Goal: Task Accomplishment & Management: Complete application form

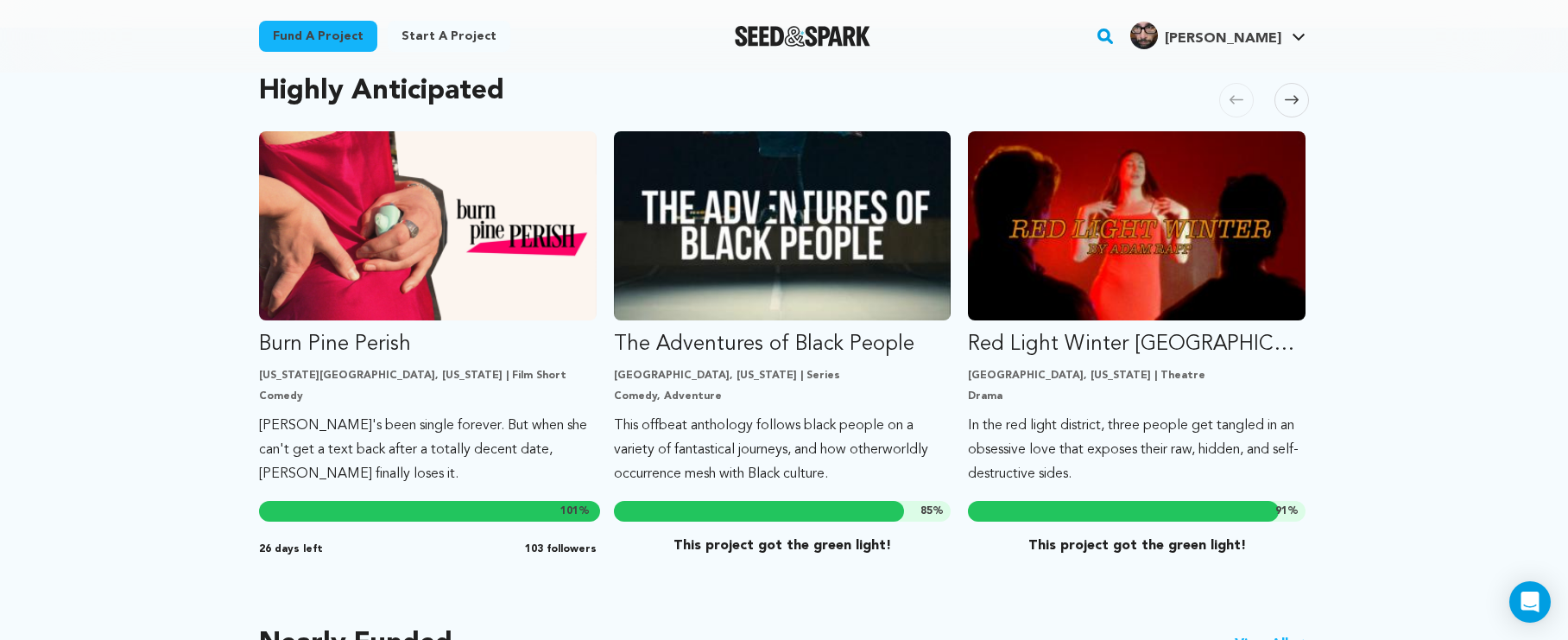
scroll to position [573, 0]
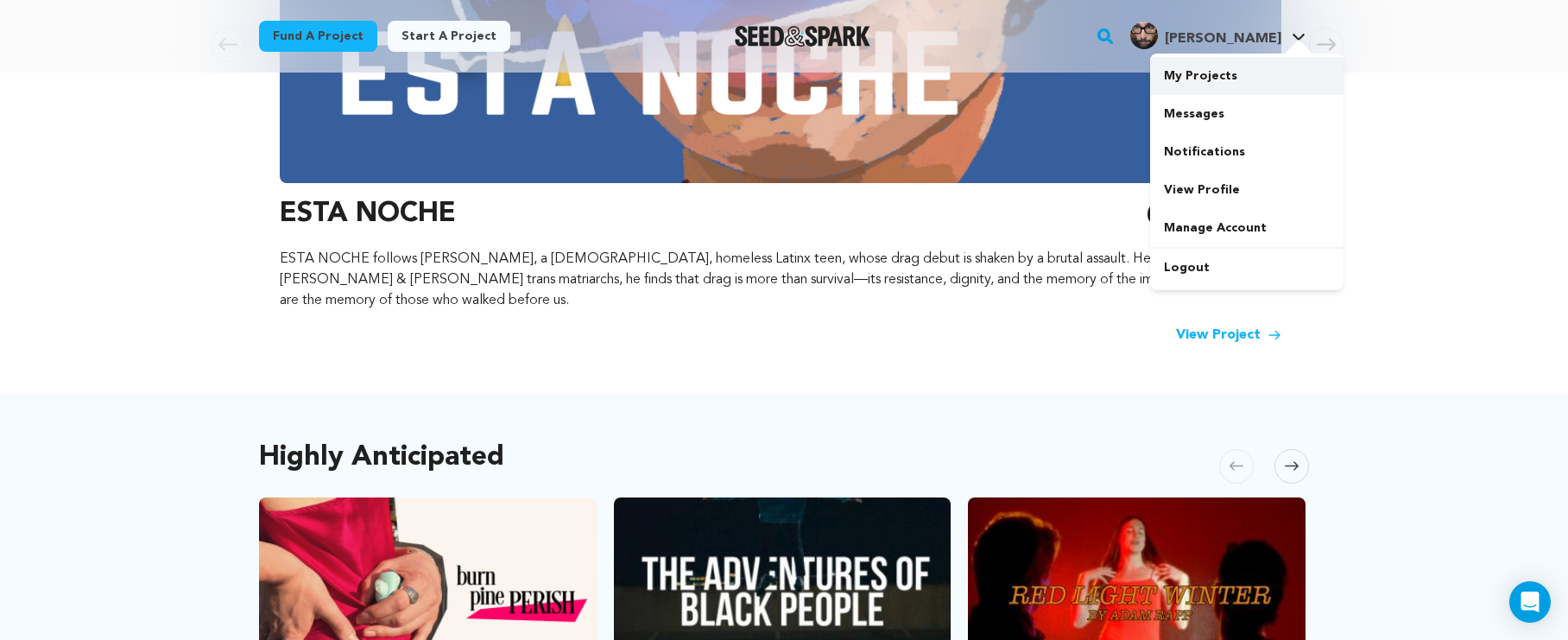
click at [1213, 85] on link "My Projects" at bounding box center [1247, 76] width 193 height 38
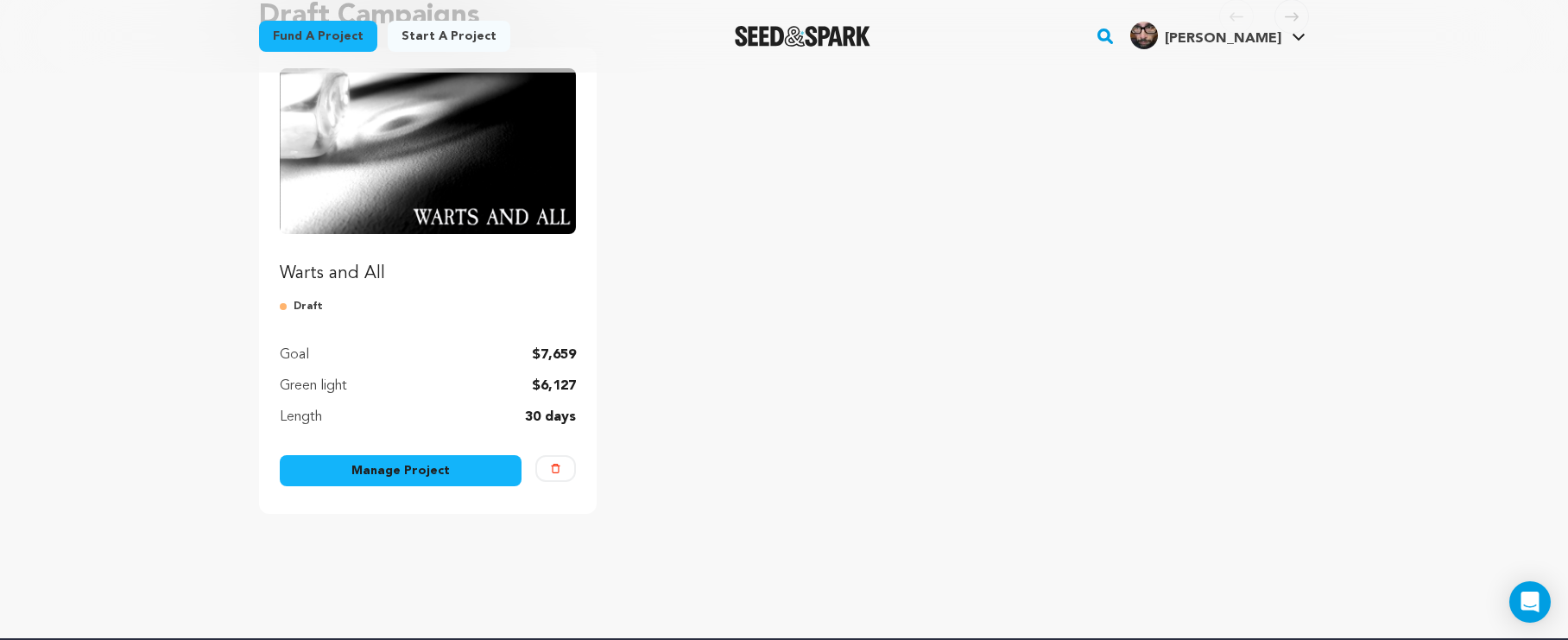
scroll to position [192, 0]
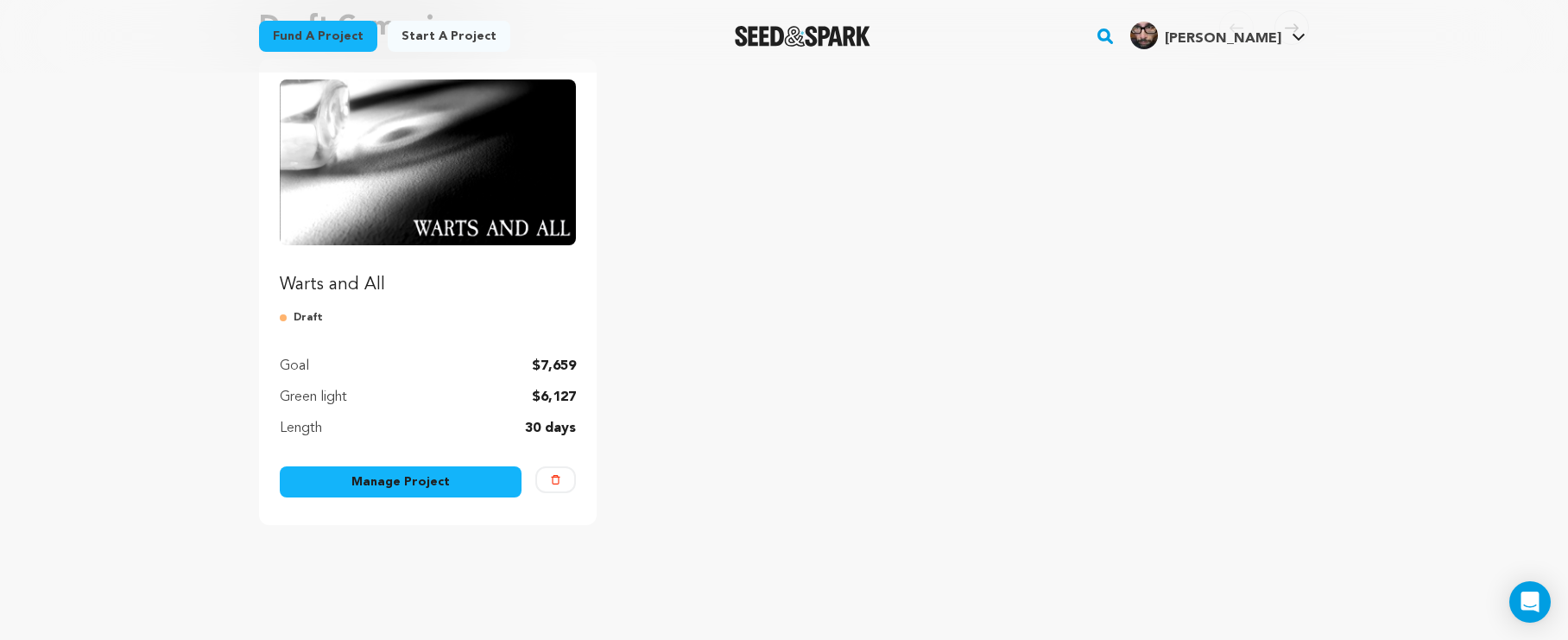
click at [538, 216] on img "Fund Warts and All" at bounding box center [427, 162] width 296 height 166
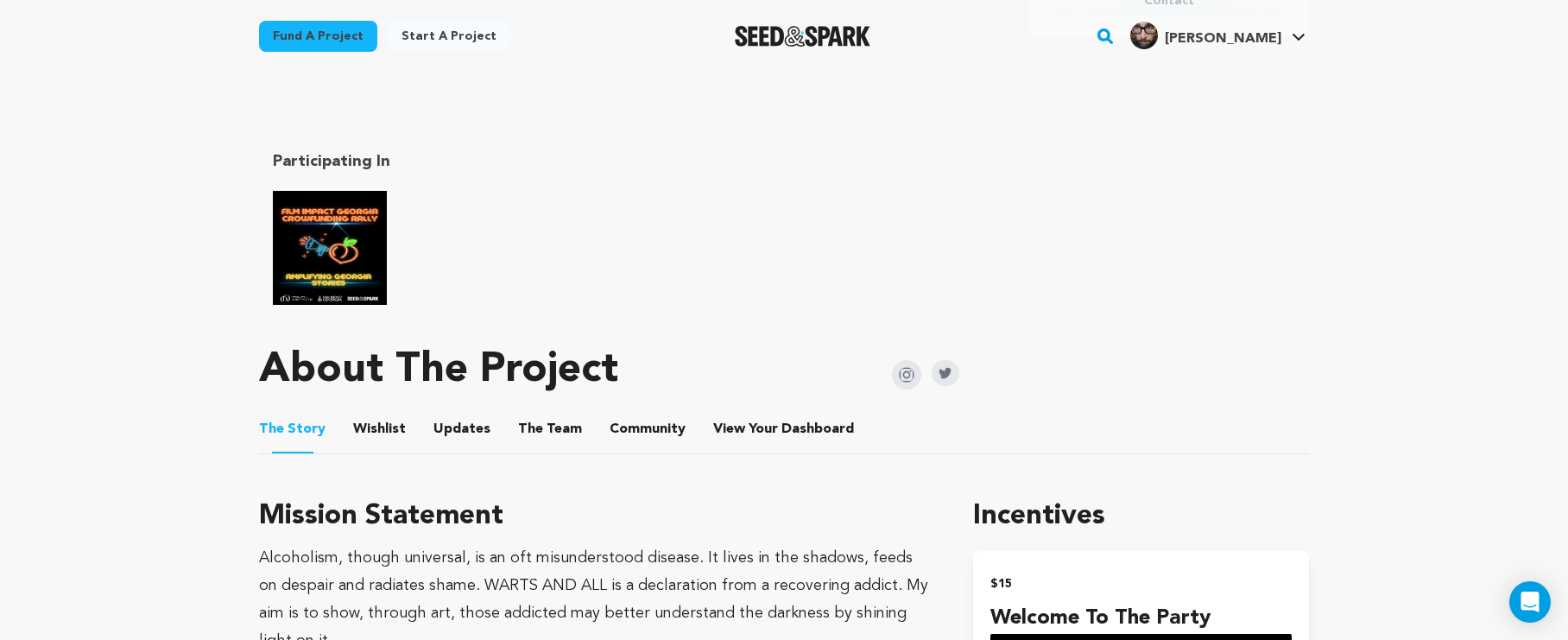
scroll to position [673, 0]
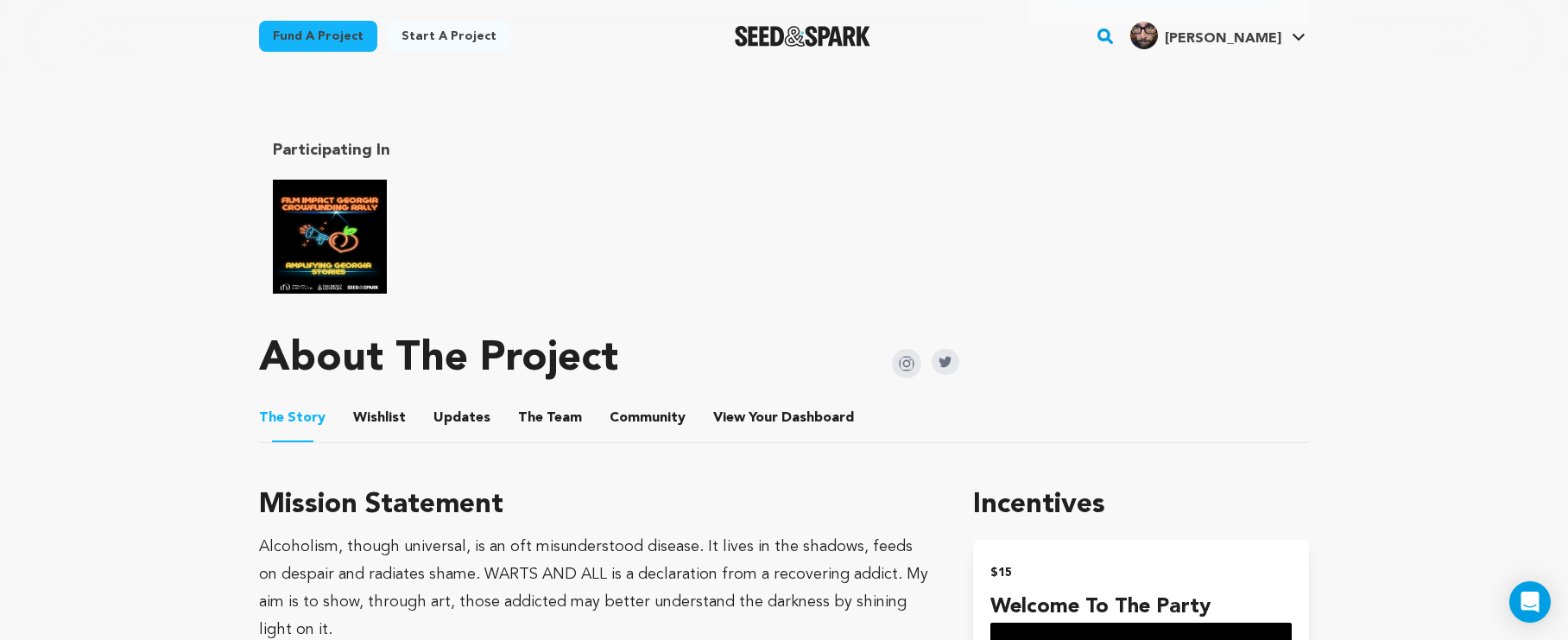
click at [540, 400] on button "The Team" at bounding box center [550, 421] width 41 height 41
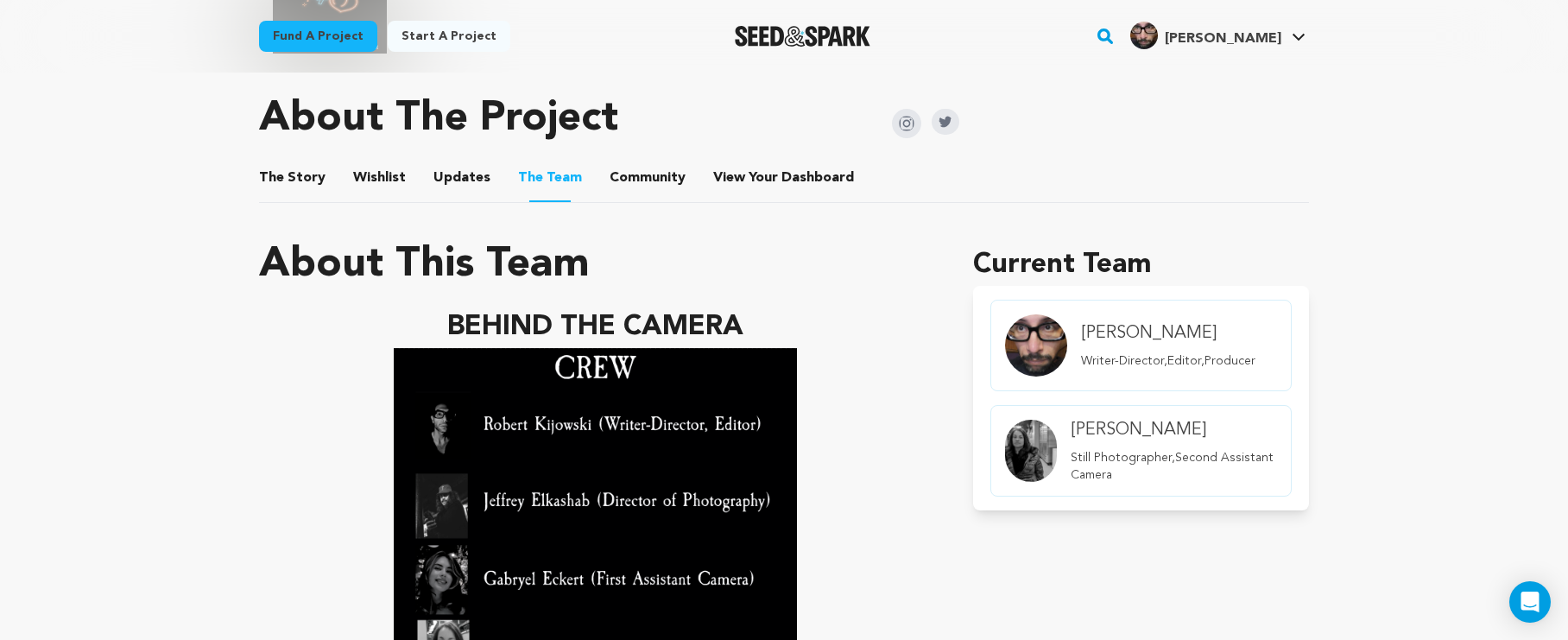
scroll to position [827, 0]
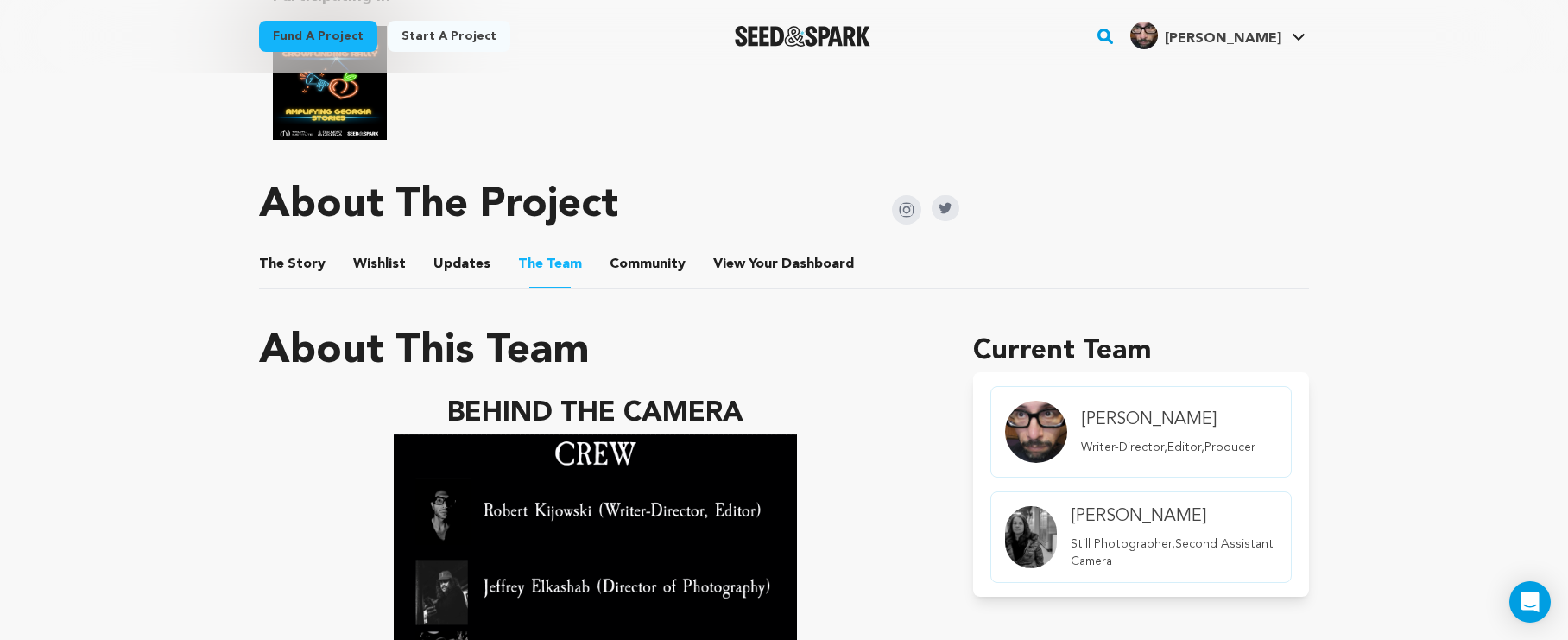
click at [627, 247] on button "Community" at bounding box center [648, 268] width 41 height 41
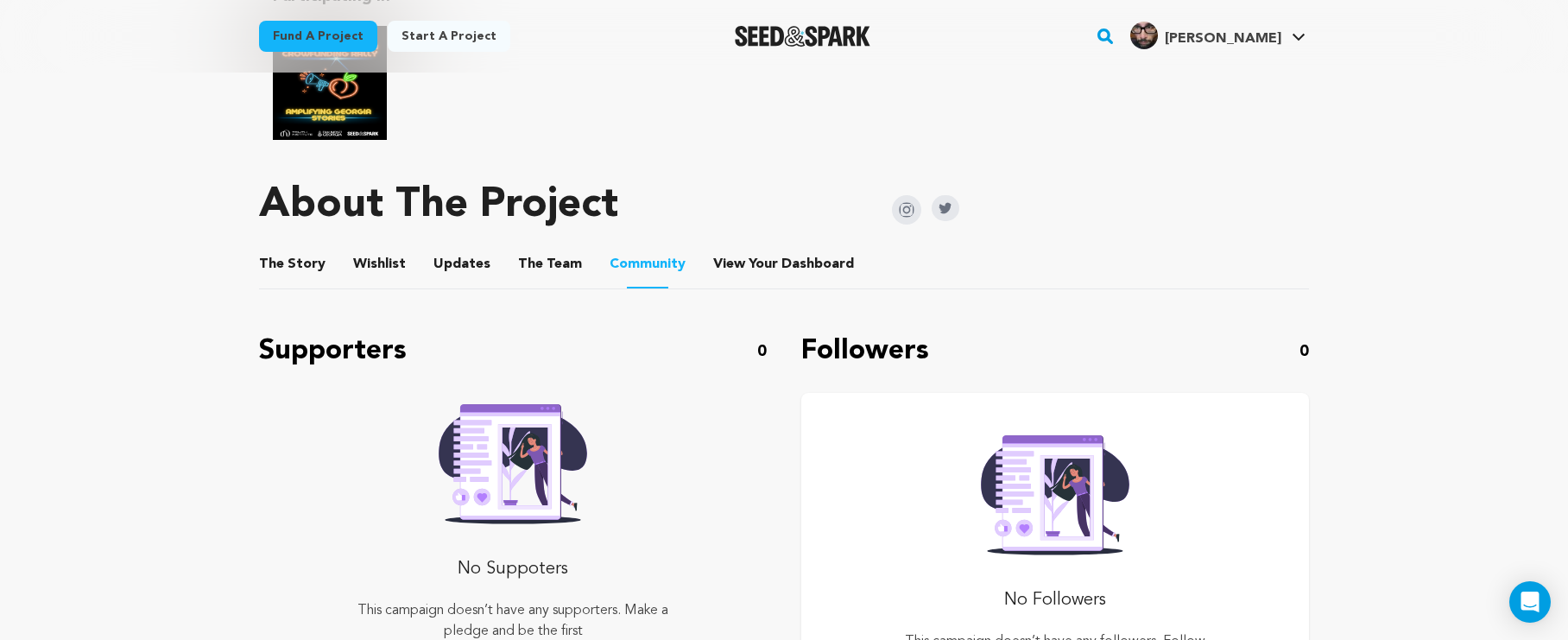
click at [732, 247] on button "View Your Dashboard" at bounding box center [734, 268] width 41 height 41
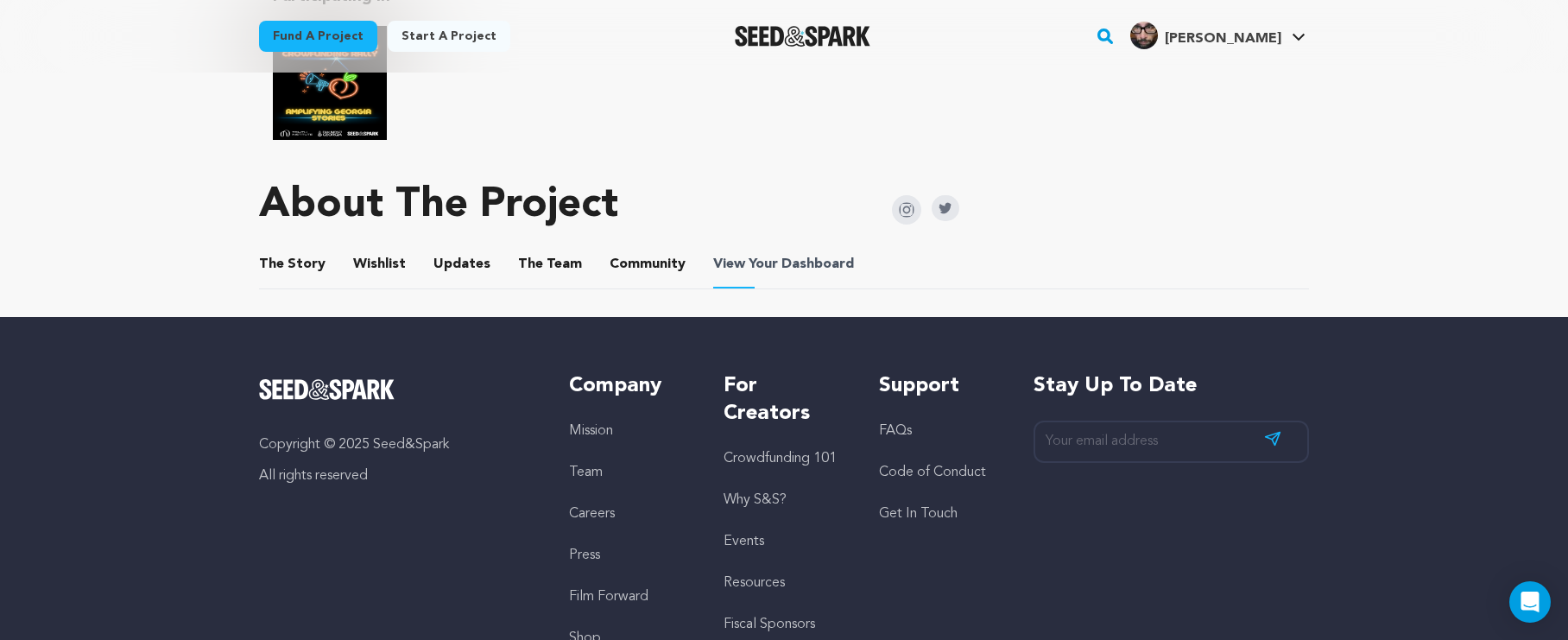
click at [744, 254] on span "View Your Dashboard" at bounding box center [785, 264] width 145 height 21
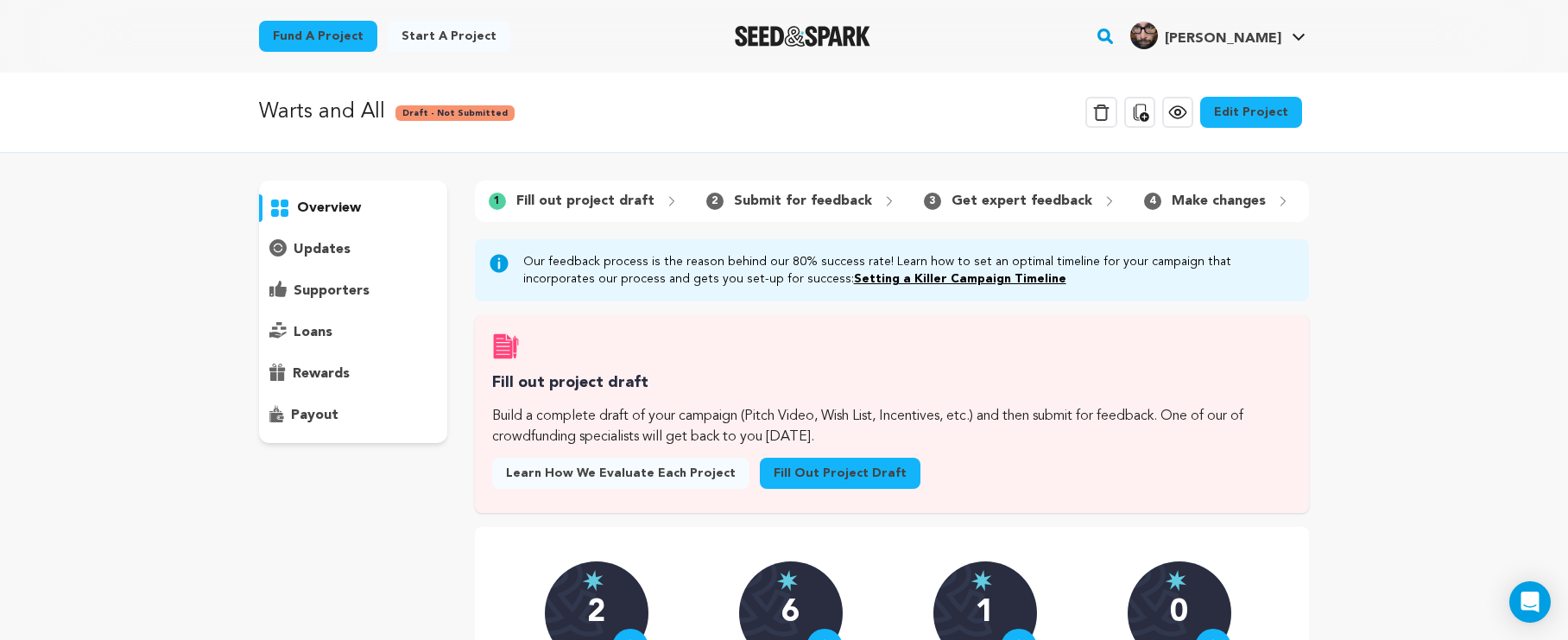
click at [808, 471] on link "Fill out project draft" at bounding box center [840, 472] width 161 height 31
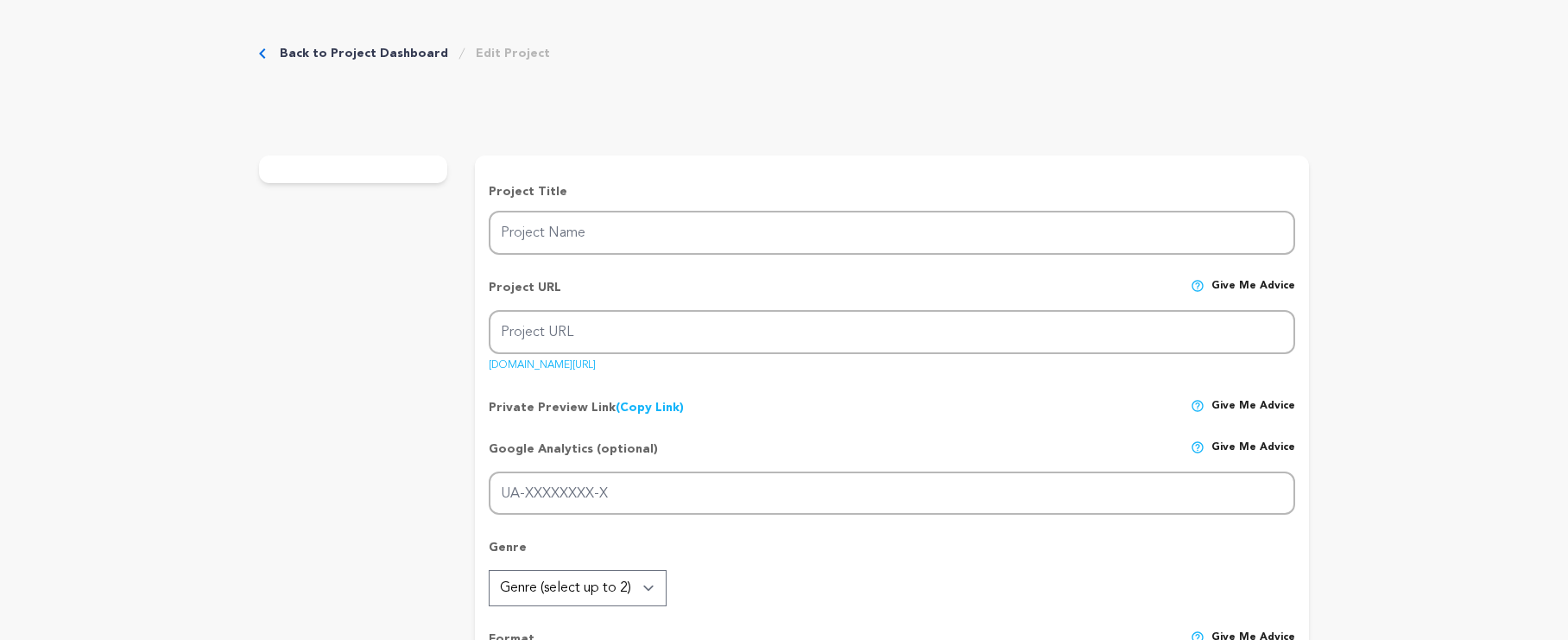
type input "Warts and All"
type input "warts-and-all"
type input "When a party falls nearly through, two last minute guests witness the deteriora…"
type textarea "It's All Hallows Eve. [PERSON_NAME] and [PERSON_NAME] are hosting their first p…"
type textarea "Alcoholism, though universal, is an oft misunderstood disease. It lives in the …"
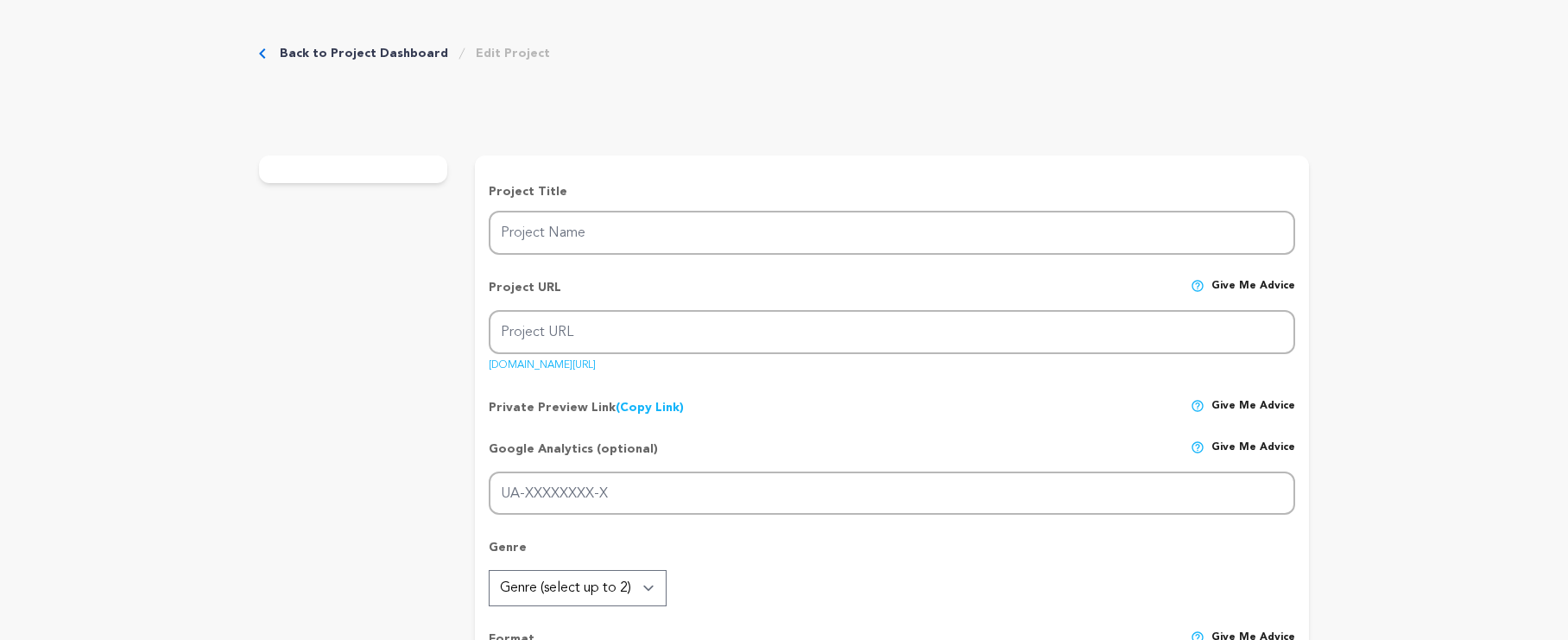
radio input "true"
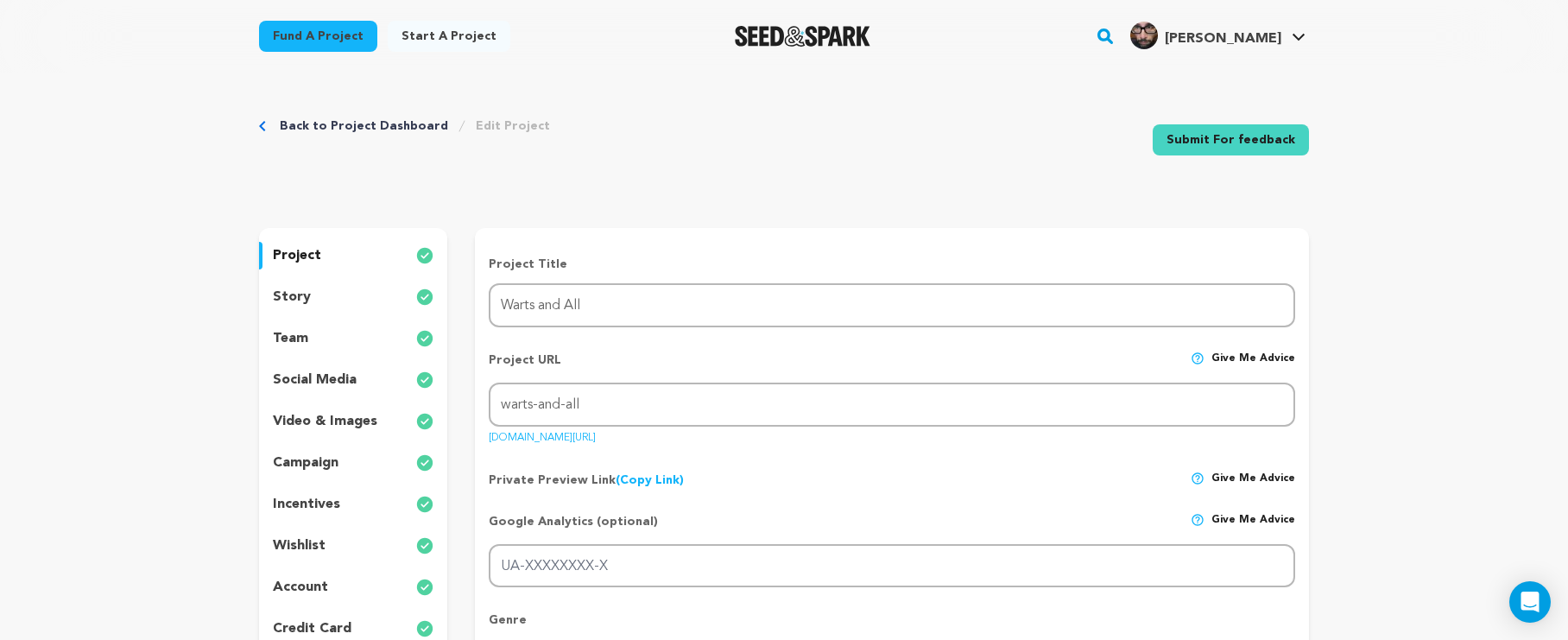
click at [360, 260] on div "project" at bounding box center [354, 256] width 189 height 28
click at [317, 254] on div "project" at bounding box center [354, 256] width 189 height 28
click at [323, 285] on div "story" at bounding box center [354, 298] width 189 height 28
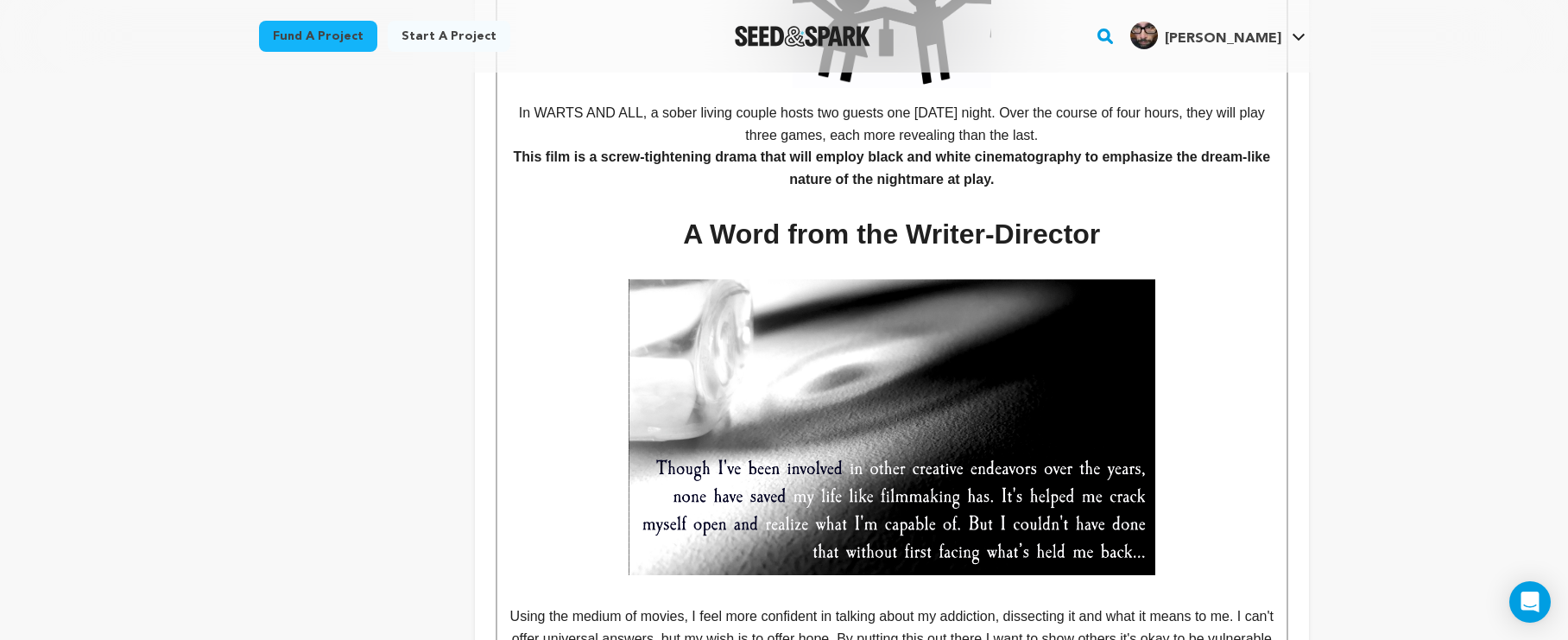
scroll to position [863, 0]
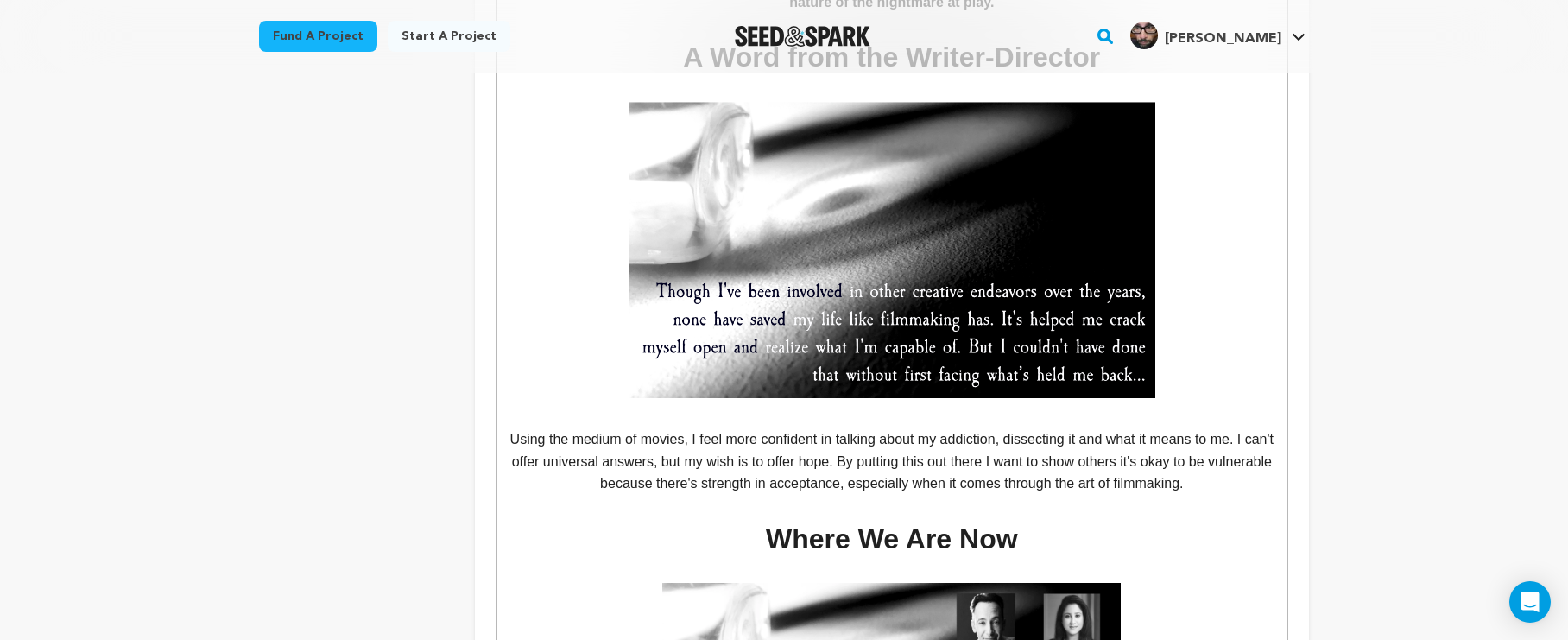
click at [1088, 464] on p "Using the medium of movies, I feel more confident in talking about my addiction…" at bounding box center [892, 461] width 763 height 66
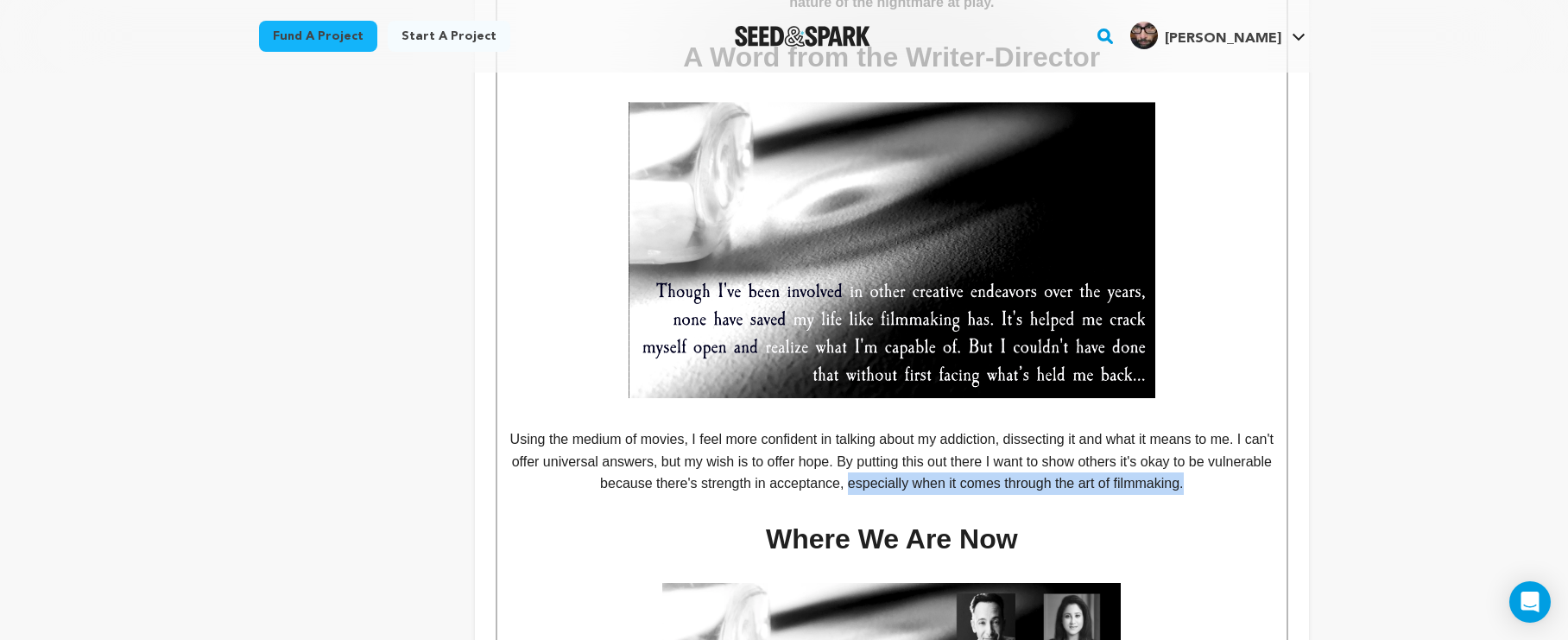
drag, startPoint x: 1239, startPoint y: 476, endPoint x: 883, endPoint y: 470, distance: 356.1
click at [883, 470] on p "Using the medium of movies, I feel more confident in talking about my addiction…" at bounding box center [892, 461] width 763 height 66
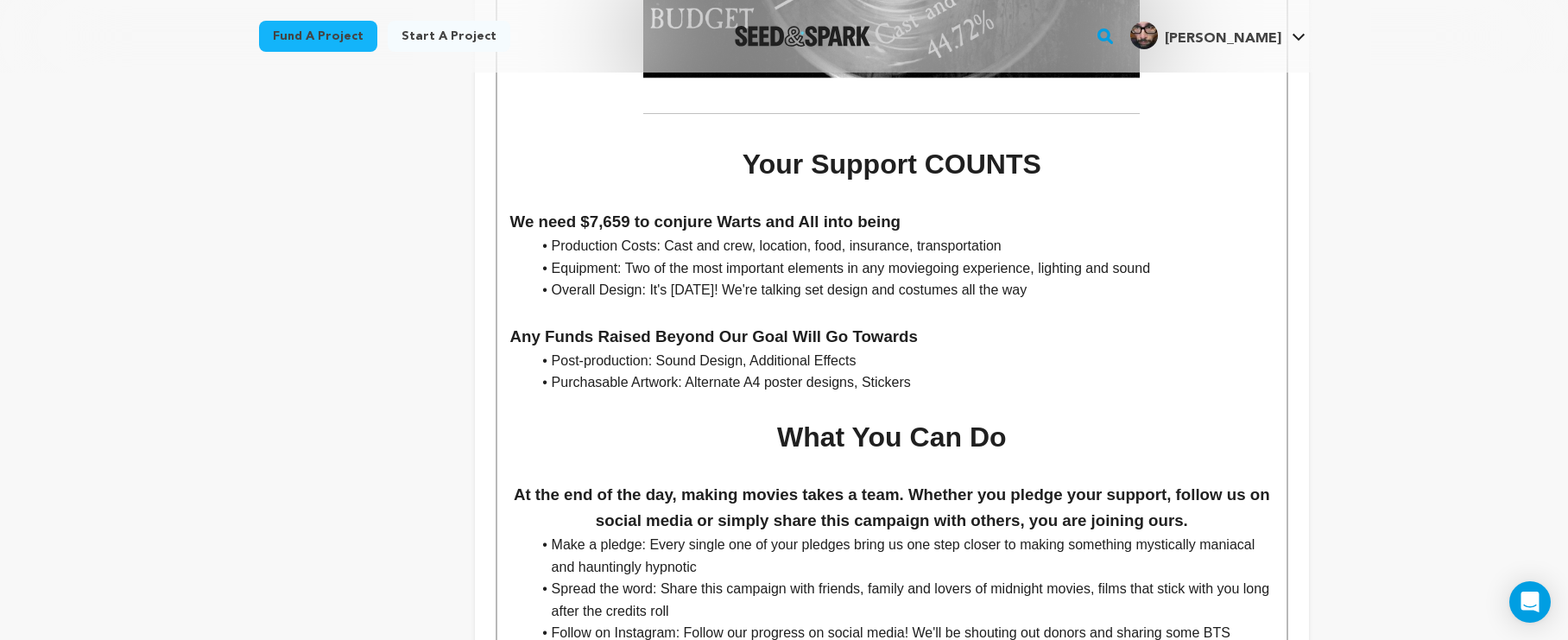
scroll to position [3151, 0]
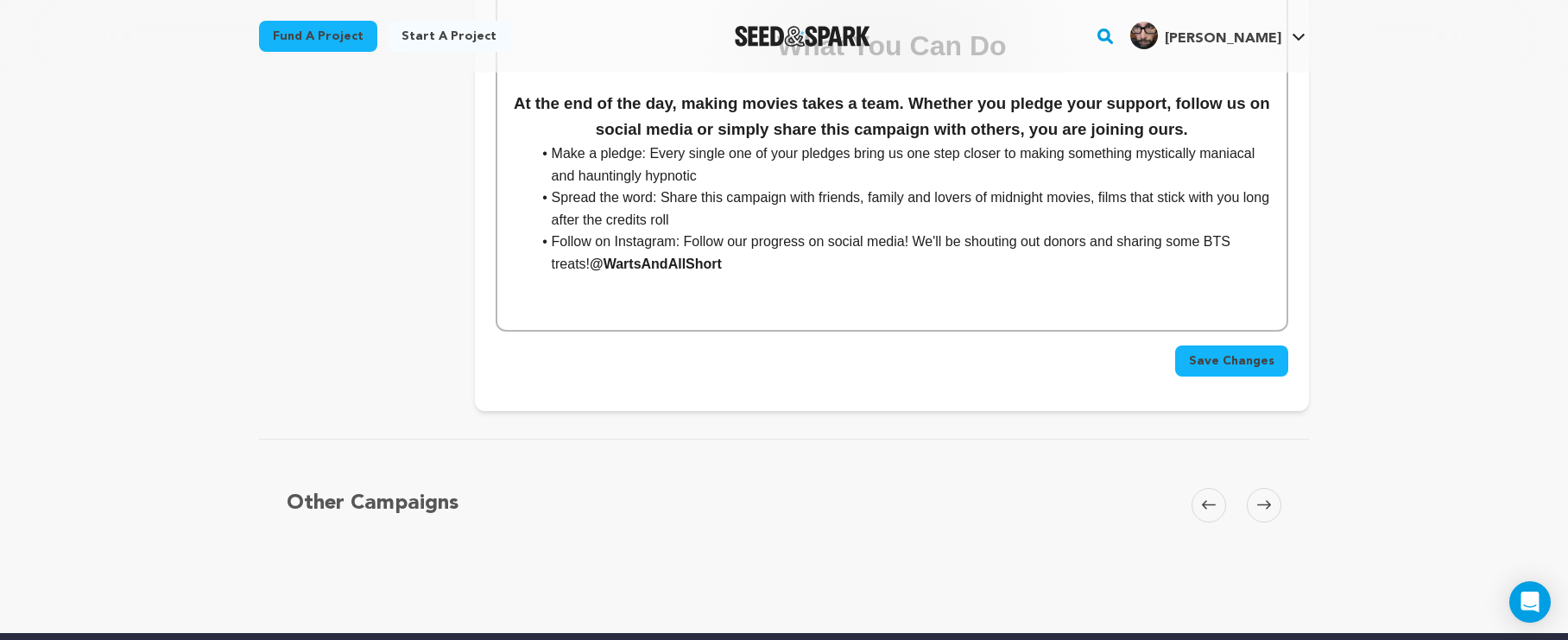
click at [1237, 353] on span "Save Changes" at bounding box center [1232, 361] width 86 height 18
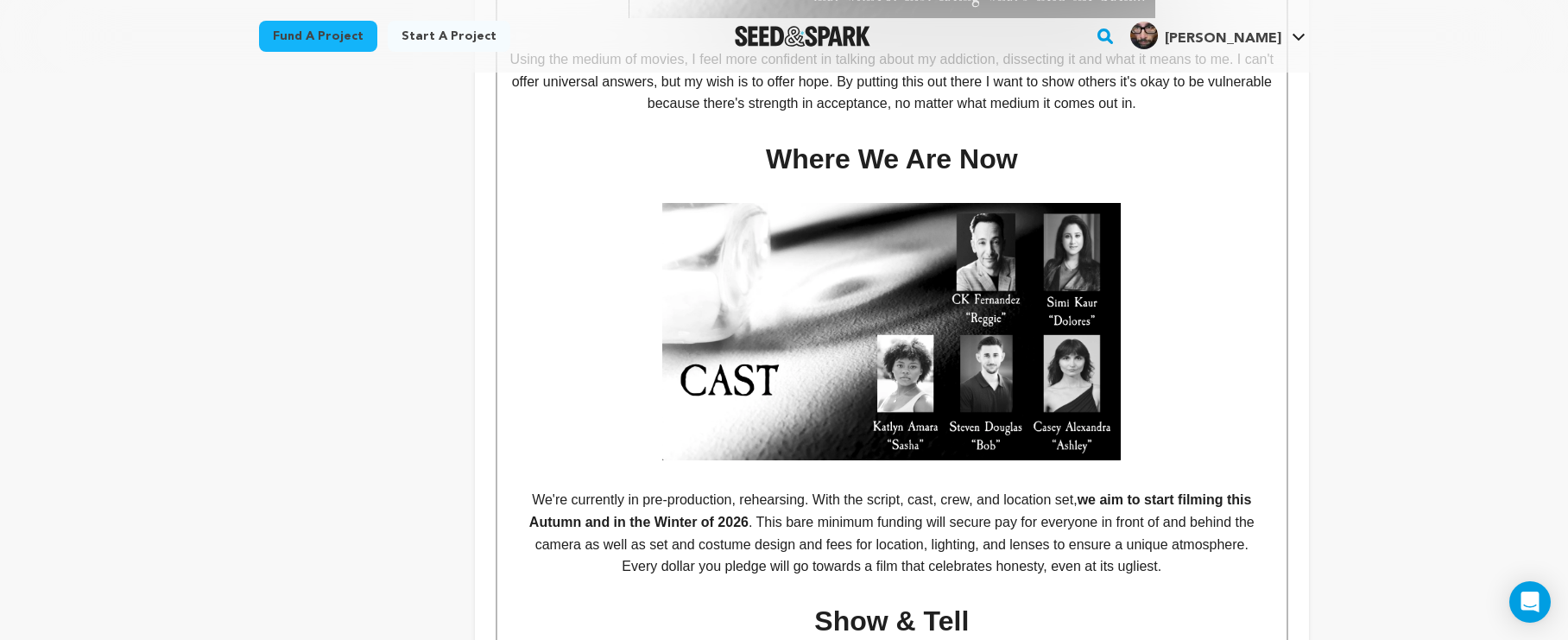
scroll to position [993, 0]
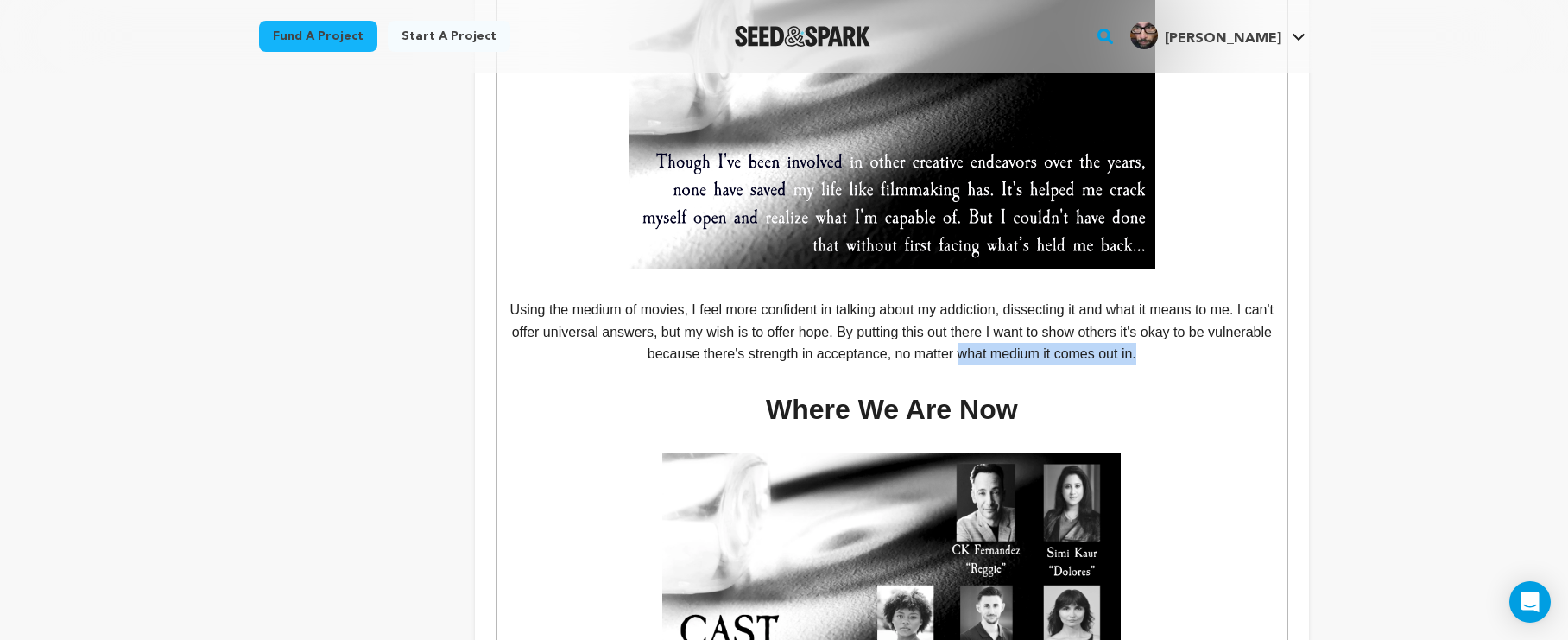
drag, startPoint x: 1199, startPoint y: 341, endPoint x: 997, endPoint y: 350, distance: 202.2
click at [997, 350] on p "Using the medium of movies, I feel more confident in talking about my addiction…" at bounding box center [892, 331] width 763 height 66
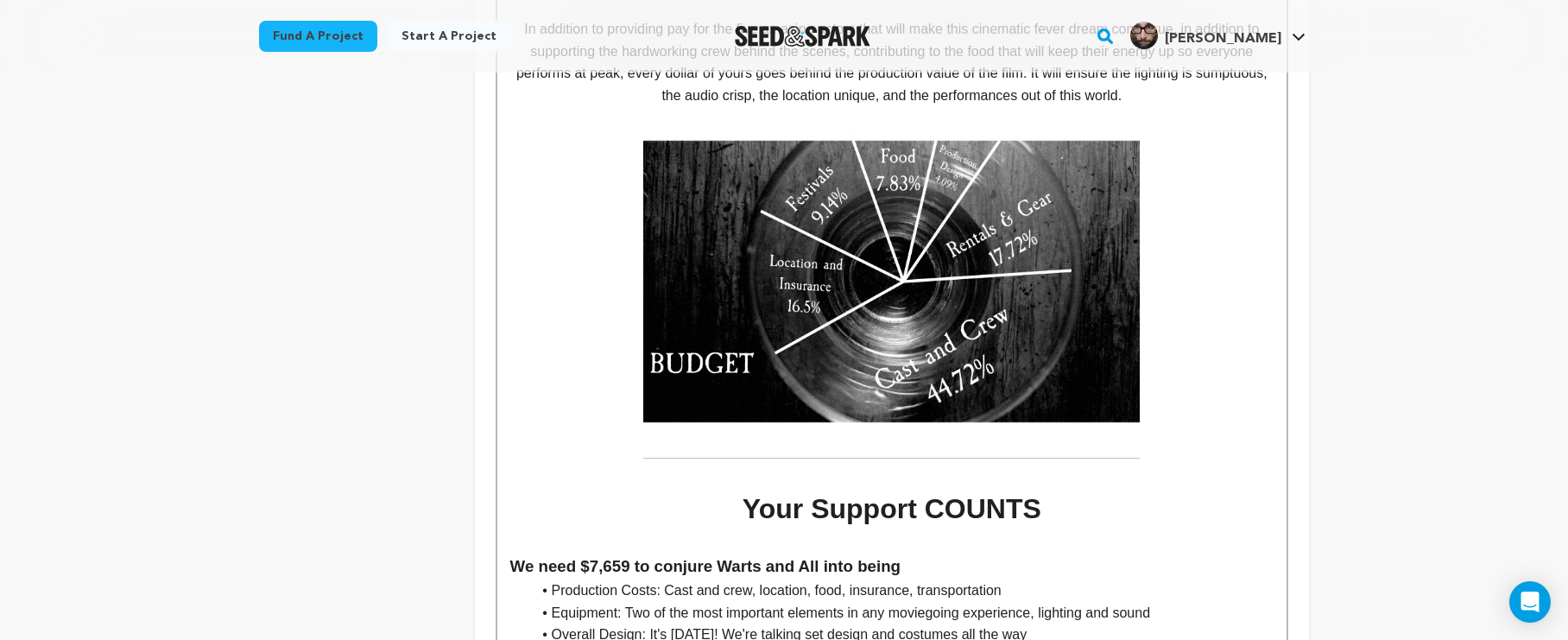
scroll to position [2892, 0]
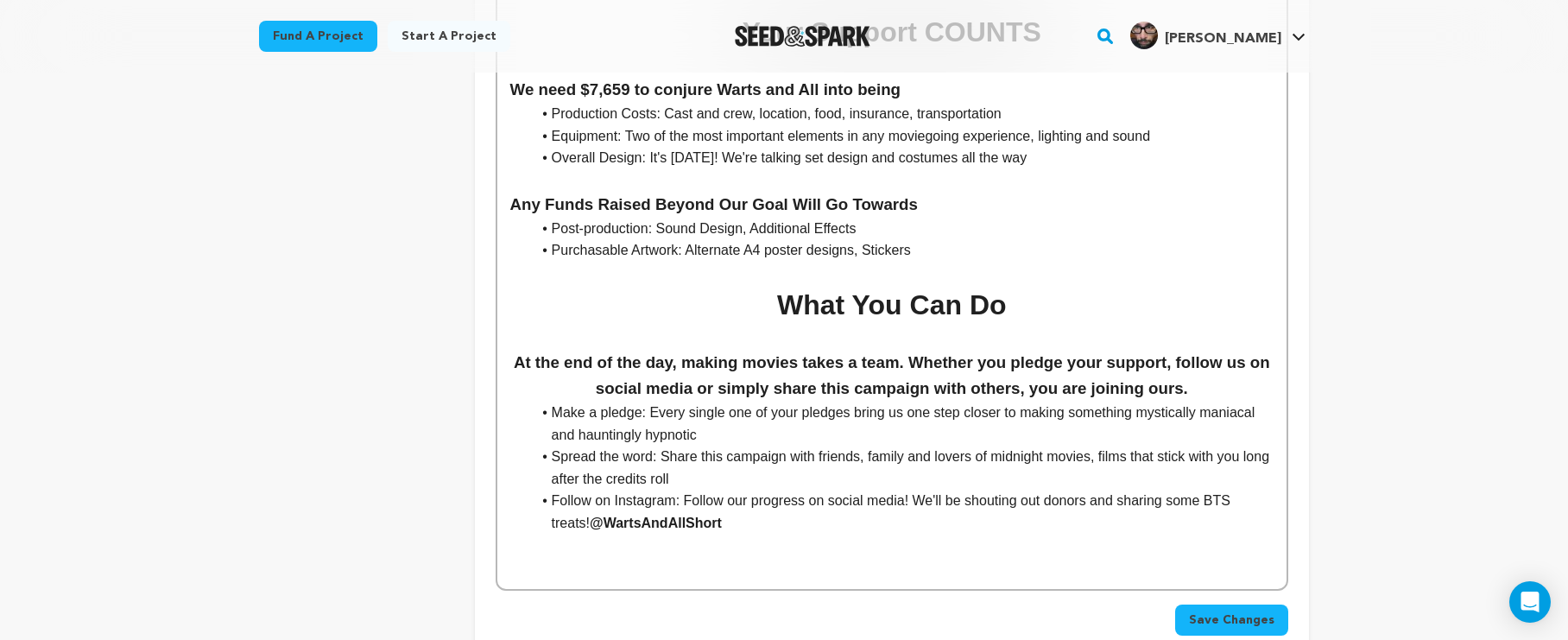
click at [1210, 611] on span "Save Changes" at bounding box center [1232, 619] width 86 height 18
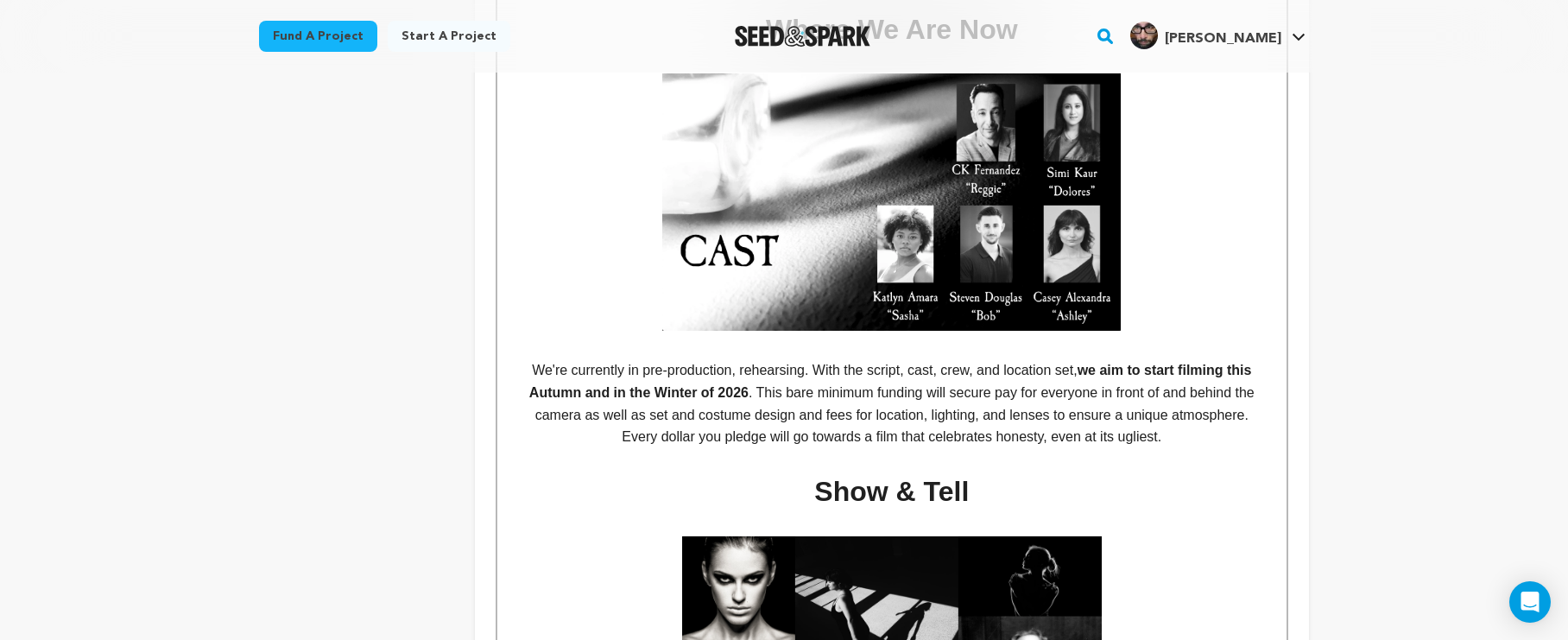
scroll to position [1321, 0]
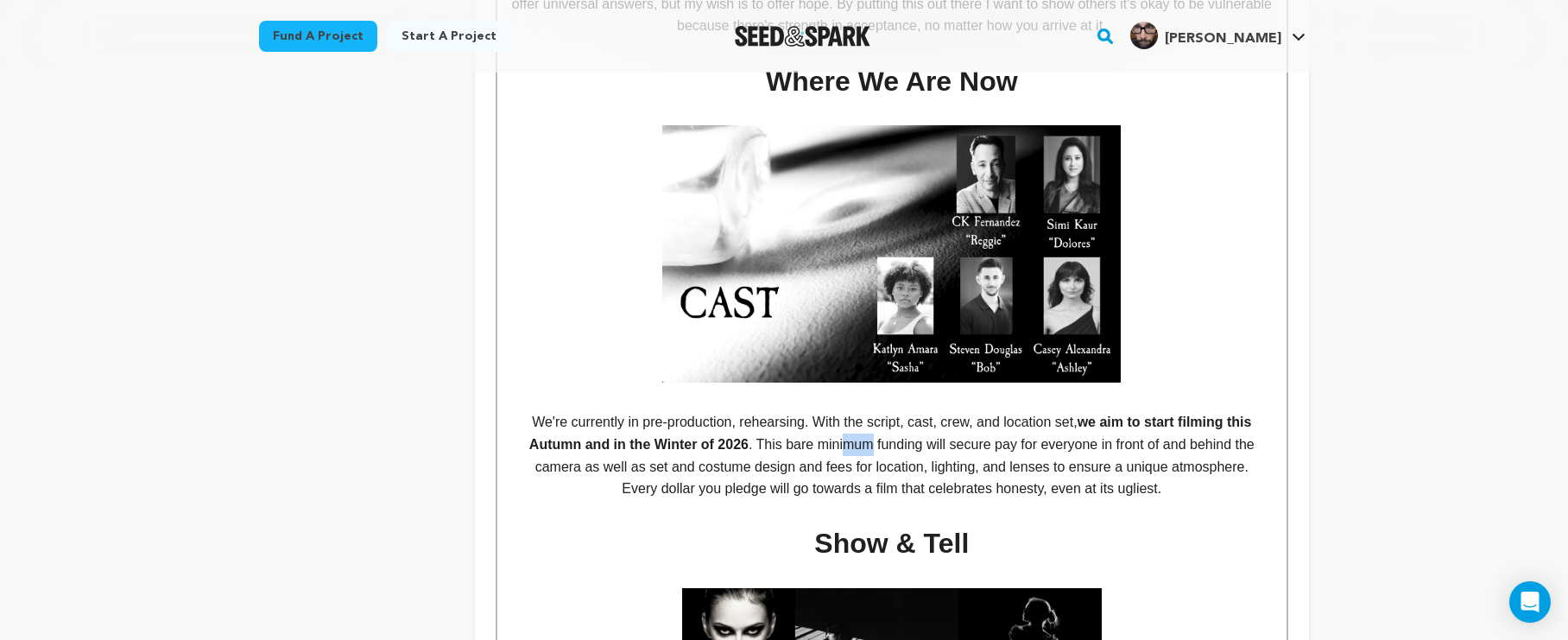
drag, startPoint x: 874, startPoint y: 437, endPoint x: 847, endPoint y: 439, distance: 27.1
click at [847, 439] on p "We're currently in pre-production, rehearsing. With the script, cast, crew, and…" at bounding box center [892, 443] width 763 height 66
click at [956, 478] on p "Every dollar you pledge will go towards a film that celebrates honesty, even at…" at bounding box center [892, 489] width 763 height 22
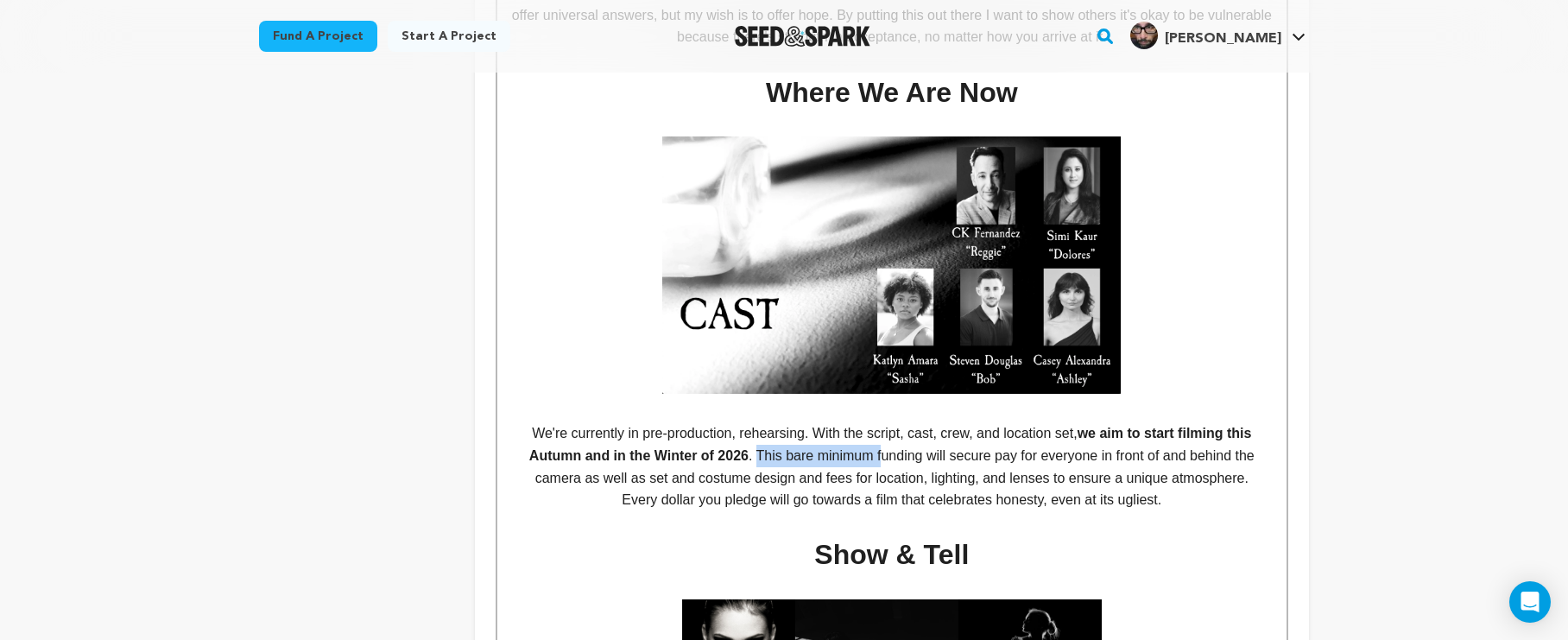
drag, startPoint x: 881, startPoint y: 451, endPoint x: 757, endPoint y: 449, distance: 124.0
click at [757, 449] on p "We're currently in pre-production, rehearsing. With the script, cast, crew, and…" at bounding box center [892, 455] width 763 height 66
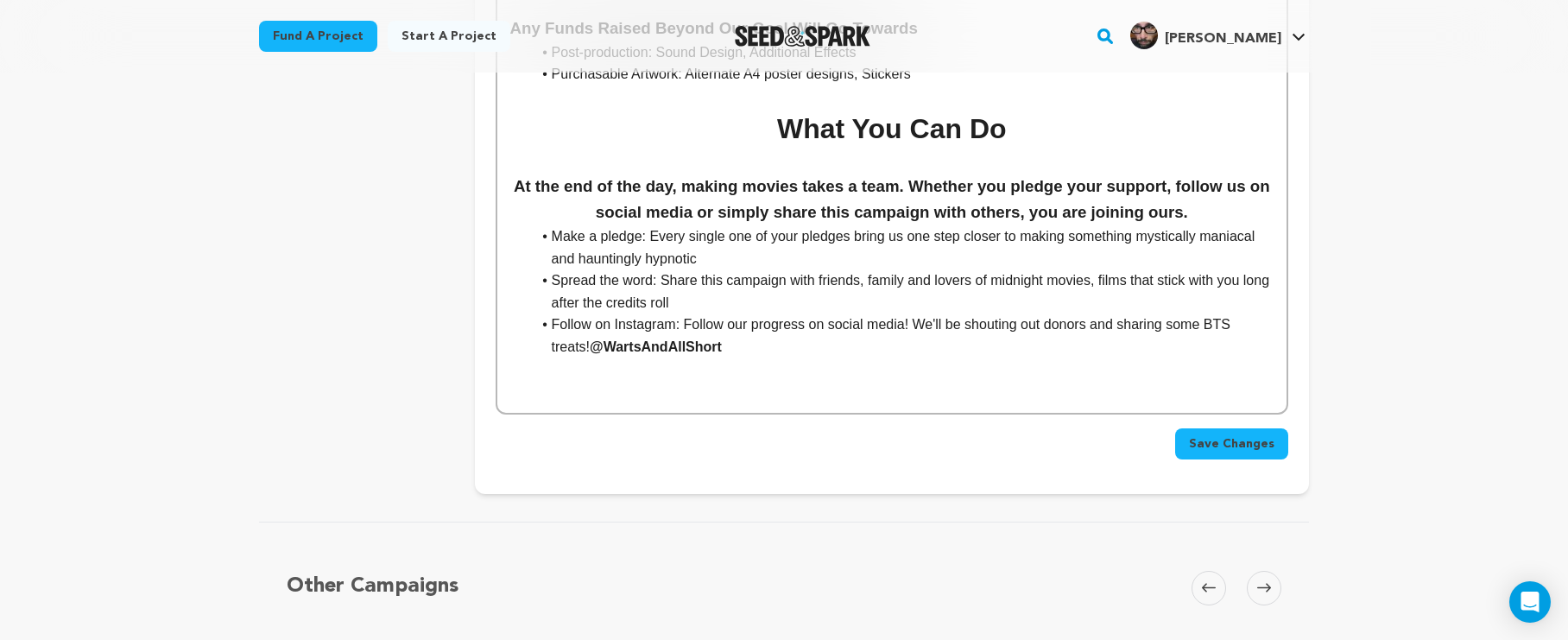
scroll to position [3157, 0]
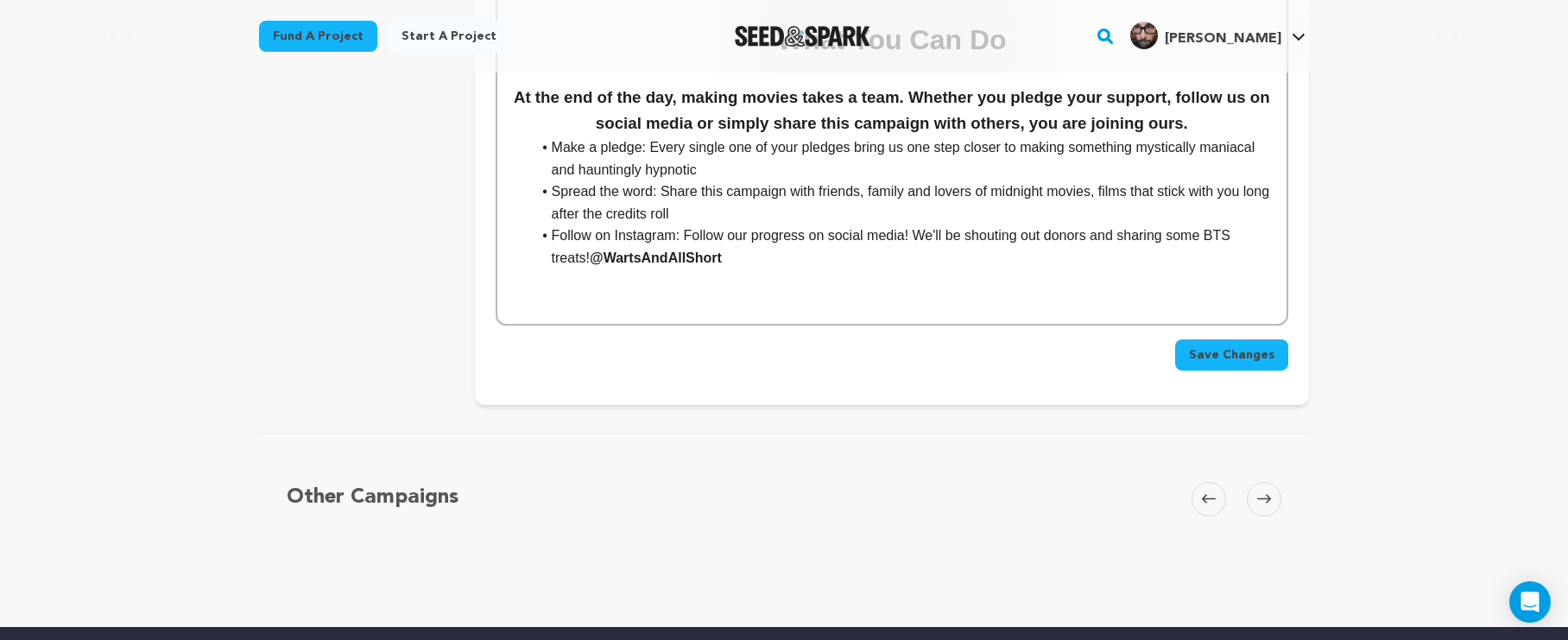
click at [1262, 346] on span "Save Changes" at bounding box center [1232, 355] width 86 height 18
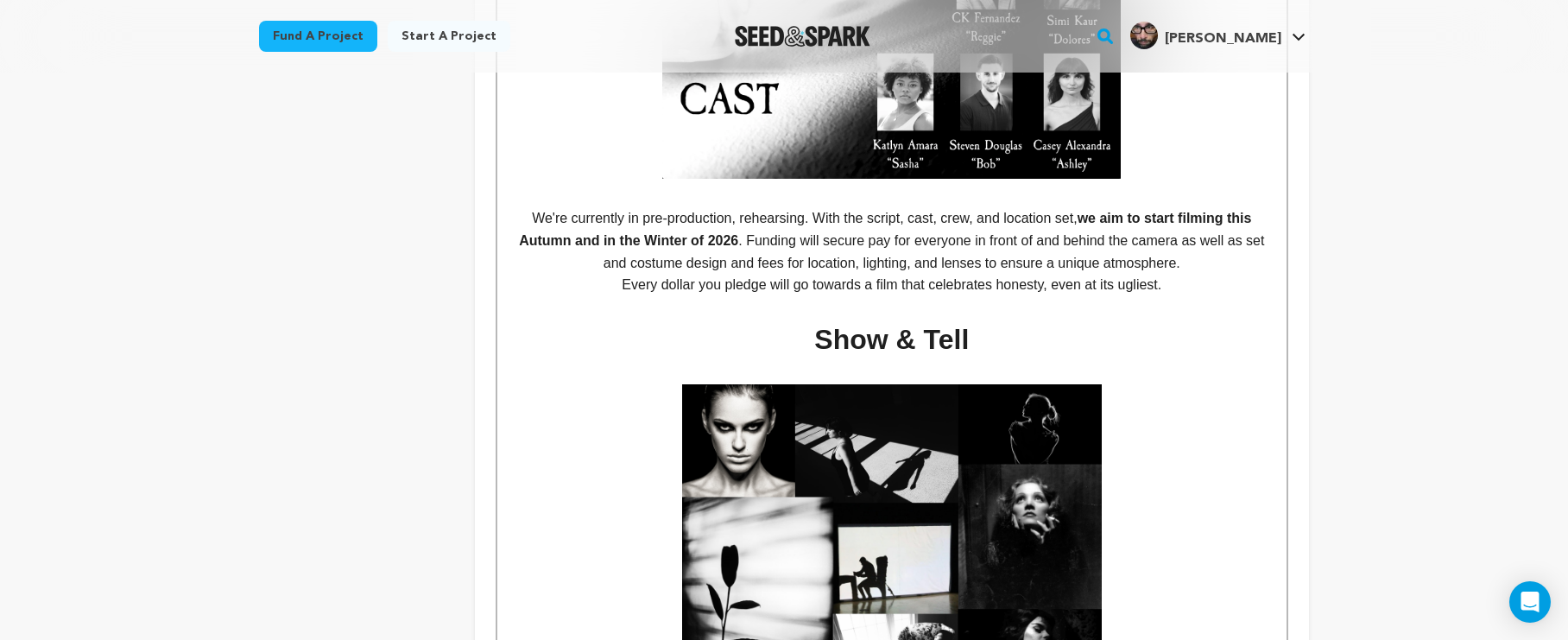
scroll to position [1503, 0]
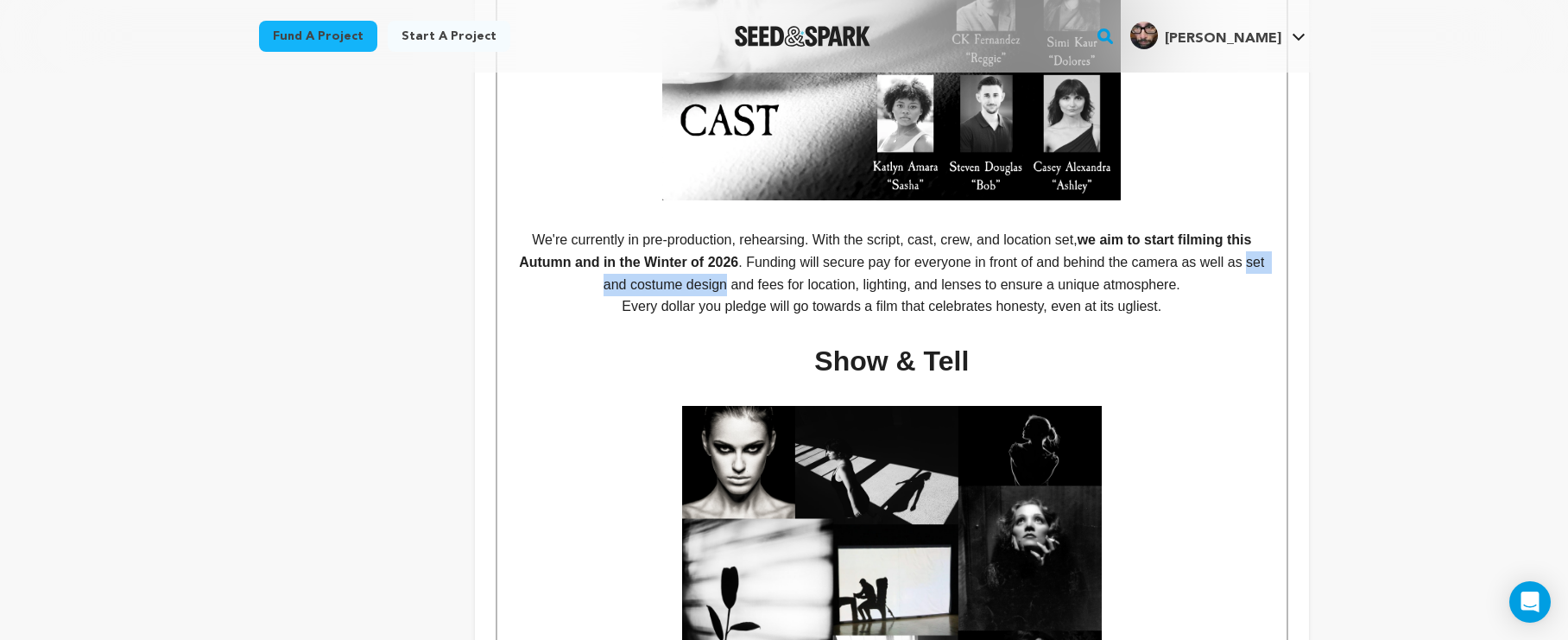
drag, startPoint x: 725, startPoint y: 274, endPoint x: 1255, endPoint y: 258, distance: 530.2
click at [1255, 258] on p "We're currently in pre-production, rehearsing. With the script, cast, crew, and…" at bounding box center [892, 261] width 763 height 66
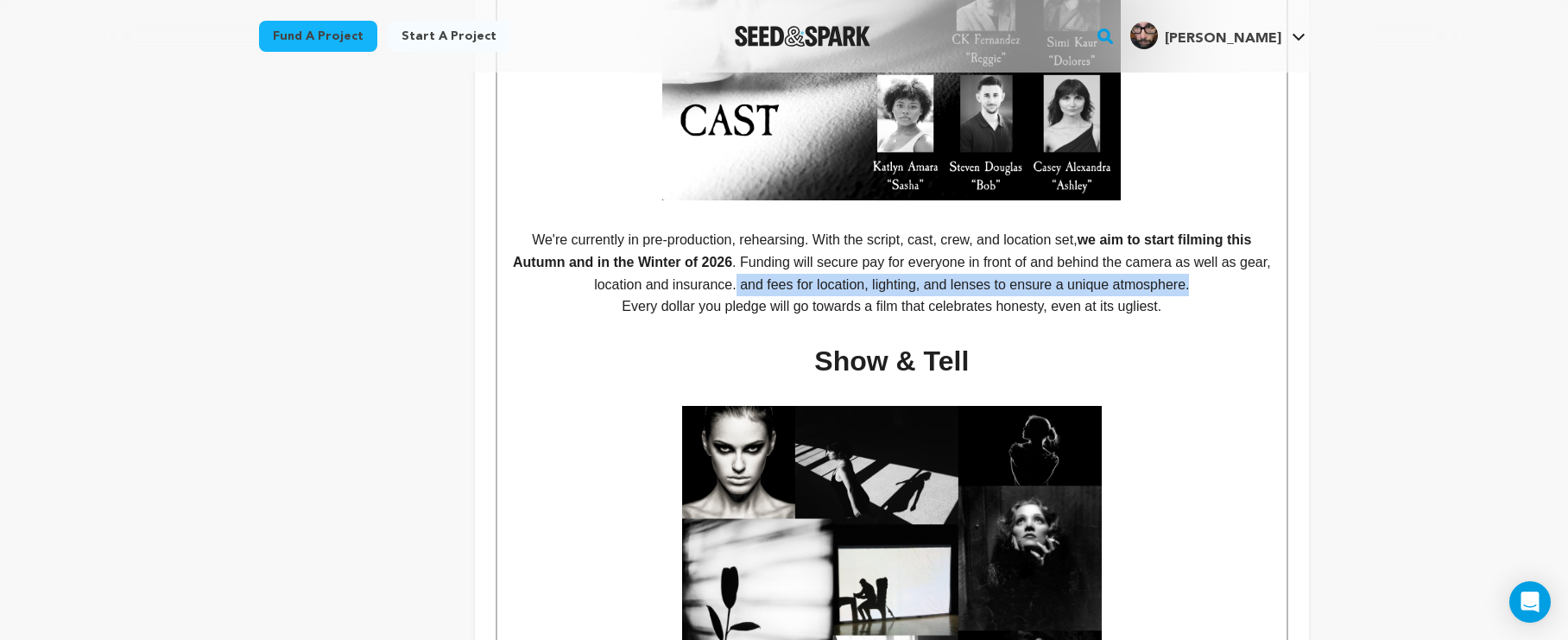
drag, startPoint x: 1221, startPoint y: 274, endPoint x: 750, endPoint y: 276, distance: 471.0
click at [750, 276] on p "We're currently in pre-production, rehearsing. With the script, cast, crew, and…" at bounding box center [892, 261] width 763 height 66
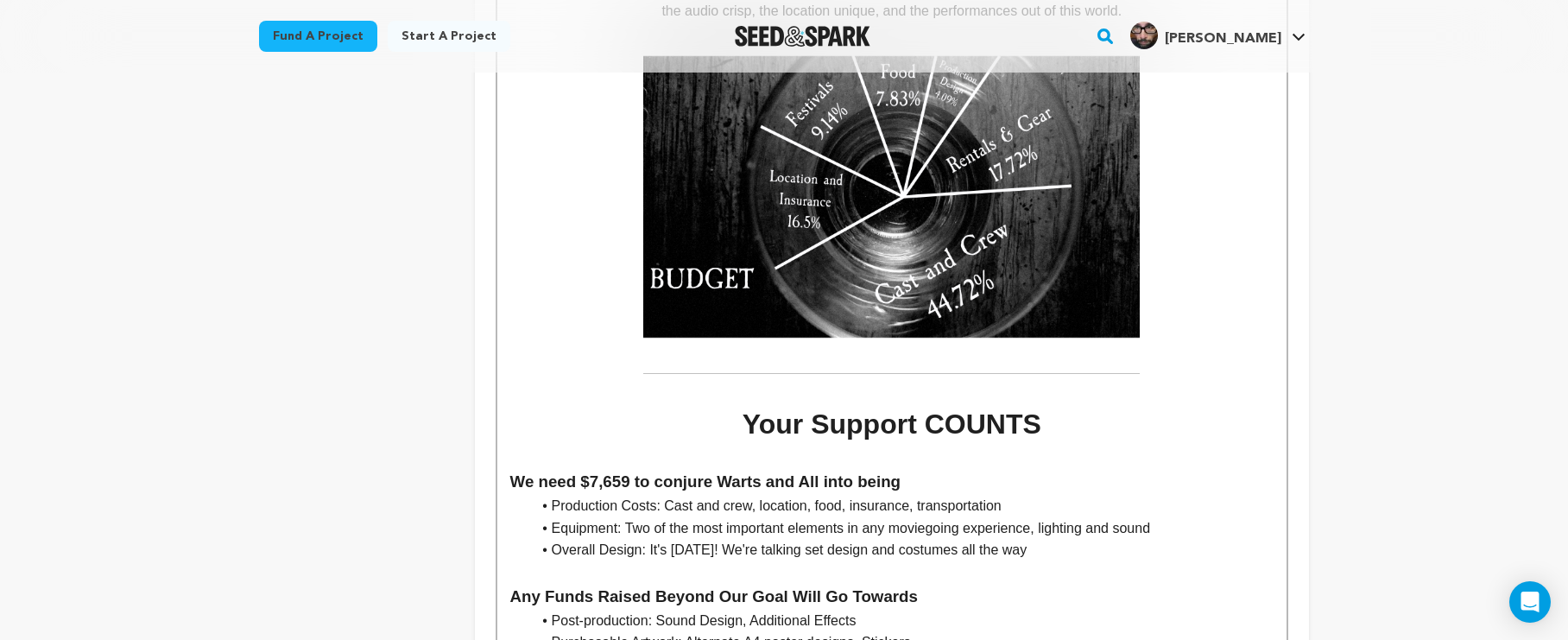
scroll to position [2977, 0]
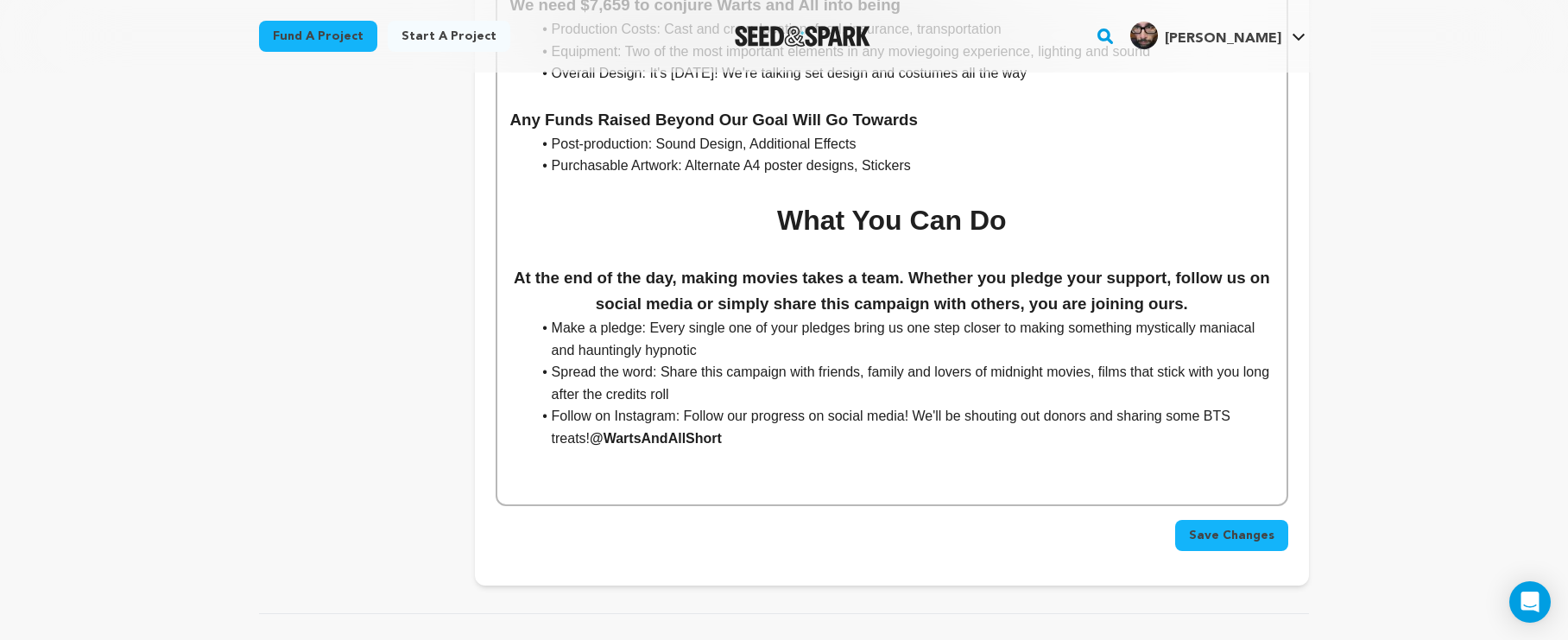
click at [1251, 526] on span "Save Changes" at bounding box center [1232, 535] width 86 height 18
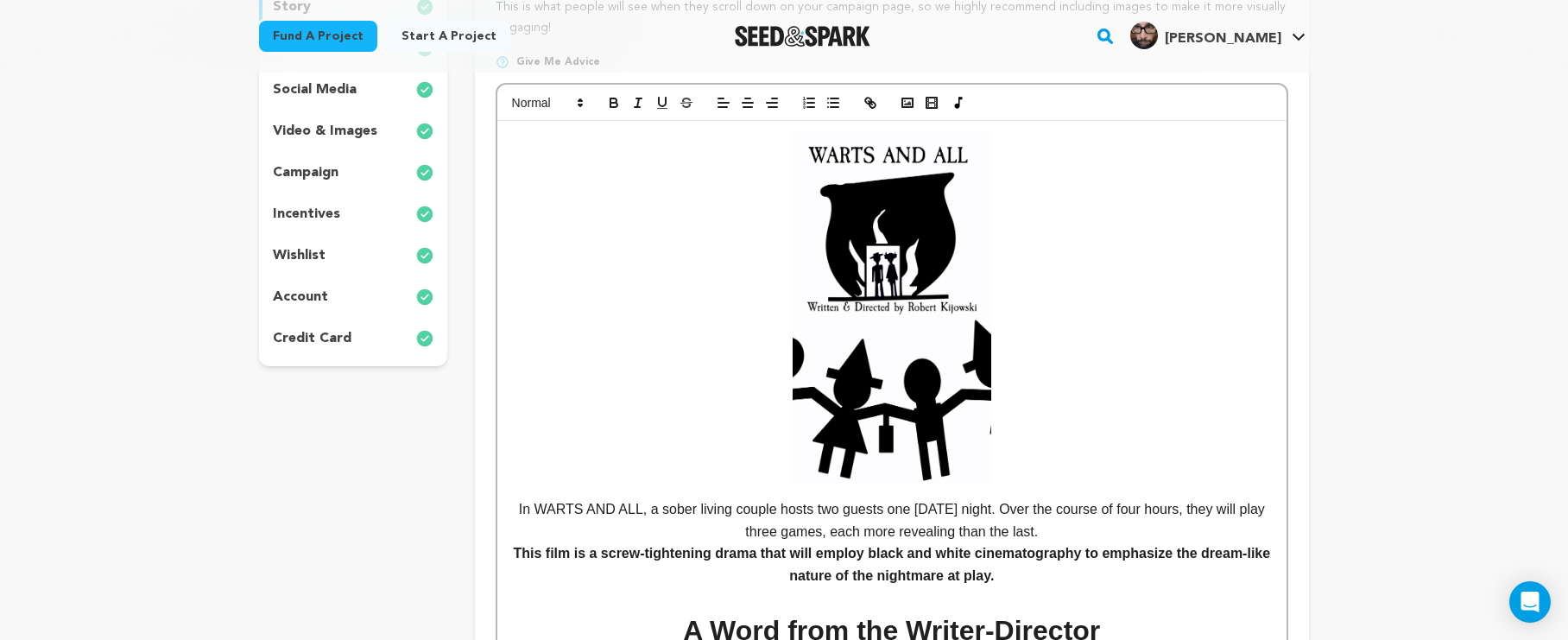
scroll to position [191, 0]
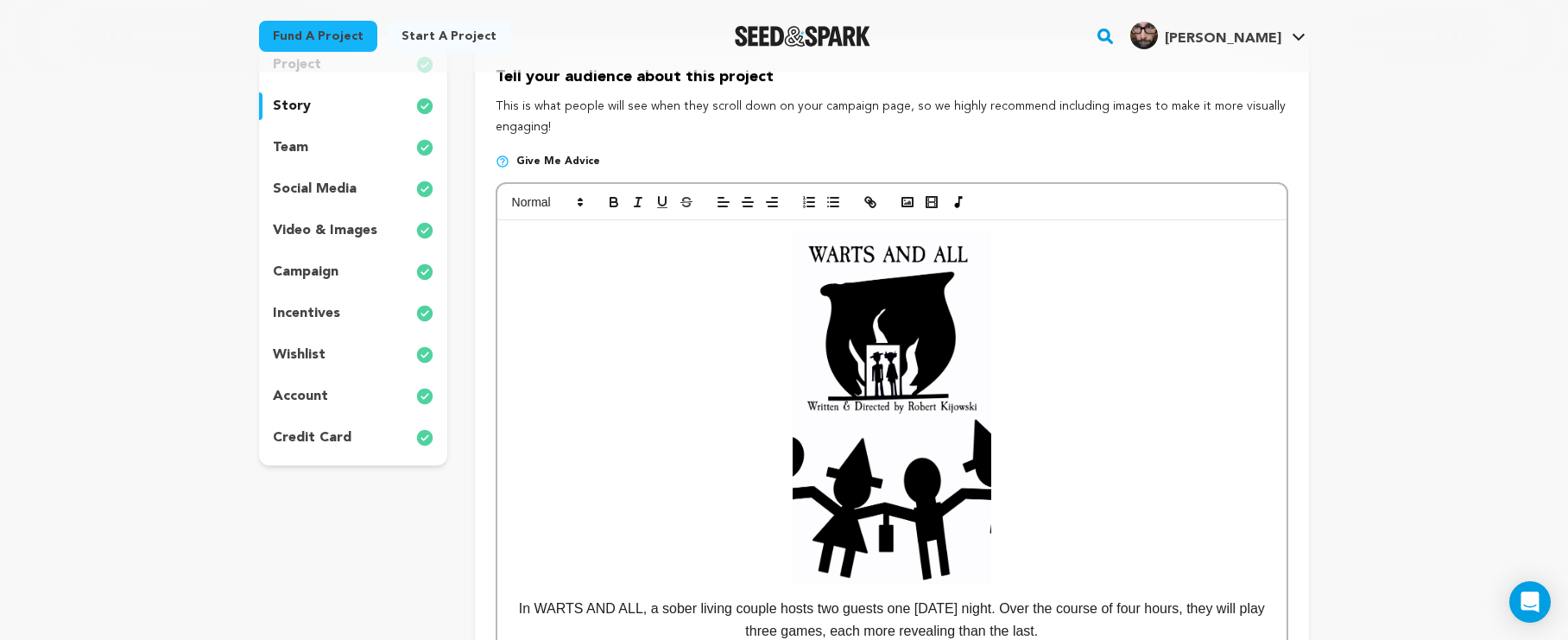
click at [336, 353] on div "wishlist" at bounding box center [354, 355] width 189 height 28
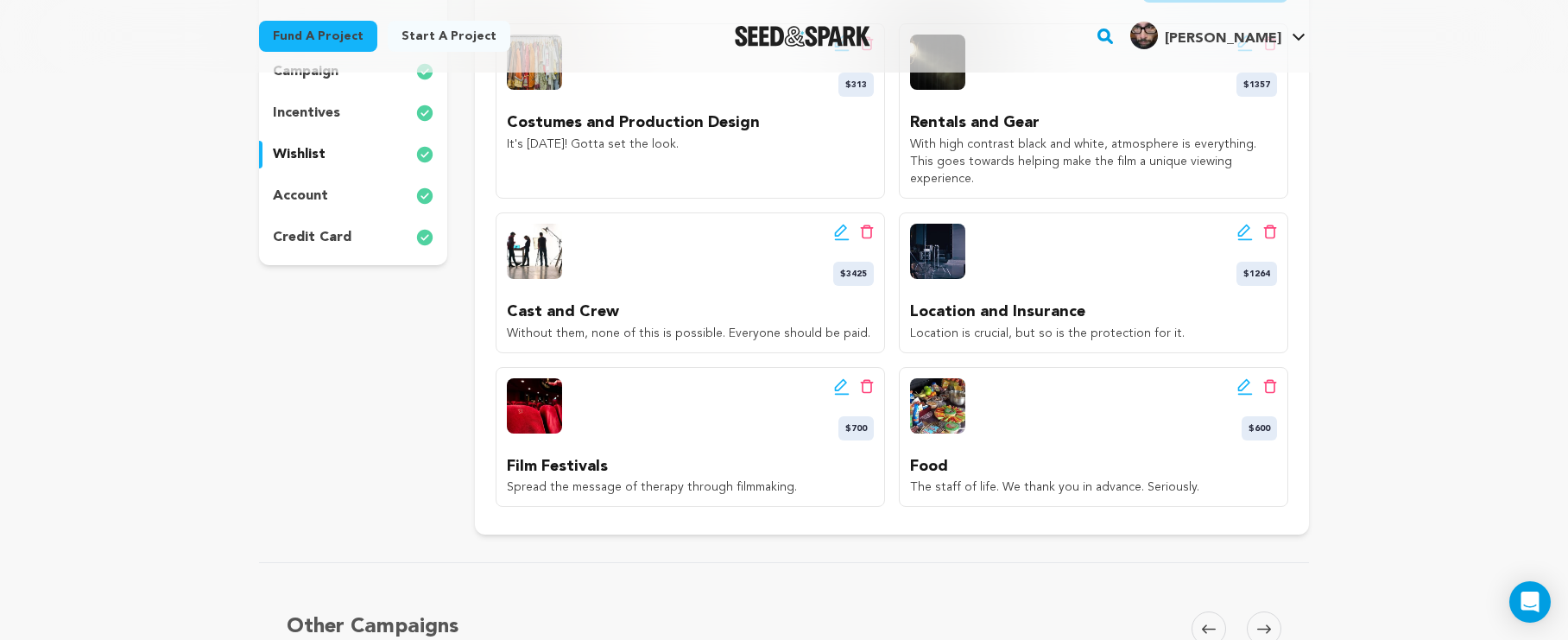
scroll to position [322, 0]
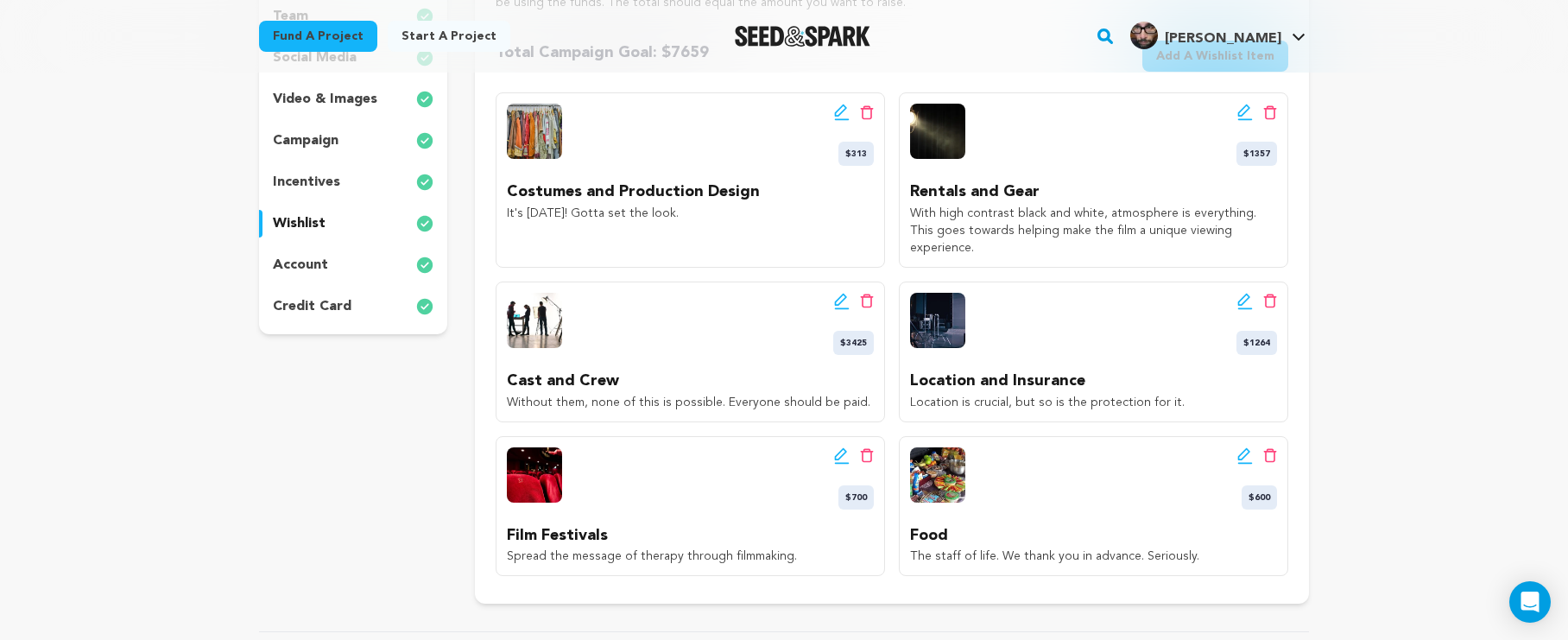
click at [343, 174] on div "incentives" at bounding box center [354, 182] width 189 height 28
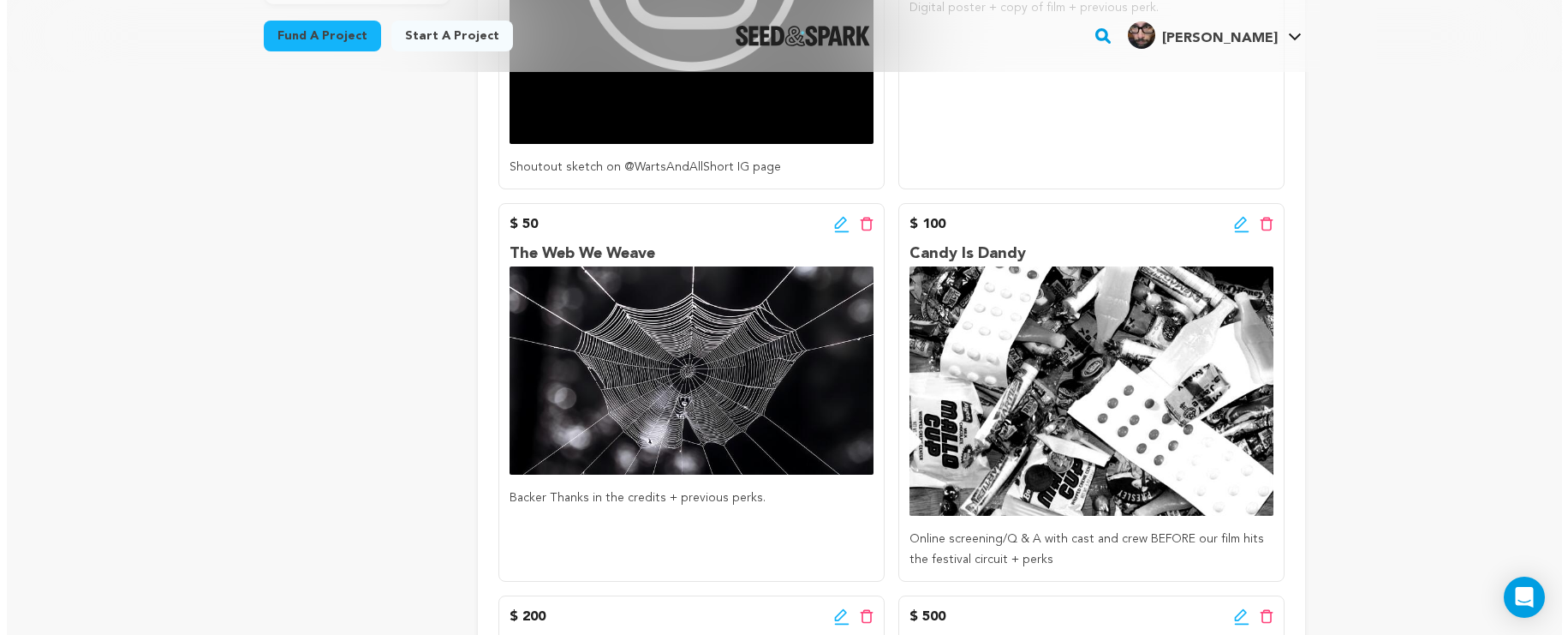
scroll to position [1124, 0]
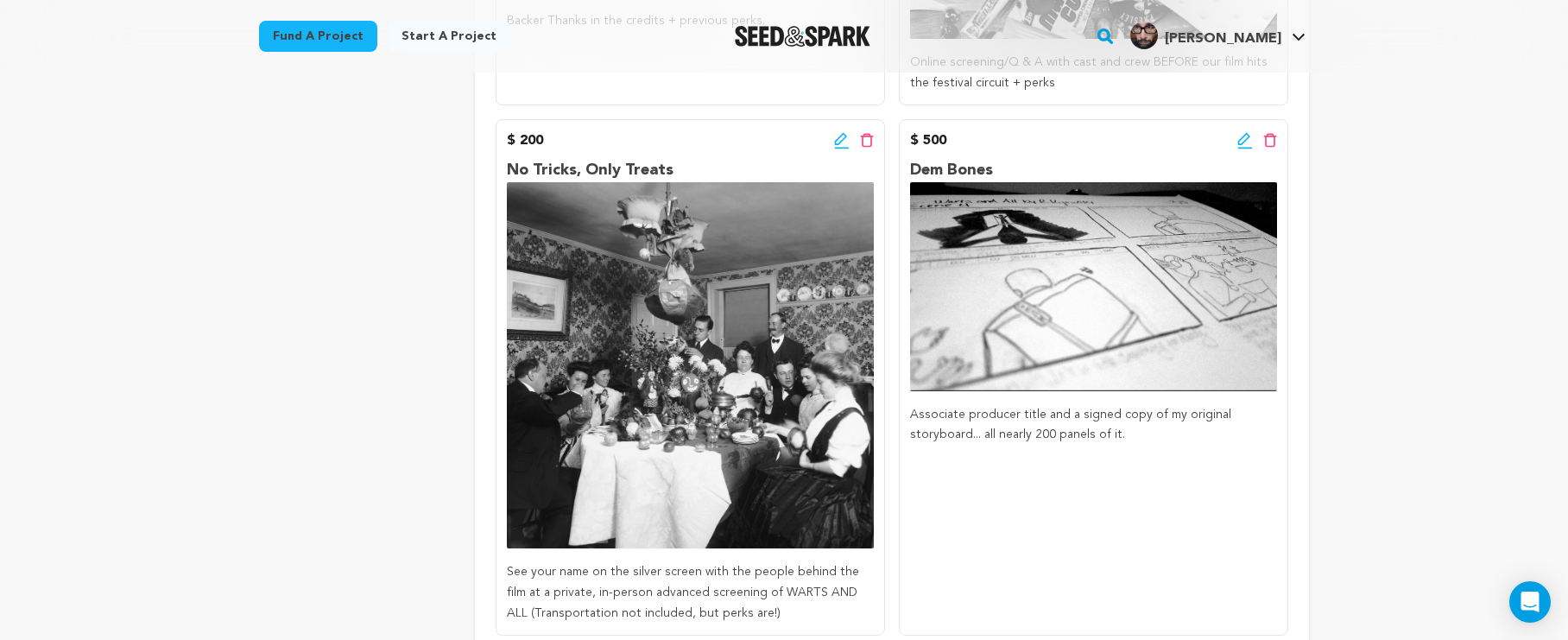
click at [1238, 142] on icon at bounding box center [1245, 141] width 16 height 18
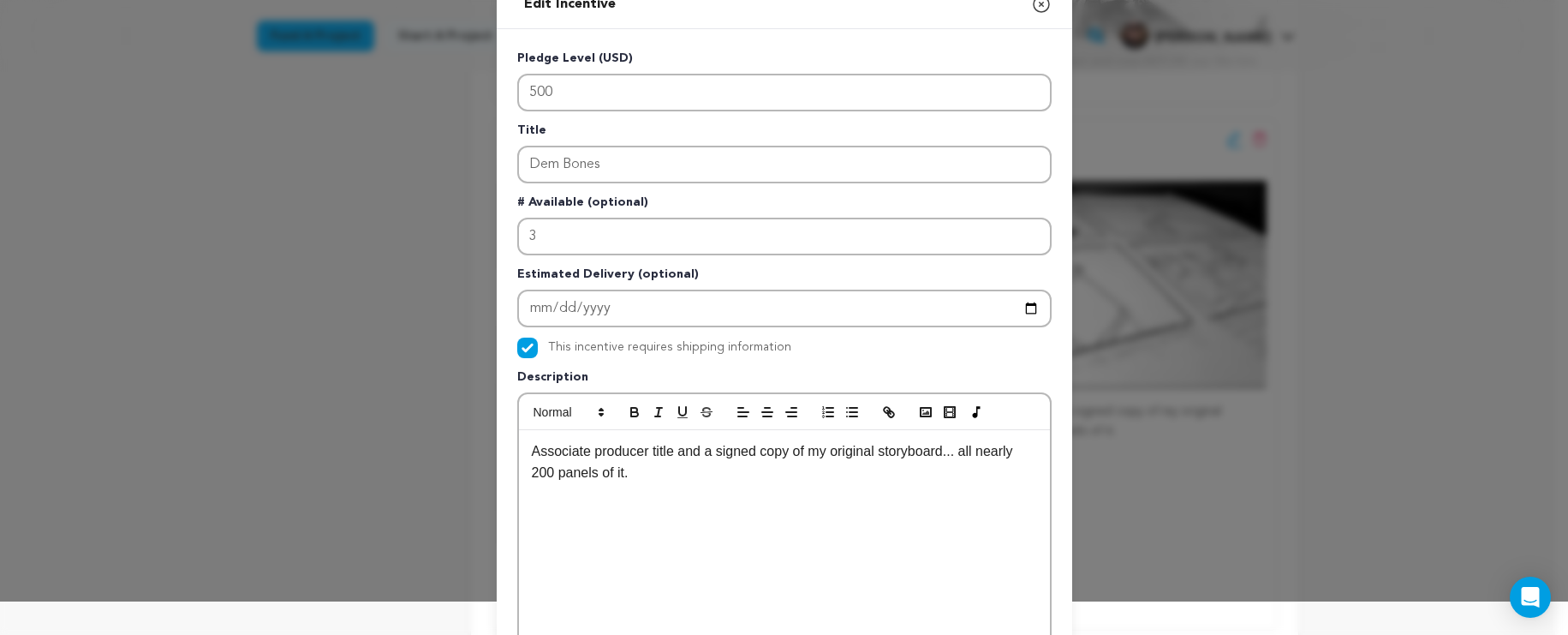
scroll to position [0, 0]
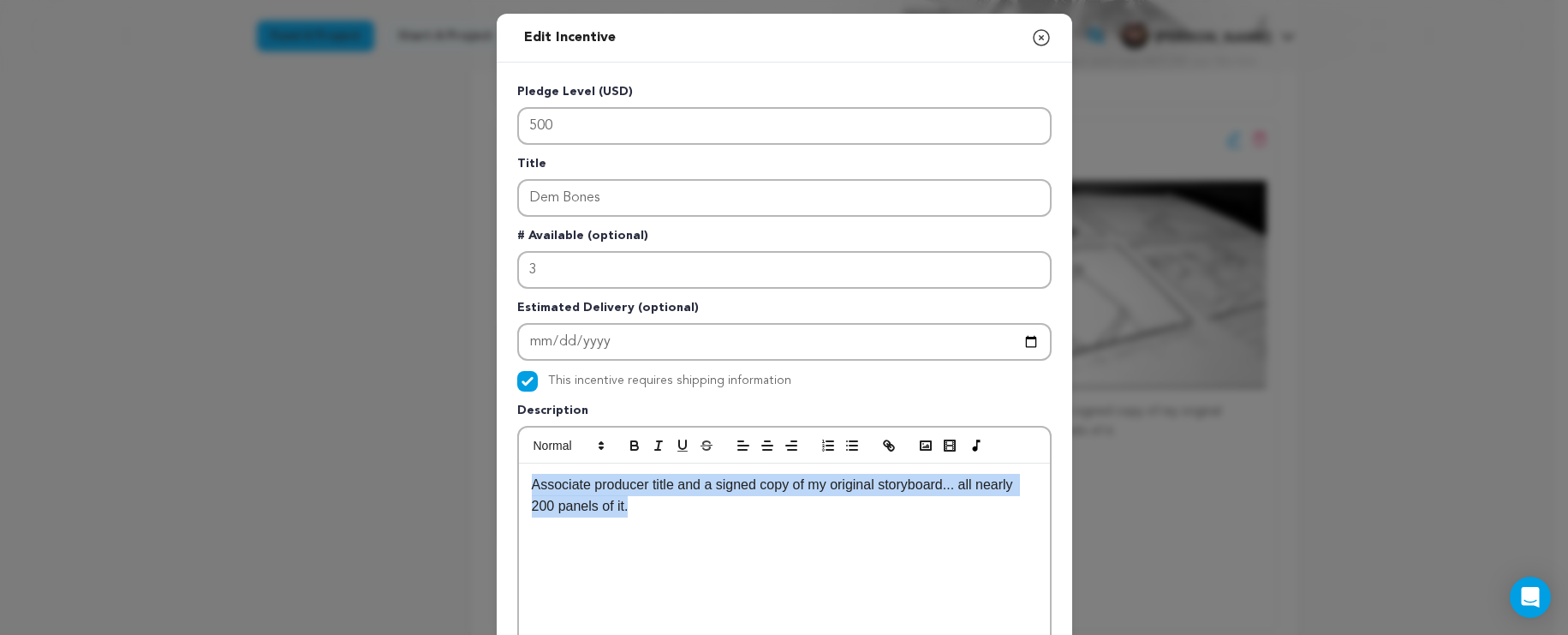
drag, startPoint x: 674, startPoint y: 507, endPoint x: 384, endPoint y: 449, distance: 295.7
click at [384, 449] on div "Edit Incentive Close modal Pledge Level (USD) 500 Title Dem Bones # Available (…" at bounding box center [784, 547] width 1568 height 1094
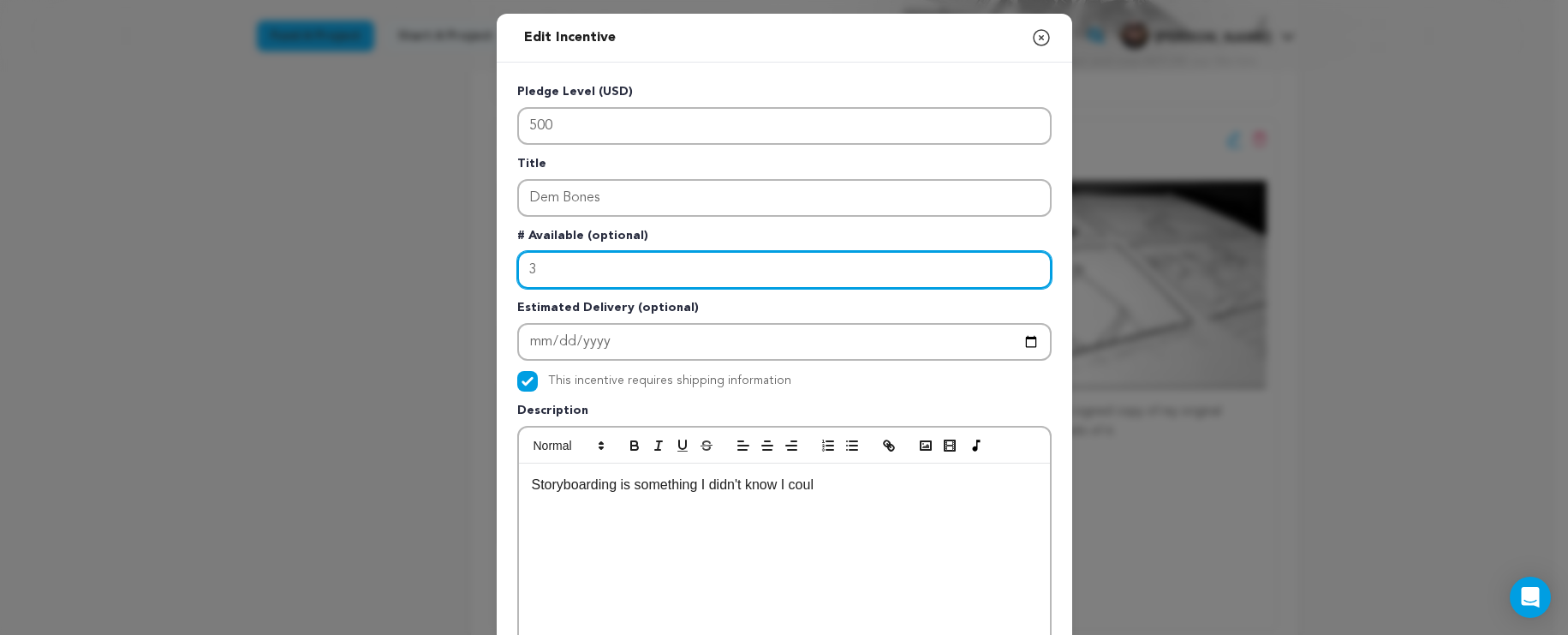
drag, startPoint x: 373, startPoint y: 455, endPoint x: 677, endPoint y: 270, distance: 355.9
click at [677, 270] on input "3" at bounding box center [784, 269] width 534 height 38
click at [677, 269] on input "3" at bounding box center [784, 269] width 534 height 38
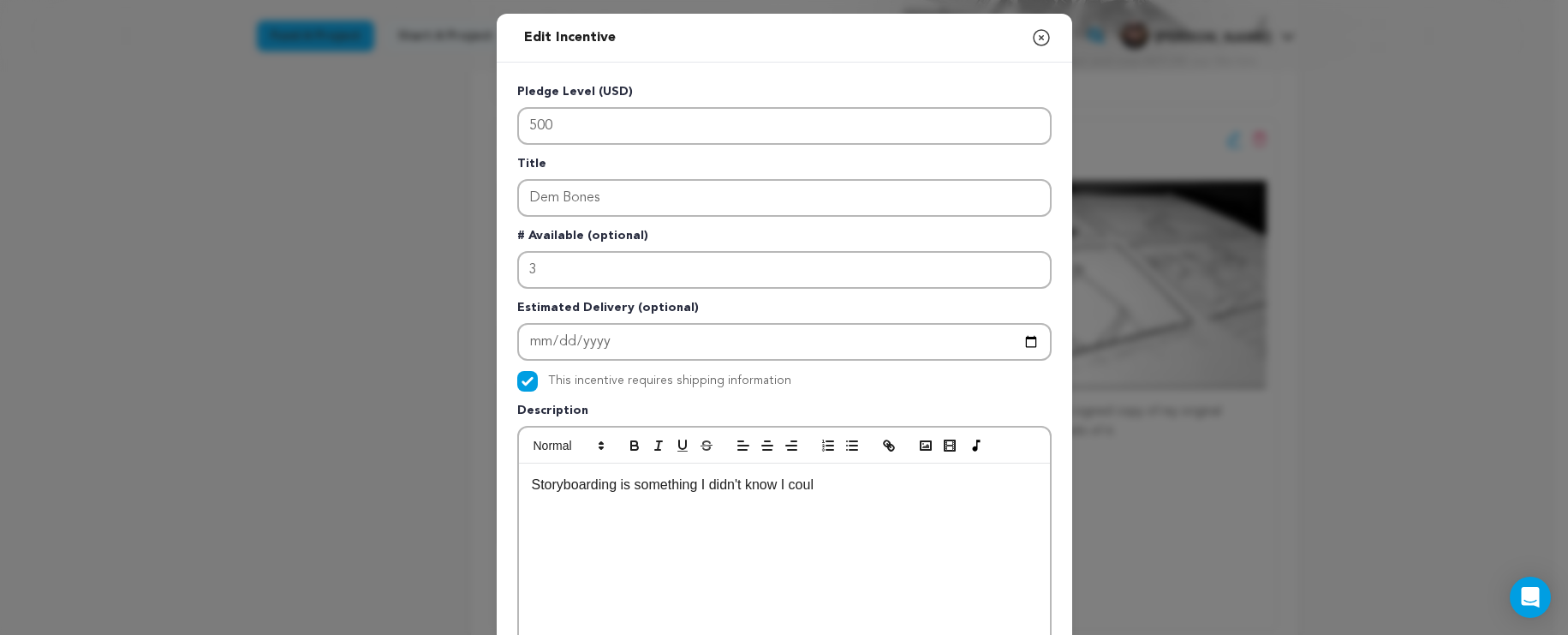
click at [804, 504] on div "Storyboarding is something I didn't know I coul" at bounding box center [785, 592] width 531 height 257
drag, startPoint x: 849, startPoint y: 487, endPoint x: 548, endPoint y: 472, distance: 301.4
click at [457, 463] on div "Edit Incentive Close modal Pledge Level (USD) 500 Title Dem Bones # Available (…" at bounding box center [784, 547] width 1568 height 1094
click at [825, 487] on p "Storyboarding is something I didn't know I coul" at bounding box center [785, 485] width 505 height 22
drag, startPoint x: 828, startPoint y: 487, endPoint x: 514, endPoint y: 478, distance: 314.1
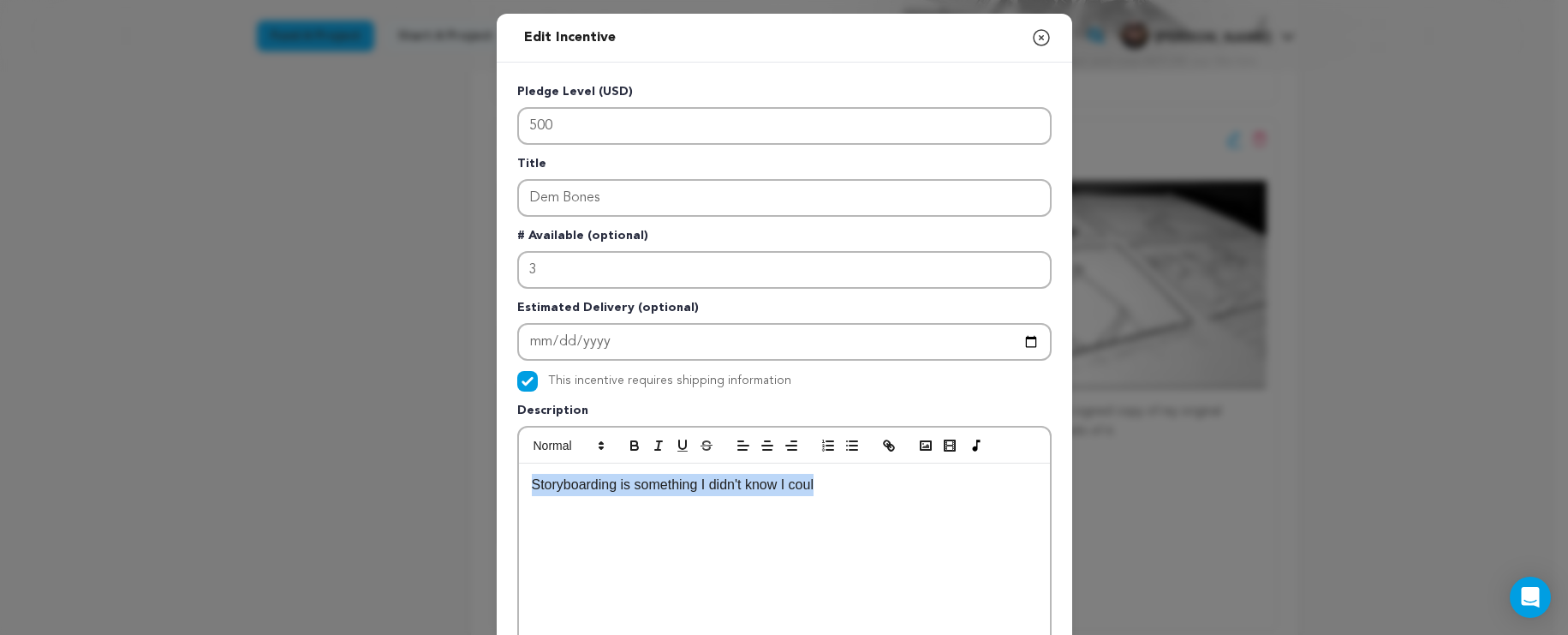
click at [519, 478] on div "Storyboarding is something I didn't know I coul" at bounding box center [785, 592] width 531 height 257
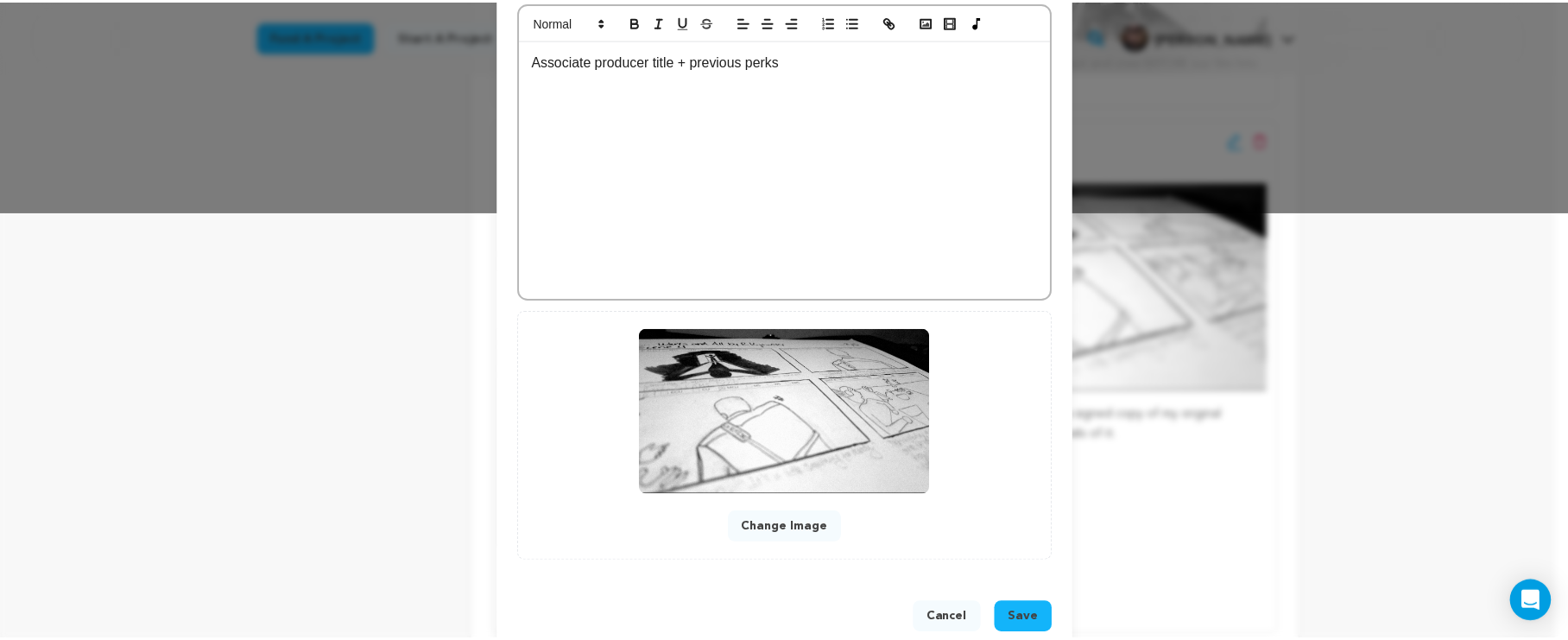
scroll to position [464, 0]
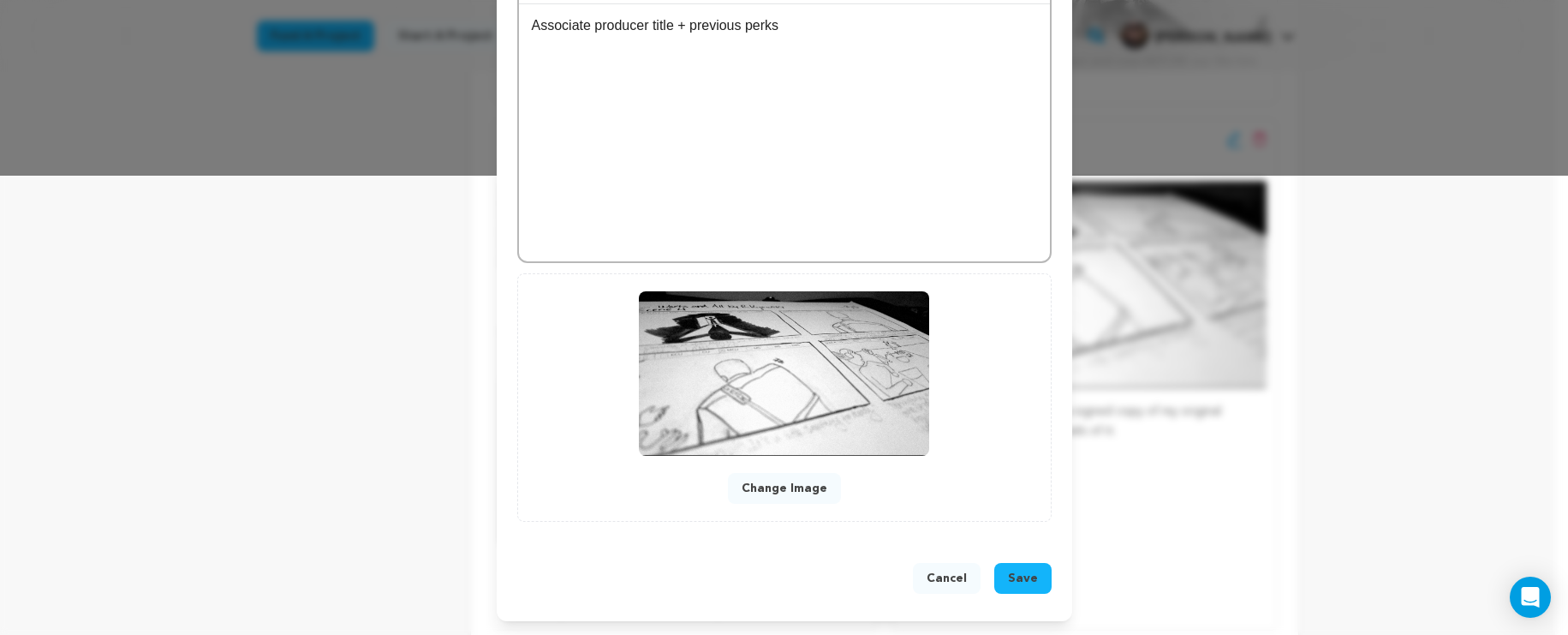
click at [941, 582] on button "Cancel" at bounding box center [946, 578] width 68 height 31
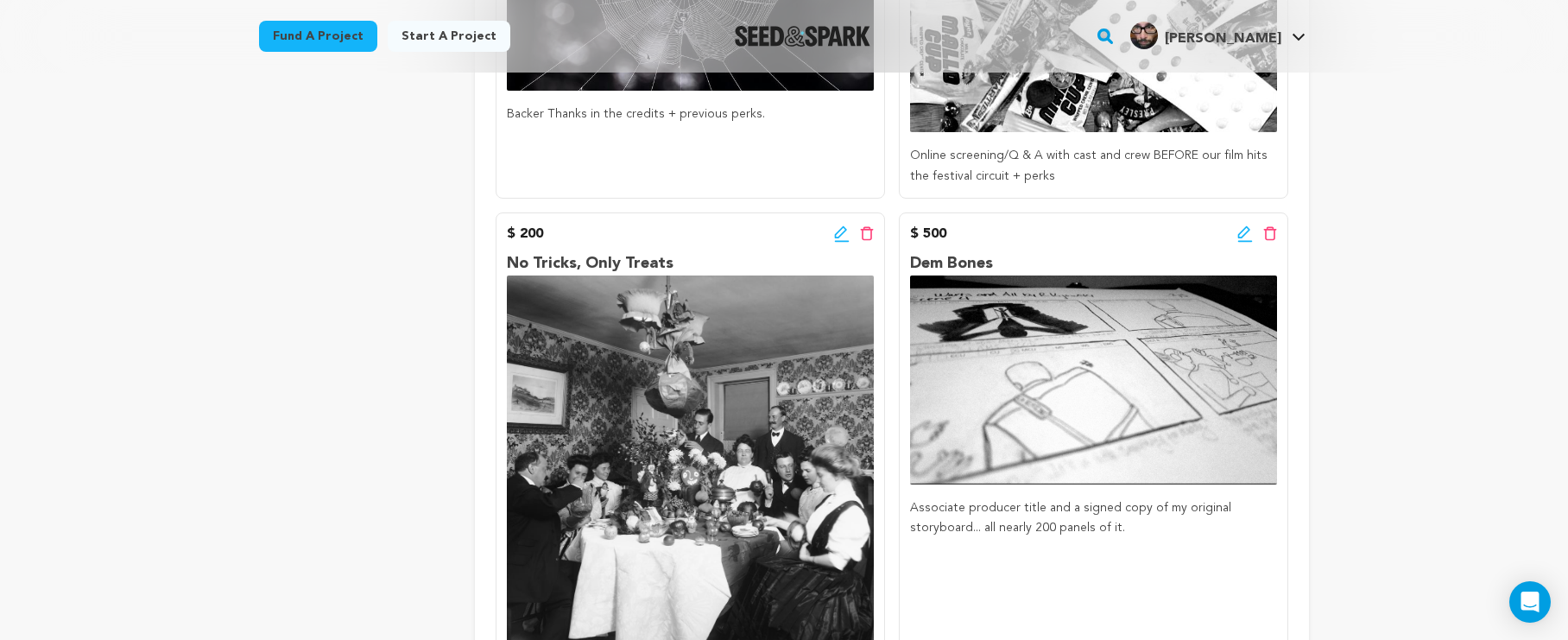
scroll to position [1139, 0]
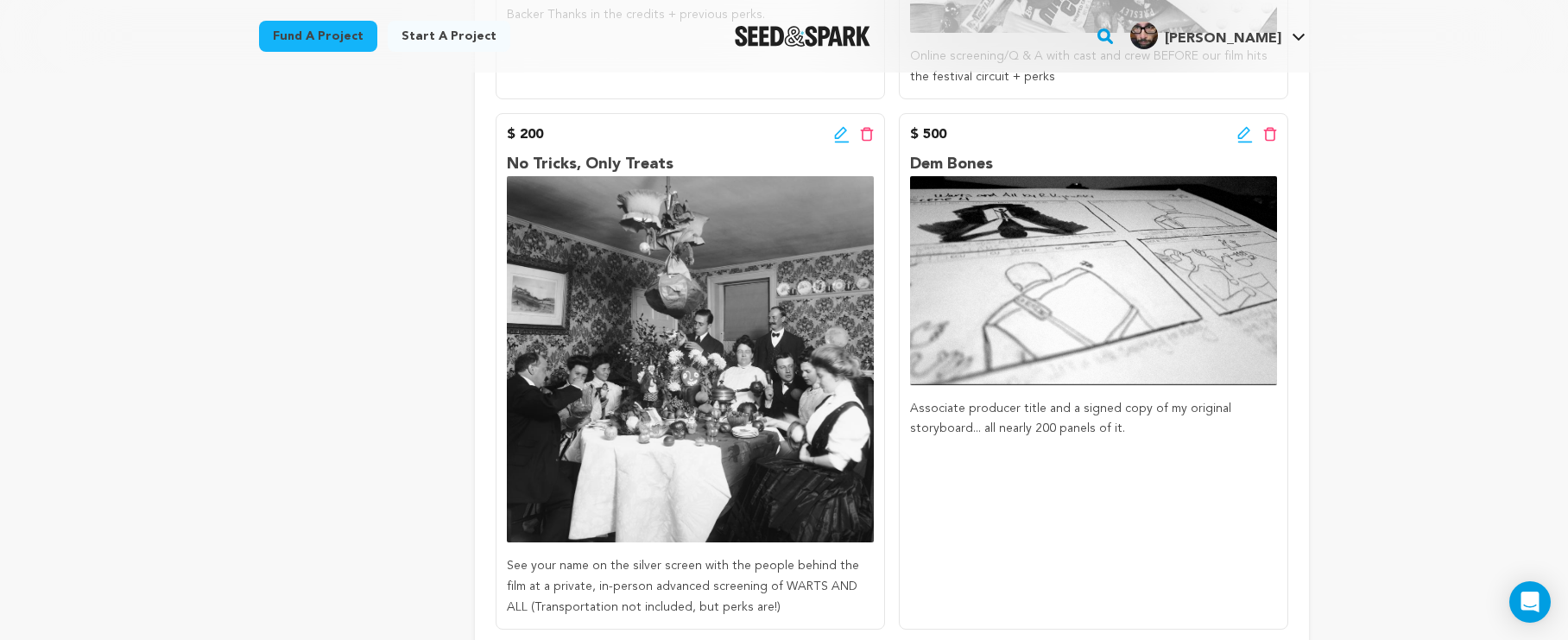
click at [1240, 134] on icon at bounding box center [1244, 132] width 12 height 12
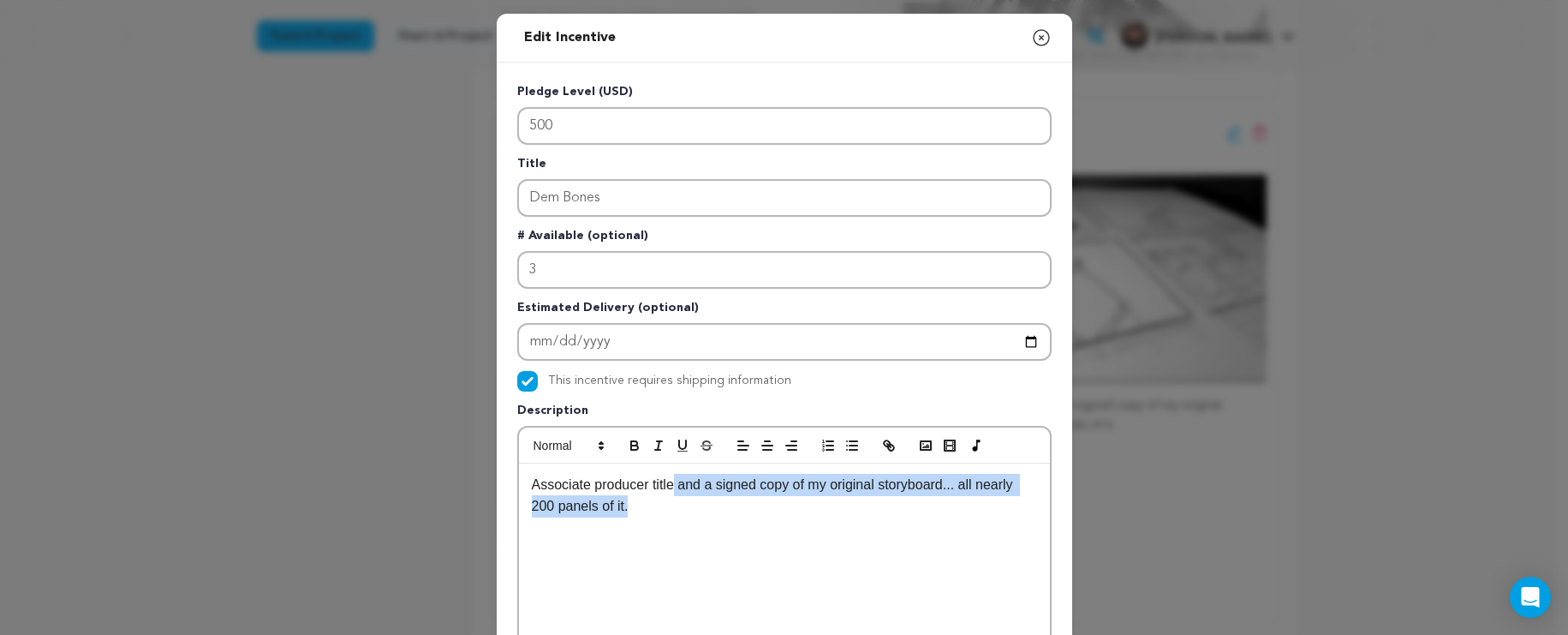
drag, startPoint x: 703, startPoint y: 509, endPoint x: 674, endPoint y: 490, distance: 34.7
click at [674, 490] on p "Associate producer title and a signed copy of my original storyboard... all nea…" at bounding box center [785, 495] width 505 height 44
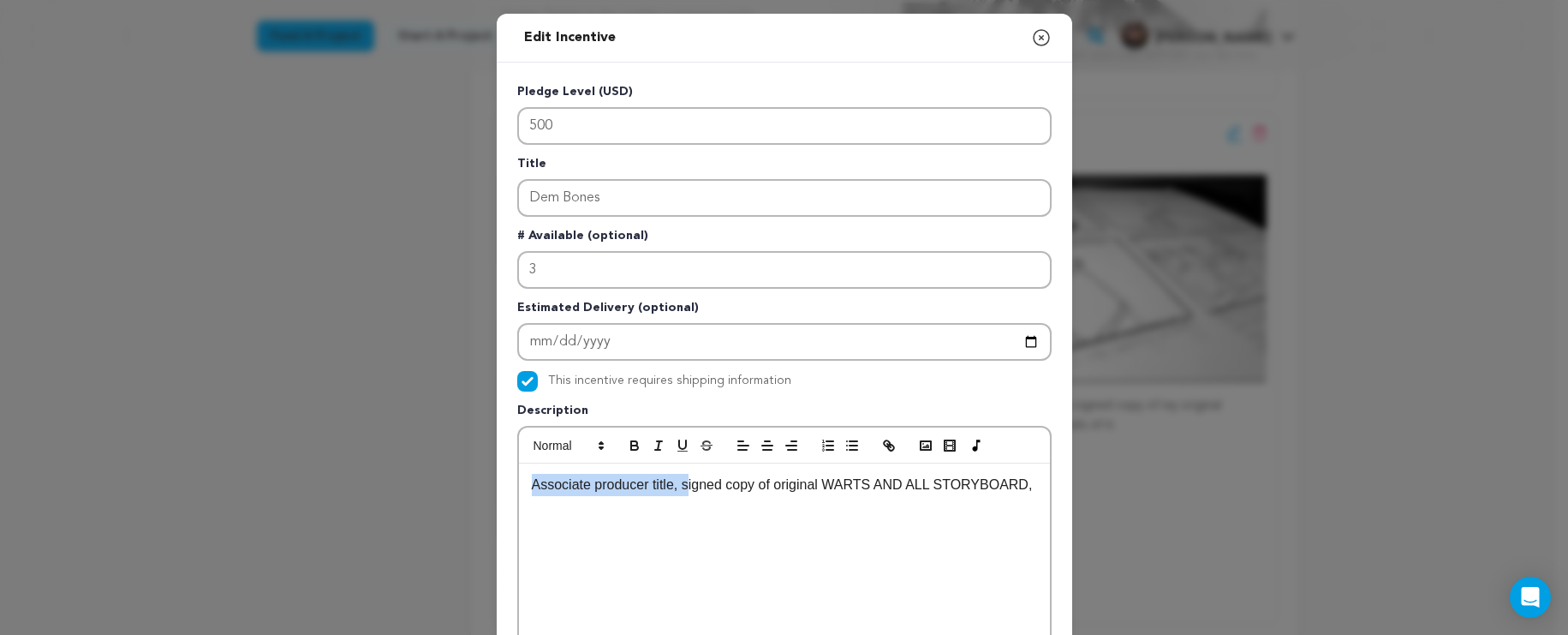
drag, startPoint x: 687, startPoint y: 488, endPoint x: 493, endPoint y: 488, distance: 194.0
click at [497, 488] on div "Pledge Level (USD) 500 Title Dem Bones # Available (optional) 3 Estimated Deliv…" at bounding box center [785, 532] width 576 height 939
click at [1040, 43] on icon "button" at bounding box center [1041, 37] width 16 height 16
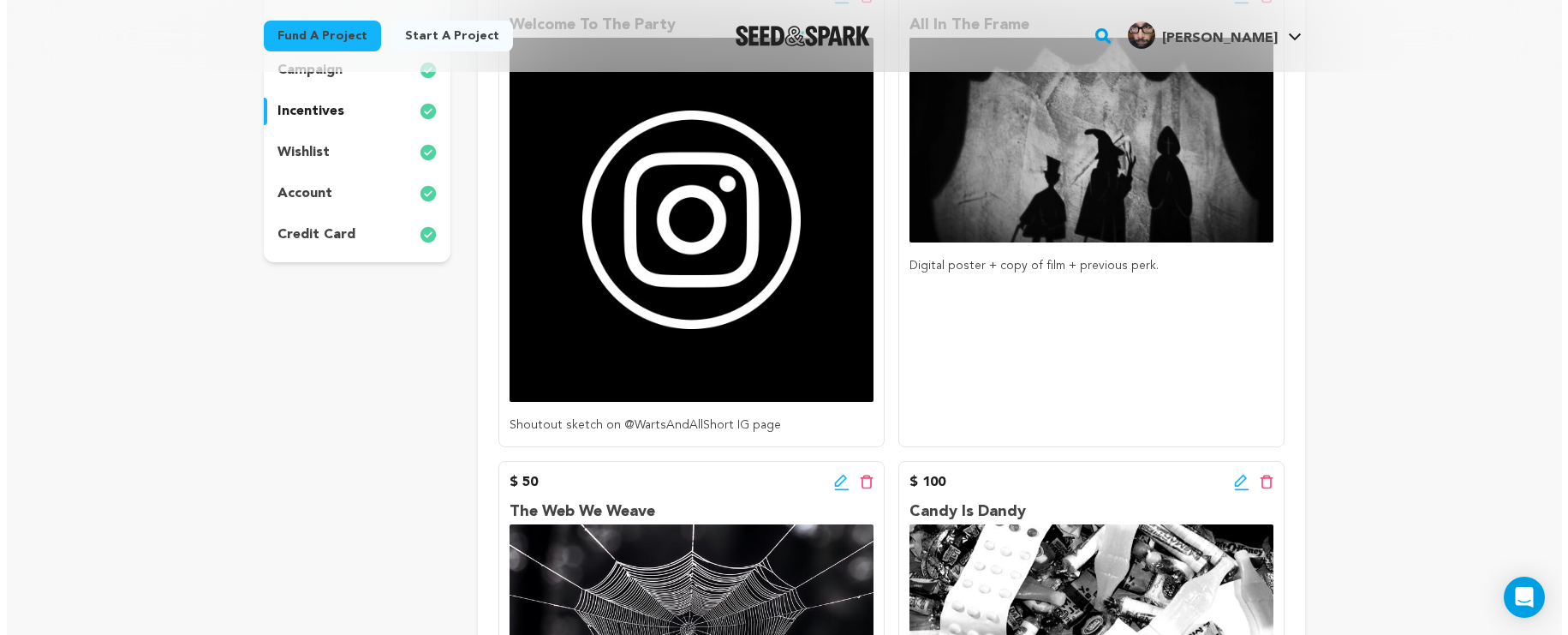
scroll to position [201, 0]
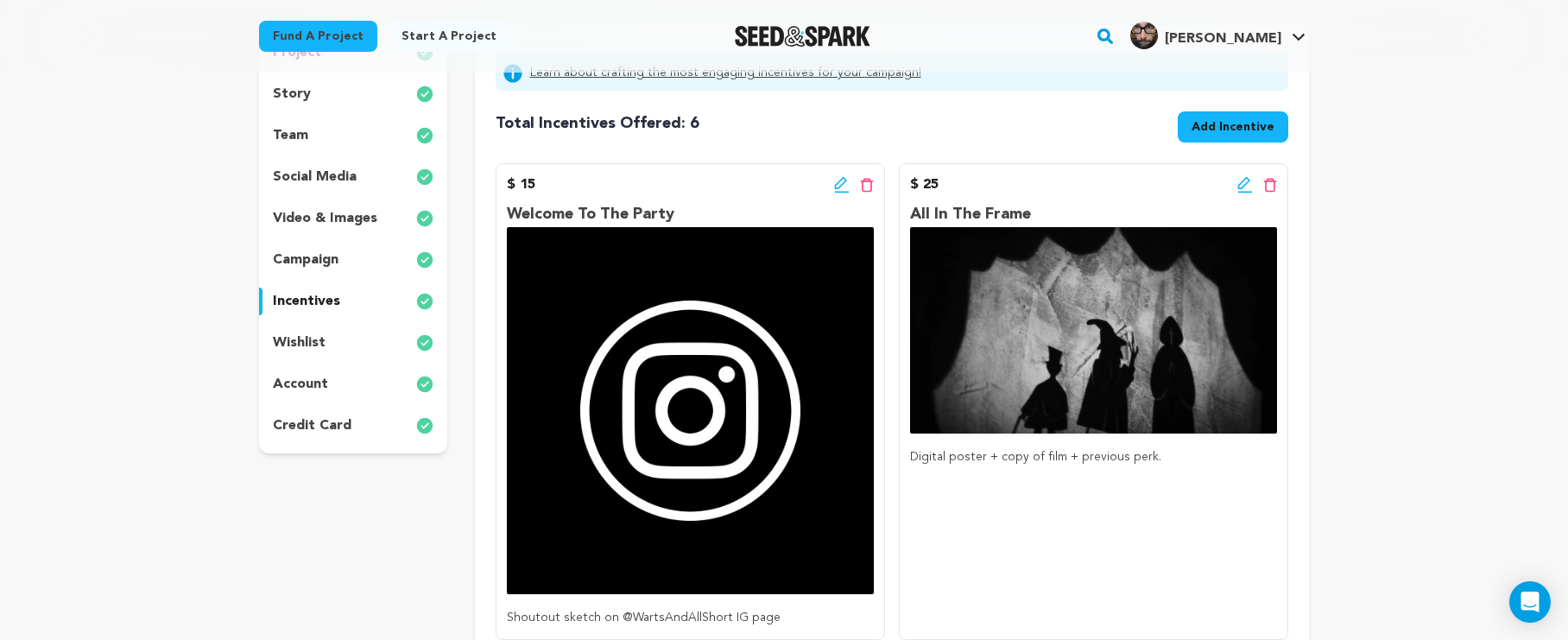
click at [1246, 177] on icon at bounding box center [1245, 185] width 16 height 18
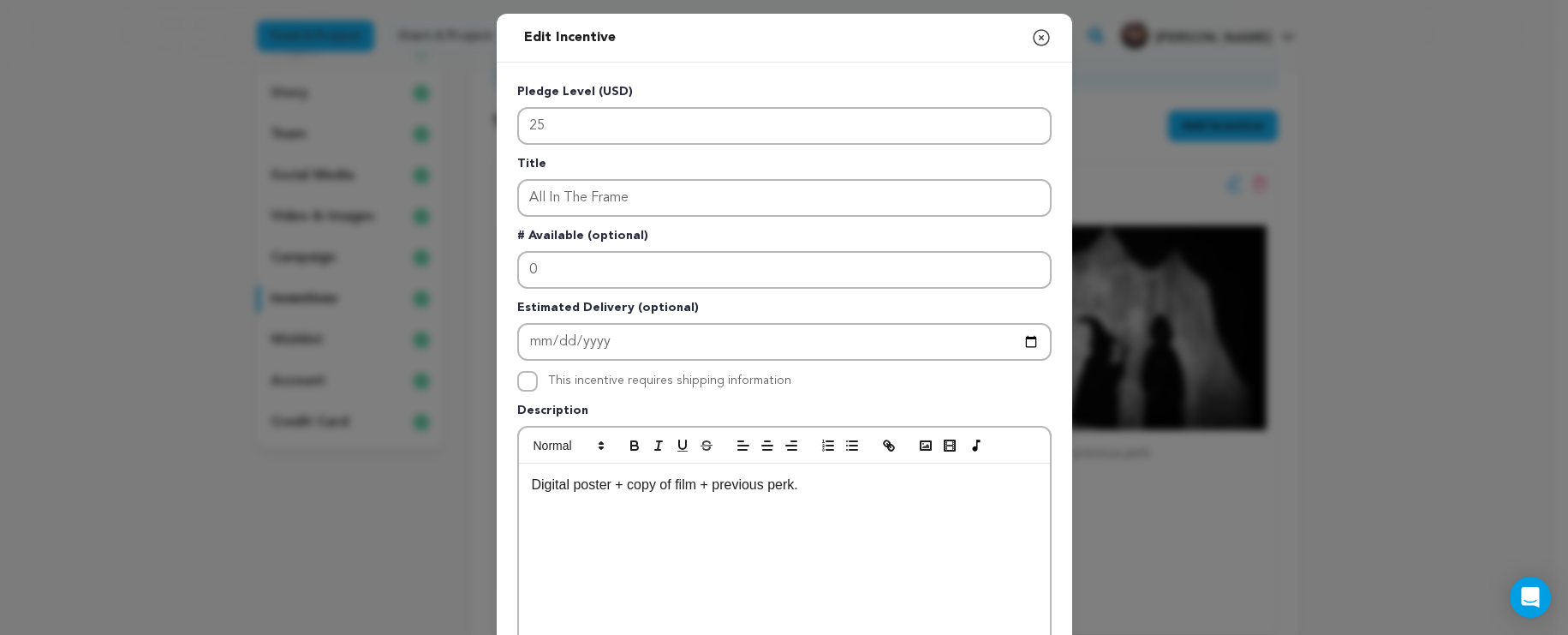
drag, startPoint x: 526, startPoint y: 482, endPoint x: 595, endPoint y: 477, distance: 69.2
click at [532, 482] on p "Digital poster + copy of film + previous perk." at bounding box center [785, 485] width 505 height 22
click at [695, 484] on p "Digital poster + copy of film + previous perk." at bounding box center [785, 485] width 505 height 22
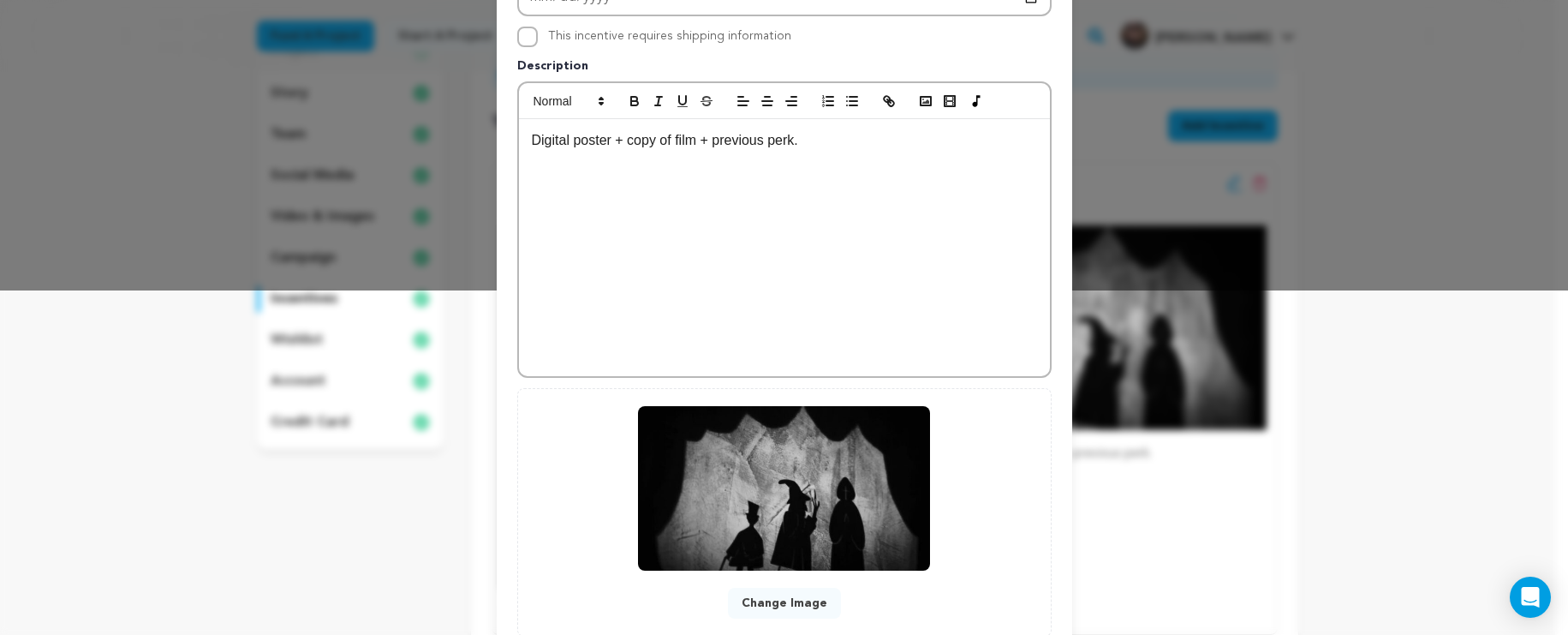
scroll to position [431, 0]
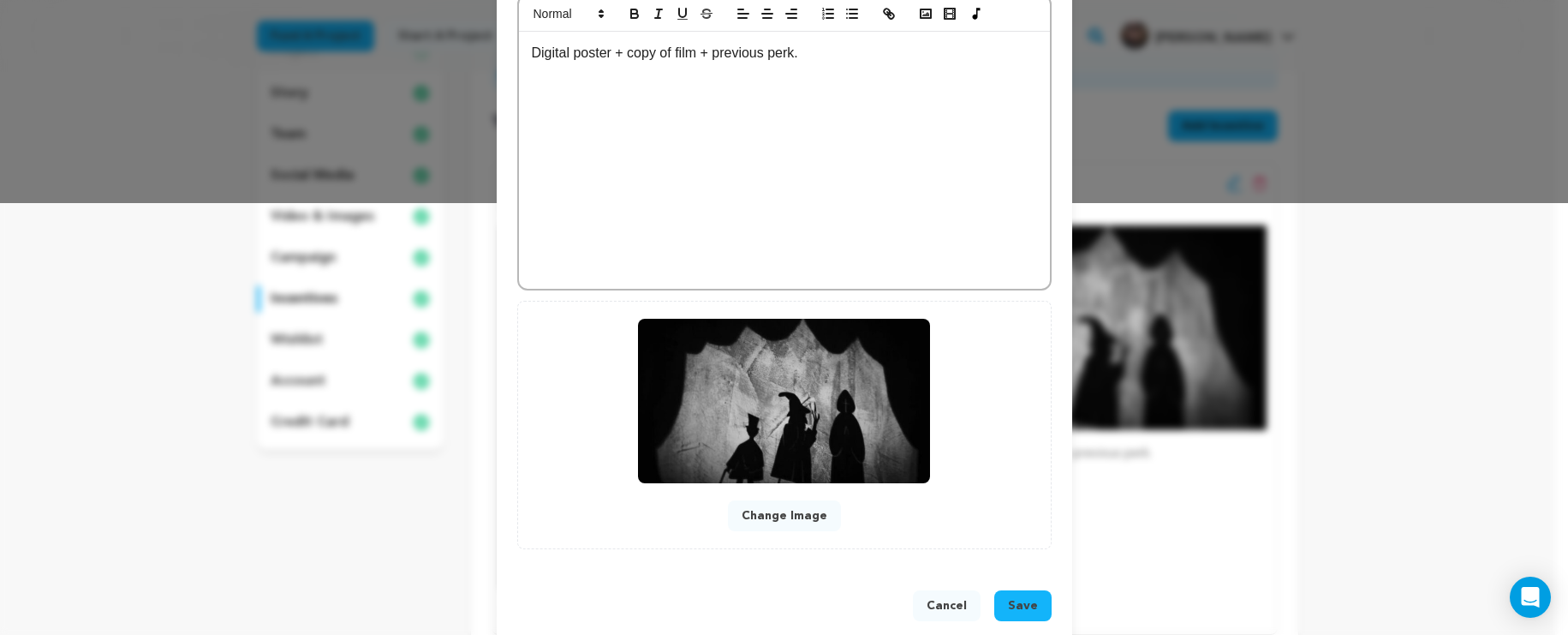
click at [1022, 615] on button "Save" at bounding box center [1023, 605] width 57 height 31
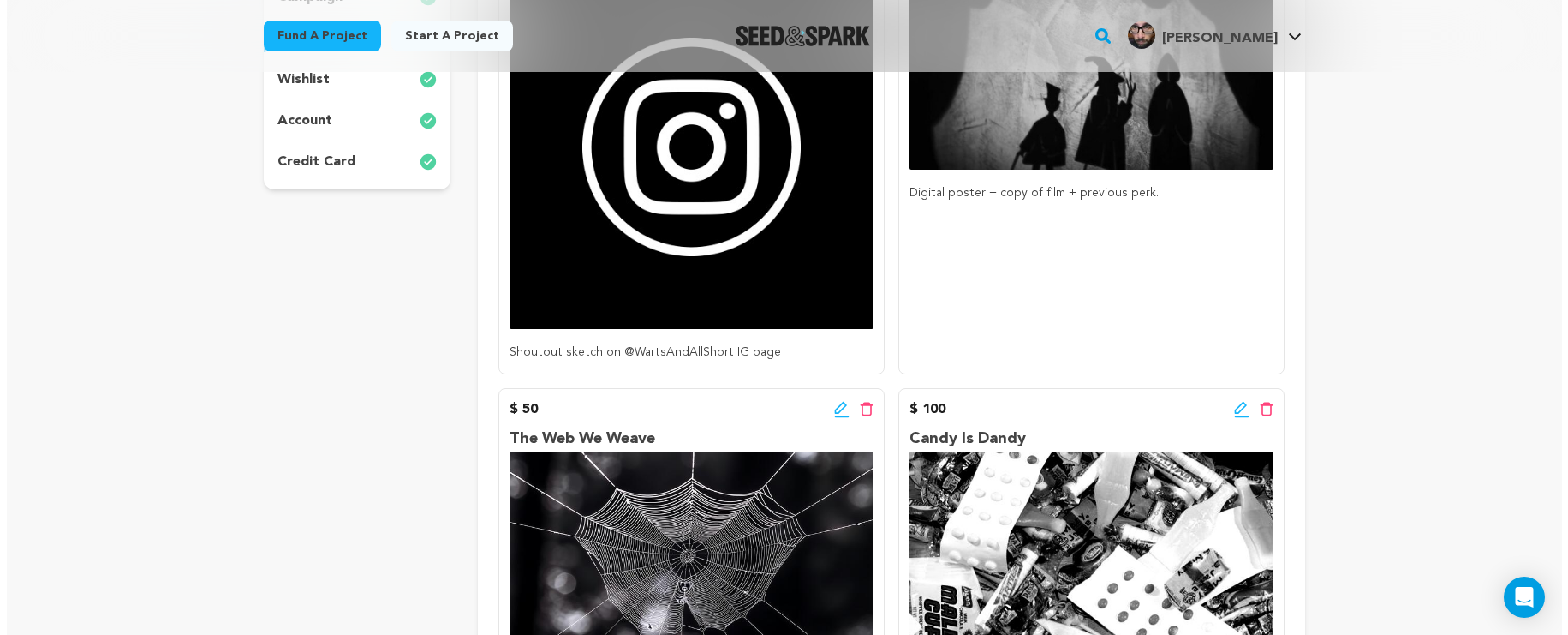
scroll to position [248, 0]
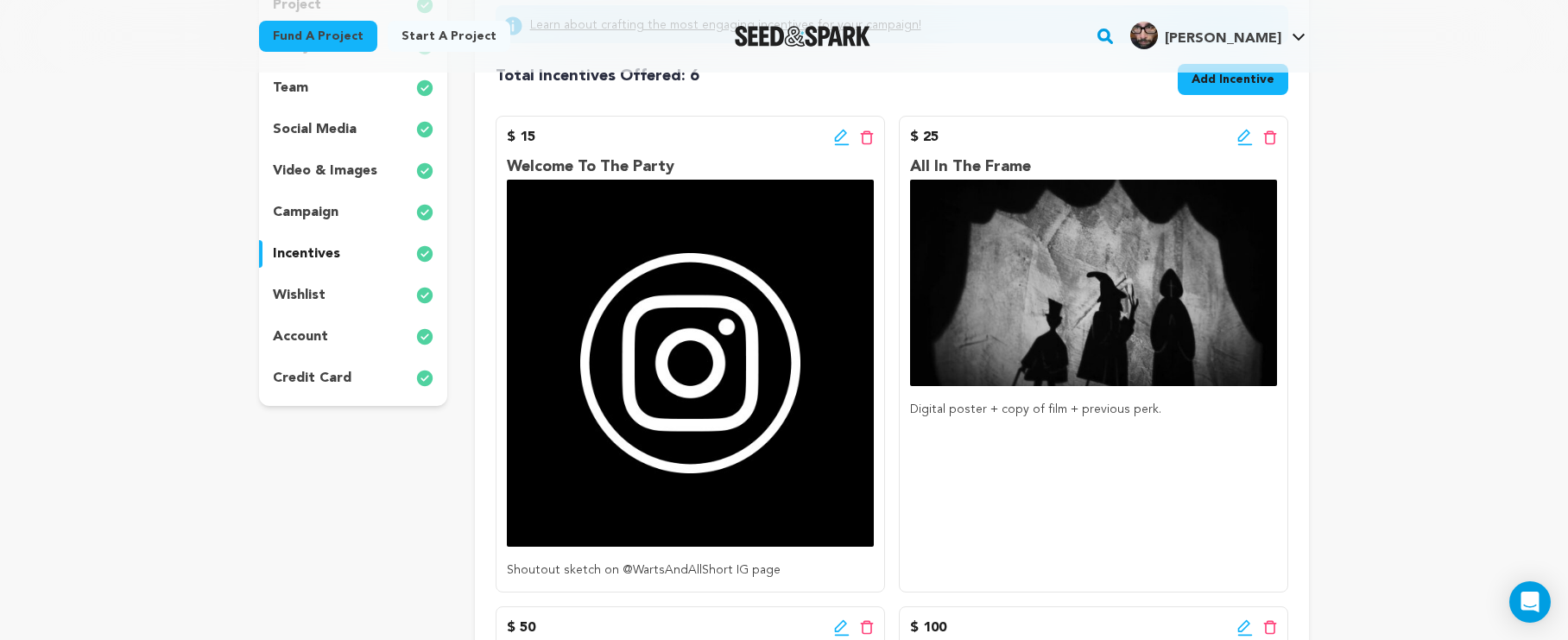
click at [1248, 140] on icon at bounding box center [1245, 137] width 16 height 18
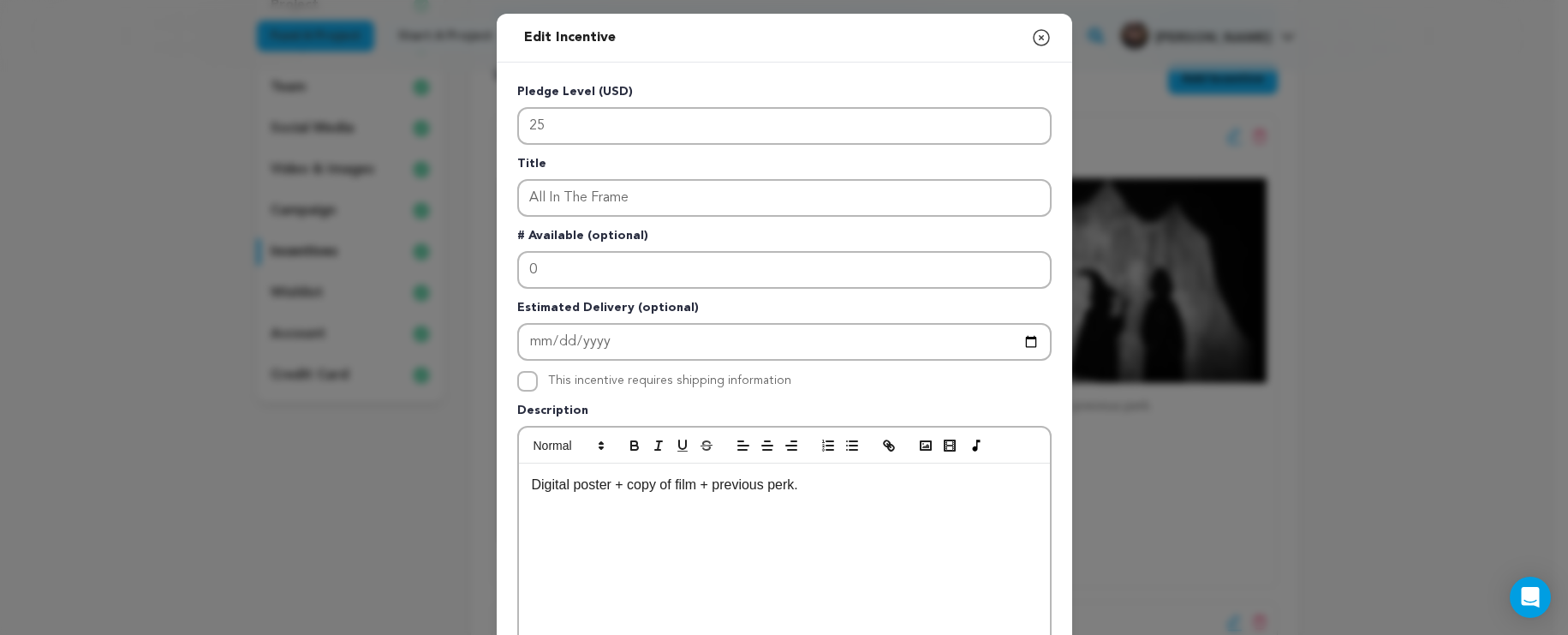
click at [695, 487] on p "Digital poster + copy of film + previous perk." at bounding box center [785, 485] width 505 height 22
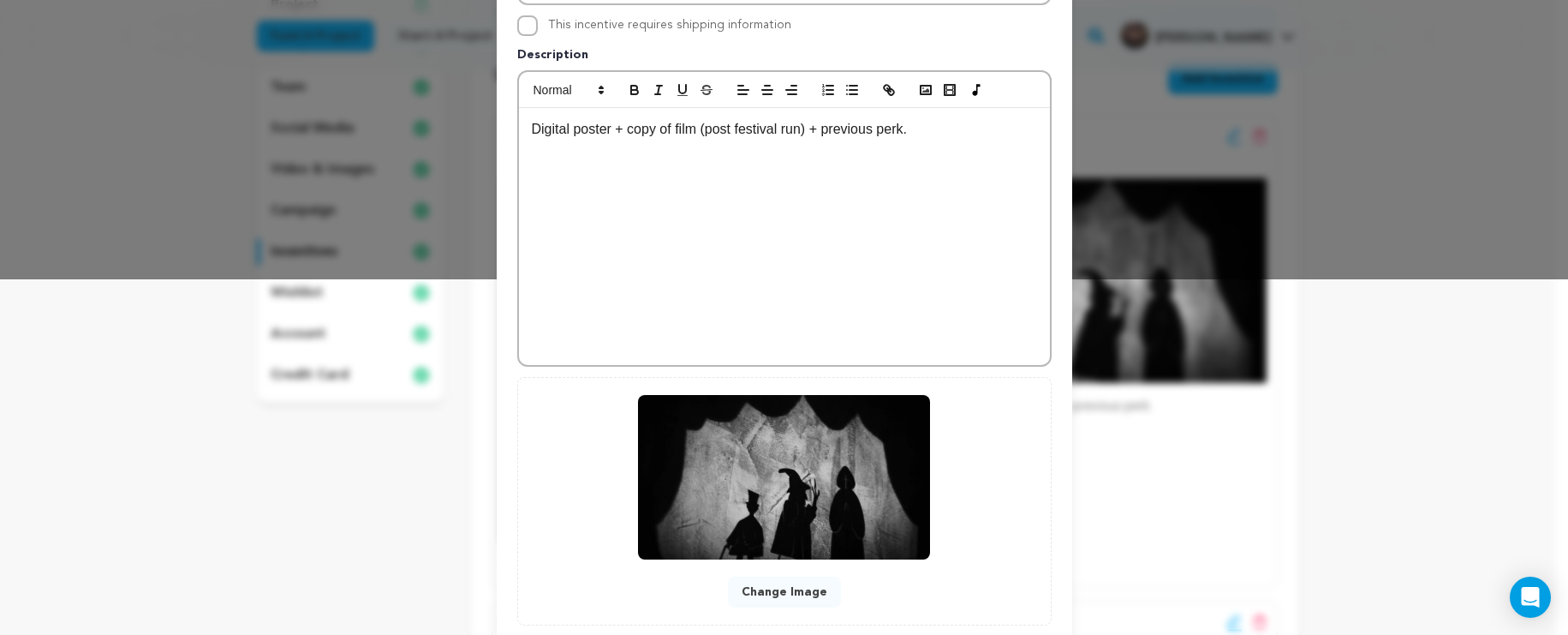
scroll to position [460, 0]
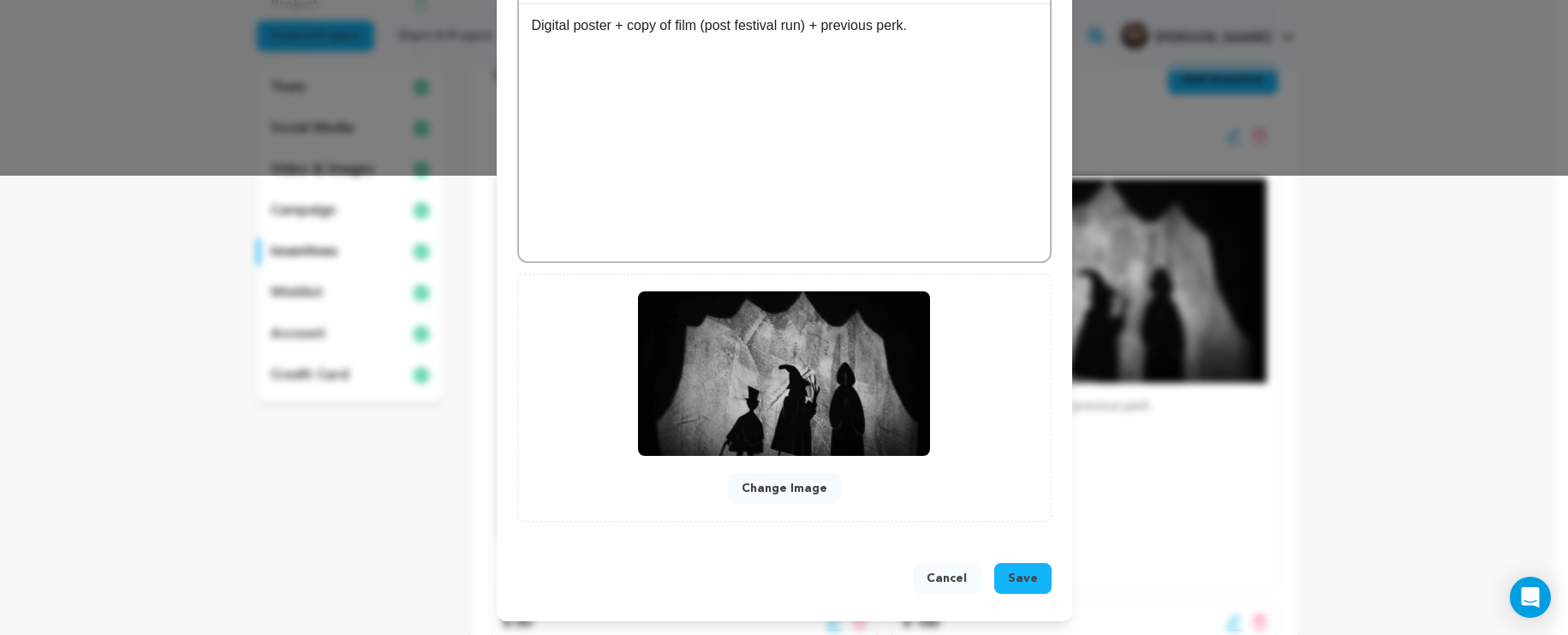
click at [1008, 579] on span "Save" at bounding box center [1023, 578] width 30 height 18
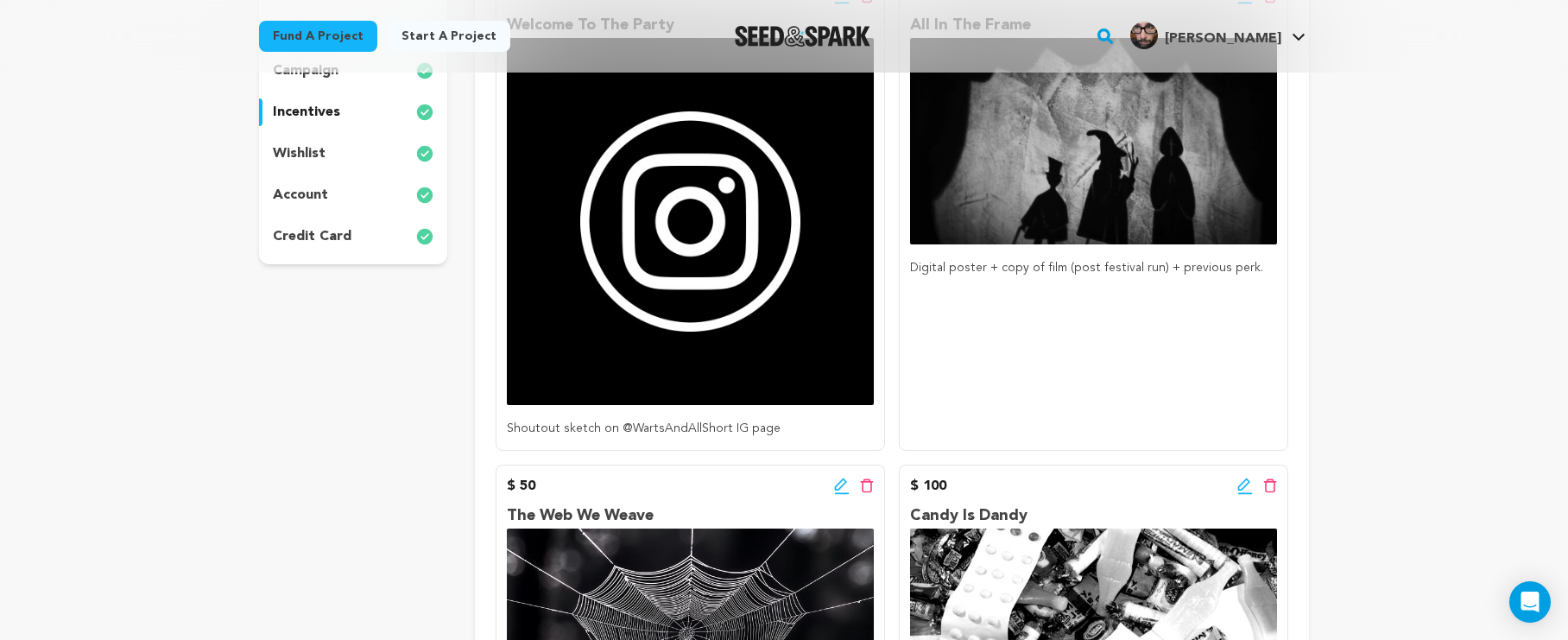
scroll to position [0, 0]
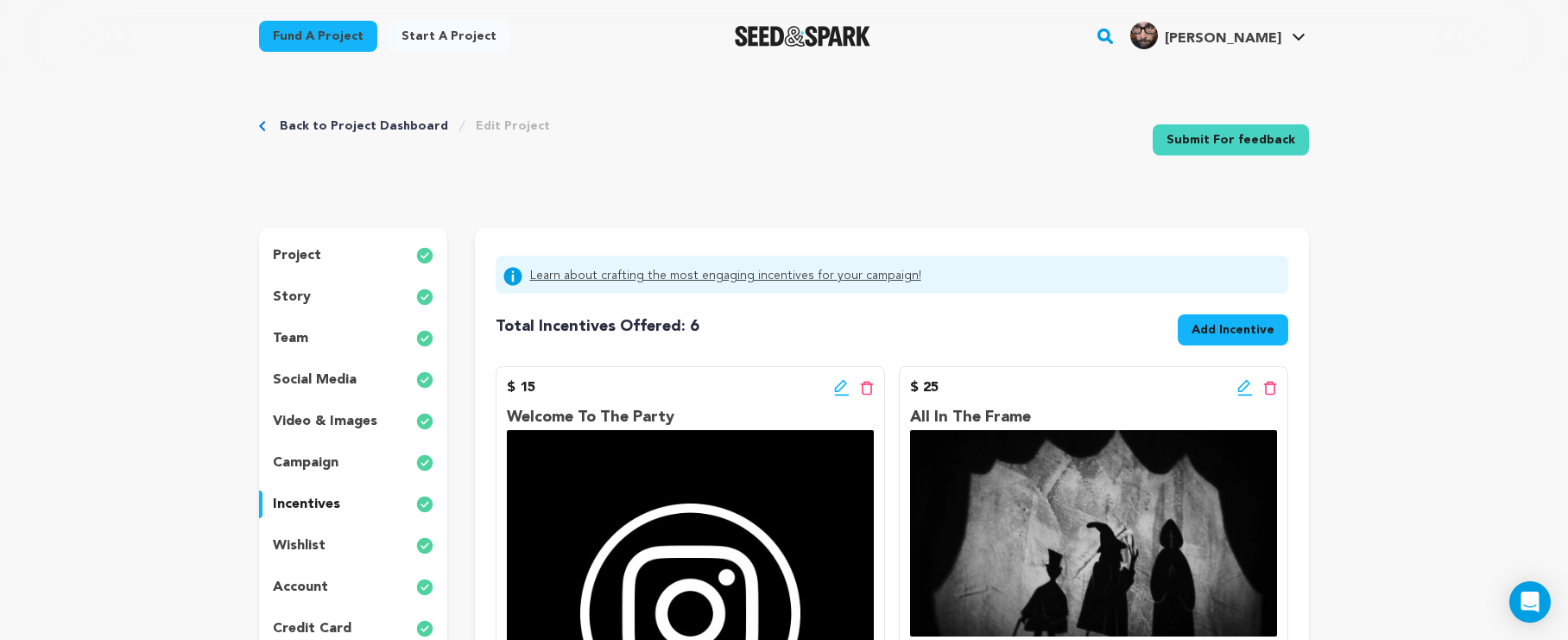
click at [298, 291] on p "story" at bounding box center [291, 297] width 38 height 21
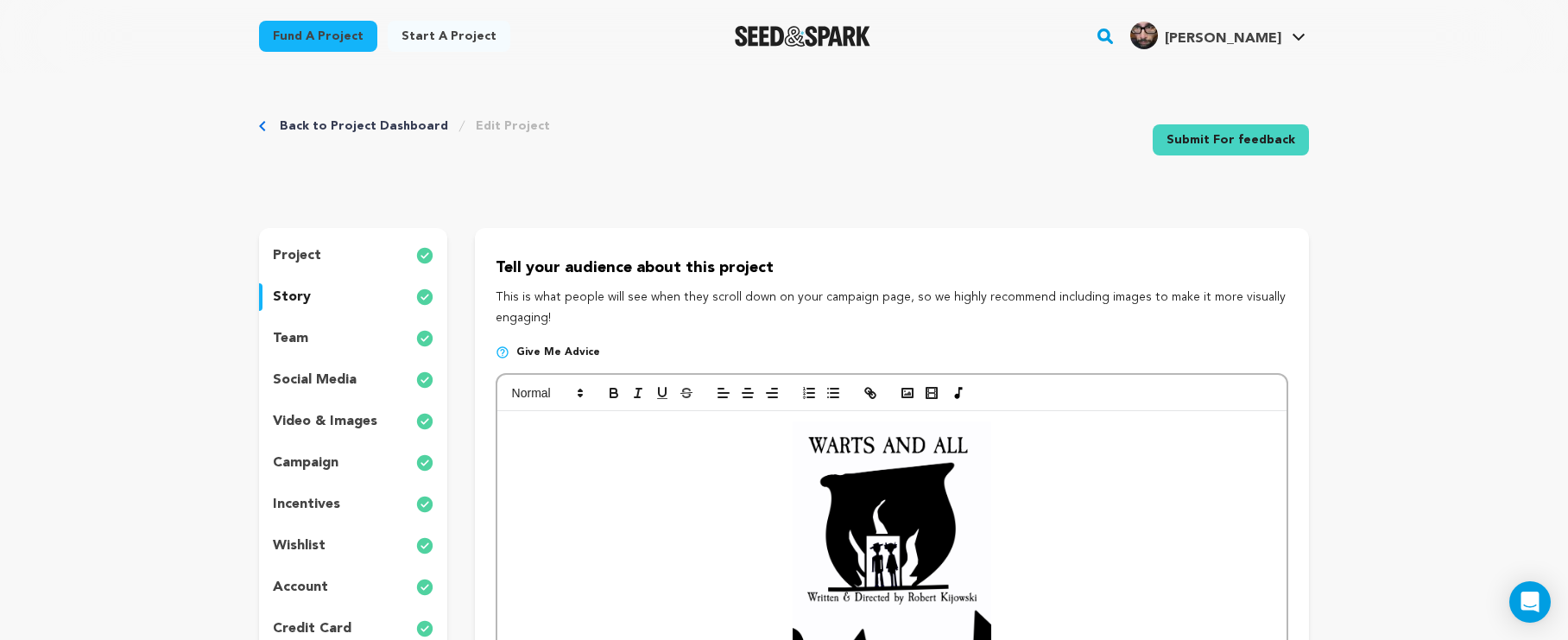
click at [889, 510] on img at bounding box center [892, 598] width 199 height 353
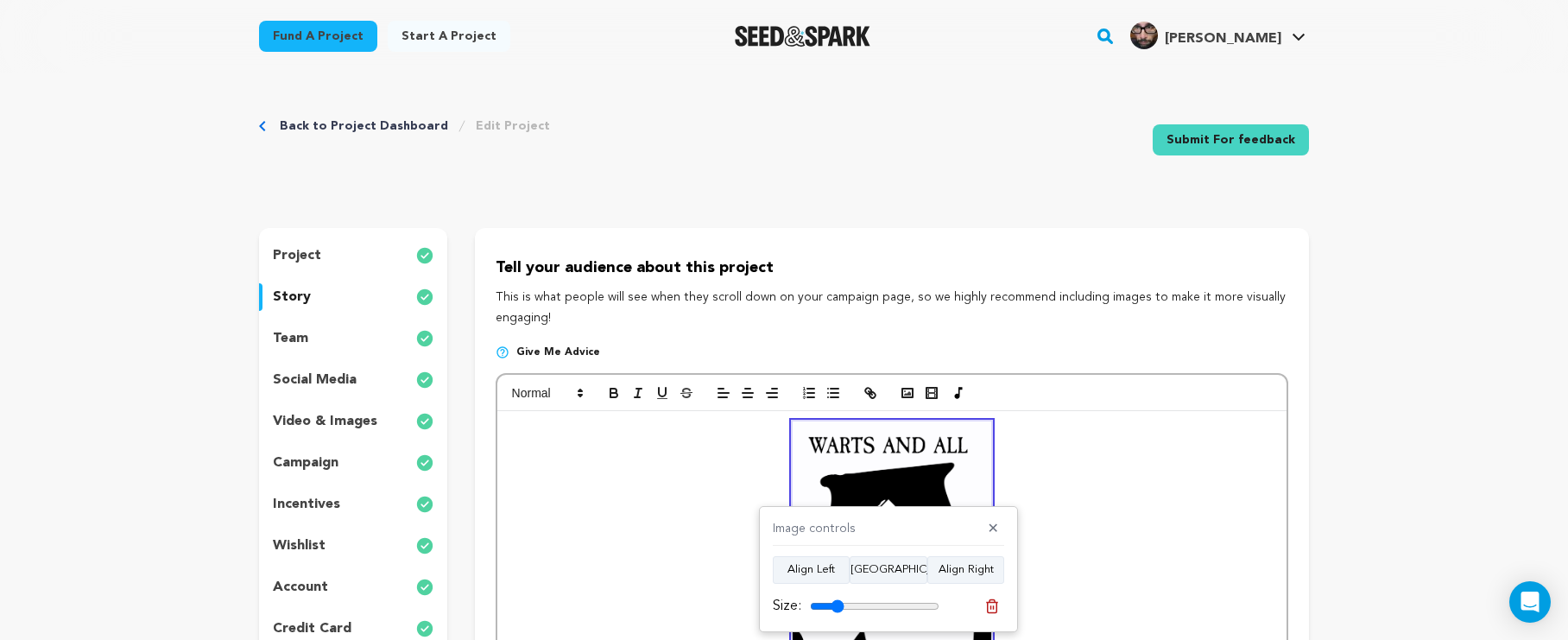
click at [989, 603] on icon at bounding box center [992, 605] width 16 height 16
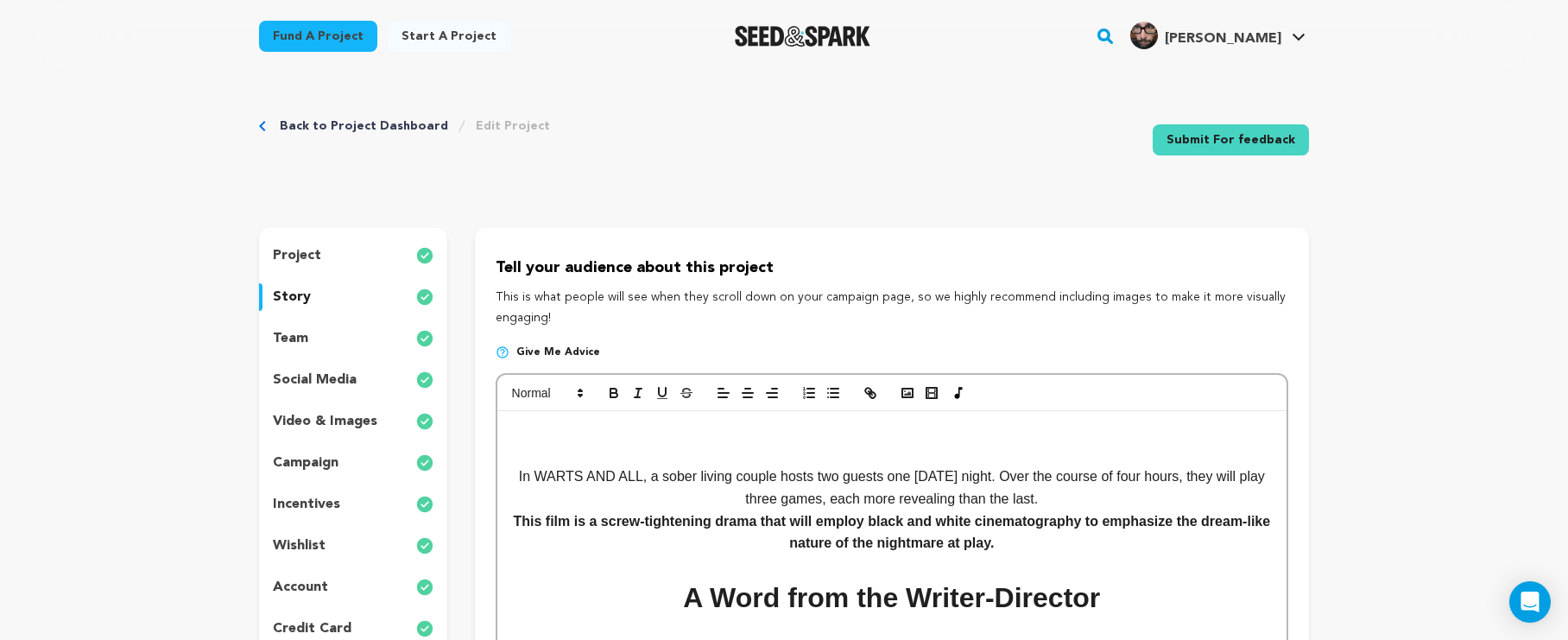
click at [889, 441] on h1 at bounding box center [892, 443] width 763 height 44
drag, startPoint x: 516, startPoint y: 476, endPoint x: 524, endPoint y: 488, distance: 14.4
click at [515, 478] on p "In WARTS AND ALL, a sober living couple hosts two guests one [DATE] night. Over…" at bounding box center [892, 487] width 763 height 44
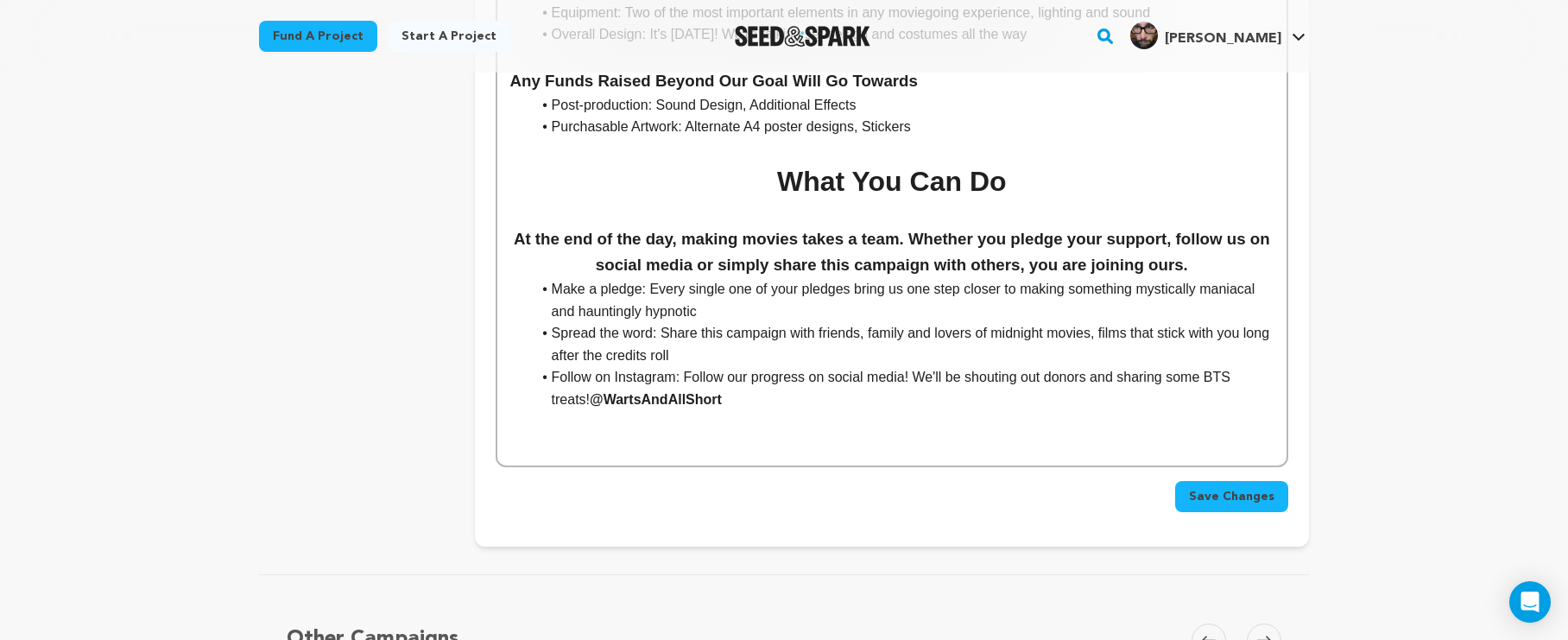
scroll to position [2812, 0]
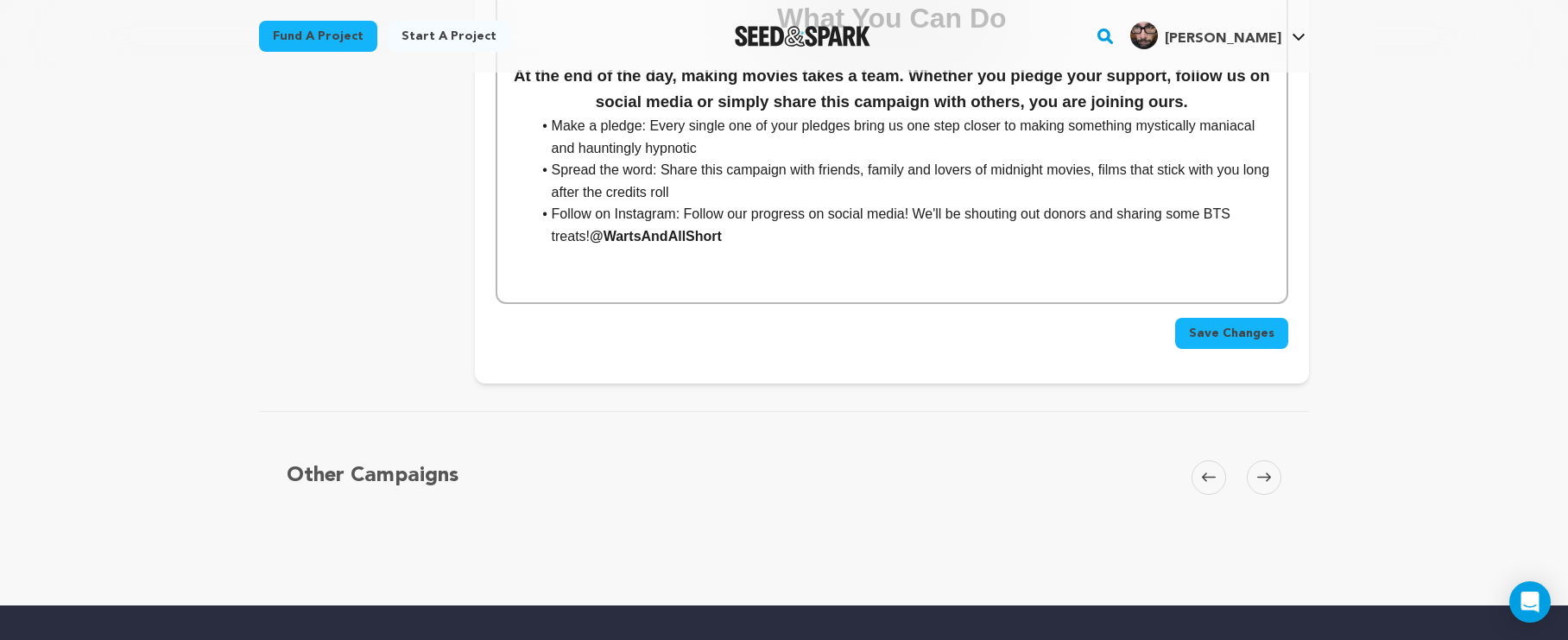
click at [1221, 318] on button "Save Changes" at bounding box center [1231, 333] width 113 height 31
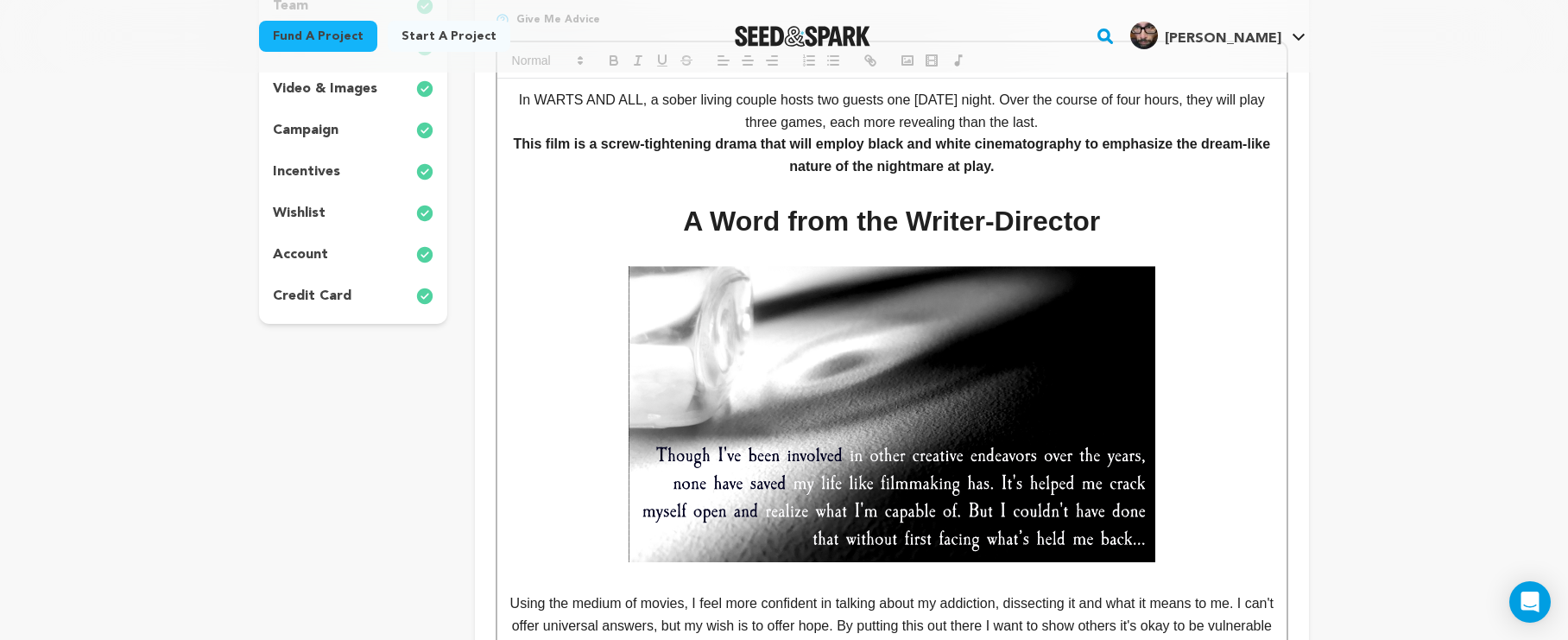
scroll to position [207, 0]
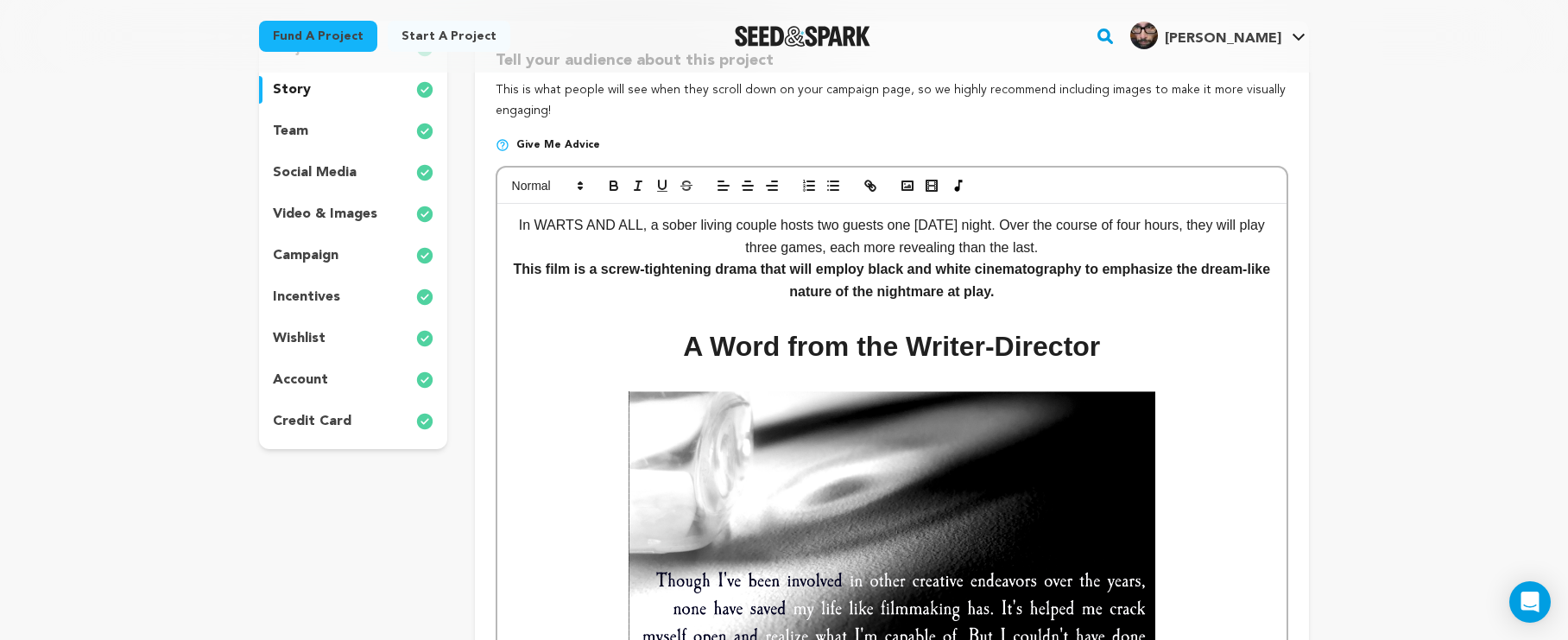
click at [330, 369] on div "account" at bounding box center [354, 380] width 189 height 28
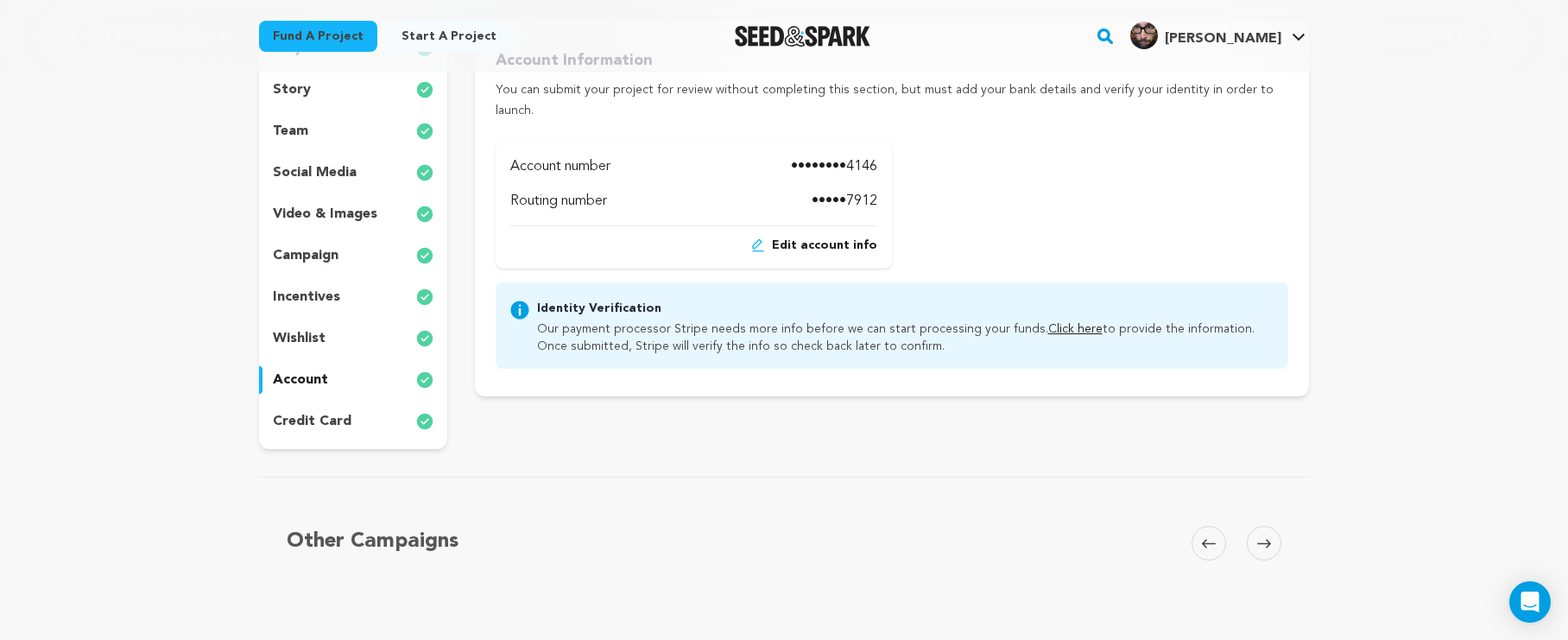
click at [331, 177] on p "social media" at bounding box center [315, 173] width 84 height 21
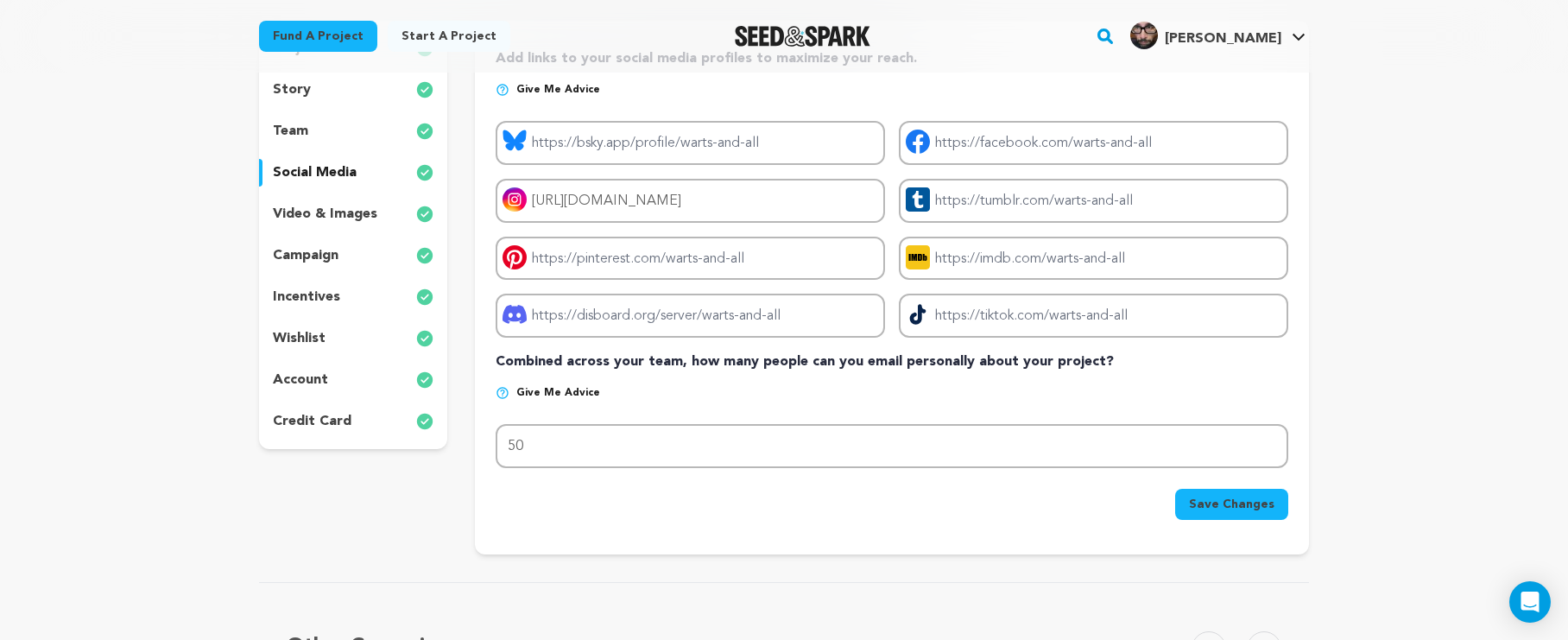
click at [337, 120] on div "team" at bounding box center [354, 132] width 189 height 28
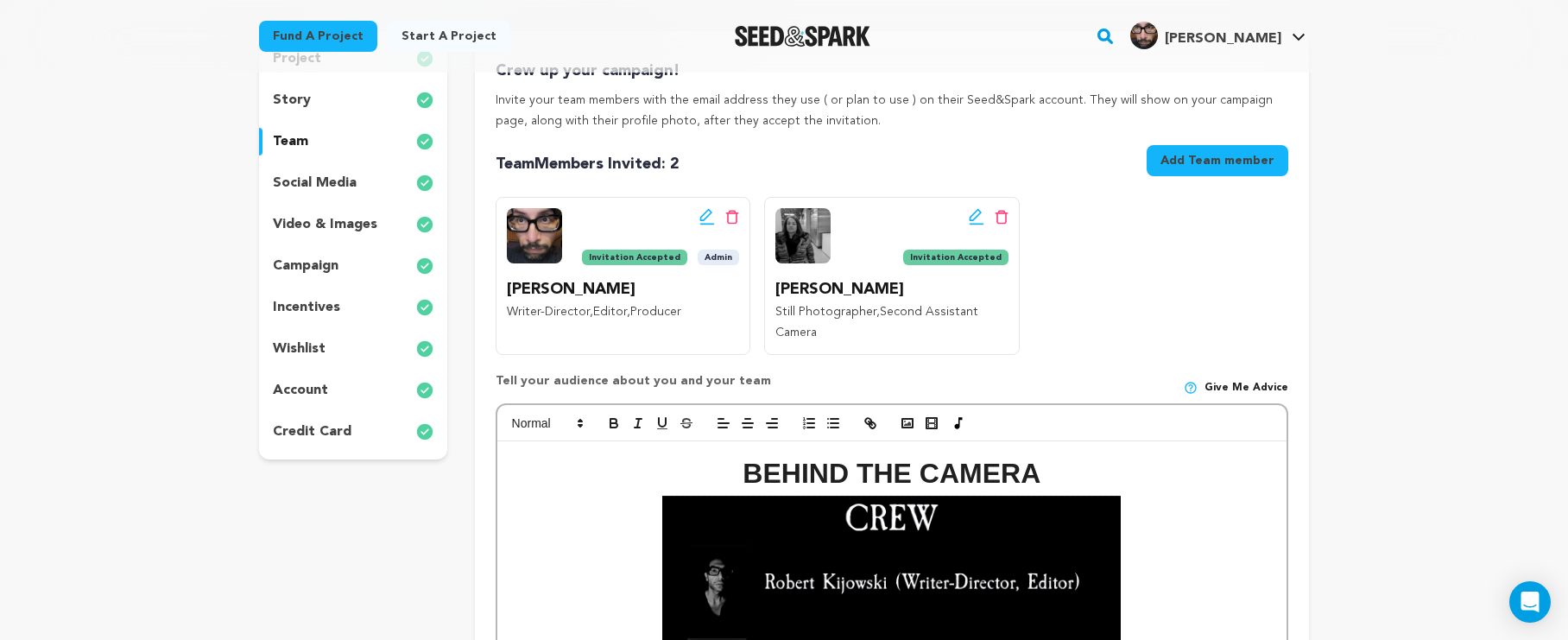
scroll to position [108, 0]
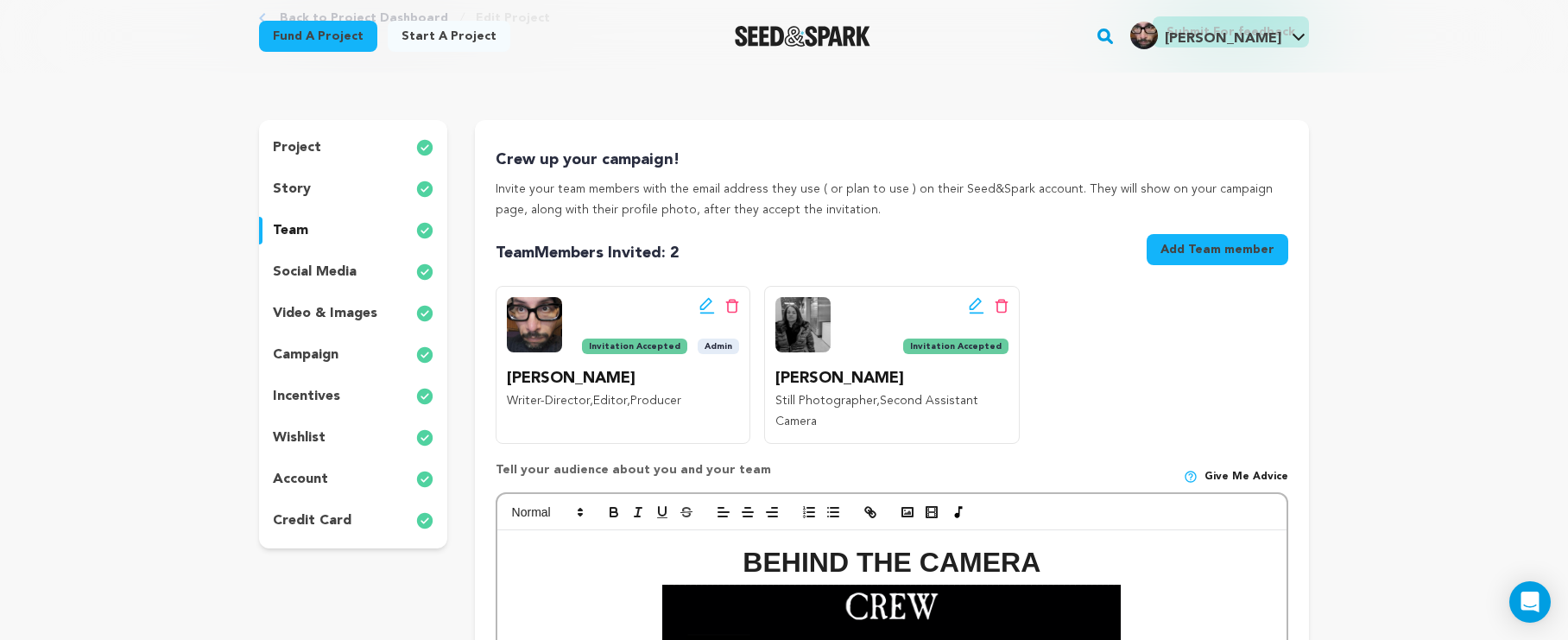
click at [348, 389] on div "incentives" at bounding box center [354, 397] width 189 height 28
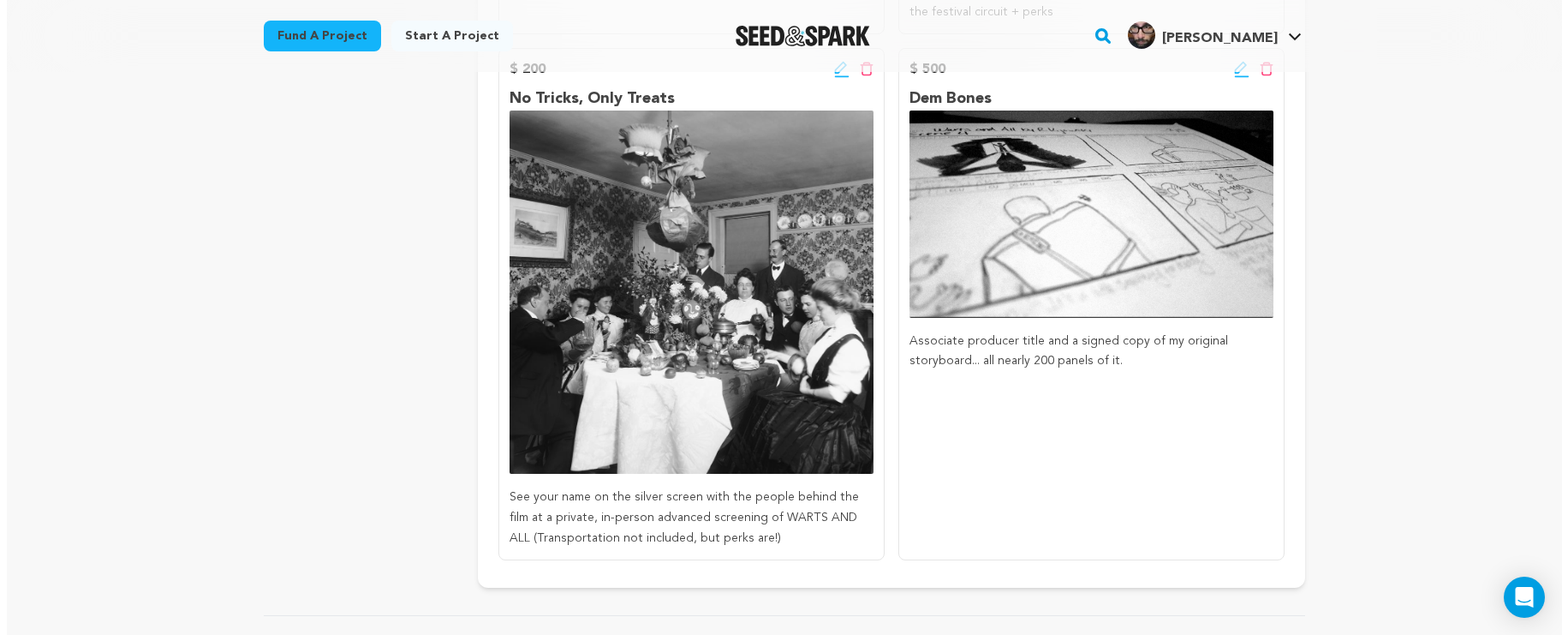
scroll to position [1115, 0]
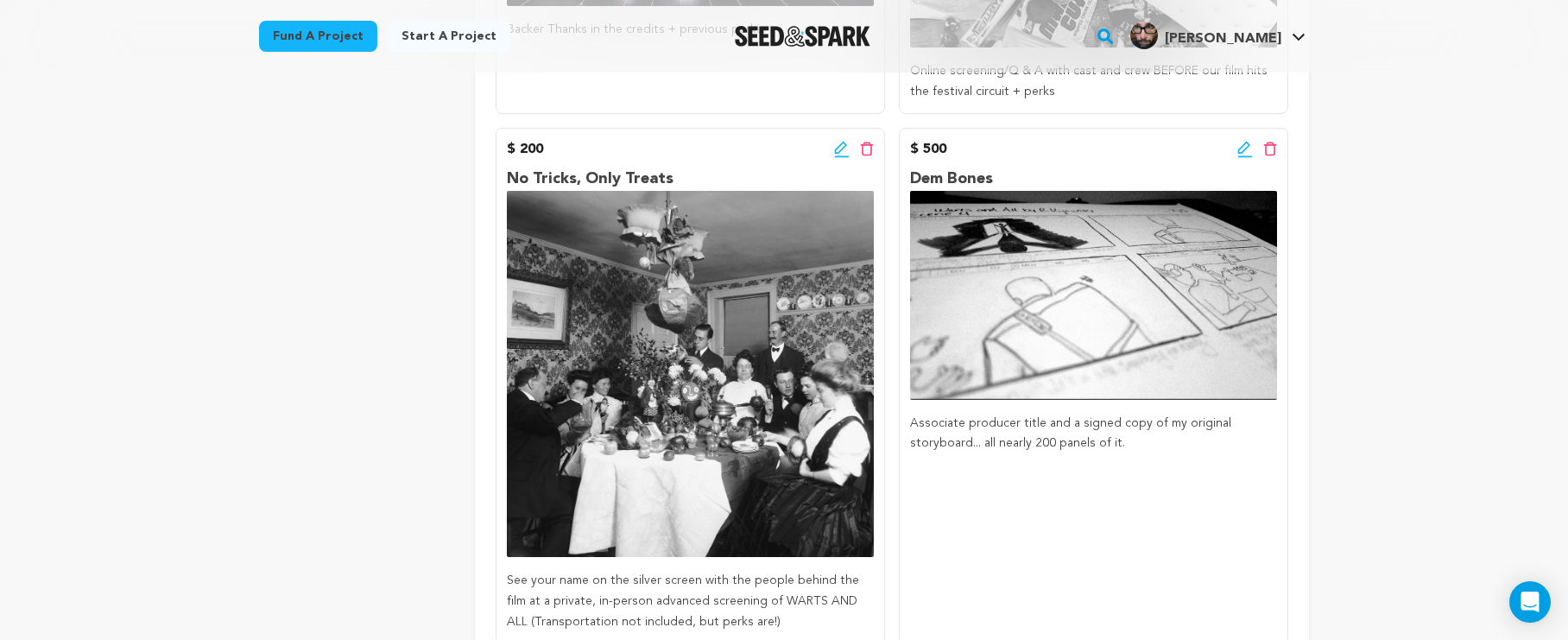
click at [987, 418] on p "Associate producer title and a signed copy of my original storyboard... all nea…" at bounding box center [1093, 434] width 367 height 41
click at [970, 420] on p "Associate producer title and a signed copy of my original storyboard... all nea…" at bounding box center [1093, 434] width 367 height 41
click at [1234, 147] on div "$ 500 Edit incentive button Delete incentive button" at bounding box center [1093, 149] width 367 height 21
click at [1236, 148] on div "$ 500 Edit incentive button Delete incentive button" at bounding box center [1093, 149] width 367 height 21
click at [1241, 149] on icon at bounding box center [1244, 146] width 12 height 12
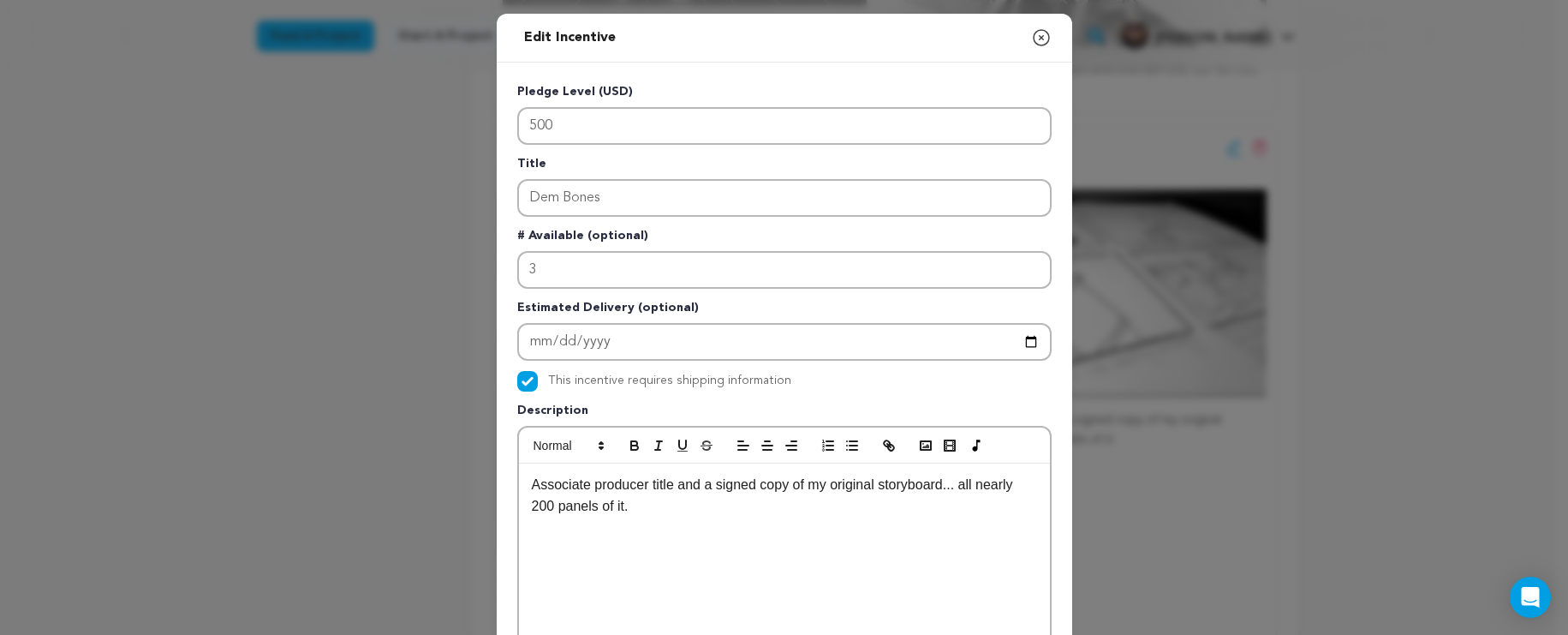
click at [594, 486] on p "Associate producer title and a signed copy of my original storyboard... all nea…" at bounding box center [785, 495] width 505 height 44
drag, startPoint x: 792, startPoint y: 504, endPoint x: 845, endPoint y: 494, distance: 53.9
click at [845, 494] on p "Associate Producer title and a signed copy of my original storyboard... all nea…" at bounding box center [785, 495] width 505 height 44
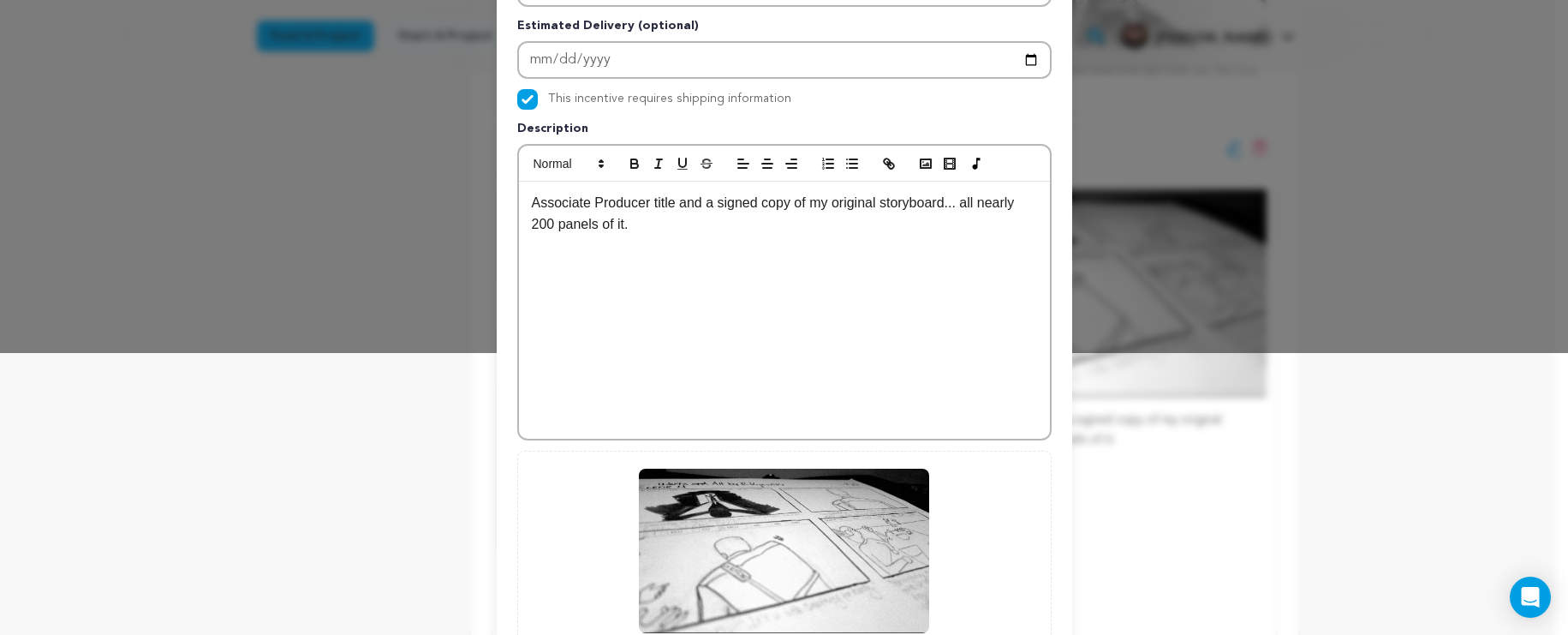
scroll to position [270, 0]
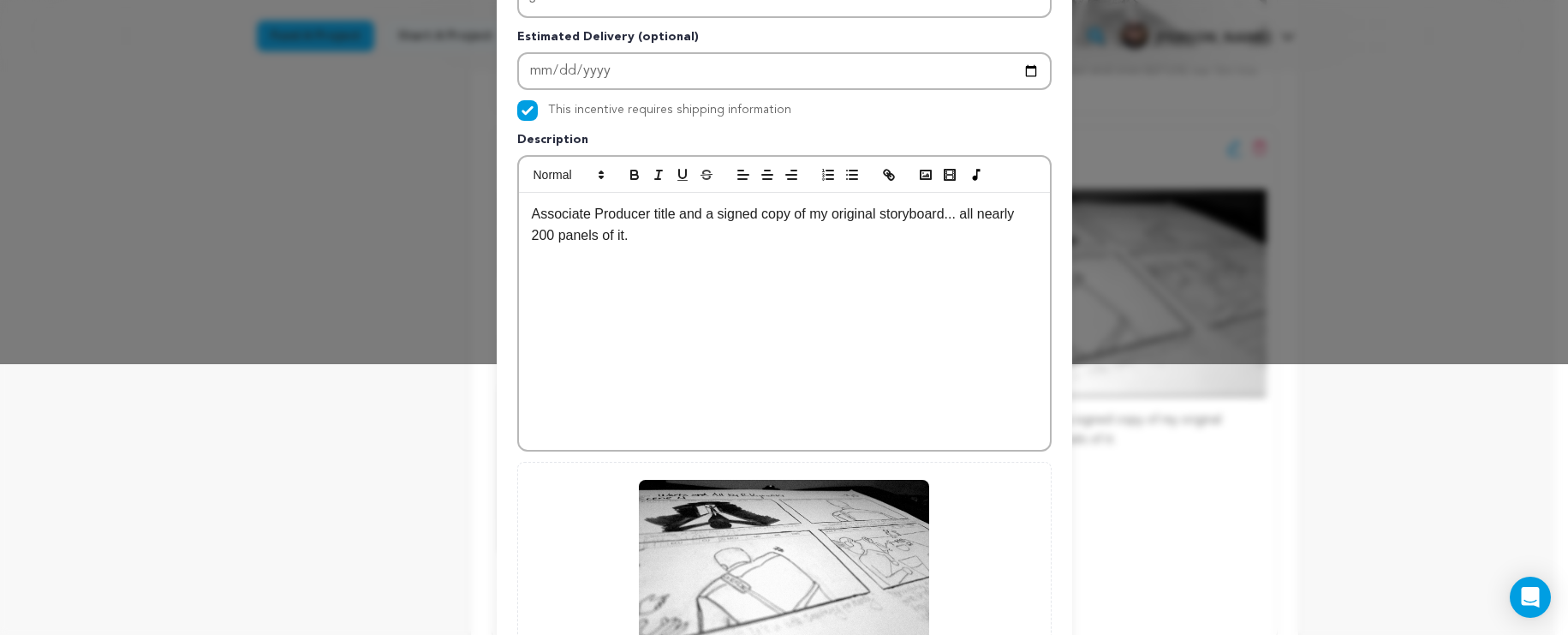
click at [755, 212] on p "Associate Producer title and a signed copy of my original storyboard... all nea…" at bounding box center [785, 224] width 505 height 44
click at [759, 243] on p "Associate Producer title and a signed copy of my original storyboard... all nea…" at bounding box center [785, 224] width 505 height 44
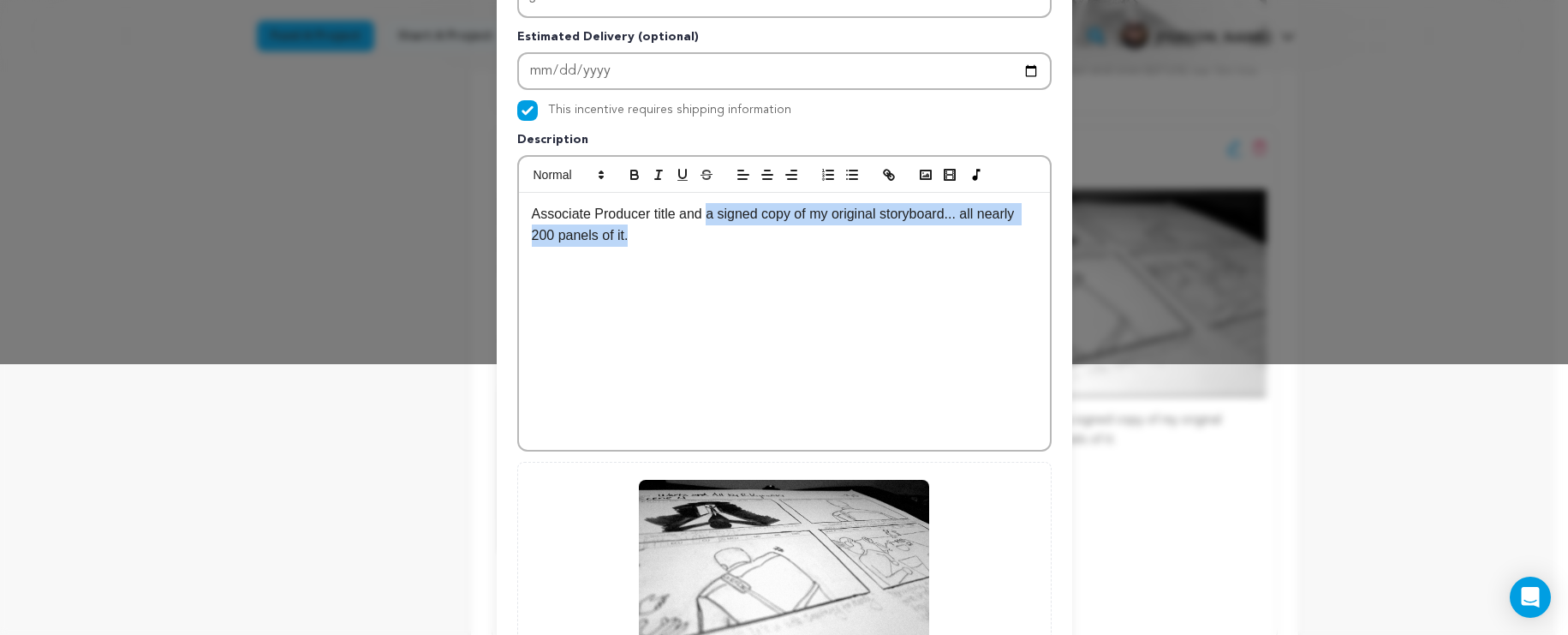
drag, startPoint x: 757, startPoint y: 251, endPoint x: 704, endPoint y: 220, distance: 61.4
click at [704, 220] on div "Associate Producer title and a signed copy of my original storyboard... all nea…" at bounding box center [785, 321] width 531 height 257
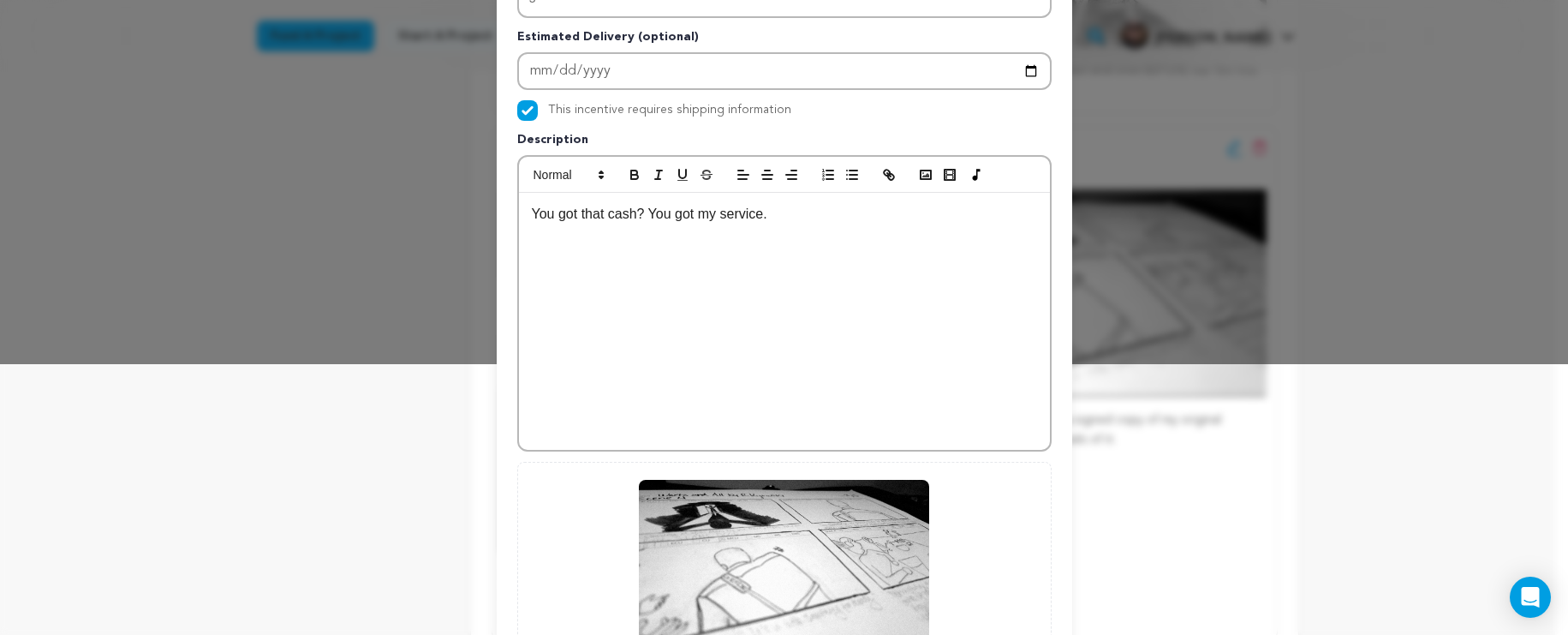
drag, startPoint x: 781, startPoint y: 231, endPoint x: 508, endPoint y: 214, distance: 273.5
click at [508, 214] on div "Pledge Level (USD) 500 Title Dem Bones # Available (optional) 3 Estimated Deliv…" at bounding box center [785, 261] width 576 height 939
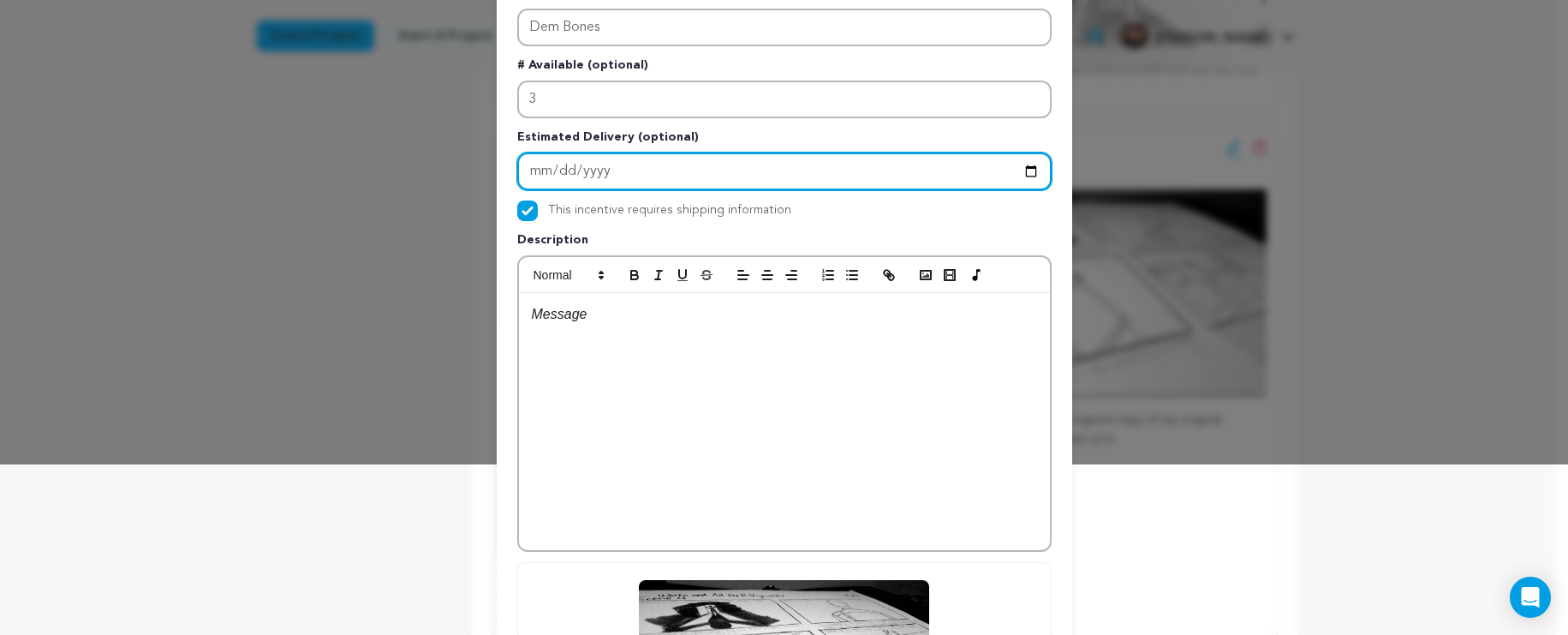
click at [675, 177] on input "Enter Estimated Delivery" at bounding box center [784, 171] width 534 height 38
click at [678, 171] on input "Enter Estimated Delivery" at bounding box center [784, 171] width 534 height 38
click at [672, 161] on input "Enter Estimated Delivery" at bounding box center [784, 171] width 534 height 38
click at [664, 160] on input "Enter Estimated Delivery" at bounding box center [784, 171] width 534 height 38
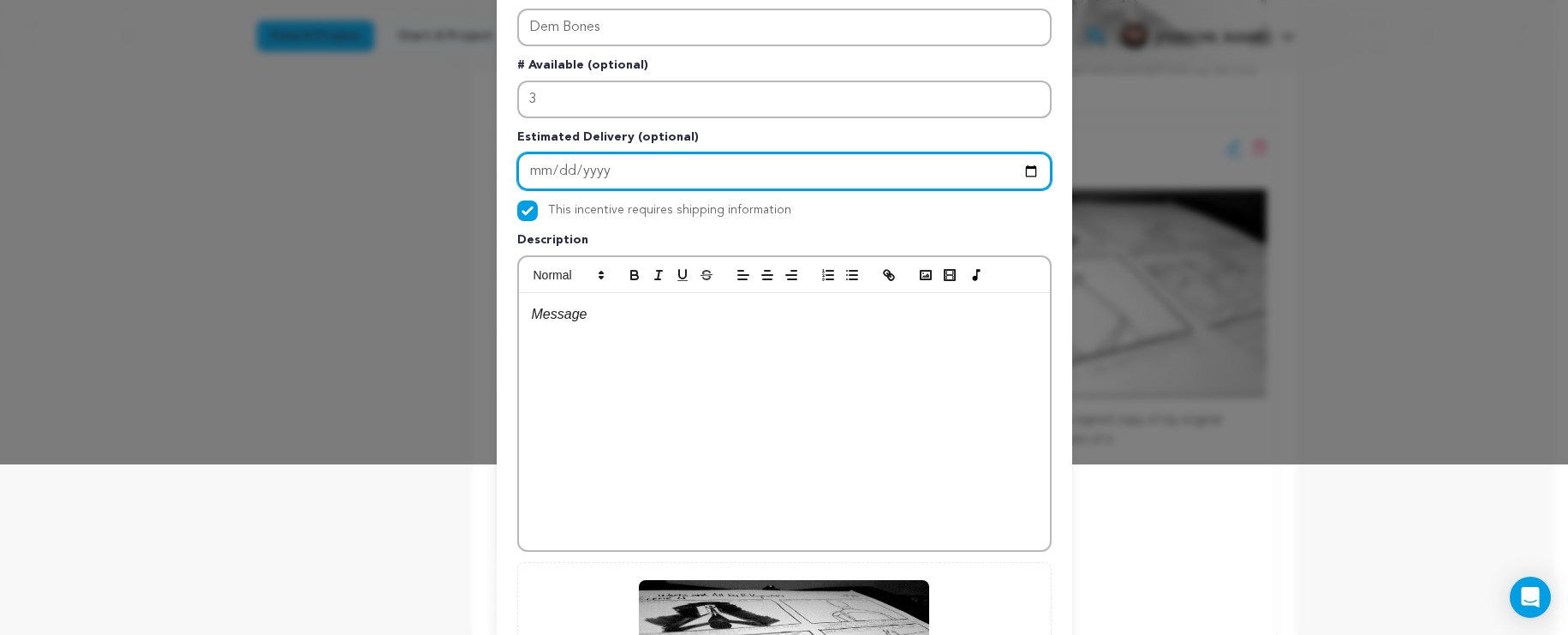
click at [664, 160] on input "Enter Estimated Delivery" at bounding box center [784, 171] width 534 height 38
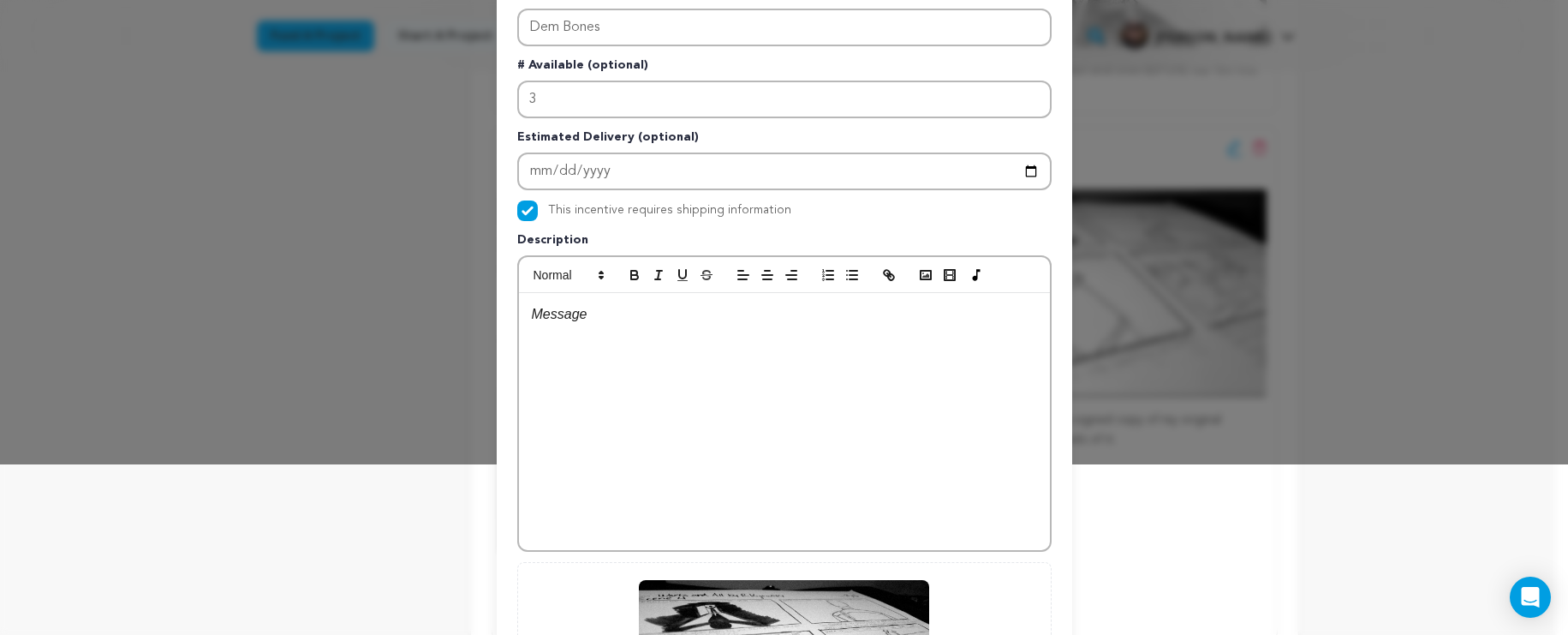
click at [626, 327] on div at bounding box center [785, 421] width 531 height 257
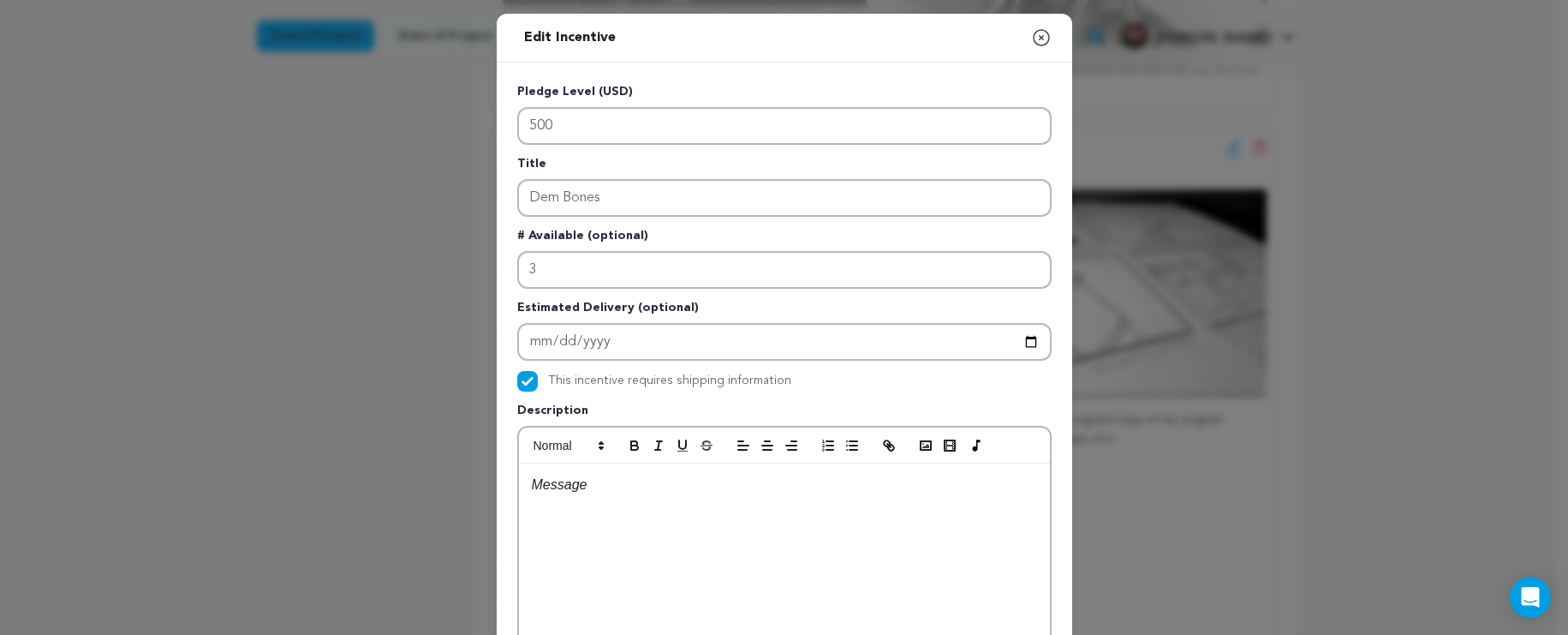
scroll to position [21, 0]
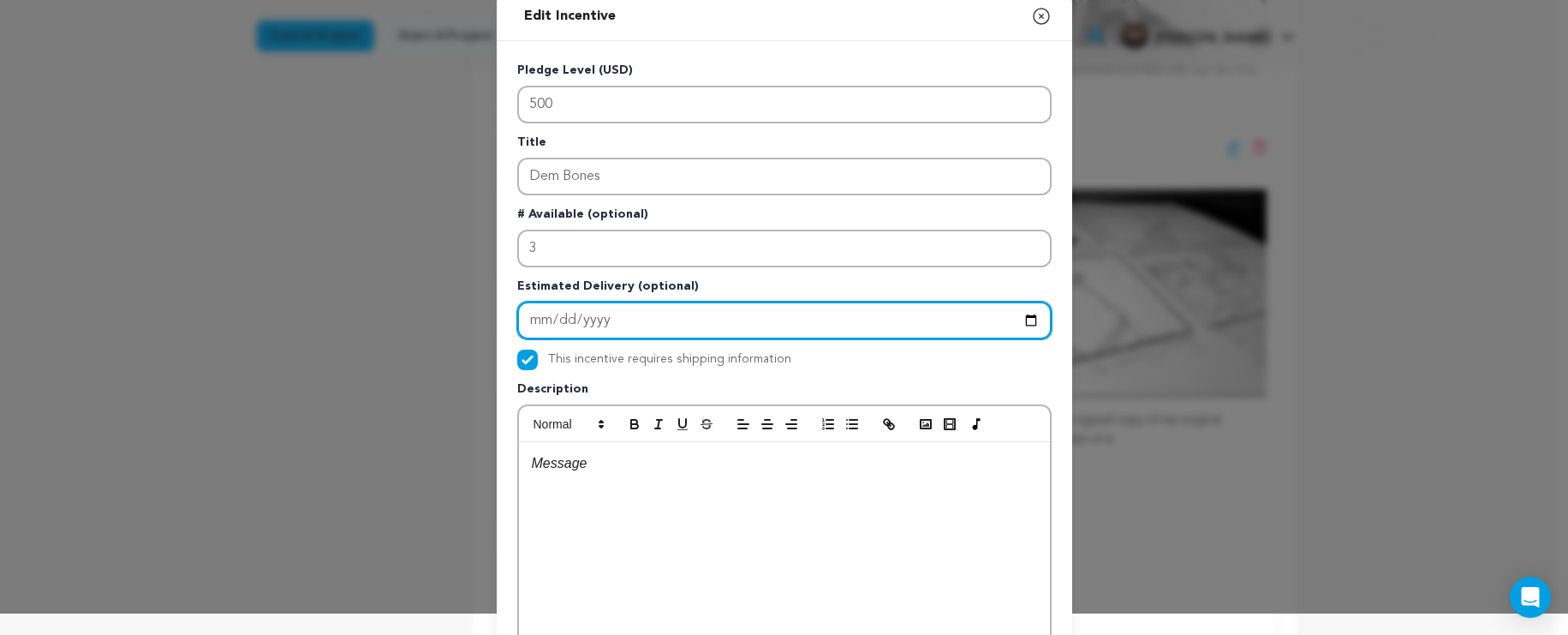
click at [563, 307] on input "Enter Estimated Delivery" at bounding box center [784, 320] width 534 height 38
click at [554, 326] on input "Enter Estimated Delivery" at bounding box center [784, 320] width 534 height 38
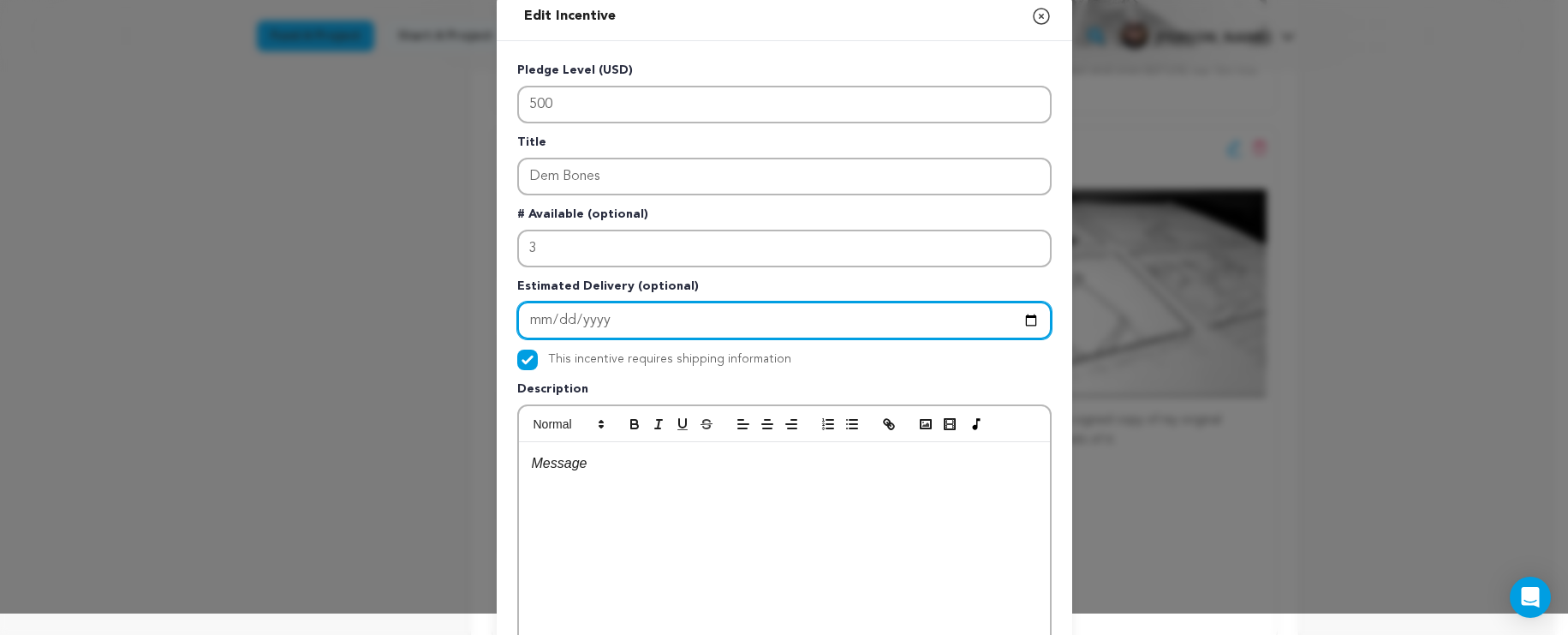
click at [554, 326] on input "Enter Estimated Delivery" at bounding box center [784, 320] width 534 height 38
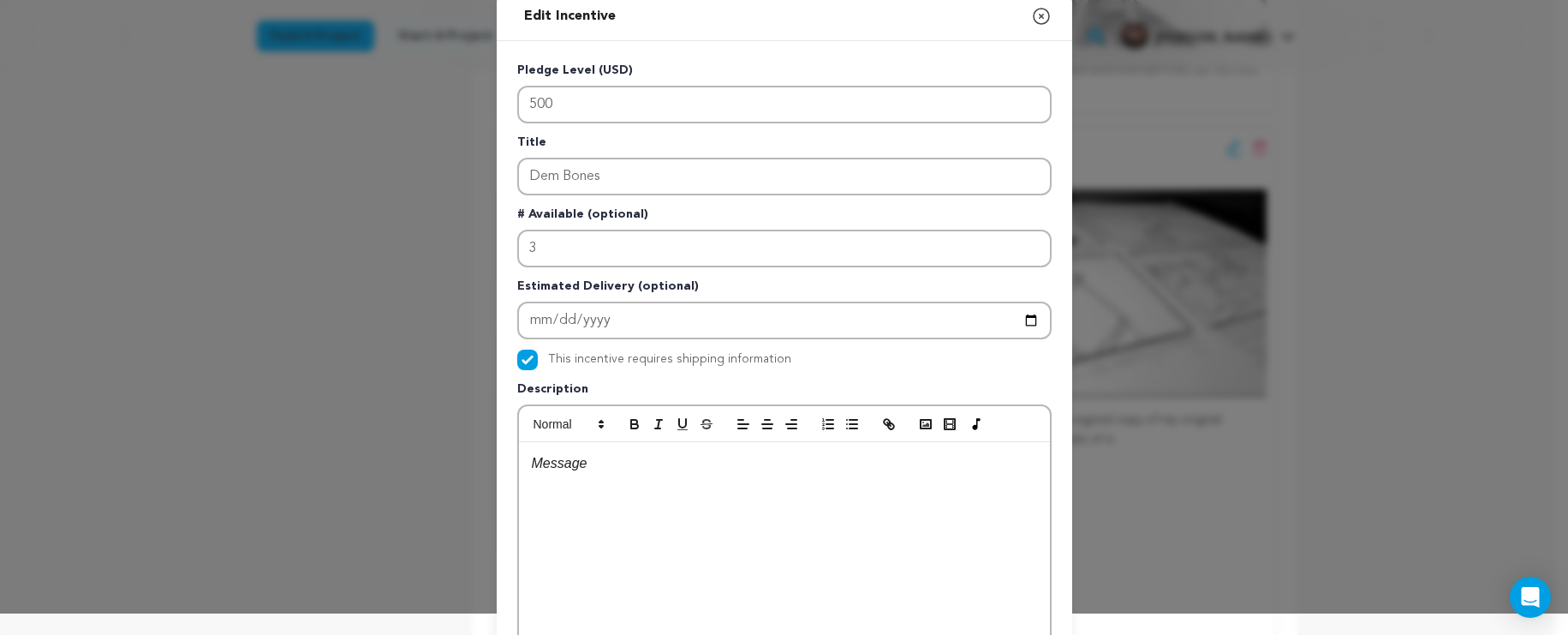
click at [696, 631] on div at bounding box center [785, 570] width 531 height 257
click at [521, 363] on input "This incentive requires shipping information" at bounding box center [528, 360] width 20 height 20
checkbox input "false"
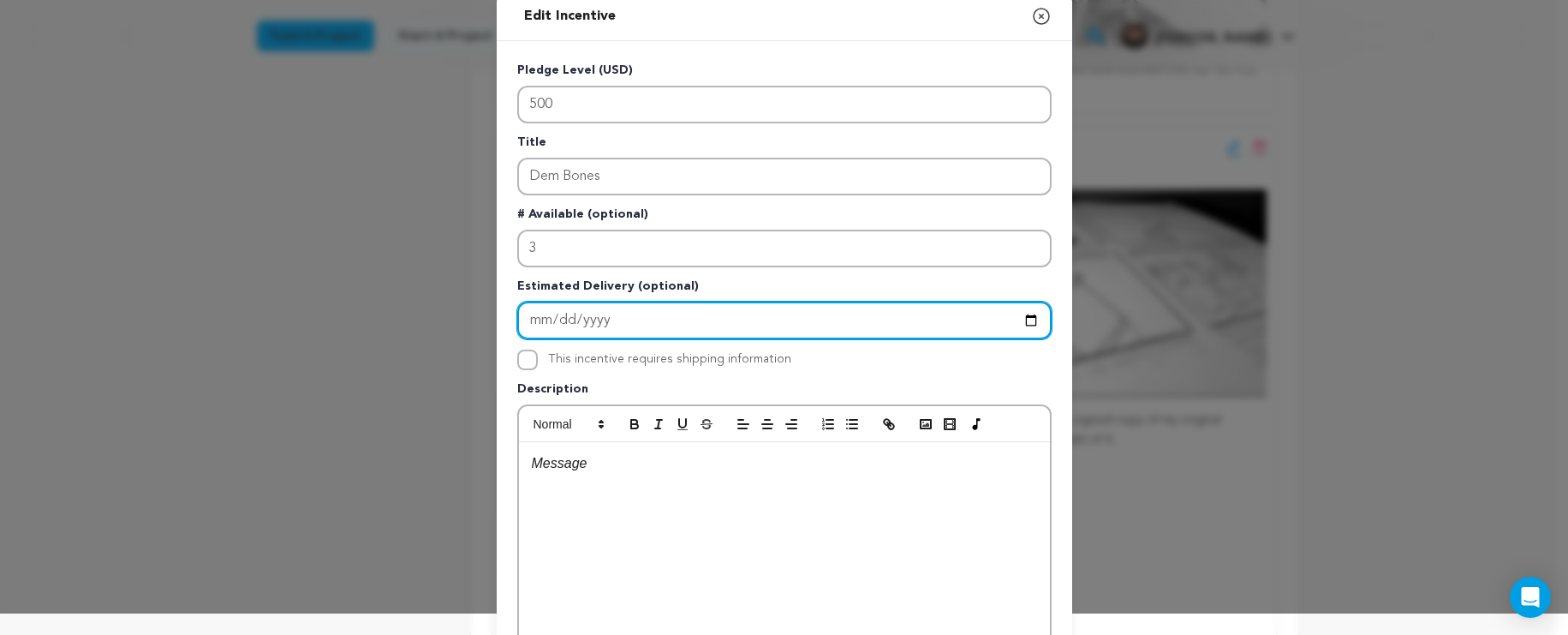
click at [626, 316] on input "Enter Estimated Delivery" at bounding box center [784, 320] width 534 height 38
click at [622, 319] on input "Enter Estimated Delivery" at bounding box center [784, 320] width 534 height 38
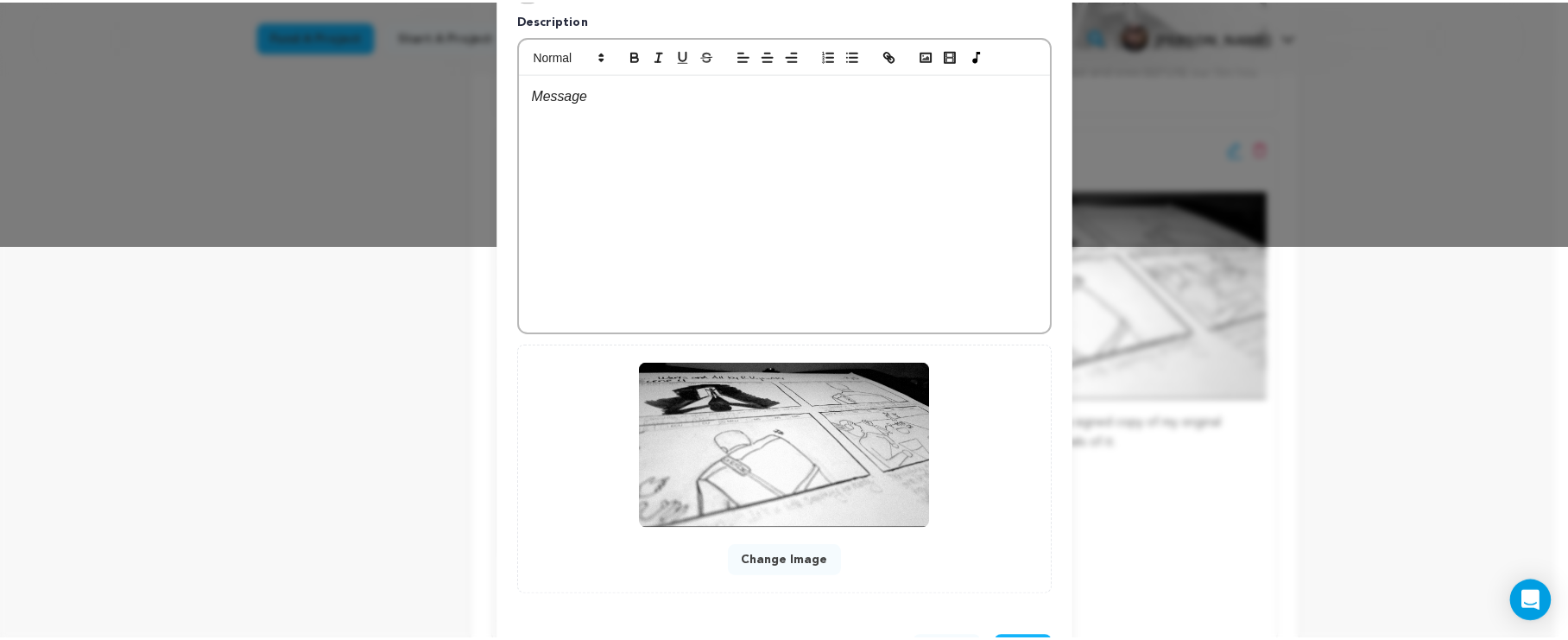
scroll to position [464, 0]
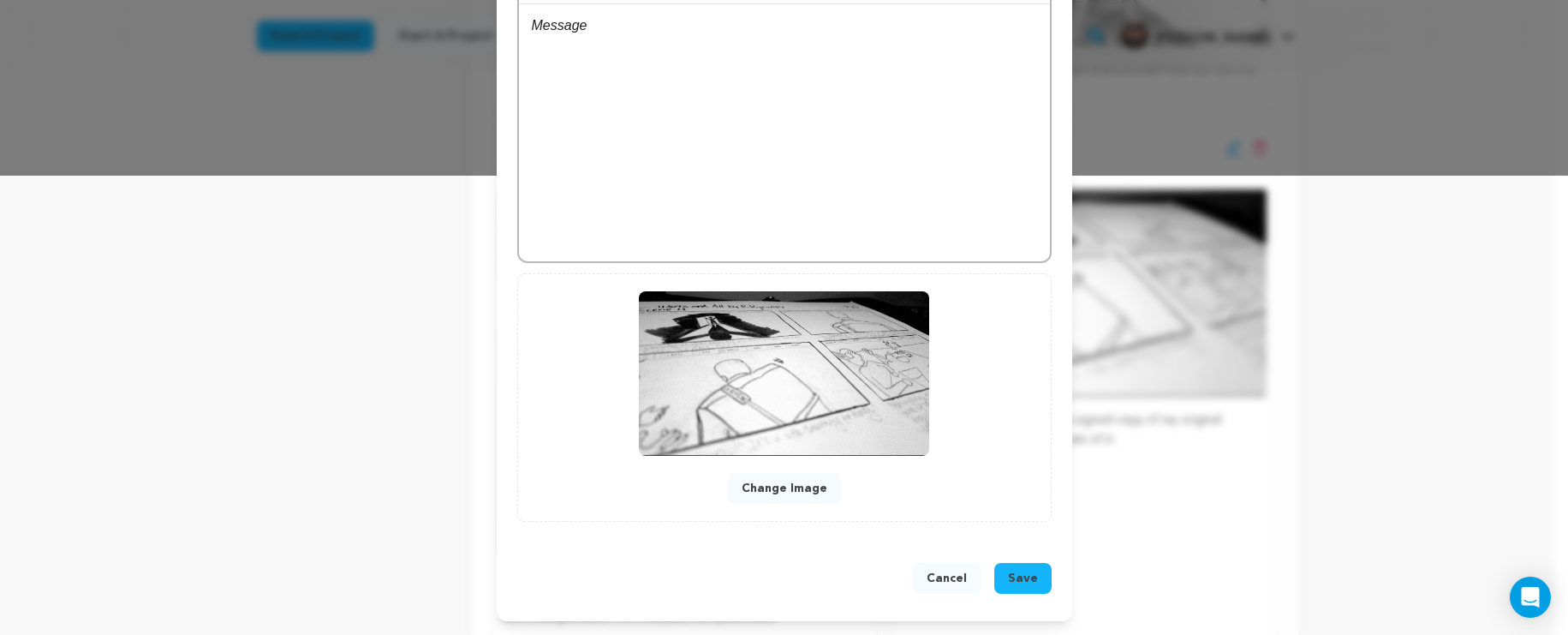
drag, startPoint x: 1006, startPoint y: 578, endPoint x: 947, endPoint y: 583, distance: 59.2
click at [947, 583] on div "Cancel Save" at bounding box center [784, 581] width 534 height 38
click at [947, 578] on button "Cancel" at bounding box center [946, 578] width 68 height 31
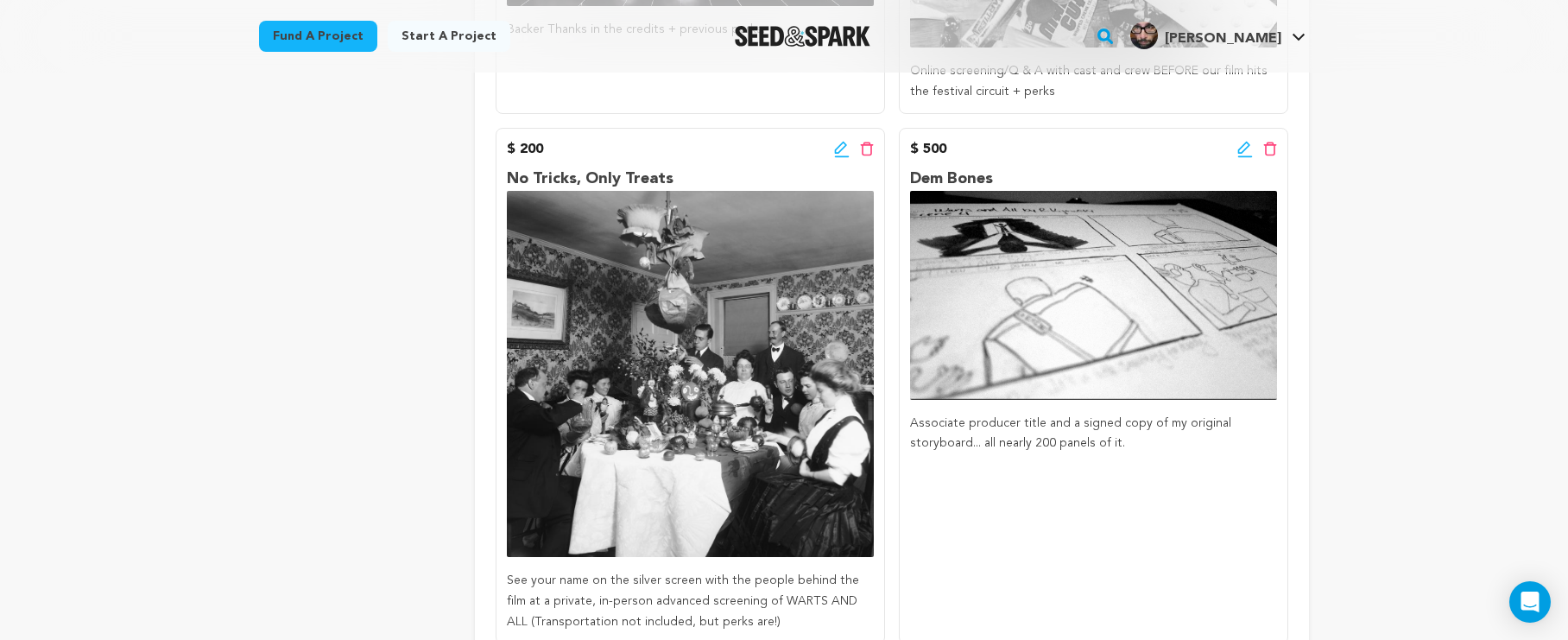
click at [1274, 147] on icon at bounding box center [1270, 149] width 14 height 15
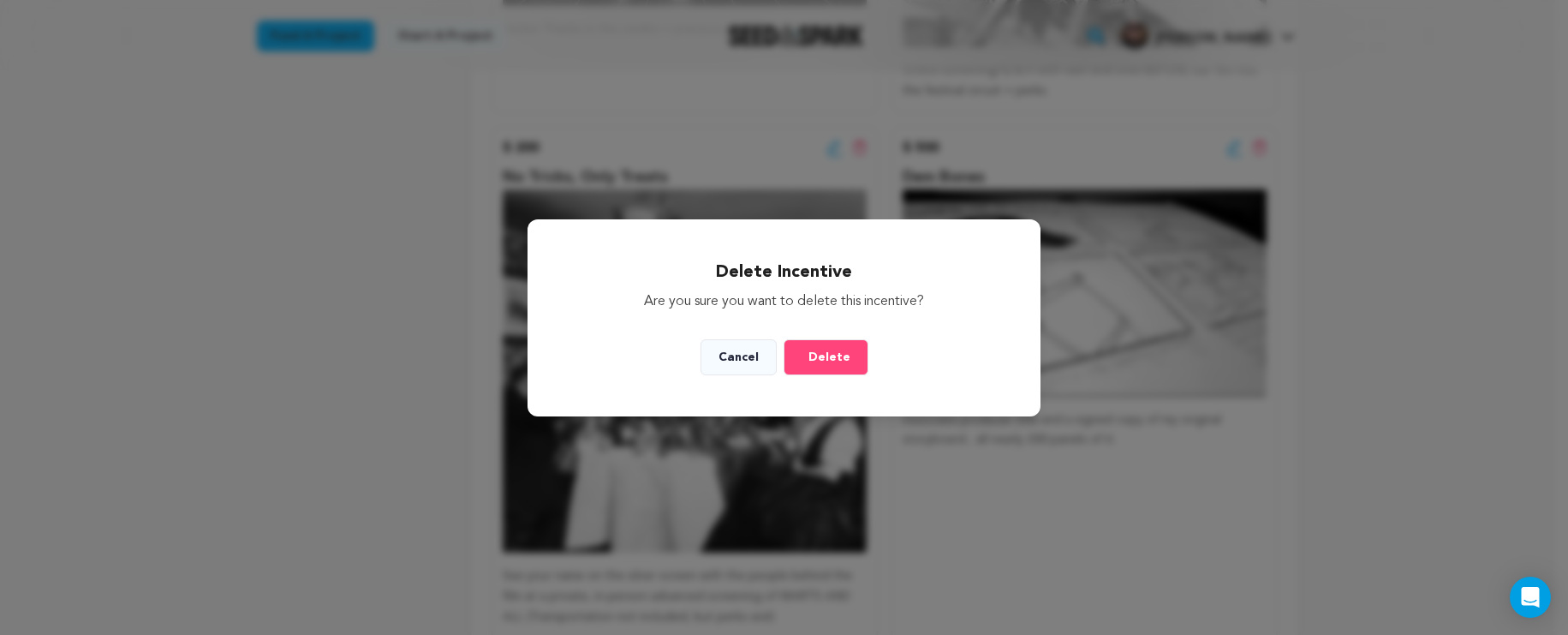
click at [823, 350] on span "Delete" at bounding box center [829, 357] width 42 height 18
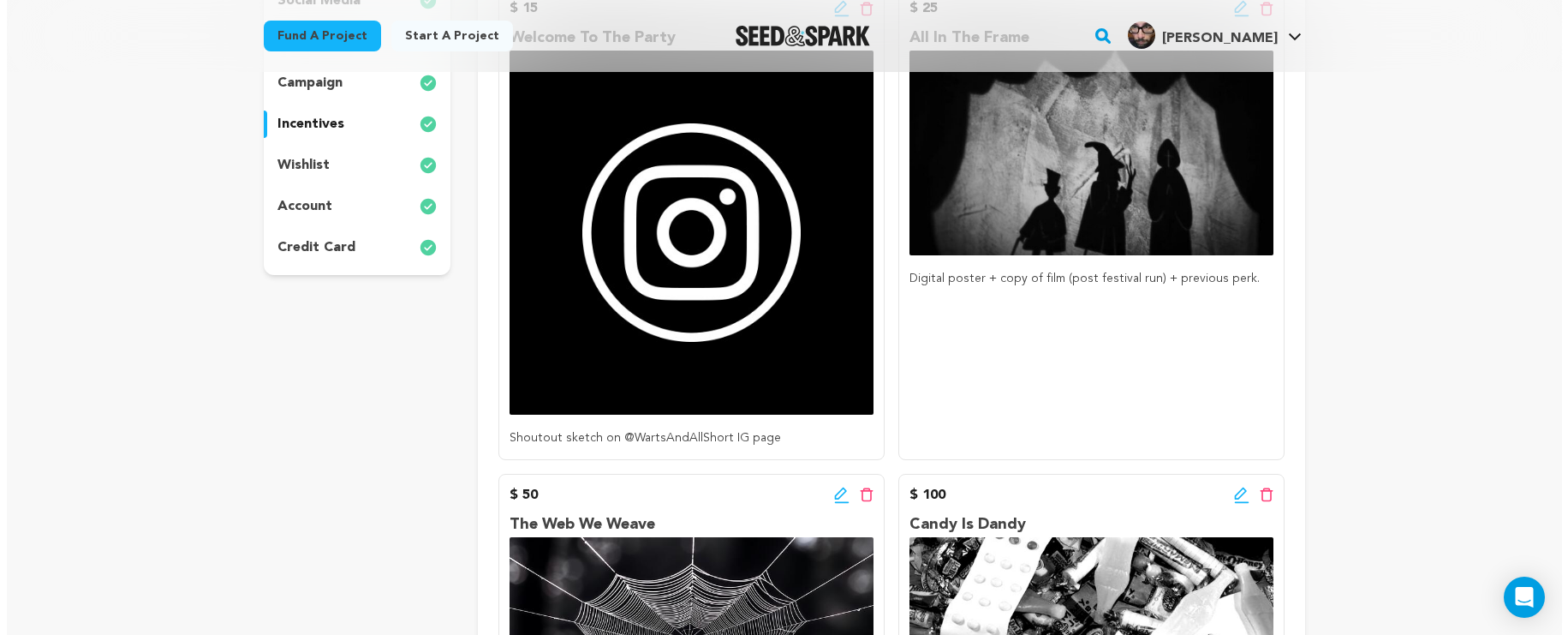
scroll to position [274, 0]
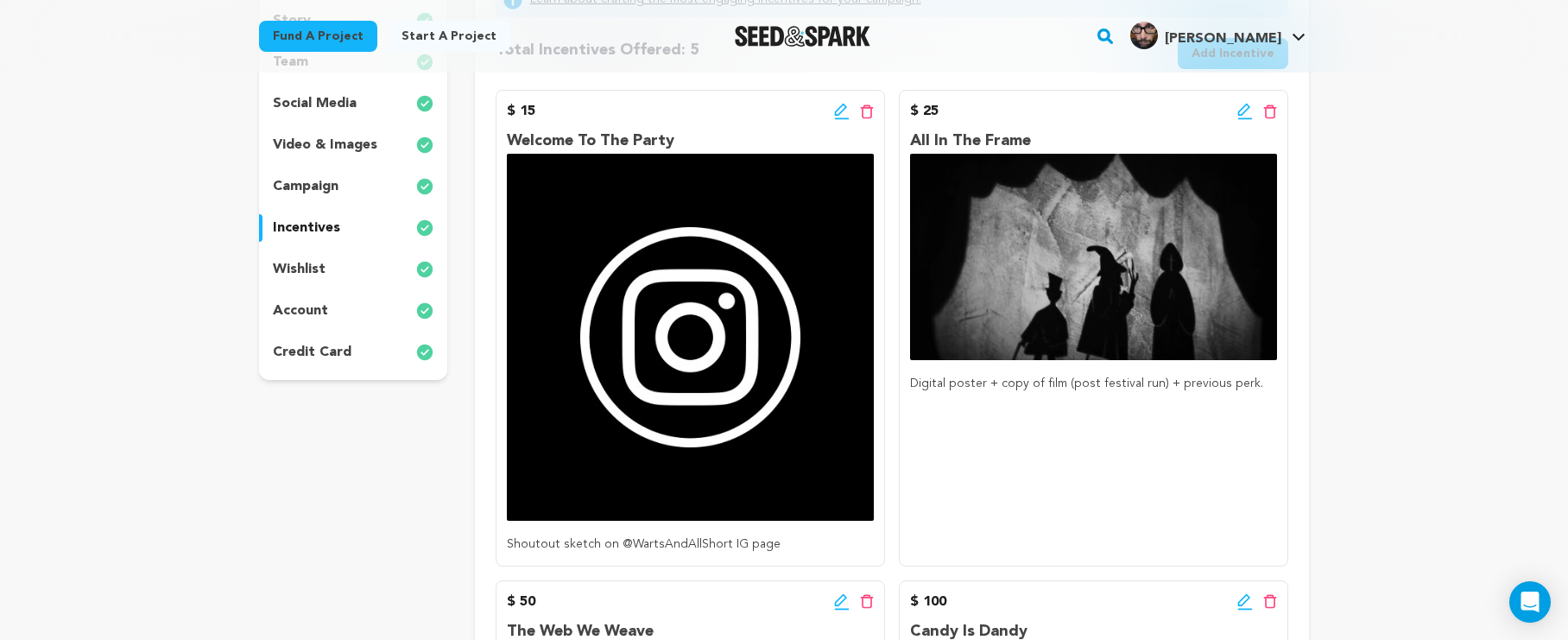
click at [1240, 115] on icon at bounding box center [1244, 109] width 12 height 12
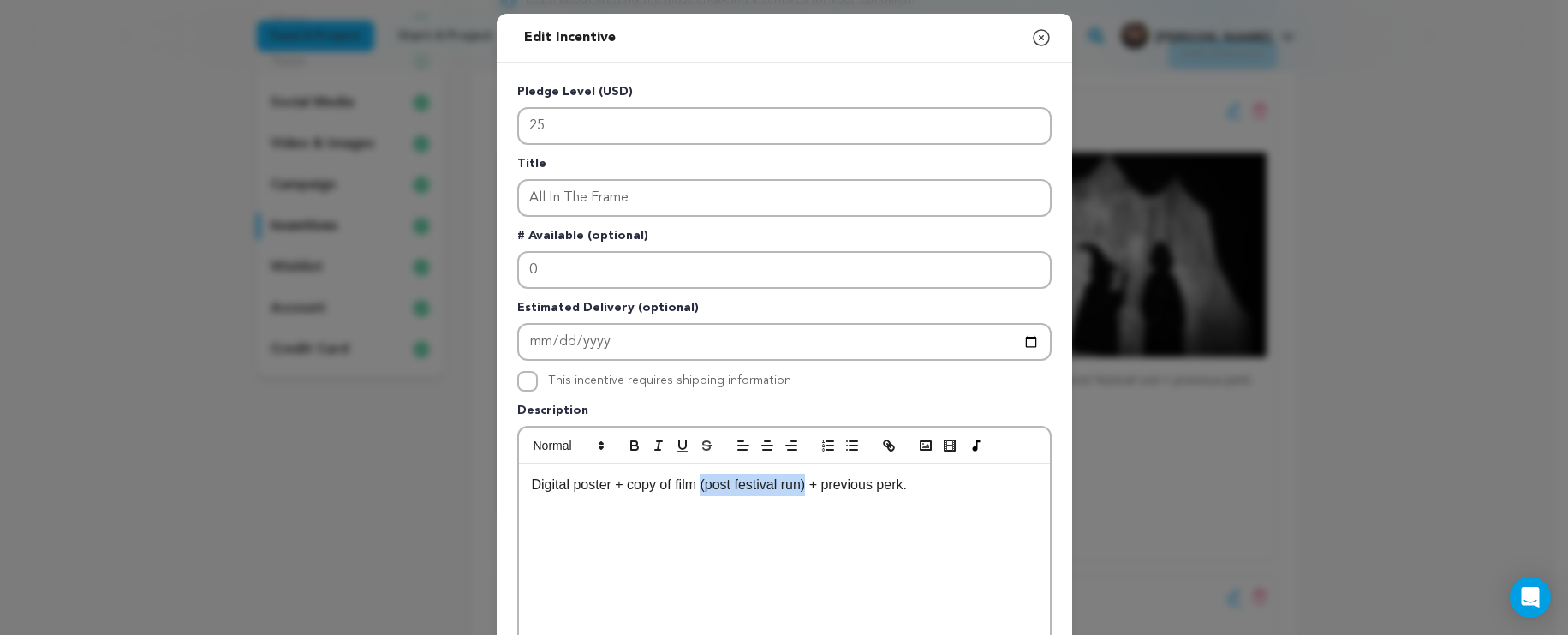
drag, startPoint x: 808, startPoint y: 489, endPoint x: 701, endPoint y: 486, distance: 107.0
click at [701, 486] on p "Digital poster + copy of film (post festival run) + previous perk." at bounding box center [785, 485] width 505 height 22
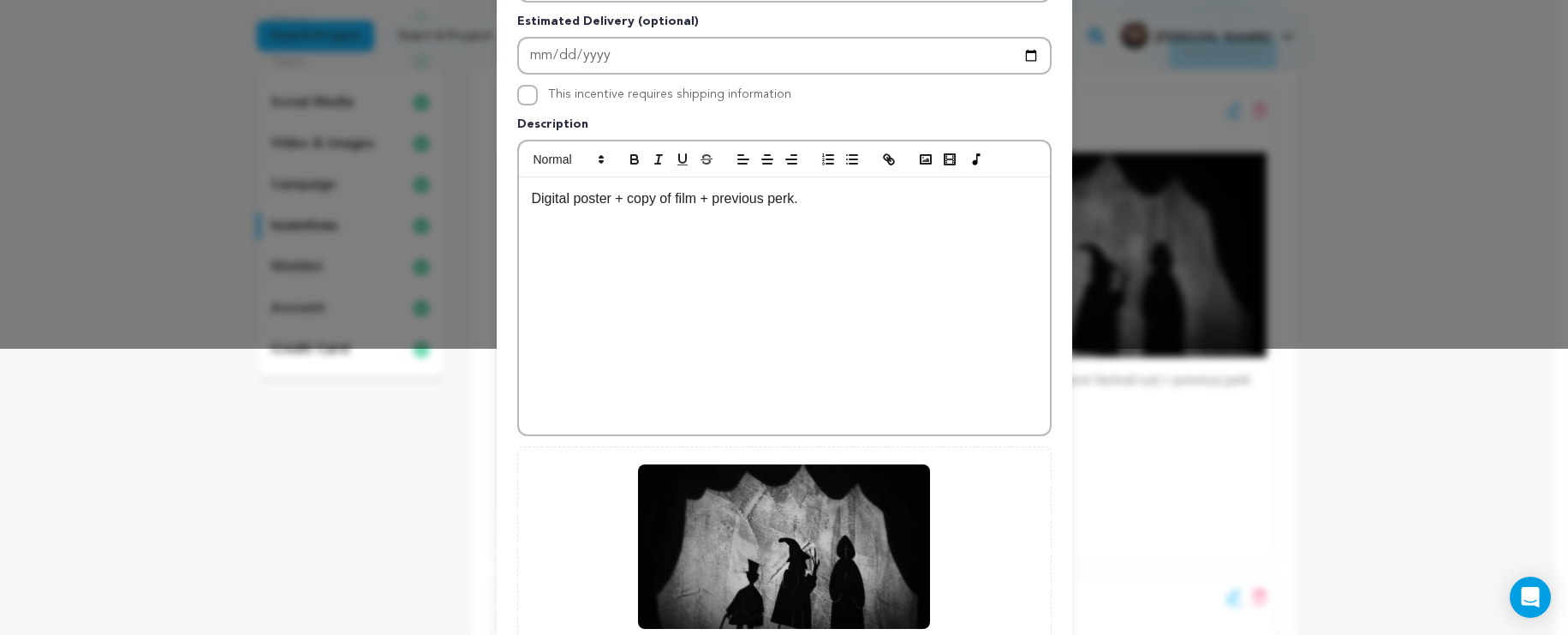
scroll to position [460, 0]
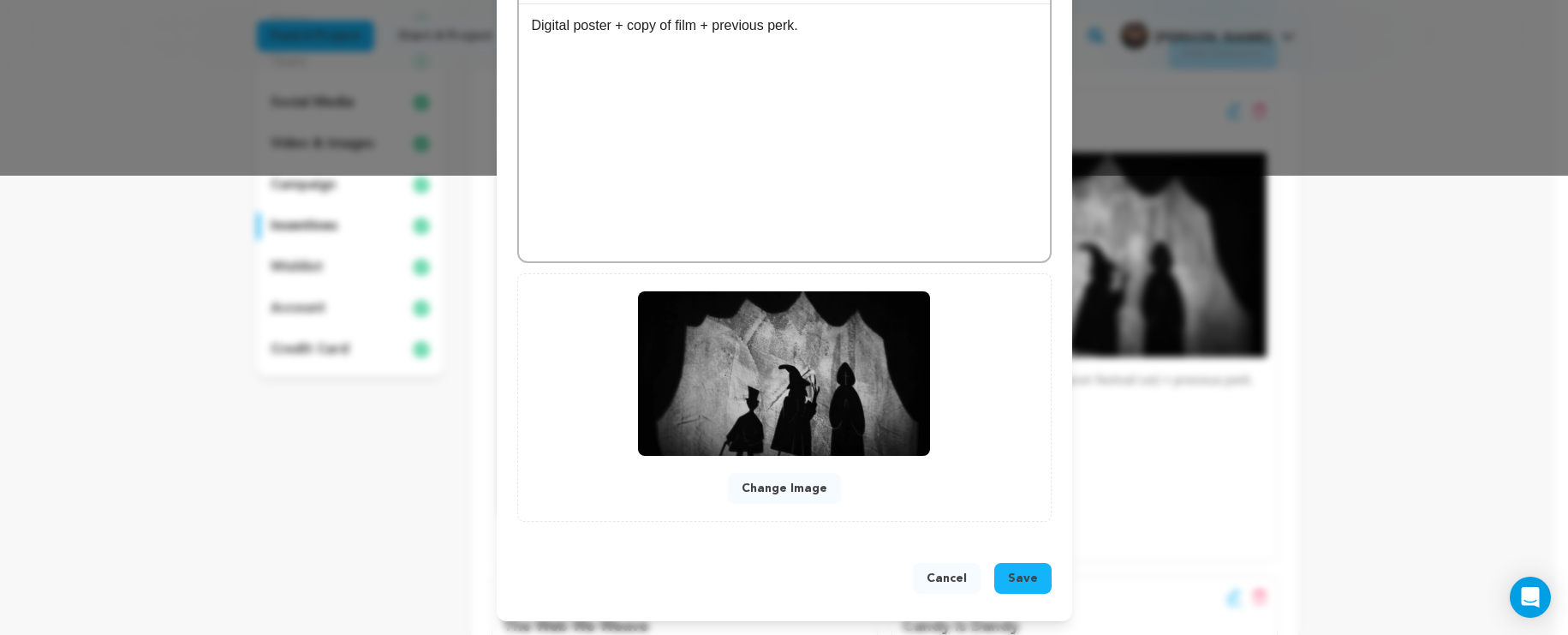
click at [996, 582] on button "Save" at bounding box center [1023, 578] width 57 height 31
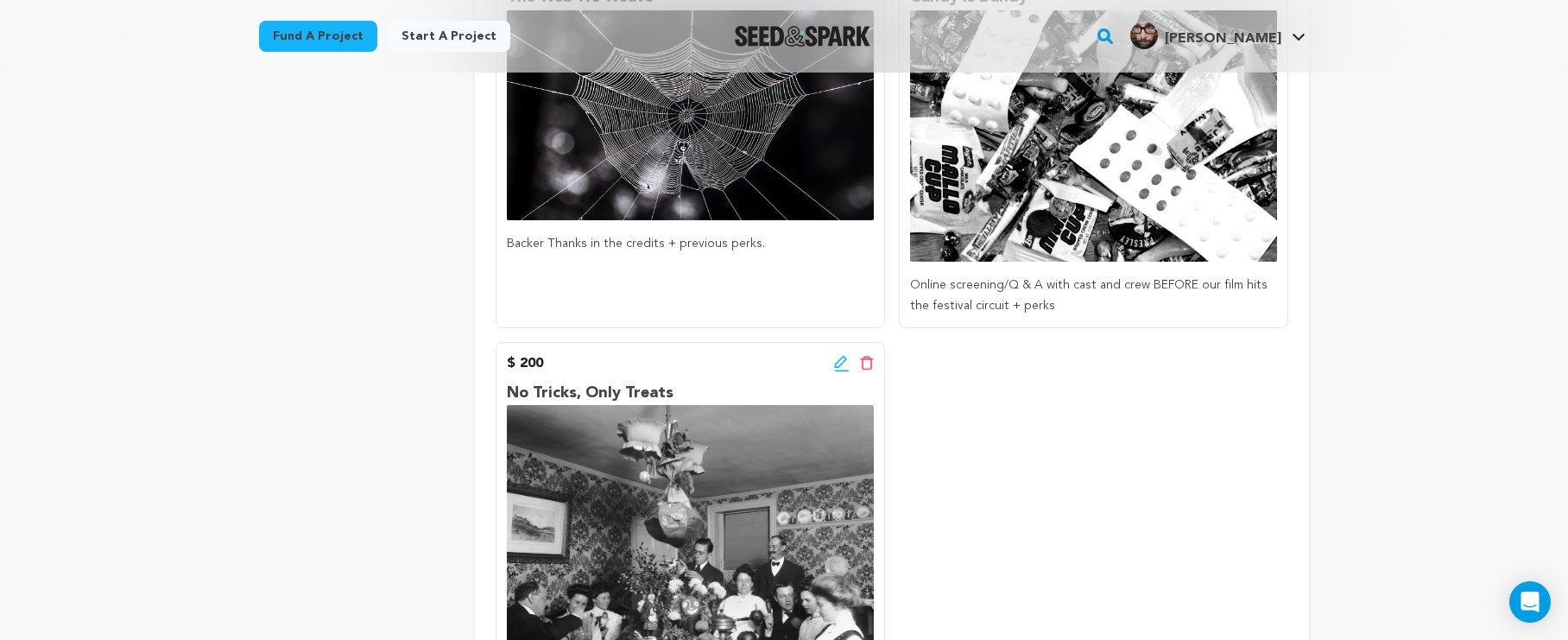
scroll to position [632, 0]
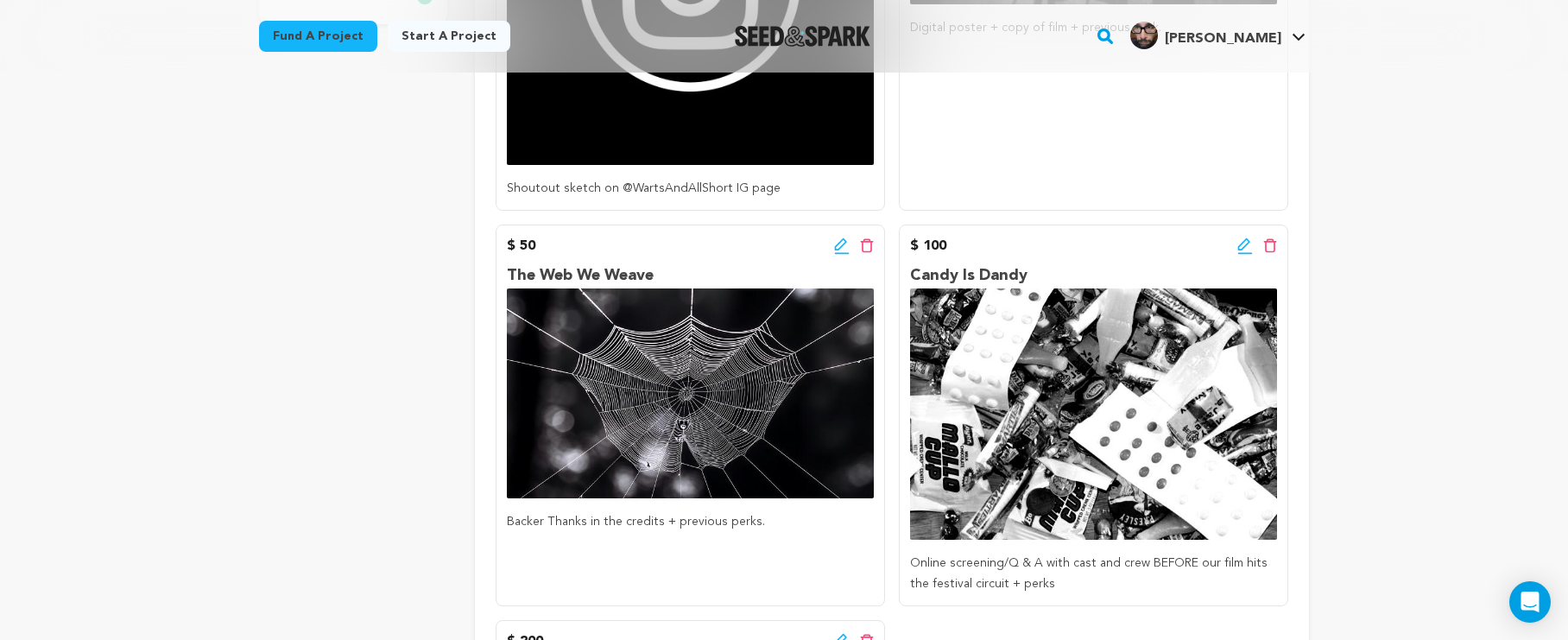
click at [842, 244] on icon at bounding box center [840, 243] width 12 height 12
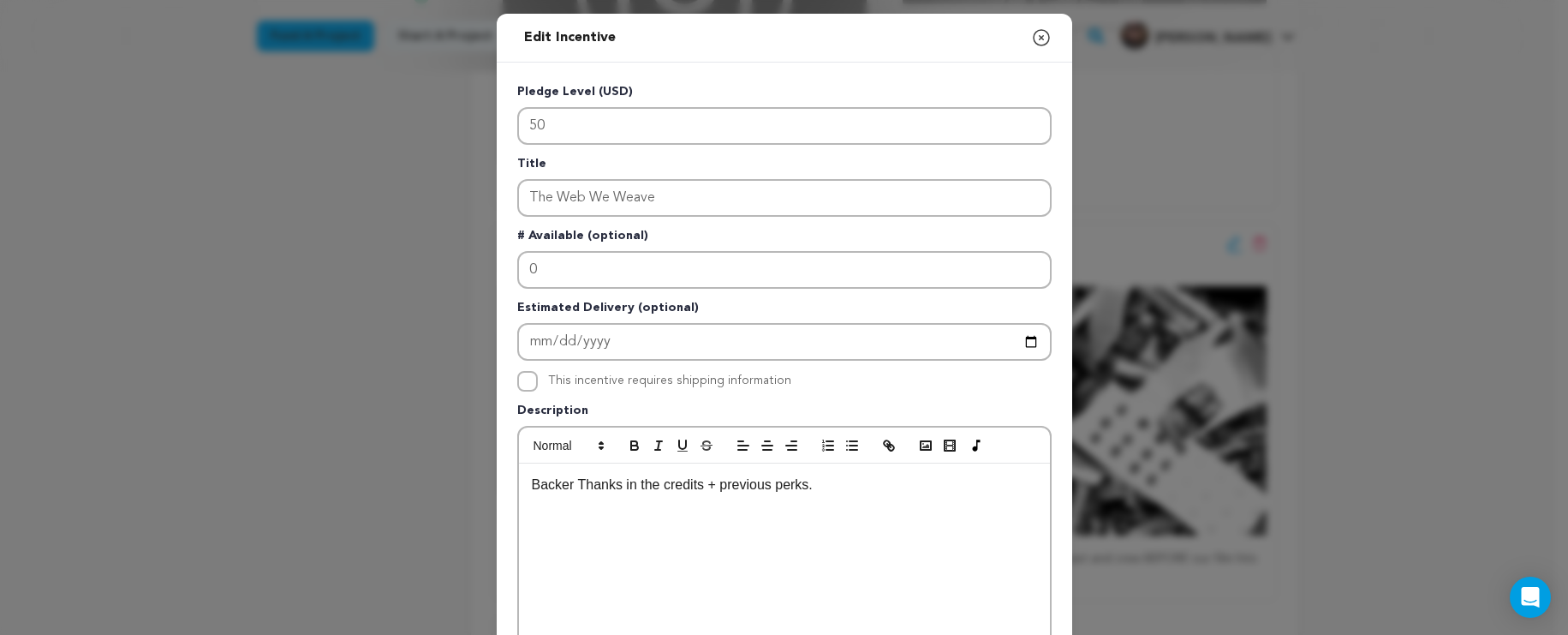
click at [1031, 40] on icon "button" at bounding box center [1041, 38] width 20 height 20
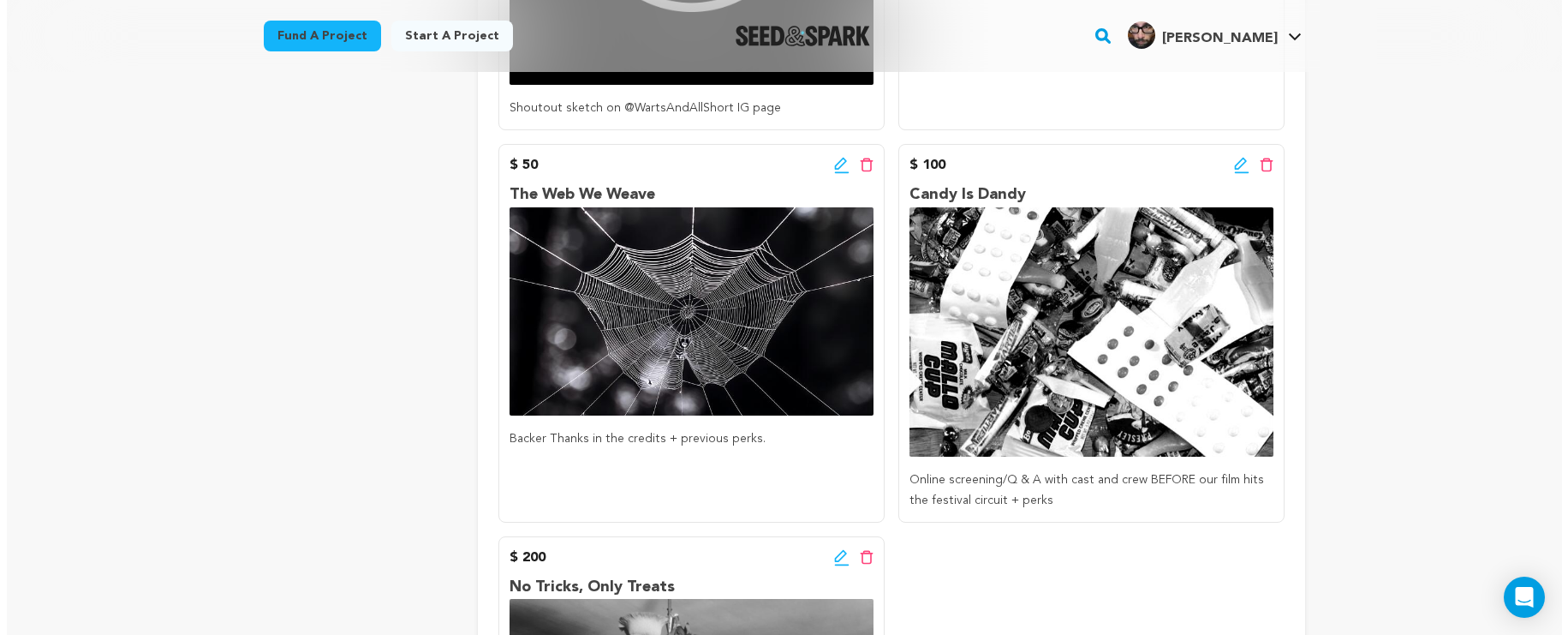
scroll to position [672, 0]
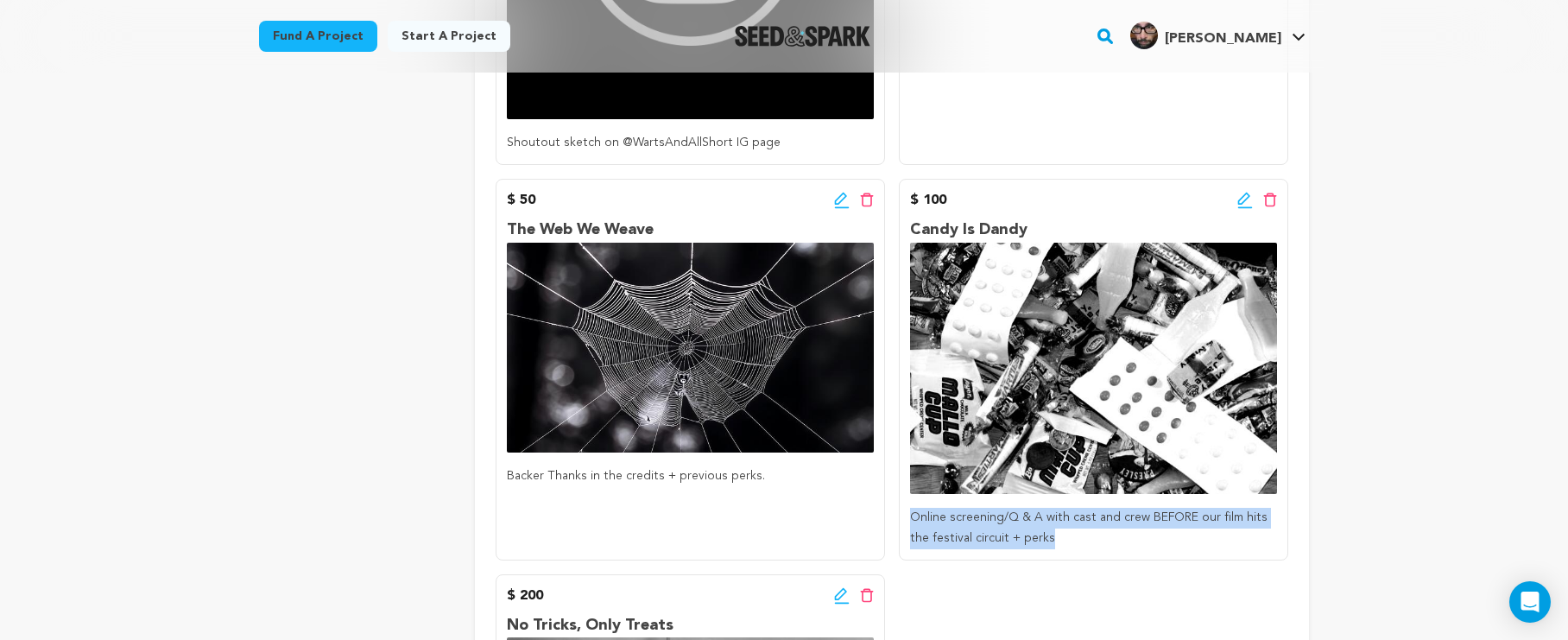
drag, startPoint x: 1070, startPoint y: 534, endPoint x: 897, endPoint y: 515, distance: 174.0
click at [897, 515] on div "$ 15 Edit incentive button Delete incentive button Welcome To The Party Shoutou…" at bounding box center [892, 389] width 793 height 1402
copy p "Online screening/Q & A with cast and crew BEFORE our film hits the festival cir…"
click at [1253, 201] on icon at bounding box center [1245, 200] width 16 height 18
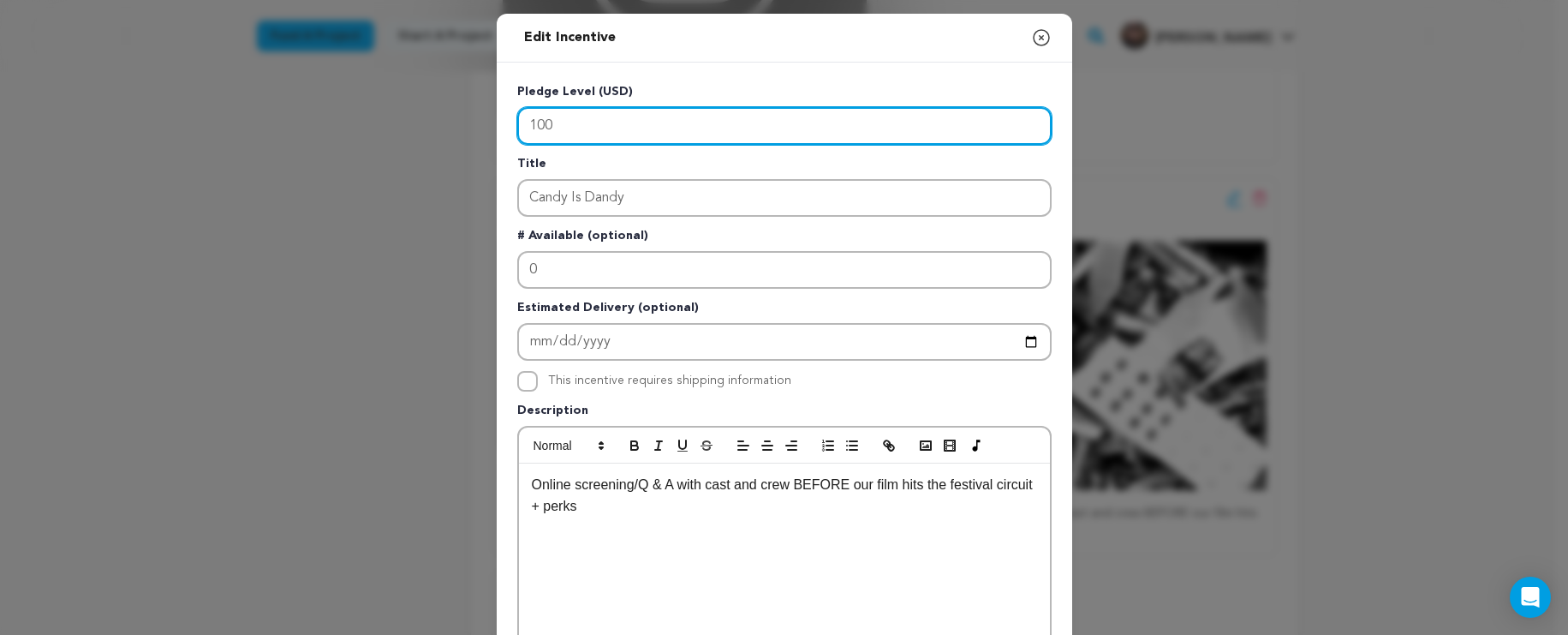
drag, startPoint x: 644, startPoint y: 134, endPoint x: 491, endPoint y: 109, distance: 155.0
click at [497, 109] on div "Pledge Level (USD) 100 Title Candy Is Dandy # Available (optional) 0 Estimated …" at bounding box center [785, 532] width 576 height 939
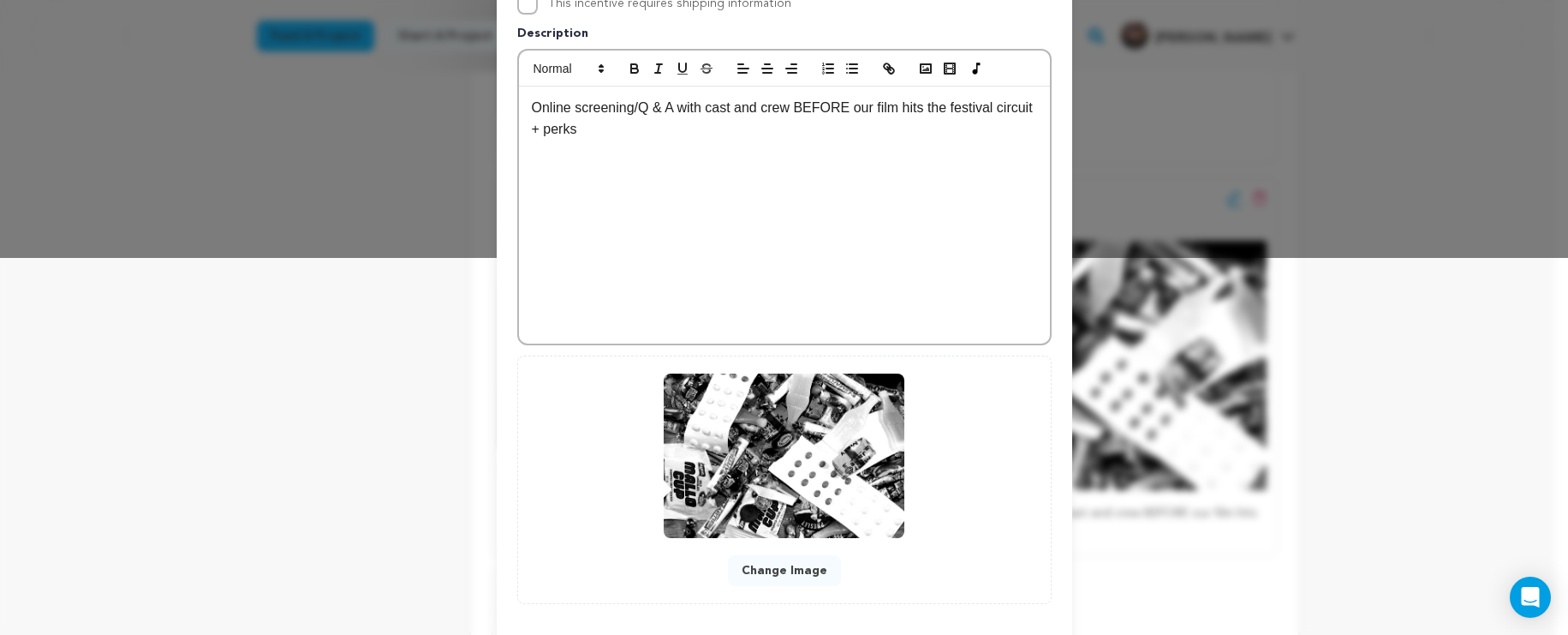
scroll to position [460, 0]
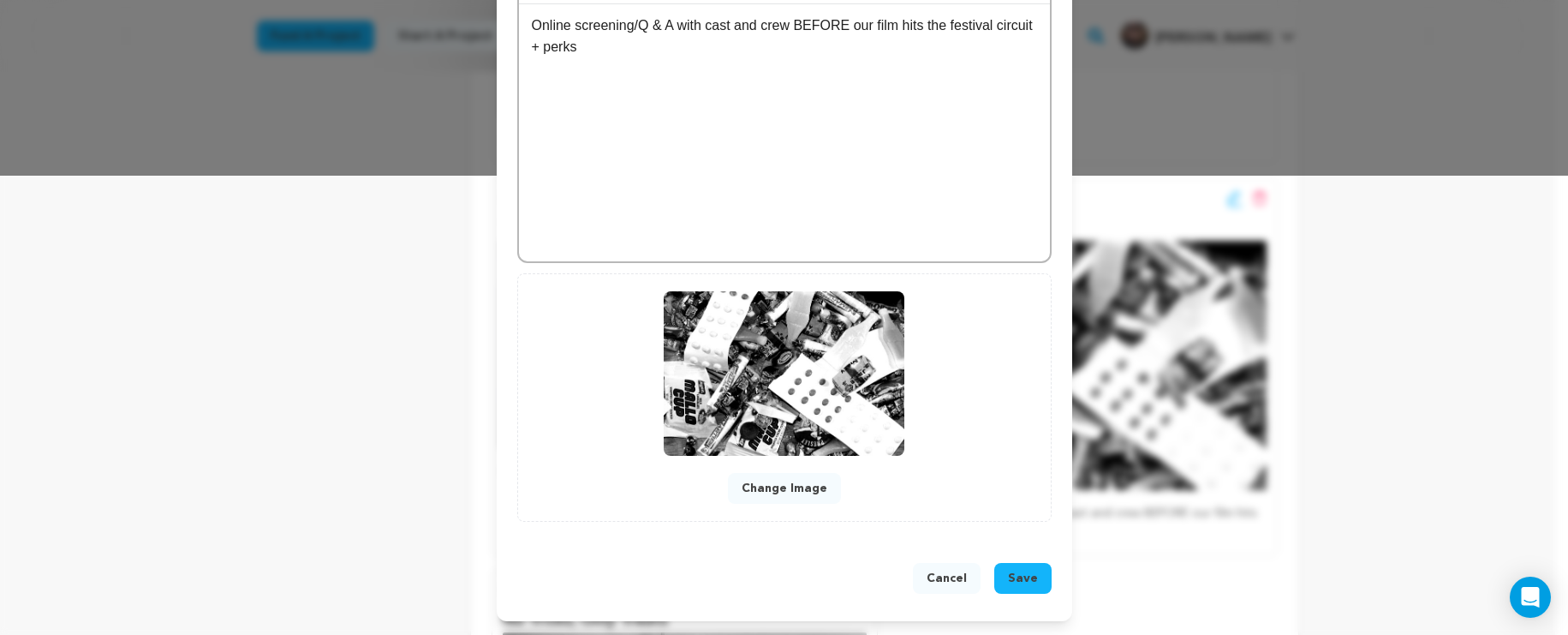
type input "60"
click at [1016, 579] on span "Save" at bounding box center [1023, 578] width 30 height 18
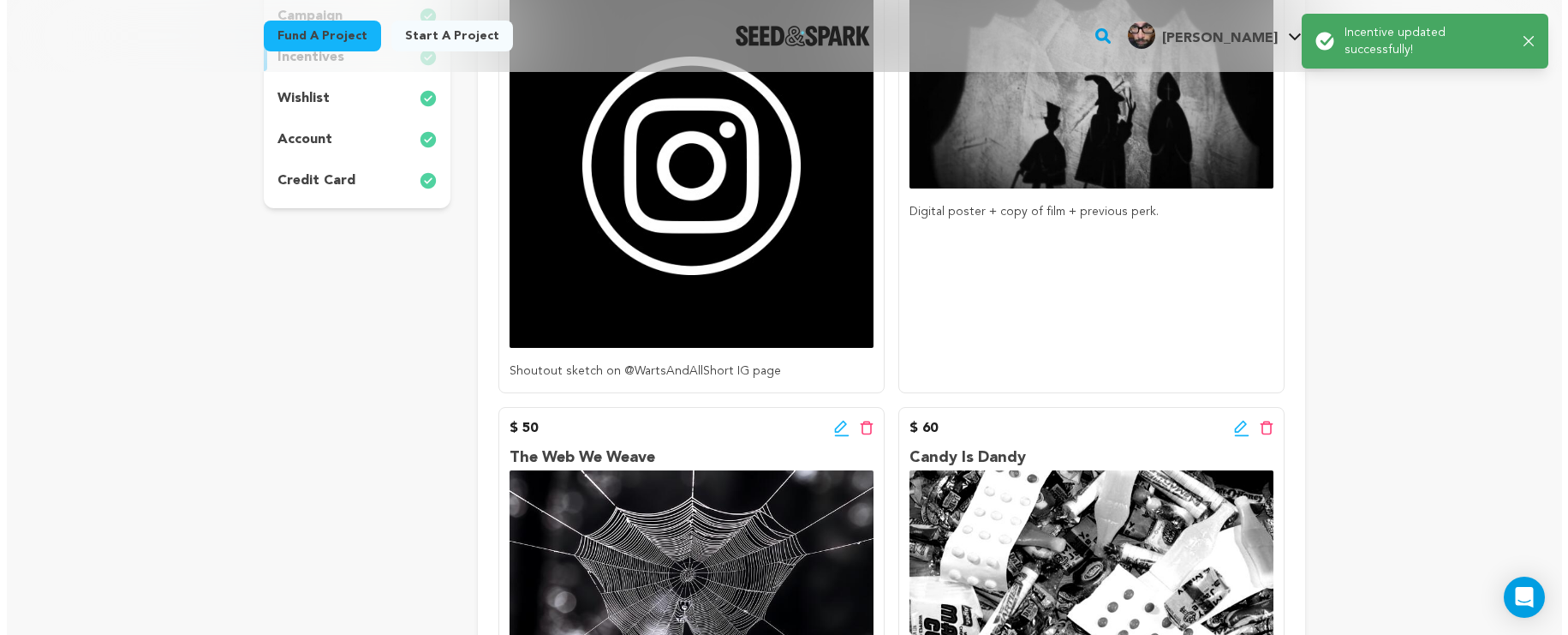
scroll to position [531, 0]
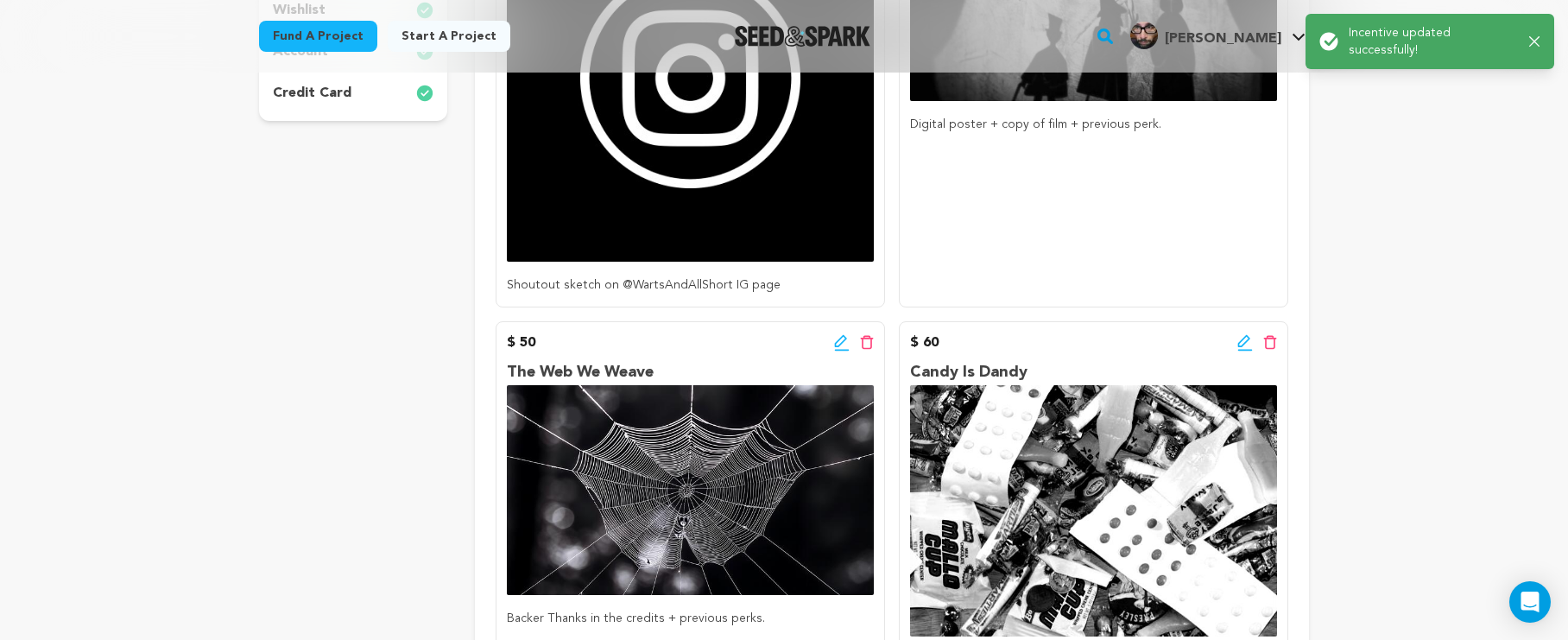
click at [841, 334] on icon at bounding box center [842, 342] width 16 height 18
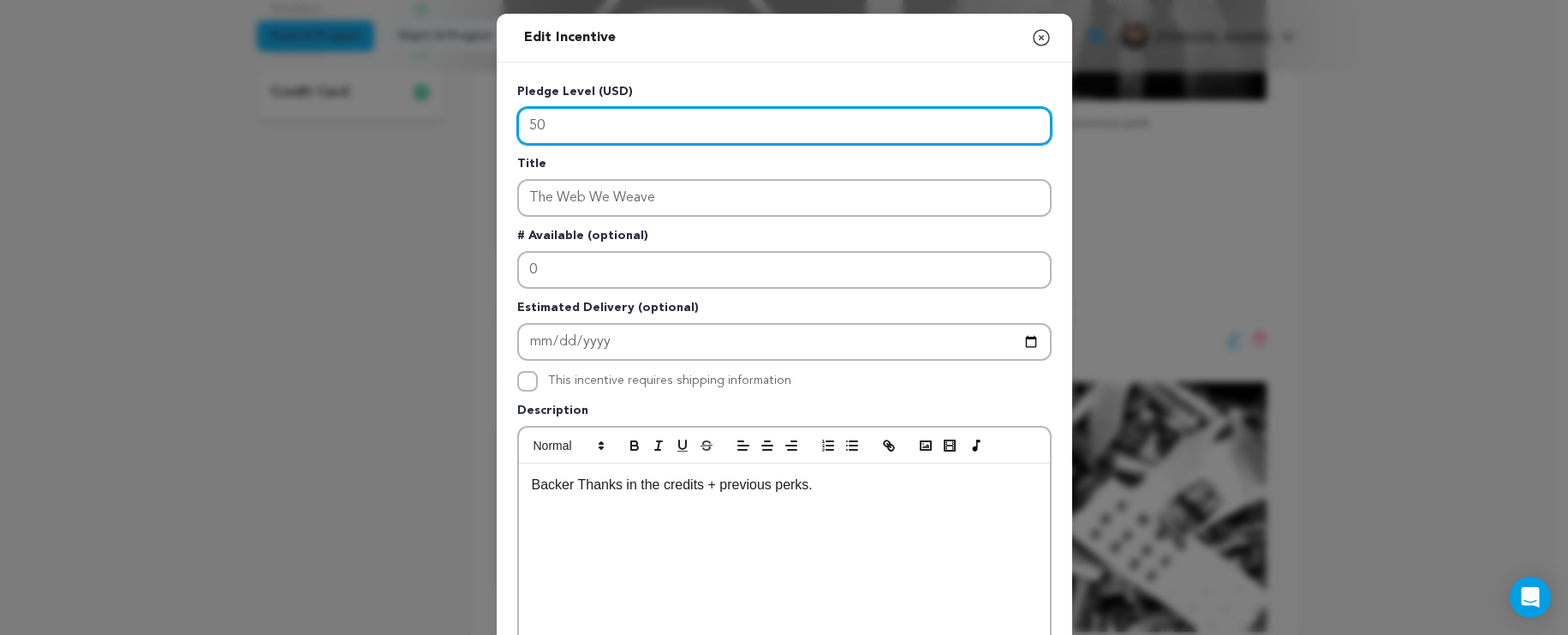
drag, startPoint x: 602, startPoint y: 132, endPoint x: 431, endPoint y: 127, distance: 171.1
click at [431, 127] on div "Edit Incentive Close modal Pledge Level (USD) 50 Title The Web We Weave # Avail…" at bounding box center [784, 547] width 1568 height 1094
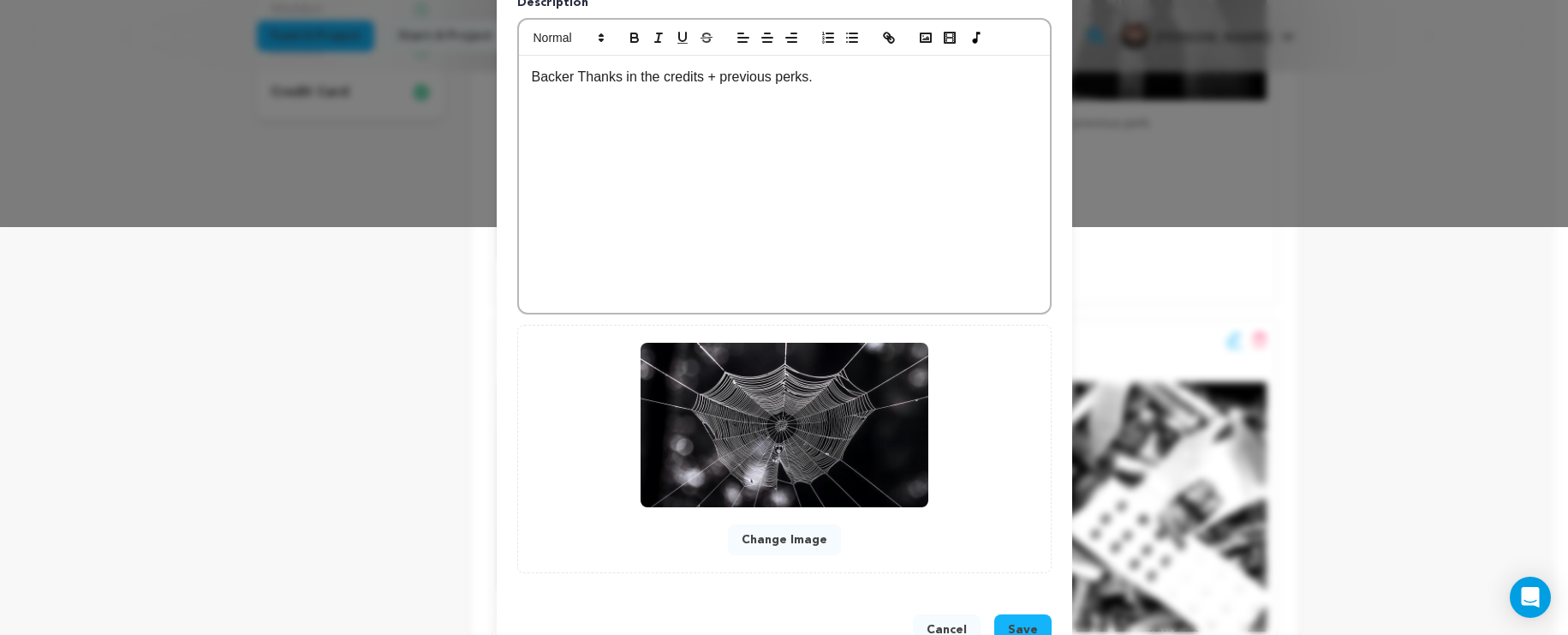
scroll to position [460, 0]
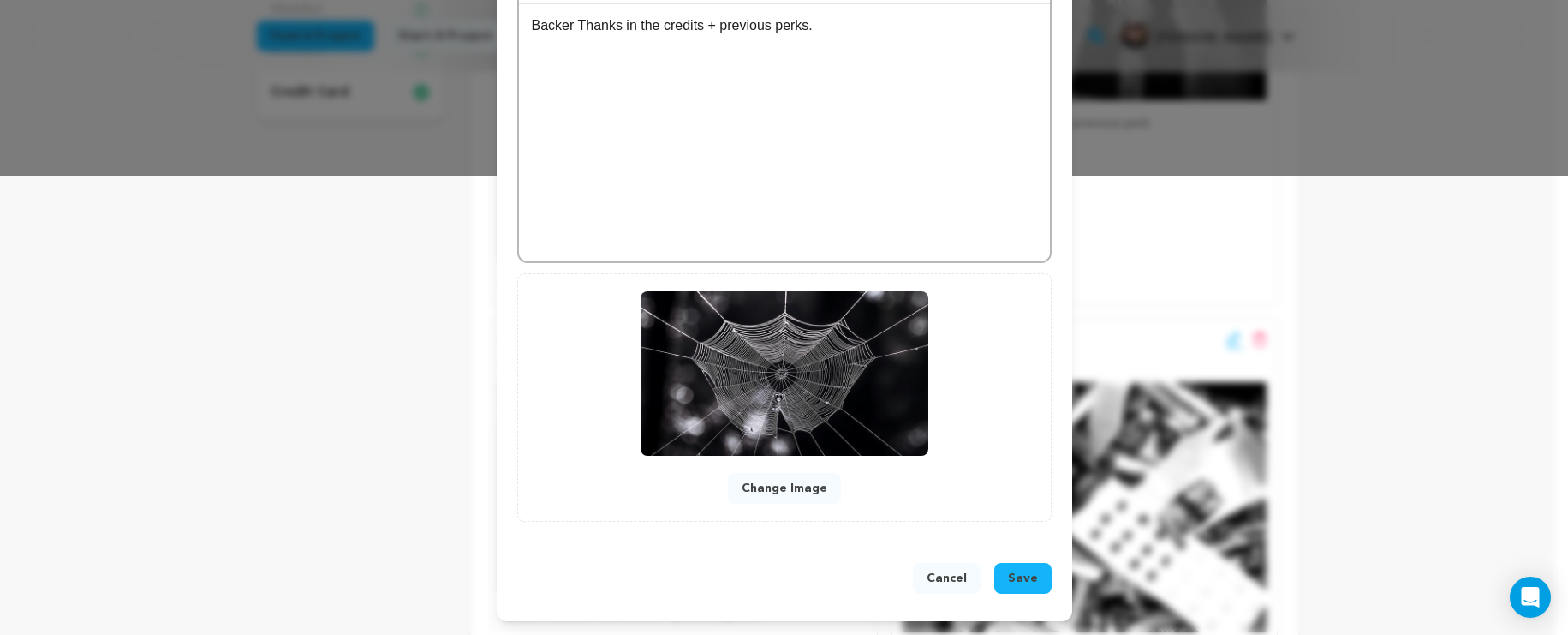
type input "100"
click at [1022, 582] on span "Save" at bounding box center [1023, 578] width 30 height 18
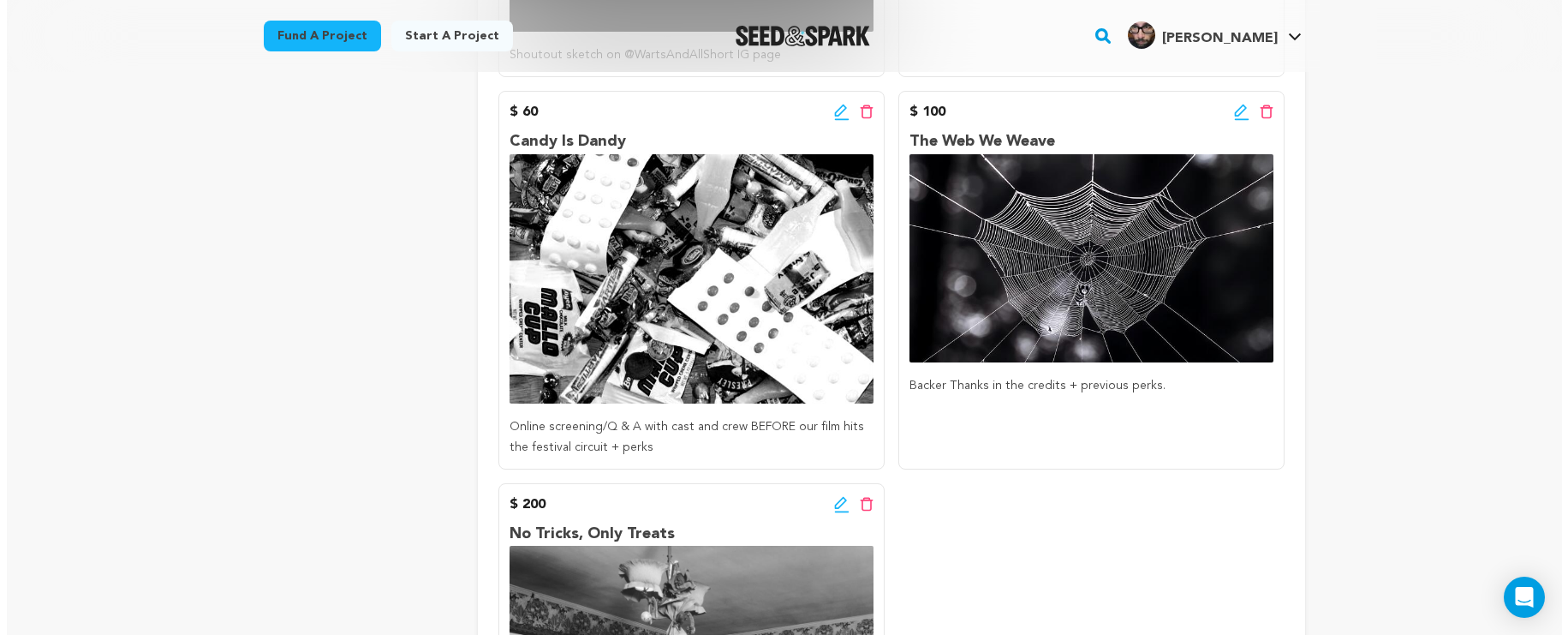
scroll to position [748, 0]
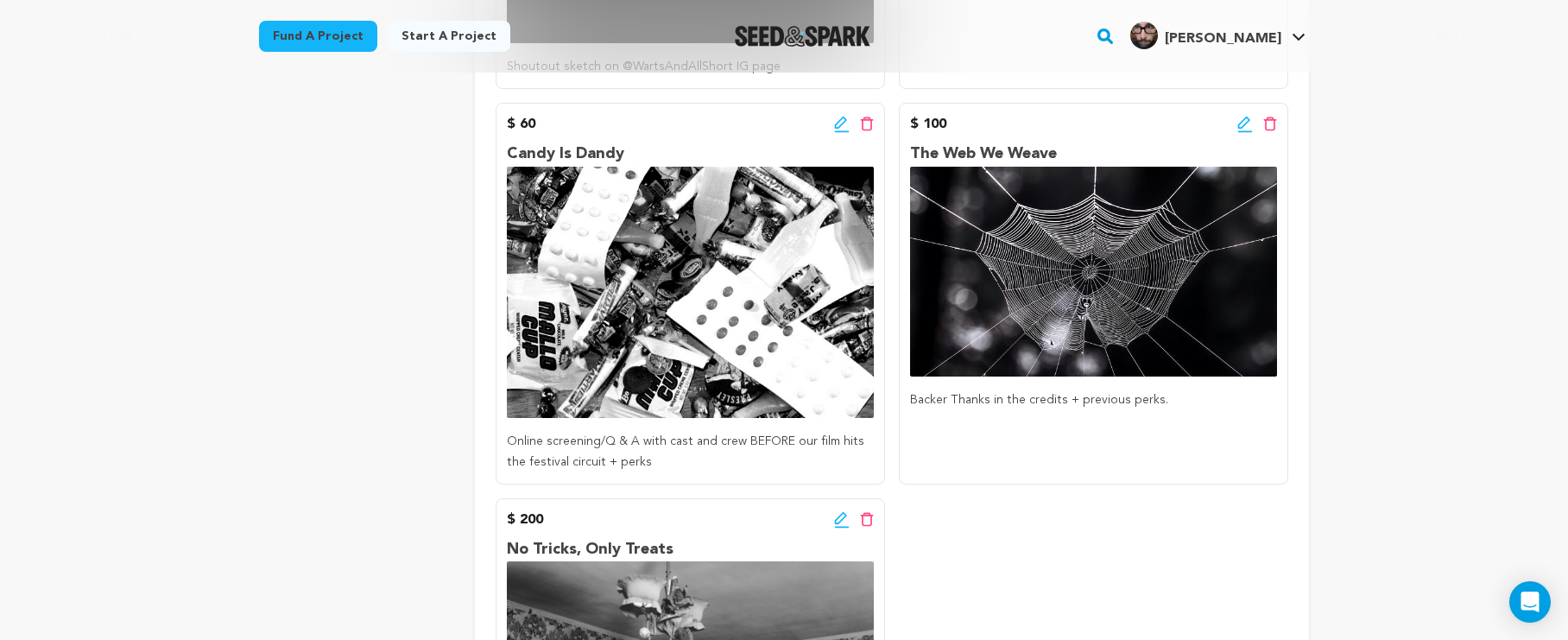
click at [839, 122] on icon at bounding box center [842, 124] width 16 height 18
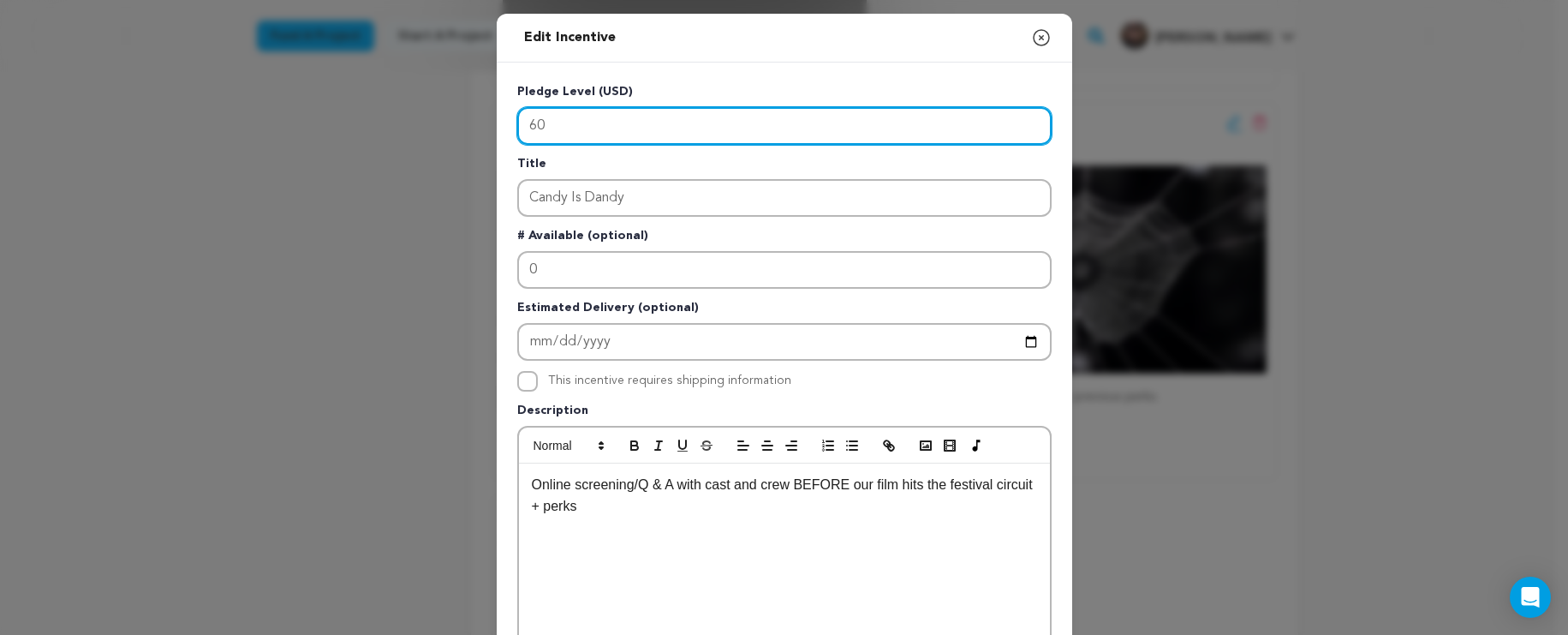
drag, startPoint x: 705, startPoint y: 130, endPoint x: 525, endPoint y: 114, distance: 180.7
click at [525, 114] on input "60" at bounding box center [784, 126] width 534 height 38
type input "50"
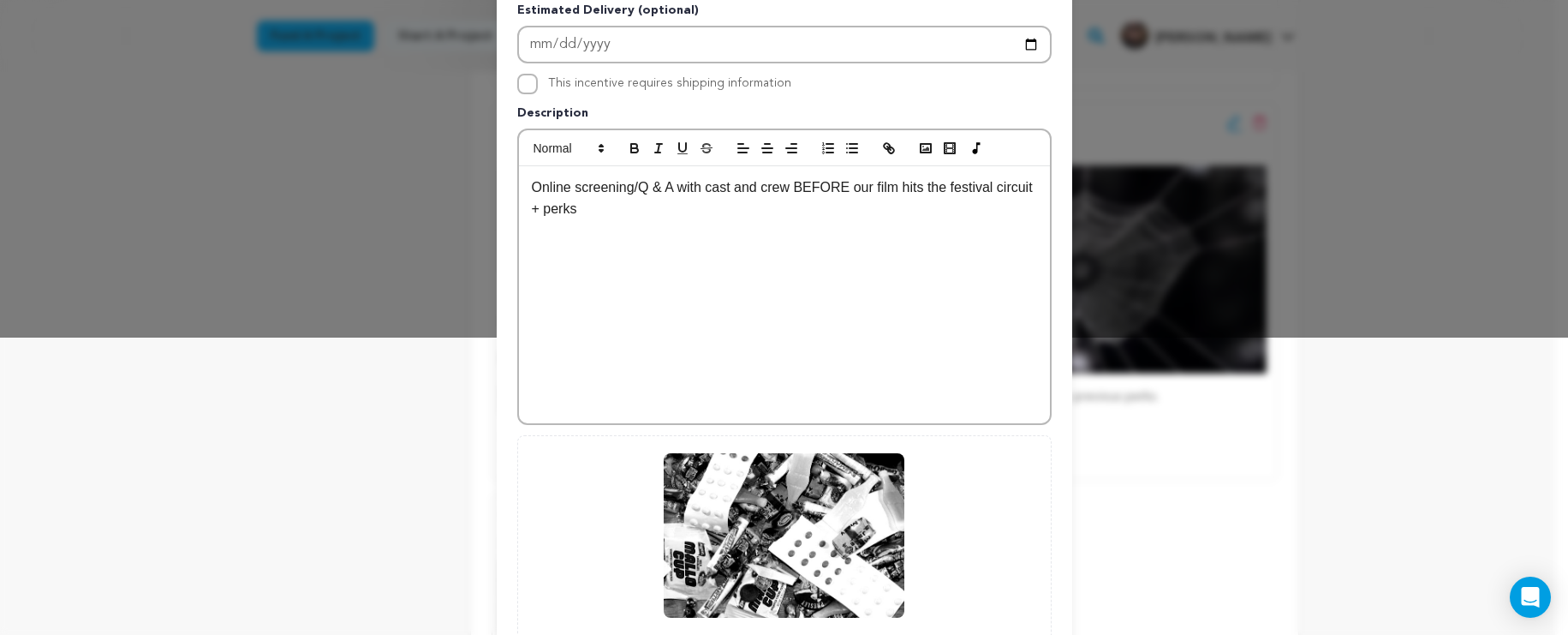
scroll to position [460, 0]
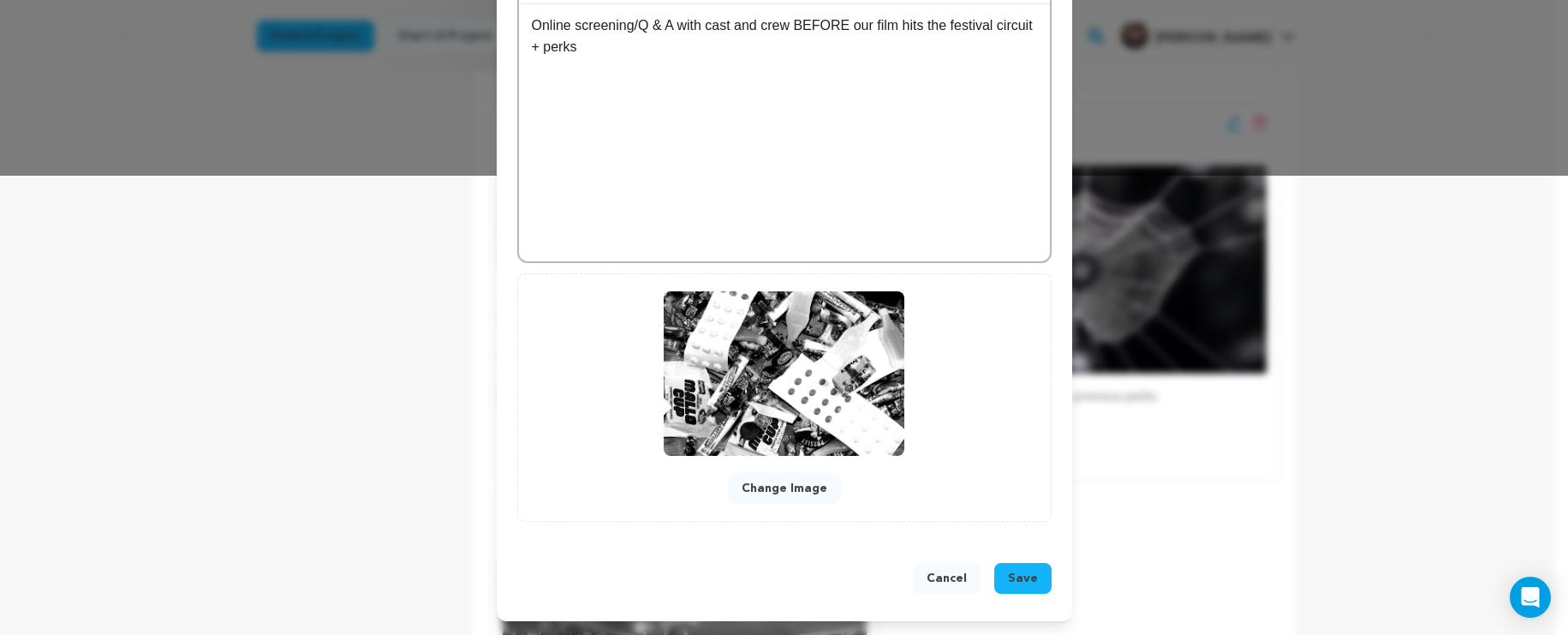
click at [1018, 582] on span "Save" at bounding box center [1023, 578] width 30 height 18
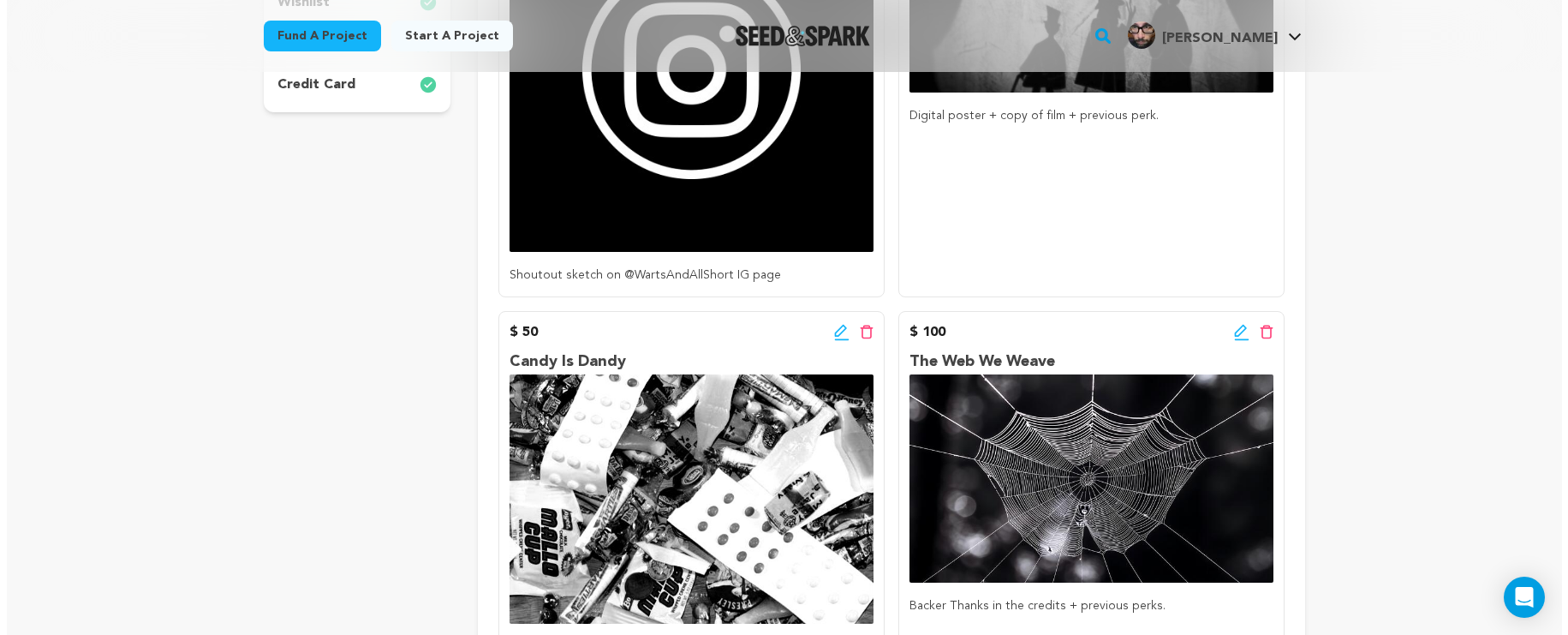
scroll to position [607, 0]
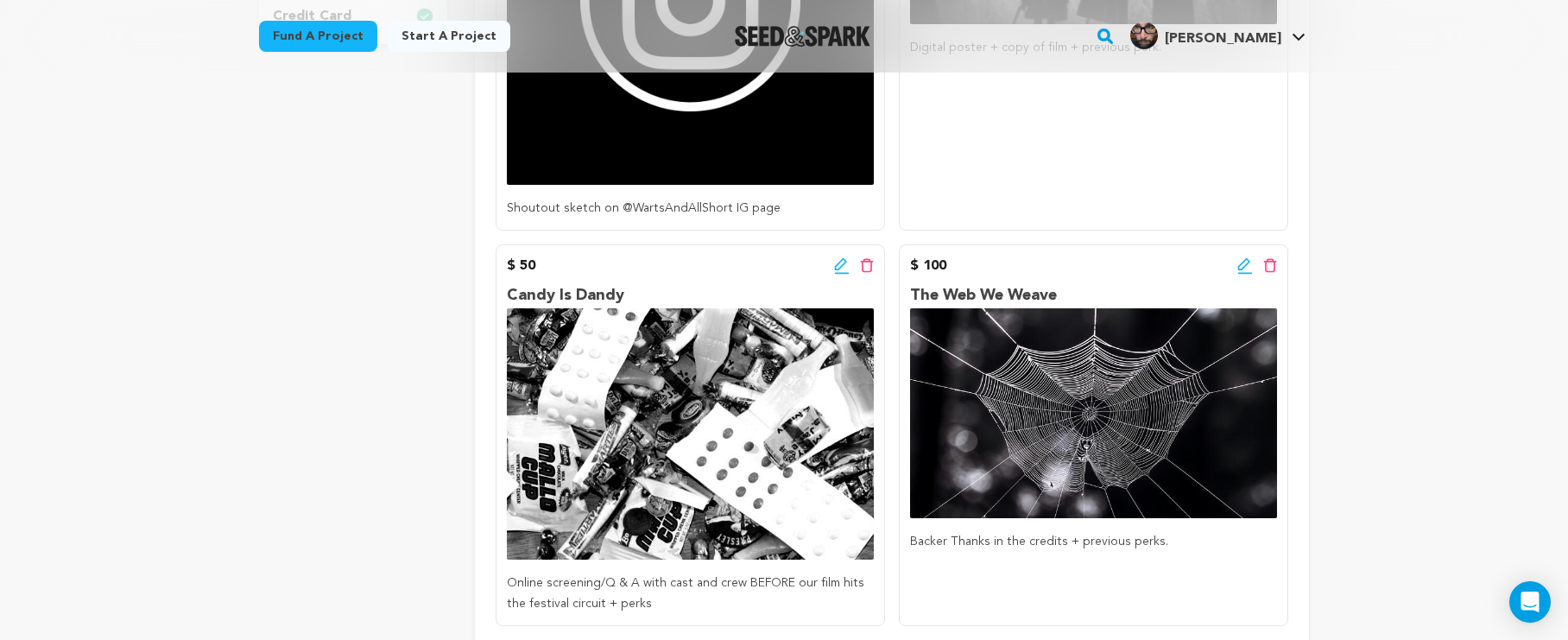
click at [1245, 268] on icon at bounding box center [1245, 266] width 16 height 18
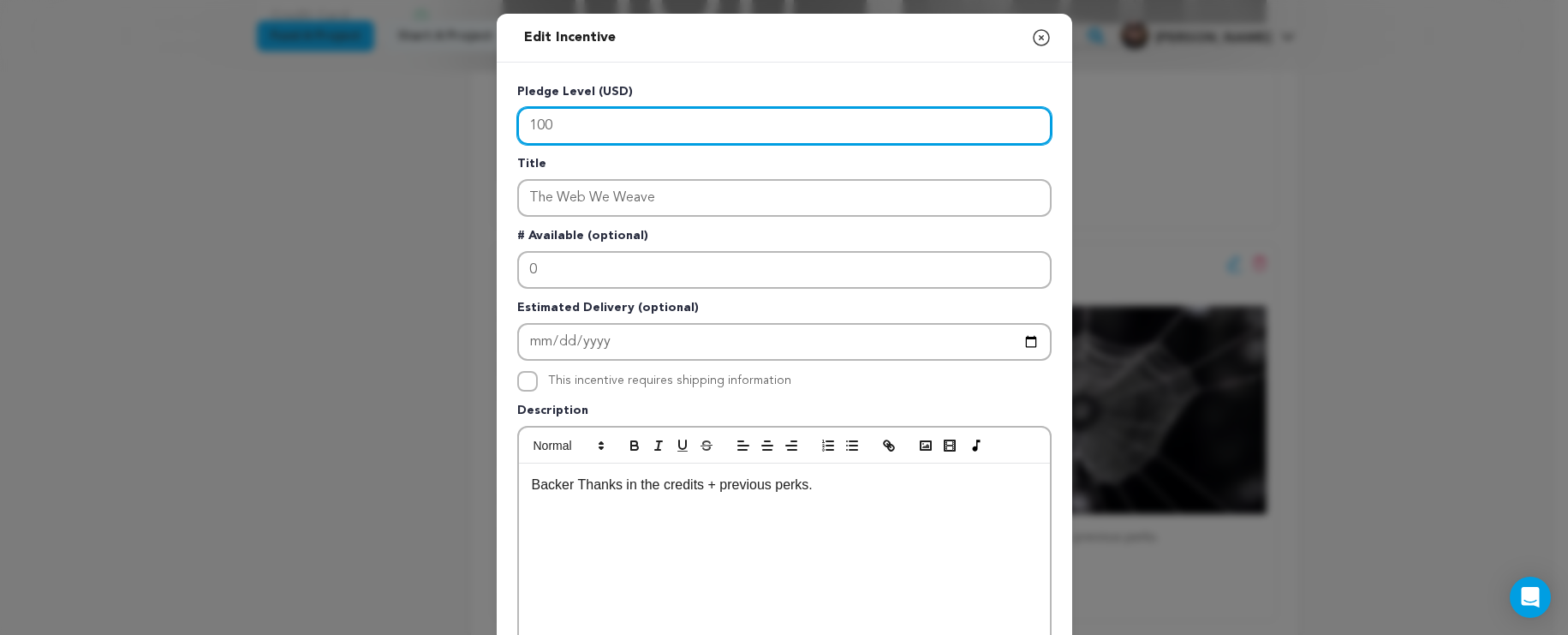
drag, startPoint x: 600, startPoint y: 131, endPoint x: 448, endPoint y: 118, distance: 152.6
click at [448, 118] on div "Edit Incentive Close modal Pledge Level (USD) 100 Title The Web We Weave # Avai…" at bounding box center [784, 547] width 1568 height 1094
type input "0"
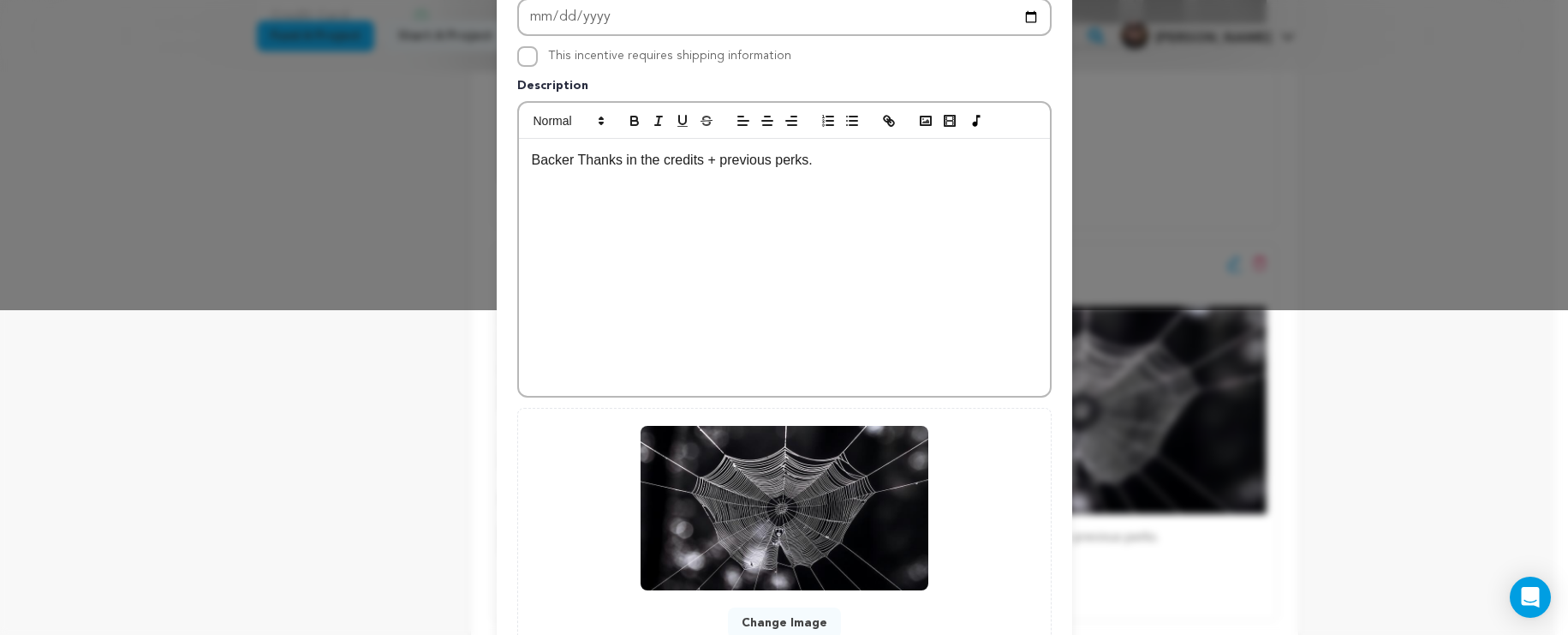
scroll to position [460, 0]
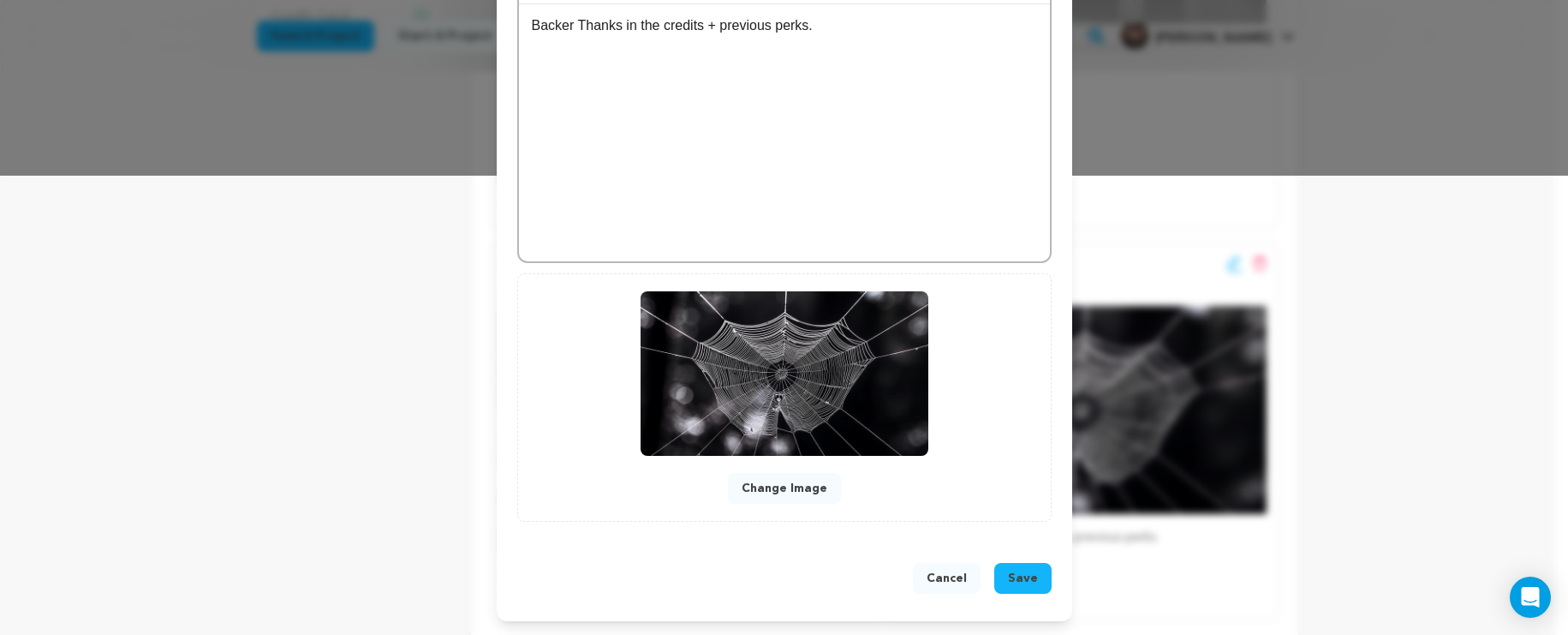
type input "60"
click at [1019, 583] on span "Save" at bounding box center [1023, 578] width 30 height 18
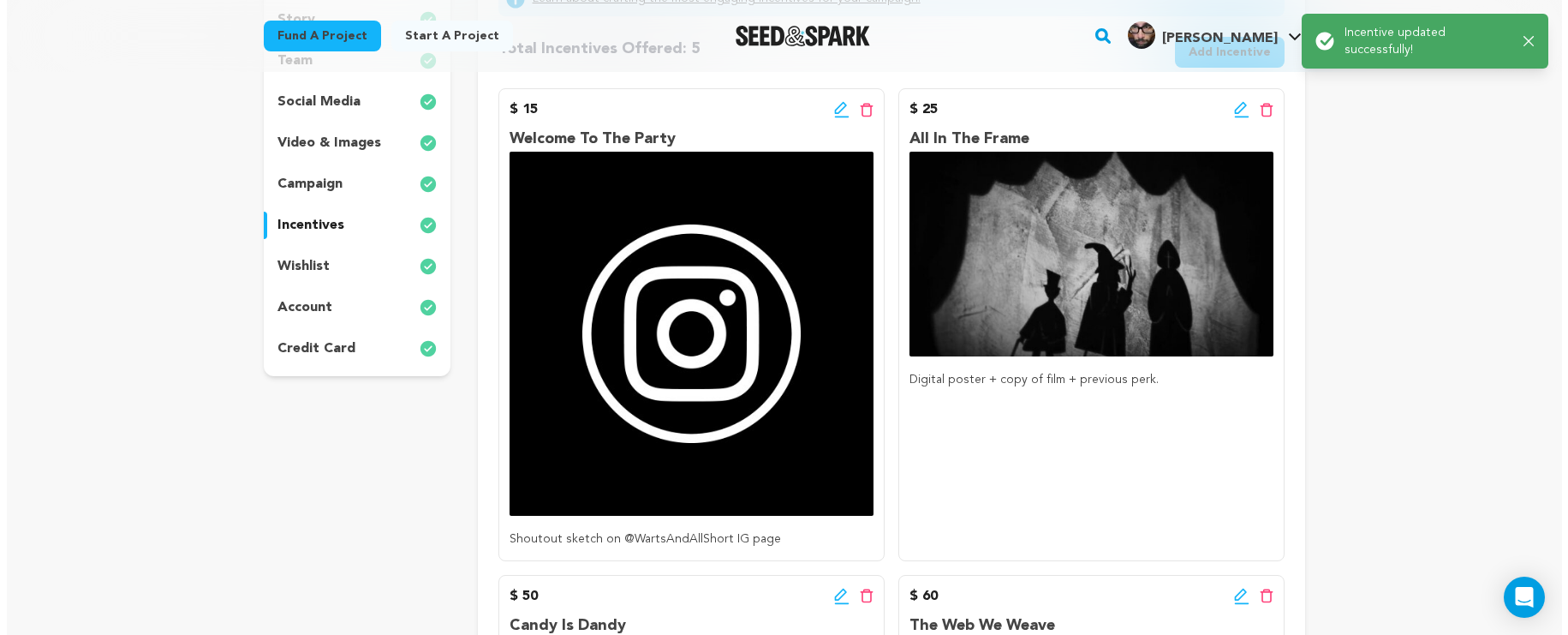
scroll to position [701, 0]
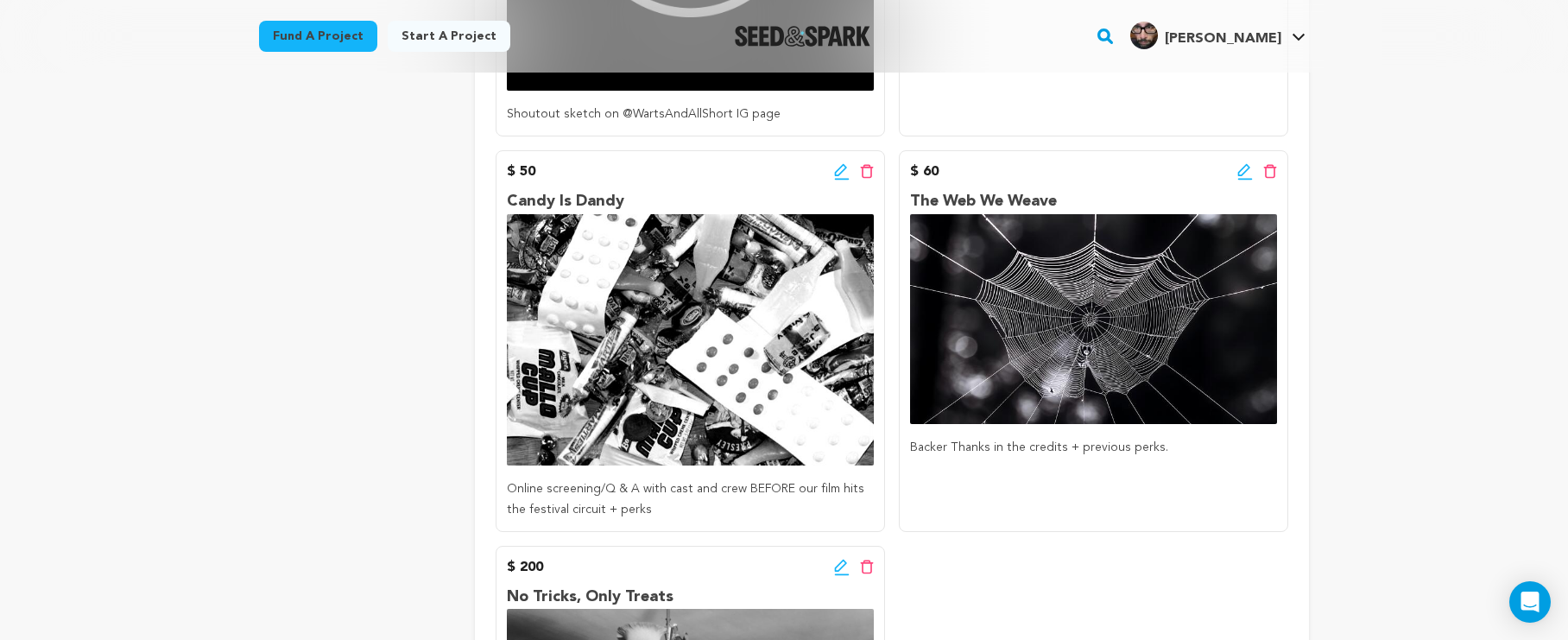
click at [835, 173] on icon at bounding box center [840, 170] width 12 height 12
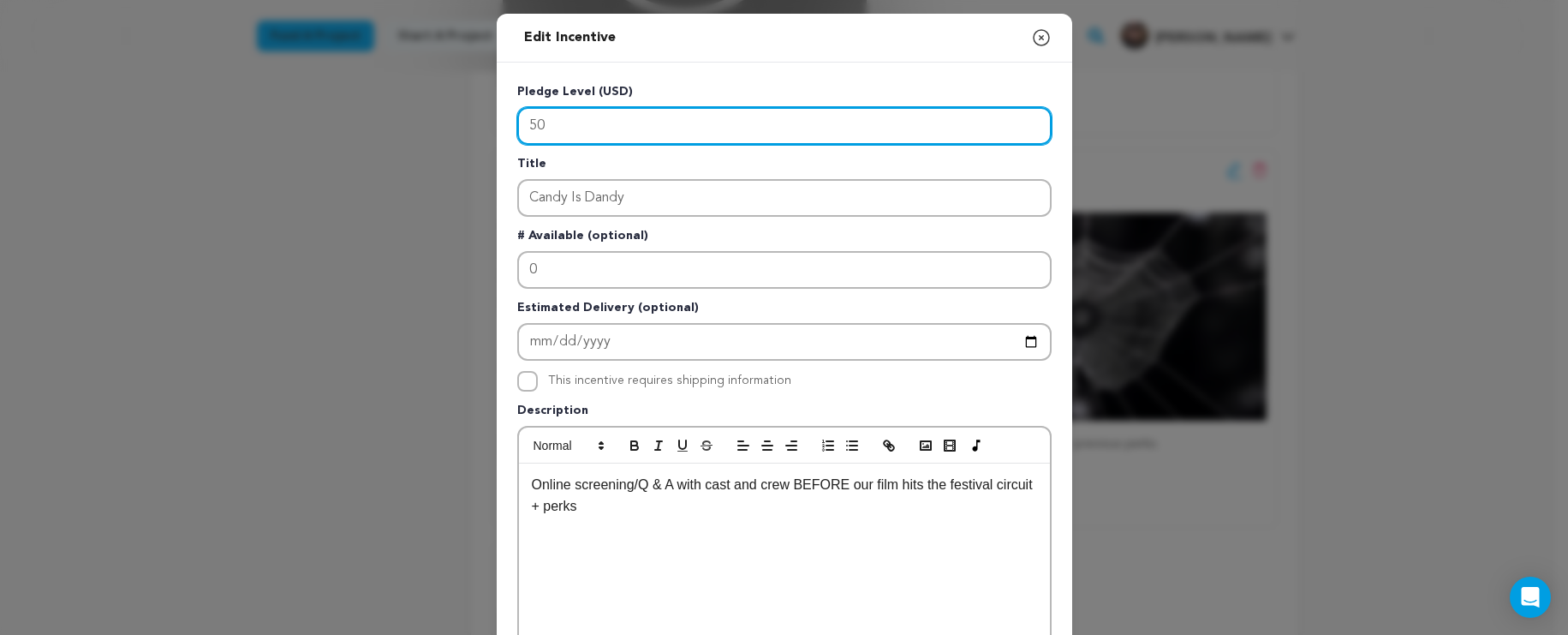
drag, startPoint x: 653, startPoint y: 131, endPoint x: 464, endPoint y: 108, distance: 190.4
click at [472, 99] on div "Edit Incentive Close modal Pledge Level (USD) 50 Title Candy Is Dandy # Availab…" at bounding box center [784, 547] width 1568 height 1094
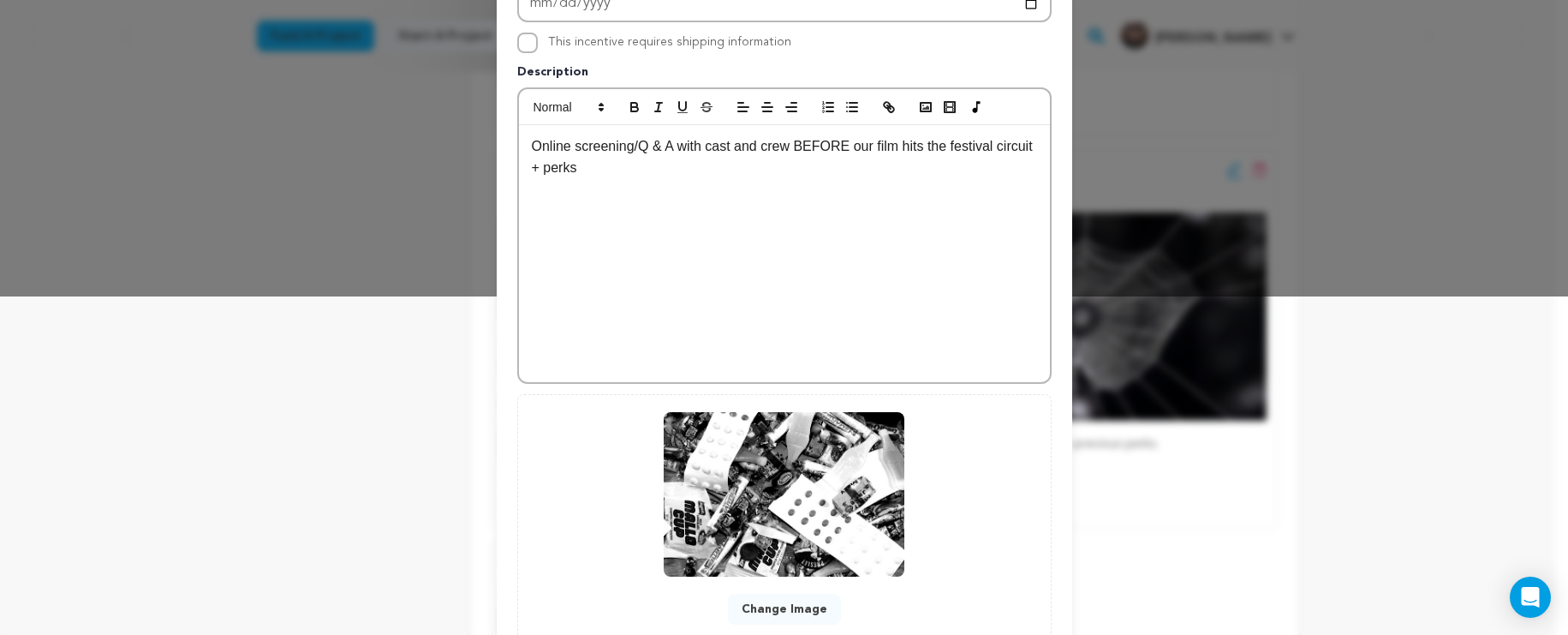
scroll to position [460, 0]
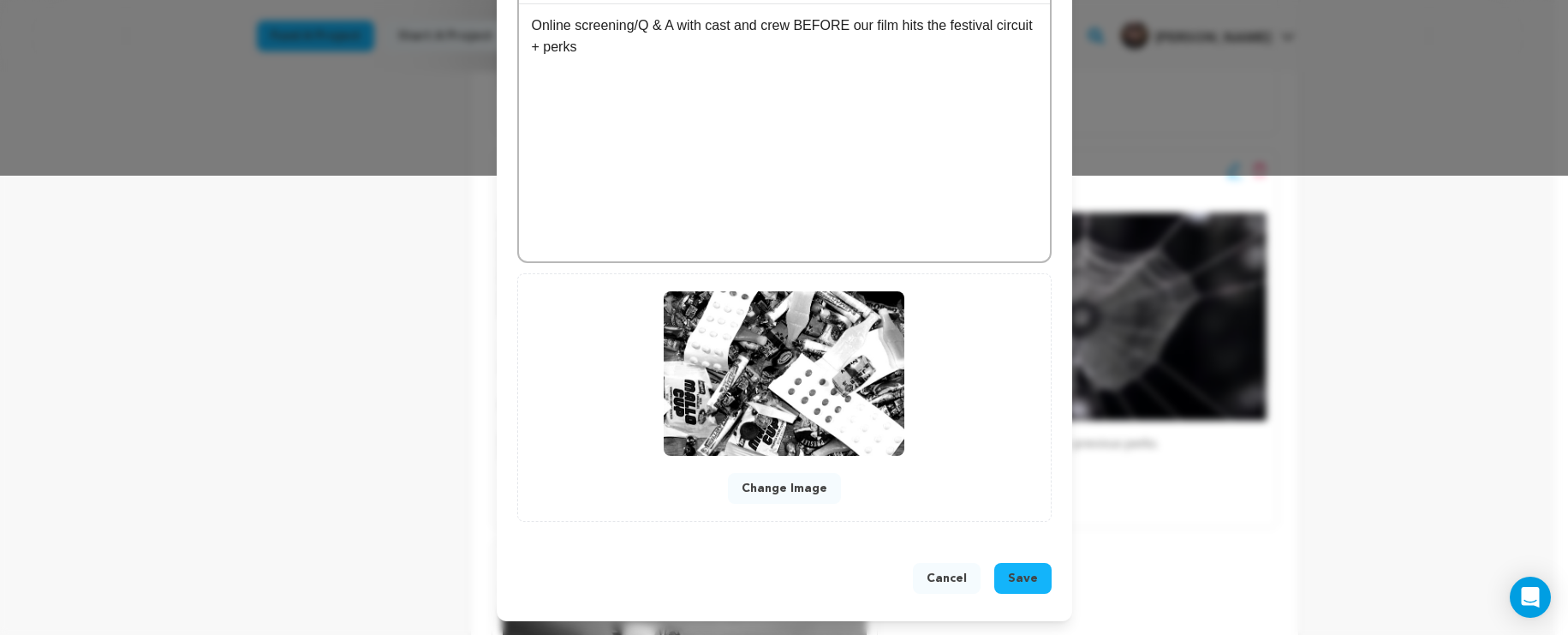
type input "100"
click at [1011, 574] on span "Save" at bounding box center [1023, 578] width 30 height 18
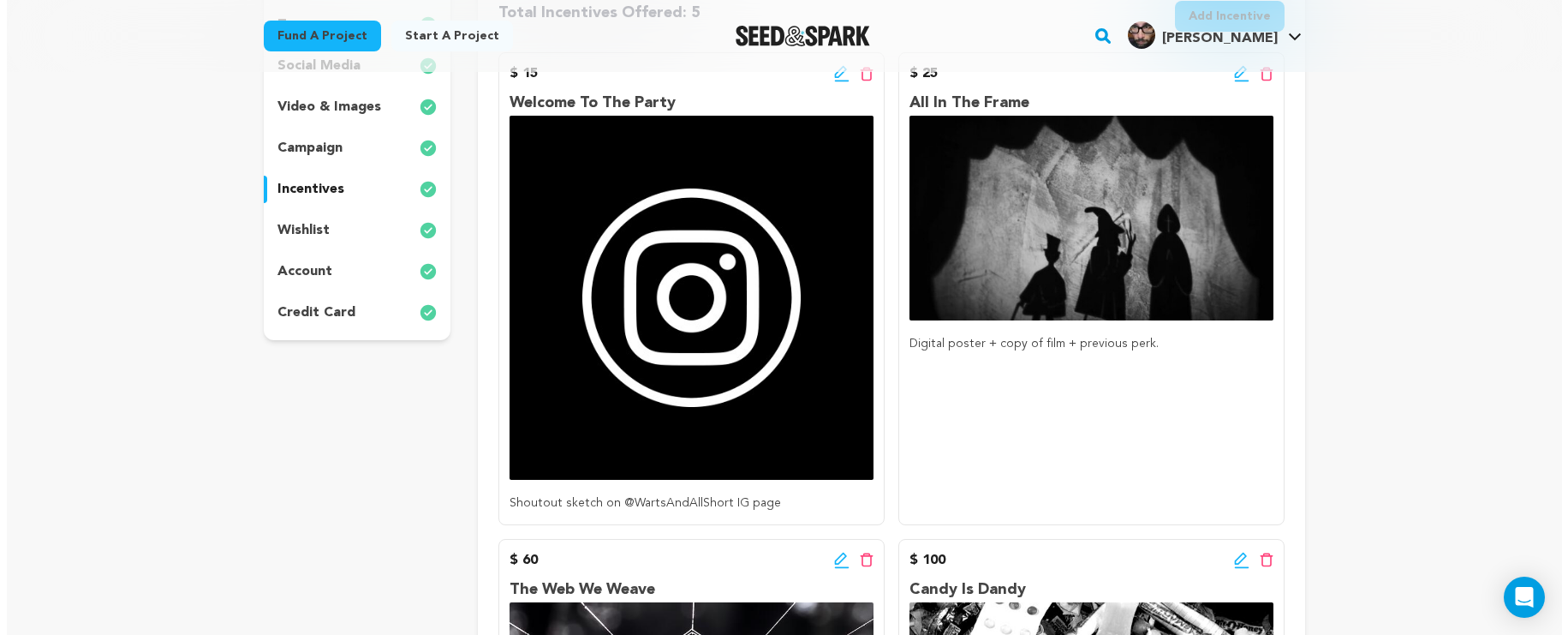
scroll to position [223, 0]
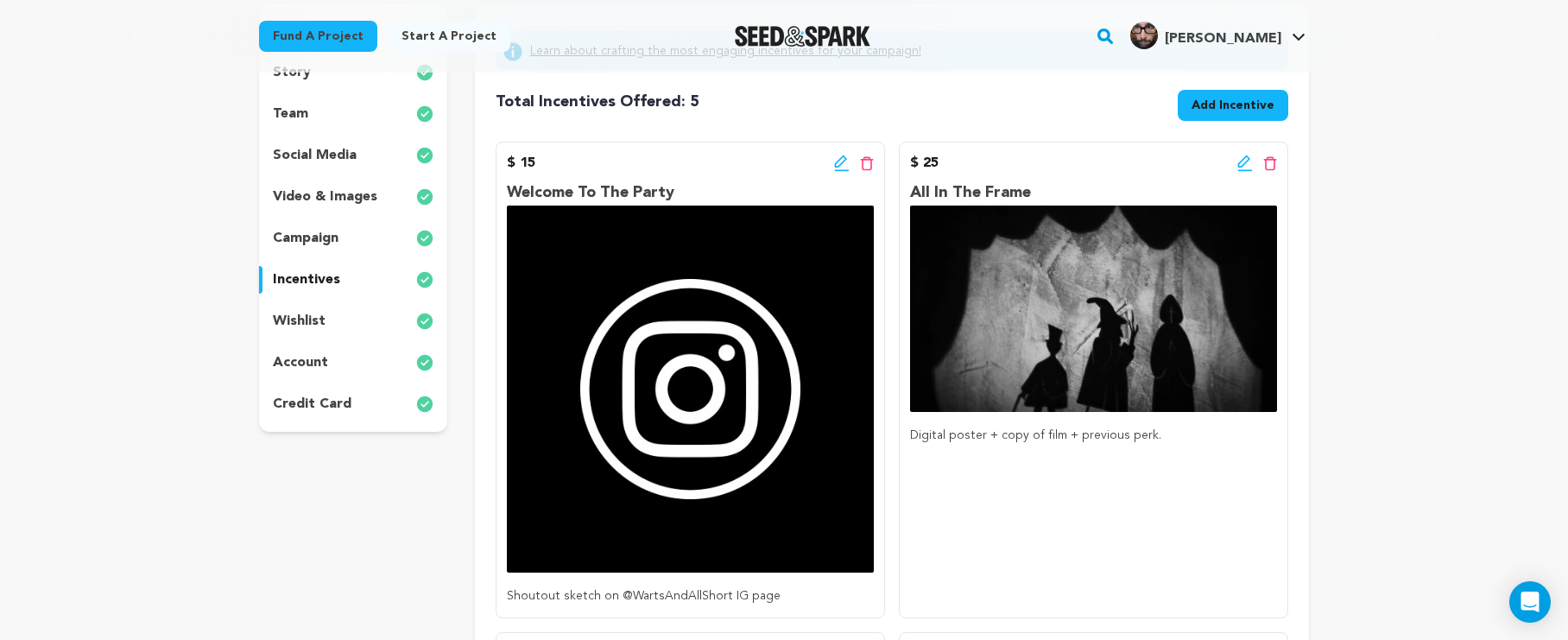
click at [1243, 167] on icon at bounding box center [1244, 161] width 12 height 12
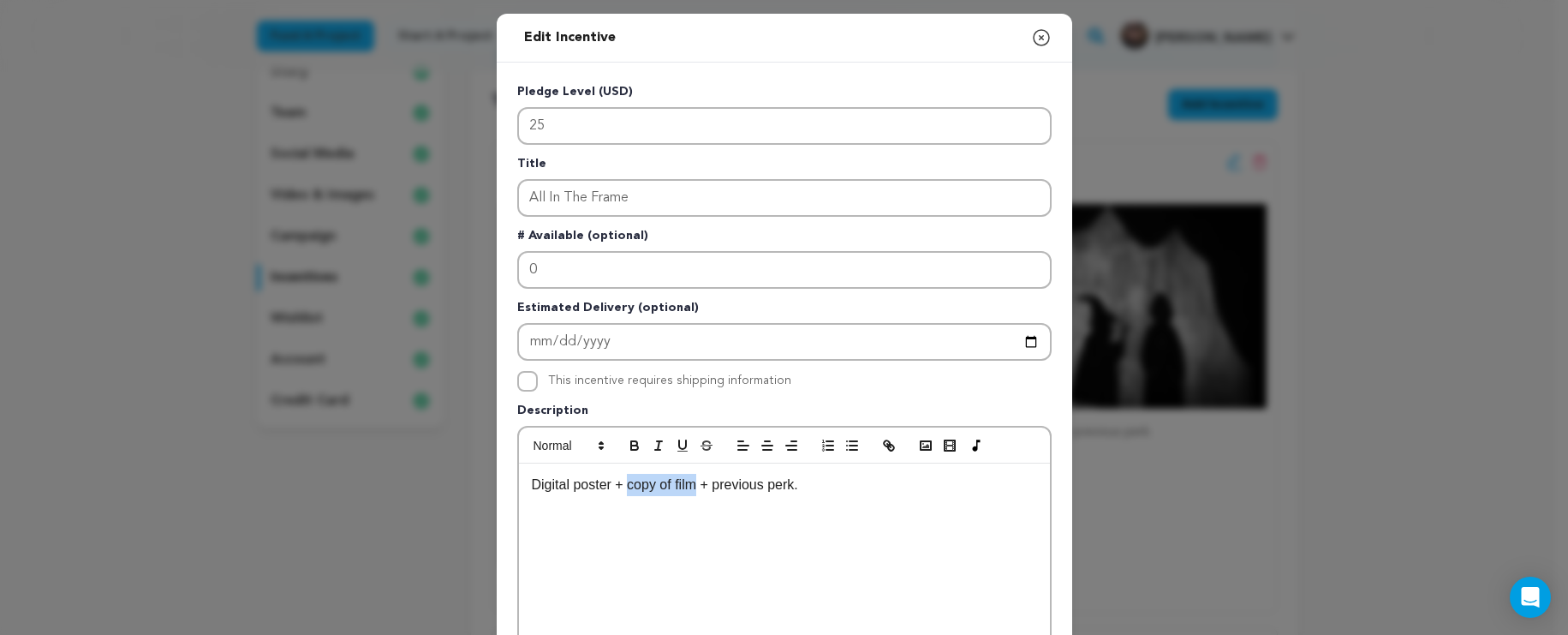
drag, startPoint x: 697, startPoint y: 486, endPoint x: 626, endPoint y: 487, distance: 71.0
click at [626, 487] on p "Digital poster + copy of film + previous perk." at bounding box center [785, 485] width 505 height 22
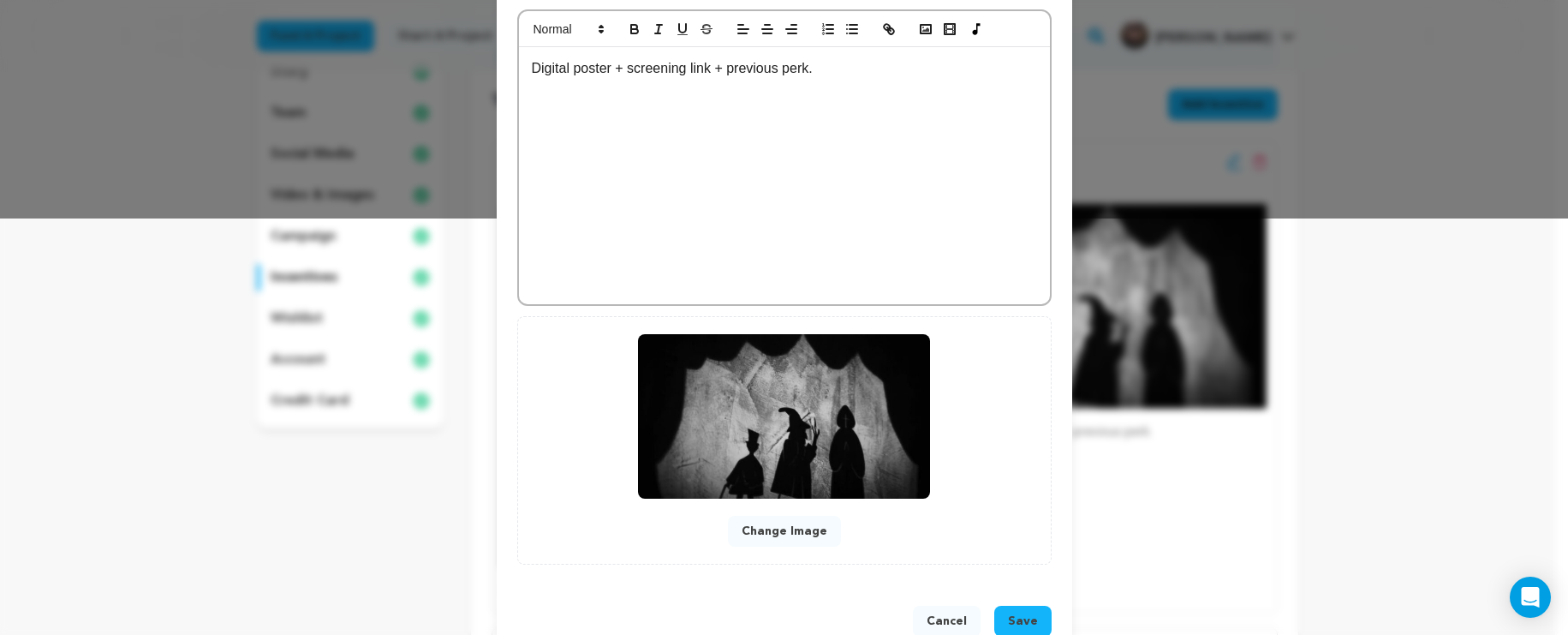
scroll to position [460, 0]
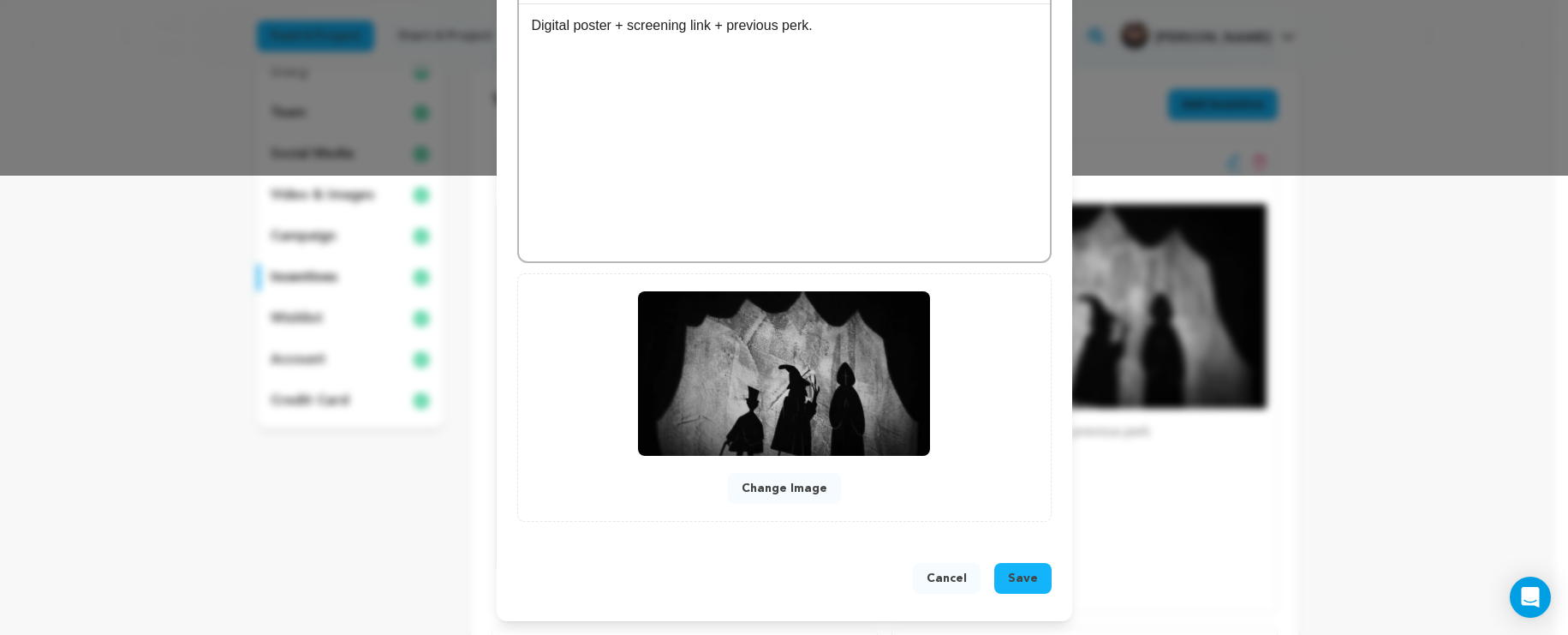
click at [998, 570] on button "Save" at bounding box center [1023, 578] width 57 height 31
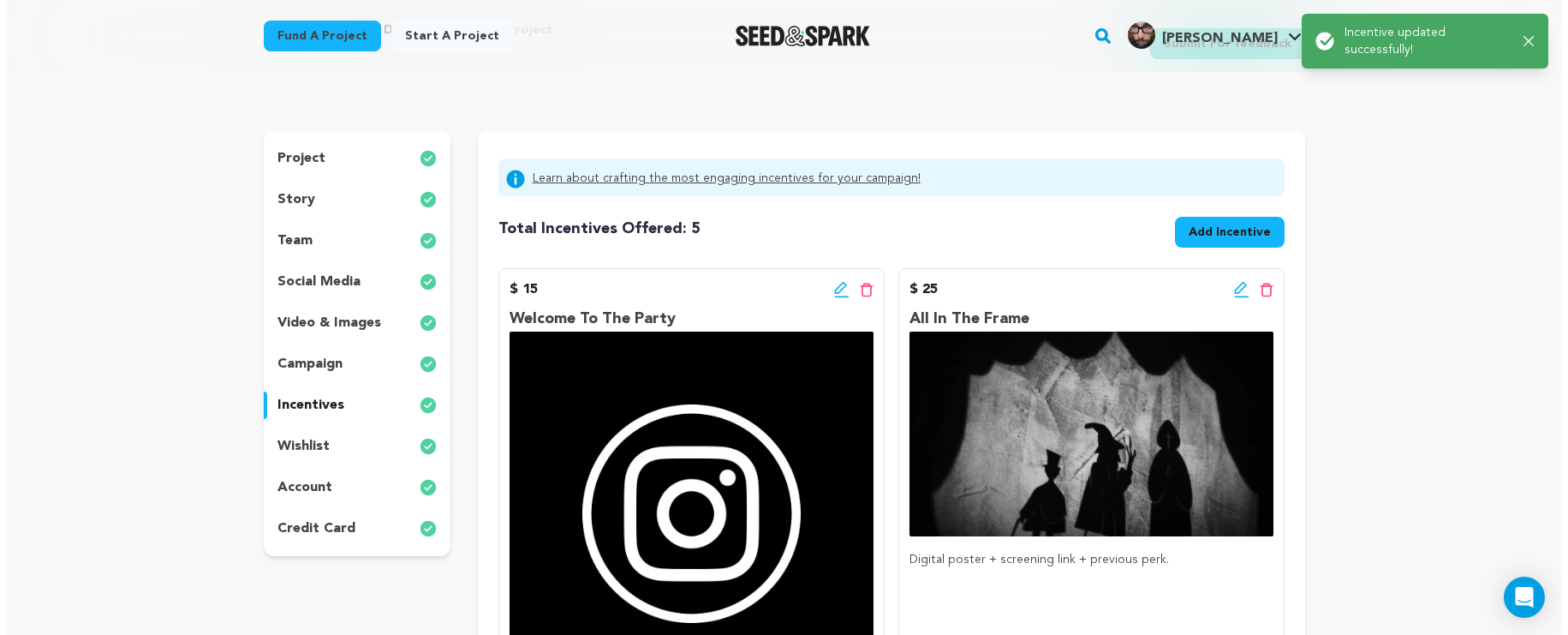
scroll to position [0, 0]
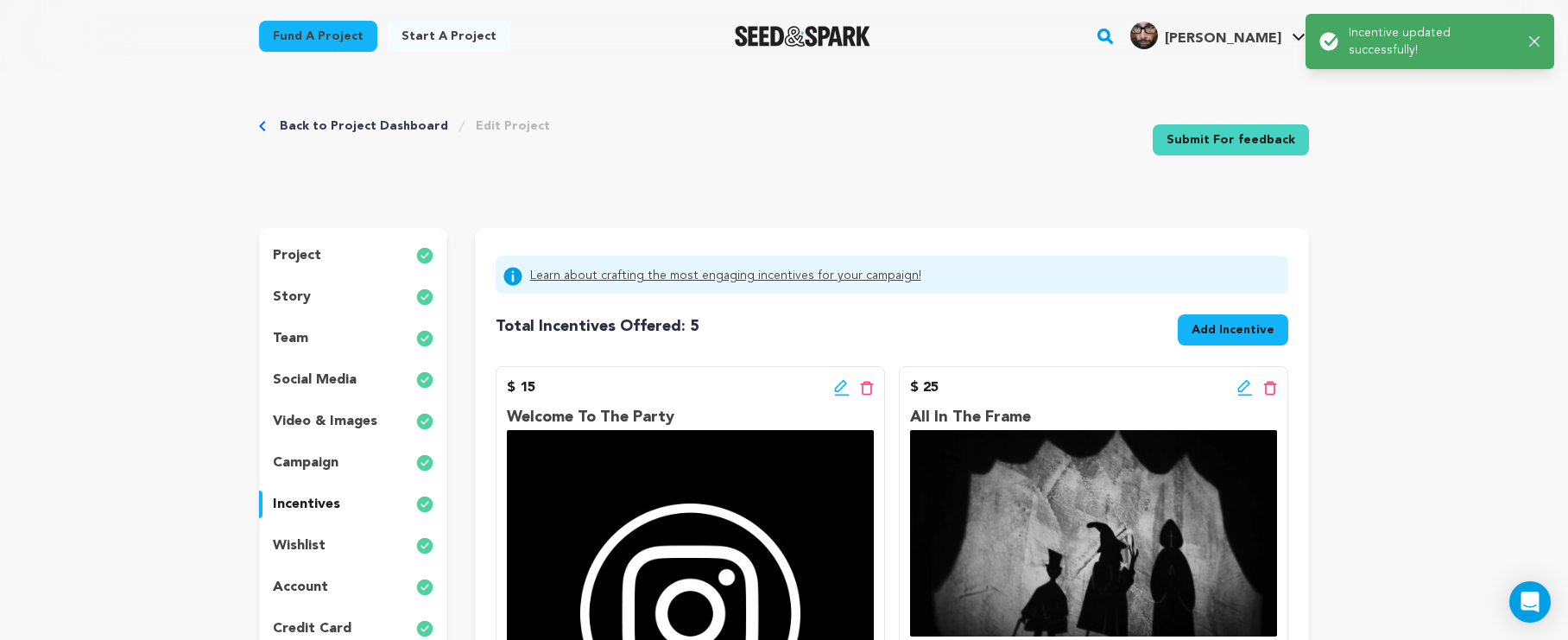
click at [1250, 385] on icon at bounding box center [1245, 387] width 16 height 18
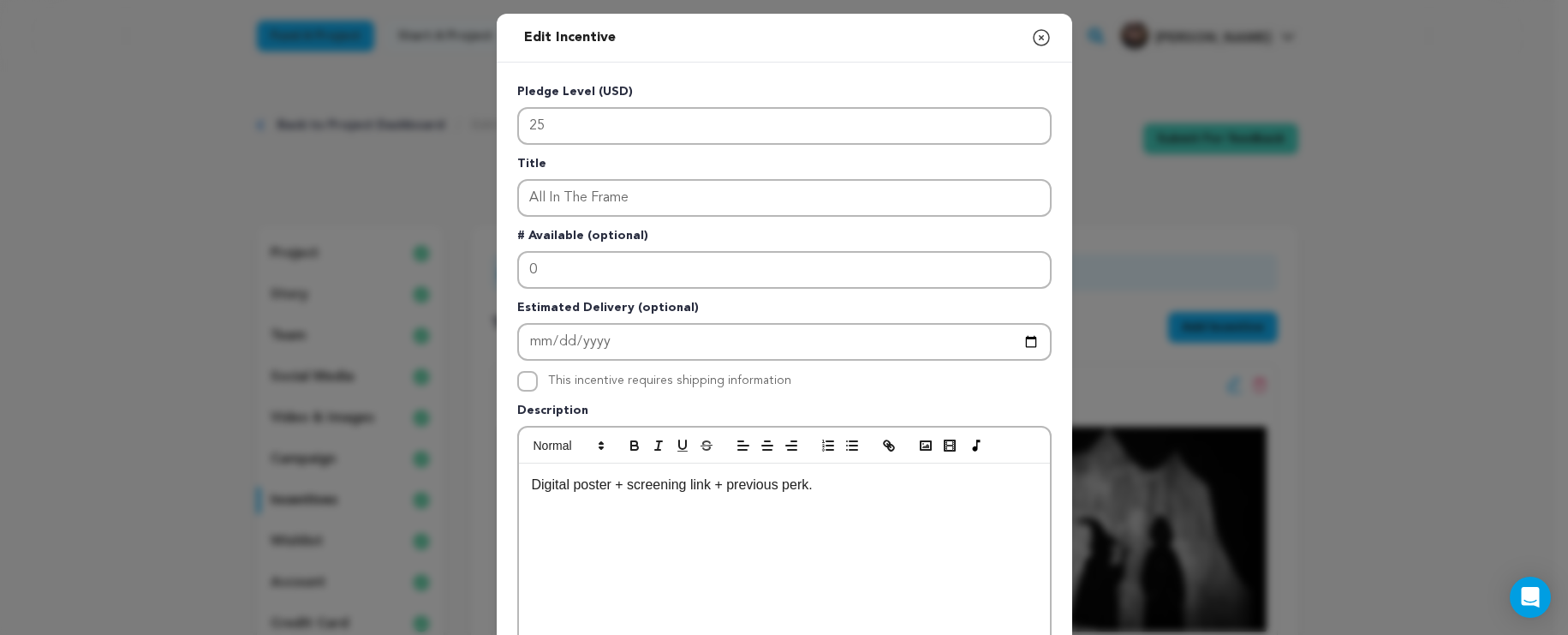
drag, startPoint x: 706, startPoint y: 486, endPoint x: 723, endPoint y: 503, distance: 24.0
click at [706, 486] on p "Digital poster + screening link + previous perk." at bounding box center [785, 485] width 505 height 22
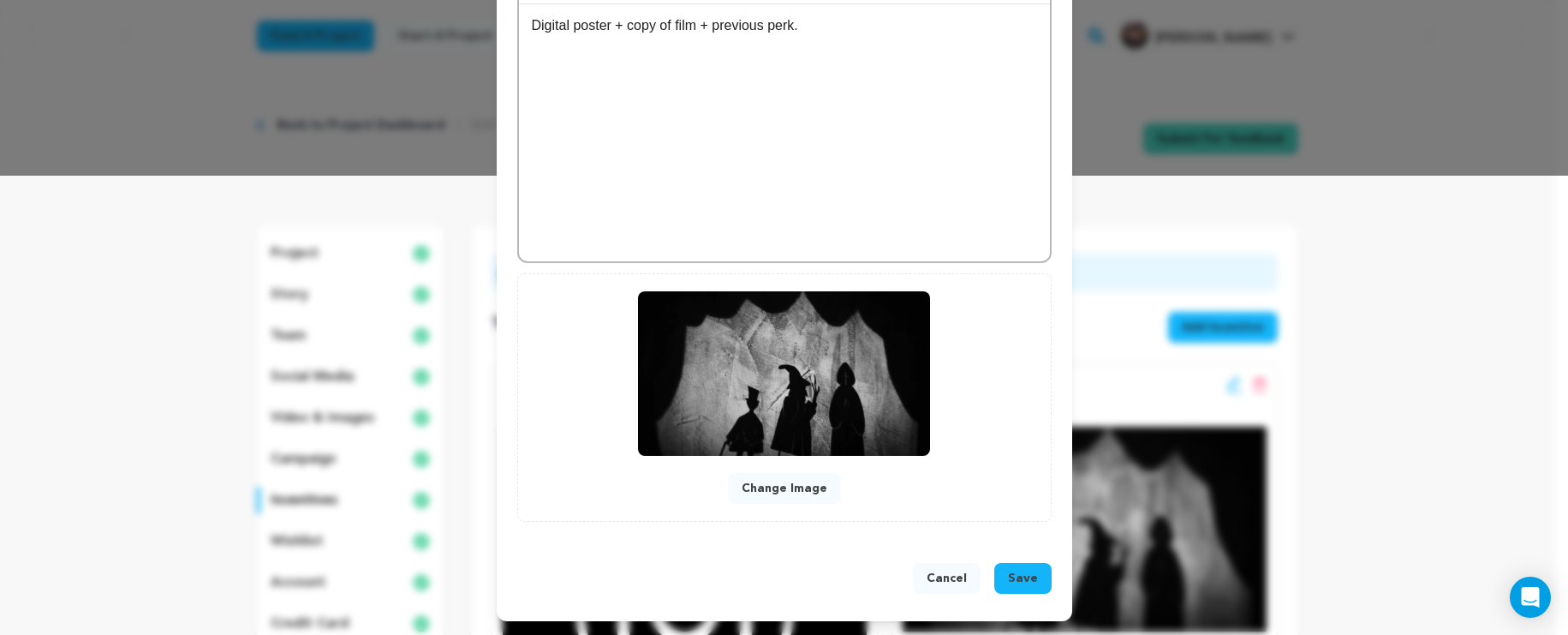
click at [1027, 579] on span "Save" at bounding box center [1023, 578] width 30 height 18
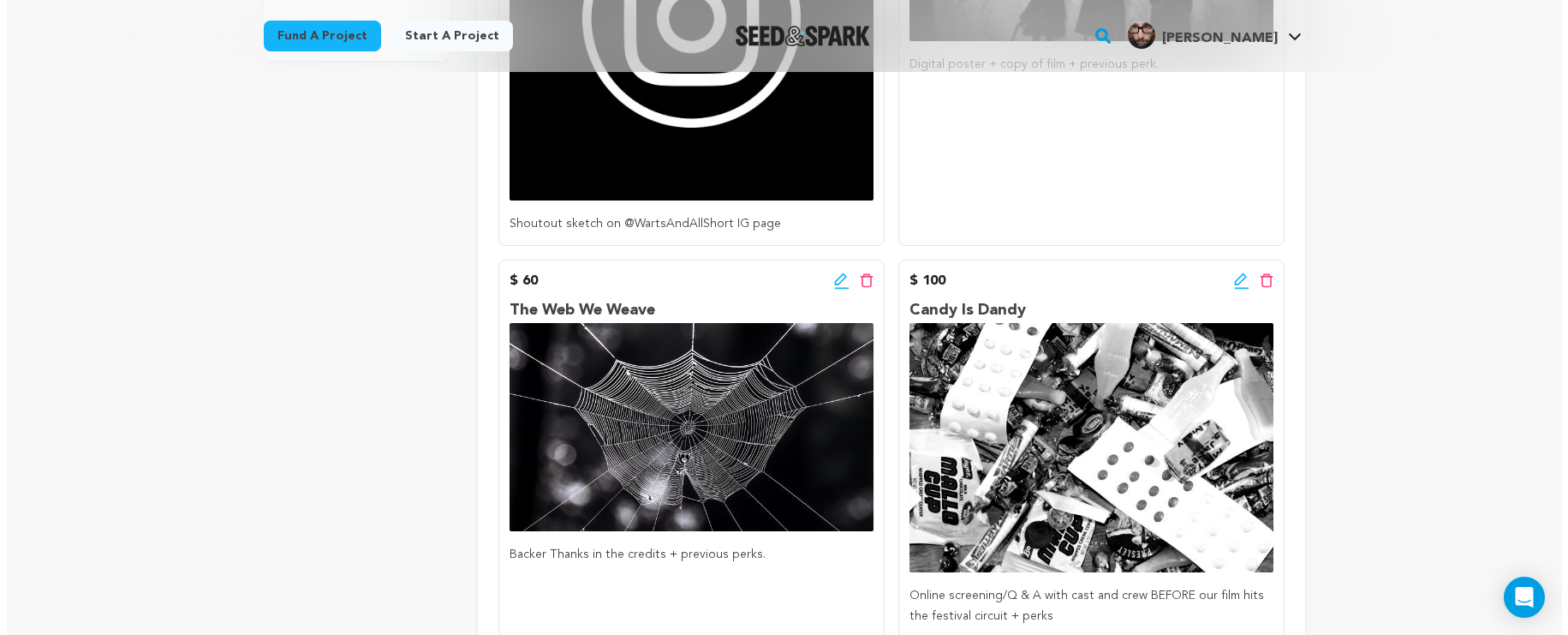
scroll to position [602, 0]
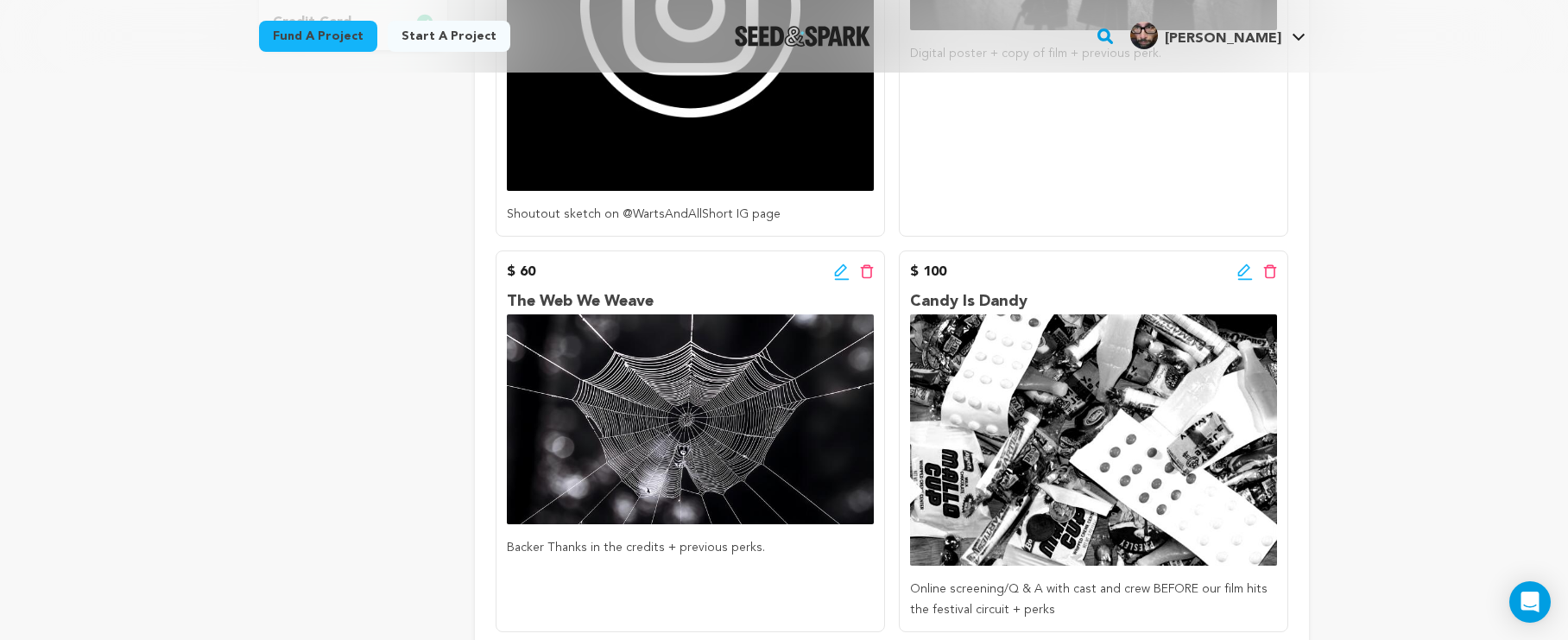
click at [841, 274] on icon at bounding box center [842, 271] width 16 height 18
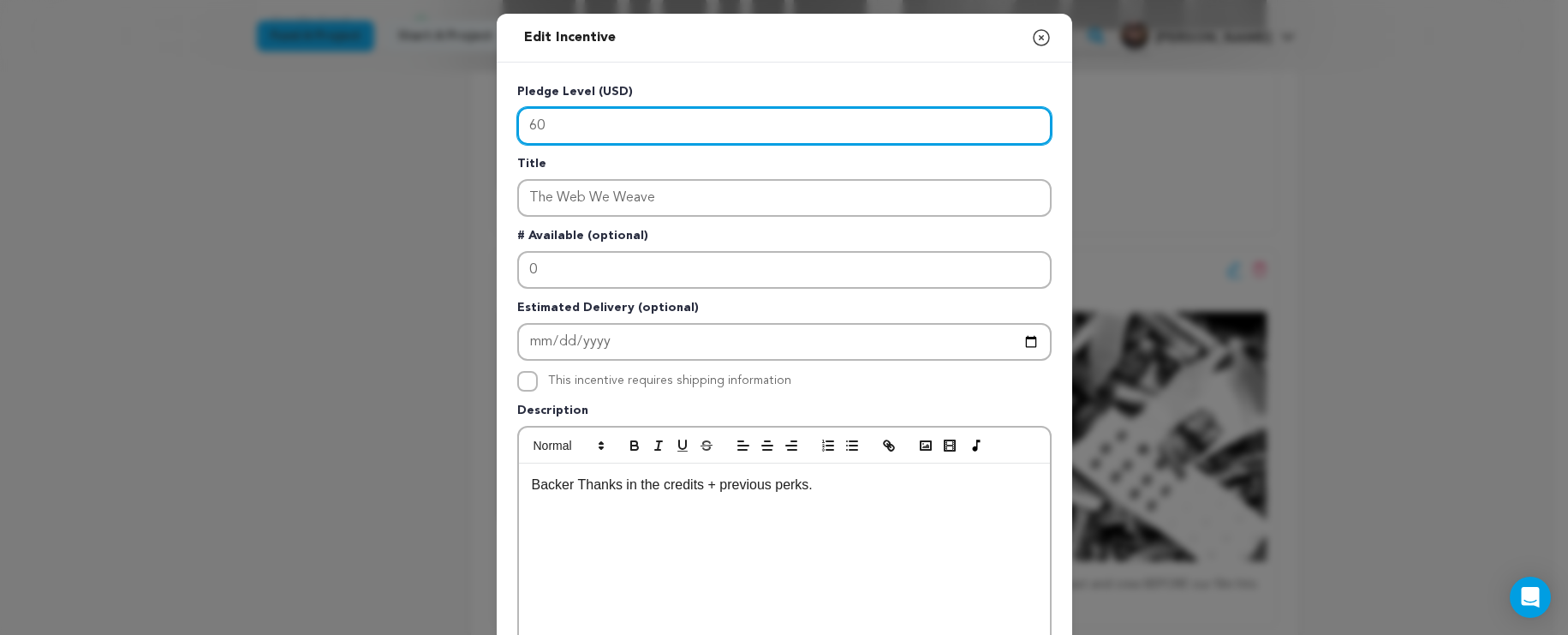
click at [529, 127] on input "60" at bounding box center [784, 126] width 534 height 38
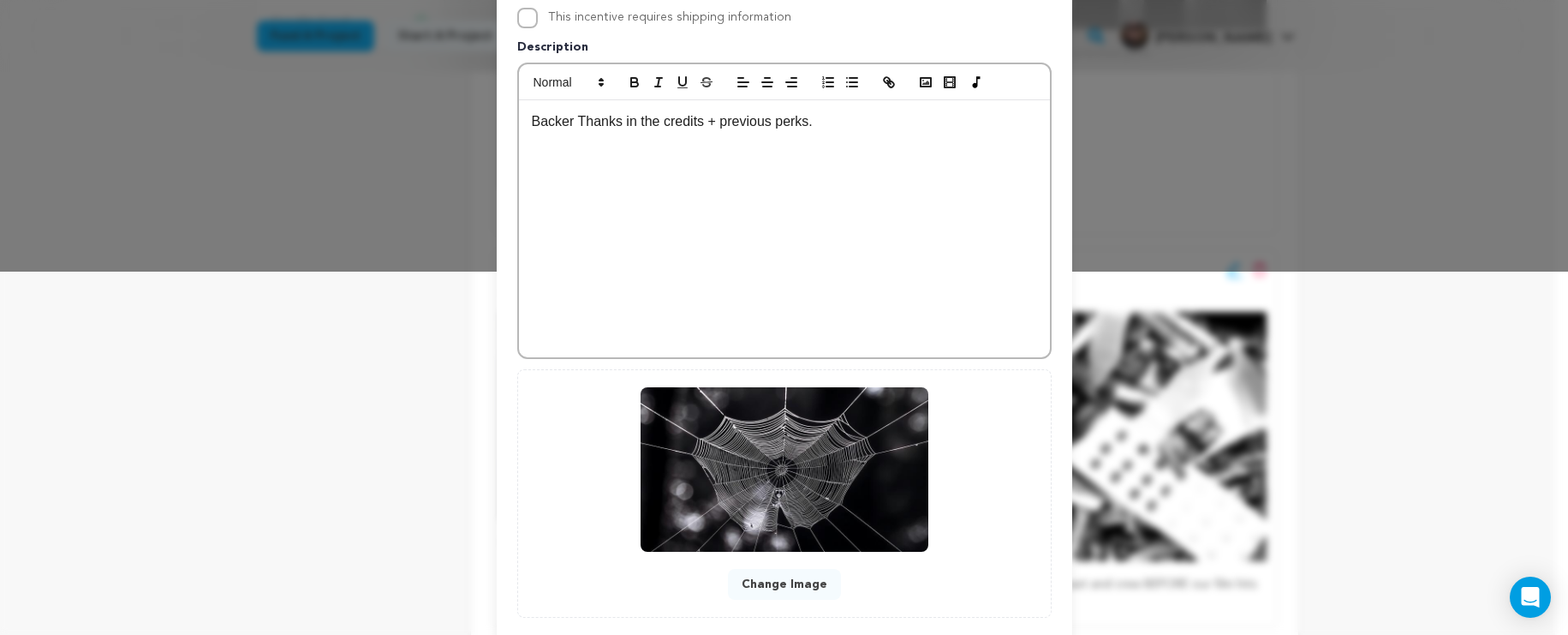
scroll to position [460, 0]
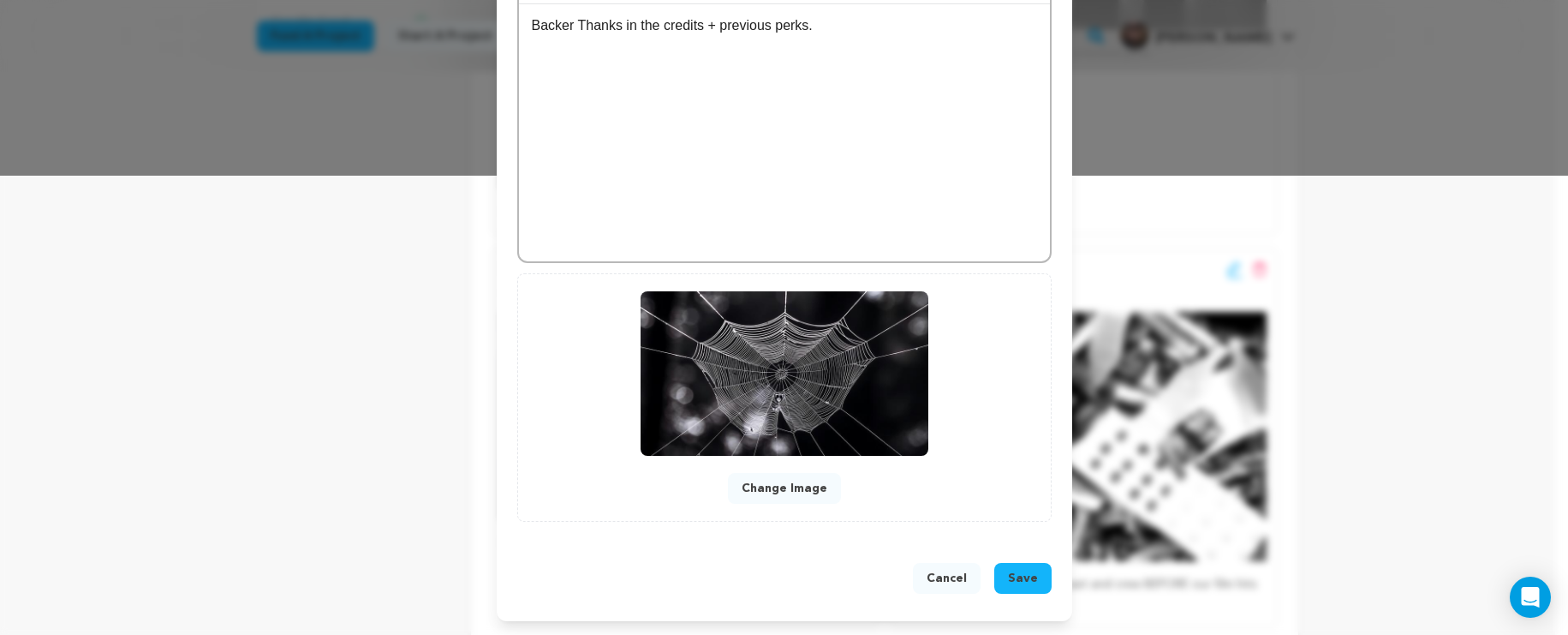
type input "50"
click at [1038, 576] on button "Save" at bounding box center [1023, 578] width 57 height 31
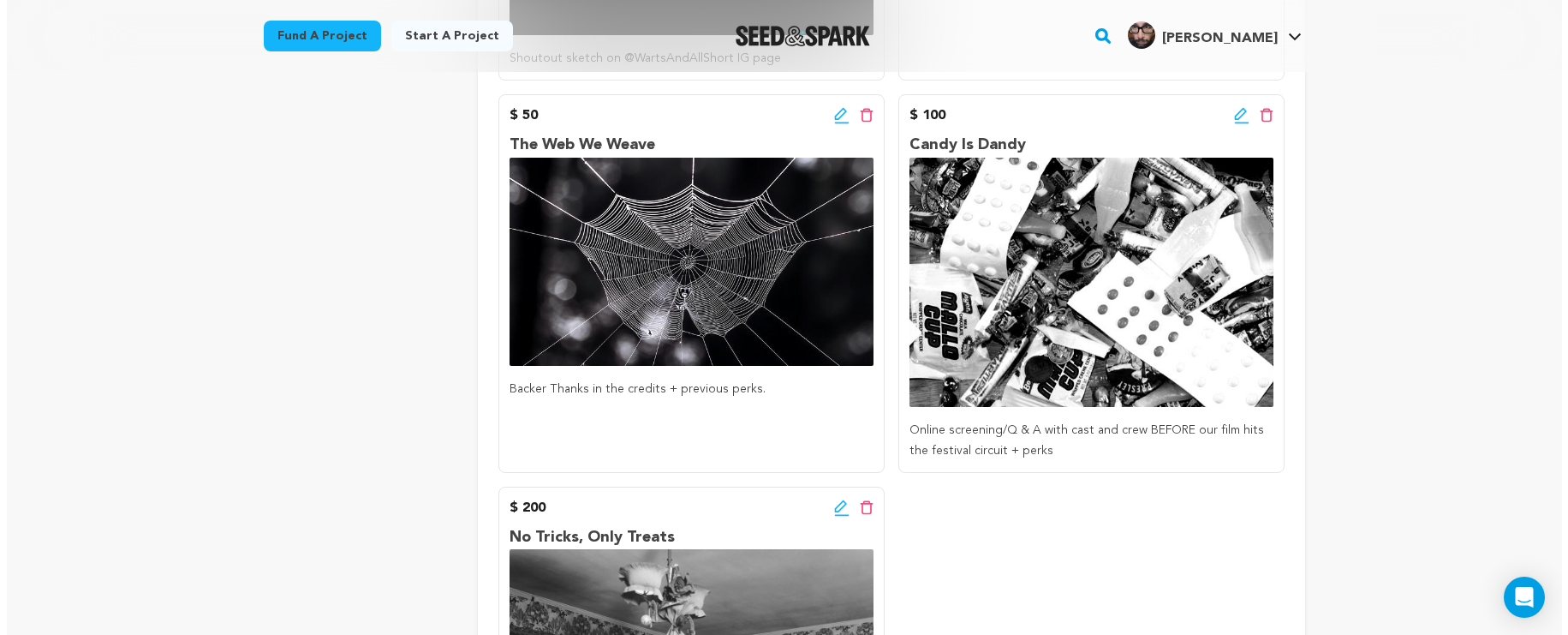
scroll to position [677, 0]
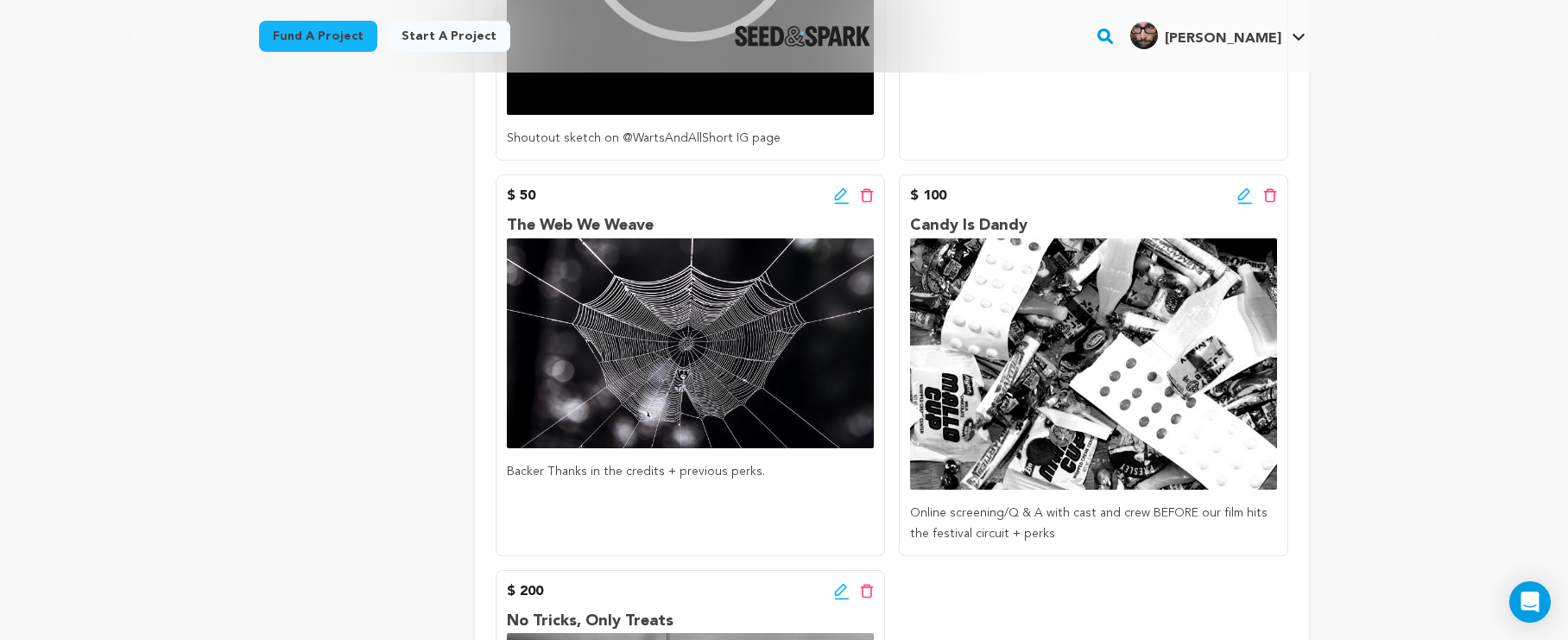
click at [1241, 193] on icon at bounding box center [1245, 196] width 16 height 18
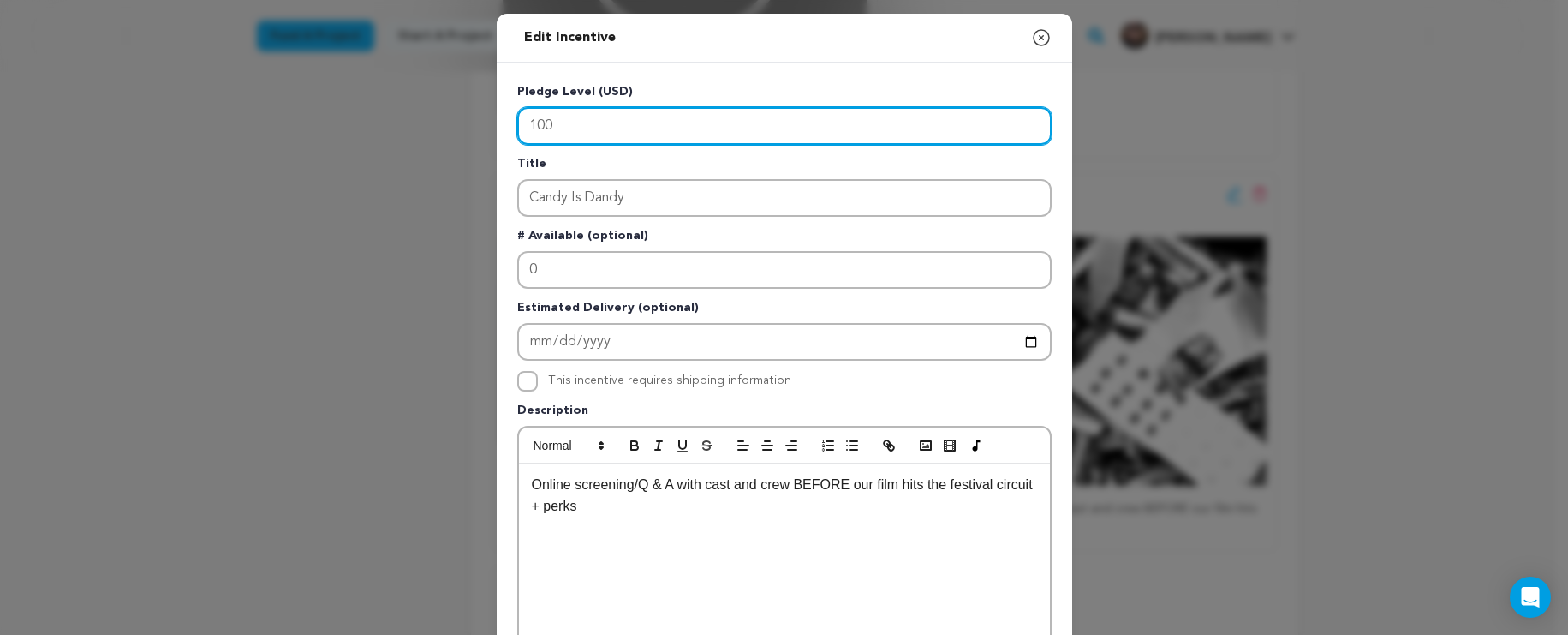
click at [535, 126] on input "100" at bounding box center [784, 126] width 534 height 38
drag, startPoint x: 534, startPoint y: 124, endPoint x: 529, endPoint y: 133, distance: 10.3
click at [529, 132] on input "100" at bounding box center [784, 126] width 534 height 38
drag, startPoint x: 541, startPoint y: 130, endPoint x: 521, endPoint y: 121, distance: 21.9
click at [521, 121] on input "100" at bounding box center [784, 126] width 534 height 38
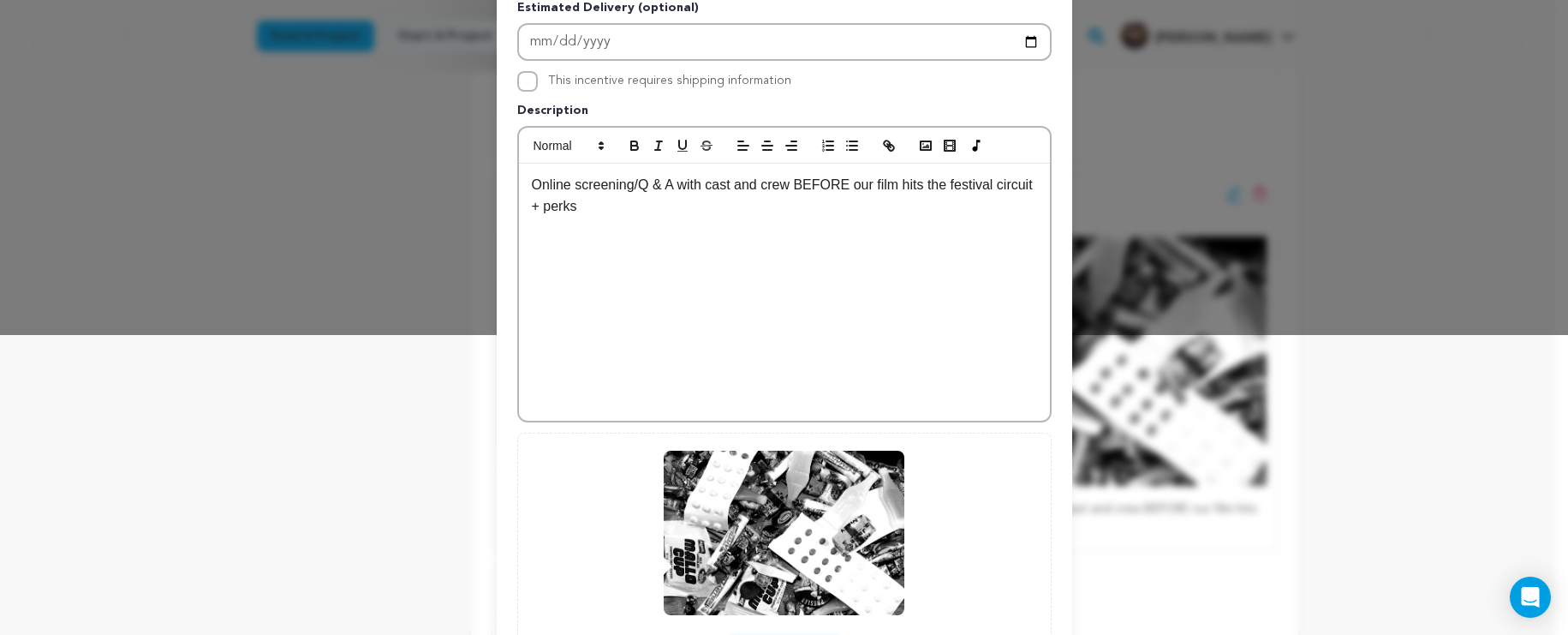
scroll to position [460, 0]
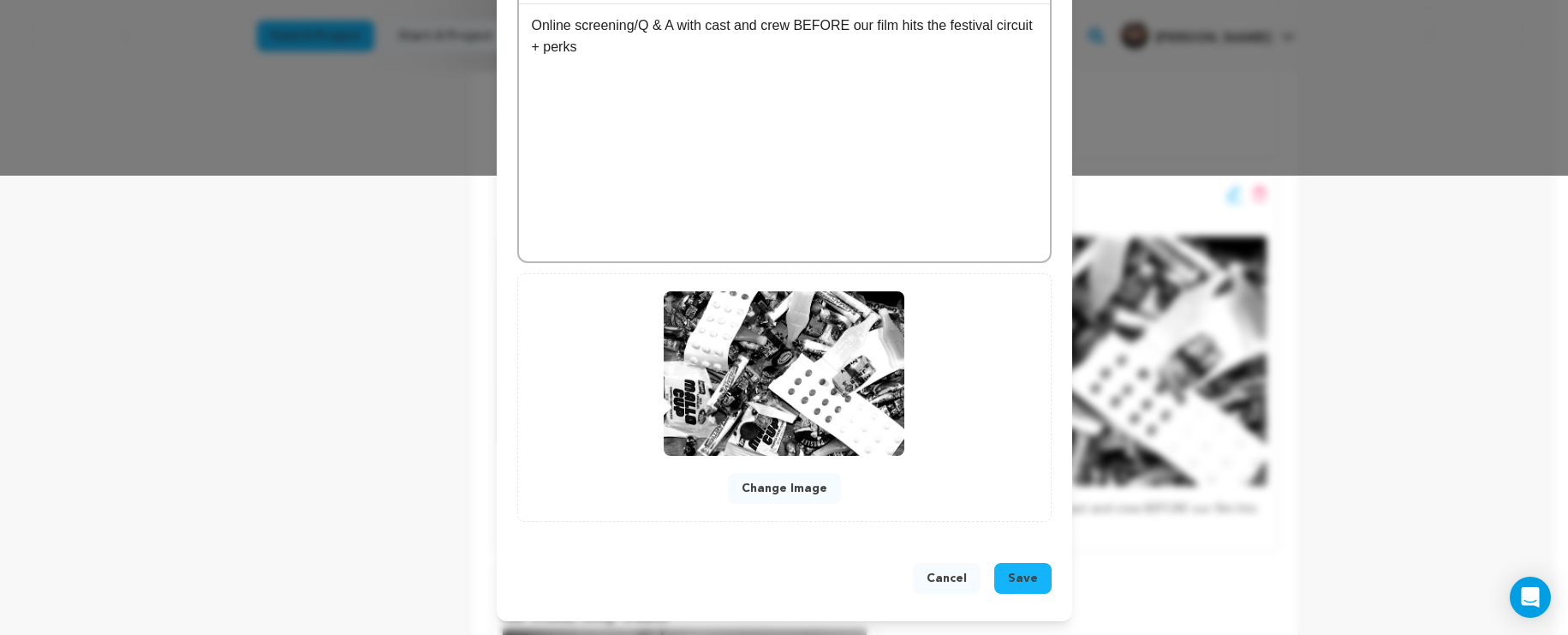
type input "60"
click at [1025, 572] on span "Save" at bounding box center [1023, 578] width 30 height 18
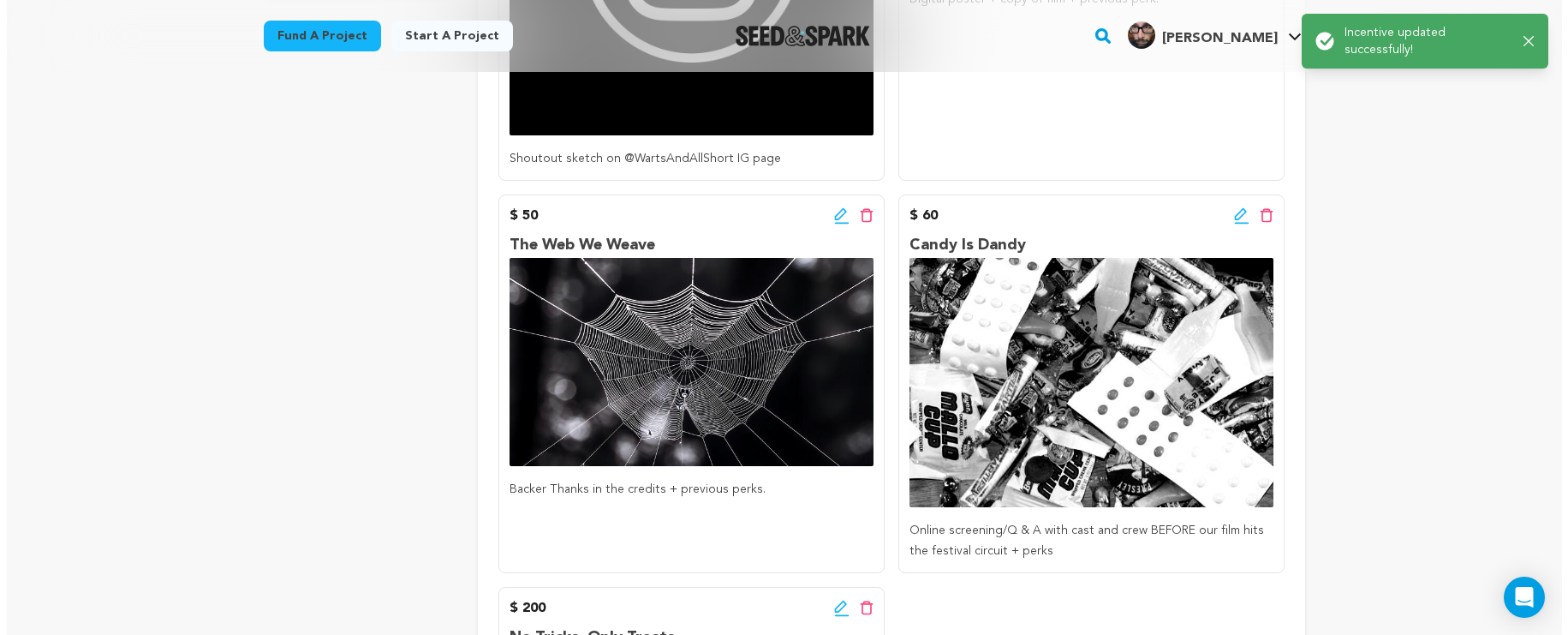
scroll to position [743, 0]
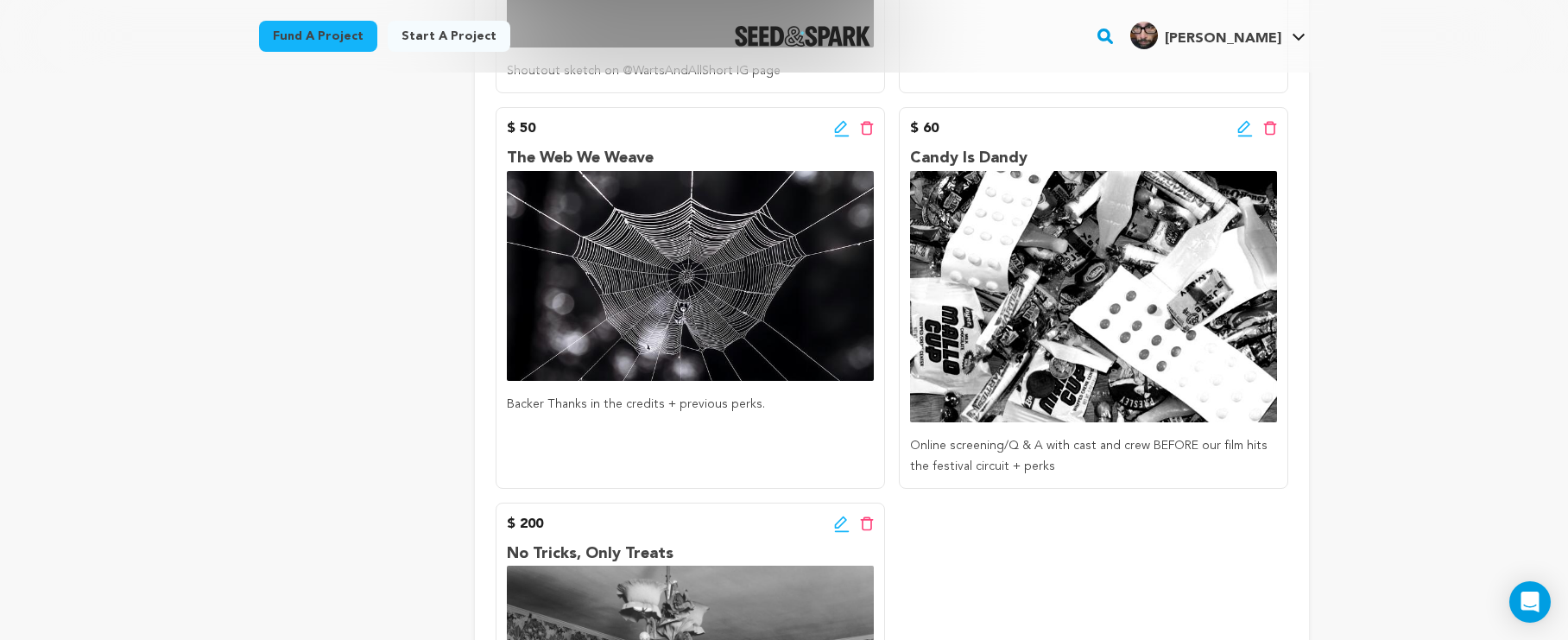
click at [841, 128] on icon at bounding box center [840, 127] width 12 height 12
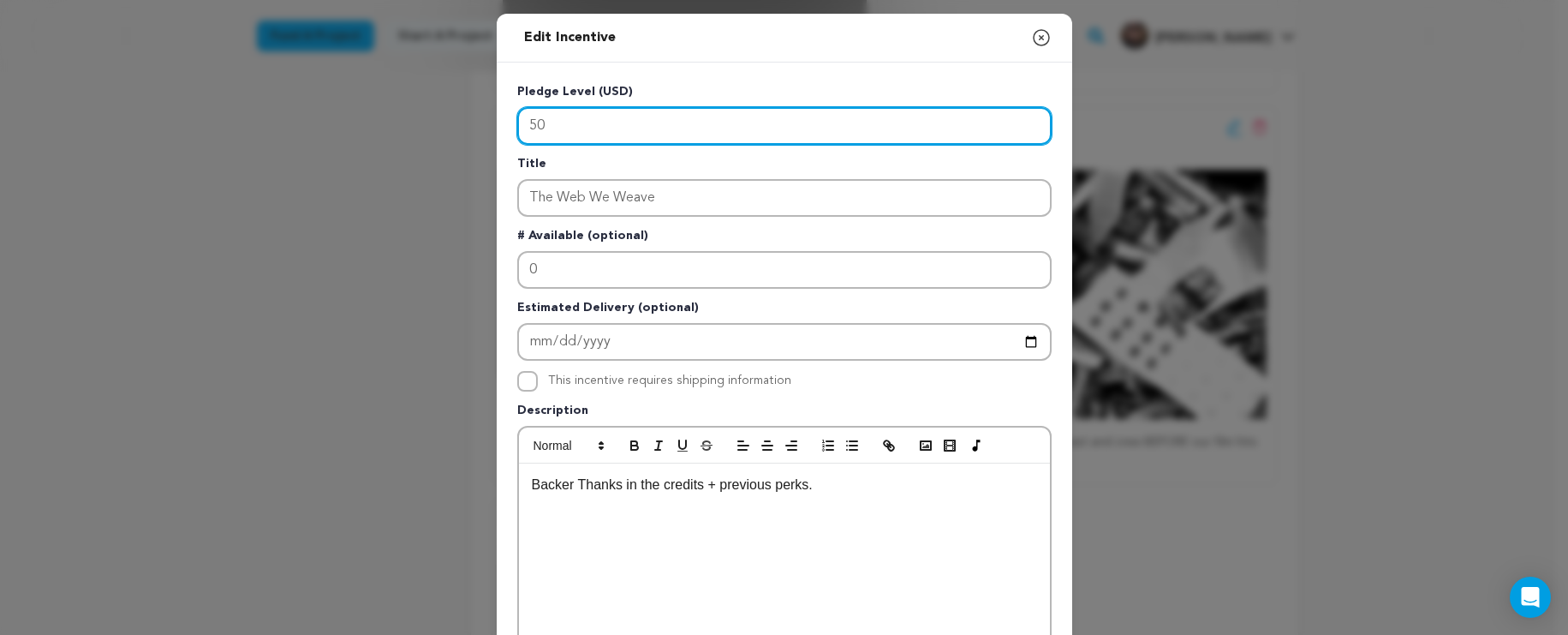
drag, startPoint x: 712, startPoint y: 133, endPoint x: 403, endPoint y: 105, distance: 310.3
click at [403, 105] on div "Edit Incentive Close modal Pledge Level (USD) 50 Title The Web We Weave # Avail…" at bounding box center [784, 547] width 1568 height 1094
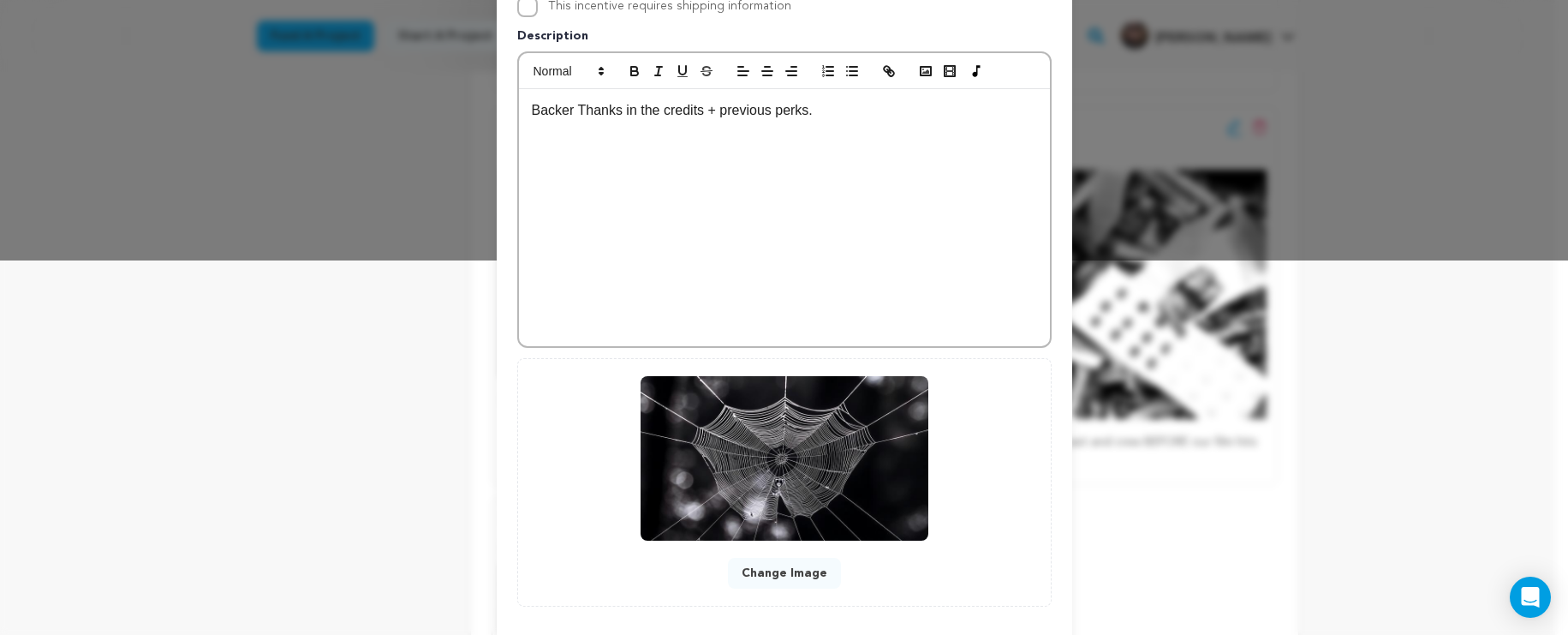
scroll to position [460, 0]
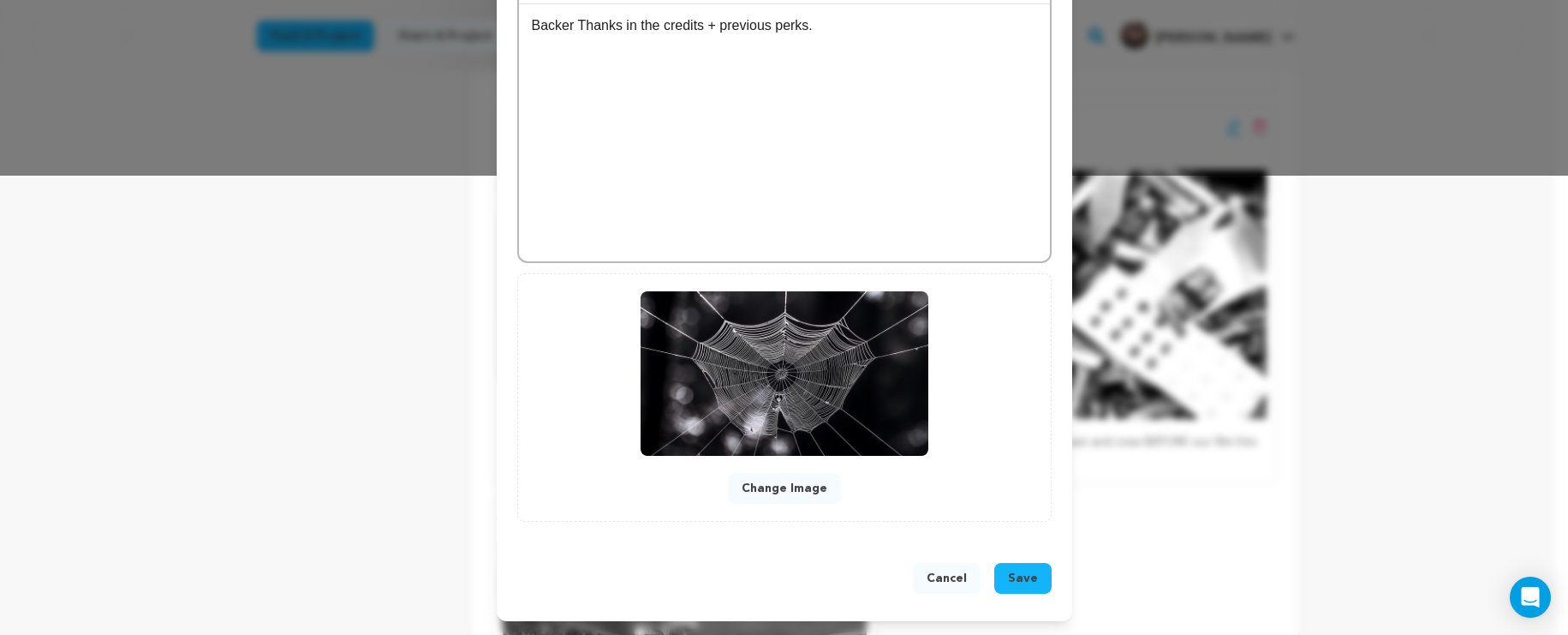
type input "100"
click at [1031, 579] on button "Save" at bounding box center [1023, 578] width 57 height 31
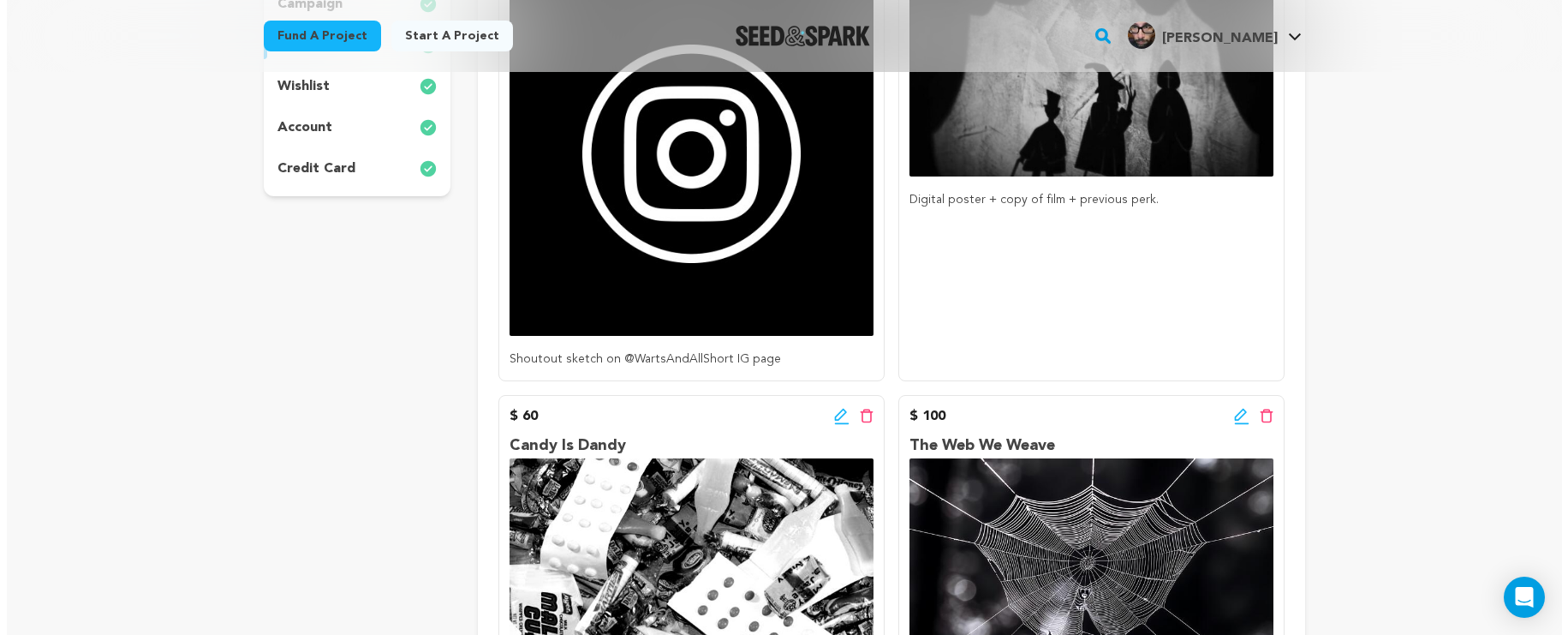
scroll to position [643, 0]
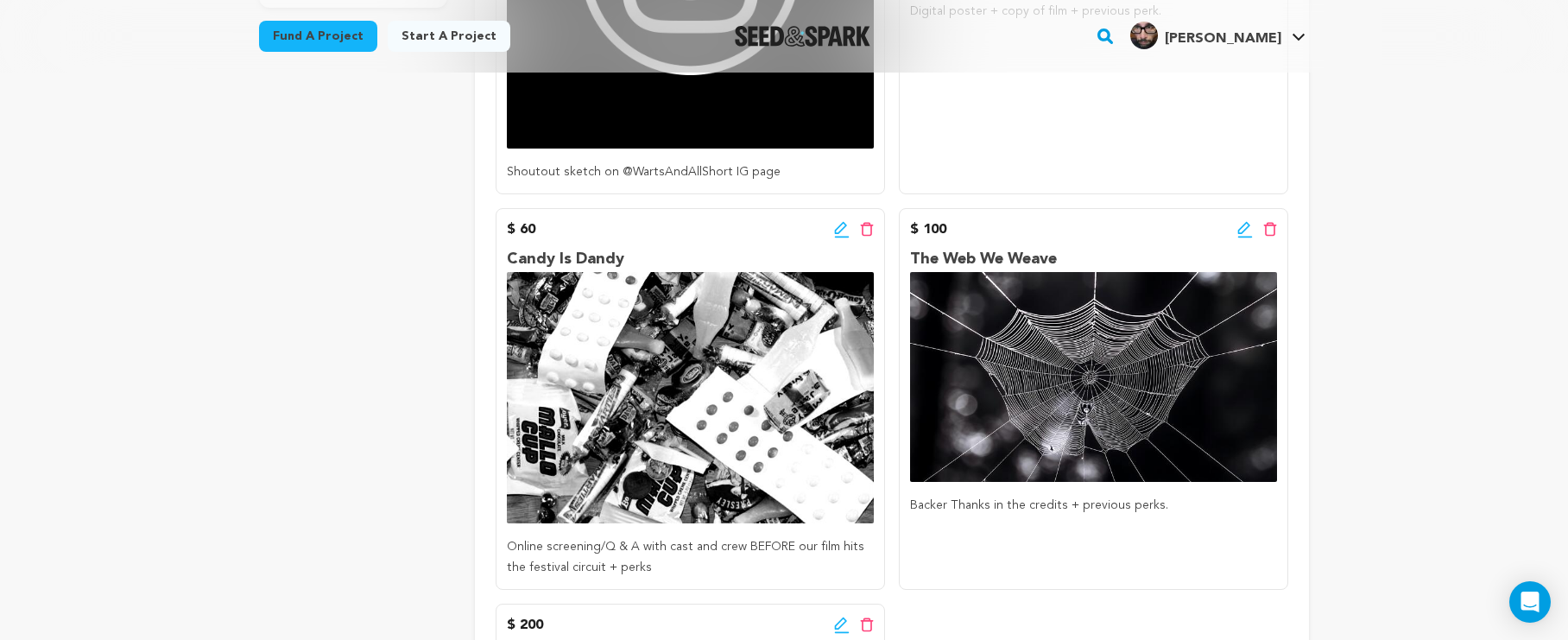
click at [843, 233] on icon at bounding box center [842, 230] width 16 height 18
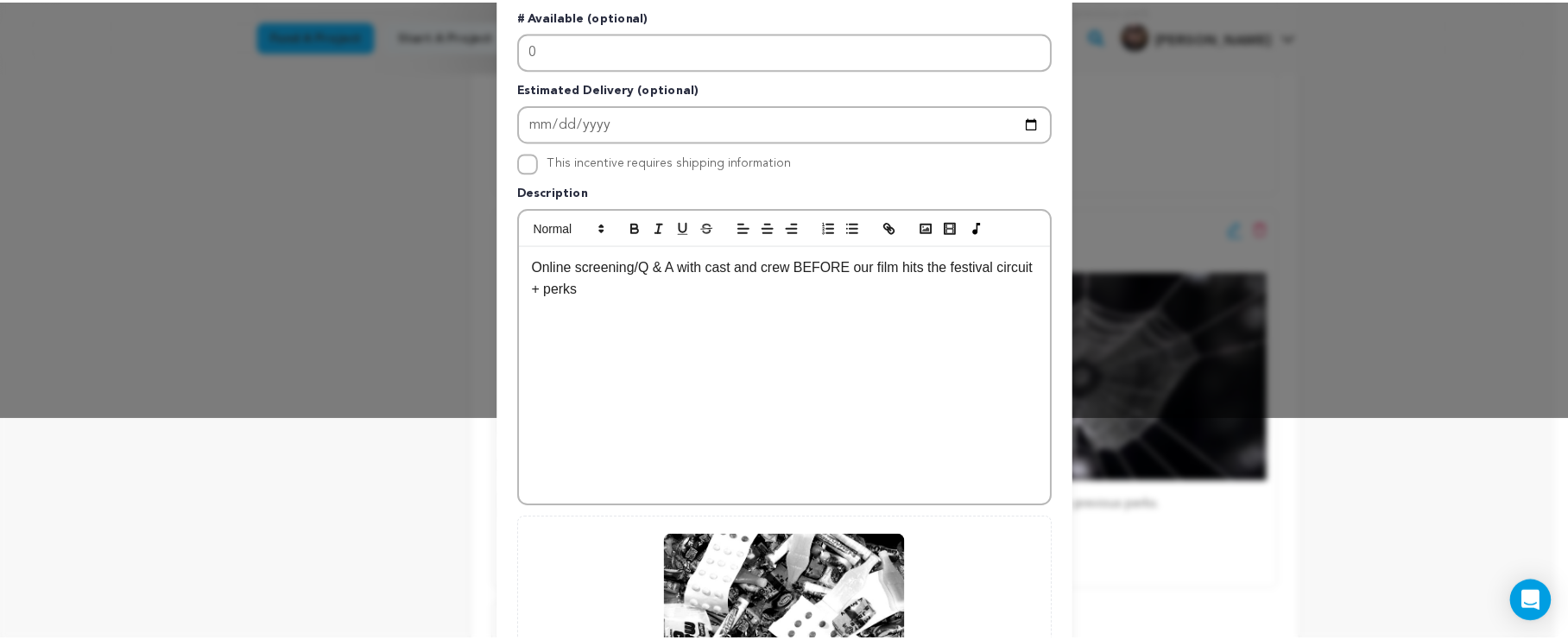
scroll to position [464, 0]
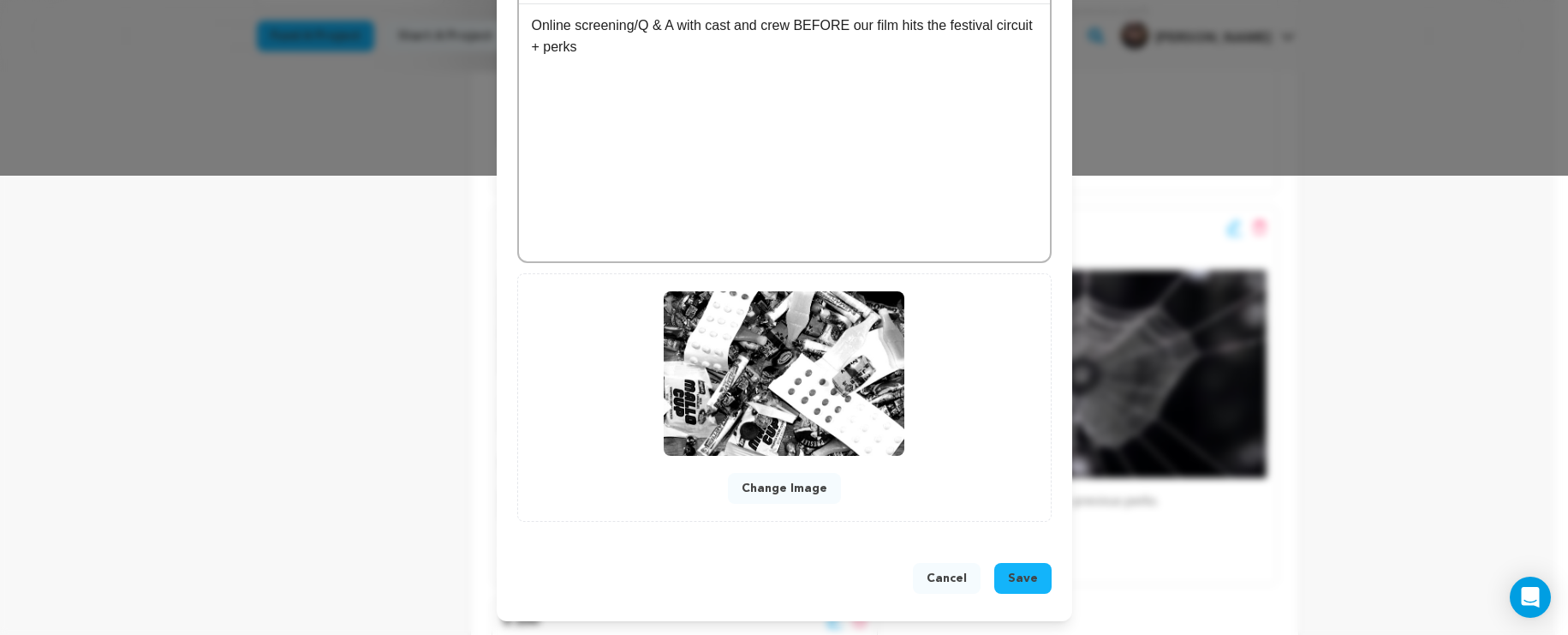
click at [955, 581] on button "Cancel" at bounding box center [946, 578] width 68 height 31
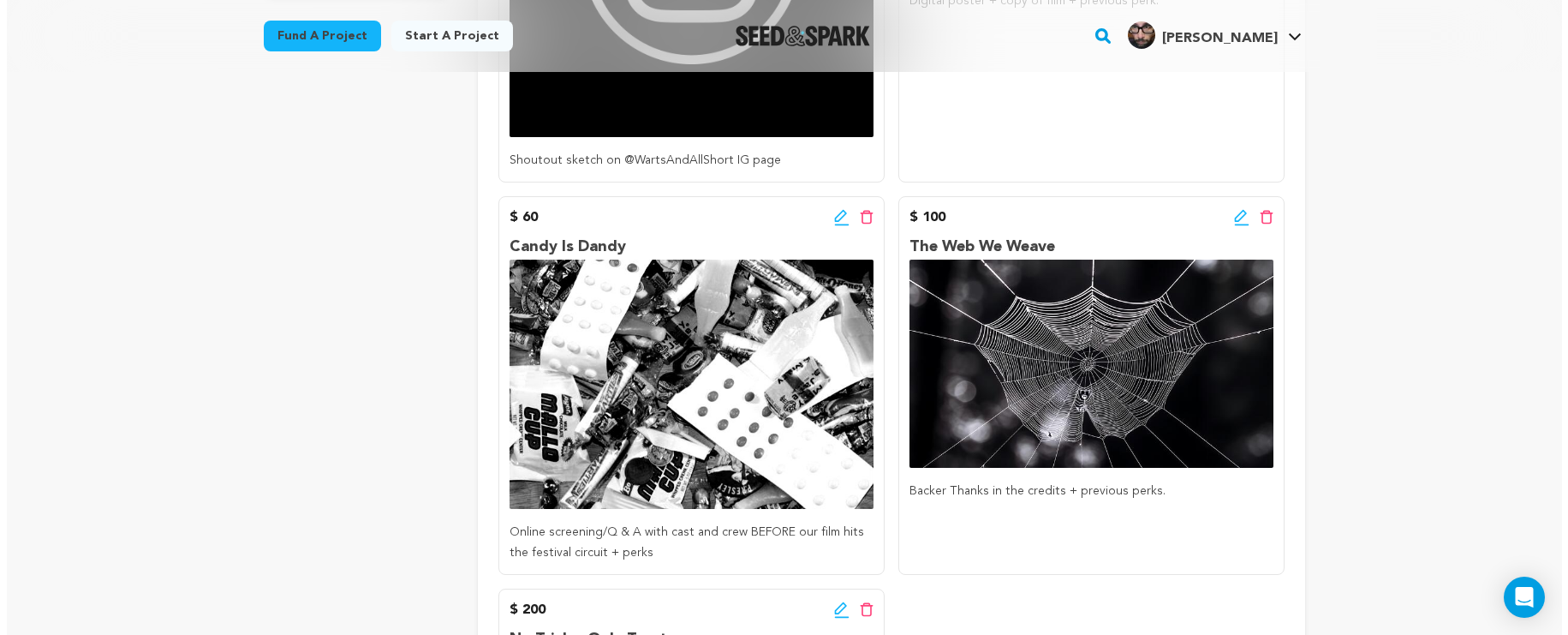
scroll to position [665, 0]
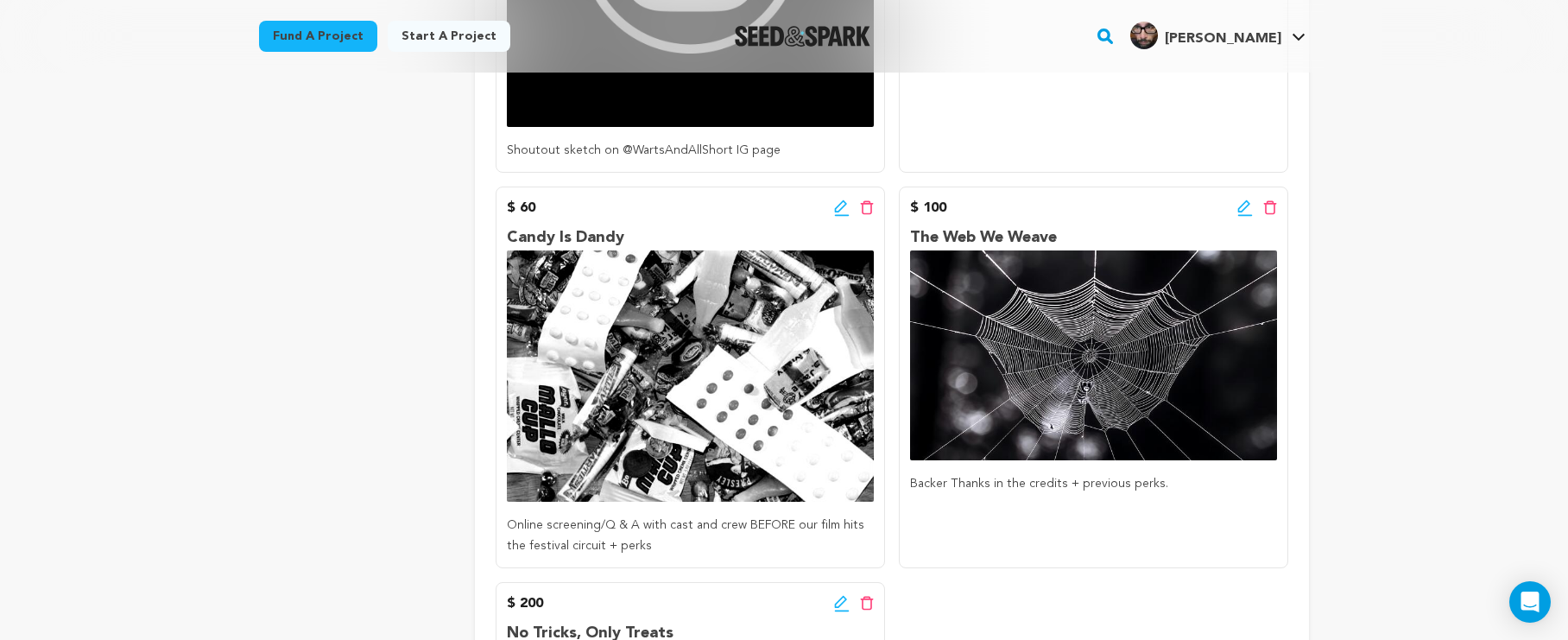
click at [1244, 204] on icon at bounding box center [1245, 208] width 16 height 18
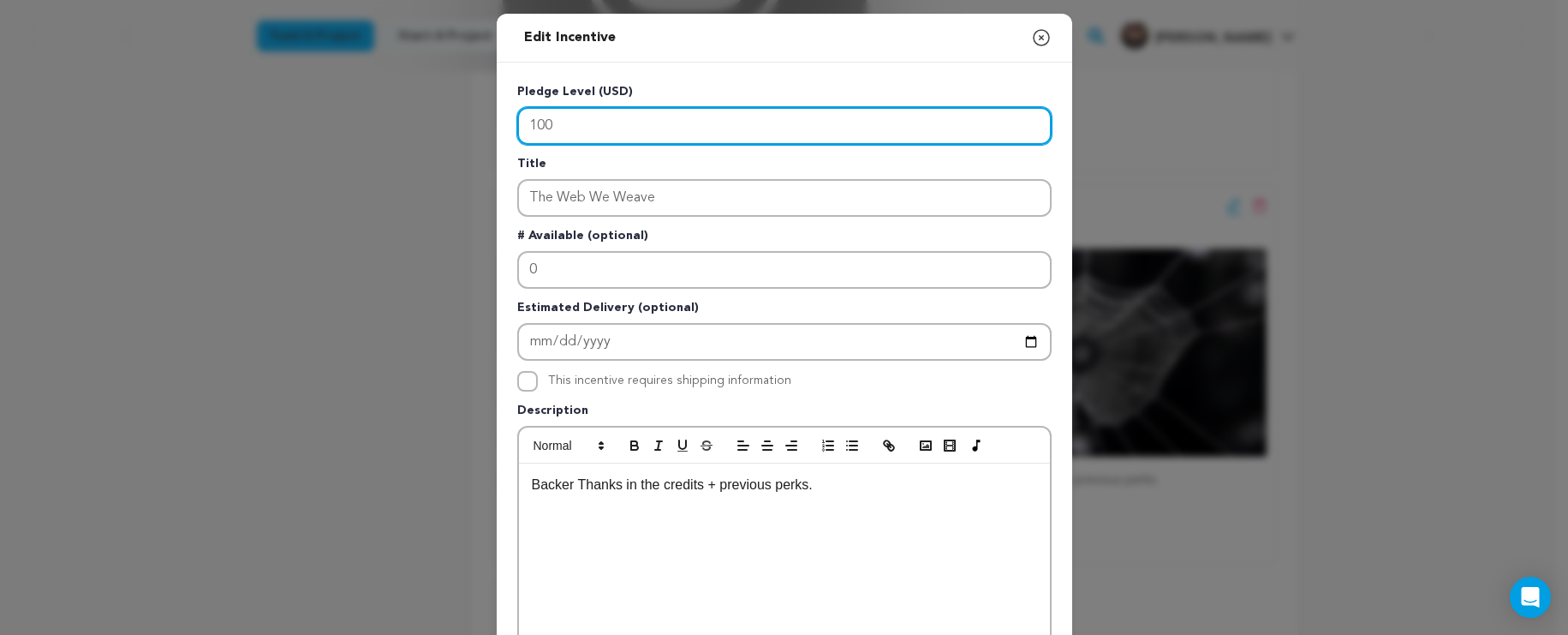
drag, startPoint x: 582, startPoint y: 120, endPoint x: 507, endPoint y: 117, distance: 75.1
click at [507, 117] on div "Pledge Level (USD) 100 Title The Web We Weave # Available (optional) 0 Estimate…" at bounding box center [785, 532] width 576 height 939
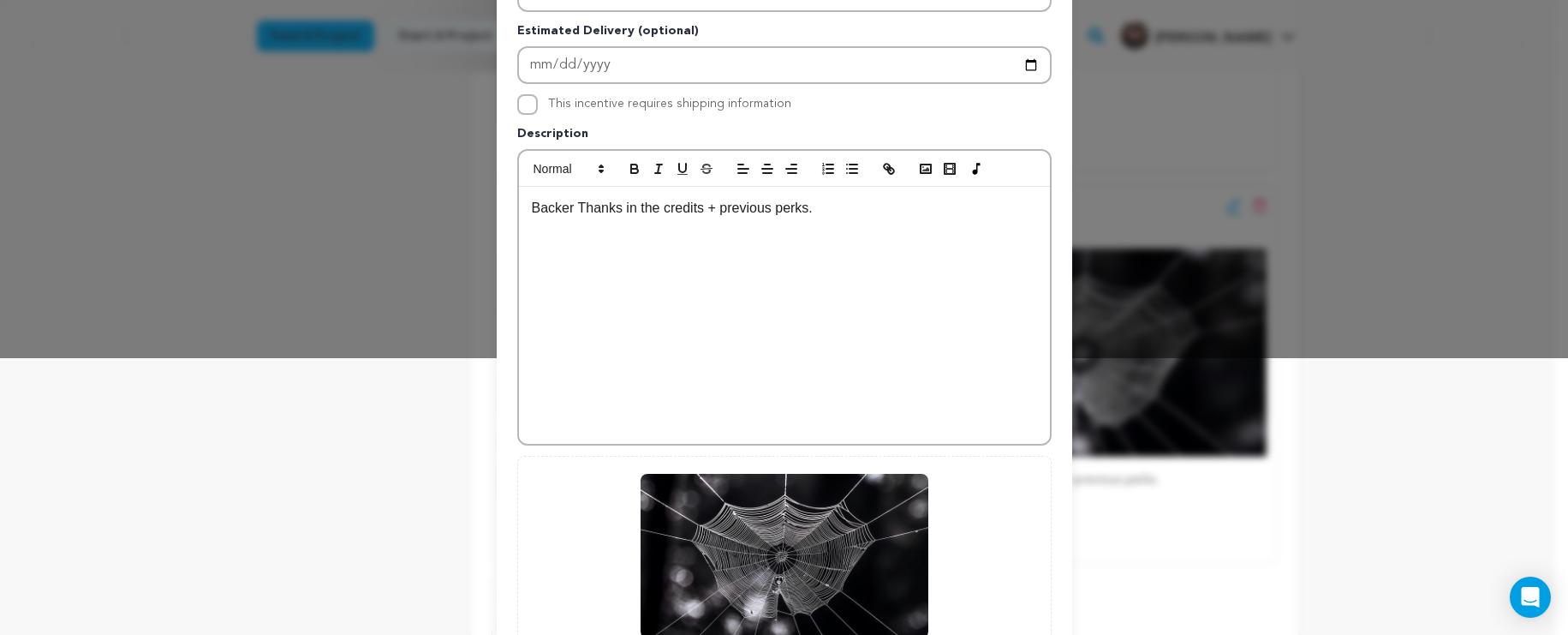
scroll to position [460, 0]
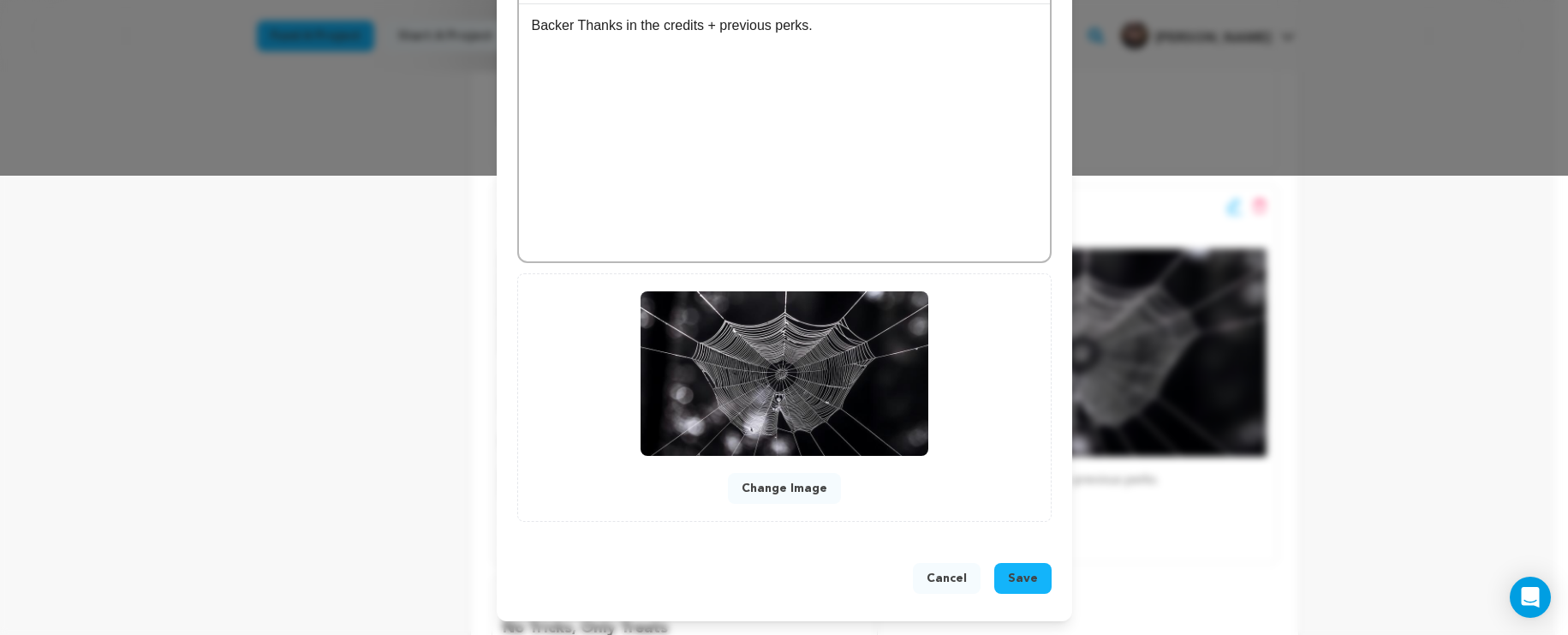
type input "60"
click at [931, 569] on button "Cancel" at bounding box center [946, 578] width 68 height 31
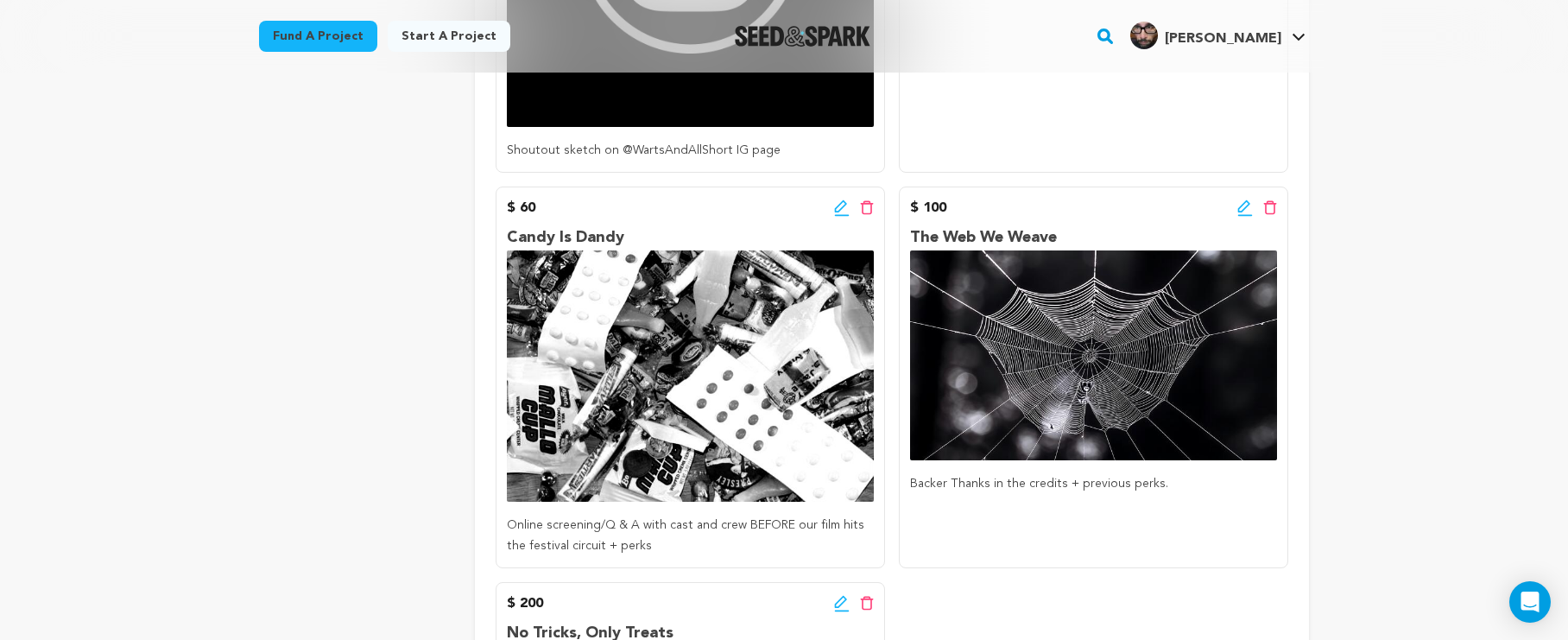
click at [1241, 209] on icon at bounding box center [1245, 208] width 16 height 18
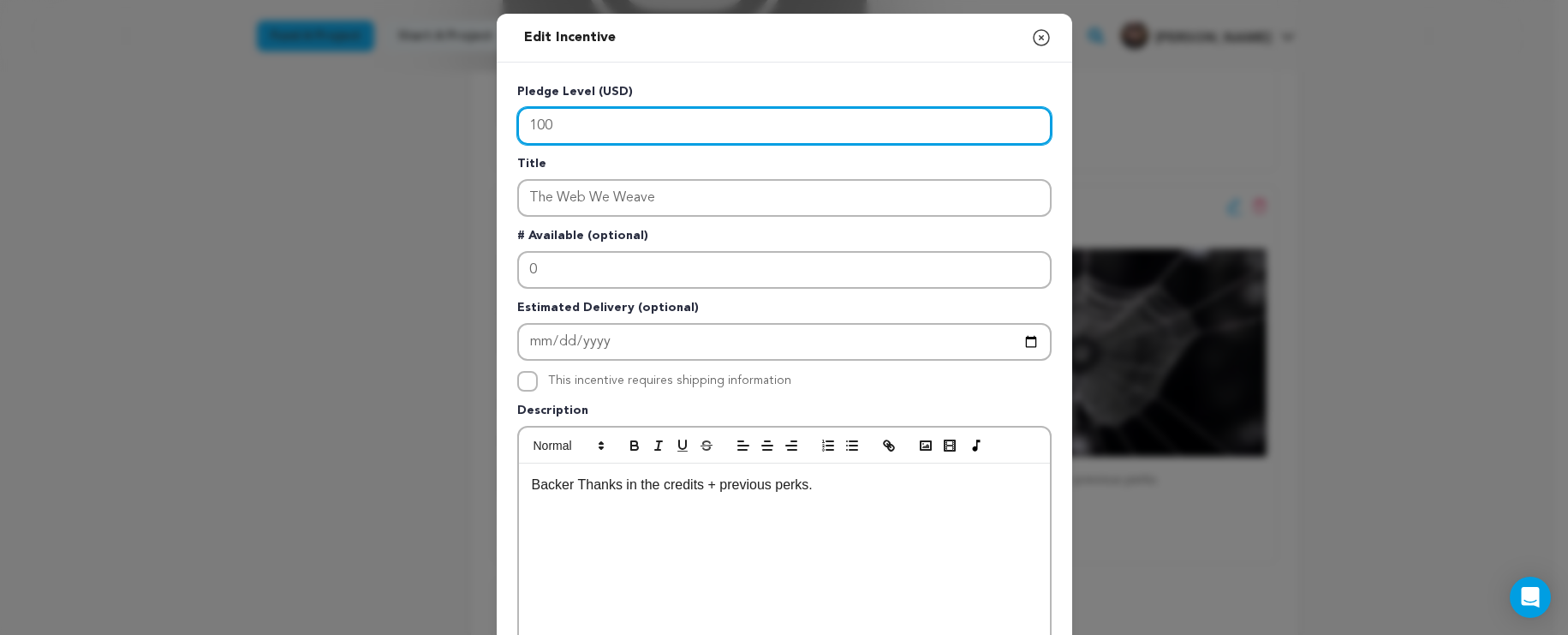
drag, startPoint x: 497, startPoint y: 120, endPoint x: 413, endPoint y: 113, distance: 84.3
click at [413, 113] on div "Edit Incentive Close modal Pledge Level (USD) 100 Title The Web We Weave # Avai…" at bounding box center [784, 547] width 1568 height 1094
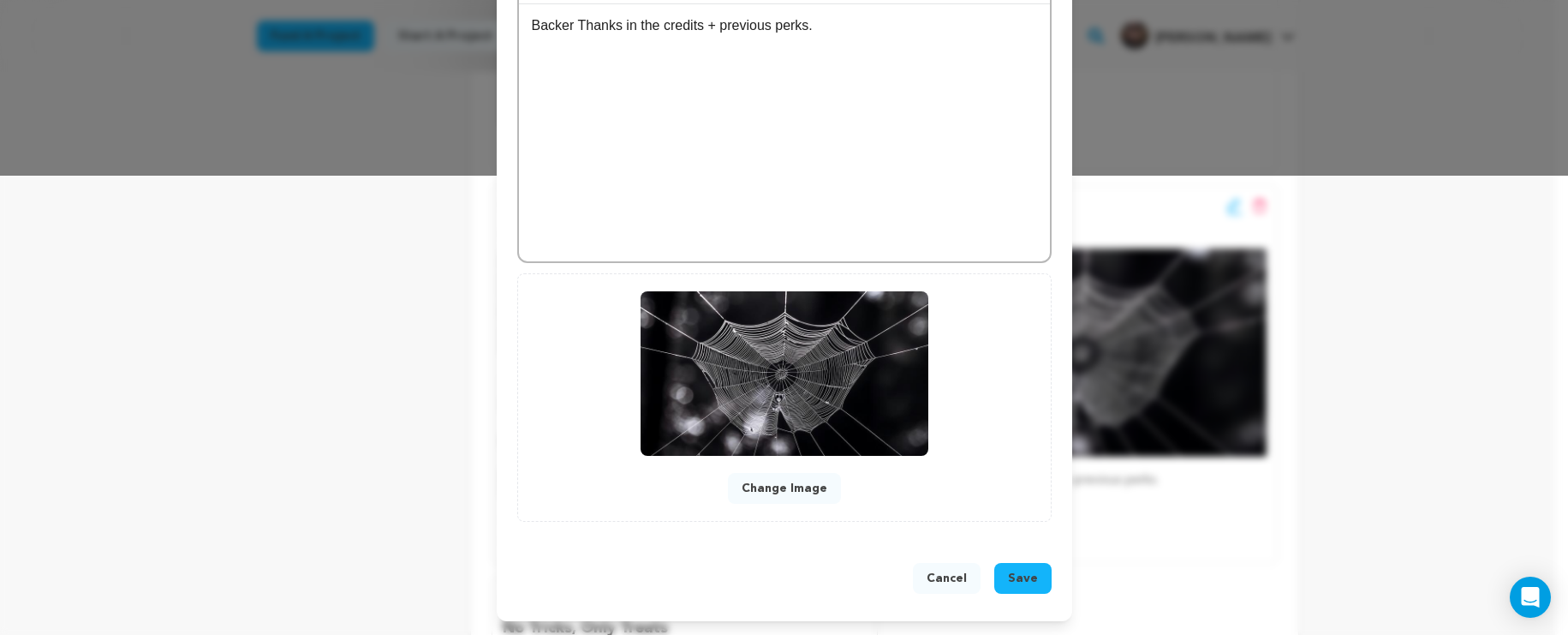
type input "50"
click at [1017, 567] on button "Save" at bounding box center [1023, 578] width 57 height 31
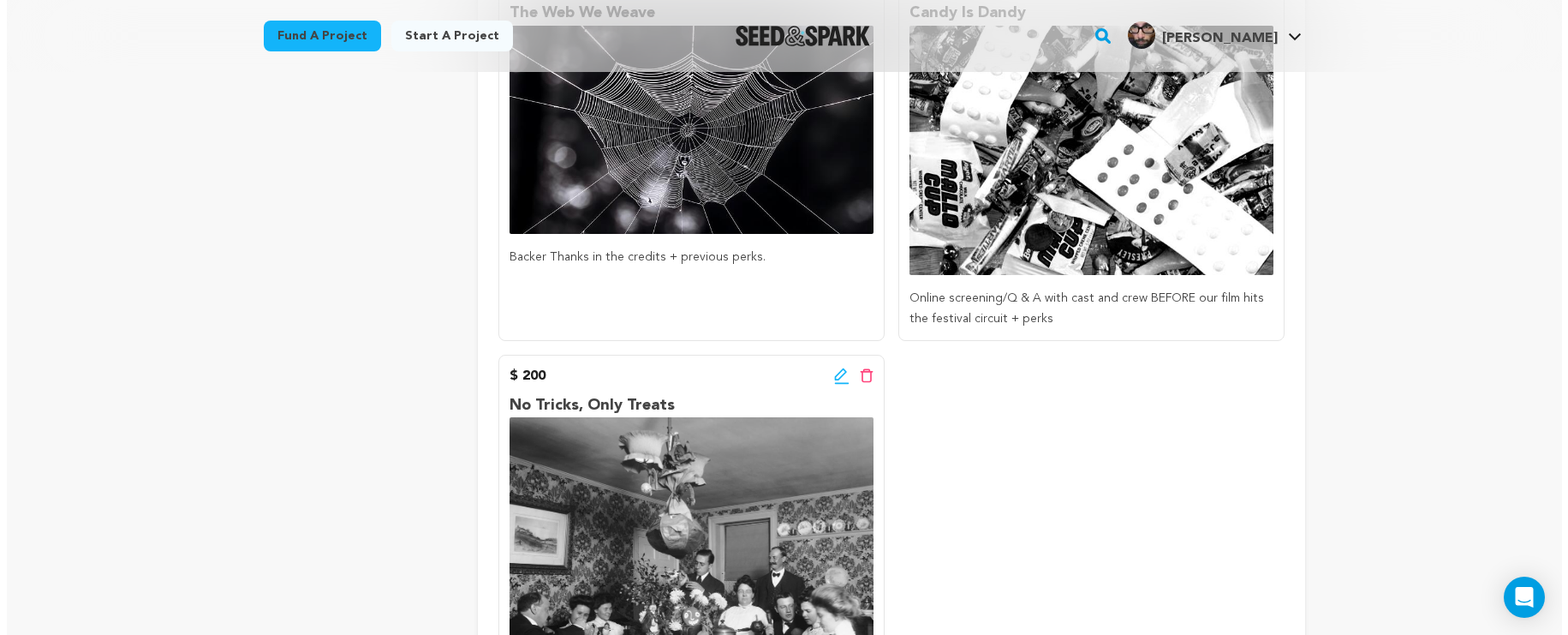
scroll to position [639, 0]
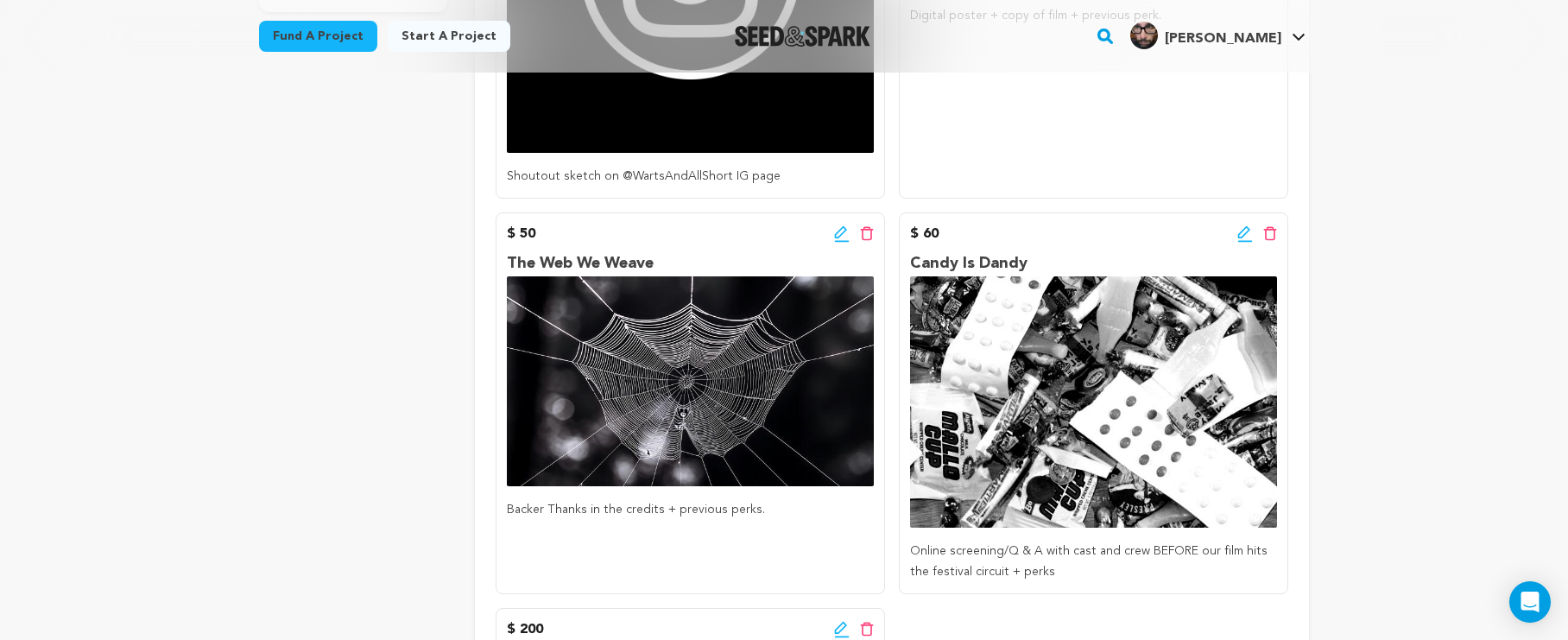
click at [1242, 233] on icon at bounding box center [1245, 234] width 16 height 18
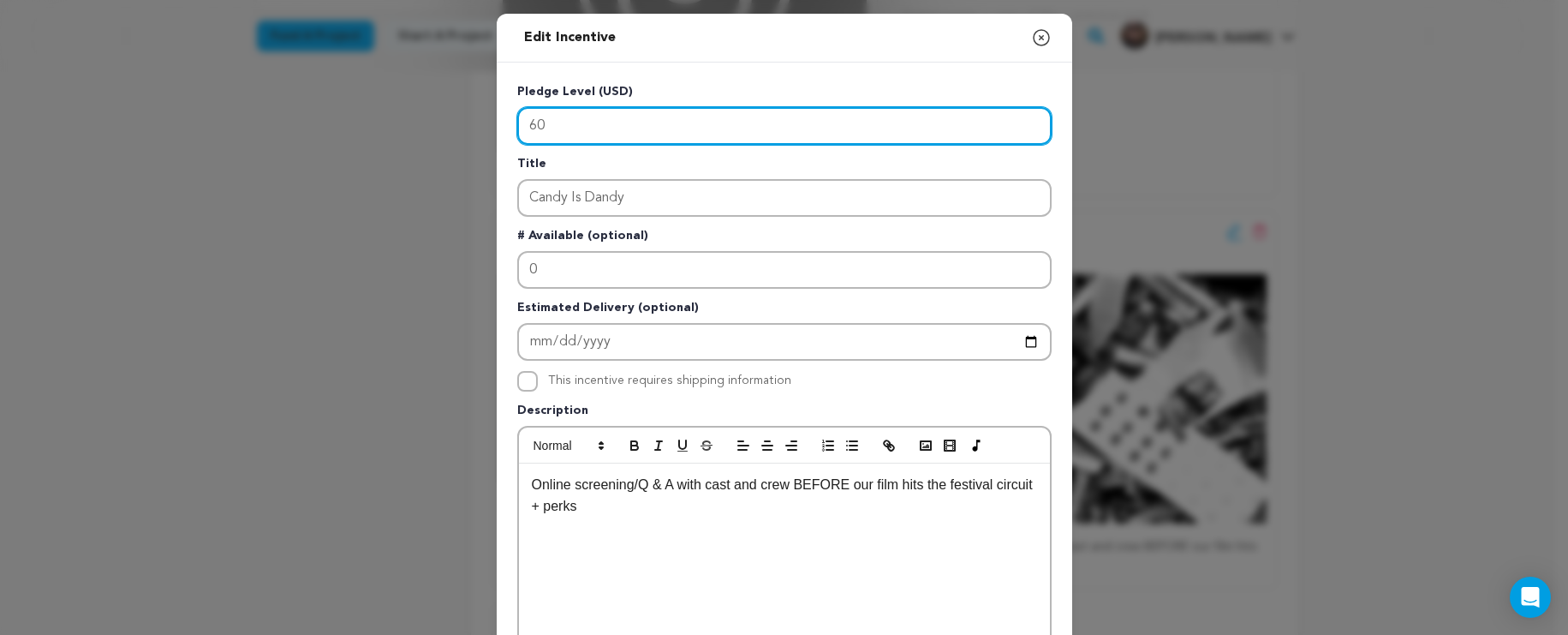
drag, startPoint x: 657, startPoint y: 127, endPoint x: 465, endPoint y: 72, distance: 199.7
click at [465, 72] on div "Edit Incentive Close modal Pledge Level (USD) 60 Title Candy Is Dandy # Availab…" at bounding box center [784, 547] width 1568 height 1094
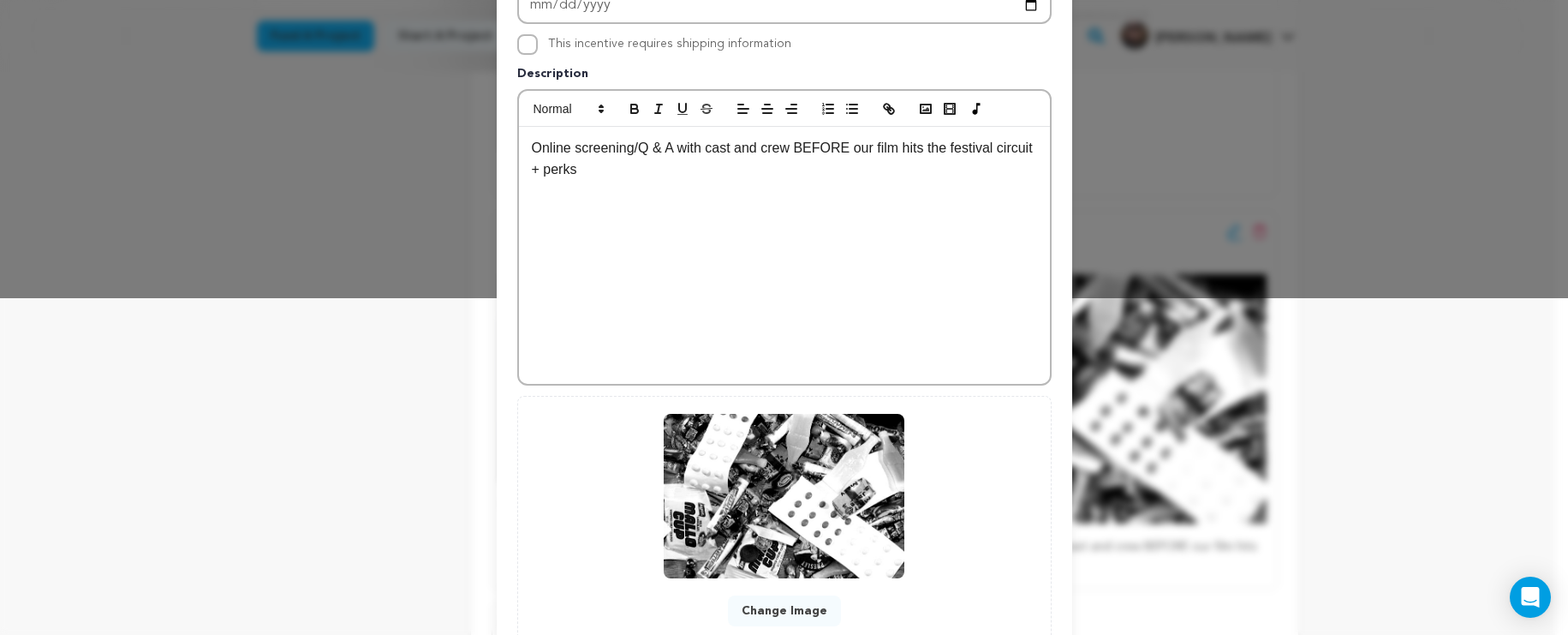
scroll to position [460, 0]
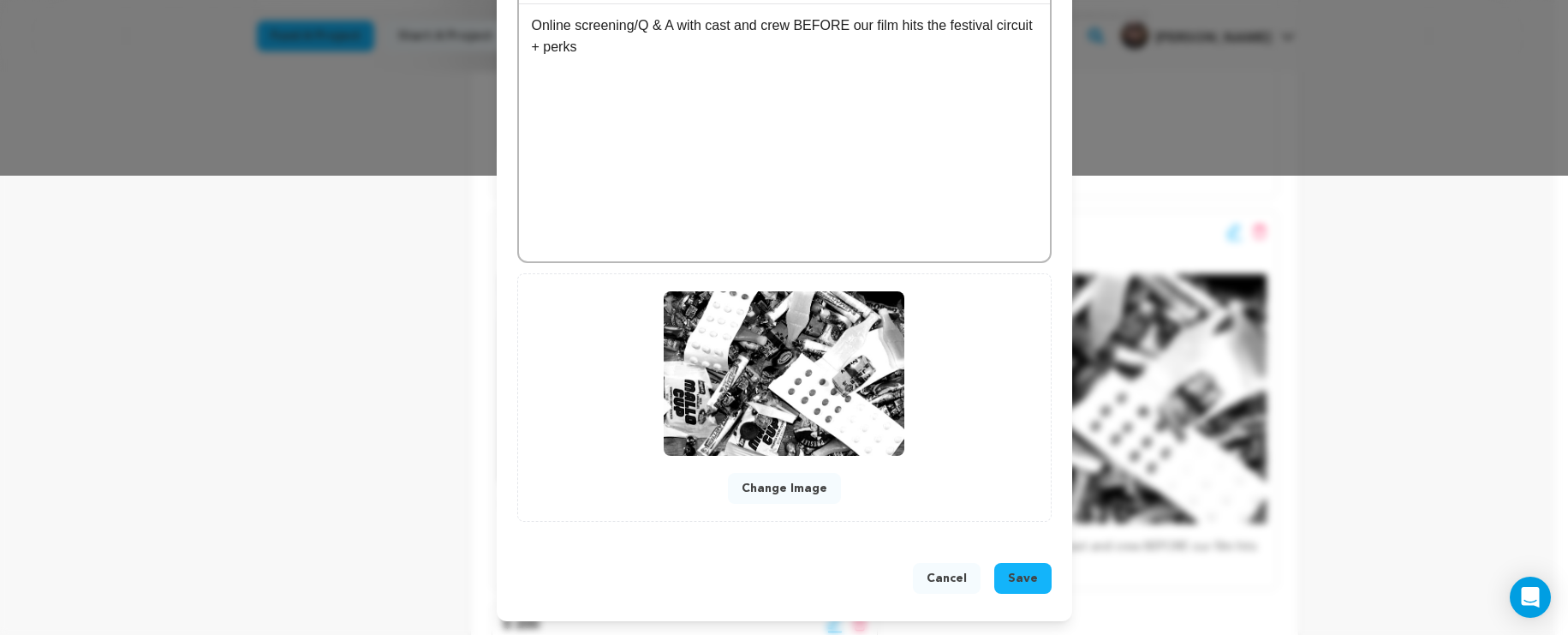
type input "100"
click at [1011, 582] on span "Save" at bounding box center [1023, 578] width 30 height 18
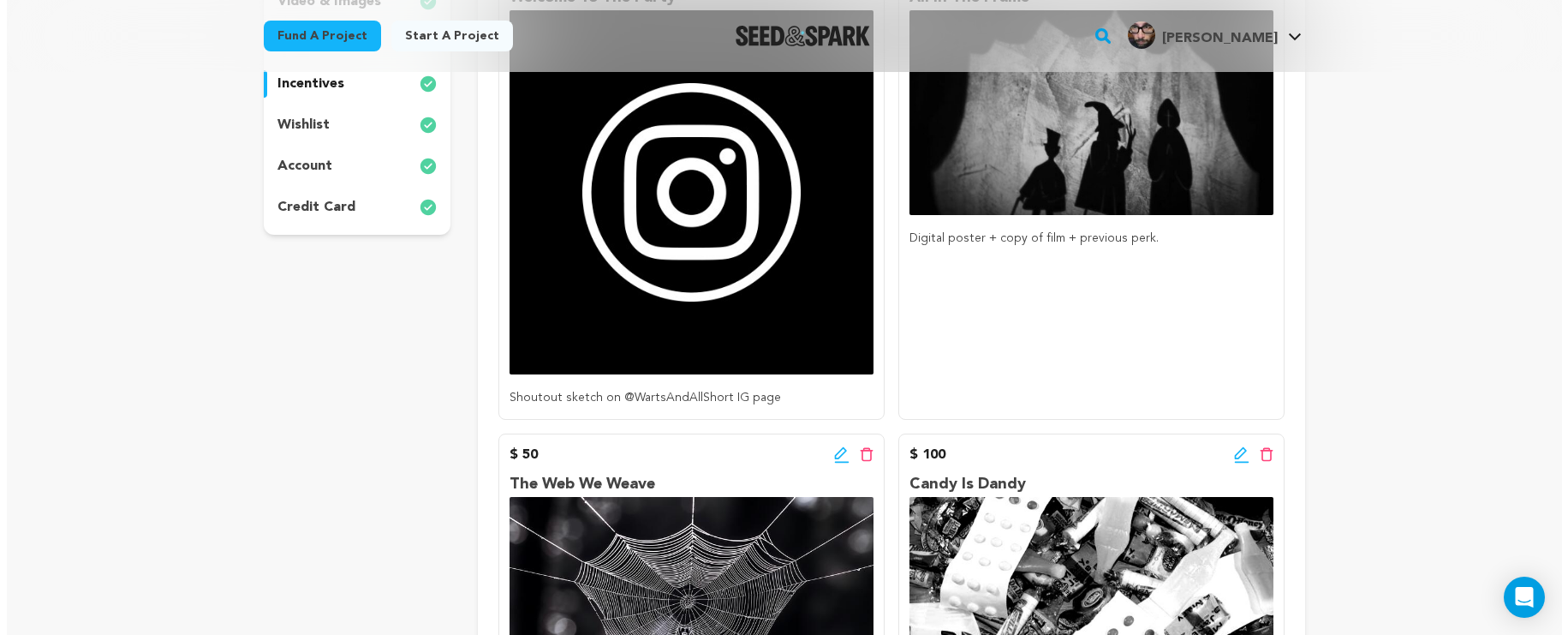
scroll to position [42, 0]
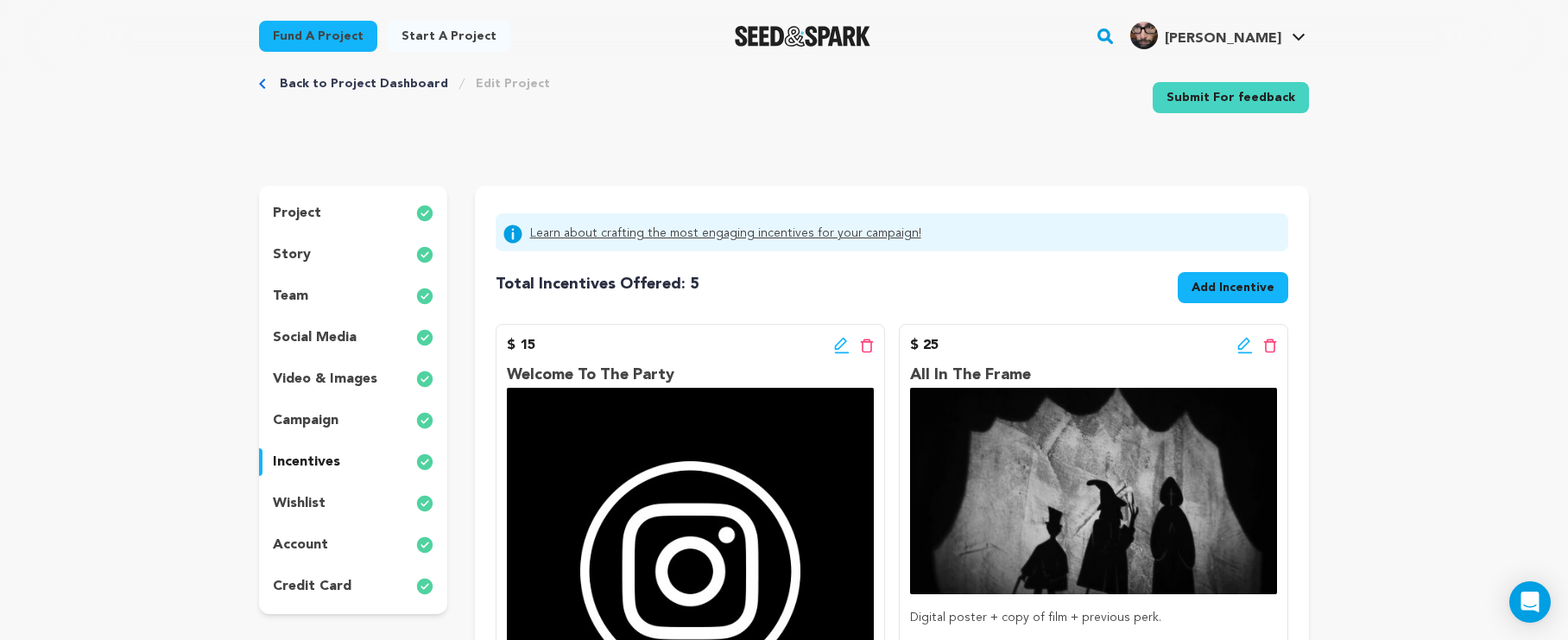
click at [1215, 291] on span "Add Incentive" at bounding box center [1233, 287] width 83 height 18
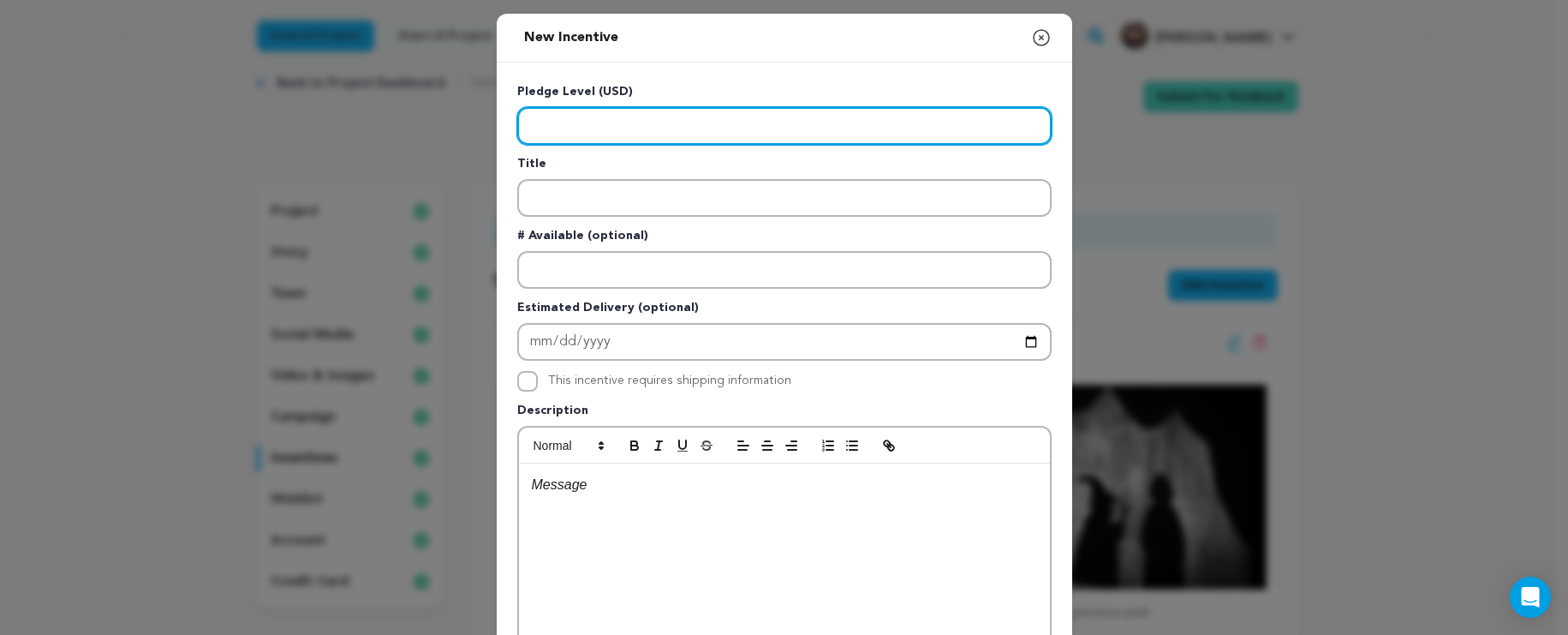
click at [660, 130] on input "Enter level" at bounding box center [784, 126] width 534 height 38
type input "500"
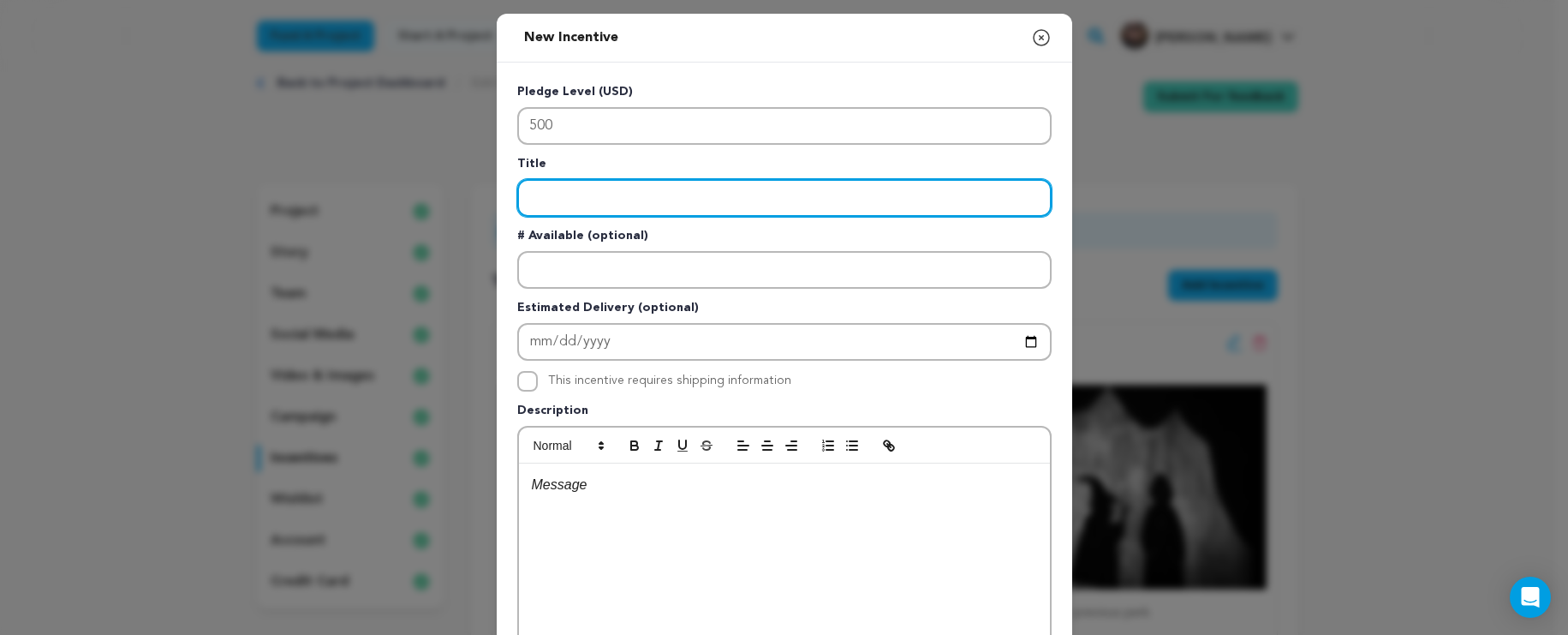
click at [663, 208] on input "Enter title" at bounding box center [784, 197] width 534 height 38
type input "3"
type input "Dem Bones"
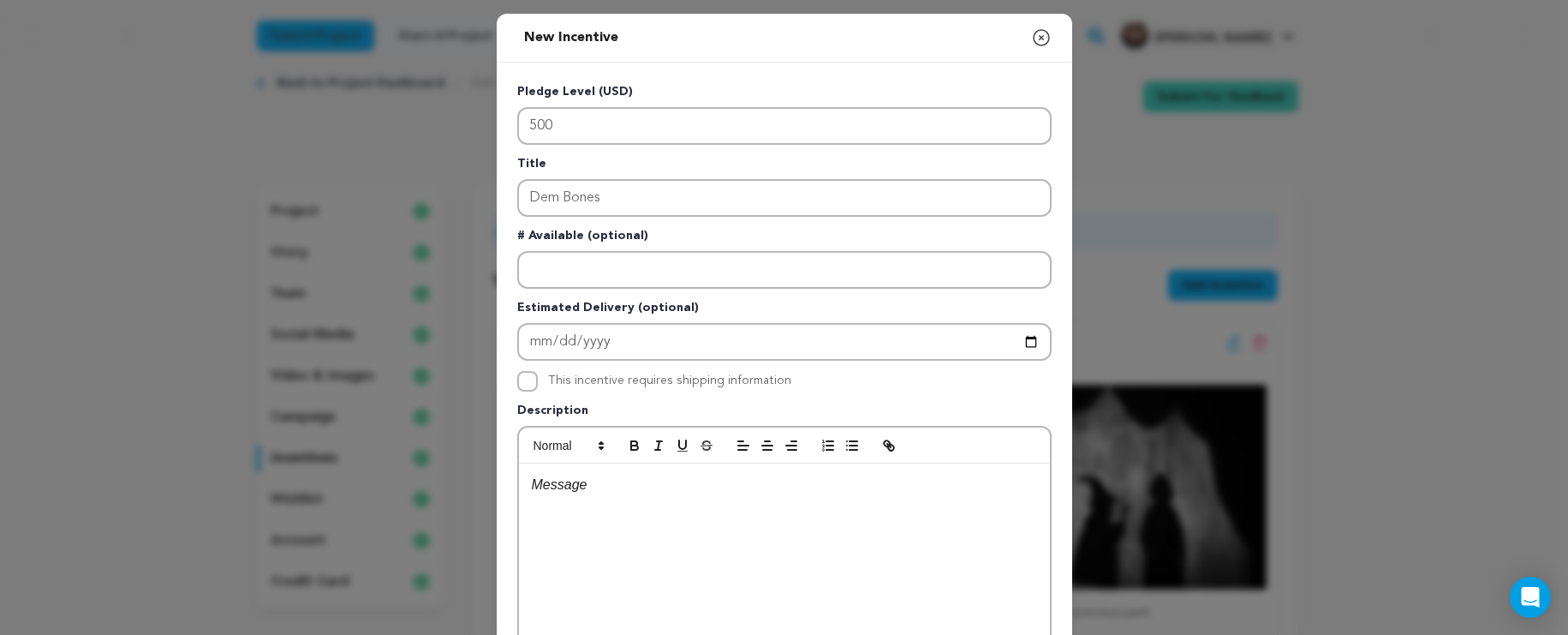
click at [678, 502] on div at bounding box center [785, 592] width 531 height 257
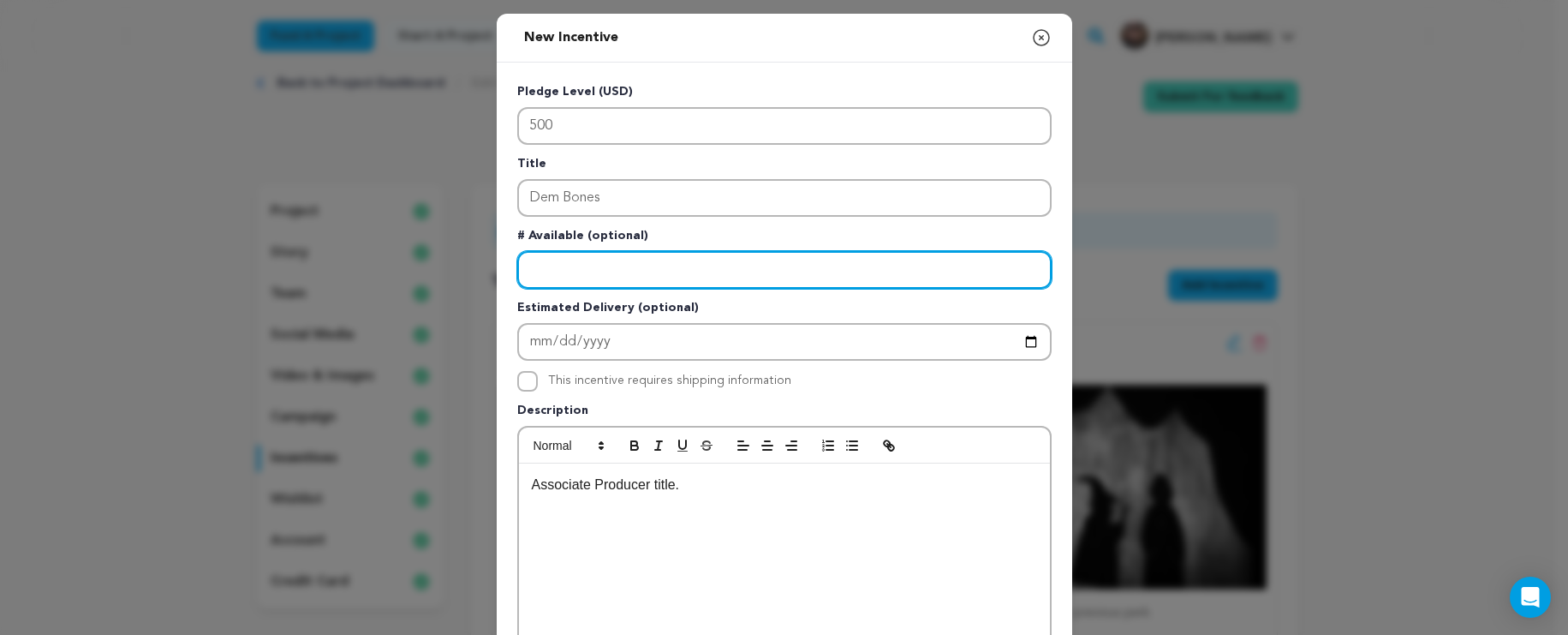
click at [526, 257] on input "Enter number available" at bounding box center [784, 269] width 534 height 38
type input "3"
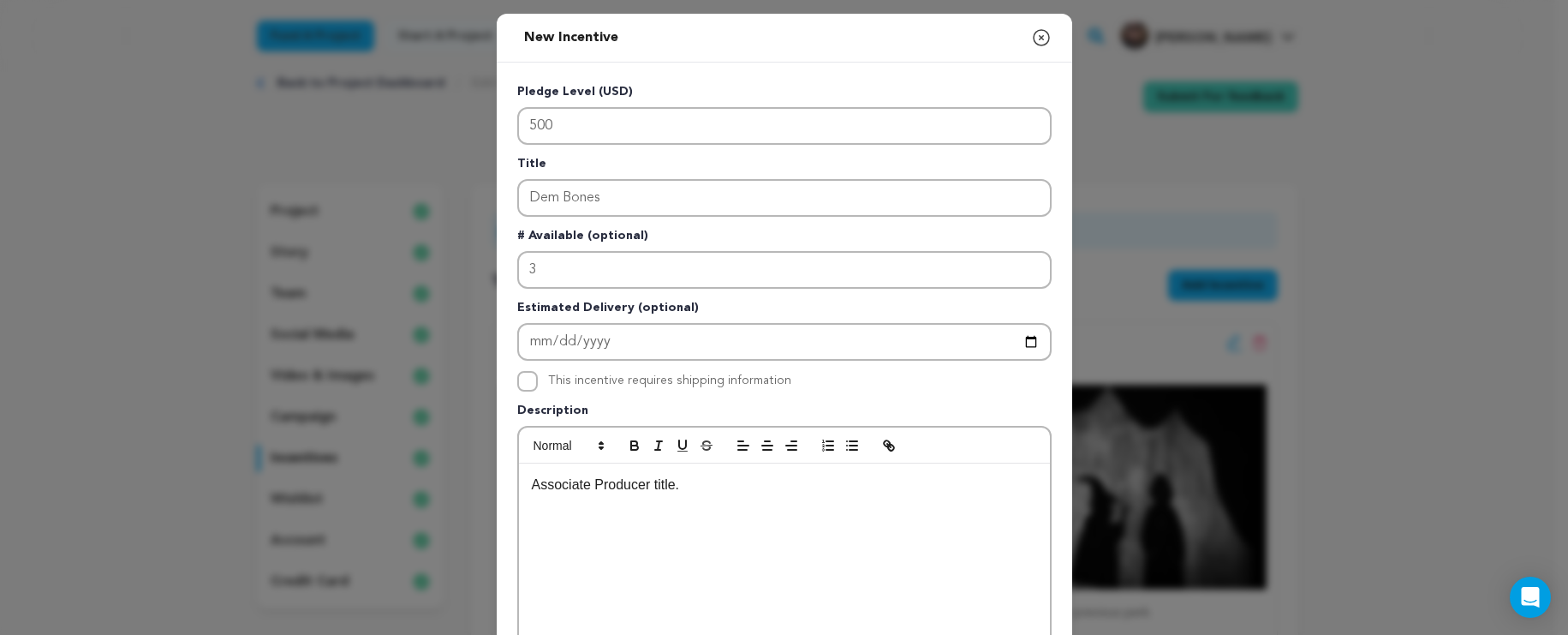
click at [746, 491] on p "Associate Producer title." at bounding box center [785, 485] width 505 height 22
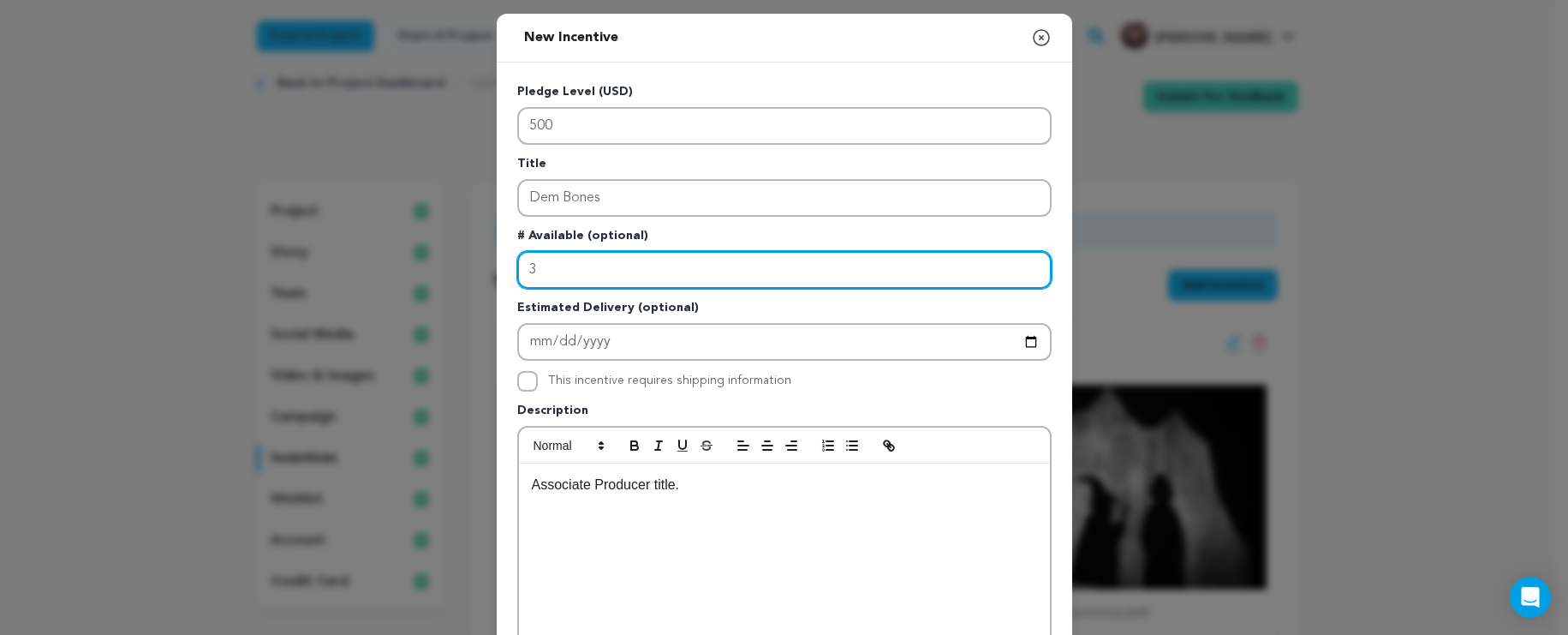
click at [608, 272] on input "3" at bounding box center [784, 269] width 534 height 38
type input "4"
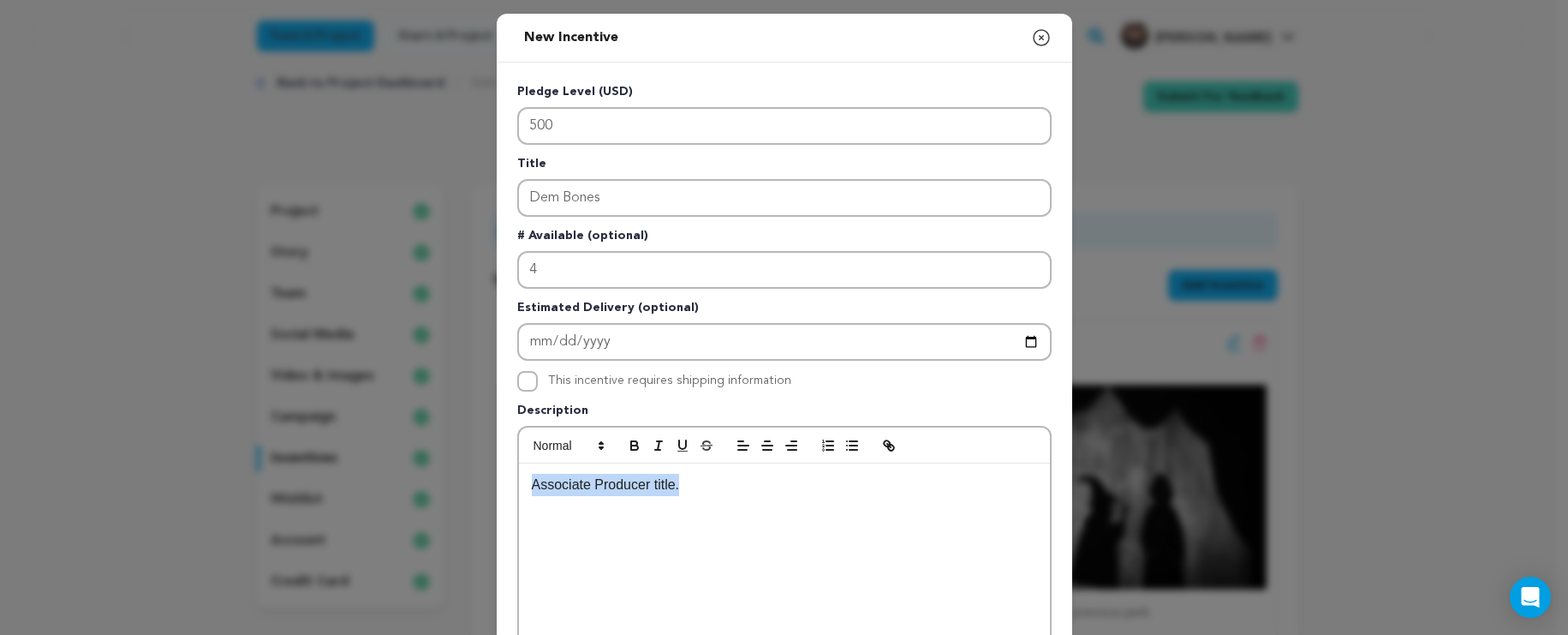
drag, startPoint x: 726, startPoint y: 488, endPoint x: 440, endPoint y: 459, distance: 287.5
click at [440, 459] on div "New Incentive Close modal Pledge Level (USD) 500 Title Dem Bones # Available (o…" at bounding box center [784, 459] width 1568 height 919
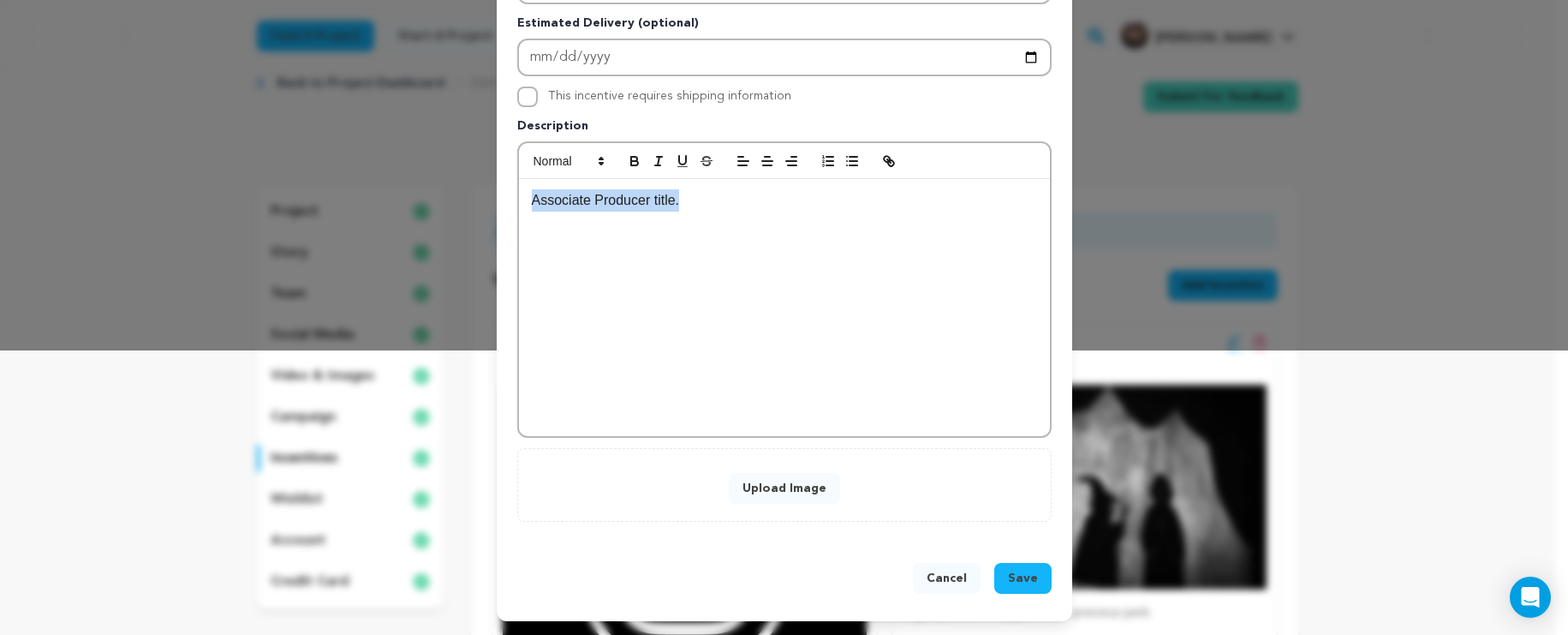
click at [811, 488] on button "Upload Image" at bounding box center [785, 488] width 111 height 31
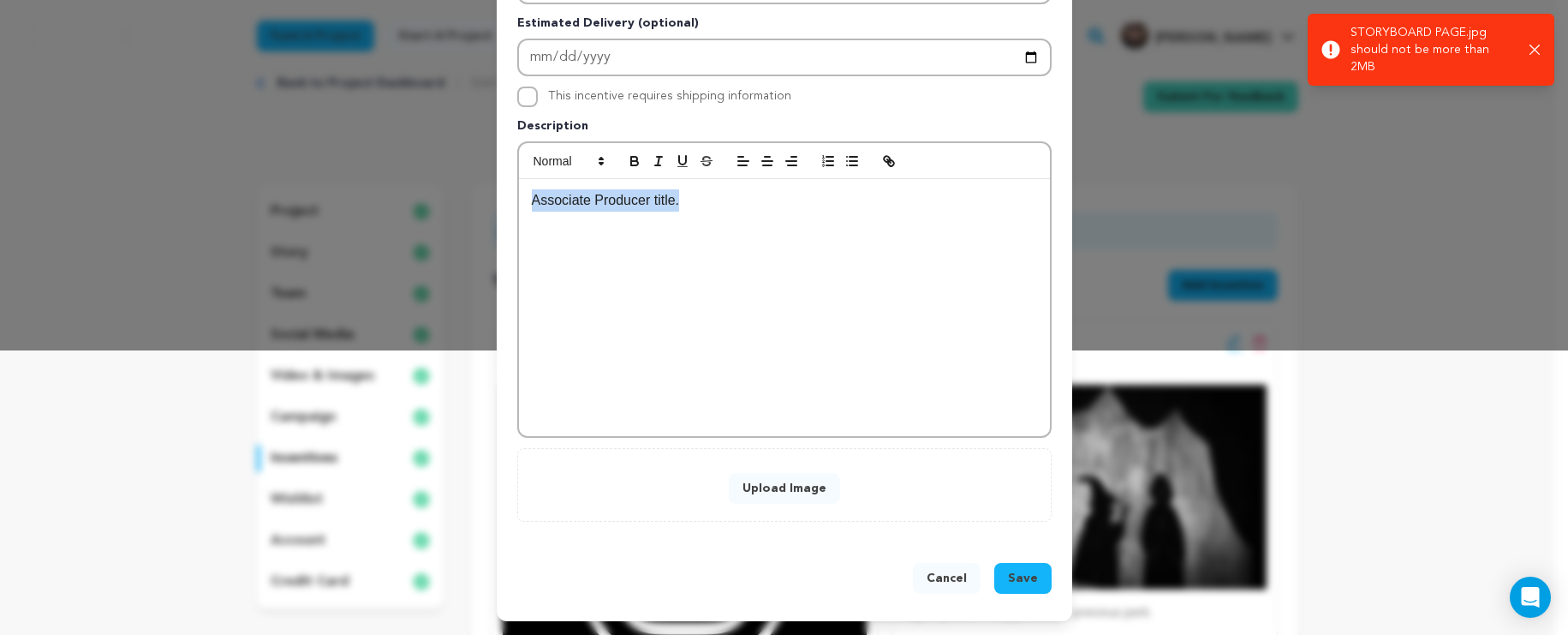
click at [774, 492] on button "Upload Image" at bounding box center [785, 488] width 111 height 31
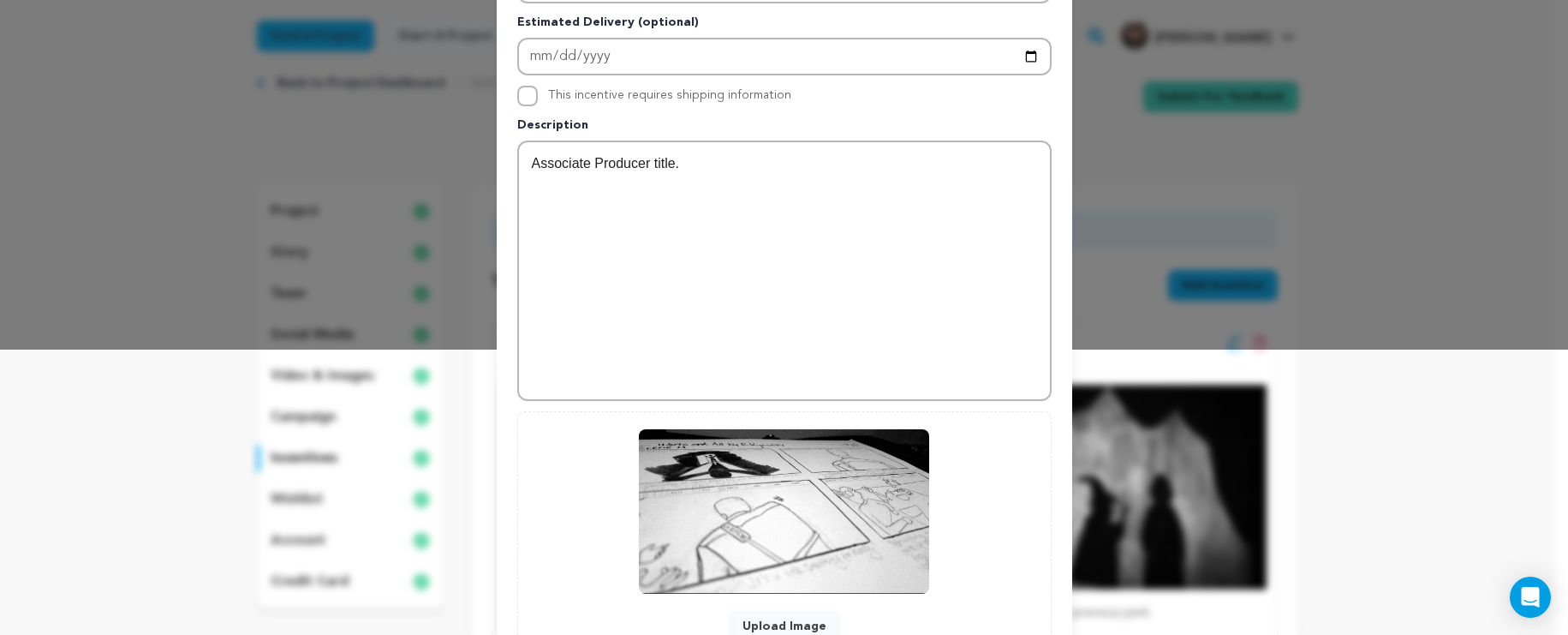
click at [764, 192] on div "Associate Producer title." at bounding box center [785, 271] width 531 height 257
drag, startPoint x: 753, startPoint y: 181, endPoint x: 442, endPoint y: 133, distance: 314.7
click at [442, 133] on div "New Incentive Close modal Pledge Level (USD) 500 Title Dem Bones # Available (o…" at bounding box center [784, 243] width 1568 height 1058
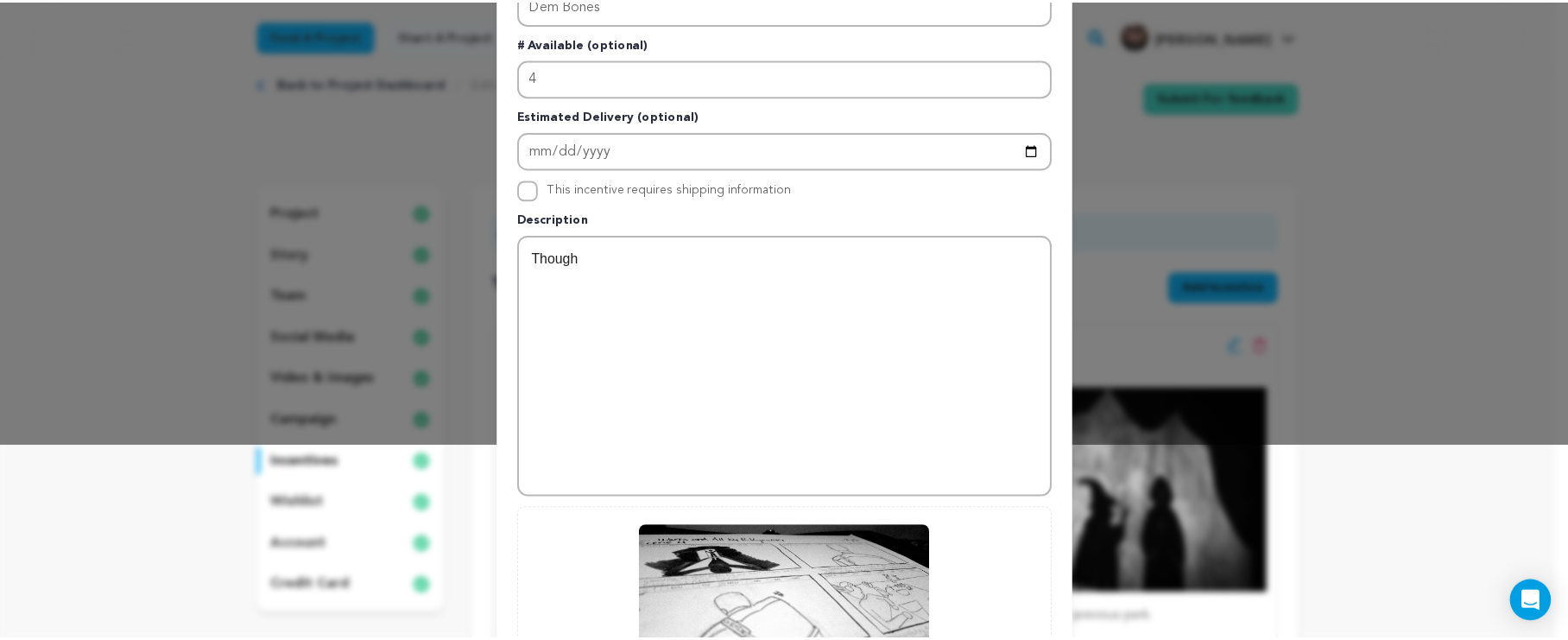
scroll to position [5, 0]
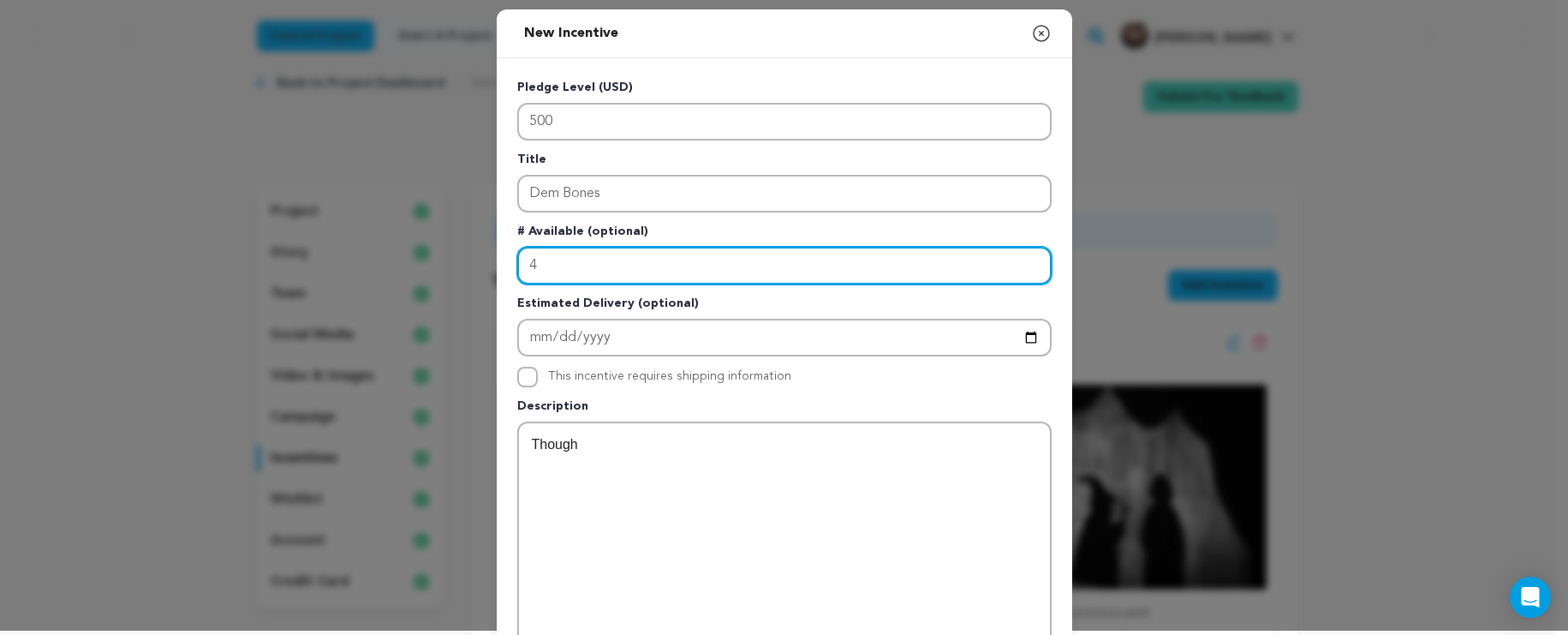
drag, startPoint x: 626, startPoint y: 260, endPoint x: 492, endPoint y: 261, distance: 134.0
click at [497, 261] on div "Pledge Level (USD) 500 Title Dem Bones # Available (optional) 4 Estimated Deliv…" at bounding box center [785, 509] width 576 height 903
click at [575, 268] on input "4" at bounding box center [784, 266] width 534 height 38
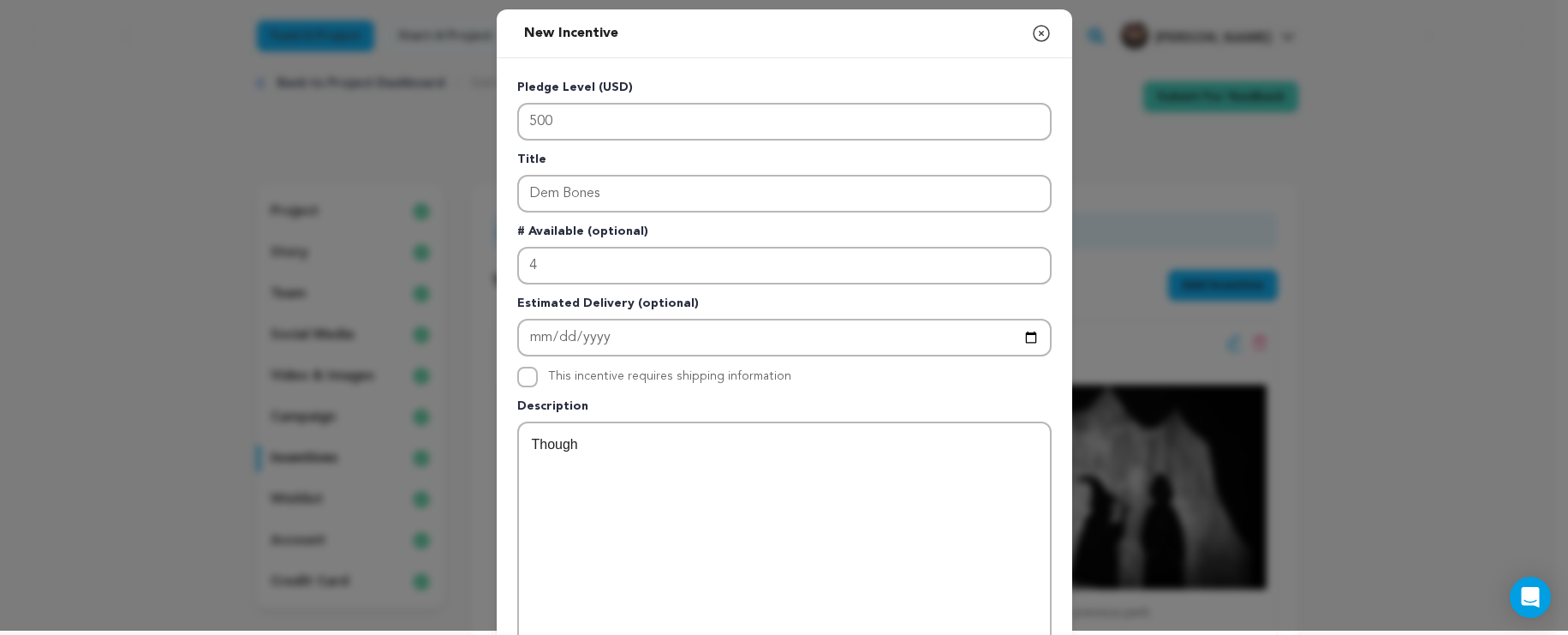
click at [1036, 28] on icon "button" at bounding box center [1041, 33] width 20 height 20
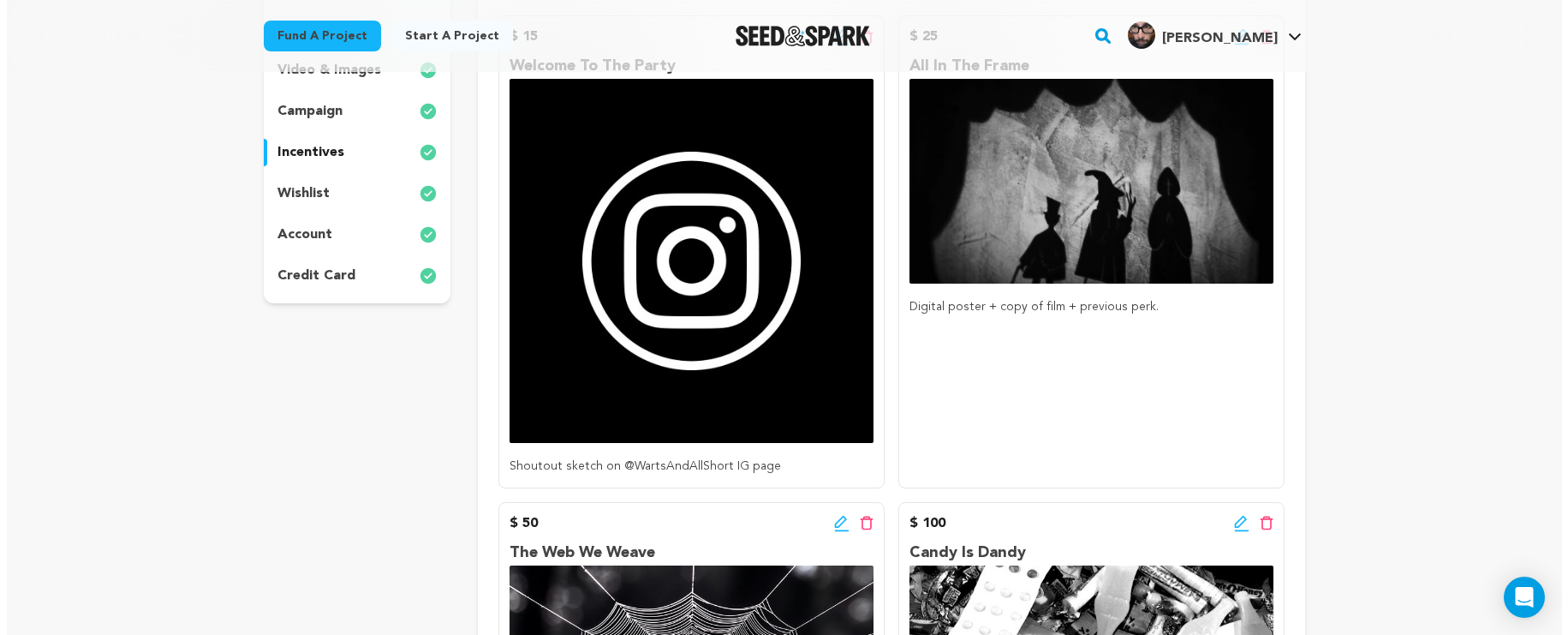
scroll to position [235, 0]
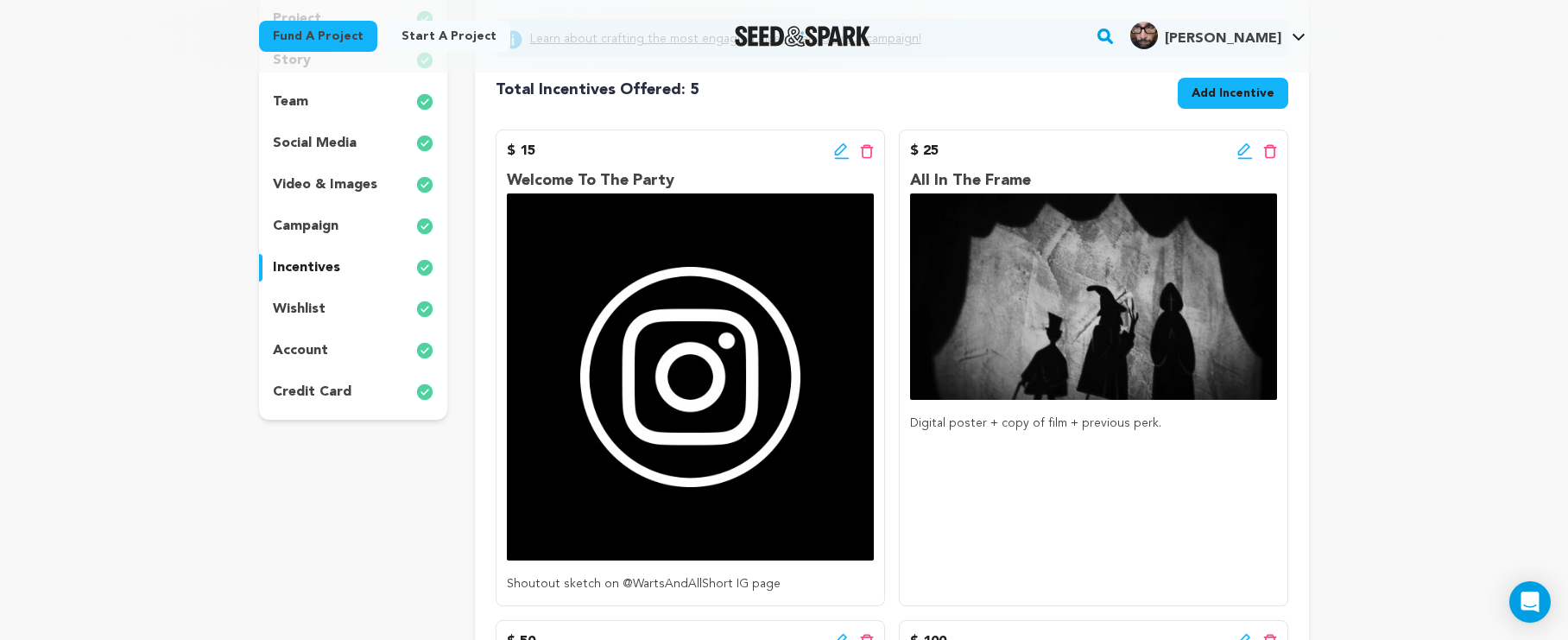
click at [1245, 156] on icon at bounding box center [1245, 151] width 16 height 18
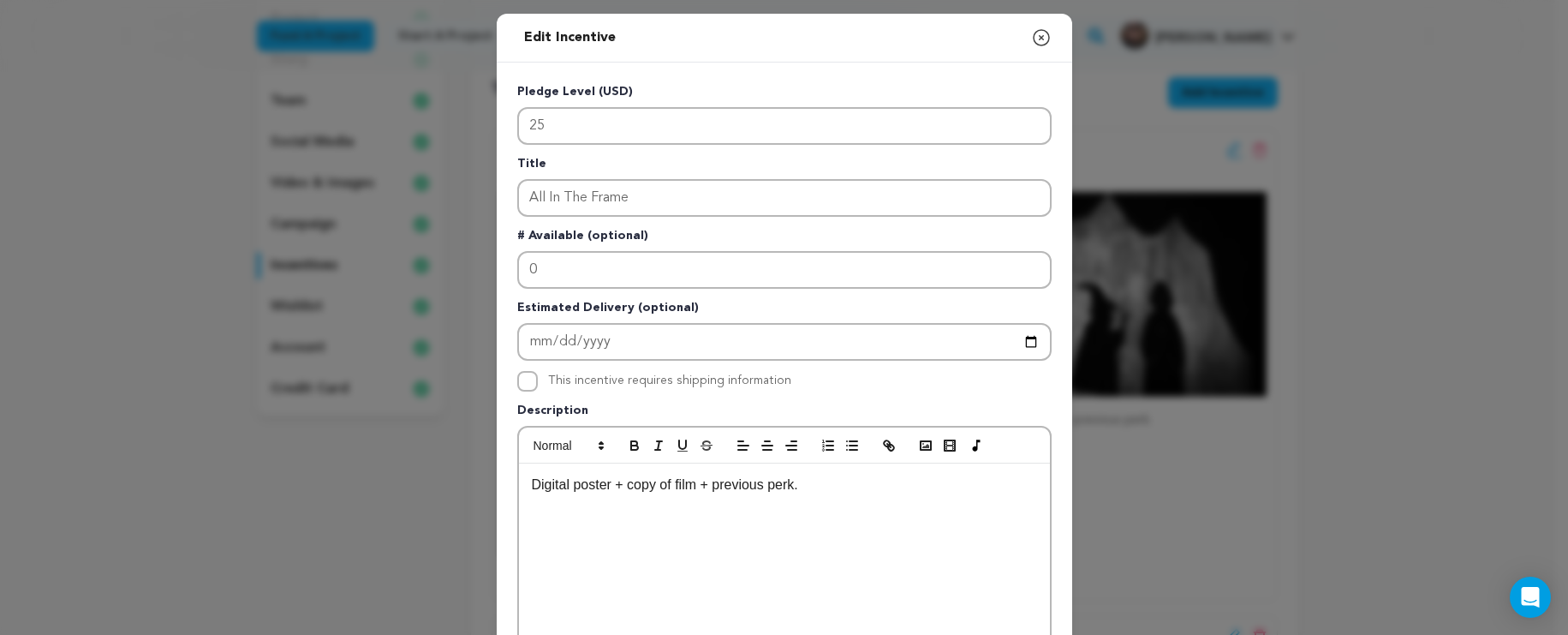
click at [605, 488] on p "Digital poster + copy of film + previous perk." at bounding box center [785, 485] width 505 height 22
drag, startPoint x: 695, startPoint y: 488, endPoint x: 500, endPoint y: 479, distance: 195.2
click at [500, 479] on div "Pledge Level (USD) 25 Title All In The Frame # Available (optional) 0 Estimated…" at bounding box center [785, 532] width 576 height 939
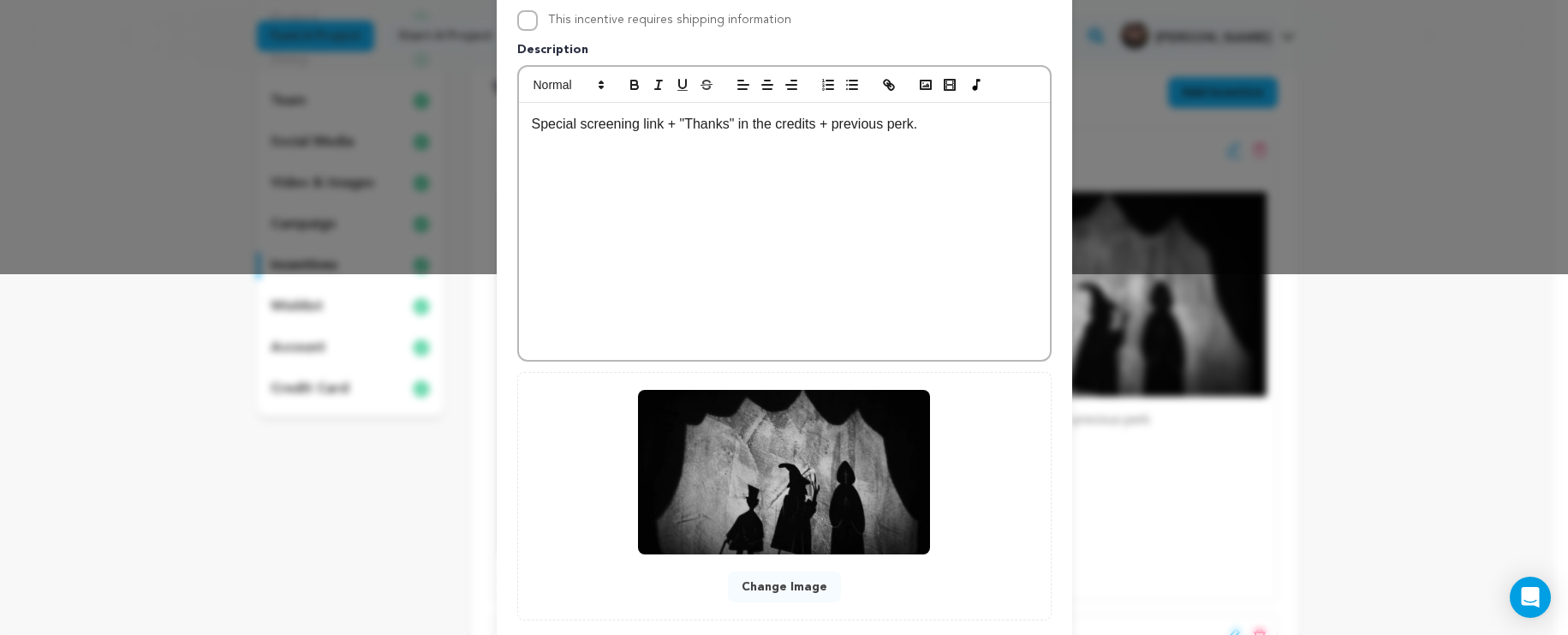
scroll to position [460, 0]
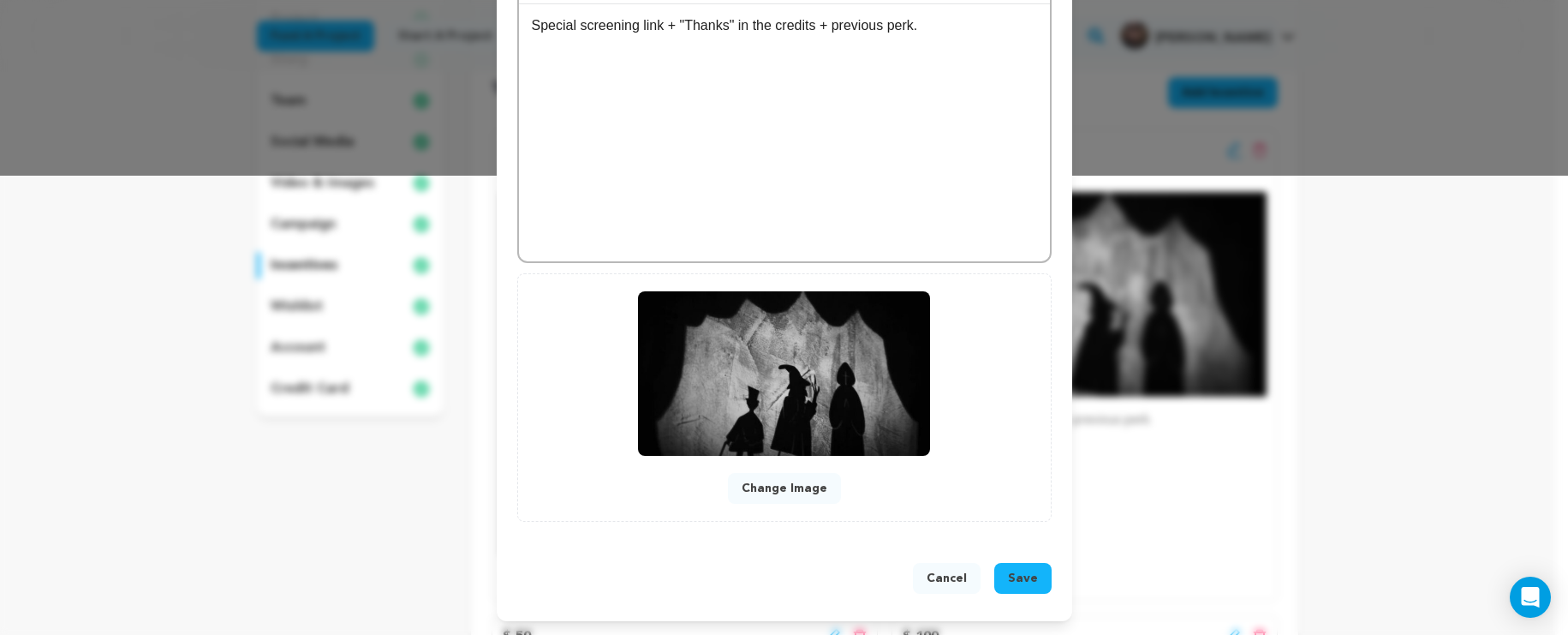
click at [1025, 586] on span "Save" at bounding box center [1023, 578] width 30 height 18
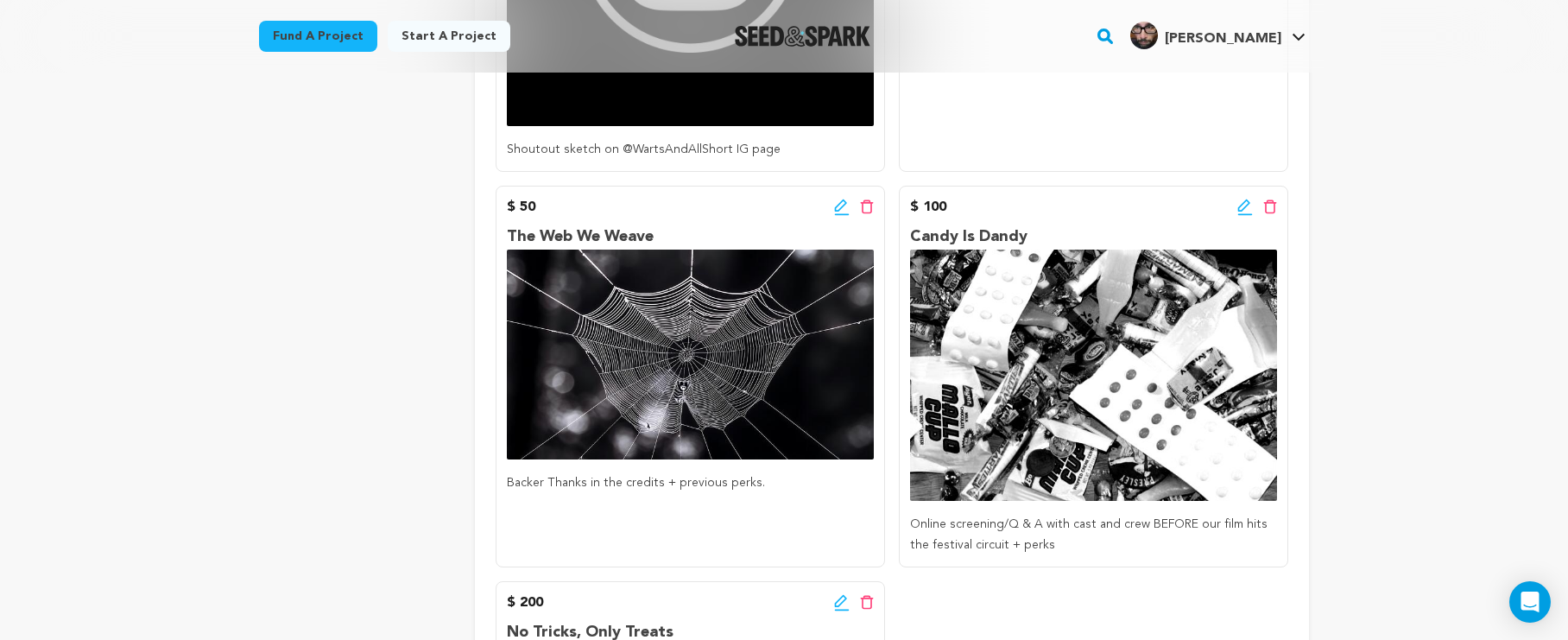
scroll to position [582, 0]
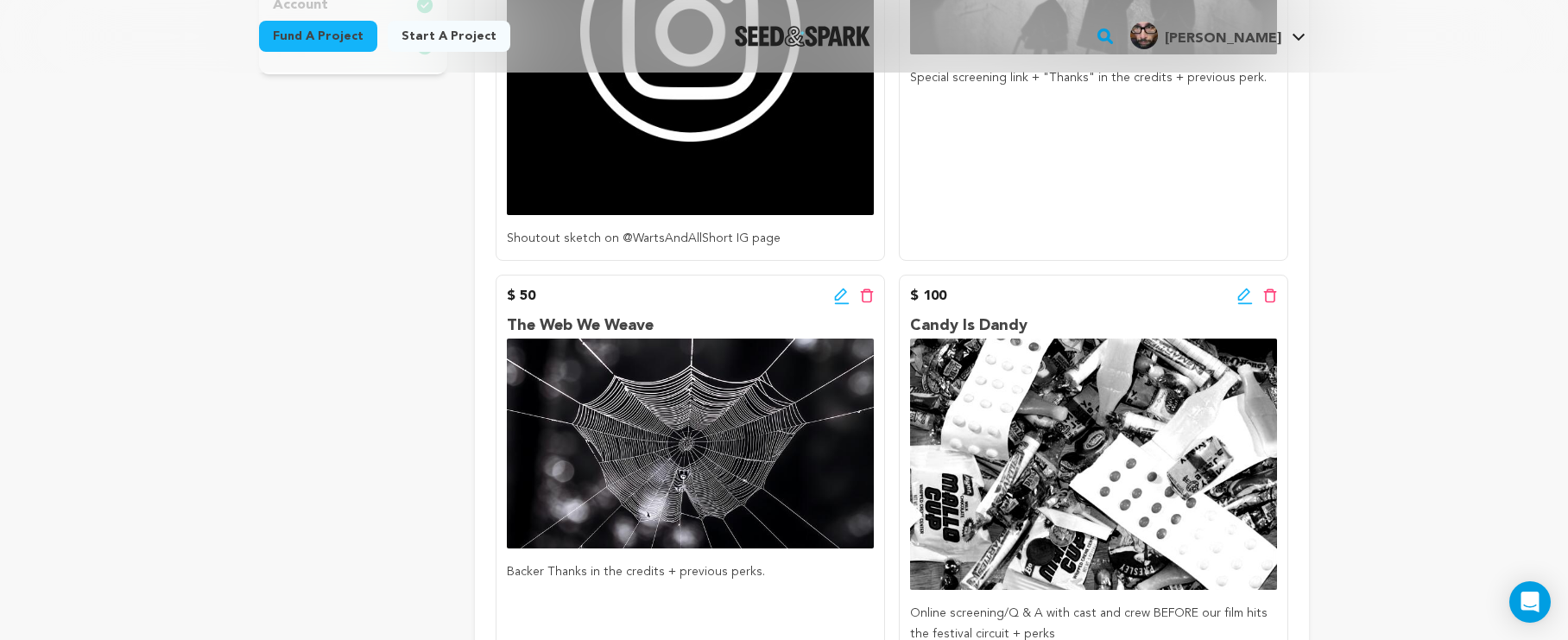
click at [837, 302] on icon at bounding box center [842, 303] width 15 height 2
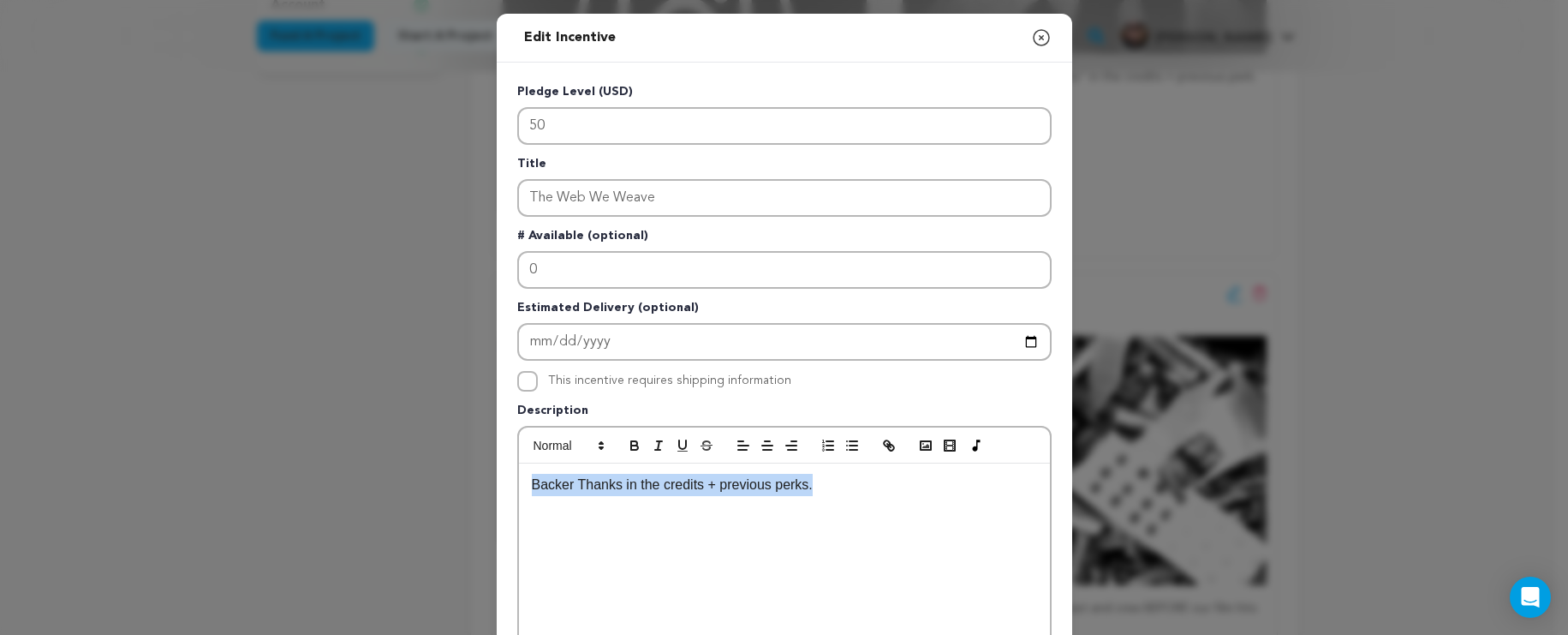
drag, startPoint x: 843, startPoint y: 483, endPoint x: 559, endPoint y: 471, distance: 284.3
click at [559, 471] on div "Backer Thanks in the credits + previous perks." at bounding box center [785, 592] width 531 height 257
click at [1037, 39] on icon "button" at bounding box center [1041, 37] width 16 height 16
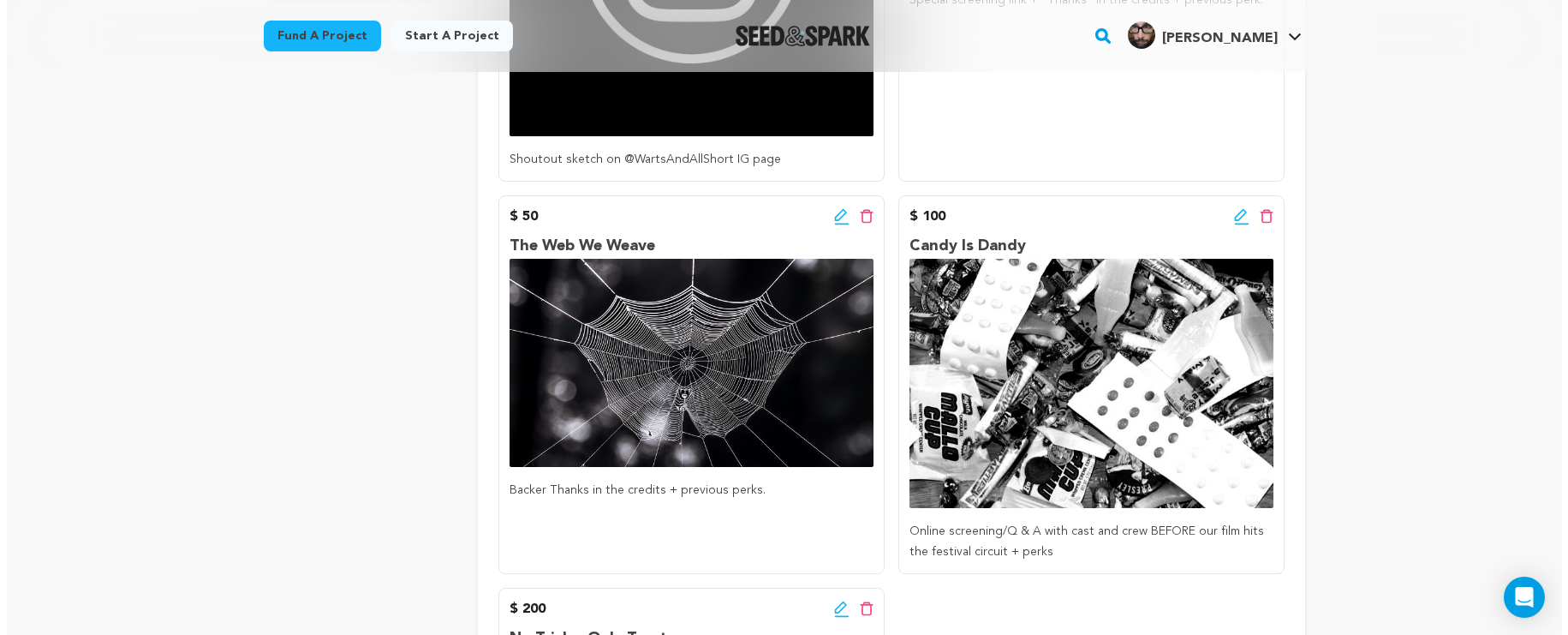
scroll to position [644, 0]
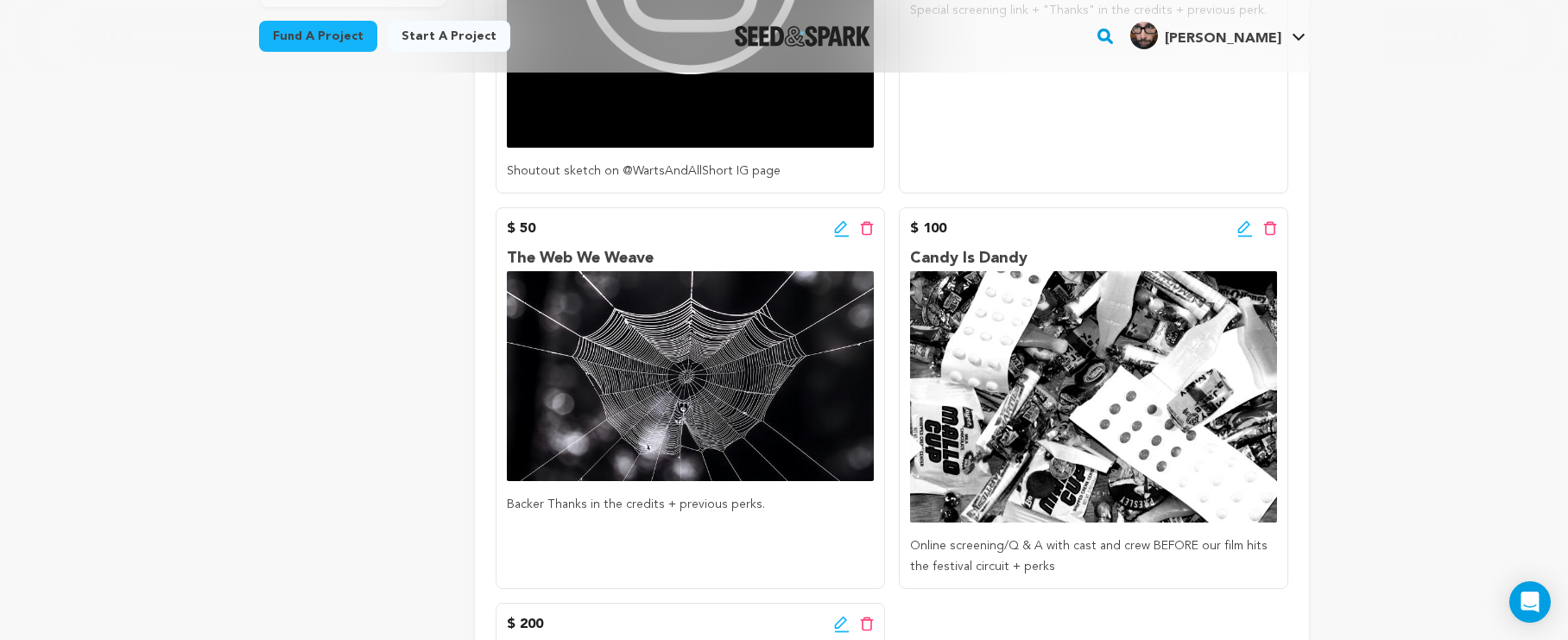
click at [843, 232] on icon at bounding box center [842, 229] width 16 height 18
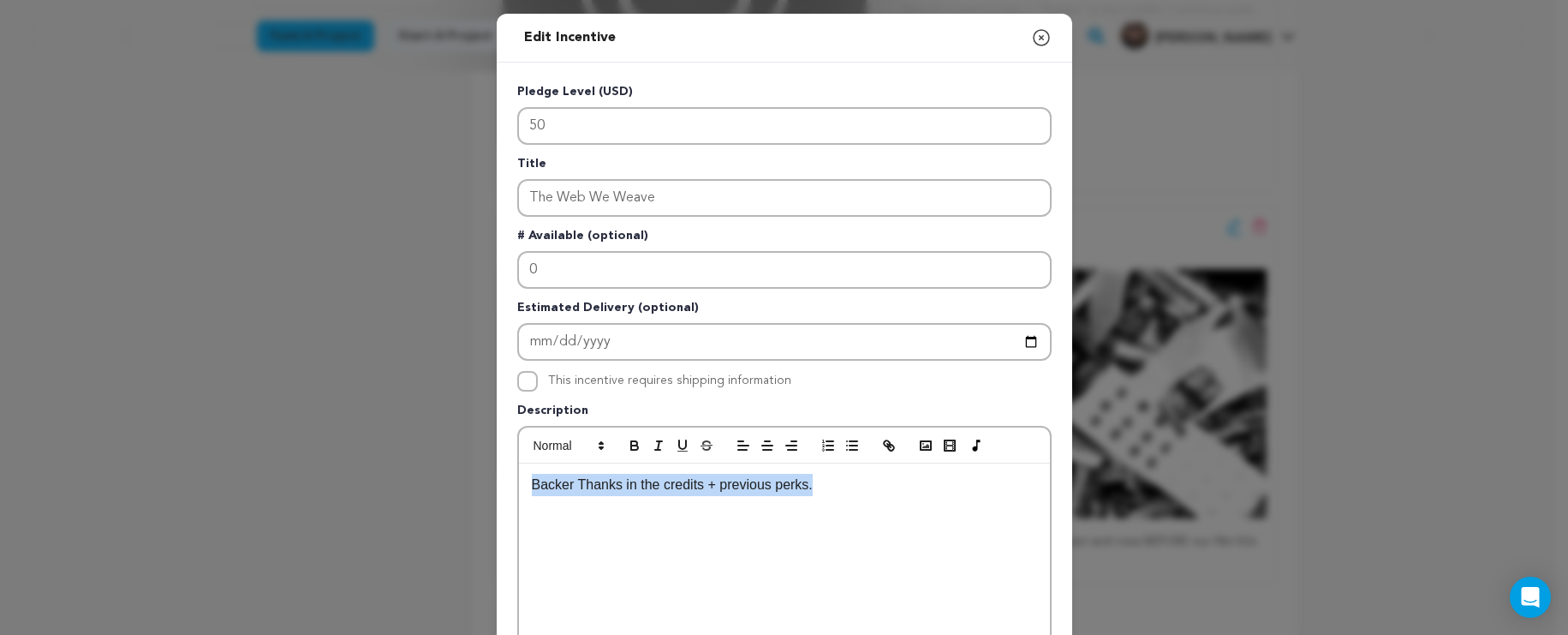
drag, startPoint x: 866, startPoint y: 489, endPoint x: 477, endPoint y: 466, distance: 389.7
click at [477, 466] on div "Edit Incentive Close modal Pledge Level (USD) 50 Title The Web We Weave # Avail…" at bounding box center [784, 547] width 1568 height 1094
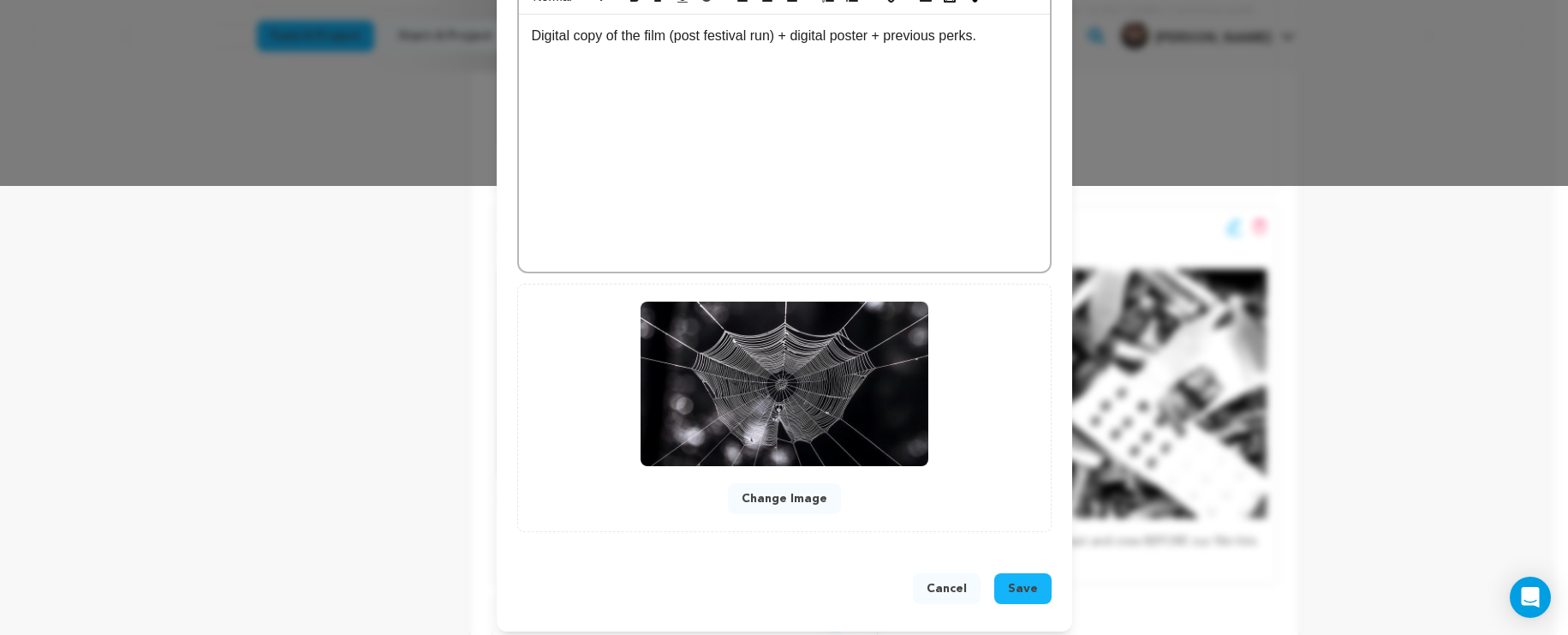
scroll to position [460, 0]
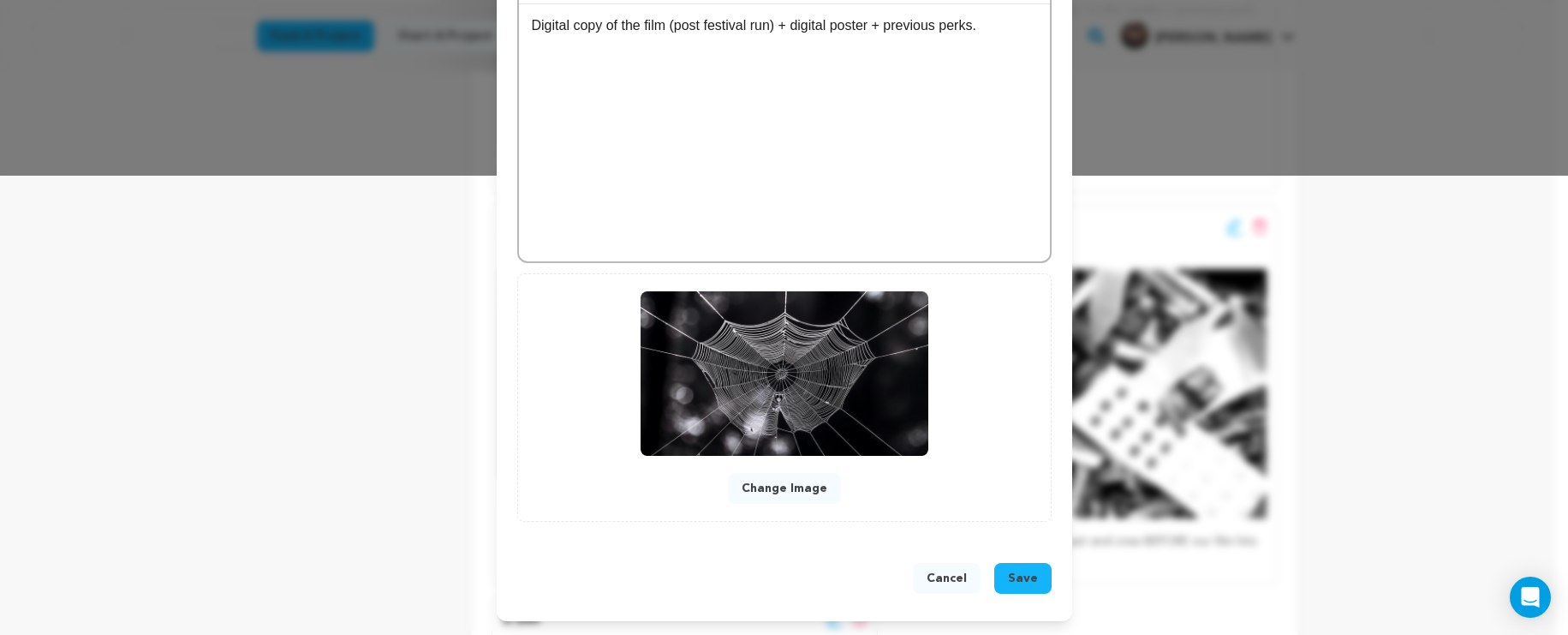
click at [1033, 584] on button "Save" at bounding box center [1023, 578] width 57 height 31
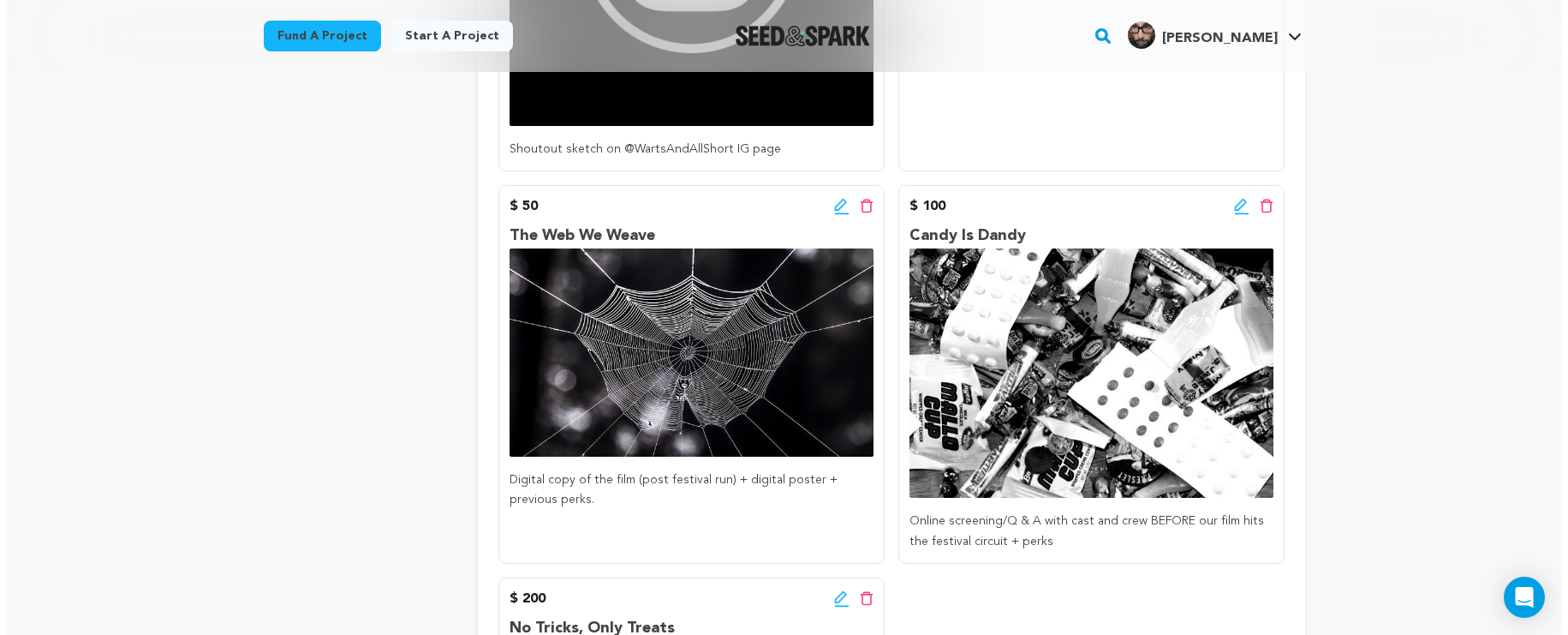
scroll to position [753, 0]
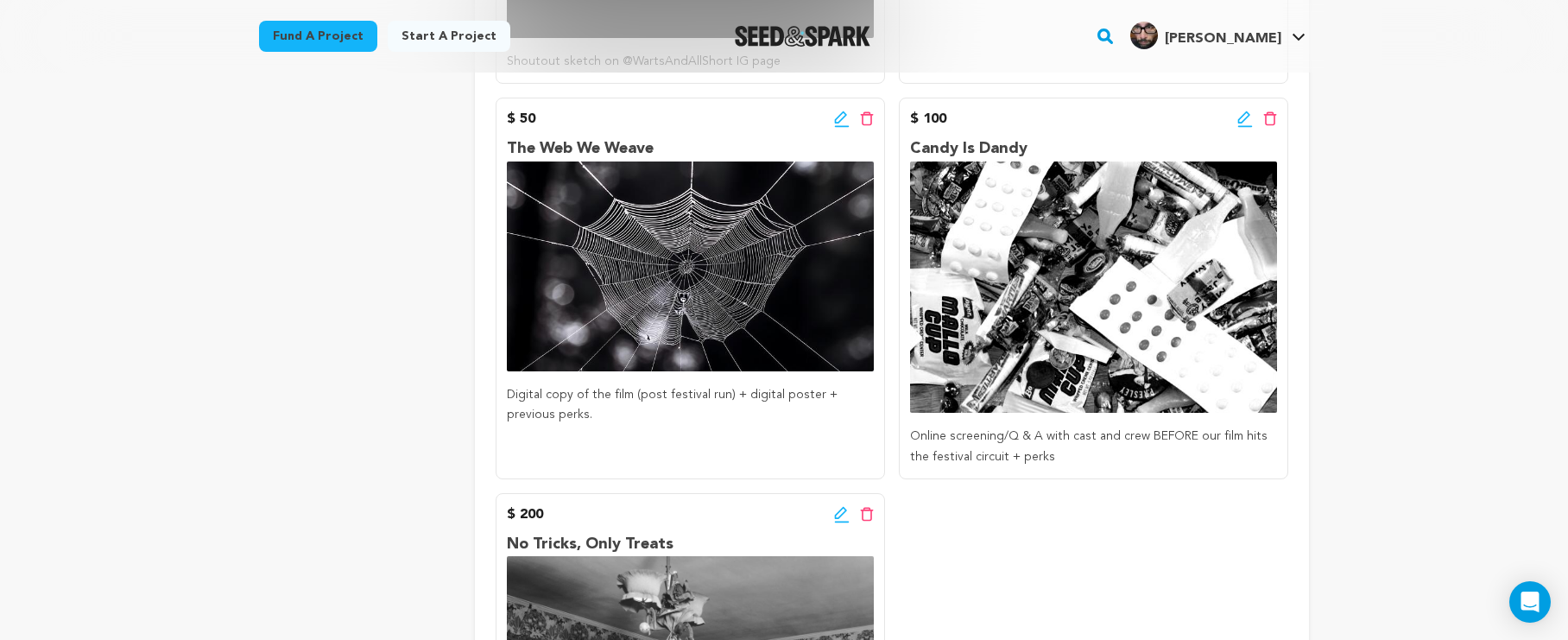
click at [843, 121] on icon at bounding box center [842, 118] width 16 height 18
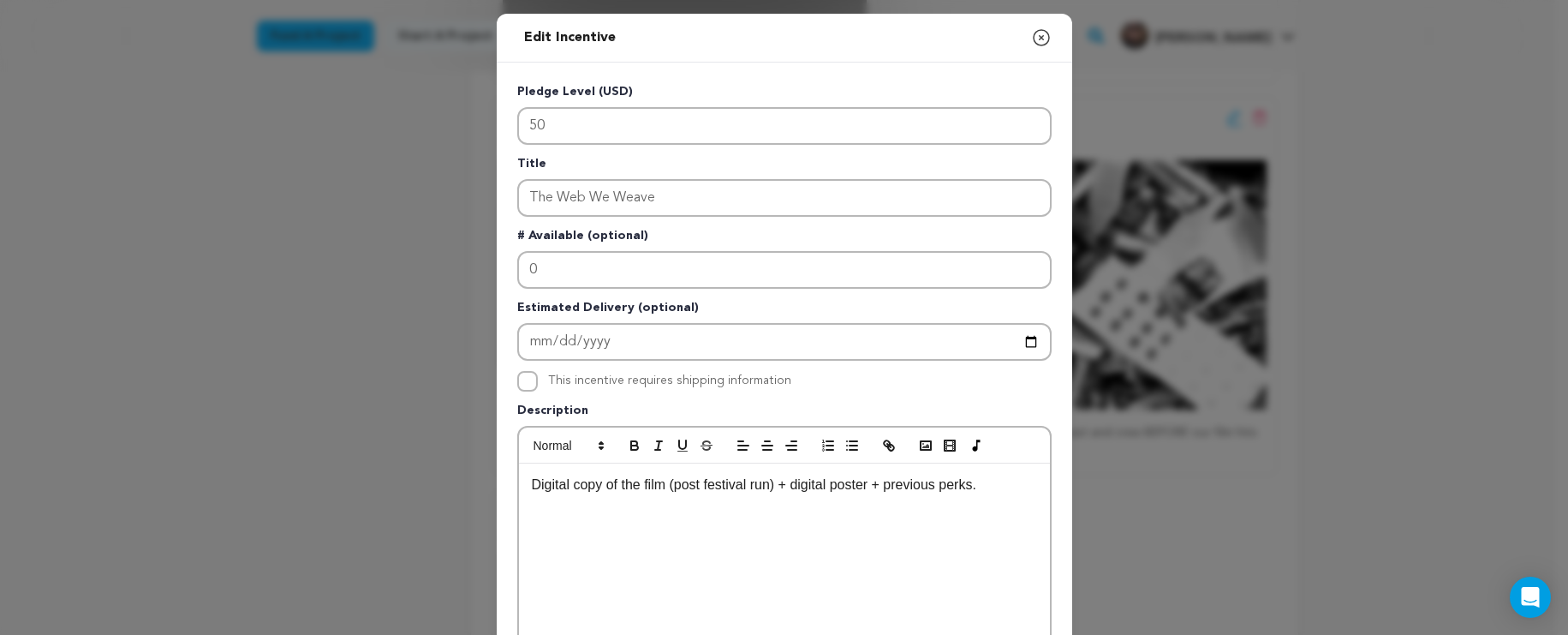
click at [936, 479] on p "Digital copy of the film (post festival run) + digital poster + previous perks." at bounding box center [785, 485] width 505 height 22
drag, startPoint x: 940, startPoint y: 481, endPoint x: 947, endPoint y: 499, distance: 19.3
click at [946, 499] on div "Digital copy of the film (post festival run) + digital poster + previous perks." at bounding box center [785, 592] width 531 height 257
click at [940, 488] on p "Digital copy of the film (post festival run) + digital poster + previous perks." at bounding box center [785, 485] width 505 height 22
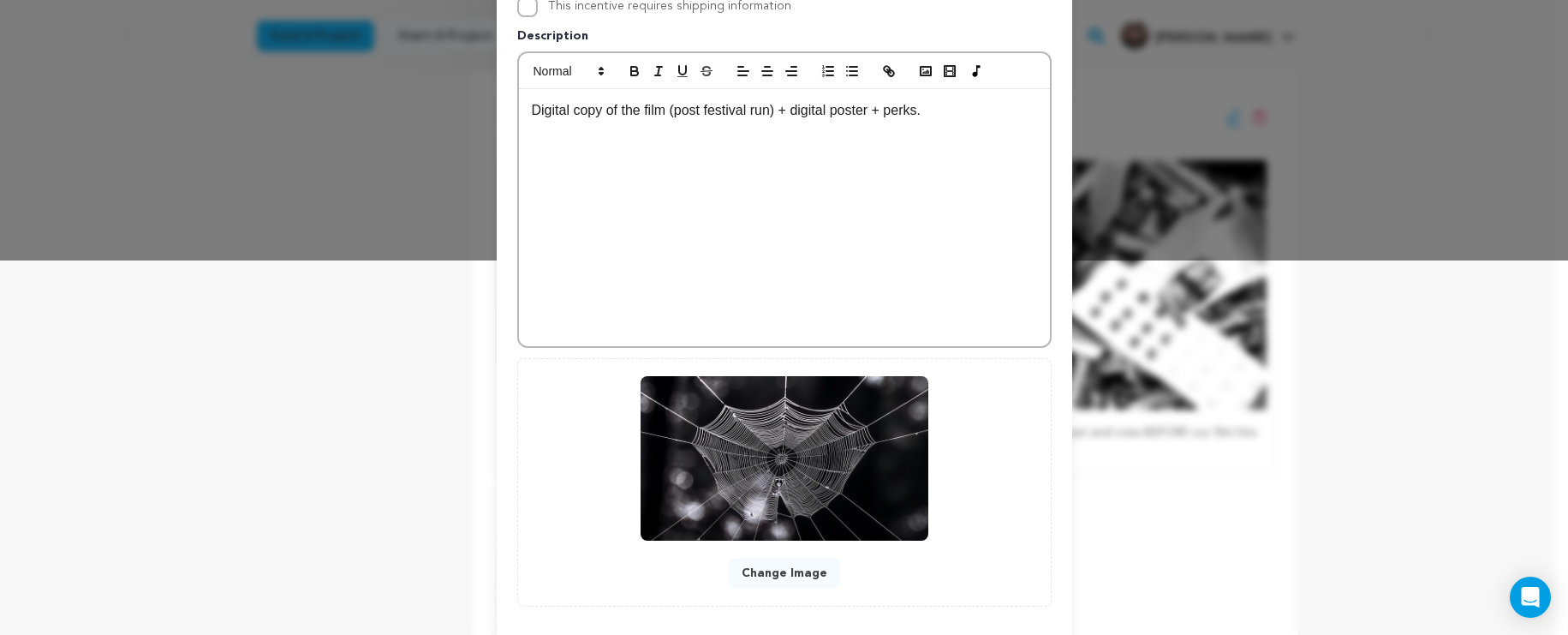
scroll to position [460, 0]
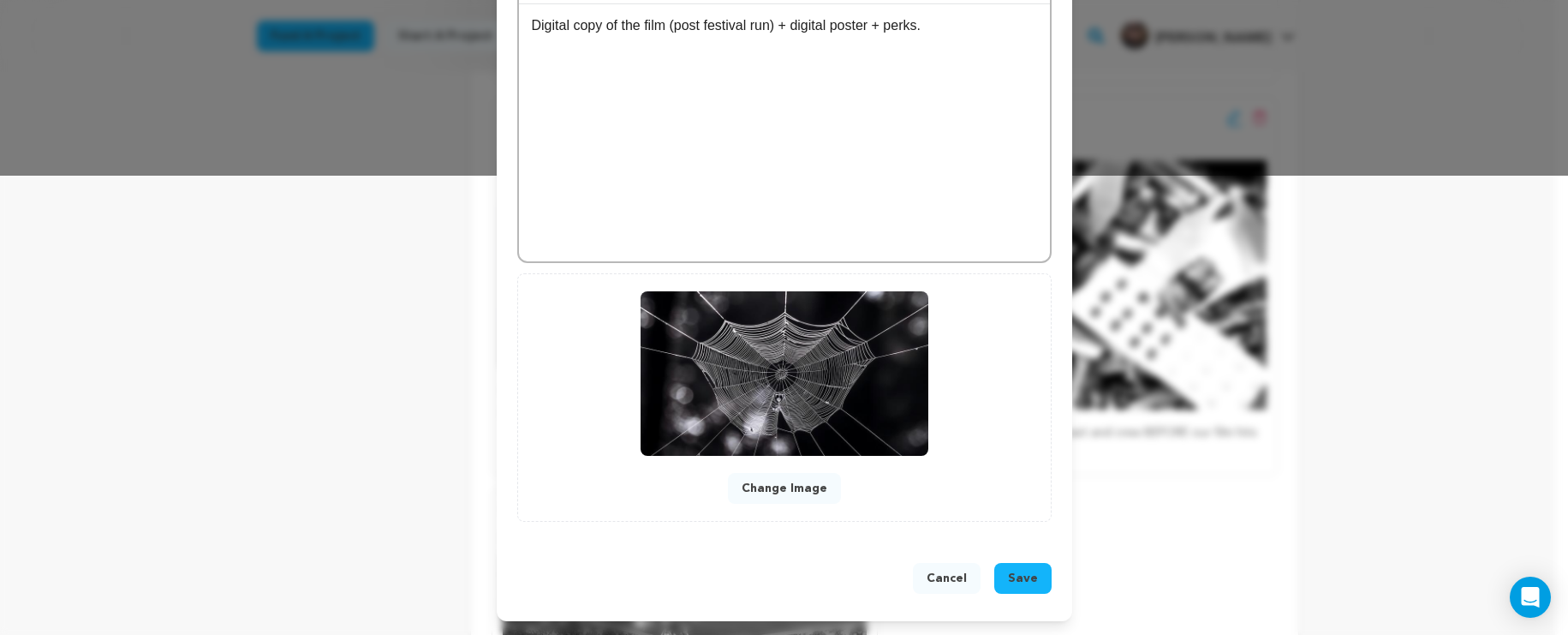
click at [1013, 577] on span "Save" at bounding box center [1023, 578] width 30 height 18
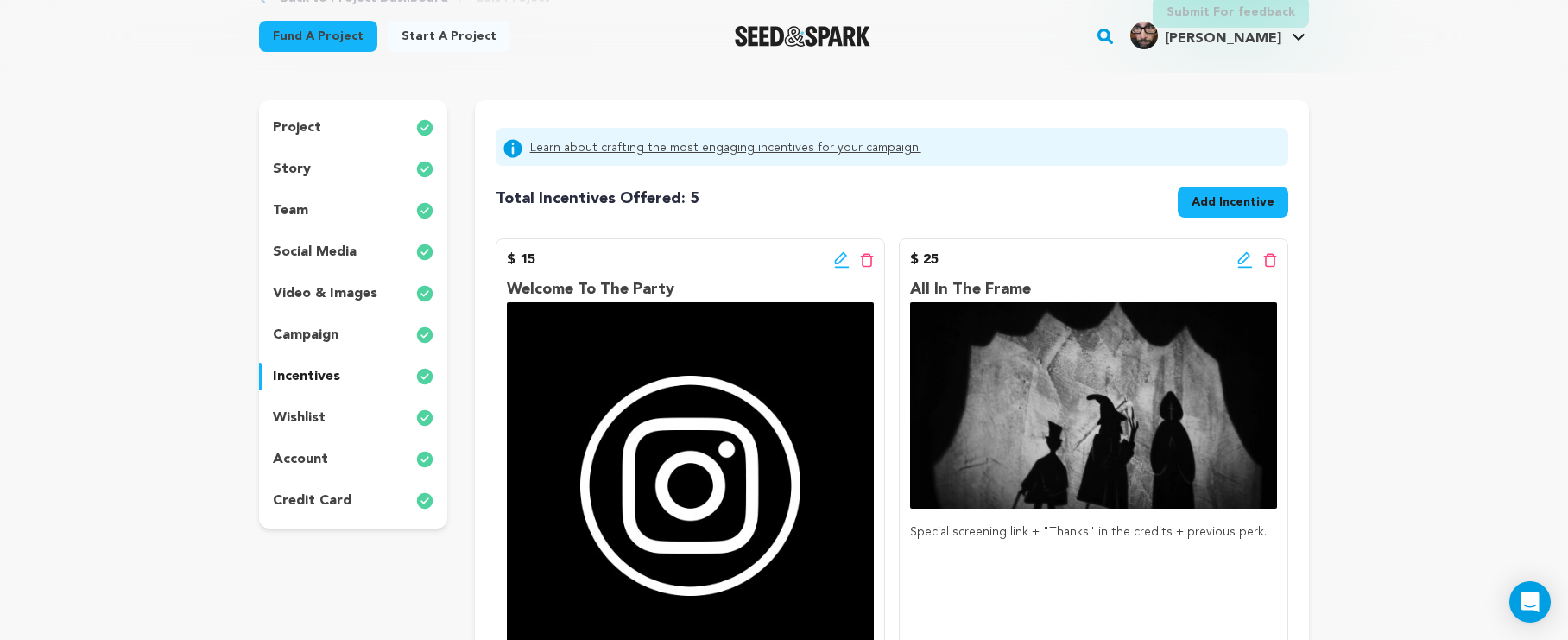
scroll to position [0, 0]
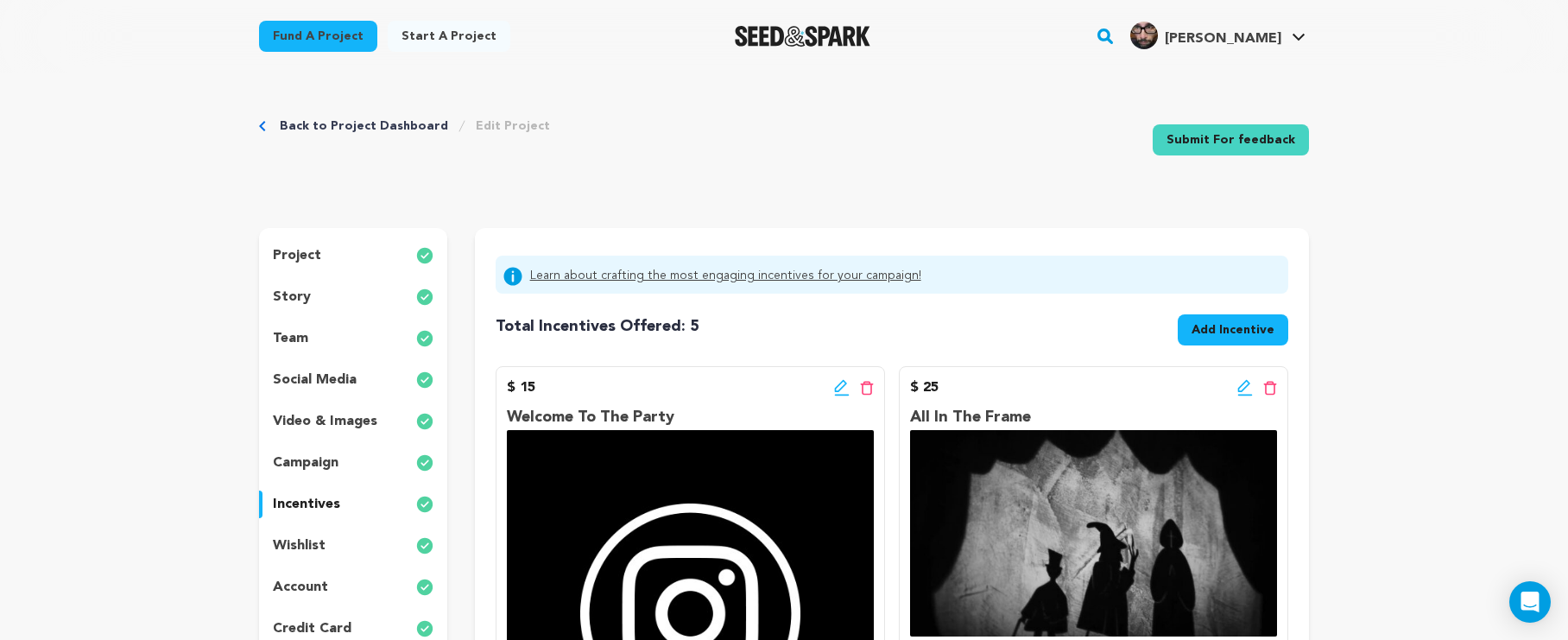
click at [295, 254] on p "project" at bounding box center [297, 256] width 49 height 21
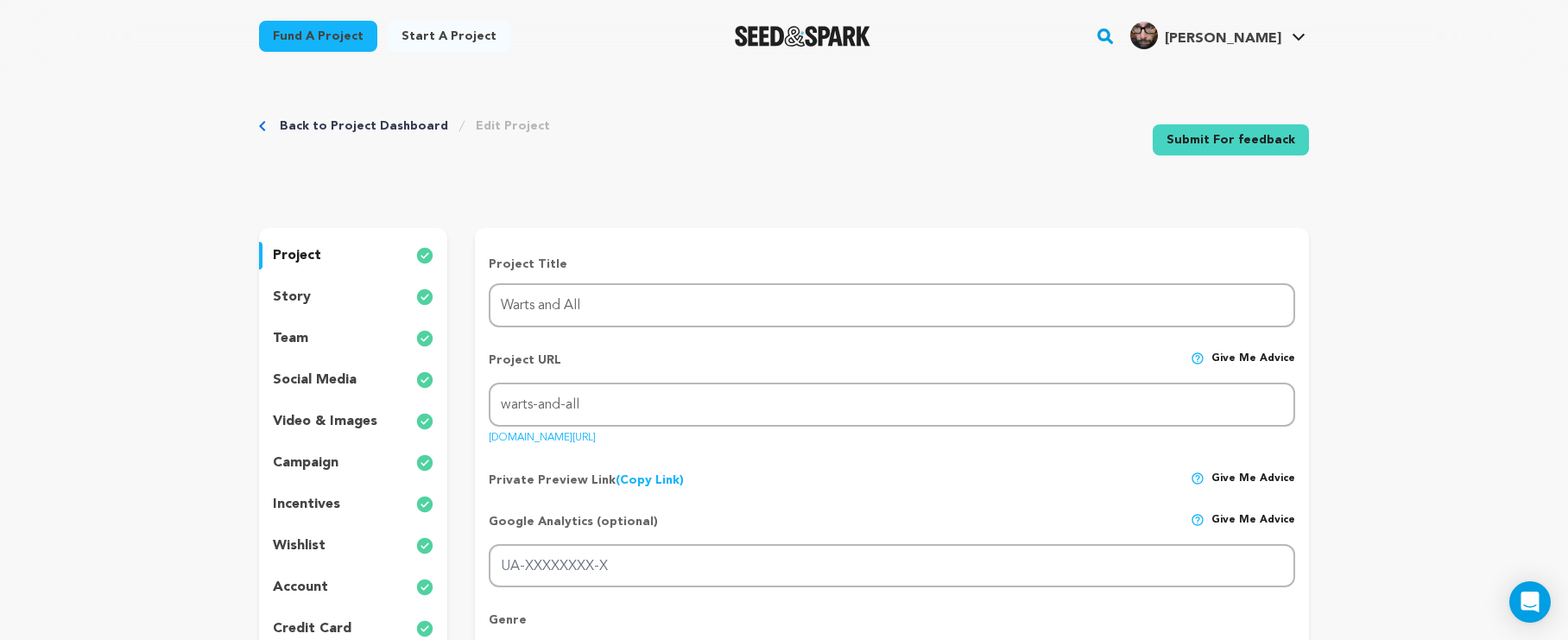
scroll to position [210, 0]
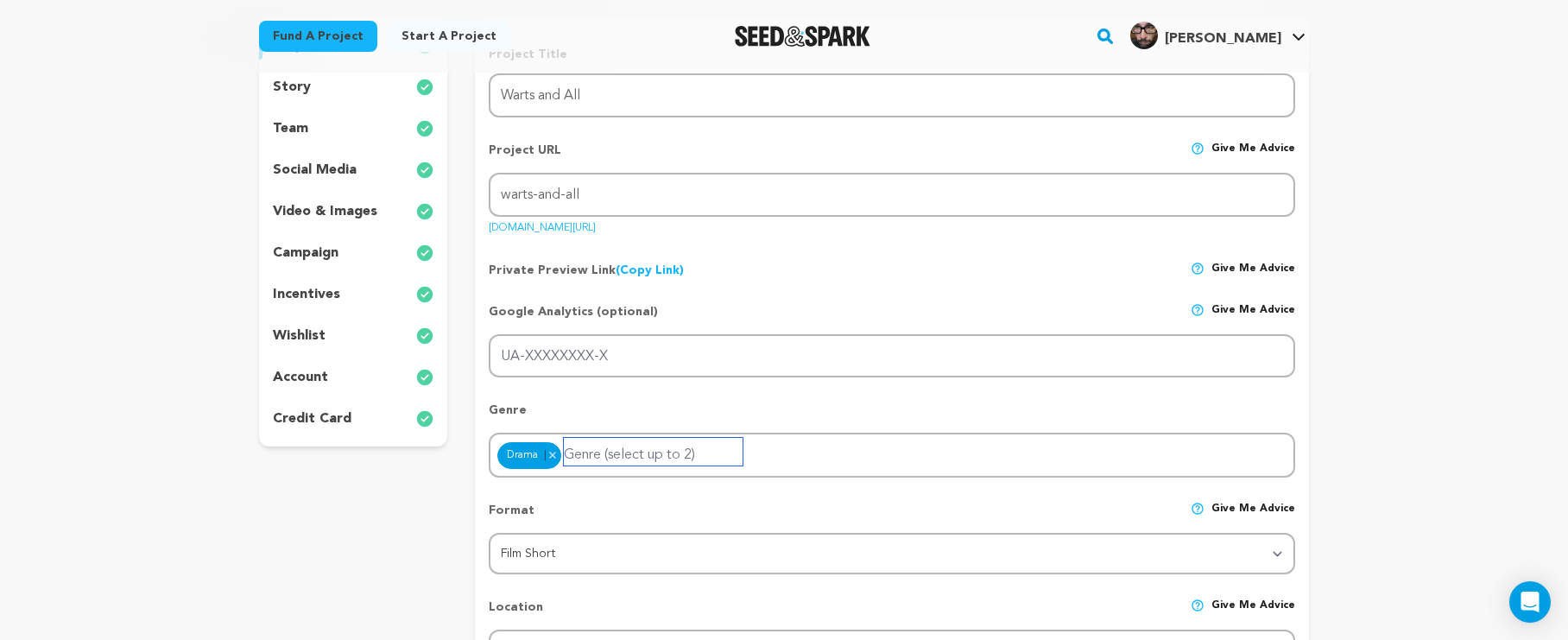
click at [690, 457] on input "Genre (select up to 2)" at bounding box center [653, 452] width 179 height 28
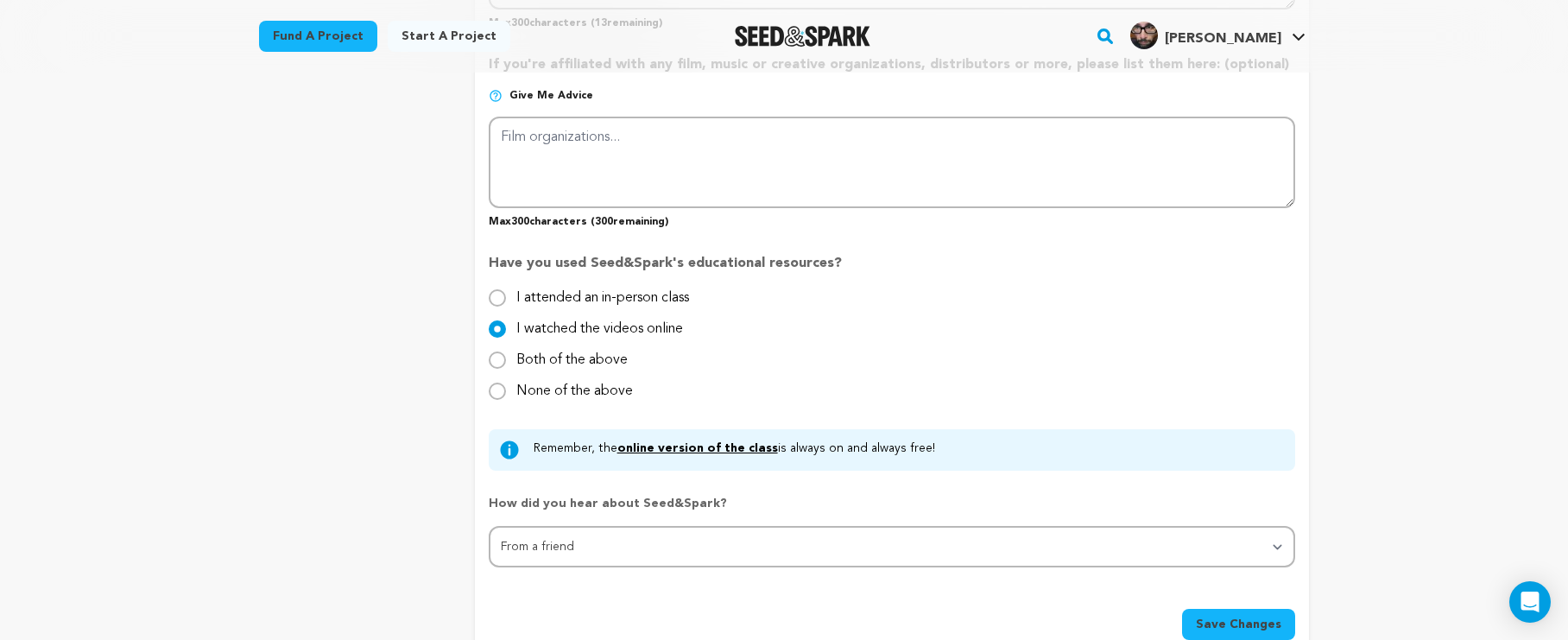
scroll to position [1605, 0]
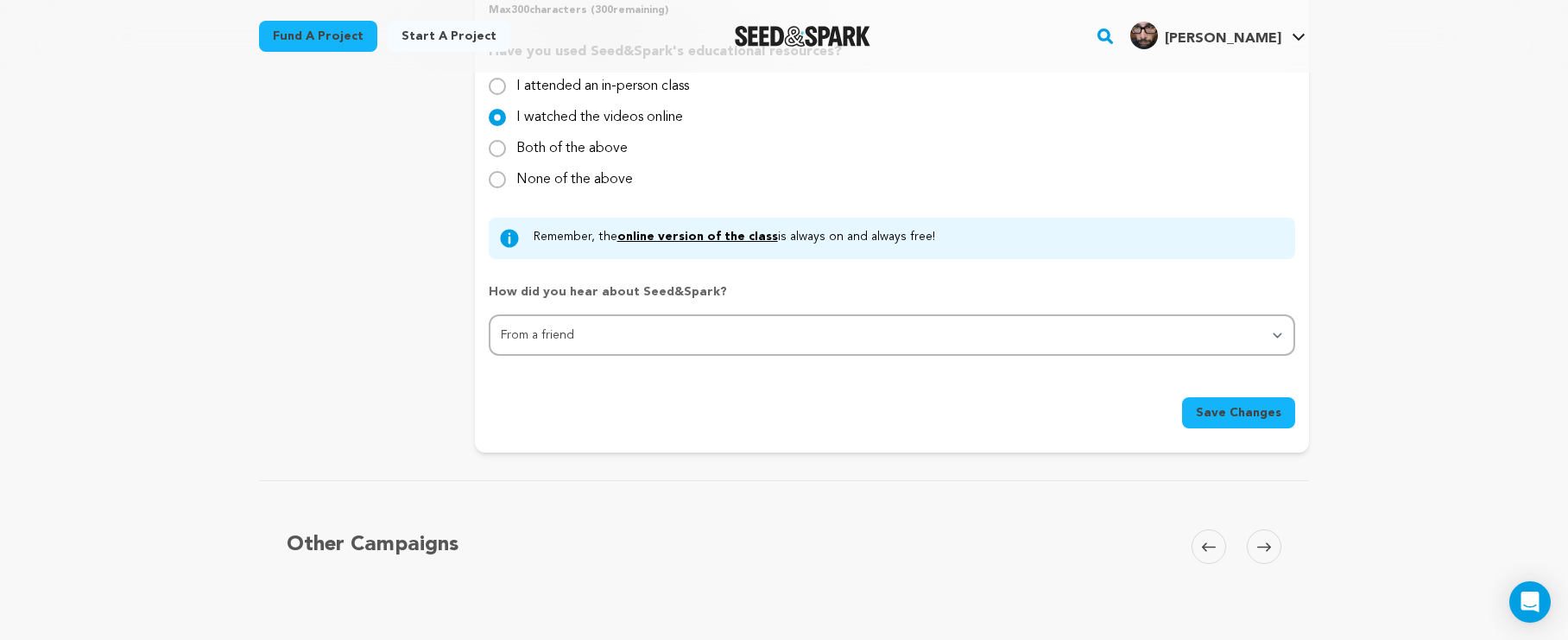
click at [1242, 410] on span "Save Changes" at bounding box center [1239, 412] width 86 height 18
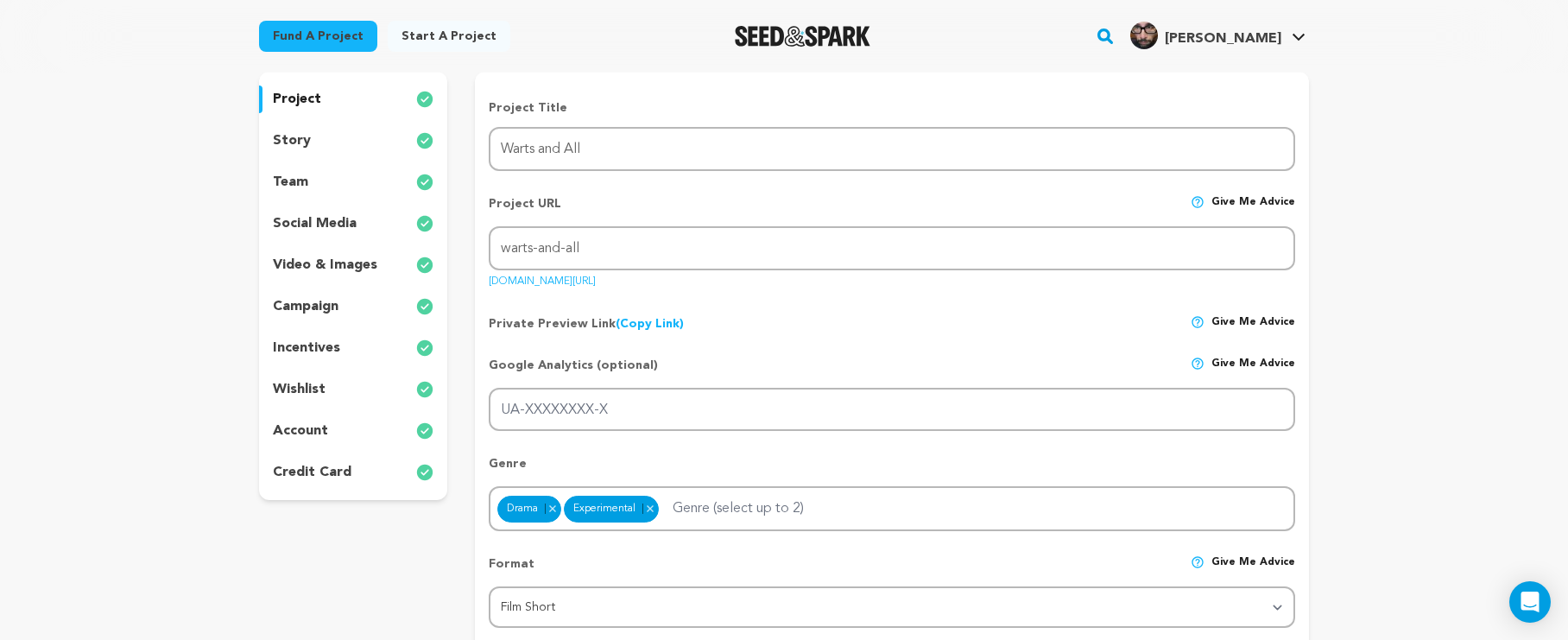
scroll to position [112, 0]
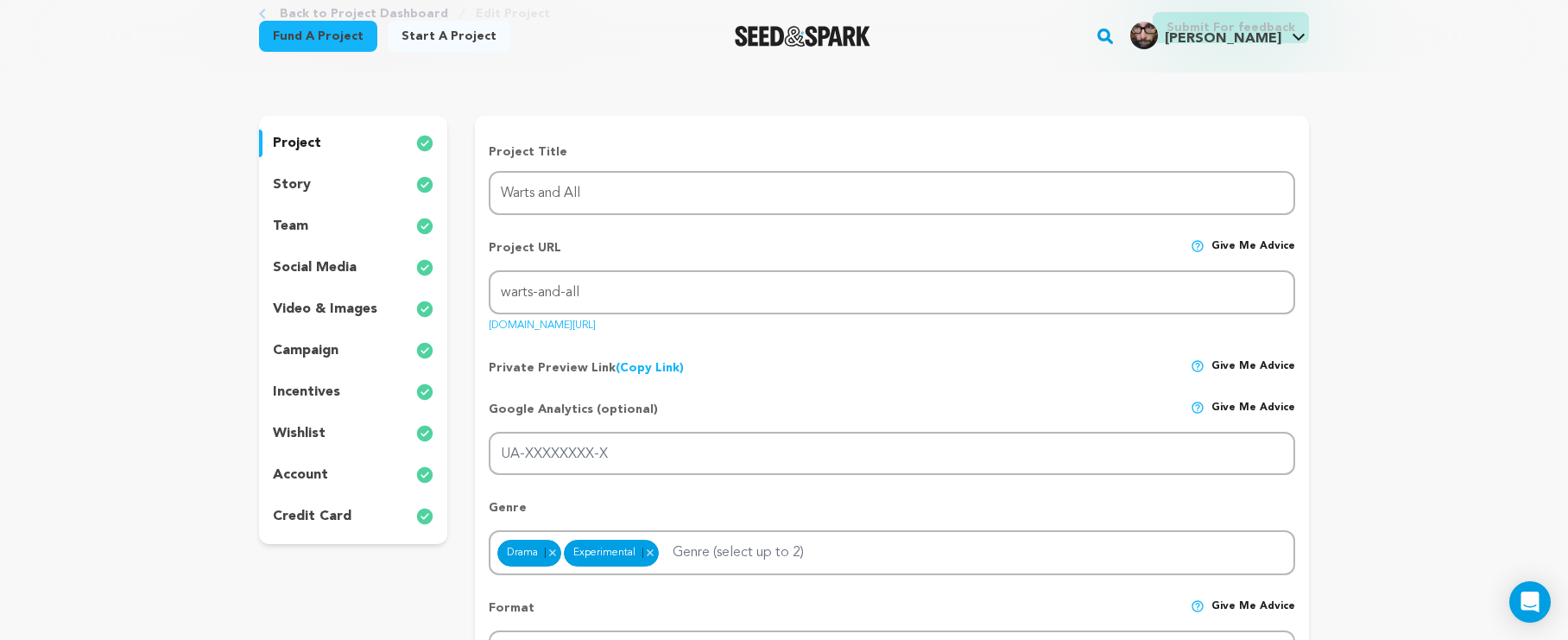
click at [358, 395] on div "incentives" at bounding box center [354, 392] width 189 height 28
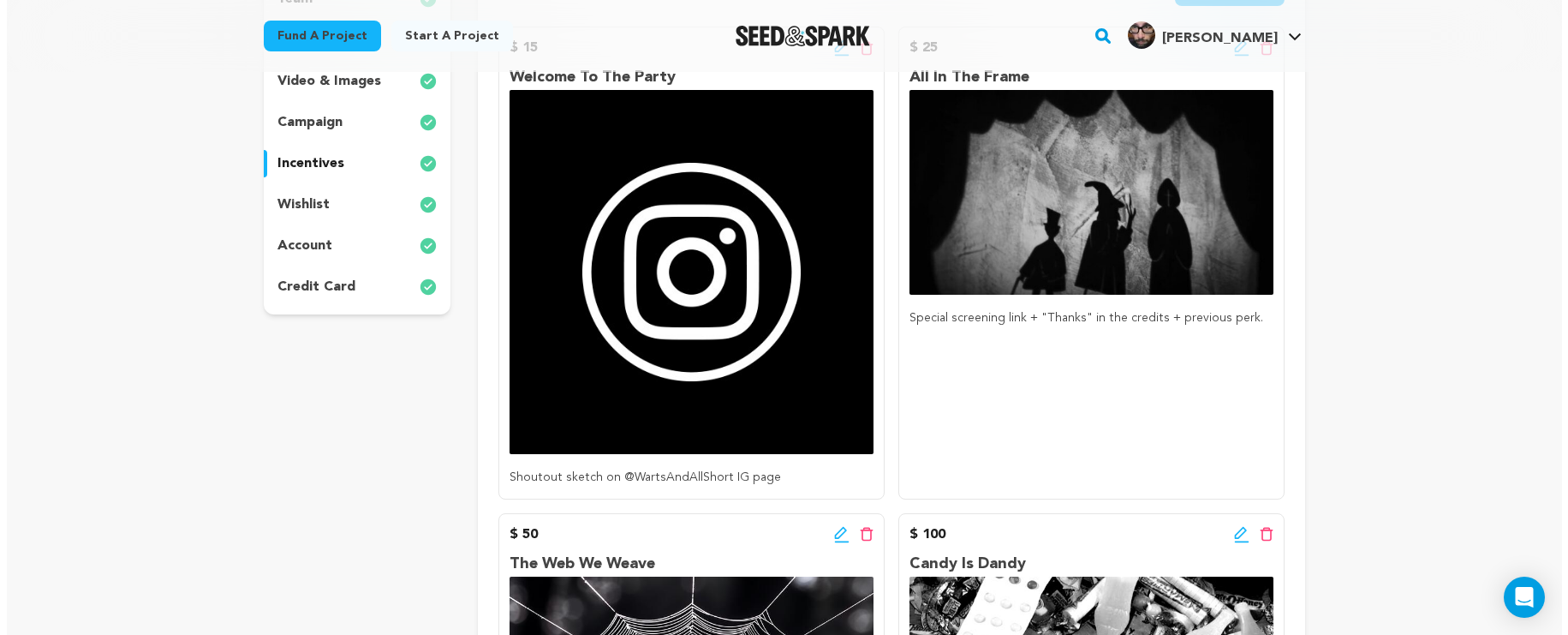
scroll to position [169, 0]
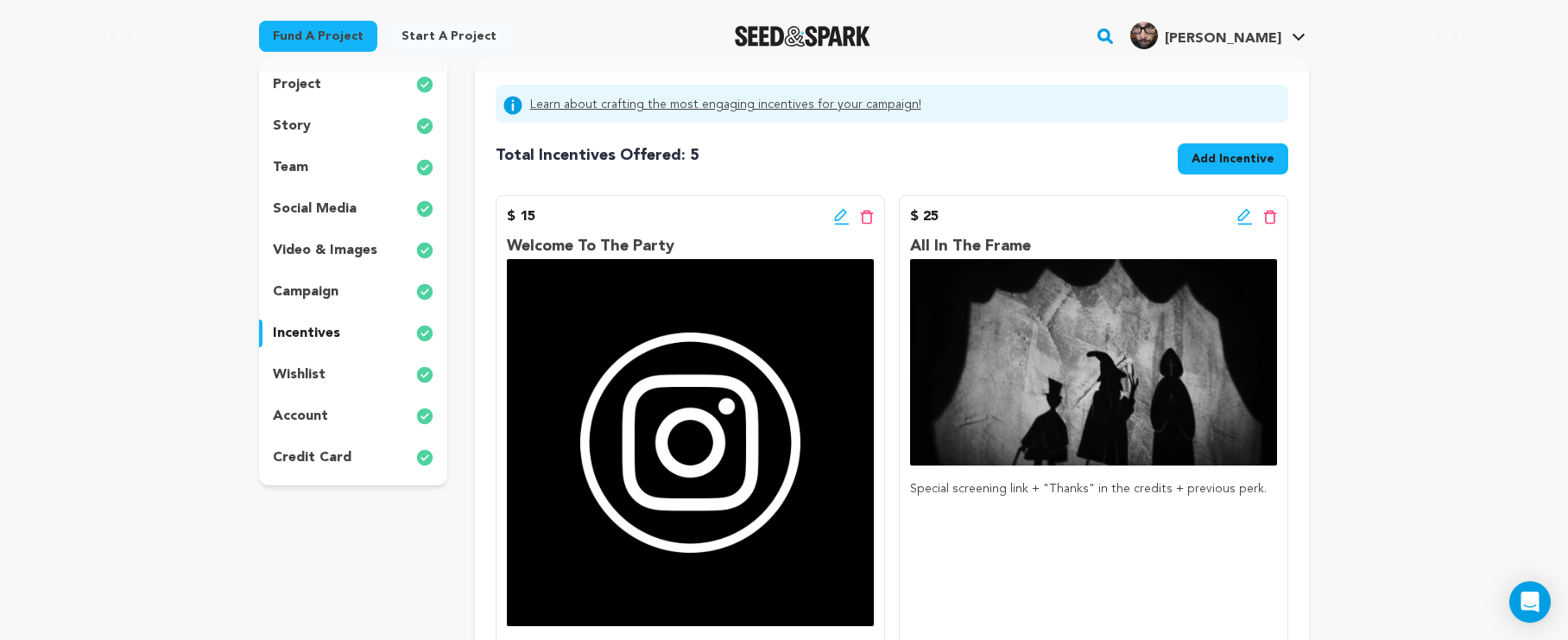
click at [1241, 221] on icon at bounding box center [1245, 216] width 16 height 18
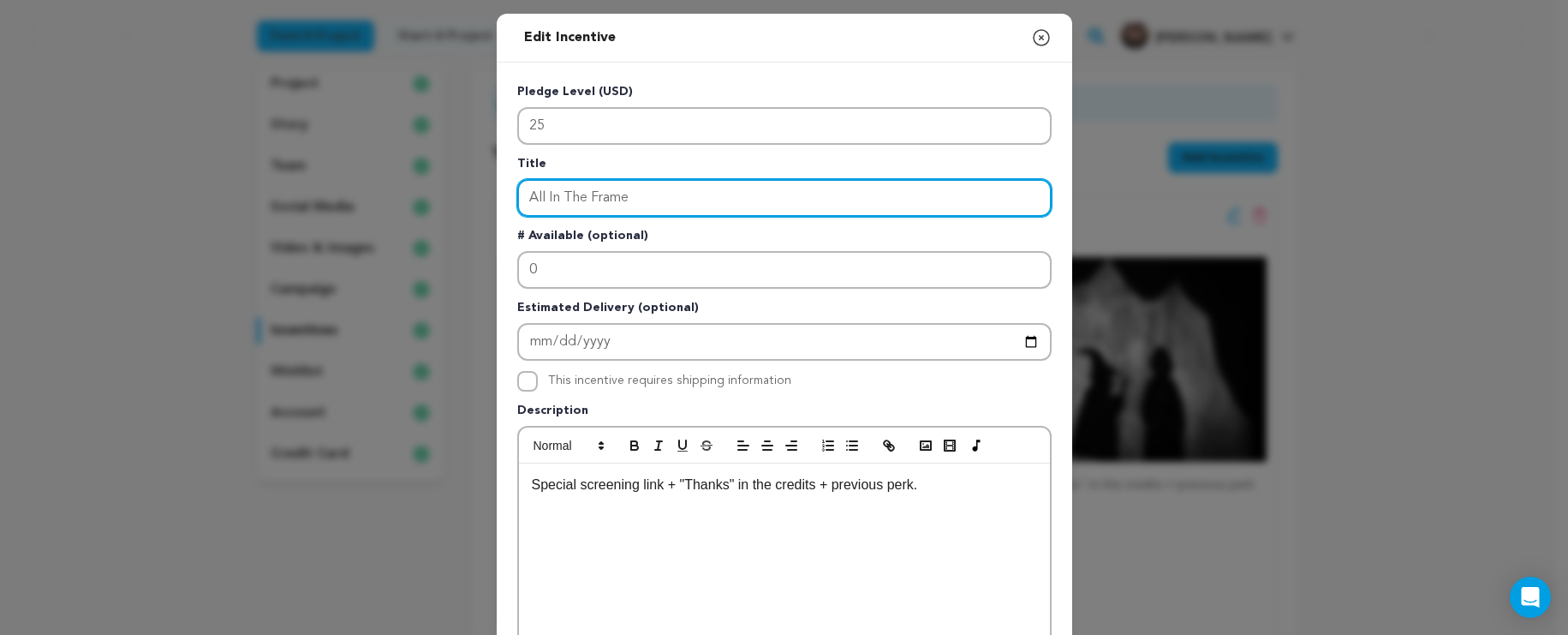
click at [699, 194] on input "All In The Frame" at bounding box center [784, 197] width 534 height 38
drag, startPoint x: 699, startPoint y: 195, endPoint x: 490, endPoint y: 181, distance: 209.5
click at [497, 181] on div "Pledge Level (USD) 25 Title All In The Frame # Available (optional) 0 Estimated…" at bounding box center [785, 532] width 576 height 939
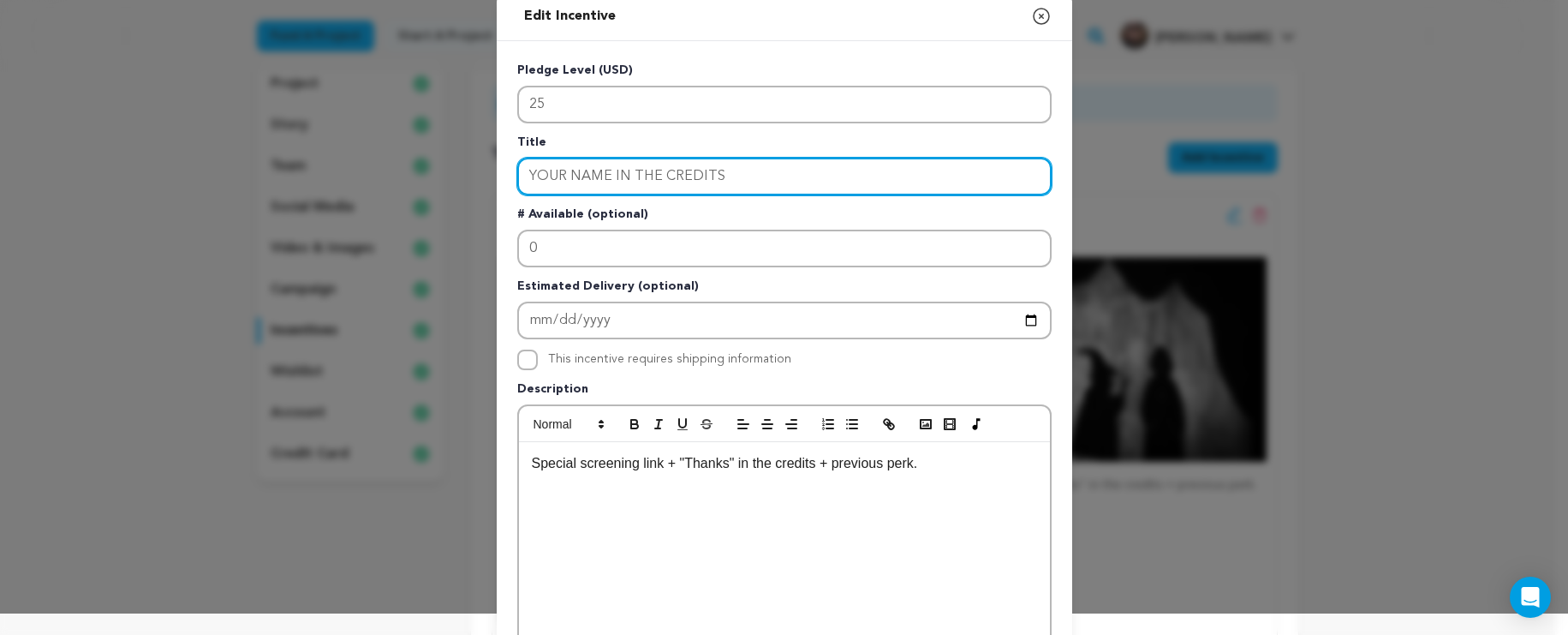
type input "YOUR NAME IN THE CREDITS"
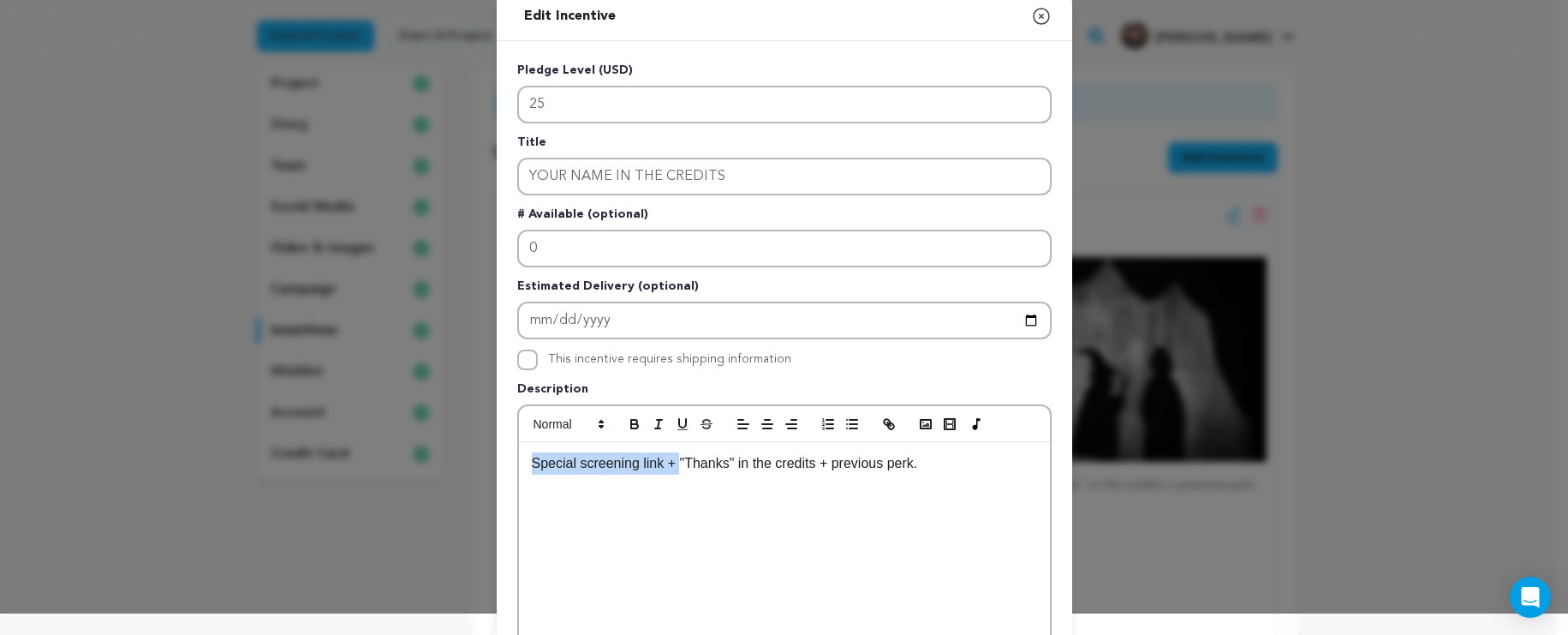
drag, startPoint x: 677, startPoint y: 467, endPoint x: 499, endPoint y: 465, distance: 178.0
click at [499, 465] on div "Pledge Level (USD) 25 Title YOUR NAME IN THE CREDITS # Available (optional) 0 E…" at bounding box center [785, 510] width 576 height 939
click at [800, 477] on div "Special screening link + "Thanks" in the credits + previous perk." at bounding box center [785, 570] width 531 height 257
drag, startPoint x: 816, startPoint y: 467, endPoint x: 512, endPoint y: 463, distance: 304.0
click at [519, 463] on div "Special screening link + "Thanks" in the credits + previous perk." at bounding box center [785, 570] width 531 height 257
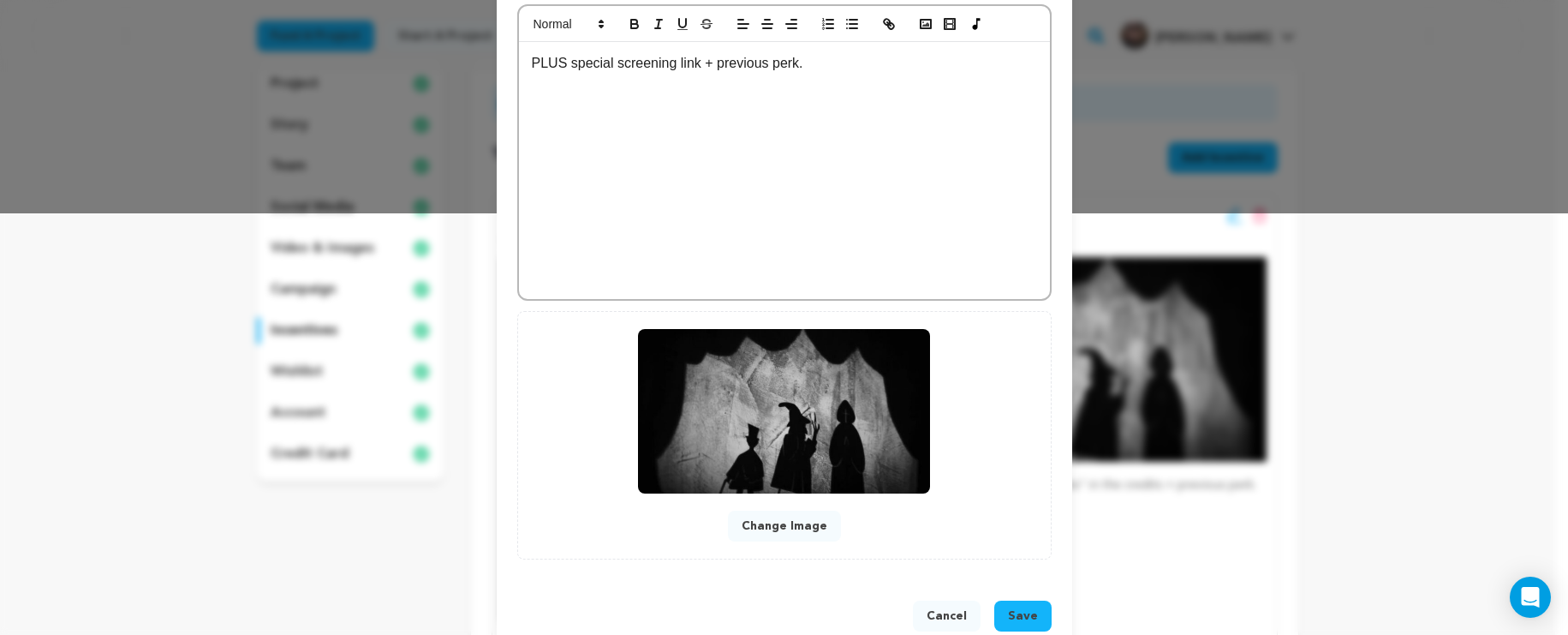
scroll to position [460, 0]
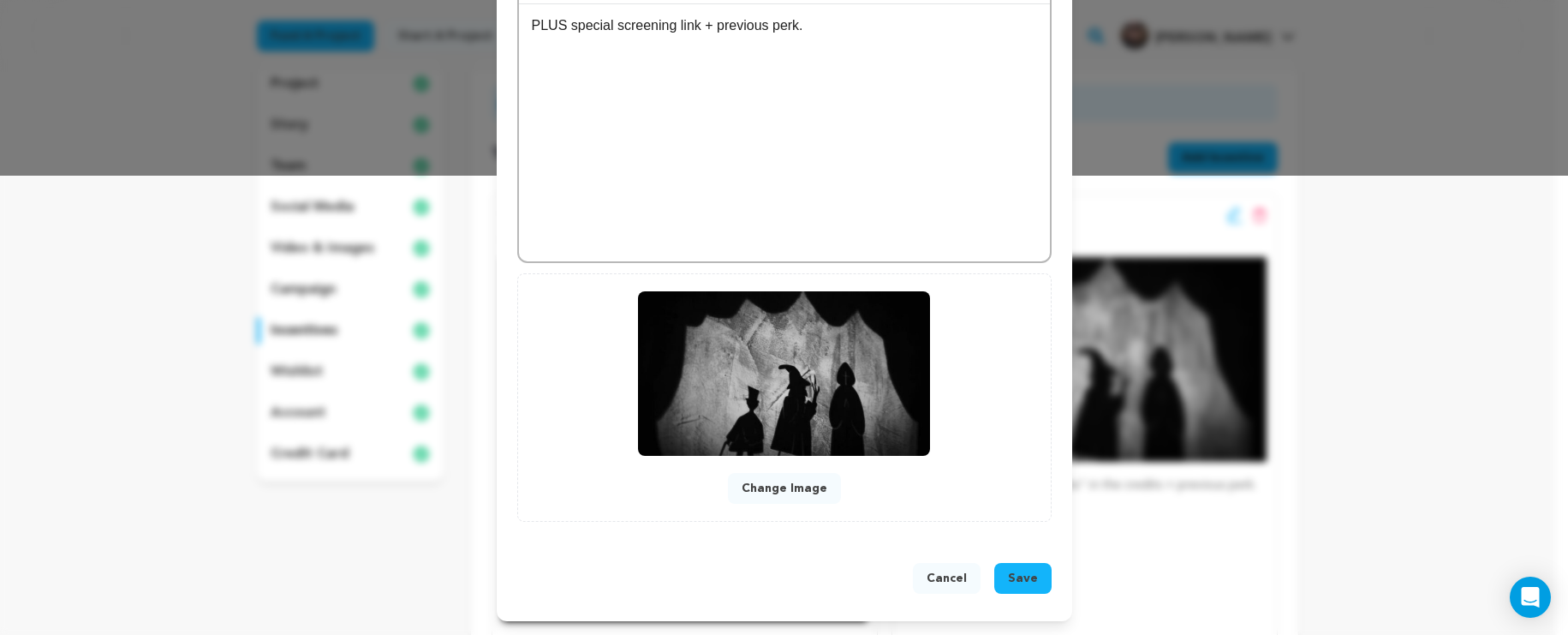
click at [1031, 586] on button "Save" at bounding box center [1023, 578] width 57 height 31
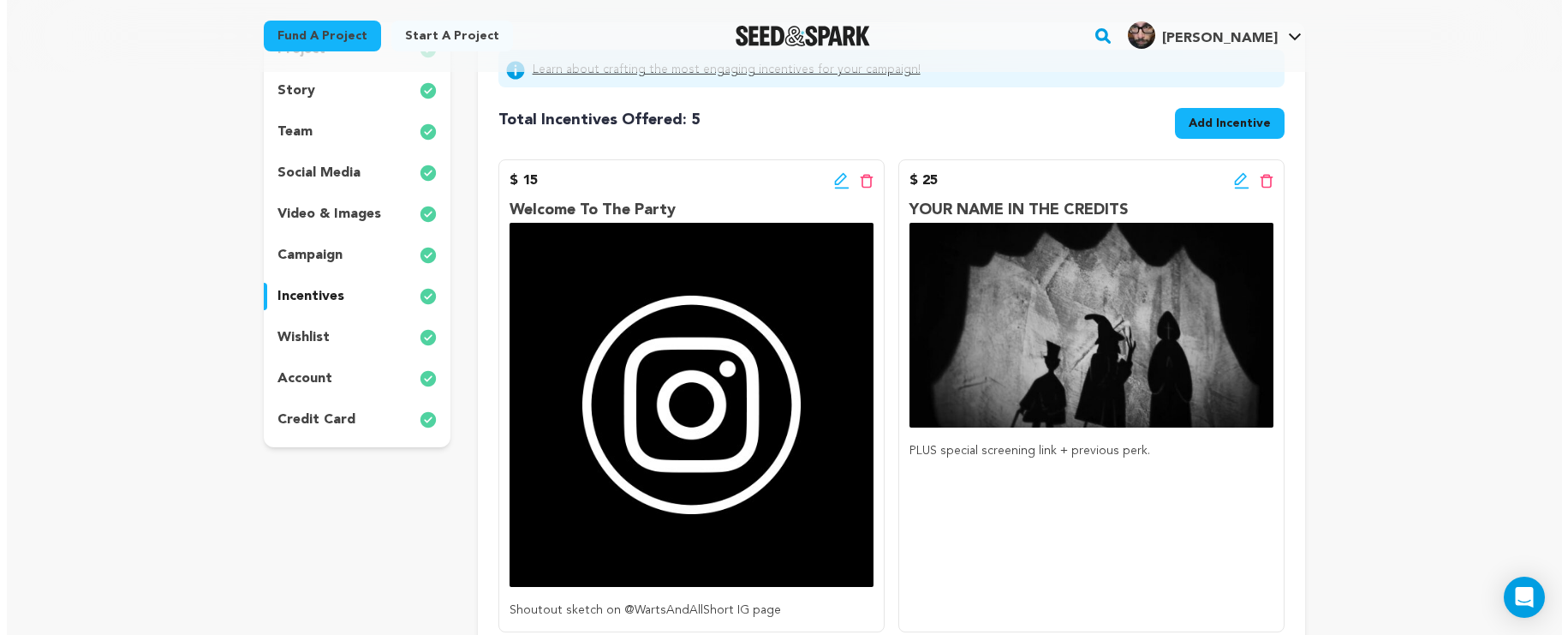
scroll to position [215, 0]
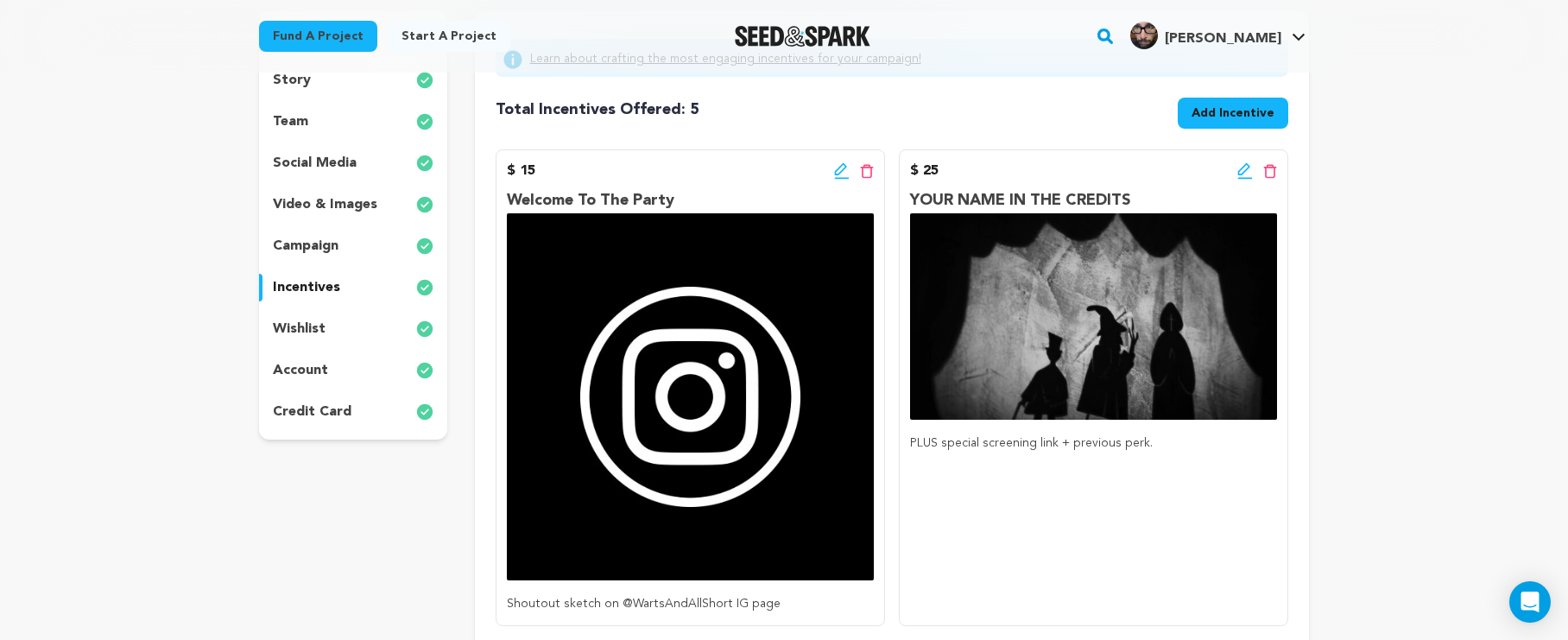
click at [834, 174] on icon at bounding box center [842, 171] width 16 height 18
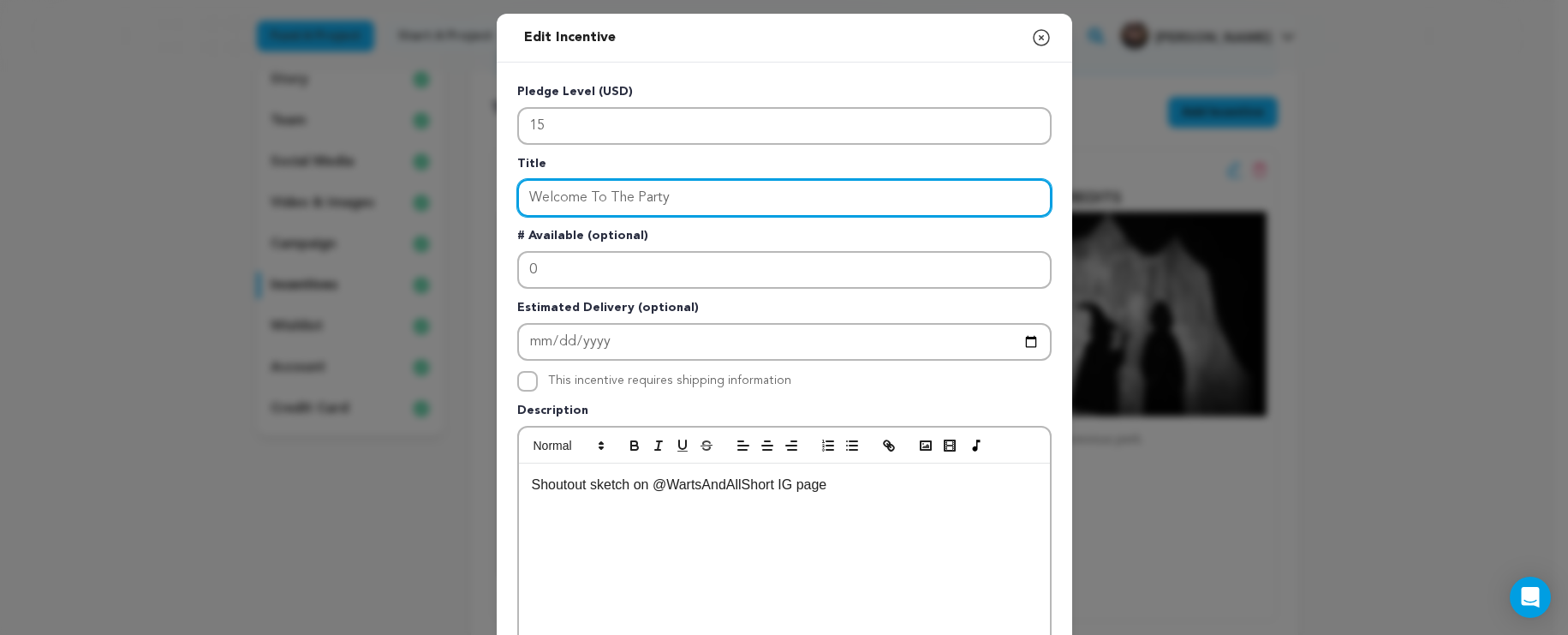
drag, startPoint x: 754, startPoint y: 199, endPoint x: 109, endPoint y: 134, distance: 648.3
click at [109, 134] on div "Edit Incentive Close modal Pledge Level (USD) 15 Title Welcome To The Party # A…" at bounding box center [784, 547] width 1568 height 1094
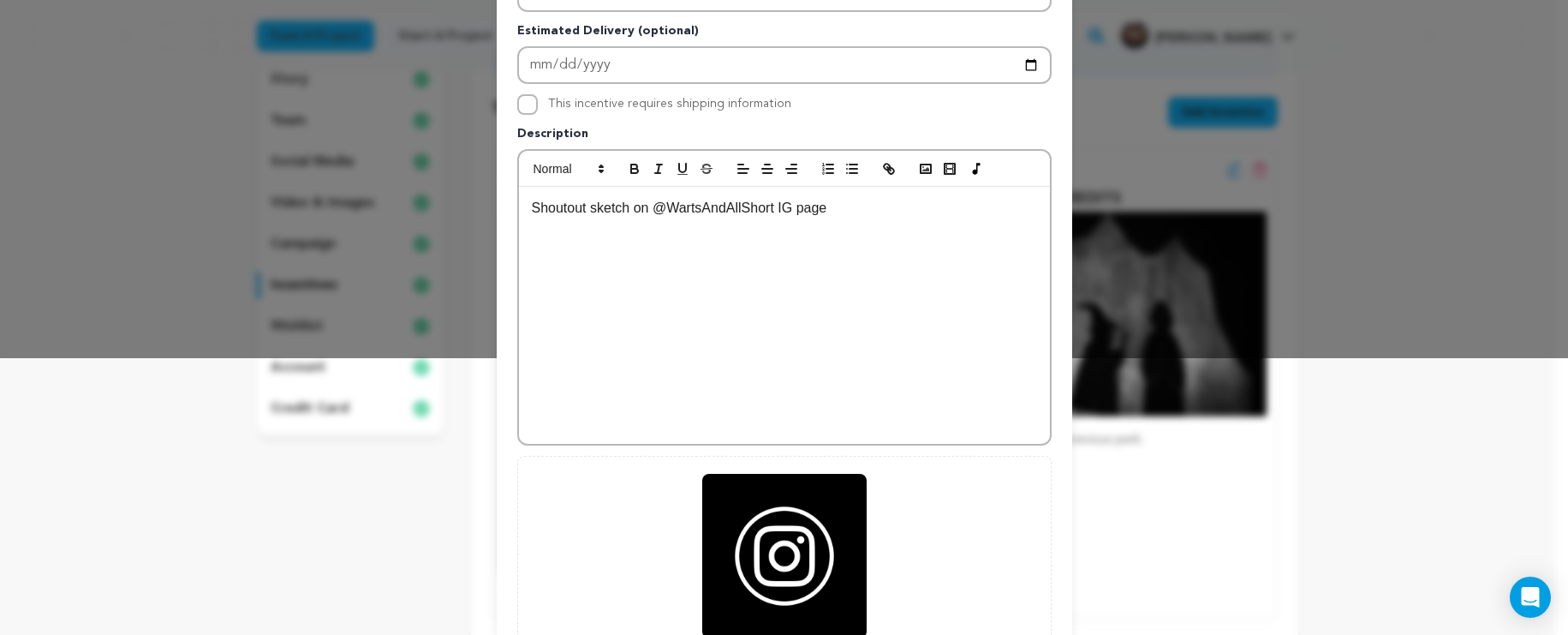
scroll to position [460, 0]
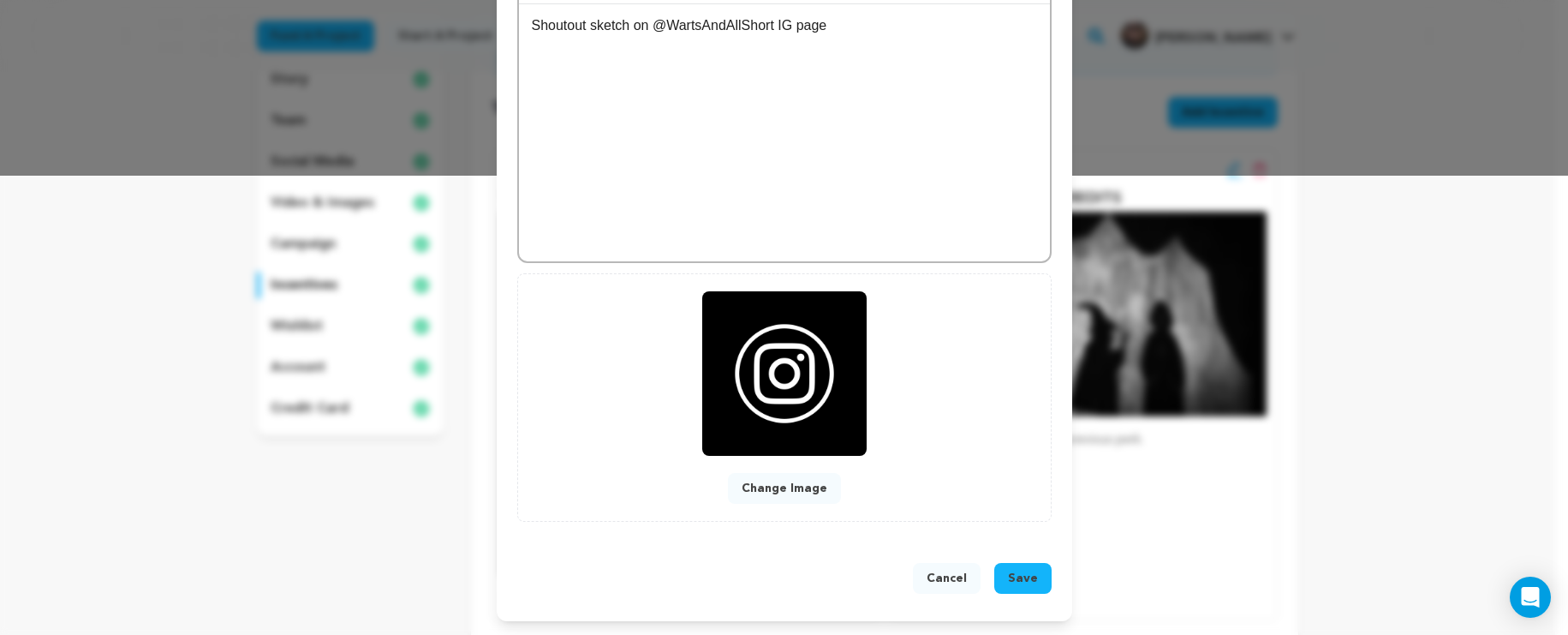
type input "WELCOME TO THE PARTY"
click at [1012, 568] on button "Save" at bounding box center [1023, 578] width 57 height 31
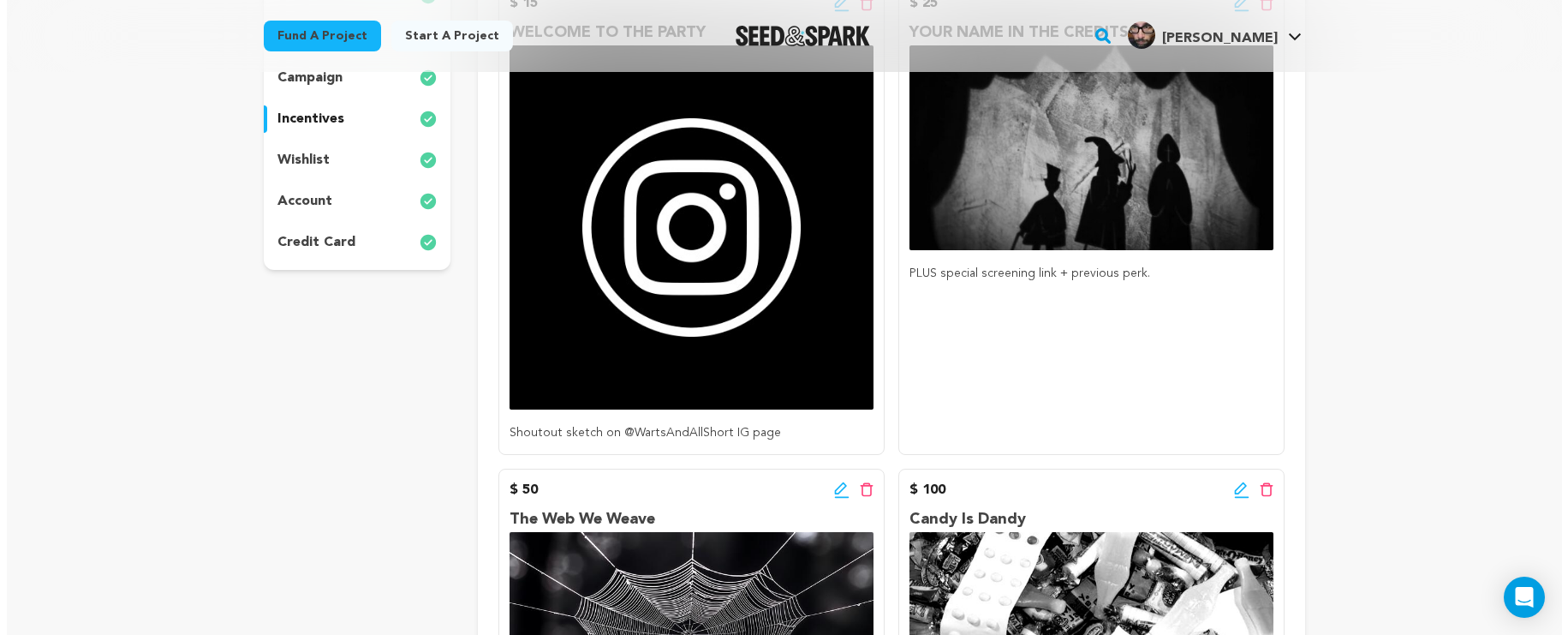
scroll to position [293, 0]
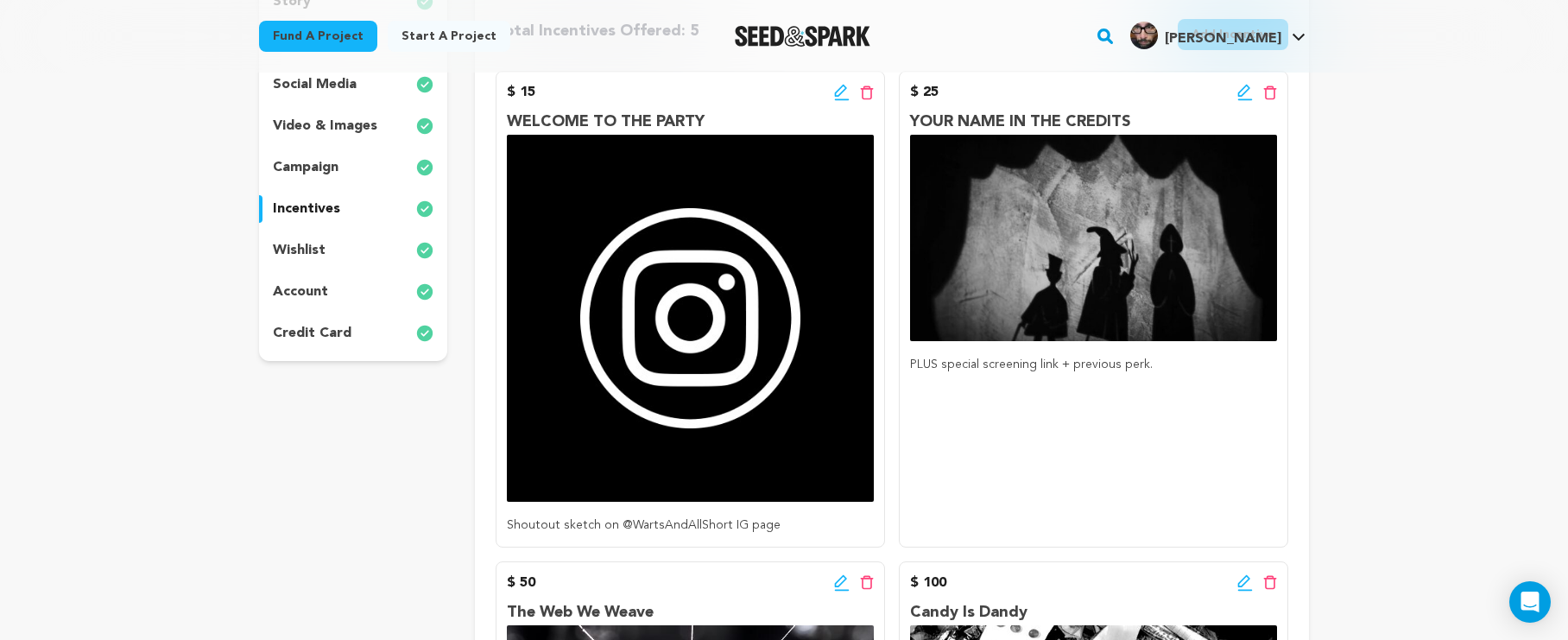
click at [1242, 92] on icon at bounding box center [1245, 92] width 16 height 18
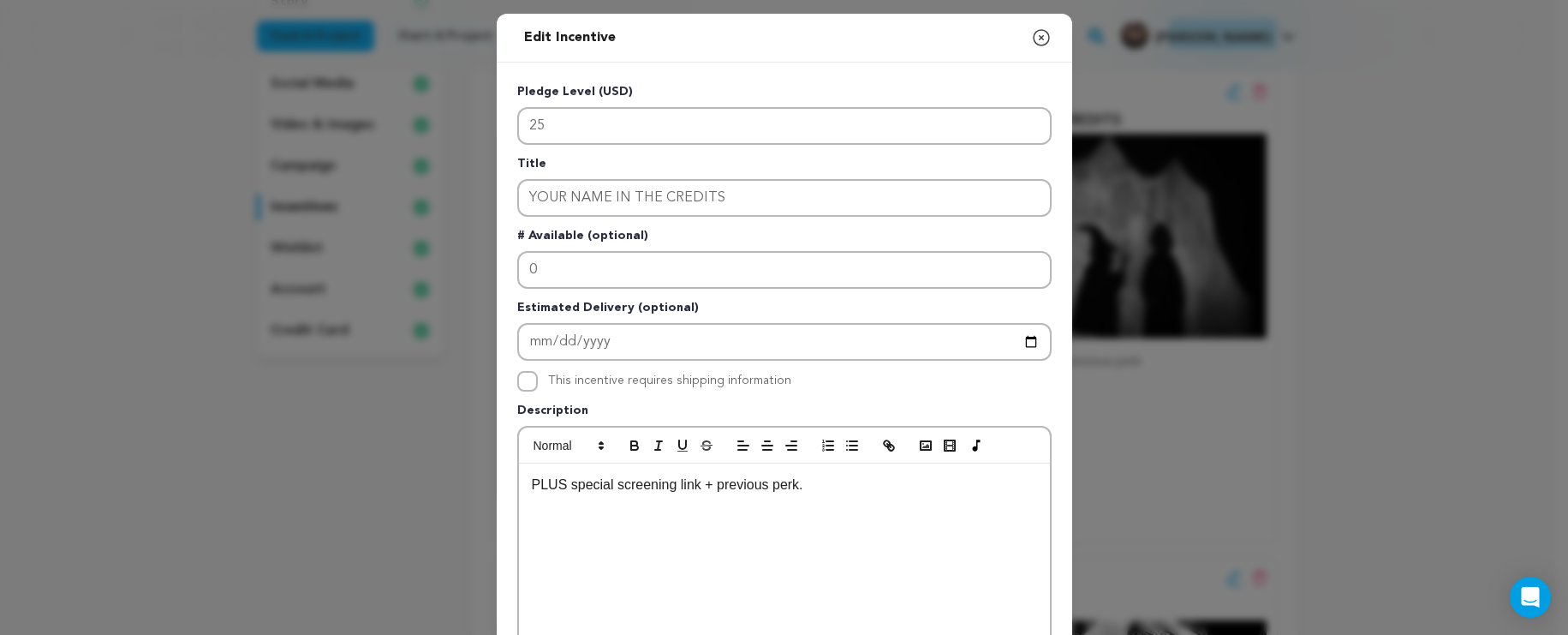
click at [703, 486] on p "PLUS special screening link + previous perk." at bounding box center [785, 485] width 505 height 22
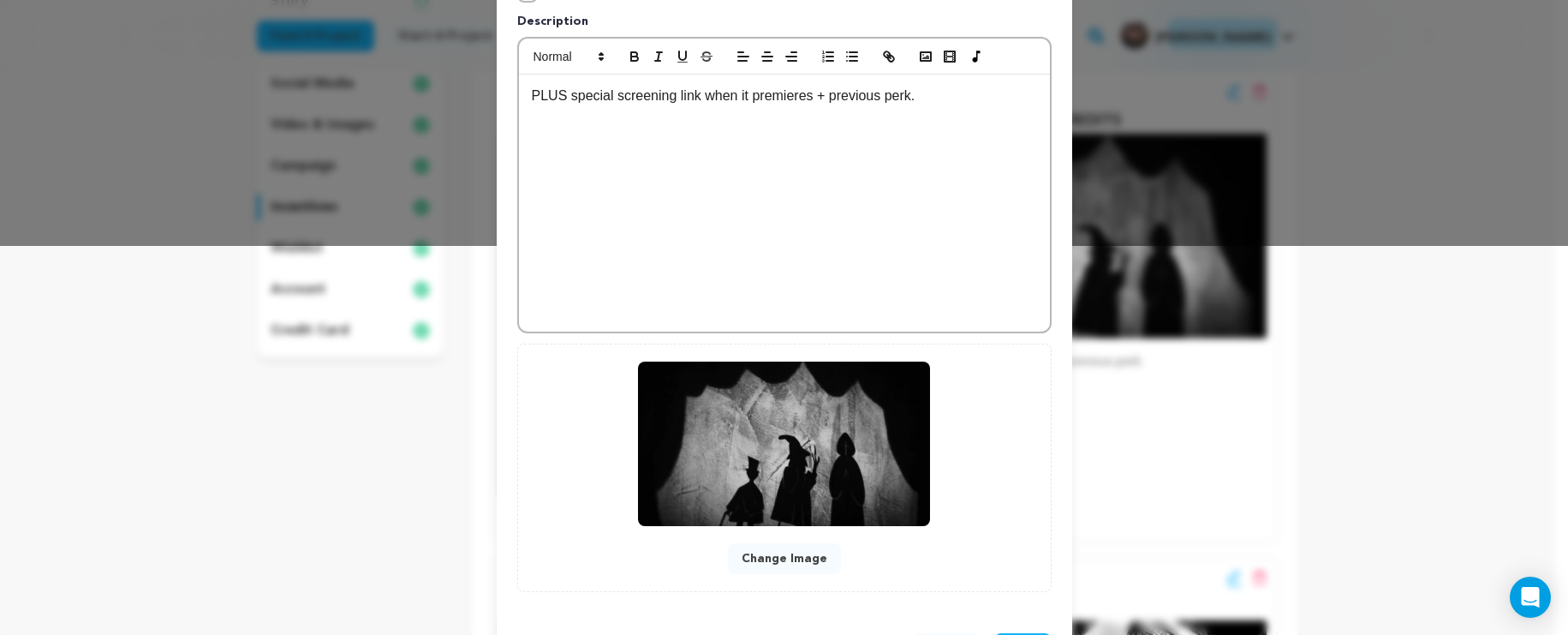
scroll to position [460, 0]
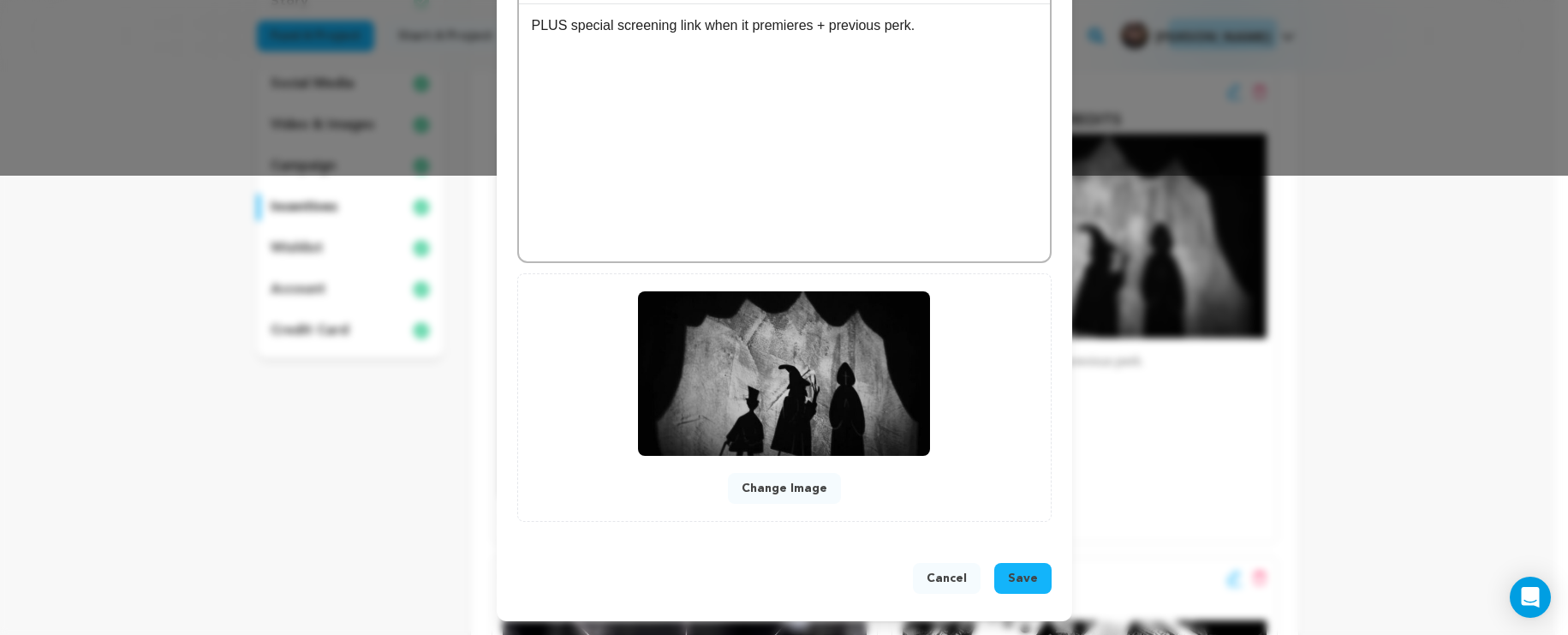
click at [1014, 582] on span "Save" at bounding box center [1023, 578] width 30 height 18
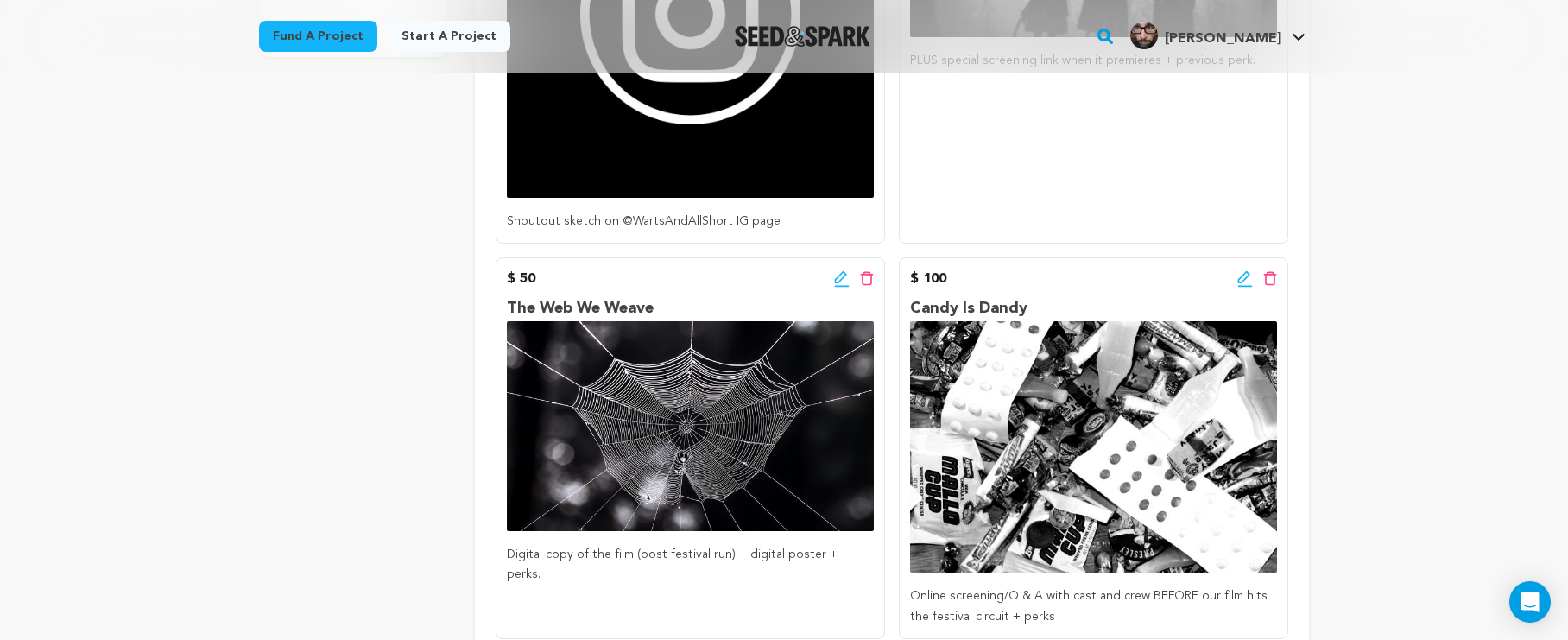
scroll to position [610, 0]
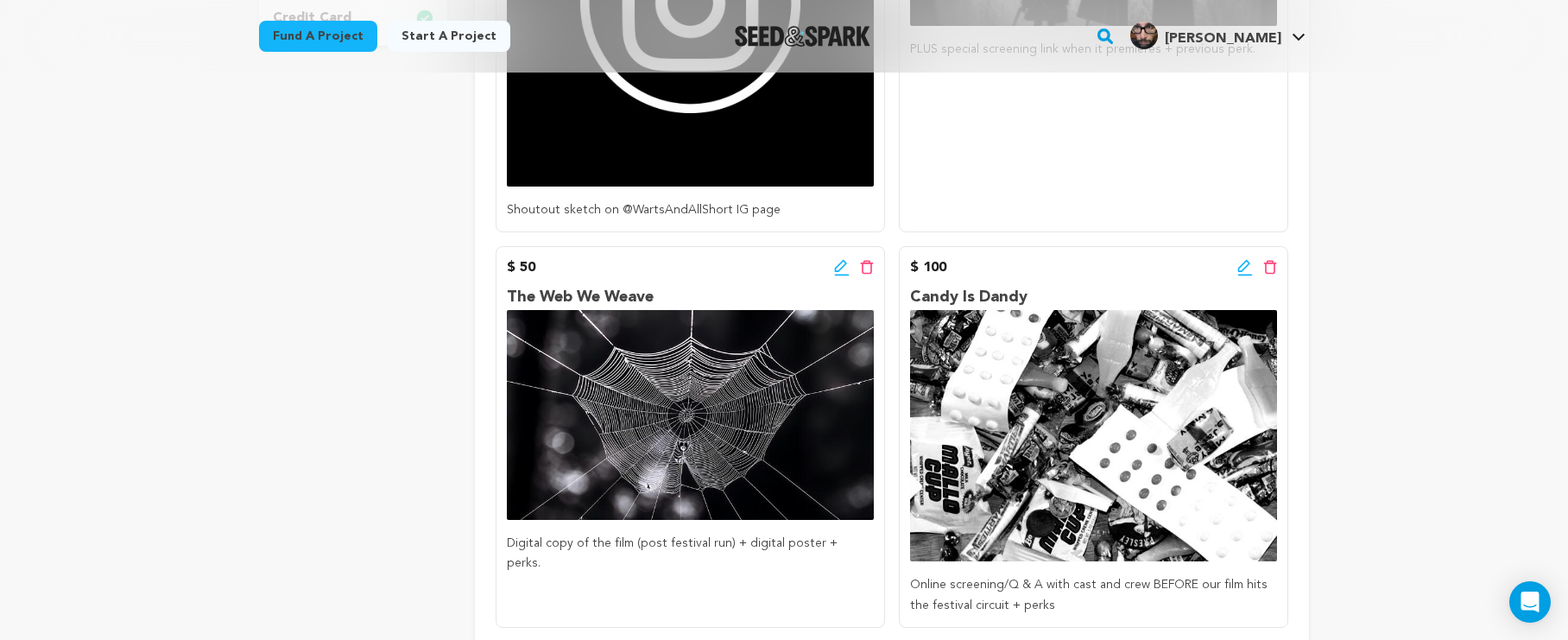
click at [834, 269] on icon at bounding box center [842, 268] width 16 height 18
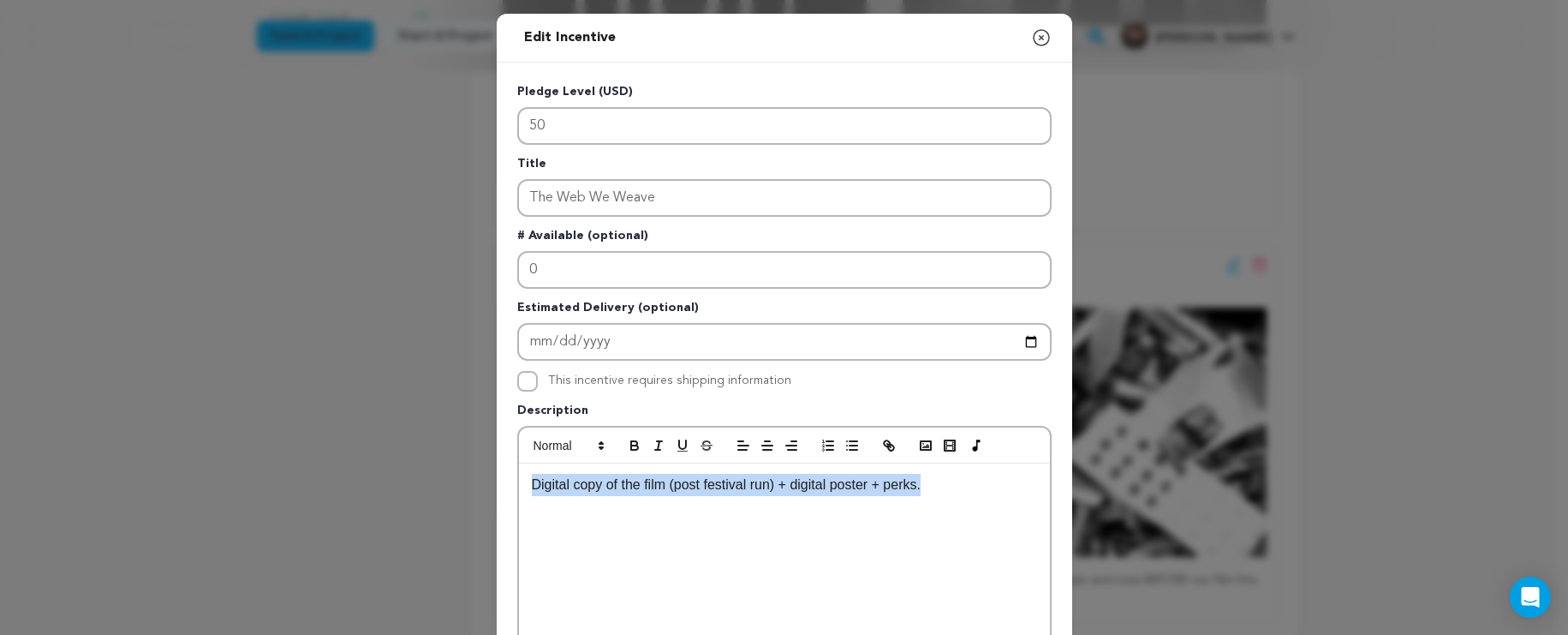
drag, startPoint x: 945, startPoint y: 492, endPoint x: 512, endPoint y: 489, distance: 433.0
click at [519, 489] on div "Digital copy of the film (post festival run) + digital poster + perks." at bounding box center [785, 592] width 531 height 257
drag, startPoint x: 790, startPoint y: 38, endPoint x: 655, endPoint y: 43, distance: 135.1
click at [630, 38] on div "Edit Incentive Close modal" at bounding box center [785, 38] width 576 height 49
drag, startPoint x: 964, startPoint y: 488, endPoint x: 561, endPoint y: 465, distance: 403.7
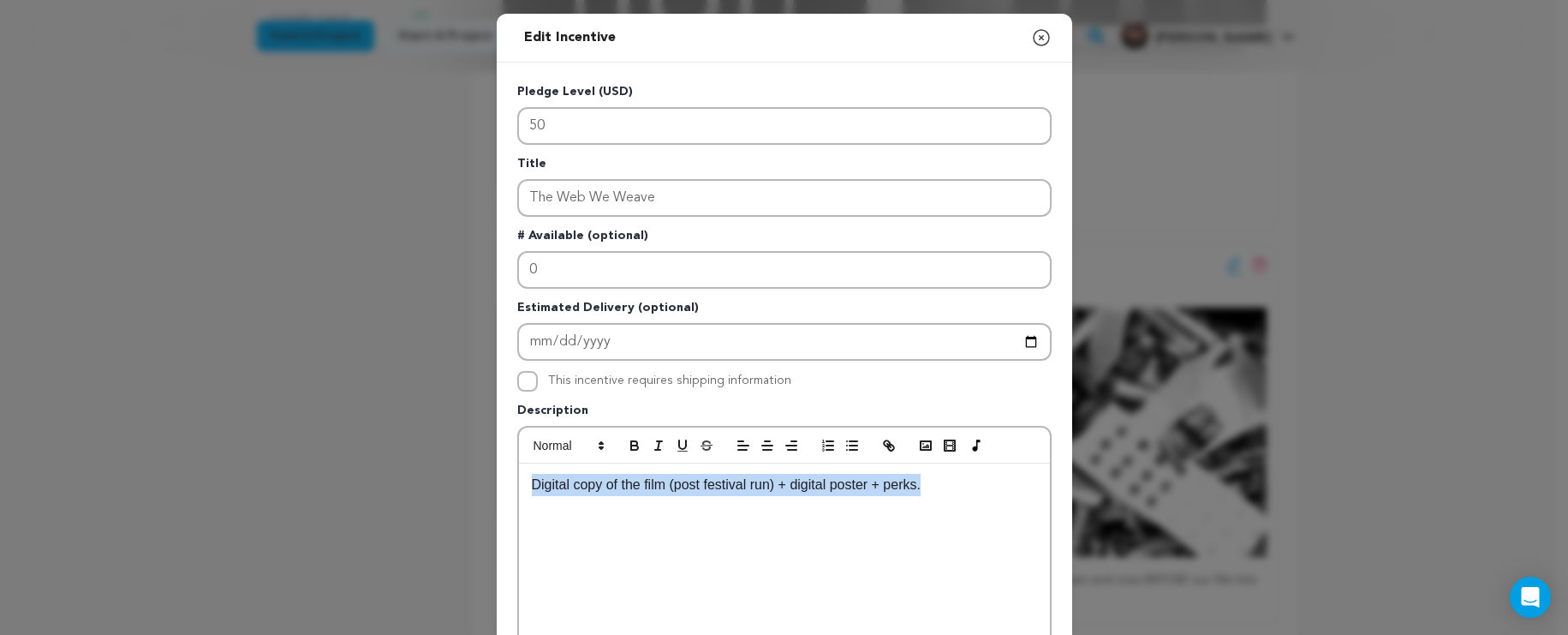
click at [561, 465] on div "Digital copy of the film (post festival run) + digital poster + perks." at bounding box center [785, 592] width 531 height 257
click at [581, 485] on p "PRIVATE screening link before" at bounding box center [785, 485] width 505 height 22
click at [753, 490] on p "PRIVATE screening link before" at bounding box center [785, 485] width 505 height 22
click at [1039, 40] on icon "button" at bounding box center [1041, 38] width 20 height 20
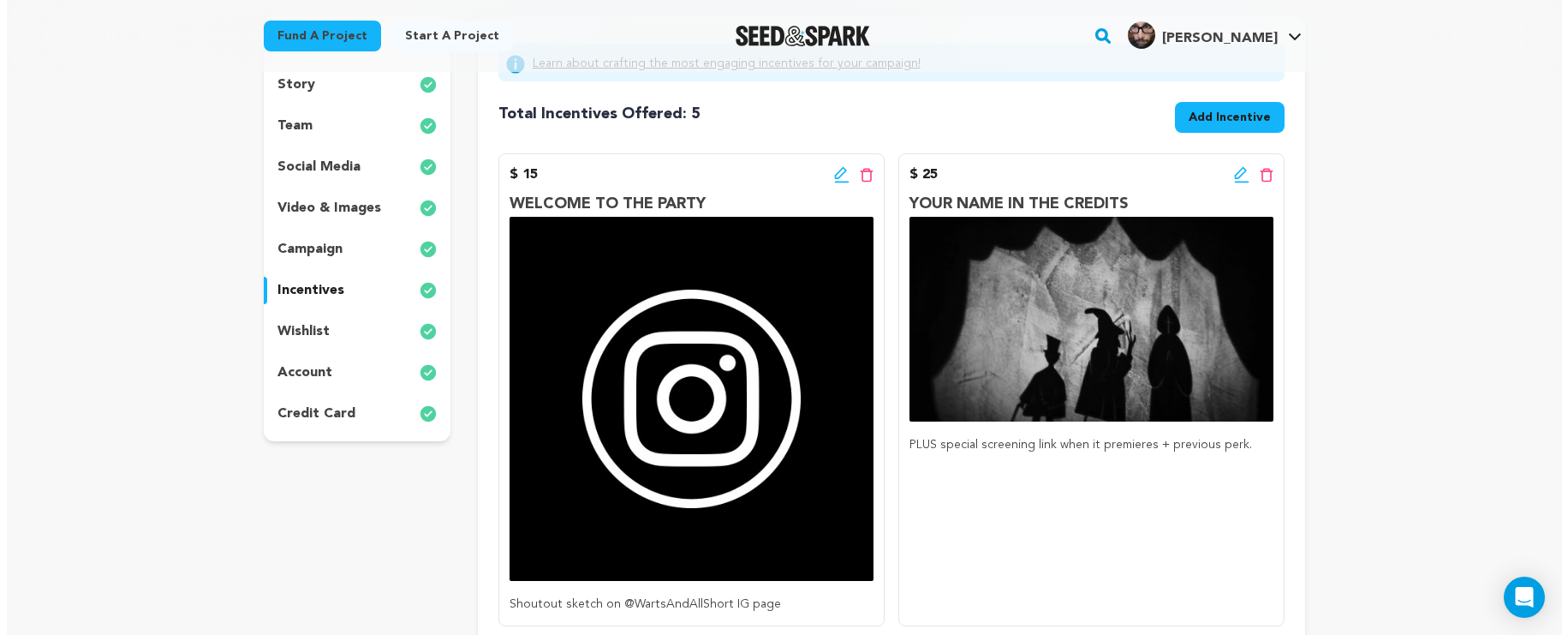
scroll to position [231, 0]
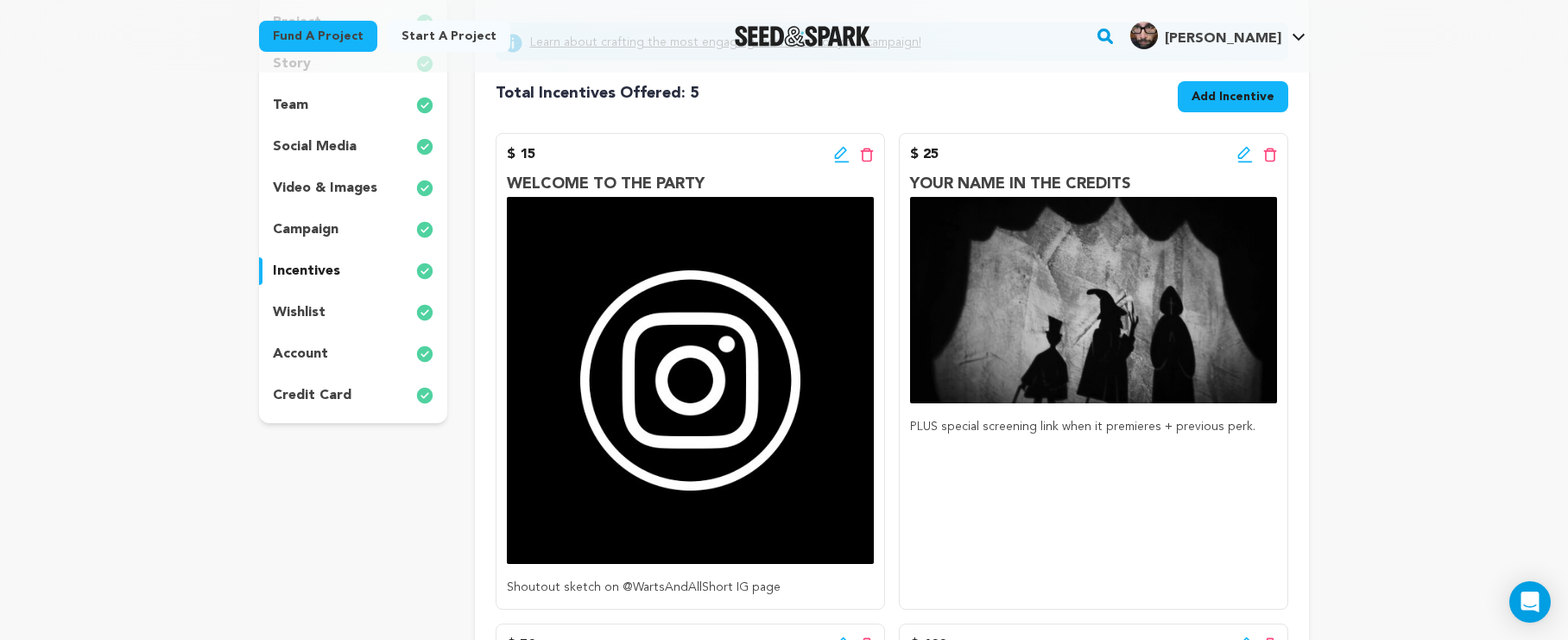
click at [847, 150] on icon at bounding box center [842, 154] width 16 height 18
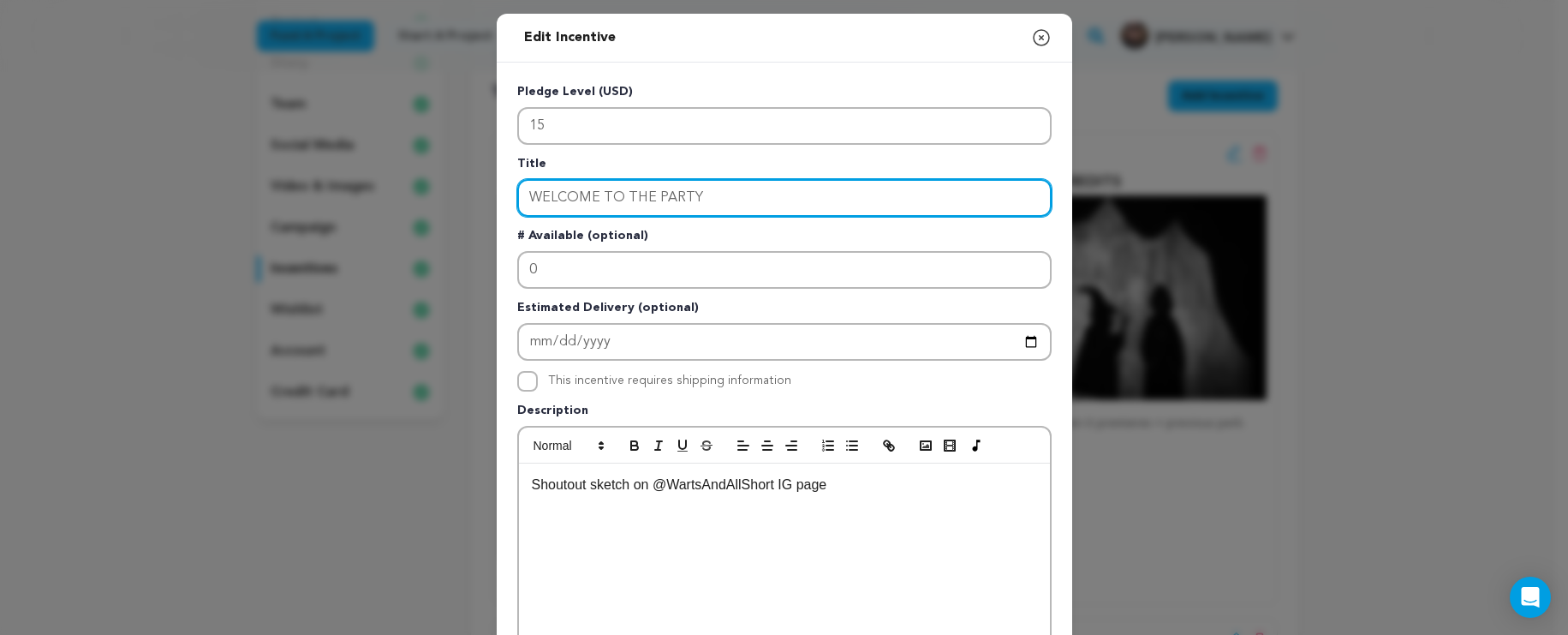
drag, startPoint x: 782, startPoint y: 191, endPoint x: 518, endPoint y: 188, distance: 264.0
click at [518, 188] on input "WELCOME TO THE PARTY" at bounding box center [784, 197] width 534 height 38
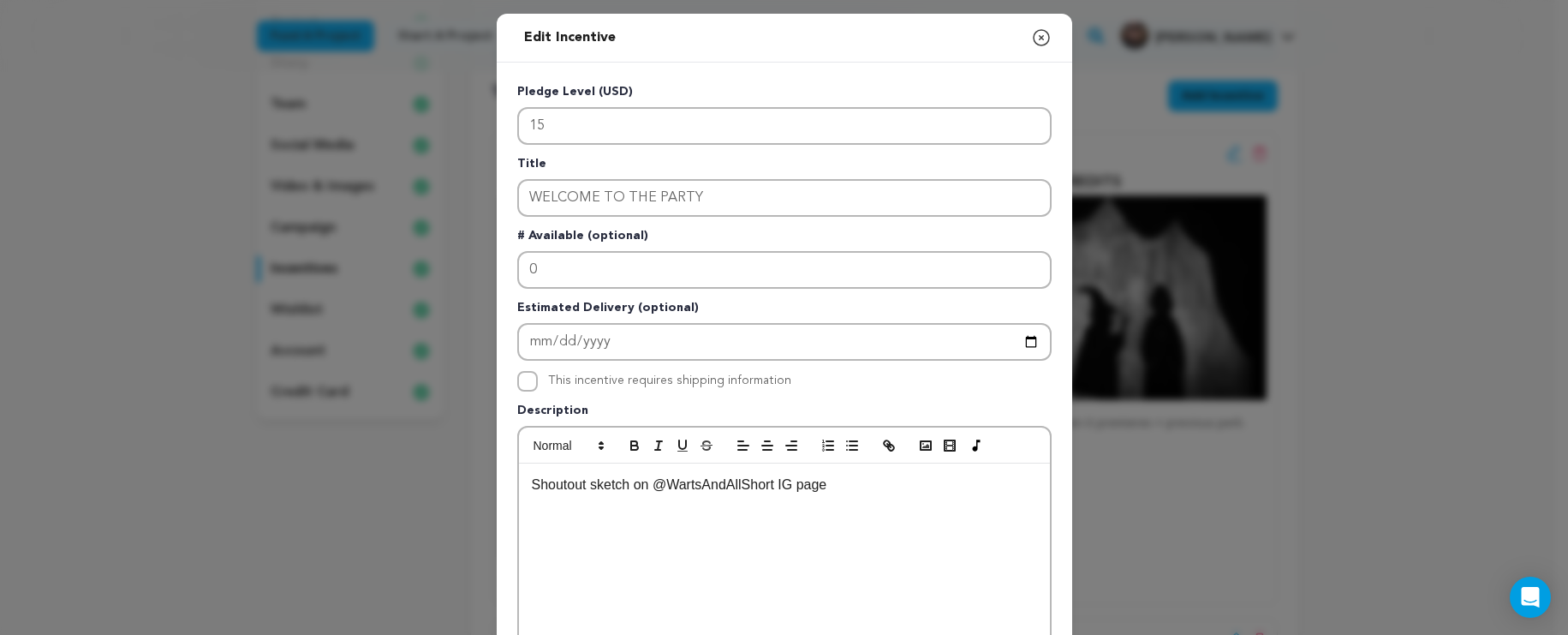
click at [659, 520] on div "Shoutout sketch on @WartsAndAllShort IG page" at bounding box center [785, 592] width 531 height 257
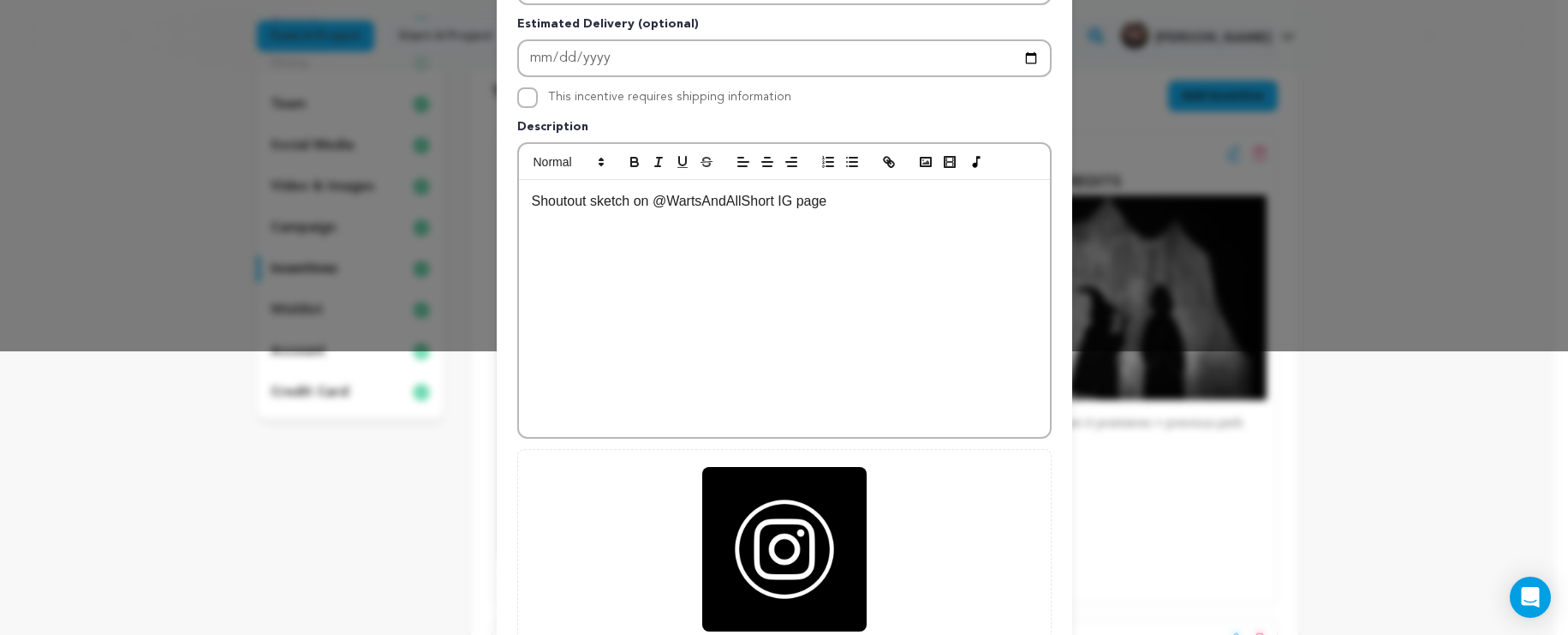
scroll to position [460, 0]
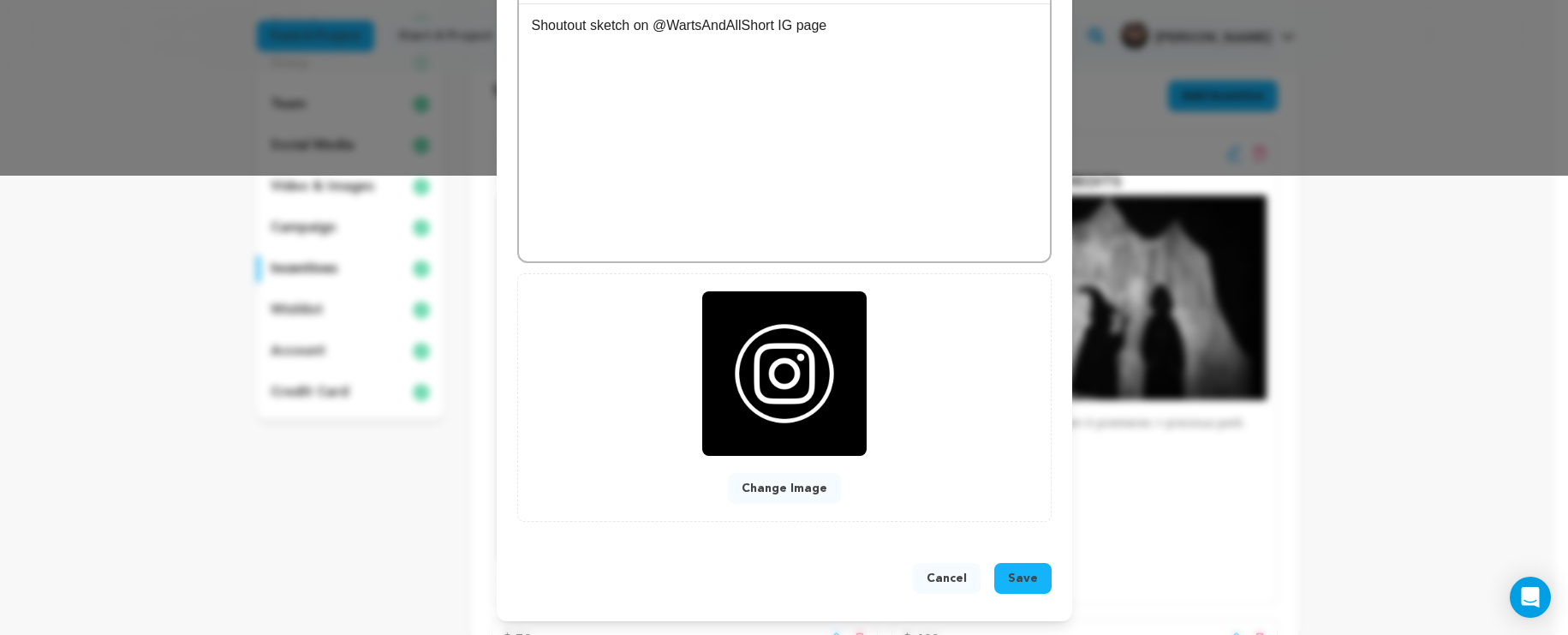
click at [1015, 571] on span "Save" at bounding box center [1023, 578] width 30 height 18
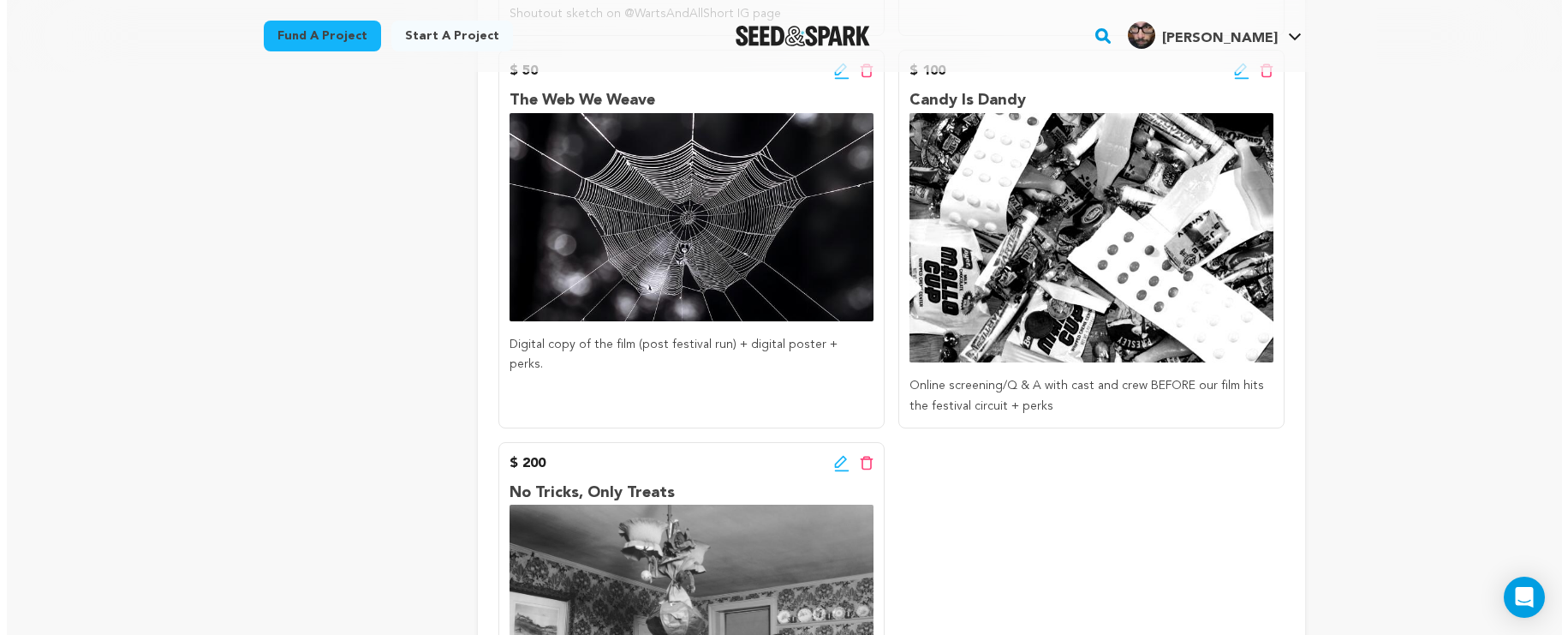
scroll to position [641, 0]
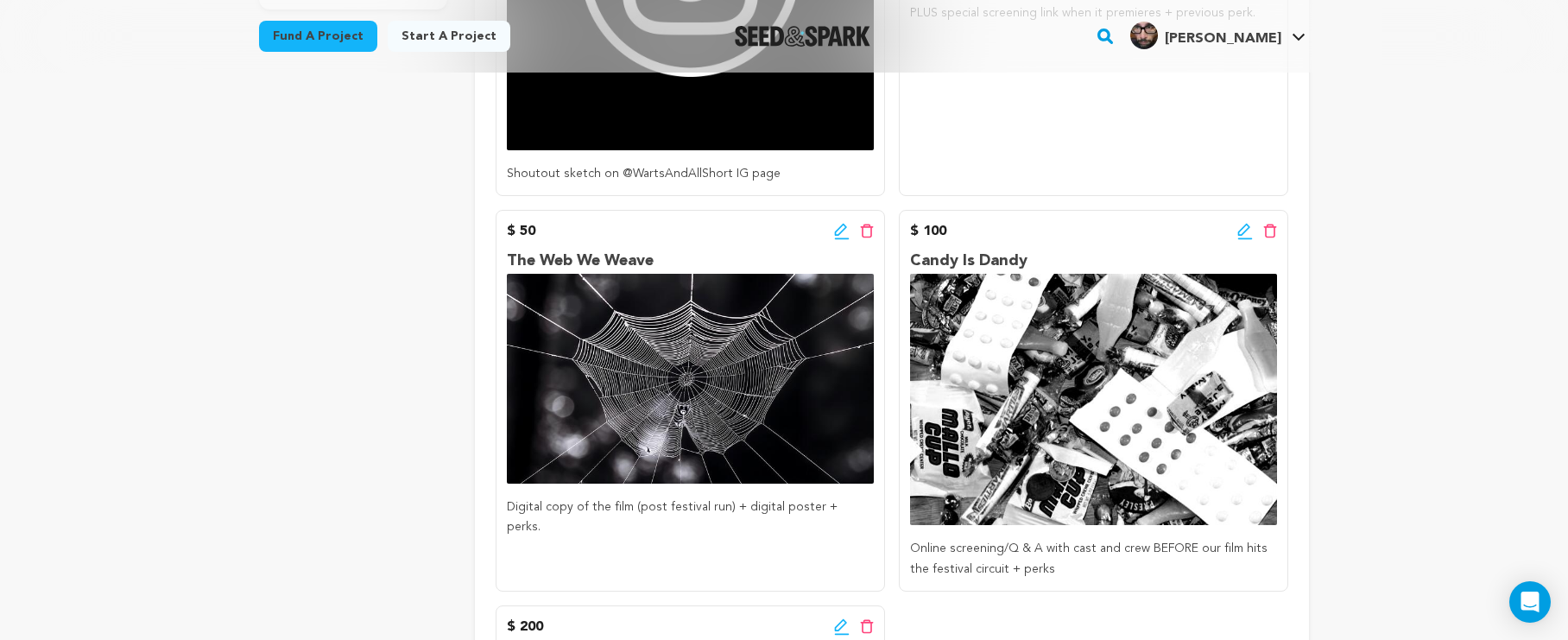
click at [844, 233] on icon at bounding box center [842, 231] width 16 height 18
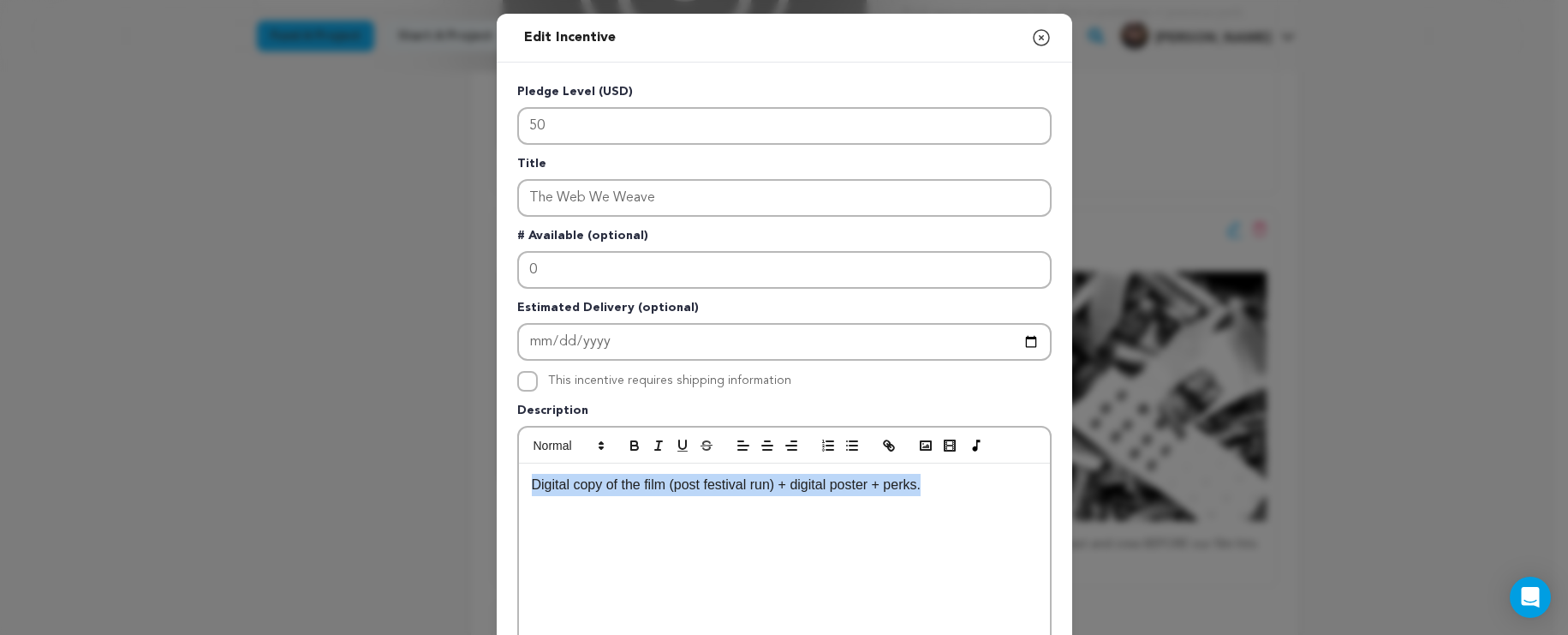
drag, startPoint x: 954, startPoint y: 494, endPoint x: 372, endPoint y: 482, distance: 582.1
click at [370, 484] on div "Edit Incentive Close modal Pledge Level (USD) 50 Title The Web We Weave # Avail…" at bounding box center [784, 547] width 1568 height 1094
click at [643, 486] on p "PRIVATE screening link BEFORE it hits festivals." at bounding box center [785, 485] width 505 height 22
drag, startPoint x: 728, startPoint y: 488, endPoint x: 821, endPoint y: 496, distance: 93.3
click at [821, 496] on div "PRIVATE screening link BEFORE it hits festivals." at bounding box center [785, 592] width 531 height 257
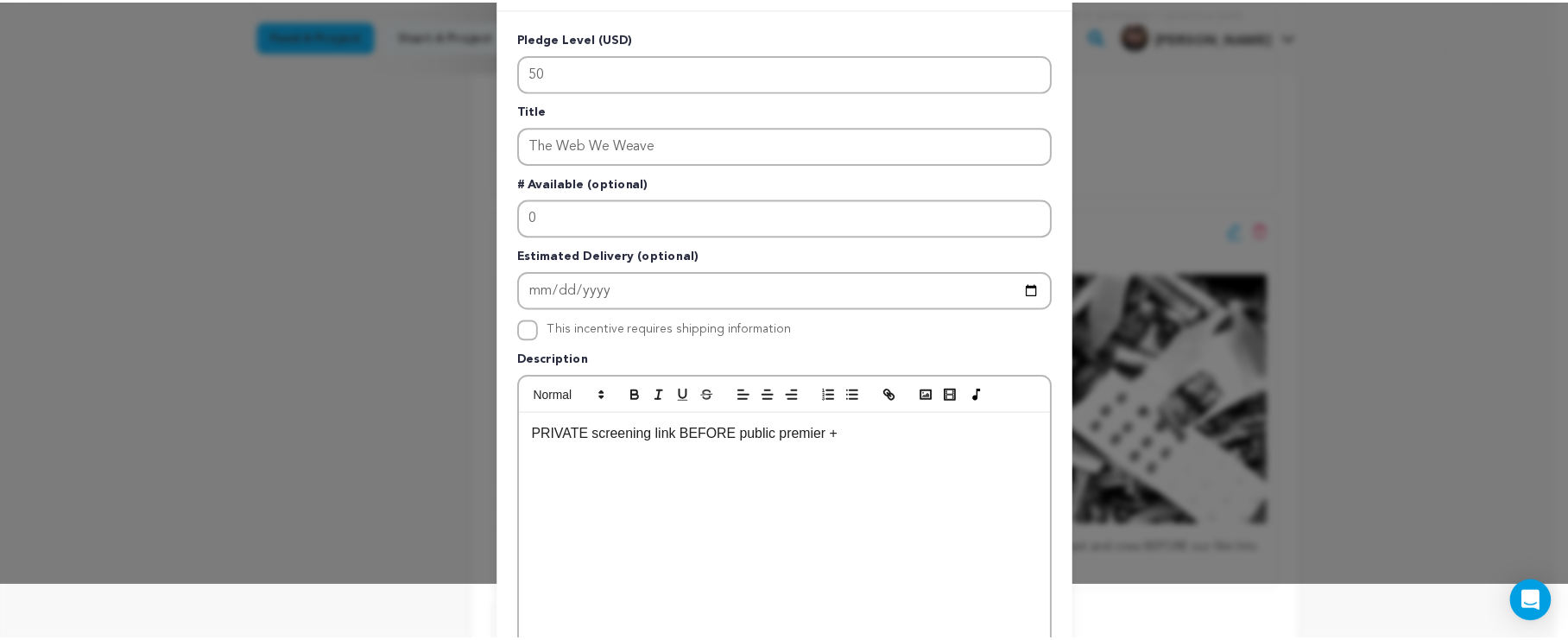
scroll to position [8, 0]
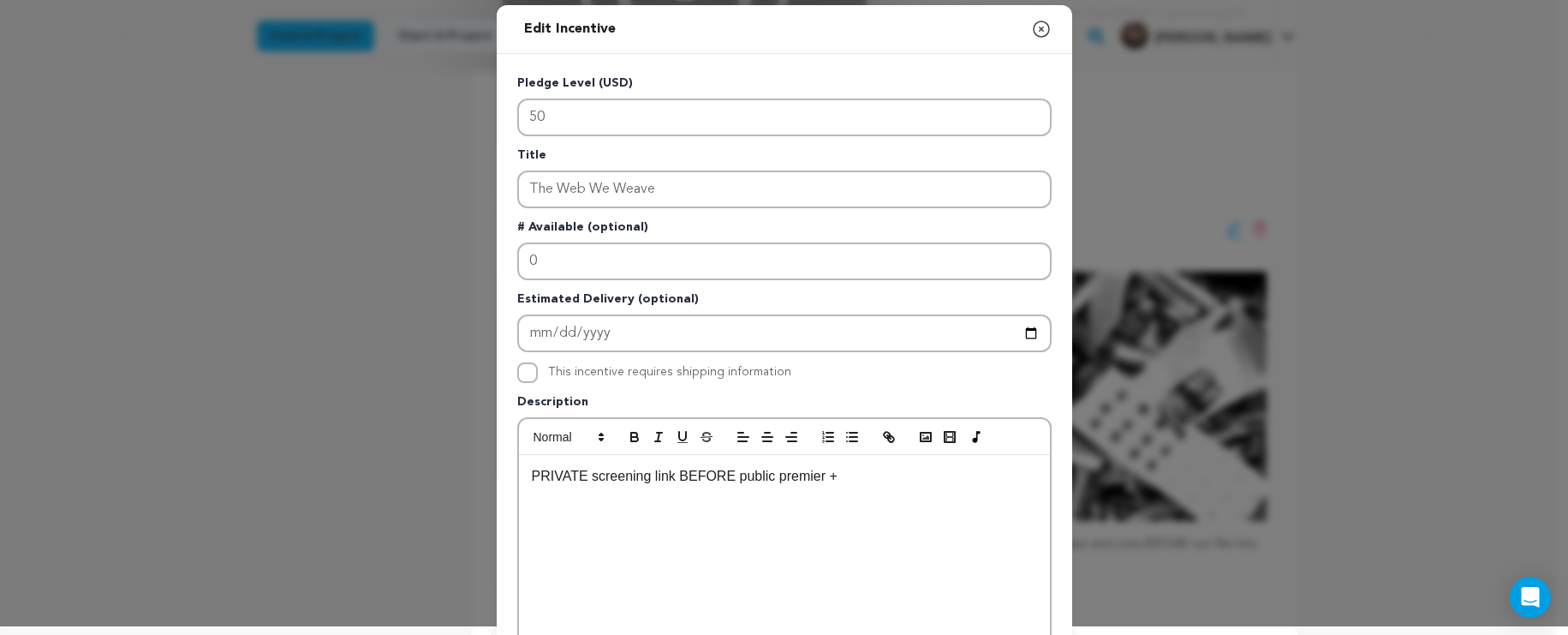
click at [1038, 29] on icon "button" at bounding box center [1041, 29] width 20 height 20
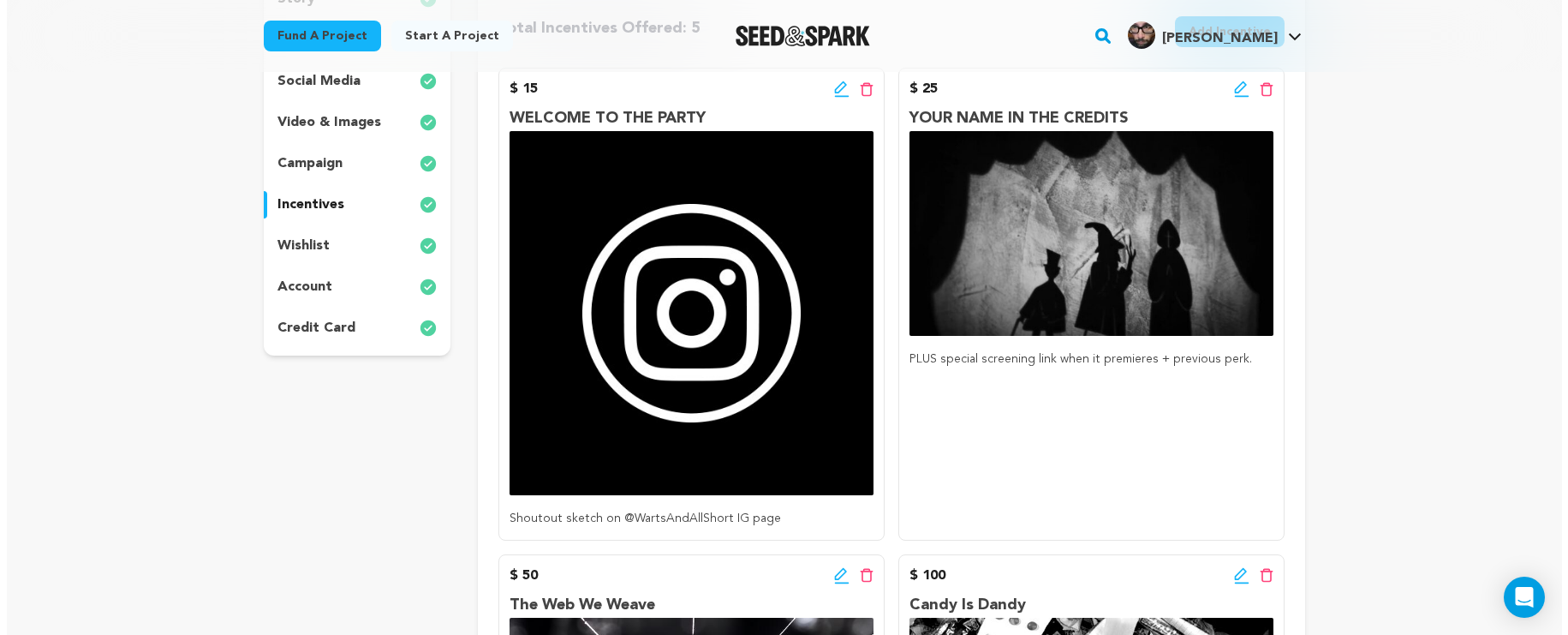
scroll to position [273, 0]
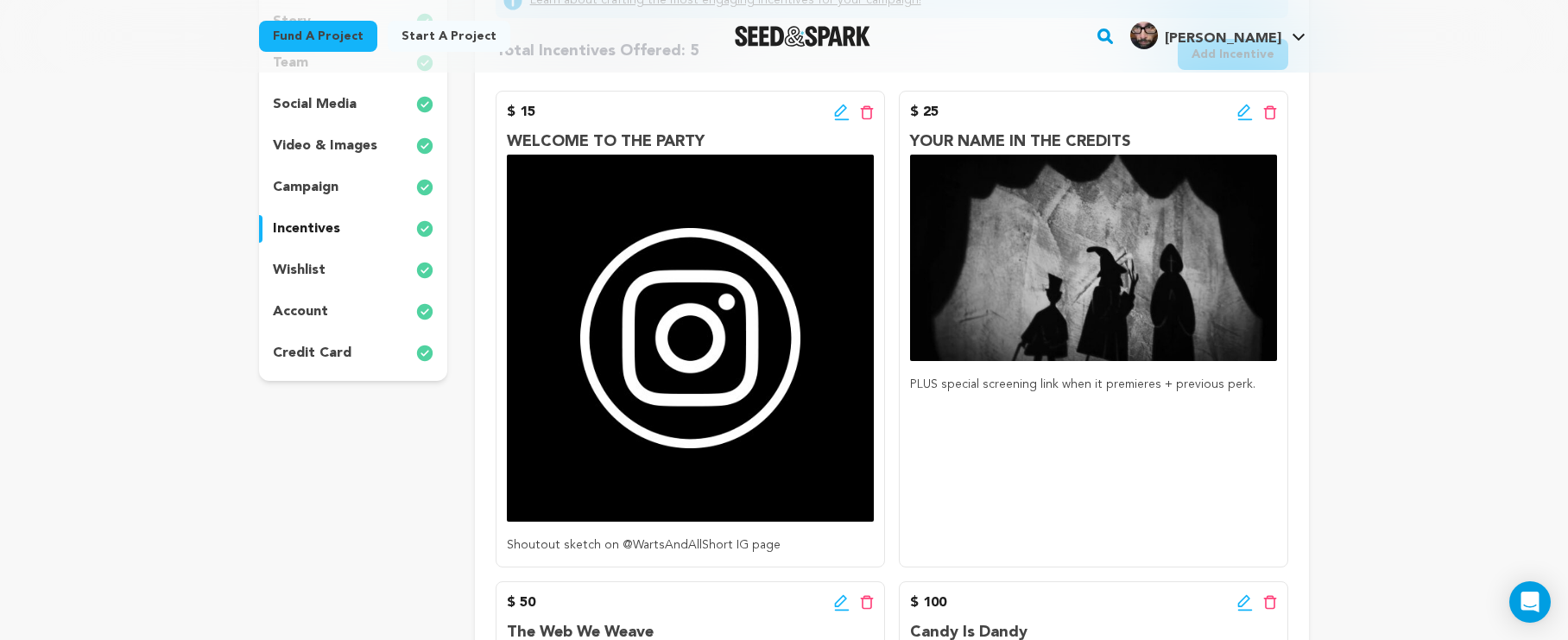
click at [847, 104] on icon at bounding box center [842, 112] width 16 height 18
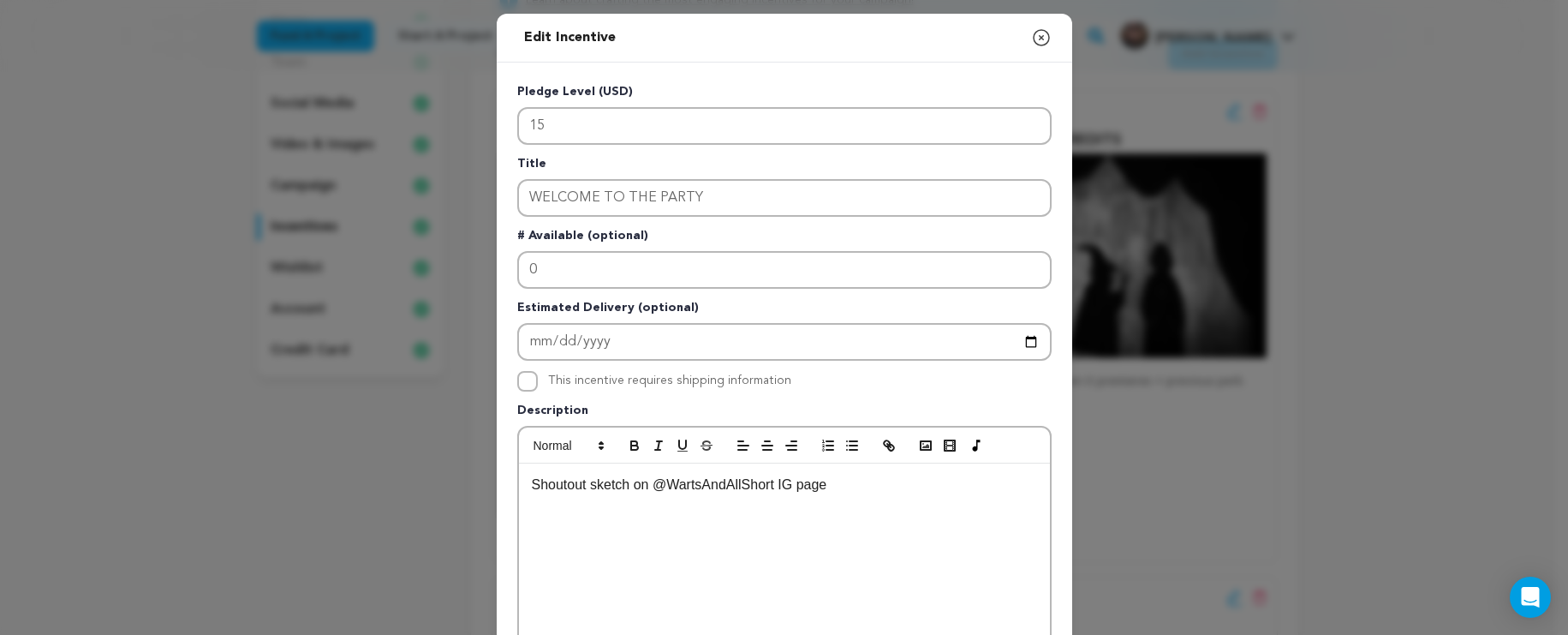
click at [875, 487] on p "Shoutout sketch on @WartsAndAllShort IG page" at bounding box center [785, 485] width 505 height 22
drag, startPoint x: 626, startPoint y: 493, endPoint x: 525, endPoint y: 486, distance: 101.2
click at [532, 486] on p "Shoutout sketch on @WartsAndAllShort IG page" at bounding box center [785, 485] width 505 height 22
click at [601, 491] on p "Shoutout sketch on @WartsAndAllShort IG page" at bounding box center [785, 485] width 505 height 22
drag, startPoint x: 626, startPoint y: 489, endPoint x: 503, endPoint y: 485, distance: 123.1
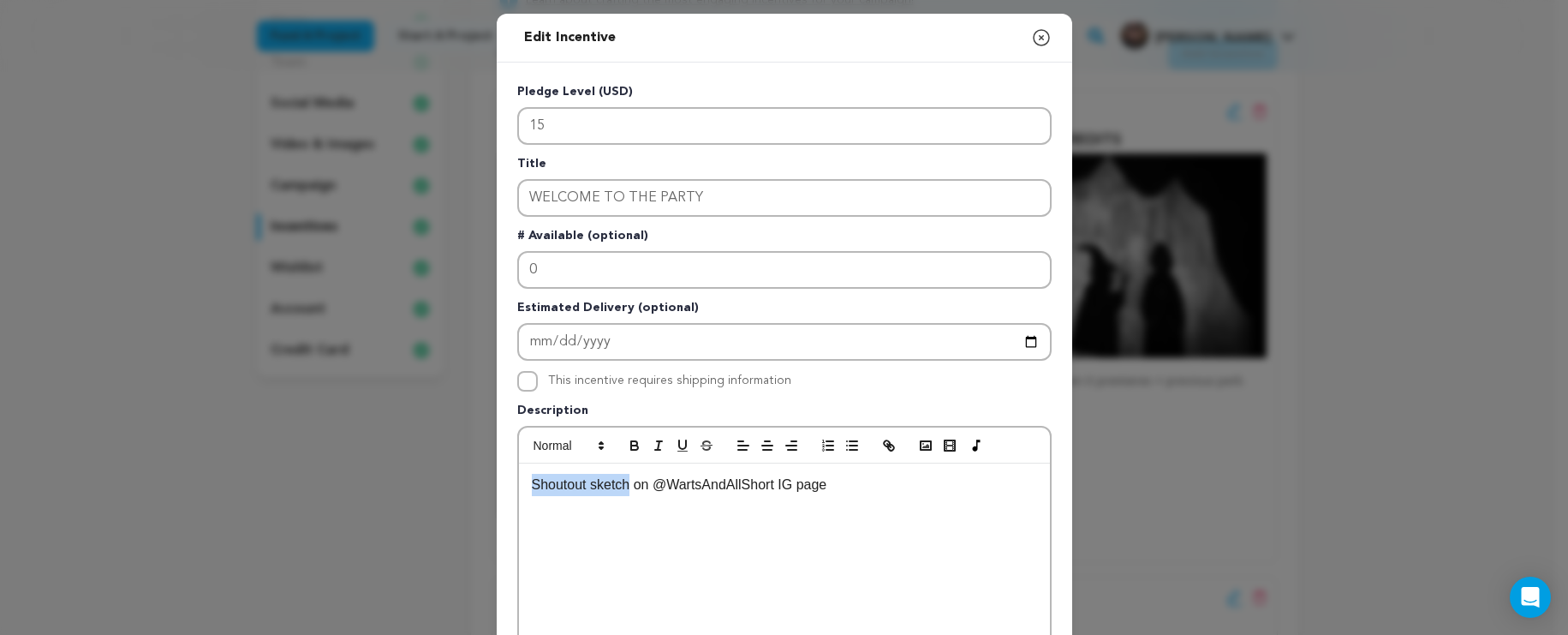
click at [503, 486] on div "Pledge Level (USD) 15 Title WELCOME TO THE PARTY # Available (optional) 0 Estim…" at bounding box center [785, 532] width 576 height 939
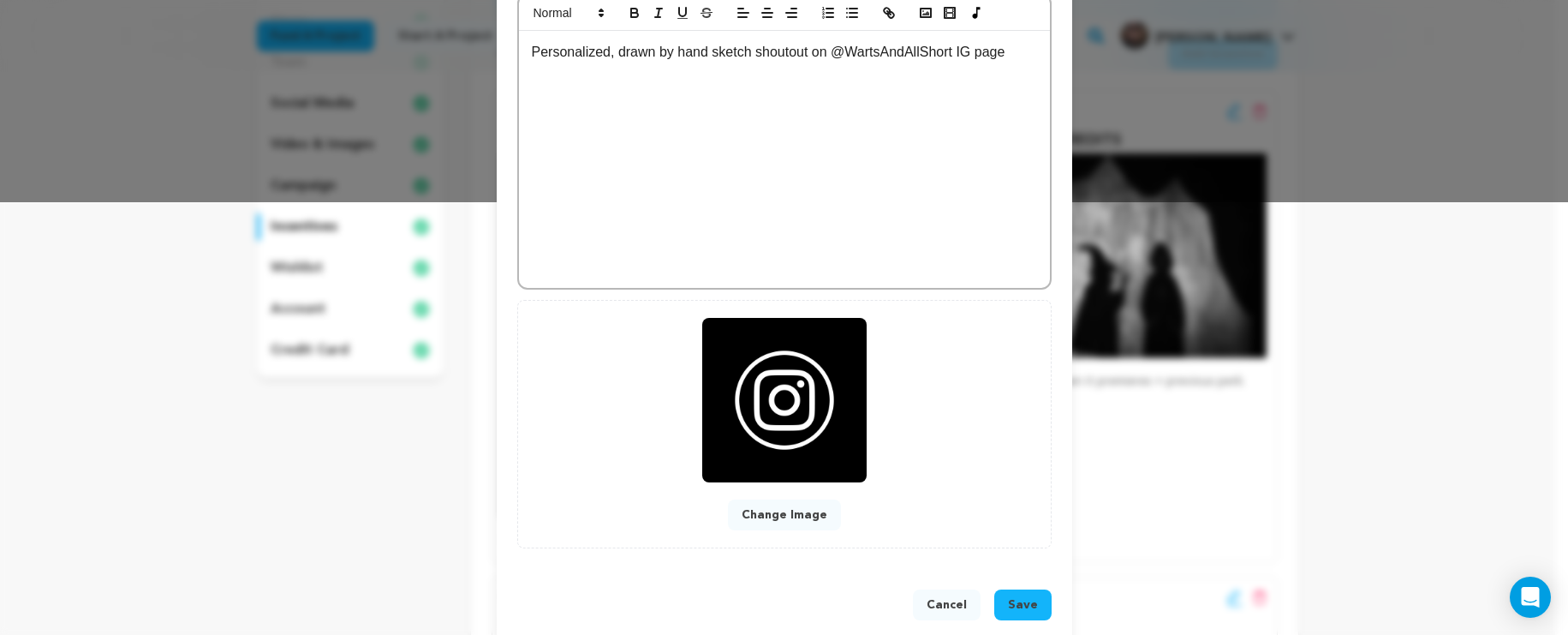
scroll to position [460, 0]
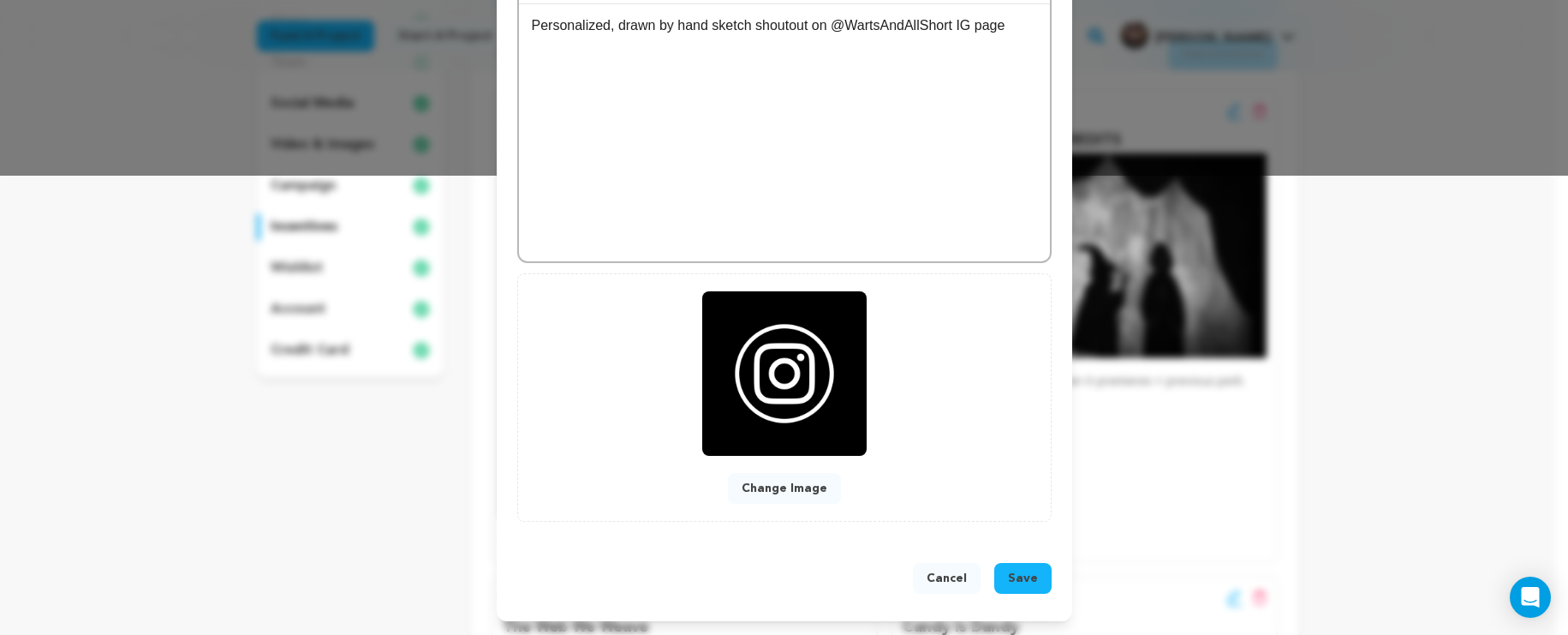
click at [1000, 574] on button "Save" at bounding box center [1023, 578] width 57 height 31
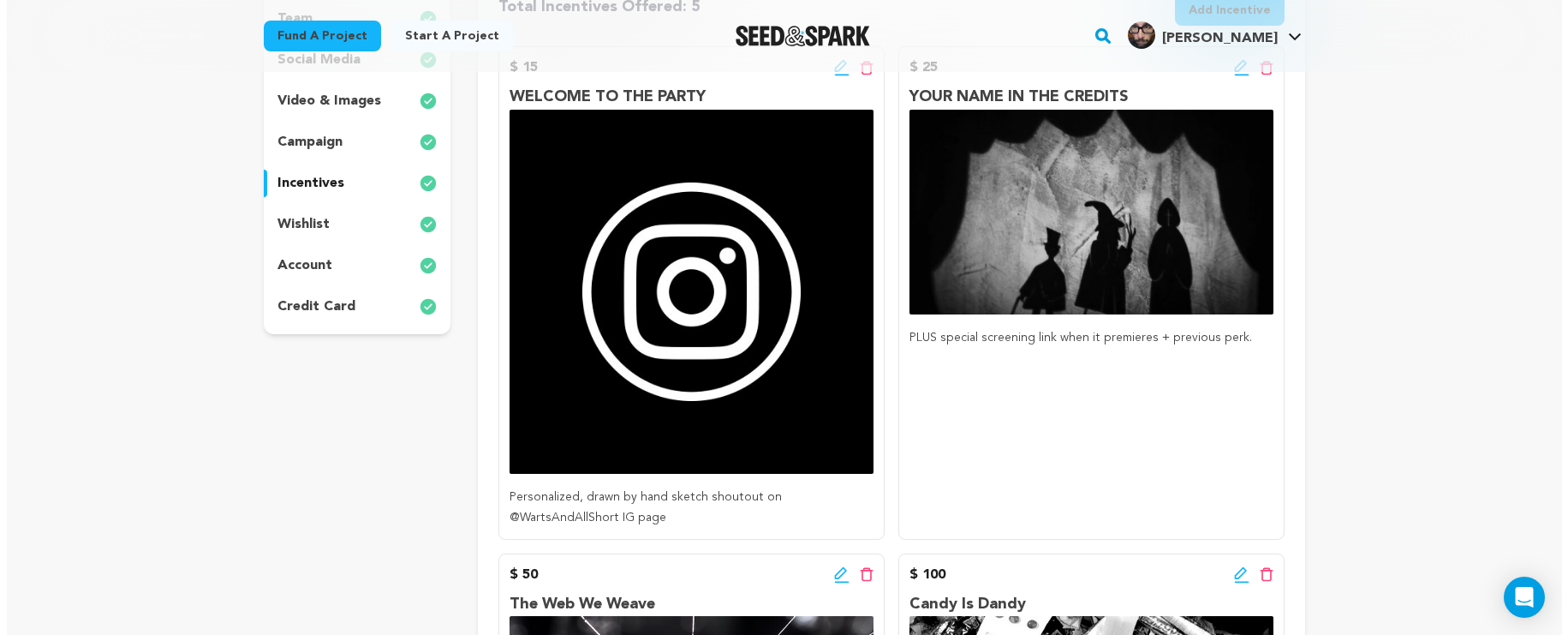
scroll to position [258, 0]
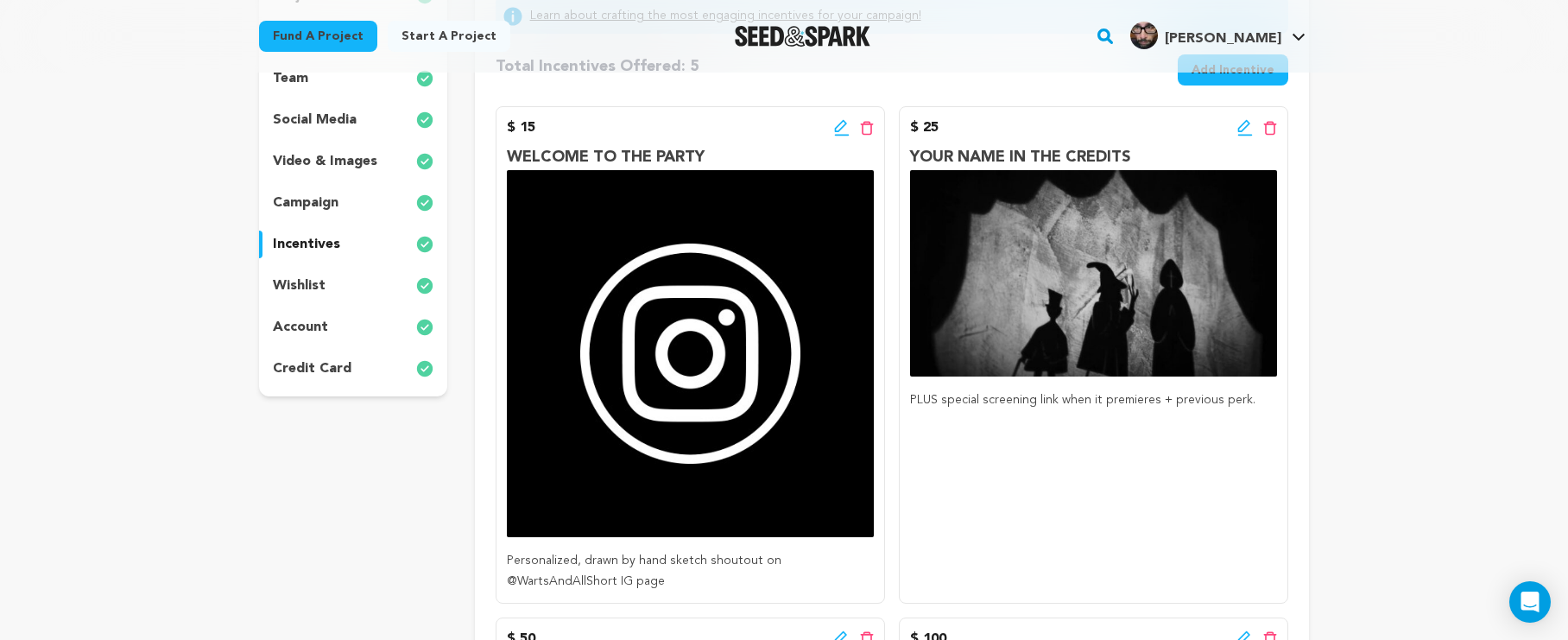
click at [842, 125] on icon at bounding box center [842, 128] width 16 height 18
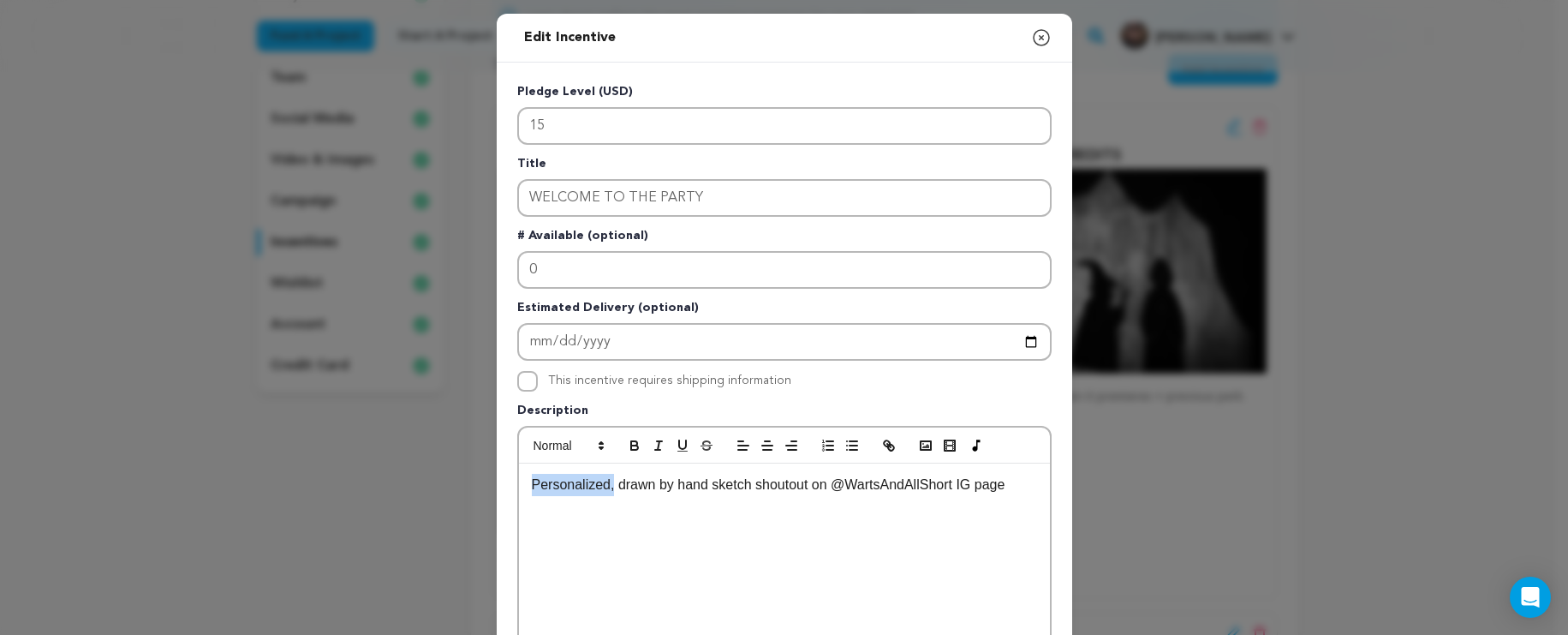
drag, startPoint x: 608, startPoint y: 488, endPoint x: 468, endPoint y: 480, distance: 140.2
click at [468, 480] on div "Edit Incentive Close modal Pledge Level (USD) 15 Title WELCOME TO THE PARTY # A…" at bounding box center [784, 547] width 1568 height 1094
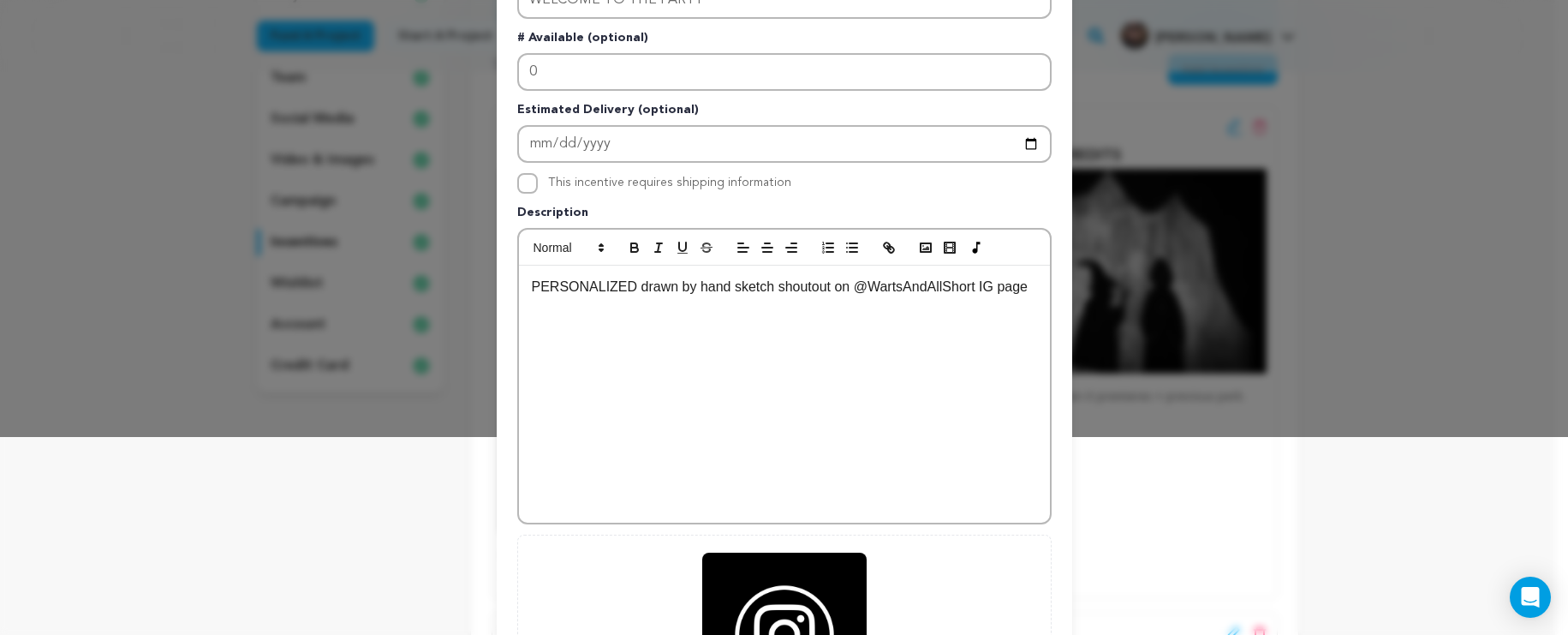
scroll to position [460, 0]
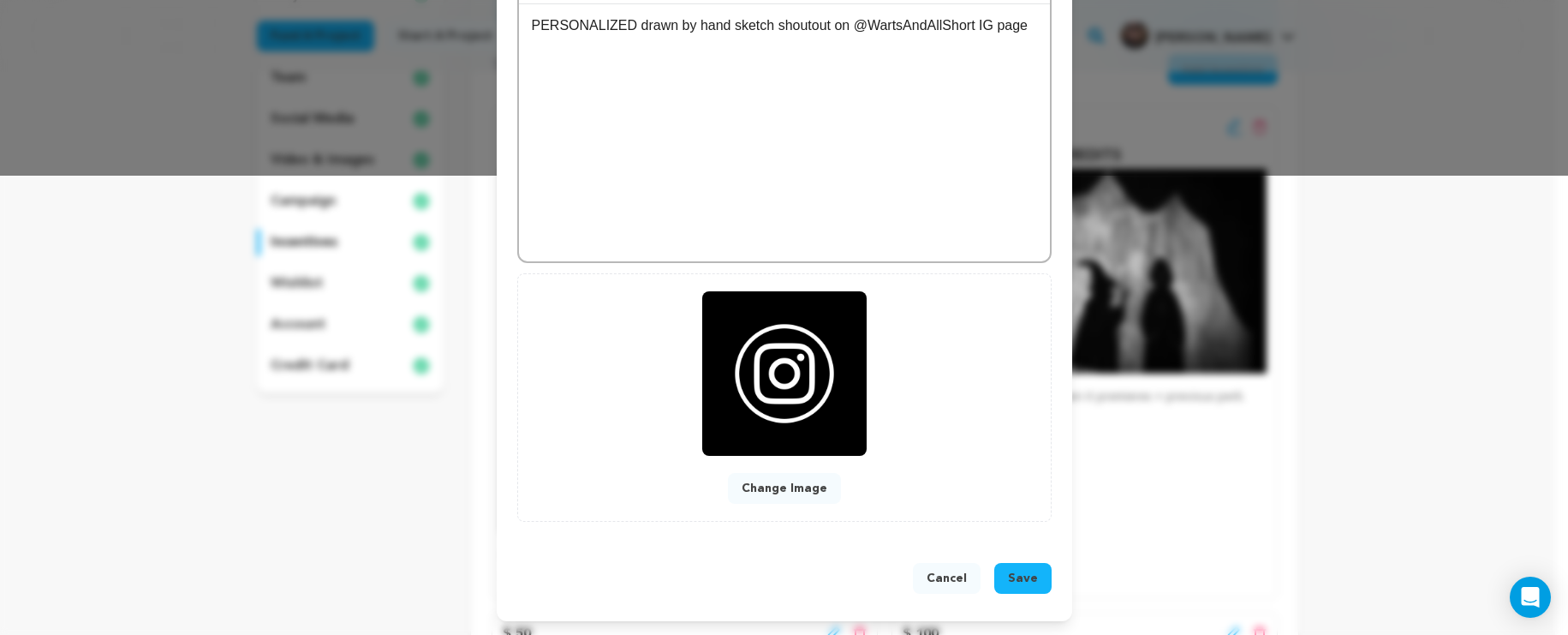
click at [1008, 583] on span "Save" at bounding box center [1023, 578] width 30 height 18
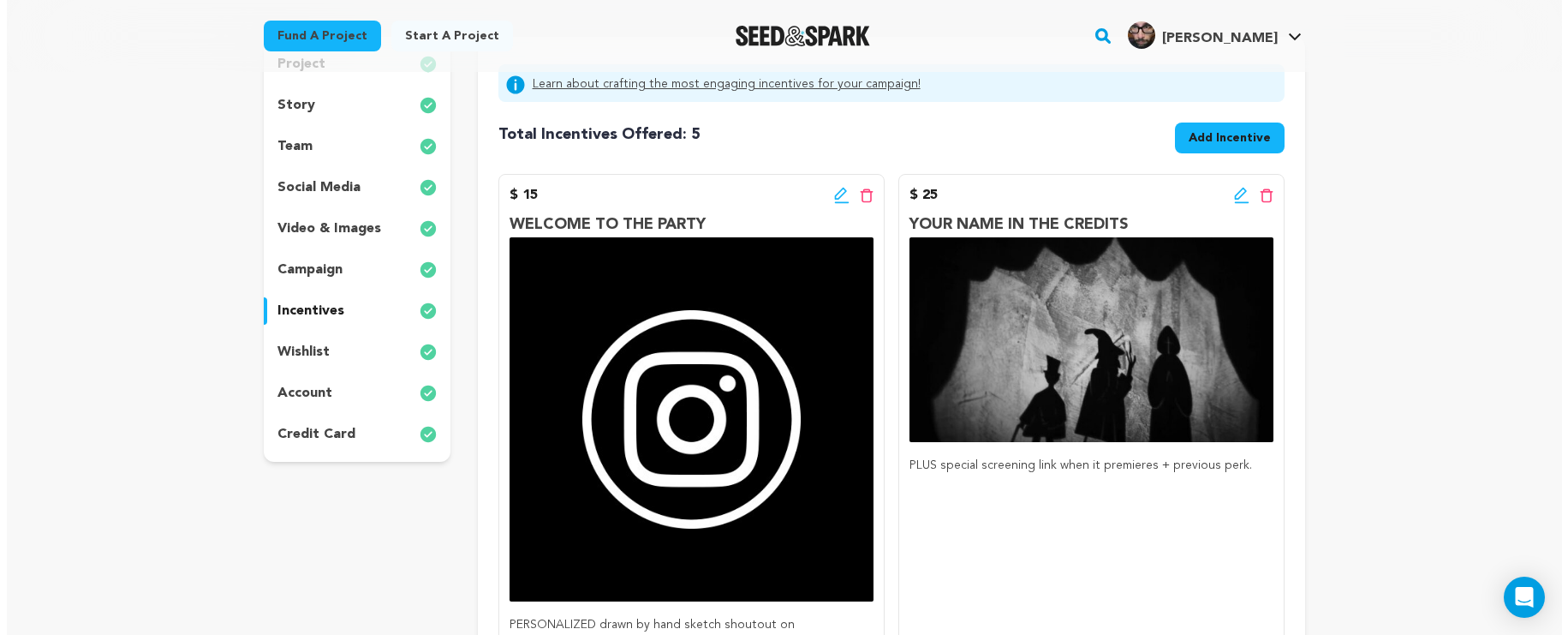
scroll to position [201, 0]
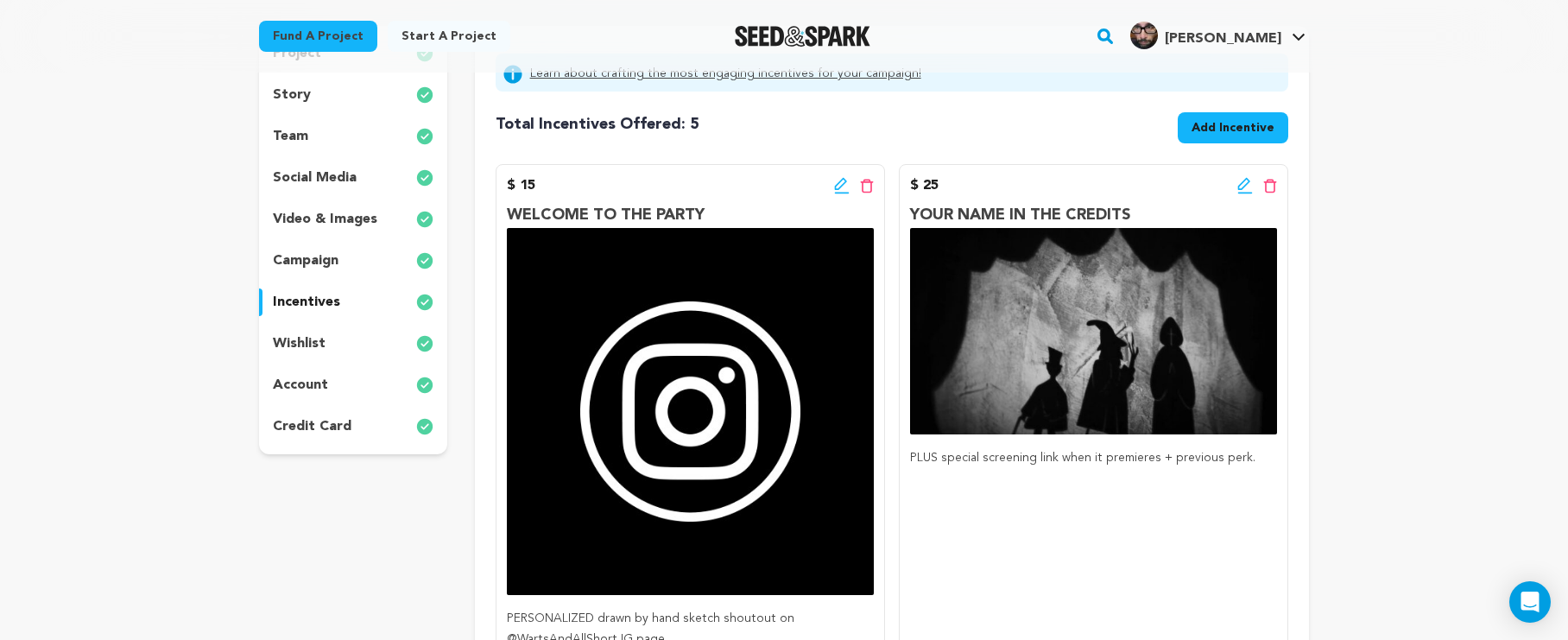
click at [1241, 183] on icon at bounding box center [1245, 186] width 16 height 18
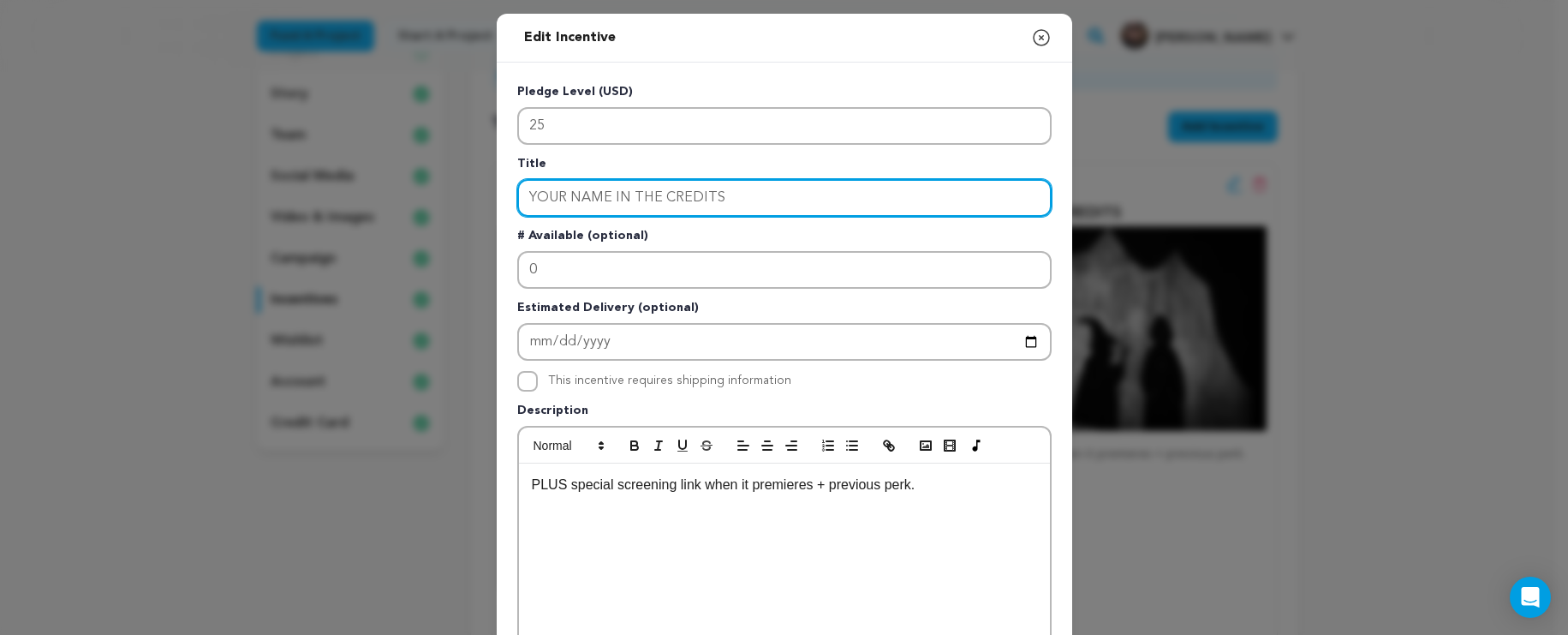
drag, startPoint x: 781, startPoint y: 193, endPoint x: 462, endPoint y: 205, distance: 319.2
click at [462, 204] on div "Edit Incentive Close modal Pledge Level (USD) 25 Title YOUR NAME IN THE CREDITS…" at bounding box center [784, 547] width 1568 height 1094
click at [765, 204] on input "YOUR NAME IN THE CREDITS" at bounding box center [784, 197] width 534 height 38
drag, startPoint x: 765, startPoint y: 204, endPoint x: 489, endPoint y: 194, distance: 276.2
click at [489, 194] on div "Edit Incentive Close modal Pledge Level (USD) 25 Title YOUR NAME IN THE CREDITS…" at bounding box center [784, 547] width 1568 height 1094
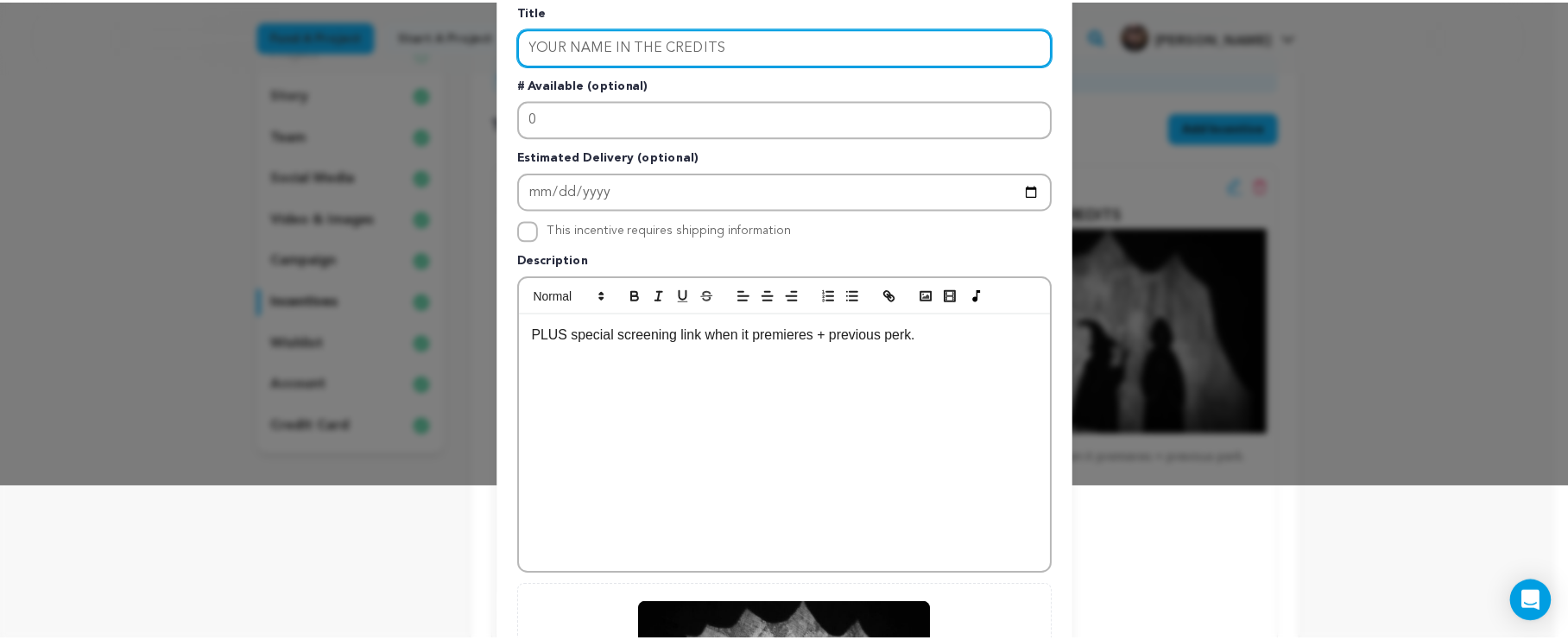
scroll to position [0, 0]
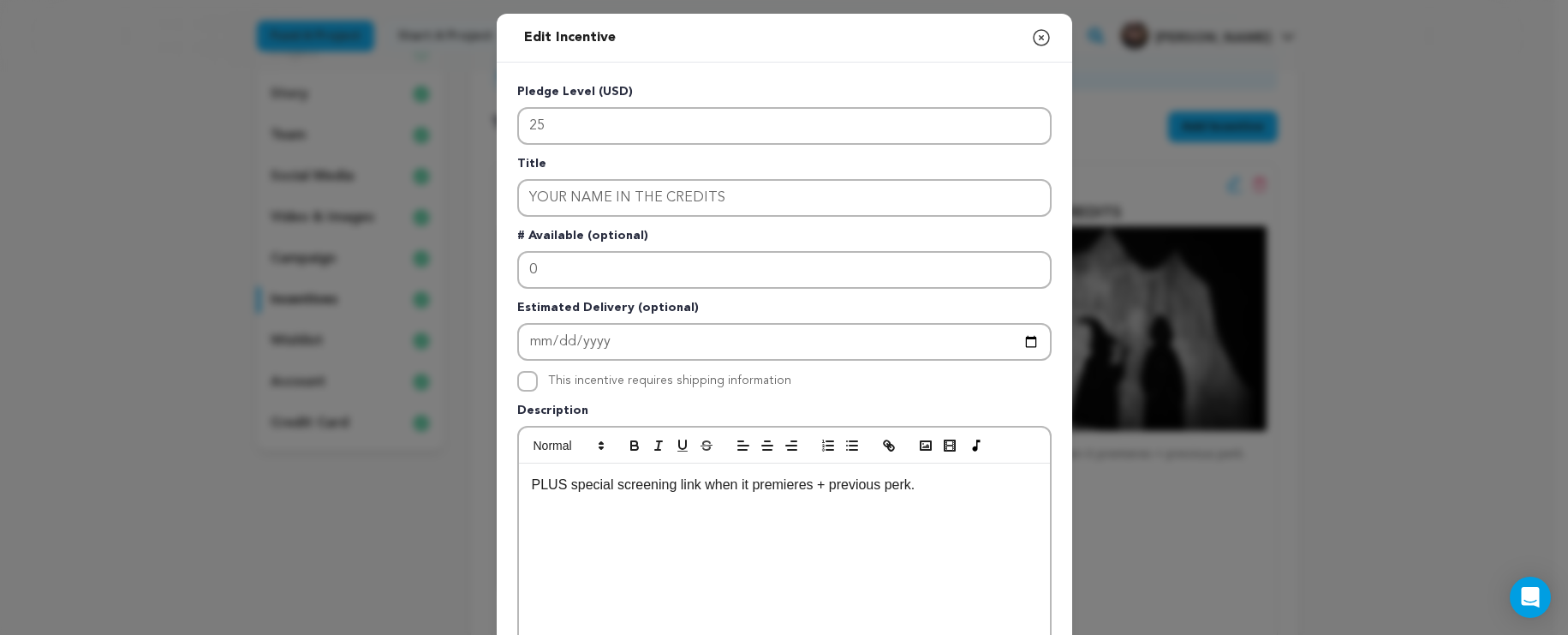
click at [1031, 29] on icon "button" at bounding box center [1041, 38] width 20 height 20
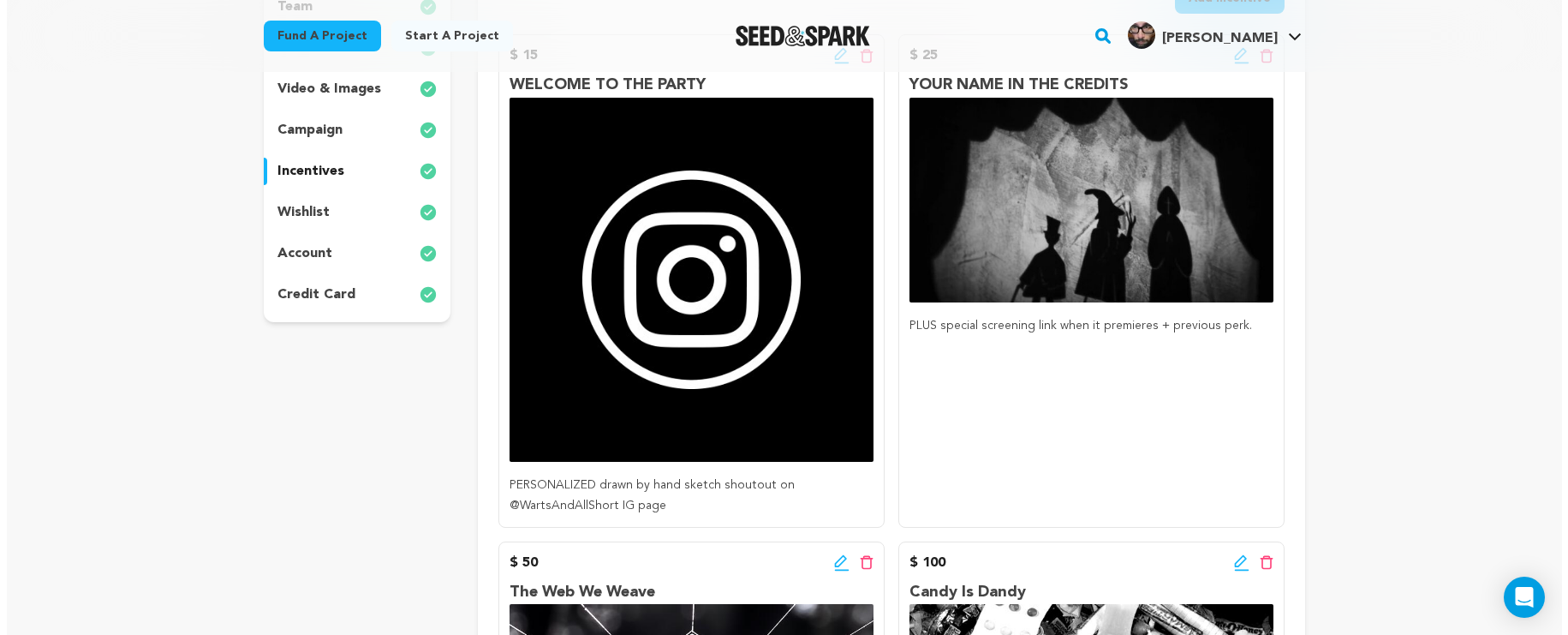
scroll to position [222, 0]
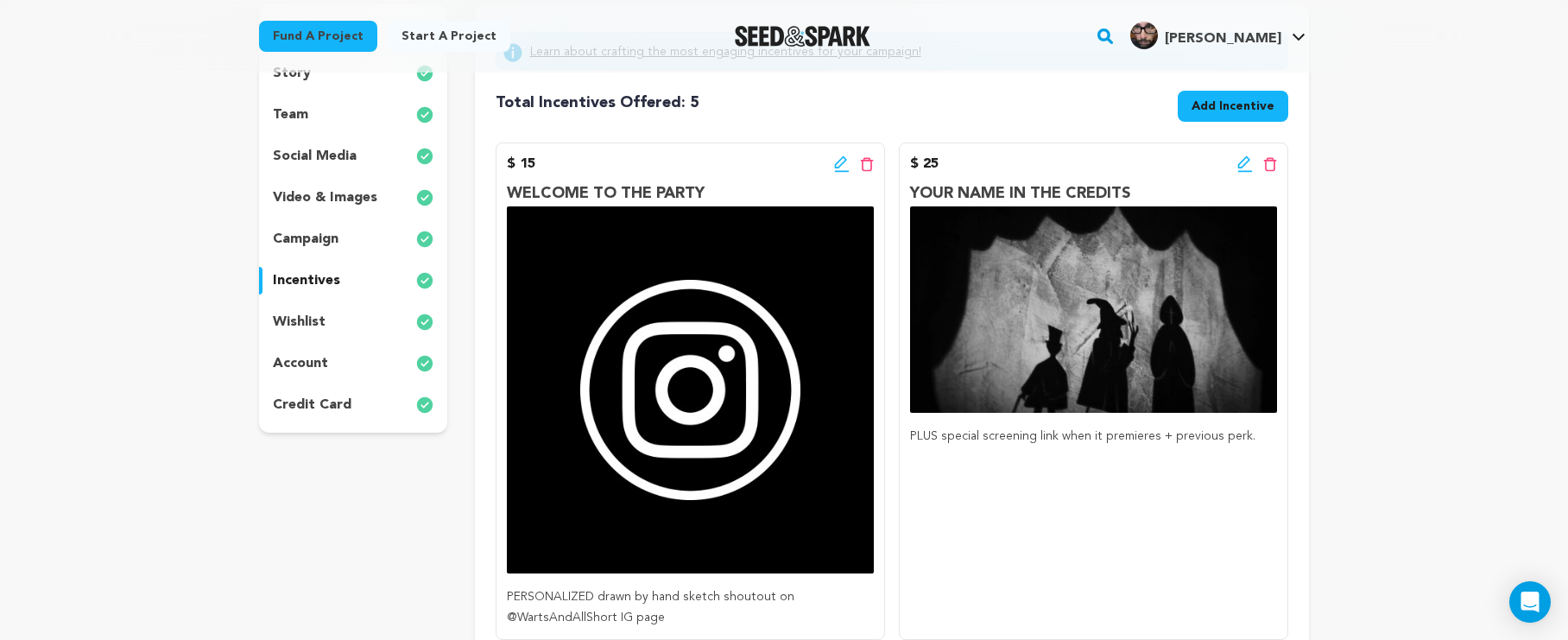
click at [842, 156] on icon at bounding box center [842, 164] width 16 height 18
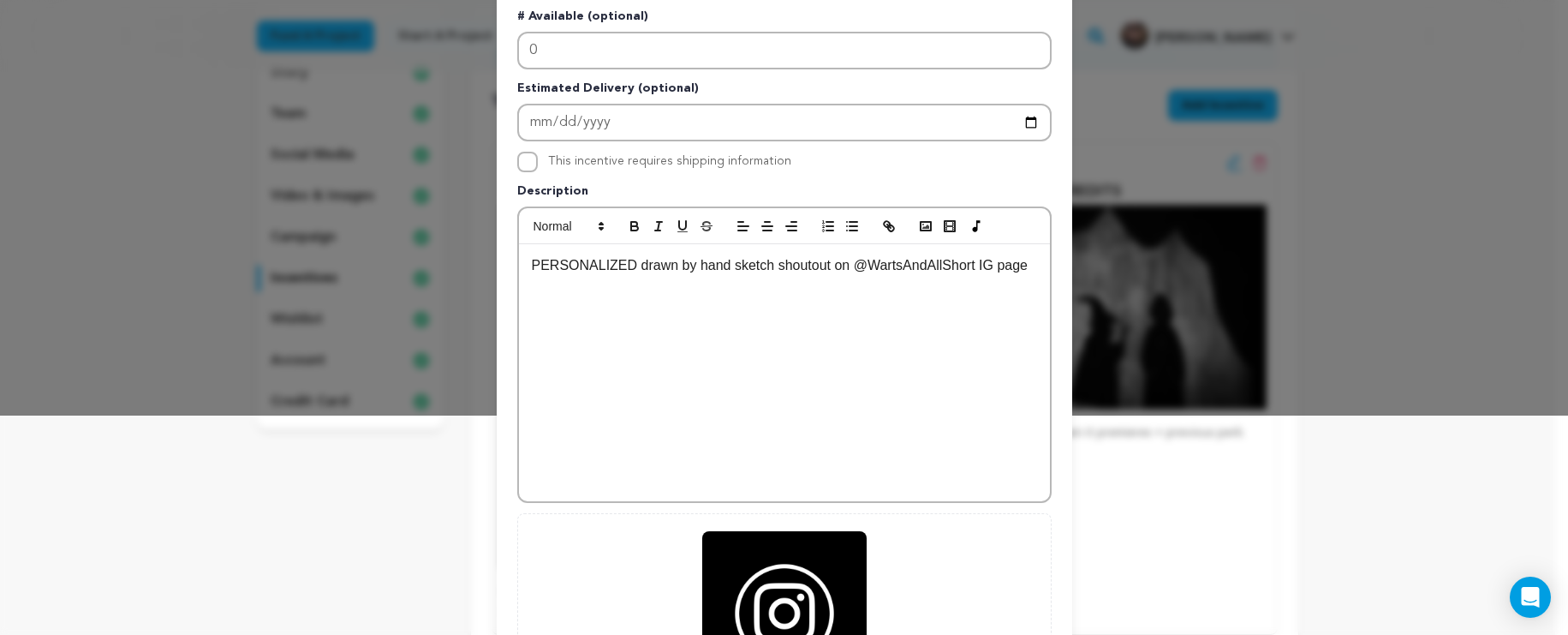
scroll to position [460, 0]
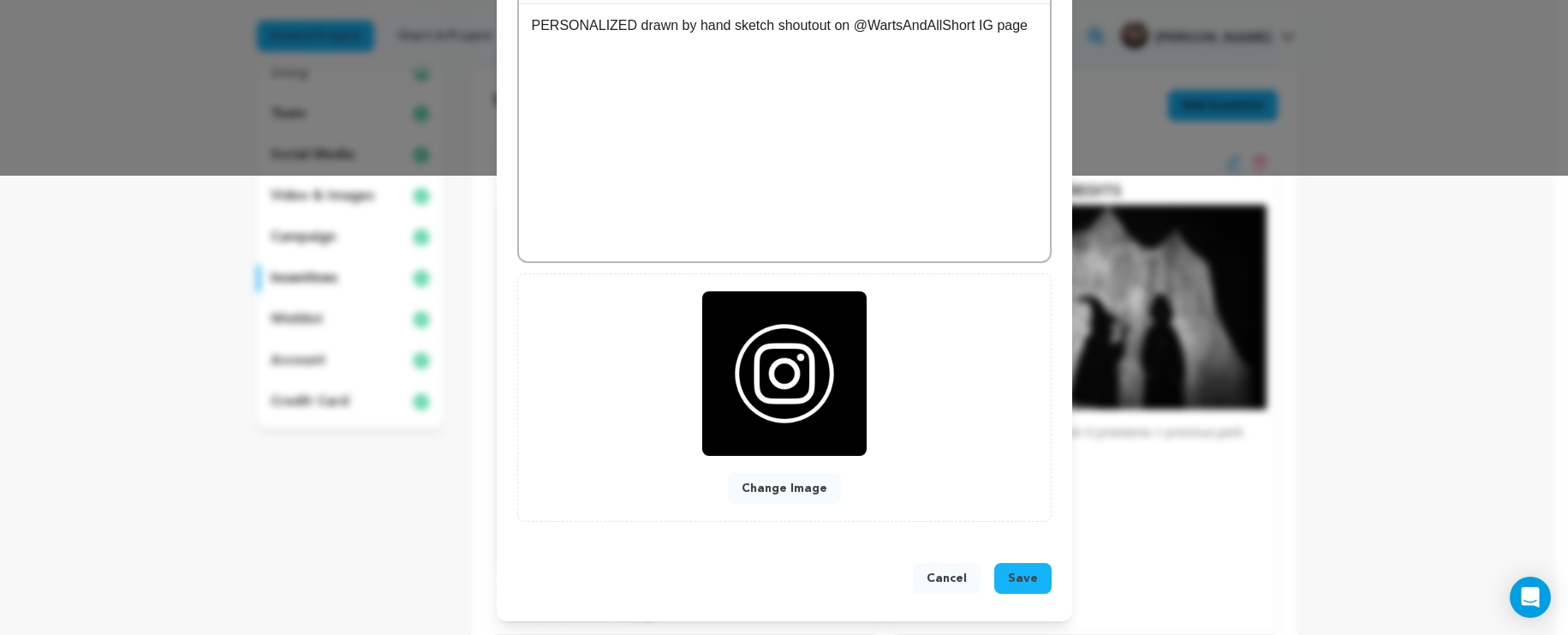
click at [787, 486] on button "Change Image" at bounding box center [785, 488] width 113 height 31
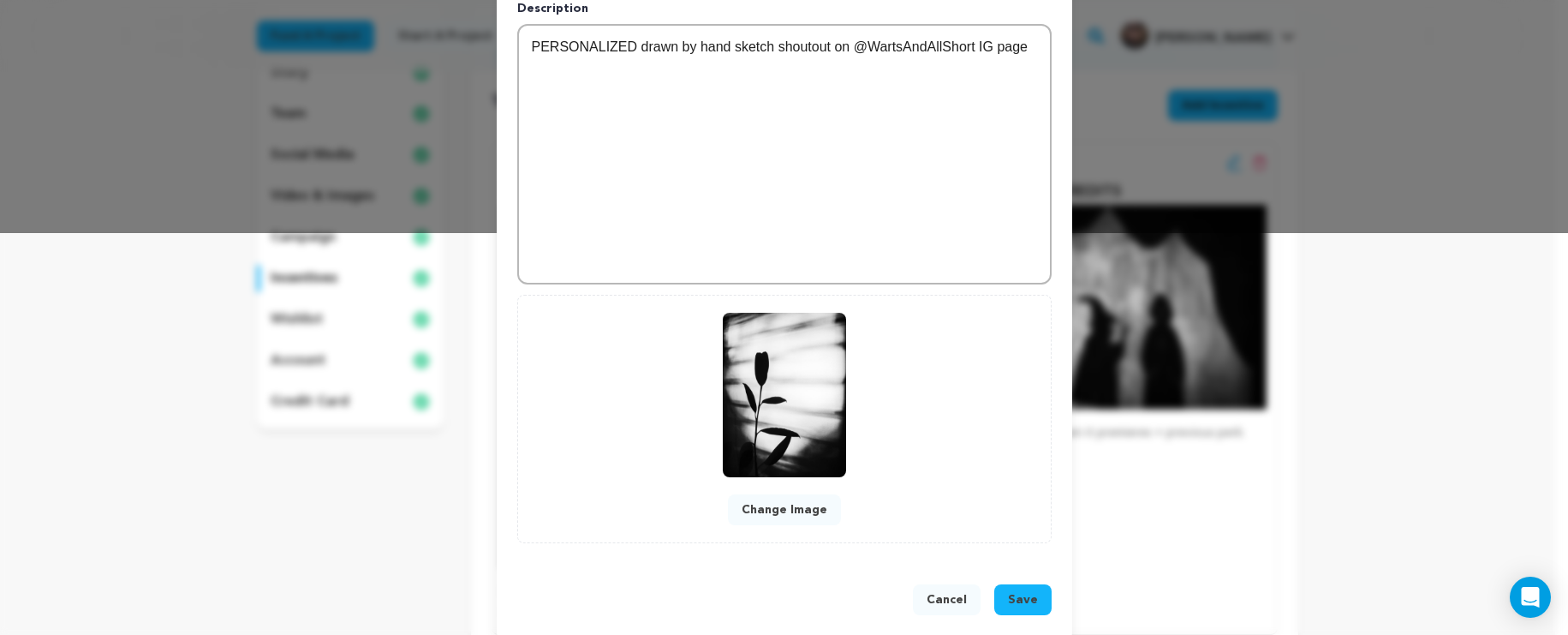
scroll to position [391, 0]
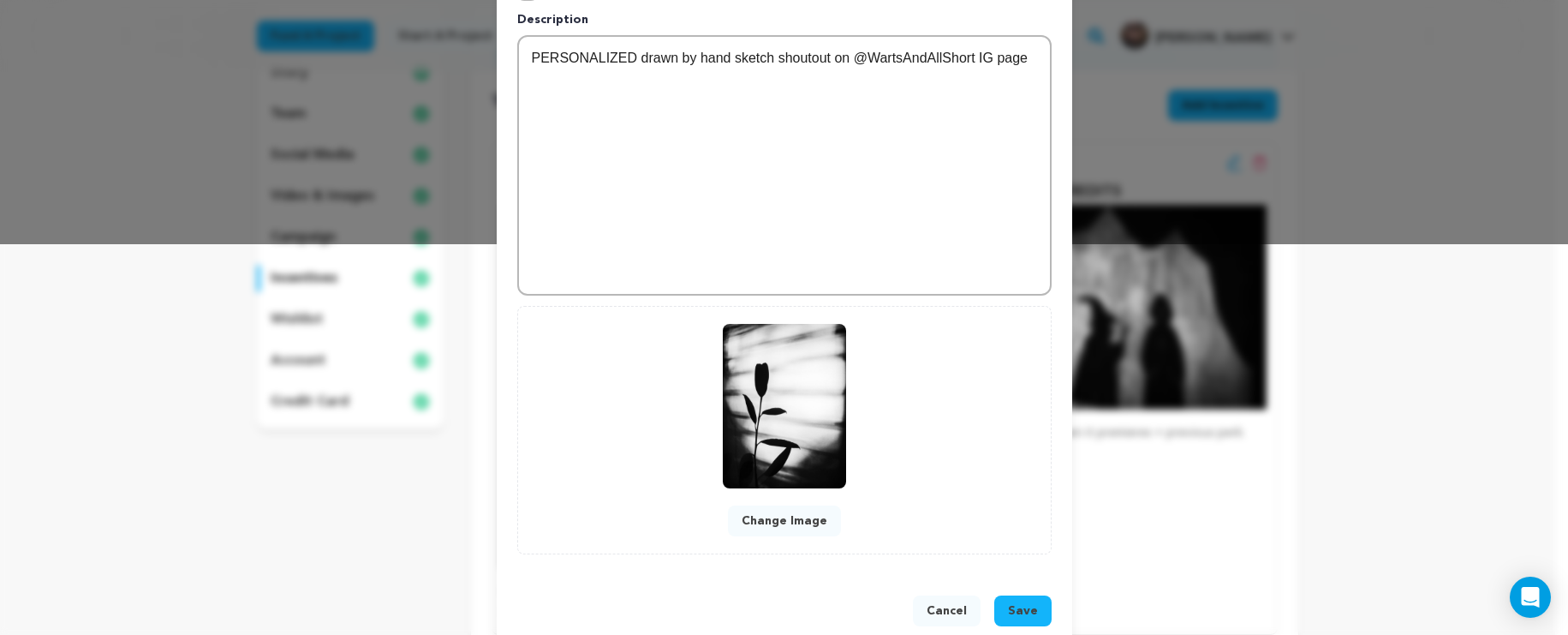
click at [755, 509] on button "Change Image" at bounding box center [785, 520] width 113 height 31
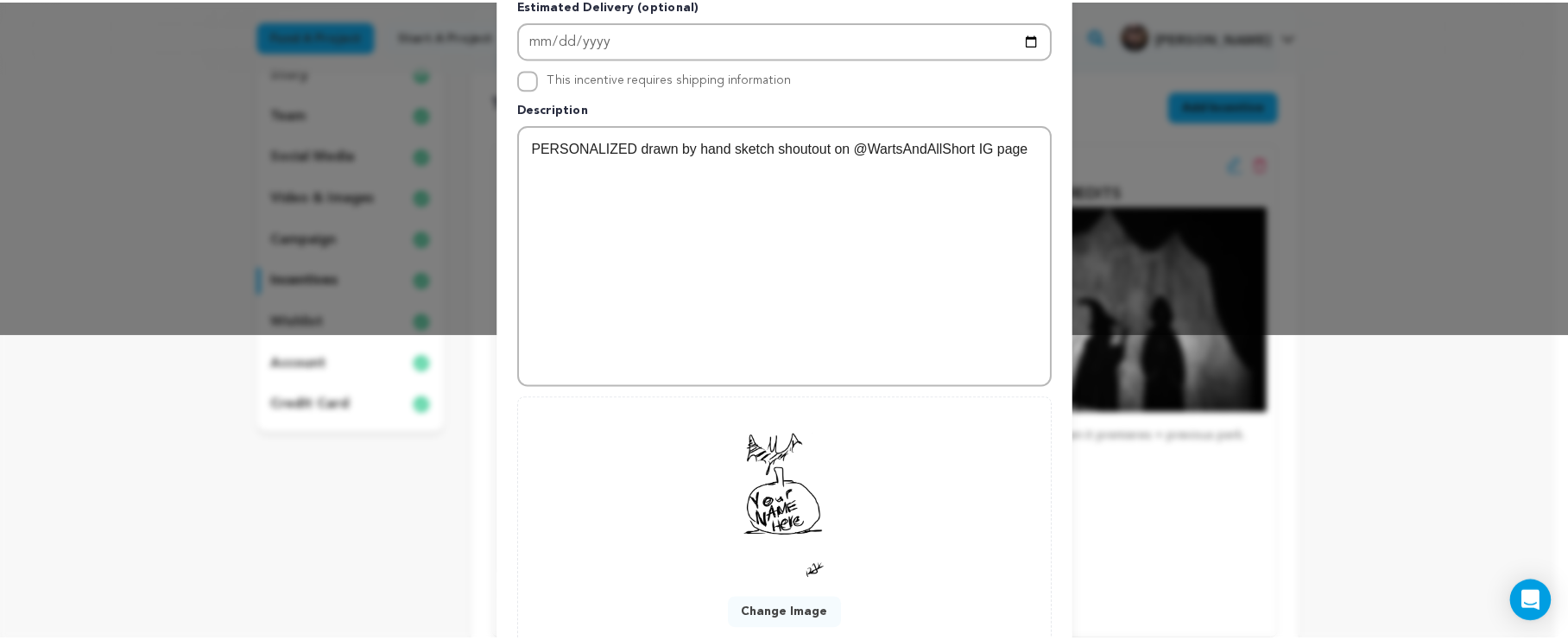
scroll to position [426, 0]
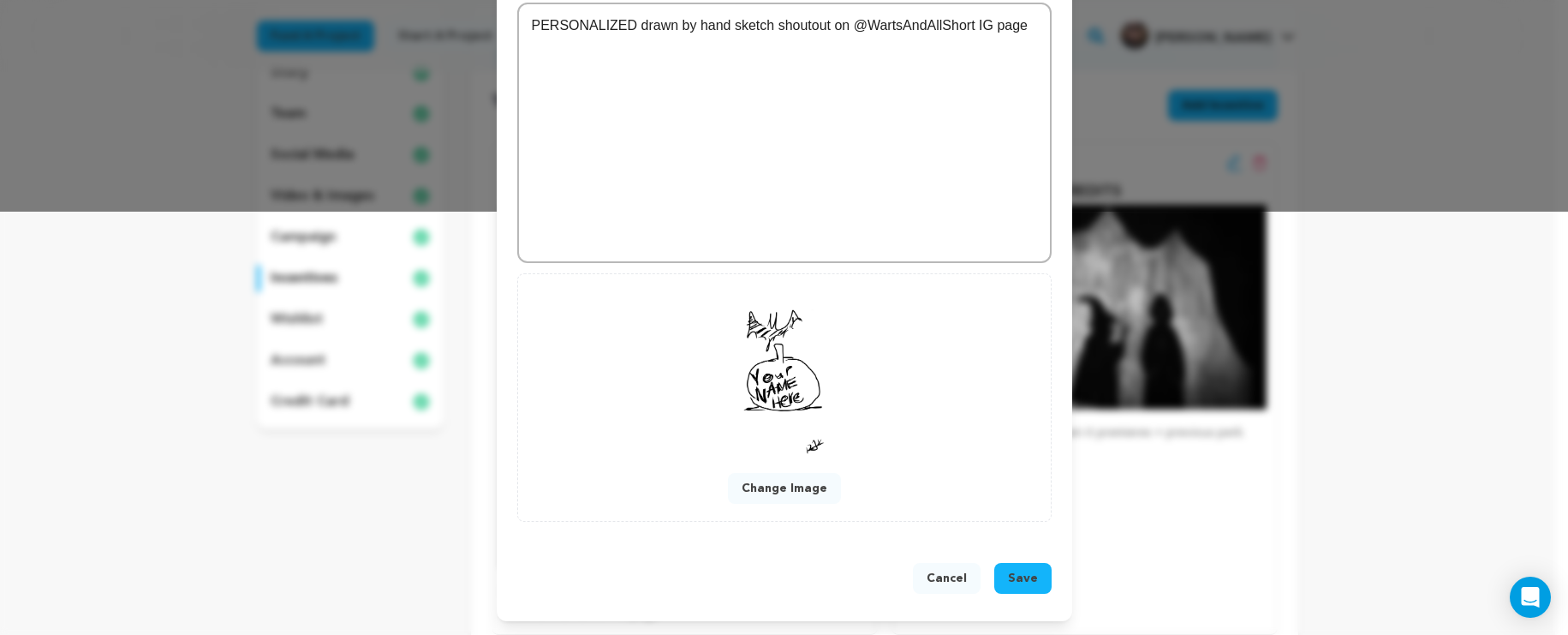
click at [1032, 587] on button "Save" at bounding box center [1023, 578] width 57 height 31
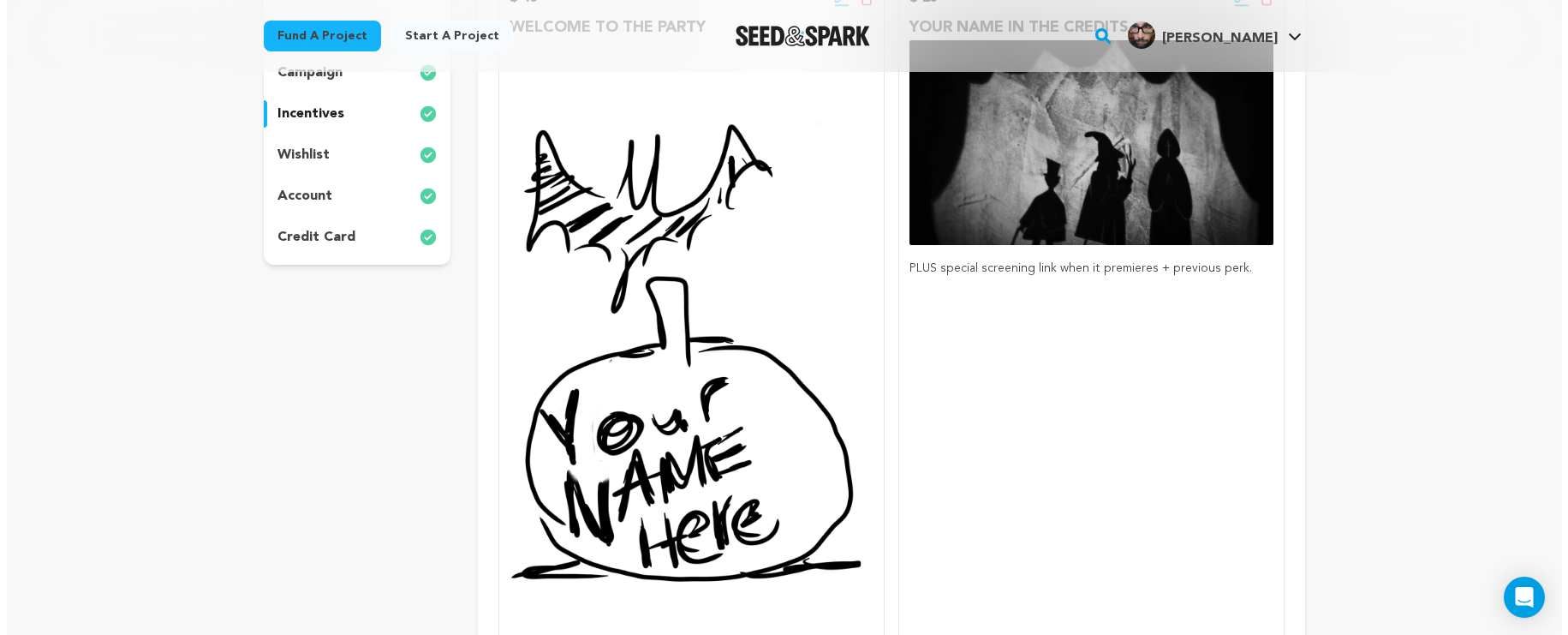
scroll to position [276, 0]
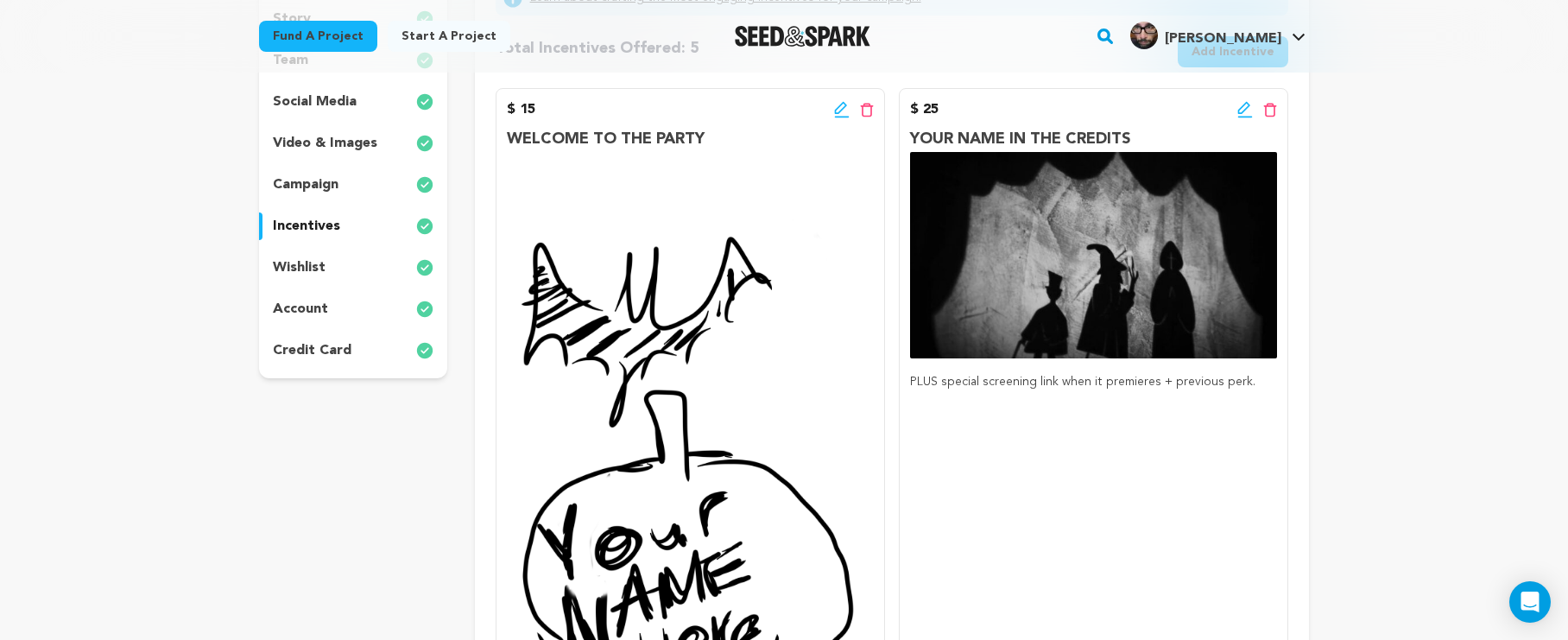
click at [837, 107] on icon at bounding box center [842, 109] width 16 height 18
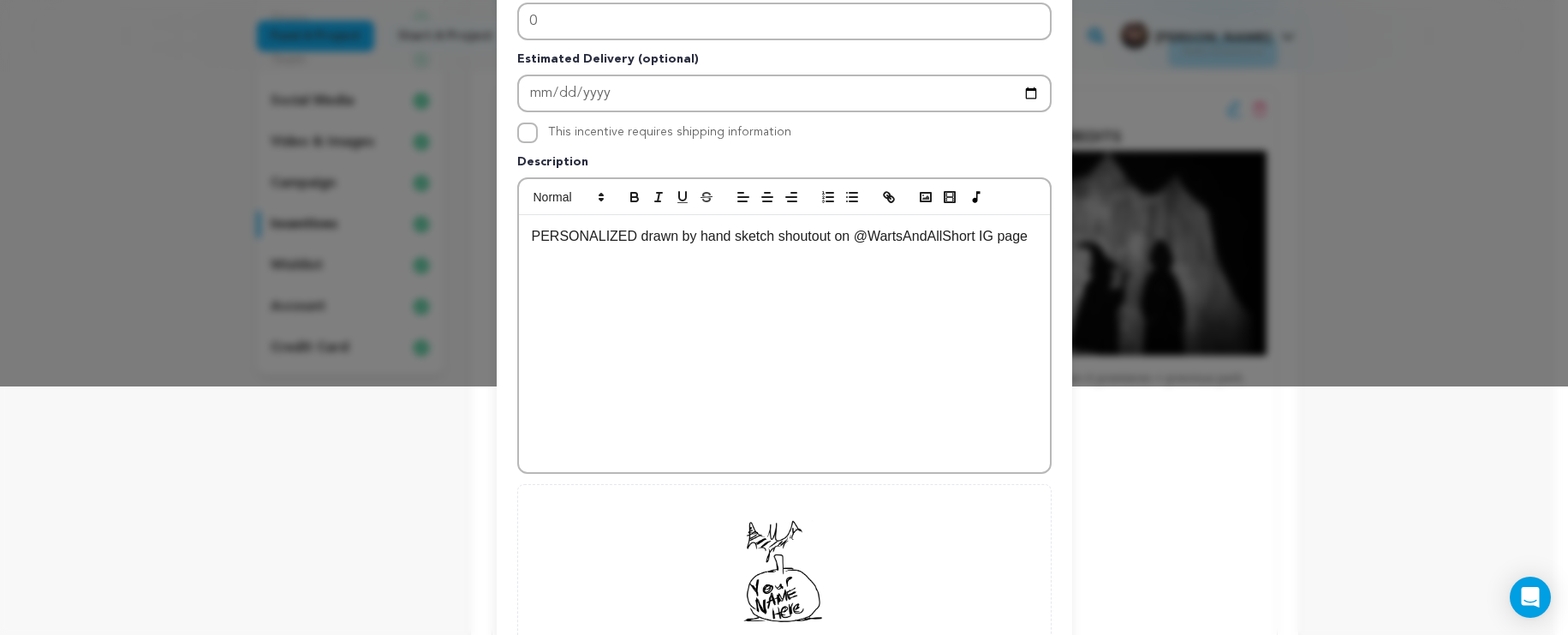
scroll to position [424, 0]
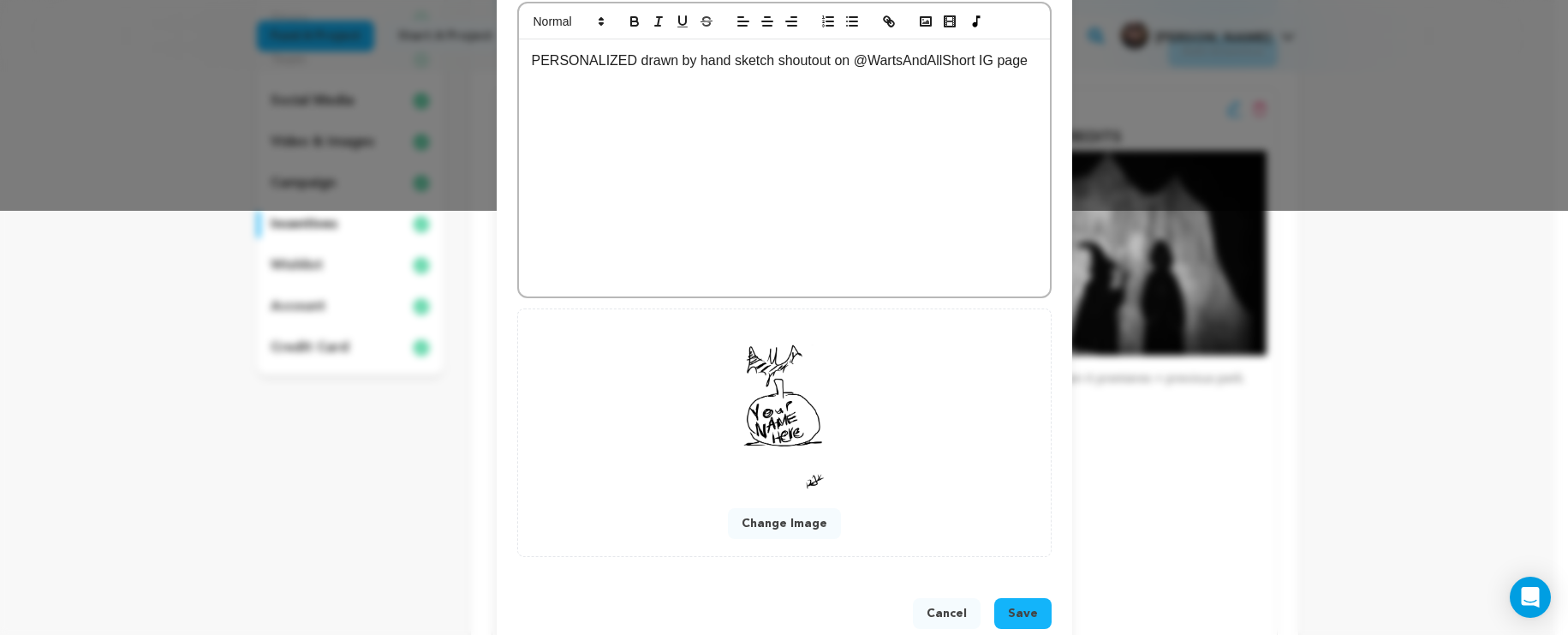
click at [775, 520] on button "Change Image" at bounding box center [785, 523] width 113 height 31
click at [790, 531] on button "Change Image" at bounding box center [785, 523] width 113 height 31
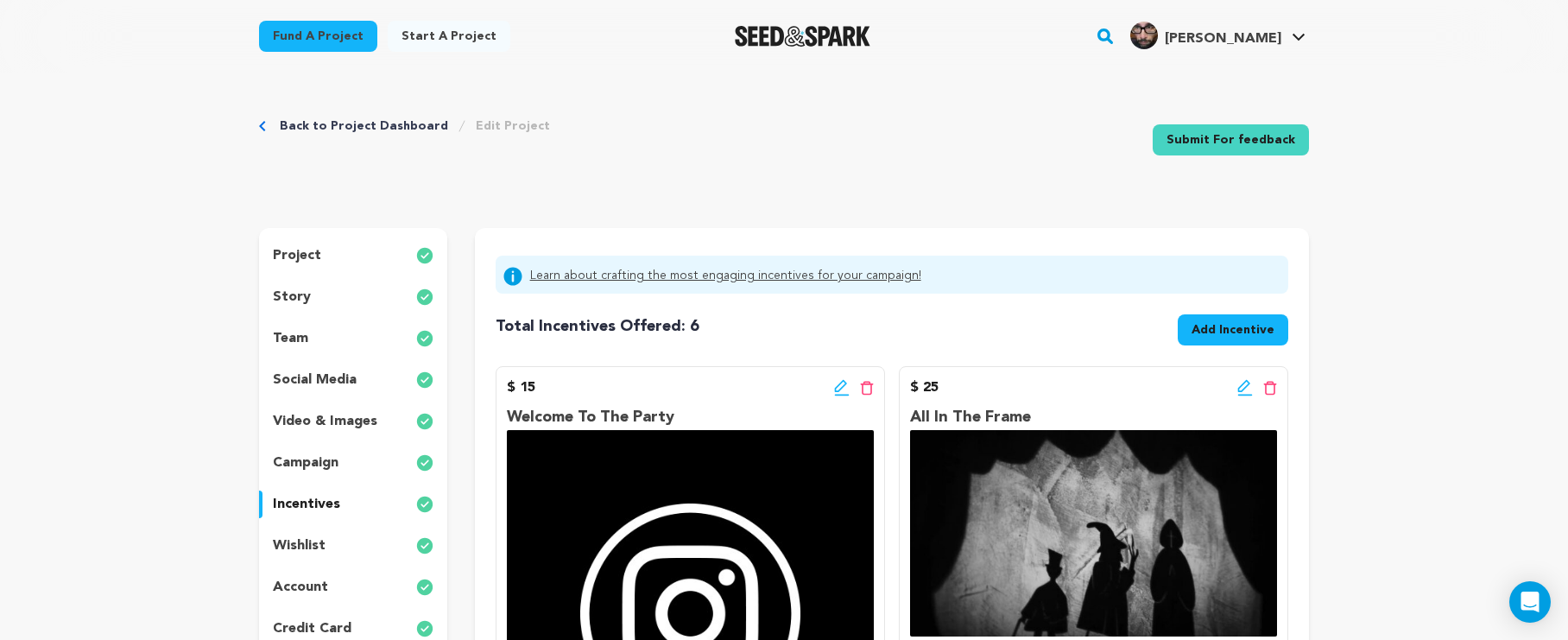
scroll to position [179, 0]
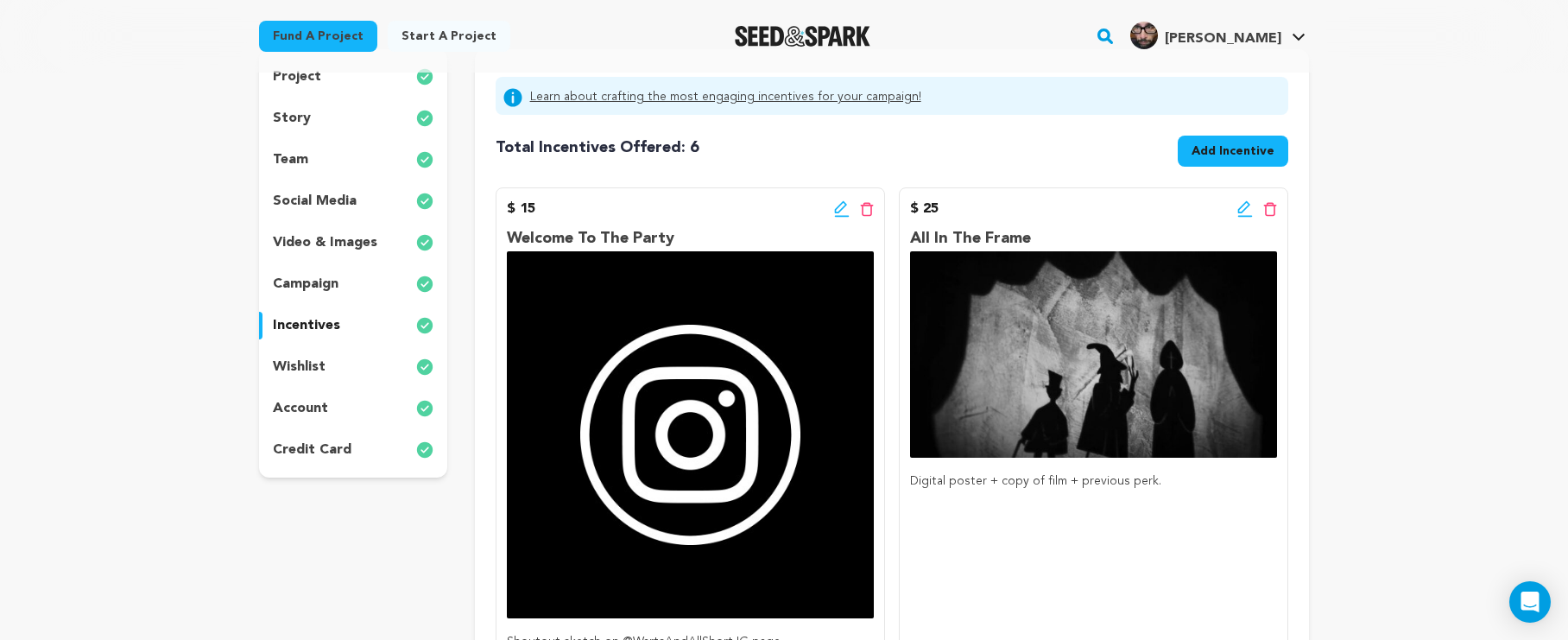
click at [822, 32] on img "Seed&Spark Homepage" at bounding box center [803, 36] width 135 height 21
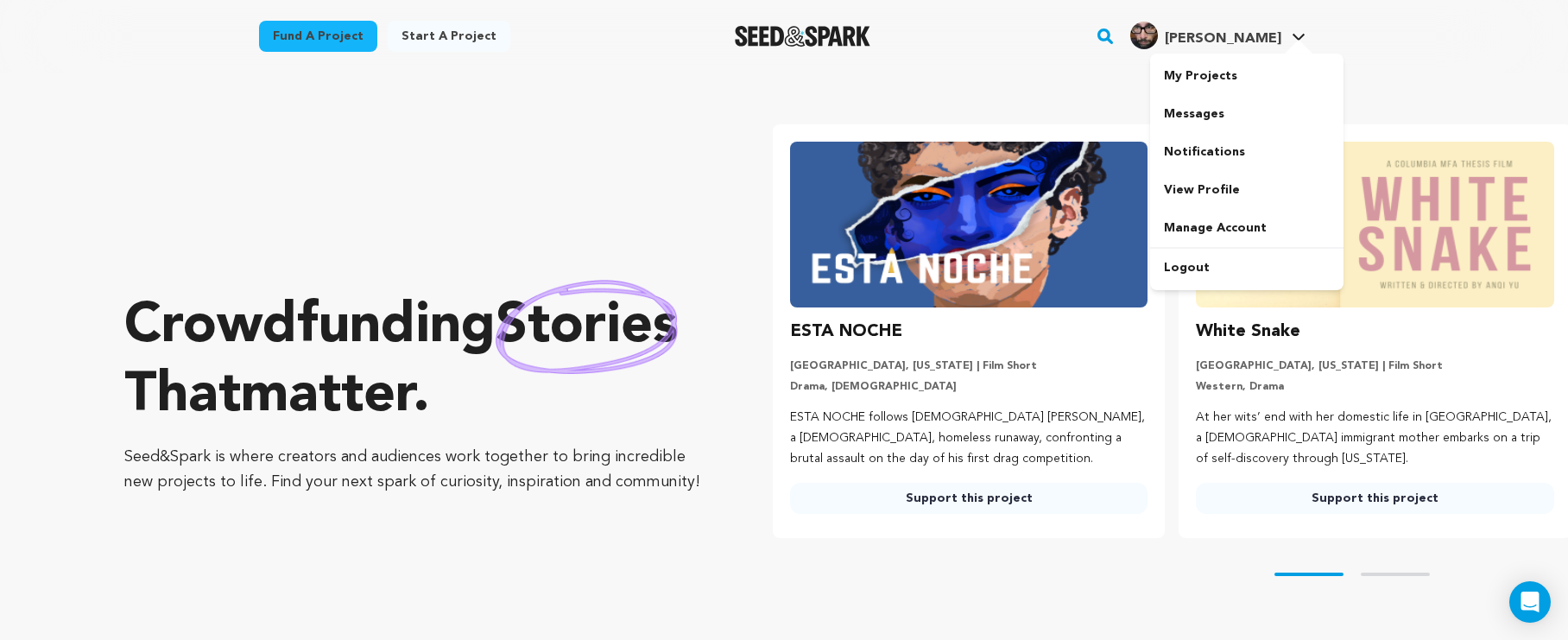
click at [1263, 47] on h4 "[PERSON_NAME]" at bounding box center [1223, 39] width 117 height 21
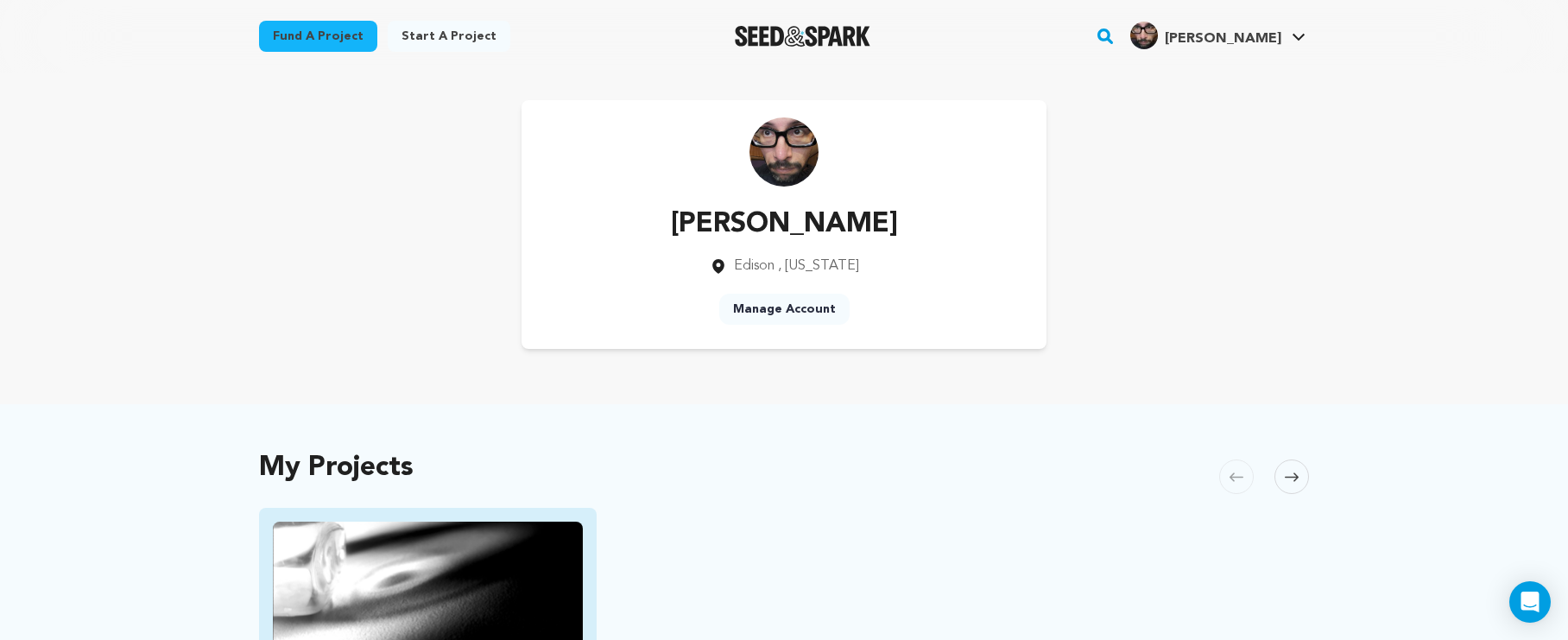
click at [413, 562] on img "Fund Warts and All" at bounding box center [427, 608] width 310 height 174
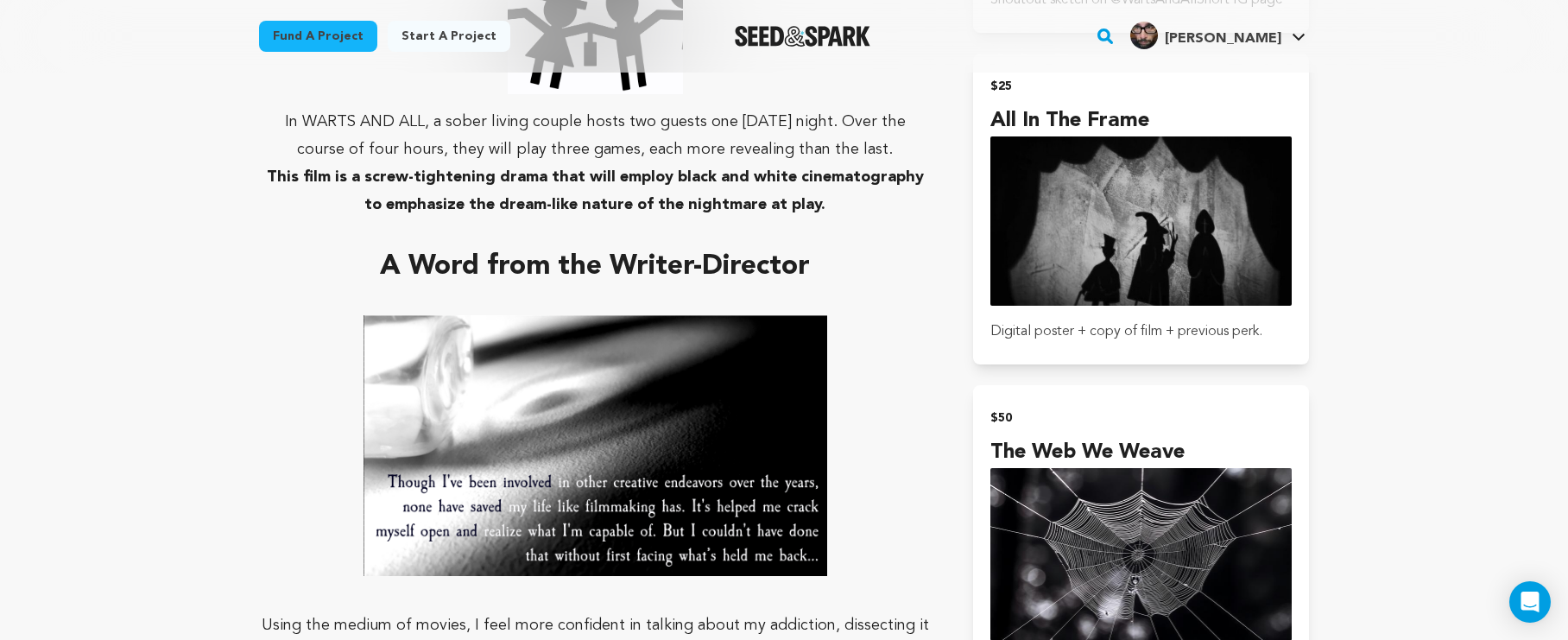
scroll to position [1645, 0]
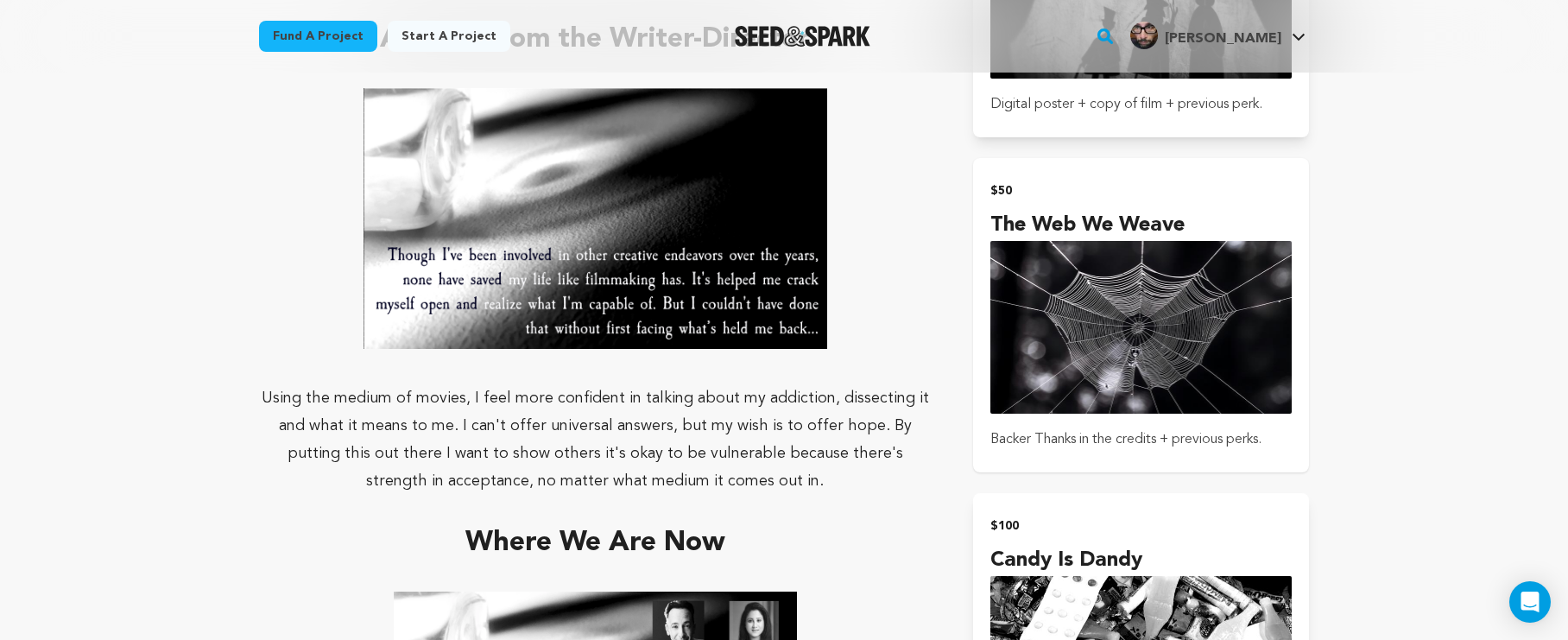
scroll to position [1840, 0]
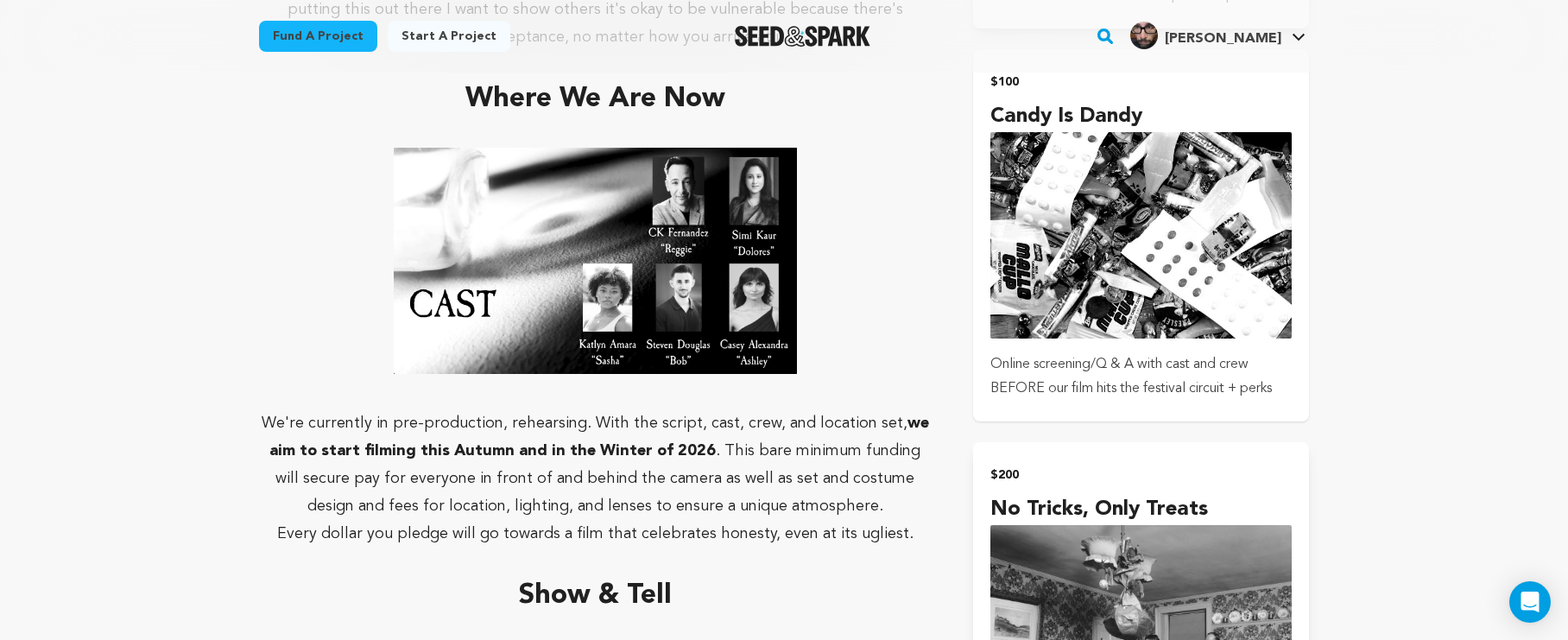
scroll to position [2272, 0]
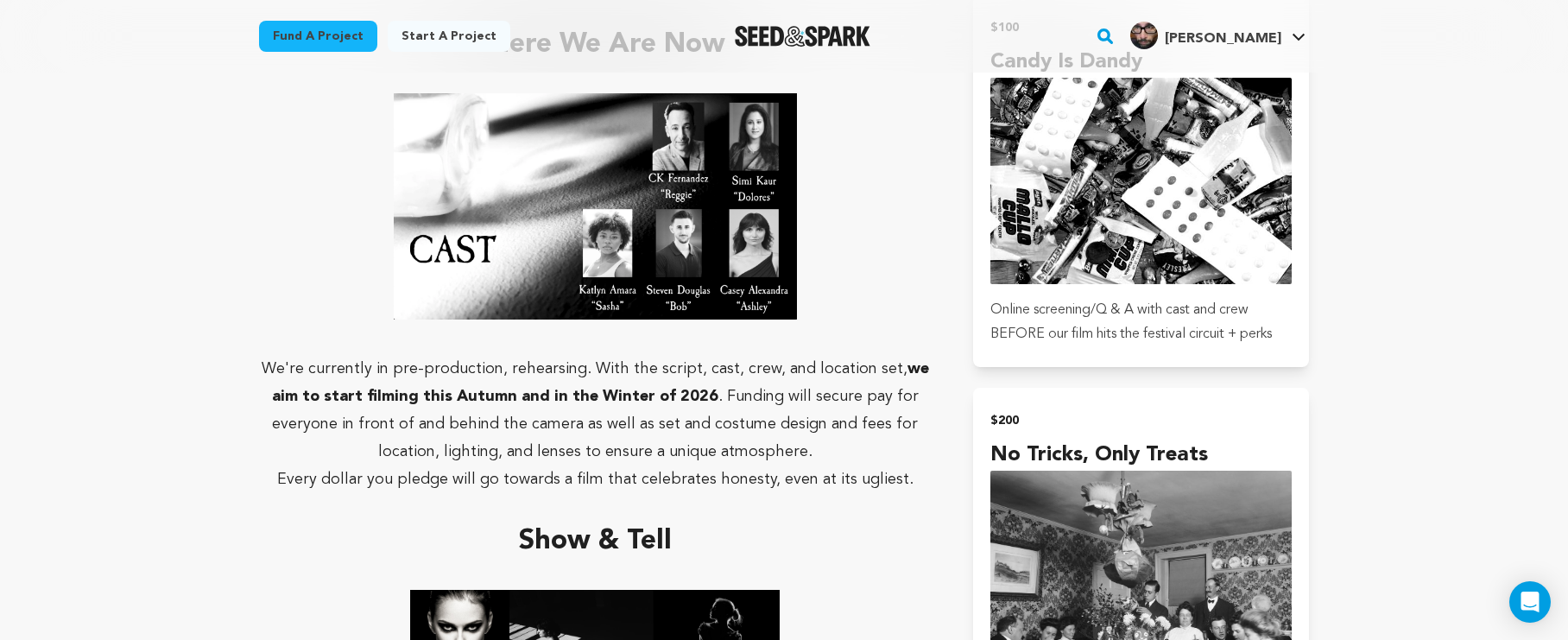
scroll to position [2338, 0]
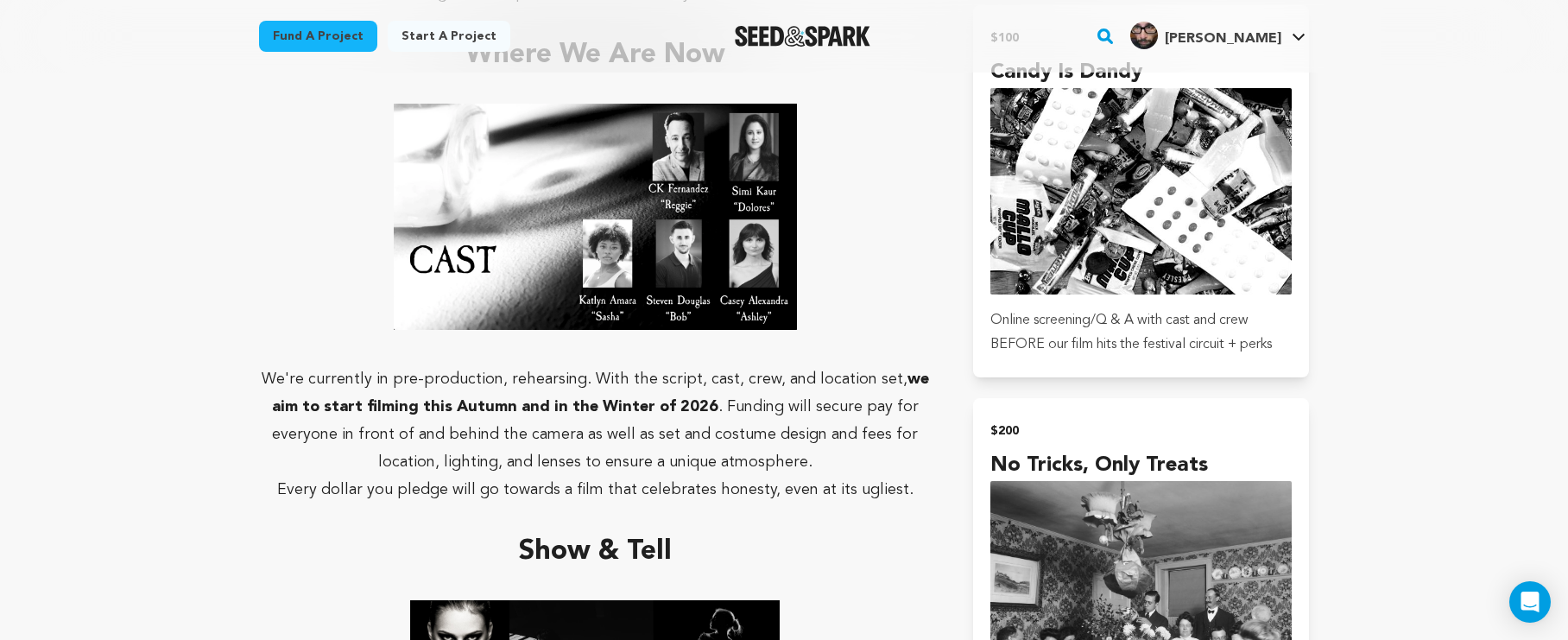
click at [944, 1] on div "Fund a project Start a project Search" at bounding box center [784, 36] width 1105 height 73
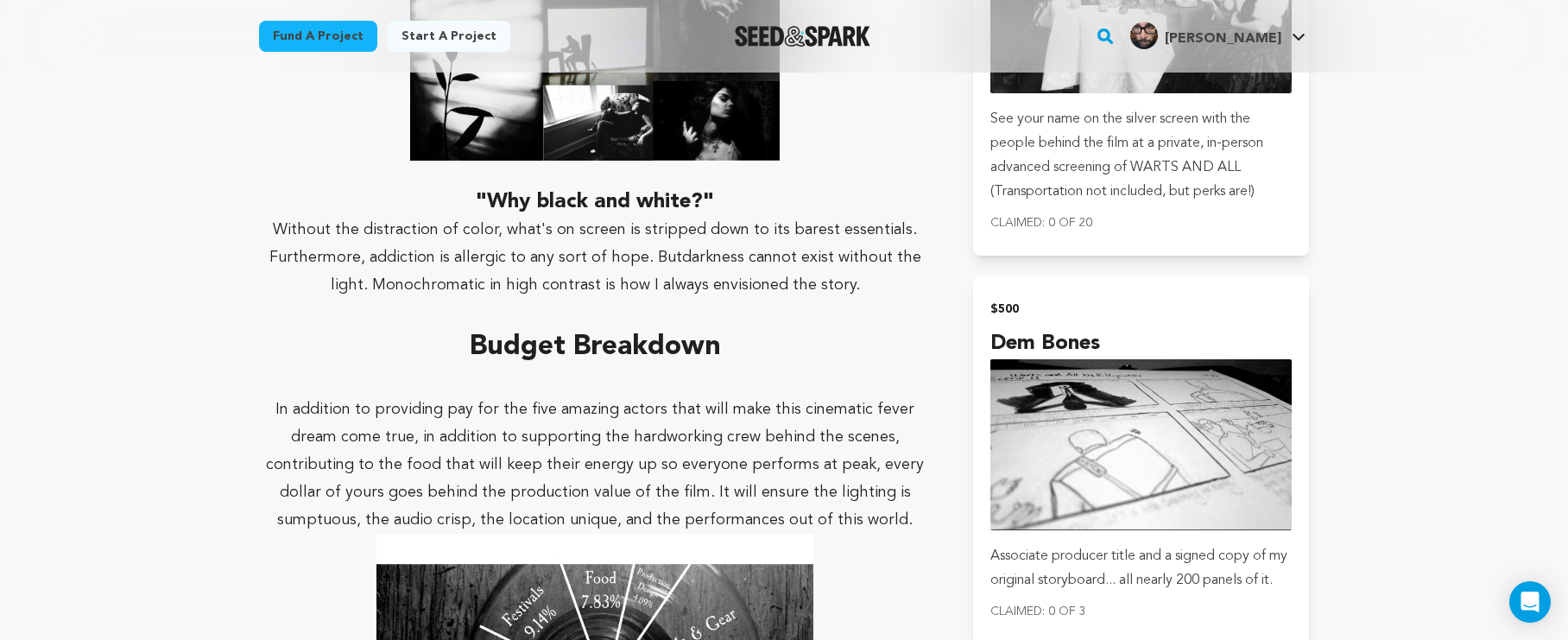
scroll to position [3048, 0]
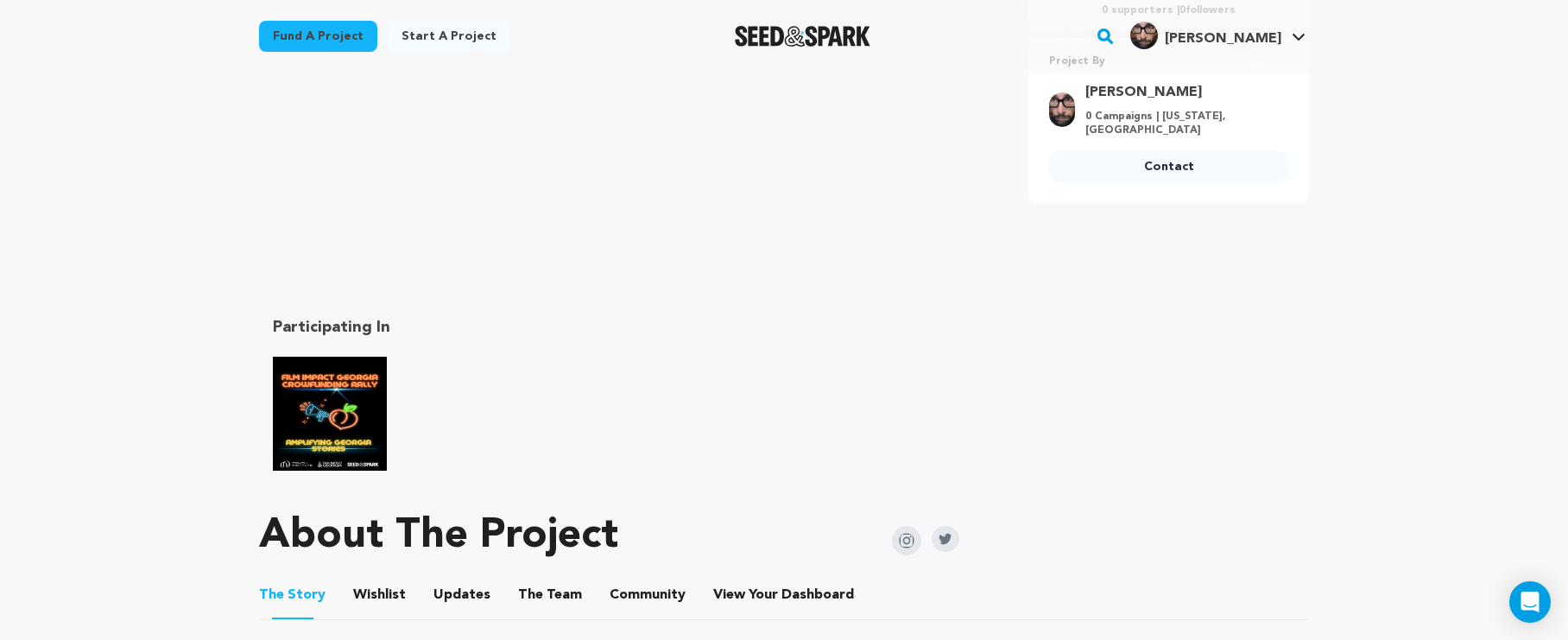
scroll to position [407, 0]
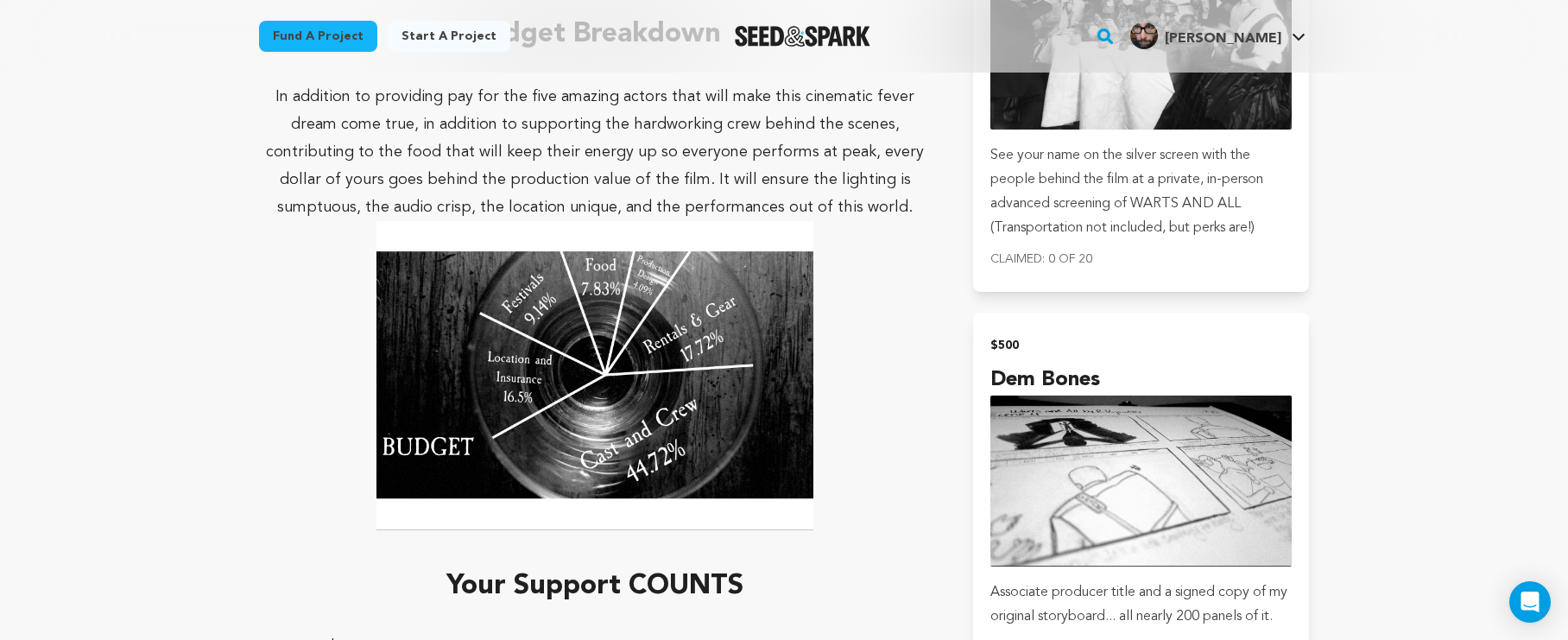
scroll to position [3210, 0]
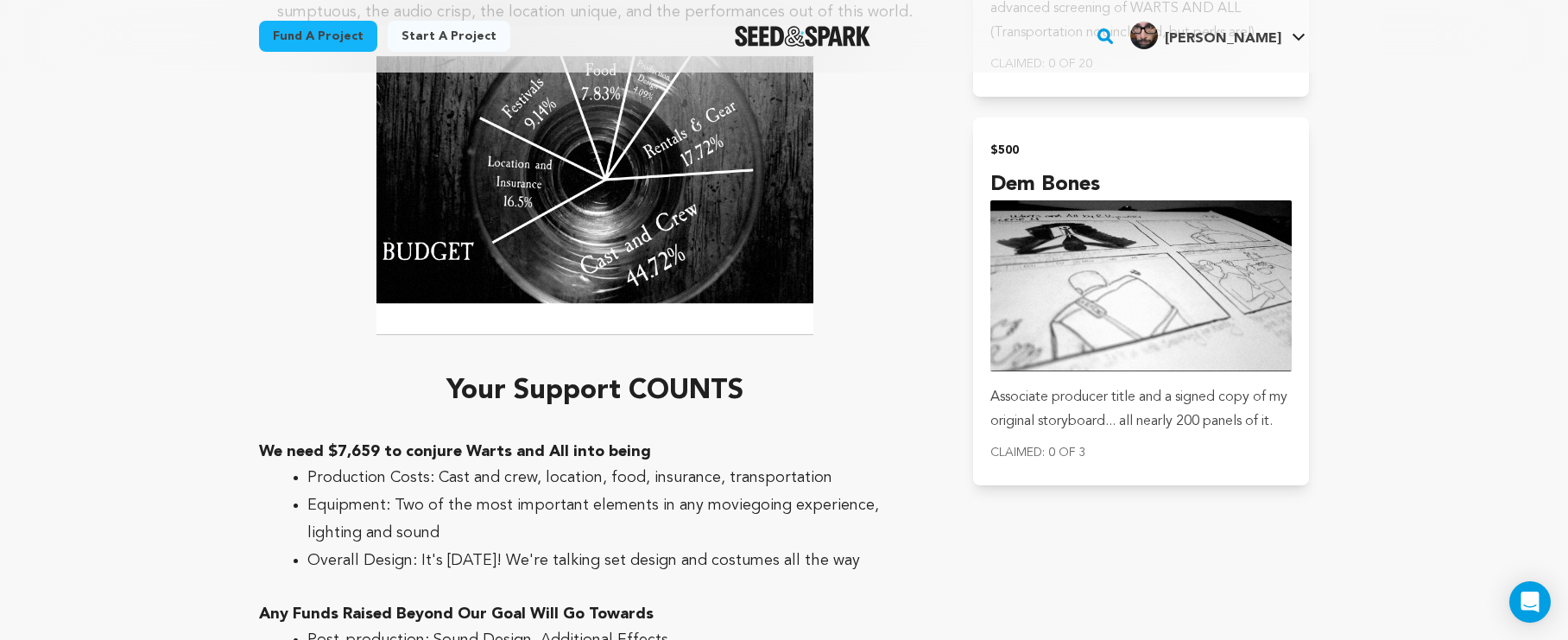
click at [784, 53] on div at bounding box center [803, 36] width 239 height 45
click at [788, 31] on img "Seed&Spark Homepage" at bounding box center [803, 36] width 135 height 21
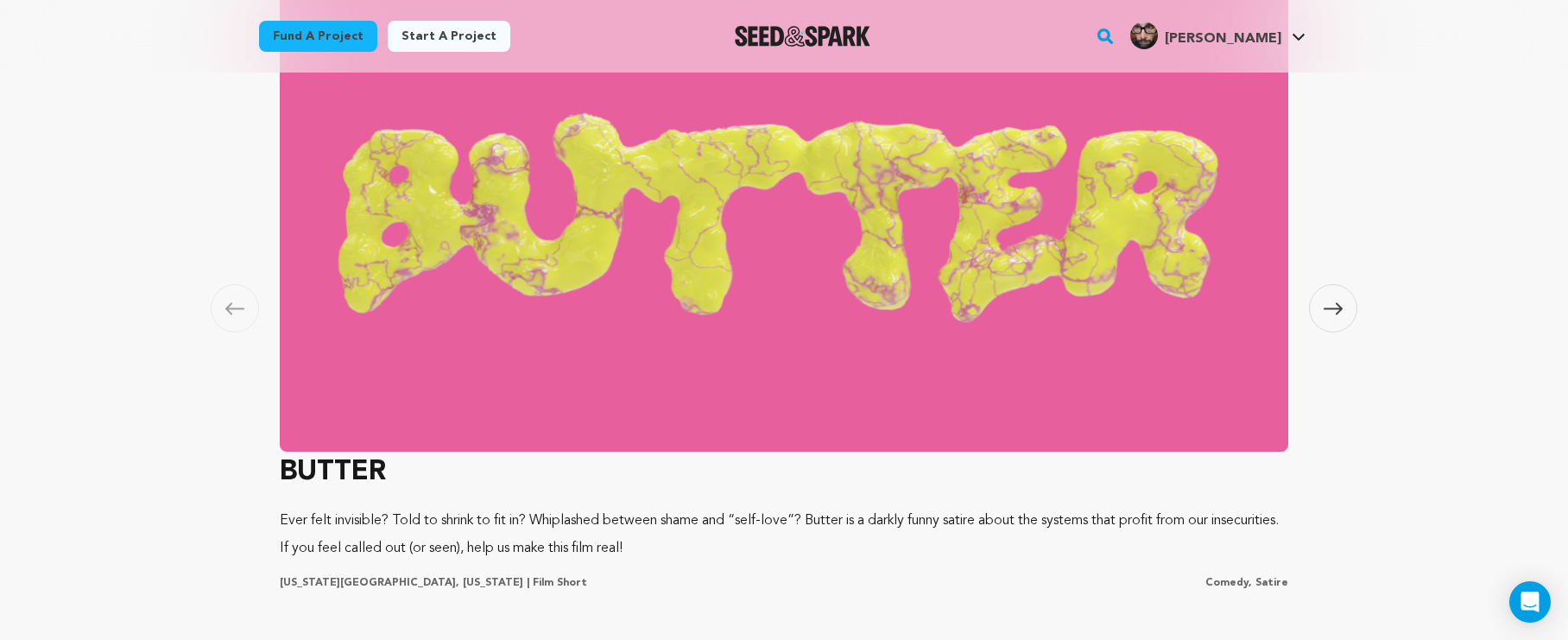
scroll to position [1551, 0]
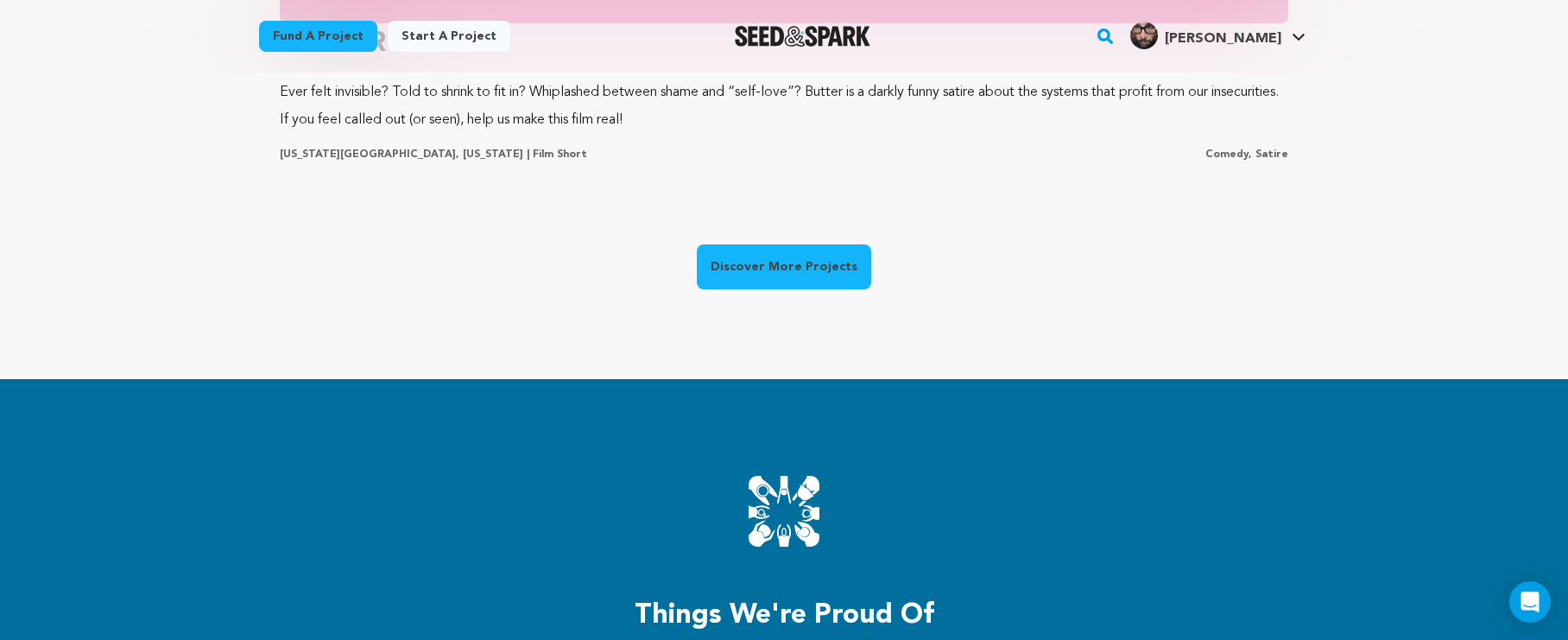
click at [762, 247] on link "Discover More Projects" at bounding box center [784, 267] width 175 height 45
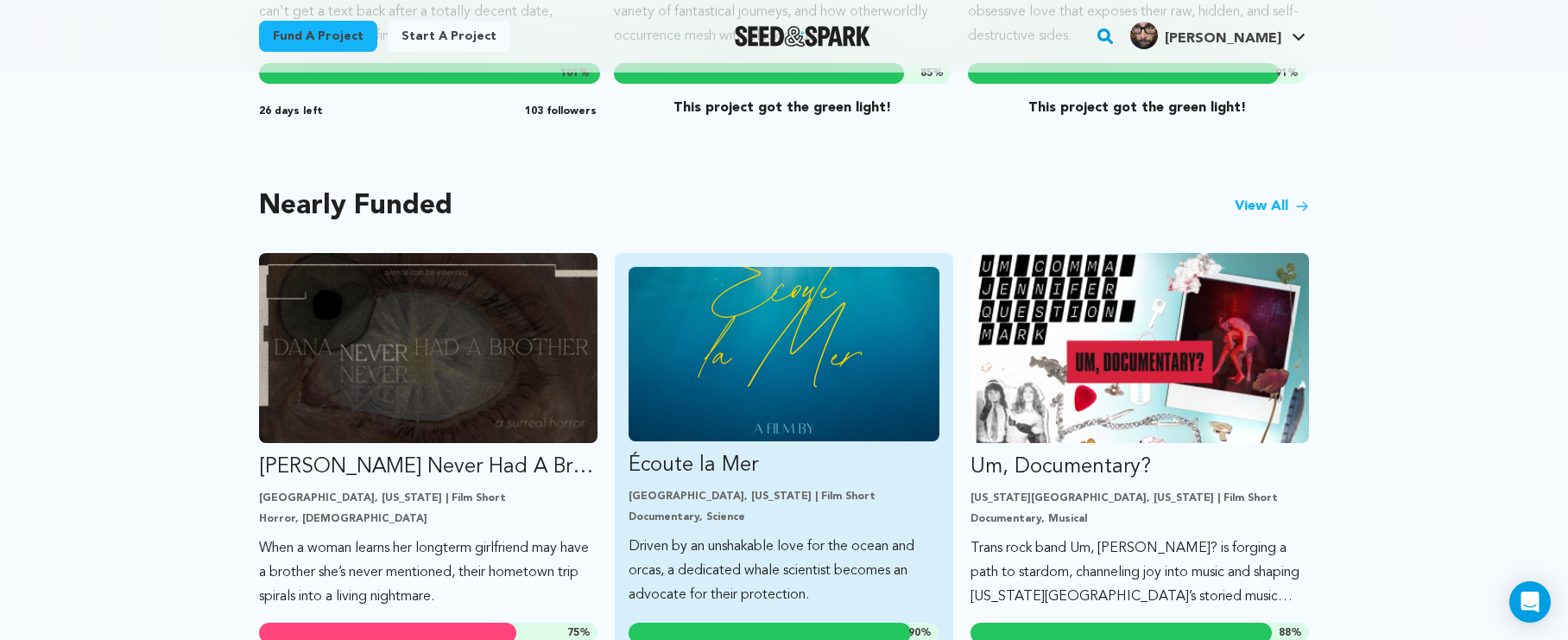
scroll to position [1366, 0]
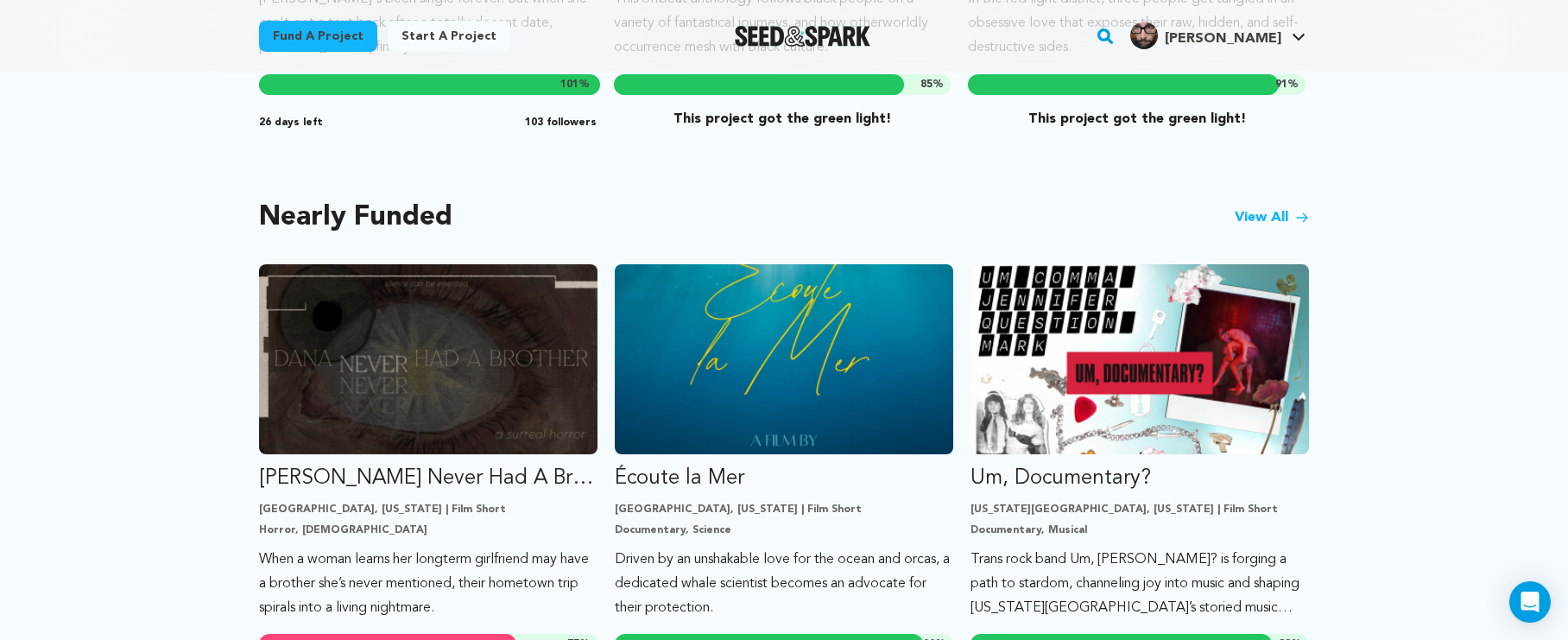
click at [1251, 207] on link "View All" at bounding box center [1272, 217] width 75 height 21
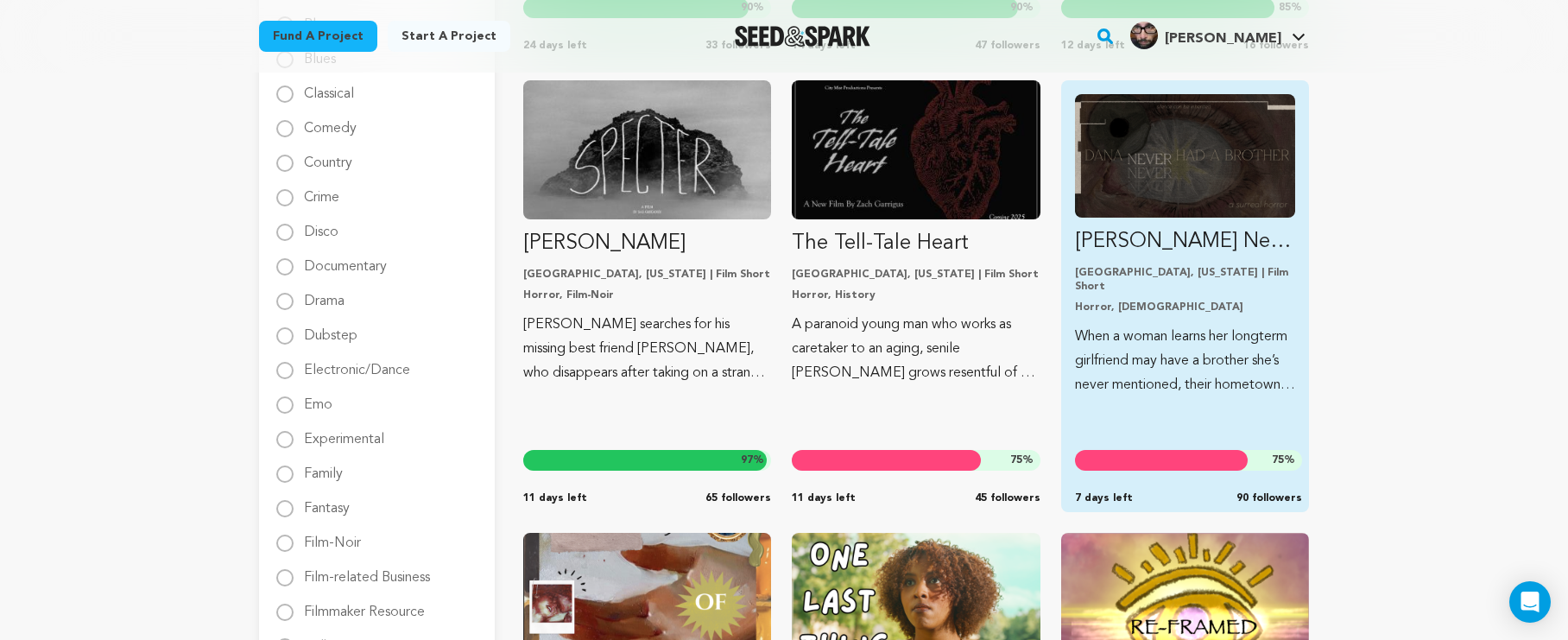
scroll to position [677, 0]
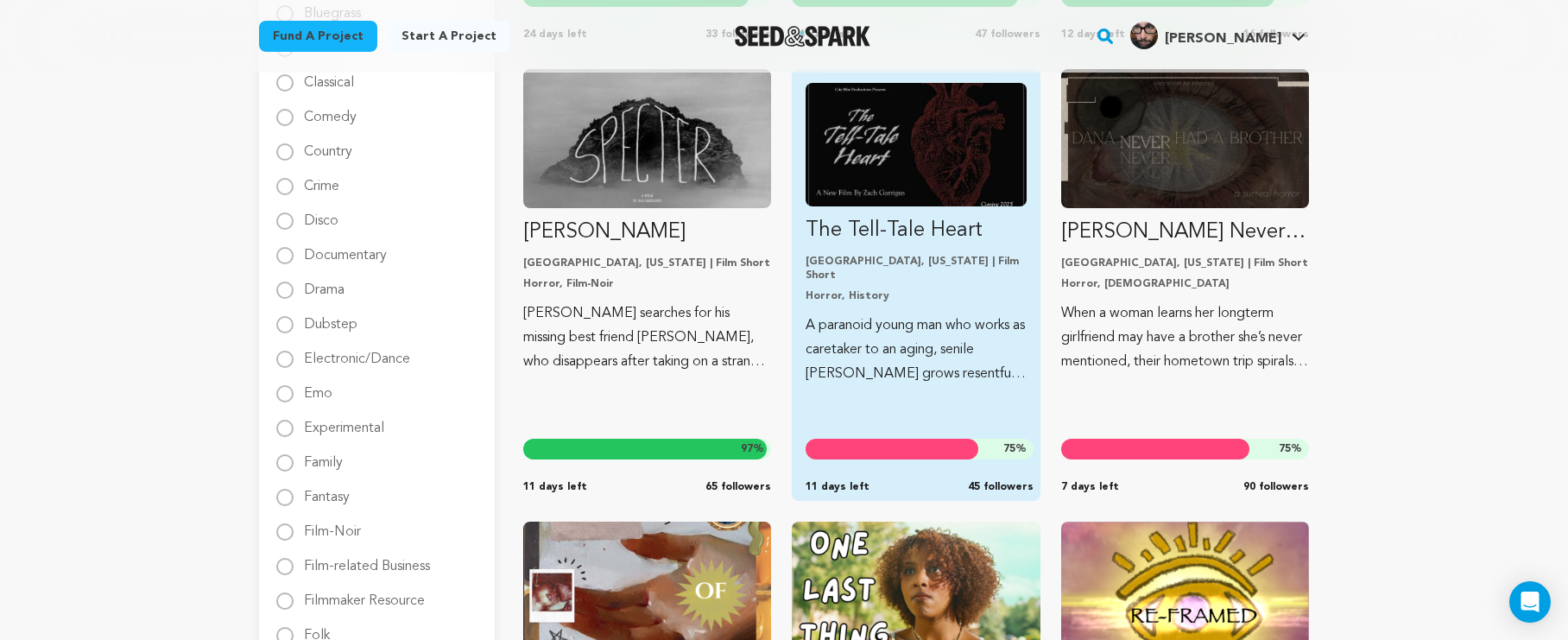
click at [965, 184] on img "Fund The Tell-Tale Heart" at bounding box center [916, 145] width 220 height 123
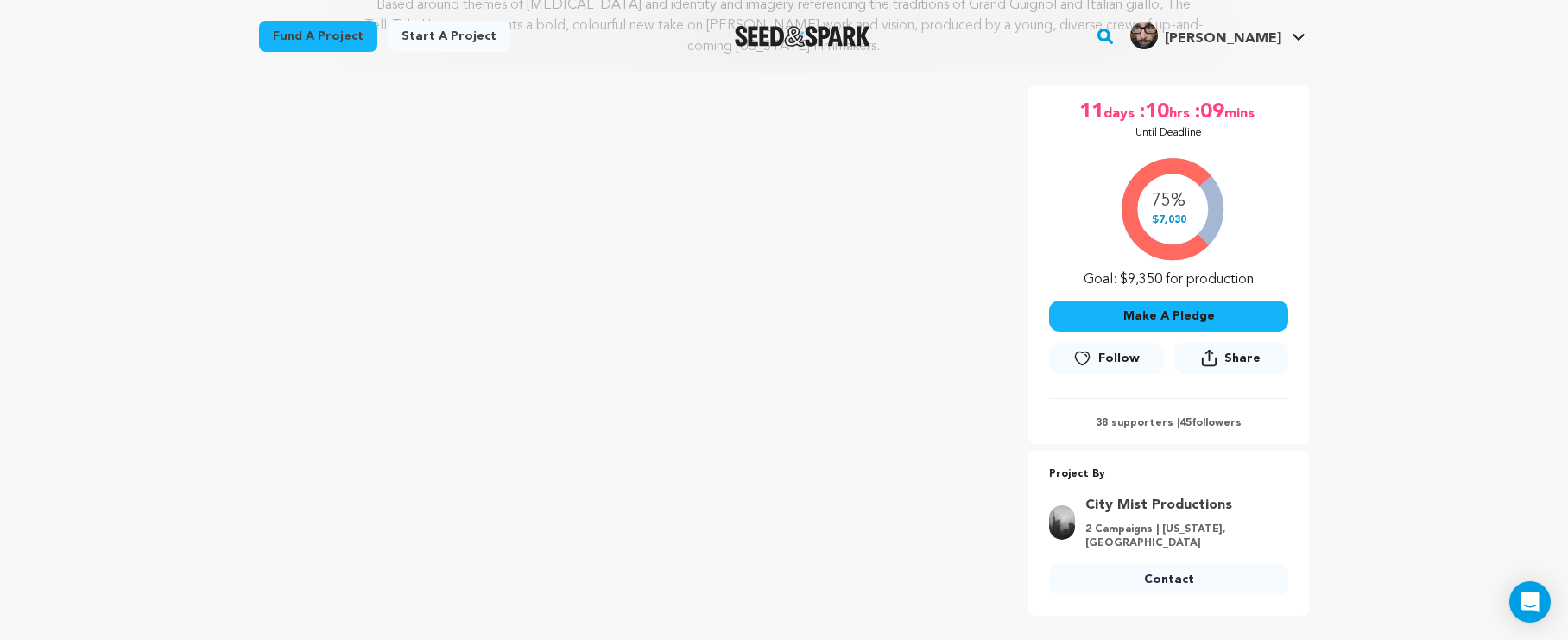
scroll to position [179, 0]
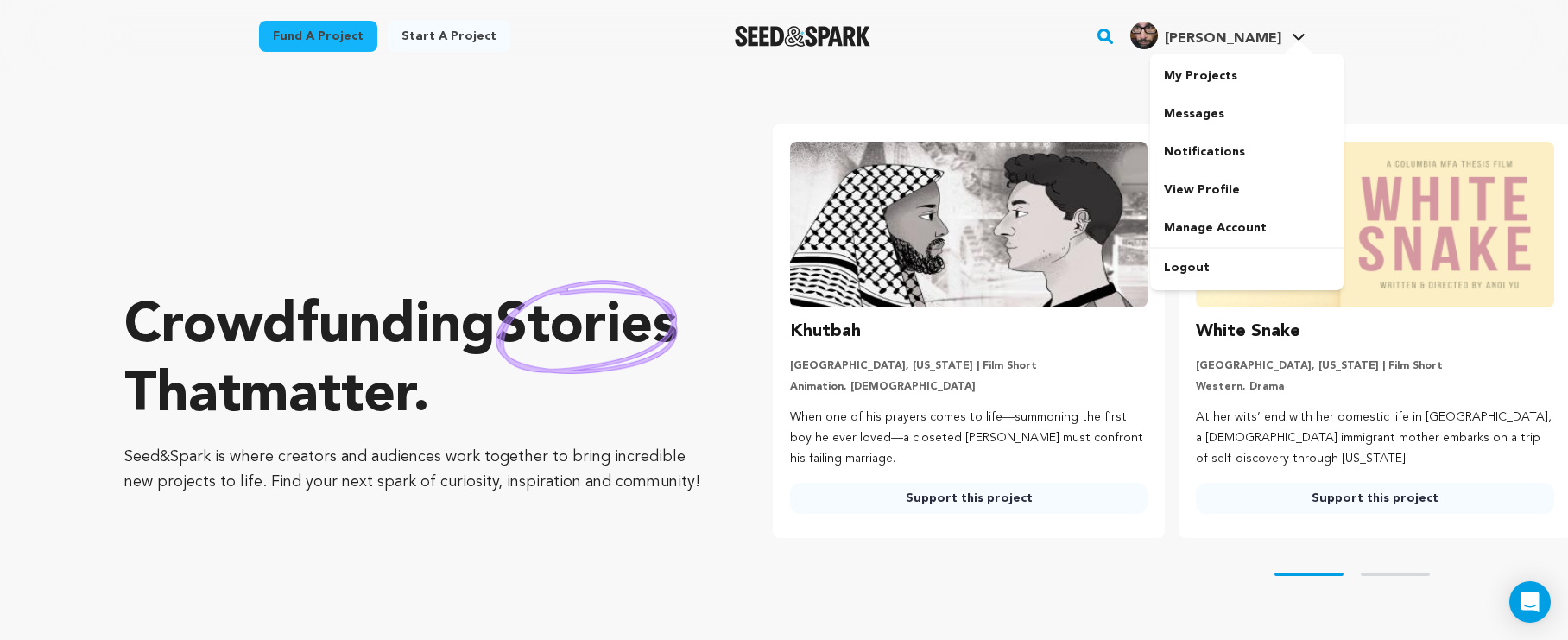
click at [1268, 28] on div "[PERSON_NAME]" at bounding box center [1206, 35] width 151 height 28
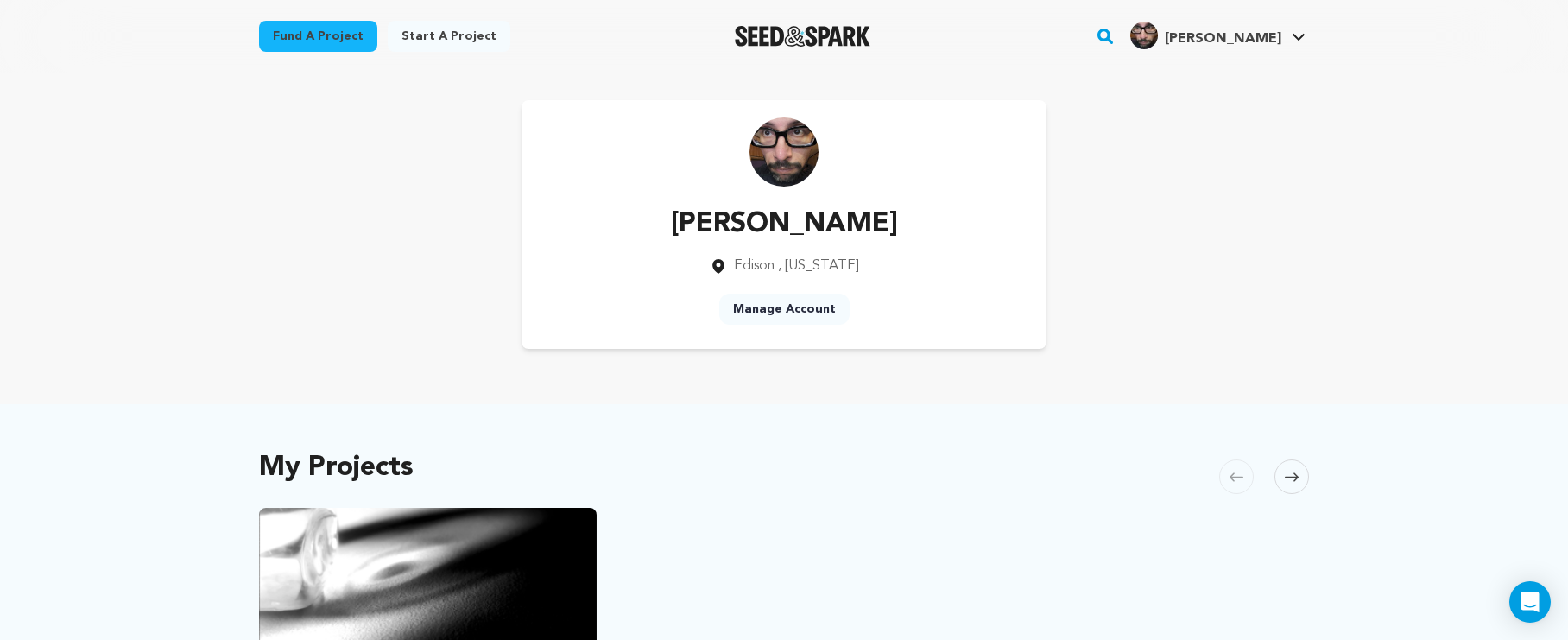
scroll to position [126, 0]
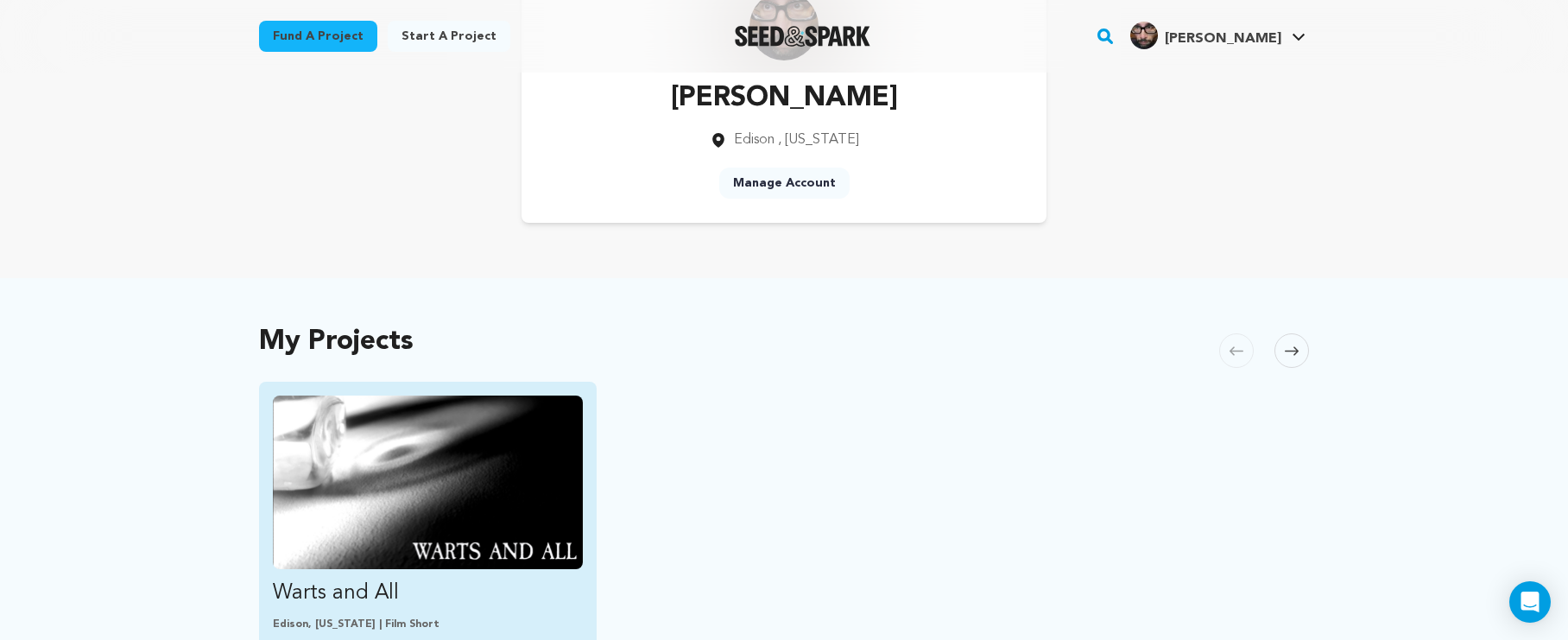
click at [417, 471] on img "Fund Warts and All" at bounding box center [427, 482] width 310 height 174
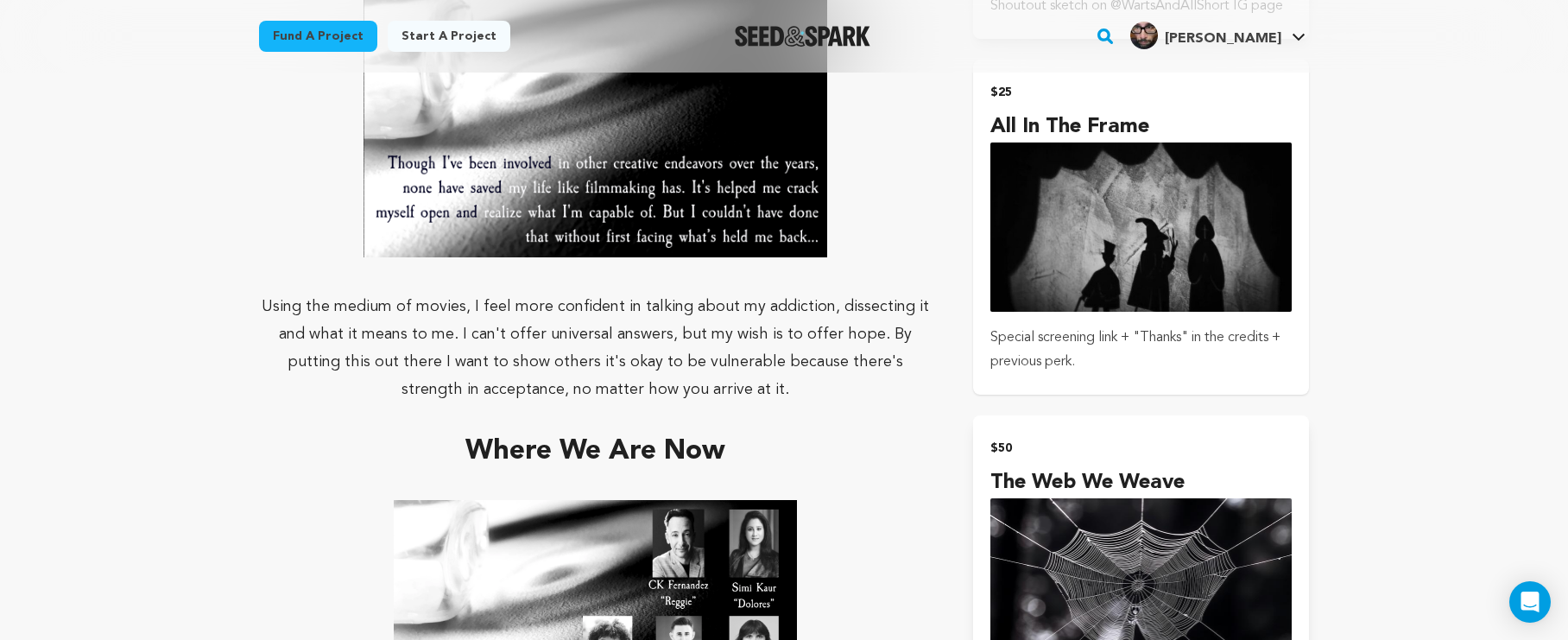
scroll to position [1366, 0]
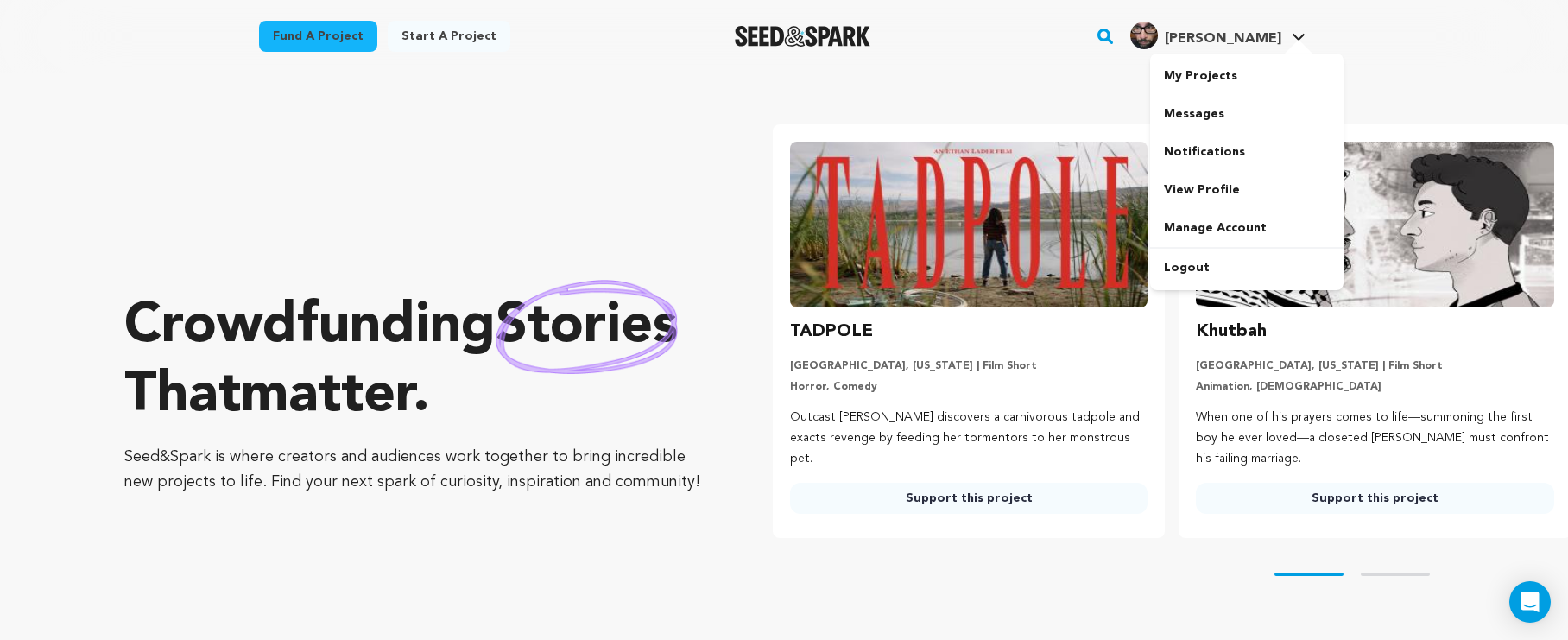
click at [1246, 37] on span "[PERSON_NAME]" at bounding box center [1223, 38] width 117 height 14
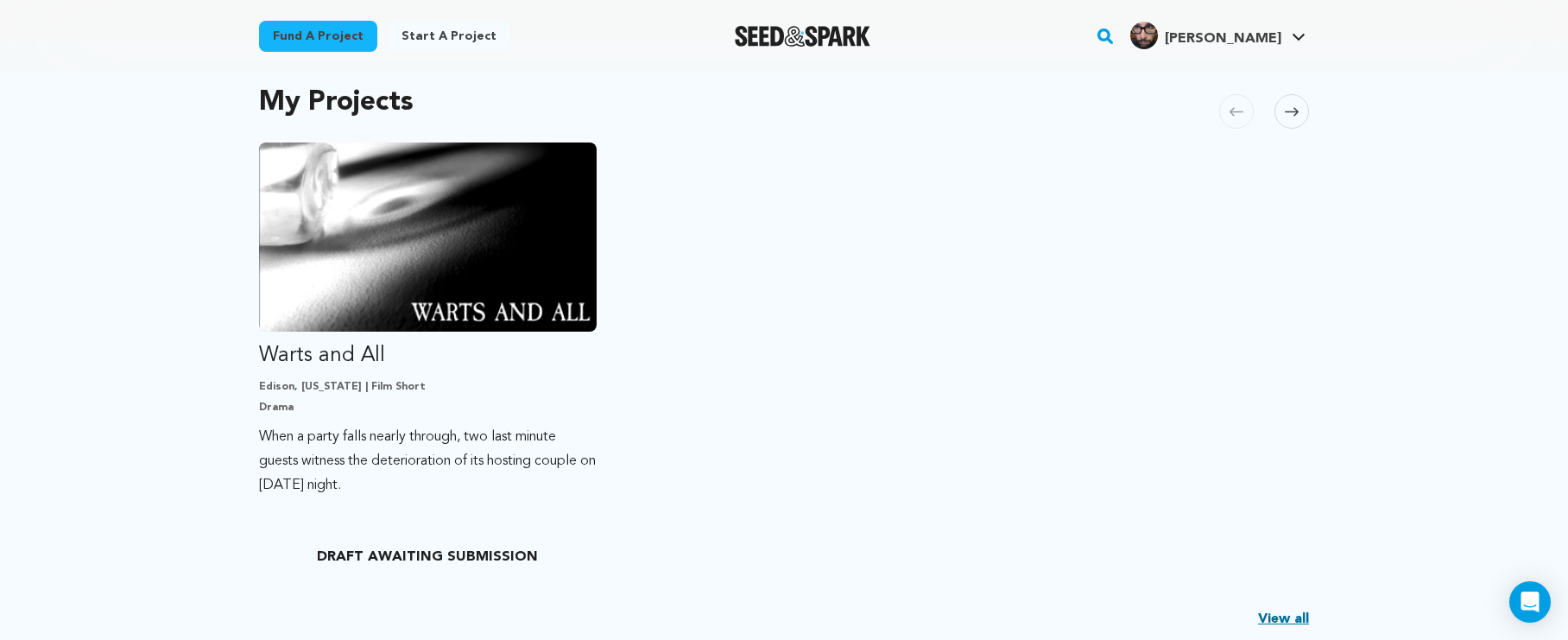
scroll to position [830, 0]
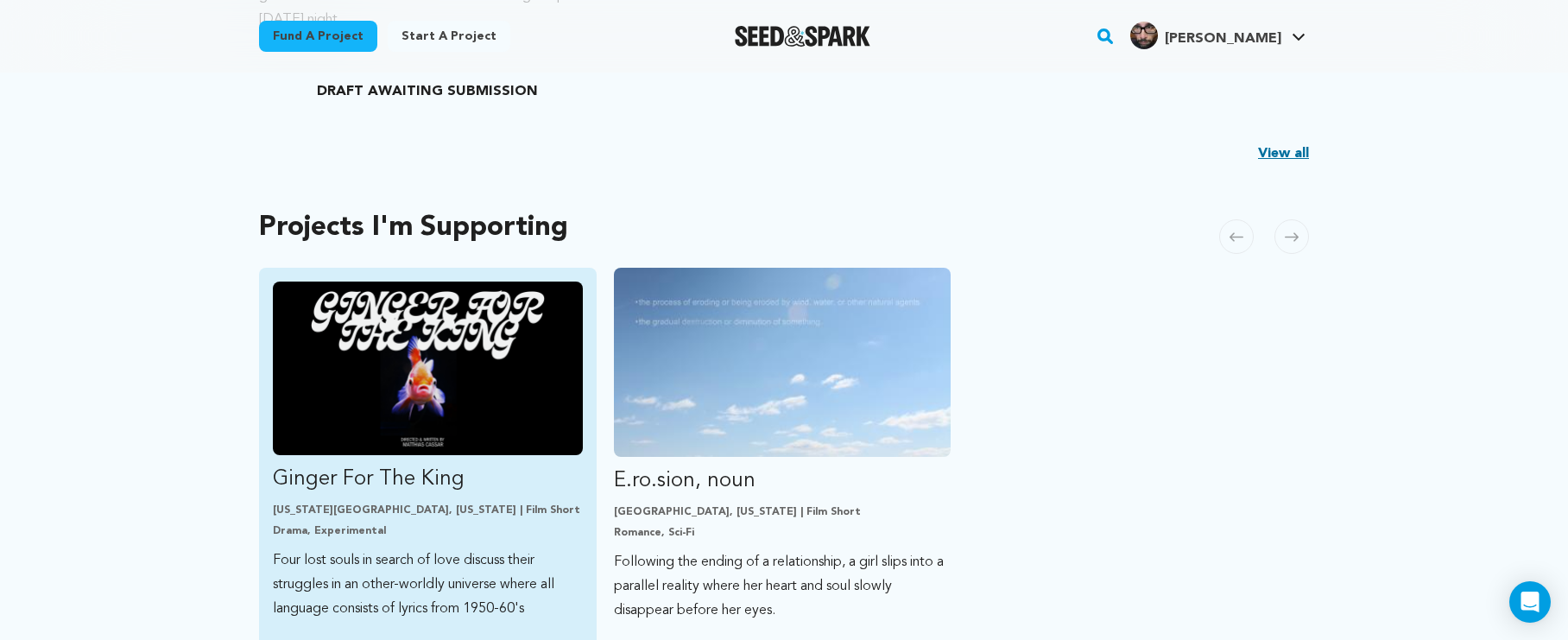
click at [463, 411] on img "Fund Ginger For The King" at bounding box center [427, 369] width 310 height 174
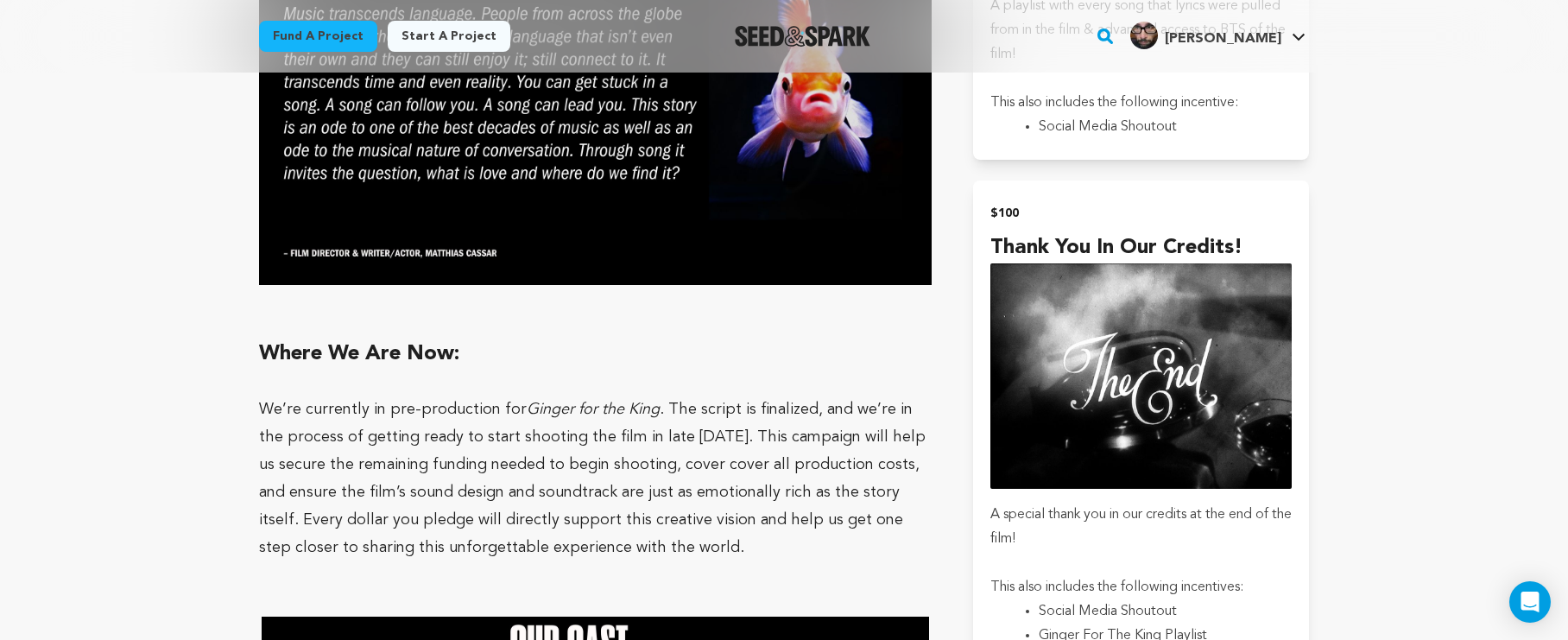
scroll to position [2019, 0]
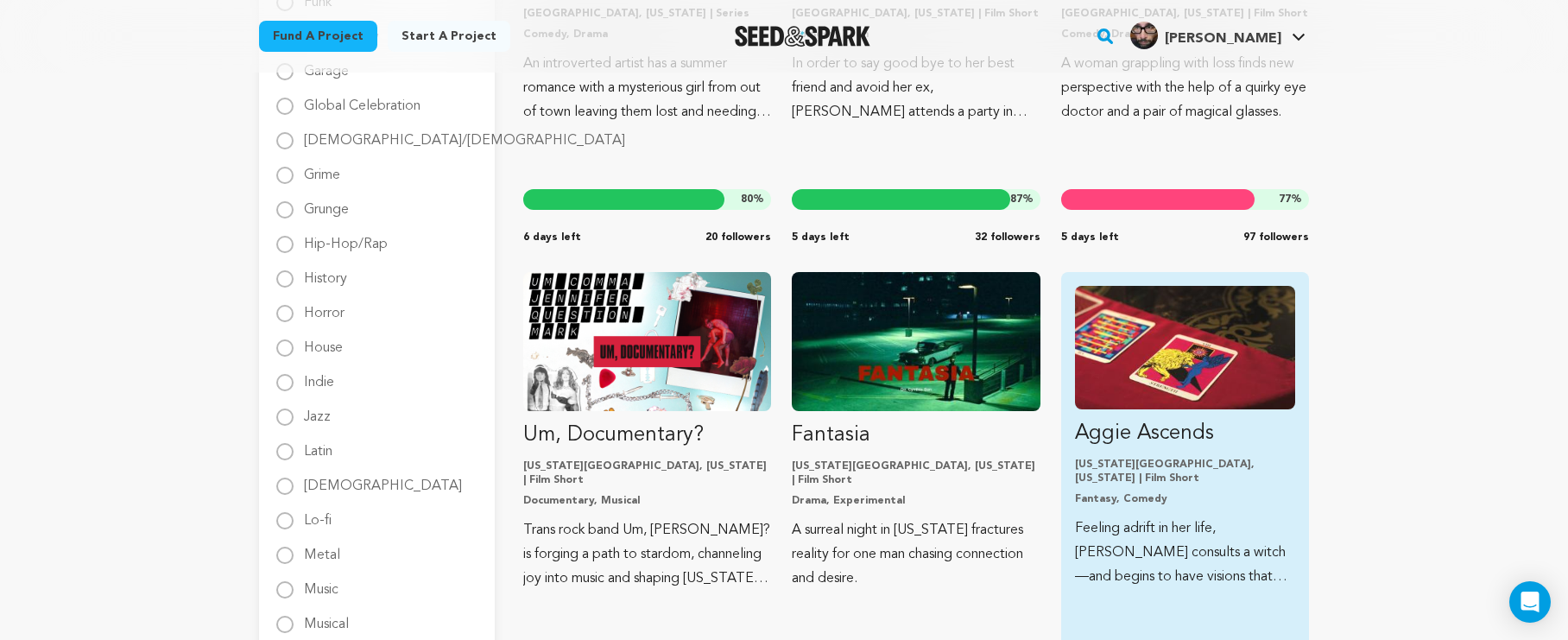
scroll to position [1369, 0]
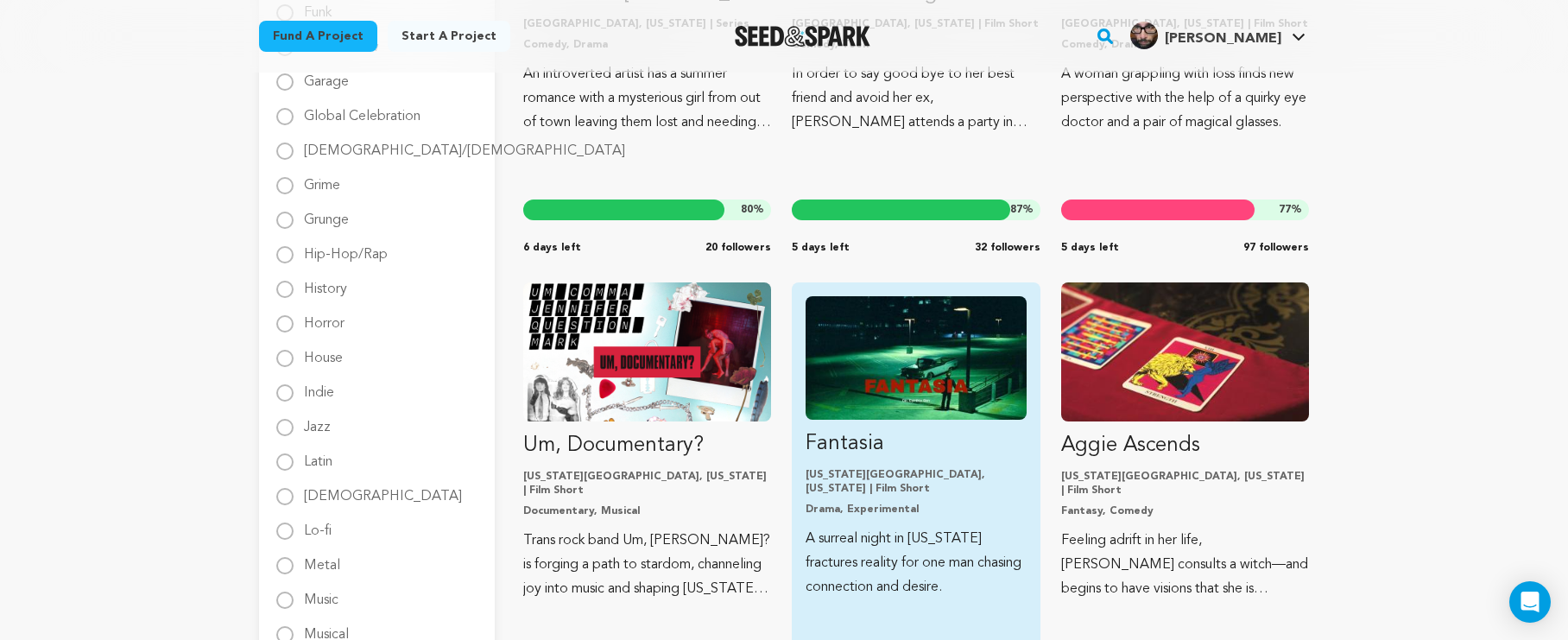
click at [910, 372] on img "Fund Fantasia" at bounding box center [916, 357] width 220 height 123
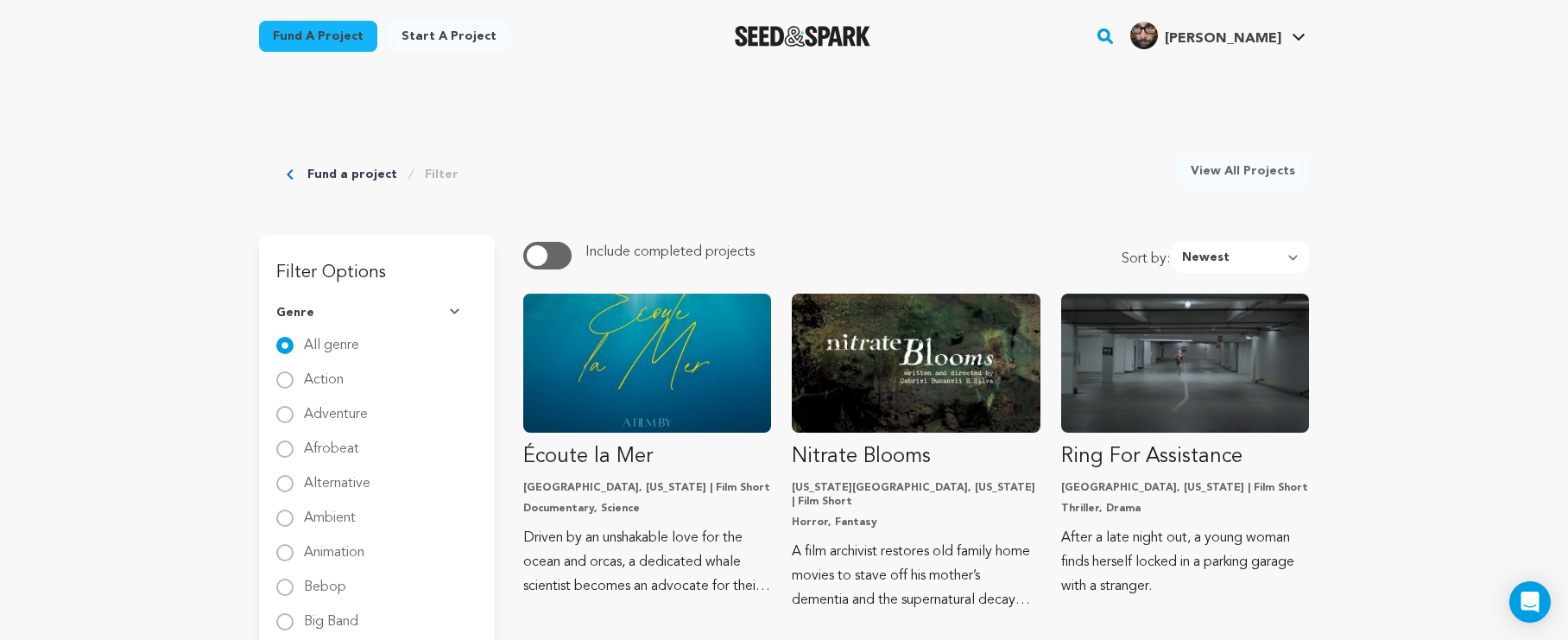
scroll to position [1369, 0]
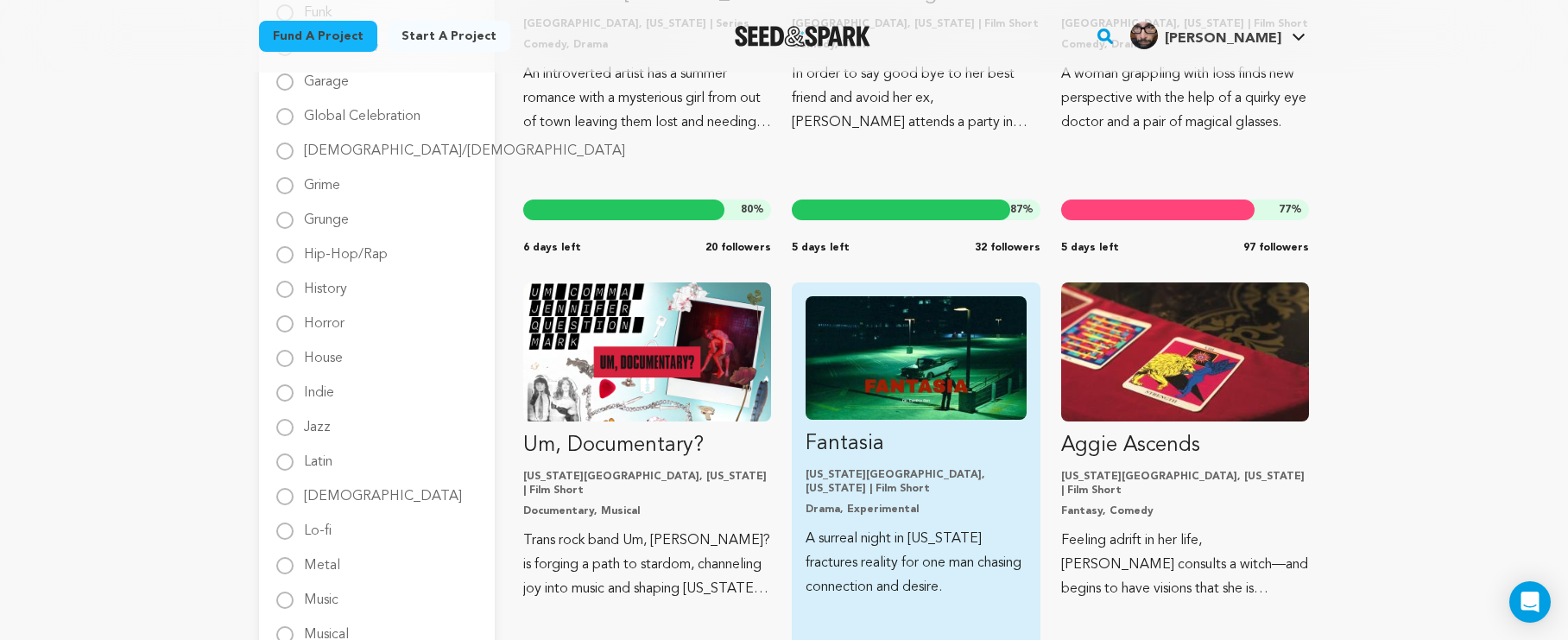
click at [931, 378] on img "Fund Fantasia" at bounding box center [916, 357] width 220 height 123
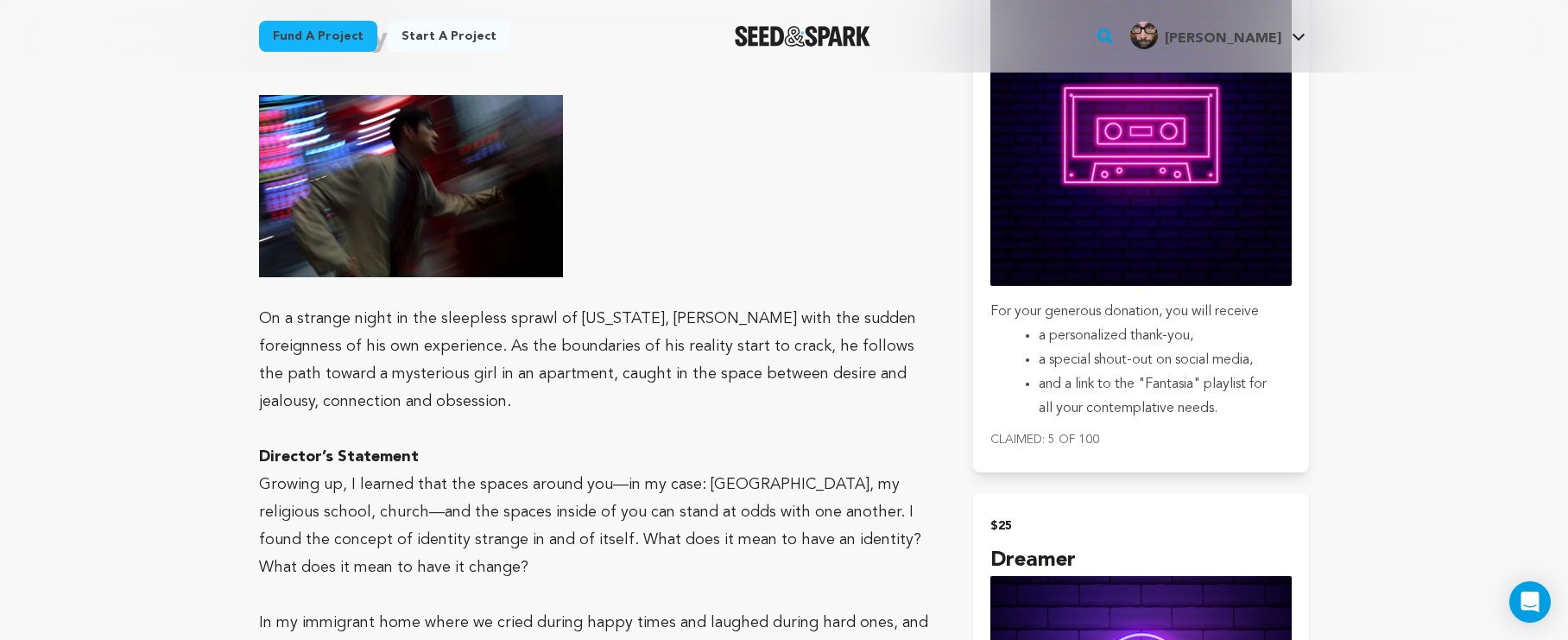
scroll to position [804, 0]
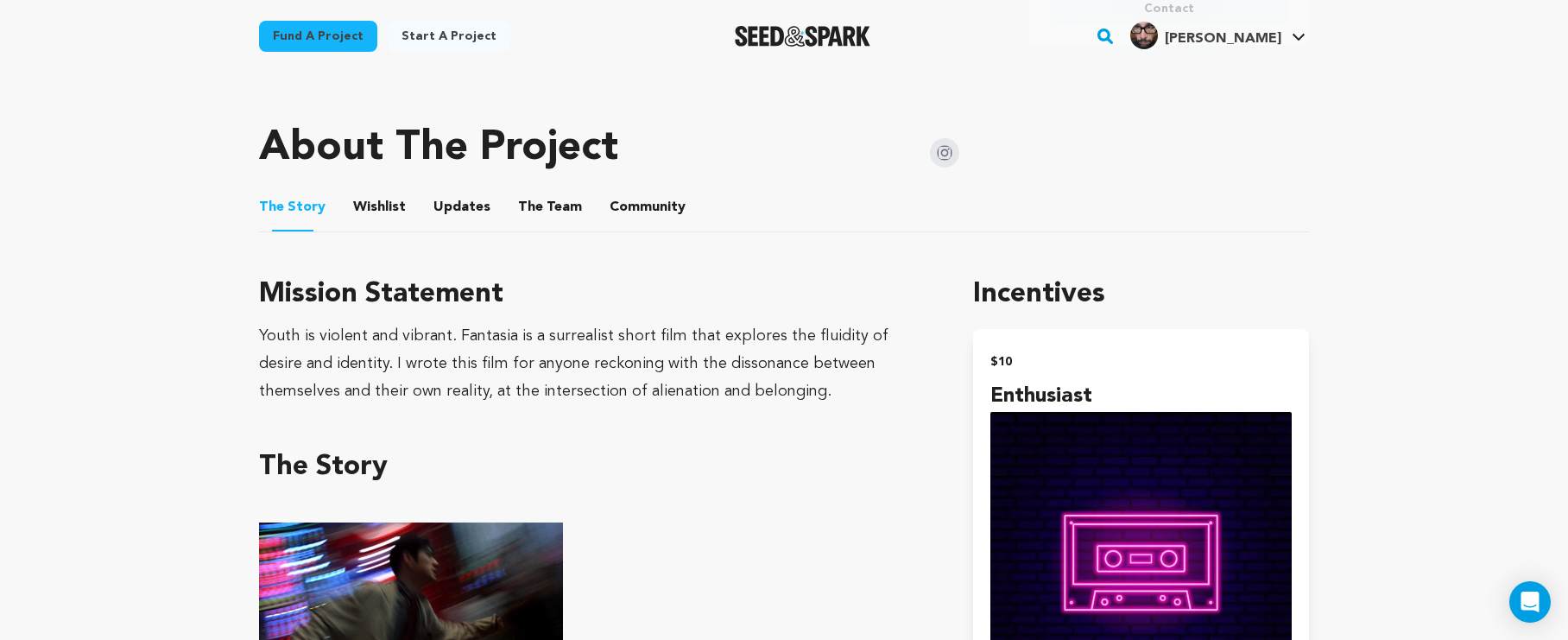
click at [944, 138] on img at bounding box center [945, 152] width 29 height 29
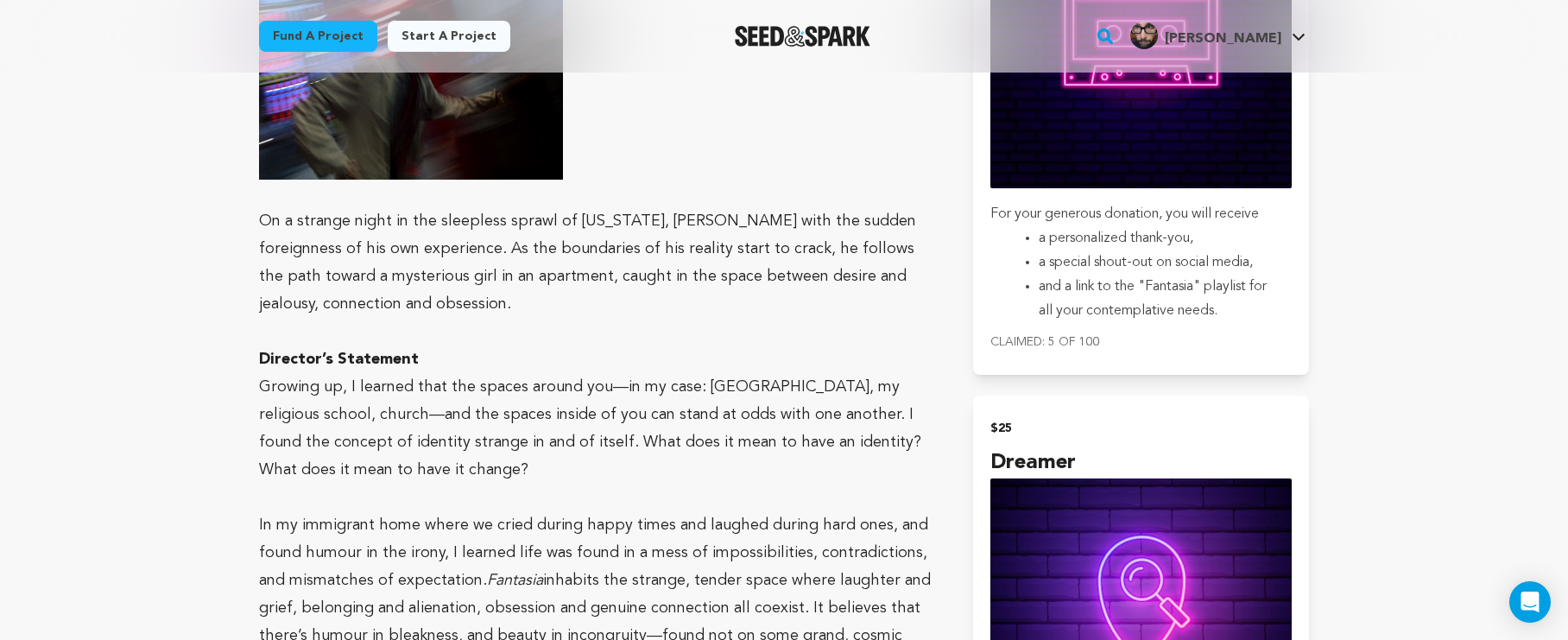
scroll to position [1028, 0]
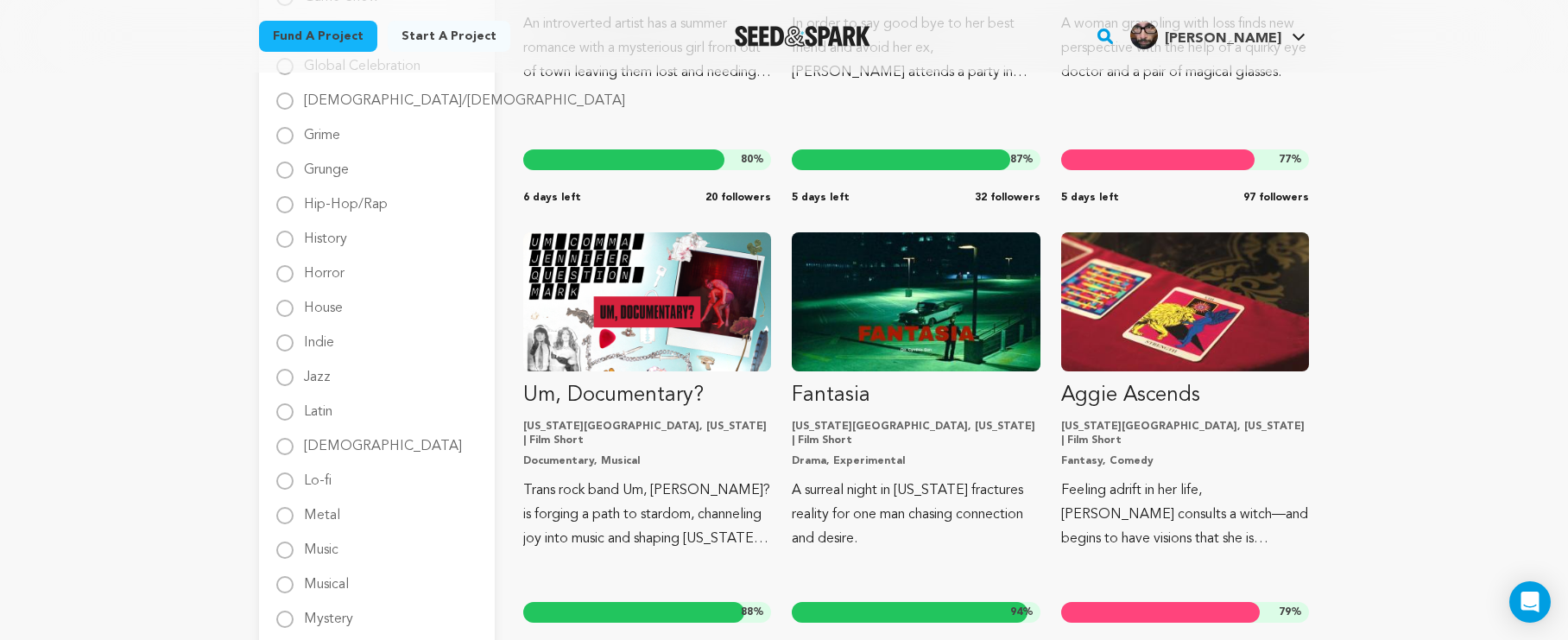
scroll to position [1344, 0]
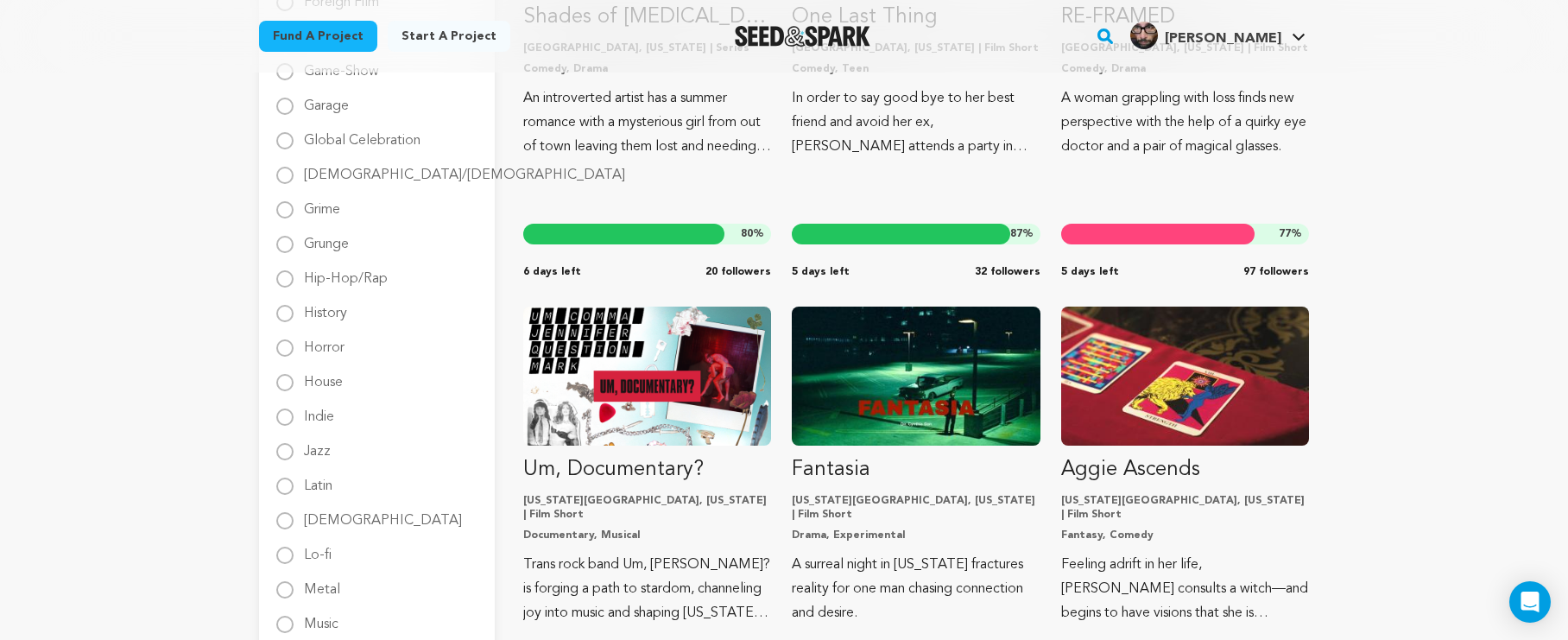
click at [287, 413] on input "Indie" at bounding box center [285, 417] width 18 height 18
radio input "true"
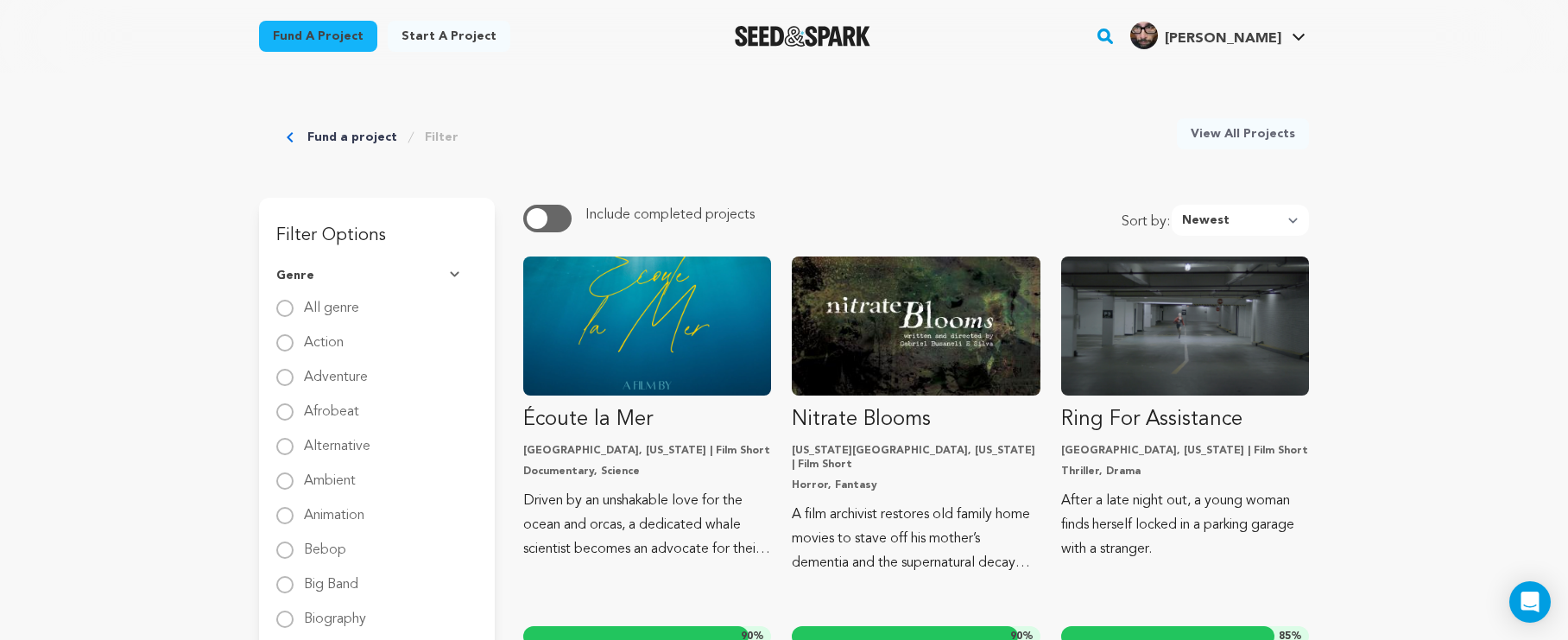
scroll to position [0, 0]
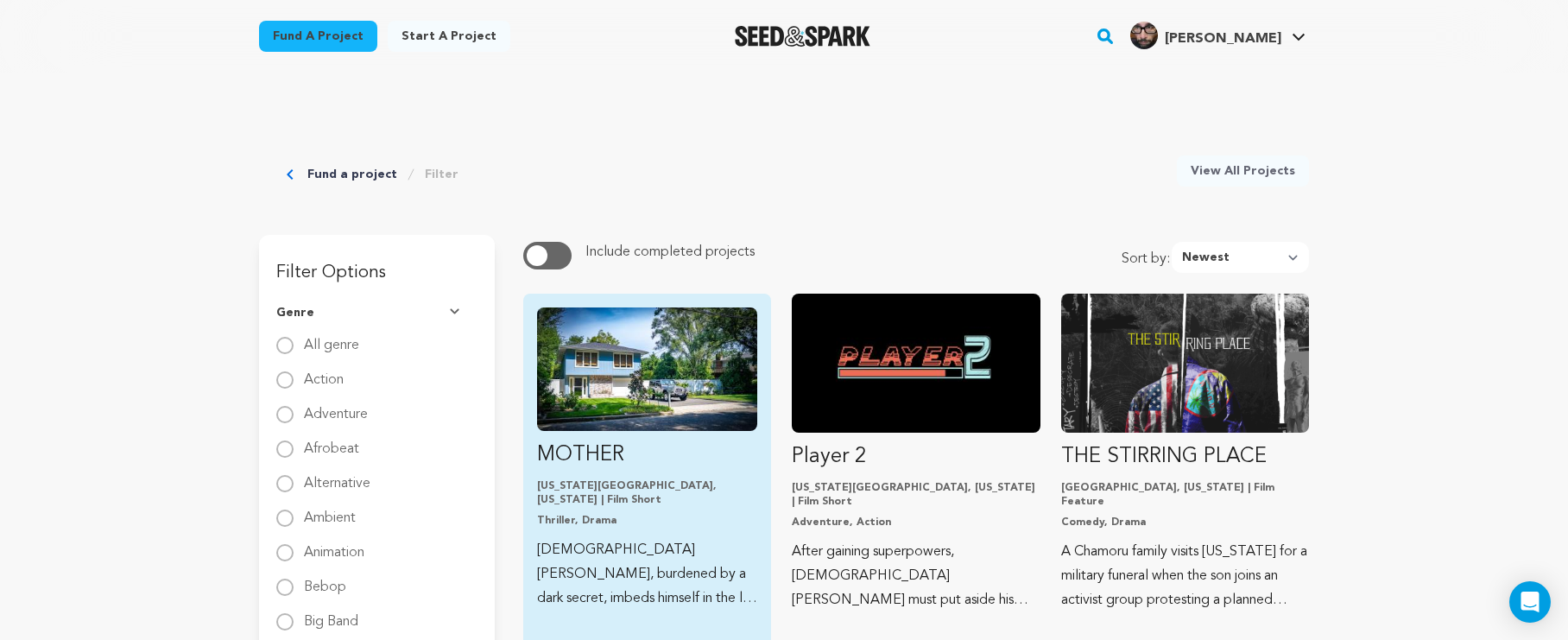
click at [664, 387] on img "Fund MOTHER" at bounding box center [648, 369] width 220 height 123
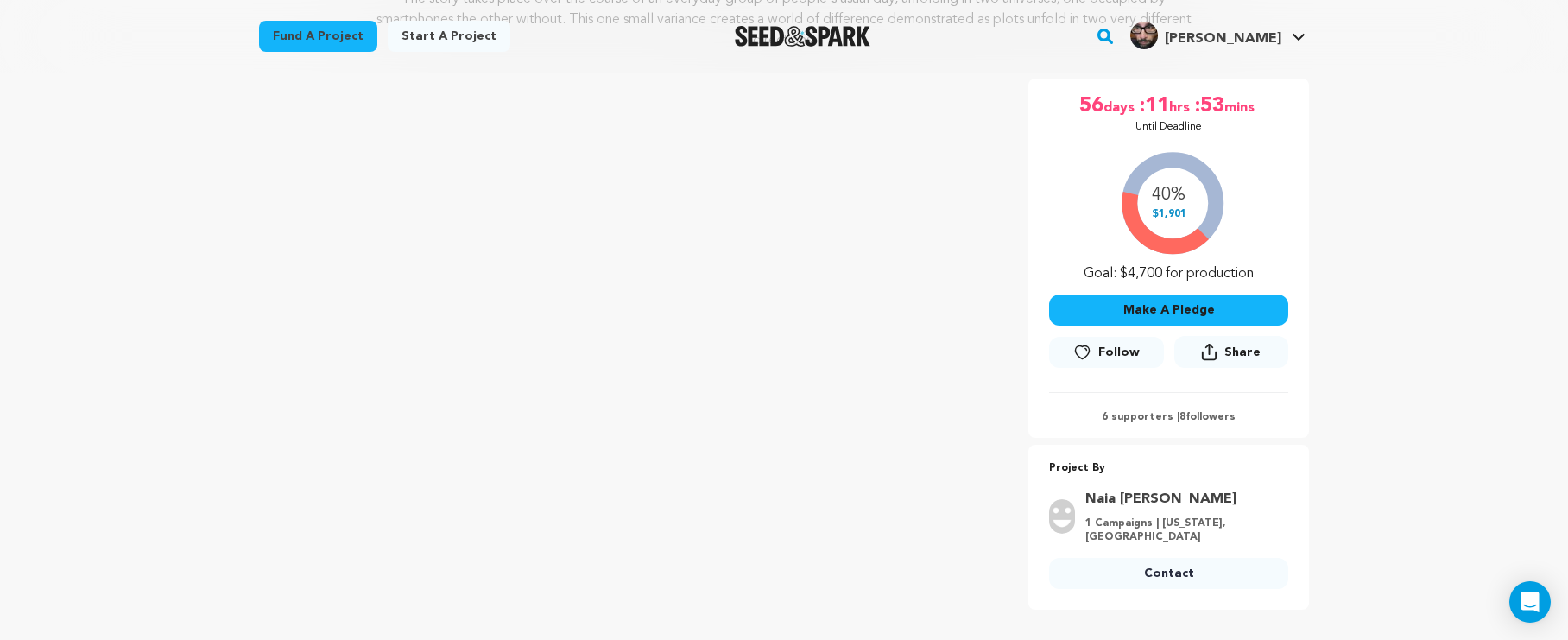
scroll to position [362, 0]
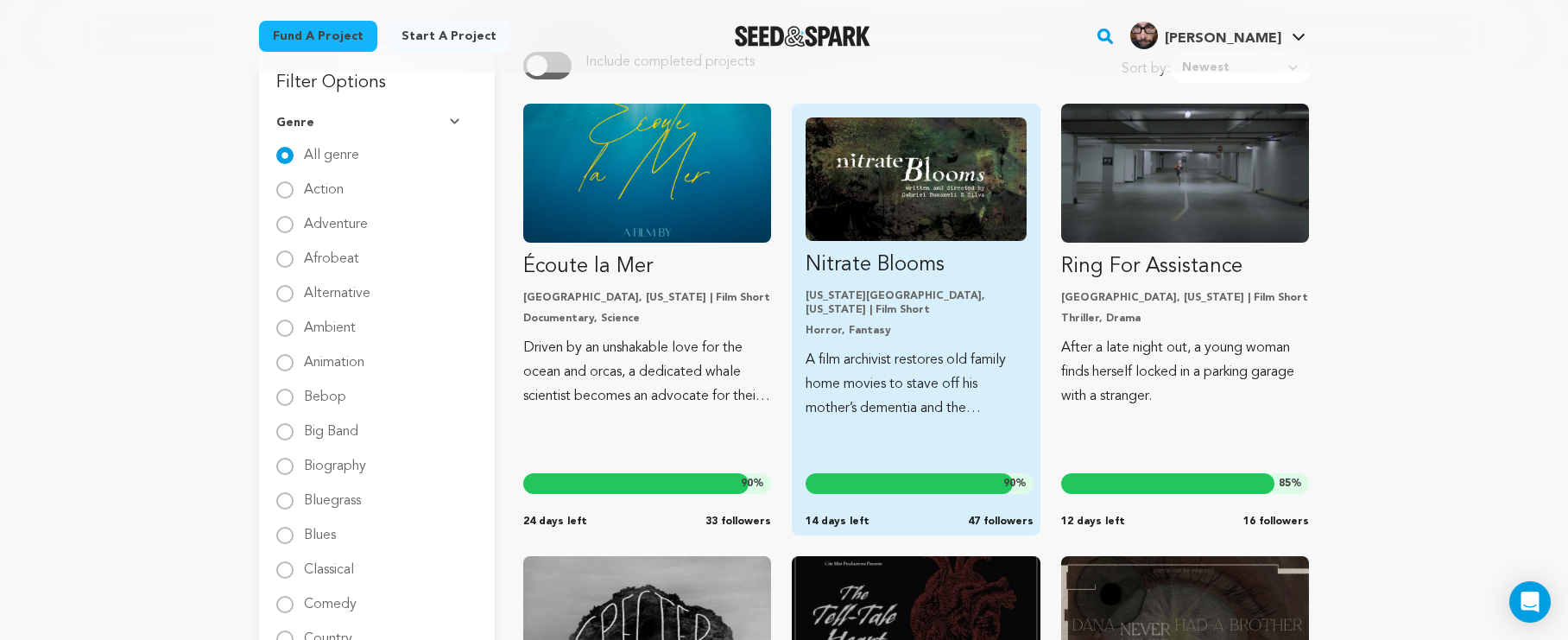
scroll to position [202, 0]
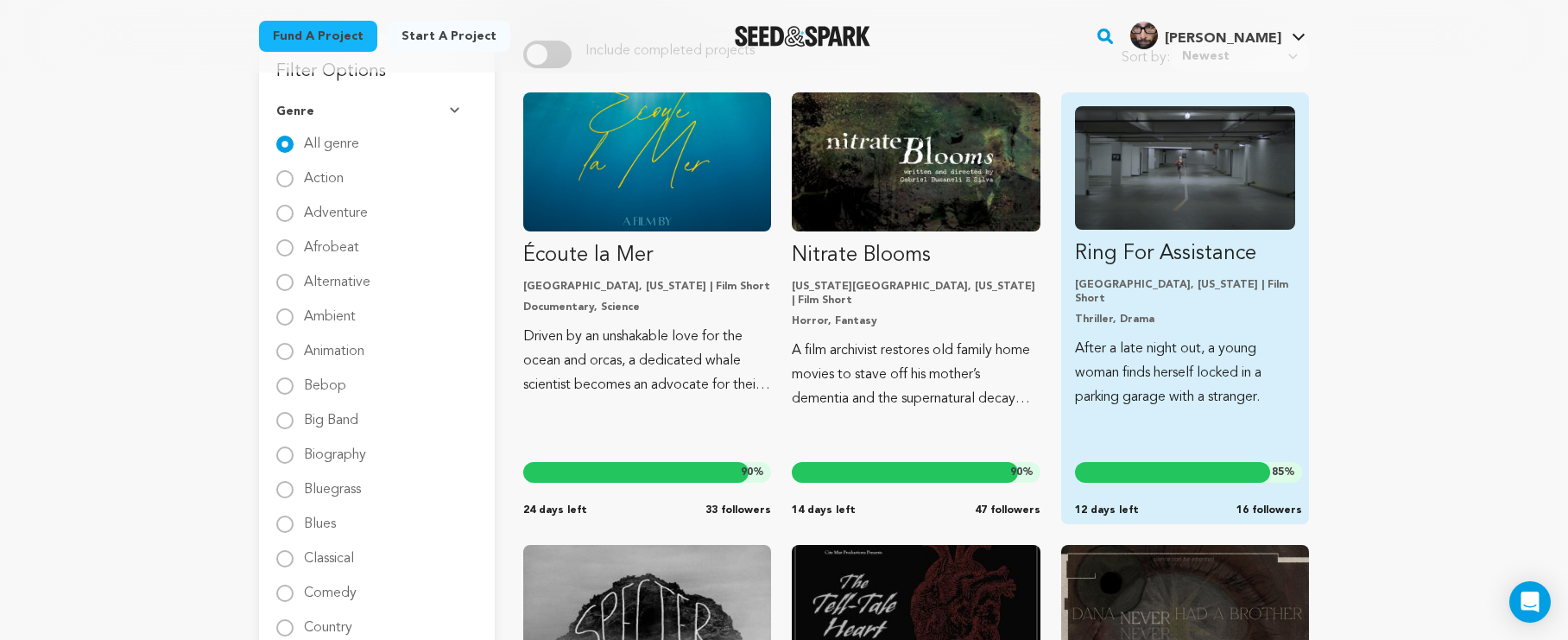
click at [1095, 337] on p "After a late night out, a young woman finds herself locked in a parking garage …" at bounding box center [1185, 373] width 220 height 73
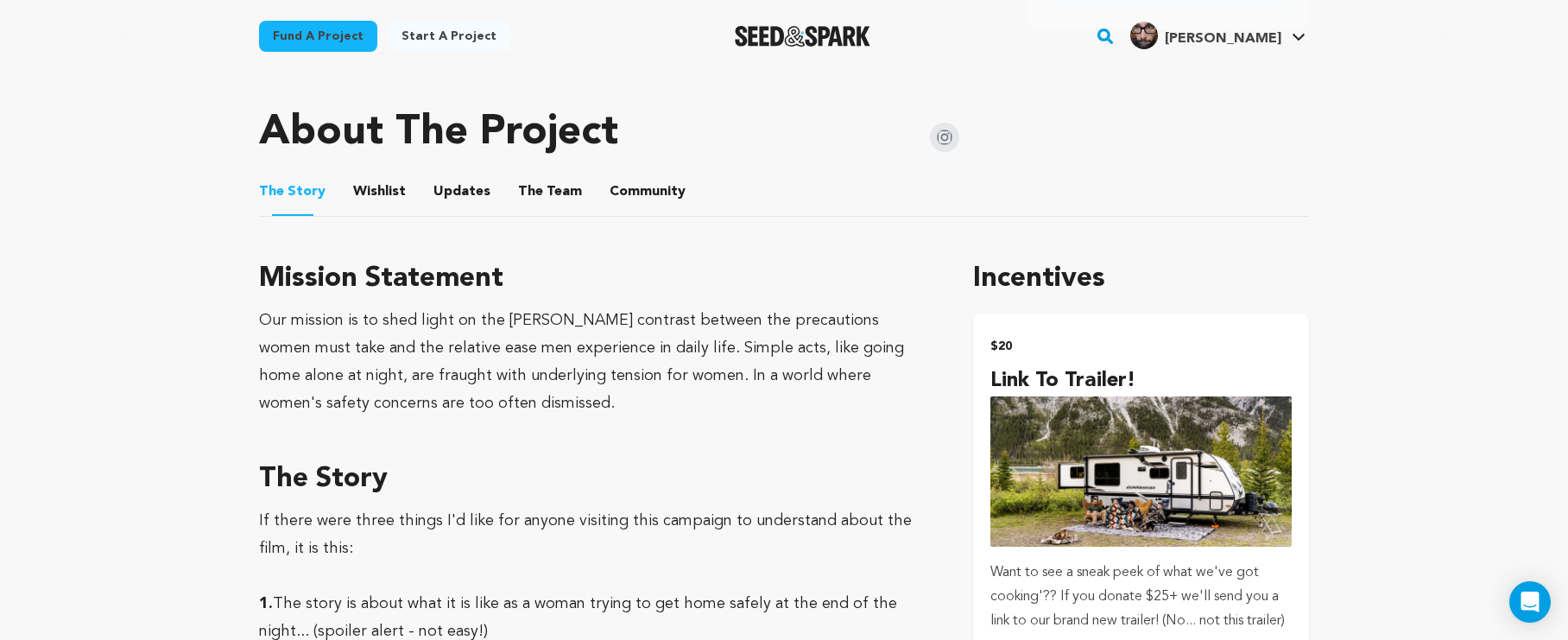
scroll to position [1118, 0]
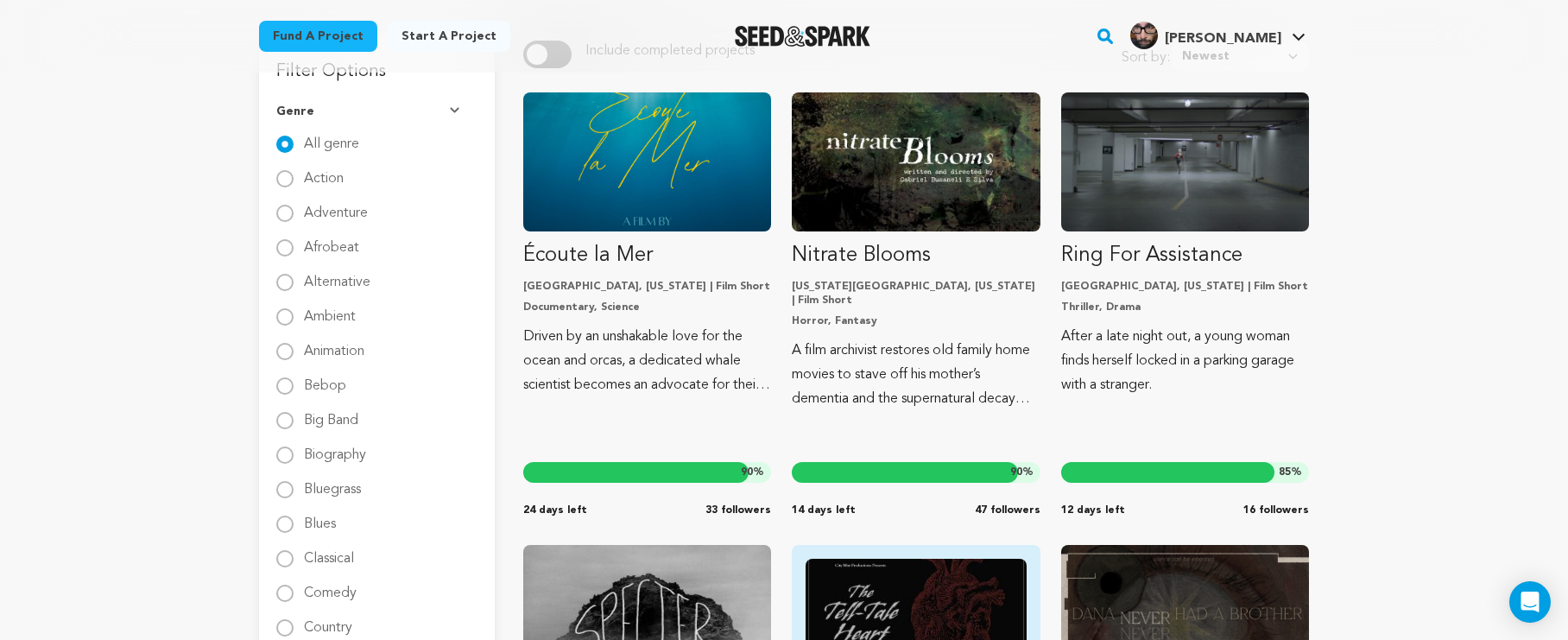
scroll to position [411, 0]
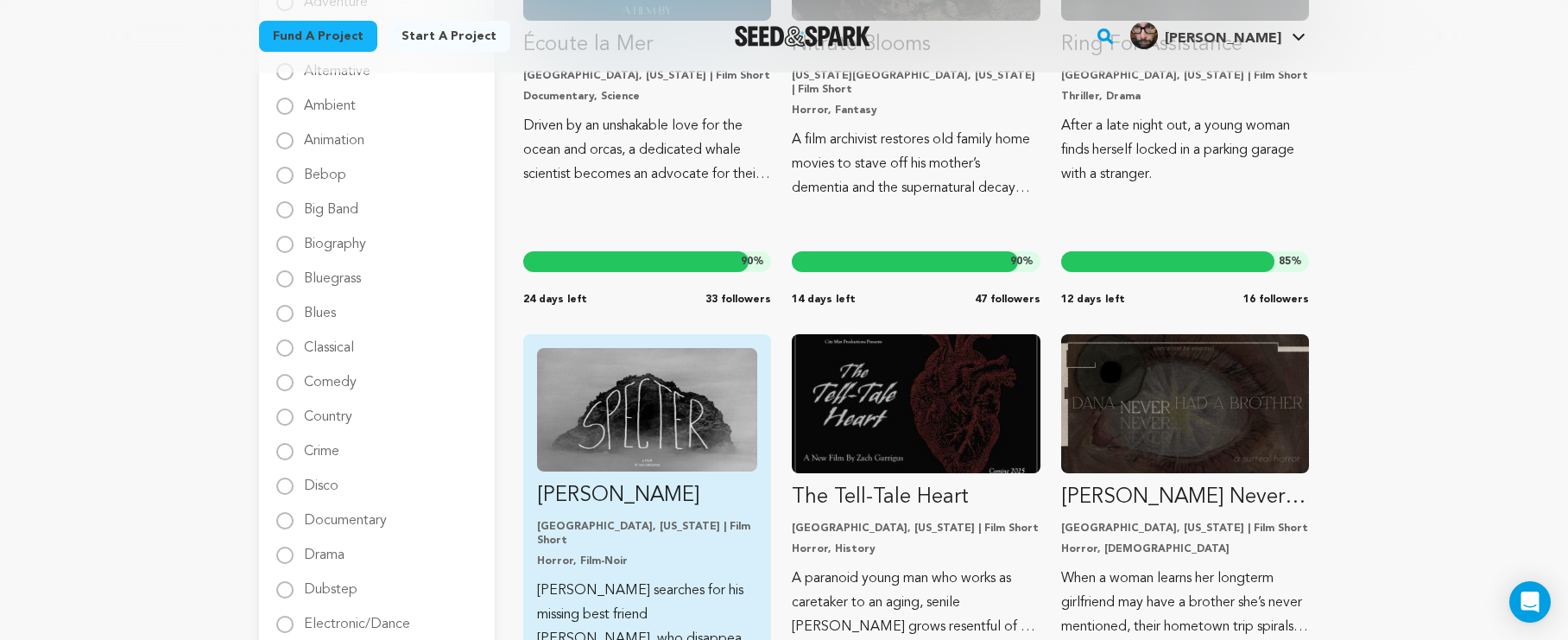
click at [685, 390] on img "Fund Specter" at bounding box center [648, 410] width 220 height 123
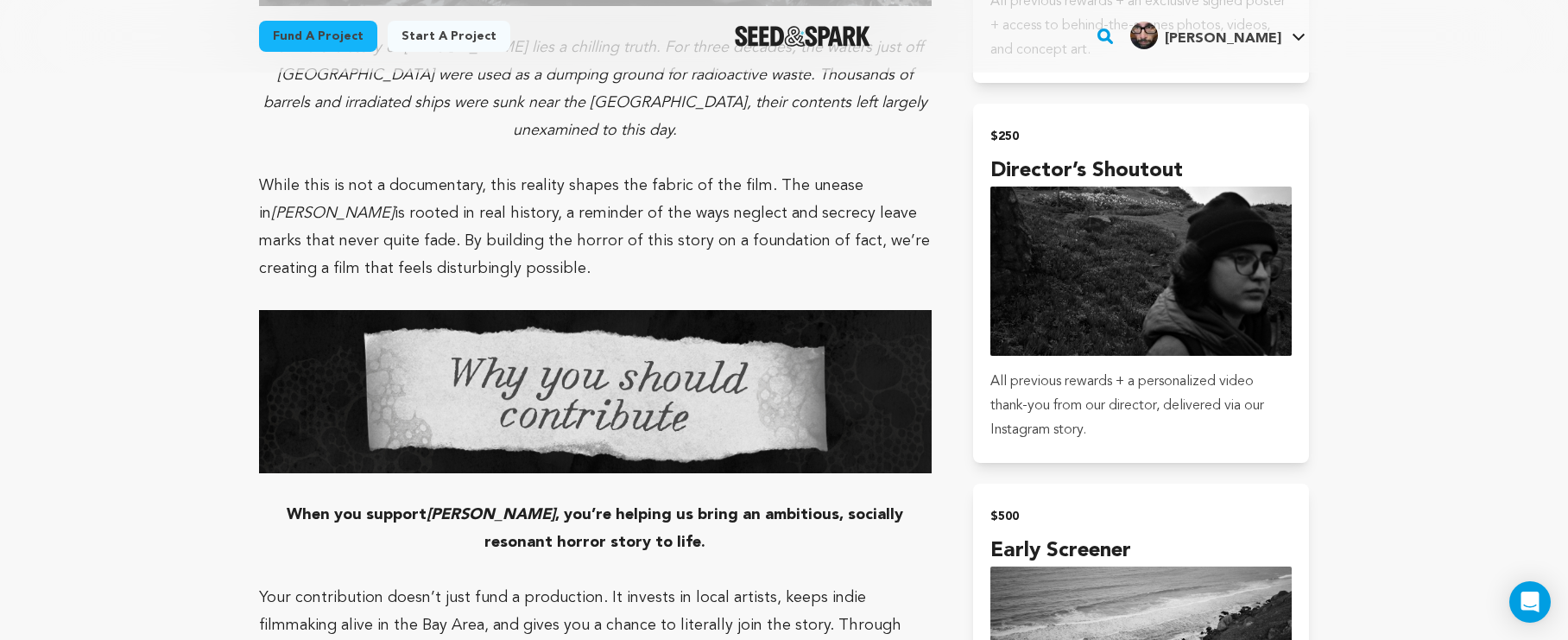
scroll to position [2747, 0]
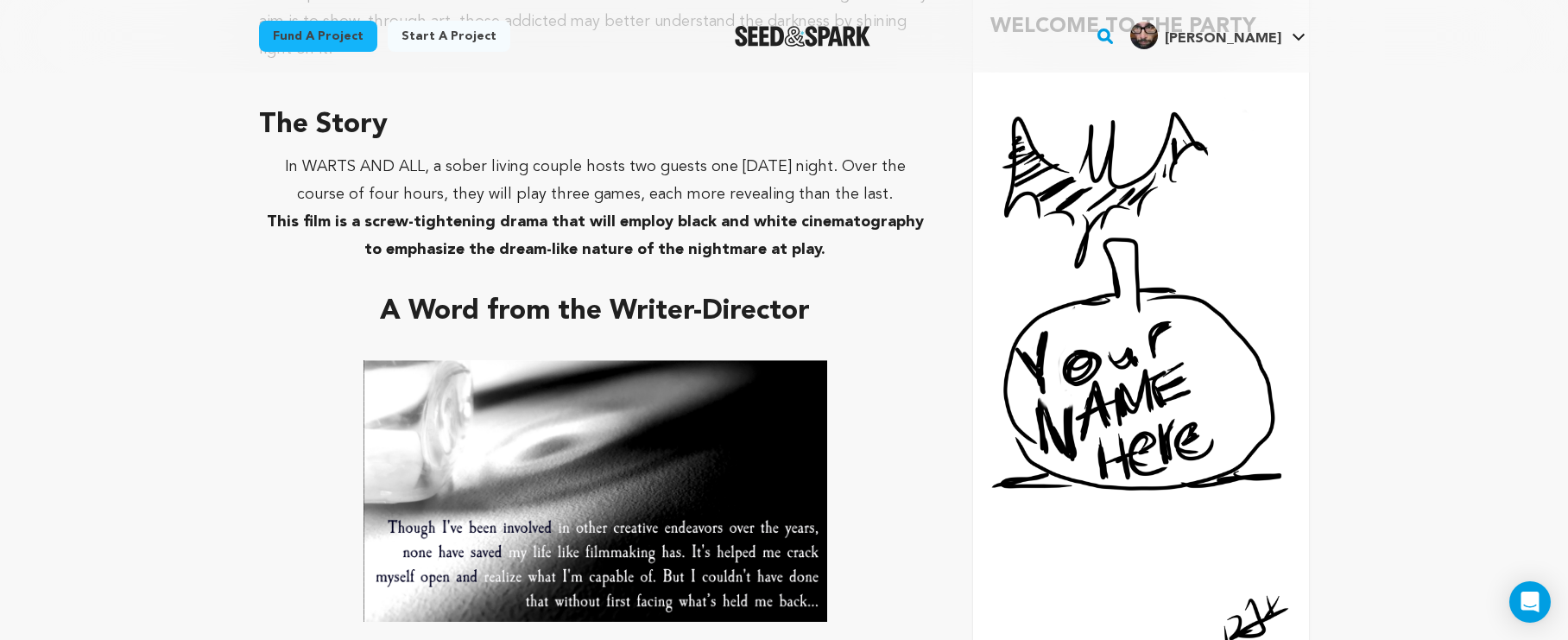
scroll to position [1229, 0]
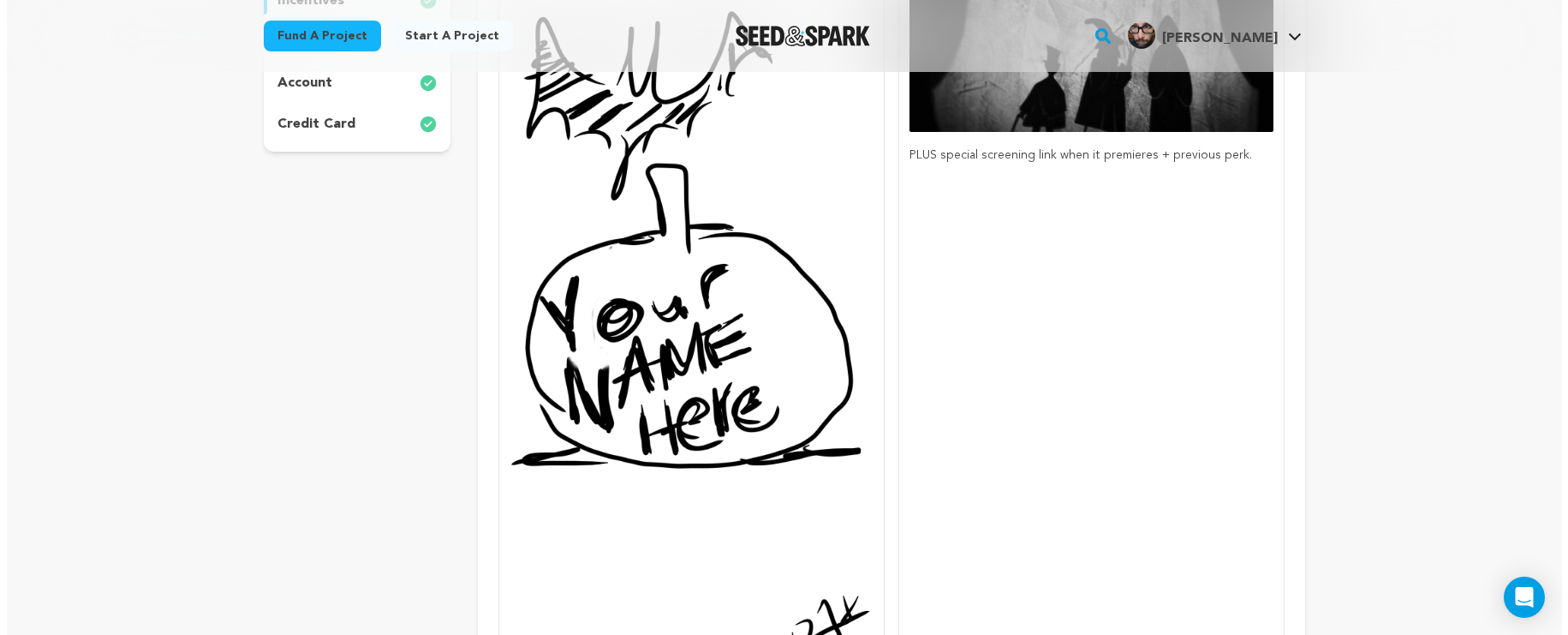
scroll to position [224, 0]
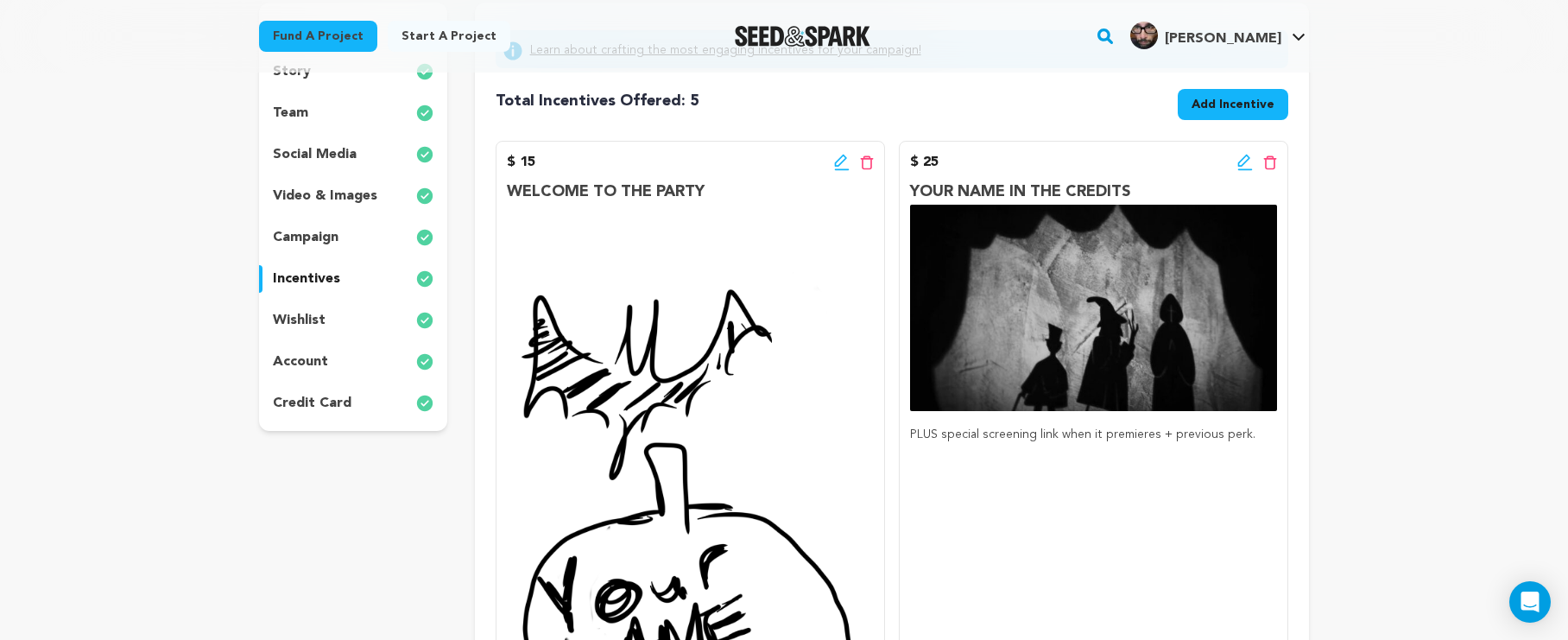
click at [839, 160] on icon at bounding box center [840, 160] width 12 height 12
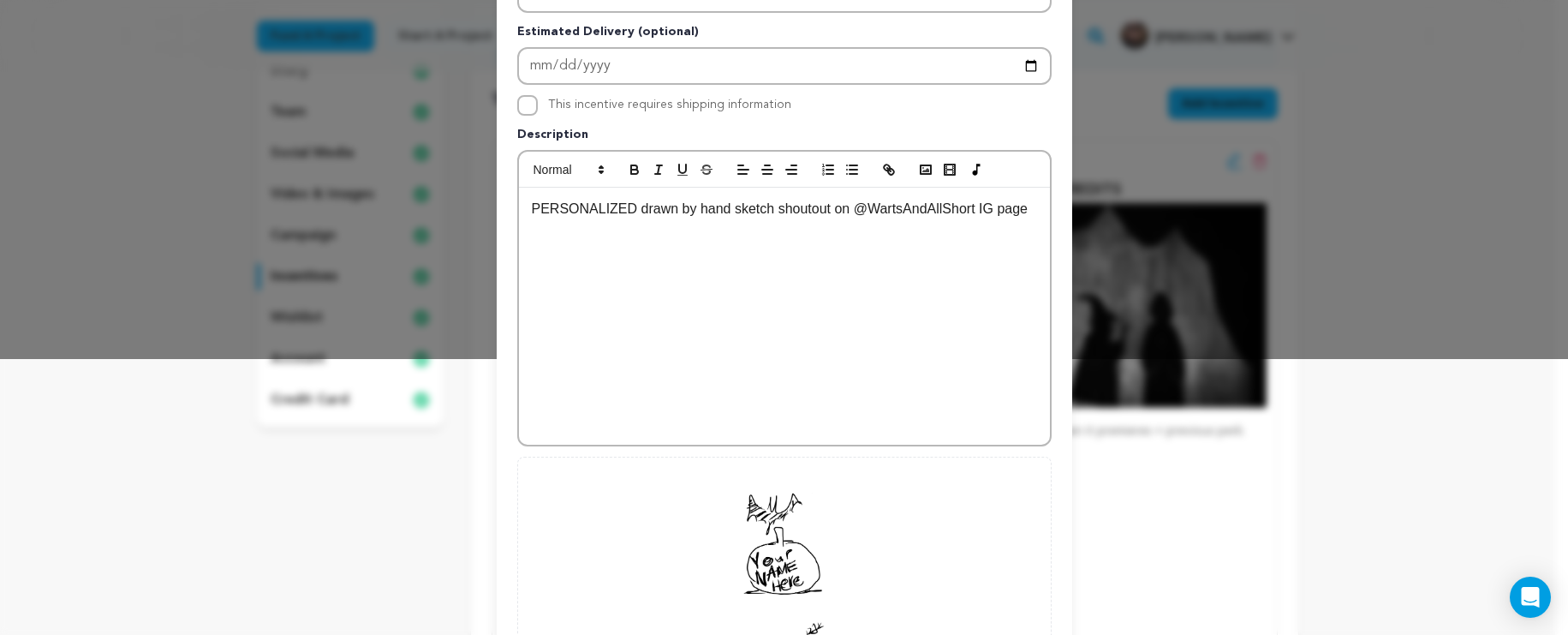
scroll to position [460, 0]
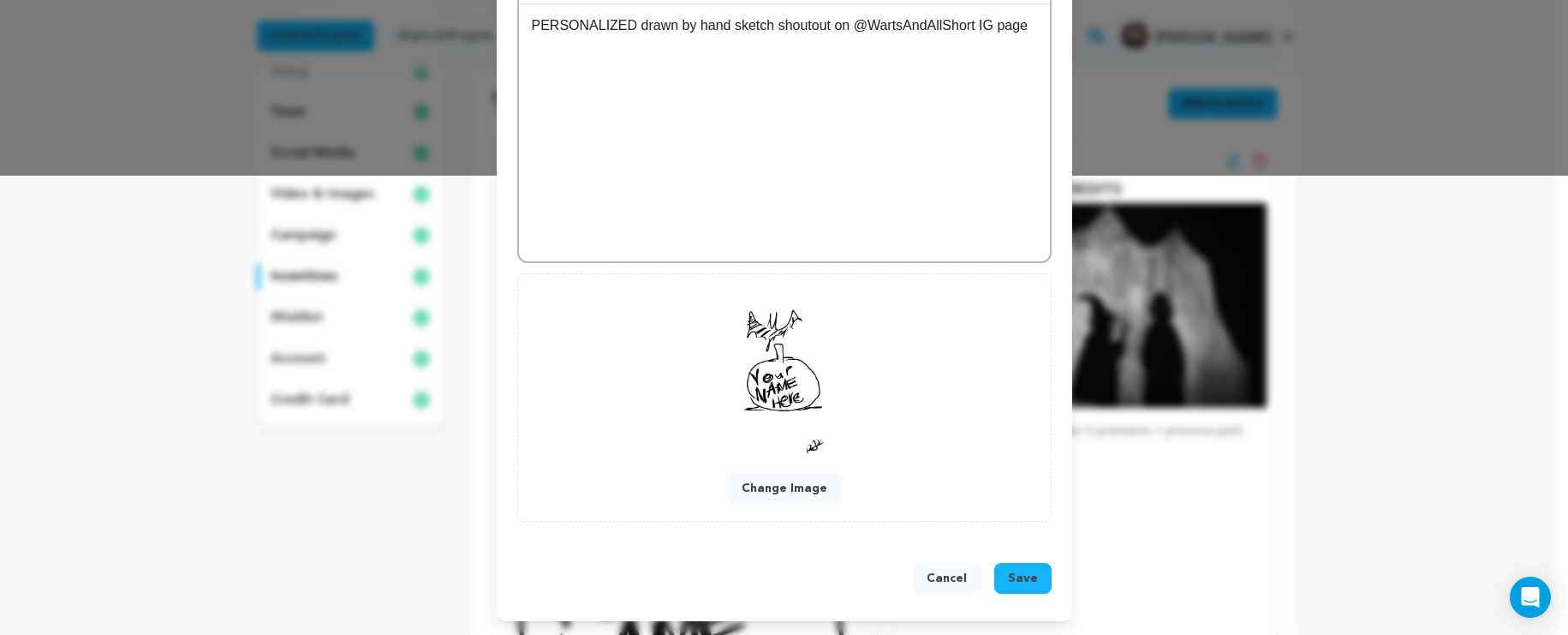
click at [814, 485] on button "Change Image" at bounding box center [785, 488] width 113 height 31
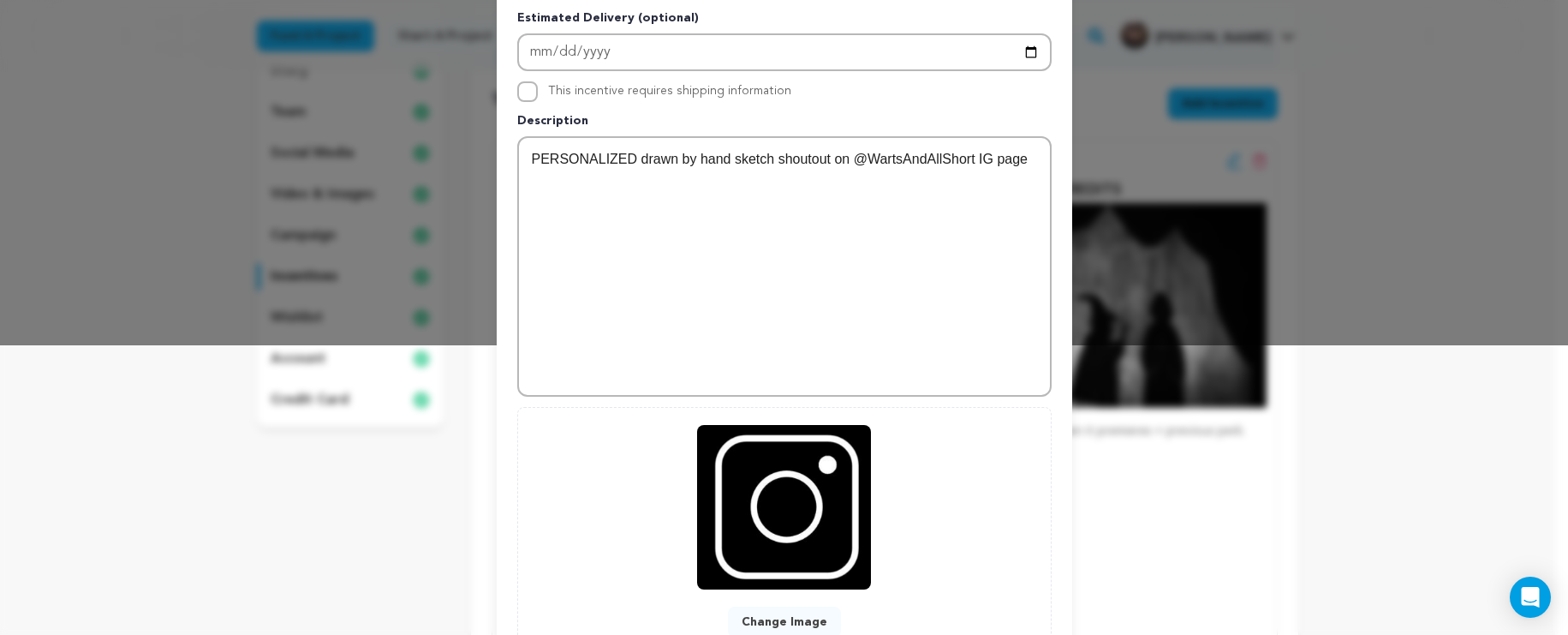
scroll to position [423, 0]
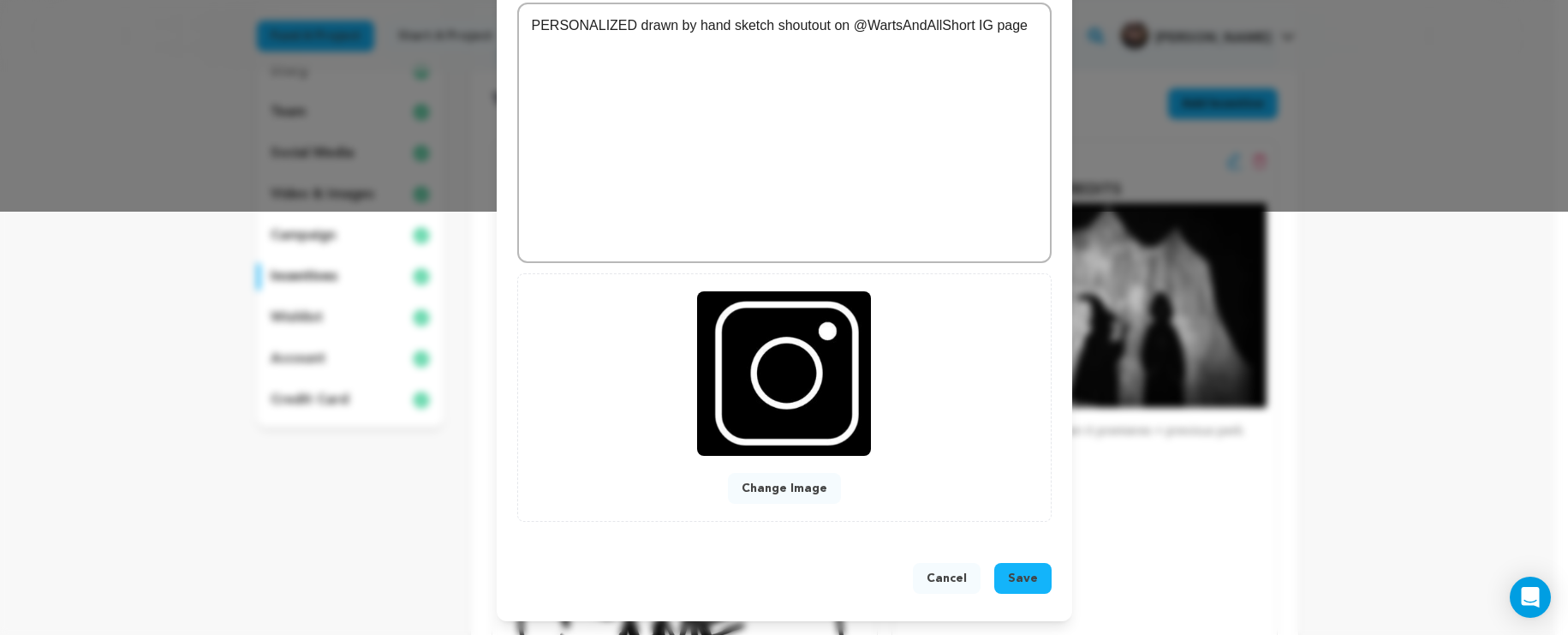
click at [1029, 573] on span "Save" at bounding box center [1023, 578] width 30 height 18
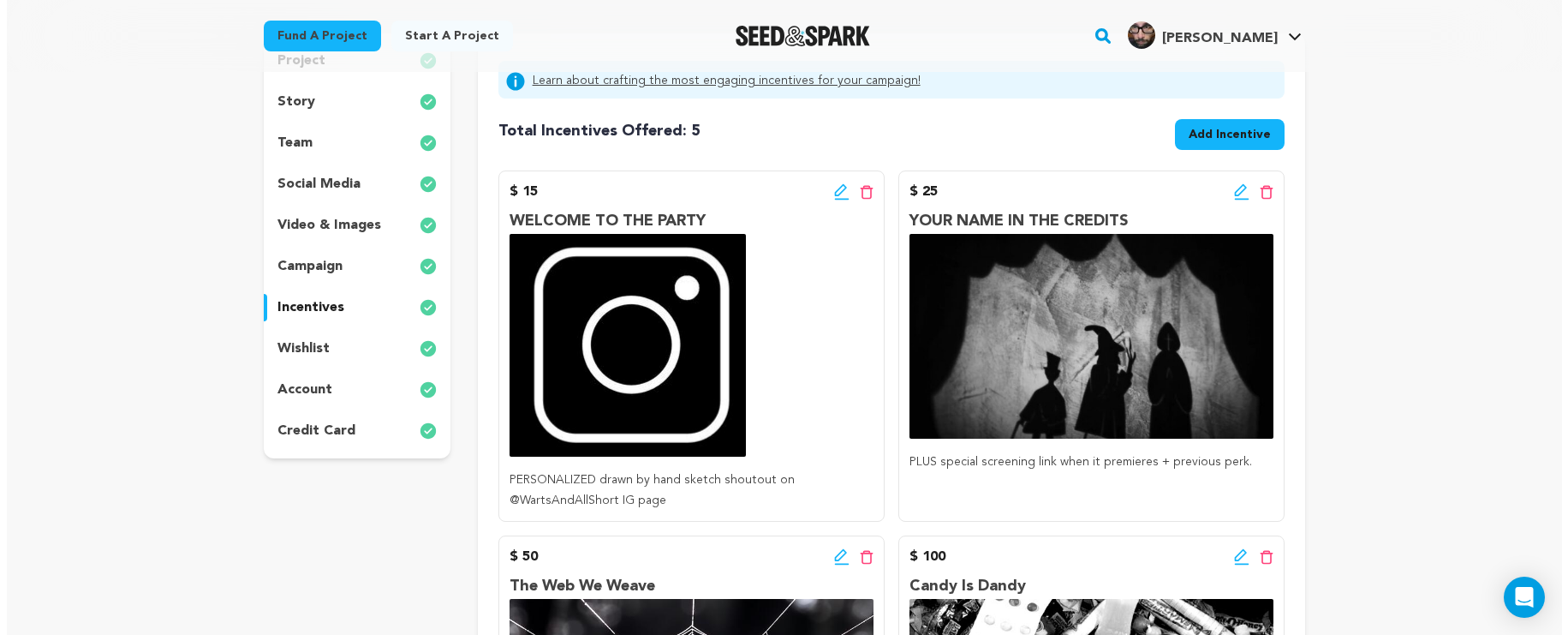
scroll to position [215, 0]
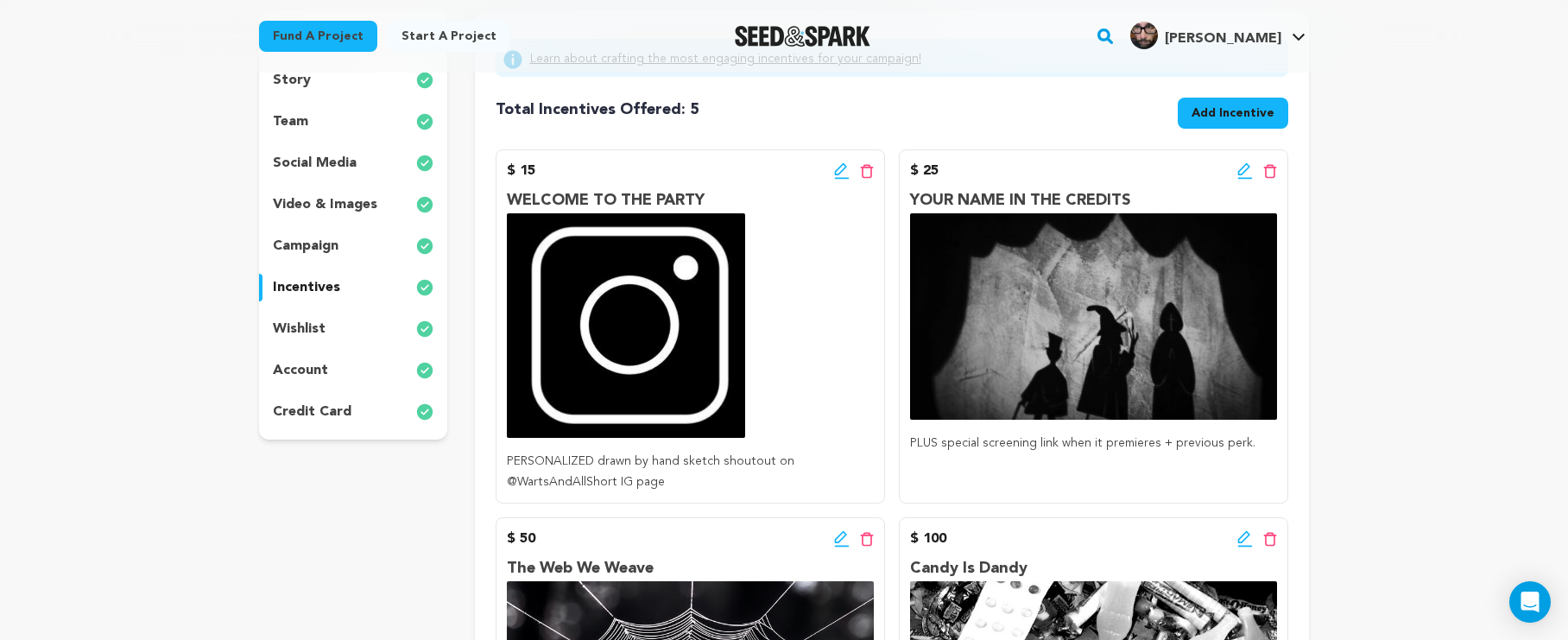
click at [1245, 170] on icon at bounding box center [1244, 169] width 12 height 12
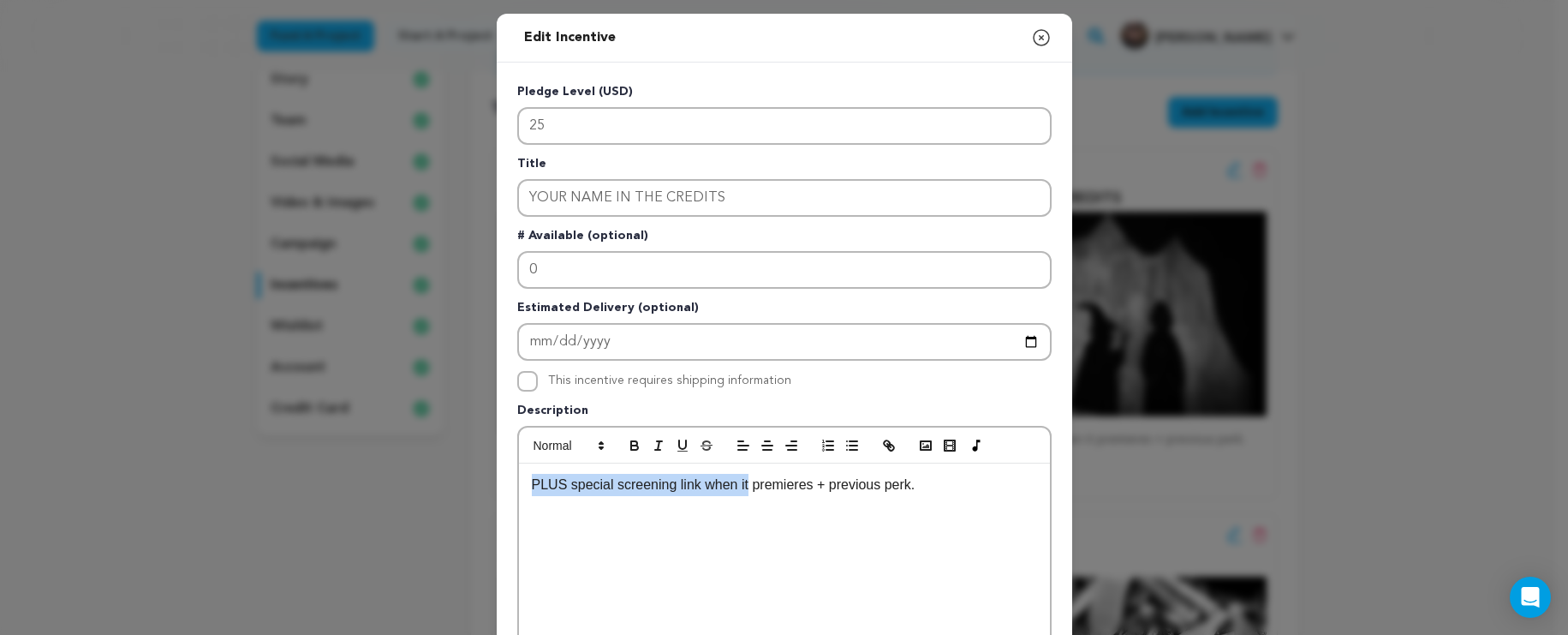
drag, startPoint x: 743, startPoint y: 487, endPoint x: 506, endPoint y: 481, distance: 237.1
click at [506, 479] on div "Pledge Level (USD) 25 Title YOUR NAME IN THE CREDITS # Available (optional) 0 E…" at bounding box center [785, 532] width 576 height 939
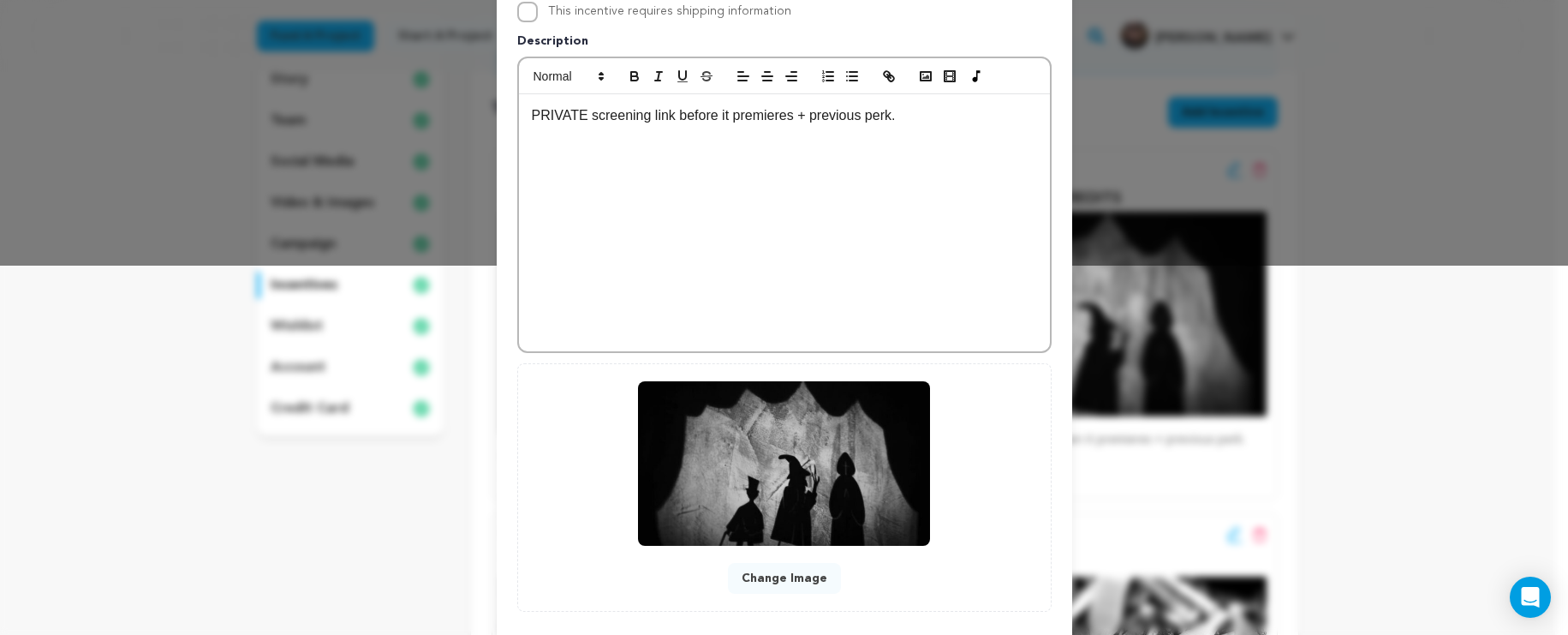
scroll to position [460, 0]
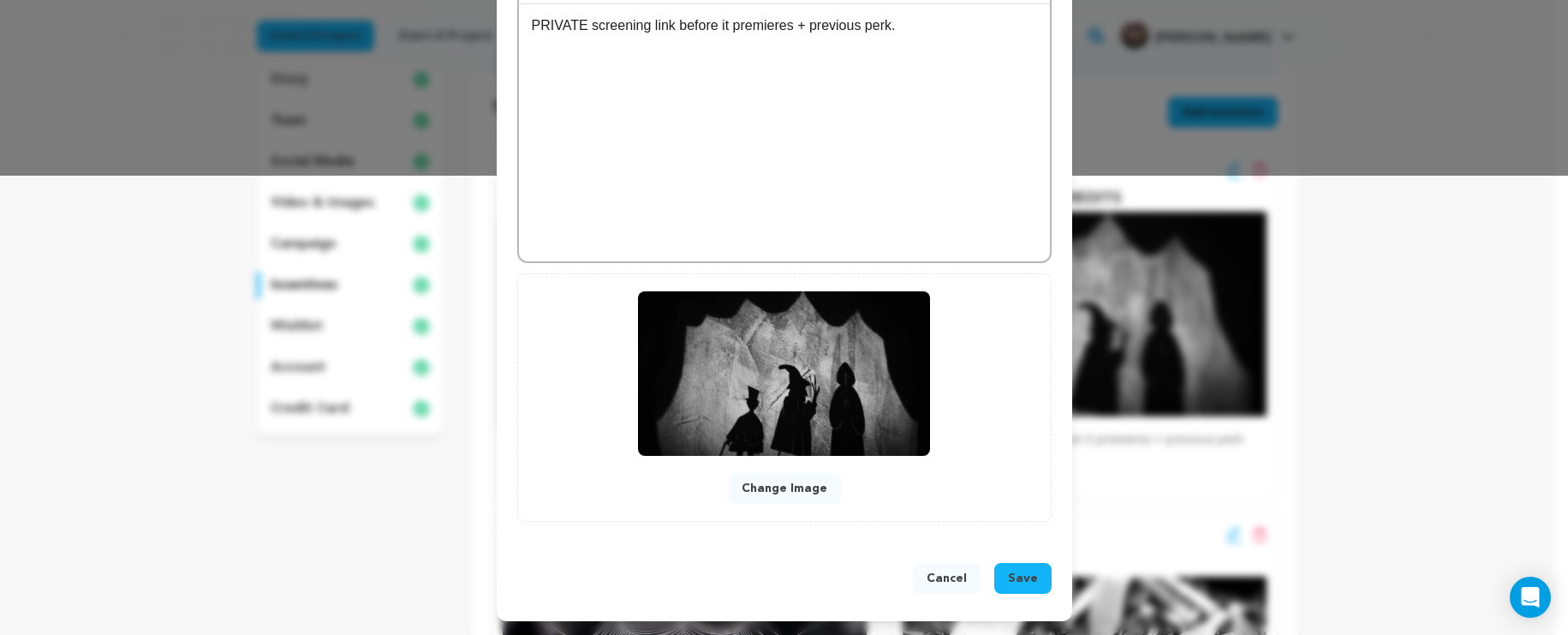
click at [1008, 569] on span "Save" at bounding box center [1023, 578] width 30 height 18
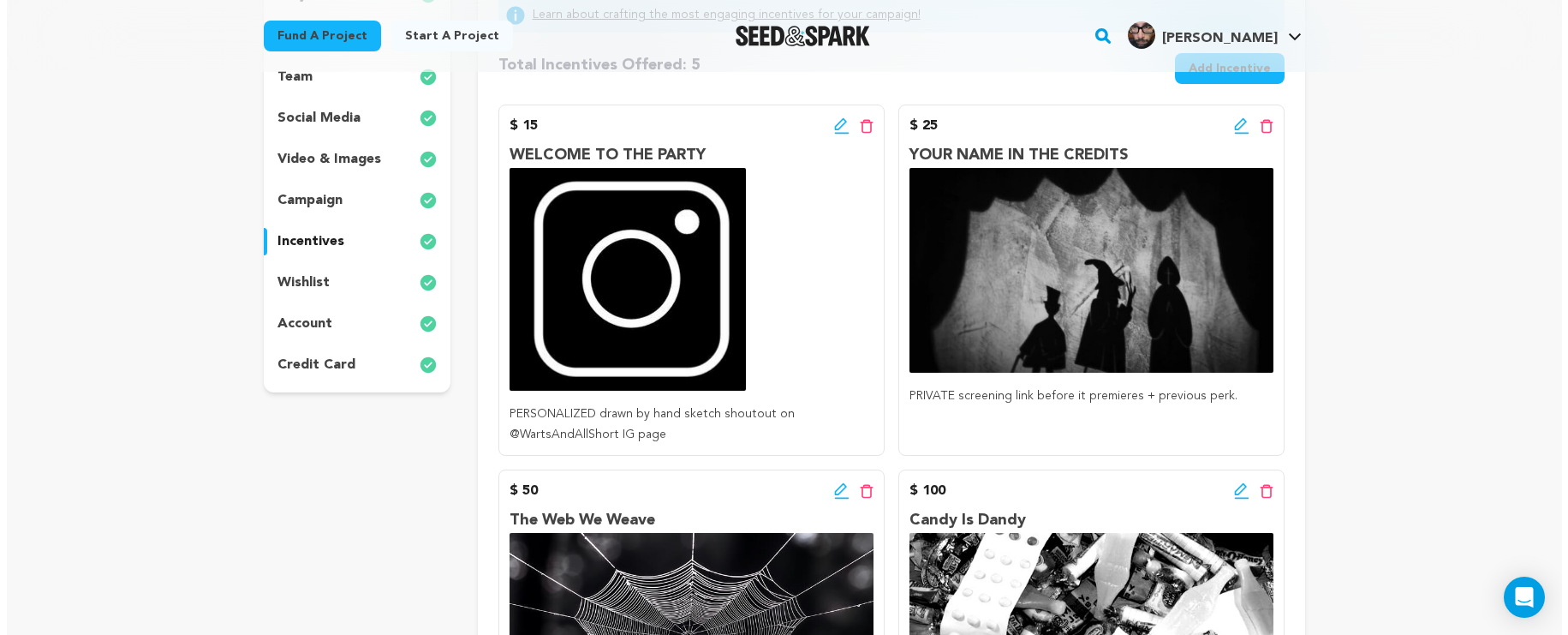
scroll to position [237, 0]
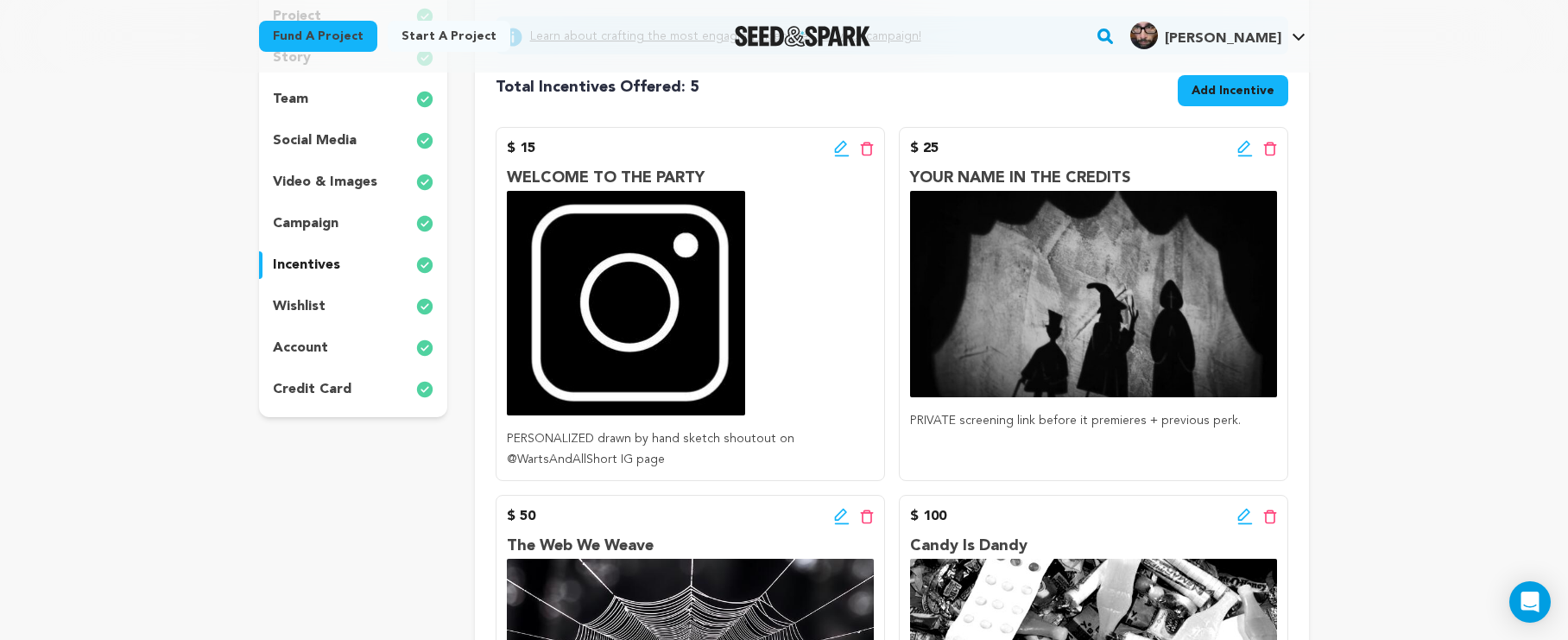
click at [1240, 145] on icon at bounding box center [1245, 148] width 16 height 18
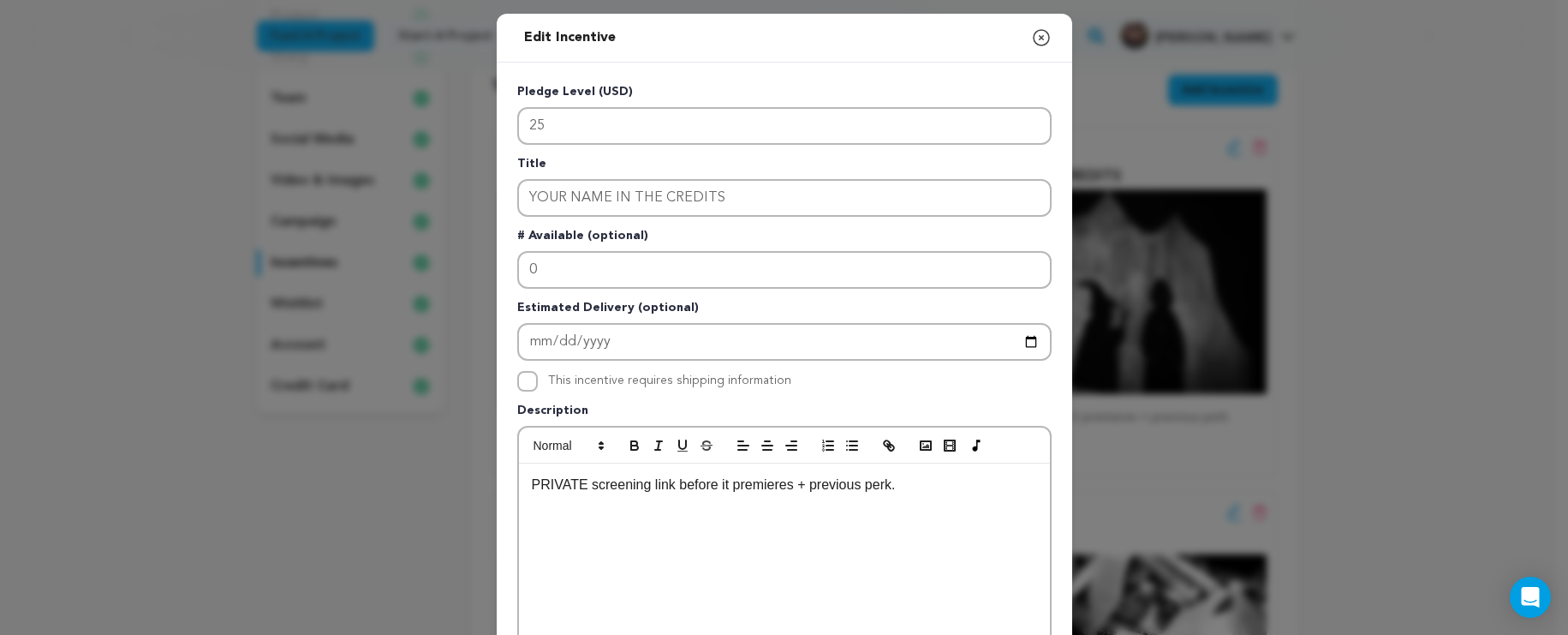
click at [522, 481] on div "PRIVATE screening link before it premieres + previous perk." at bounding box center [785, 592] width 531 height 257
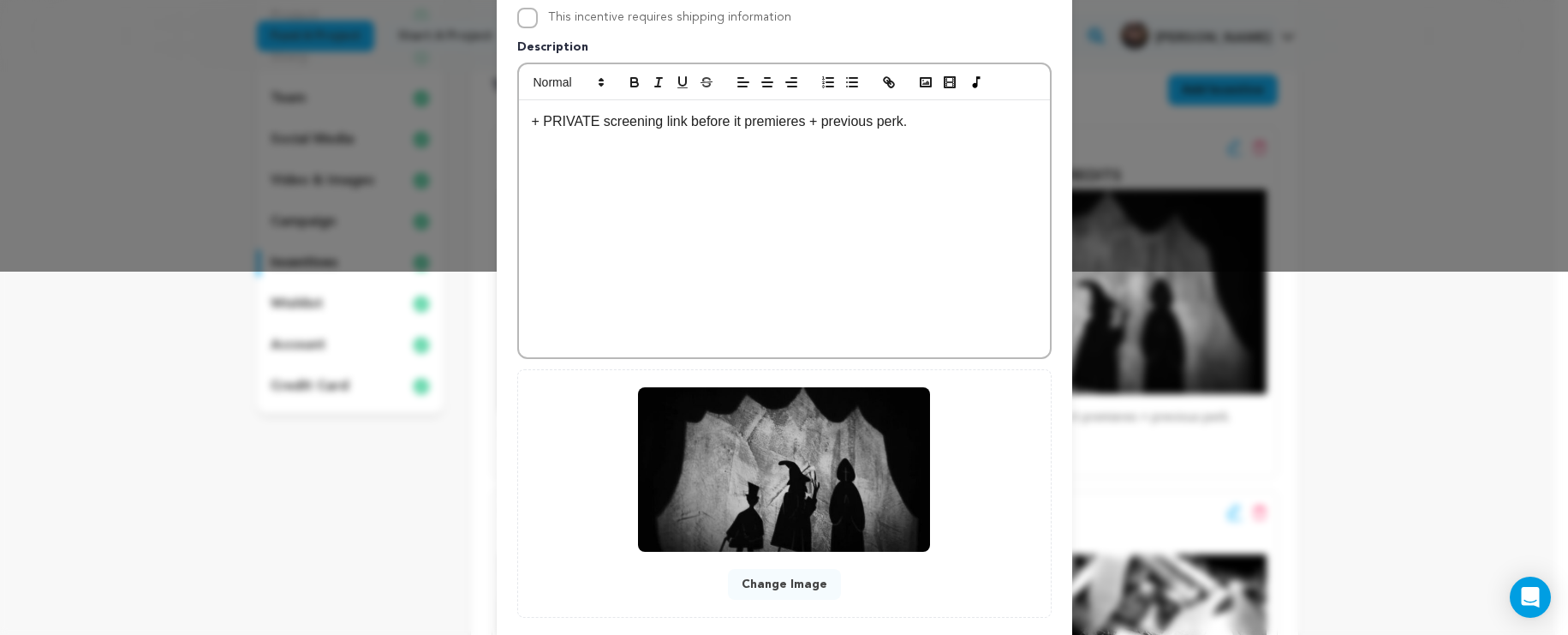
scroll to position [460, 0]
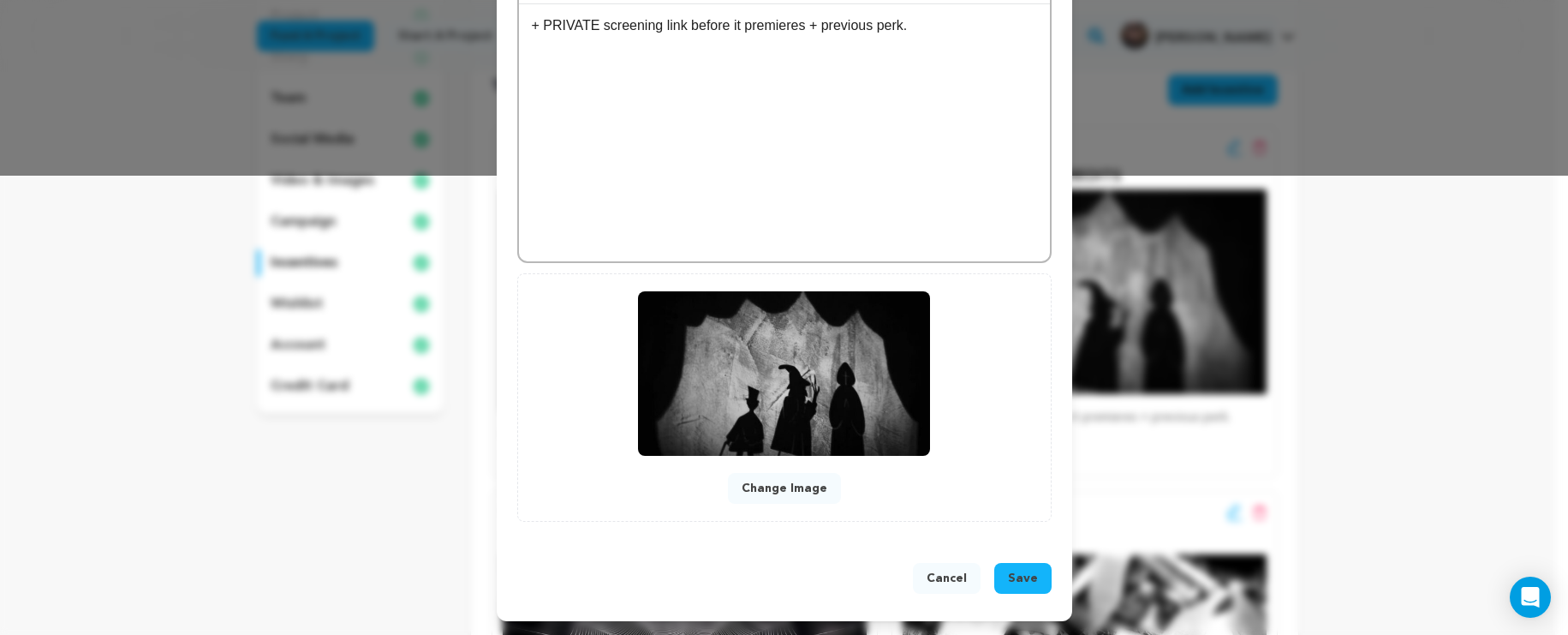
click at [999, 579] on button "Save" at bounding box center [1023, 578] width 57 height 31
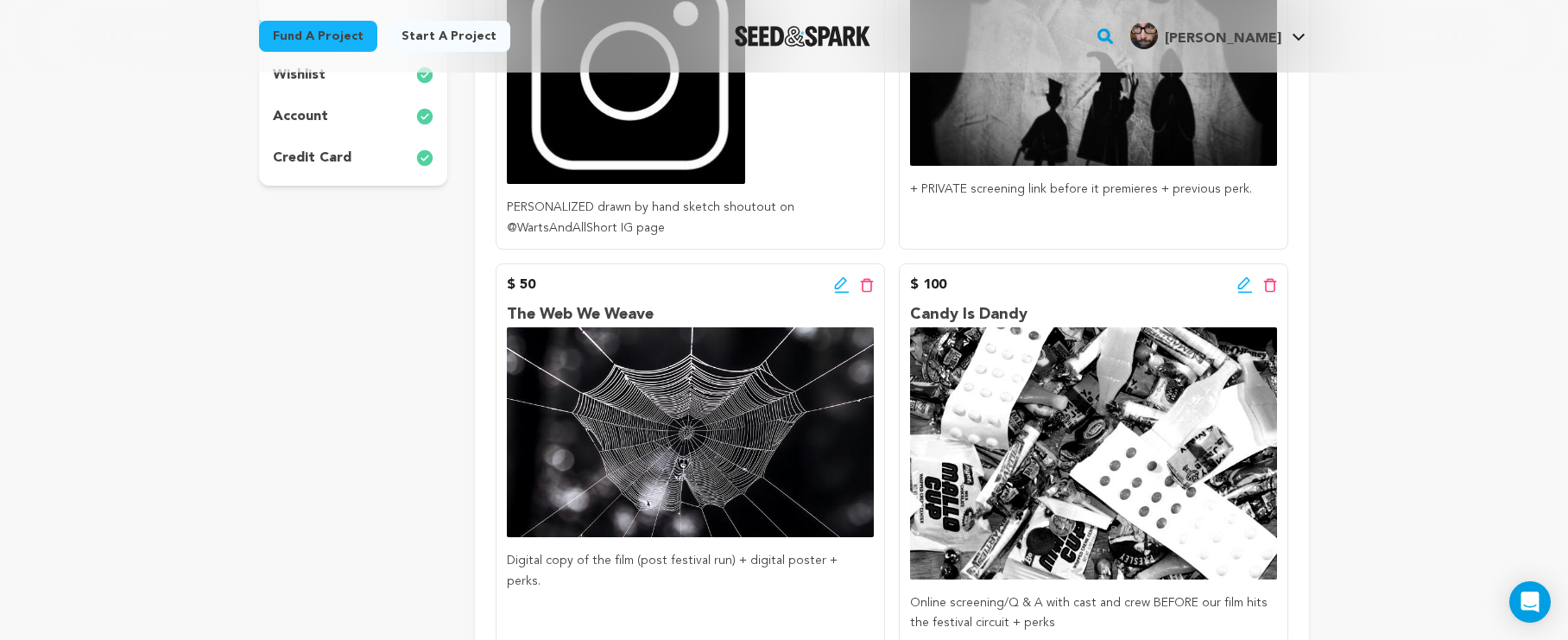
scroll to position [481, 0]
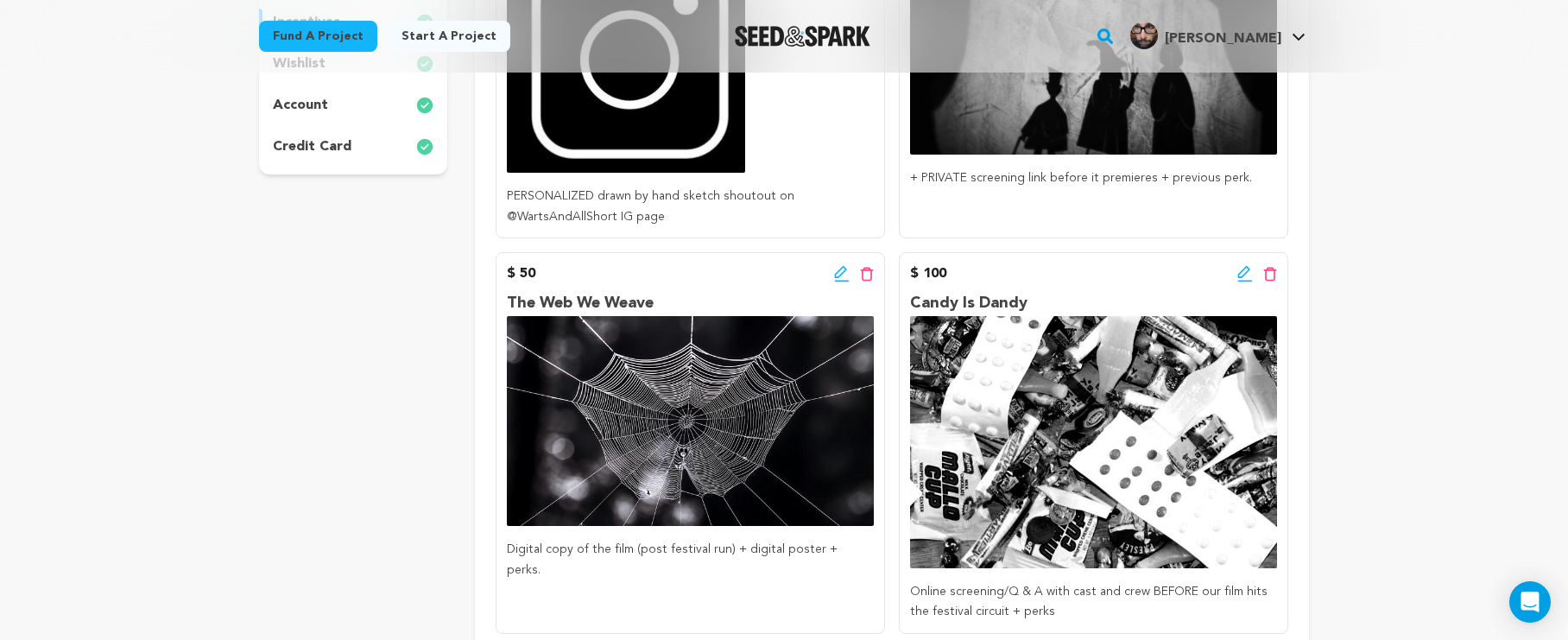
click at [843, 275] on icon at bounding box center [842, 273] width 16 height 18
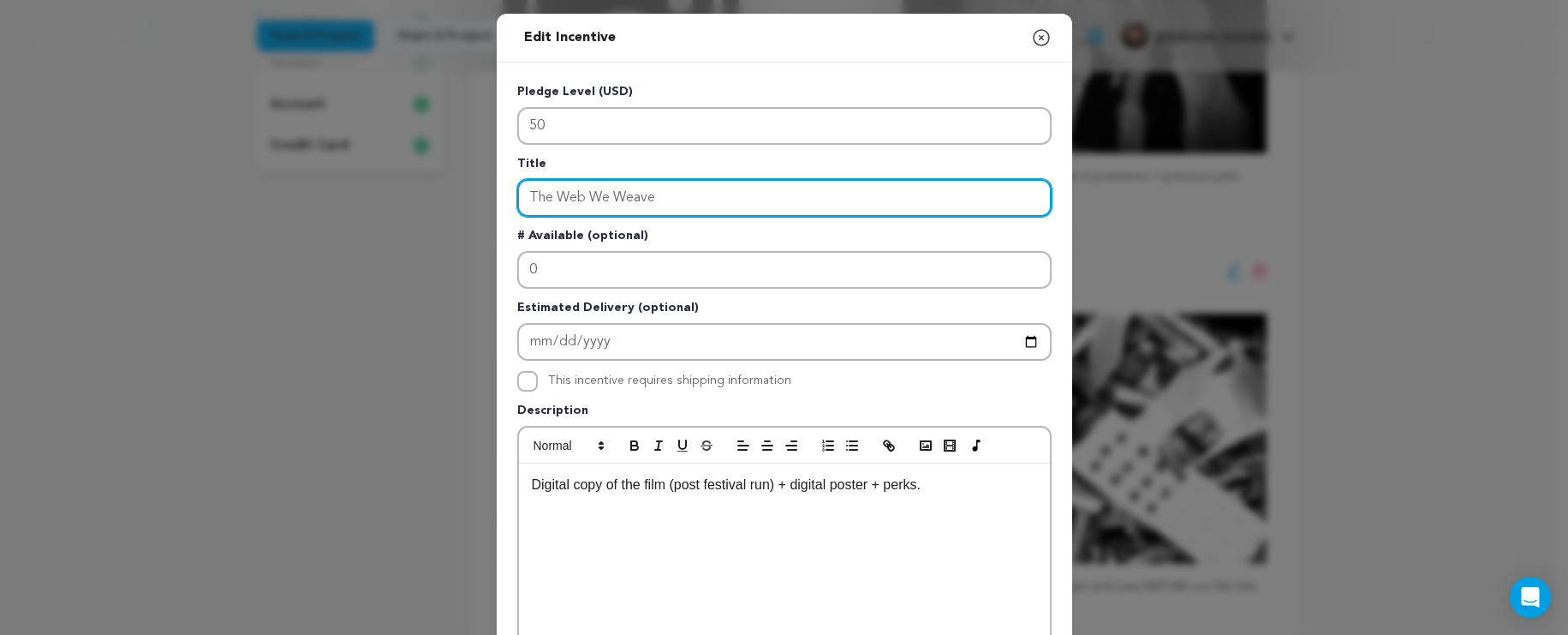
drag, startPoint x: 753, startPoint y: 205, endPoint x: 489, endPoint y: 192, distance: 264.3
click at [489, 192] on div "Edit Incentive Close modal Pledge Level (USD) 50 Title The Web We Weave # Avail…" at bounding box center [784, 547] width 1568 height 1094
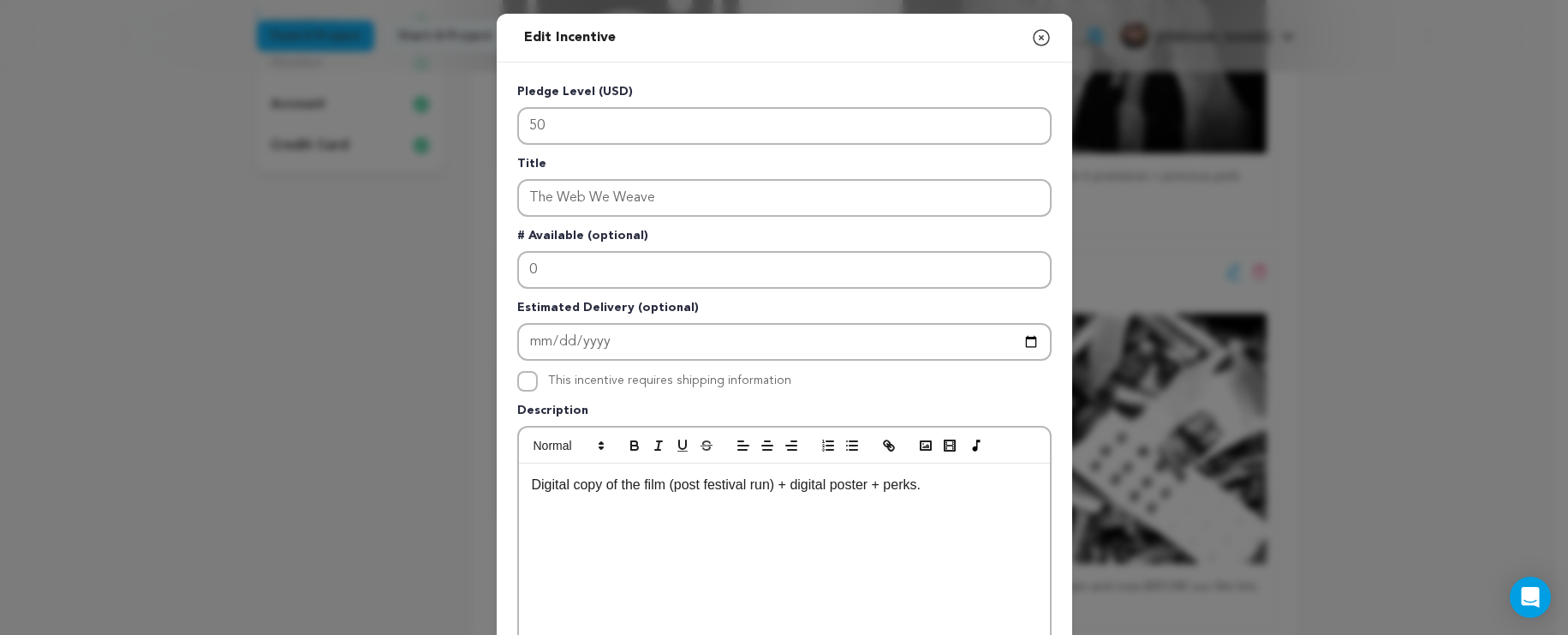
click at [1034, 40] on icon "button" at bounding box center [1041, 37] width 16 height 16
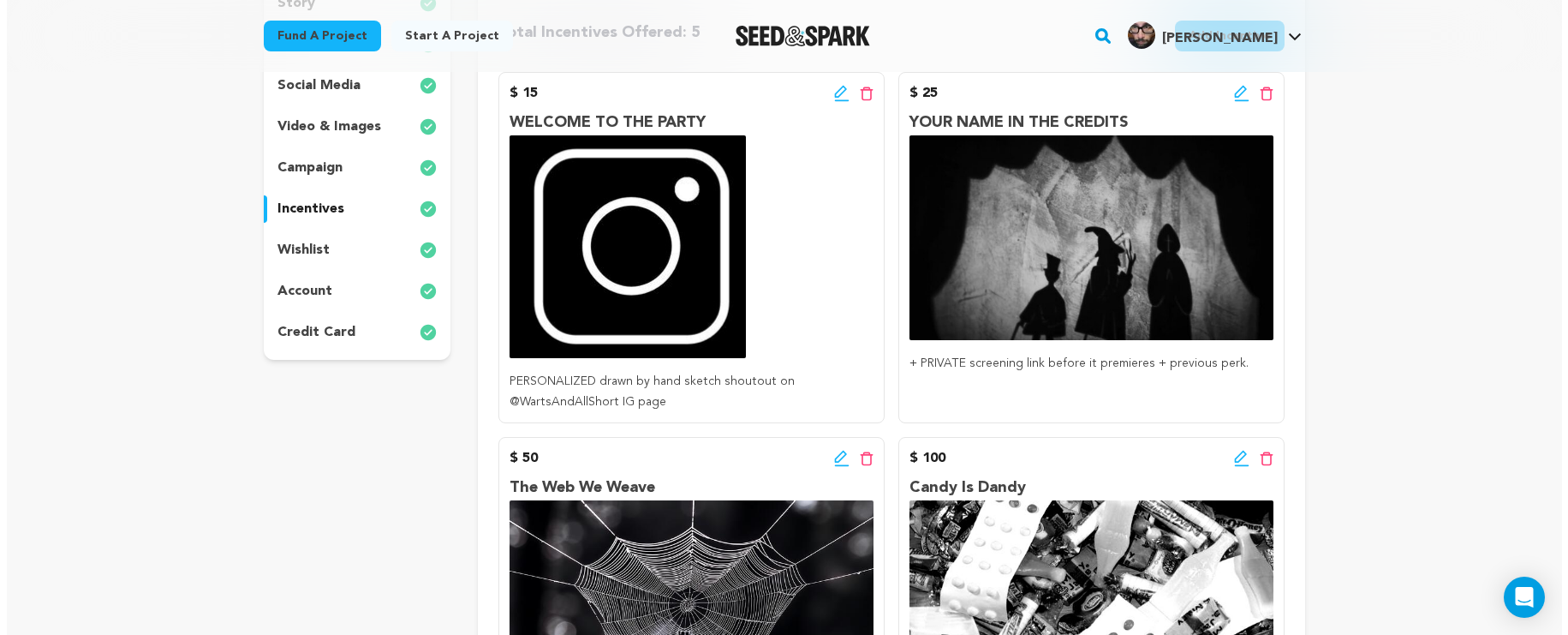
scroll to position [301, 0]
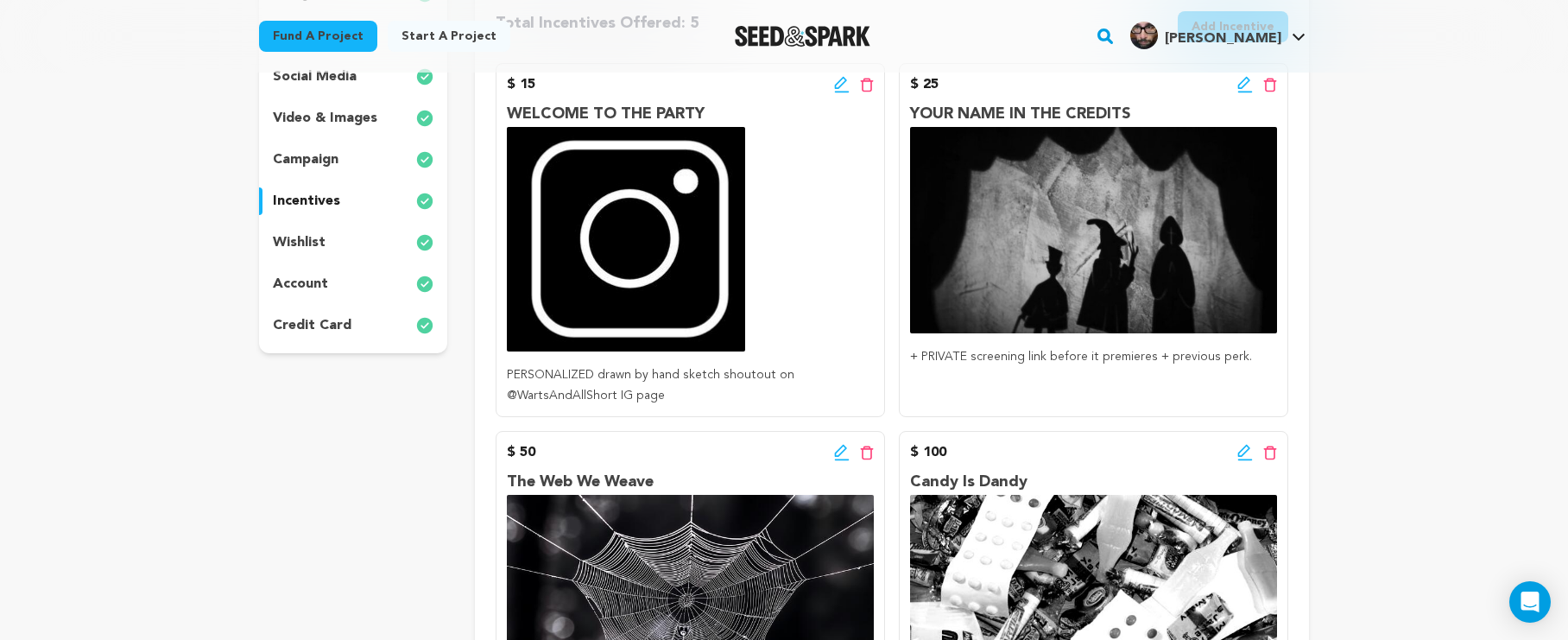
click at [1238, 85] on icon at bounding box center [1245, 84] width 16 height 18
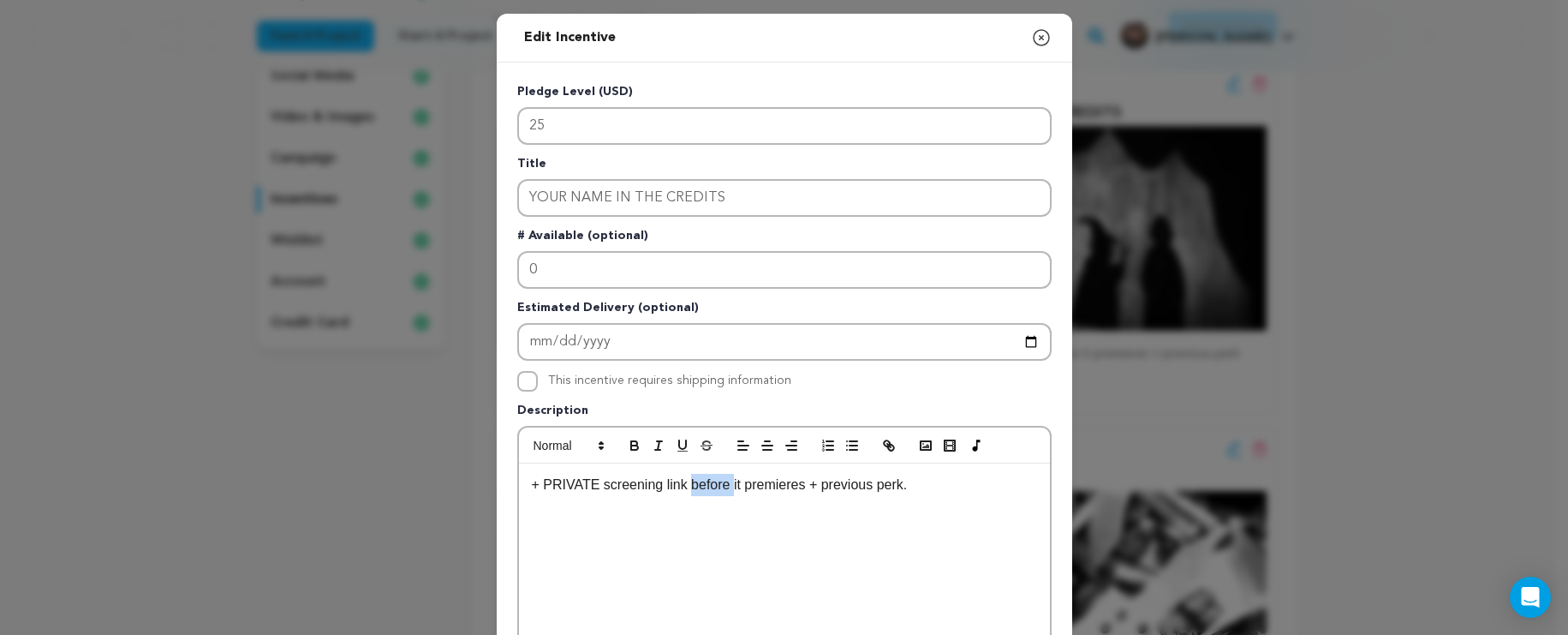
drag, startPoint x: 726, startPoint y: 487, endPoint x: 684, endPoint y: 480, distance: 42.6
click at [684, 480] on p "+ PRIVATE screening link before it premieres + previous perk." at bounding box center [785, 485] width 505 height 22
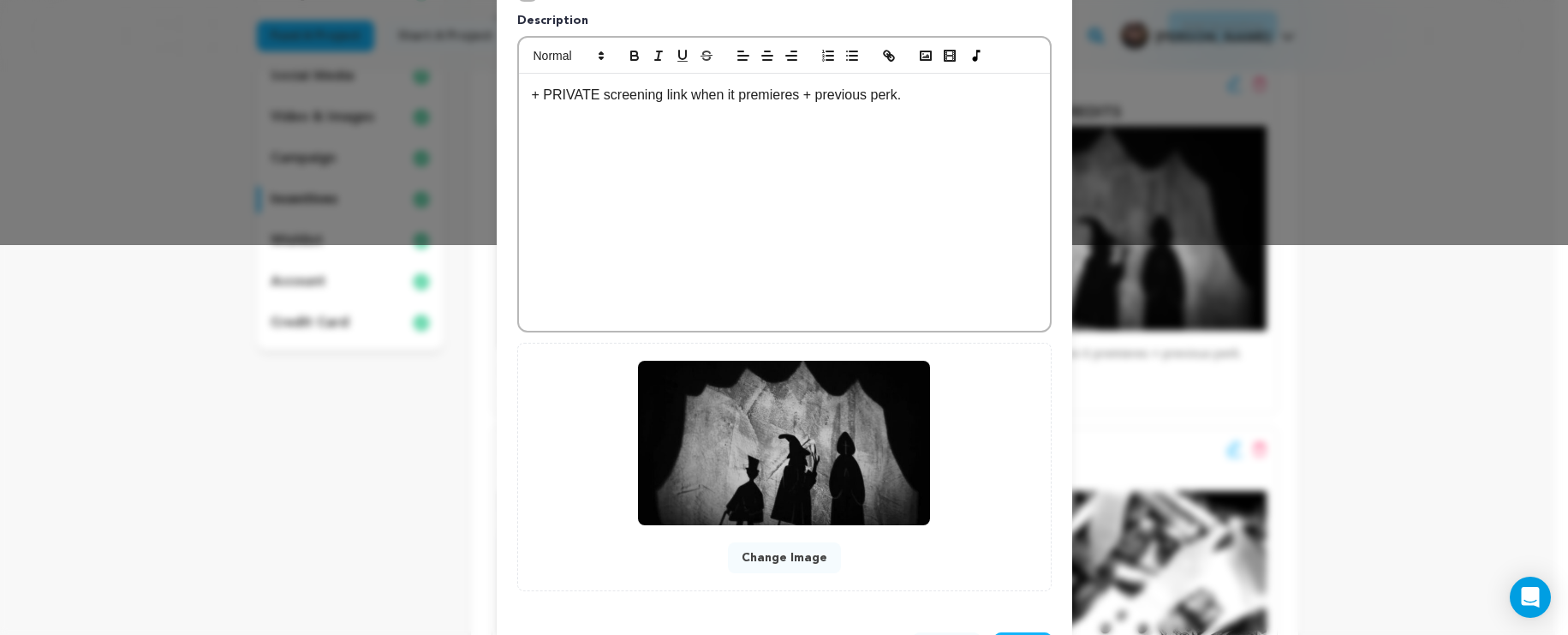
scroll to position [460, 0]
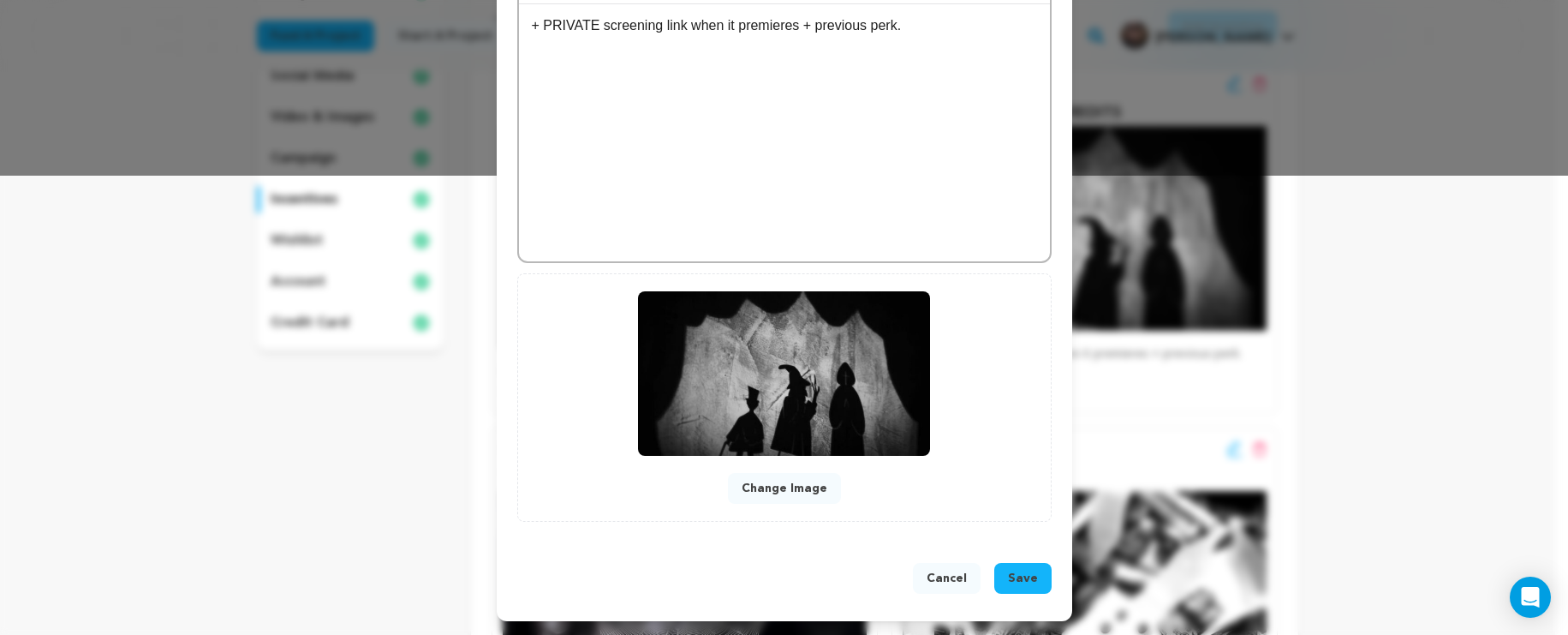
click at [996, 573] on button "Save" at bounding box center [1023, 578] width 57 height 31
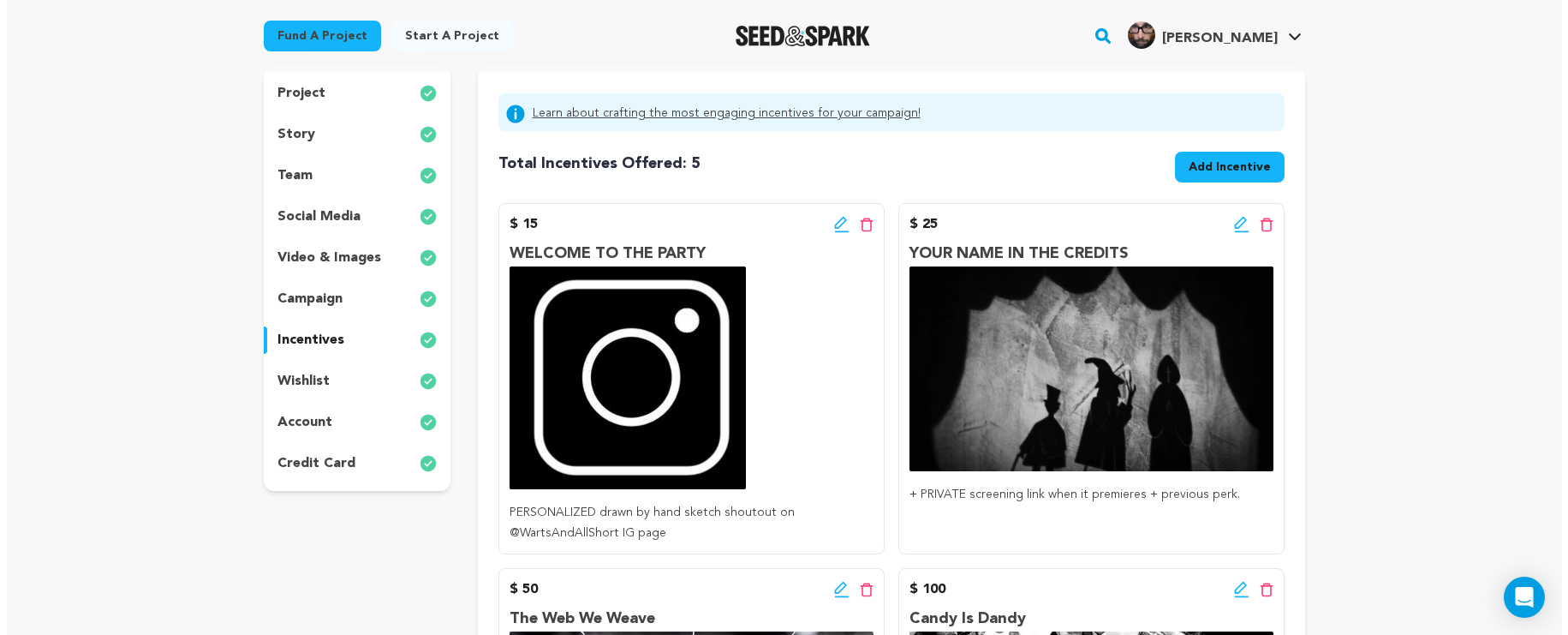
scroll to position [182, 0]
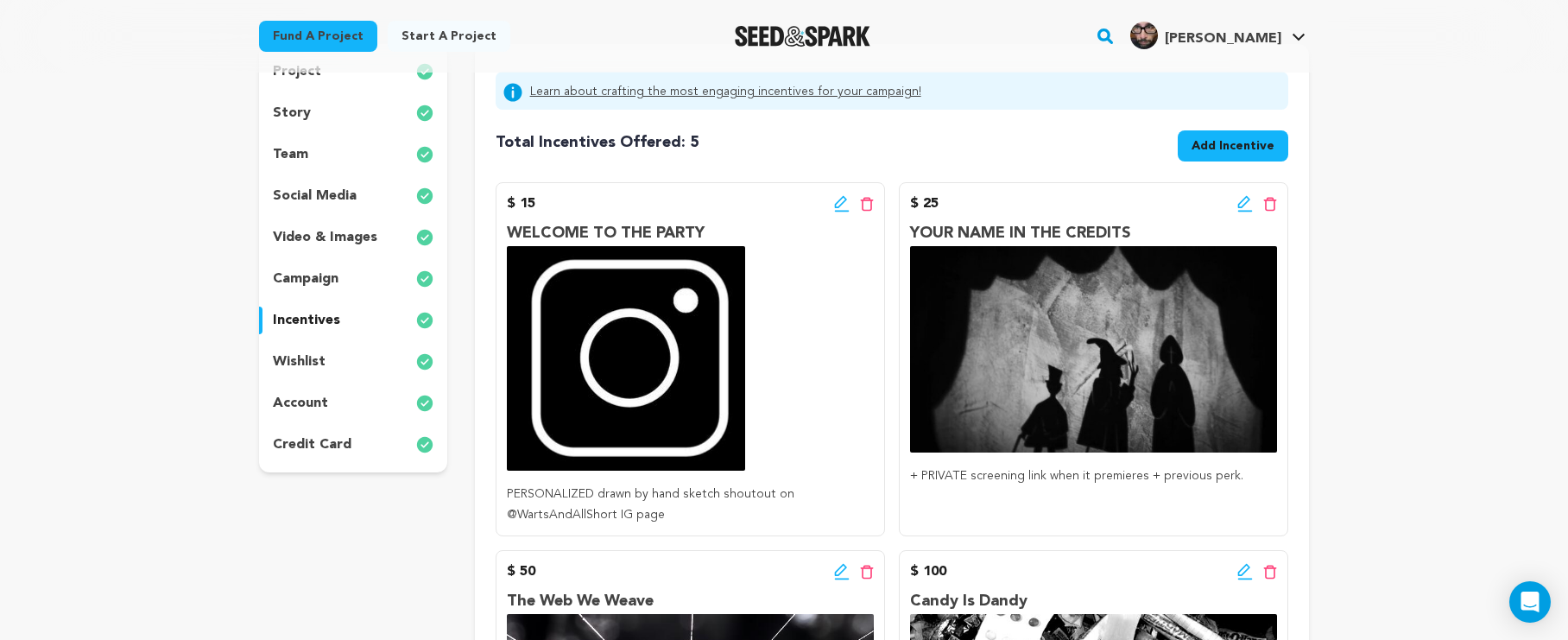
click at [834, 202] on icon at bounding box center [842, 203] width 16 height 18
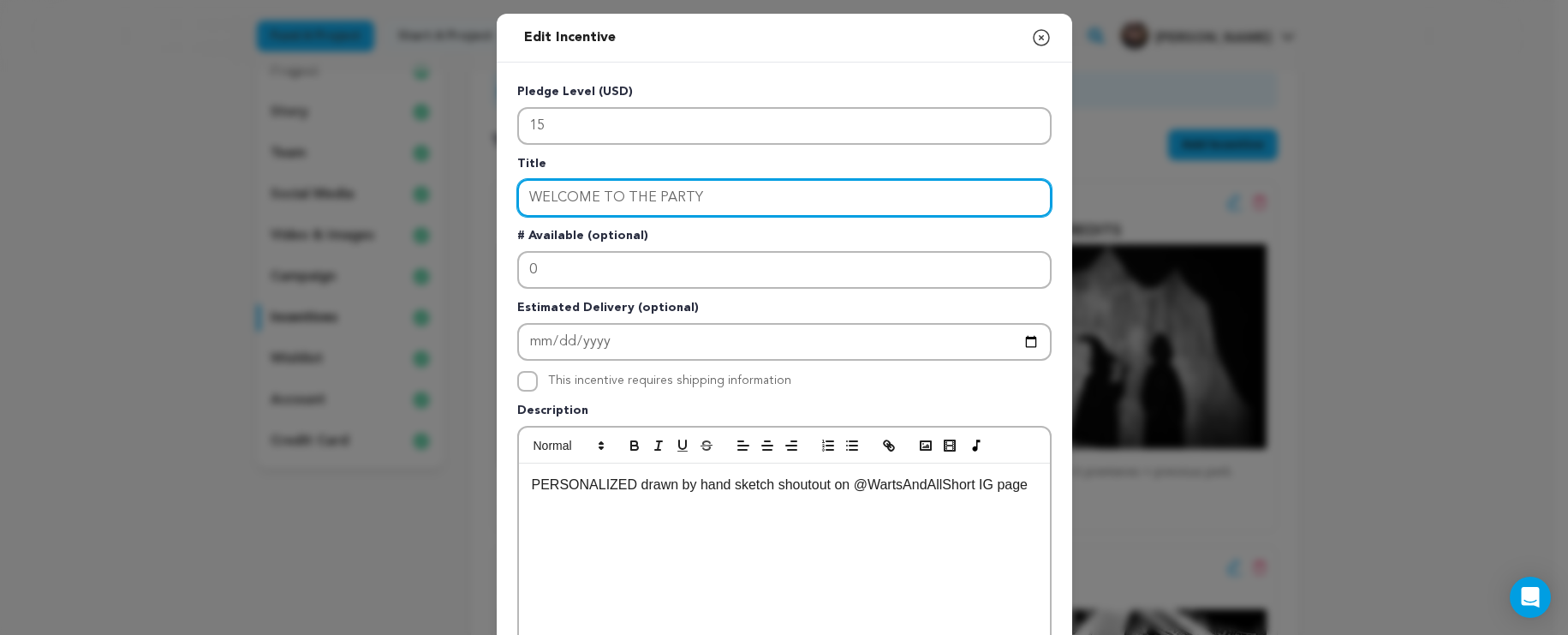
click at [779, 198] on input "WELCOME TO THE PARTY" at bounding box center [784, 197] width 534 height 38
drag, startPoint x: 717, startPoint y: 200, endPoint x: 561, endPoint y: 184, distance: 156.8
click at [561, 184] on input "WELCOME TO THE PARTY" at bounding box center [784, 197] width 534 height 38
drag, startPoint x: 715, startPoint y: 201, endPoint x: 507, endPoint y: 201, distance: 208.0
click at [507, 201] on div "Pledge Level (USD) 15 Title SOCIAL MEDIA SHOUTOUT # Available (optional) 0 Esti…" at bounding box center [785, 532] width 576 height 939
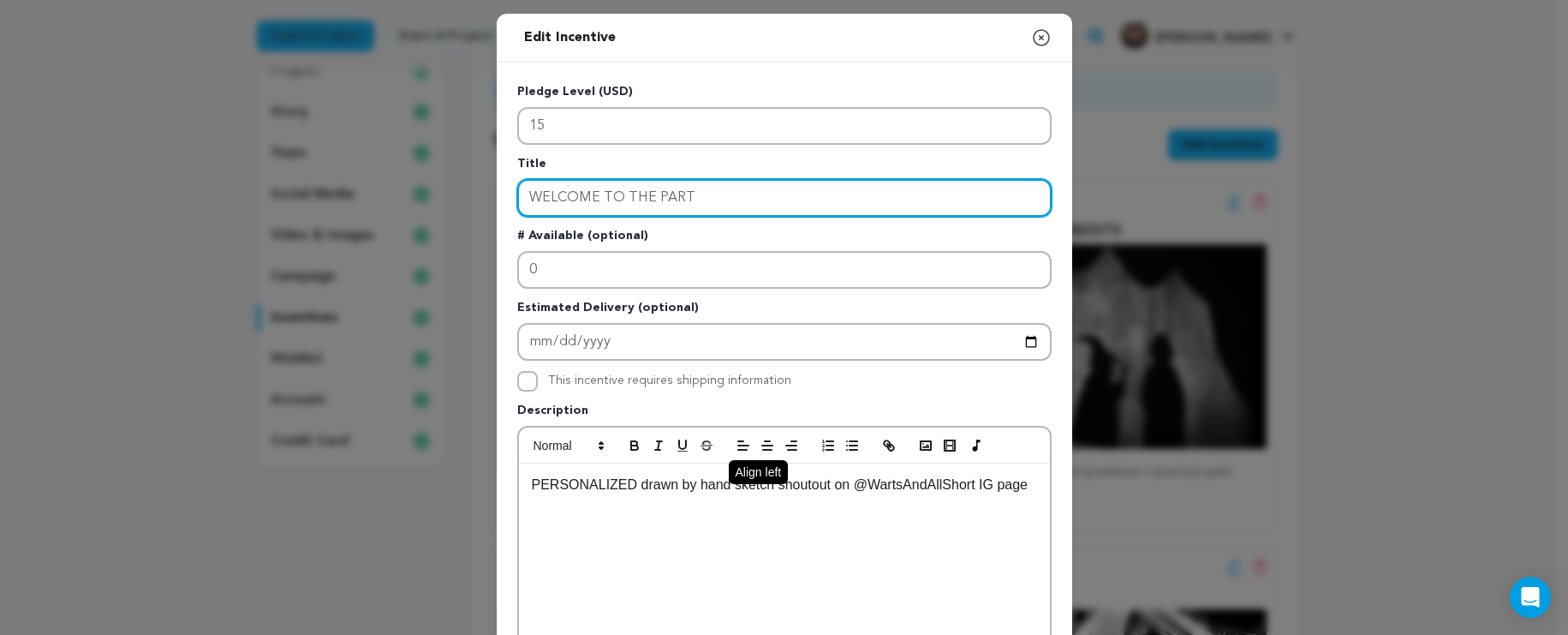
type input "WELCOME TO THE PARTY"
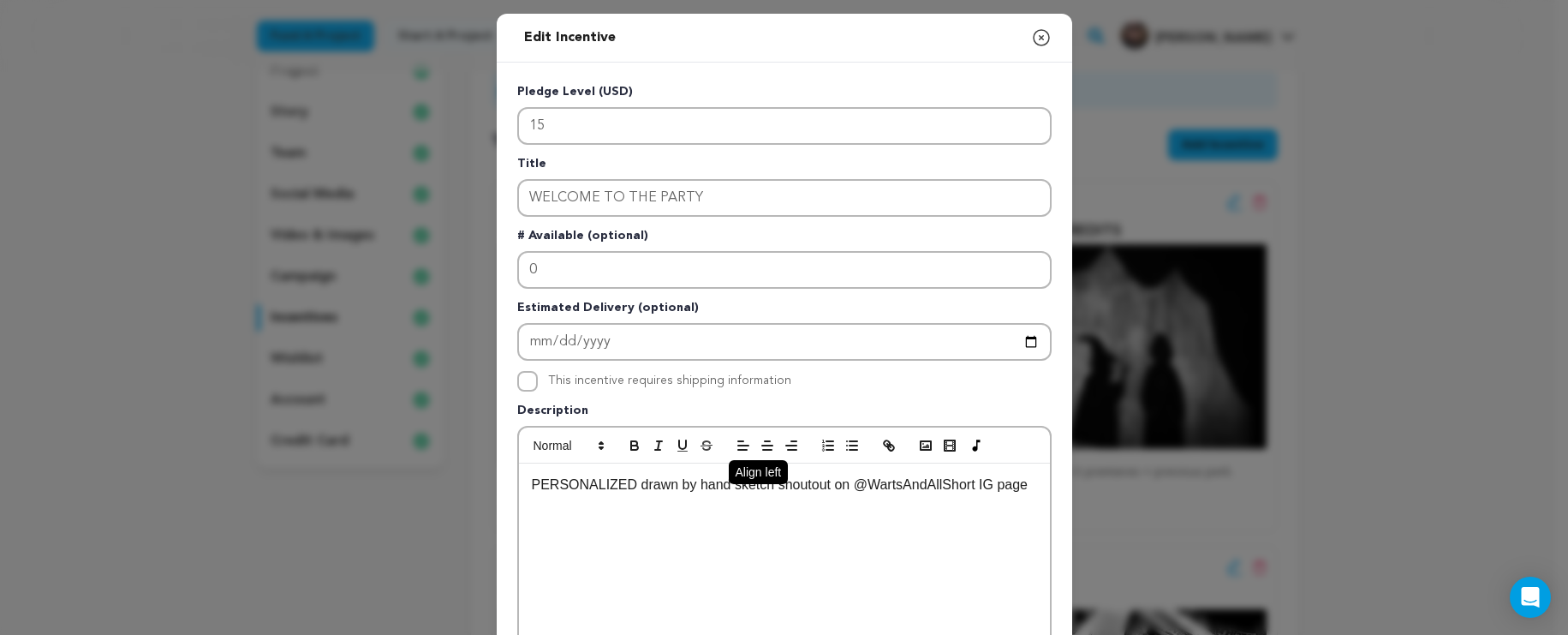
click at [733, 455] on button "button" at bounding box center [743, 445] width 24 height 20
click at [724, 508] on div "PERSONALIZED drawn by hand sketch shoutout on @WartsAndAllShort IG page" at bounding box center [785, 592] width 531 height 257
drag, startPoint x: 823, startPoint y: 488, endPoint x: 763, endPoint y: 488, distance: 60.0
click at [761, 488] on p "PERSONALIZED drawn by hand sketch shoutout on @WartsAndAllShort IG page" at bounding box center [785, 485] width 505 height 22
click at [756, 500] on div "PERSONALIZED drawn by hand sketch shoutout on @WartsAndAllShort IG page" at bounding box center [785, 592] width 531 height 257
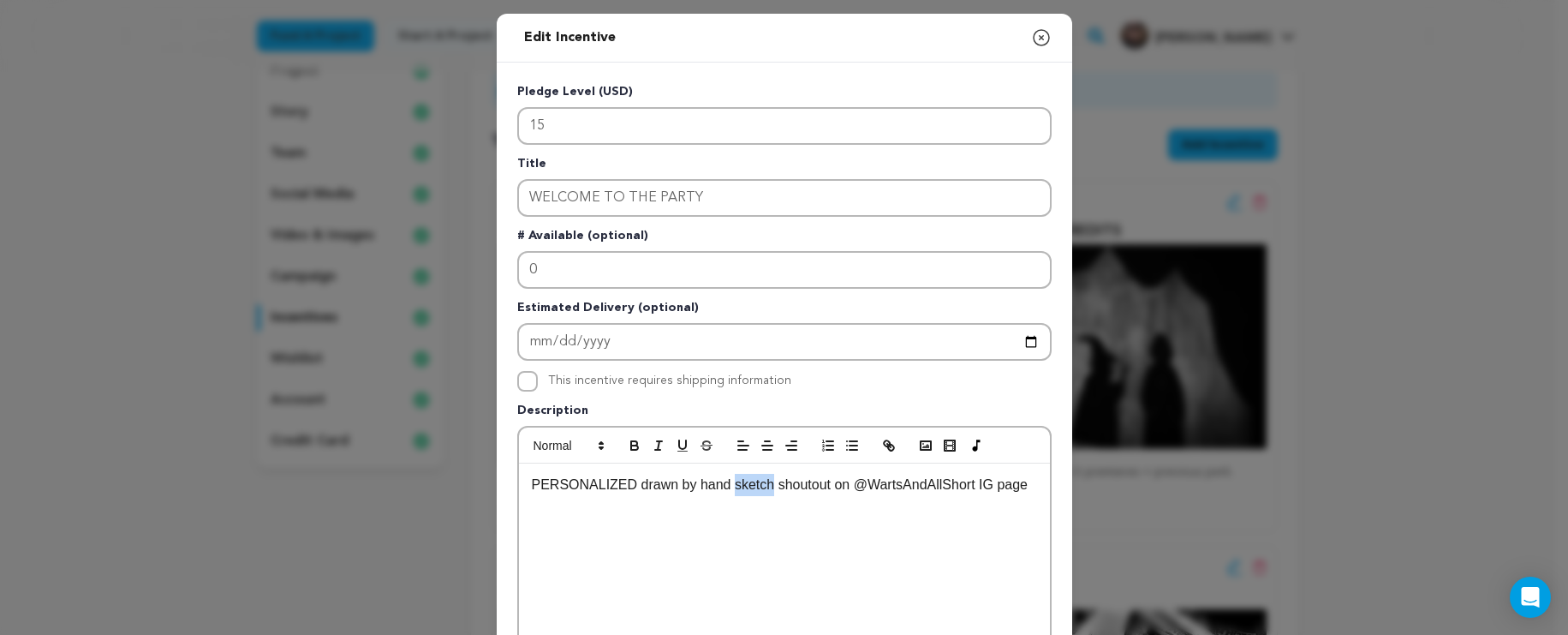
drag, startPoint x: 765, startPoint y: 488, endPoint x: 726, endPoint y: 489, distance: 39.0
click at [726, 489] on p "PERSONALIZED drawn by hand sketch shoutout on @WartsAndAllShort IG page" at bounding box center [785, 485] width 505 height 22
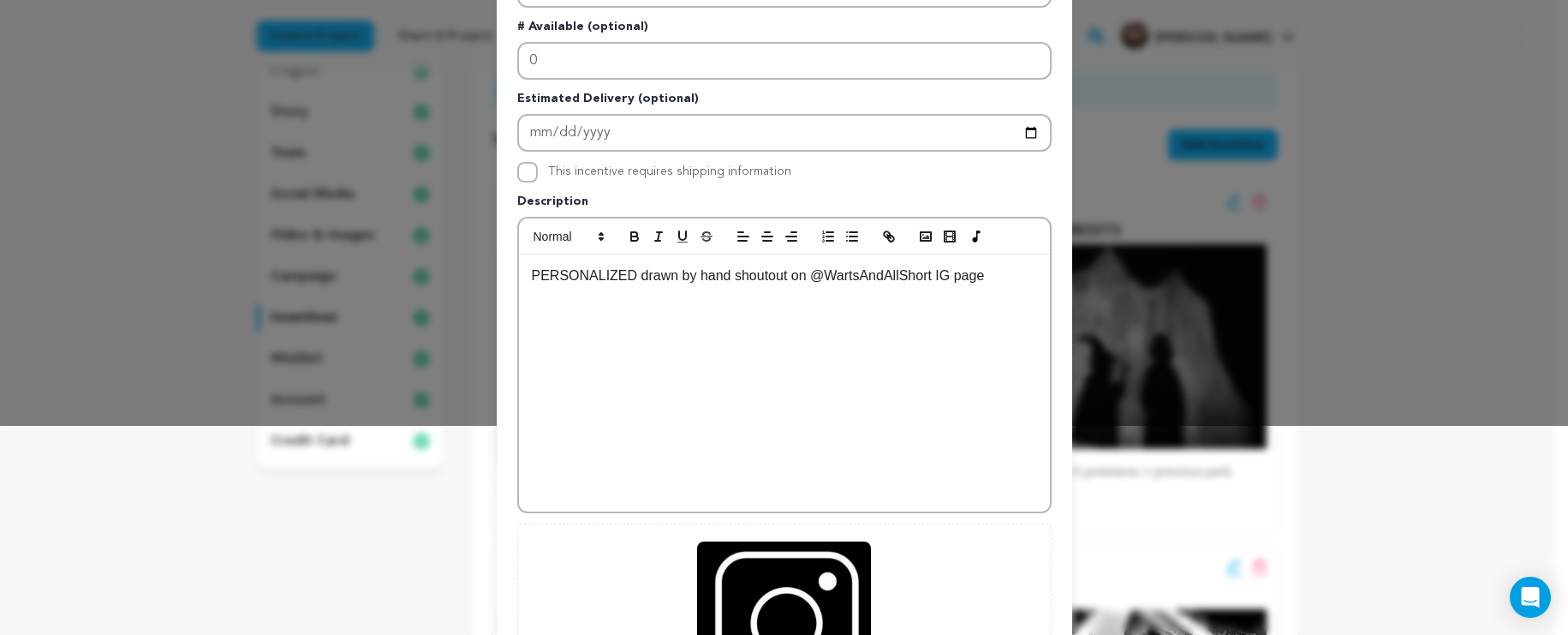
scroll to position [460, 0]
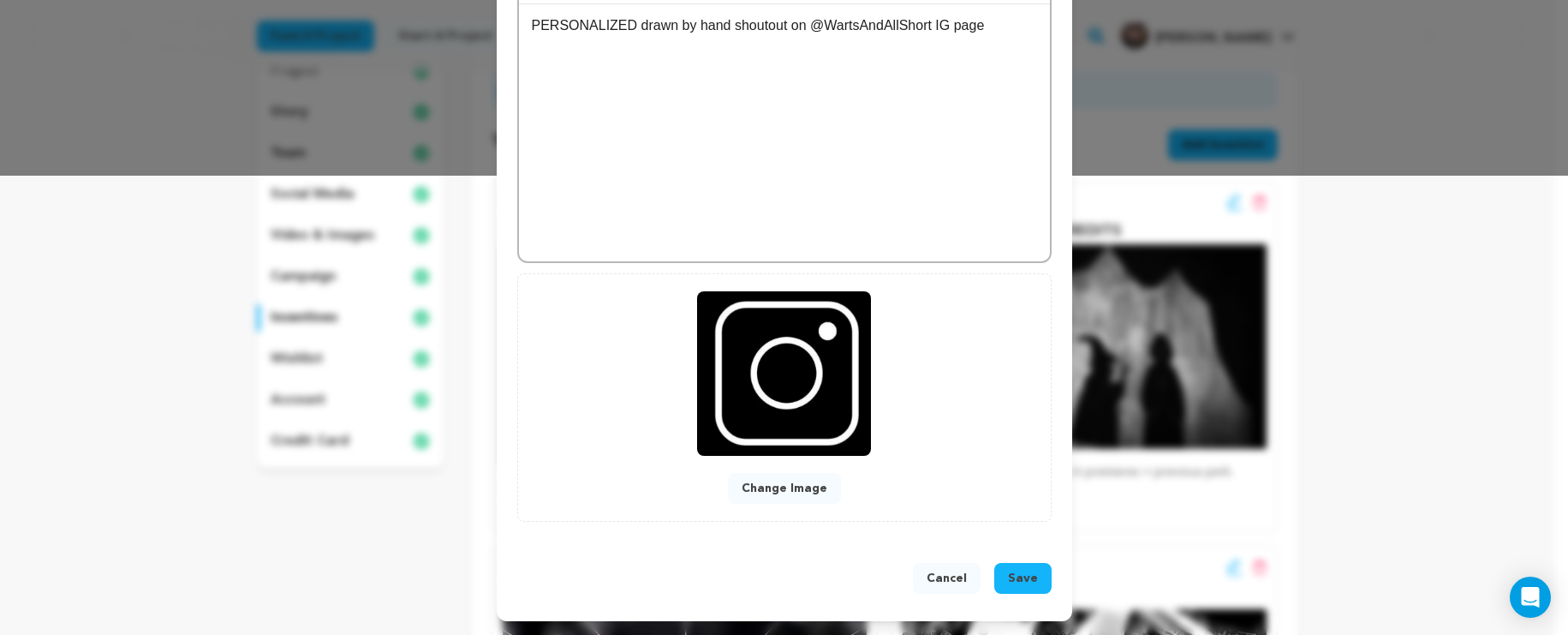
click at [1002, 576] on button "Save" at bounding box center [1023, 578] width 57 height 31
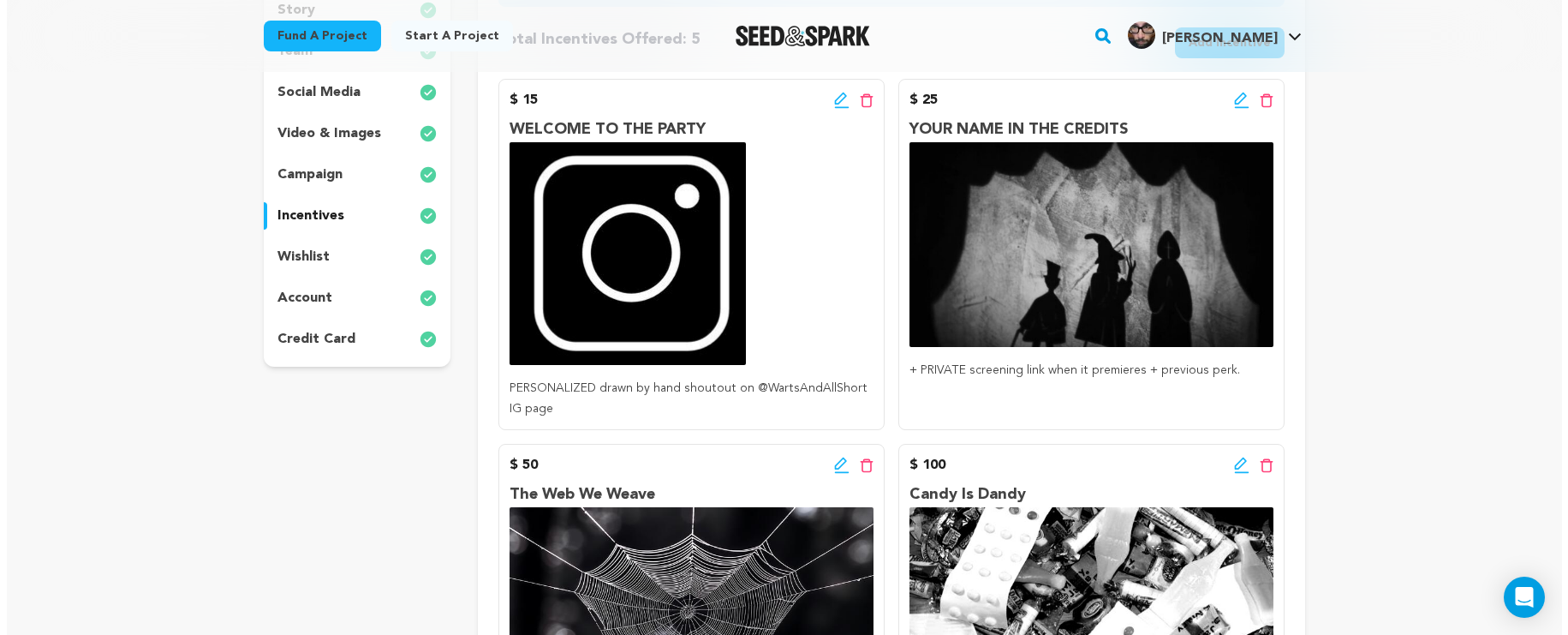
scroll to position [273, 0]
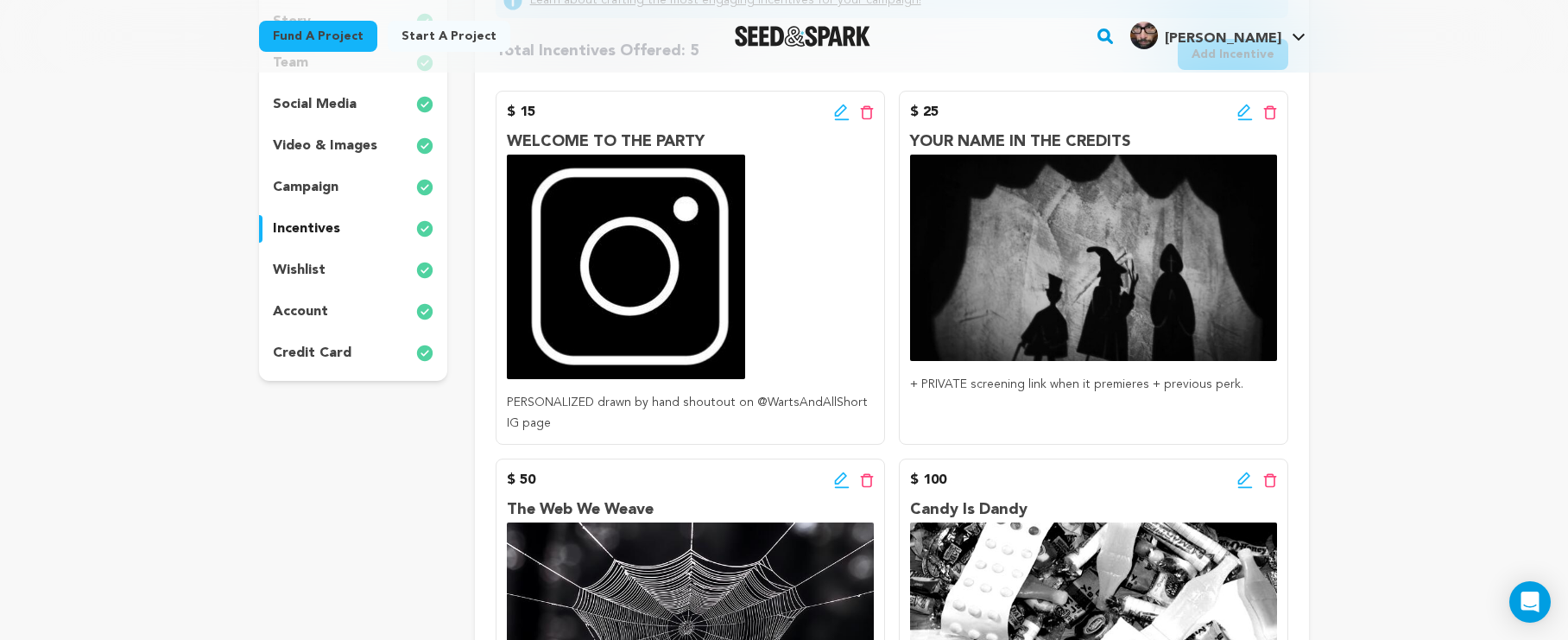
click at [839, 110] on icon at bounding box center [840, 110] width 12 height 12
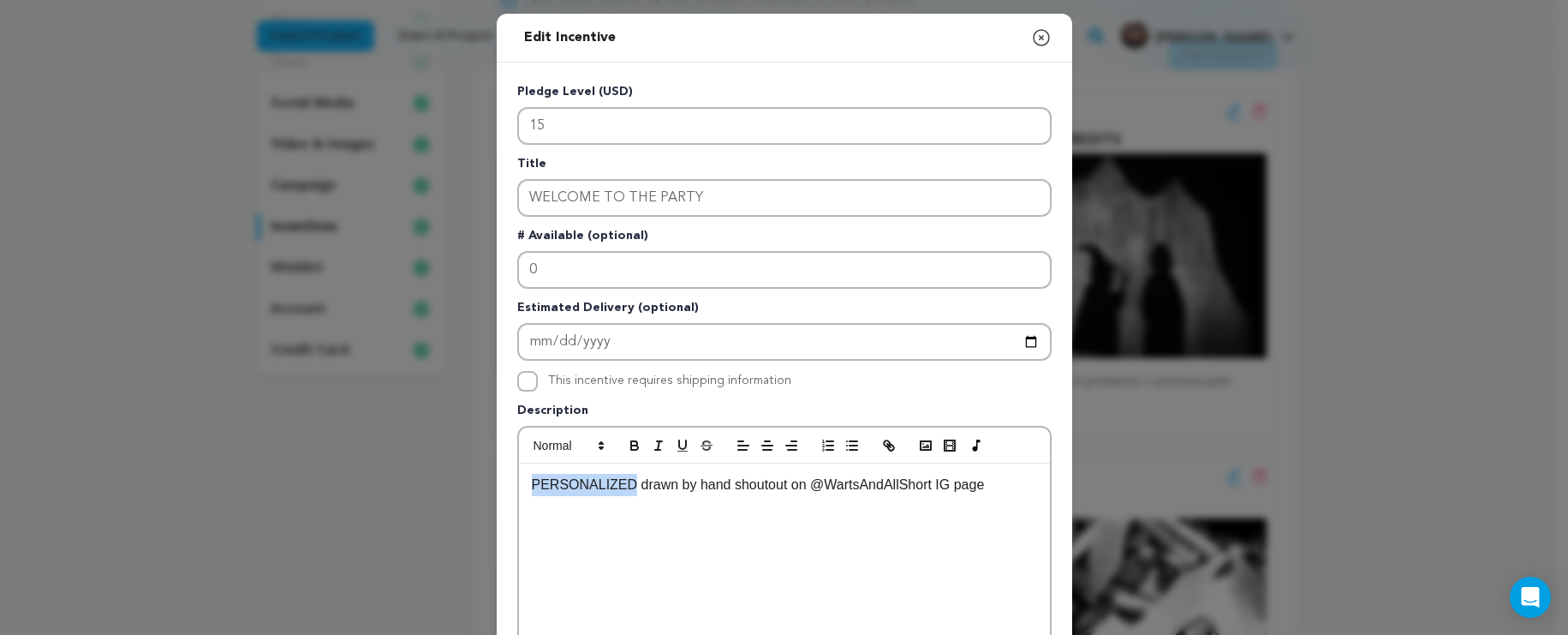
drag, startPoint x: 626, startPoint y: 489, endPoint x: 491, endPoint y: 485, distance: 135.1
click at [497, 485] on div "Pledge Level (USD) 15 Title WELCOME TO THE PARTY # Available (optional) 0 Estim…" at bounding box center [785, 532] width 576 height 939
drag, startPoint x: 661, startPoint y: 482, endPoint x: 610, endPoint y: 486, distance: 51.2
click at [608, 488] on p "HAND drawn by hand shoutout on @WartsAndAllShort IG page" at bounding box center [785, 485] width 505 height 22
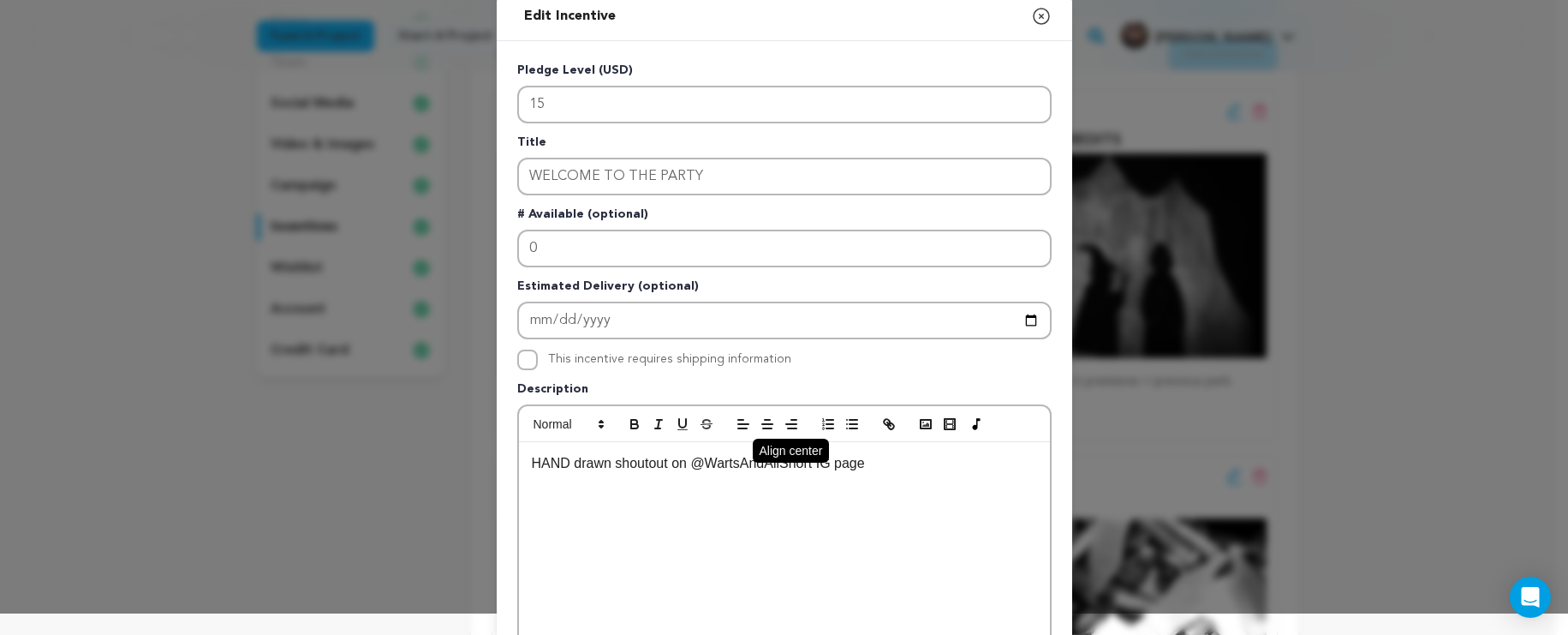
scroll to position [65, 0]
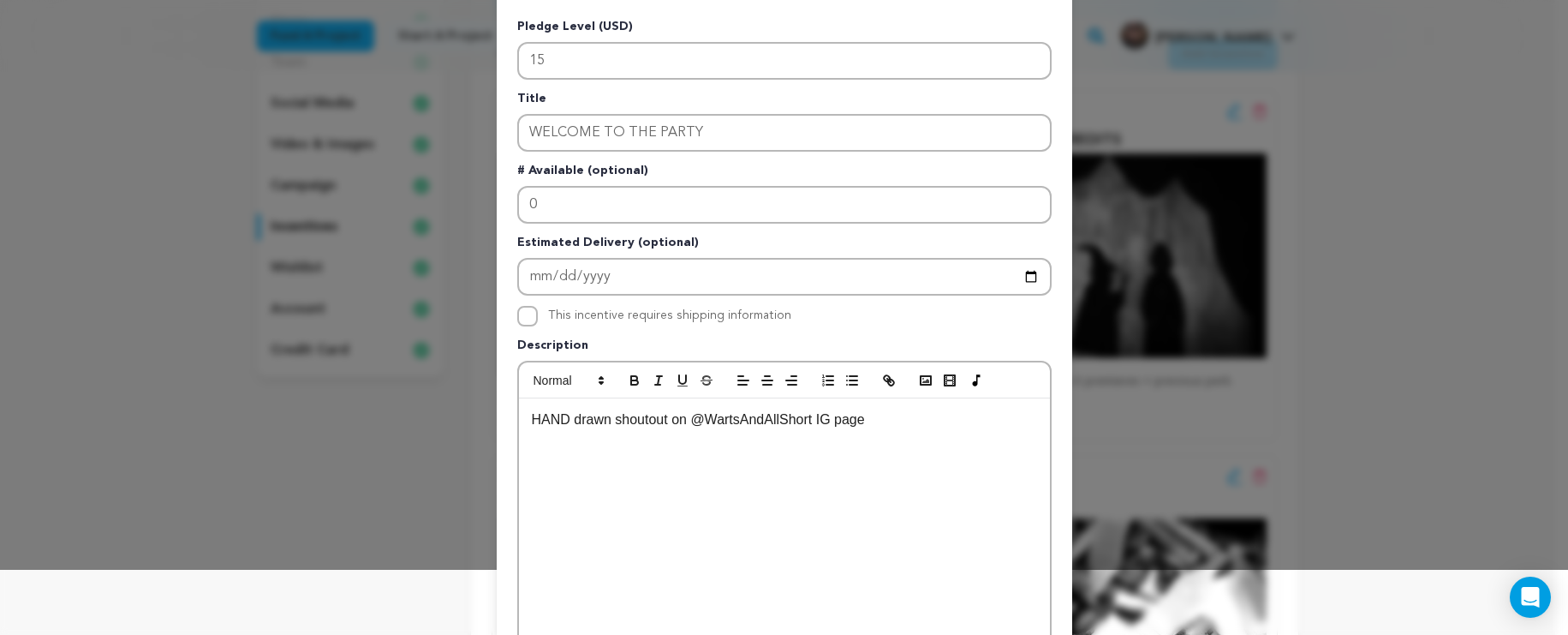
click at [603, 421] on p "HAND drawn shoutout on @WartsAndAllShort IG page" at bounding box center [785, 419] width 505 height 22
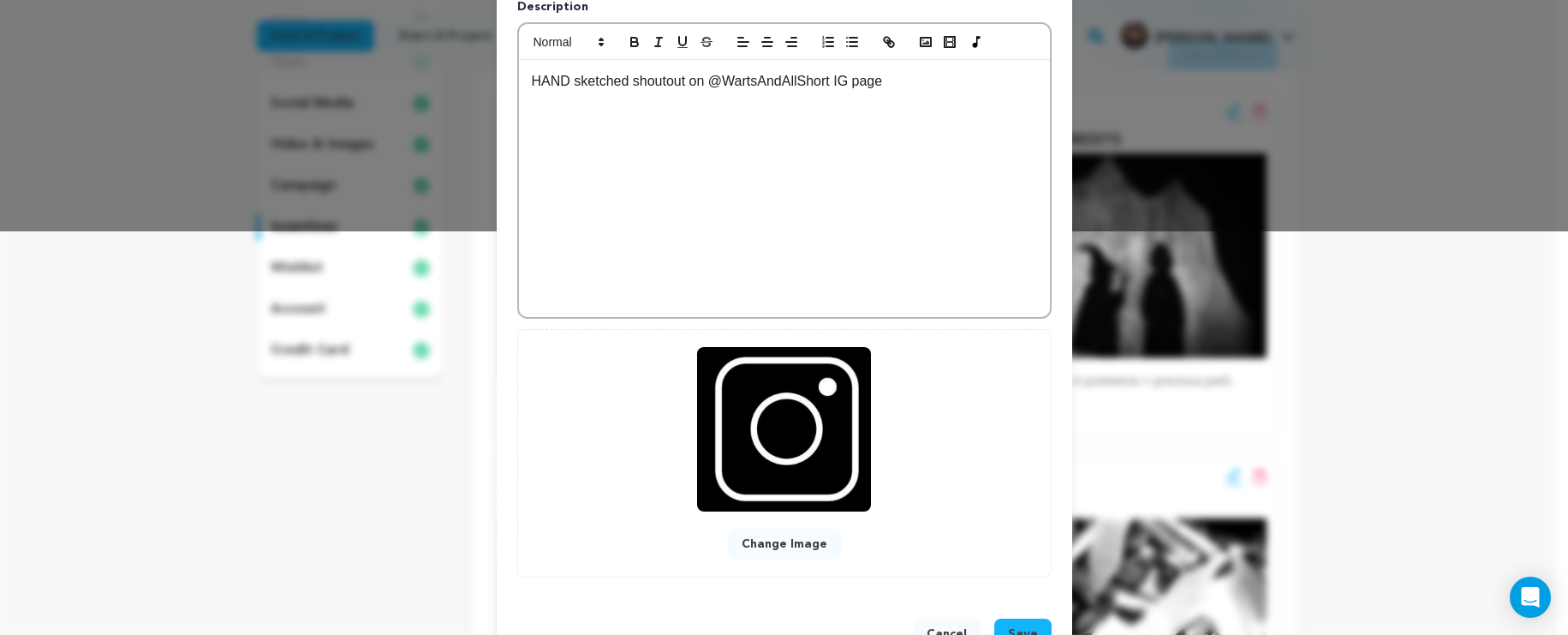
scroll to position [460, 0]
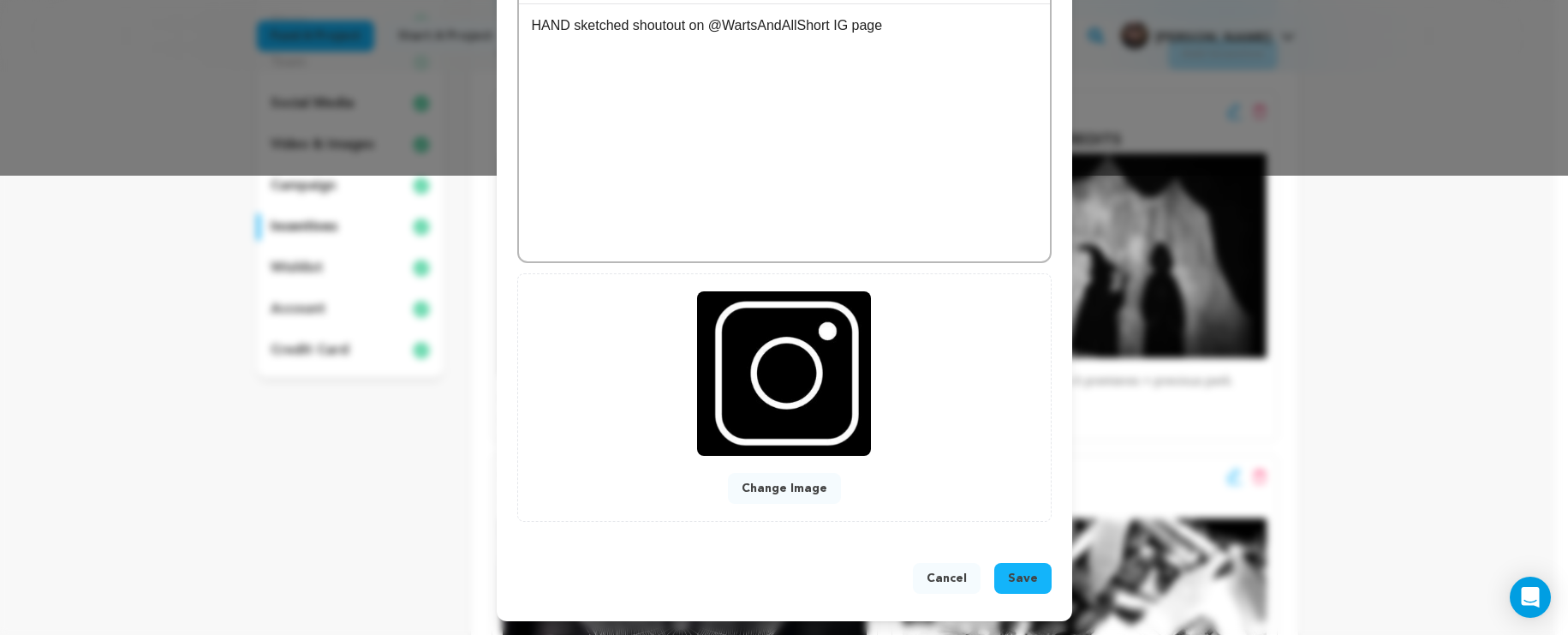
click at [1009, 570] on span "Save" at bounding box center [1023, 578] width 30 height 18
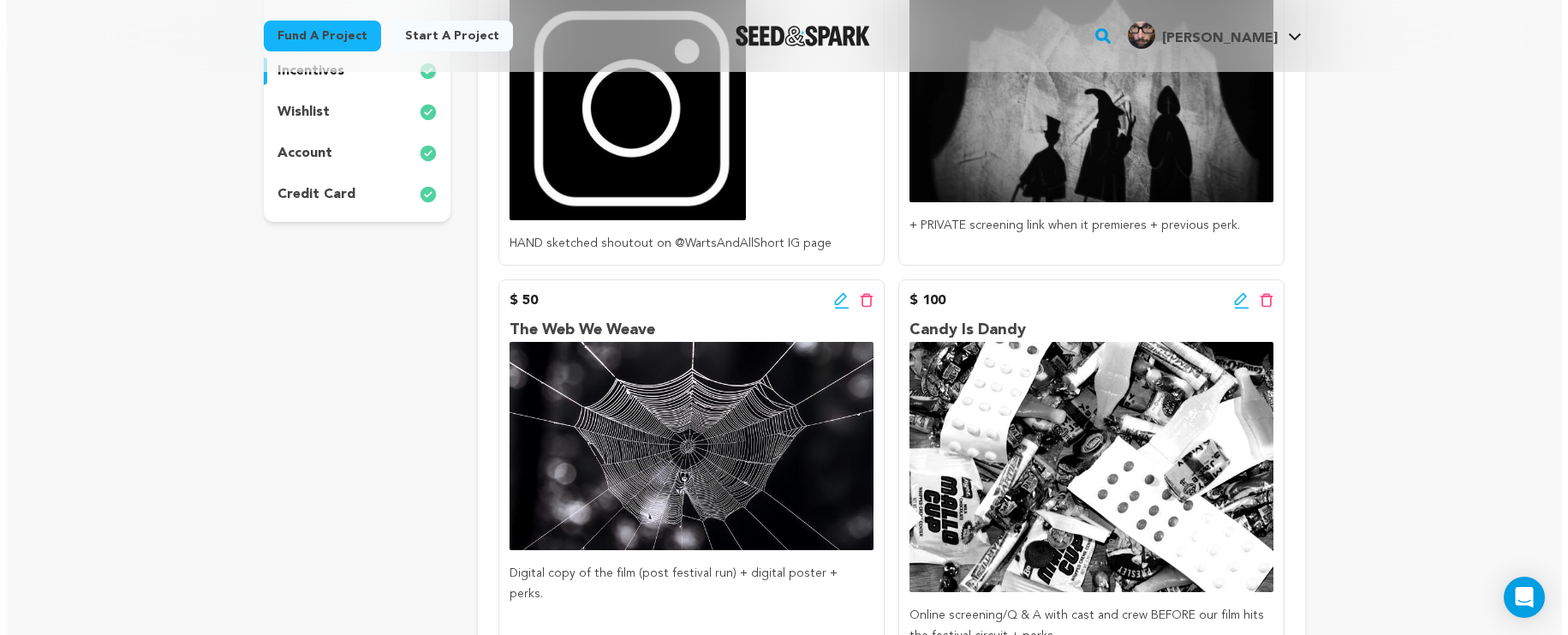
scroll to position [441, 0]
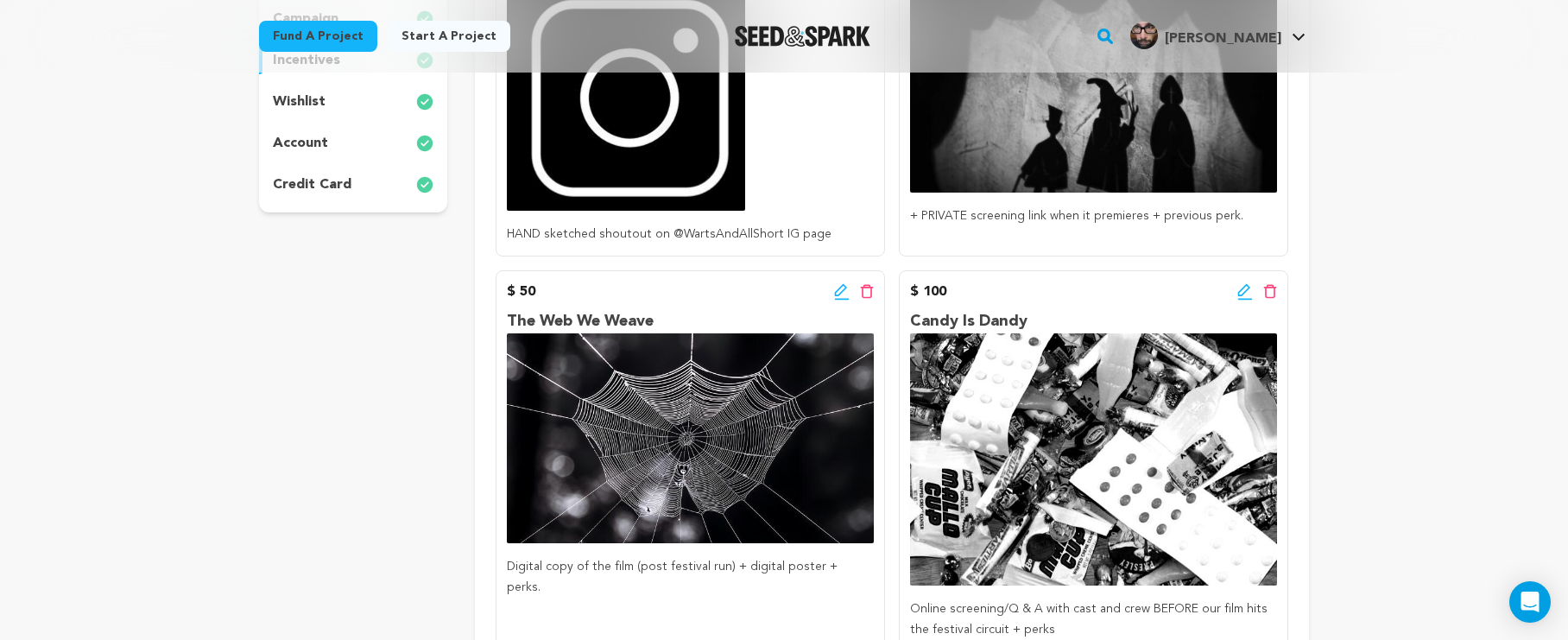
click at [839, 294] on icon at bounding box center [840, 289] width 12 height 12
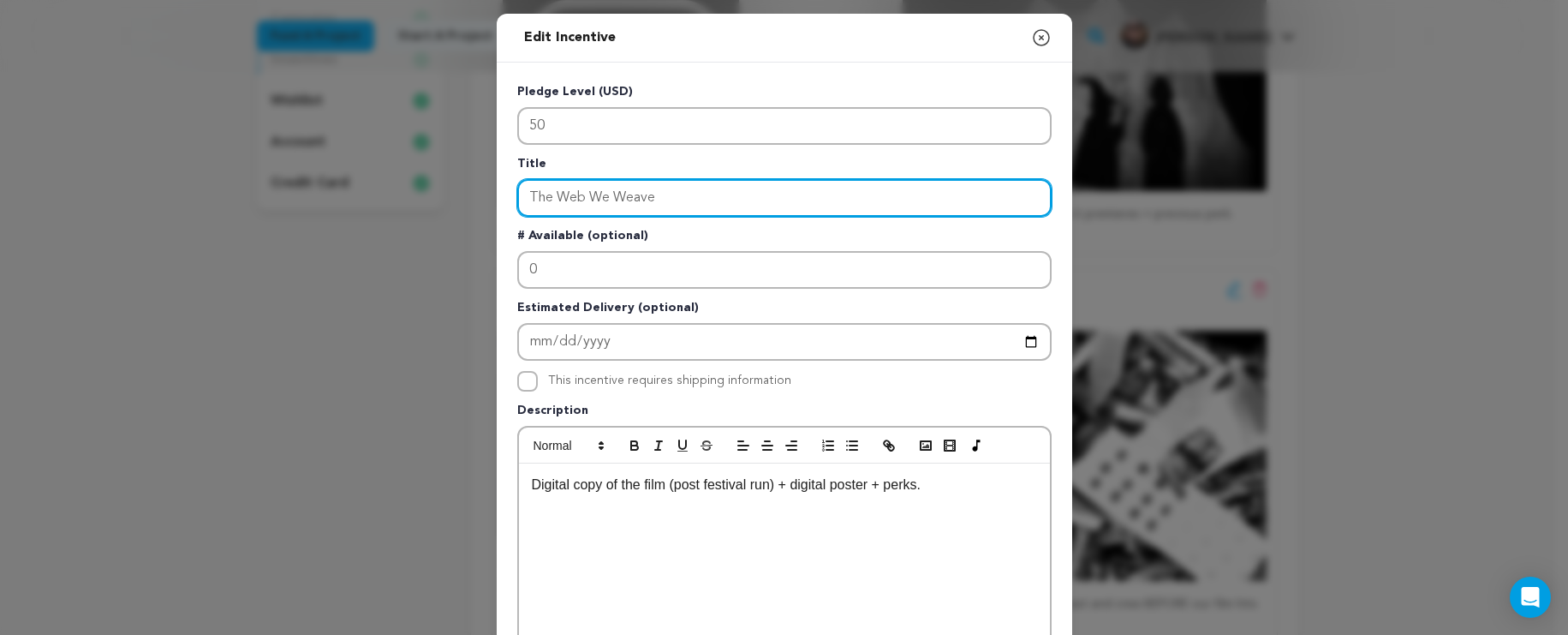
drag, startPoint x: 720, startPoint y: 205, endPoint x: 434, endPoint y: 156, distance: 290.2
click at [434, 156] on div "Edit Incentive Close modal Pledge Level (USD) 50 Title The Web We Weave # Avail…" at bounding box center [784, 547] width 1568 height 1094
type input "DIGITAL COPY OF FILM"
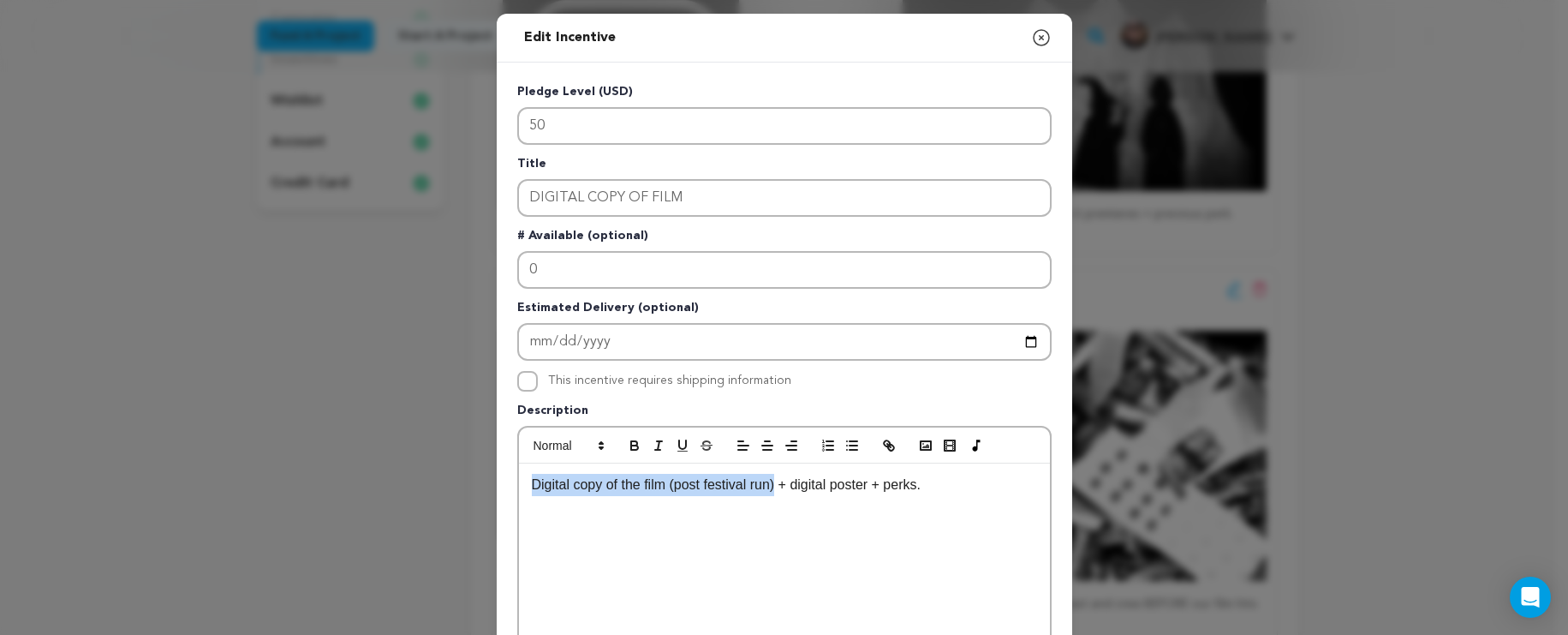
drag, startPoint x: 775, startPoint y: 488, endPoint x: 529, endPoint y: 489, distance: 246.0
click at [532, 489] on p "Digital copy of the film (post festival run) + digital poster + perks." at bounding box center [785, 485] width 505 height 22
drag, startPoint x: 637, startPoint y: 486, endPoint x: 483, endPoint y: 480, distance: 154.1
click at [483, 480] on div "Edit Incentive Close modal Pledge Level (USD) 50 Title DIGITAL COPY OF FILM # A…" at bounding box center [784, 547] width 1568 height 1094
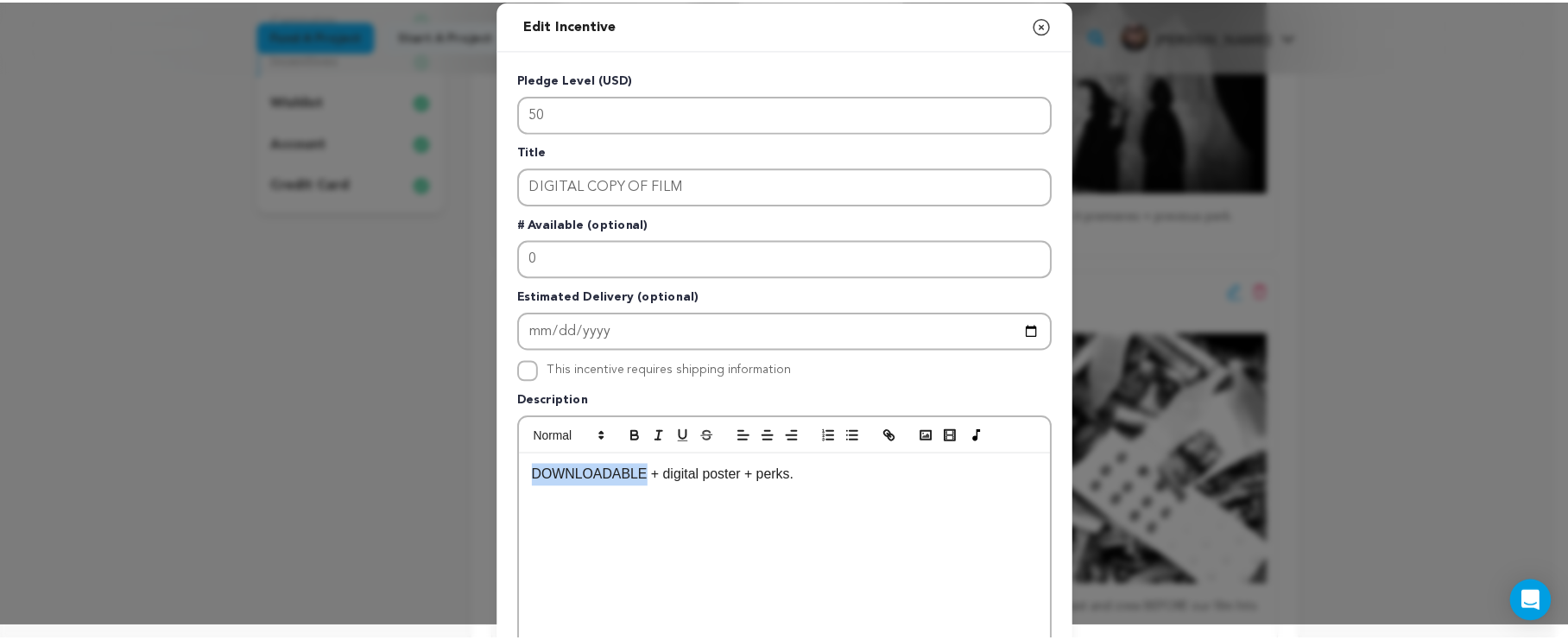
scroll to position [0, 0]
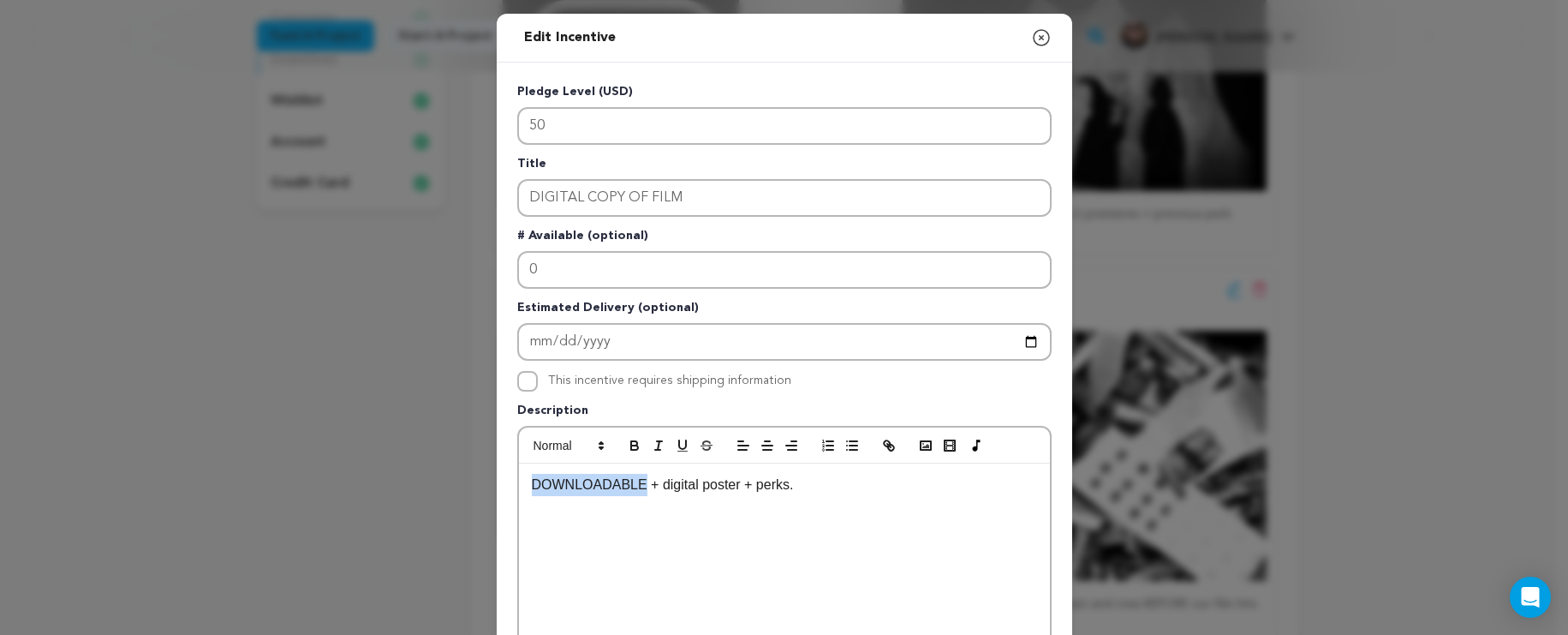
click at [1038, 40] on icon "button" at bounding box center [1041, 38] width 20 height 20
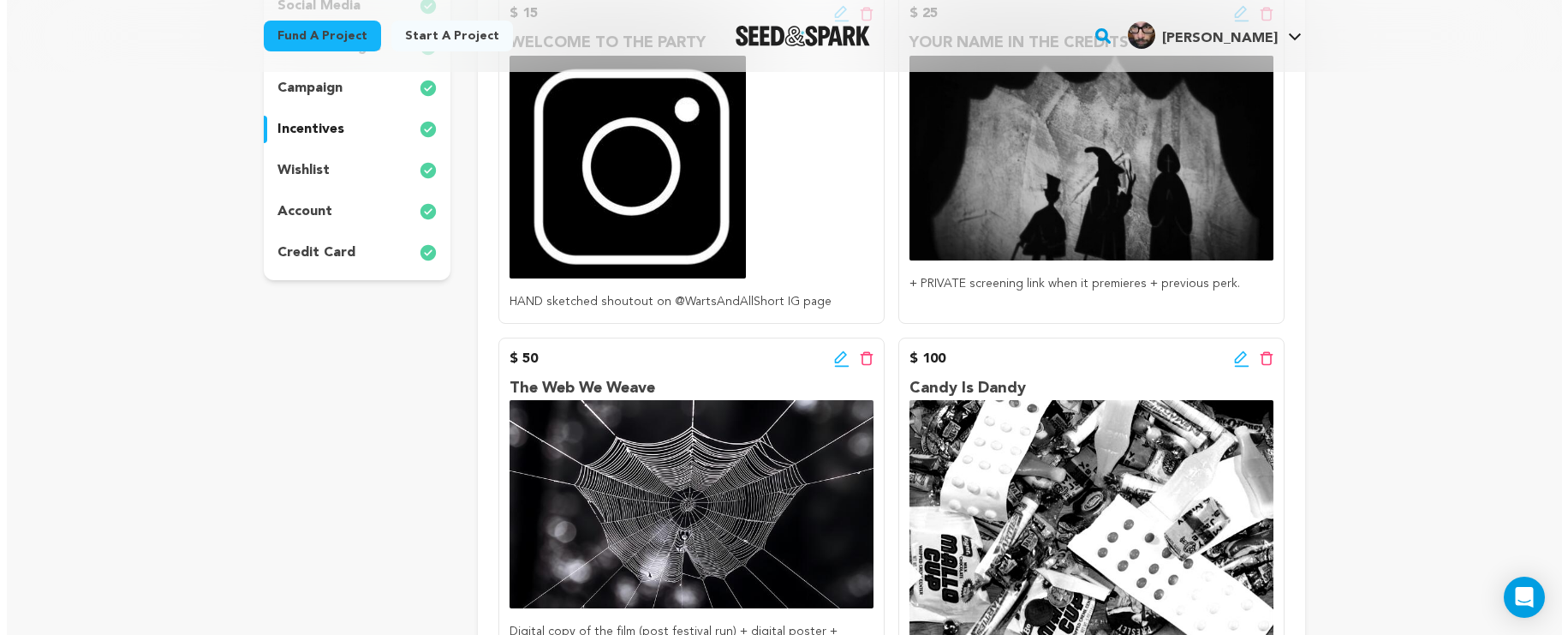
scroll to position [252, 0]
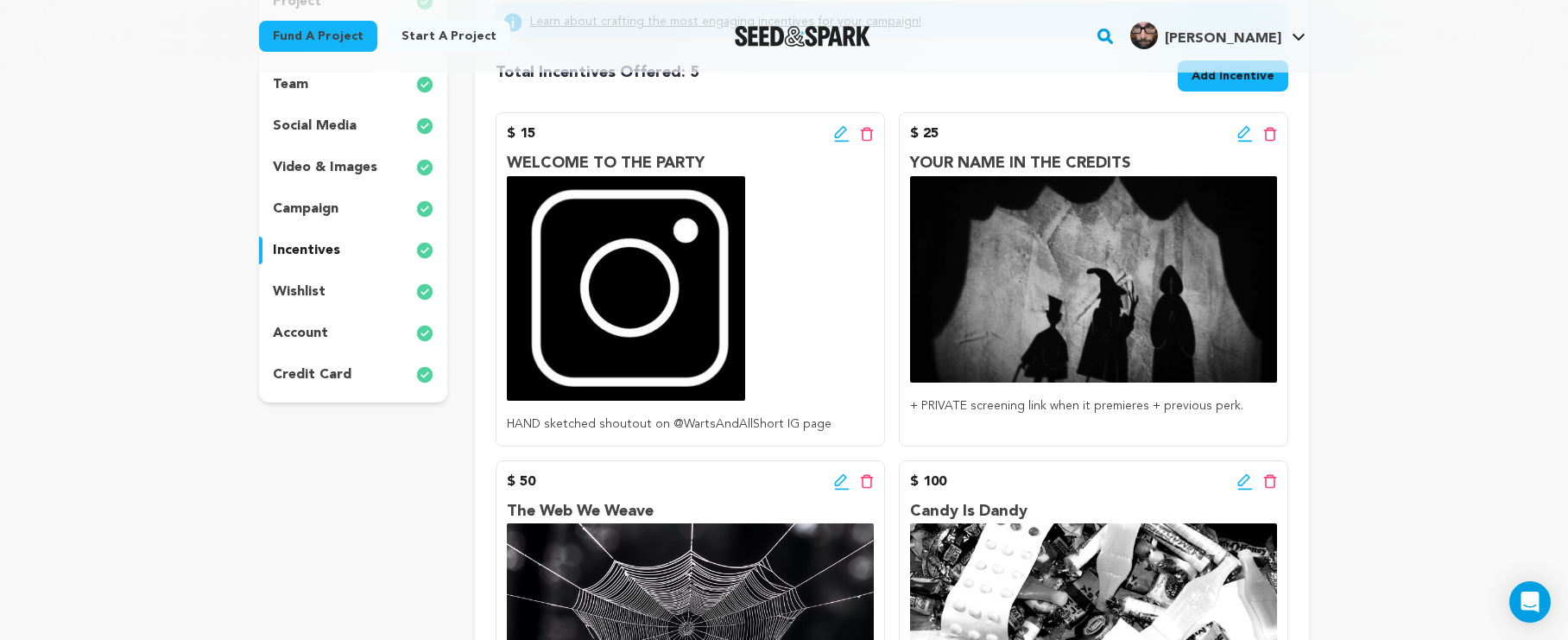
click at [1242, 132] on icon at bounding box center [1244, 132] width 12 height 12
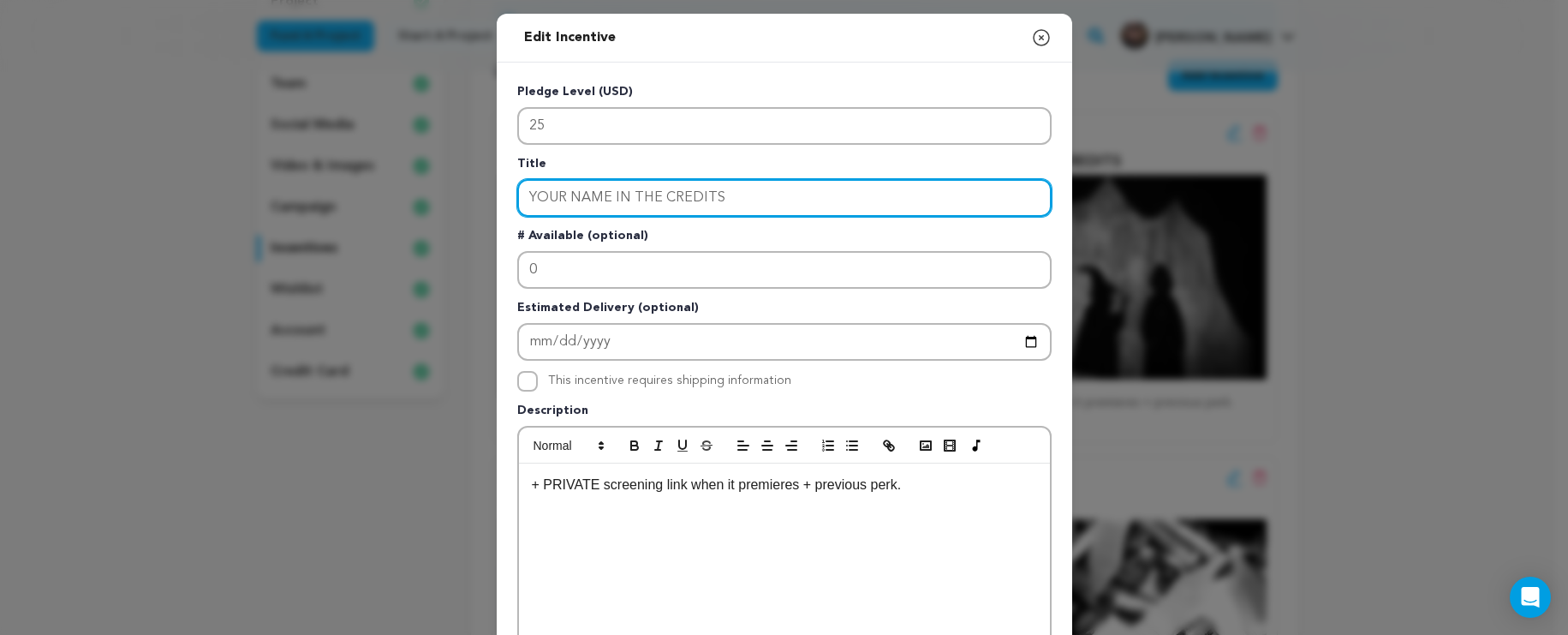
drag, startPoint x: 740, startPoint y: 200, endPoint x: 429, endPoint y: 179, distance: 311.7
click at [429, 179] on div "Edit Incentive Close modal Pledge Level (USD) 25 Title YOUR NAME IN THE CREDITS…" at bounding box center [784, 547] width 1568 height 1094
type input "PRIVATE SCREENING LINK"
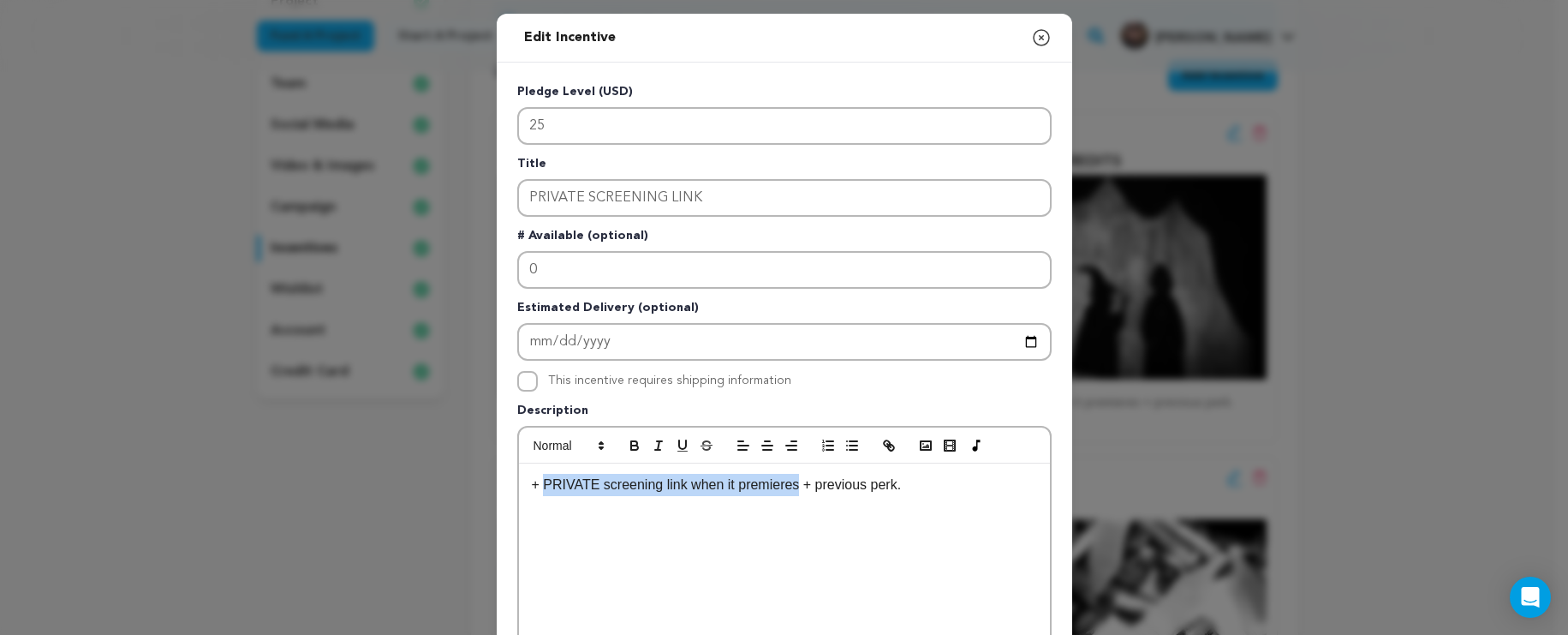
drag, startPoint x: 793, startPoint y: 488, endPoint x: 538, endPoint y: 489, distance: 255.0
click at [538, 489] on p "+ PRIVATE screening link when it premieres + previous perk." at bounding box center [785, 485] width 505 height 22
drag, startPoint x: 801, startPoint y: 218, endPoint x: 807, endPoint y: 206, distance: 13.4
click at [801, 218] on div "Pledge Level (USD) 25 Title PRIVATE SCREENING LINK # Available (optional) 0 Est…" at bounding box center [784, 532] width 534 height 898
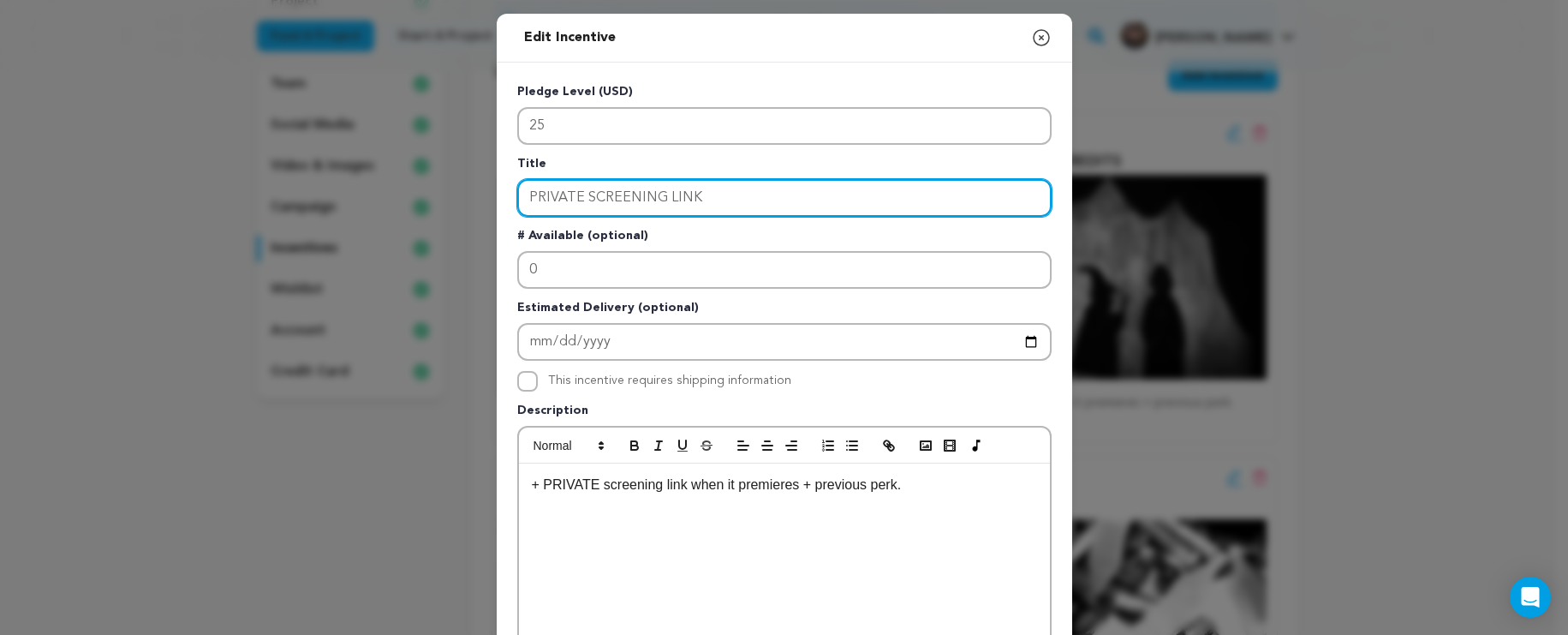
click at [809, 200] on input "PRIVATE SCREENING LINK" at bounding box center [784, 197] width 534 height 38
drag, startPoint x: 714, startPoint y: 198, endPoint x: 519, endPoint y: 188, distance: 195.3
click at [519, 188] on input "PRIVATE SCREENING LINK" at bounding box center [784, 197] width 534 height 38
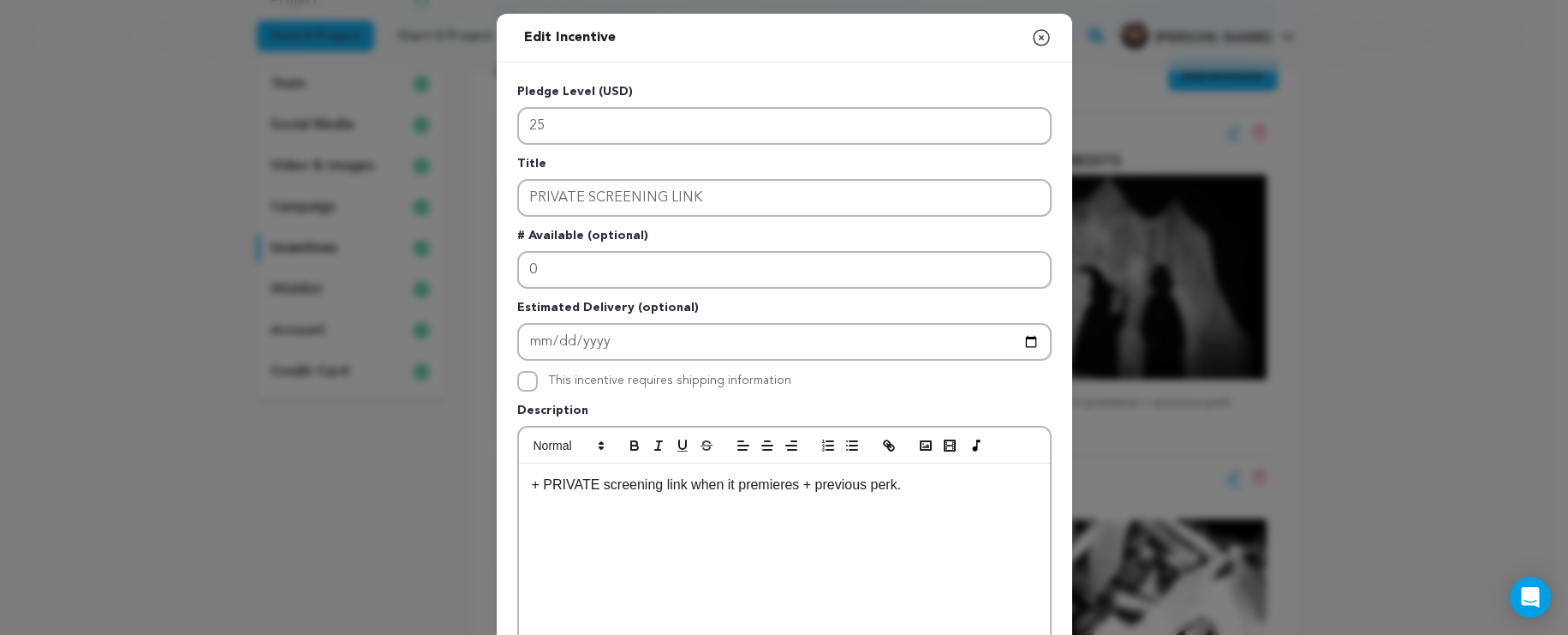
click at [1032, 38] on icon "button" at bounding box center [1041, 38] width 20 height 20
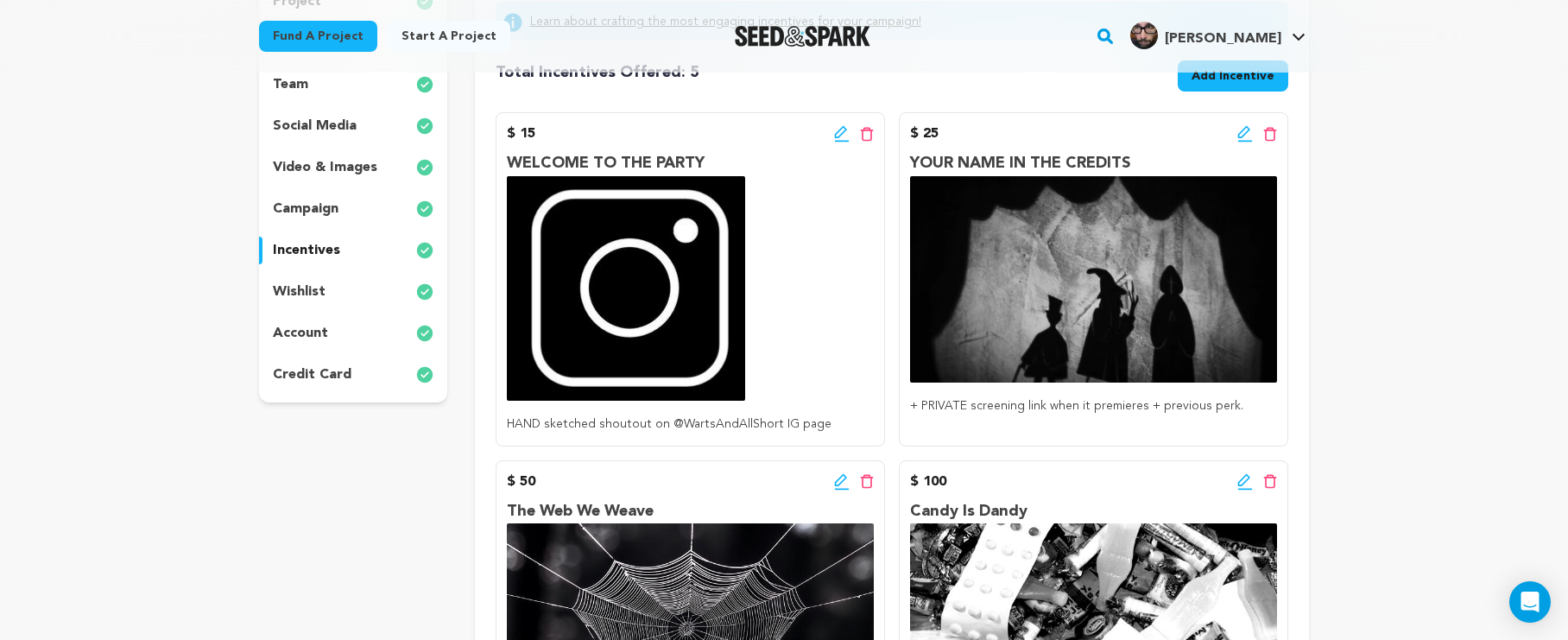
click at [845, 131] on icon at bounding box center [840, 132] width 12 height 12
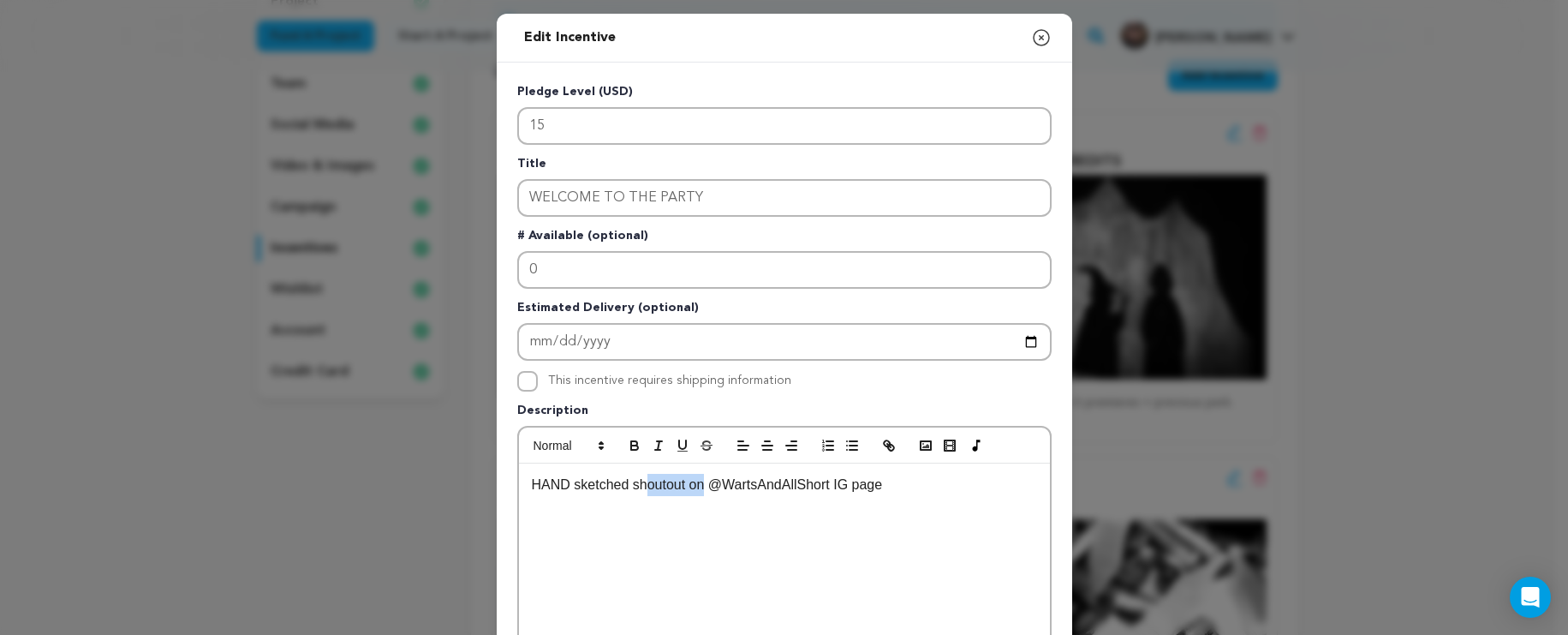
drag, startPoint x: 699, startPoint y: 488, endPoint x: 640, endPoint y: 489, distance: 59.0
click at [640, 489] on p "HAND sketched shoutout on @WartsAndAllShort IG page" at bounding box center [785, 485] width 505 height 22
click at [967, 498] on div "HAND sketched shoutout on @WartsAndAllShort IG page" at bounding box center [785, 592] width 531 height 257
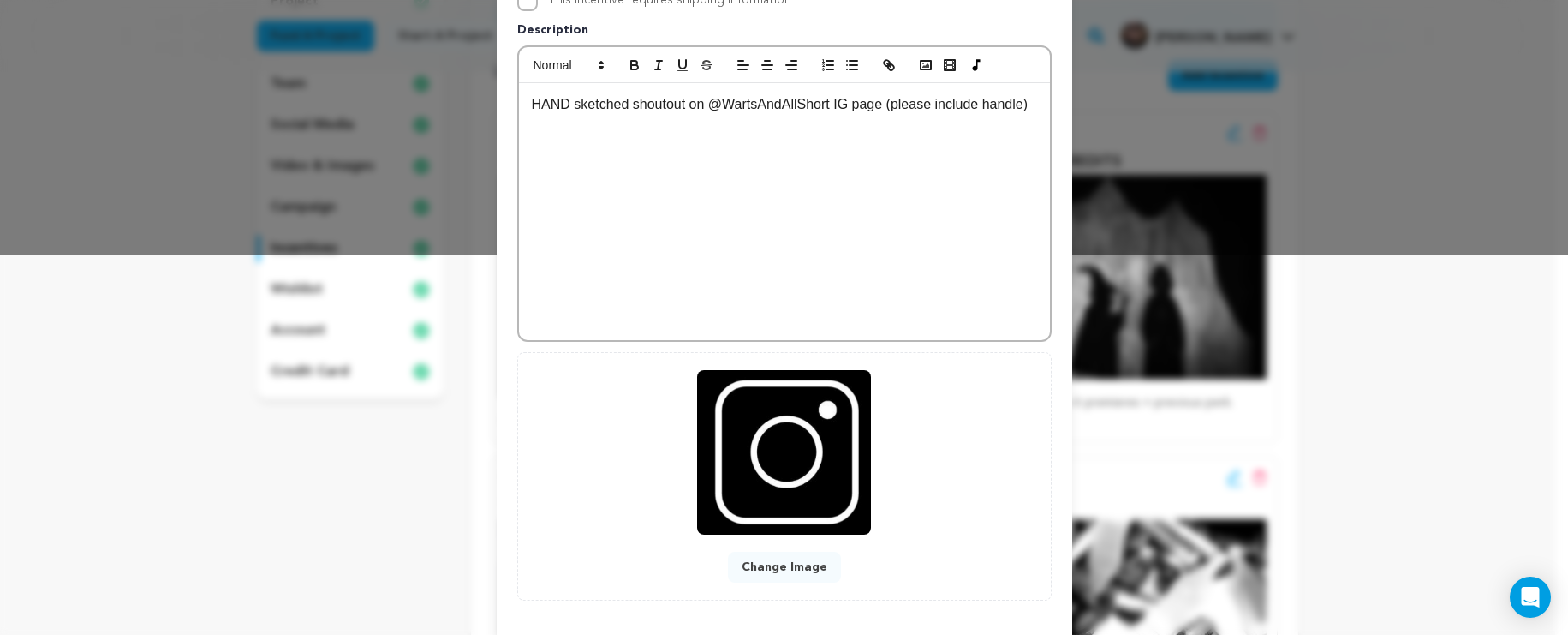
scroll to position [460, 0]
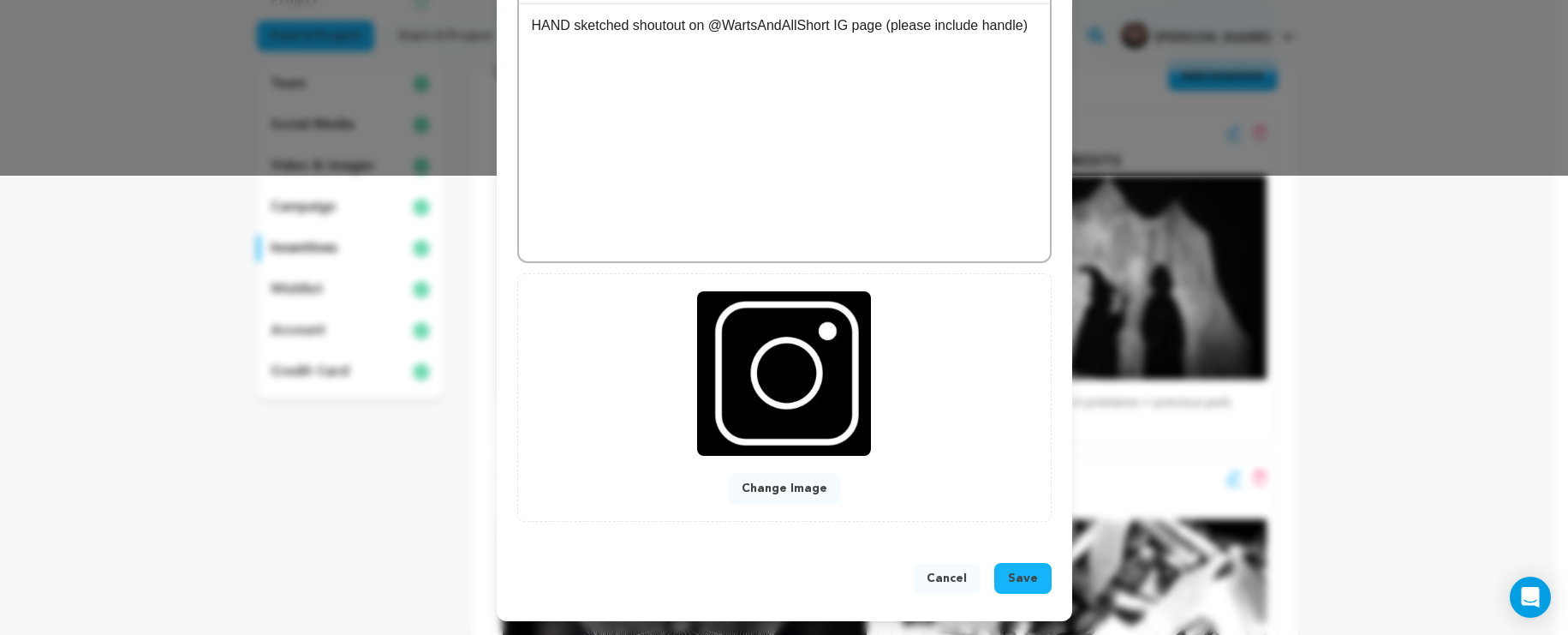
click at [1009, 579] on span "Save" at bounding box center [1023, 578] width 30 height 18
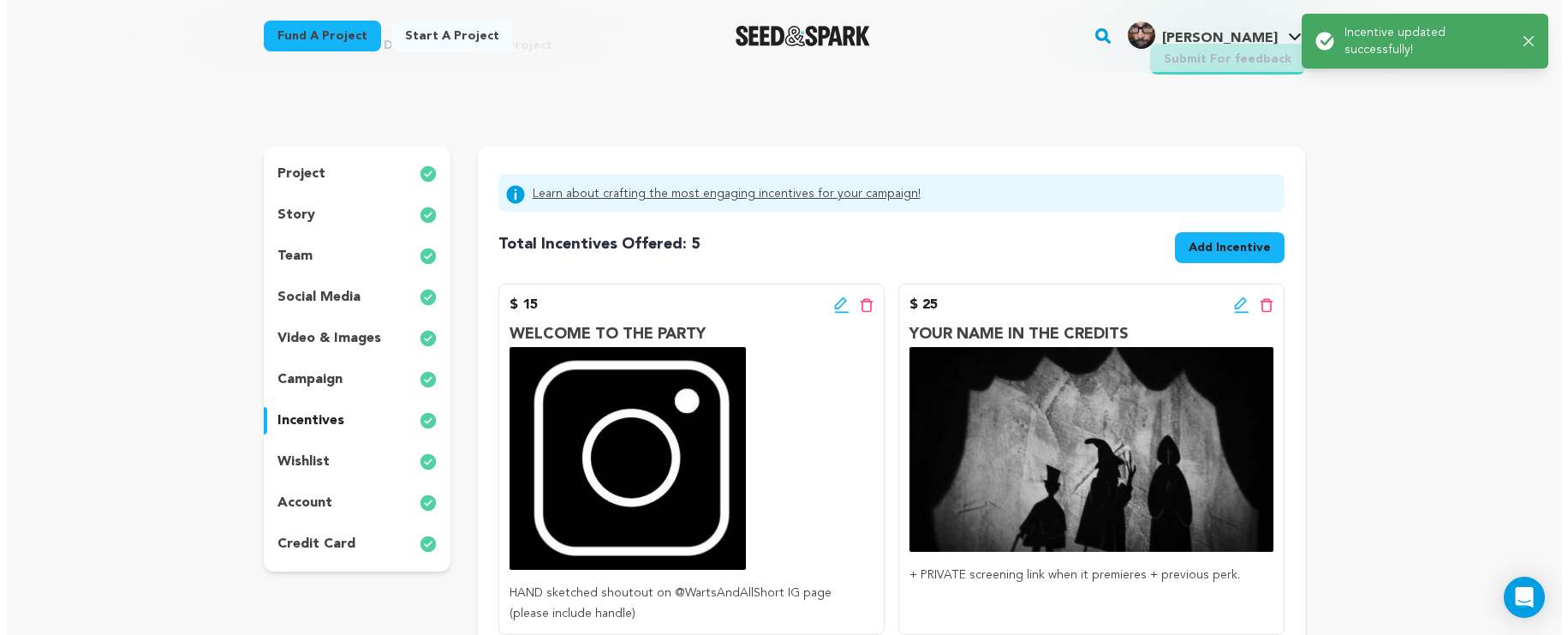
scroll to position [168, 0]
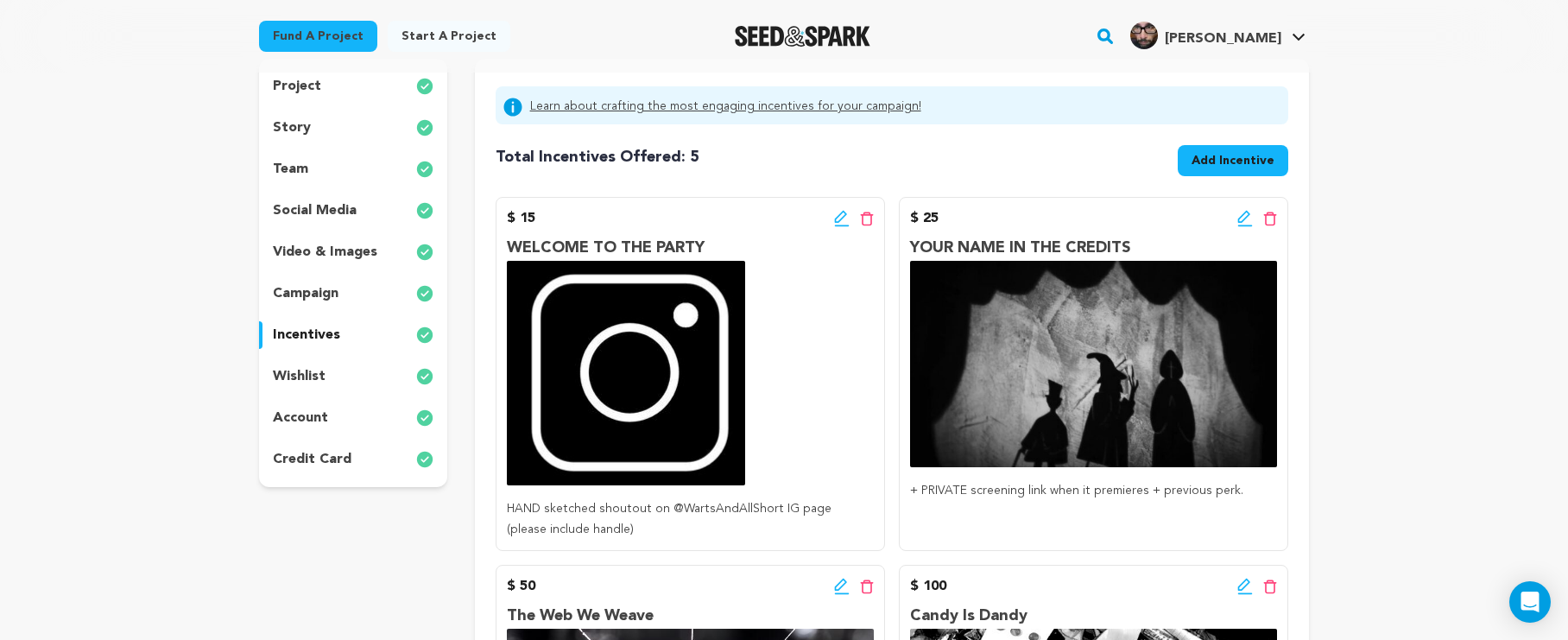
click at [847, 217] on icon at bounding box center [842, 218] width 16 height 18
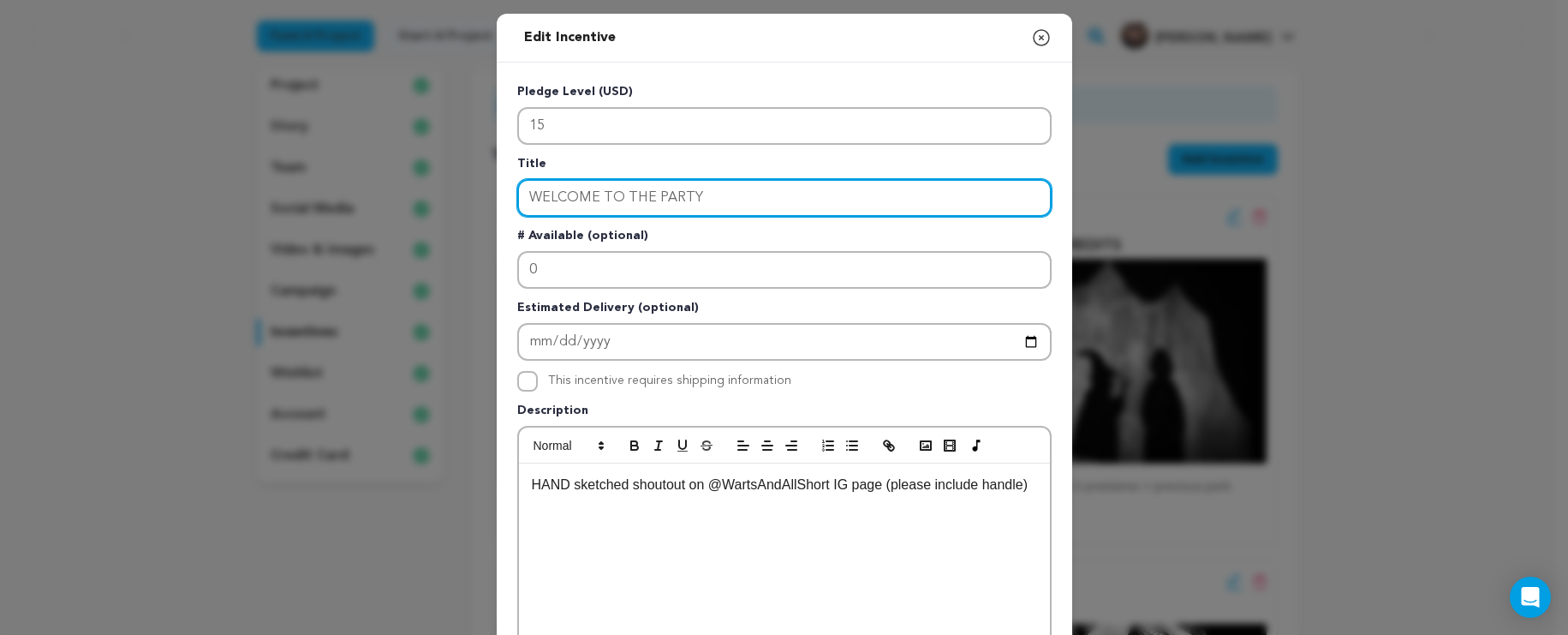
drag, startPoint x: 756, startPoint y: 203, endPoint x: 89, endPoint y: 105, distance: 674.2
click at [89, 105] on div "Edit Incentive Close modal Pledge Level (USD) 15 Title WELCOME TO THE PARTY # A…" at bounding box center [784, 547] width 1568 height 1094
type input "S"
type input "L"
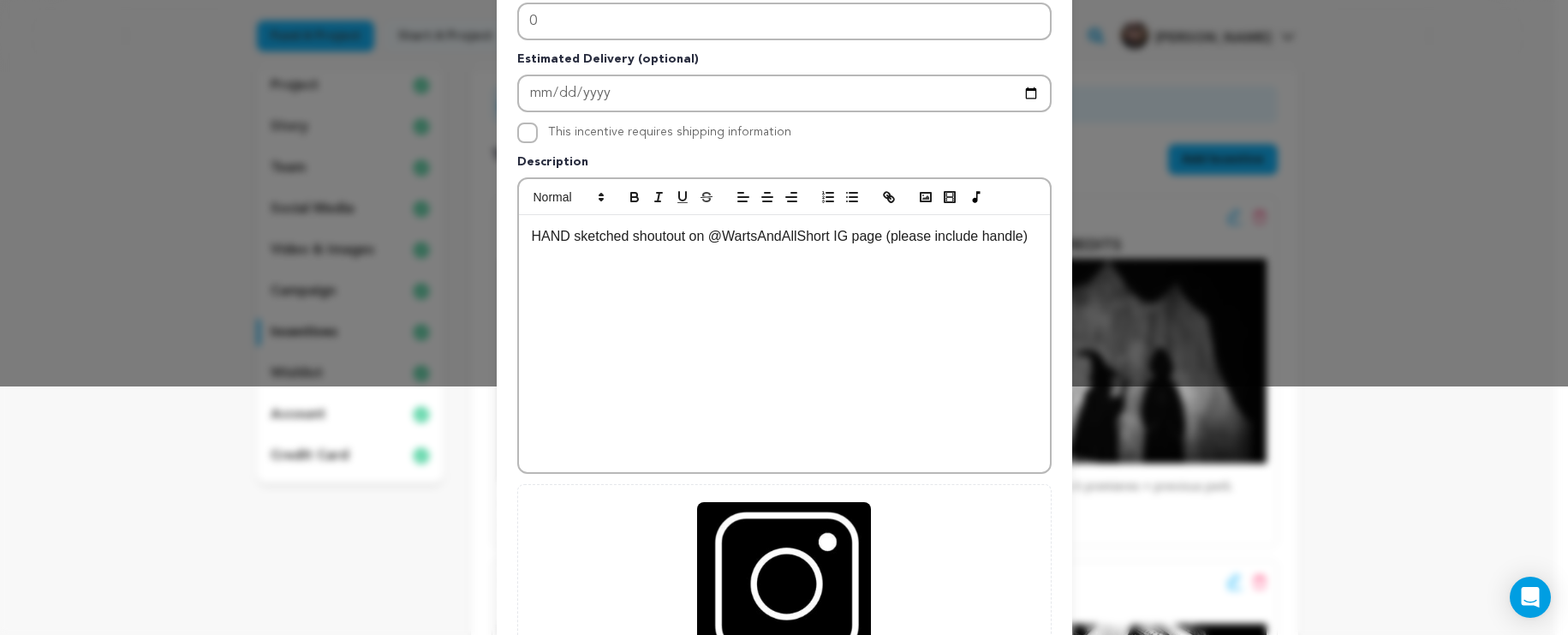
scroll to position [460, 0]
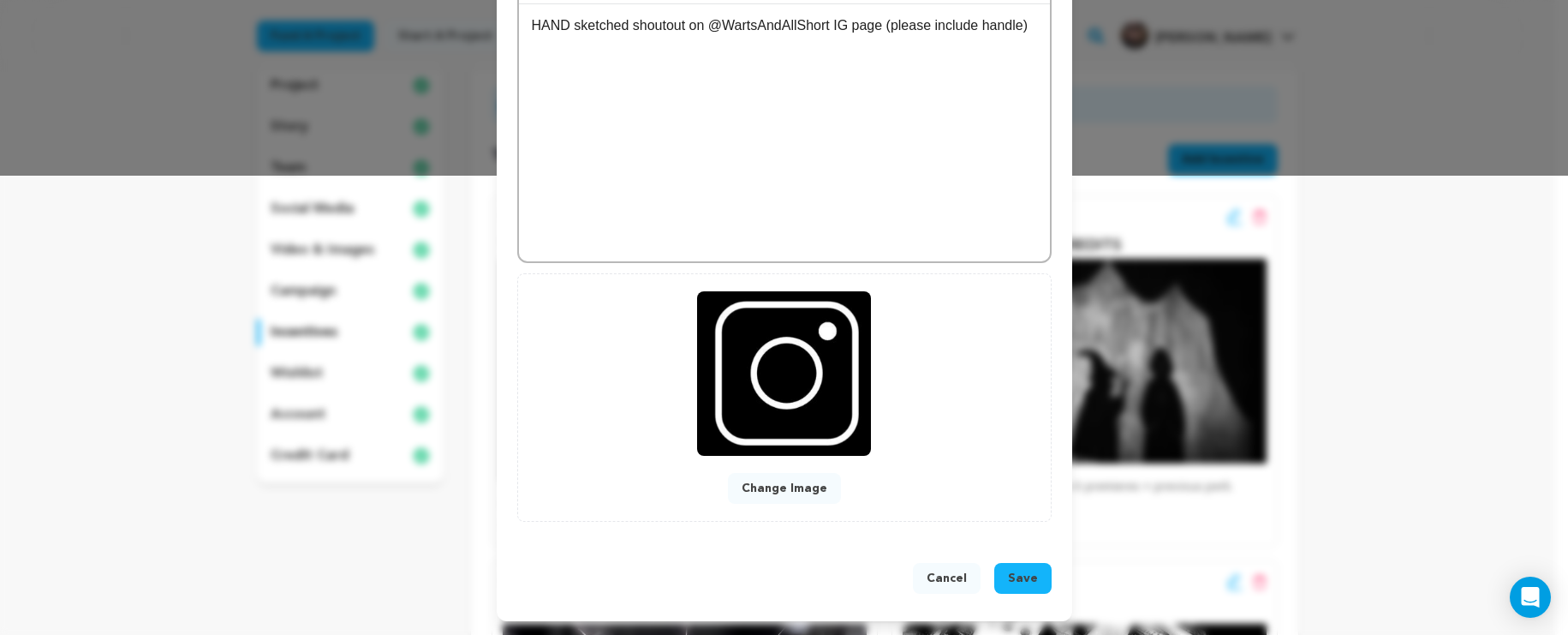
type input "SOCIAL BUTTERFLY"
click at [1008, 575] on span "Save" at bounding box center [1023, 578] width 30 height 18
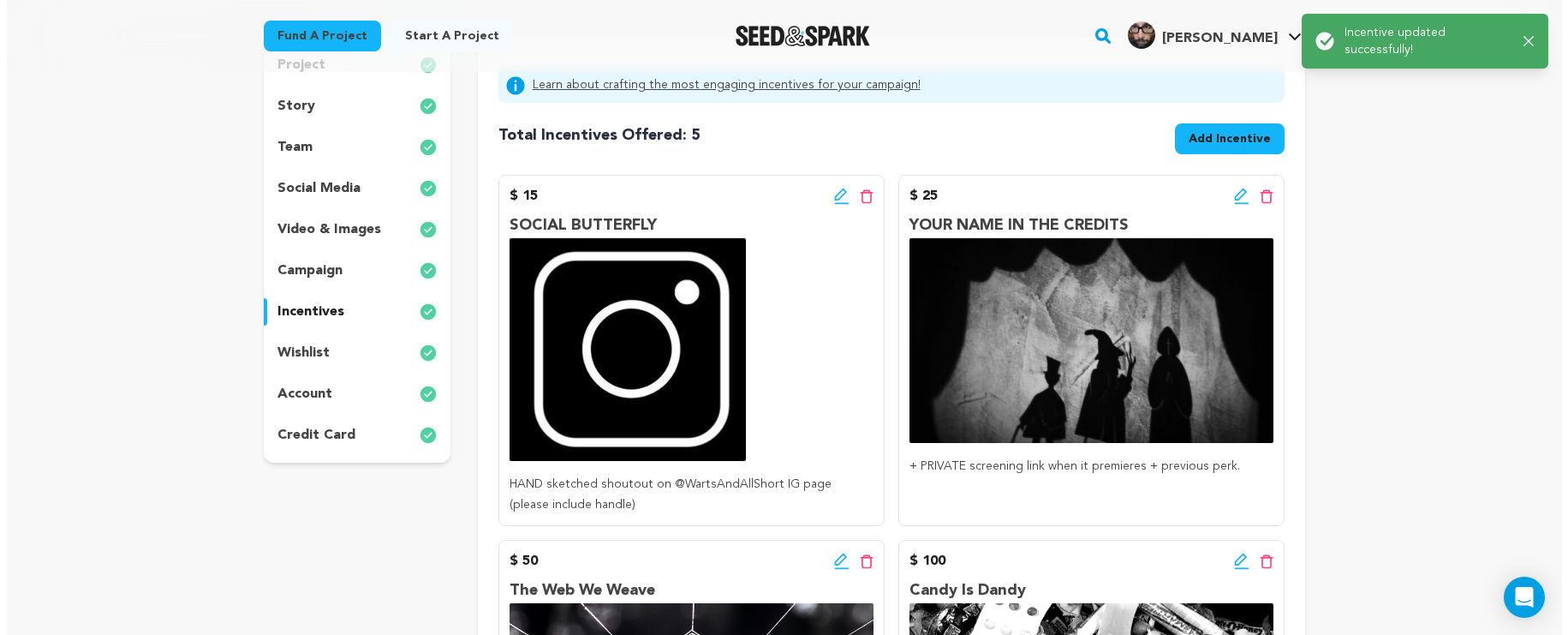
scroll to position [276, 0]
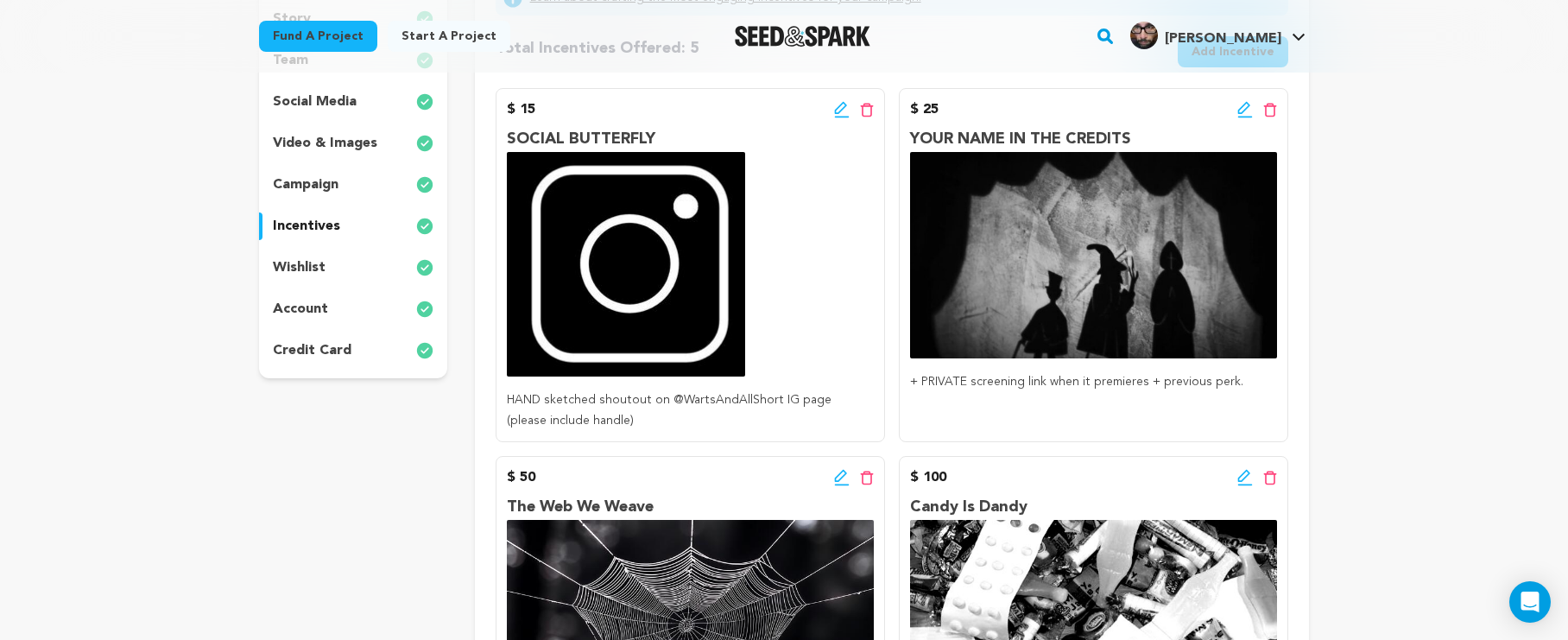
click at [1245, 108] on icon at bounding box center [1245, 109] width 16 height 18
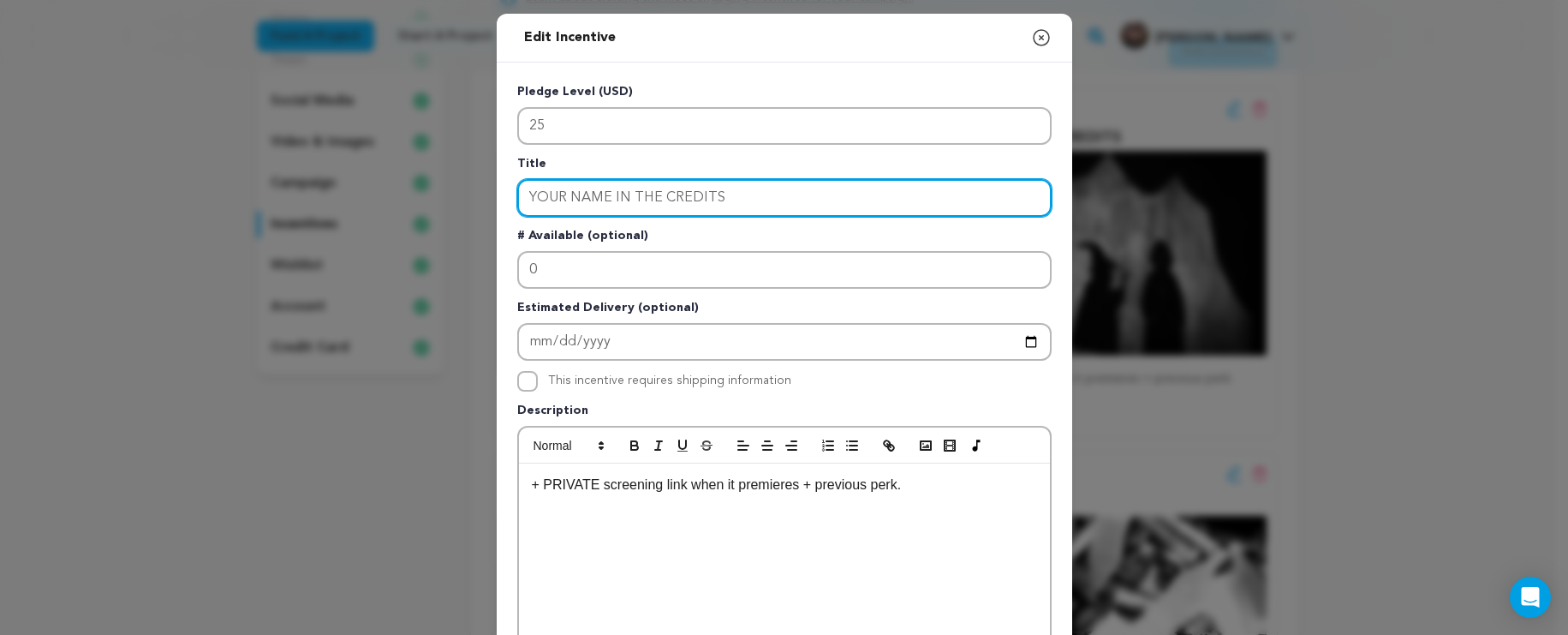
drag, startPoint x: 825, startPoint y: 198, endPoint x: 490, endPoint y: 198, distance: 335.0
click at [489, 195] on div "Edit Incentive Close modal Pledge Level (USD) 25 Title YOUR NAME IN THE CREDITS…" at bounding box center [784, 547] width 1568 height 1094
type input "CANDY IS DANDY"
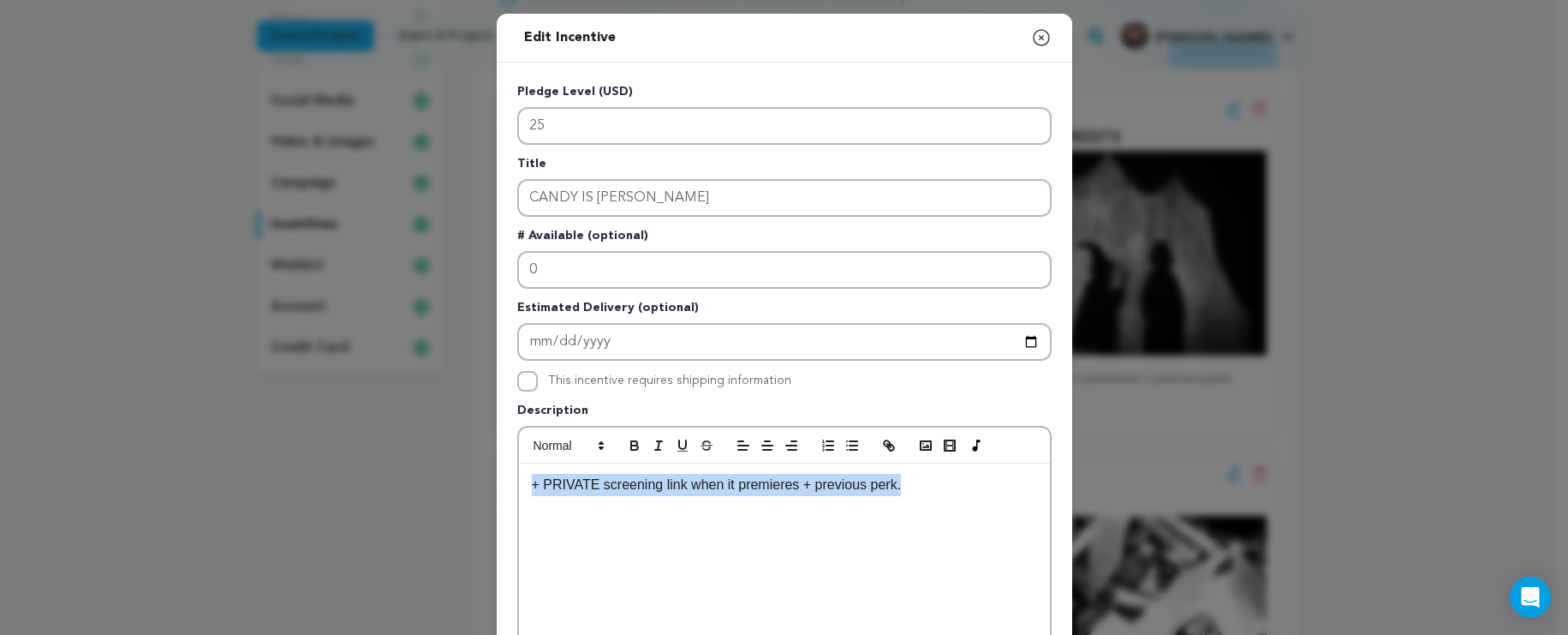
drag, startPoint x: 928, startPoint y: 492, endPoint x: 492, endPoint y: 480, distance: 436.2
click at [497, 480] on div "Pledge Level (USD) 25 Title CANDY IS DANDY # Available (optional) 0 Estimated D…" at bounding box center [785, 532] width 576 height 939
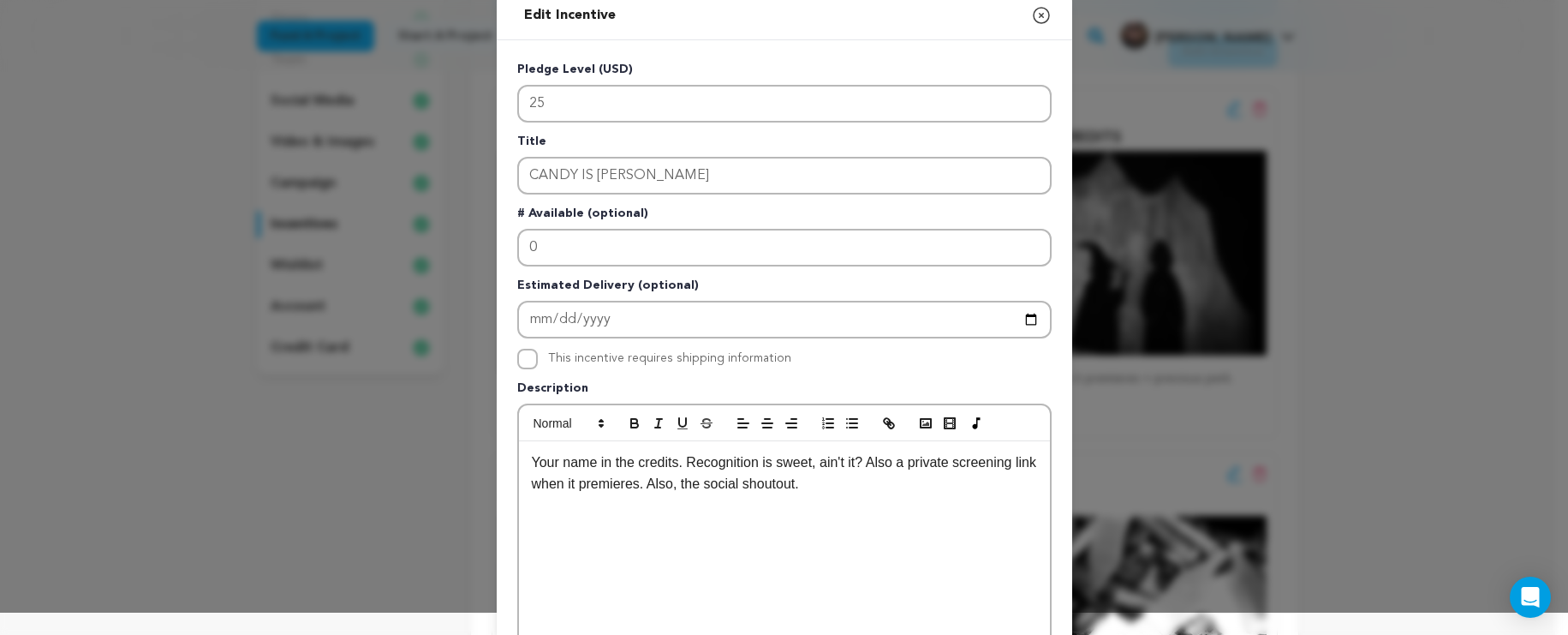
scroll to position [44, 0]
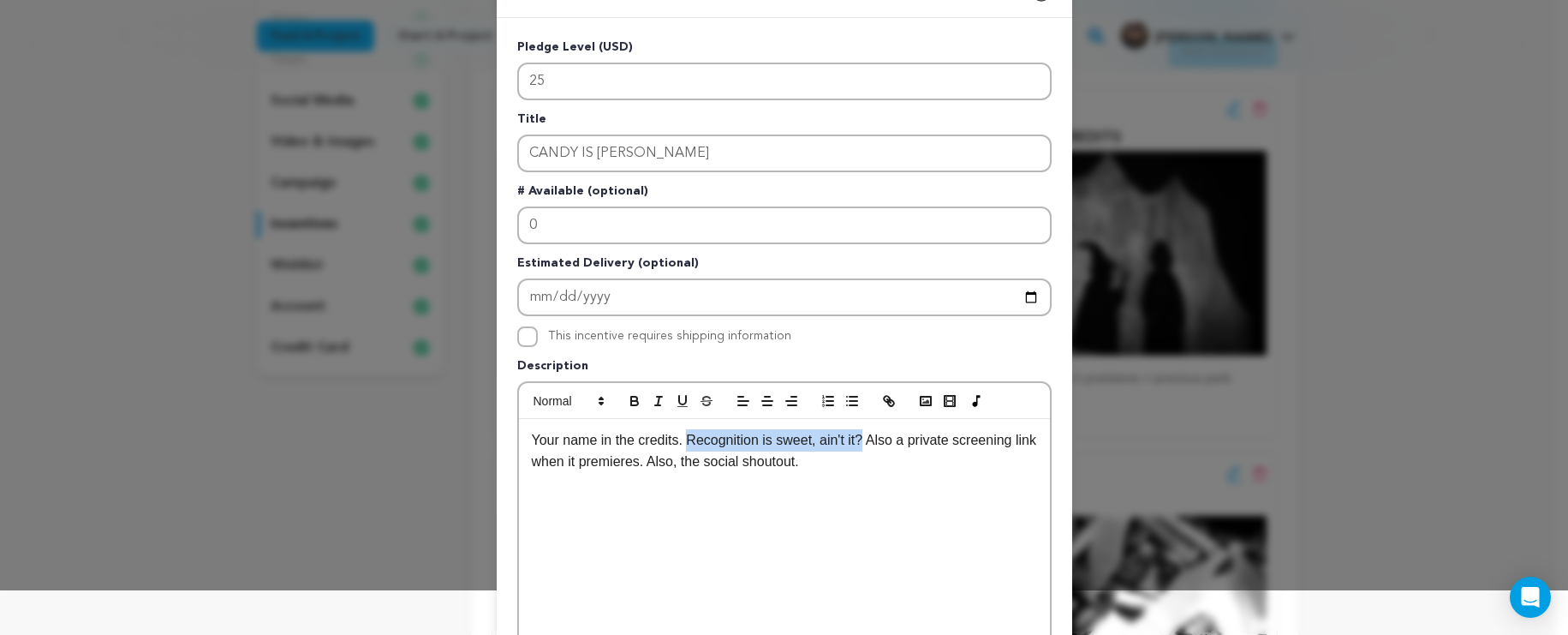
drag, startPoint x: 864, startPoint y: 442, endPoint x: 686, endPoint y: 439, distance: 178.0
click at [686, 439] on p "Your name in the credits. Recognition is sweet, ain't it? Also a private screen…" at bounding box center [785, 451] width 505 height 44
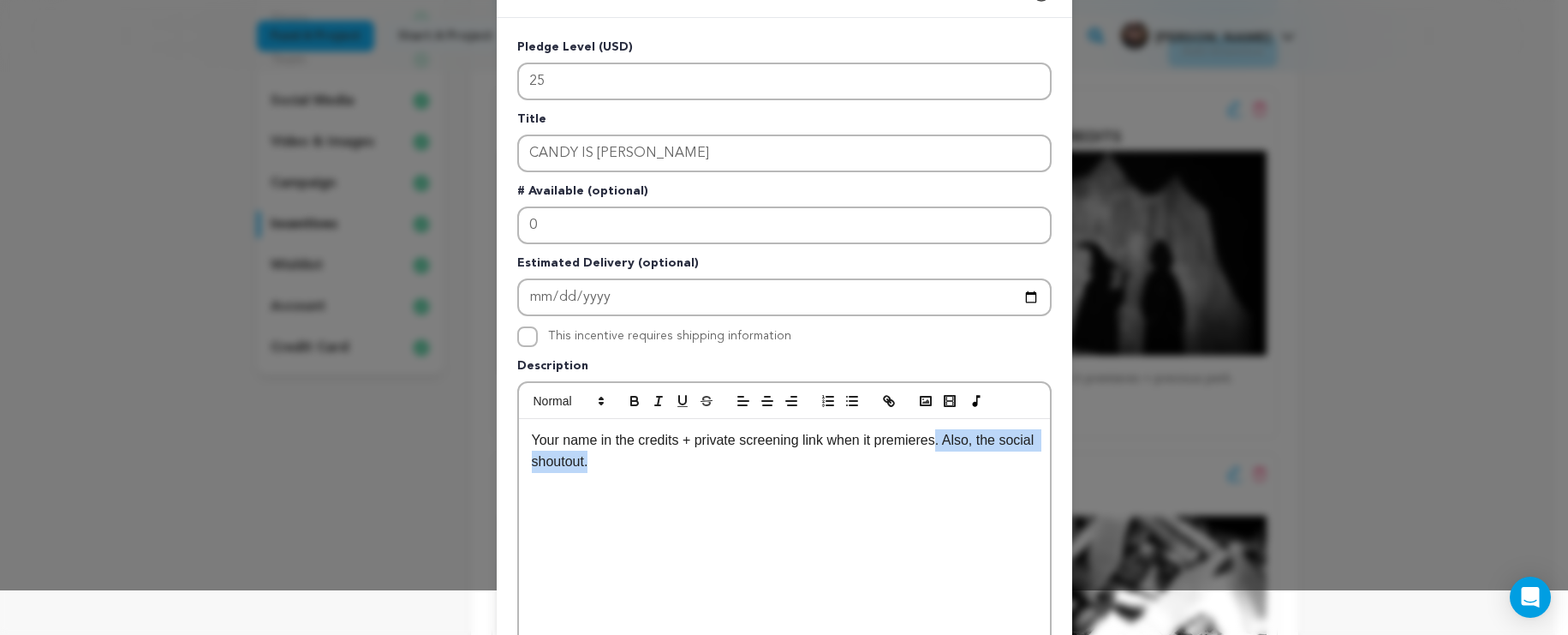
drag, startPoint x: 646, startPoint y: 464, endPoint x: 938, endPoint y: 438, distance: 293.2
click at [938, 438] on p "Your name in the credits + private screening link when it premieres. Also, the …" at bounding box center [785, 451] width 505 height 44
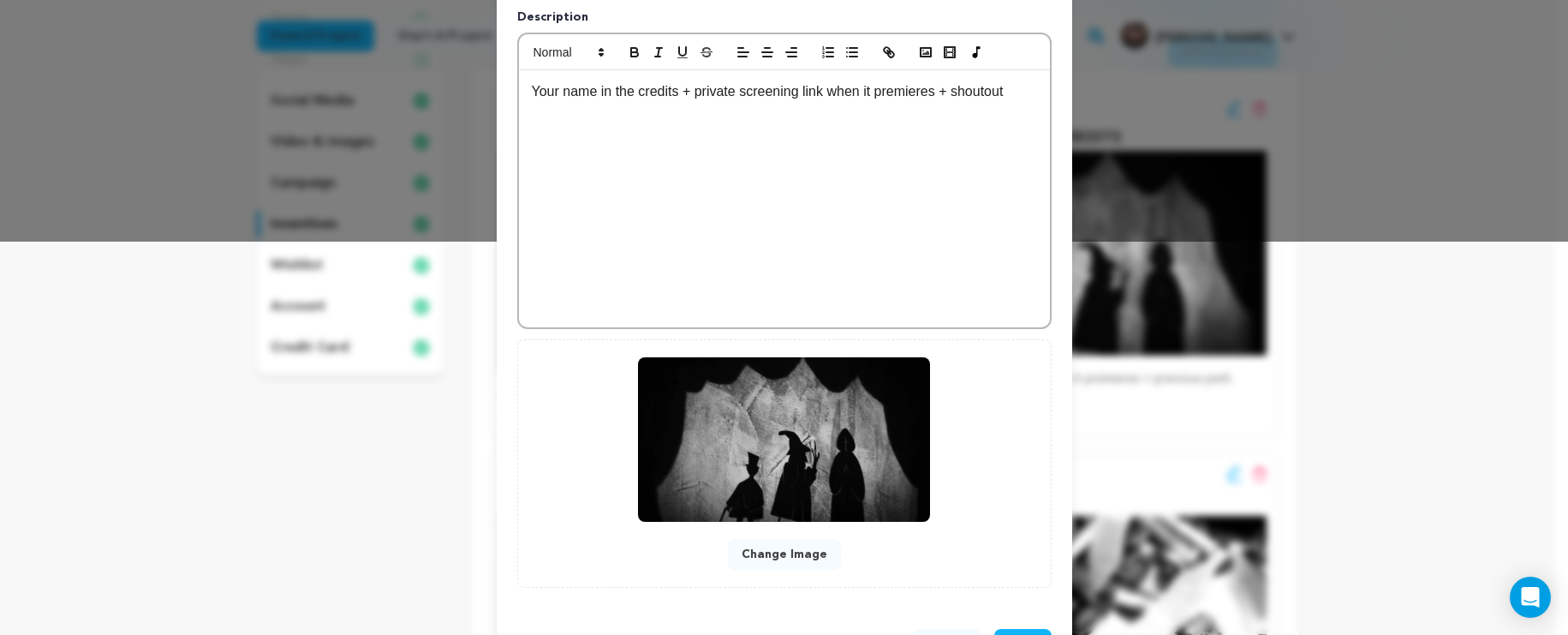
scroll to position [460, 0]
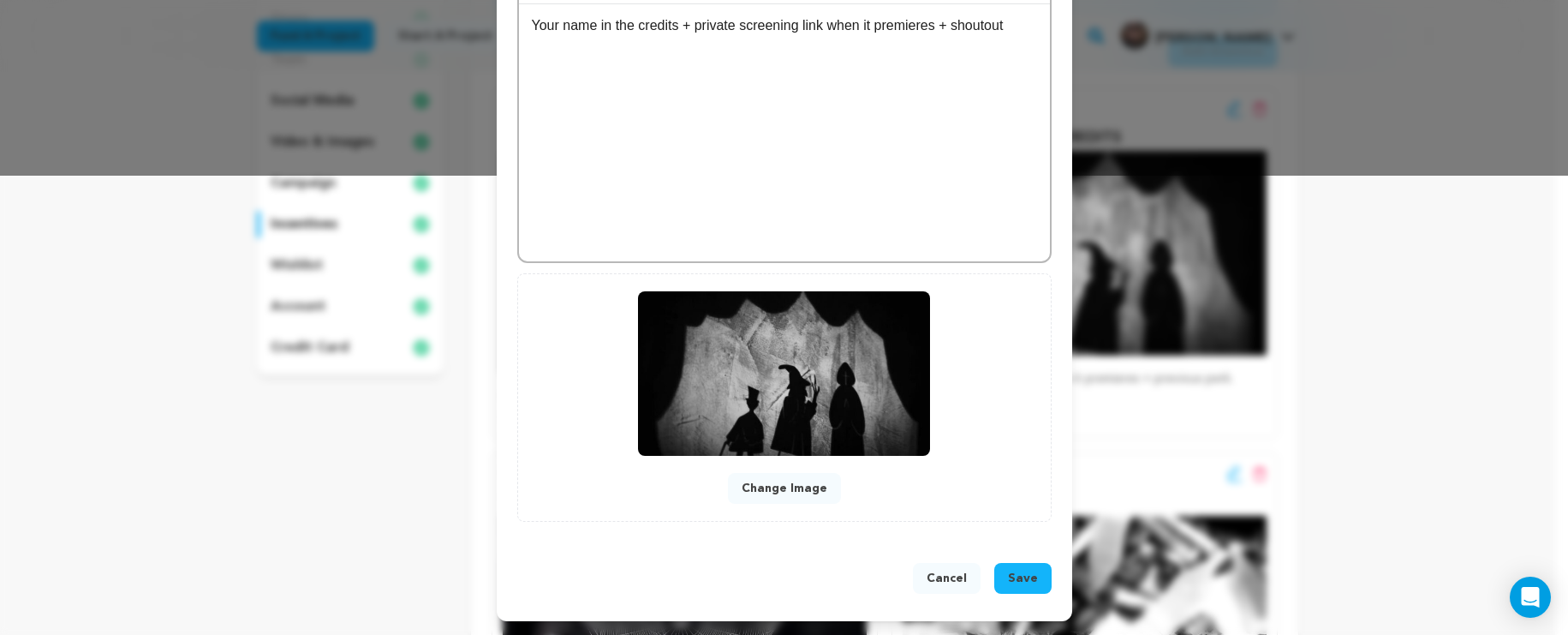
click at [1019, 578] on span "Save" at bounding box center [1023, 578] width 30 height 18
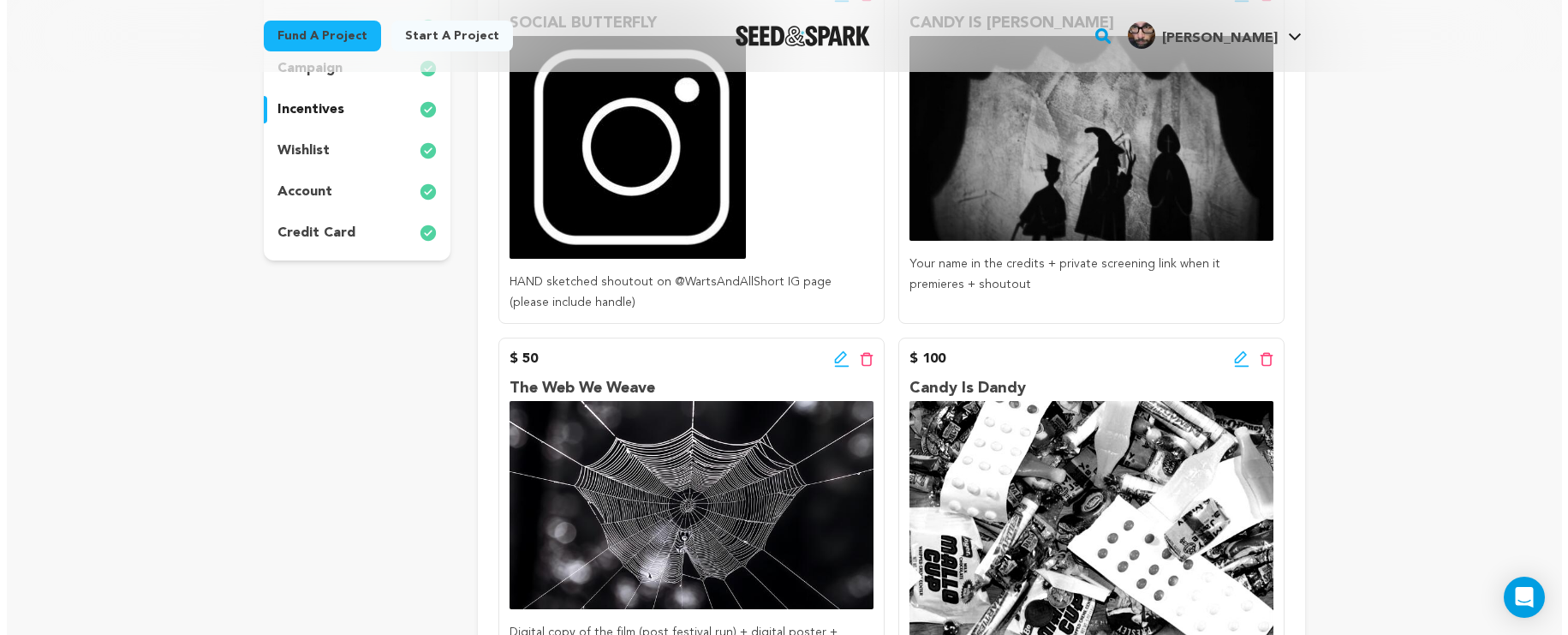
scroll to position [191, 0]
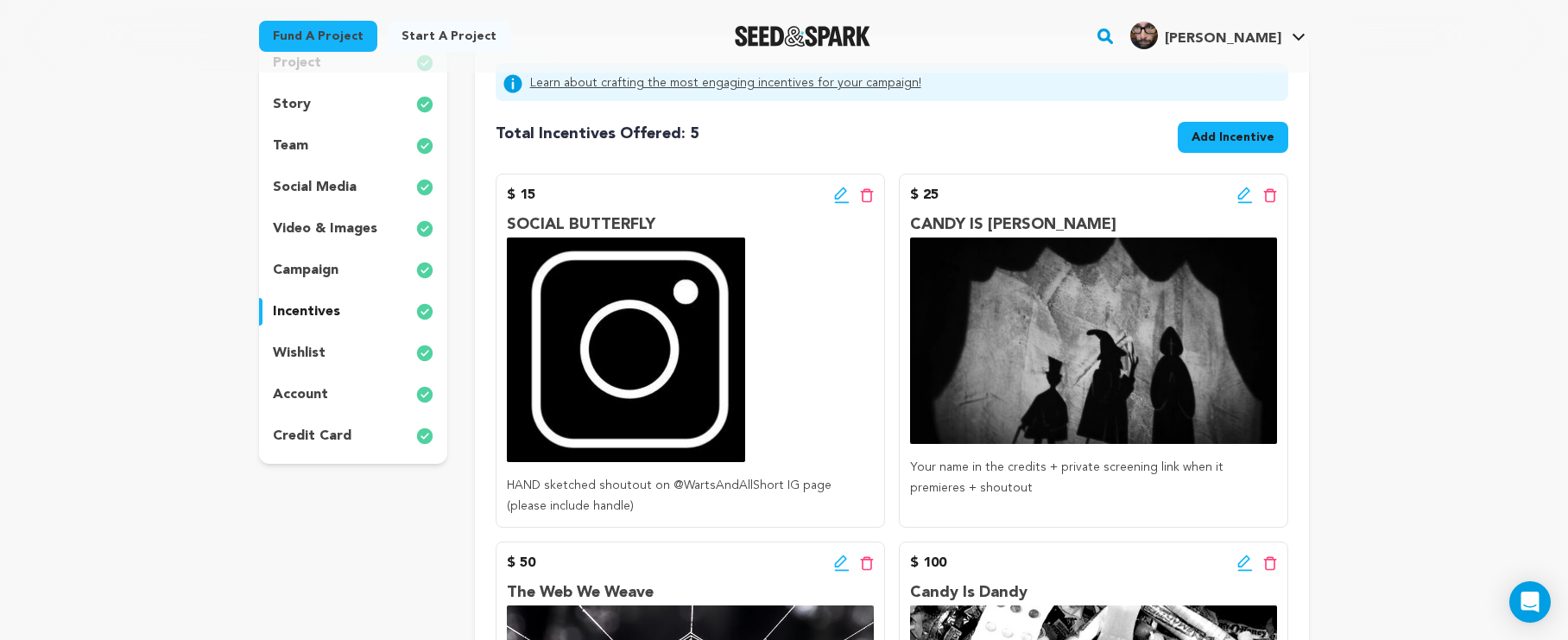
click at [1239, 193] on icon at bounding box center [1245, 195] width 16 height 18
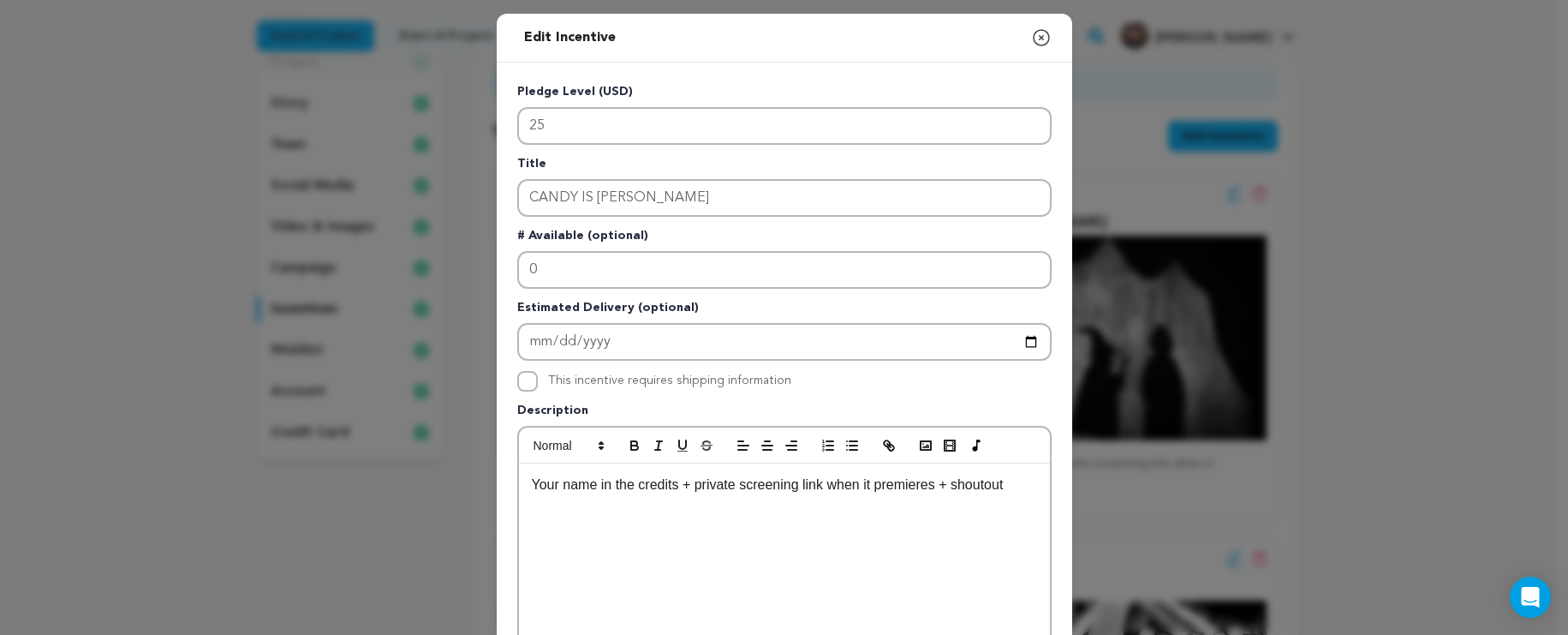
drag, startPoint x: 951, startPoint y: 481, endPoint x: 959, endPoint y: 483, distance: 8.2
click at [951, 481] on p "Your name in the credits + private screening link when it premieres + shoutout" at bounding box center [785, 485] width 505 height 22
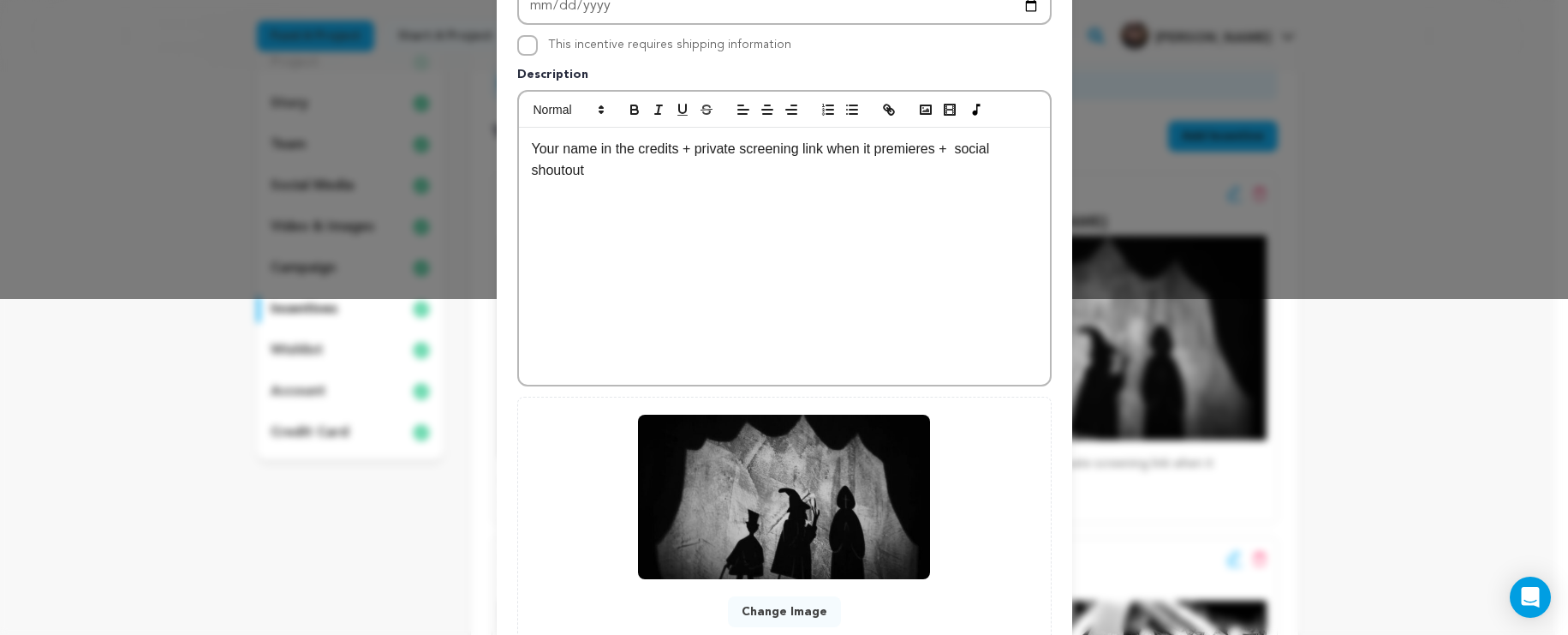
scroll to position [460, 0]
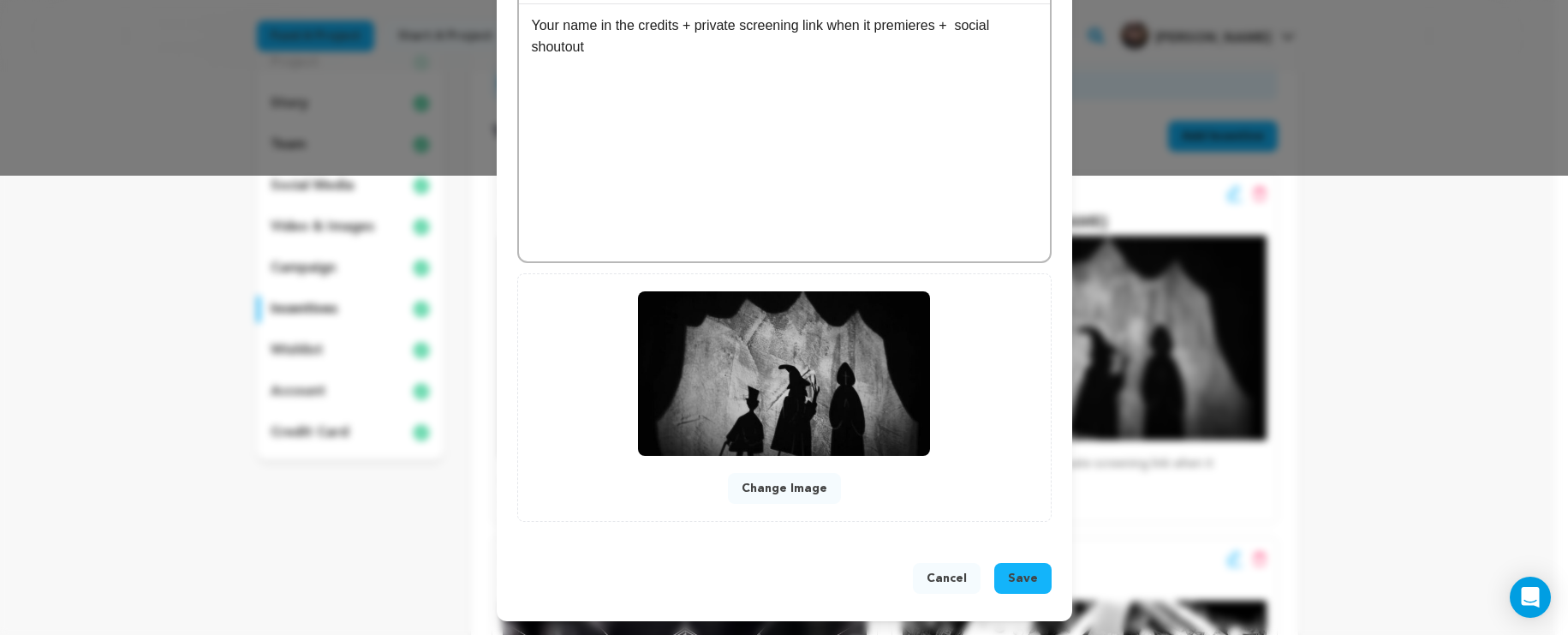
click at [1016, 572] on span "Save" at bounding box center [1023, 578] width 30 height 18
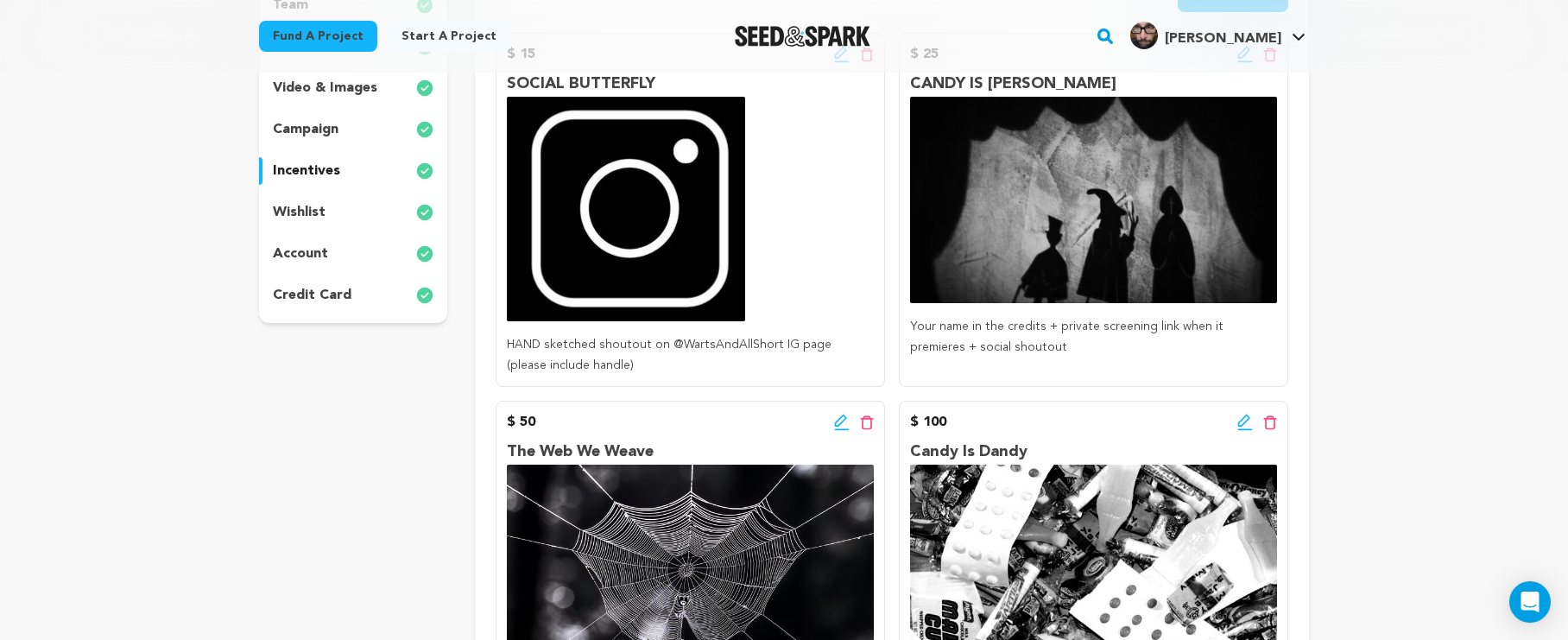
scroll to position [428, 0]
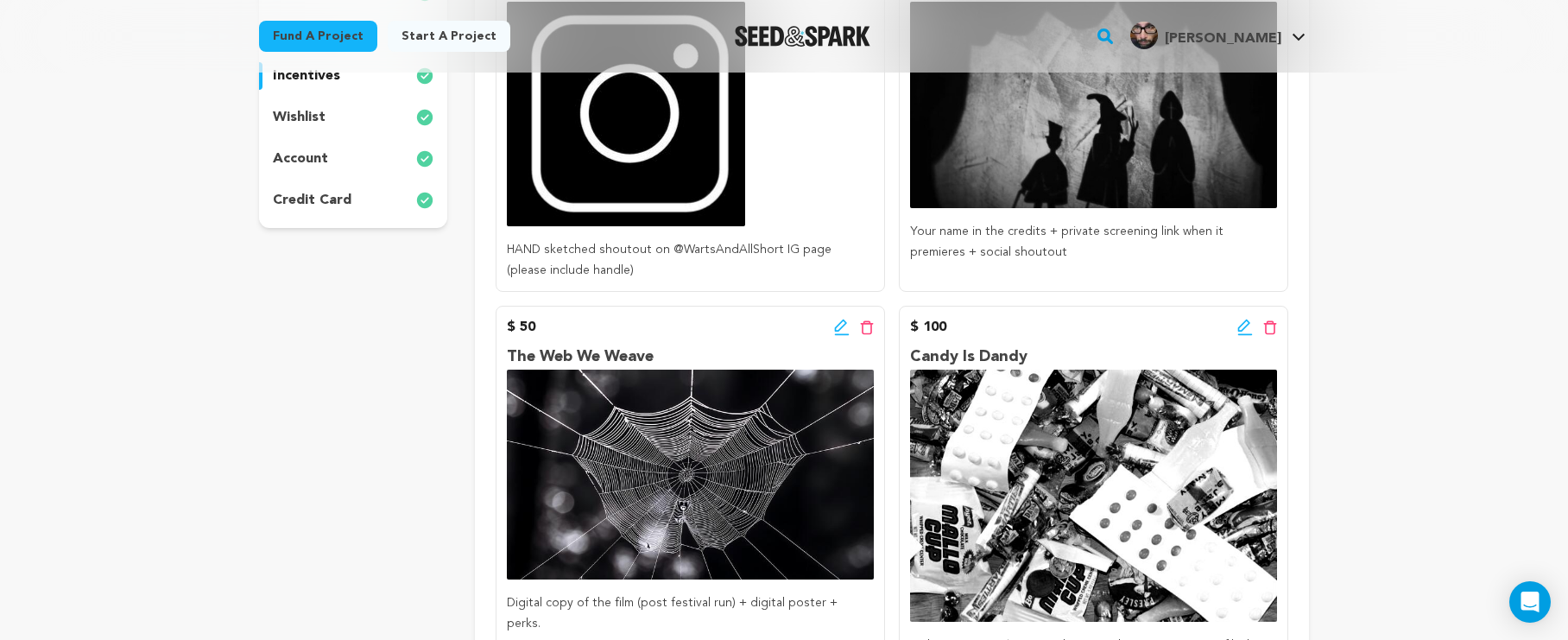
click at [839, 330] on icon at bounding box center [842, 327] width 16 height 18
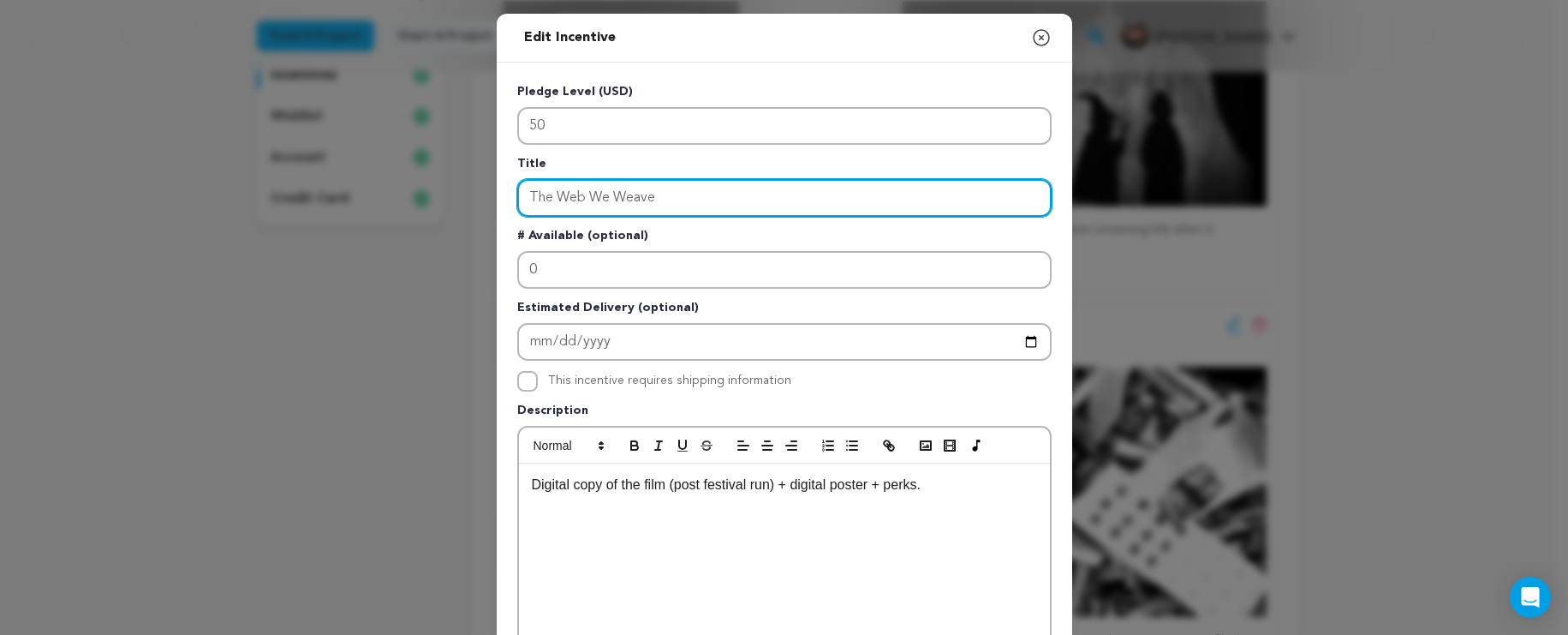
drag, startPoint x: 672, startPoint y: 204, endPoint x: 499, endPoint y: 181, distance: 174.5
click at [499, 181] on div "Pledge Level (USD) 50 Title The Web We Weave # Available (optional) 0 Estimated…" at bounding box center [785, 532] width 576 height 939
type input "BUT LIQUOR IS QUICKER"
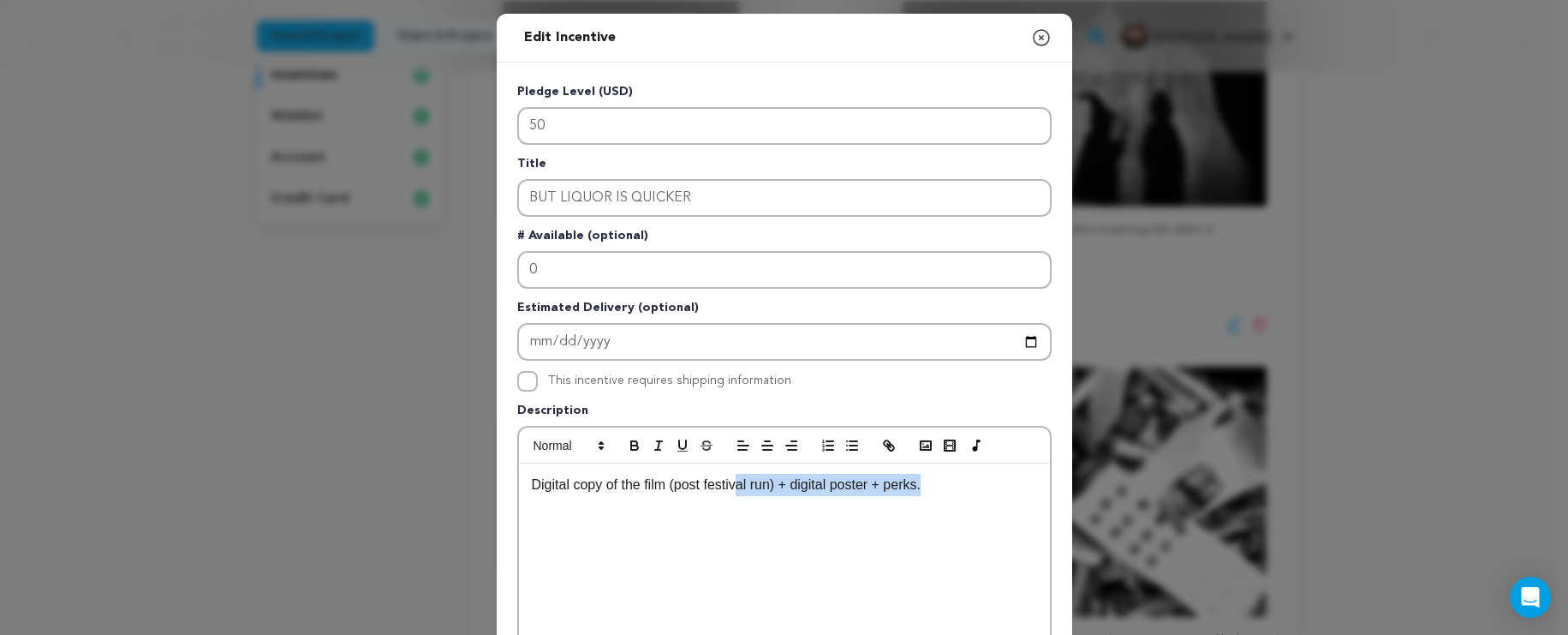
drag, startPoint x: 963, startPoint y: 492, endPoint x: 735, endPoint y: 488, distance: 228.0
click at [735, 488] on p "Digital copy of the film (post festival run) + digital poster + perks." at bounding box center [785, 485] width 505 height 22
click at [1037, 32] on icon "button" at bounding box center [1041, 38] width 20 height 20
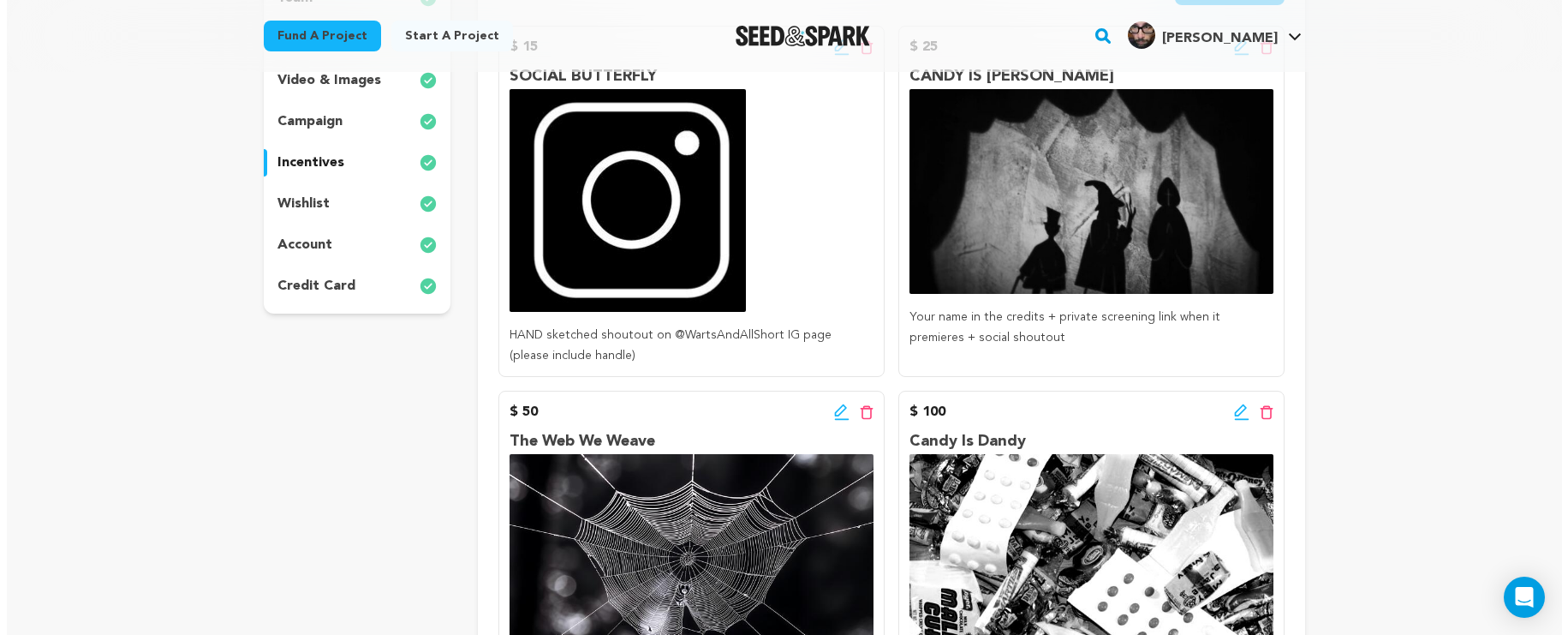
scroll to position [266, 0]
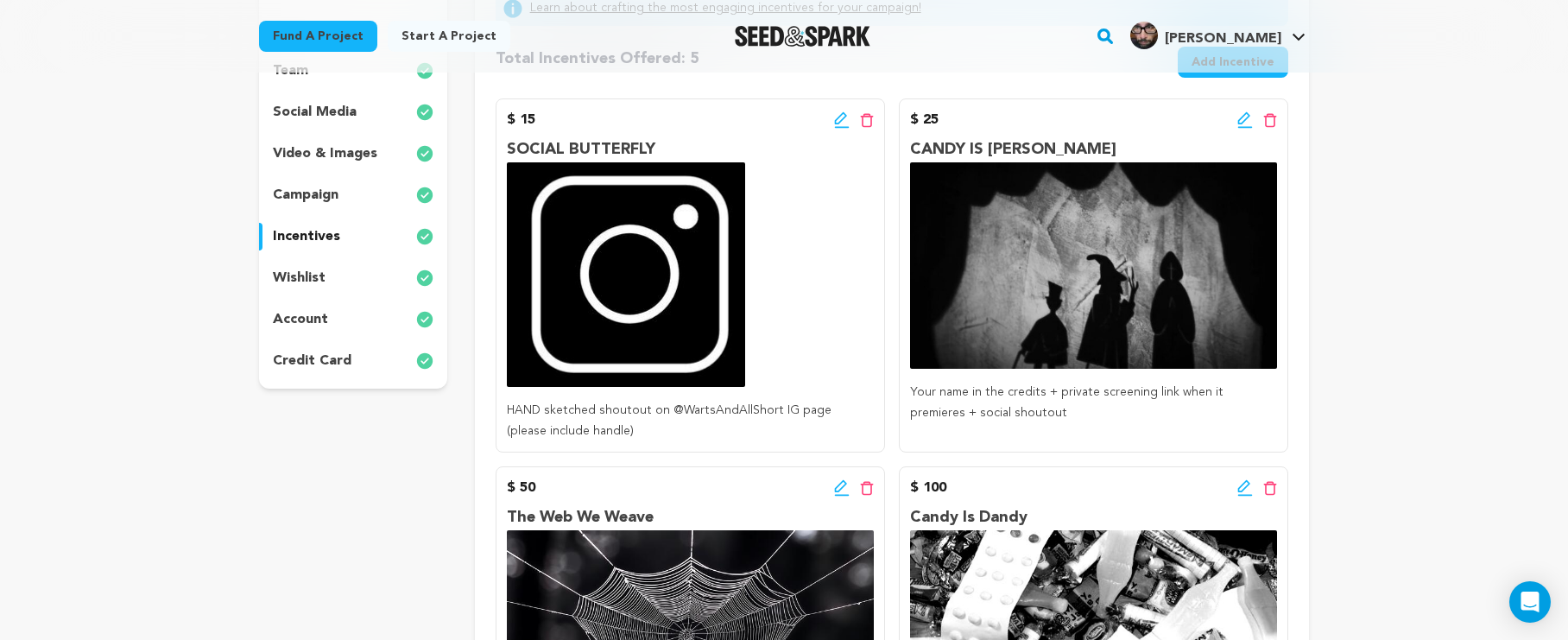
click at [1242, 126] on icon at bounding box center [1245, 119] width 16 height 18
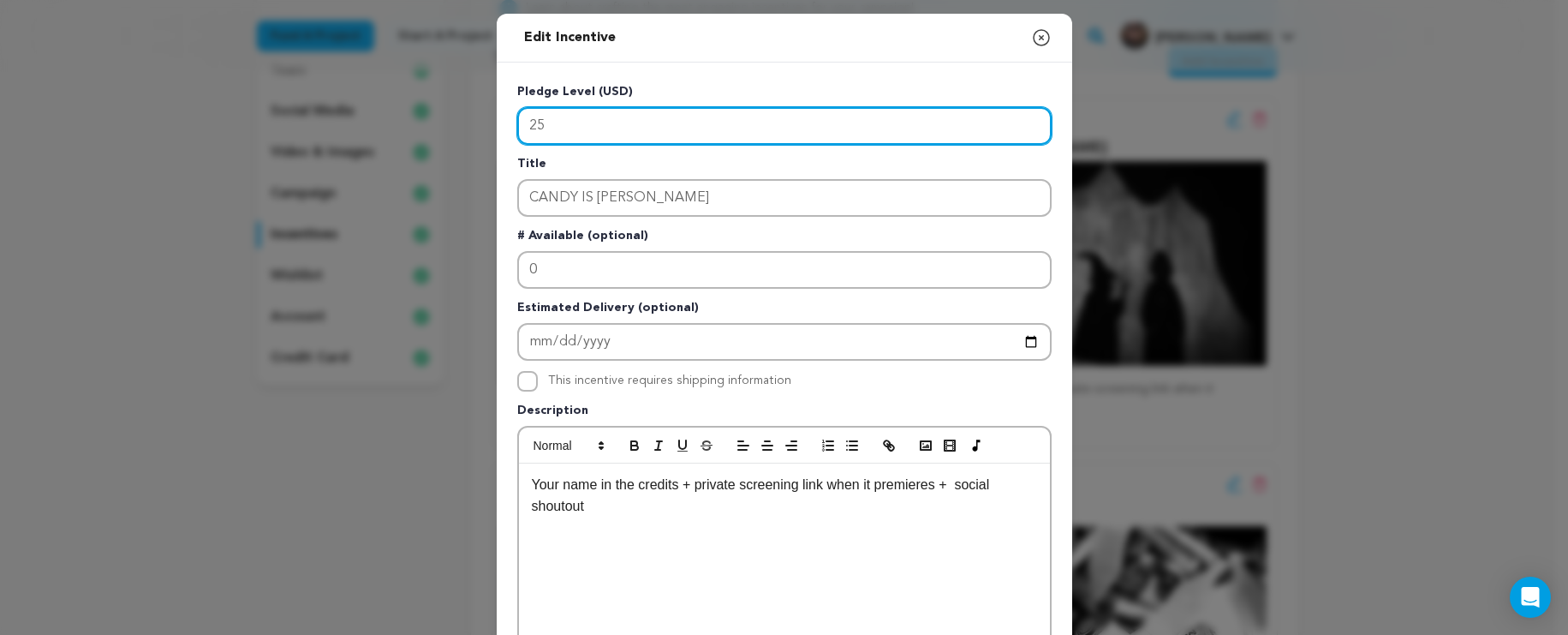
click at [770, 131] on input "25" at bounding box center [784, 126] width 534 height 38
drag, startPoint x: 770, startPoint y: 131, endPoint x: 516, endPoint y: 119, distance: 254.3
click at [517, 119] on input "25" at bounding box center [784, 126] width 534 height 38
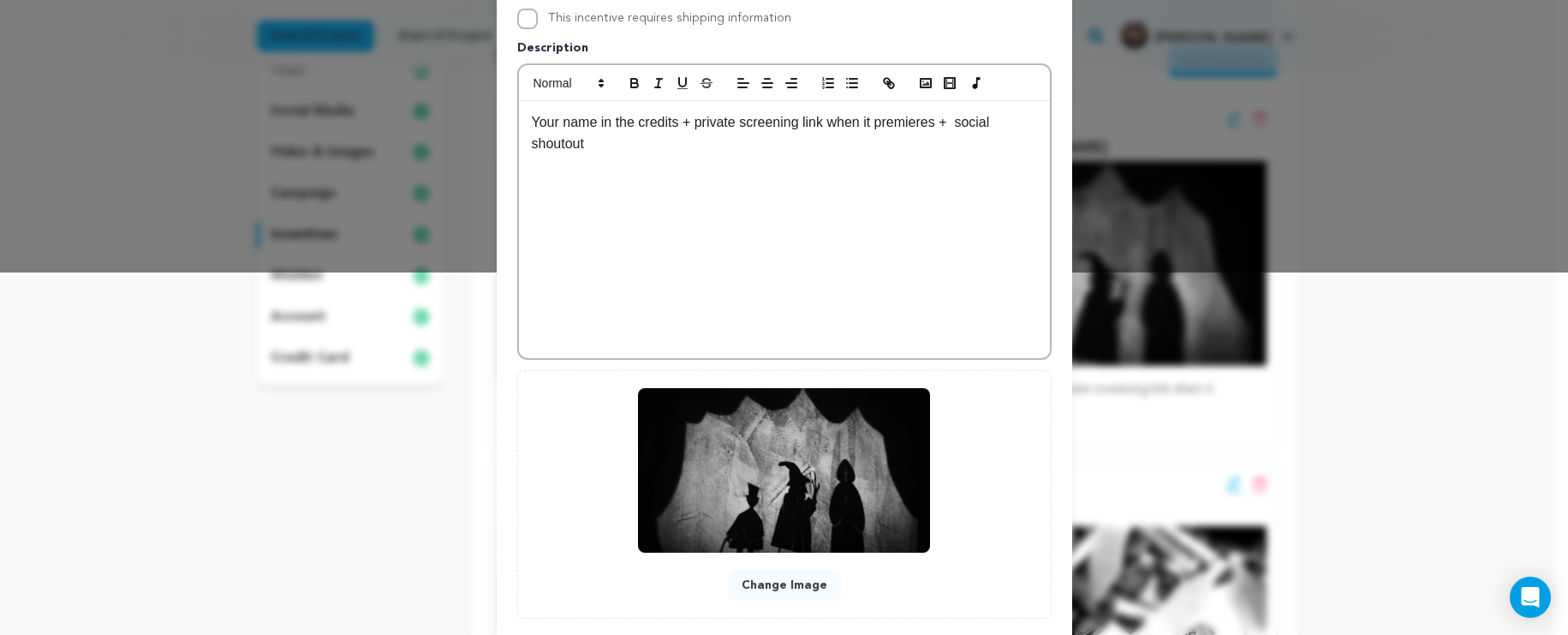
scroll to position [460, 0]
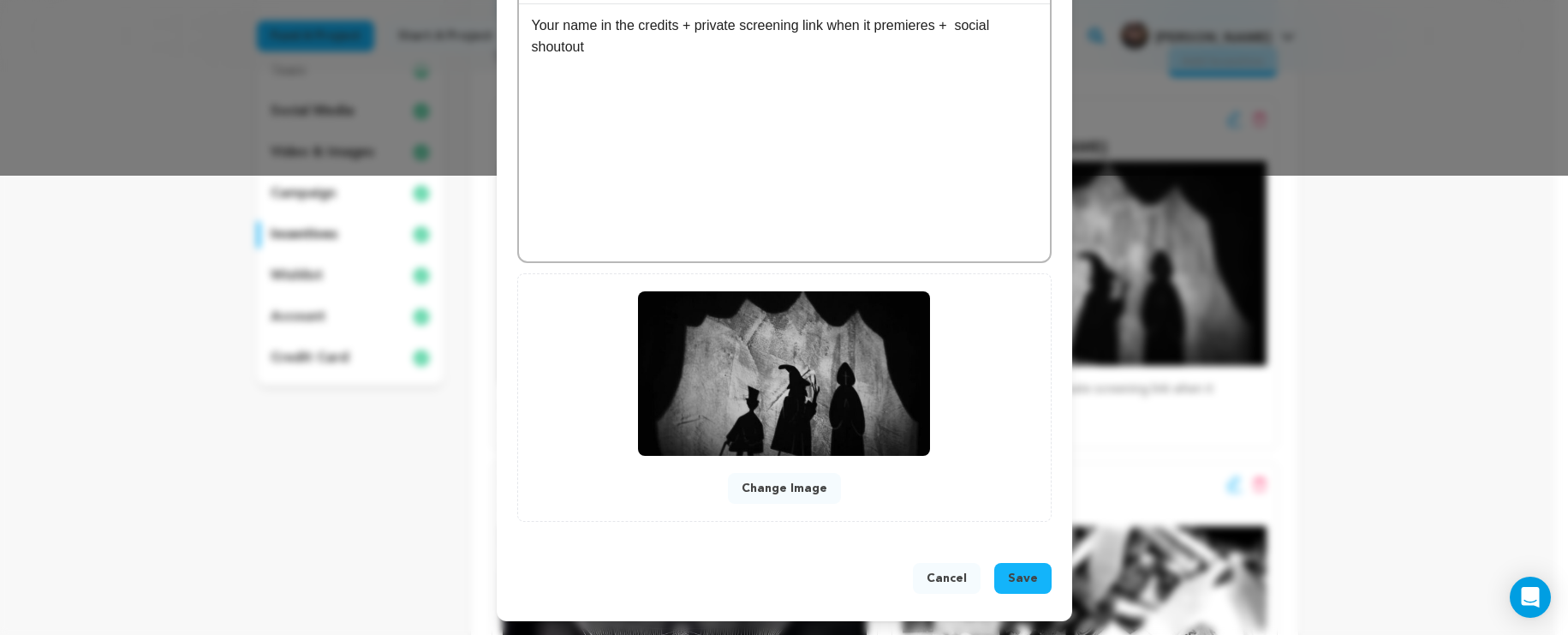
type input "30"
click at [1011, 579] on span "Save" at bounding box center [1023, 578] width 30 height 18
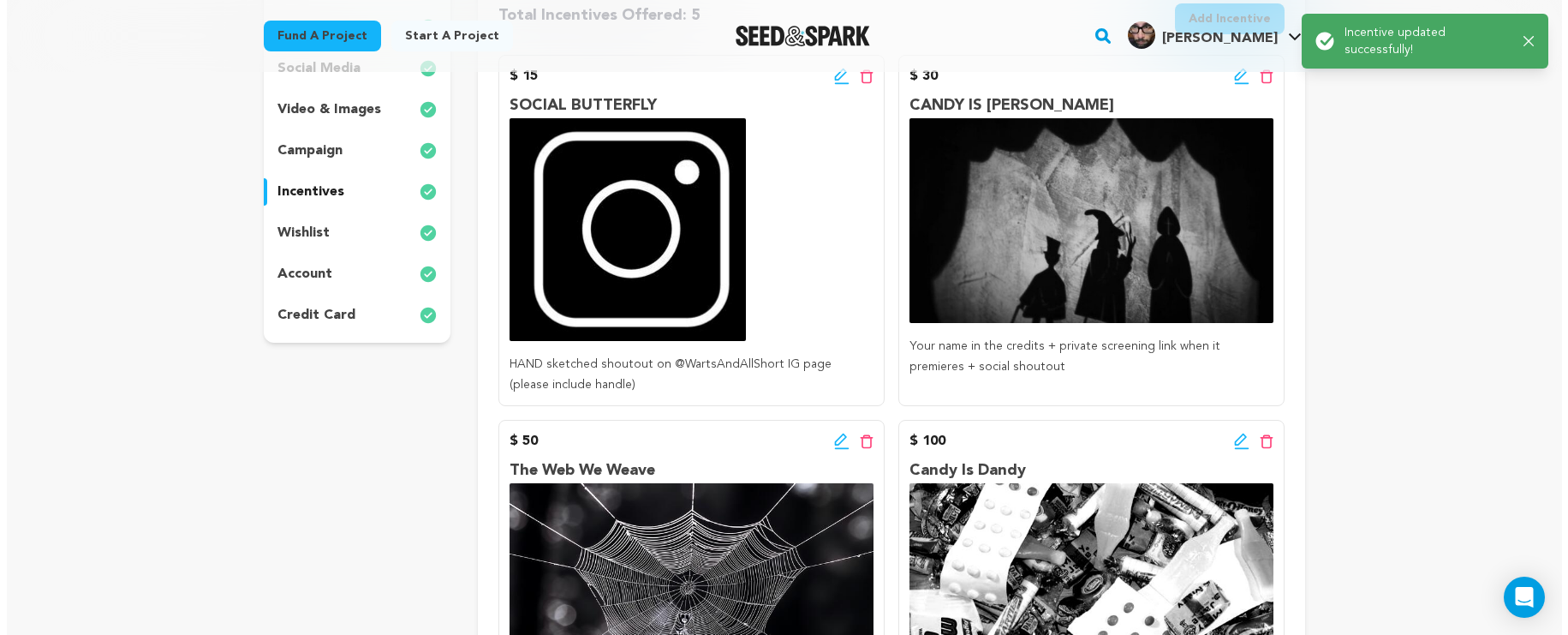
scroll to position [330, 0]
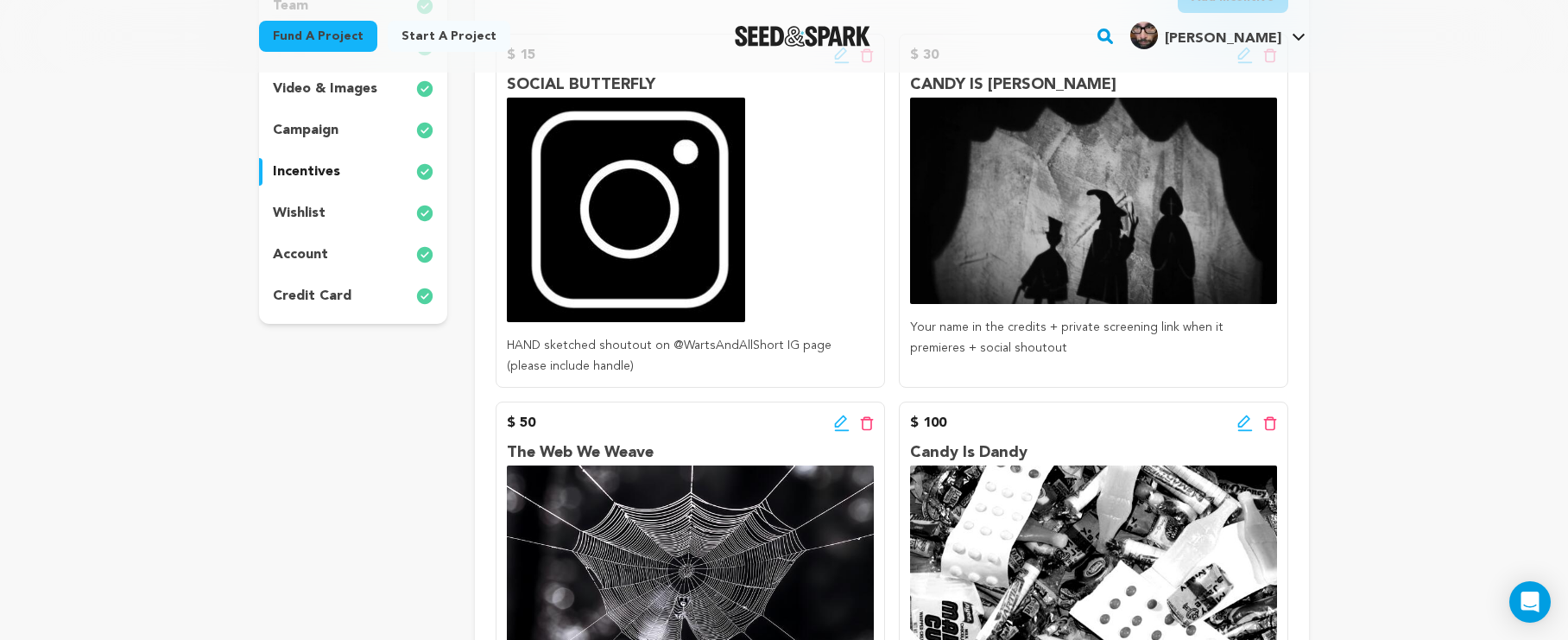
click at [1239, 424] on icon at bounding box center [1245, 423] width 16 height 18
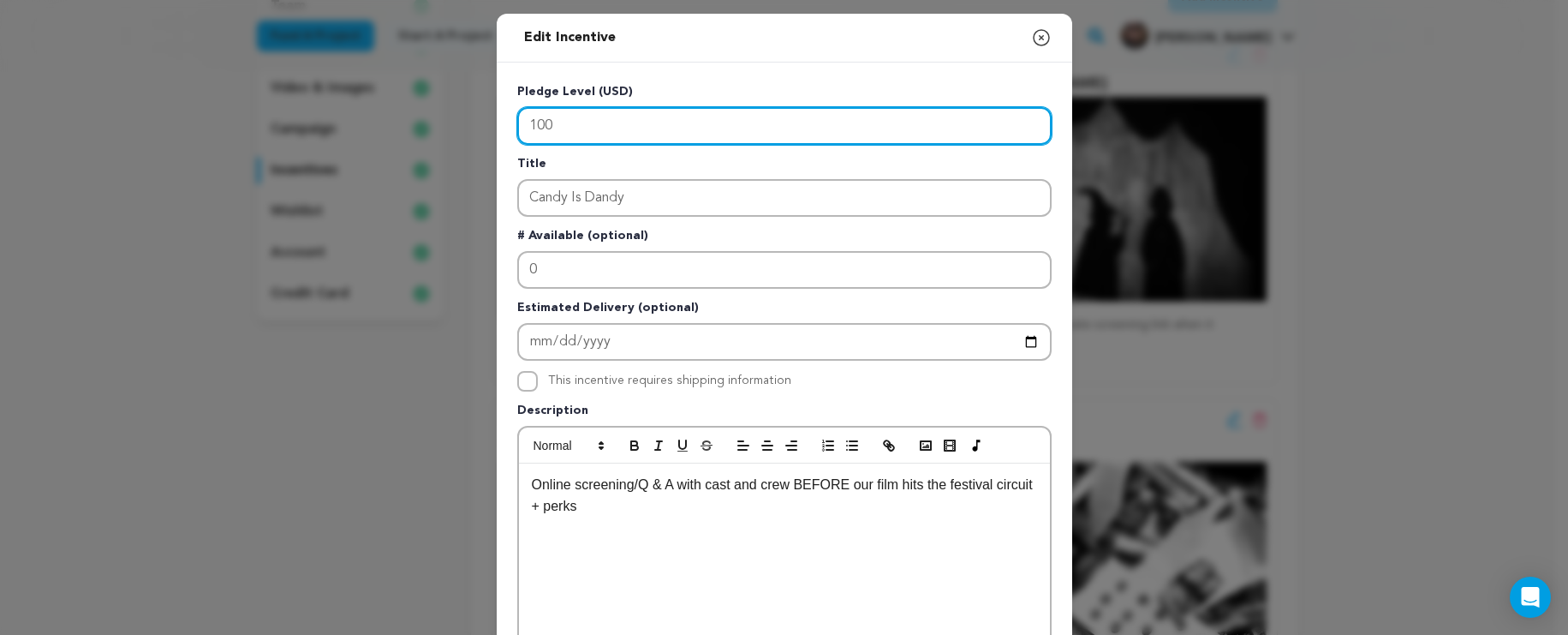
drag, startPoint x: 556, startPoint y: 130, endPoint x: 488, endPoint y: 138, distance: 68.5
click at [488, 138] on div "Edit Incentive Close modal Pledge Level (USD) 100 Title Candy Is Dandy # Availa…" at bounding box center [784, 547] width 1568 height 1094
drag, startPoint x: 549, startPoint y: 127, endPoint x: 498, endPoint y: 126, distance: 51.0
click at [498, 126] on div "Pledge Level (USD) 100 Title Candy Is Dandy # Available (optional) 0 Estimated …" at bounding box center [785, 532] width 576 height 939
type input "25"
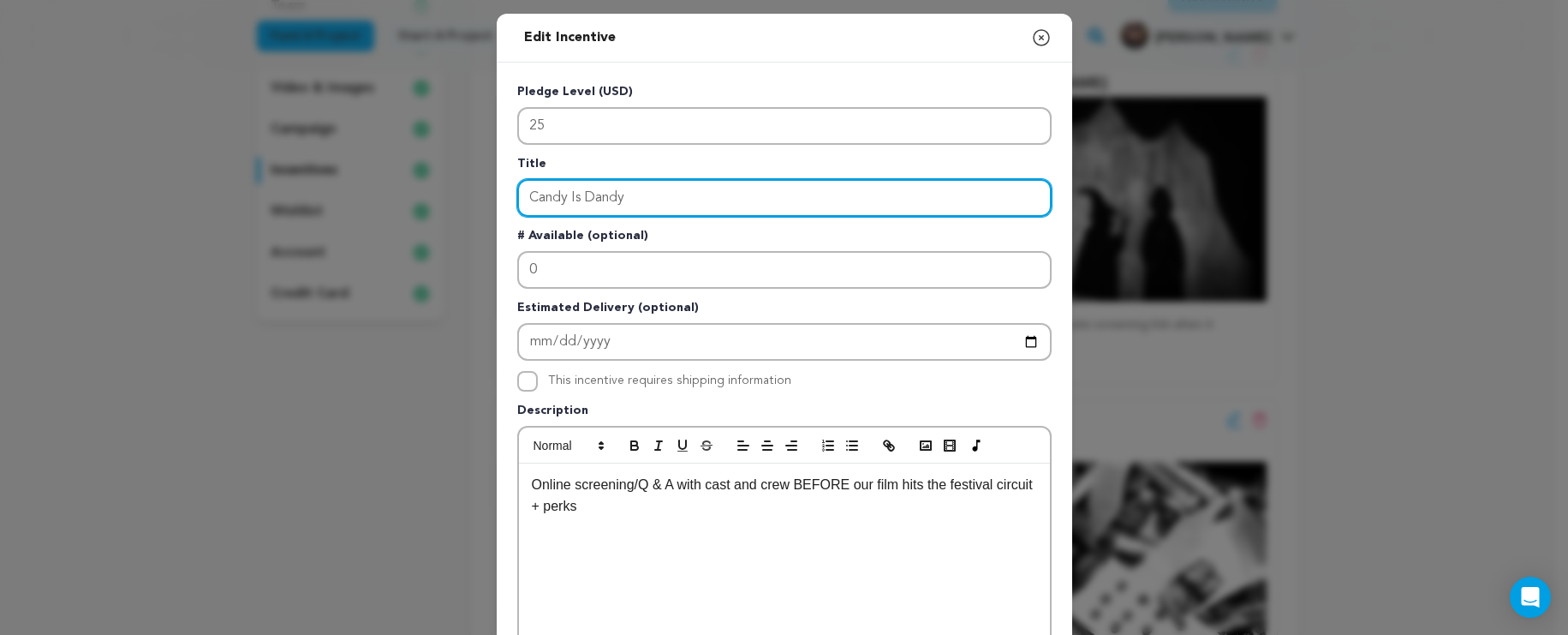
drag, startPoint x: 608, startPoint y: 200, endPoint x: 423, endPoint y: 167, distance: 187.9
click at [423, 167] on div "Edit Incentive Close modal Pledge Level (USD) 25 Title Candy Is Dandy # Availab…" at bounding box center [784, 547] width 1568 height 1094
type input "CANDY IS DANDY"
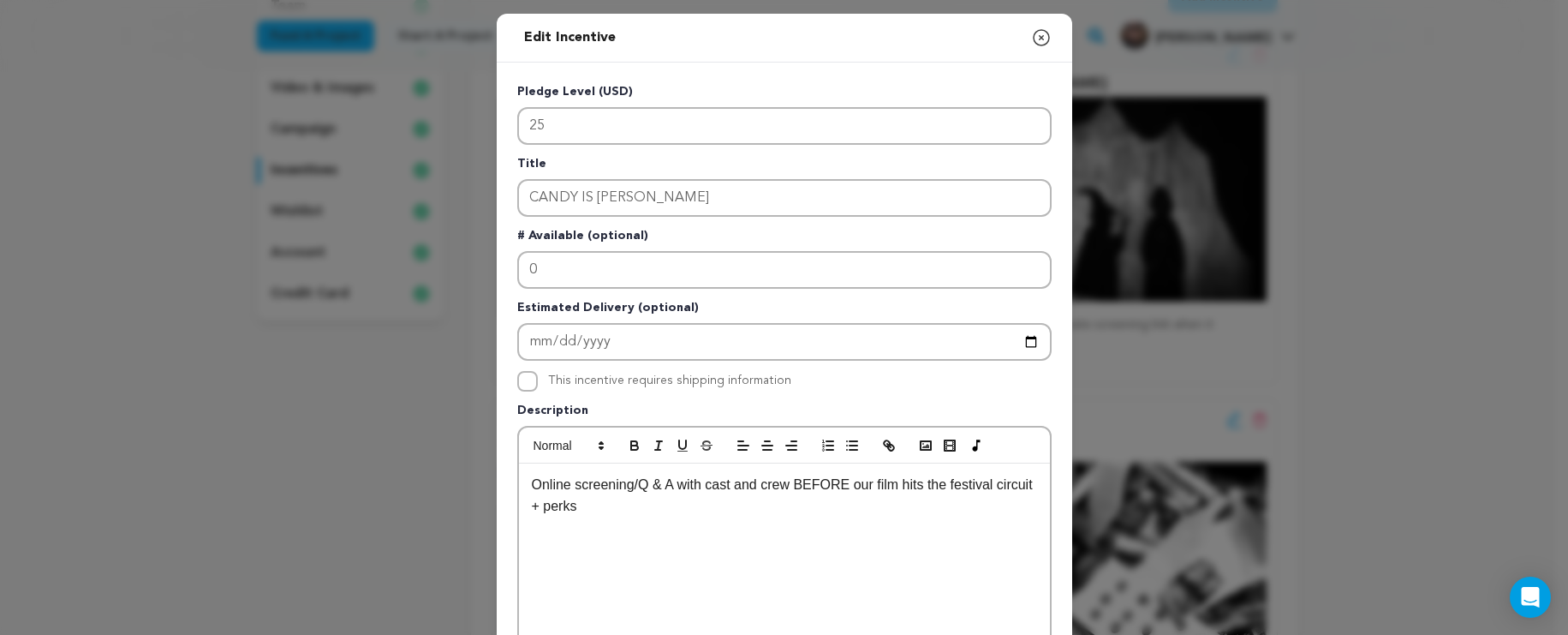
click at [654, 517] on div "Online screening/Q & A with cast and crew BEFORE our film hits the festival cir…" at bounding box center [785, 592] width 531 height 257
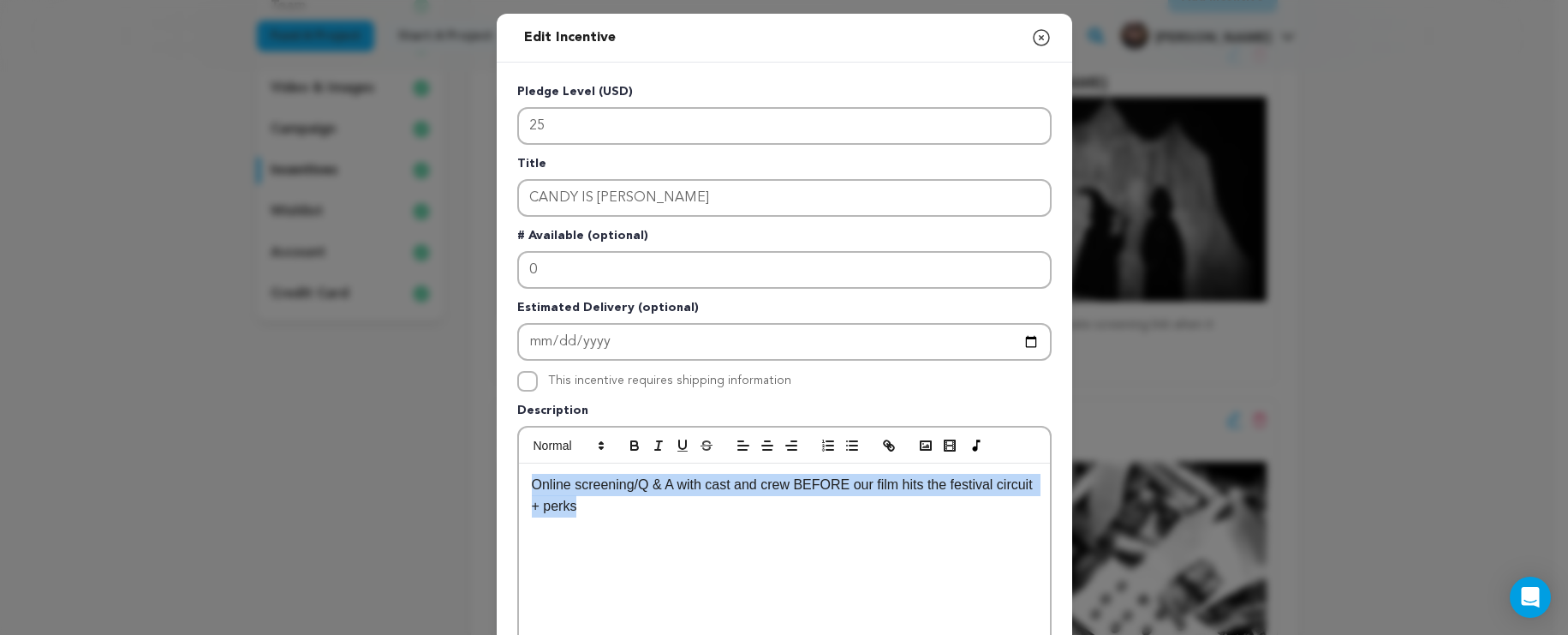
drag, startPoint x: 644, startPoint y: 518, endPoint x: 465, endPoint y: 487, distance: 181.7
click at [465, 487] on div "Edit Incentive Close modal Pledge Level (USD) 25 Title CANDY IS DANDY # Availab…" at bounding box center [784, 547] width 1568 height 1094
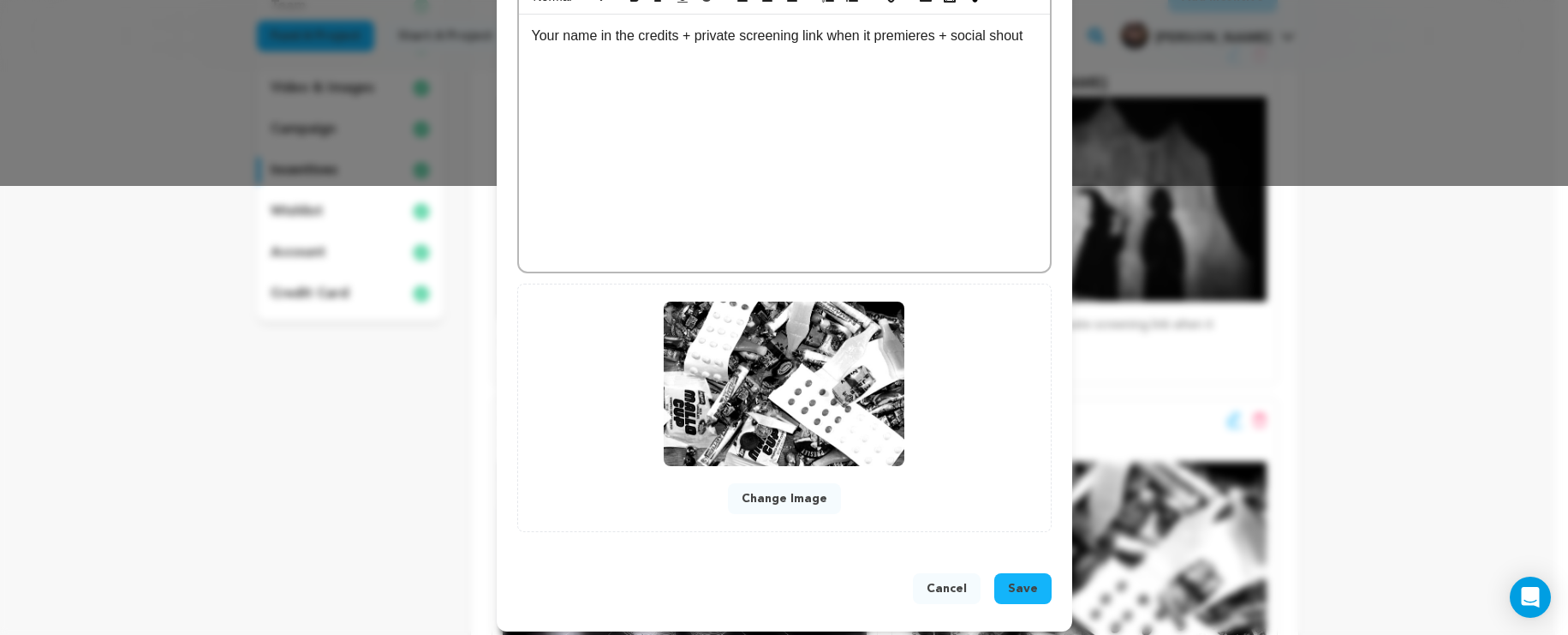
scroll to position [460, 0]
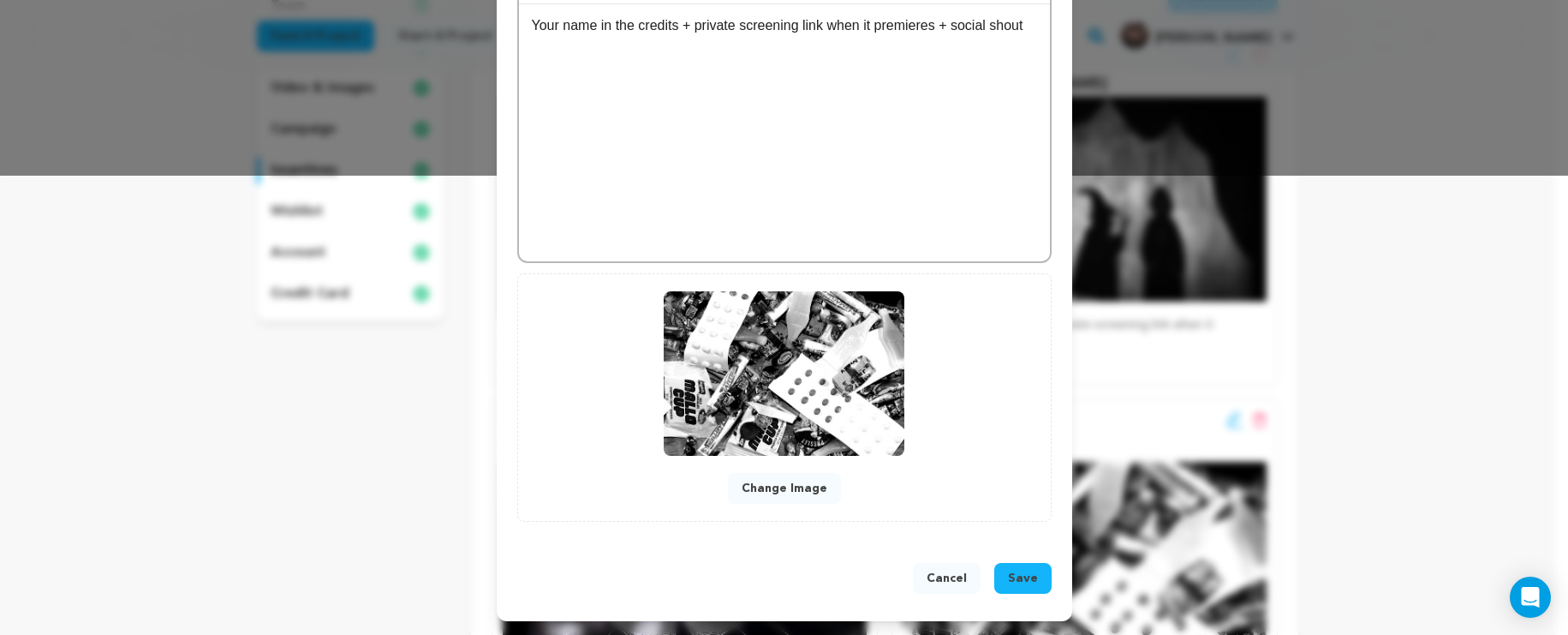
click at [1011, 573] on span "Save" at bounding box center [1023, 578] width 30 height 18
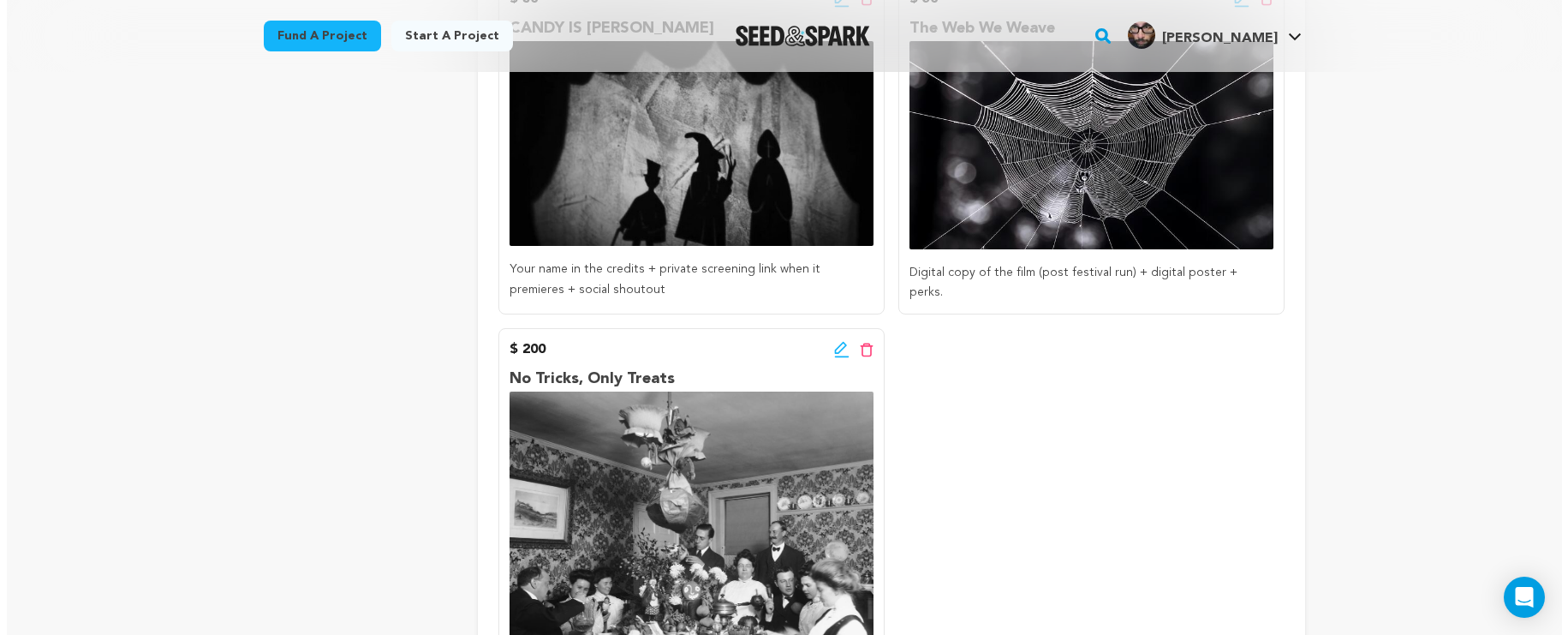
scroll to position [442, 0]
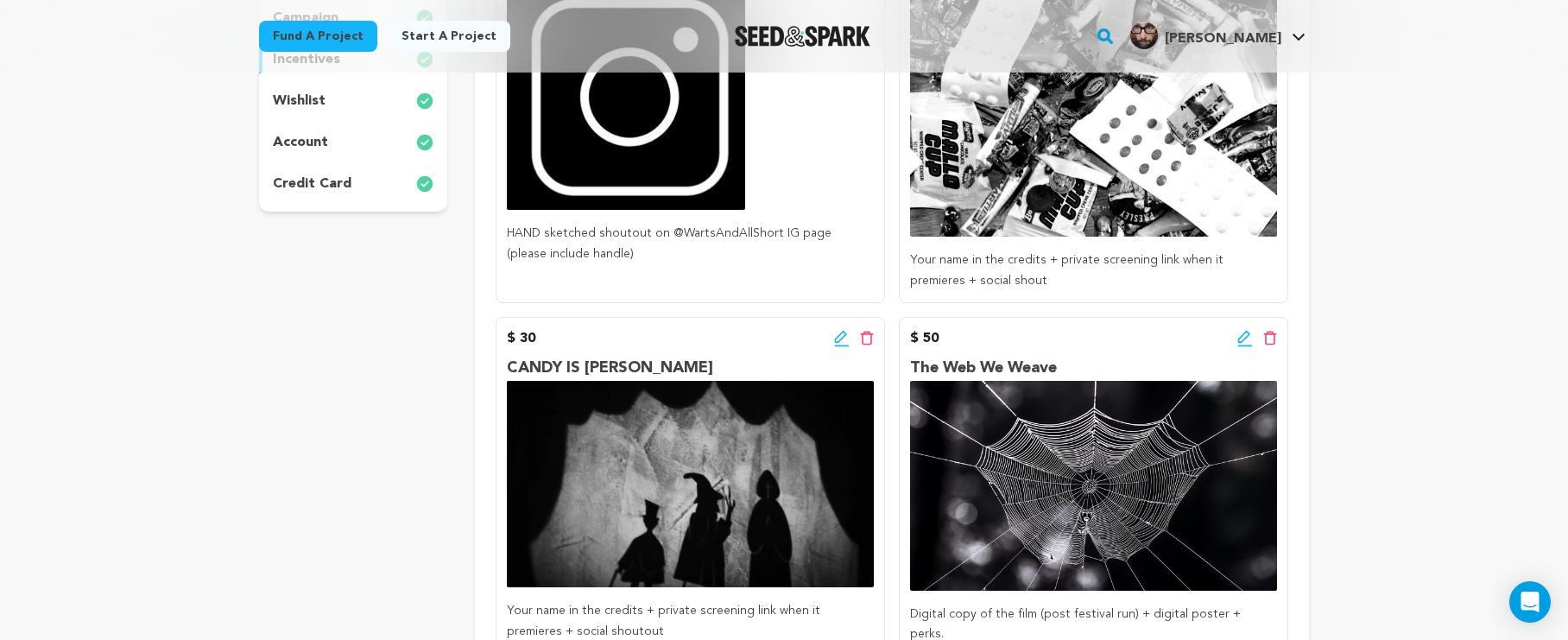
click at [1243, 341] on icon at bounding box center [1245, 338] width 16 height 18
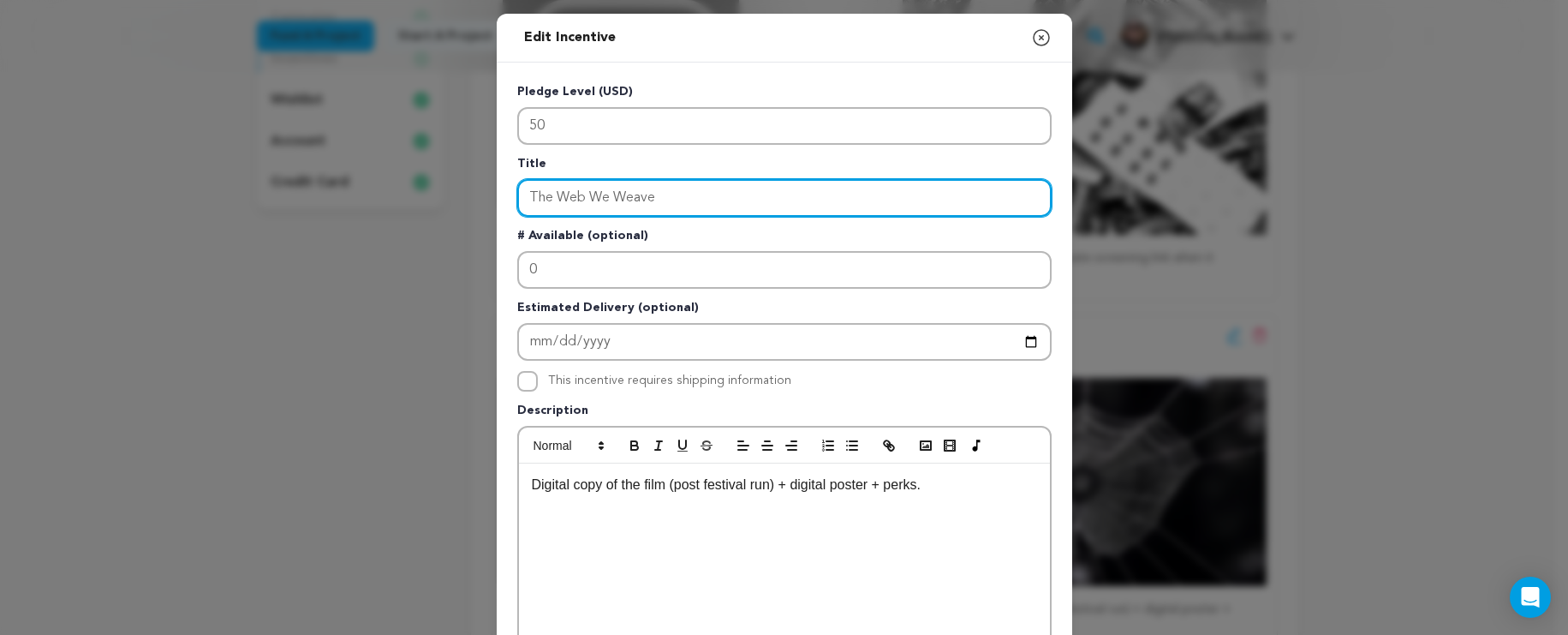
drag, startPoint x: 668, startPoint y: 205, endPoint x: 504, endPoint y: 193, distance: 164.4
click at [504, 193] on div "Pledge Level (USD) 50 Title The Web We Weave # Available (optional) 0 Estimated…" at bounding box center [785, 532] width 576 height 939
type input "THE WEB WE WEAVE"
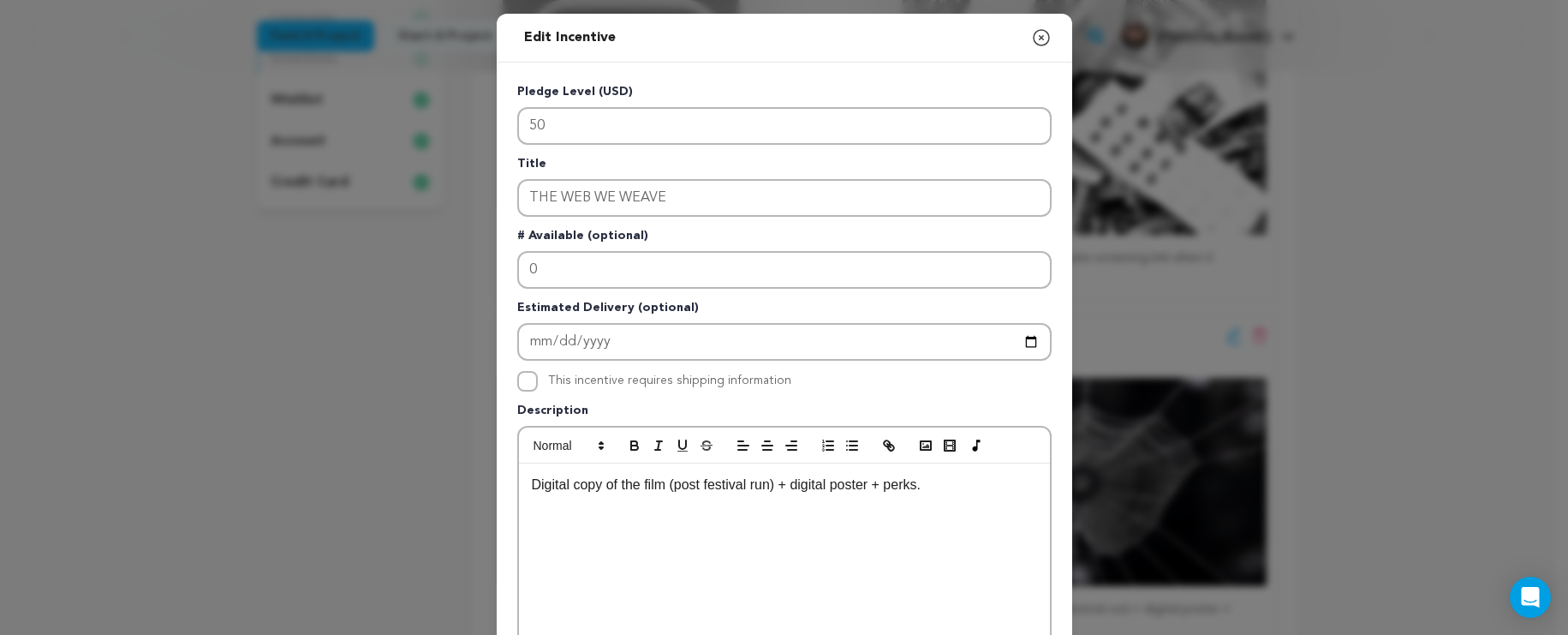
click at [883, 485] on p "Digital copy of the film (post festival run) + digital poster + perks." at bounding box center [785, 485] width 505 height 22
drag, startPoint x: 933, startPoint y: 487, endPoint x: 487, endPoint y: 466, distance: 446.5
click at [487, 466] on div "Edit Incentive Close modal Pledge Level (USD) 50 Title THE WEB WE WEAVE # Avail…" at bounding box center [784, 547] width 1568 height 1094
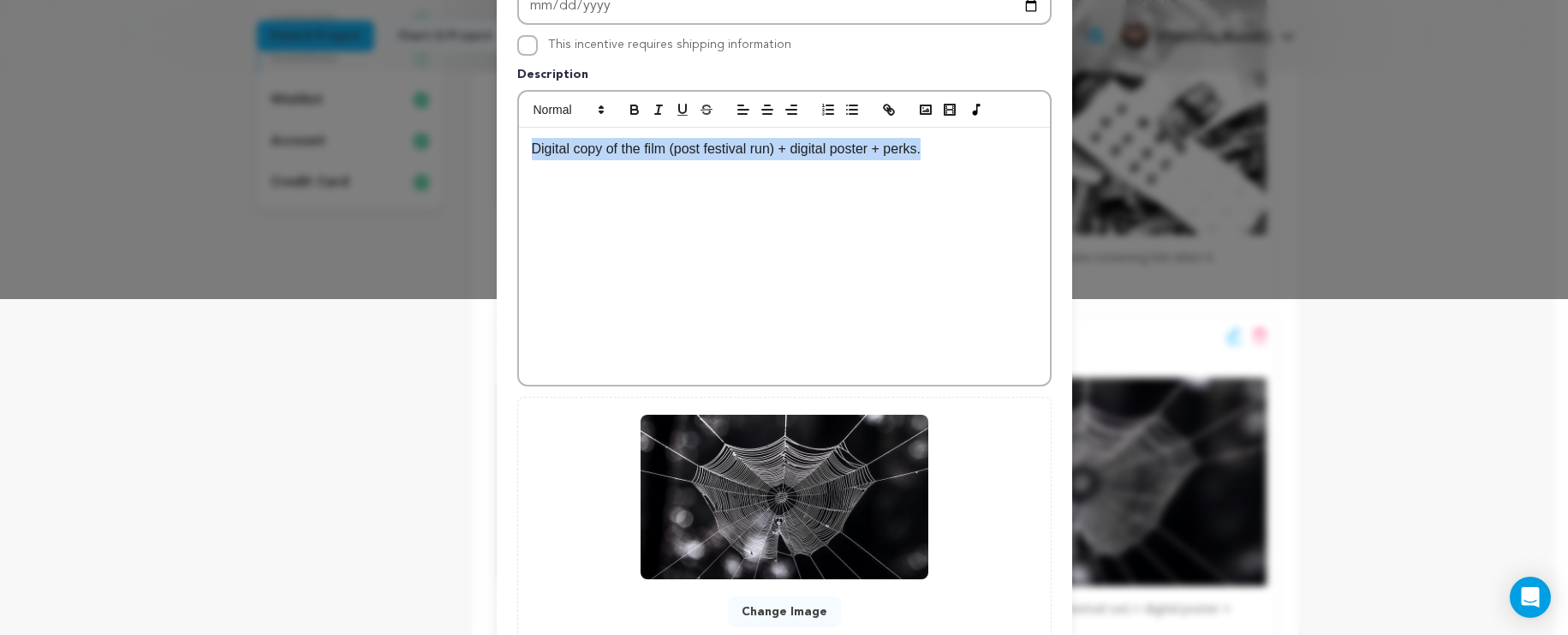
scroll to position [460, 0]
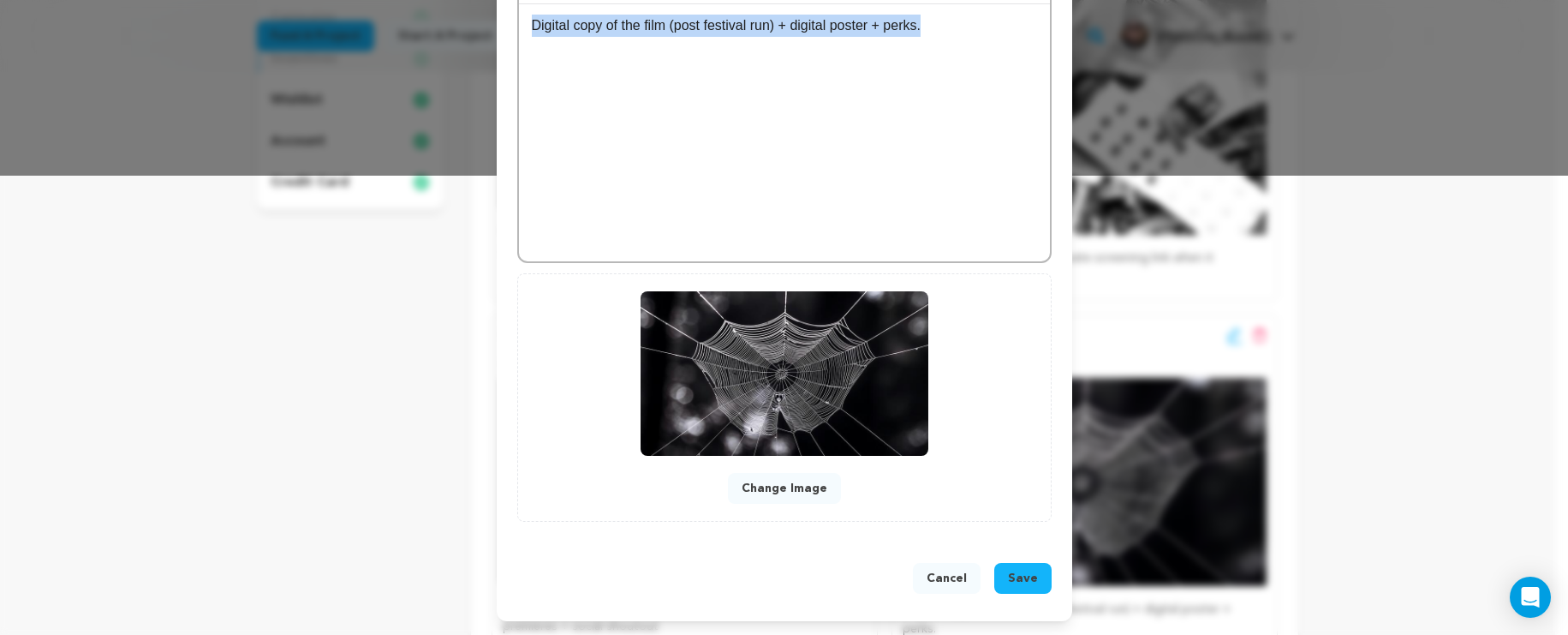
click at [1010, 579] on span "Save" at bounding box center [1023, 578] width 30 height 18
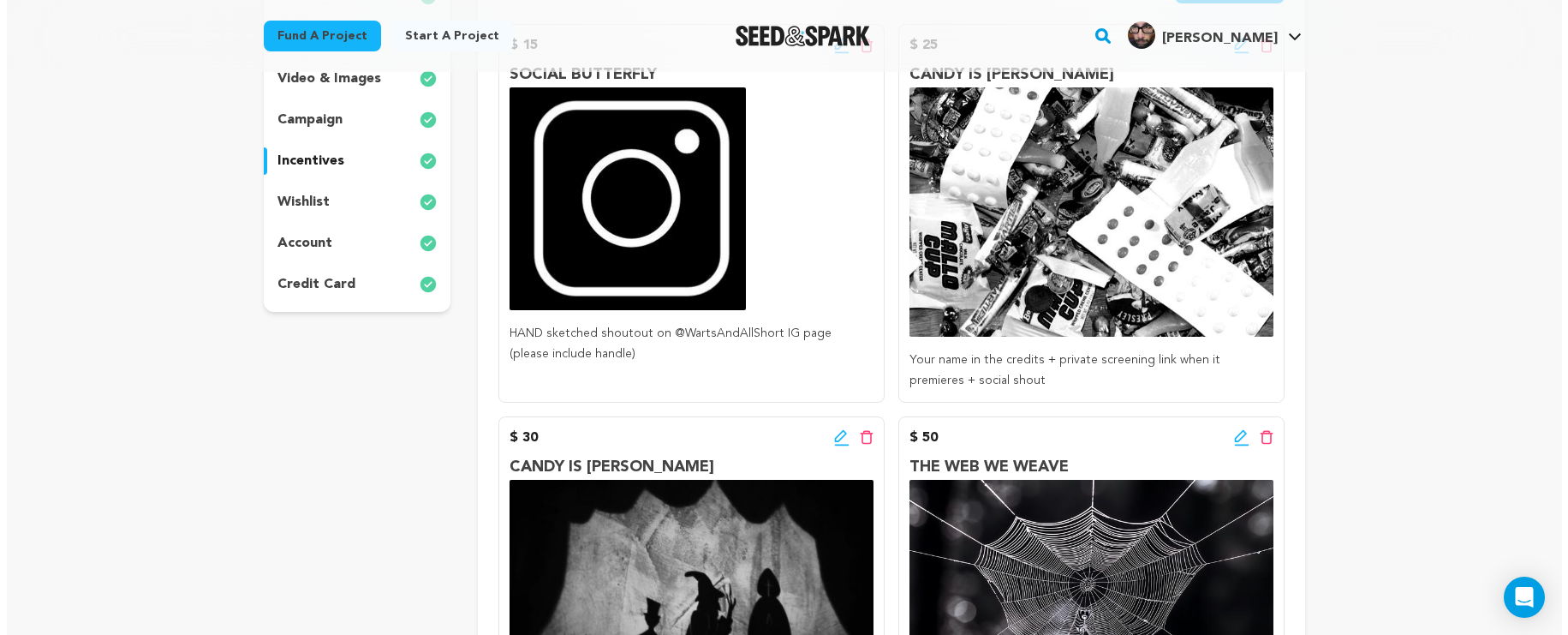
scroll to position [350, 0]
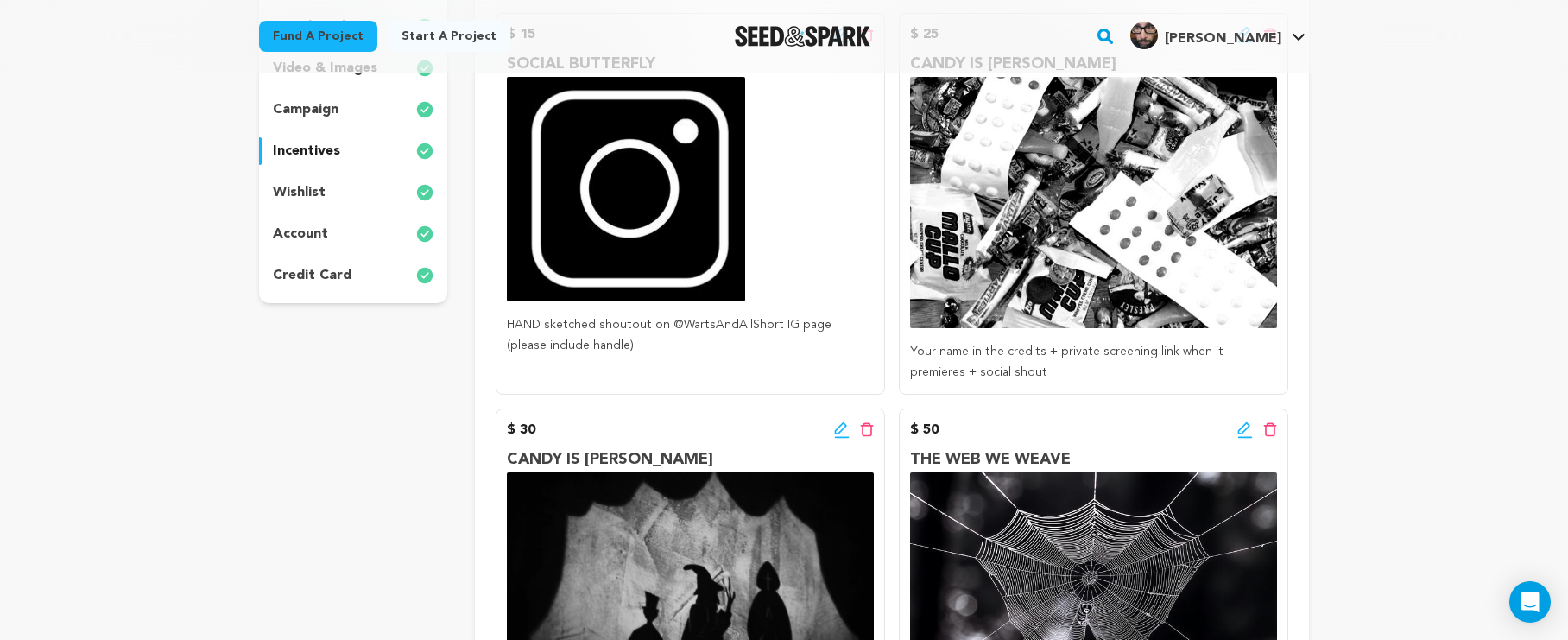
click at [839, 428] on icon at bounding box center [842, 430] width 16 height 18
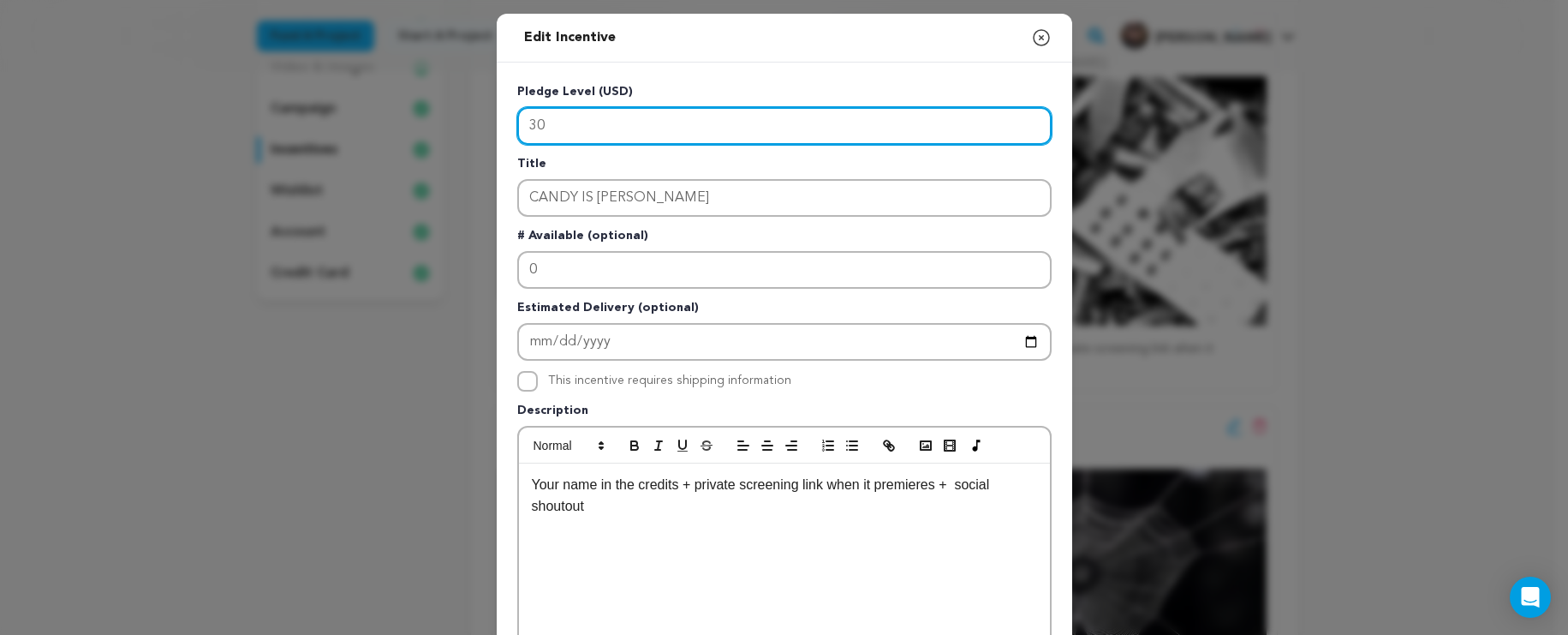
drag, startPoint x: 582, startPoint y: 108, endPoint x: 524, endPoint y: 127, distance: 61.0
click at [524, 127] on input "30" at bounding box center [784, 126] width 534 height 38
click at [524, 129] on input "30" at bounding box center [784, 126] width 534 height 38
click at [563, 126] on input "30" at bounding box center [784, 126] width 534 height 38
drag, startPoint x: 563, startPoint y: 126, endPoint x: 516, endPoint y: 124, distance: 47.0
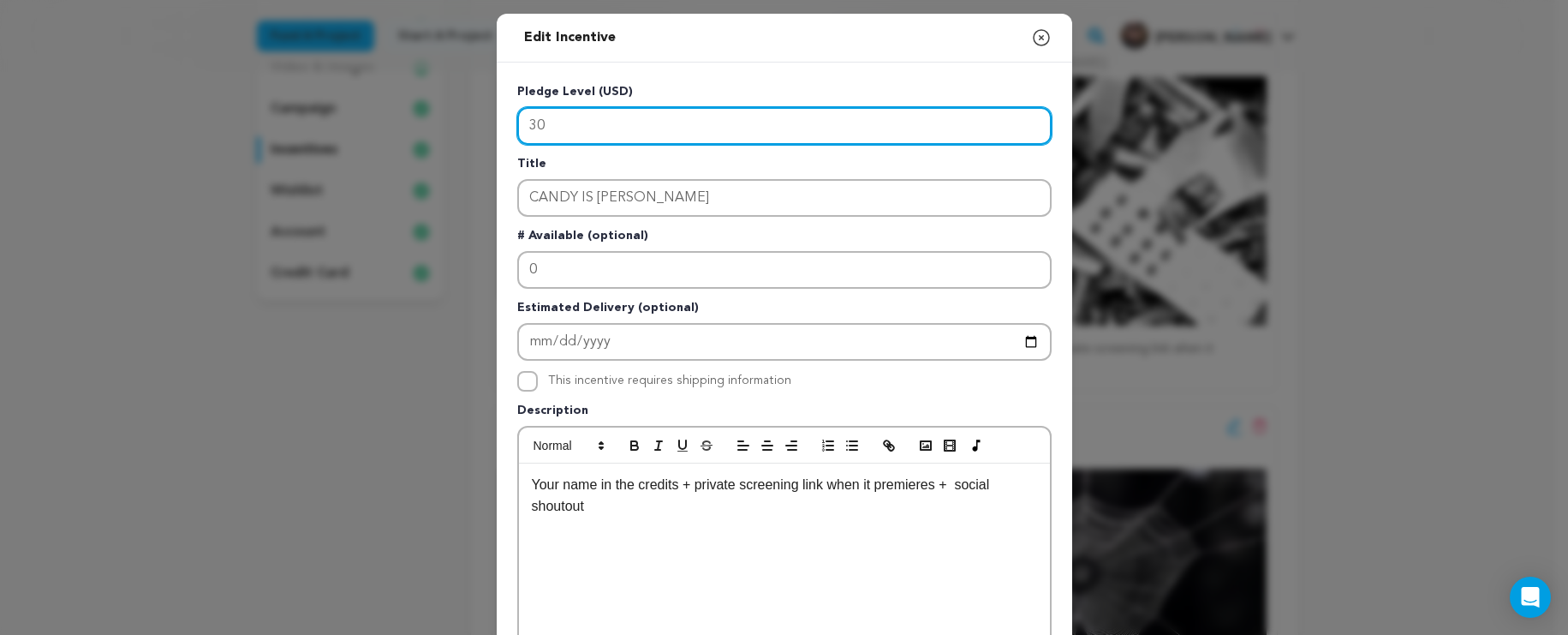
click at [517, 124] on input "30" at bounding box center [784, 126] width 534 height 38
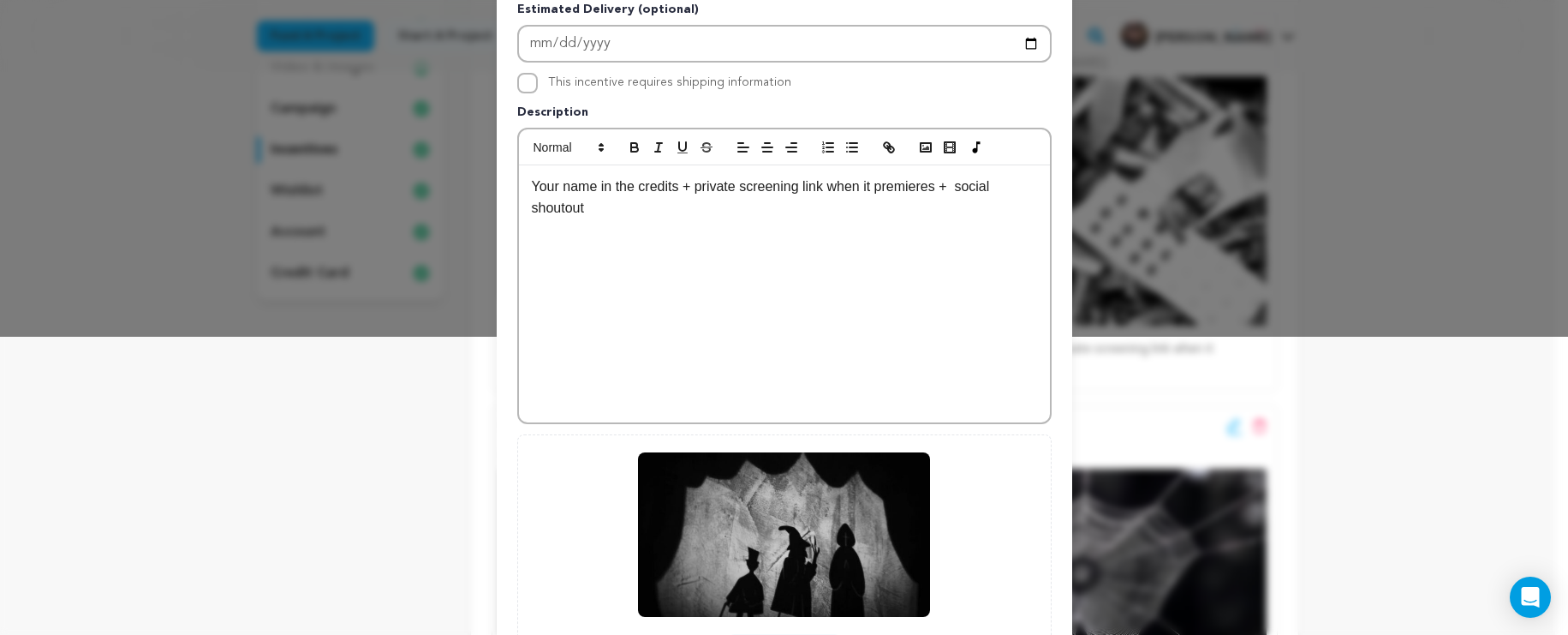
scroll to position [460, 0]
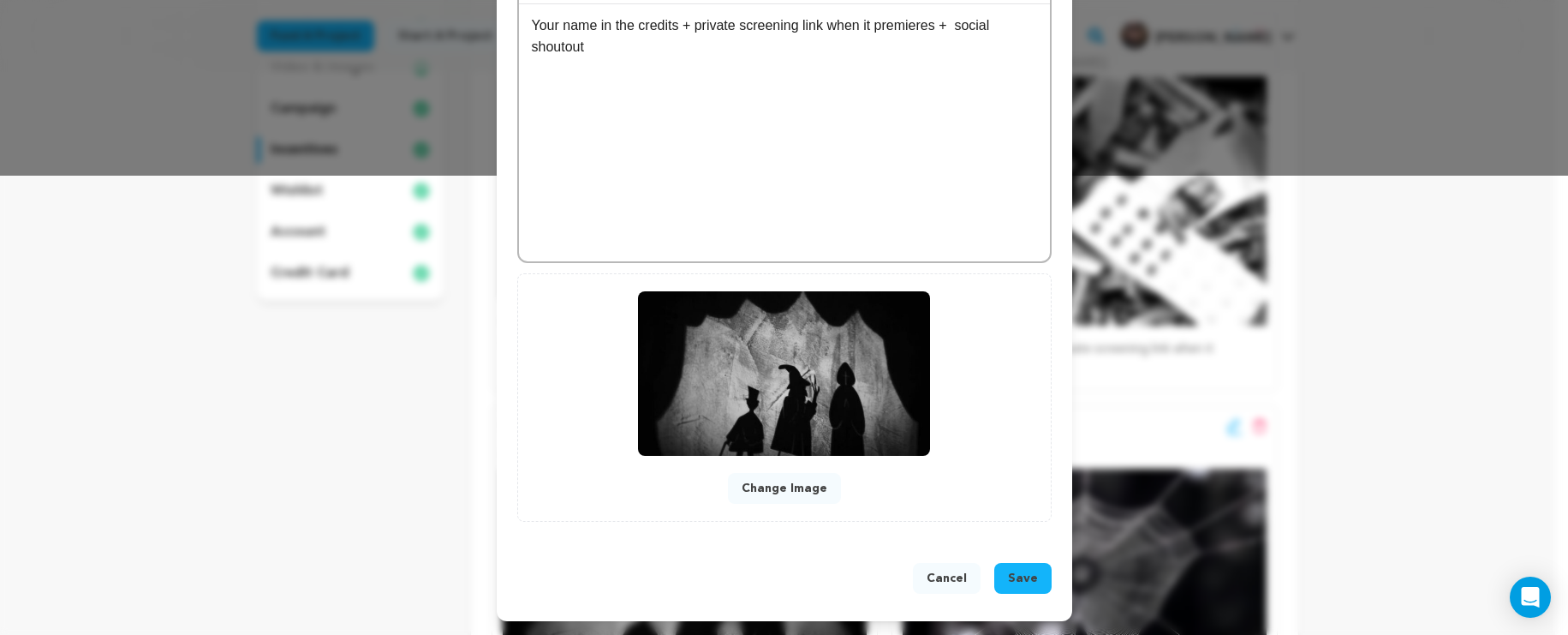
type input "100"
click at [1015, 582] on span "Save" at bounding box center [1023, 578] width 30 height 18
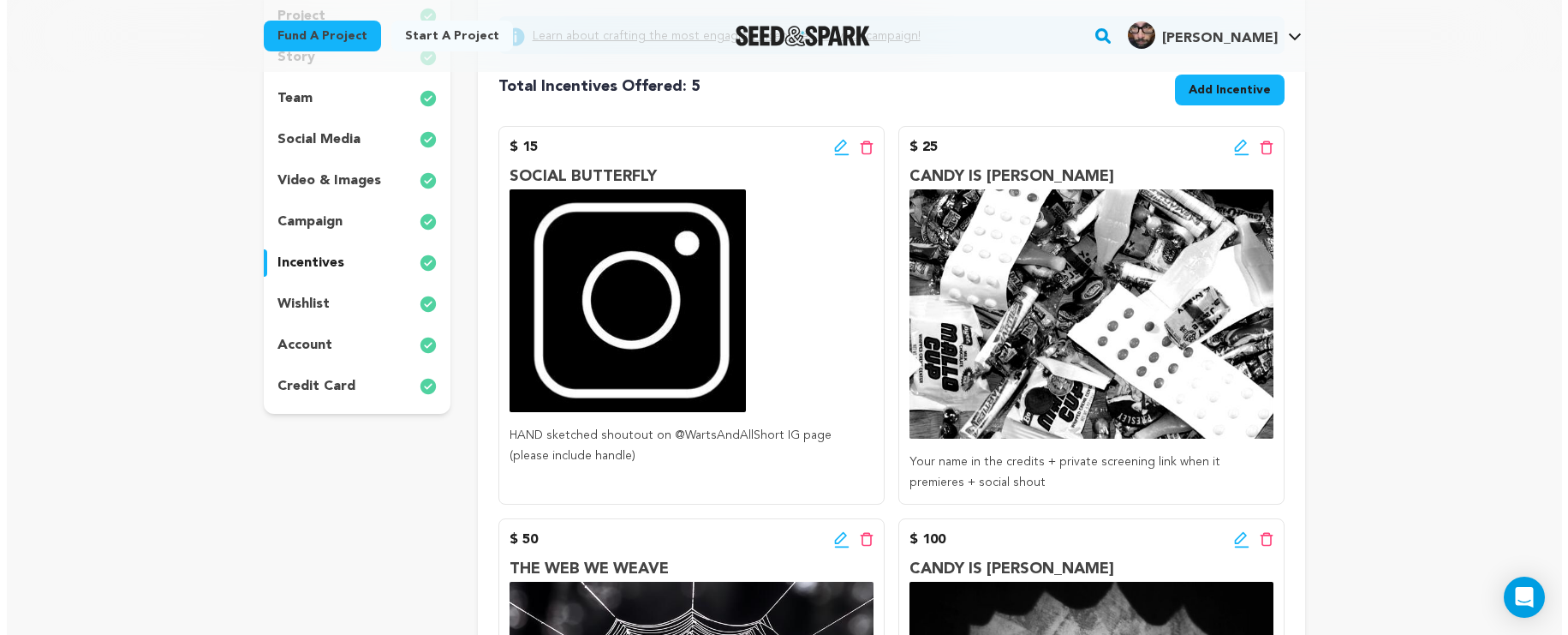
scroll to position [273, 0]
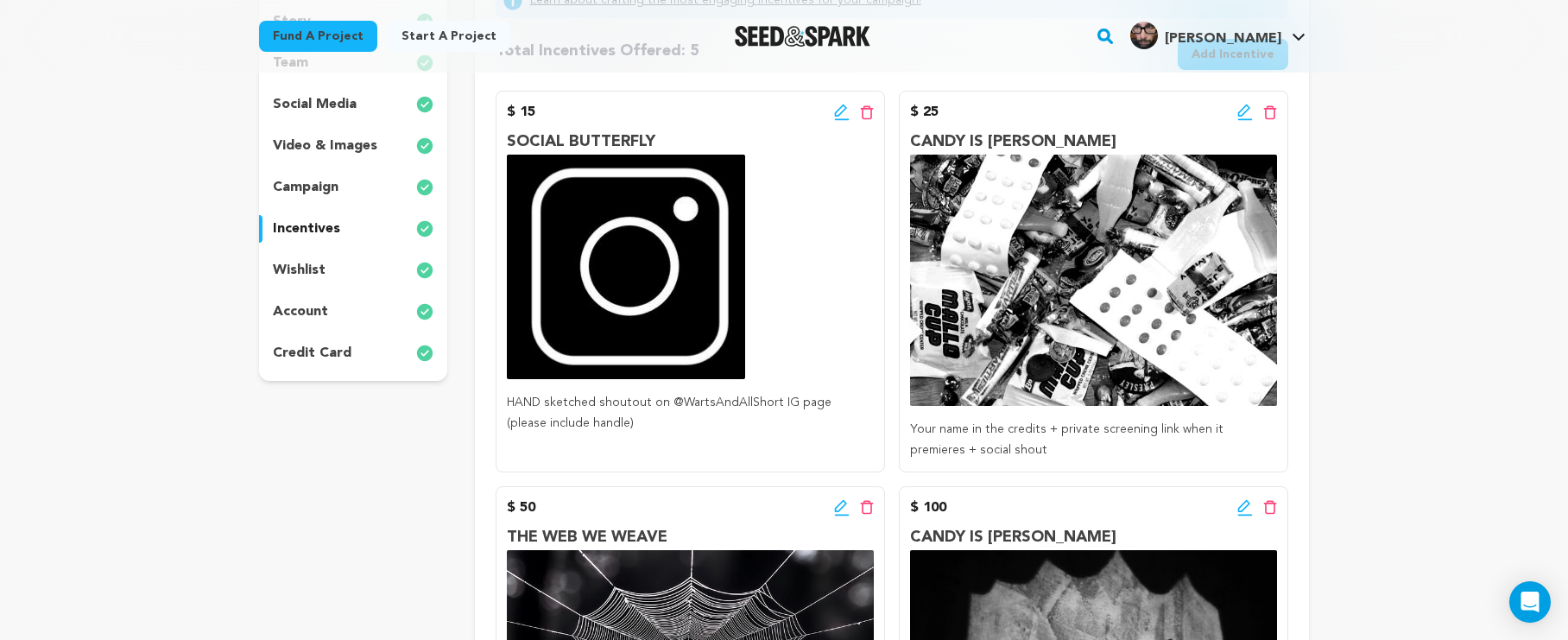
click at [1239, 115] on icon at bounding box center [1244, 110] width 12 height 12
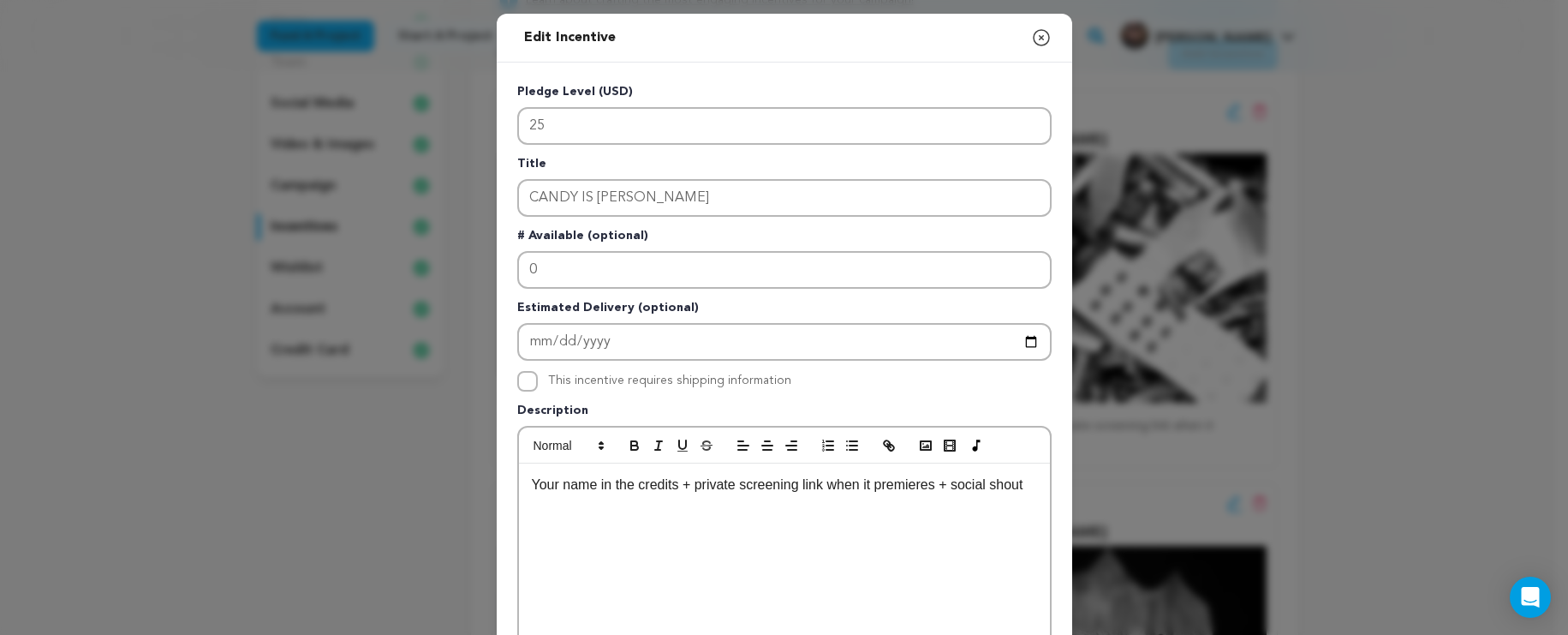
click at [1029, 487] on p "Your name in the credits + private screening link when it premieres + social sh…" at bounding box center [785, 485] width 505 height 22
click at [826, 485] on p "Your name in the credits + private screening link when it premieres + social sh…" at bounding box center [785, 485] width 505 height 22
drag, startPoint x: 674, startPoint y: 486, endPoint x: 478, endPoint y: 475, distance: 196.3
click at [478, 475] on div "Edit Incentive Close modal Pledge Level (USD) 25 Title CANDY IS DANDY # Availab…" at bounding box center [784, 547] width 1568 height 1094
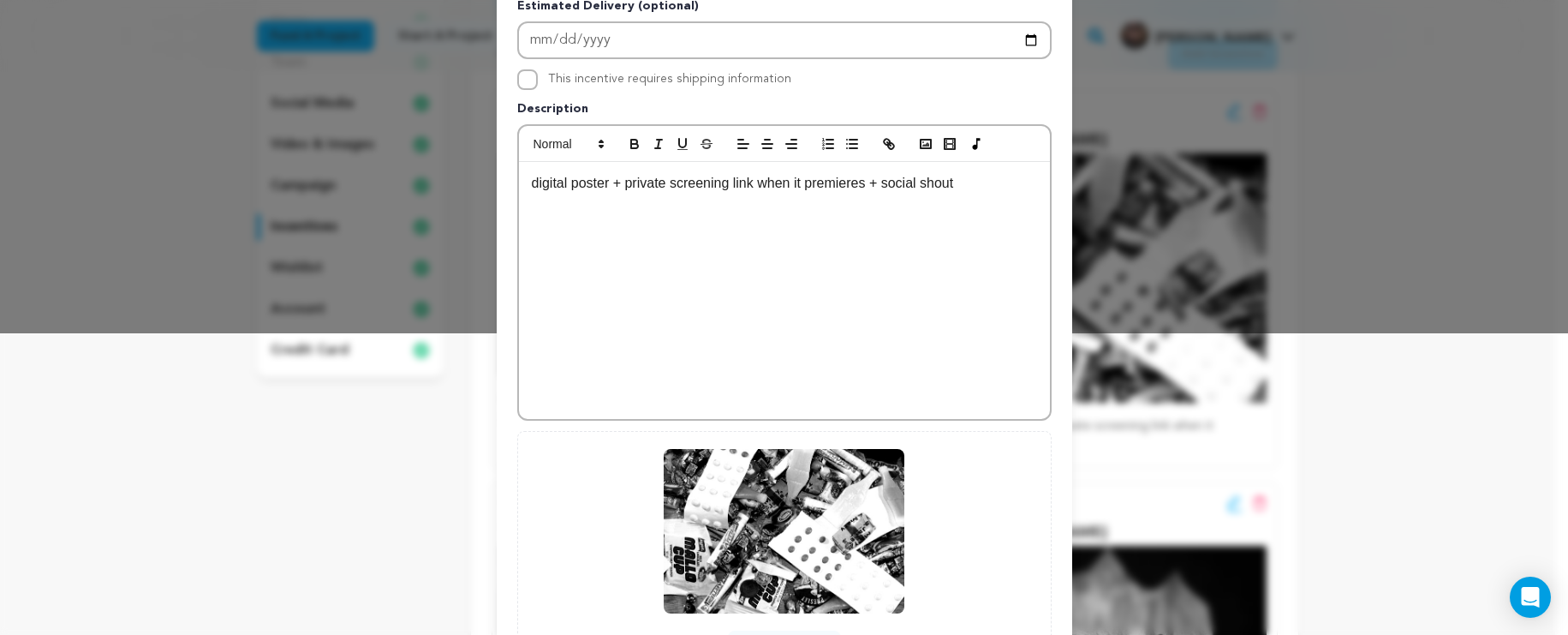
scroll to position [460, 0]
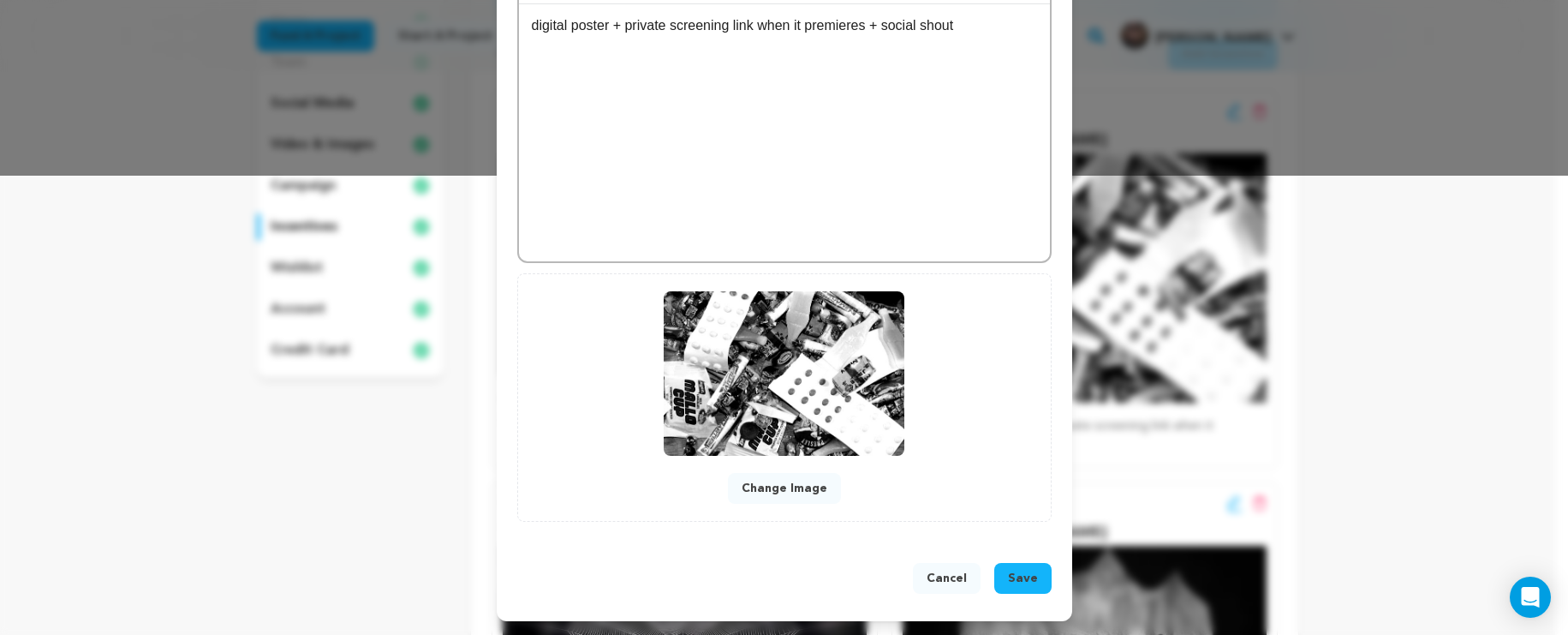
click at [1008, 584] on span "Save" at bounding box center [1023, 578] width 30 height 18
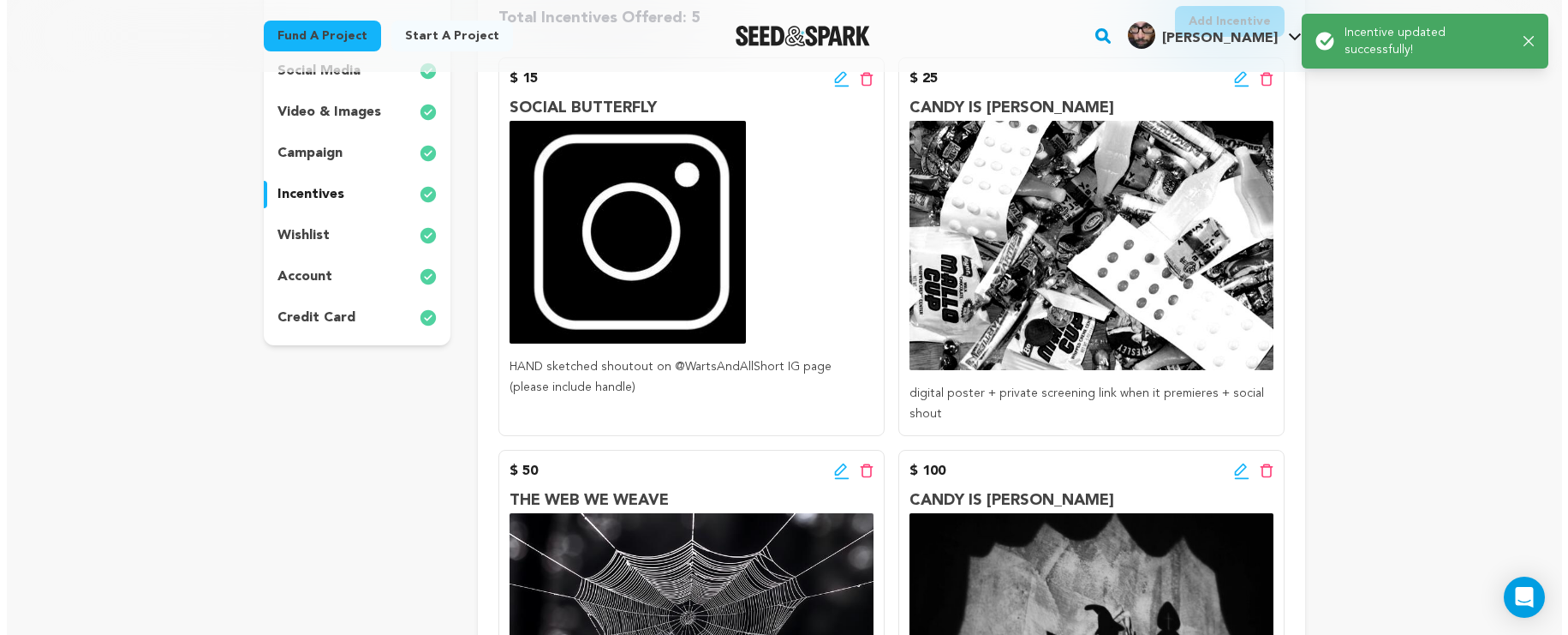
scroll to position [328, 0]
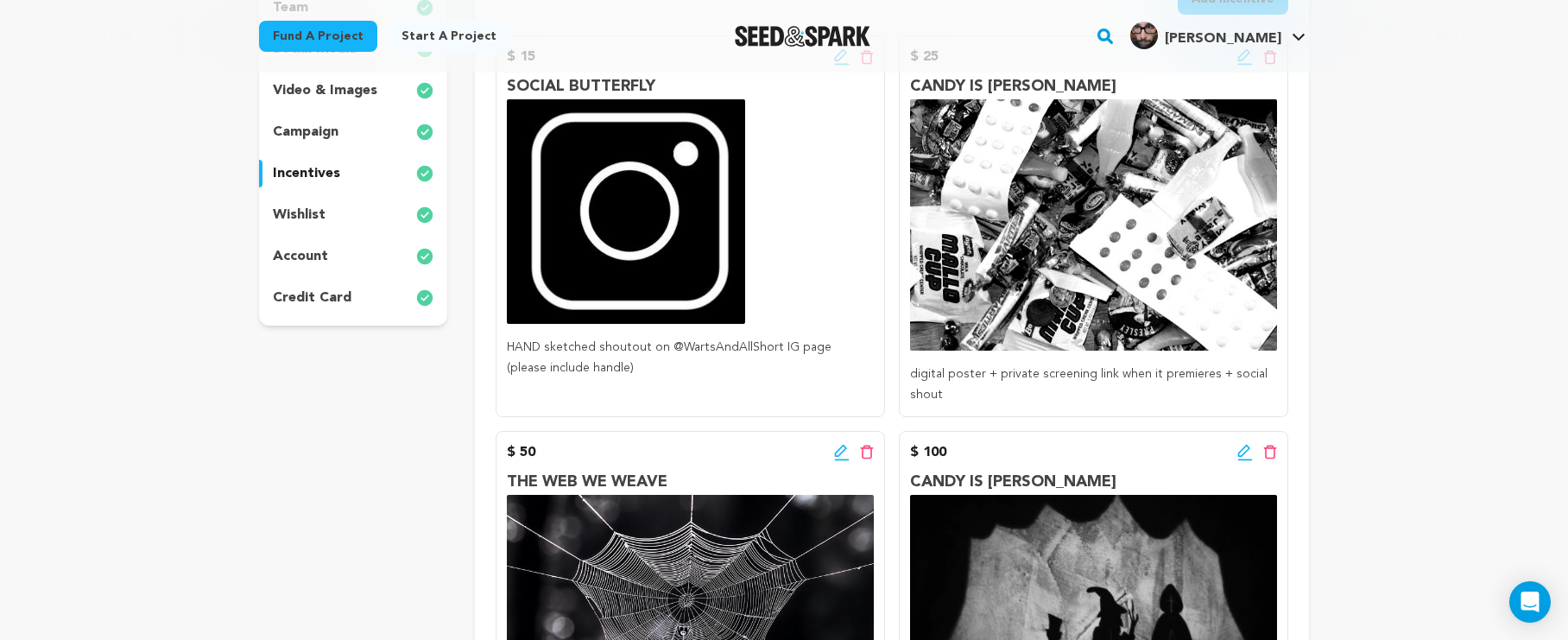
click at [840, 453] on icon at bounding box center [842, 452] width 16 height 18
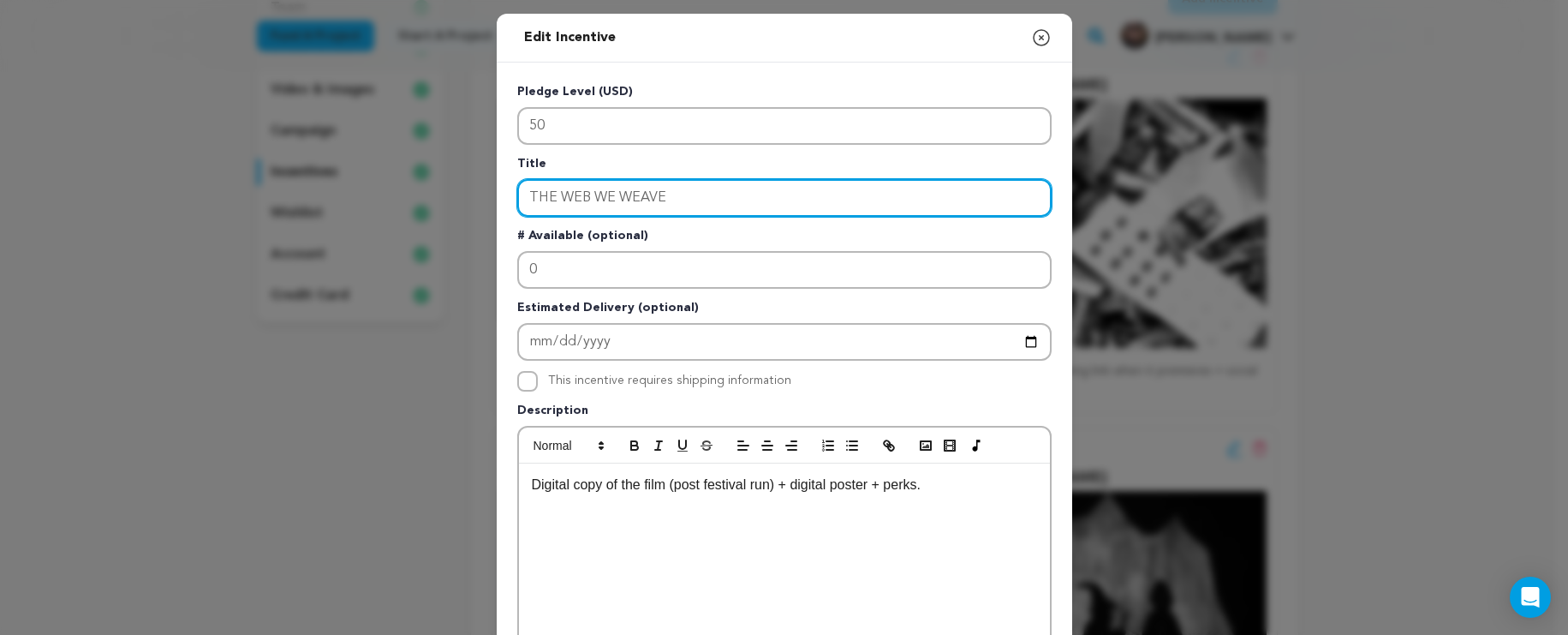
drag, startPoint x: 781, startPoint y: 200, endPoint x: 515, endPoint y: 184, distance: 266.5
click at [517, 184] on input "THE WEB WE WEAVE" at bounding box center [784, 197] width 534 height 38
type input "LIQUOR IS QUICKER"
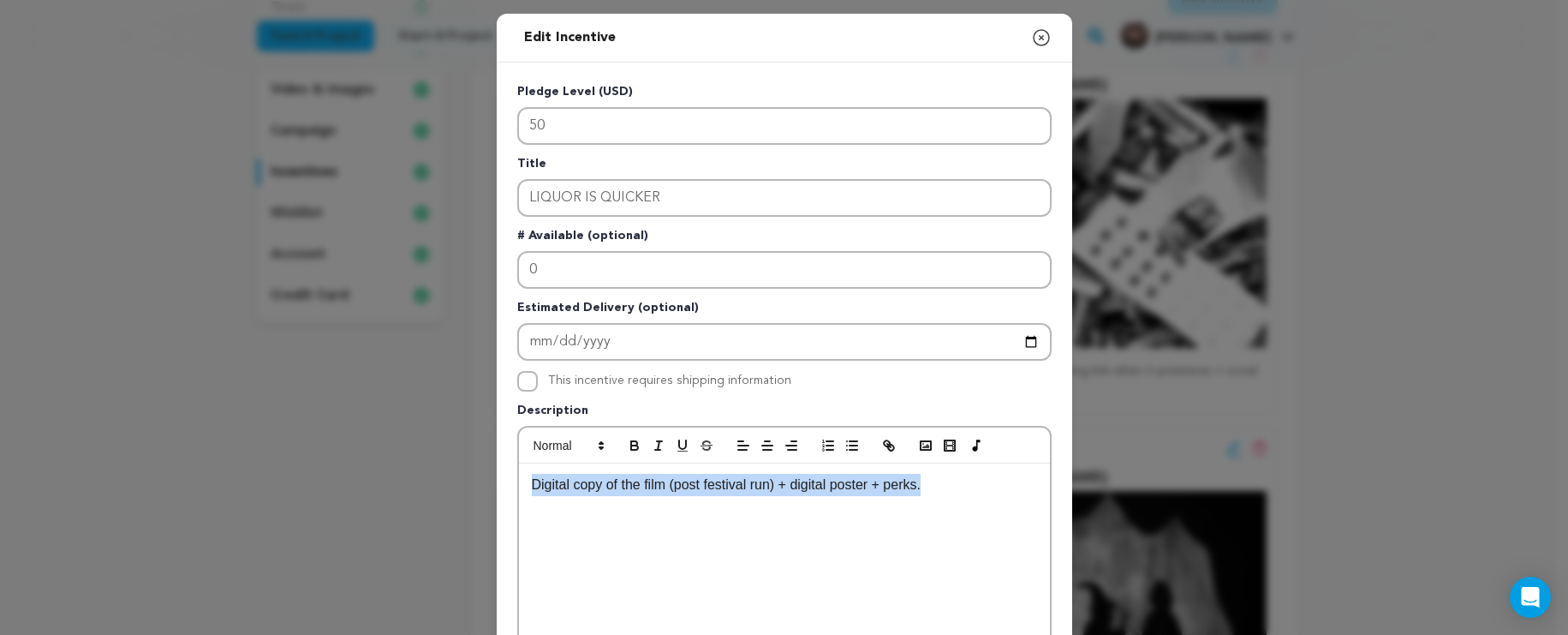
drag, startPoint x: 947, startPoint y: 487, endPoint x: 520, endPoint y: 488, distance: 427.0
click at [520, 488] on div "Digital copy of the film (post festival run) + digital poster + perks." at bounding box center [785, 592] width 531 height 257
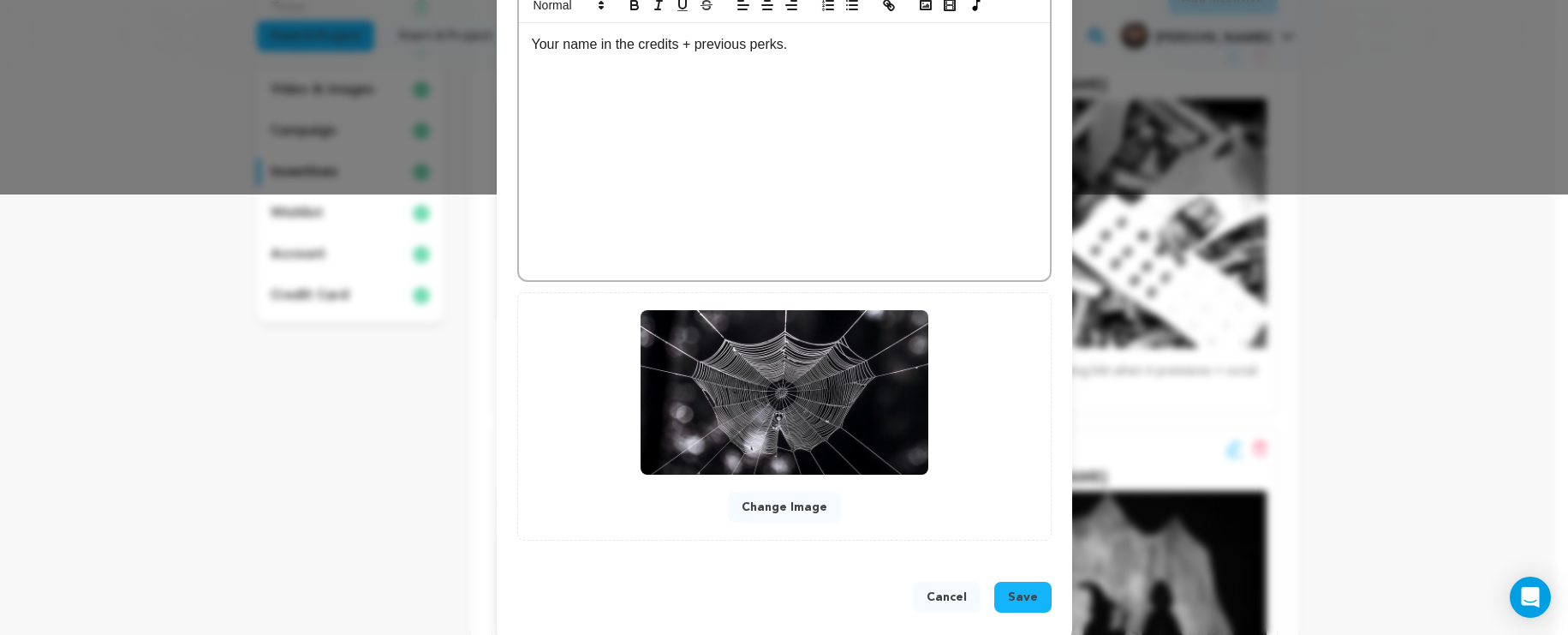
scroll to position [460, 0]
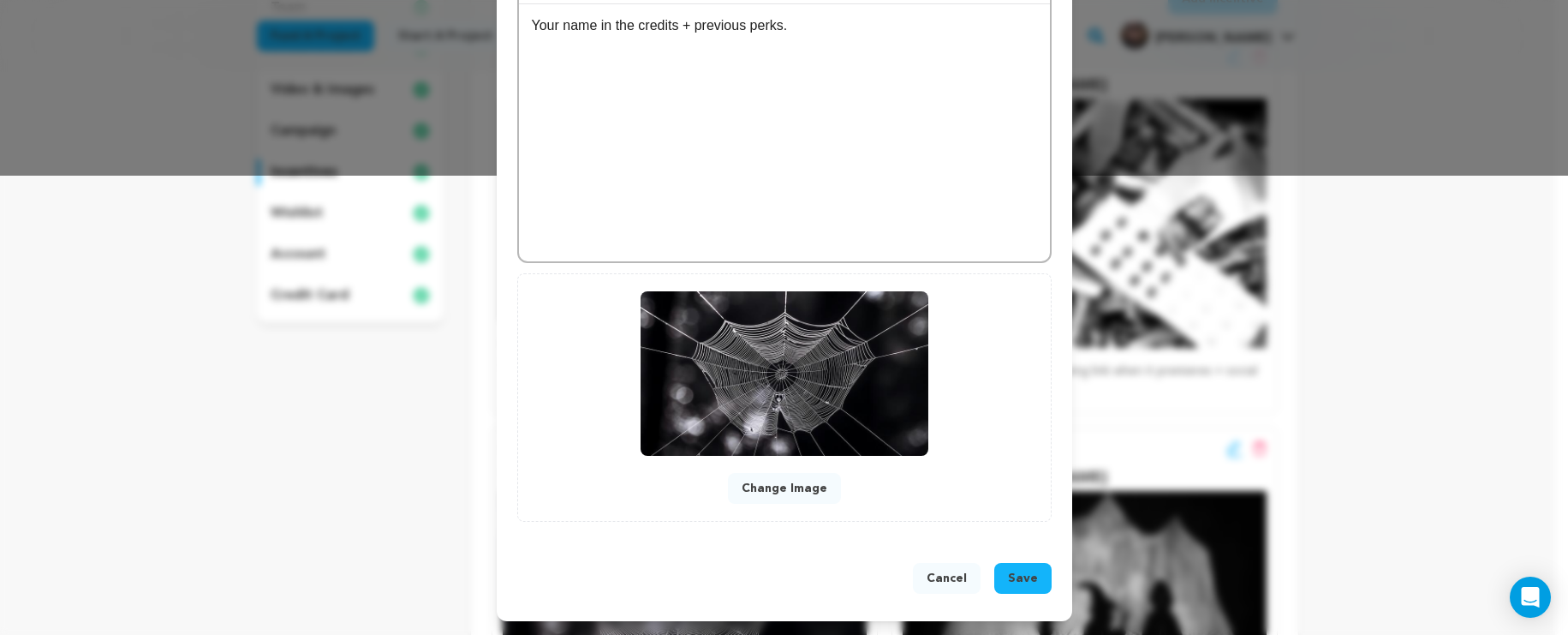
click at [1008, 575] on span "Save" at bounding box center [1023, 578] width 30 height 18
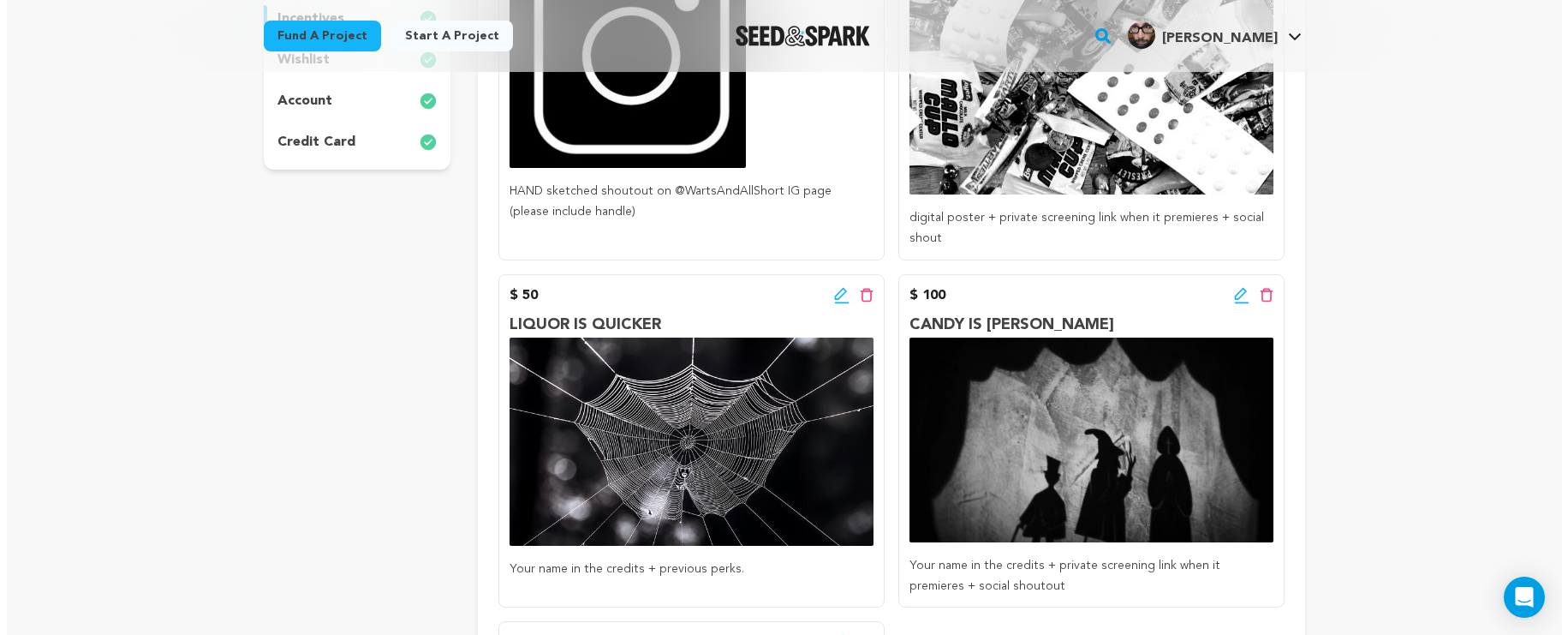
scroll to position [492, 0]
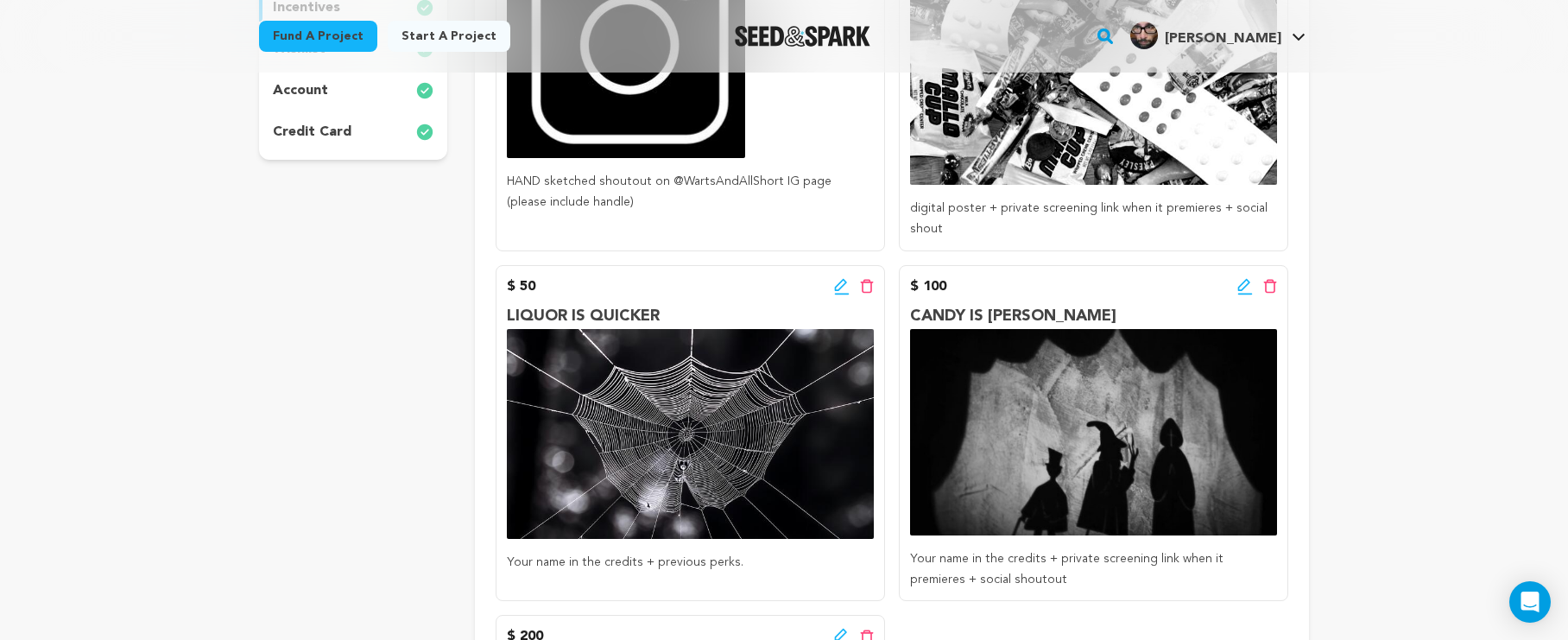
click at [837, 288] on icon at bounding box center [840, 285] width 12 height 12
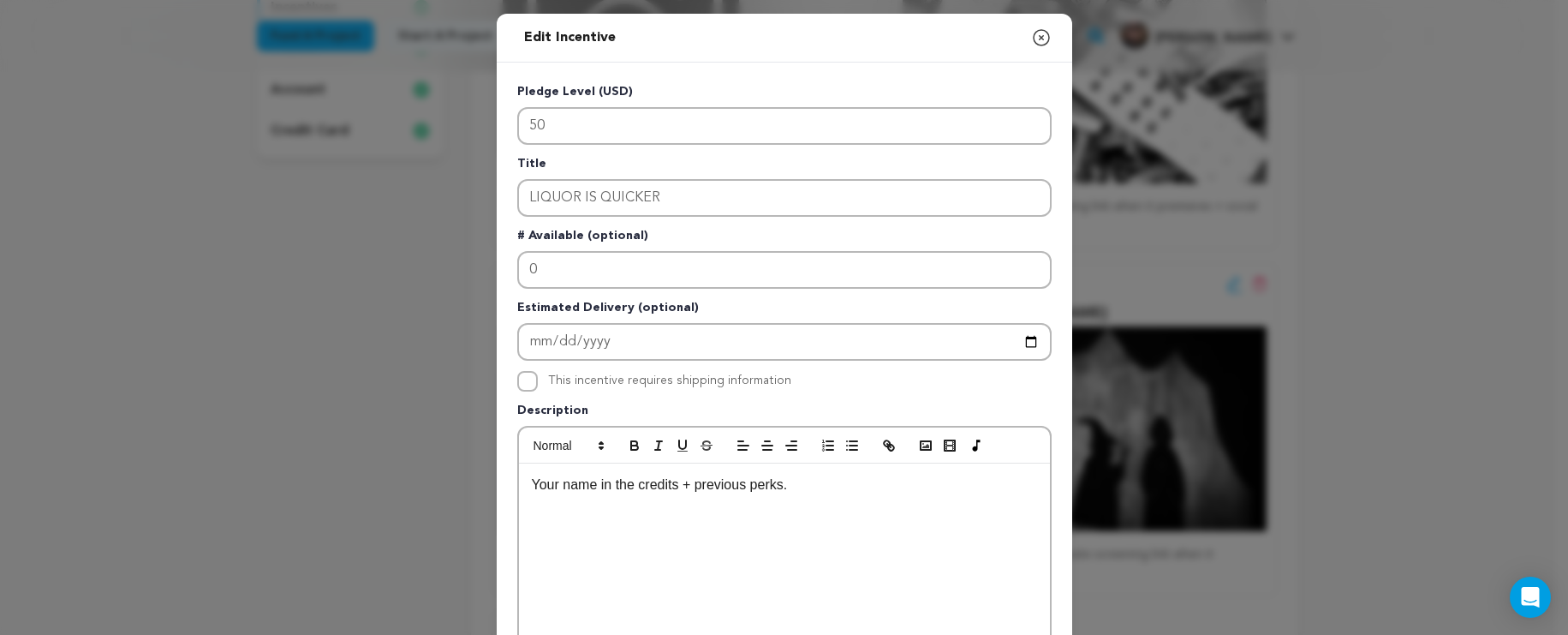
click at [693, 480] on p "Your name in the credits + previous perks." at bounding box center [785, 485] width 505 height 22
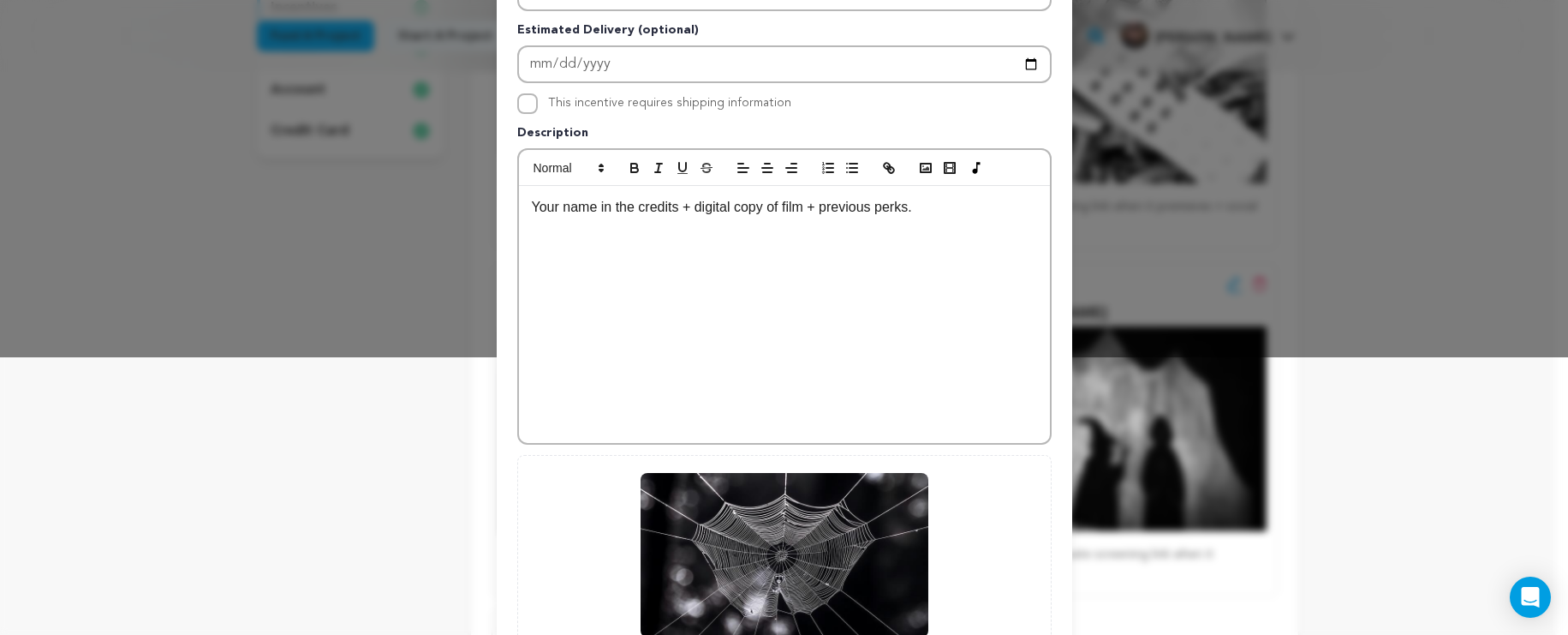
scroll to position [460, 0]
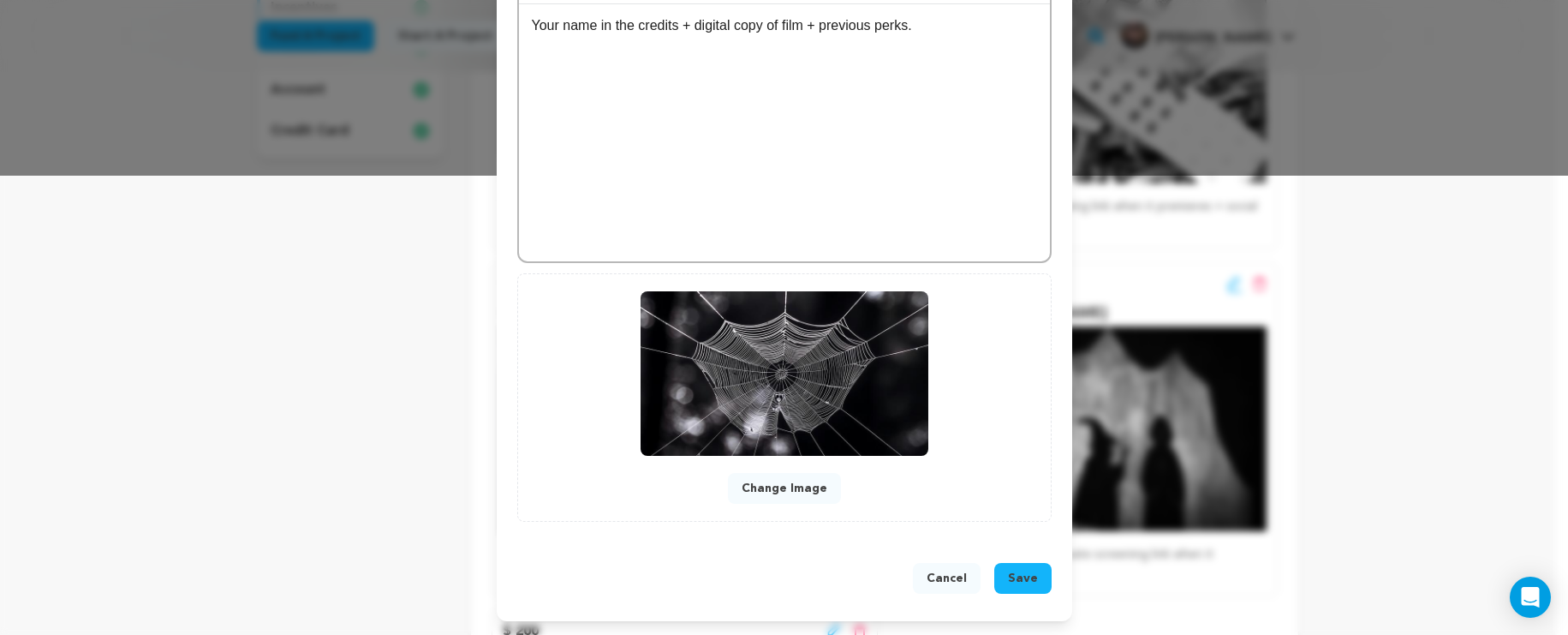
click at [1001, 579] on button "Save" at bounding box center [1023, 578] width 57 height 31
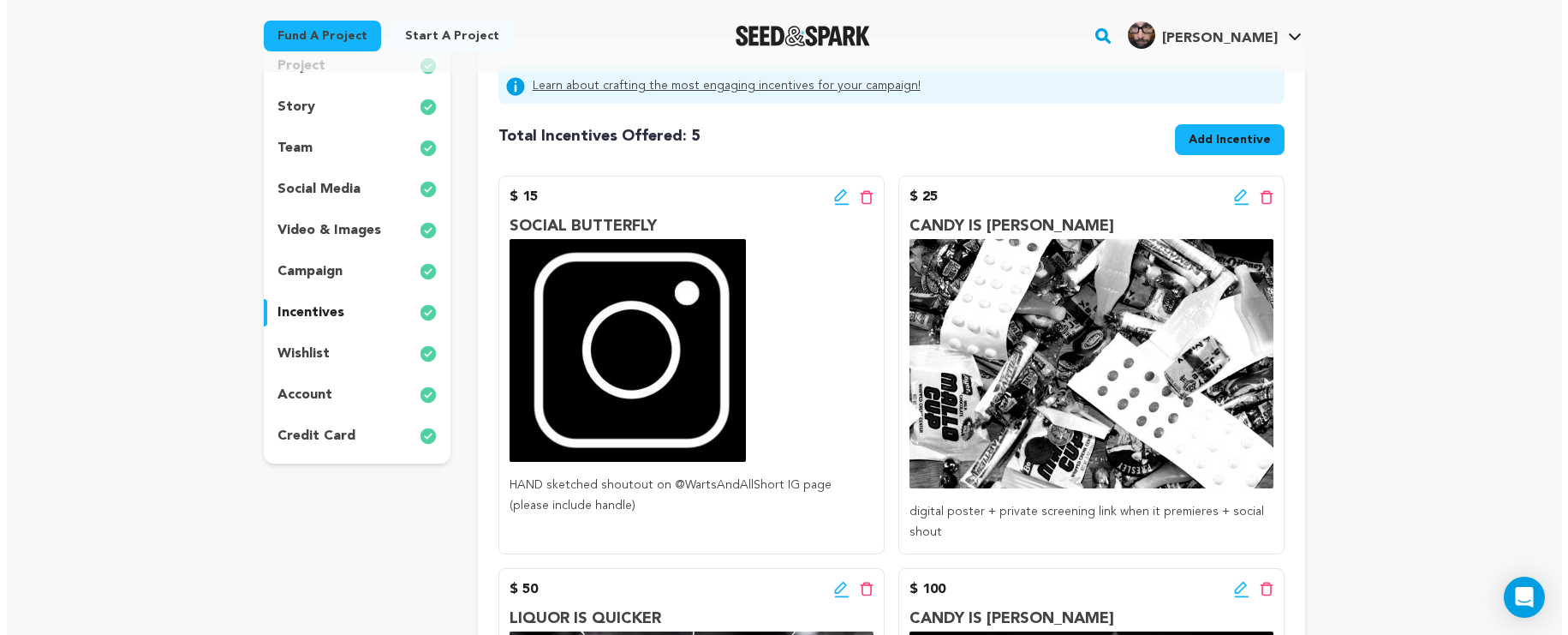
scroll to position [210, 0]
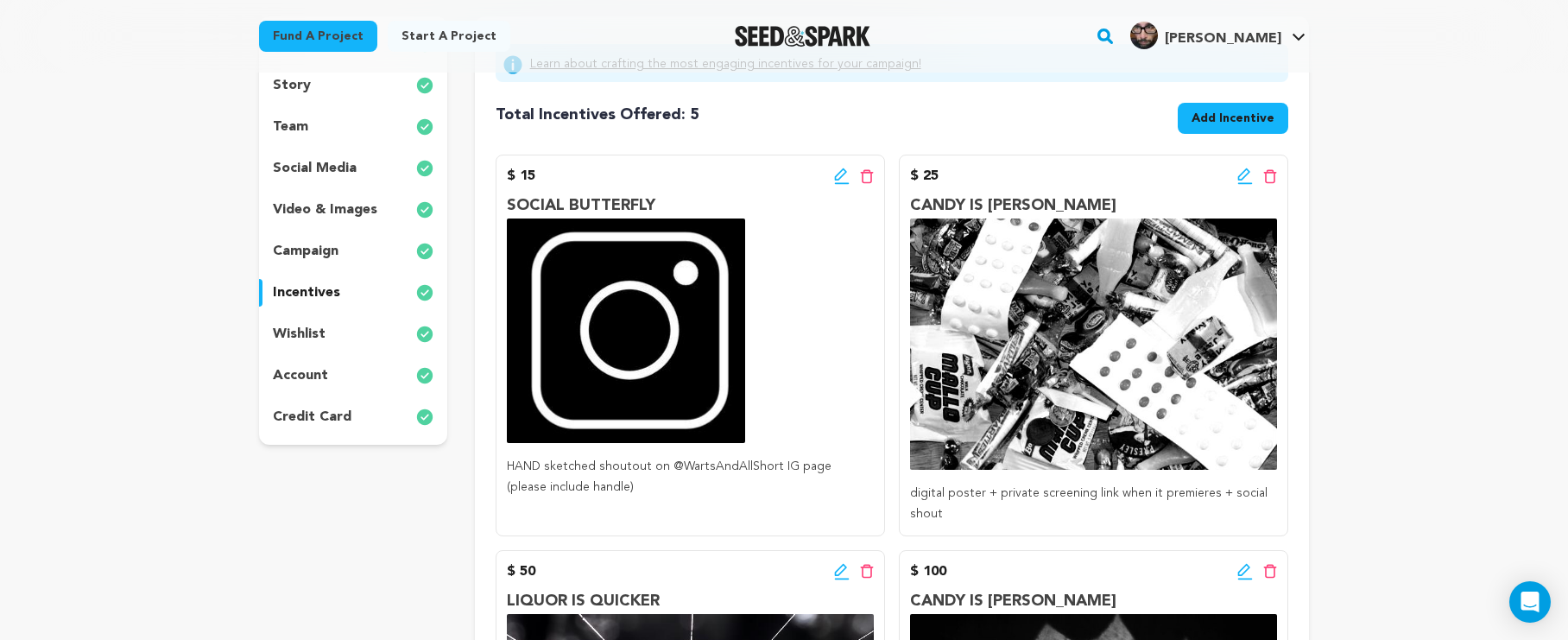
click at [835, 171] on icon at bounding box center [842, 176] width 16 height 18
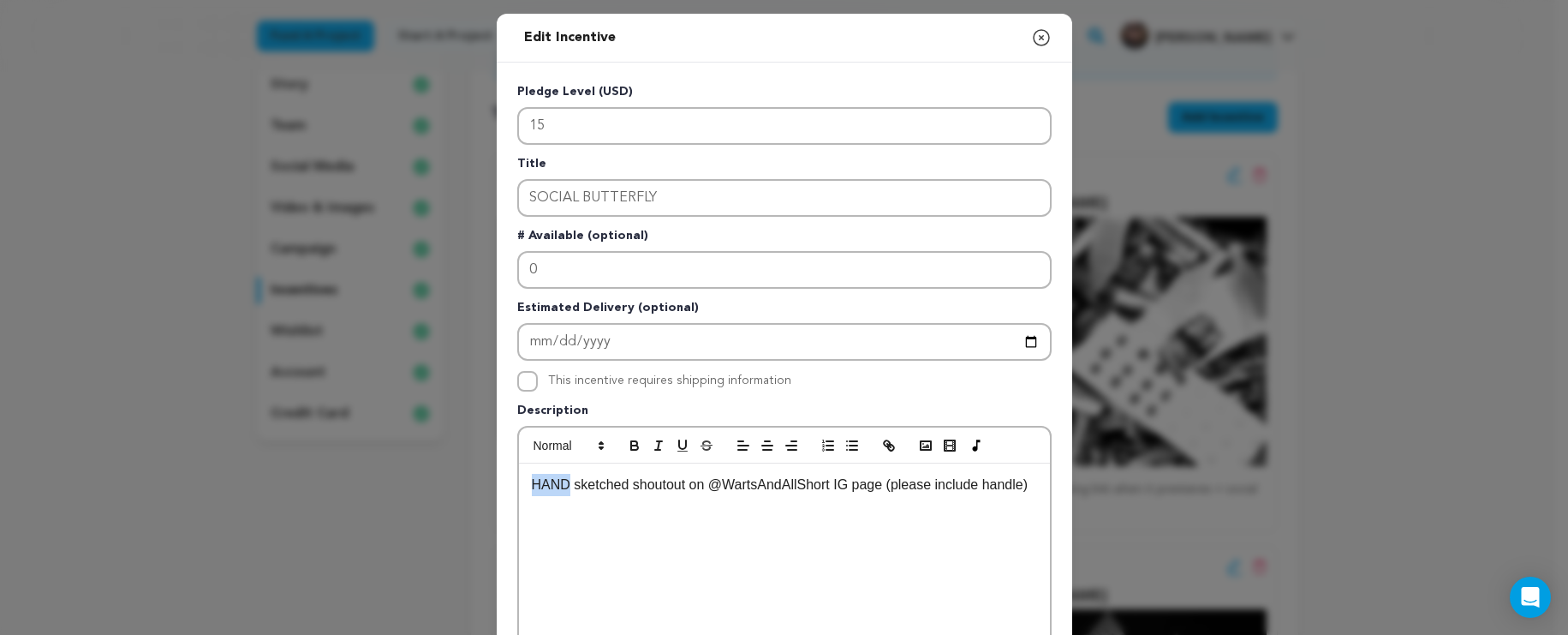
drag, startPoint x: 563, startPoint y: 482, endPoint x: 504, endPoint y: 478, distance: 59.1
click at [504, 478] on div "Pledge Level (USD) 15 Title SOCIAL BUTTERFLY # Available (optional) 0 Estimated…" at bounding box center [785, 532] width 576 height 939
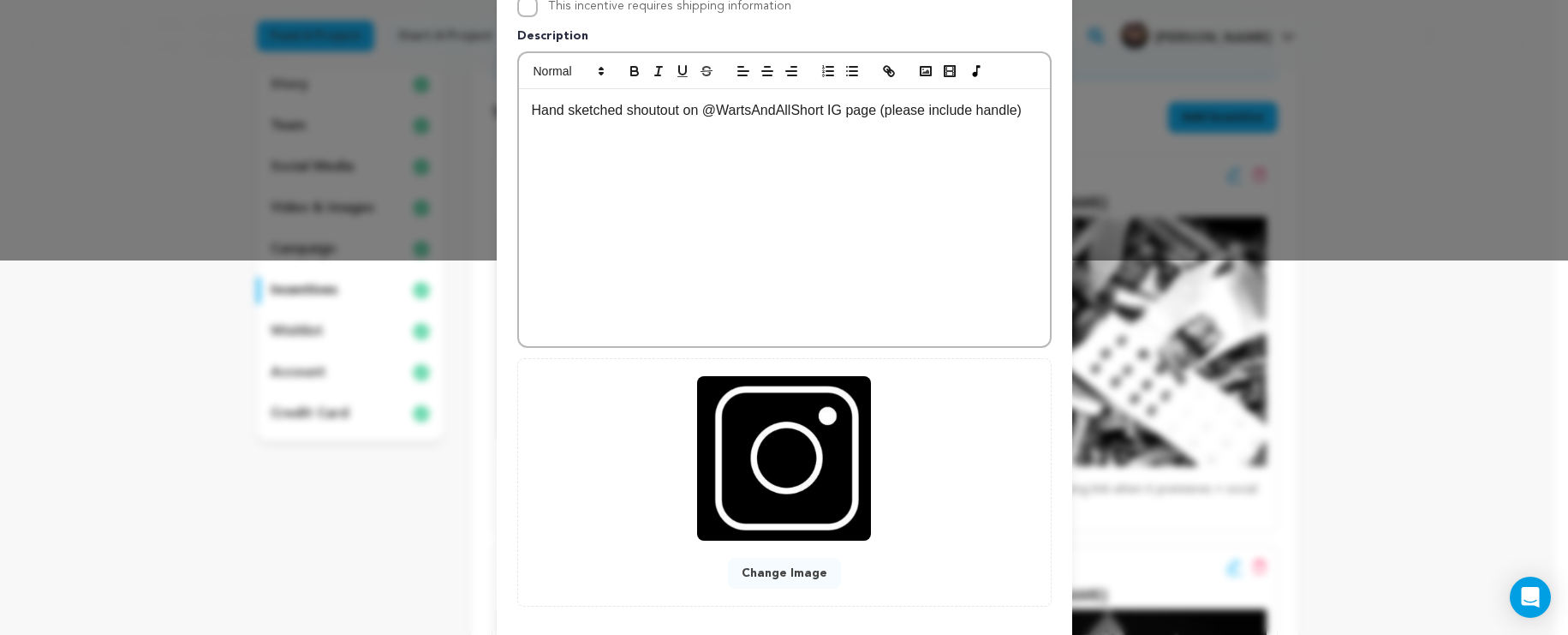
scroll to position [460, 0]
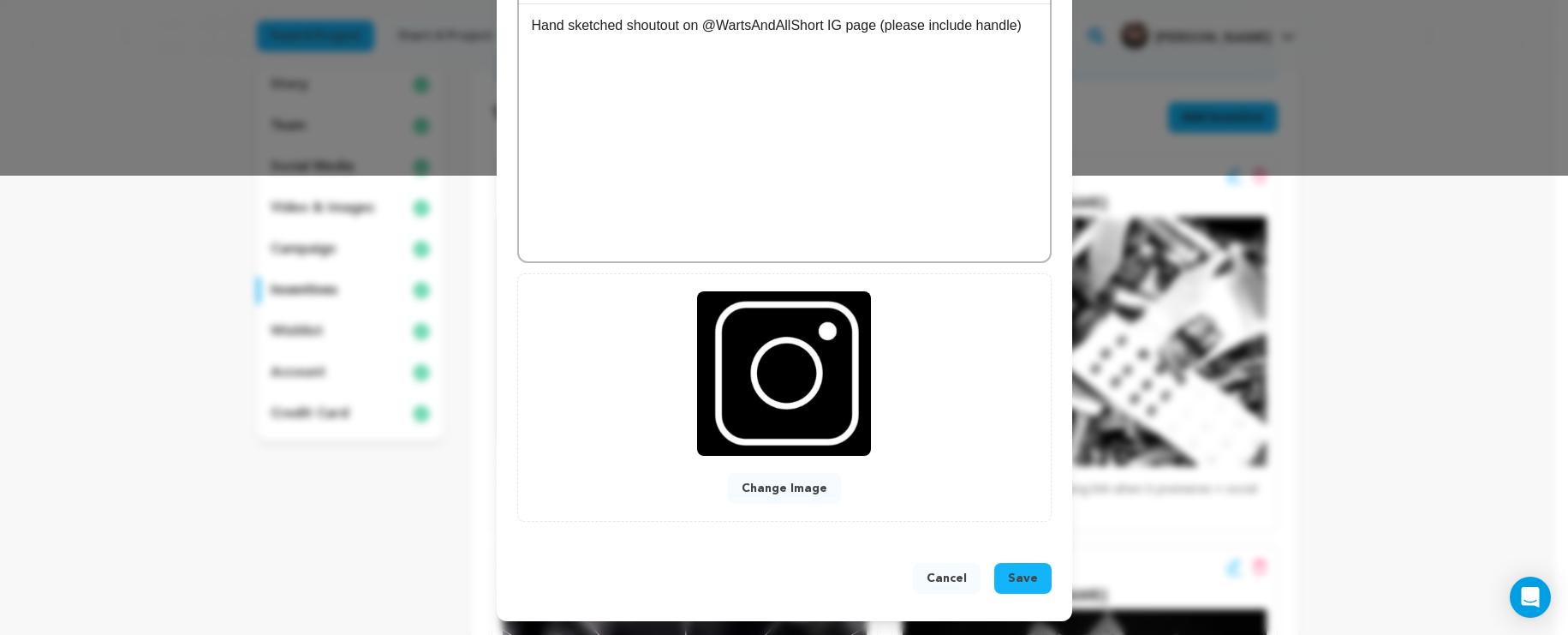
click at [1014, 585] on span "Save" at bounding box center [1023, 578] width 30 height 18
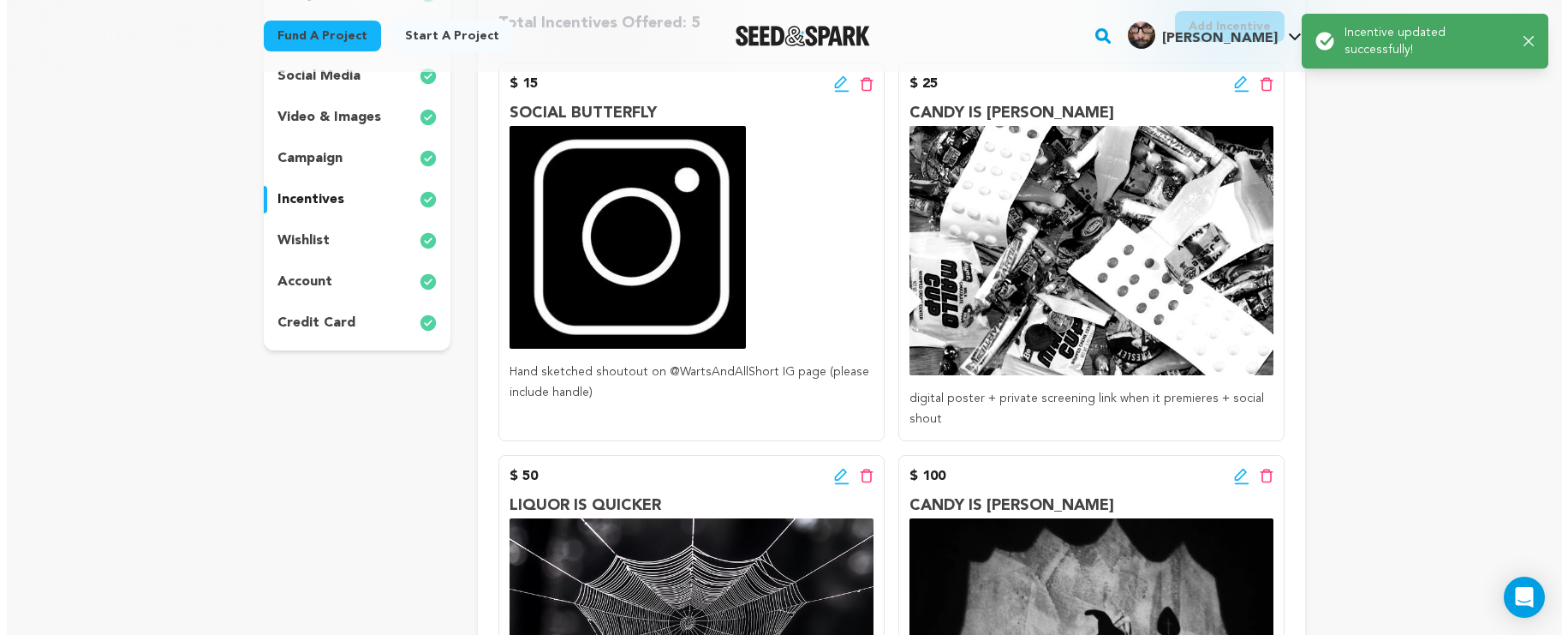
scroll to position [225, 0]
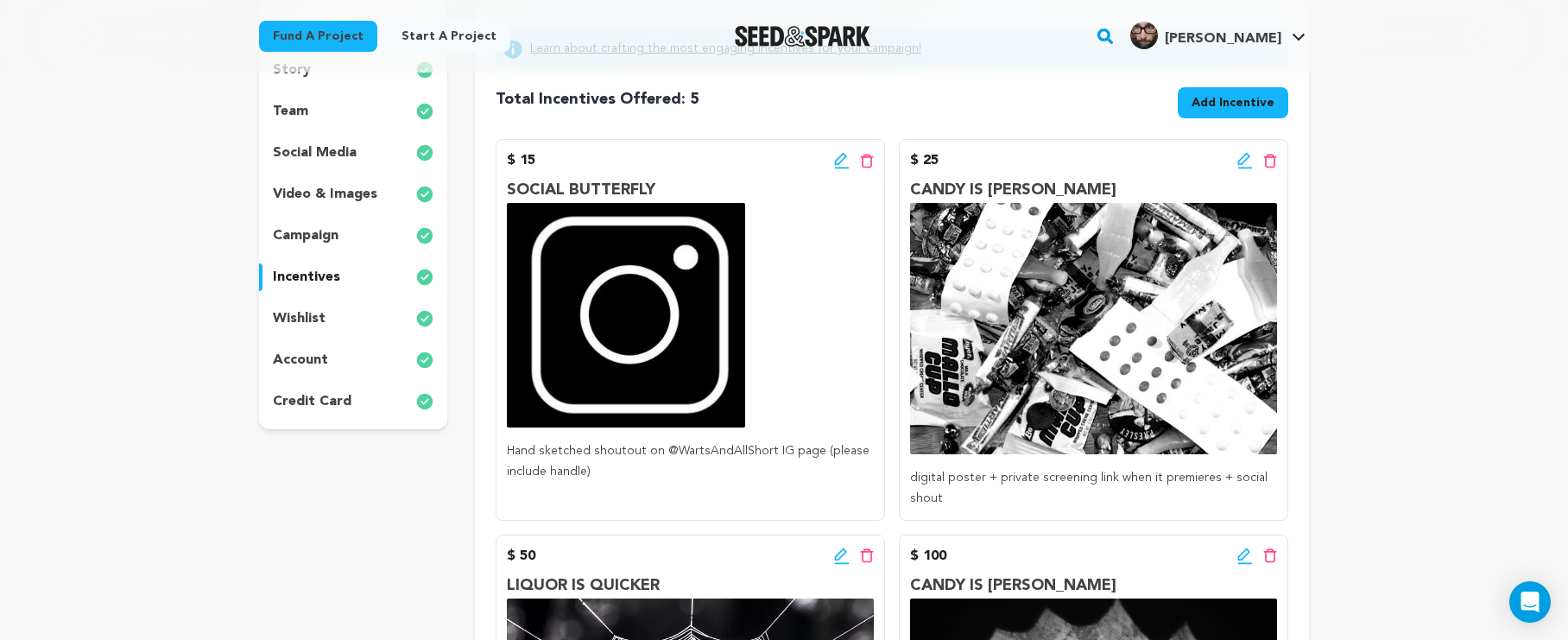
click at [1242, 162] on icon at bounding box center [1245, 160] width 16 height 18
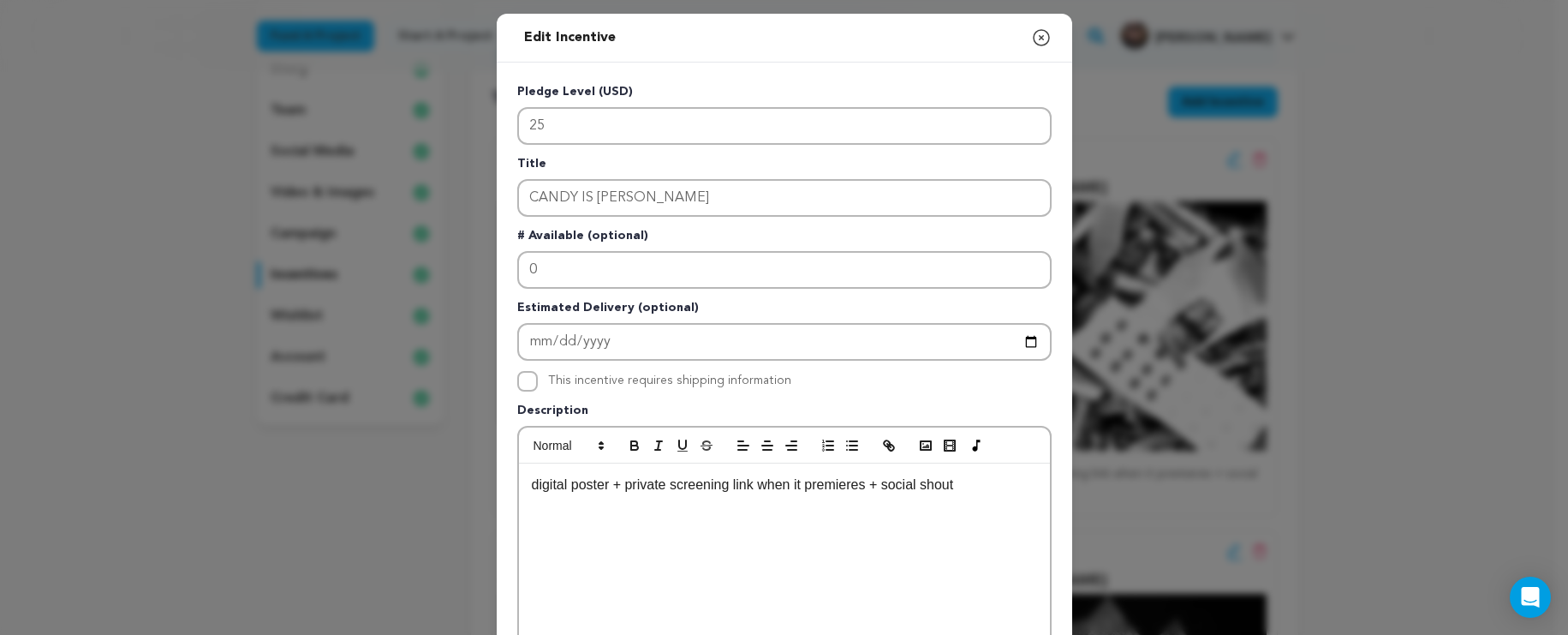
click at [978, 489] on p "digital poster + private screening link when it premieres + social shout" at bounding box center [785, 485] width 505 height 22
drag, startPoint x: 622, startPoint y: 508, endPoint x: 557, endPoint y: 512, distance: 65.1
click at [557, 512] on p "digital poster + private screening link when it premieres + social shout (inclu…" at bounding box center [785, 495] width 505 height 44
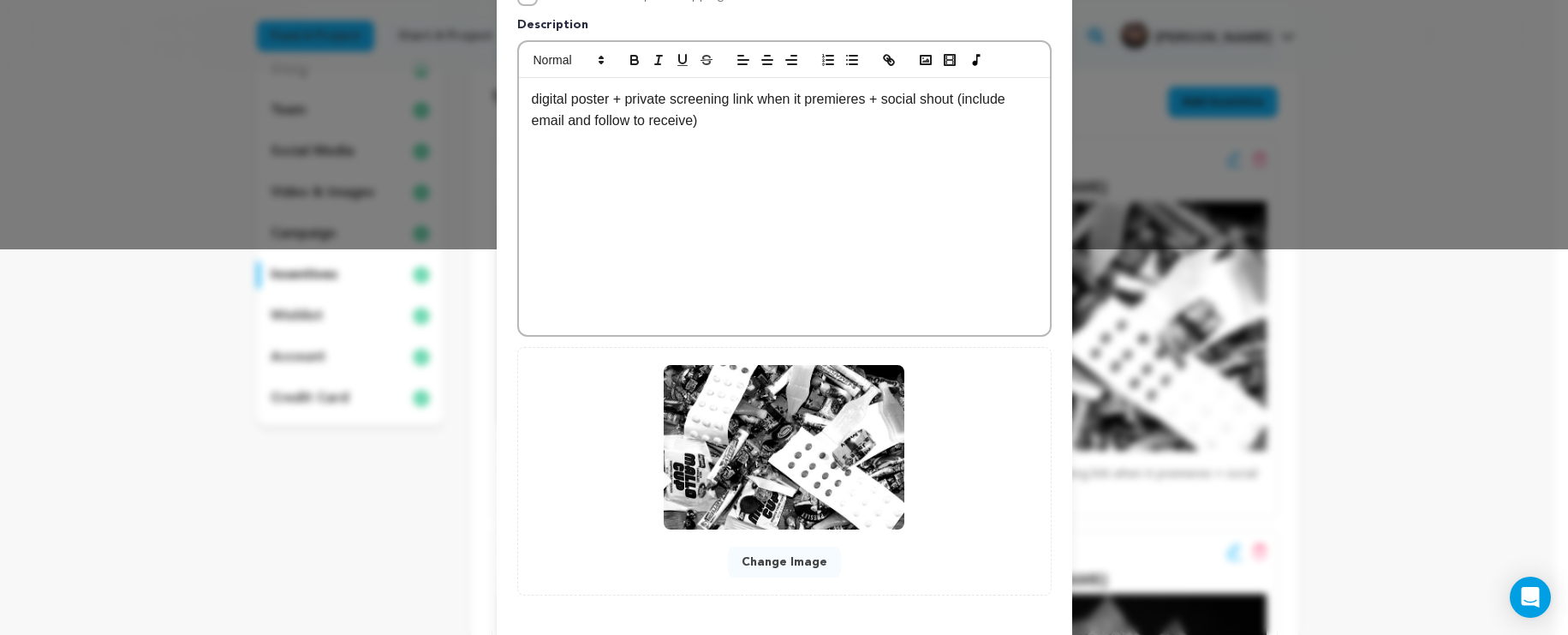
scroll to position [460, 0]
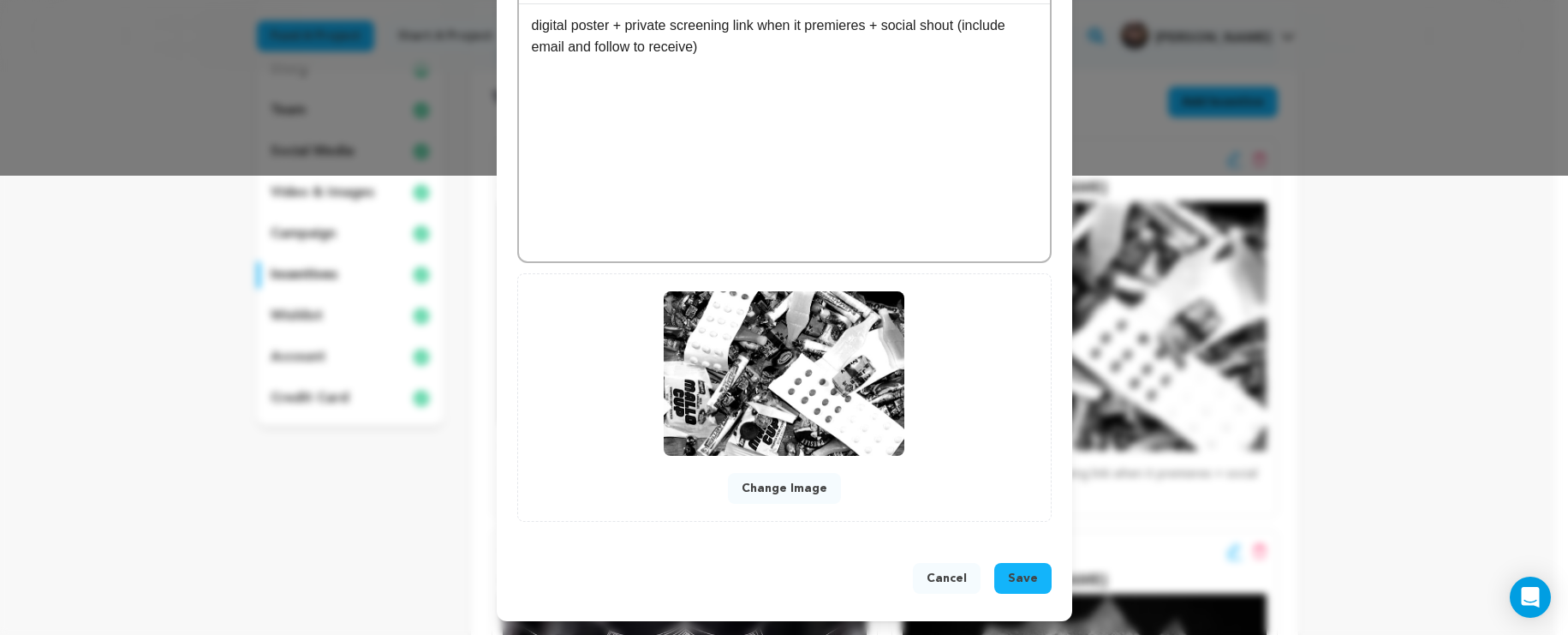
click at [1008, 589] on button "Save" at bounding box center [1023, 578] width 57 height 31
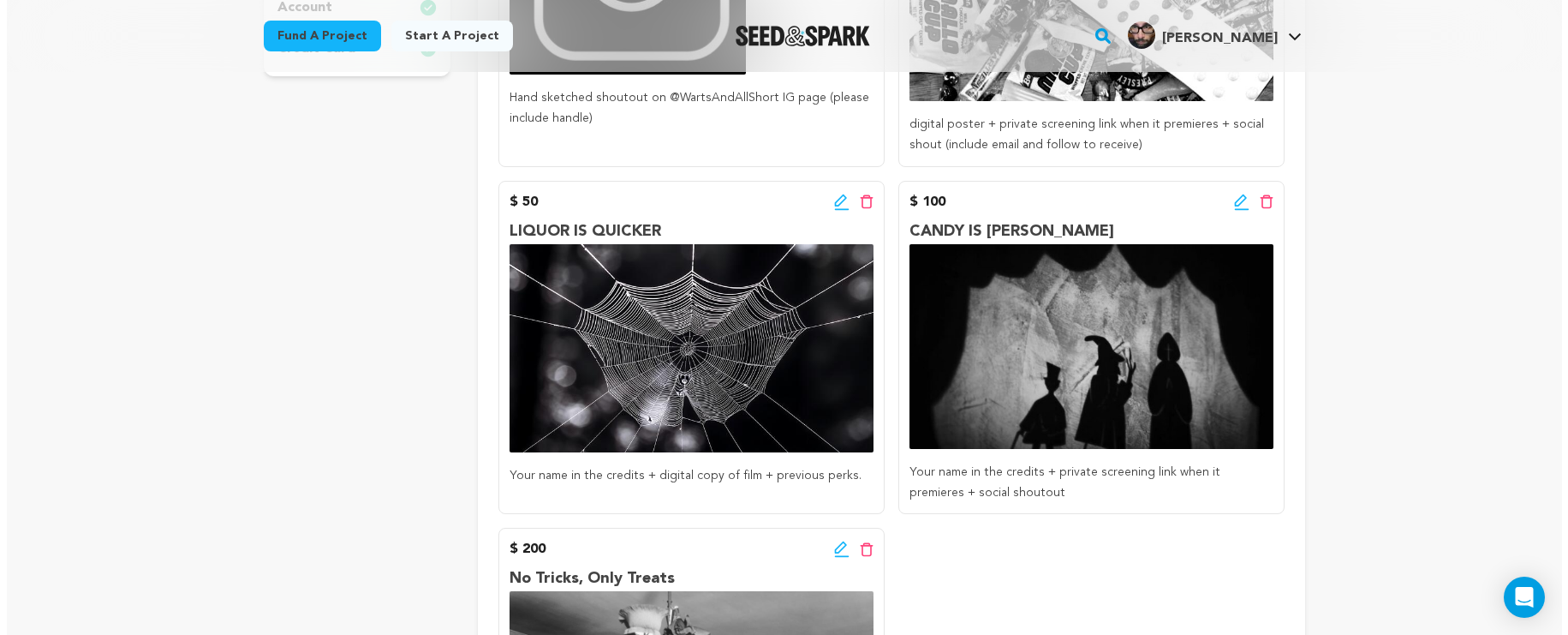
scroll to position [586, 0]
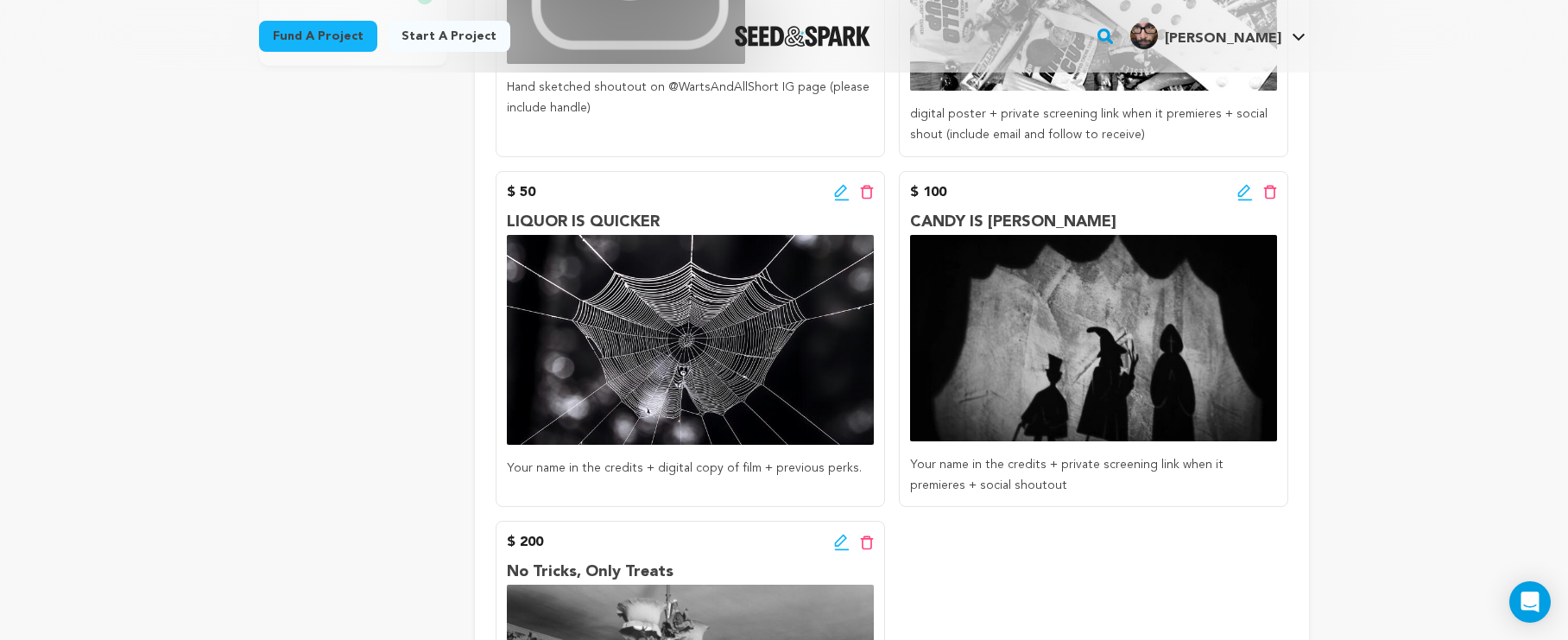
click at [840, 191] on icon at bounding box center [842, 192] width 16 height 18
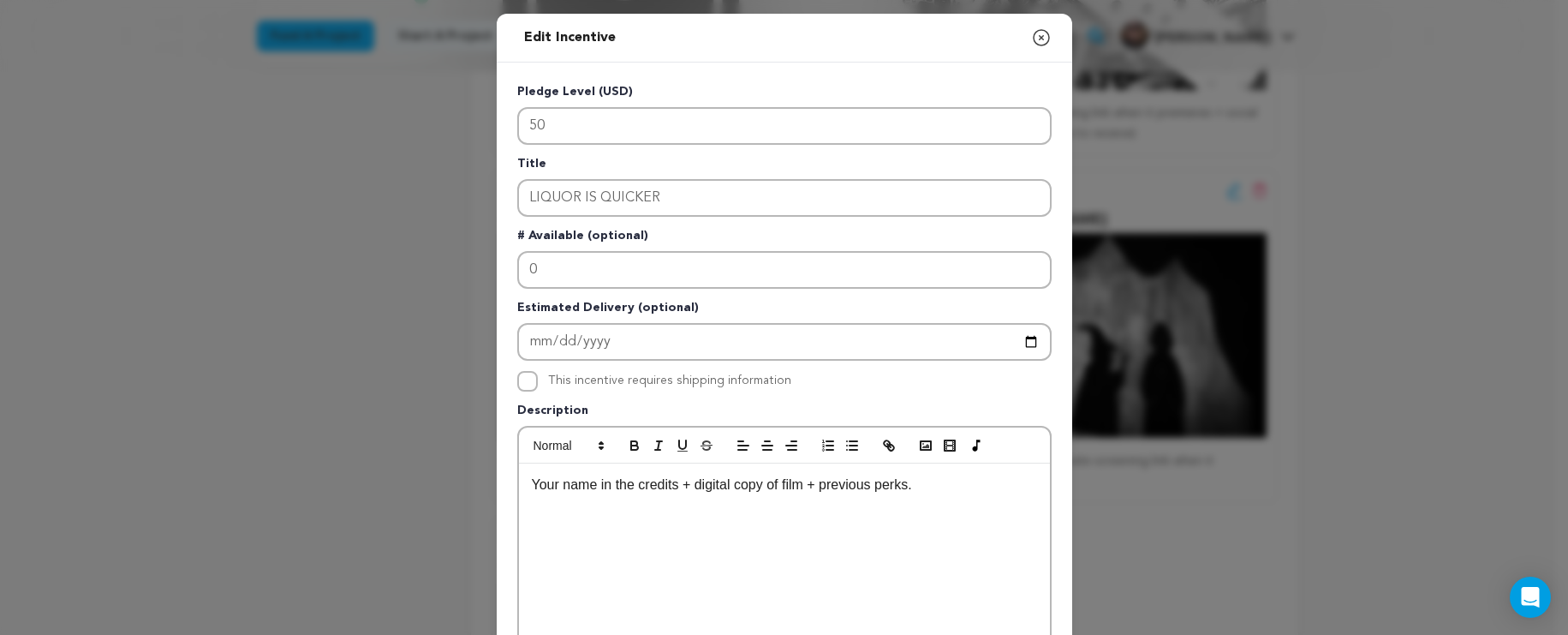
click at [765, 503] on div "Your name in the credits + digital copy of film + previous perks." at bounding box center [785, 592] width 531 height 257
drag, startPoint x: 806, startPoint y: 487, endPoint x: 694, endPoint y: 490, distance: 112.0
click at [694, 490] on p "Your name in the credits + digital copy of film + previous perks." at bounding box center [785, 485] width 505 height 22
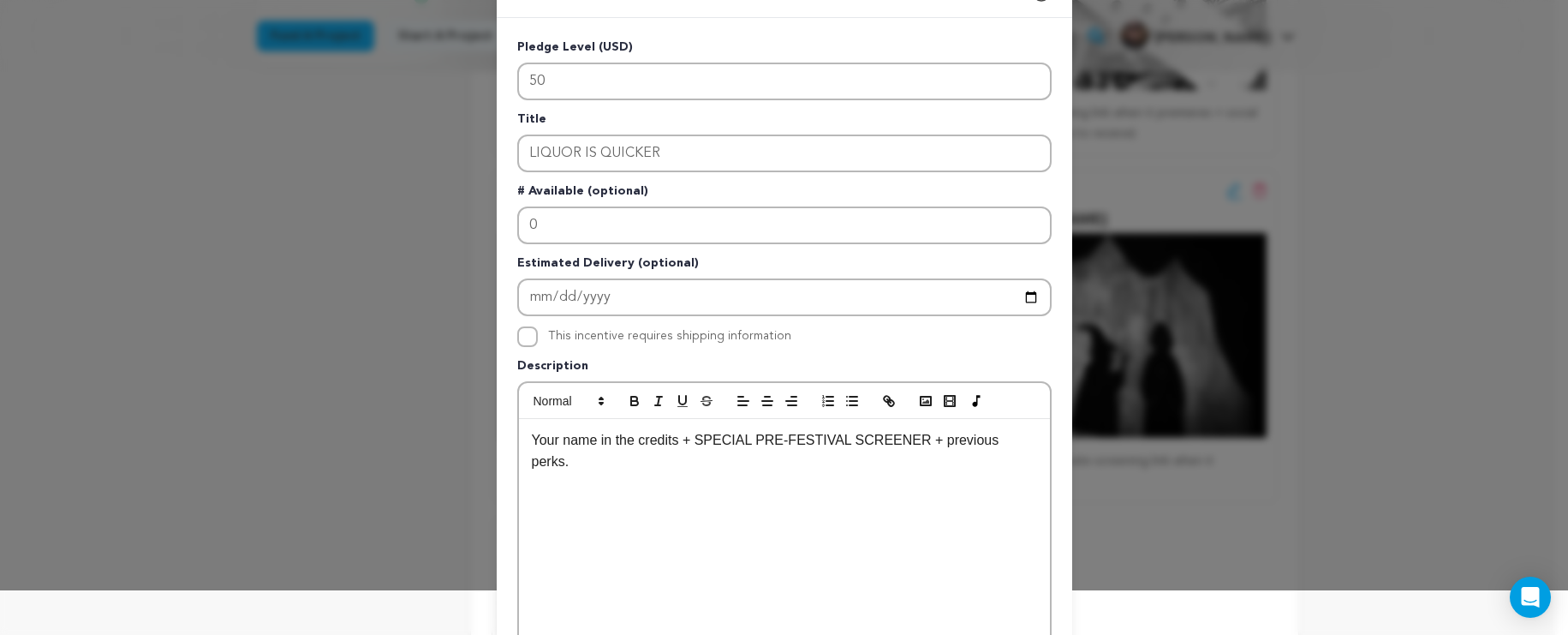
scroll to position [56, 0]
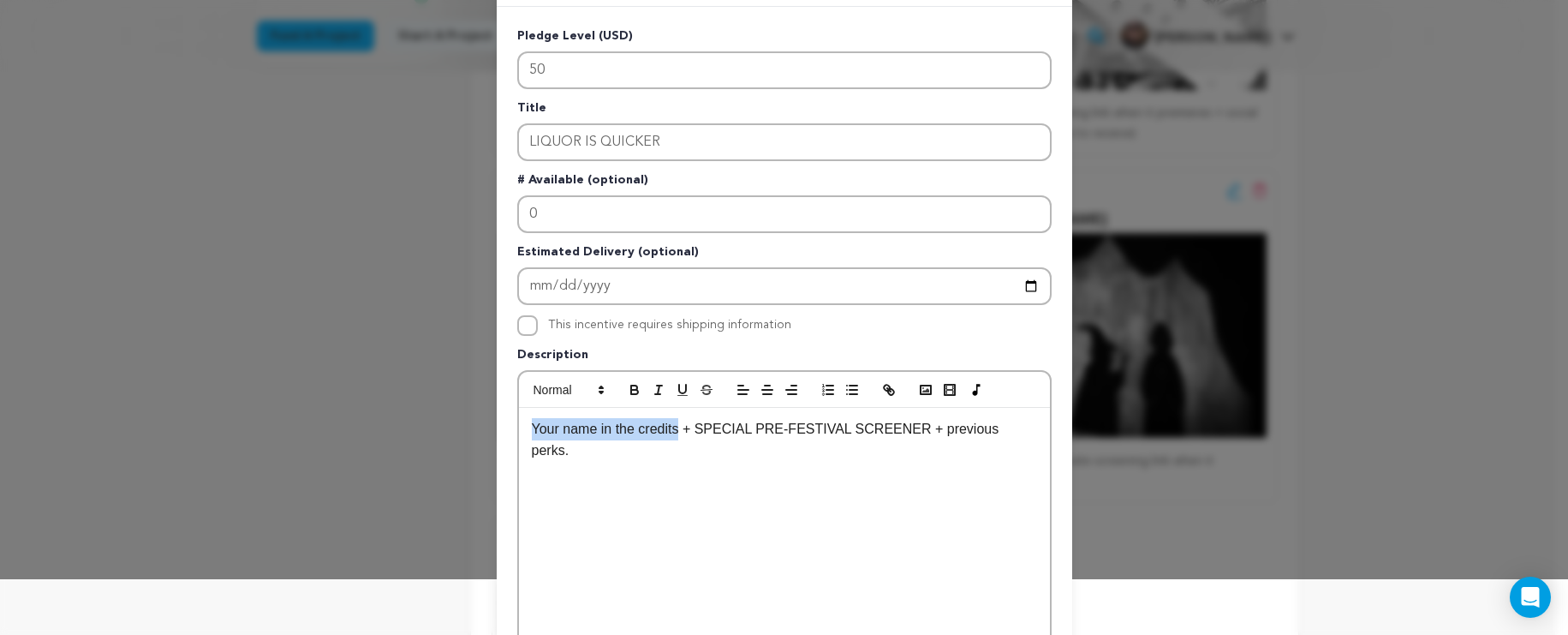
drag, startPoint x: 674, startPoint y: 430, endPoint x: 506, endPoint y: 427, distance: 168.0
click at [506, 427] on div "Pledge Level (USD) 50 Title LIQUOR IS QUICKER # Available (optional) 0 Estimate…" at bounding box center [785, 476] width 576 height 939
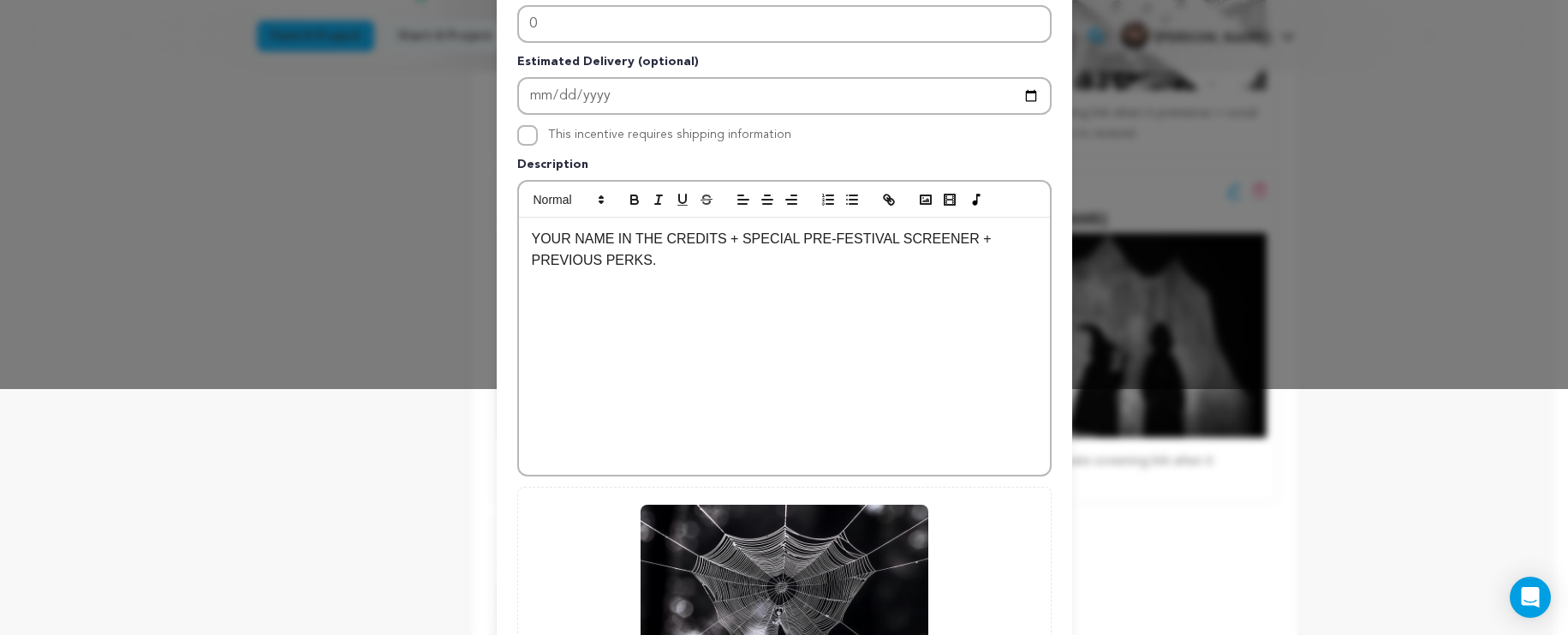
scroll to position [460, 0]
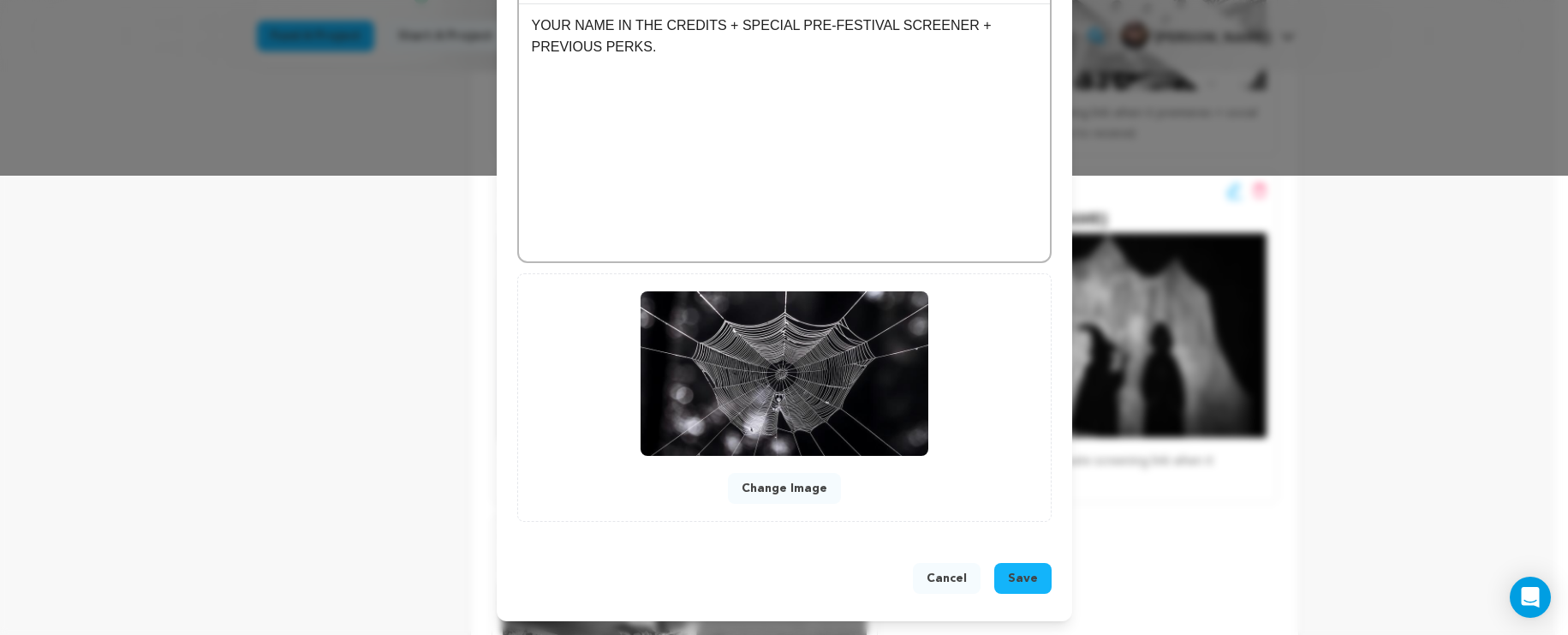
click at [1016, 578] on span "Save" at bounding box center [1023, 578] width 30 height 18
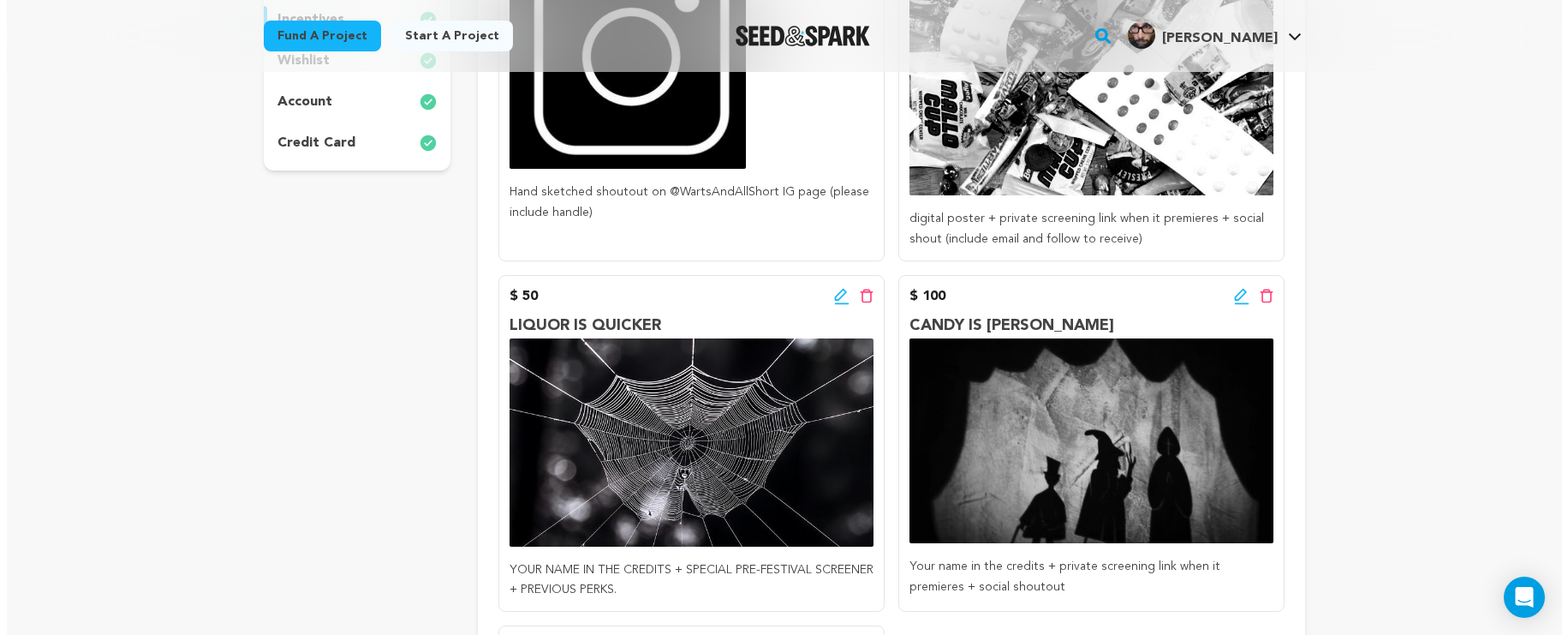
scroll to position [503, 0]
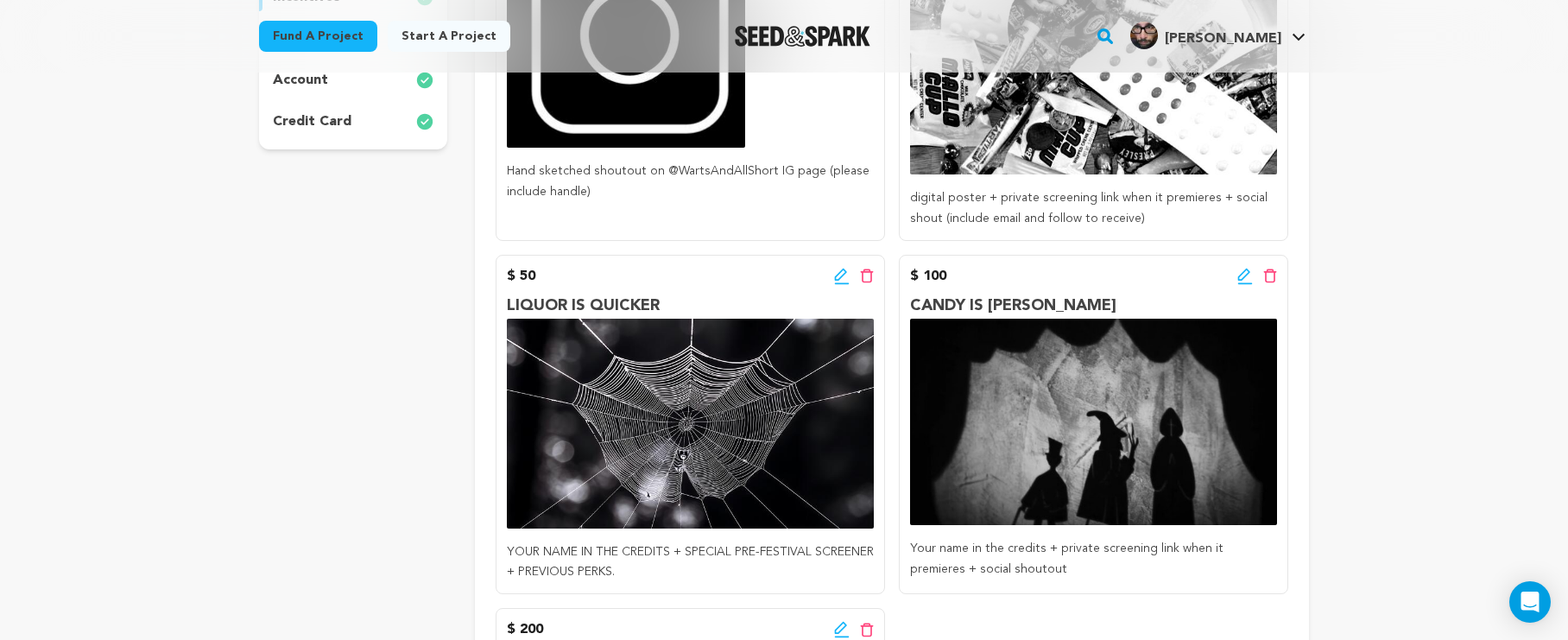
click at [846, 269] on icon at bounding box center [840, 274] width 12 height 12
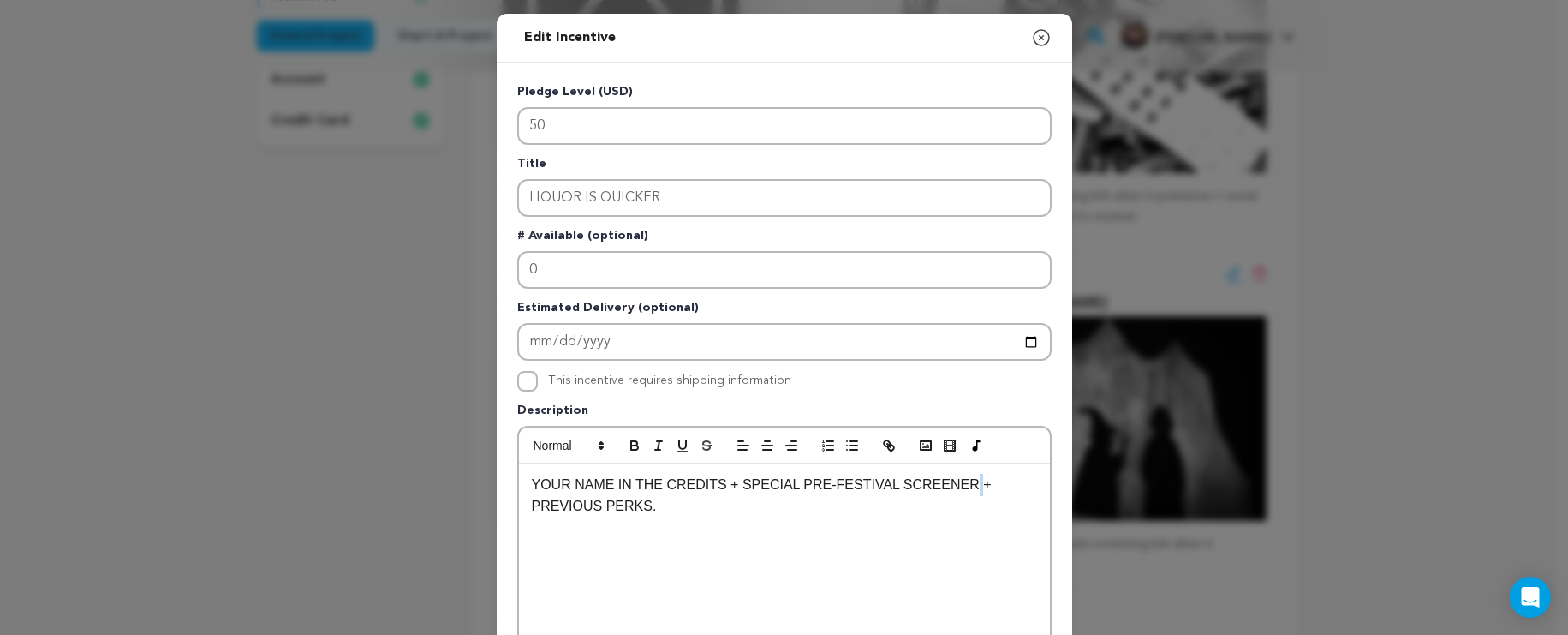
click at [949, 488] on p "YOUR NAME IN THE CREDITS + SPECIAL PRE-FESTIVAL SCREENER + PREVIOUS PERKS." at bounding box center [785, 495] width 505 height 44
drag, startPoint x: 979, startPoint y: 487, endPoint x: 729, endPoint y: 486, distance: 250.0
click at [729, 486] on p "YOUR NAME IN THE CREDITS + SPECIAL PRE-FESTIVAL SCREENER LINK+ PREVIOUS PERKS." at bounding box center [785, 495] width 505 height 44
drag, startPoint x: 899, startPoint y: 485, endPoint x: 1014, endPoint y: 491, distance: 115.2
click at [1014, 491] on p "YOUR NAME IN THE CREDITS + pre-festival screener link + PREVIOUS PERKS." at bounding box center [785, 485] width 505 height 22
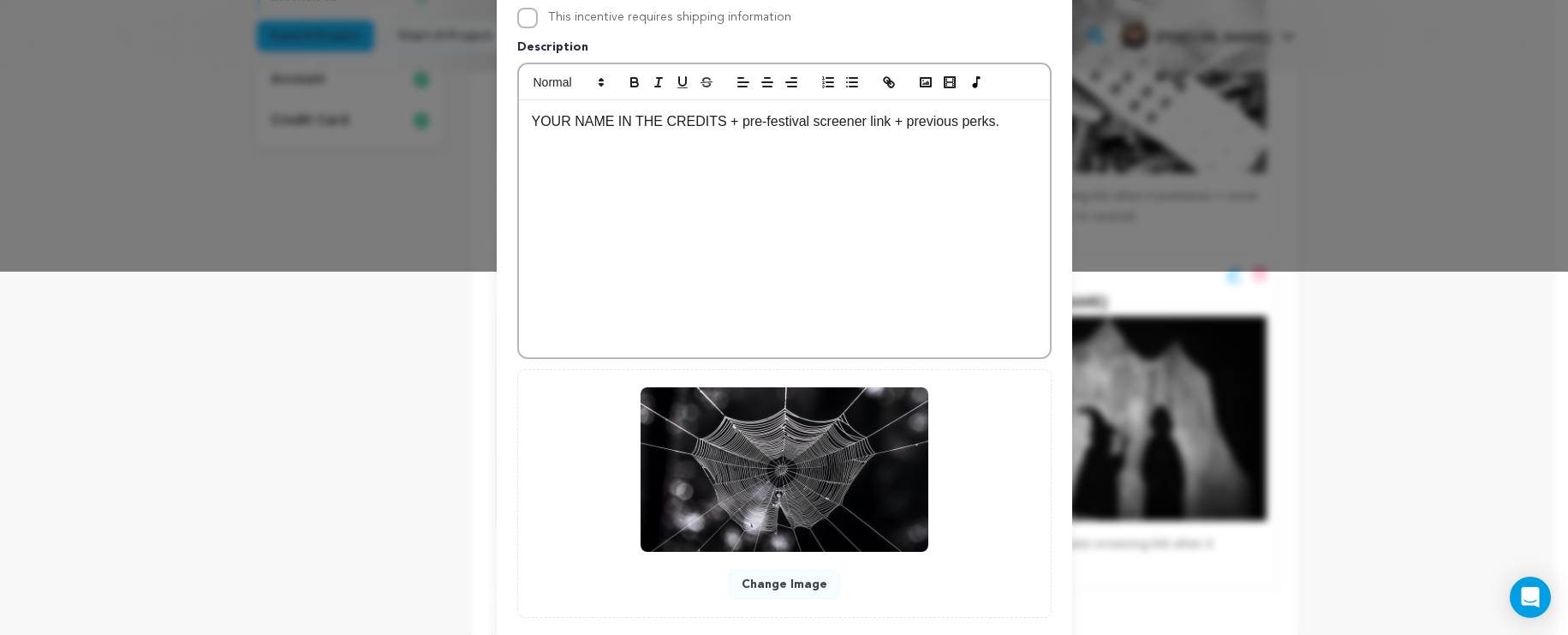
scroll to position [460, 0]
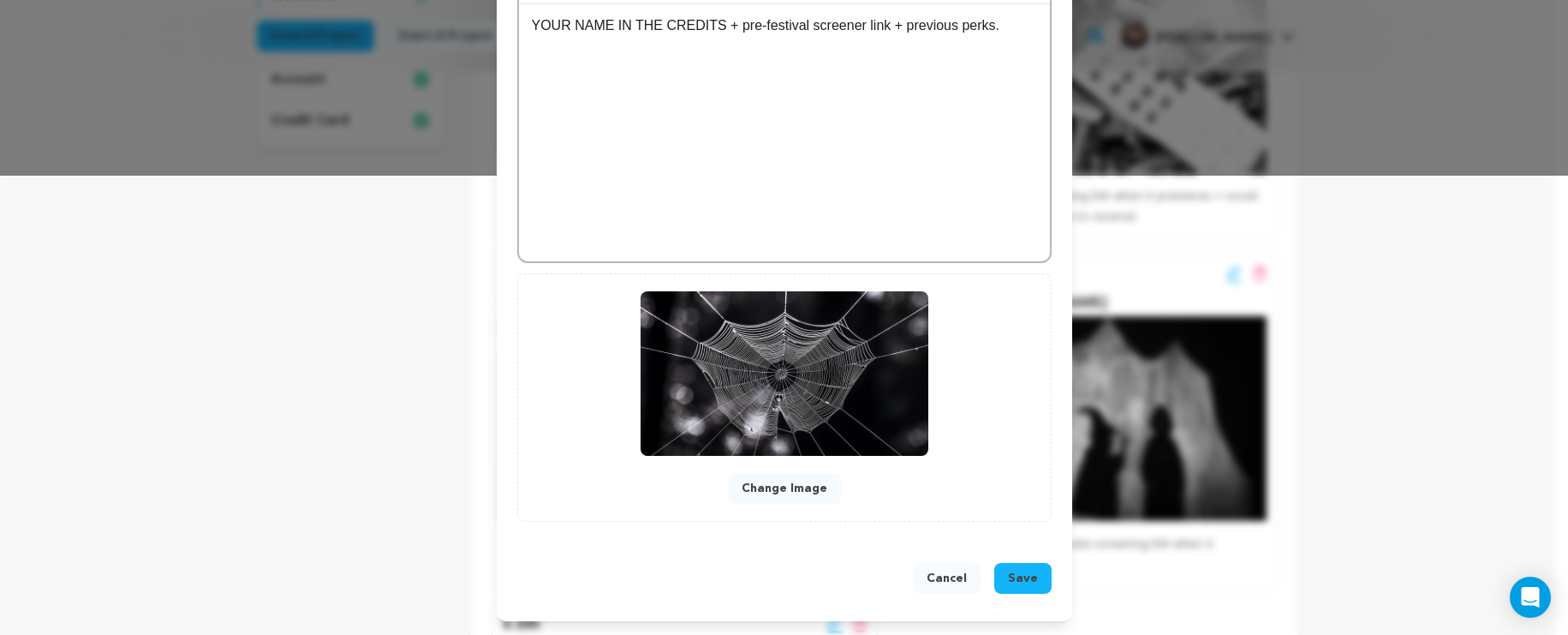
click at [1023, 569] on span "Save" at bounding box center [1023, 578] width 30 height 18
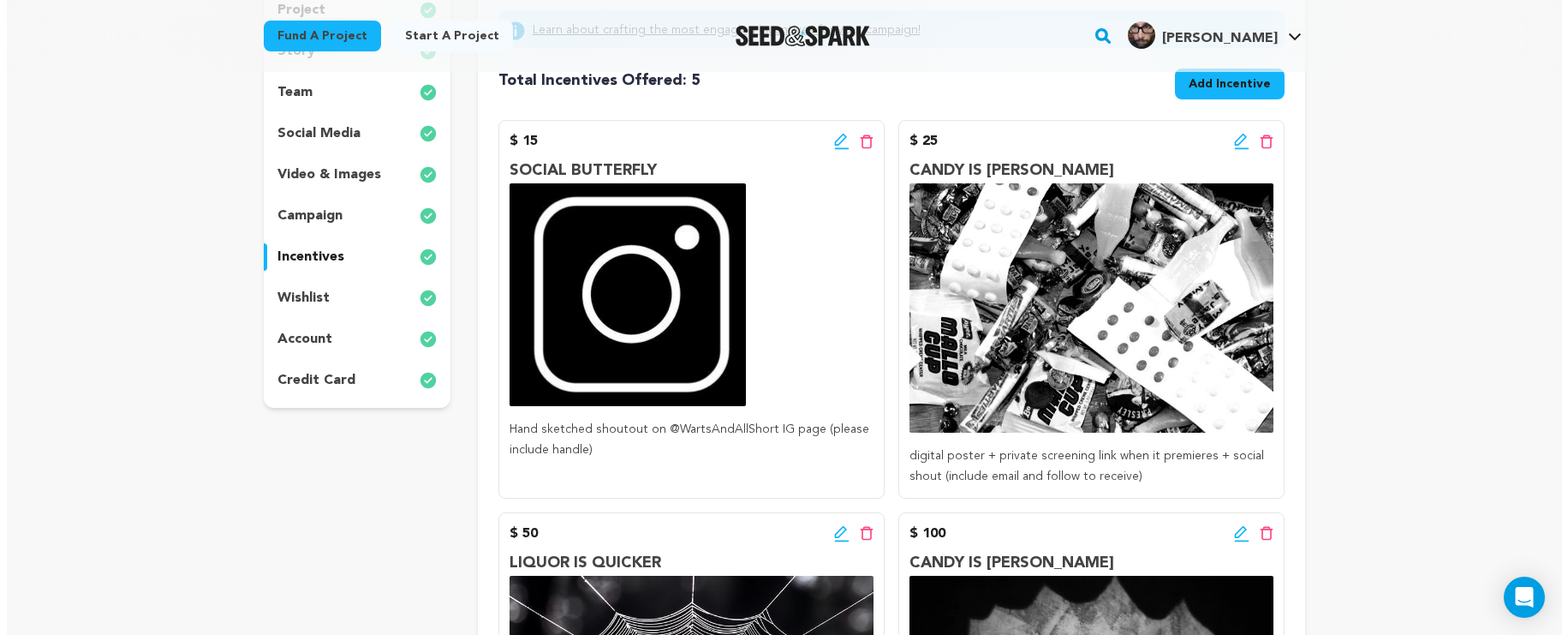
scroll to position [543, 0]
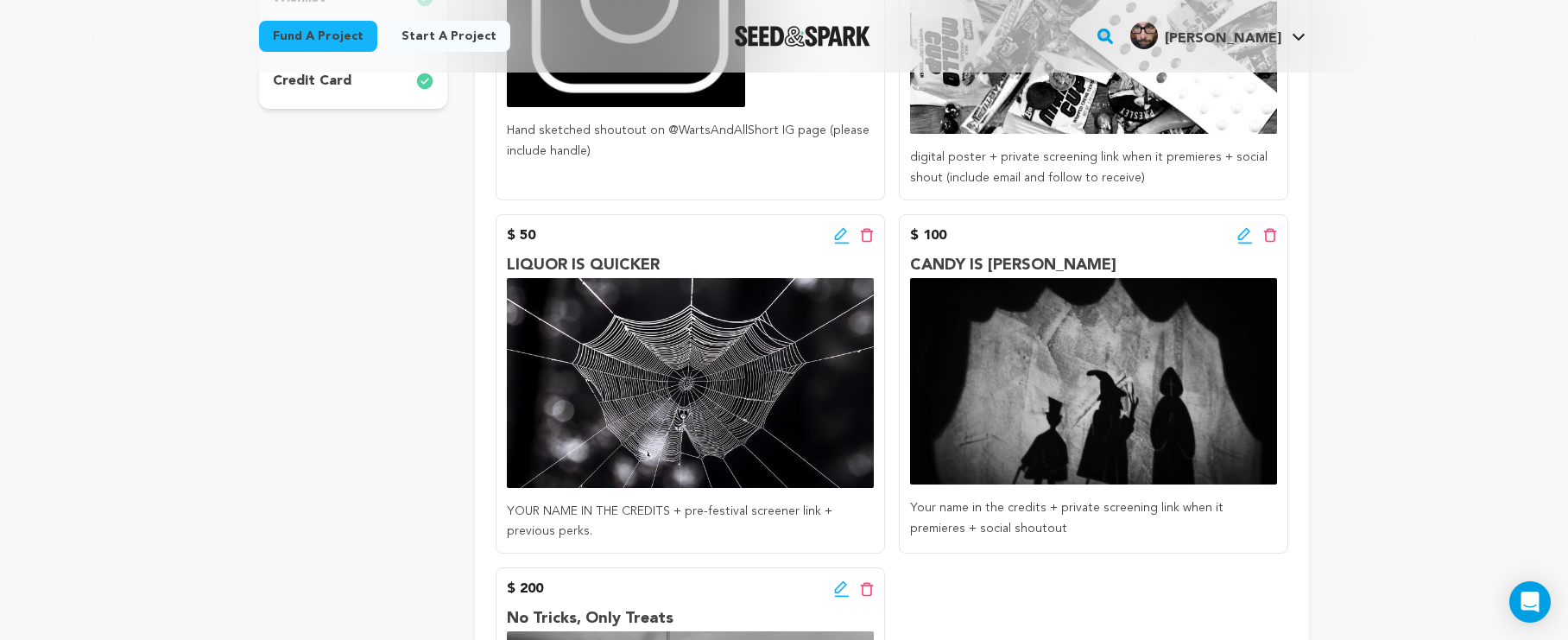
click at [838, 239] on icon at bounding box center [842, 235] width 16 height 18
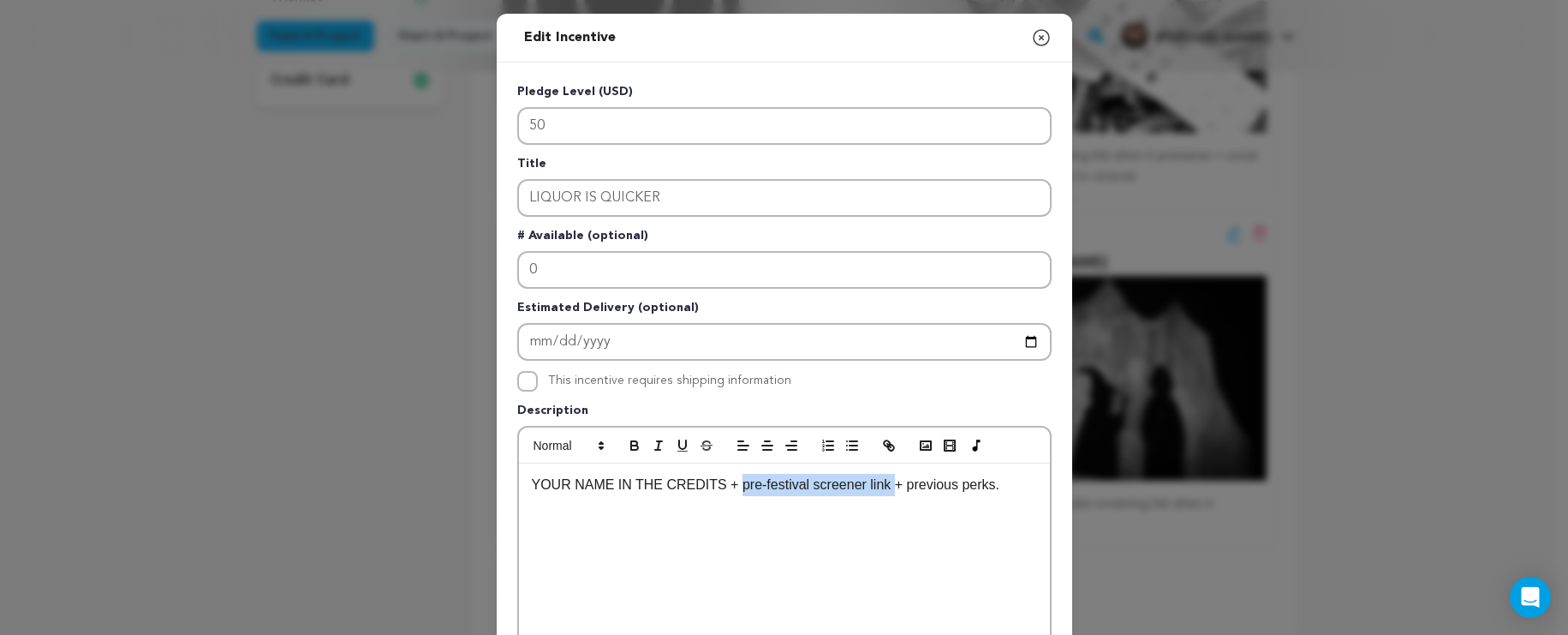
drag, startPoint x: 881, startPoint y: 488, endPoint x: 728, endPoint y: 488, distance: 153.0
click at [727, 488] on p "YOUR NAME IN THE CREDITS + pre-festival screener link + previous perks." at bounding box center [785, 485] width 505 height 22
click at [981, 481] on p "YOUR NAME IN THE CREDITS + digital film download + previous perks." at bounding box center [785, 485] width 505 height 22
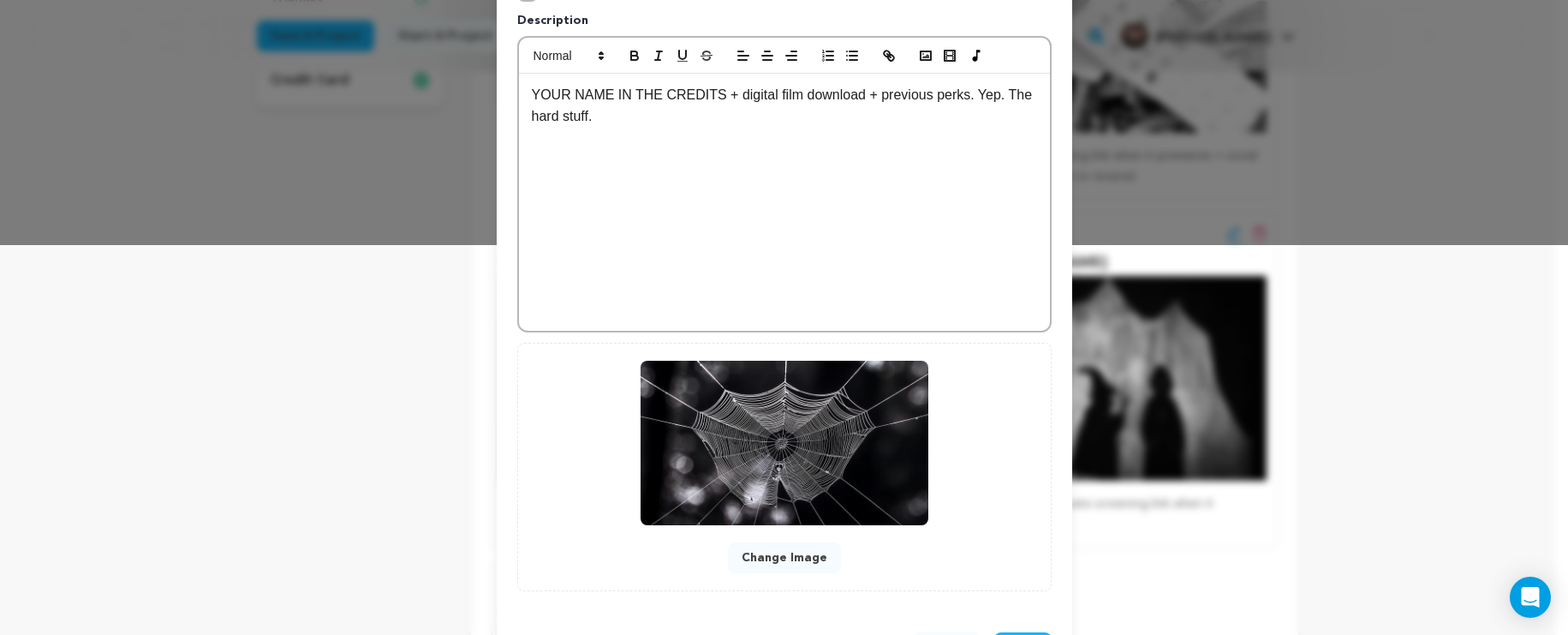
scroll to position [460, 0]
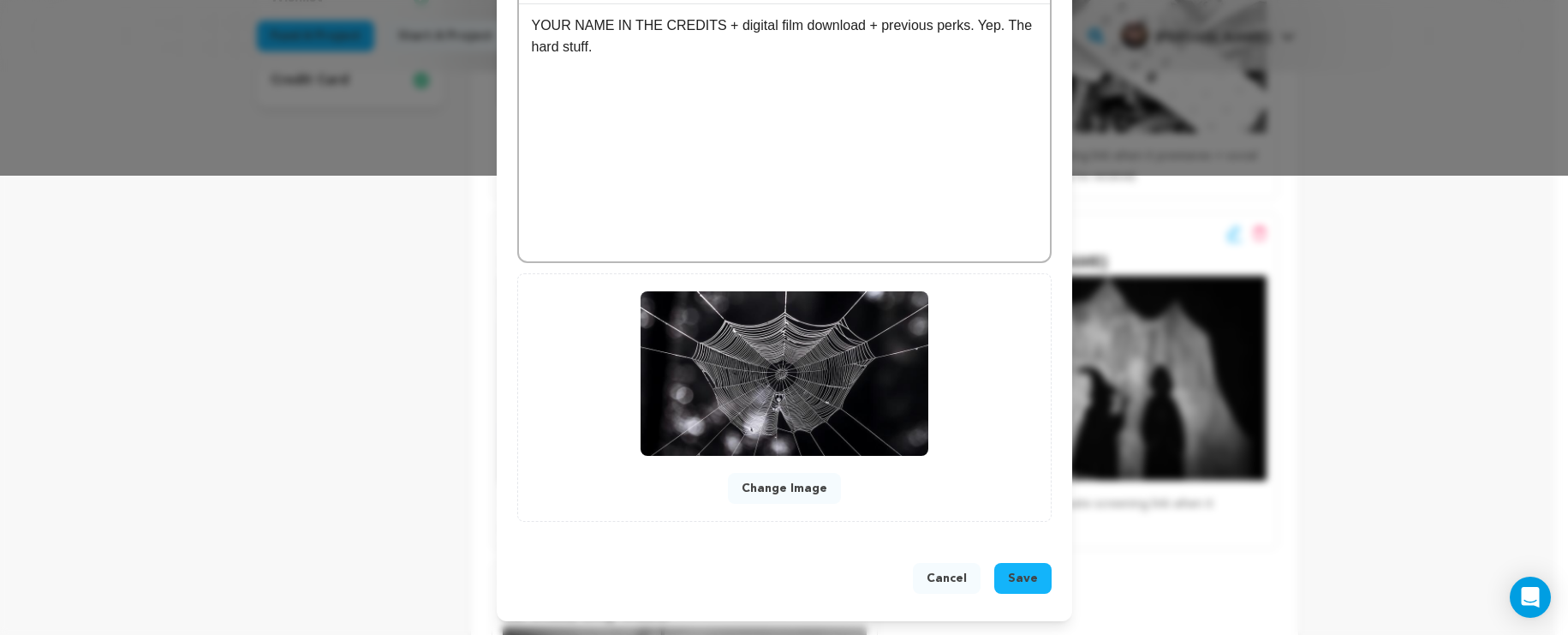
click at [997, 578] on button "Save" at bounding box center [1023, 578] width 57 height 31
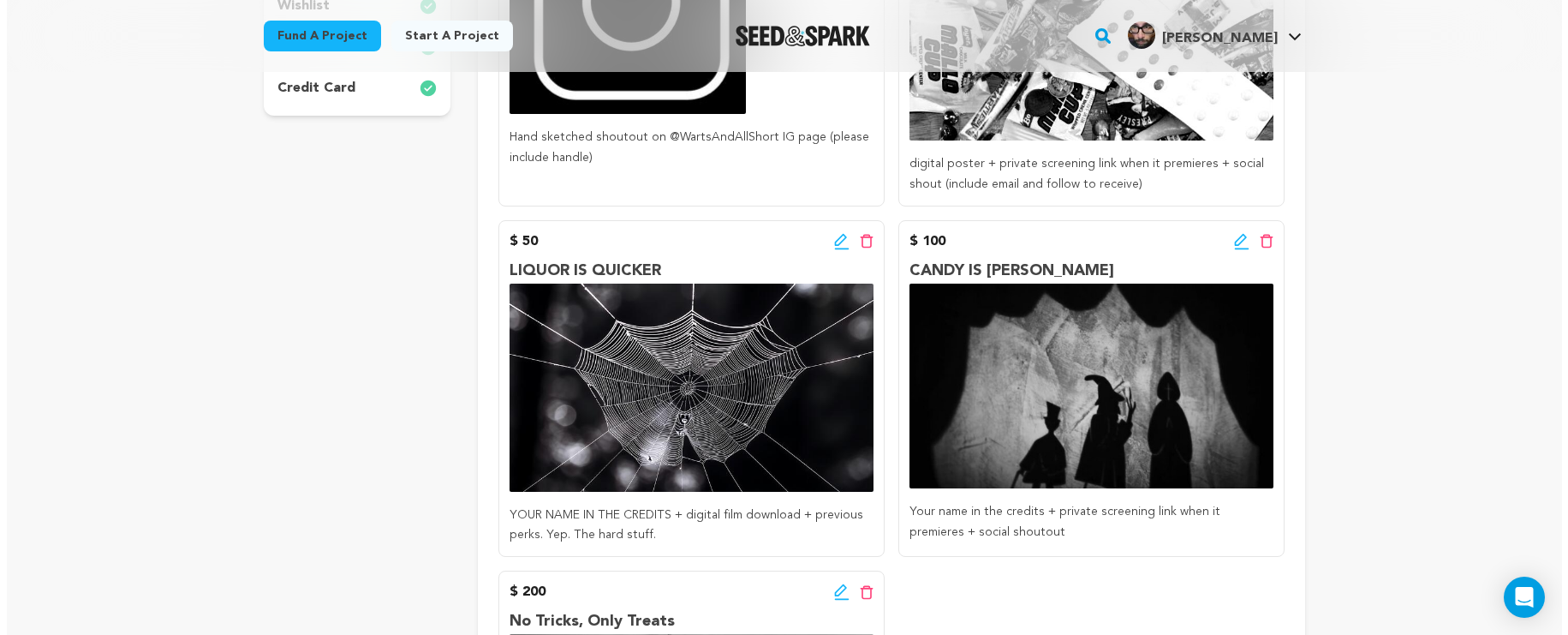
scroll to position [524, 0]
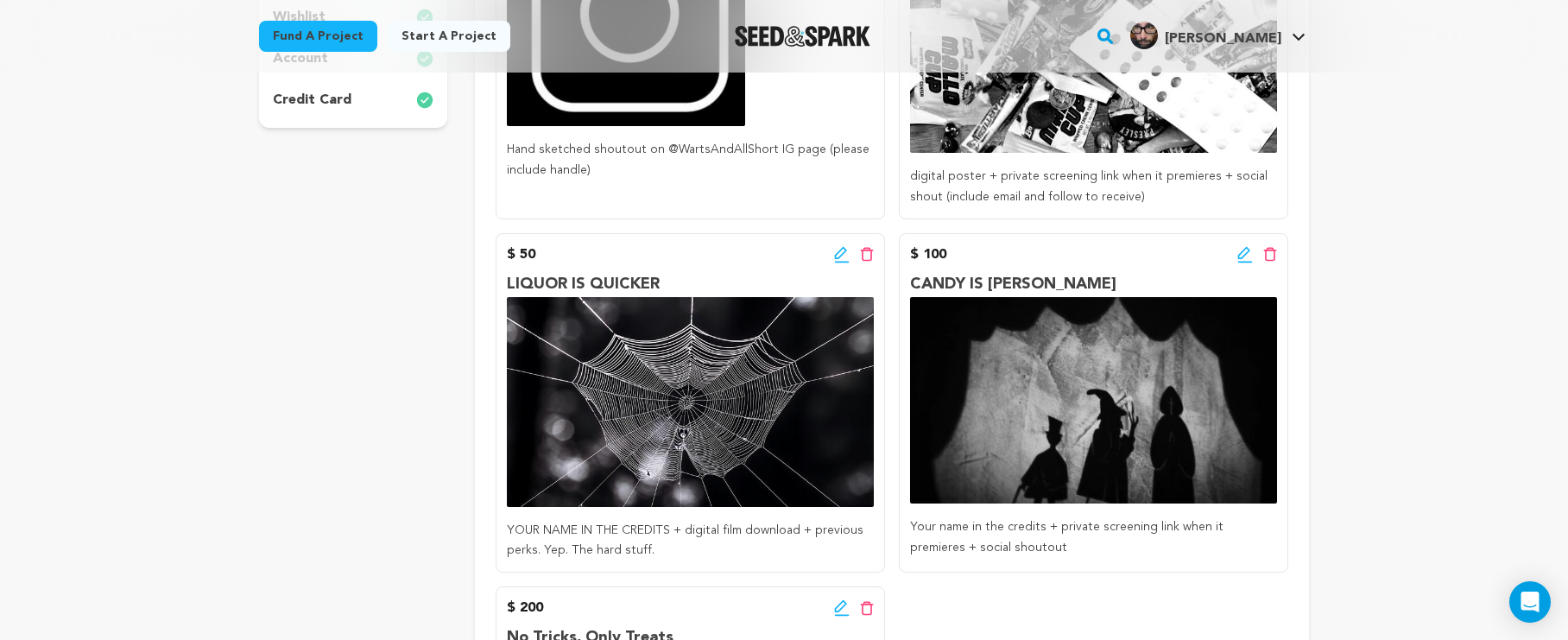
click at [840, 253] on icon at bounding box center [842, 255] width 16 height 18
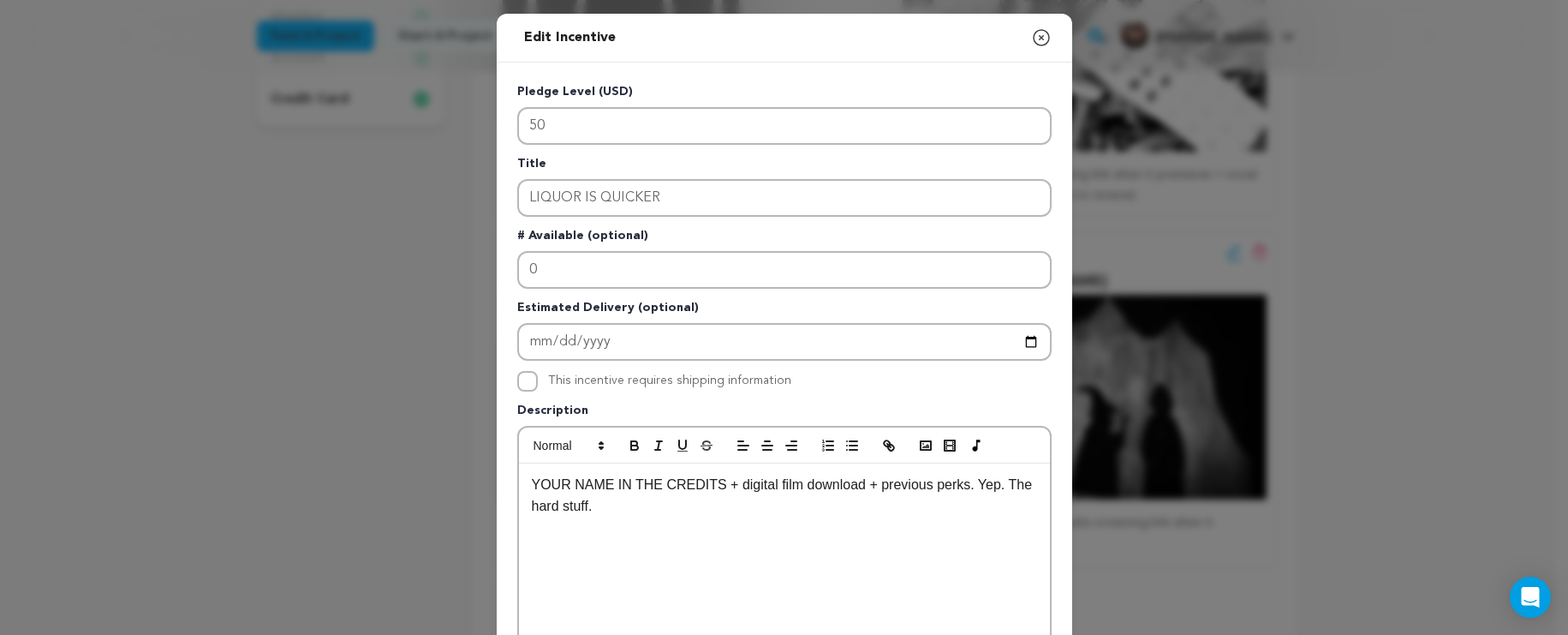
click at [859, 482] on p "YOUR NAME IN THE CREDITS + digital film download + previous perks. Yep. The har…" at bounding box center [785, 495] width 505 height 44
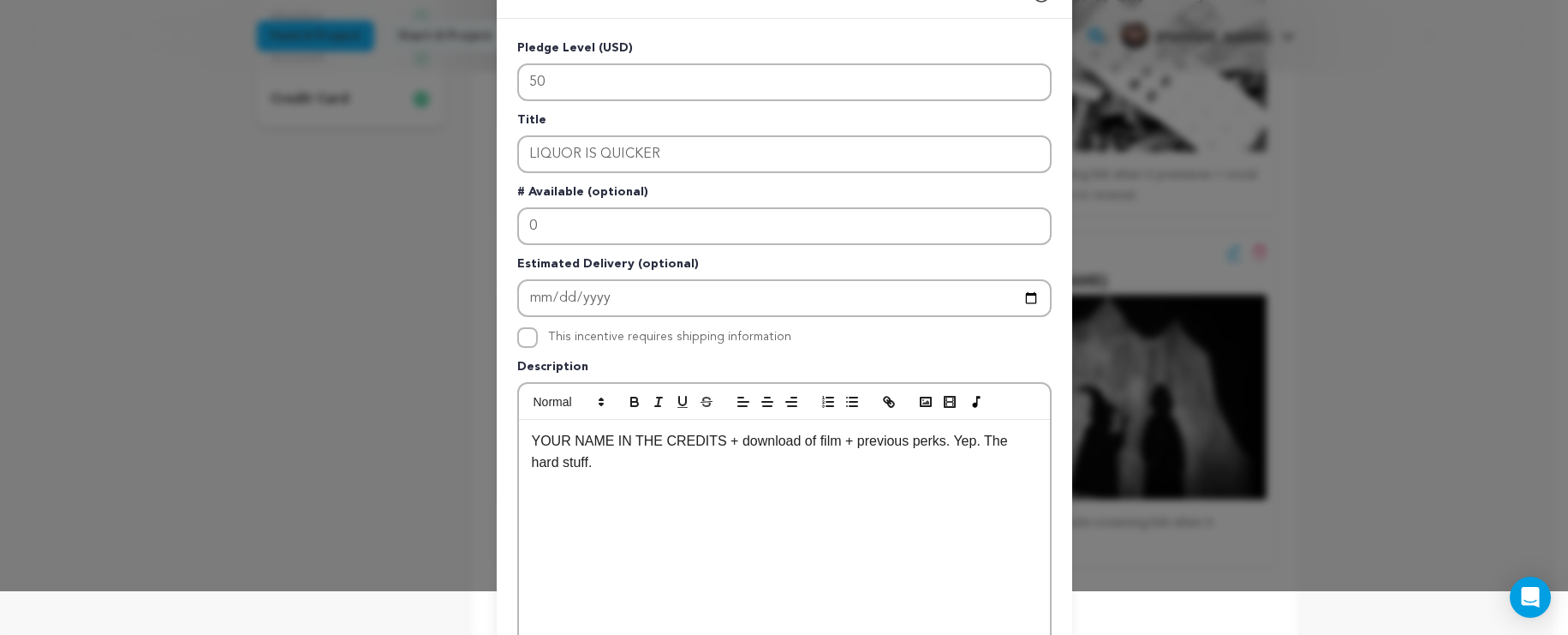
scroll to position [54, 0]
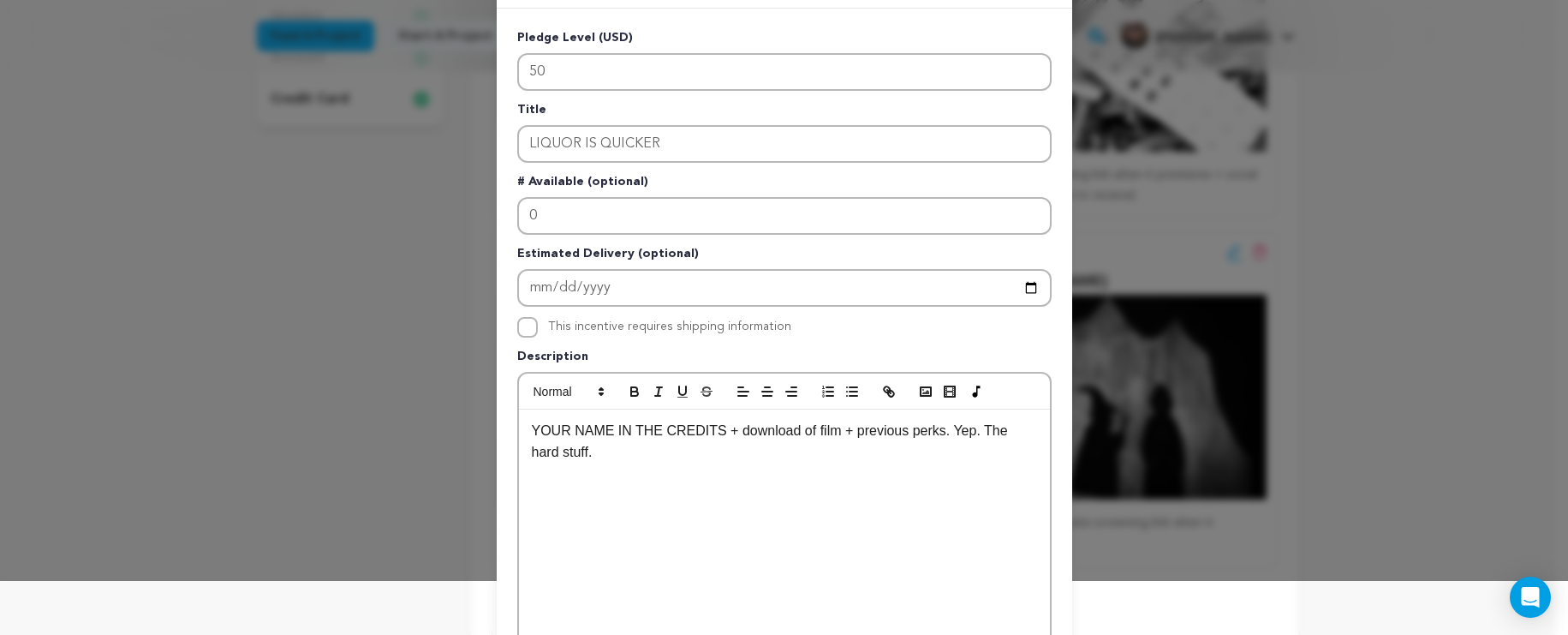
click at [791, 454] on p "YOUR NAME IN THE CREDITS + download of film + previous perks. Yep. The hard stu…" at bounding box center [785, 441] width 505 height 44
drag, startPoint x: 791, startPoint y: 454, endPoint x: 940, endPoint y: 432, distance: 150.6
click at [940, 432] on p "YOUR NAME IN THE CREDITS + download of film + previous perks. Yep. The hard stu…" at bounding box center [785, 441] width 505 height 44
click at [993, 434] on p "YOUR NAME IN THE CREDITS + download of film + previous perks. Yep. The hard stu…" at bounding box center [785, 441] width 505 height 44
click at [969, 433] on p "YOUR NAME IN THE CREDITS + download of film + previous perks. Yep. The hard stu…" at bounding box center [785, 441] width 505 height 44
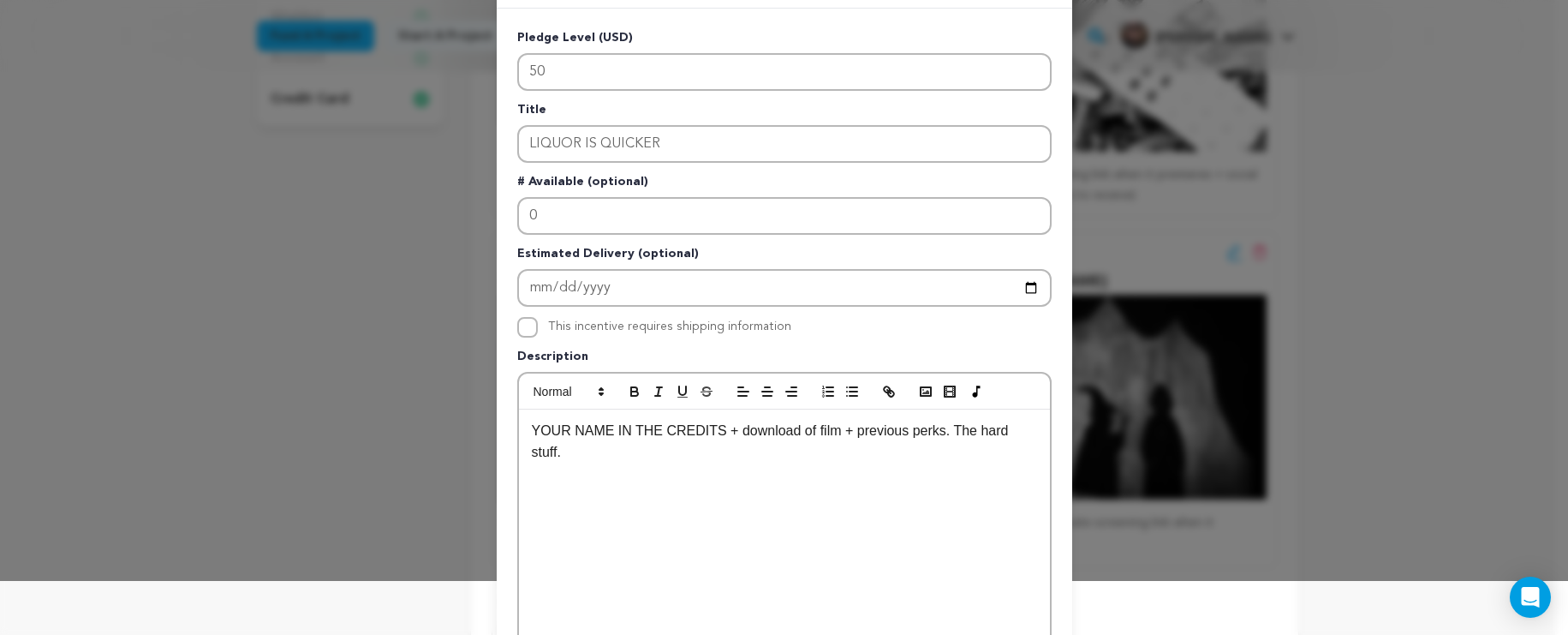
click at [832, 431] on p "YOUR NAME IN THE CREDITS + download of film + previous perks. The hard stuff." at bounding box center [785, 441] width 505 height 44
drag, startPoint x: 828, startPoint y: 431, endPoint x: 728, endPoint y: 433, distance: 100.0
click at [728, 433] on p "YOUR NAME IN THE CREDITS + download of film + previous perks. The hard stuff." at bounding box center [785, 441] width 505 height 44
click at [704, 437] on p "YOUR NAME IN THE CREDITS + download of film + previous perks. The hard stuff." at bounding box center [785, 441] width 505 height 44
drag, startPoint x: 709, startPoint y: 435, endPoint x: 368, endPoint y: 417, distance: 341.5
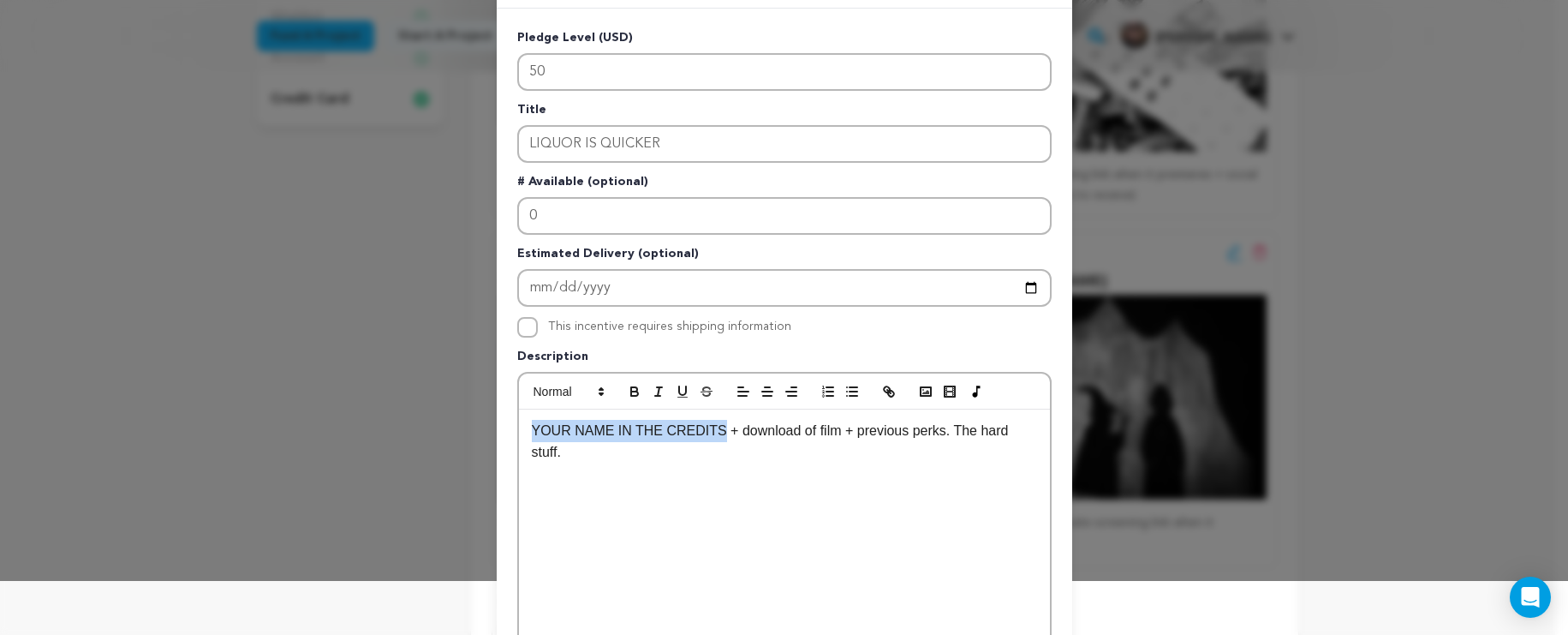
click at [368, 417] on div "Edit Incentive Close modal Pledge Level (USD) 50 Title LIQUOR IS QUICKER # Avai…" at bounding box center [784, 493] width 1568 height 1094
click at [631, 396] on icon "button" at bounding box center [634, 393] width 6 height 5
click at [760, 478] on div "Your name in the credits + download of film + previous perks. The hard stuff." at bounding box center [785, 538] width 531 height 257
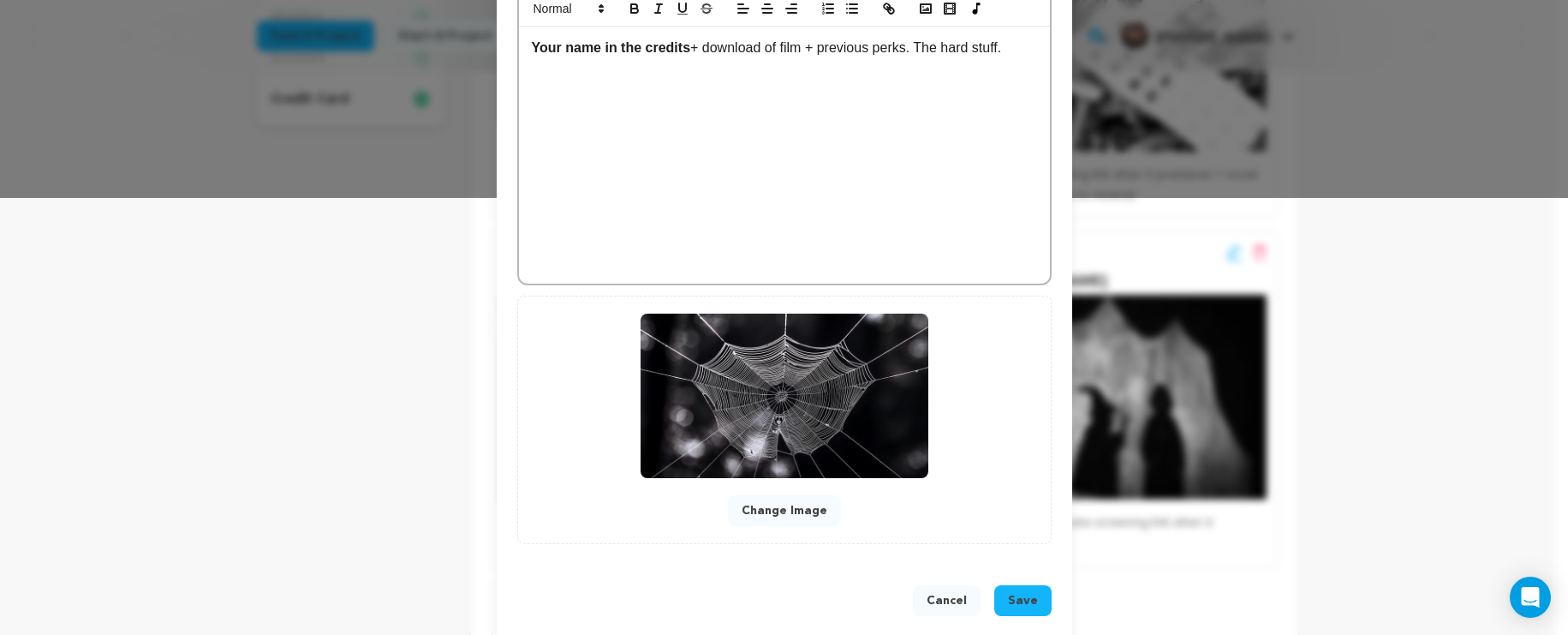
scroll to position [460, 0]
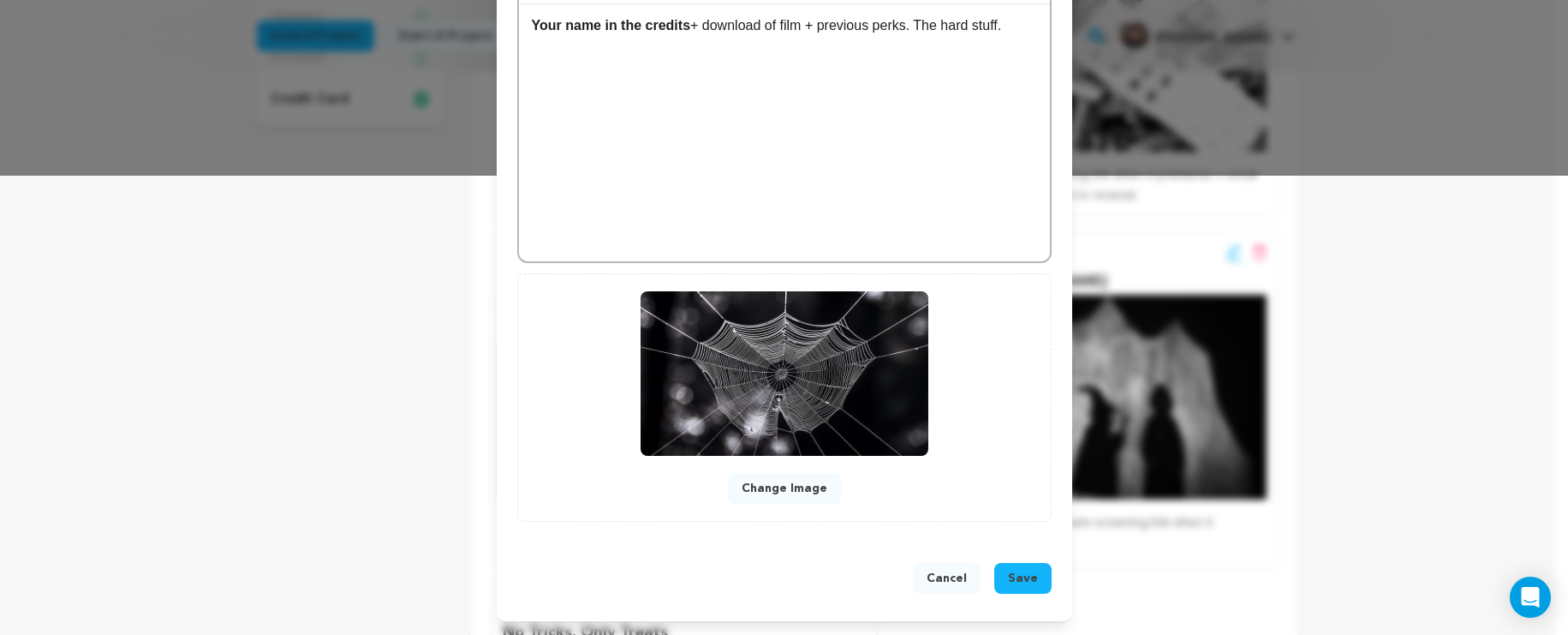
click at [1010, 585] on span "Save" at bounding box center [1023, 578] width 30 height 18
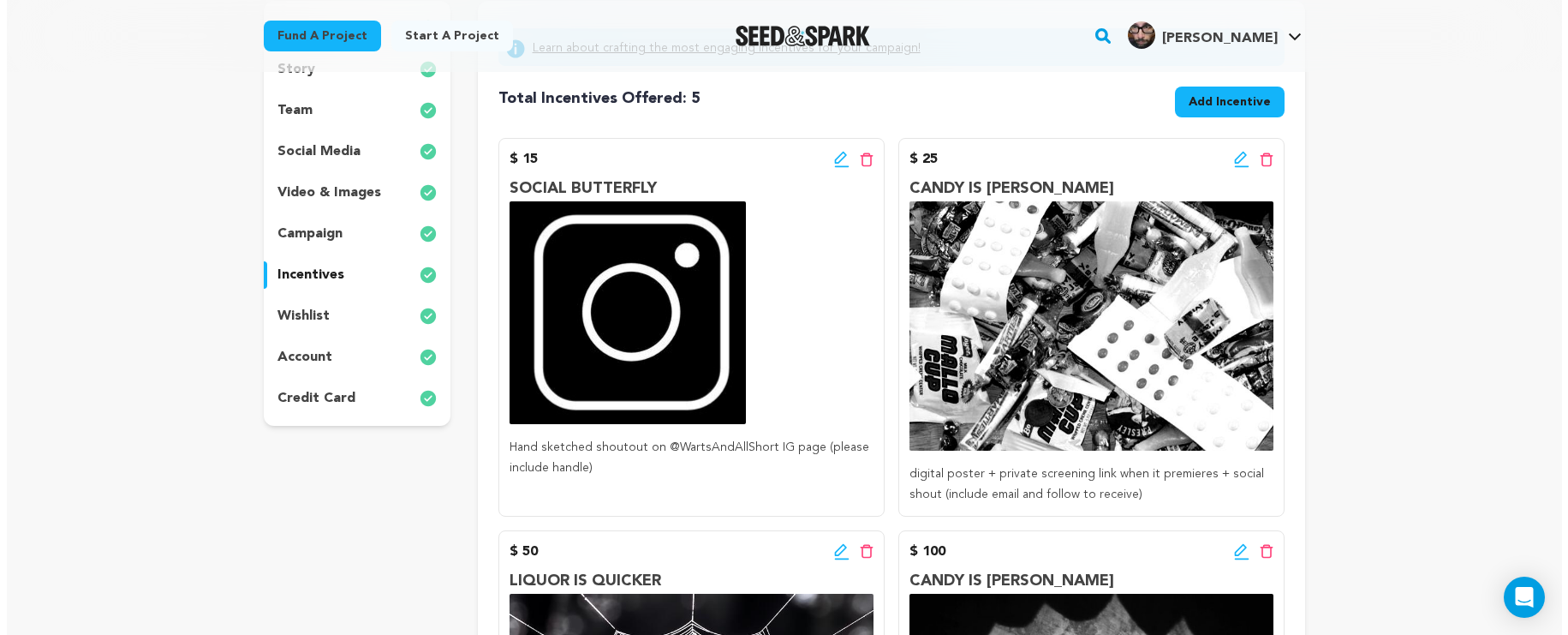
scroll to position [204, 0]
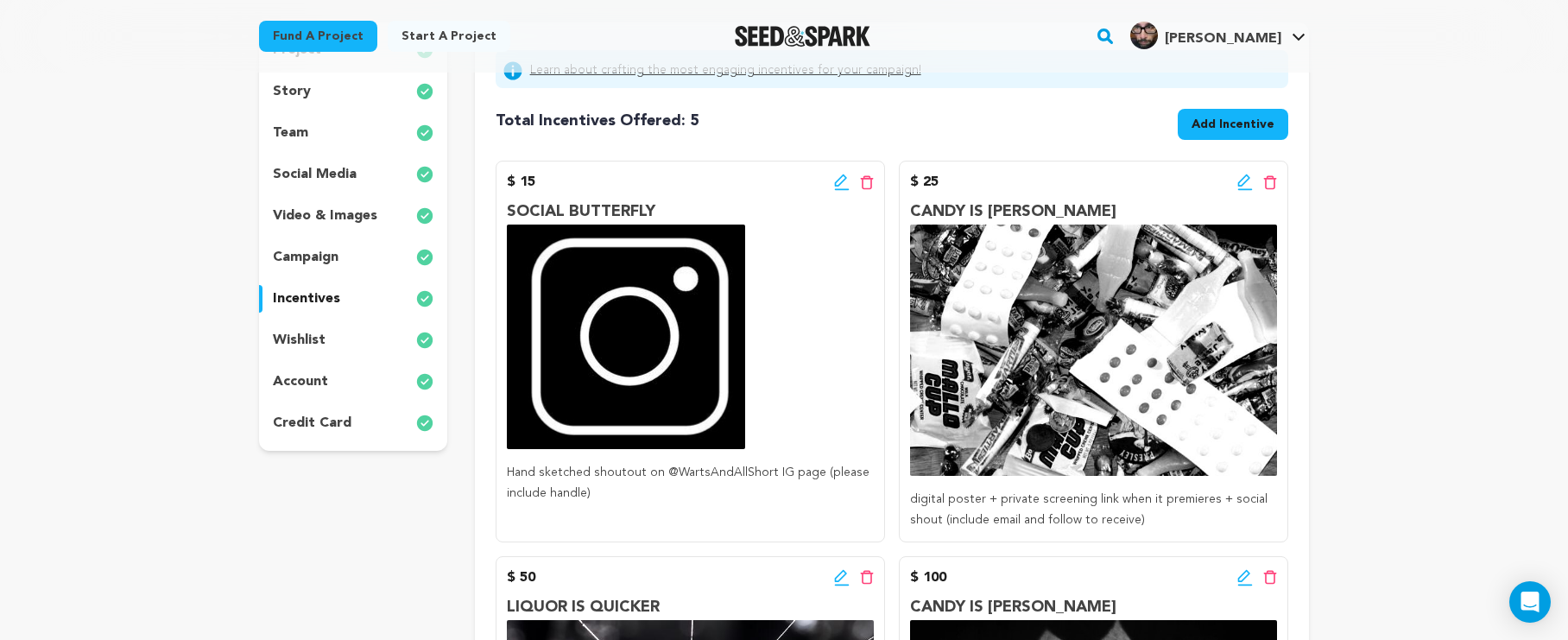
click at [1238, 185] on icon at bounding box center [1245, 182] width 16 height 18
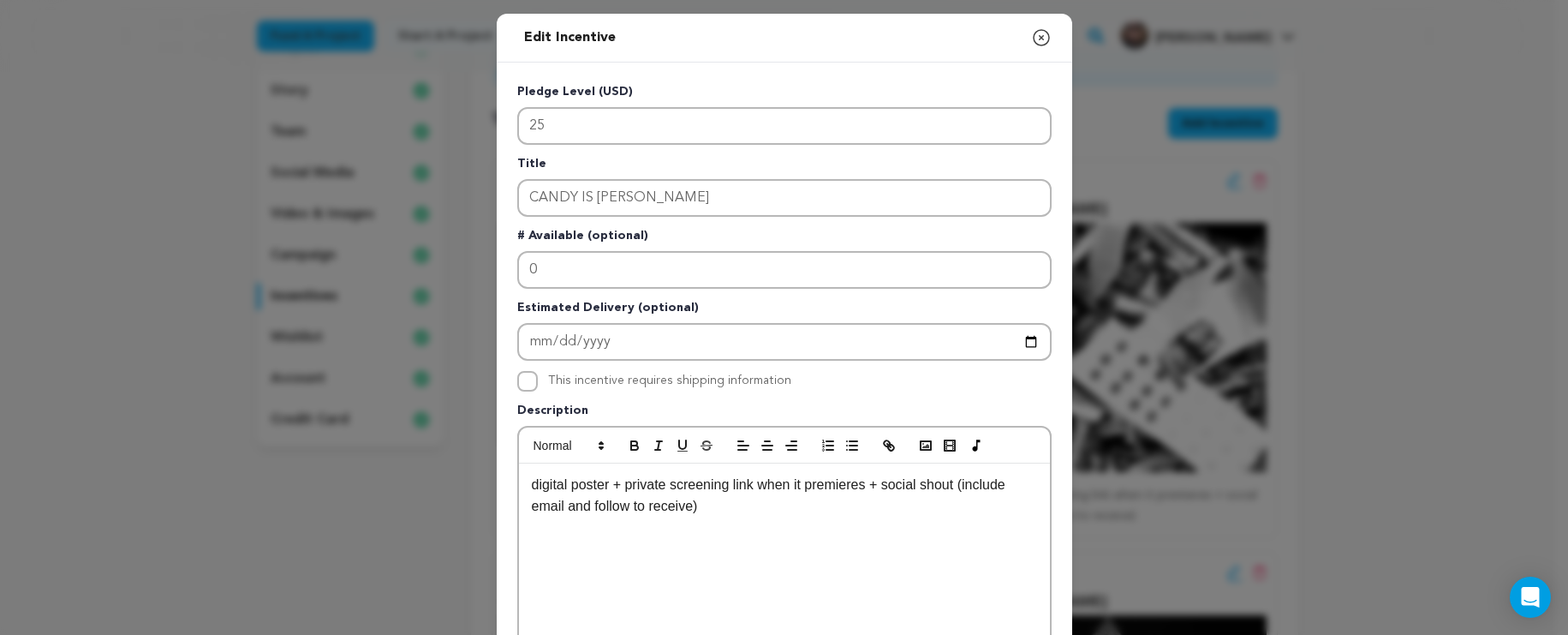
click at [753, 488] on p "digital poster + private screening link when it premieres + social shout (inclu…" at bounding box center [785, 495] width 505 height 44
drag, startPoint x: 532, startPoint y: 487, endPoint x: 555, endPoint y: 491, distance: 23.3
click at [532, 487] on p "digital poster + private screening link when it premieres + social shout (inclu…" at bounding box center [785, 495] width 505 height 44
drag, startPoint x: 754, startPoint y: 483, endPoint x: 510, endPoint y: 485, distance: 244.0
click at [510, 485] on div "Pledge Level (USD) 25 Title CANDY IS DANDY # Available (optional) 0 Estimated D…" at bounding box center [785, 532] width 576 height 939
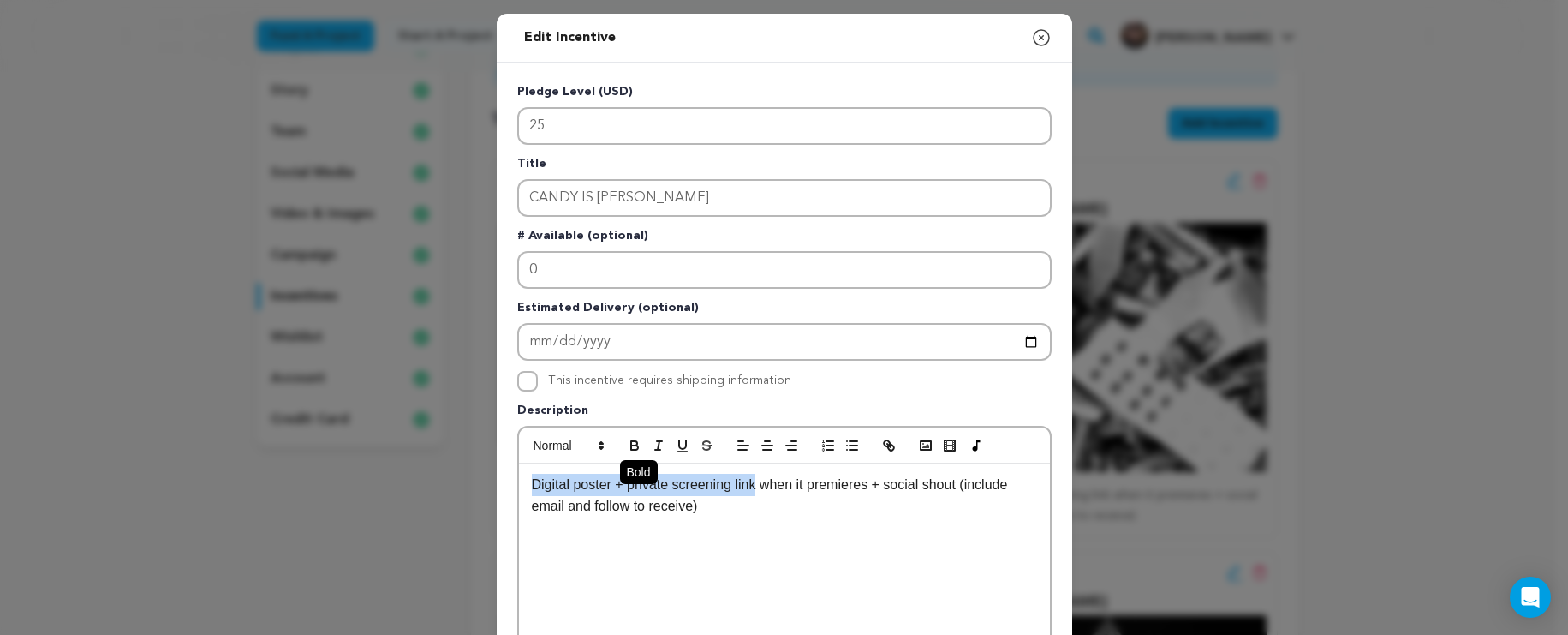
click at [627, 449] on icon "button" at bounding box center [634, 445] width 16 height 16
click at [716, 509] on p "Digital poster + private screening link when it premieres + social shout (inclu…" at bounding box center [785, 495] width 505 height 44
click at [979, 488] on p "Digital poster + private screening link when it premieres + social shout (inclu…" at bounding box center [785, 495] width 505 height 44
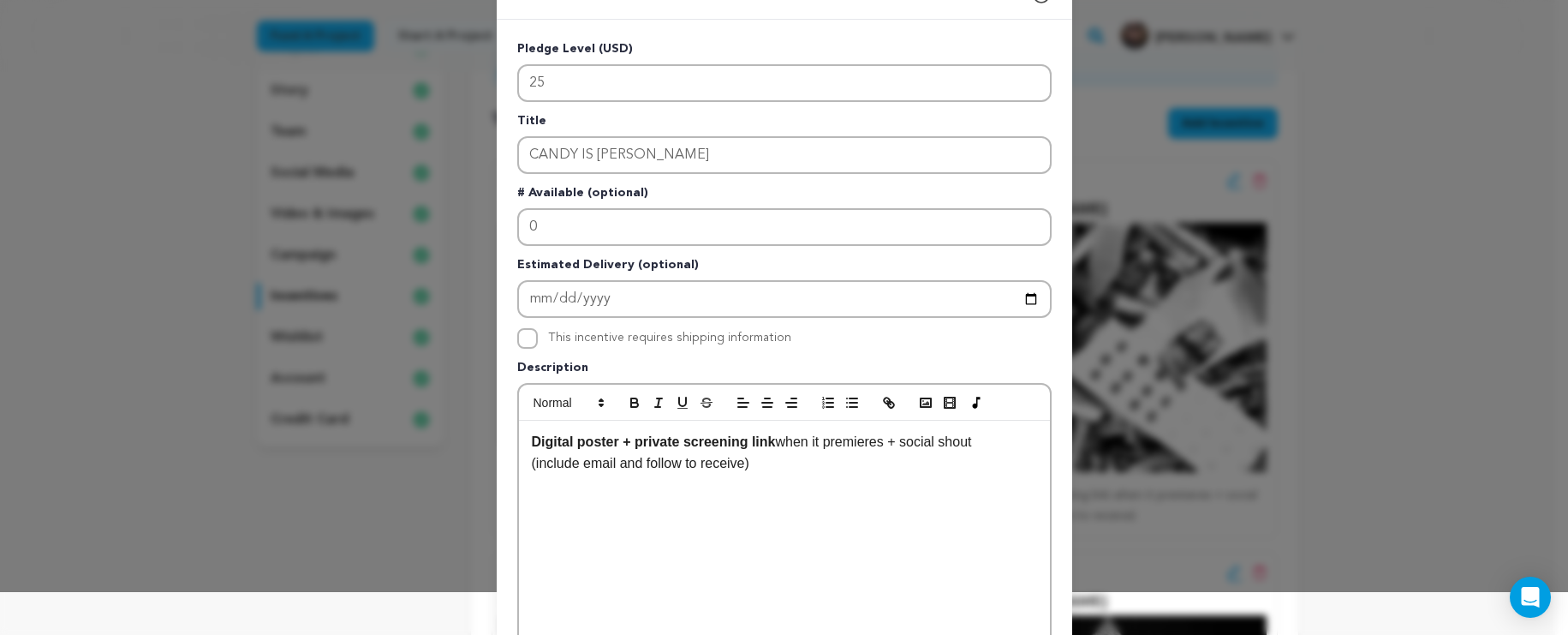
scroll to position [62, 0]
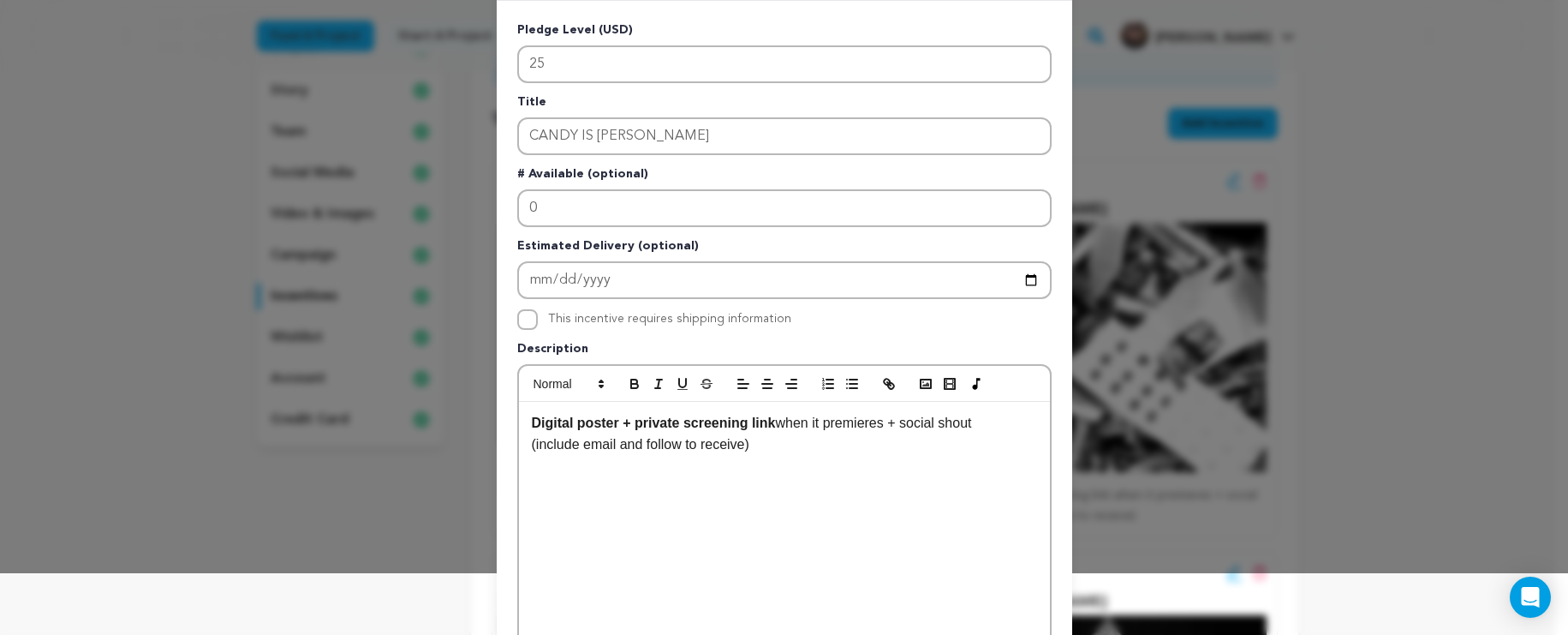
click at [1005, 430] on p "Digital poster + private screening link when it premieres + social shout" at bounding box center [785, 423] width 505 height 22
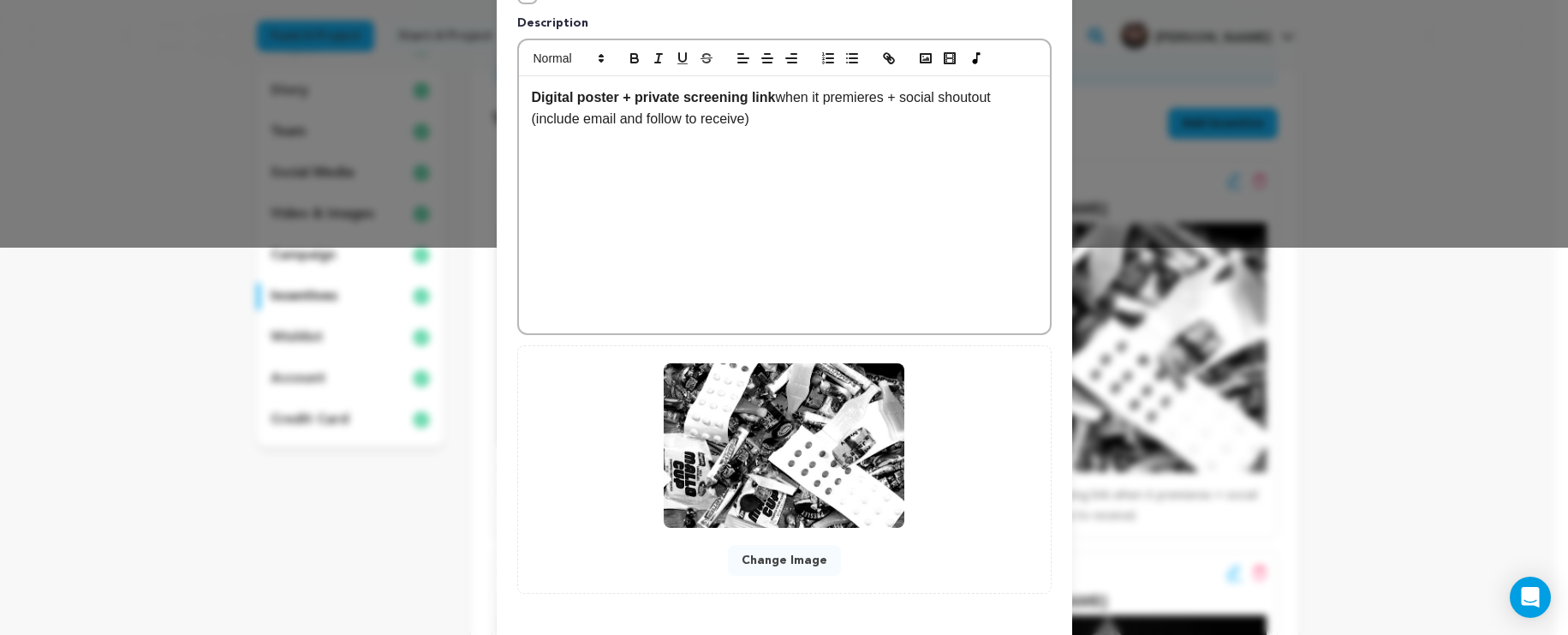
scroll to position [460, 0]
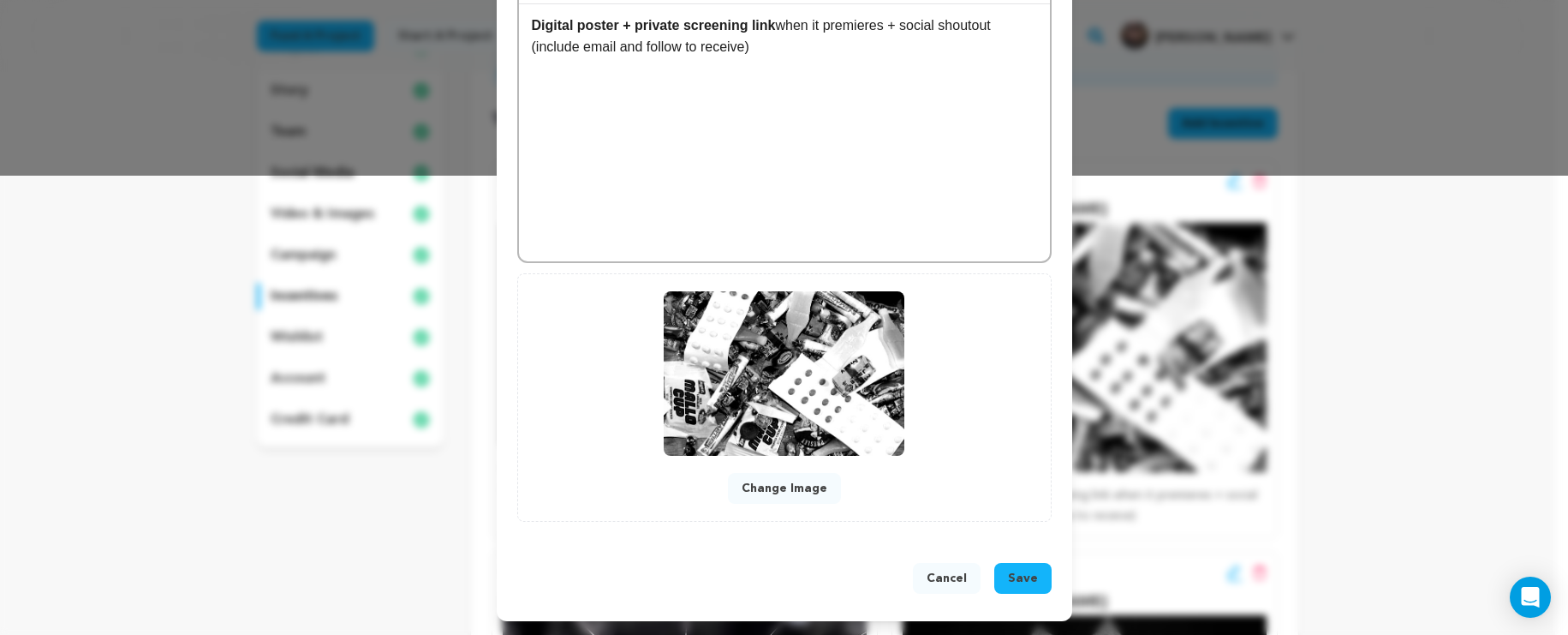
click at [1035, 576] on button "Save" at bounding box center [1023, 578] width 57 height 31
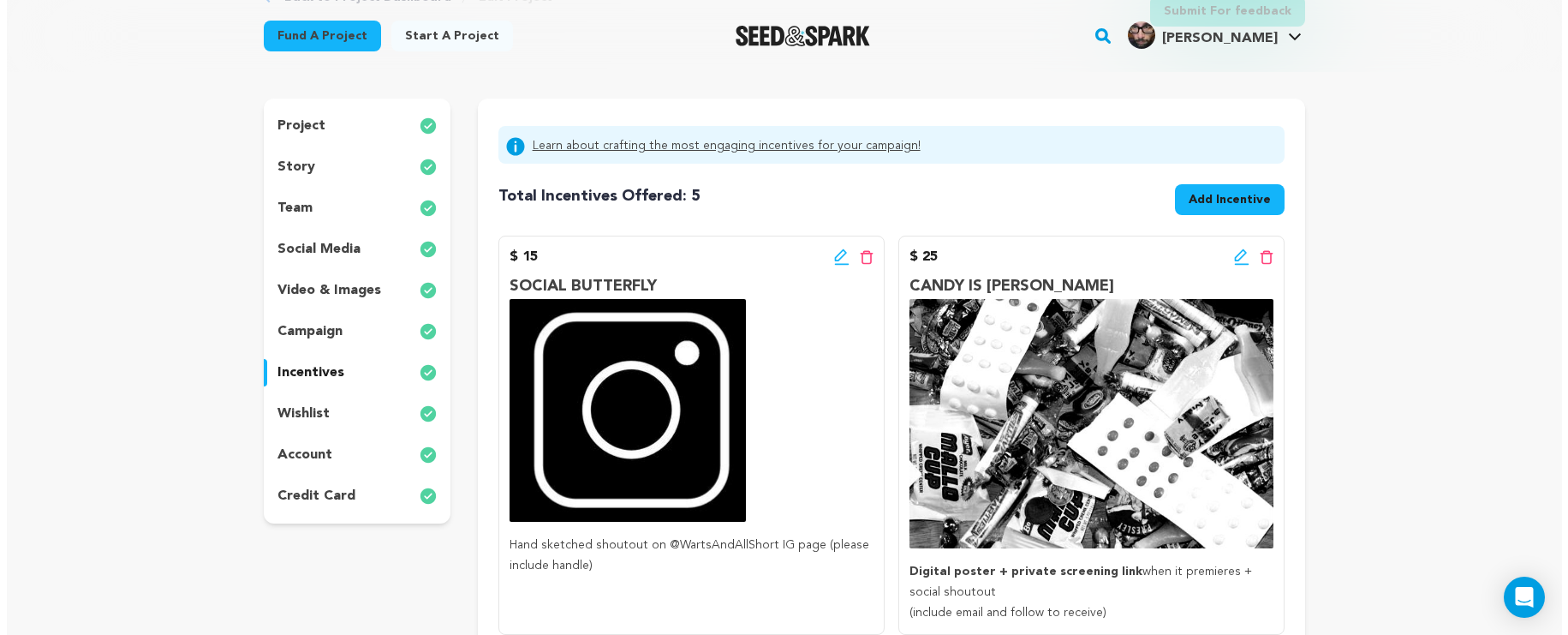
scroll to position [196, 0]
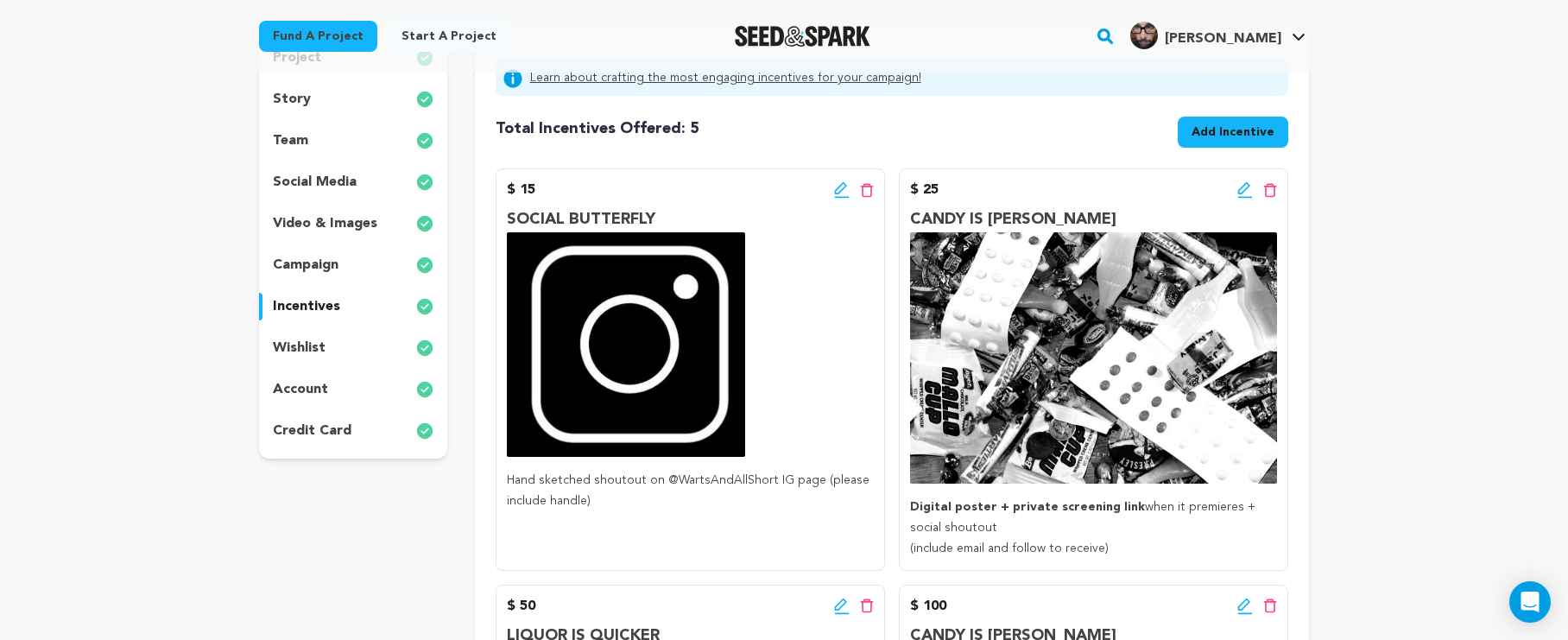
click at [833, 197] on div "$ 15 Edit incentive button Delete incentive button" at bounding box center [690, 189] width 367 height 21
click at [839, 190] on icon at bounding box center [842, 189] width 16 height 18
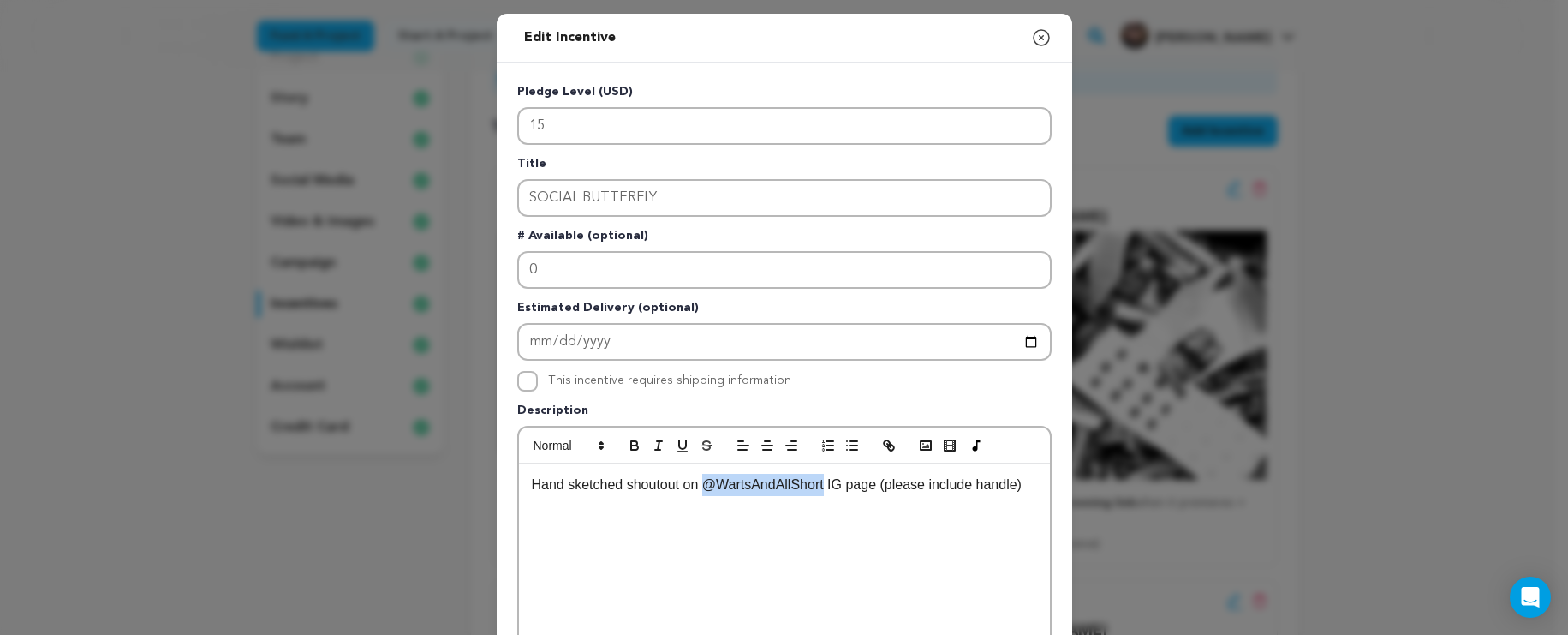
drag, startPoint x: 821, startPoint y: 489, endPoint x: 704, endPoint y: 488, distance: 117.0
click at [704, 488] on p "Hand sketched shoutout on @WartsAndAllShort IG page (please include handle)" at bounding box center [785, 485] width 505 height 22
click at [627, 442] on icon "button" at bounding box center [634, 445] width 16 height 16
click at [622, 488] on p "Hand sketched shoutout on @WartsAndAllShort IG page (please include handle)" at bounding box center [785, 485] width 505 height 22
drag, startPoint x: 622, startPoint y: 488, endPoint x: 522, endPoint y: 486, distance: 100.0
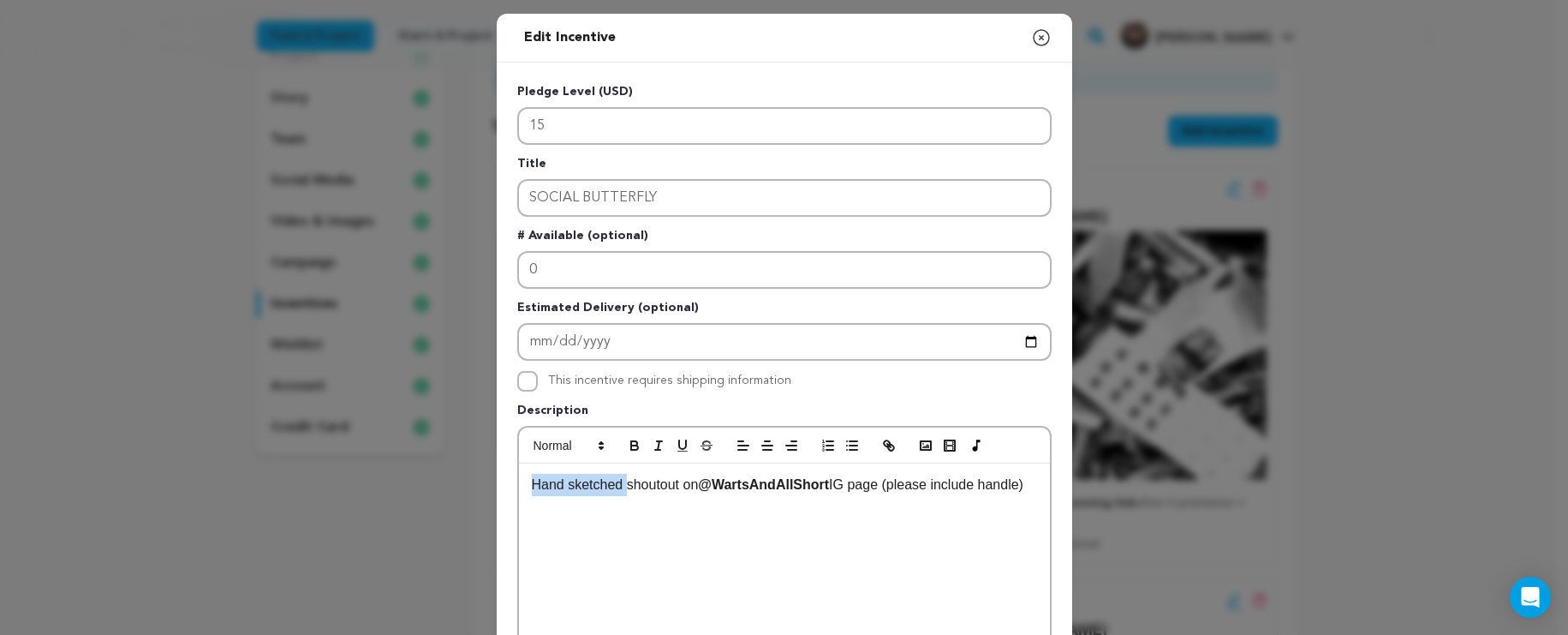
click at [522, 486] on div "Hand sketched shoutout on @WartsAndAllShort IG page (please include handle)" at bounding box center [785, 592] width 531 height 257
click at [627, 439] on icon "button" at bounding box center [634, 445] width 16 height 16
click at [825, 496] on p "Hand sketched shoutout on @WartsAndAllShort IG page (please include handle)" at bounding box center [785, 485] width 505 height 22
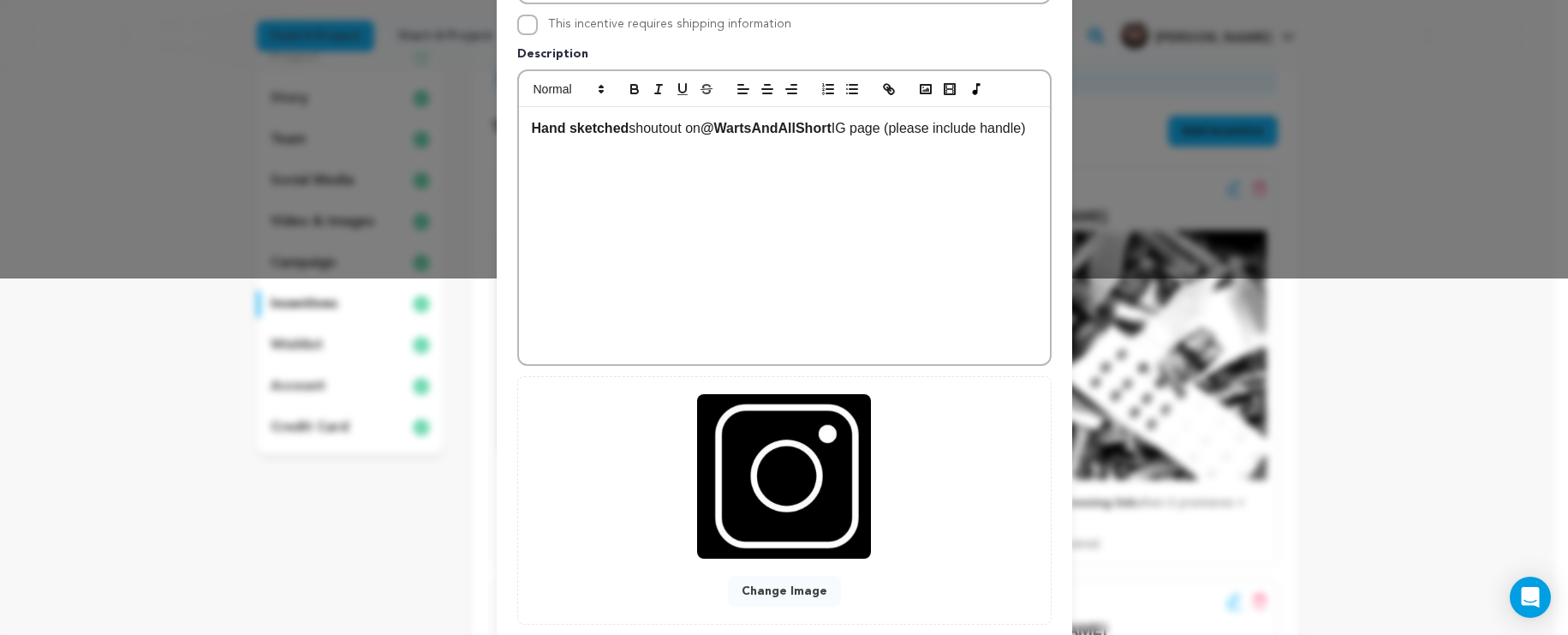
scroll to position [460, 0]
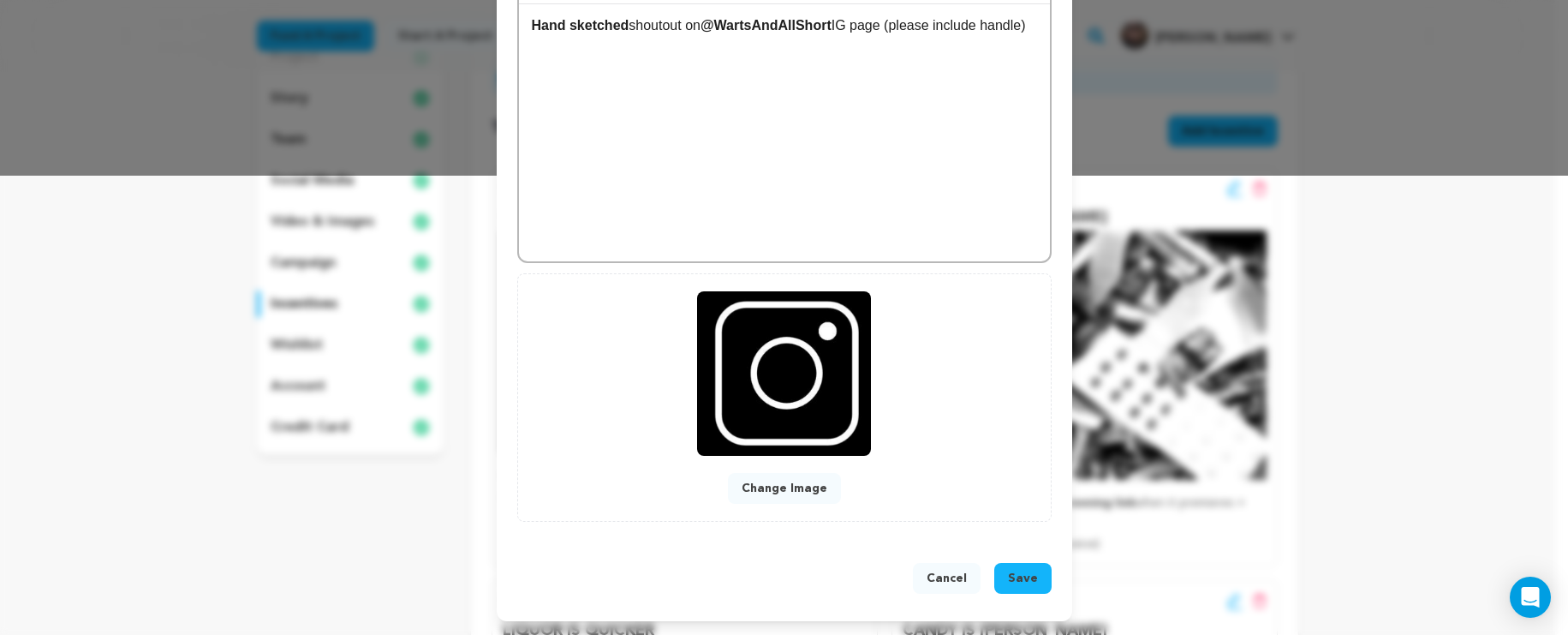
click at [999, 570] on button "Save" at bounding box center [1023, 578] width 57 height 31
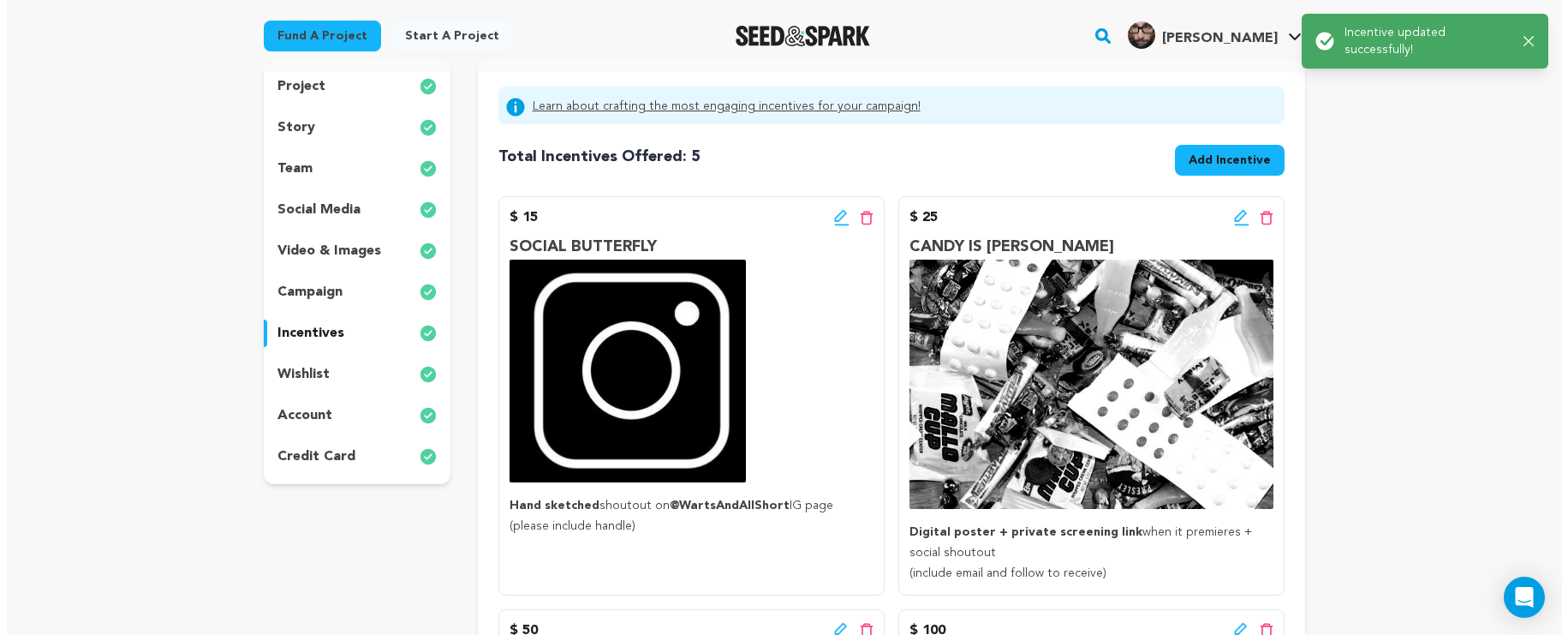
scroll to position [255, 0]
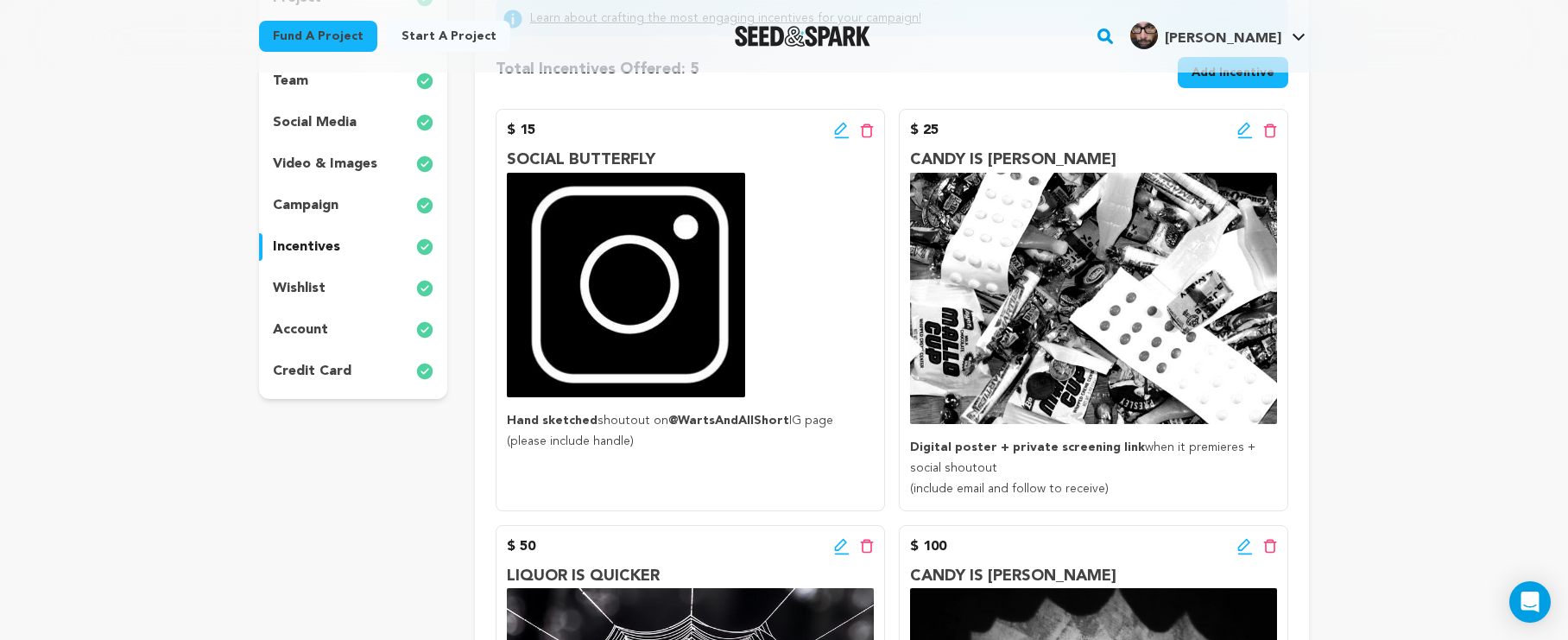
click at [834, 129] on icon at bounding box center [842, 130] width 16 height 18
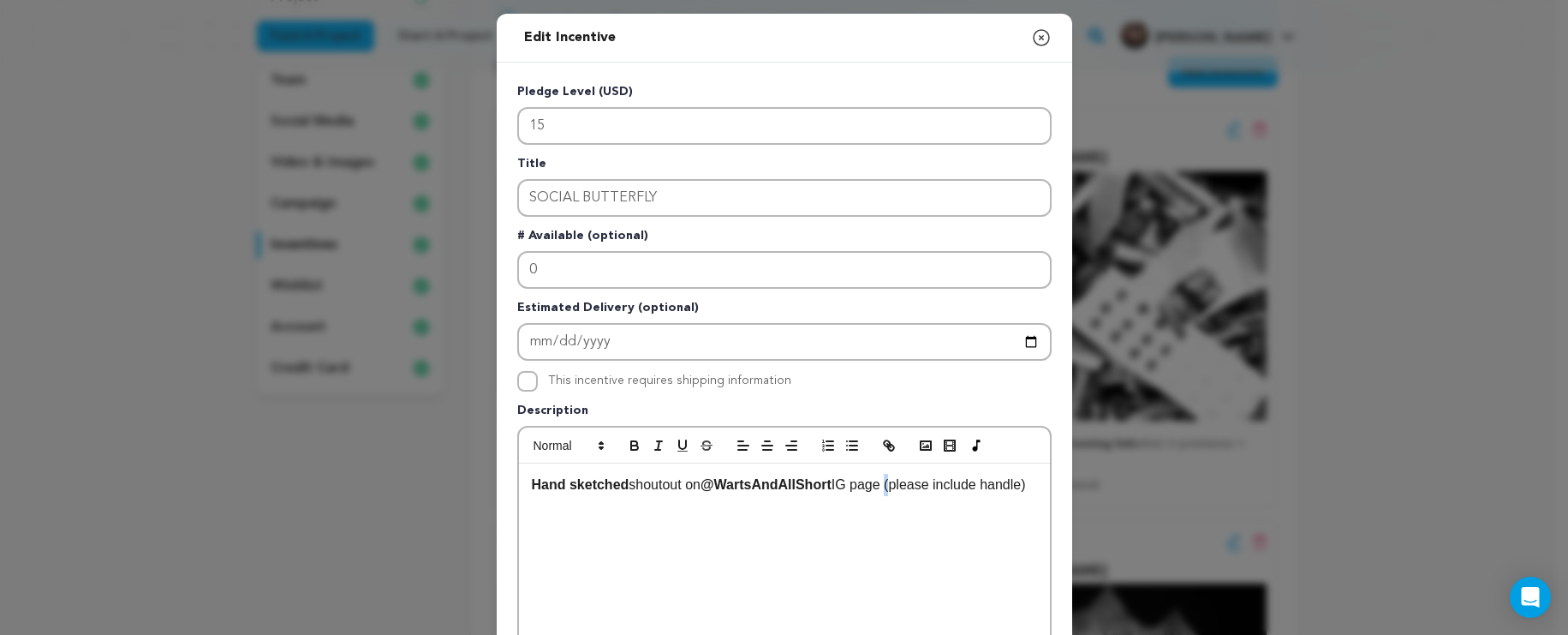
click at [890, 490] on p "Hand sketched shoutout on @WartsAndAllShort IG page (please include handle)" at bounding box center [785, 485] width 505 height 22
click at [892, 485] on p "Hand sketched shoutout on @WartsAndAllShort IG page (please include handle)" at bounding box center [785, 485] width 505 height 22
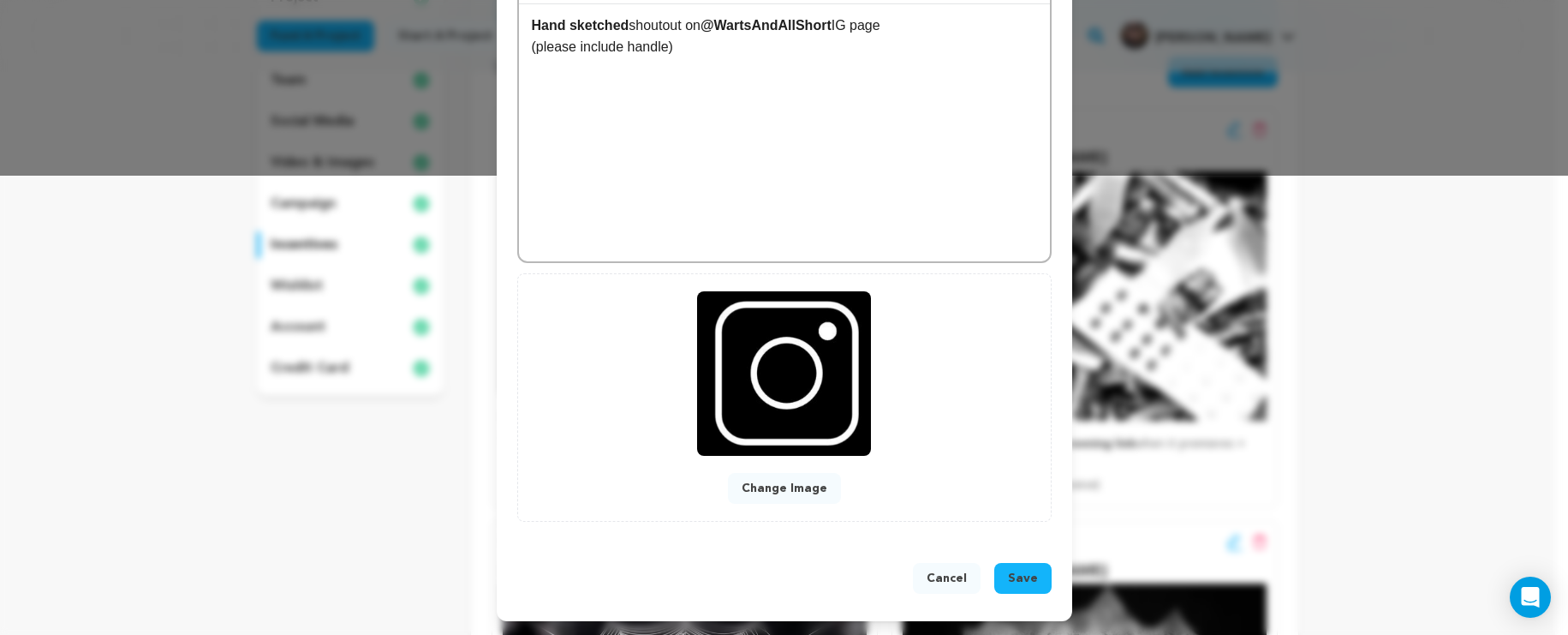
click at [1002, 565] on button "Save" at bounding box center [1023, 578] width 57 height 31
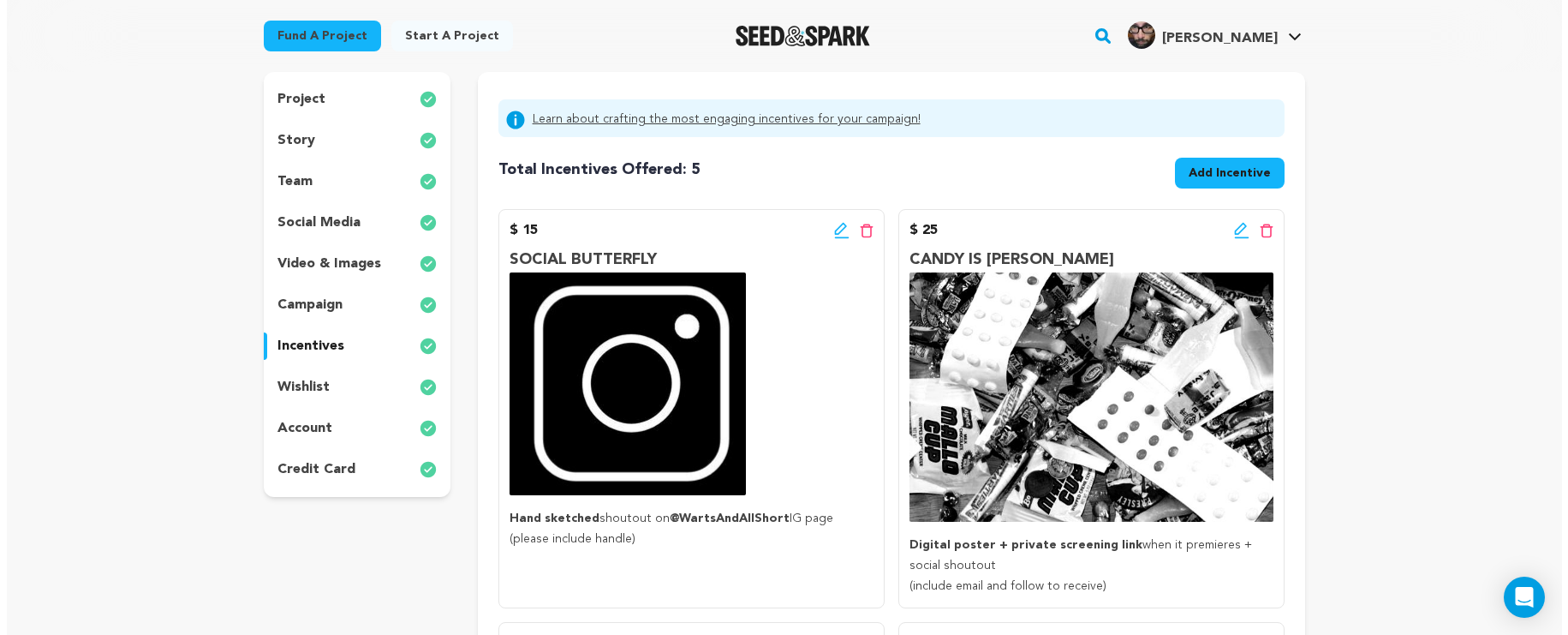
scroll to position [296, 0]
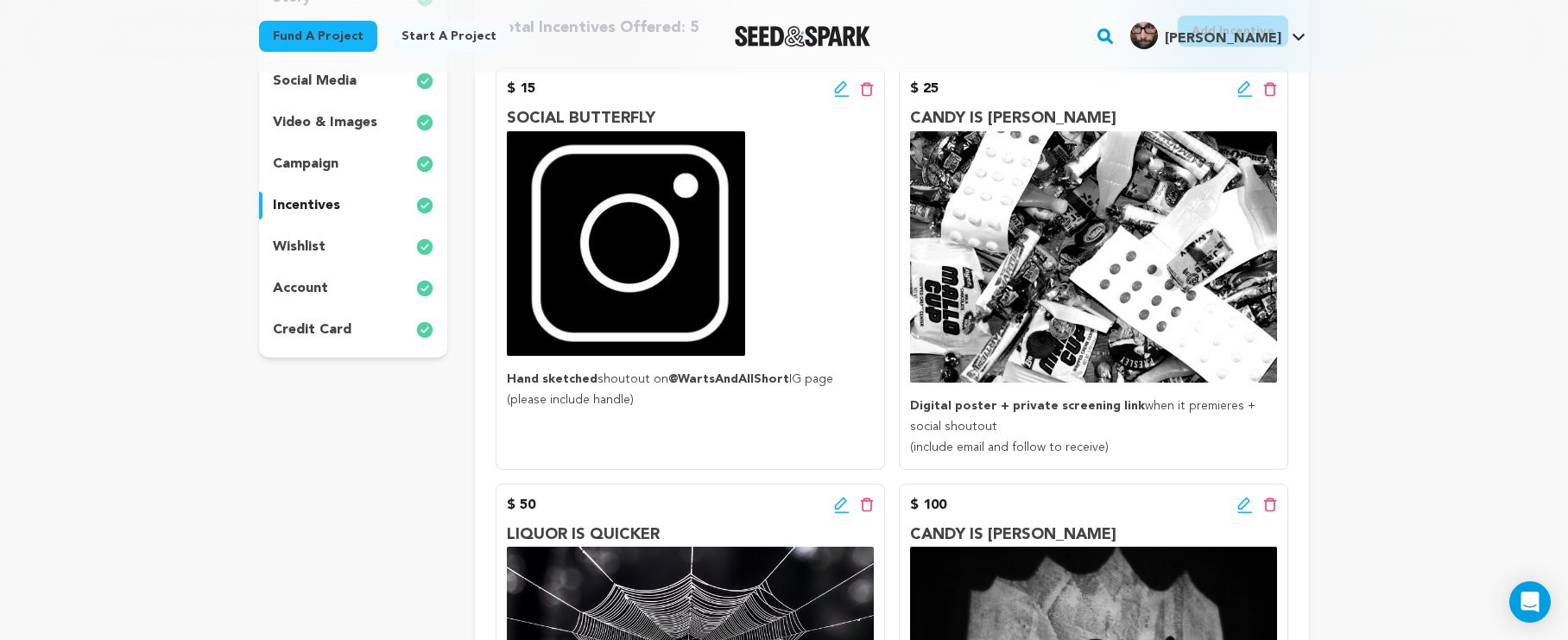
click at [1242, 93] on icon at bounding box center [1245, 89] width 16 height 18
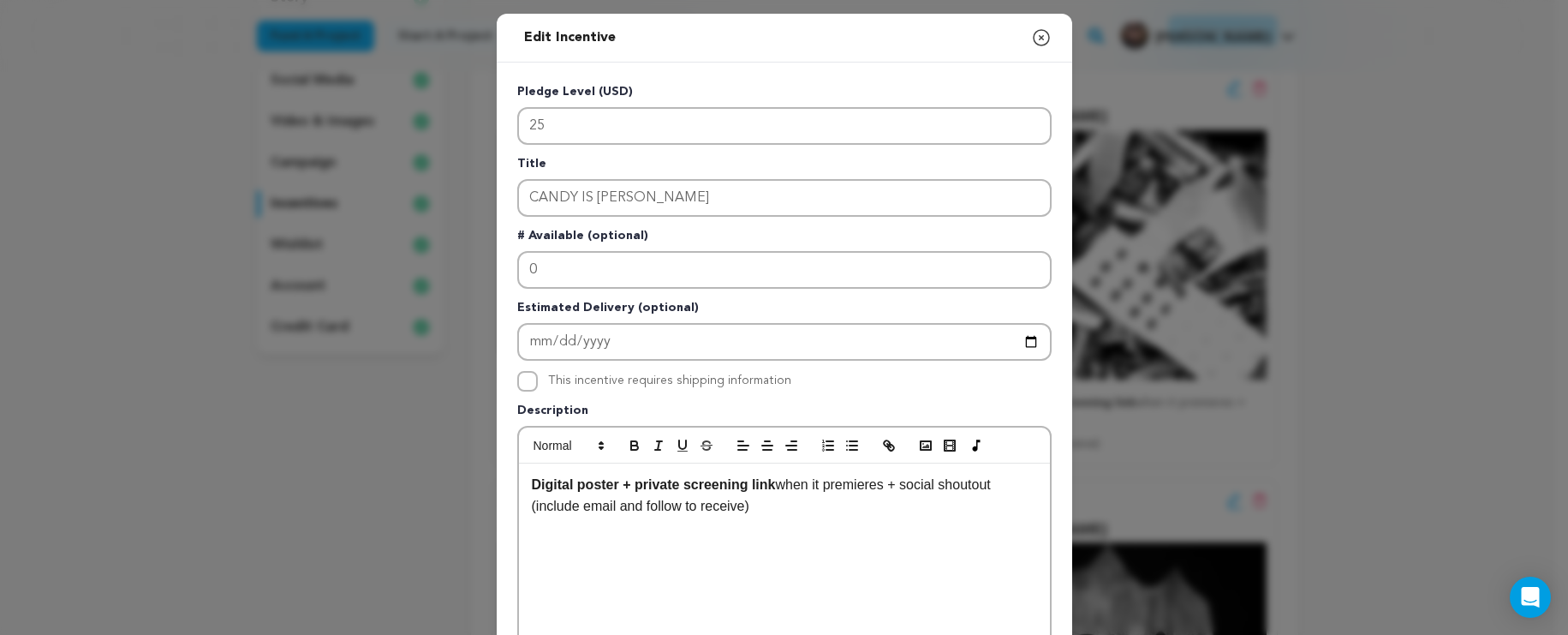
click at [675, 504] on p "(include email and follow to receive)" at bounding box center [785, 506] width 505 height 22
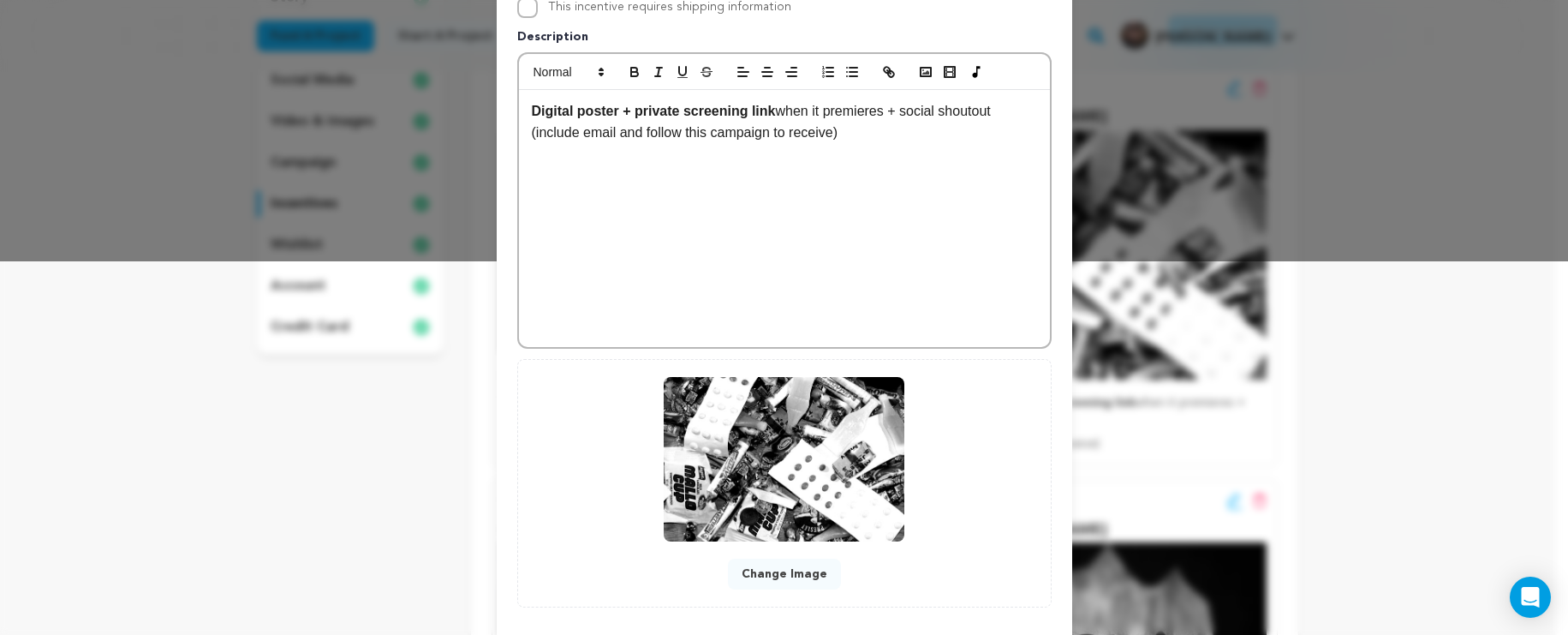
scroll to position [460, 0]
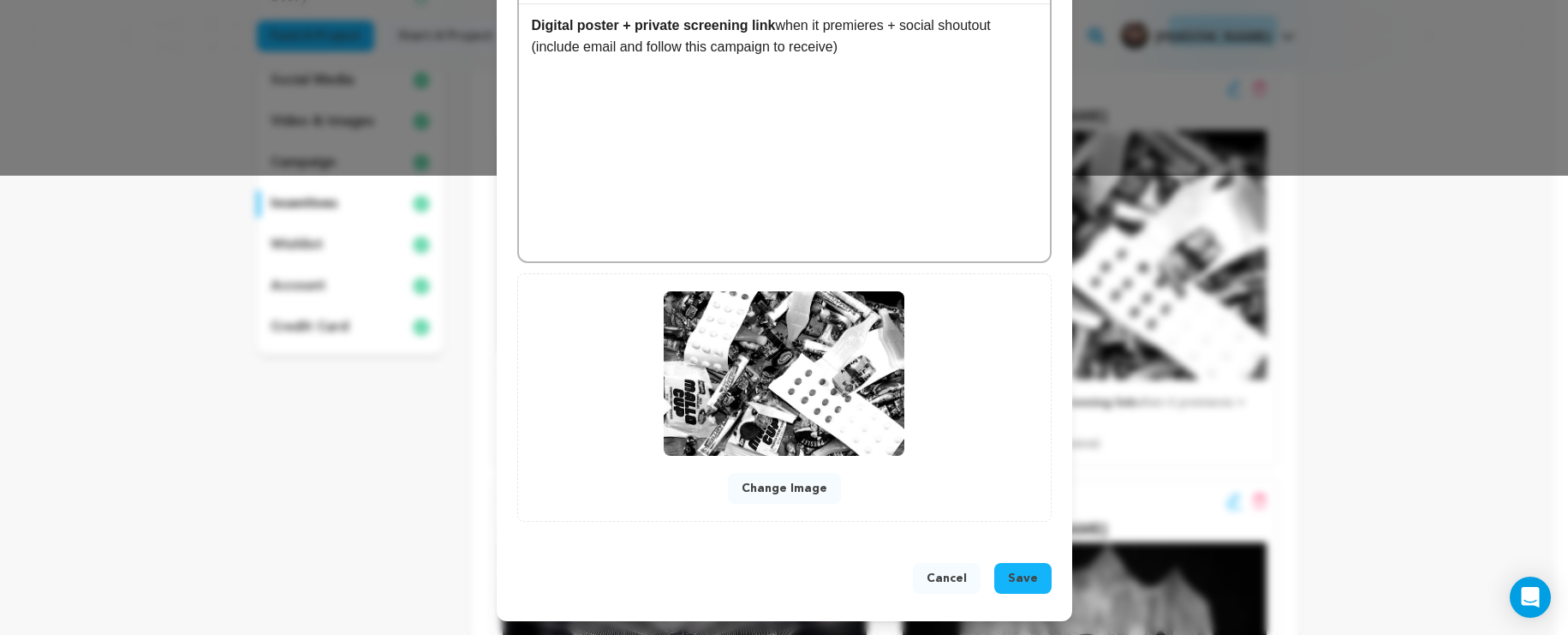
click at [1016, 579] on span "Save" at bounding box center [1023, 578] width 30 height 18
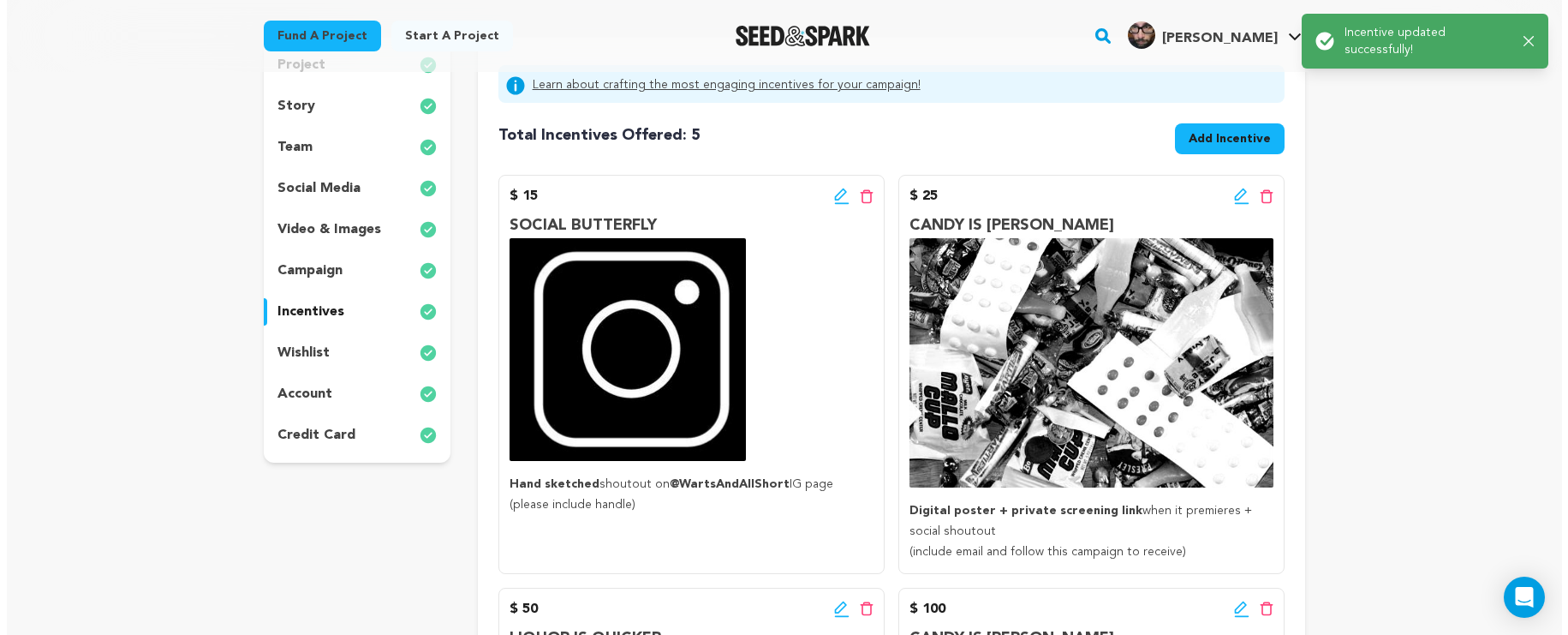
scroll to position [277, 0]
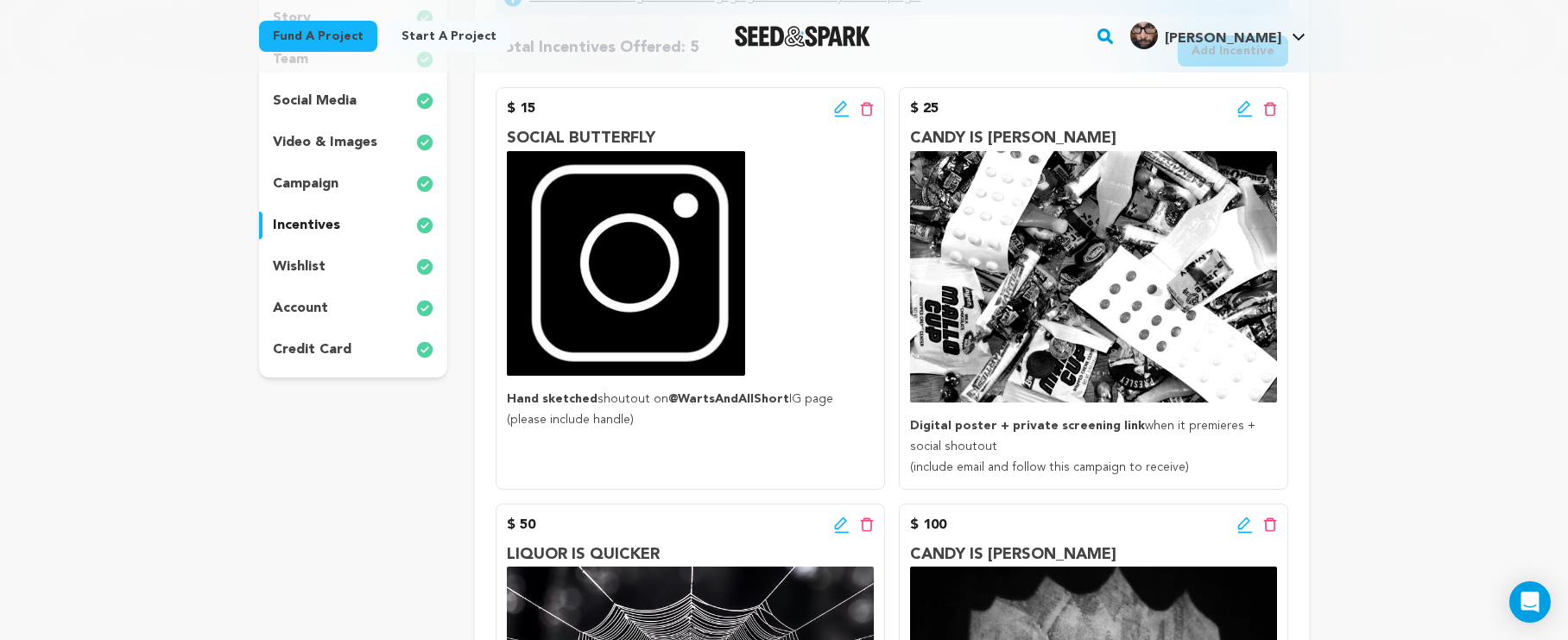
click at [1253, 112] on icon at bounding box center [1245, 108] width 16 height 18
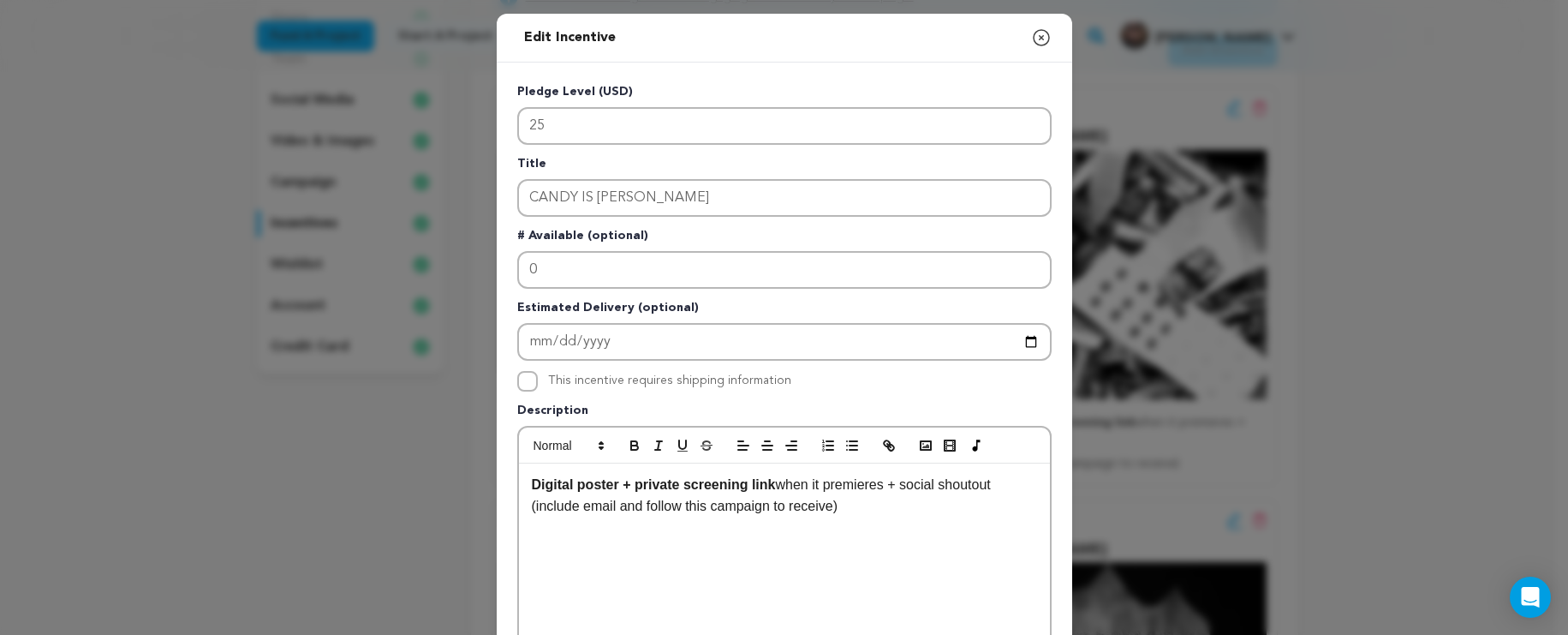
click at [706, 513] on p "(include email and follow this campaign to receive)" at bounding box center [785, 506] width 505 height 22
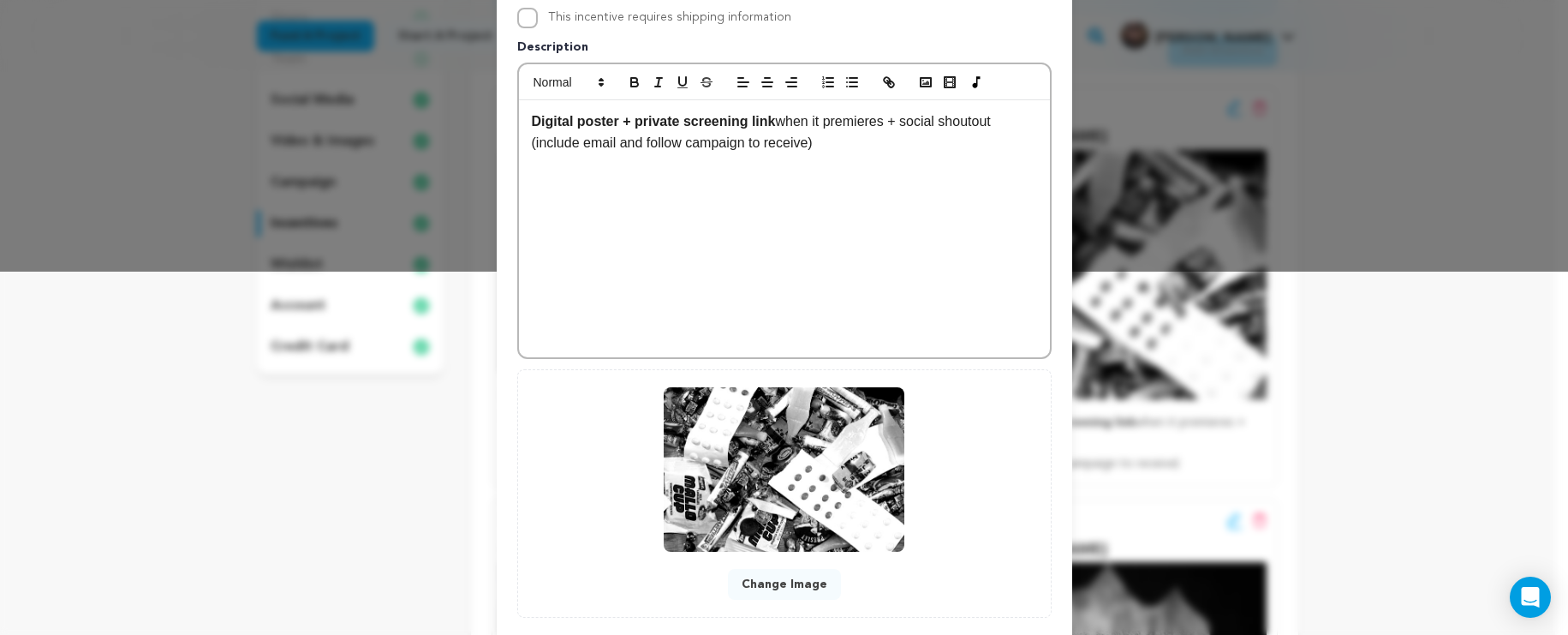
scroll to position [460, 0]
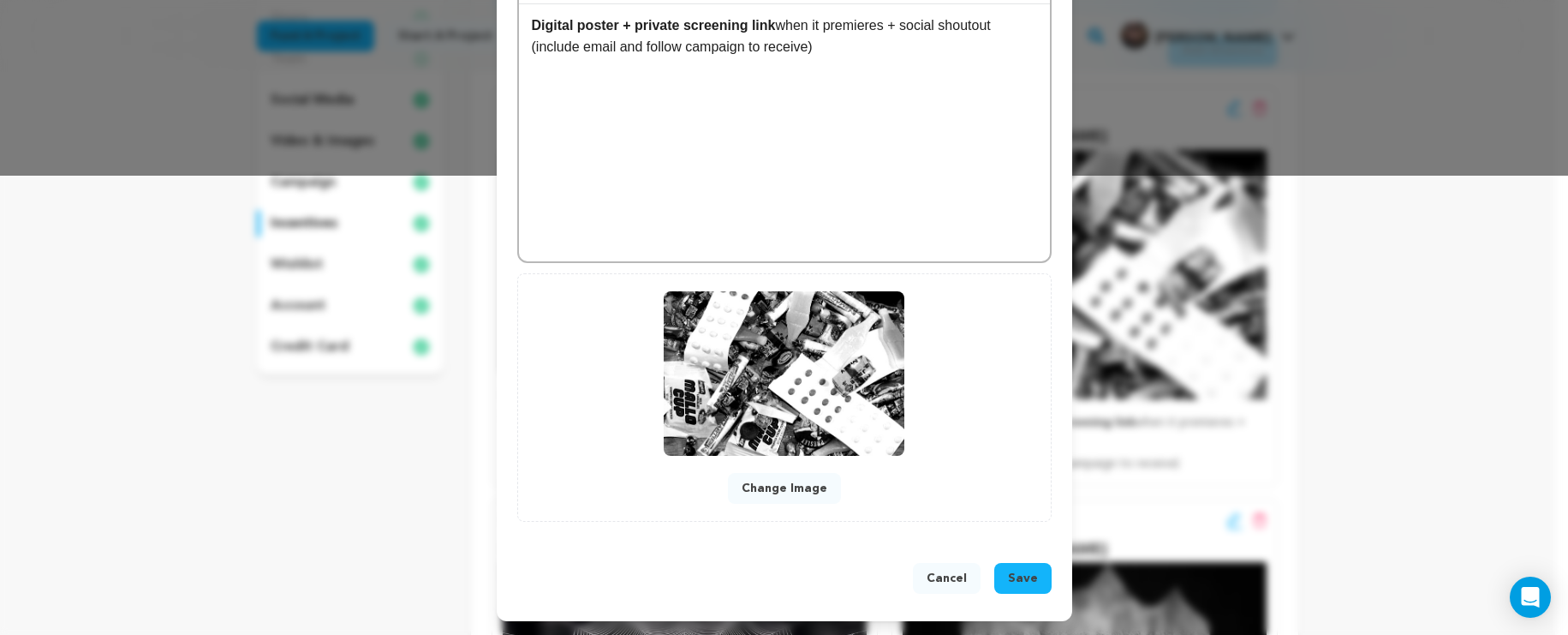
click at [1013, 581] on span "Save" at bounding box center [1023, 578] width 30 height 18
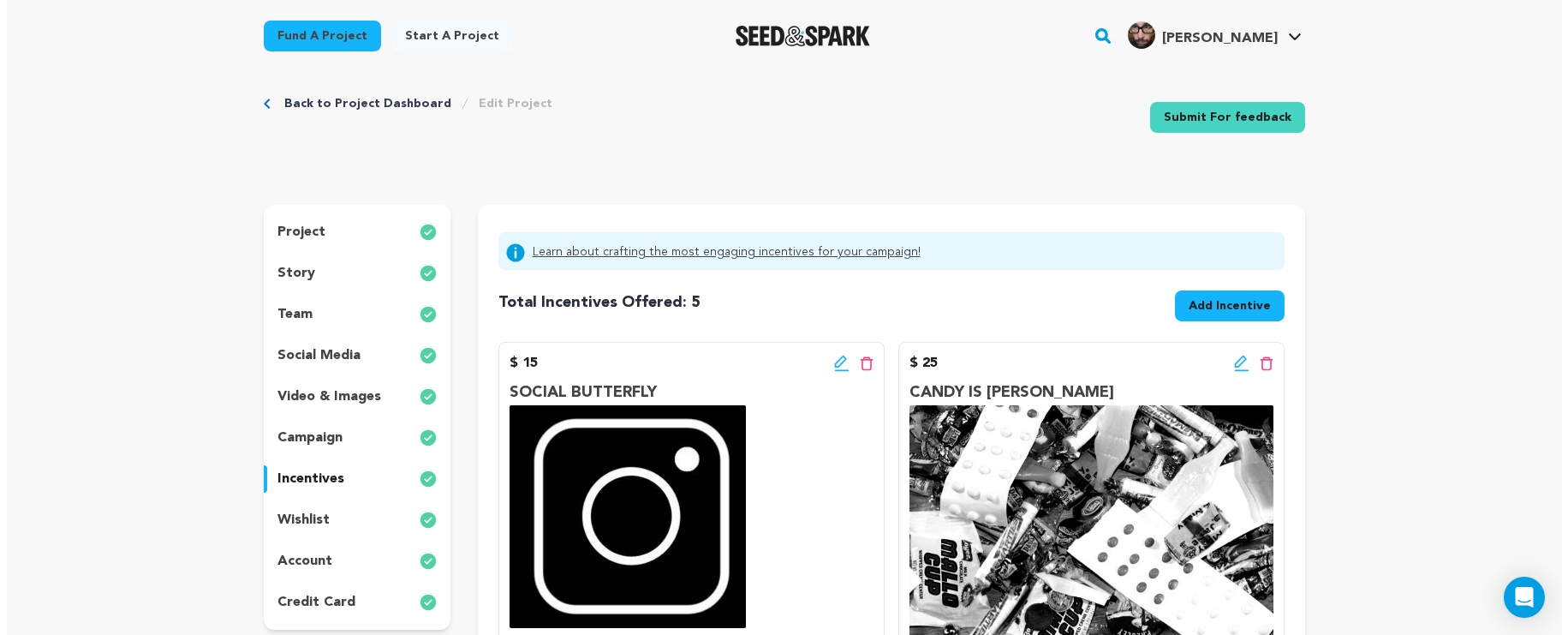
scroll to position [32, 0]
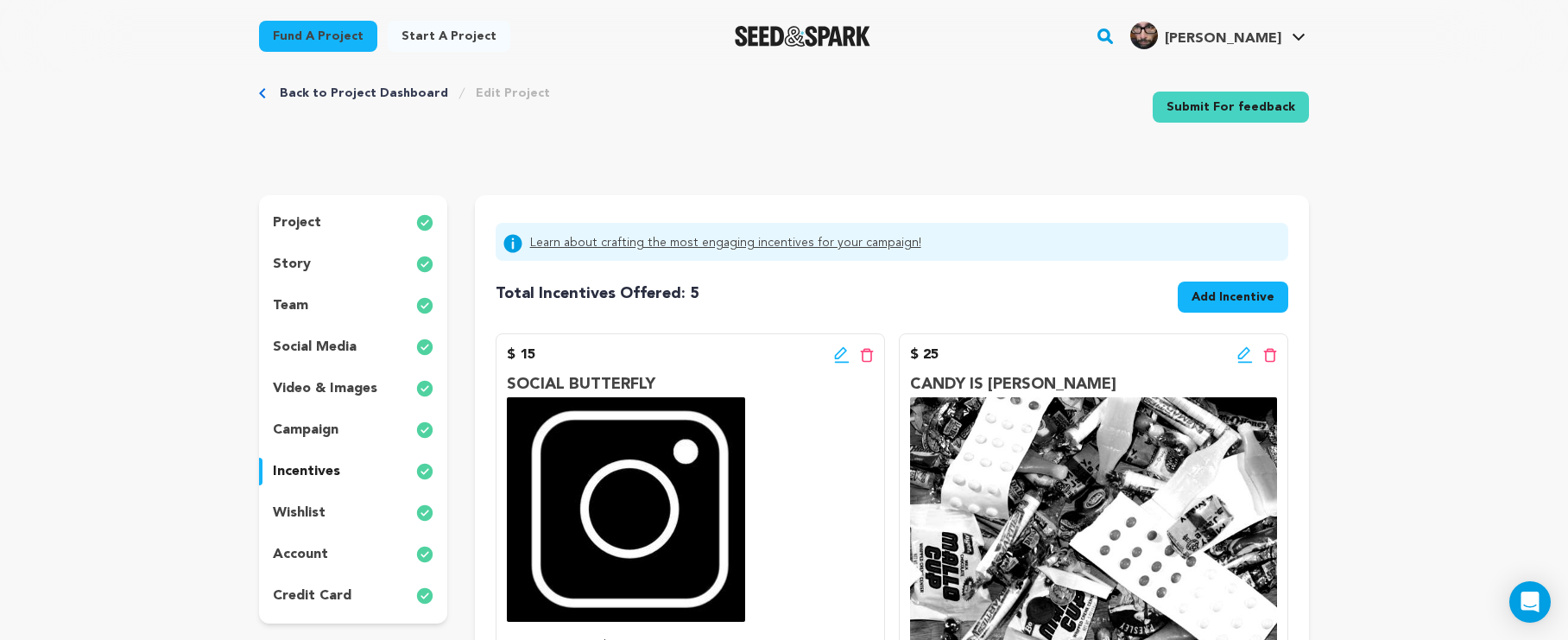
click at [846, 352] on icon at bounding box center [840, 353] width 12 height 12
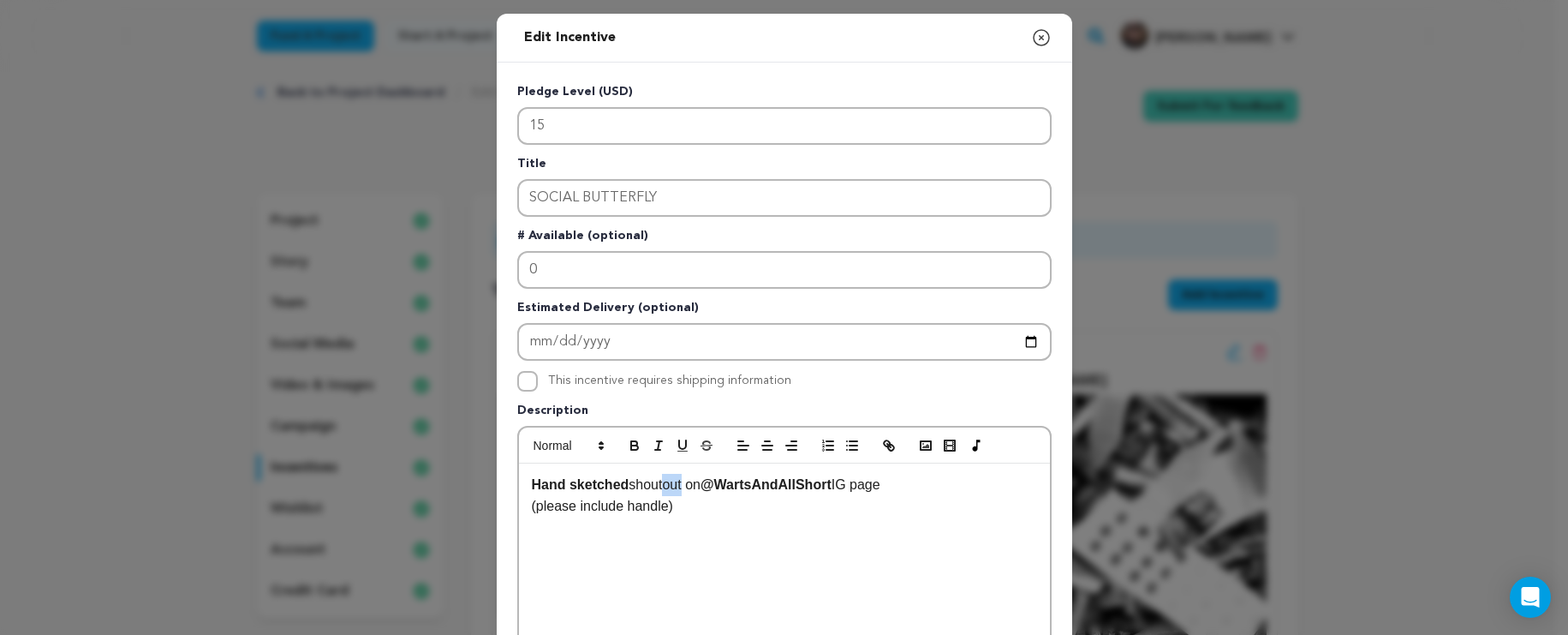
drag, startPoint x: 684, startPoint y: 484, endPoint x: 666, endPoint y: 488, distance: 18.4
click at [666, 488] on p "Hand sketched shoutout on @WartsAndAllShort IG page" at bounding box center [785, 485] width 505 height 22
click at [716, 483] on strong "@WartsAndAllShort" at bounding box center [766, 484] width 131 height 15
drag, startPoint x: 683, startPoint y: 488, endPoint x: 631, endPoint y: 488, distance: 52.0
click at [631, 488] on p "Hand sketched shoutout on @WartsAndAllShort IG page" at bounding box center [785, 485] width 505 height 22
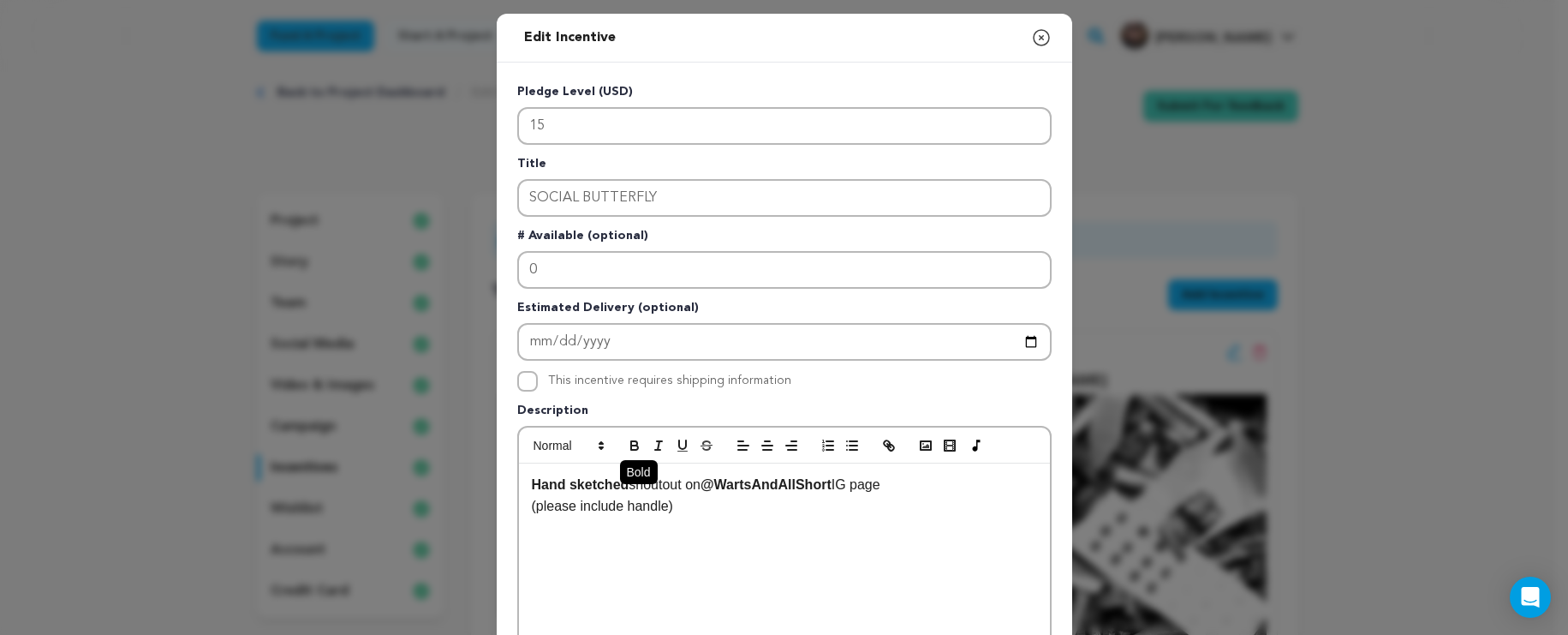
click at [631, 448] on icon "button" at bounding box center [634, 447] width 6 height 5
drag, startPoint x: 839, startPoint y: 528, endPoint x: 832, endPoint y: 534, distance: 9.2
click at [832, 534] on div "Hand sketched shoutout on @WartsAndAllShort IG page (please include handle)" at bounding box center [785, 592] width 531 height 257
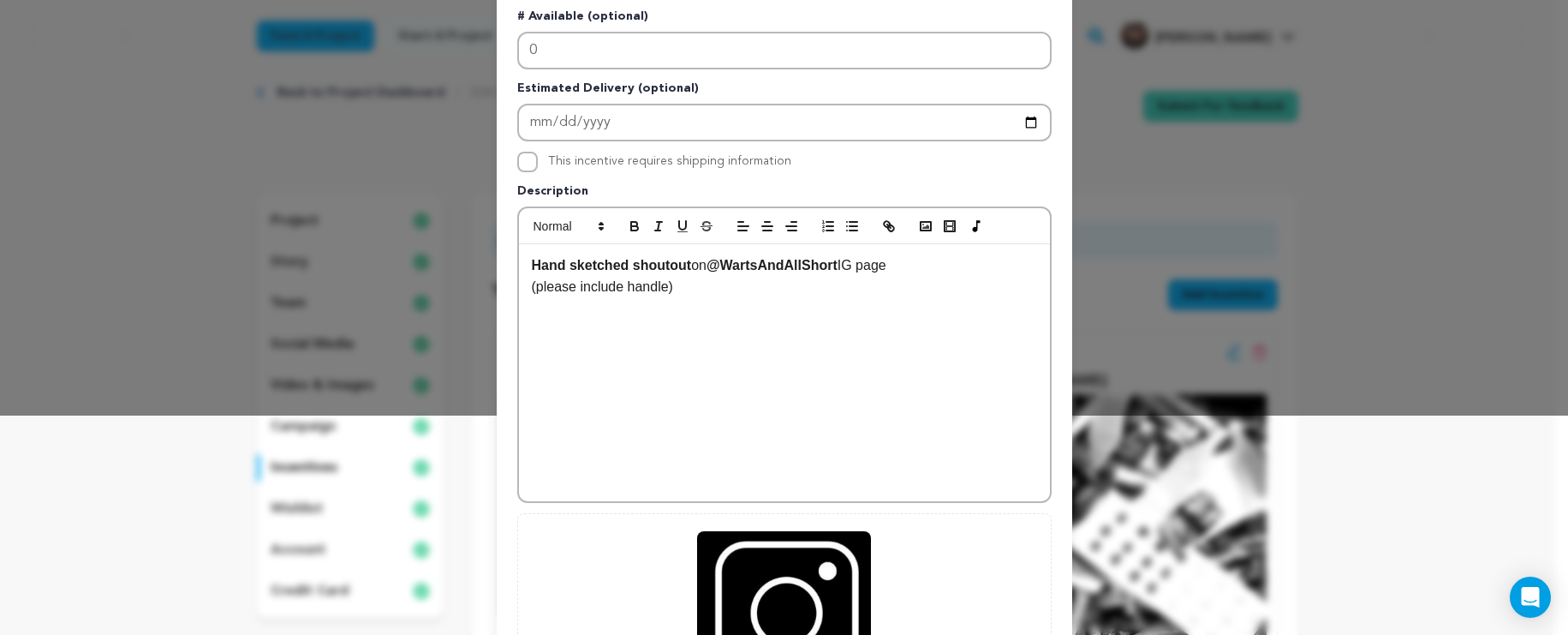
scroll to position [321, 0]
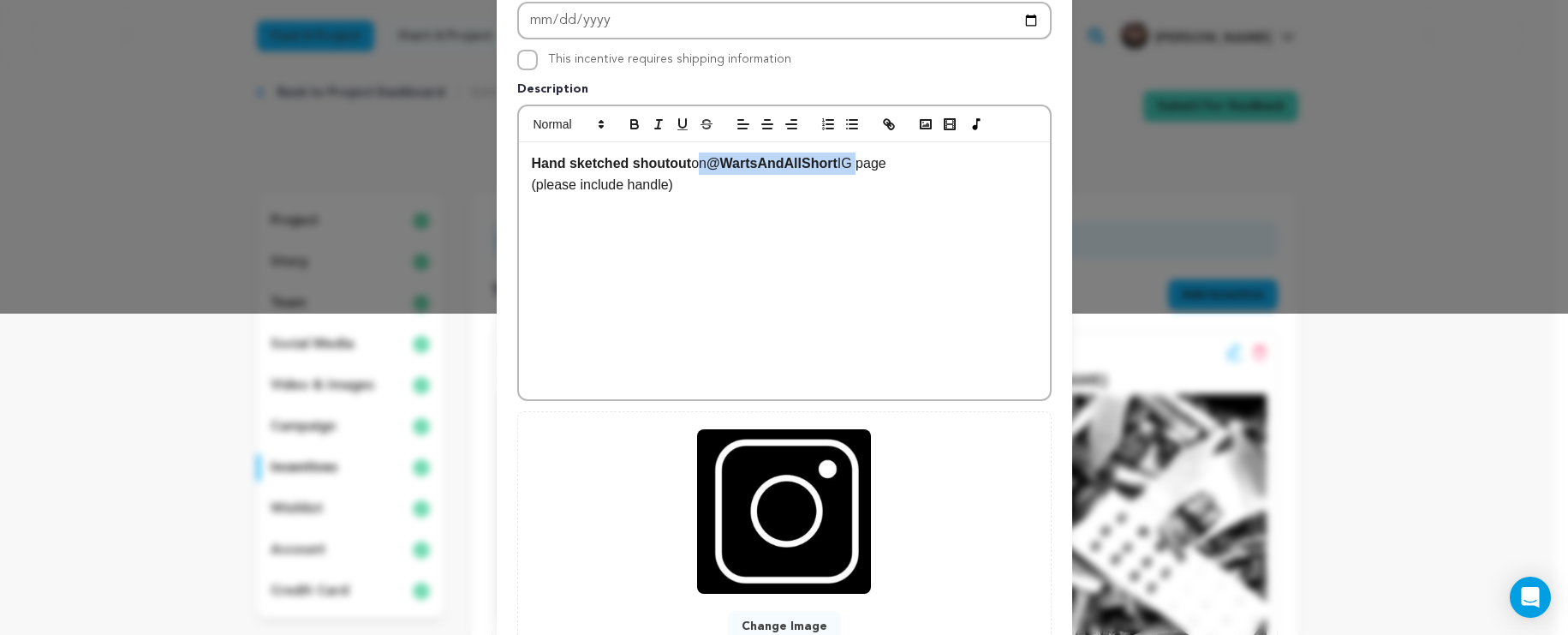
drag, startPoint x: 859, startPoint y: 167, endPoint x: 691, endPoint y: 169, distance: 168.0
click at [691, 169] on p "Hand sketched shoutout on @WartsAndAllShort IG page" at bounding box center [785, 164] width 505 height 22
click at [629, 120] on icon "button" at bounding box center [634, 124] width 16 height 16
drag, startPoint x: 807, startPoint y: 251, endPoint x: 815, endPoint y: 243, distance: 11.3
click at [807, 251] on div "Hand sketched shoutout on @WartsAndAllShort IG page (please include handle)" at bounding box center [785, 271] width 531 height 257
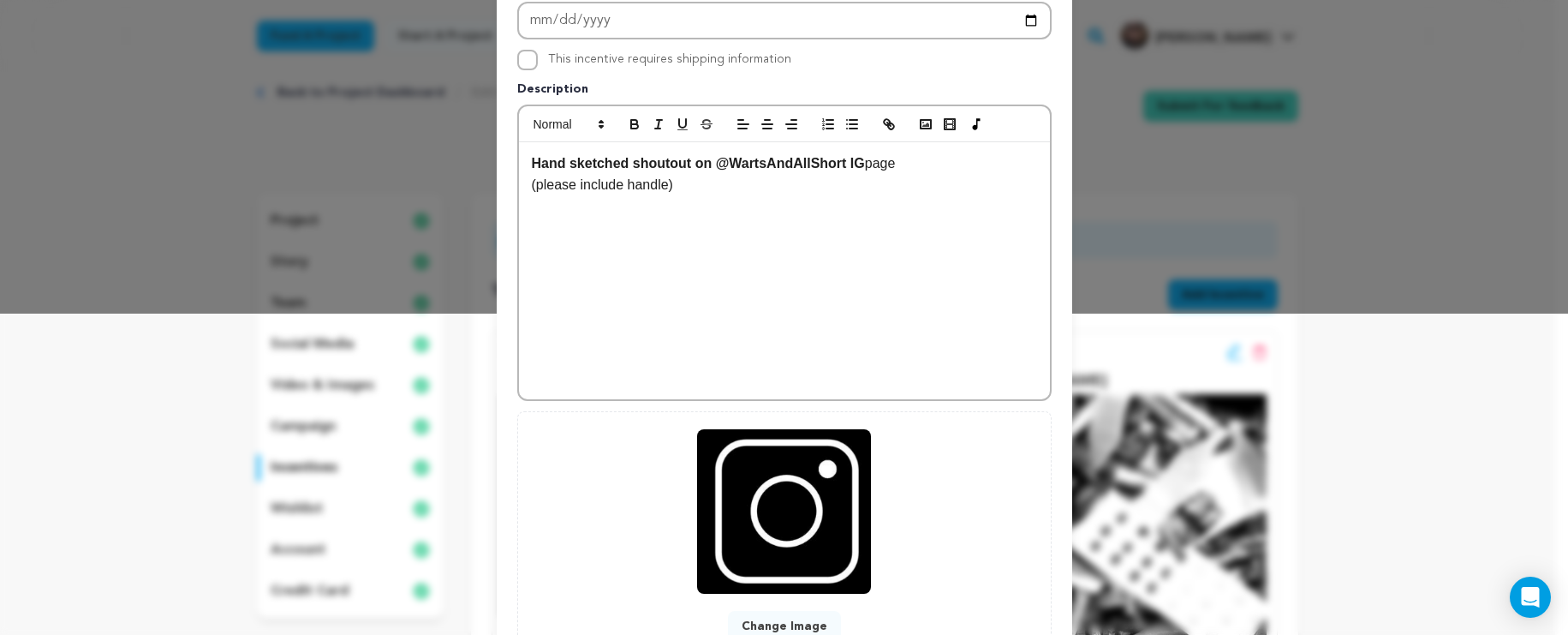
drag, startPoint x: 898, startPoint y: 167, endPoint x: 855, endPoint y: 166, distance: 43.0
click at [855, 166] on p "Hand sketched shoutout on @WartsAndAllShort IG page" at bounding box center [785, 164] width 505 height 22
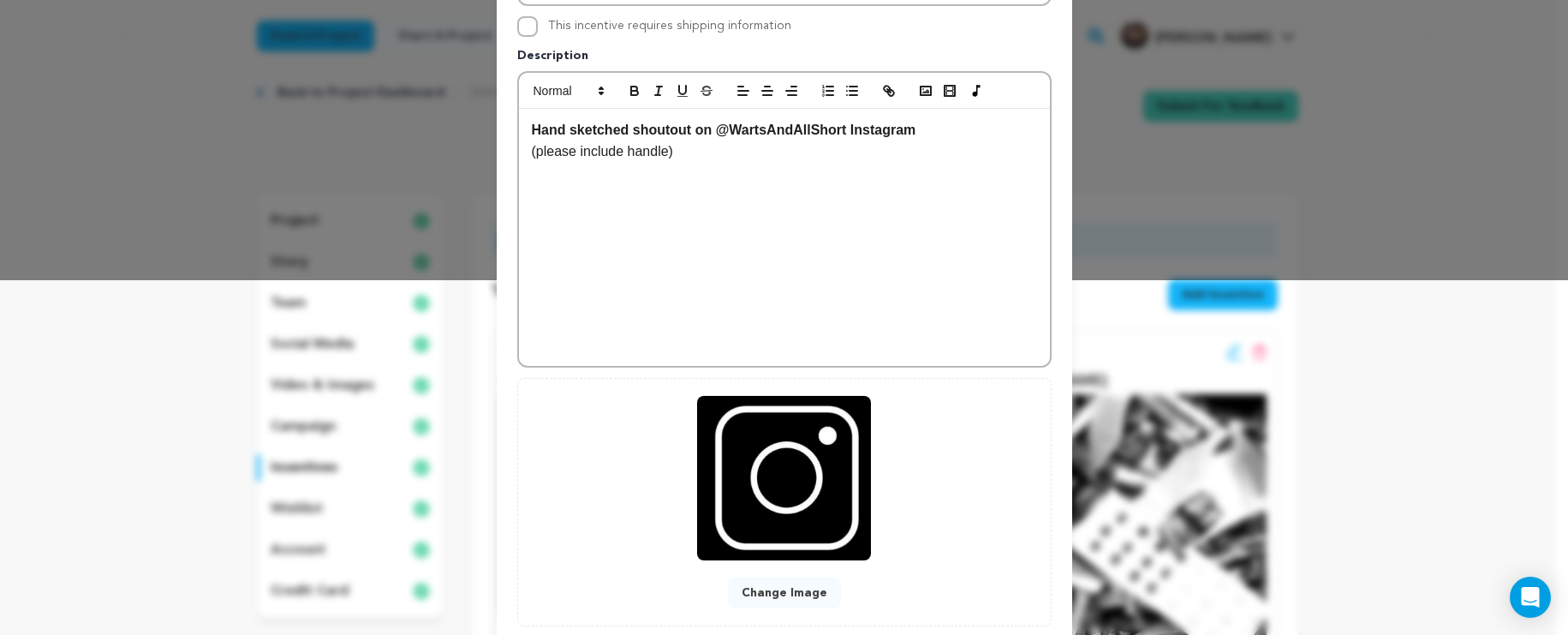
scroll to position [460, 0]
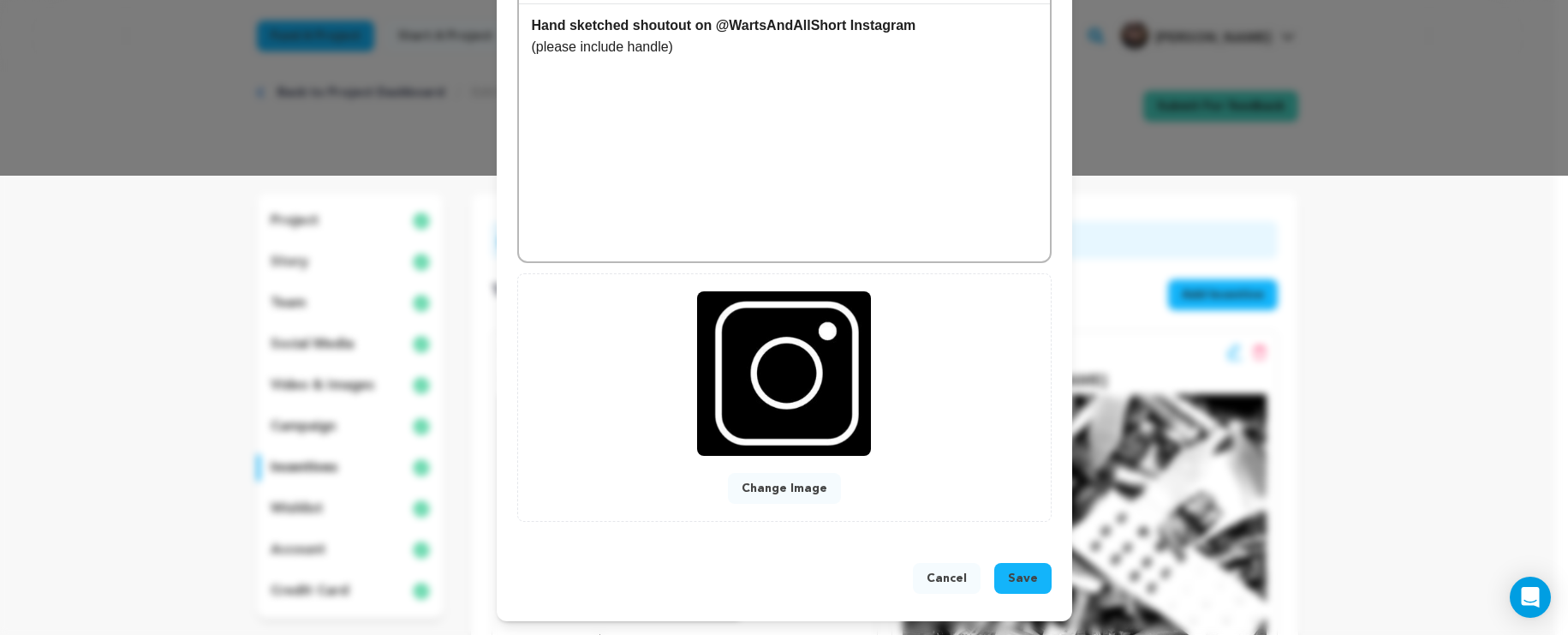
click at [1019, 577] on span "Save" at bounding box center [1023, 578] width 30 height 18
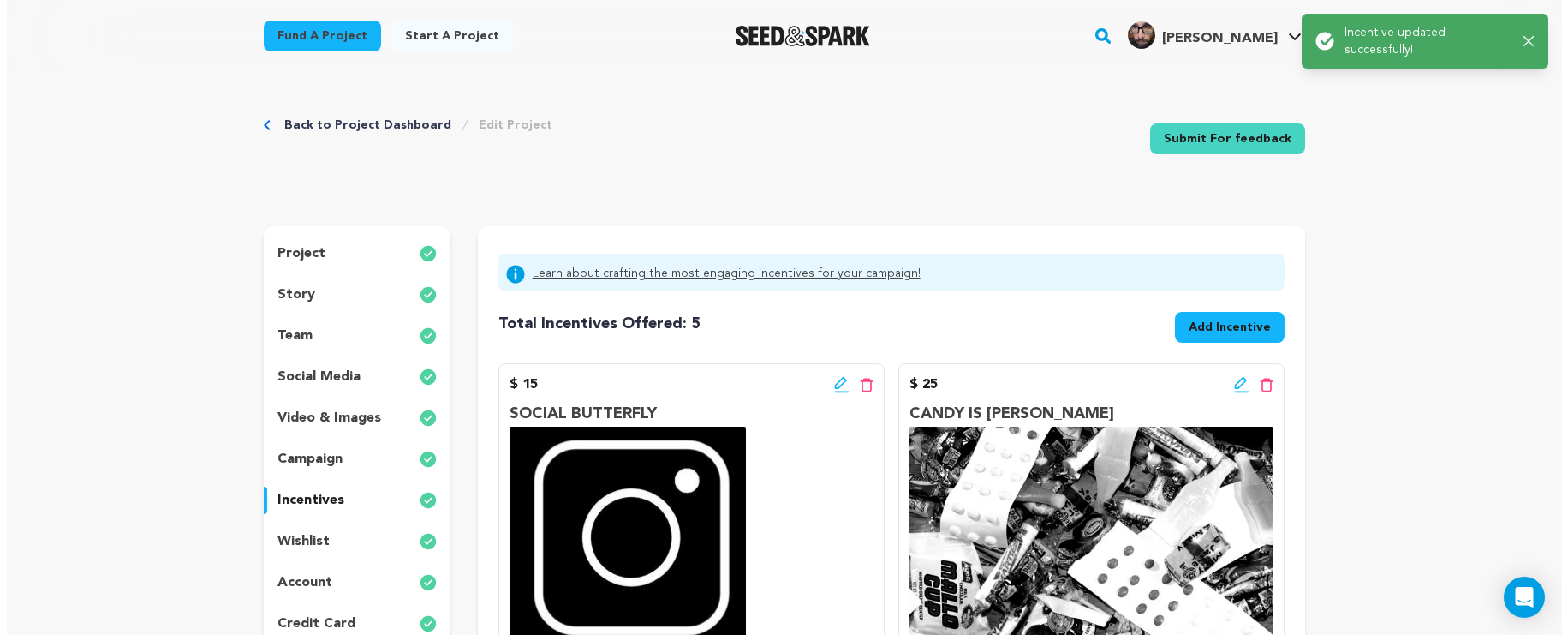
scroll to position [301, 0]
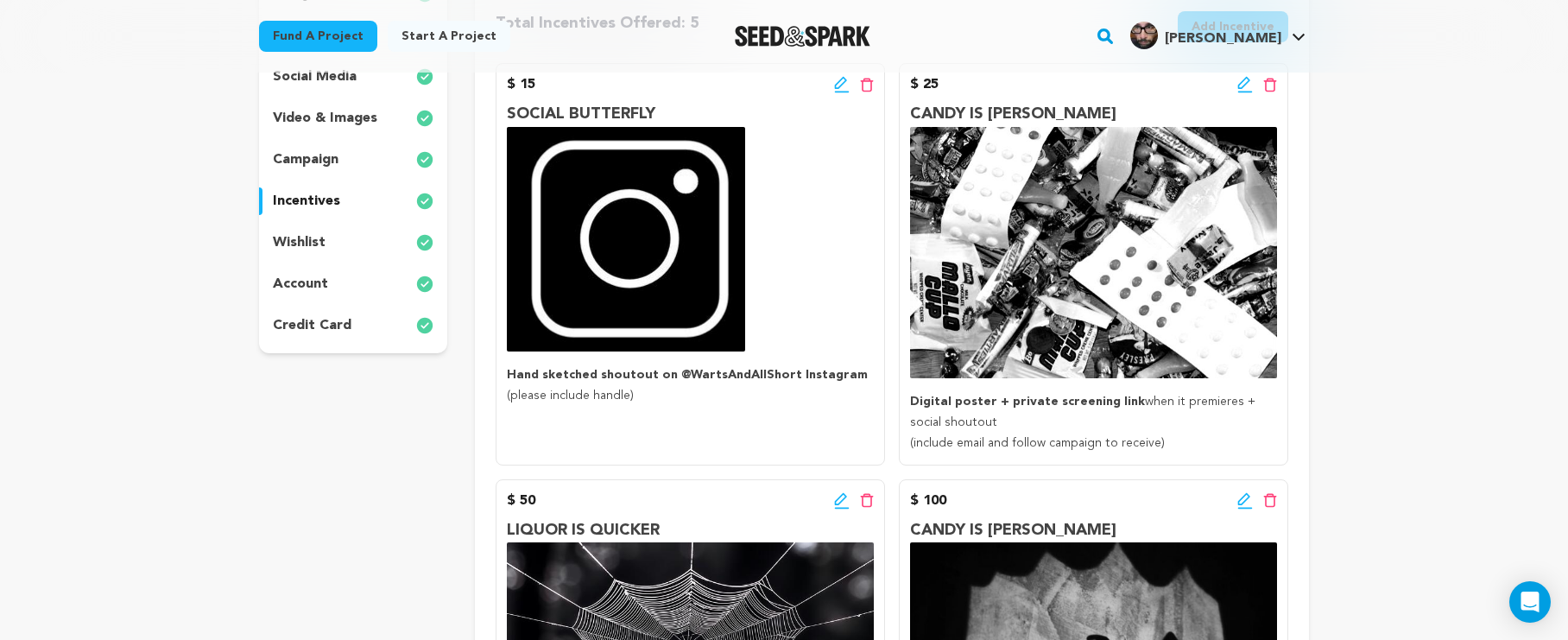
click at [1238, 85] on icon at bounding box center [1245, 84] width 16 height 18
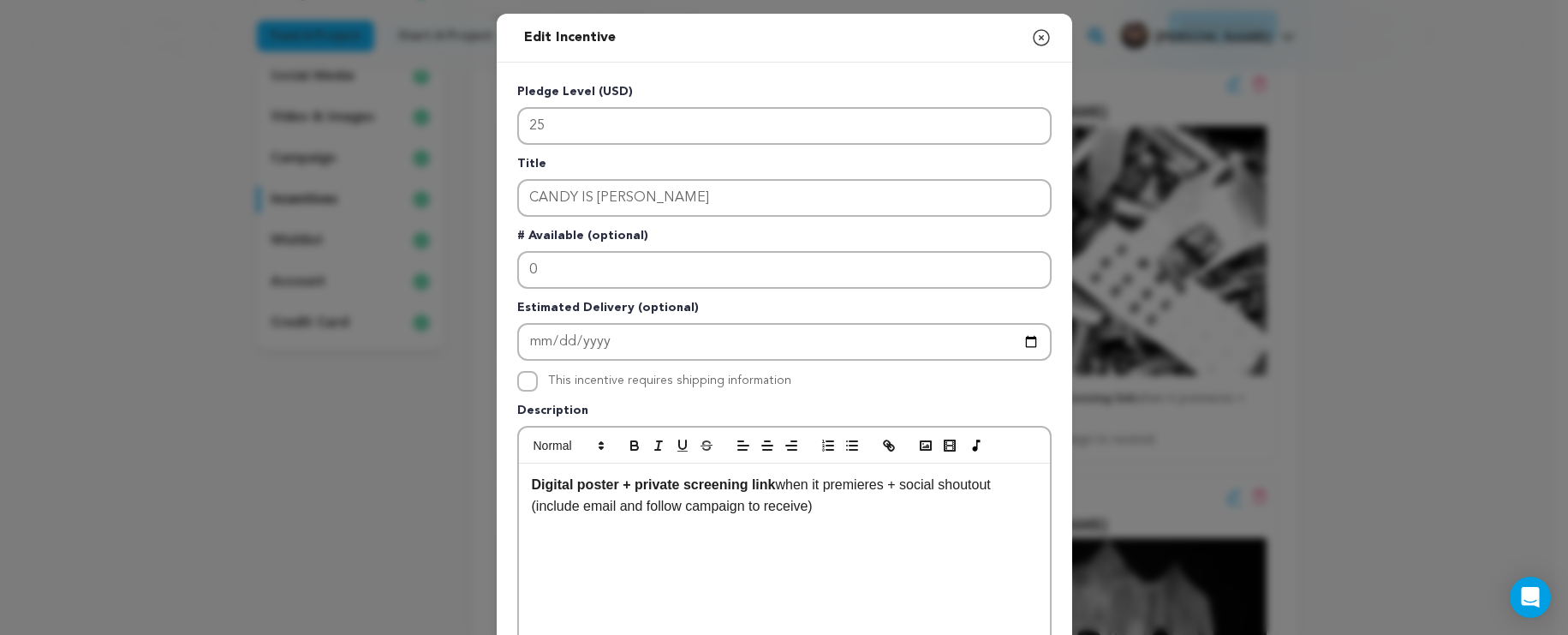
drag, startPoint x: 1007, startPoint y: 492, endPoint x: 902, endPoint y: 496, distance: 105.1
click at [903, 492] on p "Digital poster + private screening link when it premieres + social shoutout" at bounding box center [785, 485] width 505 height 22
drag, startPoint x: 959, startPoint y: 488, endPoint x: 767, endPoint y: 486, distance: 192.0
click at [767, 486] on p "Digital poster + private screening link when it premieres + previous" at bounding box center [785, 485] width 505 height 22
click at [631, 450] on icon "button" at bounding box center [634, 447] width 6 height 5
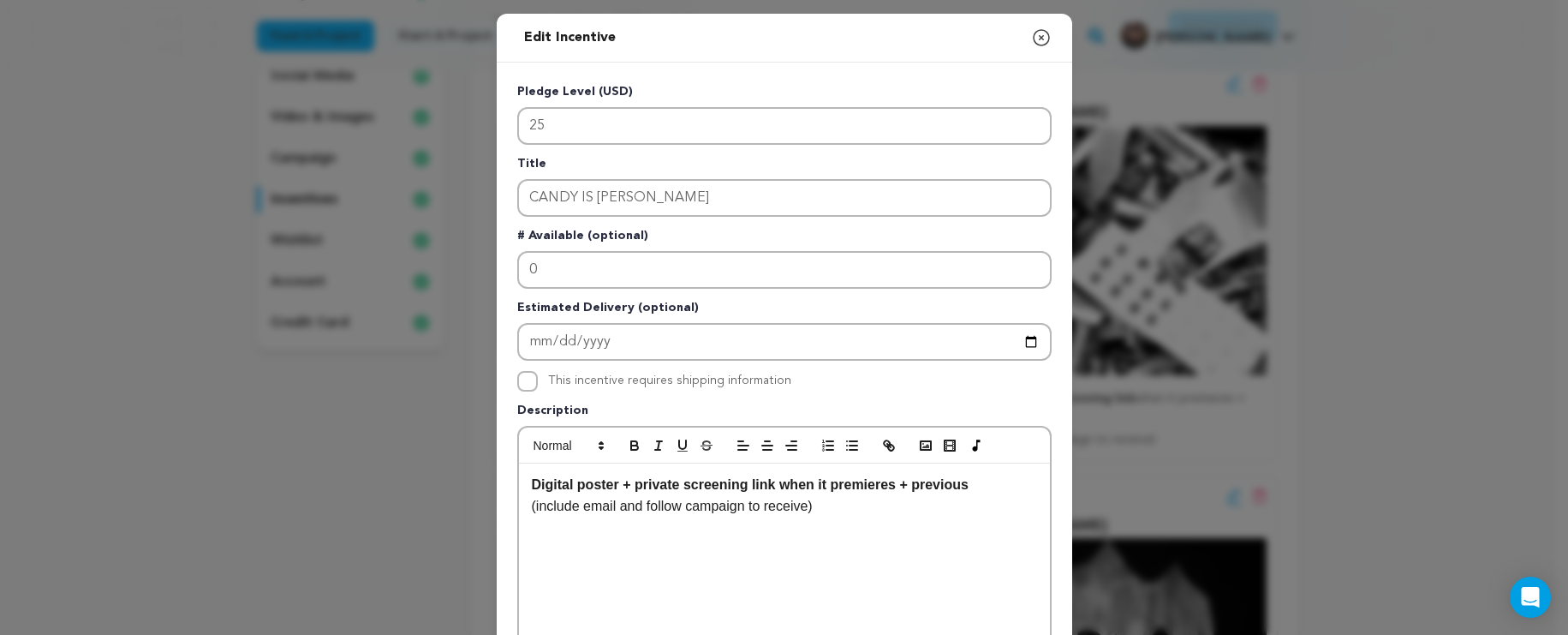
click at [1030, 554] on div "Digital poster + private screening link when it premieres + previous (include e…" at bounding box center [785, 592] width 531 height 257
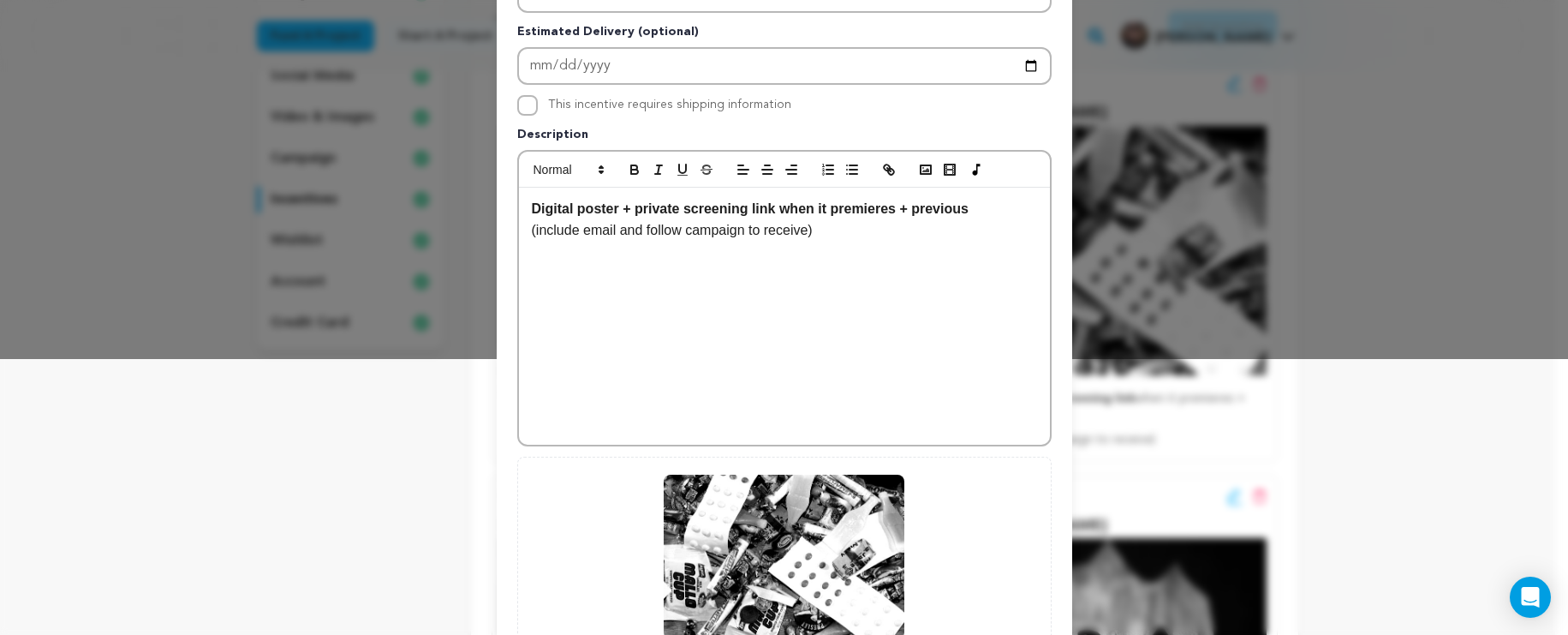
scroll to position [460, 0]
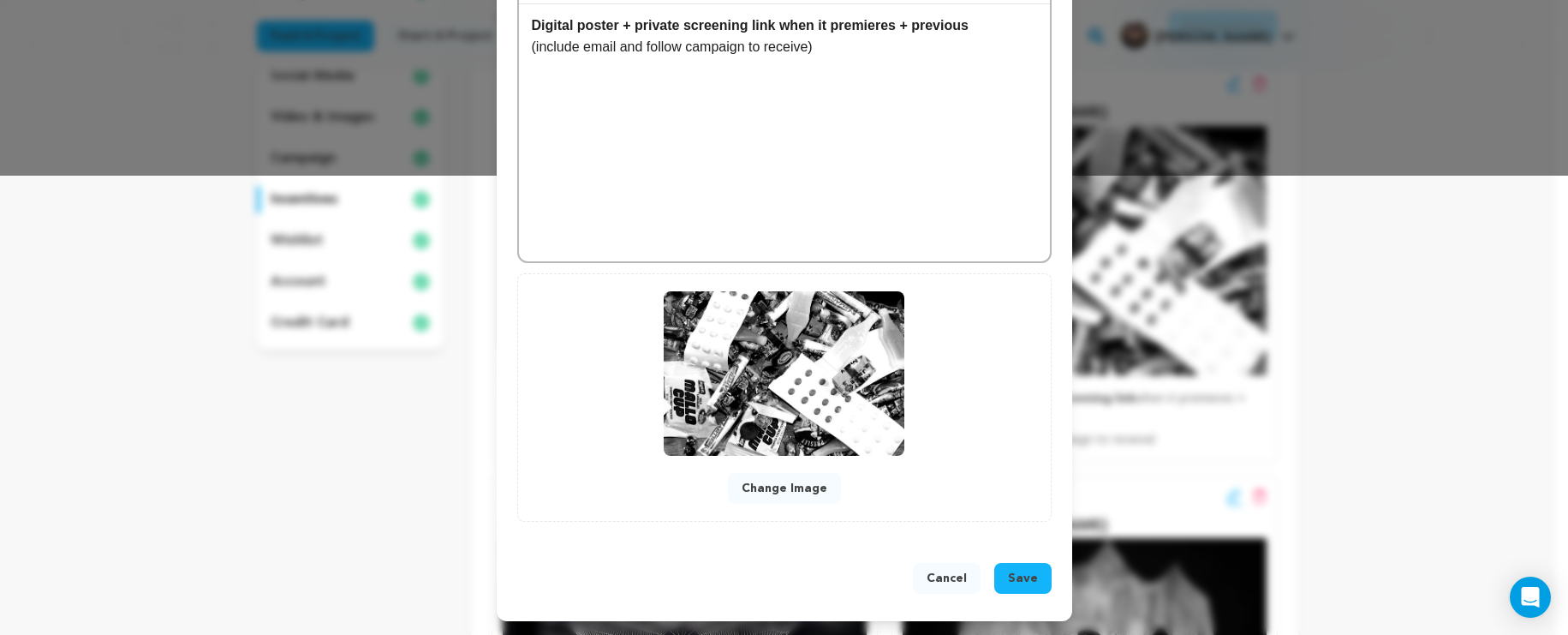
click at [1014, 579] on span "Save" at bounding box center [1023, 578] width 30 height 18
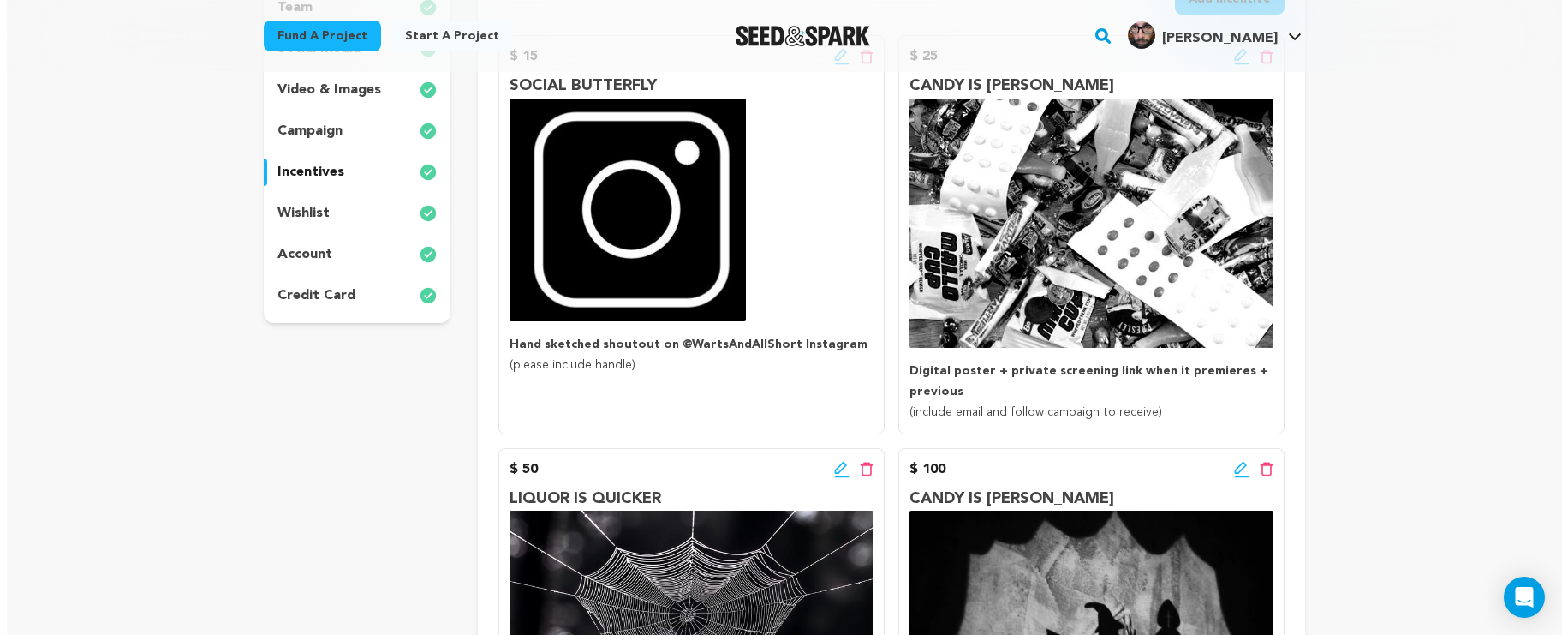
scroll to position [268, 0]
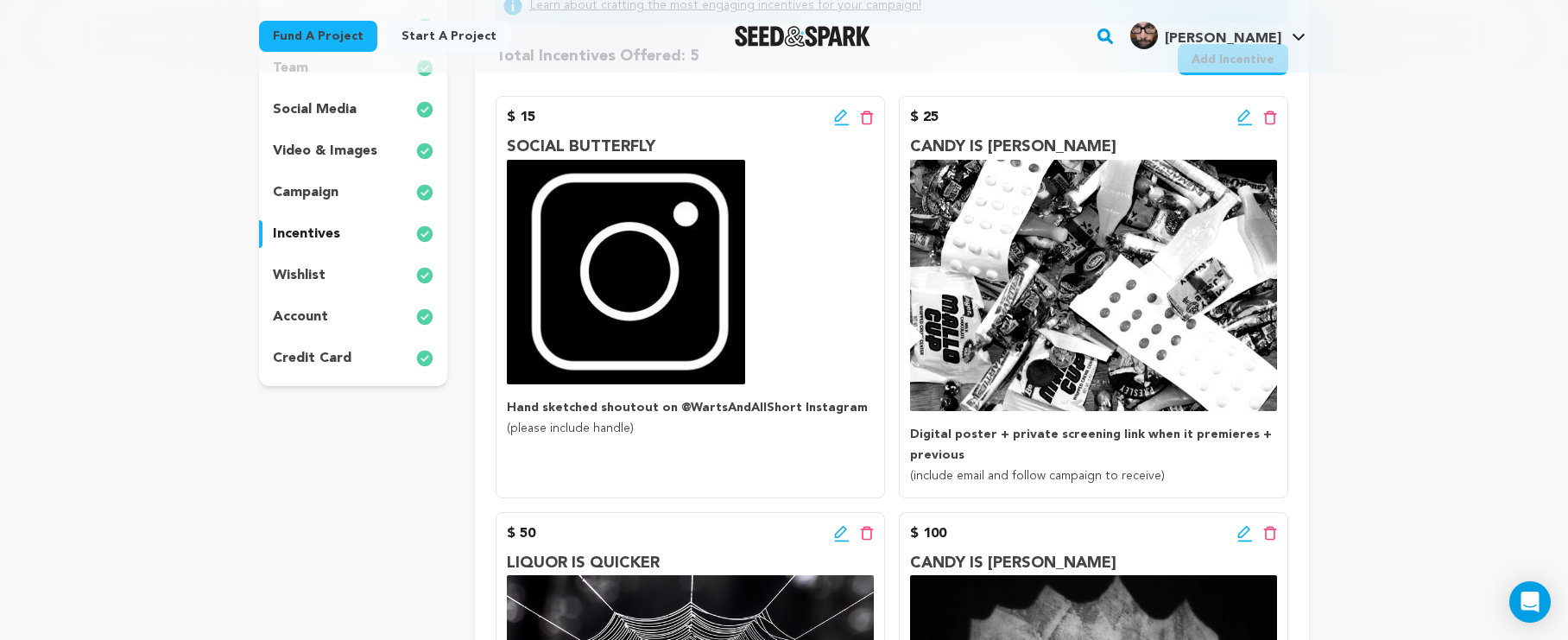
click at [1243, 124] on icon at bounding box center [1246, 125] width 15 height 2
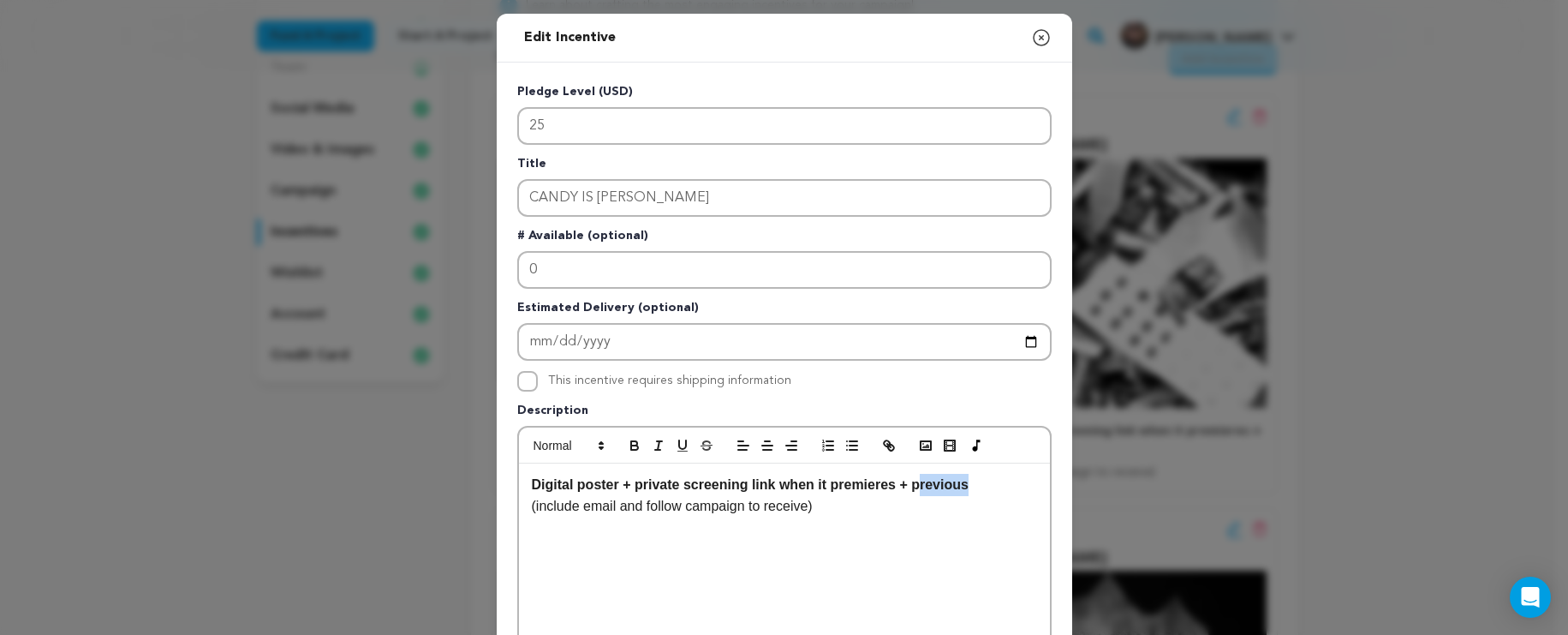
drag, startPoint x: 975, startPoint y: 489, endPoint x: 919, endPoint y: 491, distance: 56.0
click at [919, 491] on p "Digital poster + private screening link when it premieres + previous" at bounding box center [785, 485] width 505 height 22
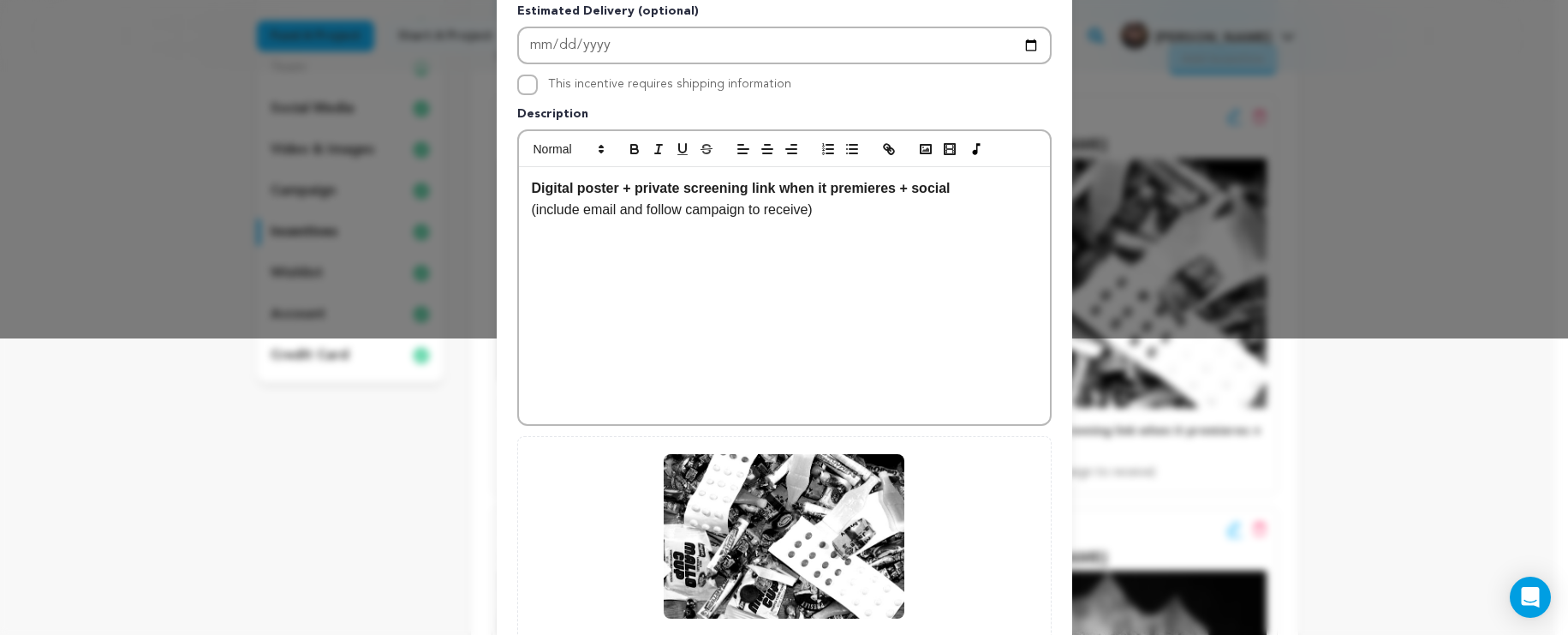
scroll to position [460, 0]
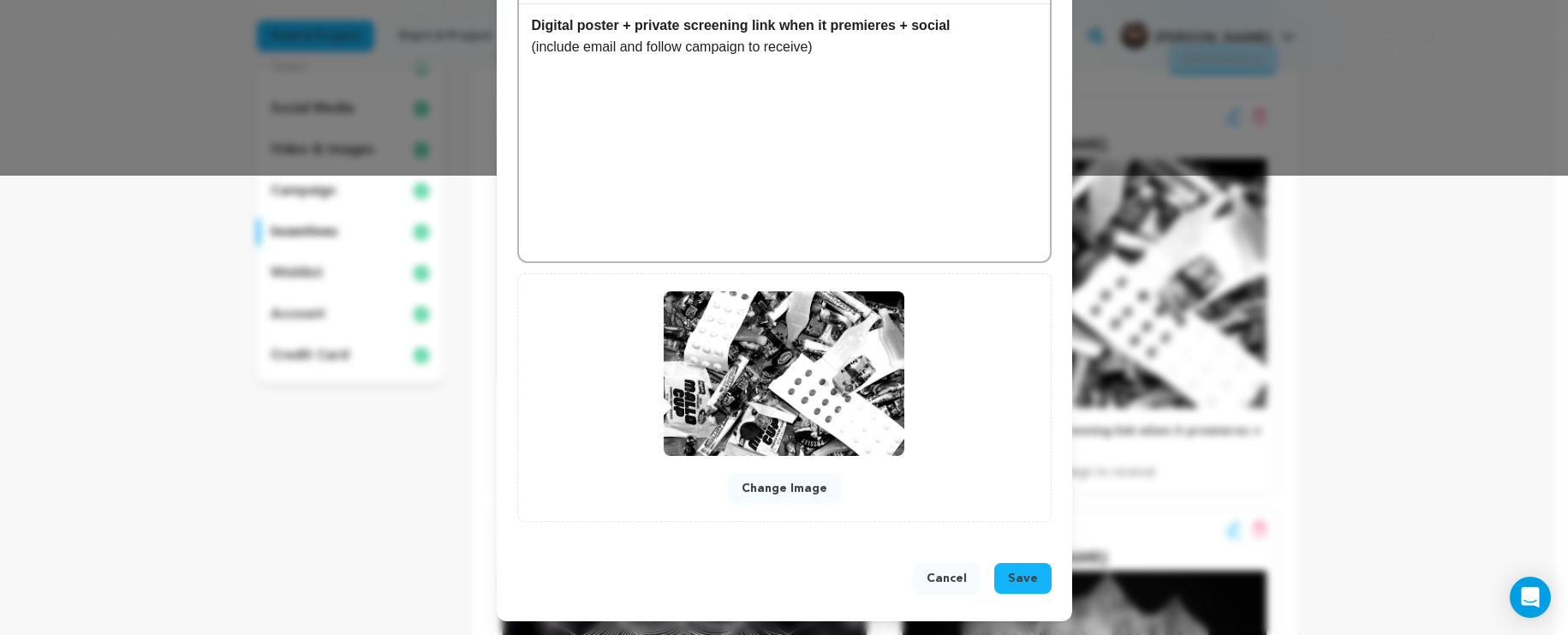
click at [1037, 580] on button "Save" at bounding box center [1023, 578] width 57 height 31
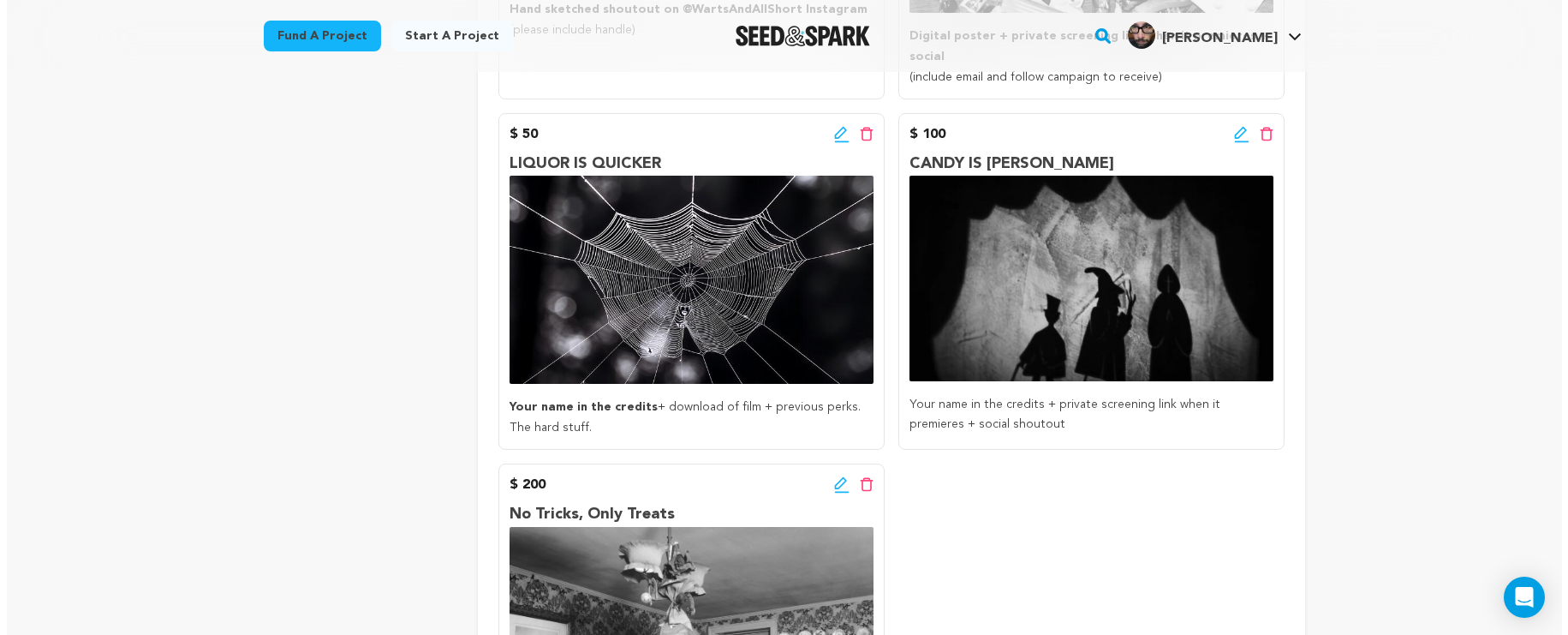
scroll to position [641, 0]
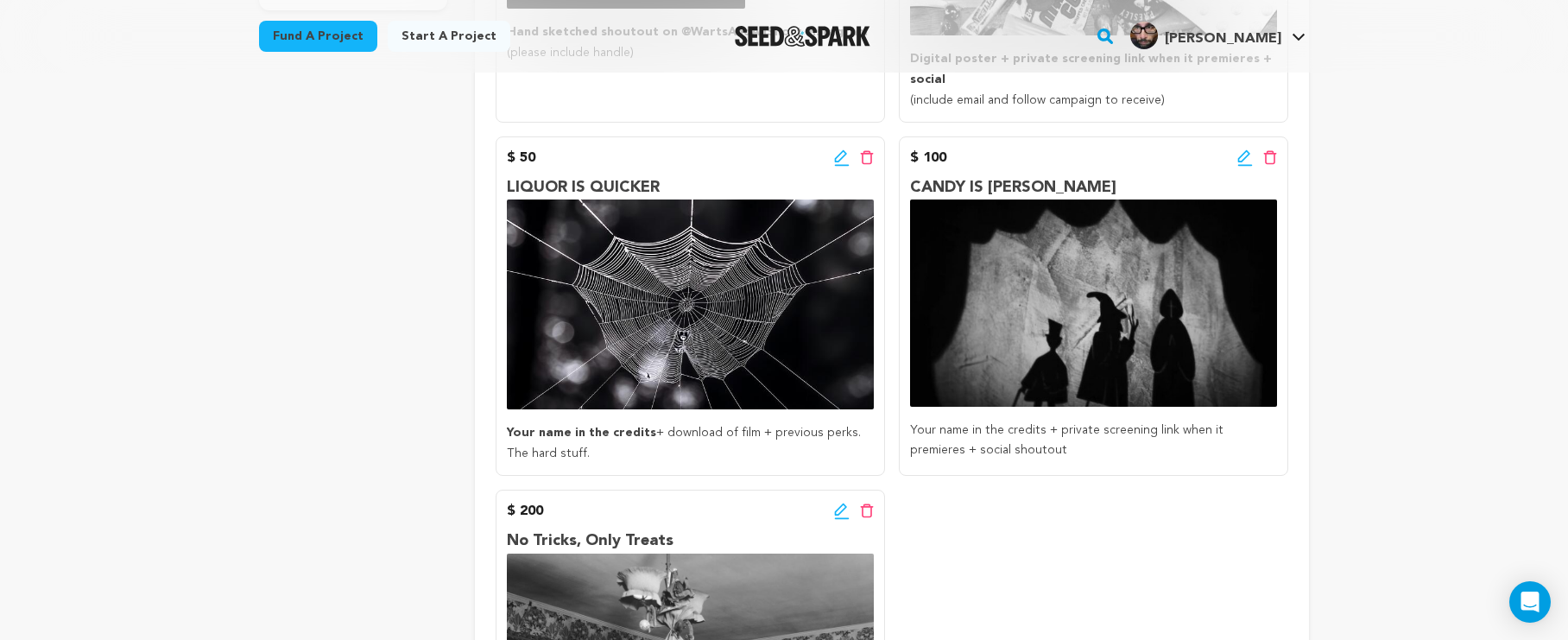
click at [839, 152] on icon at bounding box center [840, 155] width 12 height 12
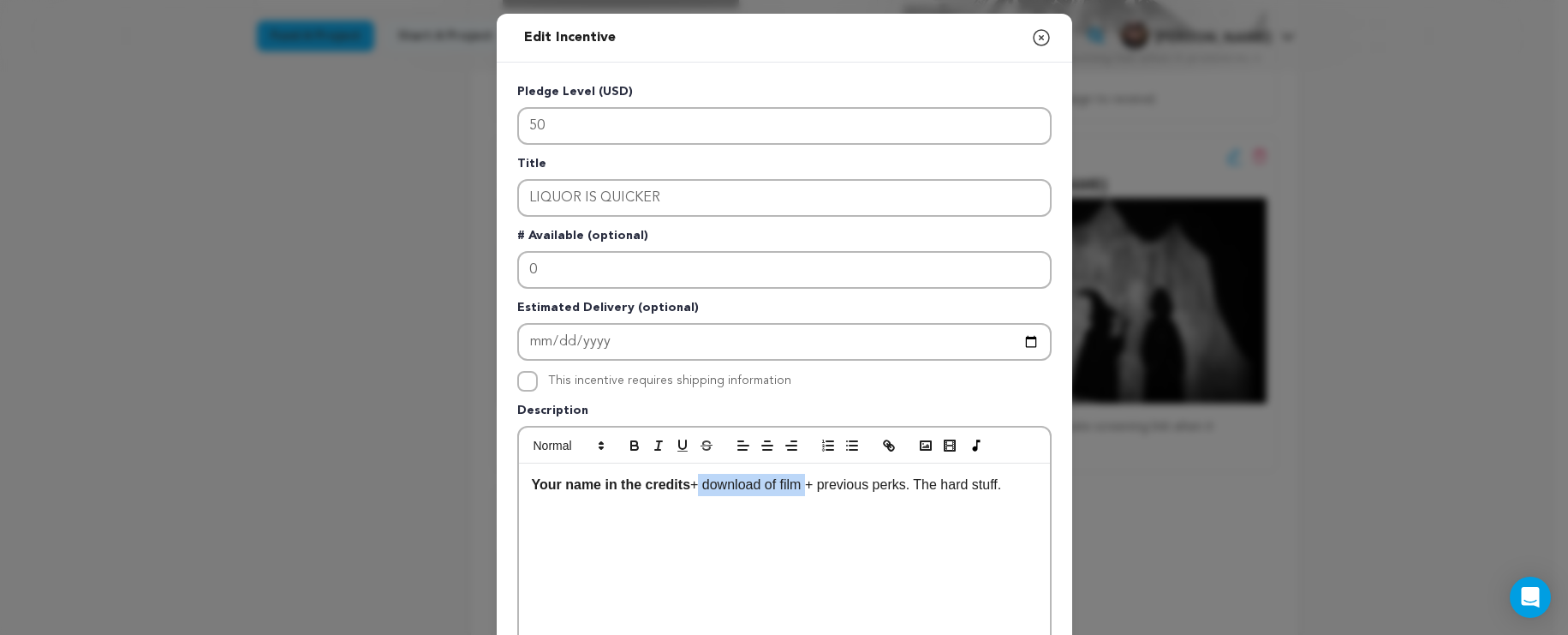
drag, startPoint x: 803, startPoint y: 486, endPoint x: 689, endPoint y: 488, distance: 114.0
click at [689, 488] on p "Your name in the credits + download of film + previous perks. The hard stuff." at bounding box center [785, 485] width 505 height 22
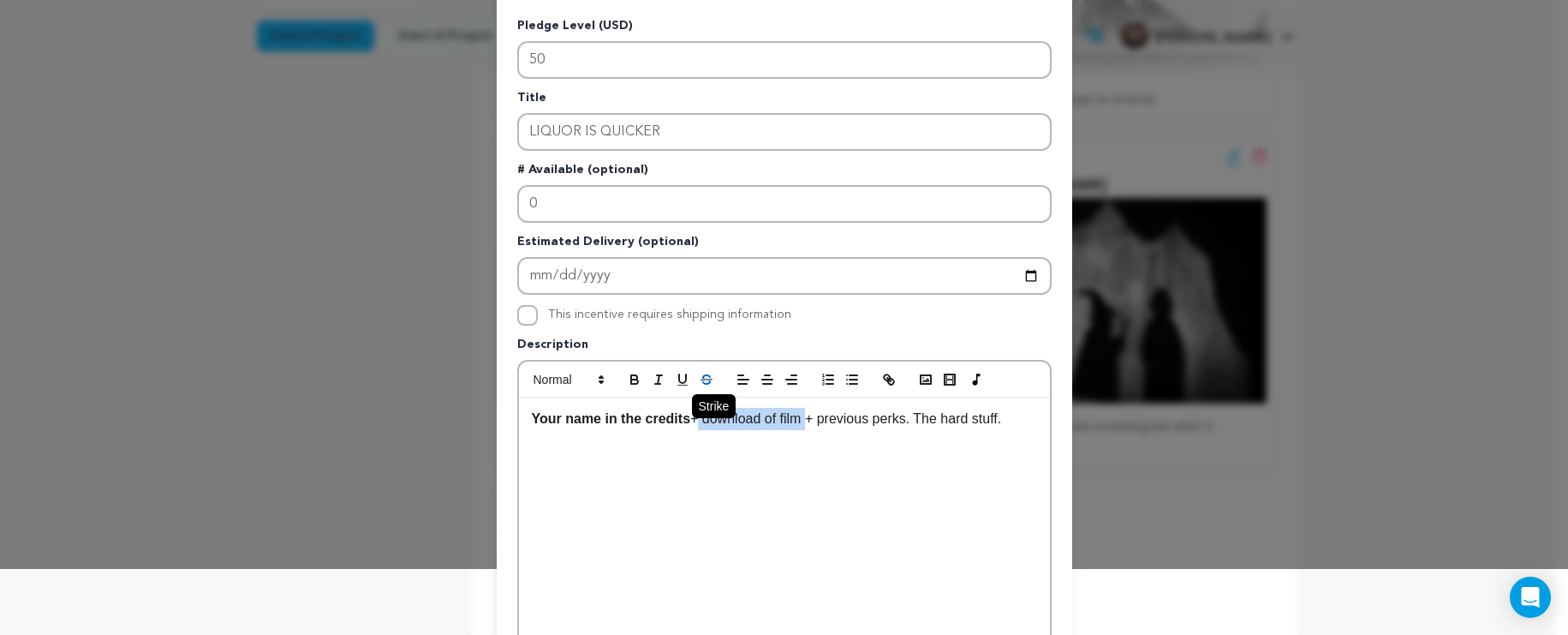
scroll to position [104, 0]
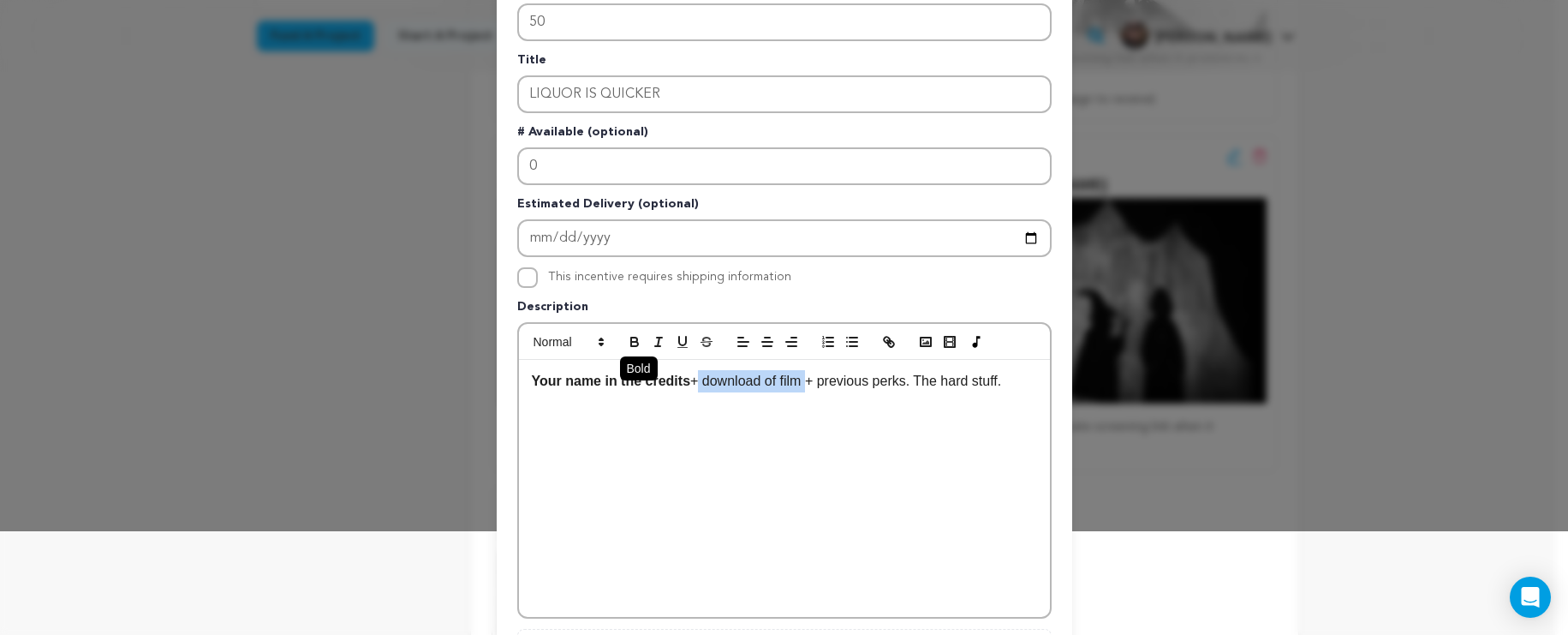
click at [628, 334] on icon "button" at bounding box center [634, 342] width 16 height 16
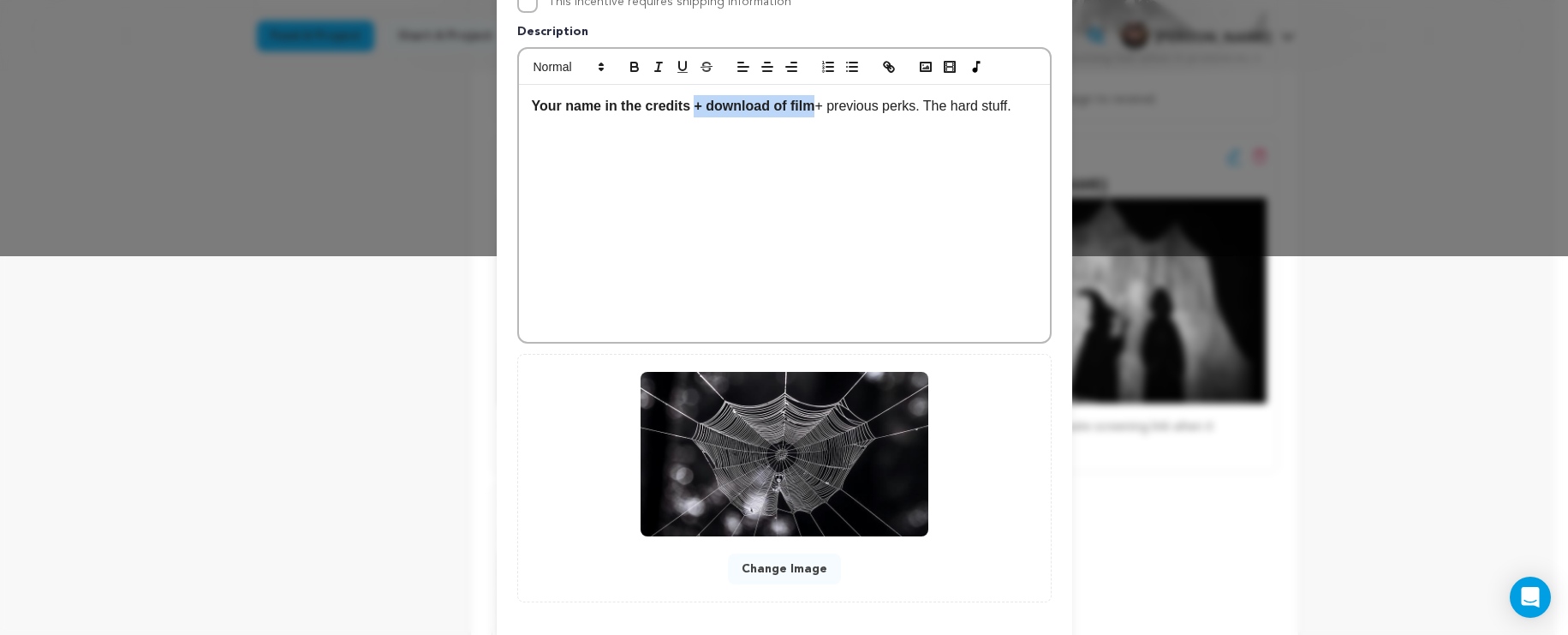
scroll to position [460, 0]
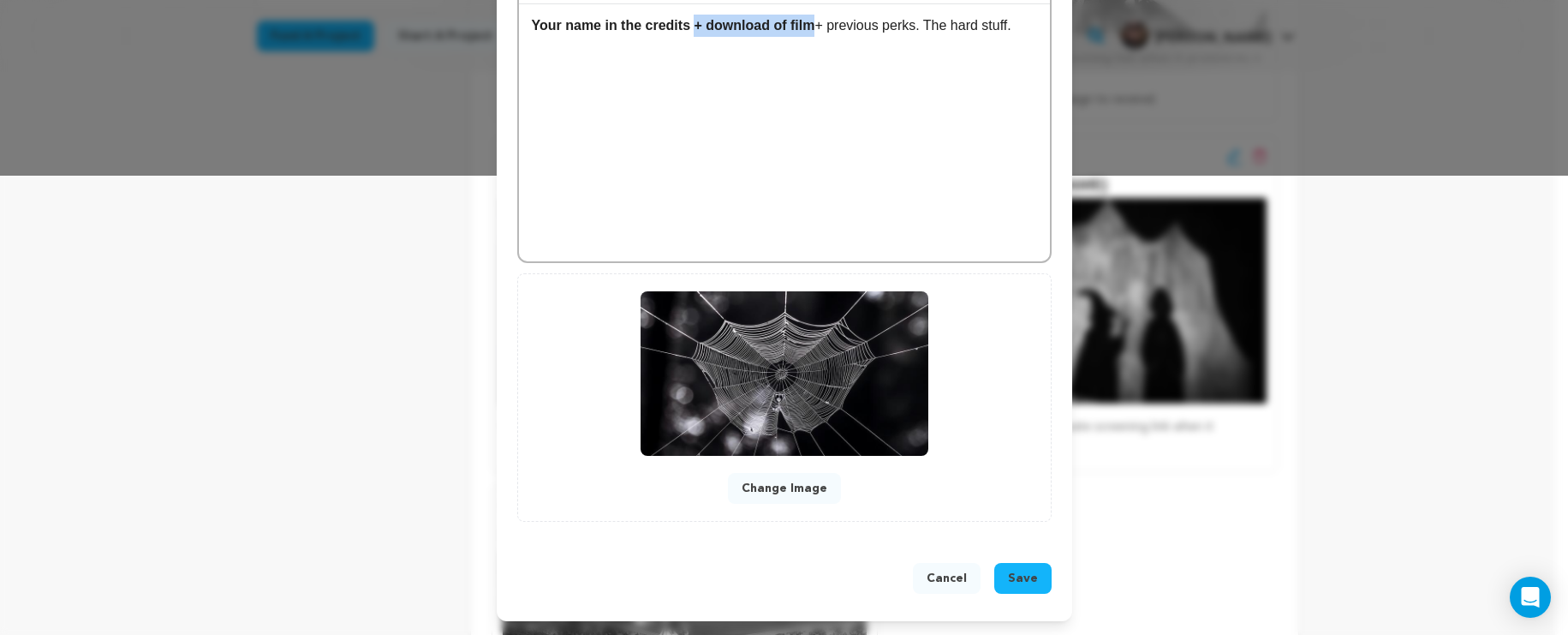
click at [1022, 573] on span "Save" at bounding box center [1023, 578] width 30 height 18
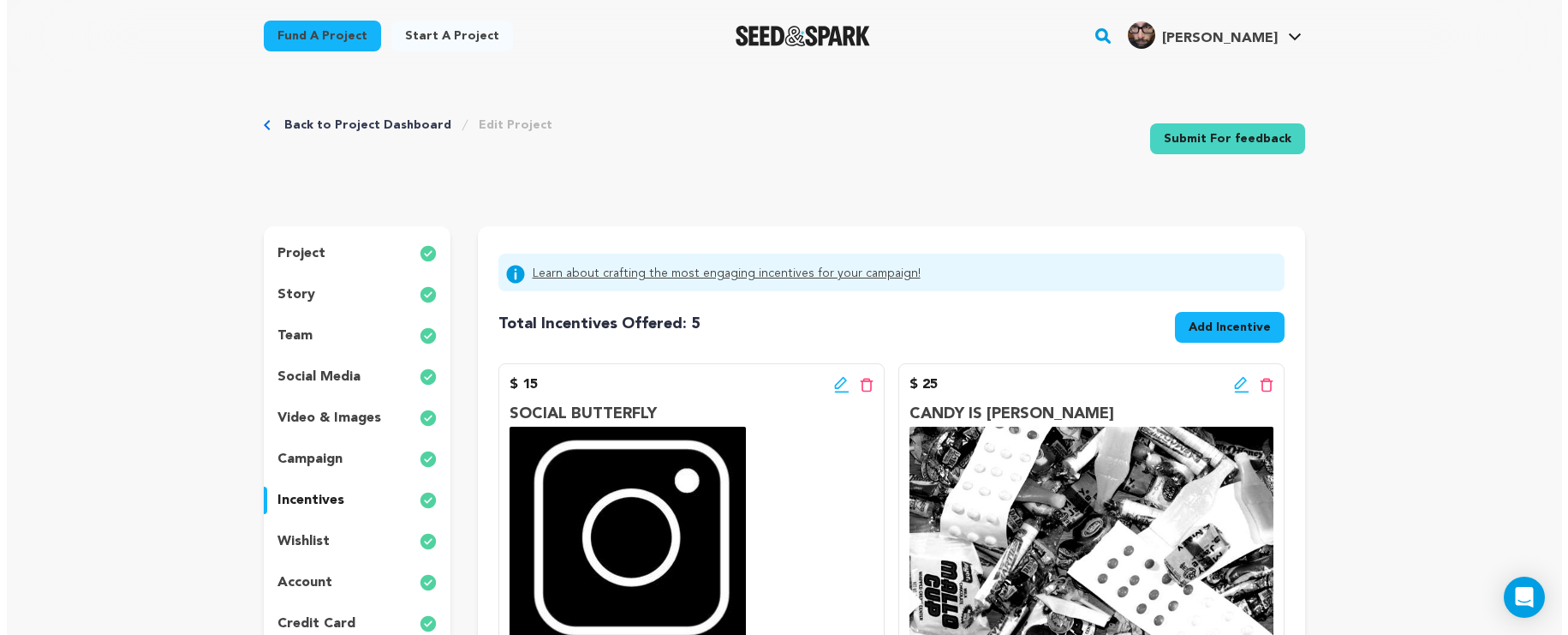
scroll to position [180, 0]
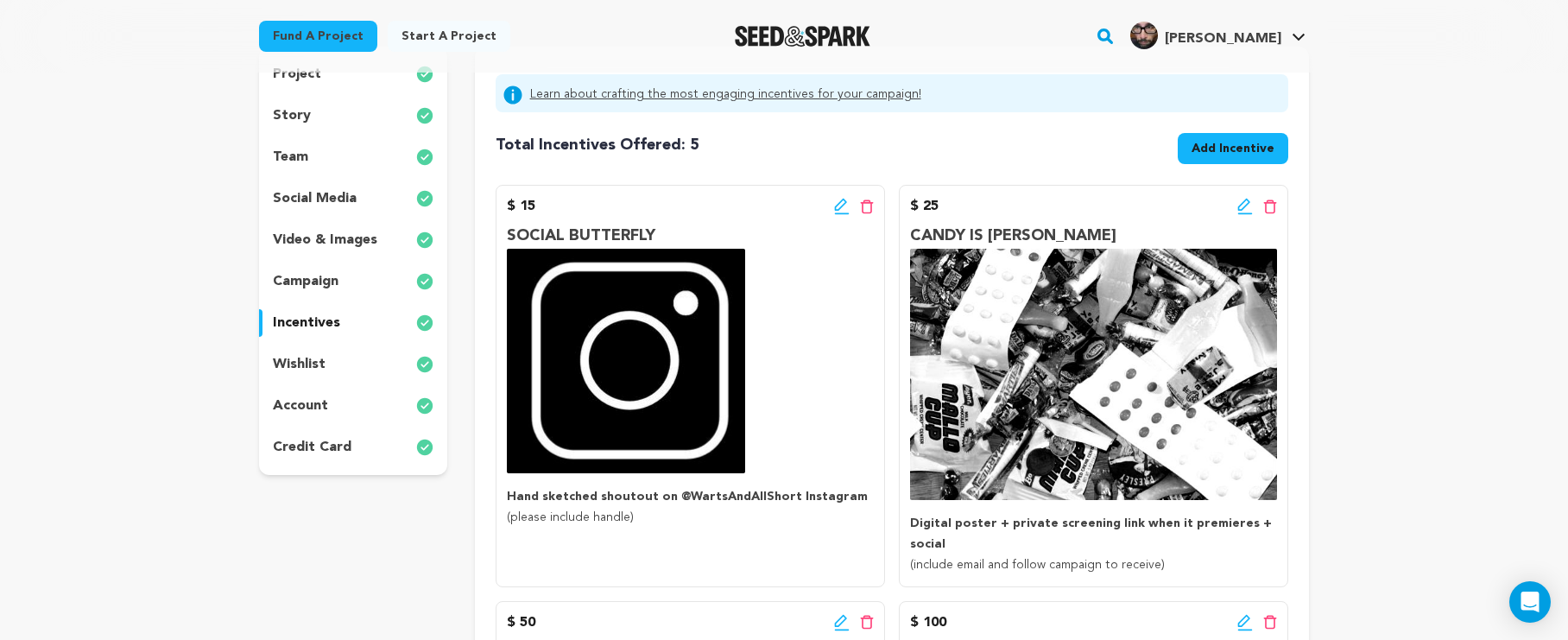
click at [1238, 202] on icon at bounding box center [1245, 206] width 16 height 18
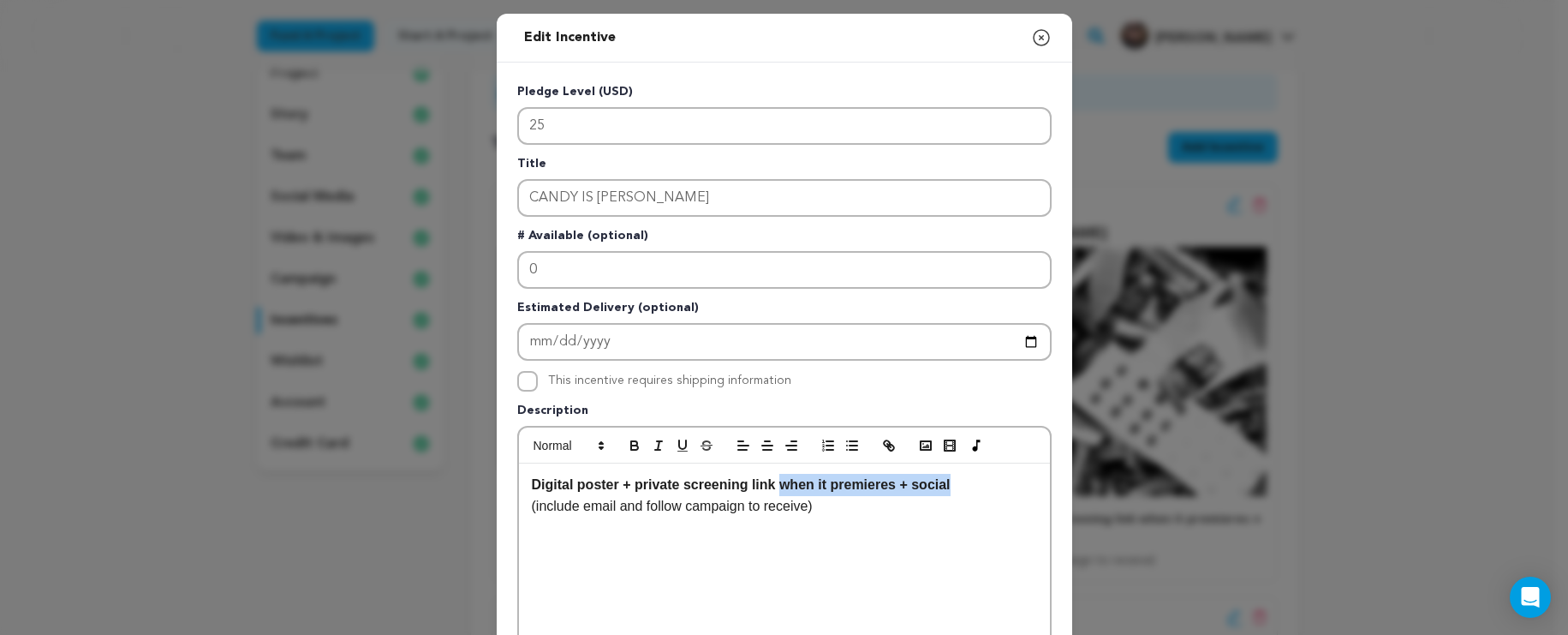
drag, startPoint x: 959, startPoint y: 486, endPoint x: 779, endPoint y: 486, distance: 180.0
click at [779, 486] on p "Digital poster + private screening link when it premieres + social" at bounding box center [785, 485] width 505 height 22
click at [682, 481] on strong "Digital poster + private screening link" at bounding box center [654, 484] width 244 height 15
click at [904, 478] on p "Digital poster + private premiere screening link" at bounding box center [785, 485] width 505 height 22
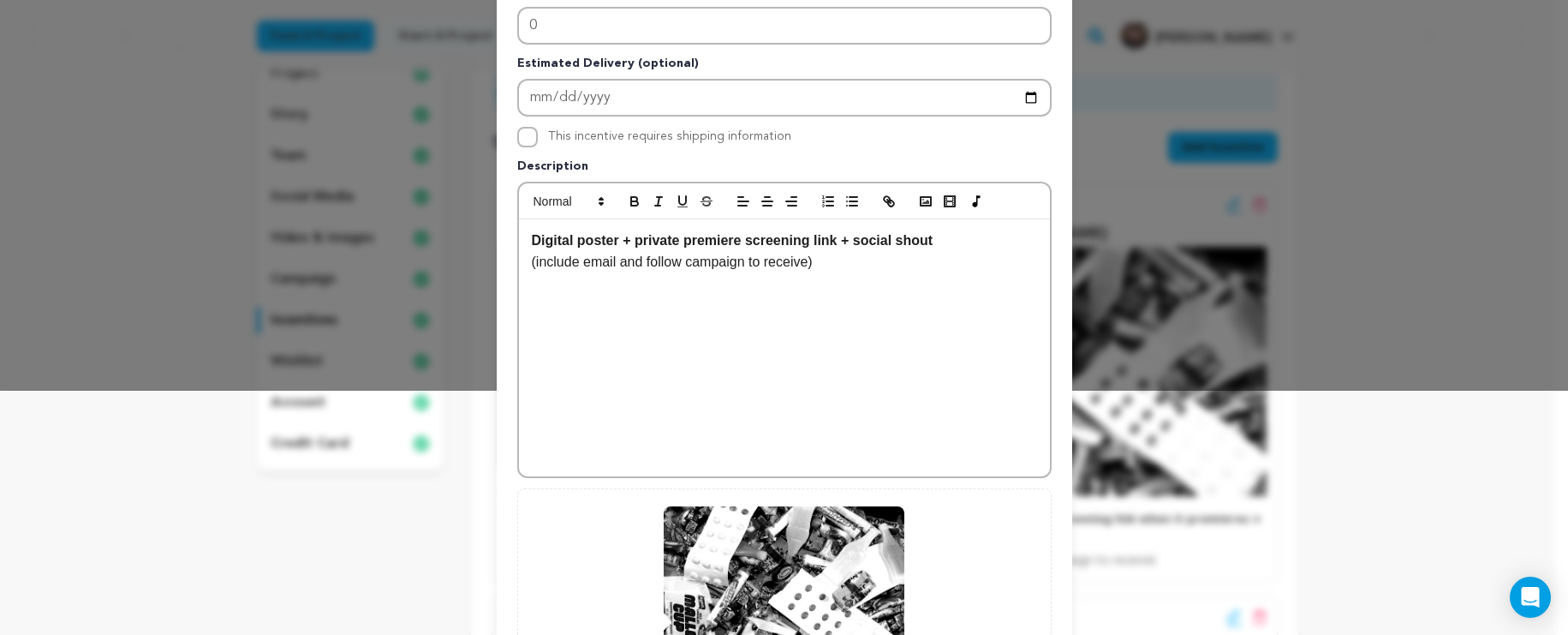
scroll to position [460, 0]
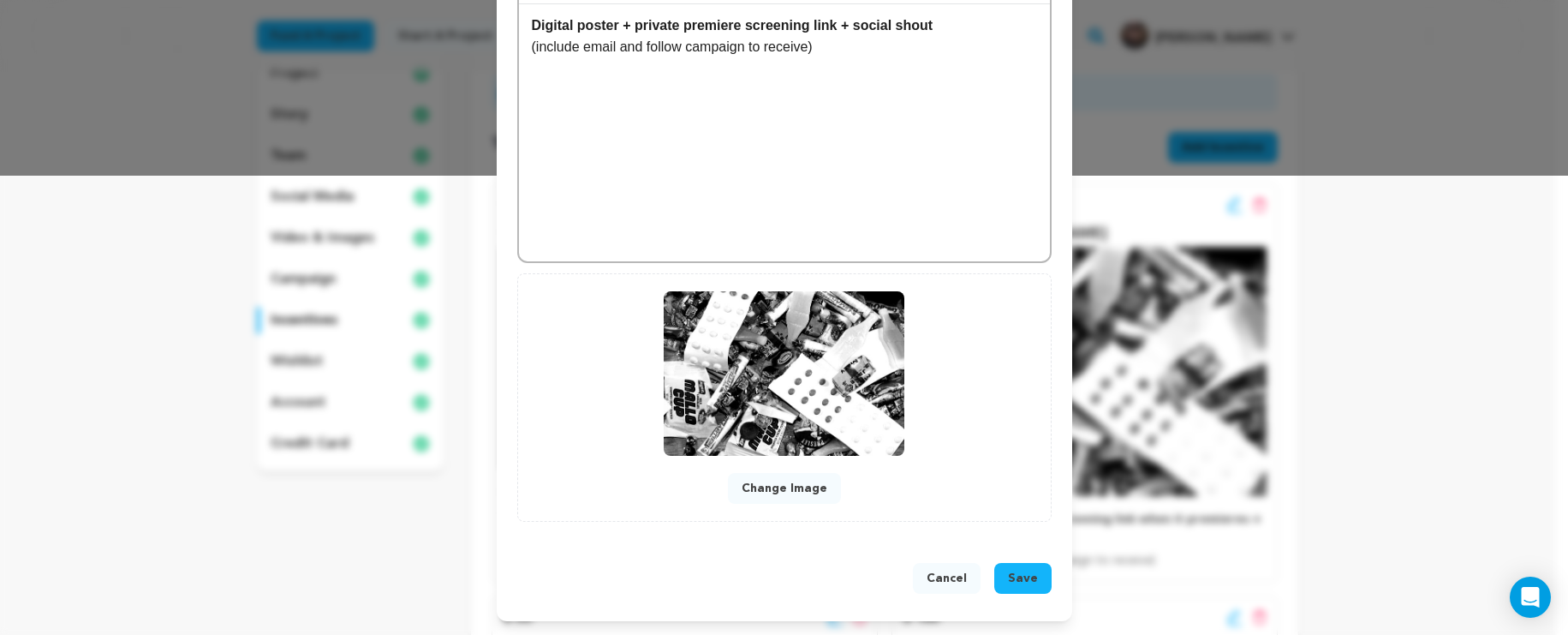
click at [1008, 579] on span "Save" at bounding box center [1023, 578] width 30 height 18
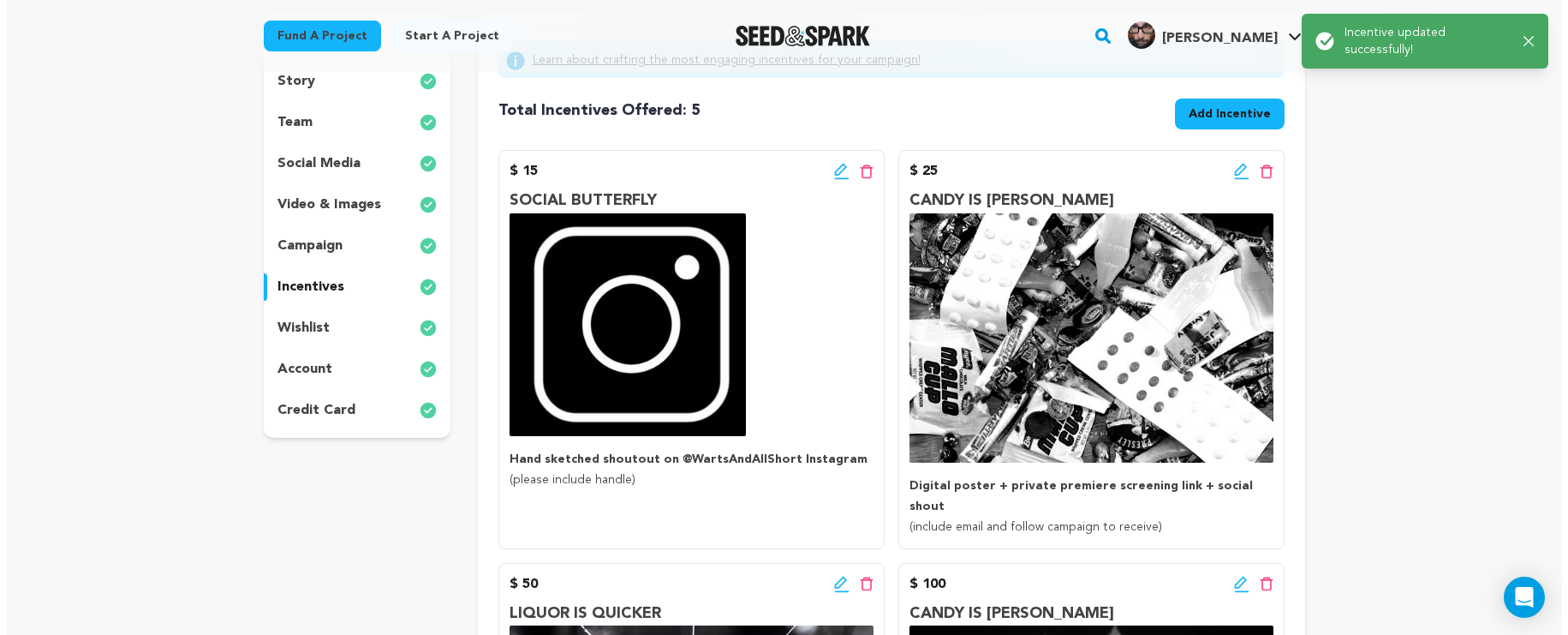
scroll to position [302, 0]
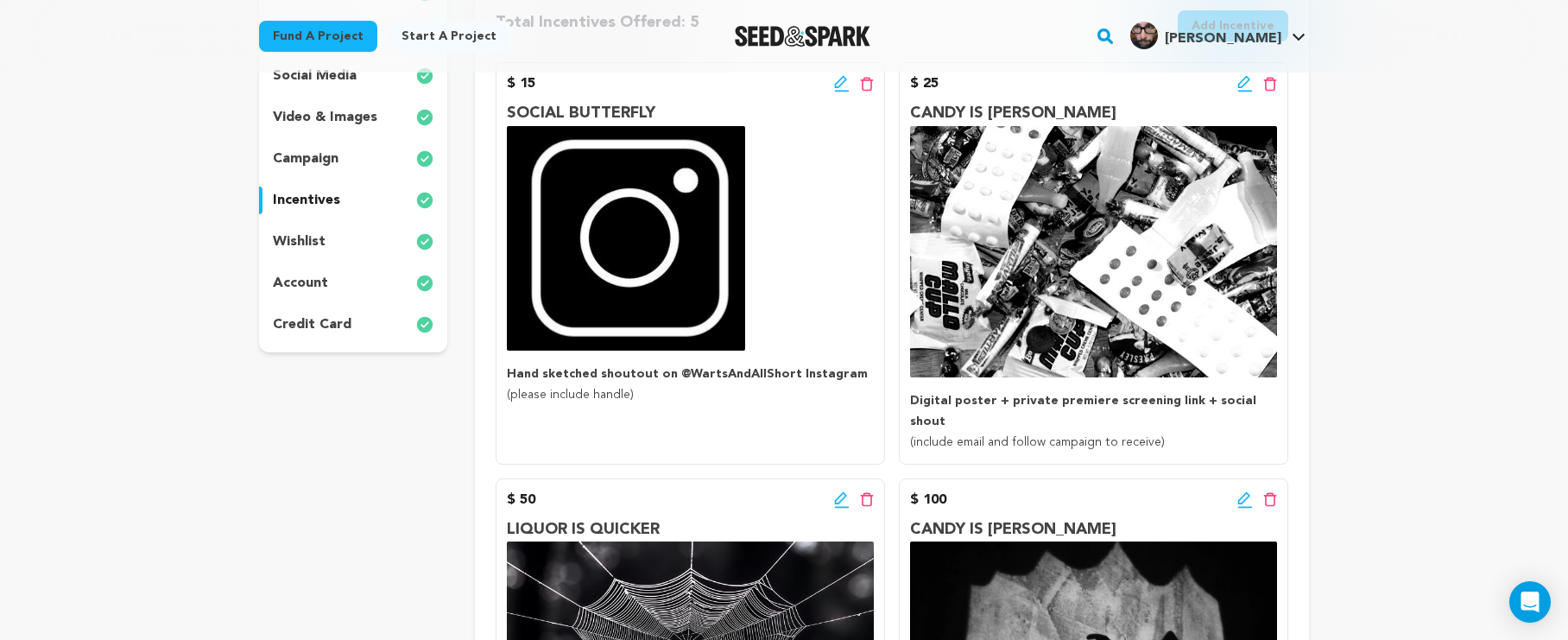
click at [1244, 79] on icon at bounding box center [1244, 81] width 12 height 12
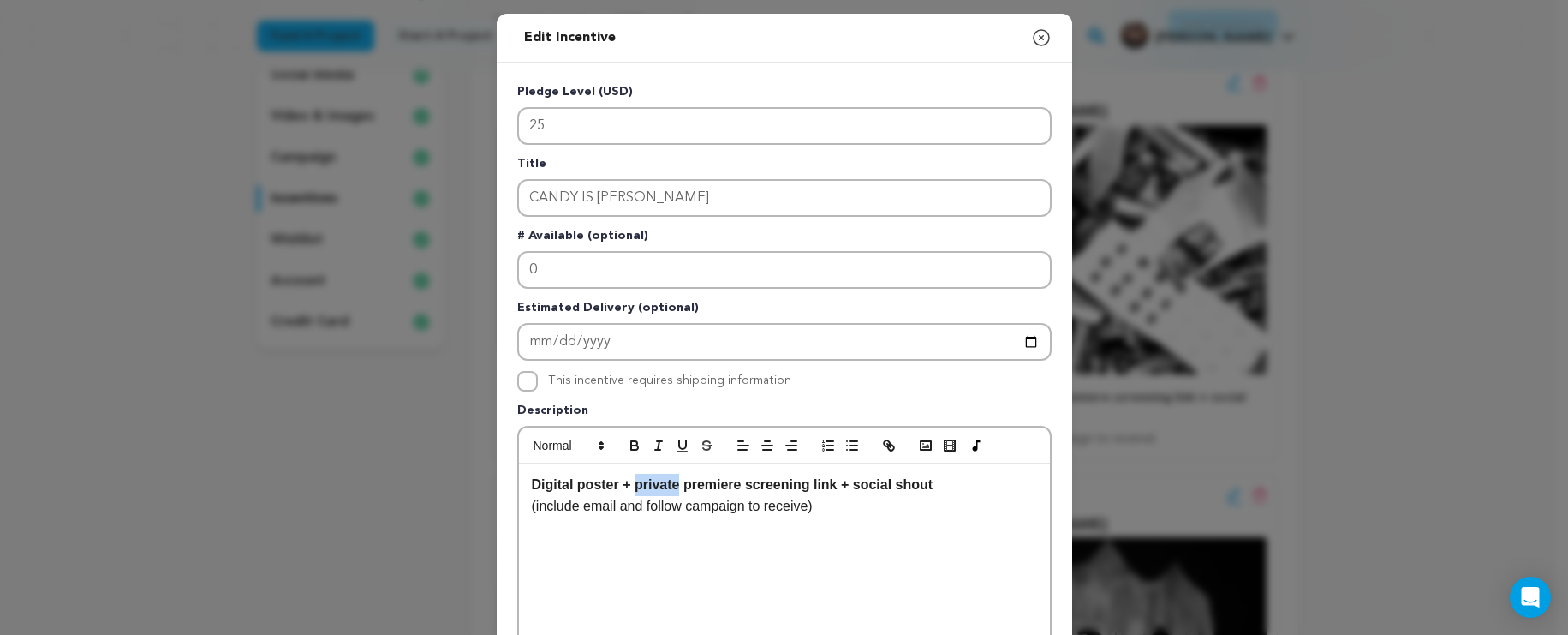
drag, startPoint x: 677, startPoint y: 486, endPoint x: 632, endPoint y: 488, distance: 45.0
click at [632, 488] on strong "Digital poster + private premiere screening link + social shout" at bounding box center [733, 484] width 402 height 15
drag, startPoint x: 794, startPoint y: 485, endPoint x: 892, endPoint y: 480, distance: 98.1
click at [892, 480] on p "Digital poster + premiere screening link + social shout" at bounding box center [785, 485] width 505 height 22
click at [627, 443] on icon "button" at bounding box center [634, 445] width 16 height 16
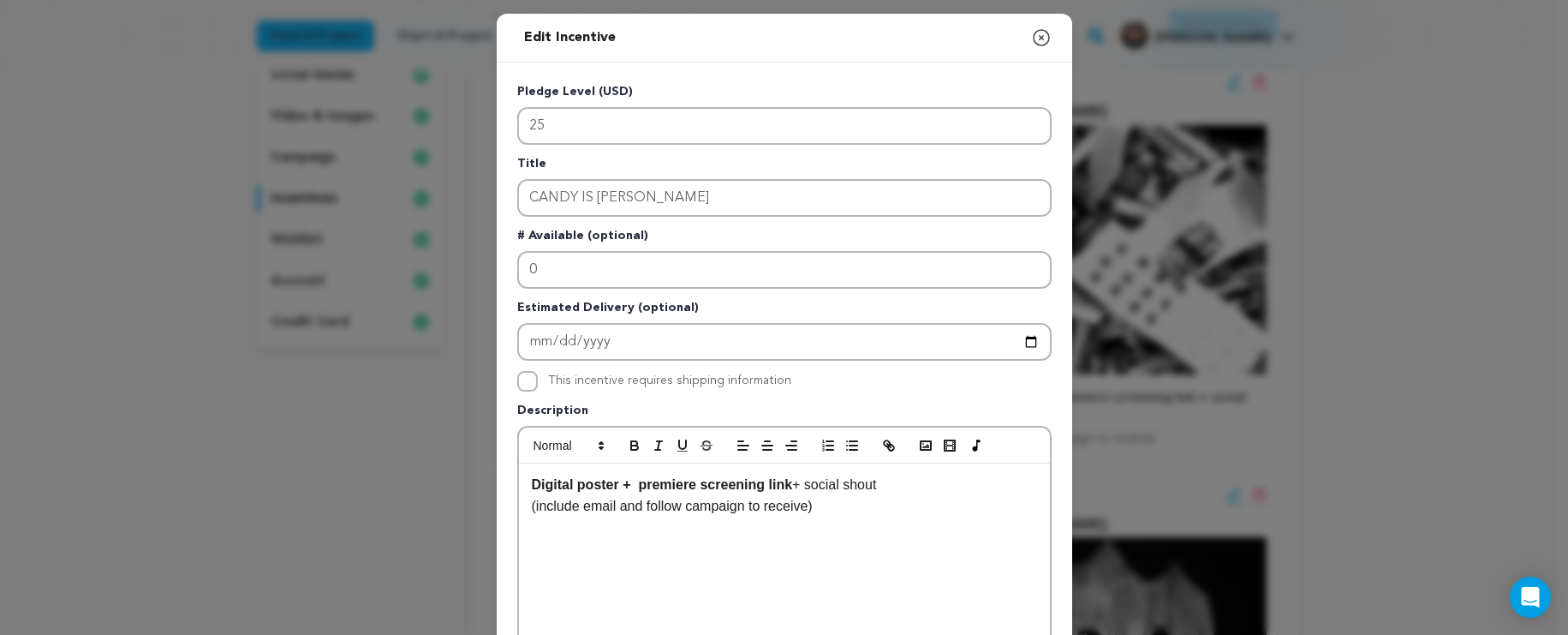
click at [954, 551] on div "Digital poster + premiere screening link + social shout (include email and foll…" at bounding box center [785, 592] width 531 height 257
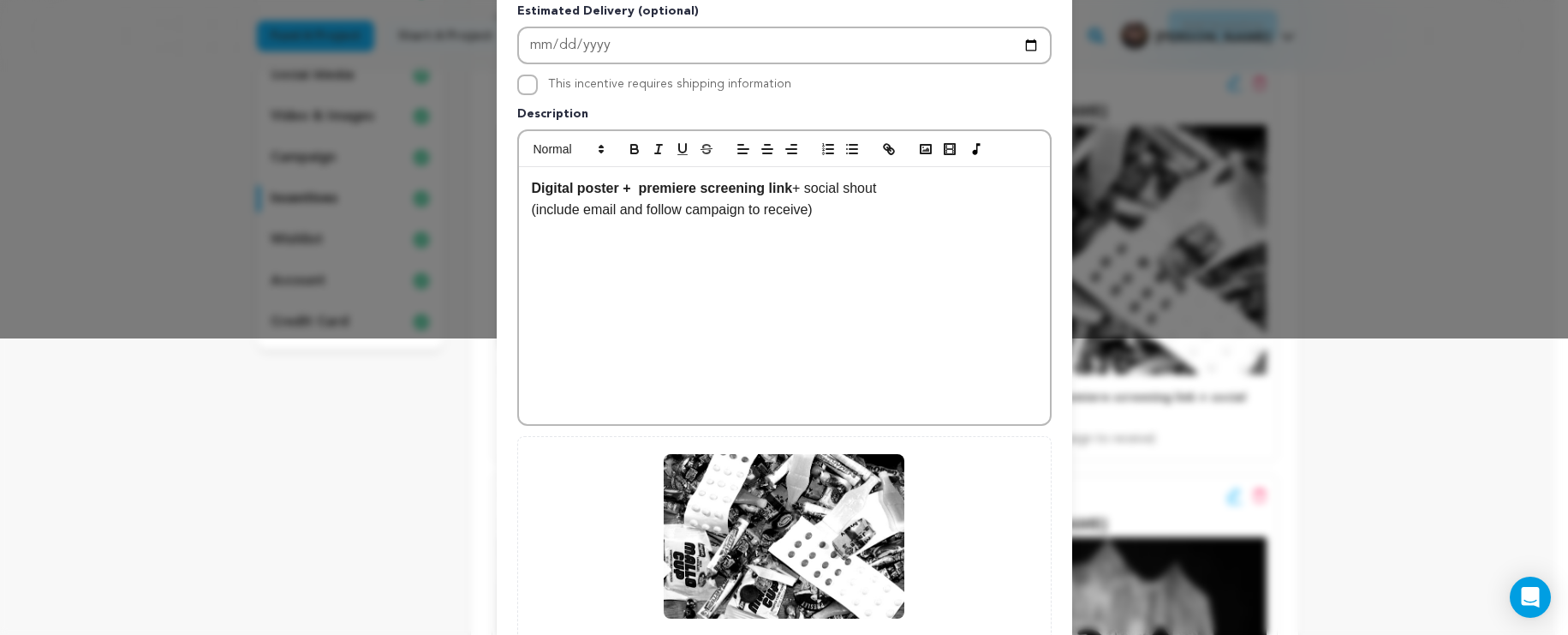
scroll to position [460, 0]
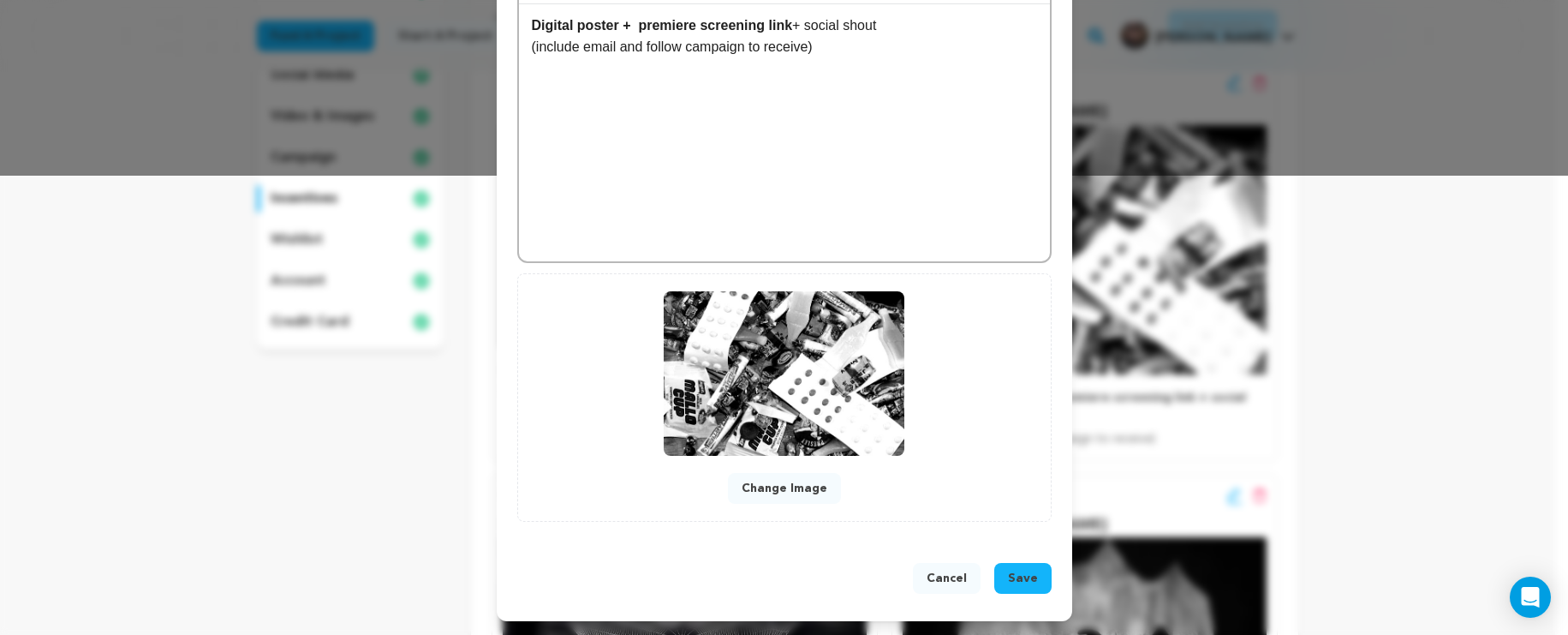
click at [1003, 576] on button "Save" at bounding box center [1023, 578] width 57 height 31
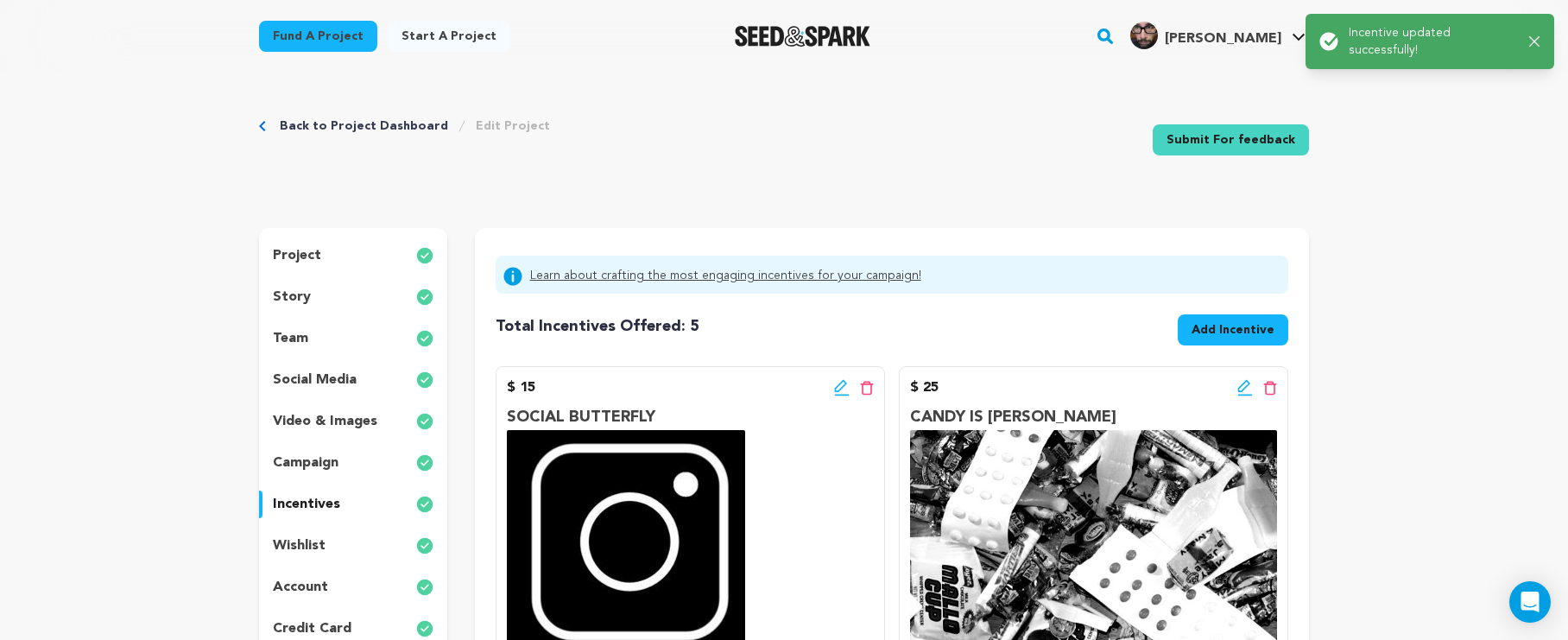
scroll to position [300, 0]
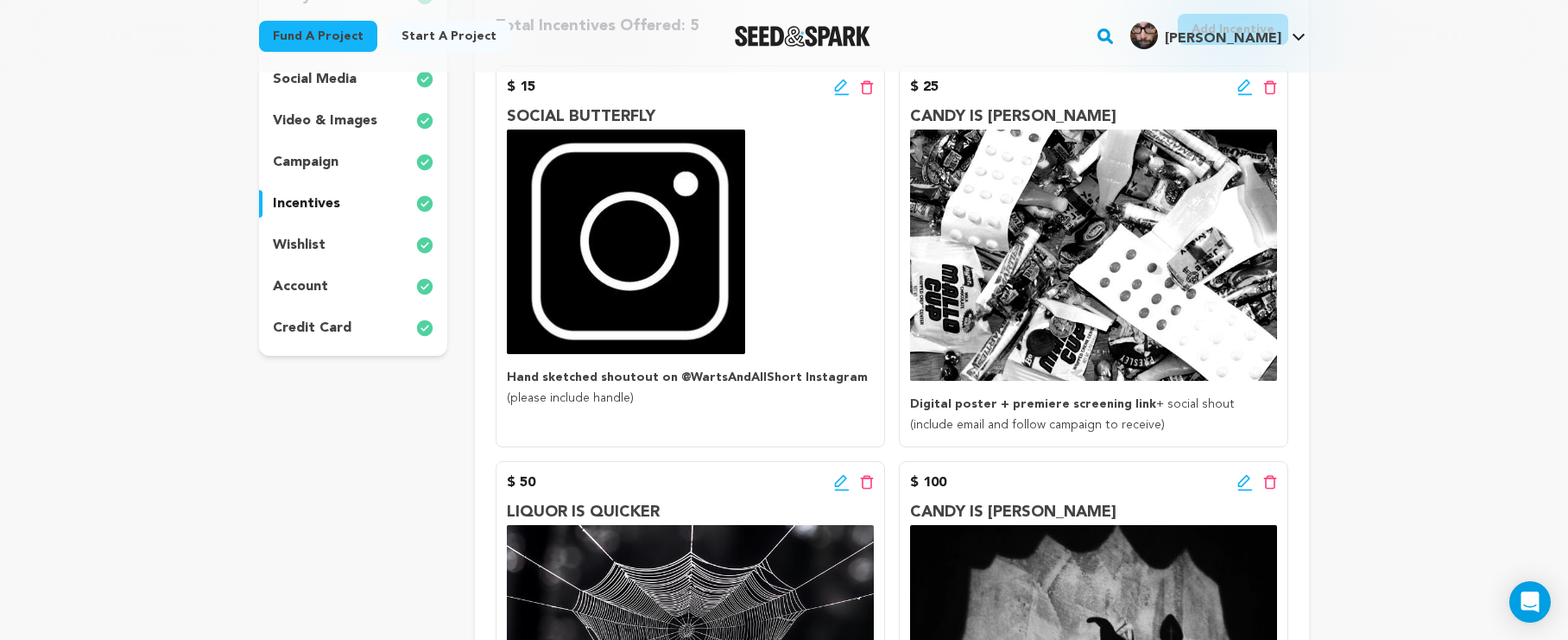
click at [1245, 485] on icon at bounding box center [1245, 482] width 16 height 18
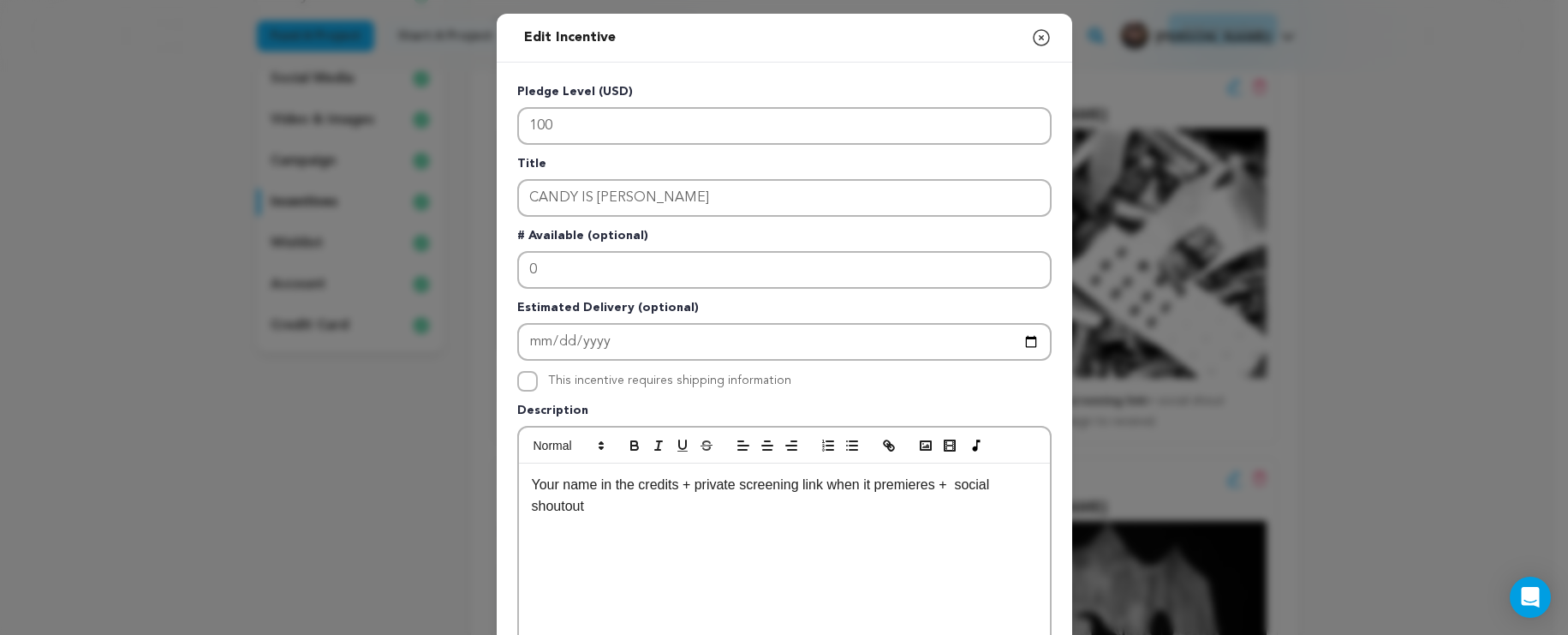
click at [1036, 42] on icon "button" at bounding box center [1041, 38] width 20 height 20
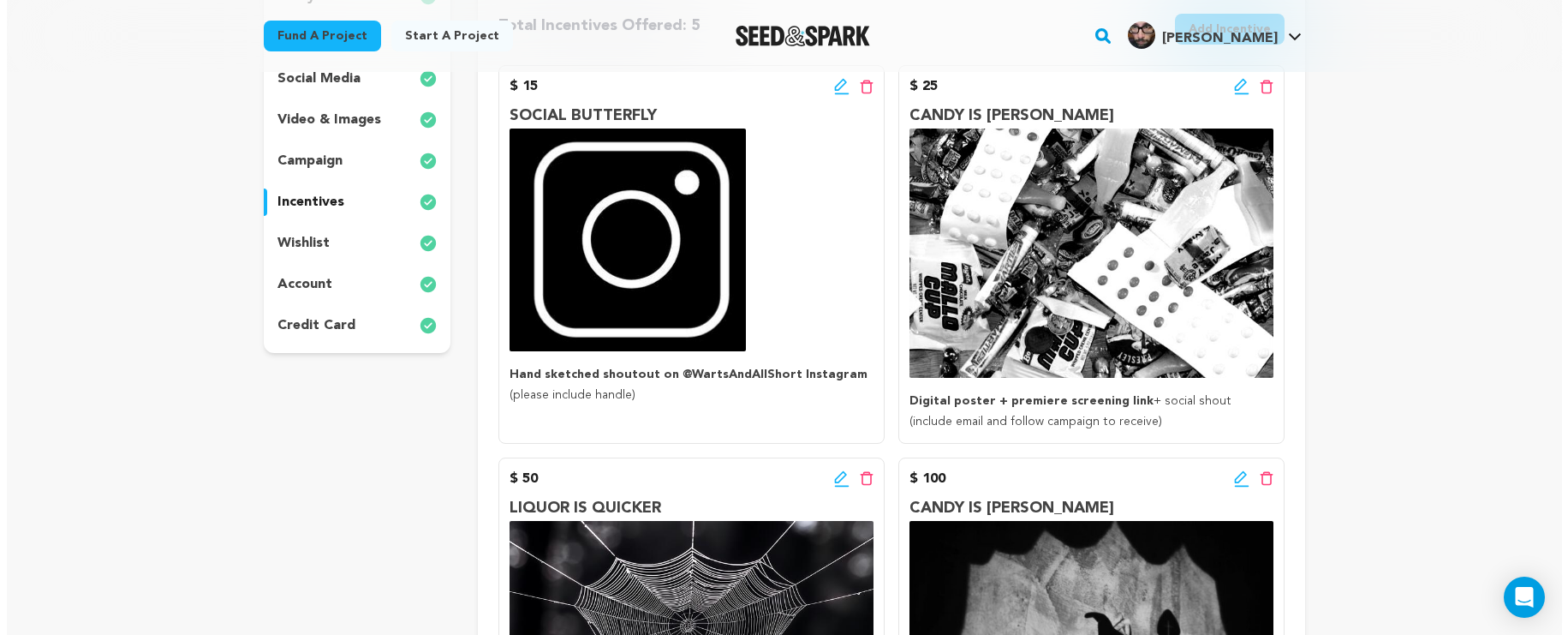
scroll to position [111, 0]
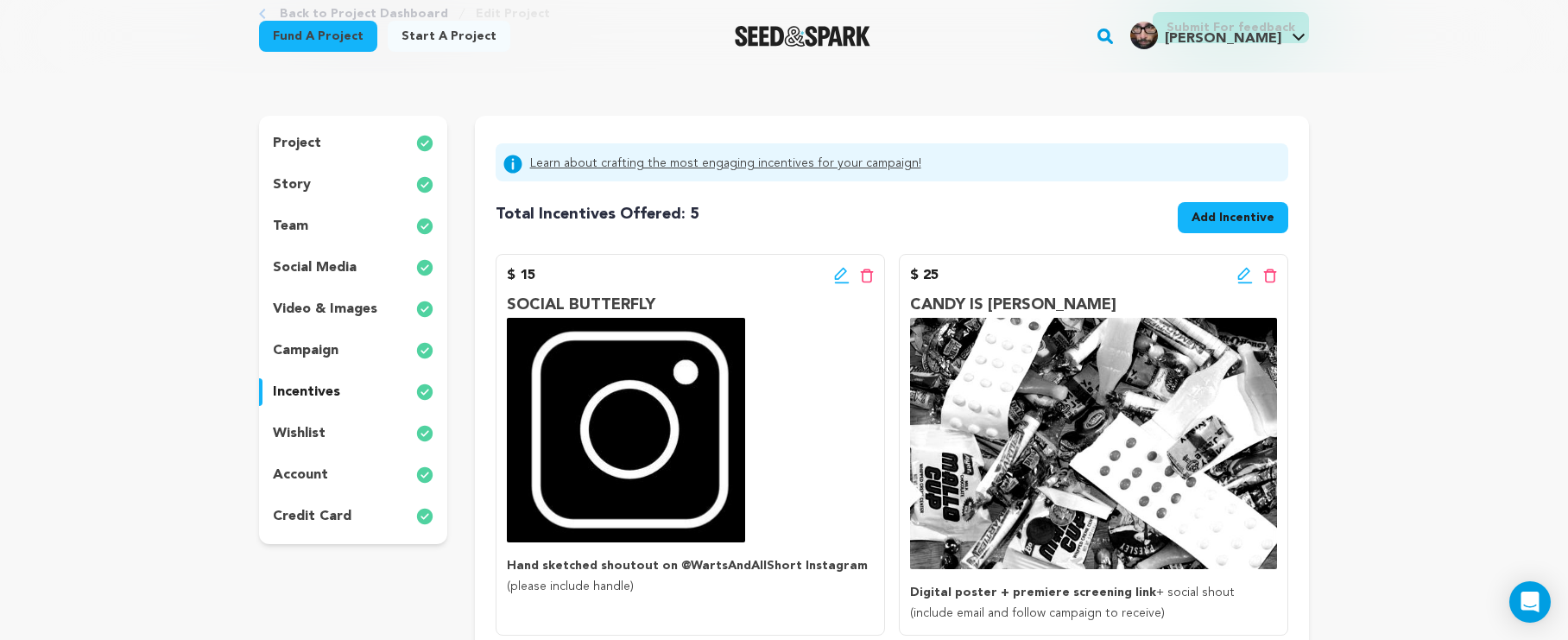
click at [1244, 272] on icon at bounding box center [1245, 275] width 16 height 18
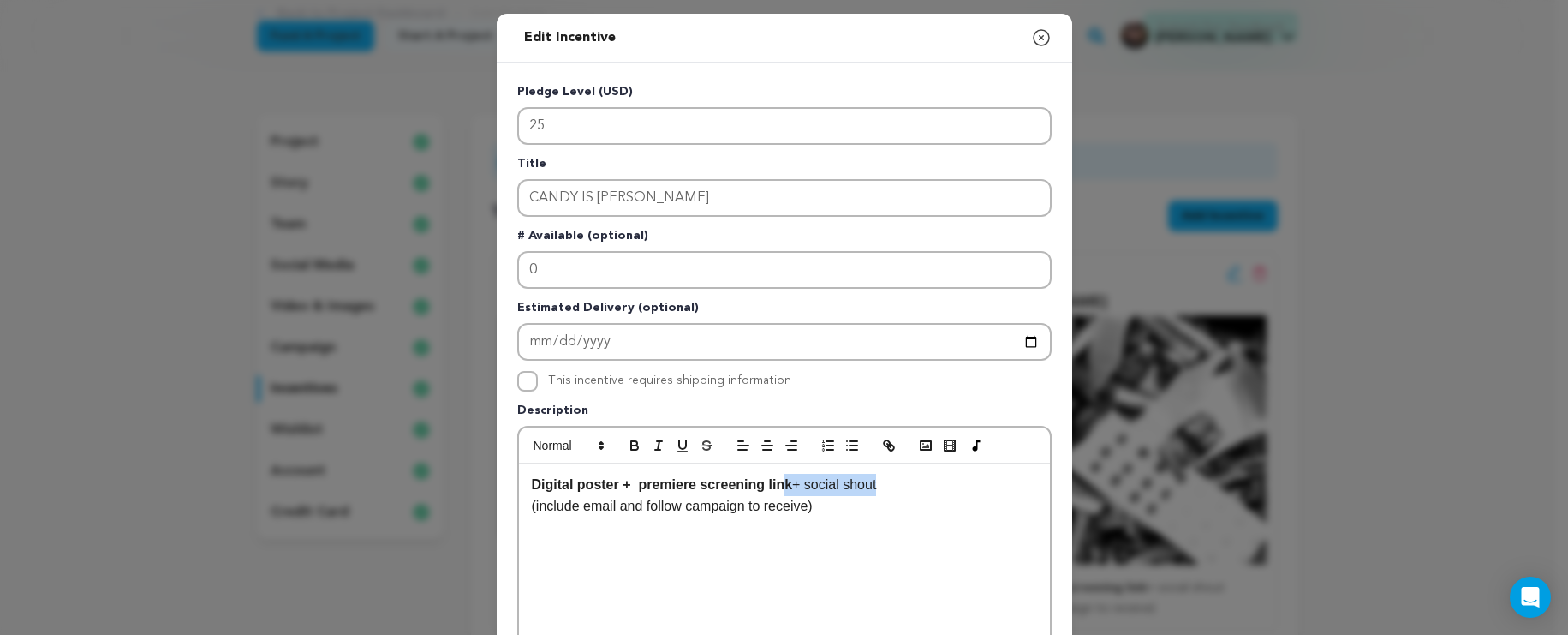
drag, startPoint x: 893, startPoint y: 479, endPoint x: 777, endPoint y: 479, distance: 116.0
click at [777, 479] on p "Digital poster + premiere screening link + social shout" at bounding box center [785, 485] width 505 height 22
click at [629, 436] on button "button" at bounding box center [635, 445] width 24 height 20
click at [1005, 568] on div "Digital poster + premiere screening link + social shout (include email and foll…" at bounding box center [785, 592] width 531 height 257
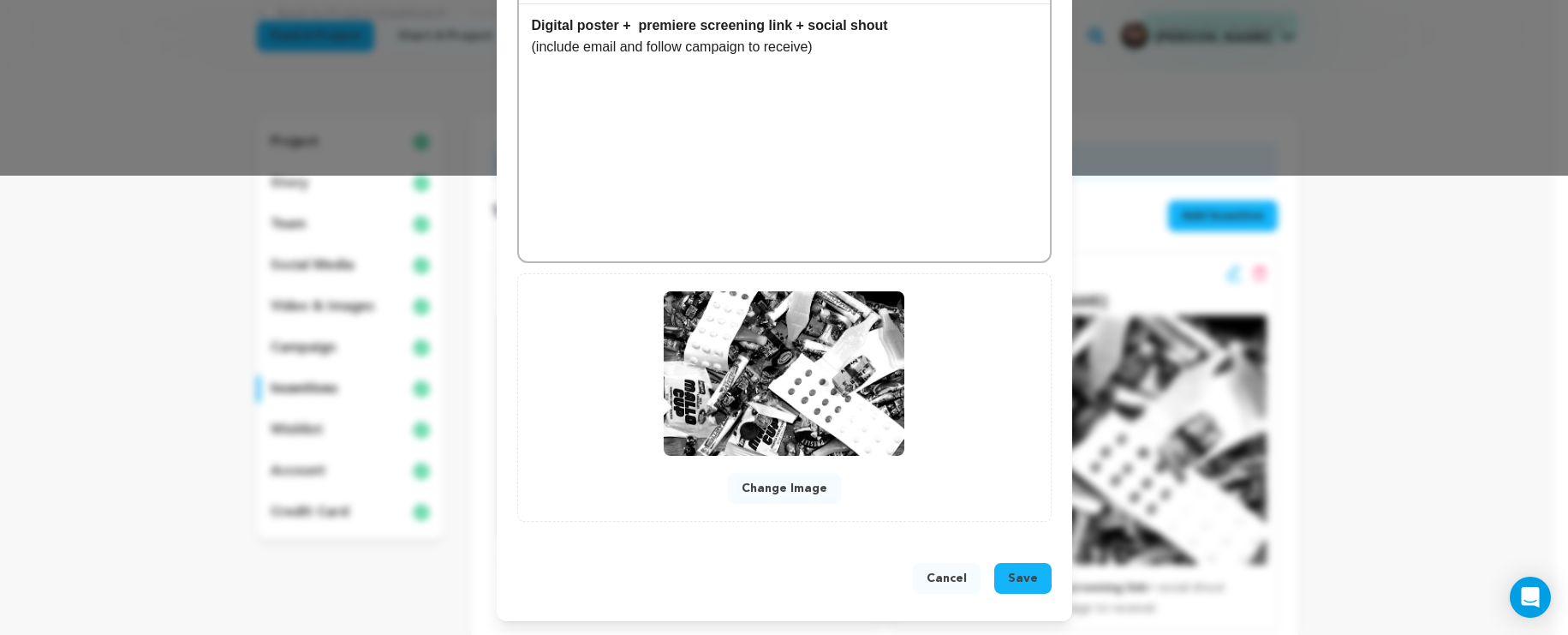
click at [1017, 573] on span "Save" at bounding box center [1023, 578] width 30 height 18
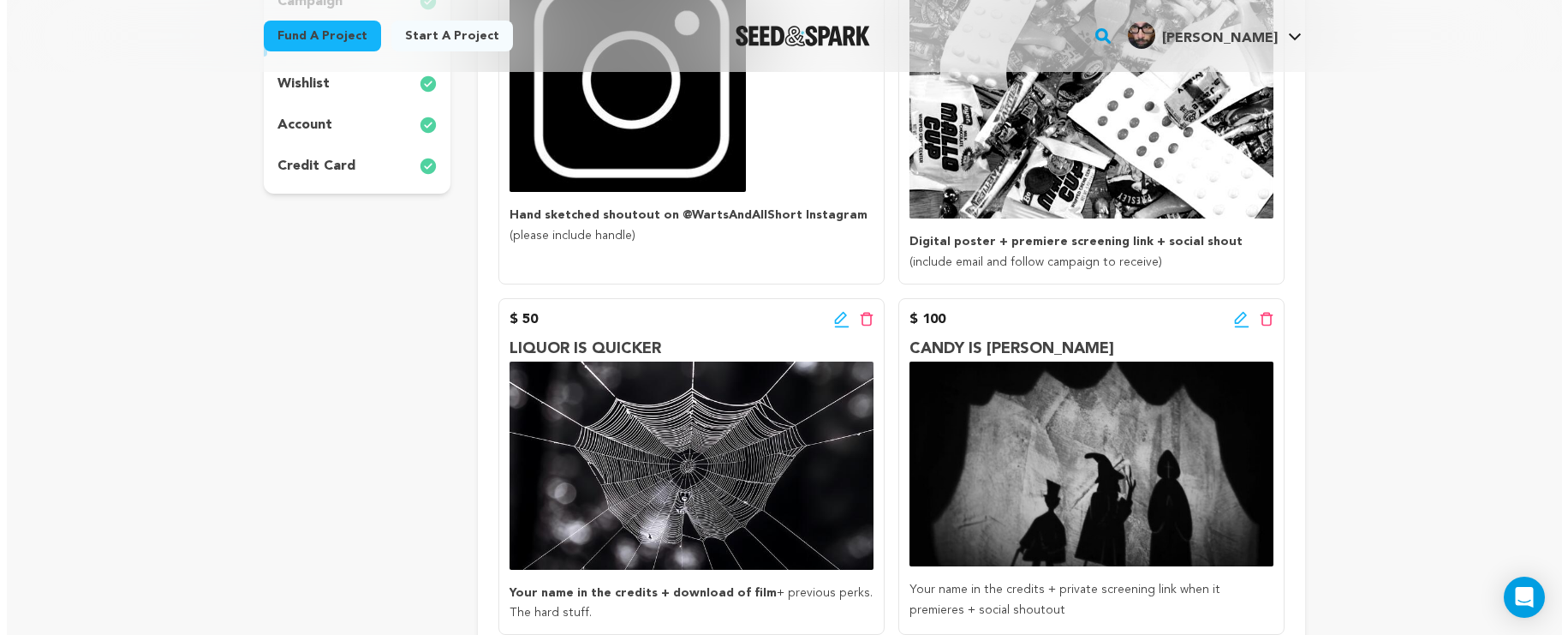
scroll to position [545, 0]
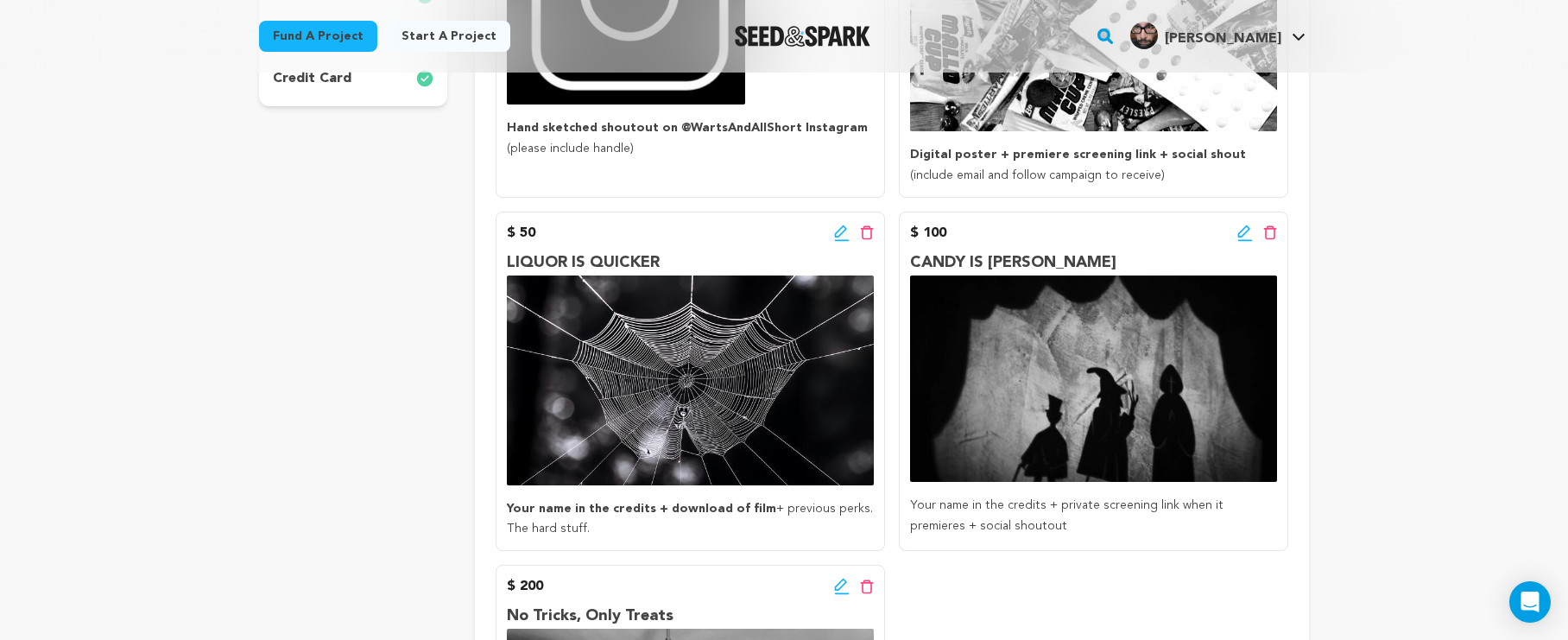
click at [843, 233] on icon at bounding box center [842, 233] width 16 height 18
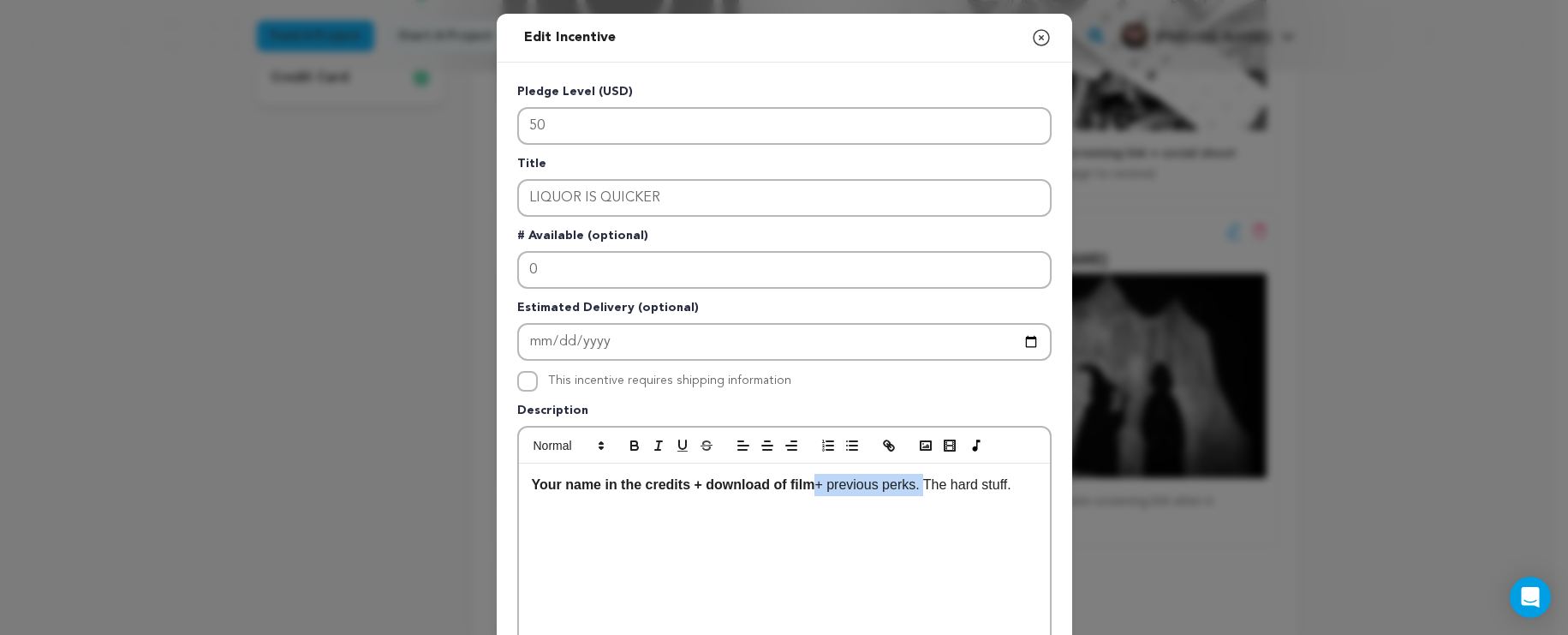
drag, startPoint x: 923, startPoint y: 490, endPoint x: 811, endPoint y: 489, distance: 112.0
click at [811, 489] on p "Your name in the credits + download of film + previous perks. The hard stuff." at bounding box center [785, 485] width 505 height 22
click at [629, 449] on icon "button" at bounding box center [634, 445] width 16 height 16
click at [995, 557] on div "Your name in the credits + download of film + previous perks. The hard stuff." at bounding box center [785, 592] width 531 height 257
drag, startPoint x: 1027, startPoint y: 492, endPoint x: 934, endPoint y: 490, distance: 93.0
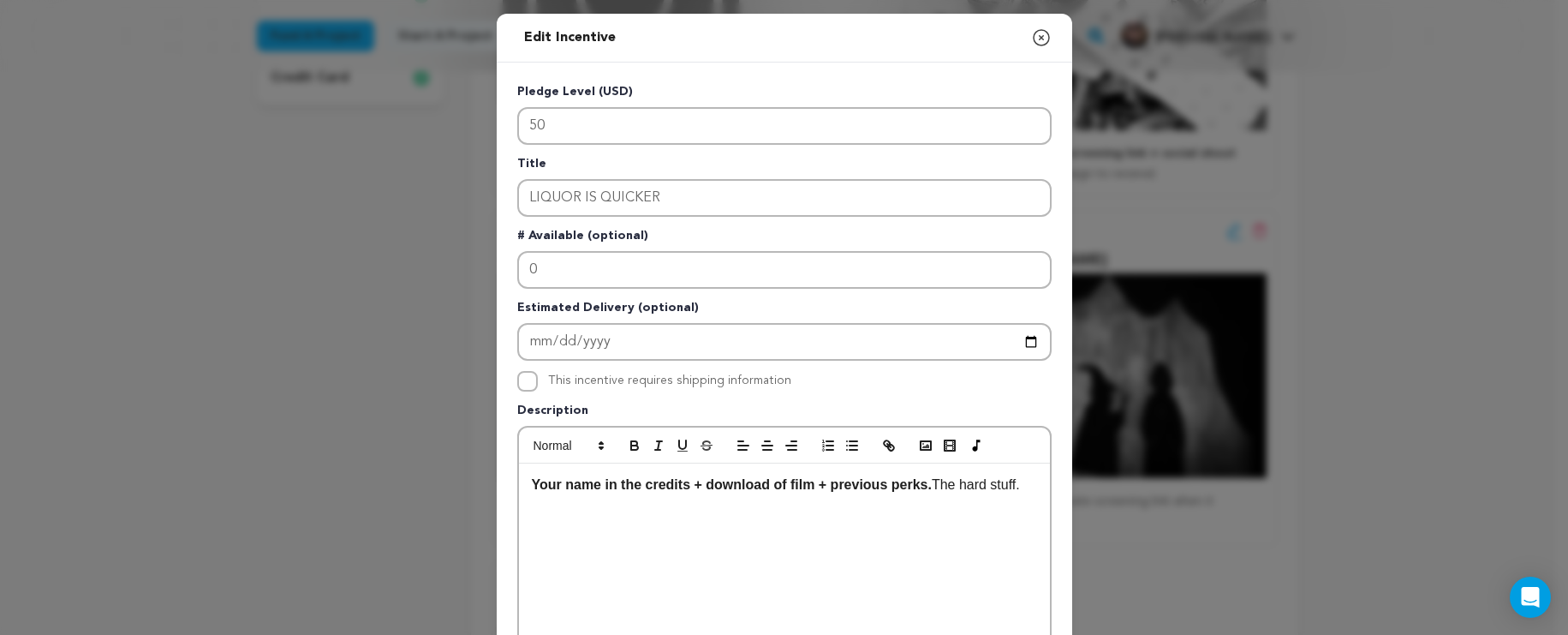
click at [934, 490] on p "Your name in the credits + download of film + previous perks. The hard stuff." at bounding box center [785, 485] width 505 height 22
click at [631, 447] on icon "button" at bounding box center [634, 447] width 6 height 5
click at [962, 544] on div "Your name in the credits + download of film + previous perks. The hard stuff." at bounding box center [785, 592] width 531 height 257
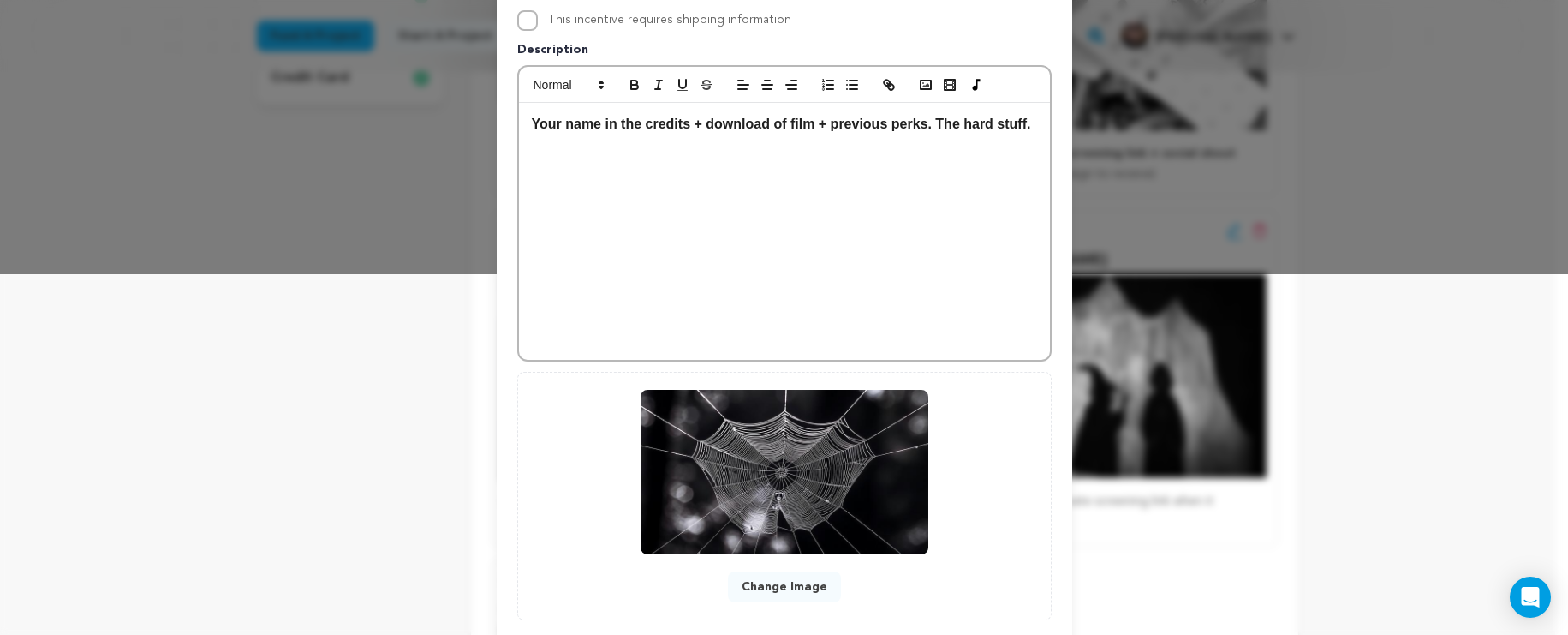
scroll to position [460, 0]
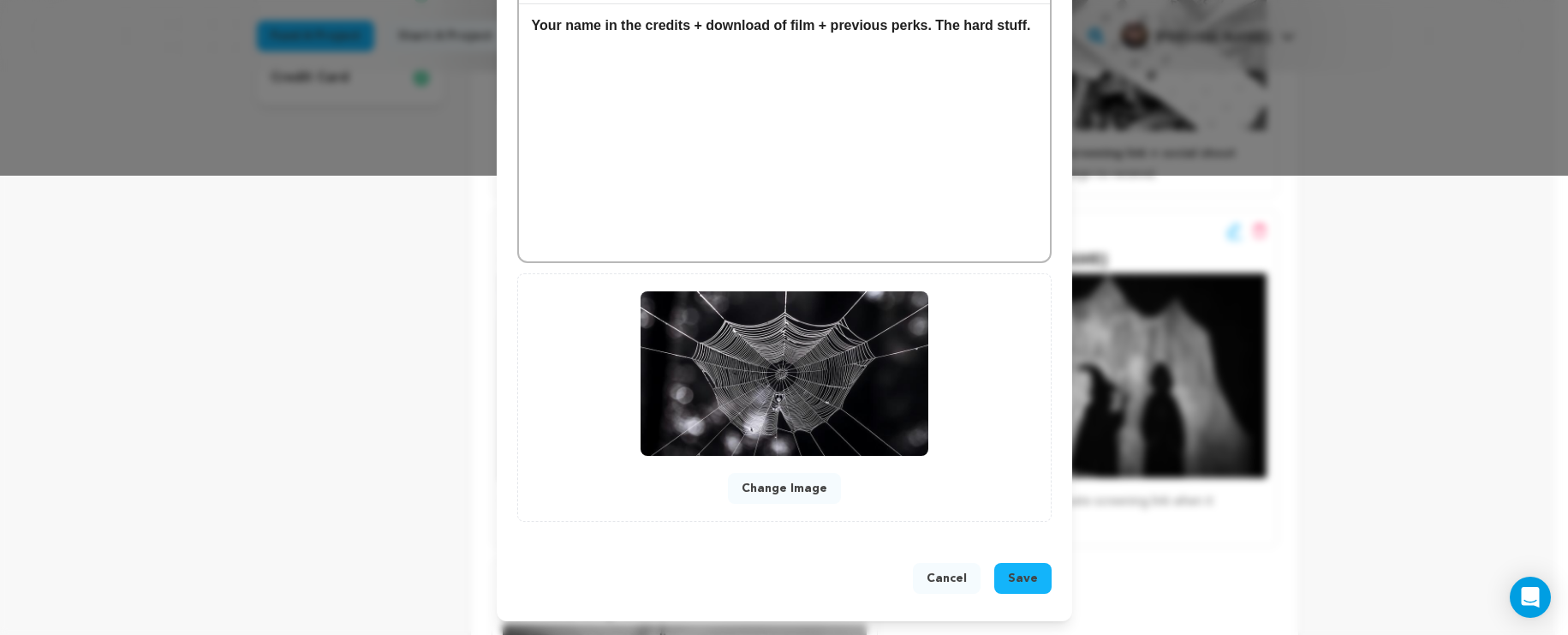
click at [996, 573] on button "Save" at bounding box center [1023, 578] width 57 height 31
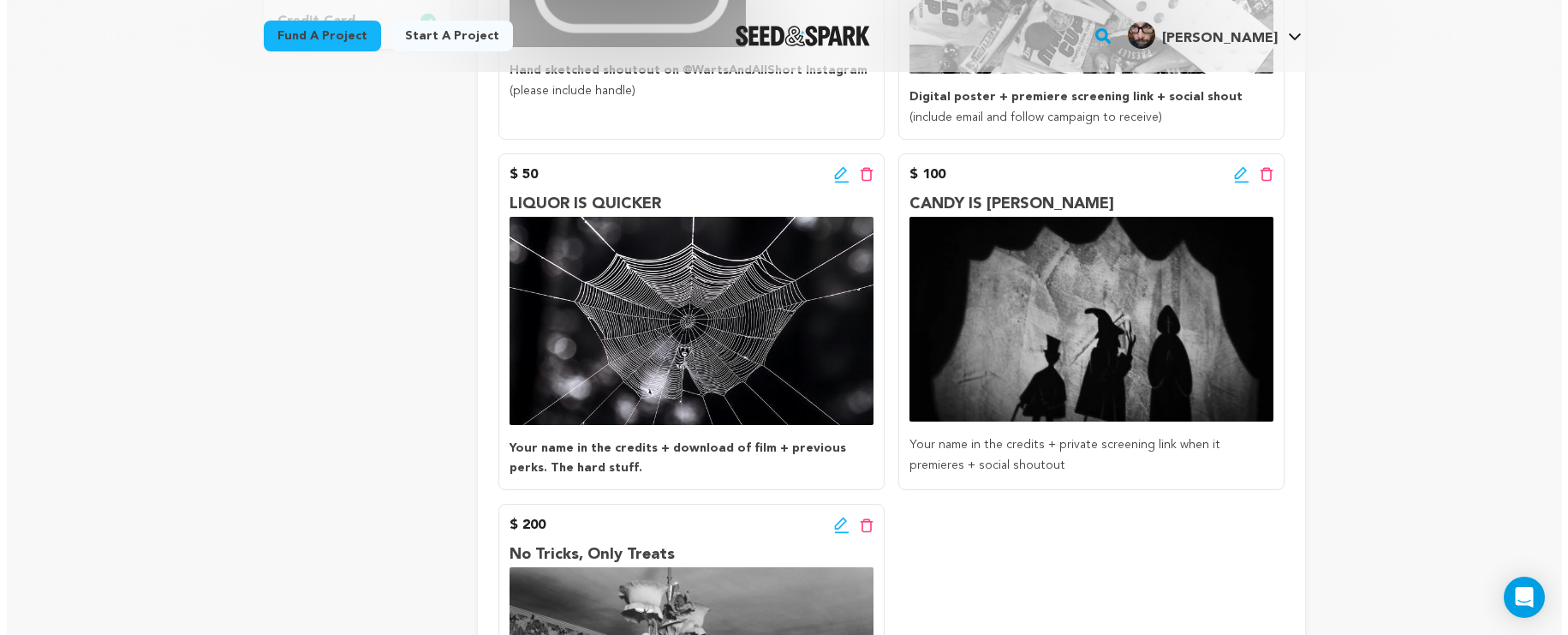
scroll to position [614, 0]
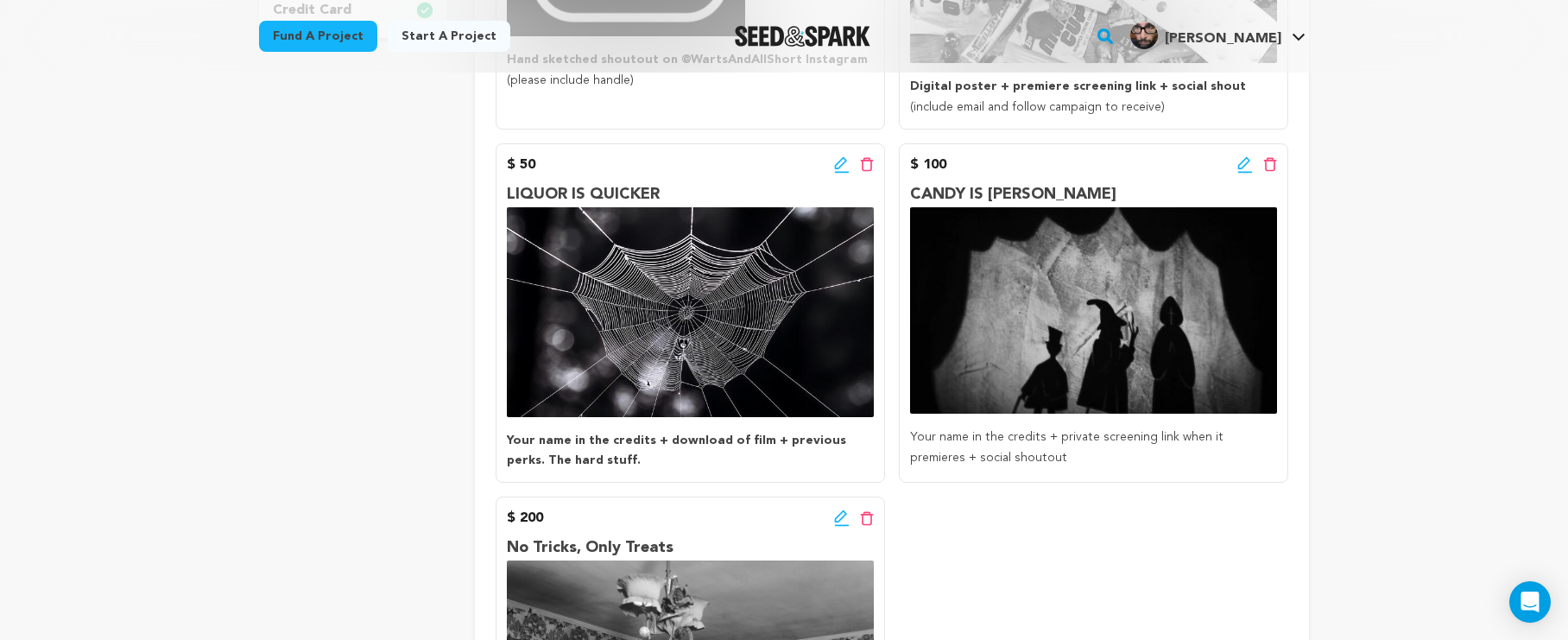
click at [839, 171] on icon at bounding box center [842, 172] width 15 height 2
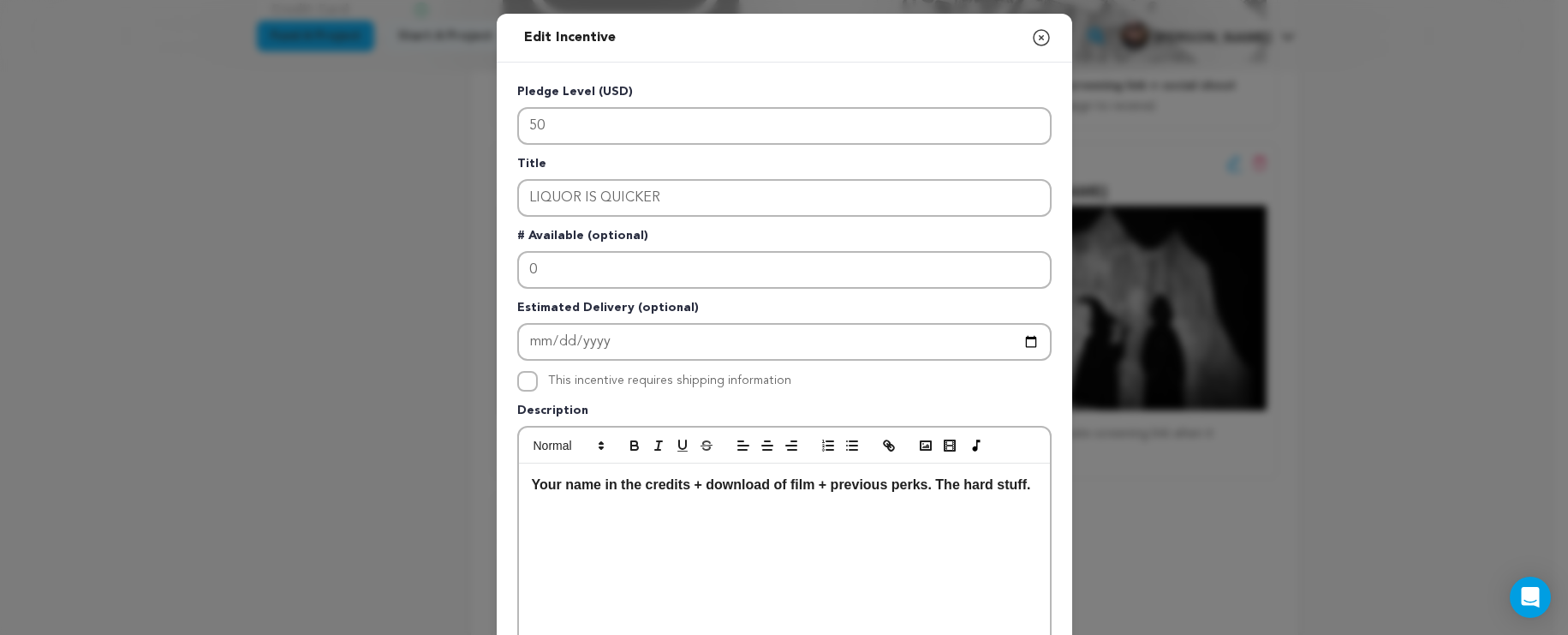
click at [936, 483] on strong "The hard stuff." at bounding box center [983, 484] width 95 height 15
drag, startPoint x: 933, startPoint y: 488, endPoint x: 1036, endPoint y: 494, distance: 103.2
click at [1036, 495] on div "Your name in the credits + download of film + previous perks The hard stuff." at bounding box center [785, 592] width 531 height 257
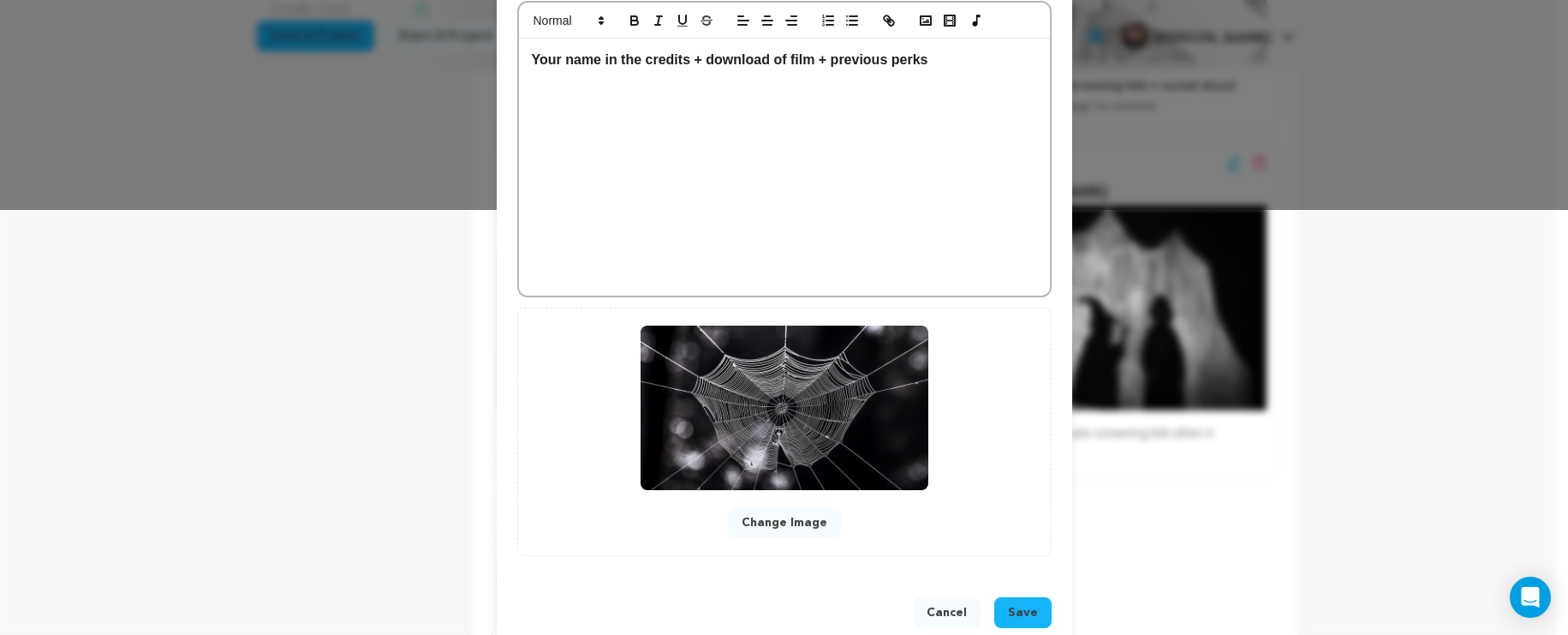
scroll to position [460, 0]
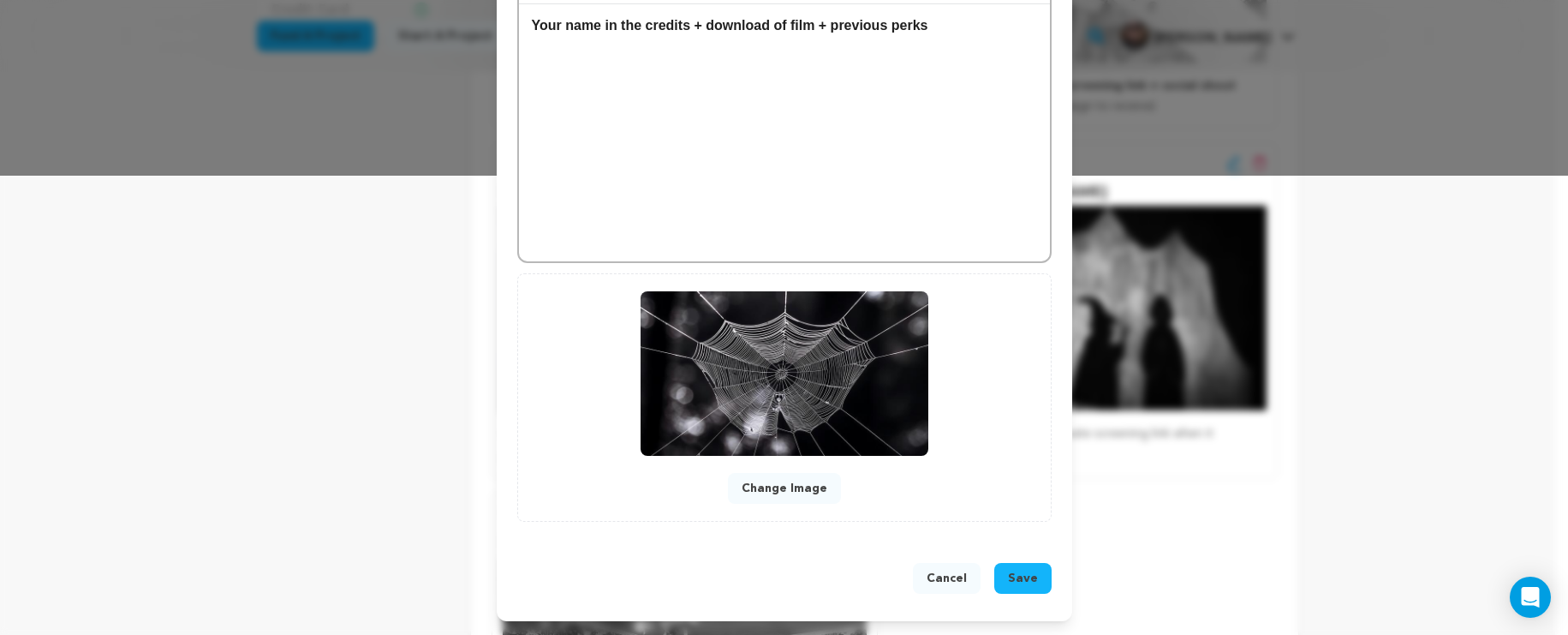
click at [1006, 567] on button "Save" at bounding box center [1023, 578] width 57 height 31
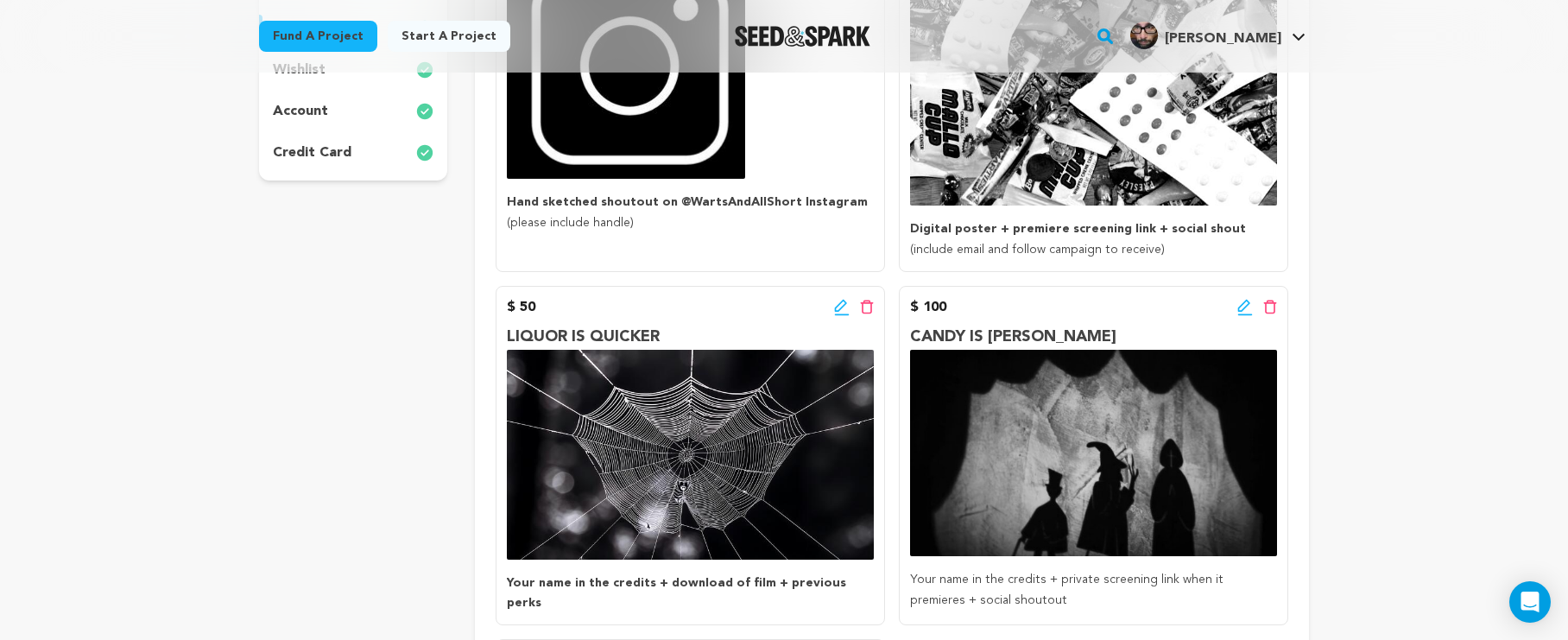
scroll to position [527, 0]
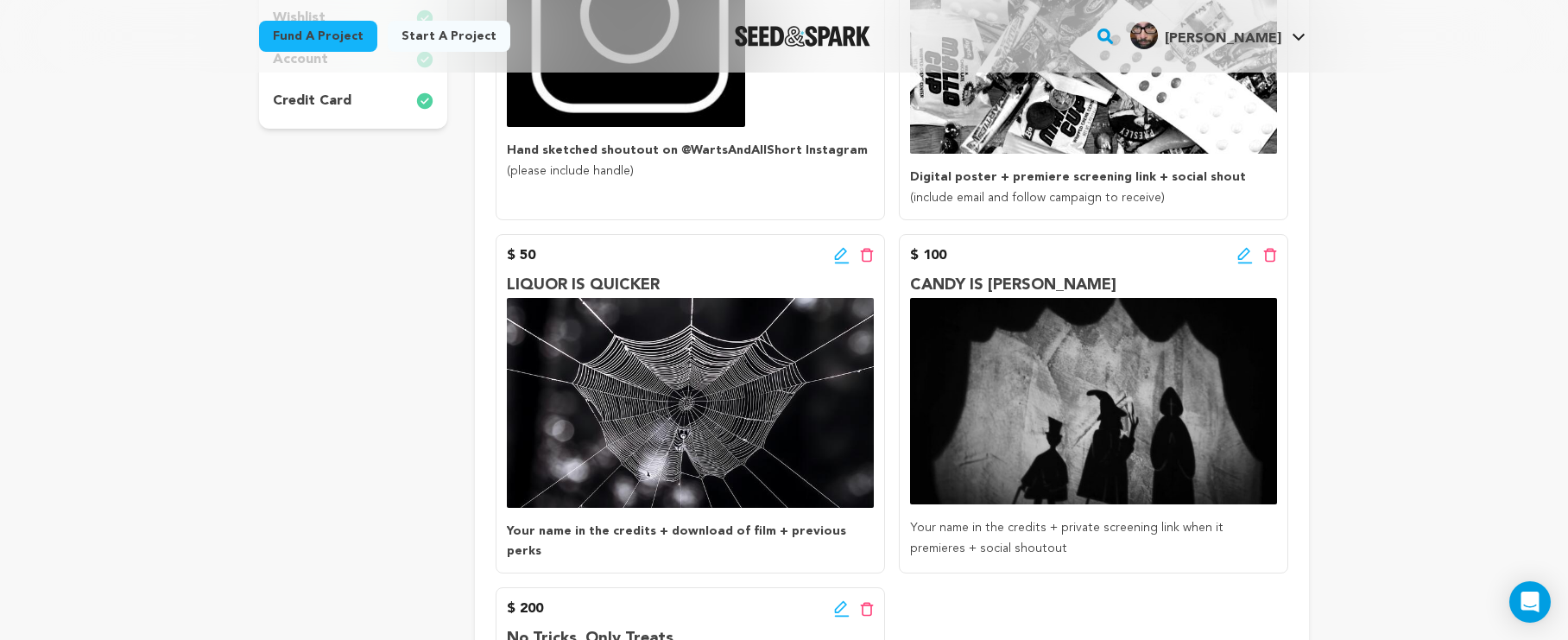
click at [1244, 255] on icon at bounding box center [1244, 254] width 12 height 12
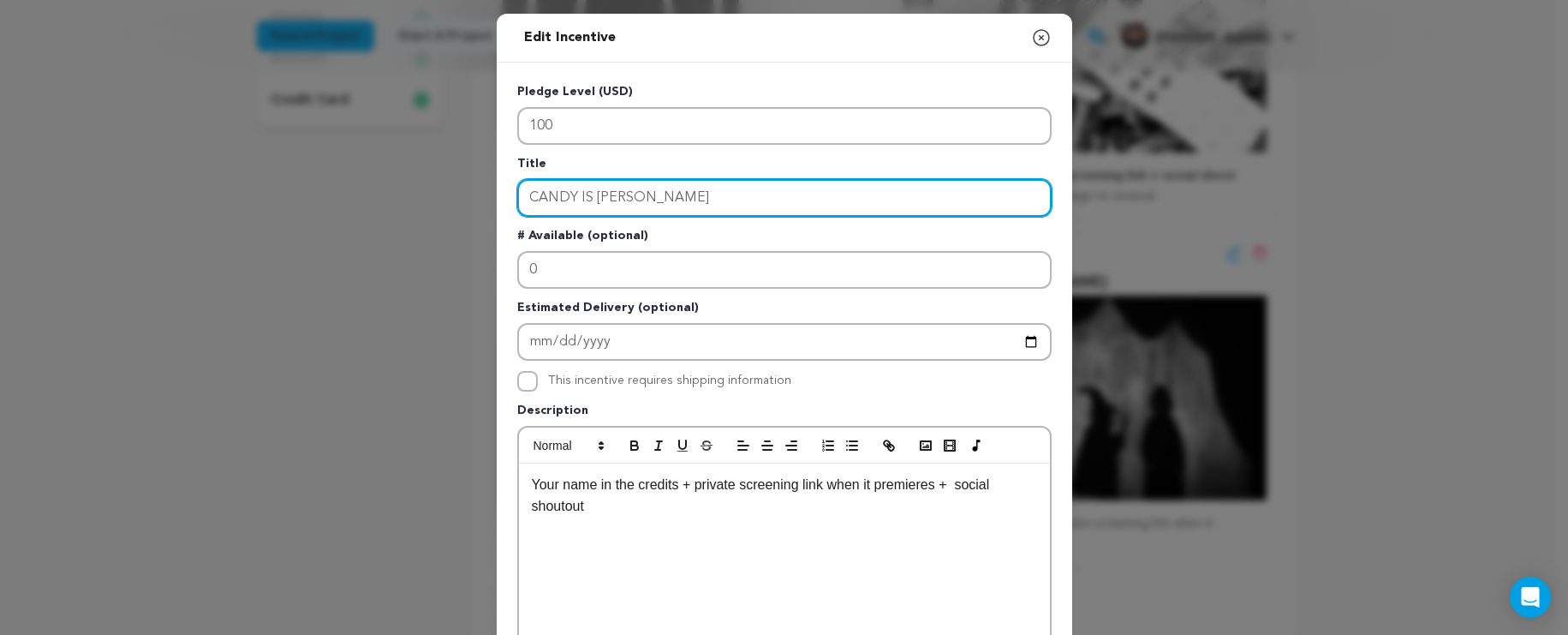
drag, startPoint x: 883, startPoint y: 207, endPoint x: 513, endPoint y: 192, distance: 370.3
click at [517, 192] on input "CANDY IS DANDY" at bounding box center [784, 197] width 534 height 38
type input "SPIRITS TALKING"
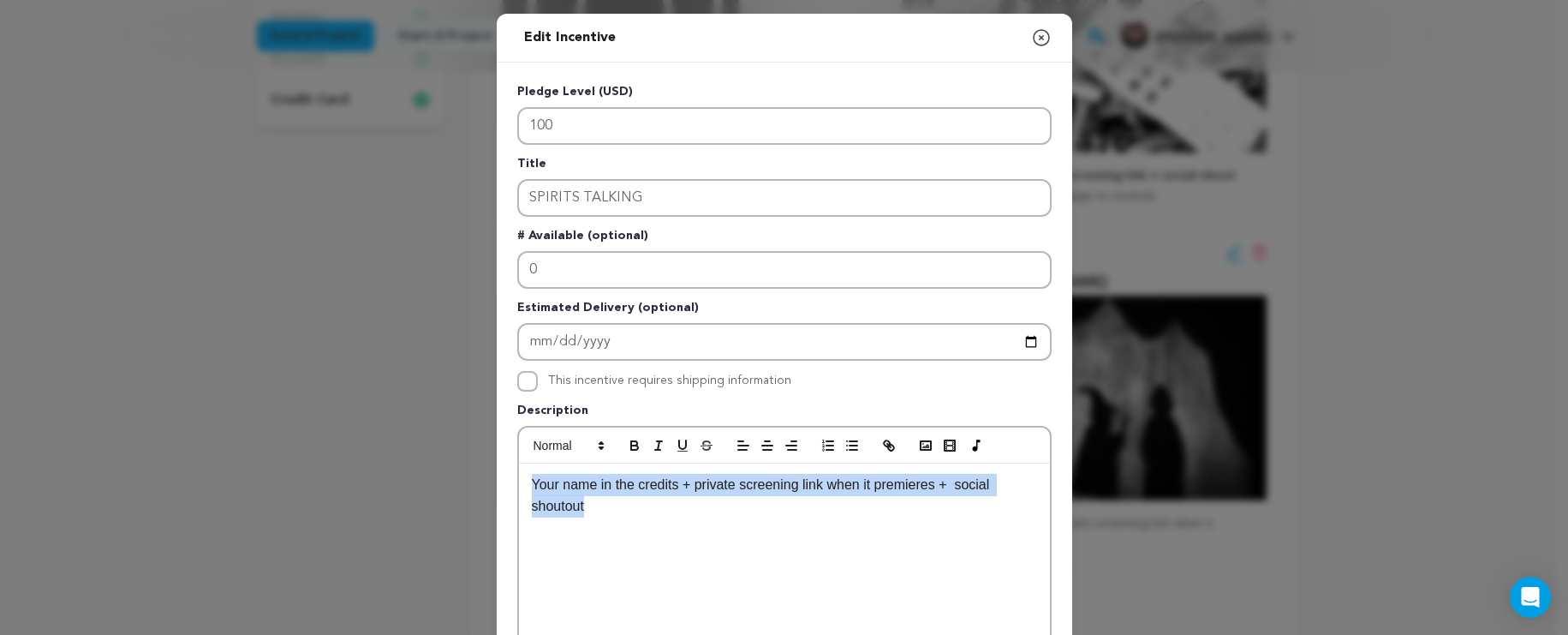
drag, startPoint x: 637, startPoint y: 509, endPoint x: 516, endPoint y: 480, distance: 124.4
click at [519, 480] on div "Your name in the credits + private screening link when it premieres + social sh…" at bounding box center [785, 592] width 531 height 257
click at [1041, 39] on icon "button" at bounding box center [1041, 38] width 20 height 20
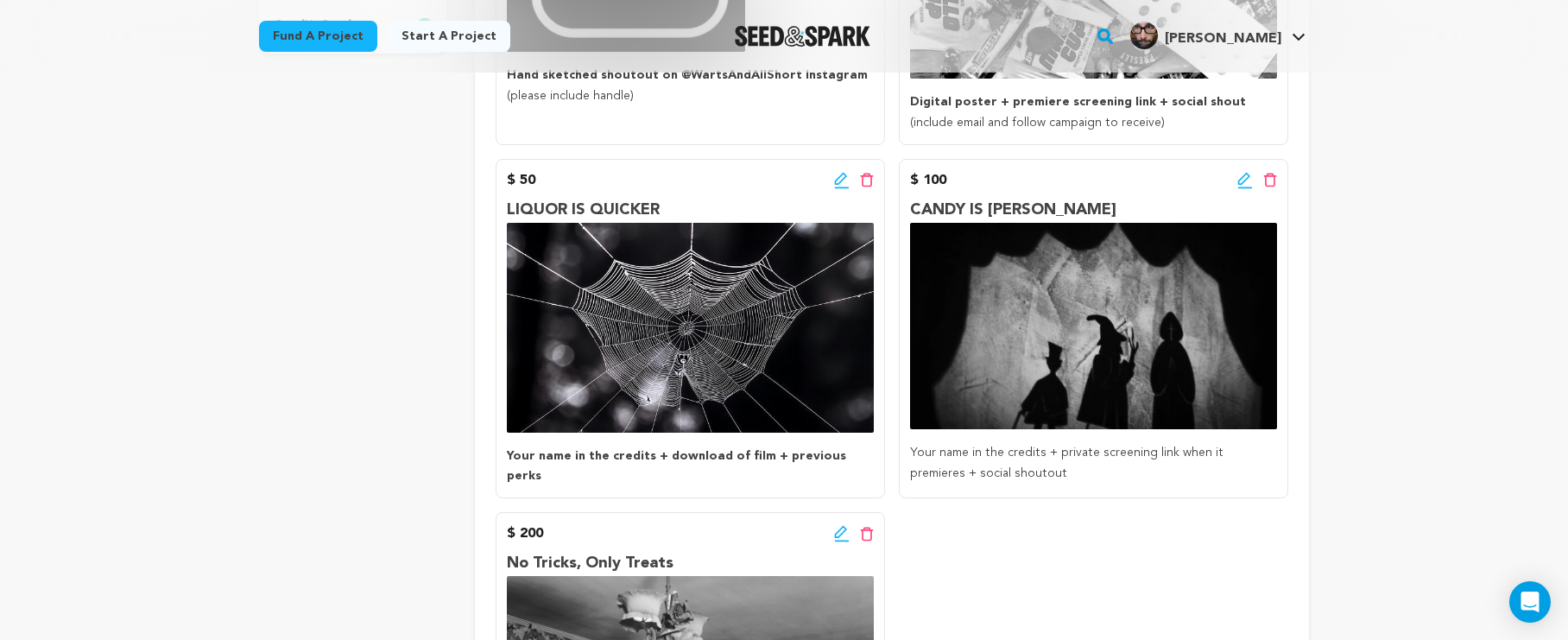
scroll to position [581, 0]
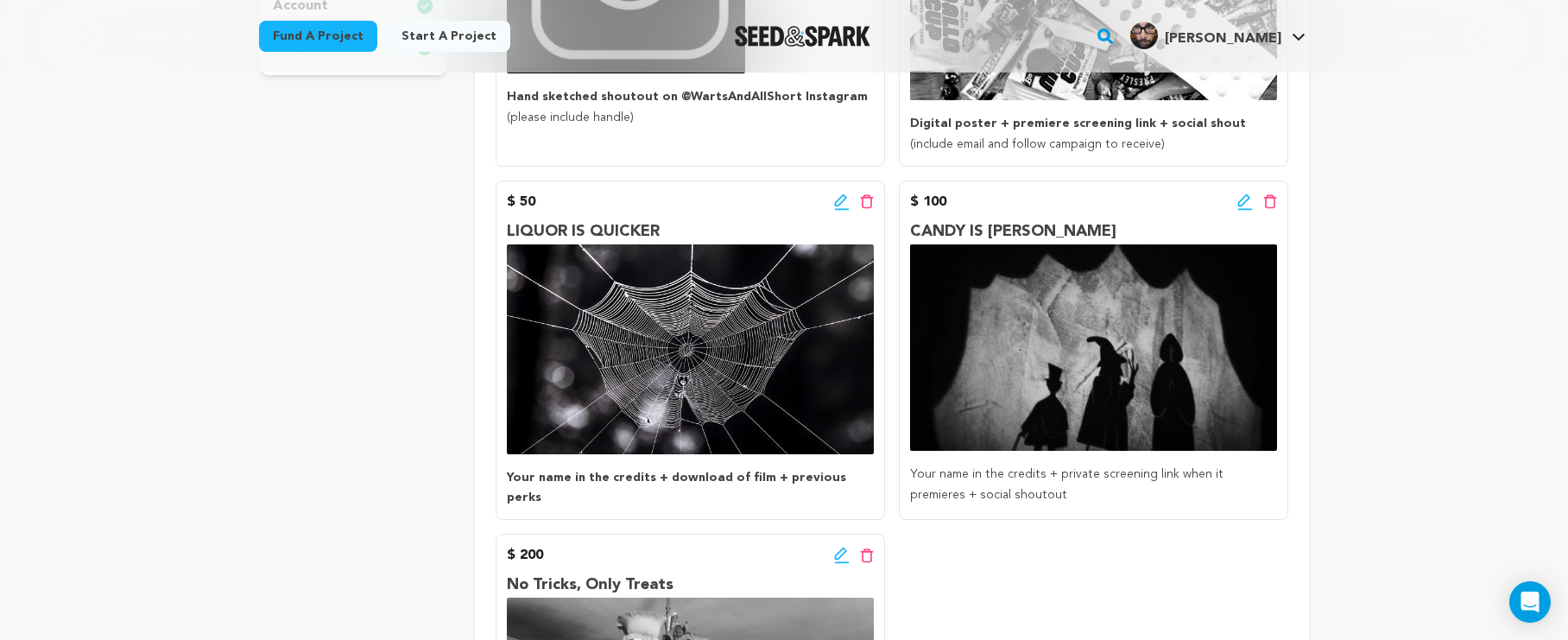
click at [1244, 196] on icon at bounding box center [1244, 200] width 12 height 12
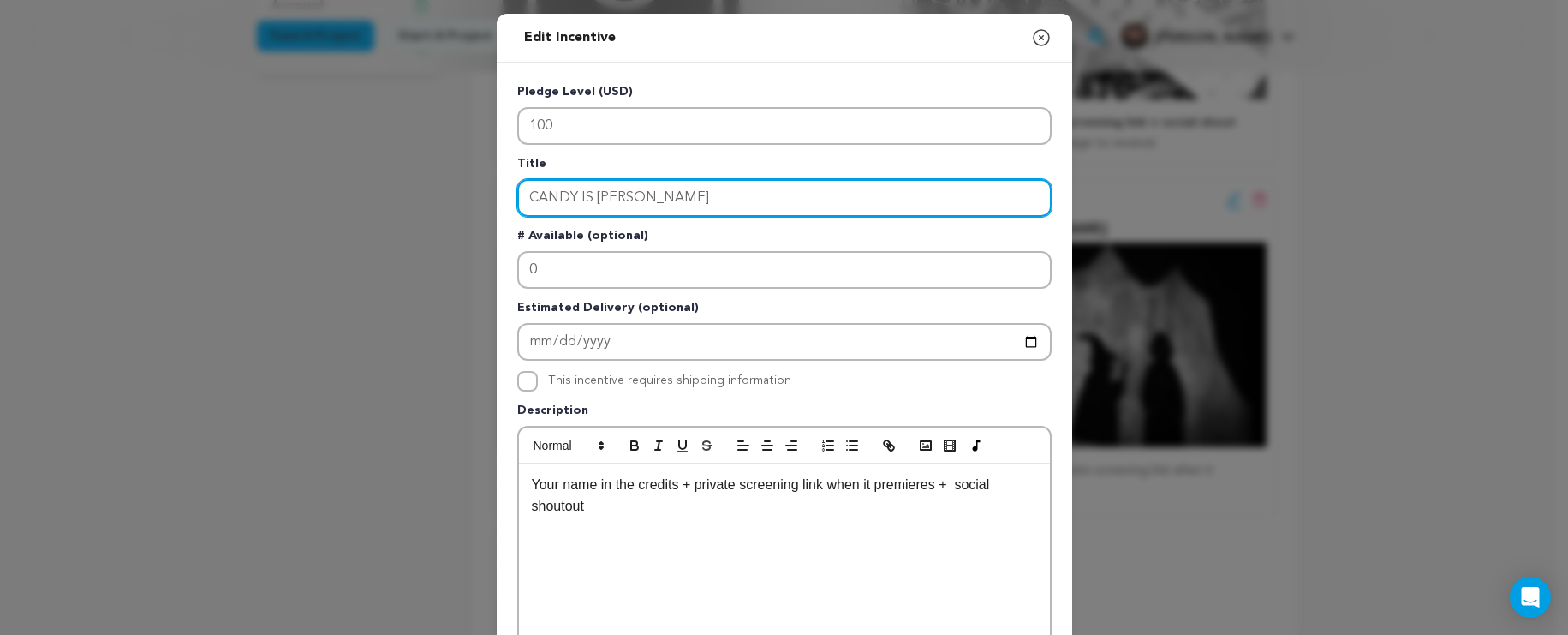
drag, startPoint x: 777, startPoint y: 198, endPoint x: 535, endPoint y: 181, distance: 242.6
click at [535, 181] on input "CANDY IS DANDY" at bounding box center [784, 197] width 534 height 38
type input "WELCOME TO THE PARTY"
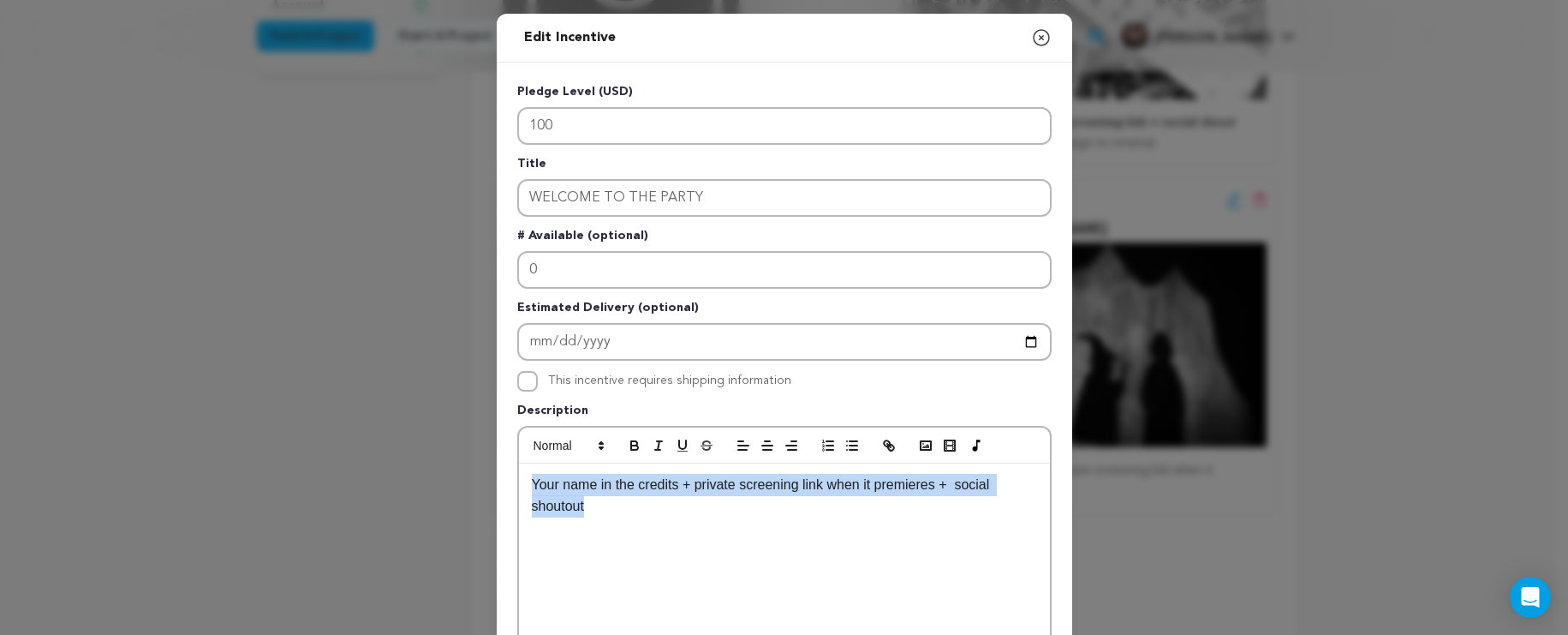
drag, startPoint x: 646, startPoint y: 517, endPoint x: 498, endPoint y: 477, distance: 153.3
click at [498, 477] on div "Pledge Level (USD) 100 Title WELCOME TO THE PARTY # Available (optional) 0 Esti…" at bounding box center [785, 532] width 576 height 939
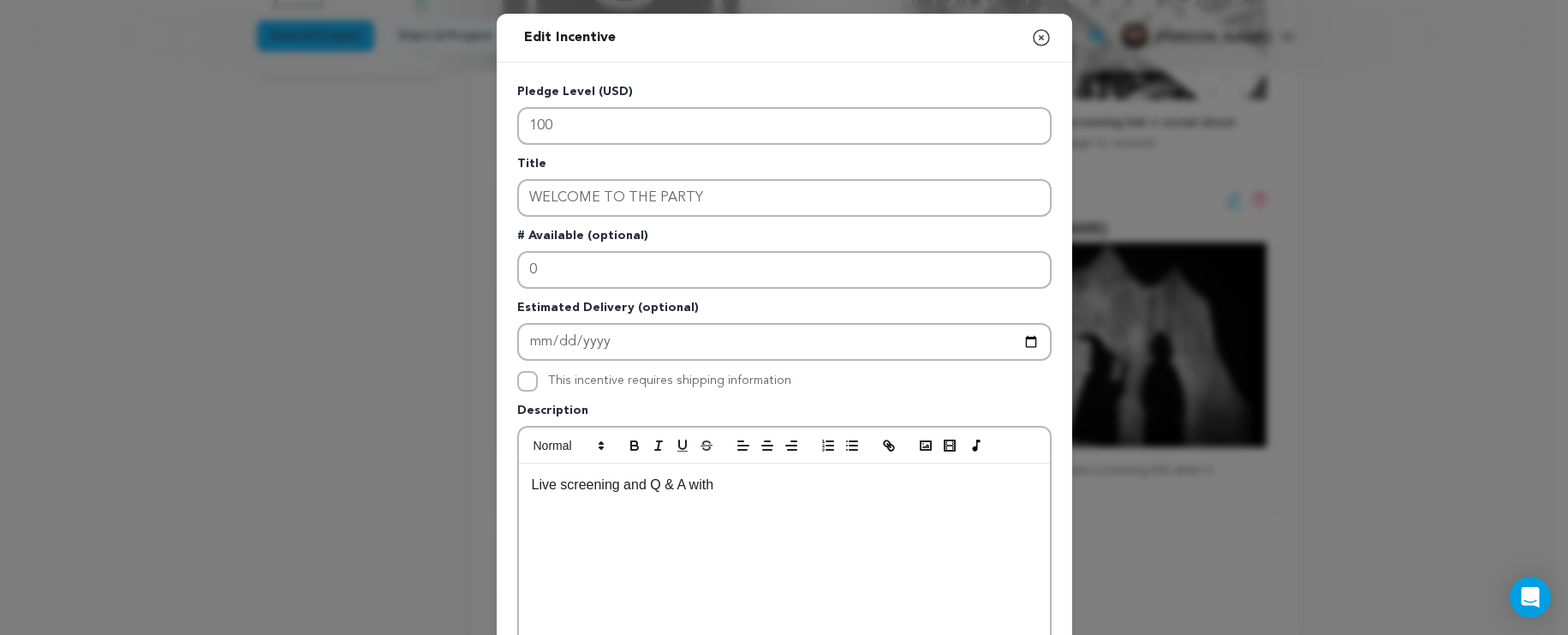
click at [1032, 33] on icon "button" at bounding box center [1041, 38] width 20 height 20
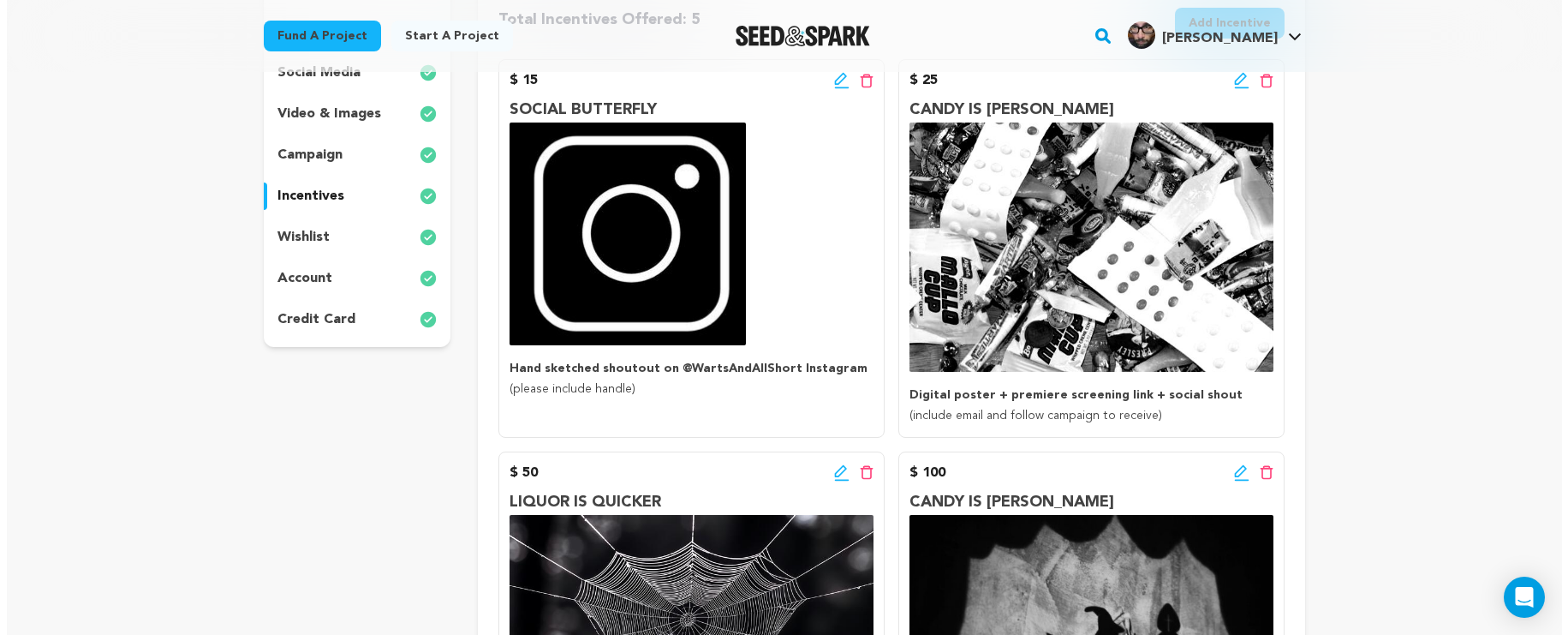
scroll to position [281, 0]
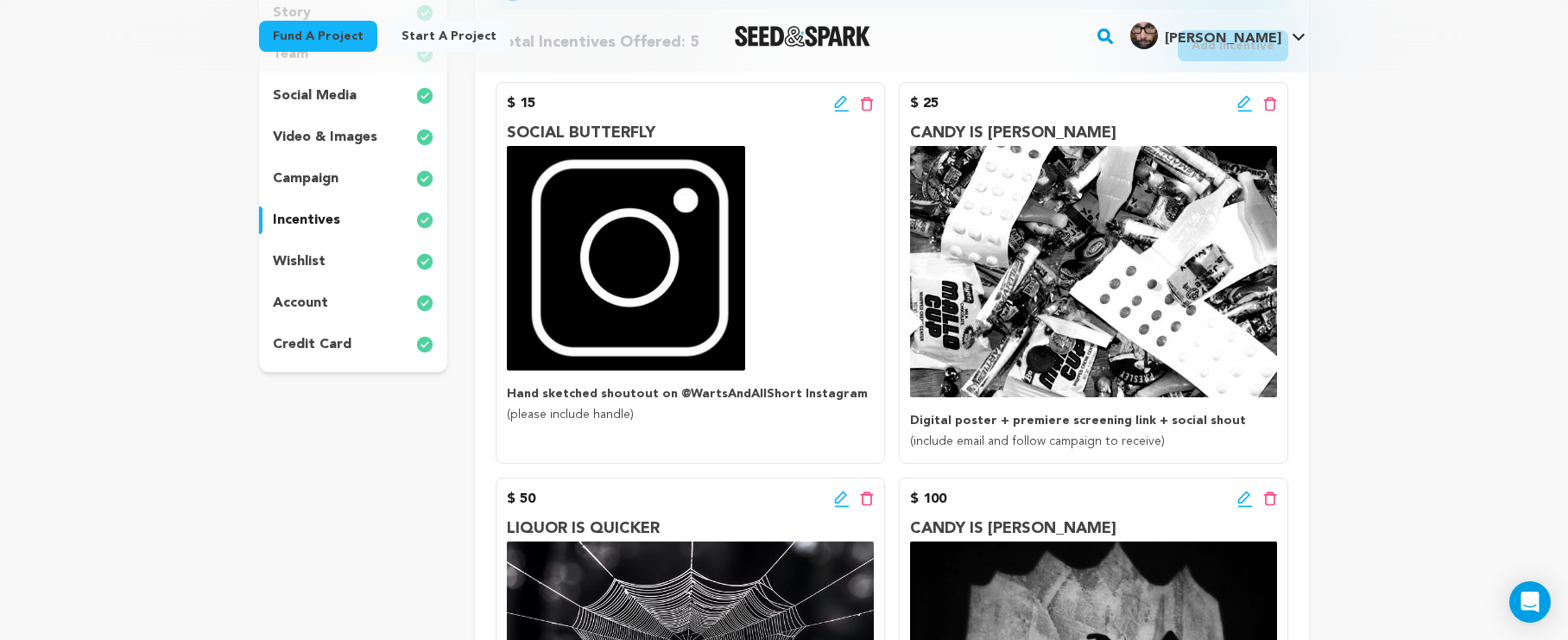
click at [1247, 107] on icon at bounding box center [1245, 104] width 16 height 18
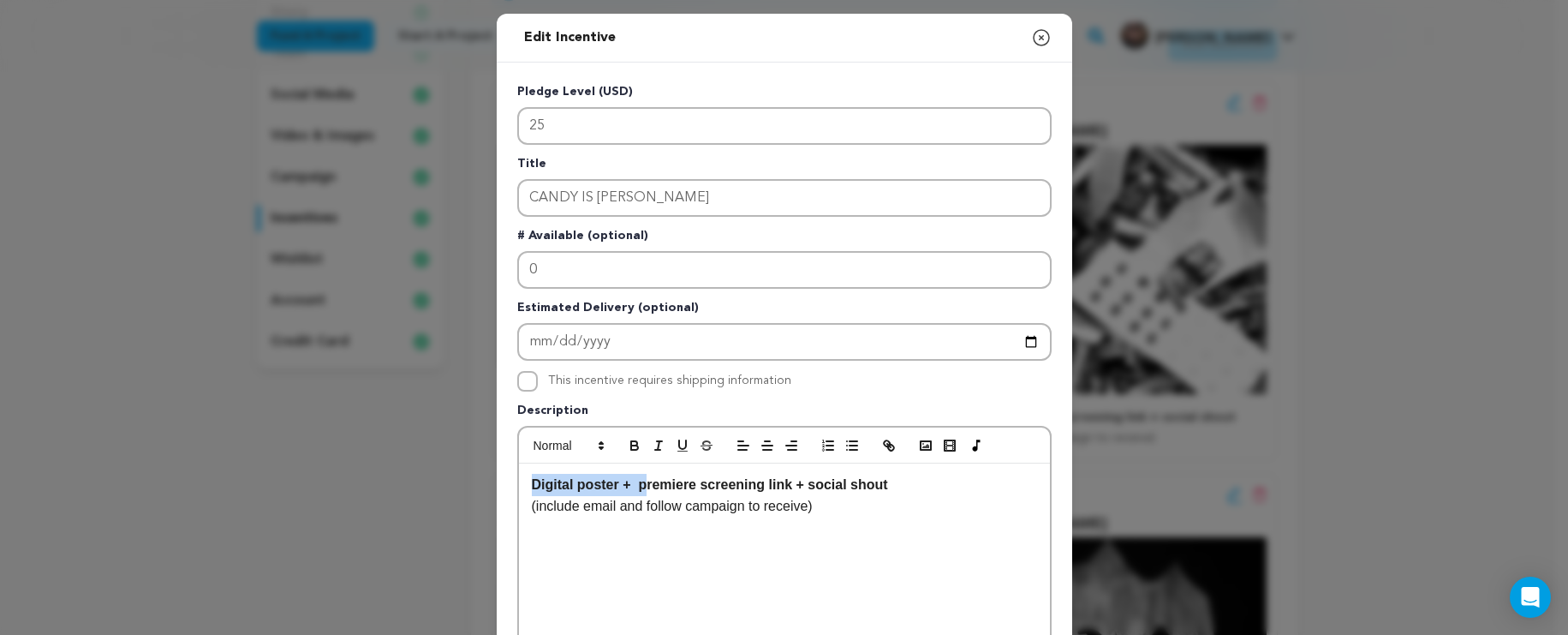
drag, startPoint x: 639, startPoint y: 490, endPoint x: 507, endPoint y: 484, distance: 132.1
click at [507, 484] on div "Pledge Level (USD) 25 Title CANDY IS DANDY # Available (optional) 0 Estimated D…" at bounding box center [785, 532] width 576 height 939
drag, startPoint x: 816, startPoint y: 485, endPoint x: 672, endPoint y: 487, distance: 144.0
click at [672, 487] on strong "Private screening link remiere screening link + social shout" at bounding box center [725, 484] width 386 height 15
click at [892, 480] on p "Private screening link when it premieres + social shout" at bounding box center [785, 485] width 505 height 22
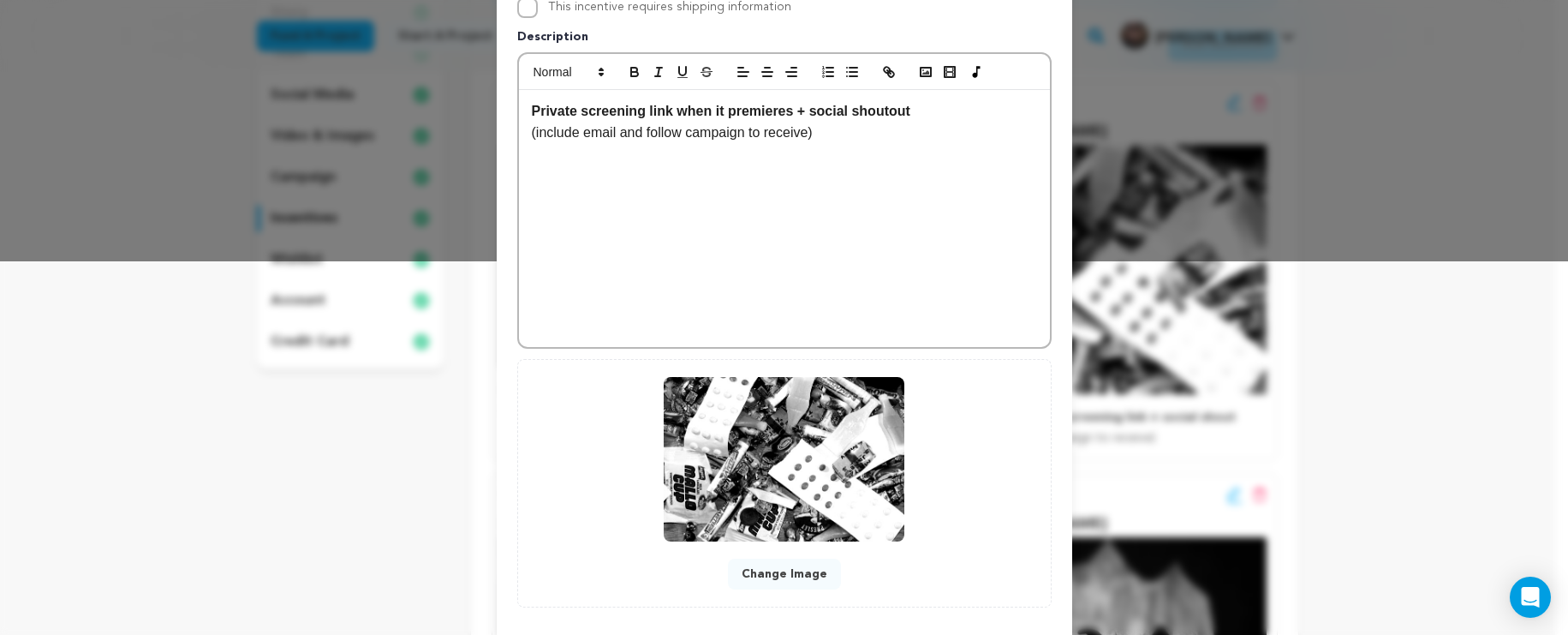
scroll to position [460, 0]
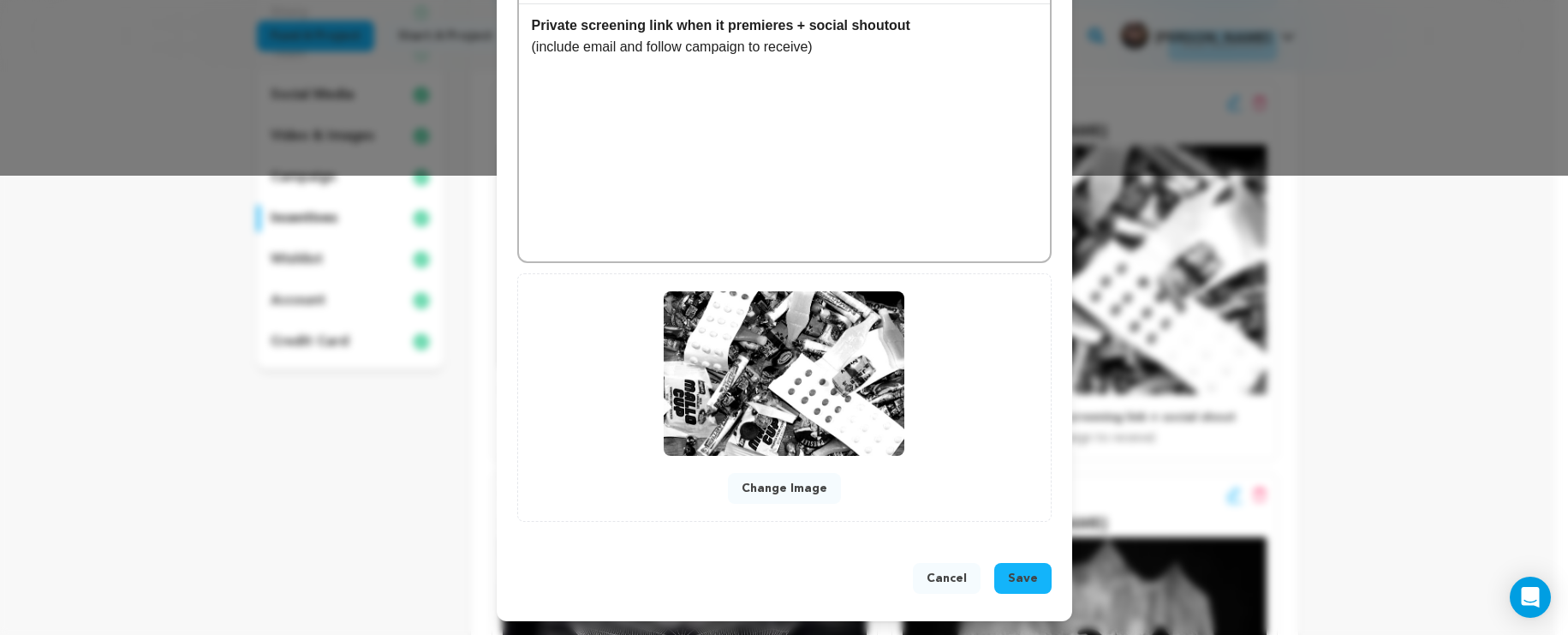
click at [1001, 579] on button "Save" at bounding box center [1023, 578] width 57 height 31
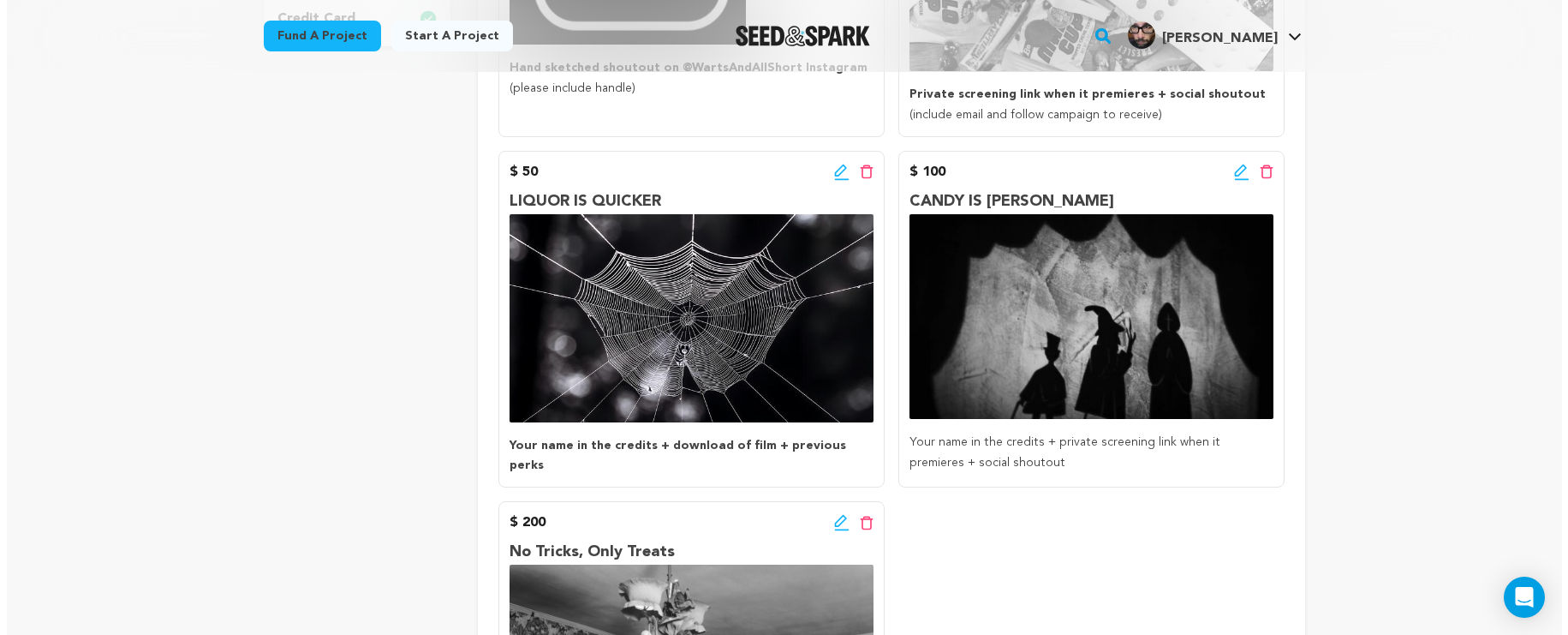
scroll to position [547, 0]
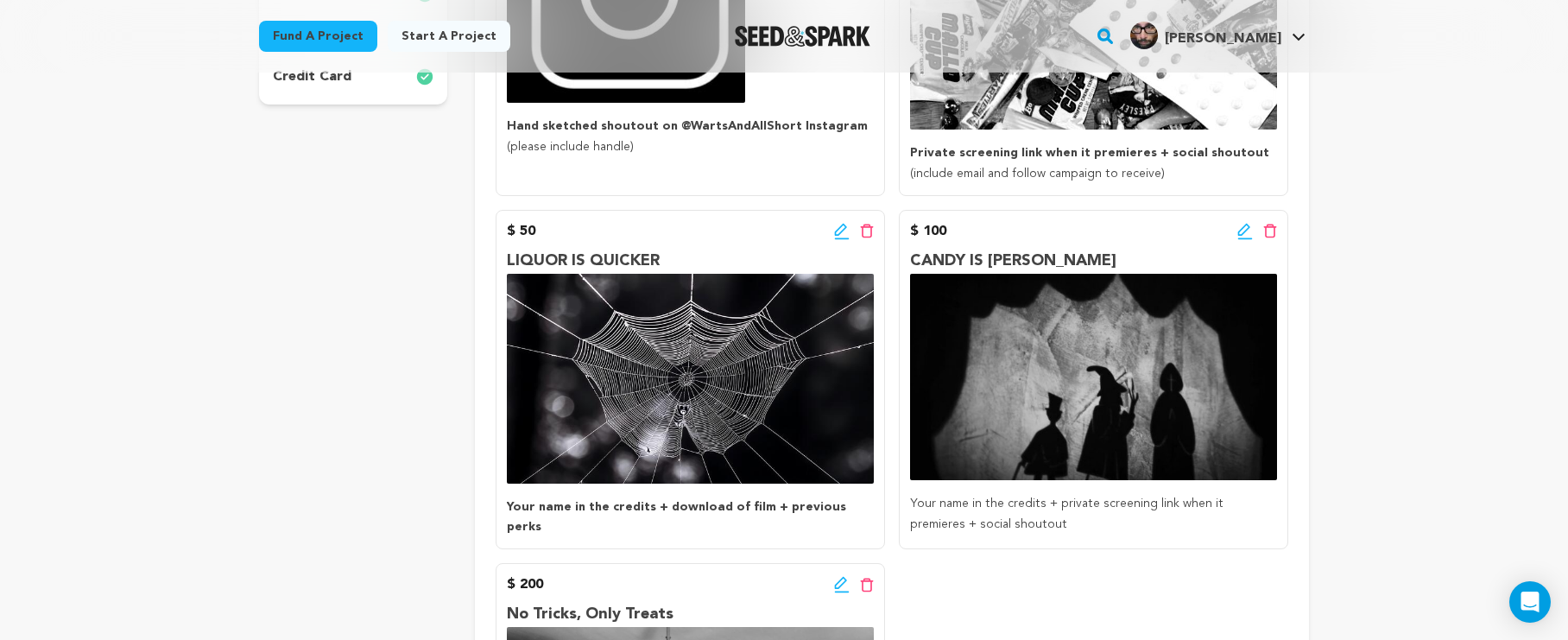
click at [1251, 231] on icon at bounding box center [1245, 231] width 16 height 18
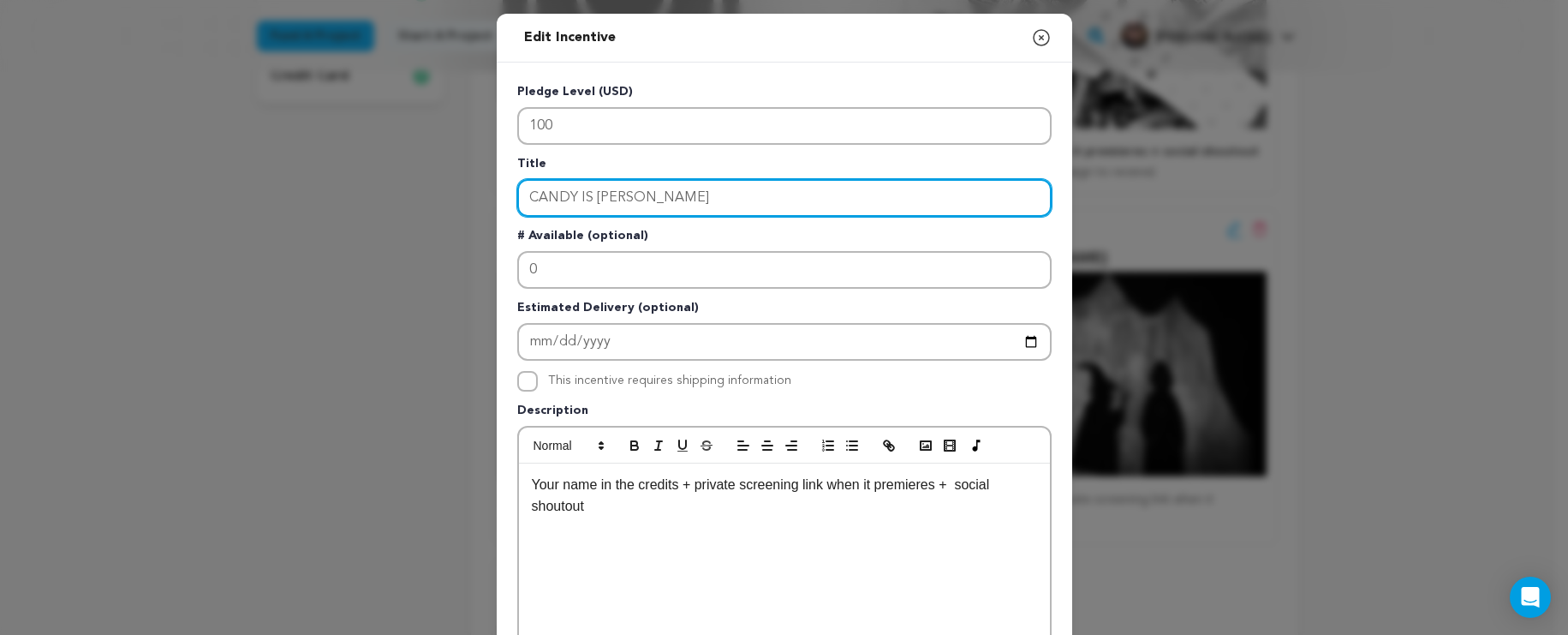
drag, startPoint x: 847, startPoint y: 209, endPoint x: 527, endPoint y: 191, distance: 320.5
click at [524, 189] on input "CANDY IS DANDY" at bounding box center [784, 197] width 534 height 38
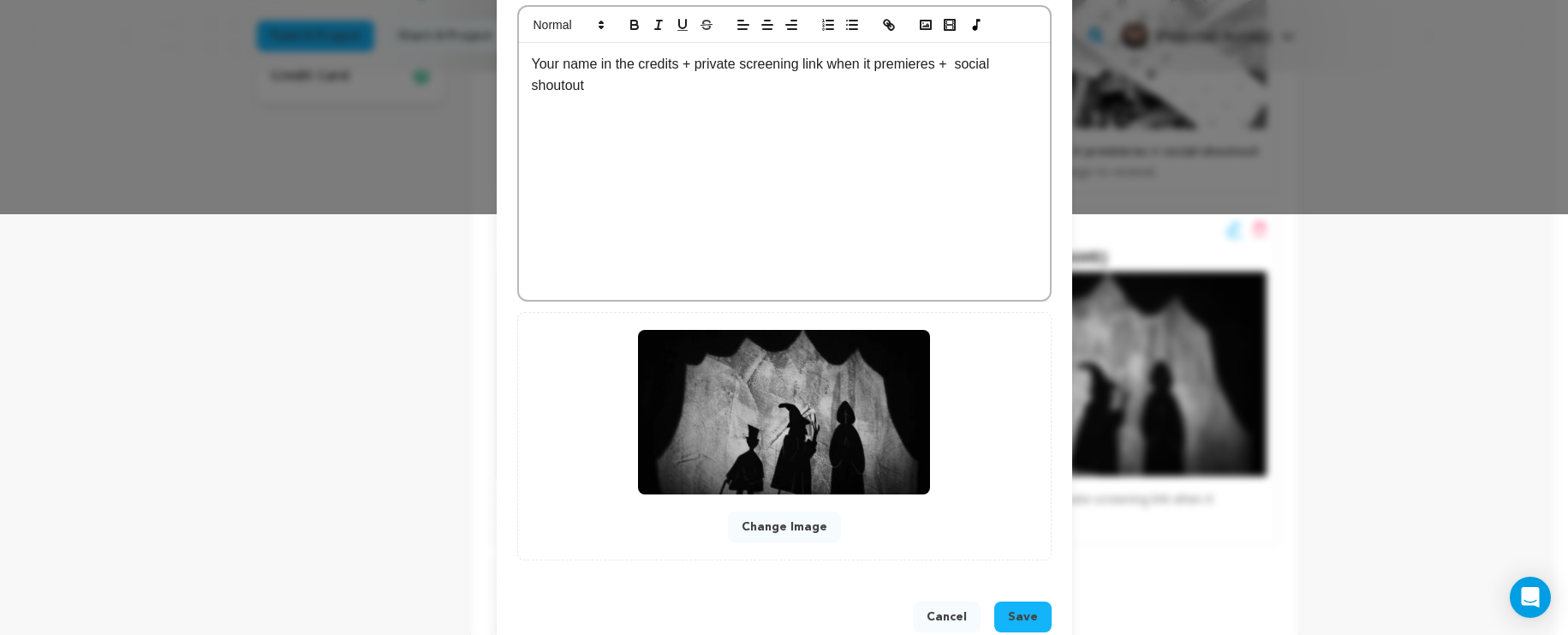
scroll to position [460, 0]
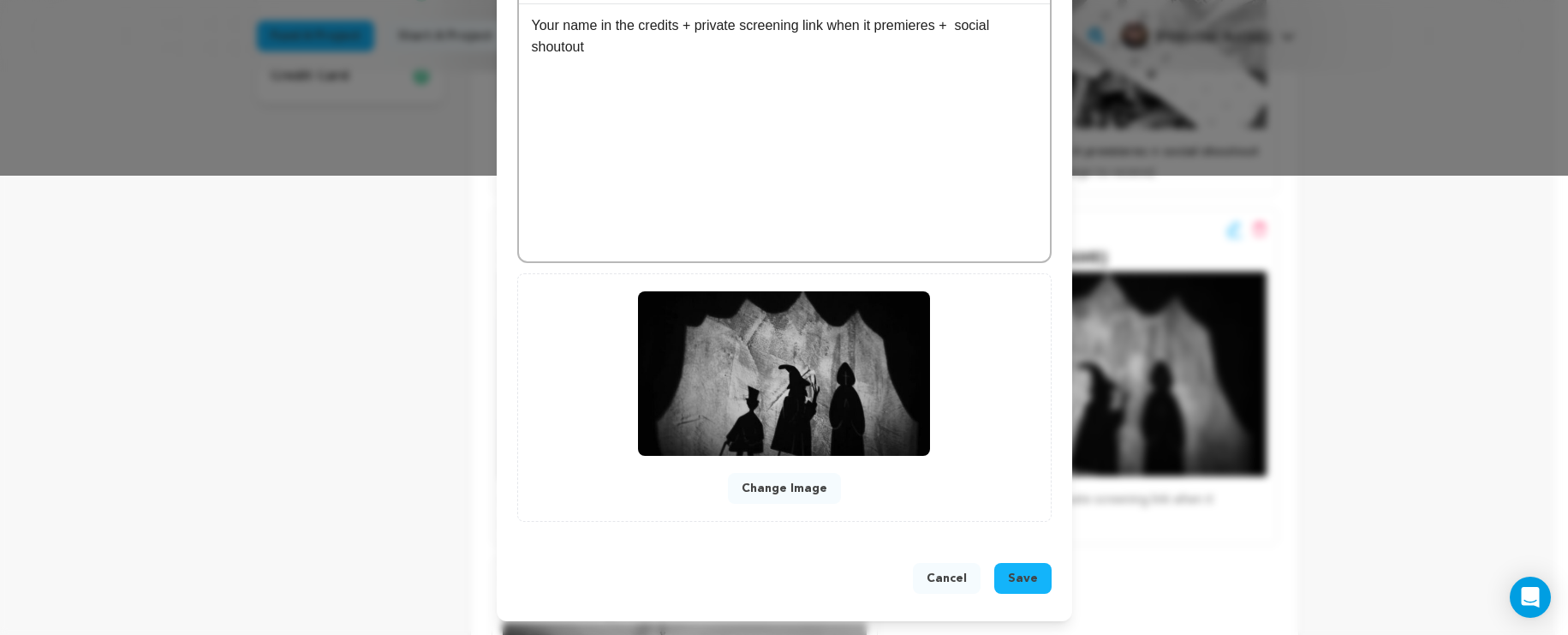
type input "HALLOWED BE THY NAME"
click at [1015, 579] on span "Save" at bounding box center [1023, 578] width 30 height 18
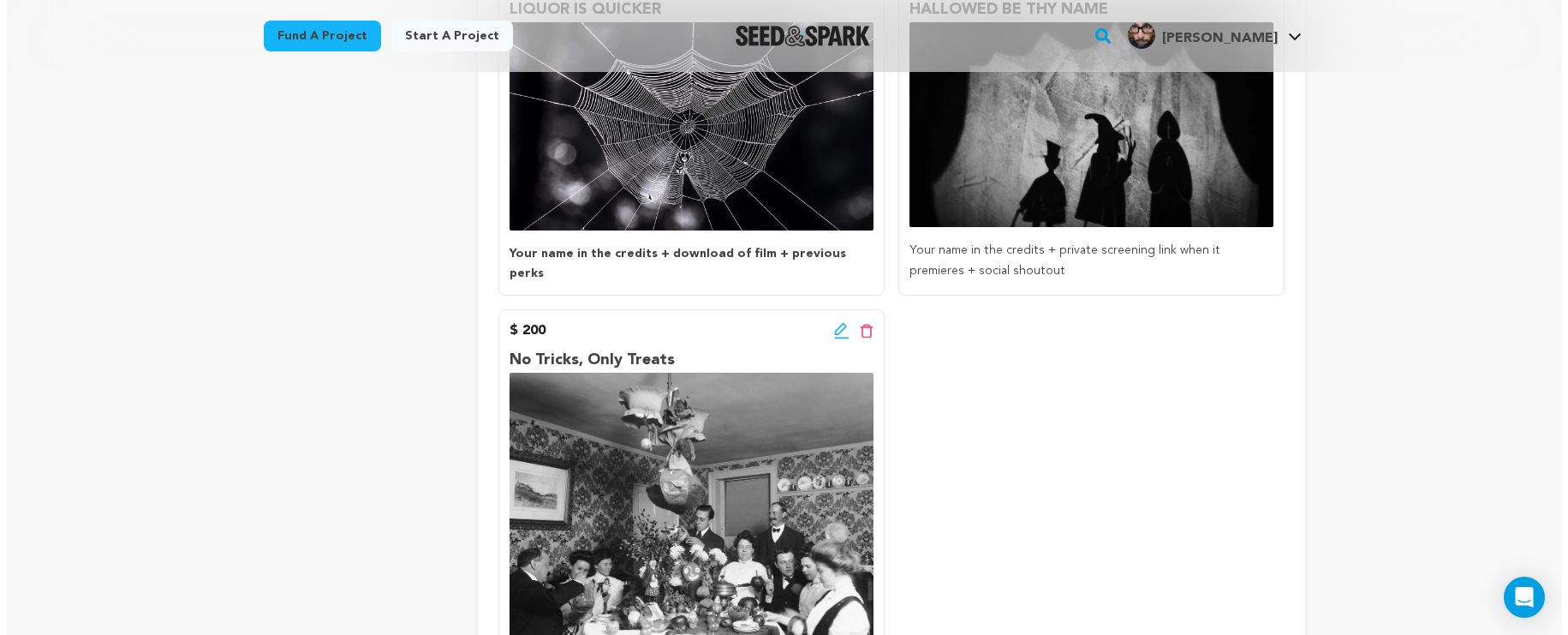
scroll to position [884, 0]
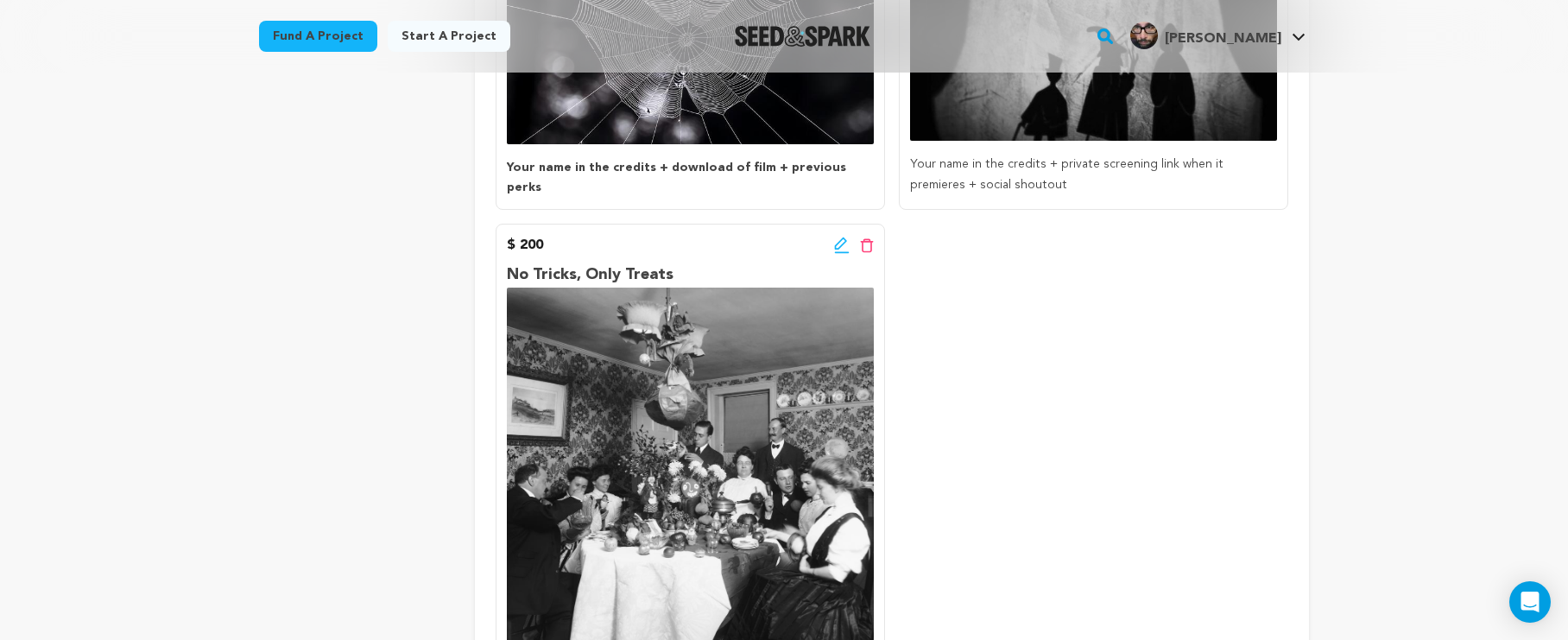
click at [847, 237] on icon at bounding box center [842, 245] width 16 height 18
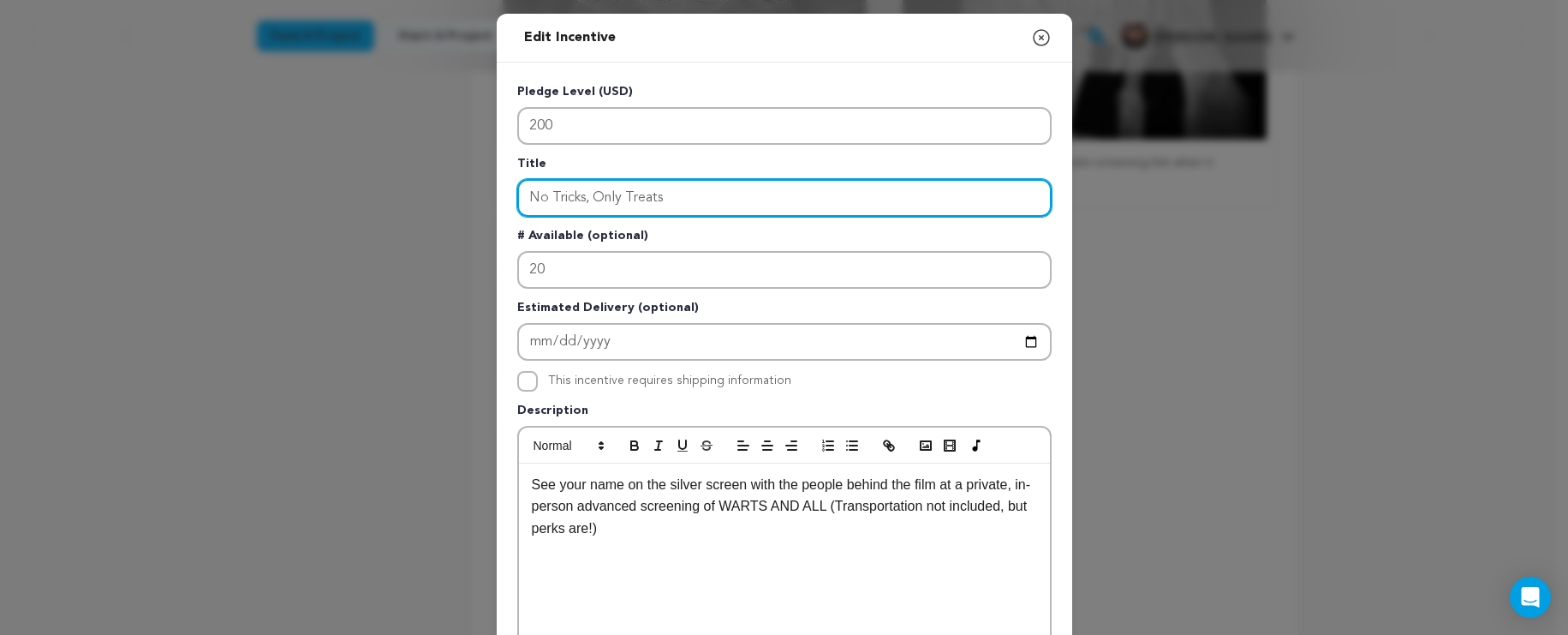
drag, startPoint x: 805, startPoint y: 202, endPoint x: 227, endPoint y: 120, distance: 583.8
click at [227, 120] on div "Edit Incentive Close modal Pledge Level (USD) 200 Title No Tricks, Only Treats …" at bounding box center [784, 547] width 1568 height 1094
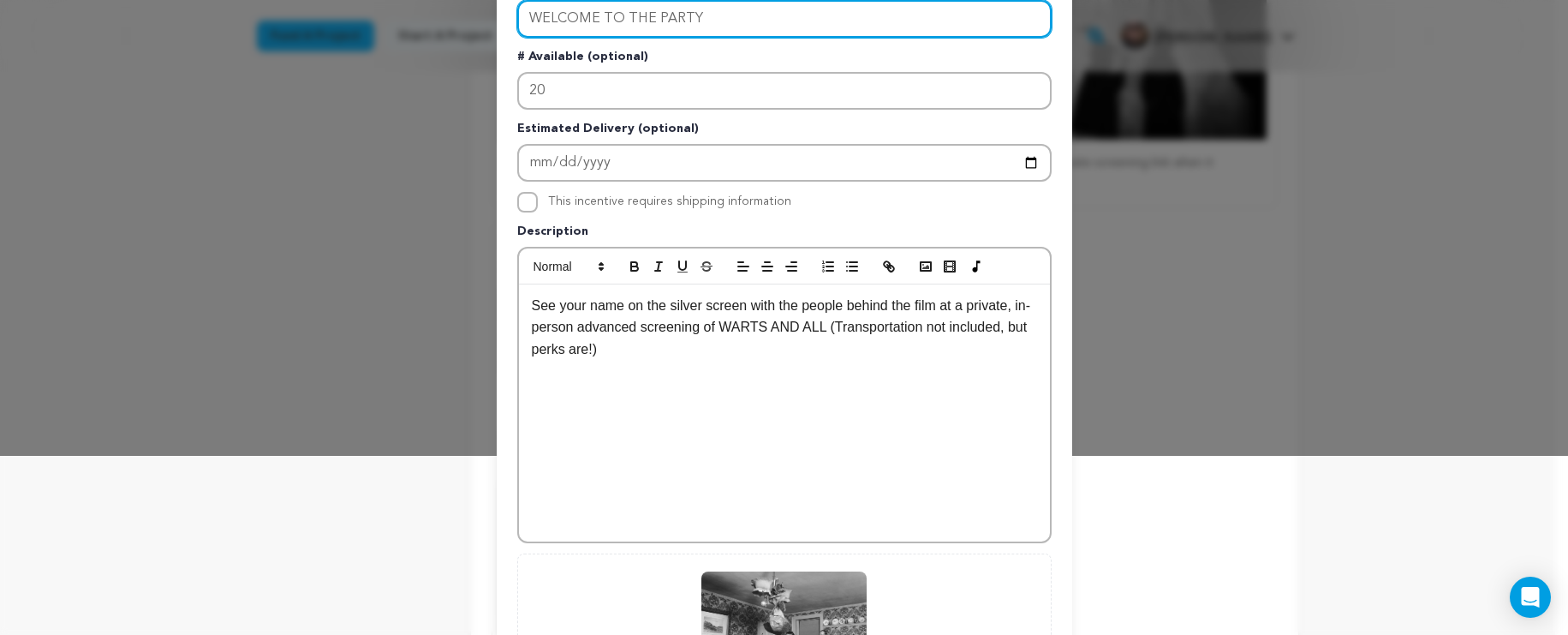
scroll to position [190, 0]
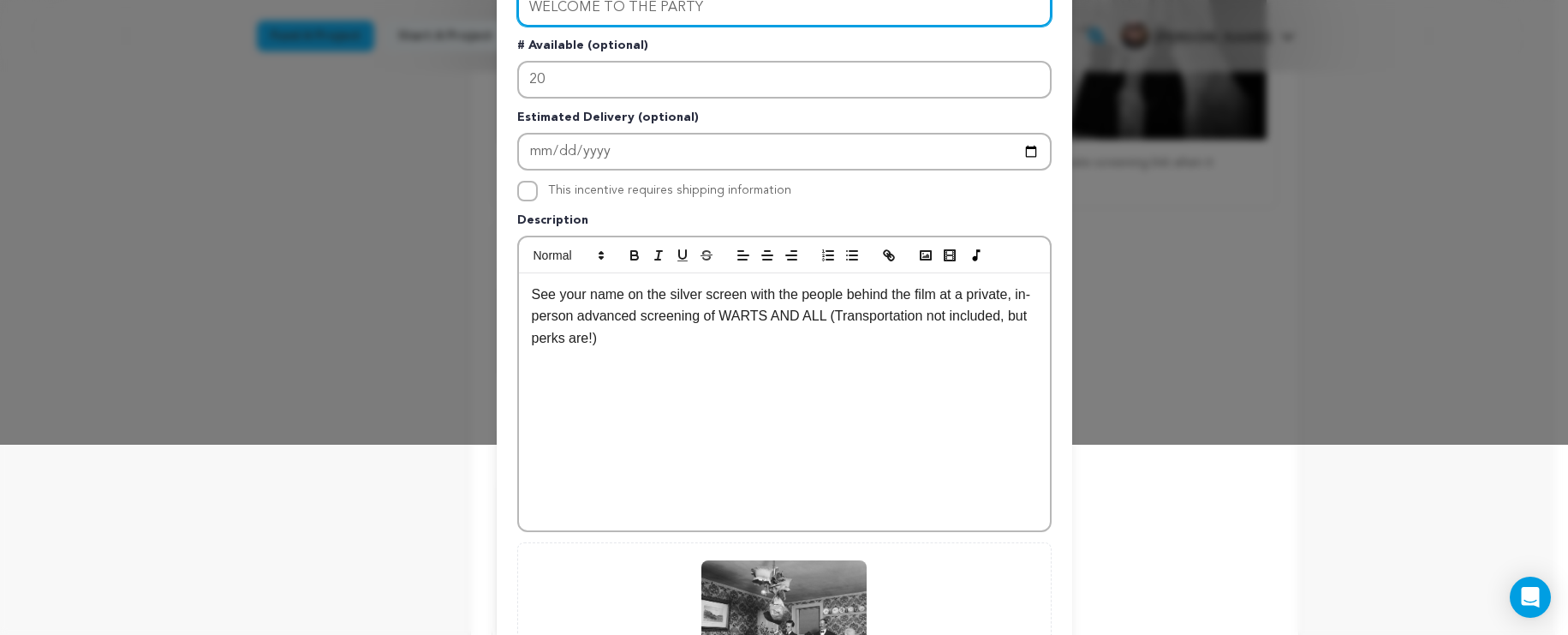
type input "WELCOME TO THE PARTY"
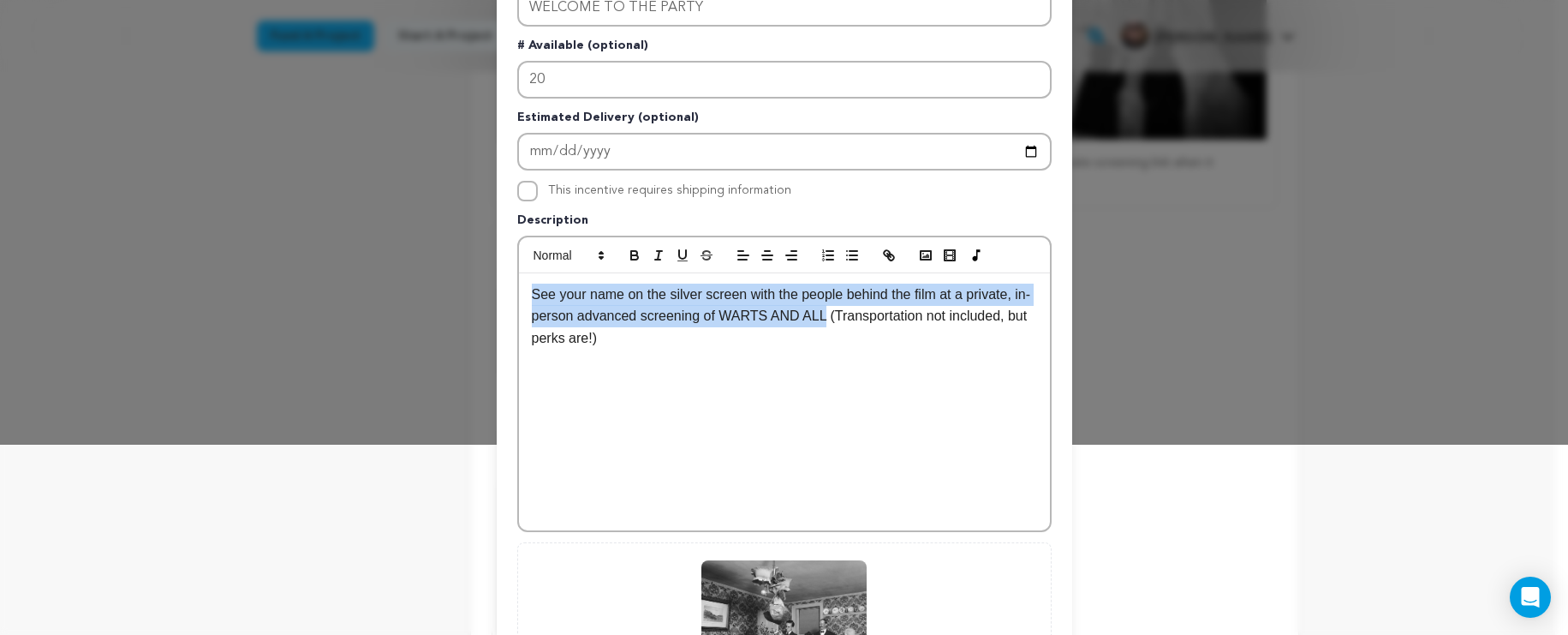
drag, startPoint x: 840, startPoint y: 318, endPoint x: 499, endPoint y: 293, distance: 341.9
click at [499, 293] on div "Pledge Level (USD) 200 Title WELCOME TO THE PARTY # Available (optional) 20 Est…" at bounding box center [785, 342] width 576 height 939
click at [833, 304] on p "See your name on the silver screen with the people behind the film at a private…" at bounding box center [785, 316] width 505 height 66
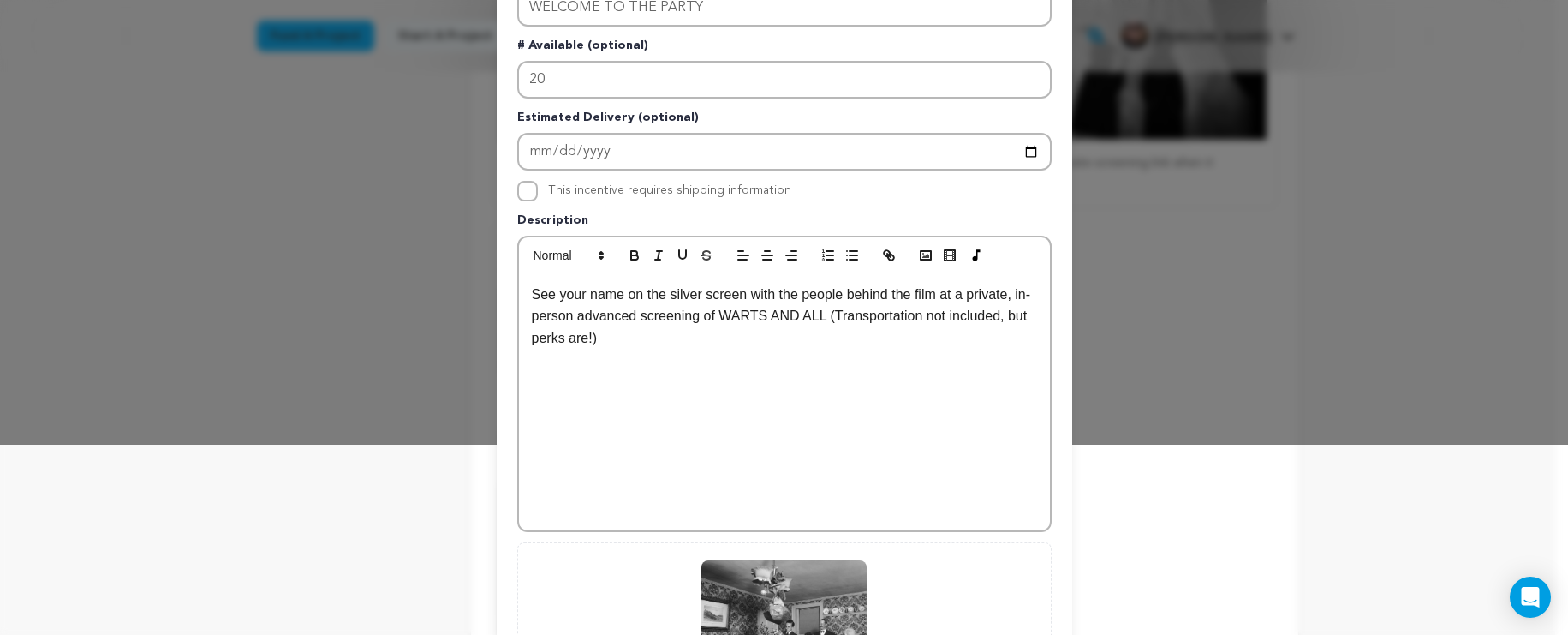
click at [844, 320] on p "See your name on the silver screen with the people behind the film at a private…" at bounding box center [785, 316] width 505 height 66
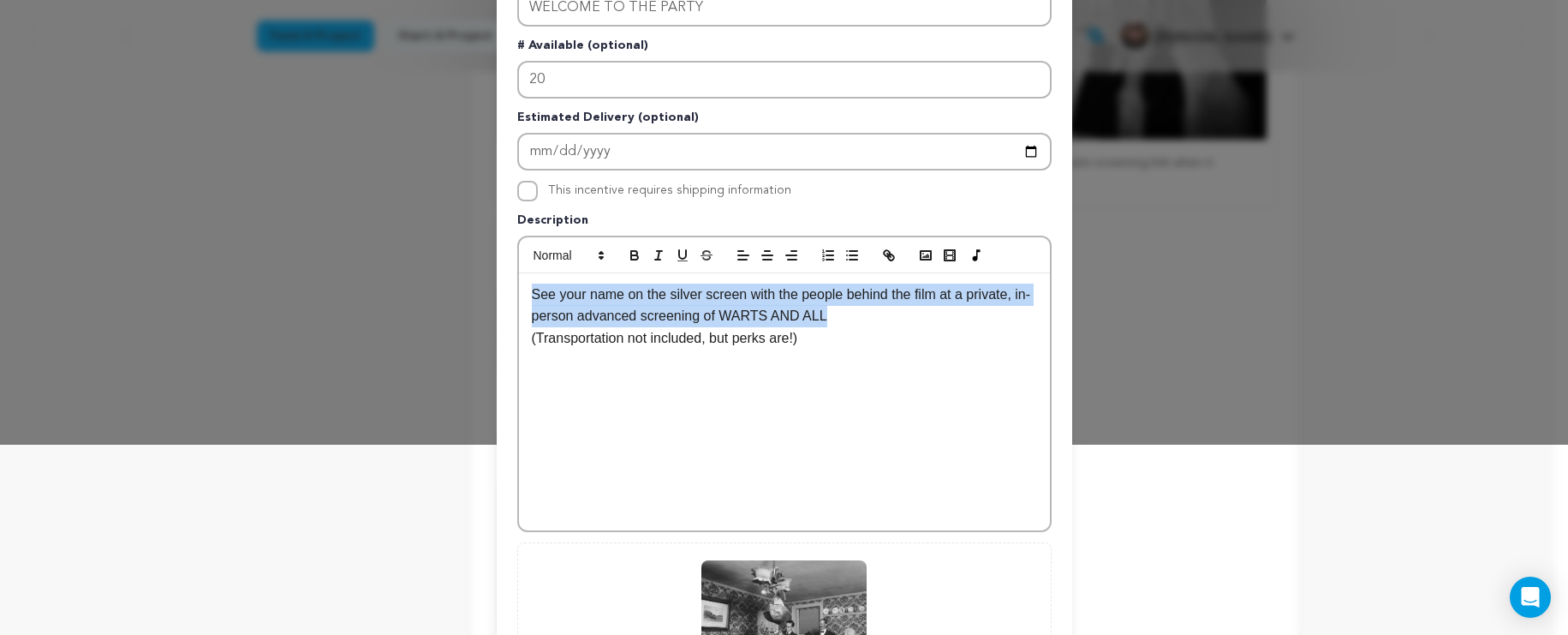
drag, startPoint x: 846, startPoint y: 317, endPoint x: 423, endPoint y: 274, distance: 425.2
click at [423, 274] on div "Edit Incentive Close modal Pledge Level (USD) 200 Title WELCOME TO THE PARTY # …" at bounding box center [784, 357] width 1568 height 1094
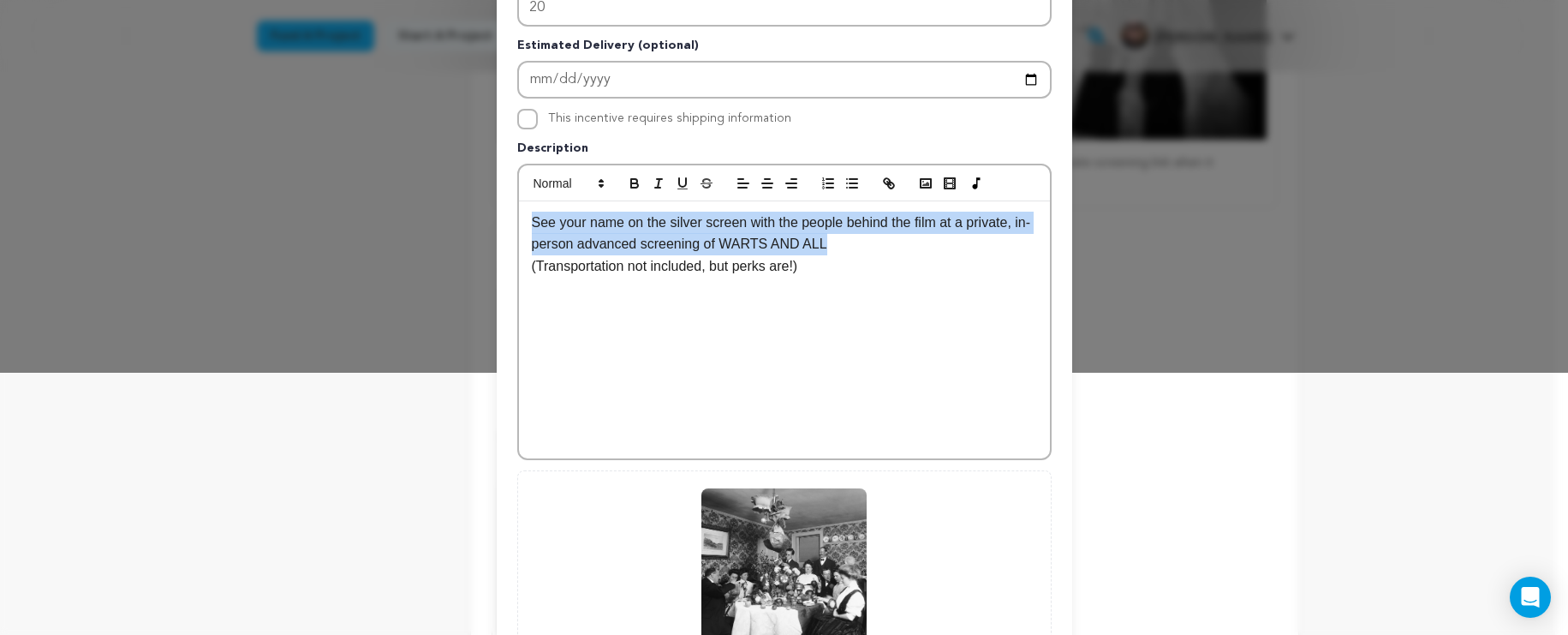
scroll to position [175, 0]
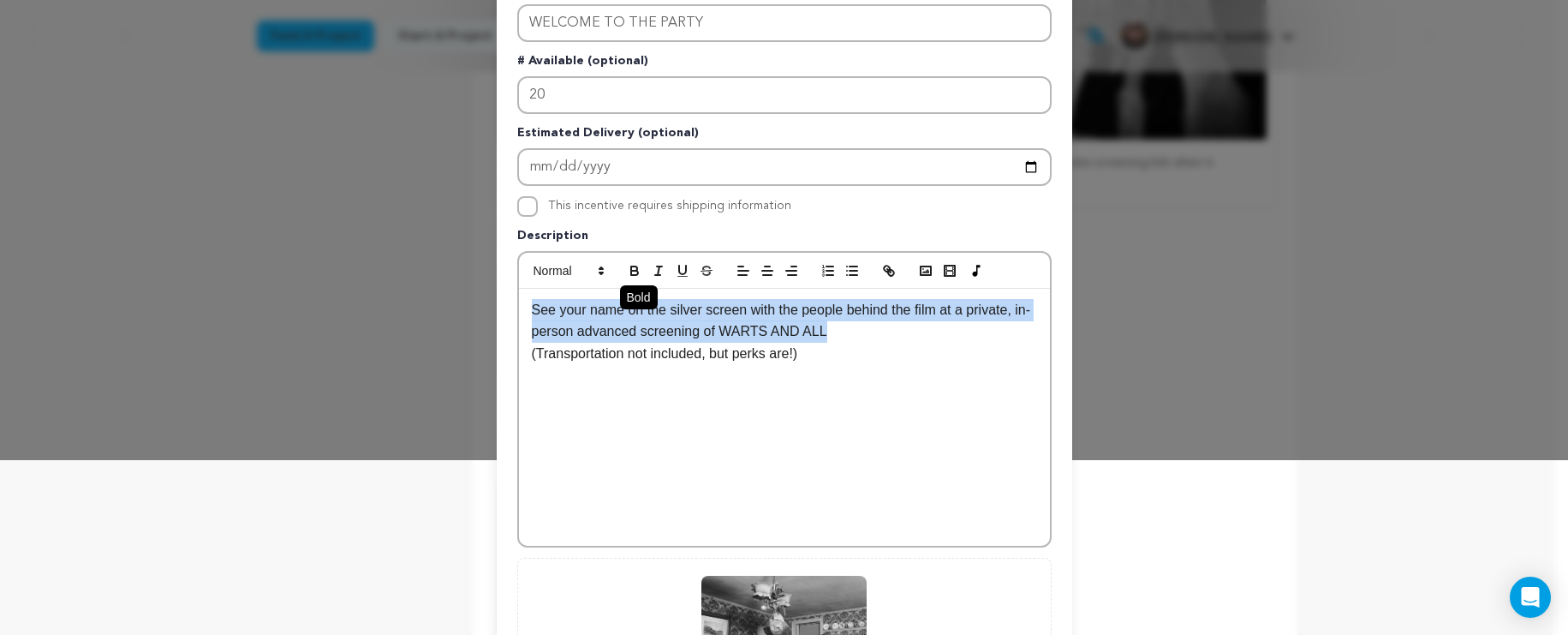
click at [627, 269] on icon "button" at bounding box center [634, 270] width 16 height 16
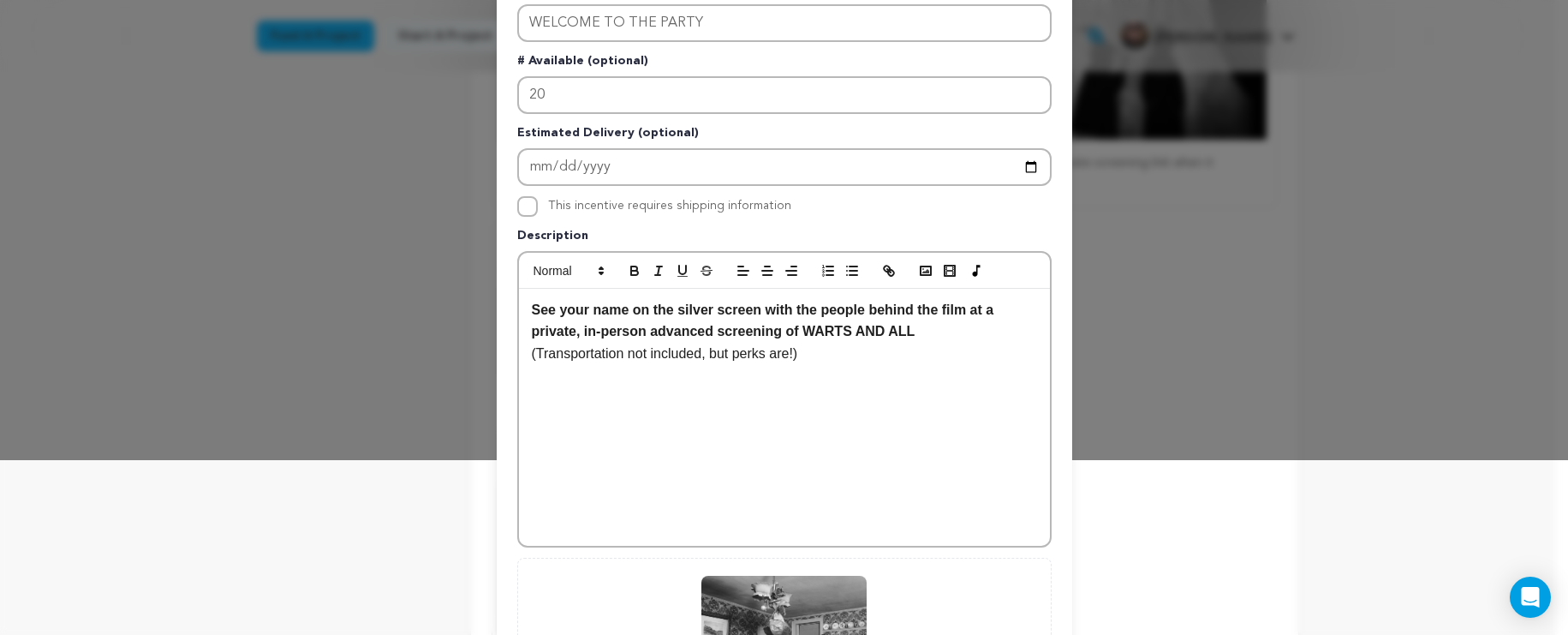
click at [891, 445] on div "See your name on the silver screen with the people behind the film at a private…" at bounding box center [785, 417] width 531 height 257
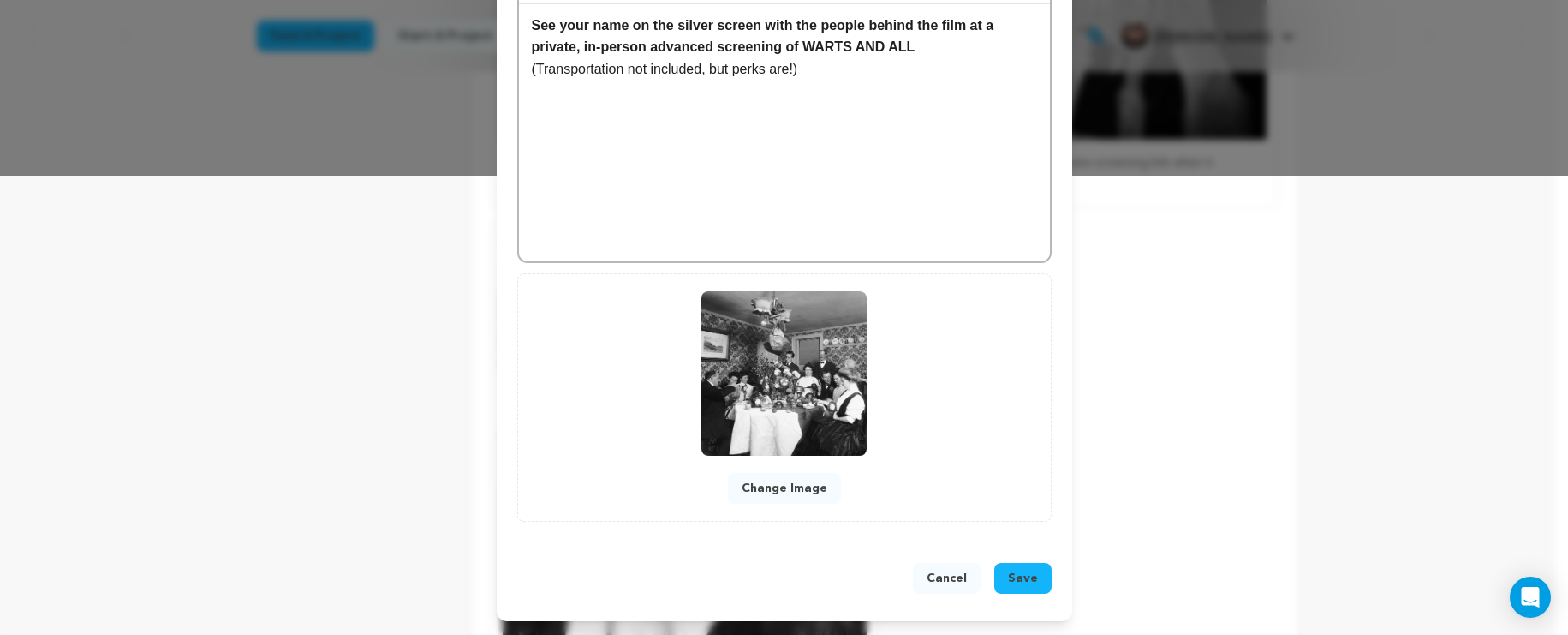
click at [1027, 579] on span "Save" at bounding box center [1023, 578] width 30 height 18
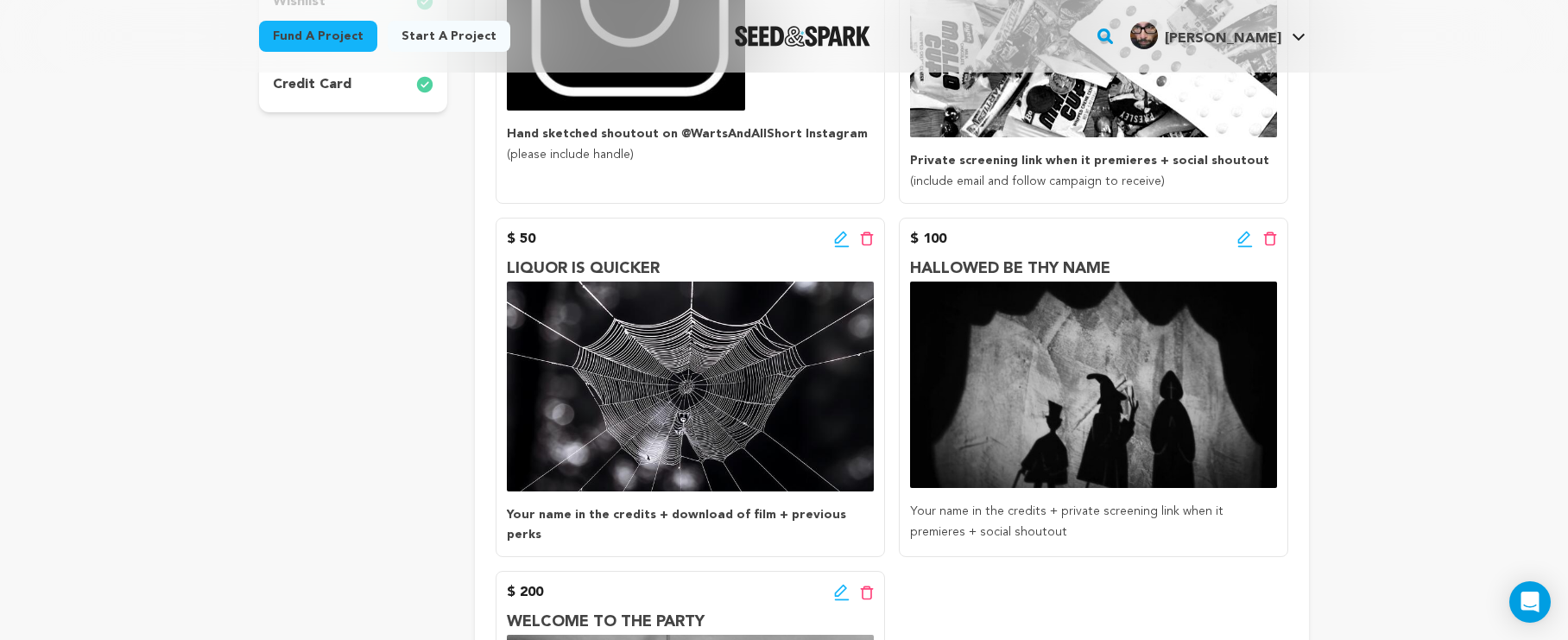
scroll to position [555, 0]
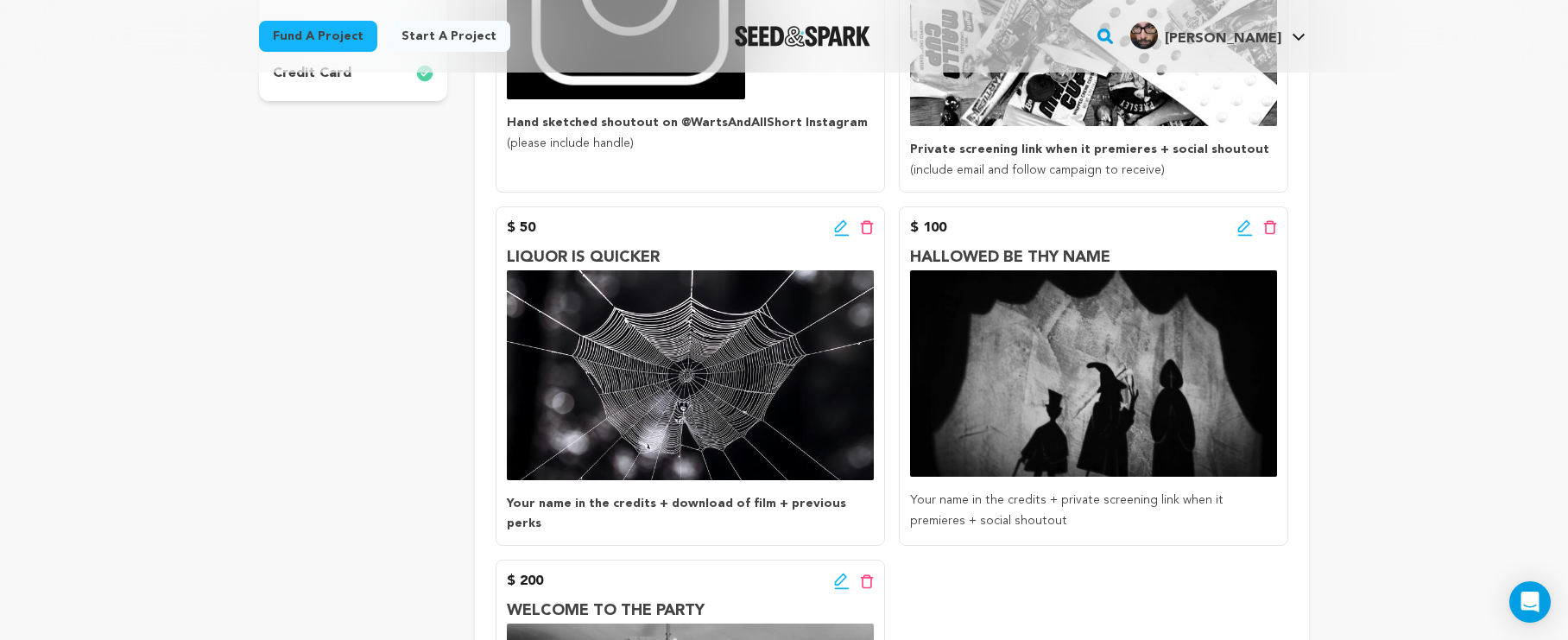
click at [846, 228] on icon at bounding box center [842, 228] width 16 height 18
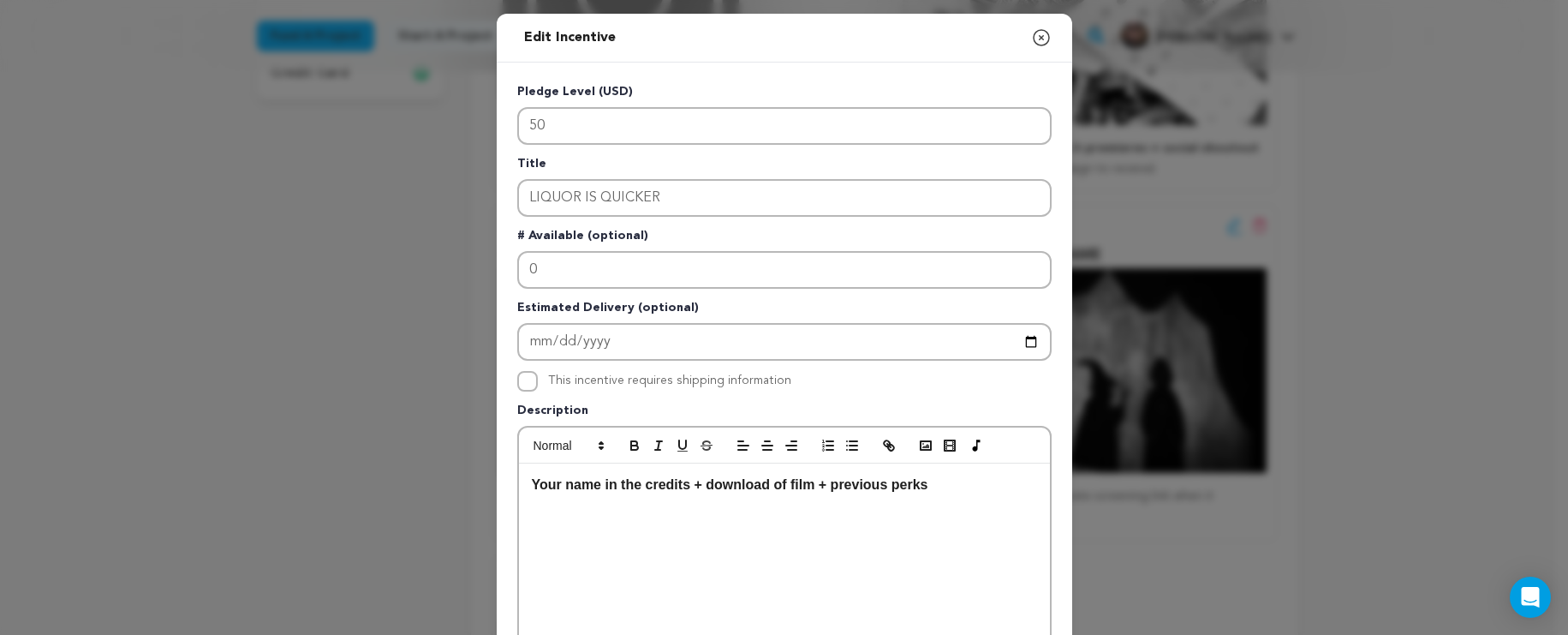
click at [1039, 40] on icon "button" at bounding box center [1041, 38] width 20 height 20
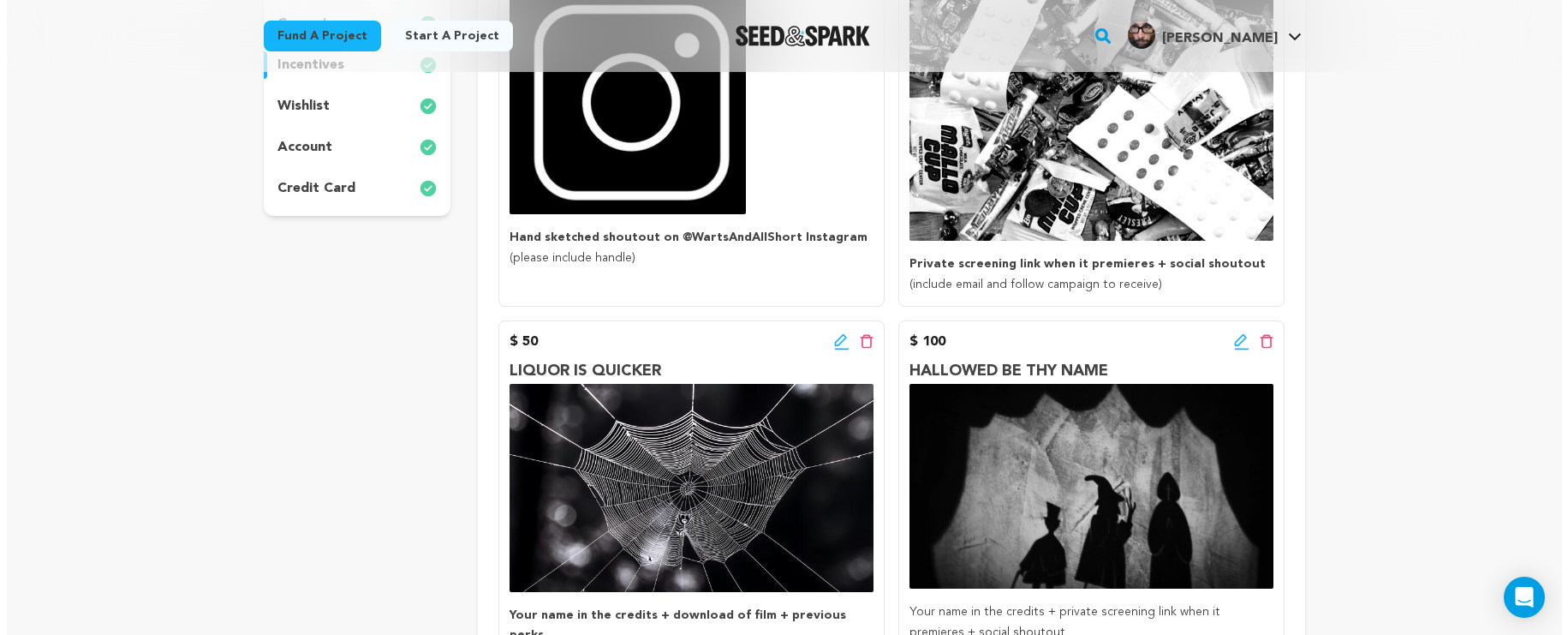
scroll to position [469, 0]
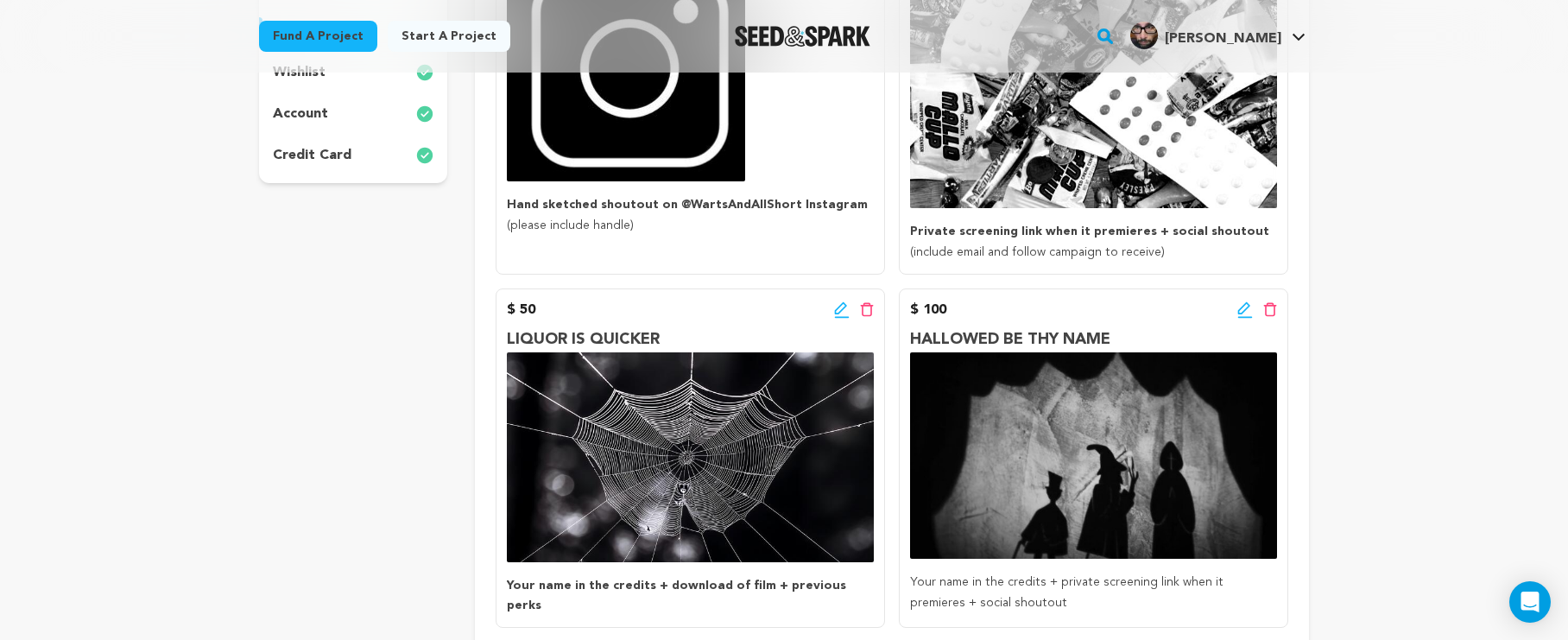
click at [834, 302] on icon at bounding box center [842, 310] width 16 height 18
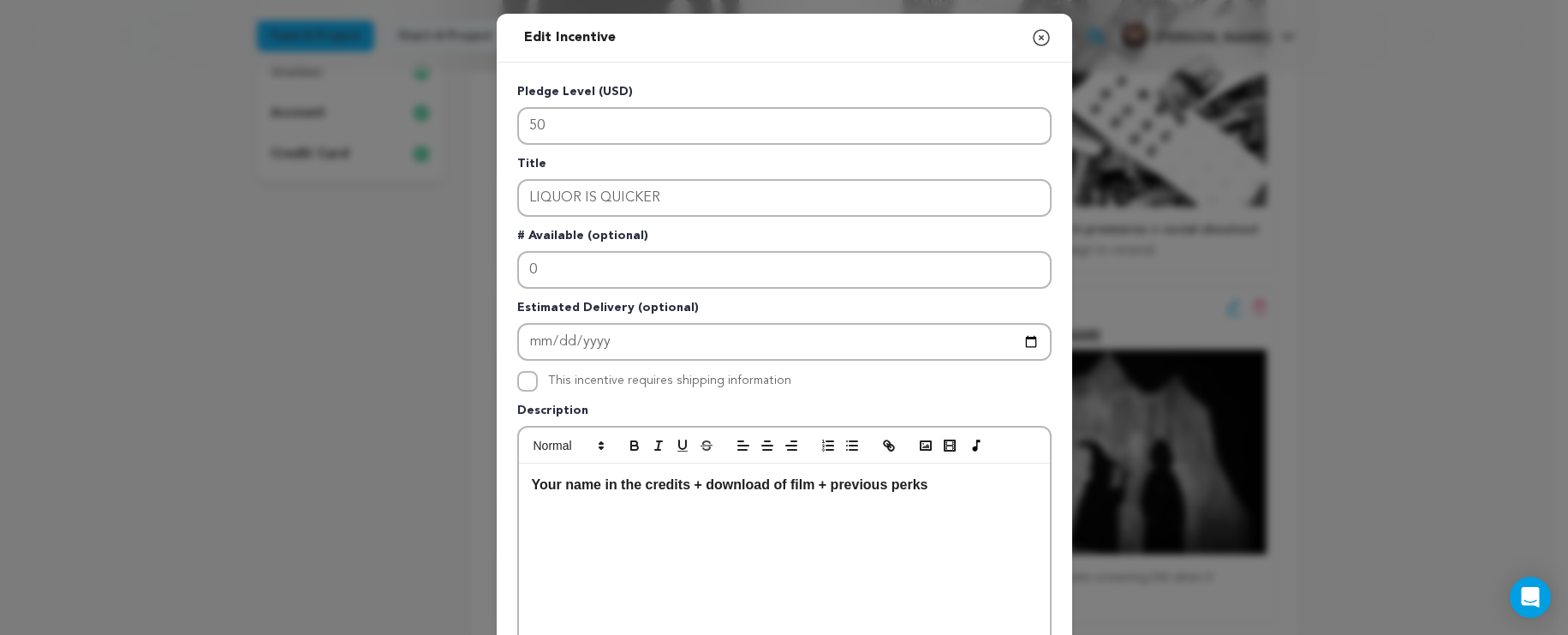
click at [811, 488] on strong "+ download of film + previous perks" at bounding box center [811, 484] width 234 height 15
drag, startPoint x: 810, startPoint y: 485, endPoint x: 713, endPoint y: 488, distance: 97.0
click at [702, 485] on strong "+ download of film + previous perks" at bounding box center [811, 484] width 234 height 15
click at [894, 540] on div "Your name in the credits + private pre-festival link + previous perks" at bounding box center [785, 592] width 531 height 257
click at [854, 488] on strong "+ private pre-festival link + previous perks" at bounding box center [831, 484] width 274 height 15
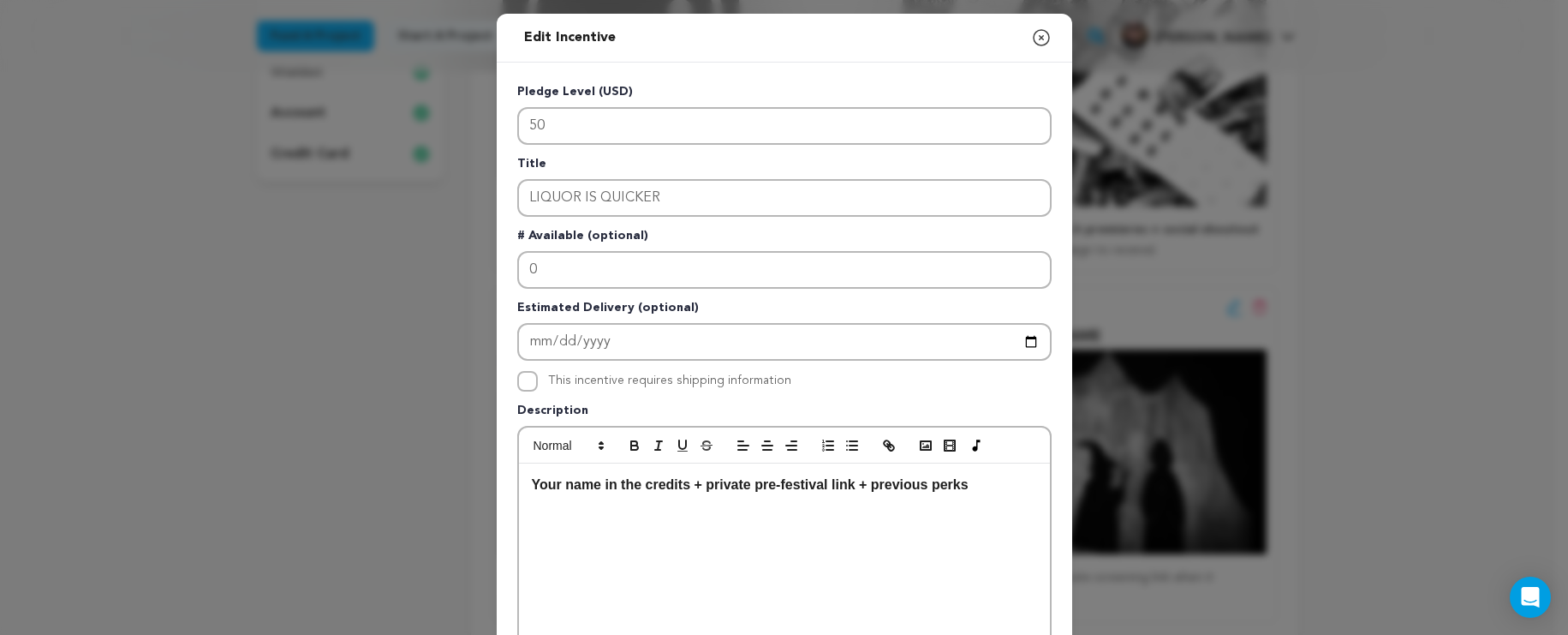
click at [745, 487] on strong "+ private pre-festival link + previous perks" at bounding box center [831, 484] width 274 height 15
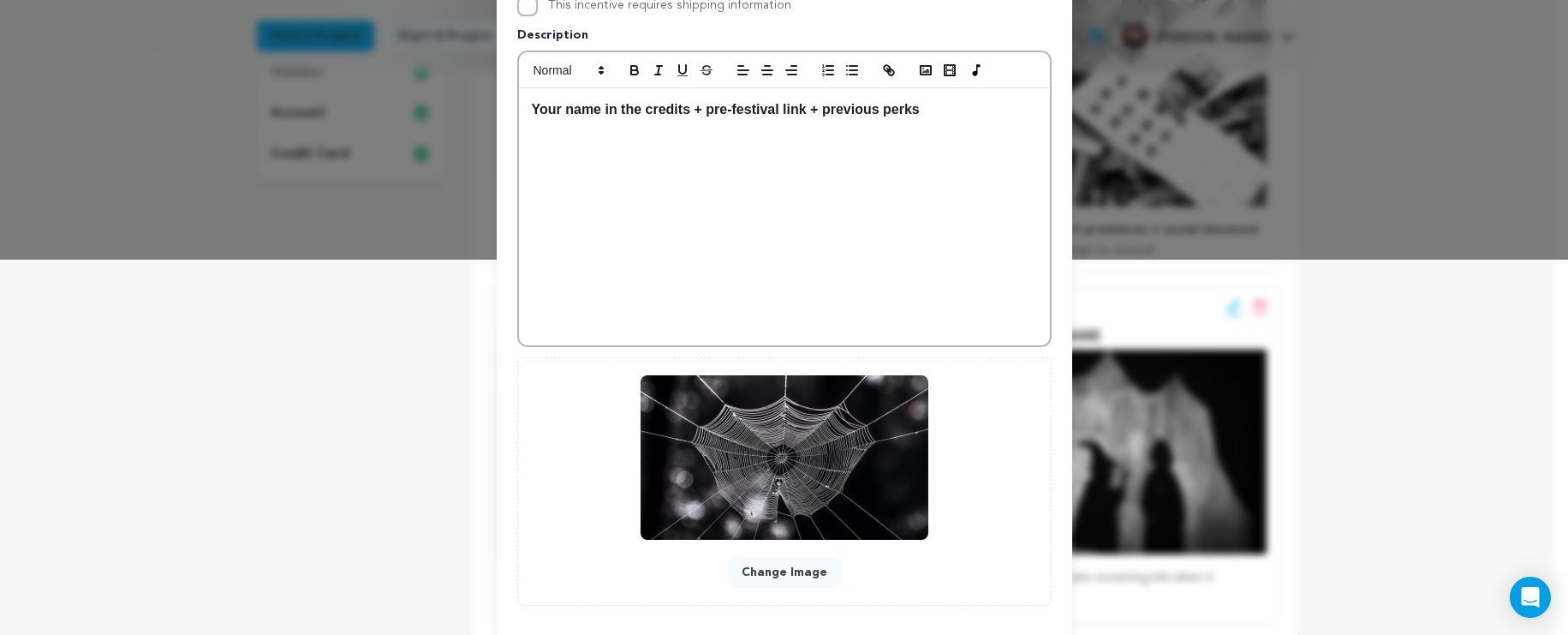
scroll to position [460, 0]
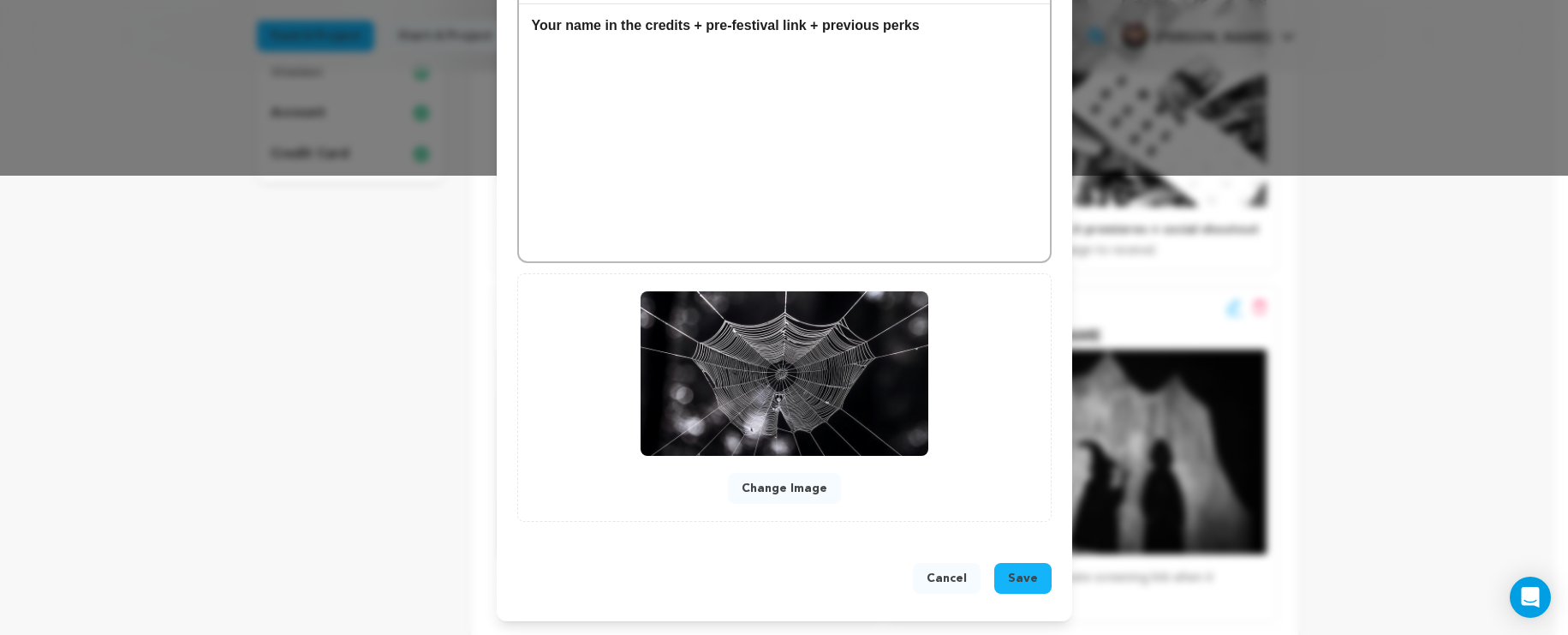
click at [1031, 567] on button "Save" at bounding box center [1023, 578] width 57 height 31
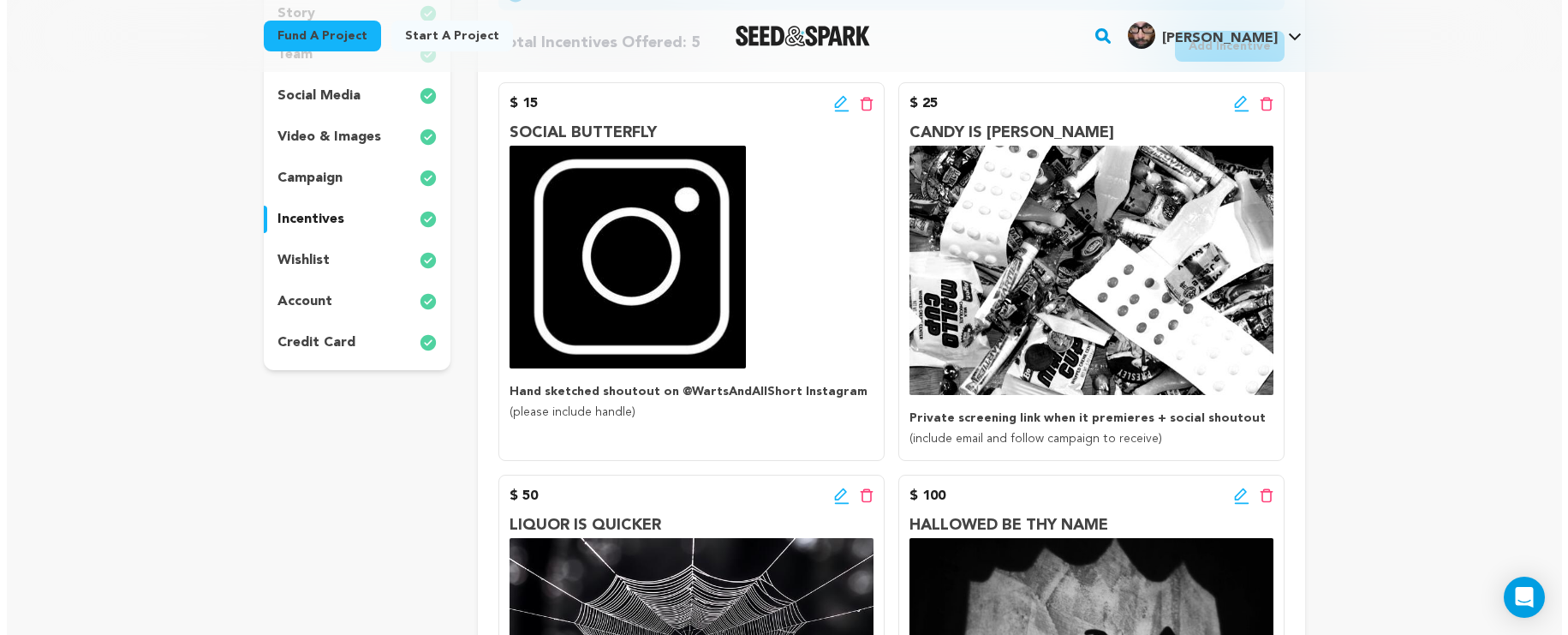
scroll to position [193, 0]
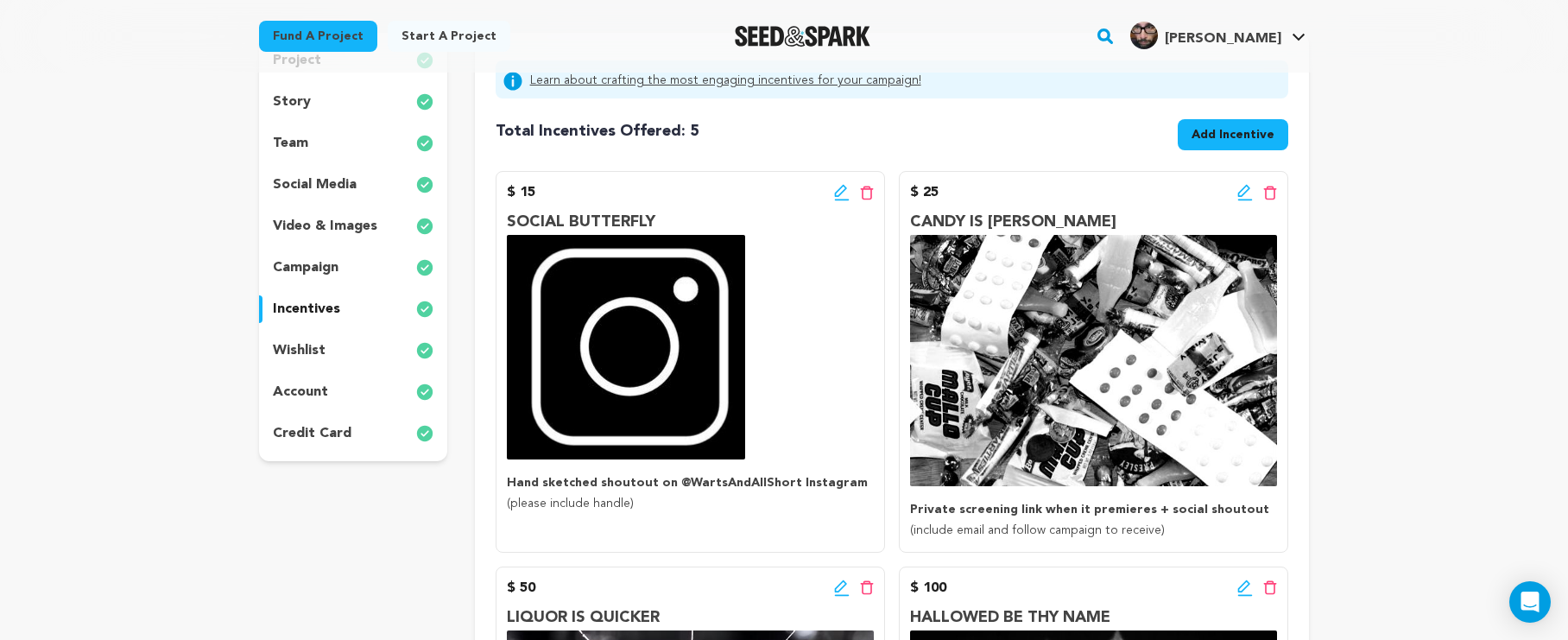
click at [1247, 193] on icon at bounding box center [1245, 192] width 16 height 18
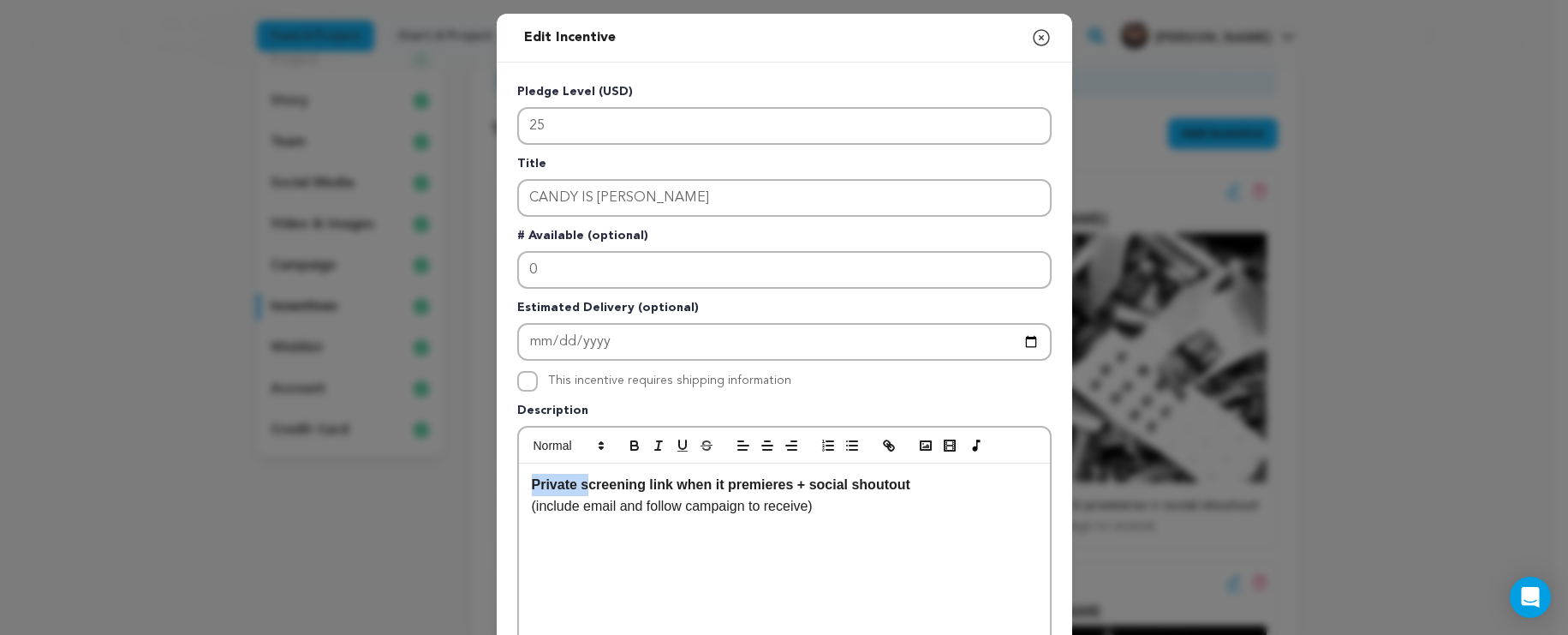
drag, startPoint x: 580, startPoint y: 487, endPoint x: 515, endPoint y: 485, distance: 65.0
click at [519, 485] on div "Private screening link when it premieres + social shoutout (include email and f…" at bounding box center [785, 592] width 531 height 257
click at [737, 489] on strong "Screening link when it premieres + social shoutout" at bounding box center [697, 484] width 330 height 15
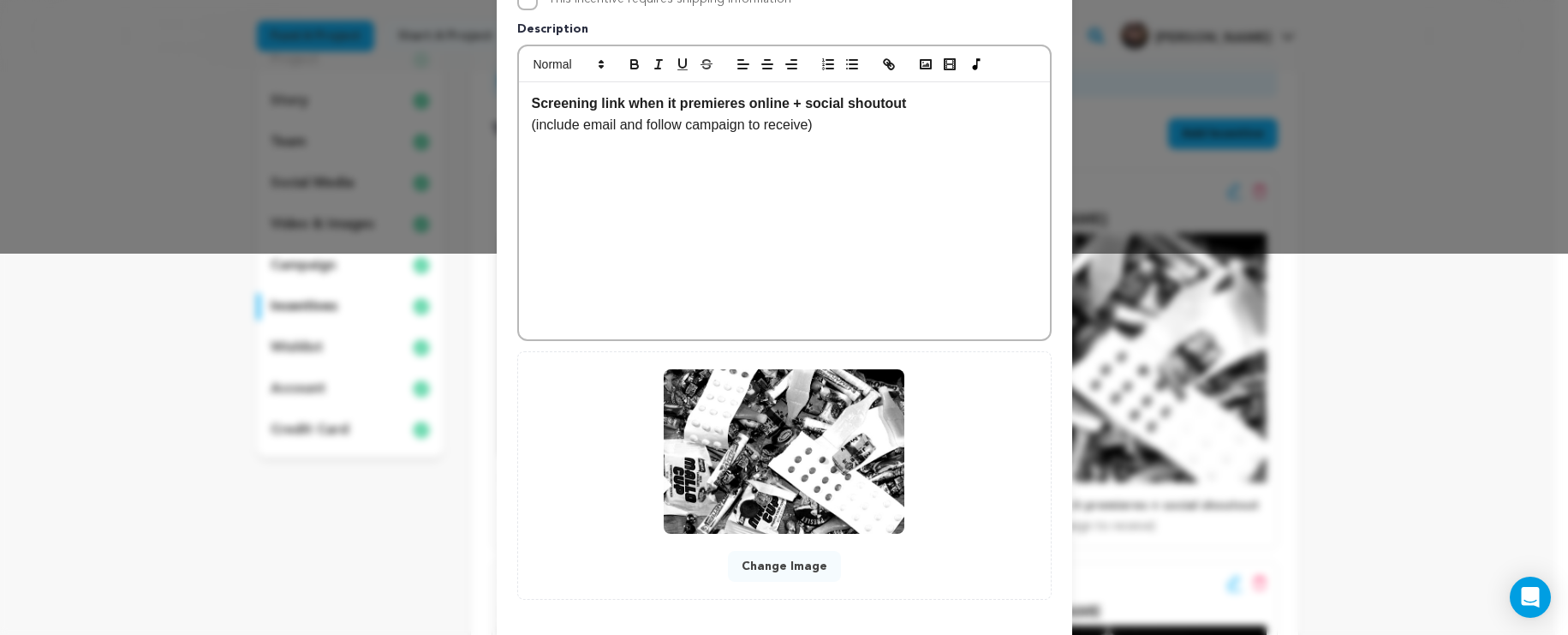
scroll to position [460, 0]
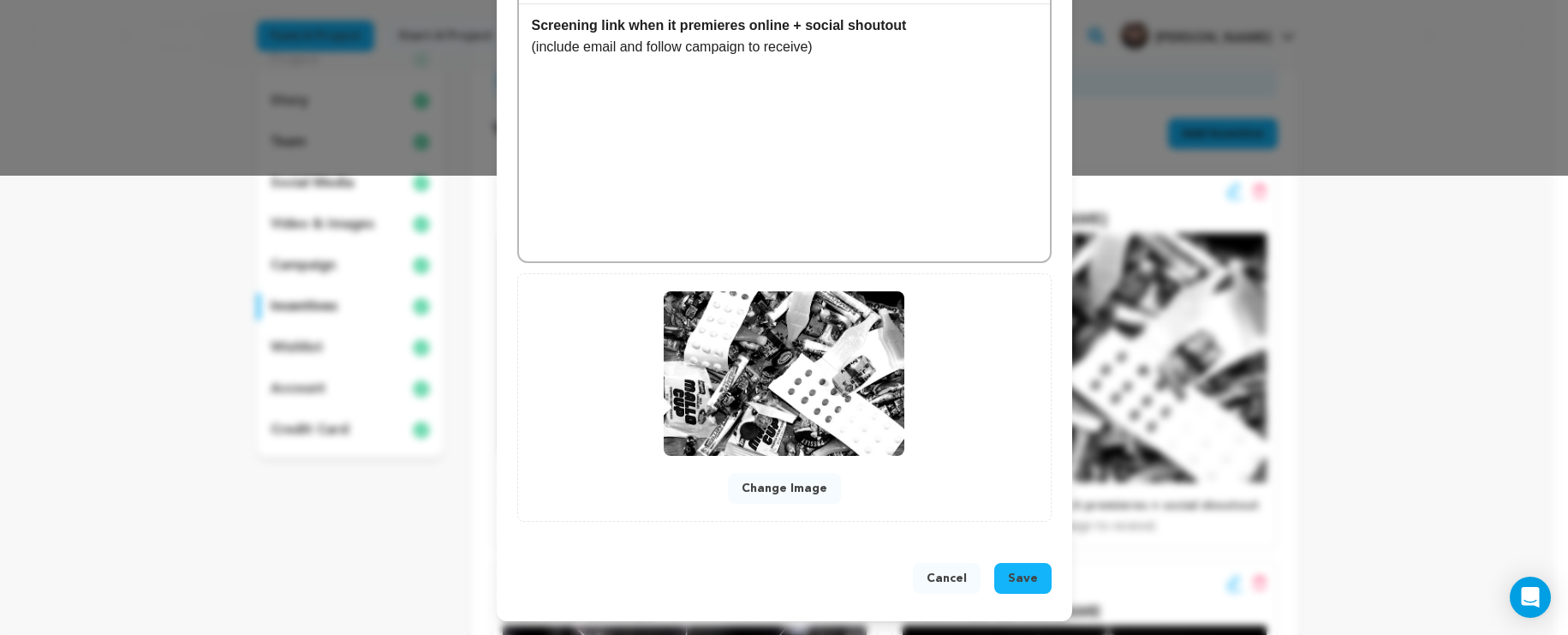
click at [1002, 577] on button "Save" at bounding box center [1023, 578] width 57 height 31
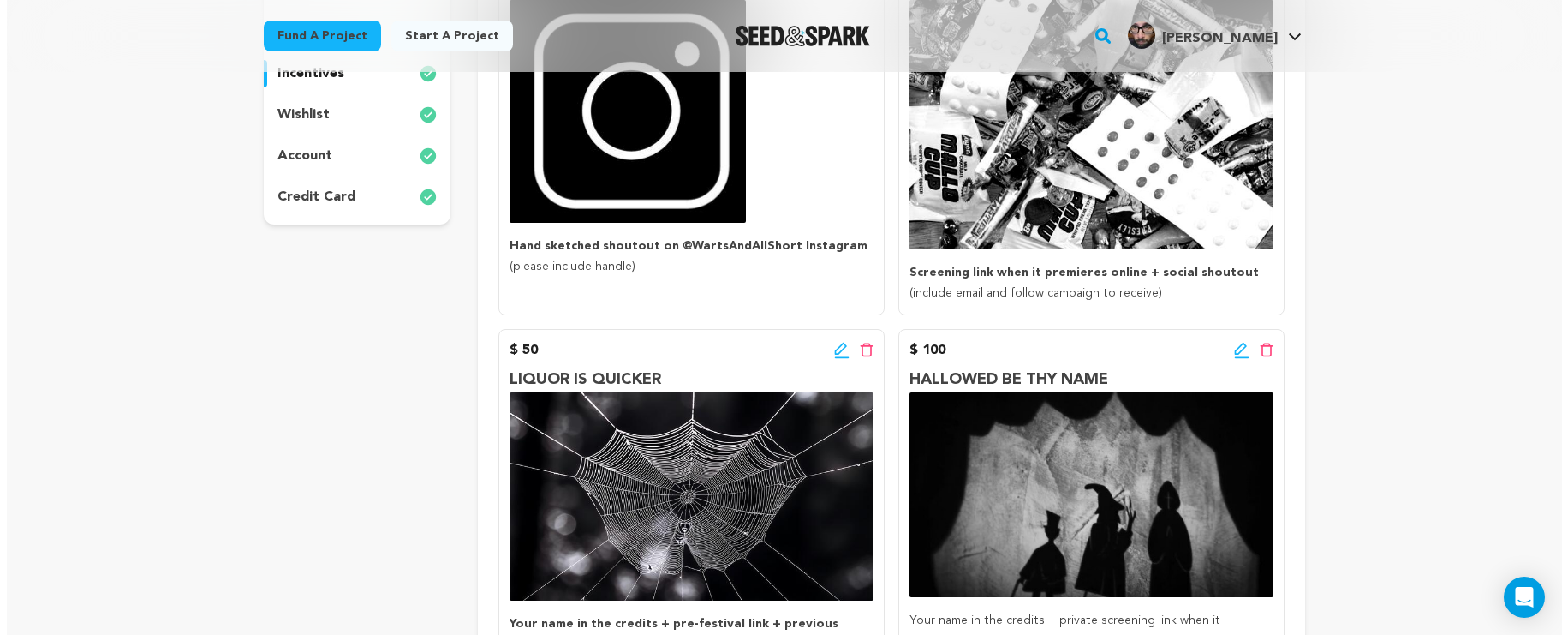
scroll to position [515, 0]
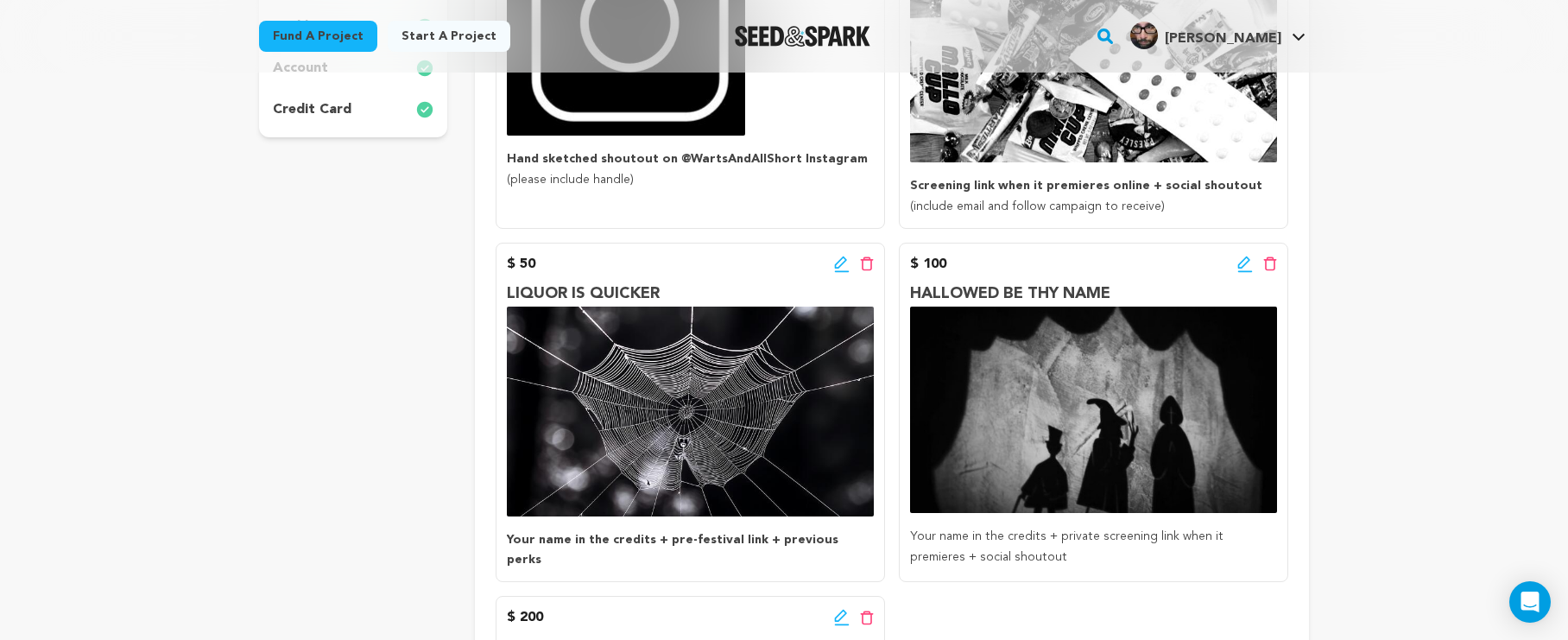
click at [1244, 261] on icon at bounding box center [1245, 264] width 16 height 18
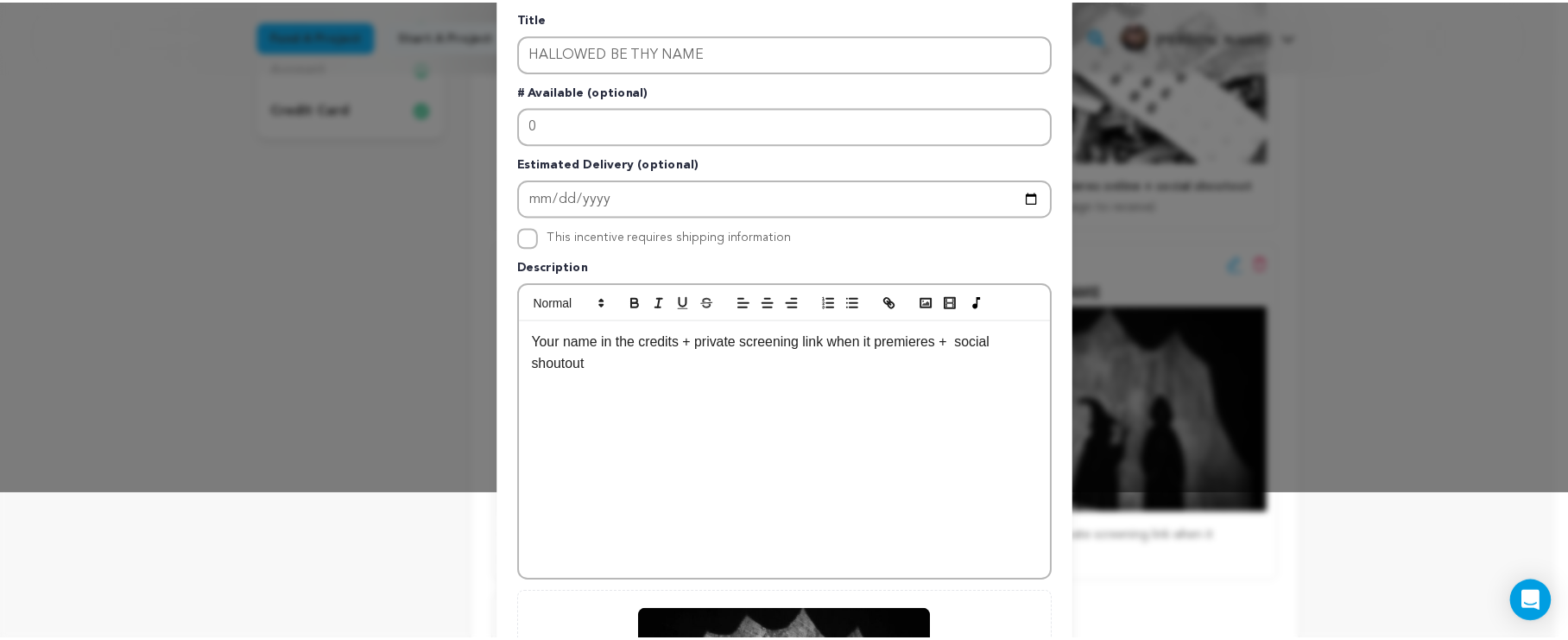
scroll to position [0, 0]
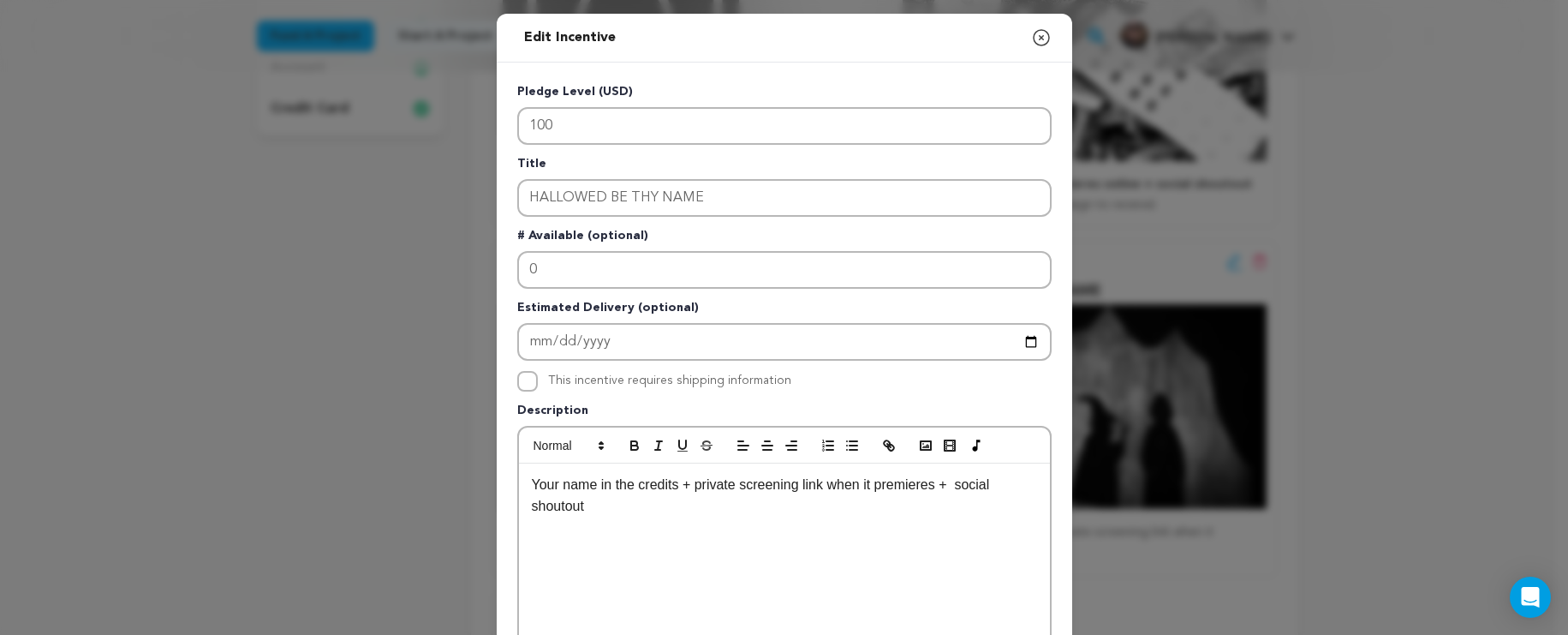
click at [1042, 37] on icon "button" at bounding box center [1041, 37] width 16 height 16
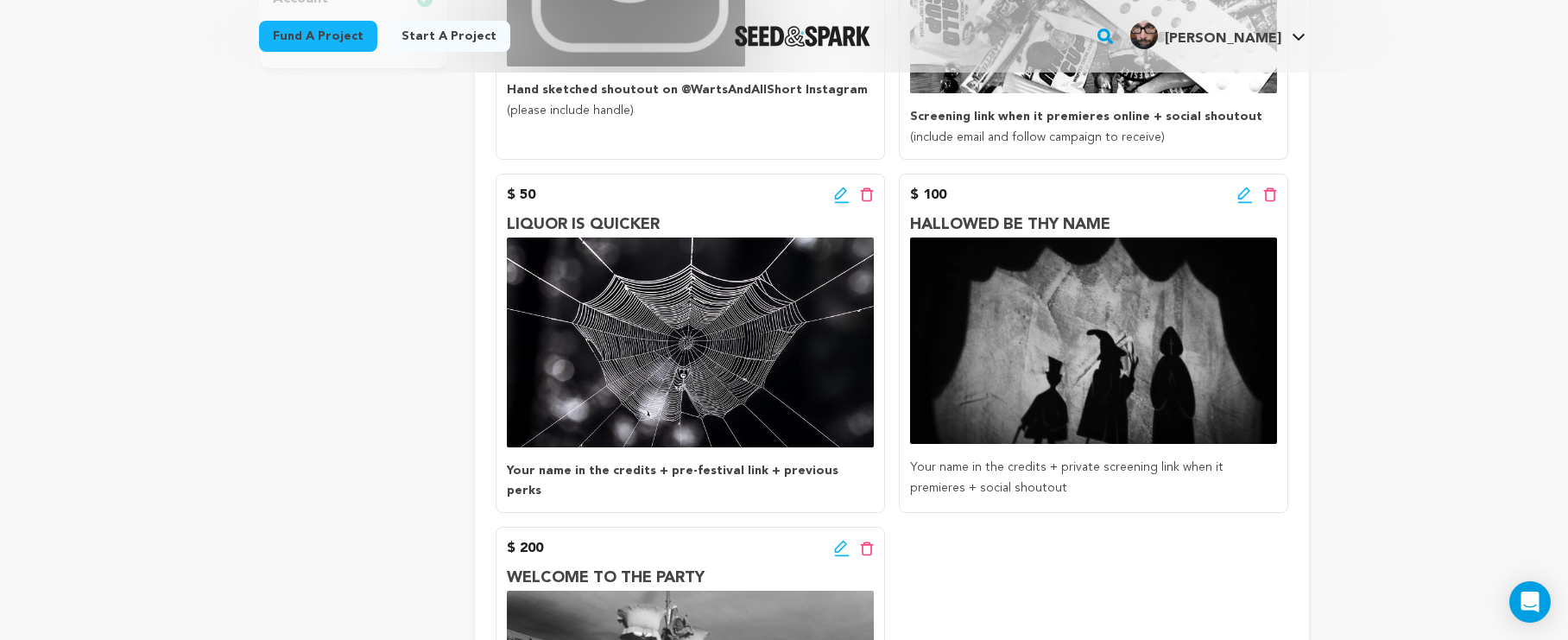
scroll to position [565, 0]
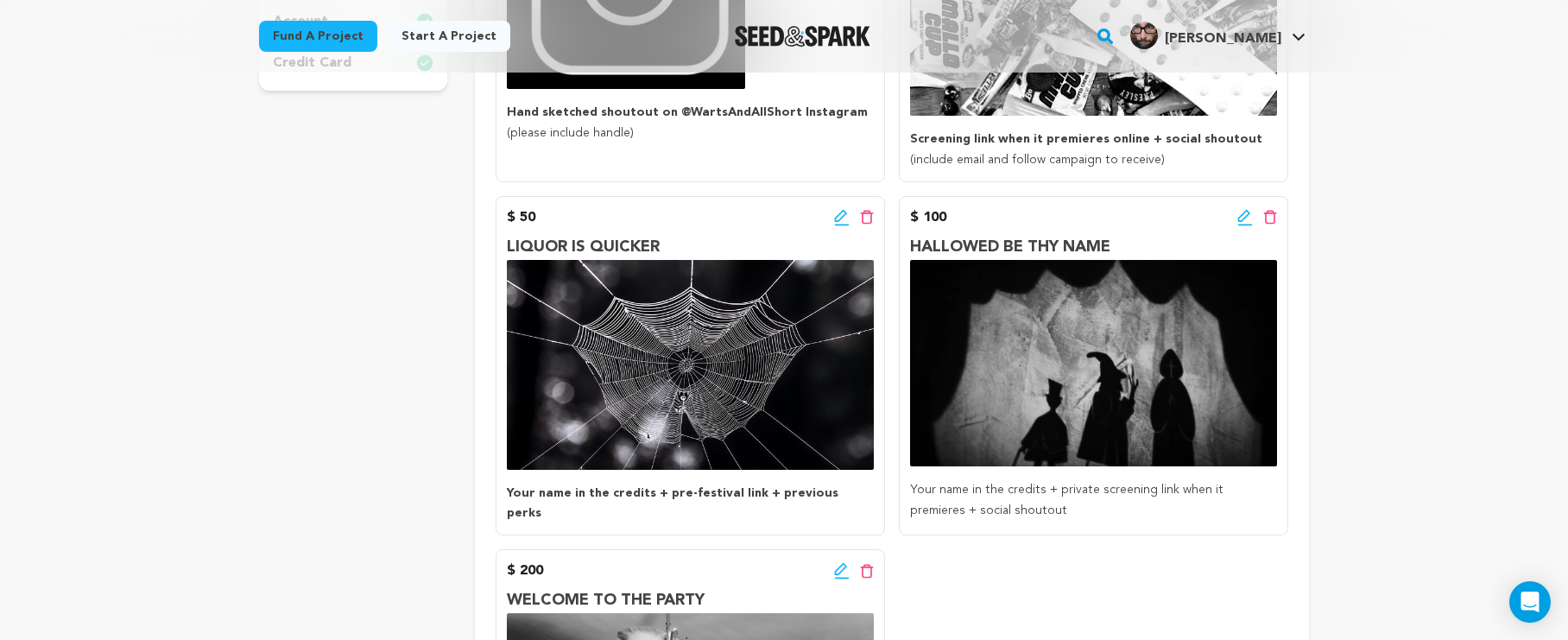
click at [1241, 214] on icon at bounding box center [1244, 216] width 12 height 12
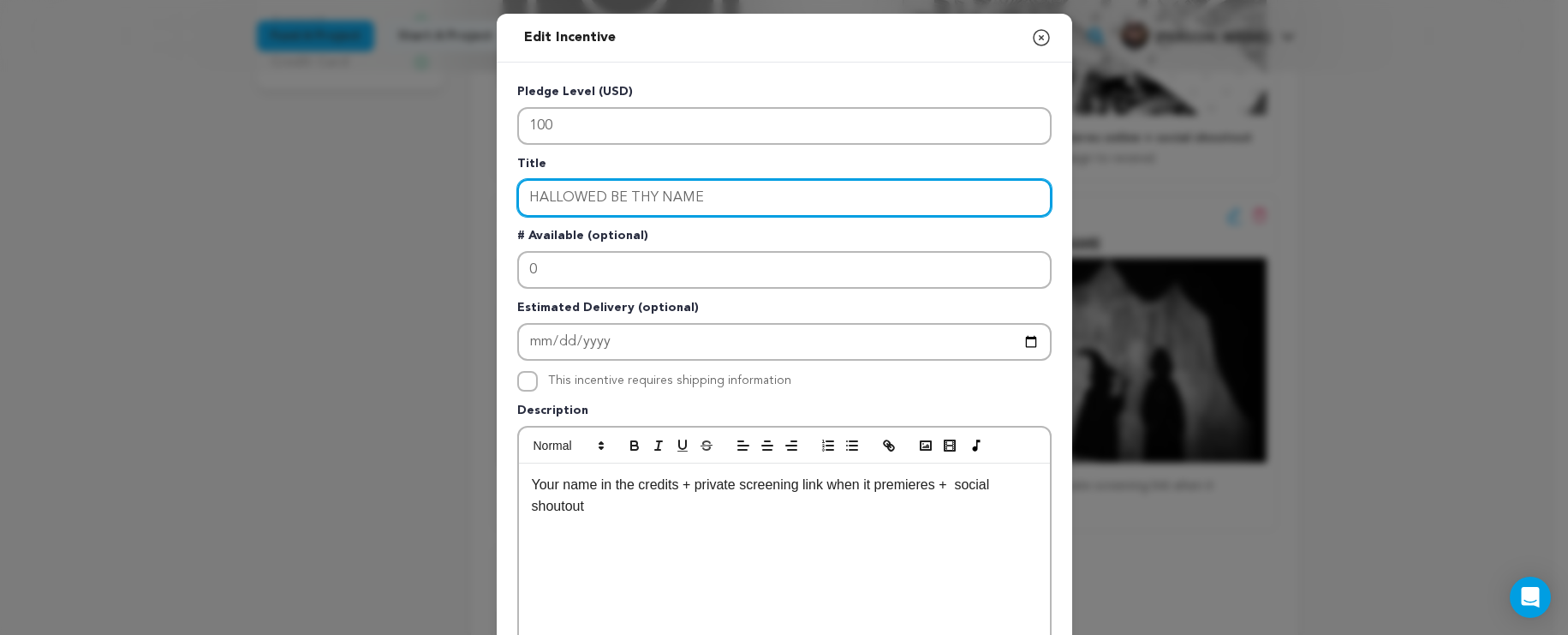
drag, startPoint x: 994, startPoint y: 206, endPoint x: 402, endPoint y: 181, distance: 592.5
click at [402, 181] on div "Edit Incentive Close modal Pledge Level (USD) 100 Title HALLOWED BE THY NAME # …" at bounding box center [784, 547] width 1568 height 1094
type input "DEM BONES"
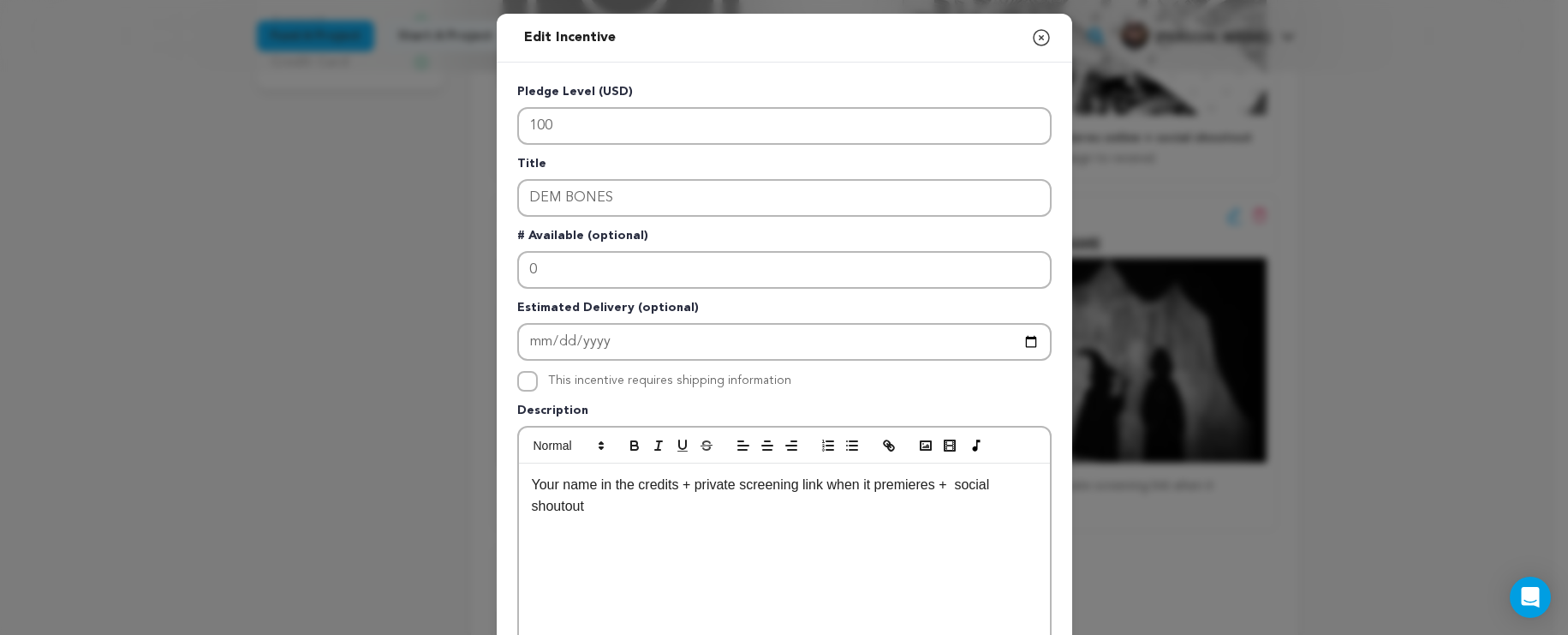
click at [528, 380] on input "This incentive requires shipping information" at bounding box center [528, 381] width 20 height 20
checkbox input "true"
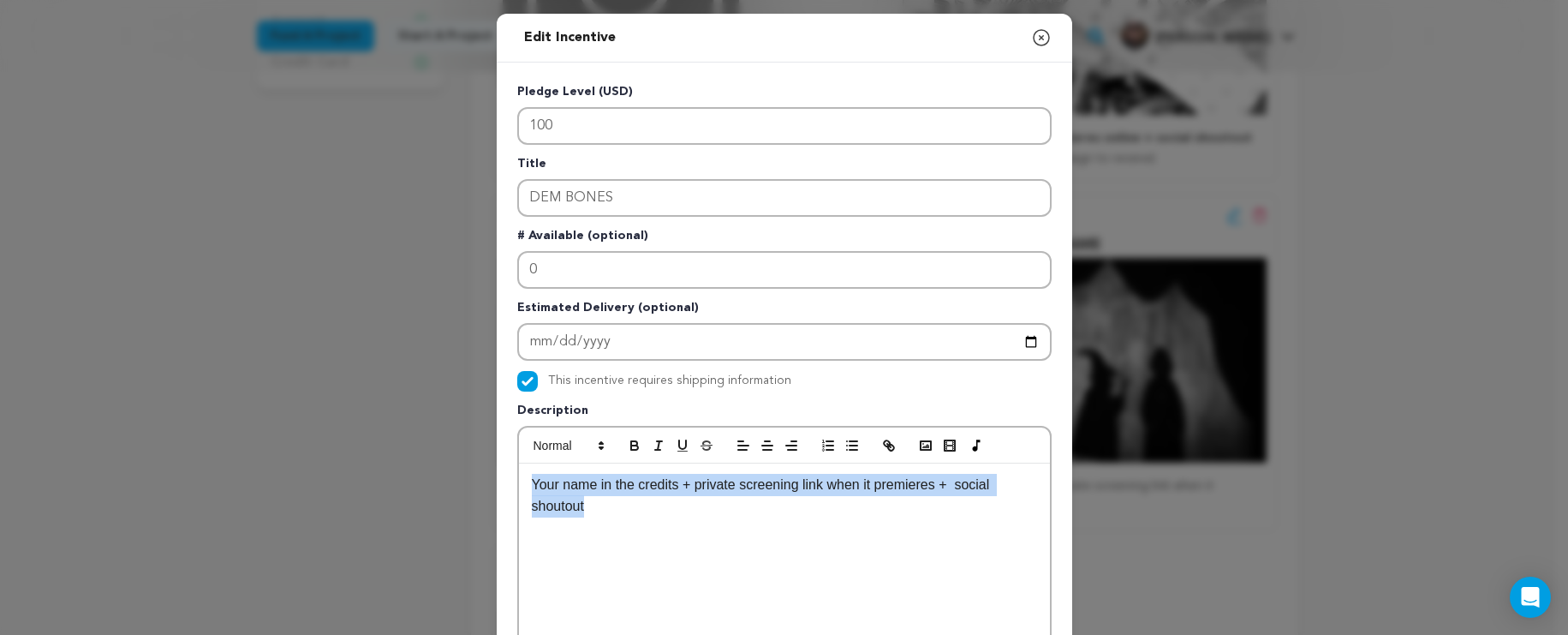
drag, startPoint x: 636, startPoint y: 508, endPoint x: 504, endPoint y: 485, distance: 134.0
click at [504, 485] on div "Pledge Level (USD) 100 Title DEM BONES # Available (optional) 0 Estimated Deliv…" at bounding box center [785, 532] width 576 height 939
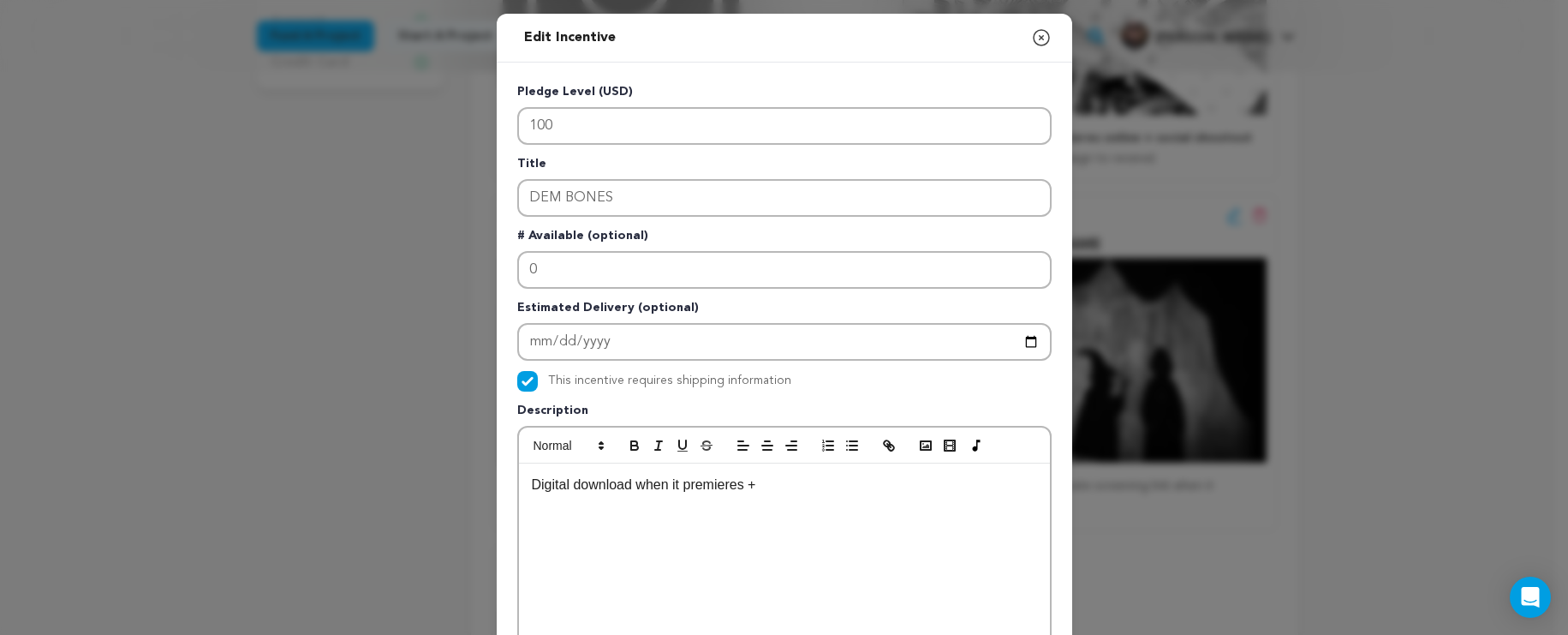
click at [1035, 35] on icon "button" at bounding box center [1041, 38] width 20 height 20
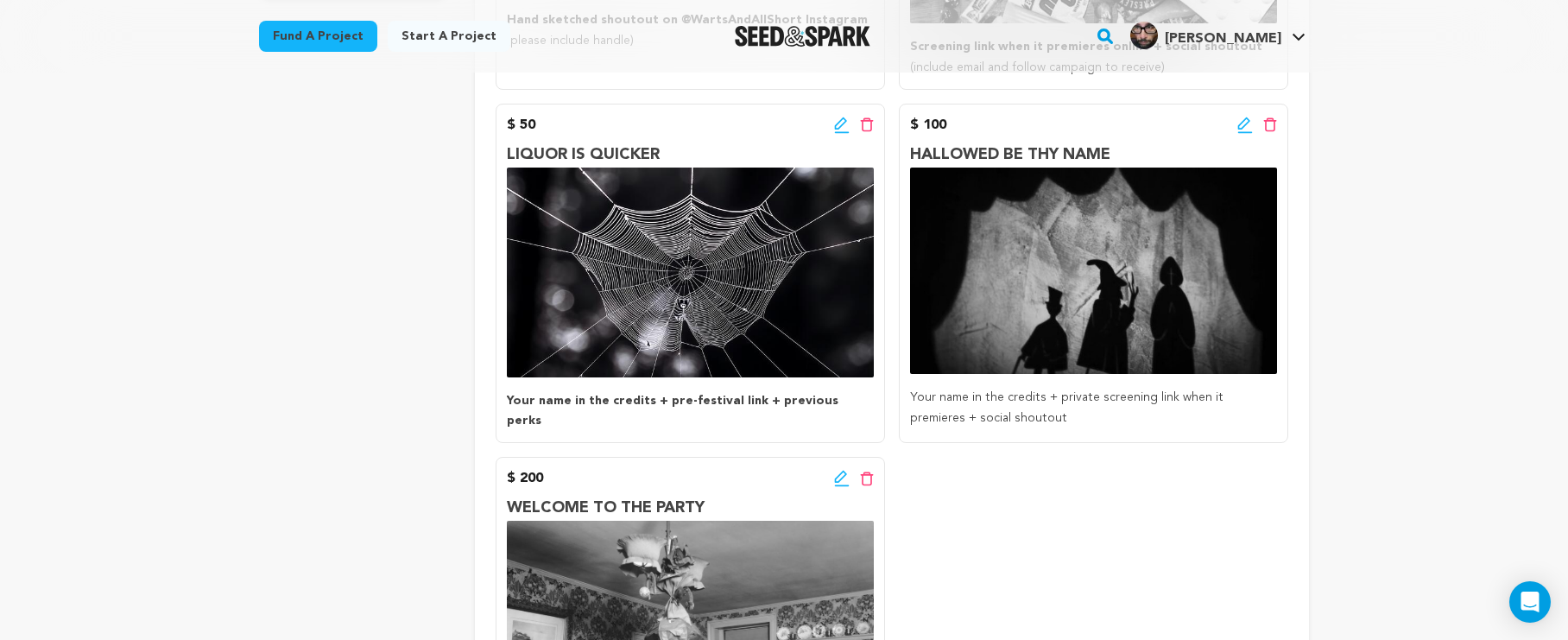
scroll to position [770, 0]
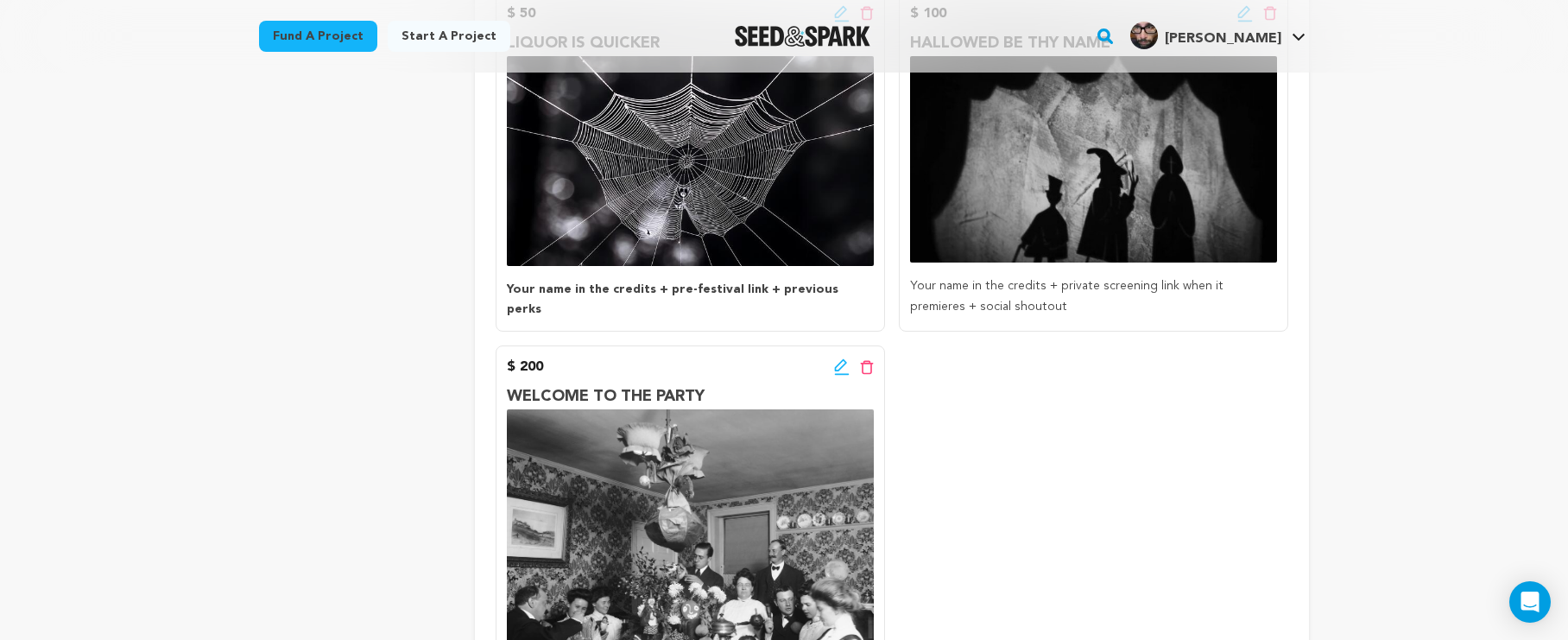
click at [843, 359] on icon at bounding box center [840, 365] width 12 height 12
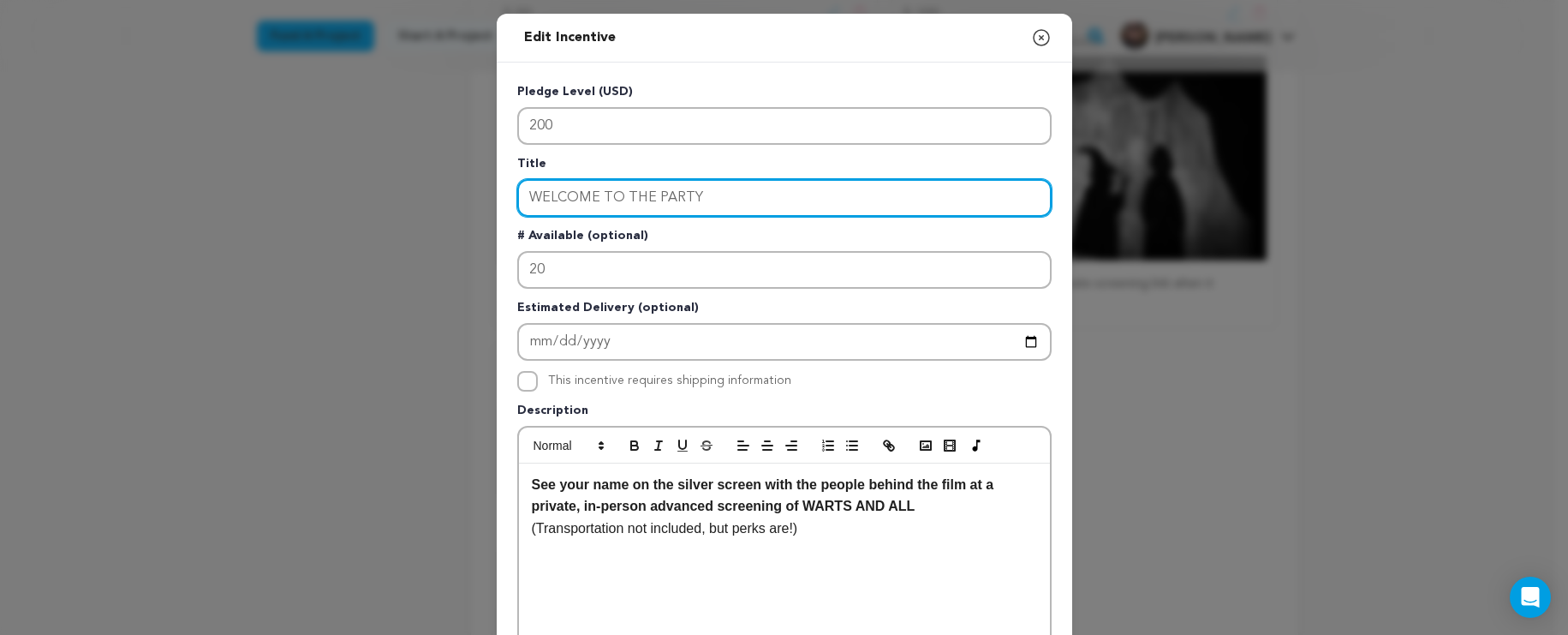
drag, startPoint x: 775, startPoint y: 195, endPoint x: 480, endPoint y: 185, distance: 295.2
click at [480, 185] on div "Edit Incentive Close modal Pledge Level (USD) 200 Title WELCOME TO THE PARTY # …" at bounding box center [784, 547] width 1568 height 1094
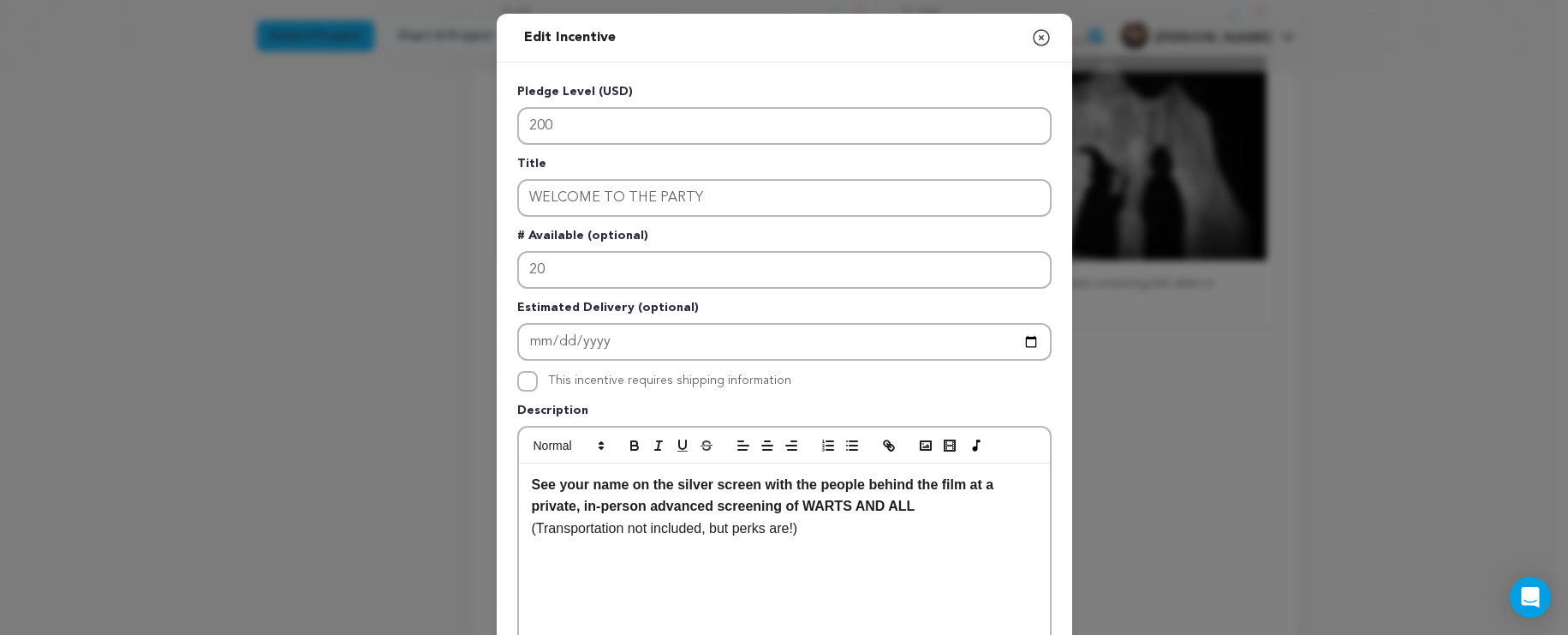
click at [1038, 44] on icon "button" at bounding box center [1041, 38] width 20 height 20
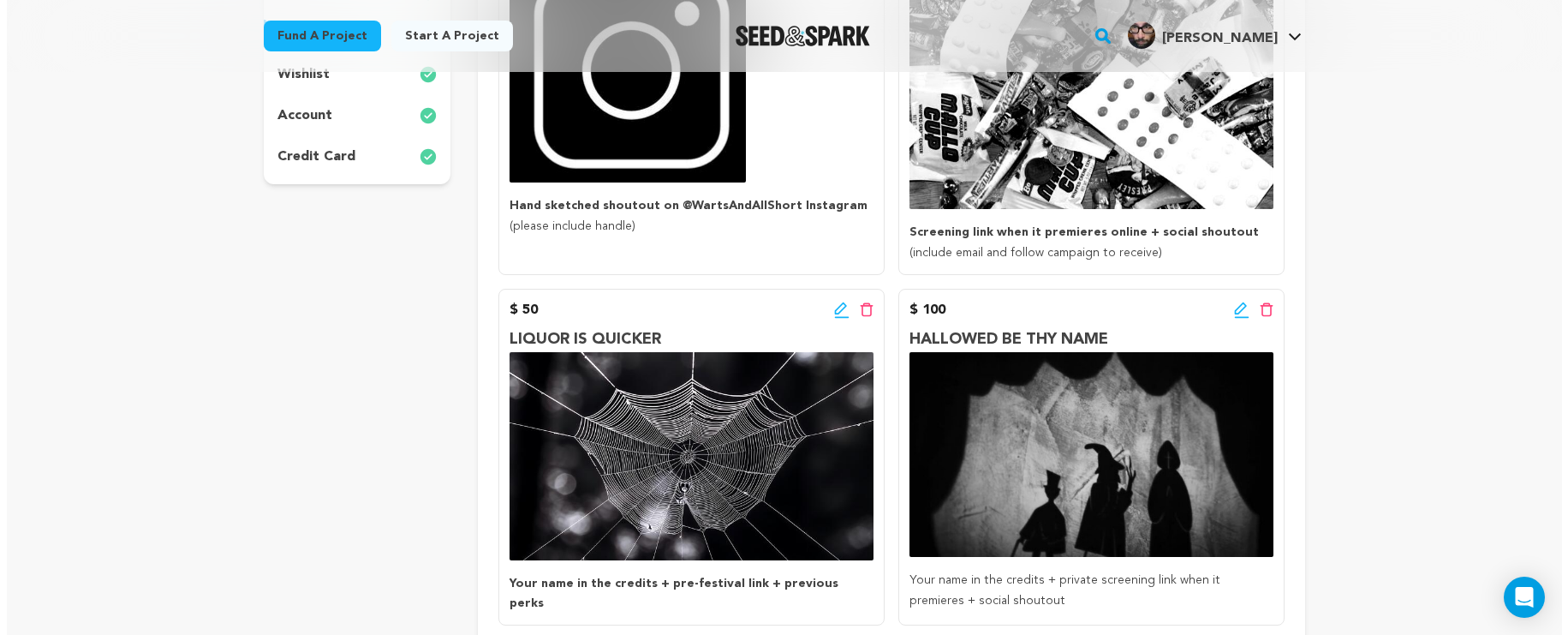
scroll to position [166, 0]
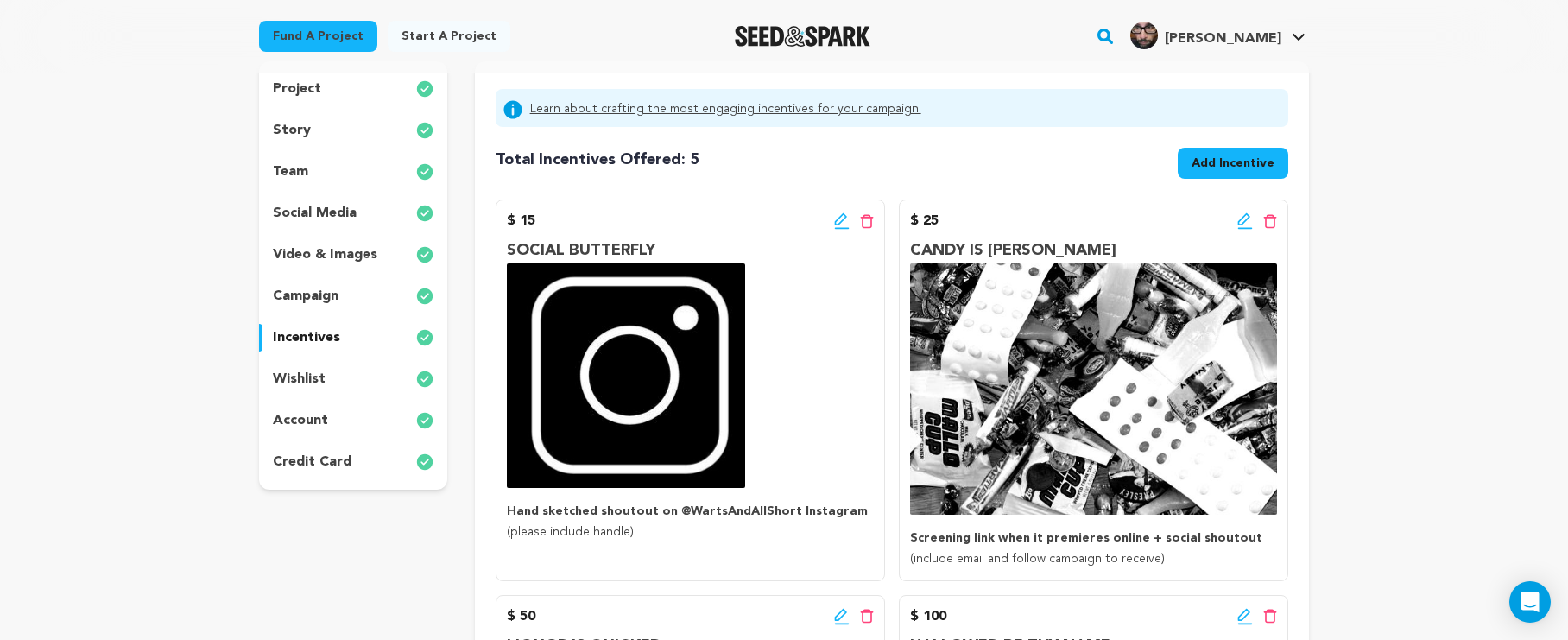
click at [839, 221] on icon at bounding box center [842, 221] width 16 height 18
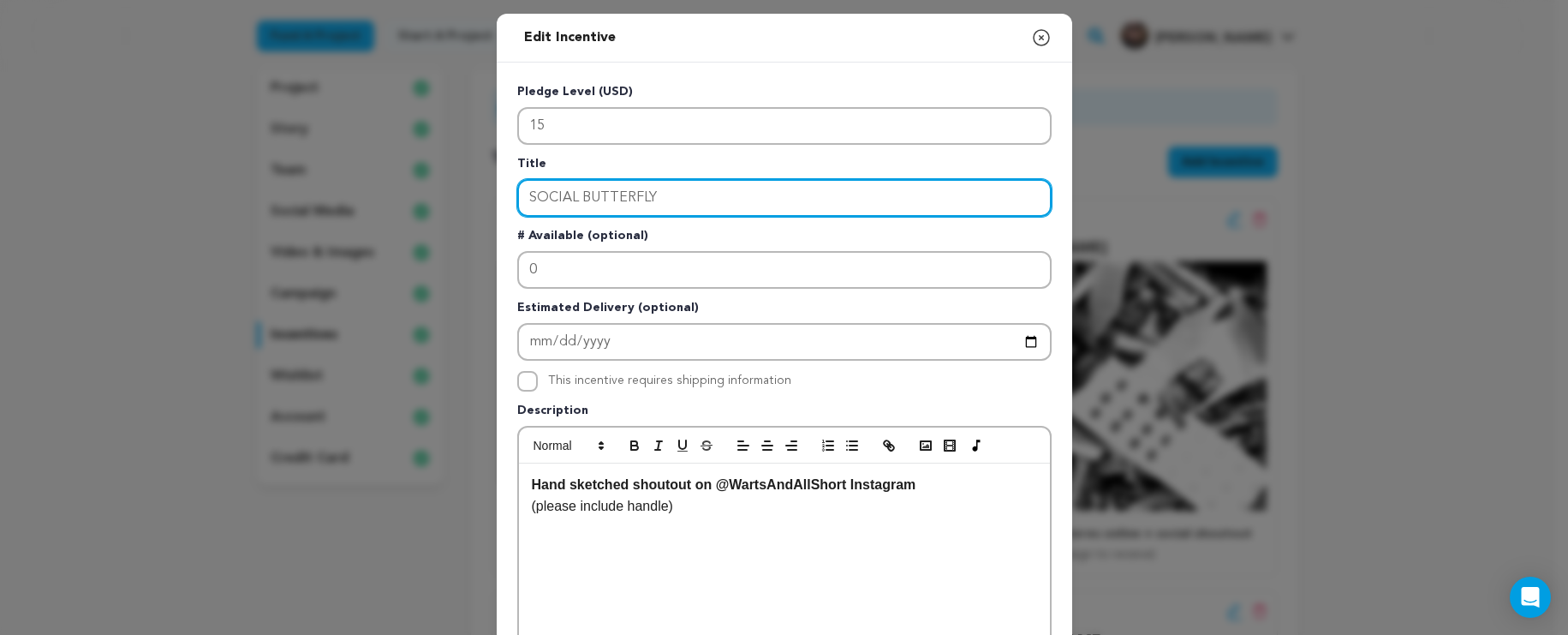
drag, startPoint x: 740, startPoint y: 208, endPoint x: 457, endPoint y: 191, distance: 283.5
click at [457, 191] on div "Edit Incentive Close modal Pledge Level (USD) 15 Title SOCIAL BUTTERFLY # Avail…" at bounding box center [784, 547] width 1568 height 1094
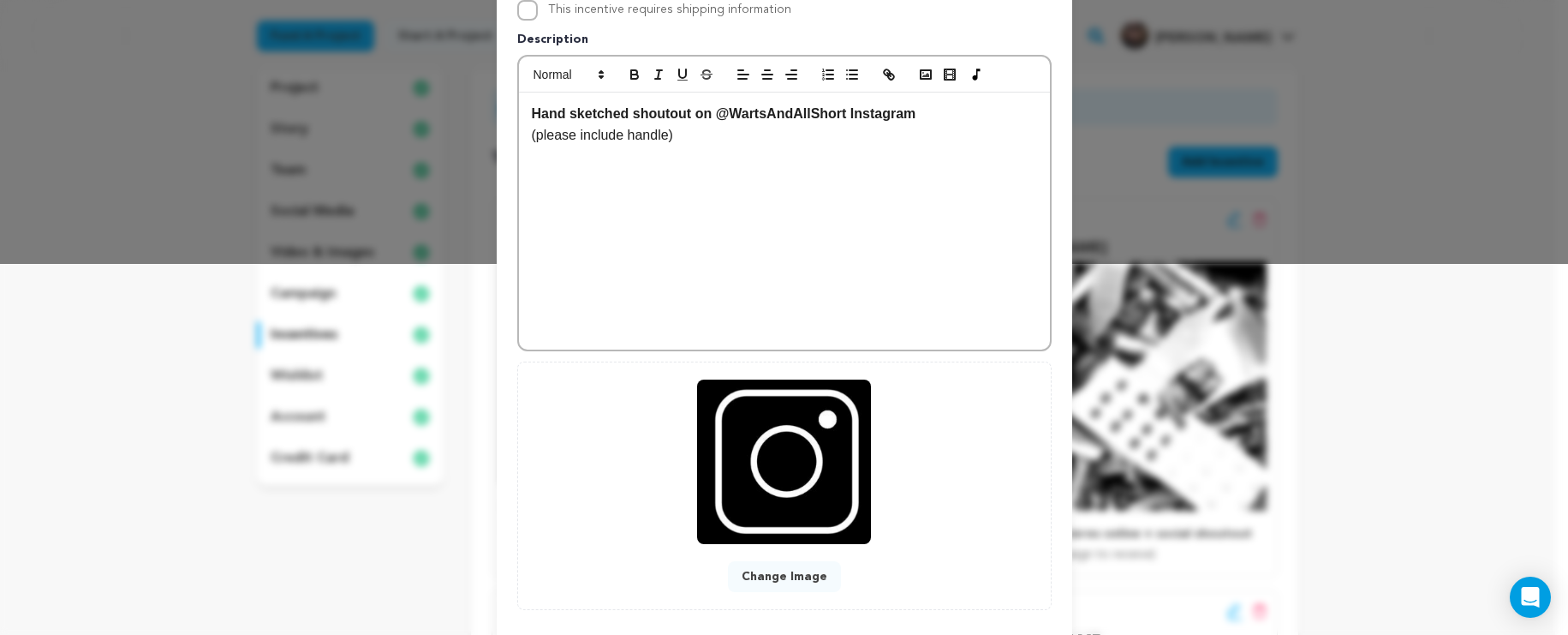
scroll to position [460, 0]
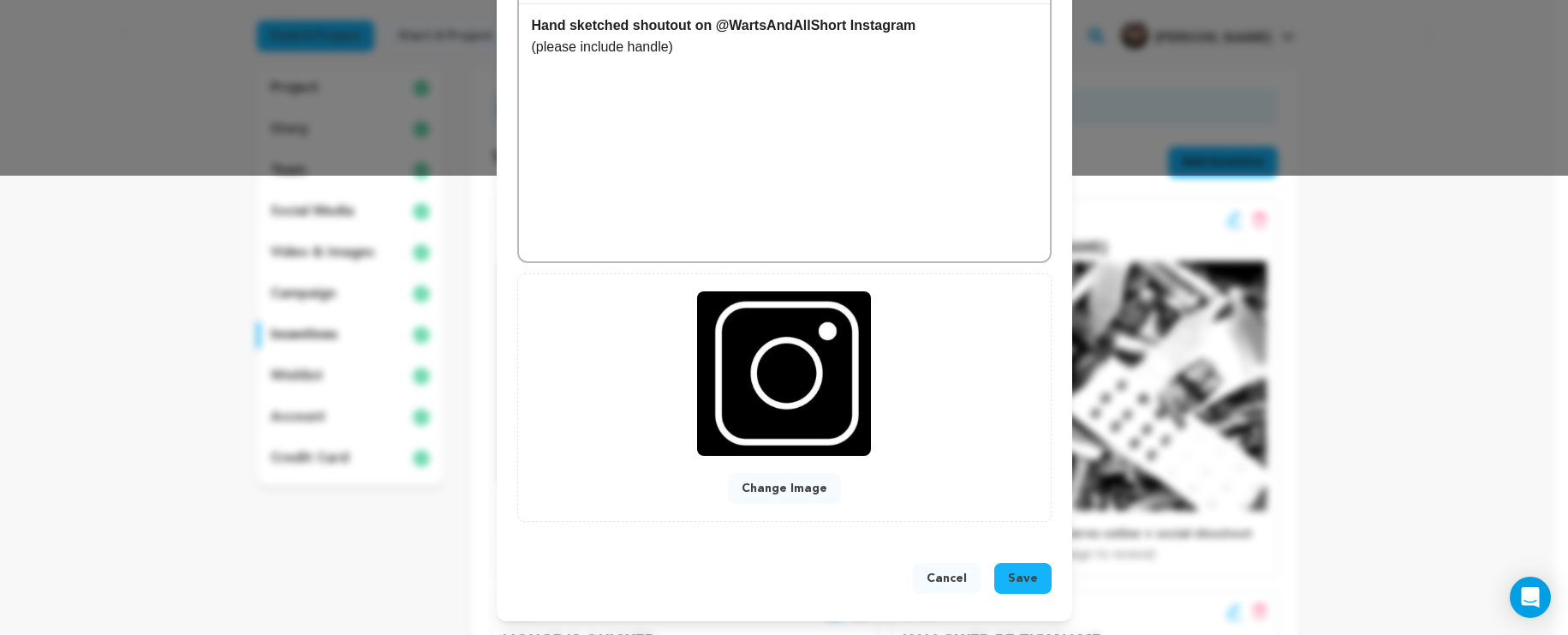
type input "WELCOME TO THE PARTY"
click at [1008, 576] on span "Save" at bounding box center [1023, 578] width 30 height 18
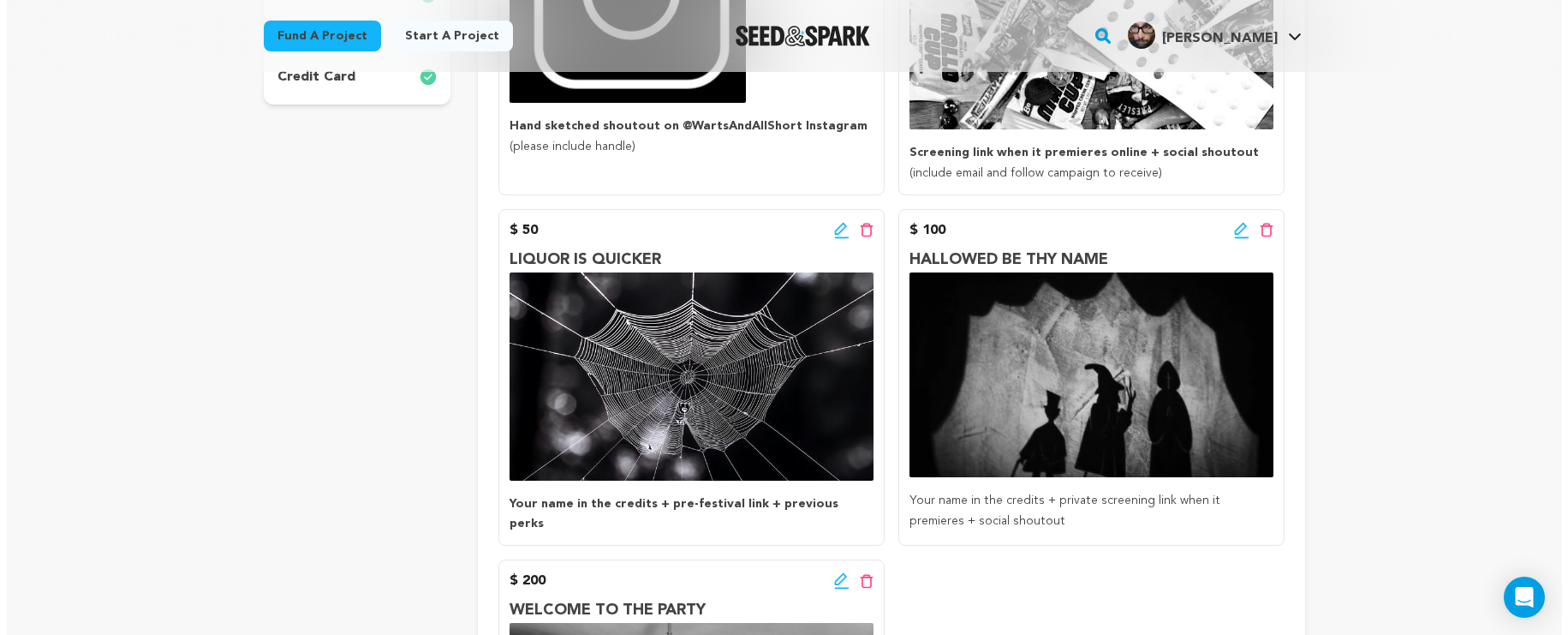
scroll to position [557, 0]
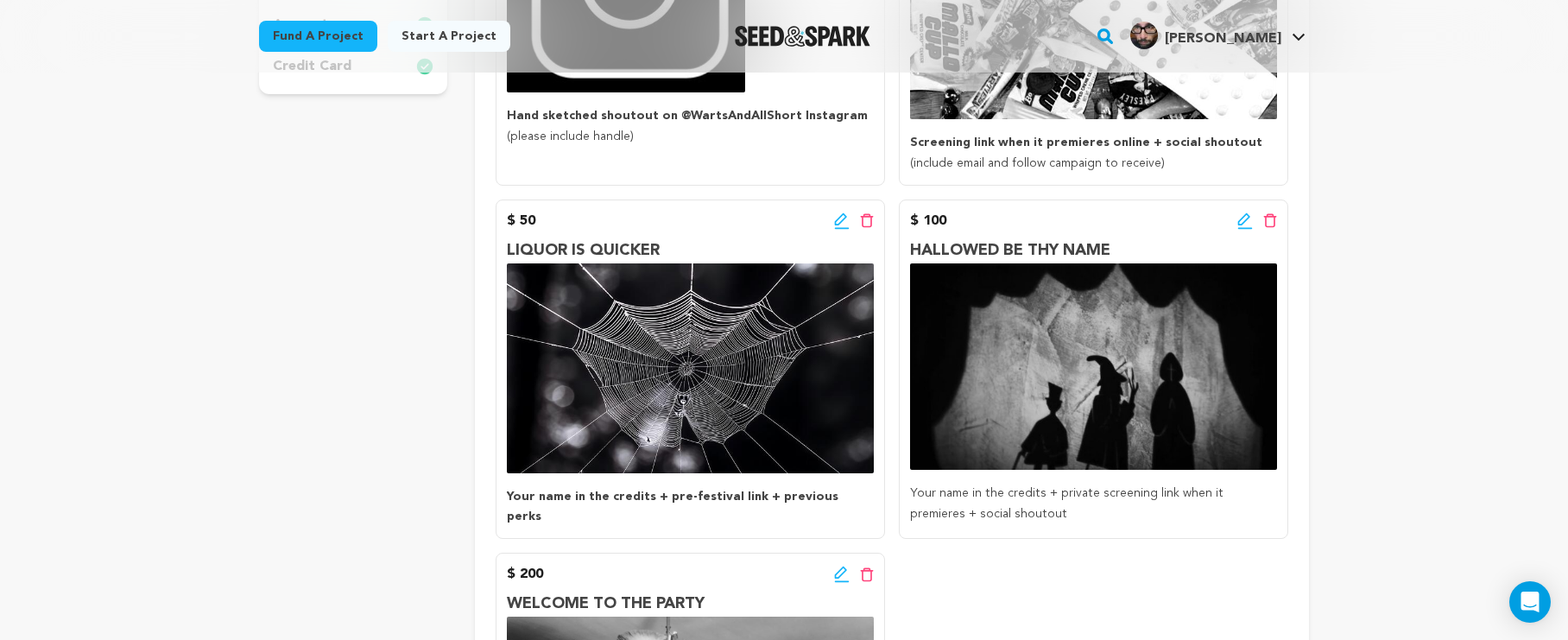
click at [840, 223] on icon at bounding box center [842, 221] width 16 height 18
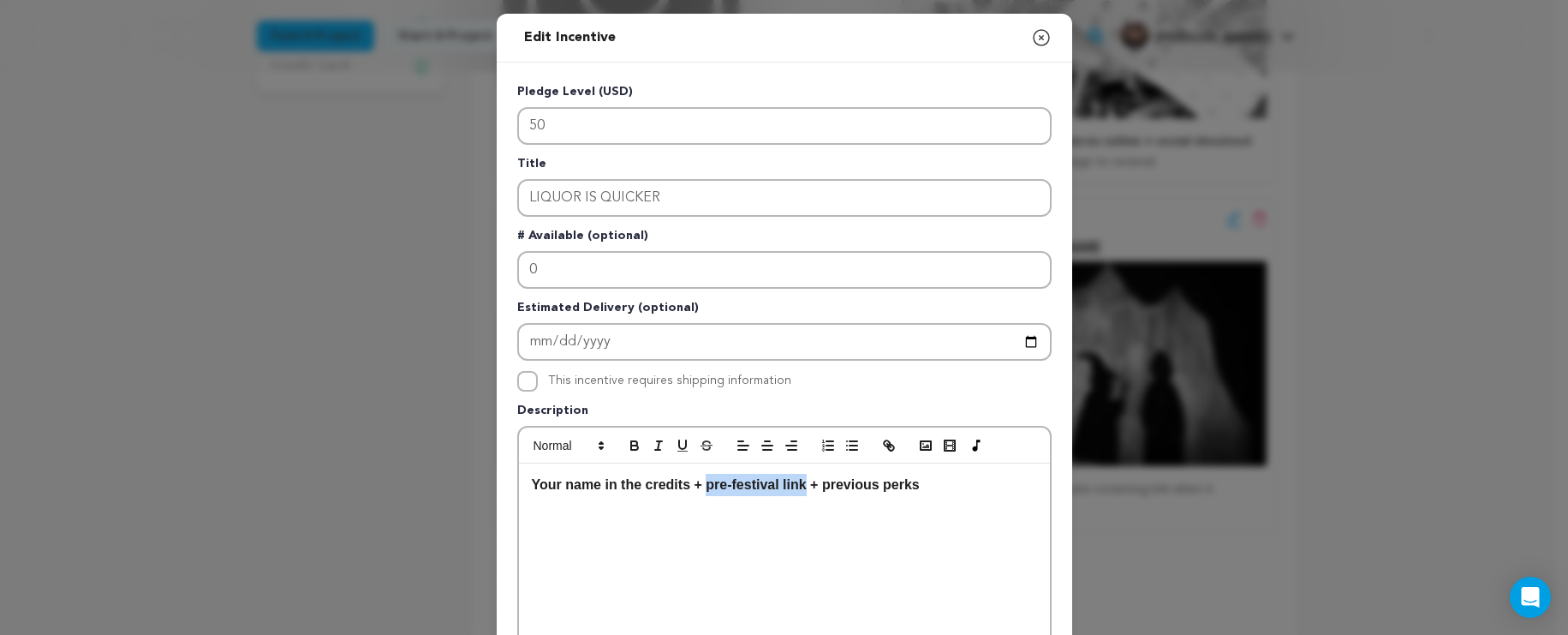
drag, startPoint x: 802, startPoint y: 486, endPoint x: 703, endPoint y: 492, distance: 99.2
click at [703, 492] on strong "+ pre-festival link + previous perks" at bounding box center [806, 484] width 225 height 15
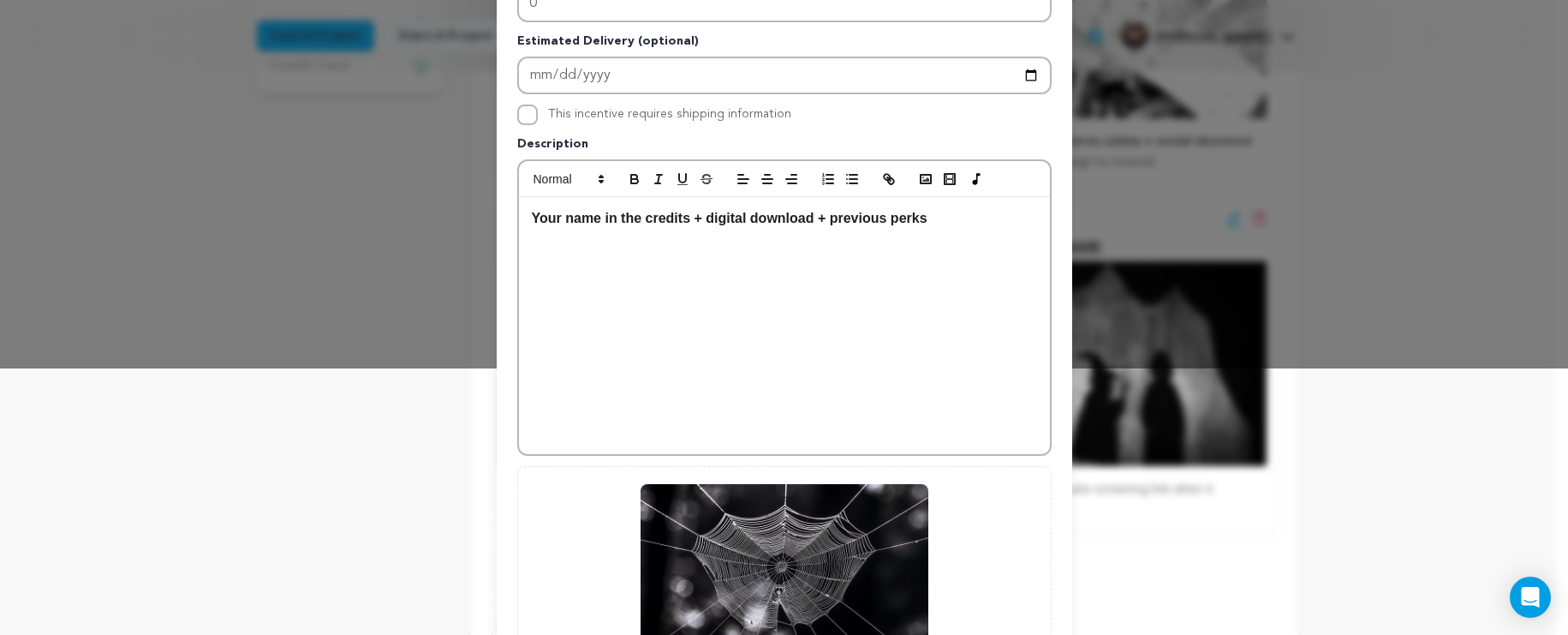
scroll to position [460, 0]
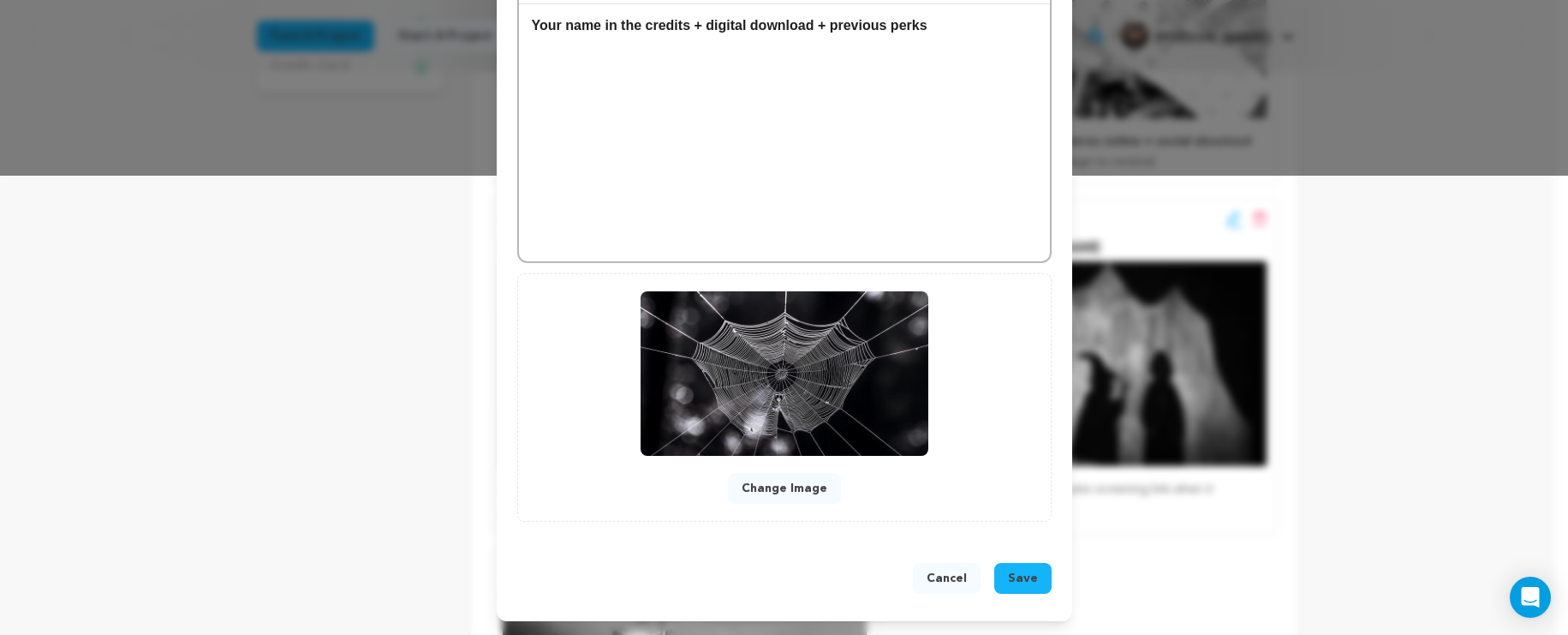
click at [1028, 579] on span "Save" at bounding box center [1023, 578] width 30 height 18
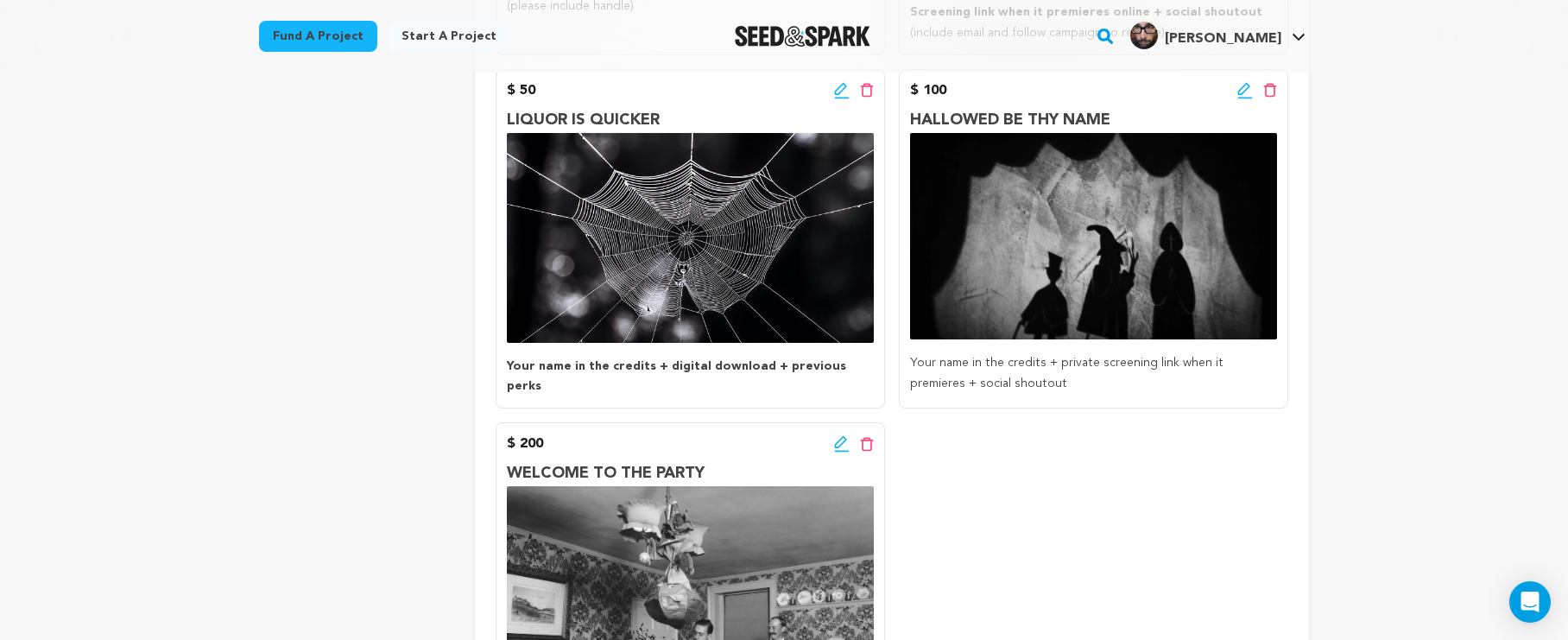
scroll to position [642, 0]
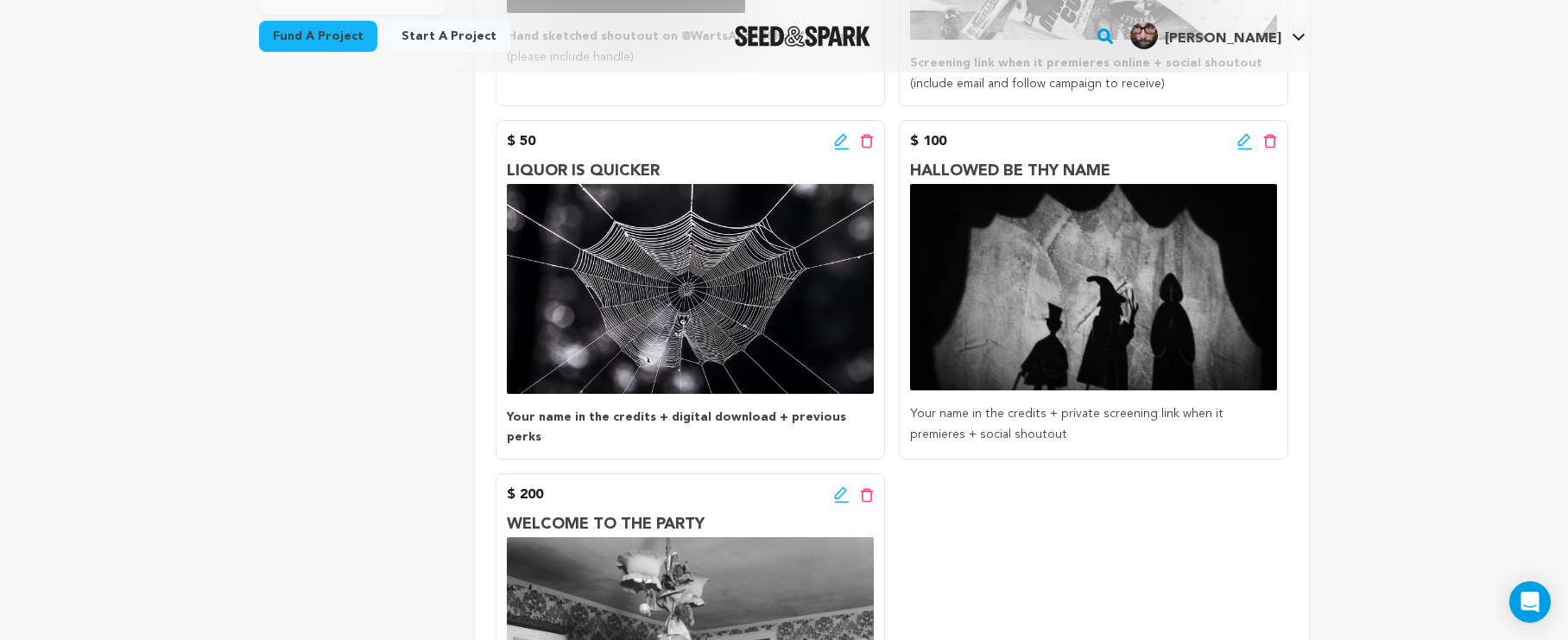
click at [1248, 142] on icon at bounding box center [1245, 142] width 16 height 18
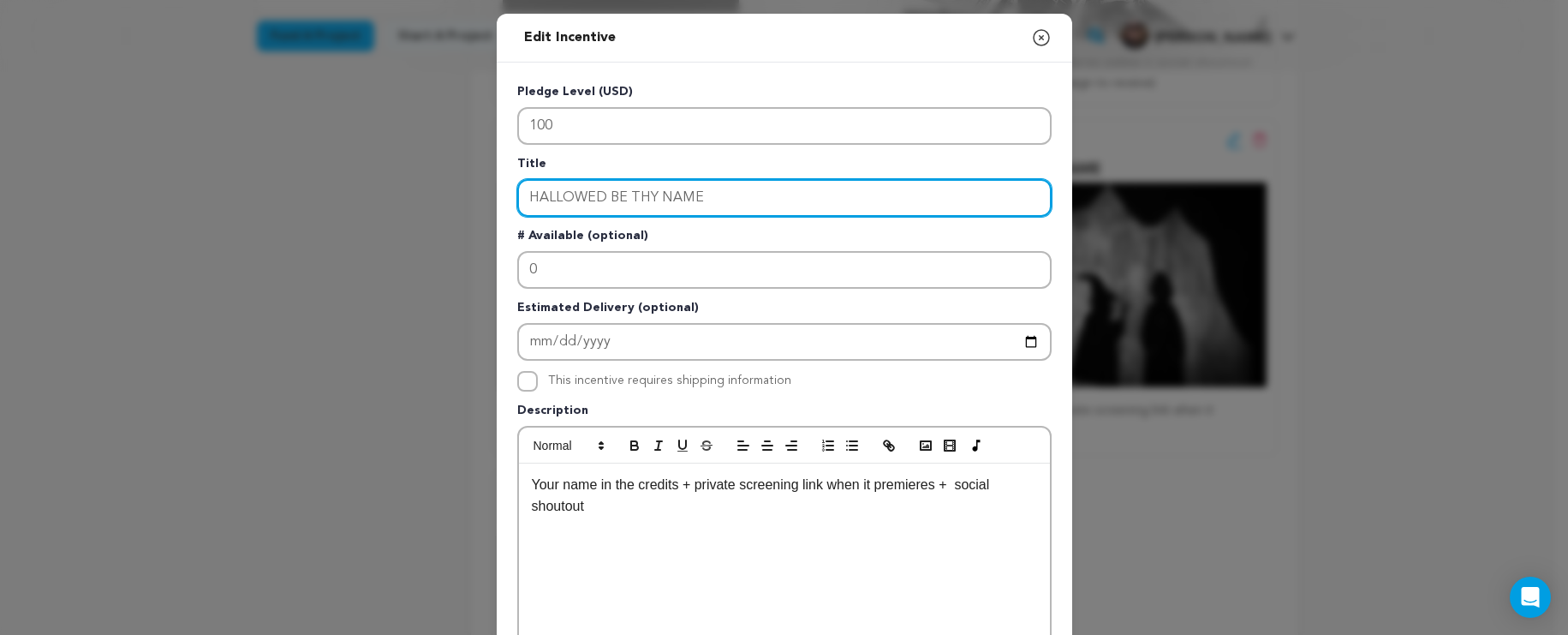
drag, startPoint x: 792, startPoint y: 193, endPoint x: 529, endPoint y: 174, distance: 263.7
click at [529, 174] on div "Title HALLOWED BE THY NAME" at bounding box center [784, 185] width 534 height 62
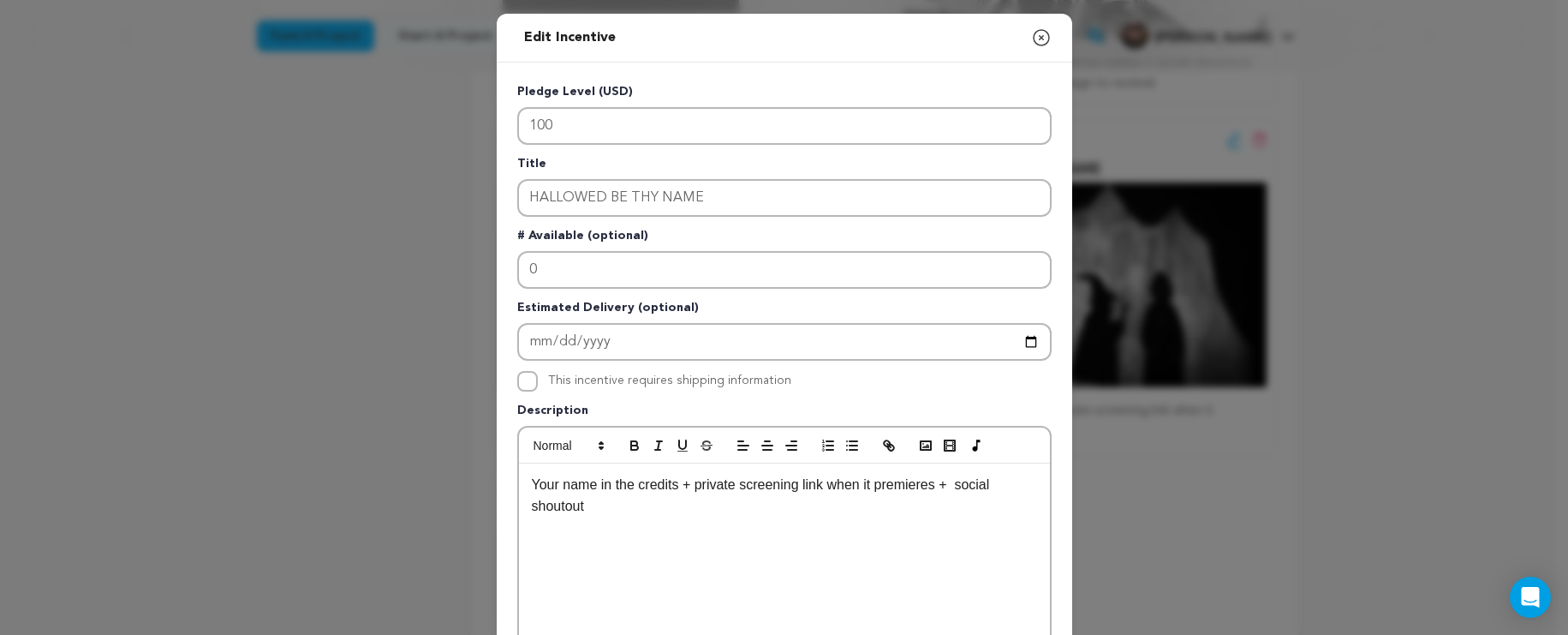
click at [1039, 44] on icon "button" at bounding box center [1041, 37] width 16 height 16
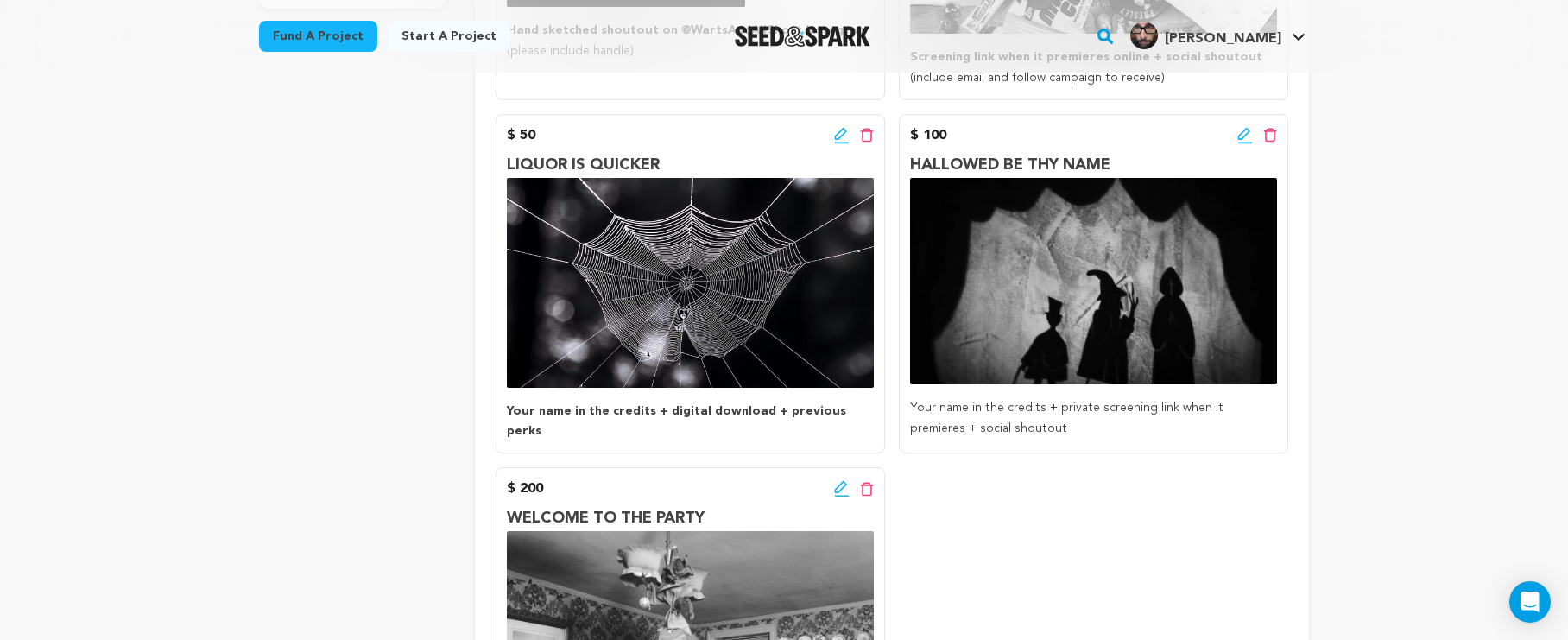
scroll to position [659, 0]
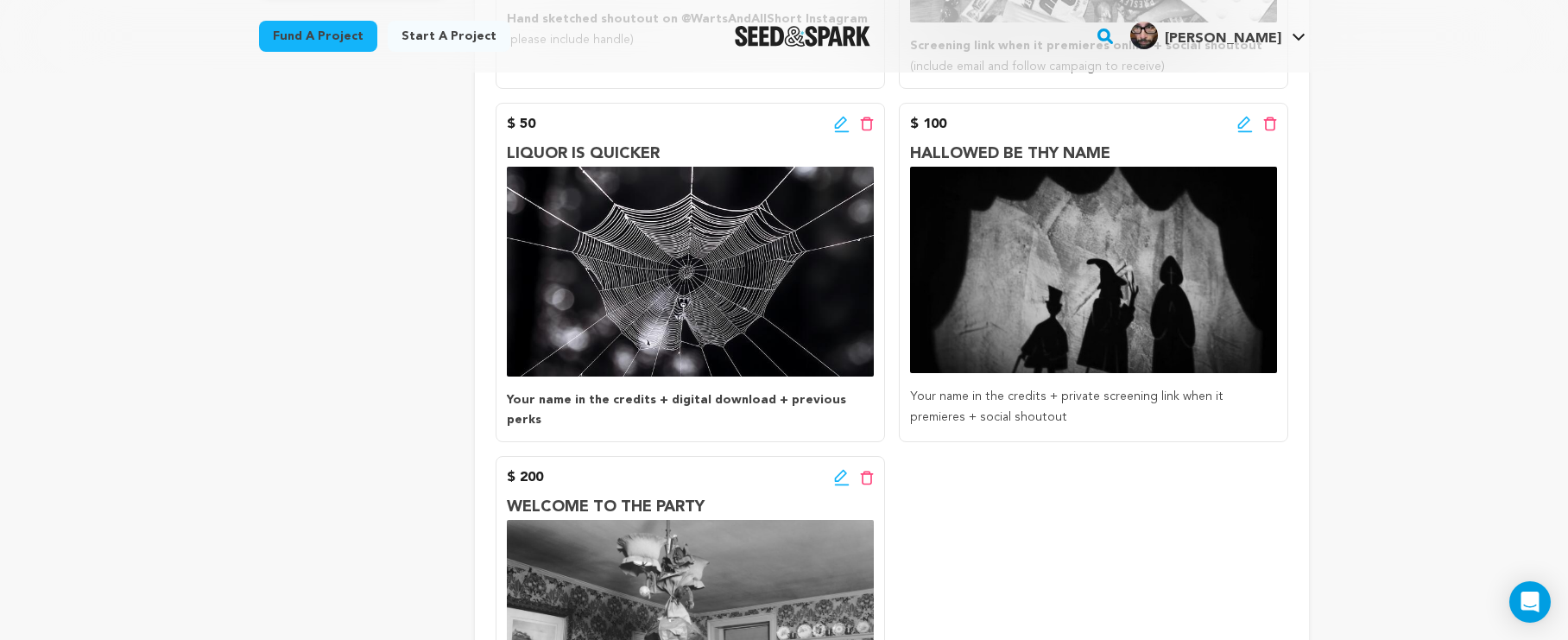
click at [1242, 122] on icon at bounding box center [1245, 124] width 16 height 18
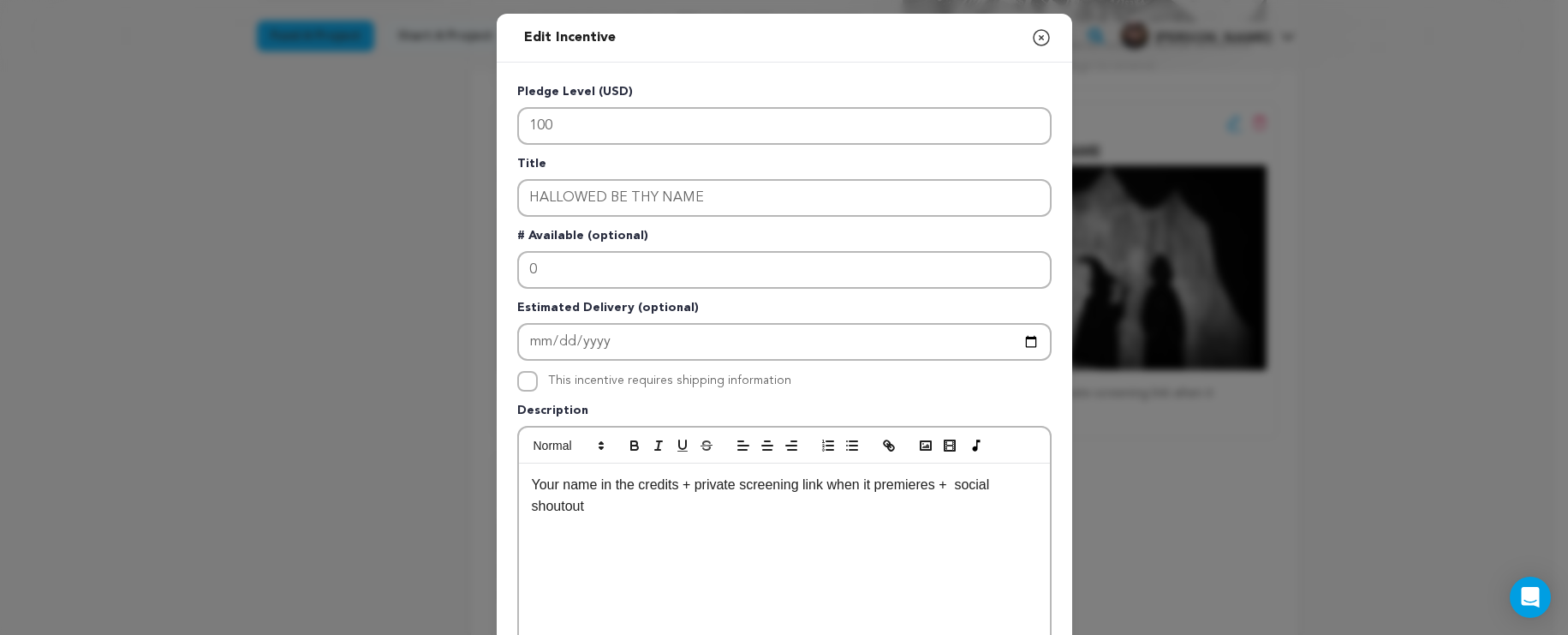
click at [1031, 36] on icon "button" at bounding box center [1041, 38] width 20 height 20
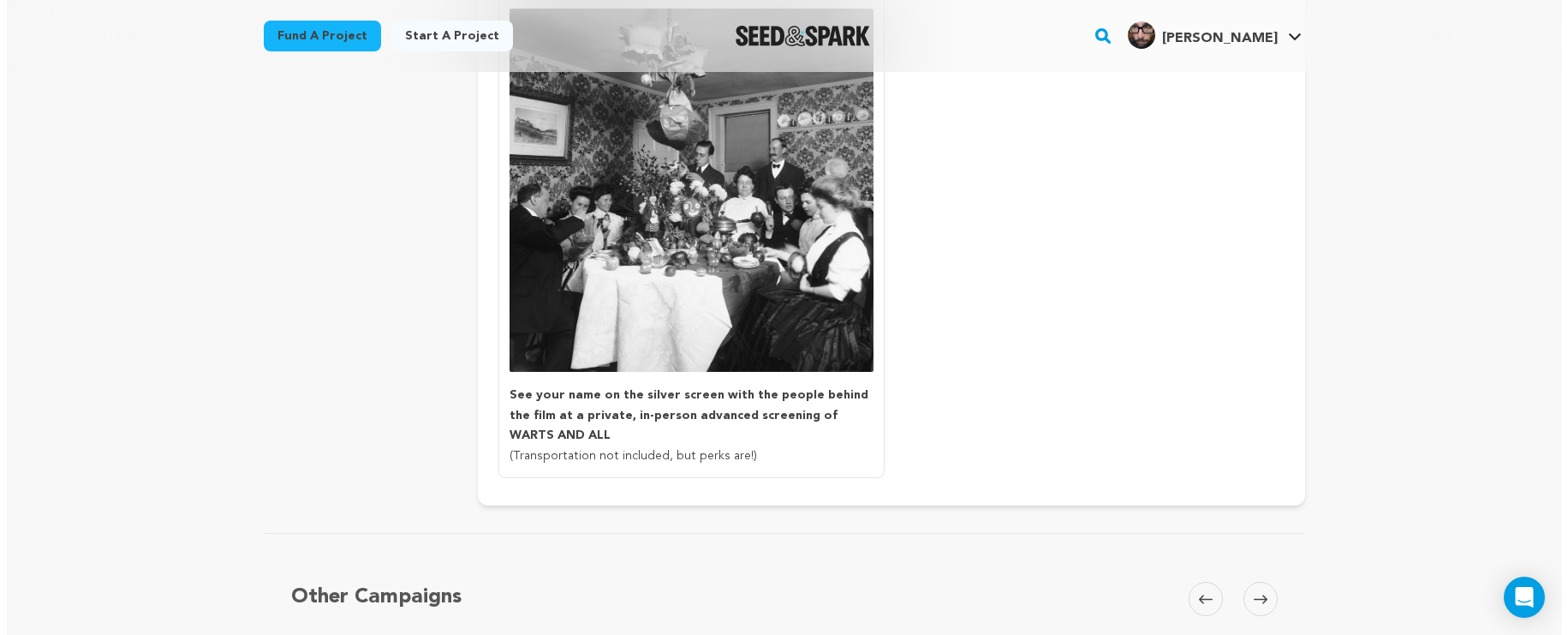
scroll to position [974, 0]
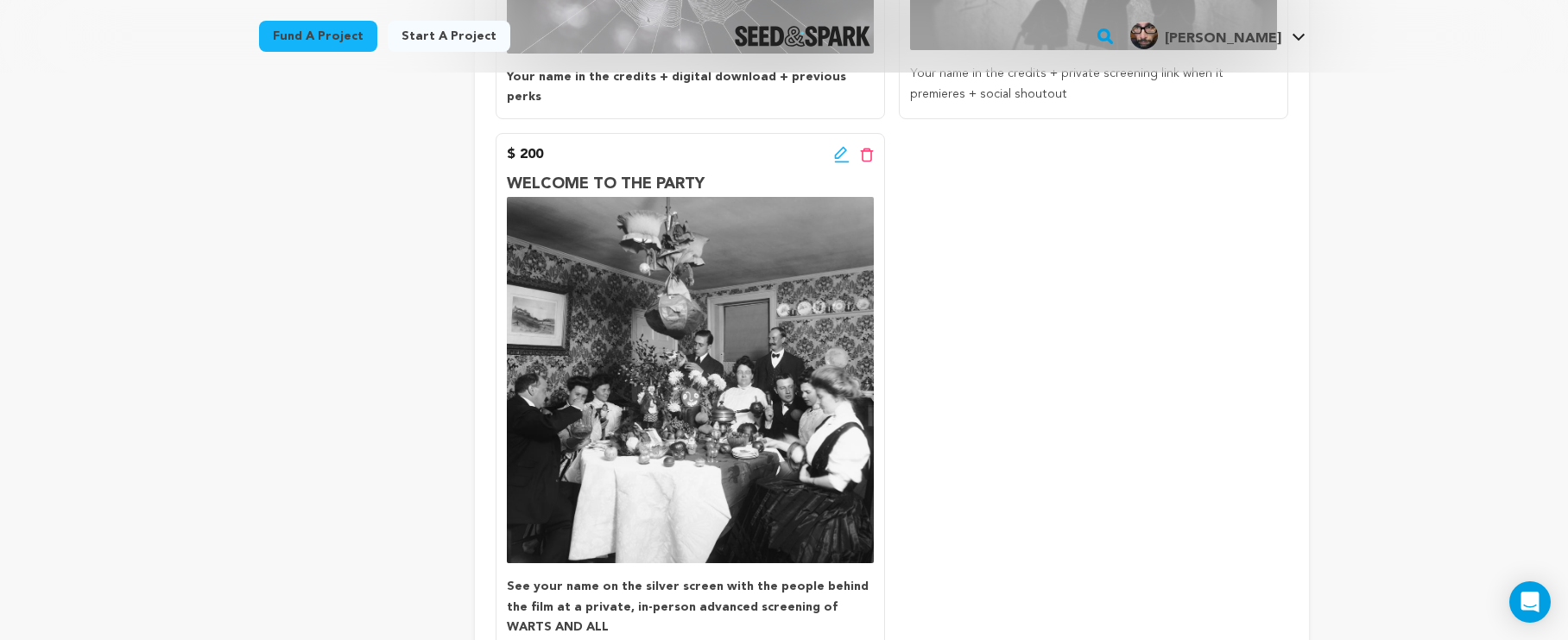
click at [845, 150] on icon at bounding box center [842, 154] width 16 height 18
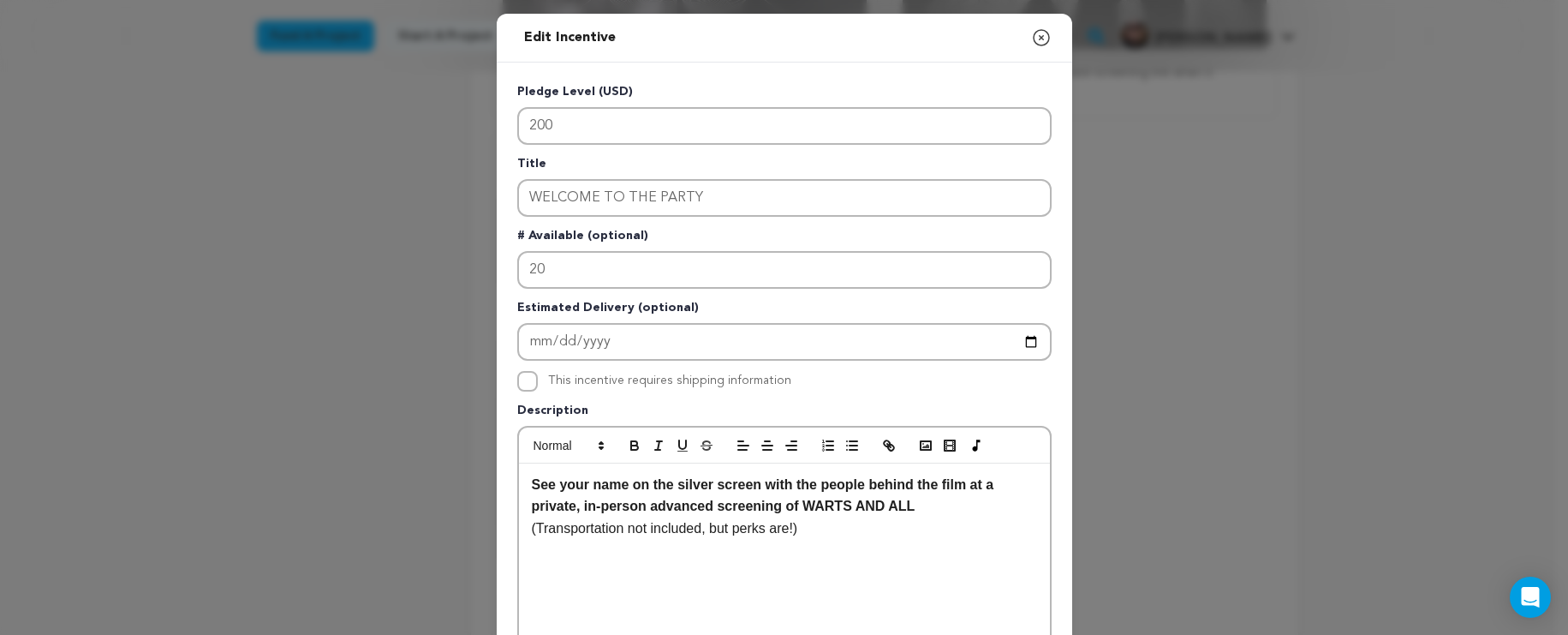
click at [1034, 35] on icon "button" at bounding box center [1041, 38] width 20 height 20
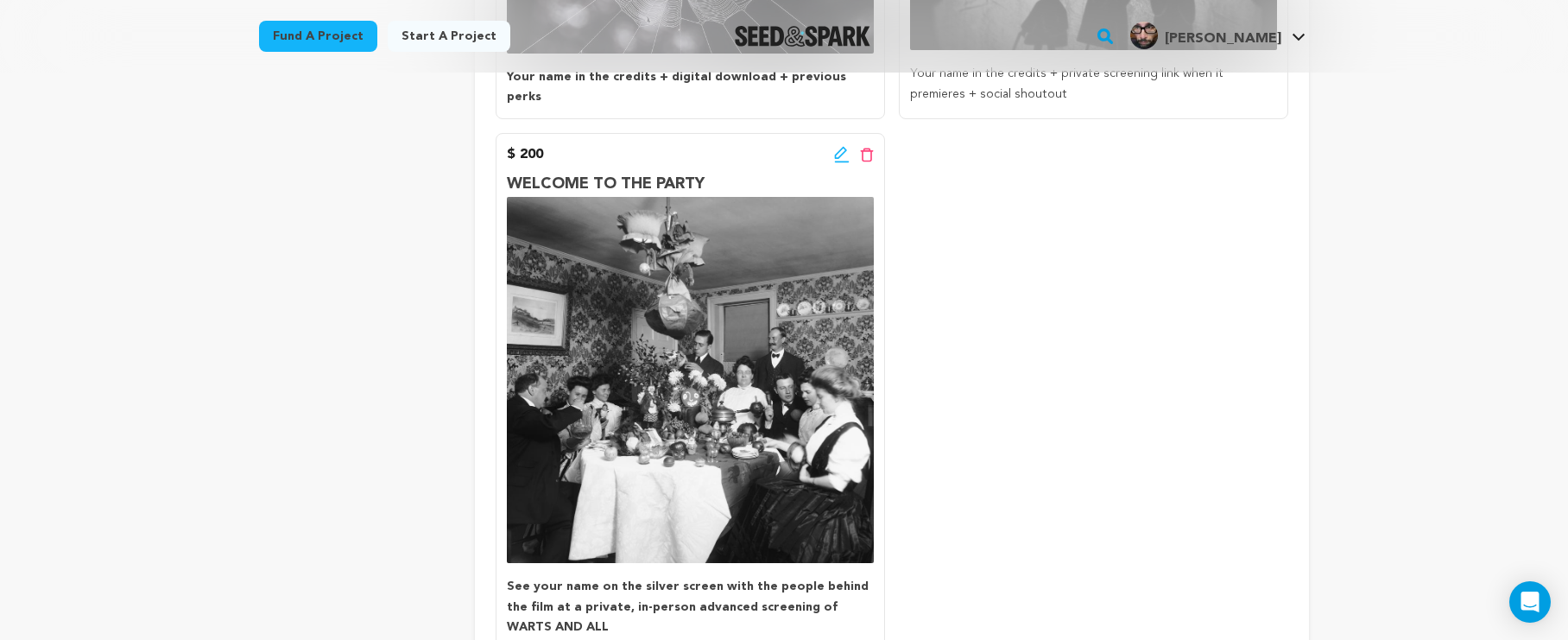
click at [846, 147] on icon at bounding box center [842, 154] width 16 height 18
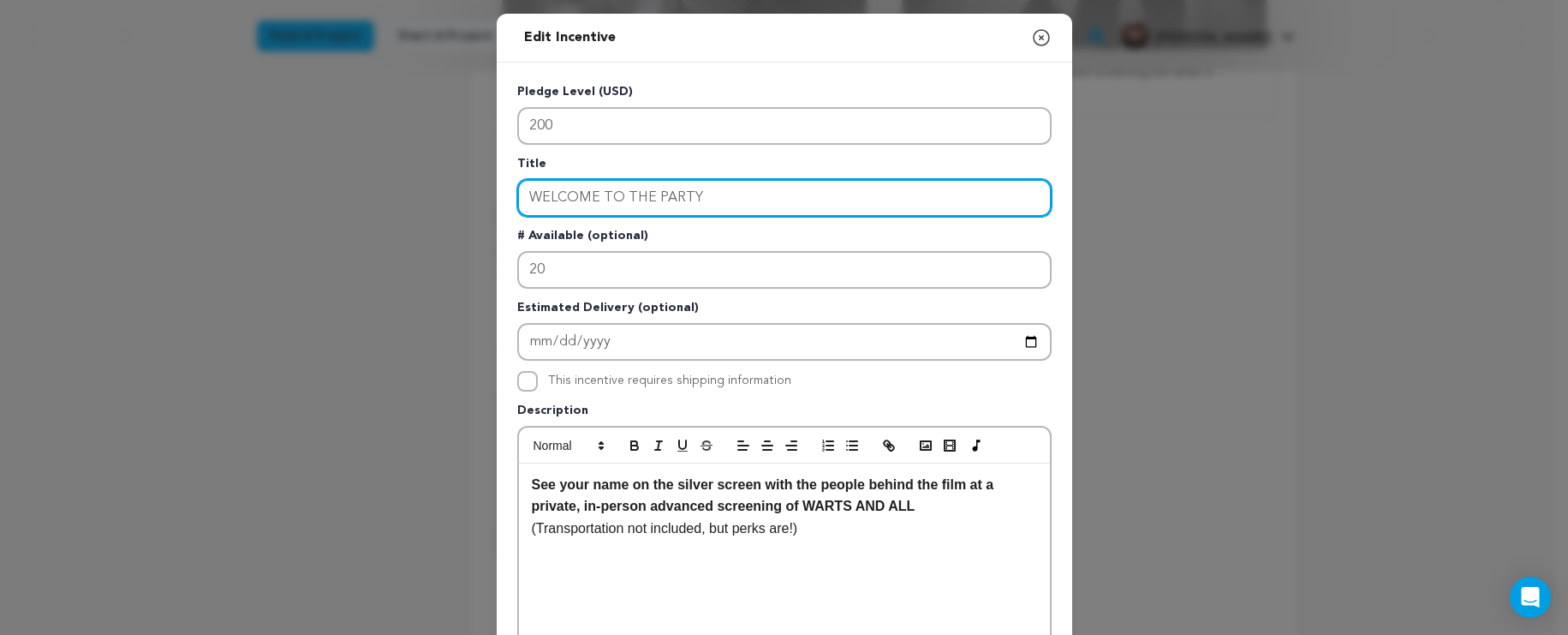
drag, startPoint x: 821, startPoint y: 205, endPoint x: 512, endPoint y: 180, distance: 310.0
click at [517, 180] on div "Title WELCOME TO THE PARTY" at bounding box center [784, 185] width 534 height 62
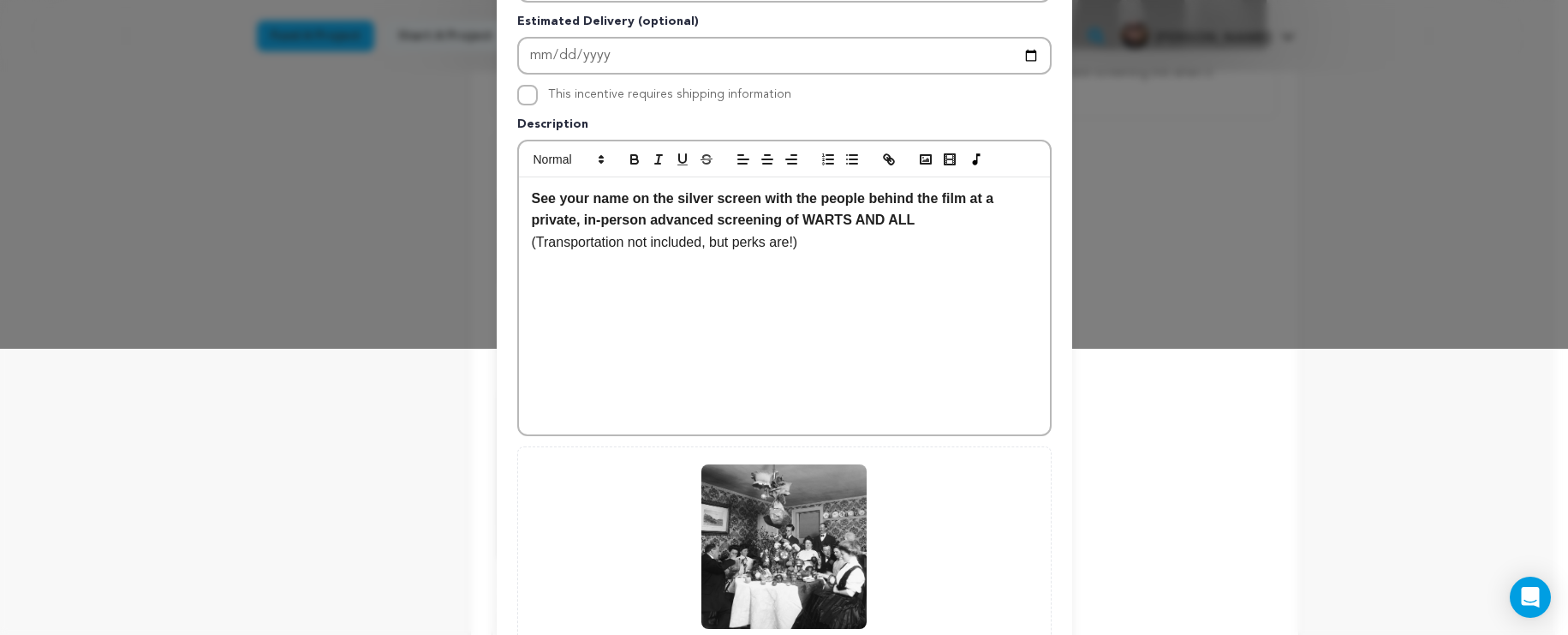
scroll to position [460, 0]
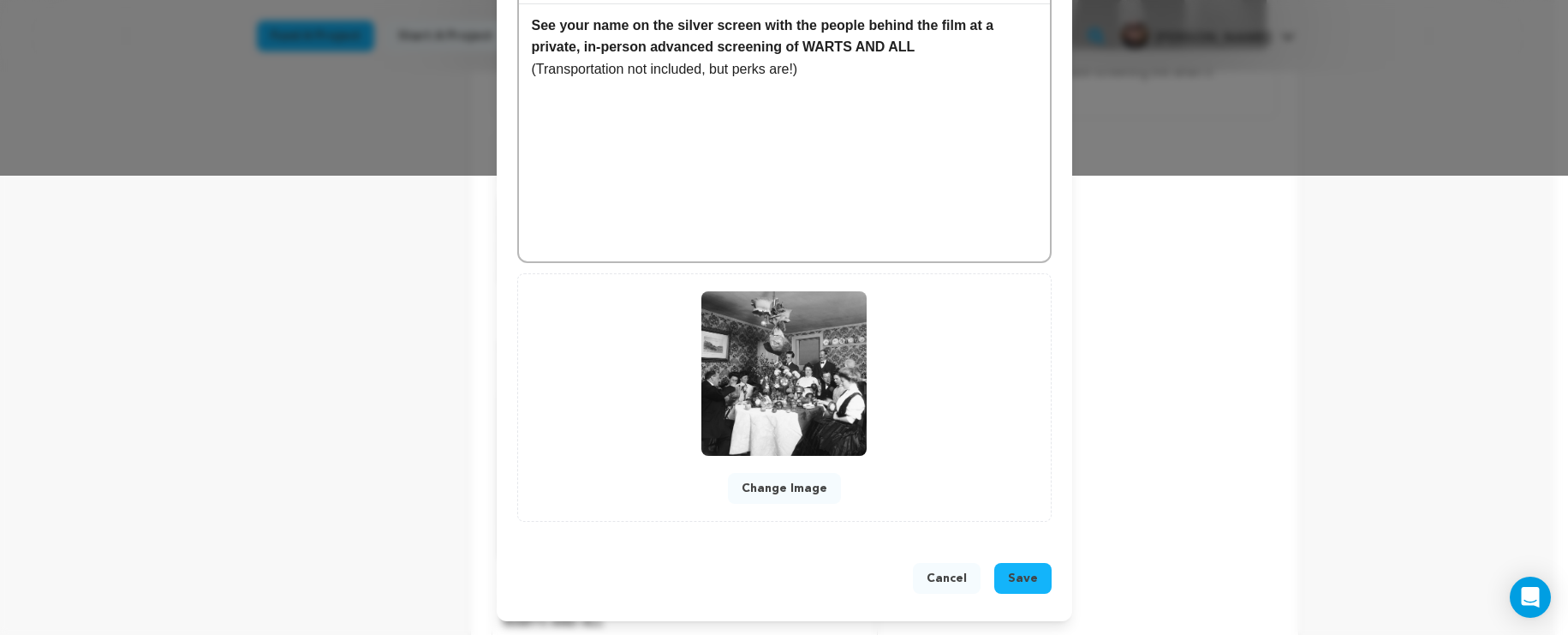
type input "ALL TREATS, NO TRICKS"
click at [1024, 570] on span "Save" at bounding box center [1023, 578] width 30 height 18
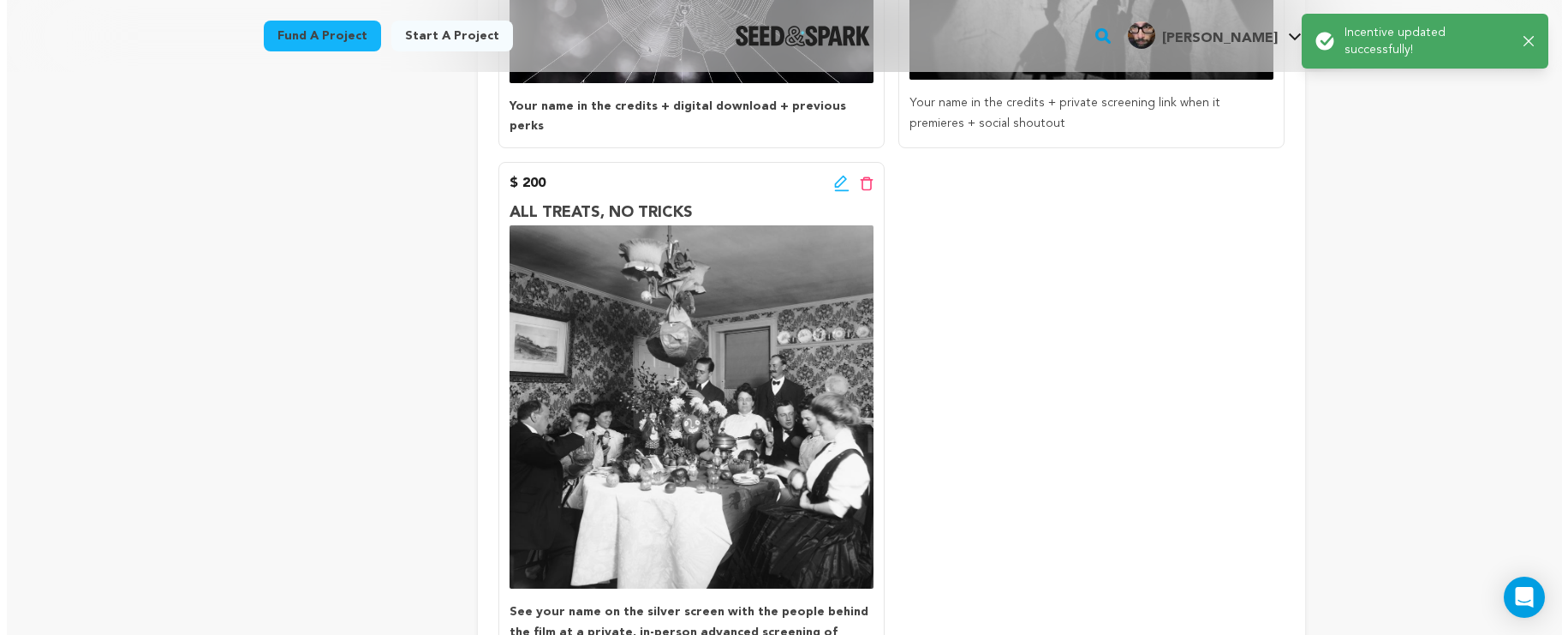
scroll to position [1012, 0]
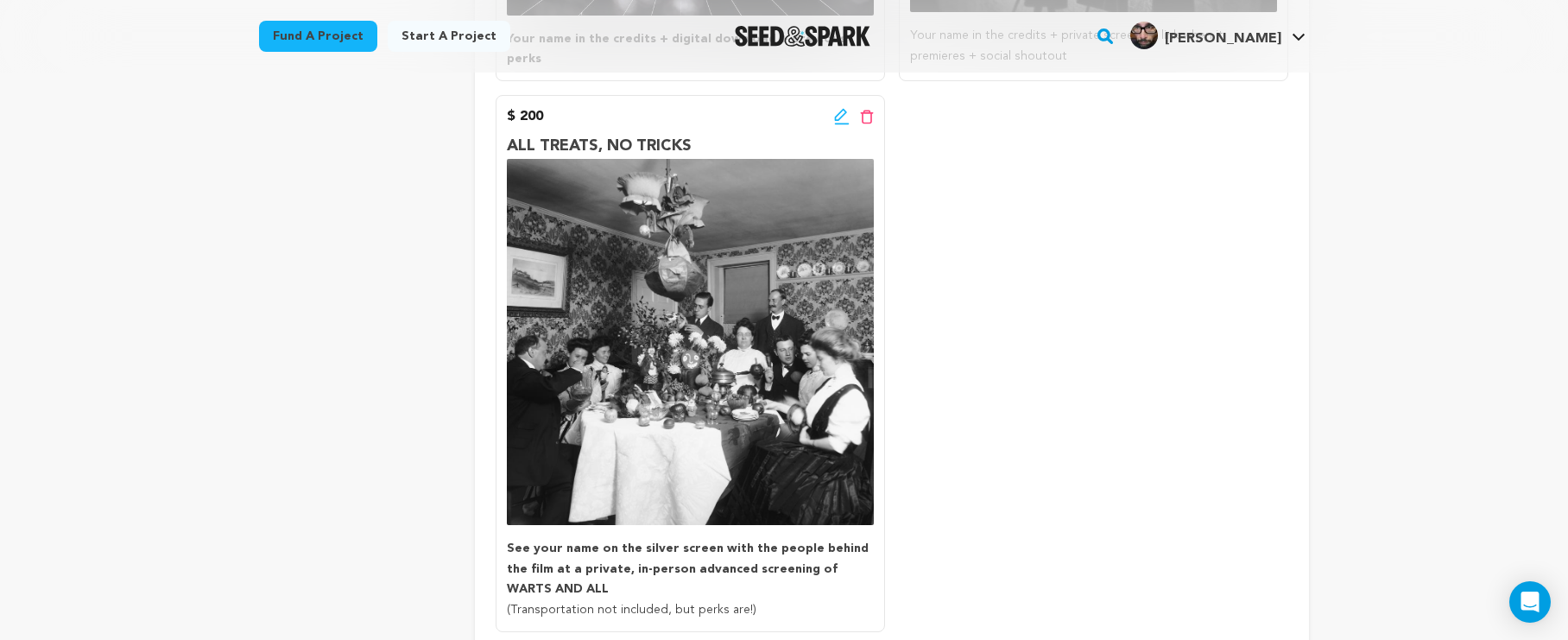
click at [840, 108] on icon at bounding box center [842, 117] width 16 height 18
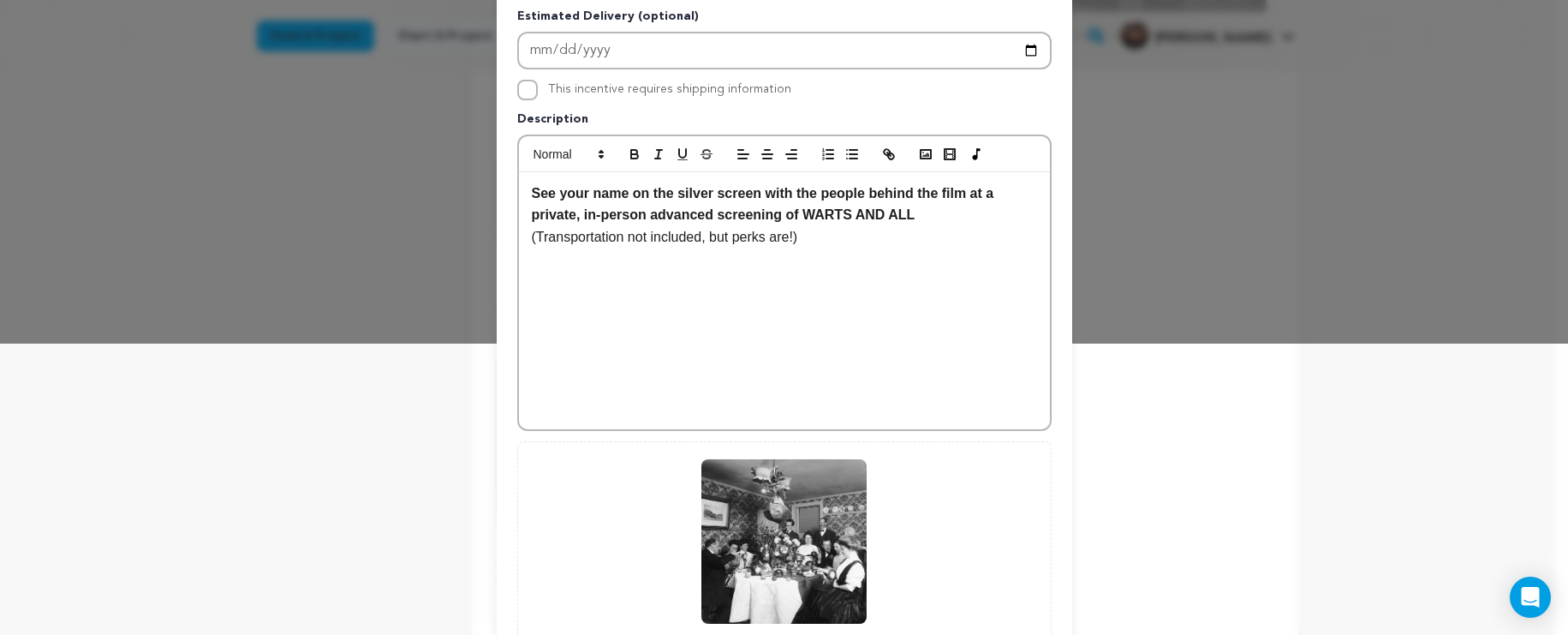
scroll to position [255, 0]
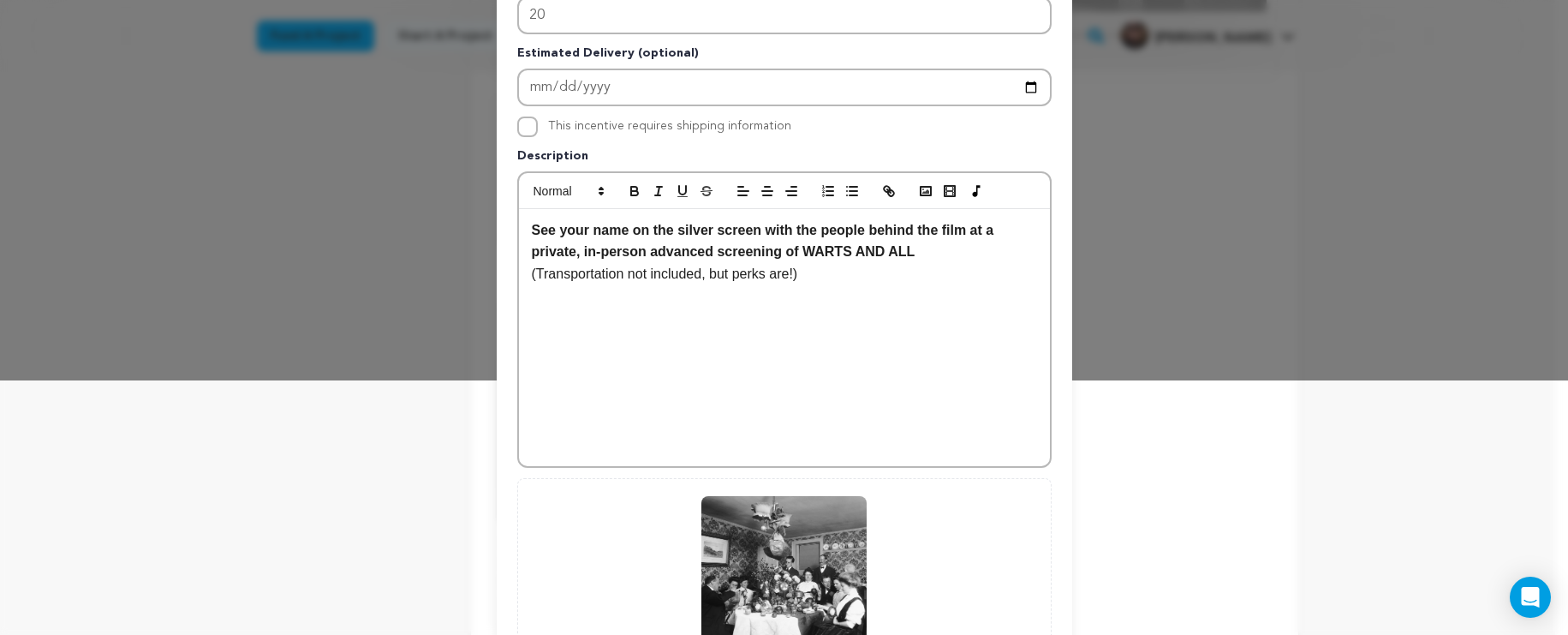
click at [790, 276] on p "(Transportation not included, but perks are!)" at bounding box center [785, 274] width 505 height 22
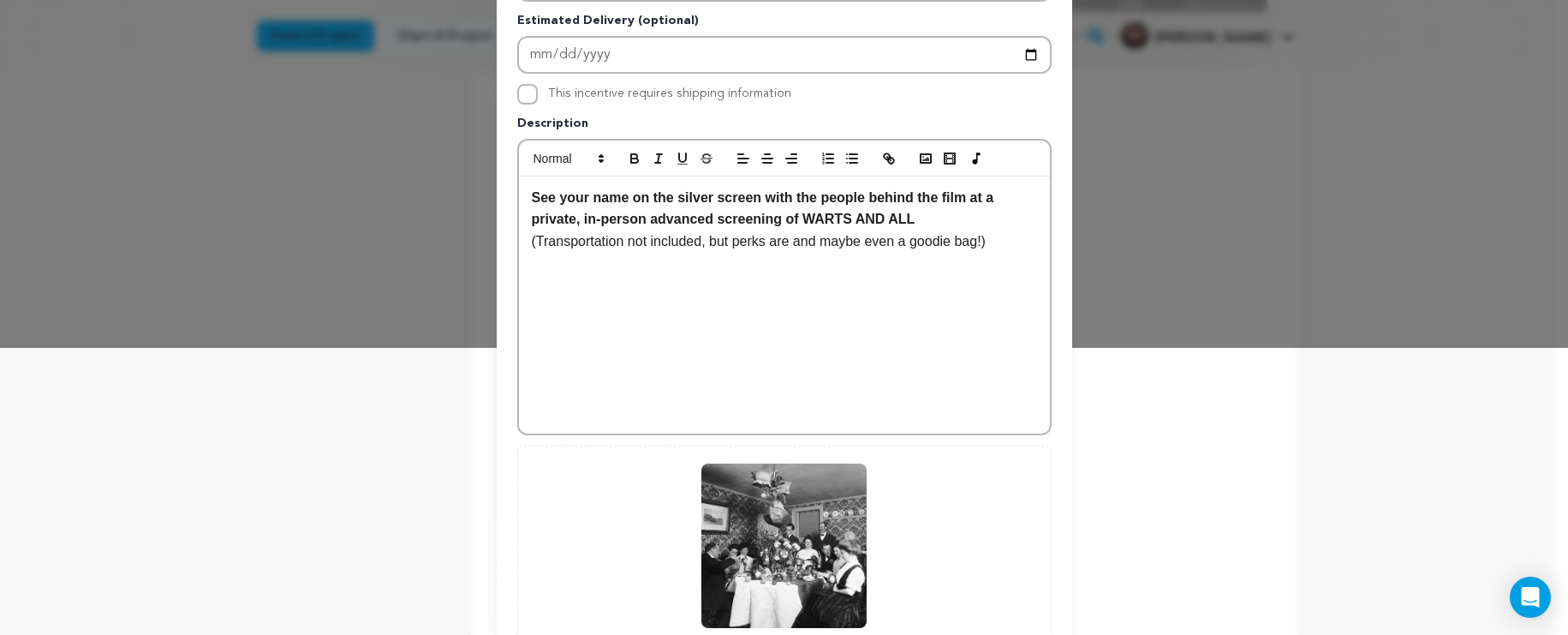
scroll to position [460, 0]
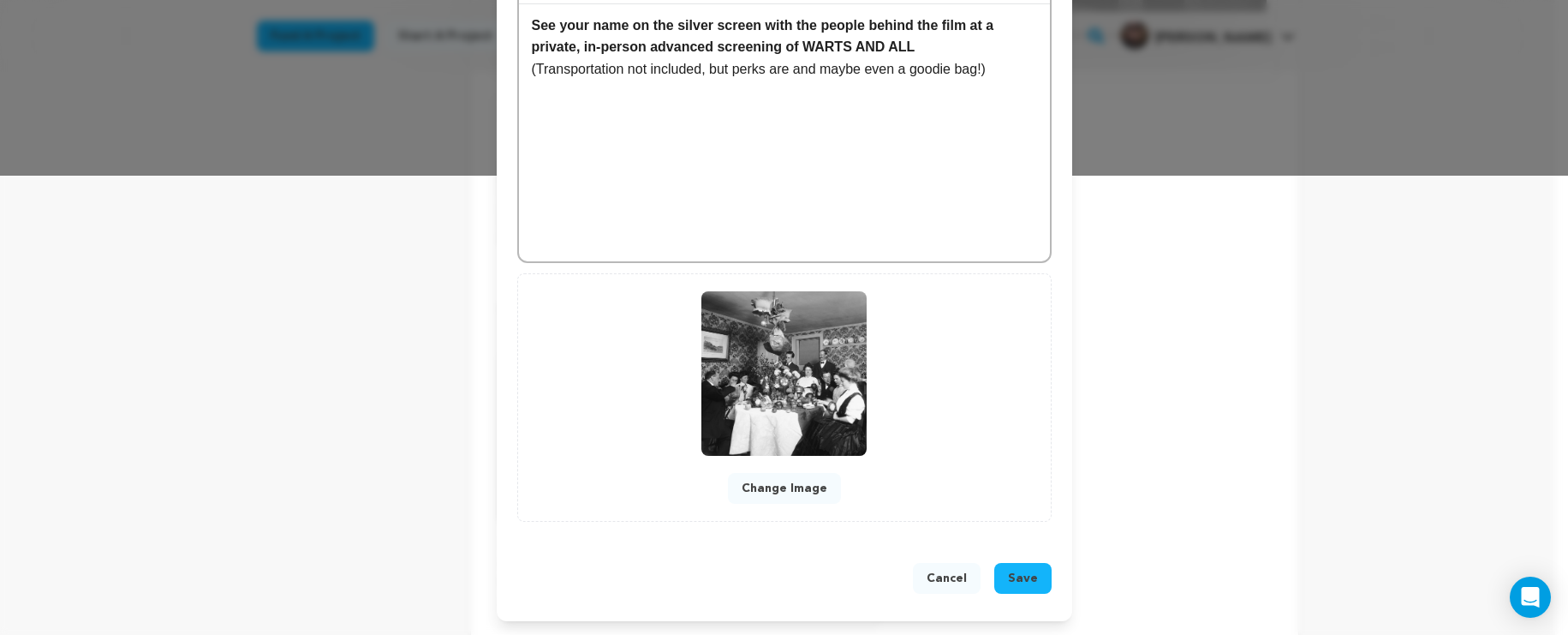
click at [1002, 573] on button "Save" at bounding box center [1023, 578] width 57 height 31
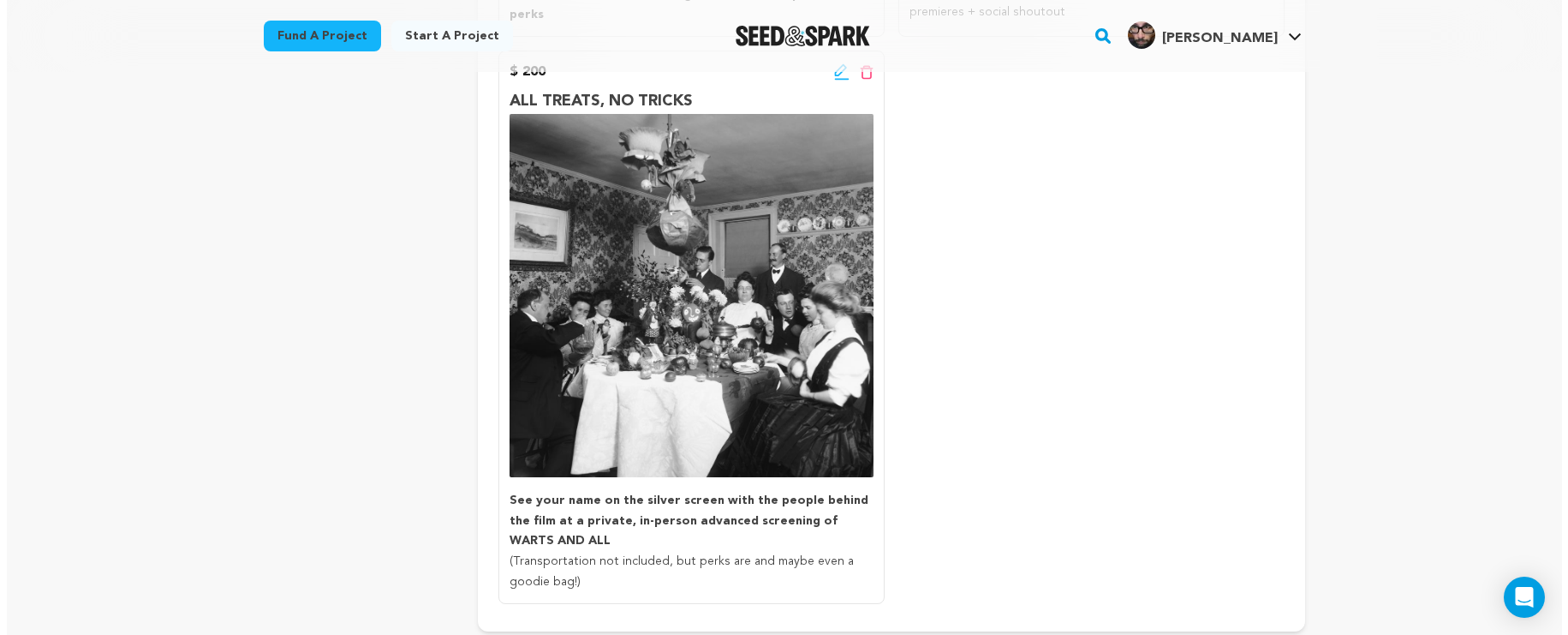
scroll to position [1022, 0]
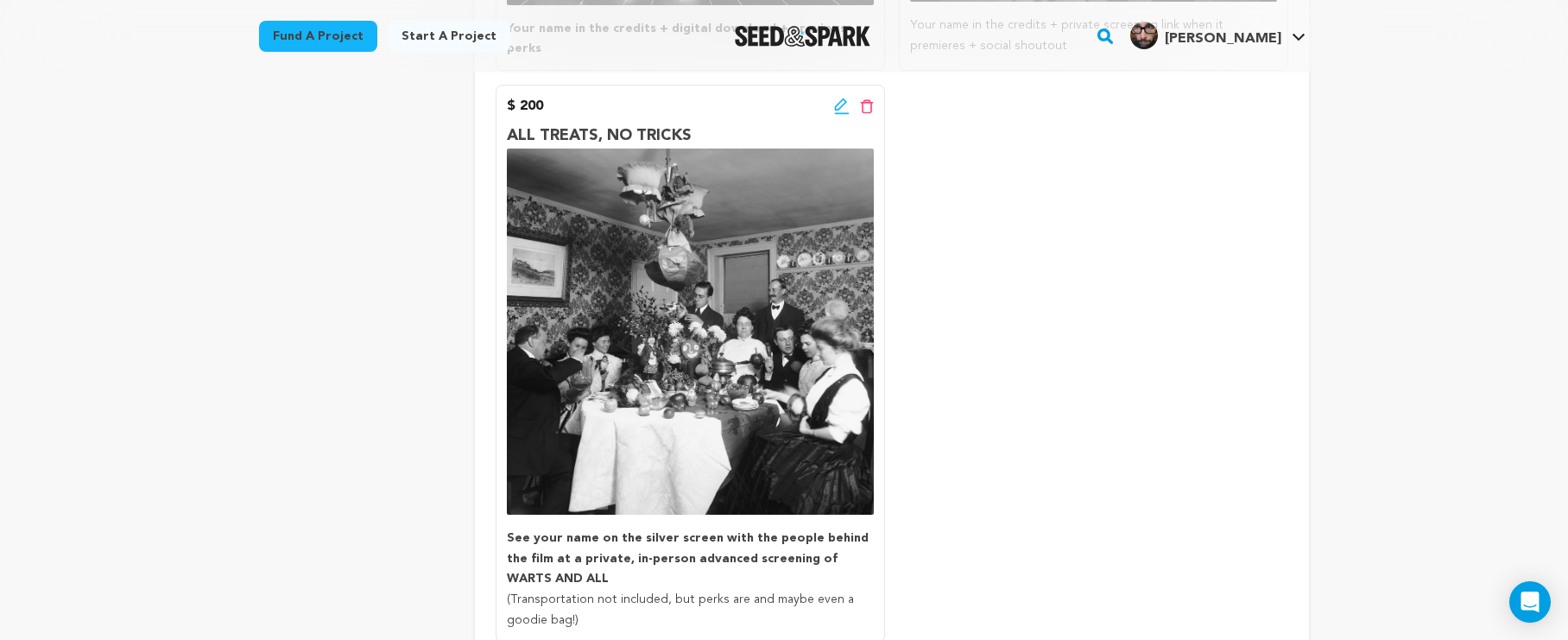
click at [838, 98] on icon at bounding box center [840, 104] width 12 height 12
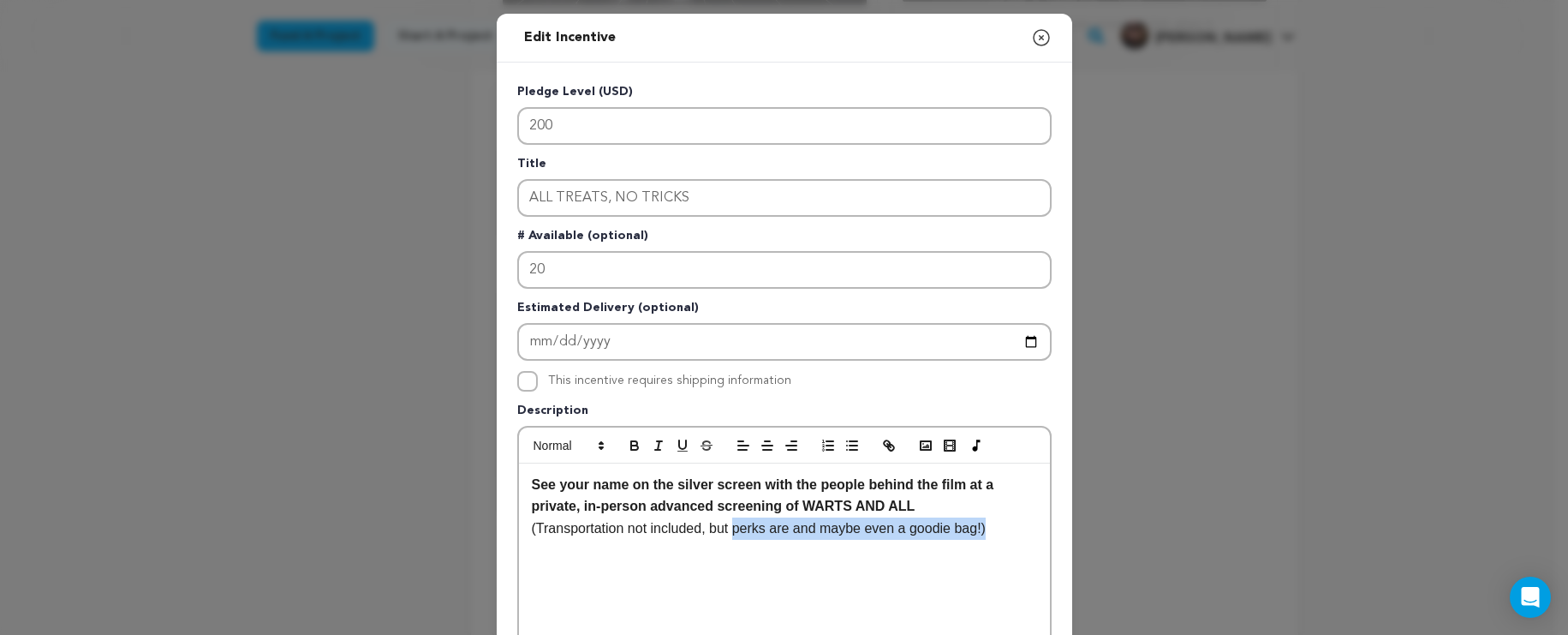
drag, startPoint x: 997, startPoint y: 527, endPoint x: 736, endPoint y: 534, distance: 261.1
click at [735, 534] on p "(Transportation not included, but perks are and maybe even a goodie bag!)" at bounding box center [785, 529] width 505 height 22
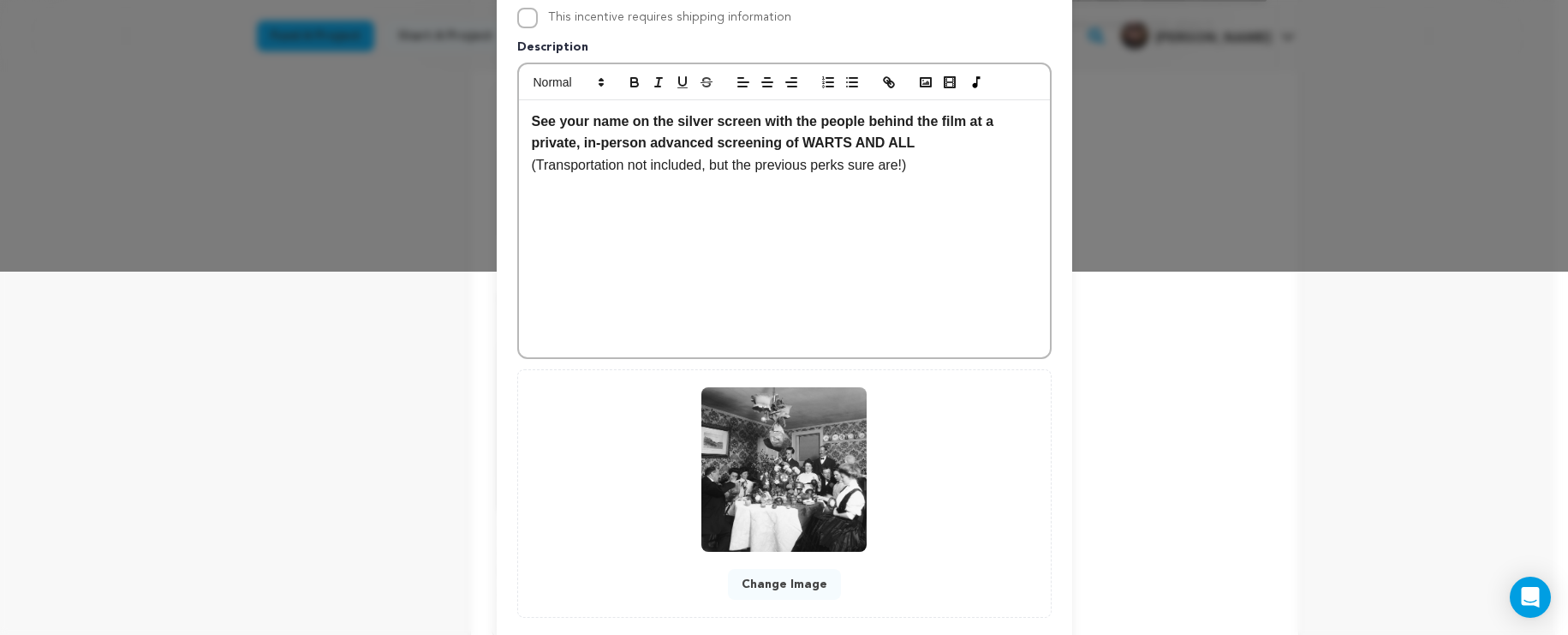
scroll to position [460, 0]
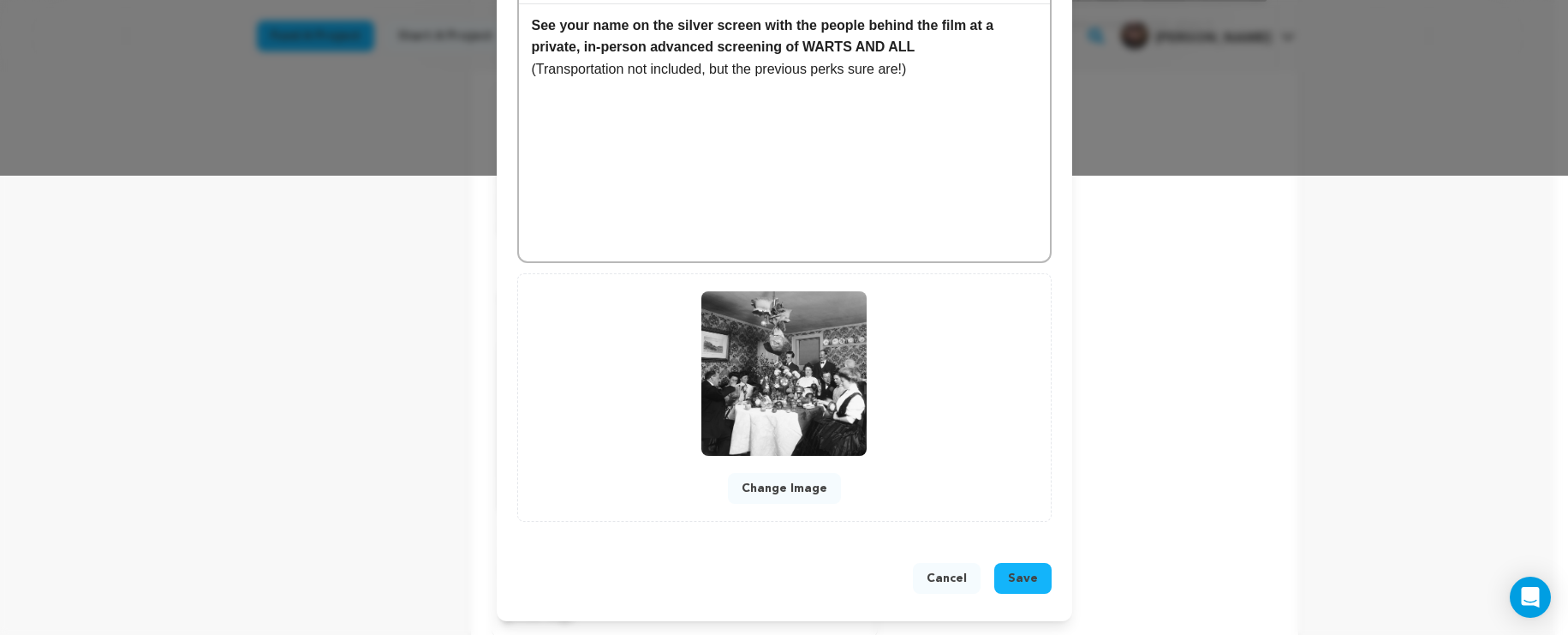
click at [1013, 576] on span "Save" at bounding box center [1023, 578] width 30 height 18
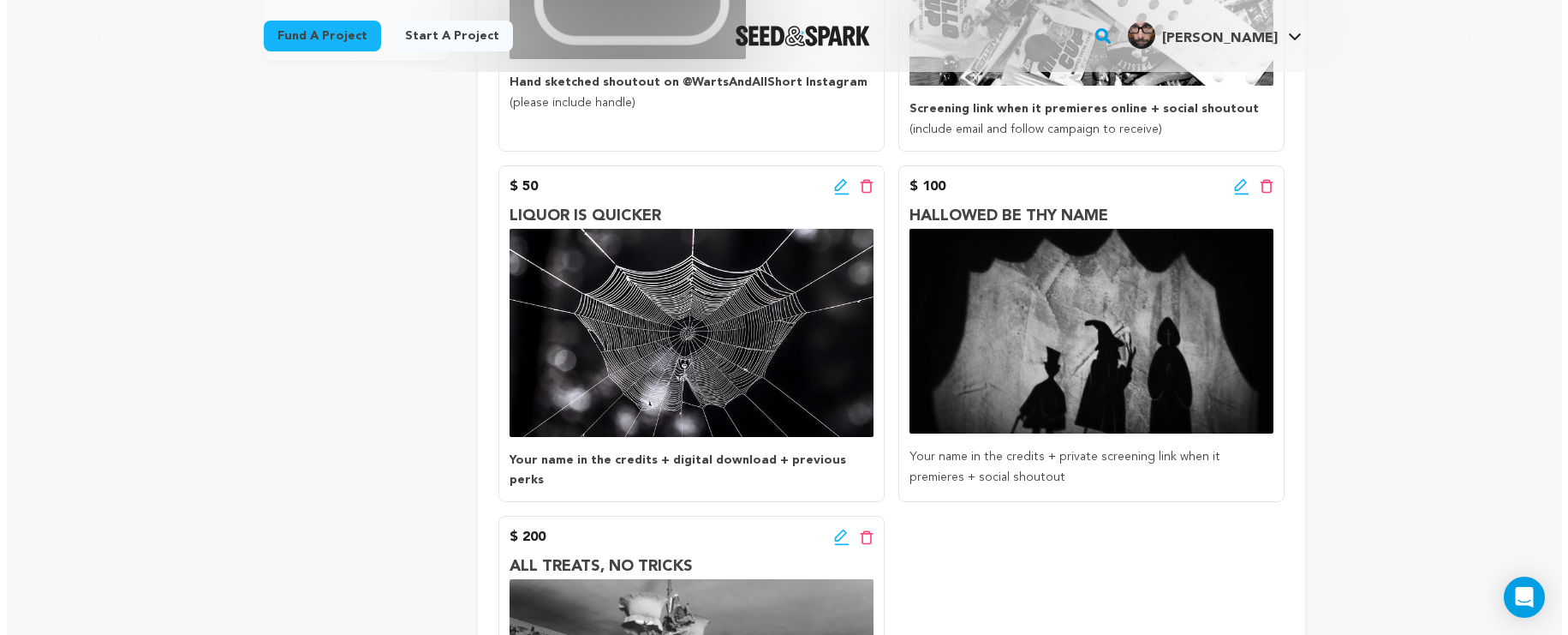
scroll to position [568, 0]
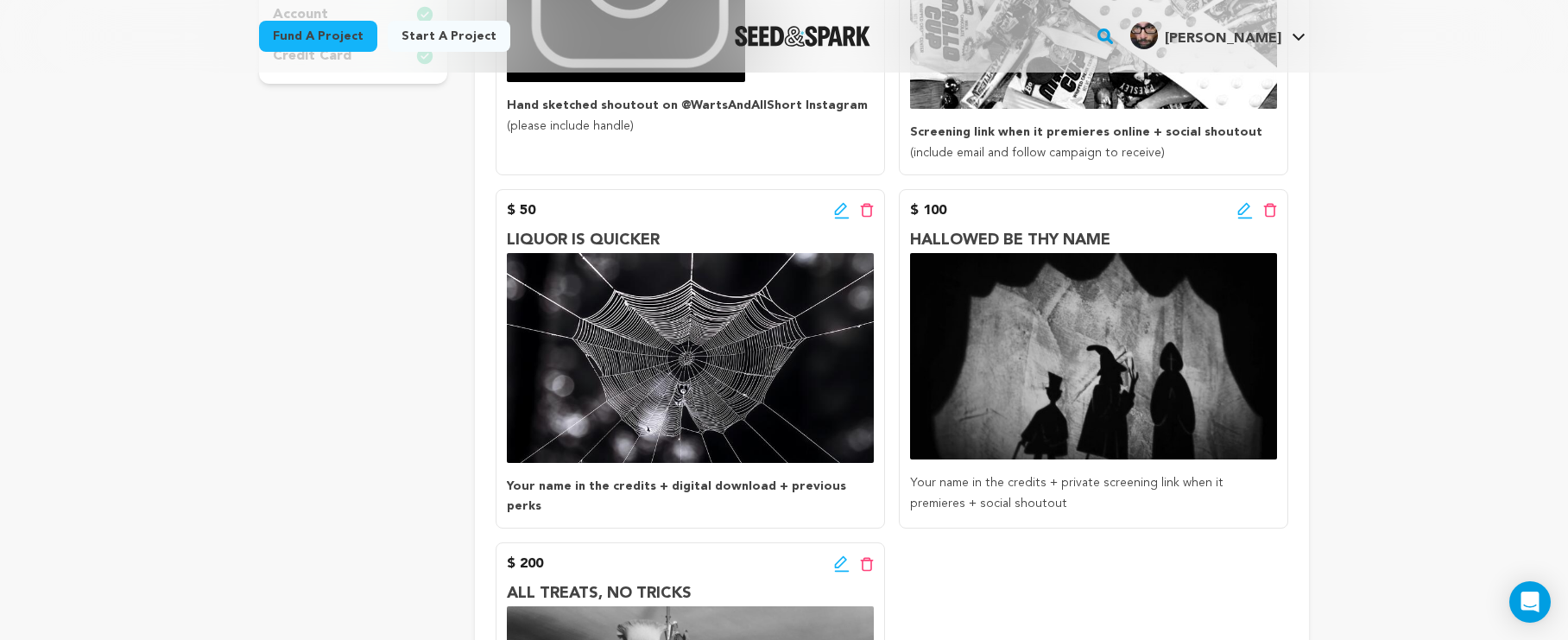
click at [1245, 213] on icon at bounding box center [1245, 211] width 16 height 18
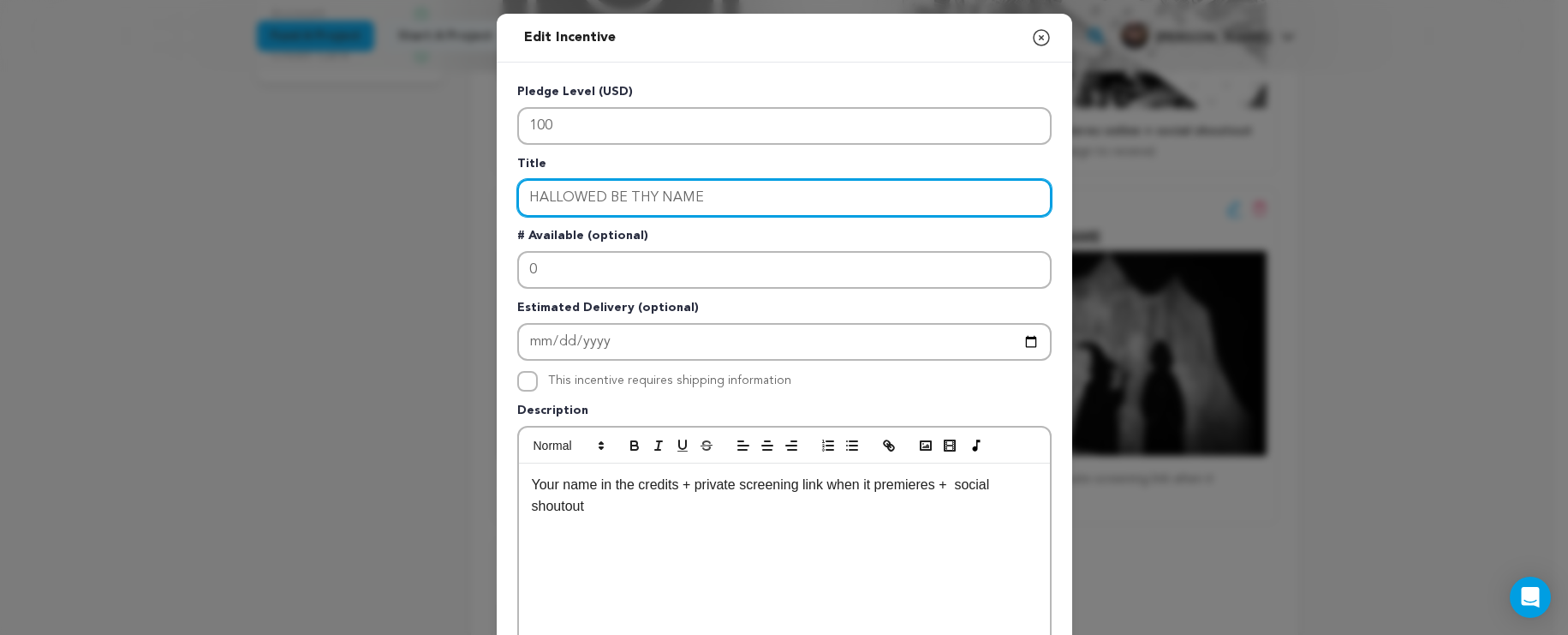
drag, startPoint x: 844, startPoint y: 205, endPoint x: 410, endPoint y: 143, distance: 438.4
click at [410, 143] on div "Edit Incentive Close modal Pledge Level (USD) 100 Title HALLOWED BE THY NAME # …" at bounding box center [784, 547] width 1568 height 1094
type input "DEM BONES"
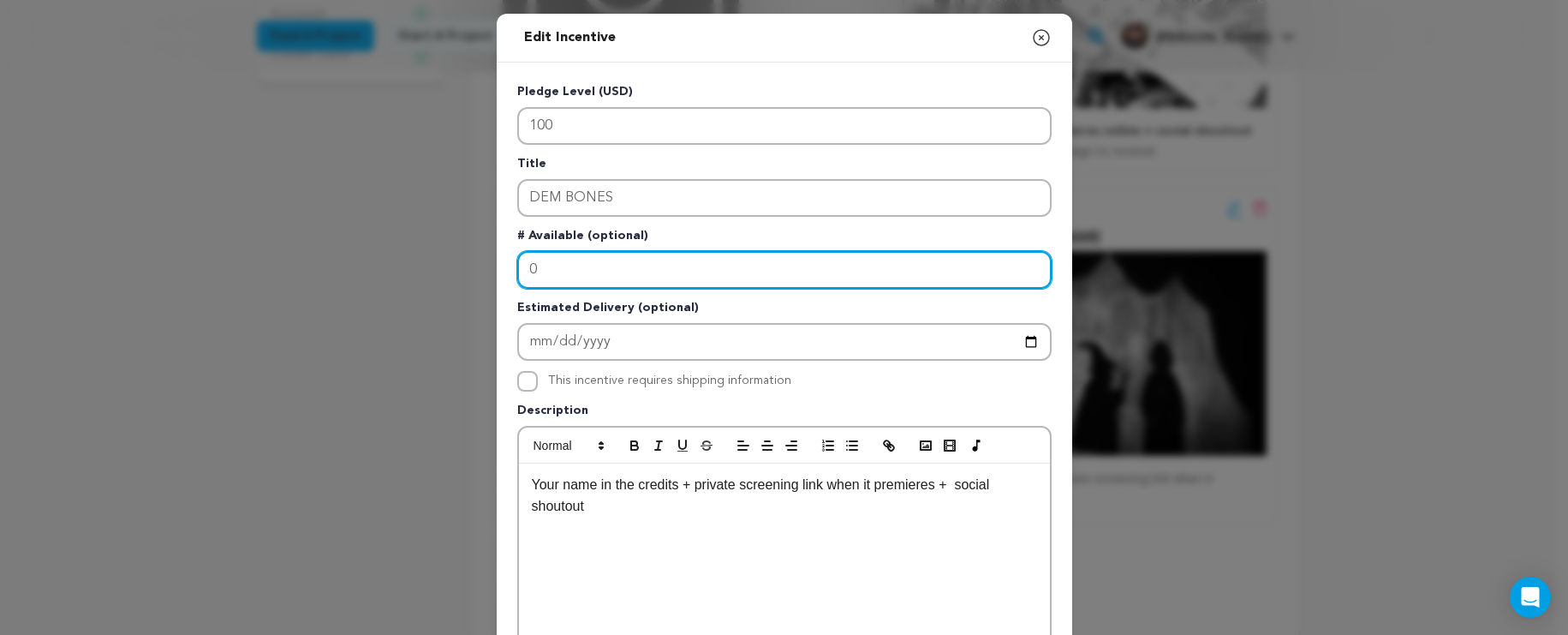
click at [632, 272] on input "0" at bounding box center [784, 269] width 534 height 38
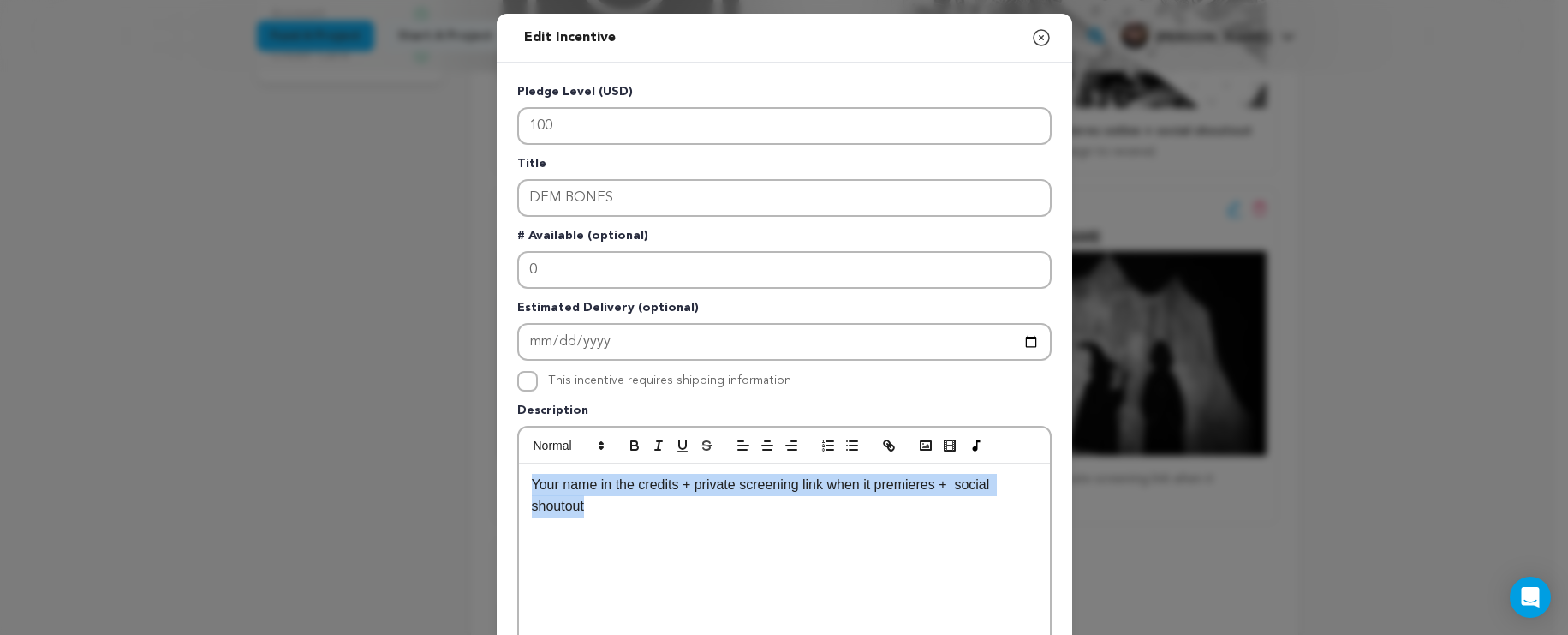
drag, startPoint x: 614, startPoint y: 513, endPoint x: 511, endPoint y: 480, distance: 108.2
click at [517, 480] on div "Your name in the credits + private screening link when it premieres + social sh…" at bounding box center [784, 574] width 534 height 296
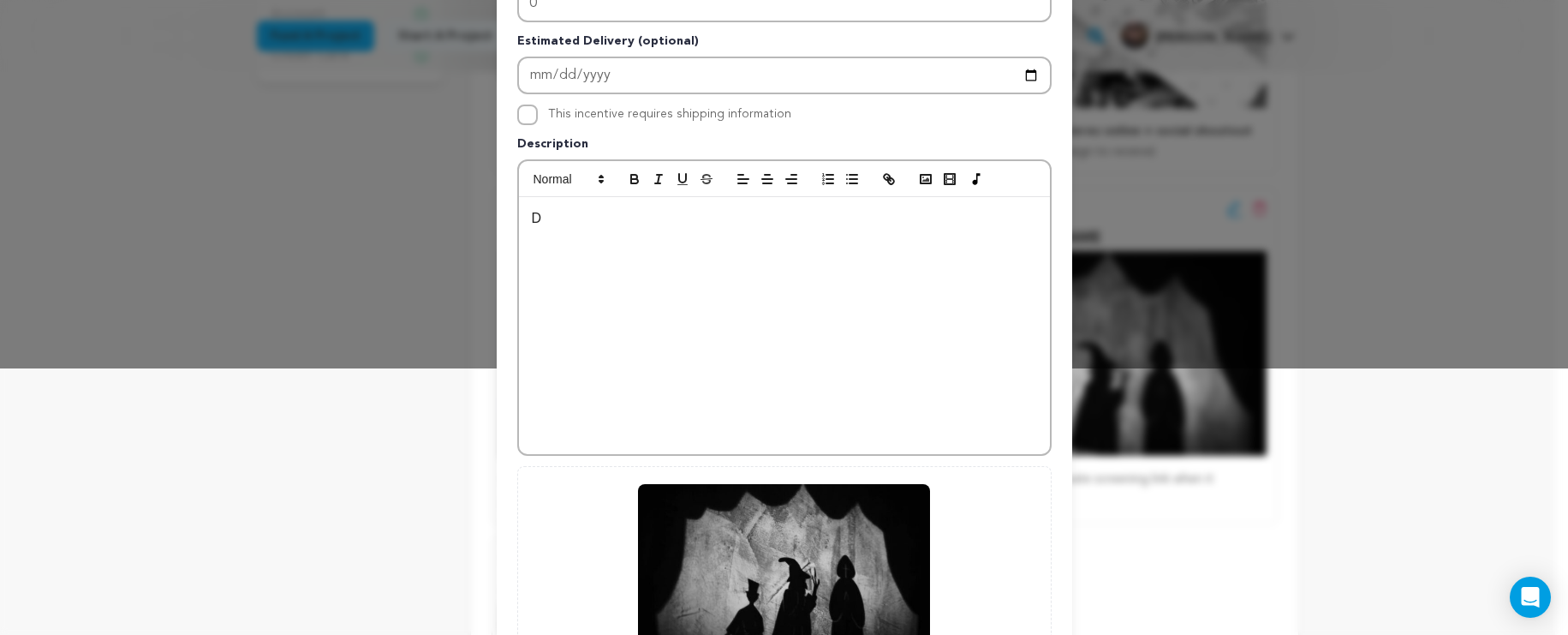
scroll to position [460, 0]
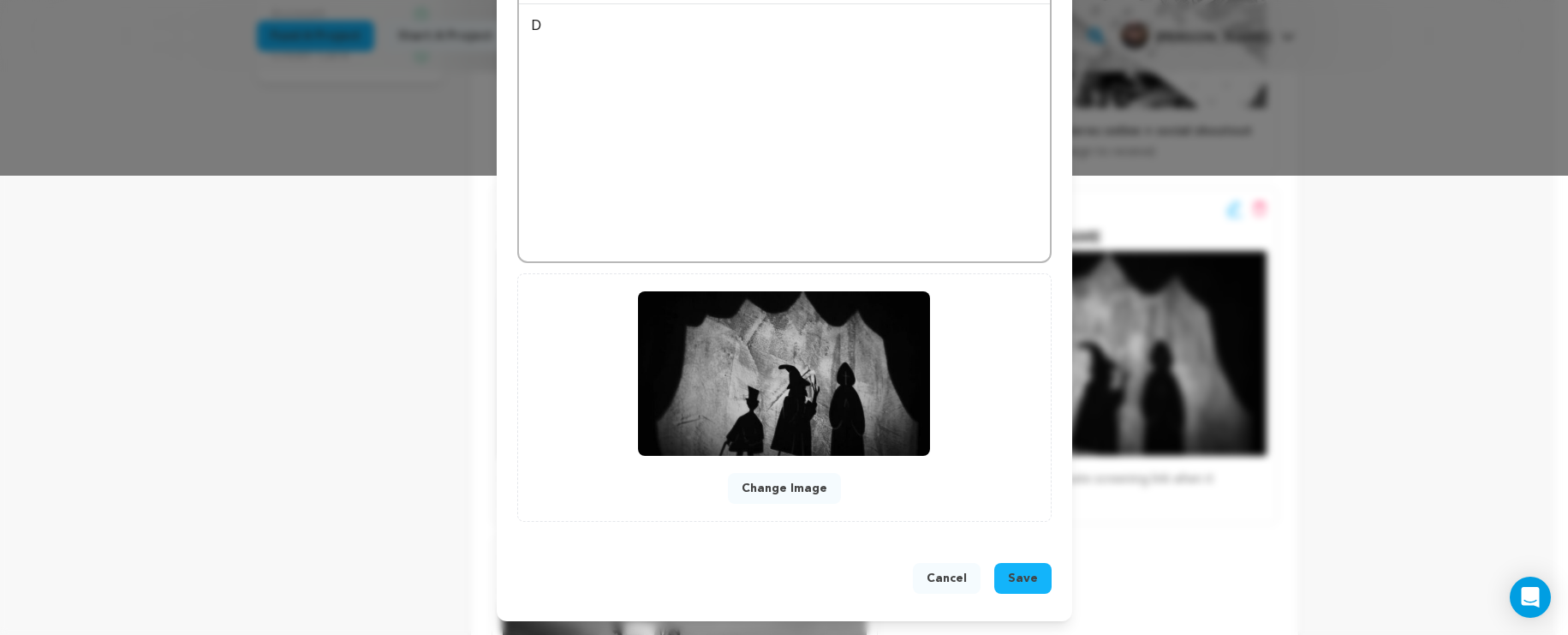
click at [819, 500] on button "Change Image" at bounding box center [785, 488] width 113 height 31
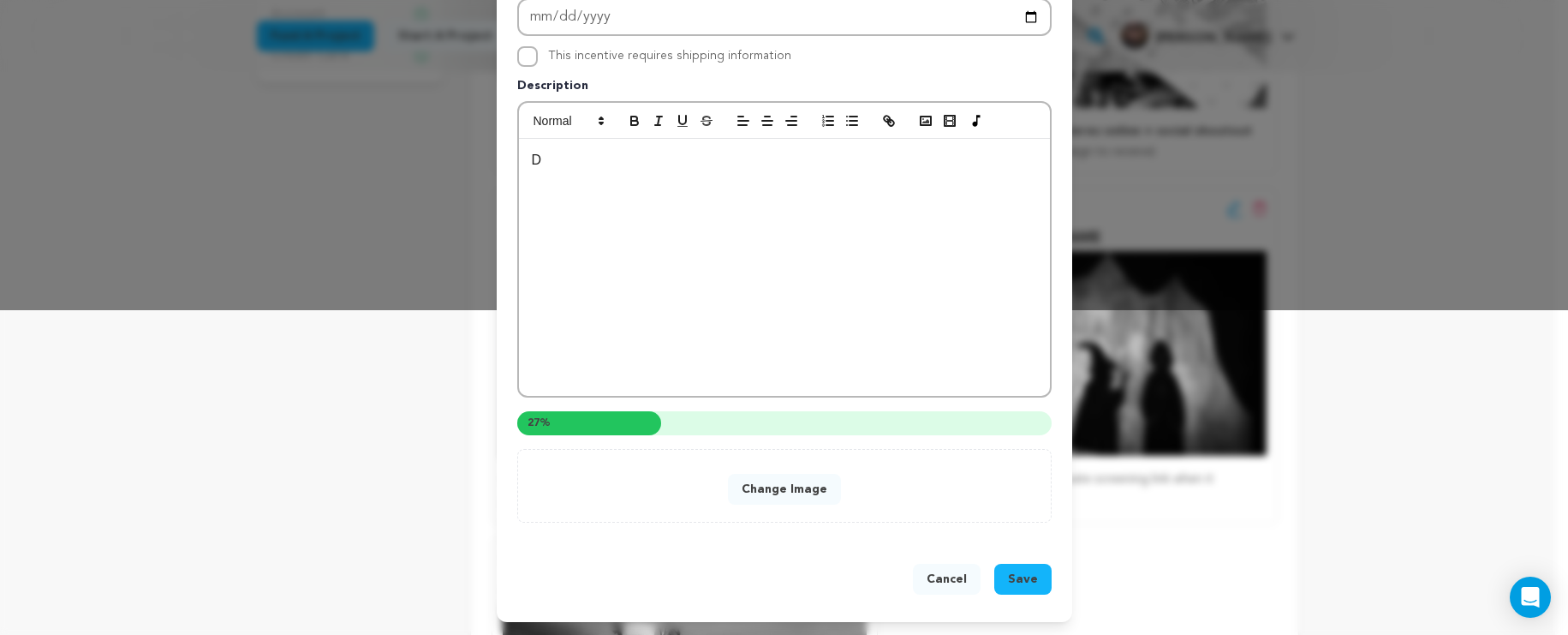
scroll to position [171, 0]
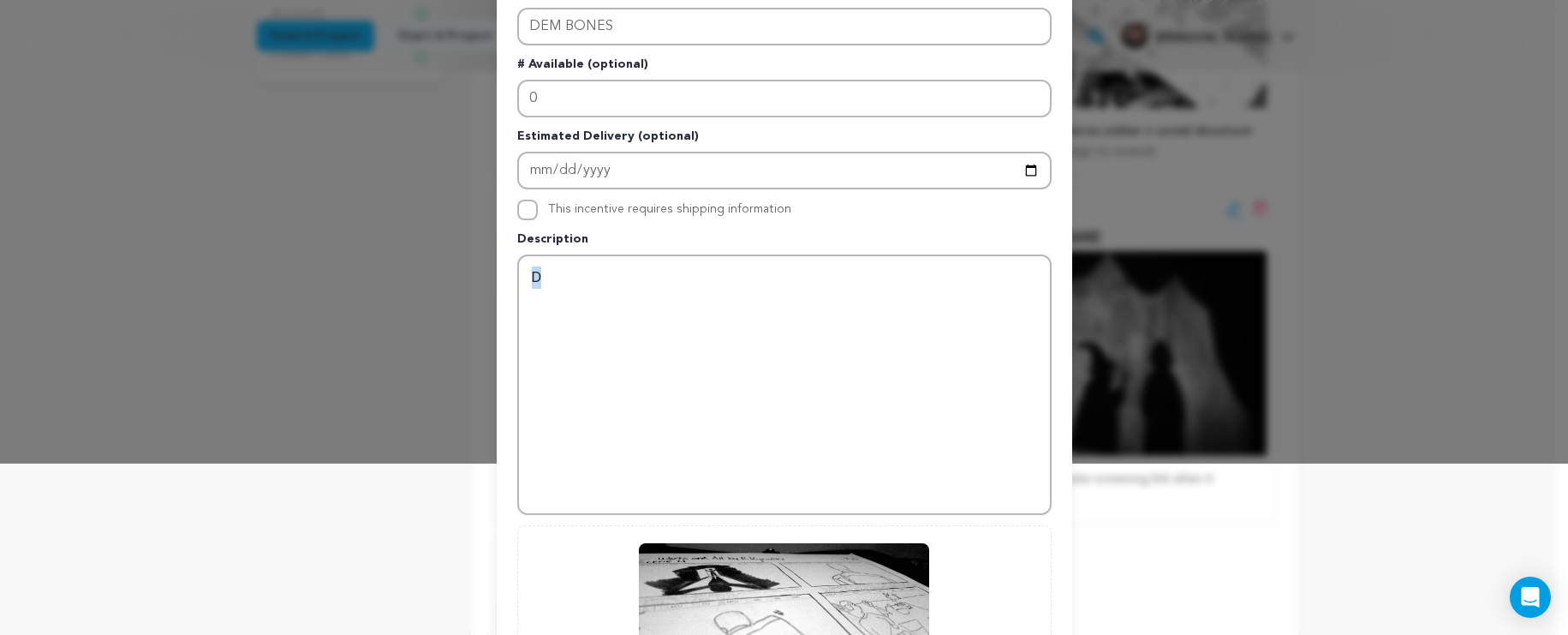
drag, startPoint x: 608, startPoint y: 277, endPoint x: 486, endPoint y: 263, distance: 122.8
click at [486, 263] on div "Edit Incentive Close modal Pledge Level (USD) 100 Title DEM BONES # Available (…" at bounding box center [784, 357] width 1568 height 1058
drag, startPoint x: 711, startPoint y: 272, endPoint x: 453, endPoint y: 273, distance: 258.0
click at [453, 273] on div "Edit Incentive Close modal Pledge Level (USD) 100 Title DEM BONES # Available (…" at bounding box center [784, 357] width 1568 height 1058
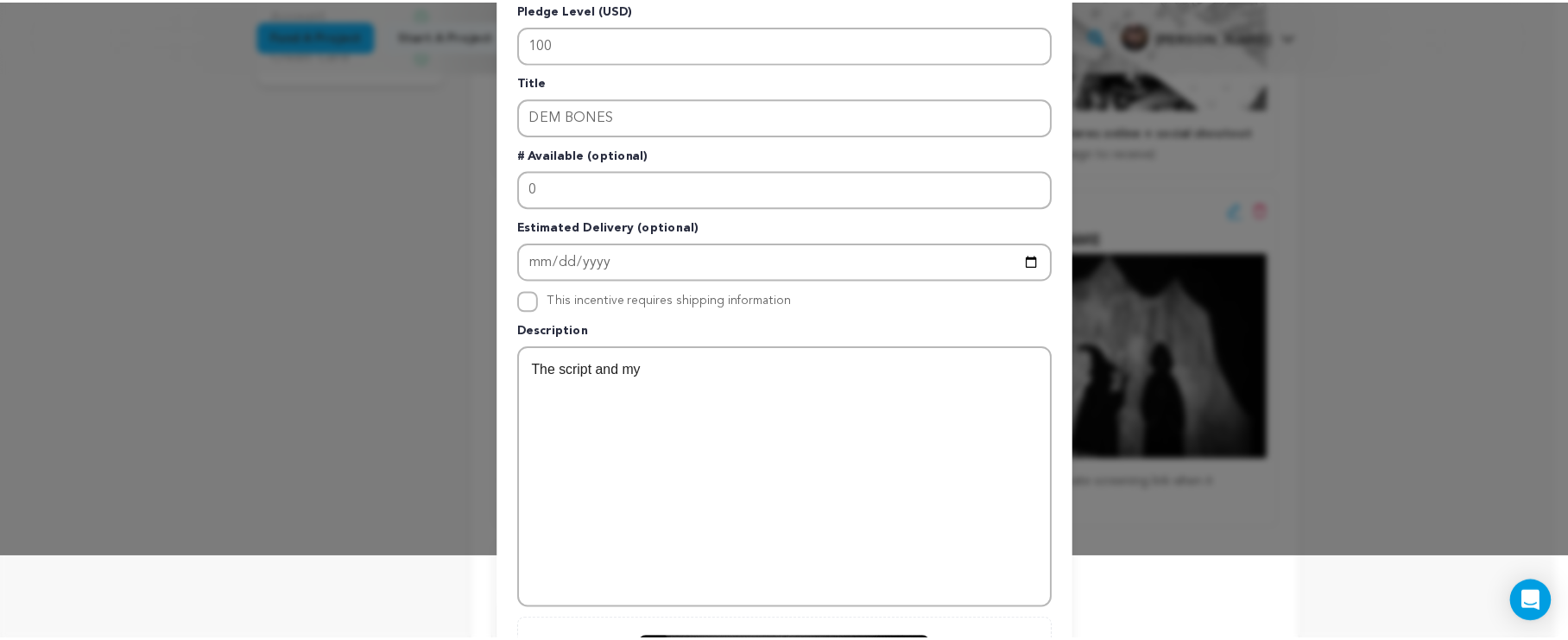
scroll to position [8, 0]
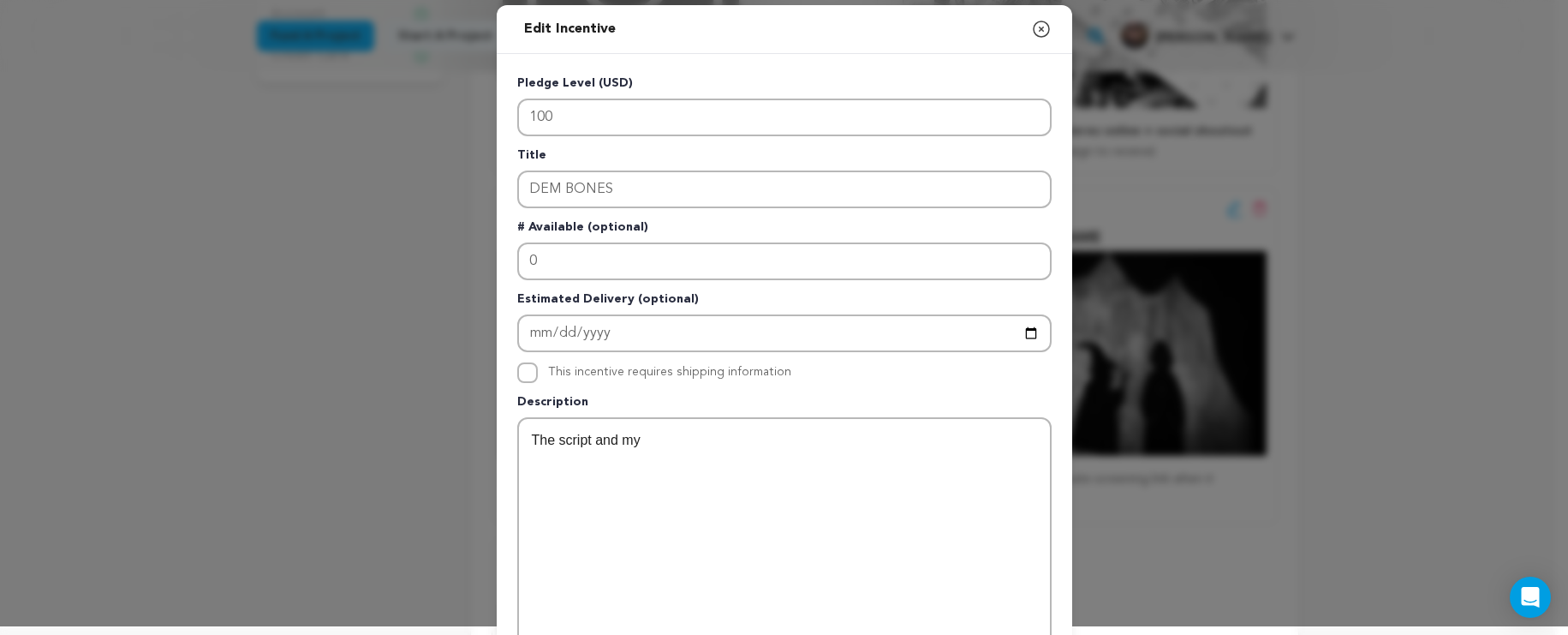
click at [1031, 30] on icon "button" at bounding box center [1041, 29] width 20 height 20
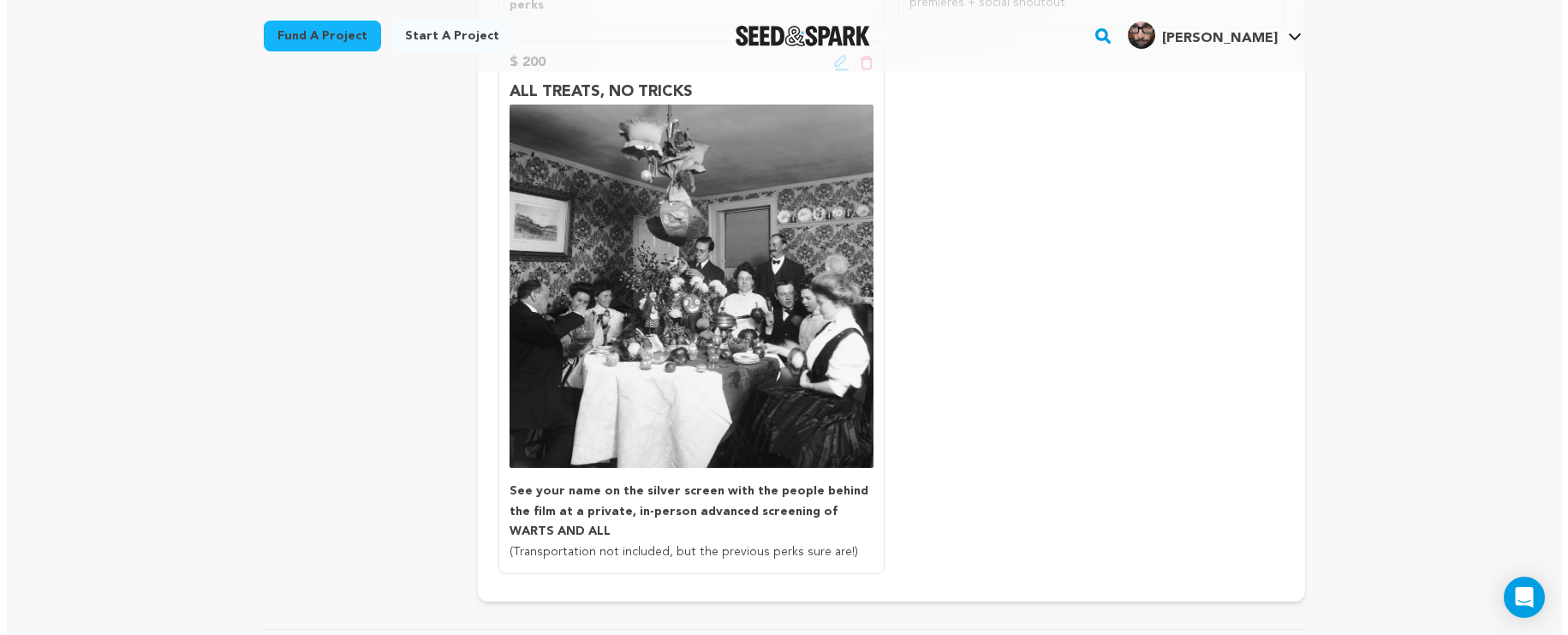
scroll to position [977, 0]
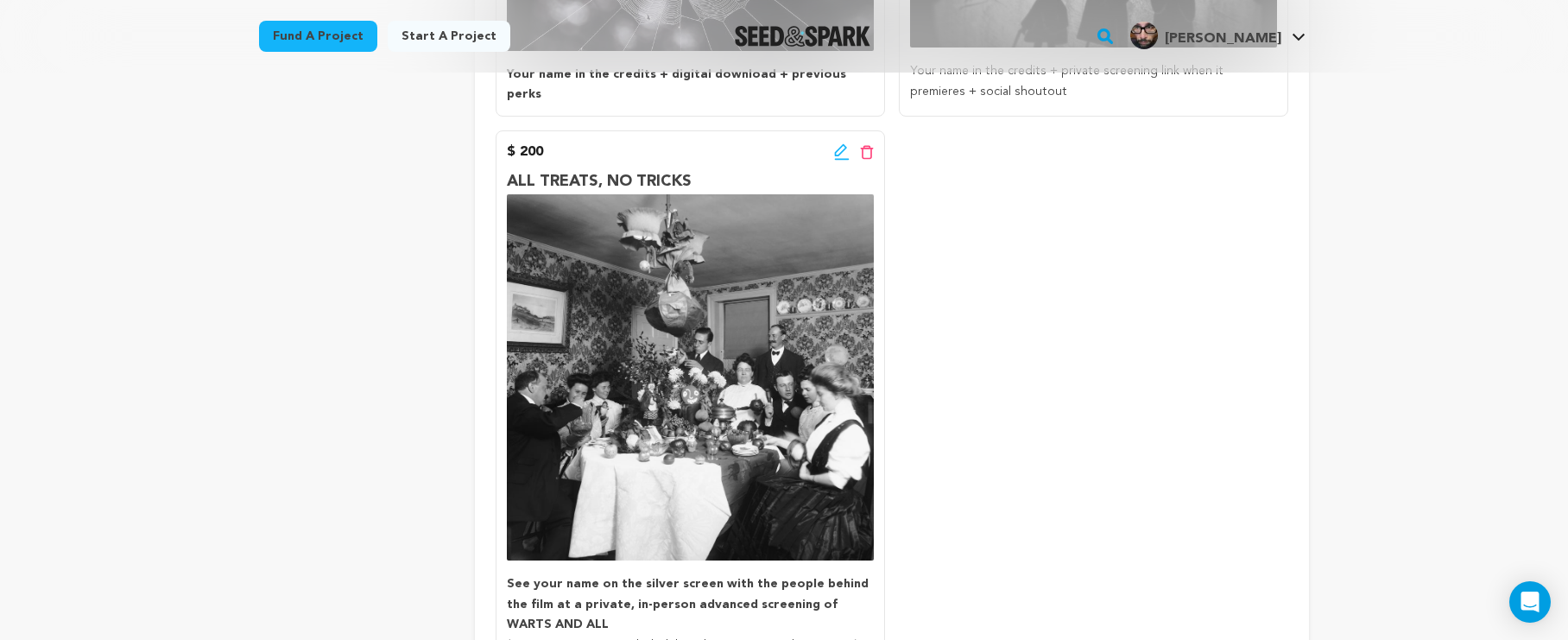
click at [842, 144] on icon at bounding box center [842, 152] width 16 height 18
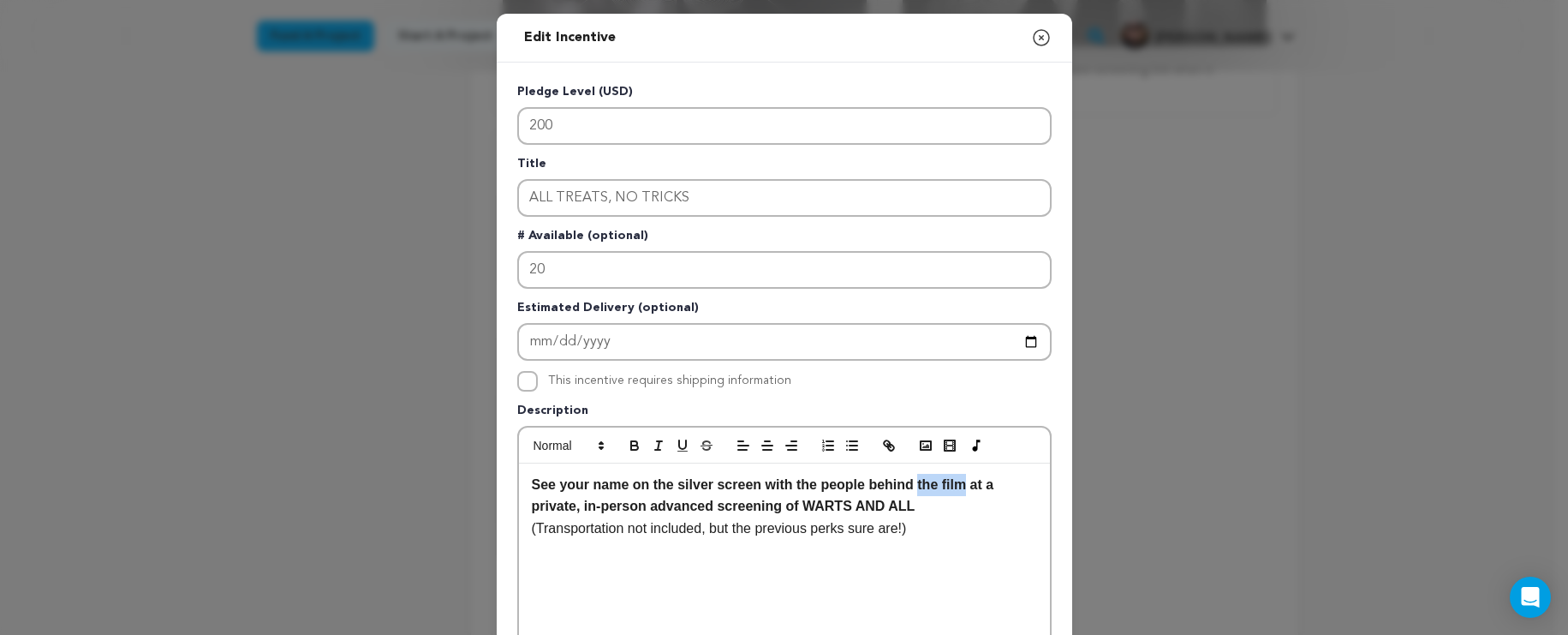
drag, startPoint x: 963, startPoint y: 486, endPoint x: 915, endPoint y: 487, distance: 48.0
click at [915, 487] on strong "See your name on the silver screen with the people behind the film at a private…" at bounding box center [765, 495] width 466 height 37
click at [902, 496] on p "See your name on the silver screen with the people behind the film at a private…" at bounding box center [785, 495] width 505 height 44
drag, startPoint x: 753, startPoint y: 486, endPoint x: 627, endPoint y: 492, distance: 126.1
click at [627, 492] on strong "See your name on the silver screen with the people behind the film at a private…" at bounding box center [765, 495] width 466 height 37
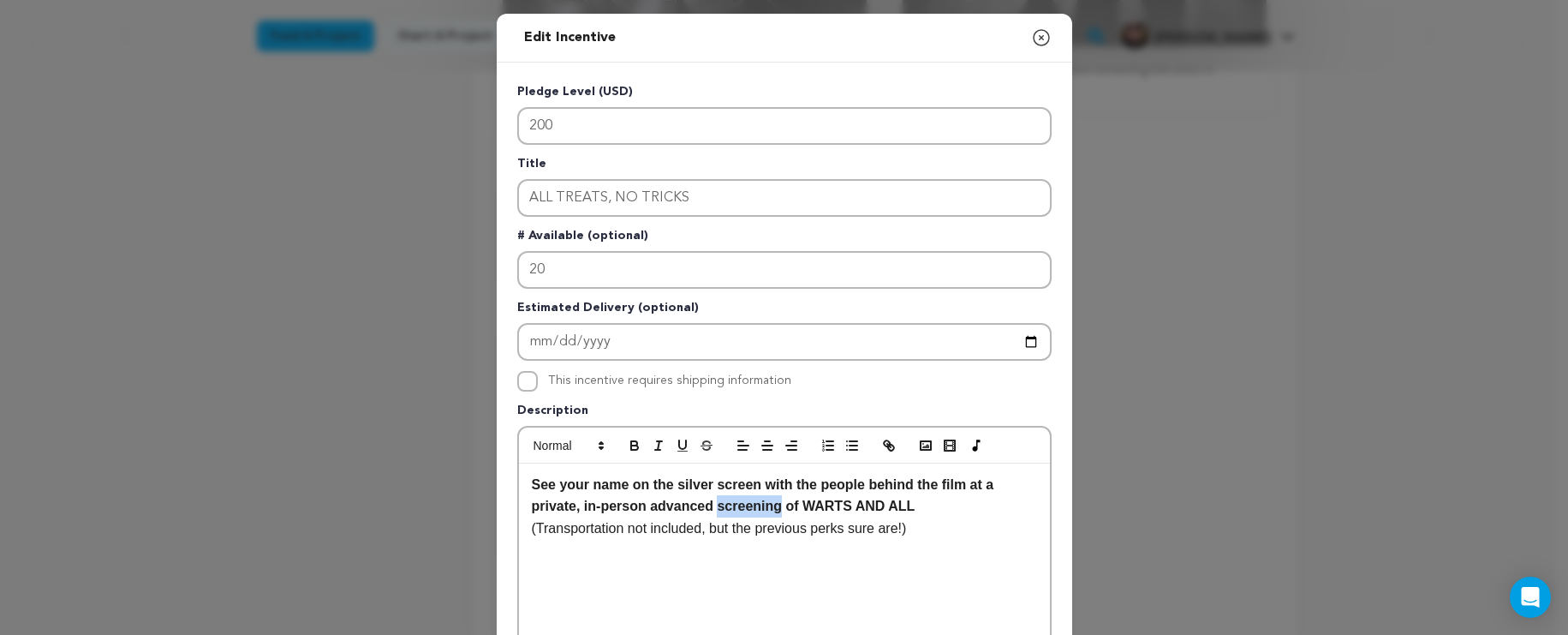
drag, startPoint x: 780, startPoint y: 508, endPoint x: 717, endPoint y: 507, distance: 63.0
click at [717, 507] on strong "See your name on the silver screen with the people behind the film at a private…" at bounding box center [765, 495] width 466 height 37
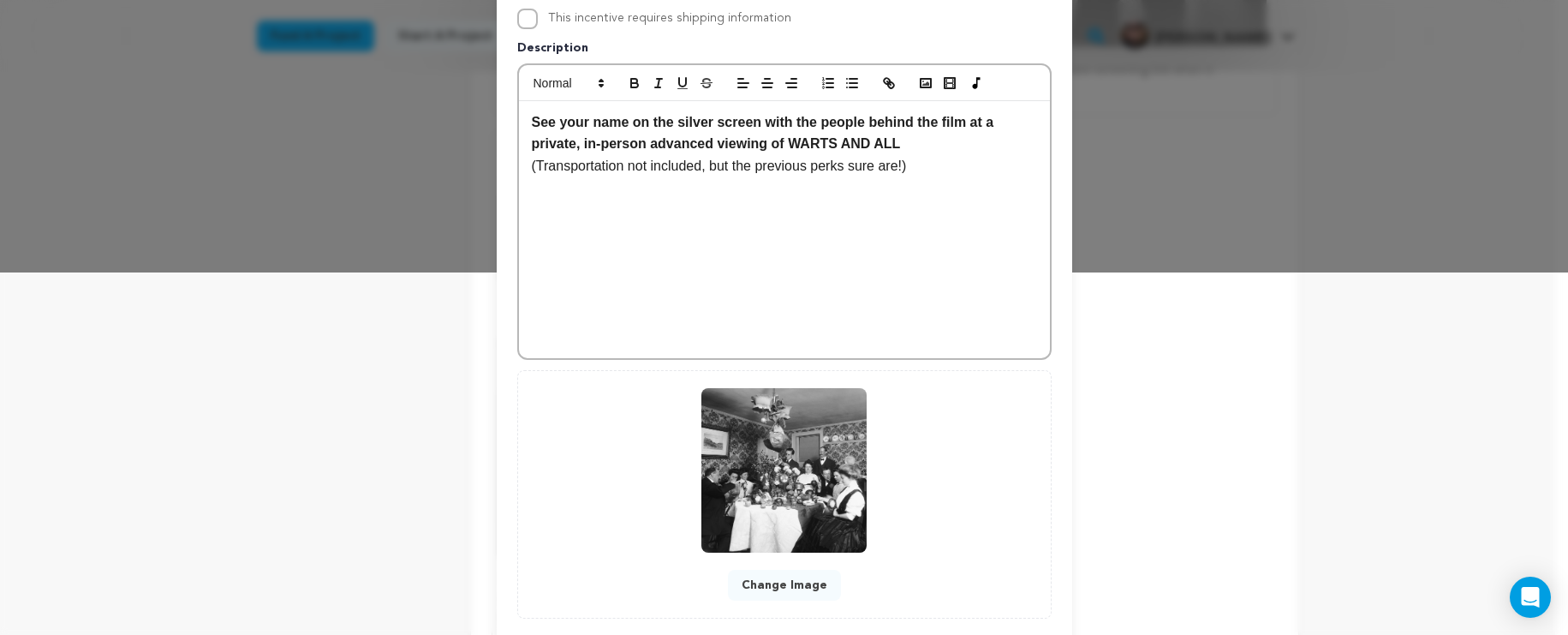
scroll to position [373, 0]
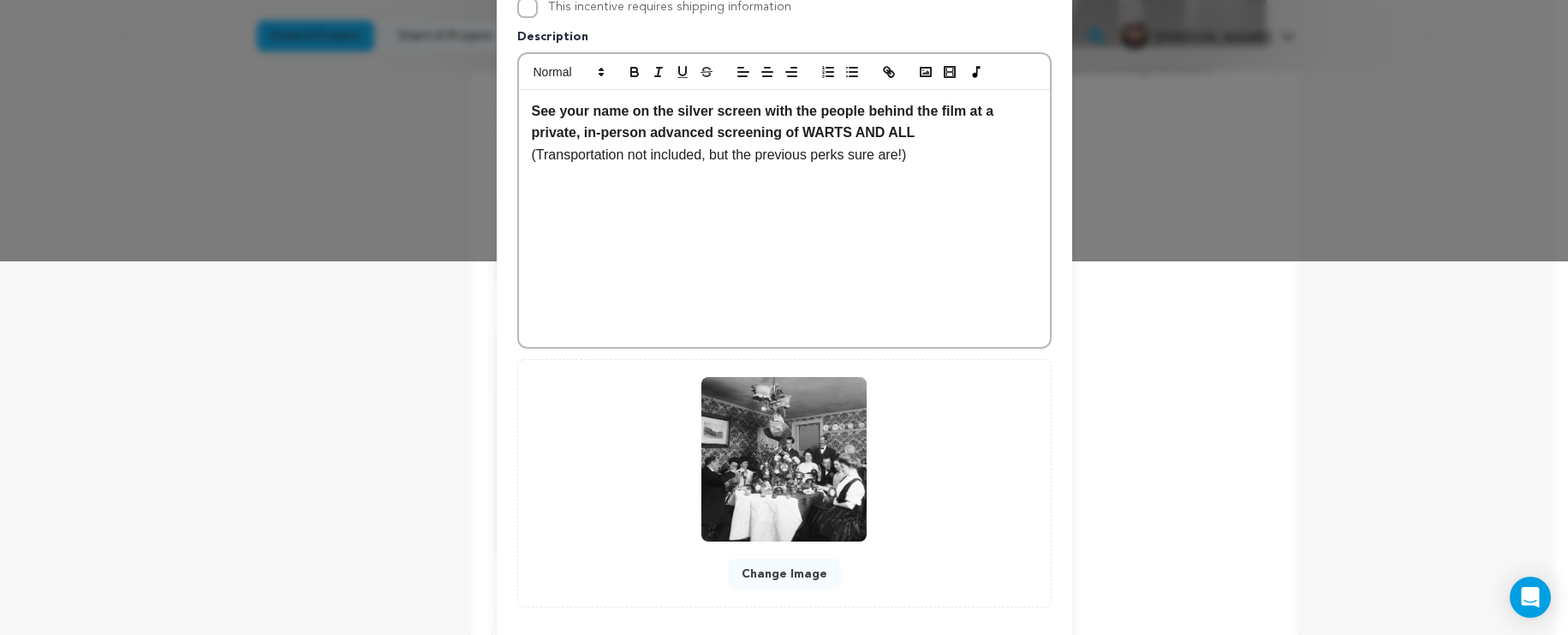
click at [931, 141] on p "See your name on the silver screen with the people behind the film at a private…" at bounding box center [785, 121] width 505 height 44
click at [579, 131] on strong "See your name on the silver screen with the people behind the film at a private…" at bounding box center [765, 122] width 466 height 37
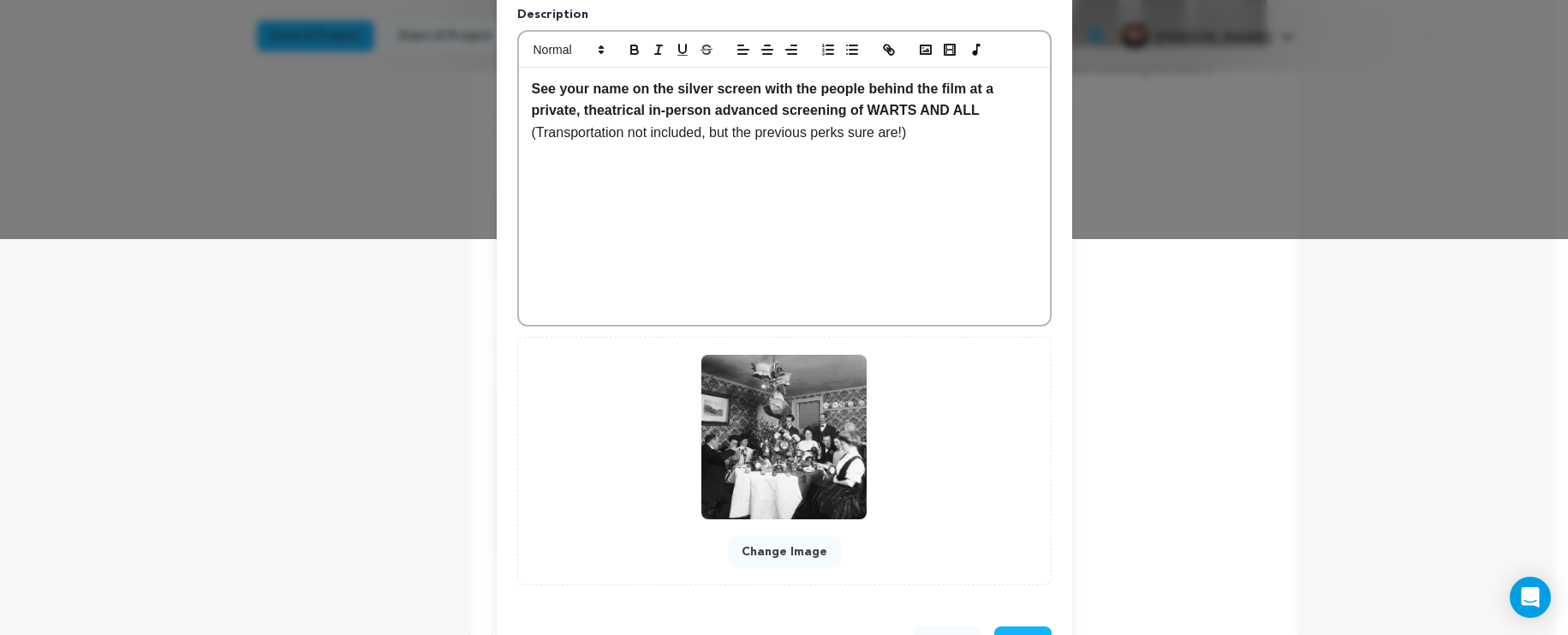
scroll to position [460, 0]
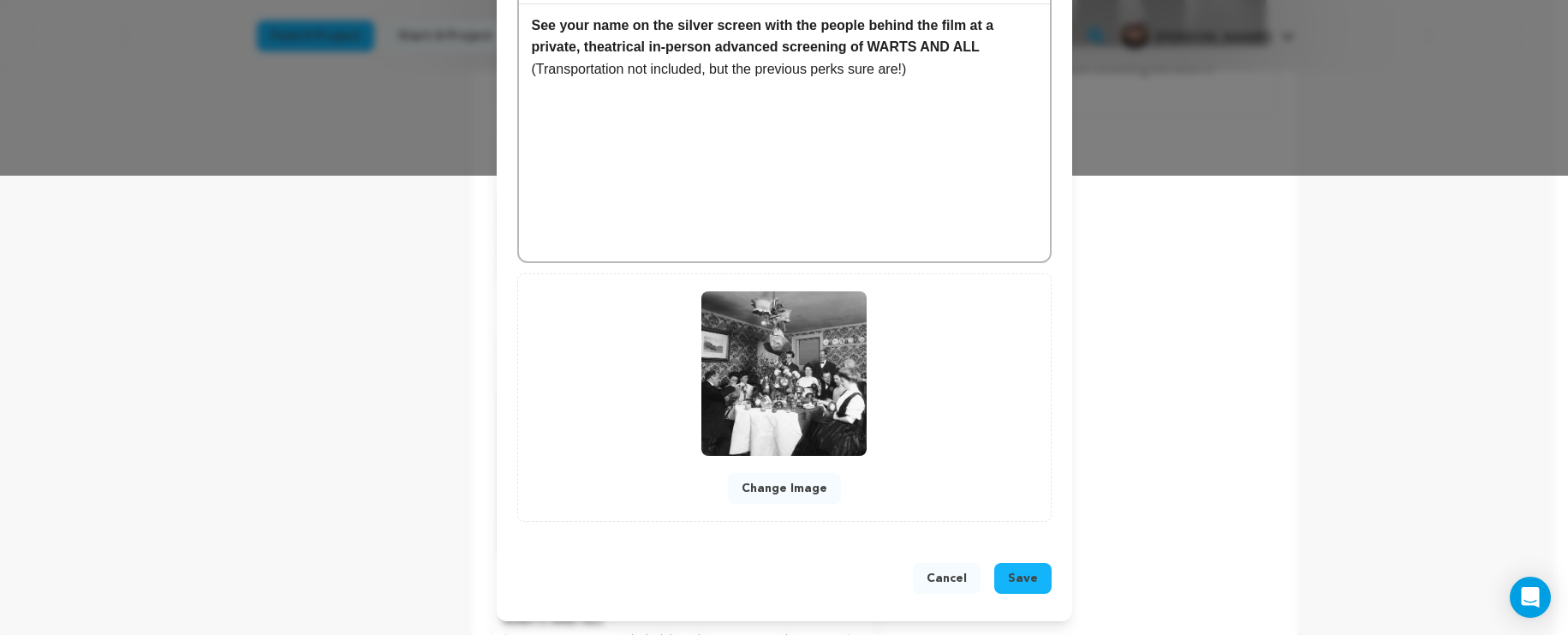
click at [1025, 579] on span "Save" at bounding box center [1023, 578] width 30 height 18
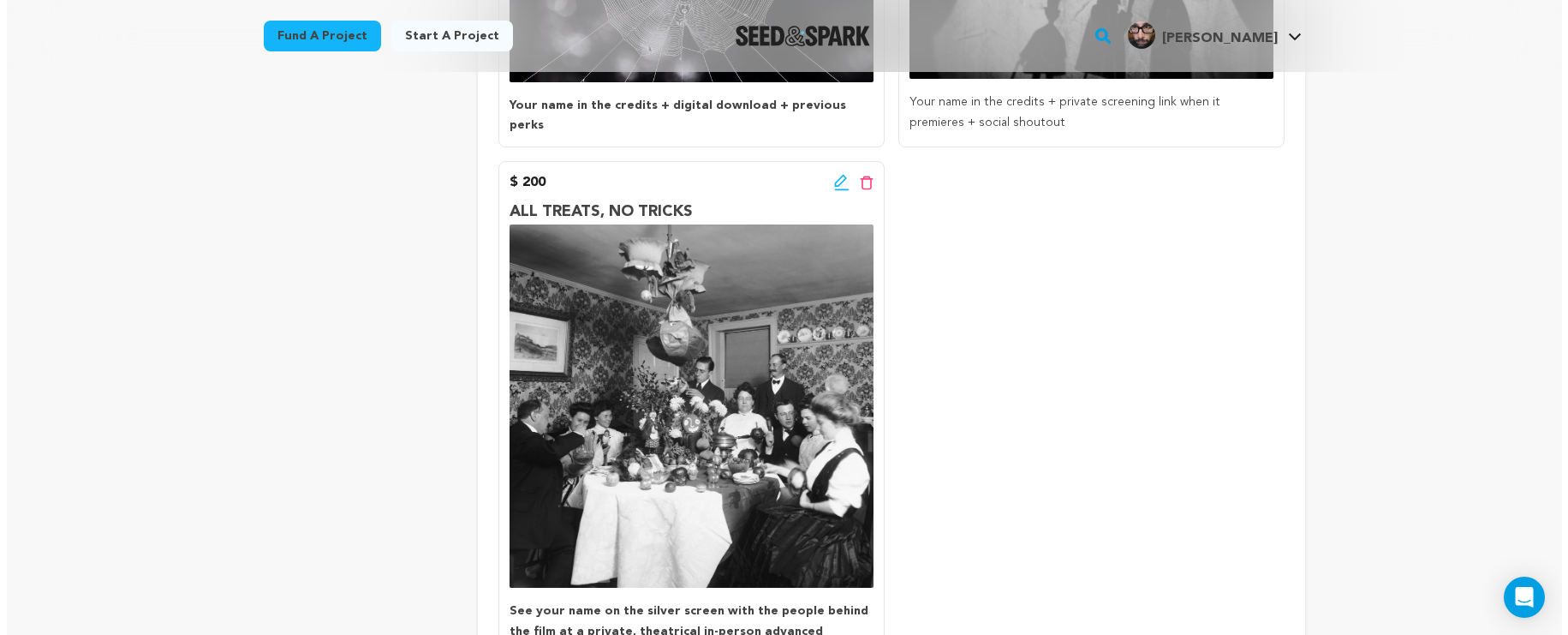
scroll to position [856, 0]
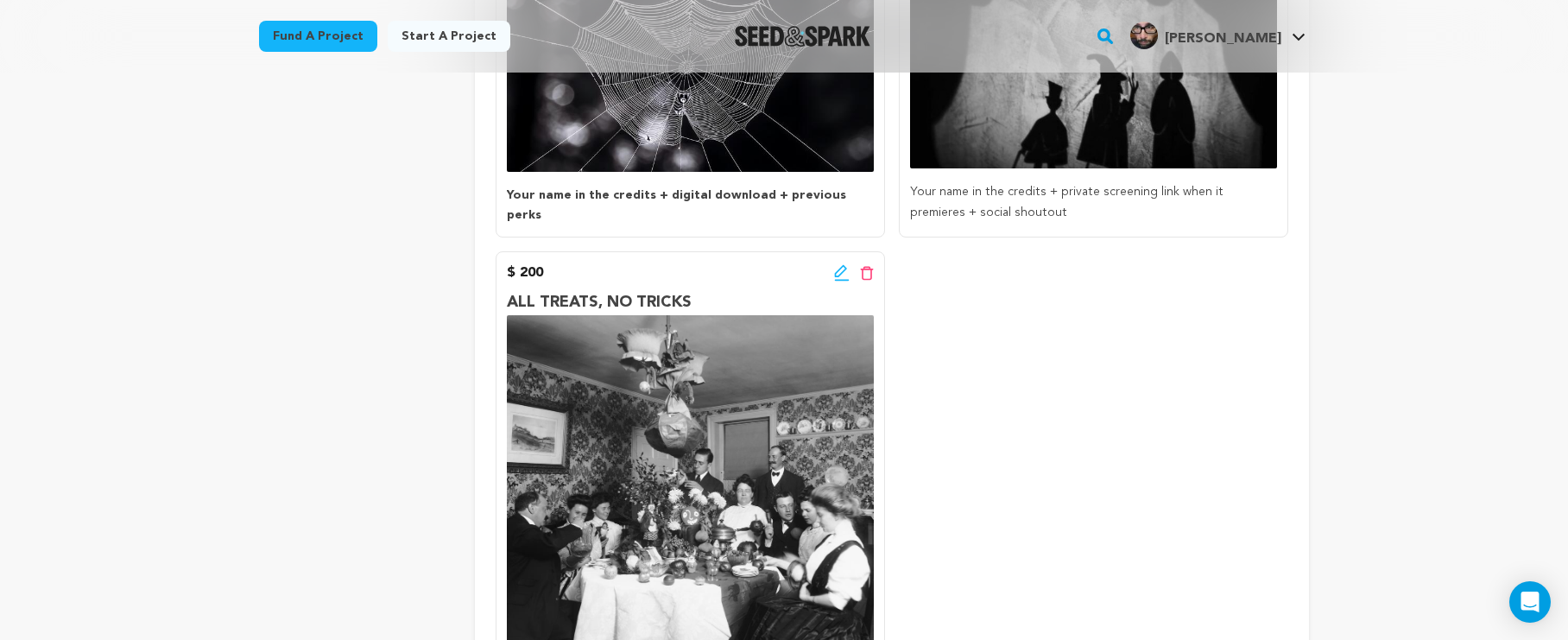
click at [837, 268] on icon at bounding box center [842, 272] width 16 height 18
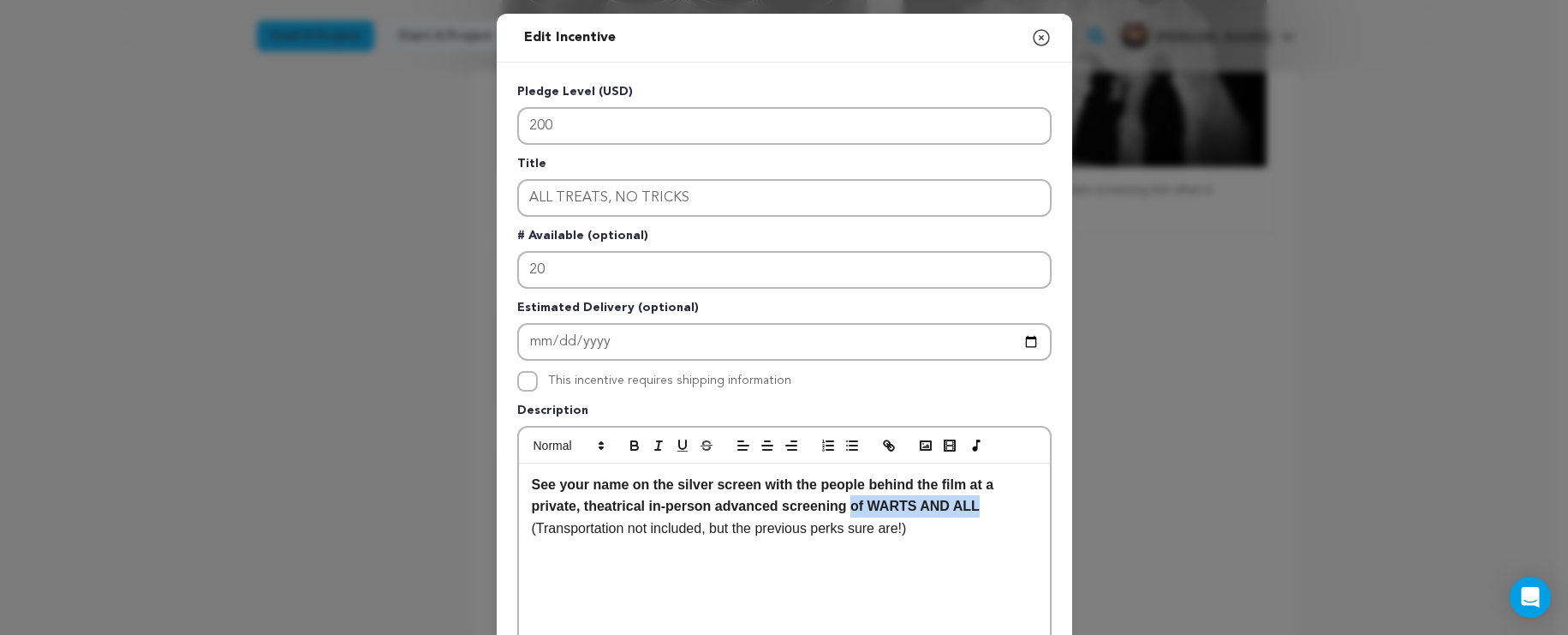
drag, startPoint x: 977, startPoint y: 509, endPoint x: 851, endPoint y: 512, distance: 126.0
click at [851, 512] on strong "See your name on the silver screen with the people behind the film at a private…" at bounding box center [765, 495] width 466 height 37
drag, startPoint x: 755, startPoint y: 487, endPoint x: 672, endPoint y: 490, distance: 83.1
click at [672, 490] on strong "See your name on the silver screen with the people behind the film at a private…" at bounding box center [765, 495] width 466 height 37
click at [870, 504] on p "See your name on the silver screen with the people behind the film at a private…" at bounding box center [785, 495] width 505 height 44
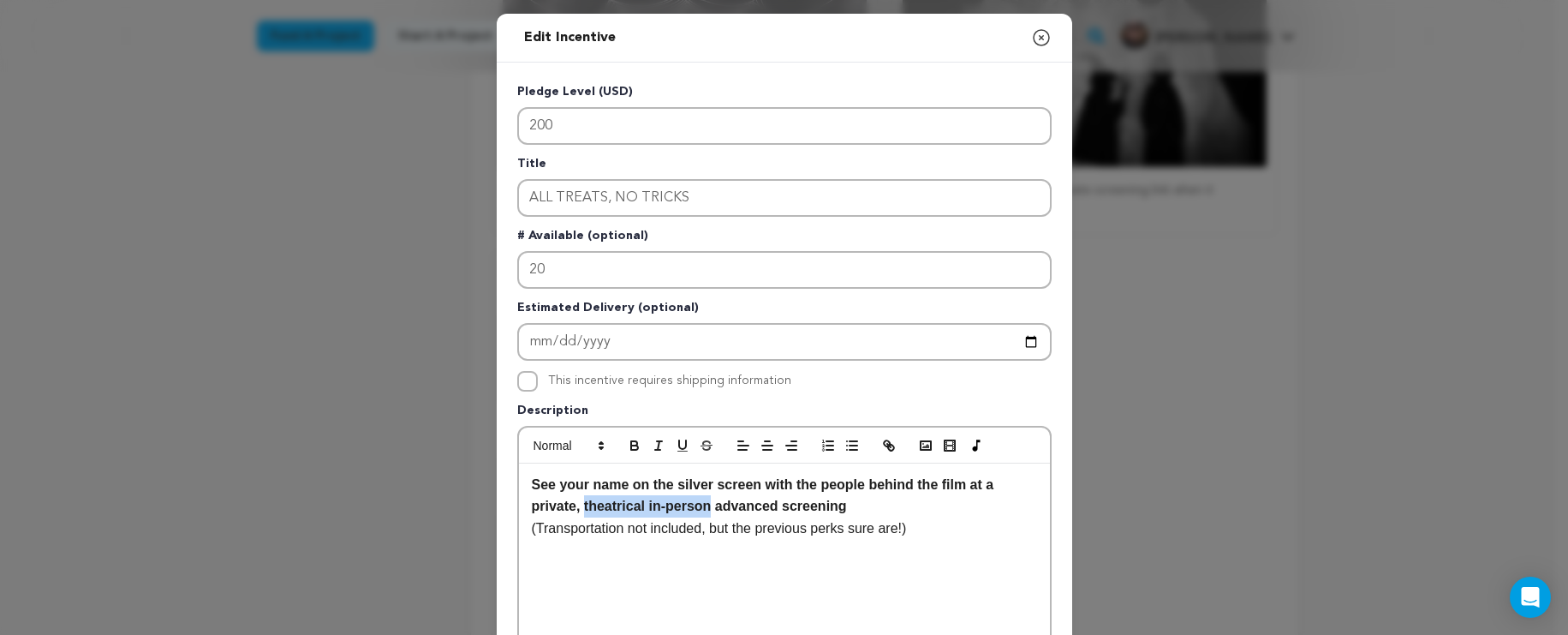
drag, startPoint x: 709, startPoint y: 506, endPoint x: 581, endPoint y: 511, distance: 128.1
click at [581, 511] on strong "See your name on the silver screen with the people behind the film at a private…" at bounding box center [765, 495] width 466 height 37
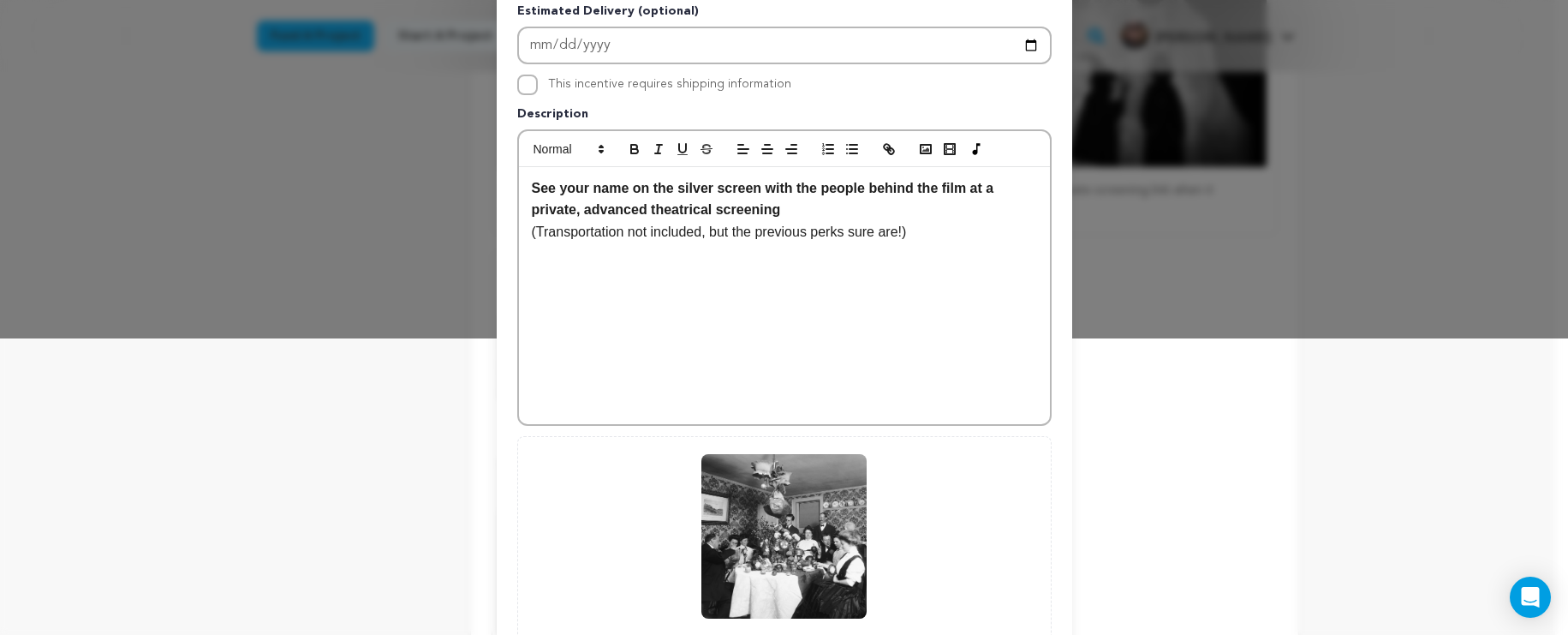
scroll to position [460, 0]
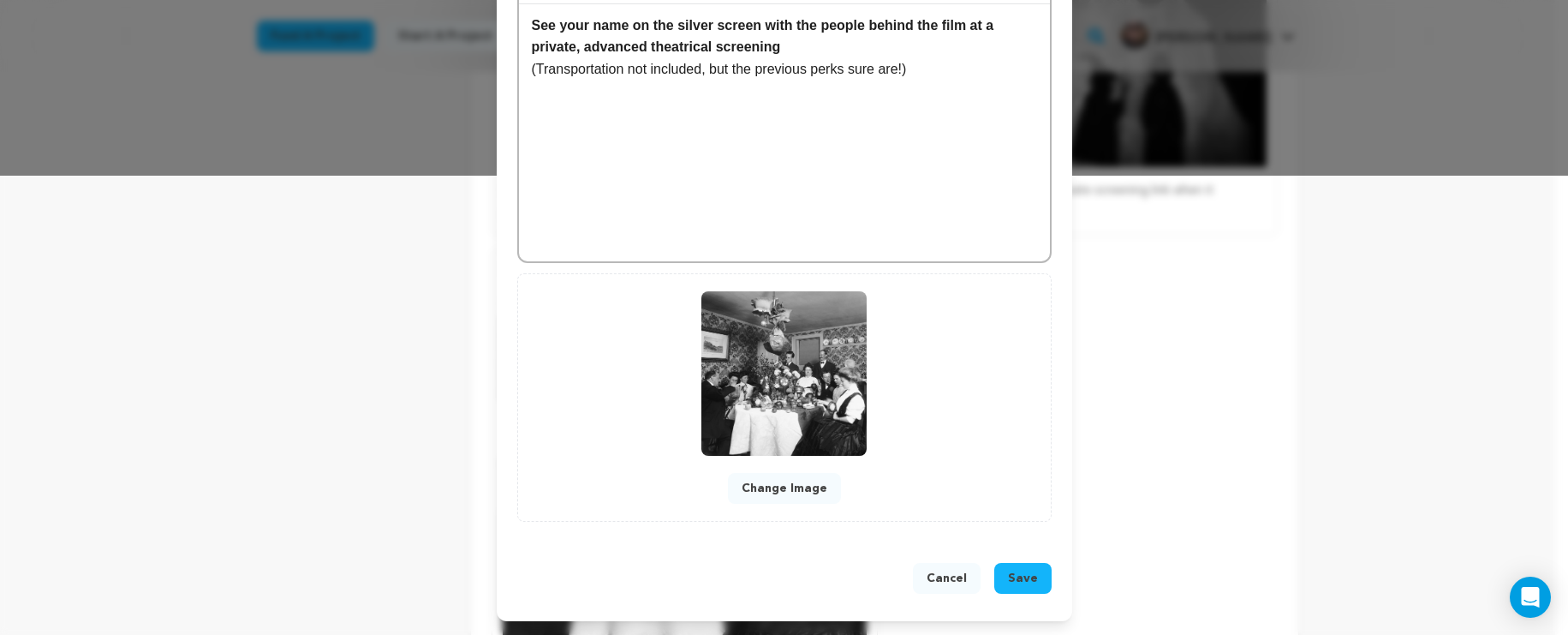
click at [1035, 579] on button "Save" at bounding box center [1023, 578] width 57 height 31
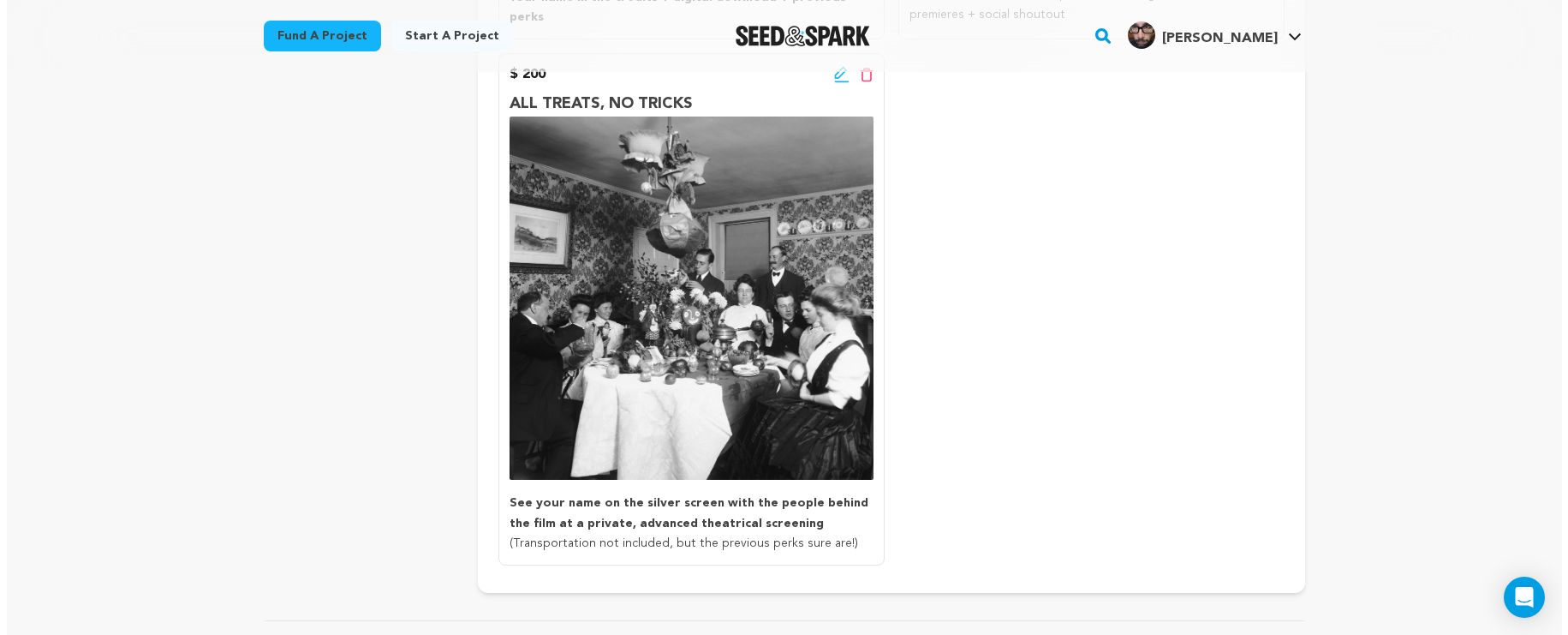
scroll to position [975, 0]
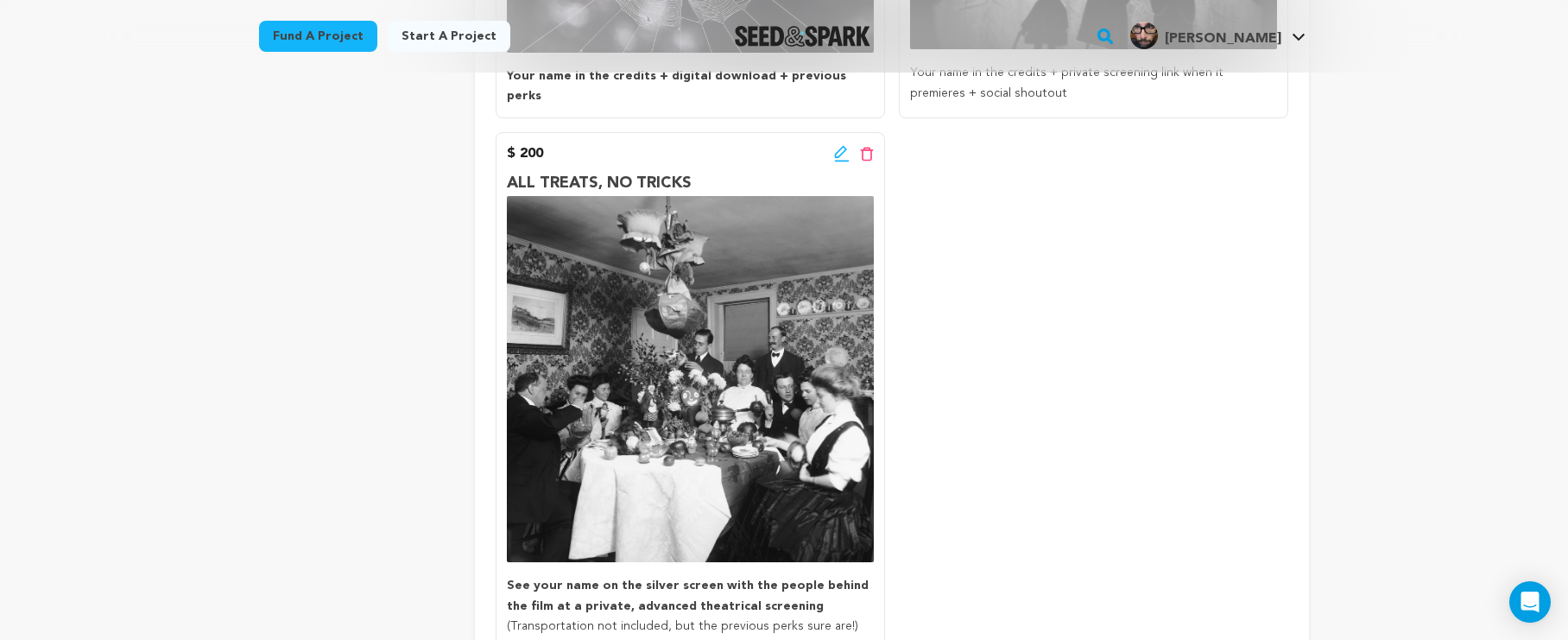
click at [838, 145] on icon at bounding box center [842, 153] width 16 height 18
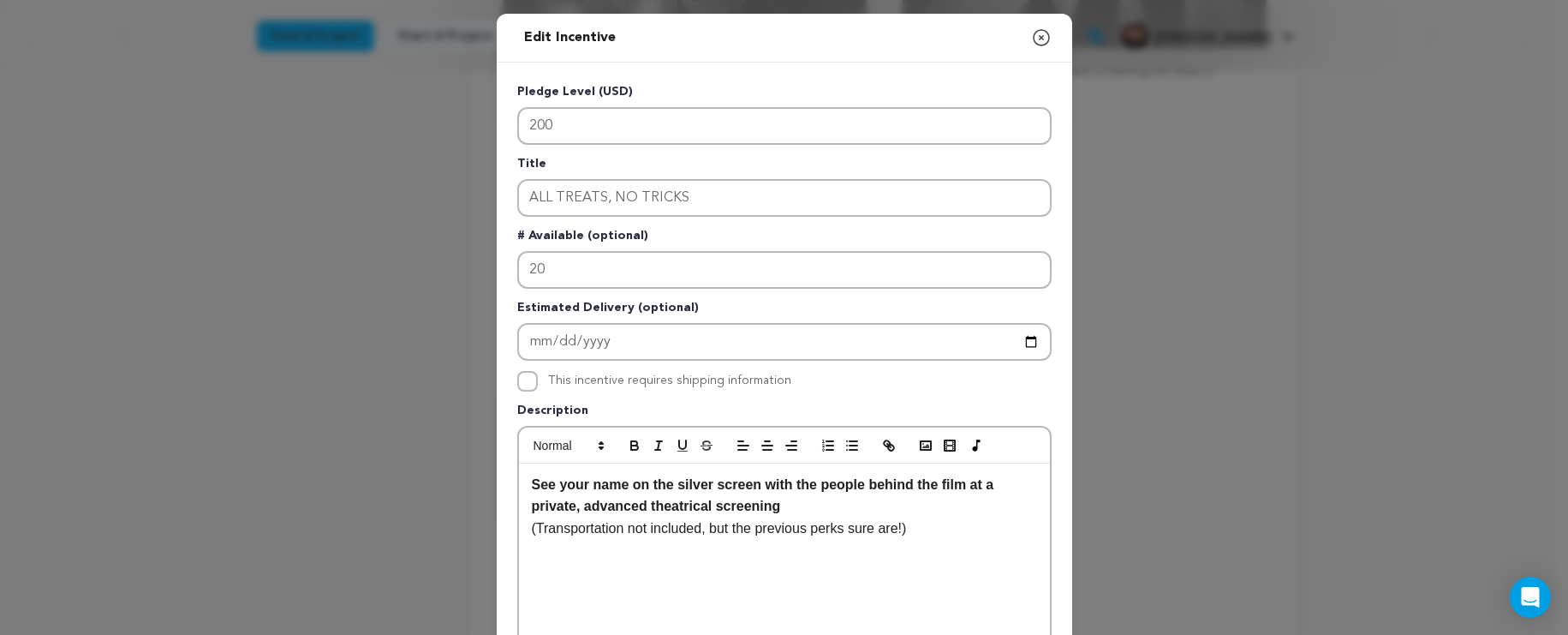
scroll to position [21, 0]
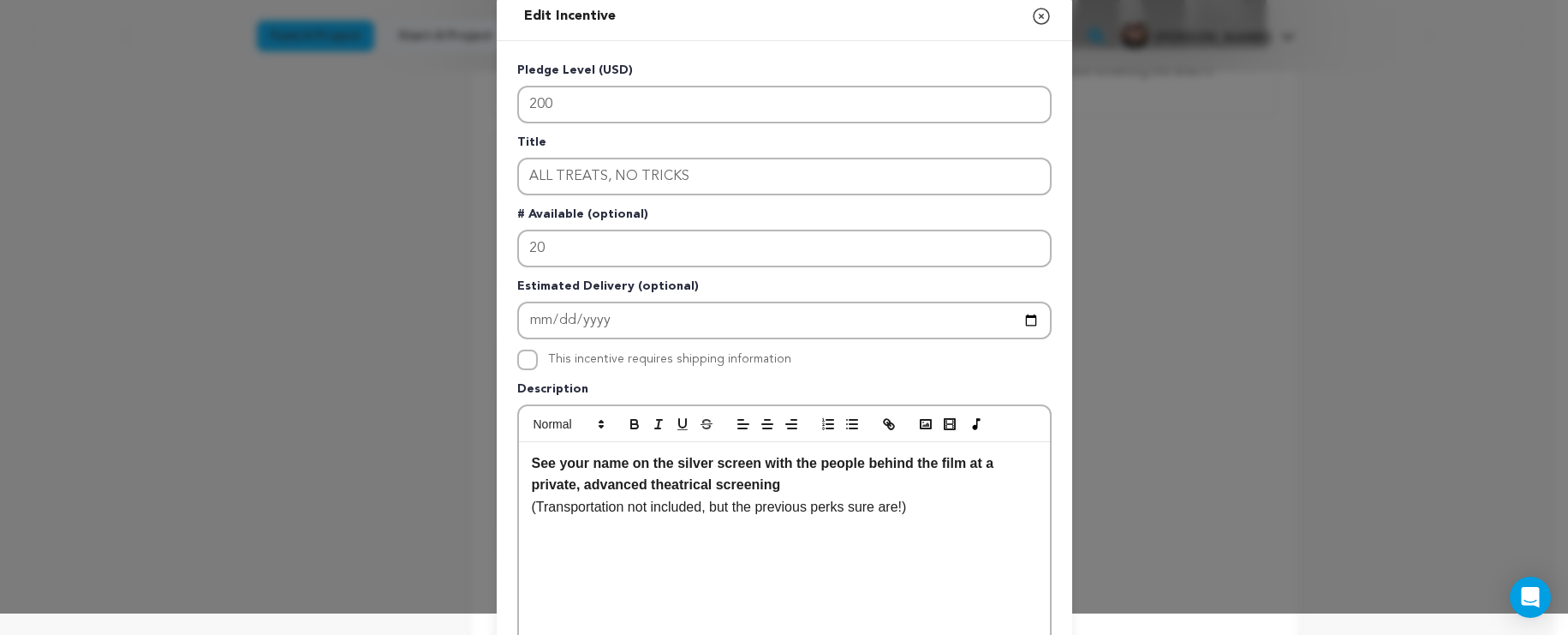
click at [645, 483] on strong "See your name on the silver screen with the people behind the film at a private…" at bounding box center [765, 474] width 466 height 37
drag, startPoint x: 643, startPoint y: 488, endPoint x: 579, endPoint y: 487, distance: 64.0
click at [579, 487] on strong "See your name on the silver screen with the people behind the film at a private…" at bounding box center [765, 474] width 466 height 37
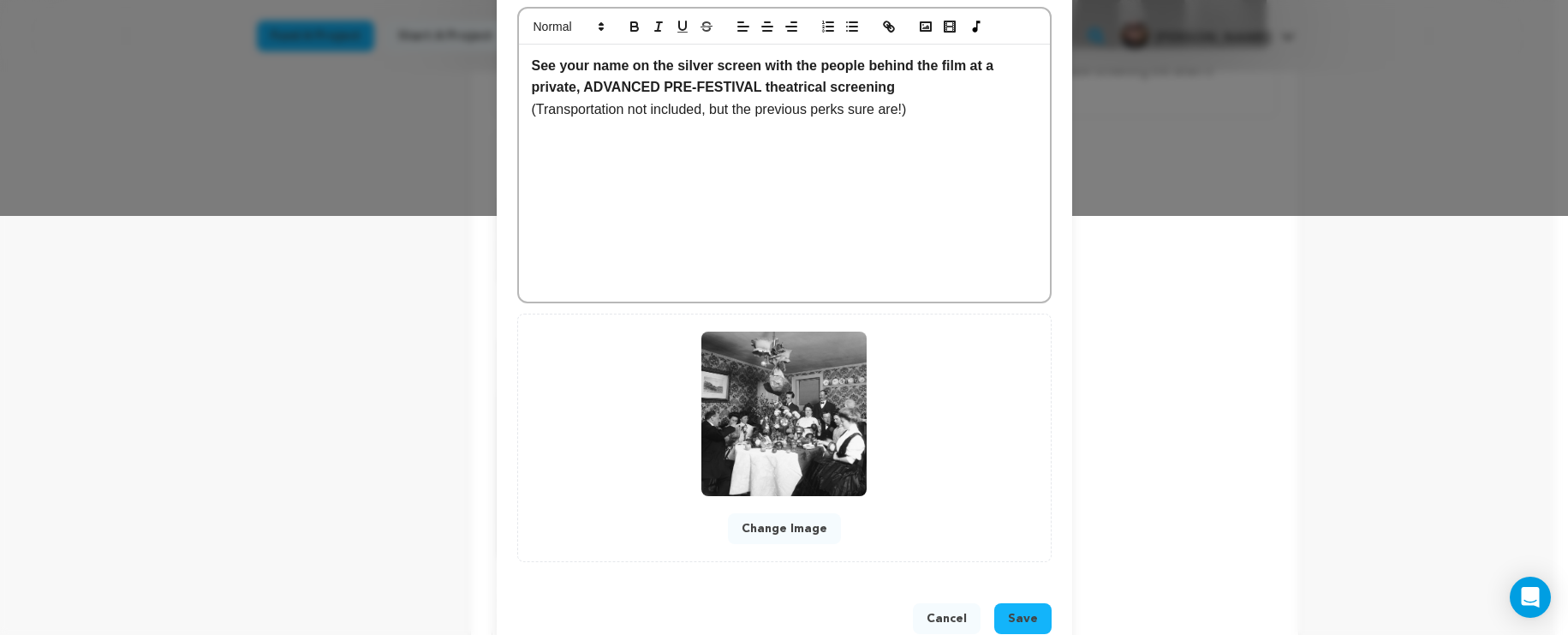
scroll to position [460, 0]
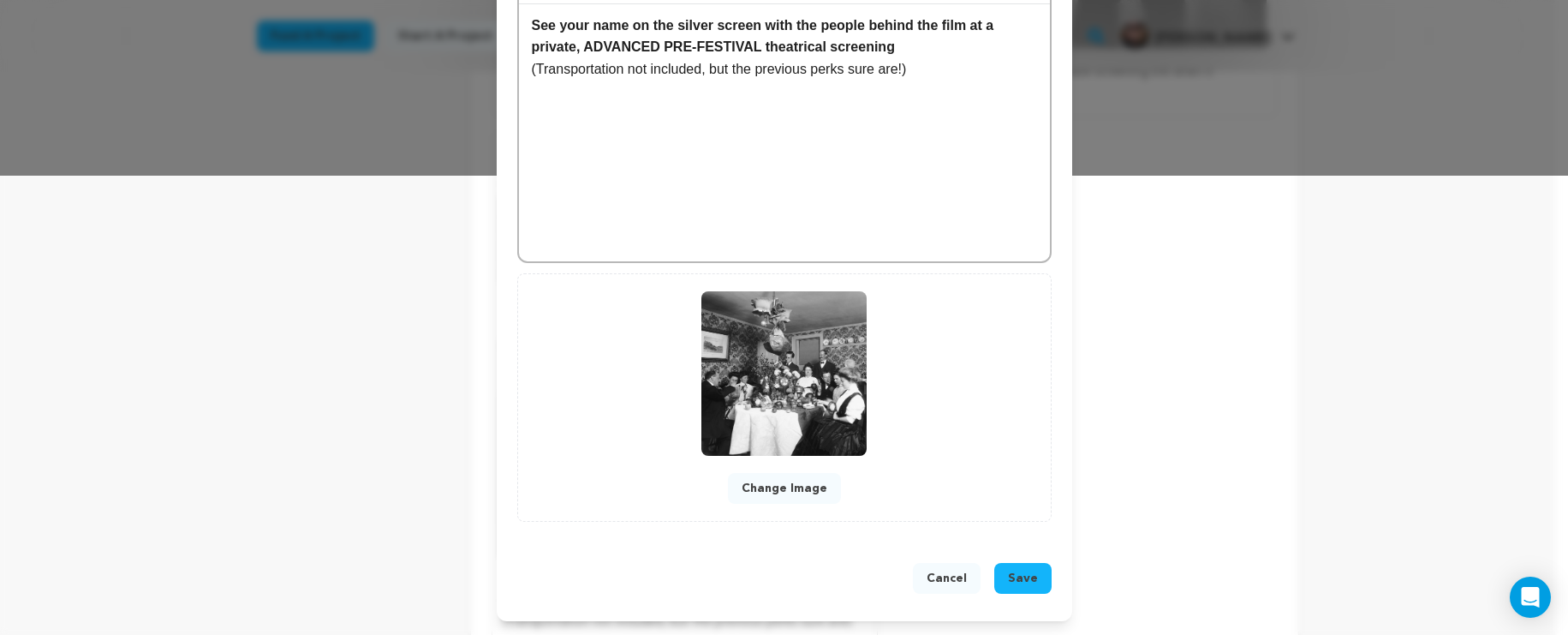
click at [1016, 569] on span "Save" at bounding box center [1023, 578] width 30 height 18
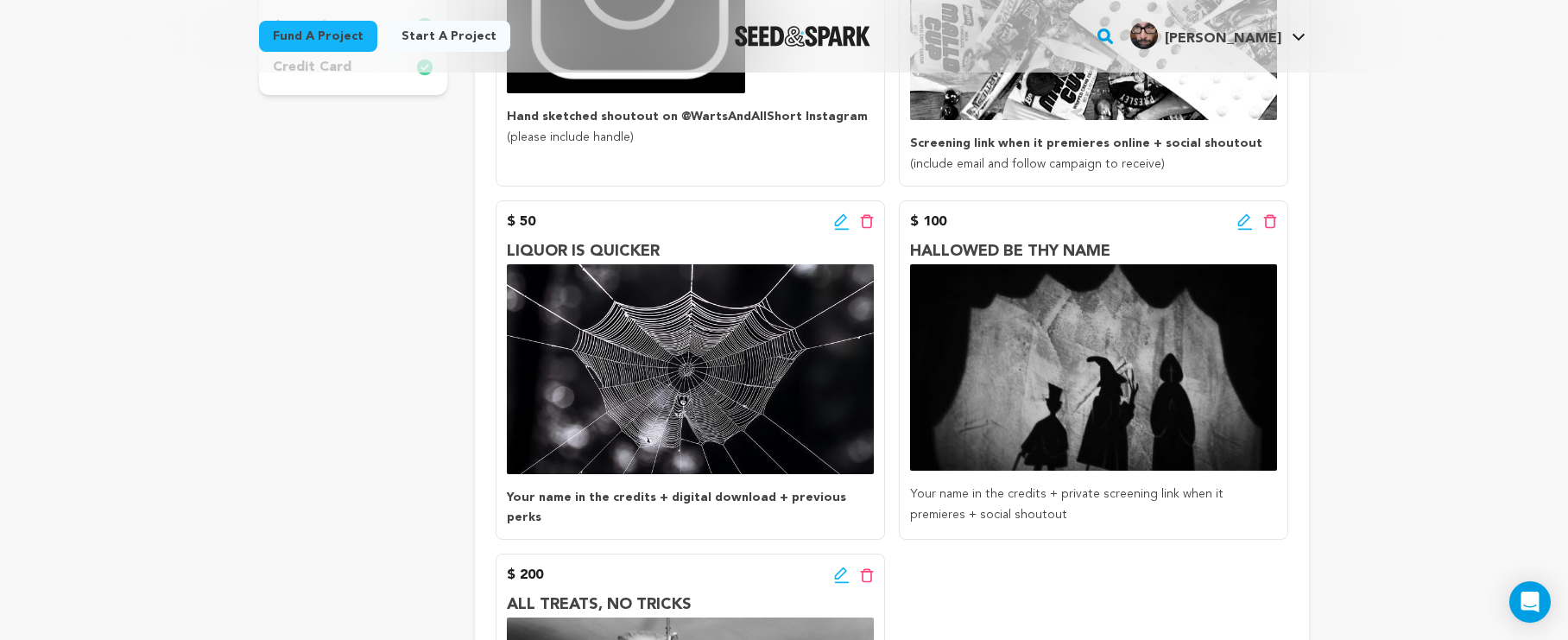
scroll to position [573, 0]
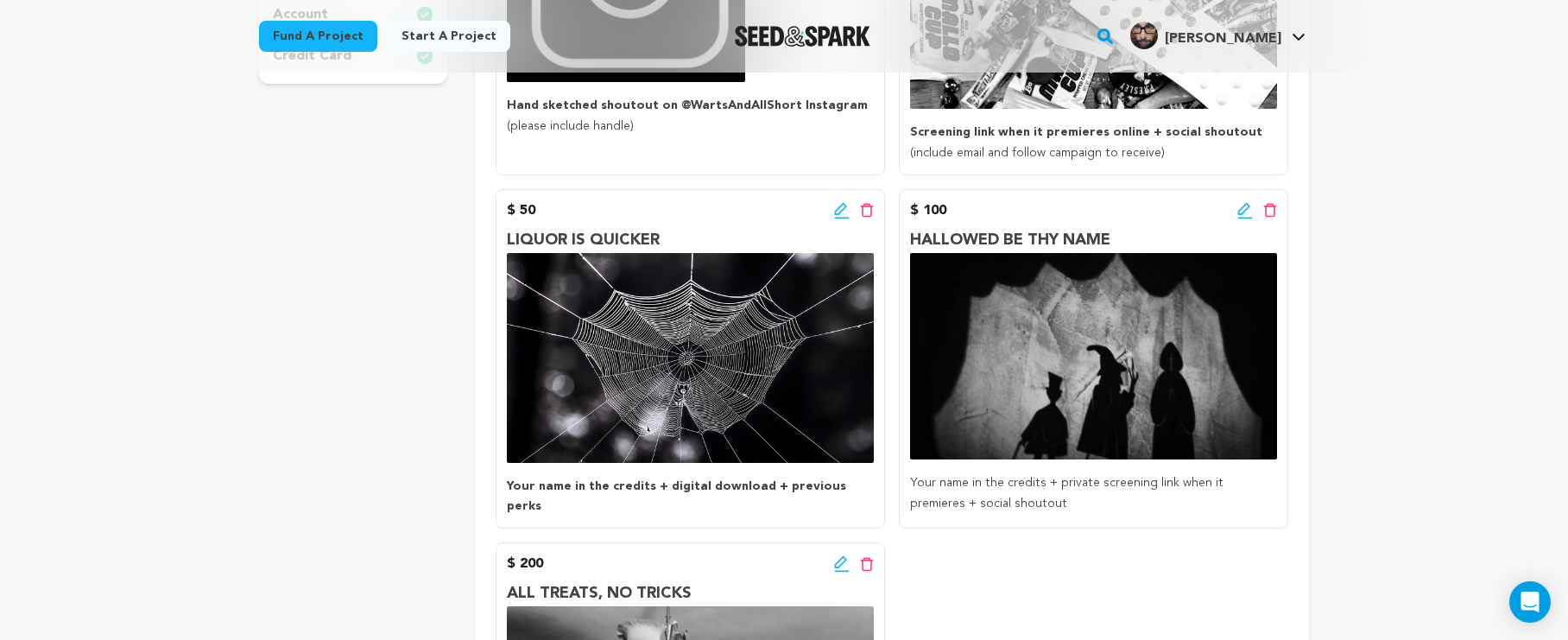
click at [842, 555] on icon at bounding box center [842, 563] width 16 height 18
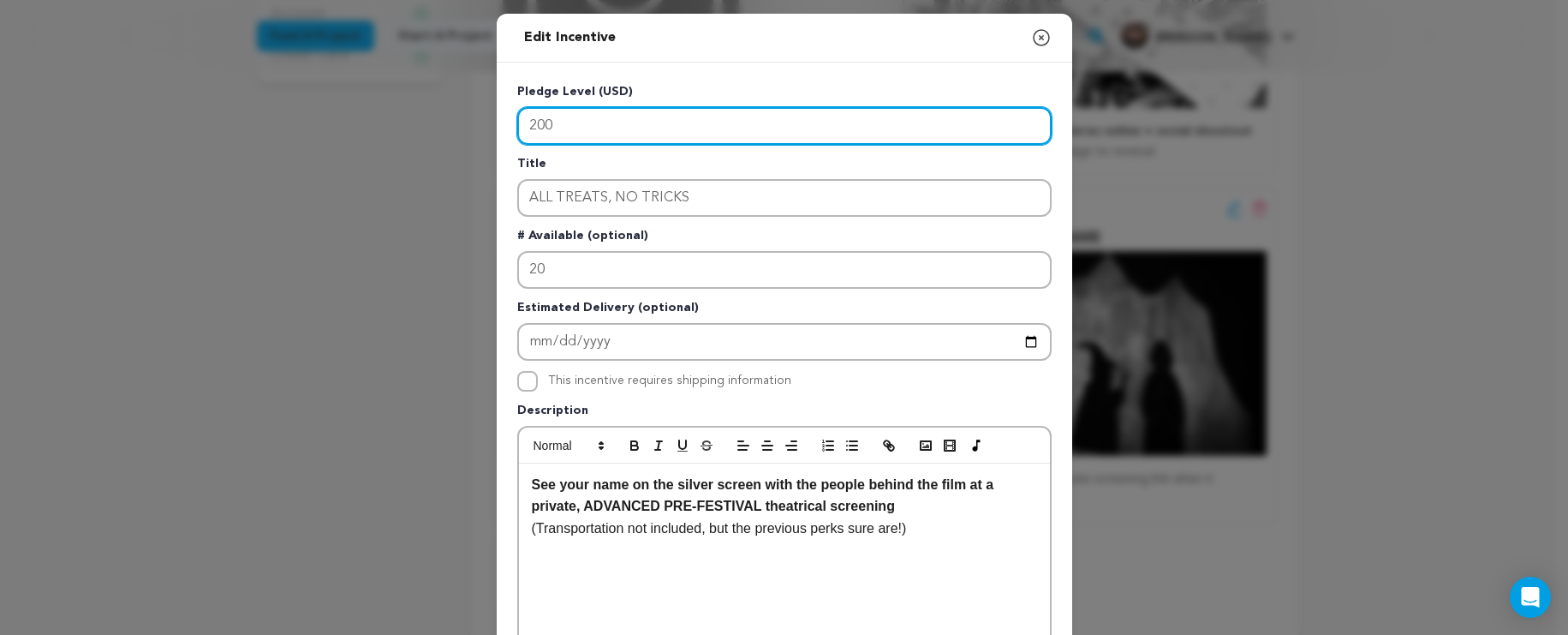
drag, startPoint x: 681, startPoint y: 131, endPoint x: 504, endPoint y: 119, distance: 177.4
click at [504, 119] on div "Pledge Level (USD) 200 Title ALL TREATS, NO TRICKS # Available (optional) 20 Es…" at bounding box center [785, 532] width 576 height 939
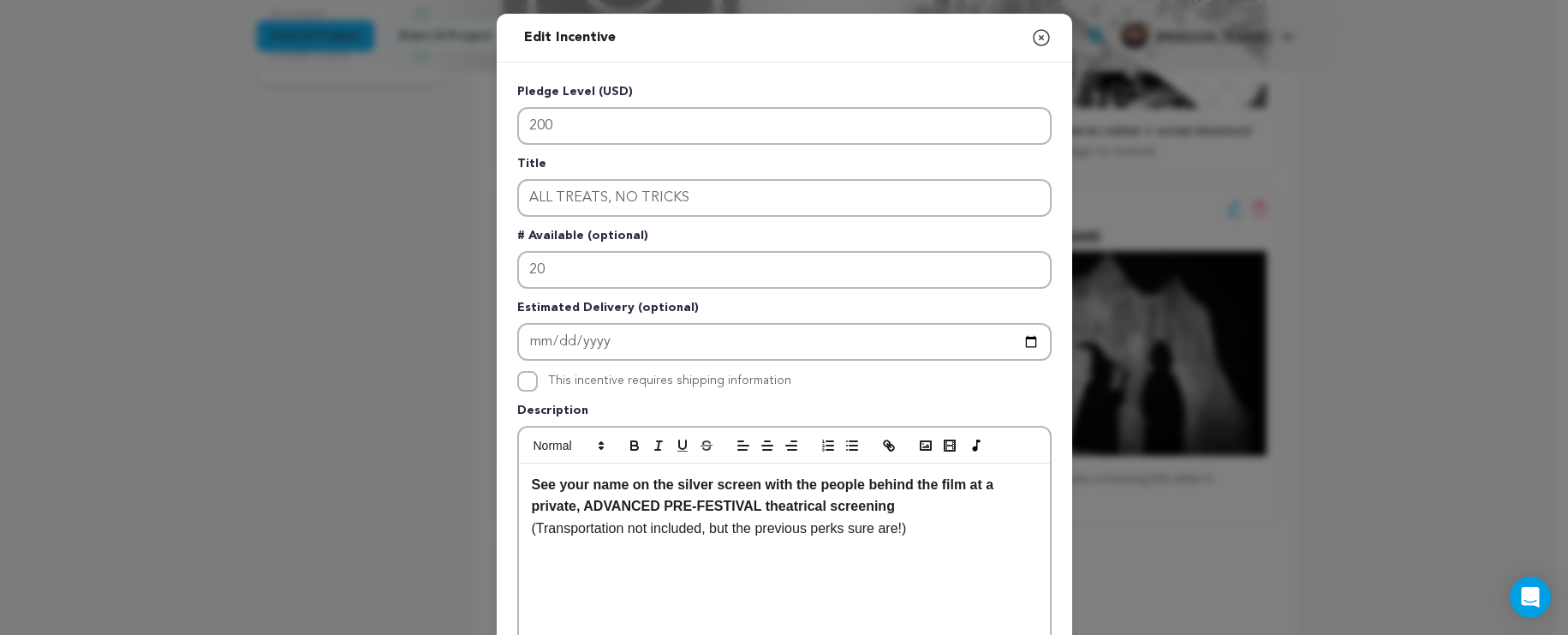
click at [915, 399] on div "Pledge Level (USD) 200 Title ALL TREATS, NO TRICKS # Available (optional) 20 Es…" at bounding box center [784, 532] width 534 height 898
click at [1037, 45] on icon "button" at bounding box center [1041, 37] width 16 height 16
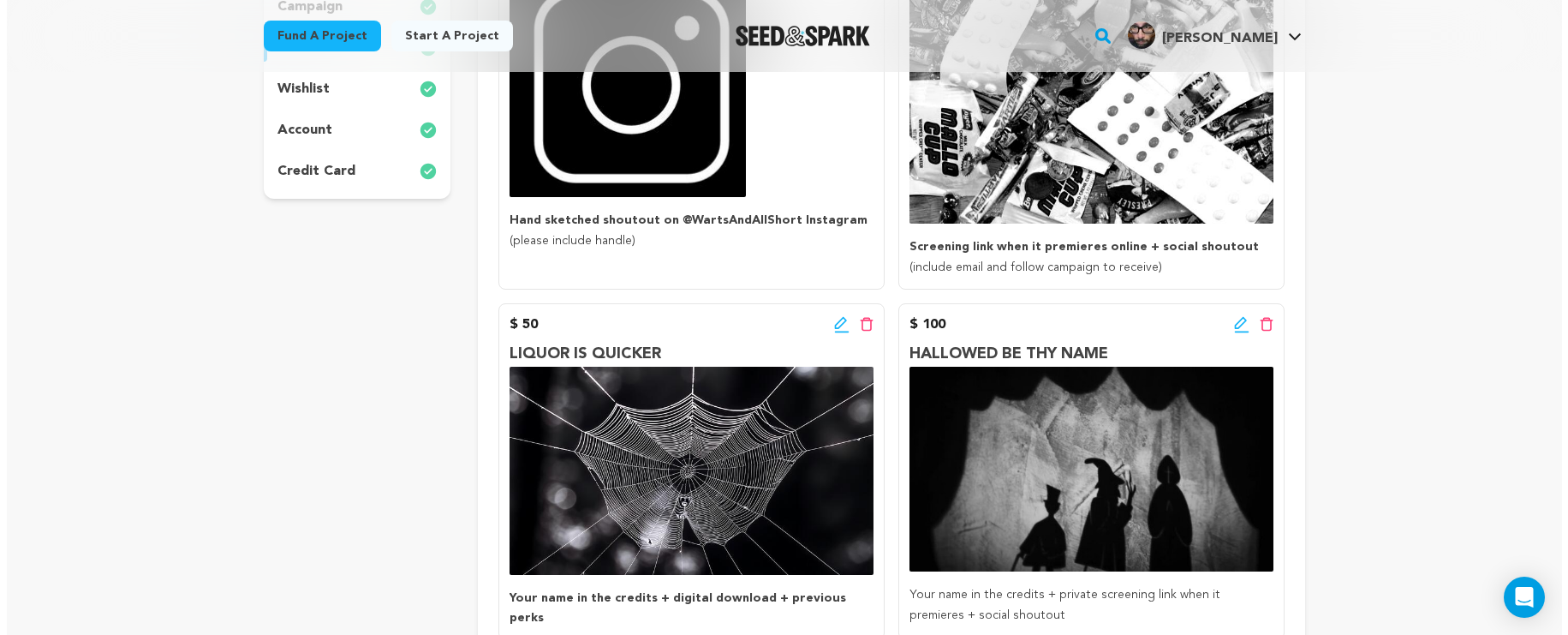
scroll to position [475, 0]
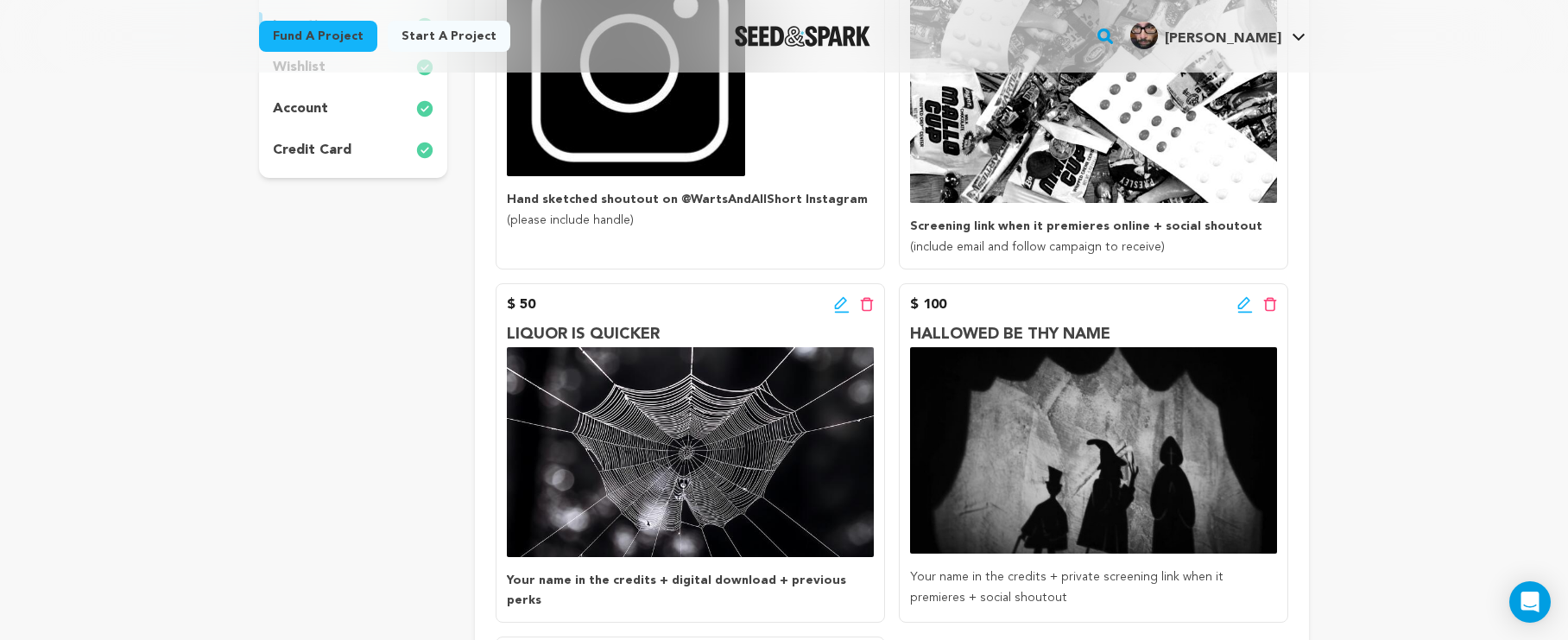
click at [847, 299] on icon at bounding box center [840, 302] width 12 height 12
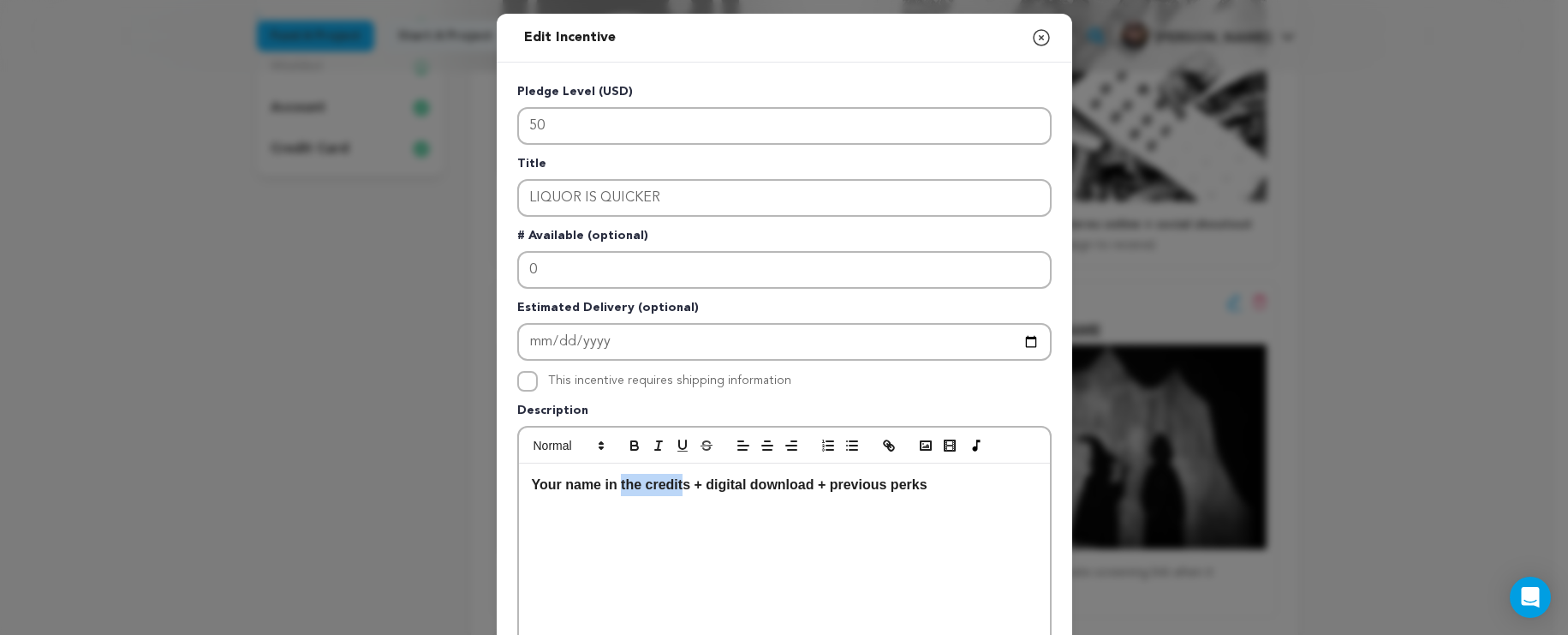
drag, startPoint x: 681, startPoint y: 490, endPoint x: 615, endPoint y: 483, distance: 66.4
click at [615, 483] on strong "Your name in the credits" at bounding box center [612, 484] width 159 height 15
click at [667, 491] on strong "Your name in the credits" at bounding box center [612, 484] width 159 height 15
drag, startPoint x: 810, startPoint y: 486, endPoint x: 516, endPoint y: 488, distance: 294.0
click at [519, 488] on div "Your name in the credits + digital download + previous perks" at bounding box center [785, 592] width 531 height 257
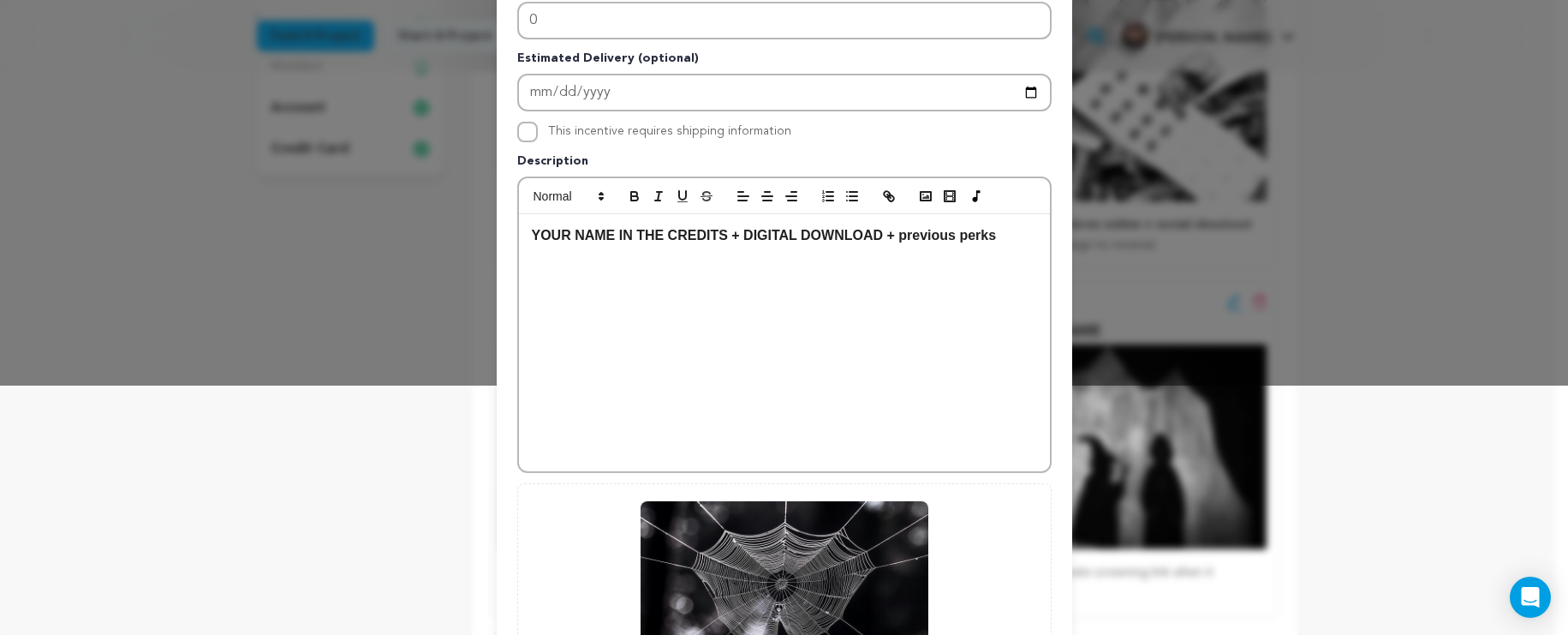
scroll to position [460, 0]
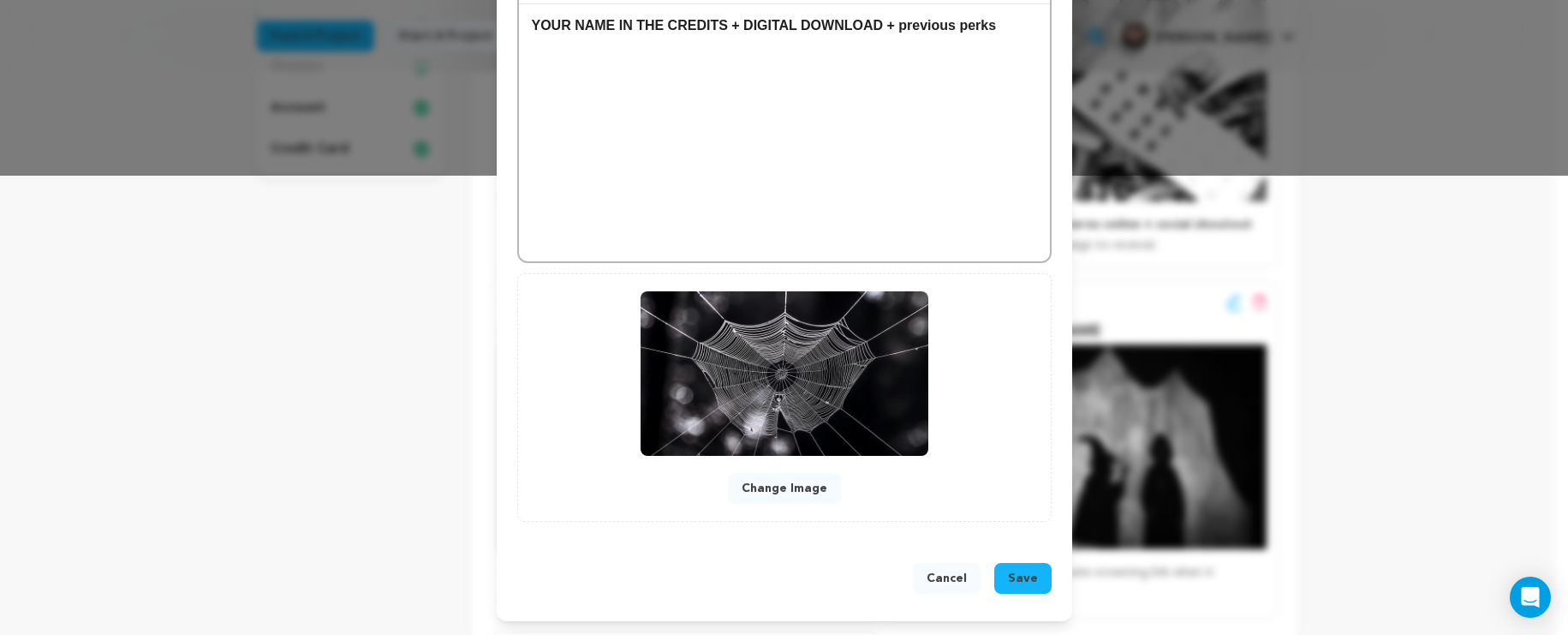
click at [1011, 591] on button "Save" at bounding box center [1023, 578] width 57 height 31
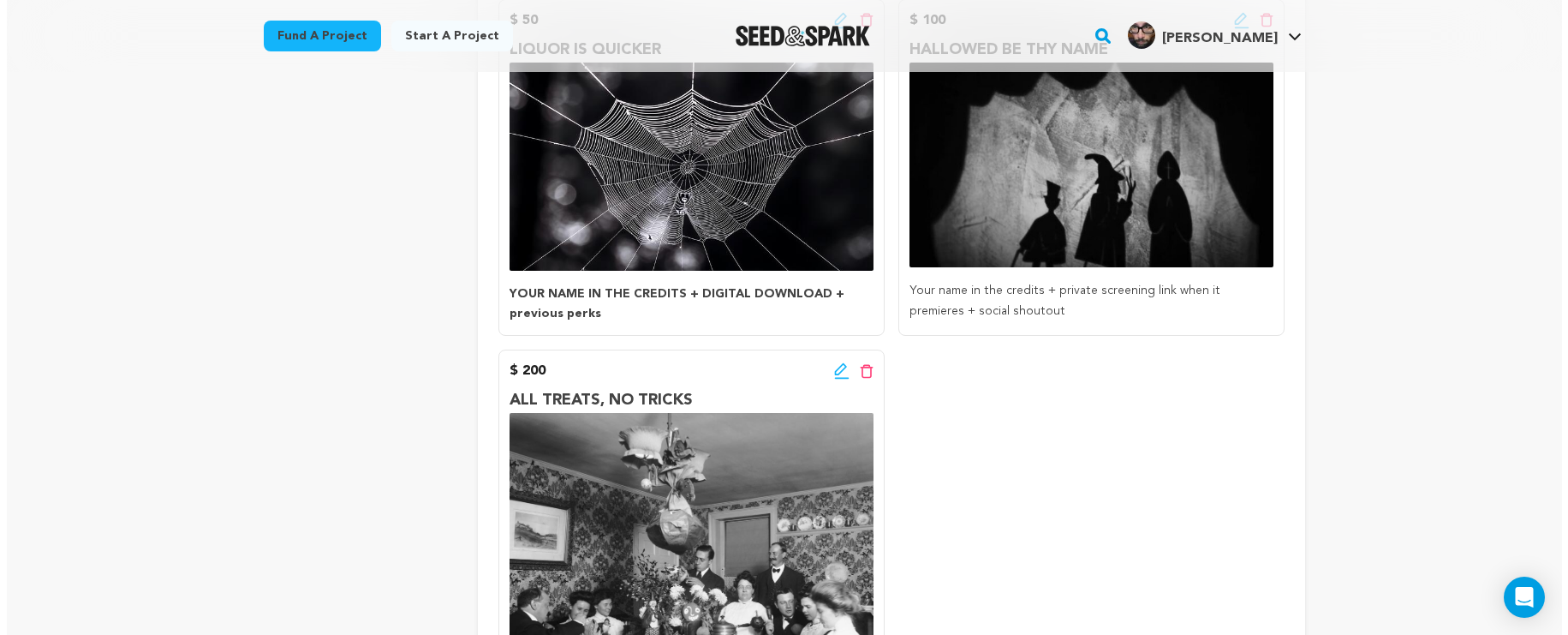
scroll to position [569, 0]
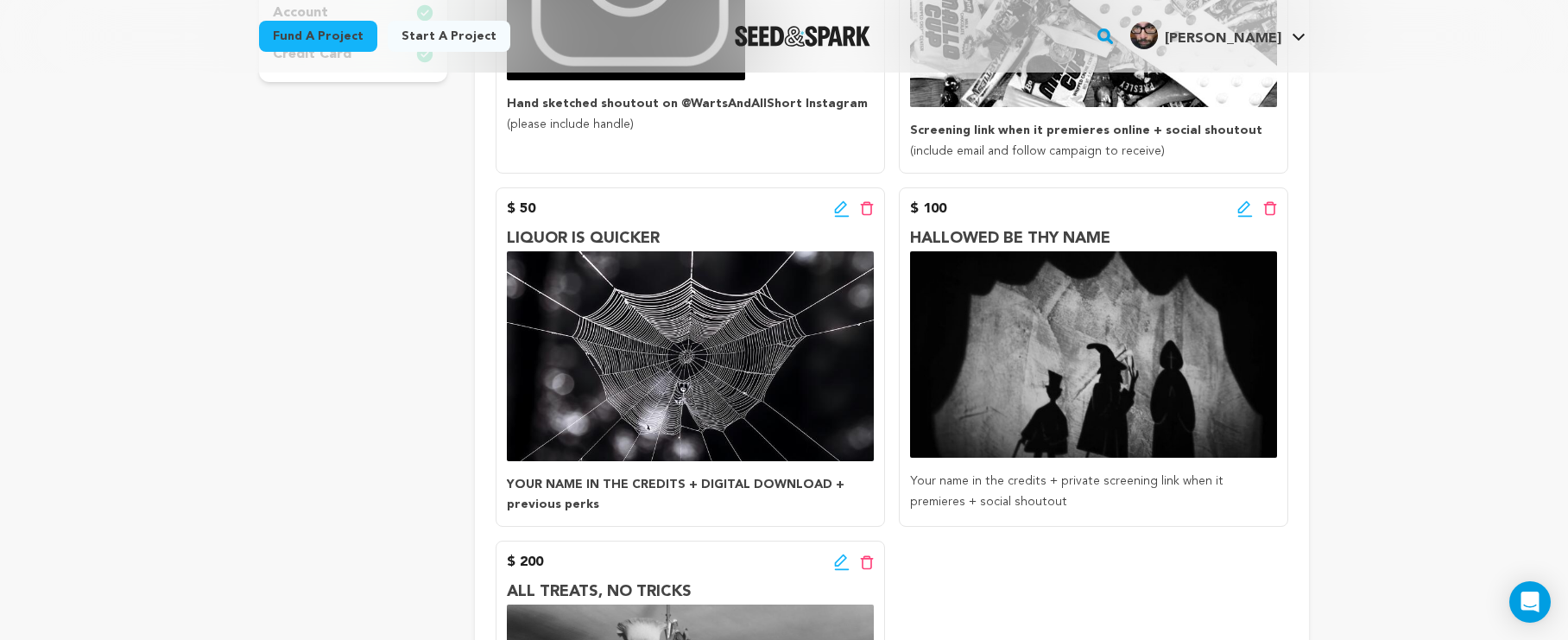
click at [1250, 209] on icon at bounding box center [1245, 209] width 16 height 18
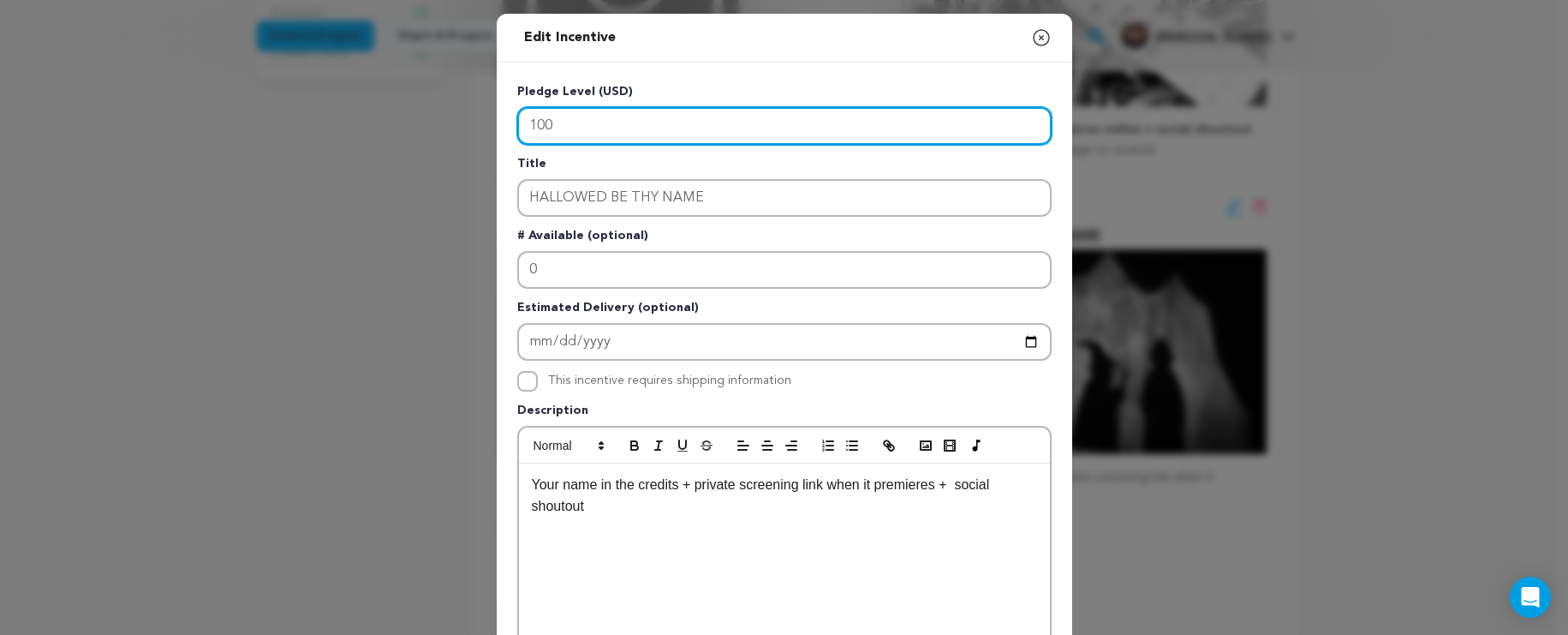
drag, startPoint x: 645, startPoint y: 126, endPoint x: 479, endPoint y: 124, distance: 166.0
click at [479, 124] on div "Edit Incentive Close modal Pledge Level (USD) 100 Title HALLOWED BE THY NAME # …" at bounding box center [784, 547] width 1568 height 1094
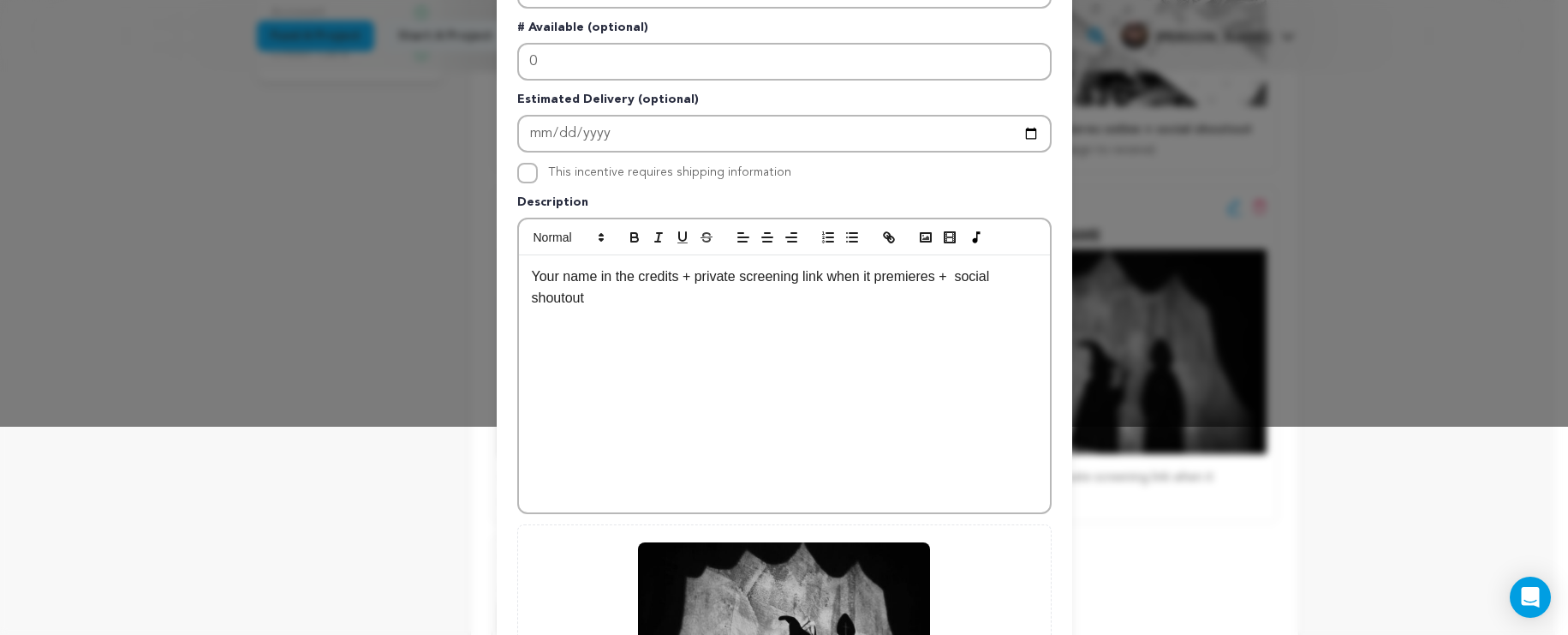
scroll to position [460, 0]
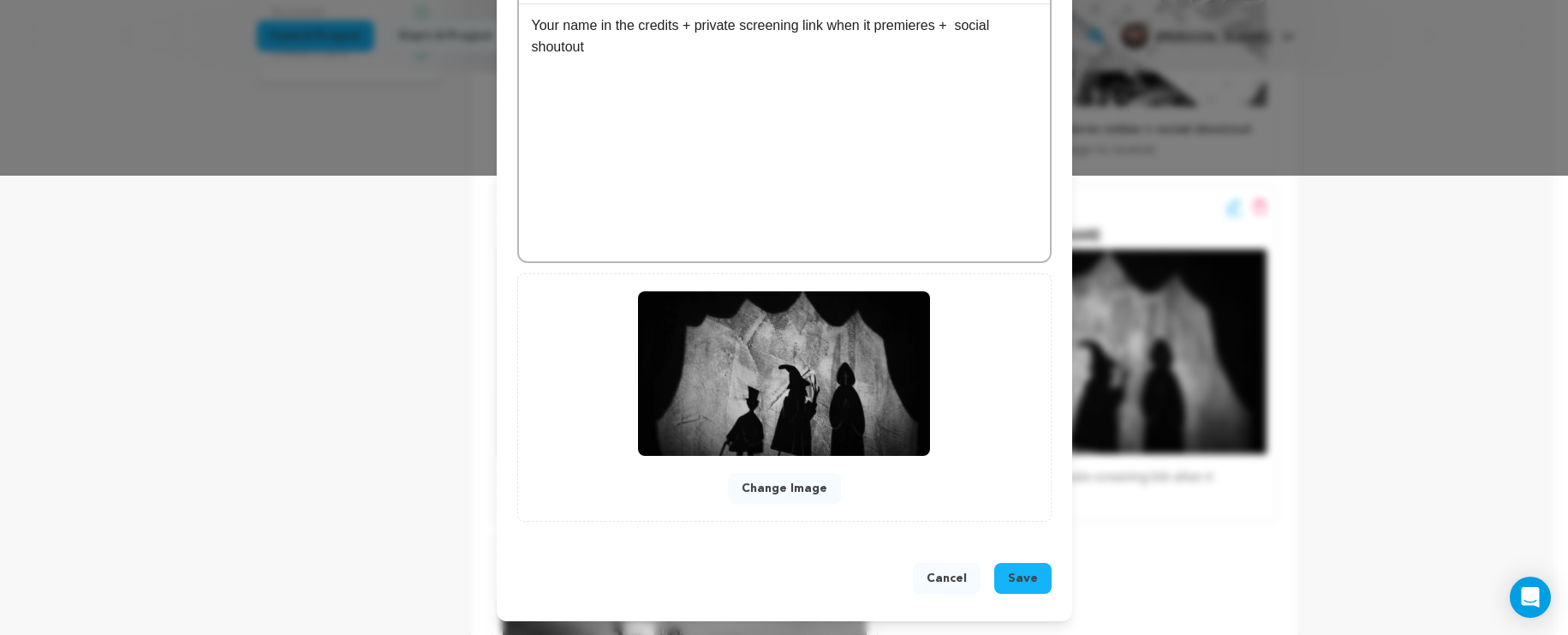
type input "150"
click at [1013, 585] on span "Save" at bounding box center [1023, 578] width 30 height 18
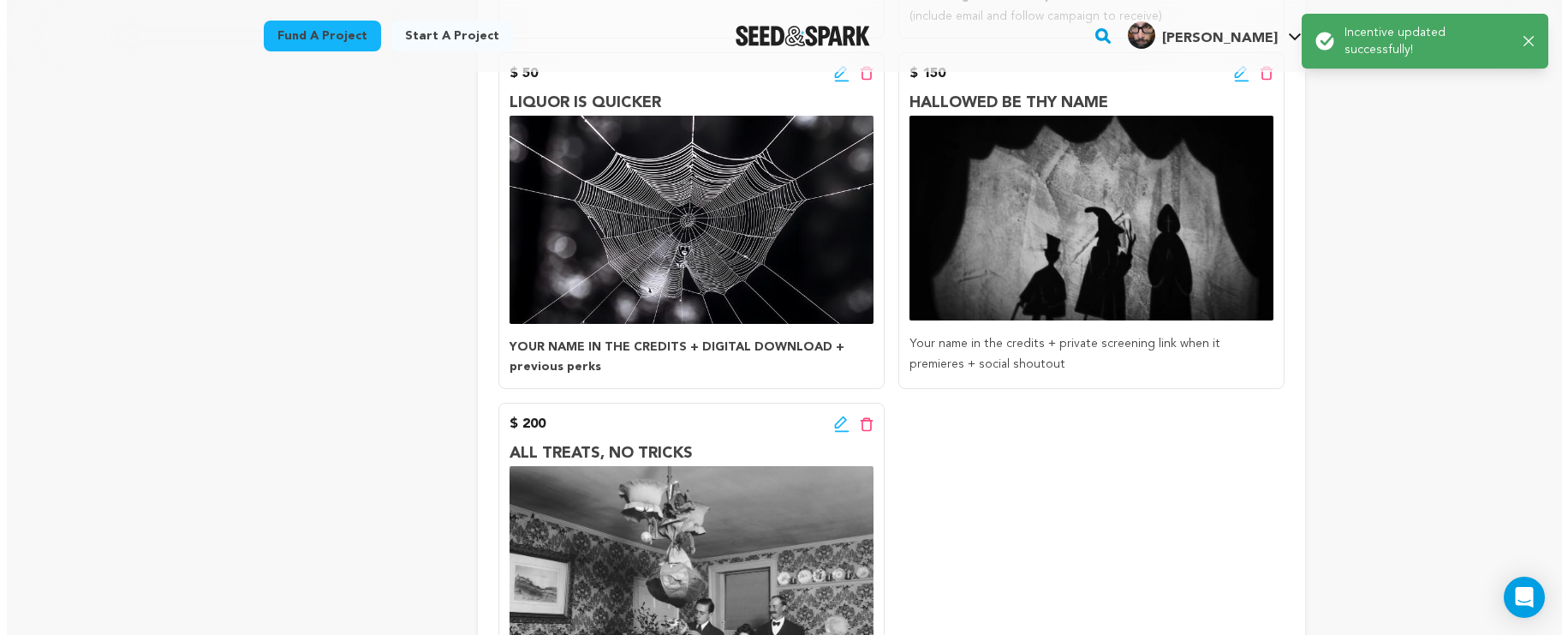
scroll to position [865, 0]
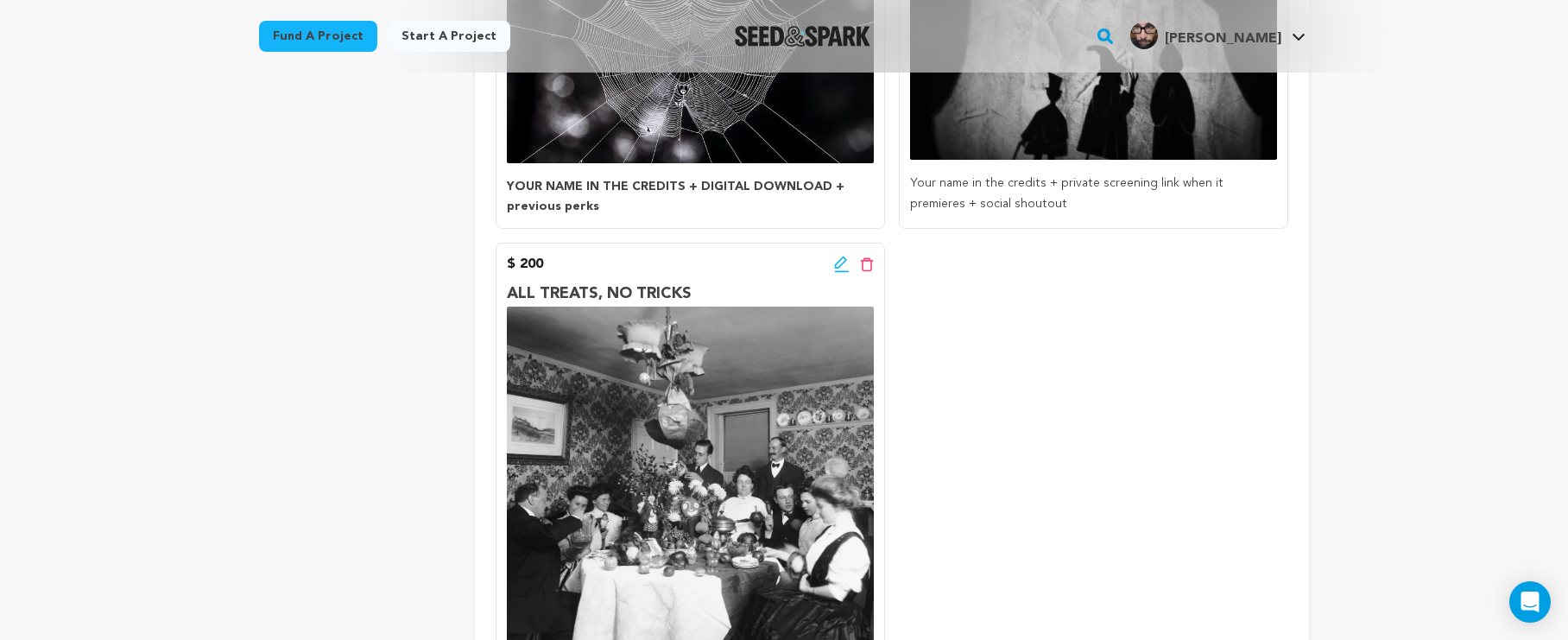
click at [834, 265] on icon at bounding box center [842, 264] width 16 height 18
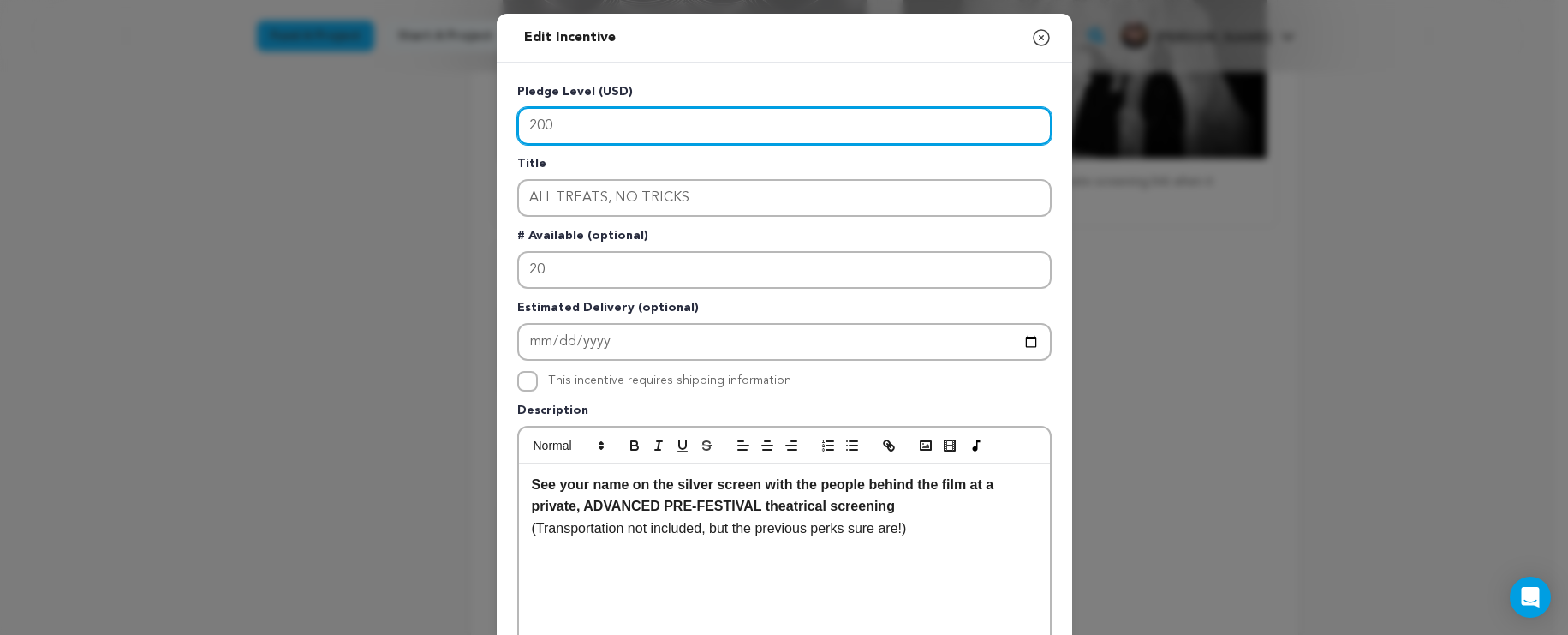
drag, startPoint x: 676, startPoint y: 129, endPoint x: 396, endPoint y: 108, distance: 280.8
click at [396, 108] on div "Edit Incentive Close modal Pledge Level (USD) 200 Title ALL TREATS, NO TRICKS #…" at bounding box center [784, 547] width 1568 height 1094
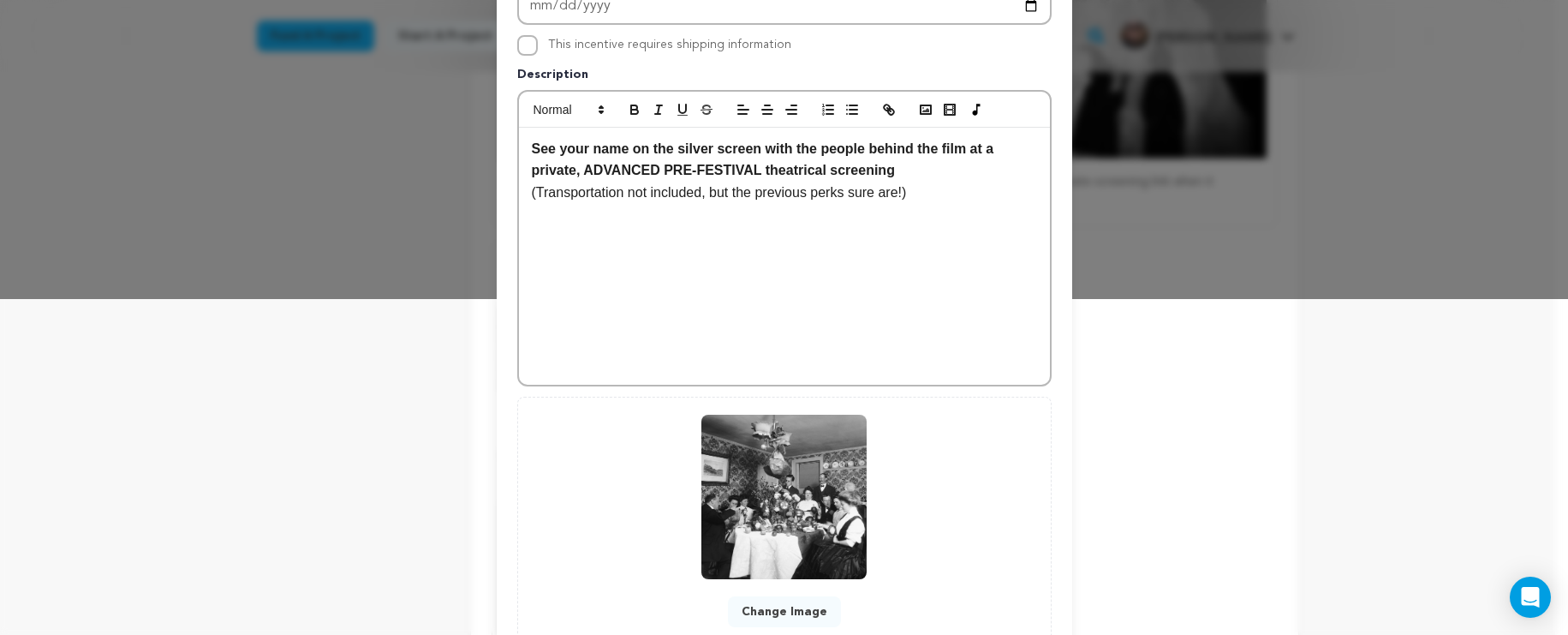
scroll to position [460, 0]
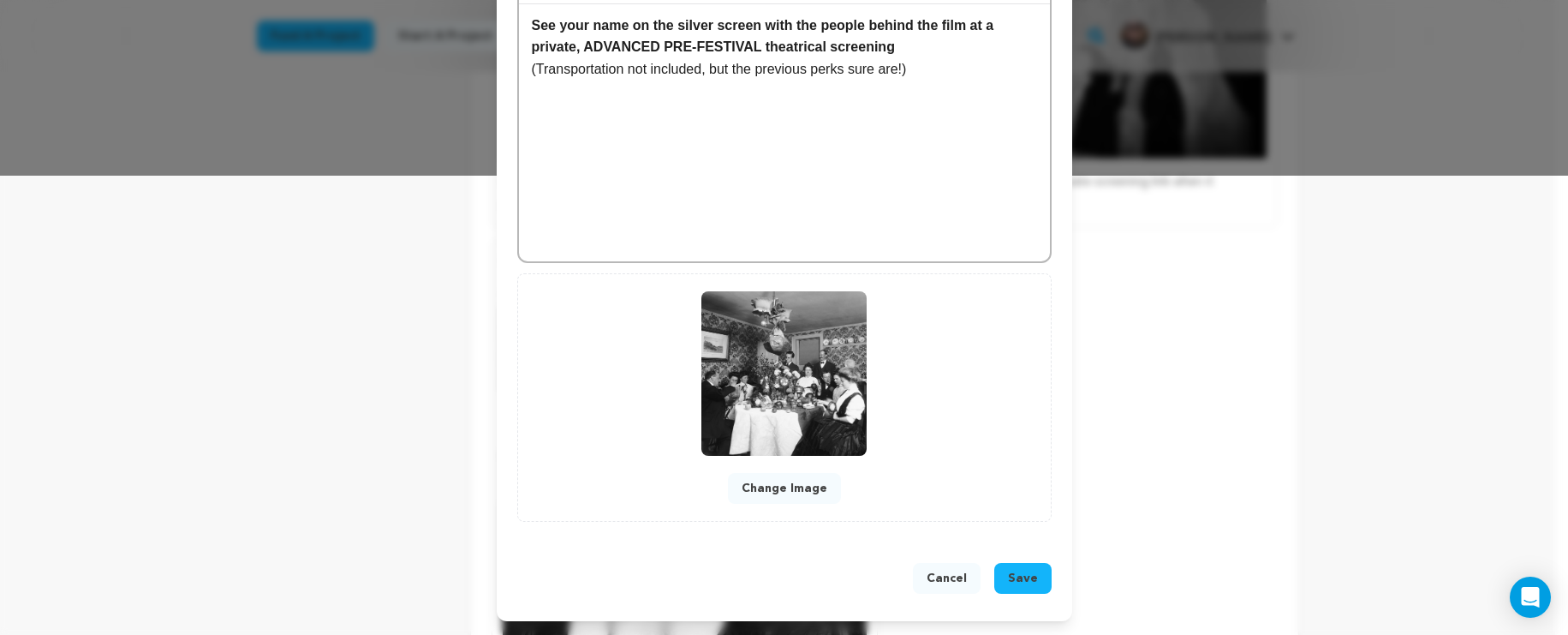
type input "100"
click at [1023, 583] on span "Save" at bounding box center [1023, 578] width 30 height 18
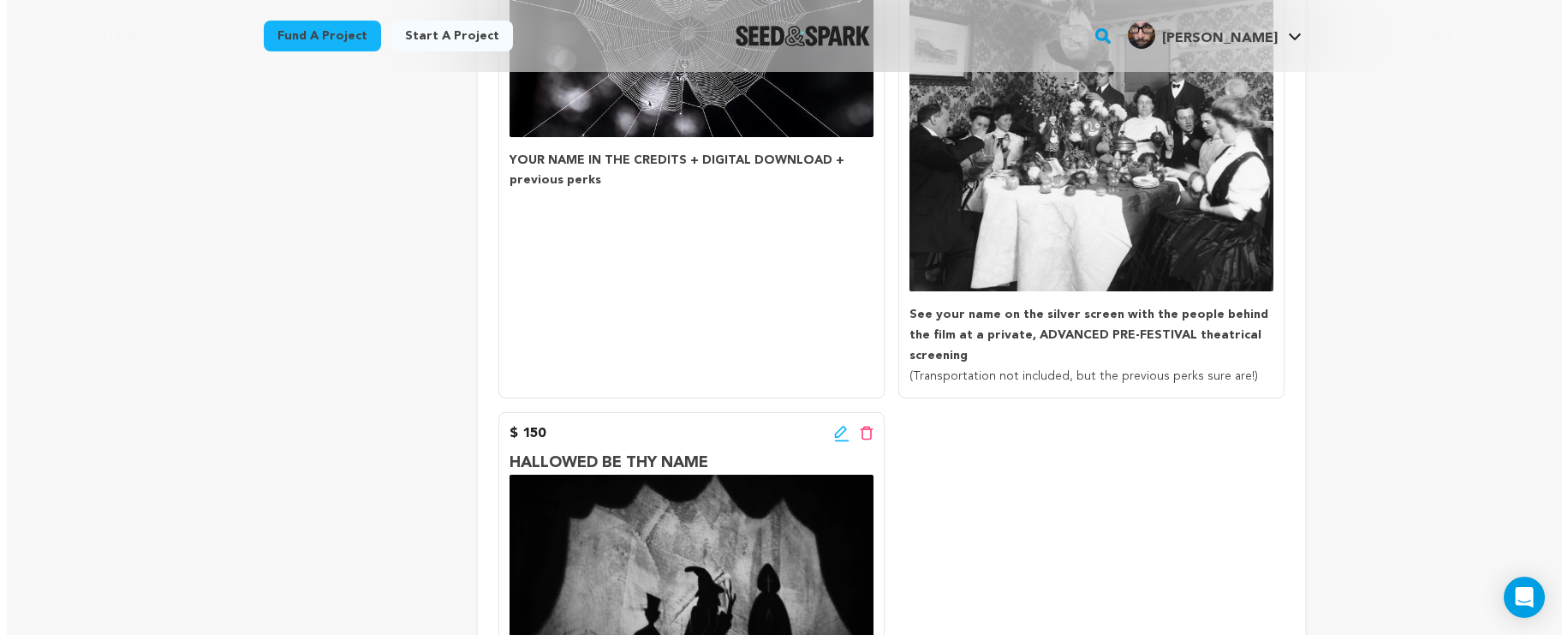
scroll to position [1066, 0]
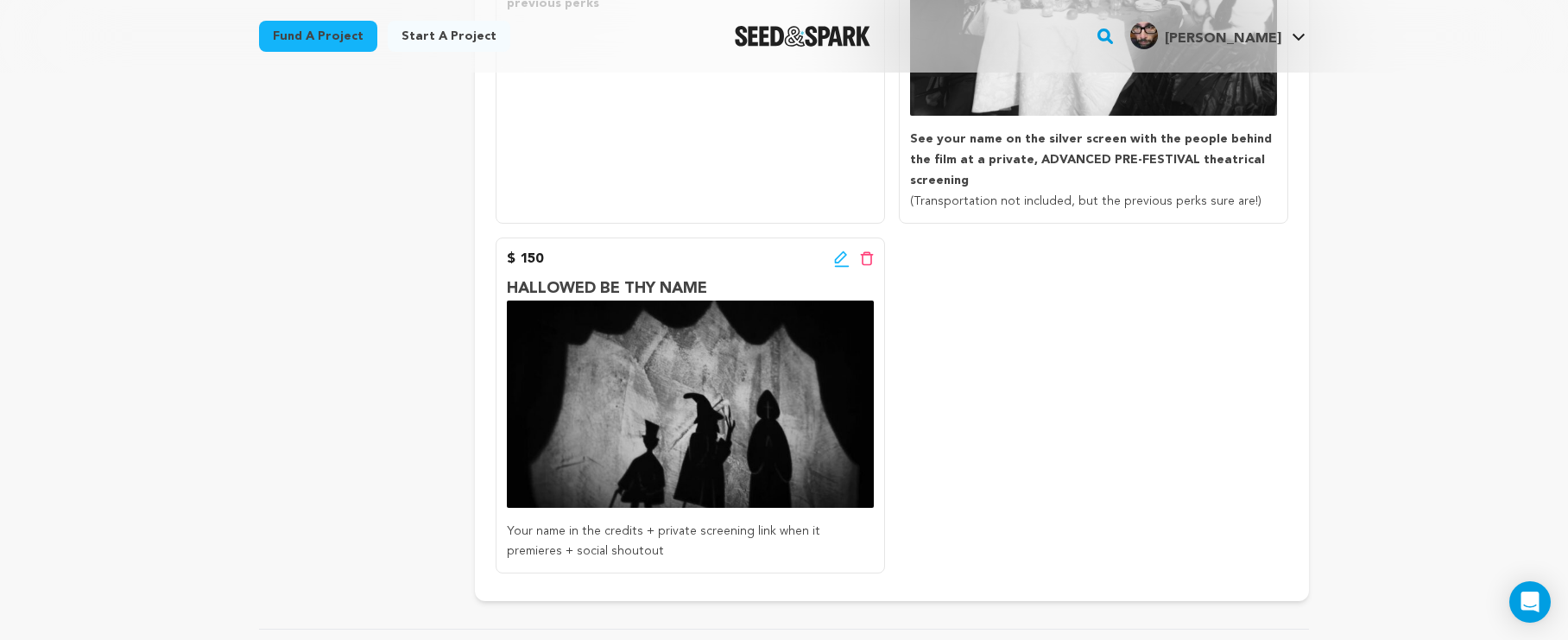
click at [836, 256] on icon at bounding box center [840, 257] width 12 height 12
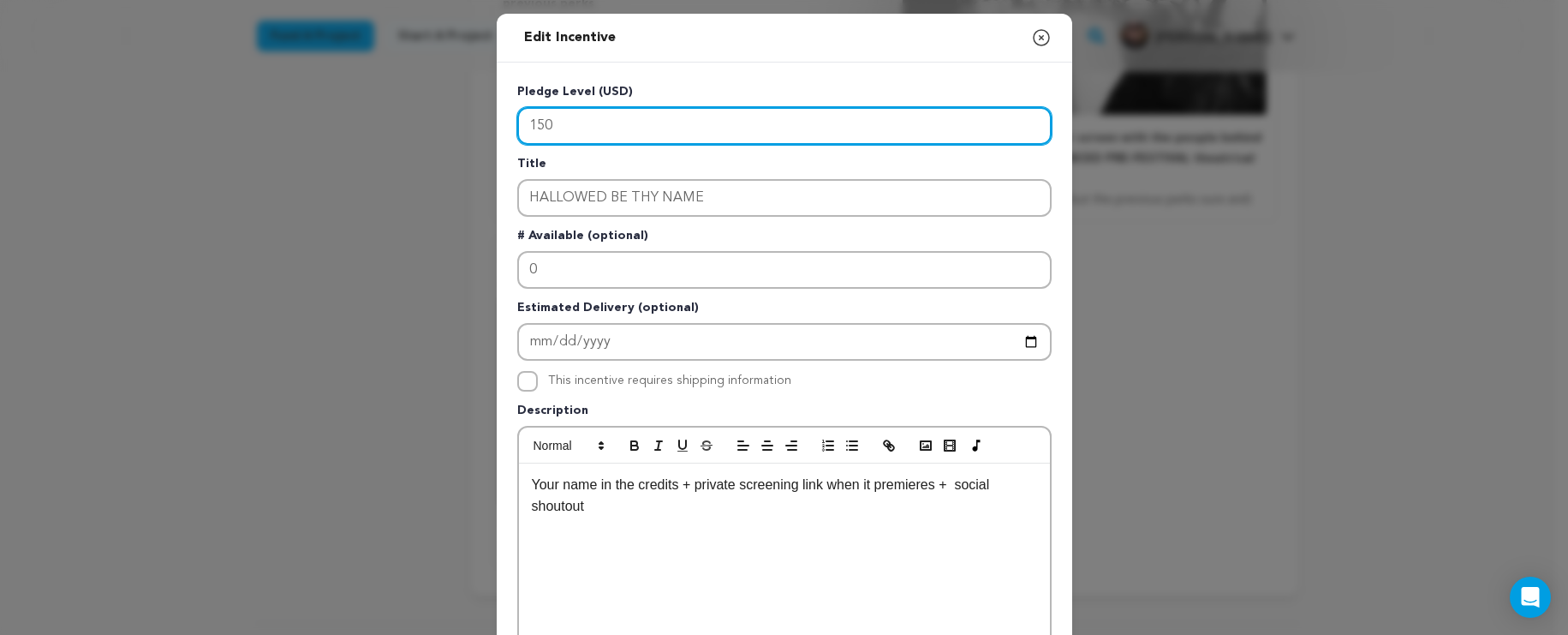
drag, startPoint x: 636, startPoint y: 130, endPoint x: 519, endPoint y: 98, distance: 121.3
click at [518, 97] on div "Pledge Level (USD) 150" at bounding box center [784, 114] width 534 height 62
type input "200"
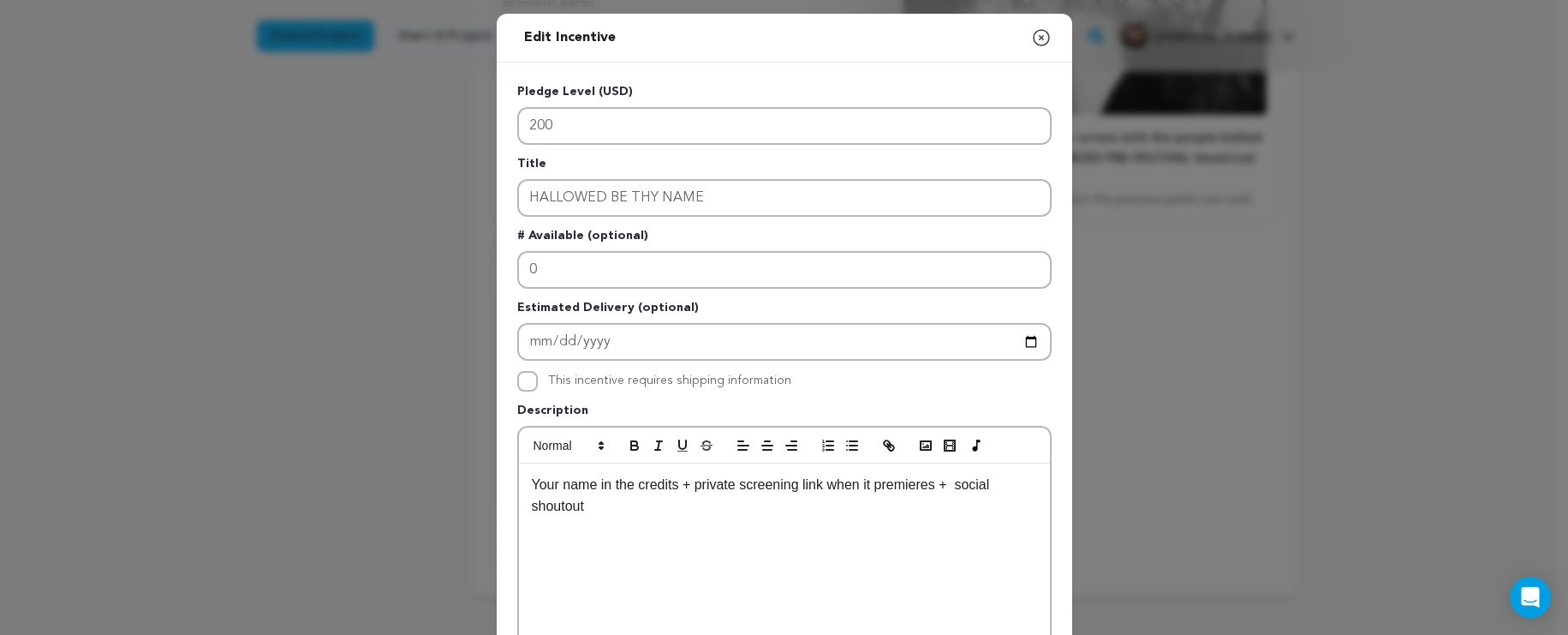
click at [623, 517] on p "Your name in the credits + private screening link when it premieres + social sh…" at bounding box center [785, 495] width 505 height 44
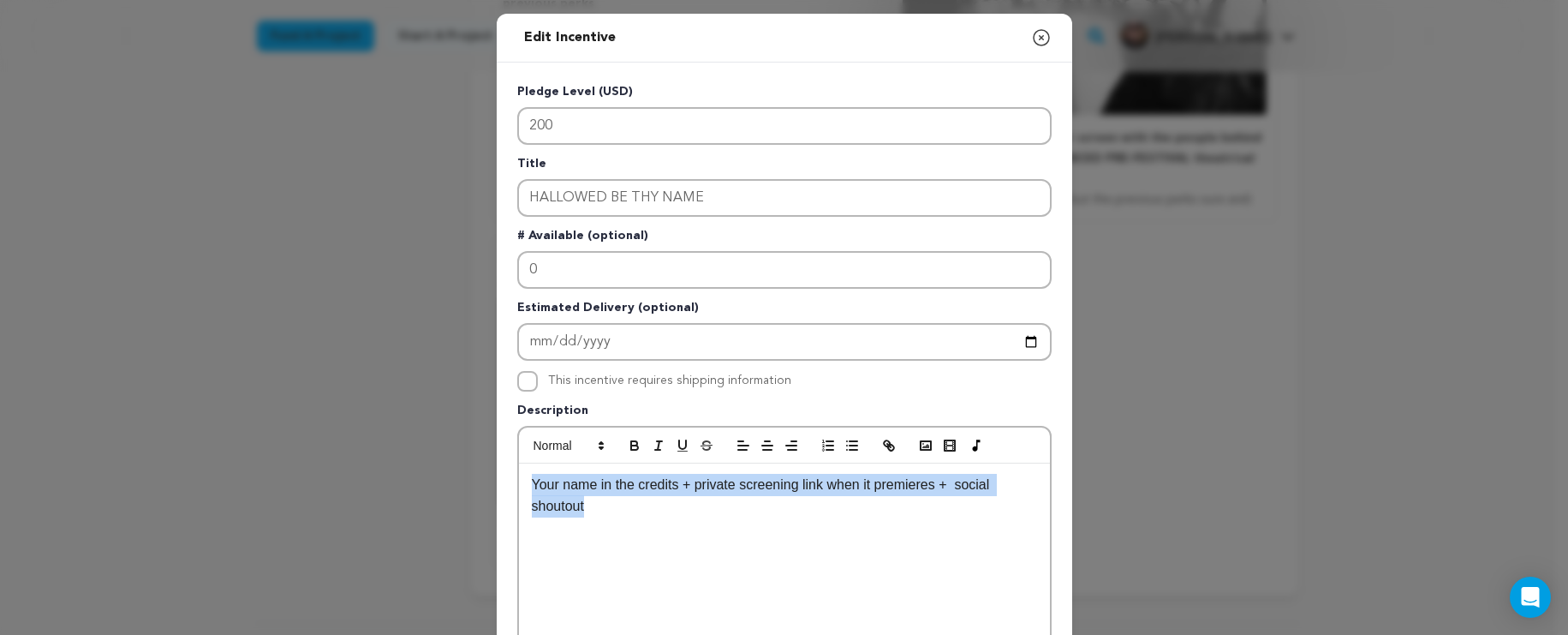
drag, startPoint x: 626, startPoint y: 514, endPoint x: 428, endPoint y: 460, distance: 205.2
click at [428, 460] on div "Edit Incentive Close modal Pledge Level (USD) 200 Title HALLOWED BE THY NAME # …" at bounding box center [784, 547] width 1568 height 1094
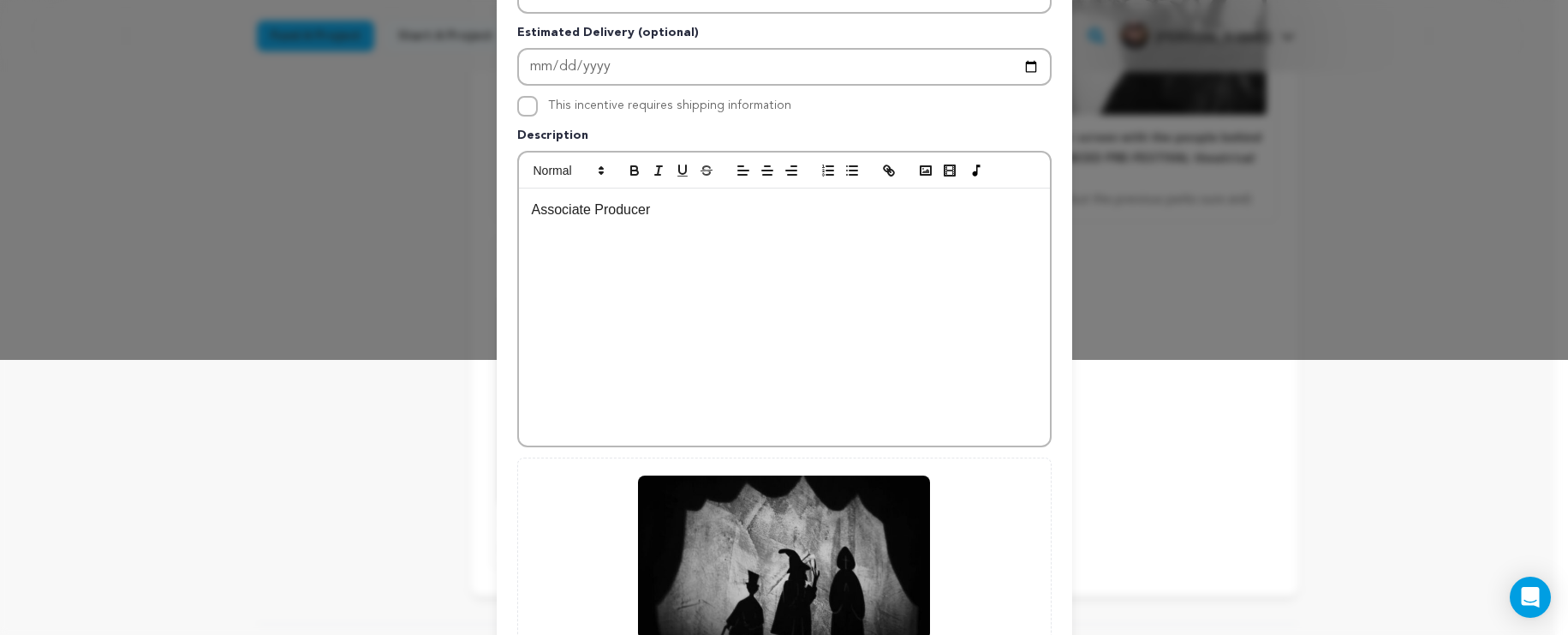
scroll to position [265, 0]
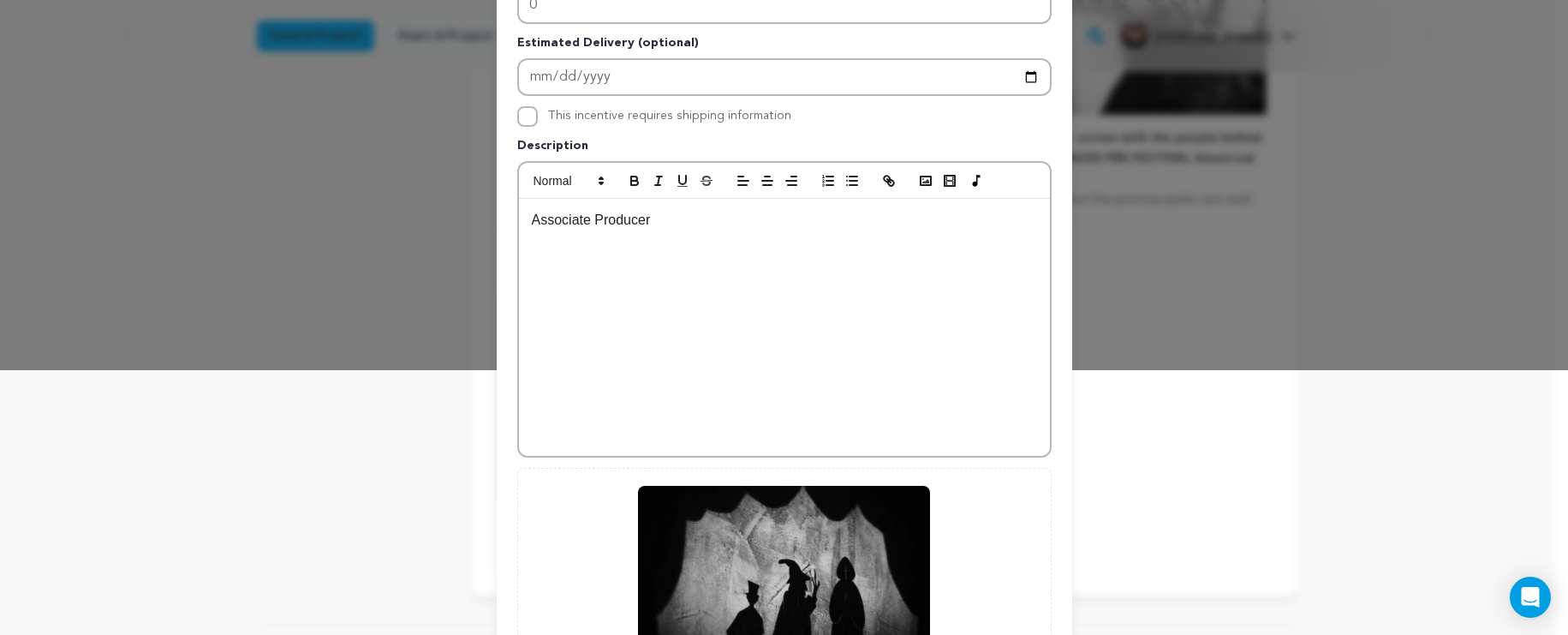
click at [546, 221] on p "Associate Producer" at bounding box center [785, 220] width 505 height 22
drag, startPoint x: 666, startPoint y: 216, endPoint x: 442, endPoint y: 216, distance: 224.0
click at [442, 216] on div "Edit Incentive Close modal Pledge Level (USD) 200 Title HALLOWED BE THY NAME # …" at bounding box center [784, 282] width 1568 height 1094
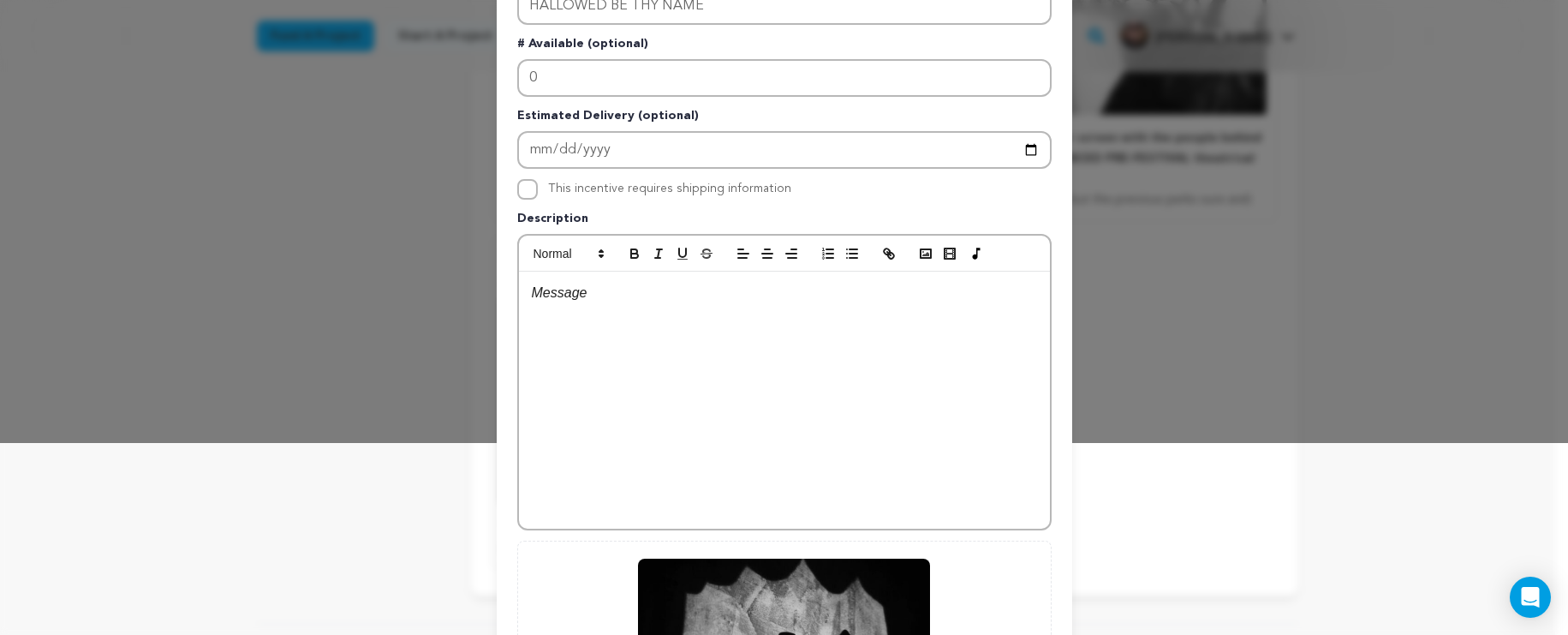
scroll to position [5, 0]
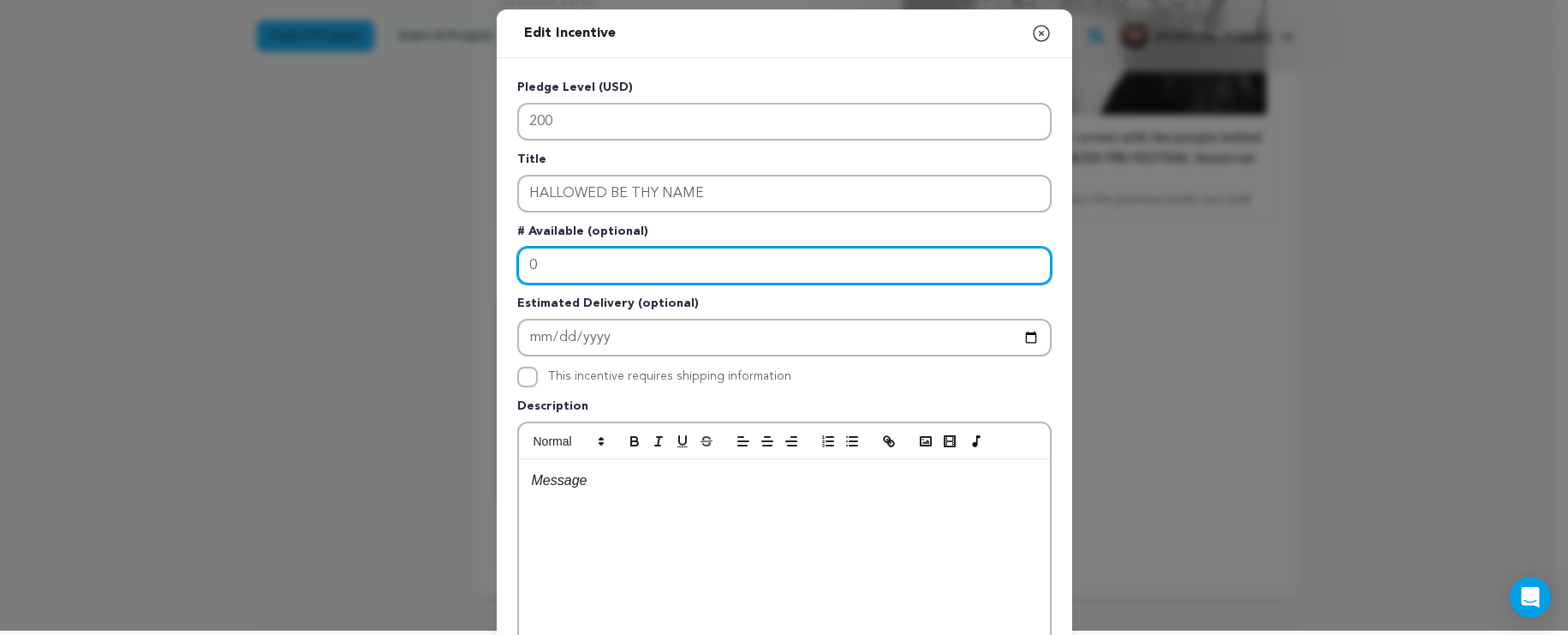
drag, startPoint x: 562, startPoint y: 264, endPoint x: 481, endPoint y: 261, distance: 81.1
click at [480, 260] on div "Edit Incentive Close modal Pledge Level (USD) 200 Title HALLOWED BE THY NAME # …" at bounding box center [784, 542] width 1568 height 1094
type input "3"
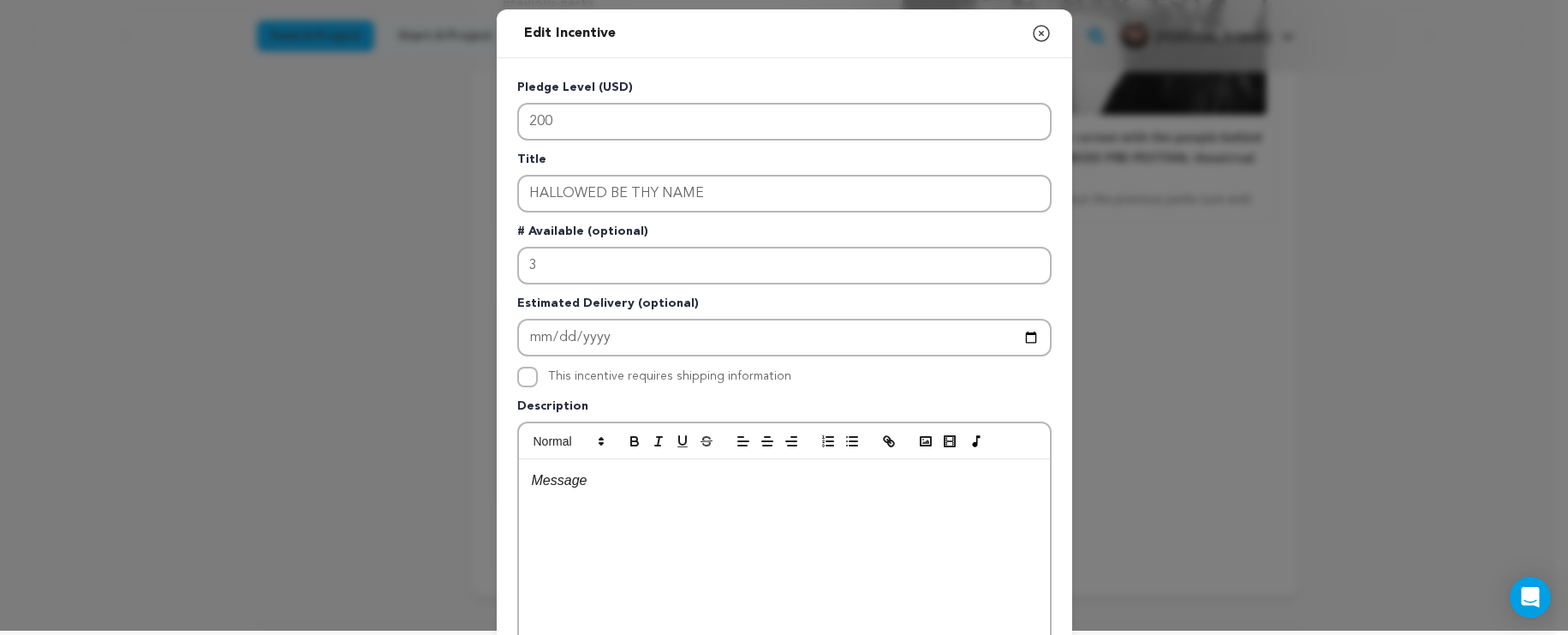
click at [645, 480] on p at bounding box center [785, 480] width 505 height 22
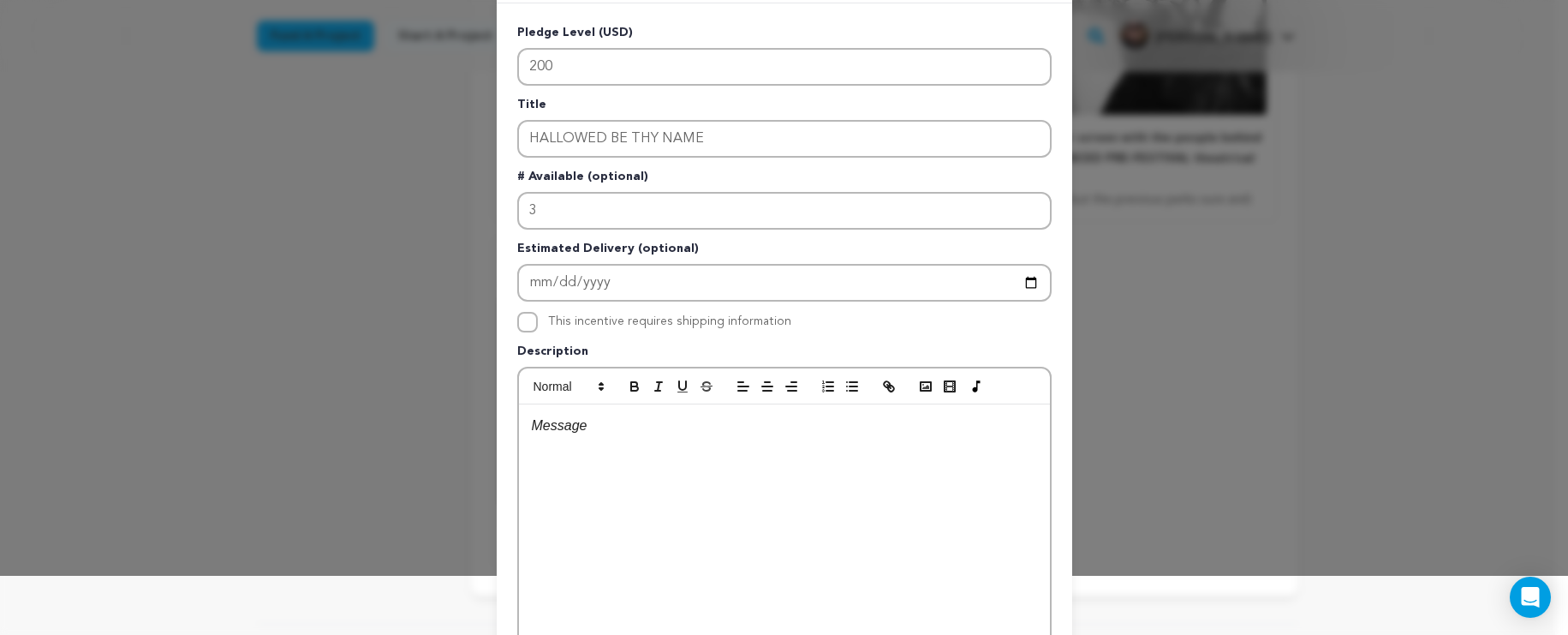
scroll to position [81, 0]
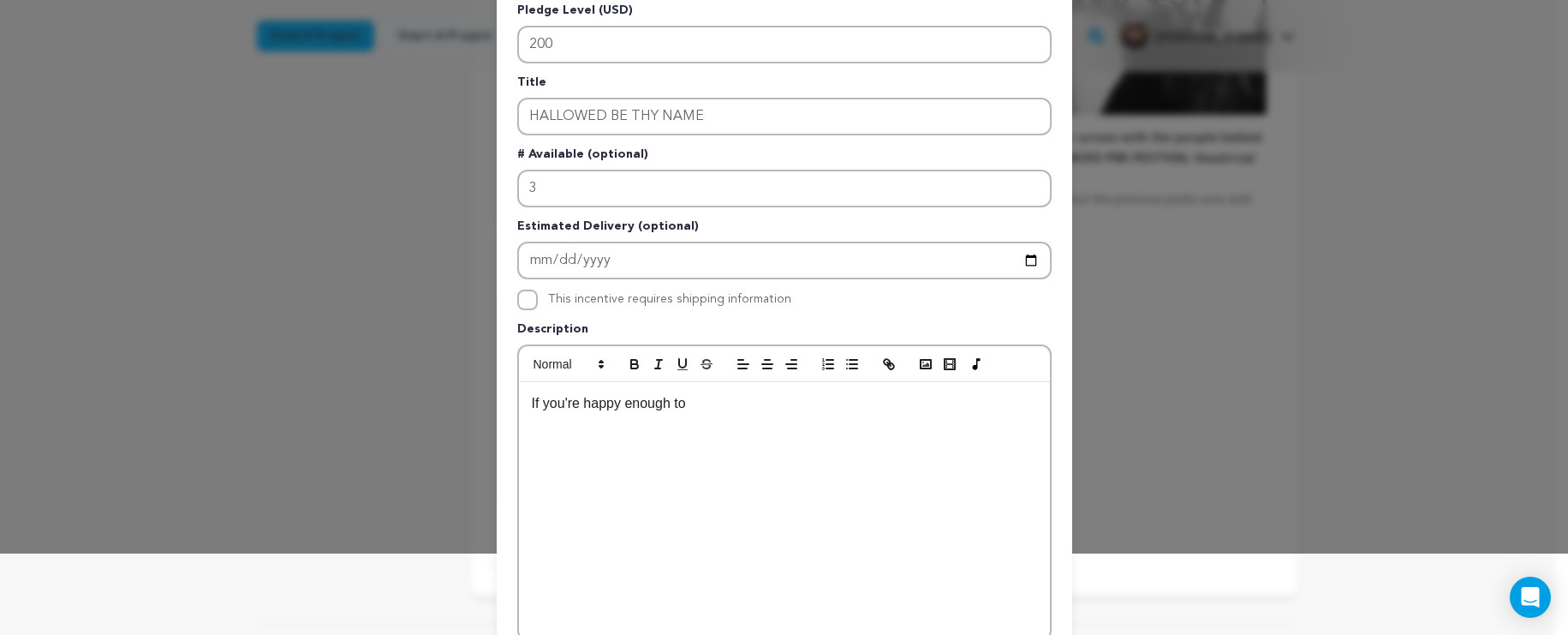
drag, startPoint x: 710, startPoint y: 403, endPoint x: 718, endPoint y: 404, distance: 8.1
click at [718, 404] on p "If you're happy enough to" at bounding box center [785, 404] width 505 height 22
drag, startPoint x: 703, startPoint y: 406, endPoint x: 494, endPoint y: 401, distance: 209.1
click at [497, 401] on div "Pledge Level (USD) 200 Title HALLOWED BE THY NAME # Available (optional) 3 Esti…" at bounding box center [785, 451] width 576 height 939
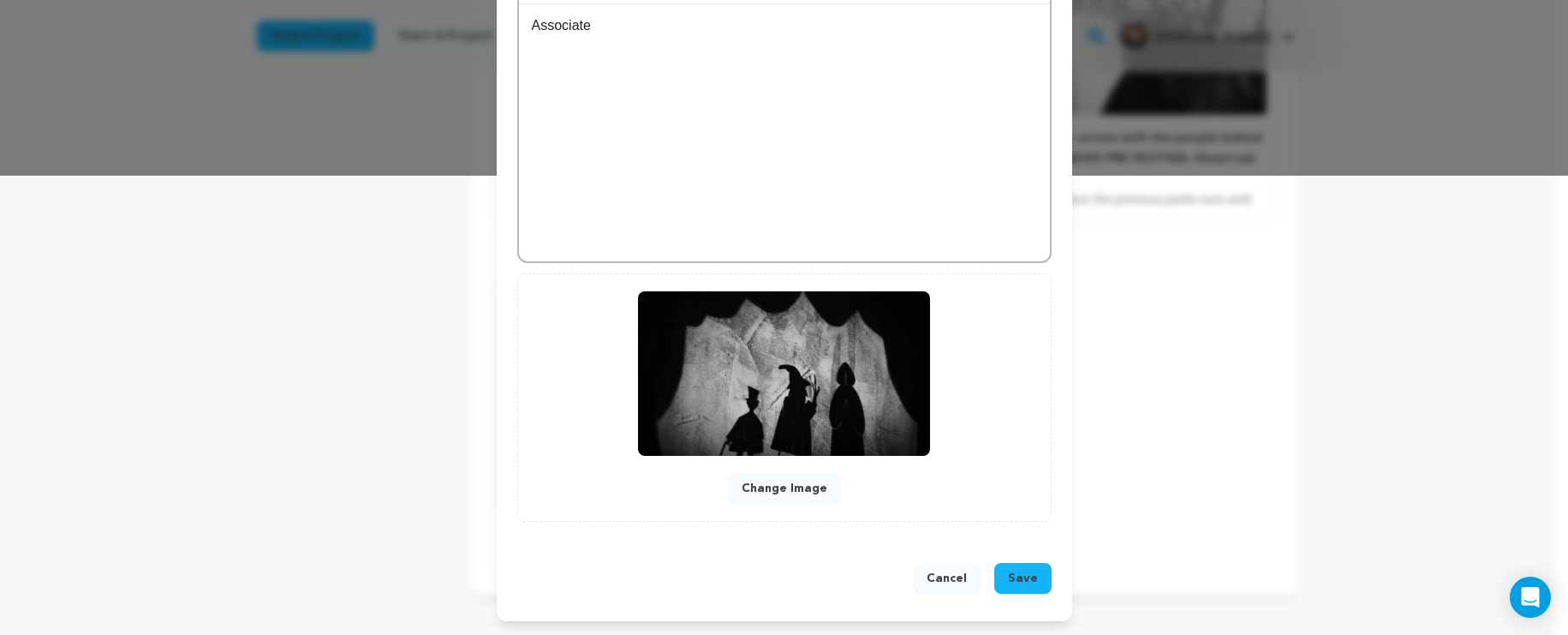
click at [998, 576] on button "Save" at bounding box center [1023, 578] width 57 height 31
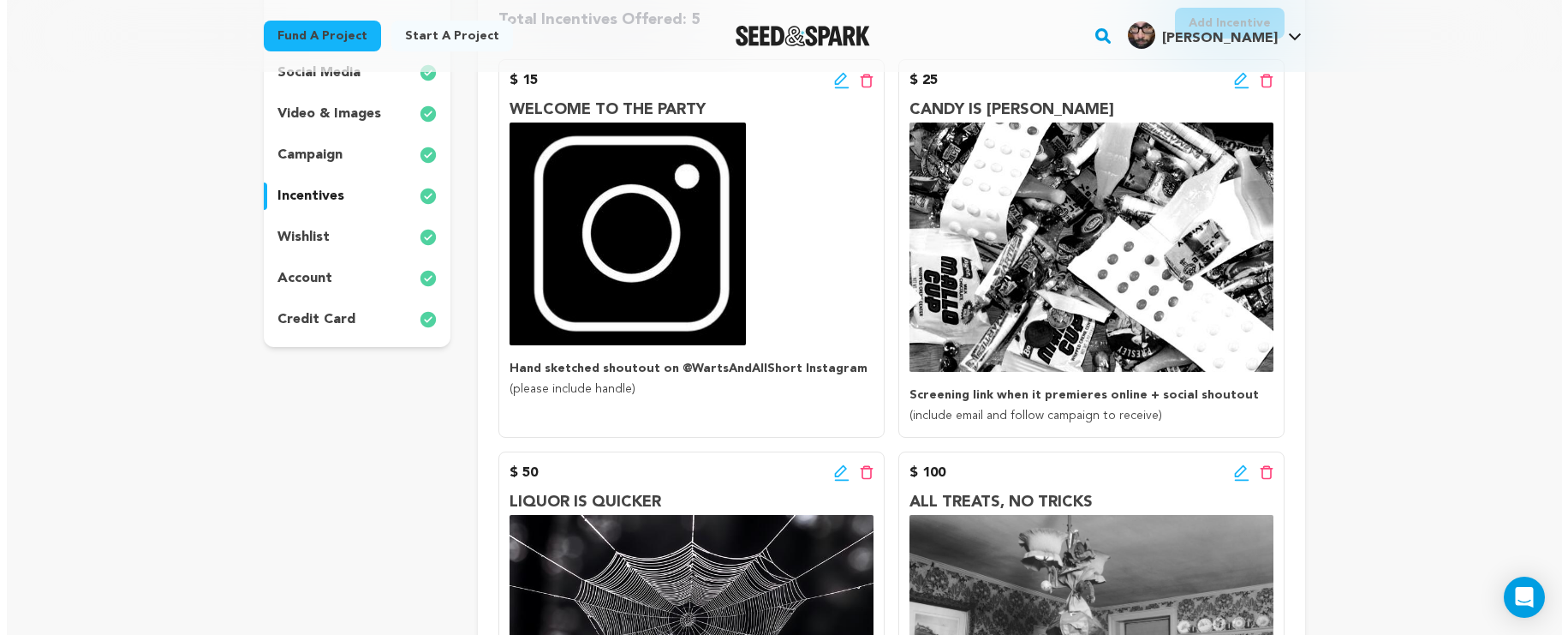
scroll to position [478, 0]
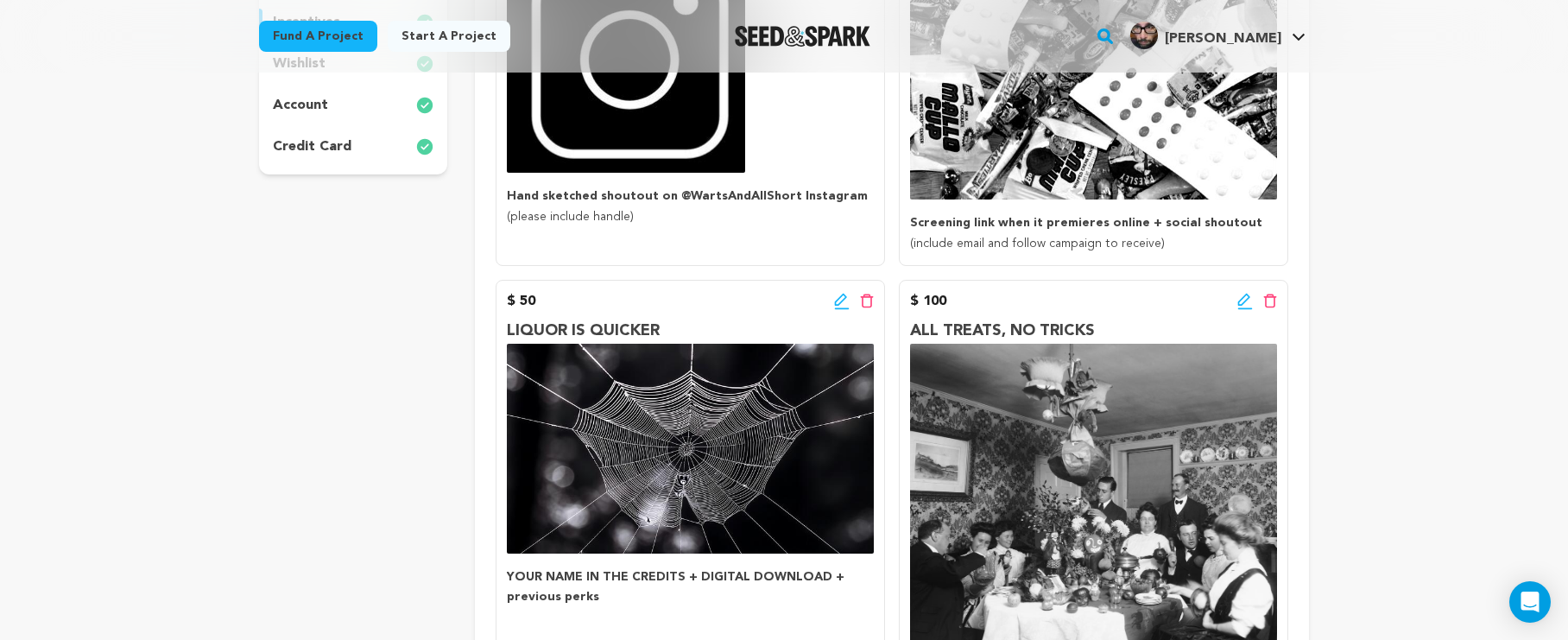
click at [1252, 297] on icon at bounding box center [1245, 301] width 16 height 18
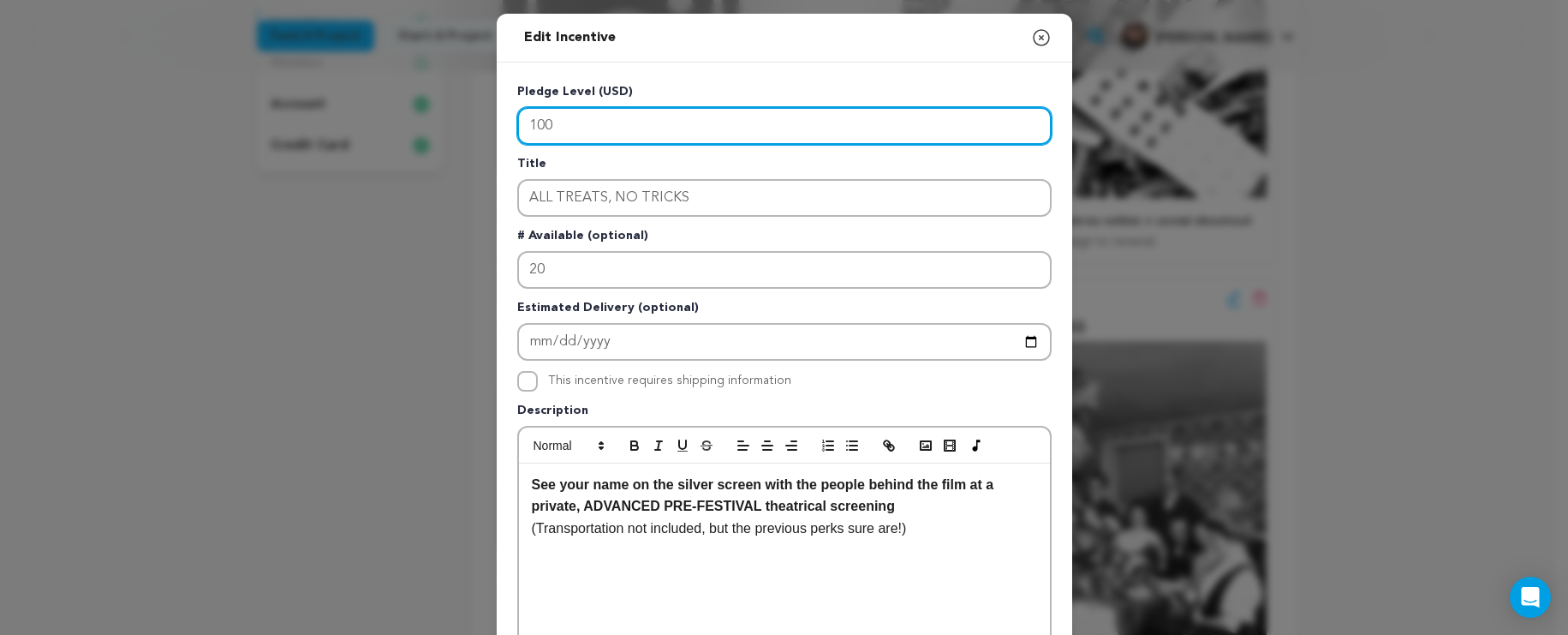
click at [548, 123] on input "100" at bounding box center [784, 126] width 534 height 38
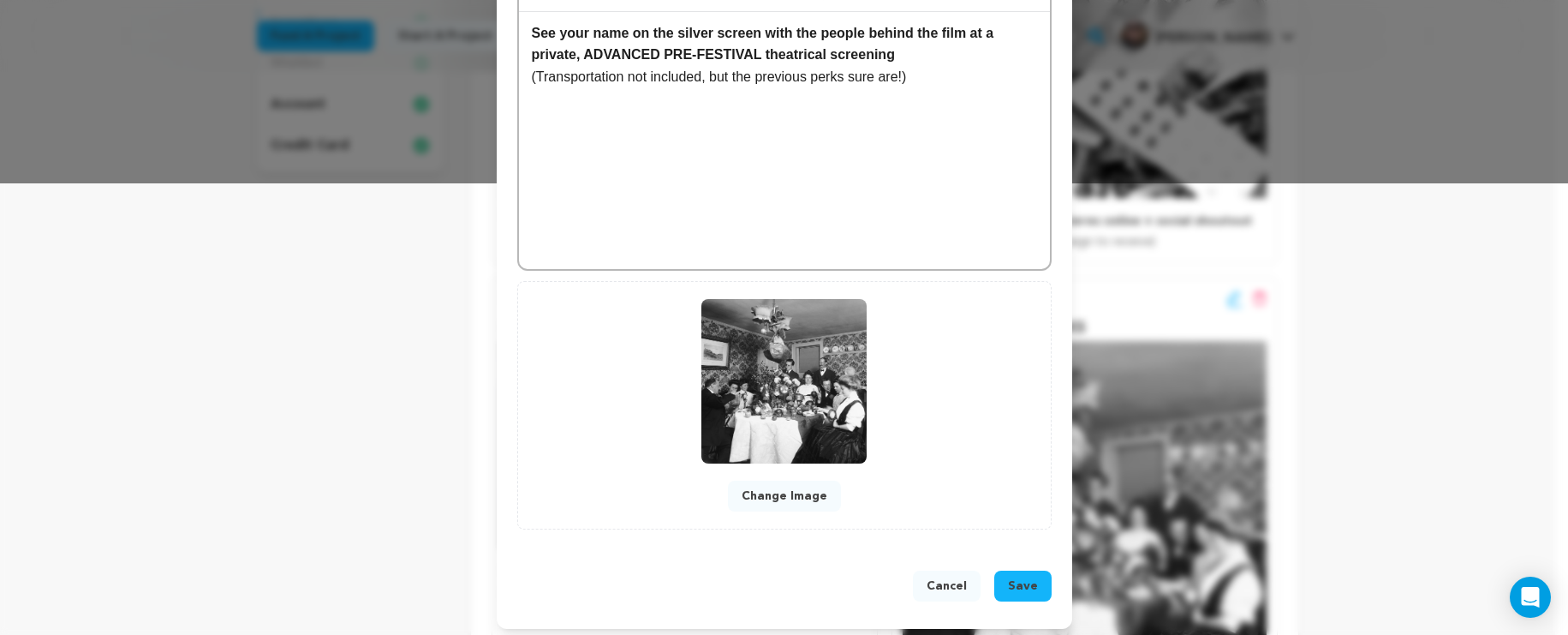
scroll to position [460, 0]
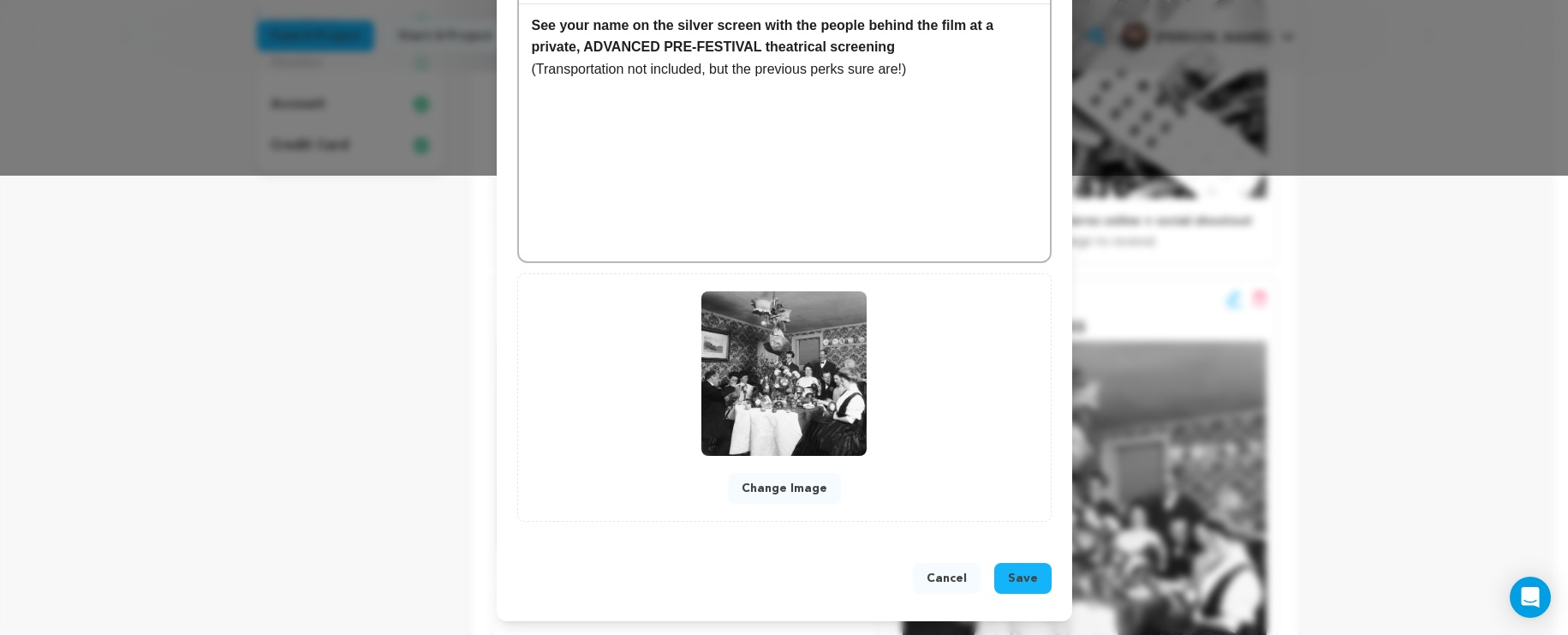
type input "150"
click at [1025, 588] on button "Save" at bounding box center [1023, 578] width 57 height 31
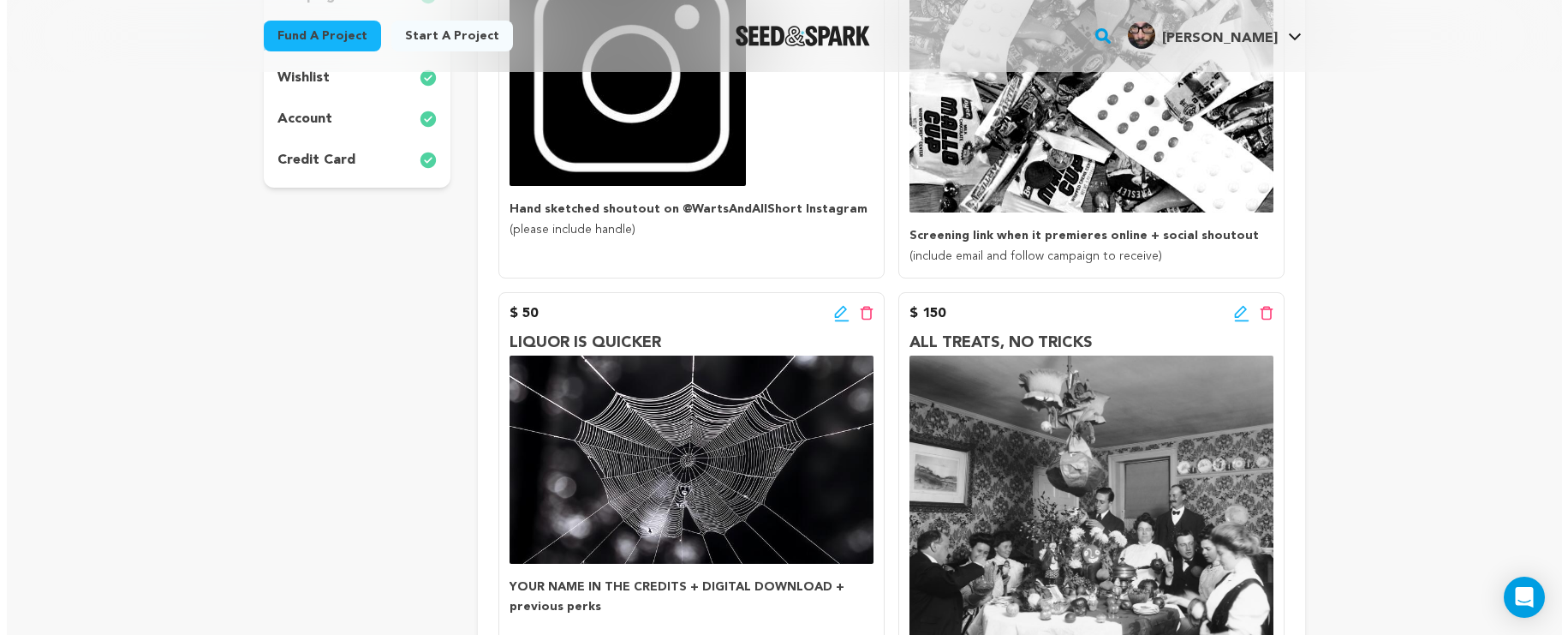
scroll to position [630, 0]
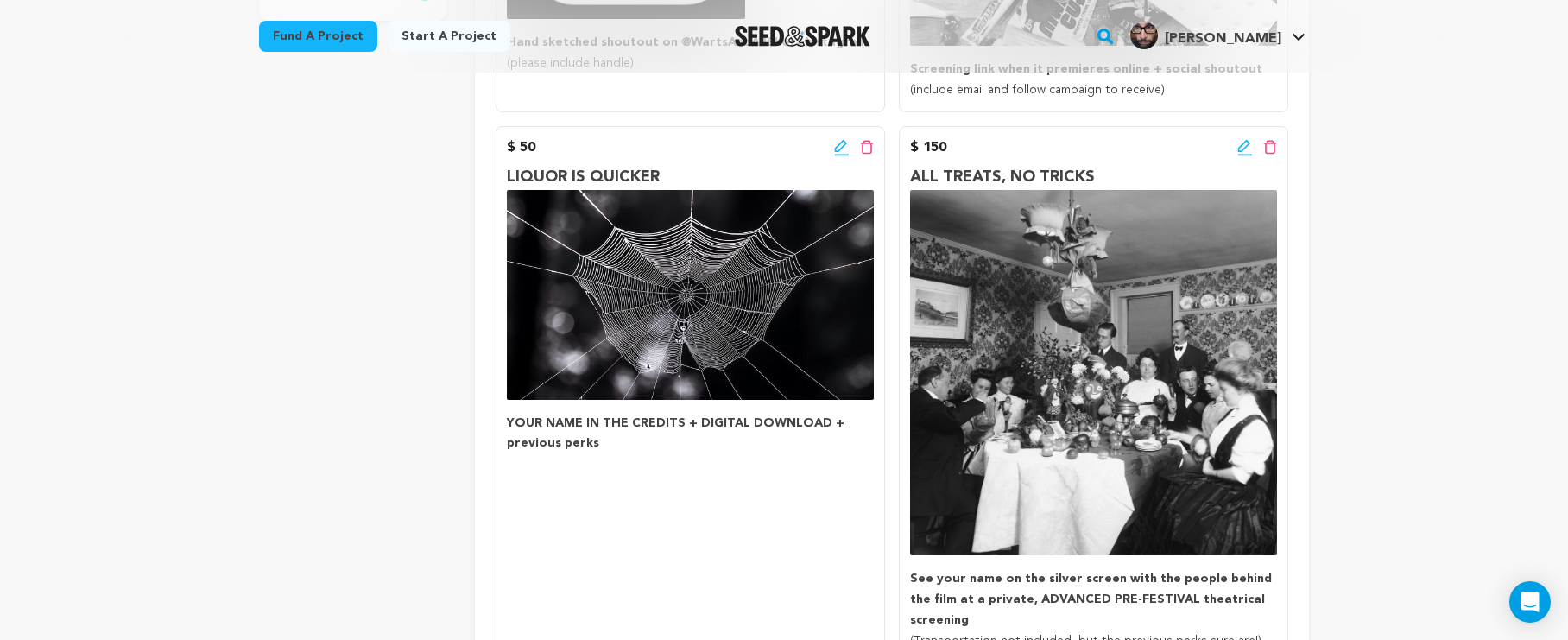
click at [1238, 146] on icon at bounding box center [1245, 147] width 16 height 18
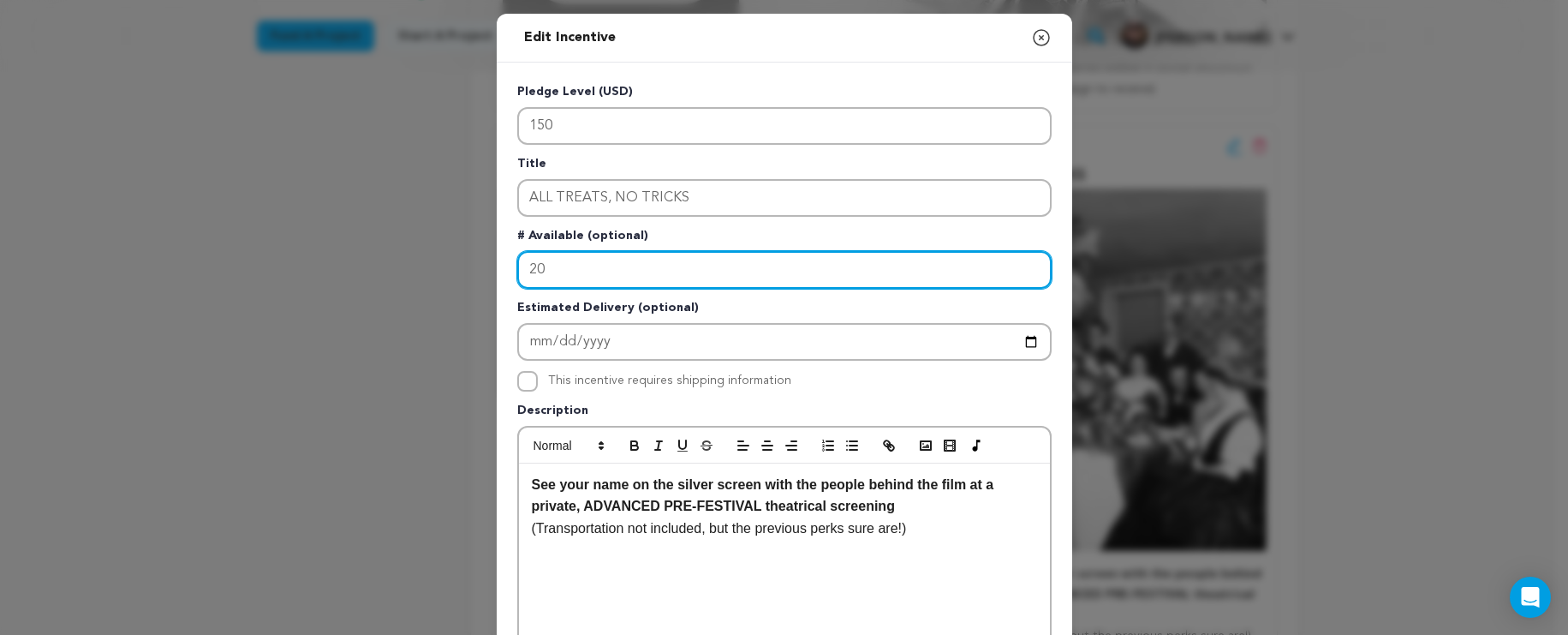
drag, startPoint x: 616, startPoint y: 272, endPoint x: 419, endPoint y: 249, distance: 198.3
click at [419, 249] on div "Edit Incentive Close modal Pledge Level (USD) 150 Title ALL TREATS, NO TRICKS #…" at bounding box center [784, 547] width 1568 height 1094
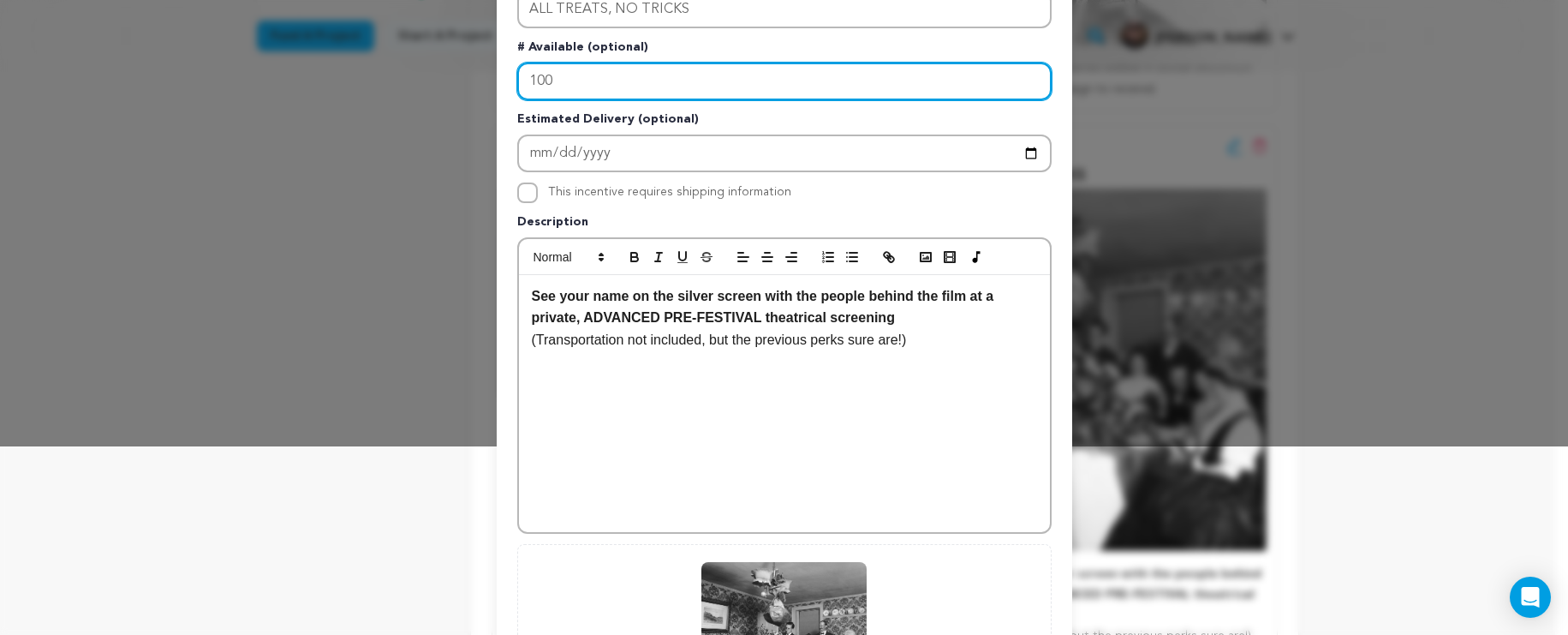
scroll to position [460, 0]
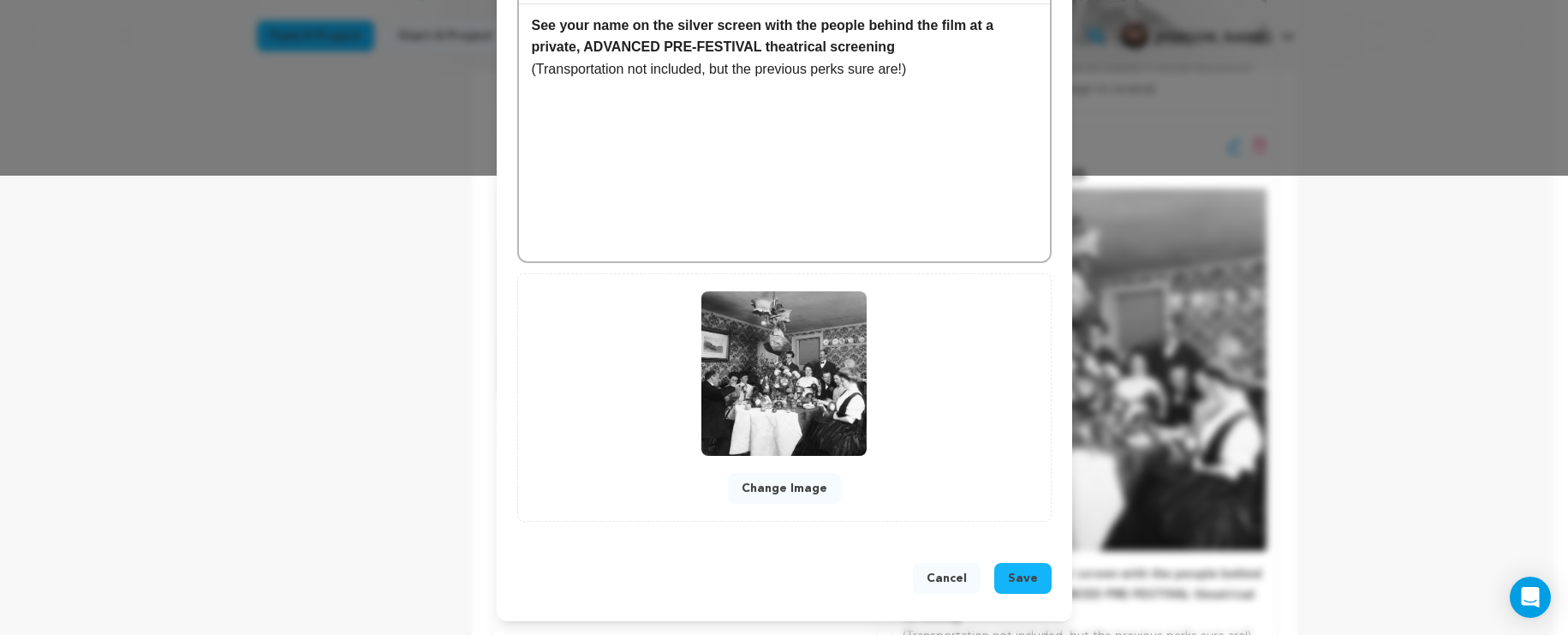
type input "100"
click at [1008, 580] on span "Save" at bounding box center [1023, 578] width 30 height 18
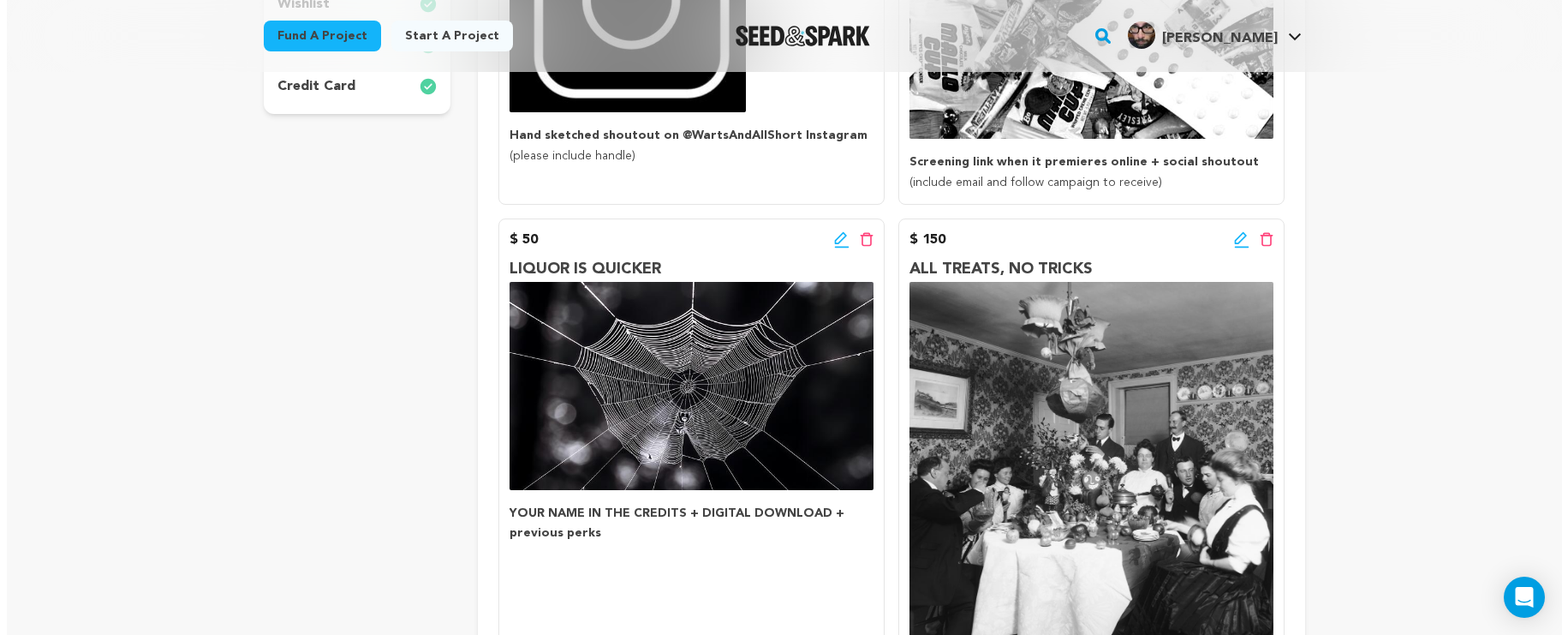
scroll to position [559, 0]
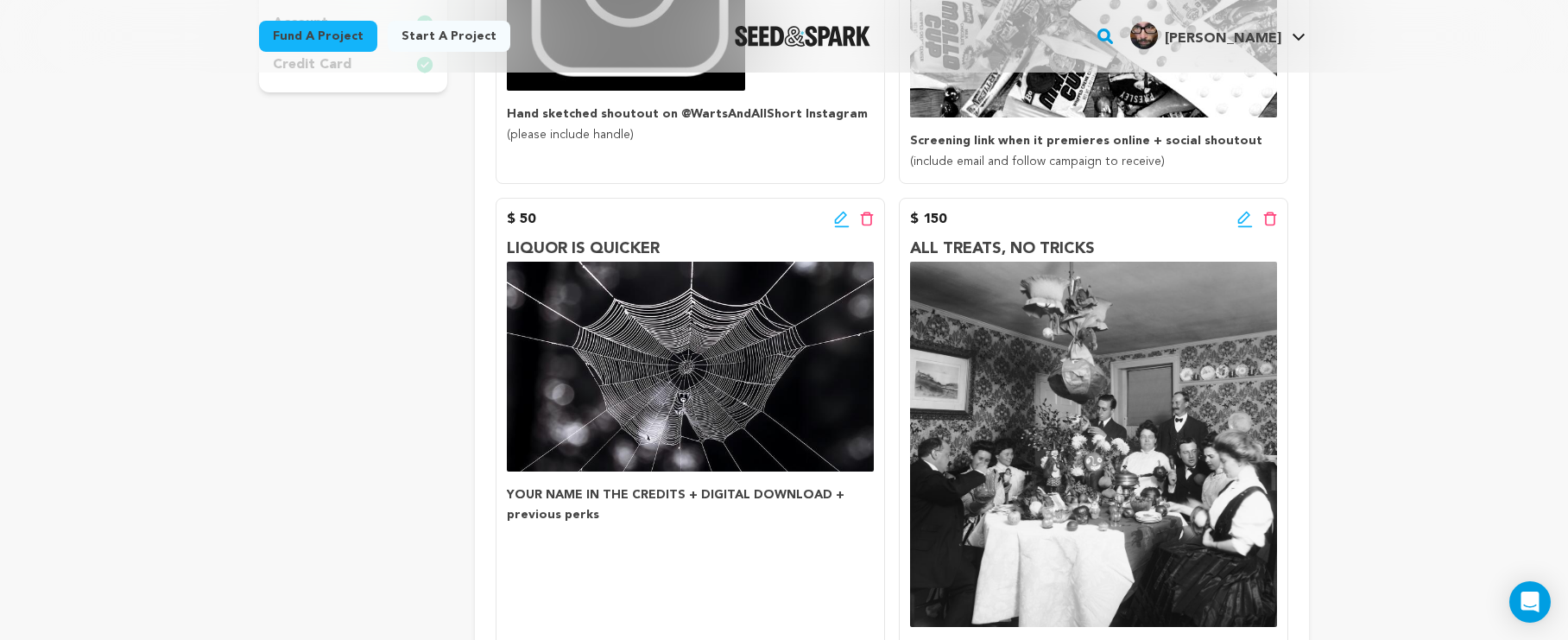
click at [839, 214] on icon at bounding box center [840, 217] width 12 height 12
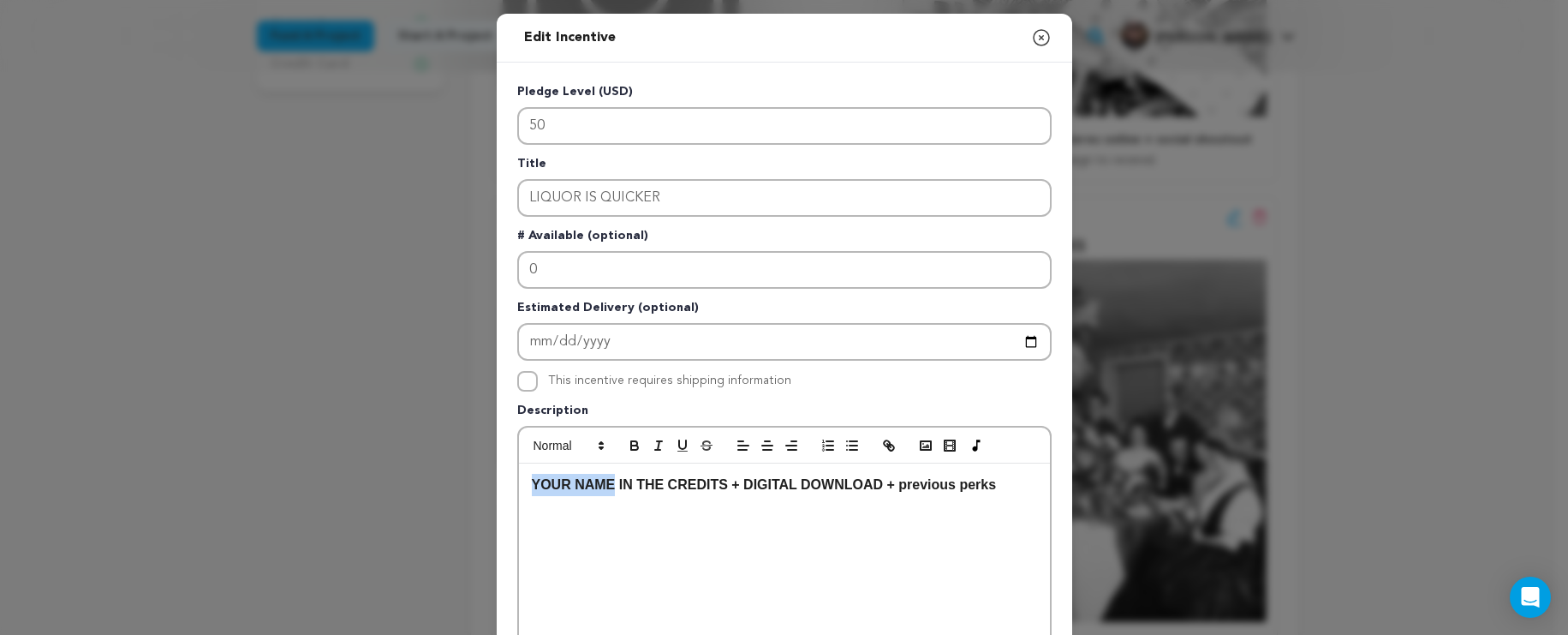
drag, startPoint x: 609, startPoint y: 487, endPoint x: 465, endPoint y: 466, distance: 145.5
click at [465, 466] on div "Edit Incentive Close modal Pledge Level (USD) 50 Title LIQUOR IS QUICKER # Avai…" at bounding box center [784, 547] width 1568 height 1094
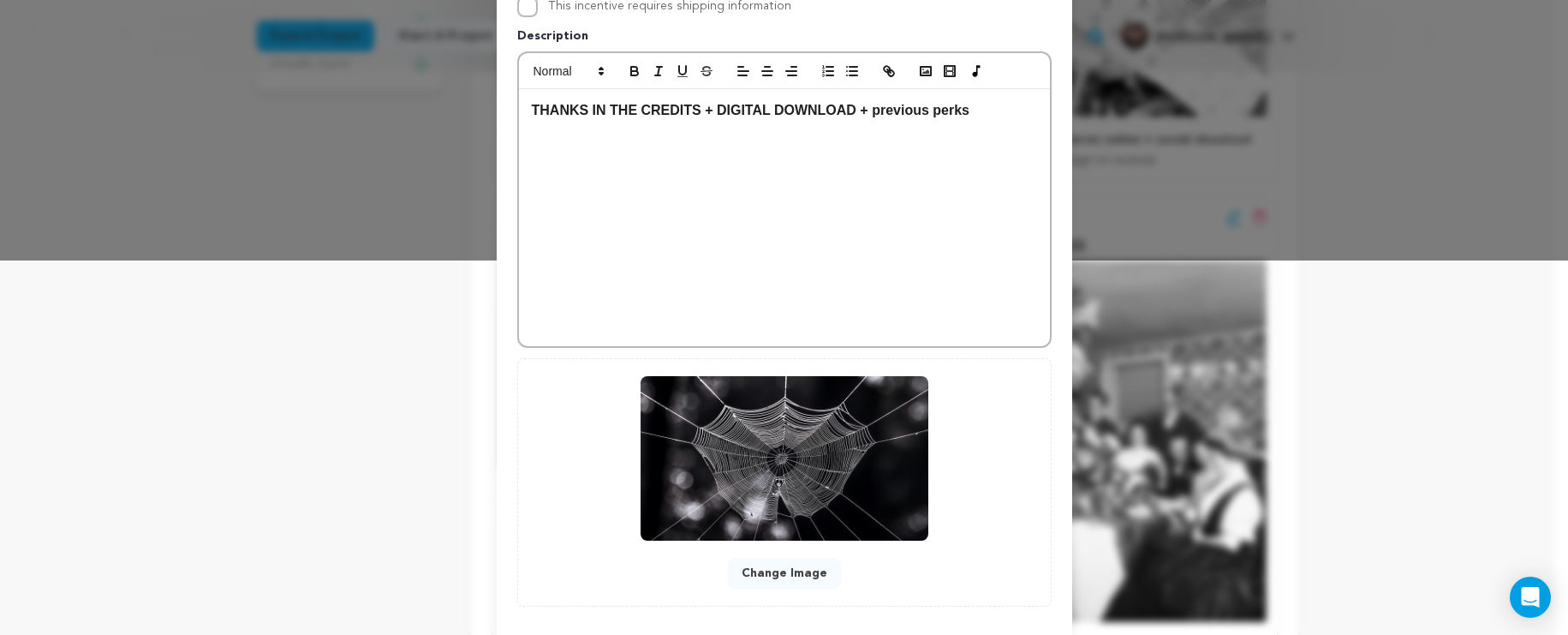
scroll to position [460, 0]
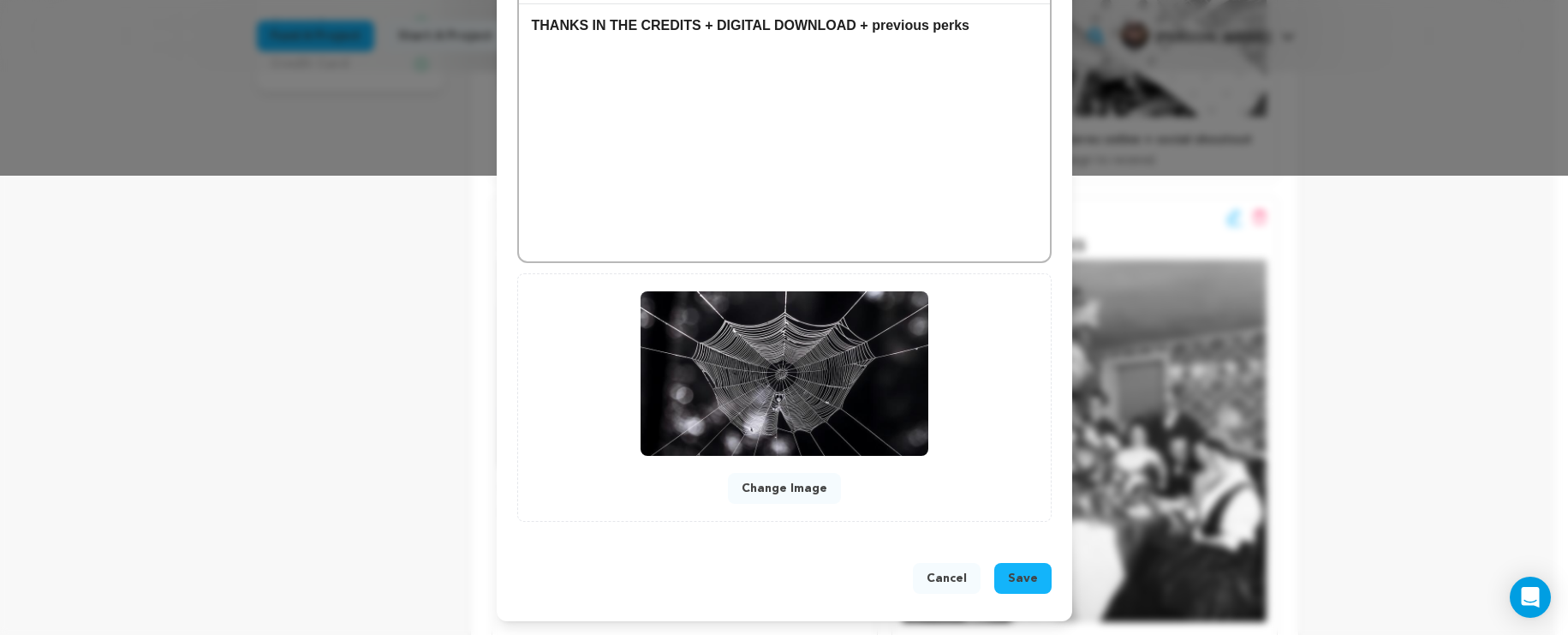
click at [1011, 570] on span "Save" at bounding box center [1023, 578] width 30 height 18
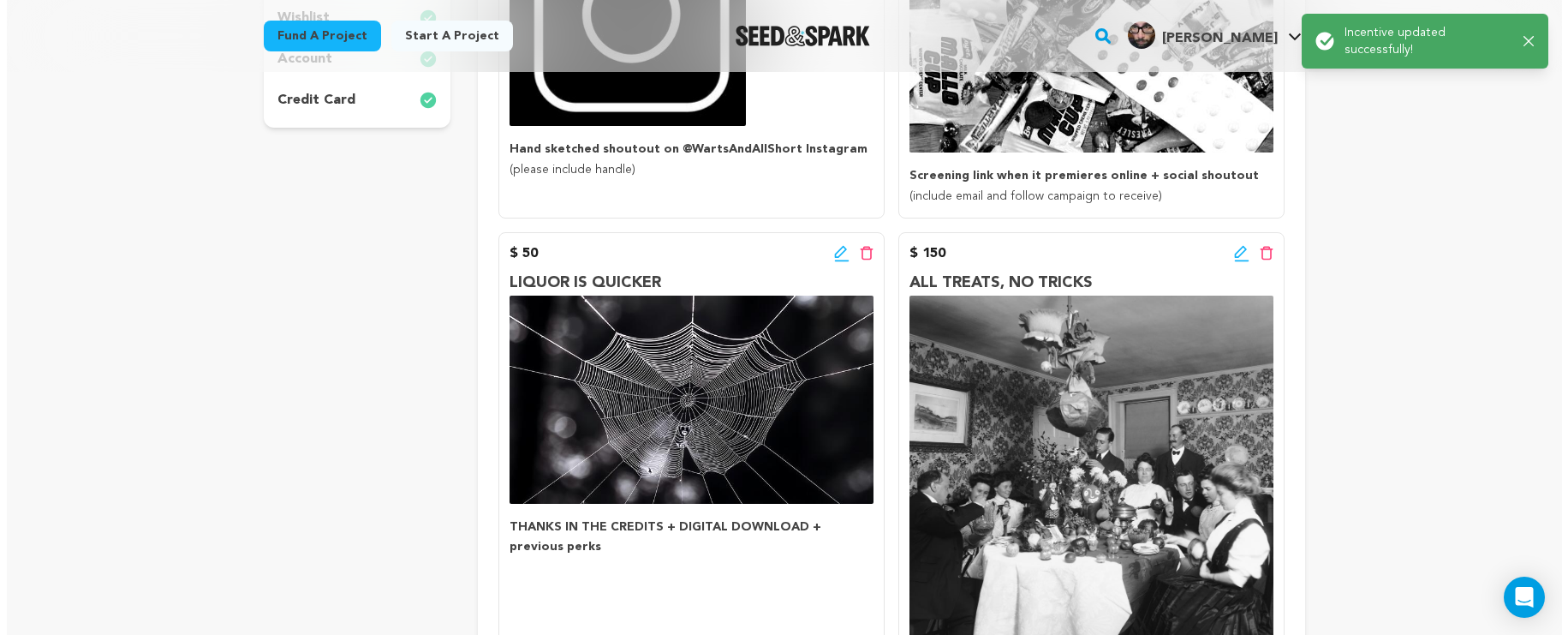
scroll to position [612, 0]
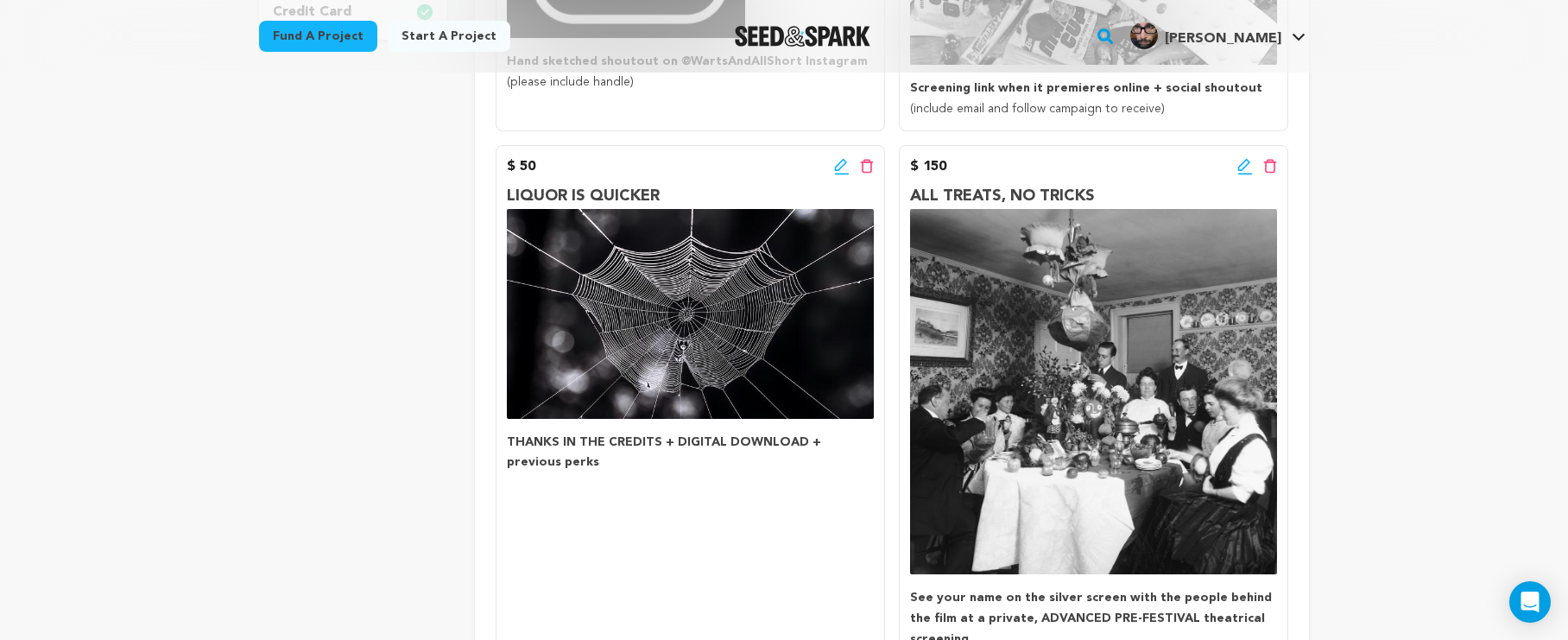
click at [834, 165] on icon at bounding box center [842, 166] width 16 height 18
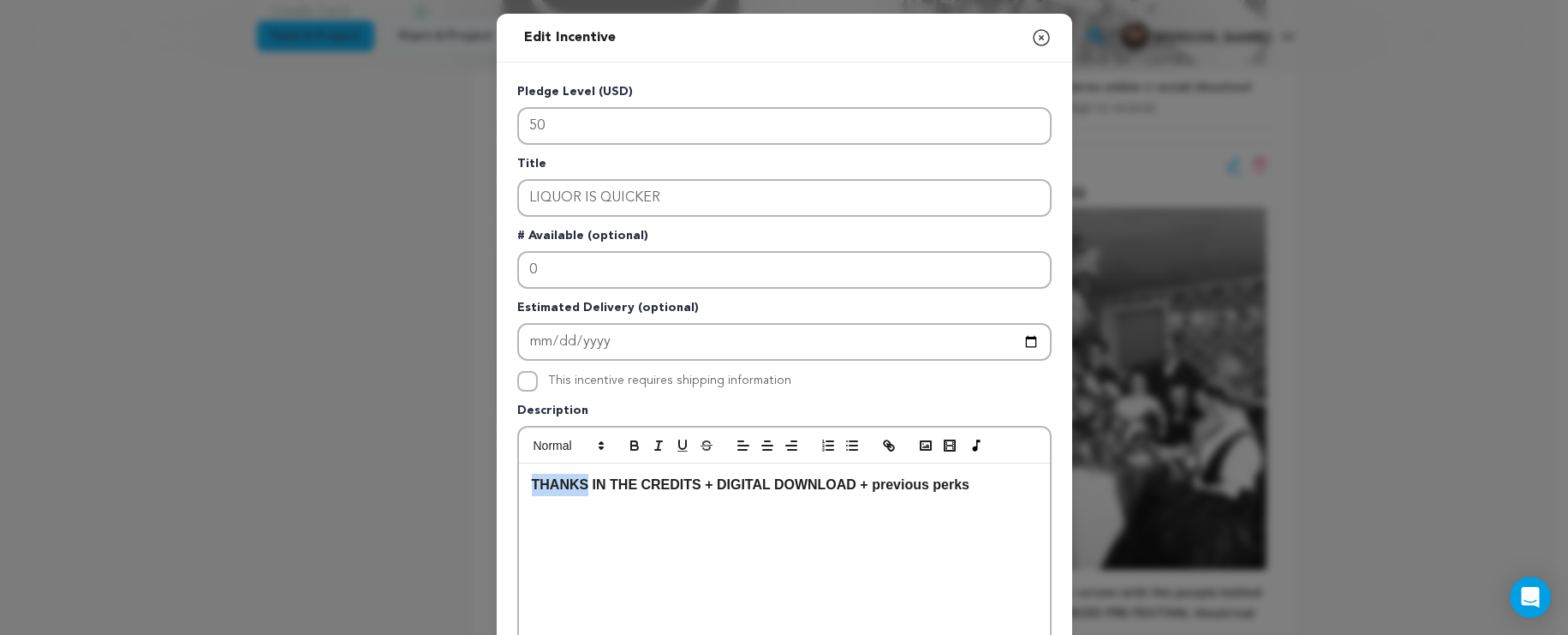
drag, startPoint x: 581, startPoint y: 490, endPoint x: 443, endPoint y: 465, distance: 140.2
click at [443, 465] on div "Edit Incentive Close modal Pledge Level (USD) 50 Title LIQUOR IS QUICKER # Avai…" at bounding box center [784, 547] width 1568 height 1094
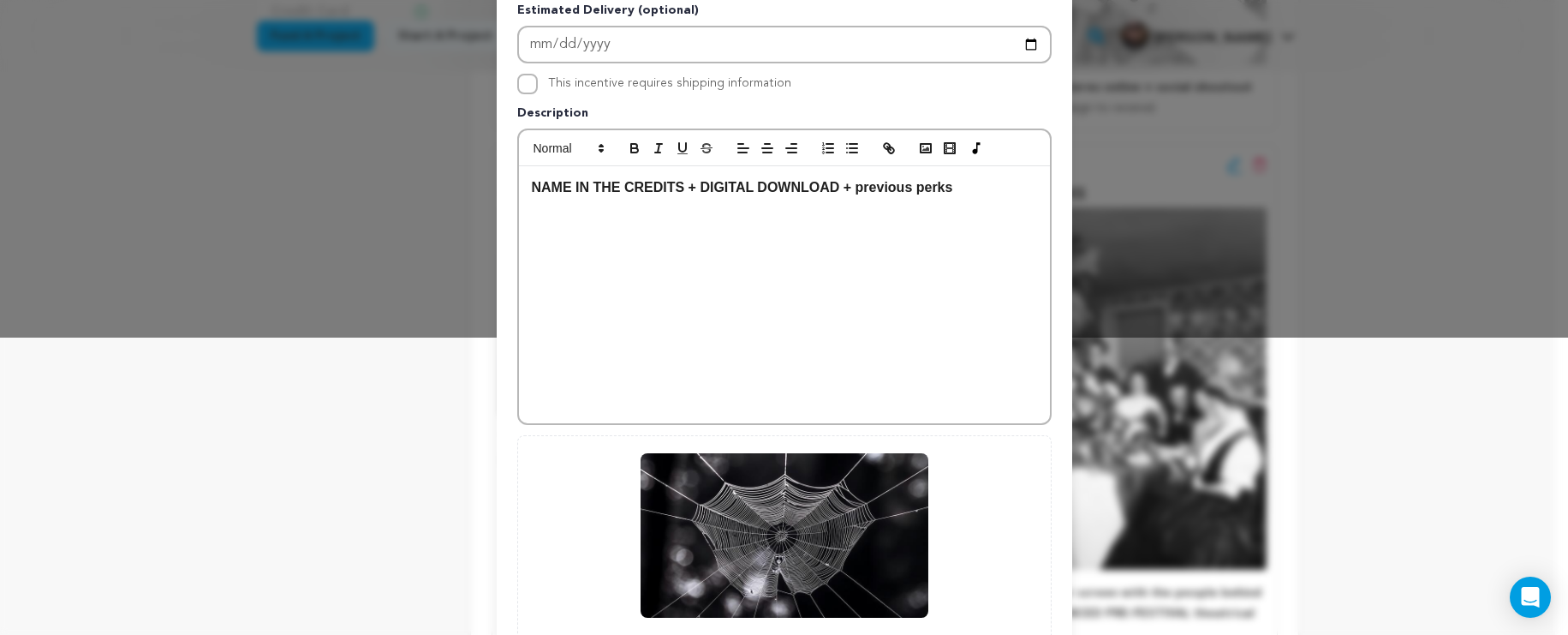
scroll to position [460, 0]
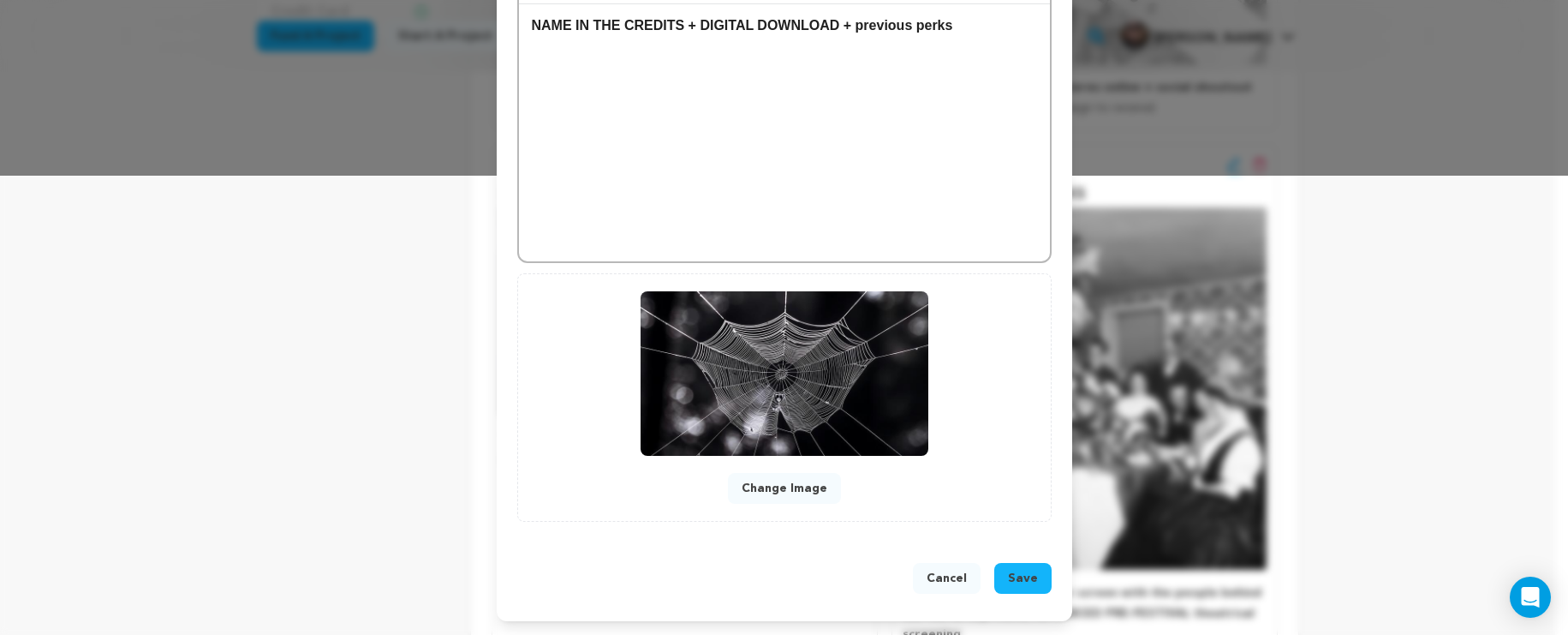
click at [1032, 561] on div "Cancel Save" at bounding box center [785, 581] width 576 height 79
click at [1027, 575] on span "Save" at bounding box center [1023, 578] width 30 height 18
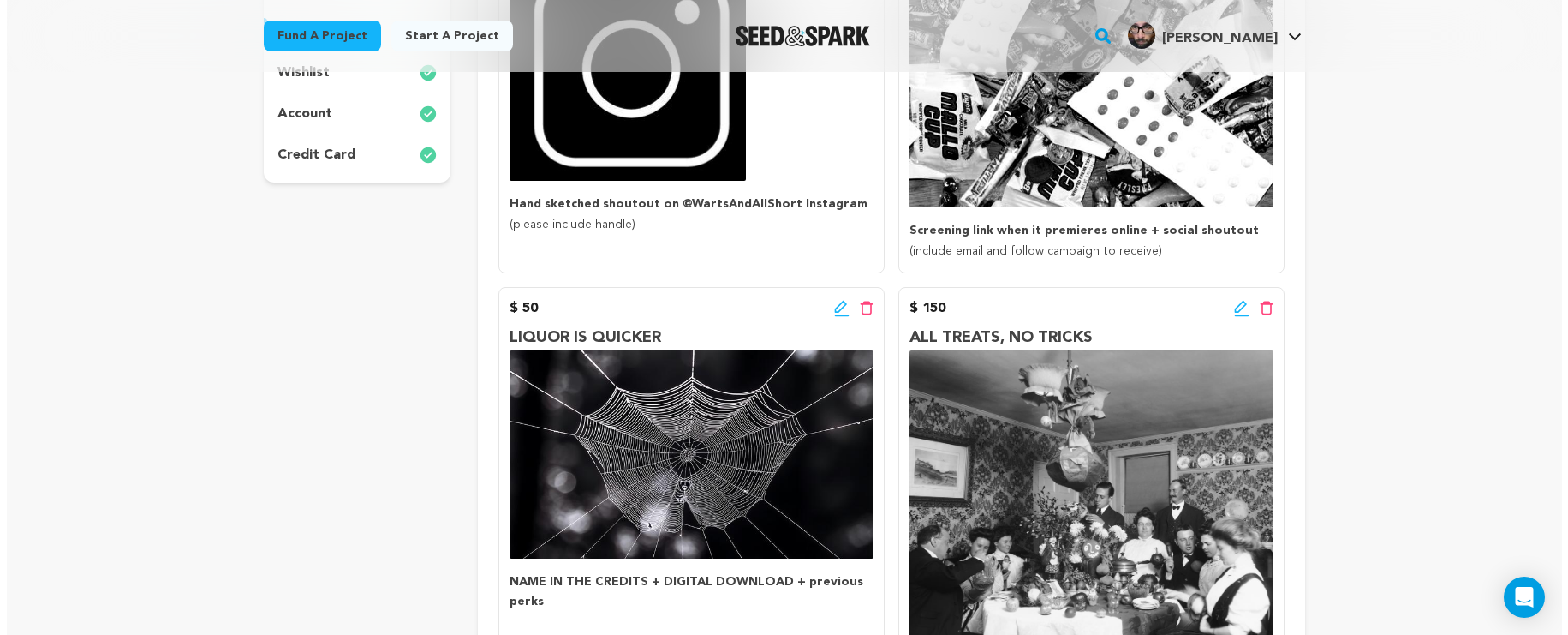
scroll to position [479, 0]
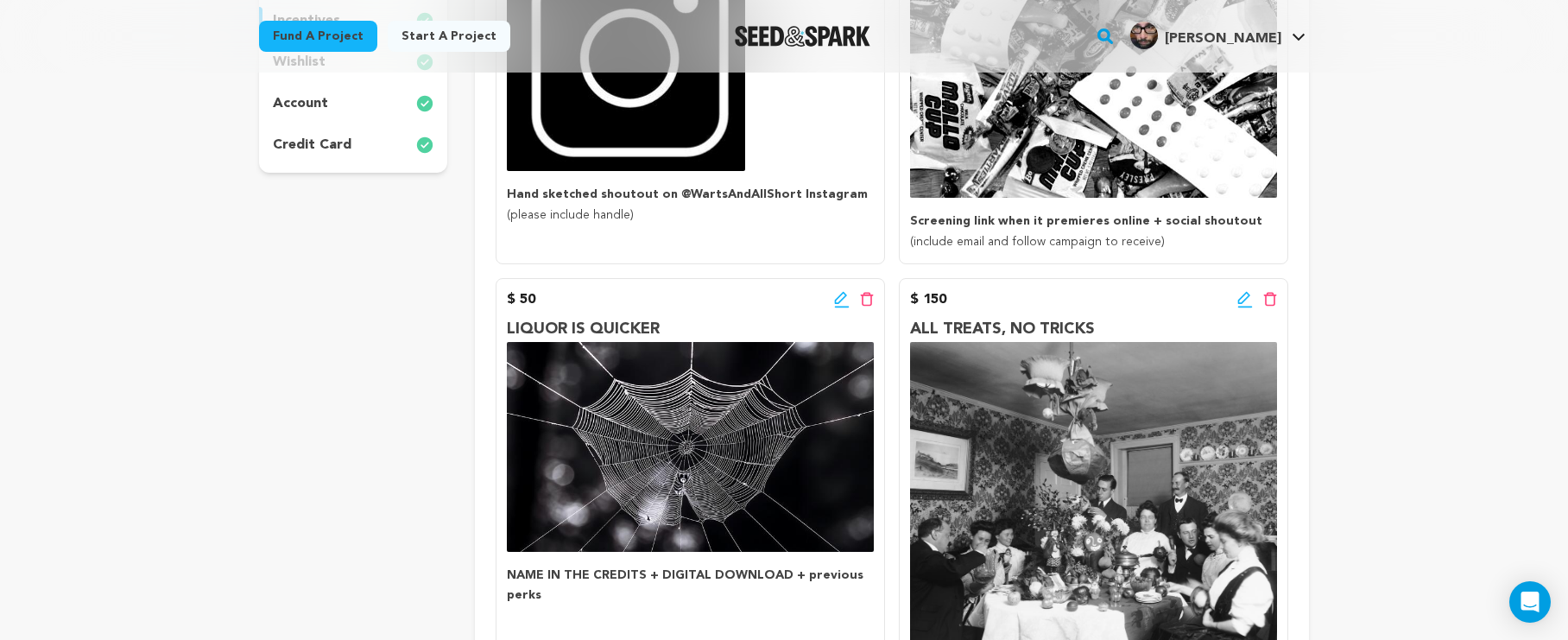
click at [838, 295] on icon at bounding box center [840, 298] width 12 height 12
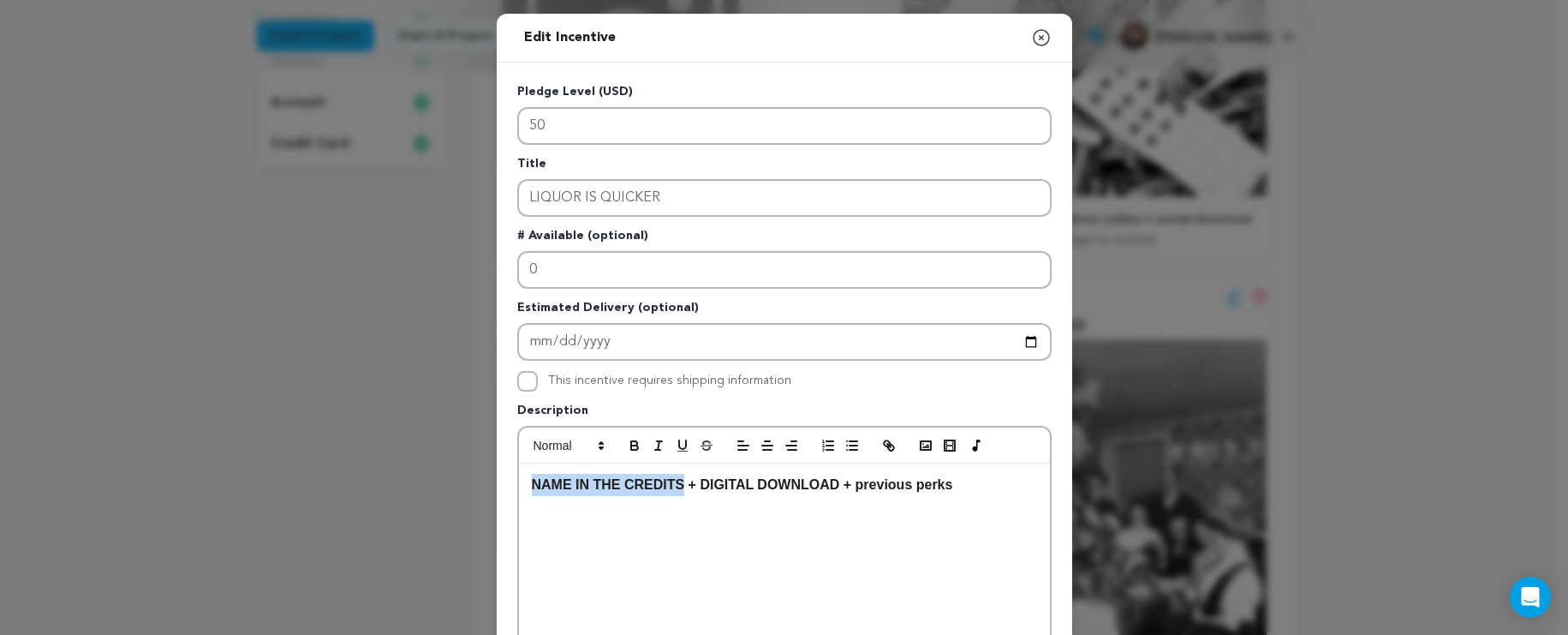
drag, startPoint x: 674, startPoint y: 485, endPoint x: 520, endPoint y: 485, distance: 154.0
click at [520, 485] on div "NAME IN THE CREDITS + DIGITAL DOWNLOAD + previous perks" at bounding box center [785, 592] width 531 height 257
click at [549, 484] on strong "NAME IN THE CREDITS + DIGITAL DOWNLOAD + previous perks" at bounding box center [742, 484] width 421 height 15
drag, startPoint x: 565, startPoint y: 488, endPoint x: 504, endPoint y: 488, distance: 61.0
click at [504, 488] on div "Pledge Level (USD) 50 Title LIQUOR IS QUICKER # Available (optional) 0 Estimate…" at bounding box center [785, 532] width 576 height 939
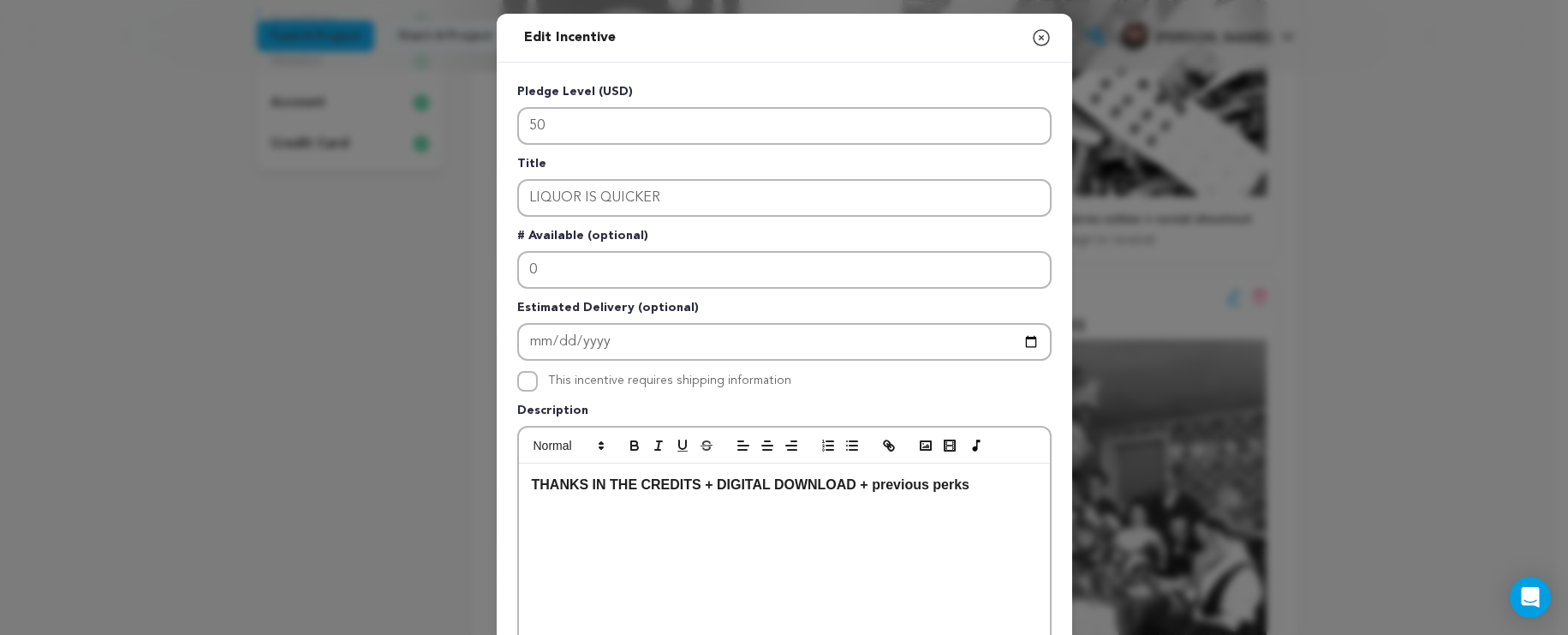
click at [532, 489] on strong "THANKS IN THE CREDITS + DIGITAL DOWNLOAD + previous perks" at bounding box center [751, 484] width 438 height 15
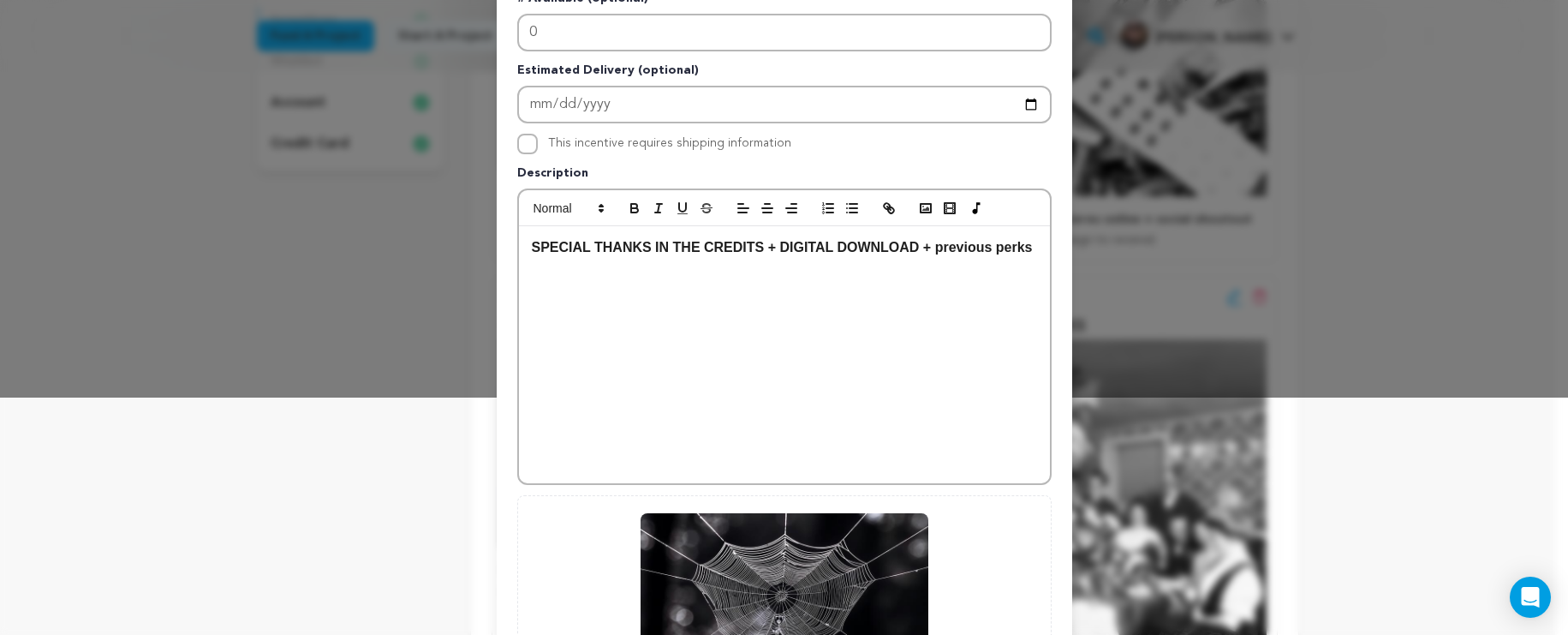
scroll to position [460, 0]
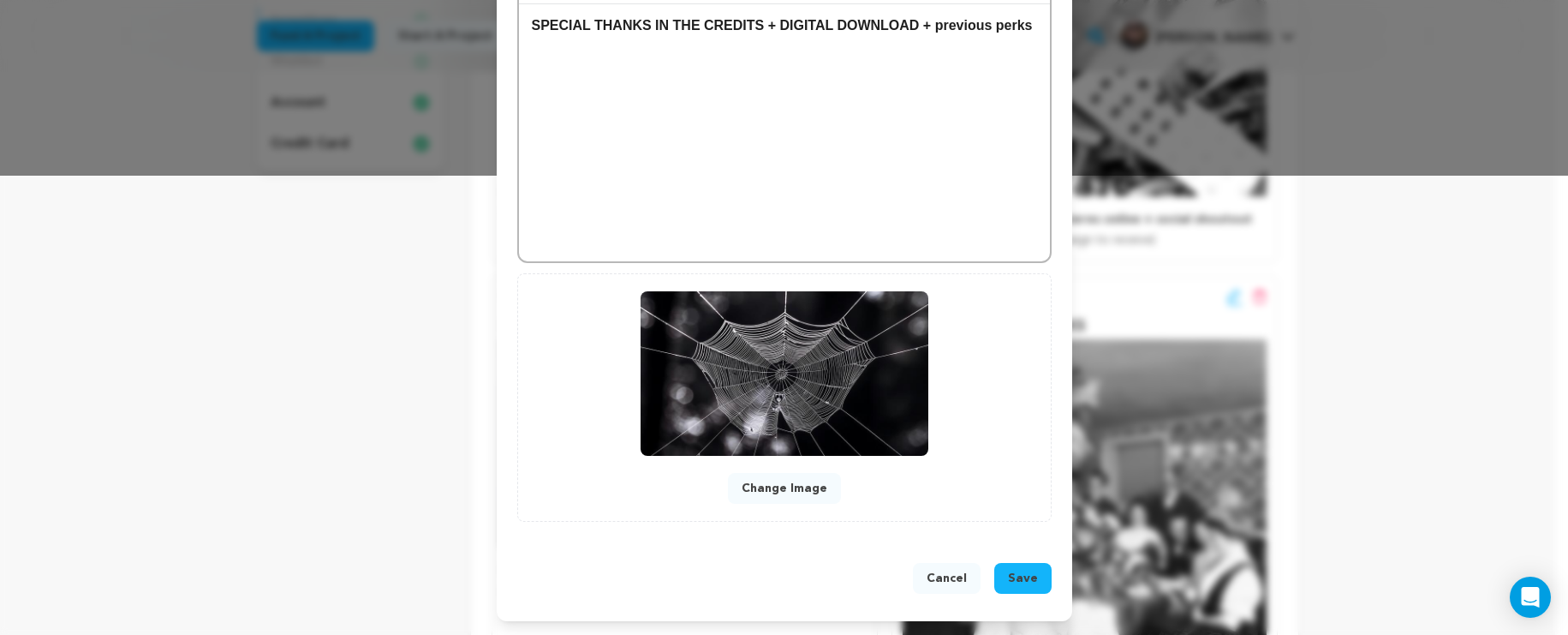
click at [1016, 571] on span "Save" at bounding box center [1023, 578] width 30 height 18
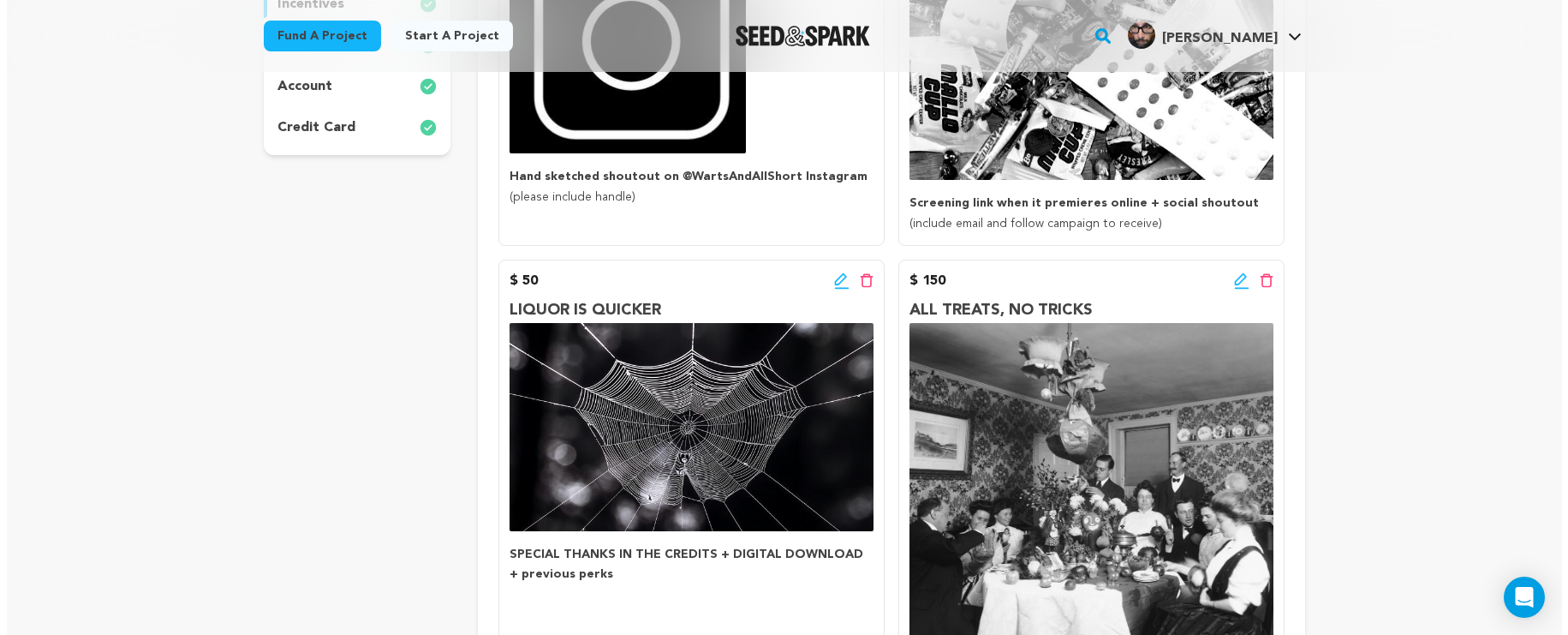
scroll to position [584, 0]
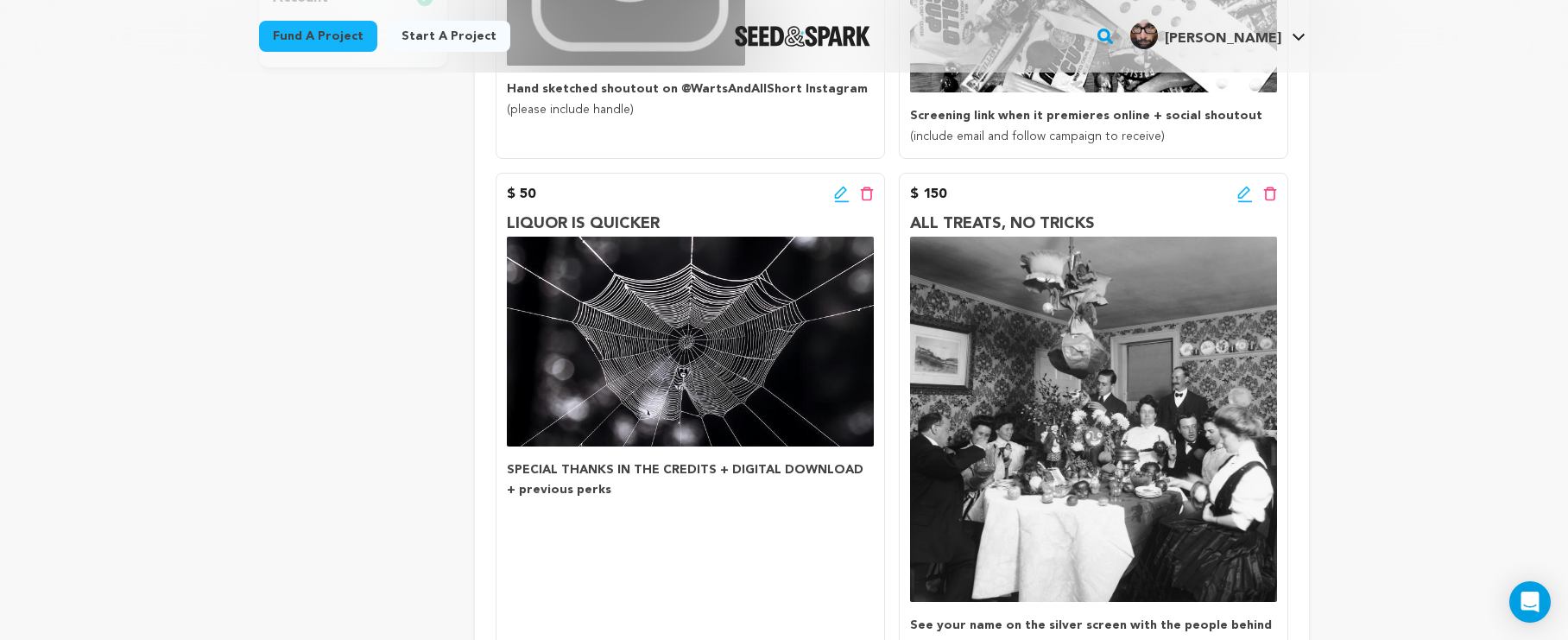
click at [836, 195] on icon at bounding box center [840, 192] width 12 height 12
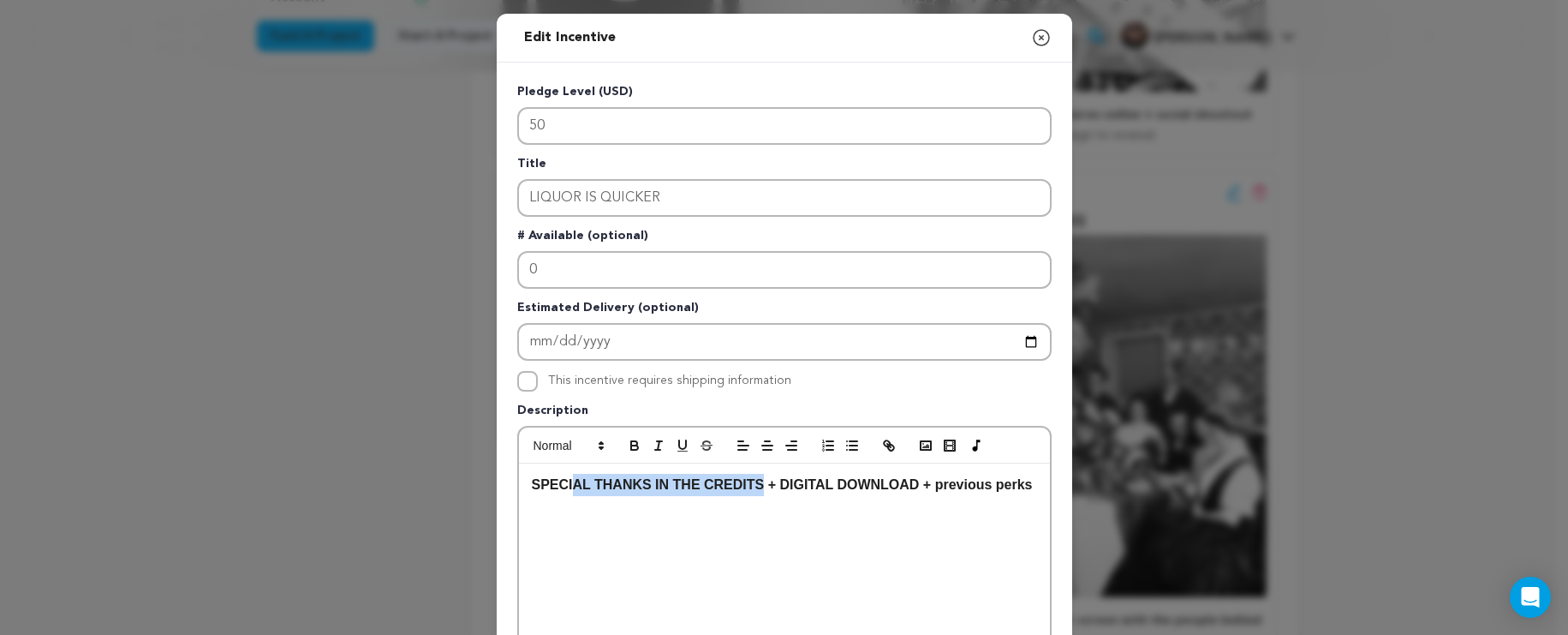
drag, startPoint x: 753, startPoint y: 487, endPoint x: 566, endPoint y: 479, distance: 187.2
click at [566, 479] on strong "SPECIAL THANKS IN THE CREDITS + DIGITAL DOWNLOAD + previous perks" at bounding box center [782, 484] width 501 height 15
drag, startPoint x: 871, startPoint y: 488, endPoint x: 740, endPoint y: 482, distance: 131.1
click at [740, 482] on strong "Special Thanks in the Credits + DIGITAL DOWNLOAD + previous perks" at bounding box center [762, 484] width 459 height 15
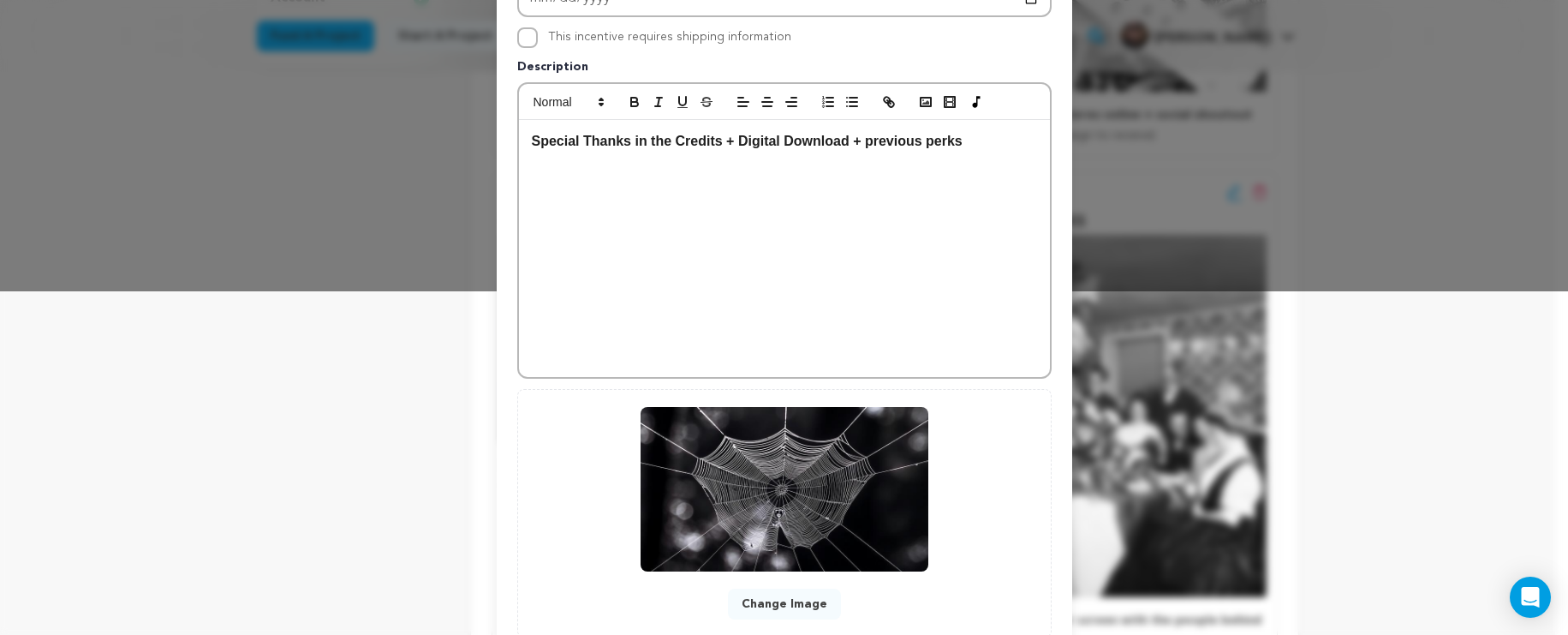
scroll to position [460, 0]
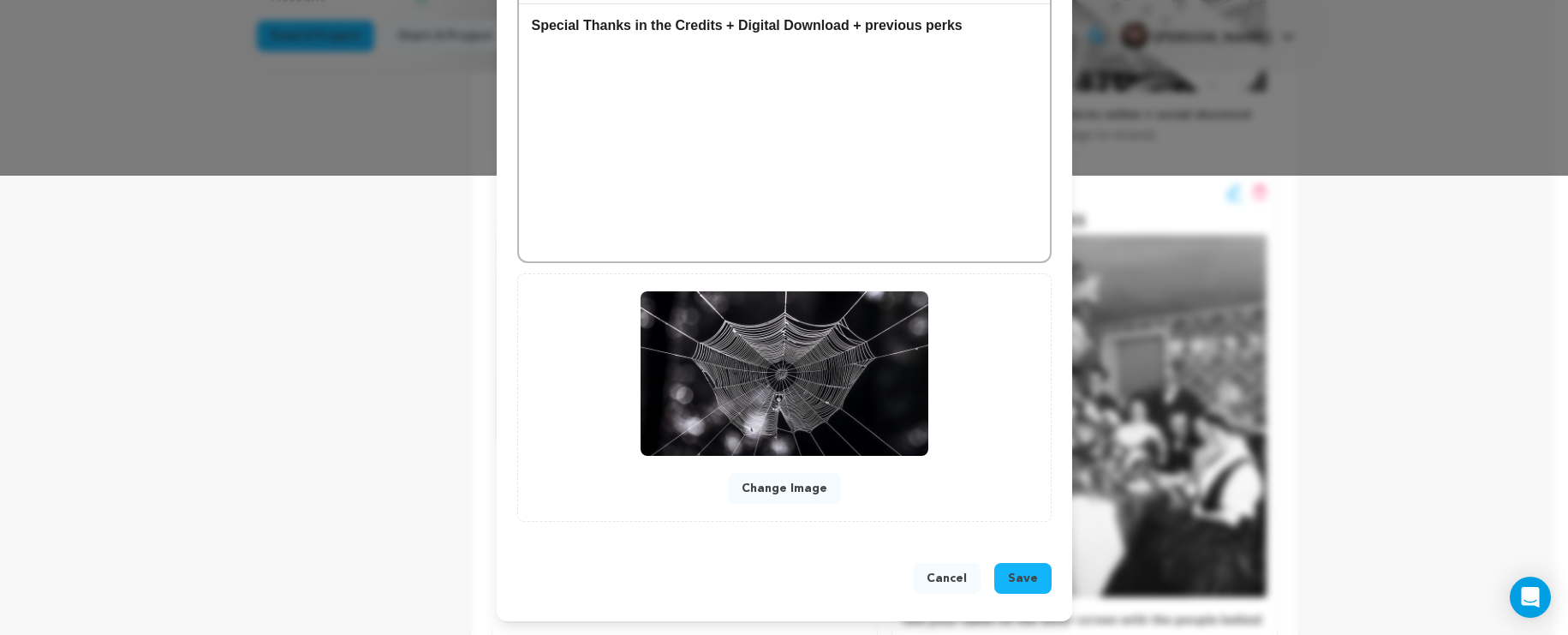
click at [1002, 572] on button "Save" at bounding box center [1023, 578] width 57 height 31
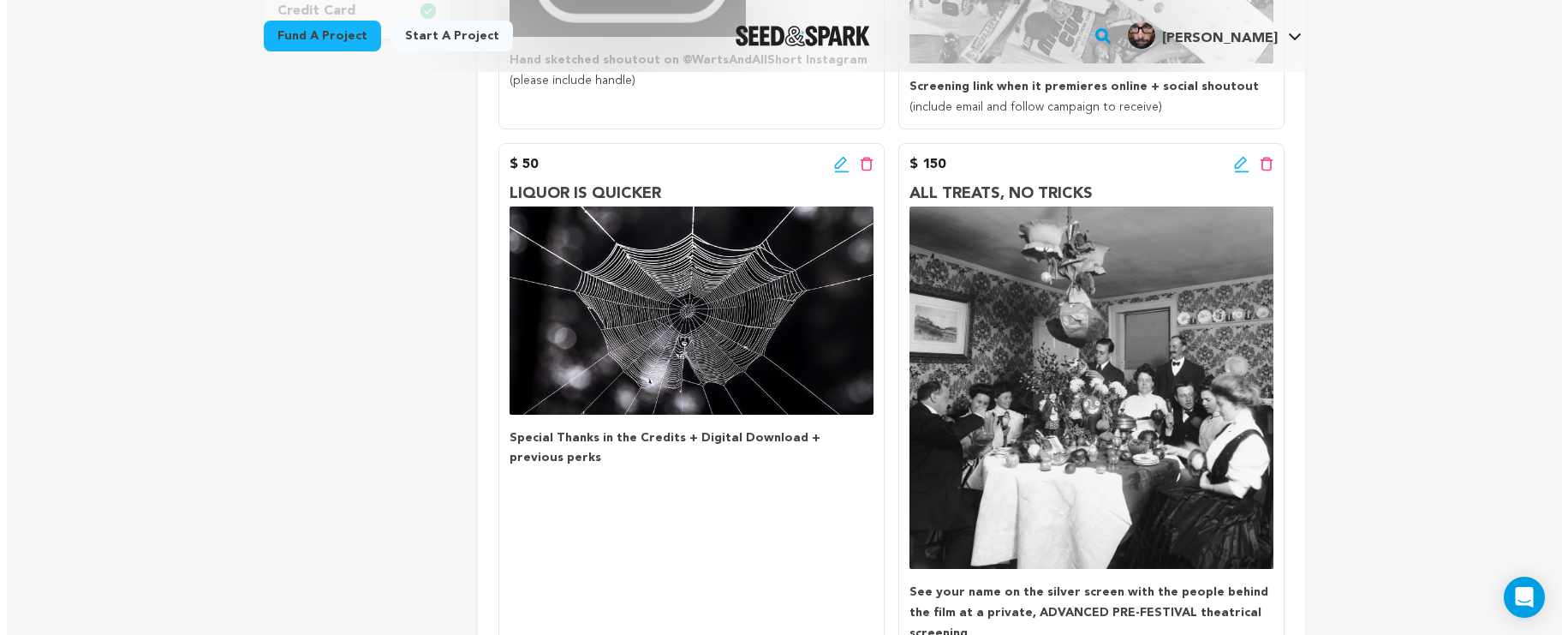
scroll to position [580, 0]
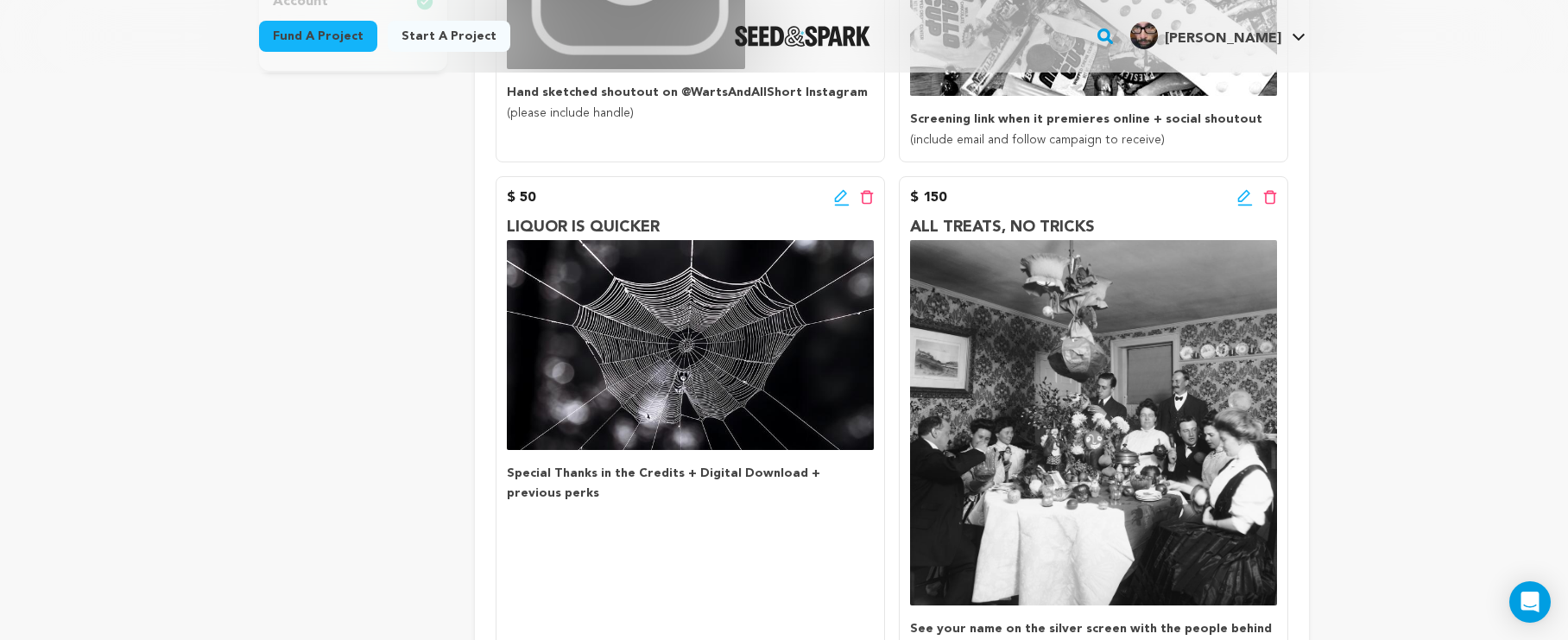
click at [837, 196] on icon at bounding box center [842, 198] width 16 height 18
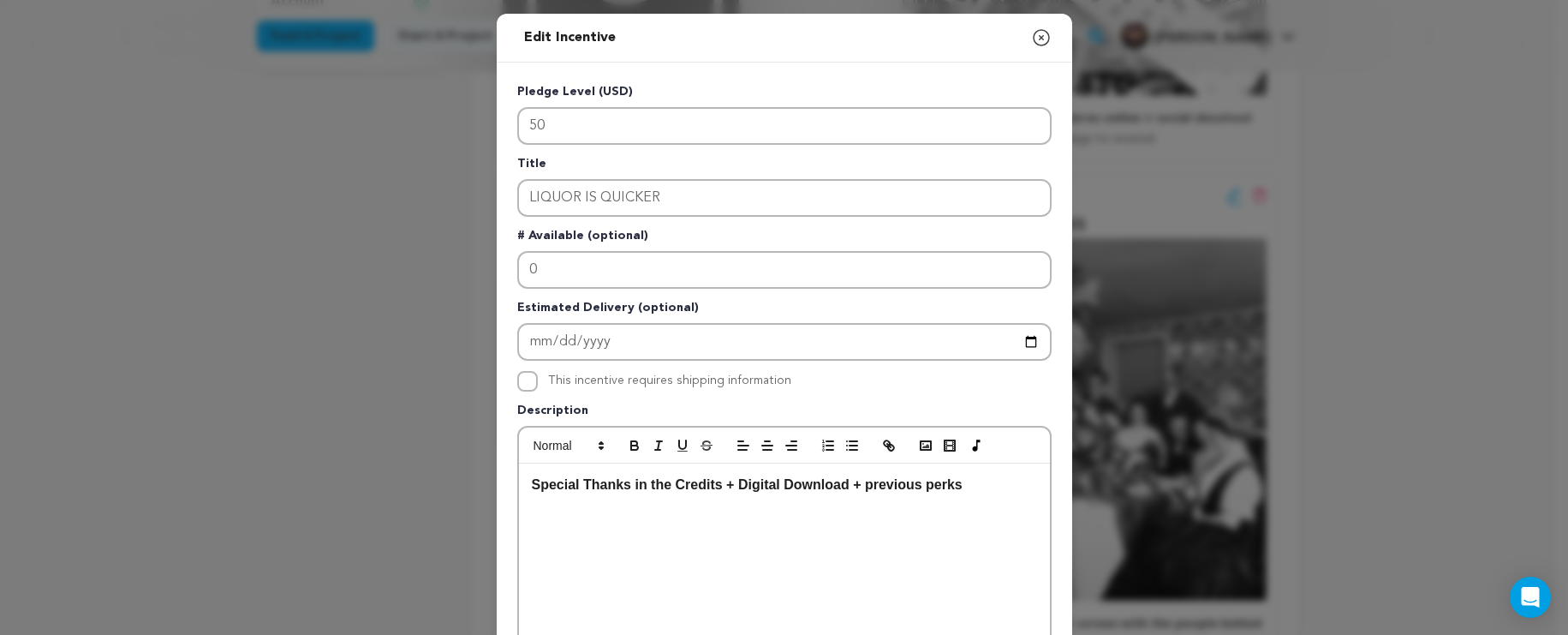
click at [953, 485] on strong "Special Thanks in the Credits + Digital Download + previous perks" at bounding box center [747, 484] width 430 height 15
click at [960, 483] on p "Special Thanks in the Credits + Digital Download + previous perks" at bounding box center [785, 485] width 505 height 22
drag, startPoint x: 965, startPoint y: 483, endPoint x: 922, endPoint y: 482, distance: 43.0
click at [922, 482] on p "Special Thanks in the Credits + Digital Download + previous perks" at bounding box center [785, 485] width 505 height 22
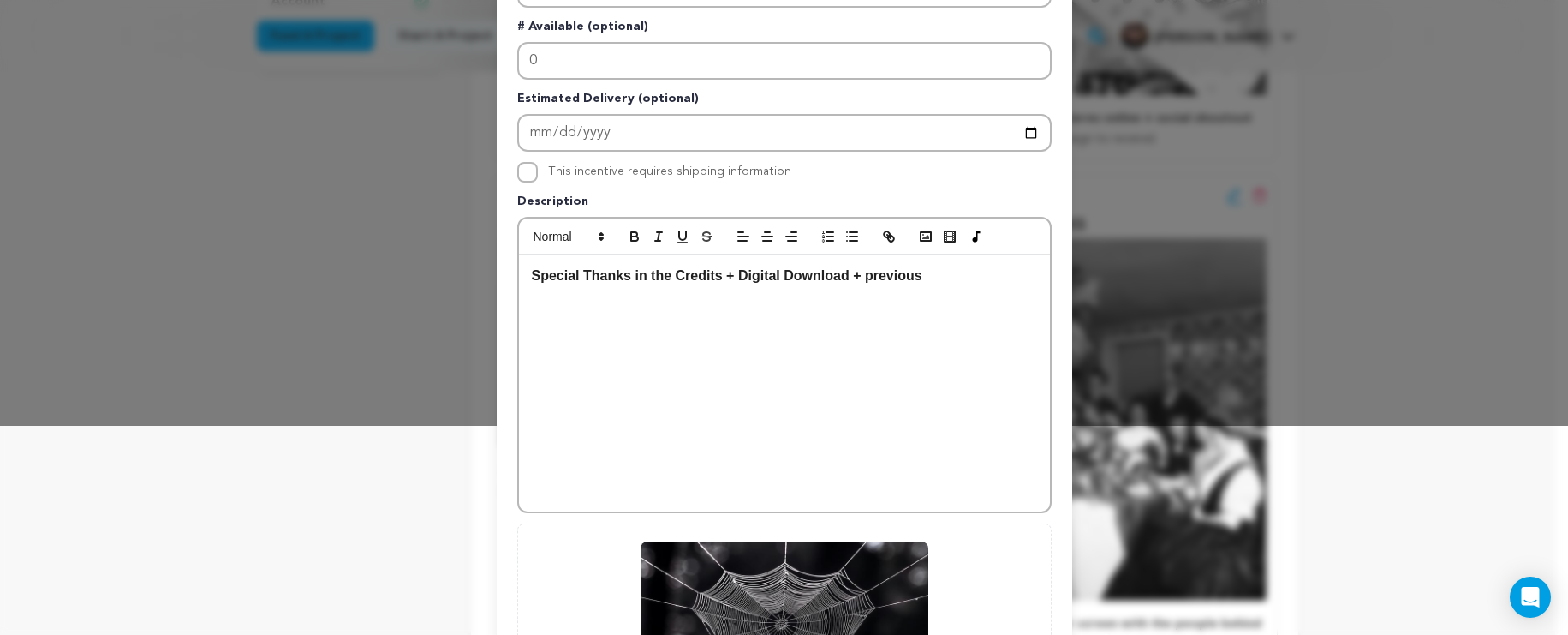
scroll to position [460, 0]
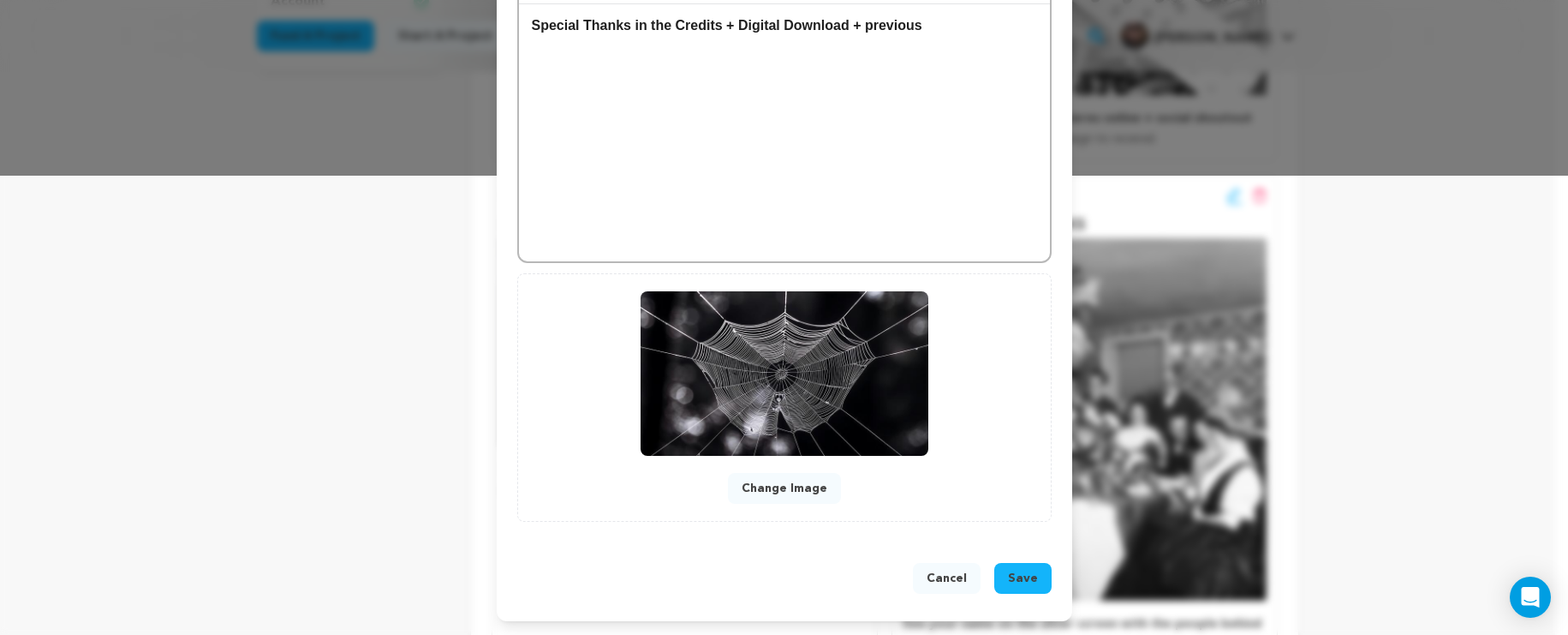
click at [1010, 578] on span "Save" at bounding box center [1023, 578] width 30 height 18
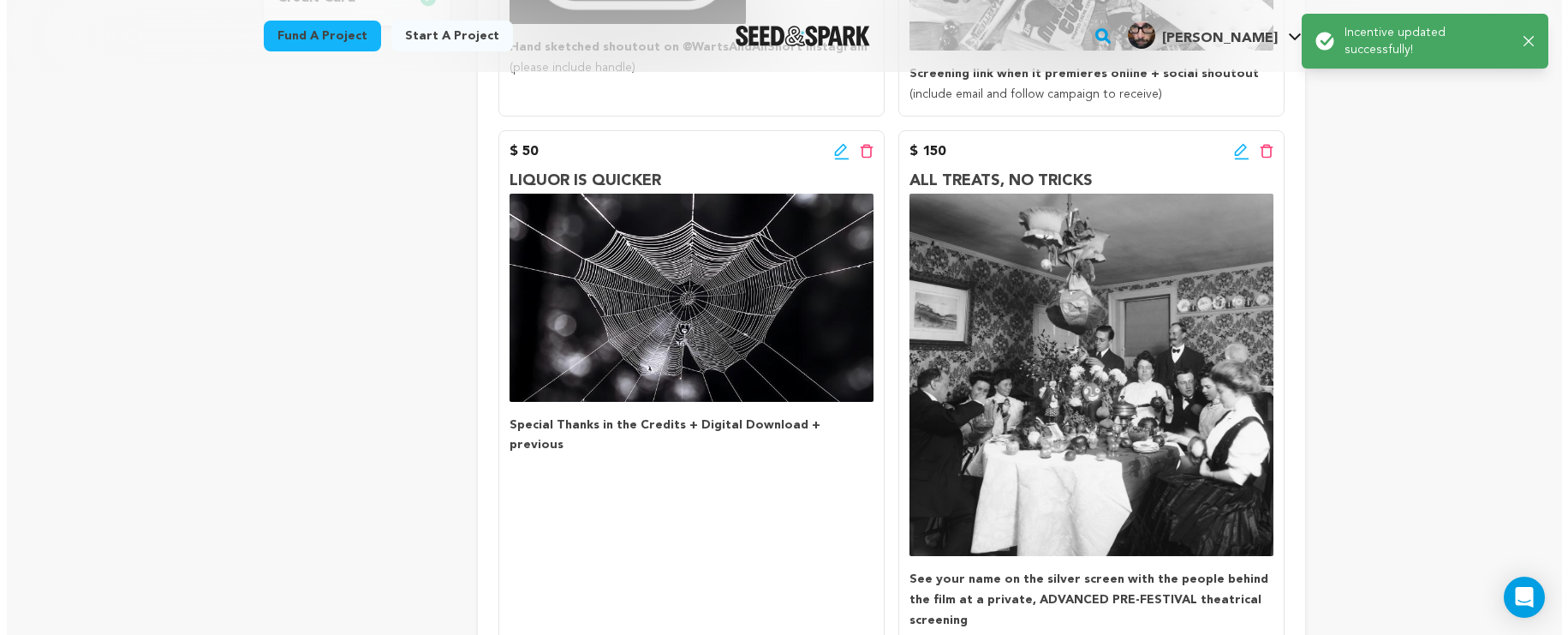
scroll to position [605, 0]
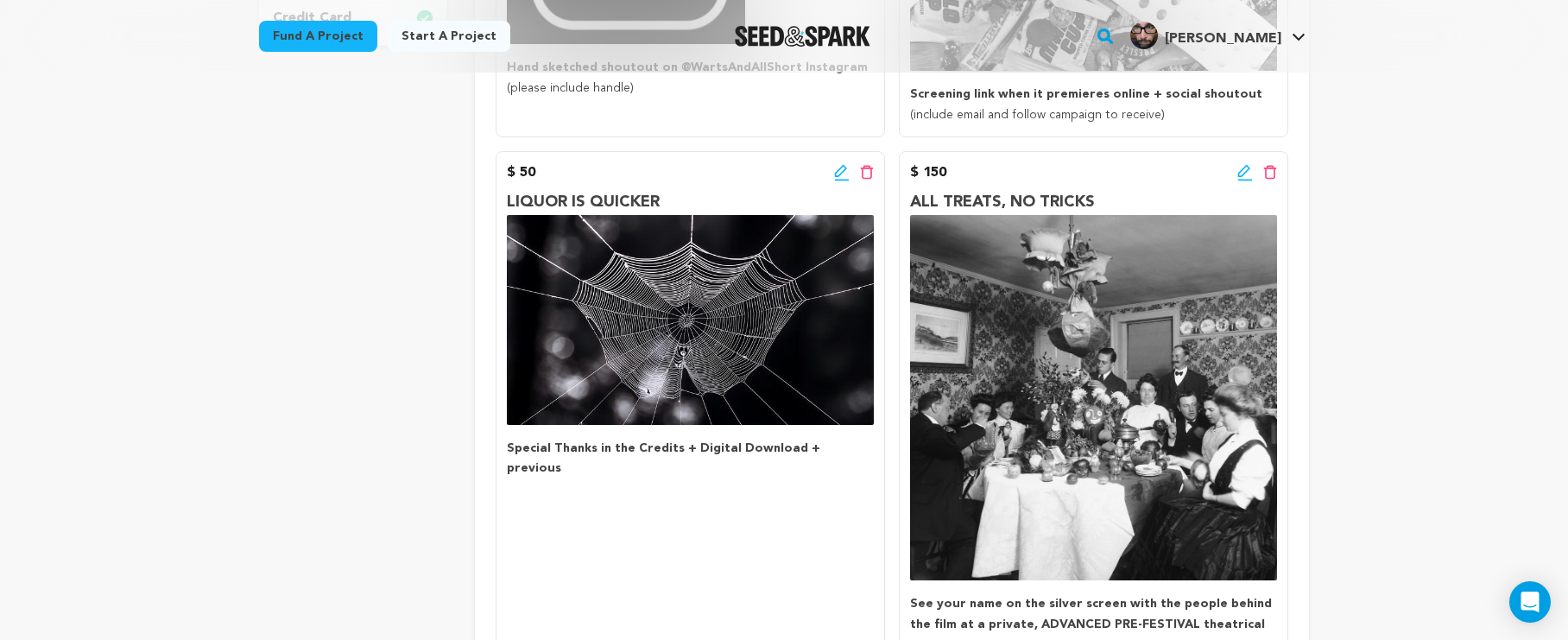
click at [838, 172] on icon at bounding box center [842, 173] width 16 height 18
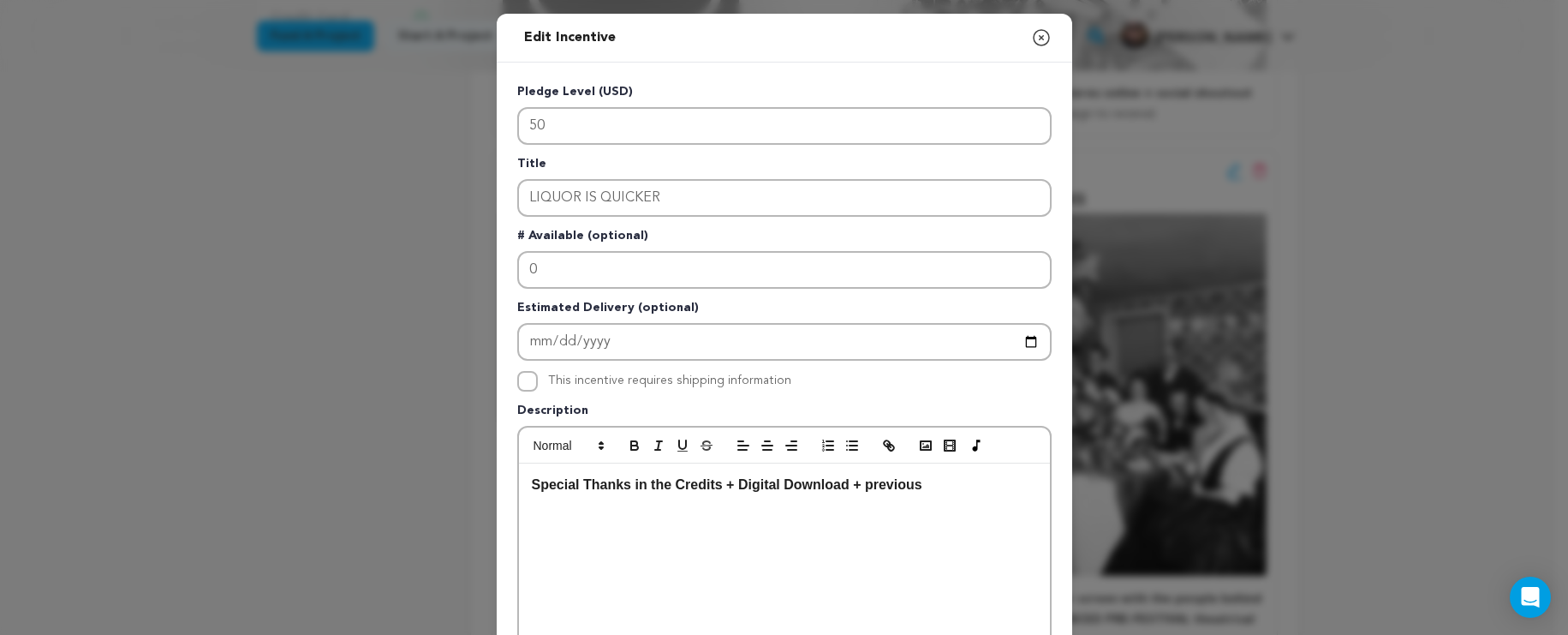
click at [957, 489] on p "Special Thanks in the Credits + Digital Download + previous" at bounding box center [785, 485] width 505 height 22
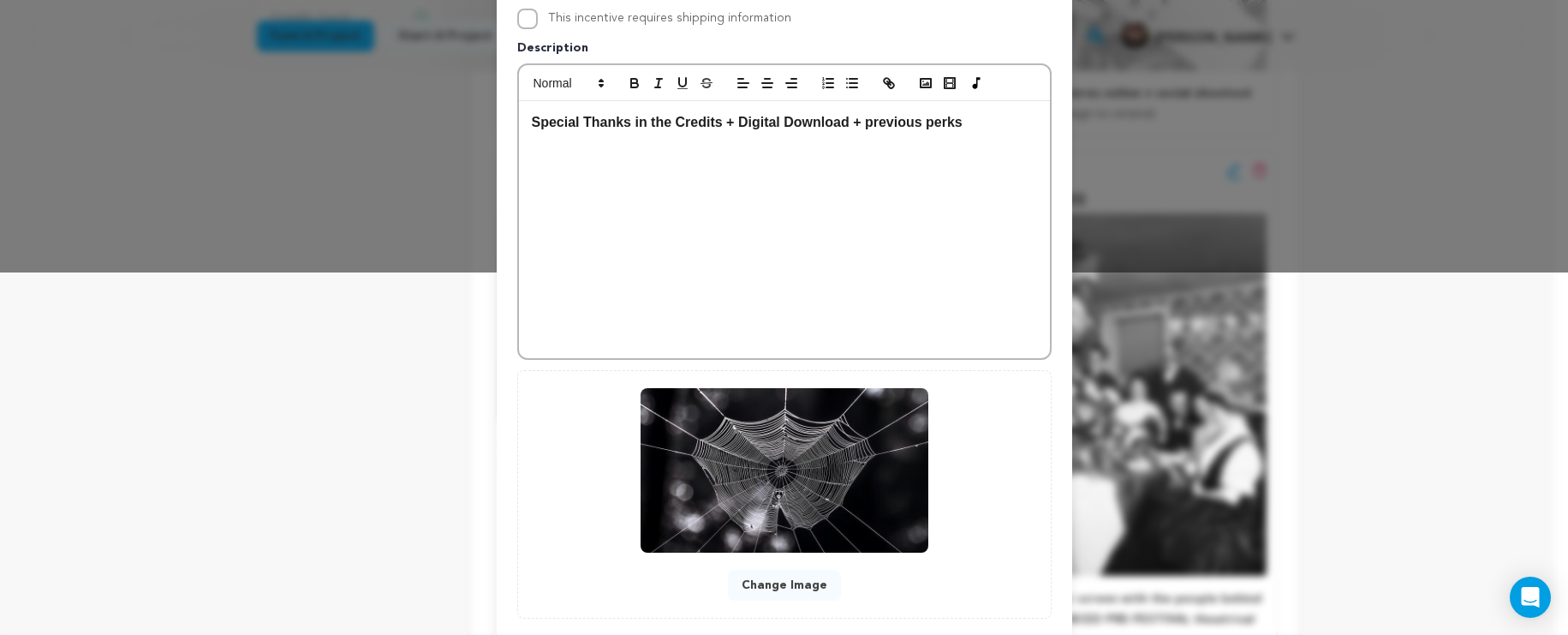
scroll to position [460, 0]
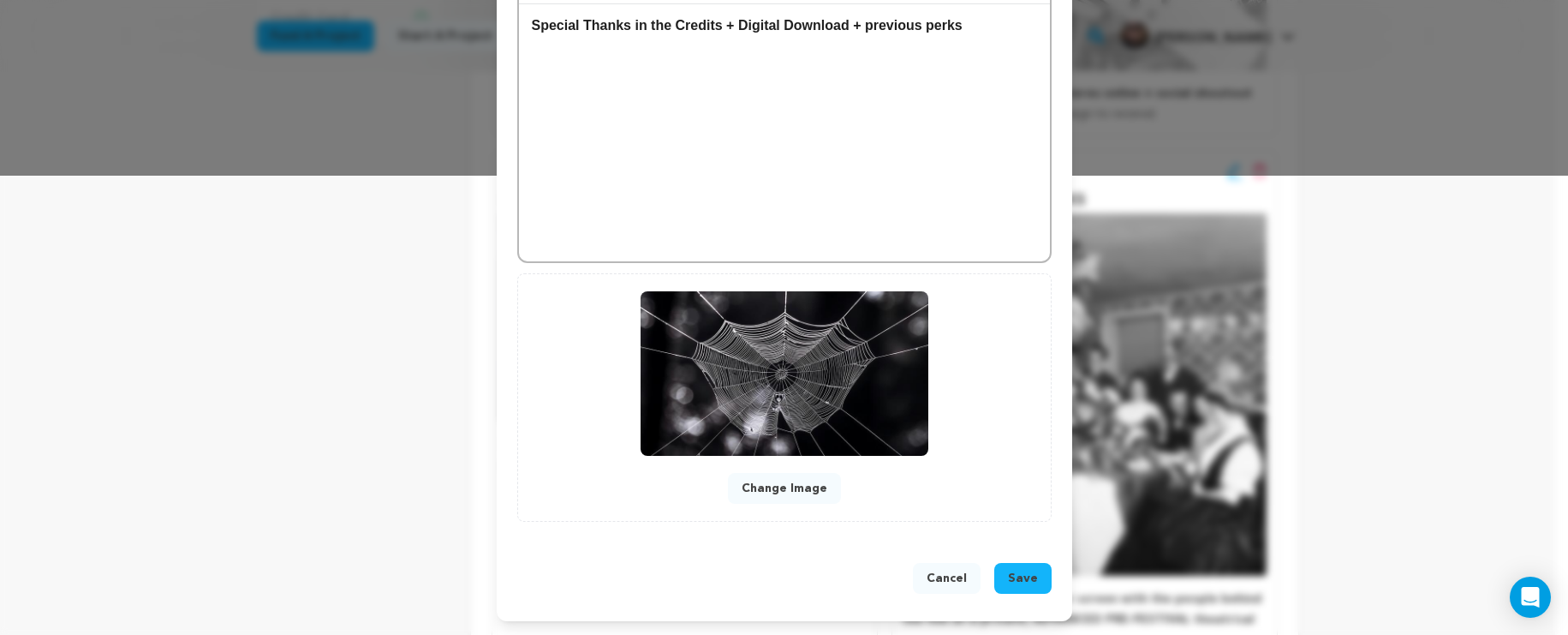
click at [1008, 581] on span "Save" at bounding box center [1023, 578] width 30 height 18
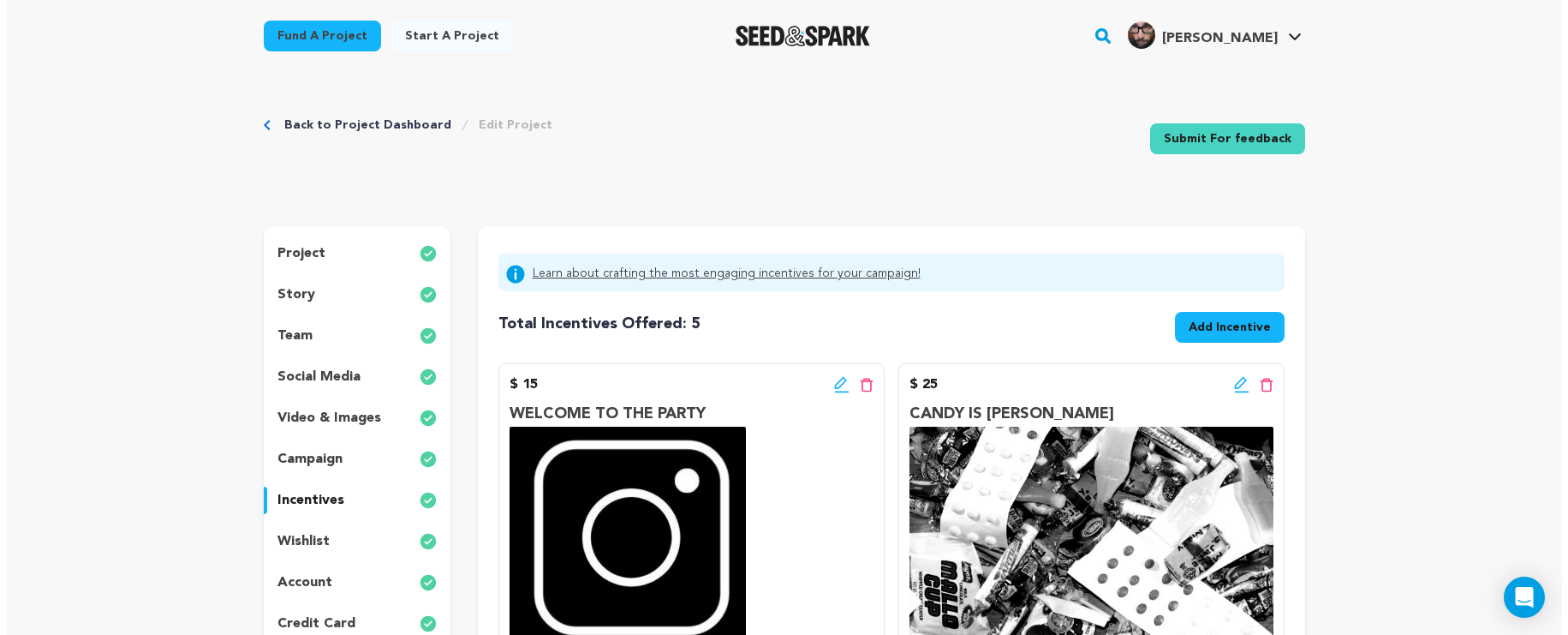
scroll to position [248, 0]
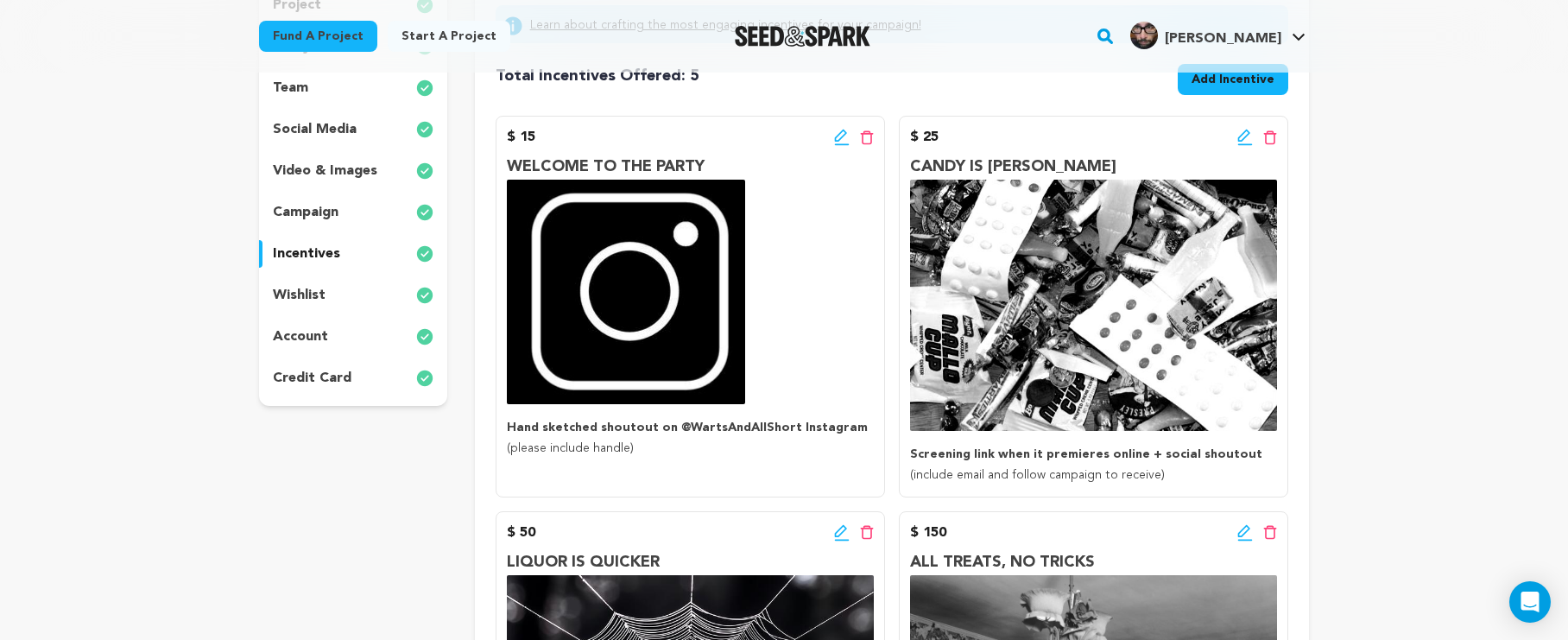
click at [1239, 133] on icon at bounding box center [1245, 137] width 16 height 18
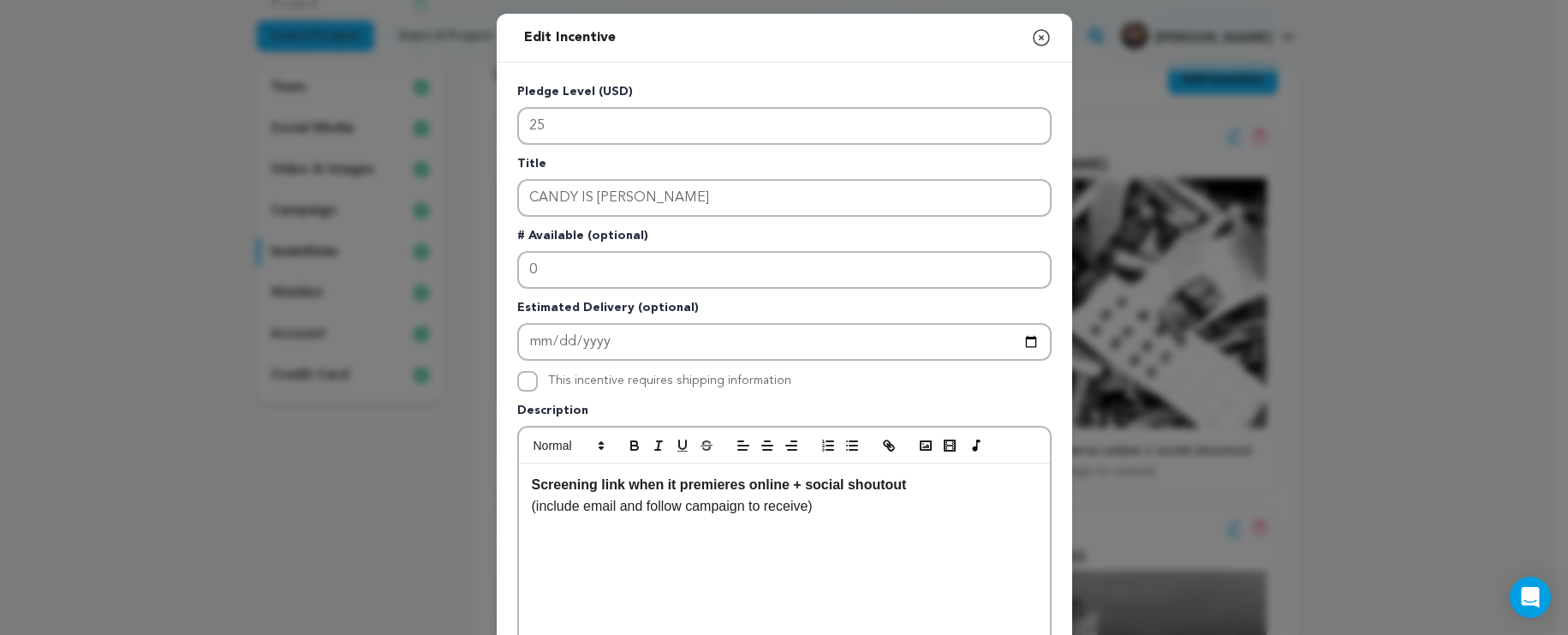
drag, startPoint x: 1039, startPoint y: 37, endPoint x: 502, endPoint y: 662, distance: 824.0
click at [532, 484] on strong "Screening link when it premieres online + social shoutout" at bounding box center [719, 484] width 375 height 15
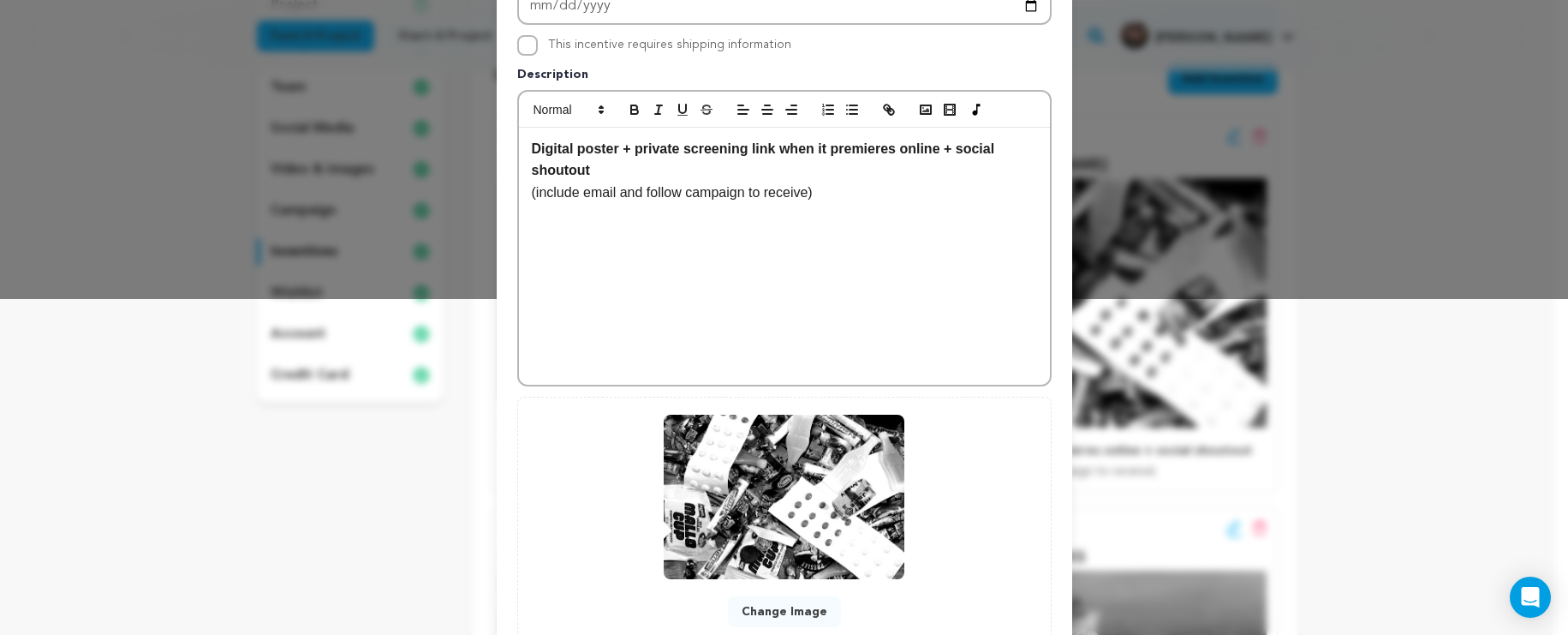
scroll to position [247, 0]
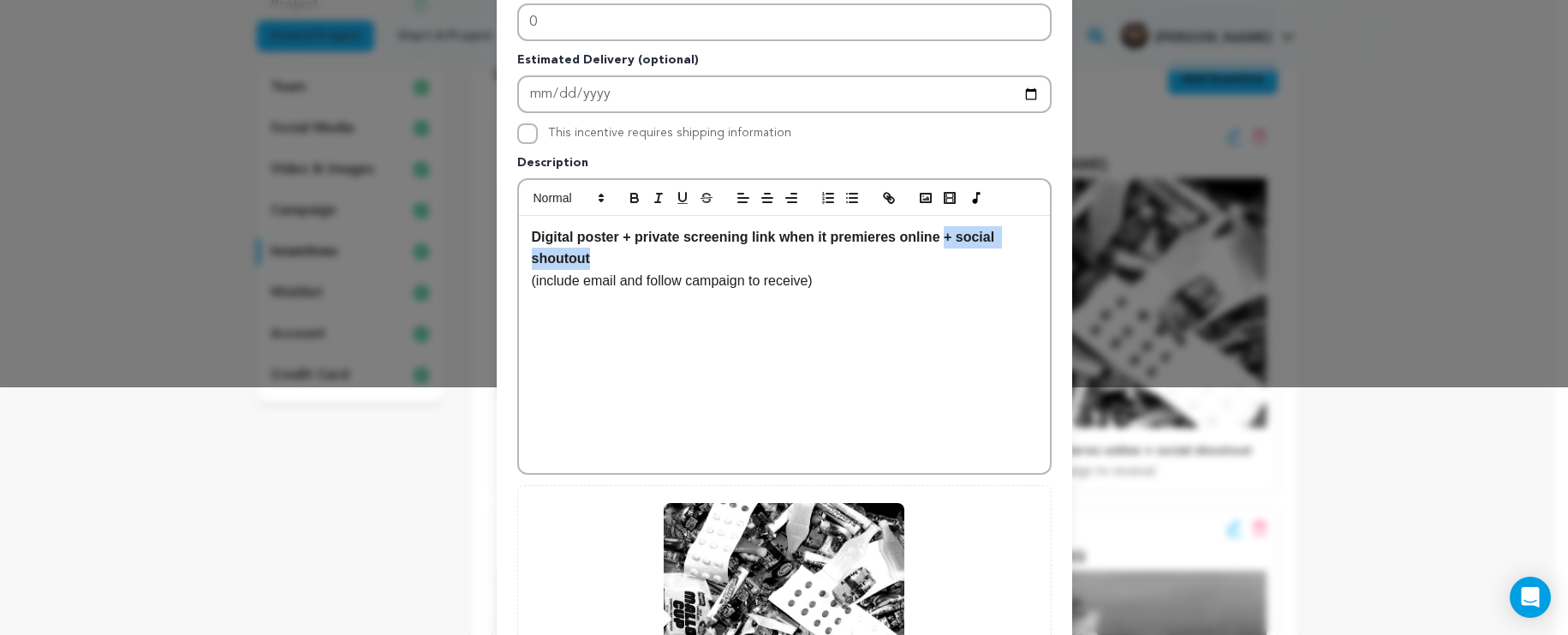
drag, startPoint x: 824, startPoint y: 262, endPoint x: 943, endPoint y: 231, distance: 123.0
click at [943, 231] on p "Digital poster + private screening link when it premieres online + social shout…" at bounding box center [785, 247] width 505 height 44
click at [941, 237] on strong "Digital poster + private screening link when it premieres online + social shout…" at bounding box center [765, 248] width 467 height 37
drag, startPoint x: 655, startPoint y: 255, endPoint x: 938, endPoint y: 238, distance: 283.5
click at [933, 235] on p "Digital poster + private screening link when it premieres online + social shout…" at bounding box center [785, 247] width 505 height 44
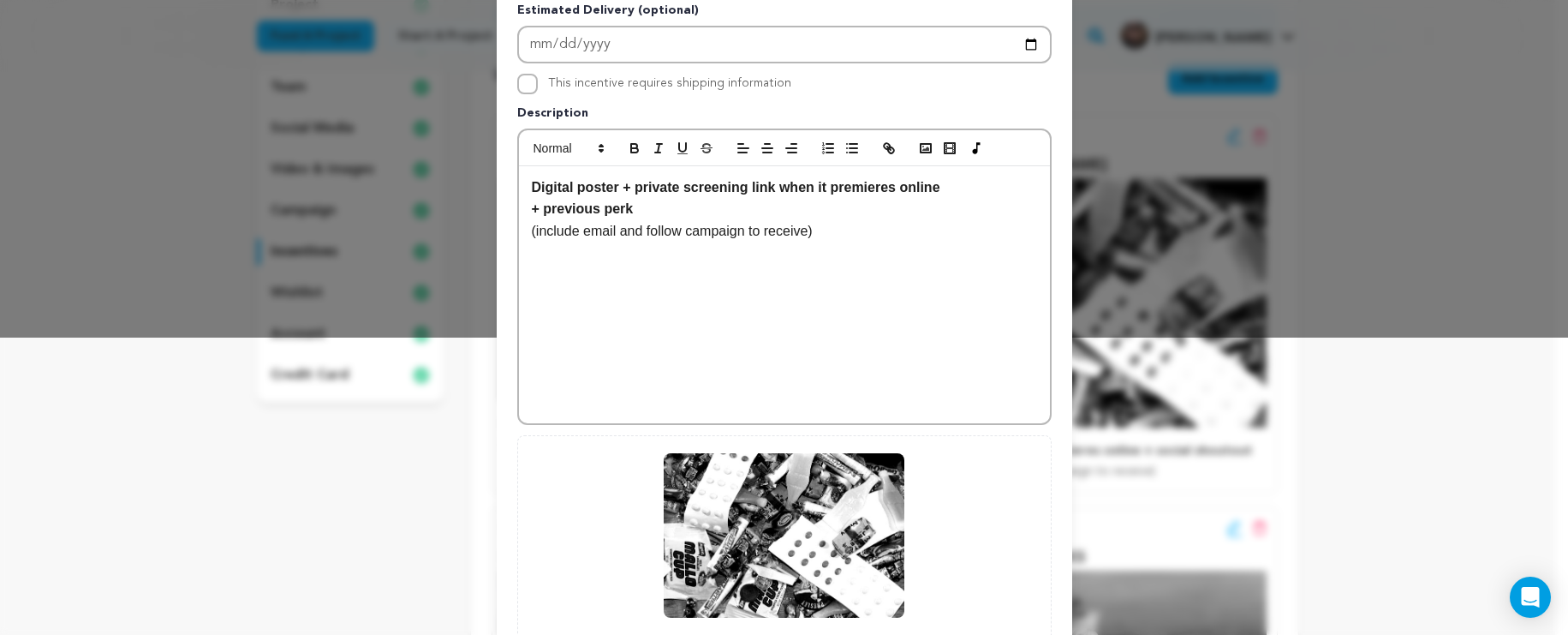
scroll to position [460, 0]
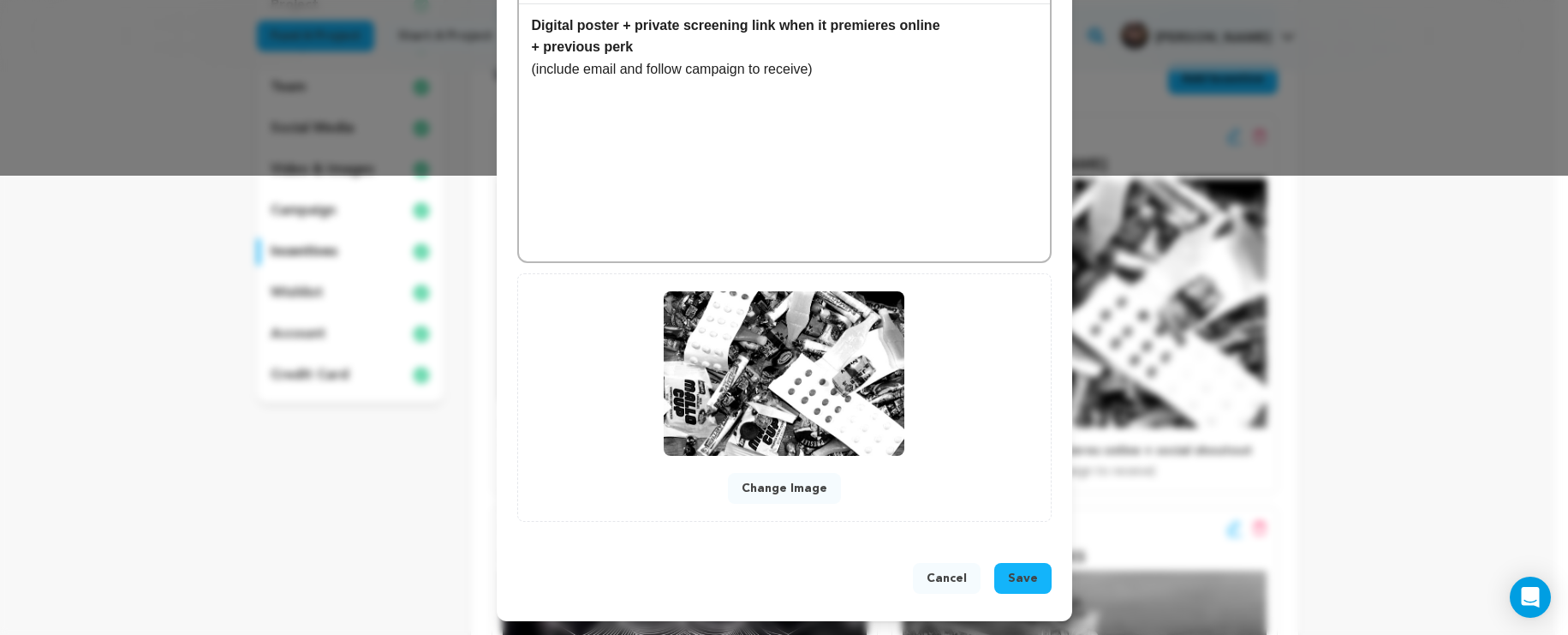
click at [1011, 587] on button "Save" at bounding box center [1023, 578] width 57 height 31
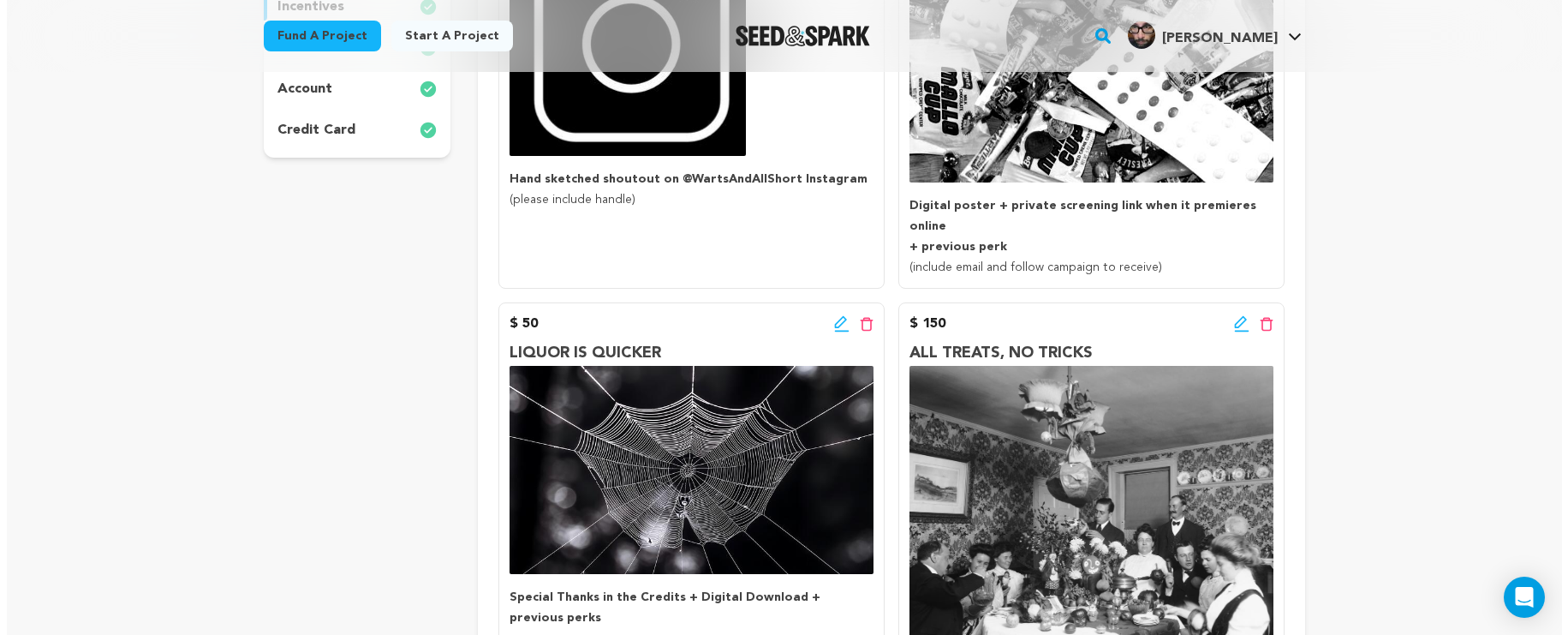
scroll to position [504, 0]
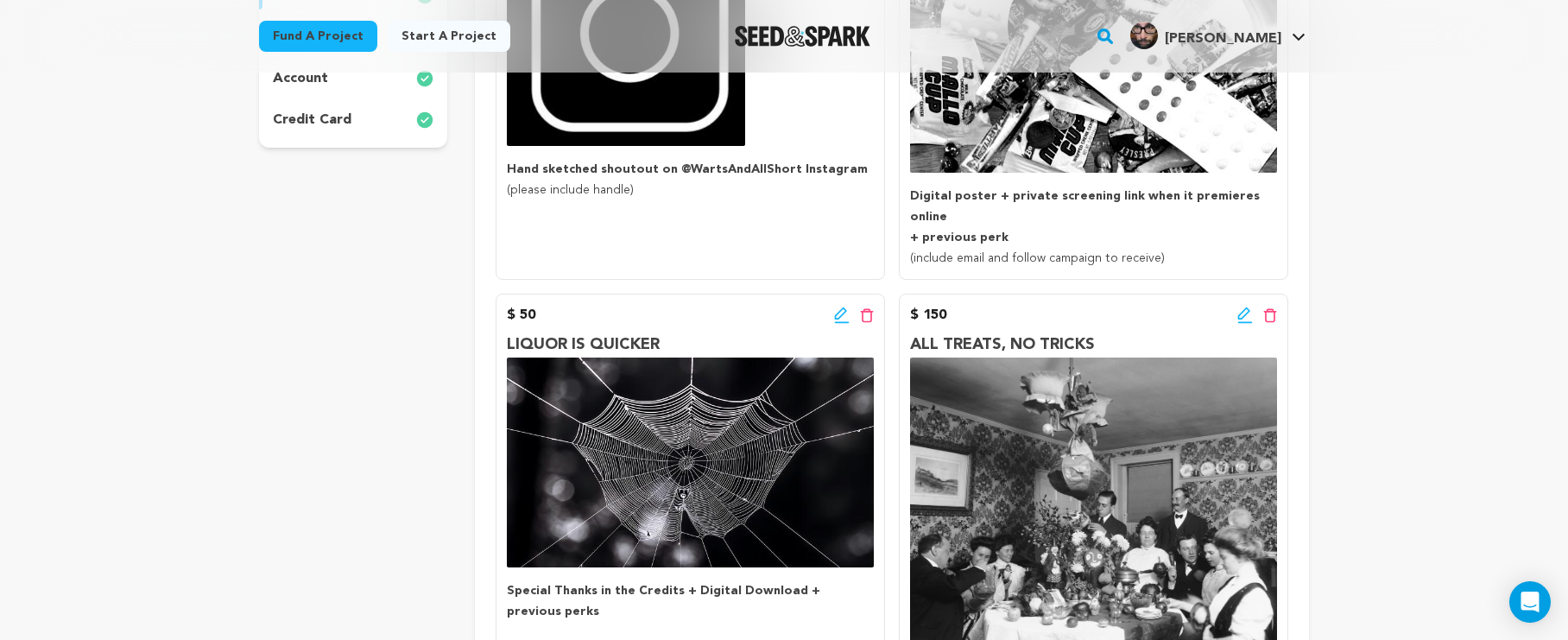
click at [839, 307] on icon at bounding box center [842, 315] width 16 height 18
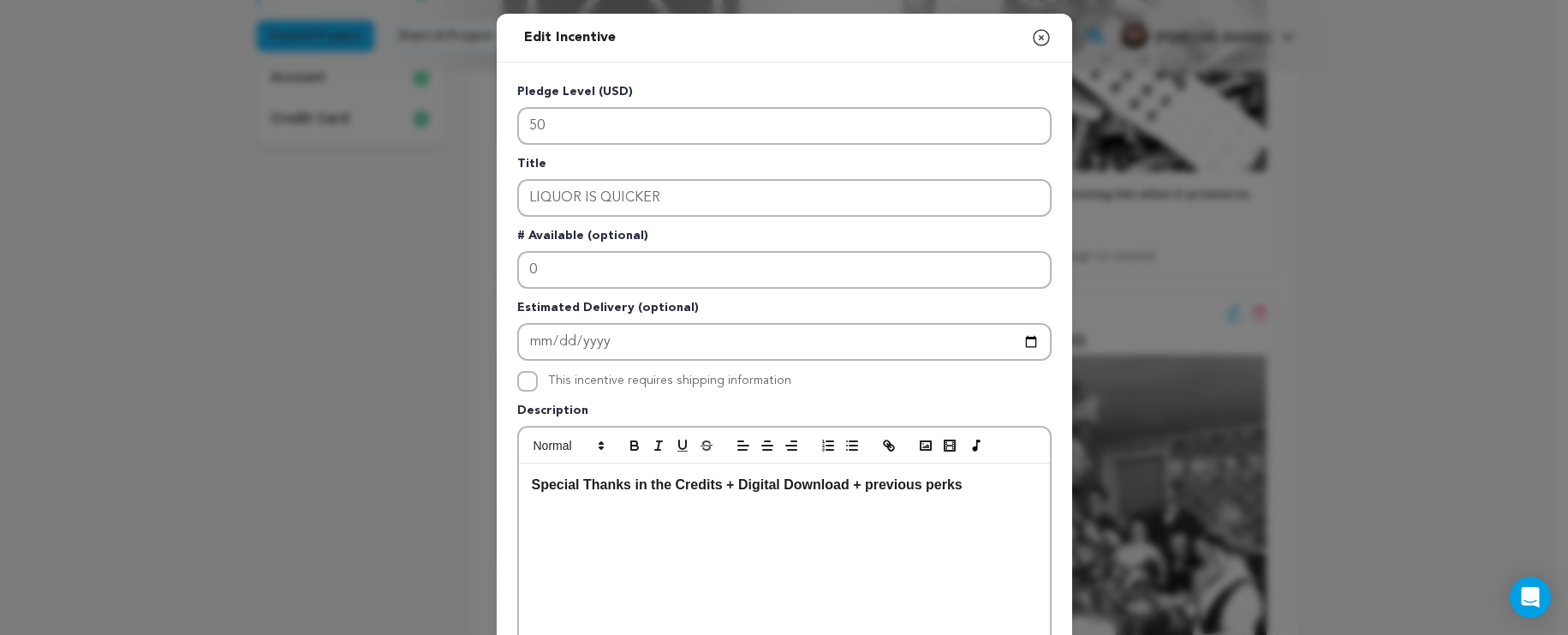
click at [848, 489] on strong "Special Thanks in the Credits + Digital Download + previous perks" at bounding box center [747, 484] width 430 height 15
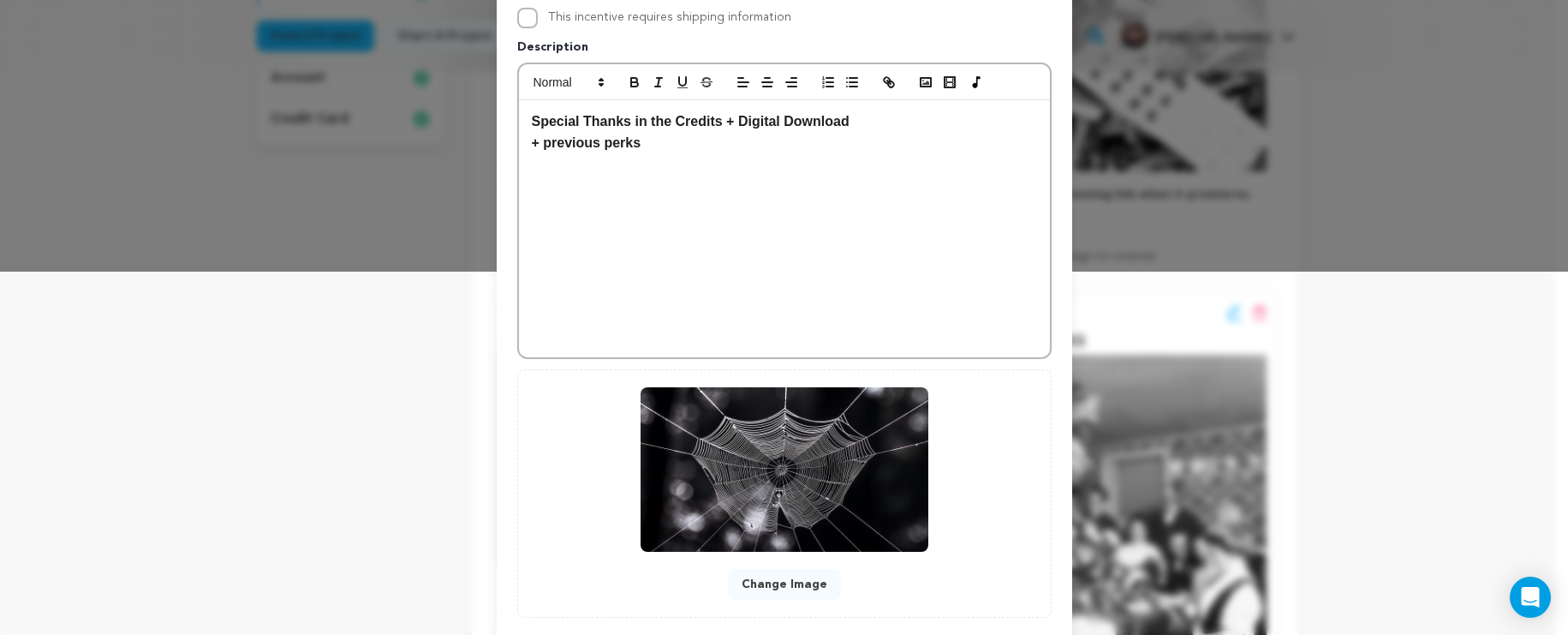
scroll to position [460, 0]
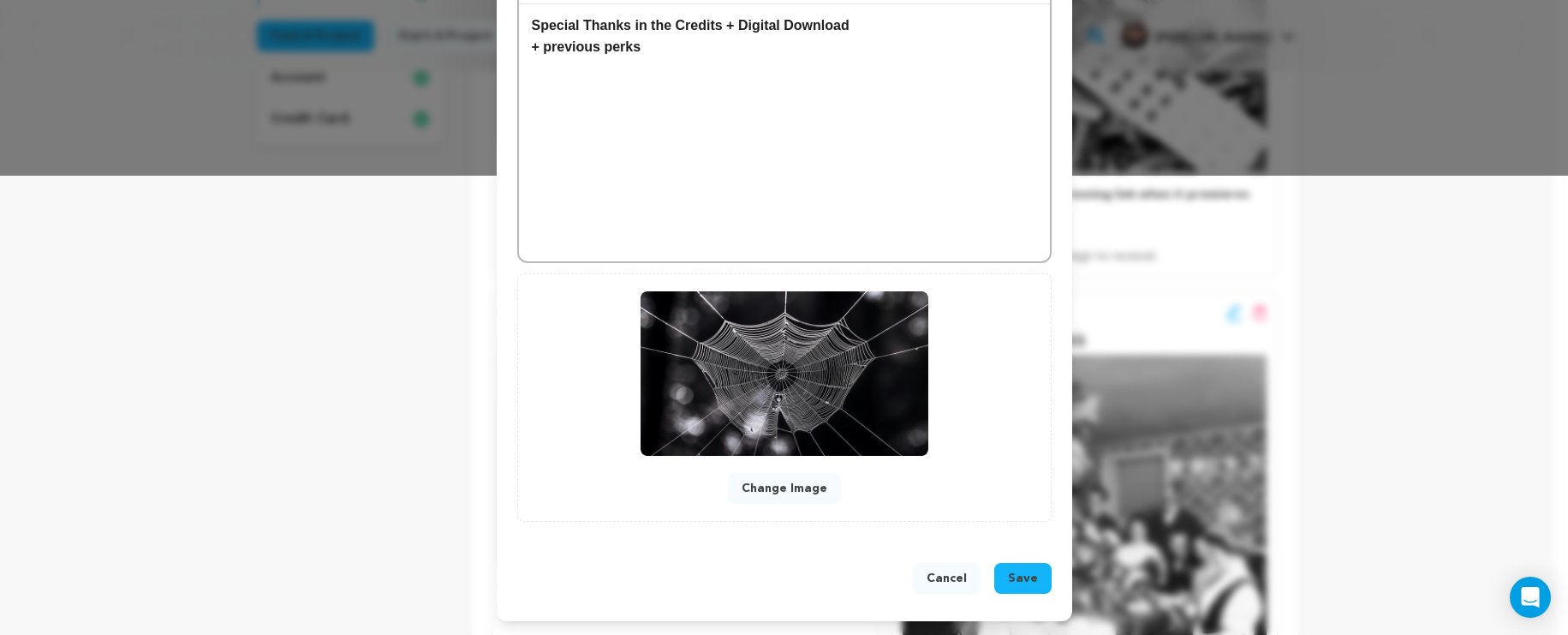
click at [1011, 577] on span "Save" at bounding box center [1023, 578] width 30 height 18
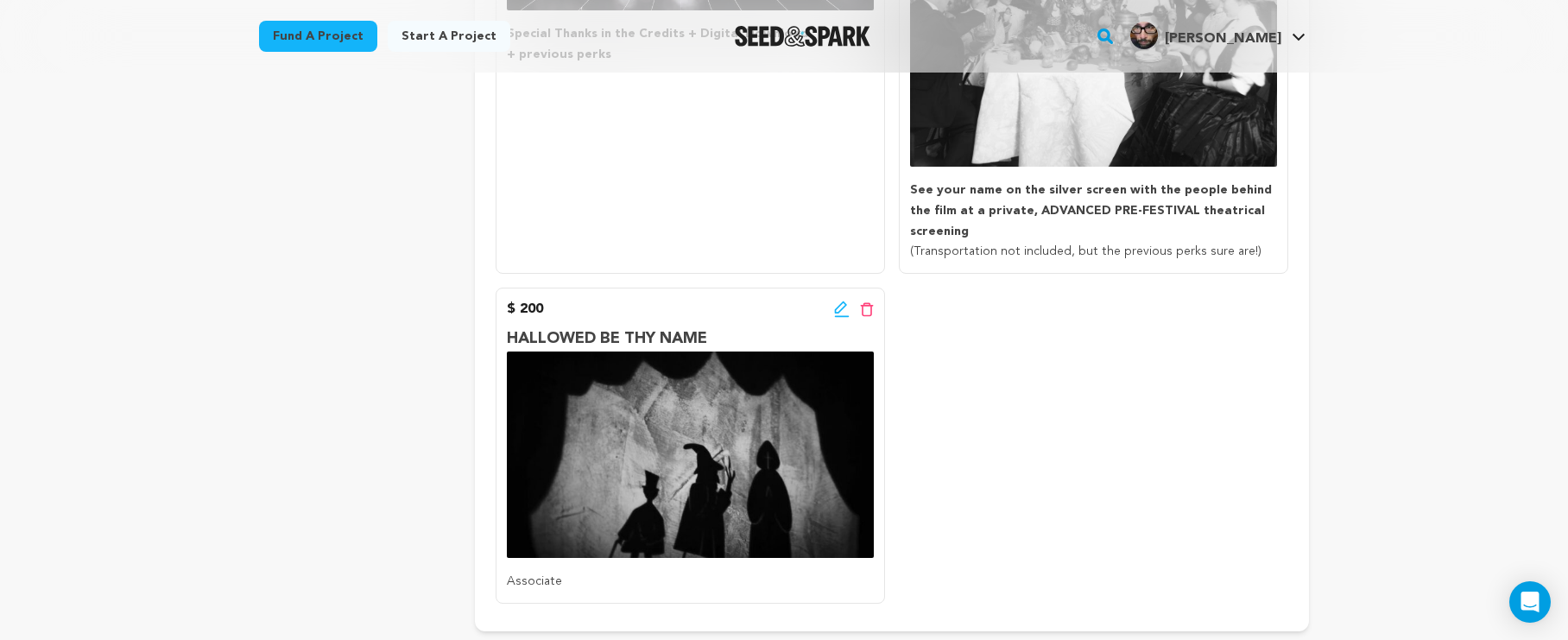
scroll to position [730, 0]
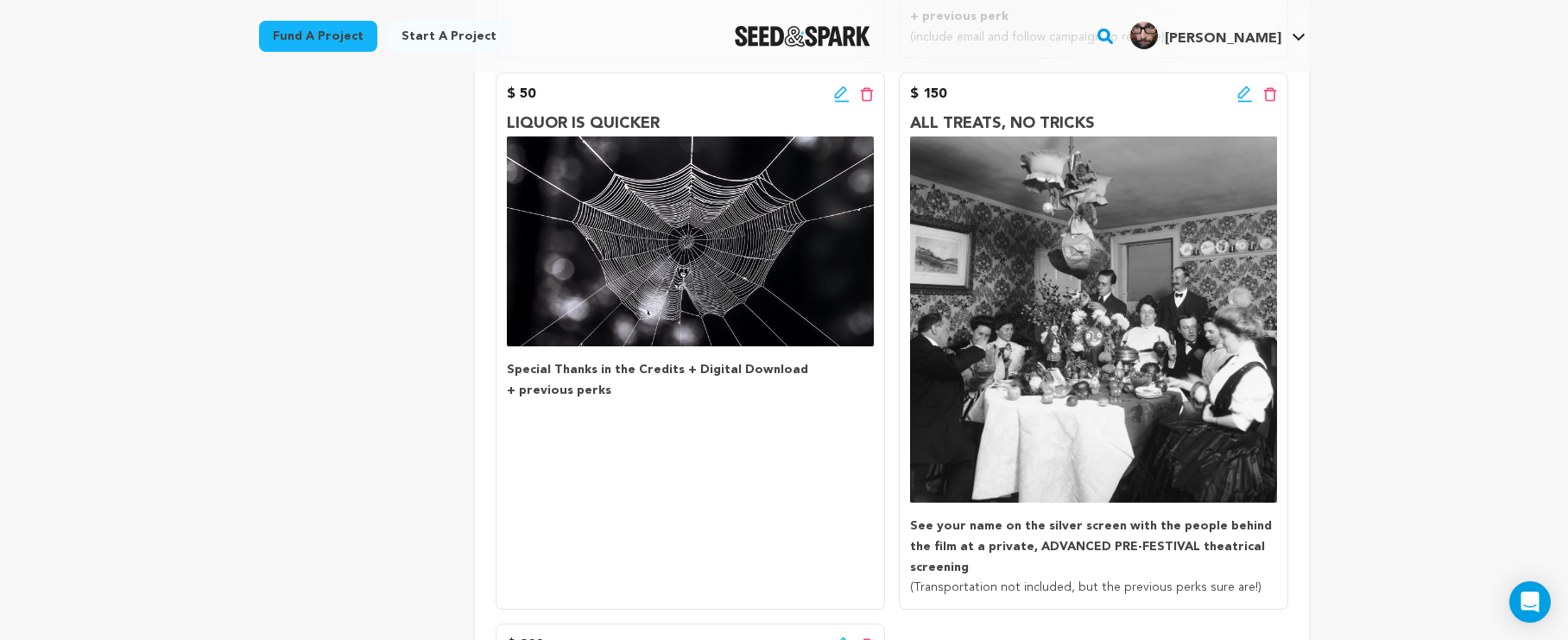
click at [732, 495] on div "$ 50 Edit incentive button Delete incentive button LIQUOR IS QUICKER Special Th…" at bounding box center [690, 341] width 389 height 537
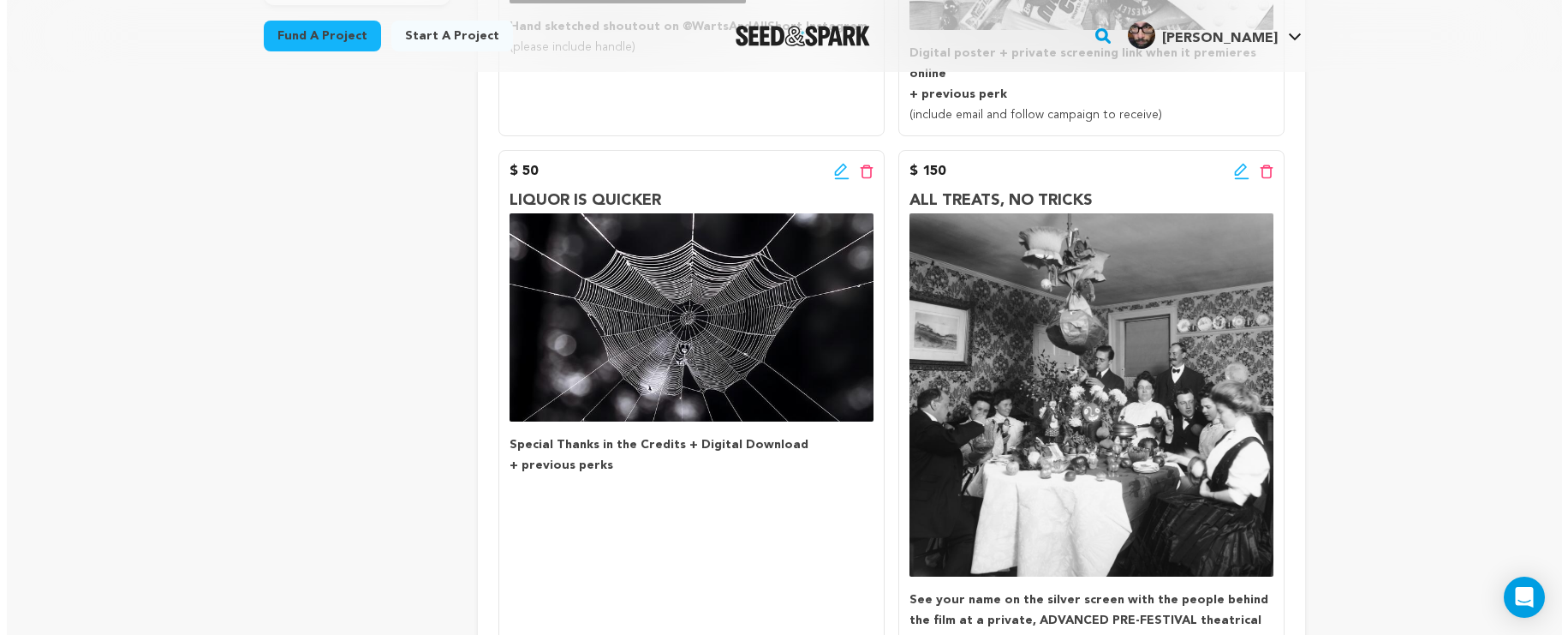
scroll to position [626, 0]
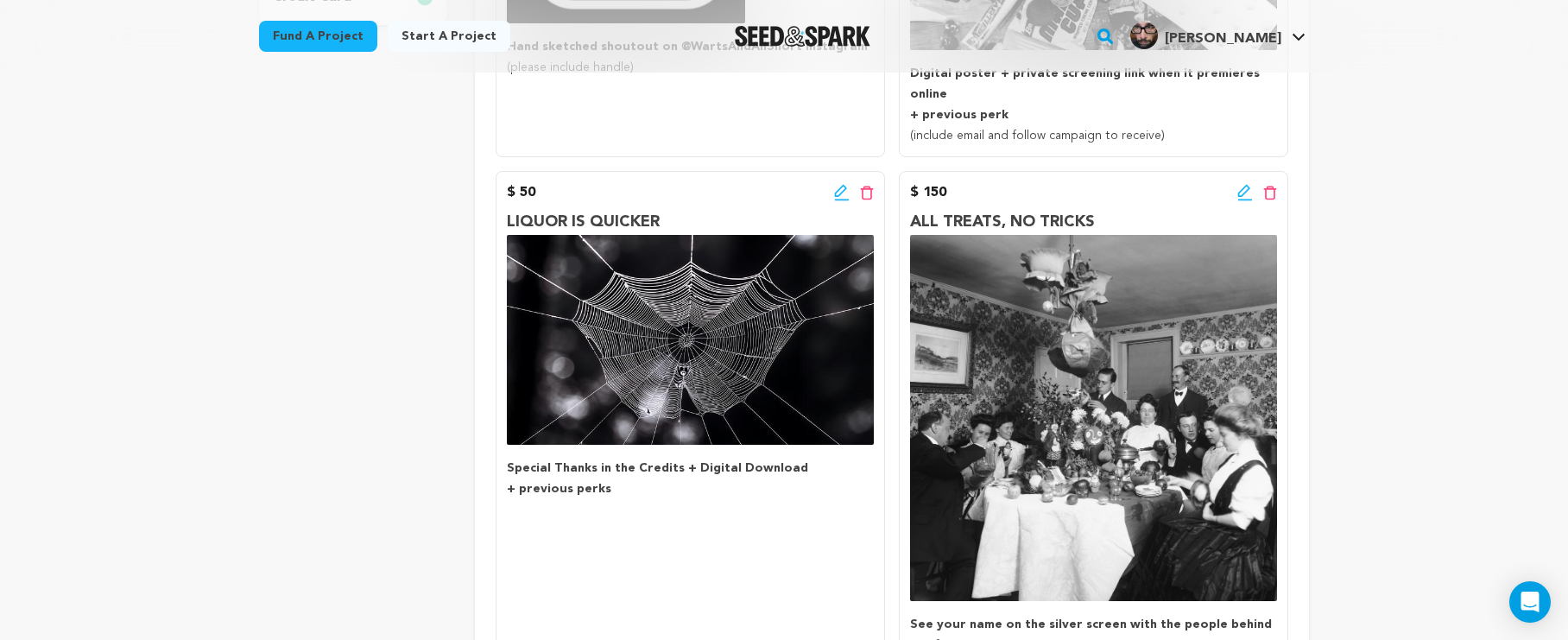
click at [838, 184] on icon at bounding box center [842, 192] width 16 height 18
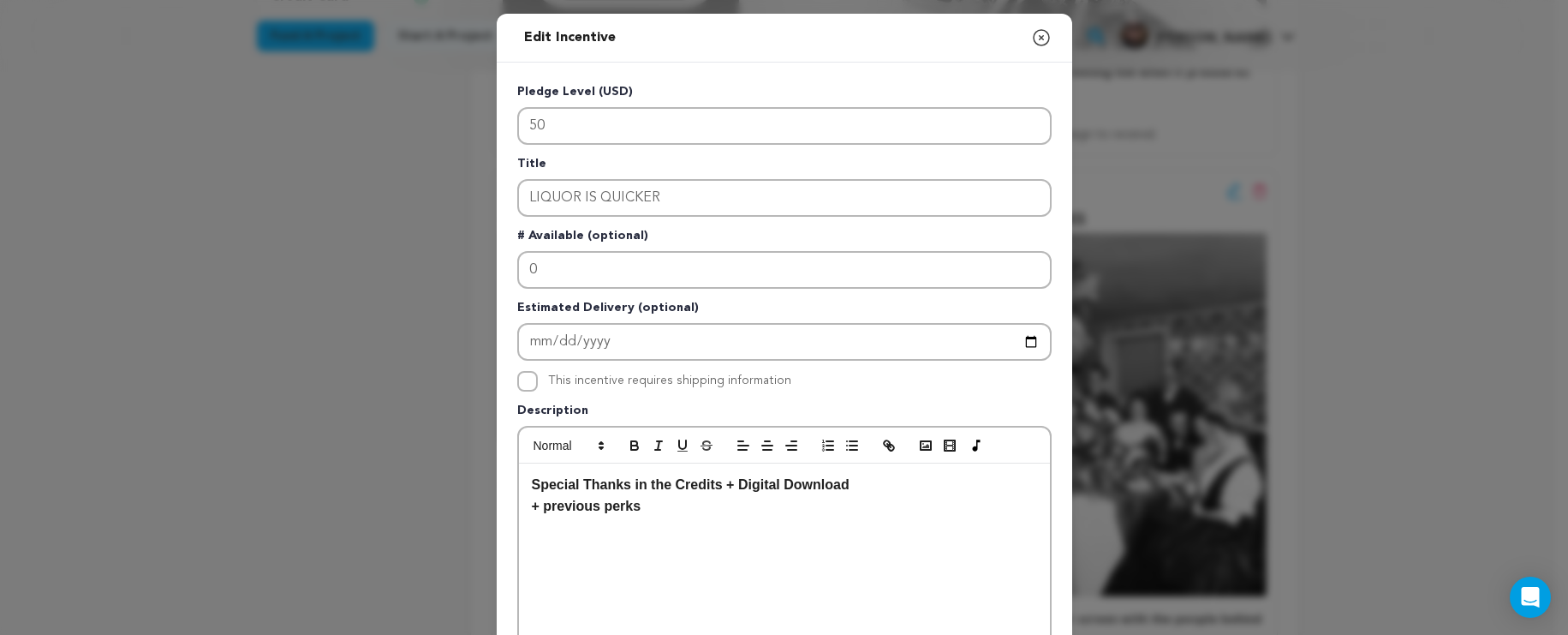
click at [742, 544] on div "Special Thanks in the Credits + Digital Download ﻿ ﻿ + previous perks" at bounding box center [785, 592] width 531 height 257
click at [717, 585] on div "Special Thanks in the Credits + Digital Download ﻿ ﻿ + previous perks" at bounding box center [785, 592] width 531 height 257
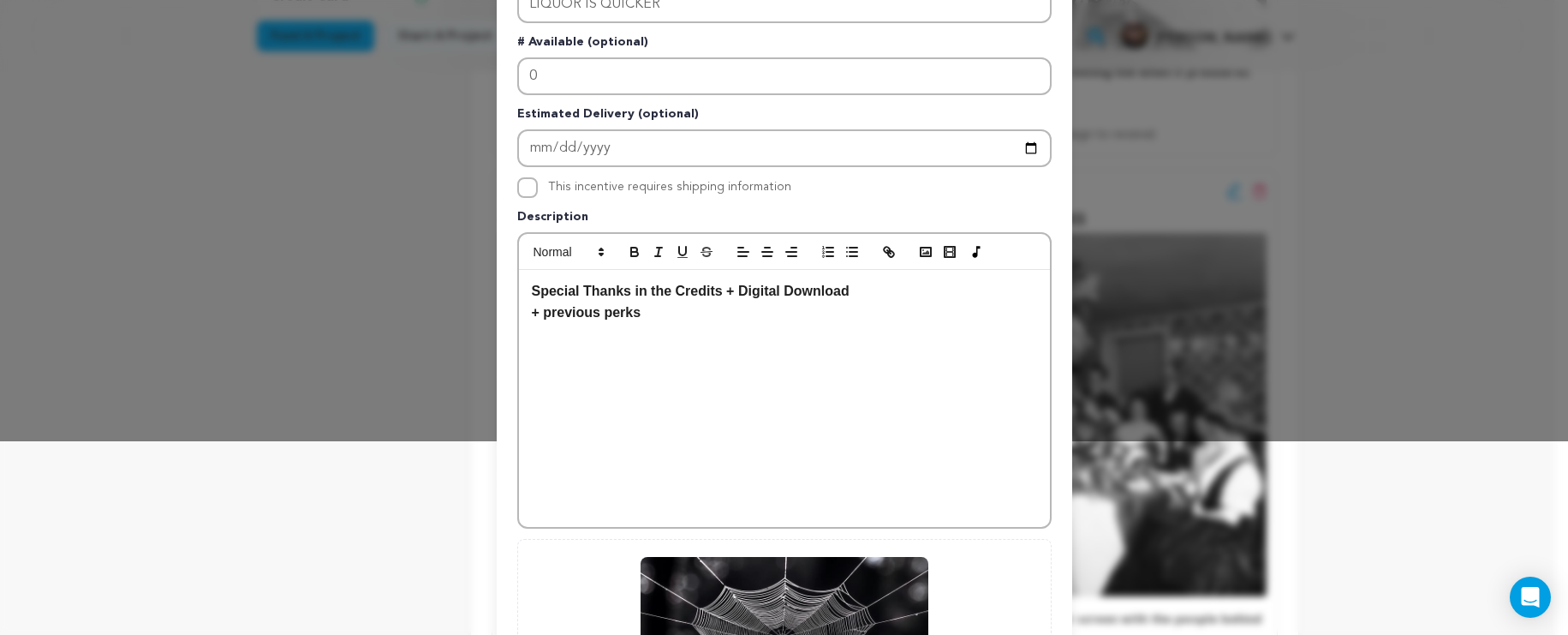
scroll to position [460, 0]
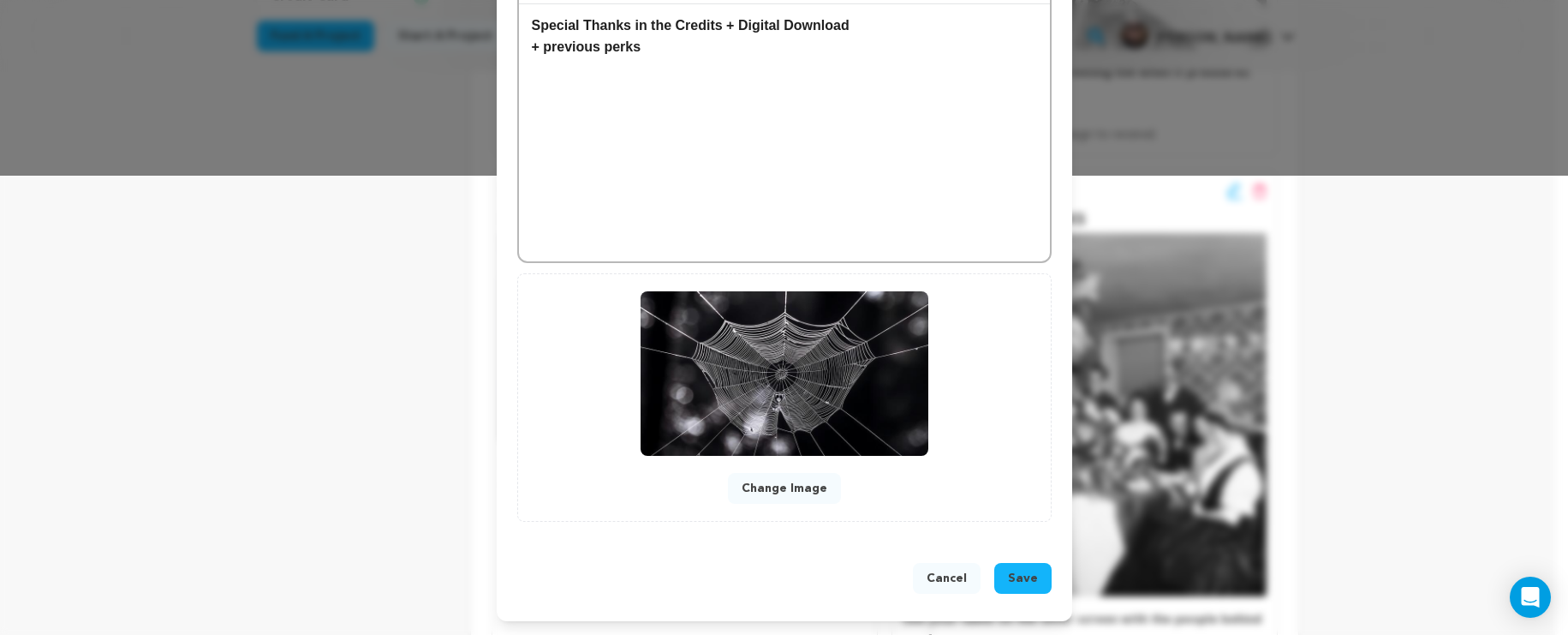
click at [1020, 570] on span "Save" at bounding box center [1023, 578] width 30 height 18
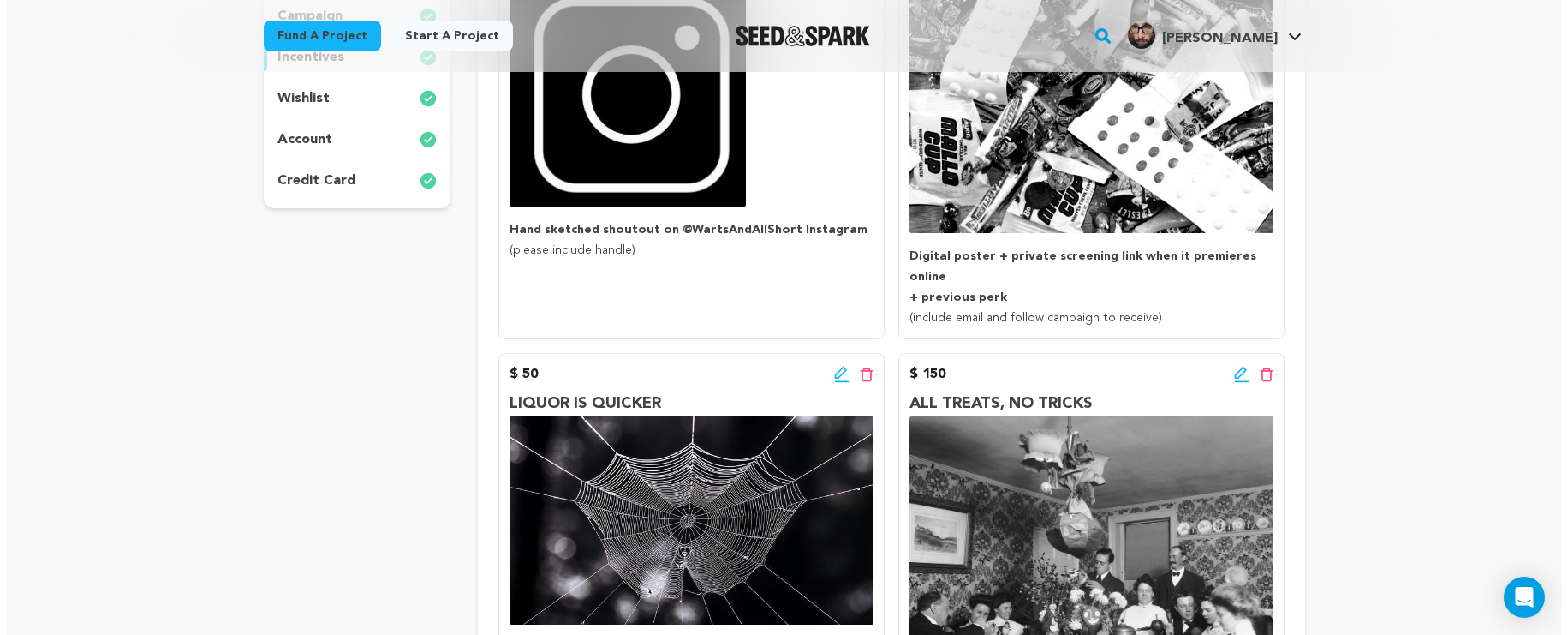
scroll to position [482, 0]
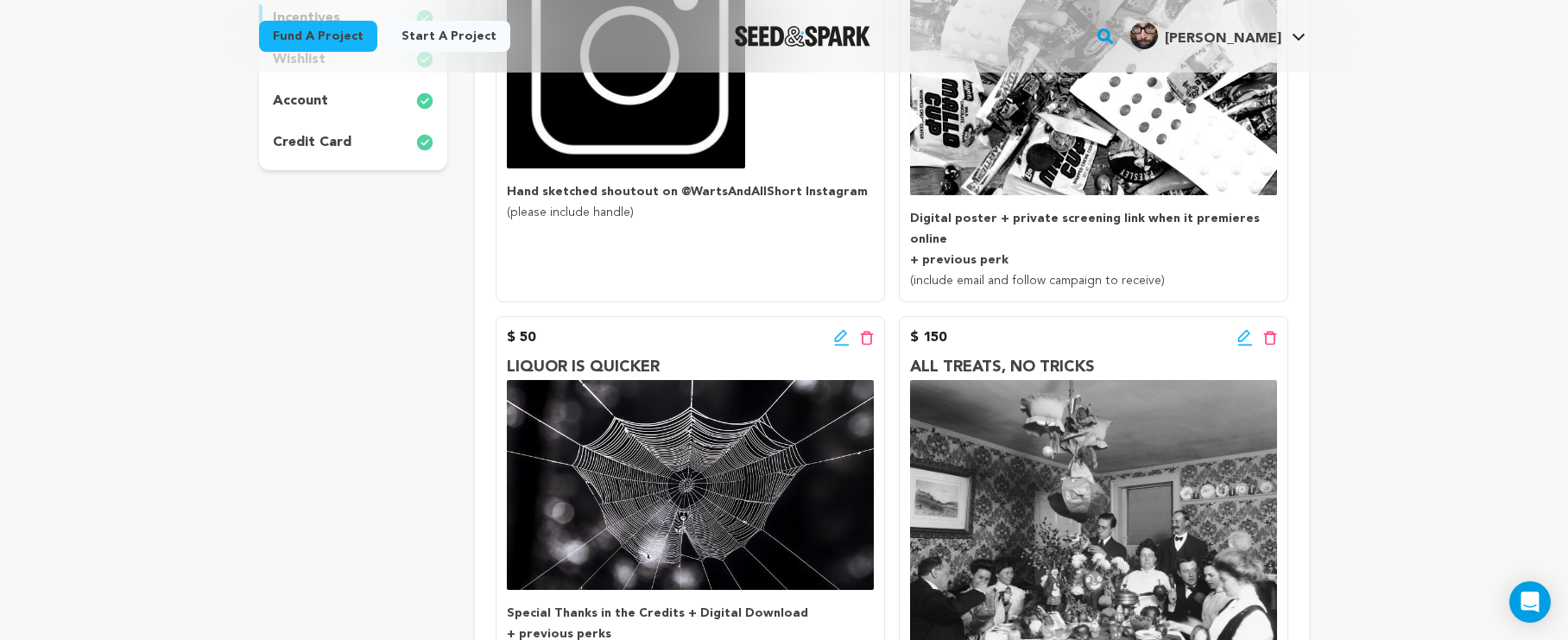
click at [846, 329] on icon at bounding box center [842, 338] width 16 height 18
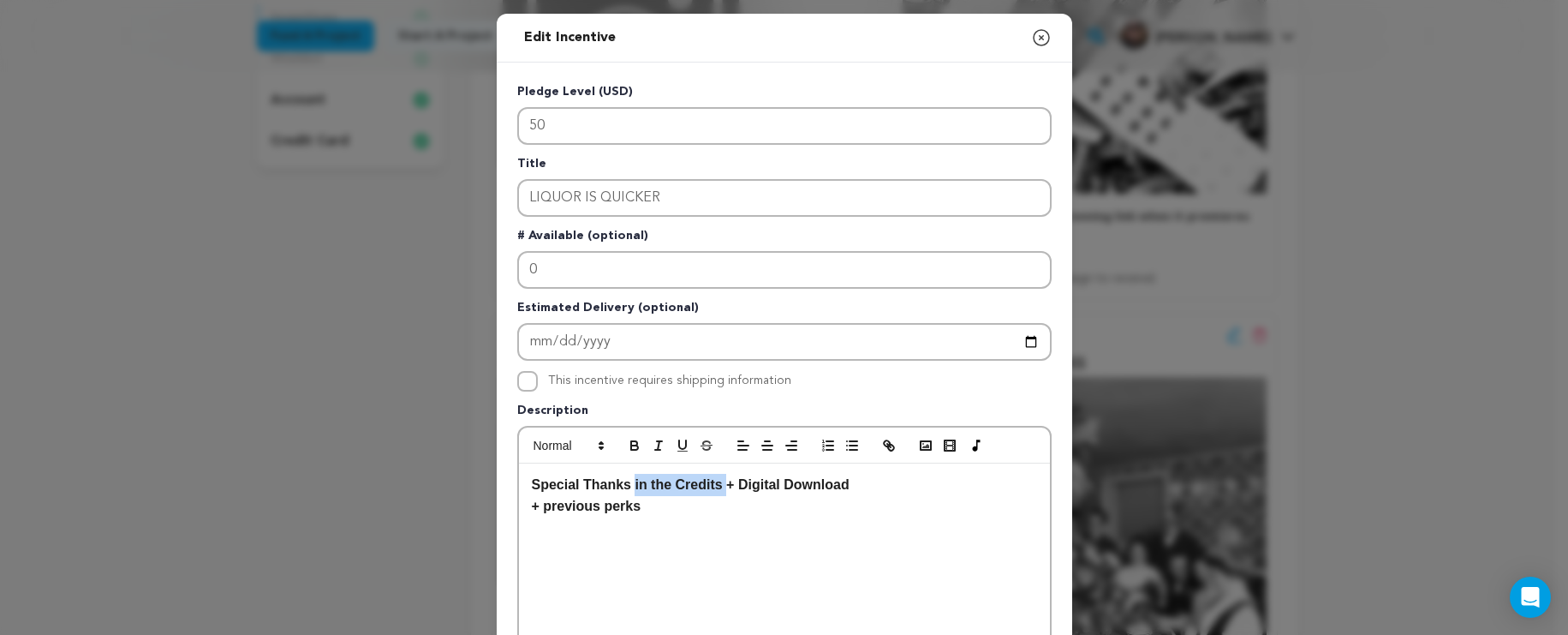
drag, startPoint x: 719, startPoint y: 488, endPoint x: 630, endPoint y: 488, distance: 89.0
click at [630, 488] on strong "Special Thanks in the Credits + Digital Download" at bounding box center [691, 484] width 317 height 15
click at [631, 450] on icon "button" at bounding box center [634, 447] width 6 height 5
click at [732, 517] on div "Special Thanks in the Credits + Digital Download ﻿﻿ ﻿ + previous perks" at bounding box center [785, 592] width 531 height 257
click at [678, 490] on p "Special Thanks in the Credits + Digital Download" at bounding box center [785, 485] width 505 height 22
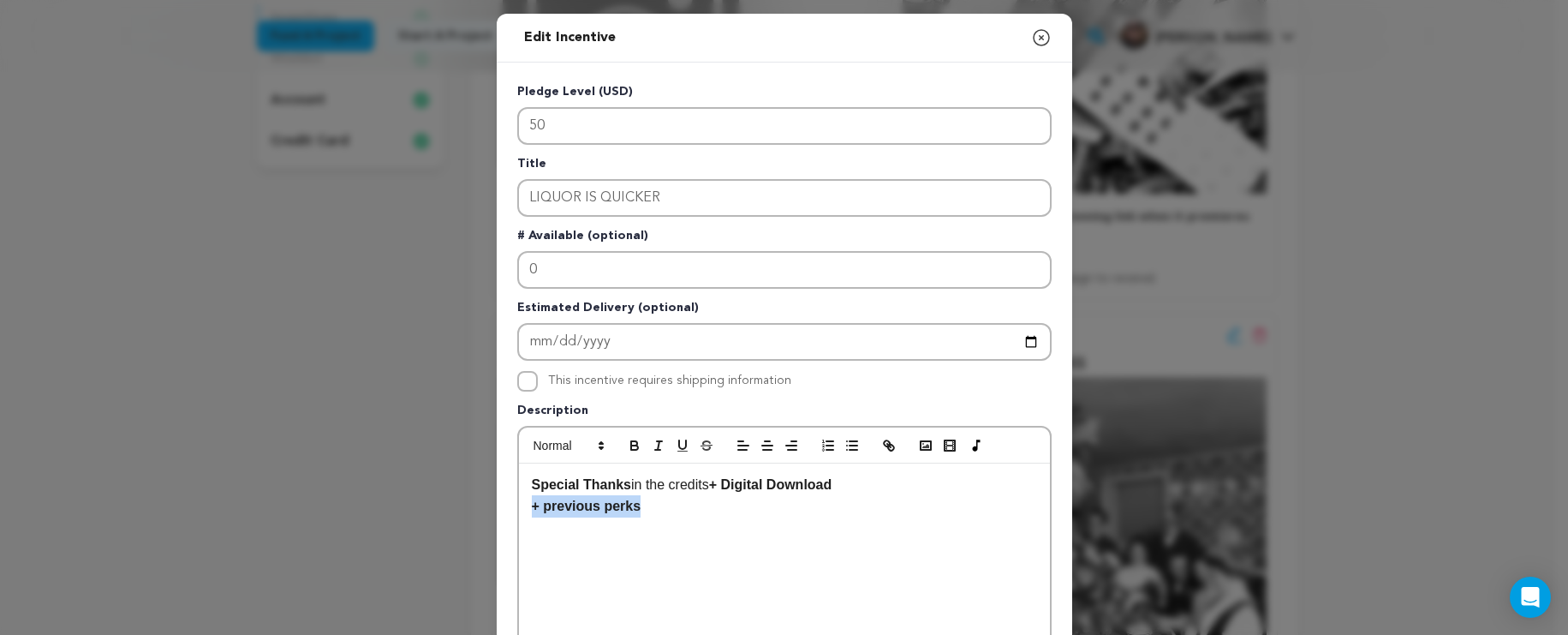
drag, startPoint x: 641, startPoint y: 514, endPoint x: 486, endPoint y: 513, distance: 155.0
click at [486, 513] on div "Edit Incentive Close modal Pledge Level (USD) 50 Title LIQUOR IS QUICKER # Avai…" at bounding box center [784, 547] width 1568 height 1094
click at [859, 483] on p "Special Thanks in the credits + Digital Download" at bounding box center [785, 485] width 505 height 22
drag, startPoint x: 728, startPoint y: 508, endPoint x: 478, endPoint y: 502, distance: 250.1
click at [478, 502] on div "Edit Incentive Close modal Pledge Level (USD) 50 Title LIQUOR IS QUICKER # Avai…" at bounding box center [784, 547] width 1568 height 1094
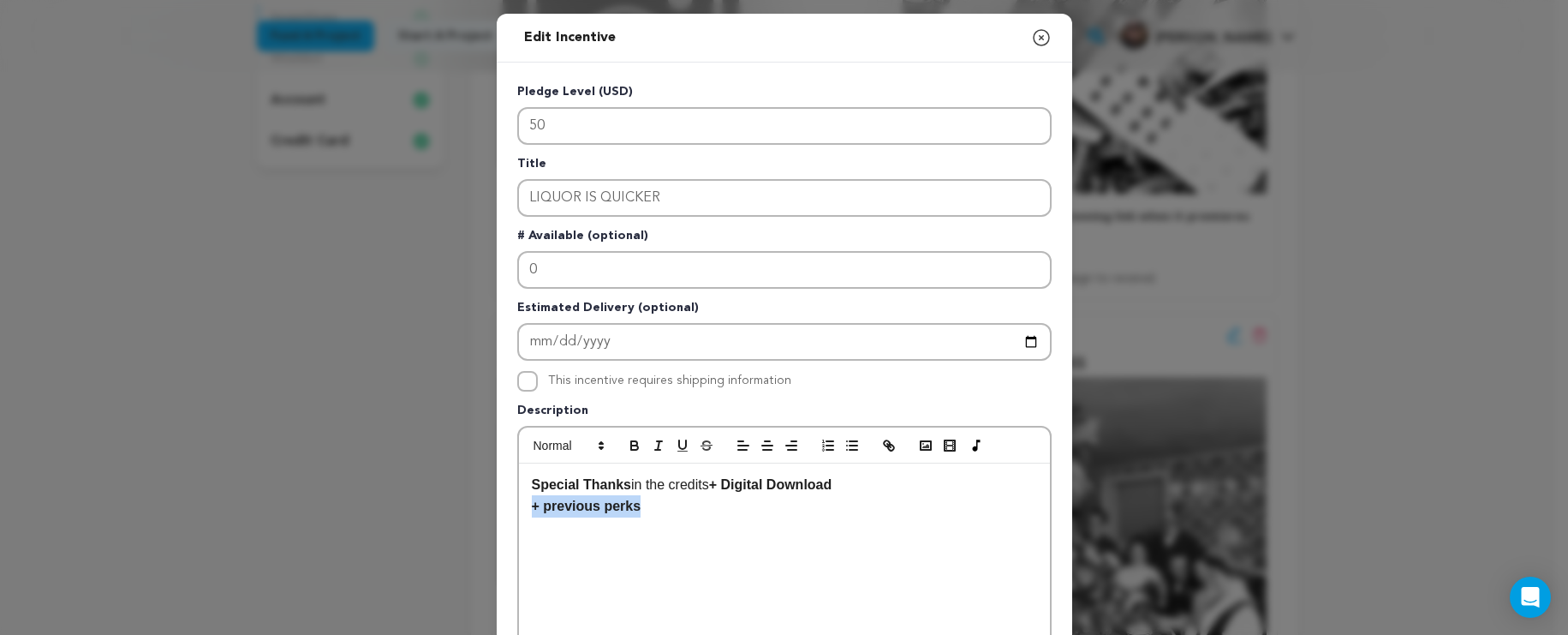
click at [544, 508] on strong "﻿﻿ ﻿ + previous perks" at bounding box center [587, 506] width 109 height 15
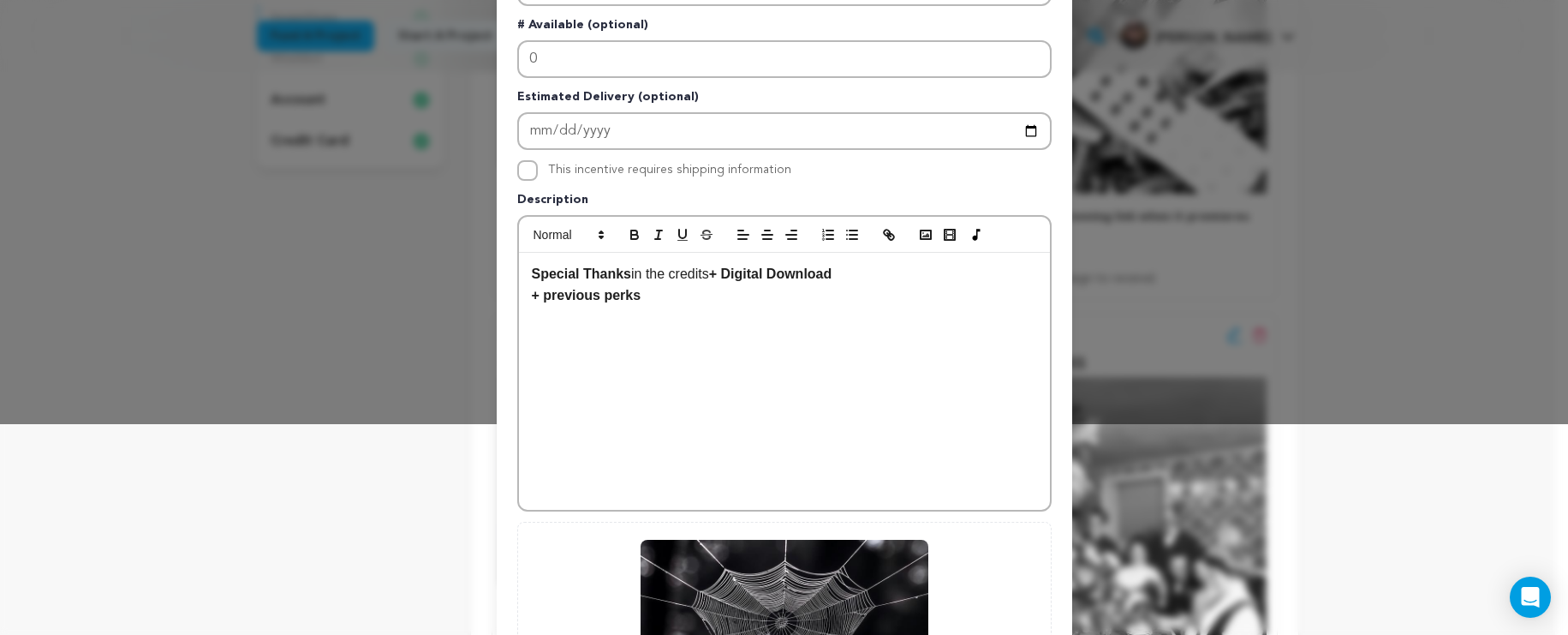
scroll to position [460, 0]
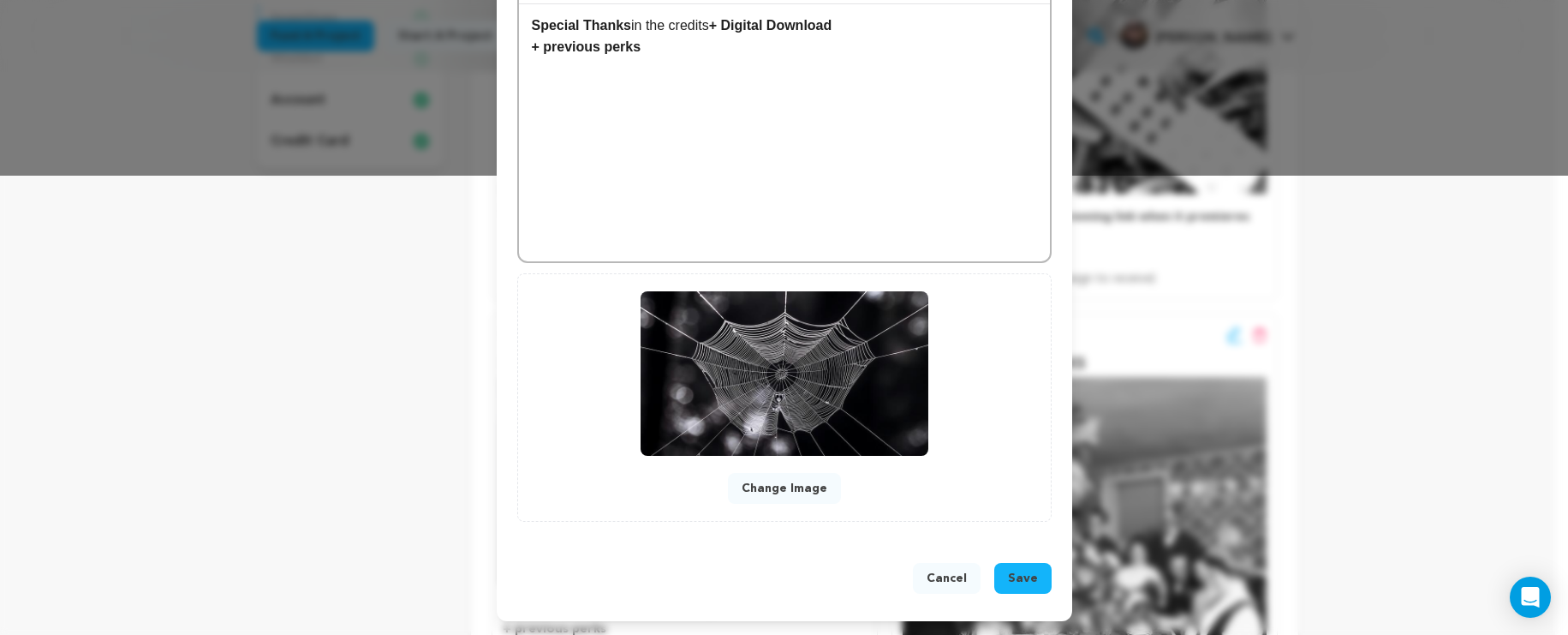
click at [940, 574] on button "Cancel" at bounding box center [946, 578] width 68 height 31
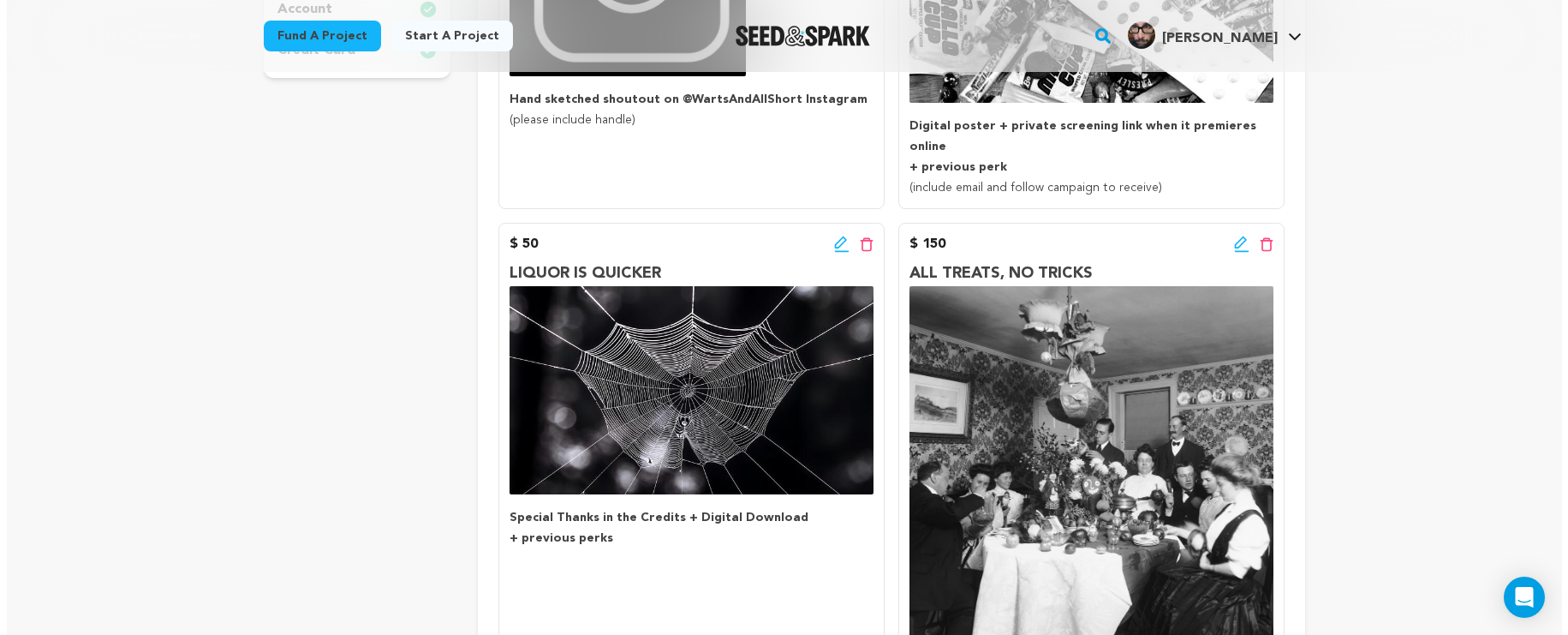
scroll to position [551, 0]
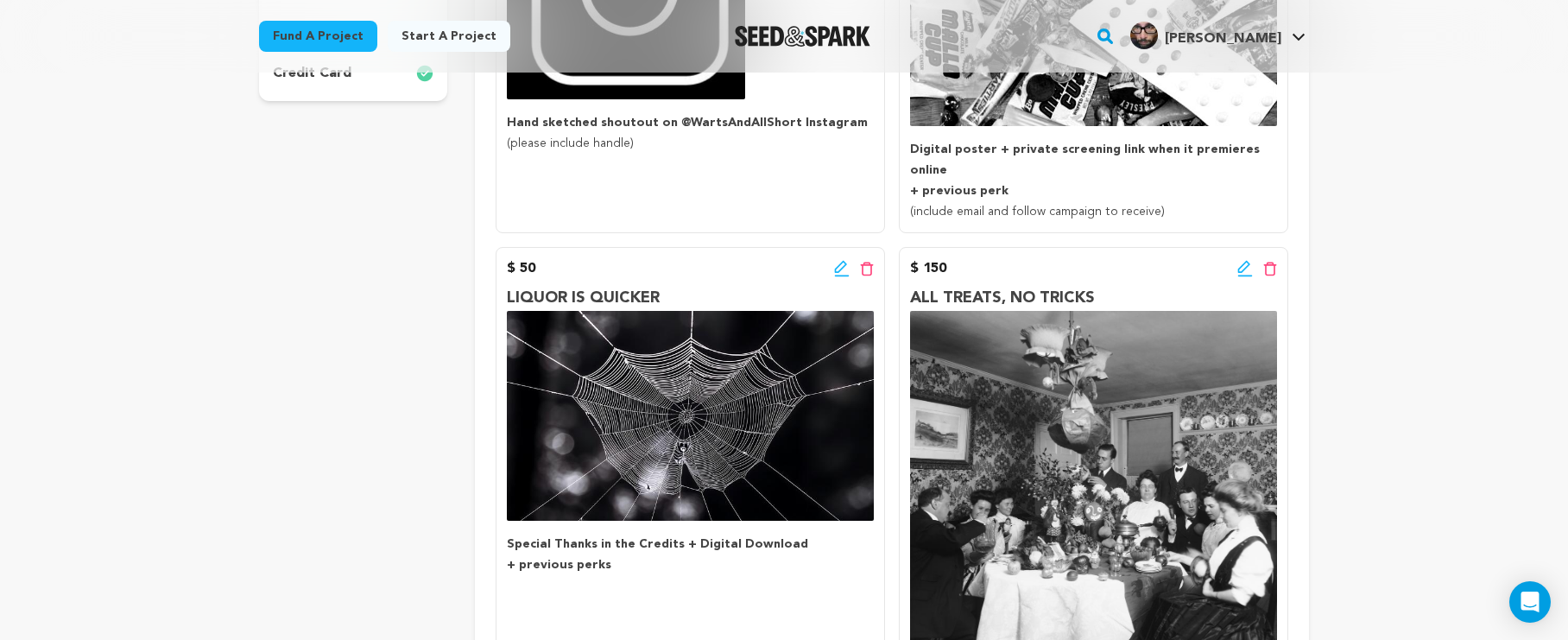
click at [1247, 260] on icon at bounding box center [1244, 266] width 12 height 12
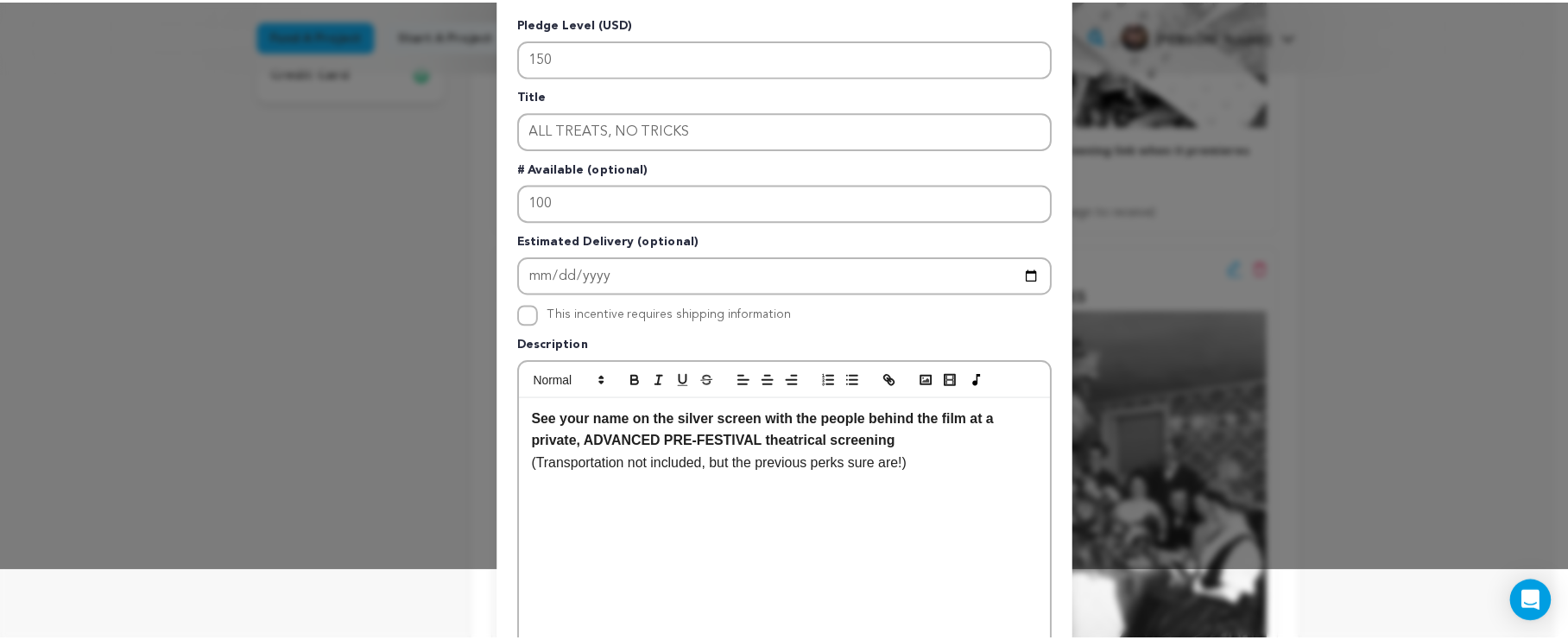
scroll to position [36, 0]
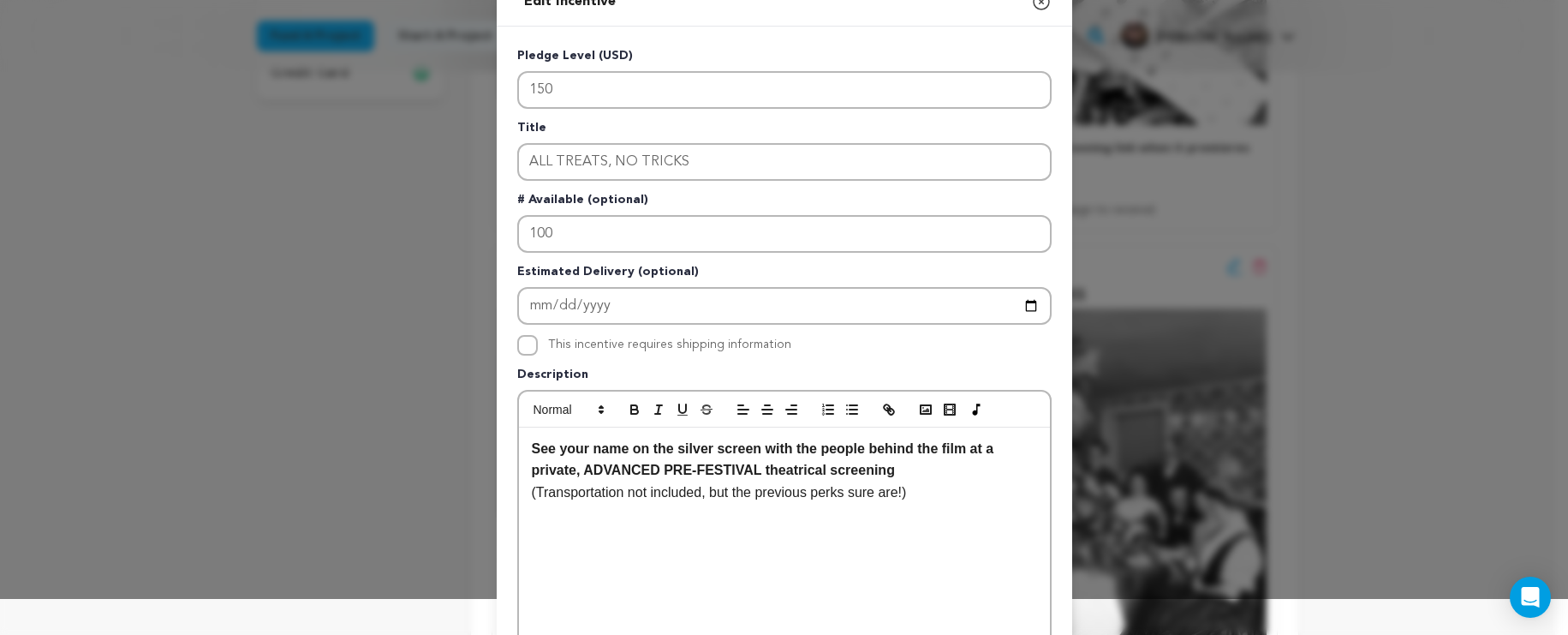
click at [1036, 9] on icon "button" at bounding box center [1041, 2] width 20 height 20
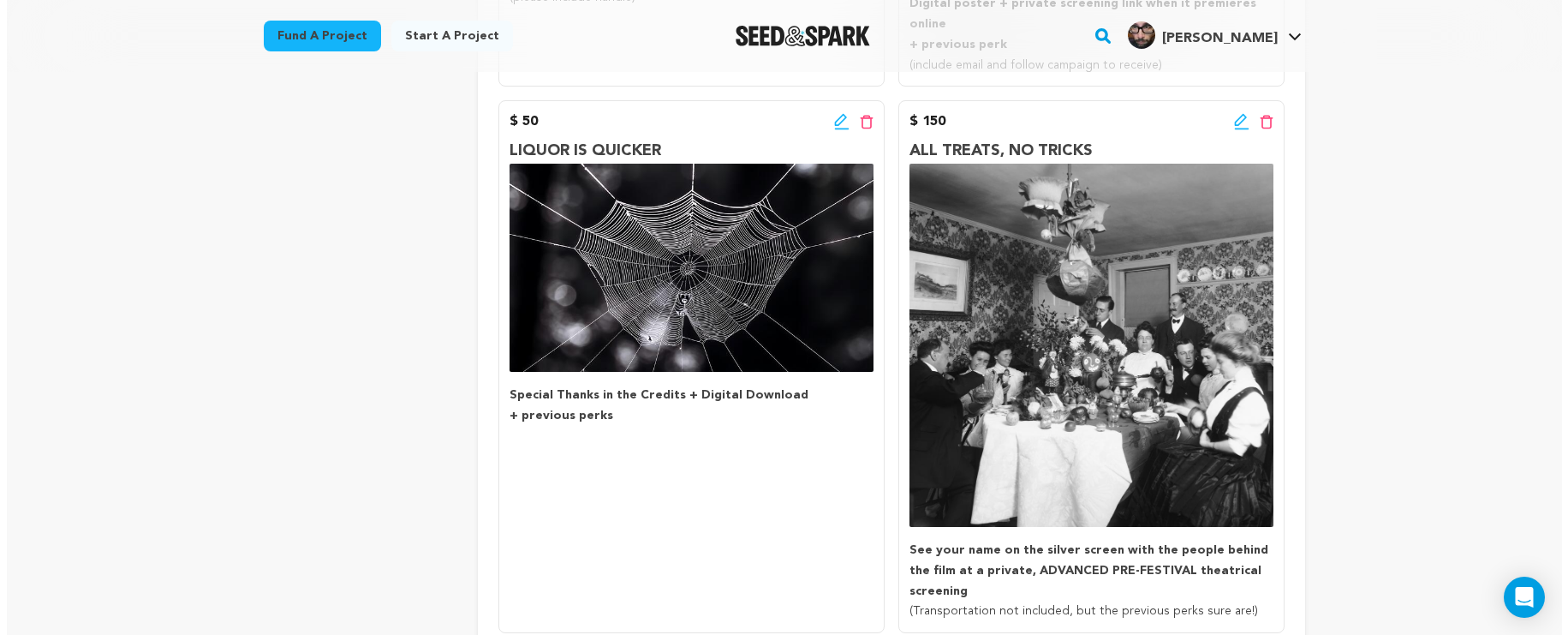
scroll to position [616, 0]
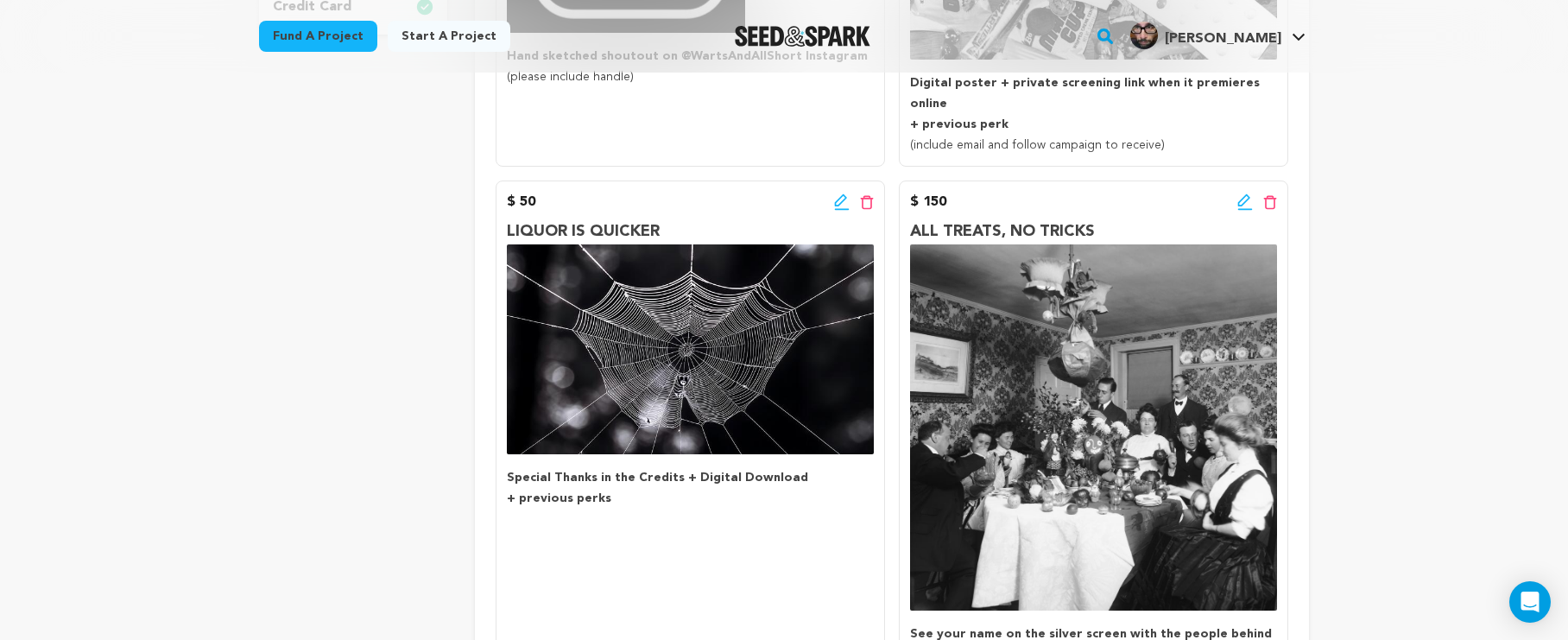
click at [1248, 193] on icon at bounding box center [1245, 202] width 16 height 18
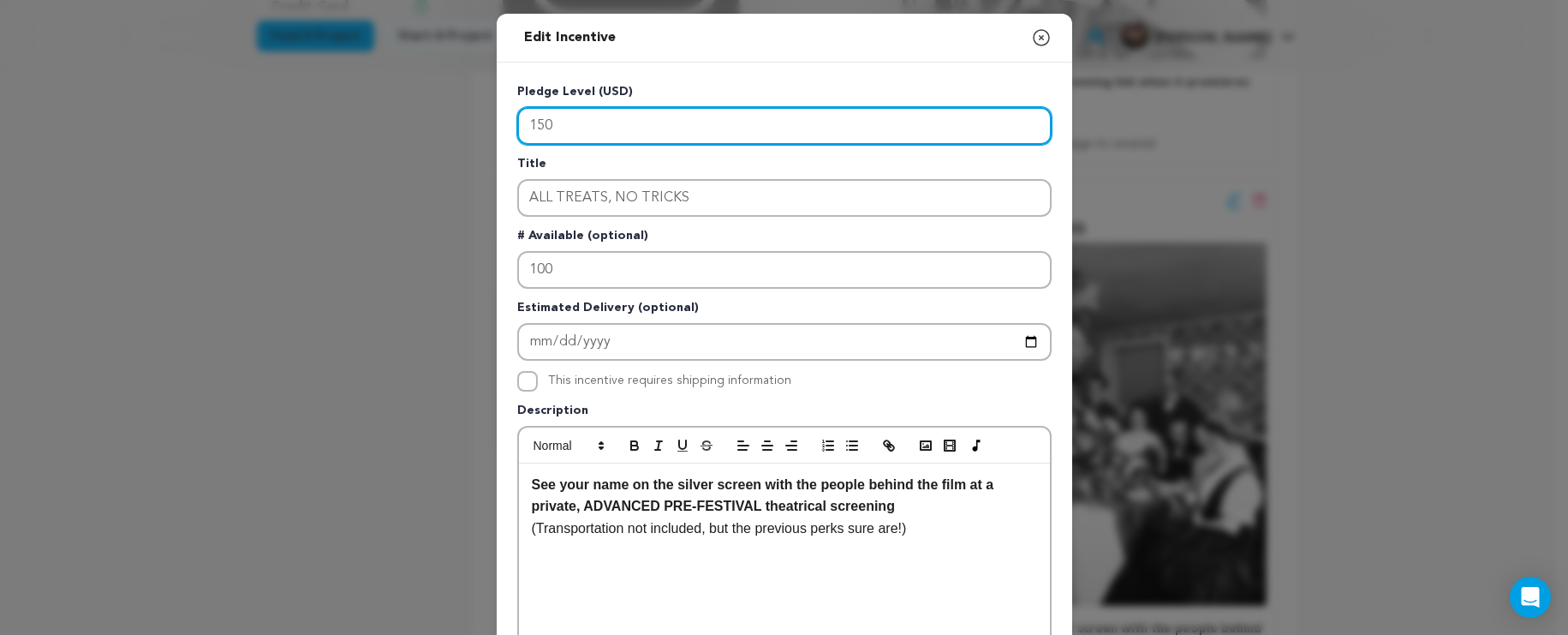
drag, startPoint x: 715, startPoint y: 124, endPoint x: 388, endPoint y: 118, distance: 327.1
click at [388, 118] on div "Edit Incentive Close modal Pledge Level (USD) 150 Title ALL TREATS, NO TRICKS #…" at bounding box center [784, 547] width 1568 height 1094
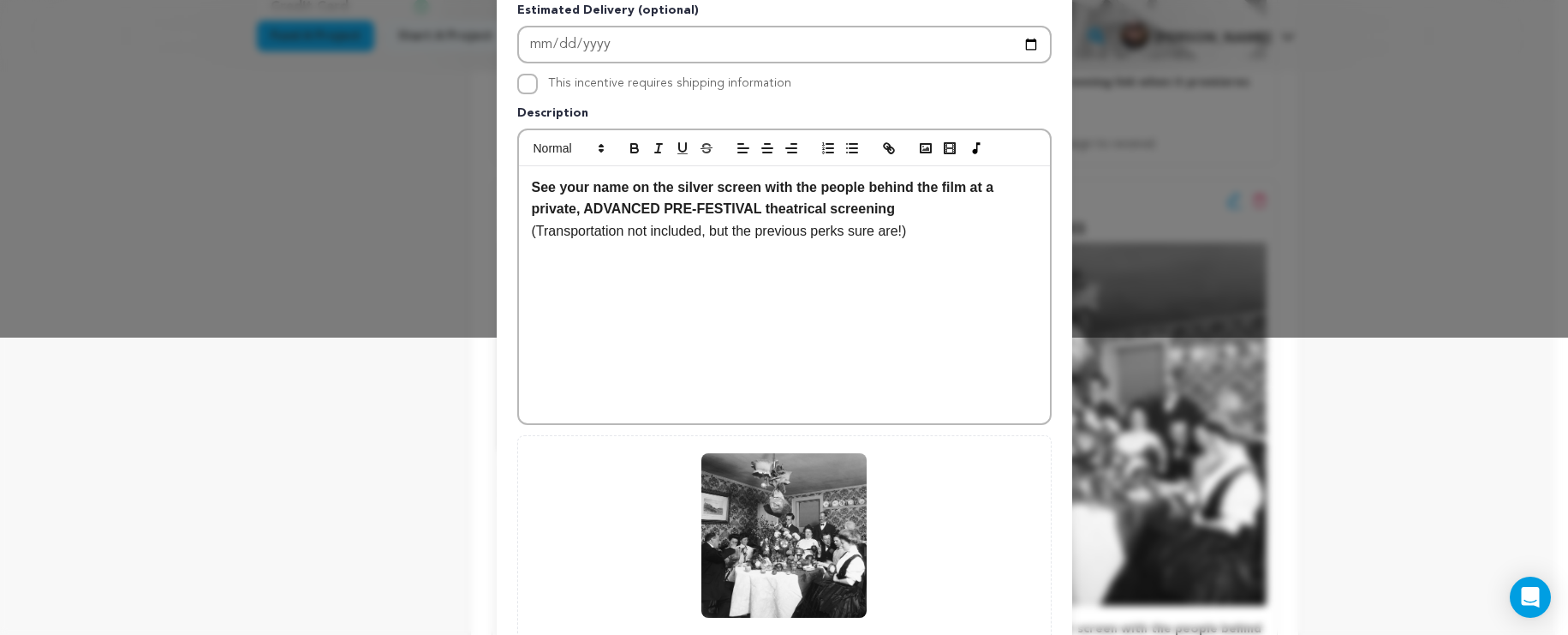
scroll to position [460, 0]
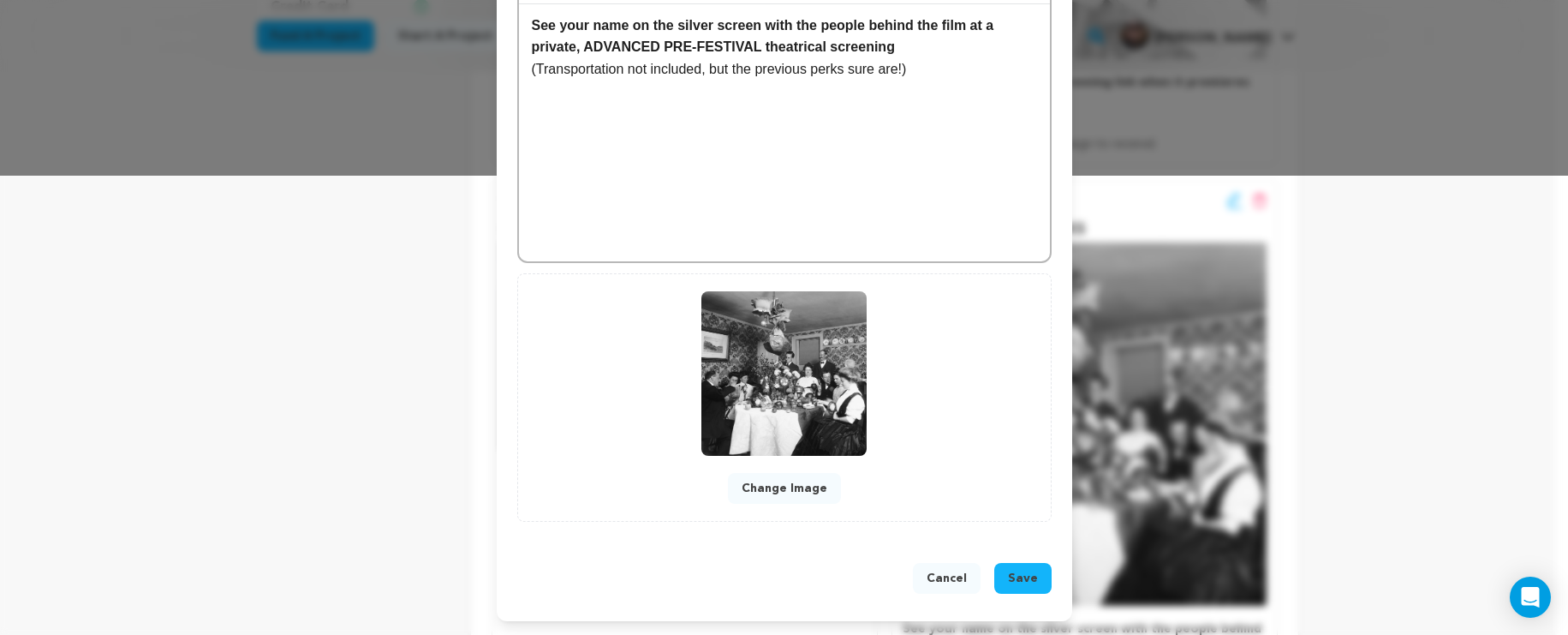
type input "2000"
click at [1000, 573] on button "Save" at bounding box center [1023, 578] width 57 height 31
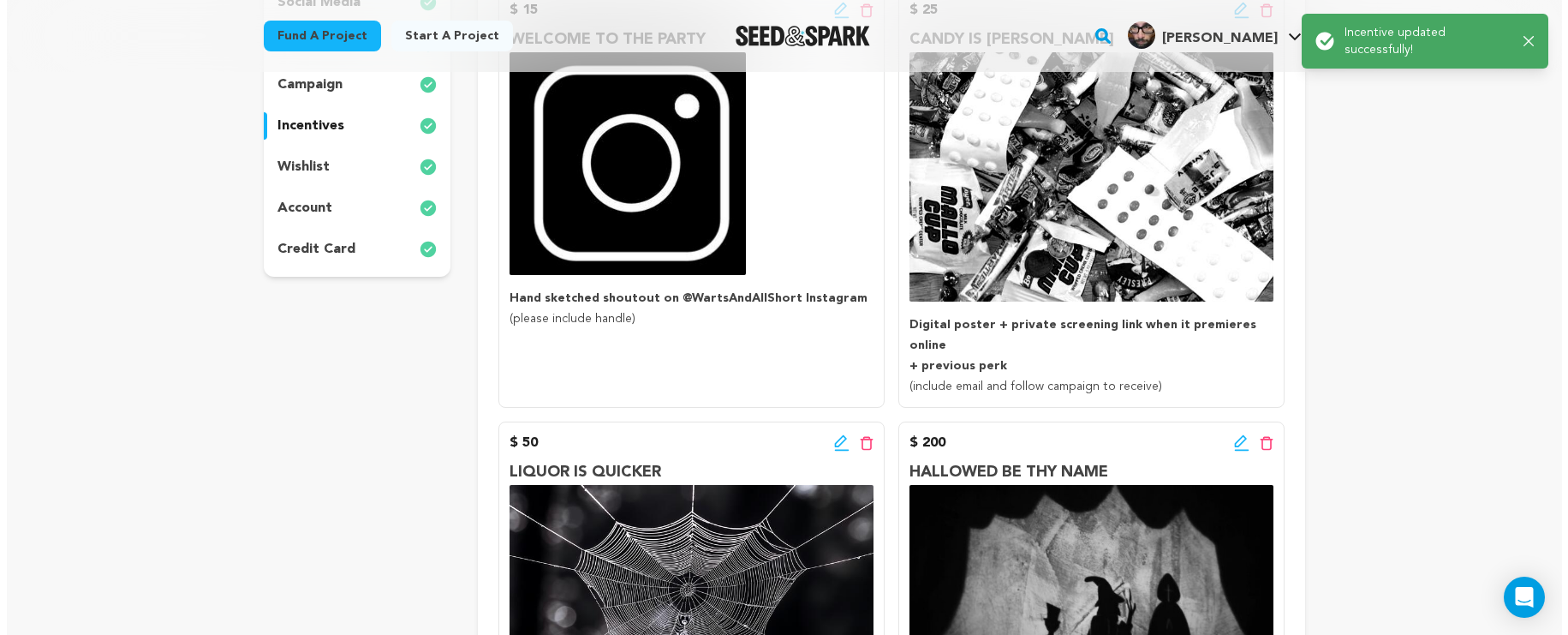
scroll to position [572, 0]
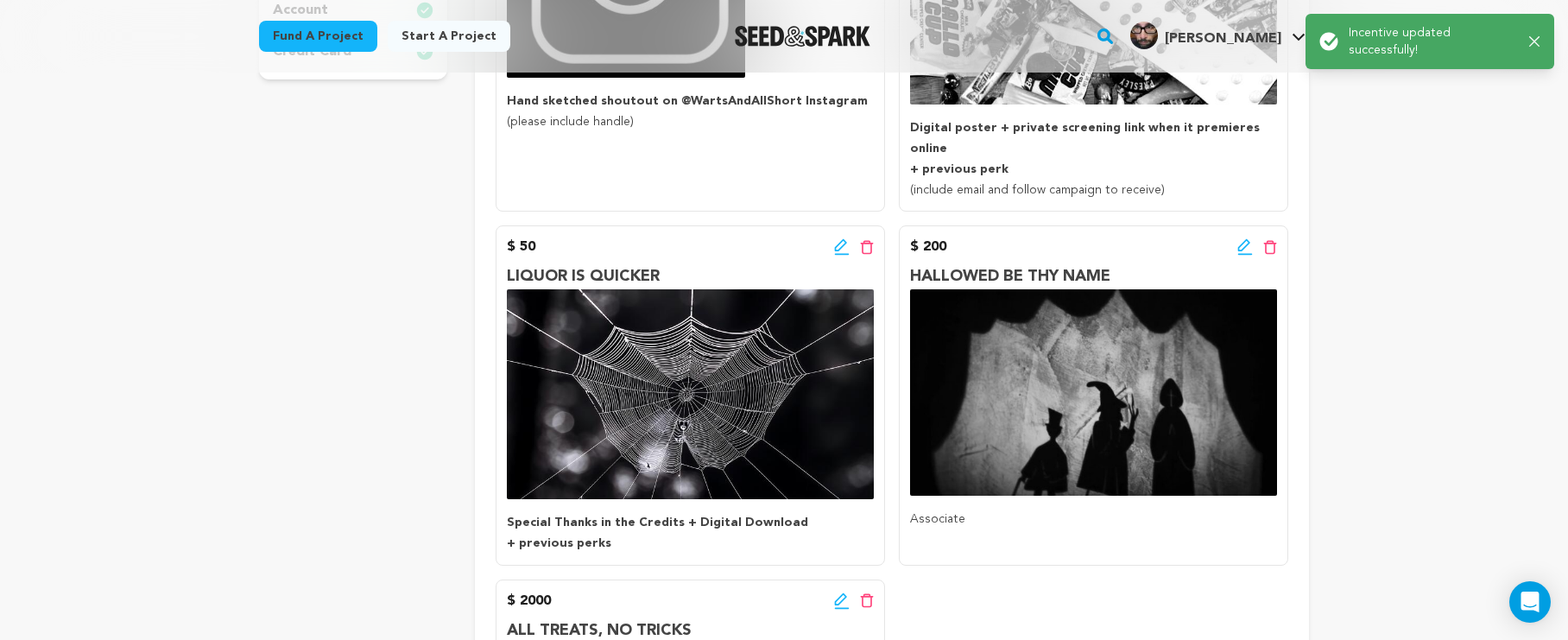
click at [1241, 238] on icon at bounding box center [1245, 246] width 16 height 18
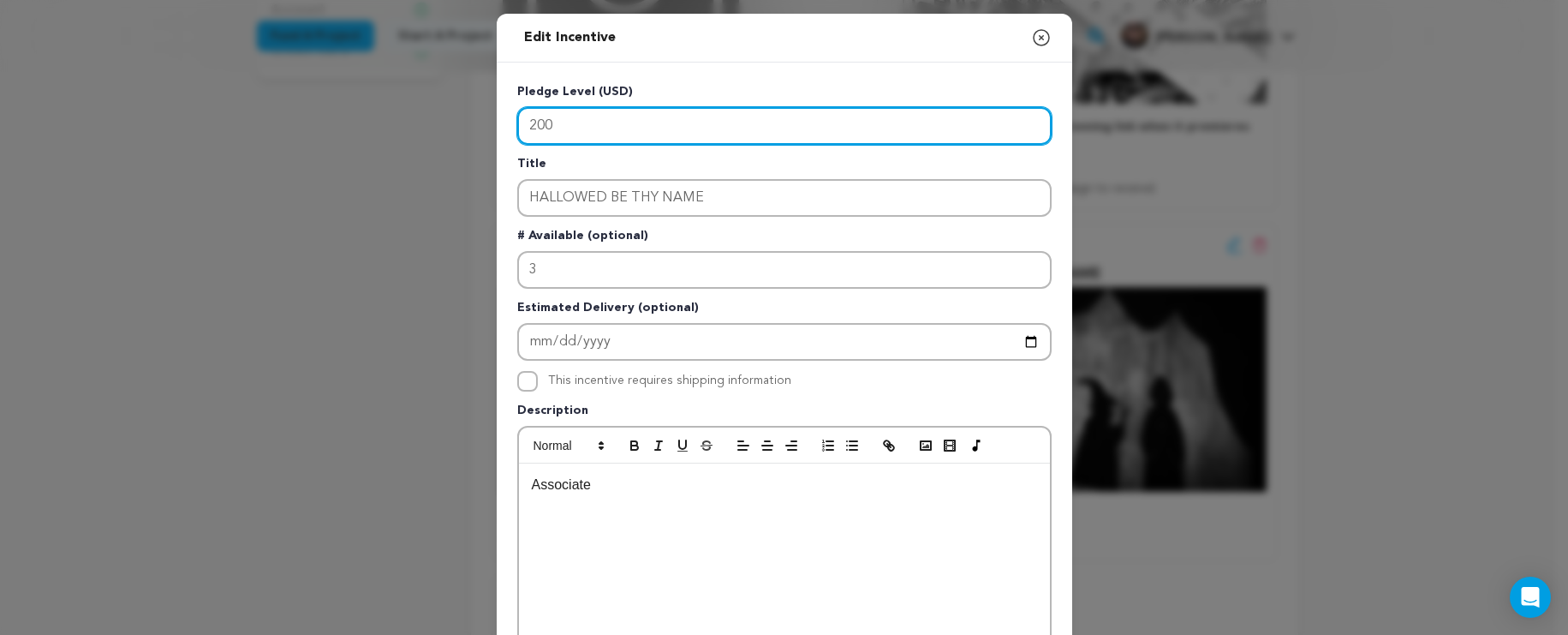
drag, startPoint x: 591, startPoint y: 123, endPoint x: 511, endPoint y: 111, distance: 80.9
click at [517, 111] on input "200" at bounding box center [784, 126] width 534 height 38
type input "100"
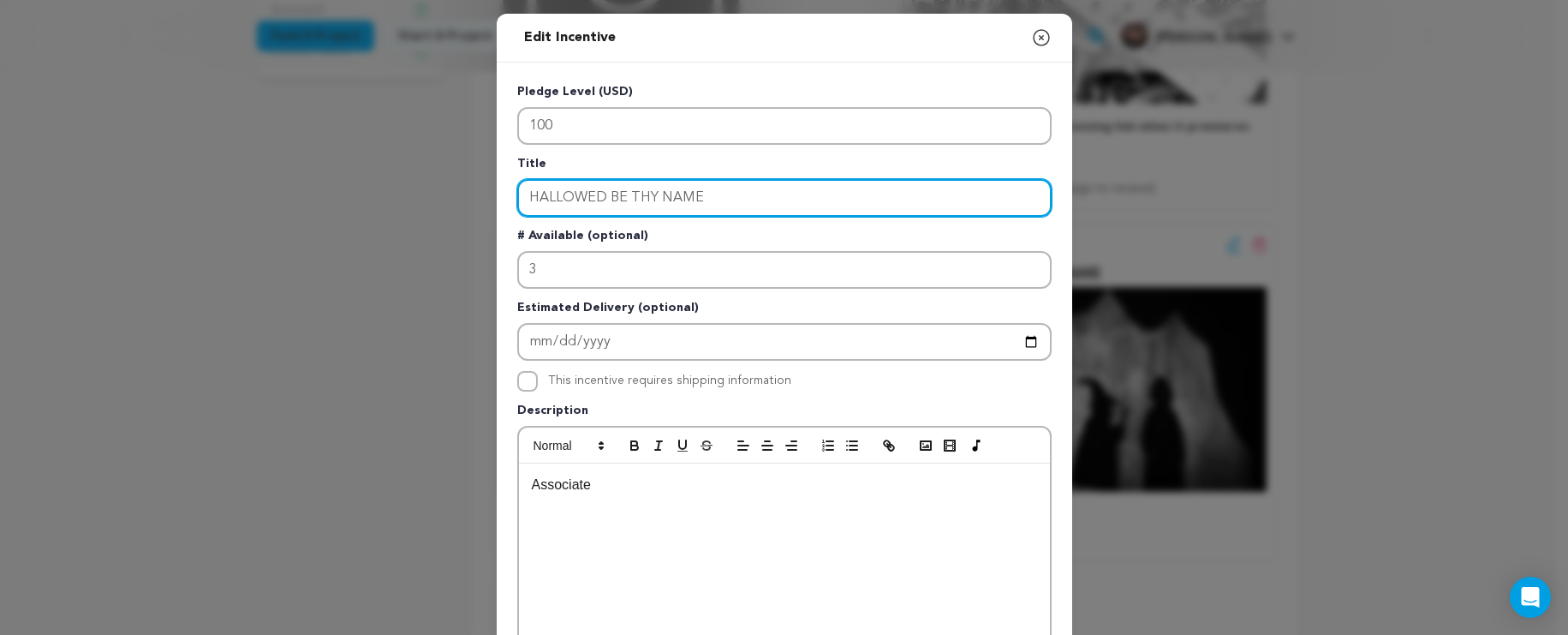
drag, startPoint x: 779, startPoint y: 208, endPoint x: 452, endPoint y: 147, distance: 332.6
click at [452, 147] on div "Edit Incentive Close modal Pledge Level (USD) 100 Title HALLOWED BE THY NAME # …" at bounding box center [784, 547] width 1568 height 1094
type input "ALL IN THE FRAME"
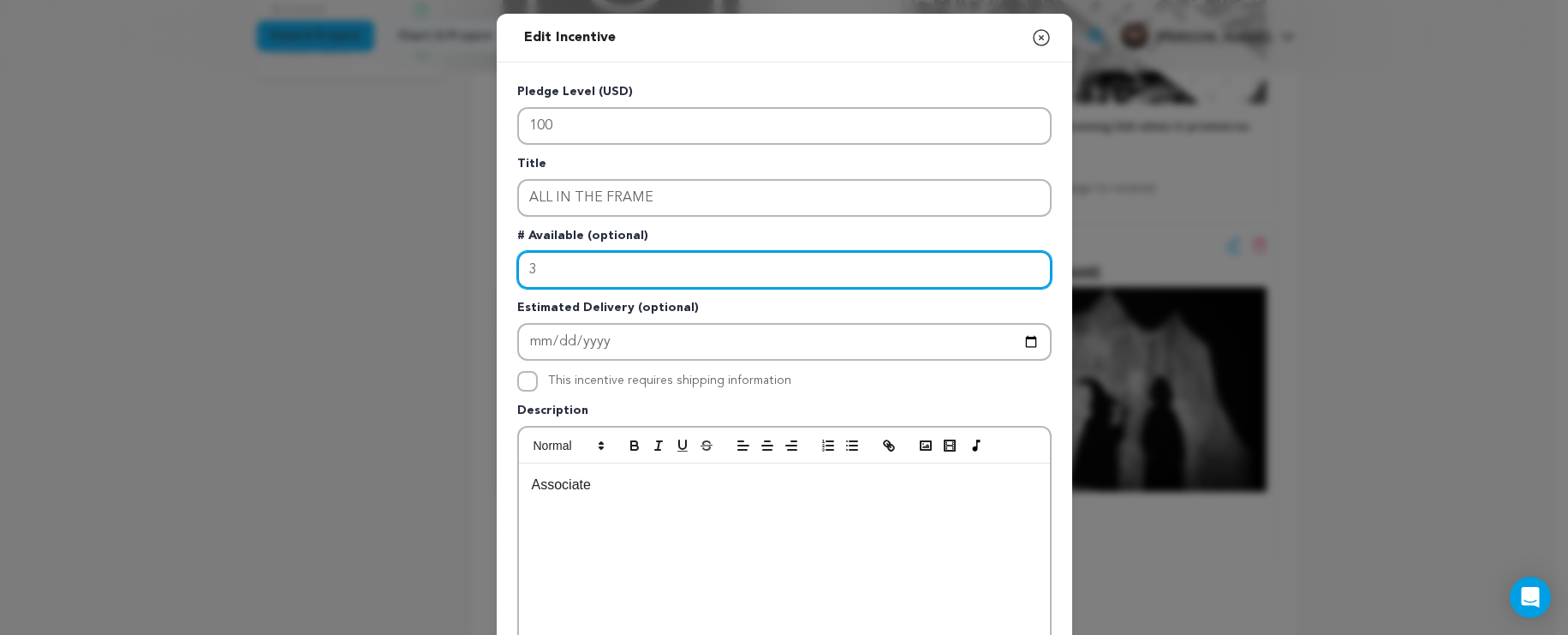
drag, startPoint x: 586, startPoint y: 278, endPoint x: 454, endPoint y: 256, distance: 133.8
click at [454, 256] on div "Edit Incentive Close modal Pledge Level (USD) 100 Title ALL IN THE FRAME # Avai…" at bounding box center [784, 547] width 1568 height 1094
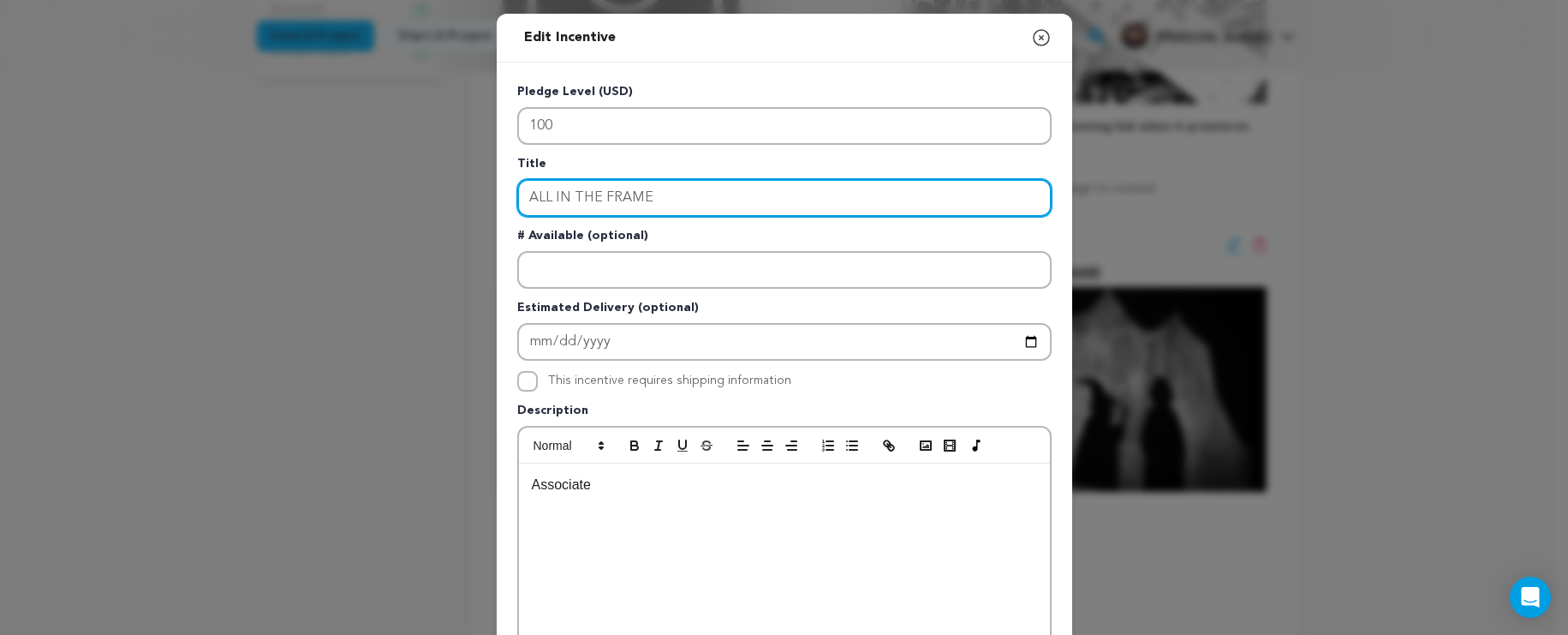
drag, startPoint x: 684, startPoint y: 196, endPoint x: 477, endPoint y: 171, distance: 208.5
click at [477, 171] on div "Edit Incentive Close modal Pledge Level (USD) 100 Title ALL IN THE FRAME # Avai…" at bounding box center [784, 547] width 1568 height 1094
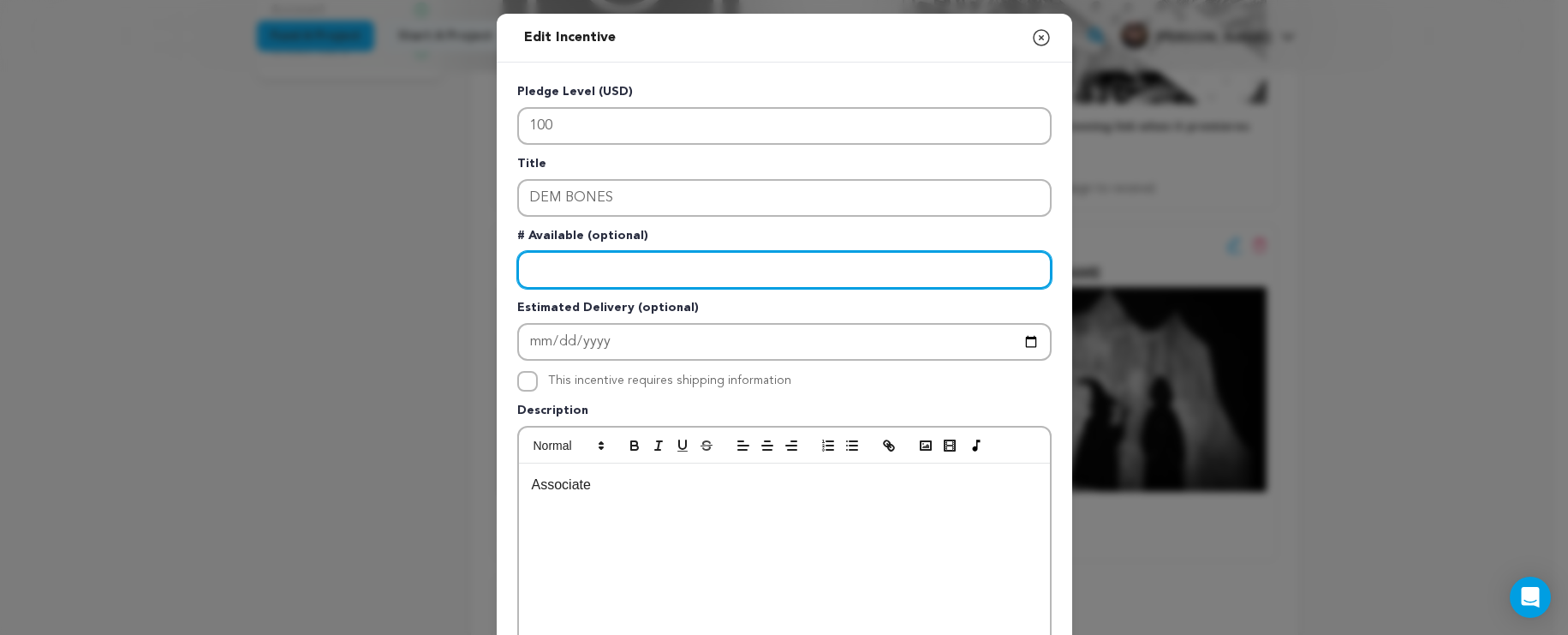
click at [557, 272] on input "Enter number available" at bounding box center [784, 269] width 534 height 38
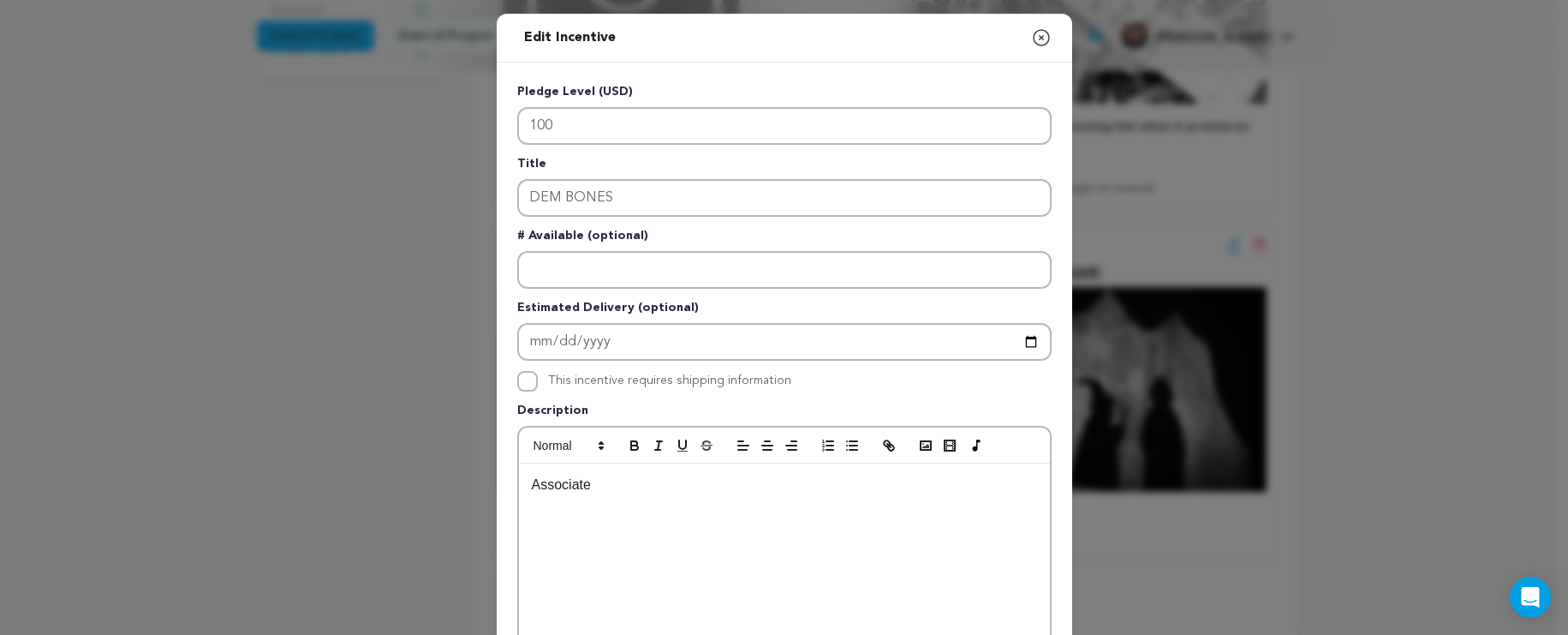
drag, startPoint x: 642, startPoint y: 495, endPoint x: 507, endPoint y: 476, distance: 136.3
click at [507, 476] on div "Pledge Level (USD) 100 Title DEM BONES # Available (optional) Estimated Deliver…" at bounding box center [785, 532] width 576 height 939
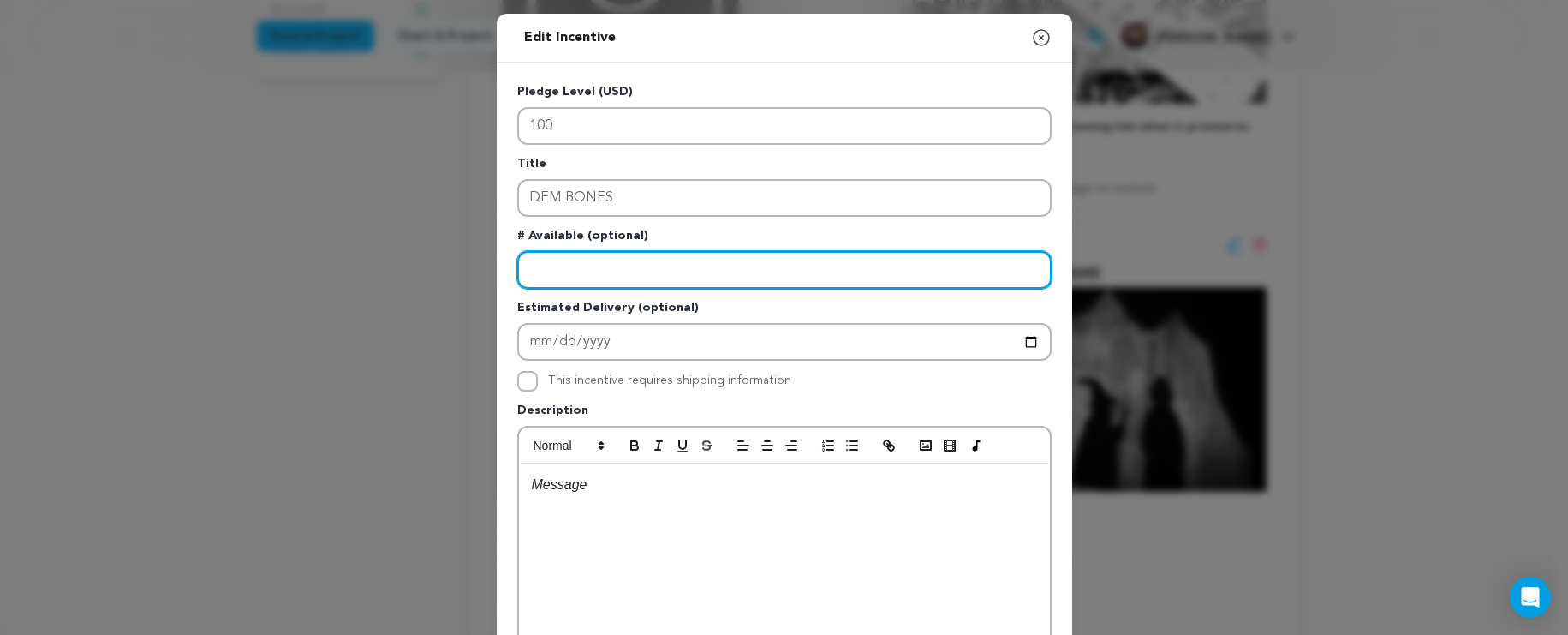
click at [577, 284] on input "Enter number available" at bounding box center [784, 269] width 534 height 38
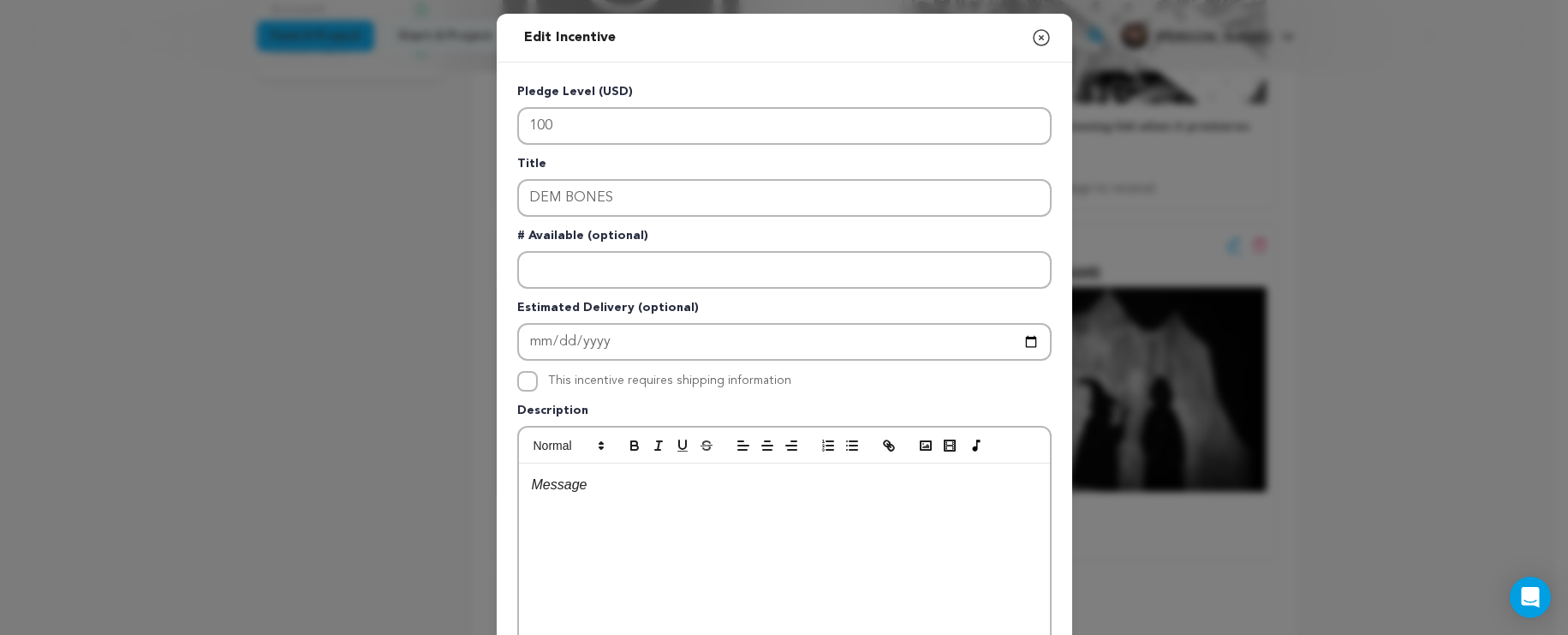
click at [704, 180] on div "Title DEM BONES" at bounding box center [784, 185] width 534 height 62
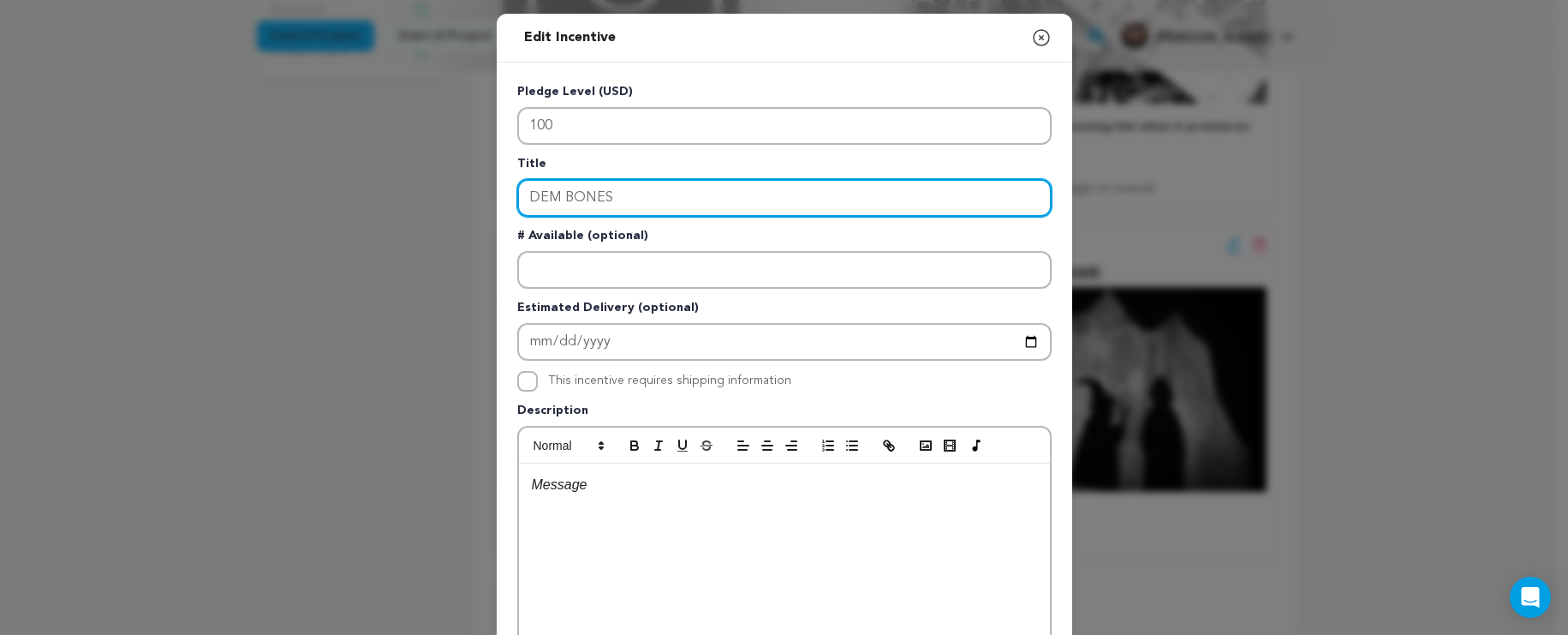
click at [694, 197] on input "DEM BONES" at bounding box center [784, 197] width 534 height 38
drag, startPoint x: 694, startPoint y: 197, endPoint x: 534, endPoint y: 188, distance: 160.3
click at [534, 188] on input "DEM BONES" at bounding box center [784, 197] width 534 height 38
click at [573, 197] on input "DEM BONES" at bounding box center [784, 197] width 534 height 38
drag, startPoint x: 626, startPoint y: 196, endPoint x: 492, endPoint y: 191, distance: 134.1
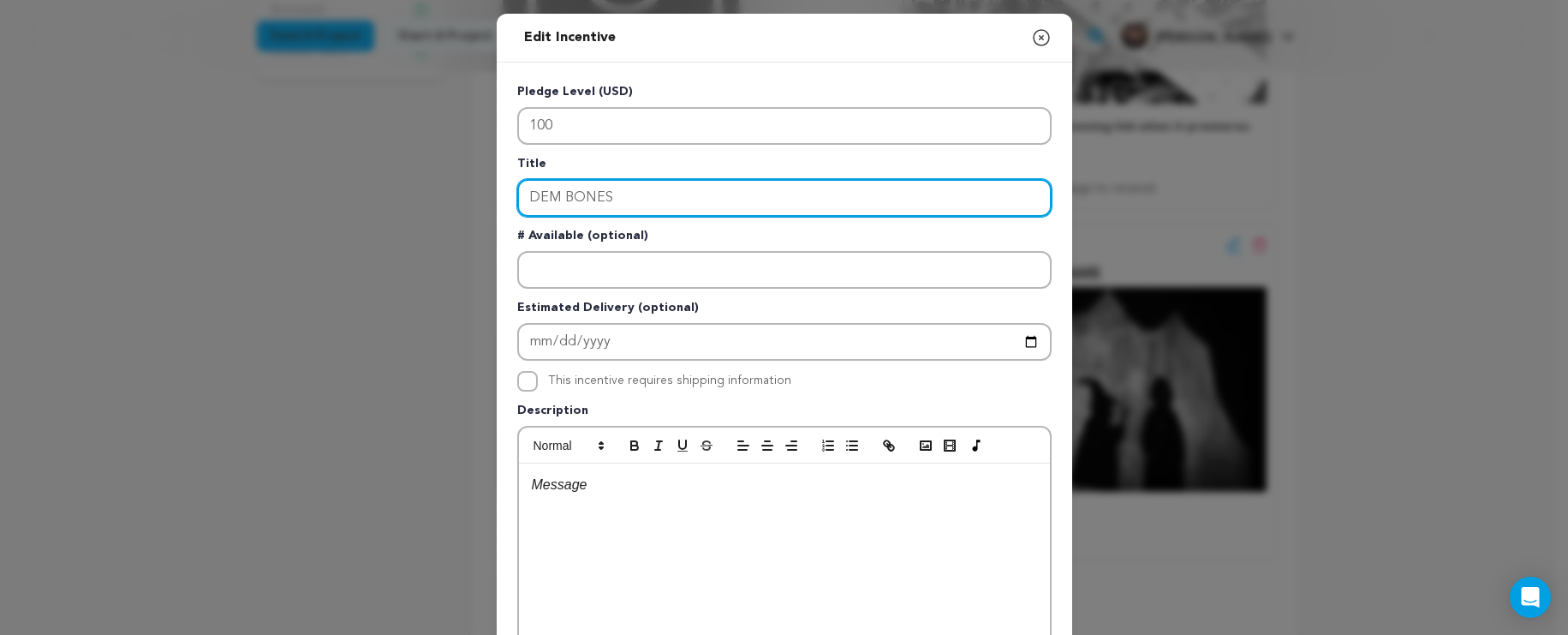
click at [497, 191] on div "Pledge Level (USD) 100 Title DEM BONES # Available (optional) Estimated Deliver…" at bounding box center [785, 532] width 576 height 939
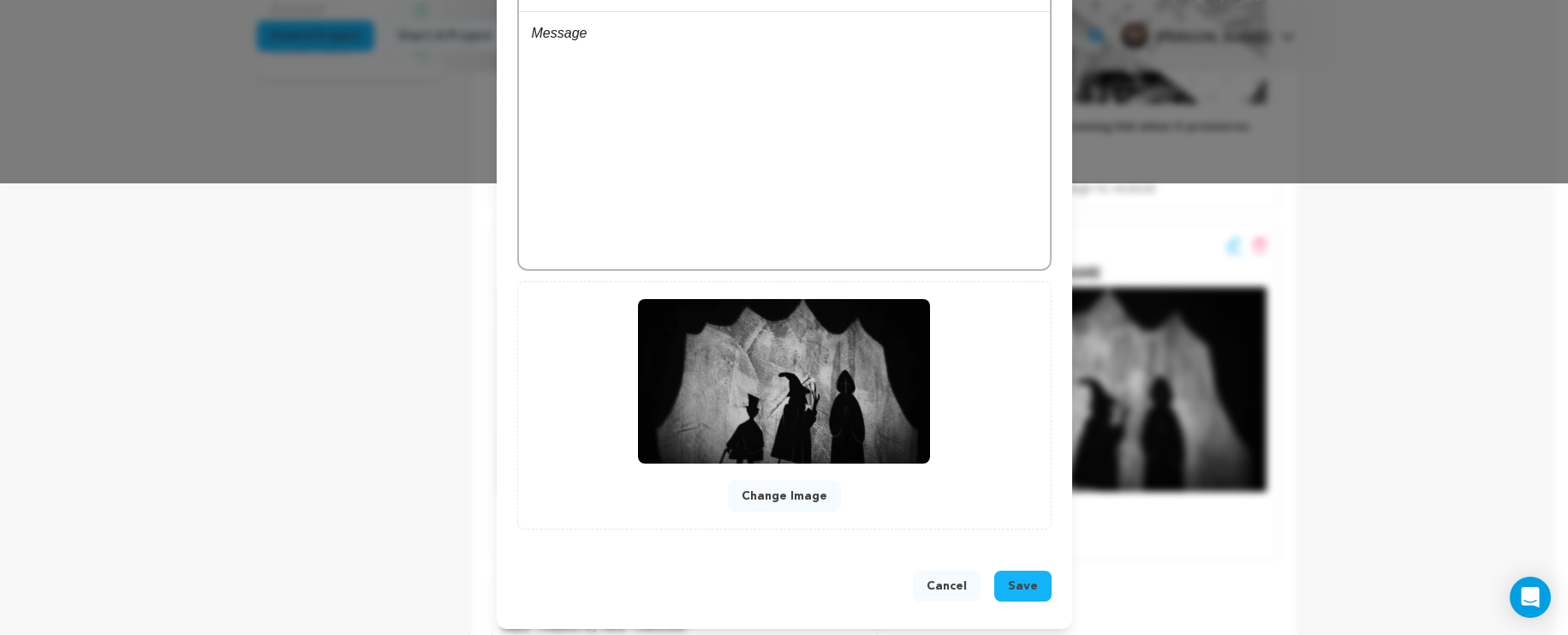
scroll to position [460, 0]
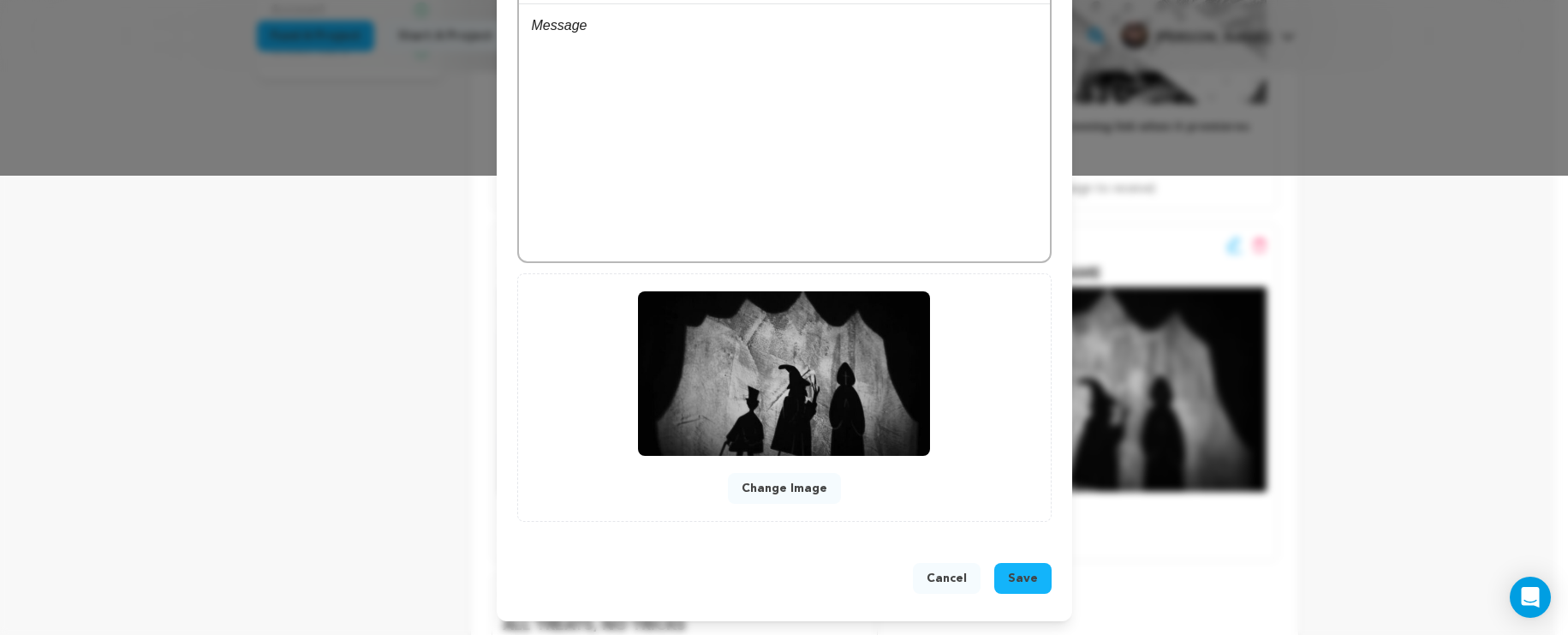
type input "ALL IN THE FRAME"
click at [803, 496] on button "Change Image" at bounding box center [785, 488] width 113 height 31
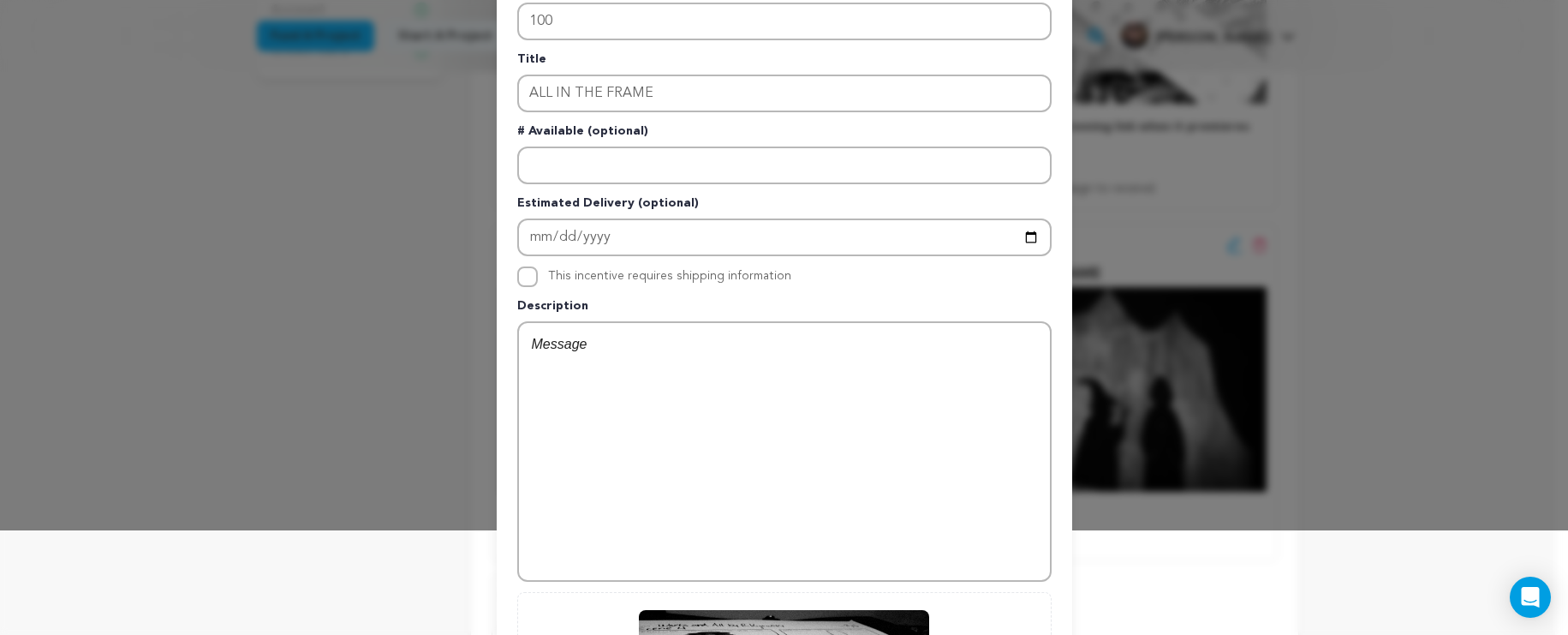
scroll to position [93, 0]
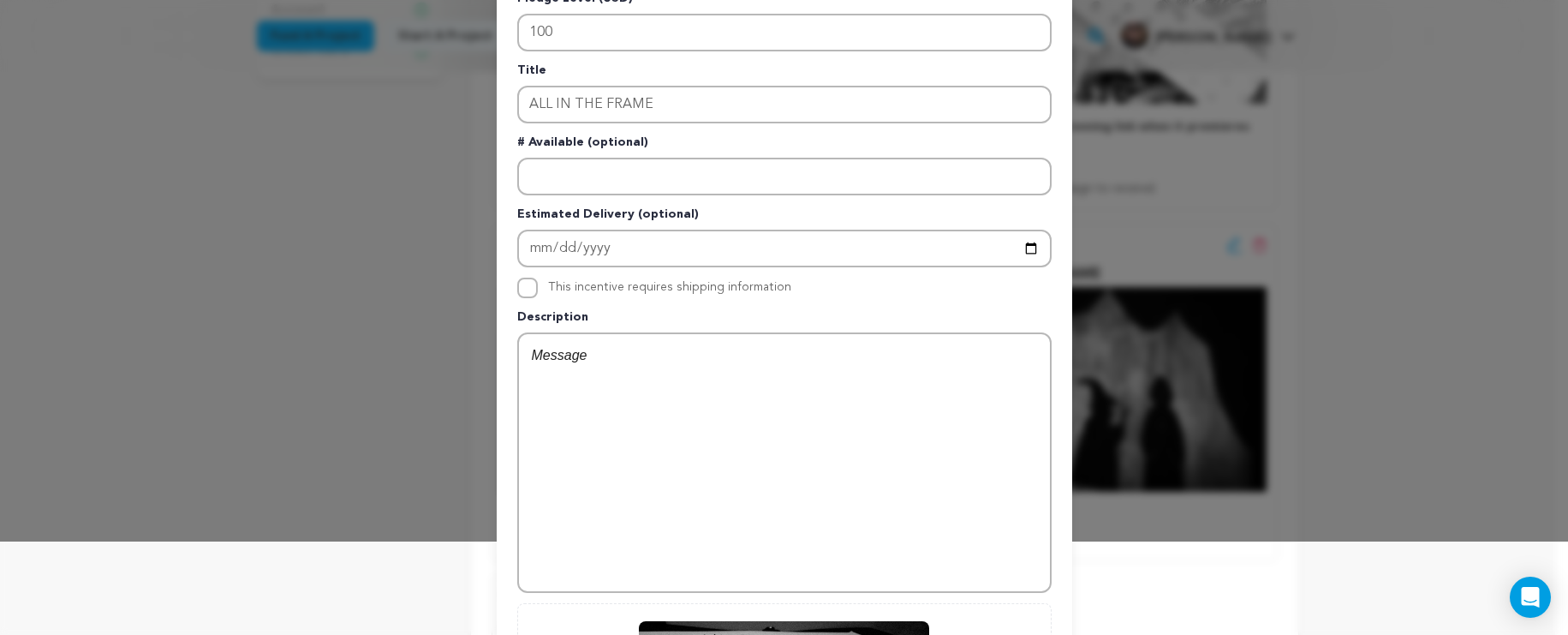
click at [526, 287] on input "This incentive requires shipping information" at bounding box center [528, 288] width 20 height 20
checkbox input "true"
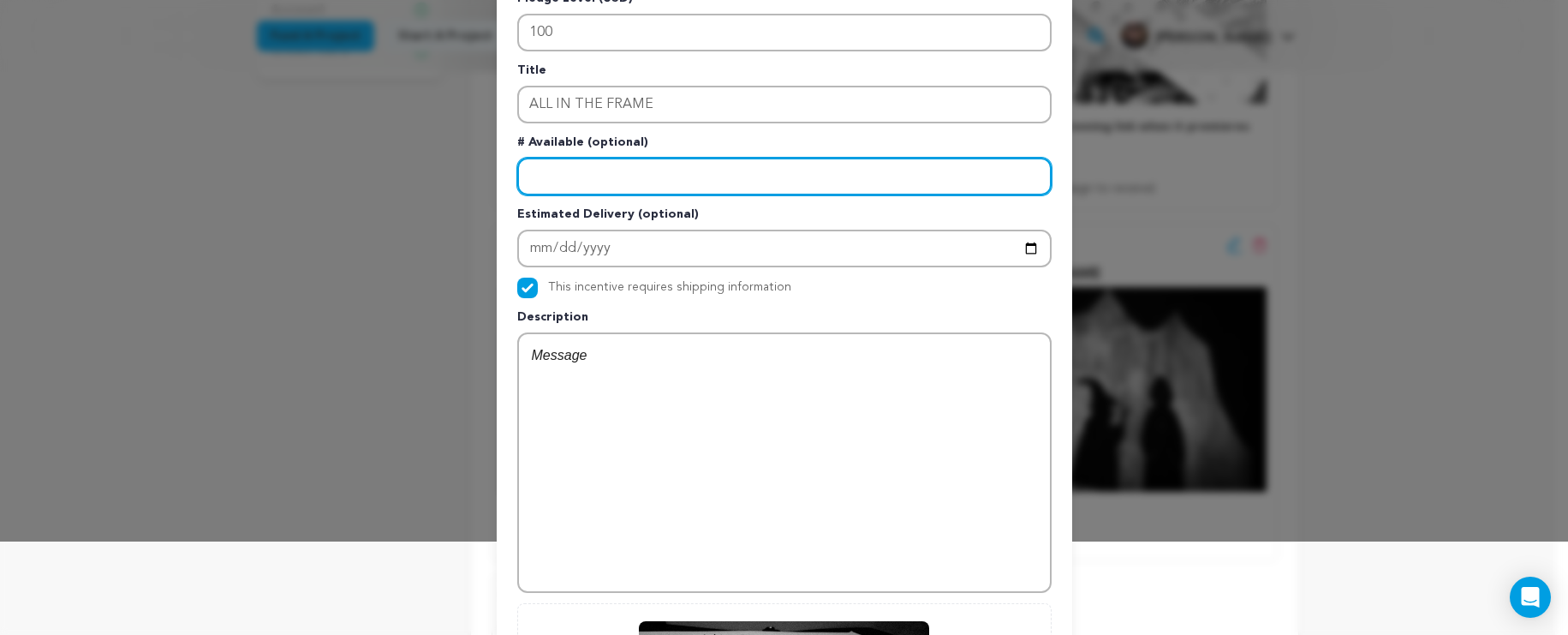
click at [675, 184] on input "Enter number available" at bounding box center [784, 176] width 534 height 38
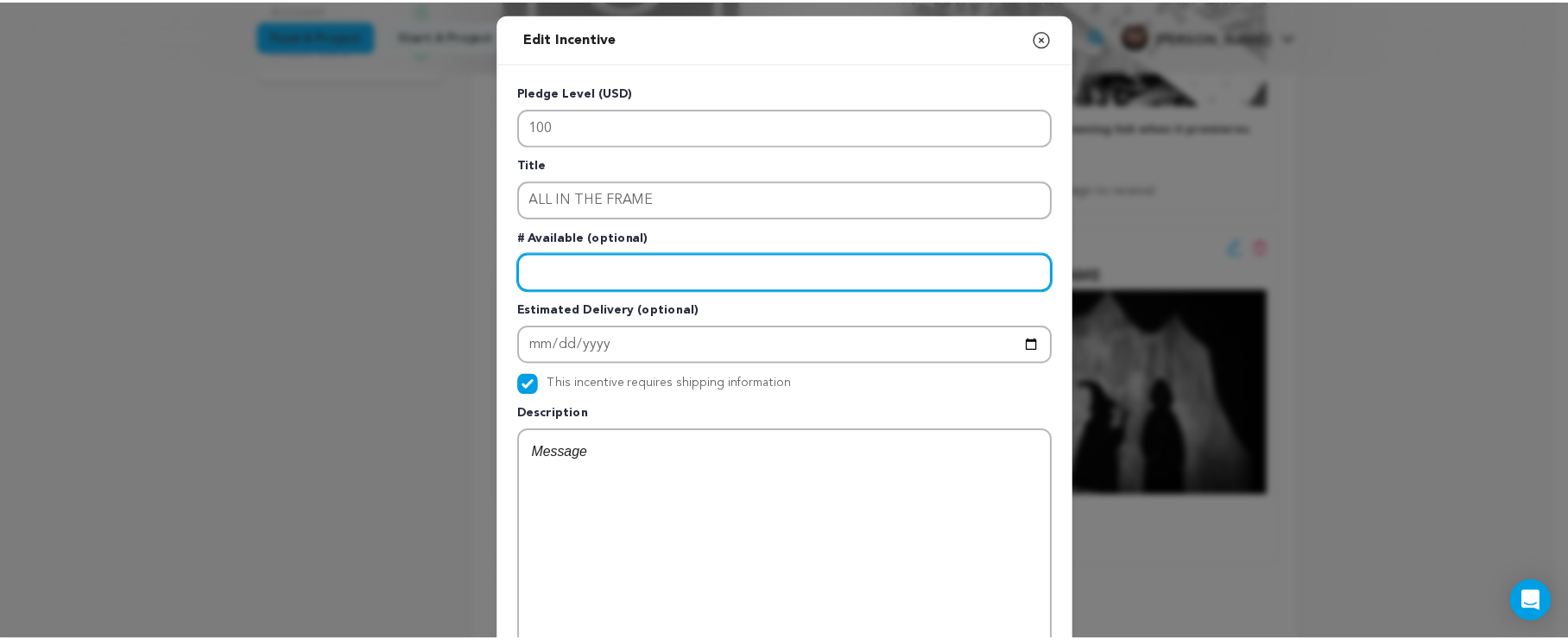
scroll to position [21, 0]
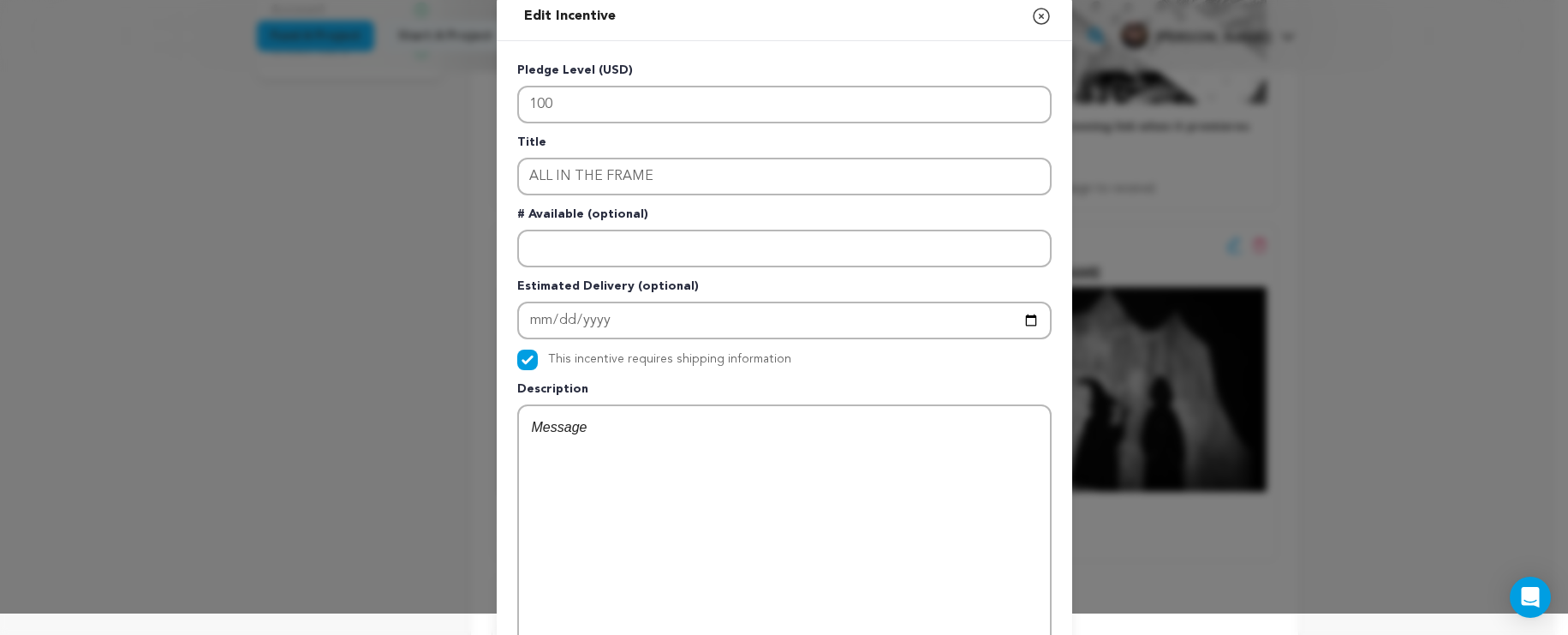
click at [698, 496] on div at bounding box center [785, 535] width 531 height 257
click at [589, 450] on p "You get a bound copy of my original storyboard," at bounding box center [785, 450] width 505 height 22
click at [856, 456] on p "You get a bound copy of my original storyboard," at bounding box center [785, 450] width 505 height 22
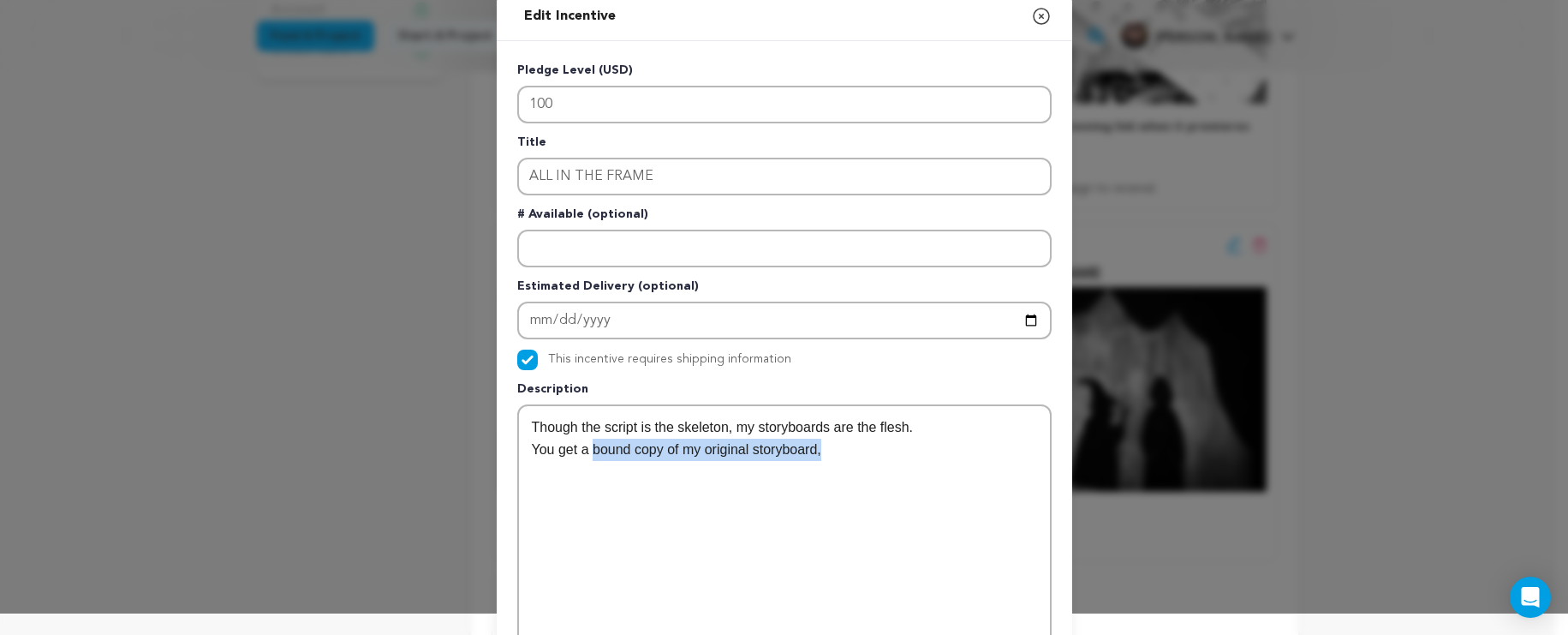
drag, startPoint x: 846, startPoint y: 454, endPoint x: 587, endPoint y: 449, distance: 259.0
click at [587, 449] on p "You get a bound copy of my original storyboard," at bounding box center [785, 450] width 505 height 22
click at [588, 454] on p "You get a bound copy of my original storyboard," at bounding box center [785, 450] width 505 height 22
click at [840, 454] on p "You get a bound copy of my original storyboard," at bounding box center [785, 450] width 505 height 22
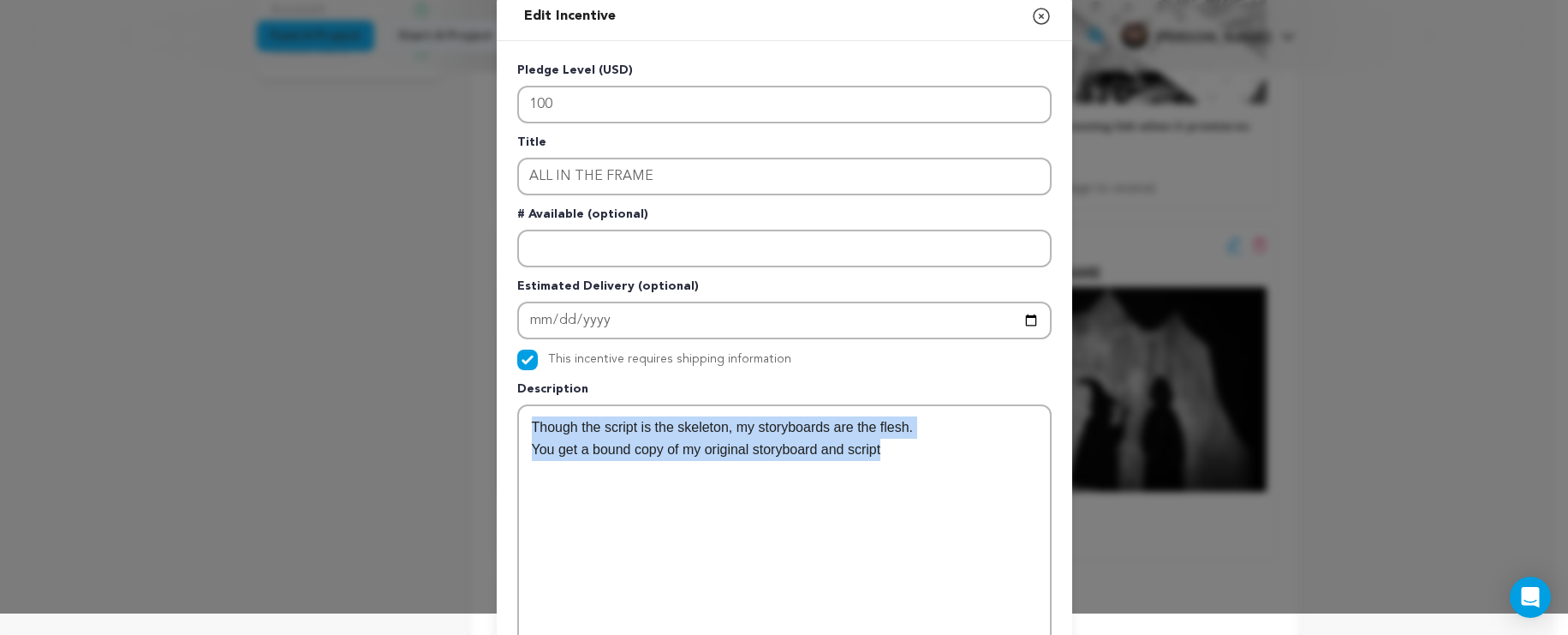
drag, startPoint x: 903, startPoint y: 453, endPoint x: 518, endPoint y: 423, distance: 386.2
click at [519, 423] on div "Though the script is the skeleton, my storyboards are the flesh. You get a boun…" at bounding box center [785, 535] width 531 height 257
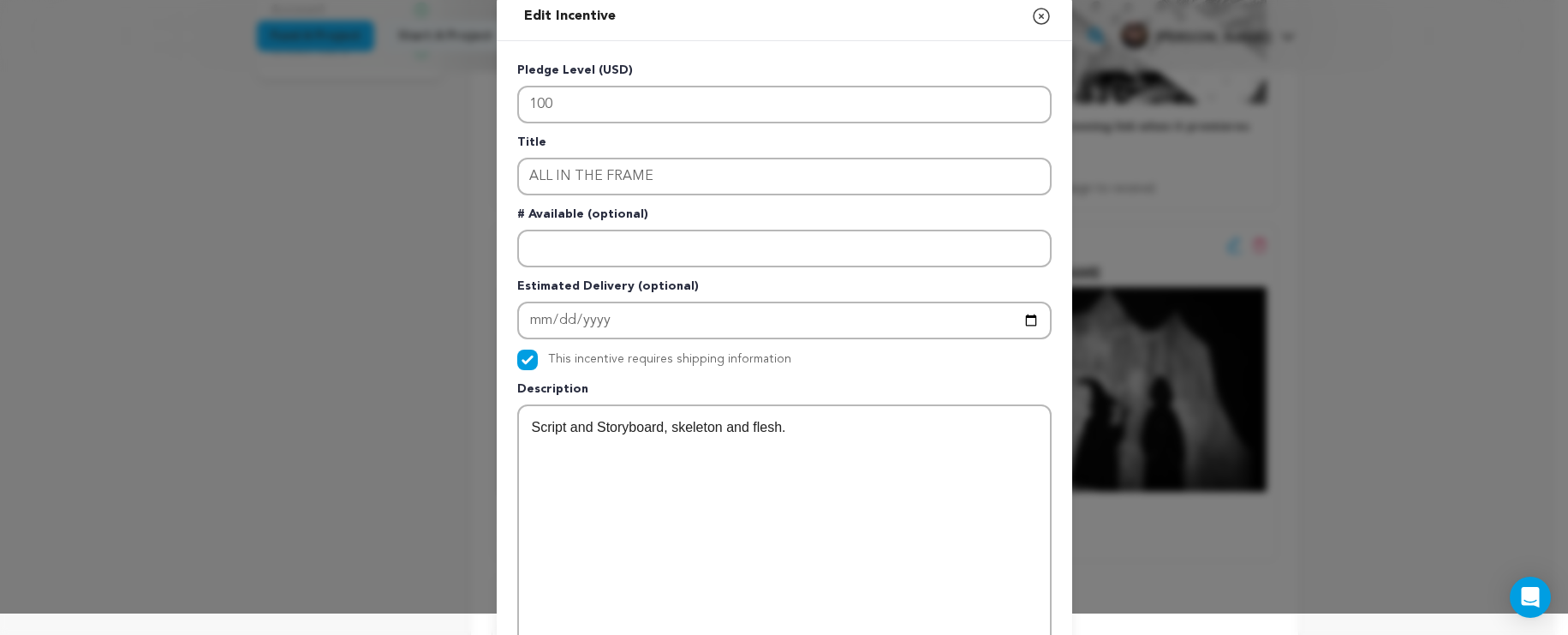
click at [744, 438] on div "Script and Storyboard, skeleton and flesh." at bounding box center [785, 535] width 531 height 257
click at [740, 428] on p "Script and Storyboard, skeleton and flesh." at bounding box center [785, 428] width 505 height 22
click at [720, 432] on p "Script and Storyboard, skeleton and flesh." at bounding box center [785, 428] width 505 height 22
click at [666, 430] on p "Script and Storyboard, skeleton and flesh." at bounding box center [785, 428] width 505 height 22
click at [583, 350] on div "This incentive requires shipping information" at bounding box center [669, 360] width 243 height 20
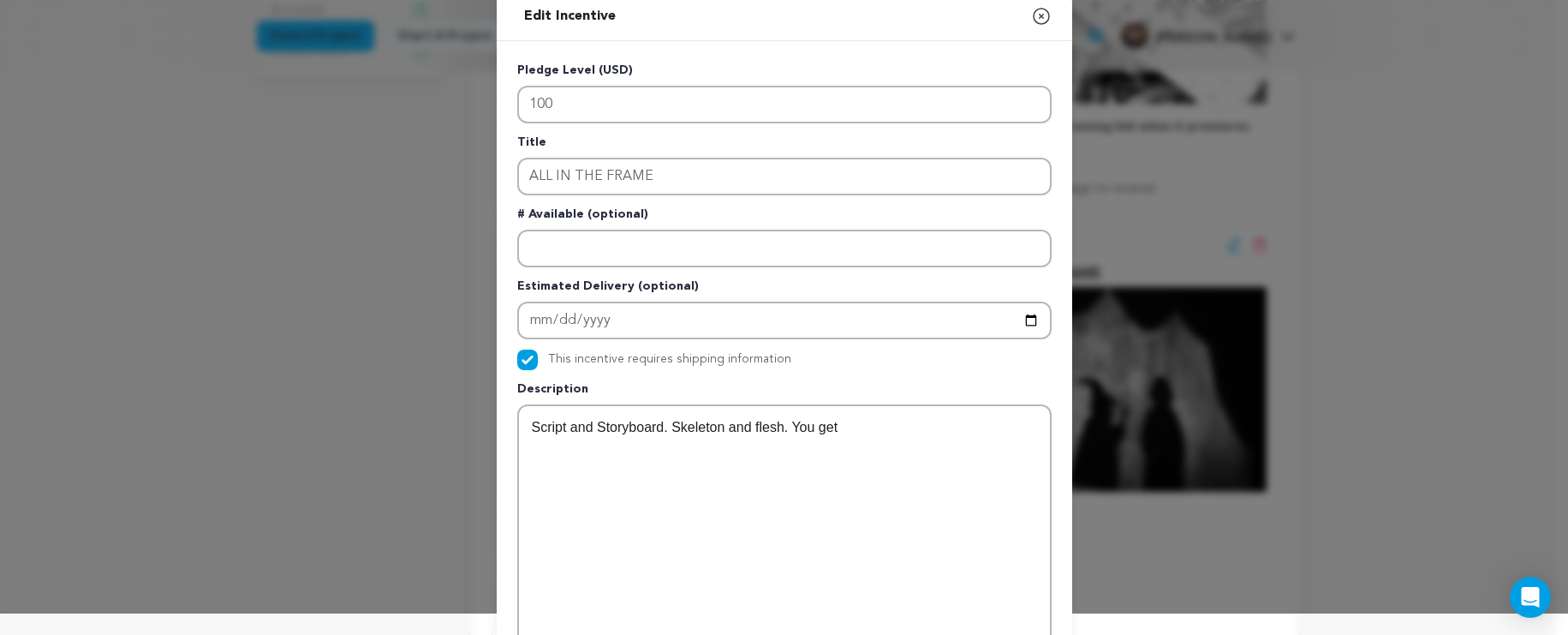
click at [583, 355] on label "This incentive requires shipping information" at bounding box center [669, 358] width 243 height 12
click at [538, 355] on input "This incentive requires shipping information" at bounding box center [528, 360] width 20 height 20
checkbox input "false"
click at [949, 429] on p "Script and Storyboard. Skeleton and flesh. You get" at bounding box center [785, 428] width 505 height 22
click at [873, 432] on div "Script and Storyboard. Skeleton and flesh. You get" at bounding box center [785, 535] width 531 height 257
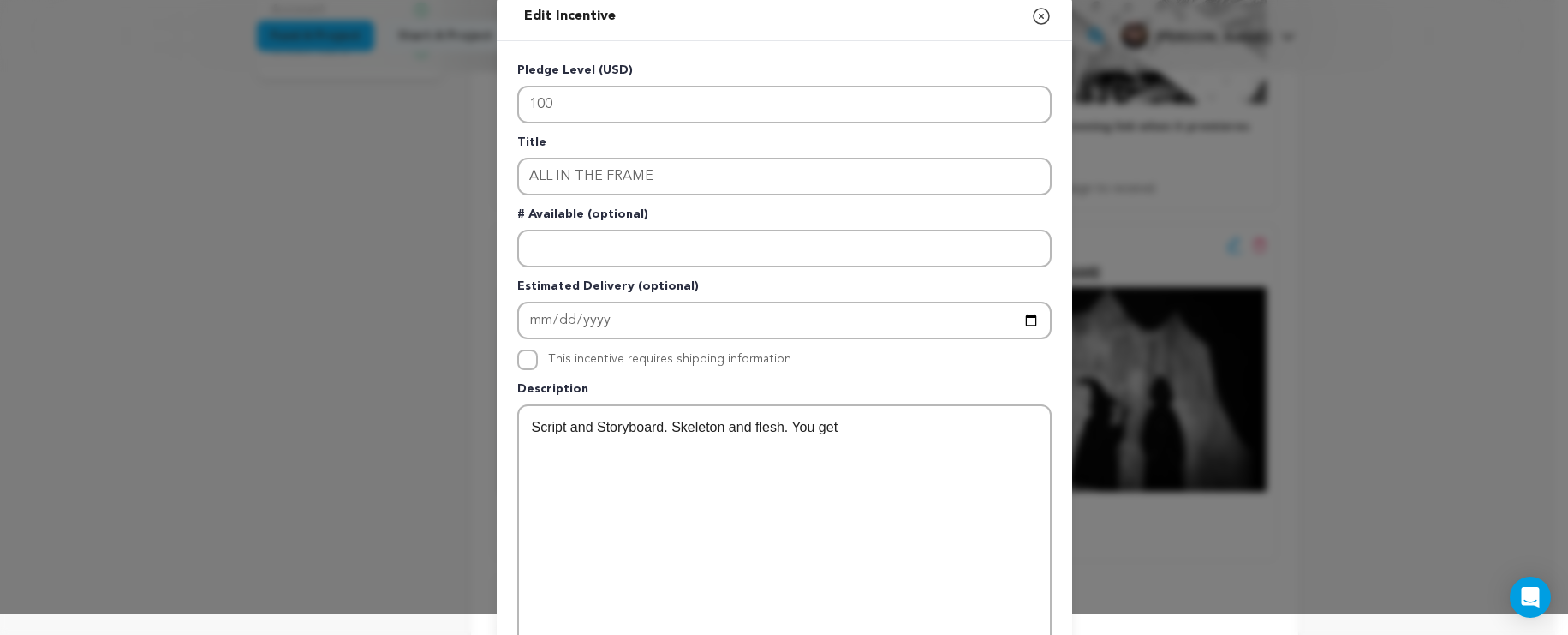
click at [1032, 14] on icon "button" at bounding box center [1041, 16] width 20 height 20
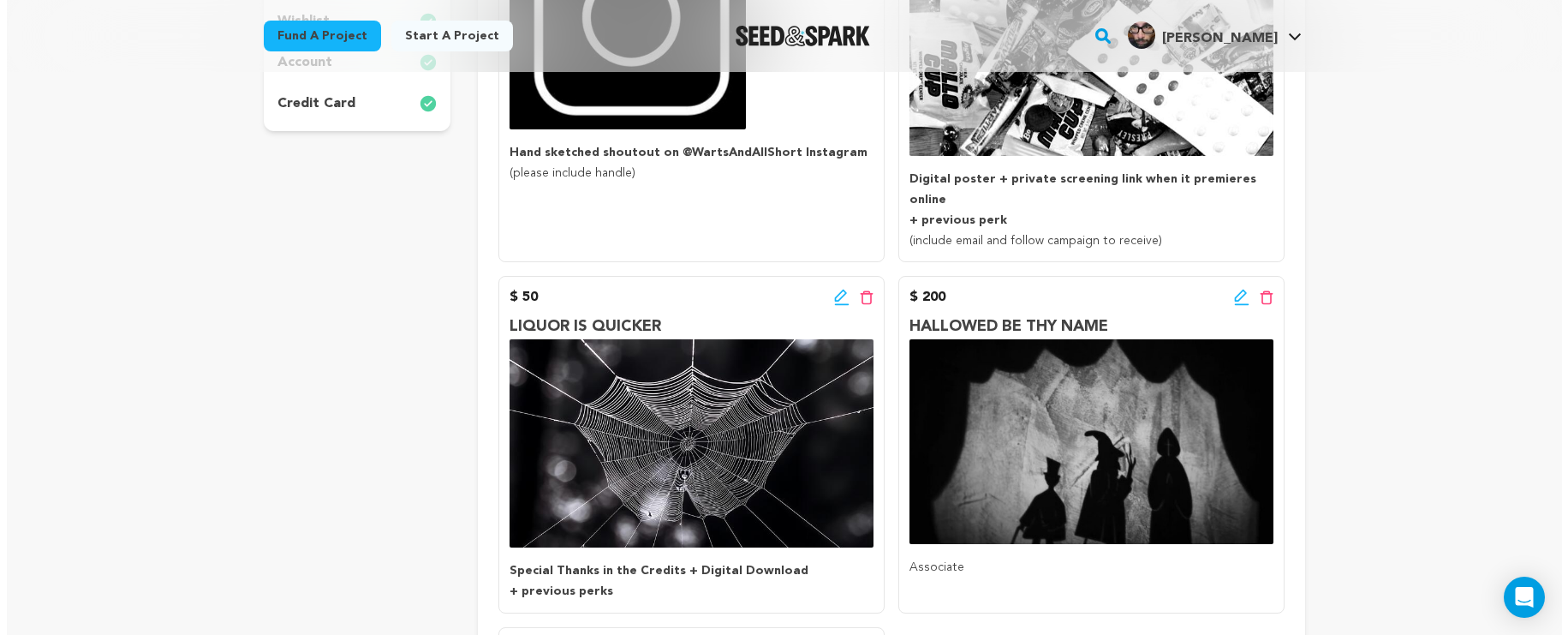
scroll to position [531, 0]
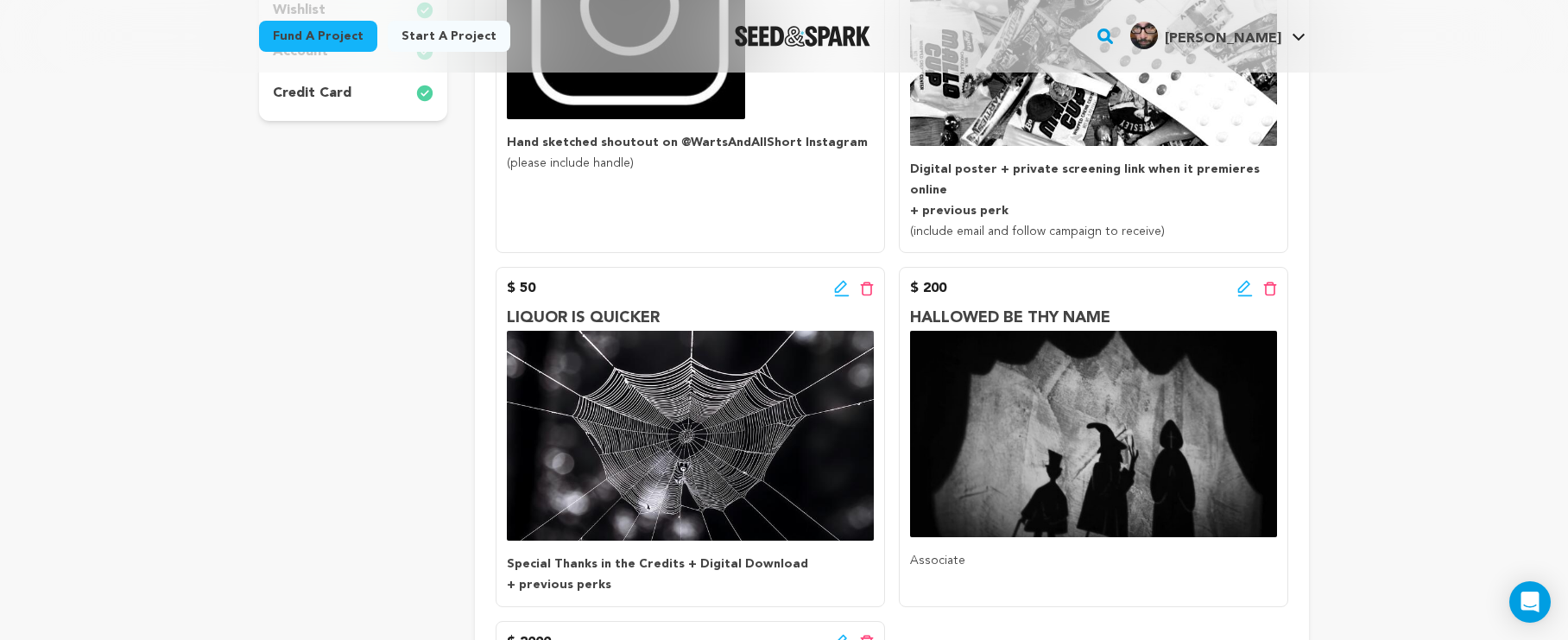
click at [841, 280] on icon at bounding box center [842, 288] width 16 height 18
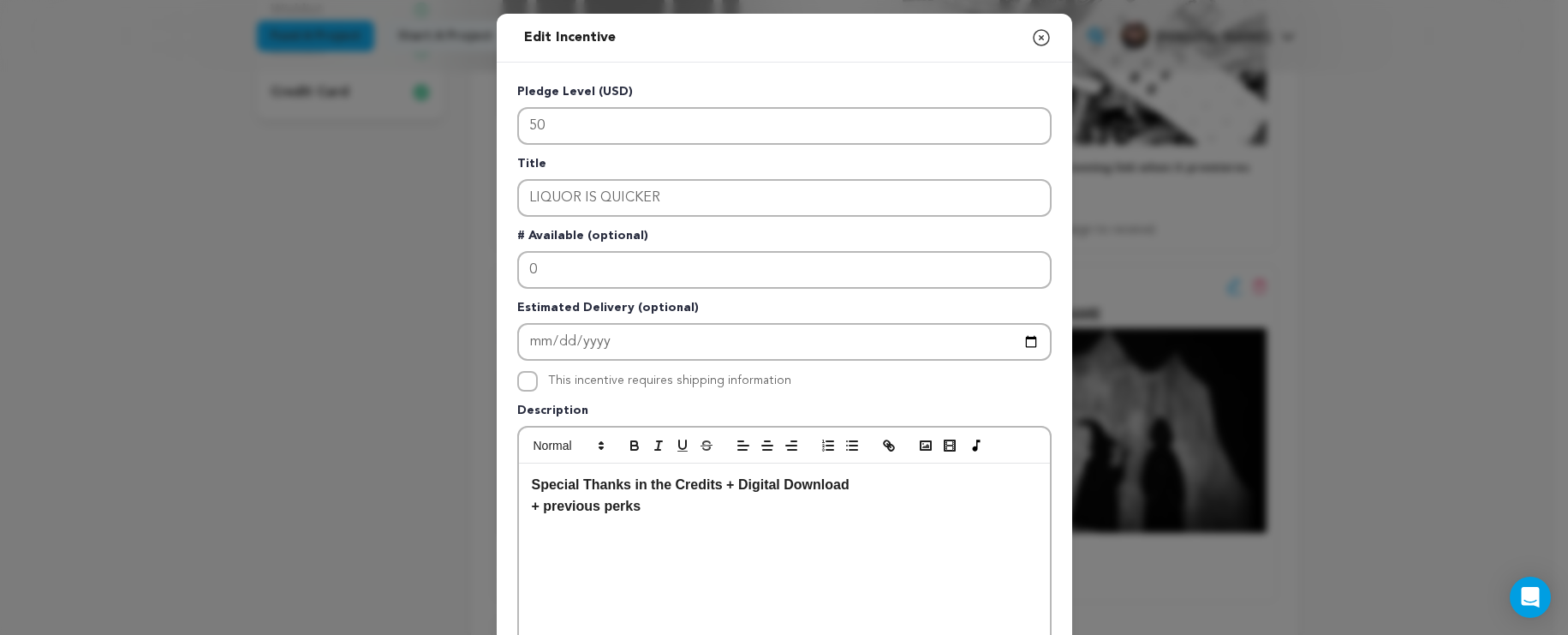
click at [854, 491] on p "Special Thanks in the Credits + Digital Download" at bounding box center [785, 485] width 505 height 22
drag, startPoint x: 856, startPoint y: 485, endPoint x: 738, endPoint y: 485, distance: 118.0
click at [738, 485] on p "Special Thanks in the Credits + Digital Download" at bounding box center [785, 485] width 505 height 22
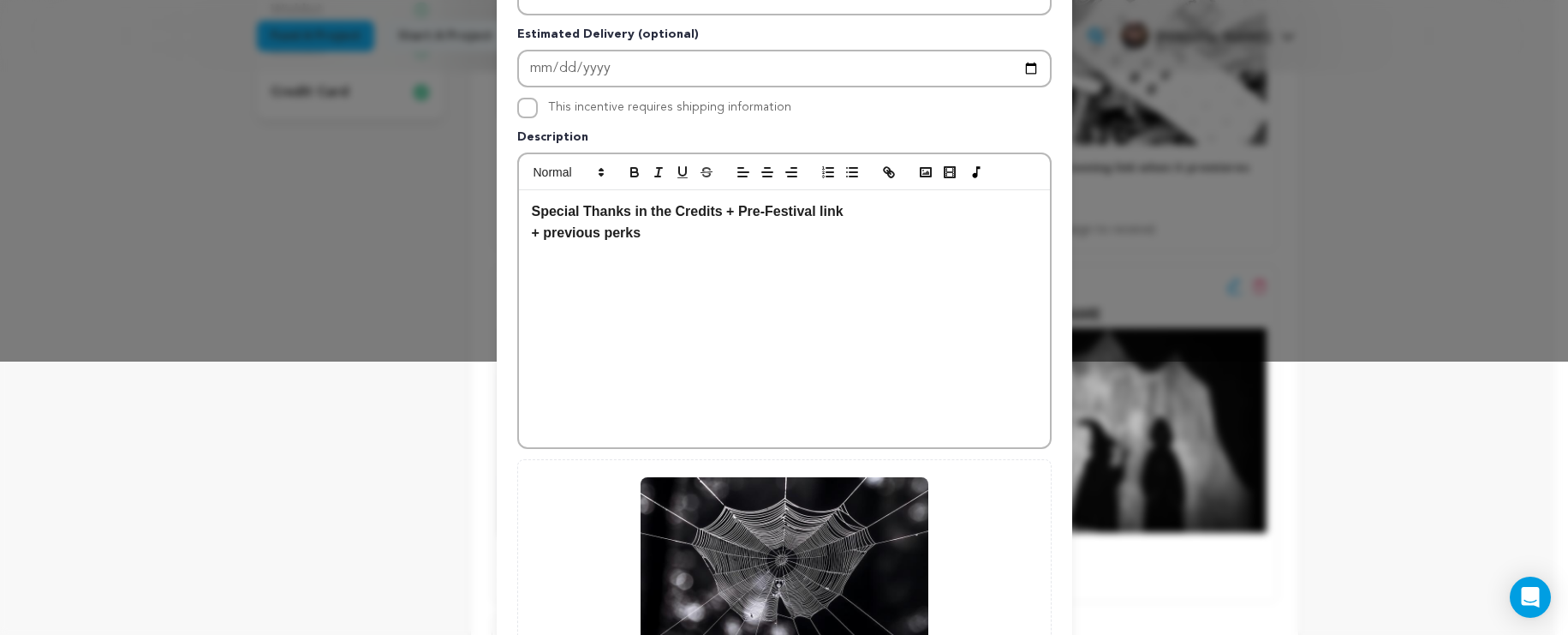
scroll to position [460, 0]
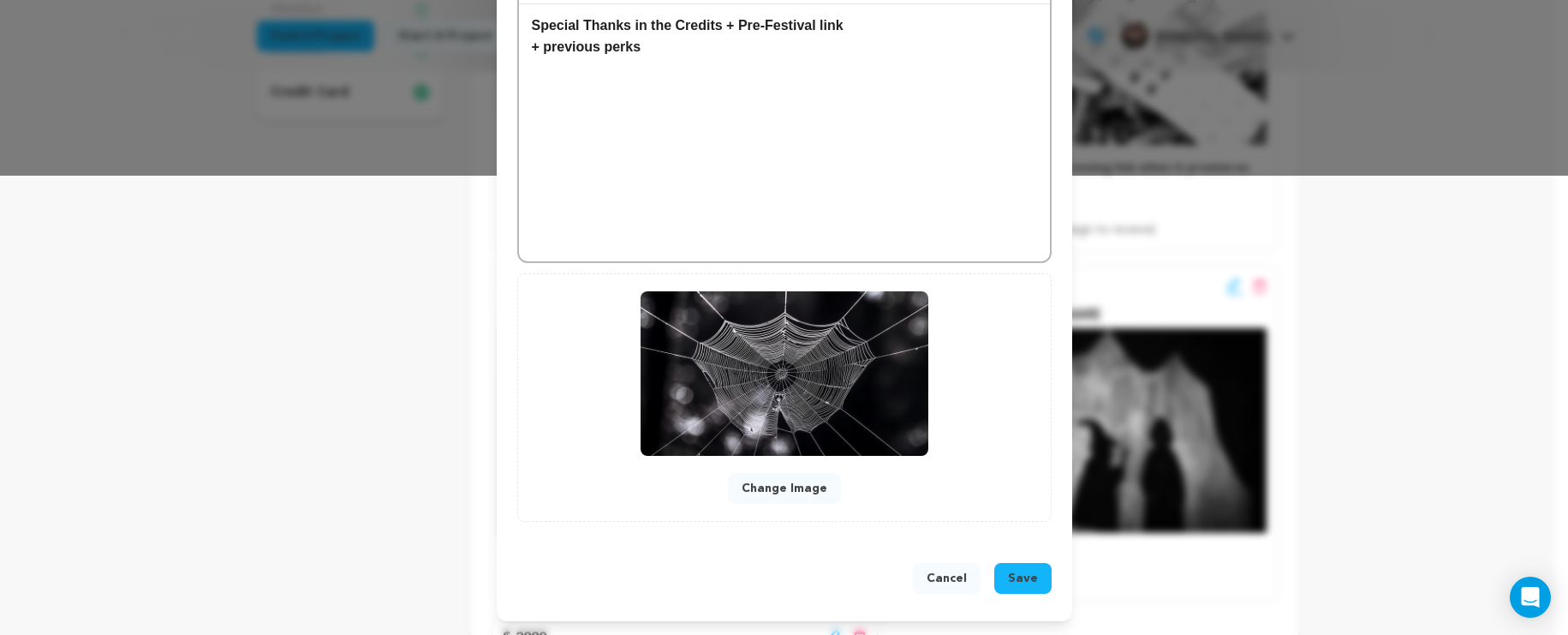
click at [1034, 583] on button "Save" at bounding box center [1023, 578] width 57 height 31
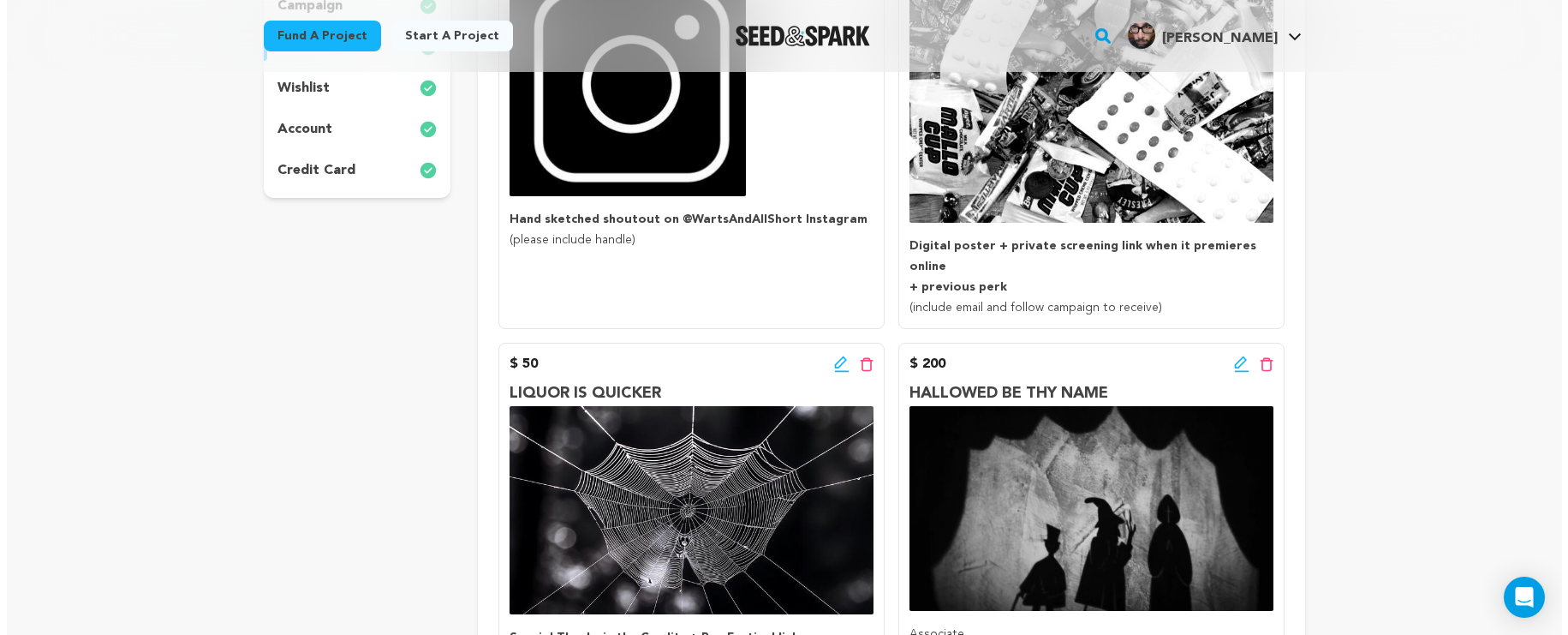
scroll to position [542, 0]
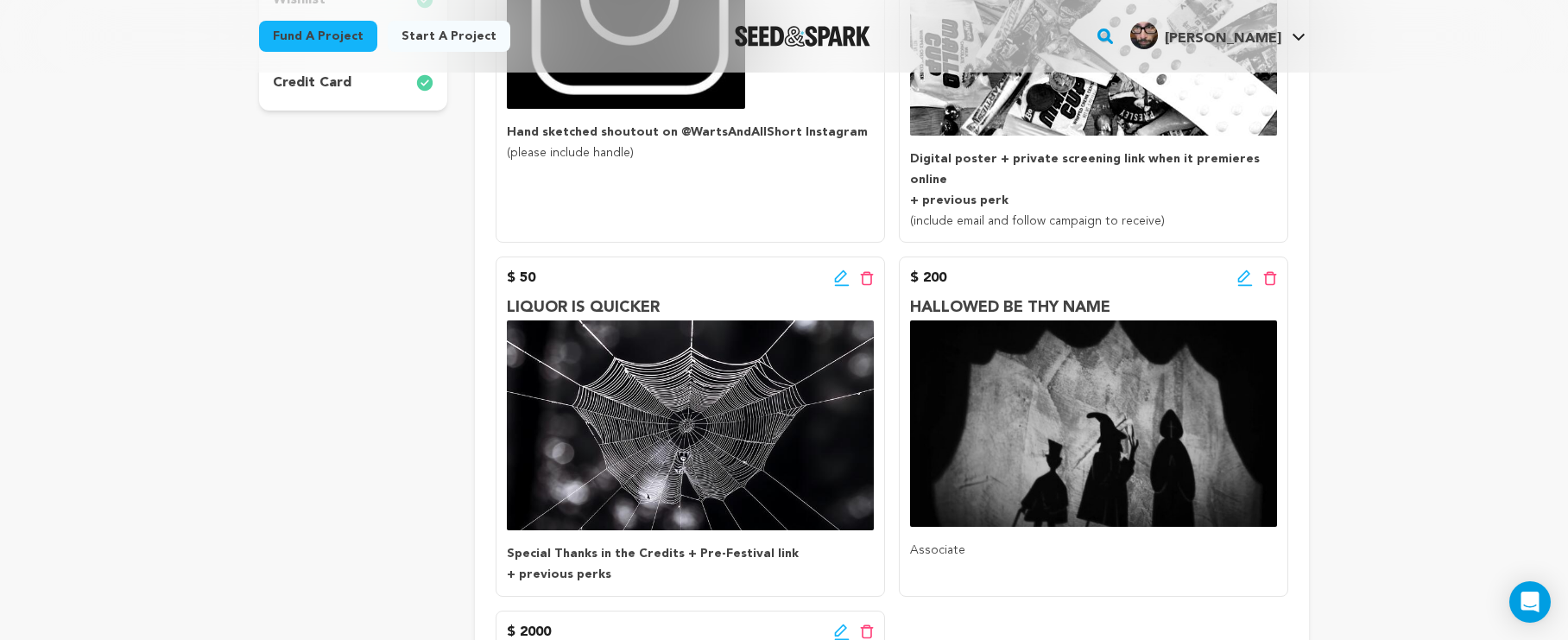
click at [1240, 270] on icon at bounding box center [1245, 278] width 16 height 18
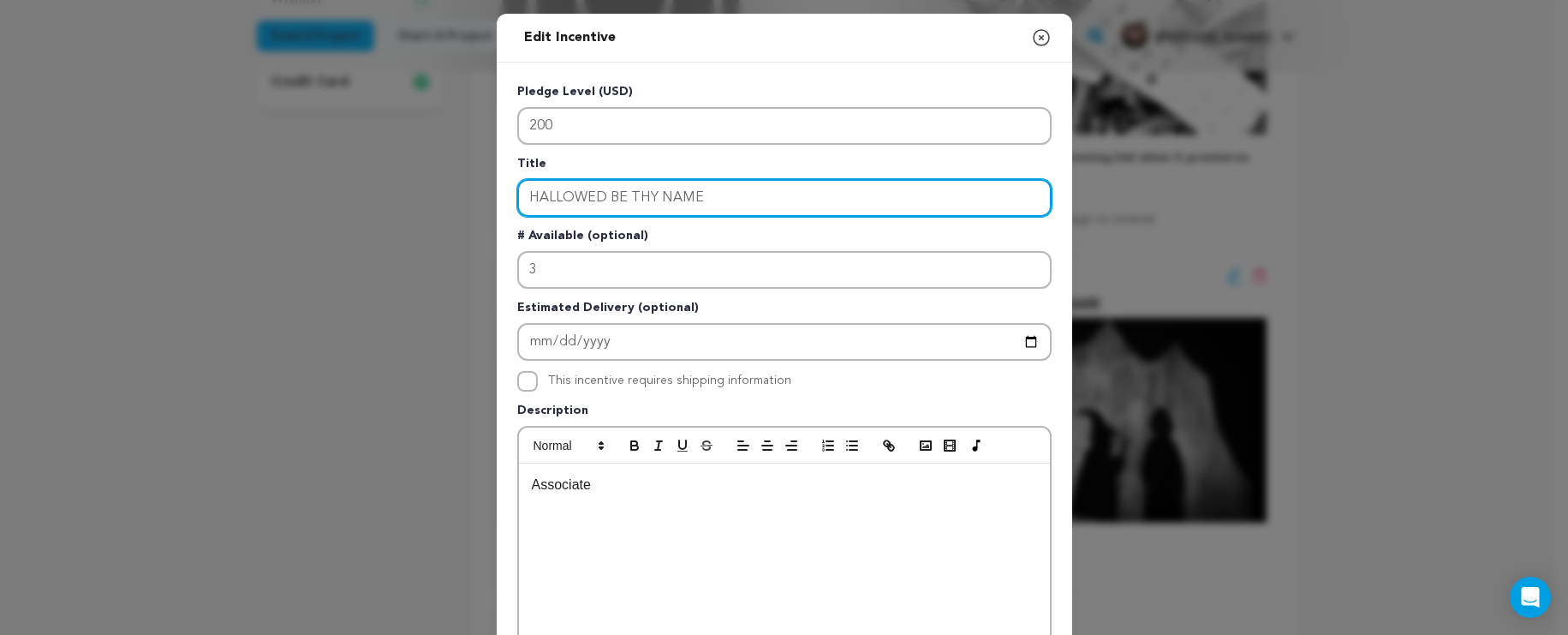
drag, startPoint x: 740, startPoint y: 201, endPoint x: 375, endPoint y: 198, distance: 365.0
click at [375, 198] on div "Edit Incentive Close modal Pledge Level (USD) 200 Title HALLOWED BE THY NAME # …" at bounding box center [784, 547] width 1568 height 1094
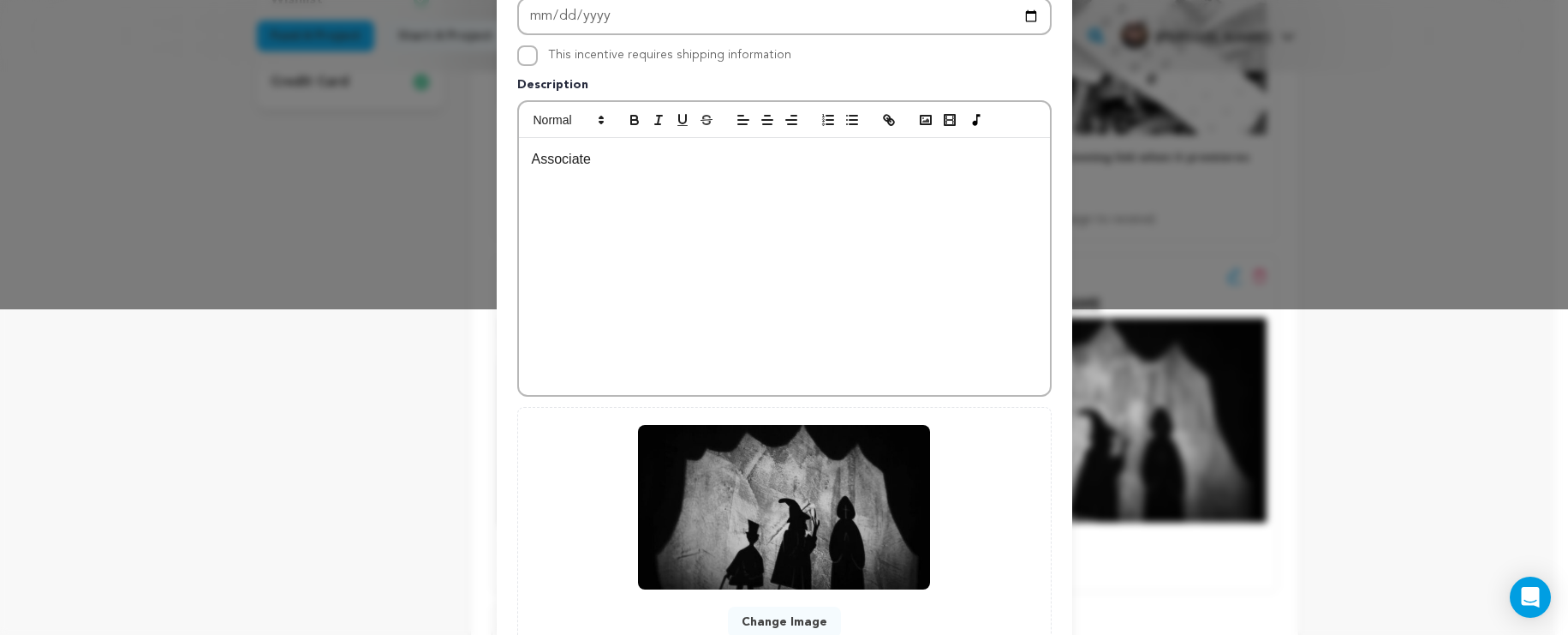
scroll to position [460, 0]
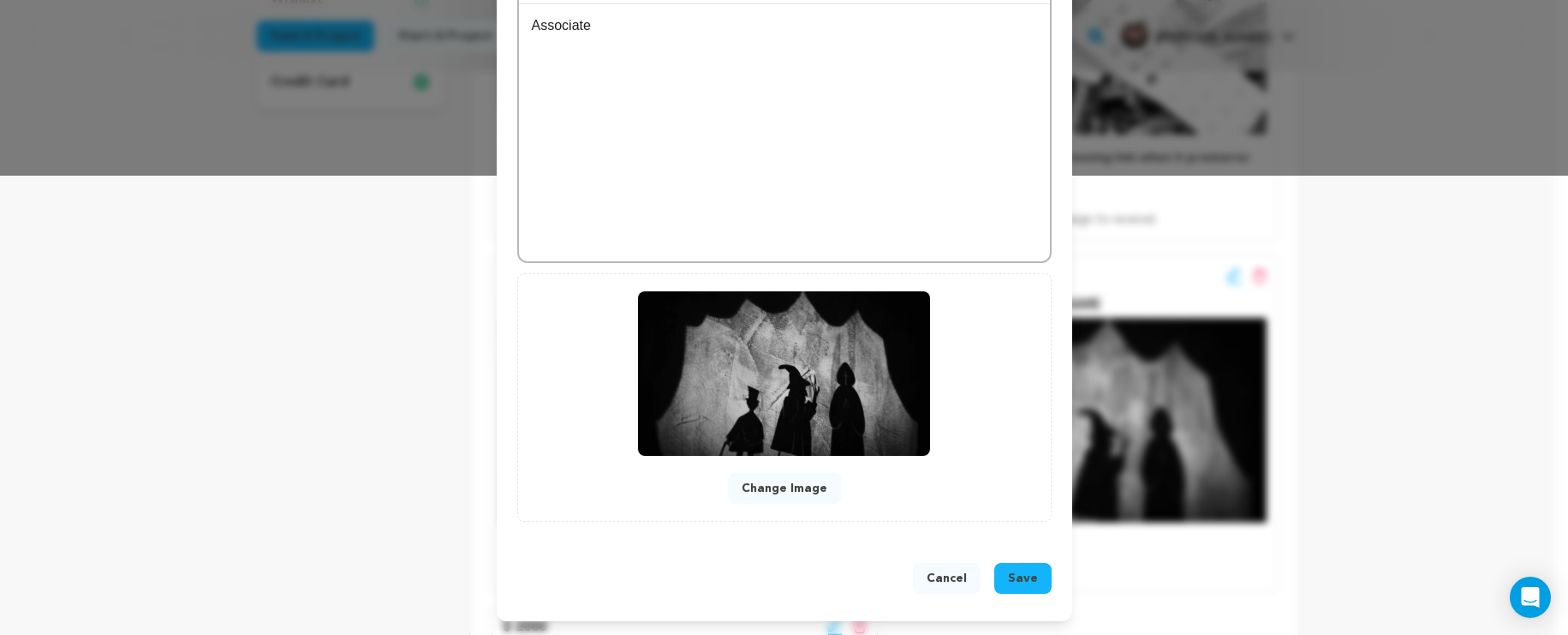
type input "THE HARD STUFF"
click at [928, 575] on button "Cancel" at bounding box center [946, 578] width 68 height 31
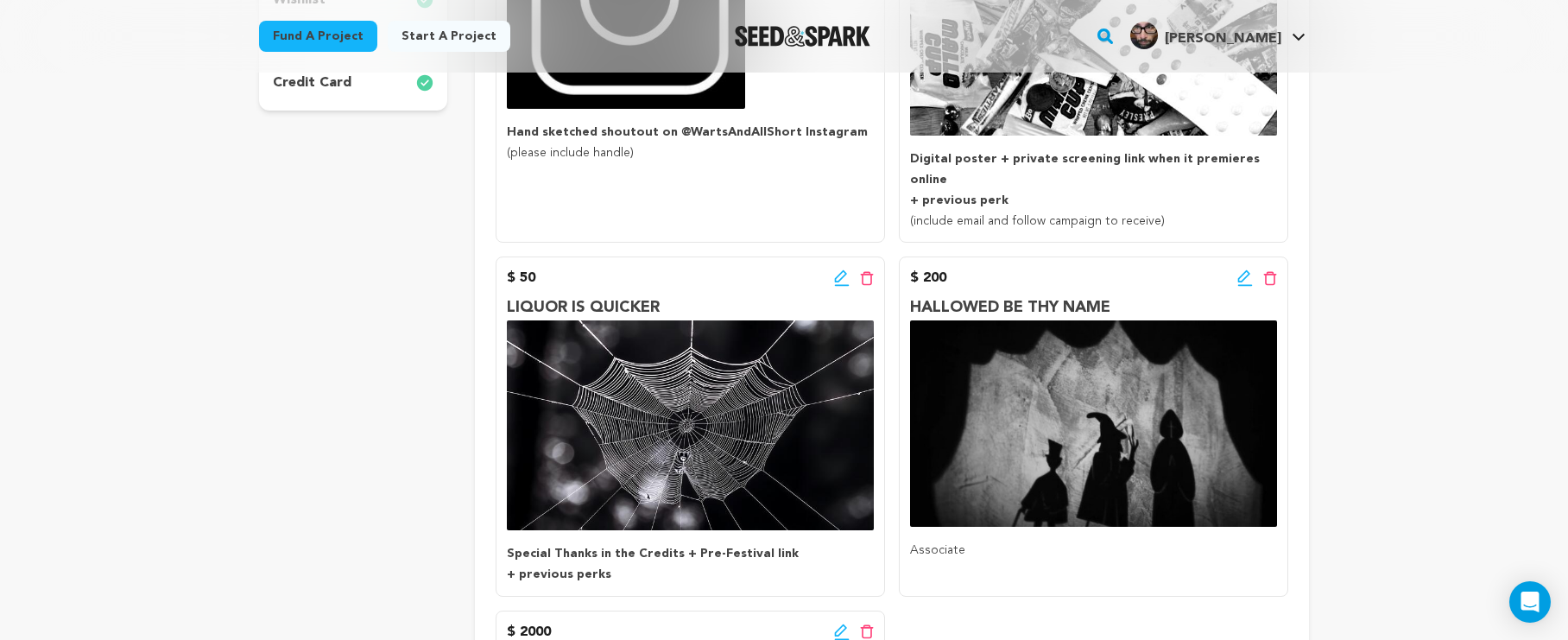
click at [839, 270] on icon at bounding box center [842, 278] width 16 height 18
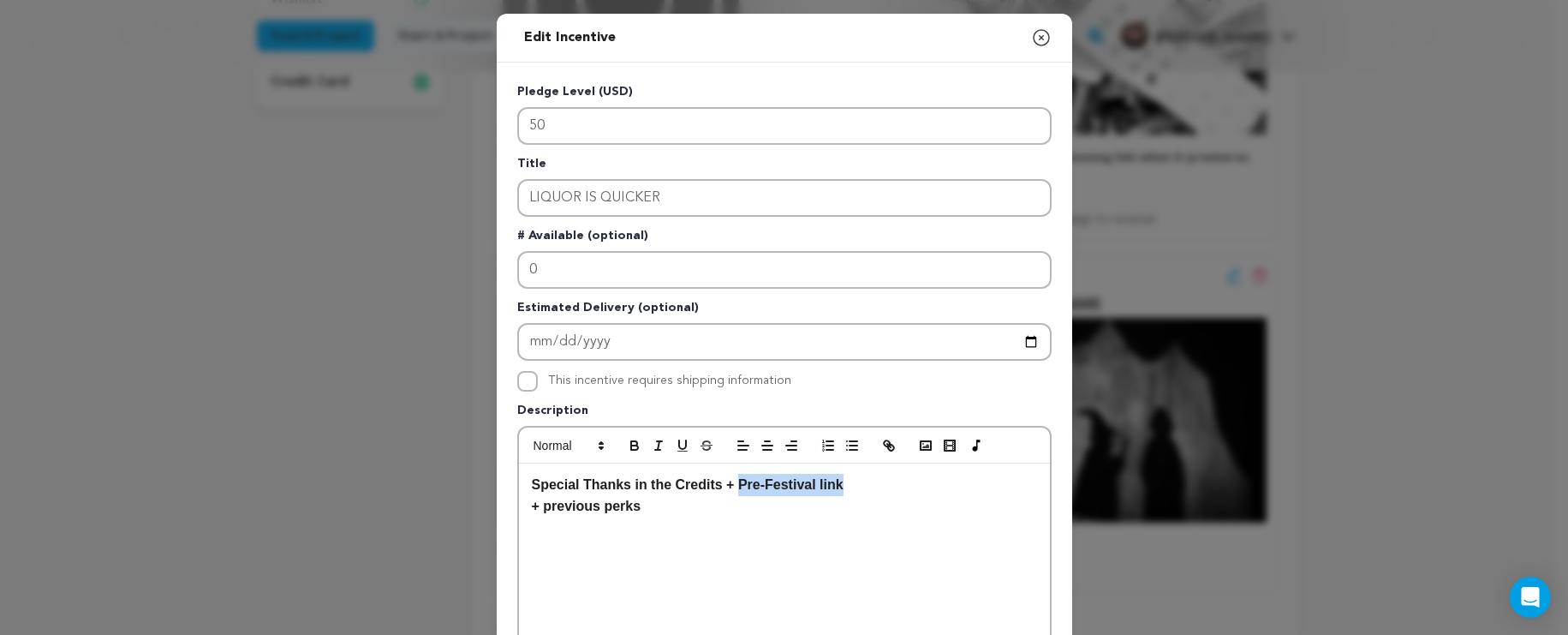
drag, startPoint x: 854, startPoint y: 488, endPoint x: 733, endPoint y: 488, distance: 121.0
click at [733, 488] on p "Special Thanks in the Credits + Pre-Festival link" at bounding box center [785, 485] width 505 height 22
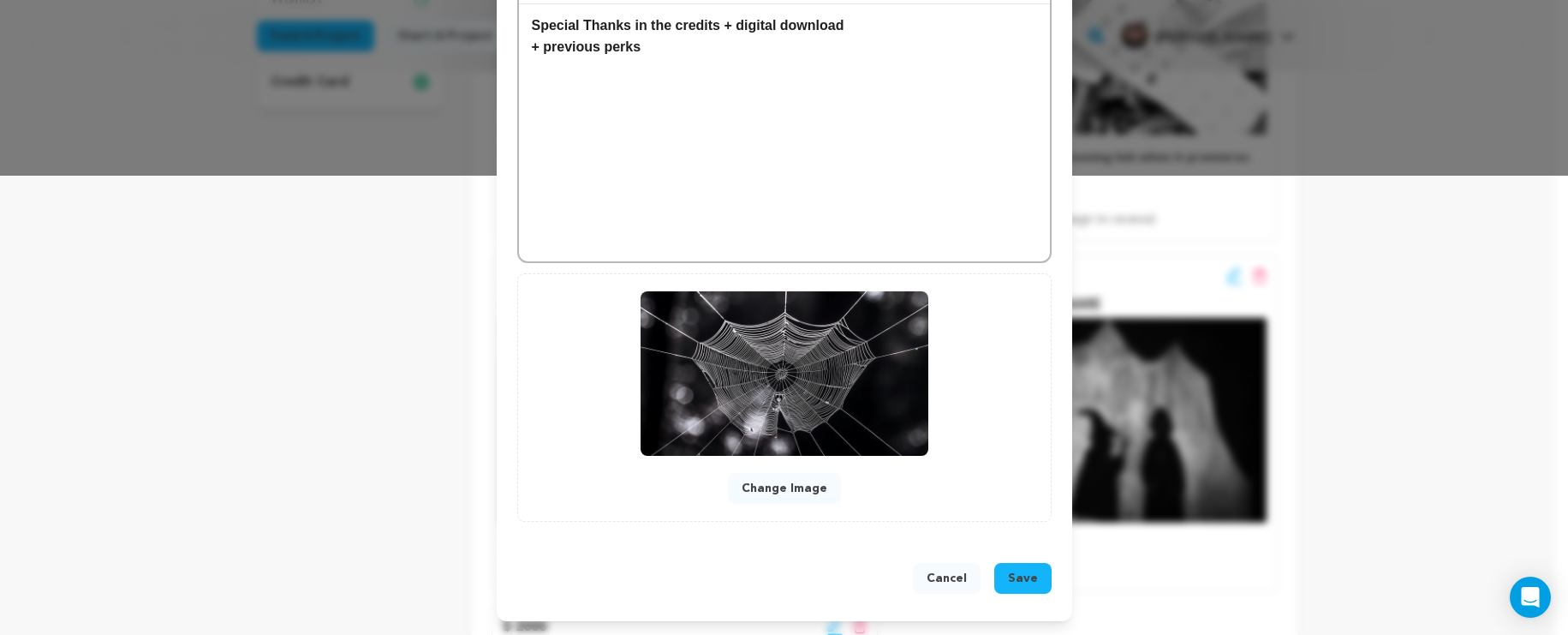
click at [1018, 587] on button "Save" at bounding box center [1023, 578] width 57 height 31
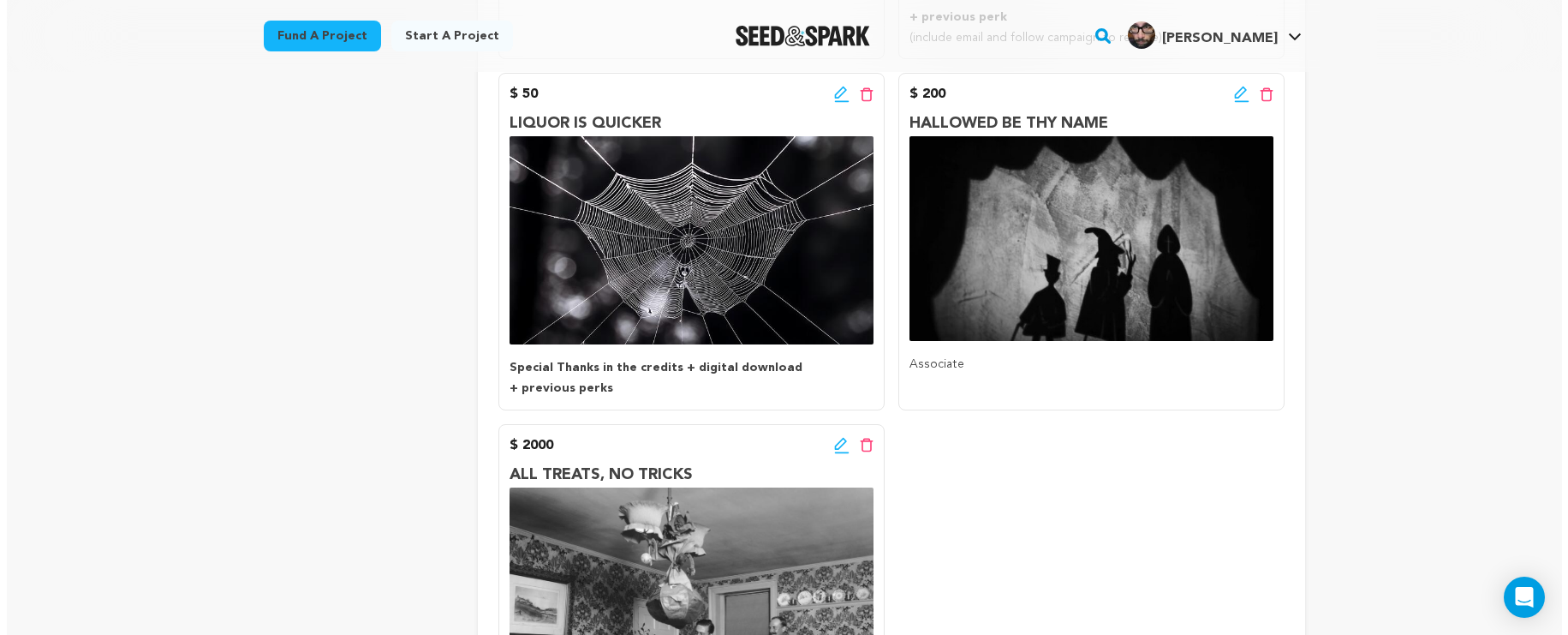
scroll to position [668, 0]
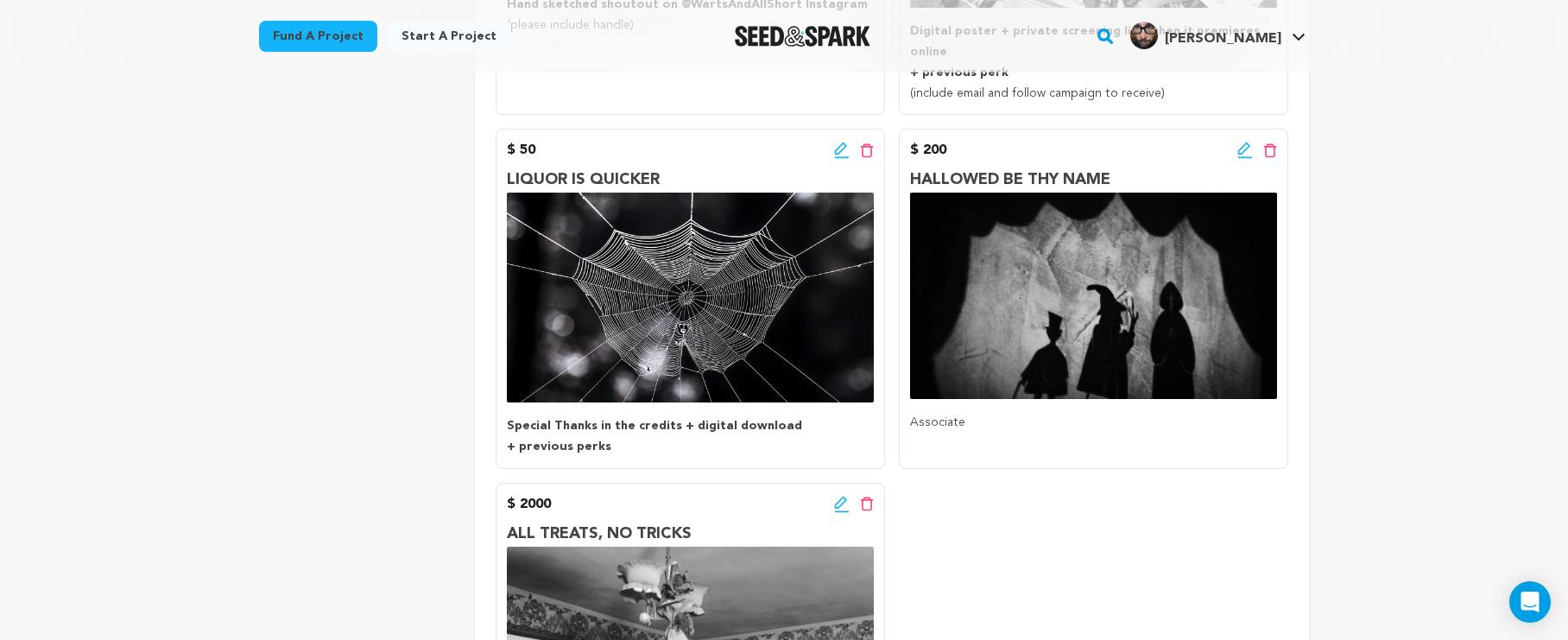
click at [1250, 157] on icon at bounding box center [1246, 158] width 15 height 2
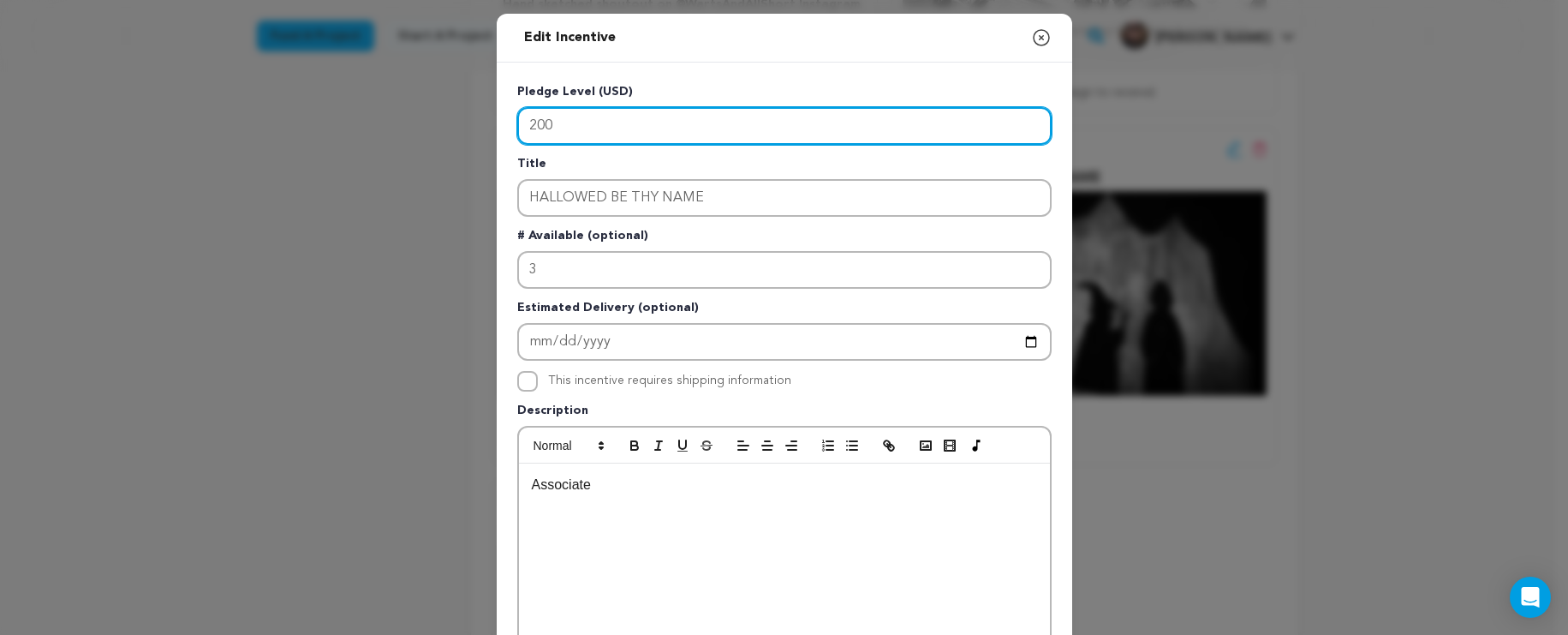
click at [528, 134] on input "200" at bounding box center [784, 126] width 534 height 38
click at [528, 132] on input "200" at bounding box center [784, 126] width 534 height 38
type input "100"
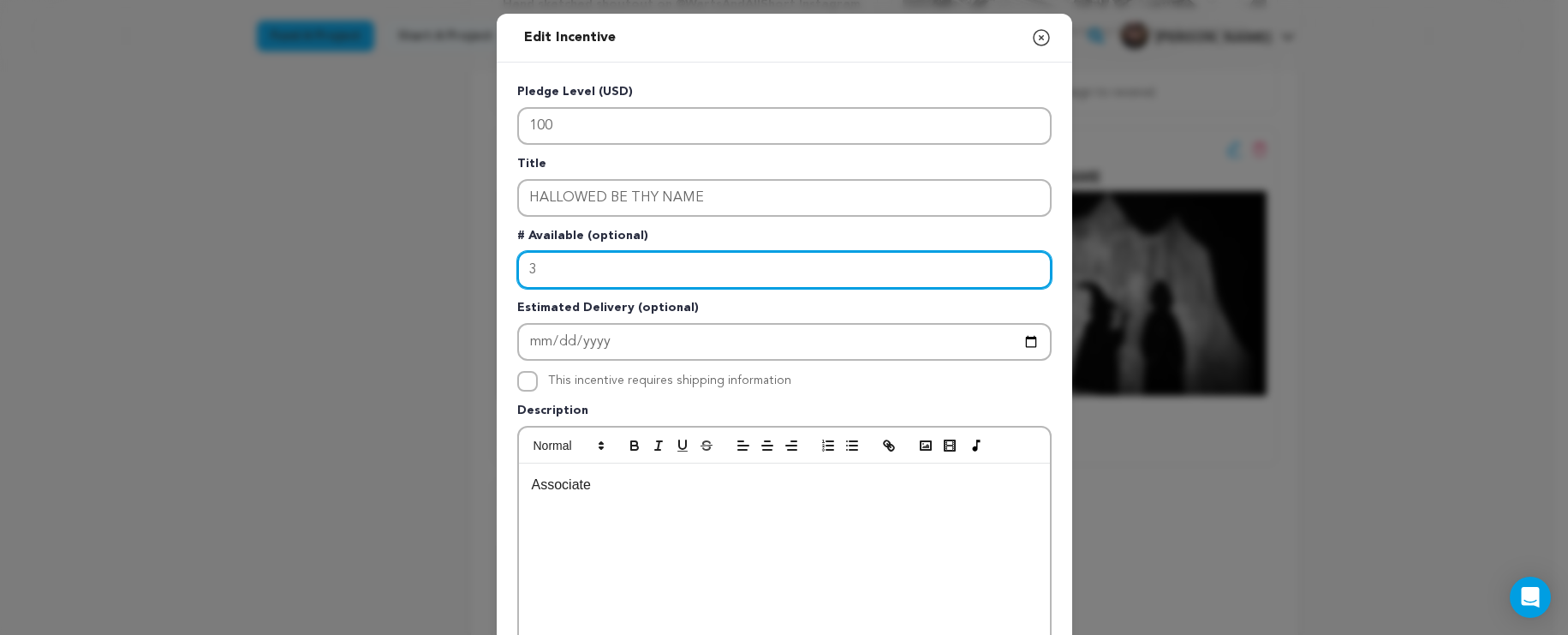
drag, startPoint x: 621, startPoint y: 280, endPoint x: 503, endPoint y: 270, distance: 118.4
click at [503, 270] on div "Pledge Level (USD) 100 Title HALLOWED BE THY NAME # Available (optional) 3 Esti…" at bounding box center [785, 532] width 576 height 939
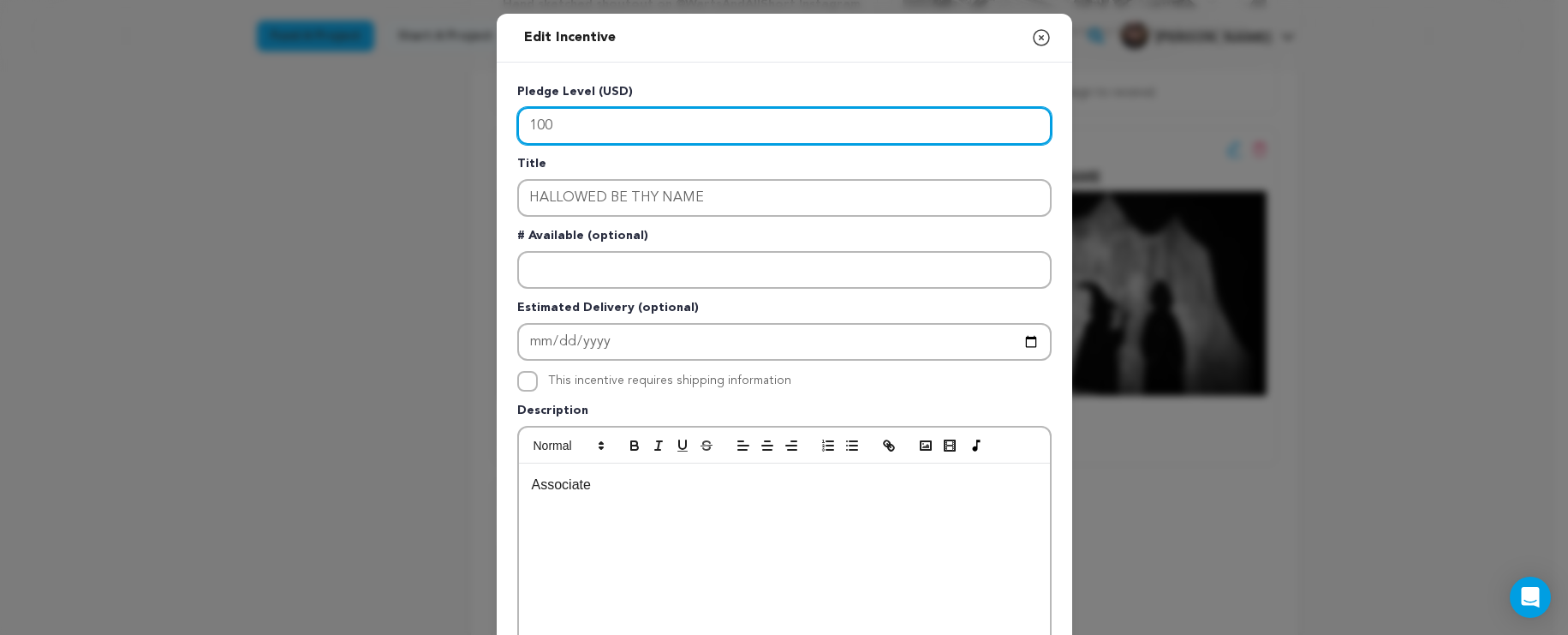
drag, startPoint x: 596, startPoint y: 129, endPoint x: 533, endPoint y: 127, distance: 63.0
click at [533, 127] on input "100" at bounding box center [784, 126] width 534 height 38
type input "100"
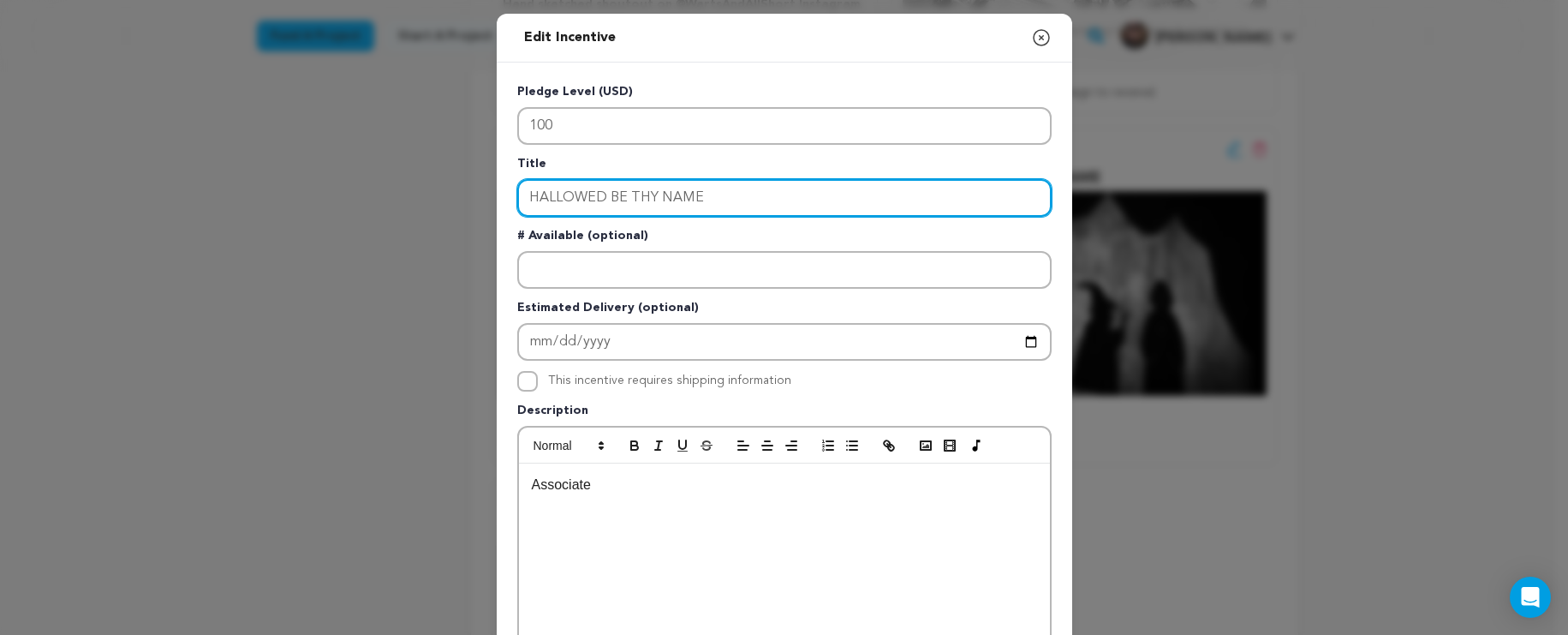
drag, startPoint x: 760, startPoint y: 190, endPoint x: 426, endPoint y: 170, distance: 334.6
click at [426, 170] on div "Edit Incentive Close modal Pledge Level (USD) 100 Title HALLOWED BE THY NAME # …" at bounding box center [784, 547] width 1568 height 1094
type input "PALE O' PLENTY"
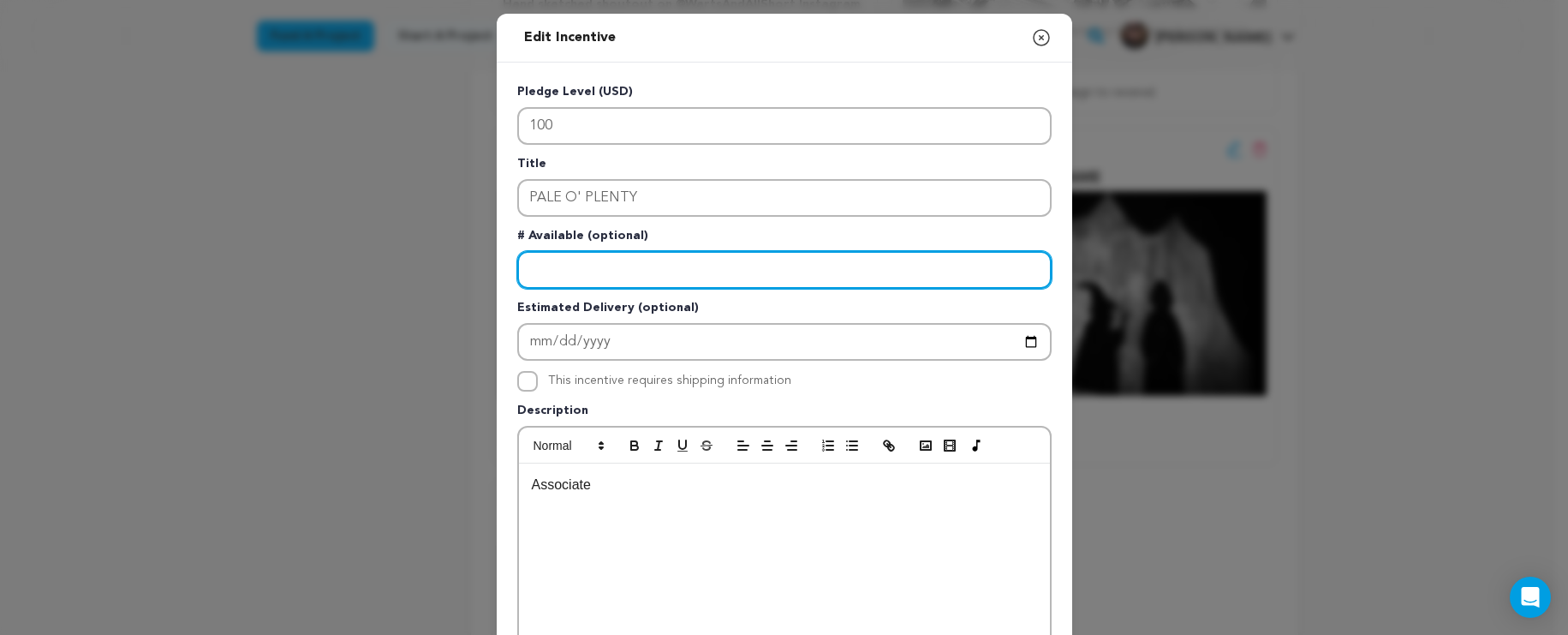
click at [559, 276] on input "Enter number available" at bounding box center [784, 269] width 534 height 38
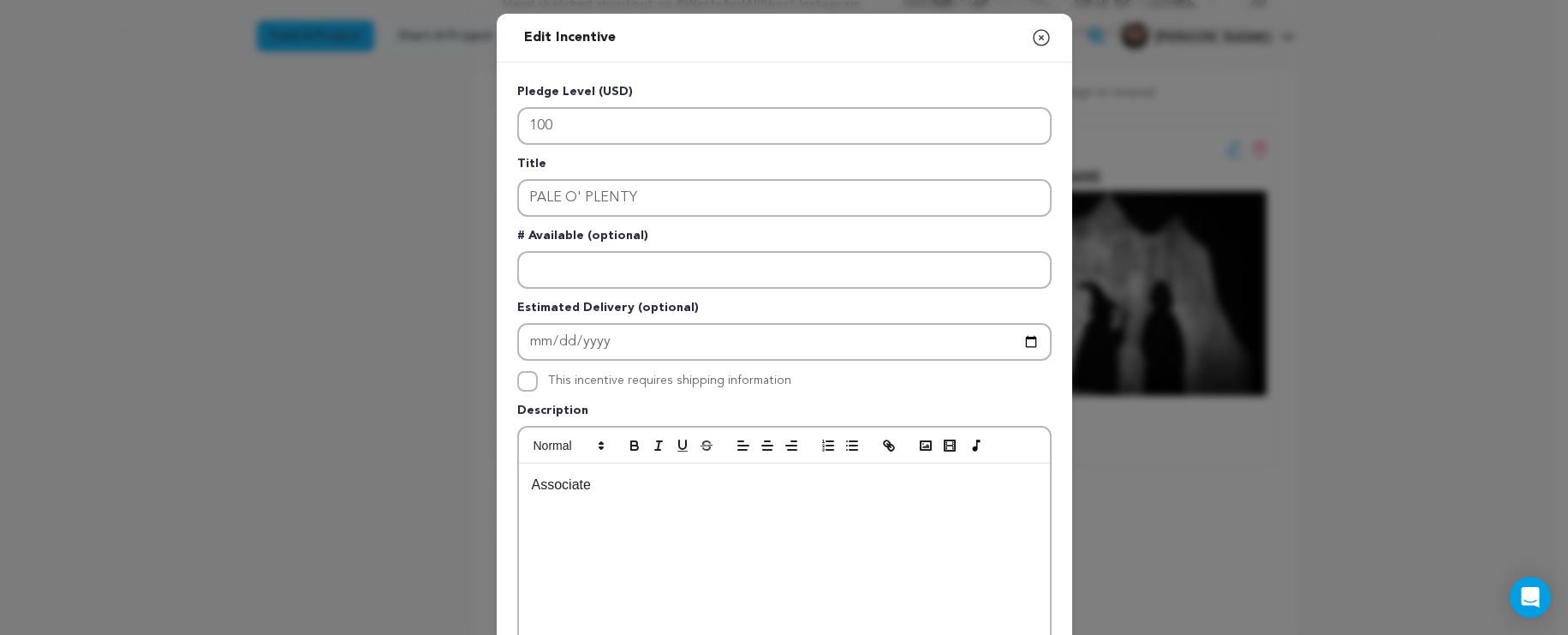
click at [637, 495] on div "Associate" at bounding box center [785, 592] width 531 height 257
drag, startPoint x: 637, startPoint y: 495, endPoint x: 469, endPoint y: 483, distance: 168.4
click at [469, 483] on div "Edit Incentive Close modal Pledge Level (USD) 100 Title PALE O' PLENTY # Availa…" at bounding box center [784, 547] width 1568 height 1094
click at [530, 373] on div at bounding box center [528, 381] width 20 height 20
click at [527, 381] on input "This incentive requires shipping information" at bounding box center [528, 381] width 20 height 20
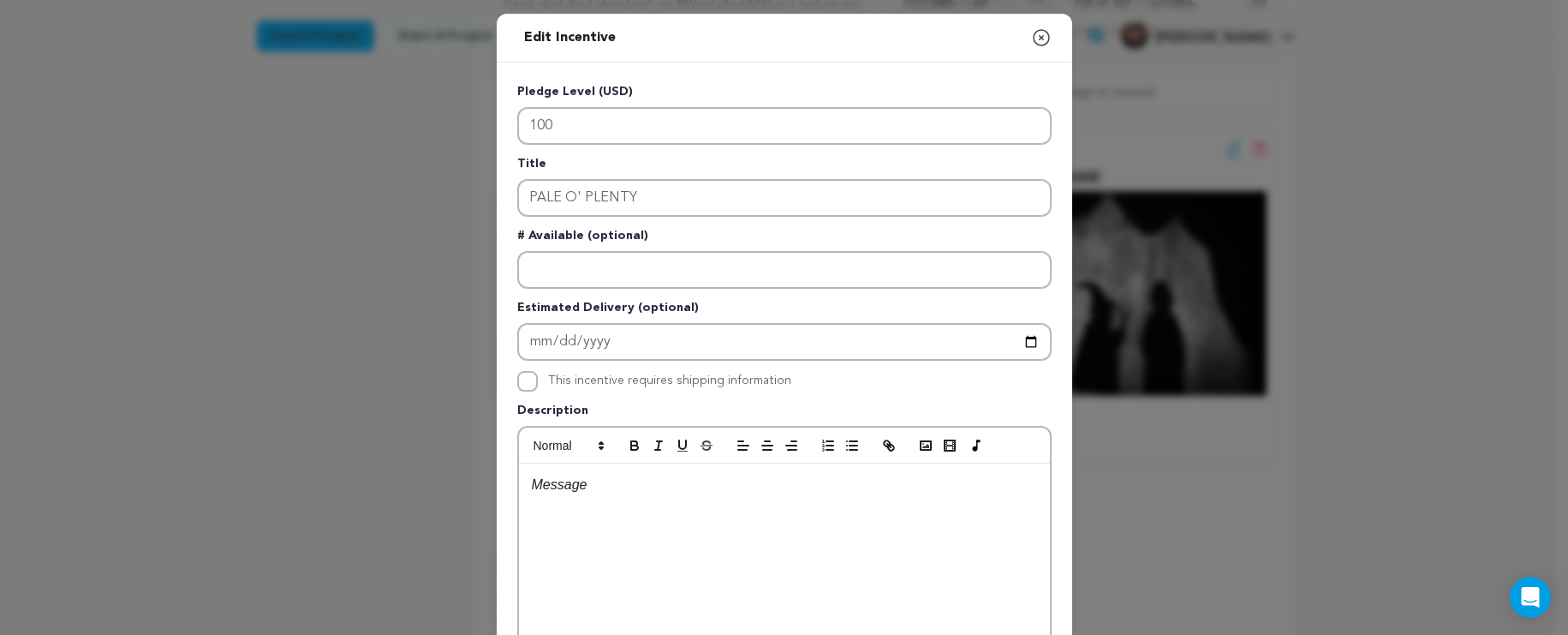
checkbox input "true"
click at [572, 488] on p at bounding box center [785, 485] width 505 height 22
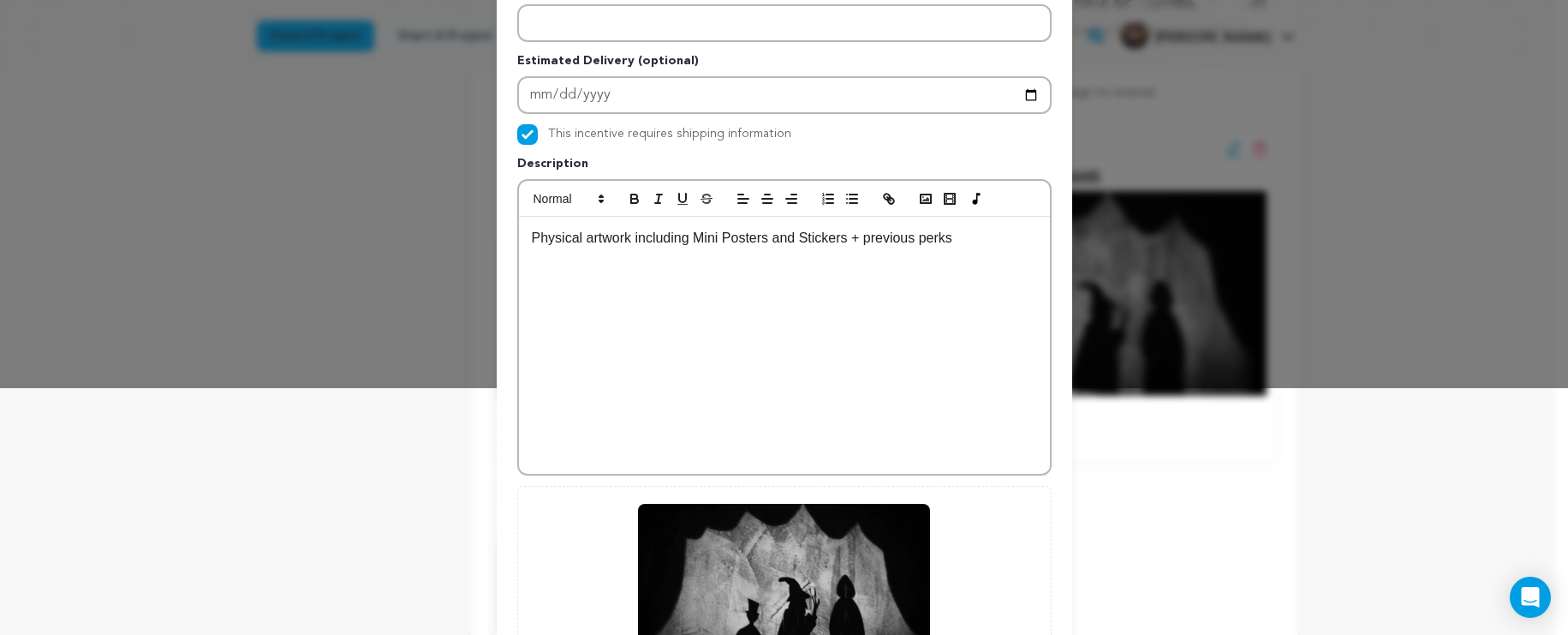
scroll to position [448, 0]
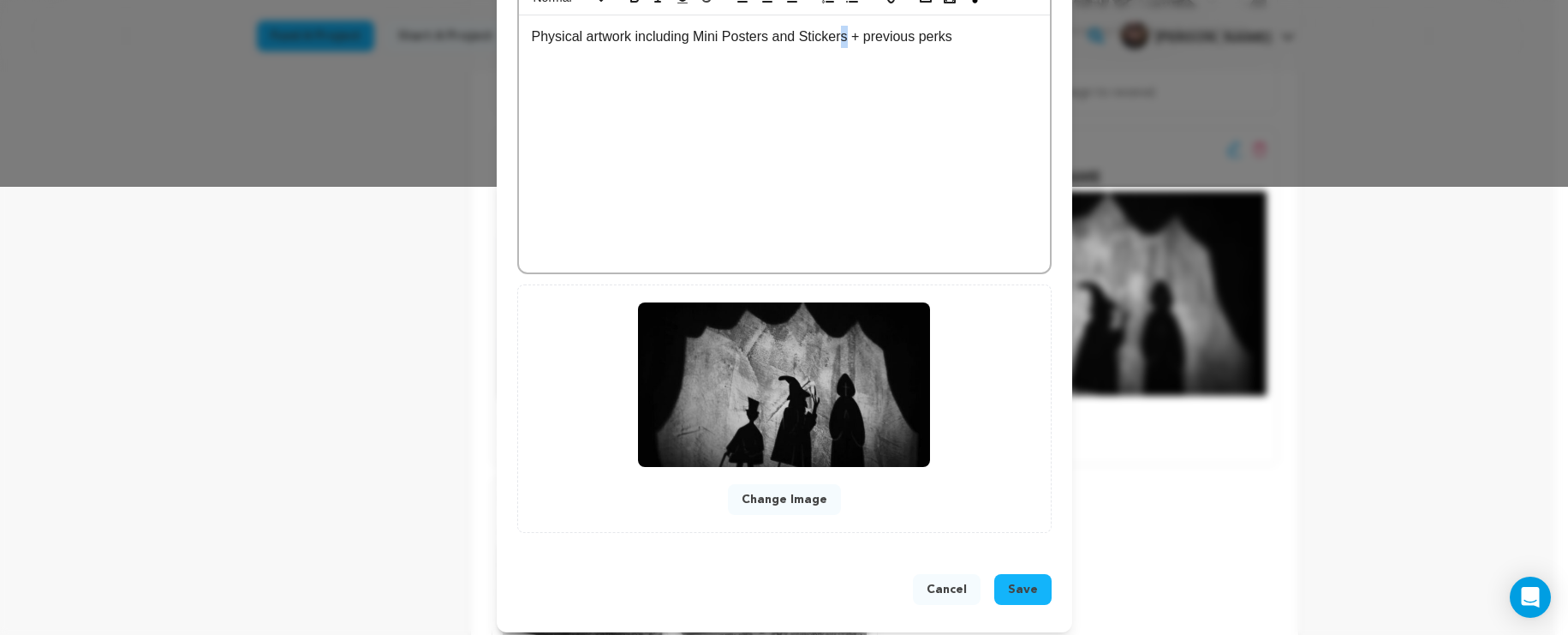
click at [840, 42] on p "Physical artwork including Mini Posters and Stickers + previous perks" at bounding box center [785, 37] width 505 height 22
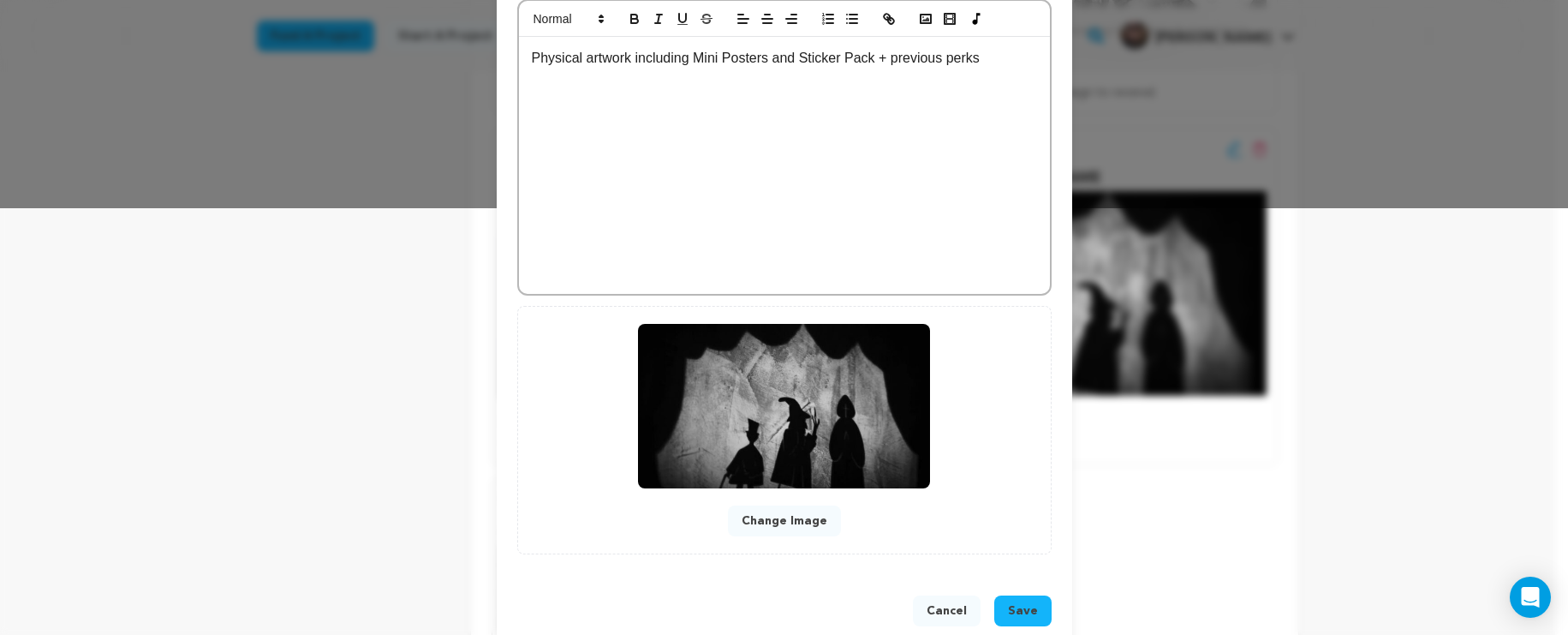
scroll to position [374, 0]
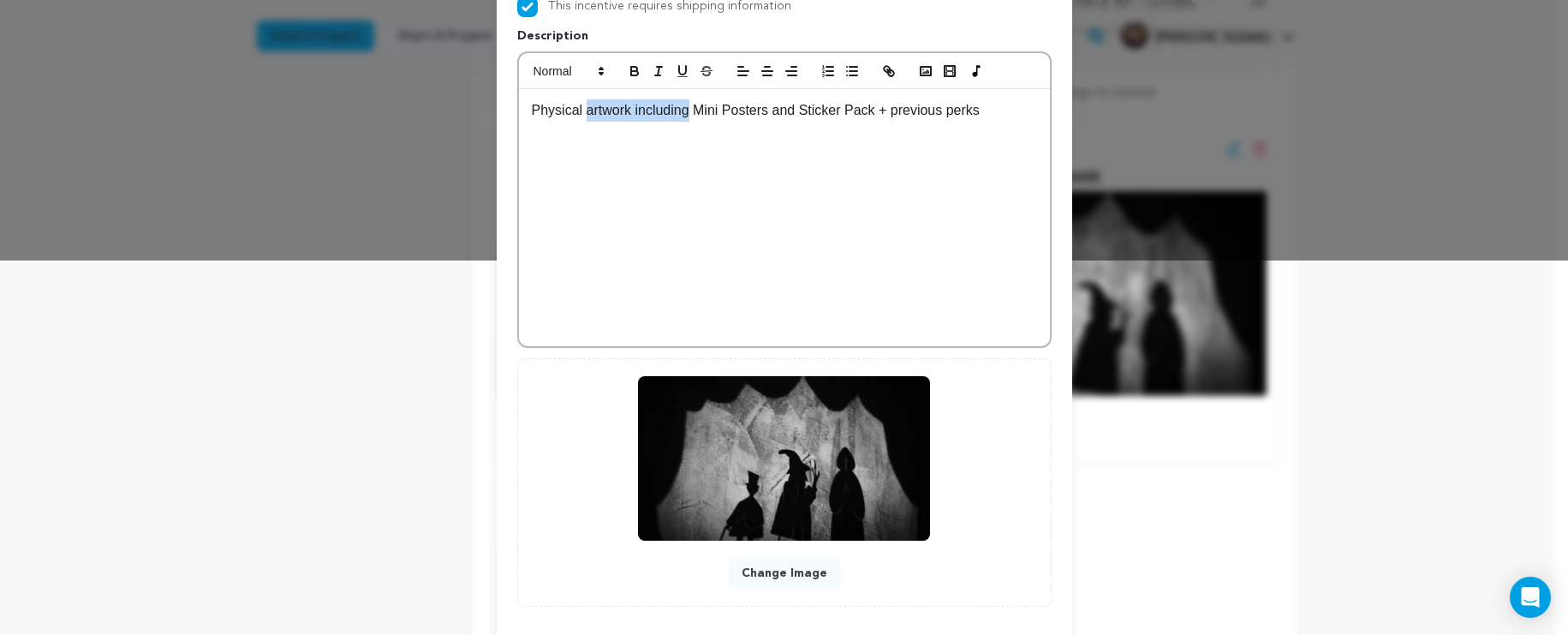
drag, startPoint x: 688, startPoint y: 111, endPoint x: 579, endPoint y: 113, distance: 109.0
click at [579, 113] on p "Physical artwork including Mini Posters and Sticker Pack + previous perks" at bounding box center [785, 110] width 505 height 22
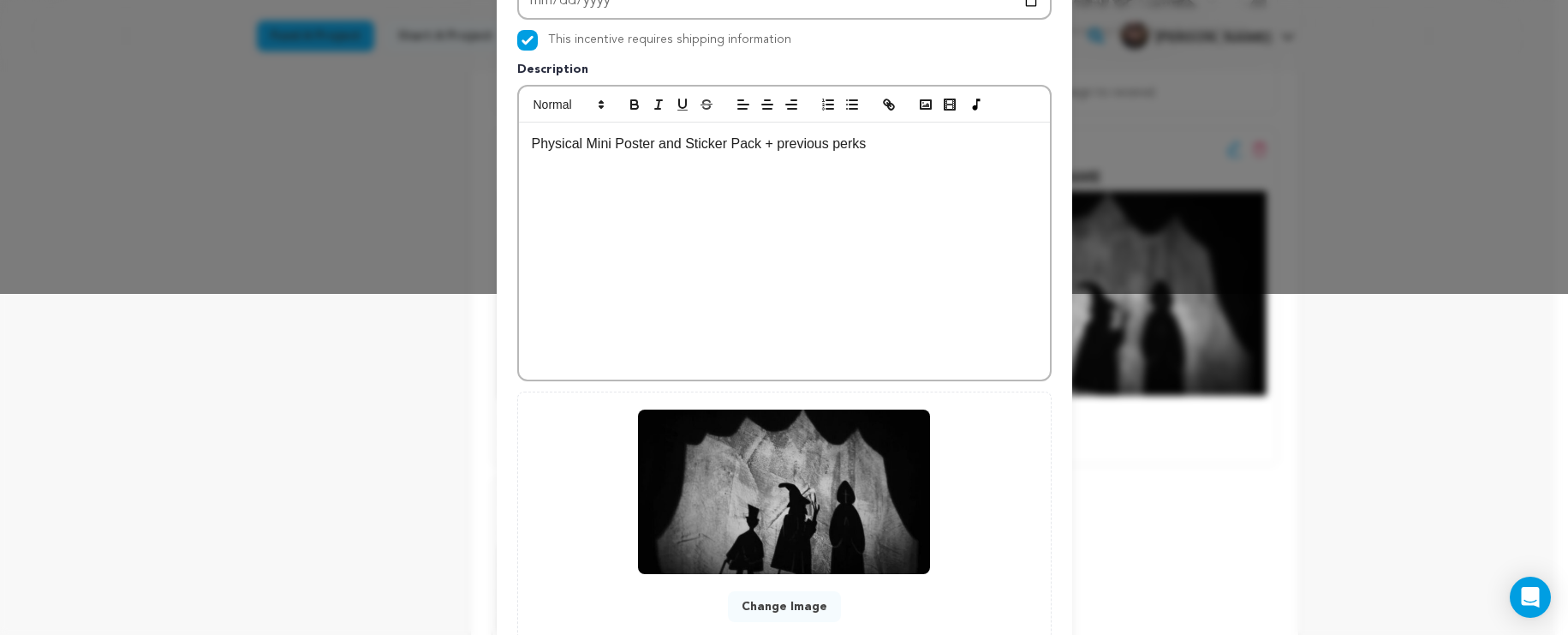
scroll to position [253, 0]
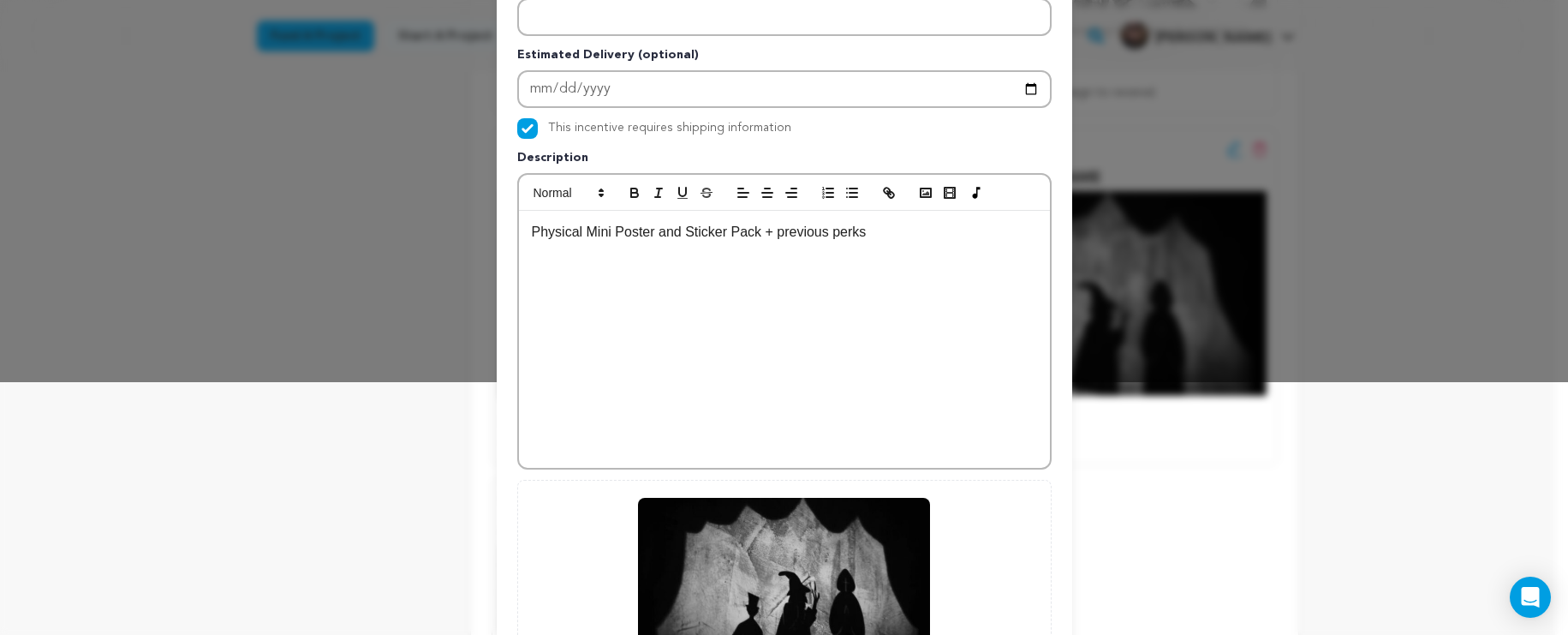
click at [917, 233] on p "Physical Mini Poster and Sticker Pack + previous perks" at bounding box center [785, 232] width 505 height 22
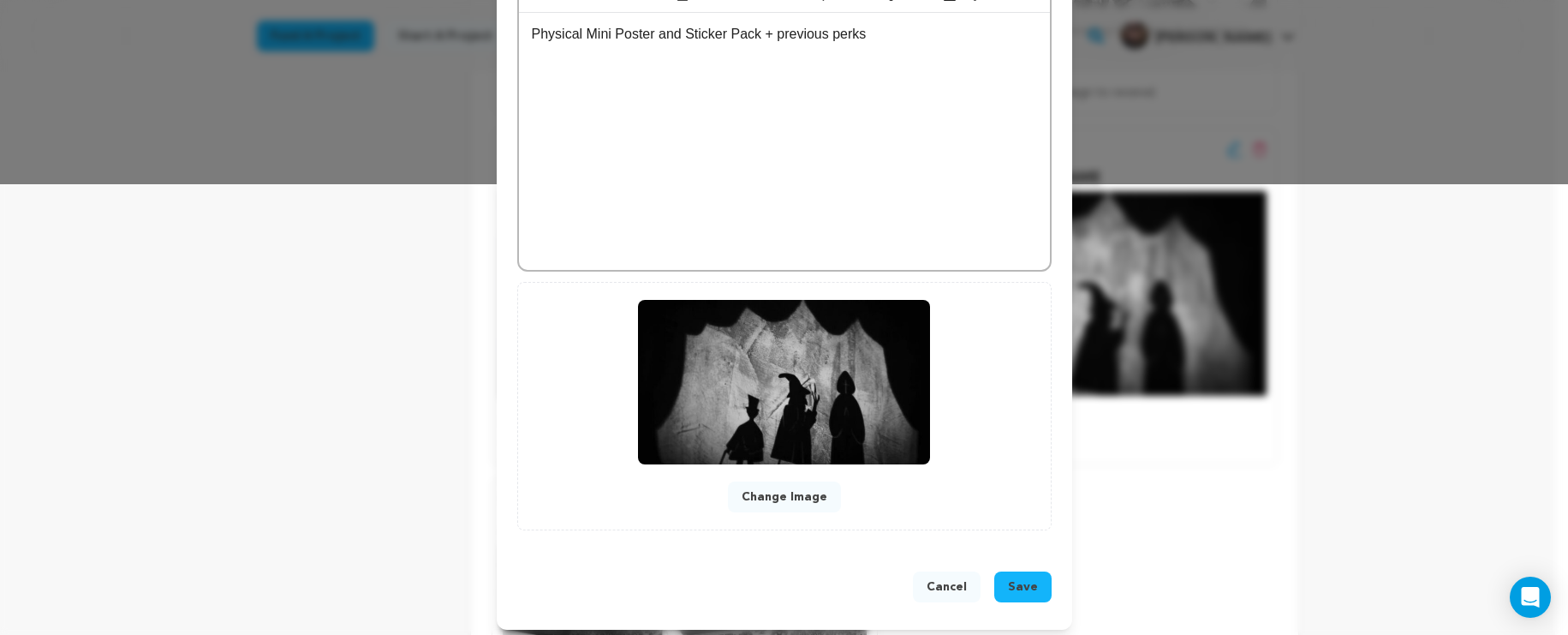
scroll to position [460, 0]
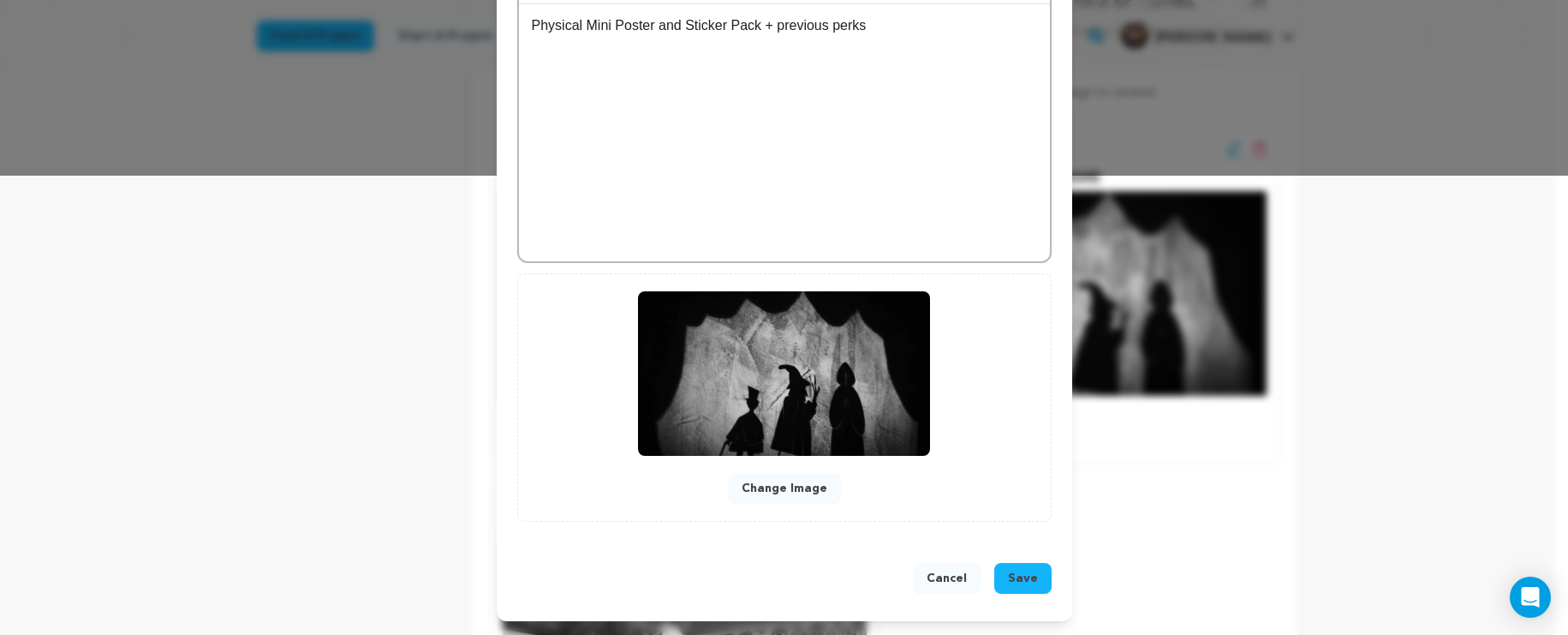
click at [1025, 585] on span "Save" at bounding box center [1023, 578] width 30 height 18
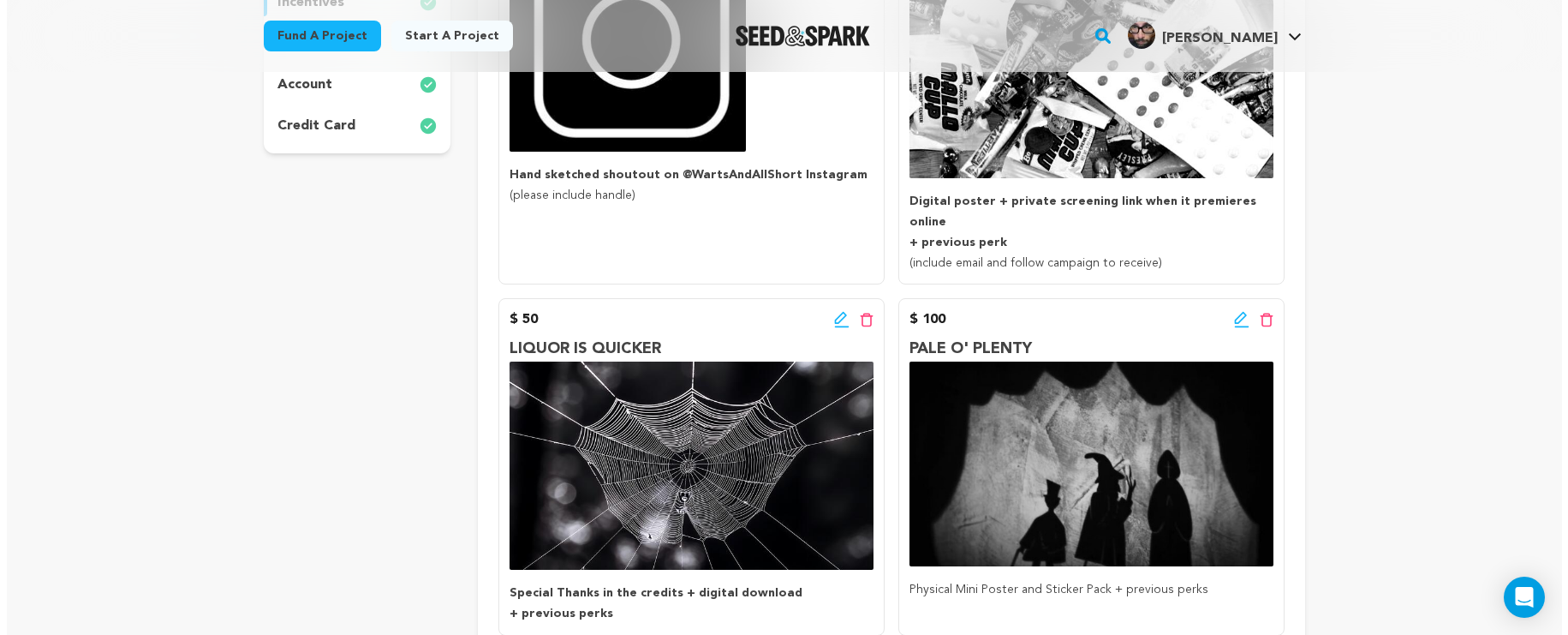
scroll to position [508, 0]
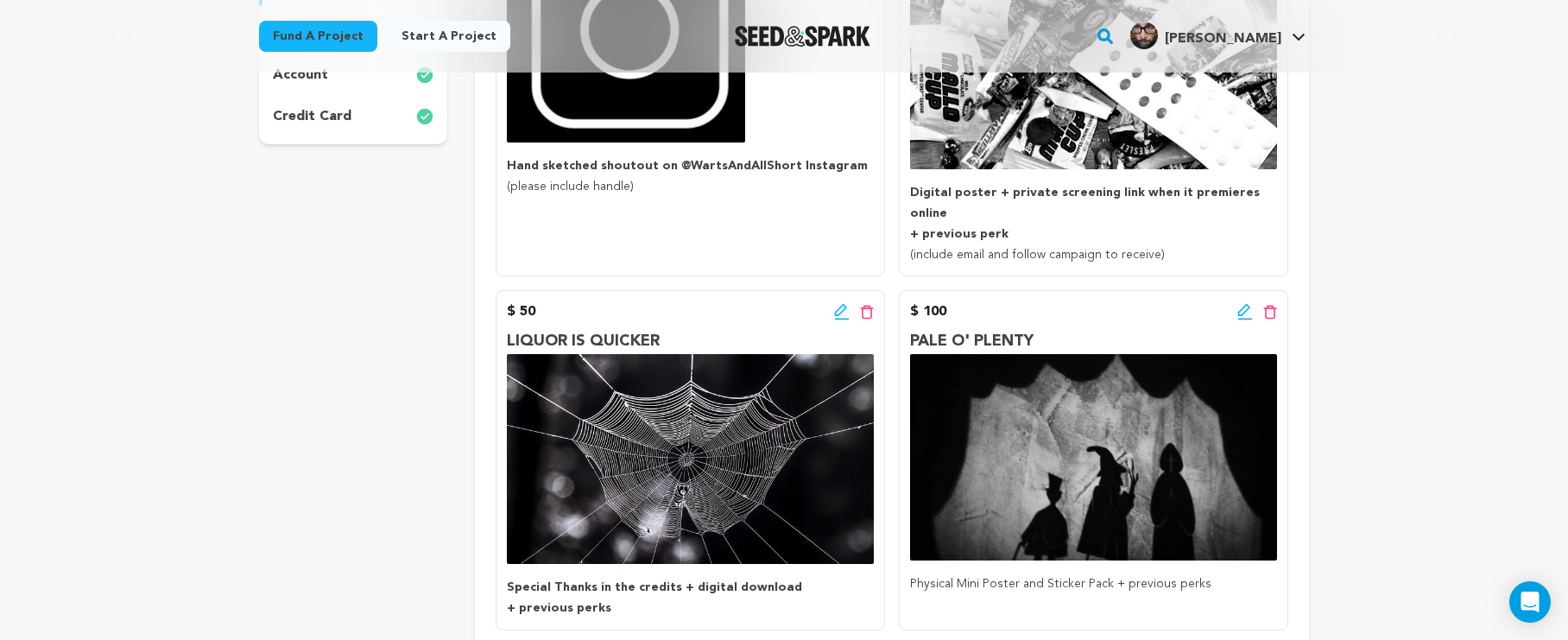
click at [1243, 303] on icon at bounding box center [1245, 312] width 16 height 18
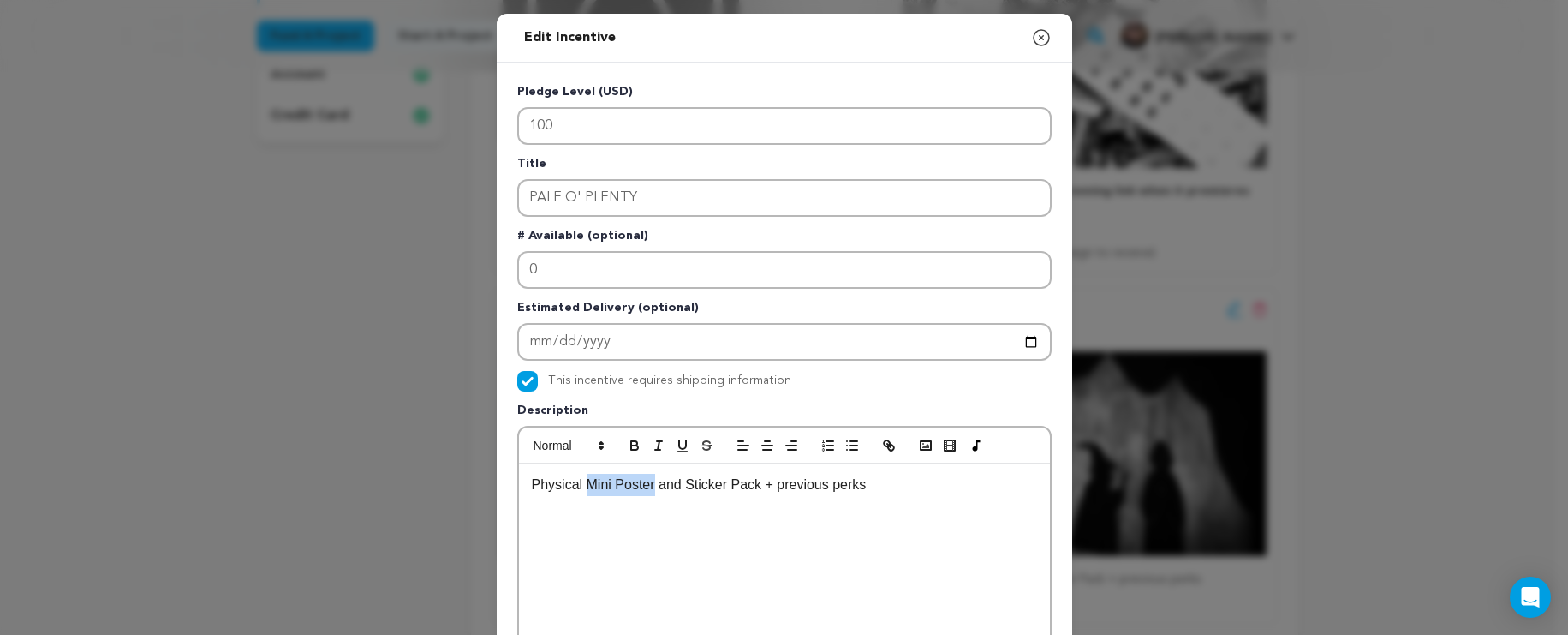
drag, startPoint x: 648, startPoint y: 486, endPoint x: 581, endPoint y: 484, distance: 67.0
click at [581, 484] on p "Physical Mini Poster and Sticker Pack + previous perks" at bounding box center [785, 485] width 505 height 22
click at [588, 485] on p "Physical Artwork and Sticker Pack + previous perks" at bounding box center [785, 485] width 505 height 22
drag, startPoint x: 860, startPoint y: 488, endPoint x: 526, endPoint y: 473, distance: 334.3
click at [526, 473] on div "Physical artwork and Sticker Pack + previous perks" at bounding box center [785, 592] width 531 height 257
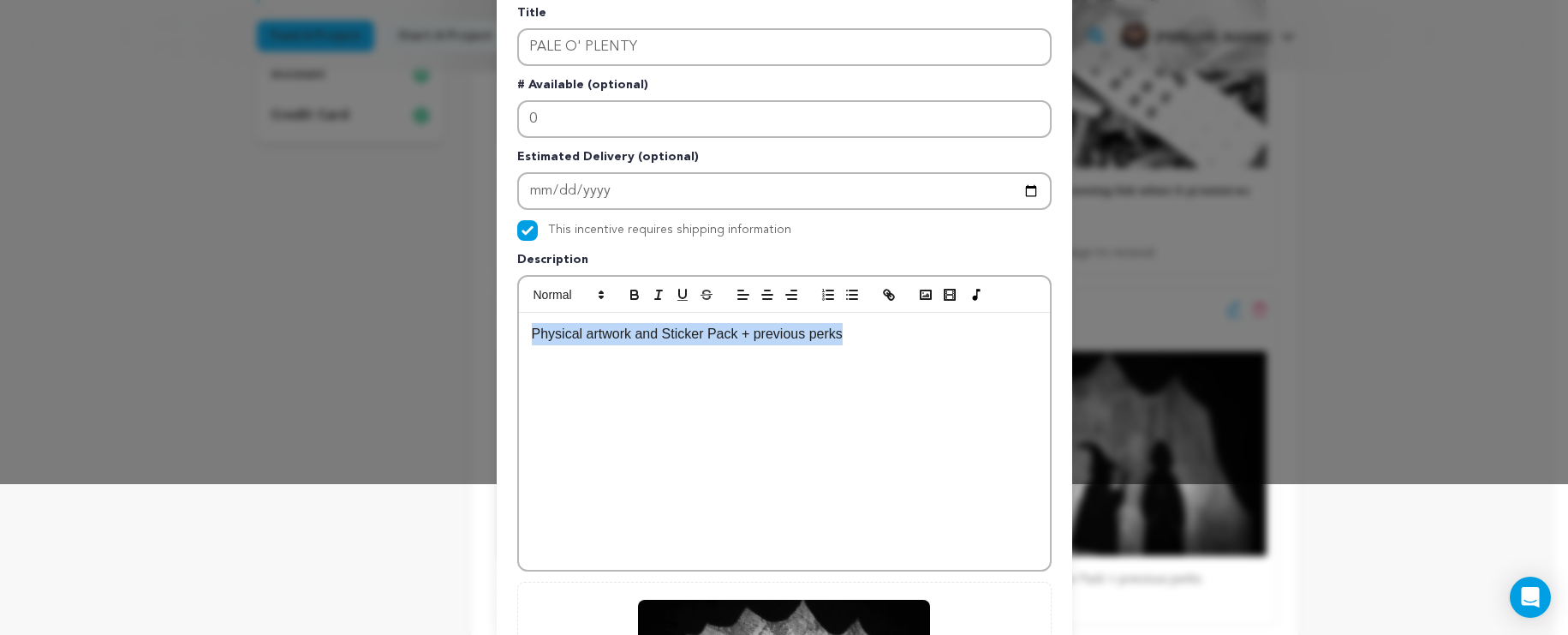
scroll to position [52, 0]
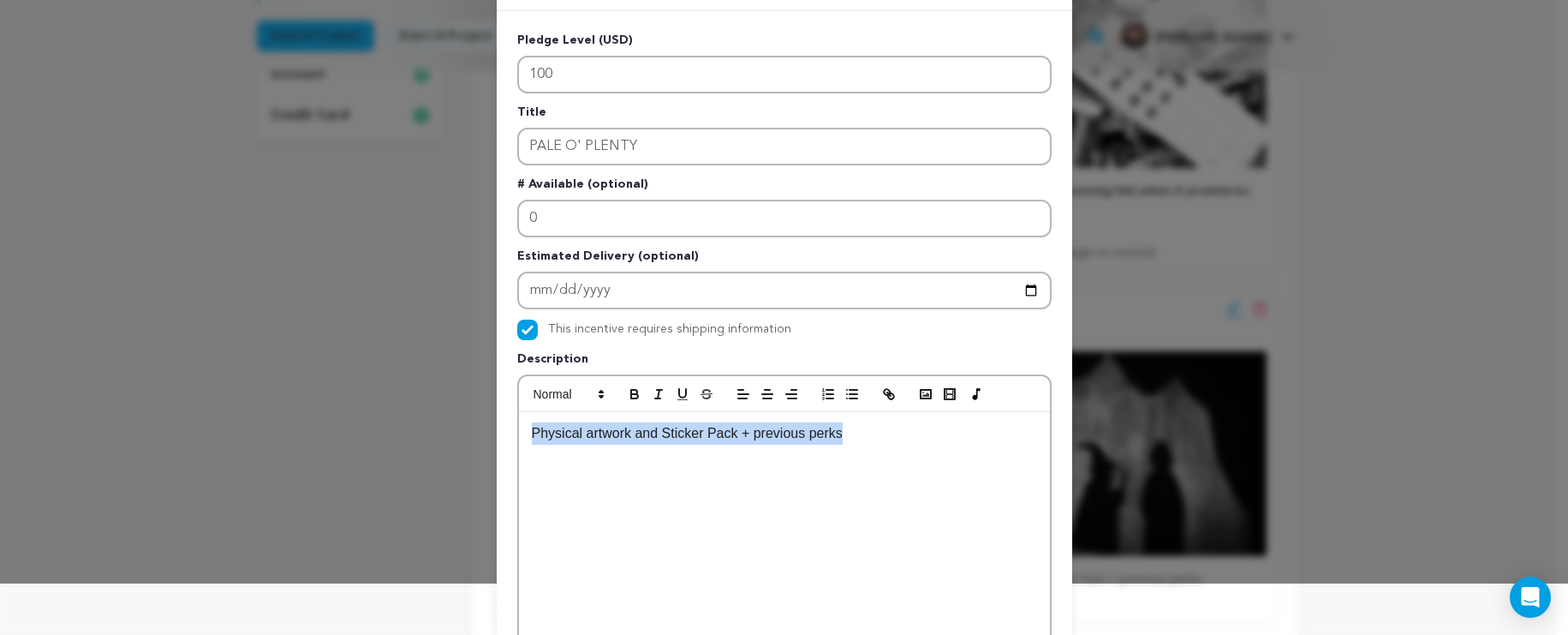
click at [865, 481] on div "Physical artwork and Sticker Pack + previous perks" at bounding box center [785, 541] width 531 height 257
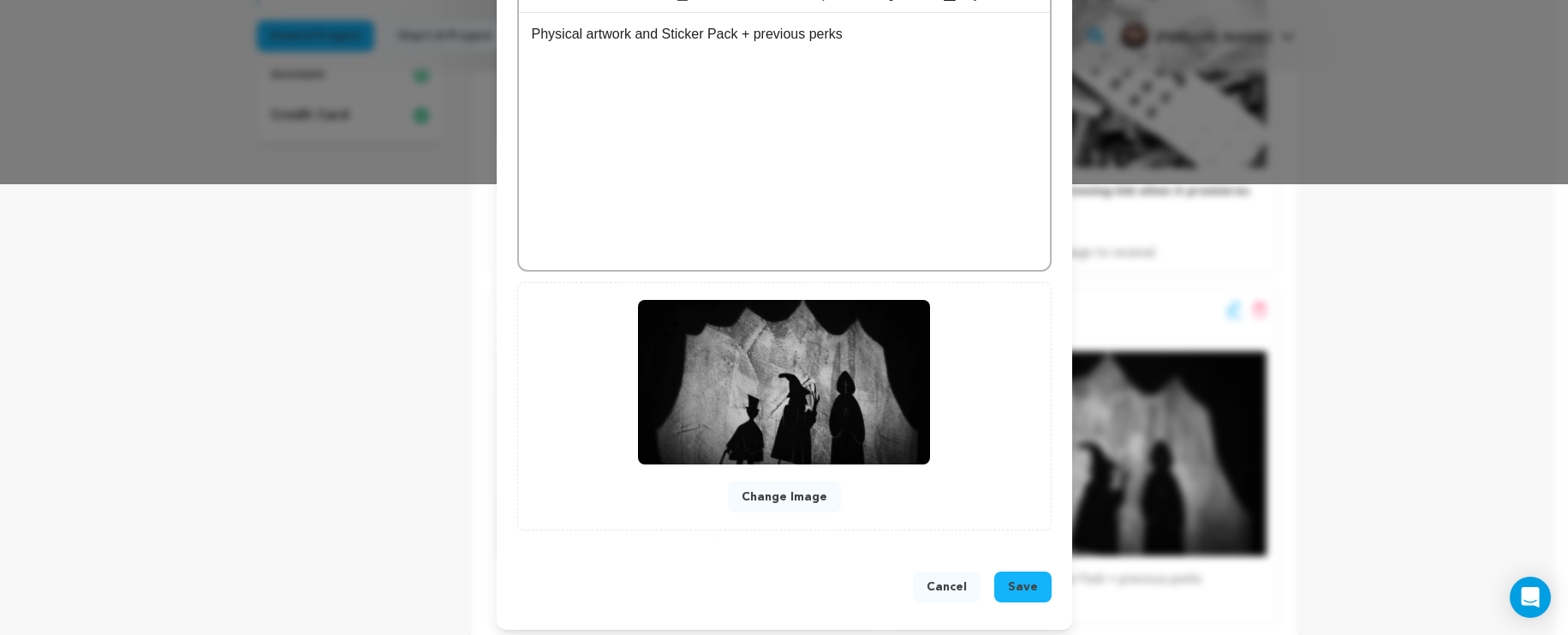
scroll to position [460, 0]
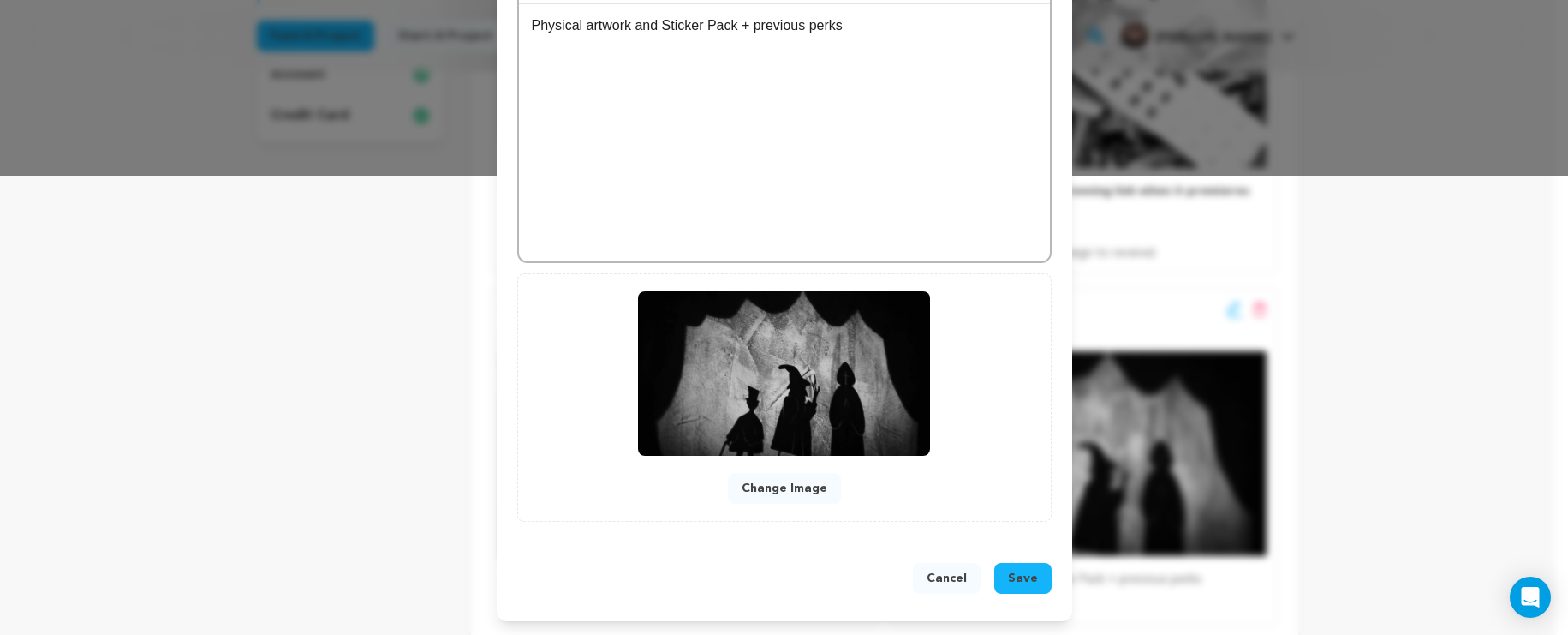
click at [940, 577] on button "Cancel" at bounding box center [946, 578] width 68 height 31
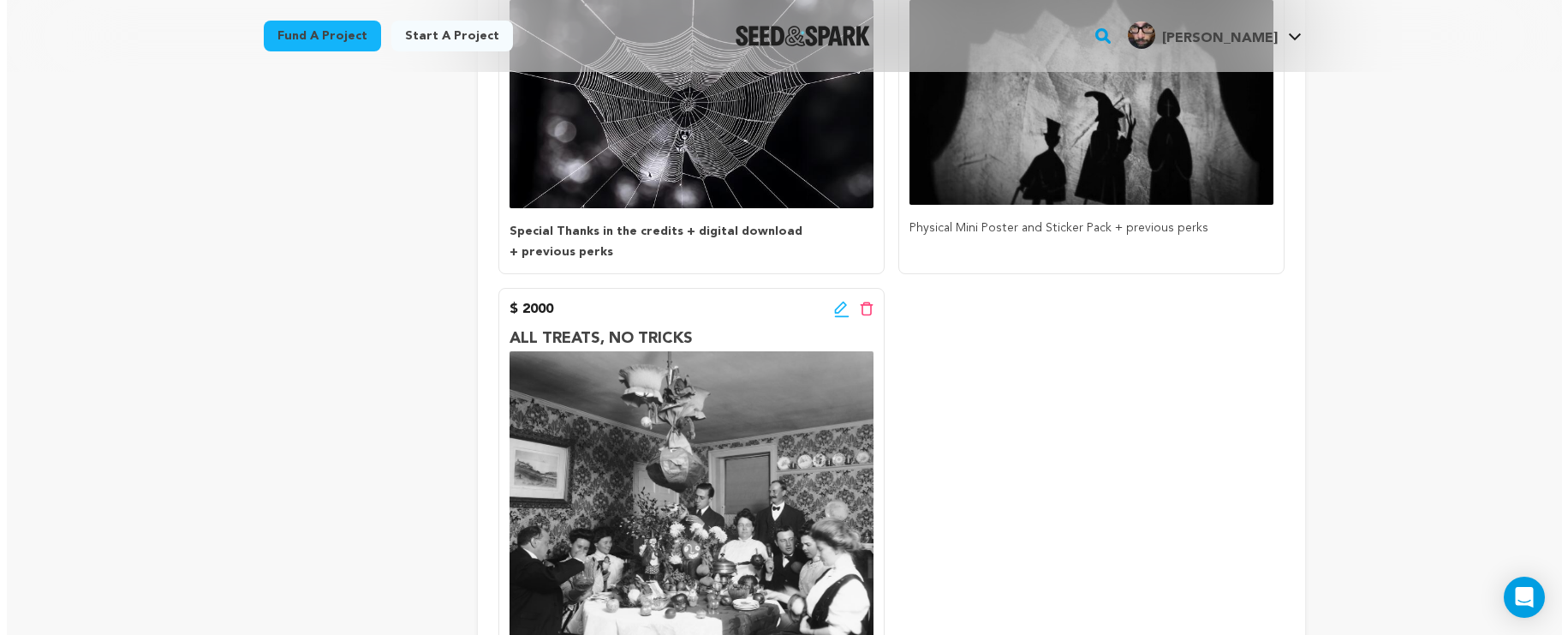
scroll to position [572, 0]
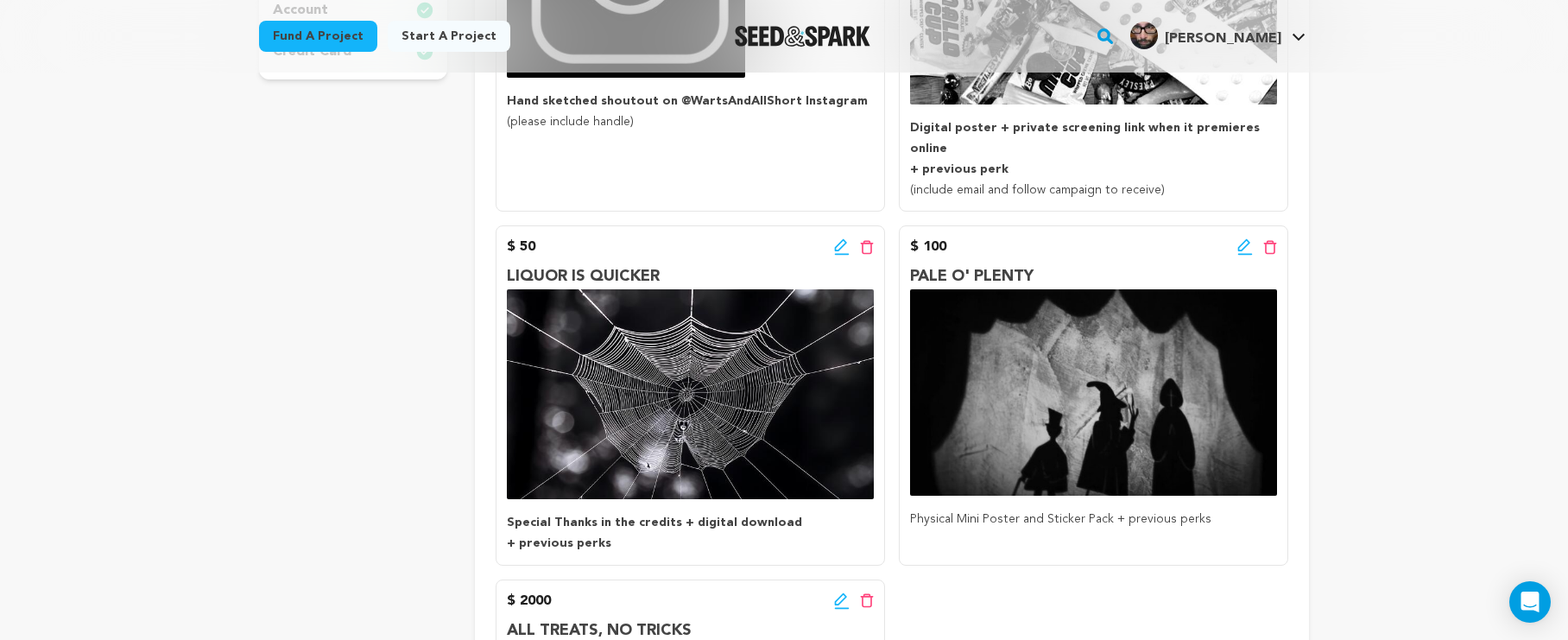
click at [842, 238] on icon at bounding box center [842, 246] width 16 height 18
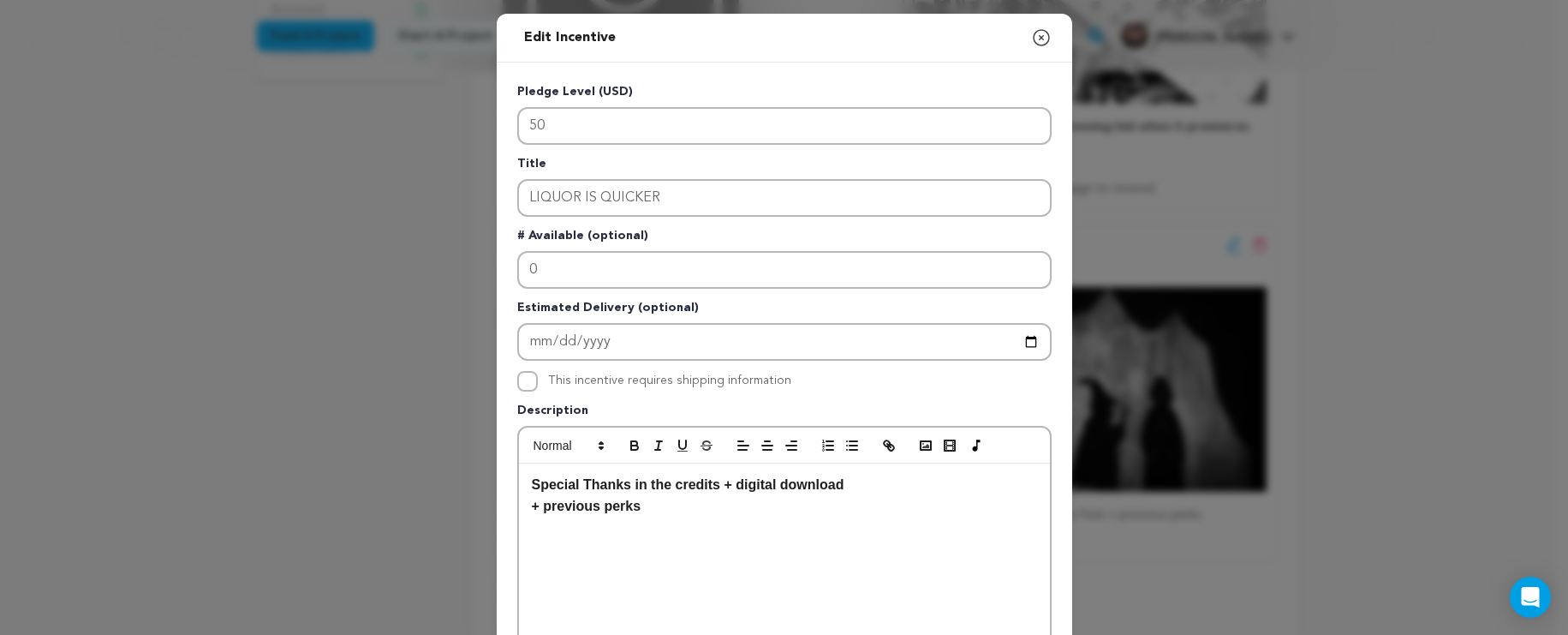
click at [821, 485] on strong "Special Thanks in the credits + digital download" at bounding box center [689, 484] width 313 height 15
drag, startPoint x: 851, startPoint y: 488, endPoint x: 734, endPoint y: 489, distance: 117.0
click at [734, 489] on p "Special Thanks in the credits + digital download" at bounding box center [785, 485] width 505 height 22
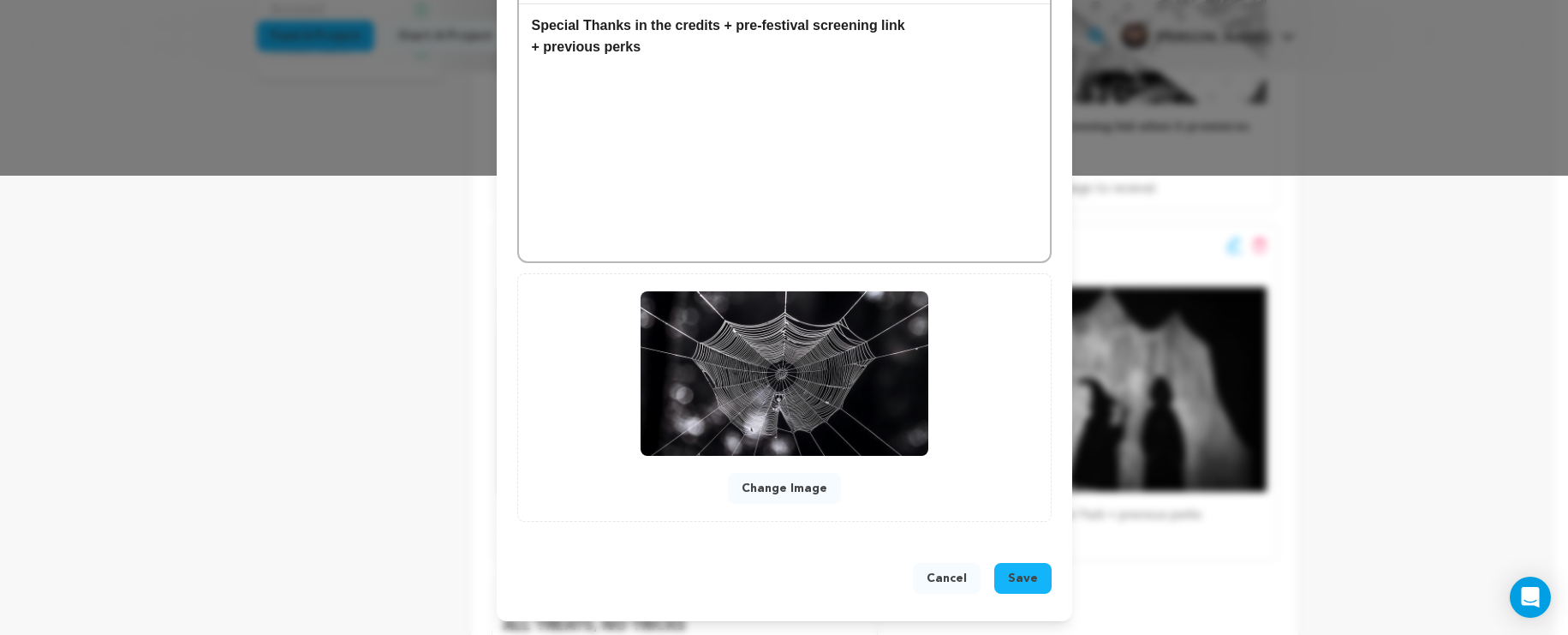
scroll to position [439, 0]
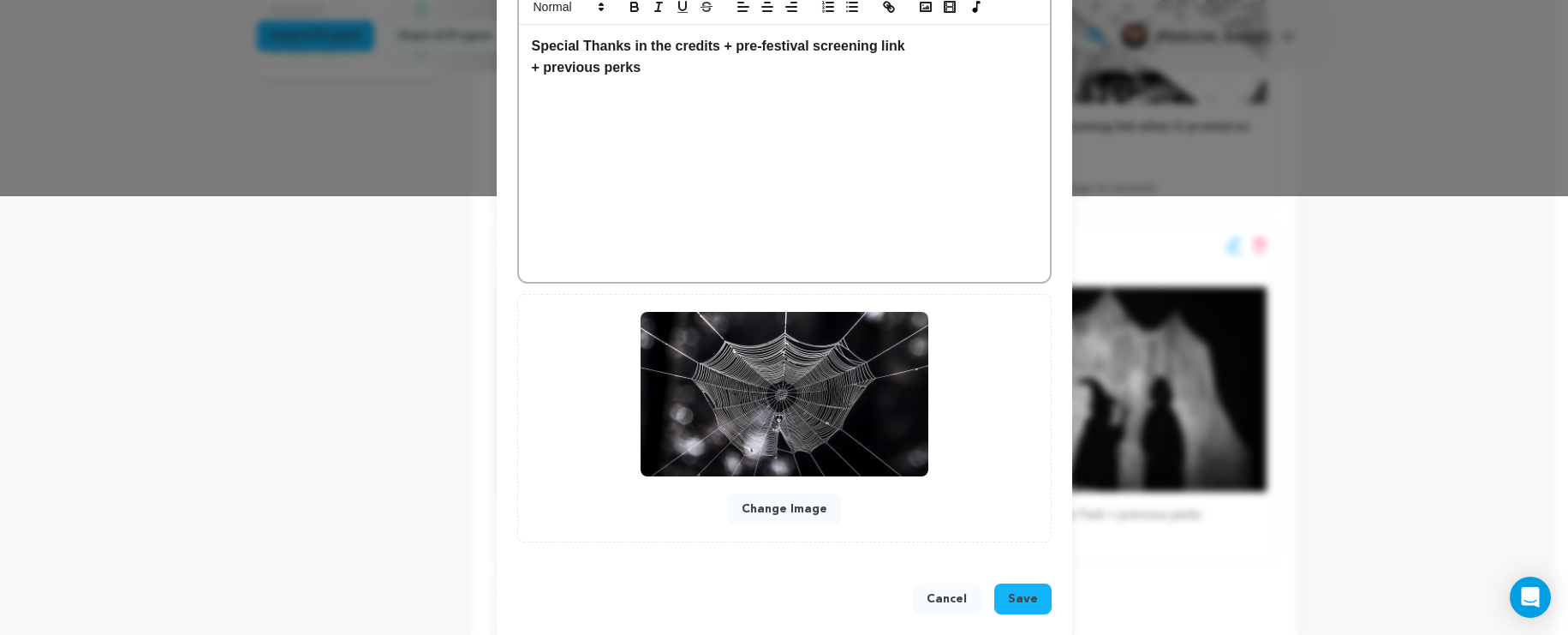
click at [1020, 594] on span "Save" at bounding box center [1023, 599] width 30 height 18
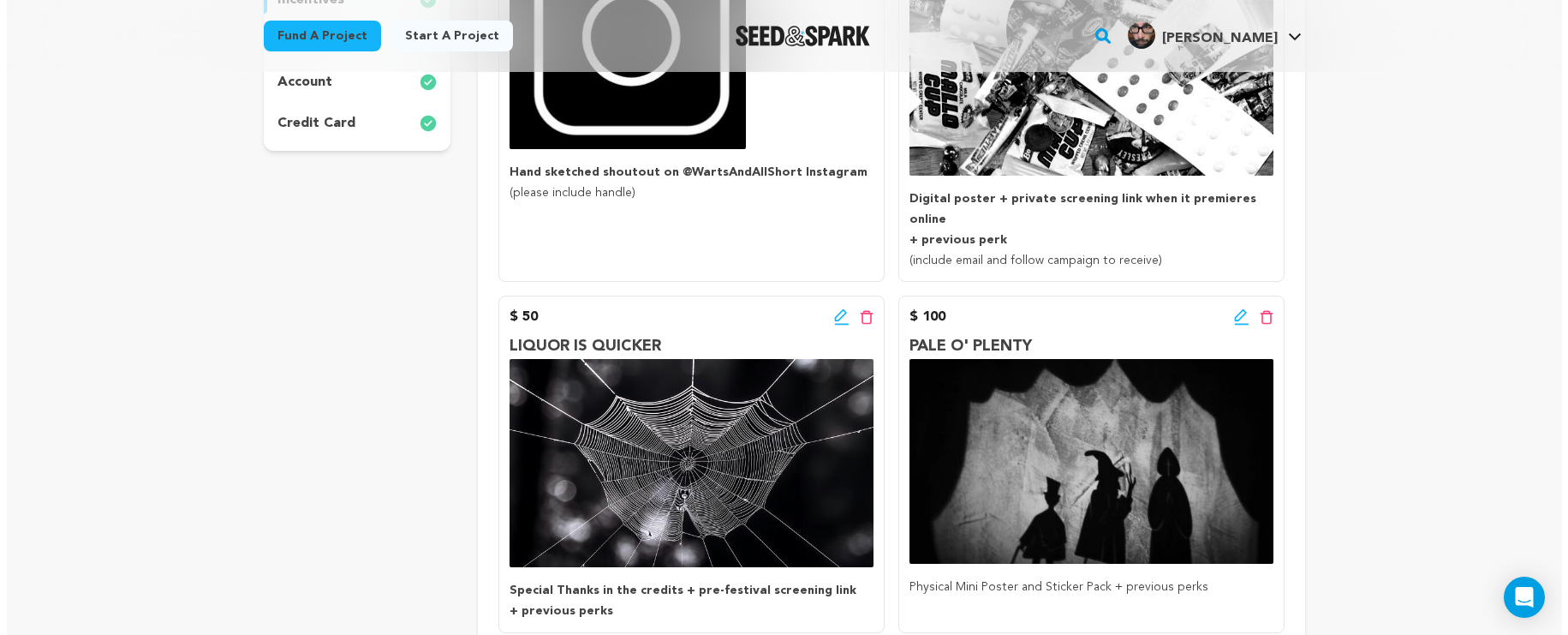
scroll to position [511, 0]
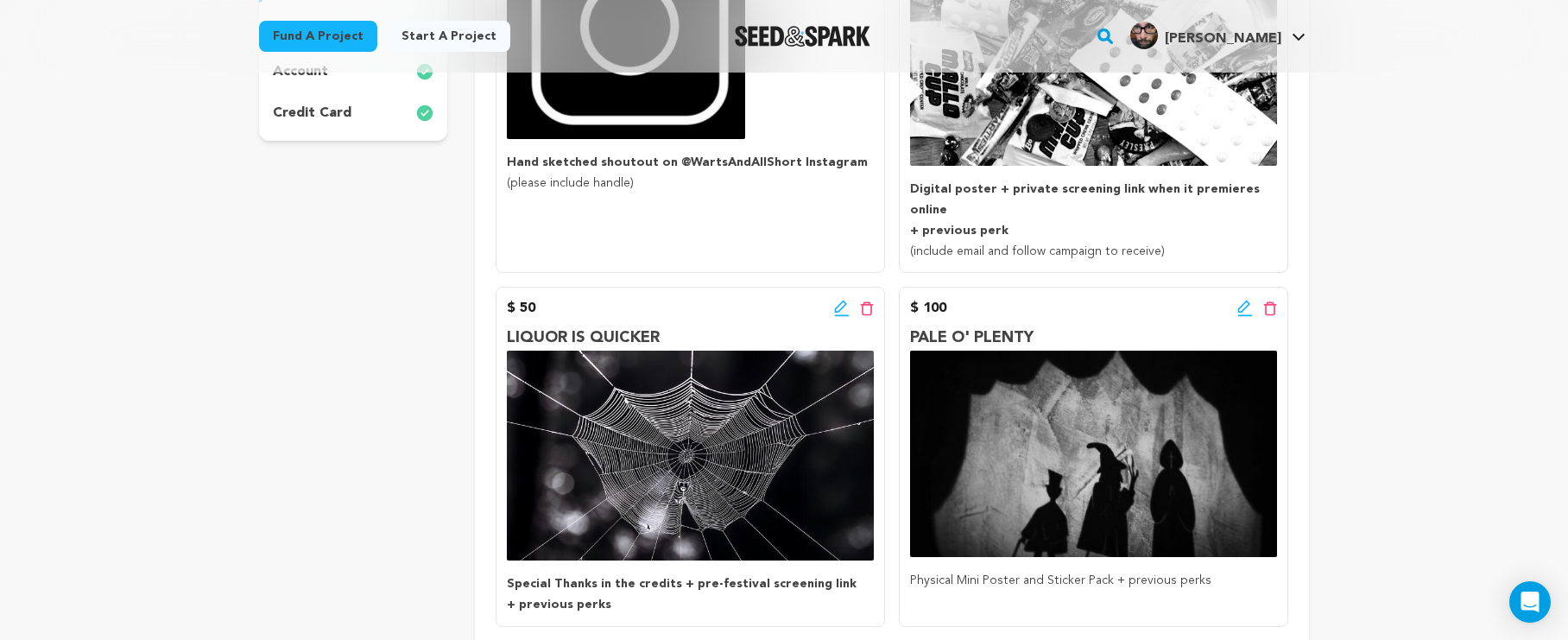
click at [1240, 299] on icon at bounding box center [1245, 308] width 16 height 18
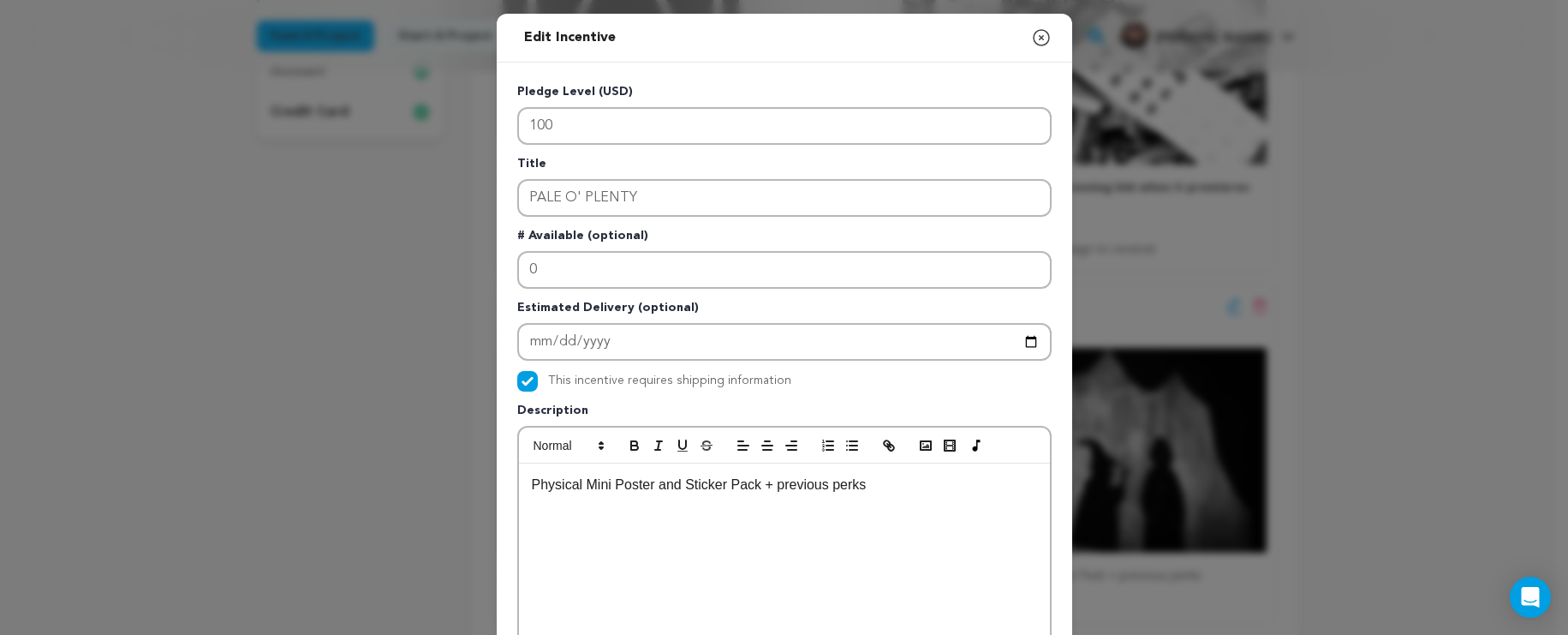
click at [522, 488] on div "Physical Mini Poster and Sticker Pack + previous perks" at bounding box center [785, 592] width 531 height 257
click at [633, 487] on p "Digital download + physical media and Sticker Pack + previous perks" at bounding box center [785, 485] width 505 height 22
click at [1039, 41] on icon "button" at bounding box center [1041, 38] width 20 height 20
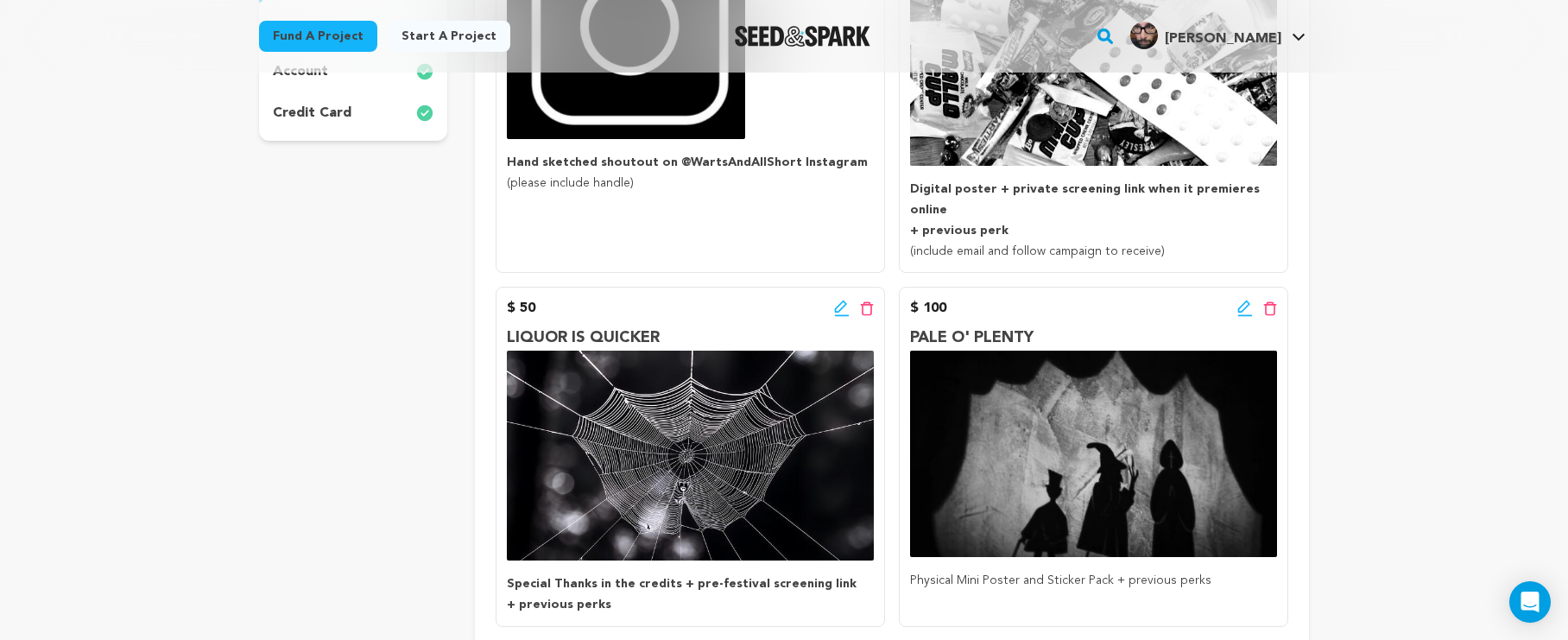
click at [836, 299] on icon at bounding box center [842, 308] width 16 height 18
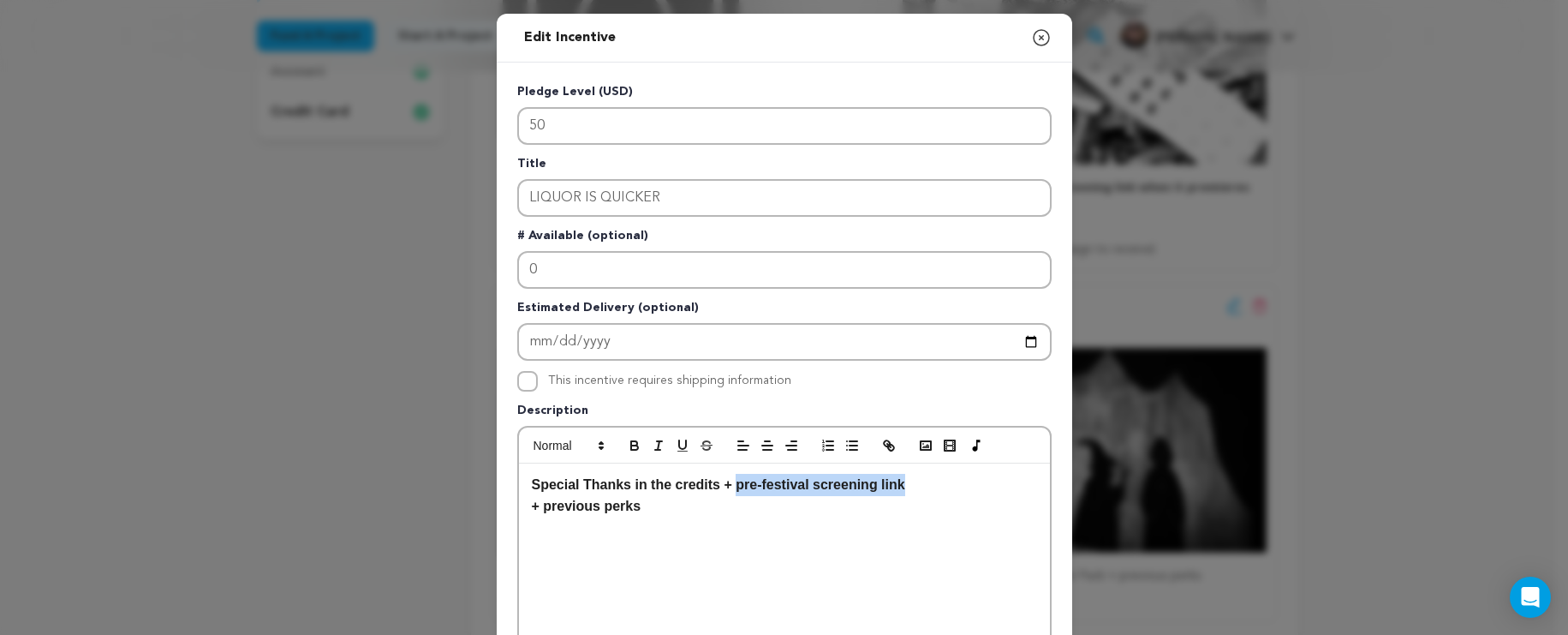
drag, startPoint x: 949, startPoint y: 485, endPoint x: 734, endPoint y: 483, distance: 215.0
click at [734, 483] on p "Special Thanks in the credits + pre-festival screening link" at bounding box center [785, 485] width 505 height 22
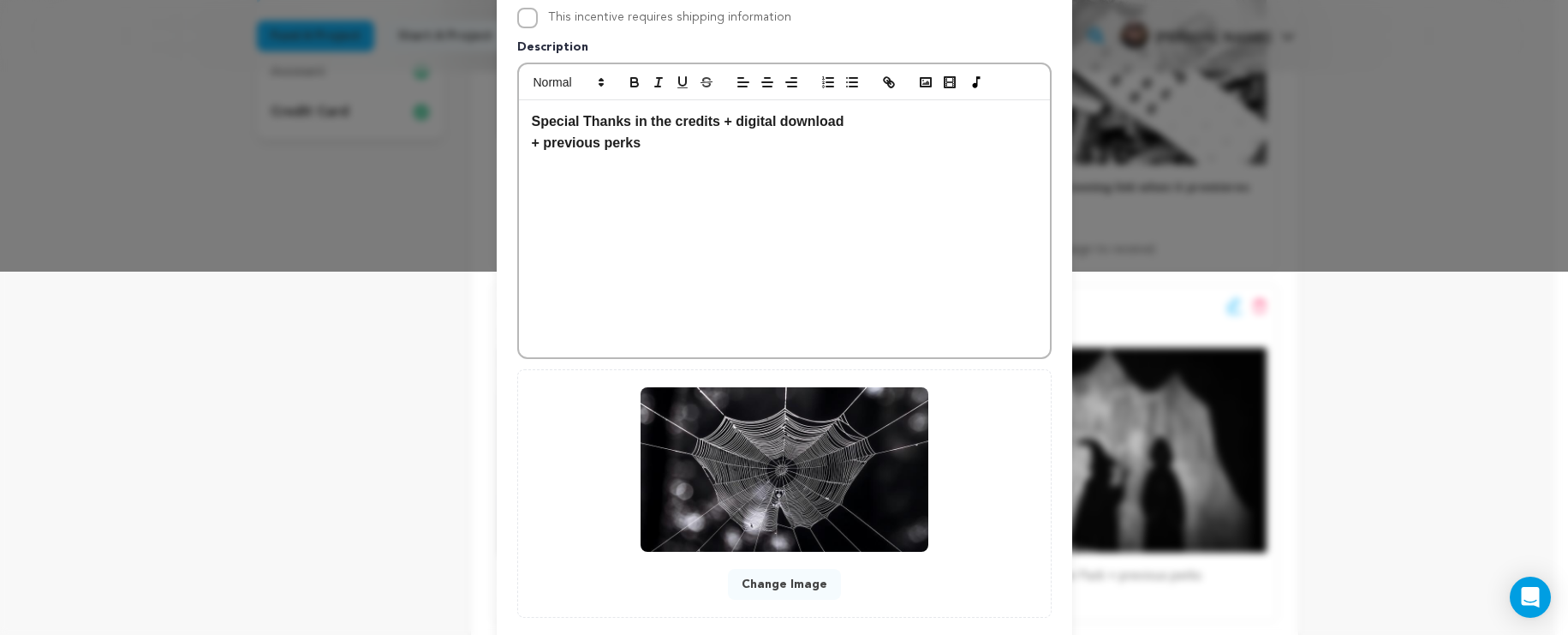
scroll to position [460, 0]
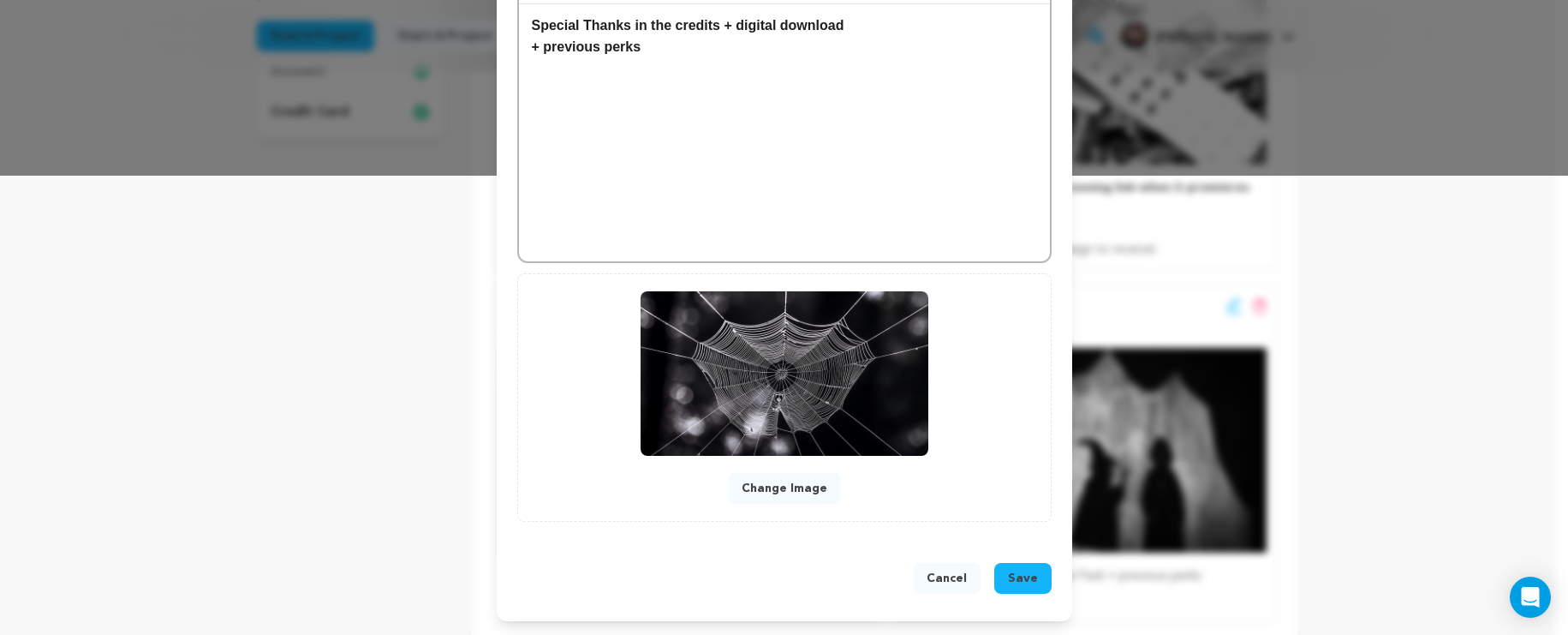
click at [1029, 574] on span "Save" at bounding box center [1023, 578] width 30 height 18
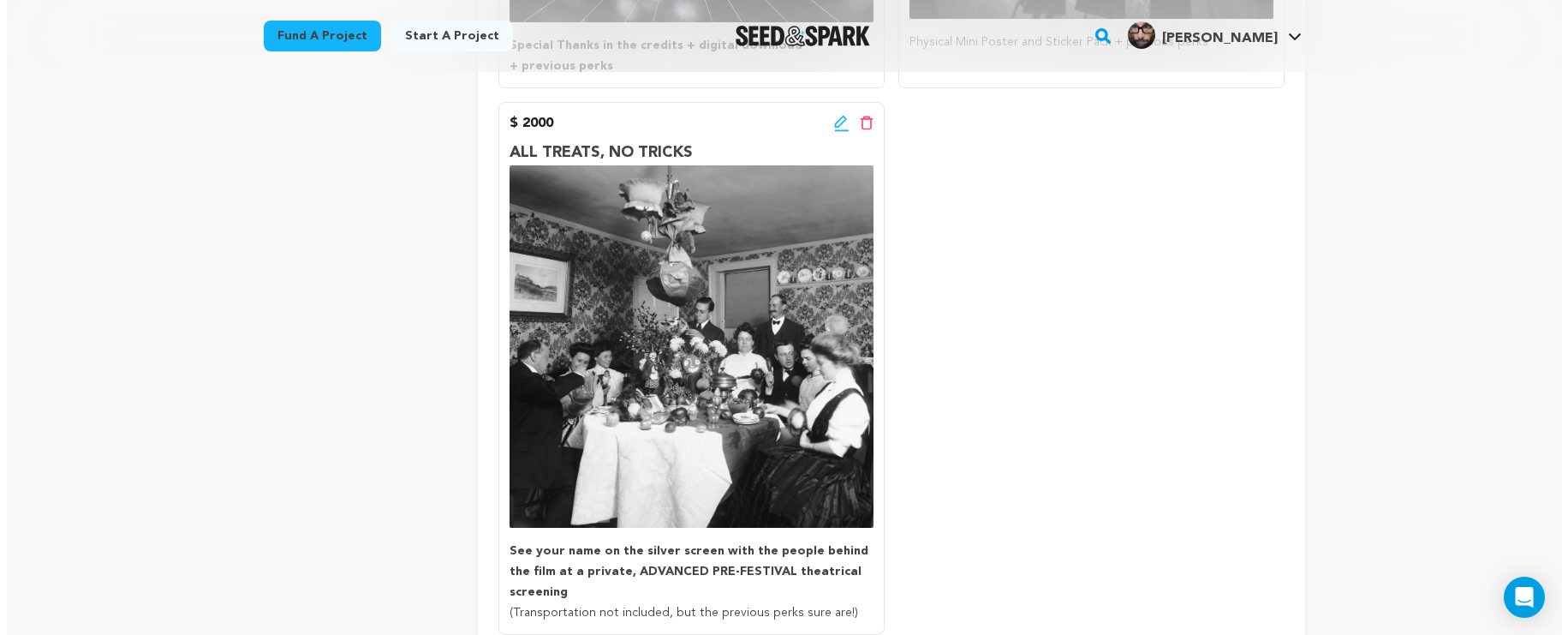
scroll to position [1024, 0]
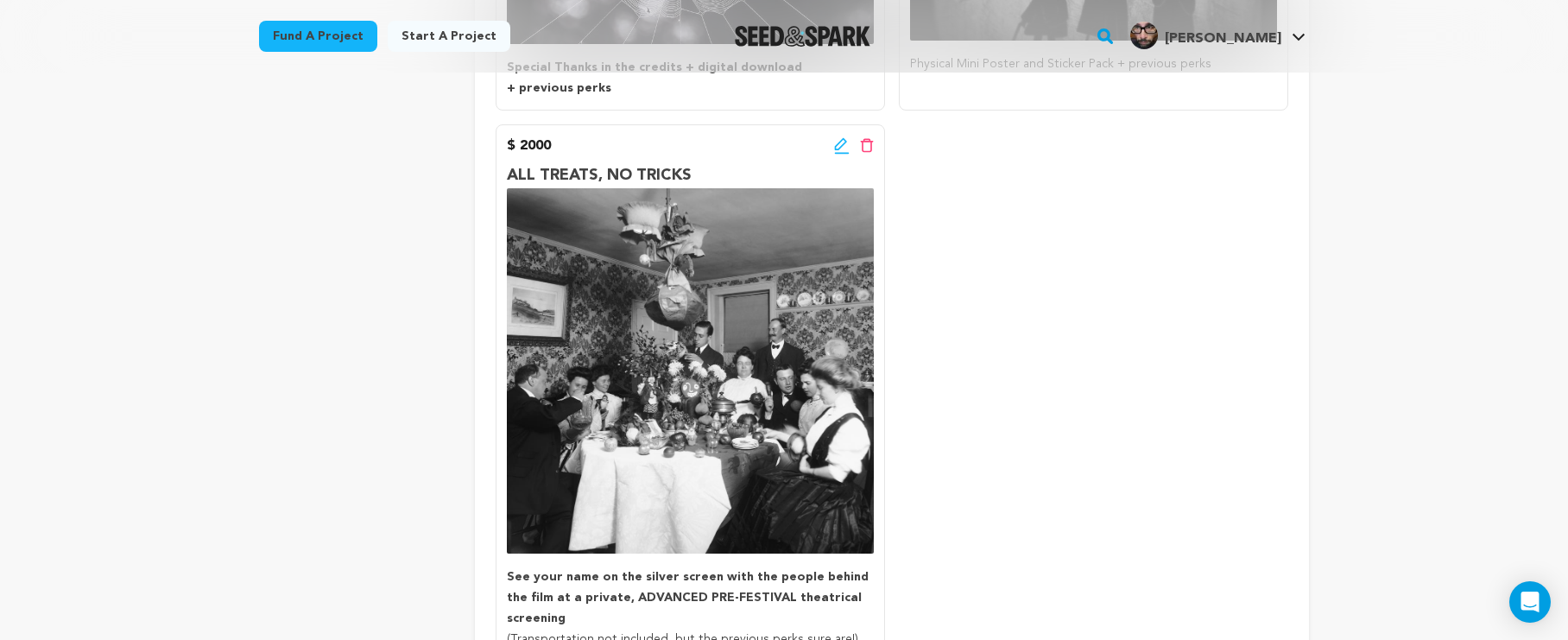
click at [845, 137] on icon at bounding box center [842, 146] width 16 height 18
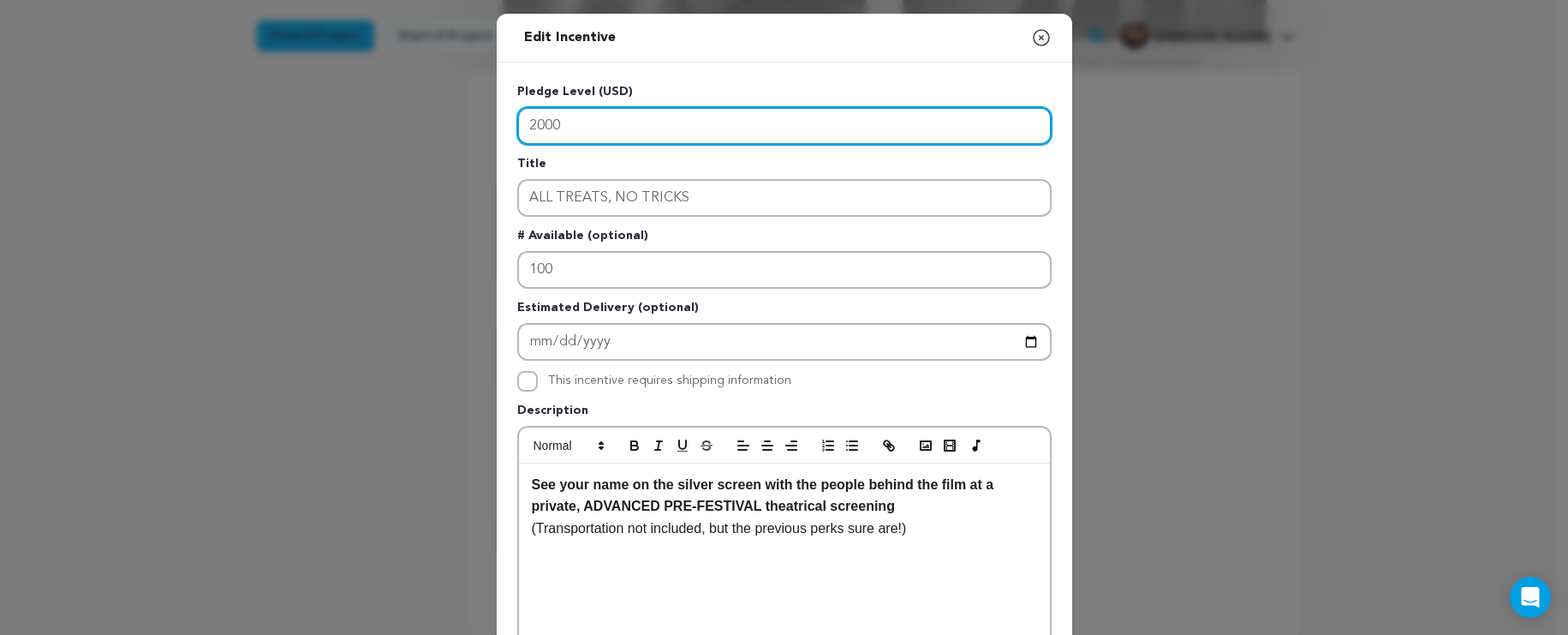
click at [703, 132] on input "2000" at bounding box center [784, 126] width 534 height 38
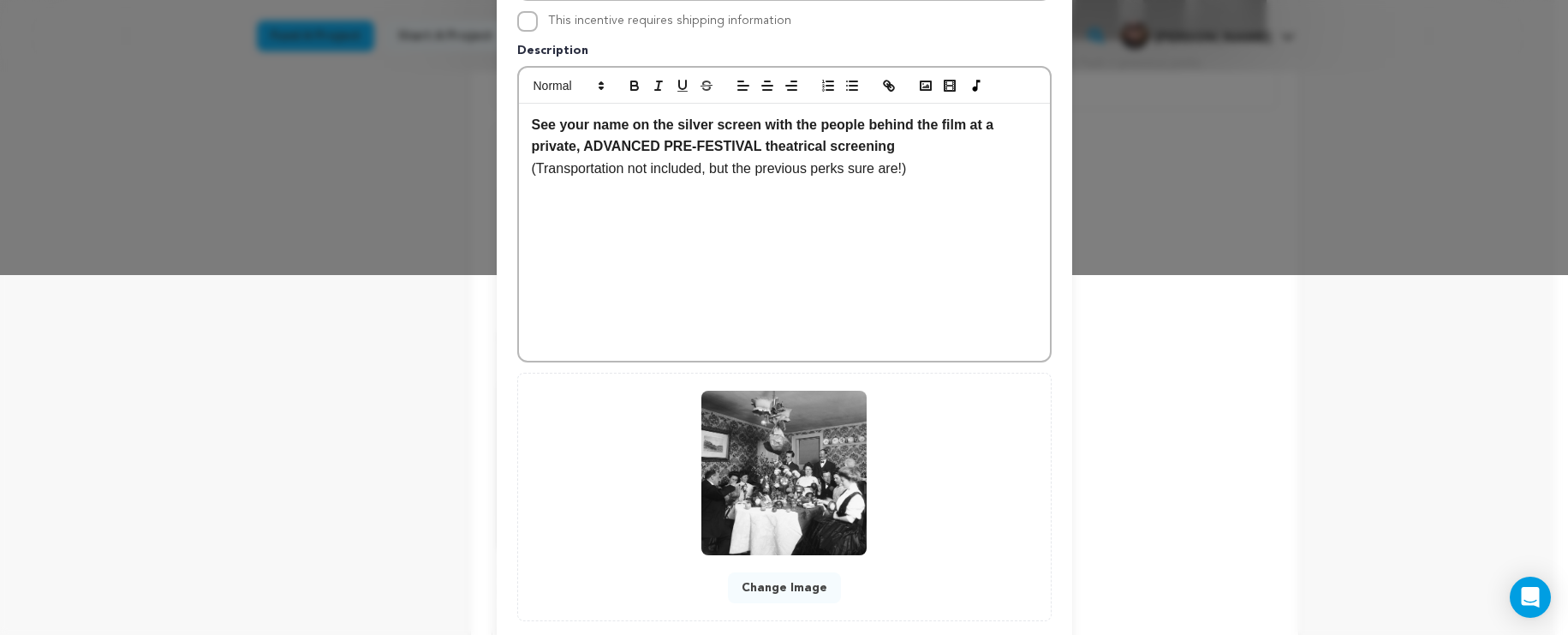
scroll to position [460, 0]
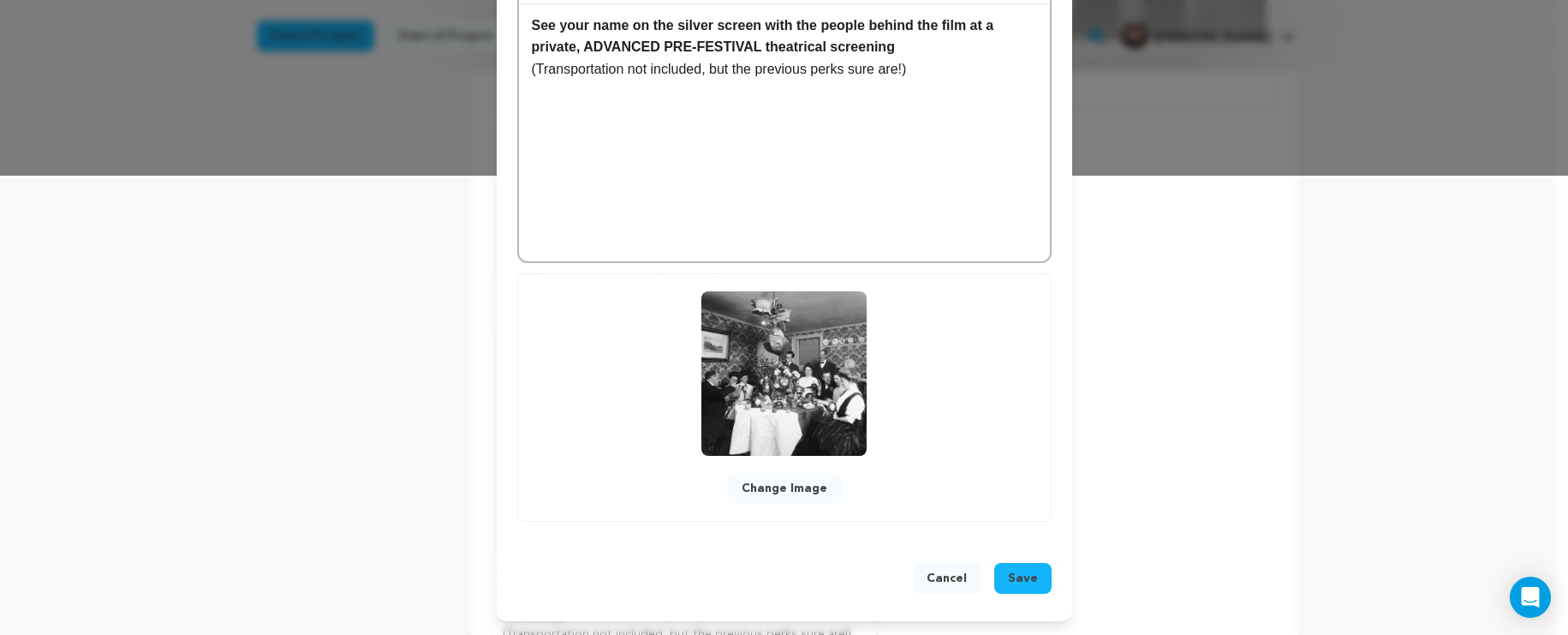
type input "200"
click at [1022, 589] on button "Save" at bounding box center [1023, 578] width 57 height 31
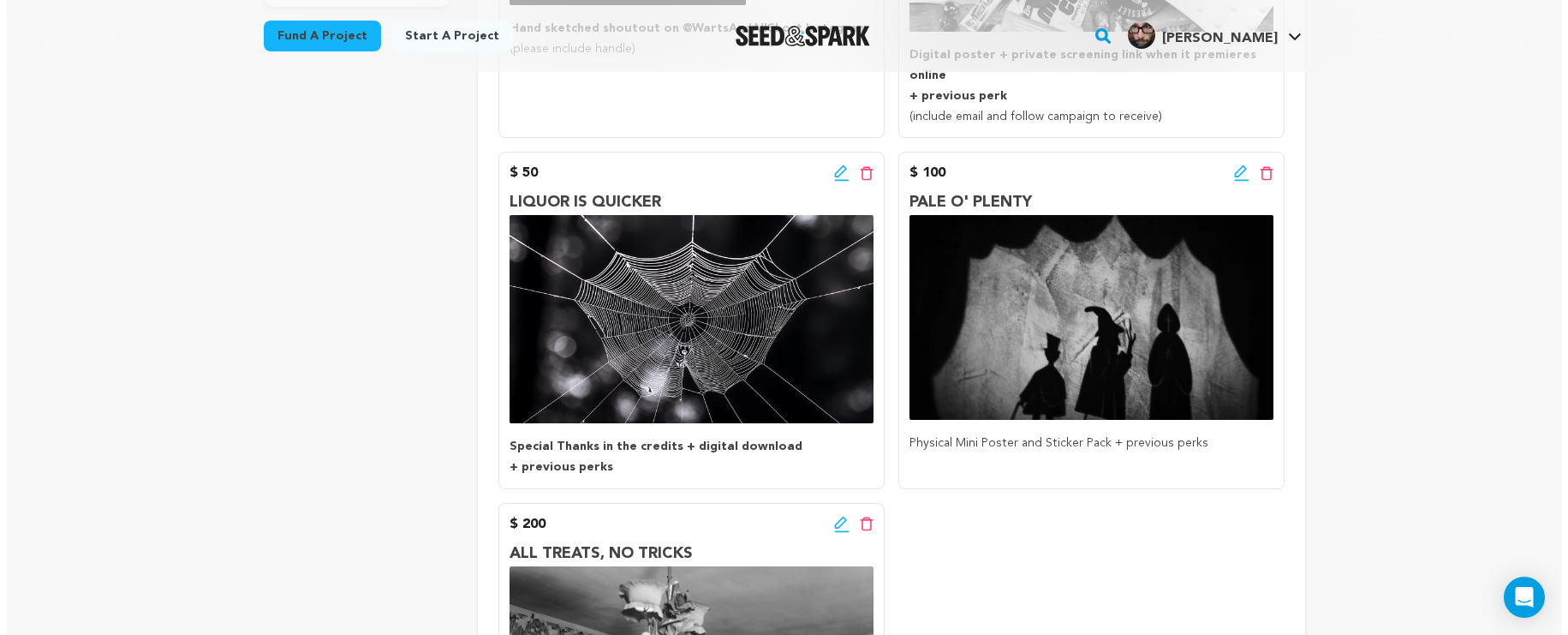
scroll to position [588, 0]
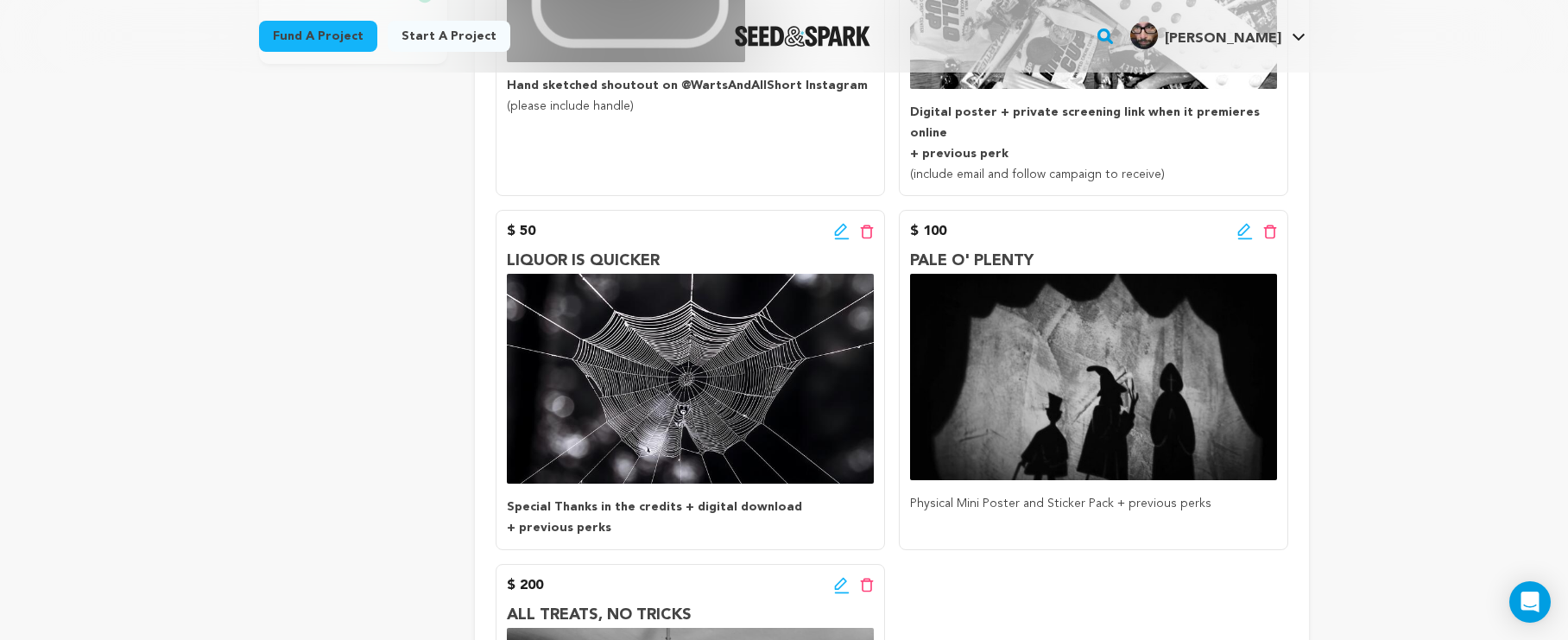
click at [1240, 223] on icon at bounding box center [1245, 231] width 16 height 18
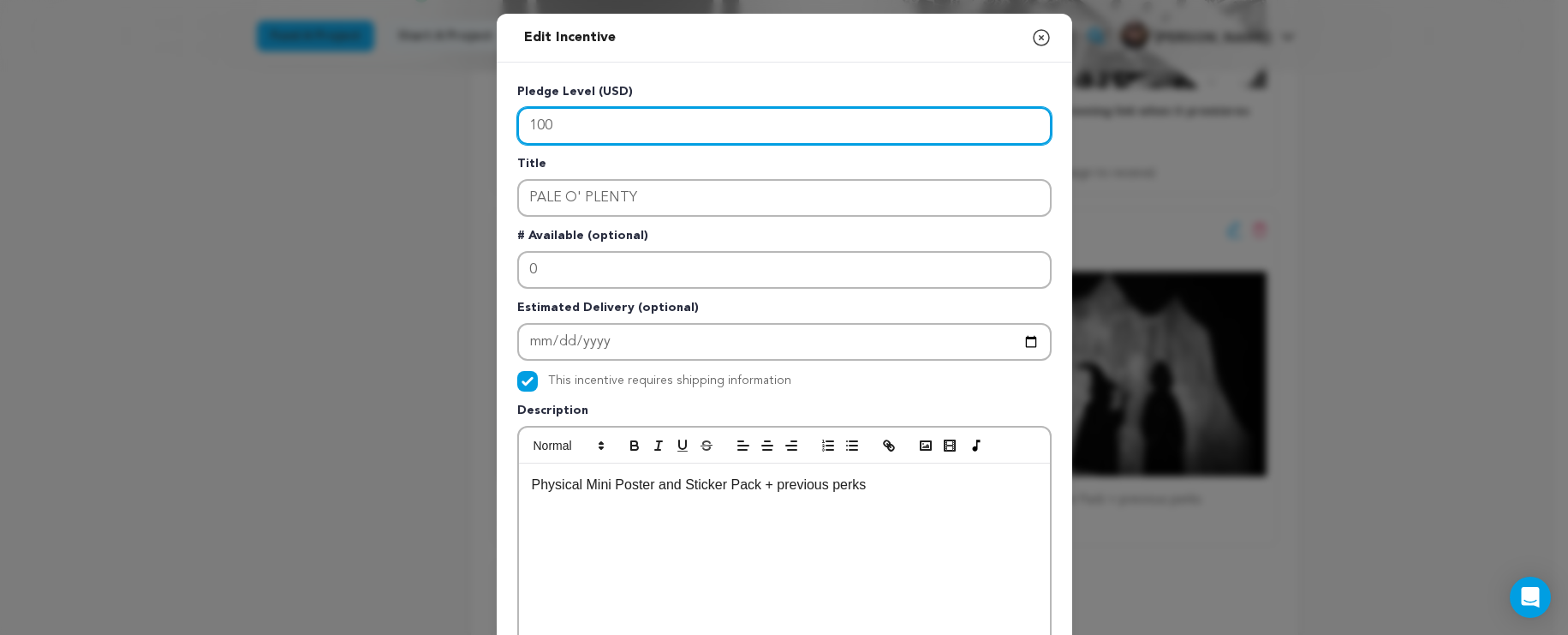
click at [653, 129] on input "100" at bounding box center [784, 126] width 534 height 38
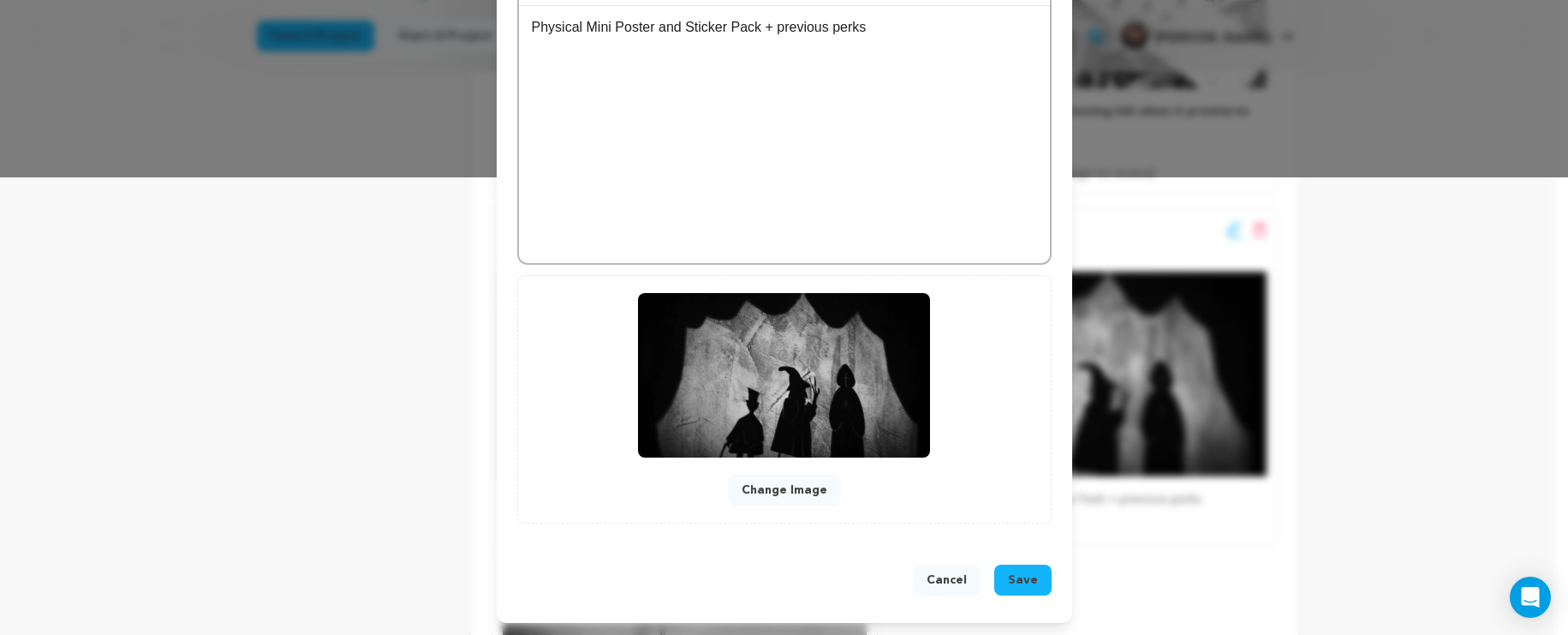
scroll to position [32, 0]
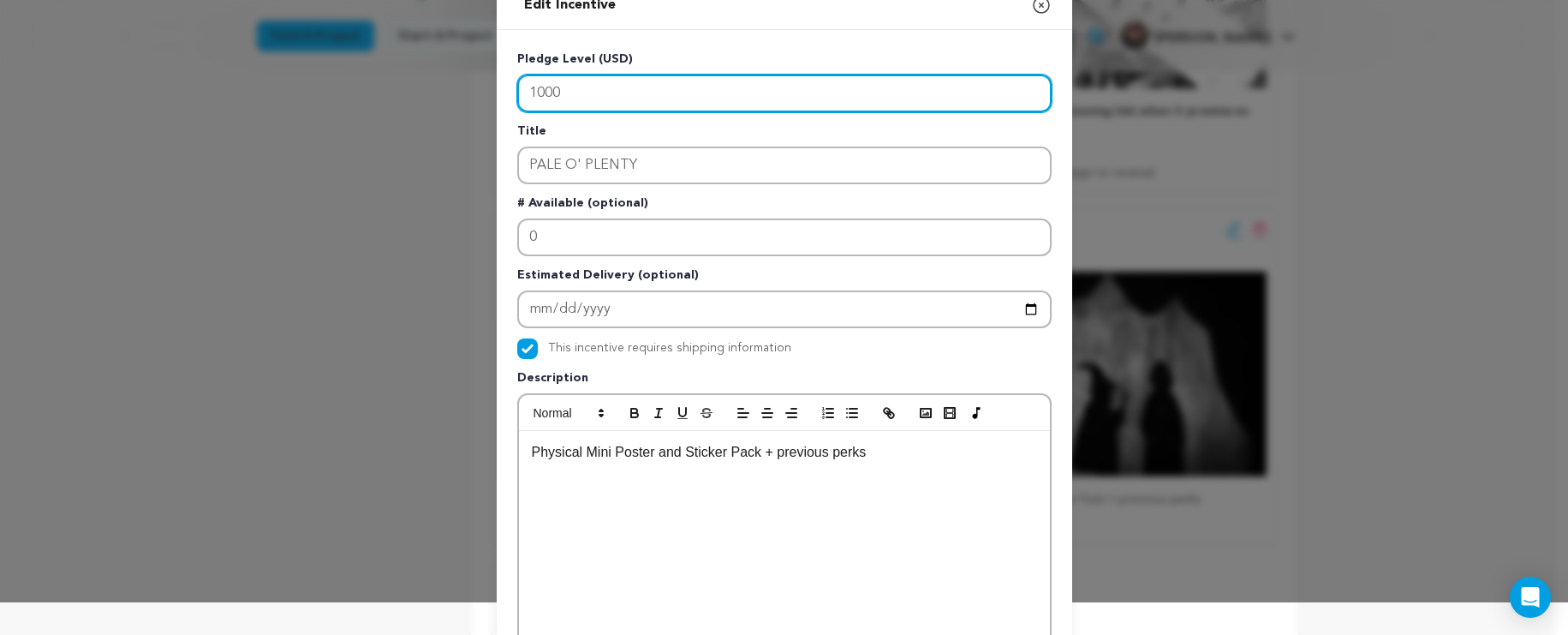
drag, startPoint x: 557, startPoint y: 94, endPoint x: 533, endPoint y: 86, distance: 25.3
click at [533, 86] on input "1000" at bounding box center [784, 93] width 534 height 38
type input "1000"
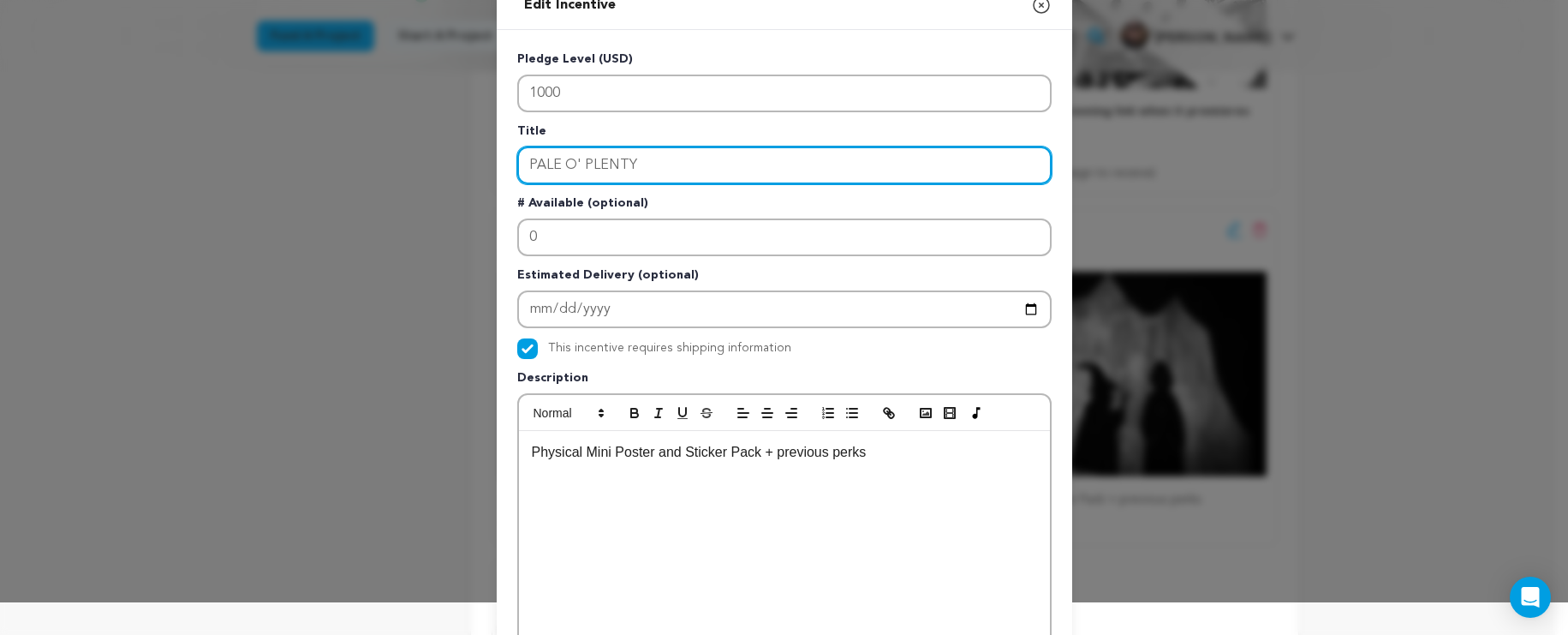
drag, startPoint x: 635, startPoint y: 160, endPoint x: 524, endPoint y: 147, distance: 111.8
click at [524, 147] on input "PALE O' PLENTY" at bounding box center [784, 165] width 534 height 38
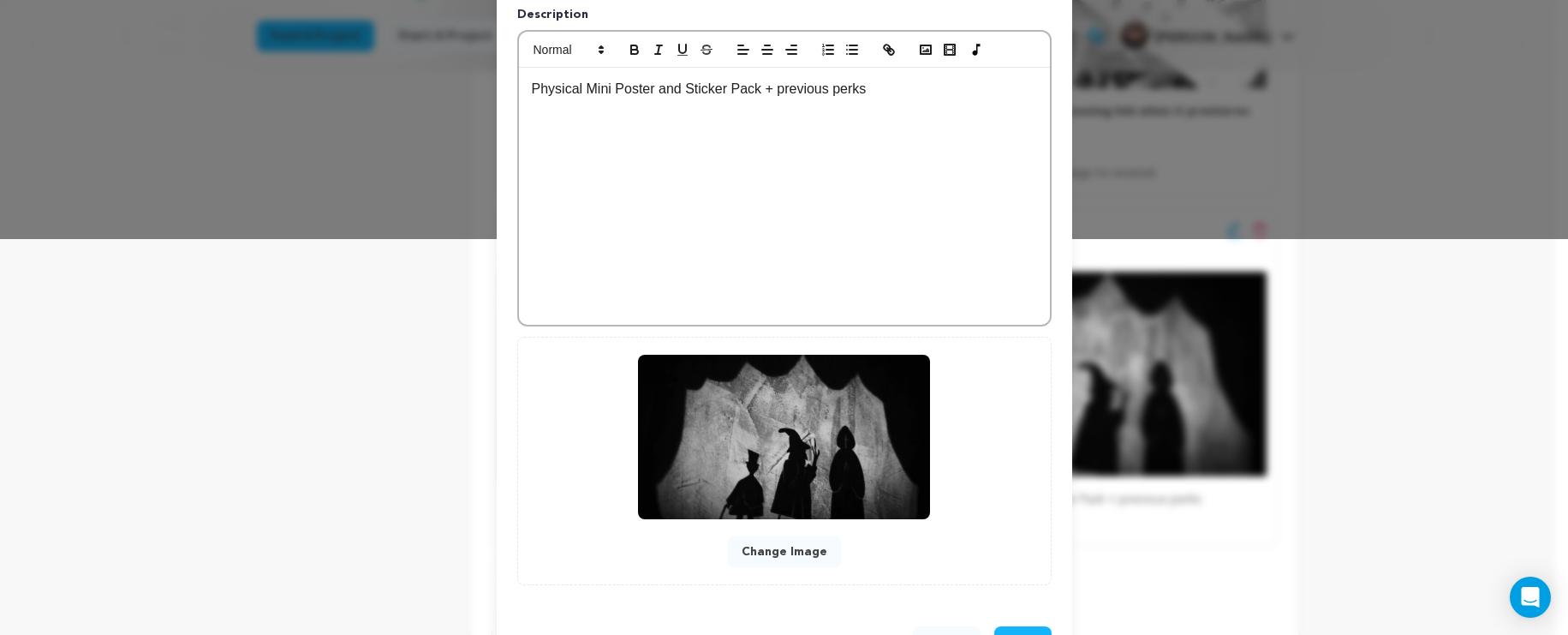
scroll to position [460, 0]
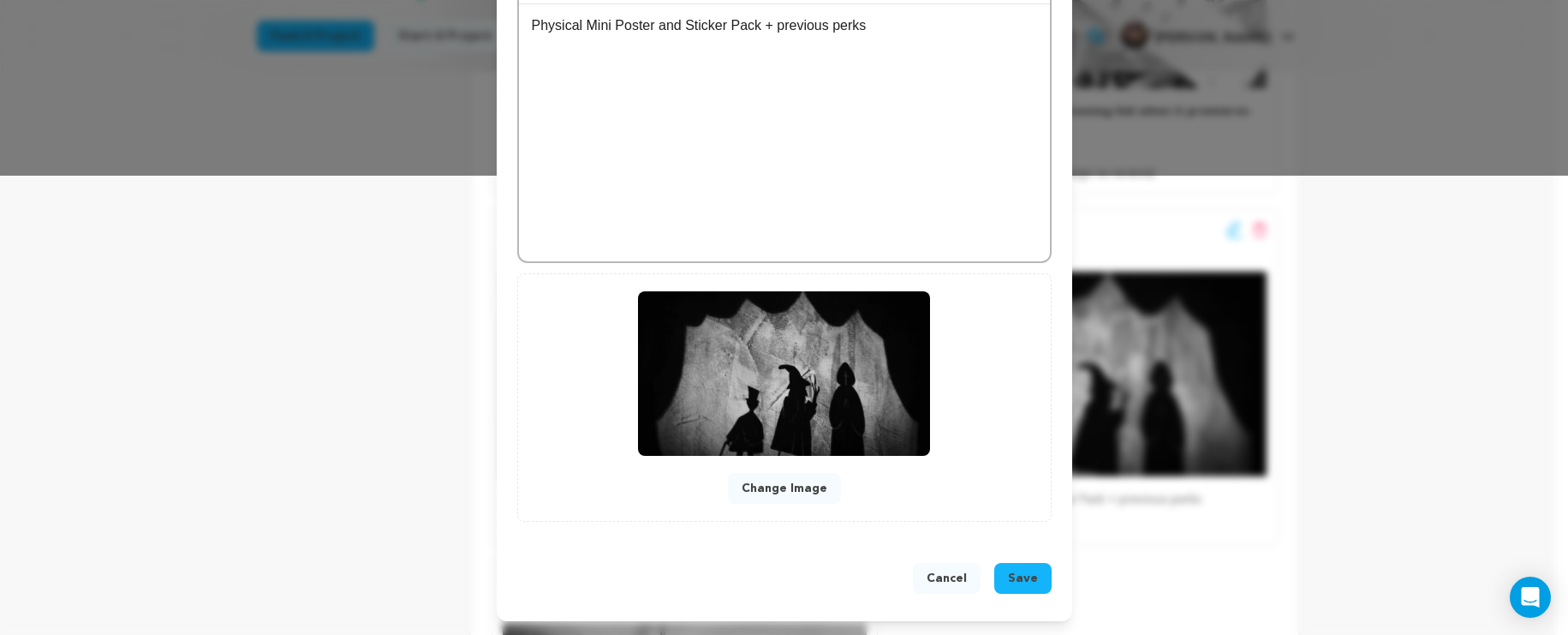
type input "HALLOWED BE THY NAME"
click at [1027, 583] on span "Save" at bounding box center [1023, 578] width 30 height 18
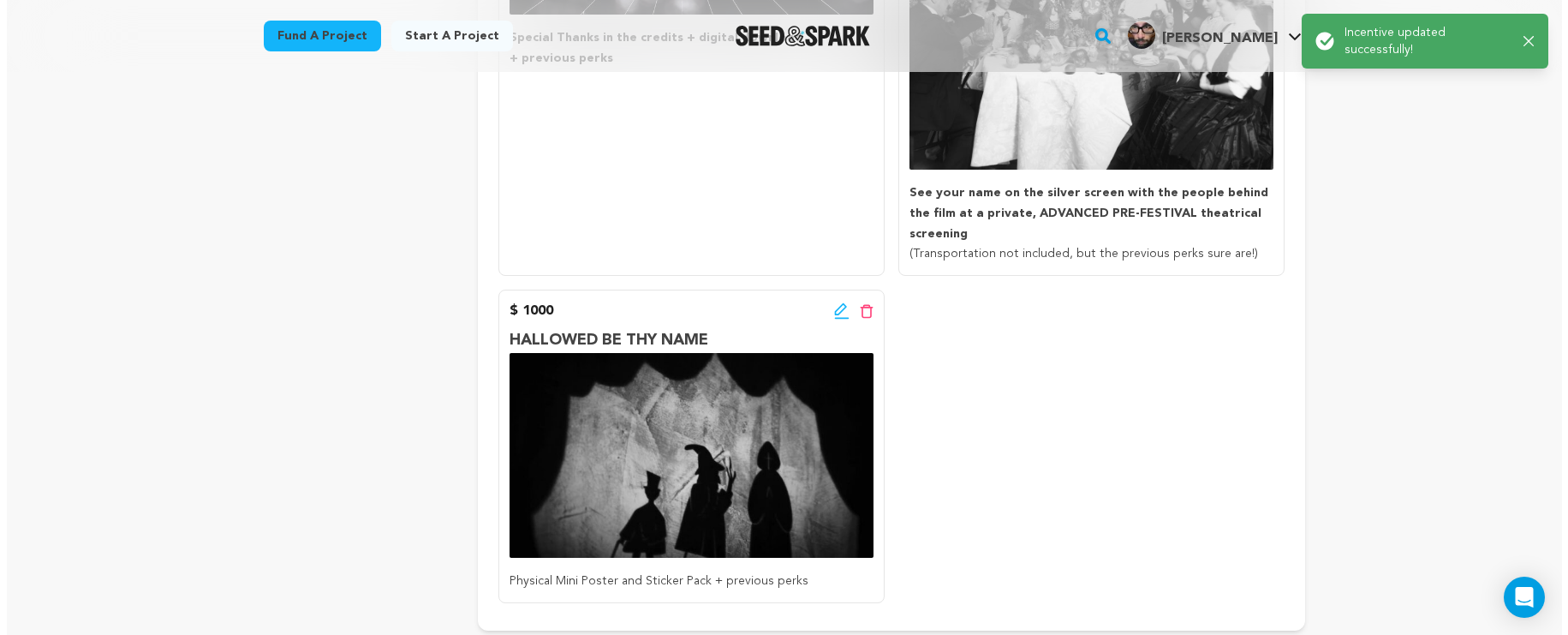
scroll to position [1135, 0]
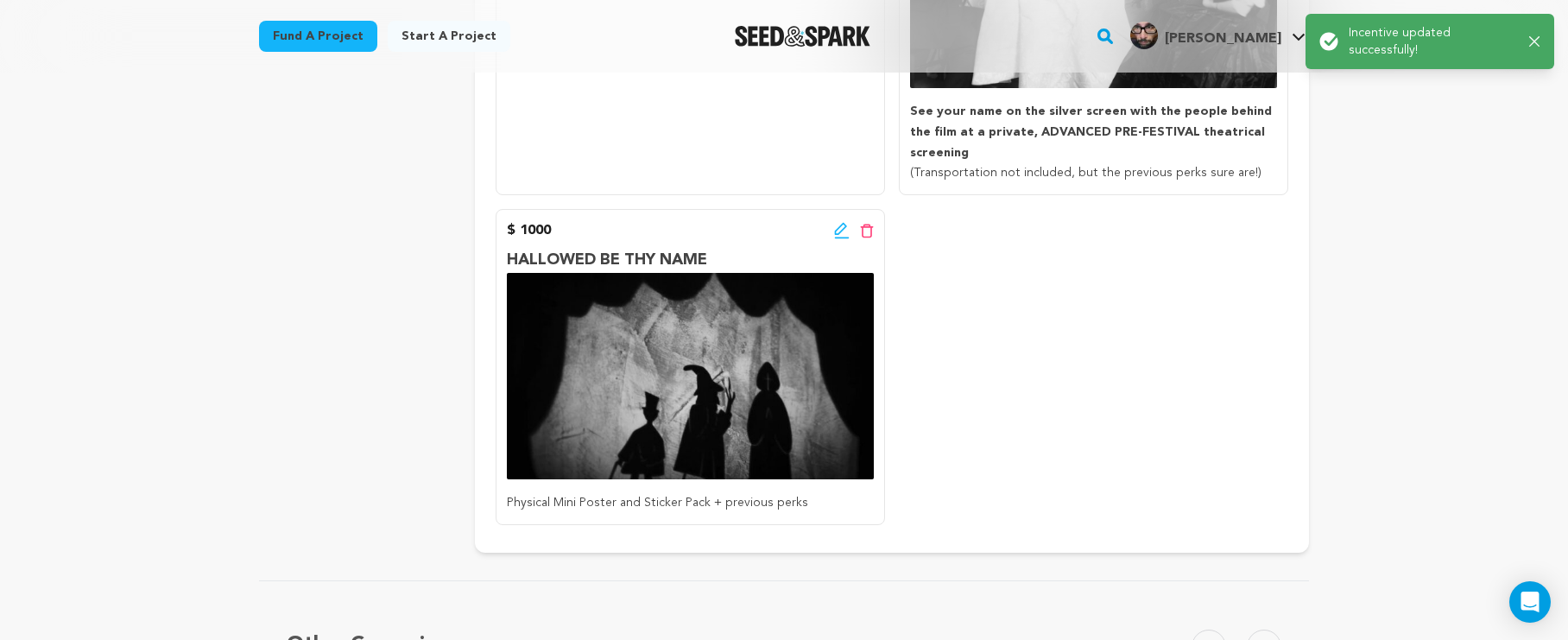
click at [847, 222] on icon at bounding box center [842, 230] width 16 height 18
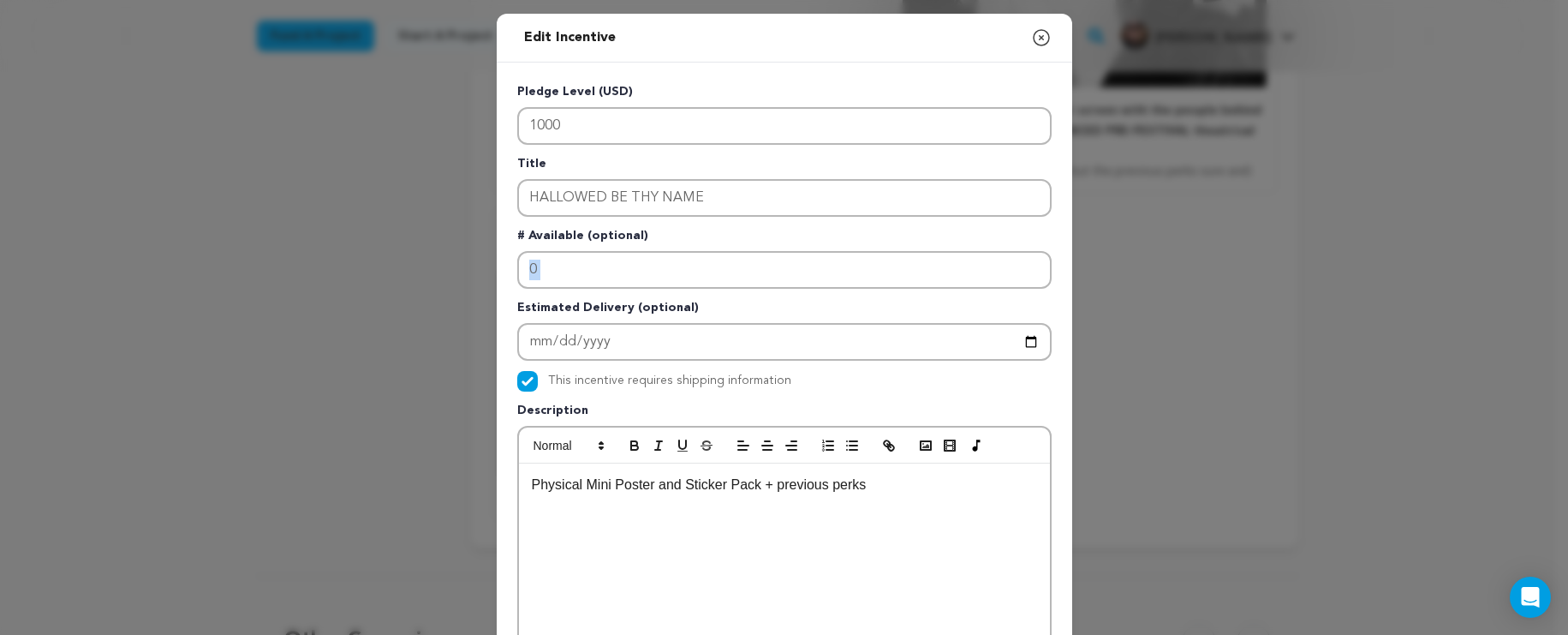
click at [630, 288] on div "Pledge Level (USD) 1000 Title HALLOWED BE THY NAME # Available (optional) 0 Est…" at bounding box center [784, 532] width 534 height 898
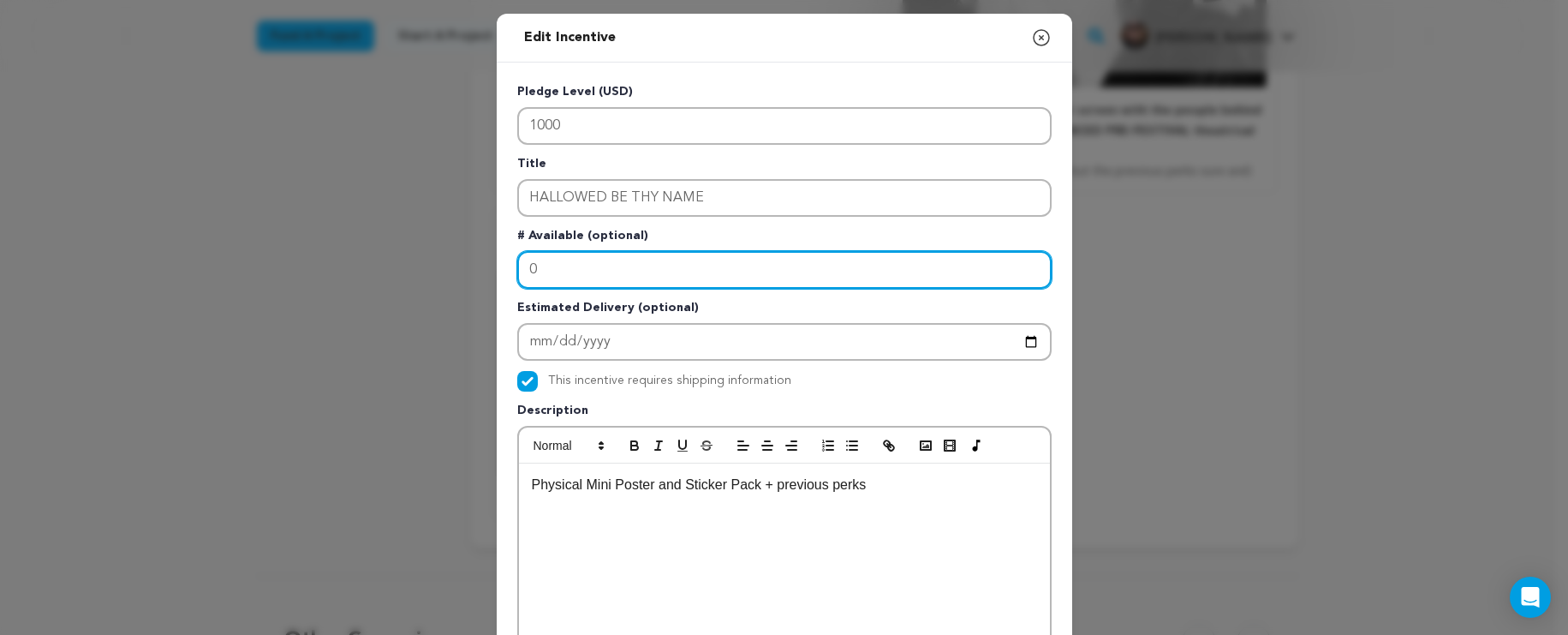
drag, startPoint x: 629, startPoint y: 277, endPoint x: 505, endPoint y: 277, distance: 124.0
click at [505, 277] on div "Pledge Level (USD) 1000 Title HALLOWED BE THY NAME # Available (optional) 0 Est…" at bounding box center [785, 532] width 576 height 939
click at [521, 270] on input "0" at bounding box center [784, 269] width 534 height 38
drag, startPoint x: 542, startPoint y: 273, endPoint x: 492, endPoint y: 271, distance: 50.0
click at [497, 271] on div "Pledge Level (USD) 1000 Title HALLOWED BE THY NAME # Available (optional) 0 Est…" at bounding box center [785, 532] width 576 height 939
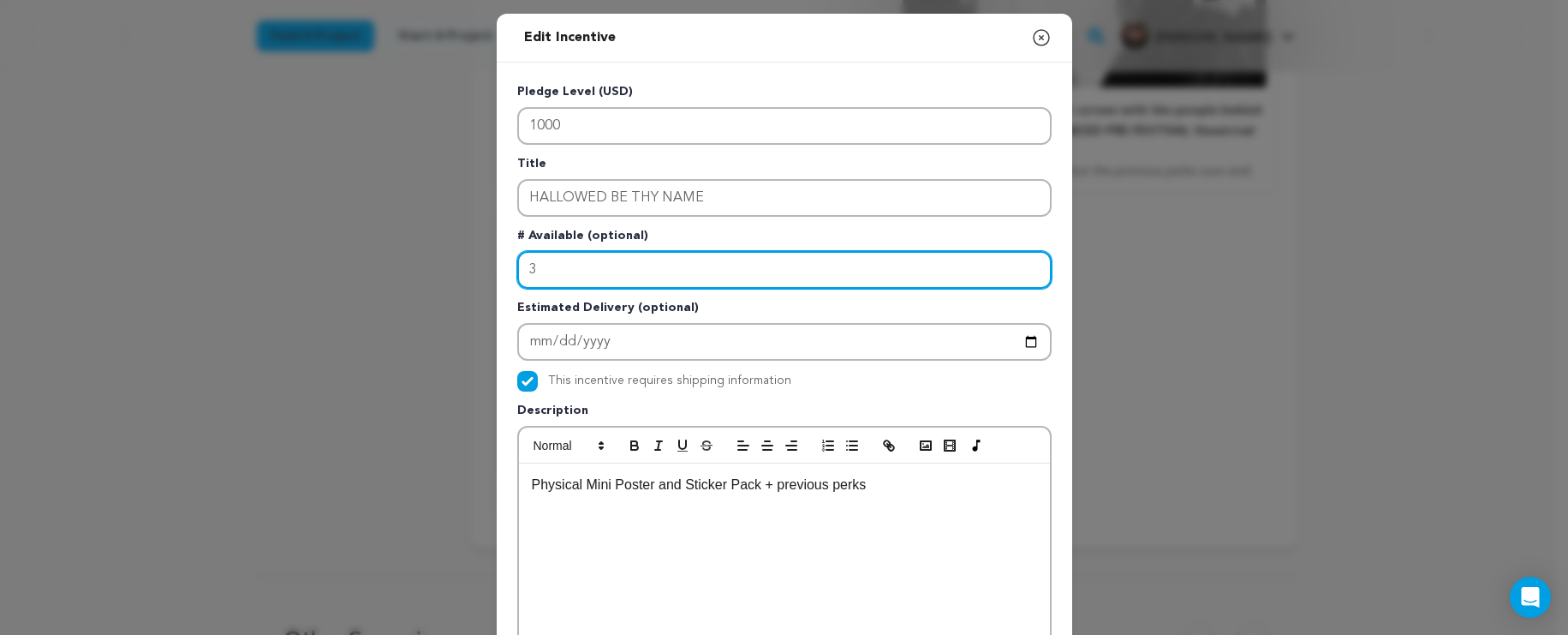
type input "3"
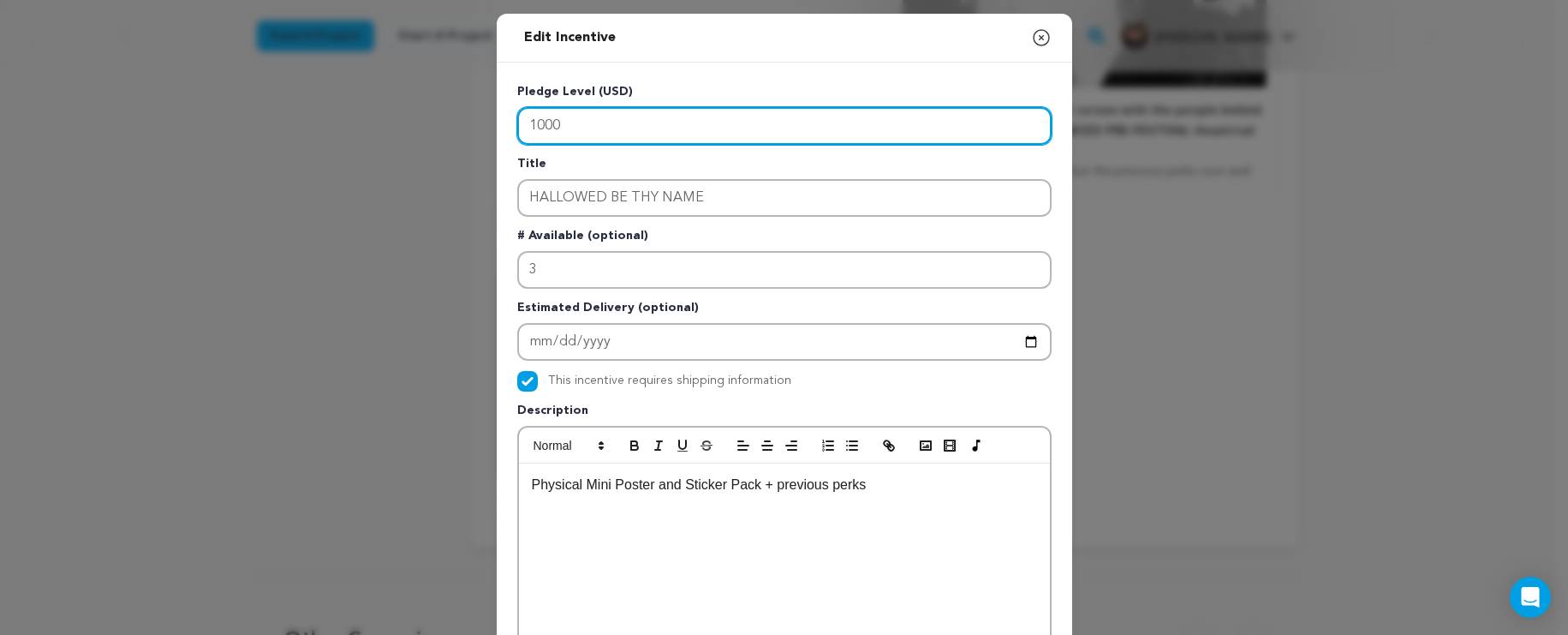
drag, startPoint x: 579, startPoint y: 130, endPoint x: 482, endPoint y: 116, distance: 98.0
click at [482, 116] on div "Edit Incentive Close modal Pledge Level (USD) 1000 Title HALLOWED BE THY NAME #…" at bounding box center [784, 547] width 1568 height 1094
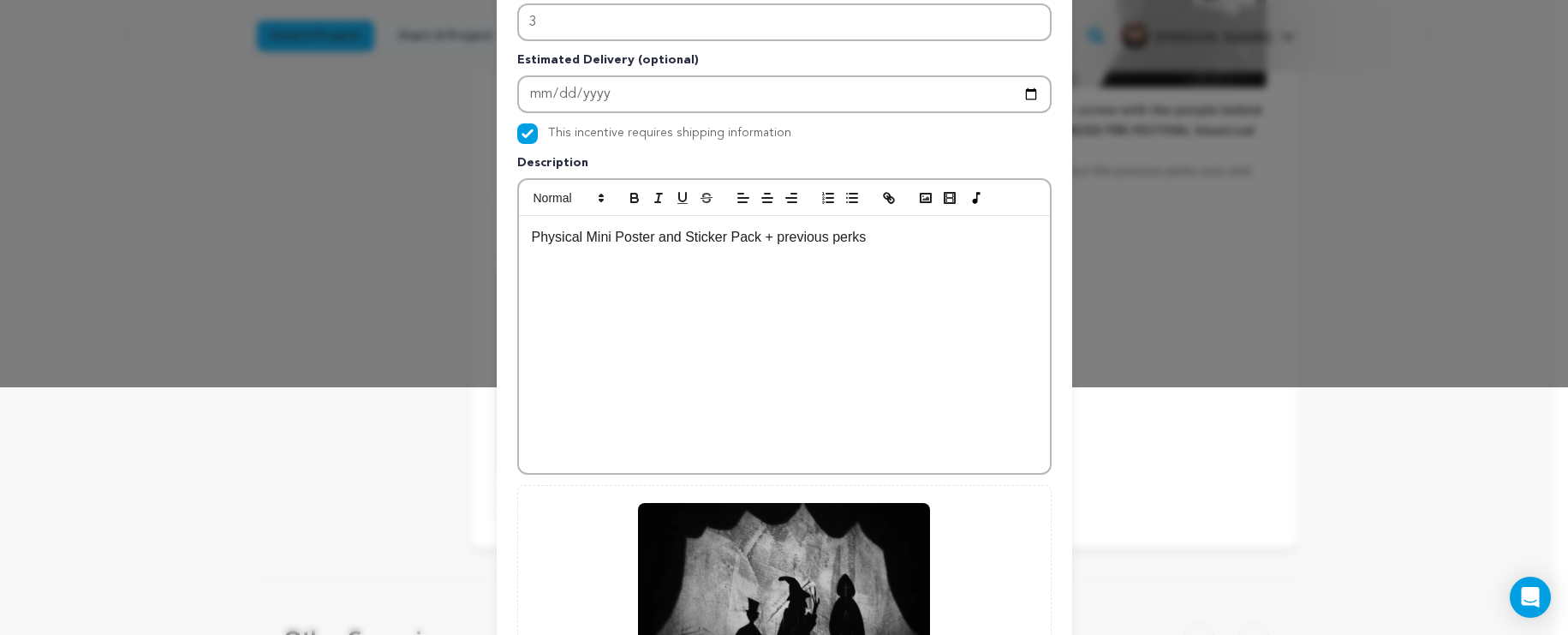
scroll to position [460, 0]
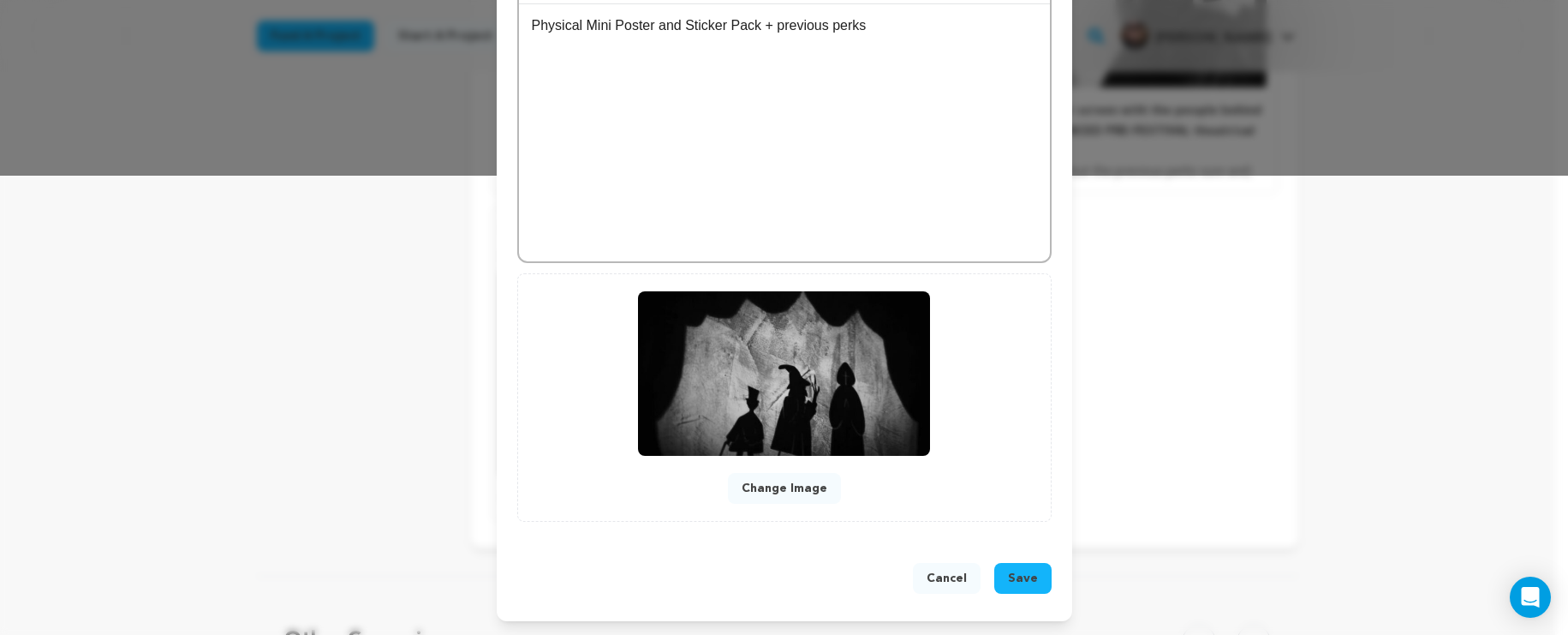
type input "300"
click at [1031, 568] on button "Save" at bounding box center [1023, 578] width 57 height 31
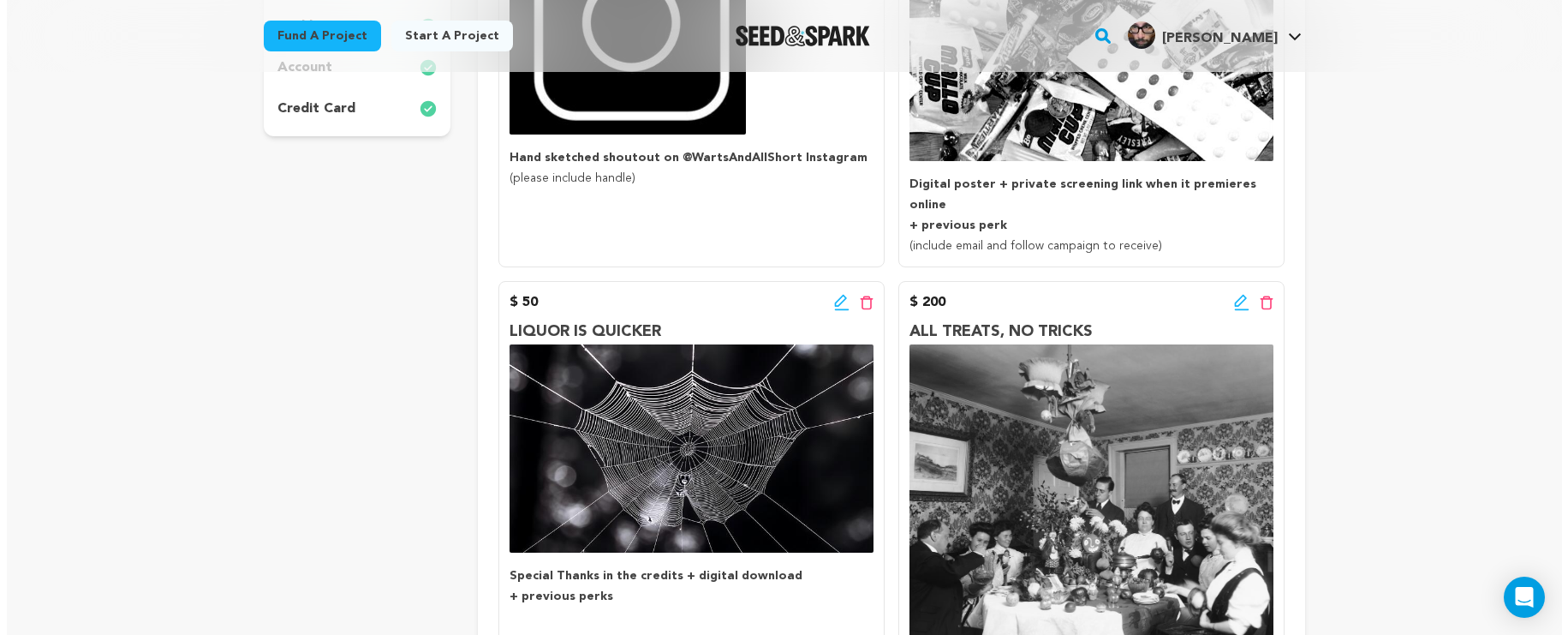
scroll to position [427, 0]
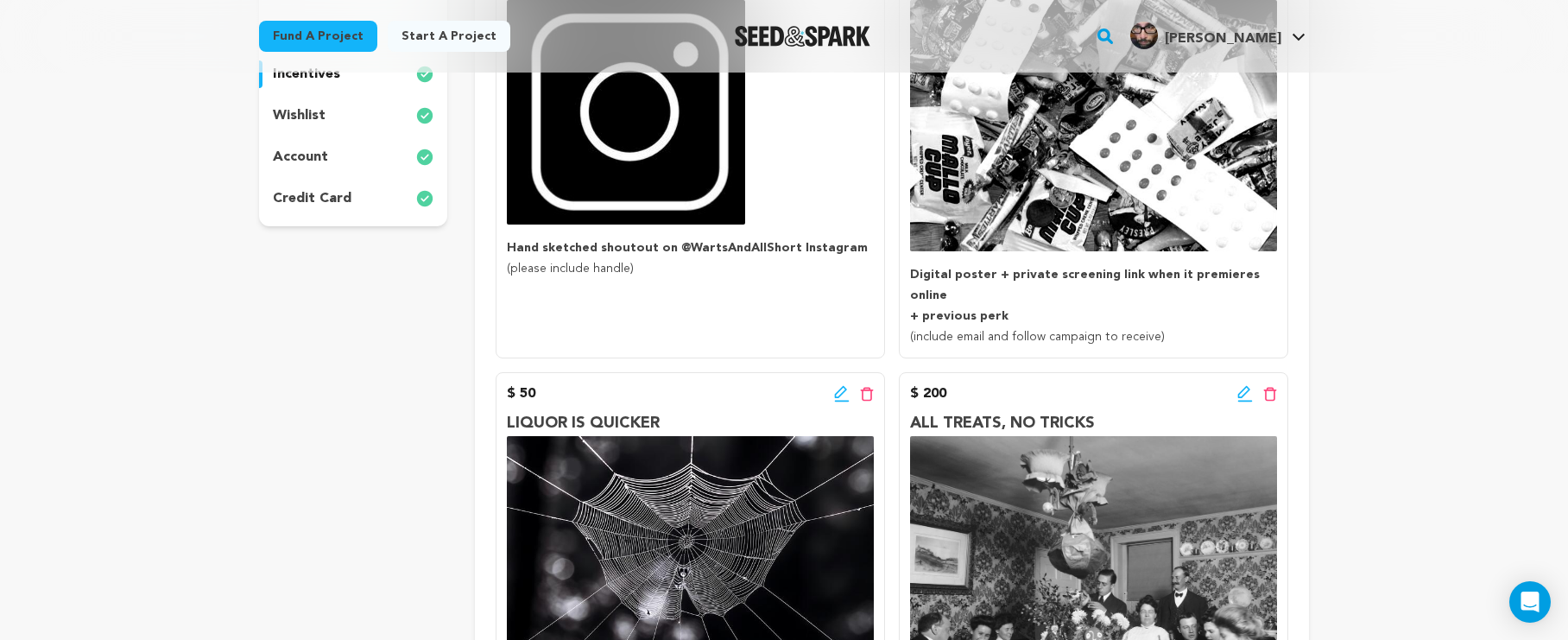
click at [1247, 385] on icon at bounding box center [1245, 394] width 16 height 18
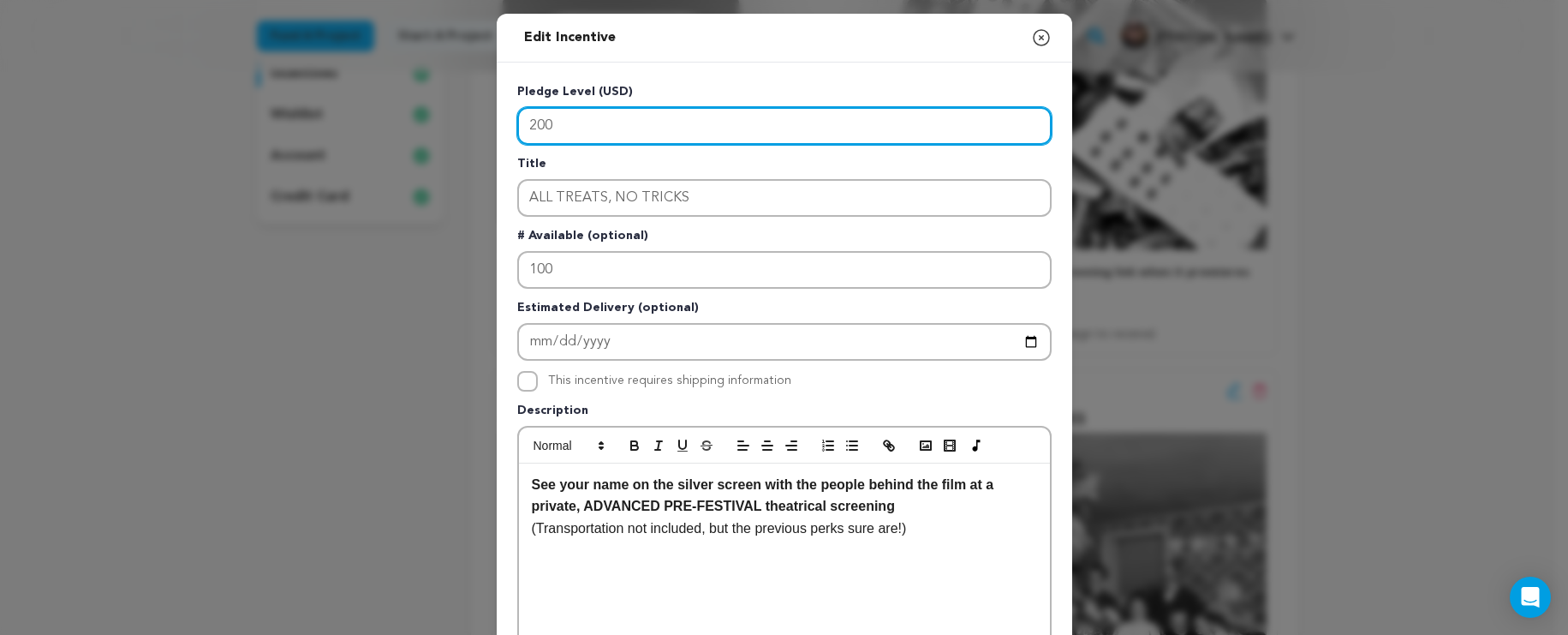
click at [529, 129] on input "200" at bounding box center [784, 126] width 534 height 38
type input "100"
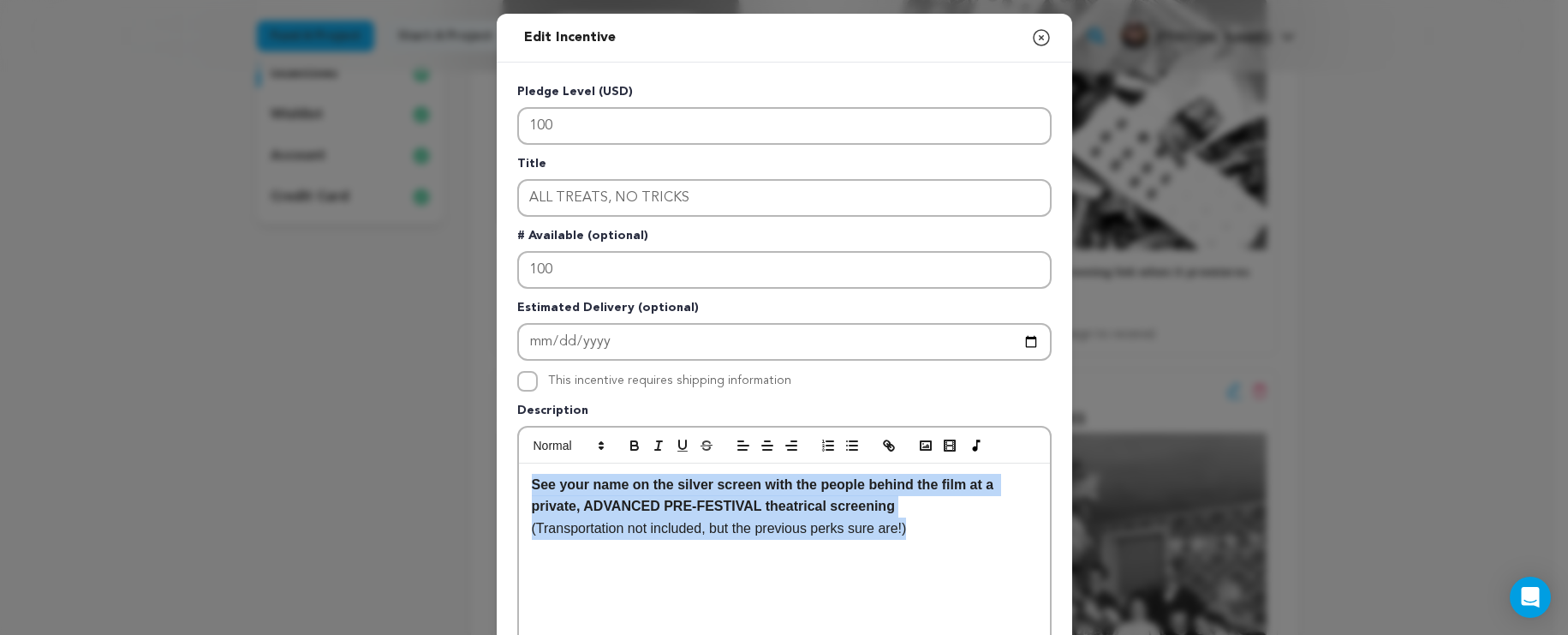
drag, startPoint x: 947, startPoint y: 524, endPoint x: 499, endPoint y: 489, distance: 449.4
click at [483, 477] on div "Edit Incentive Close modal Pledge Level (USD) 100 Title ALL TREATS, NO TRICKS #…" at bounding box center [784, 547] width 1568 height 1094
click at [604, 537] on p "(Transportation not included, but the previous perks sure are!)" at bounding box center [785, 529] width 505 height 22
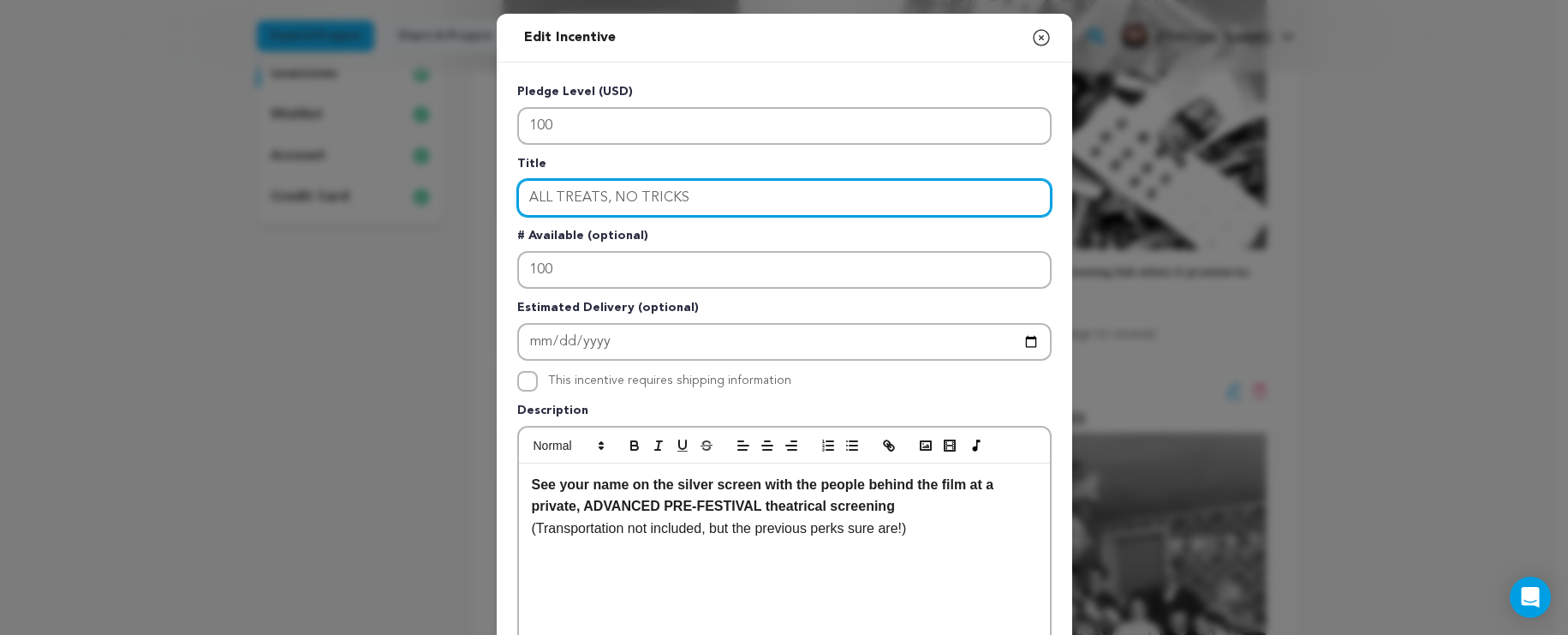
drag, startPoint x: 695, startPoint y: 199, endPoint x: 535, endPoint y: 187, distance: 160.4
click at [535, 187] on input "ALL TREATS, NO TRICKS" at bounding box center [784, 197] width 534 height 38
type input "W"
type input "MONSTER MASH"
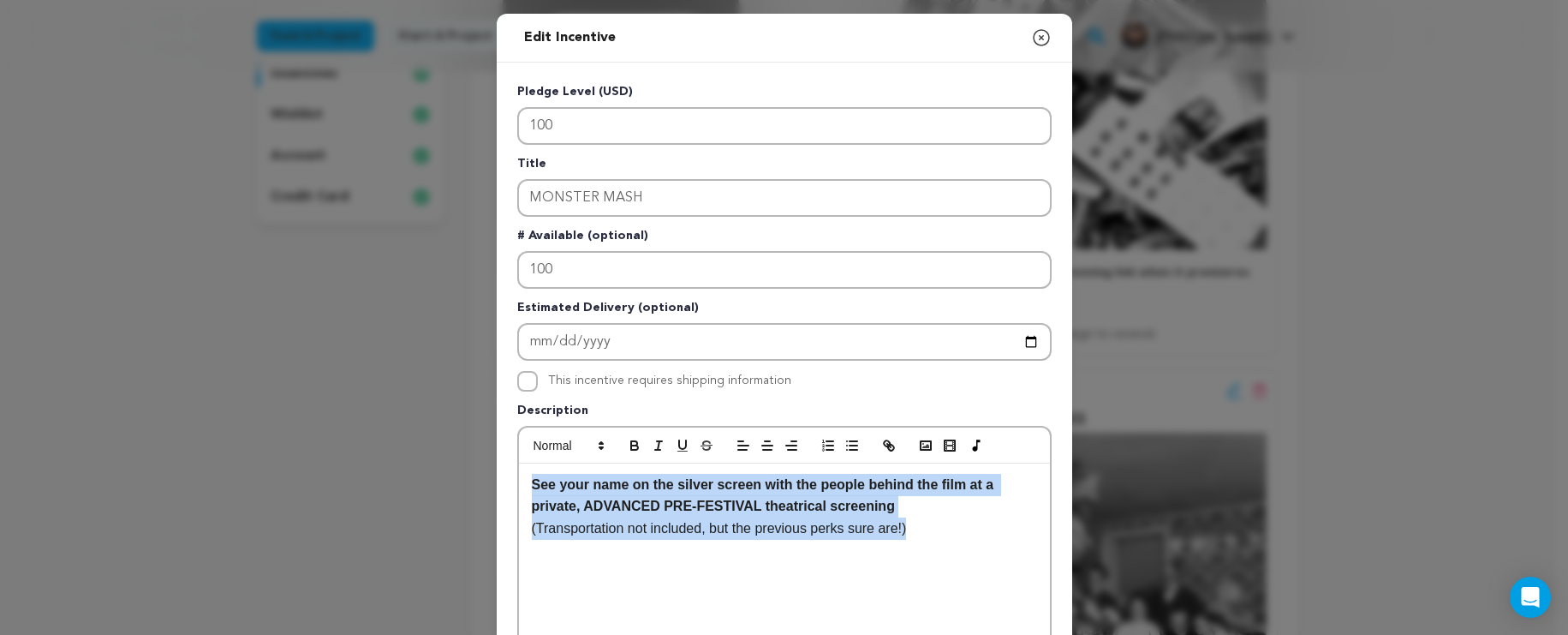
drag, startPoint x: 955, startPoint y: 529, endPoint x: 471, endPoint y: 454, distance: 489.8
click at [471, 454] on div "Edit Incentive Close modal Pledge Level (USD) 100 Title MONSTER MASH # Availabl…" at bounding box center [784, 547] width 1568 height 1094
copy div "See your name on the silver screen with the people behind the film at a private…"
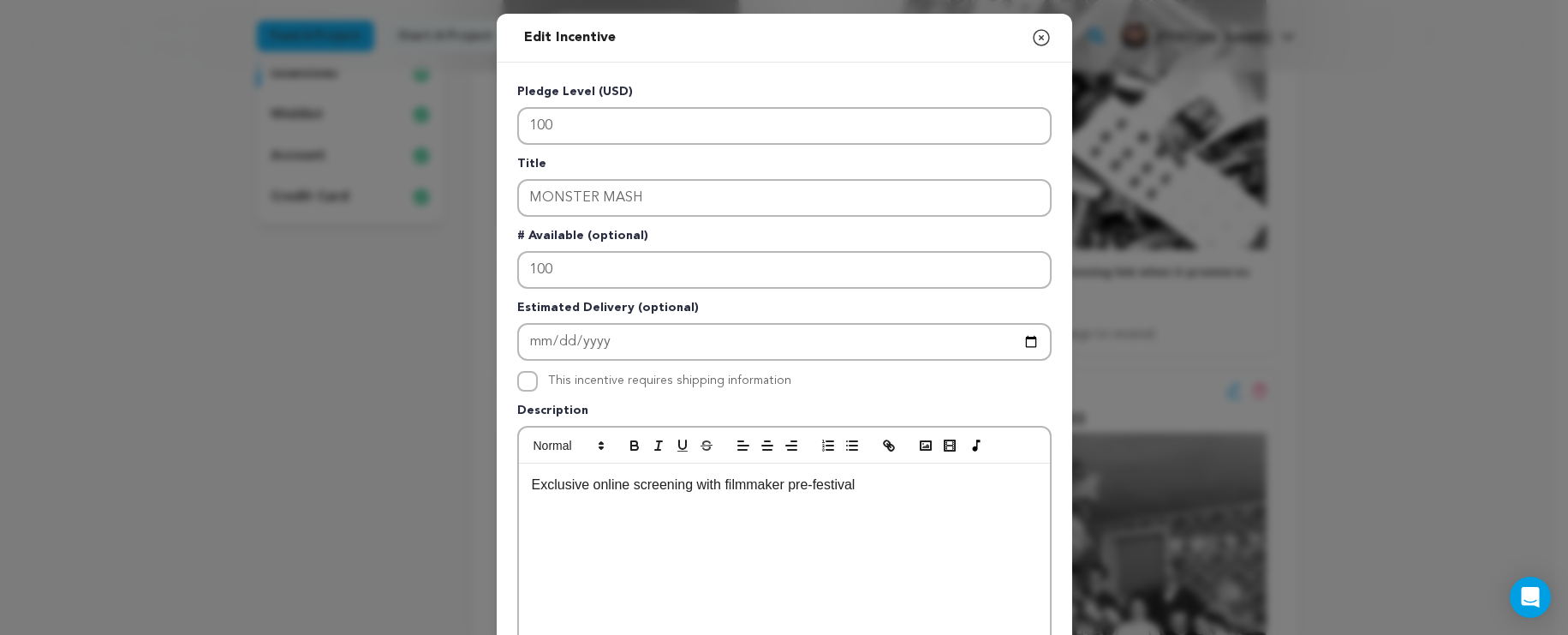
click at [691, 485] on p "Exclusive online screening with filmmaker pre-festival" at bounding box center [785, 485] width 505 height 22
click at [943, 500] on div "Exclusive online screening and Q & A with filmmaker pre-festival" at bounding box center [785, 592] width 531 height 257
click at [846, 488] on p "Exclusive online screening and Q & A with filmmaker pre-festival" at bounding box center [785, 485] width 505 height 22
drag, startPoint x: 1008, startPoint y: 489, endPoint x: 471, endPoint y: 488, distance: 537.0
click at [471, 488] on div "Edit Incentive Close modal Pledge Level (USD) 100 Title MONSTER MASH # Availabl…" at bounding box center [784, 547] width 1568 height 1094
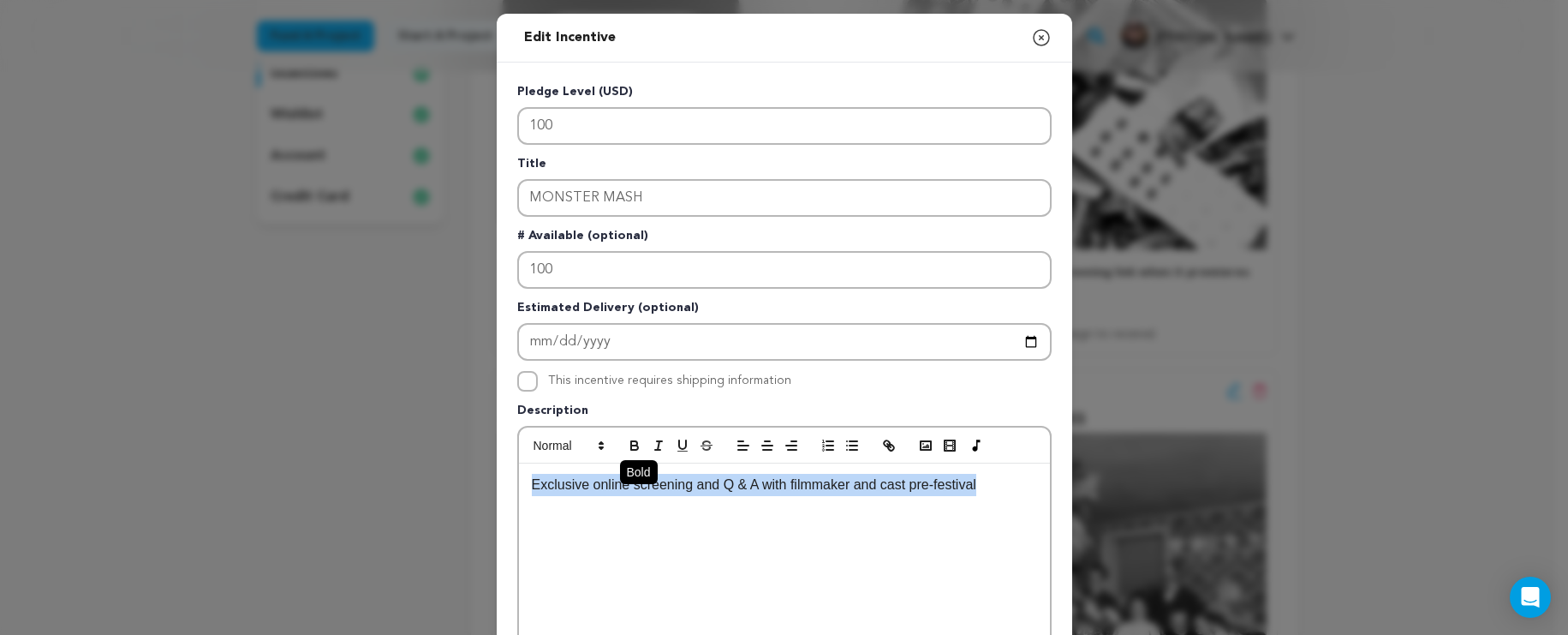
click at [631, 445] on icon "button" at bounding box center [634, 443] width 6 height 5
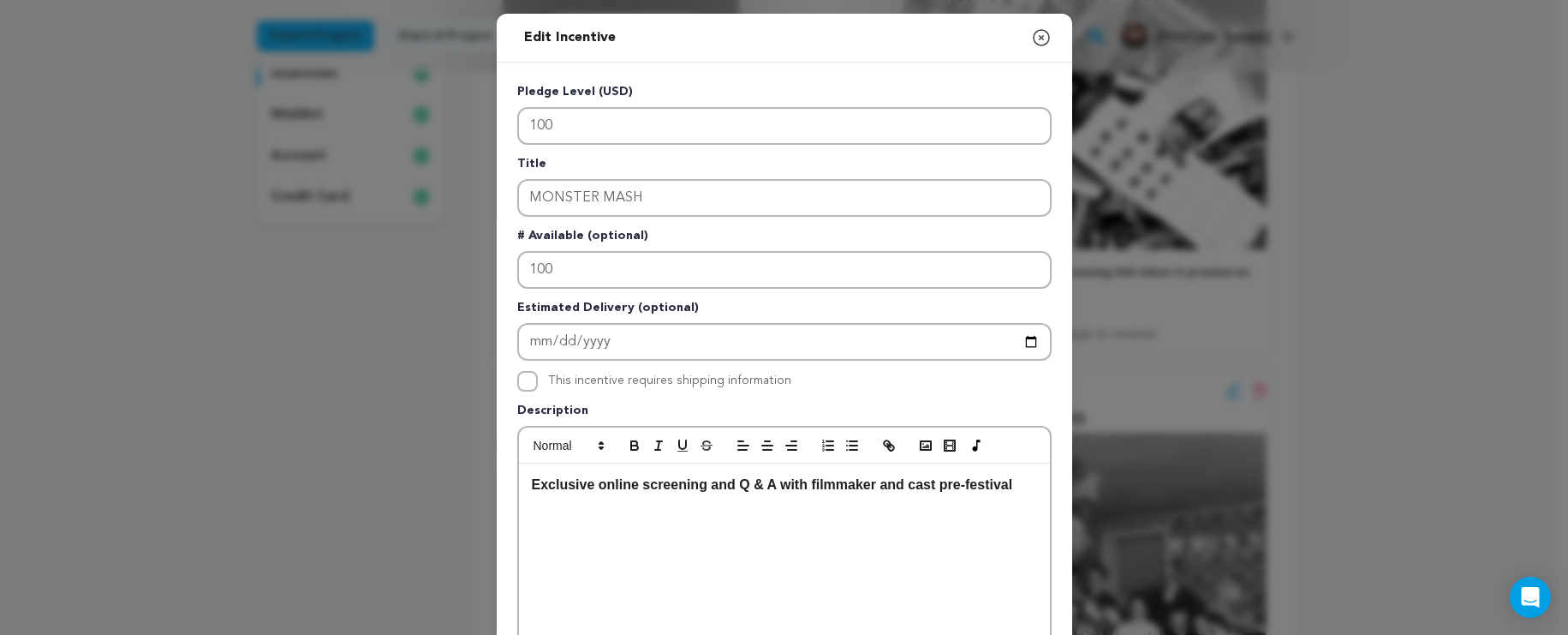
click at [1028, 487] on p "Exclusive online screening and Q & A with filmmaker and cast pre-festival" at bounding box center [785, 485] width 505 height 22
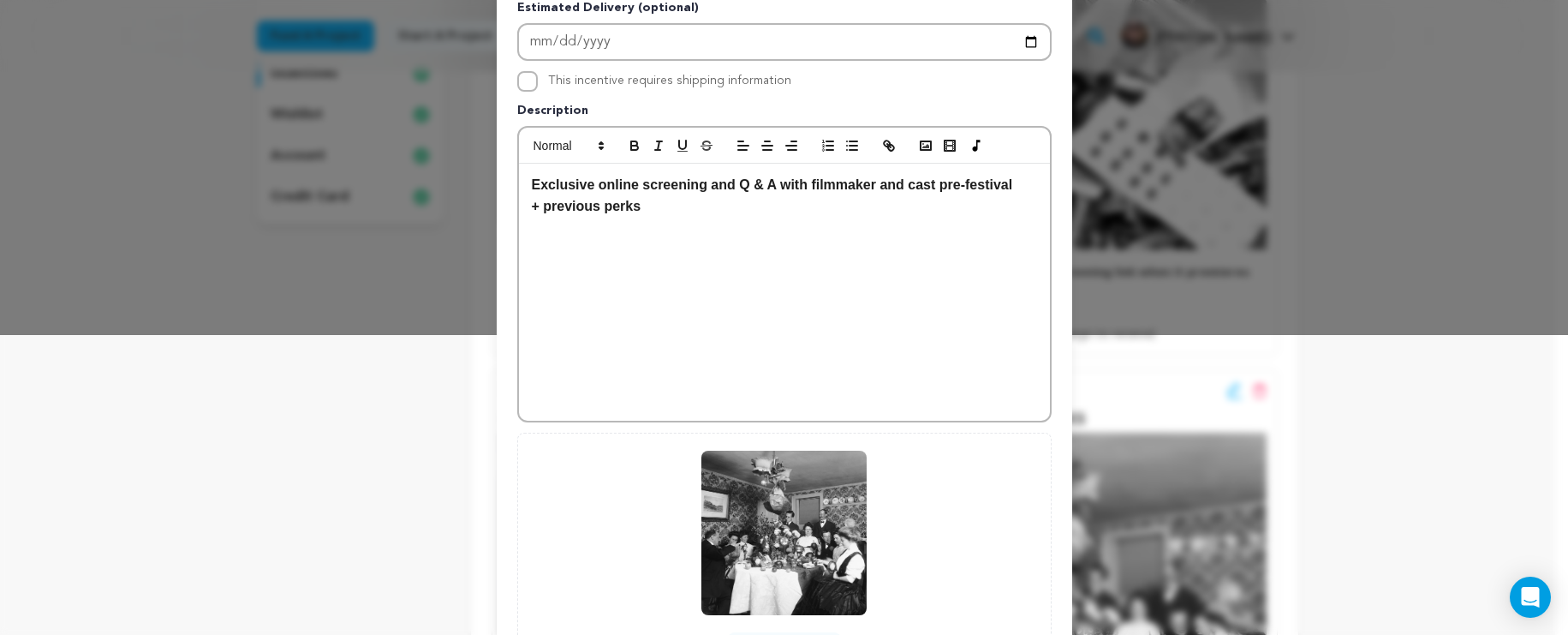
scroll to position [460, 0]
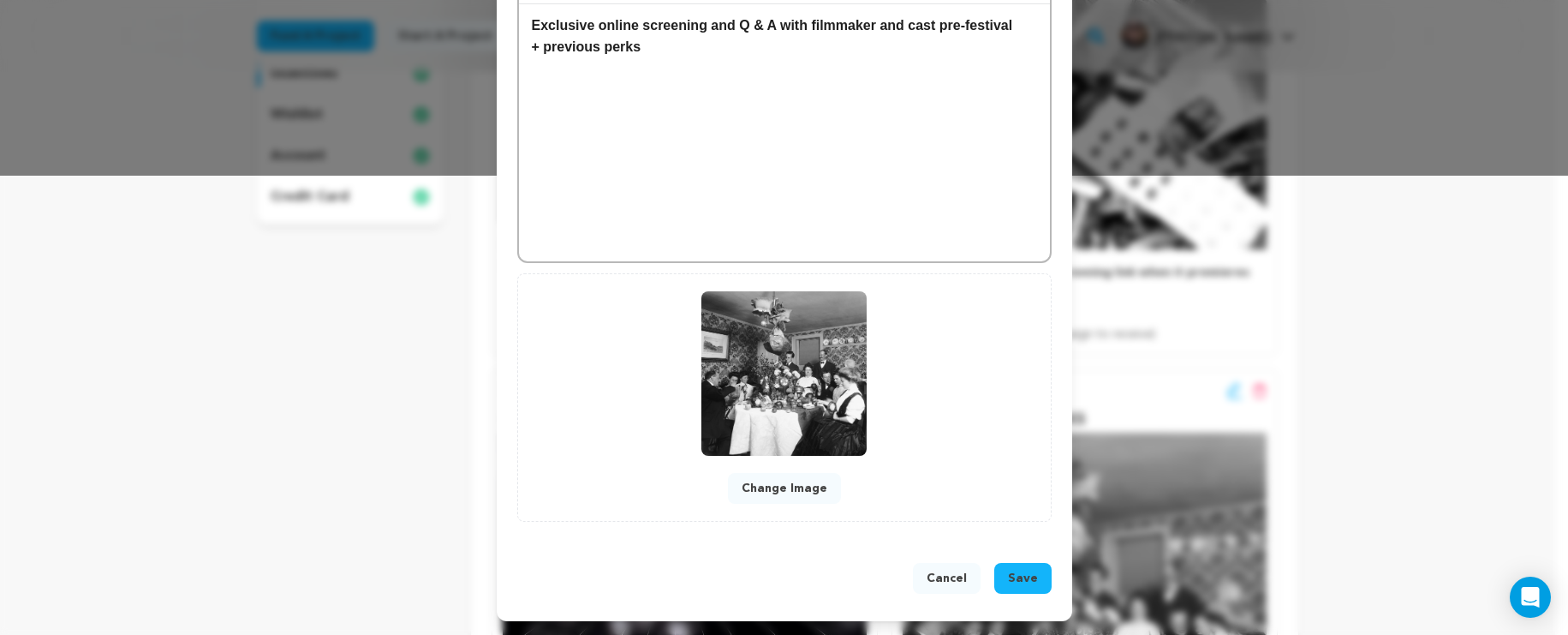
click at [1016, 580] on span "Save" at bounding box center [1023, 578] width 30 height 18
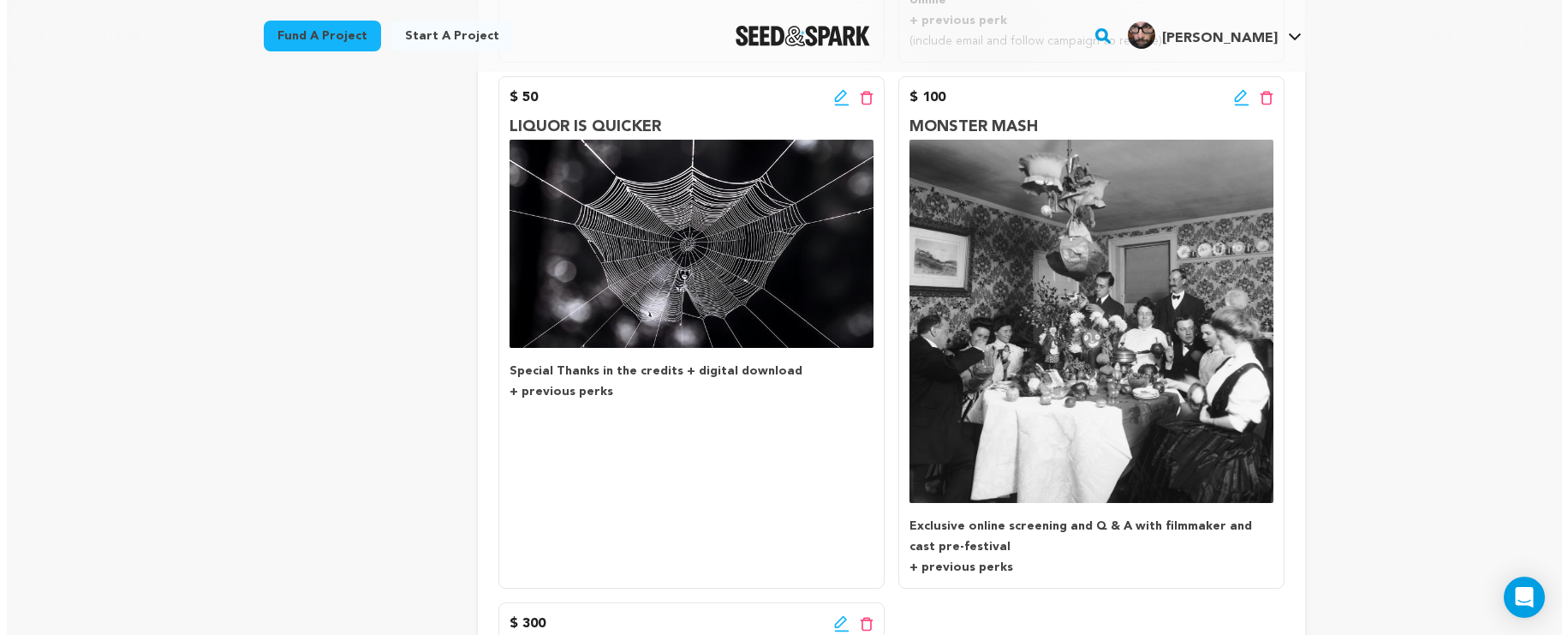
scroll to position [697, 0]
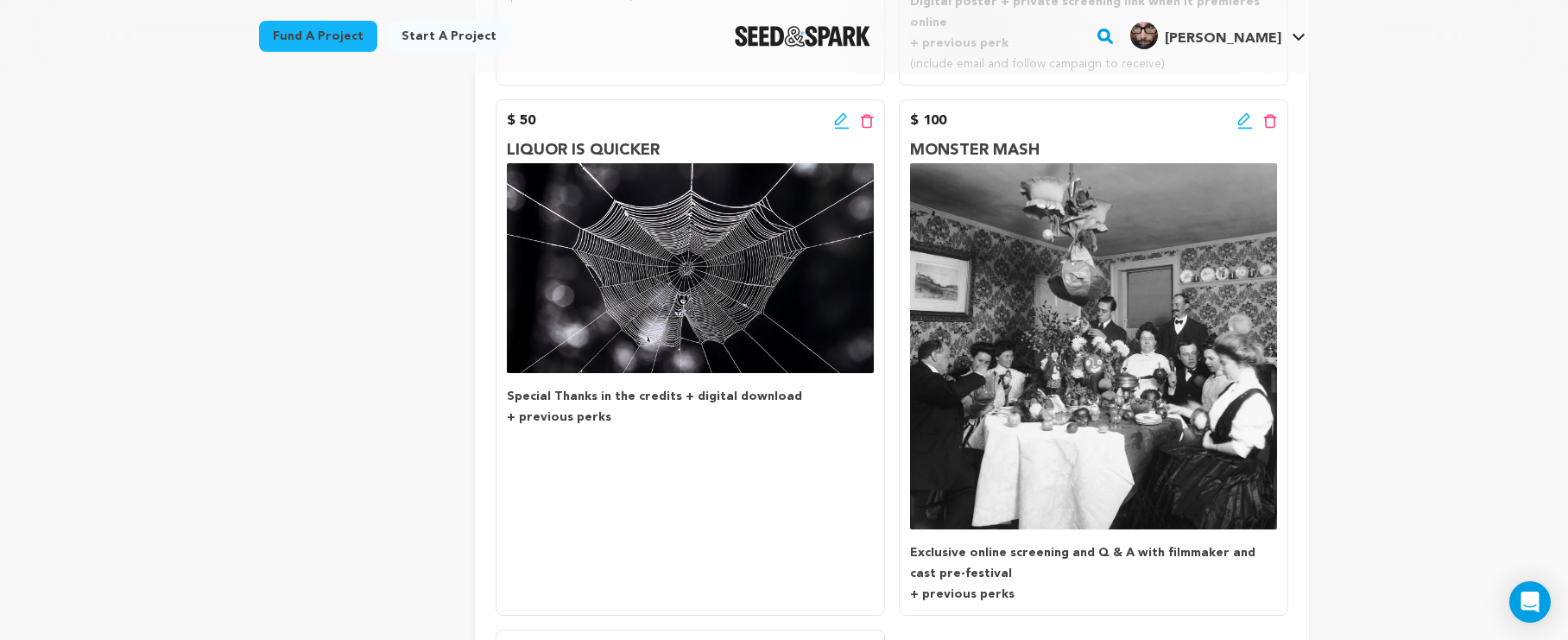
click at [1239, 112] on icon at bounding box center [1245, 120] width 16 height 18
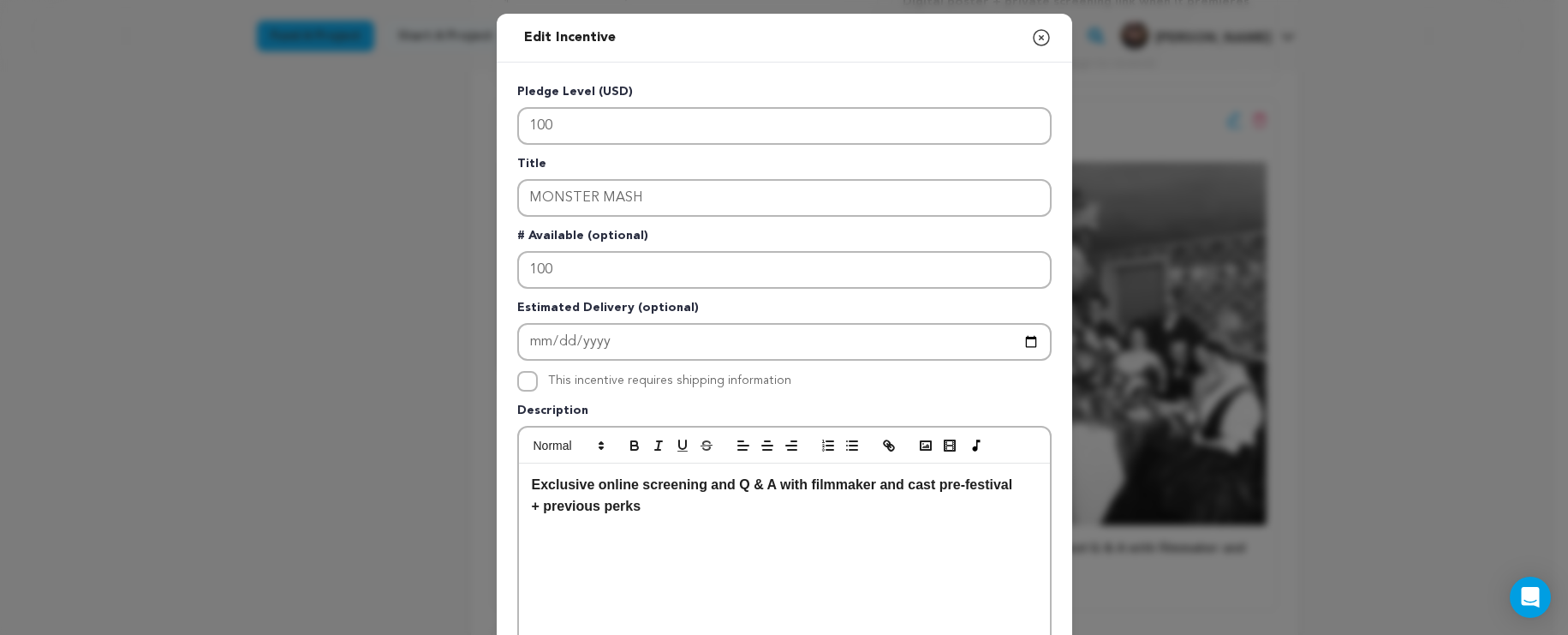
click at [626, 489] on strong "Exclusive online screening and Q & A with filmmaker and cast pre-festival" at bounding box center [773, 484] width 481 height 15
click at [631, 489] on strong "Exclusive online screening and Q & A with filmmaker and cast pre-festival" at bounding box center [773, 484] width 481 height 15
drag, startPoint x: 935, startPoint y: 486, endPoint x: 947, endPoint y: 488, distance: 12.2
click at [935, 485] on strong "Exclusive online screening and Q & A with filmmaker and cast pre-festival" at bounding box center [773, 484] width 481 height 15
click at [743, 495] on p "Exclusive online screening and Q & A with filmmaker and cast members pre-festiv…" at bounding box center [785, 495] width 505 height 44
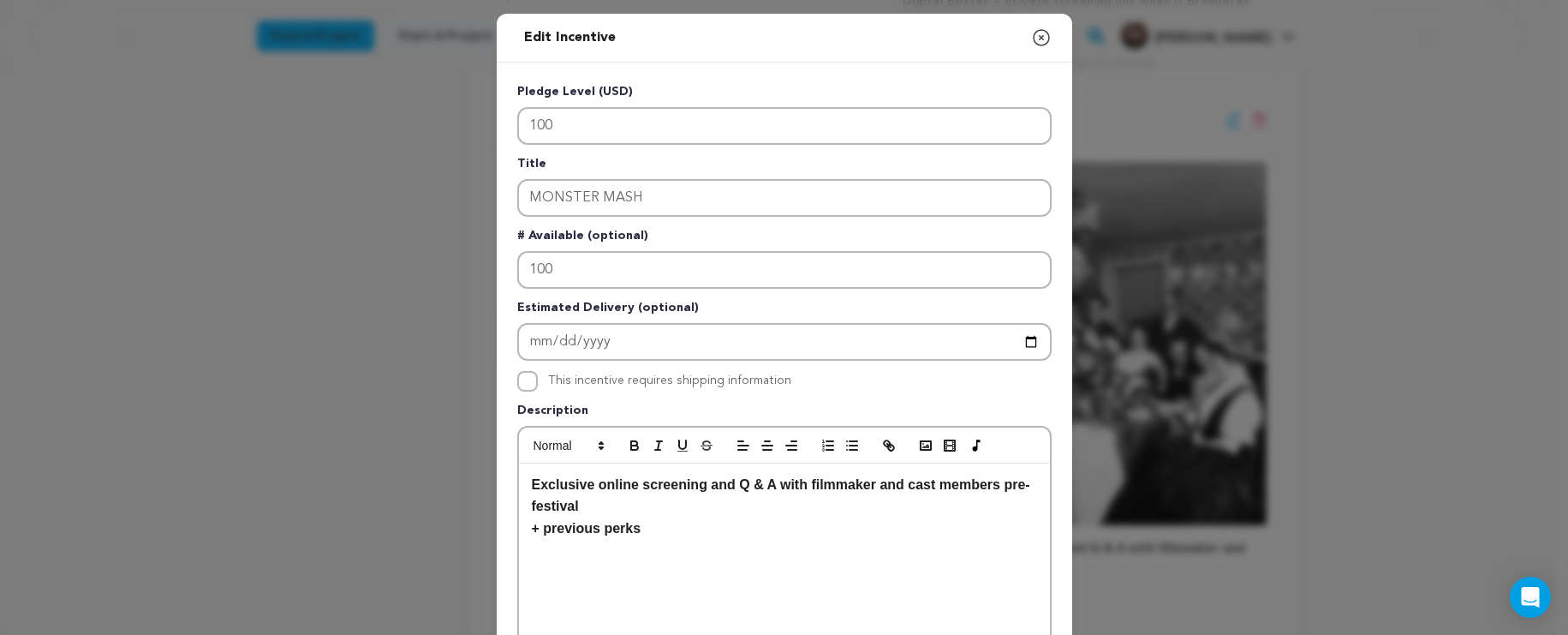
click at [728, 487] on strong "Exclusive online screening and Q & A with filmmaker and cast members pre-festiv…" at bounding box center [781, 495] width 499 height 37
drag, startPoint x: 728, startPoint y: 487, endPoint x: 704, endPoint y: 489, distance: 24.1
click at [704, 489] on strong "Exclusive online screening and Q & A with filmmaker and cast members pre-festiv…" at bounding box center [781, 495] width 499 height 37
click at [711, 505] on p "Exclusive online screening and Q & A with filmmaker and cast members pre-festiv…" at bounding box center [785, 495] width 505 height 44
click at [585, 488] on strong "Exclusive online screening and Q & A with filmmaker and cast members pre-festiv…" at bounding box center [781, 495] width 499 height 37
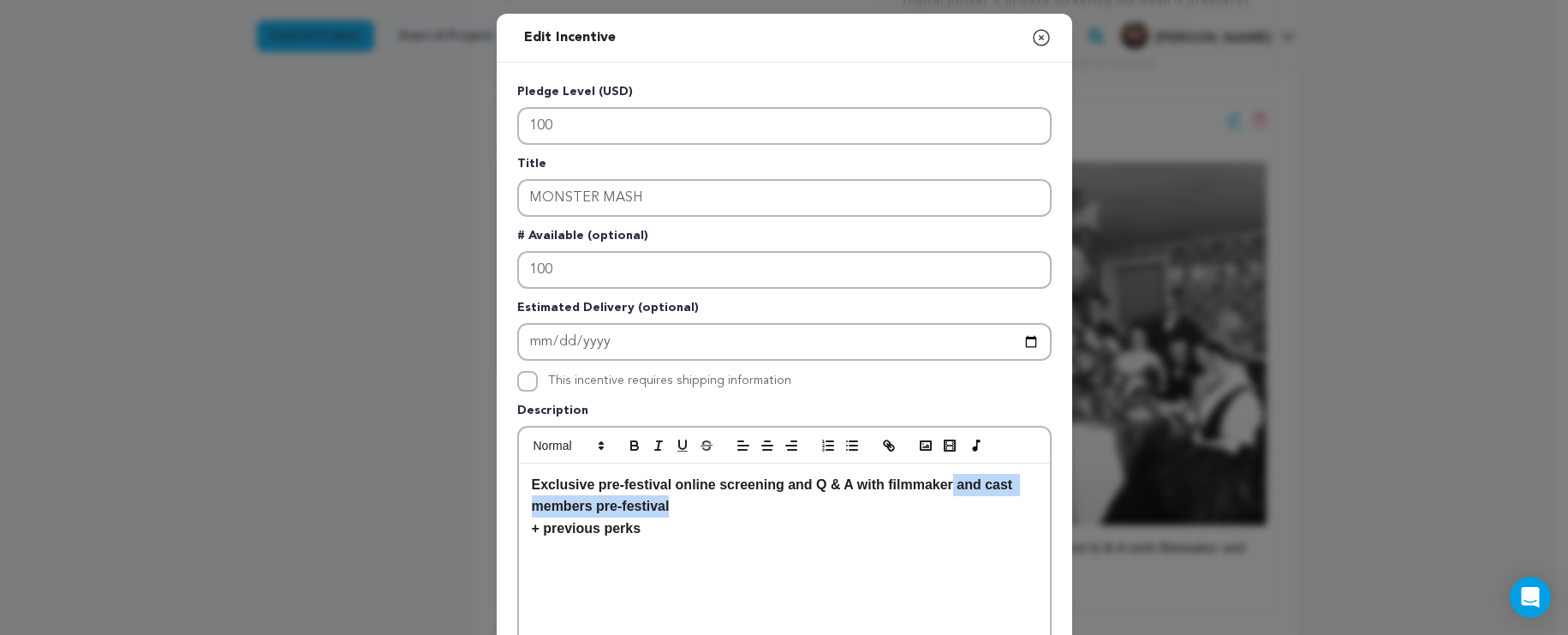
drag, startPoint x: 680, startPoint y: 506, endPoint x: 950, endPoint y: 484, distance: 270.9
click at [950, 484] on p "Exclusive pre-festival online screening and Q & A with filmmaker and cast membe…" at bounding box center [785, 495] width 505 height 44
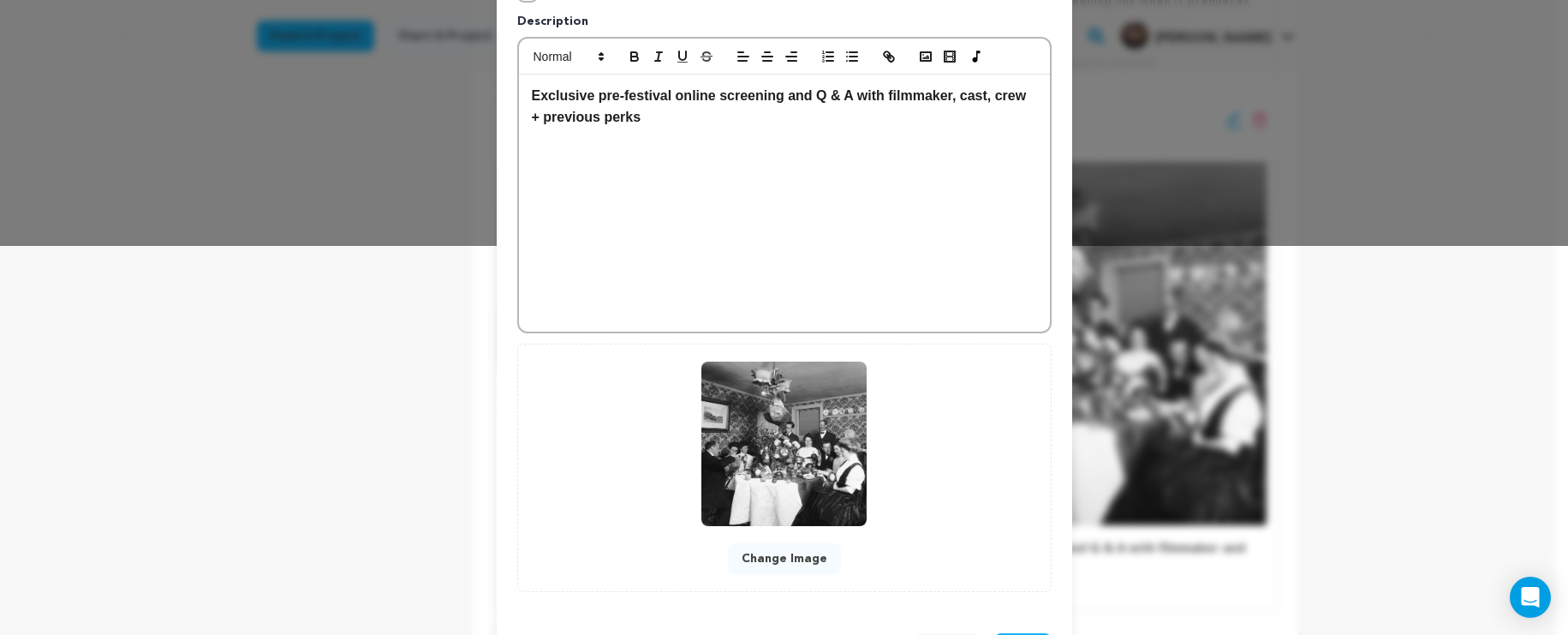
scroll to position [460, 0]
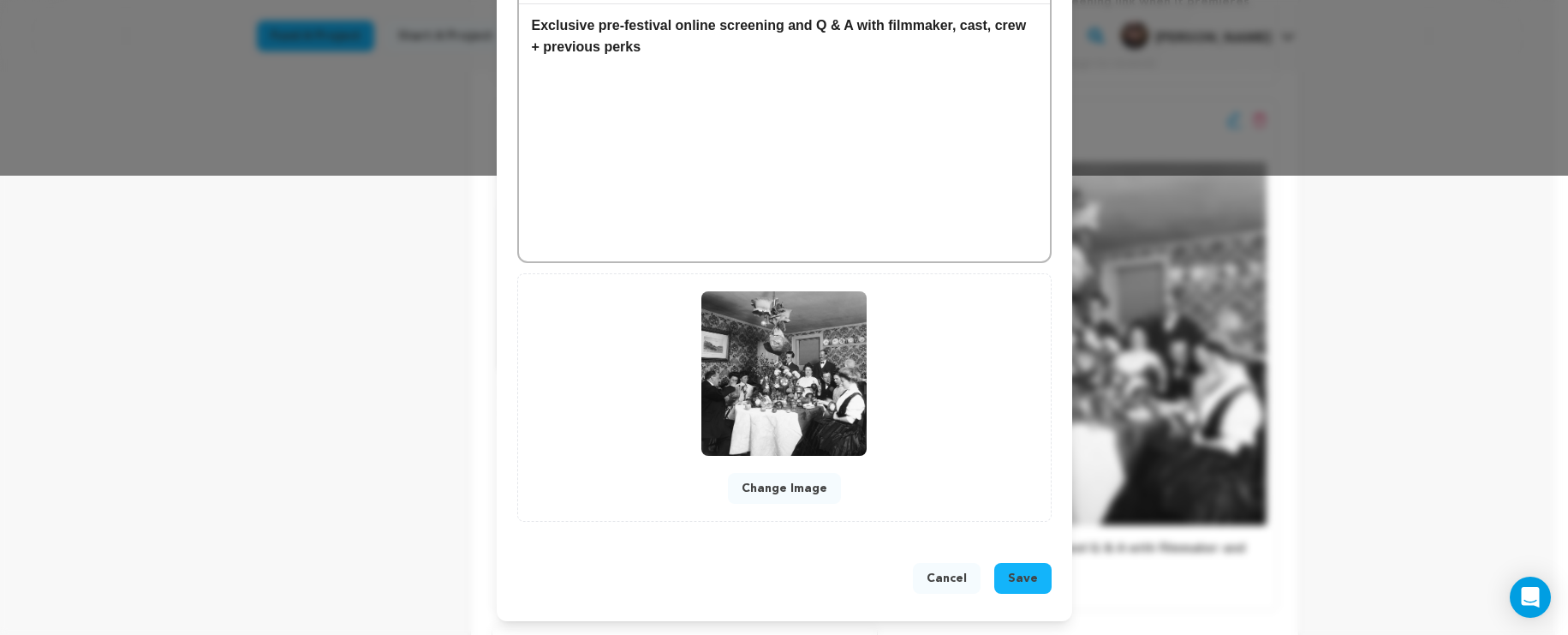
click at [1014, 576] on span "Save" at bounding box center [1023, 578] width 30 height 18
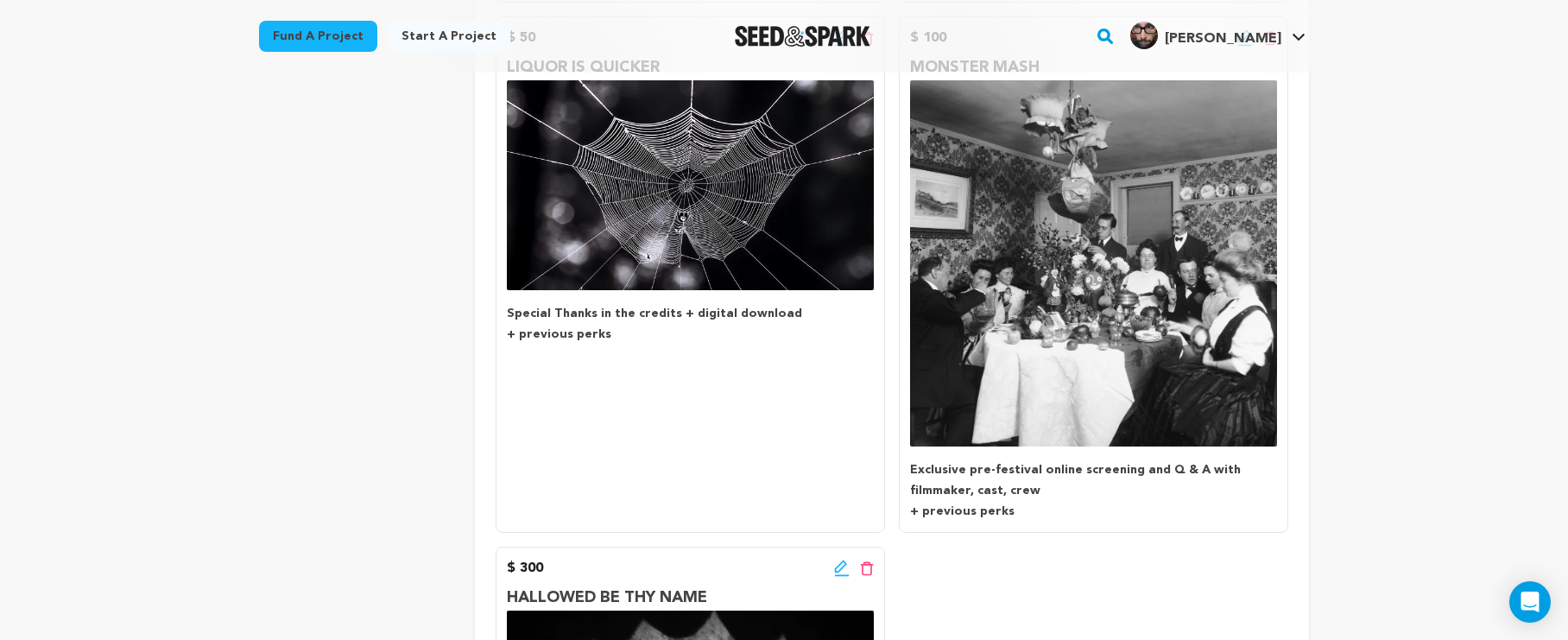
scroll to position [874, 0]
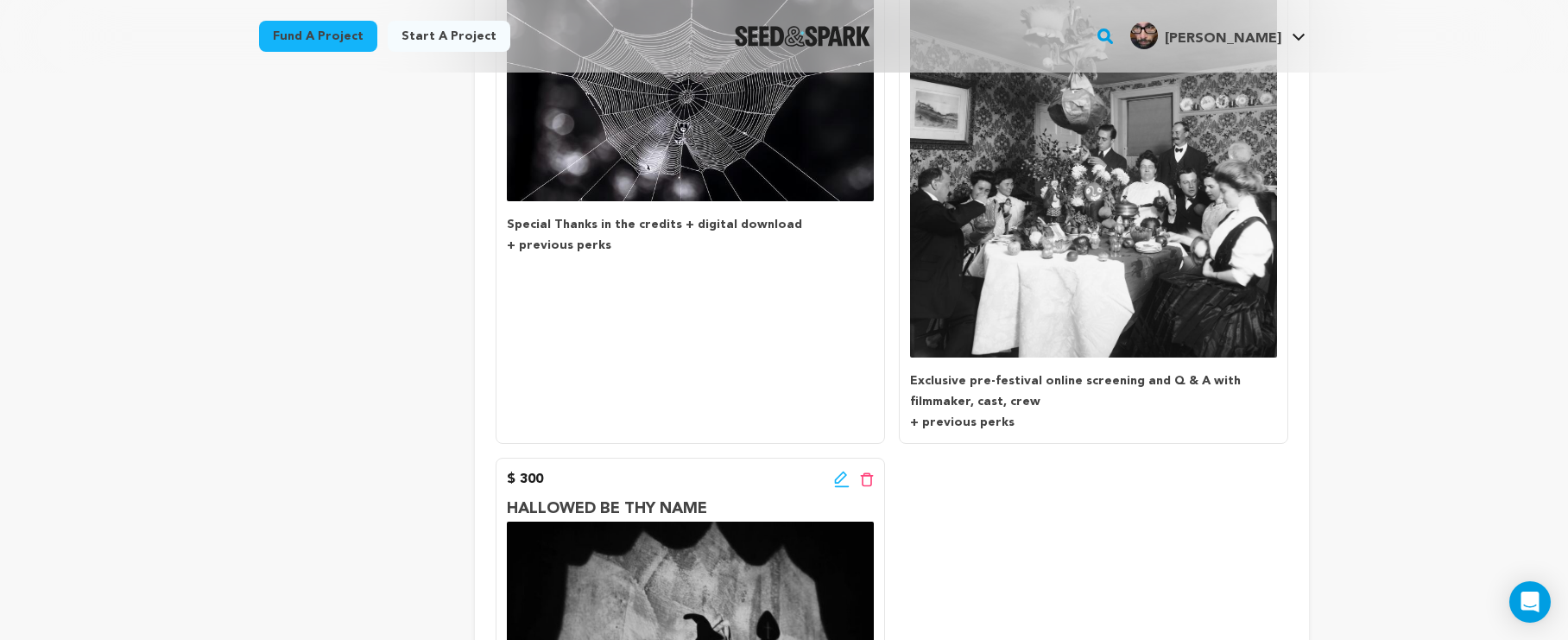
click at [838, 470] on icon at bounding box center [842, 479] width 16 height 18
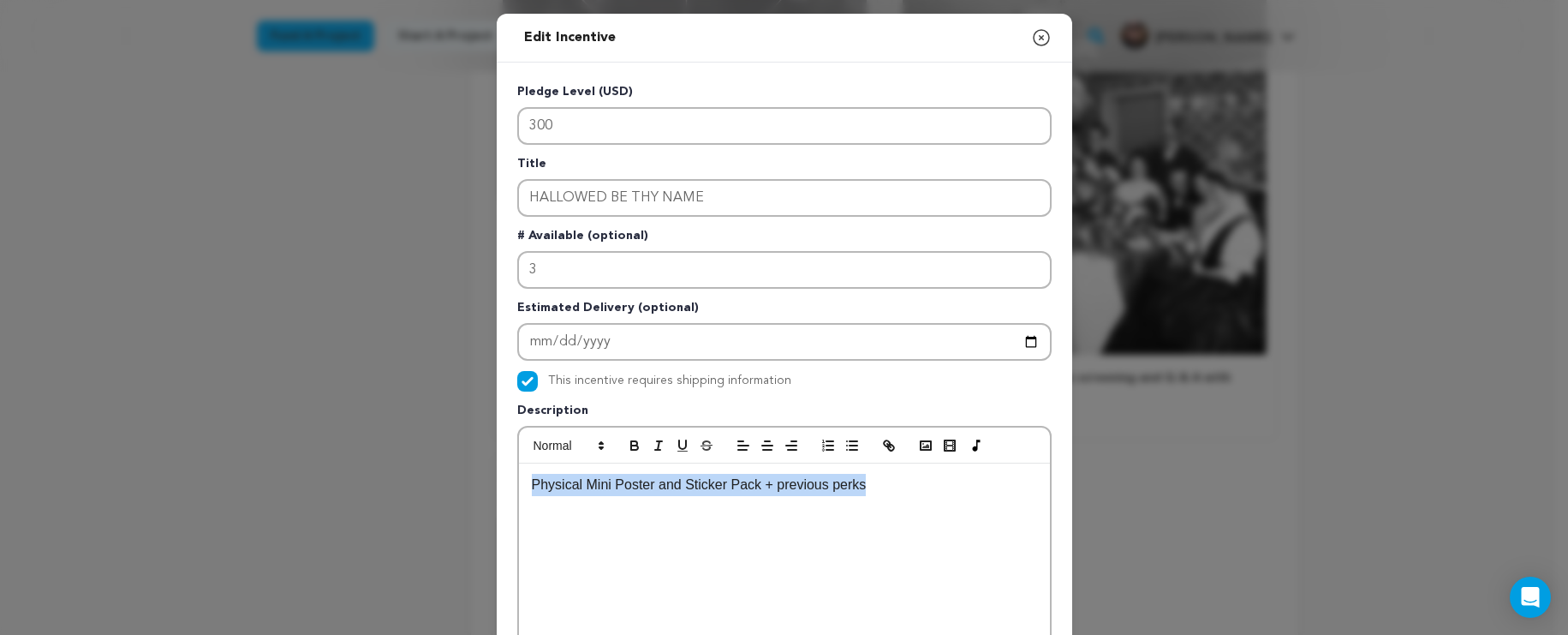
drag, startPoint x: 927, startPoint y: 499, endPoint x: 503, endPoint y: 486, distance: 424.2
click at [503, 486] on div "Pledge Level (USD) 300 Title HALLOWED BE THY NAME # Available (optional) 3 Esti…" at bounding box center [785, 532] width 576 height 939
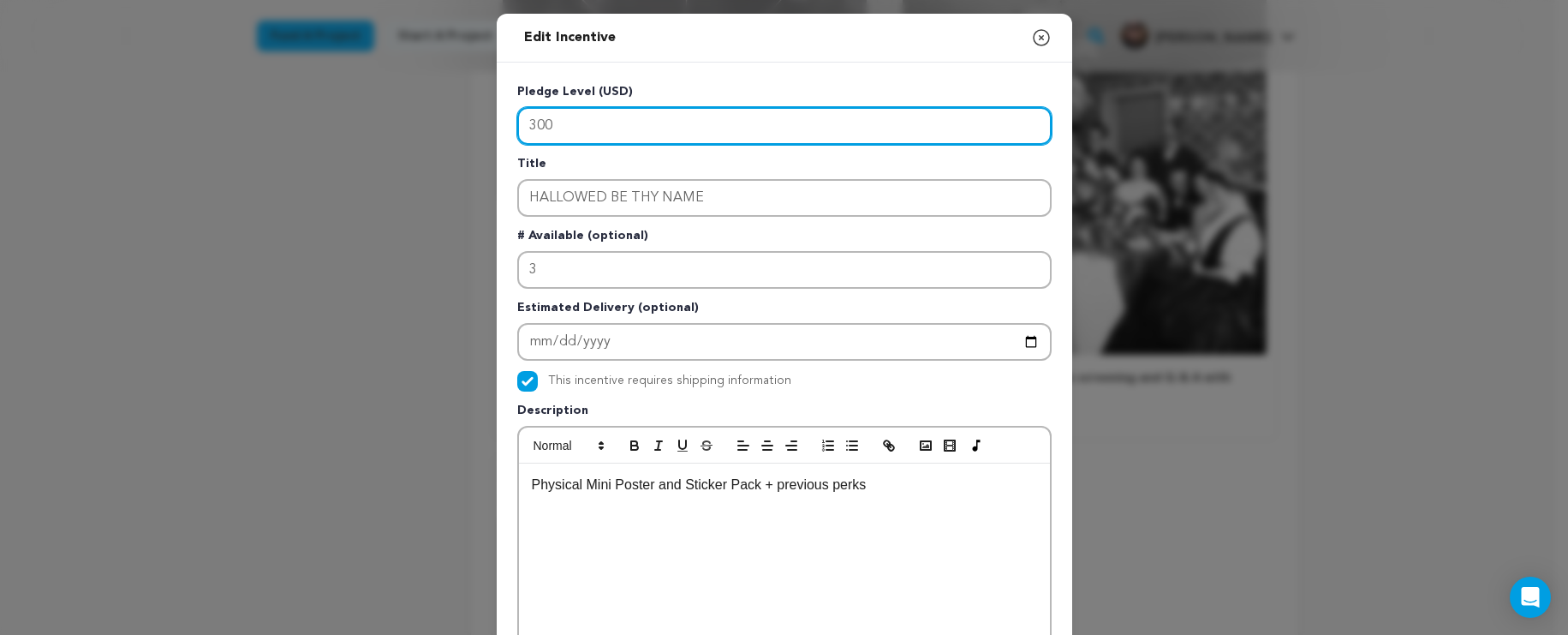
drag, startPoint x: 554, startPoint y: 126, endPoint x: 504, endPoint y: 116, distance: 51.0
click at [504, 116] on div "Pledge Level (USD) 300 Title HALLOWED BE THY NAME # Available (optional) 3 Esti…" at bounding box center [785, 532] width 576 height 939
type input "200"
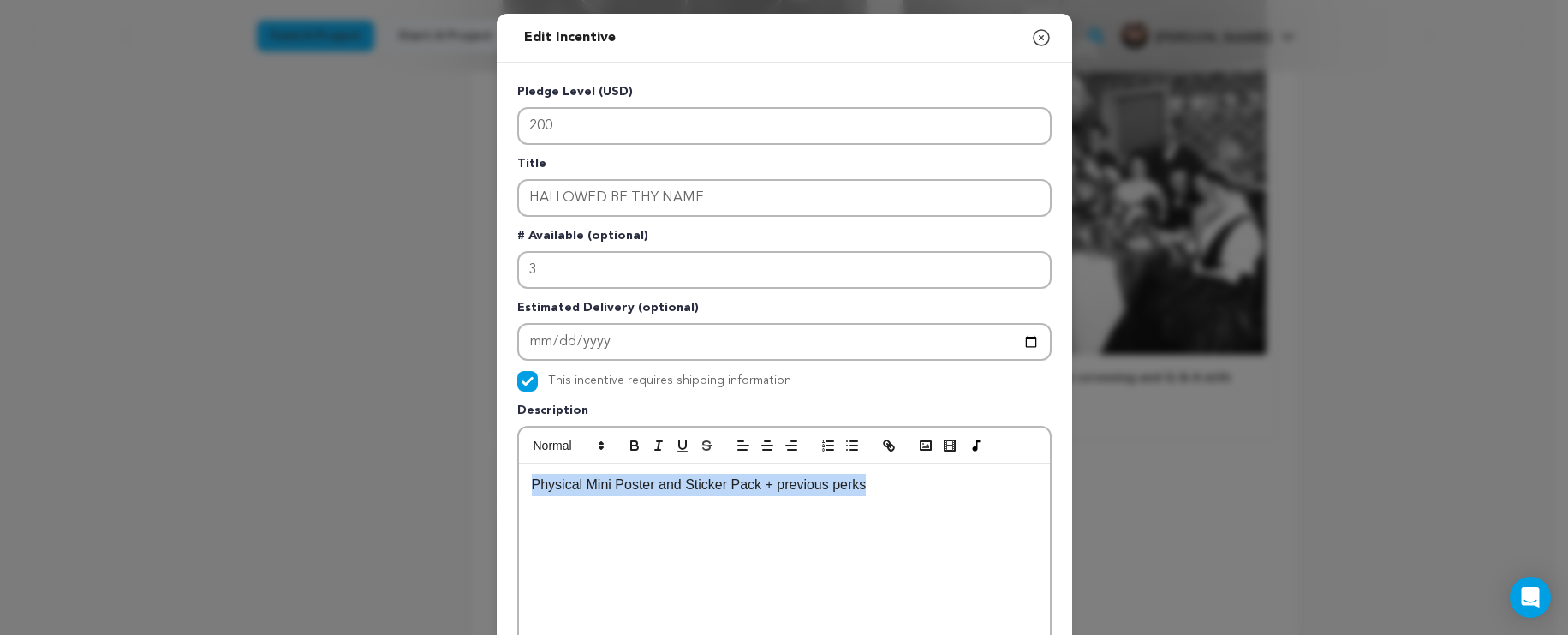
drag, startPoint x: 924, startPoint y: 490, endPoint x: 480, endPoint y: 468, distance: 444.5
click at [480, 468] on div "Edit Incentive Close modal Pledge Level (USD) 200 Title HALLOWED BE THY NAME # …" at bounding box center [784, 547] width 1568 height 1094
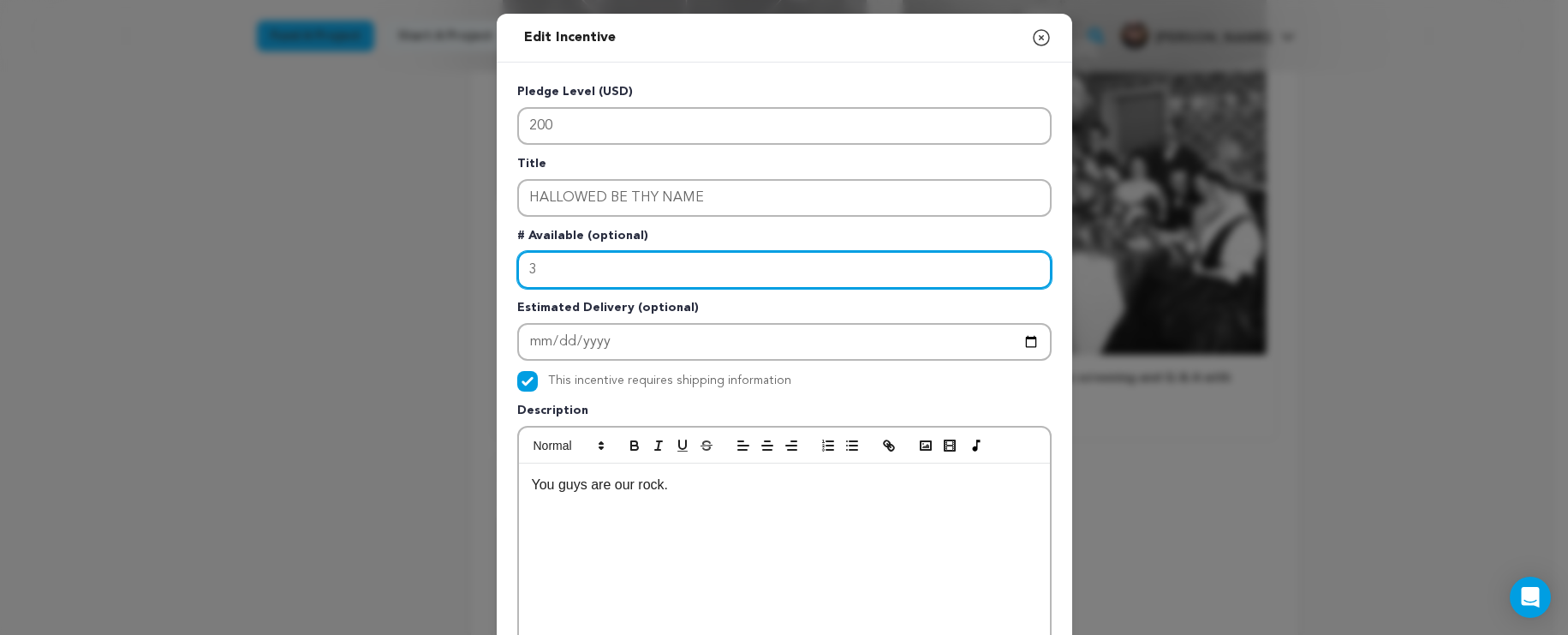
drag, startPoint x: 534, startPoint y: 267, endPoint x: 493, endPoint y: 266, distance: 41.0
click at [497, 266] on div "Pledge Level (USD) 200 Title HALLOWED BE THY NAME # Available (optional) 3 Esti…" at bounding box center [785, 532] width 576 height 939
type input "20"
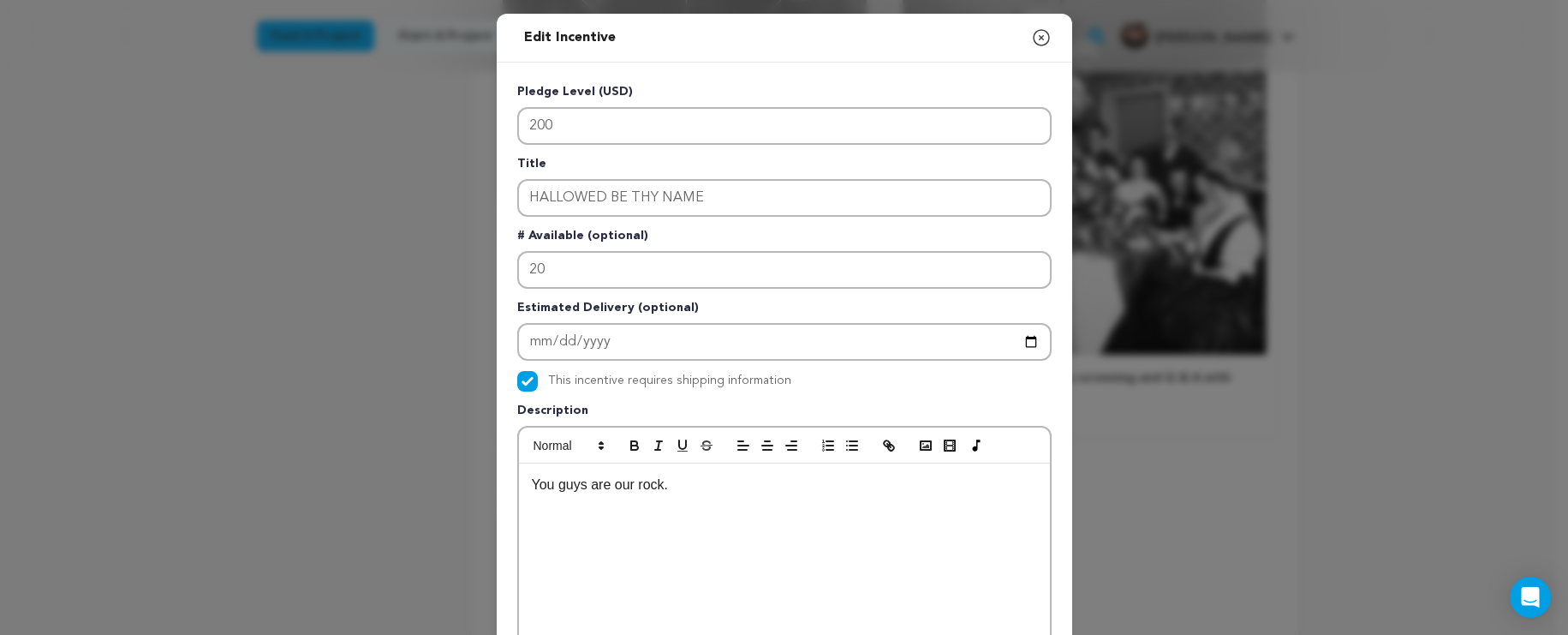
click at [1031, 40] on icon "button" at bounding box center [1041, 38] width 20 height 20
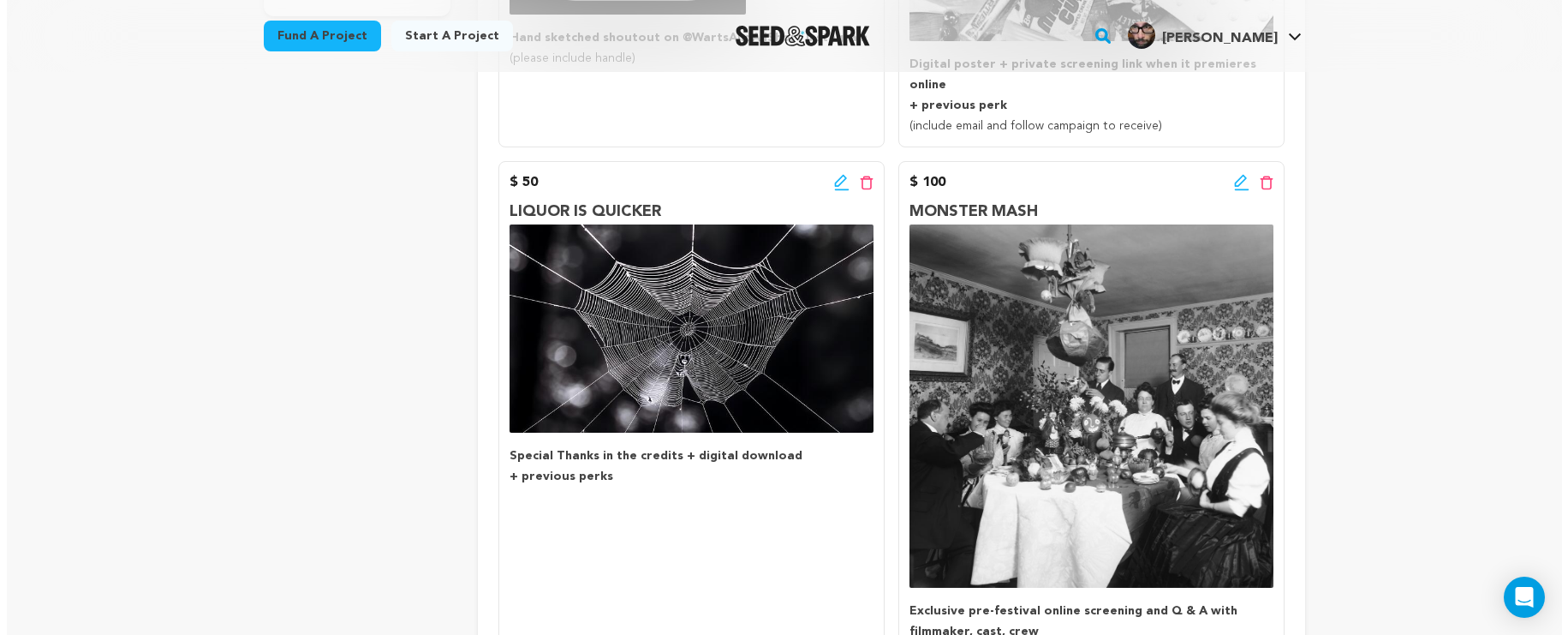
scroll to position [535, 0]
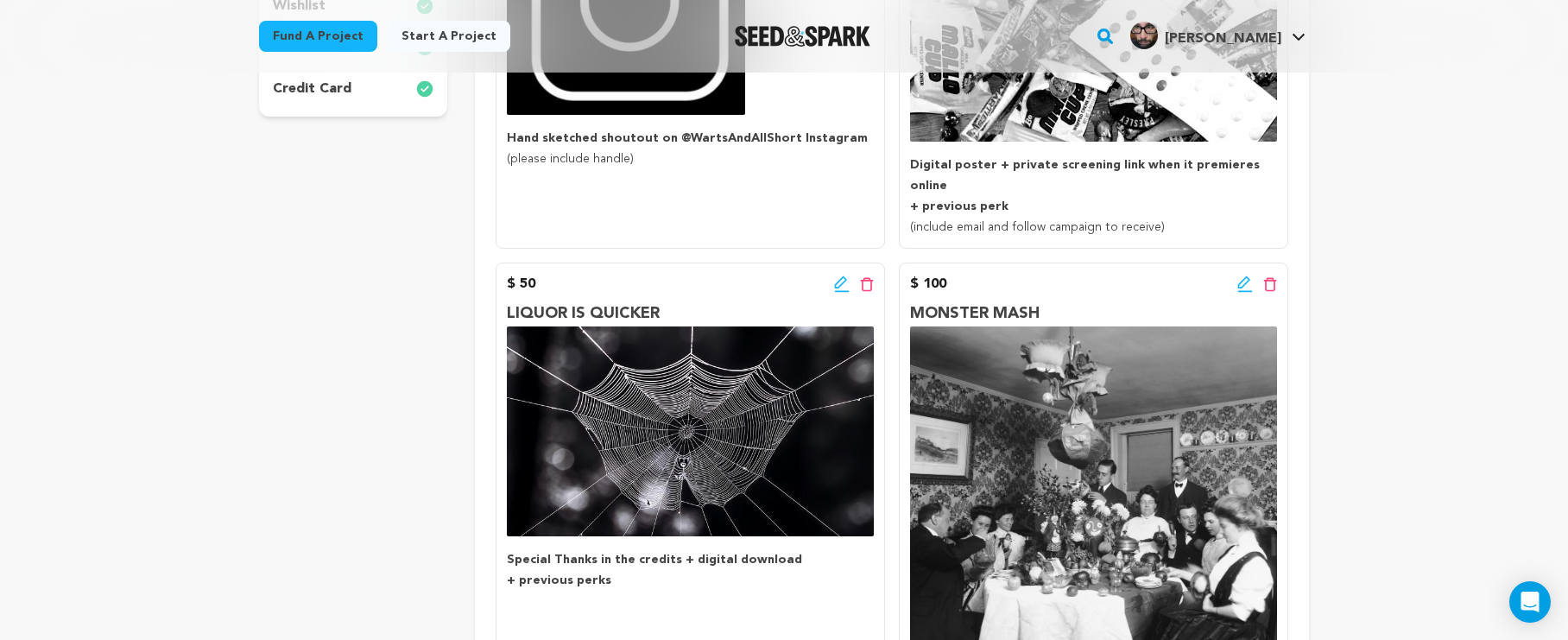
click at [842, 275] on icon at bounding box center [842, 284] width 16 height 18
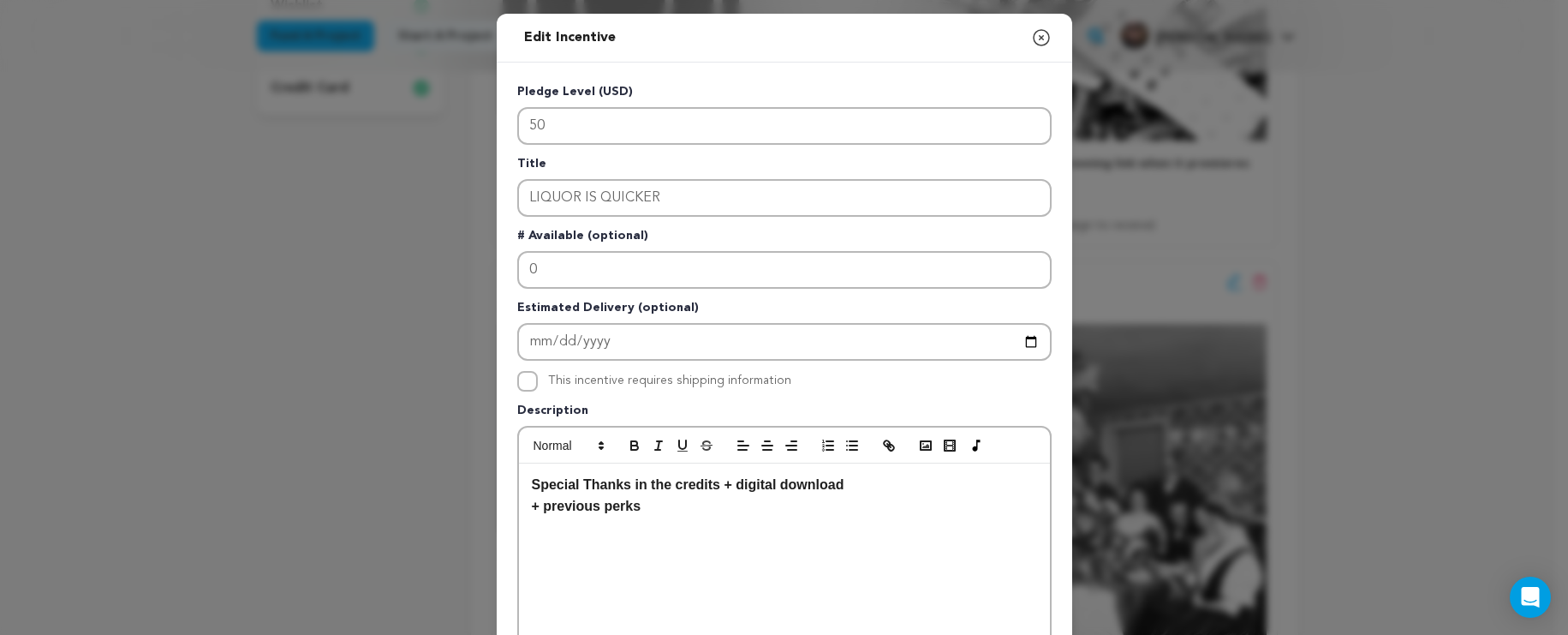
click at [902, 482] on p "Special Thanks in the credits + digital download" at bounding box center [785, 485] width 505 height 22
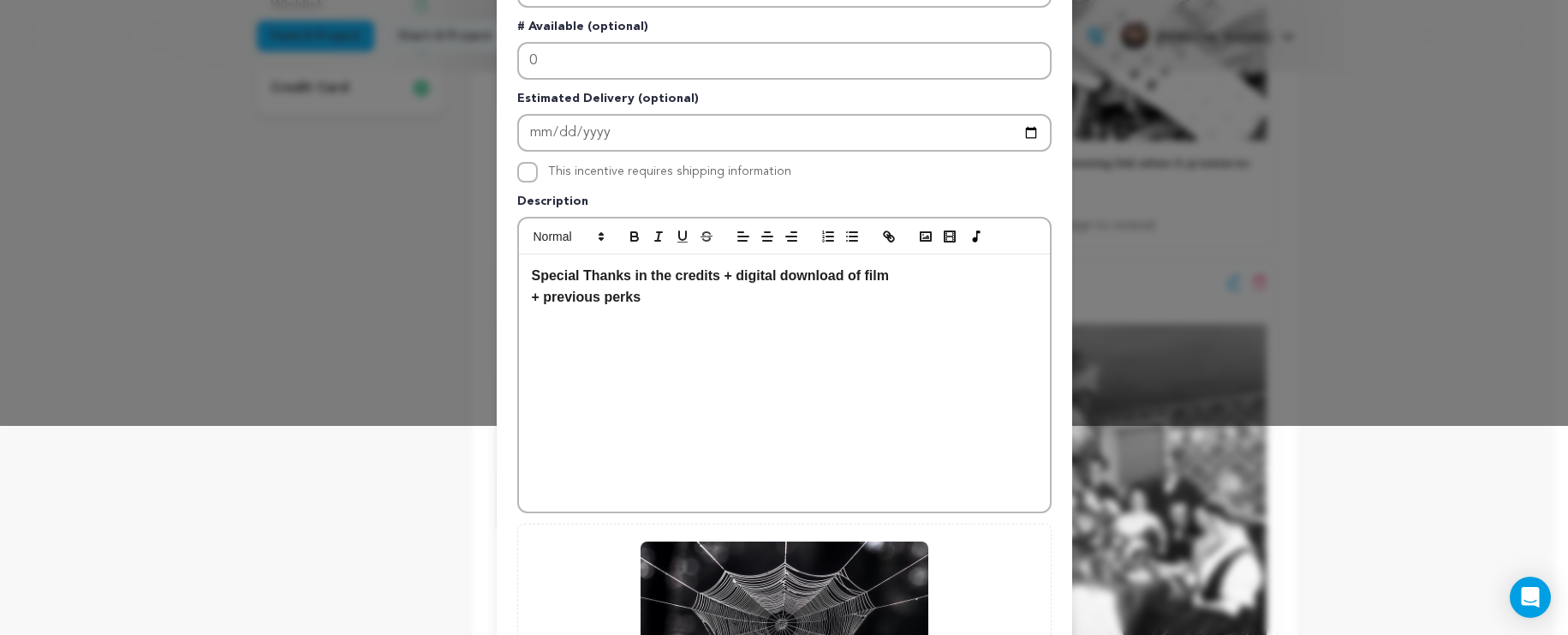
scroll to position [460, 0]
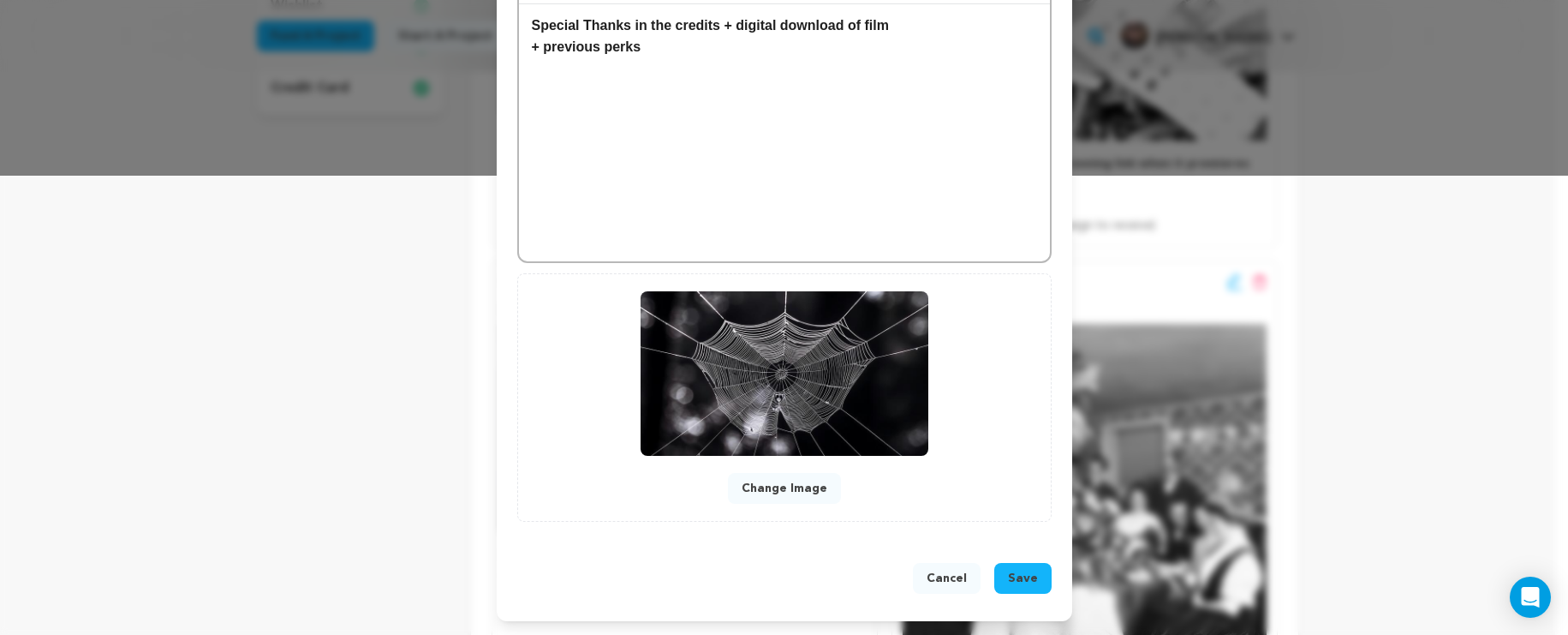
click at [1020, 580] on span "Save" at bounding box center [1023, 578] width 30 height 18
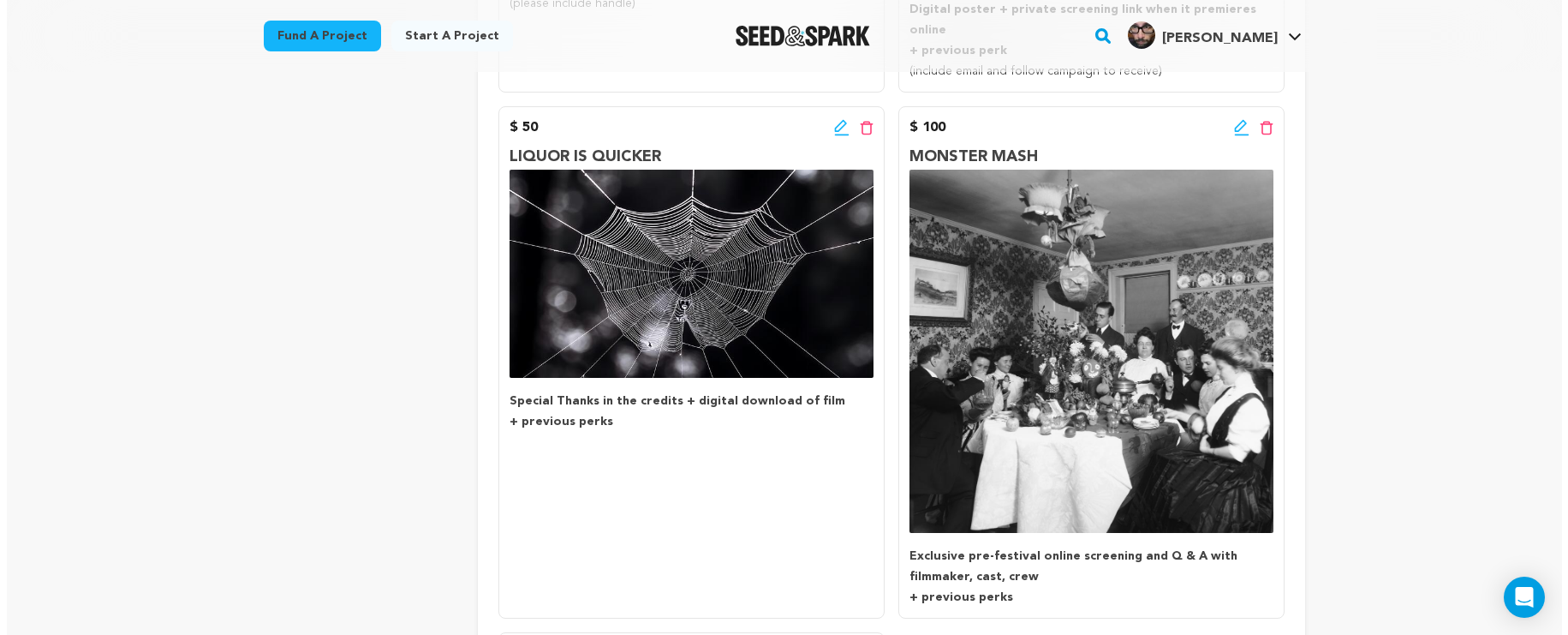
scroll to position [701, 0]
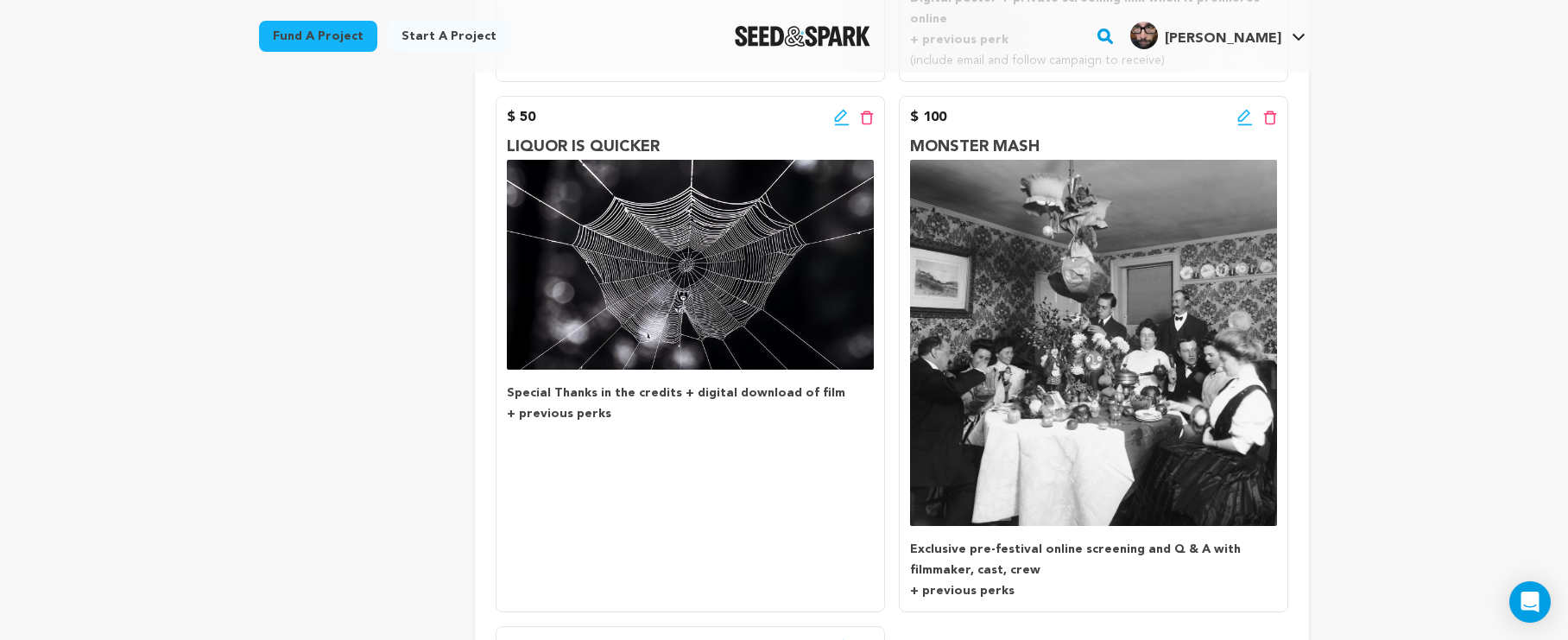
click at [1239, 110] on icon at bounding box center [1244, 116] width 12 height 12
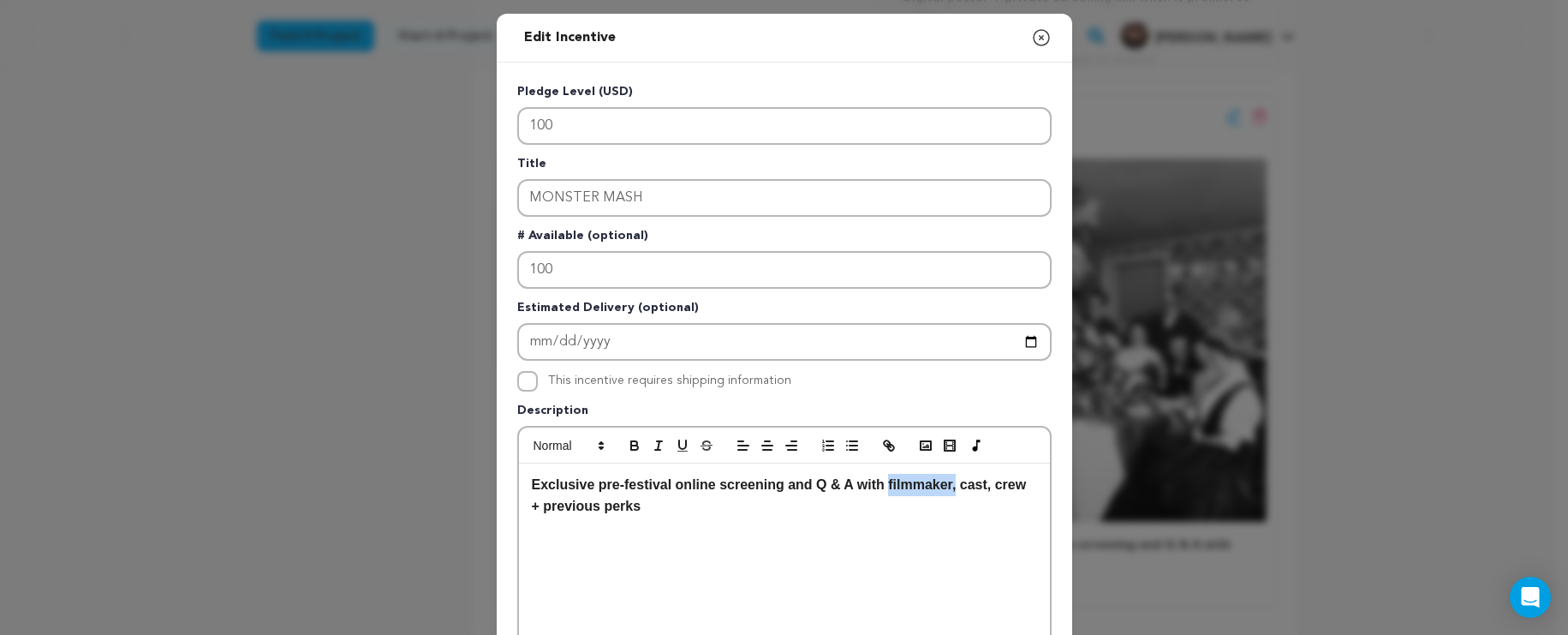
drag, startPoint x: 952, startPoint y: 489, endPoint x: 883, endPoint y: 489, distance: 69.0
click at [883, 489] on strong "Exclusive pre-festival online screening and Q & A with filmmaker, cast, crew" at bounding box center [779, 484] width 495 height 15
click at [915, 490] on strong "Exclusive pre-festival online screening and Q & A with cast, crew" at bounding box center [743, 484] width 423 height 15
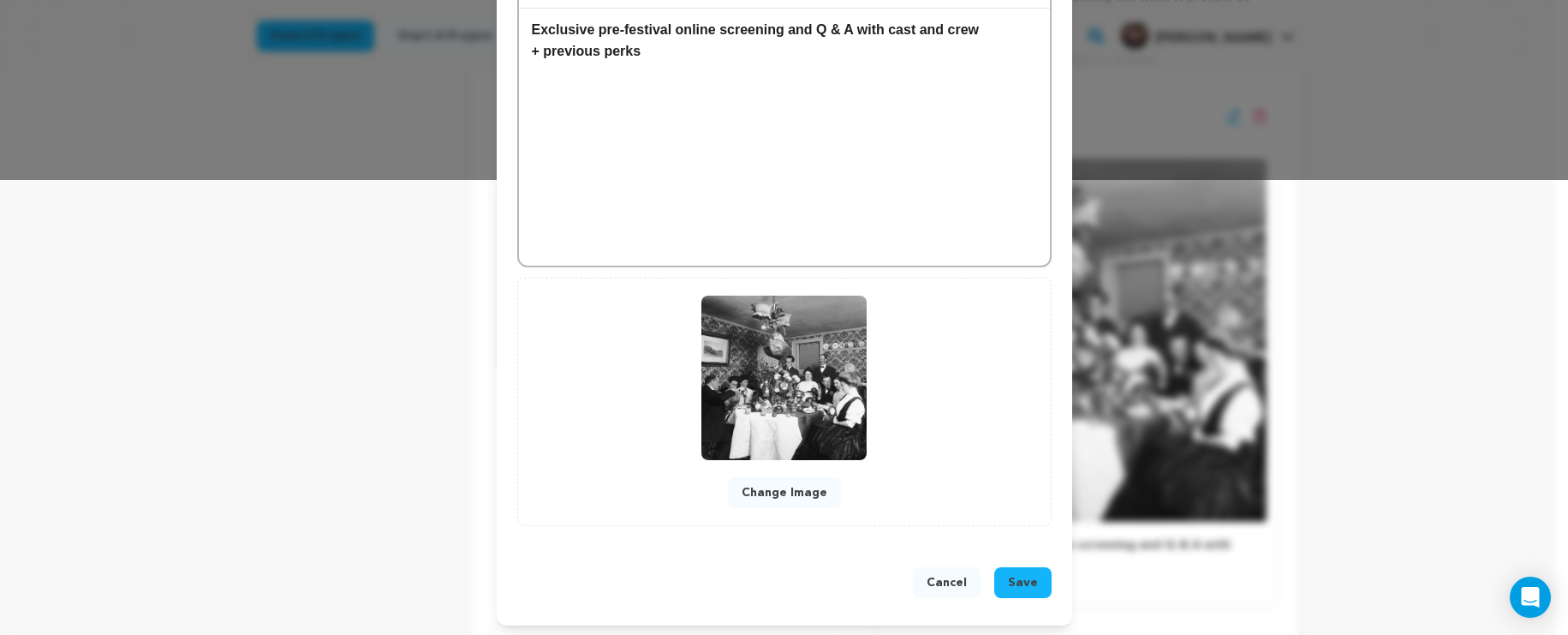
scroll to position [460, 0]
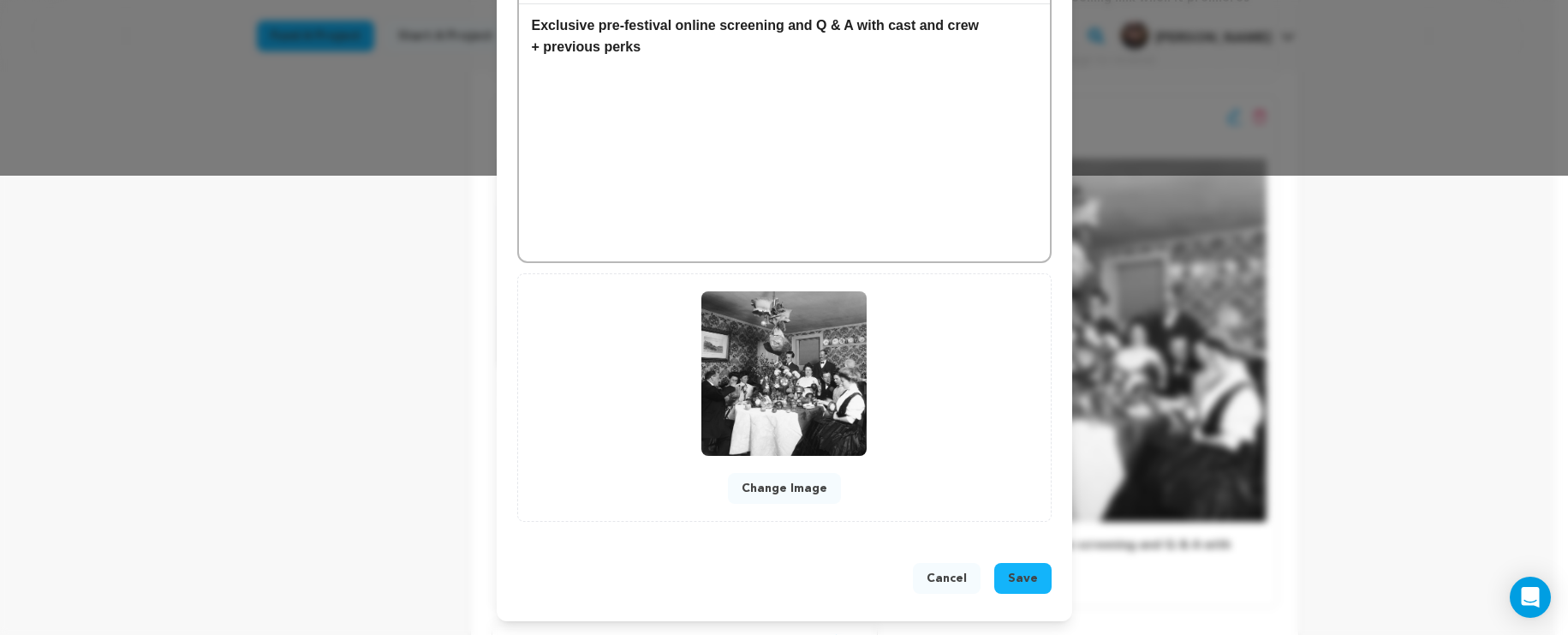
click at [1013, 563] on button "Save" at bounding box center [1023, 578] width 57 height 31
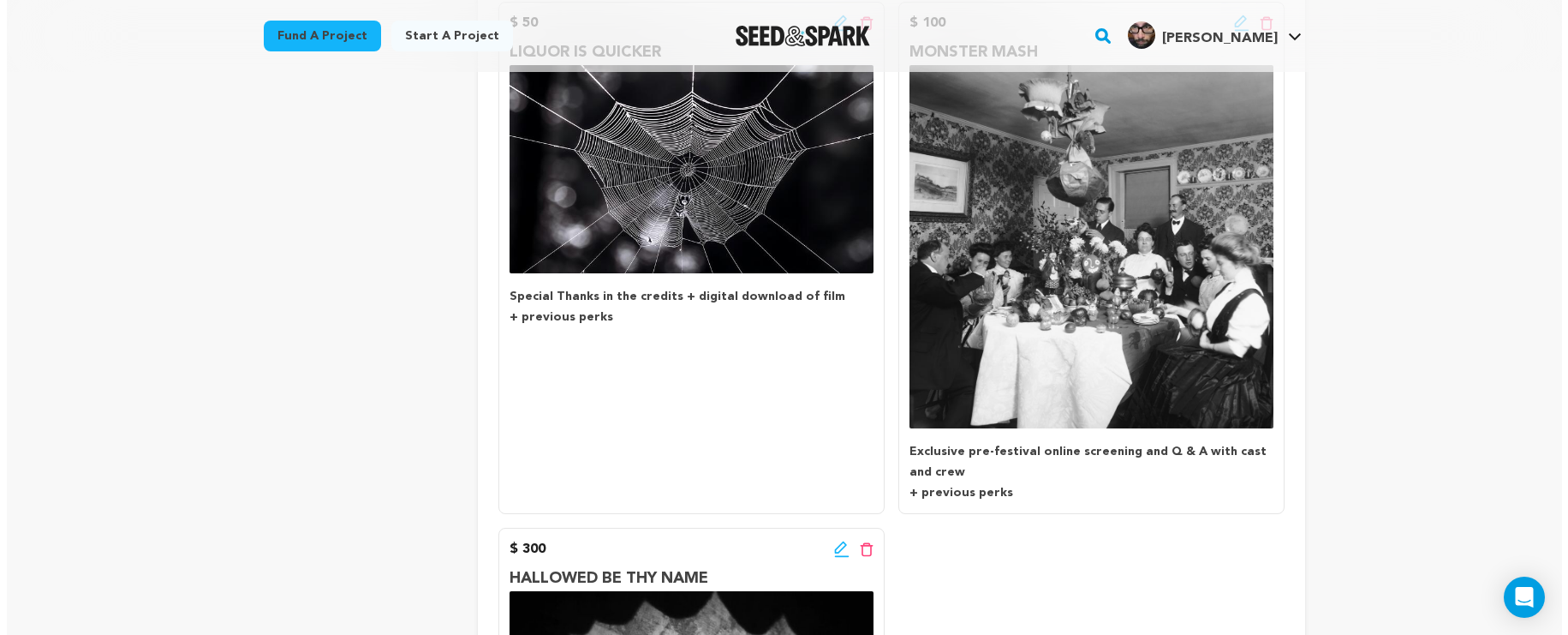
scroll to position [683, 0]
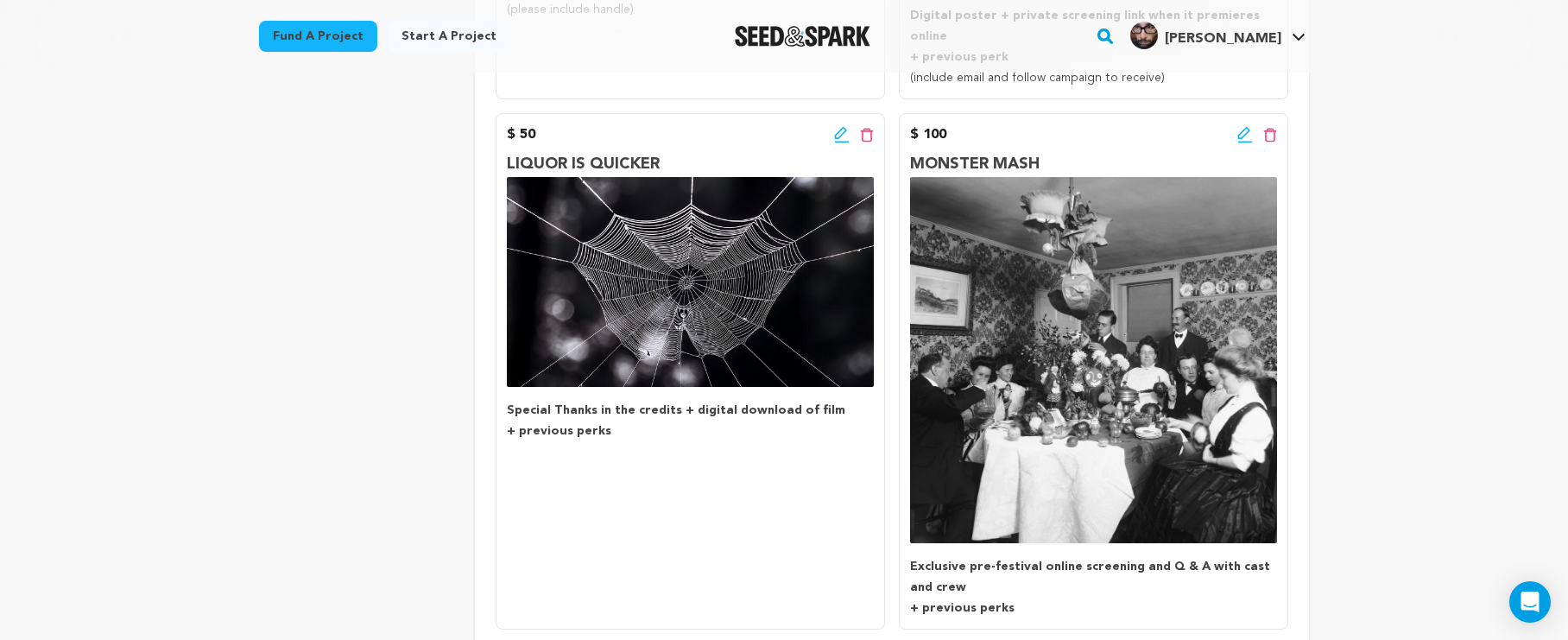
click at [1244, 127] on icon at bounding box center [1244, 132] width 12 height 12
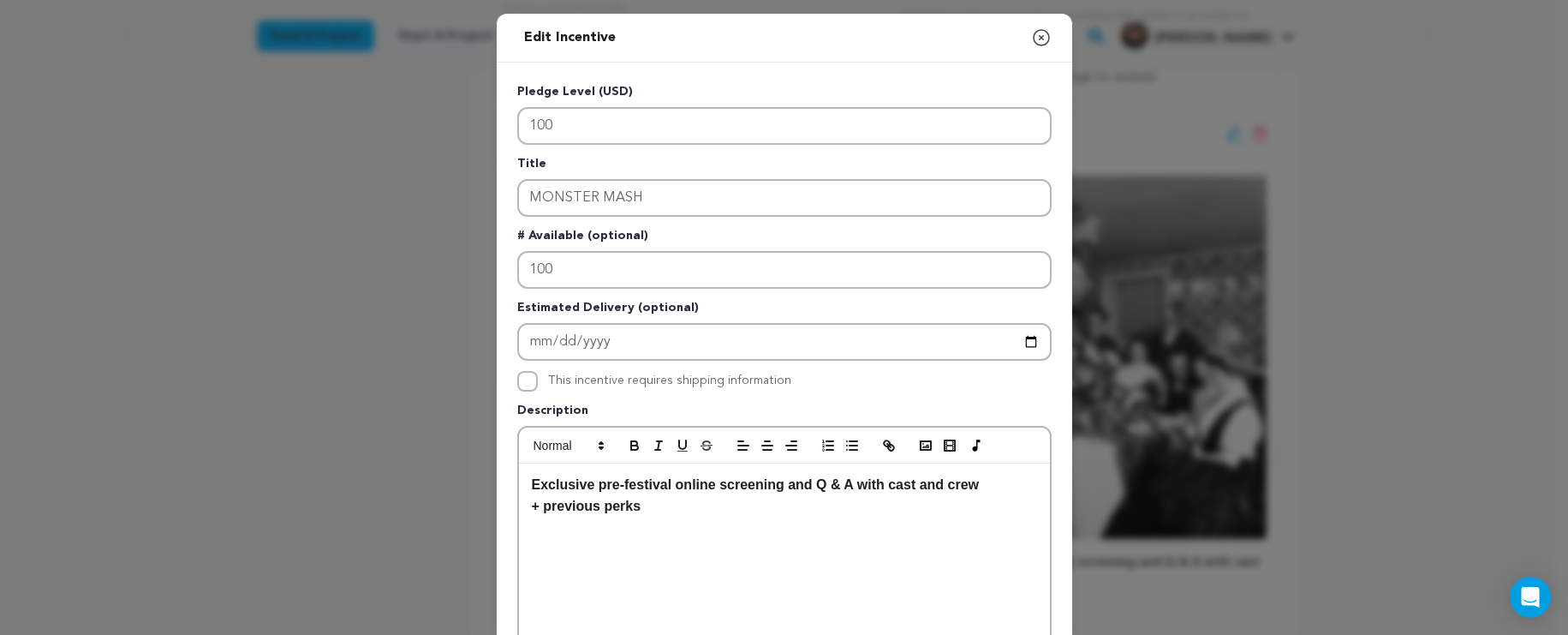
click at [778, 501] on p "+ previous perks" at bounding box center [785, 506] width 505 height 22
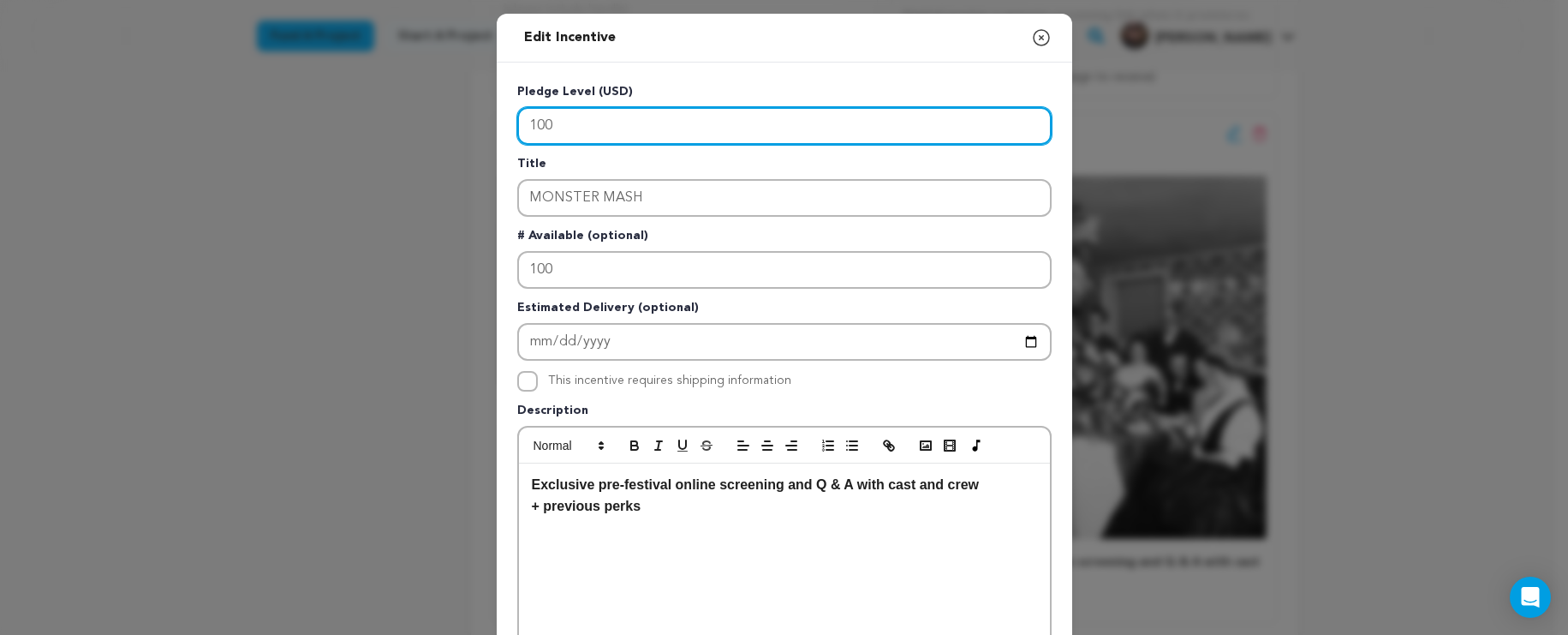
click at [681, 134] on input "100" at bounding box center [784, 126] width 534 height 38
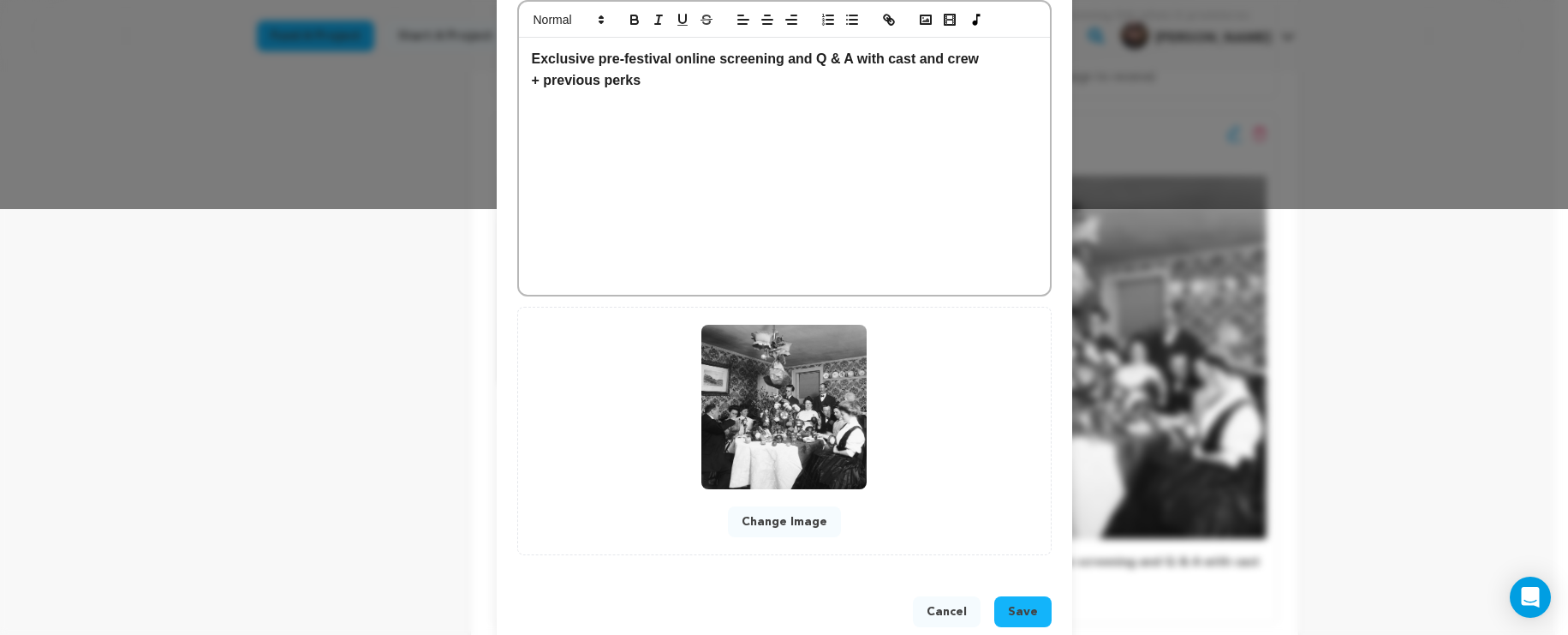
scroll to position [460, 0]
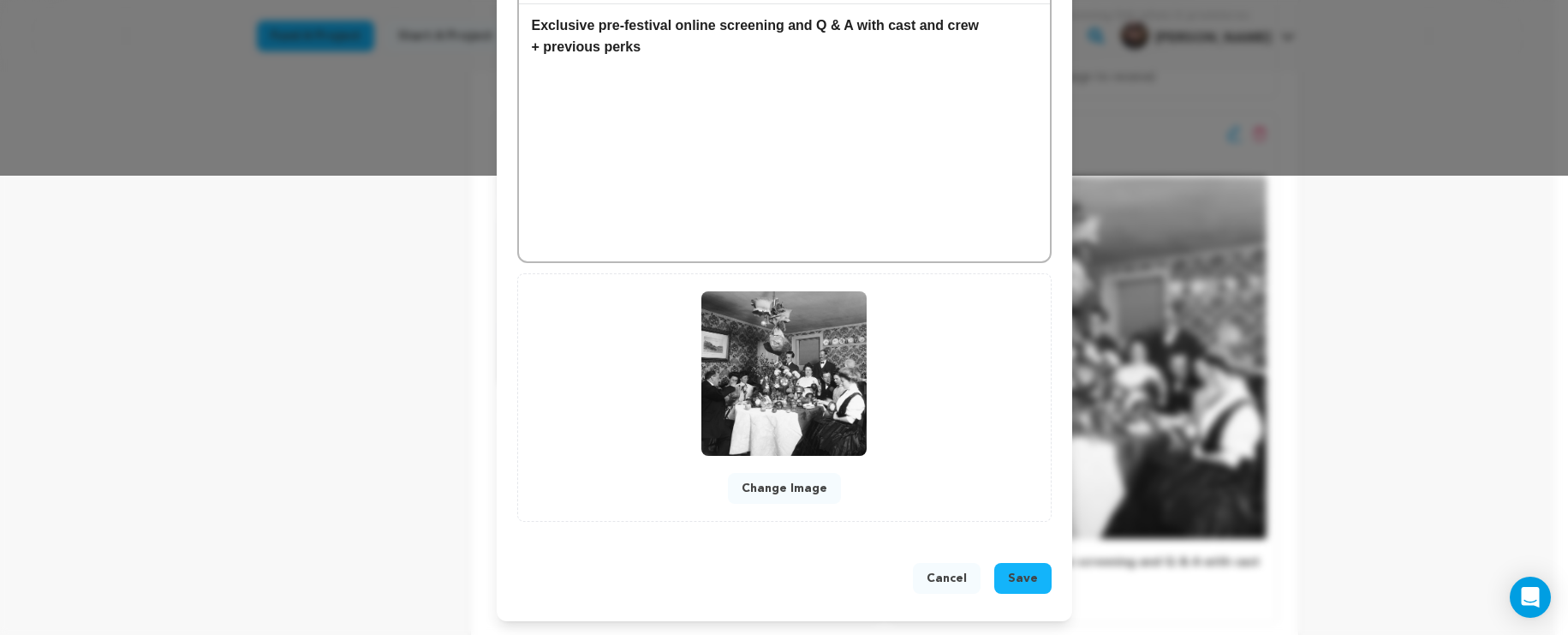
type input "1000"
click at [1008, 584] on span "Save" at bounding box center [1023, 578] width 30 height 18
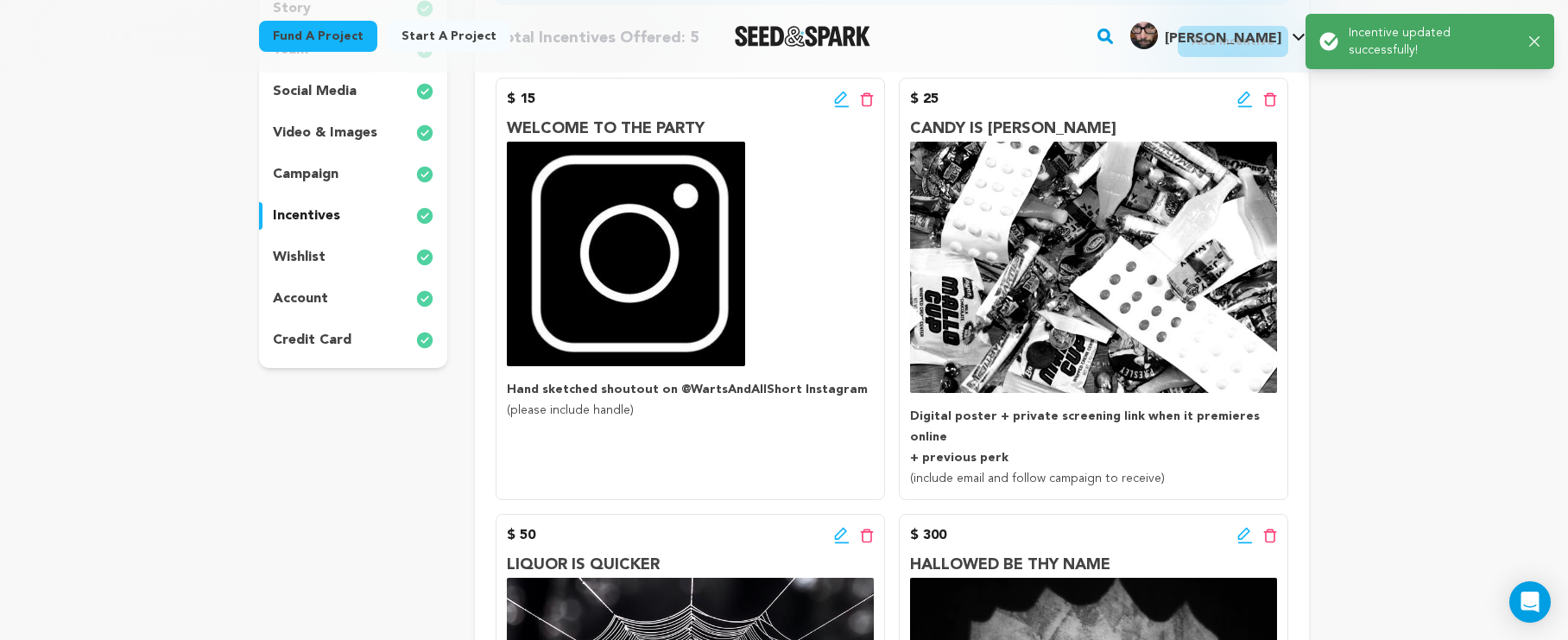
scroll to position [503, 0]
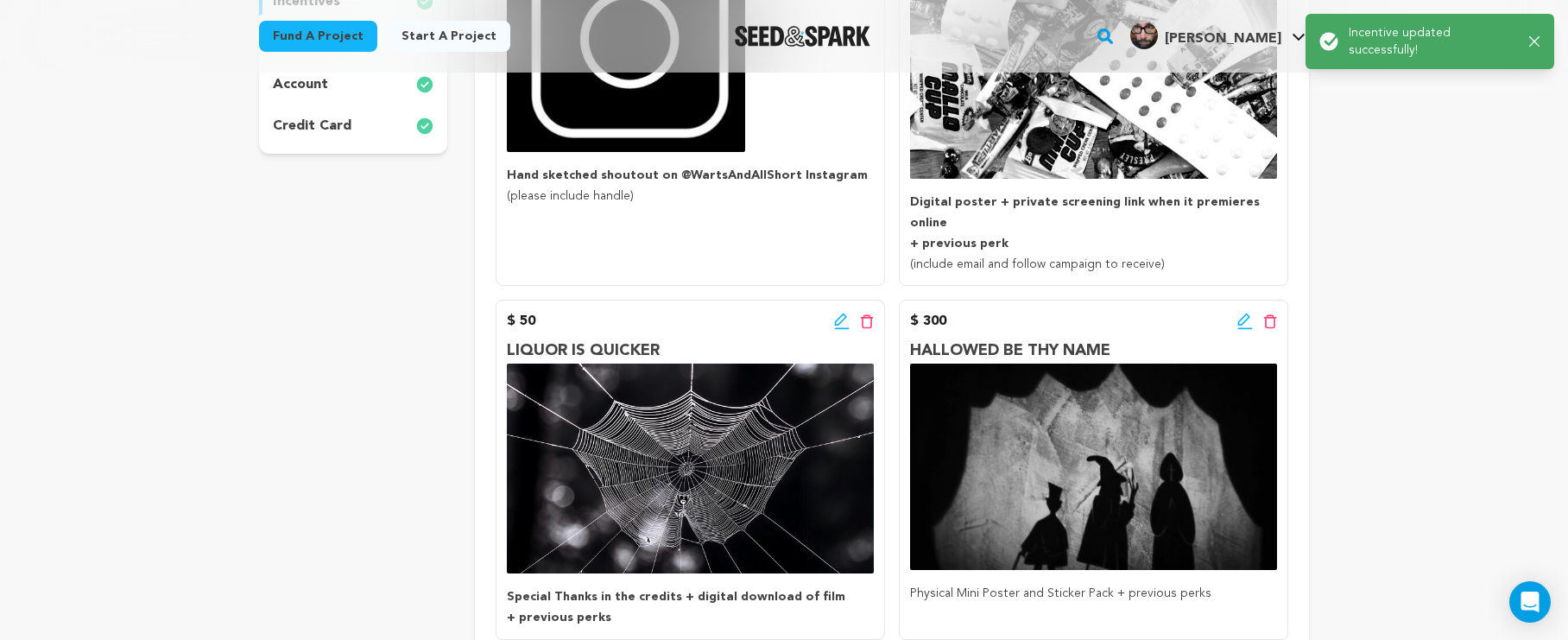
click at [1244, 313] on icon at bounding box center [1245, 321] width 16 height 18
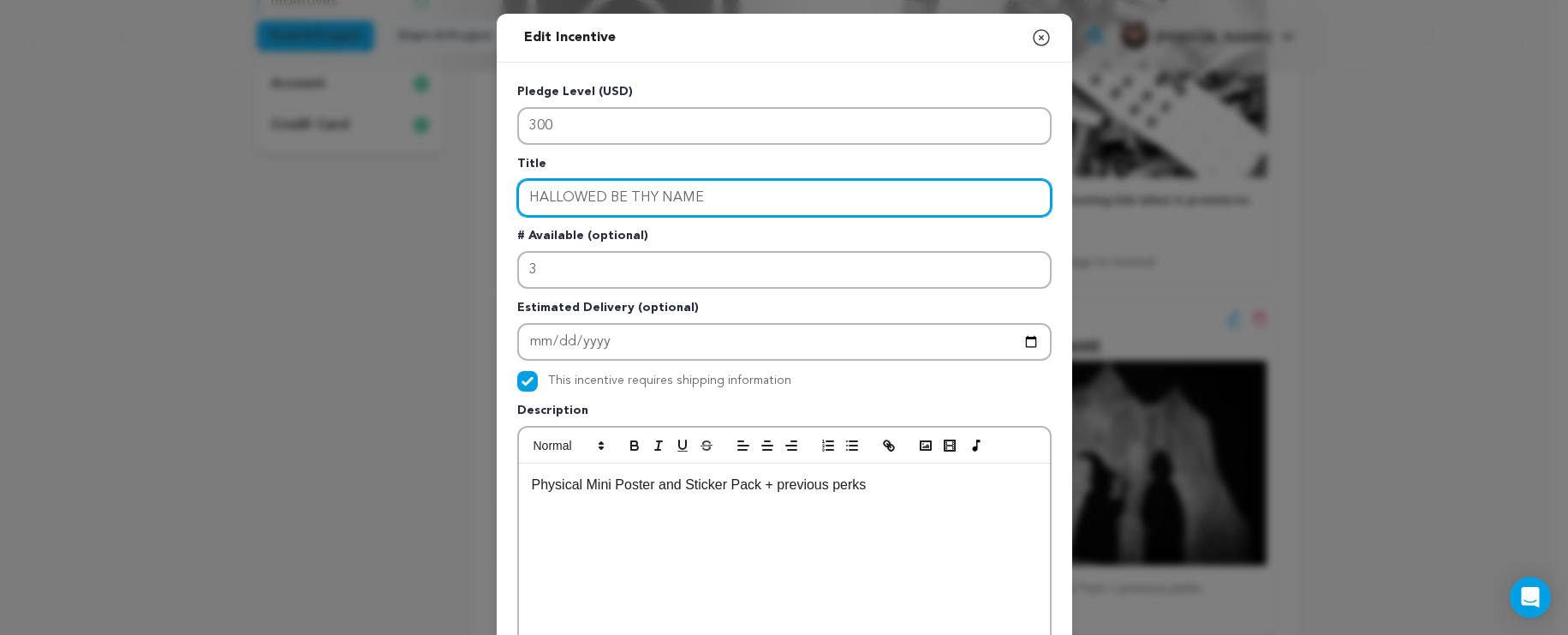
drag, startPoint x: 760, startPoint y: 201, endPoint x: 455, endPoint y: 192, distance: 305.1
click at [455, 192] on div "Edit Incentive Close modal Pledge Level (USD) 300 Title HALLOWED BE THY NAME # …" at bounding box center [784, 547] width 1568 height 1094
type input "A"
type input "MONSTER MASH"
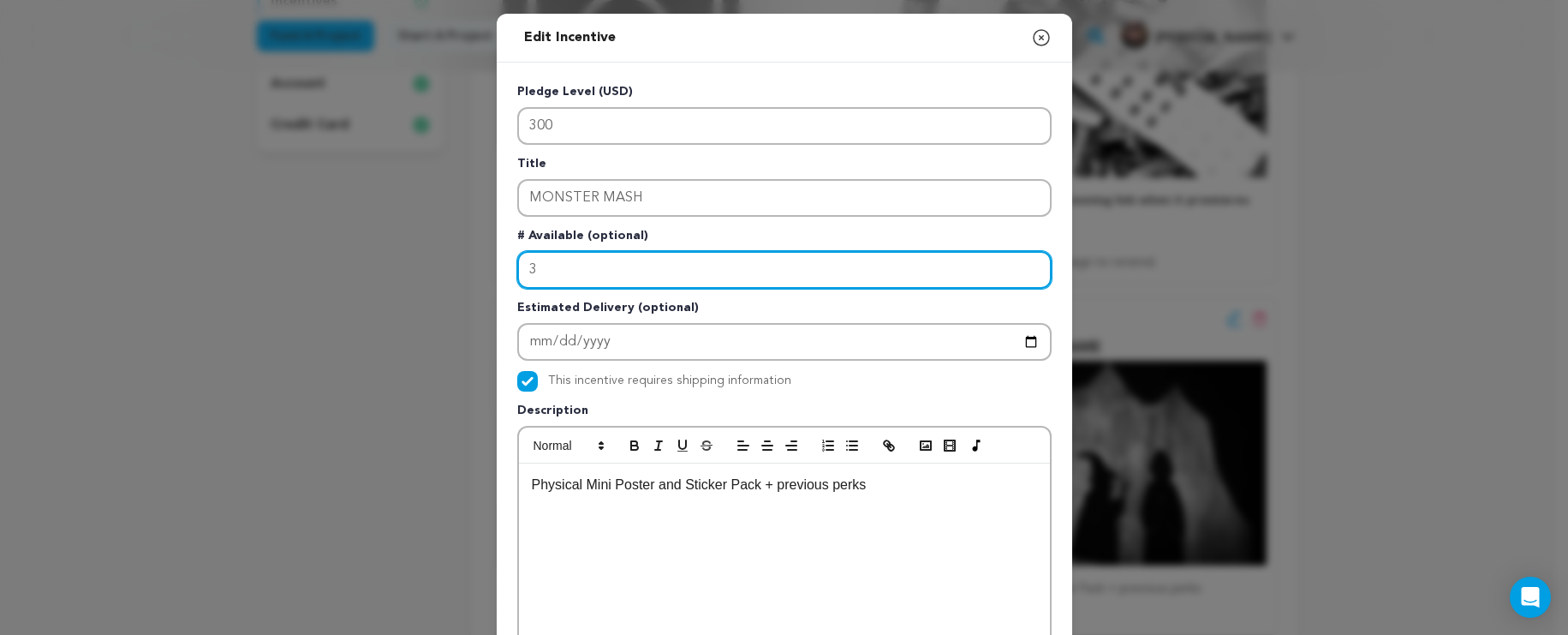
click at [529, 268] on input "3" at bounding box center [784, 269] width 534 height 38
drag, startPoint x: 558, startPoint y: 271, endPoint x: 375, endPoint y: 278, distance: 183.1
click at [375, 278] on div "Edit Incentive Close modal Pledge Level (USD) 300 Title MONSTER MASH # Availabl…" at bounding box center [784, 547] width 1568 height 1094
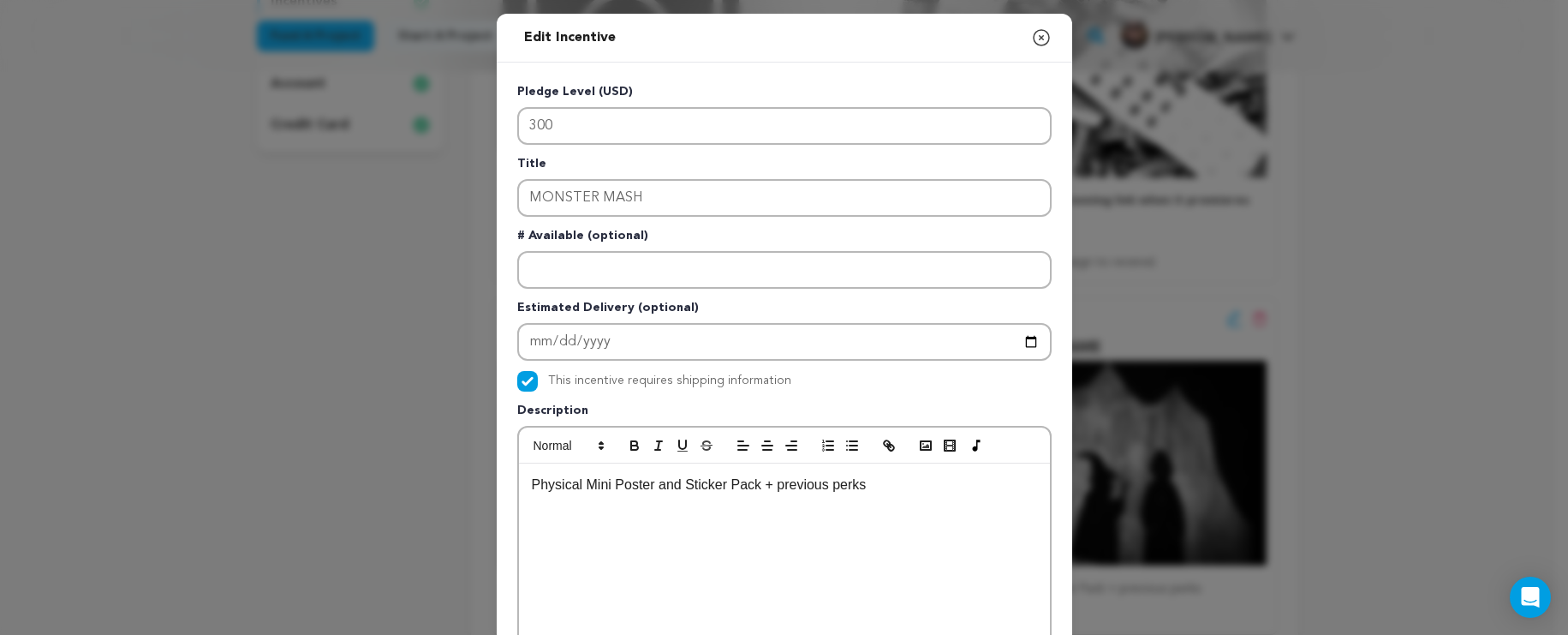
click at [1031, 35] on icon "button" at bounding box center [1041, 38] width 20 height 20
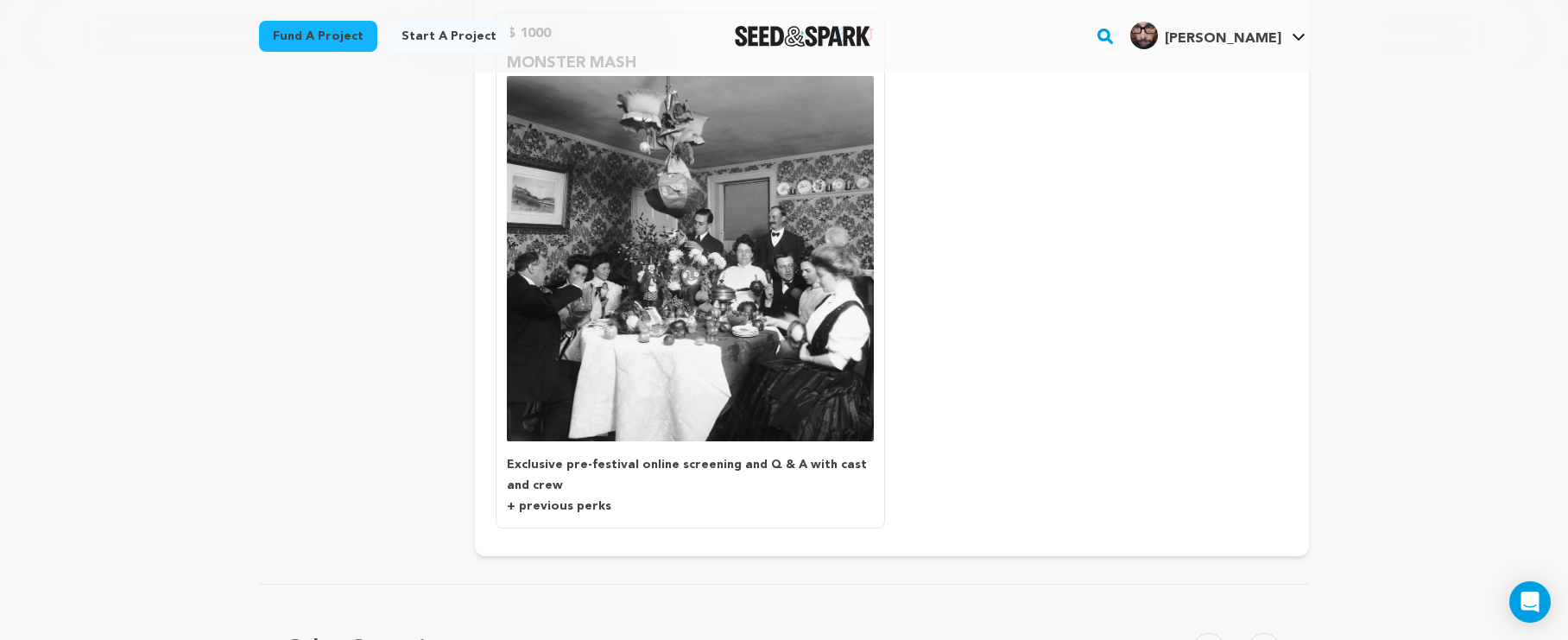
scroll to position [1034, 0]
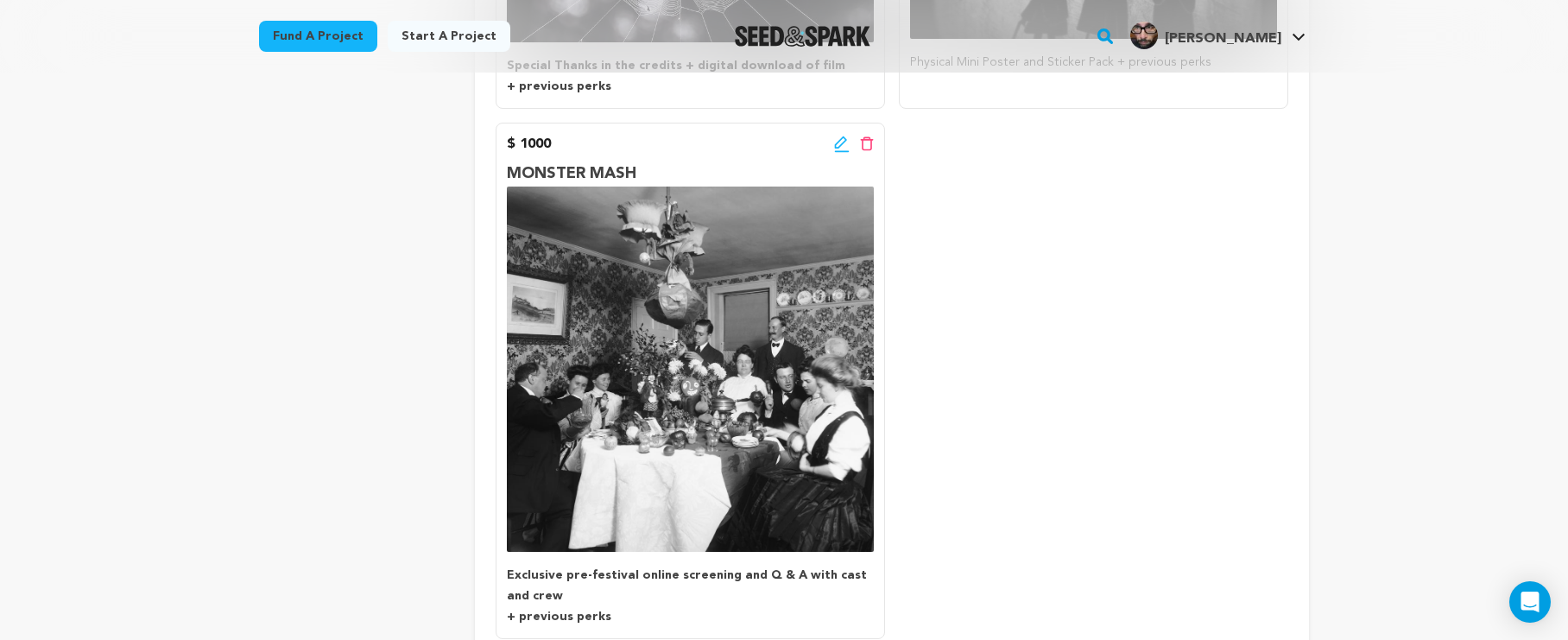
click at [835, 135] on icon at bounding box center [842, 144] width 16 height 18
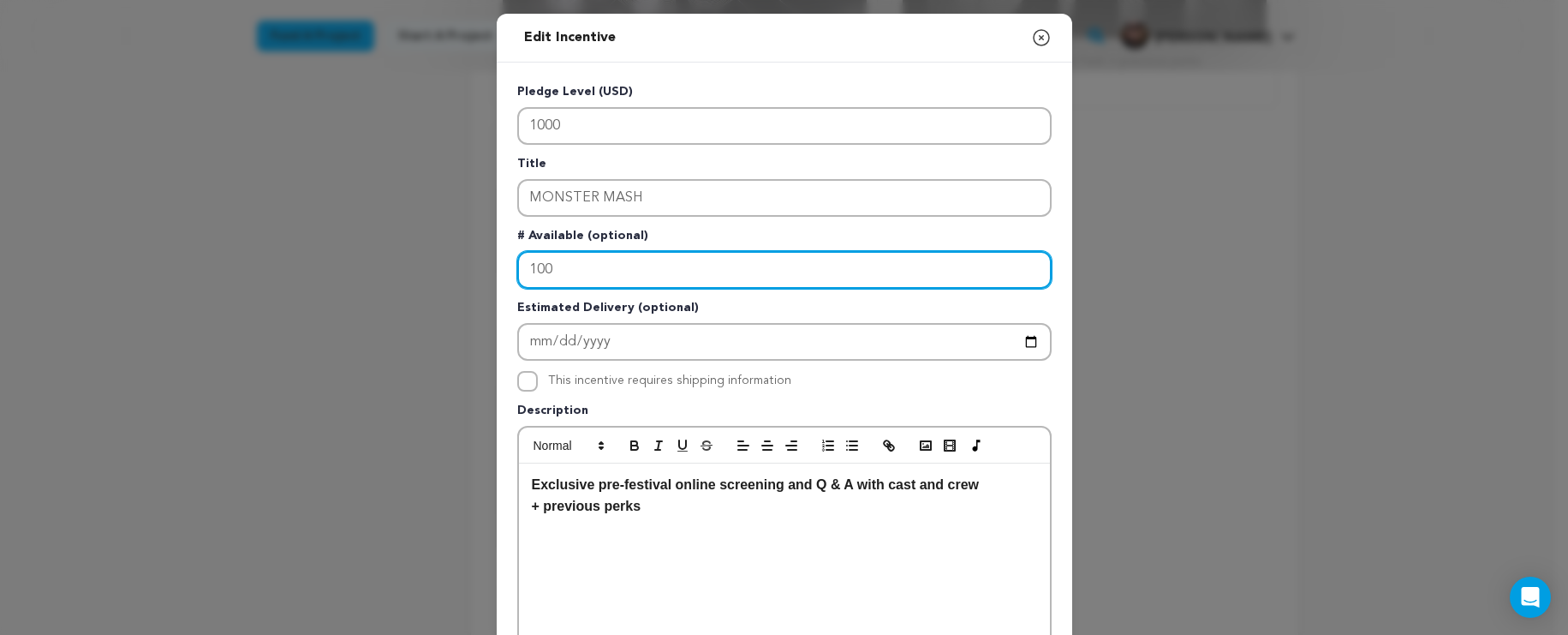
drag, startPoint x: 784, startPoint y: 276, endPoint x: 380, endPoint y: 266, distance: 404.1
click at [380, 266] on div "Edit Incentive Close modal Pledge Level (USD) 1000 Title MONSTER MASH # Availab…" at bounding box center [784, 547] width 1568 height 1094
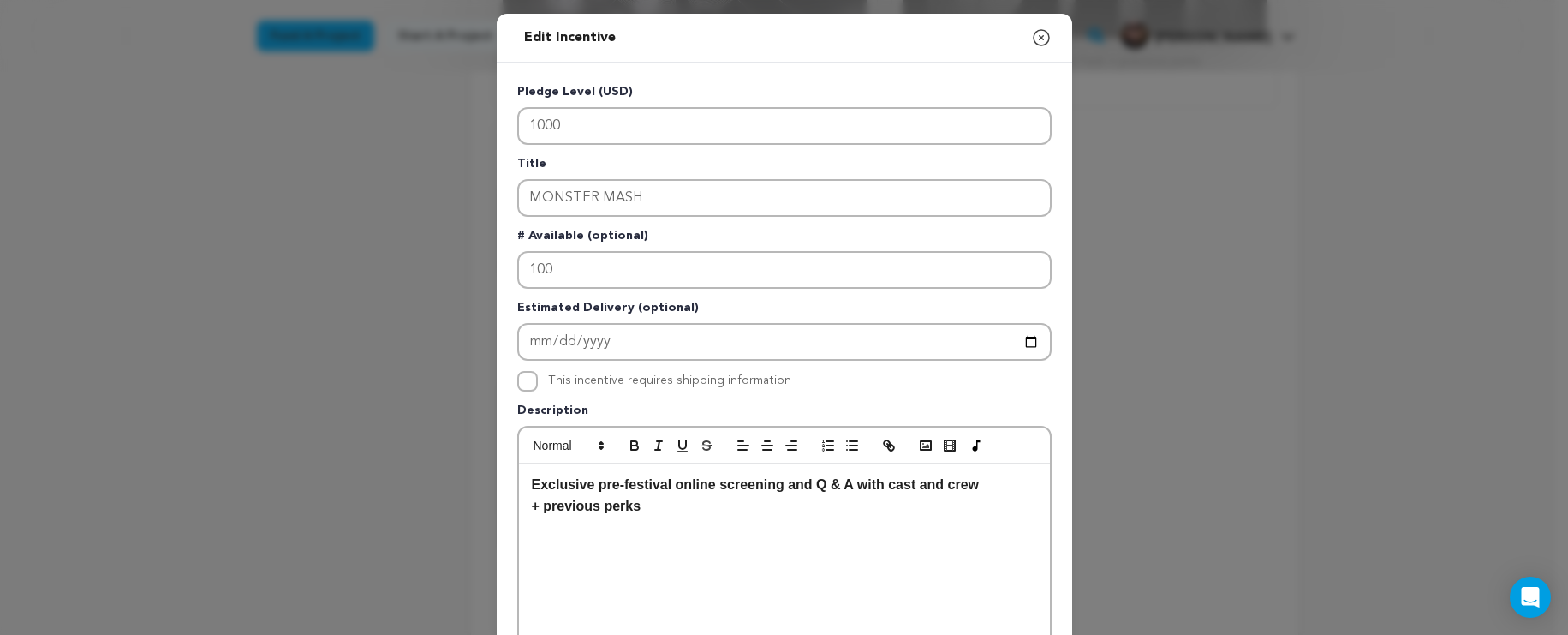
click at [1031, 41] on icon "button" at bounding box center [1041, 38] width 20 height 20
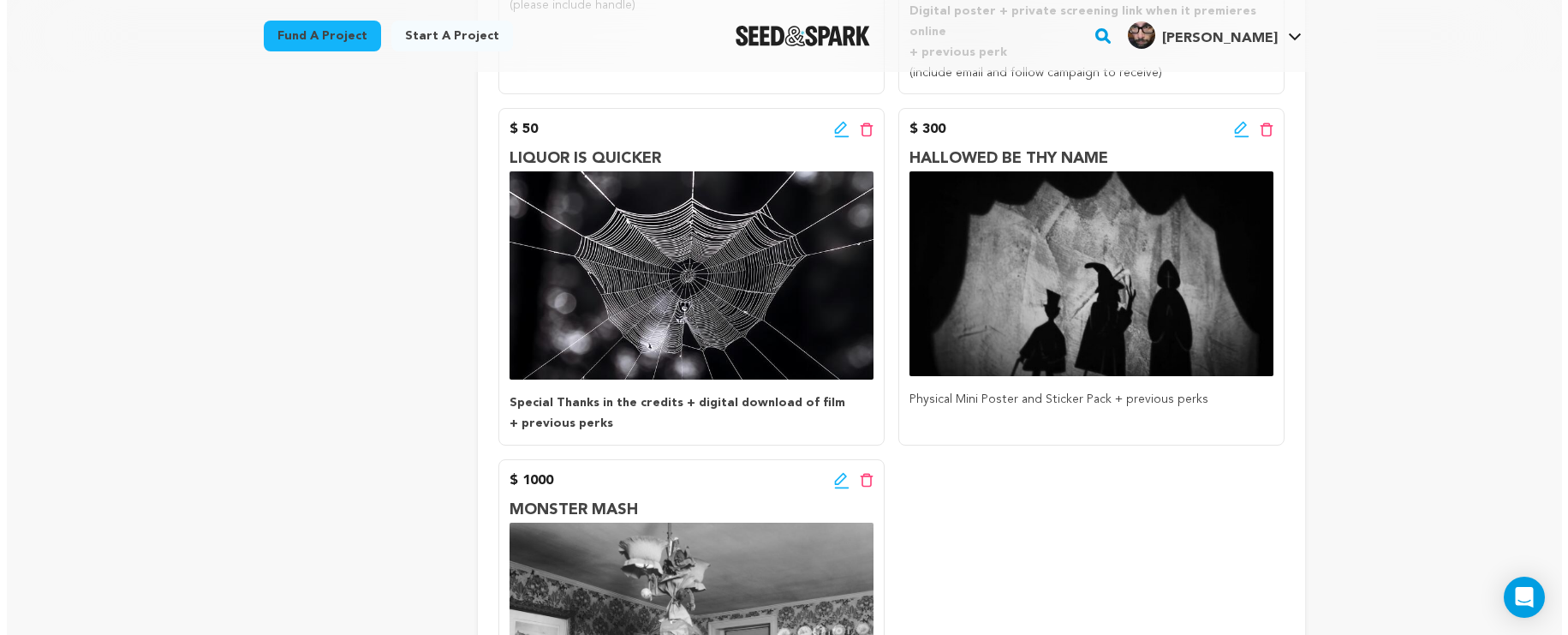
scroll to position [621, 0]
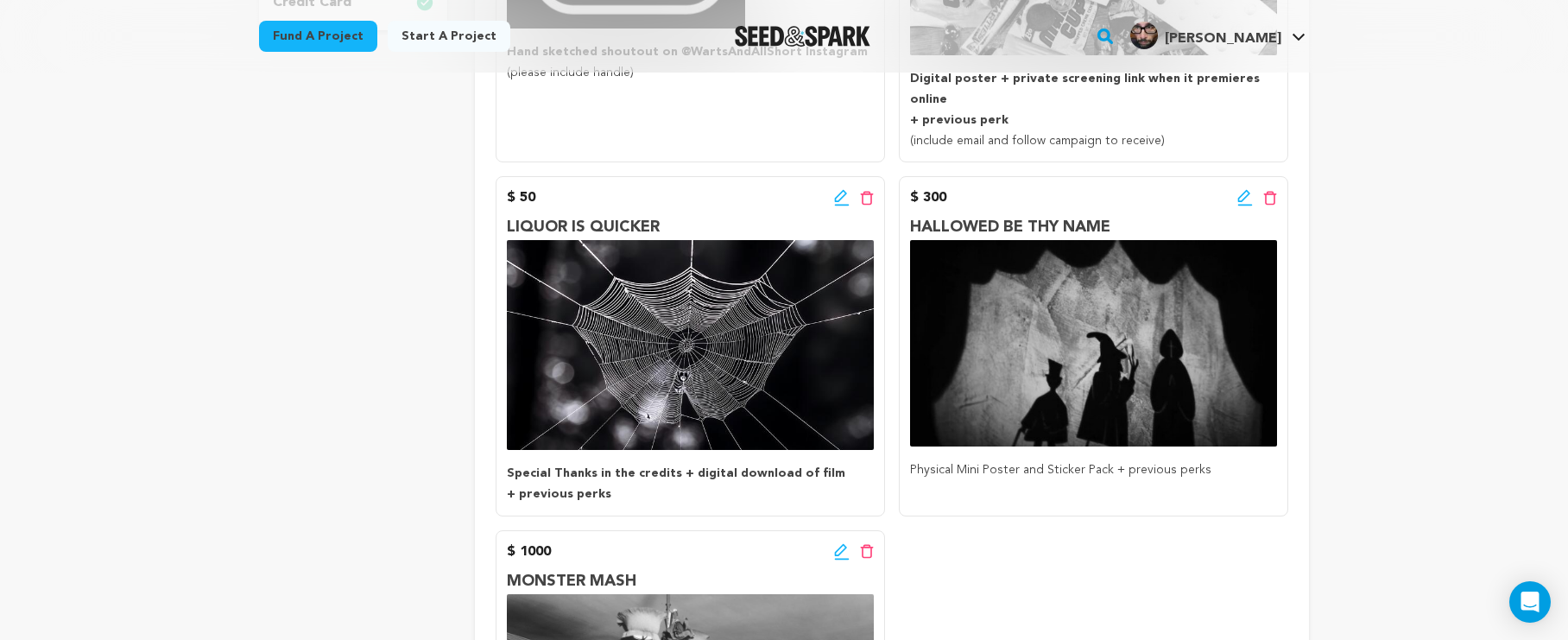
click at [1250, 189] on icon at bounding box center [1245, 198] width 16 height 18
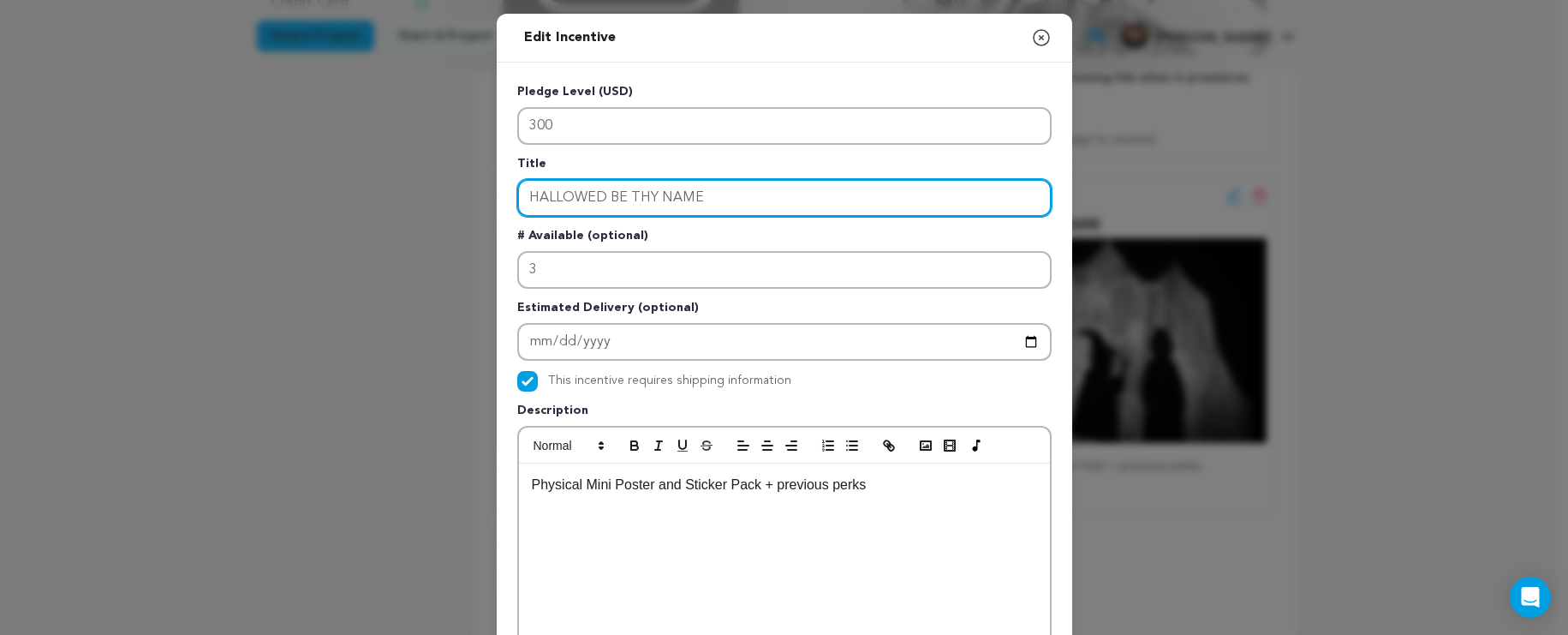
drag, startPoint x: 775, startPoint y: 194, endPoint x: 503, endPoint y: 187, distance: 272.1
click at [503, 187] on div "Pledge Level (USD) 300 Title HALLOWED BE THY NAME # Available (optional) 3 Esti…" at bounding box center [785, 532] width 576 height 939
type input "DEM BONES"
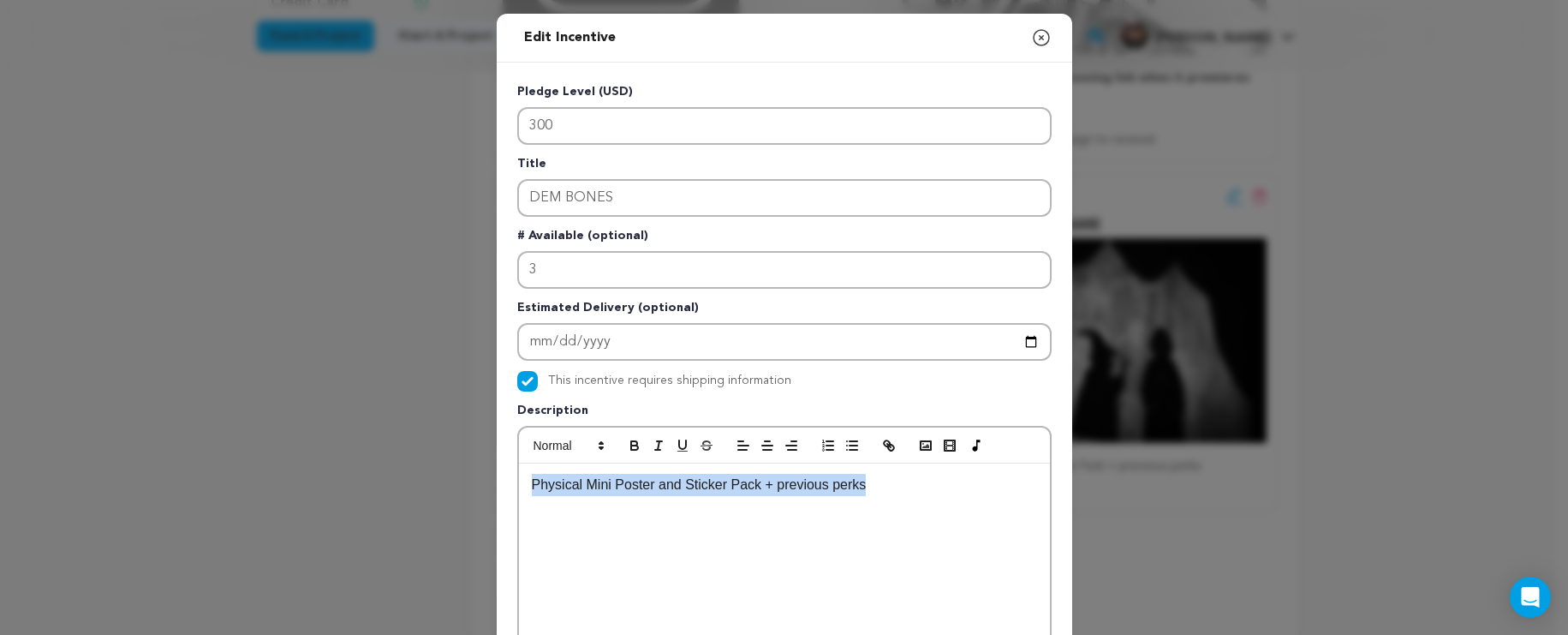
drag, startPoint x: 900, startPoint y: 496, endPoint x: 511, endPoint y: 485, distance: 389.2
click at [517, 485] on div "Physical Mini Poster and Sticker Pack + previous perks" at bounding box center [784, 574] width 534 height 296
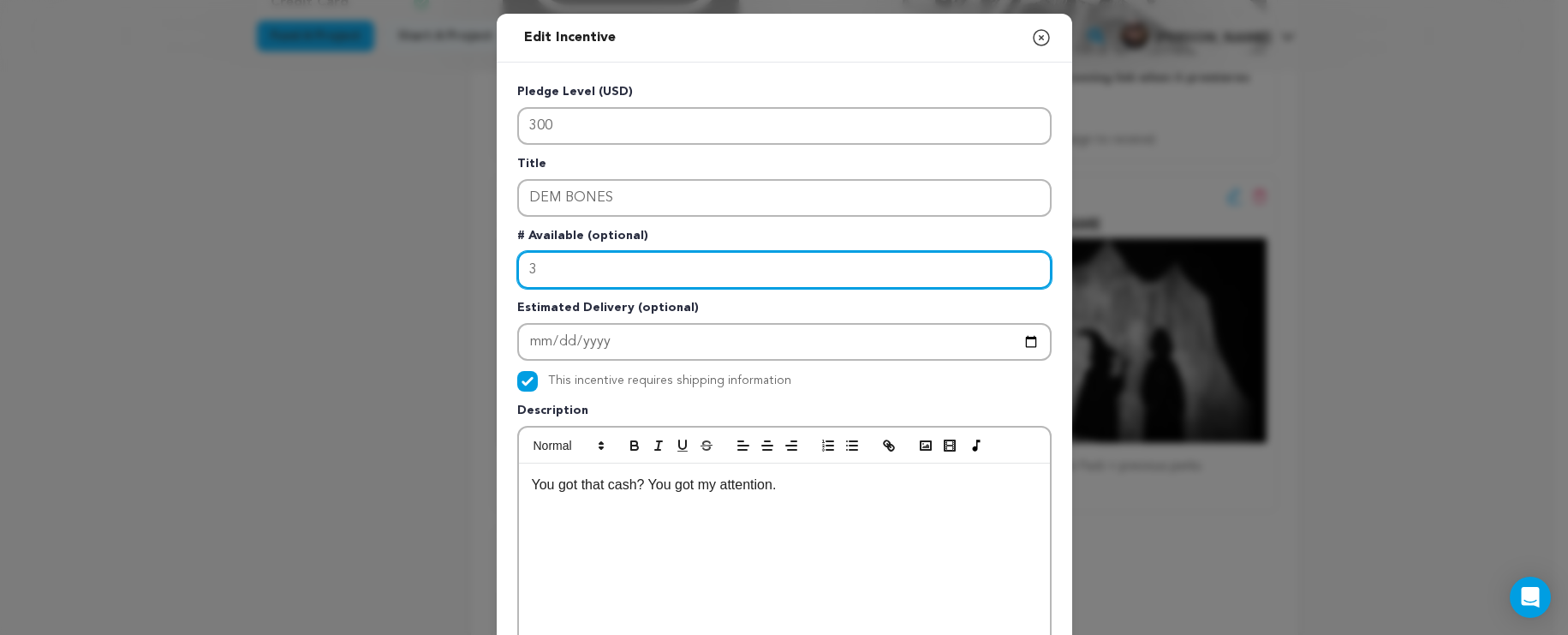
drag, startPoint x: 574, startPoint y: 282, endPoint x: 504, endPoint y: 269, distance: 71.2
click at [504, 269] on div "Pledge Level (USD) 300 Title DEM BONES # Available (optional) 3 Estimated Deliv…" at bounding box center [785, 532] width 576 height 939
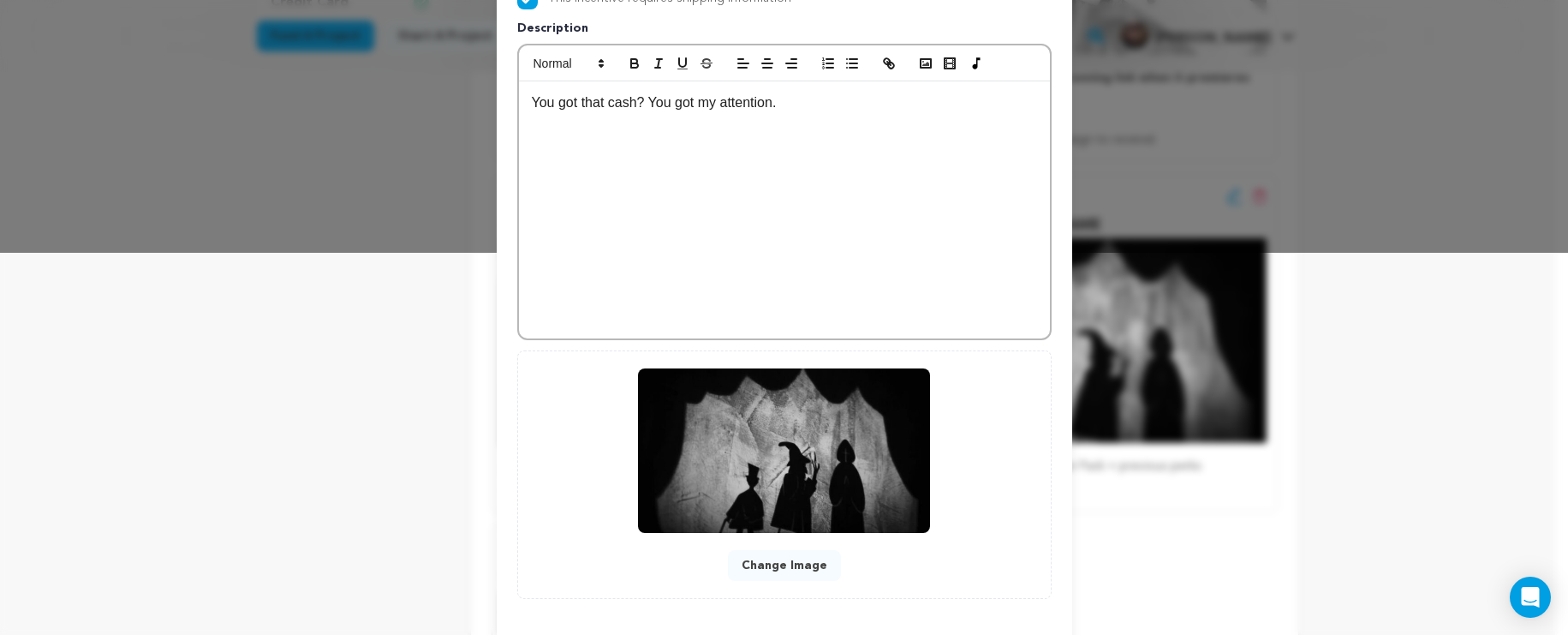
scroll to position [460, 0]
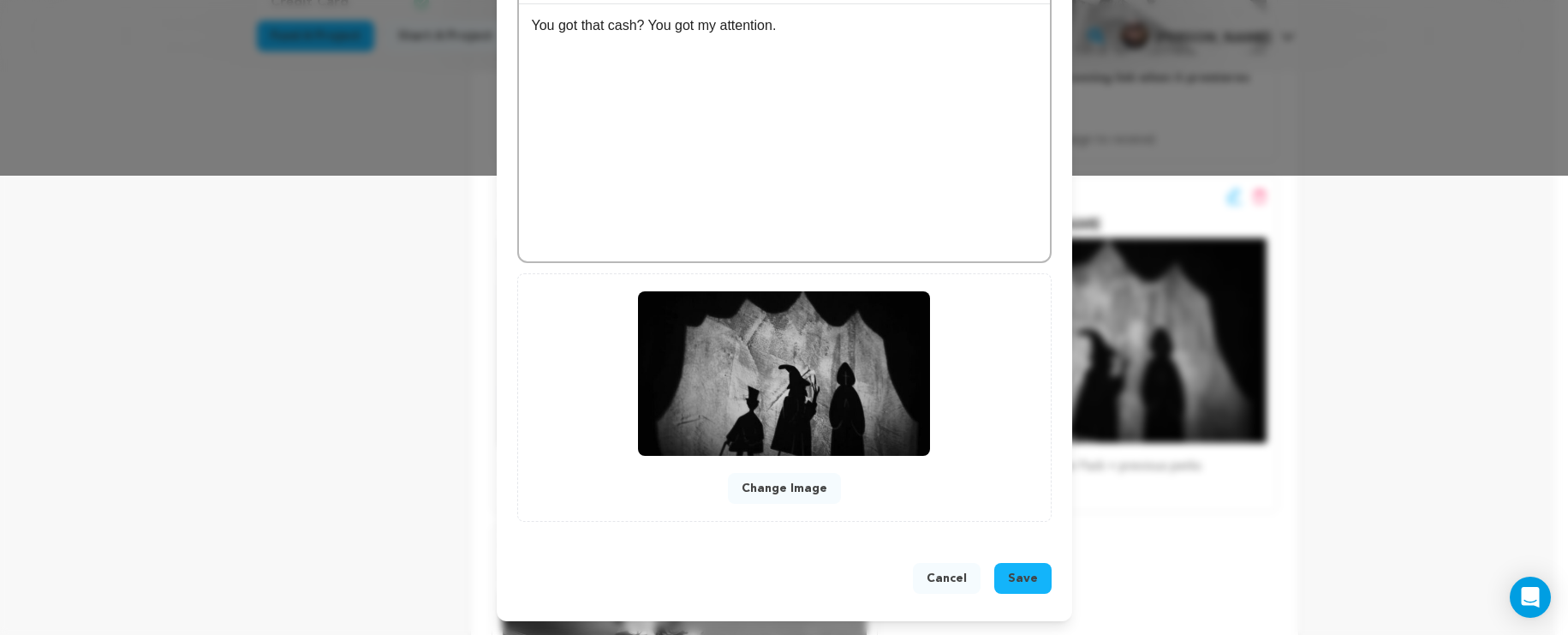
type input "4"
click at [1016, 575] on span "Save" at bounding box center [1023, 578] width 30 height 18
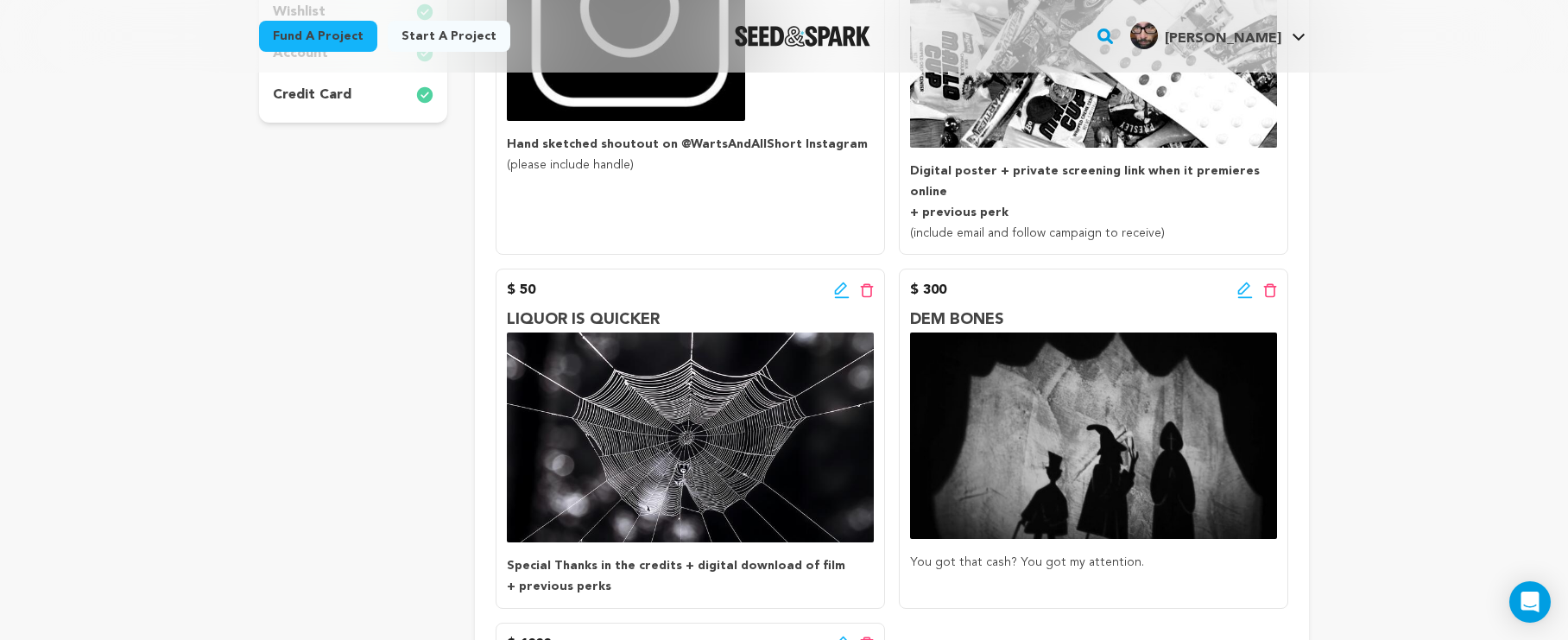
scroll to position [509, 0]
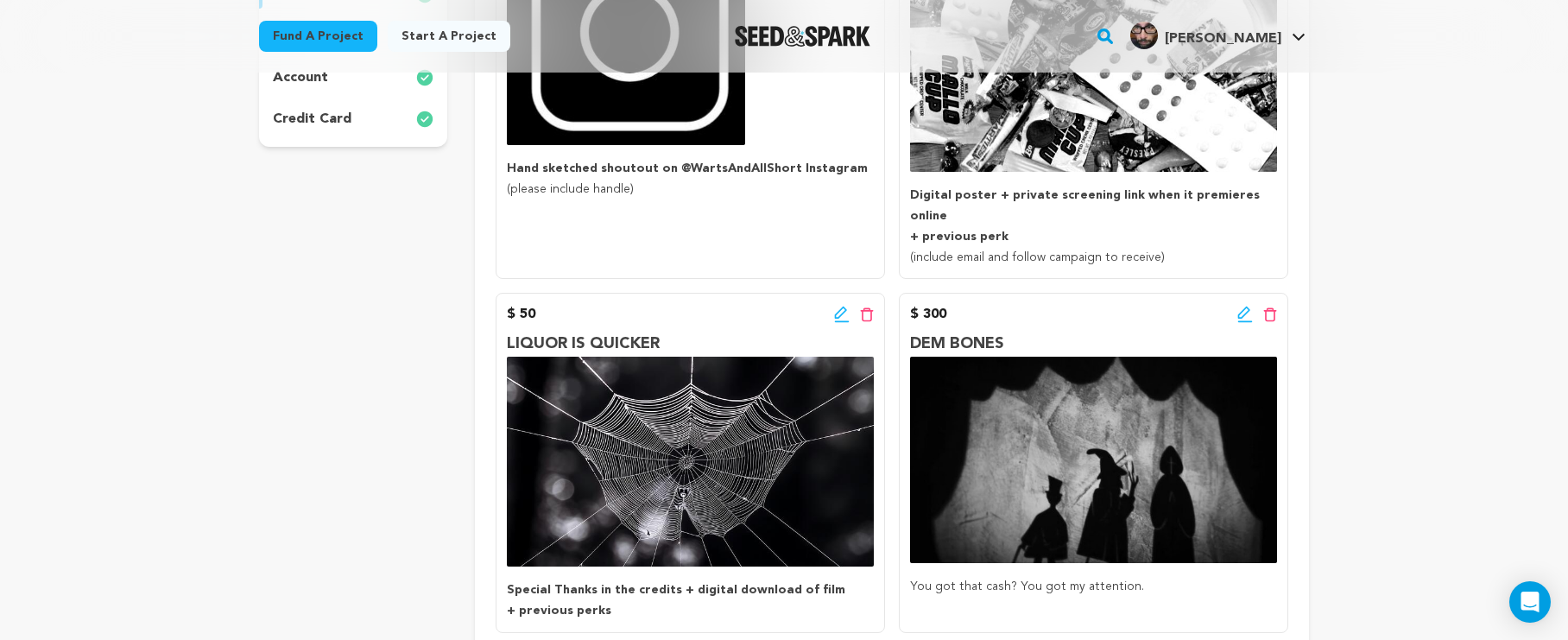
click at [1249, 306] on icon at bounding box center [1245, 314] width 16 height 18
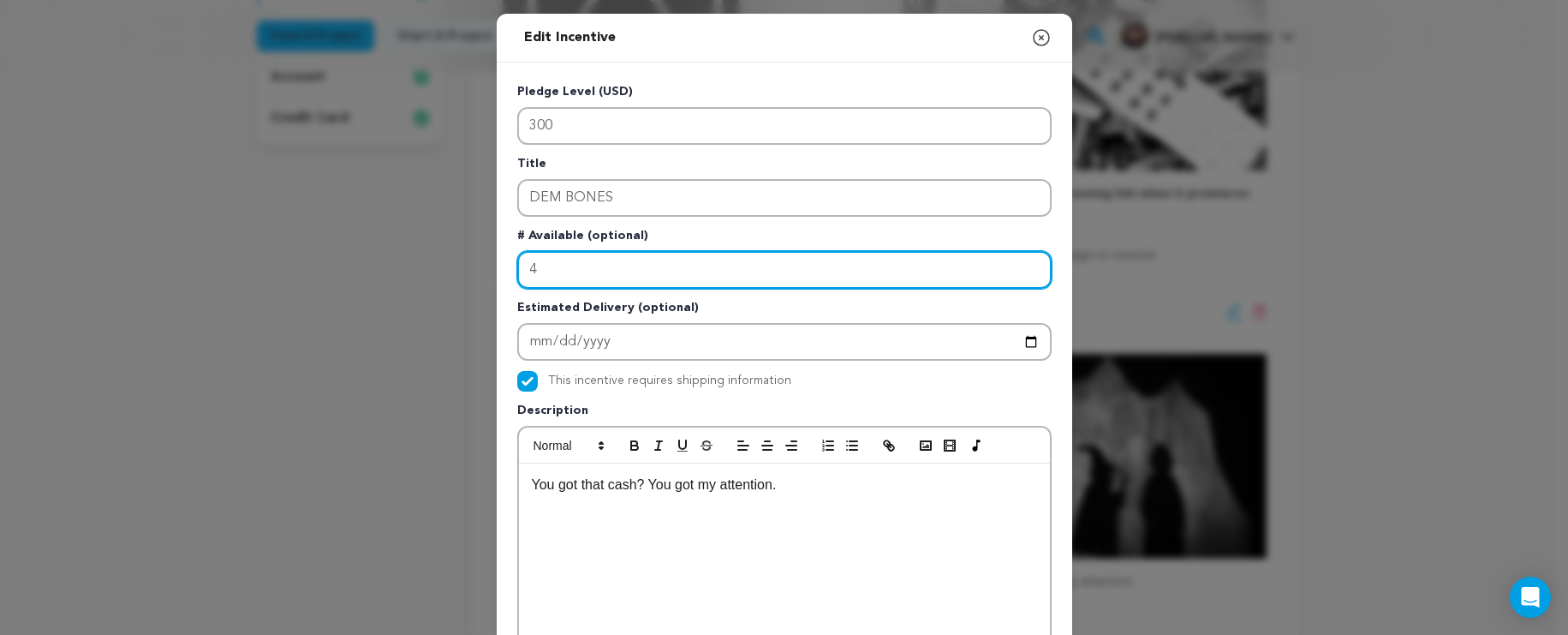
drag, startPoint x: 723, startPoint y: 277, endPoint x: 347, endPoint y: 277, distance: 376.0
click at [347, 277] on div "Edit Incentive Close modal Pledge Level (USD) 300 Title DEM BONES # Available (…" at bounding box center [784, 547] width 1568 height 1094
drag, startPoint x: 546, startPoint y: 260, endPoint x: 512, endPoint y: 268, distance: 34.9
click at [517, 268] on input "4" at bounding box center [784, 269] width 534 height 38
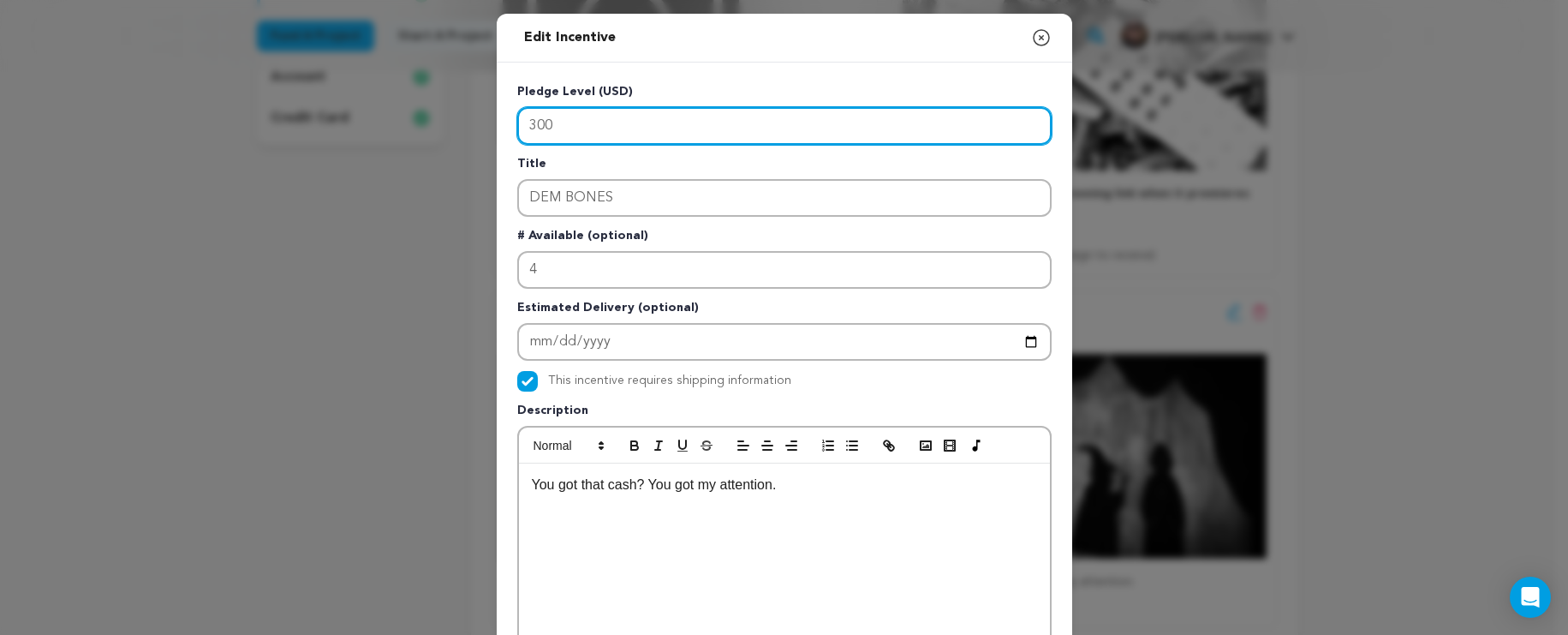
drag, startPoint x: 566, startPoint y: 128, endPoint x: 510, endPoint y: 124, distance: 56.1
click at [510, 124] on div "Pledge Level (USD) 300 Title DEM BONES # Available (optional) 4 Estimated Deliv…" at bounding box center [785, 532] width 576 height 939
type input "200"
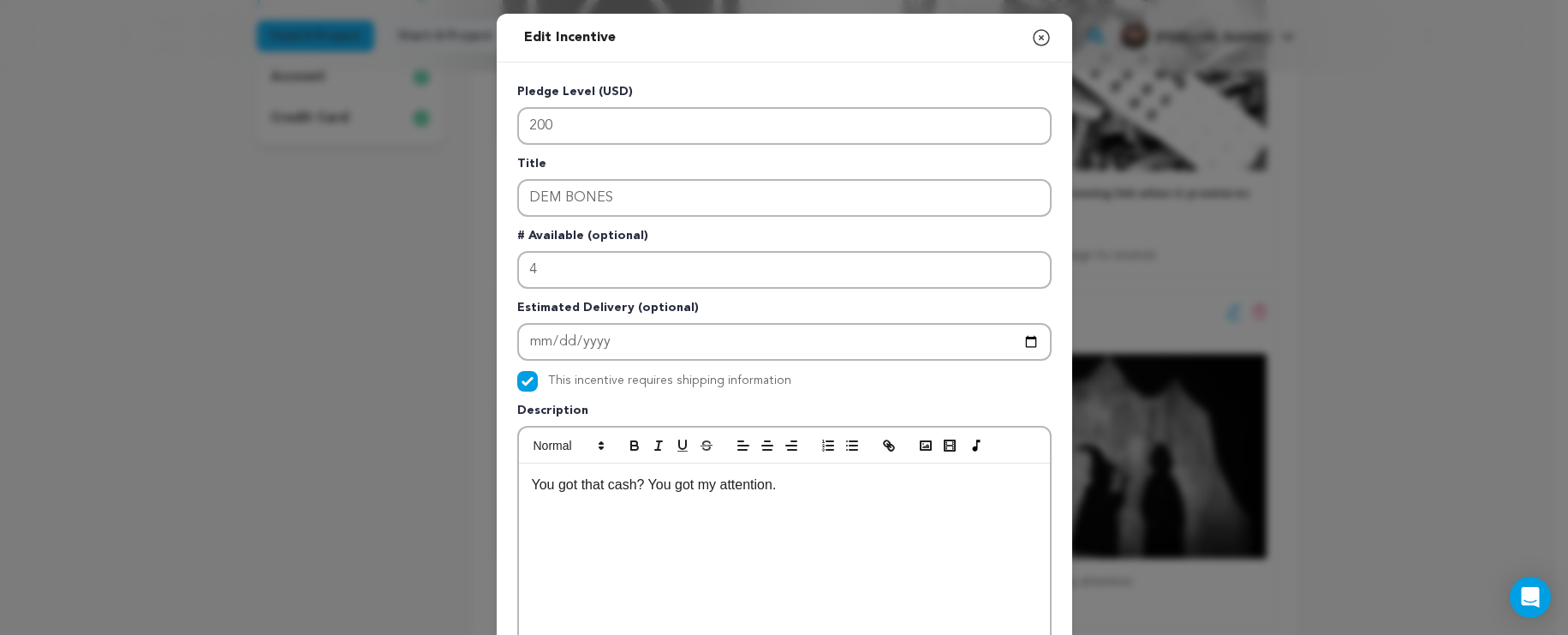
click at [803, 490] on p "You got that cash? You got my attention." at bounding box center [785, 485] width 505 height 22
click at [798, 489] on p "You got that cash? You got my attention." at bounding box center [785, 485] width 505 height 22
click at [1039, 43] on icon "button" at bounding box center [1041, 38] width 20 height 20
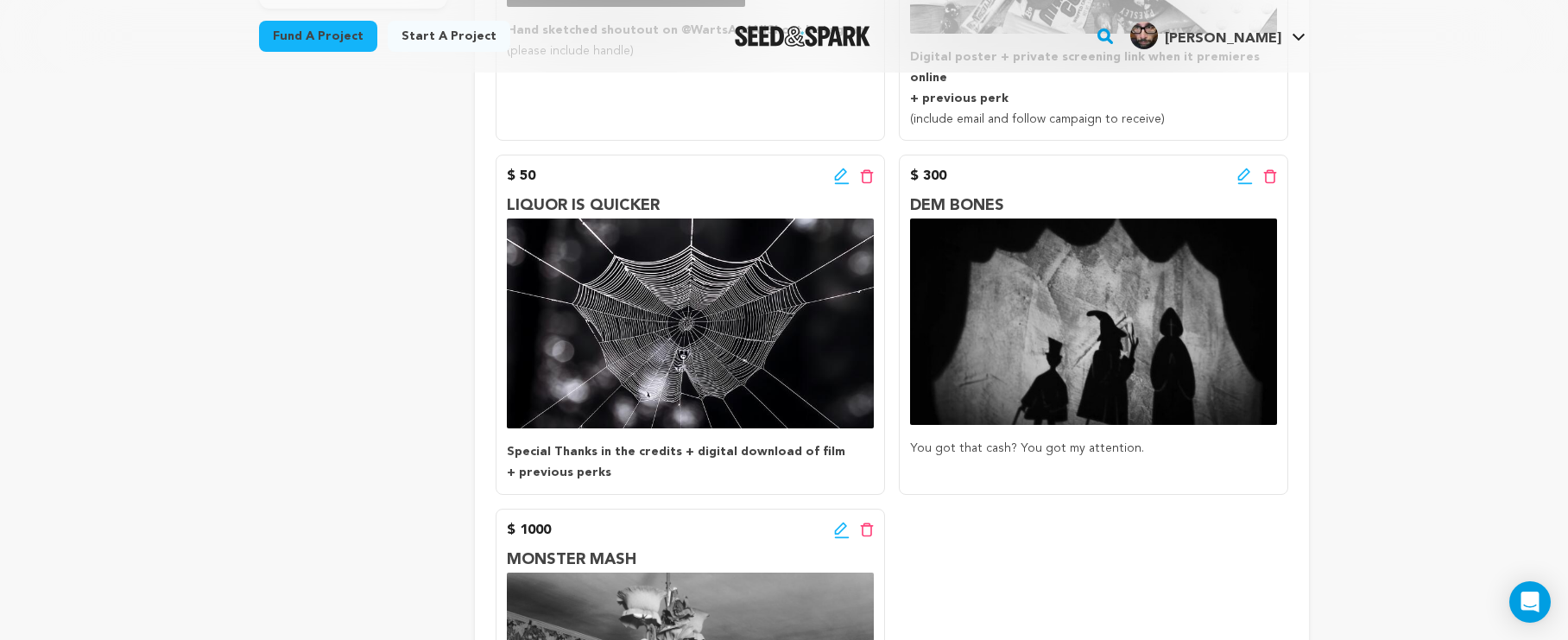
scroll to position [669, 0]
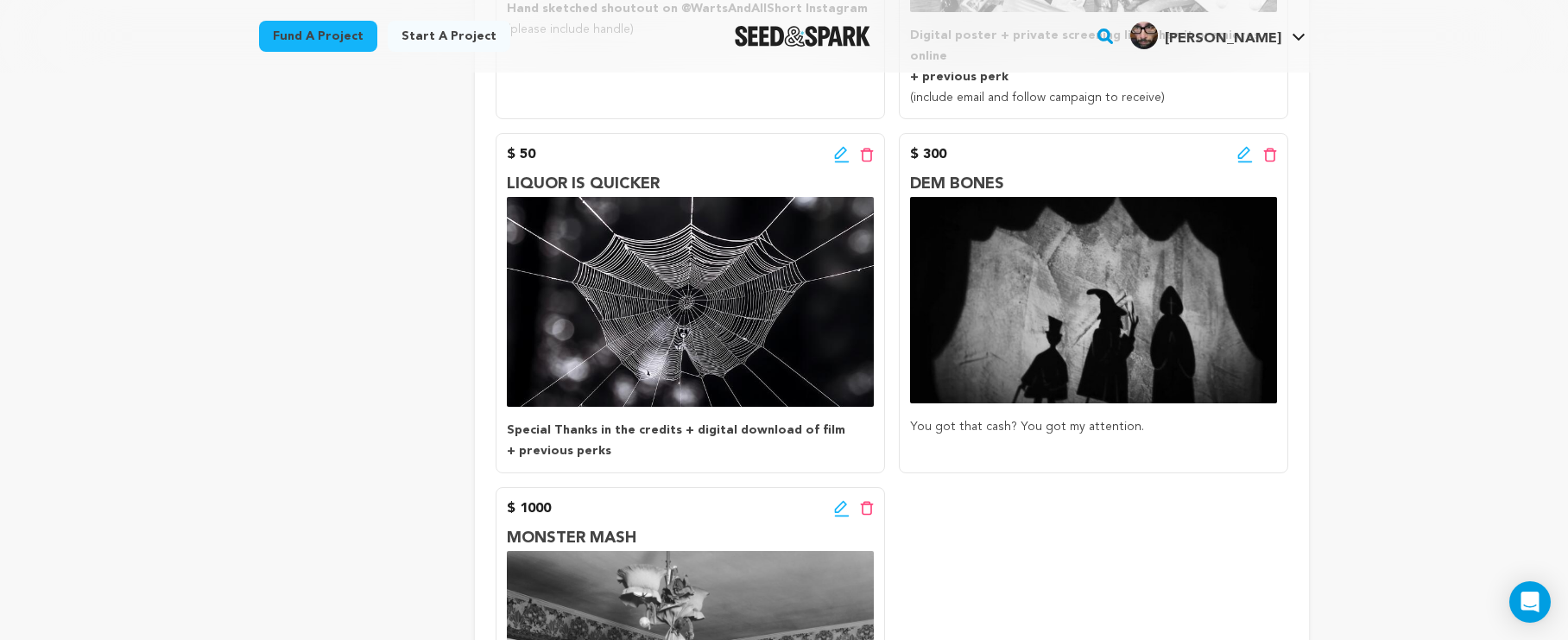
click at [1243, 146] on icon at bounding box center [1245, 154] width 16 height 18
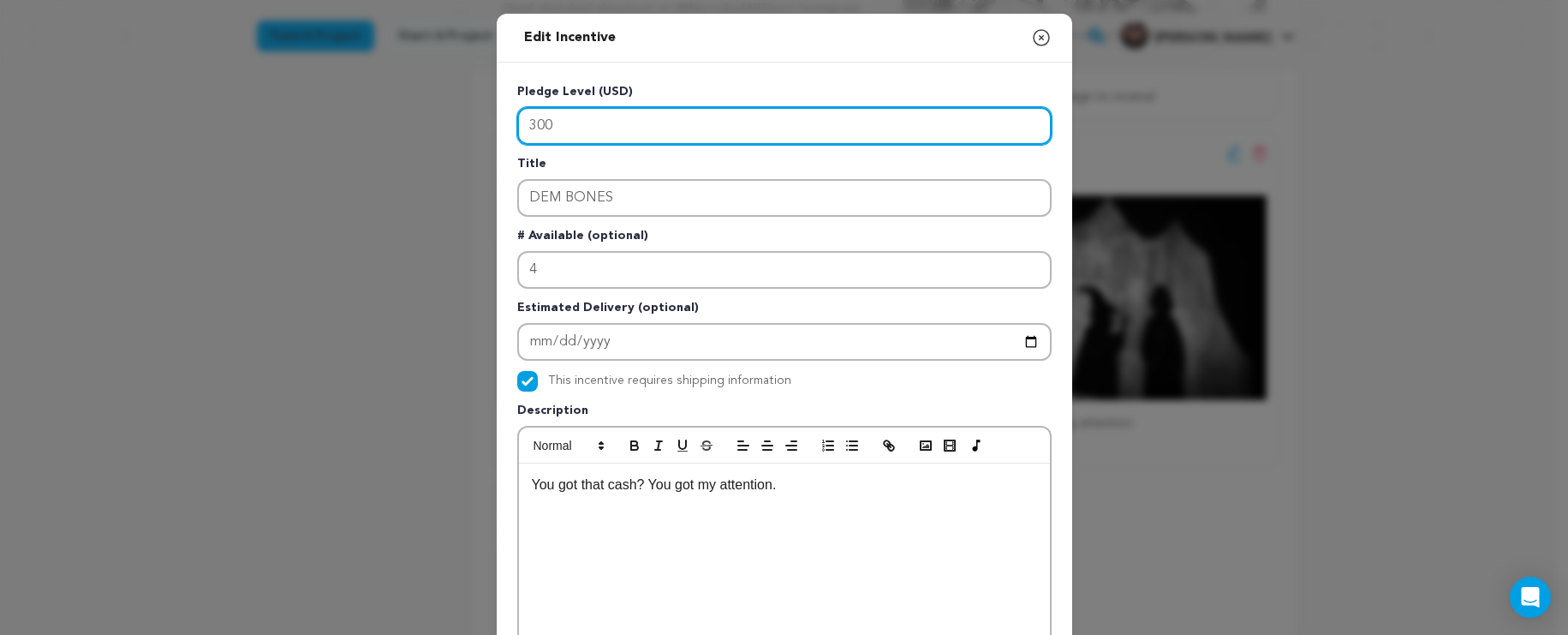
drag, startPoint x: 896, startPoint y: 132, endPoint x: 262, endPoint y: 100, distance: 634.8
click at [260, 97] on div "Edit Incentive Close modal Pledge Level (USD) 300 Title DEM BONES # Available (…" at bounding box center [784, 547] width 1568 height 1094
type input "100"
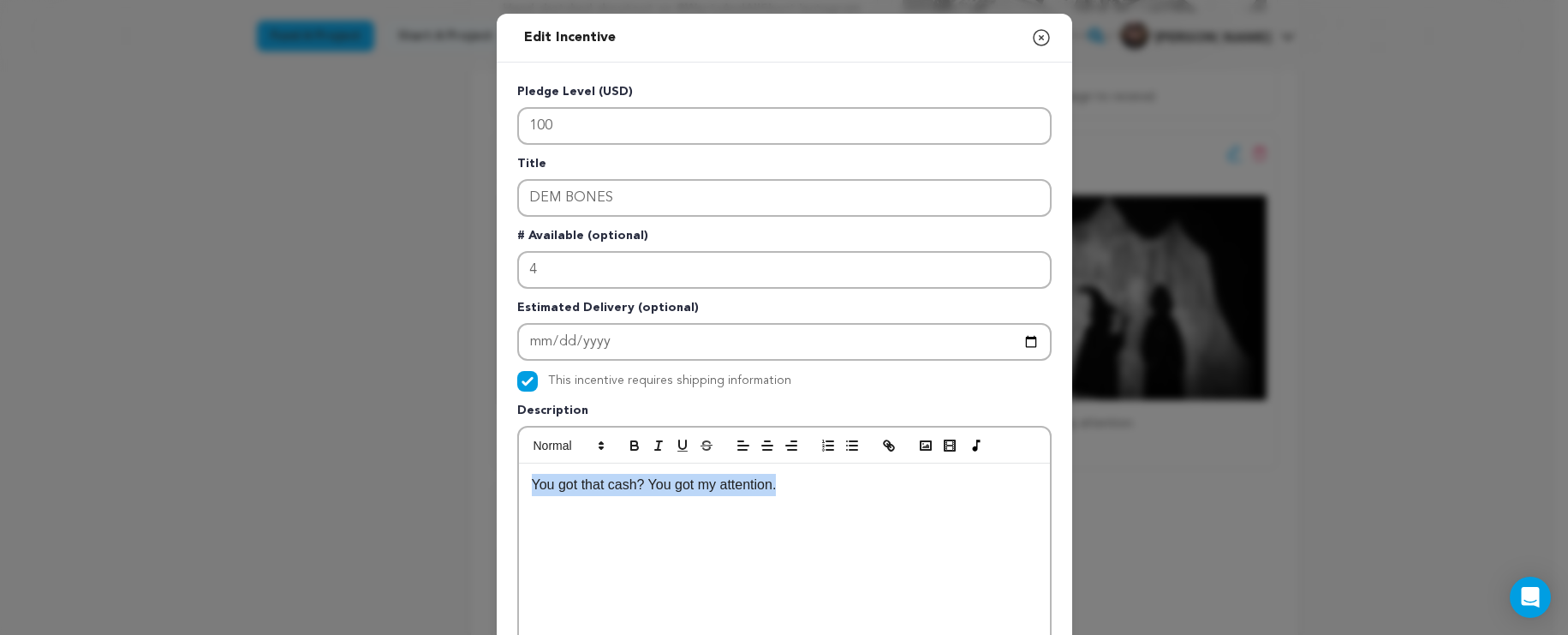
drag, startPoint x: 799, startPoint y: 496, endPoint x: 524, endPoint y: 478, distance: 275.6
click at [524, 478] on div "You got that cash? You got my attention." at bounding box center [785, 592] width 531 height 257
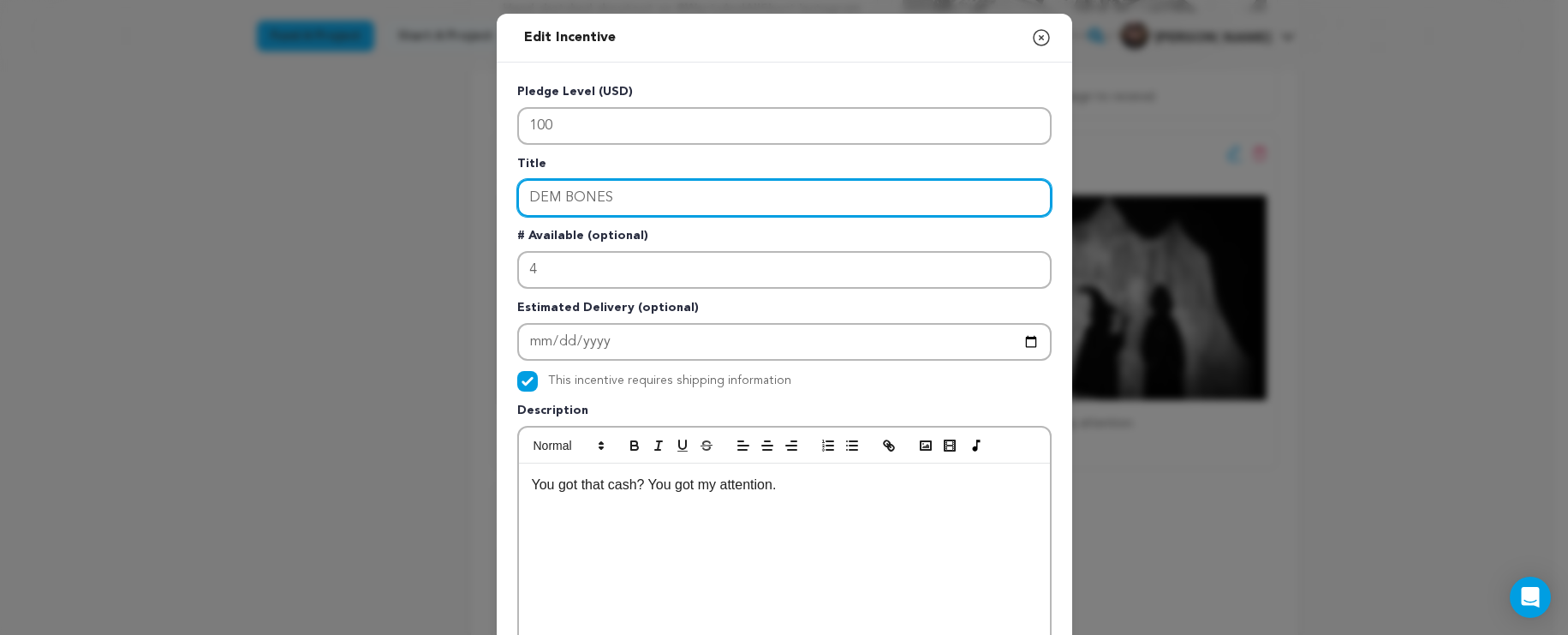
click at [679, 198] on input "DEM BONES" at bounding box center [784, 197] width 534 height 38
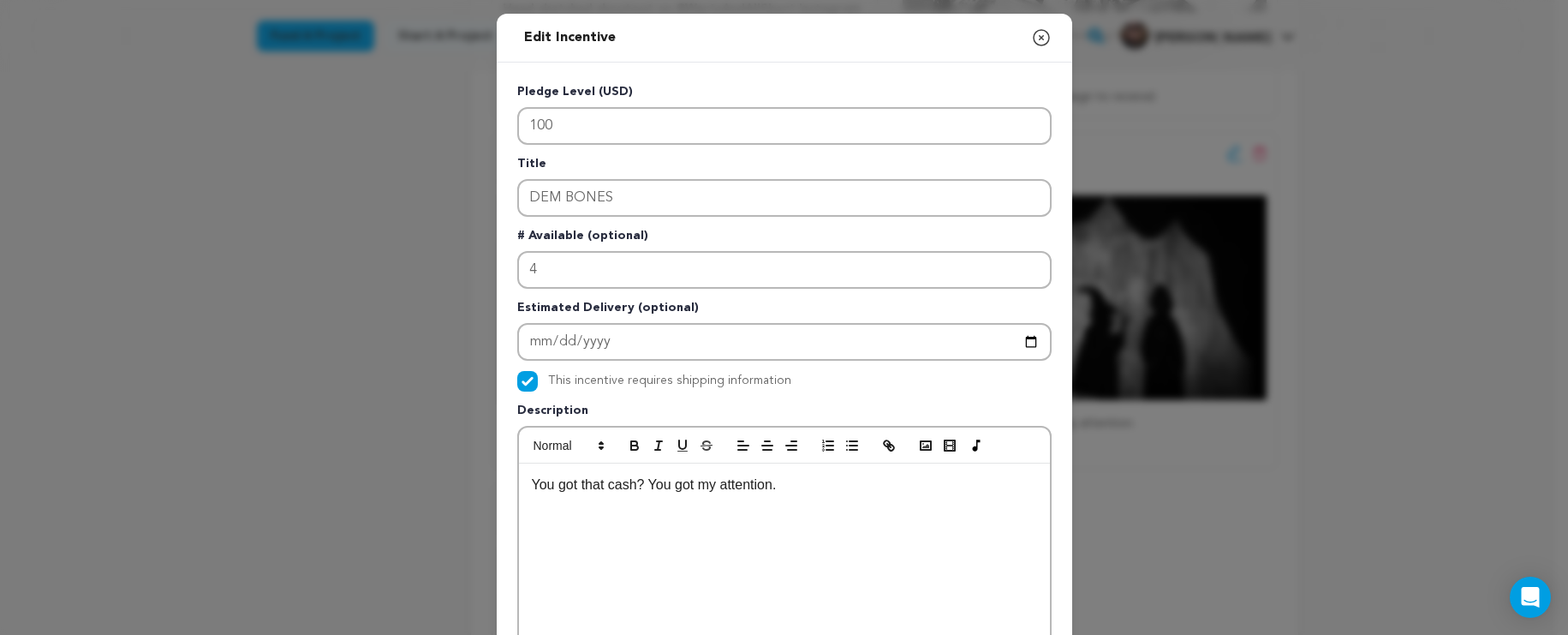
click at [1034, 40] on icon "button" at bounding box center [1041, 37] width 16 height 16
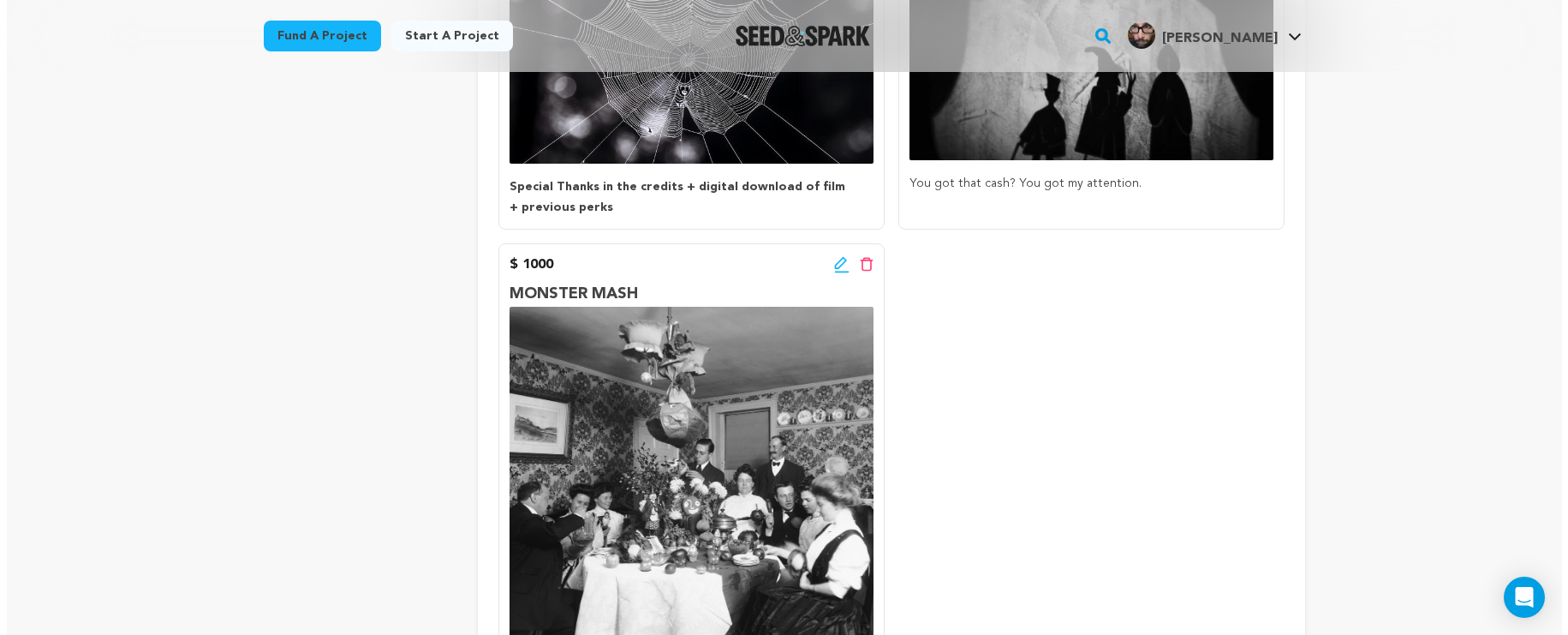
scroll to position [960, 0]
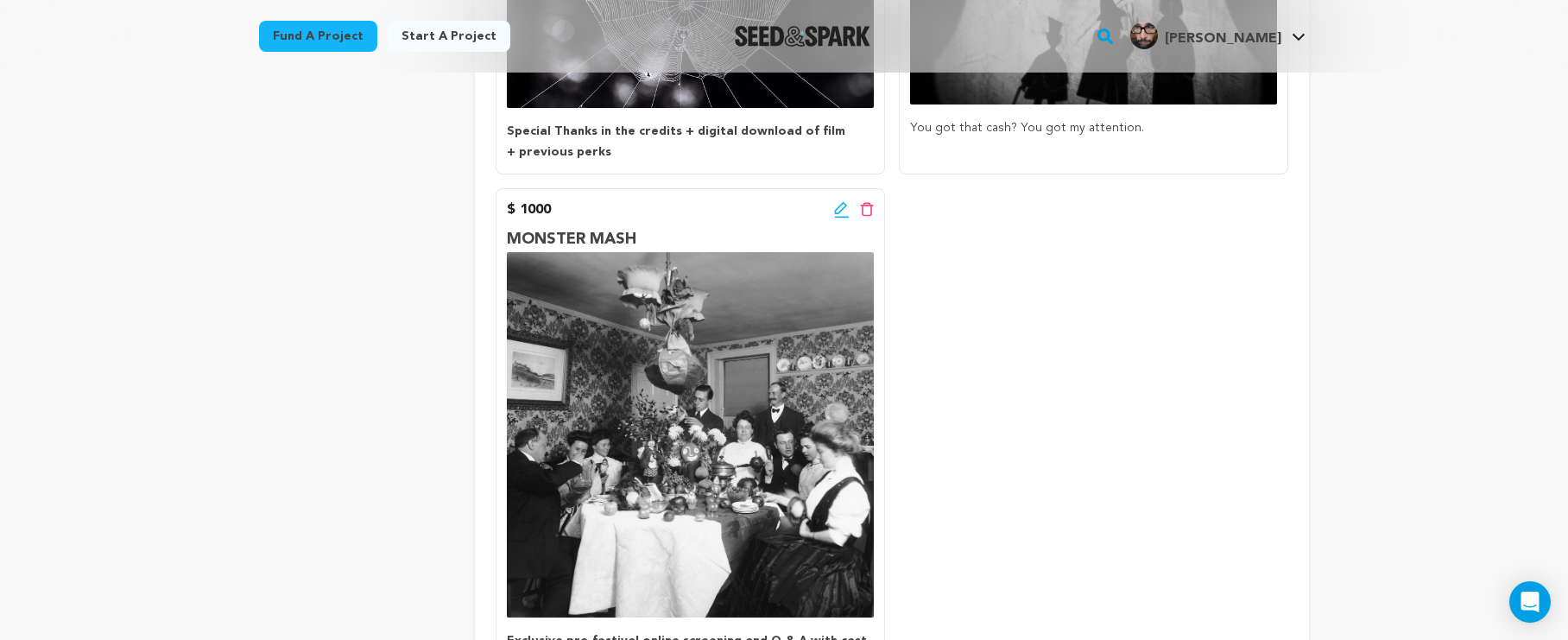
click at [837, 202] on icon at bounding box center [840, 208] width 12 height 12
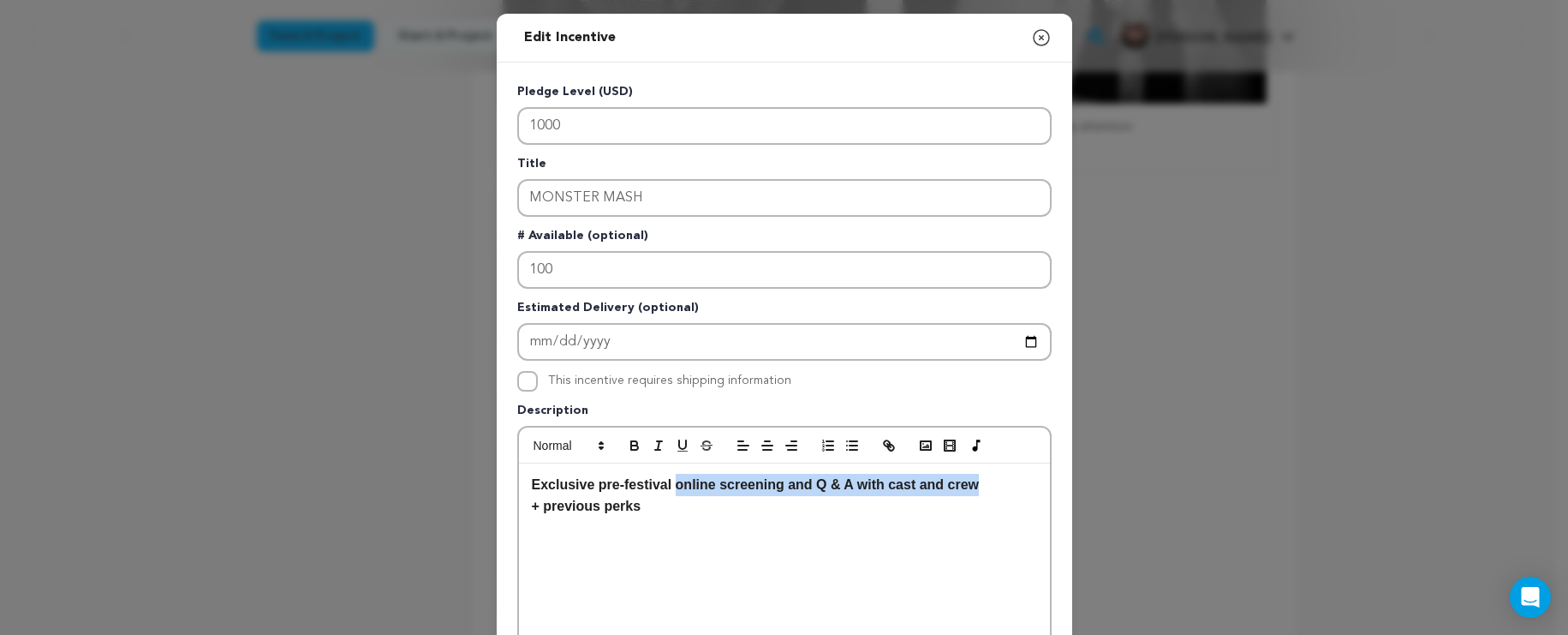
drag, startPoint x: 979, startPoint y: 492, endPoint x: 673, endPoint y: 486, distance: 306.1
click at [673, 486] on p "Exclusive pre-festival online screening and Q & A with cast and crew" at bounding box center [785, 485] width 505 height 22
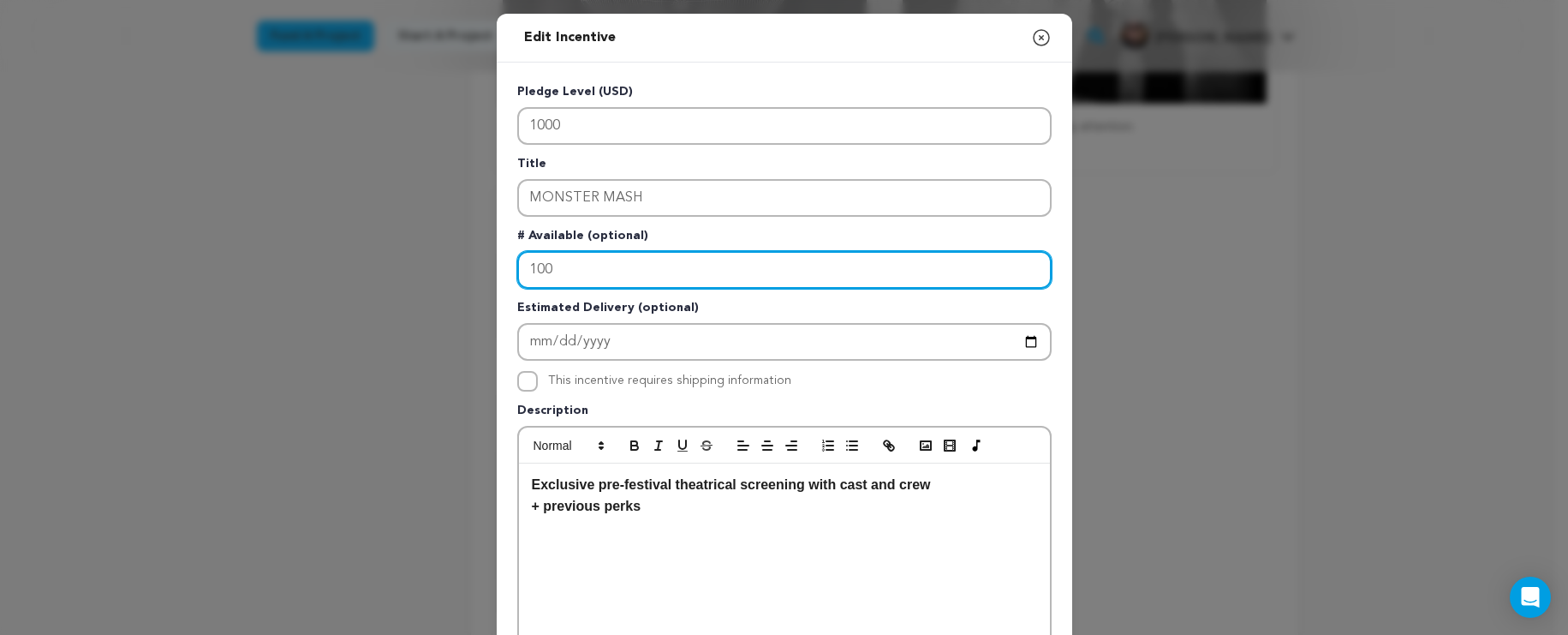
drag, startPoint x: 615, startPoint y: 276, endPoint x: 522, endPoint y: 252, distance: 96.0
click at [522, 252] on input "100" at bounding box center [784, 269] width 534 height 38
type input "20"
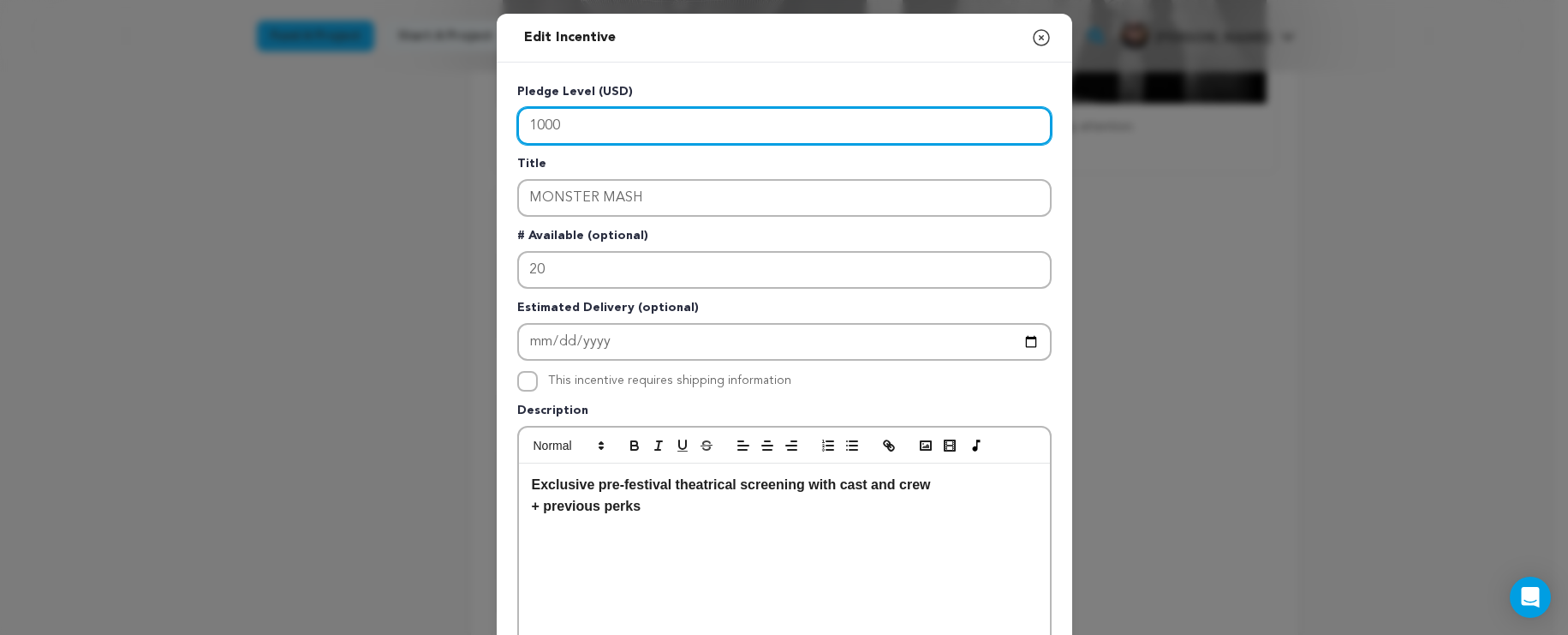
drag, startPoint x: 564, startPoint y: 118, endPoint x: 494, endPoint y: 119, distance: 70.0
click at [497, 119] on div "Pledge Level (USD) 1000 Title MONSTER MASH # Available (optional) 20 Estimated …" at bounding box center [785, 532] width 576 height 939
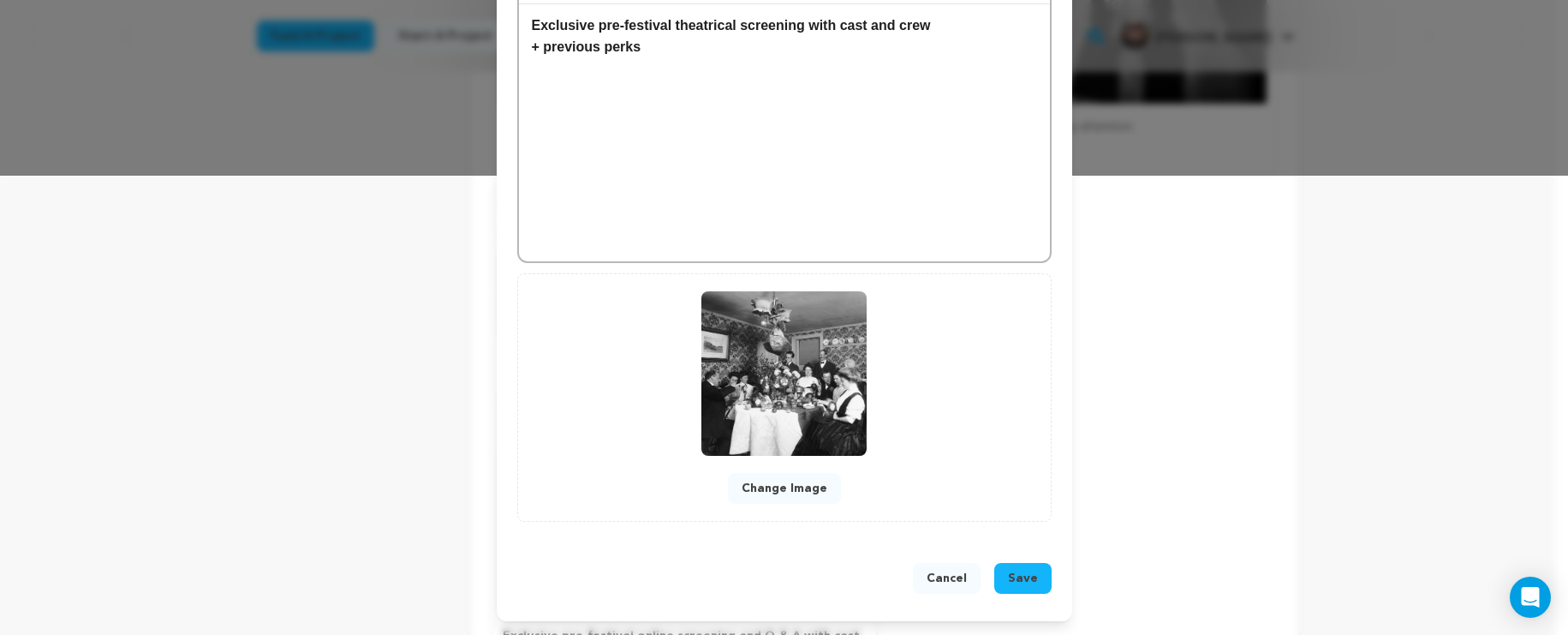
scroll to position [439, 0]
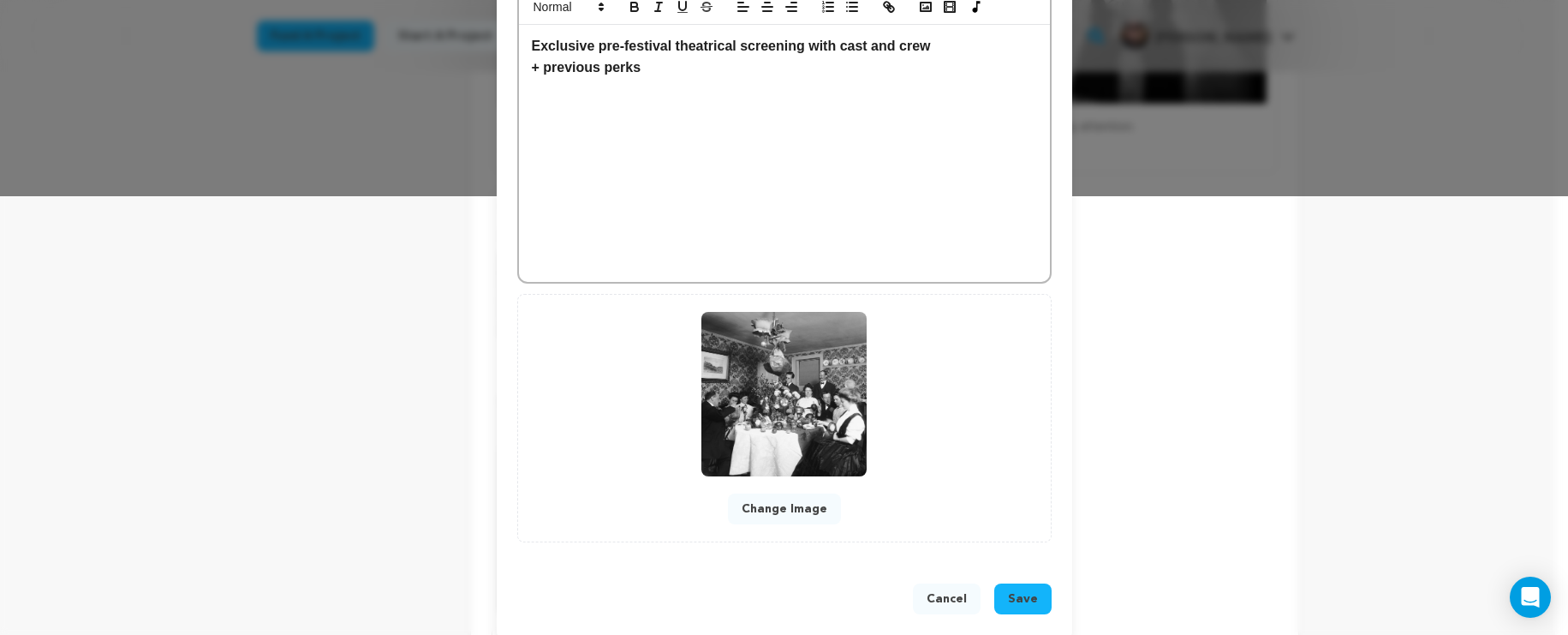
type input "200"
click at [680, 62] on p "+ previous perks" at bounding box center [785, 68] width 505 height 22
click at [966, 63] on p "+ previous perks" at bounding box center [785, 68] width 505 height 22
click at [966, 56] on p "+ previous perks" at bounding box center [785, 68] width 505 height 22
click at [968, 49] on p "Exclusive pre-festival theatrical screening with cast and crew" at bounding box center [785, 46] width 505 height 22
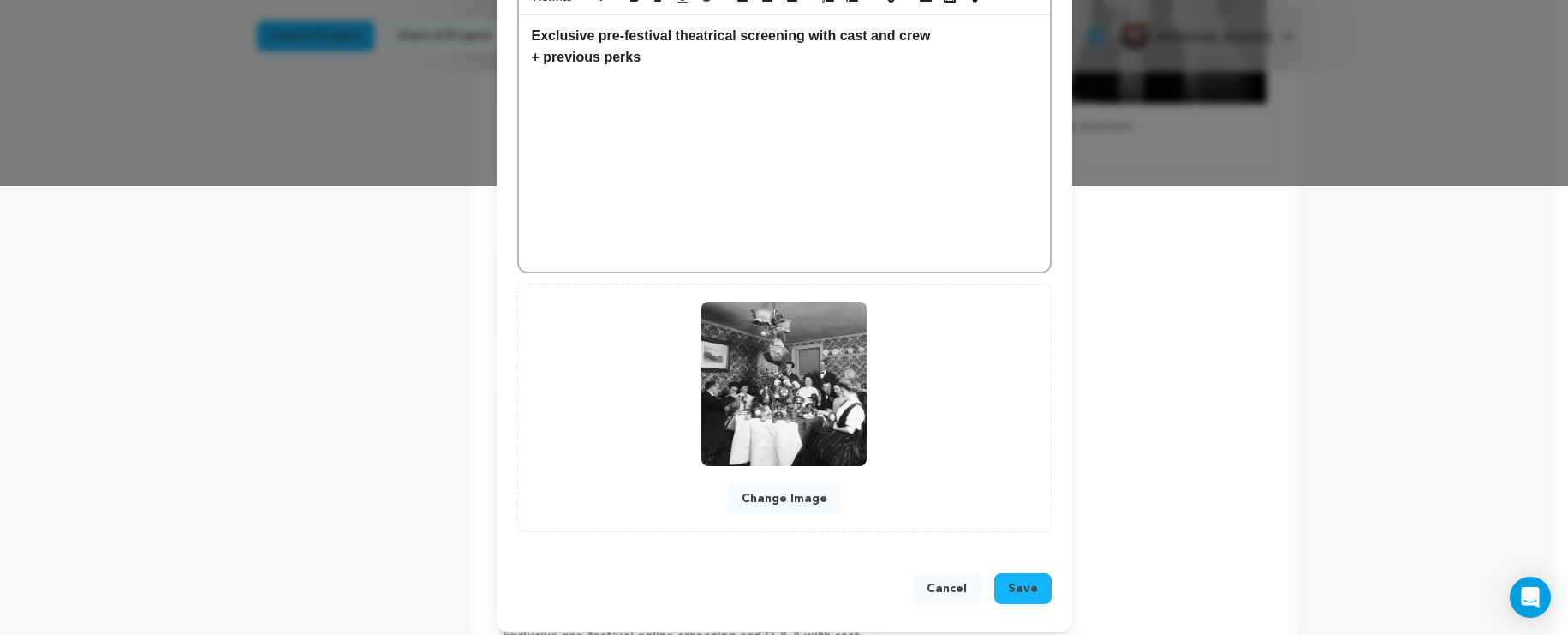
scroll to position [460, 0]
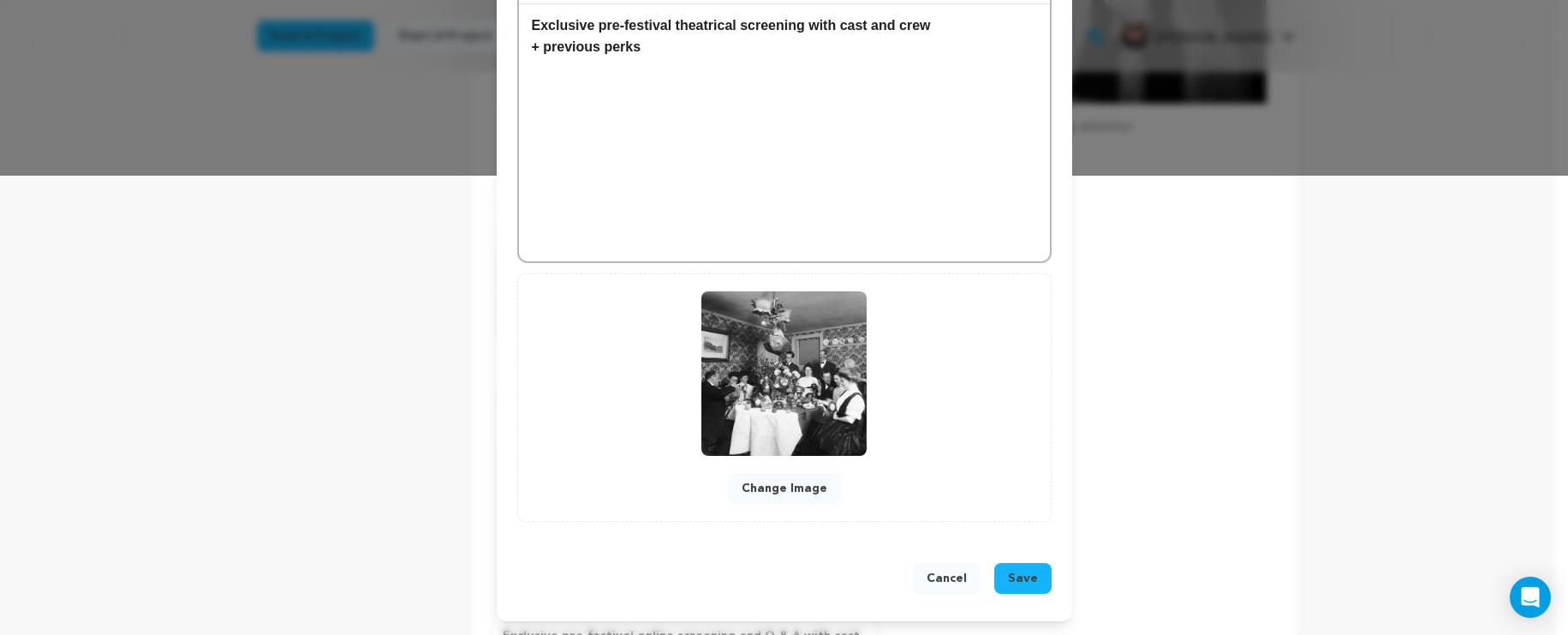
click at [1016, 589] on button "Save" at bounding box center [1023, 578] width 57 height 31
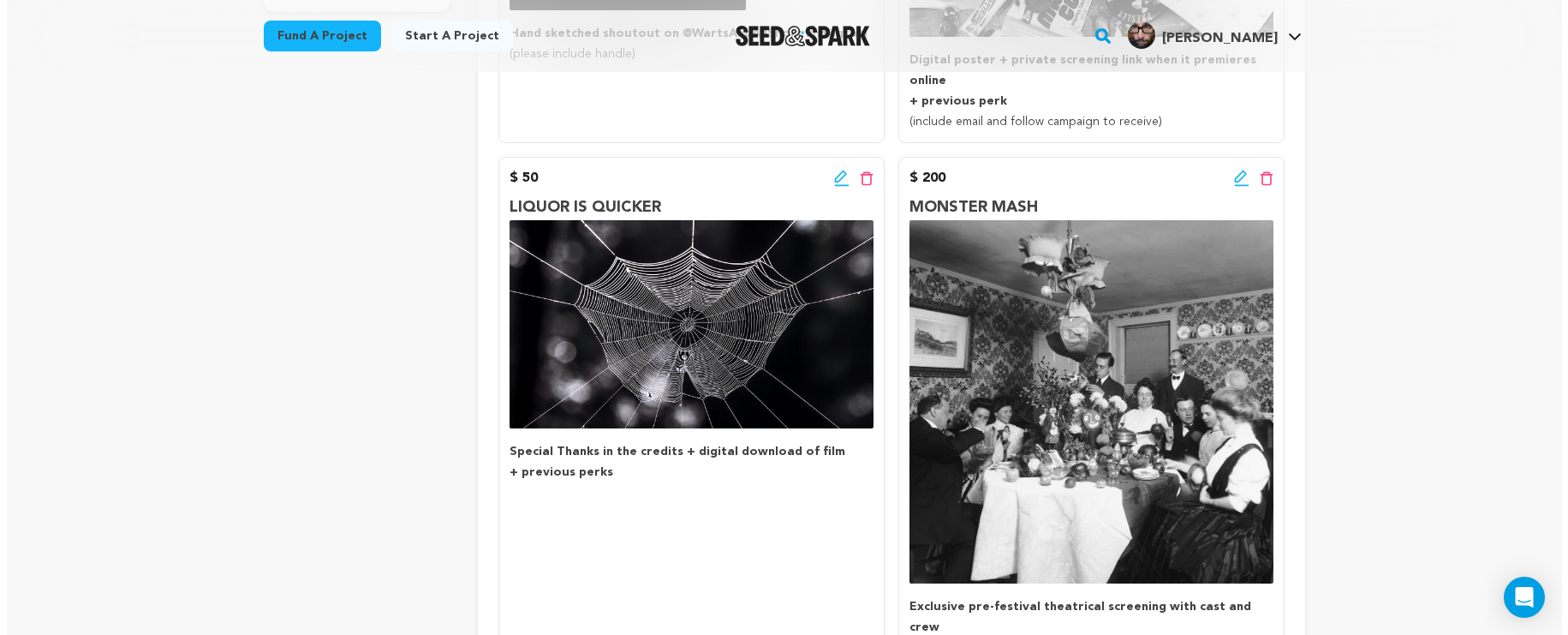
scroll to position [661, 0]
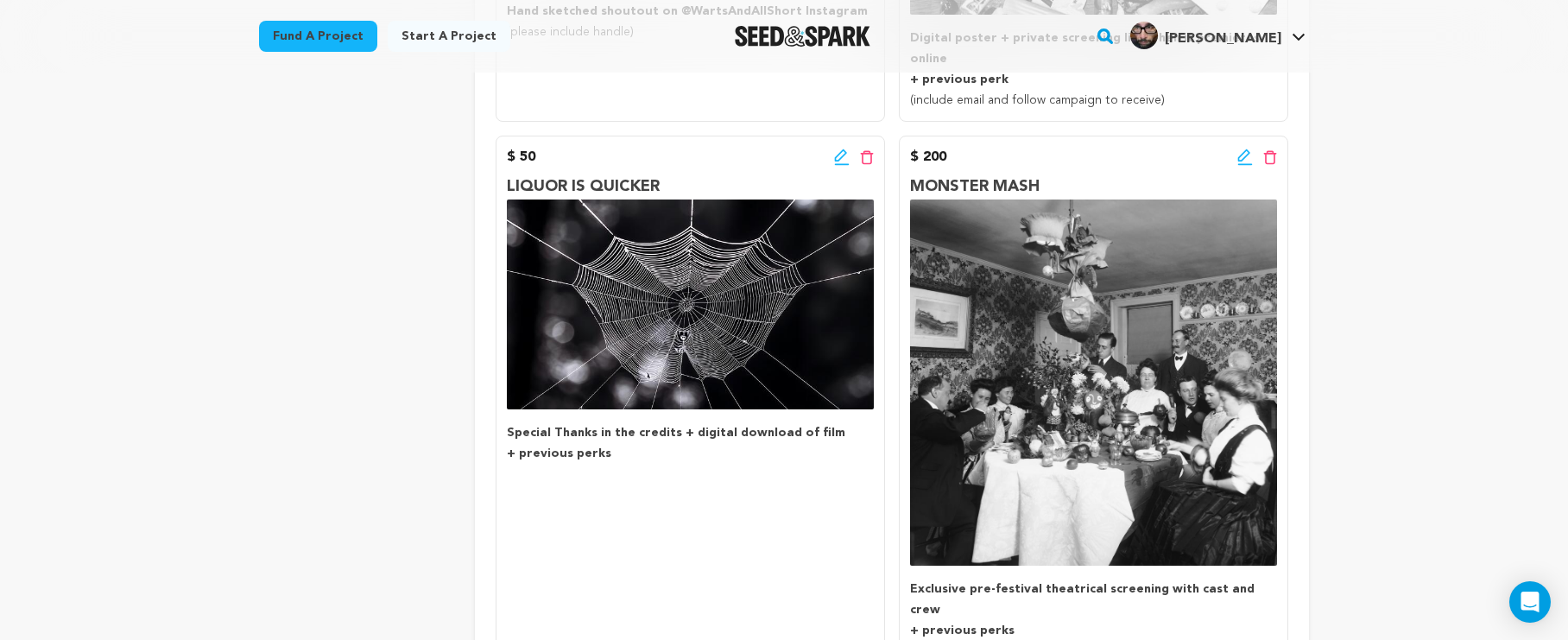
click at [1245, 148] on icon at bounding box center [1245, 157] width 16 height 18
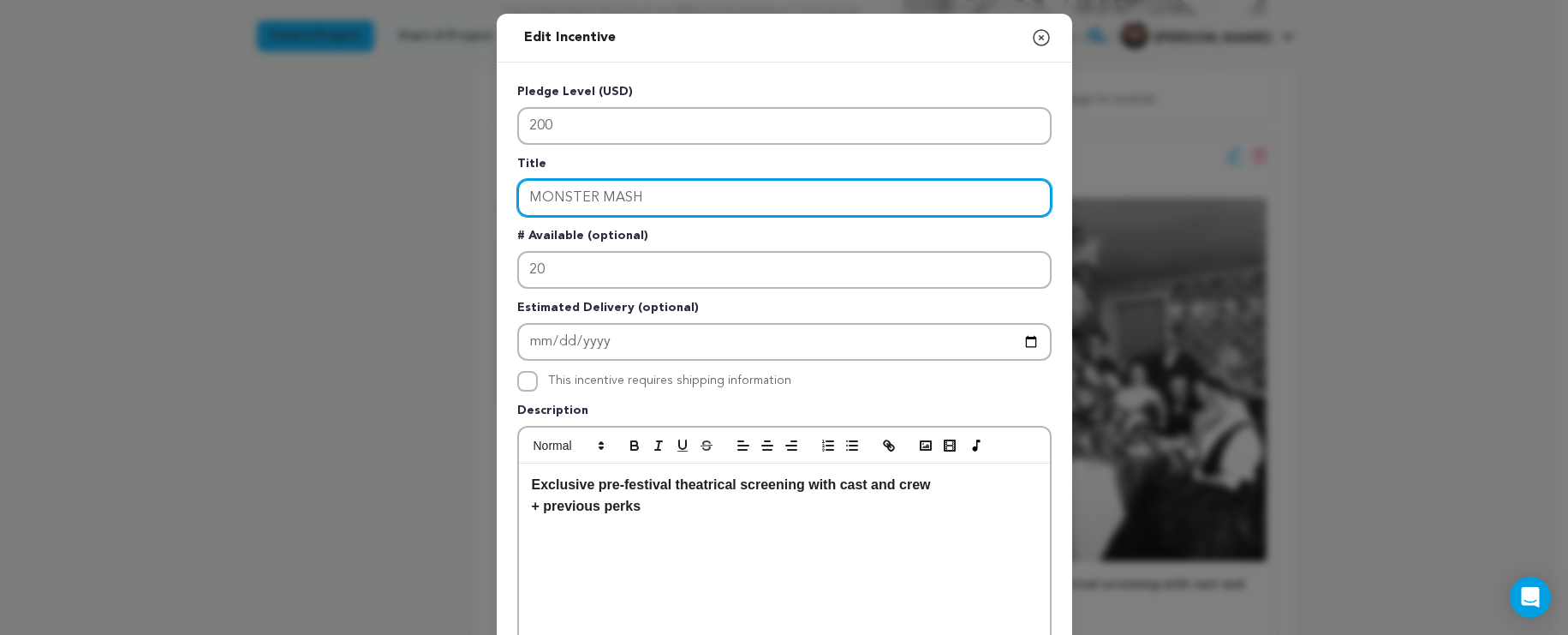
drag, startPoint x: 888, startPoint y: 193, endPoint x: 491, endPoint y: 198, distance: 397.0
click at [487, 195] on div "Edit Incentive Close modal Pledge Level (USD) 200 Title MONSTER MASH # Availabl…" at bounding box center [784, 547] width 1568 height 1094
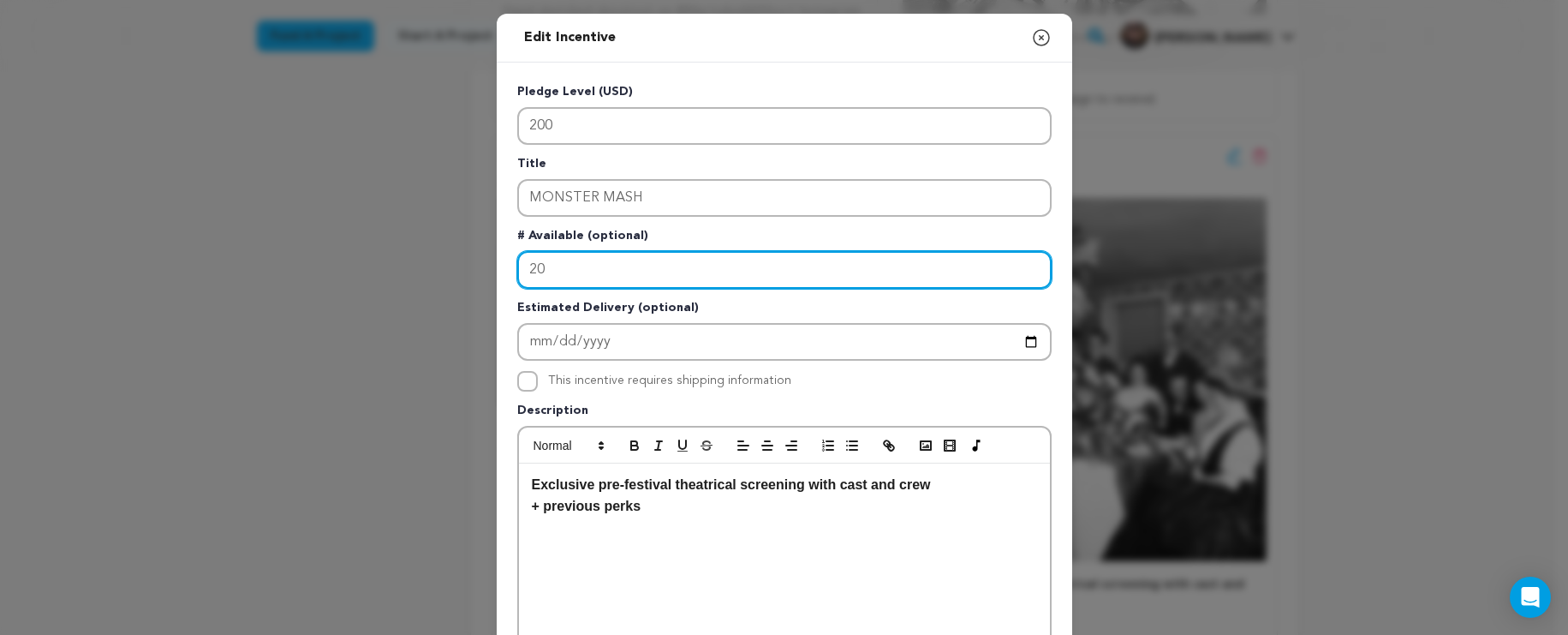
click at [653, 282] on input "20" at bounding box center [784, 269] width 534 height 38
drag, startPoint x: 653, startPoint y: 282, endPoint x: 484, endPoint y: 261, distance: 170.3
click at [479, 257] on div "Edit Incentive Close modal Pledge Level (USD) 200 Title MONSTER MASH # Availabl…" at bounding box center [784, 547] width 1568 height 1094
type input "1"
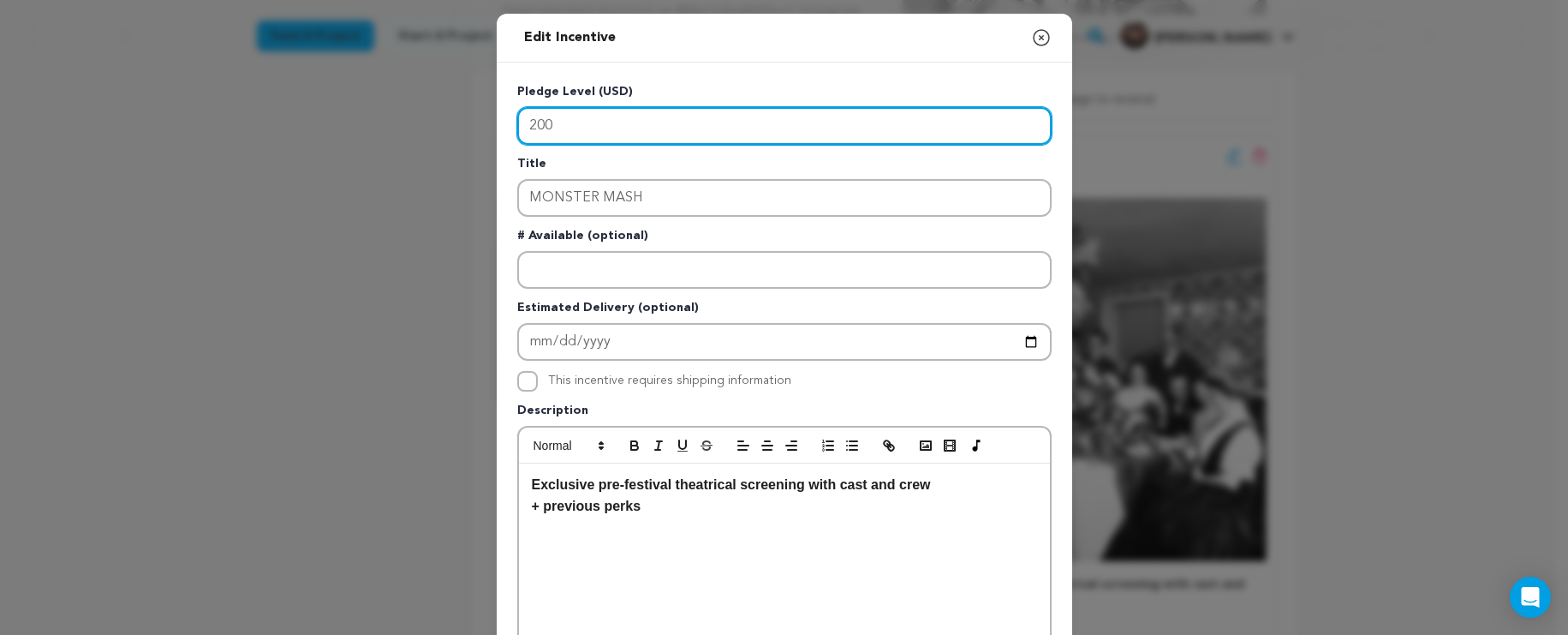
drag, startPoint x: 702, startPoint y: 138, endPoint x: 369, endPoint y: 106, distance: 334.5
click at [369, 106] on div "Edit Incentive Close modal Pledge Level (USD) 200 Title MONSTER MASH # Availabl…" at bounding box center [784, 547] width 1568 height 1094
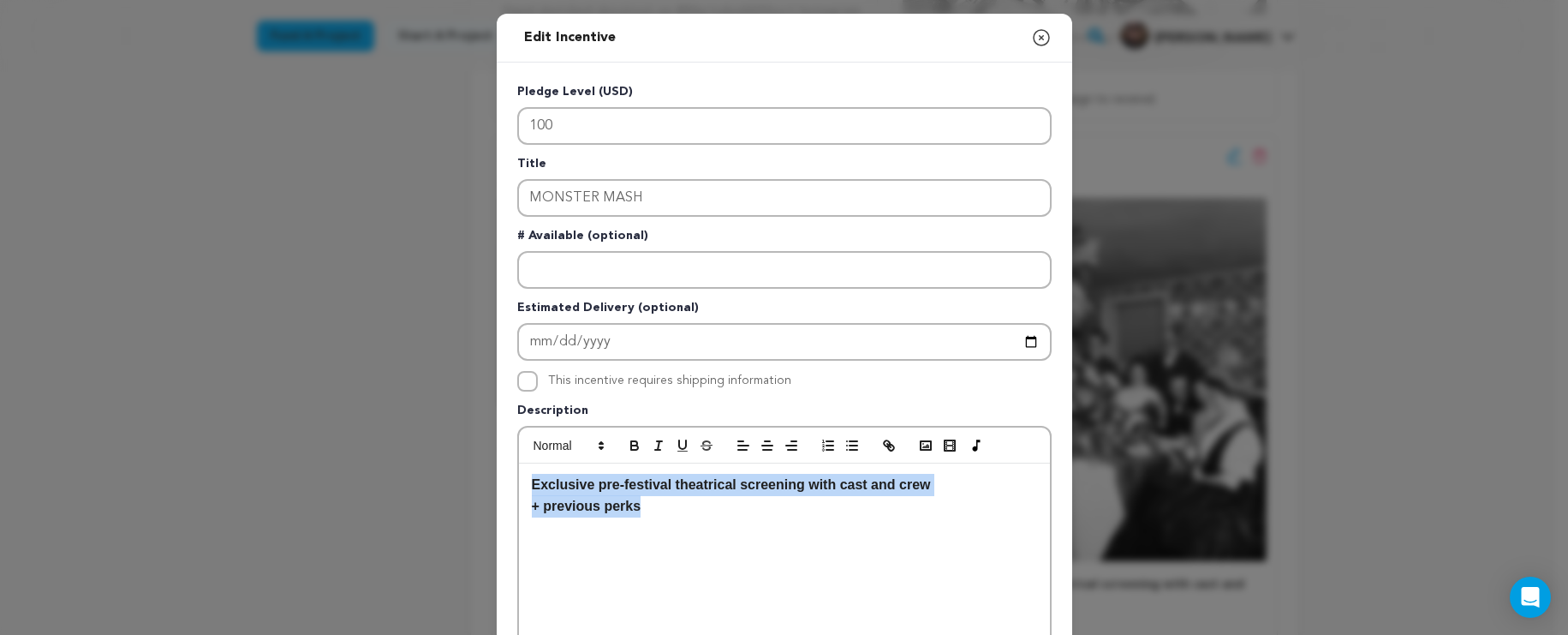
drag, startPoint x: 666, startPoint y: 515, endPoint x: 511, endPoint y: 485, distance: 157.9
click at [517, 485] on div "Exclusive pre-festival theatrical screening with cast and crew + previous perks" at bounding box center [784, 574] width 534 height 296
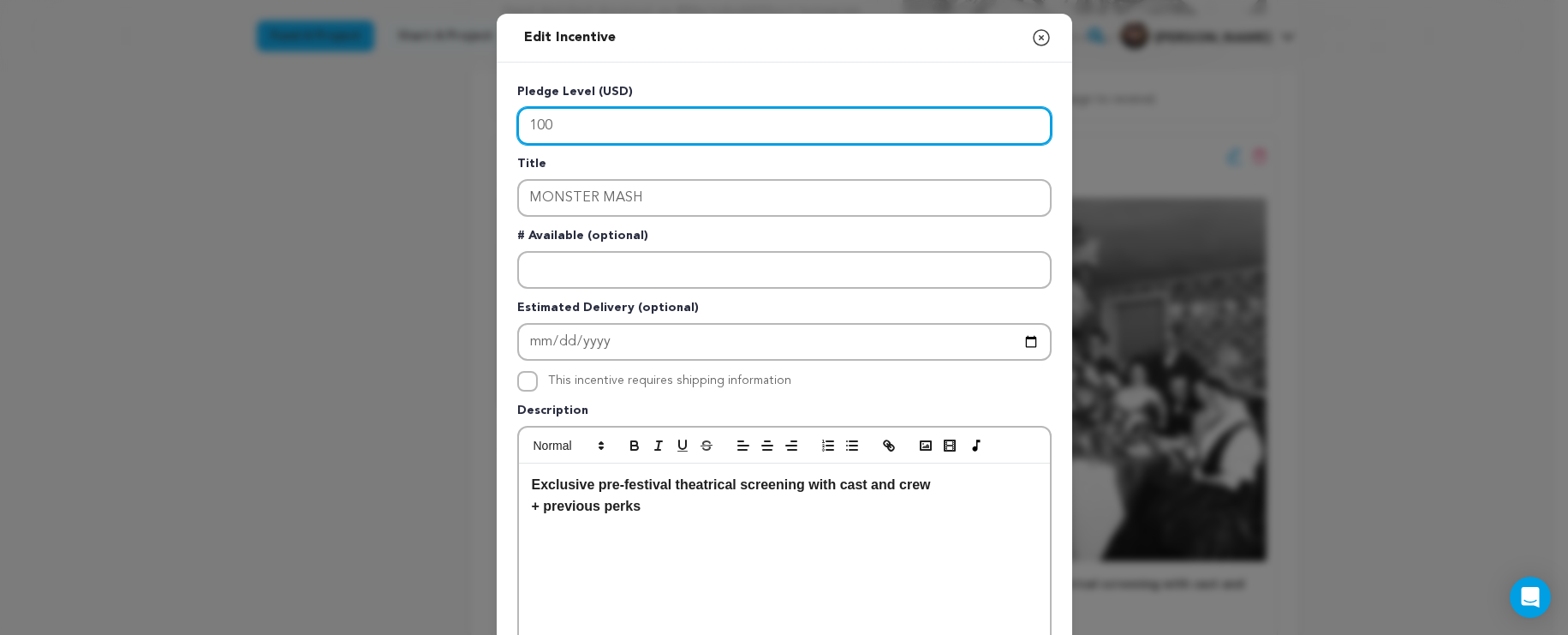
click at [527, 125] on input "100" at bounding box center [784, 126] width 534 height 38
drag, startPoint x: 529, startPoint y: 125, endPoint x: 516, endPoint y: 127, distance: 13.2
click at [517, 126] on input "100" at bounding box center [784, 126] width 534 height 38
click at [522, 126] on input "100" at bounding box center [784, 126] width 534 height 38
click at [526, 123] on input "100" at bounding box center [784, 126] width 534 height 38
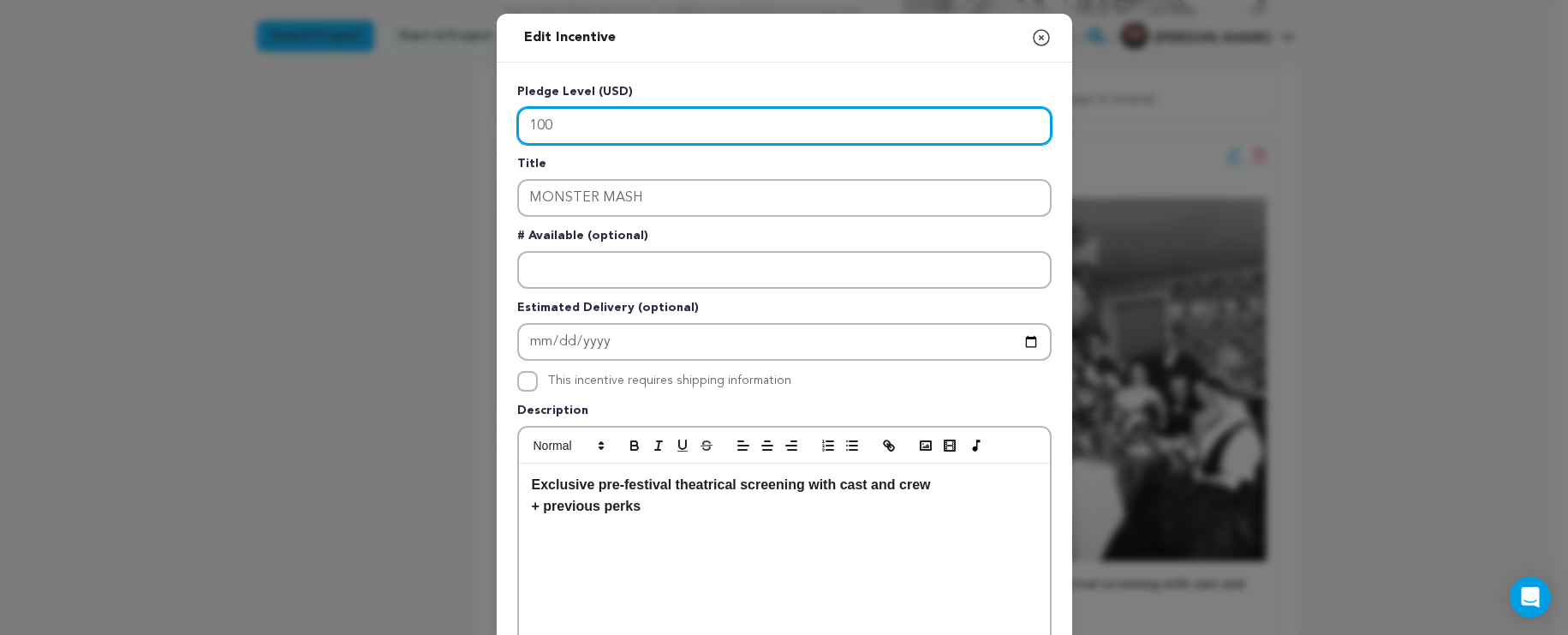
click at [527, 129] on input "100" at bounding box center [784, 126] width 534 height 38
click at [658, 136] on input "100" at bounding box center [784, 126] width 534 height 38
click at [575, 125] on input "100" at bounding box center [784, 126] width 534 height 38
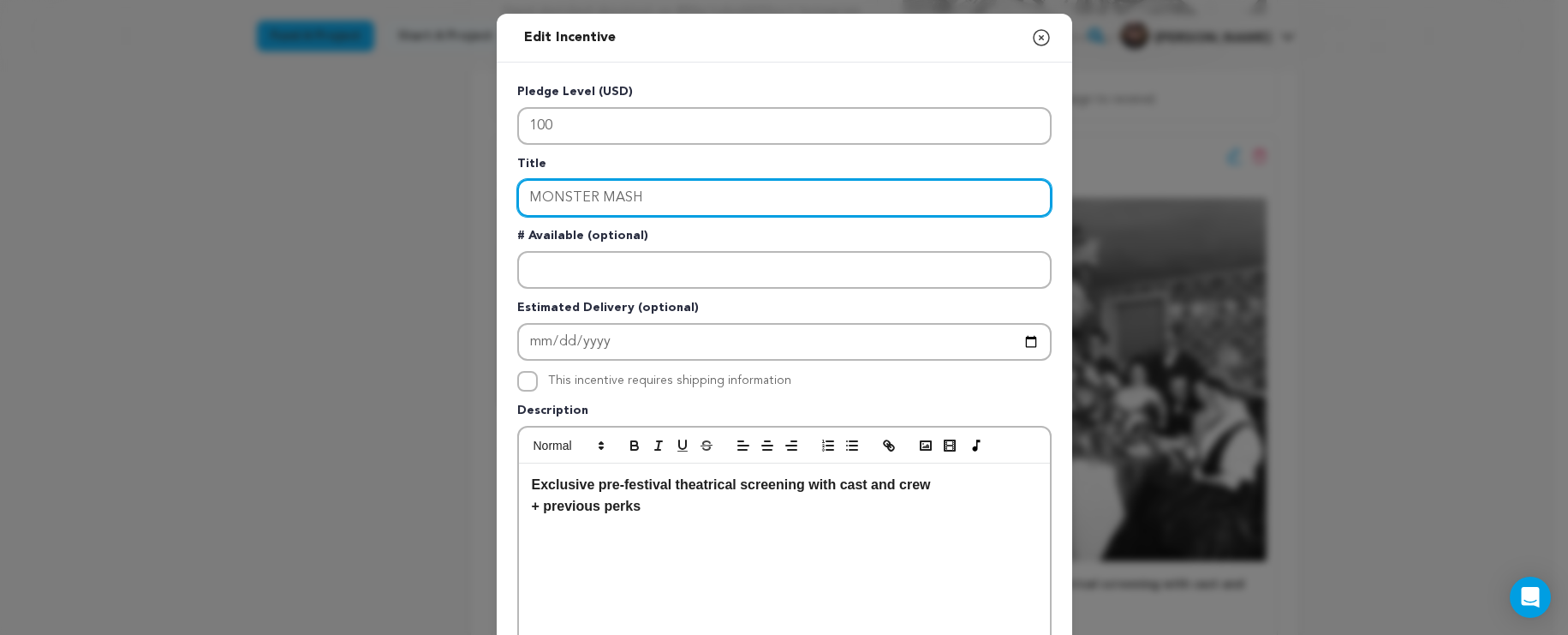
click at [547, 209] on input "MONSTER MASH" at bounding box center [784, 197] width 534 height 38
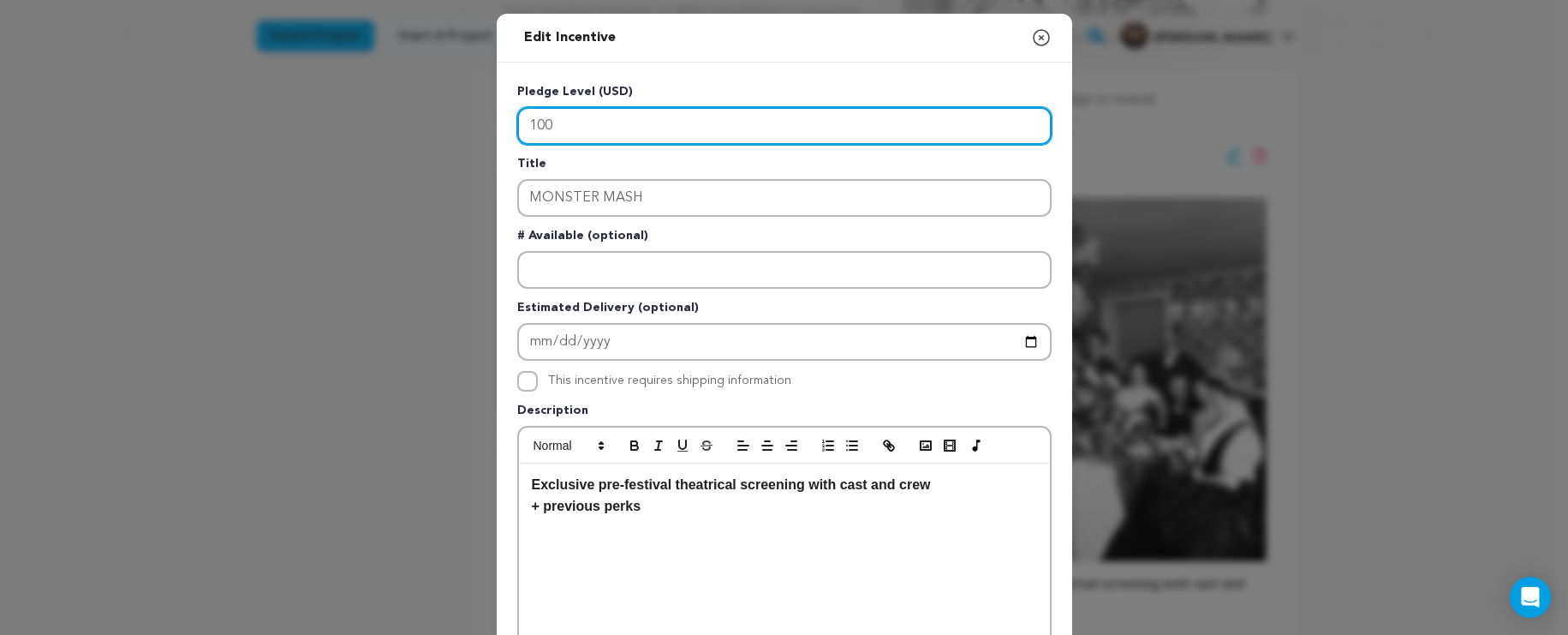
click at [532, 131] on input "100" at bounding box center [784, 126] width 534 height 38
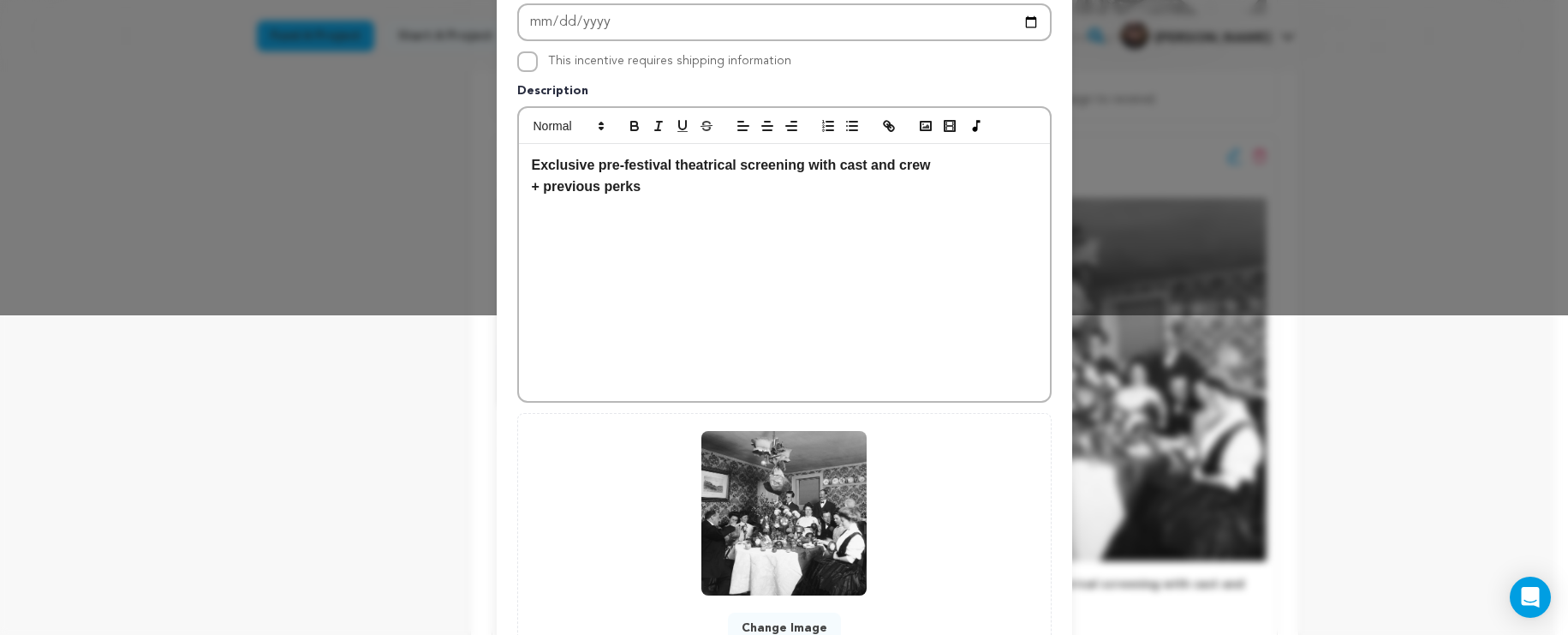
scroll to position [72, 0]
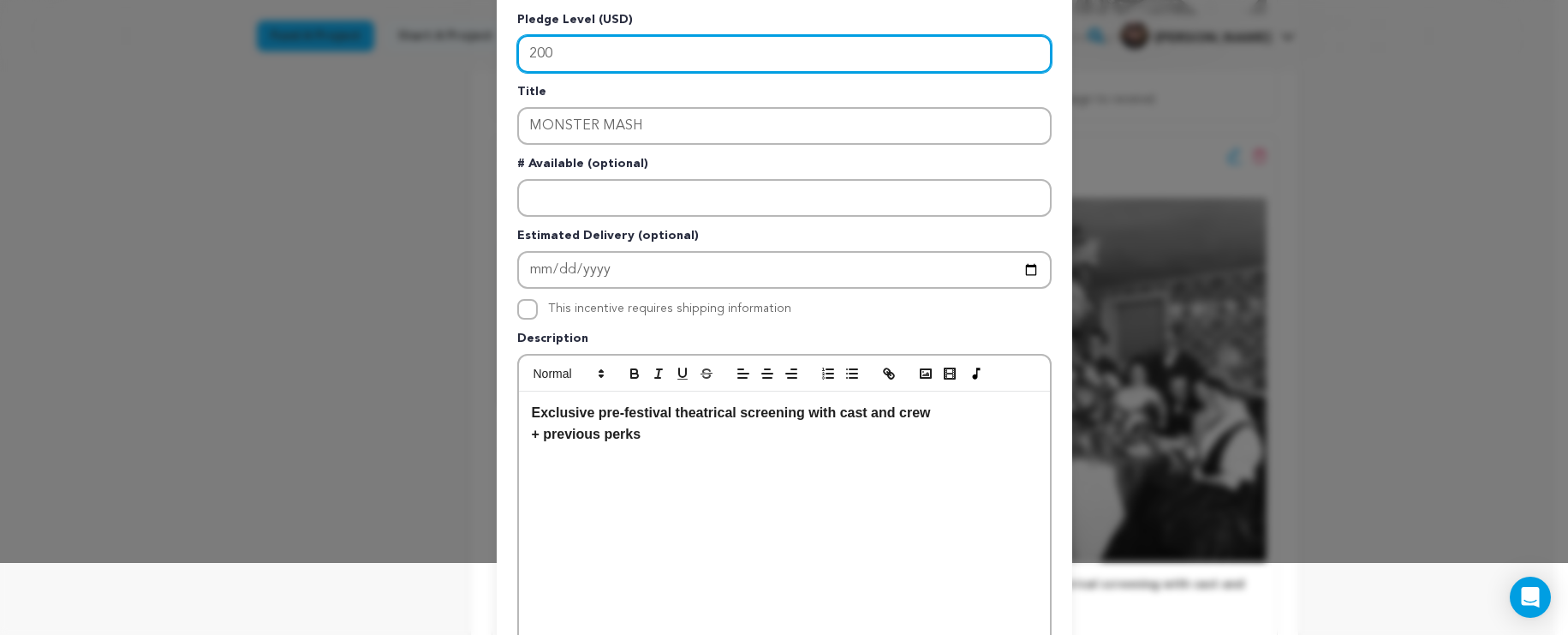
type input "200"
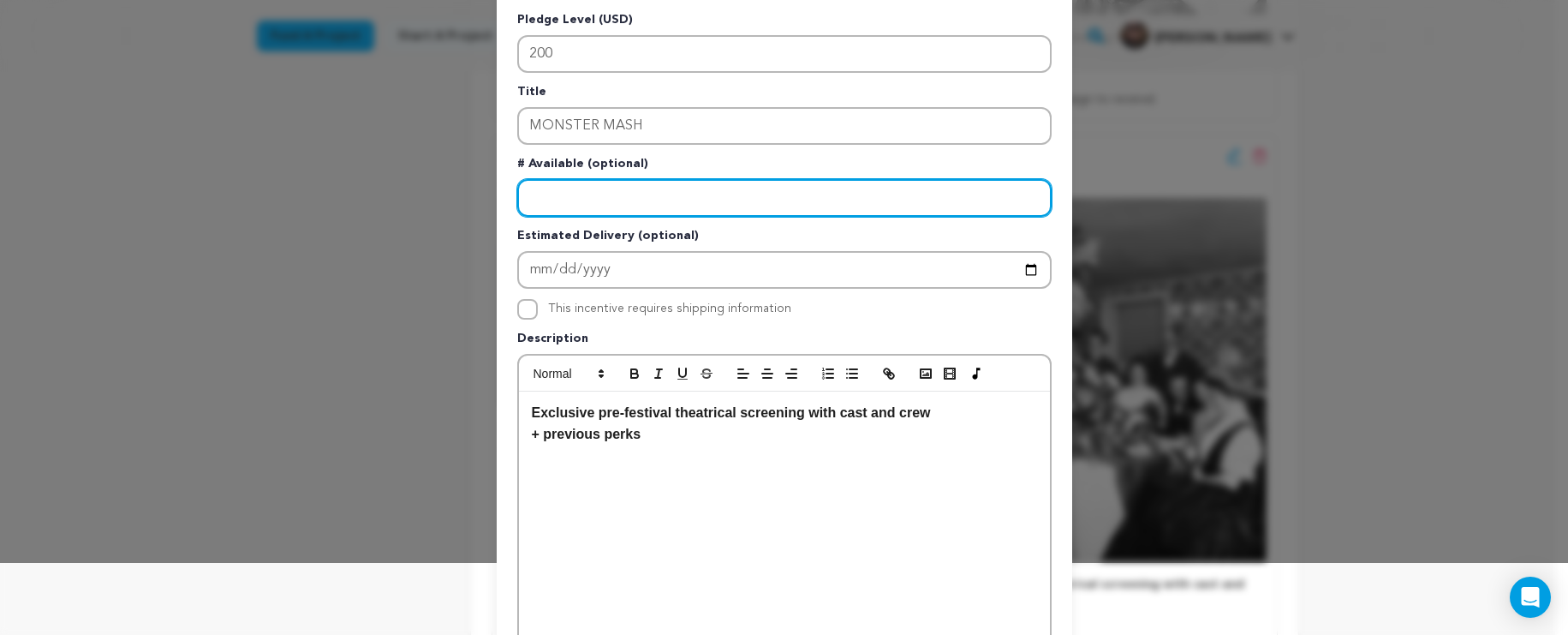
click at [691, 202] on input "Enter number available" at bounding box center [784, 197] width 534 height 38
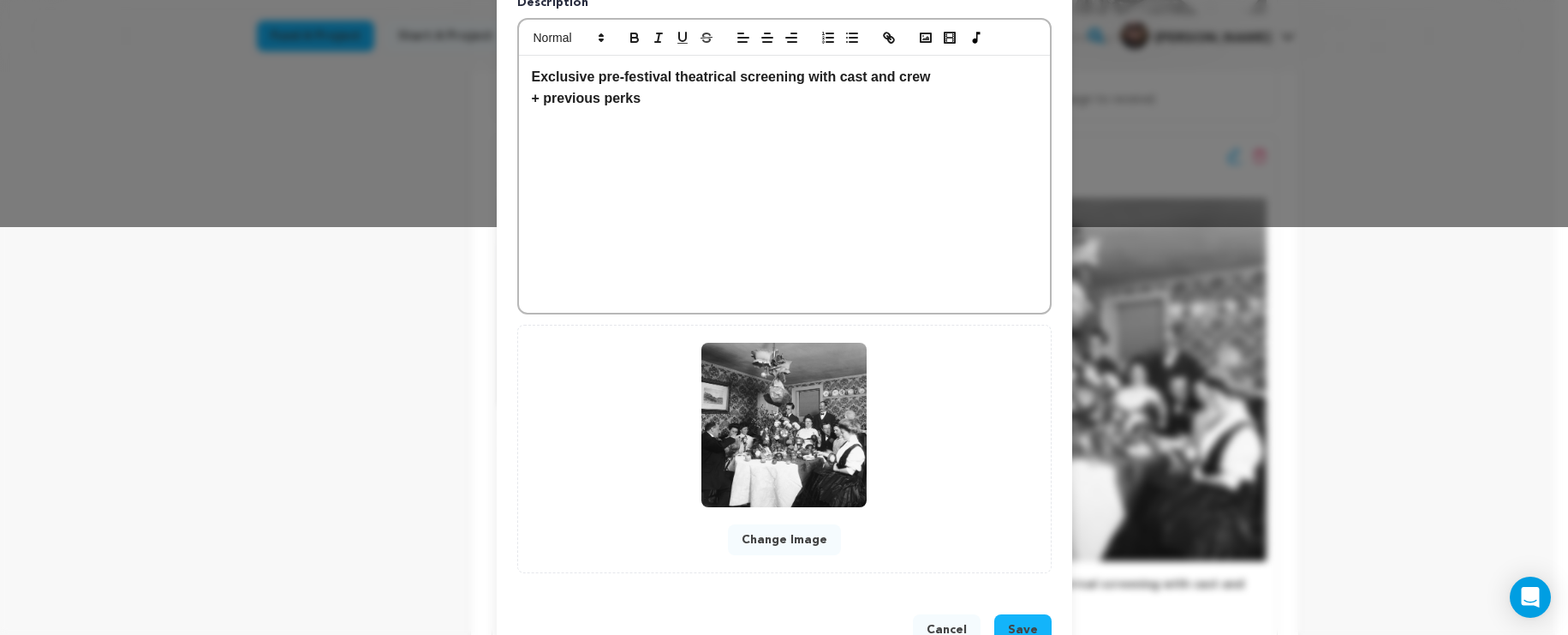
scroll to position [460, 0]
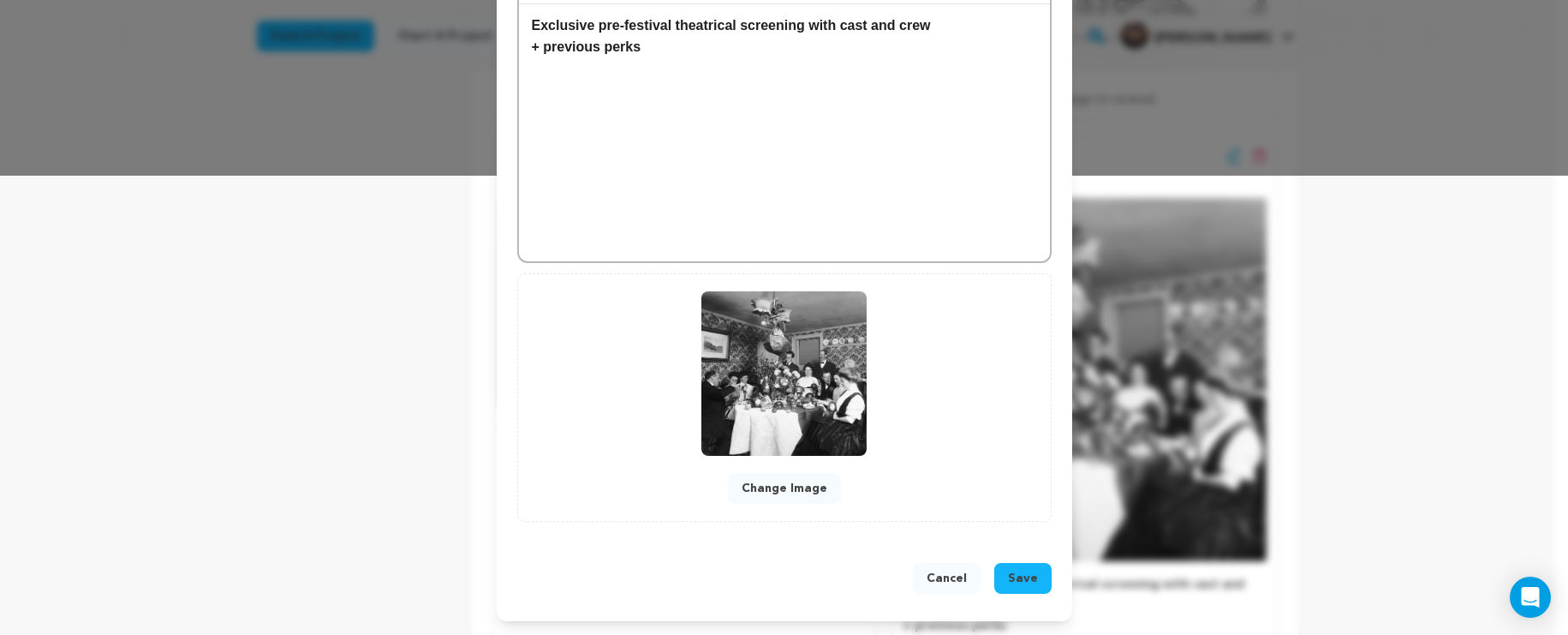
type input "20"
click at [1020, 570] on span "Save" at bounding box center [1023, 578] width 30 height 18
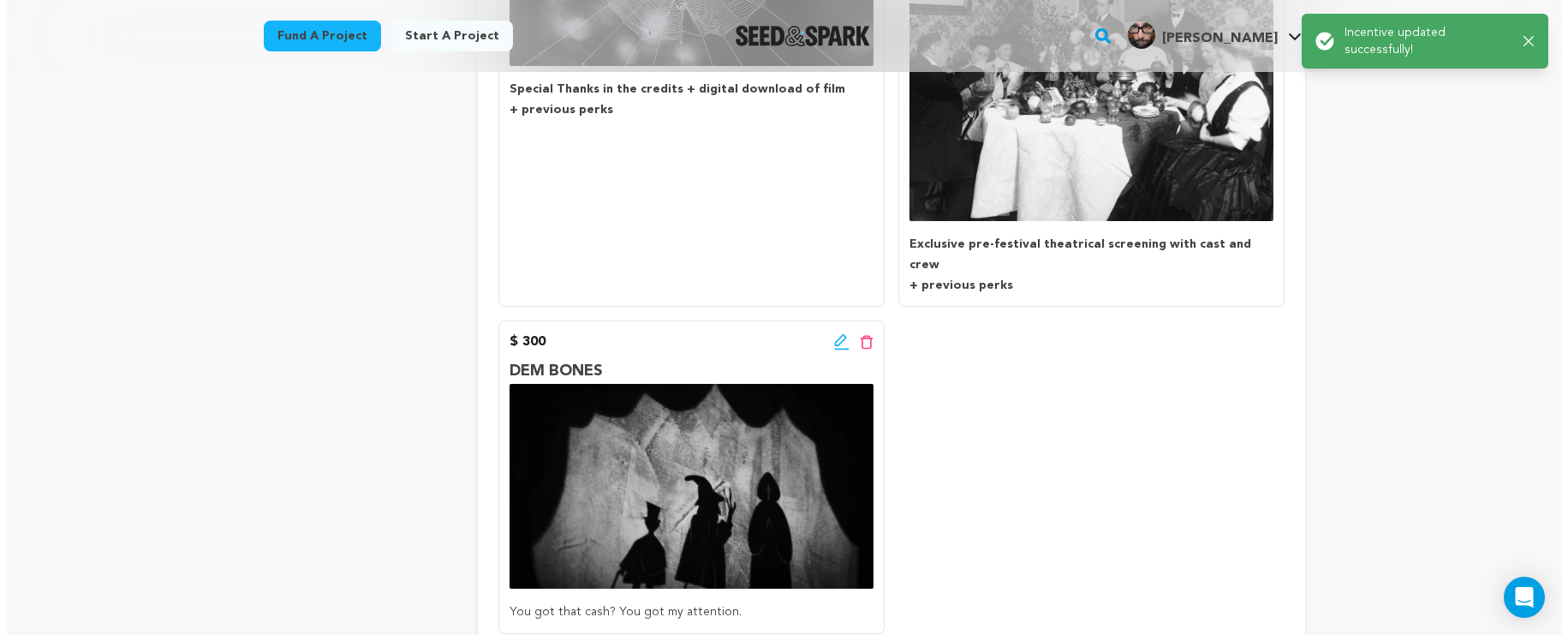
scroll to position [1024, 0]
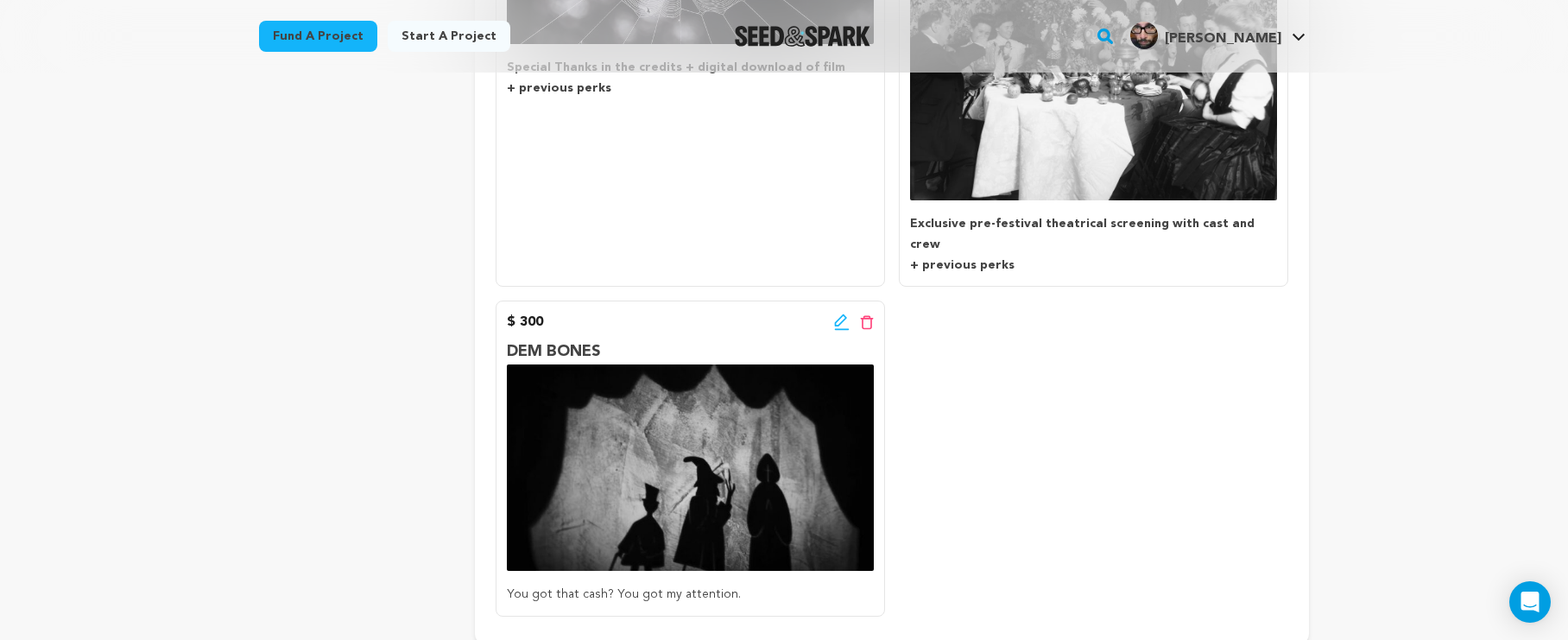
click at [836, 314] on icon at bounding box center [840, 320] width 12 height 12
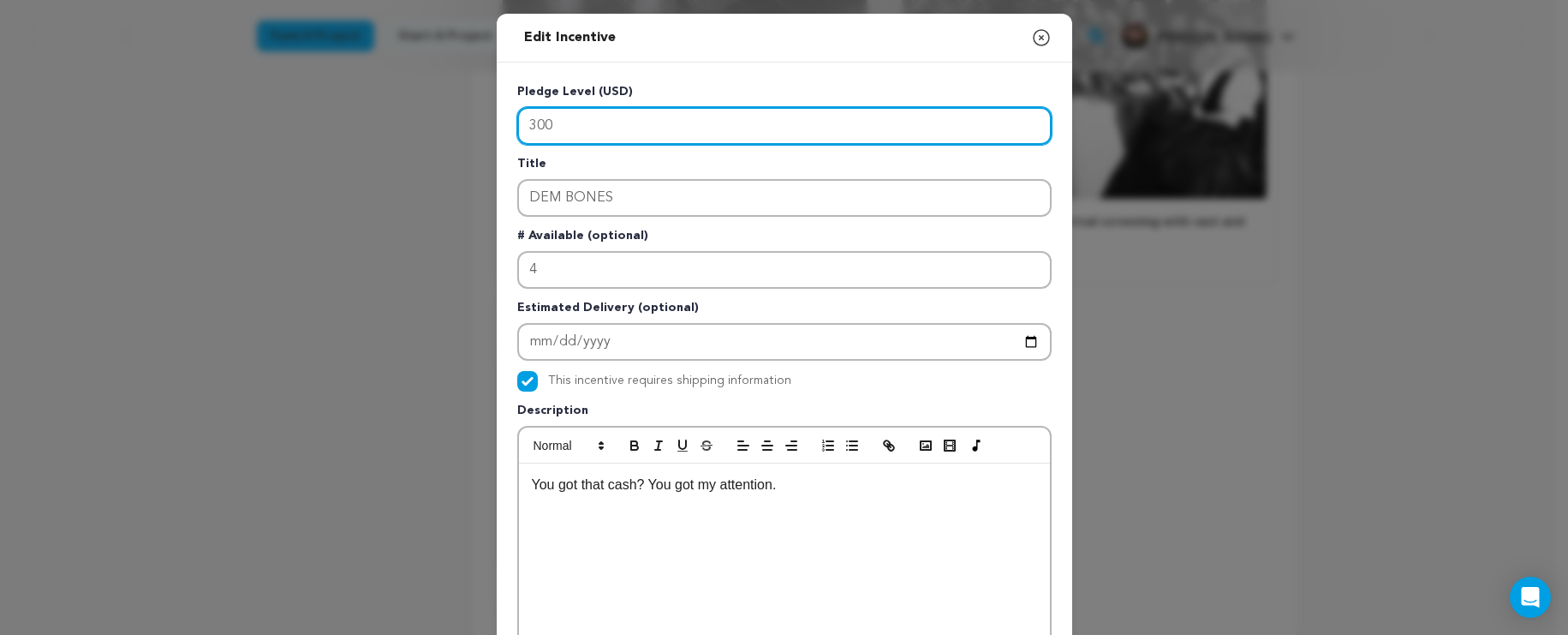
click at [529, 128] on input "300" at bounding box center [784, 126] width 534 height 38
type input "100"
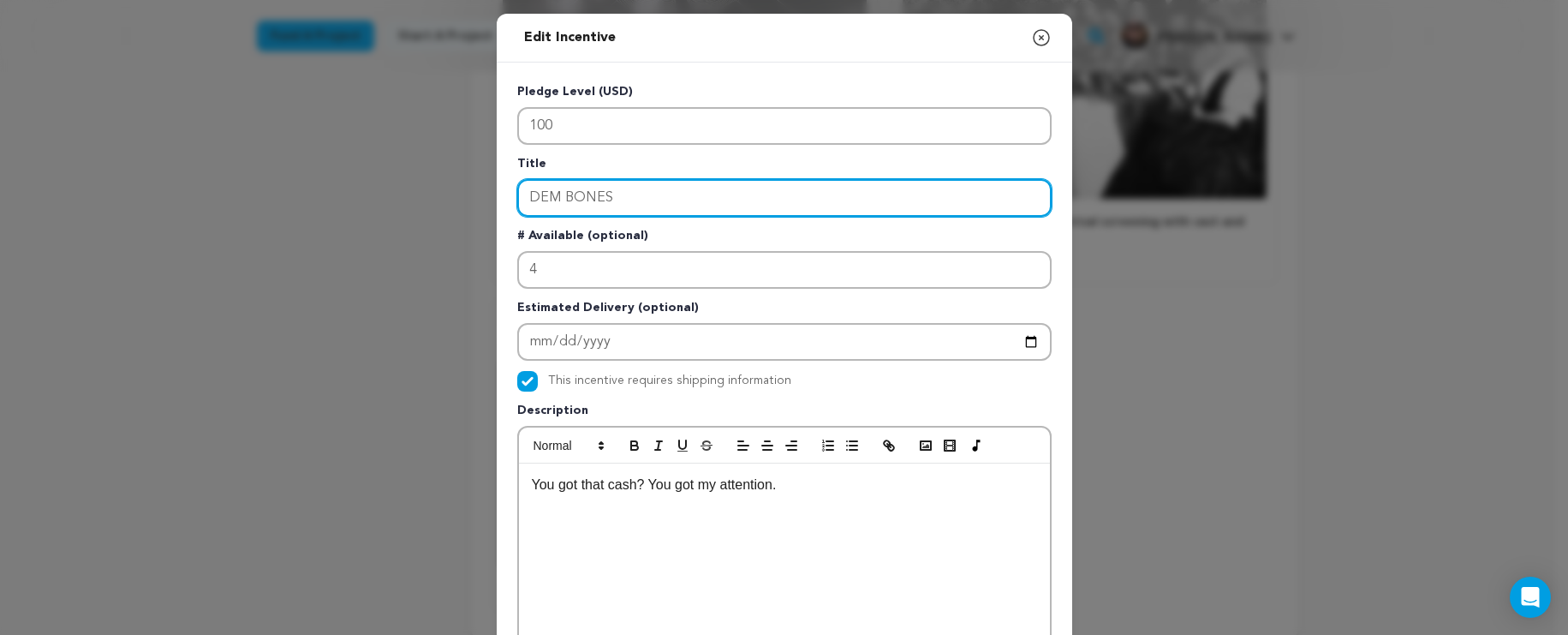
click at [646, 208] on input "DEM BONES" at bounding box center [784, 197] width 534 height 38
drag, startPoint x: 647, startPoint y: 207, endPoint x: 435, endPoint y: 194, distance: 212.4
click at [435, 194] on div "Edit Incentive Close modal Pledge Level (USD) 100 Title DEM BONES # Available (…" at bounding box center [784, 547] width 1568 height 1094
type input "ALL IN THE FRAME"
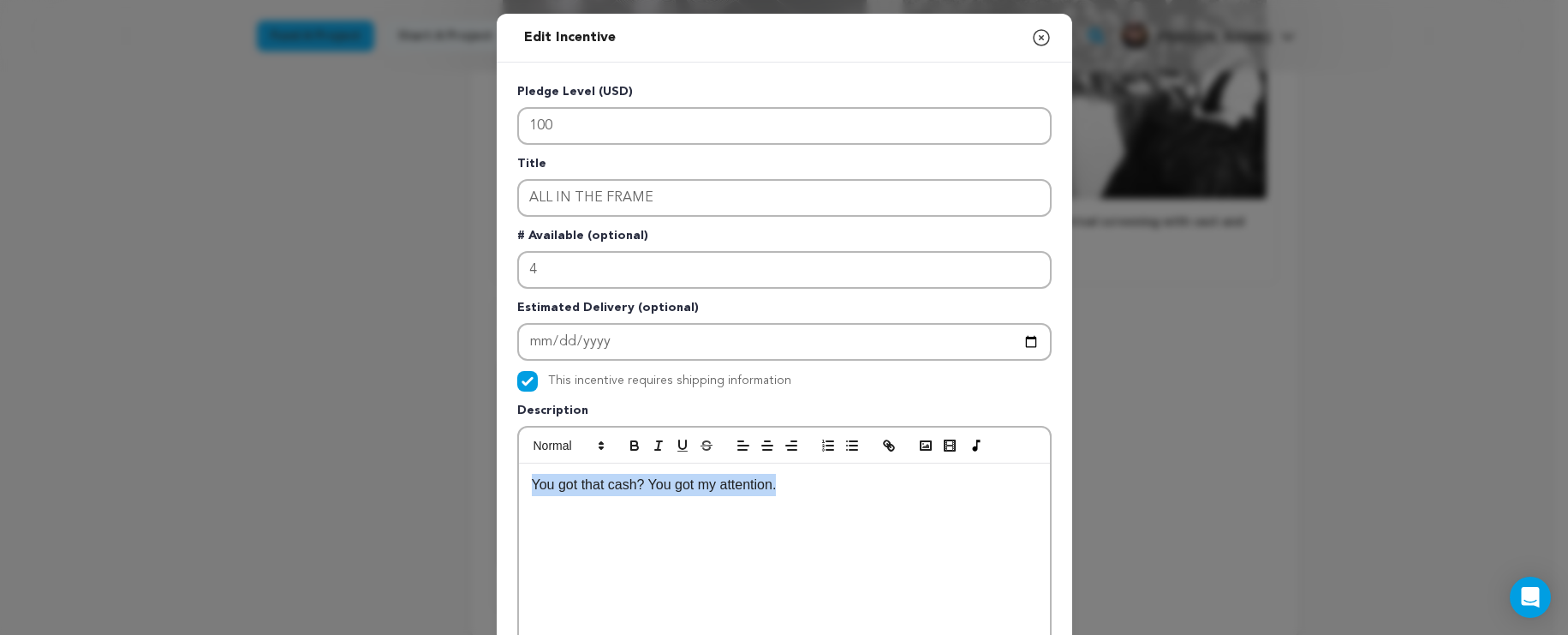
drag, startPoint x: 834, startPoint y: 500, endPoint x: 507, endPoint y: 477, distance: 327.8
click at [507, 477] on div "Pledge Level (USD) 100 Title ALL IN THE FRAME # Available (optional) 4 Estimate…" at bounding box center [785, 532] width 576 height 939
click at [528, 384] on input "This incentive requires shipping information" at bounding box center [528, 381] width 20 height 20
click at [755, 489] on p "Exclusive Behind The Scenes photos + Artwork +" at bounding box center [785, 485] width 505 height 22
click at [850, 485] on p "Exclusive Behind The Scenes photos + Artwork +" at bounding box center [785, 485] width 505 height 22
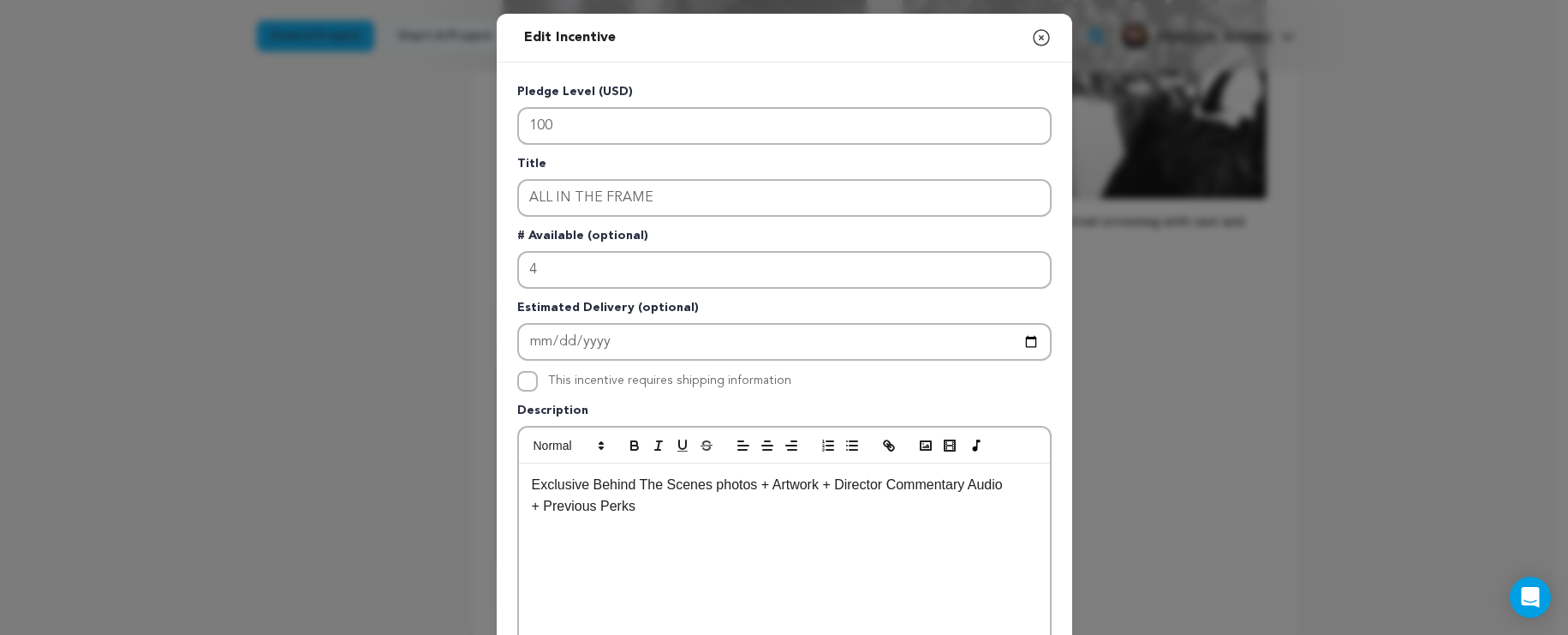
click at [518, 386] on input "This incentive requires shipping information" at bounding box center [528, 381] width 20 height 20
checkbox input "false"
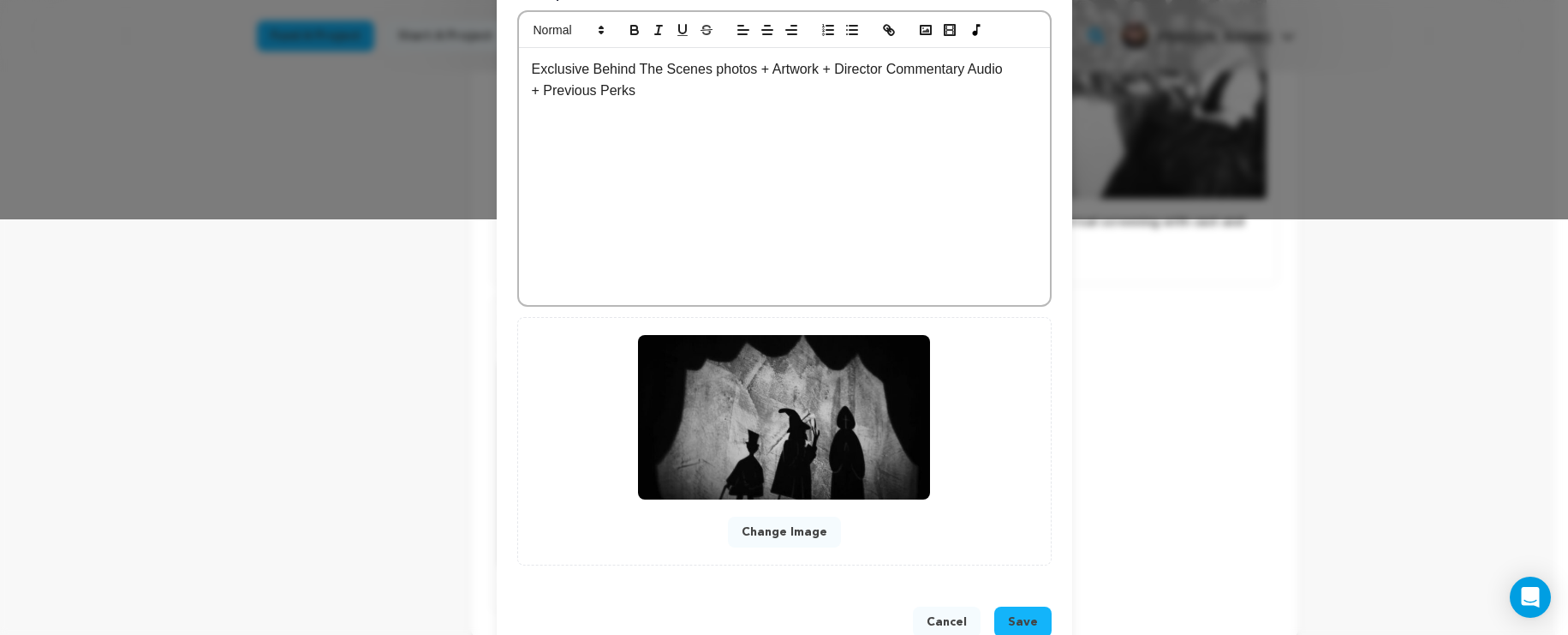
scroll to position [460, 0]
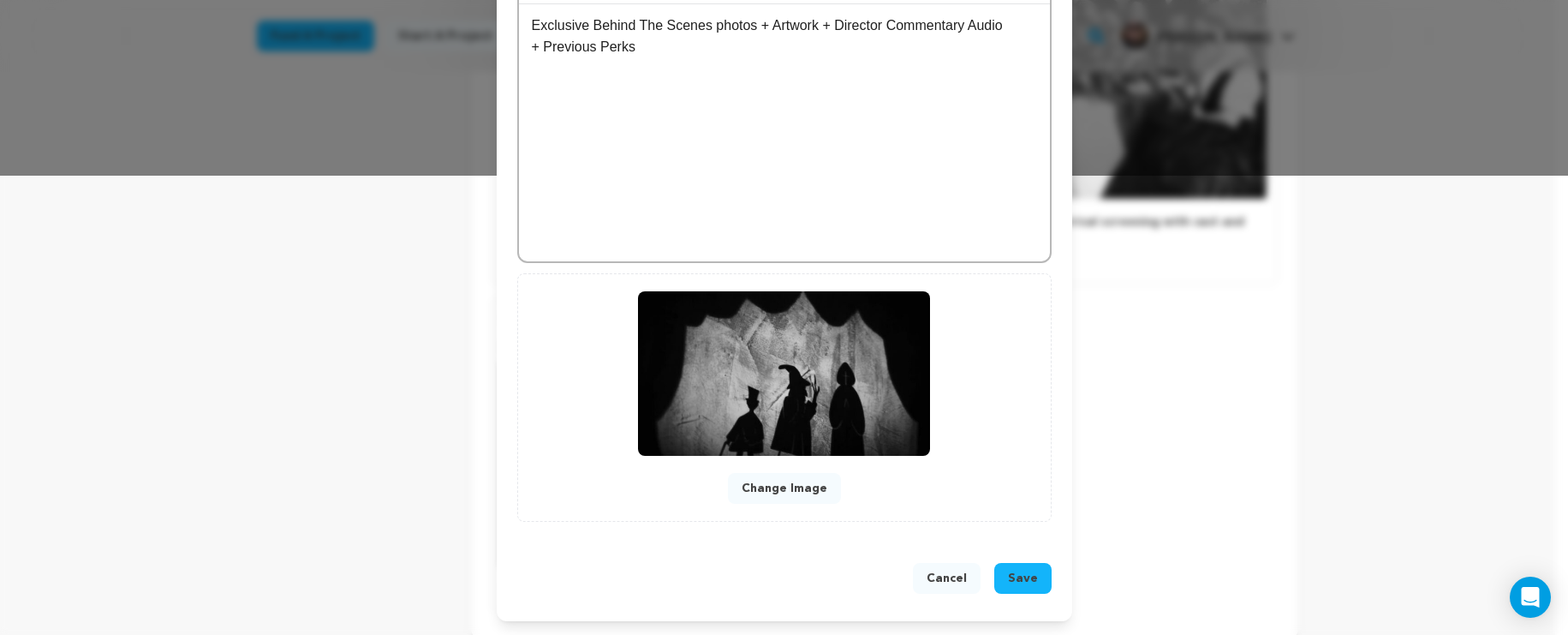
click at [1010, 579] on span "Save" at bounding box center [1023, 578] width 30 height 18
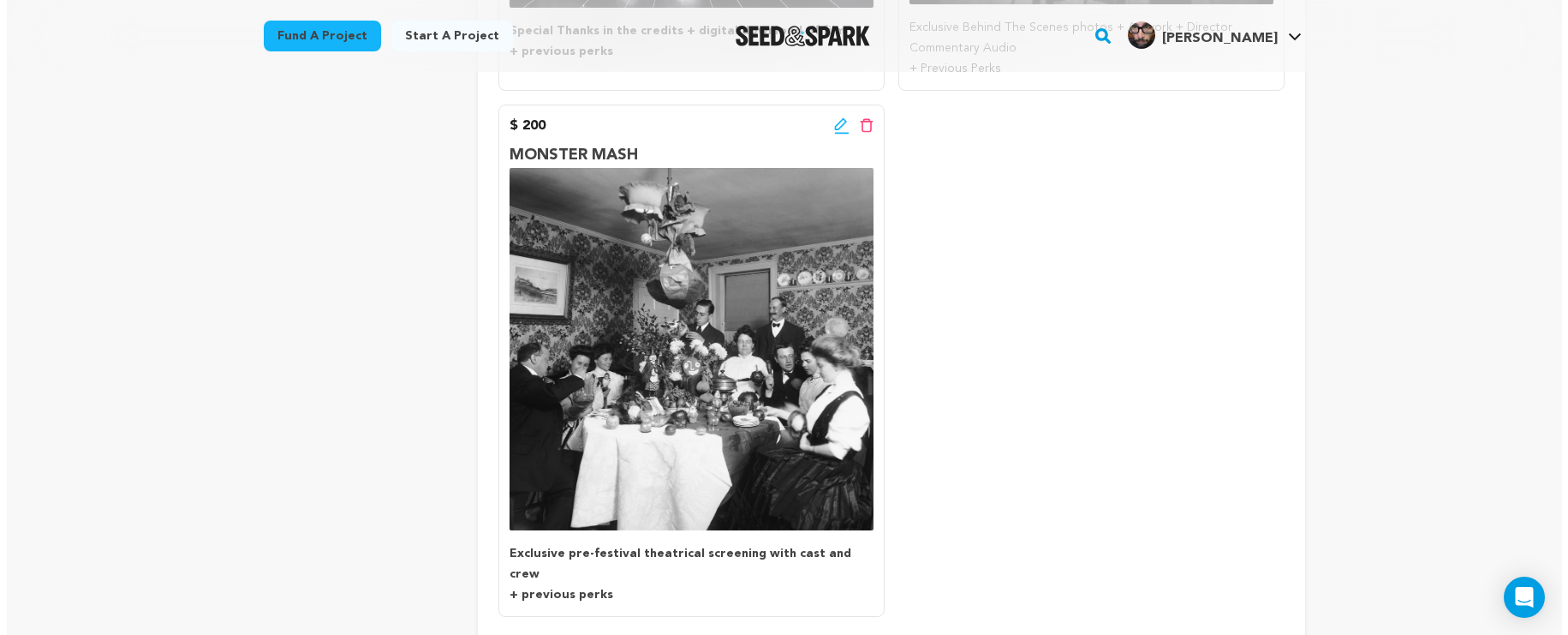
scroll to position [1049, 0]
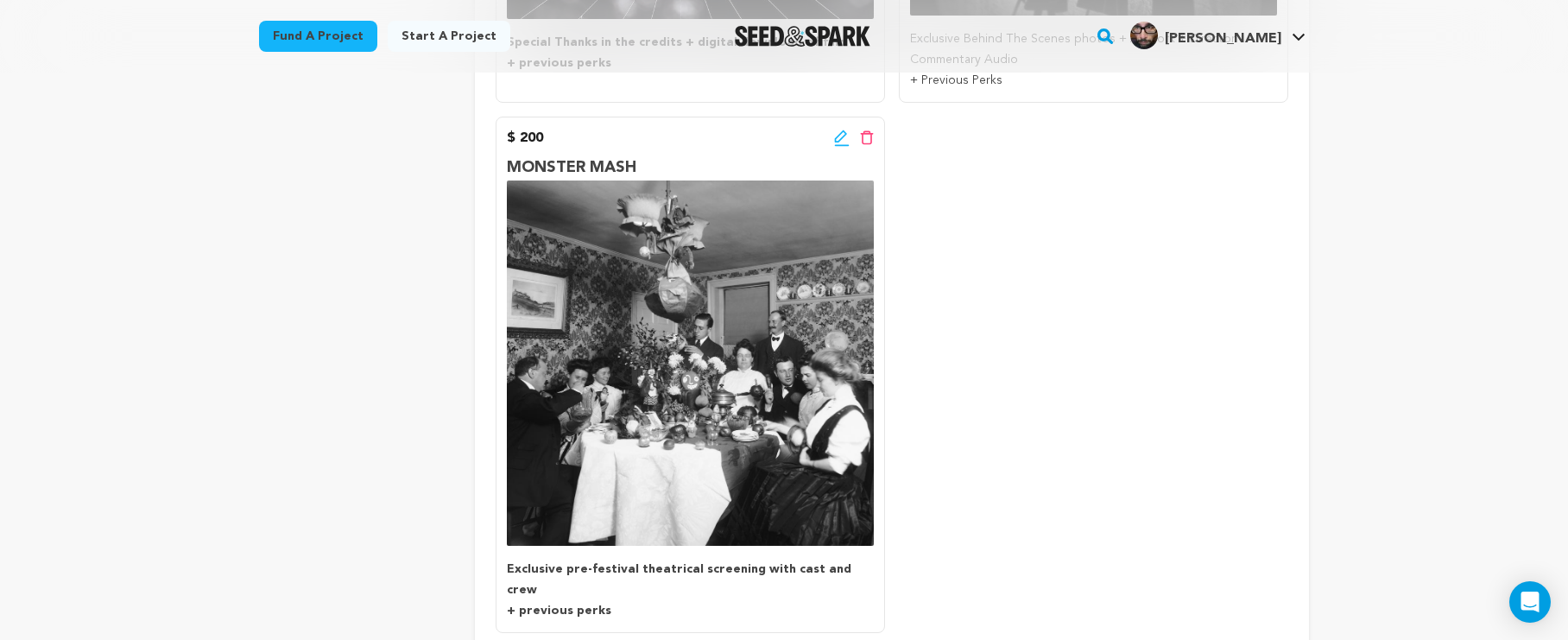
click at [840, 131] on icon at bounding box center [840, 136] width 12 height 12
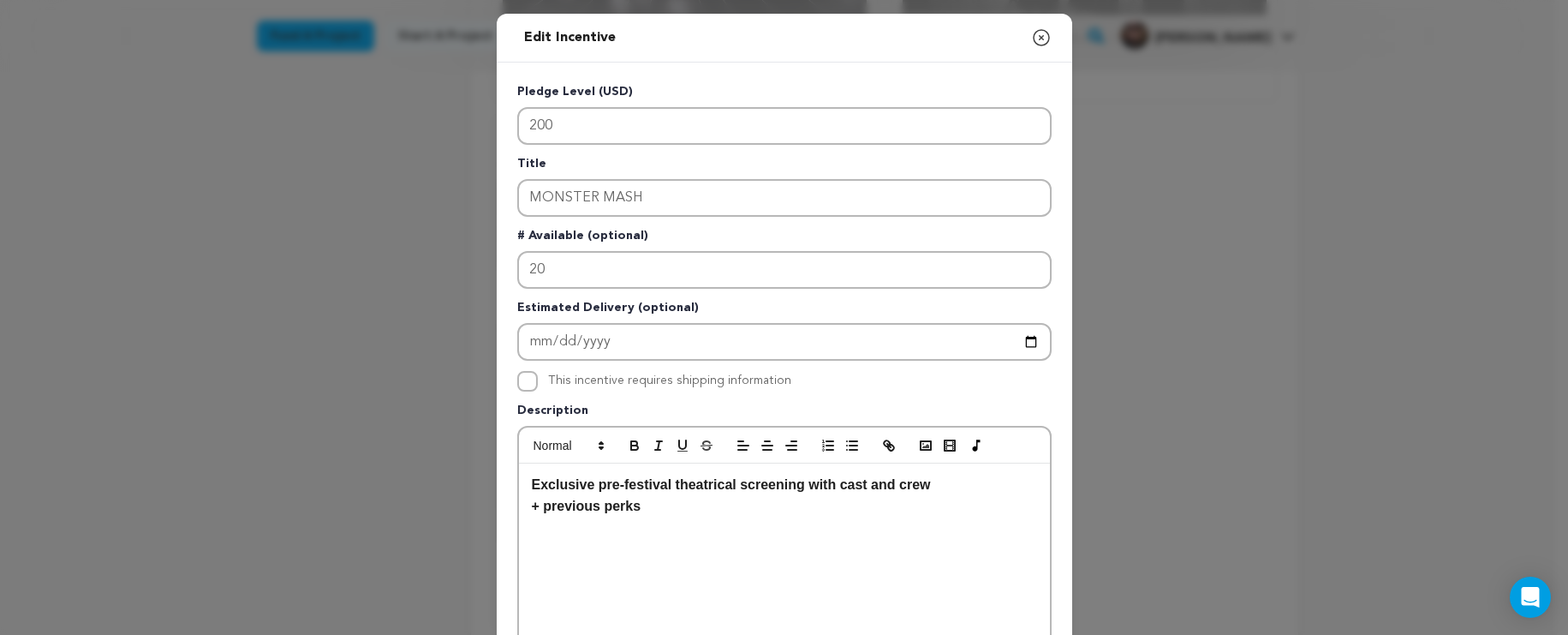
click at [993, 499] on p "+ previous perks" at bounding box center [785, 506] width 505 height 22
click at [970, 492] on p "Exclusive pre-festival theatrical screening with cast and crew" at bounding box center [785, 485] width 505 height 22
click at [534, 512] on strong "(transportation not included, but previous perks sure are!)" at bounding box center [722, 506] width 380 height 15
drag, startPoint x: 916, startPoint y: 506, endPoint x: 529, endPoint y: 503, distance: 387.0
click at [532, 503] on p "(Transportation not included, but previous perks sure are!)" at bounding box center [785, 506] width 505 height 22
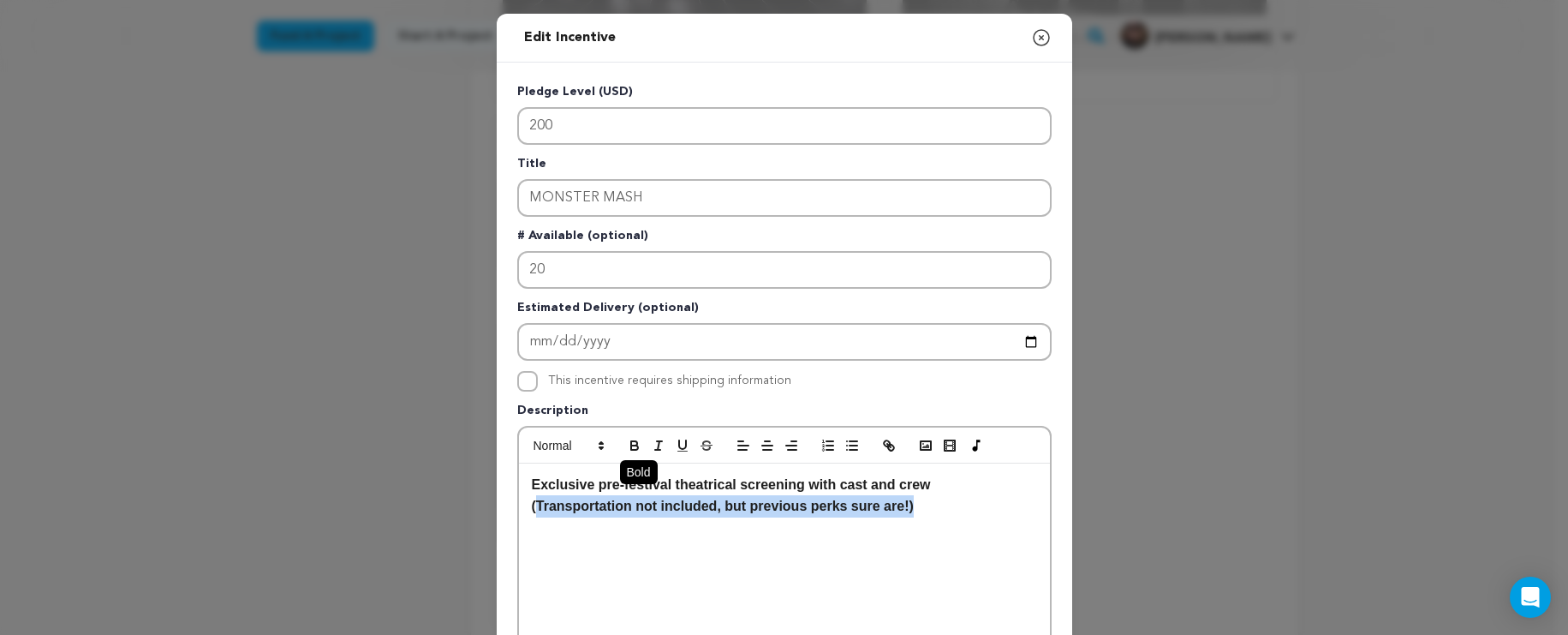
click at [628, 448] on icon "button" at bounding box center [634, 445] width 16 height 16
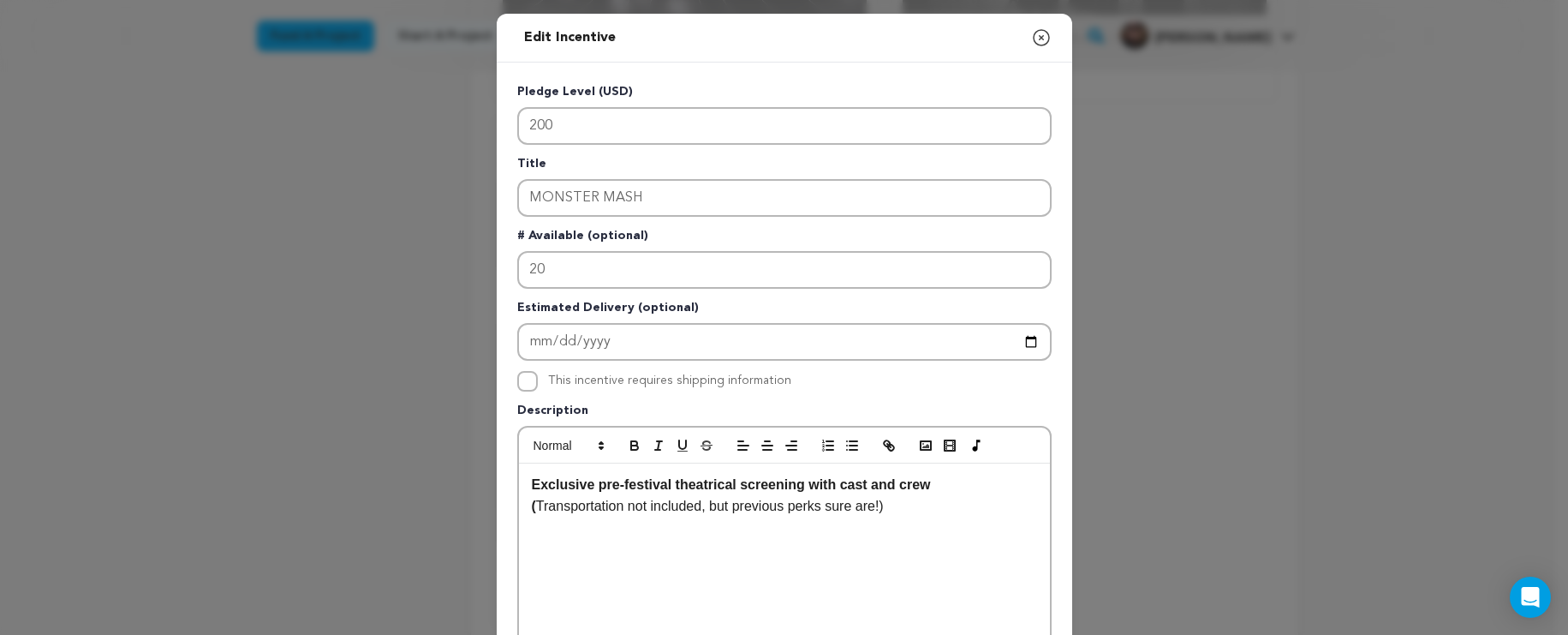
click at [532, 509] on strong "(" at bounding box center [534, 506] width 5 height 15
drag, startPoint x: 533, startPoint y: 510, endPoint x: 499, endPoint y: 505, distance: 34.4
click at [499, 505] on div "Pledge Level (USD) 200 Title MONSTER MASH # Available (optional) 20 Estimated D…" at bounding box center [785, 532] width 576 height 939
click at [631, 449] on icon "button" at bounding box center [634, 447] width 6 height 5
click at [612, 517] on p "(Transportation not included, but previous perks sure are!)" at bounding box center [785, 506] width 505 height 22
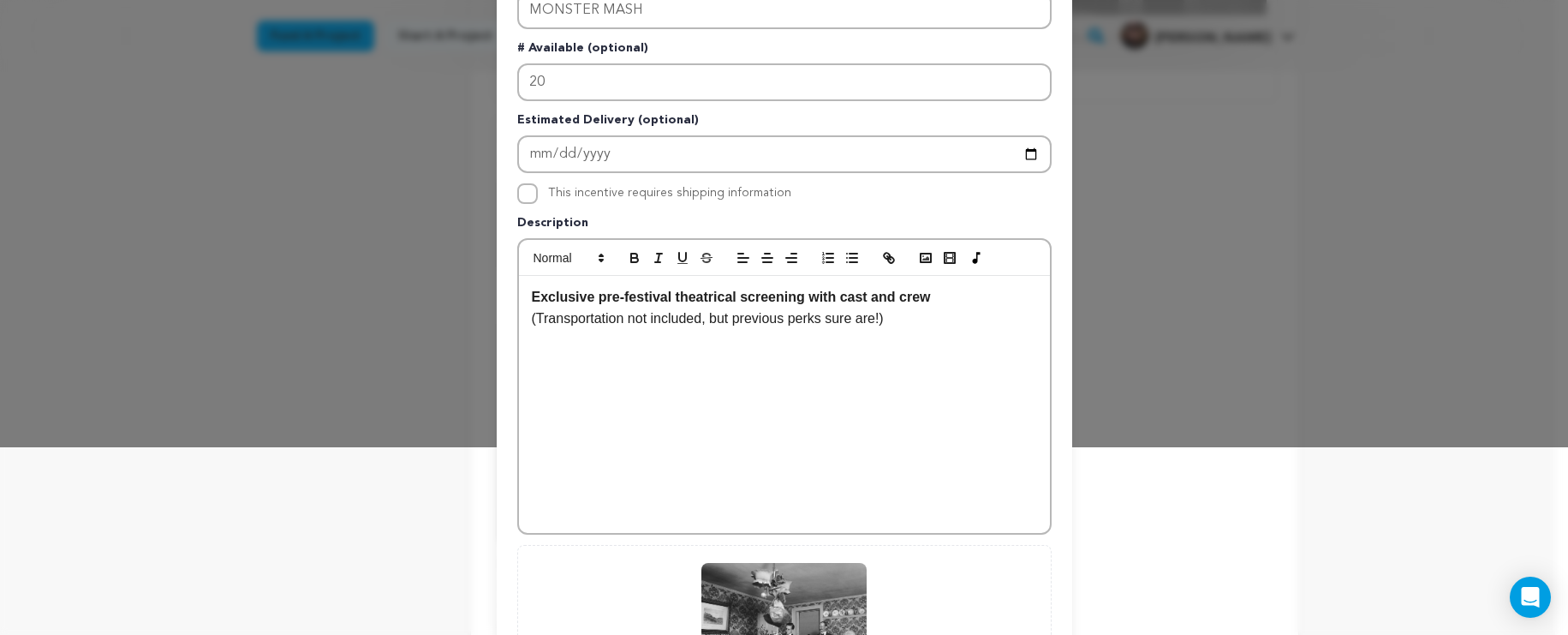
scroll to position [460, 0]
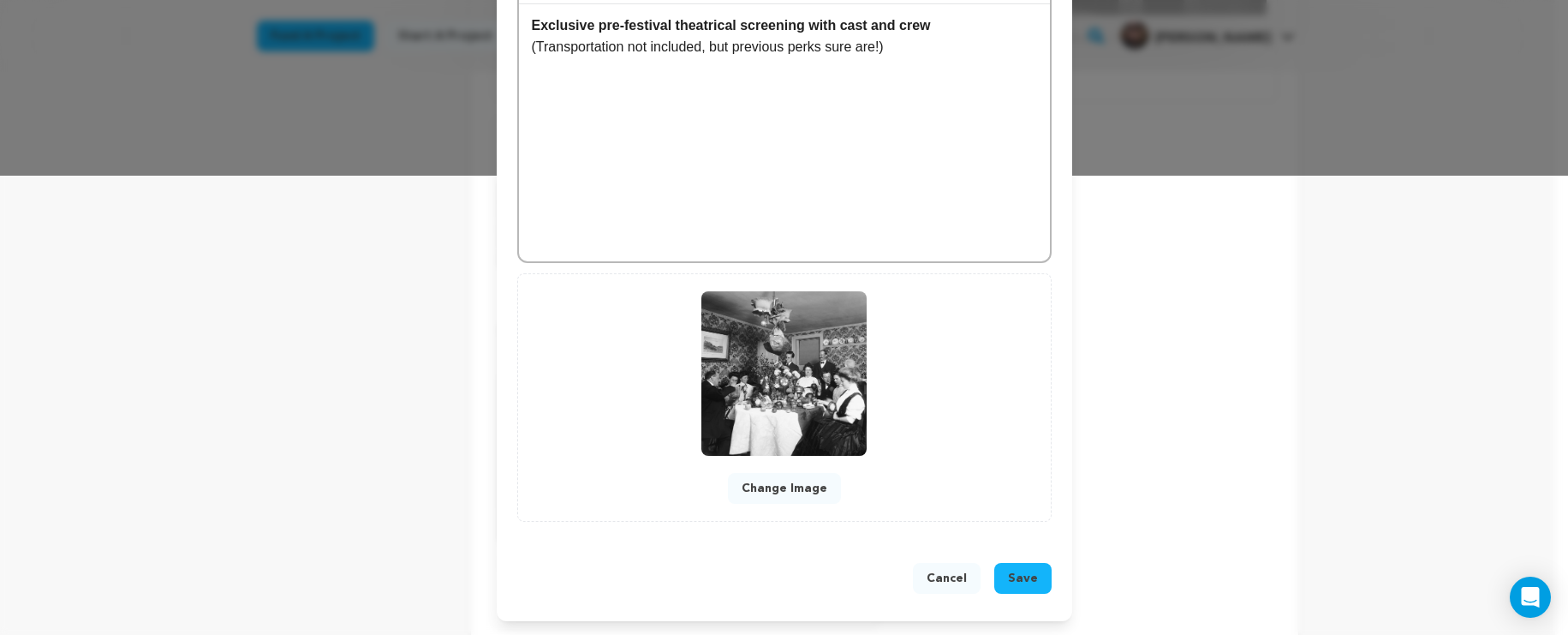
click at [1003, 570] on button "Save" at bounding box center [1023, 578] width 57 height 31
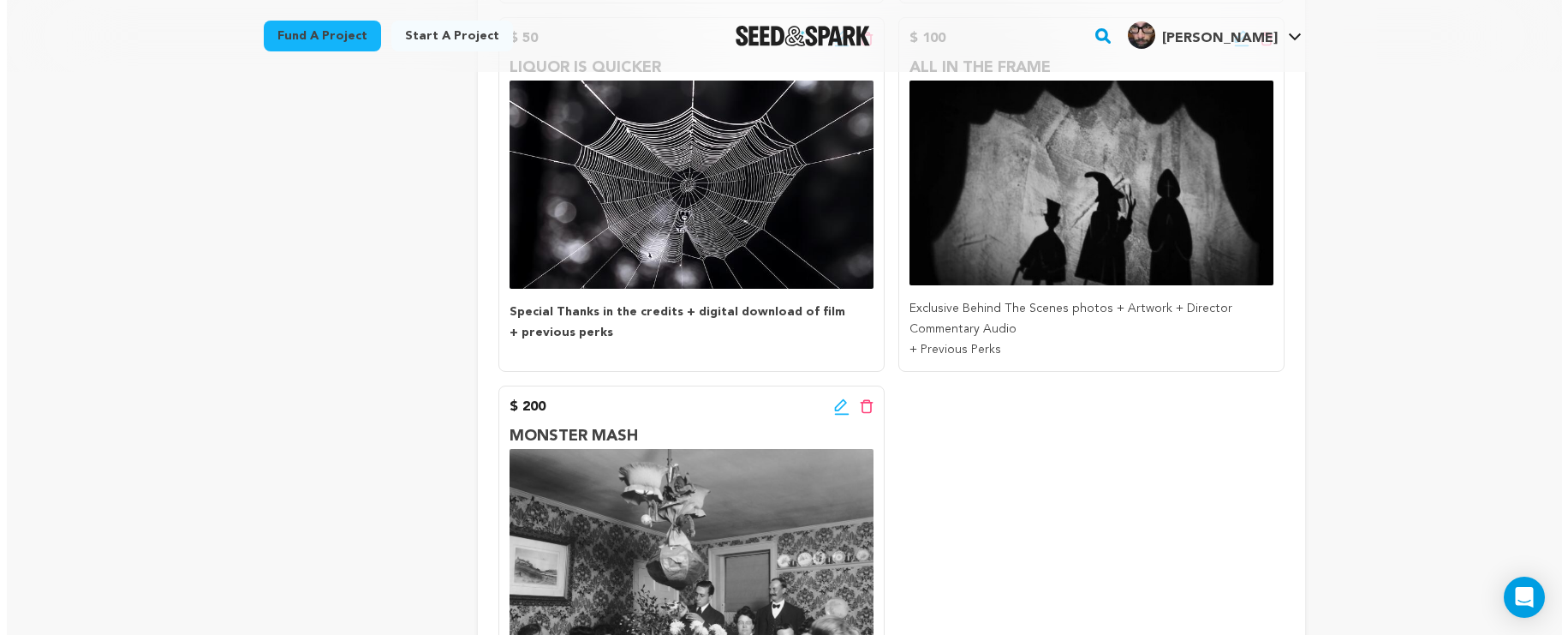
scroll to position [630, 0]
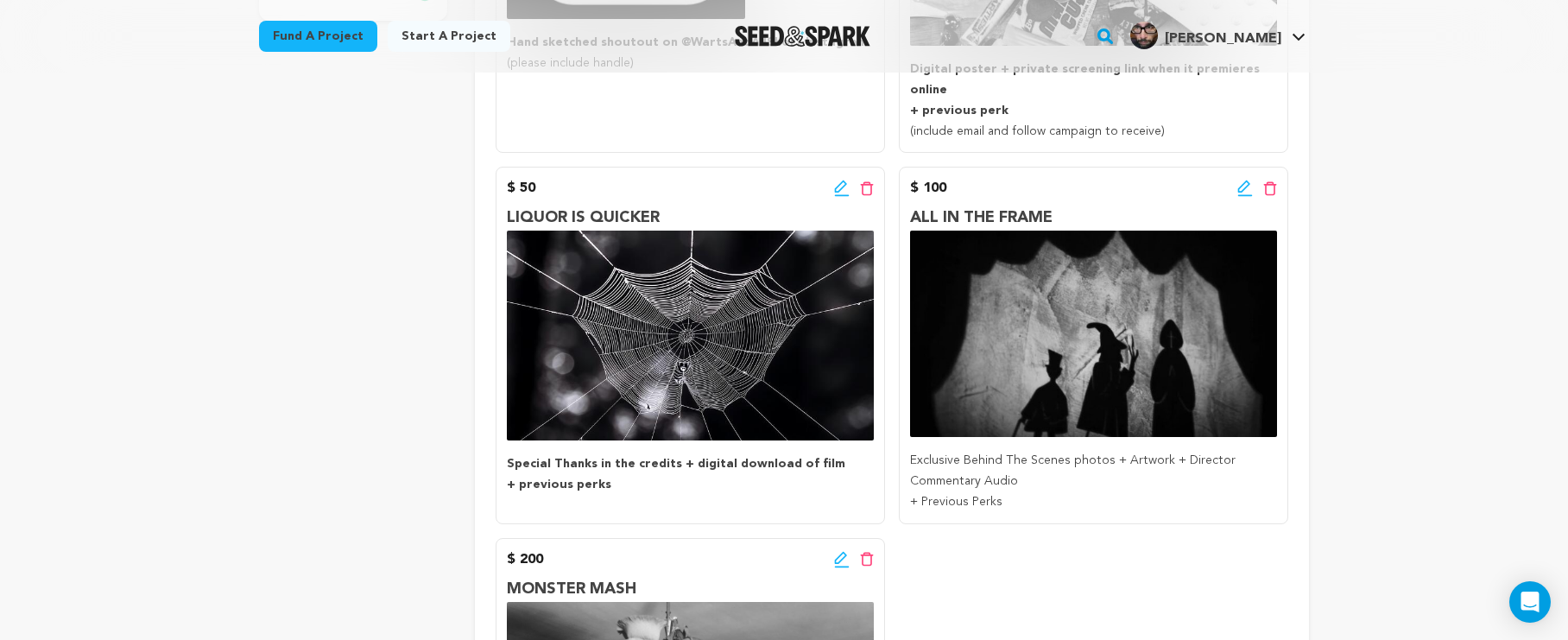
click at [1245, 179] on icon at bounding box center [1245, 188] width 16 height 18
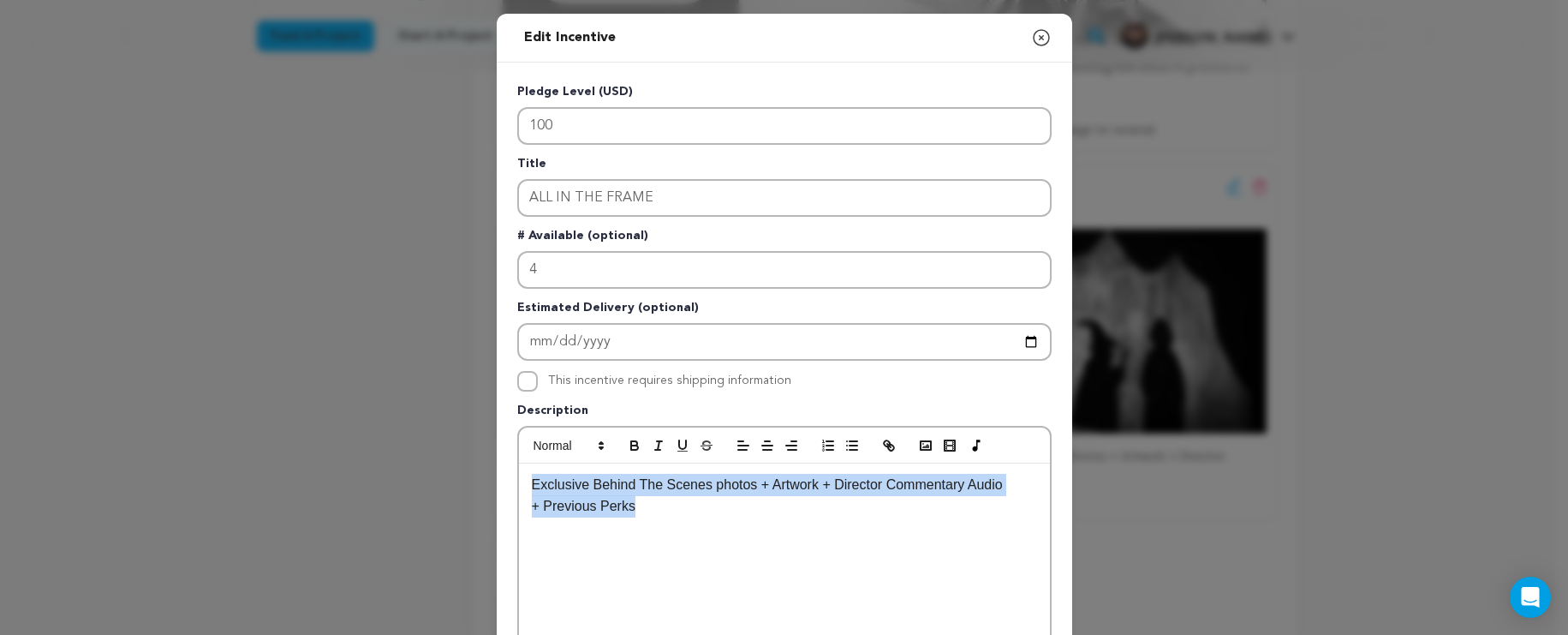
drag, startPoint x: 646, startPoint y: 516, endPoint x: 519, endPoint y: 487, distance: 130.3
click at [519, 487] on div "Exclusive Behind The Scenes photos + Artwork + Director Commentary Audio + Prev…" at bounding box center [785, 592] width 531 height 257
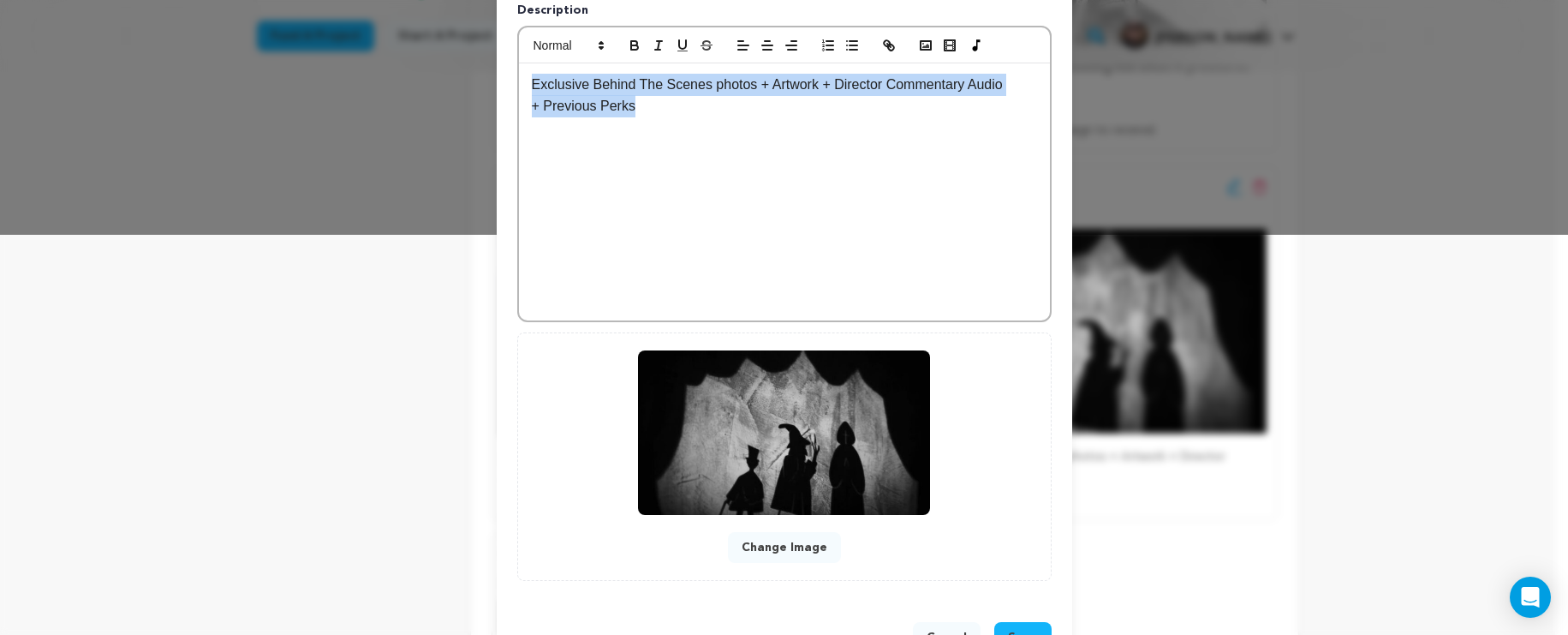
scroll to position [460, 0]
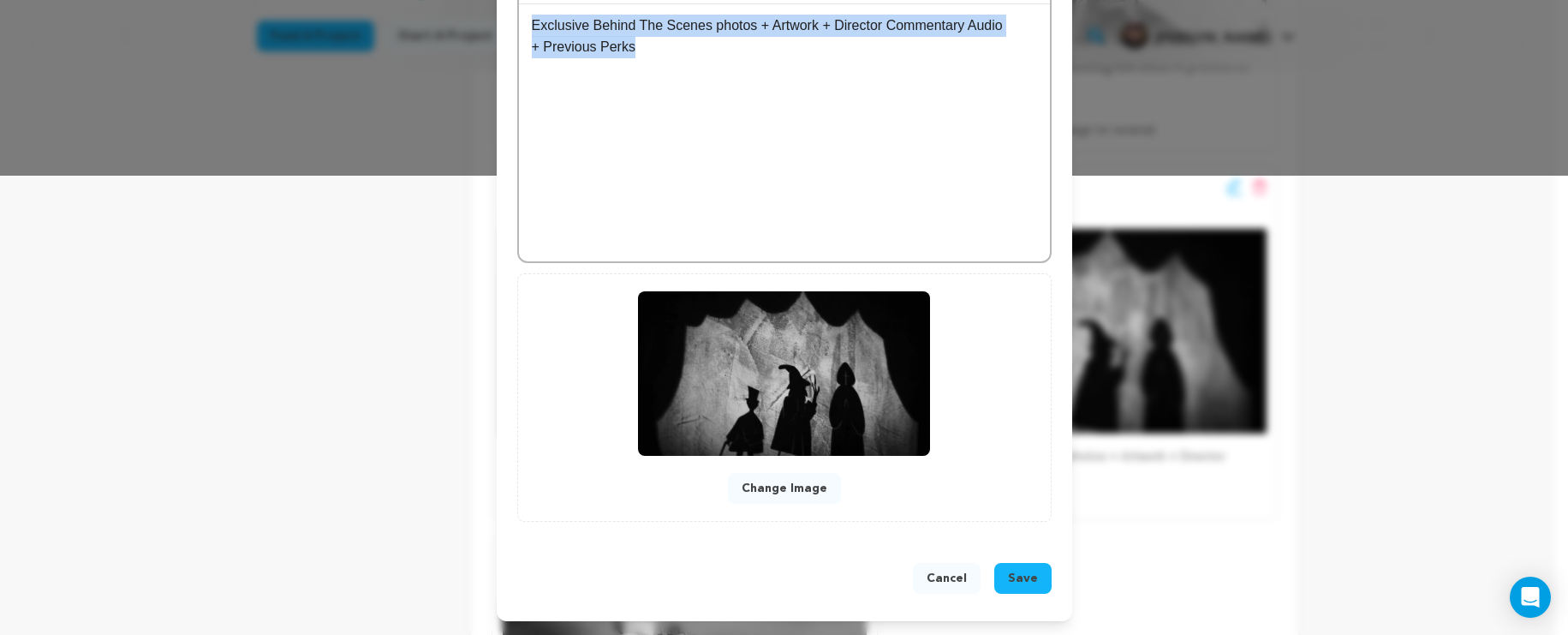
click at [996, 572] on button "Save" at bounding box center [1023, 578] width 57 height 31
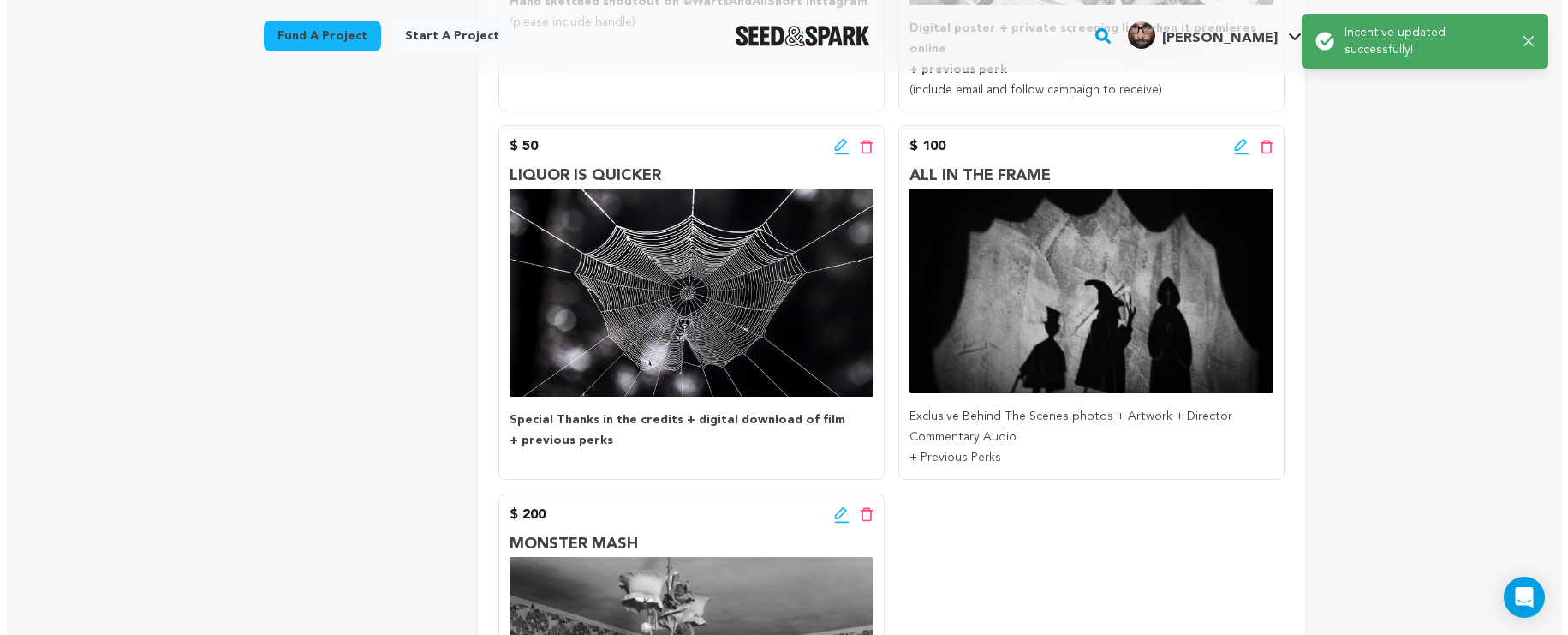
scroll to position [565, 0]
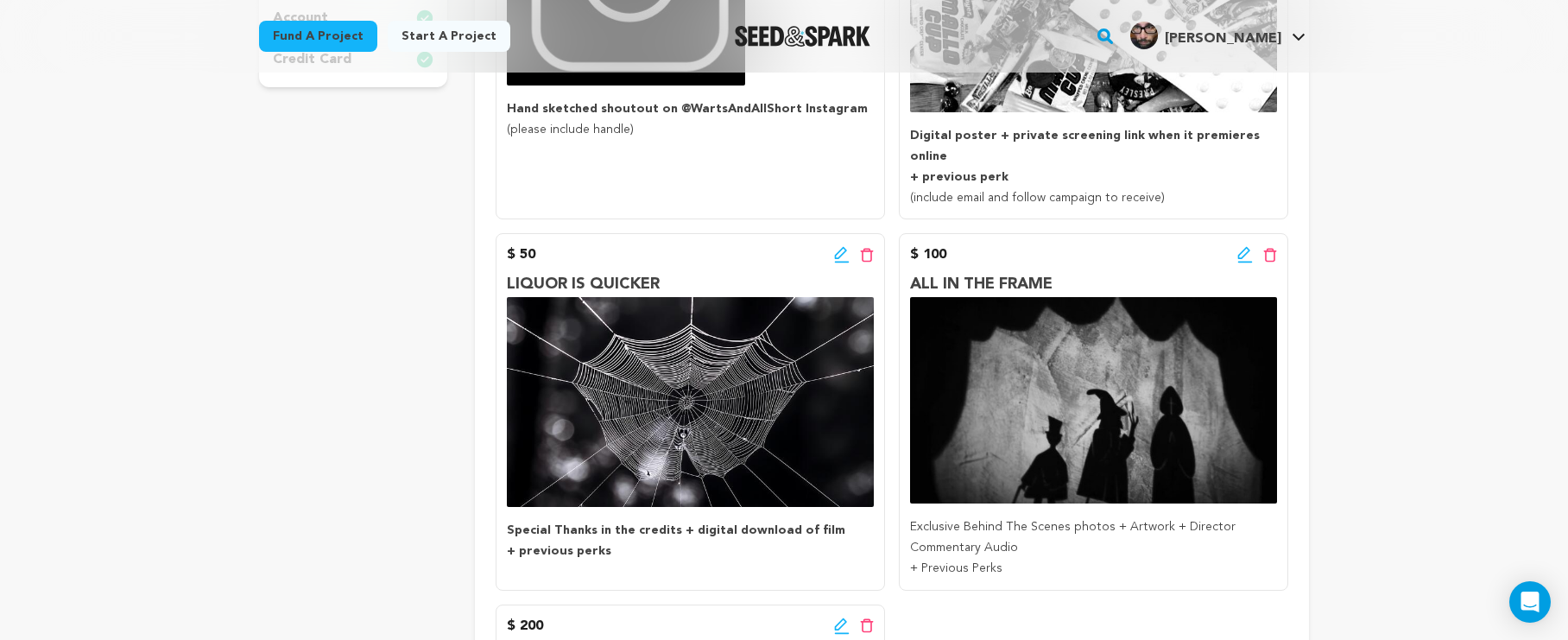
click at [1239, 246] on icon at bounding box center [1245, 255] width 16 height 18
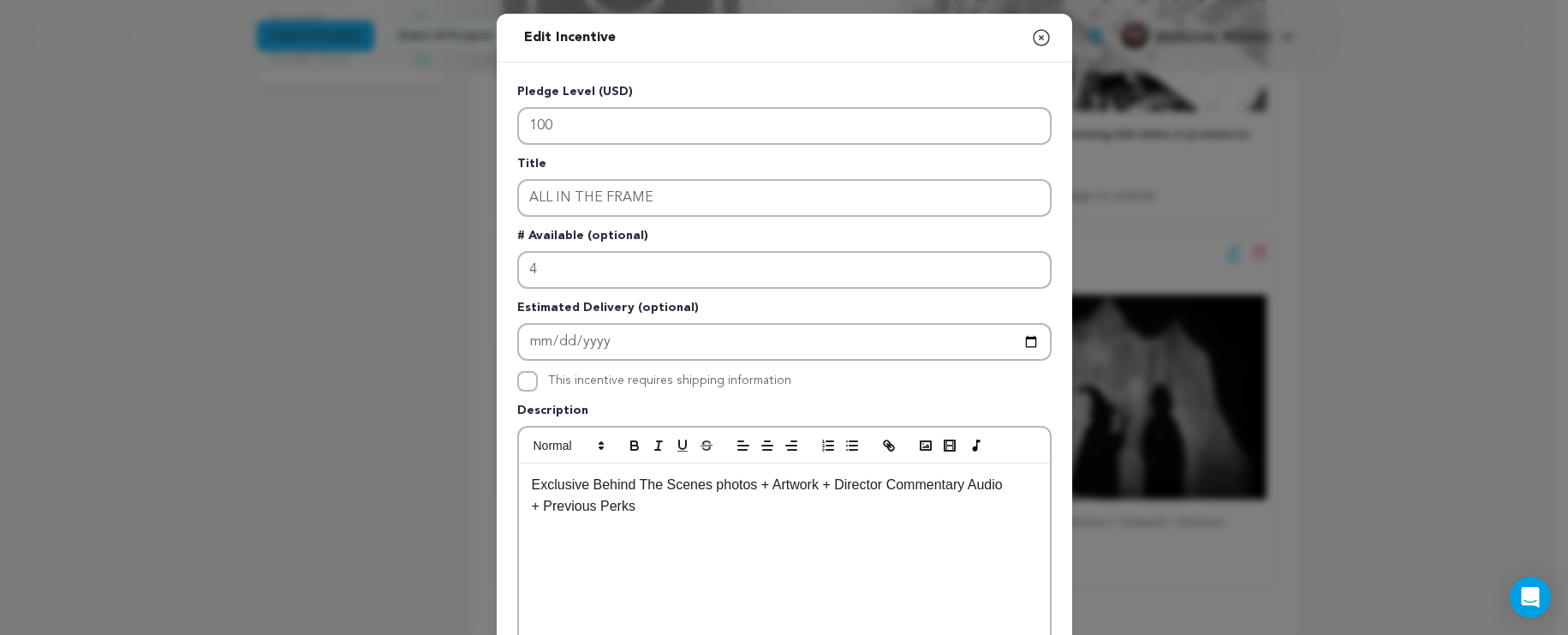
click at [766, 486] on p "Exclusive Behind The Scenes photos + Artwork + Director Commentary Audio" at bounding box center [785, 485] width 505 height 22
click at [681, 380] on label "This incentive requires shipping information" at bounding box center [669, 380] width 243 height 12
click at [538, 380] on input "This incentive requires shipping information" at bounding box center [528, 381] width 20 height 20
checkbox input "true"
click at [758, 486] on p "Exclusive Behind The Scenes photos + Physical Artwork + Sticker Pack + Director…" at bounding box center [785, 495] width 505 height 44
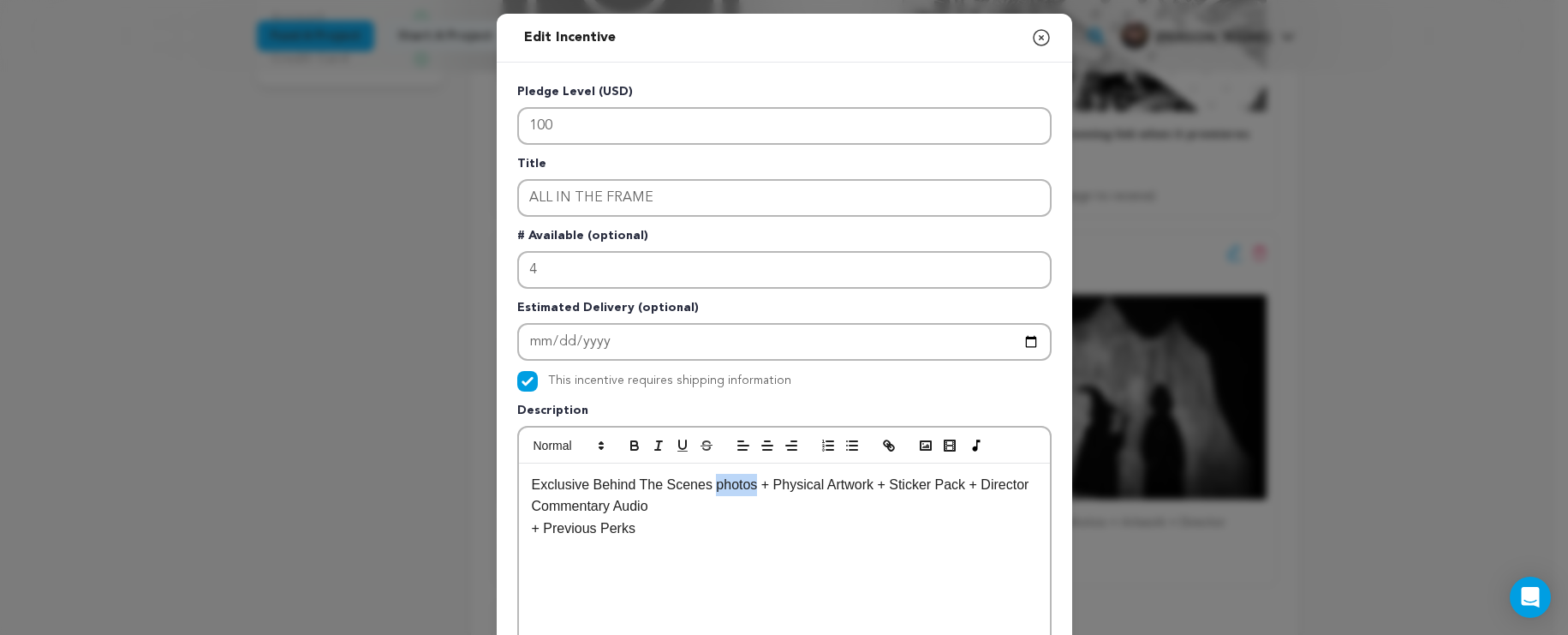
drag, startPoint x: 752, startPoint y: 488, endPoint x: 711, endPoint y: 488, distance: 41.0
click at [711, 488] on p "Exclusive Behind The Scenes photos + Physical Artwork + Sticker Pack + Director…" at bounding box center [785, 495] width 505 height 44
click at [715, 494] on p "Exclusive Behind The Scenes photos + Physical Artwork + Sticker Pack + Director…" at bounding box center [785, 495] width 505 height 44
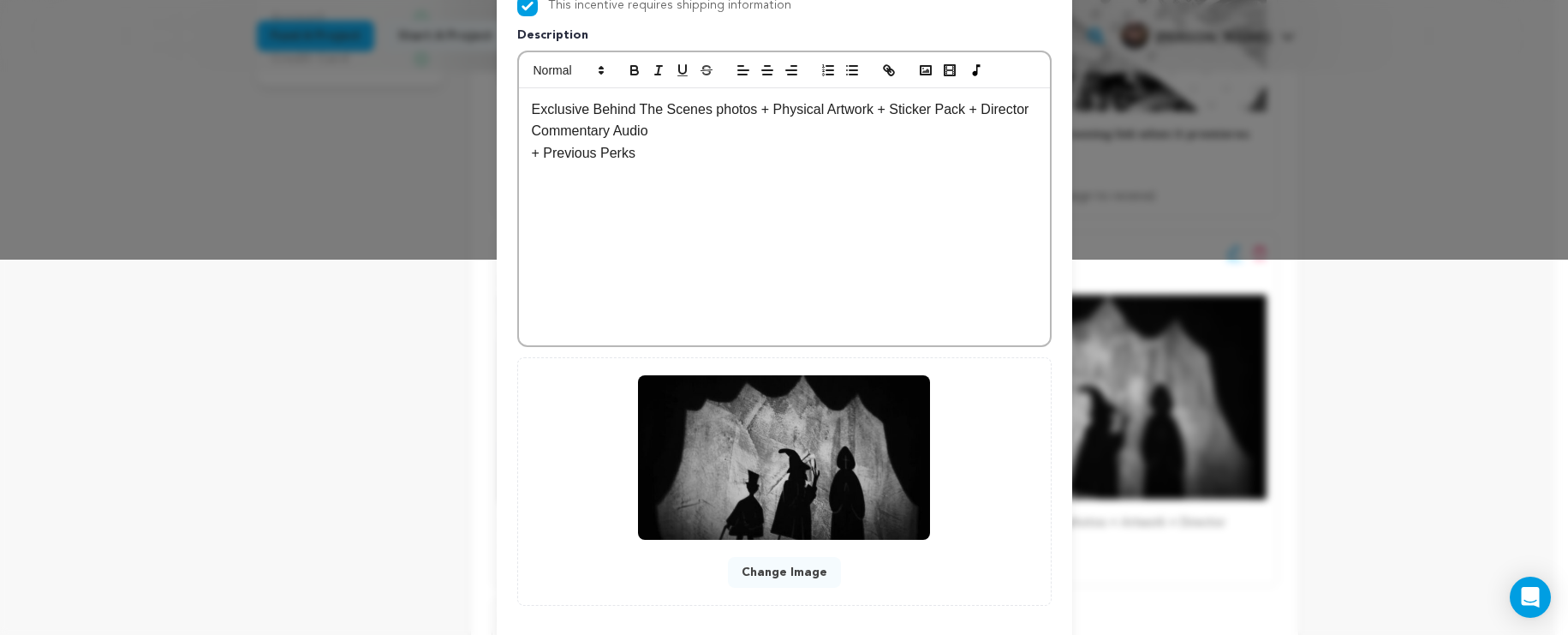
scroll to position [290, 0]
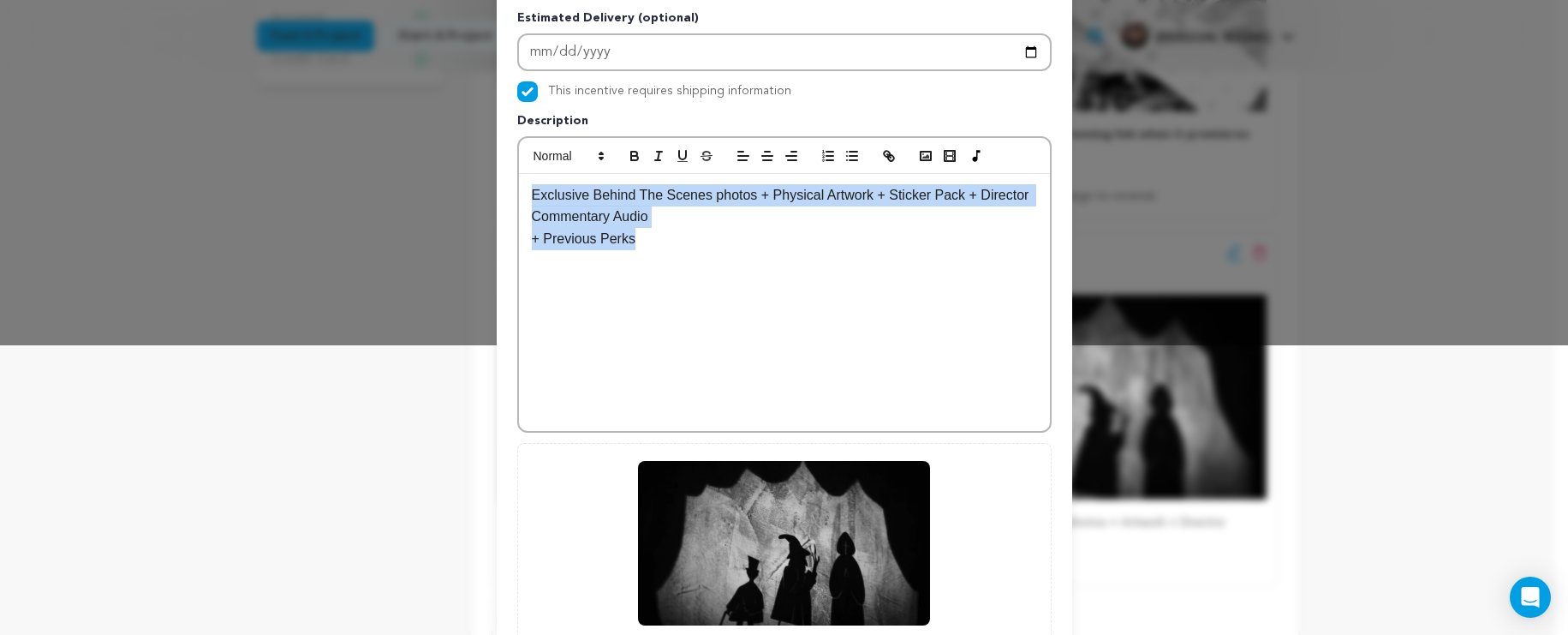
drag, startPoint x: 722, startPoint y: 263, endPoint x: 453, endPoint y: 182, distance: 280.9
click at [211, 165] on div "Edit Incentive Close modal Pledge Level (USD) 100 Title ALL IN THE FRAME # Avai…" at bounding box center [784, 257] width 1568 height 1094
click at [625, 164] on button "button" at bounding box center [635, 156] width 24 height 20
click at [721, 284] on div "Exclusive Behind The Scenes photos + Physical Artwork + Sticker Pack + Director…" at bounding box center [785, 303] width 531 height 257
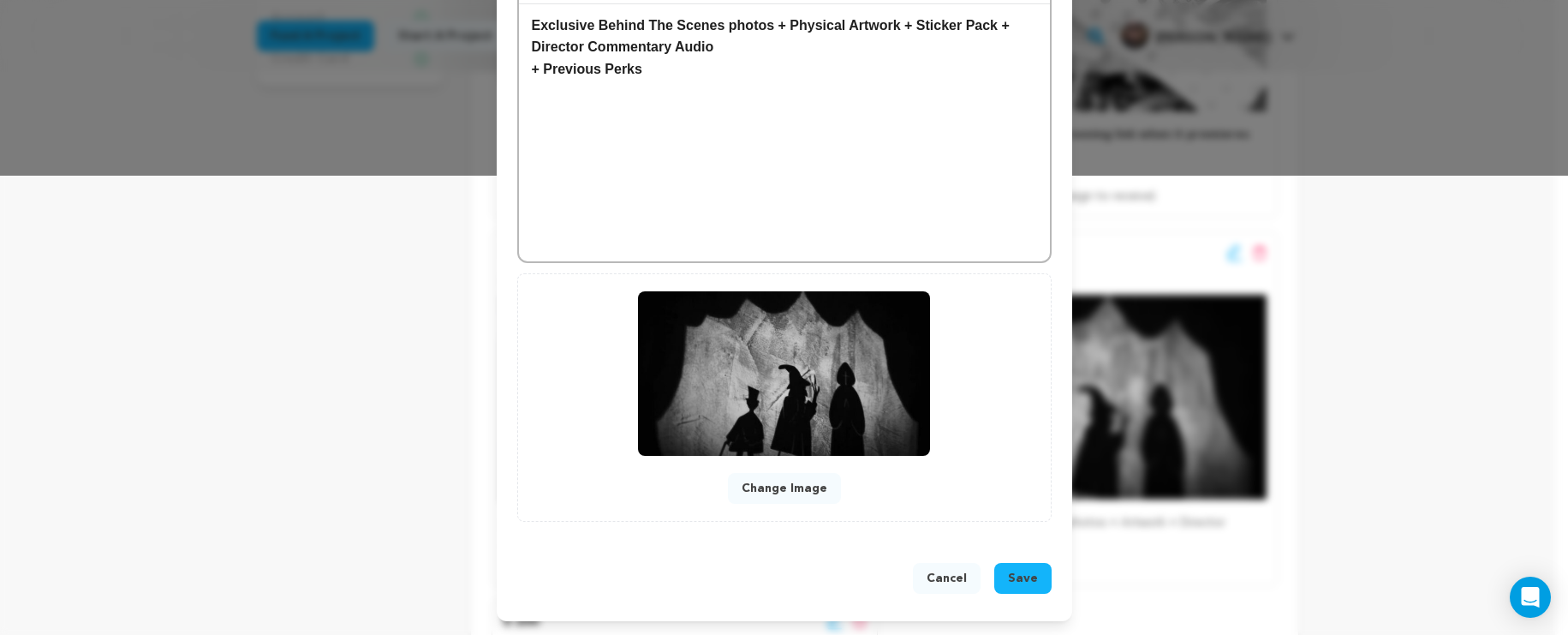
scroll to position [212, 0]
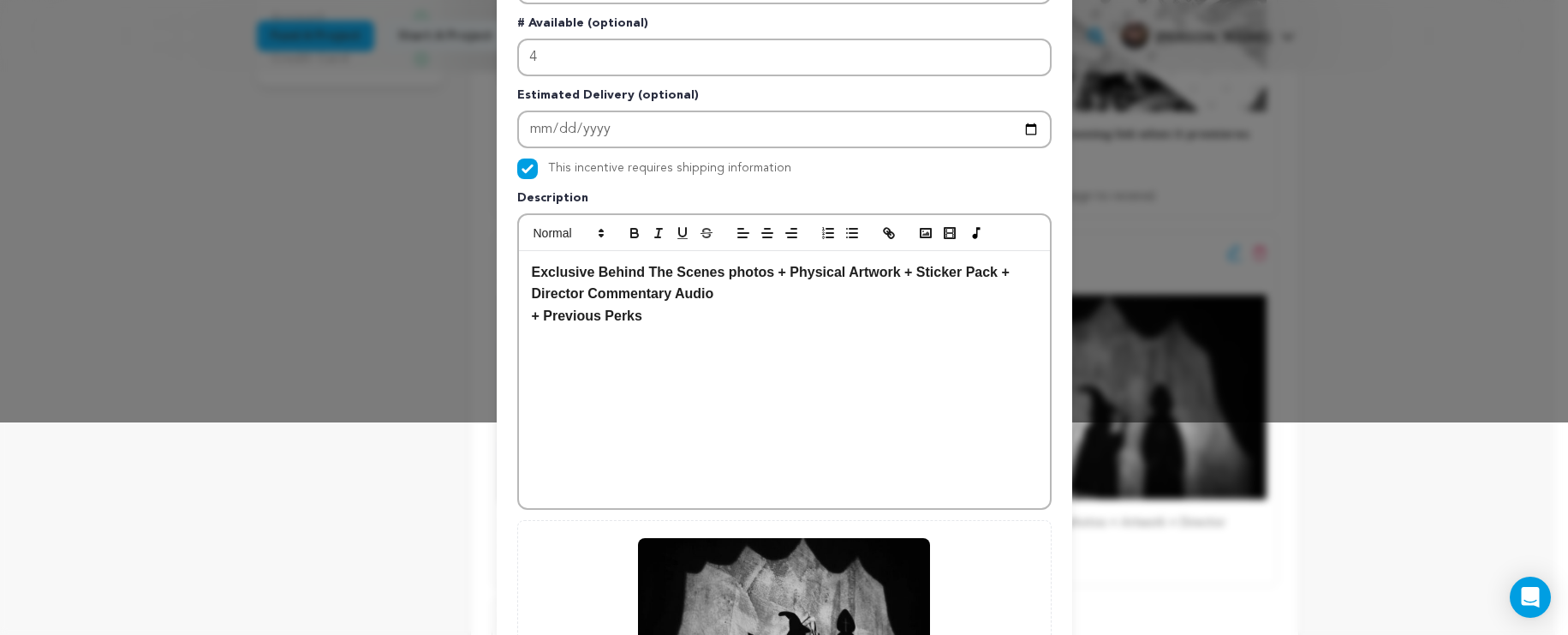
click at [603, 316] on strong "+ Previous Perks" at bounding box center [587, 316] width 110 height 15
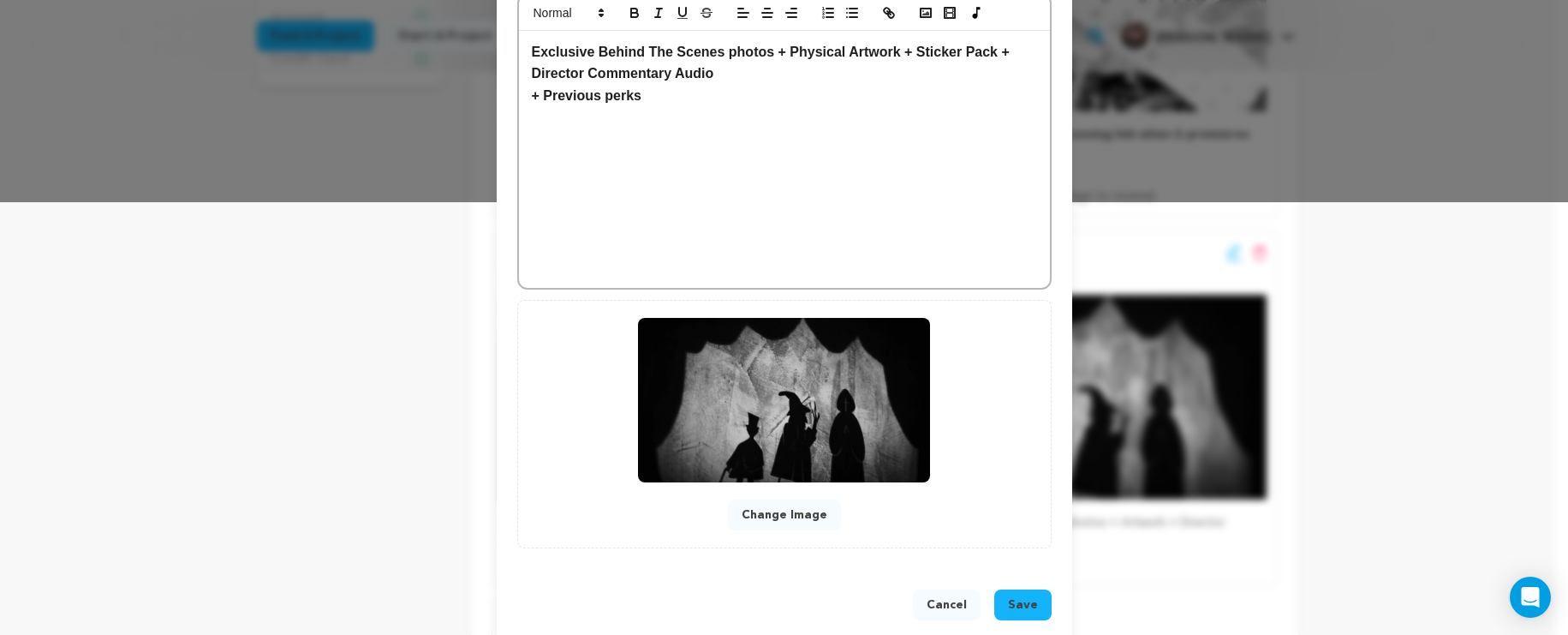
scroll to position [460, 0]
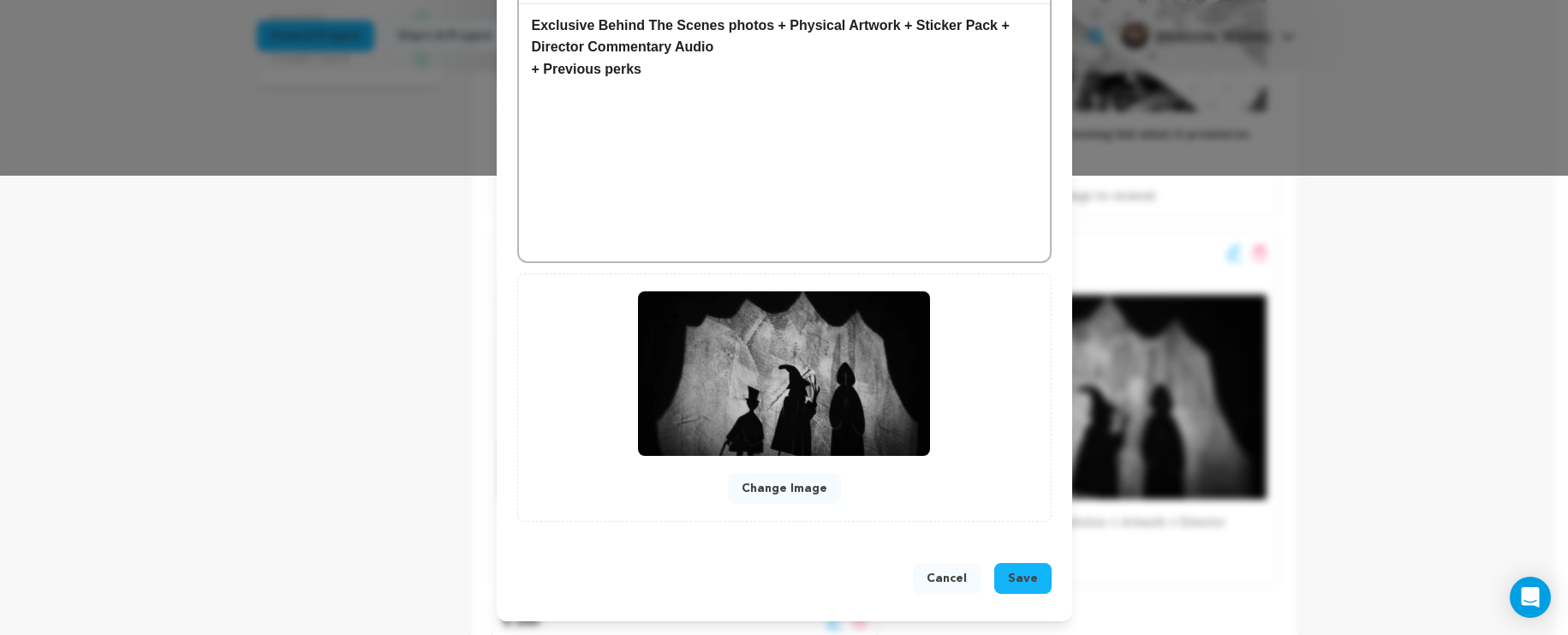
click at [1010, 585] on span "Save" at bounding box center [1023, 578] width 30 height 18
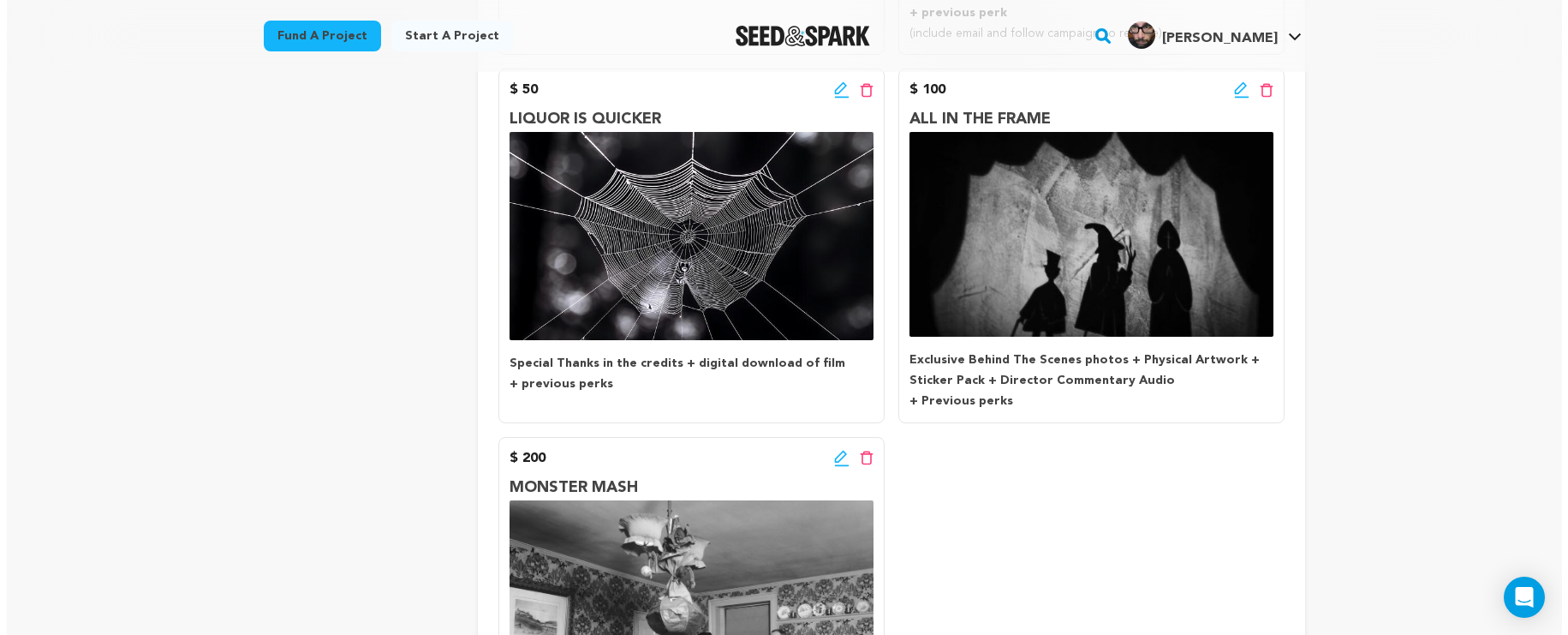
scroll to position [633, 0]
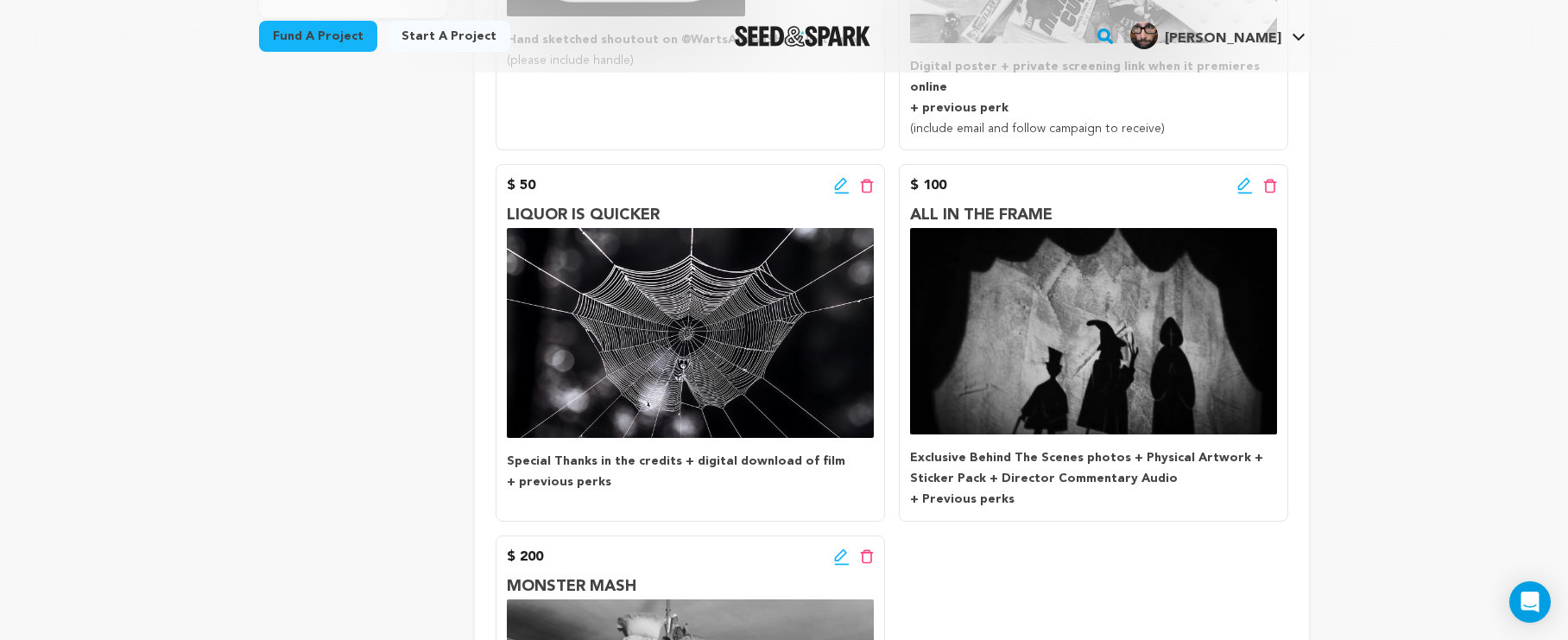
click at [1244, 177] on icon at bounding box center [1245, 186] width 16 height 18
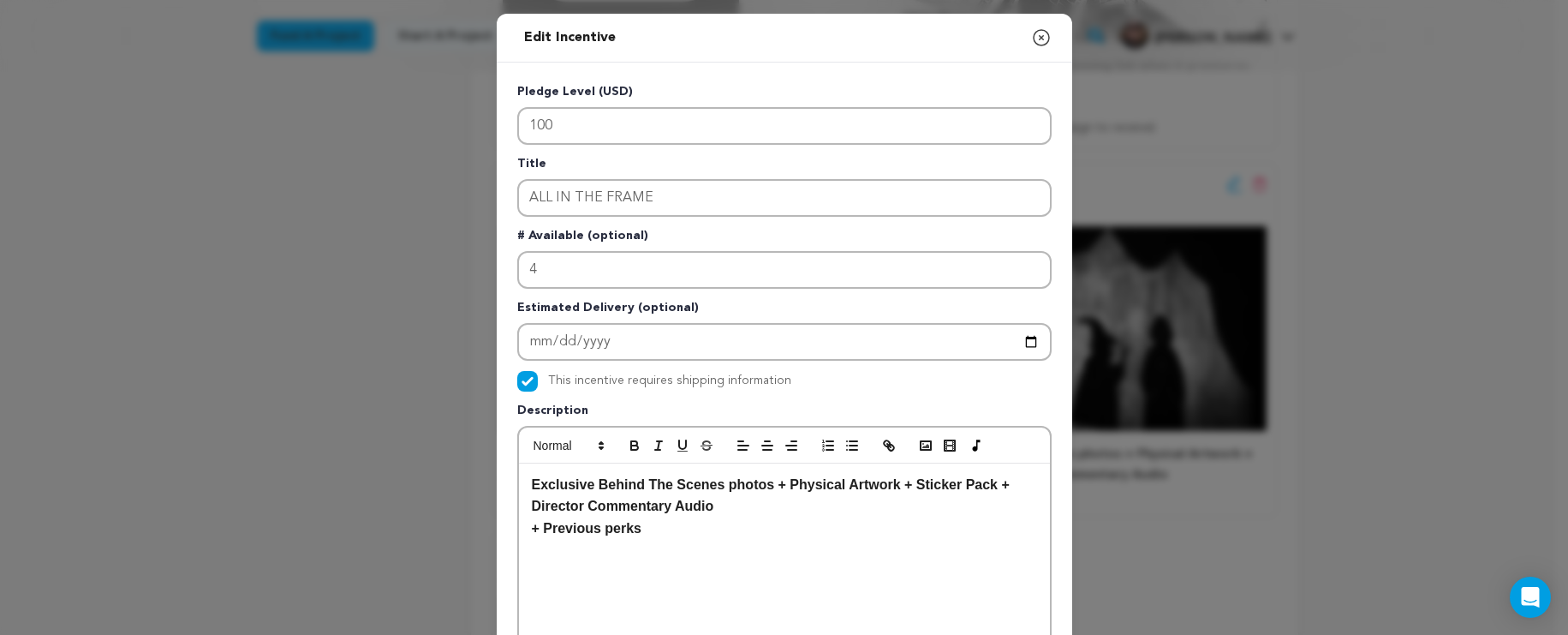
scroll to position [21, 0]
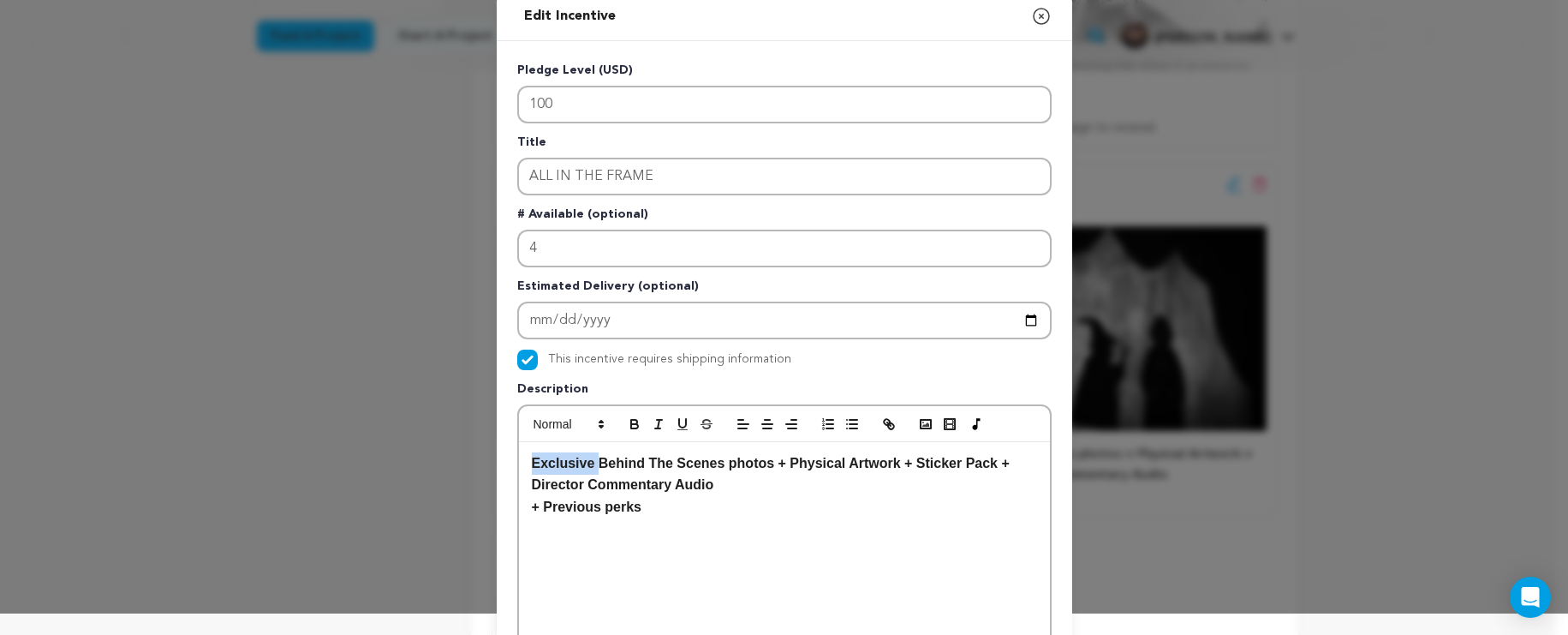
drag, startPoint x: 591, startPoint y: 461, endPoint x: 409, endPoint y: 450, distance: 182.3
click at [409, 450] on div "Edit Incentive Close modal Pledge Level (USD) 100 Title ALL IN THE FRAME # Avai…" at bounding box center [784, 526] width 1568 height 1094
drag, startPoint x: 925, startPoint y: 466, endPoint x: 849, endPoint y: 467, distance: 76.0
click at [849, 467] on strong "Behind The Scenes photos + Physical Artwork + Sticker Pack + Director Commentar…" at bounding box center [767, 474] width 471 height 37
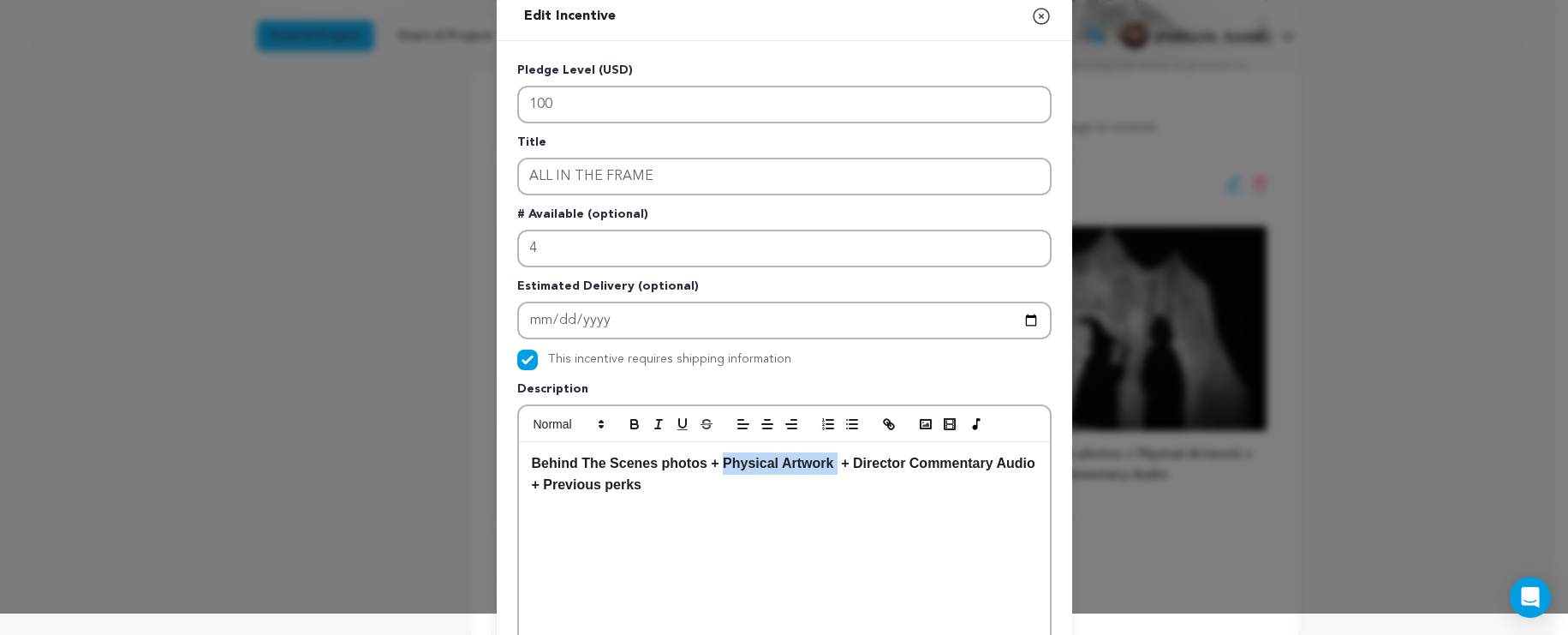
drag, startPoint x: 833, startPoint y: 465, endPoint x: 718, endPoint y: 464, distance: 115.0
click at [718, 464] on strong "Behind The Scenes photos + Physical Artwork + Director Commentary Audio" at bounding box center [784, 463] width 504 height 15
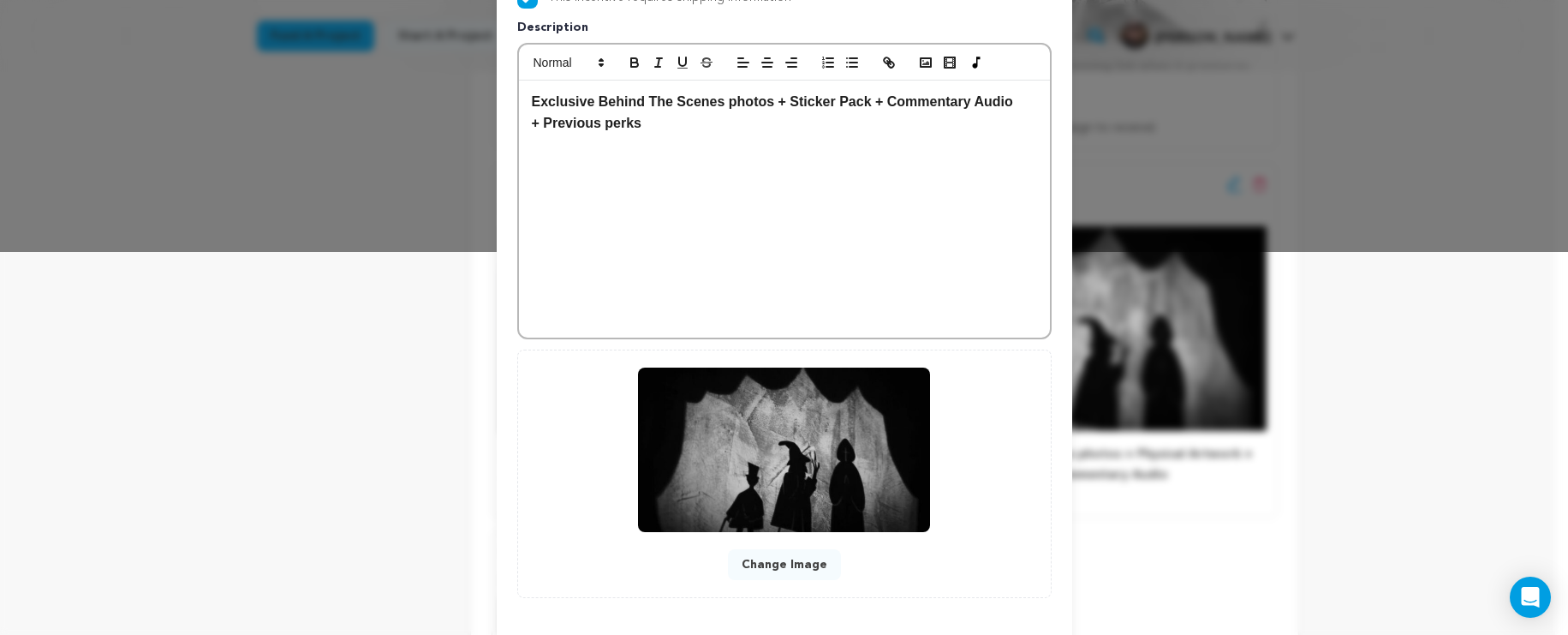
scroll to position [460, 0]
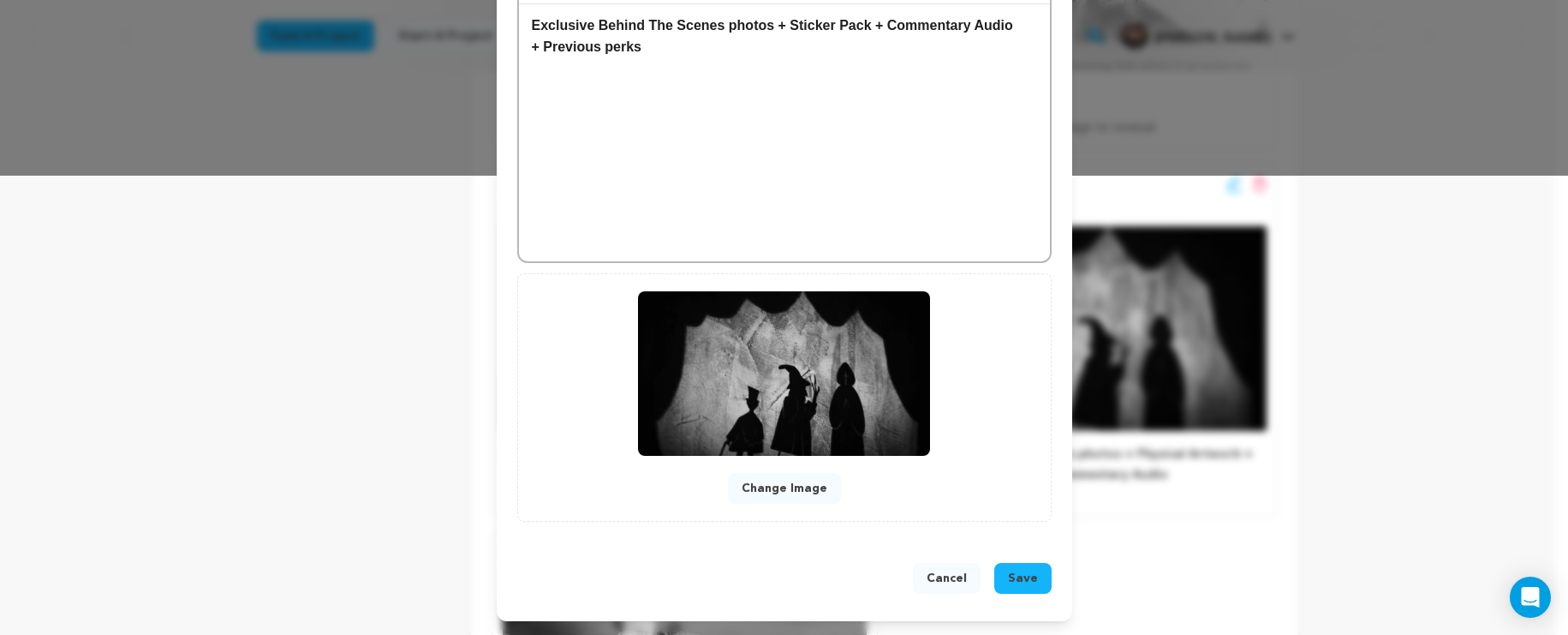
click at [1002, 577] on button "Save" at bounding box center [1023, 578] width 57 height 31
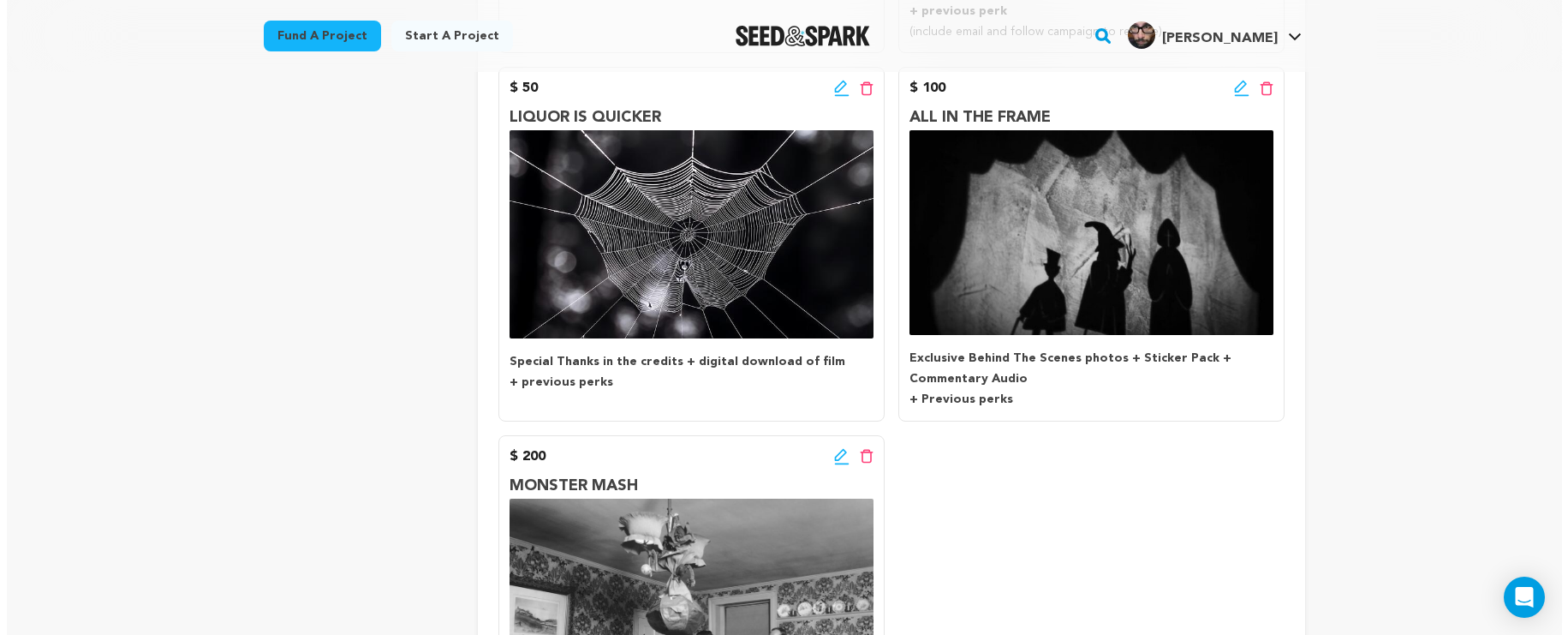
scroll to position [578, 0]
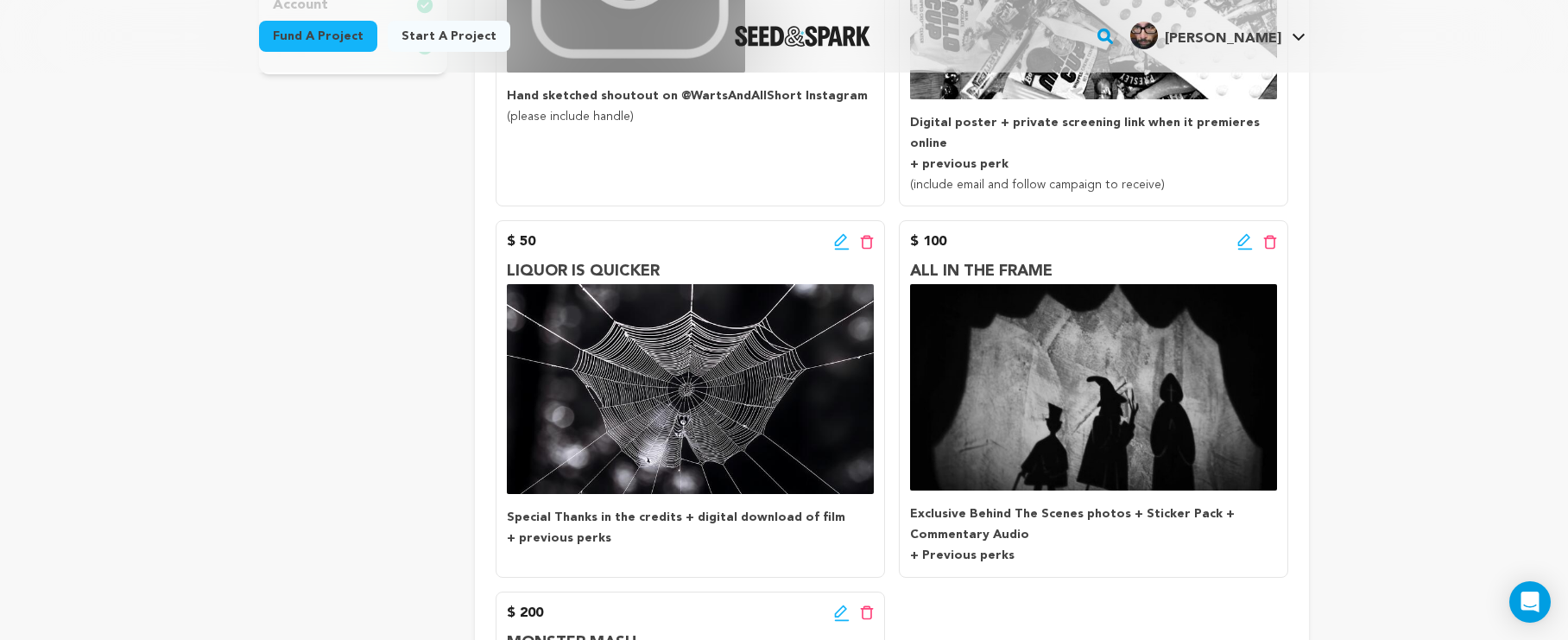
click at [1241, 234] on icon at bounding box center [1244, 240] width 12 height 12
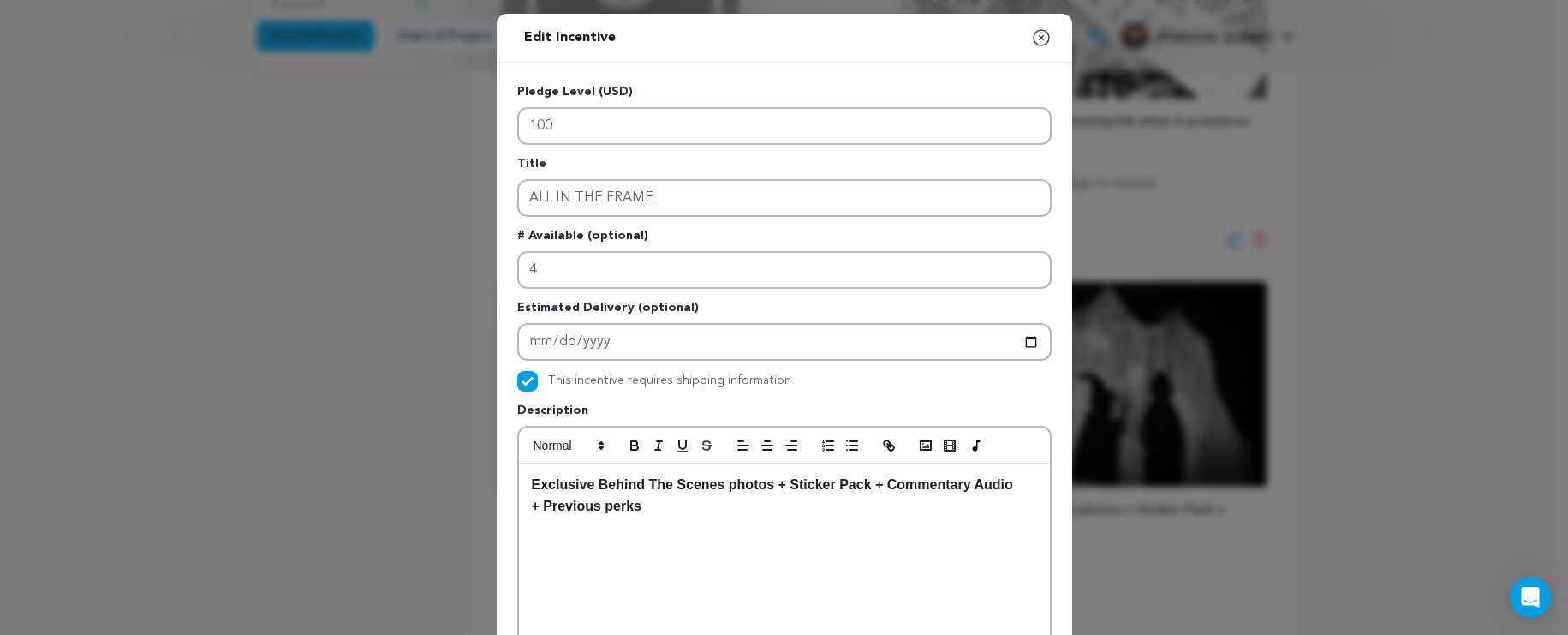
click at [1016, 488] on p "Exclusive Behind The Scenes photos + Sticker Pack + Commentary Audio" at bounding box center [785, 485] width 505 height 22
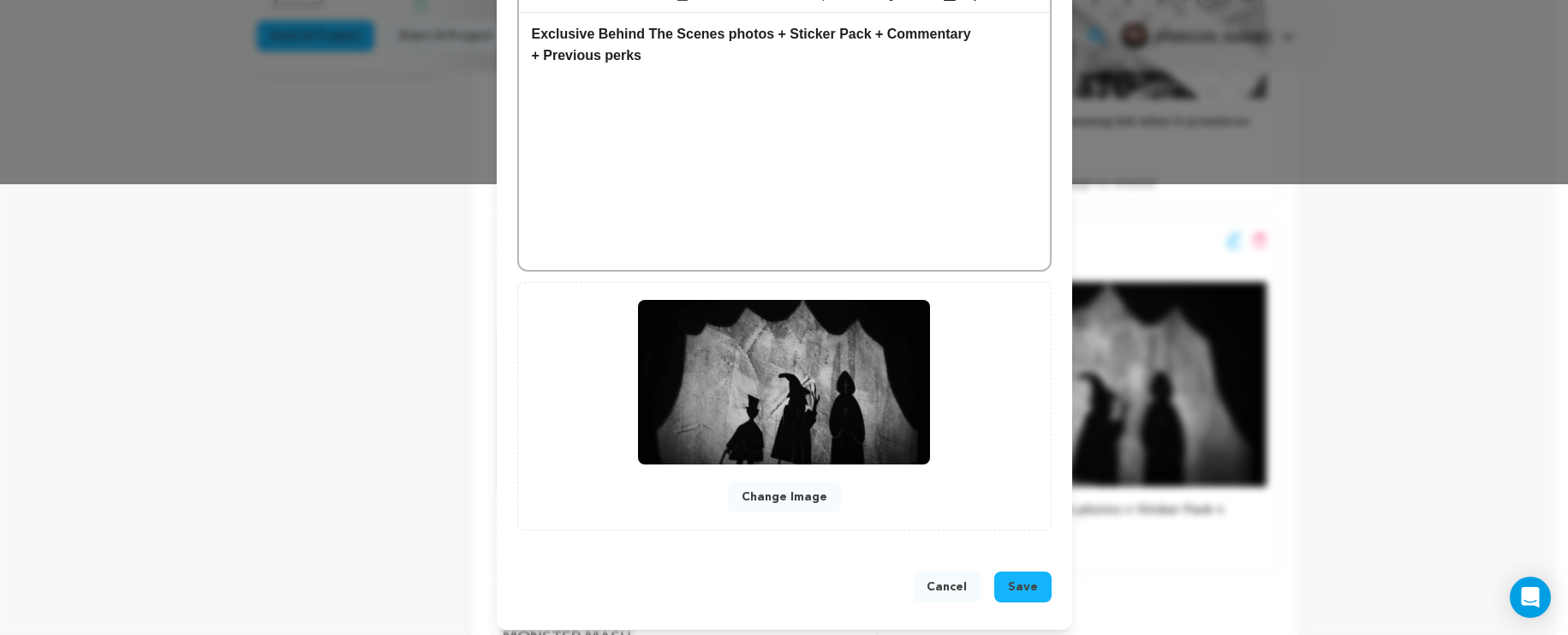
click at [1036, 582] on button "Save" at bounding box center [1023, 586] width 57 height 31
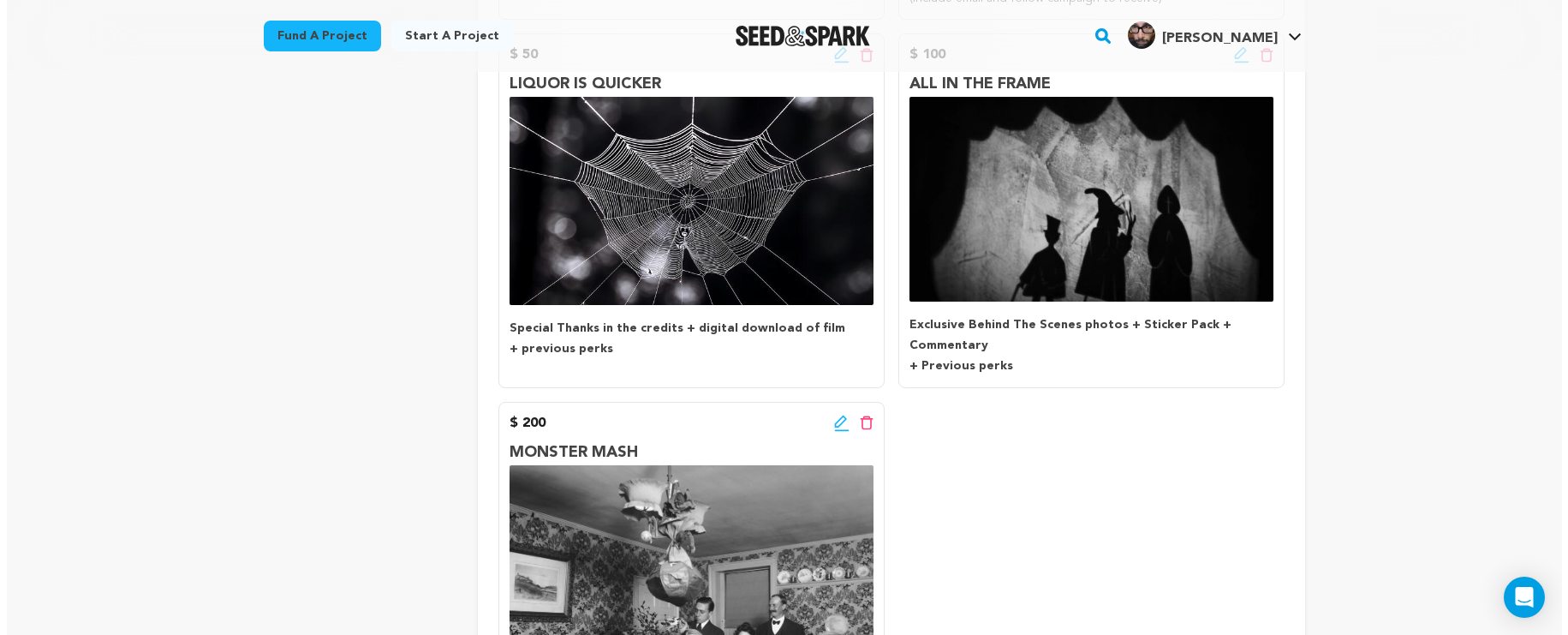
scroll to position [667, 0]
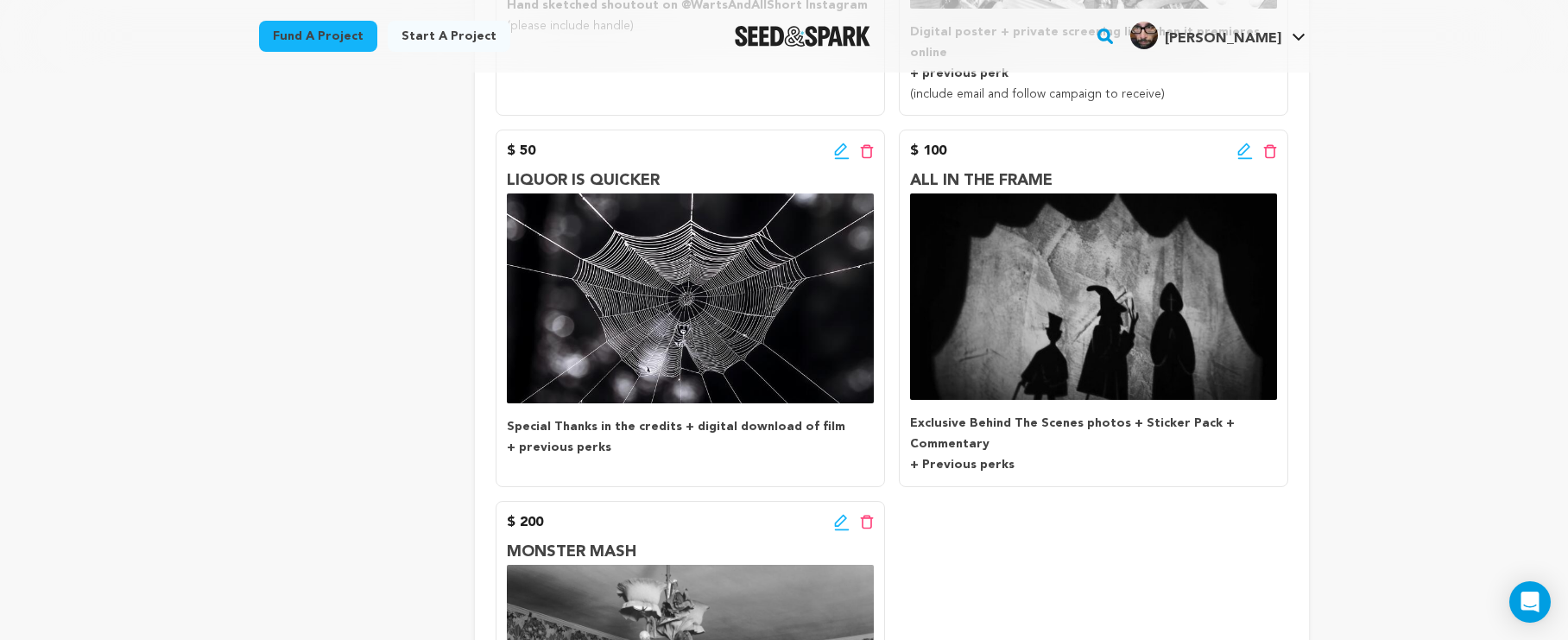
click at [1242, 144] on icon at bounding box center [1244, 149] width 12 height 12
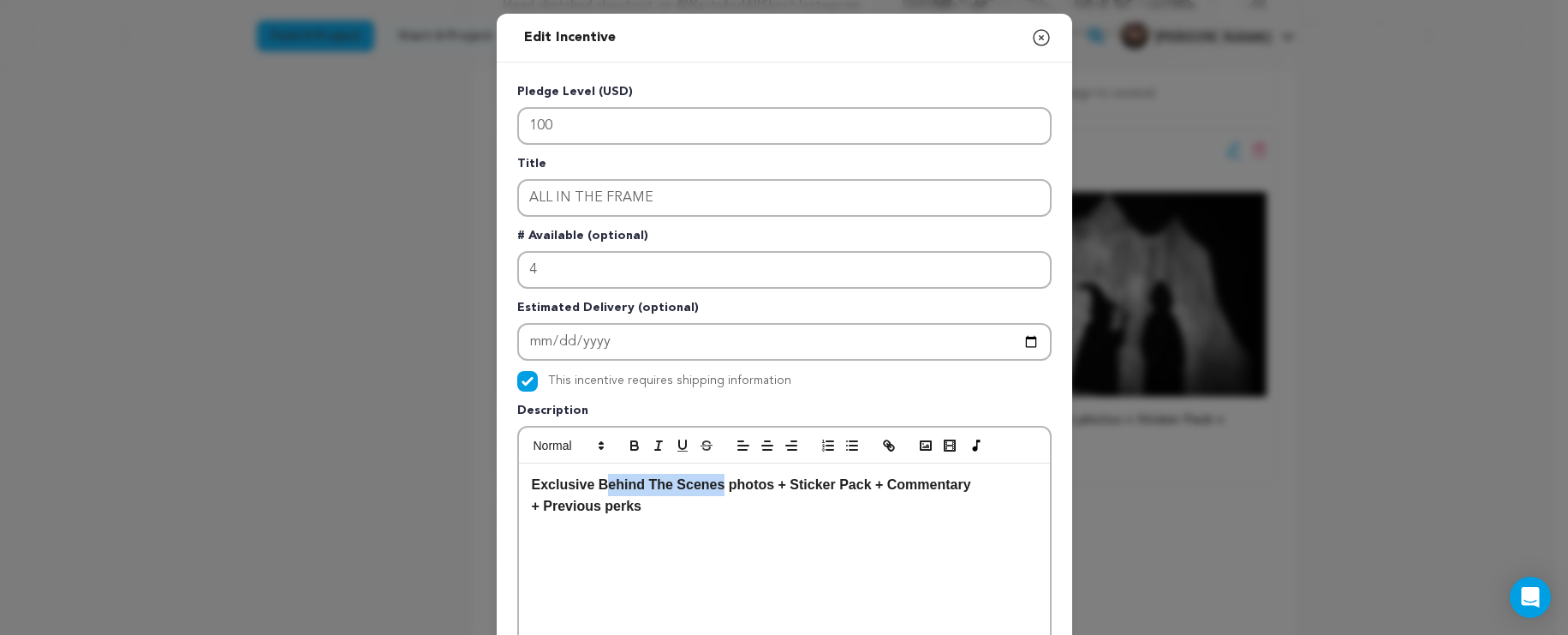
drag, startPoint x: 716, startPoint y: 480, endPoint x: 601, endPoint y: 479, distance: 115.0
click at [601, 479] on strong "Exclusive Behind The Scenes photos + Sticker Pack + Commentary" at bounding box center [752, 484] width 440 height 15
click at [681, 484] on strong "Exclusive BTS photos + Sticker Pack + Commentary" at bounding box center [703, 484] width 341 height 15
click at [777, 487] on strong "Exclusive BTS photos + Sticker Pack + Commentary" at bounding box center [703, 484] width 341 height 15
click at [948, 500] on p "+ Previous perks" at bounding box center [785, 506] width 505 height 22
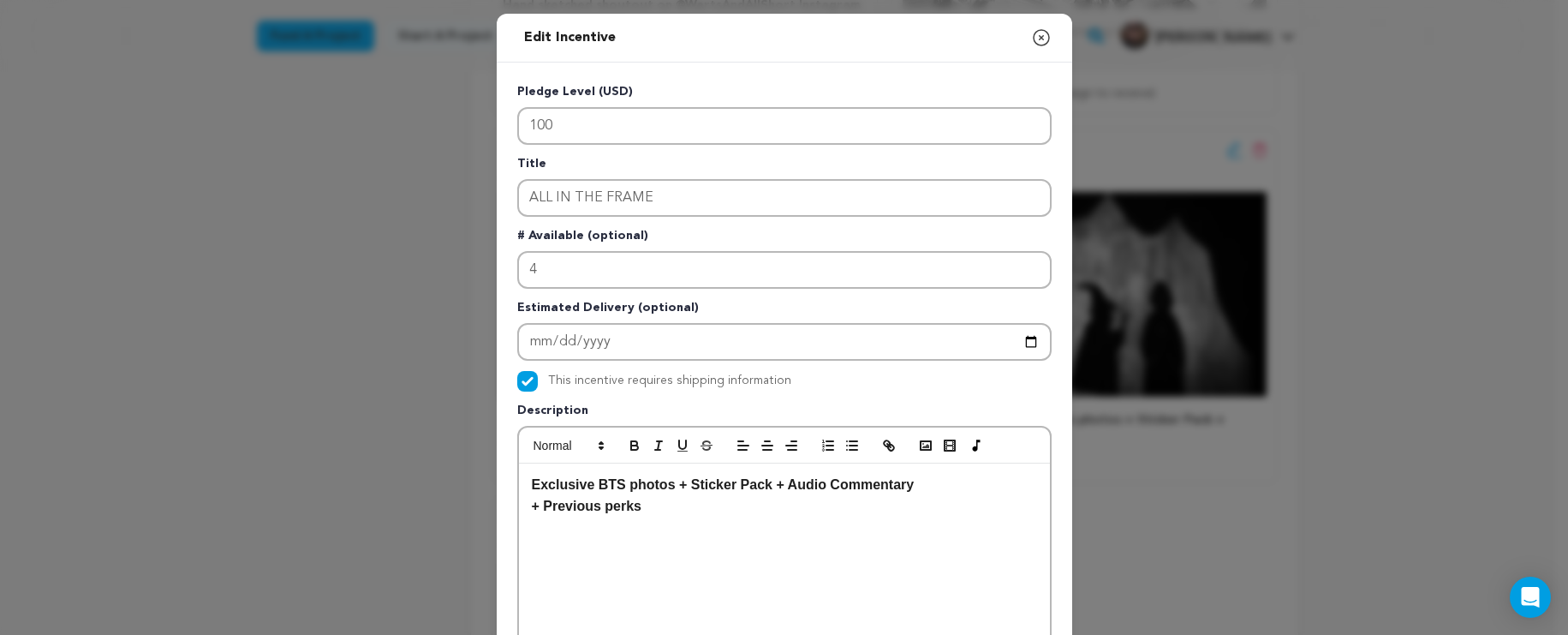
click at [941, 489] on p "Exclusive BTS photos + Sticker Pack + Audio Commentary" at bounding box center [785, 485] width 505 height 22
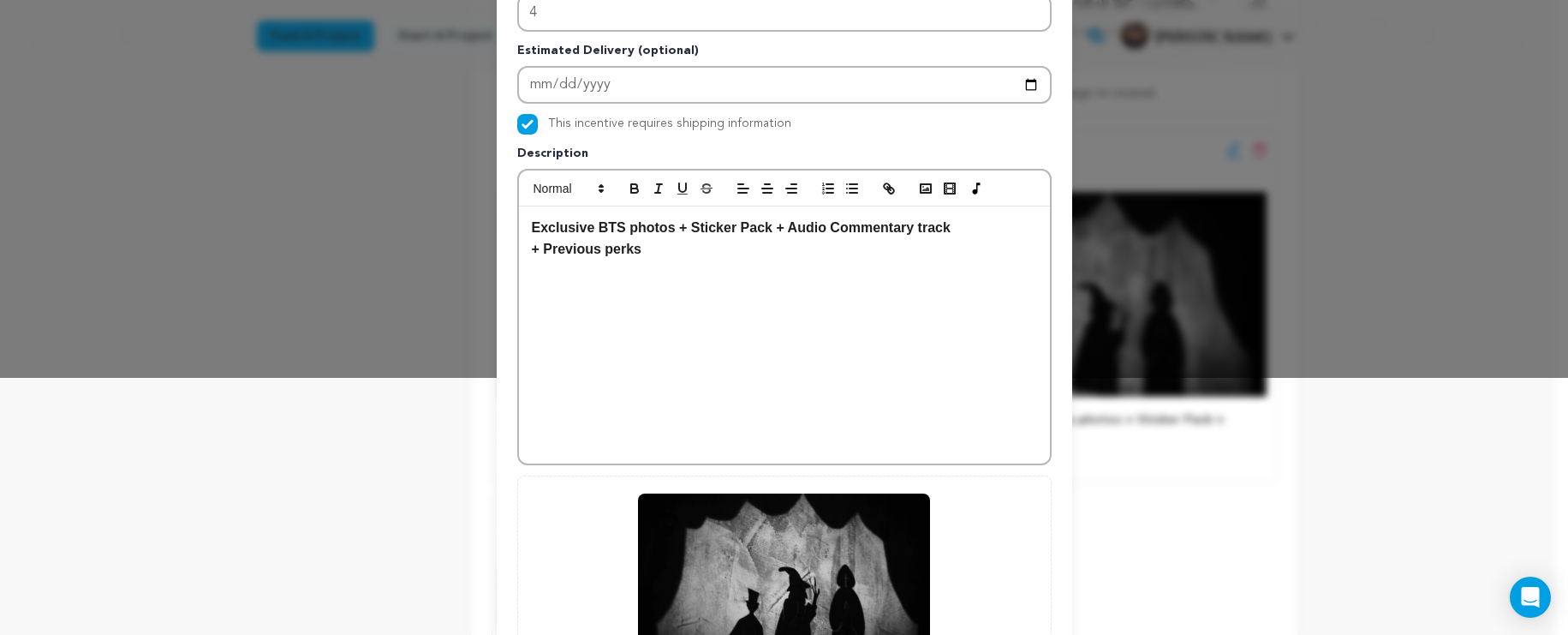
scroll to position [460, 0]
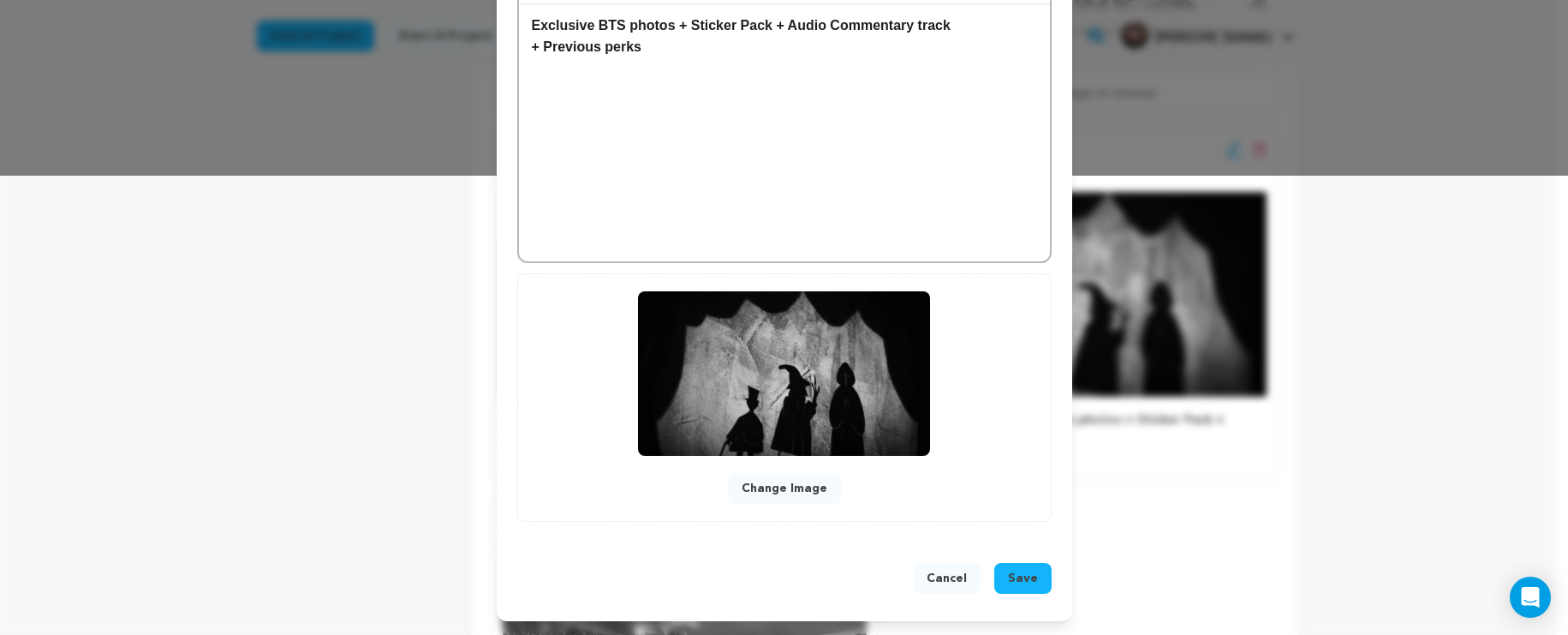
click at [1009, 571] on span "Save" at bounding box center [1023, 578] width 30 height 18
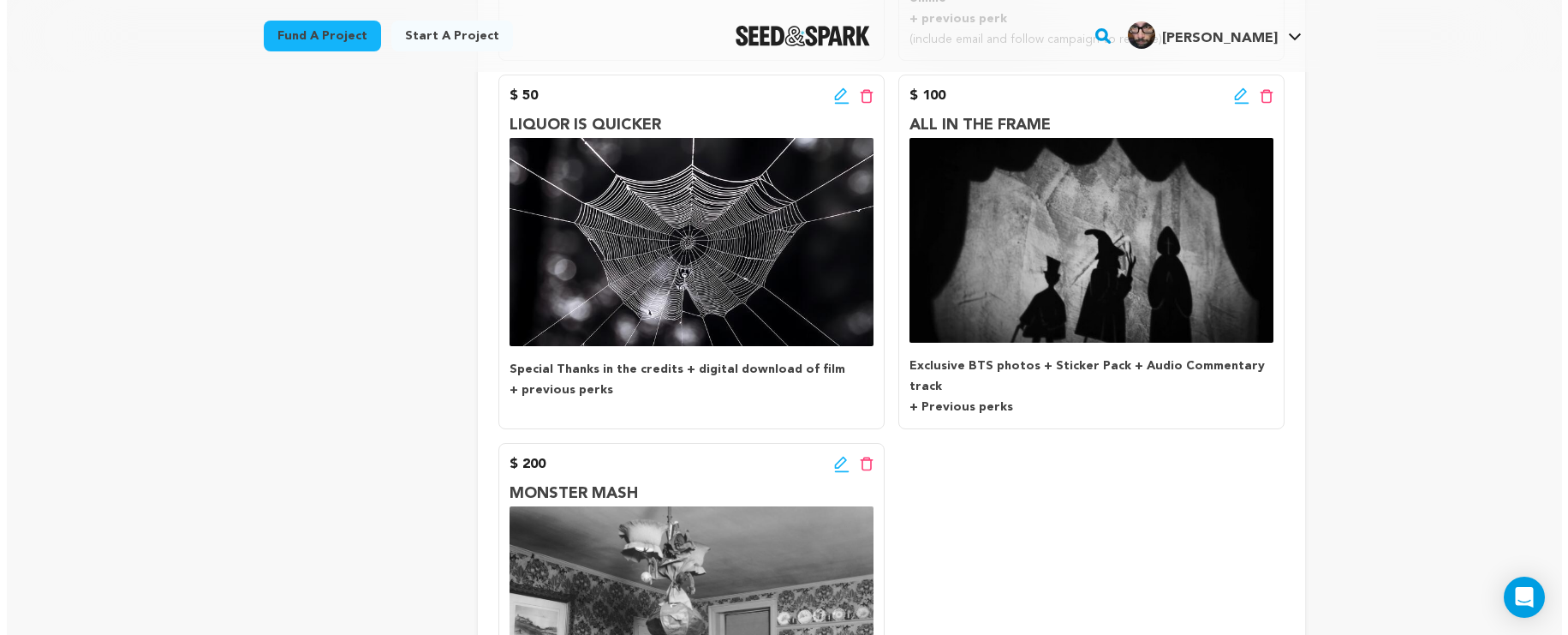
scroll to position [560, 0]
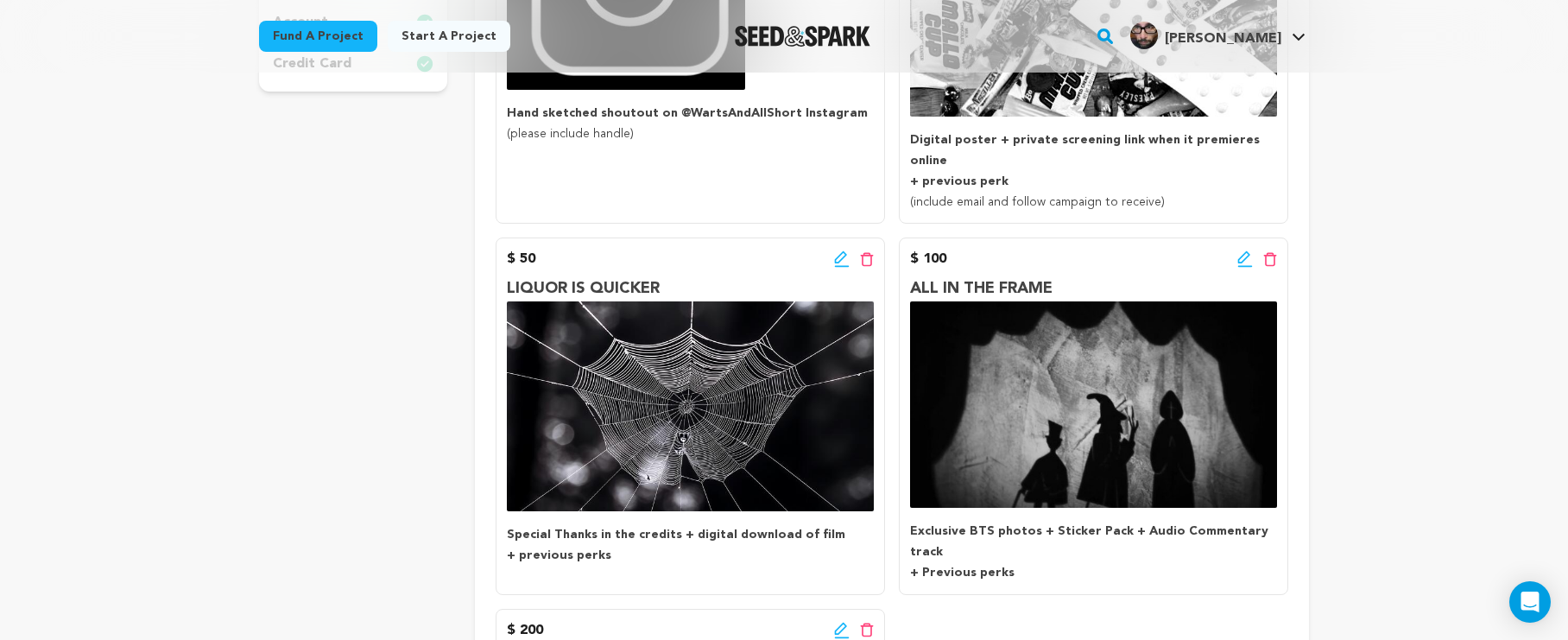
click at [1239, 250] on icon at bounding box center [1245, 258] width 16 height 18
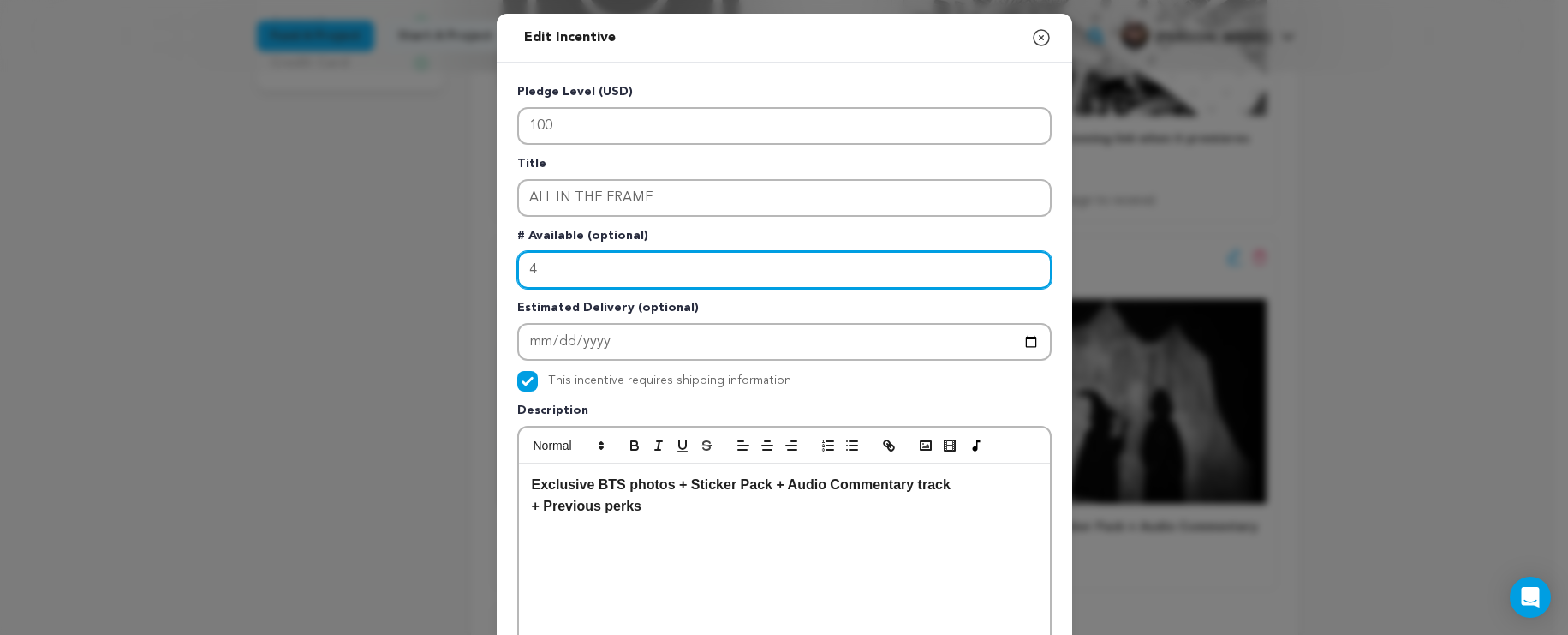
drag, startPoint x: 621, startPoint y: 274, endPoint x: 511, endPoint y: 265, distance: 110.4
click at [517, 265] on input "4" at bounding box center [784, 269] width 534 height 38
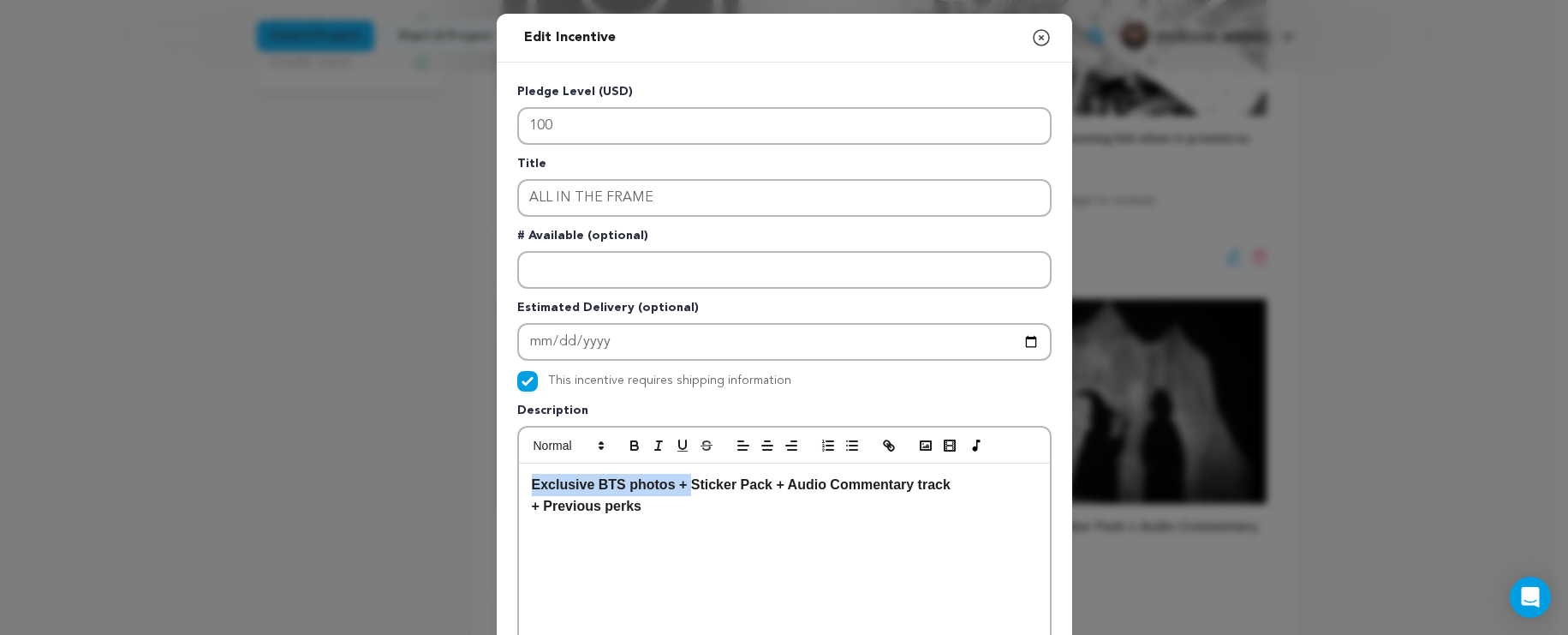
drag, startPoint x: 682, startPoint y: 489, endPoint x: 525, endPoint y: 479, distance: 157.3
click at [532, 479] on strong "Exclusive BTS photos + Sticker Pack + Audio Commentary track" at bounding box center [741, 484] width 419 height 15
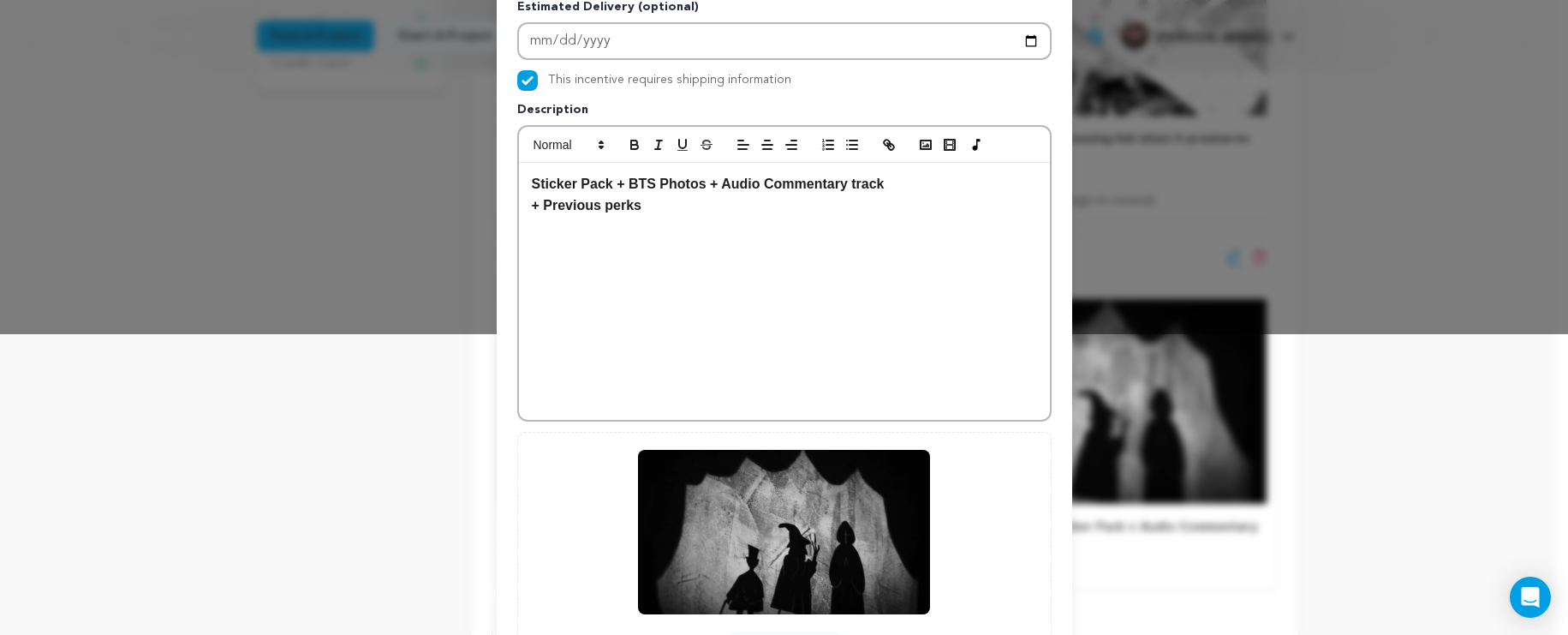
scroll to position [460, 0]
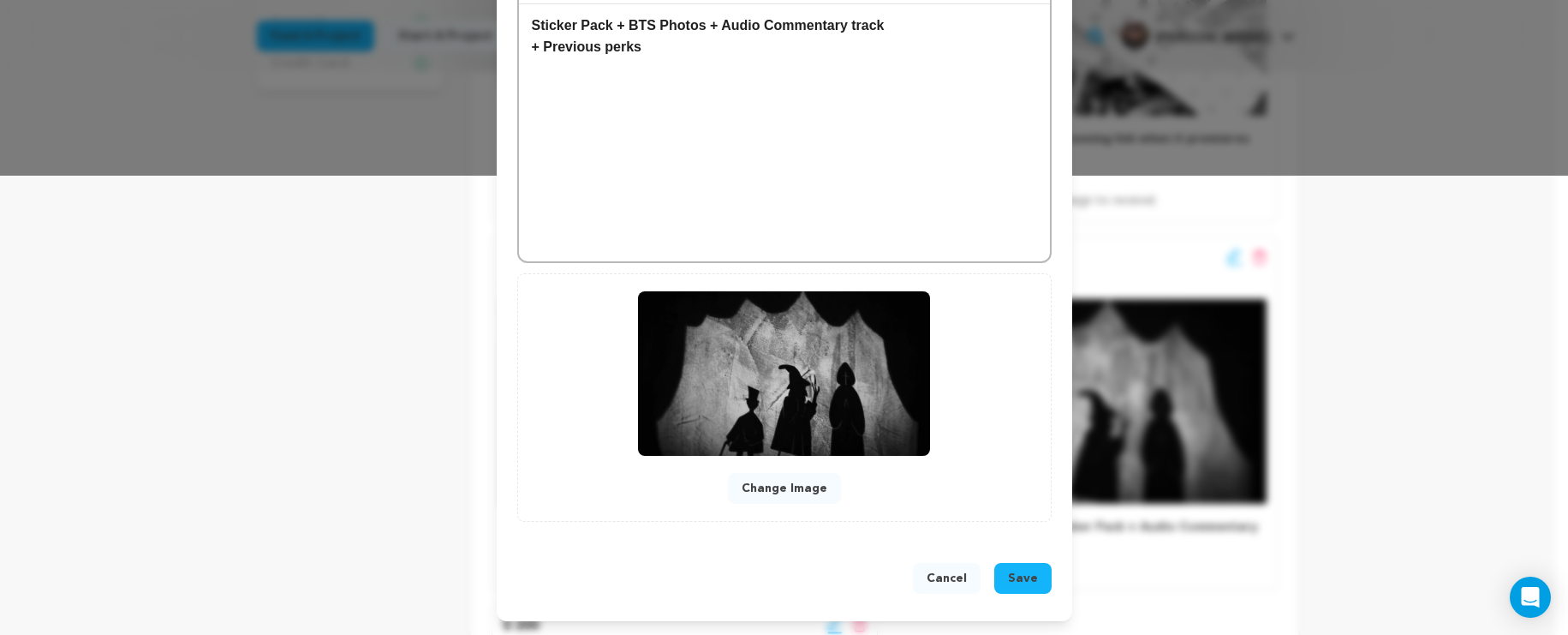
click at [1010, 583] on span "Save" at bounding box center [1023, 578] width 30 height 18
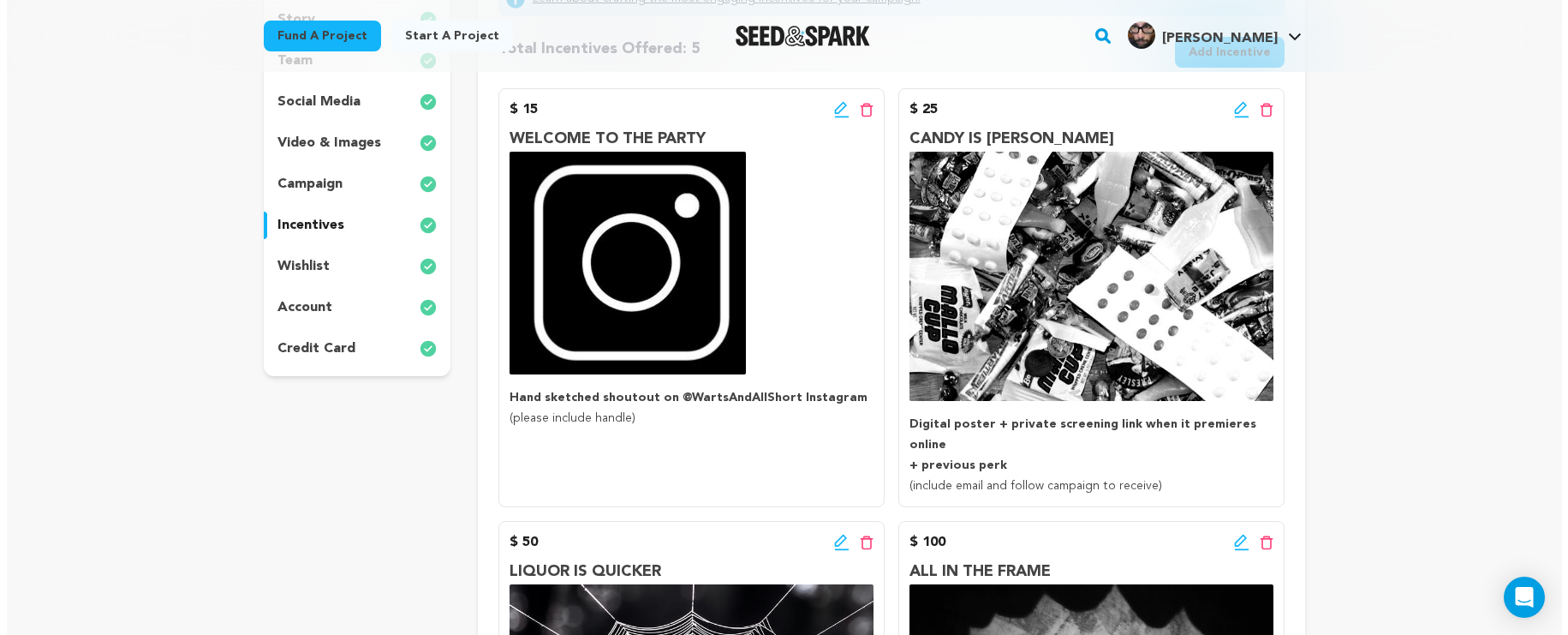
scroll to position [702, 0]
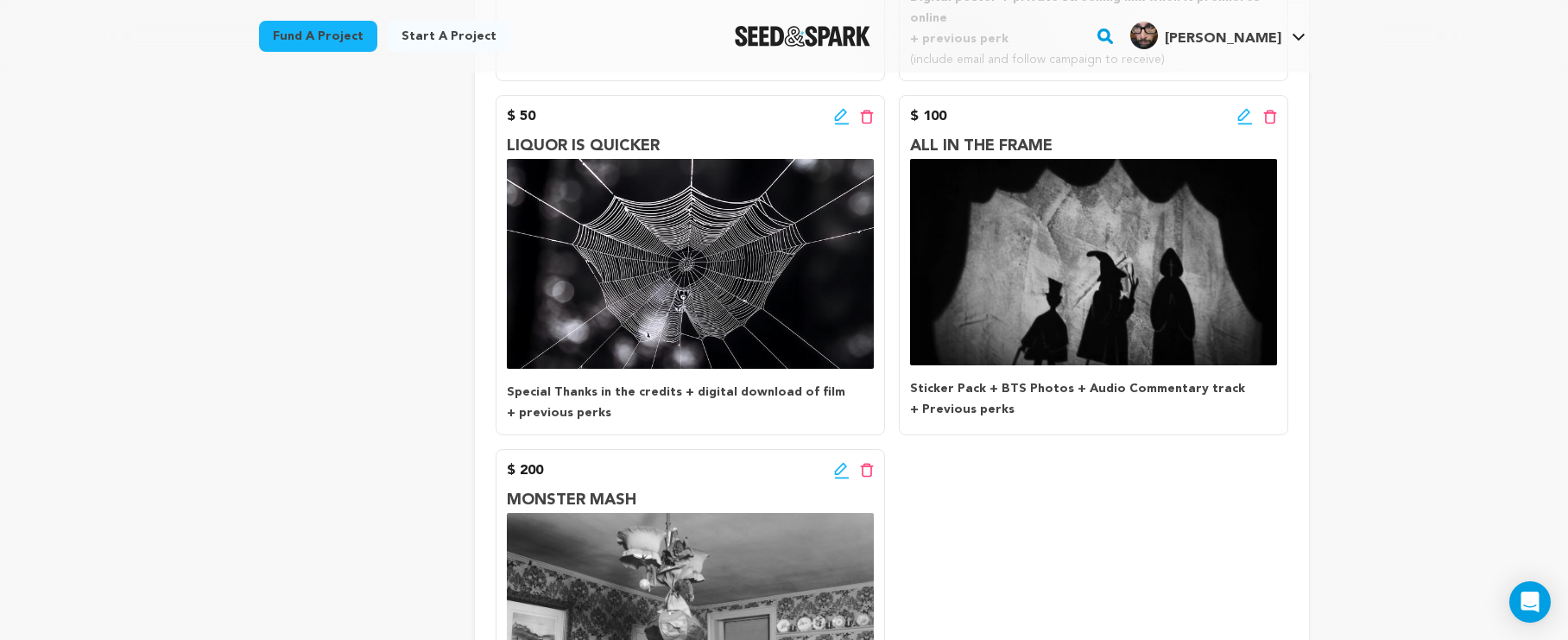
click at [1234, 106] on div "$ 100 Edit incentive button Delete incentive button" at bounding box center [1093, 117] width 367 height 21
click at [1240, 109] on icon at bounding box center [1244, 115] width 12 height 12
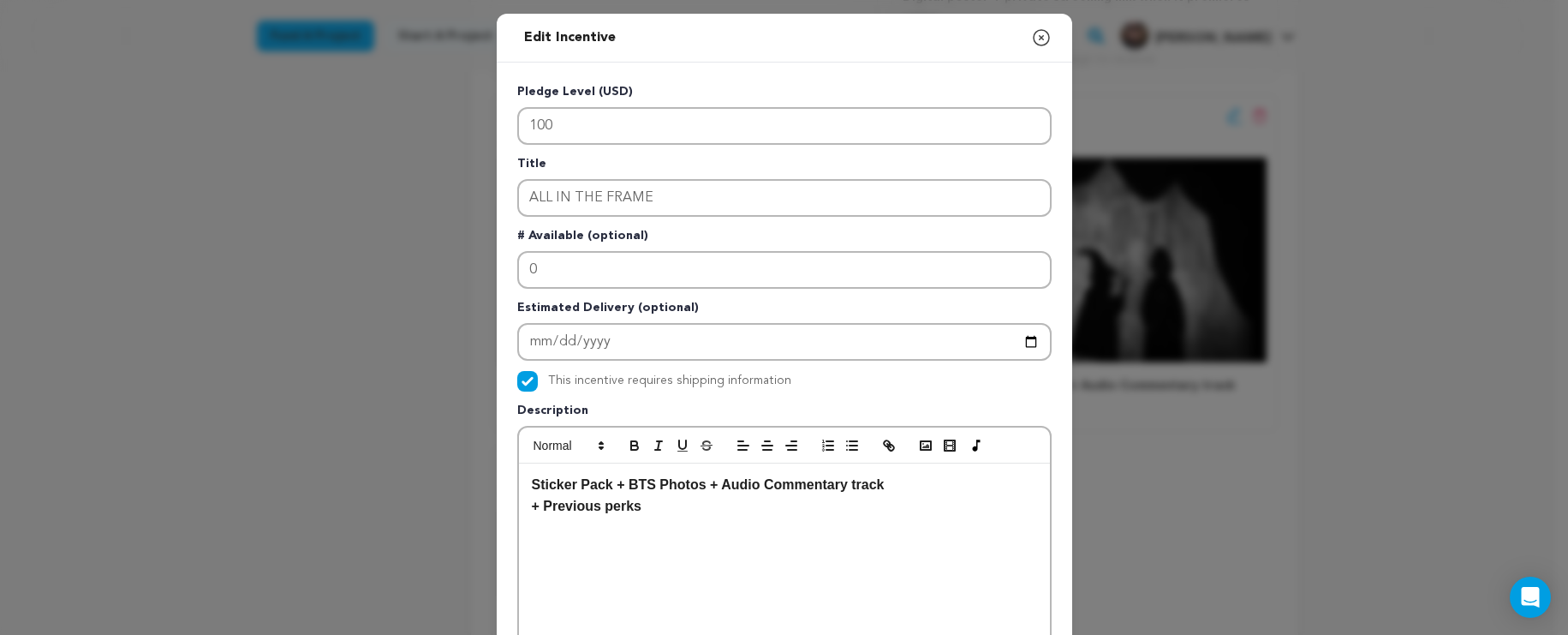
click at [885, 486] on p "Sticker Pack + BTS Photos + Audio Commentary track" at bounding box center [785, 485] width 505 height 22
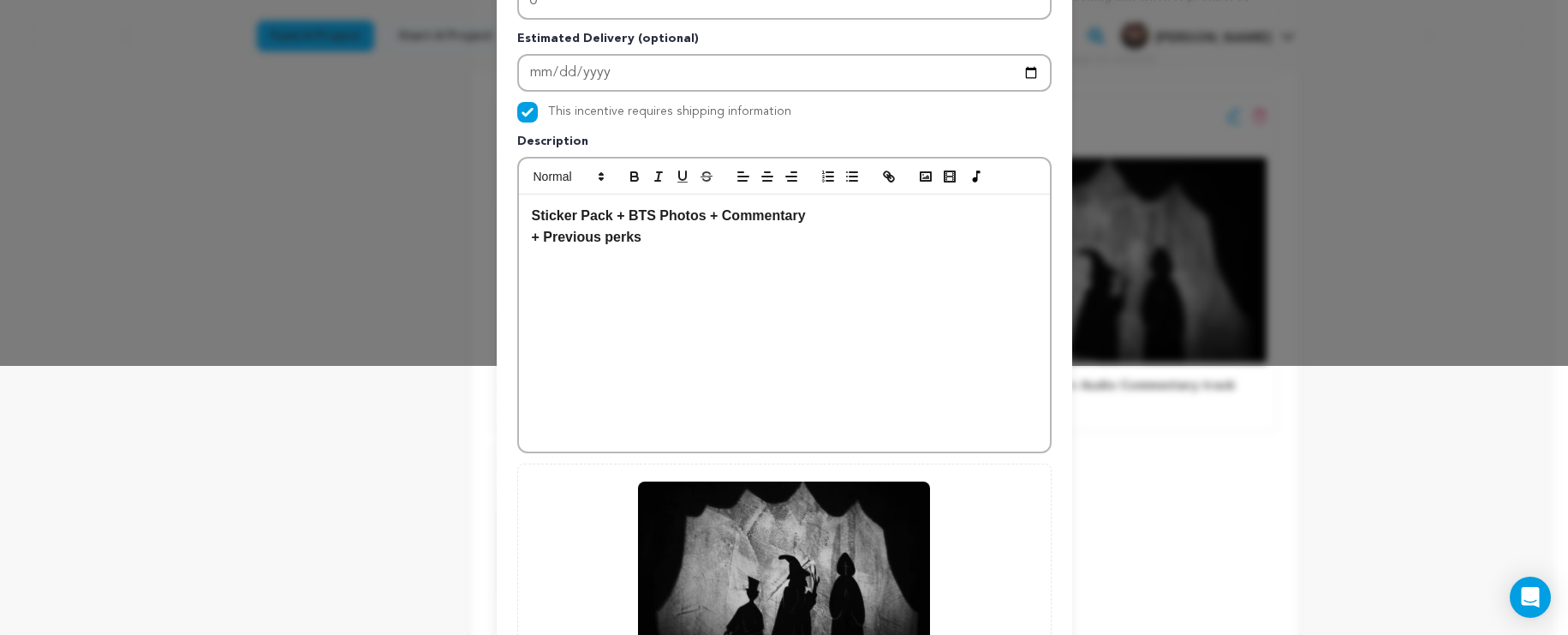
scroll to position [460, 0]
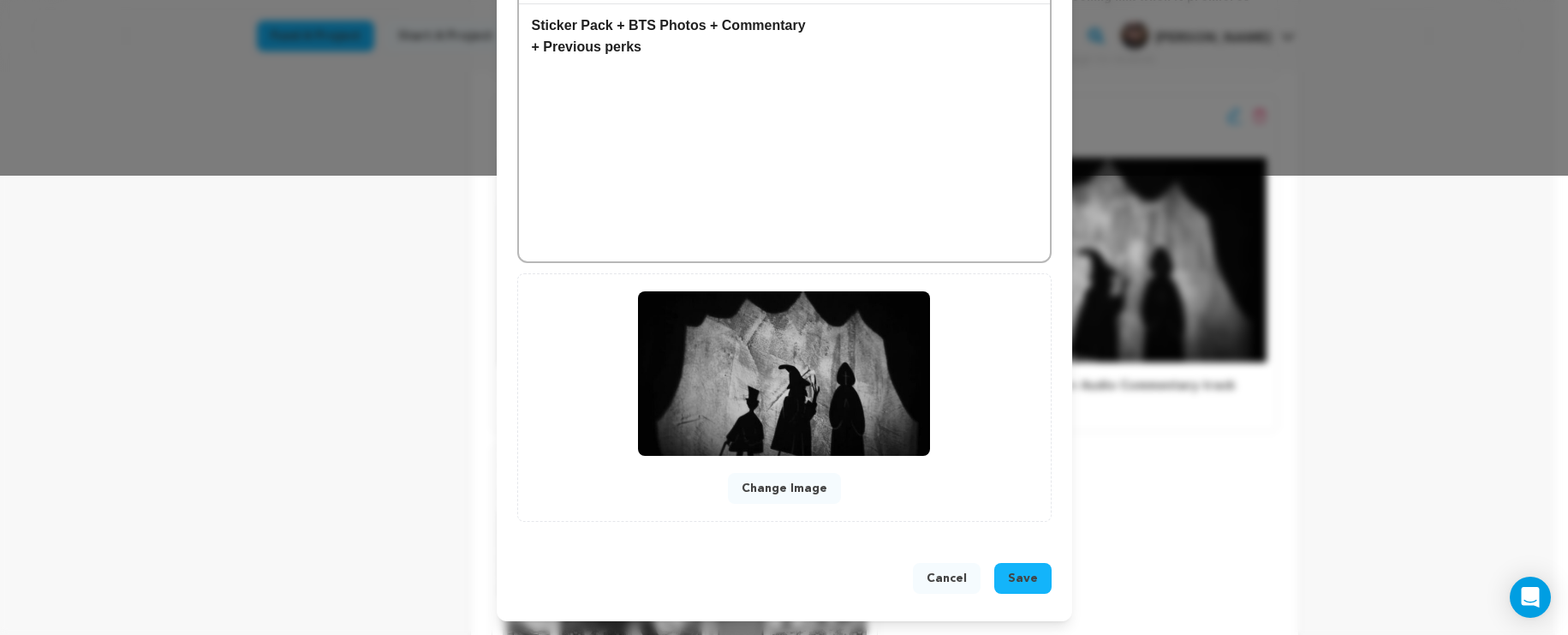
click at [709, 32] on p "Sticker Pack + BTS Photos + Commentary" at bounding box center [785, 26] width 505 height 22
click at [712, 26] on strong "Sticker Pack + BTS Photos + Commentary" at bounding box center [669, 25] width 274 height 15
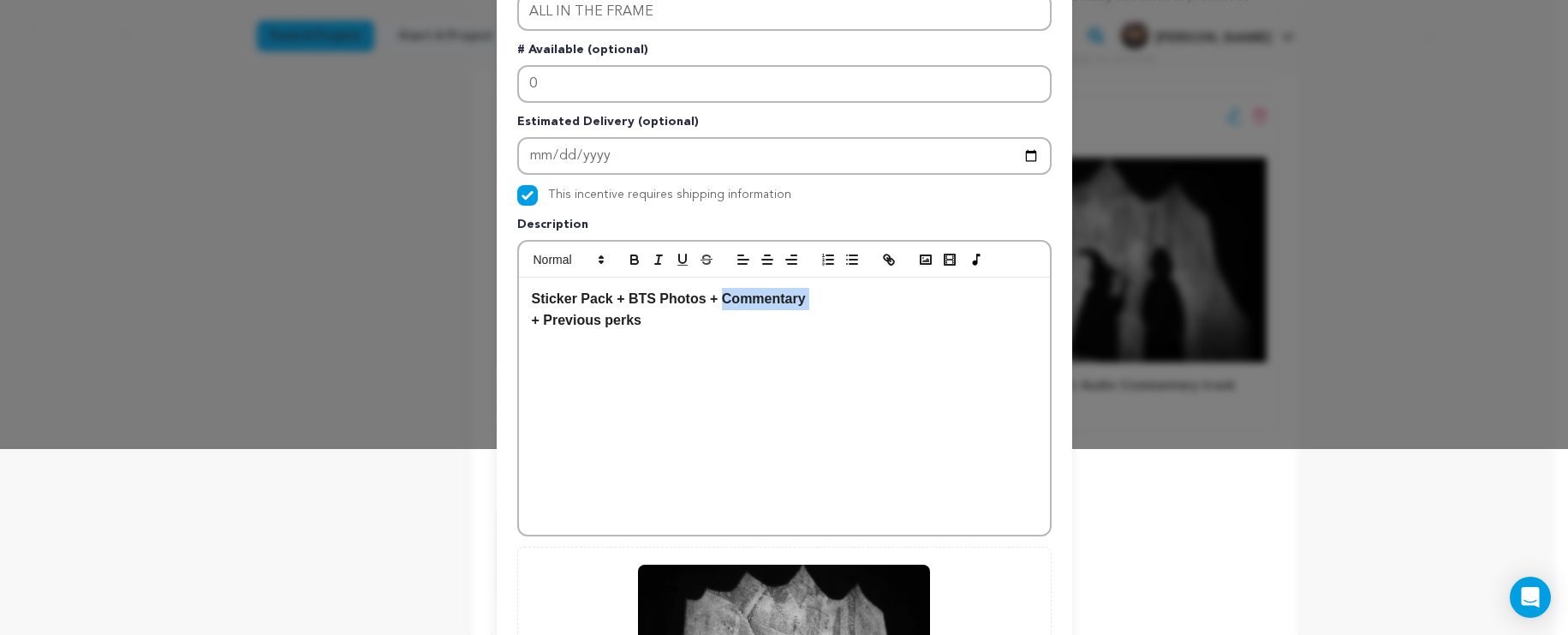
drag, startPoint x: 814, startPoint y: 309, endPoint x: 725, endPoint y: 304, distance: 89.1
click at [721, 300] on div "Sticker Pack + BTS Photos + Commentary + Previous perks" at bounding box center [785, 406] width 531 height 257
click at [766, 315] on p "+ Previous perks" at bounding box center [785, 320] width 505 height 22
drag, startPoint x: 826, startPoint y: 304, endPoint x: 741, endPoint y: 302, distance: 85.0
click at [741, 302] on p "Sticker Pack + BTS Photos + Commentary" at bounding box center [785, 299] width 505 height 22
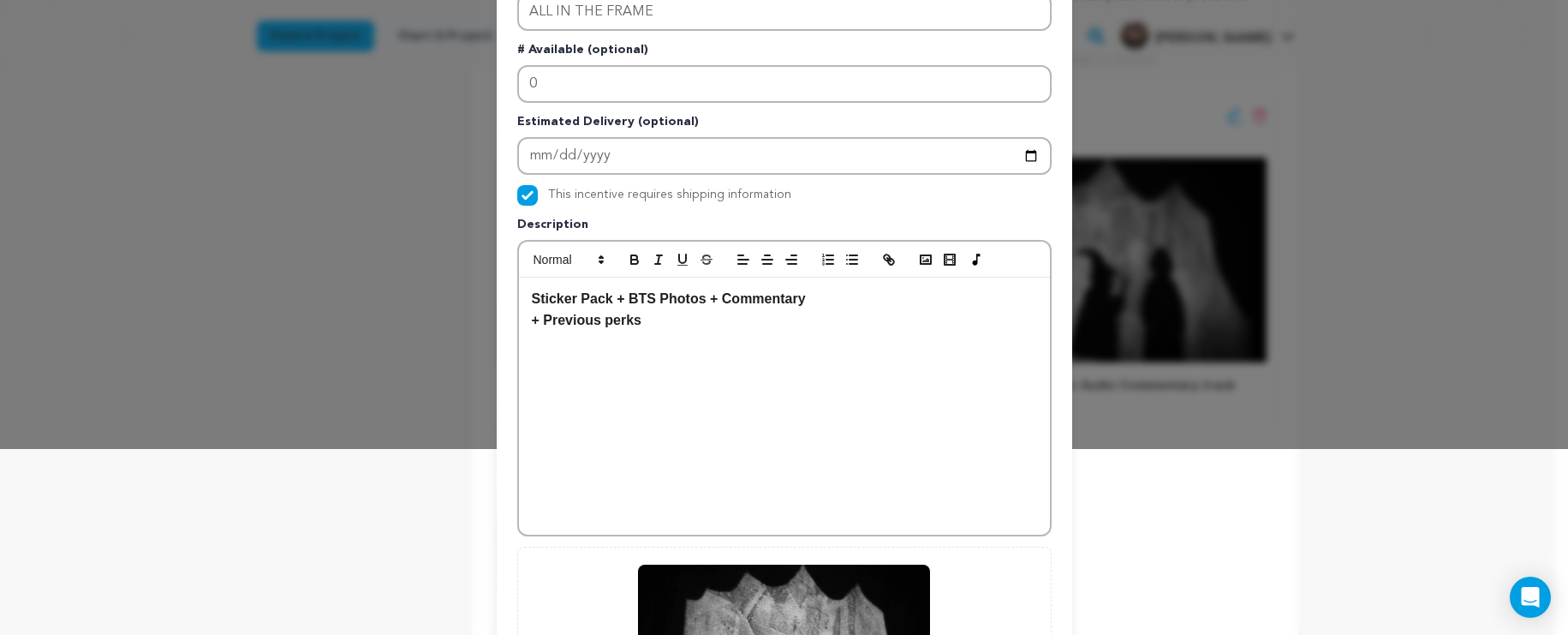
click at [824, 340] on div "Sticker Pack + BTS Photos + Commentary + Previous perks" at bounding box center [785, 406] width 531 height 257
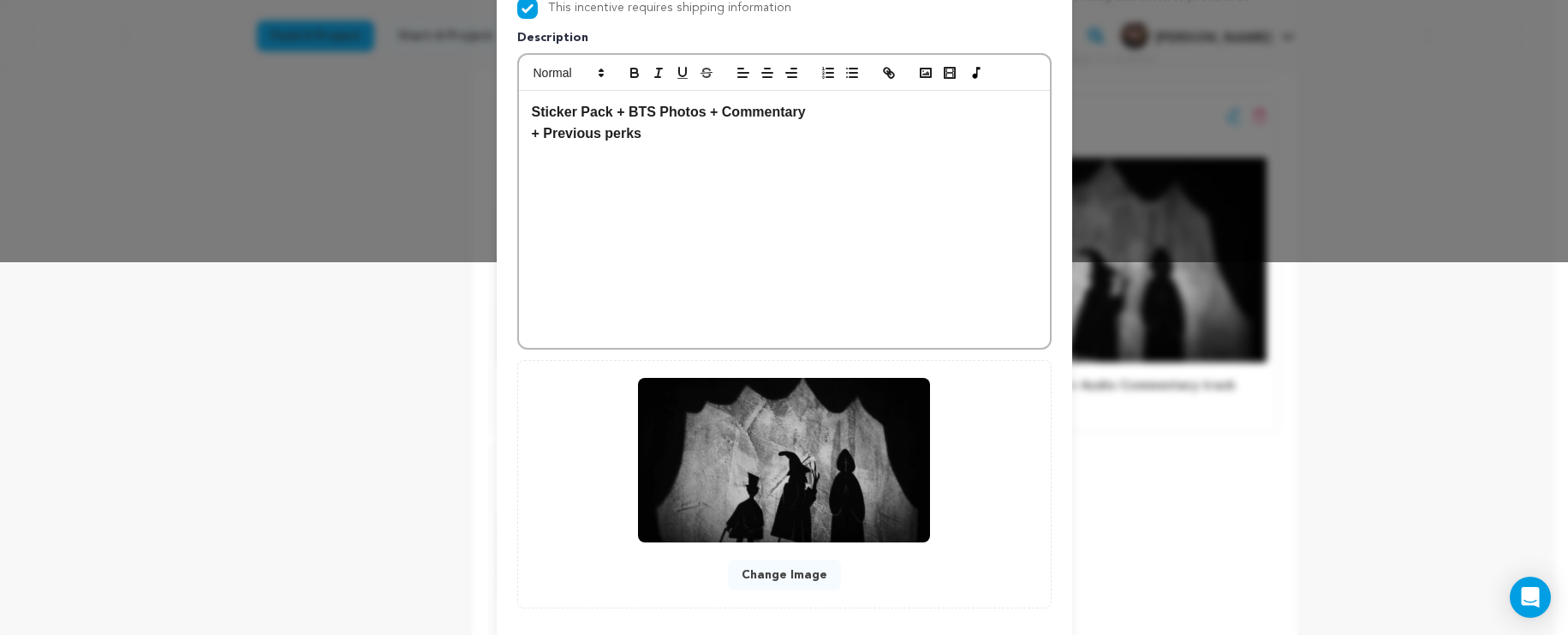
scroll to position [460, 0]
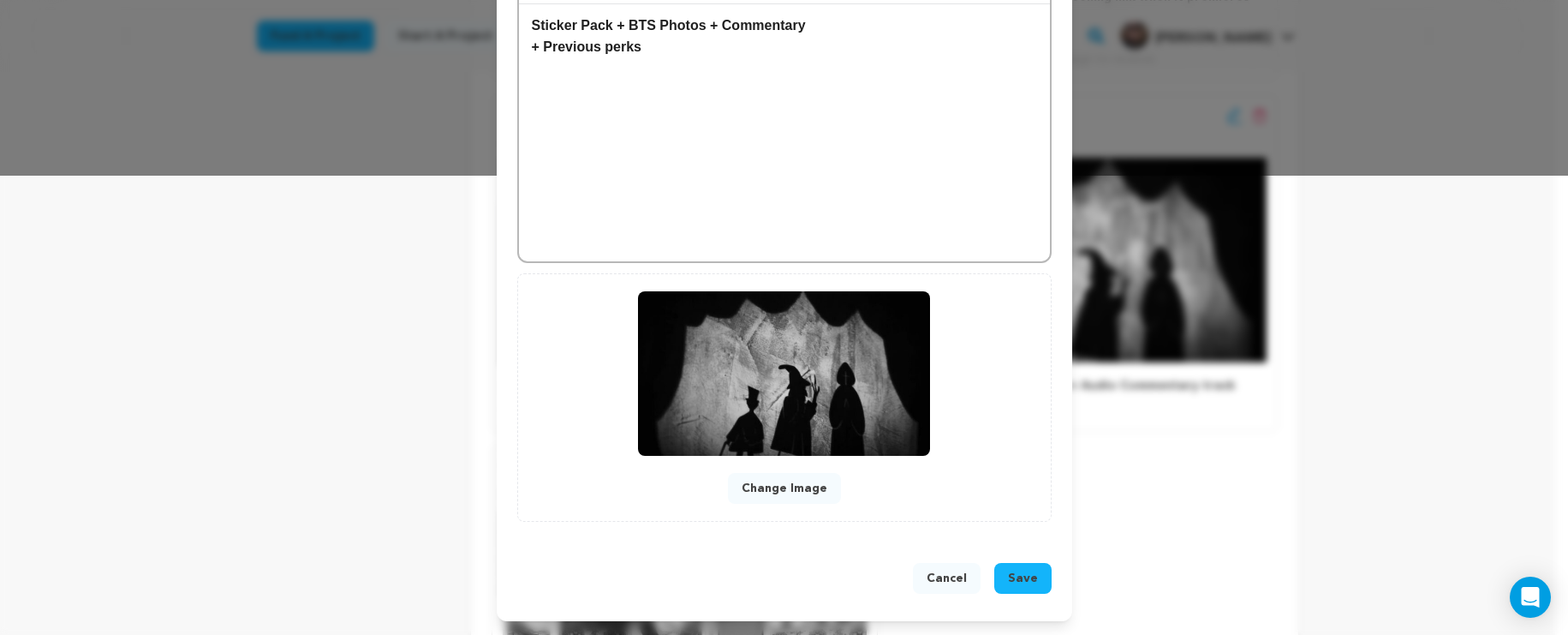
click at [1027, 587] on button "Save" at bounding box center [1023, 578] width 57 height 31
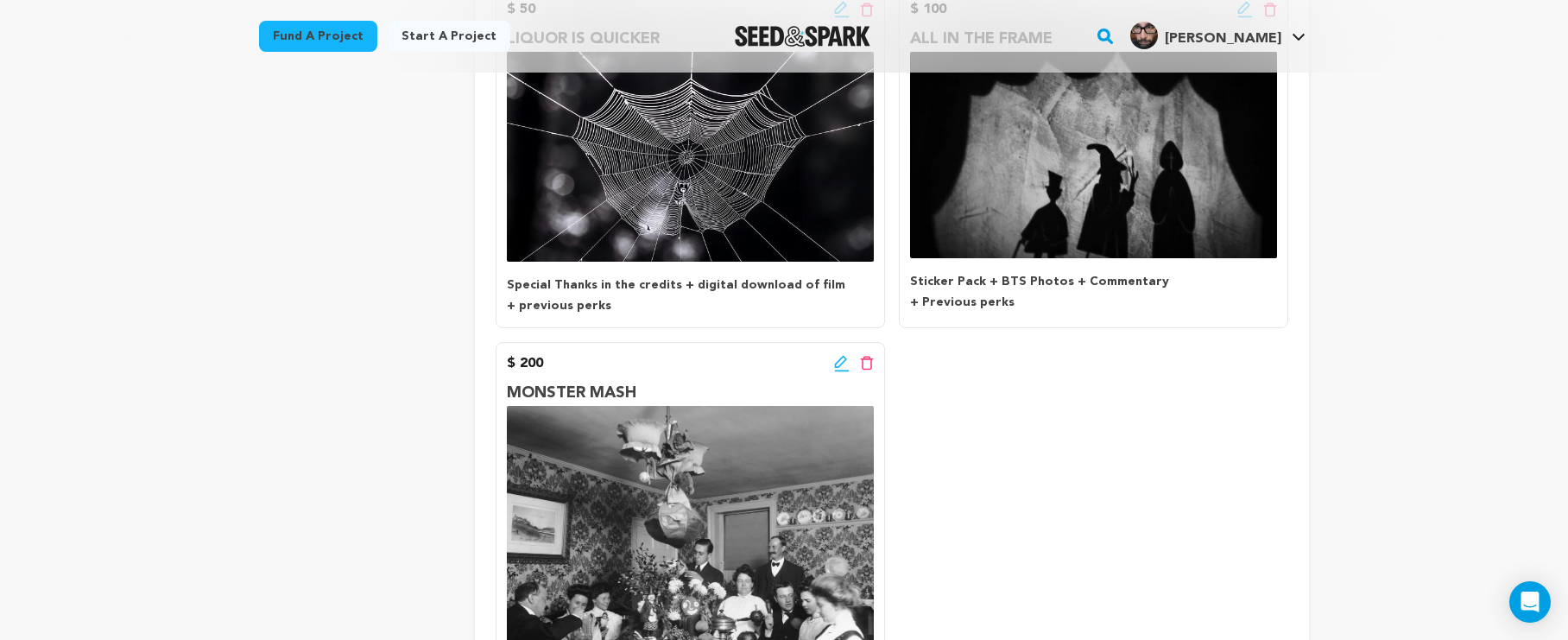
scroll to position [837, 0]
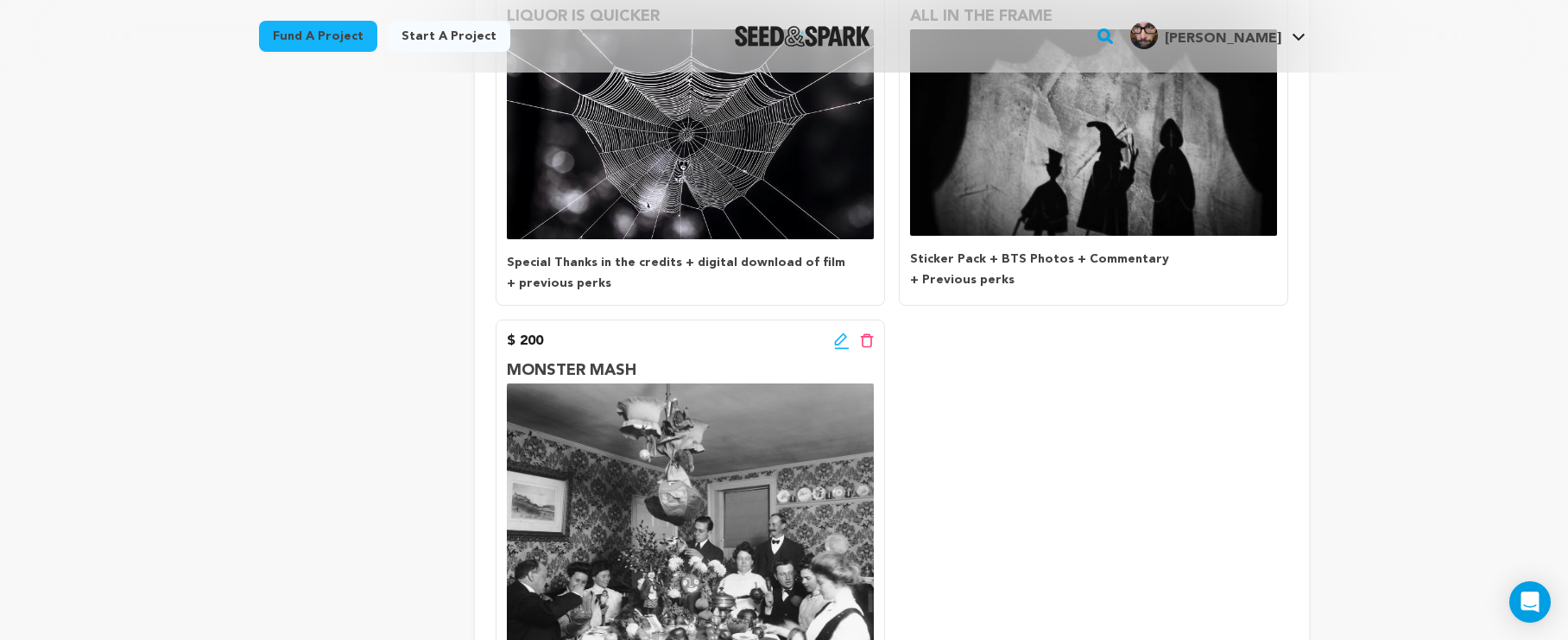
click at [1040, 253] on strong "Sticker Pack + BTS Photos + Commentary" at bounding box center [1040, 258] width 259 height 12
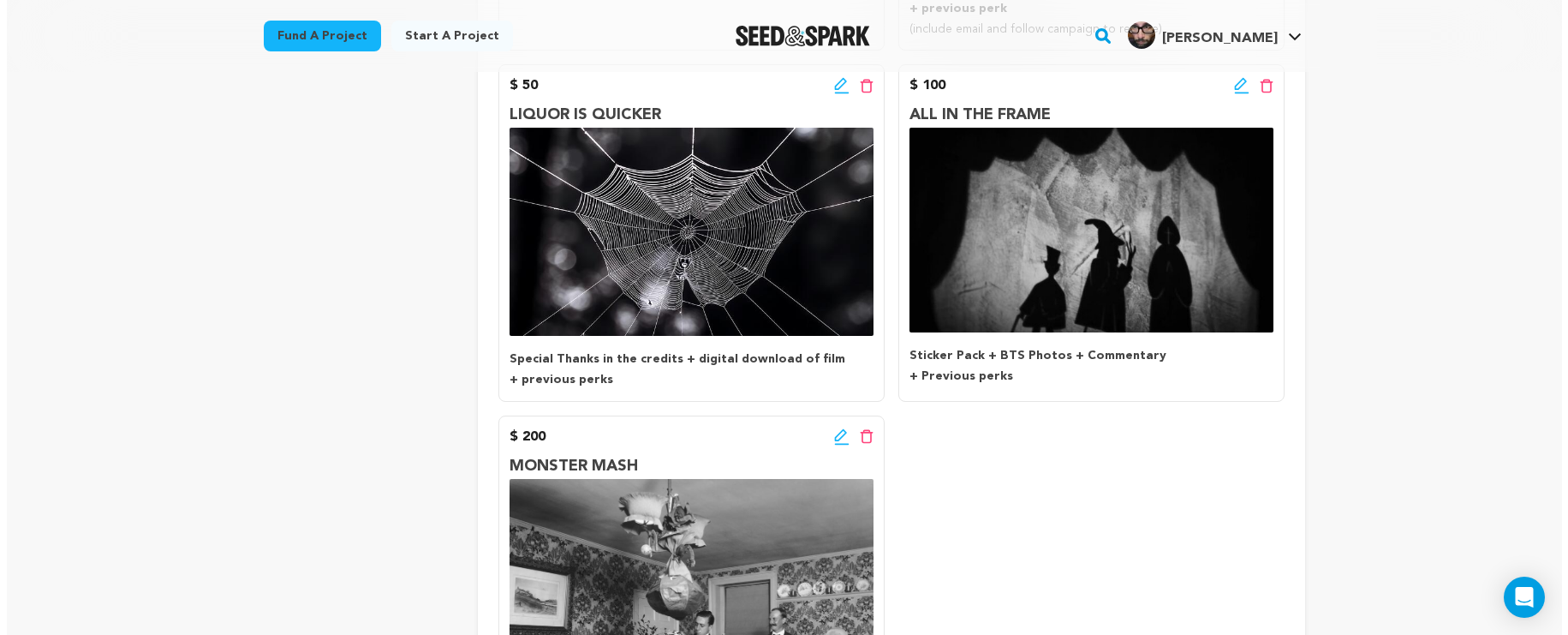
scroll to position [659, 0]
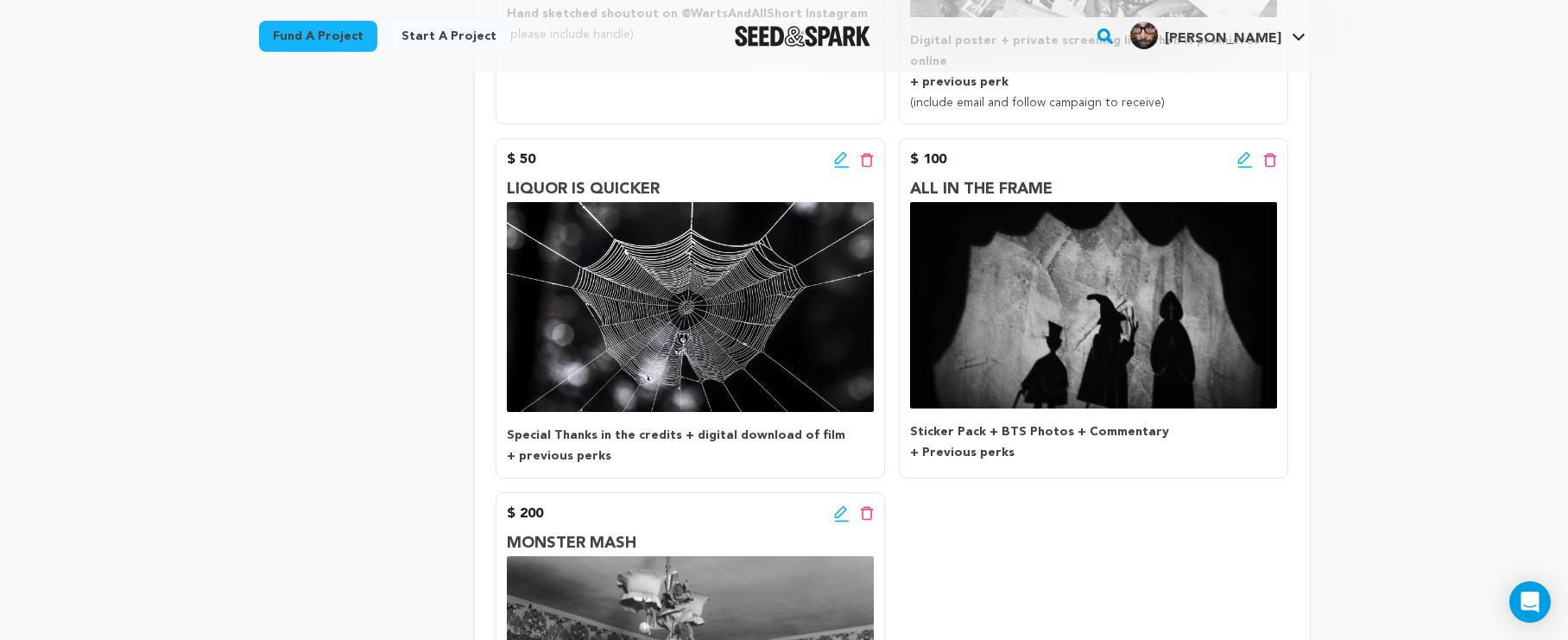
click at [1239, 152] on icon at bounding box center [1244, 158] width 12 height 12
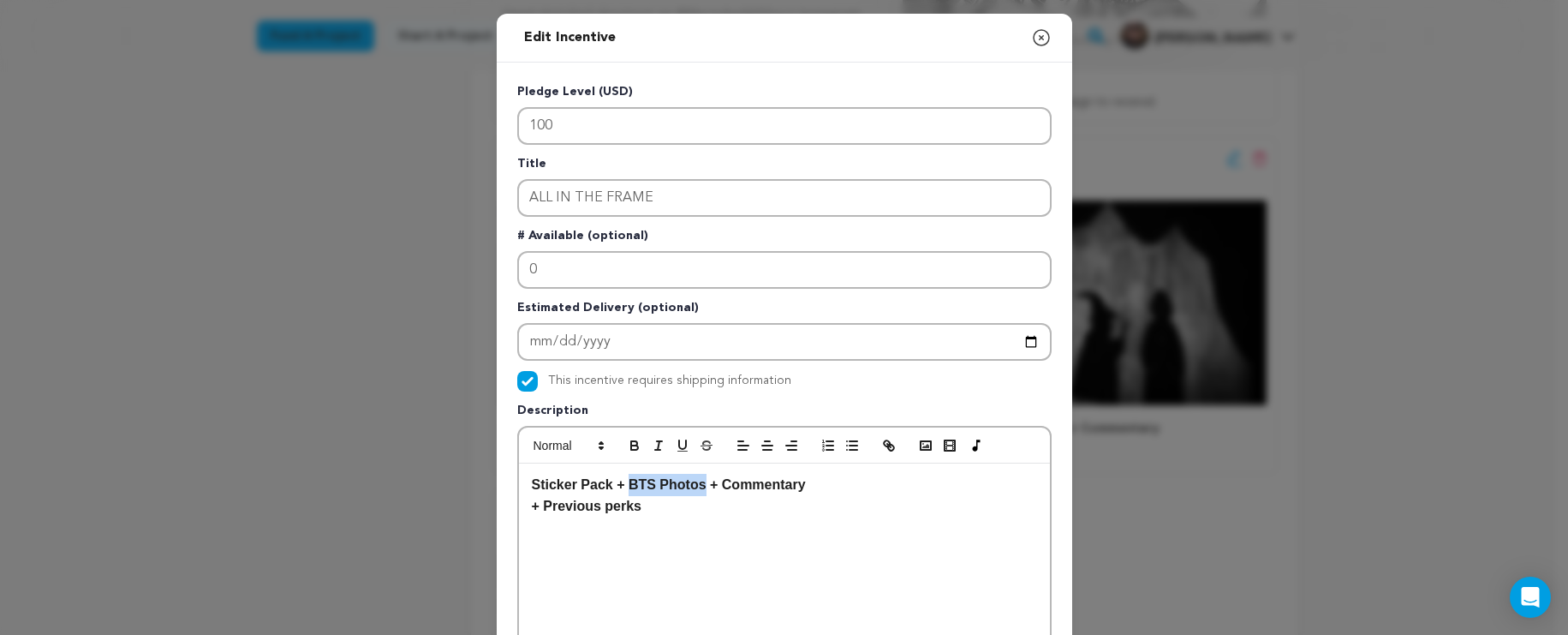
drag, startPoint x: 700, startPoint y: 488, endPoint x: 626, endPoint y: 482, distance: 74.2
click at [627, 479] on strong "Sticker Pack + BTS Photos + Commentary" at bounding box center [669, 484] width 274 height 15
click at [736, 488] on strong "Sticker Pack + Digital BTS Photobook + Audio Commentary" at bounding box center [726, 484] width 387 height 15
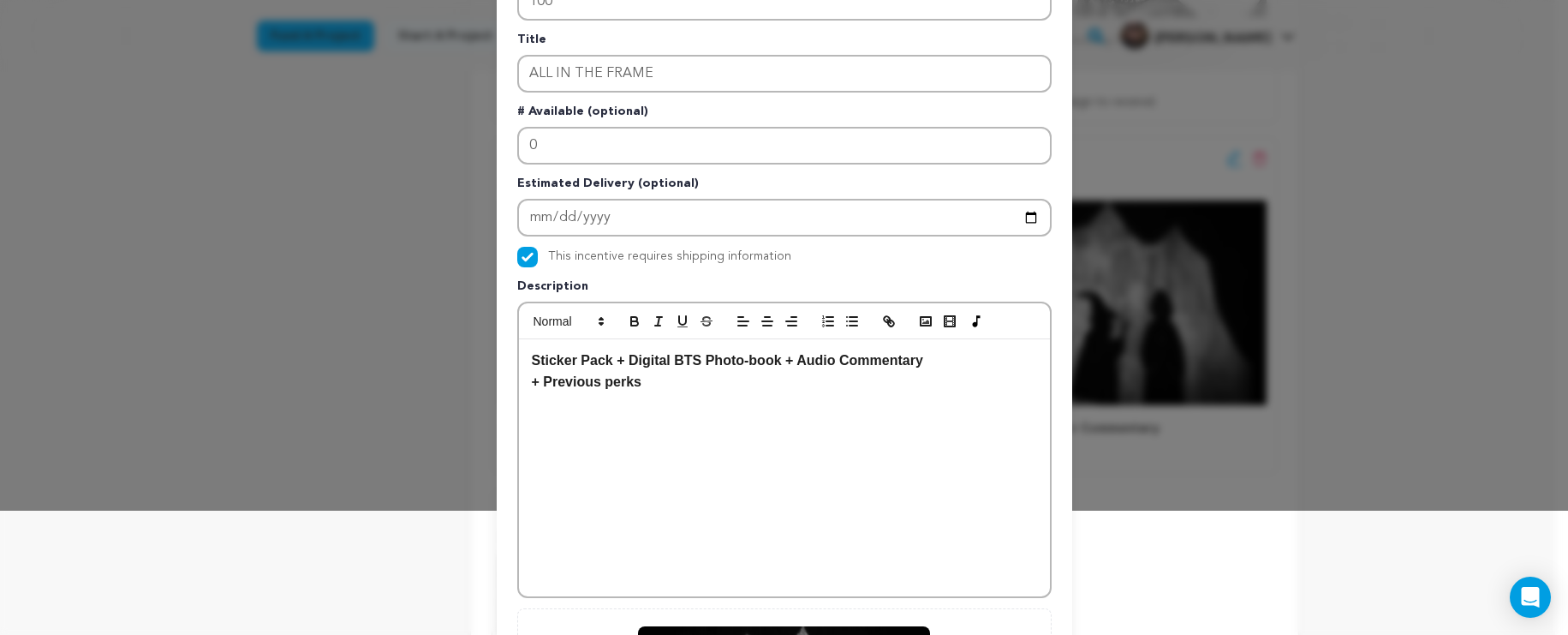
scroll to position [425, 0]
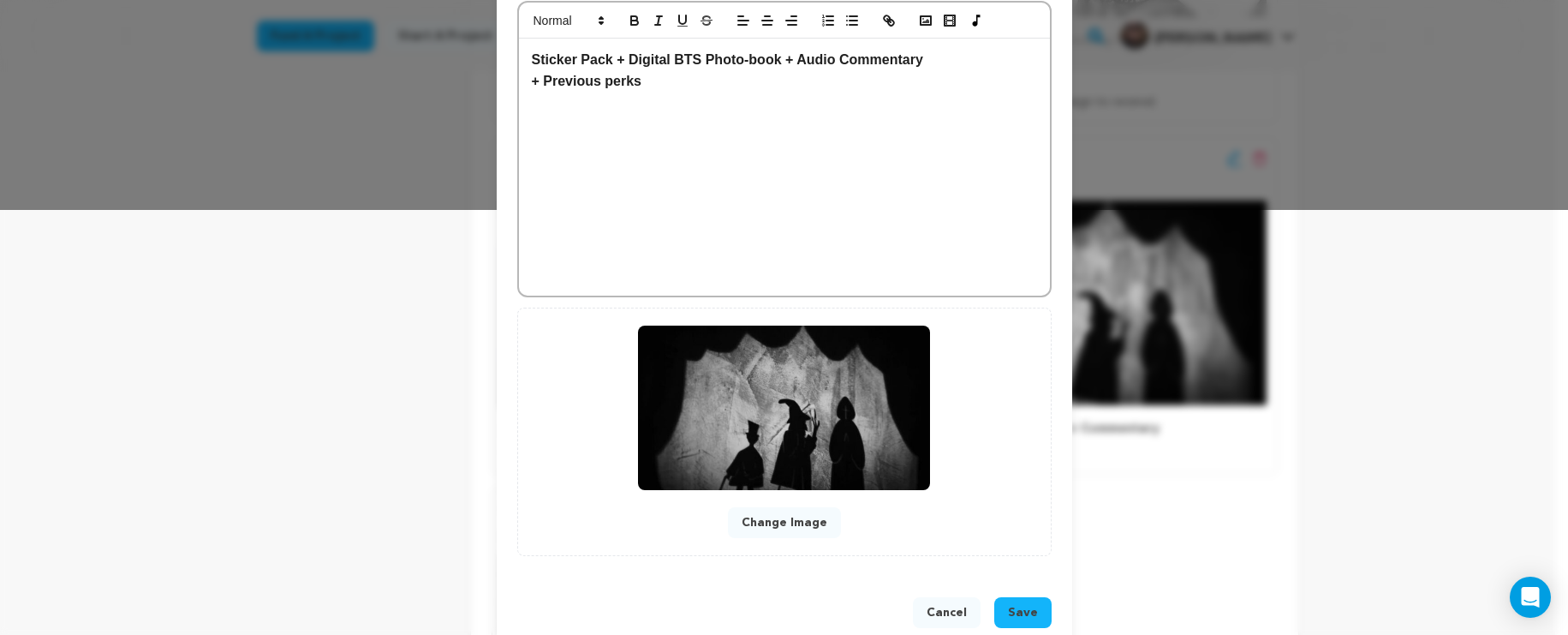
click at [1034, 603] on button "Save" at bounding box center [1023, 612] width 57 height 31
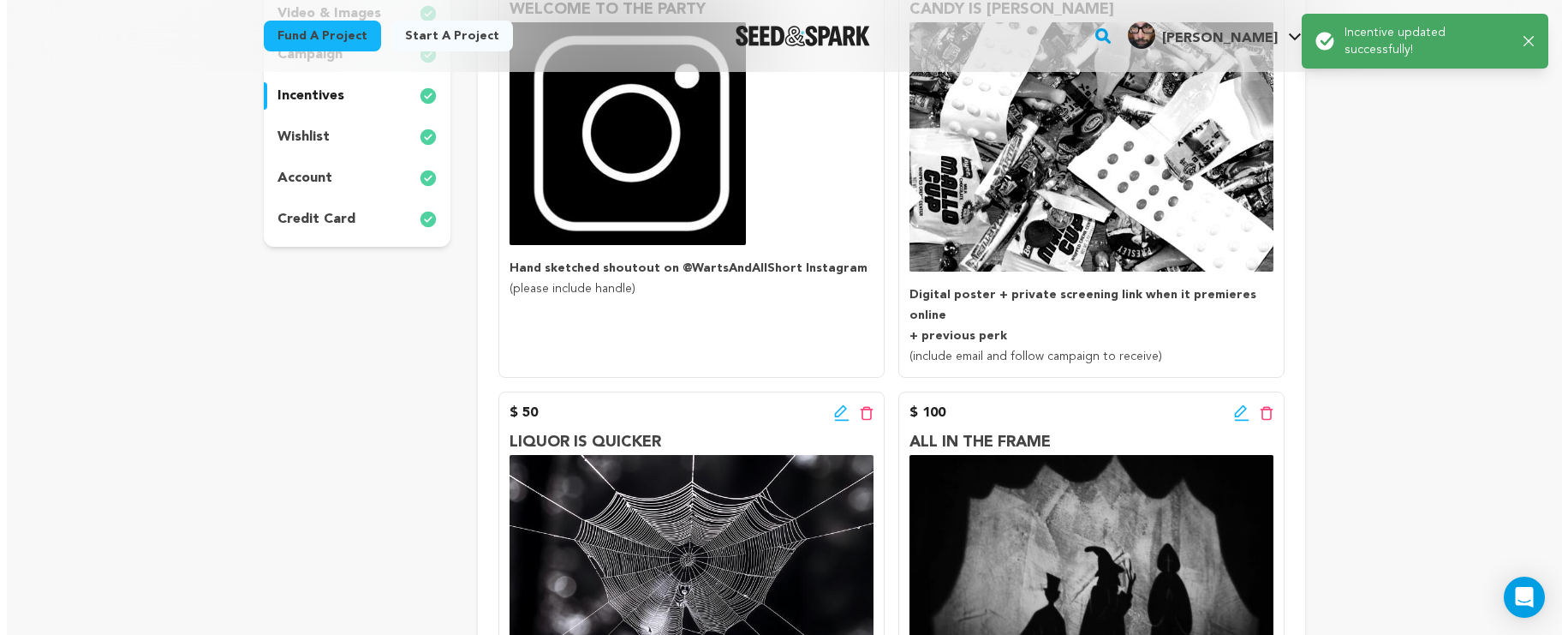
scroll to position [472, 0]
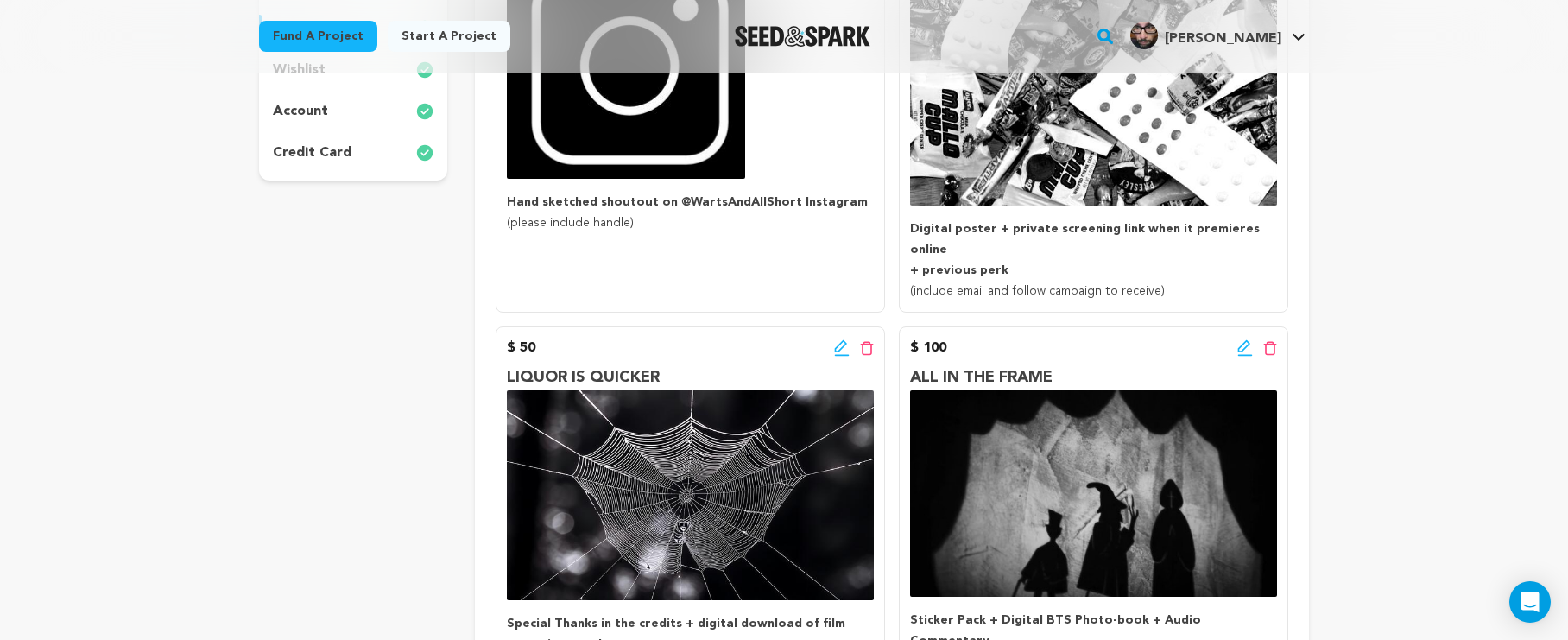
click at [1248, 340] on icon at bounding box center [1245, 348] width 16 height 18
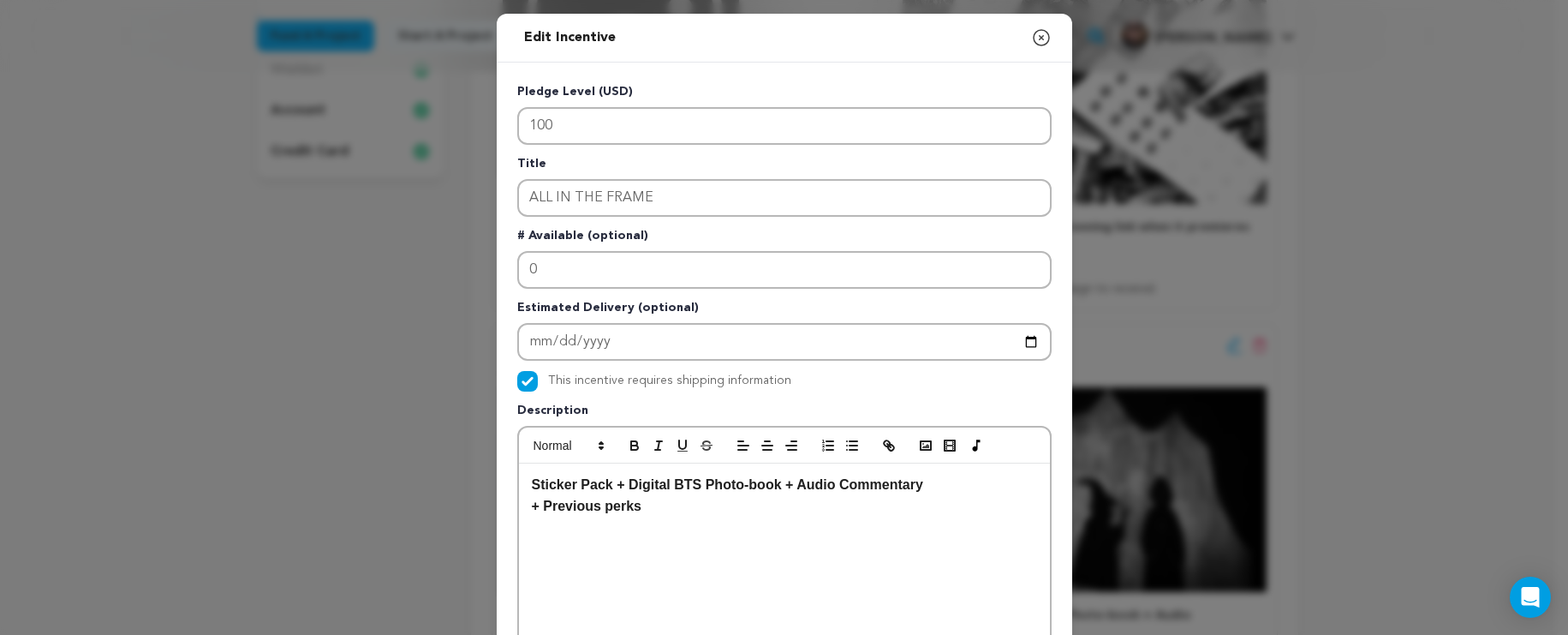
click at [798, 487] on strong "Sticker Pack + Digital BTS Photo-book + Audio Commentary" at bounding box center [728, 484] width 392 height 15
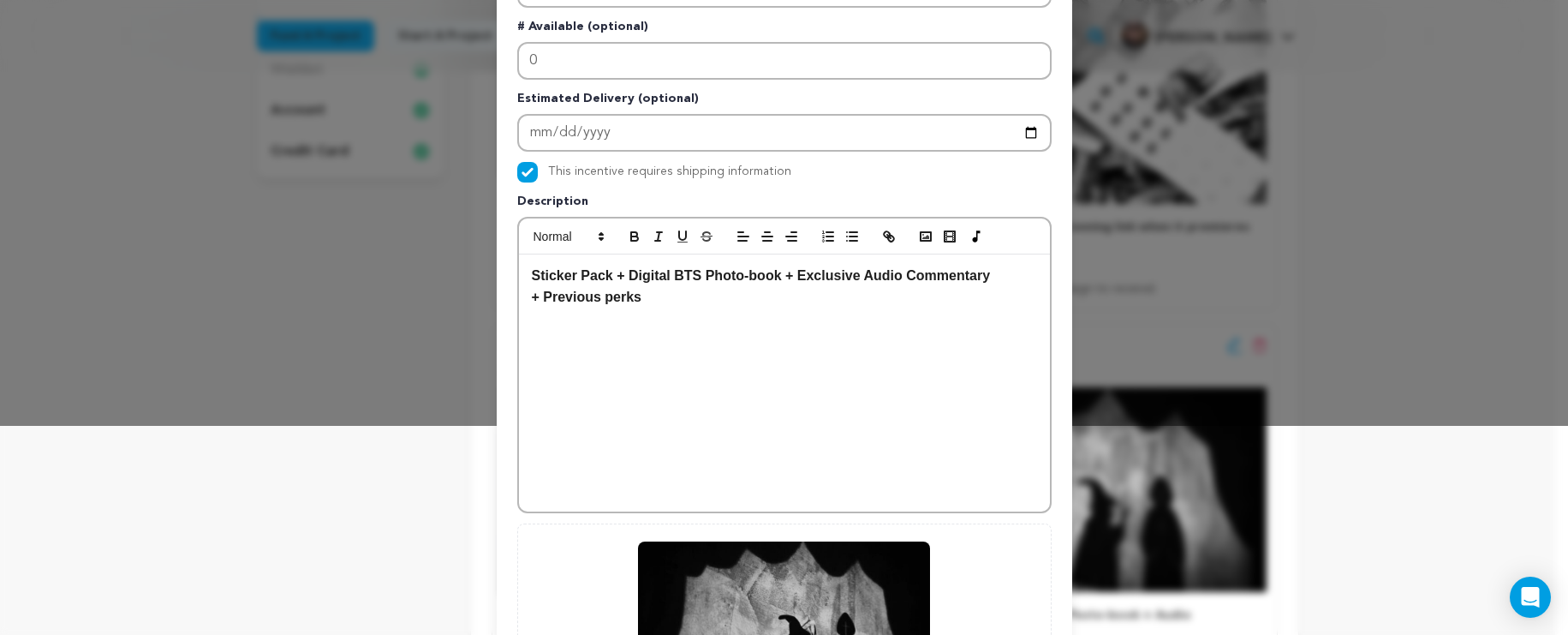
scroll to position [422, 0]
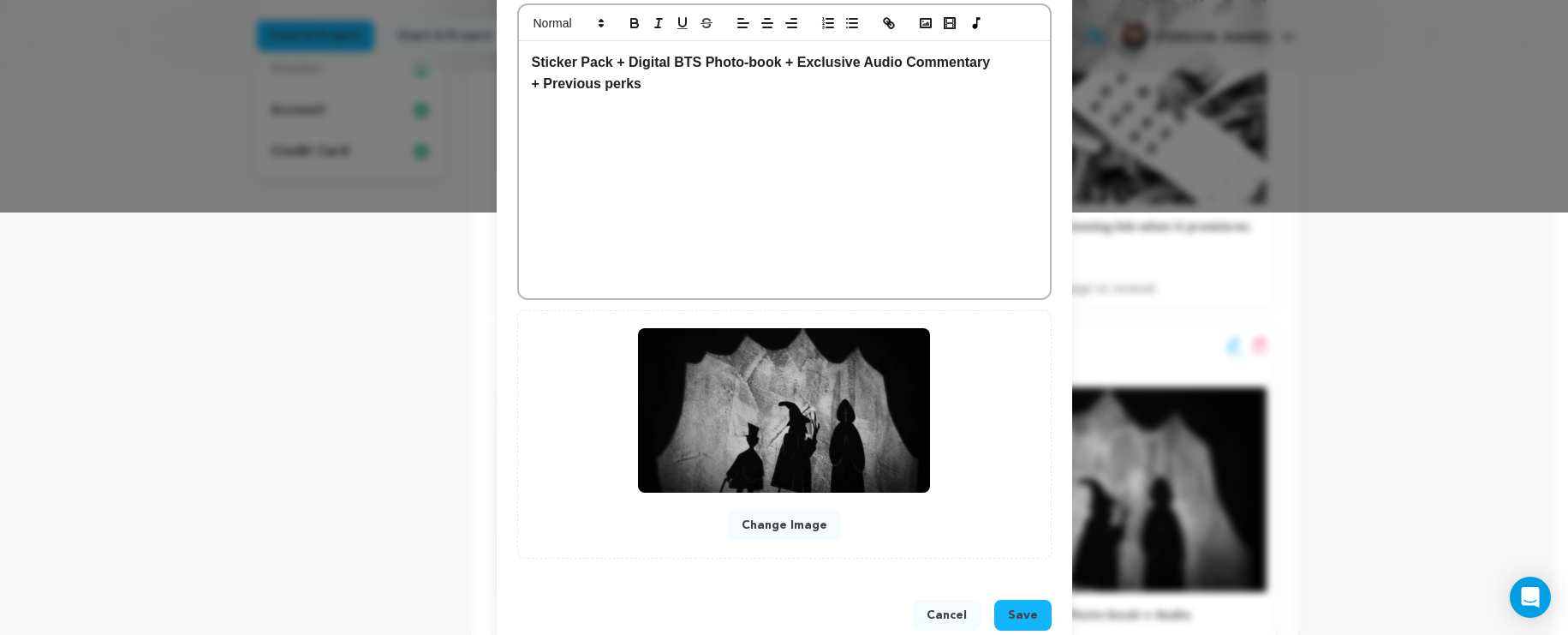
click at [1016, 603] on button "Save" at bounding box center [1023, 615] width 57 height 31
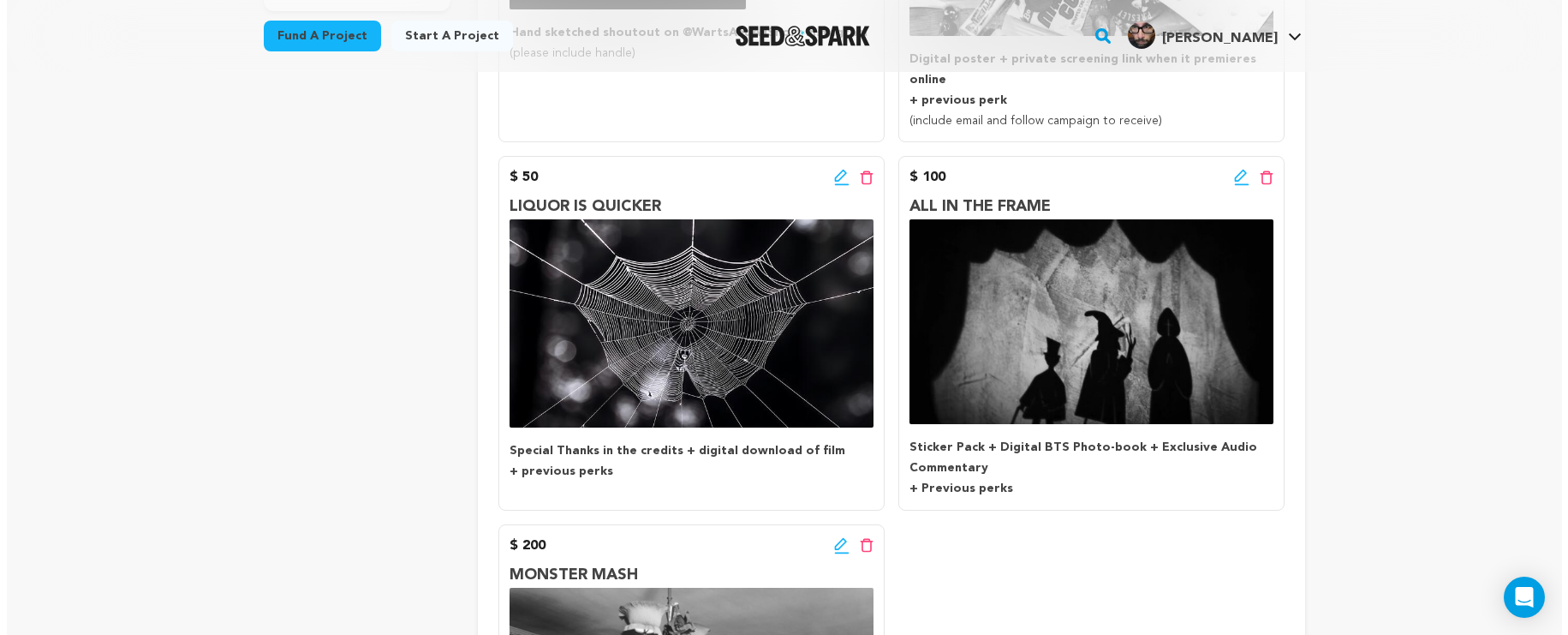
scroll to position [649, 0]
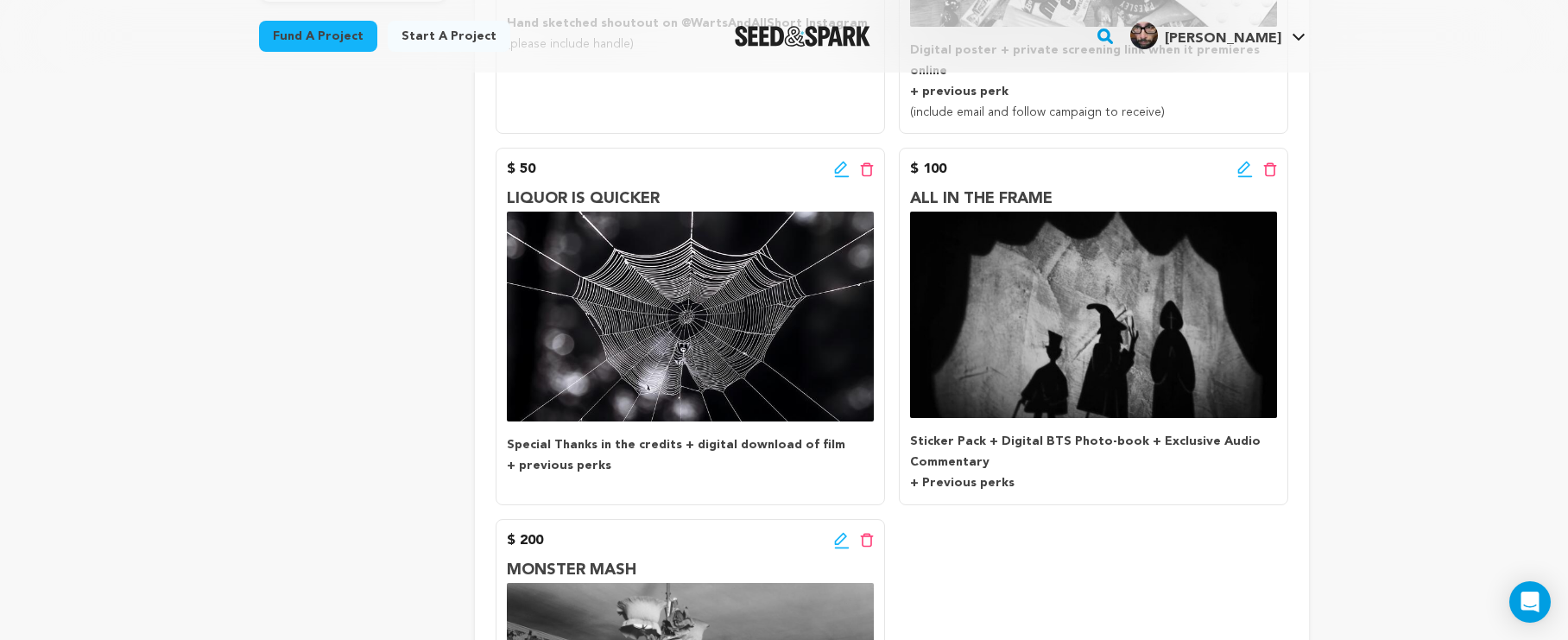
click at [1246, 160] on icon at bounding box center [1245, 169] width 16 height 18
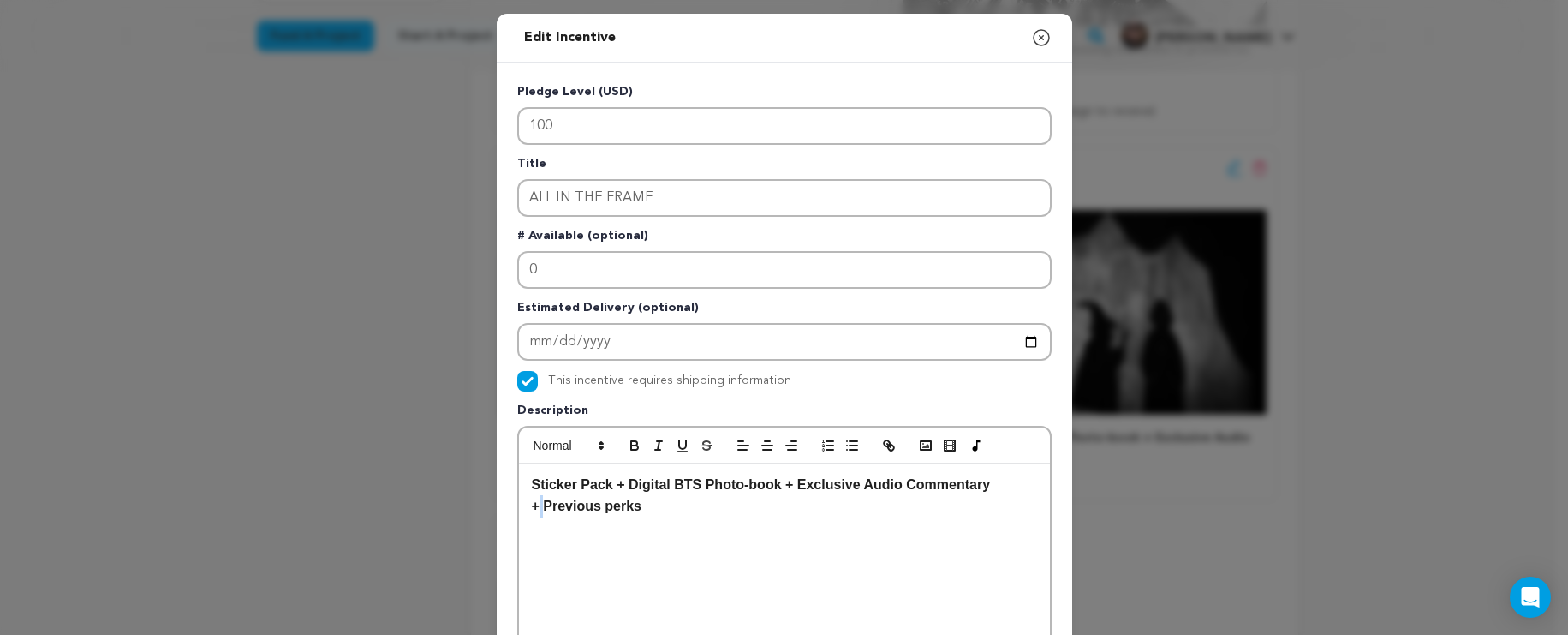
click at [534, 509] on strong "+ Previous perks" at bounding box center [587, 506] width 110 height 15
click at [541, 511] on strong "+ Previous perks" at bounding box center [587, 506] width 110 height 15
click at [627, 444] on icon "button" at bounding box center [634, 445] width 16 height 16
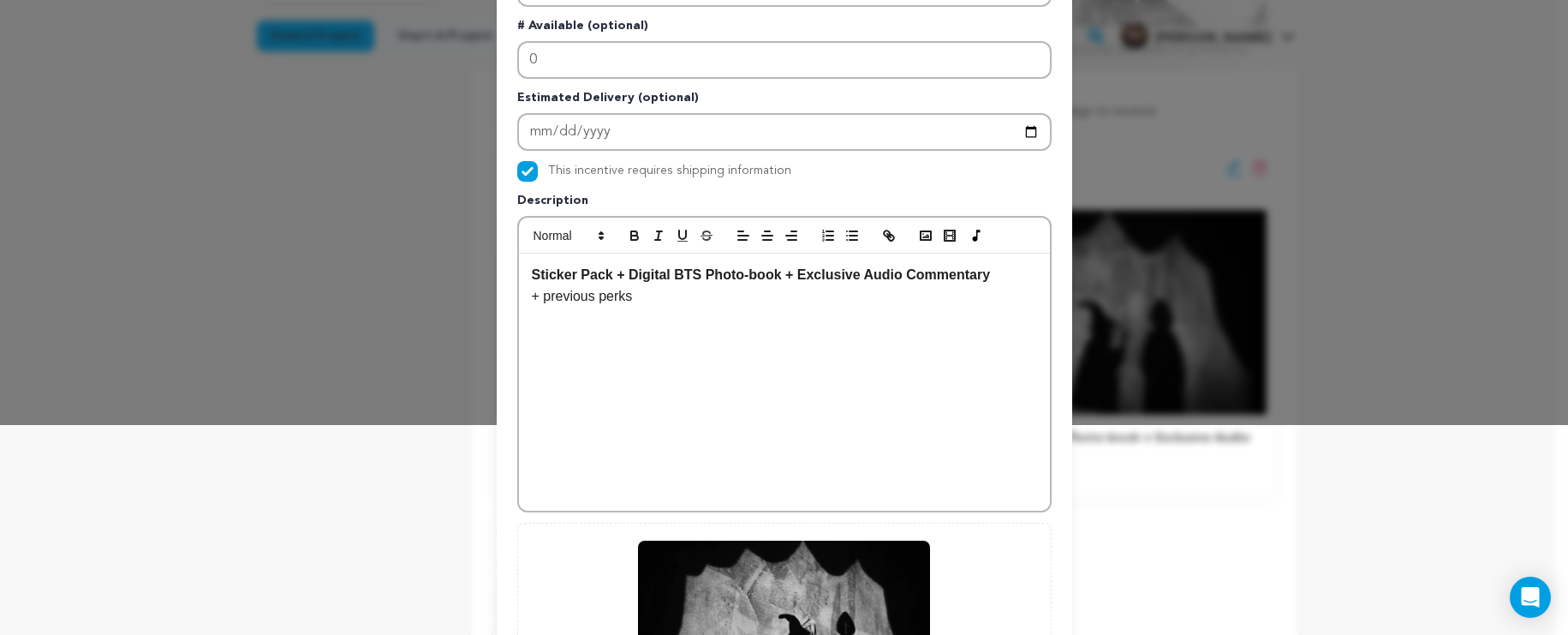
scroll to position [460, 0]
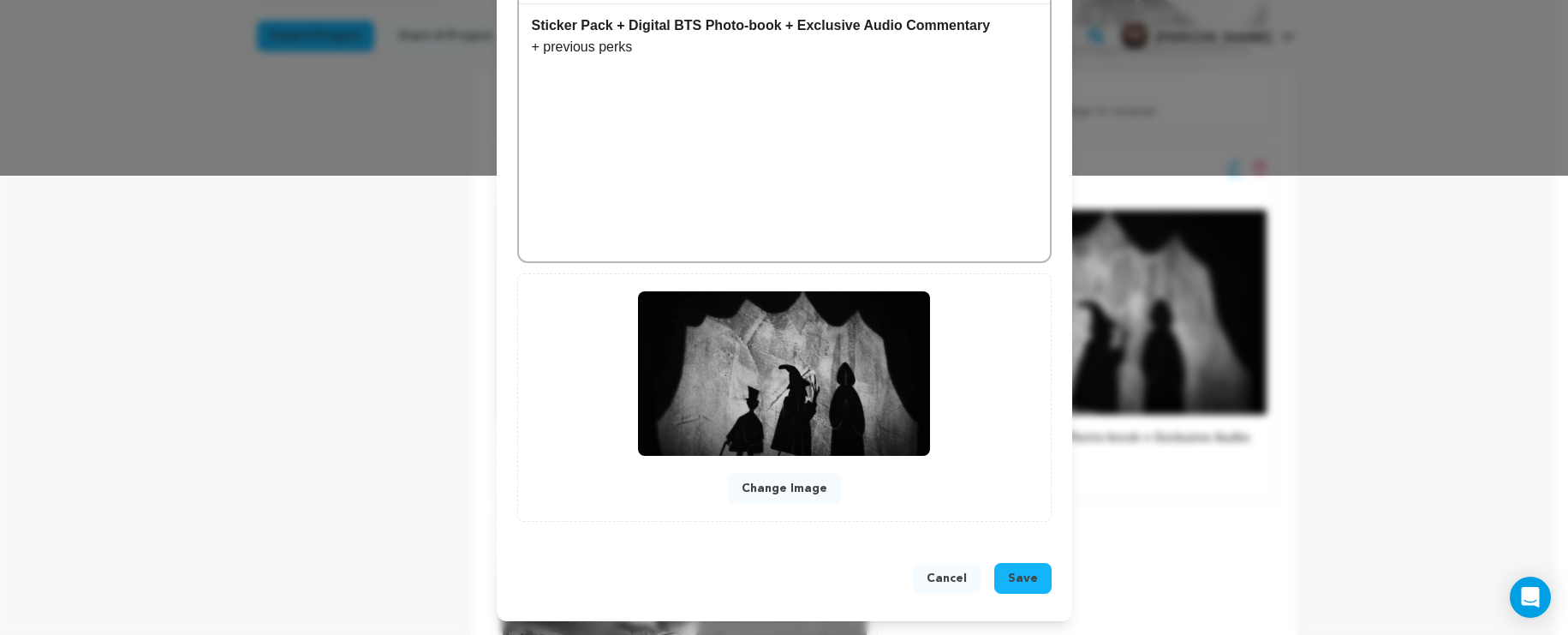
click at [1008, 575] on span "Save" at bounding box center [1023, 578] width 30 height 18
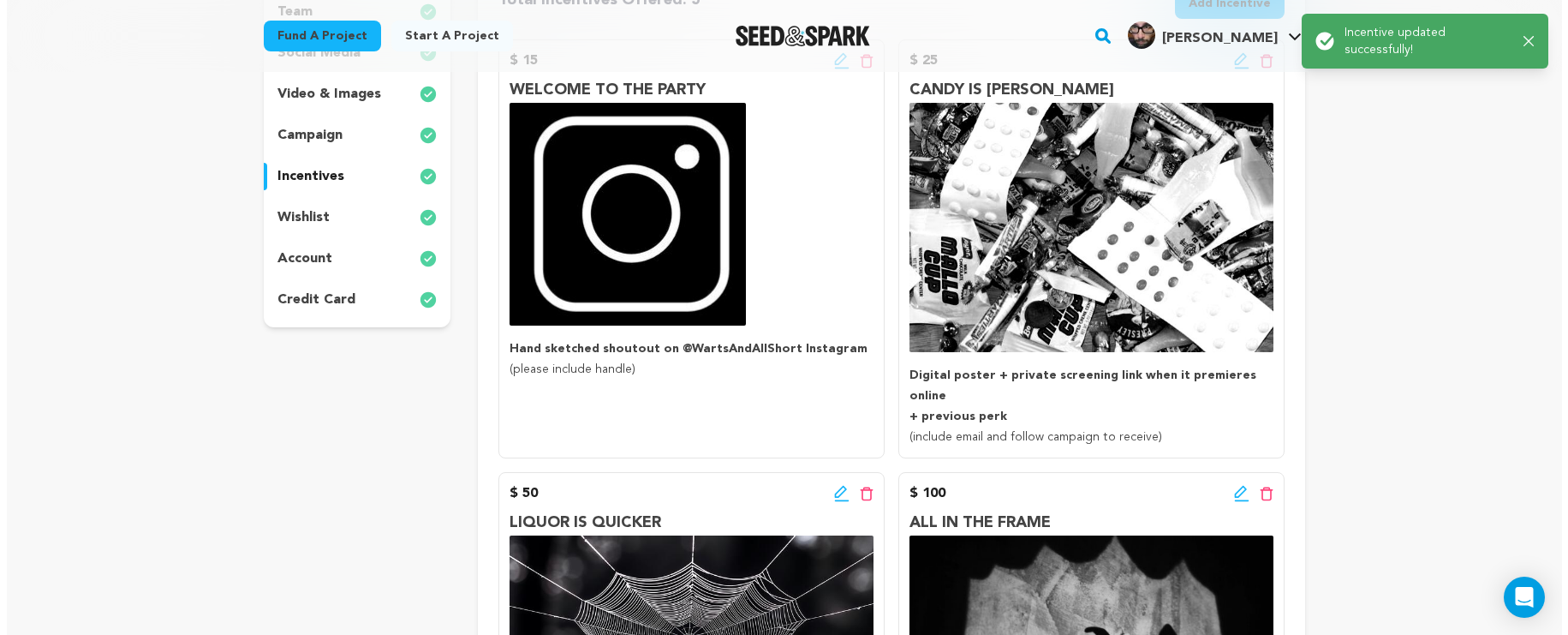
scroll to position [252, 0]
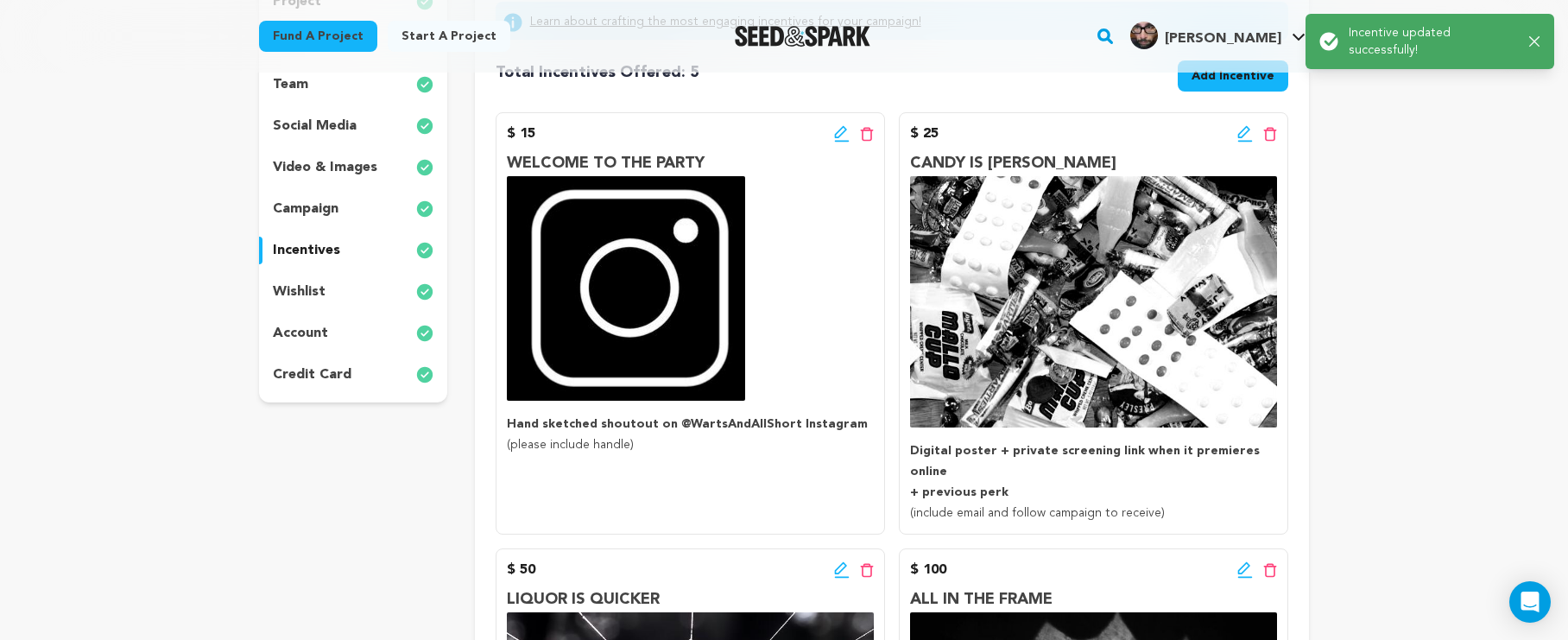
click at [1239, 133] on icon at bounding box center [1245, 133] width 16 height 18
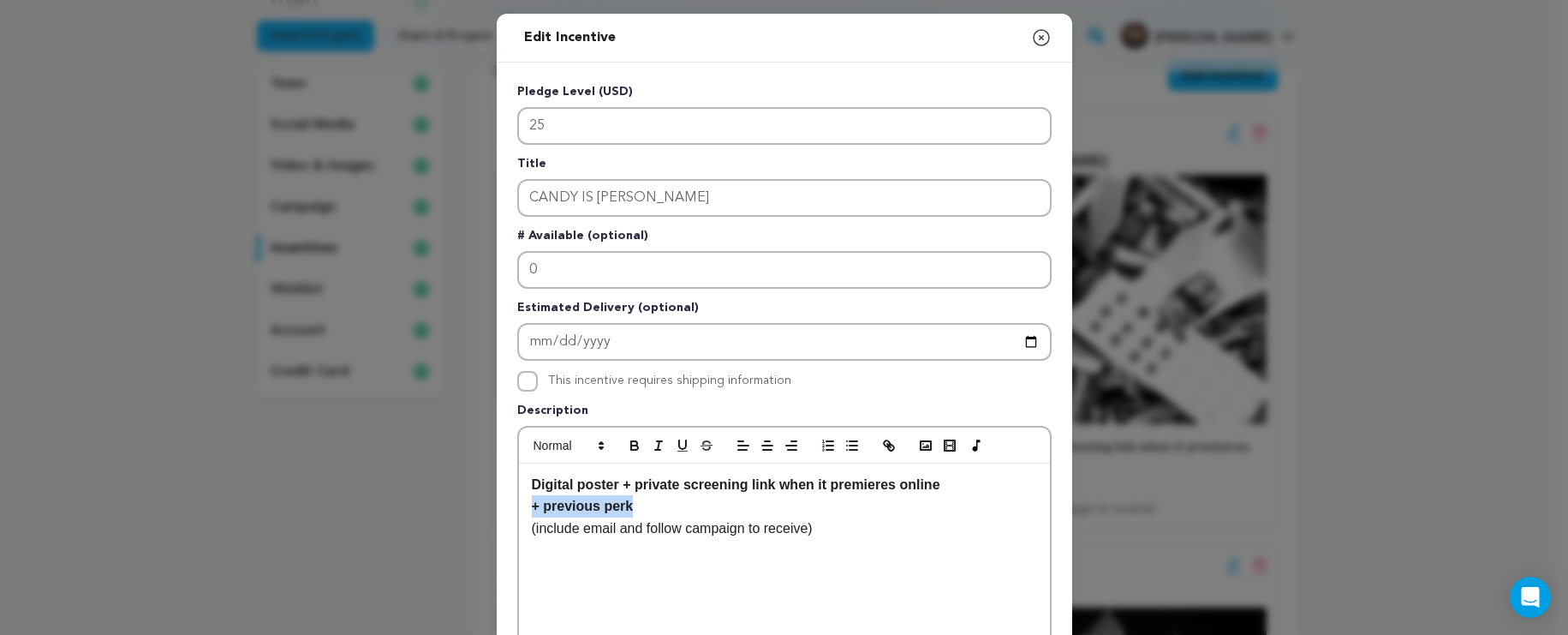
drag, startPoint x: 634, startPoint y: 509, endPoint x: 520, endPoint y: 509, distance: 114.0
click at [520, 509] on div "Digital poster + private screening link when it premieres online + previous per…" at bounding box center [785, 592] width 531 height 257
click at [628, 454] on button "button" at bounding box center [635, 445] width 24 height 20
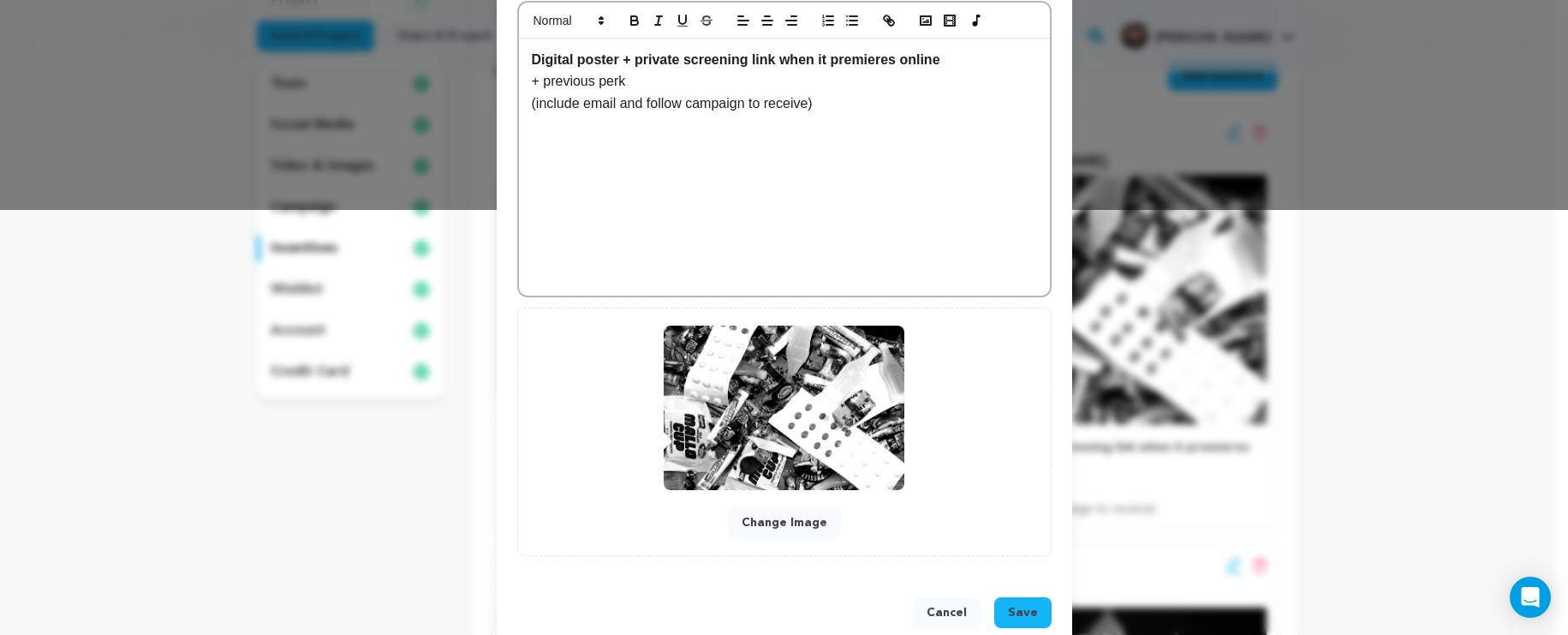
scroll to position [460, 0]
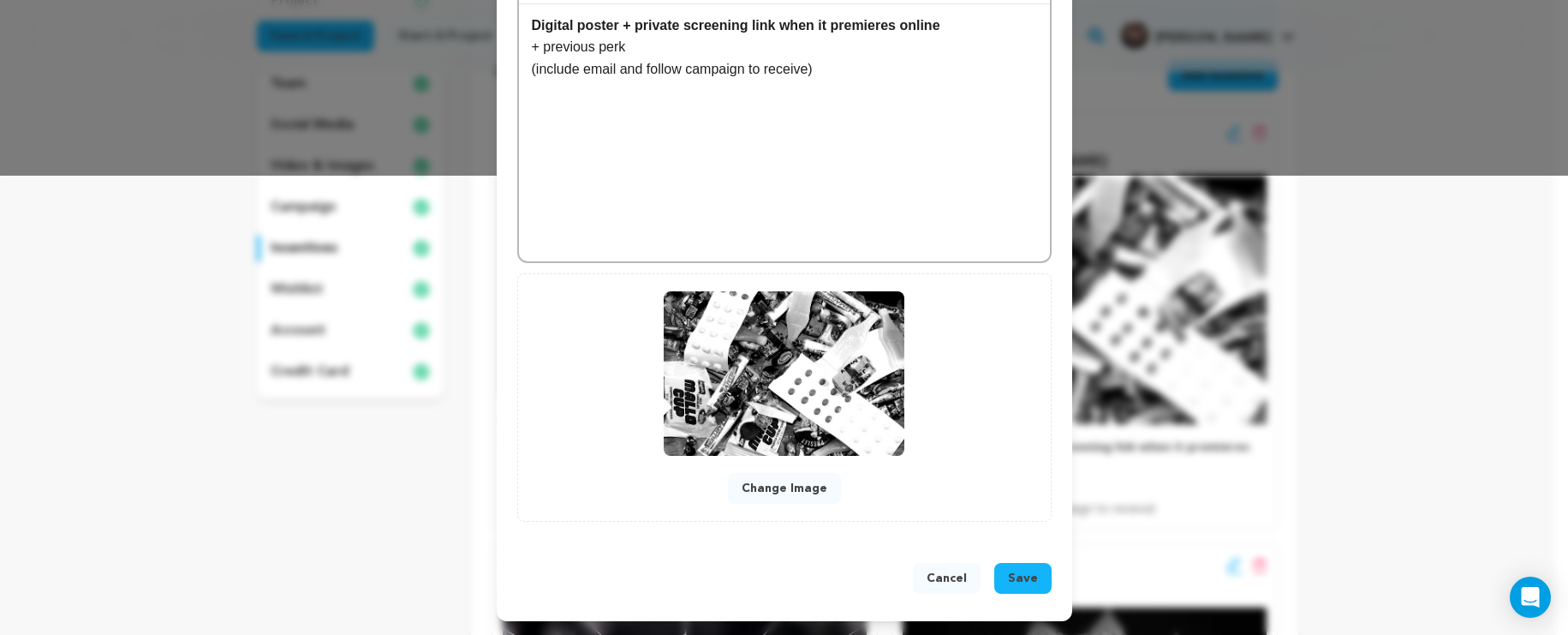
click at [1004, 564] on button "Save" at bounding box center [1023, 578] width 57 height 31
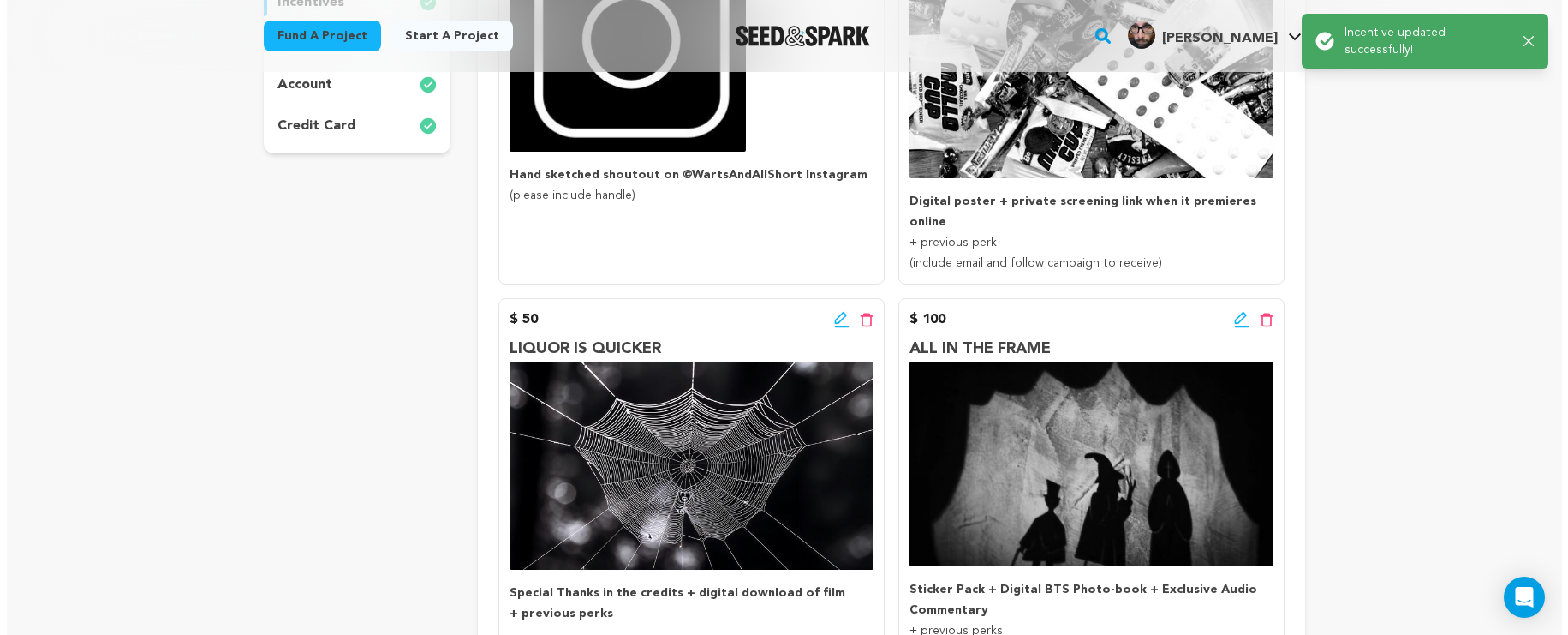
scroll to position [586, 0]
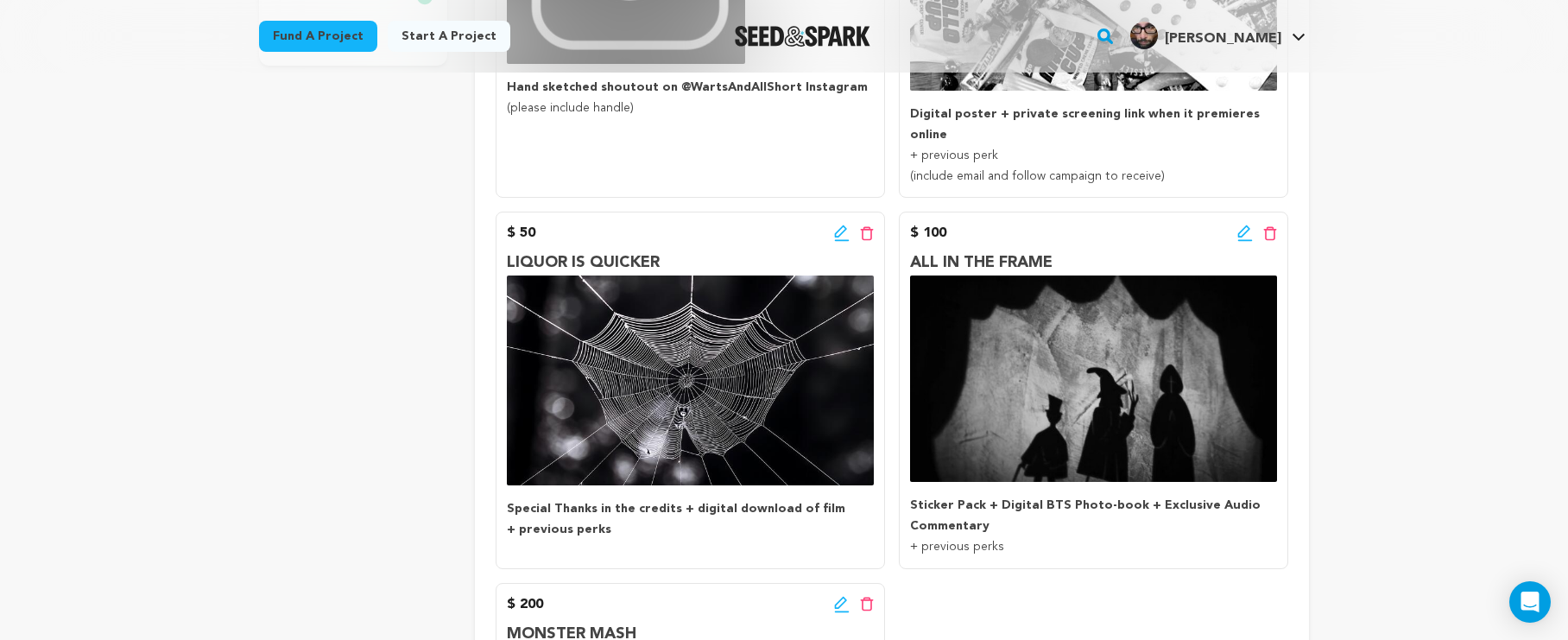
click at [838, 225] on icon at bounding box center [842, 233] width 16 height 18
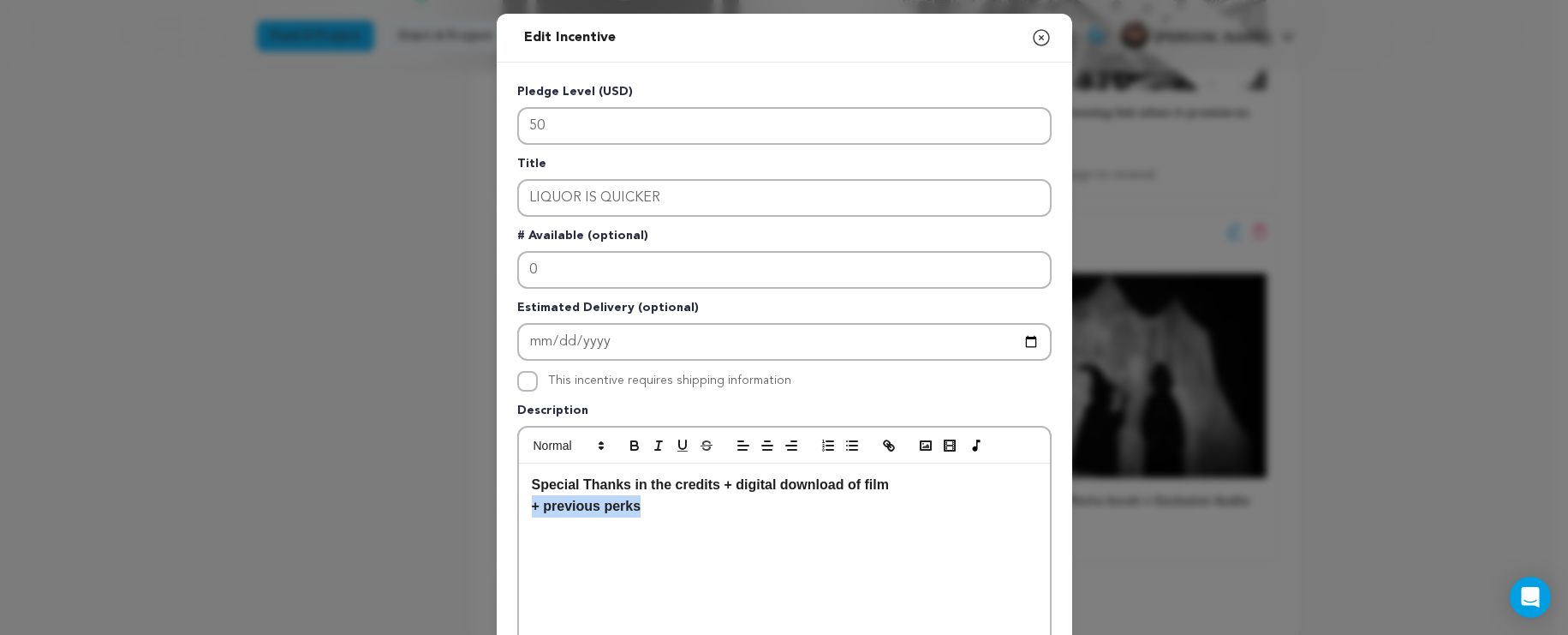
drag, startPoint x: 643, startPoint y: 506, endPoint x: 493, endPoint y: 501, distance: 150.1
click at [497, 501] on div "Pledge Level (USD) 50 Title LIQUOR IS QUICKER # Available (optional) 0 Estimate…" at bounding box center [785, 532] width 576 height 939
click at [627, 447] on icon "button" at bounding box center [634, 445] width 16 height 16
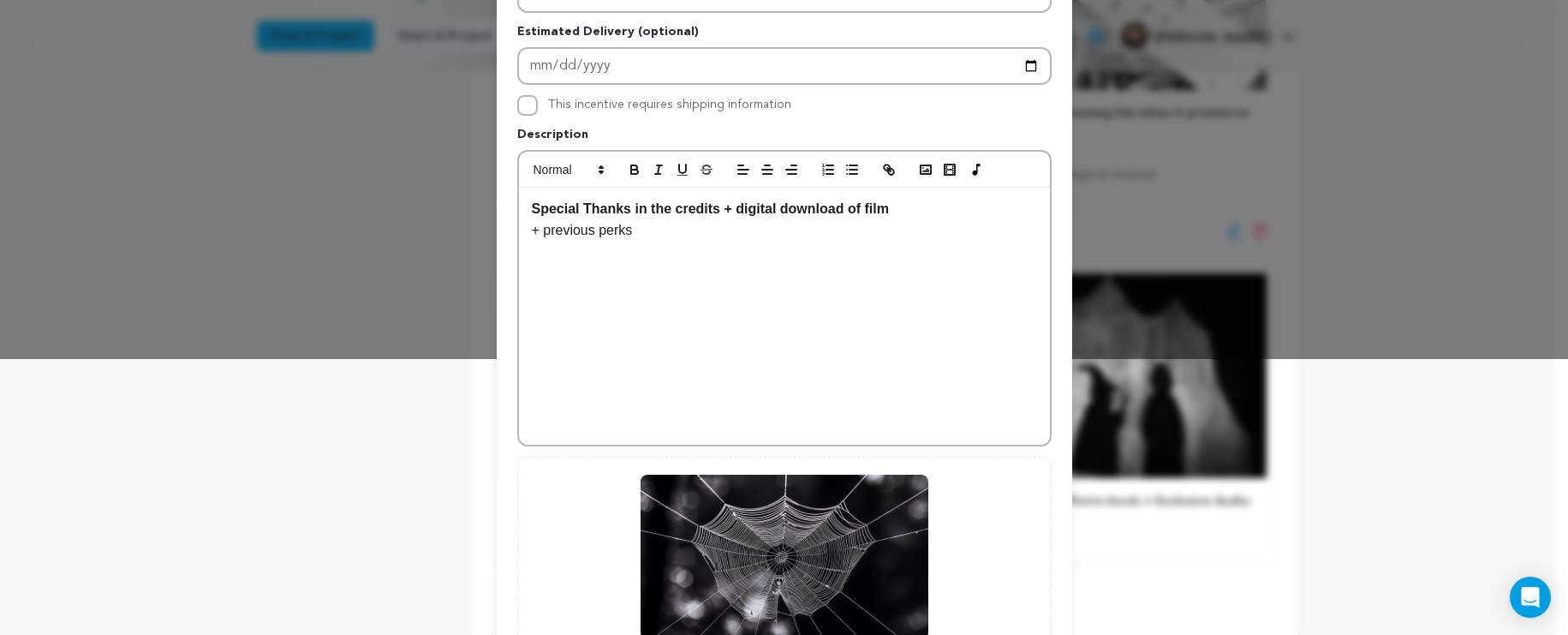
scroll to position [460, 0]
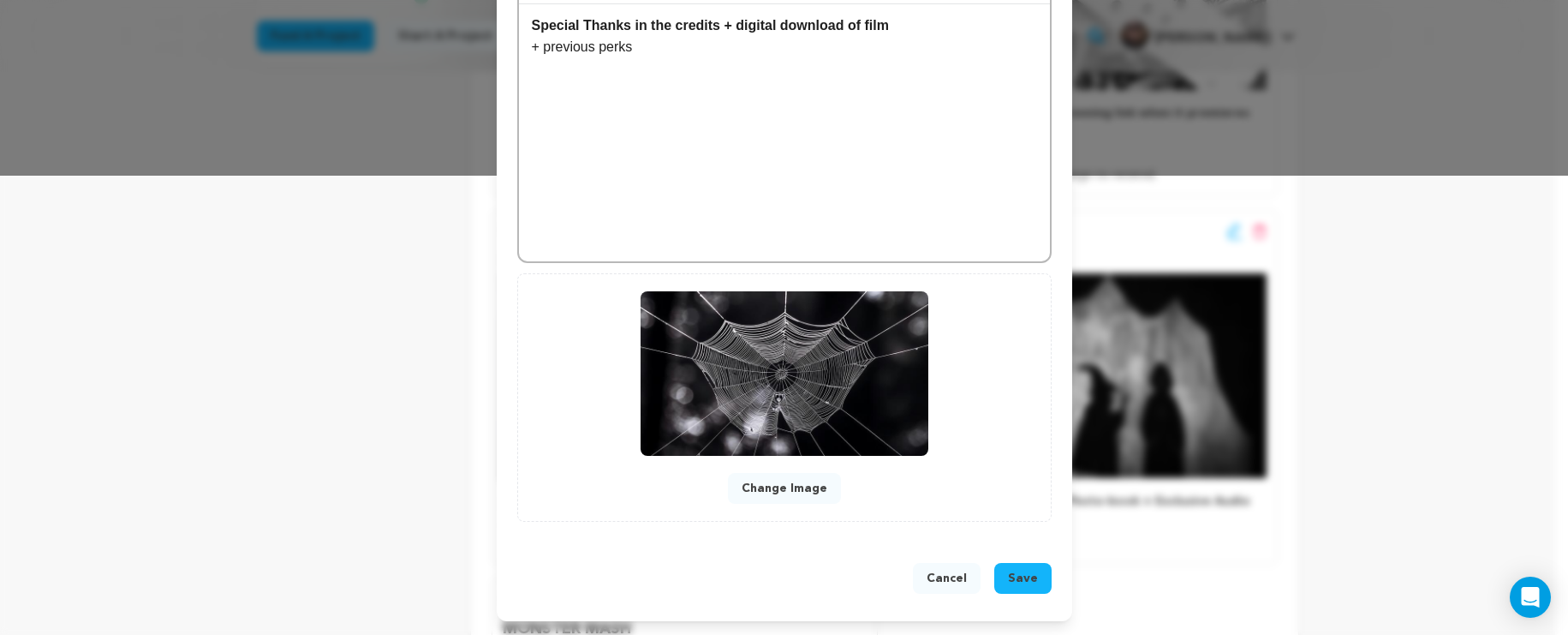
click at [1010, 582] on span "Save" at bounding box center [1023, 578] width 30 height 18
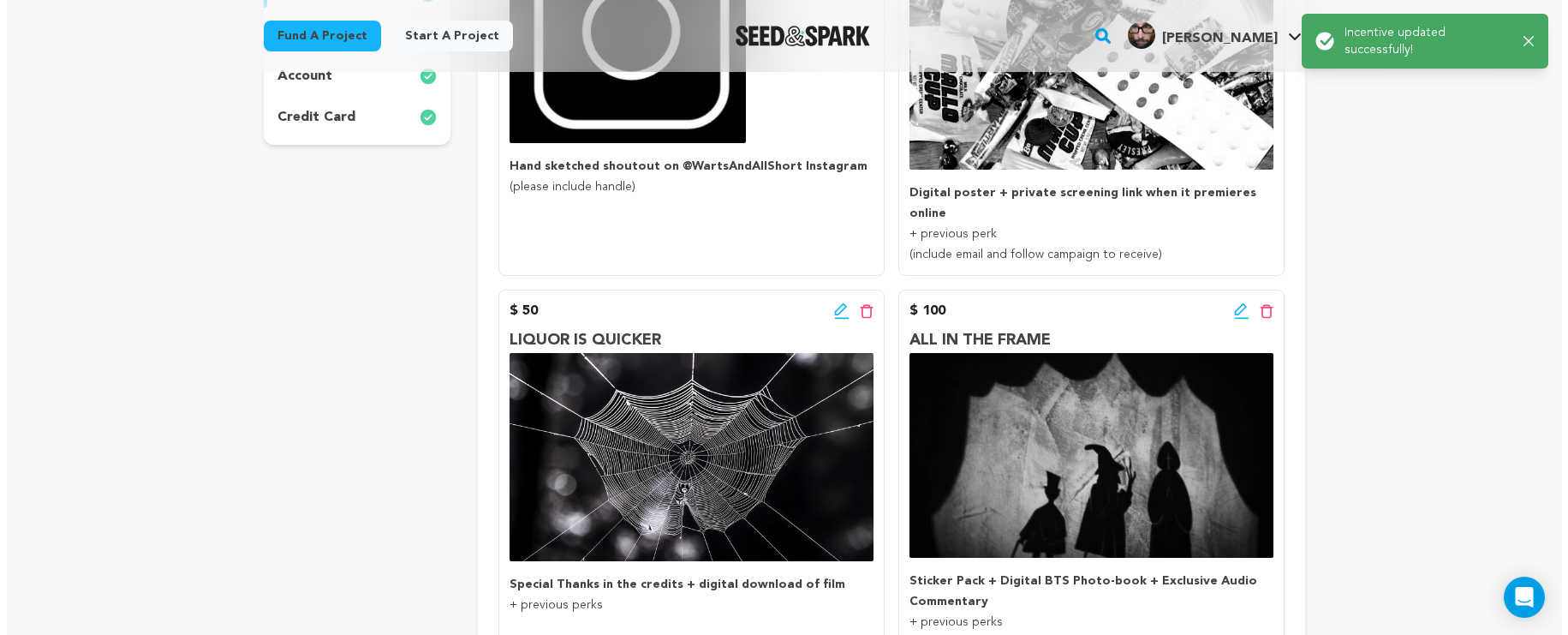
scroll to position [605, 0]
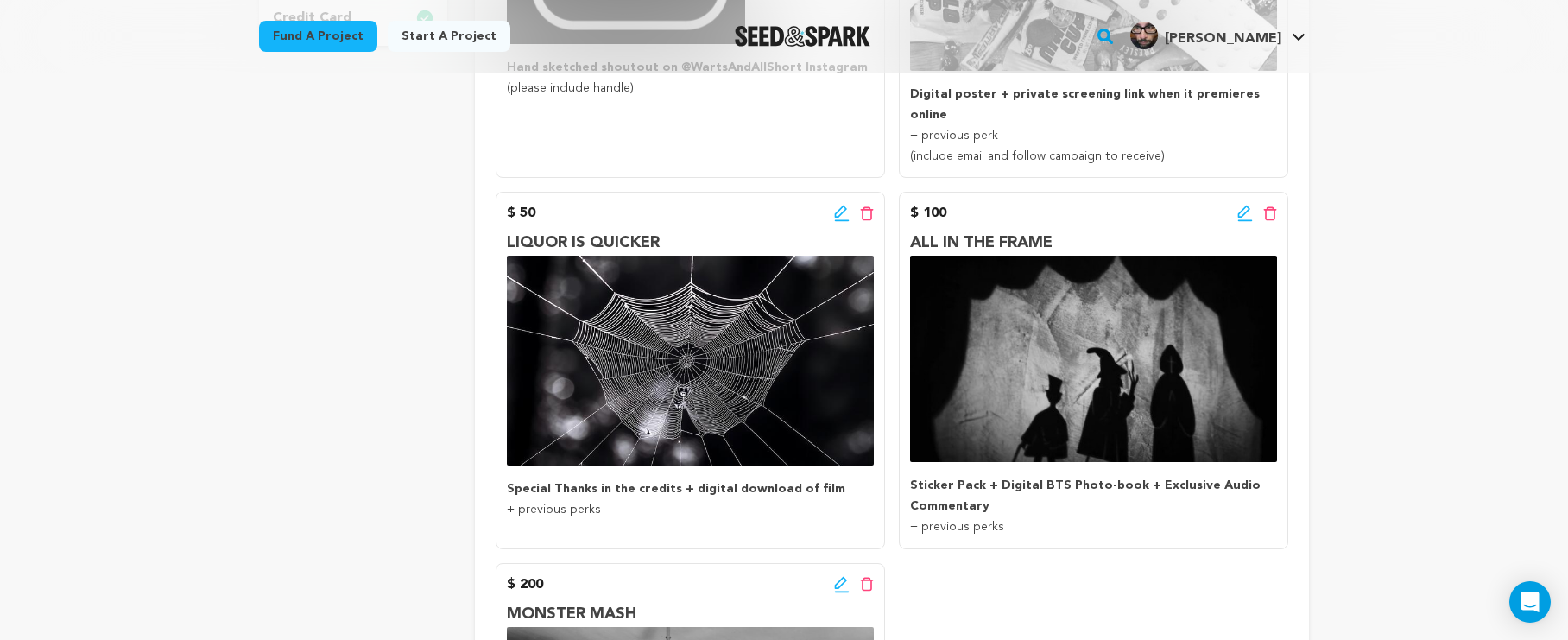
click at [1242, 204] on icon at bounding box center [1245, 213] width 16 height 18
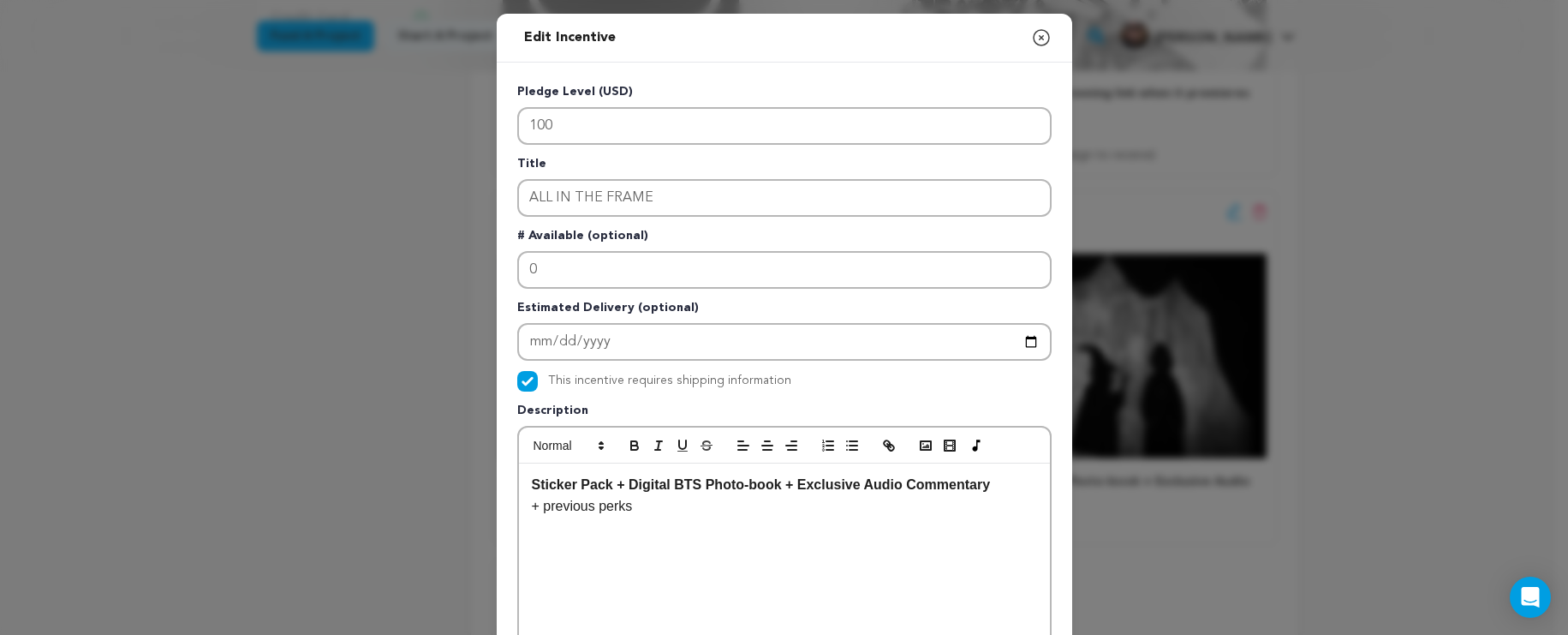
click at [855, 493] on p "Sticker Pack + Digital BTS Photo-book + Exclusive Audio Commentary" at bounding box center [785, 485] width 505 height 22
click at [857, 491] on strong "Sticker Pack + Digital BTS Photo-book + Exclusive Audio Commentary" at bounding box center [762, 484] width 459 height 15
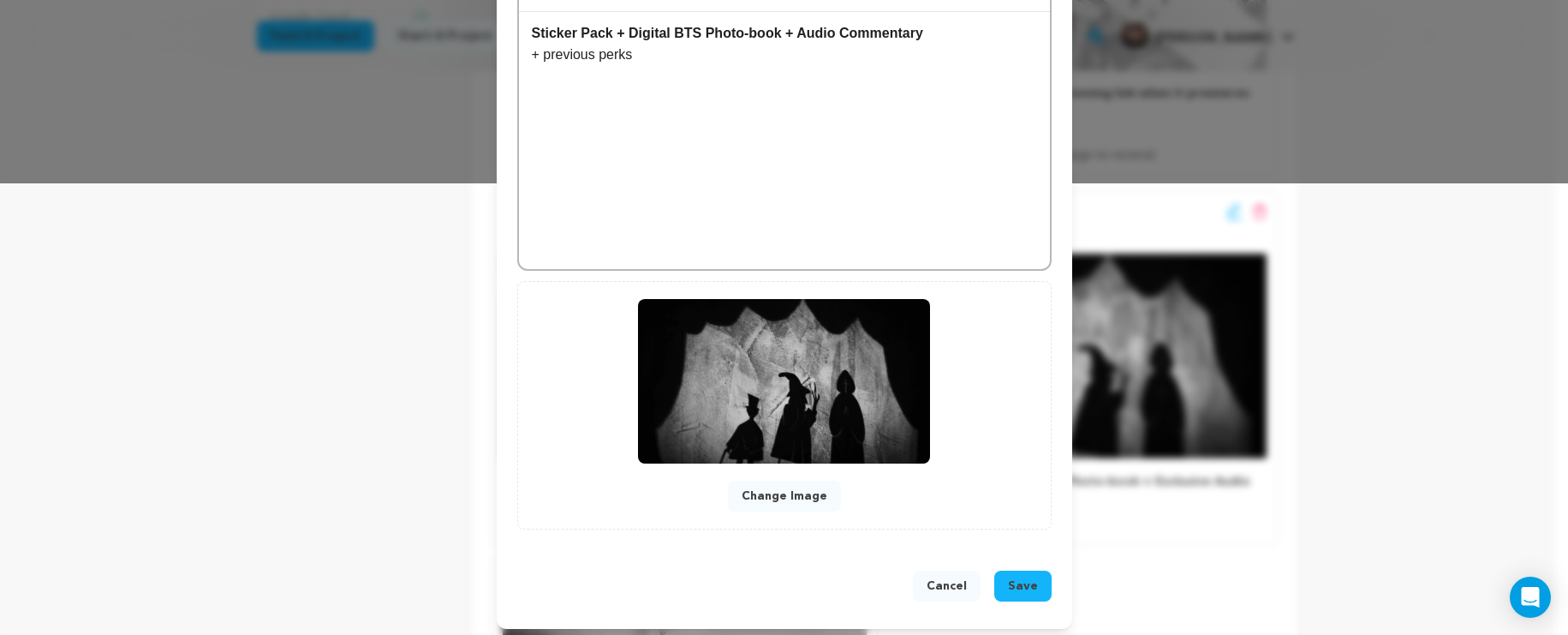
scroll to position [460, 0]
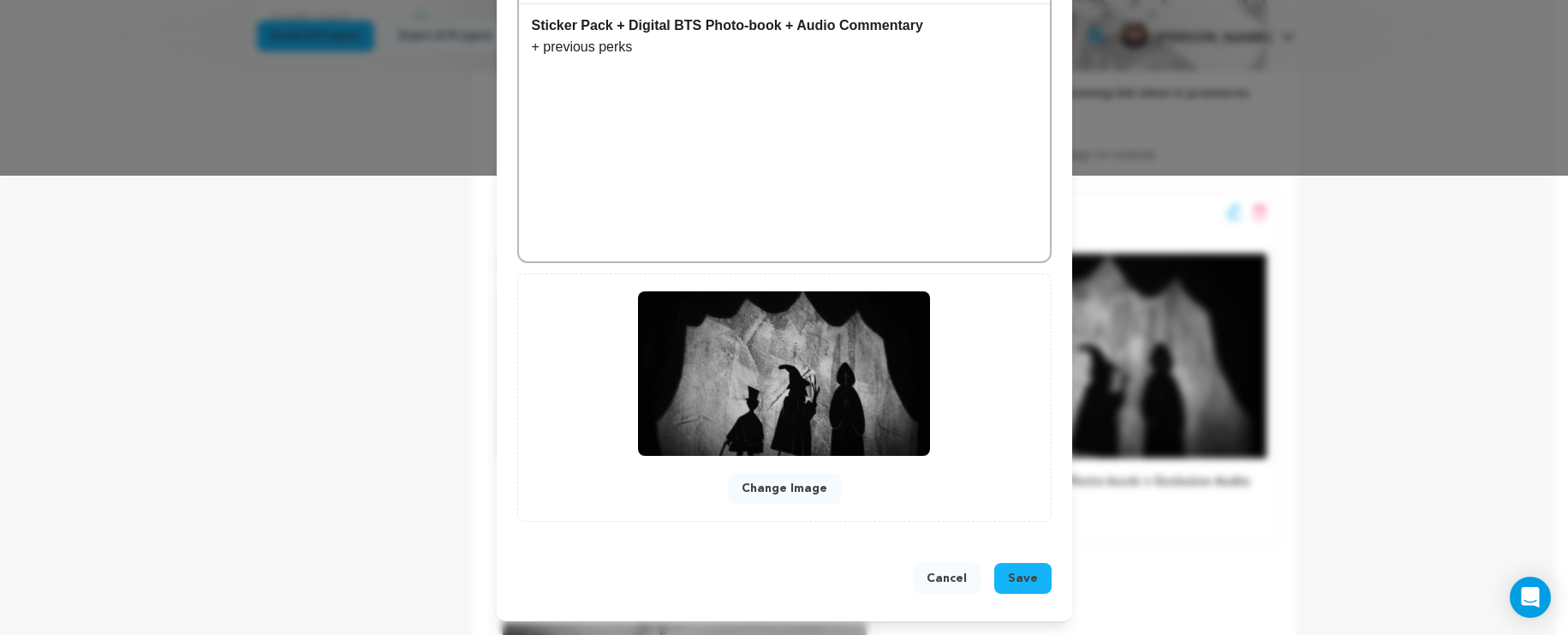
click at [1002, 577] on button "Save" at bounding box center [1023, 578] width 57 height 31
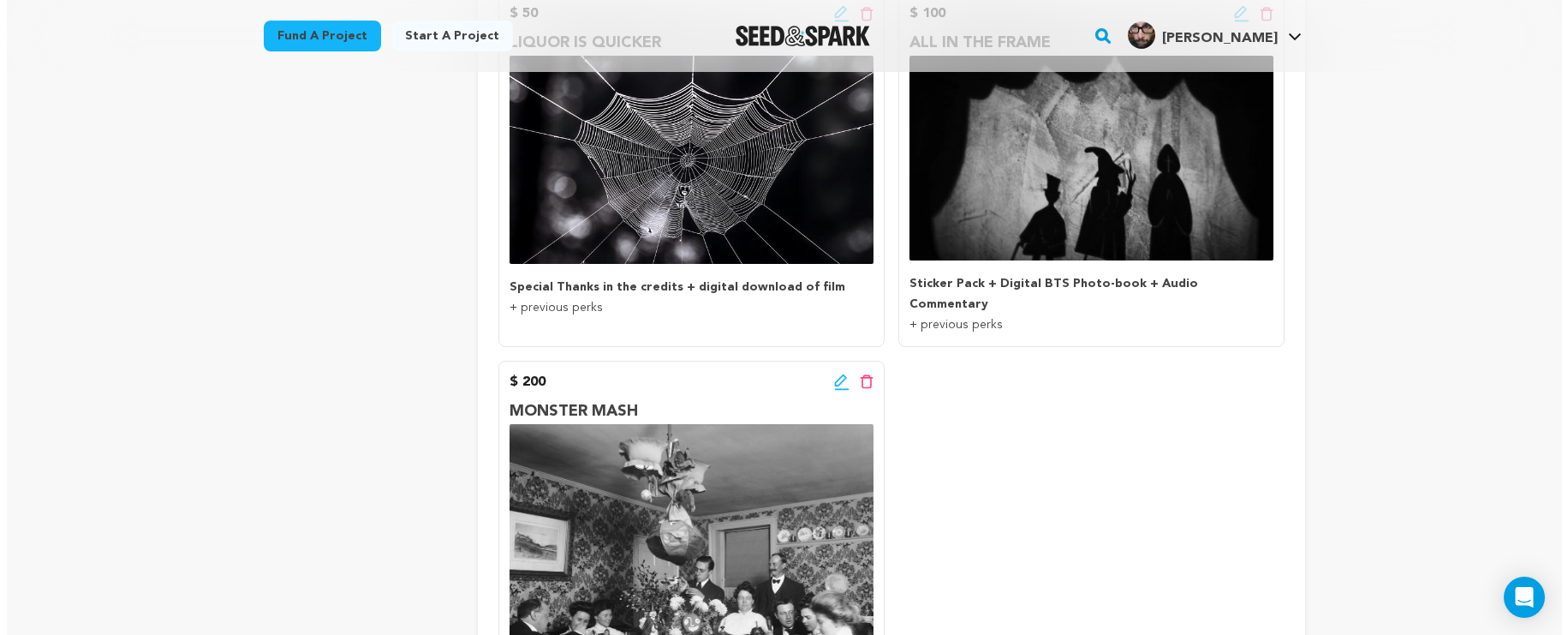
scroll to position [891, 0]
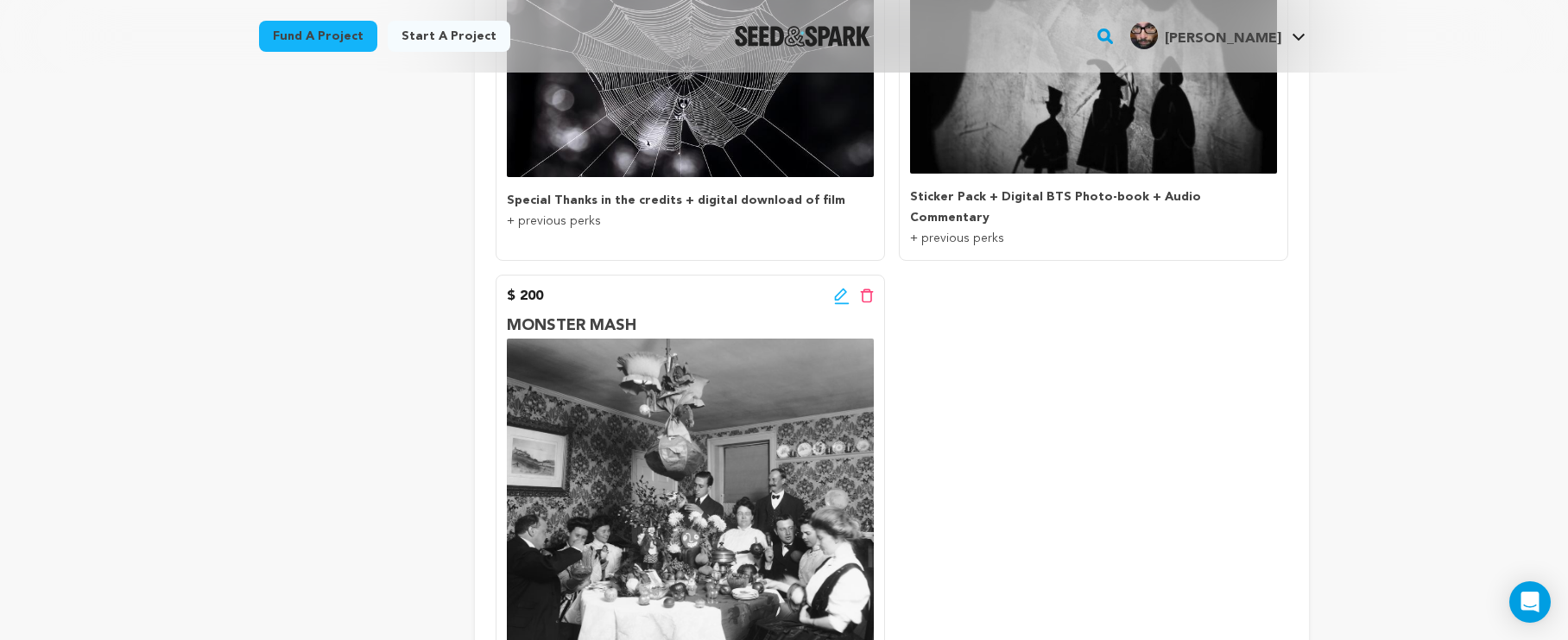
click at [845, 287] on icon at bounding box center [842, 296] width 16 height 18
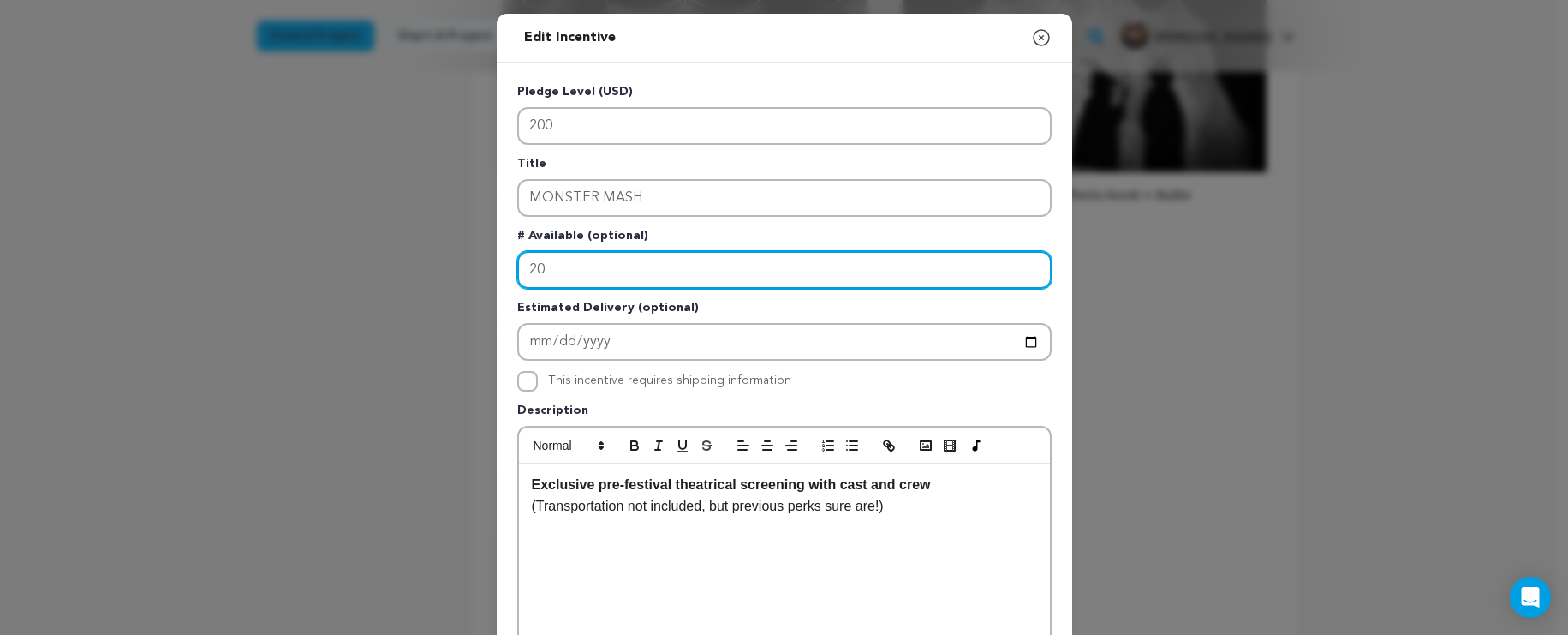
drag, startPoint x: 558, startPoint y: 270, endPoint x: 458, endPoint y: 281, distance: 100.6
click at [458, 281] on div "Edit Incentive Close modal Pledge Level (USD) 200 Title MONSTER MASH # Availabl…" at bounding box center [784, 547] width 1568 height 1094
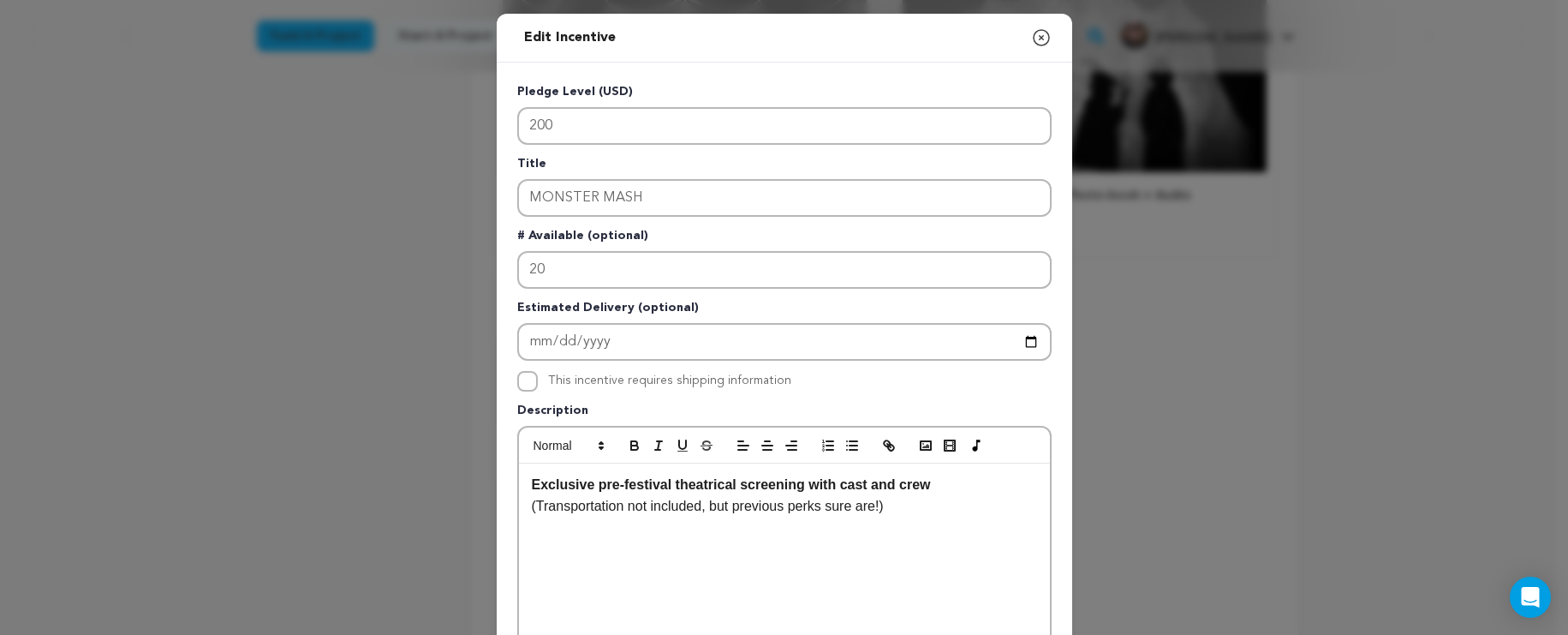
drag, startPoint x: 458, startPoint y: 281, endPoint x: 515, endPoint y: 275, distance: 57.3
click at [467, 281] on div "Edit Incentive Close modal Pledge Level (USD) 200 Title MONSTER MASH # Availabl…" at bounding box center [784, 547] width 1568 height 1094
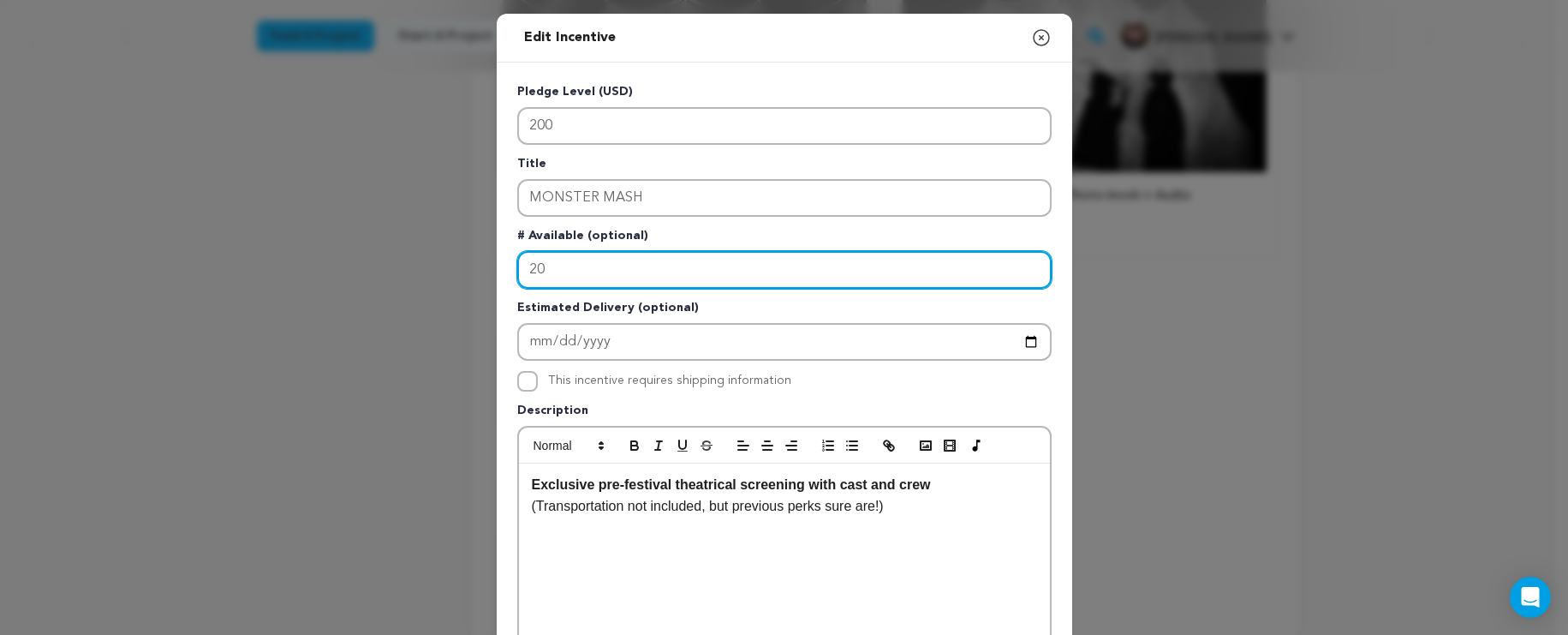
click at [538, 274] on input "20" at bounding box center [784, 269] width 534 height 38
drag, startPoint x: 550, startPoint y: 271, endPoint x: 501, endPoint y: 270, distance: 49.0
click at [501, 270] on div "Pledge Level (USD) 200 Title MONSTER MASH # Available (optional) 20 Estimated D…" at bounding box center [785, 532] width 576 height 939
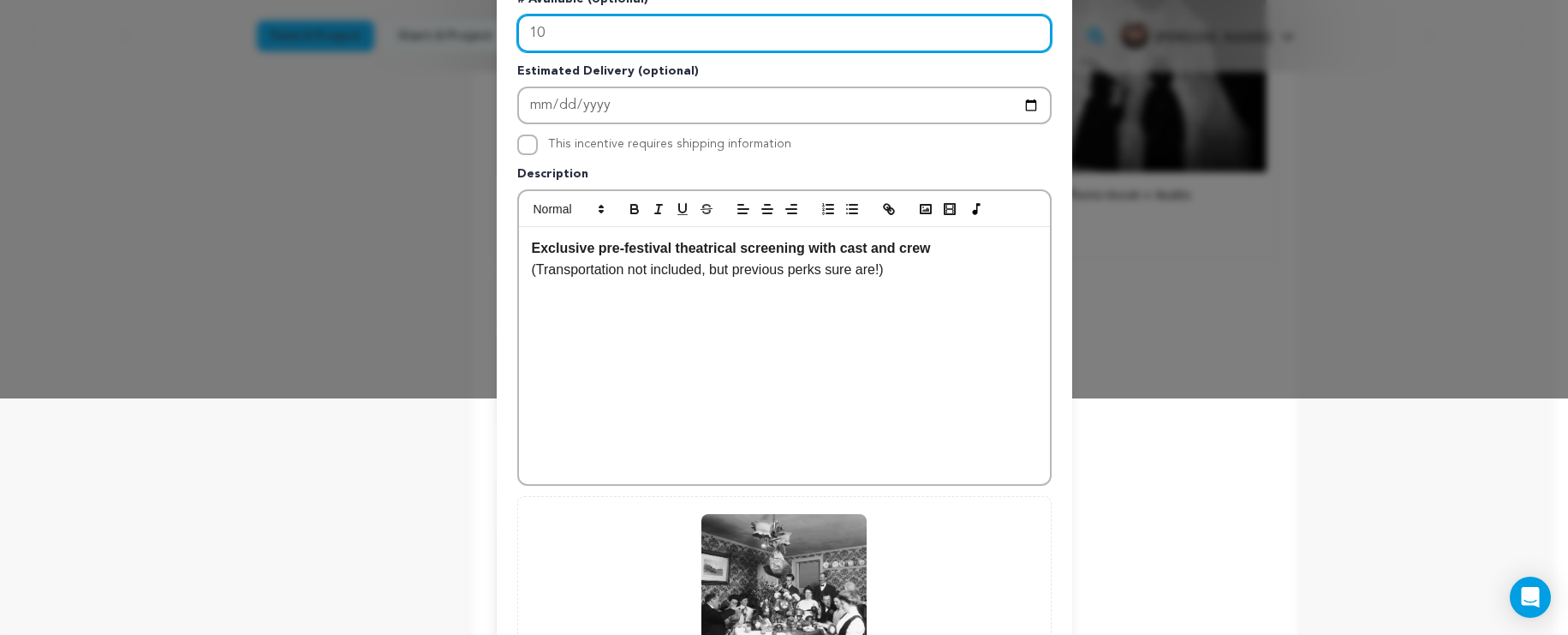
scroll to position [460, 0]
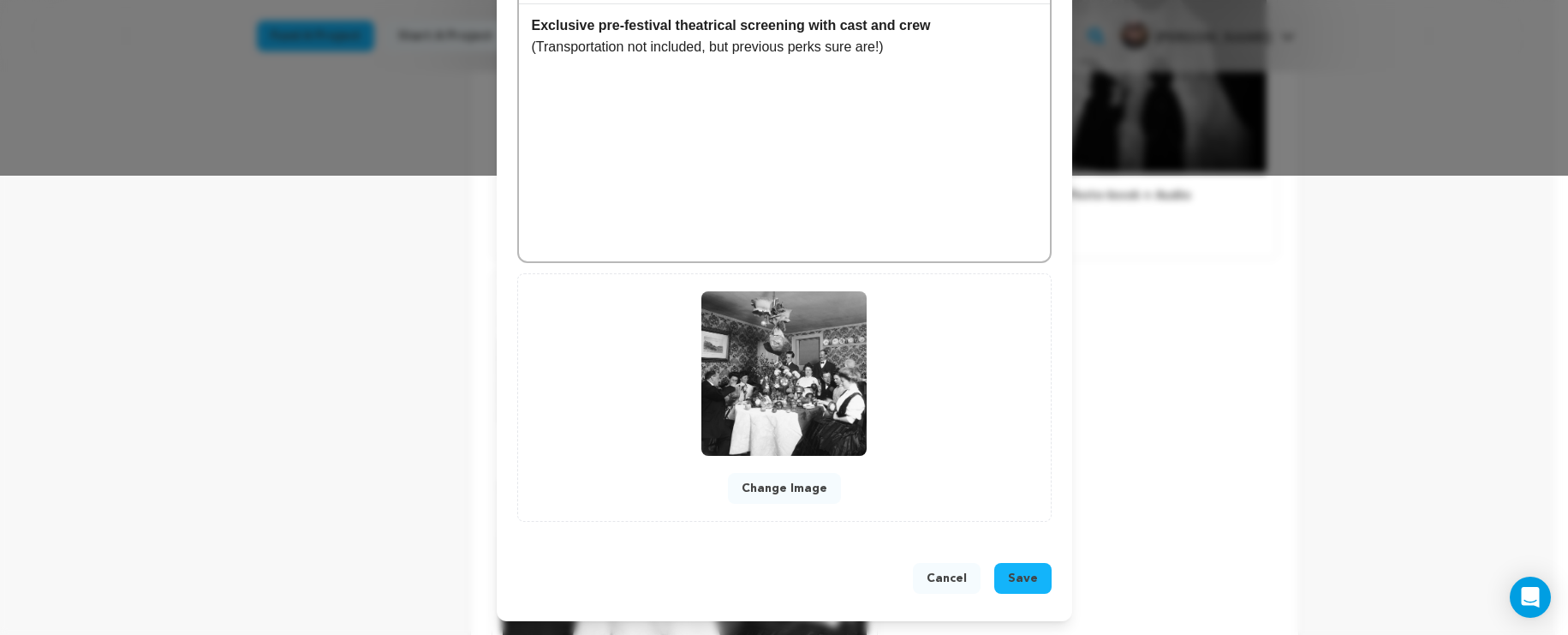
type input "10"
click at [1017, 579] on span "Save" at bounding box center [1023, 578] width 30 height 18
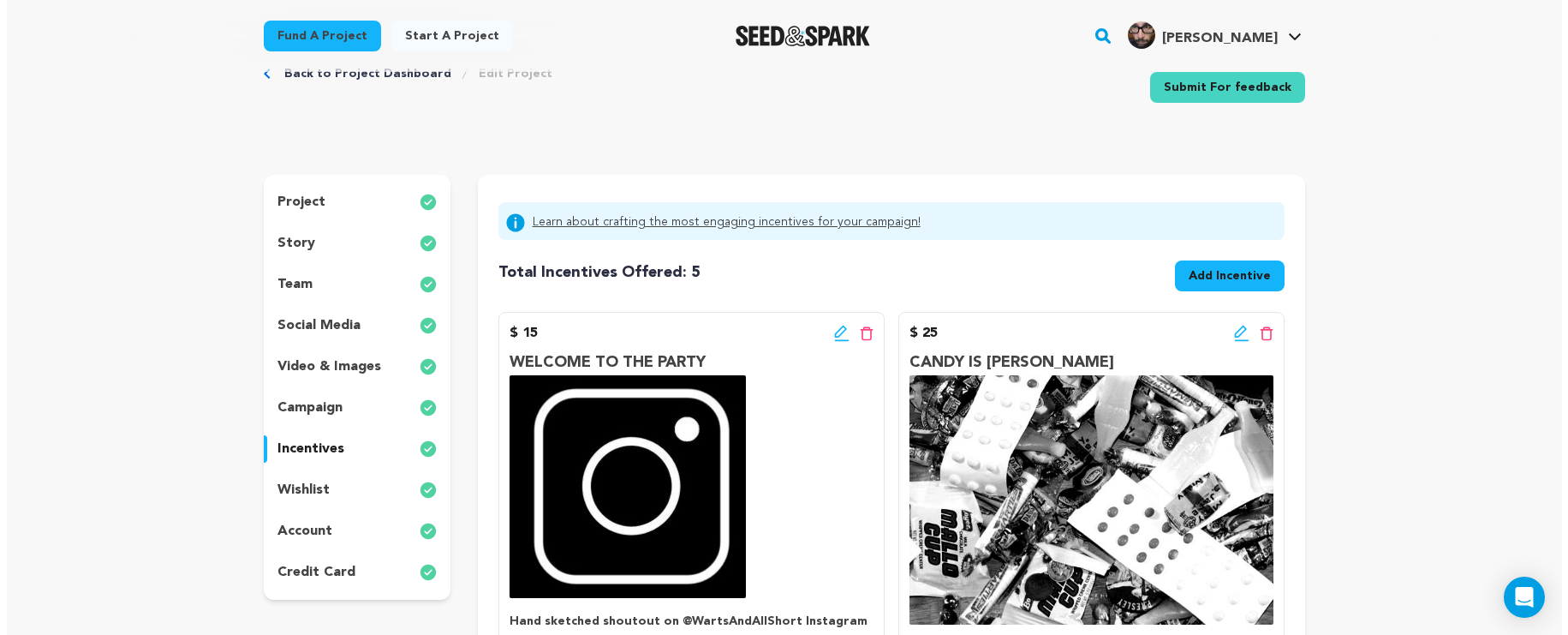
scroll to position [0, 0]
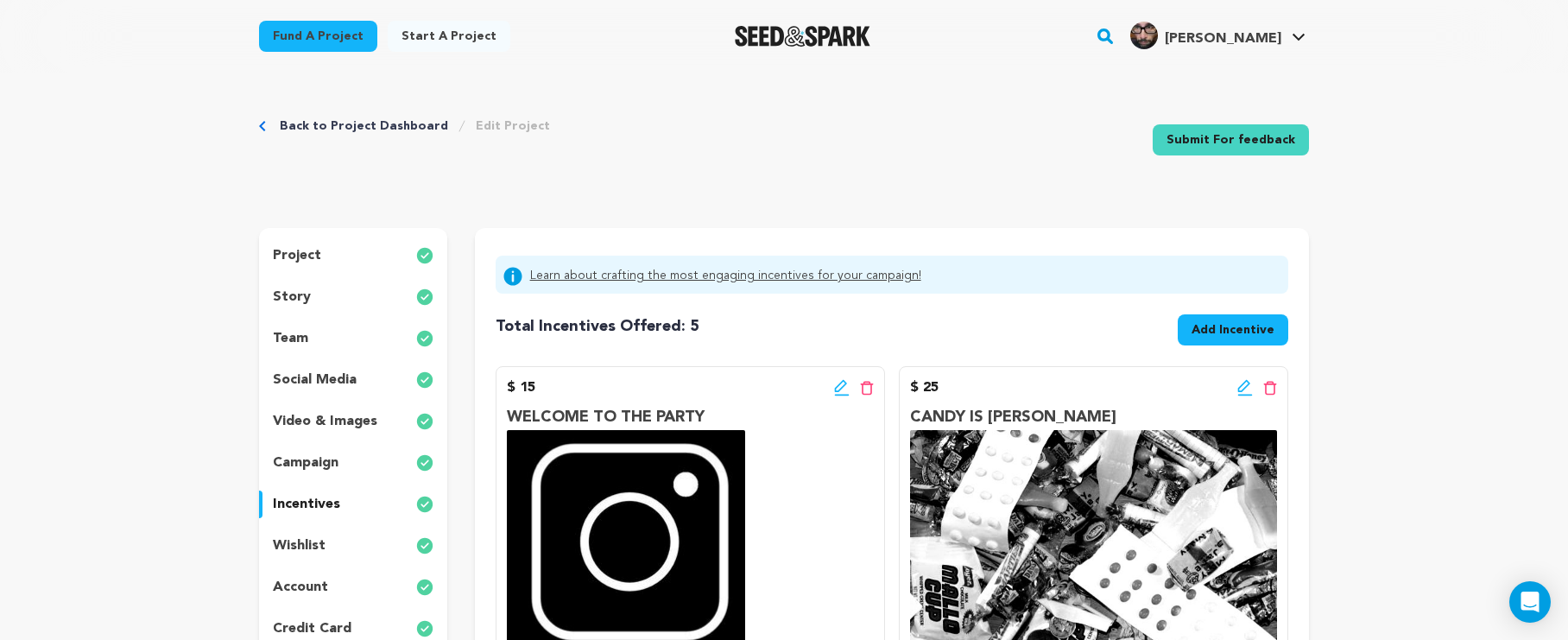
click at [1241, 327] on span "Add Incentive" at bounding box center [1233, 329] width 83 height 18
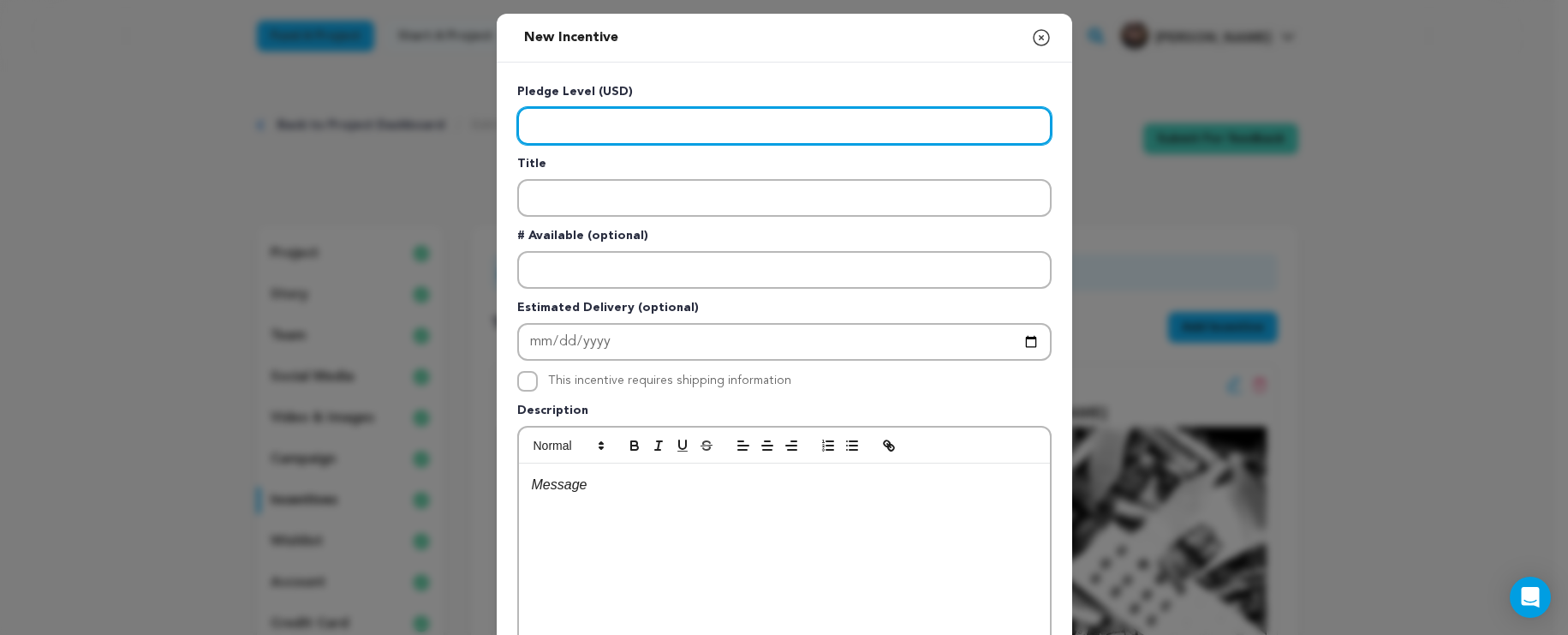
click at [552, 116] on input "Enter level" at bounding box center [784, 126] width 534 height 38
type input "500"
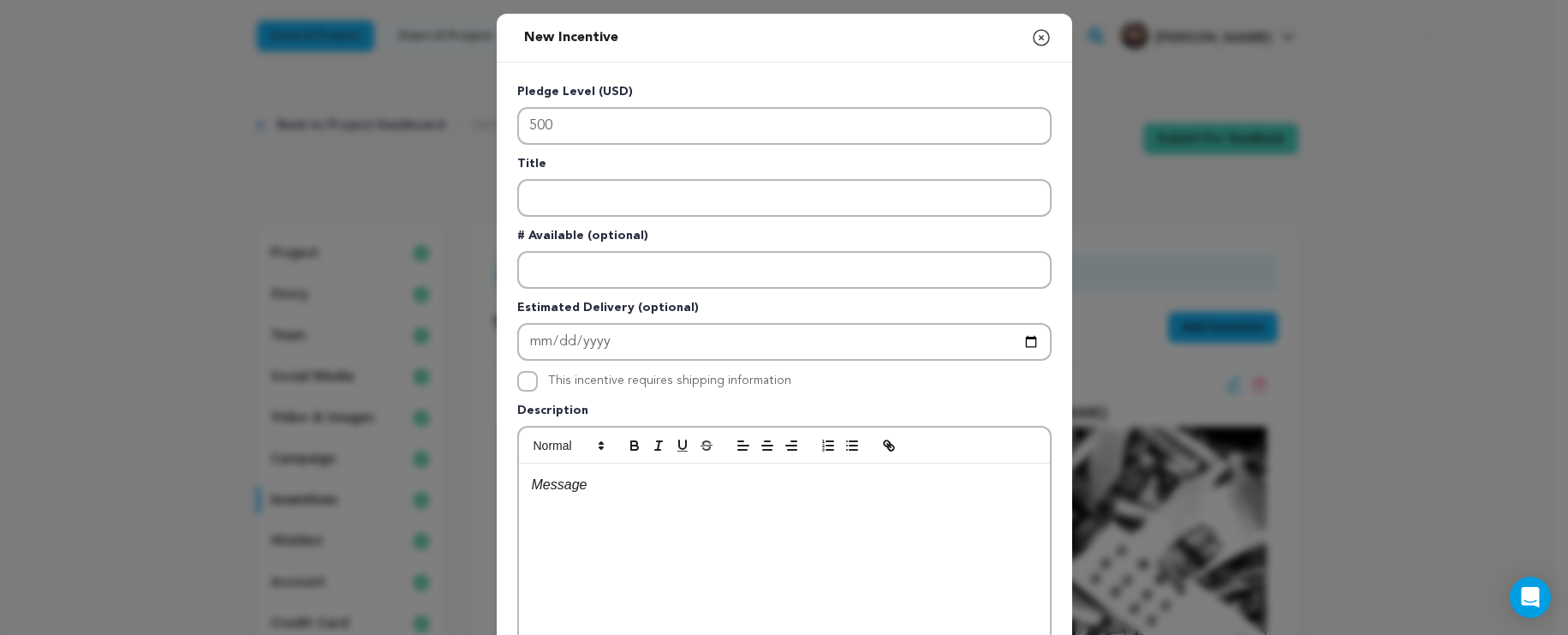
click at [542, 218] on div "Pledge Level (USD) 500 Title # Available (optional) Estimated Delivery (optiona…" at bounding box center [784, 444] width 534 height 723
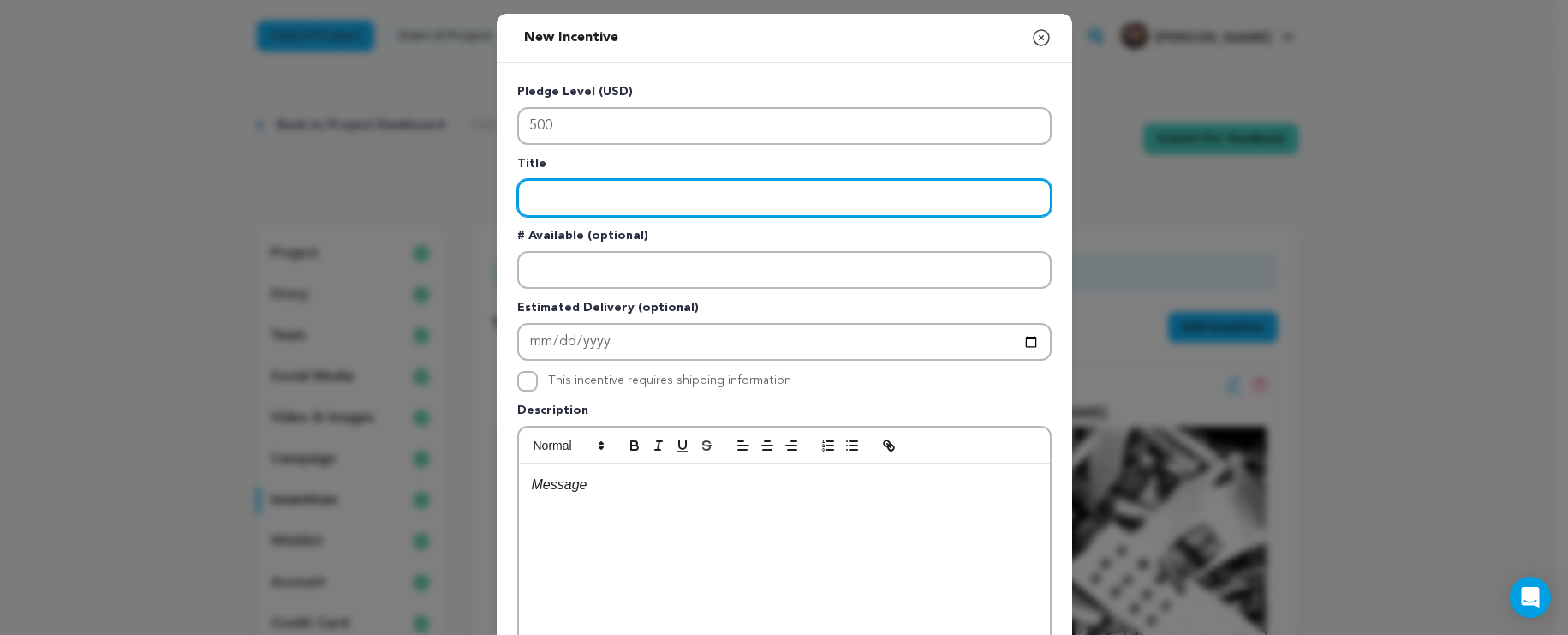
click at [545, 205] on input "Enter title" at bounding box center [784, 197] width 534 height 38
type input "D"
type input "DEM BONES"
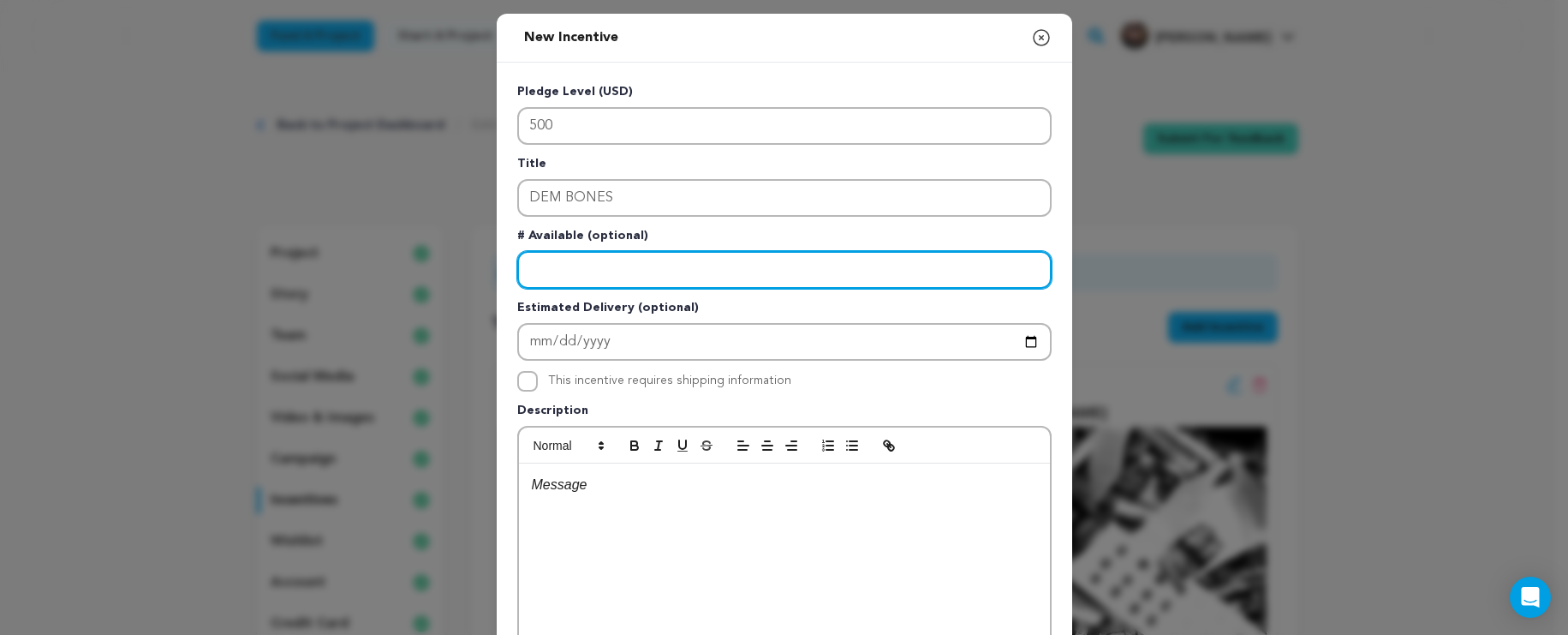
click at [541, 262] on input "Enter number available" at bounding box center [784, 269] width 534 height 38
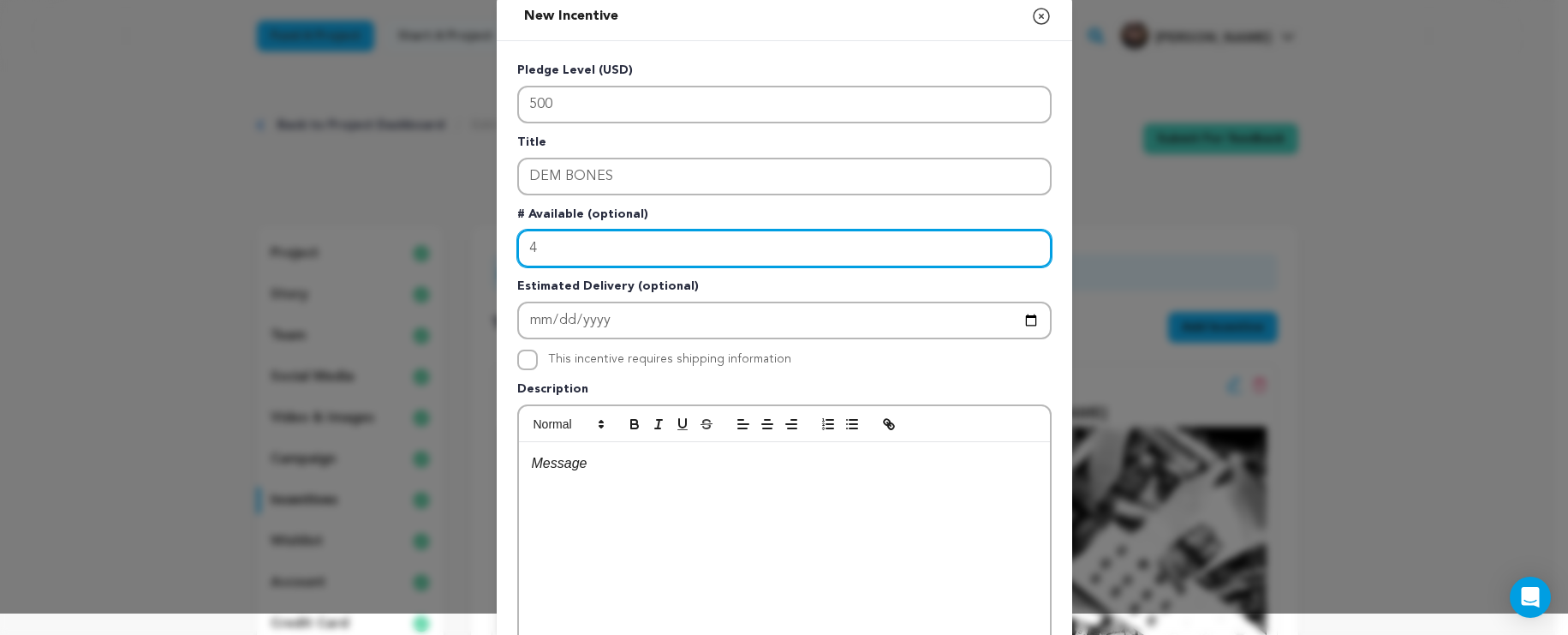
type input "4"
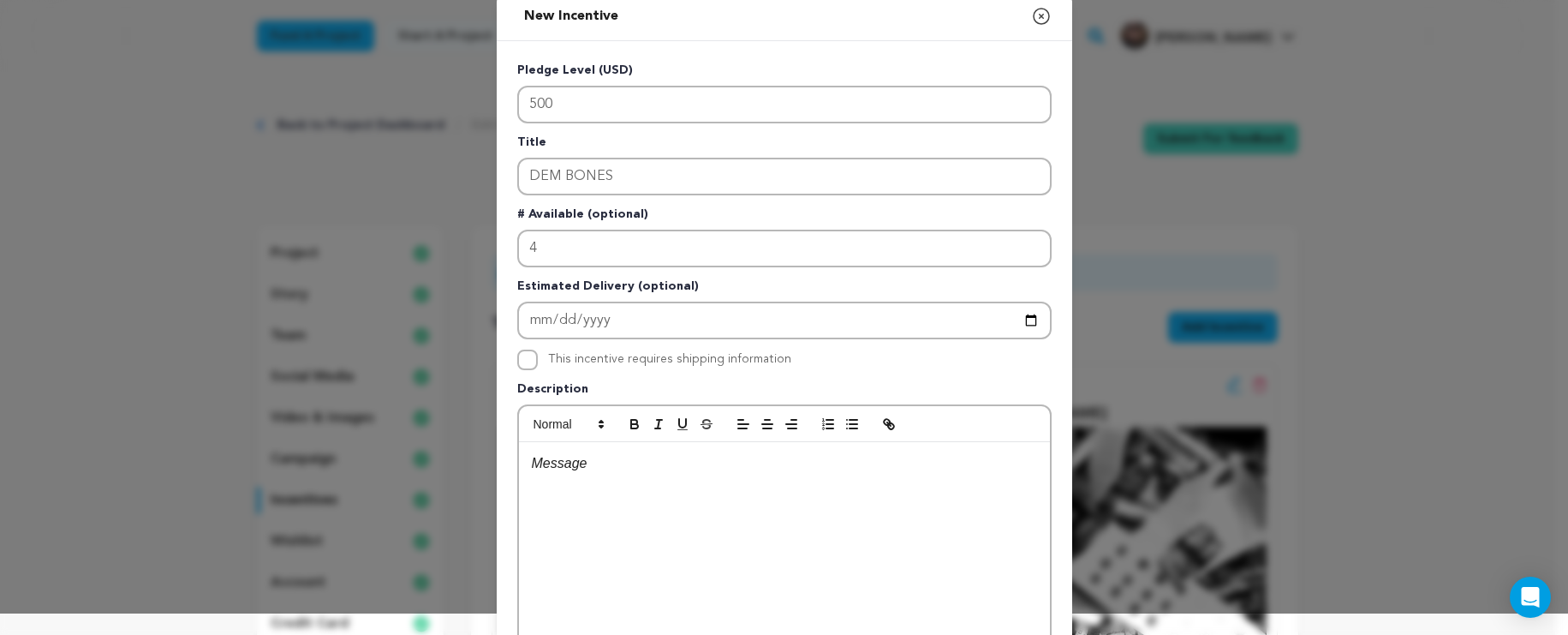
click at [641, 477] on div at bounding box center [785, 570] width 531 height 257
click at [1005, 464] on p "Associate Producer credit + signed, bound copy of the original storyboard" at bounding box center [785, 464] width 505 height 22
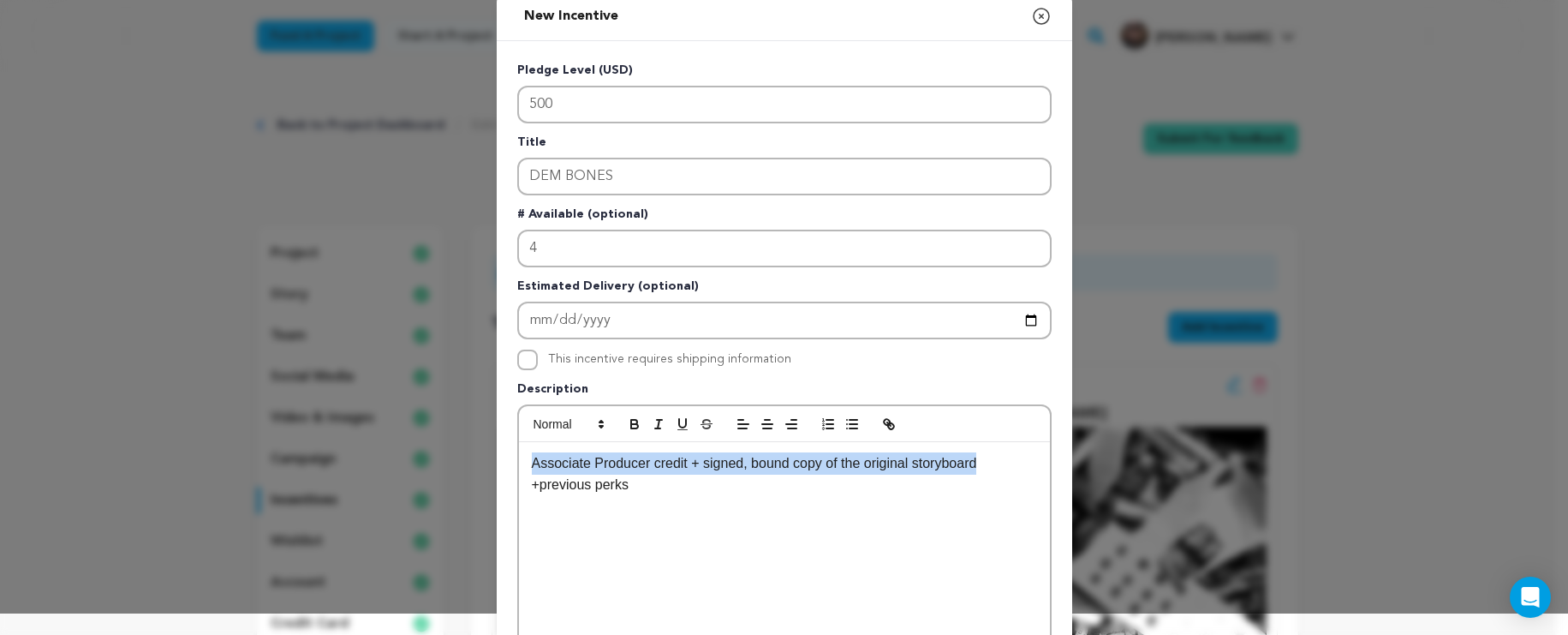
drag, startPoint x: 985, startPoint y: 470, endPoint x: 479, endPoint y: 463, distance: 506.0
click at [479, 463] on div "New Incentive Close modal Pledge Level (USD) 500 Title DEM BONES # Available (o…" at bounding box center [784, 438] width 1568 height 919
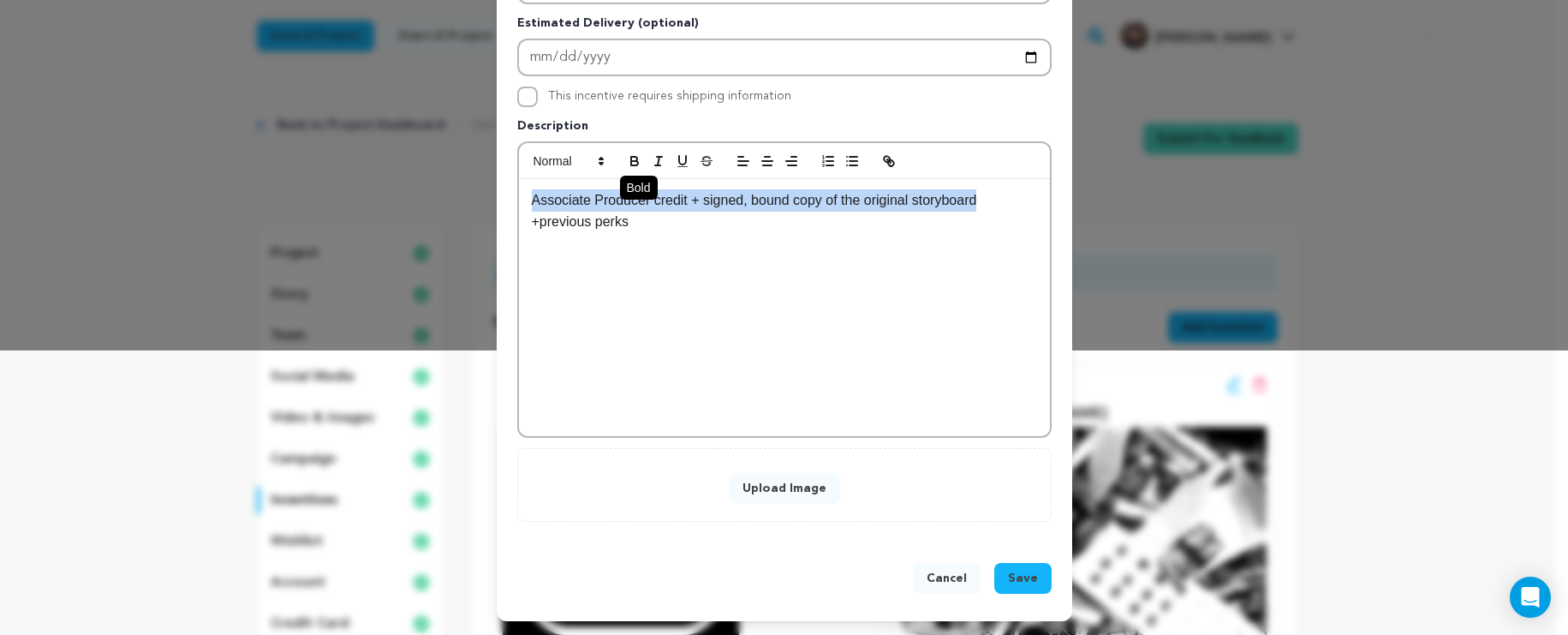
click at [623, 163] on button "button" at bounding box center [635, 161] width 24 height 20
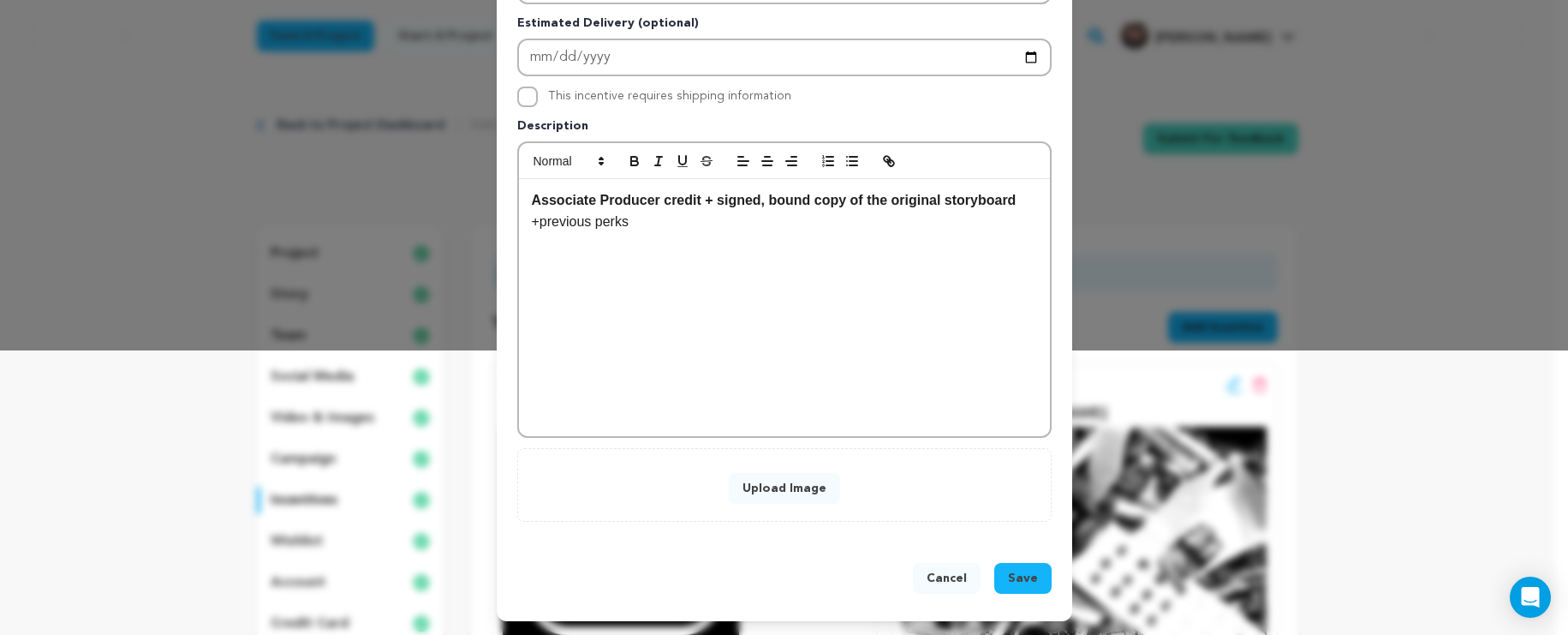
click at [800, 495] on button "Upload Image" at bounding box center [785, 488] width 111 height 31
click at [791, 499] on button "Upload Image" at bounding box center [785, 488] width 111 height 31
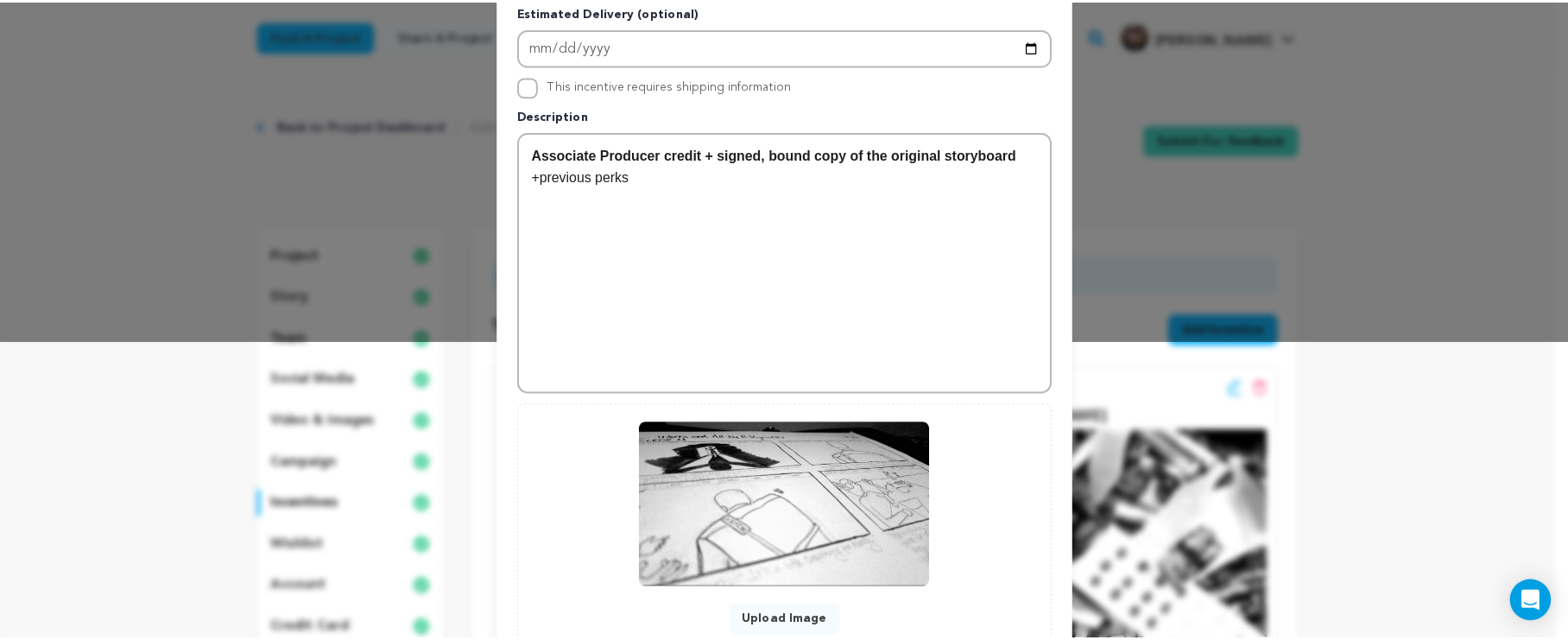
scroll to position [426, 0]
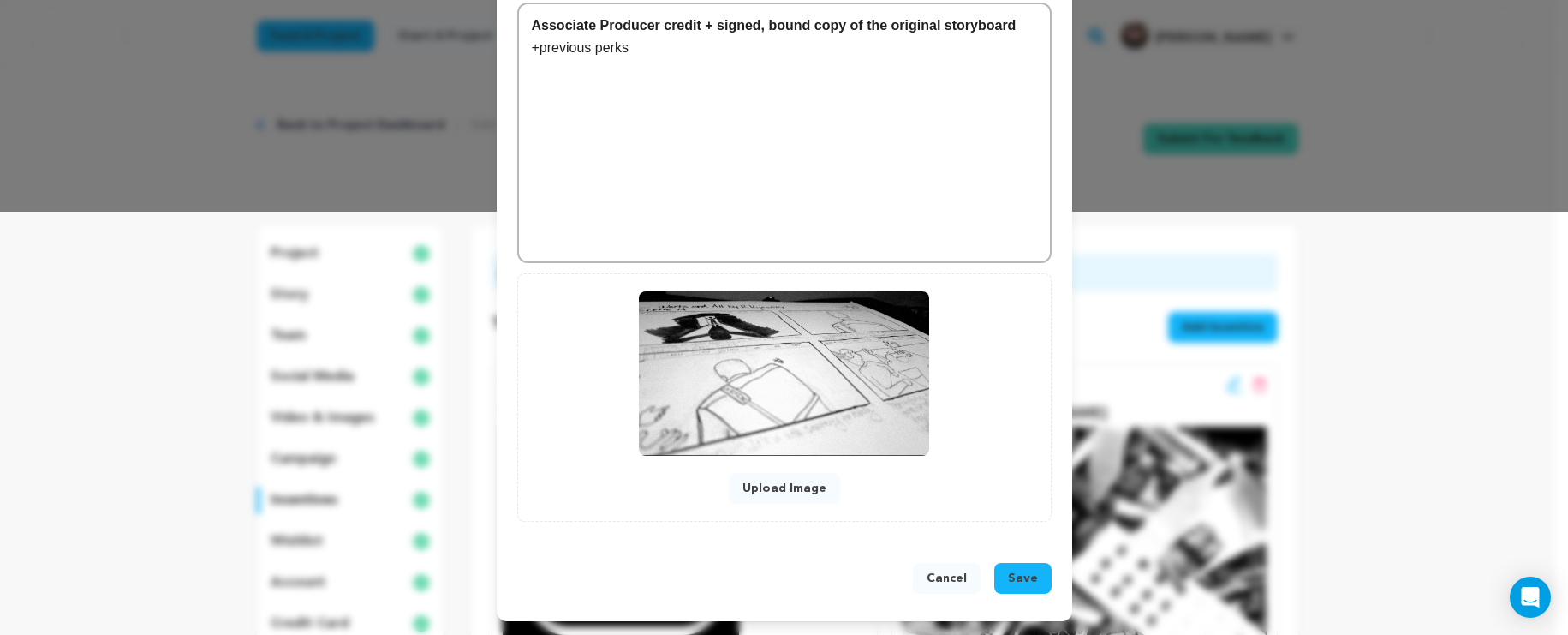
click at [1003, 580] on button "Save" at bounding box center [1023, 578] width 57 height 31
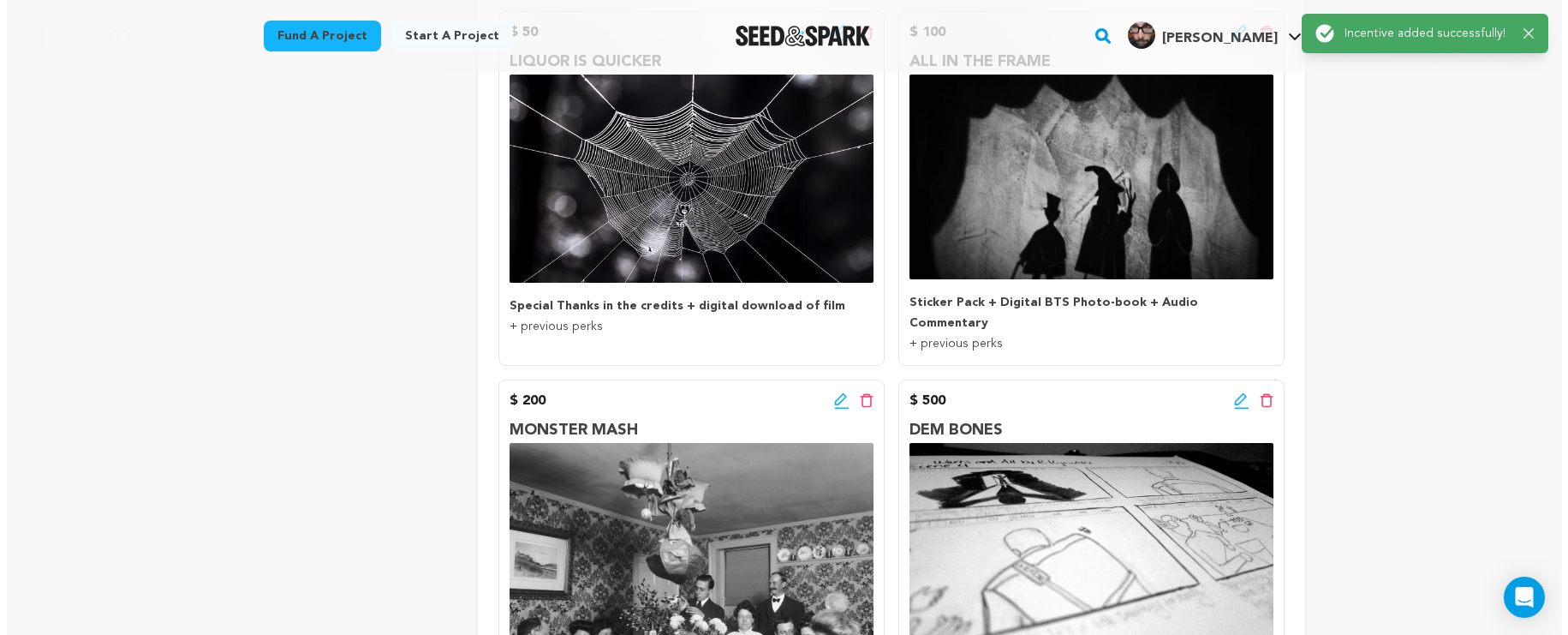
scroll to position [998, 0]
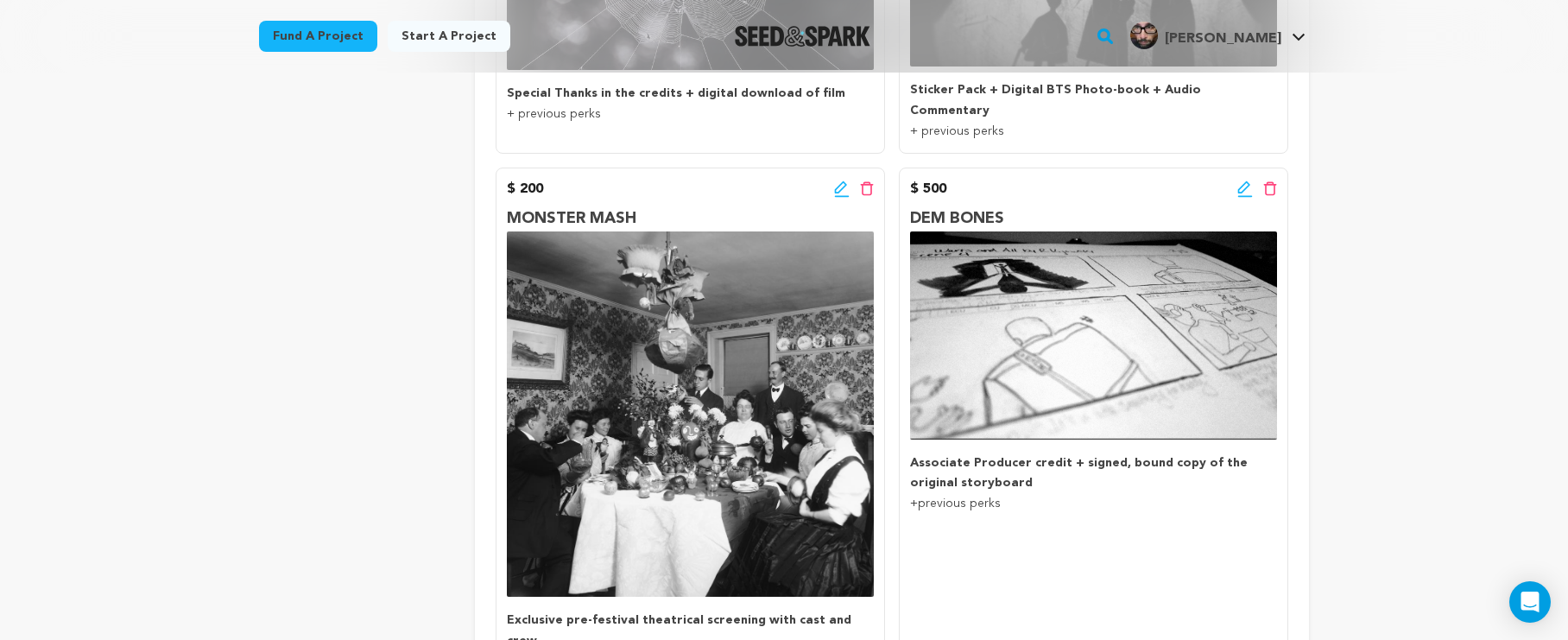
click at [1243, 180] on icon at bounding box center [1245, 188] width 16 height 18
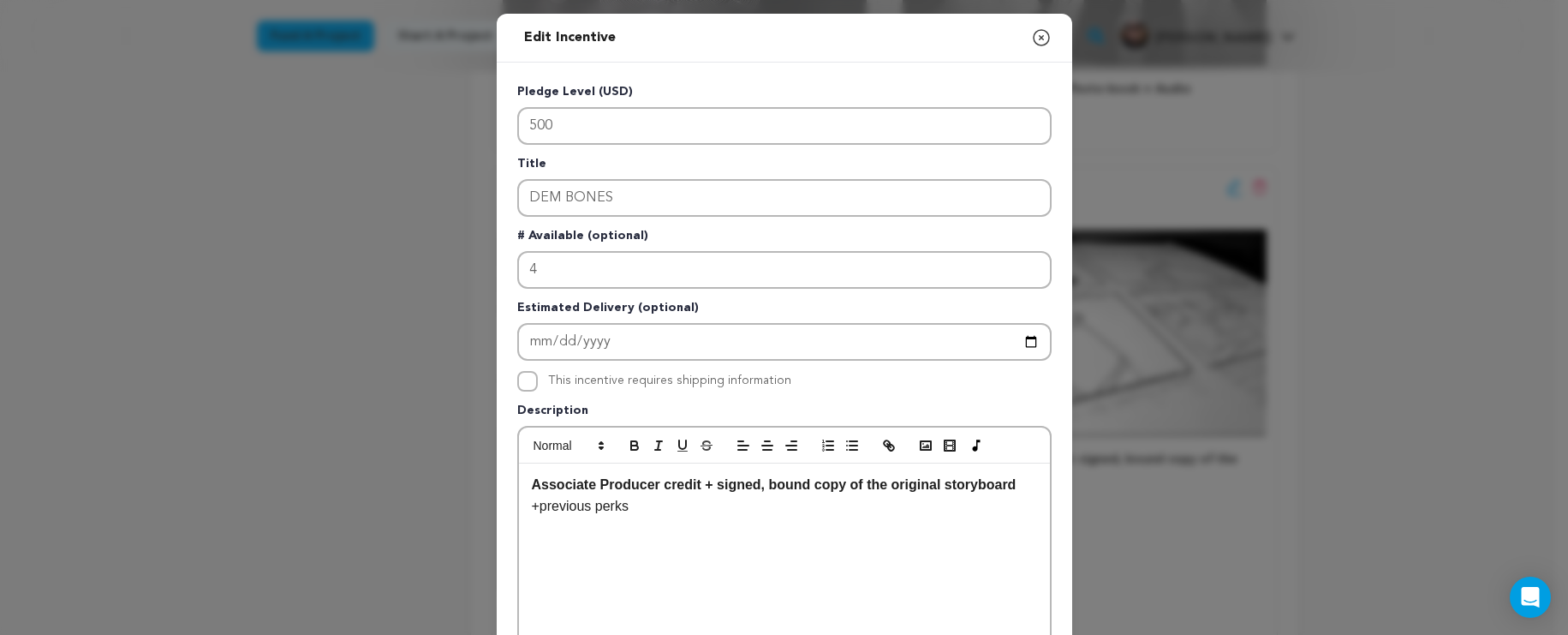
click at [1031, 487] on div "Associate Producer credit + signed, bound copy of the original storyboard +prev…" at bounding box center [785, 592] width 531 height 257
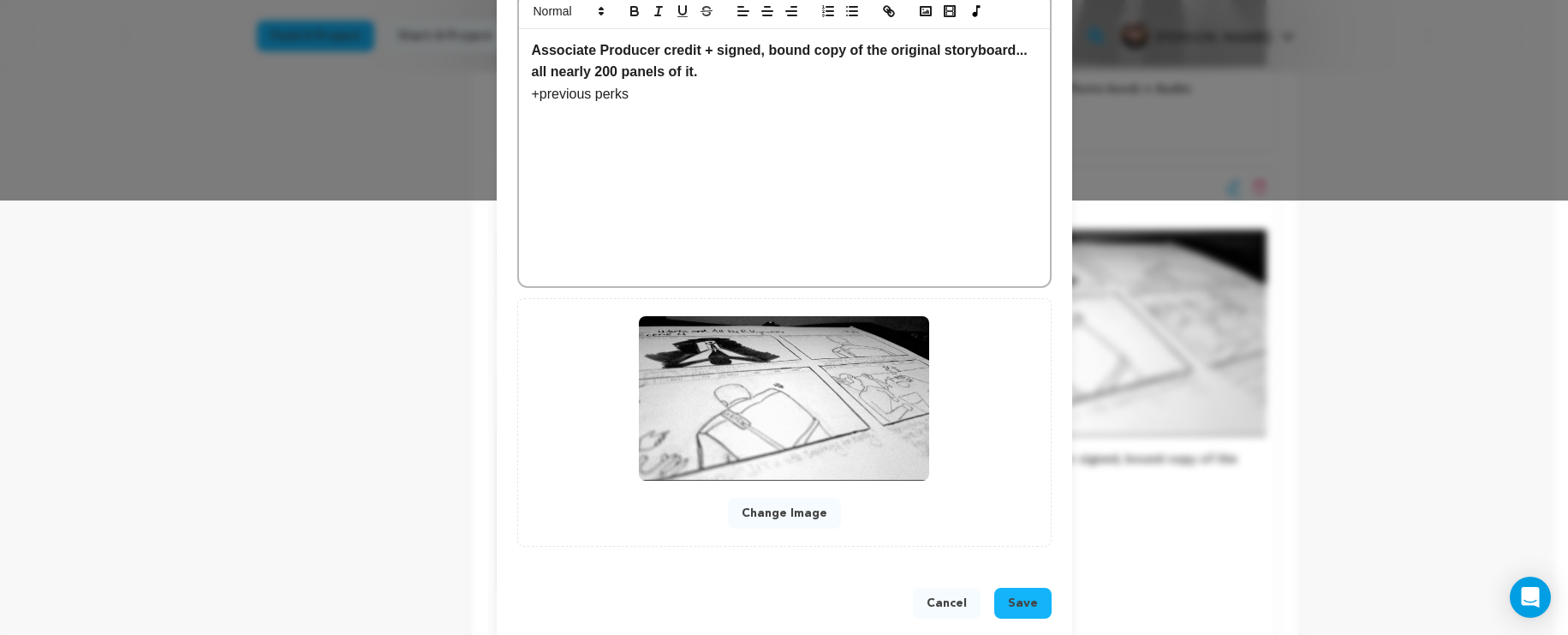
scroll to position [460, 0]
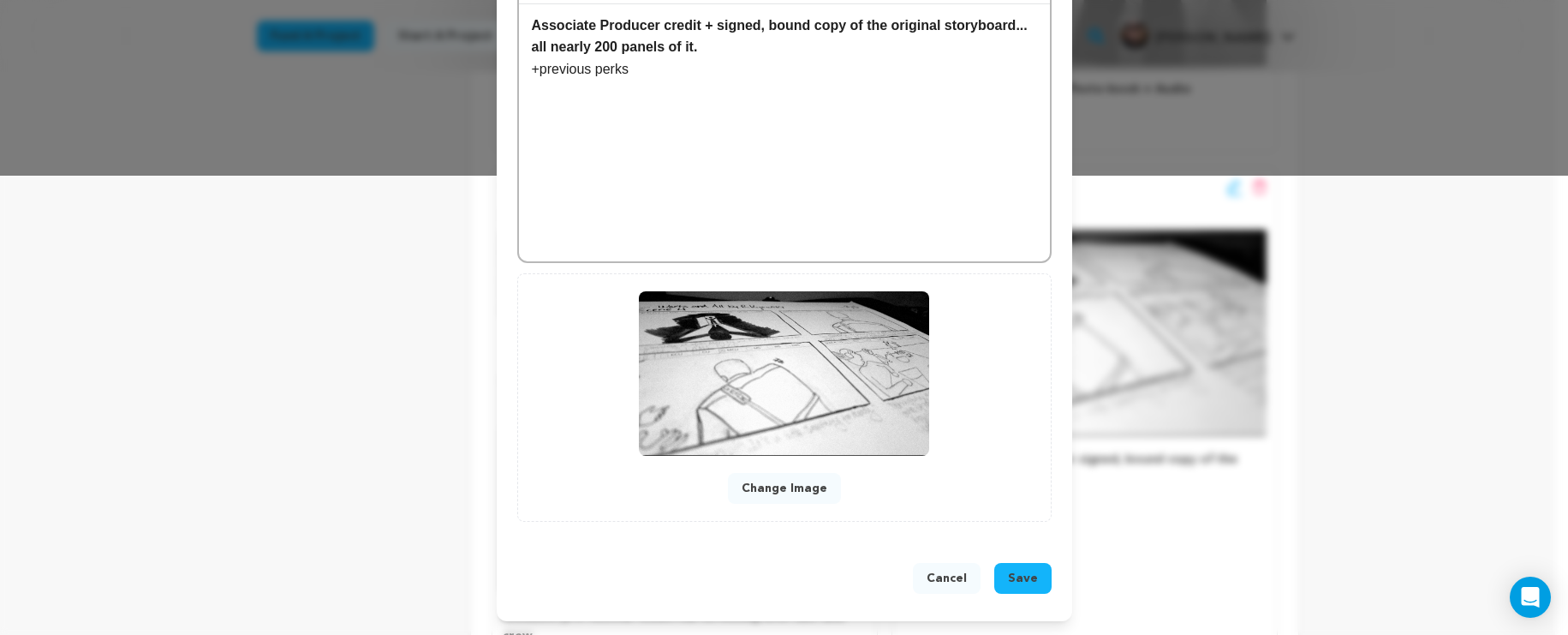
click at [1011, 581] on span "Save" at bounding box center [1023, 578] width 30 height 18
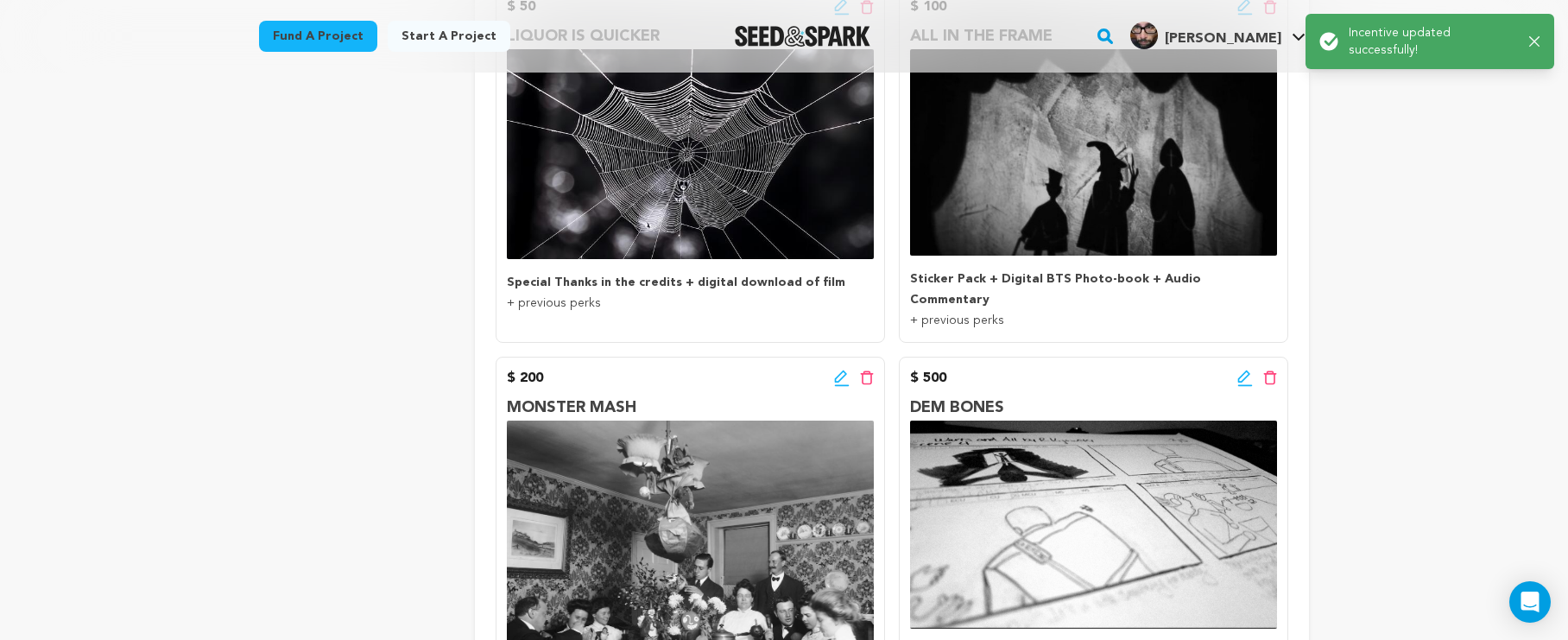
scroll to position [1032, 0]
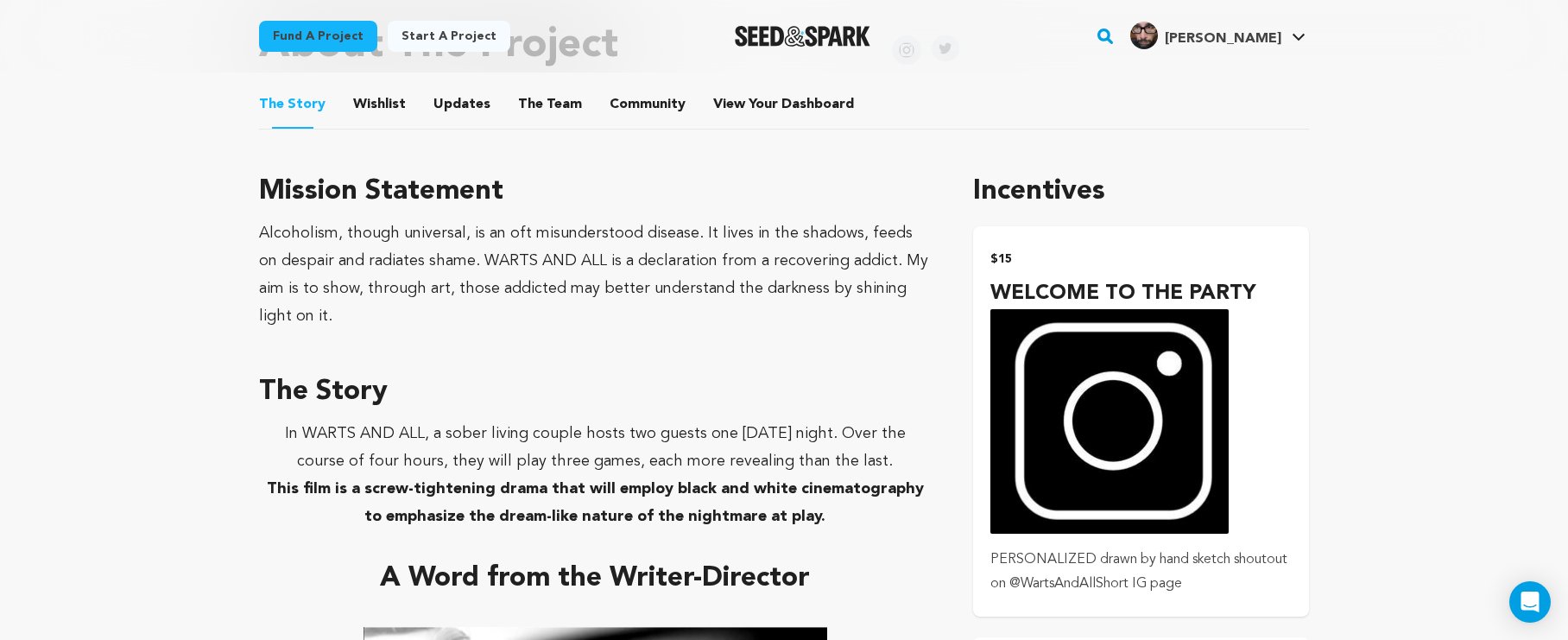
scroll to position [1089, 0]
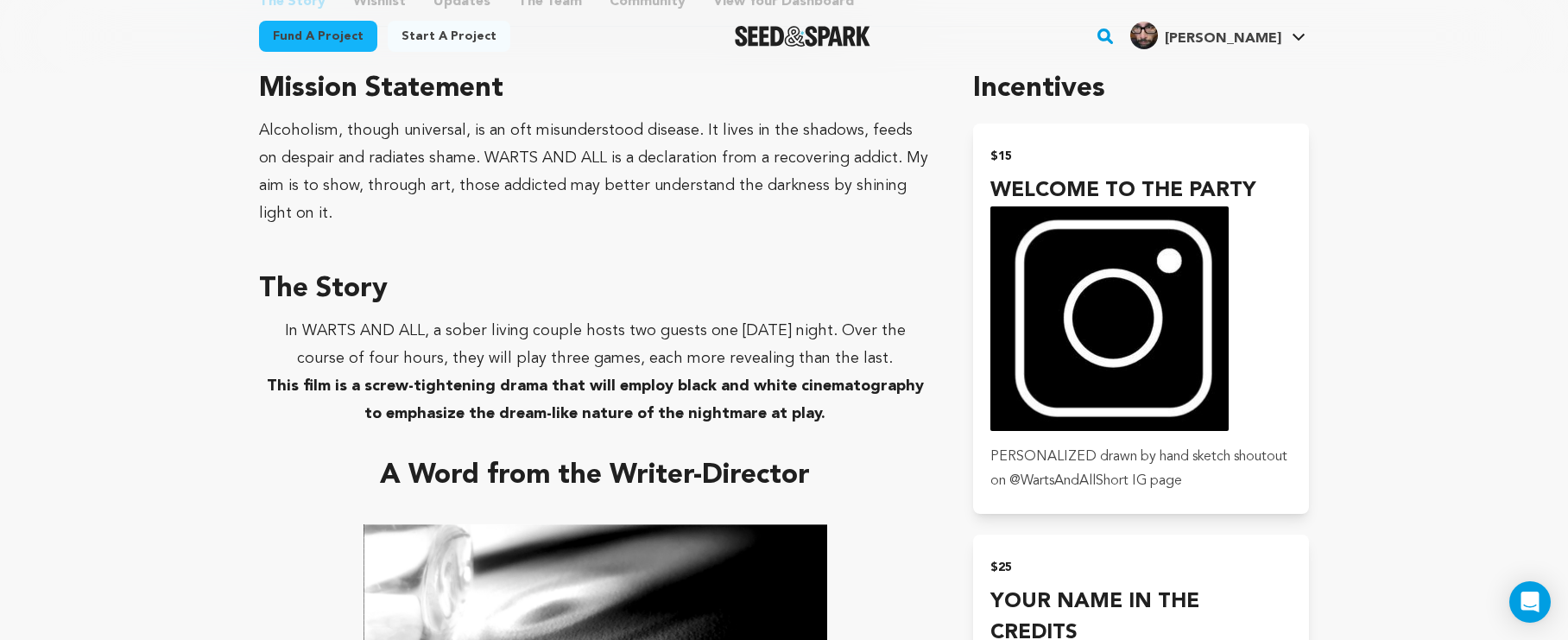
click at [755, 0] on div "Fund a project Start a project Search" at bounding box center [784, 36] width 1105 height 73
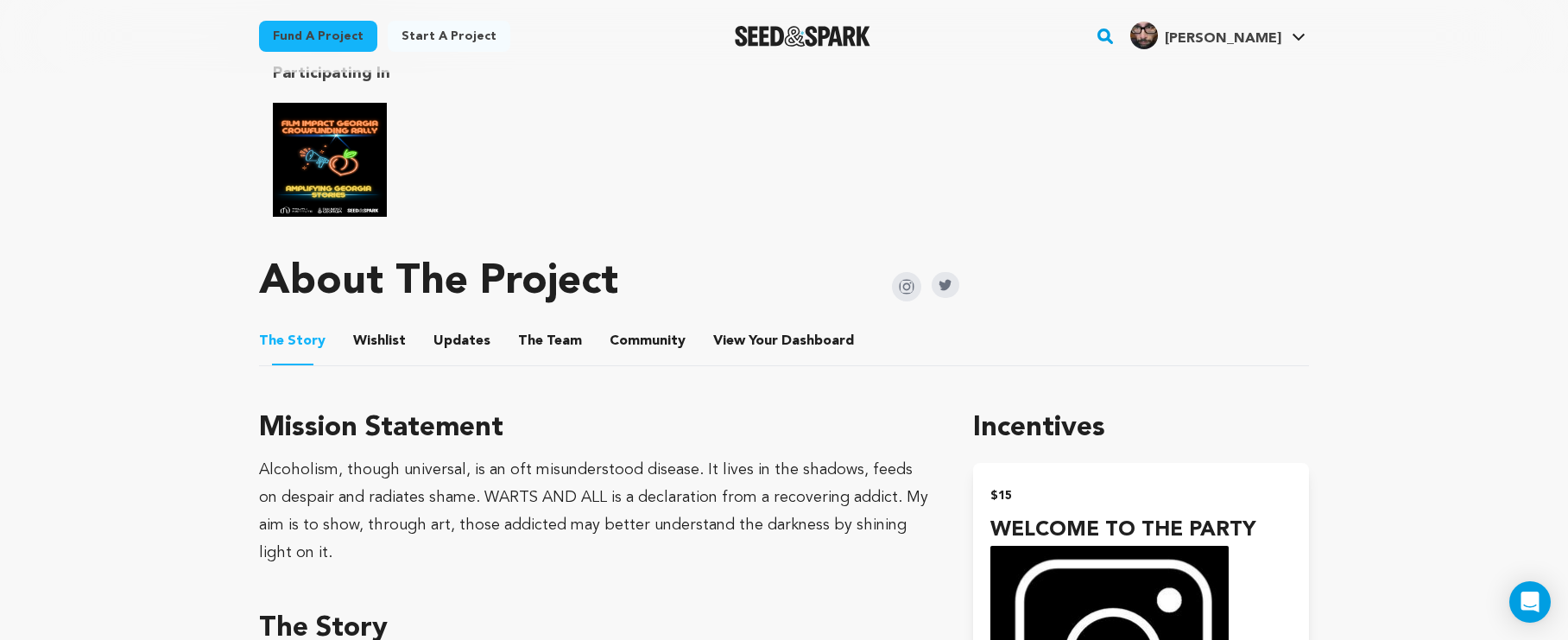
scroll to position [410, 0]
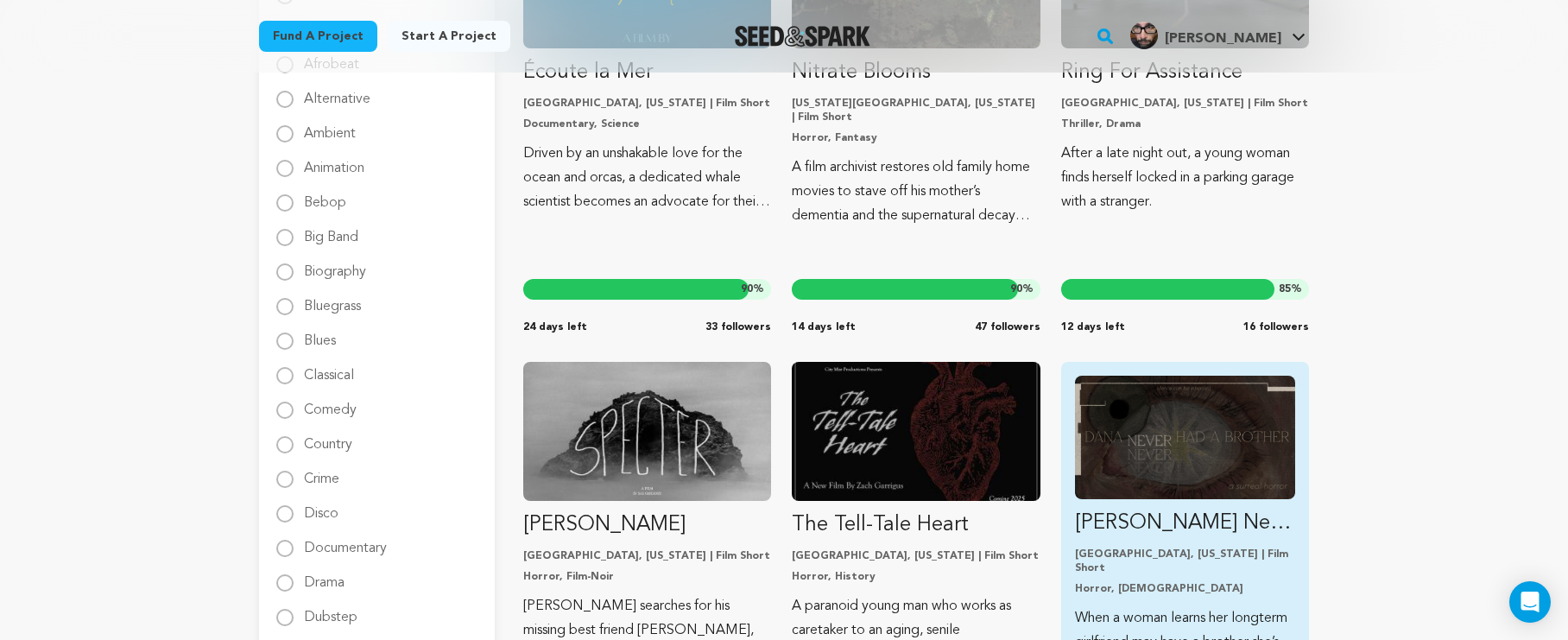
scroll to position [547, 0]
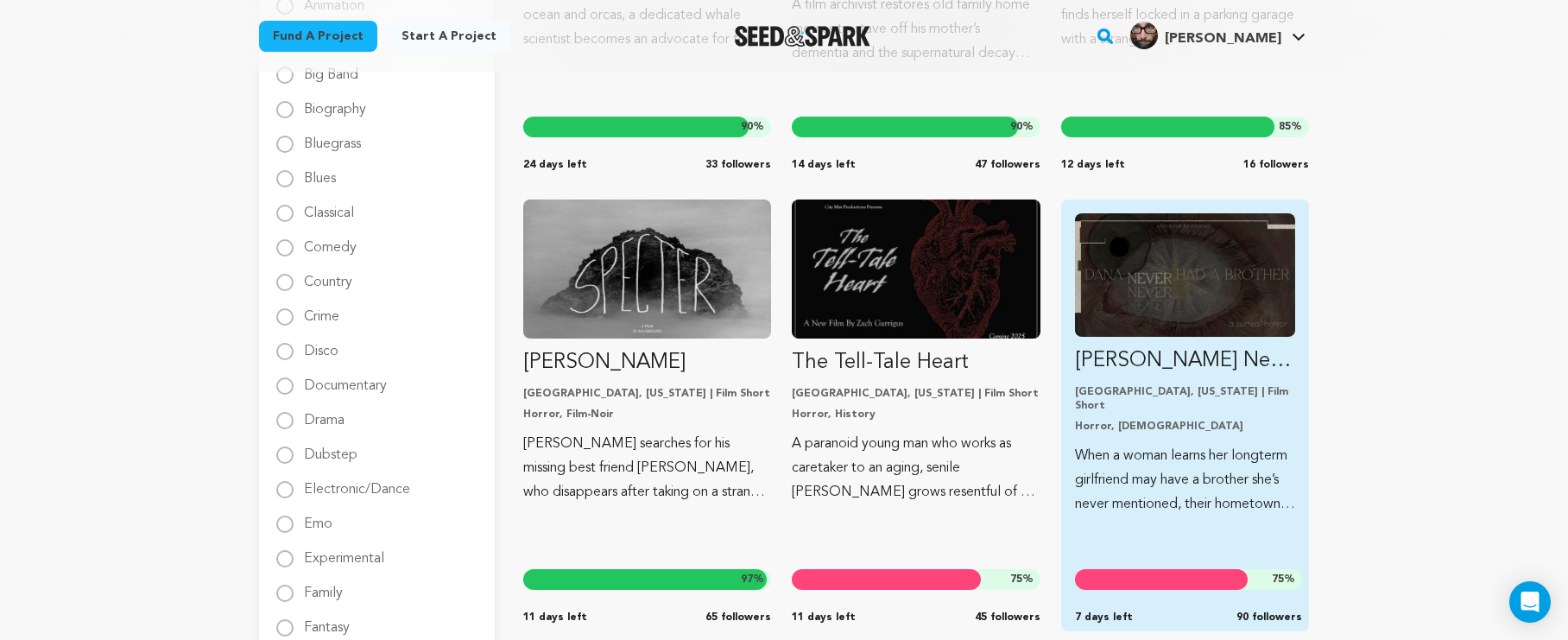
click at [1186, 396] on p "Los Angeles, California | Film Short" at bounding box center [1185, 399] width 220 height 28
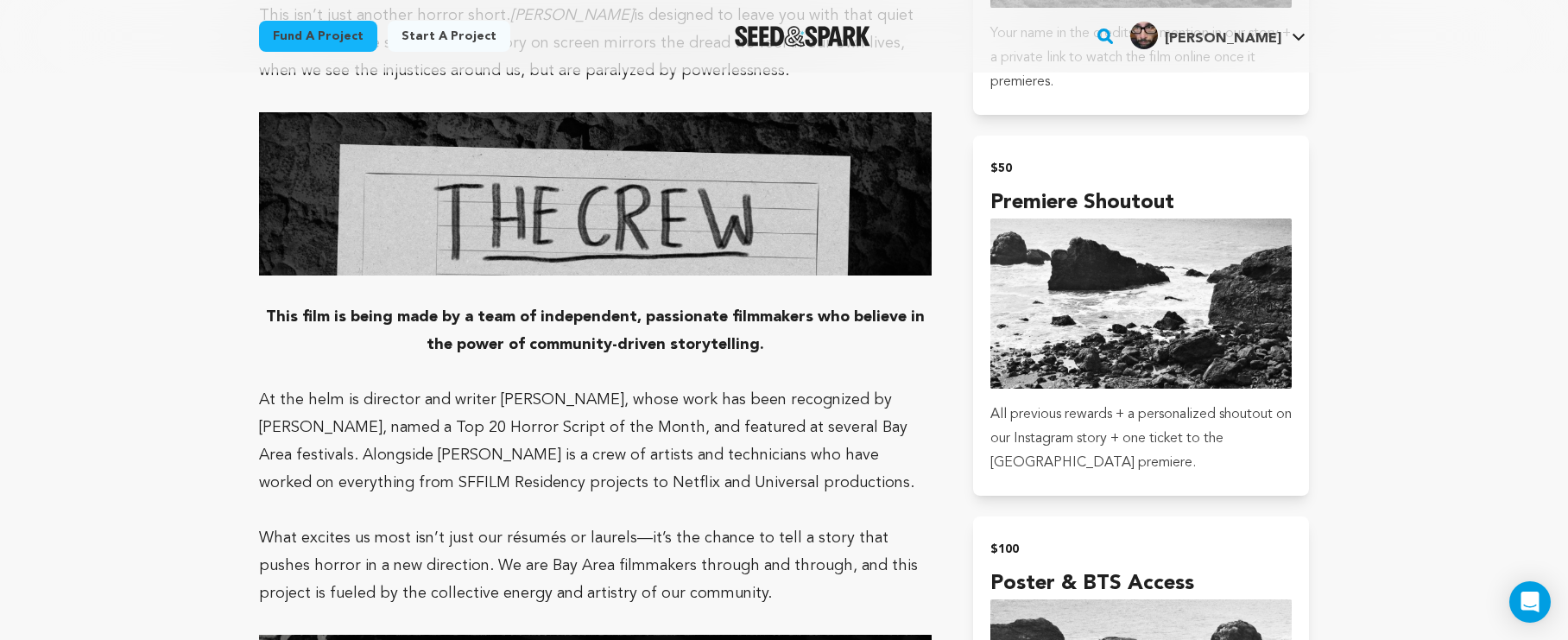
scroll to position [1724, 0]
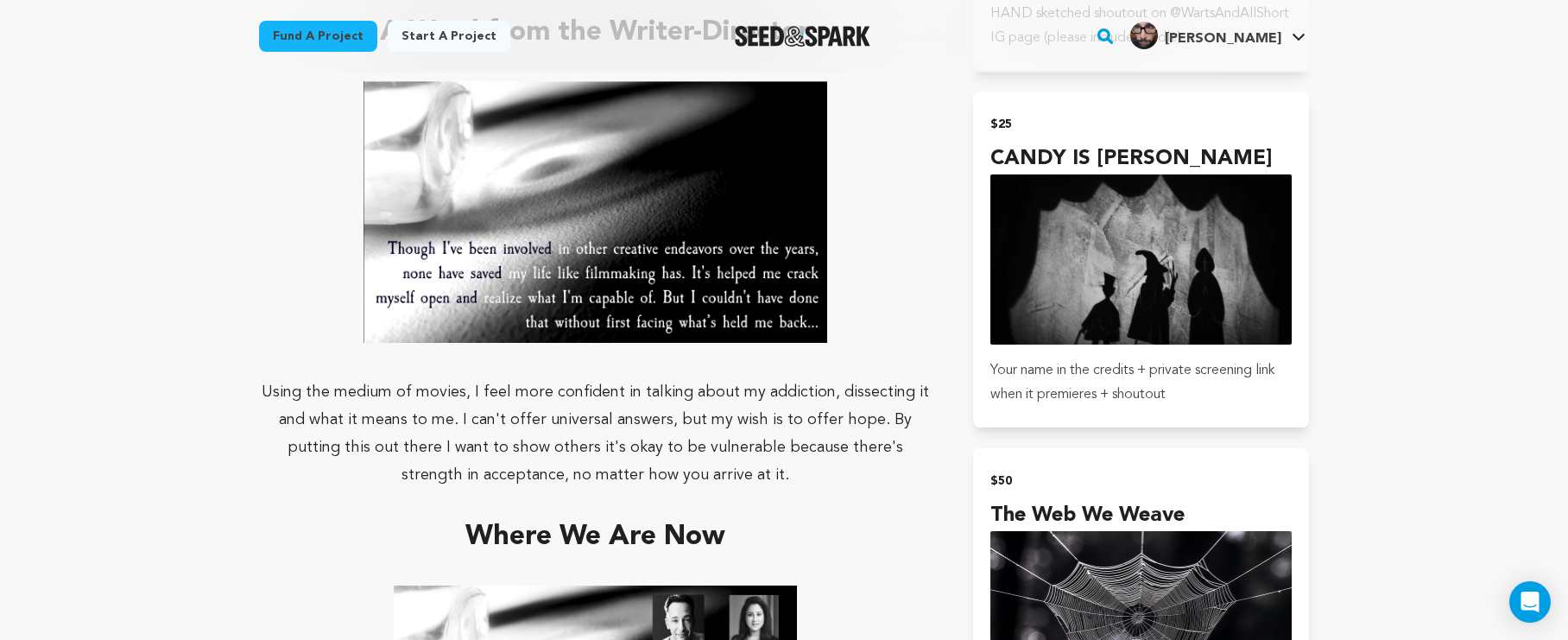
scroll to position [1522, 0]
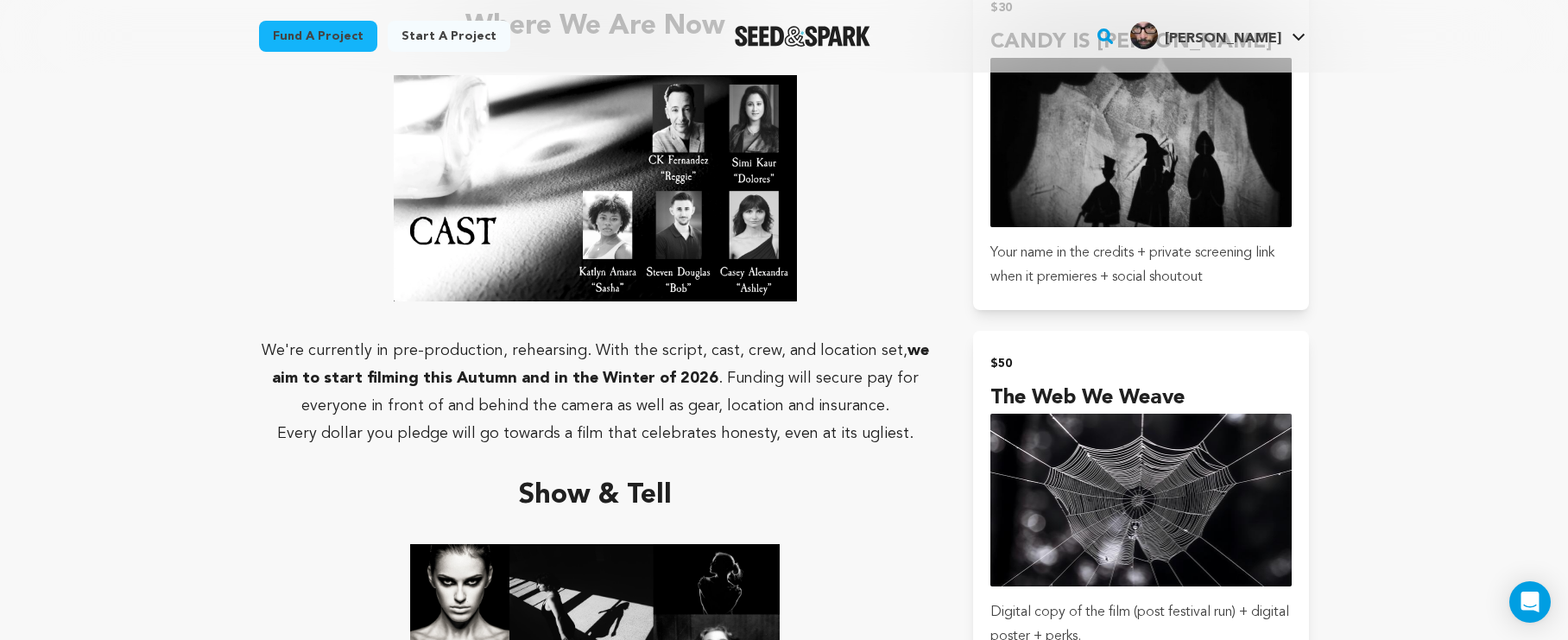
scroll to position [2031, 0]
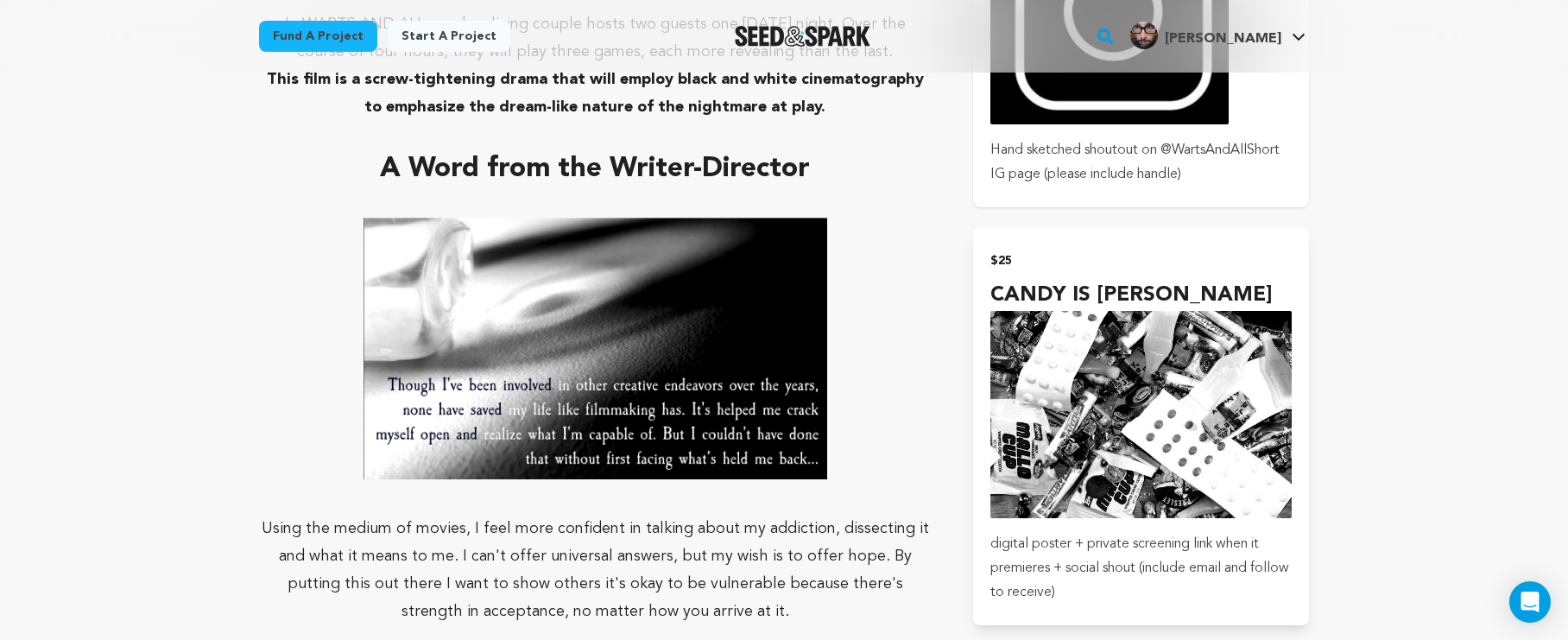
scroll to position [1373, 0]
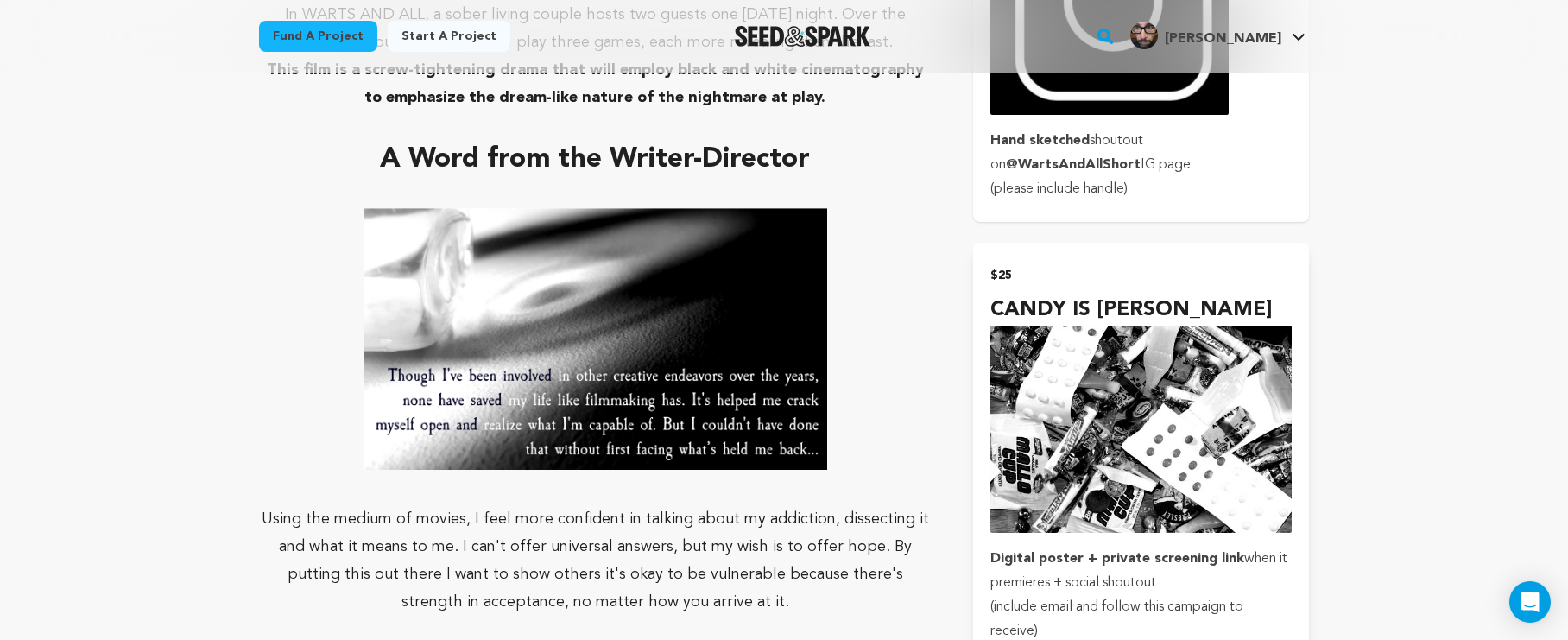
scroll to position [1427, 0]
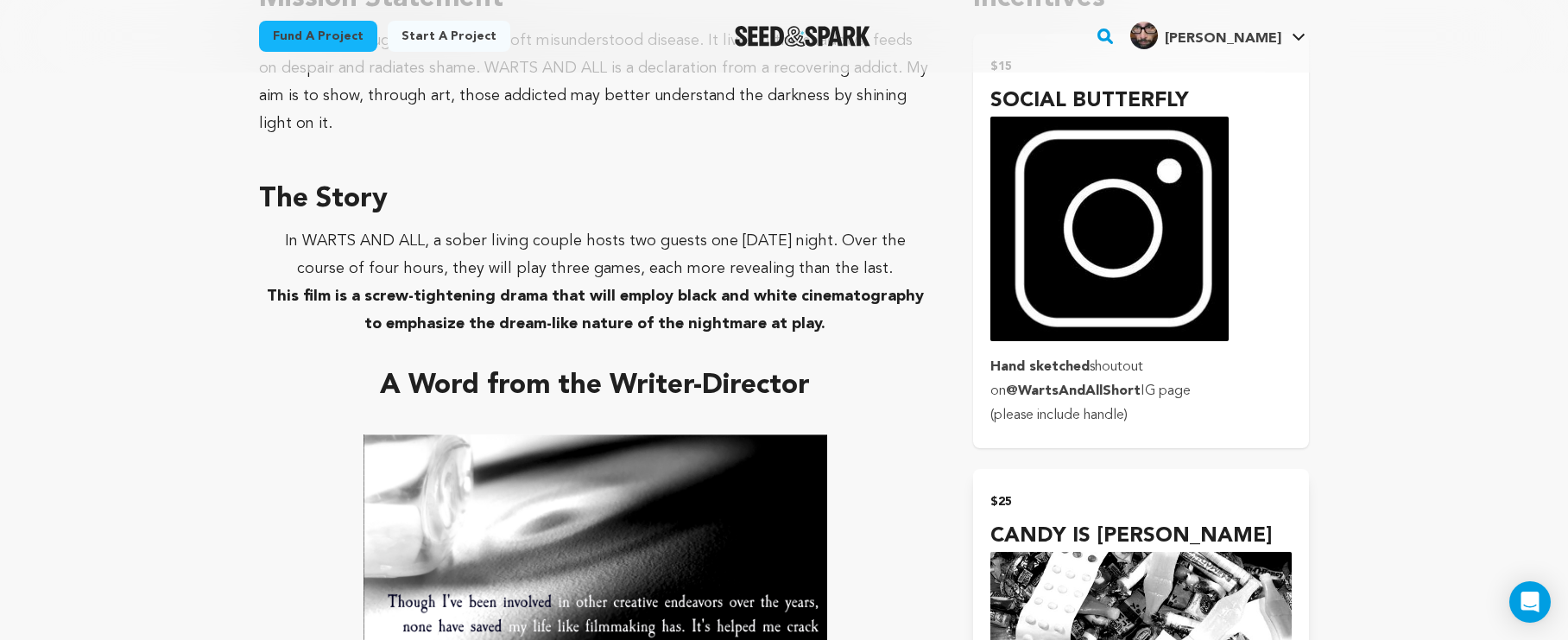
scroll to position [1145, 0]
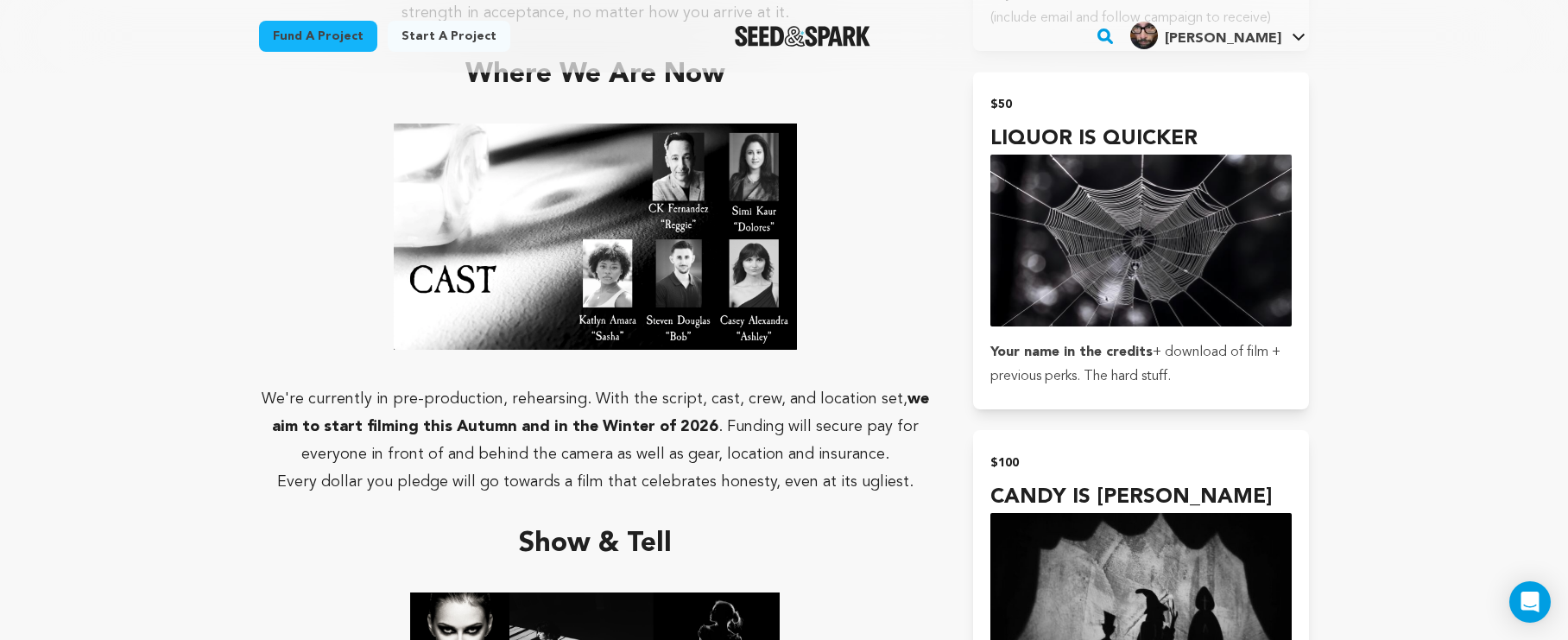
scroll to position [1903, 0]
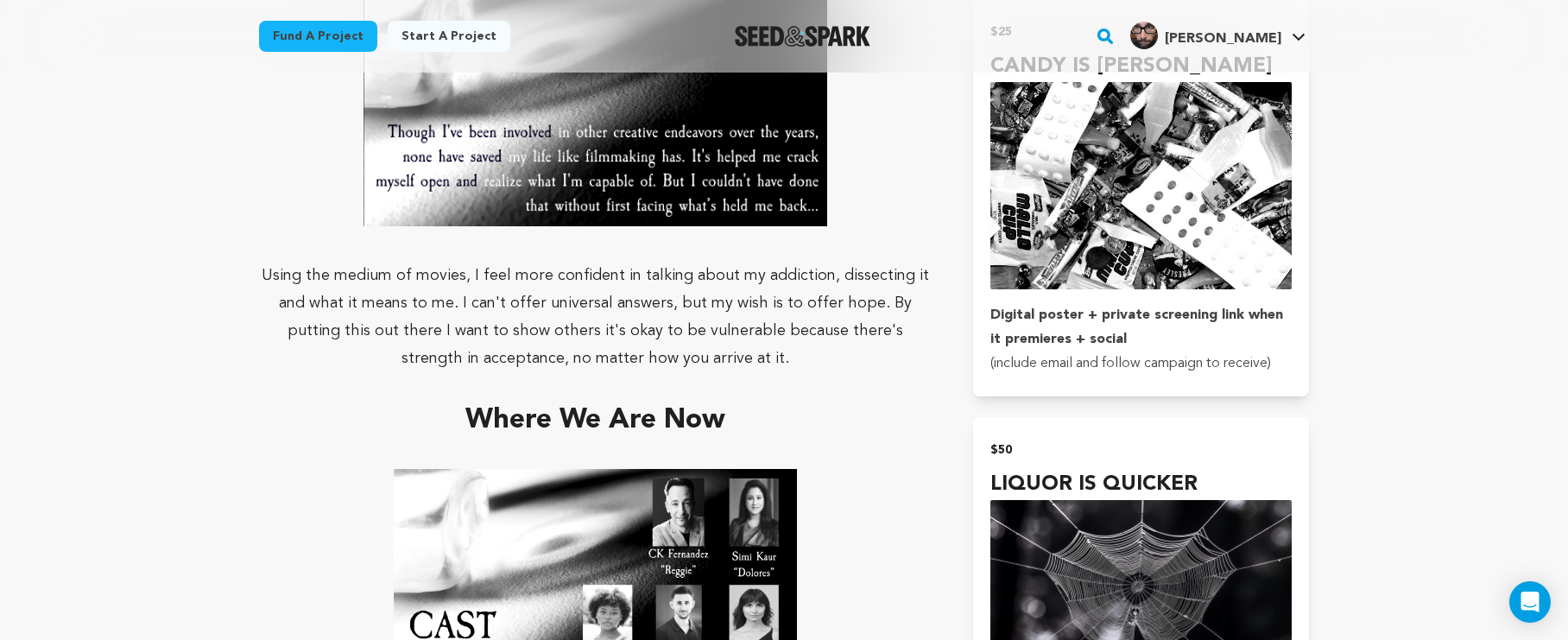
scroll to position [1613, 0]
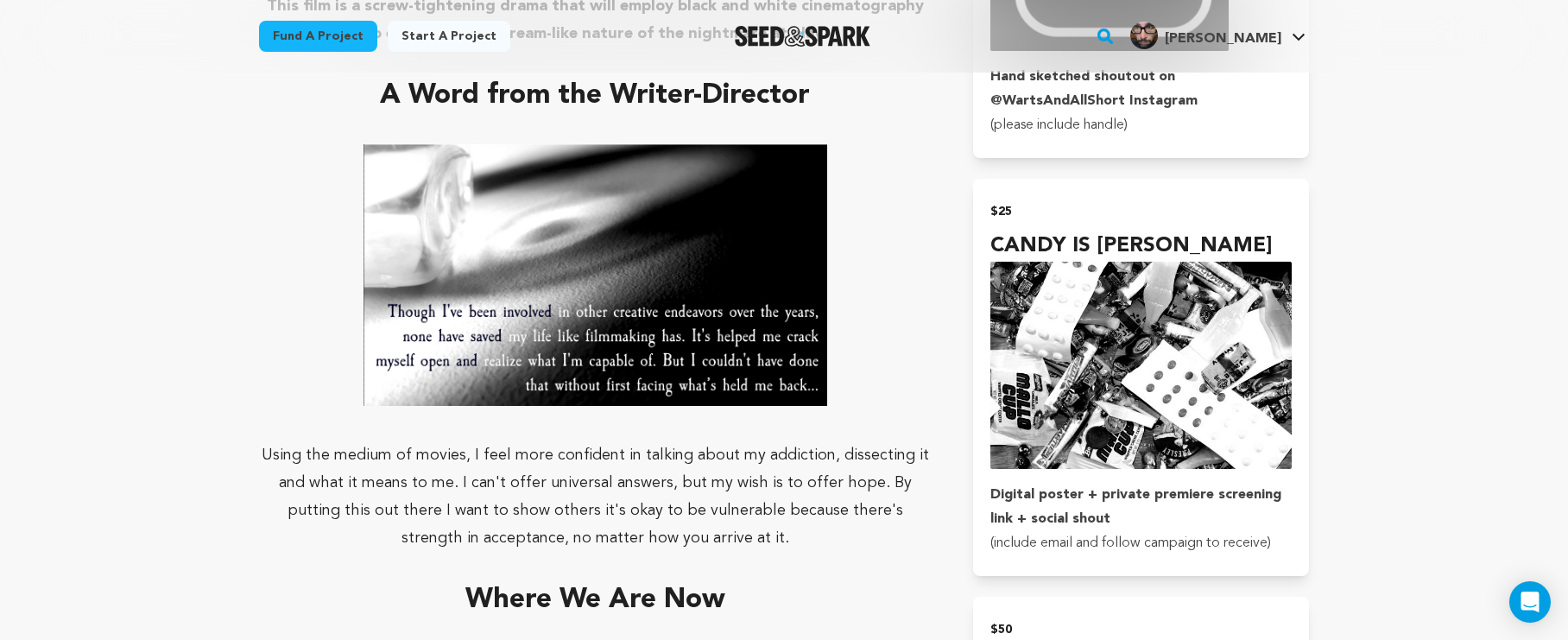
scroll to position [1457, 0]
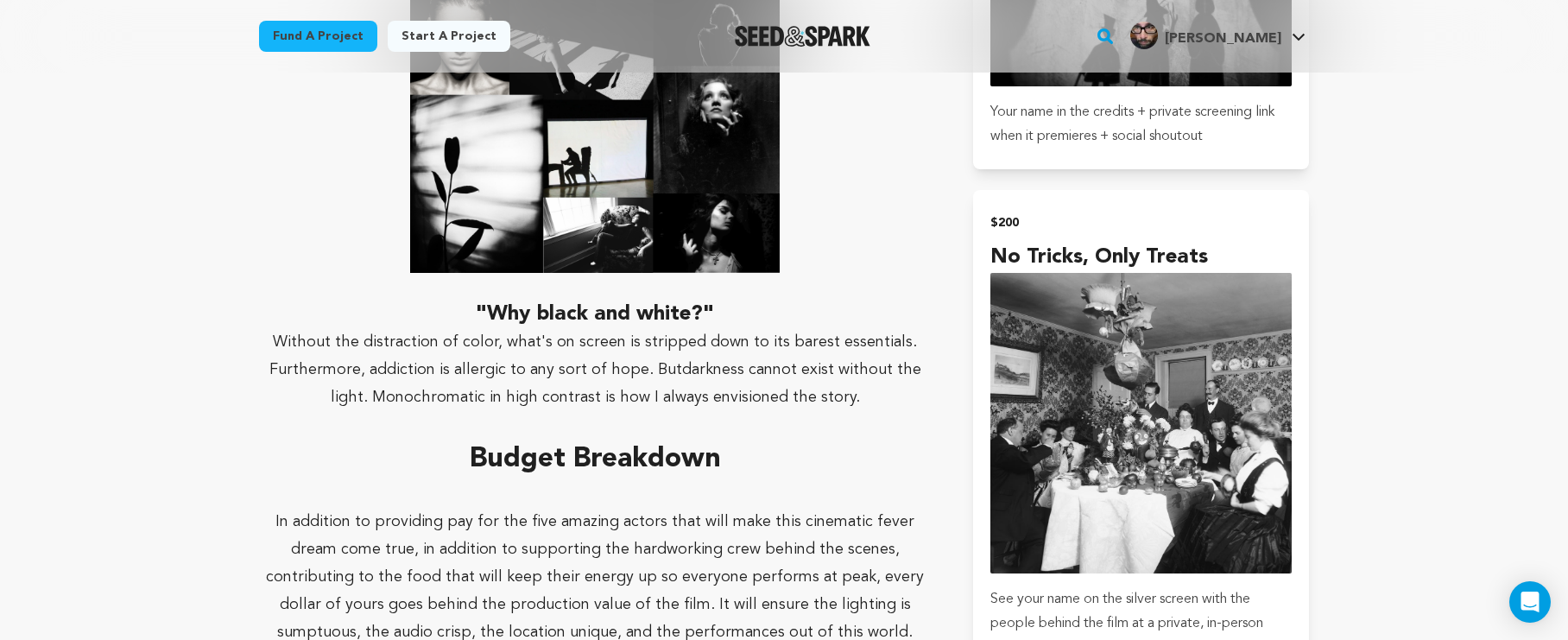
scroll to position [2847, 0]
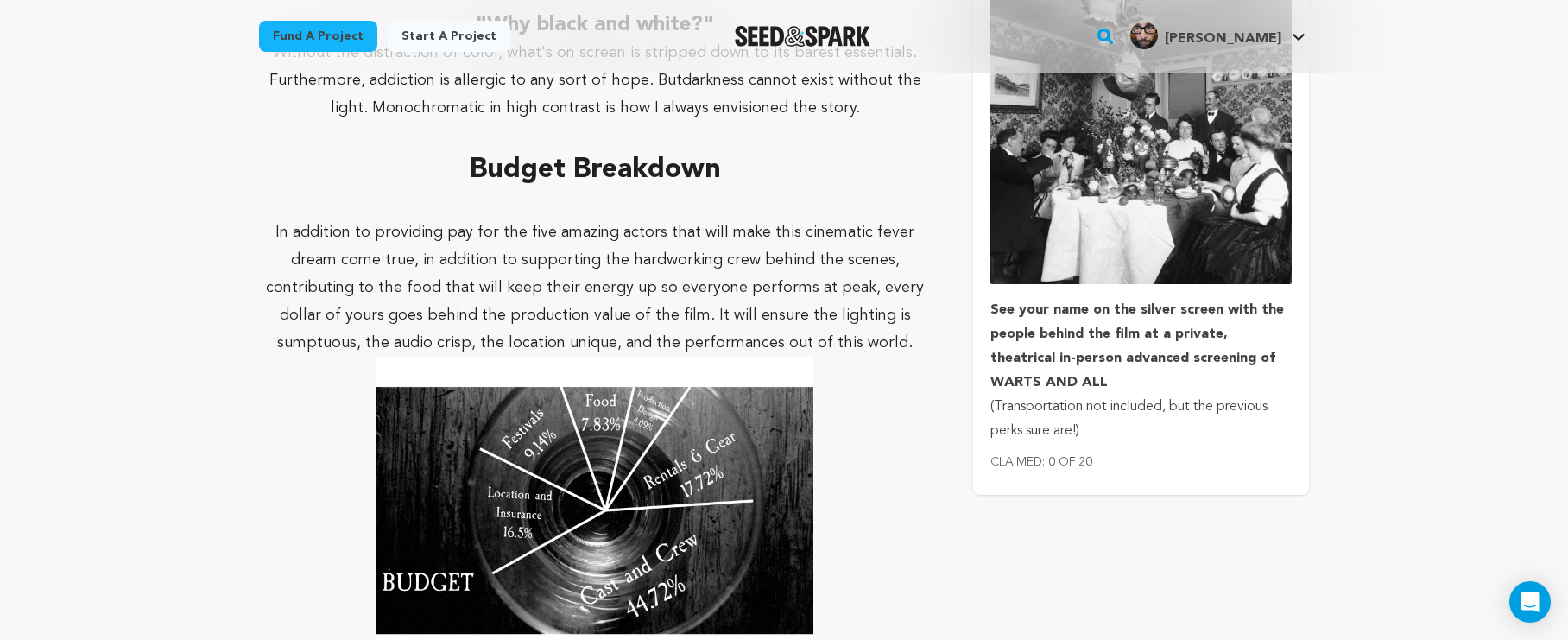
scroll to position [2788, 0]
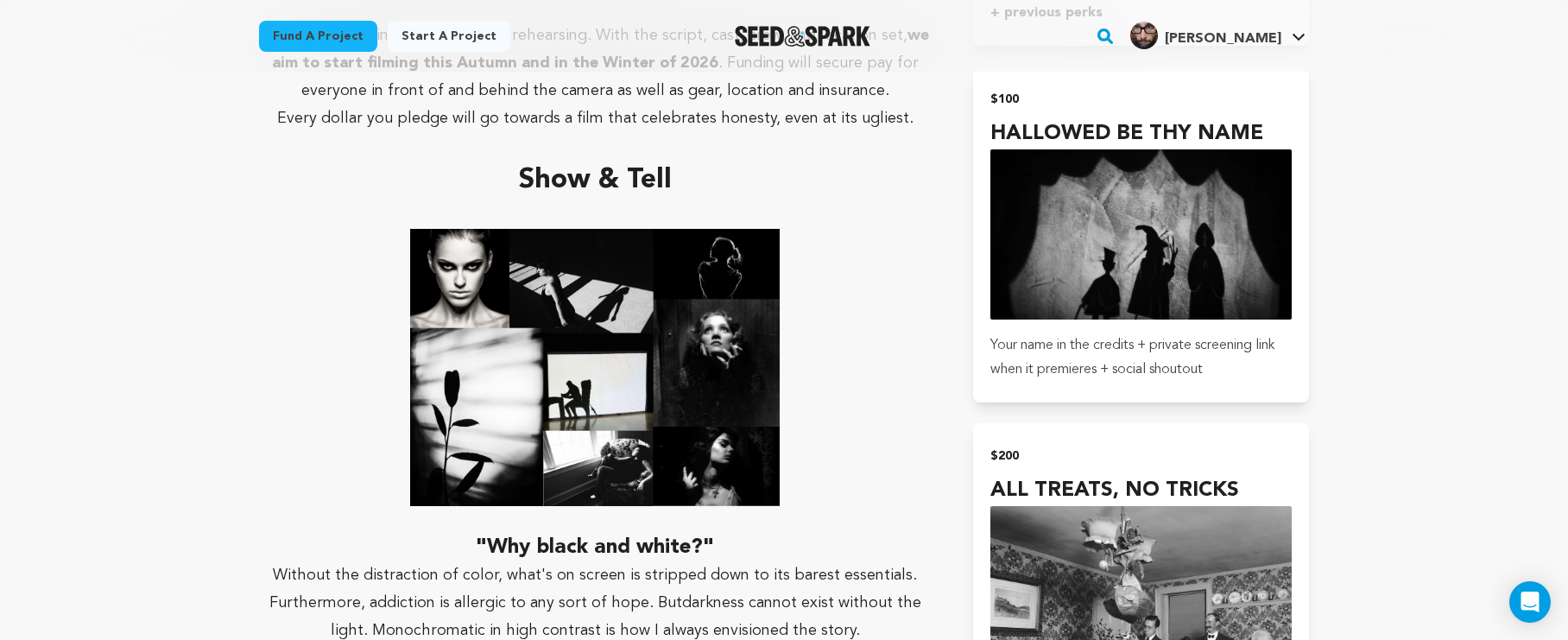
scroll to position [2107, 0]
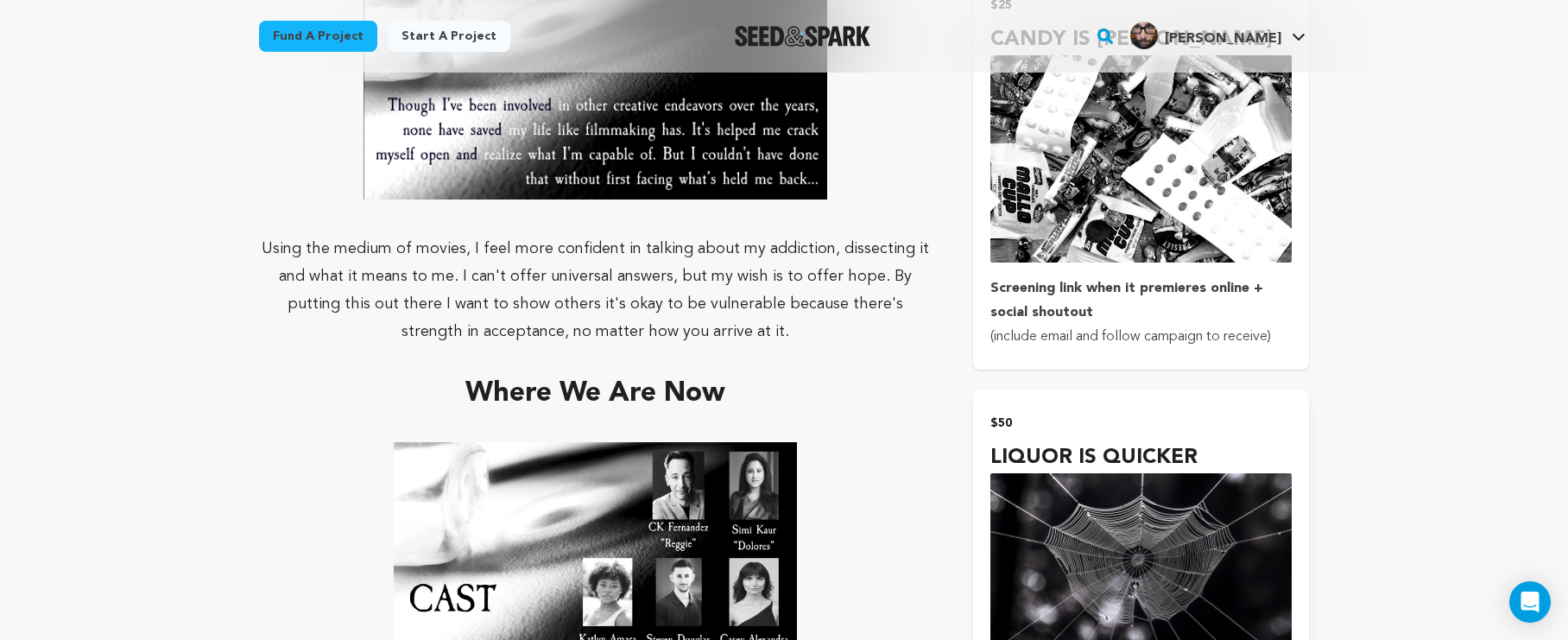
scroll to position [1878, 0]
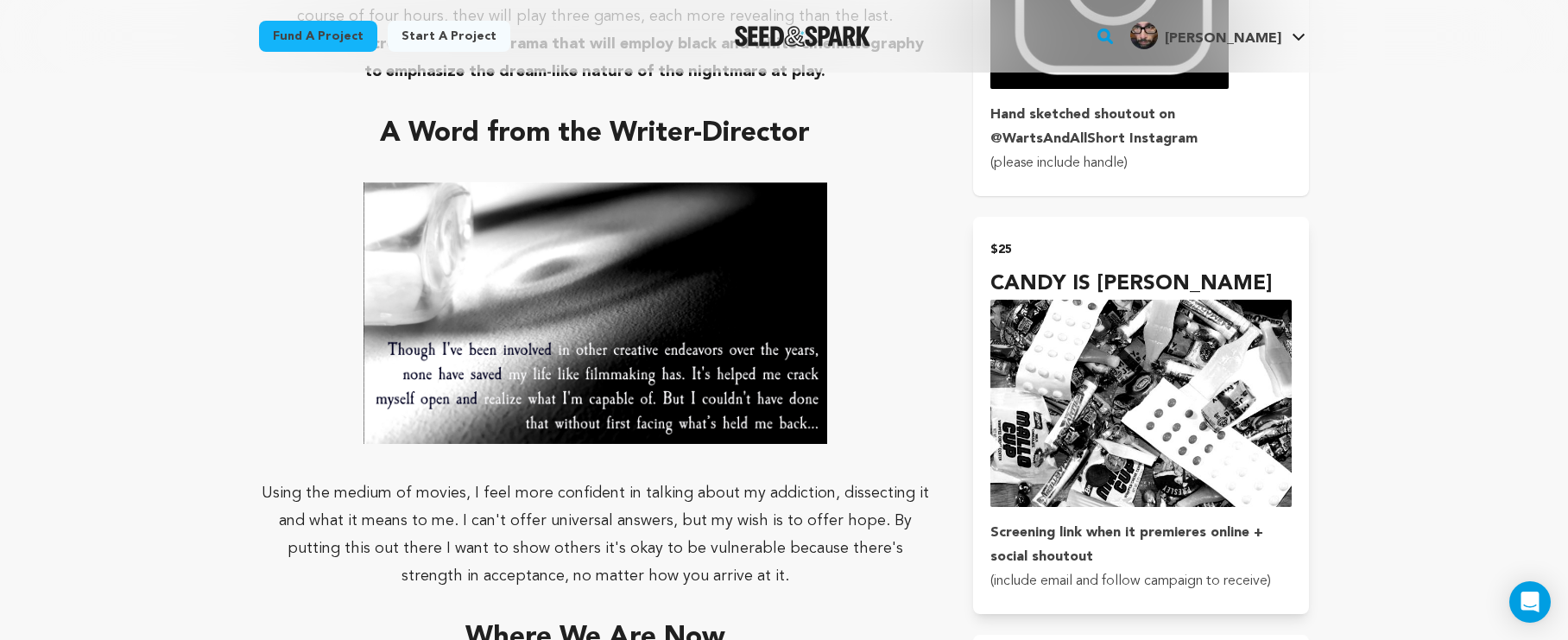
scroll to position [1419, 0]
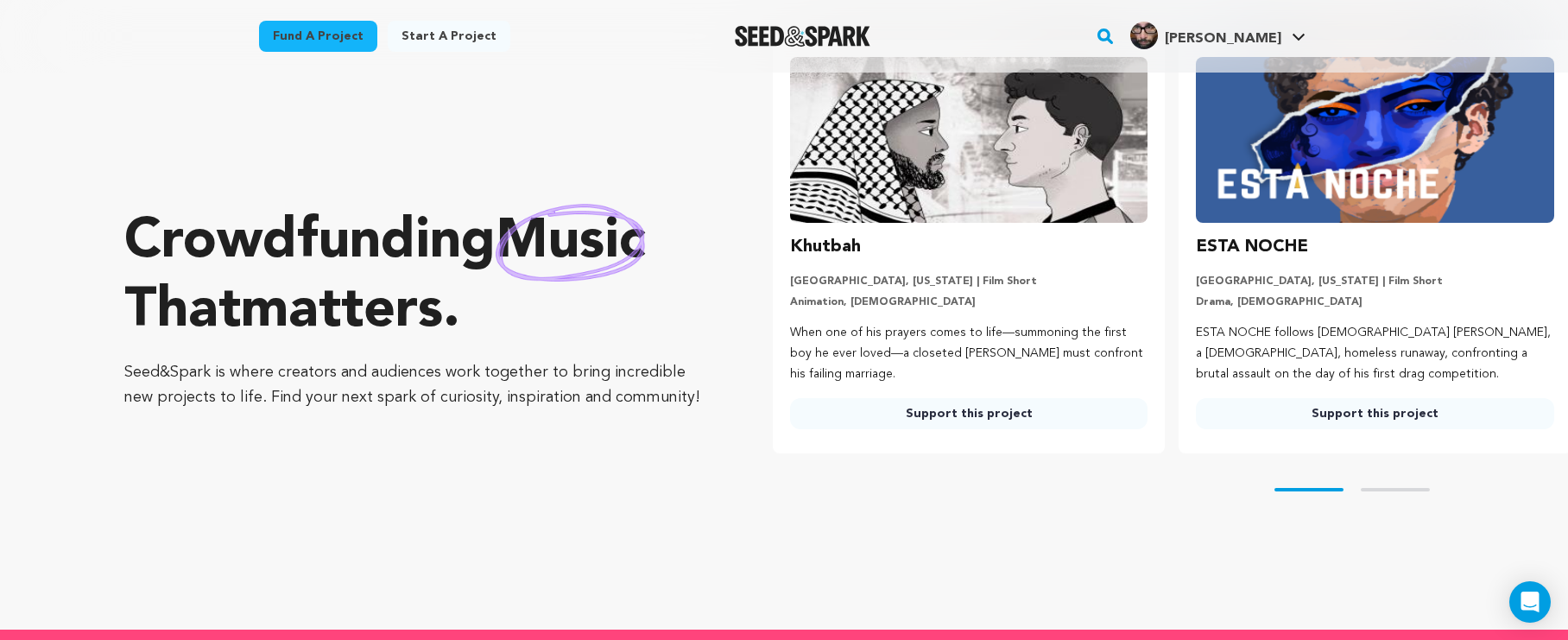
click at [1320, 407] on link "Support this project" at bounding box center [1376, 413] width 358 height 31
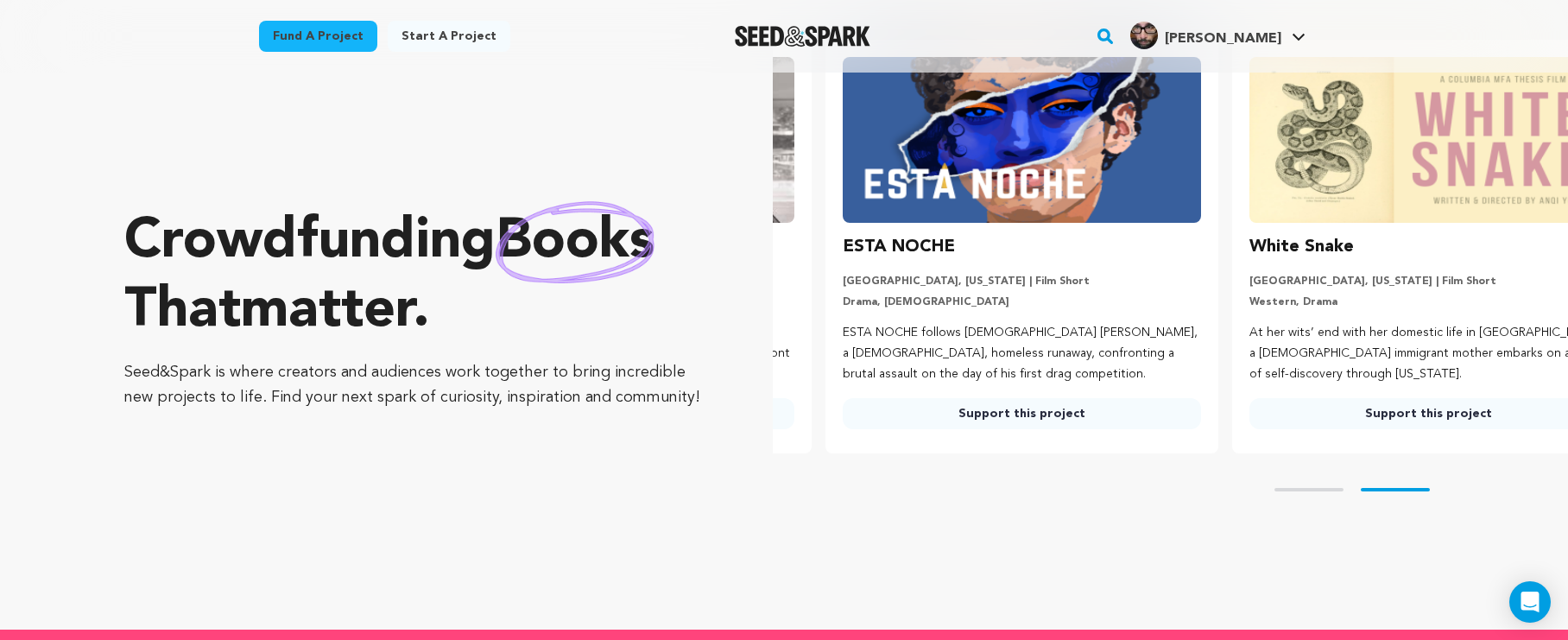
scroll to position [0, 417]
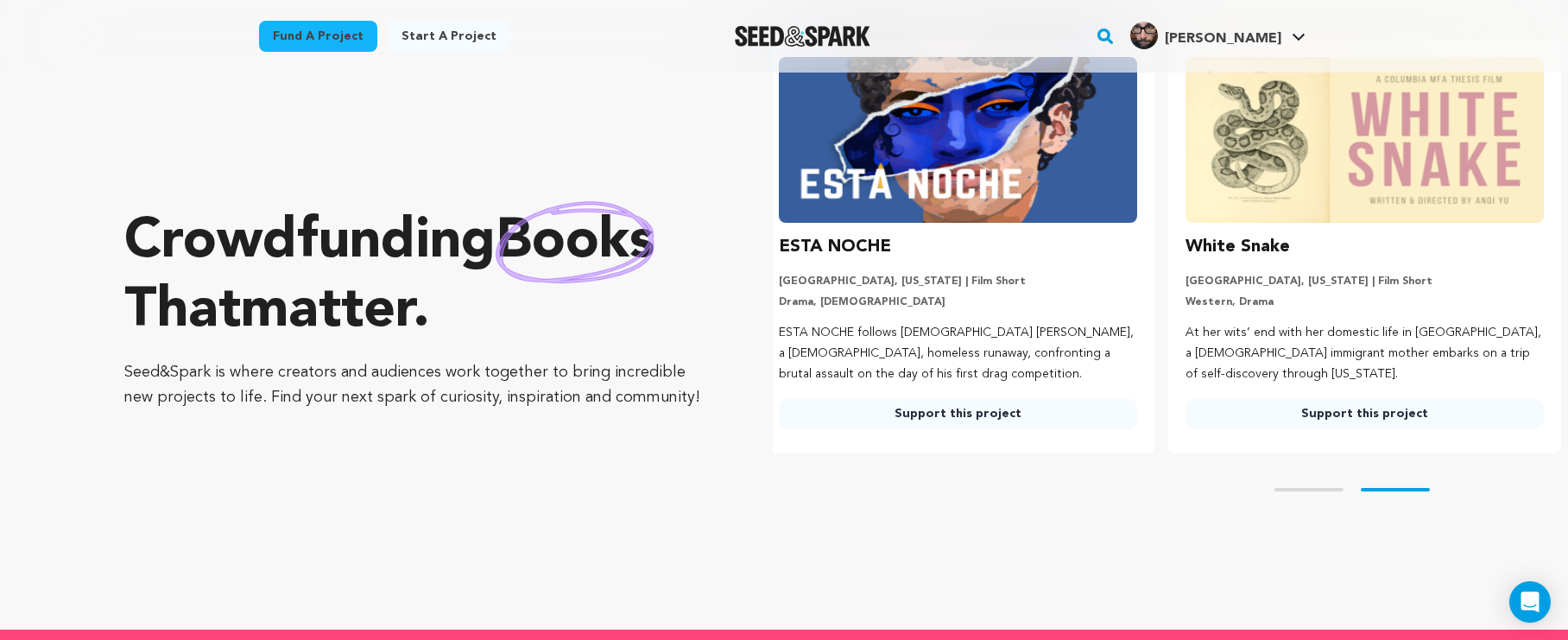
click at [1070, 413] on link "Support this project" at bounding box center [959, 413] width 358 height 31
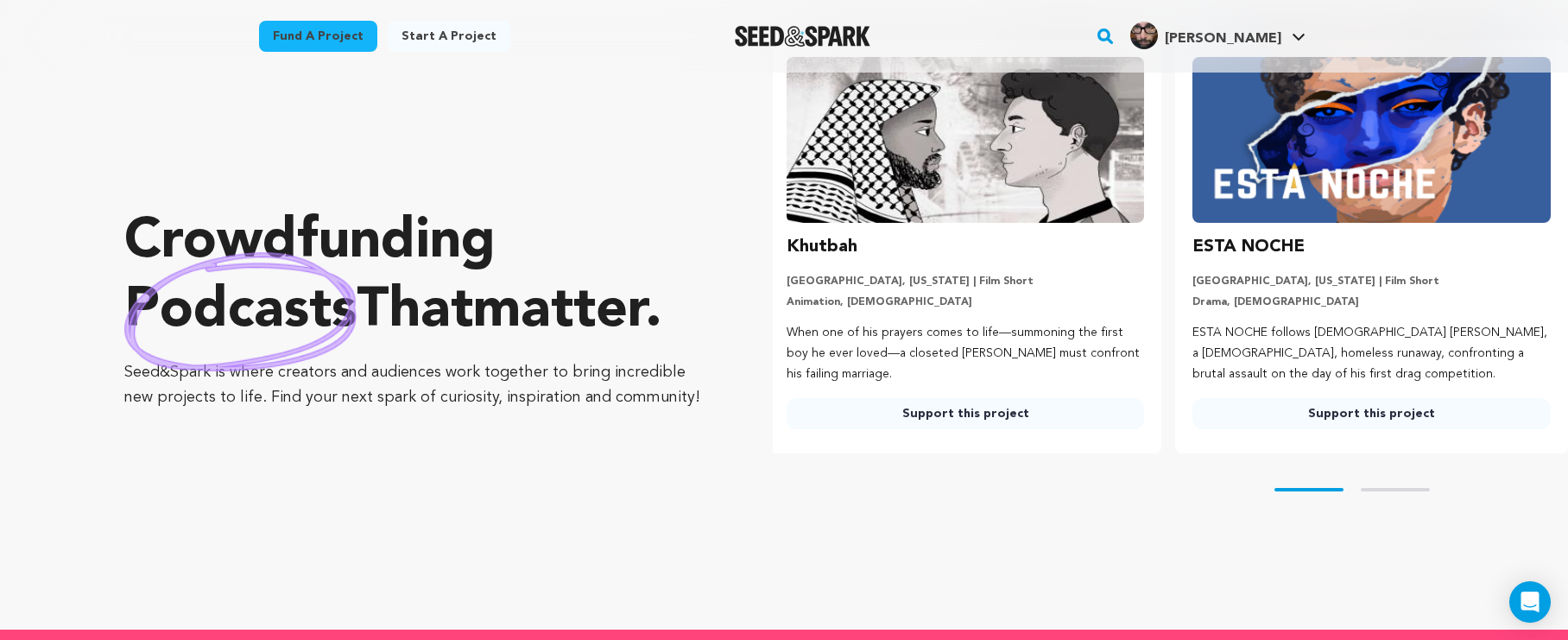
scroll to position [0, 0]
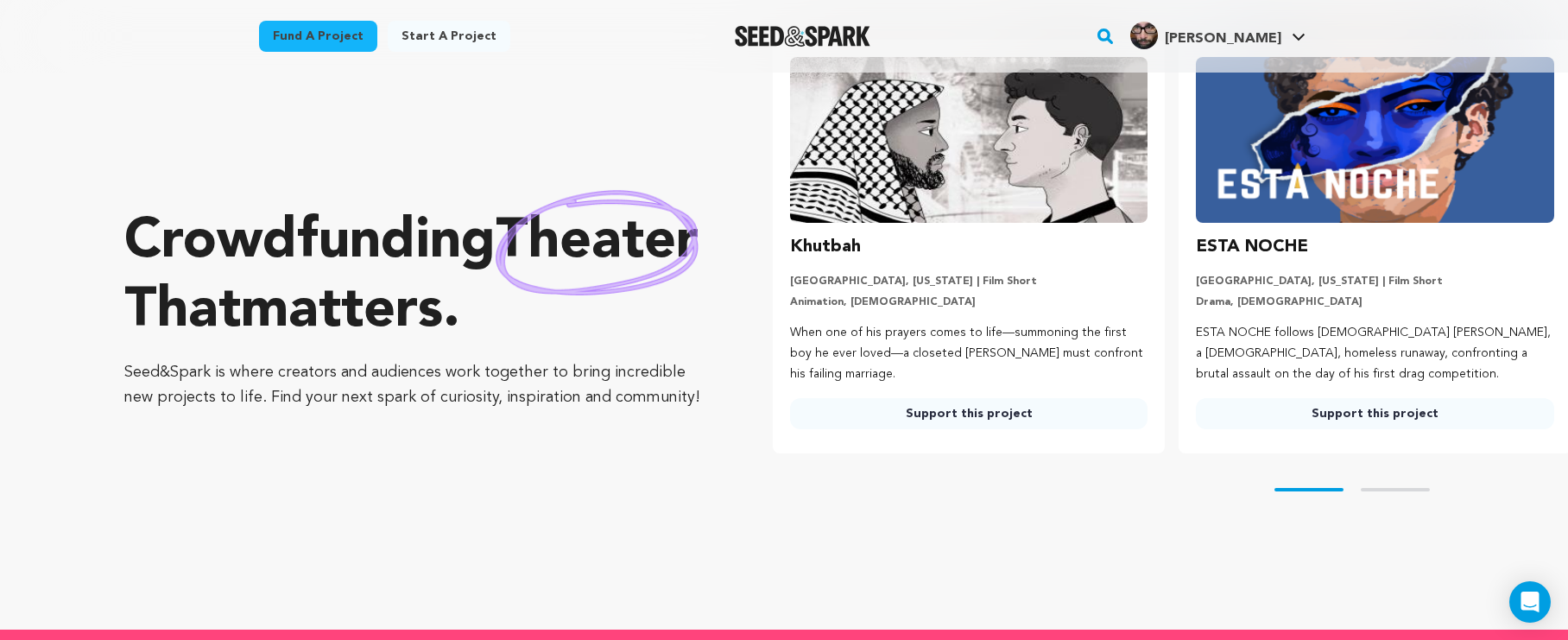
click at [929, 415] on link "Support this project" at bounding box center [970, 413] width 358 height 31
drag, startPoint x: 975, startPoint y: 638, endPoint x: 929, endPoint y: 415, distance: 227.7
click at [929, 415] on link "Support this project" at bounding box center [970, 413] width 358 height 31
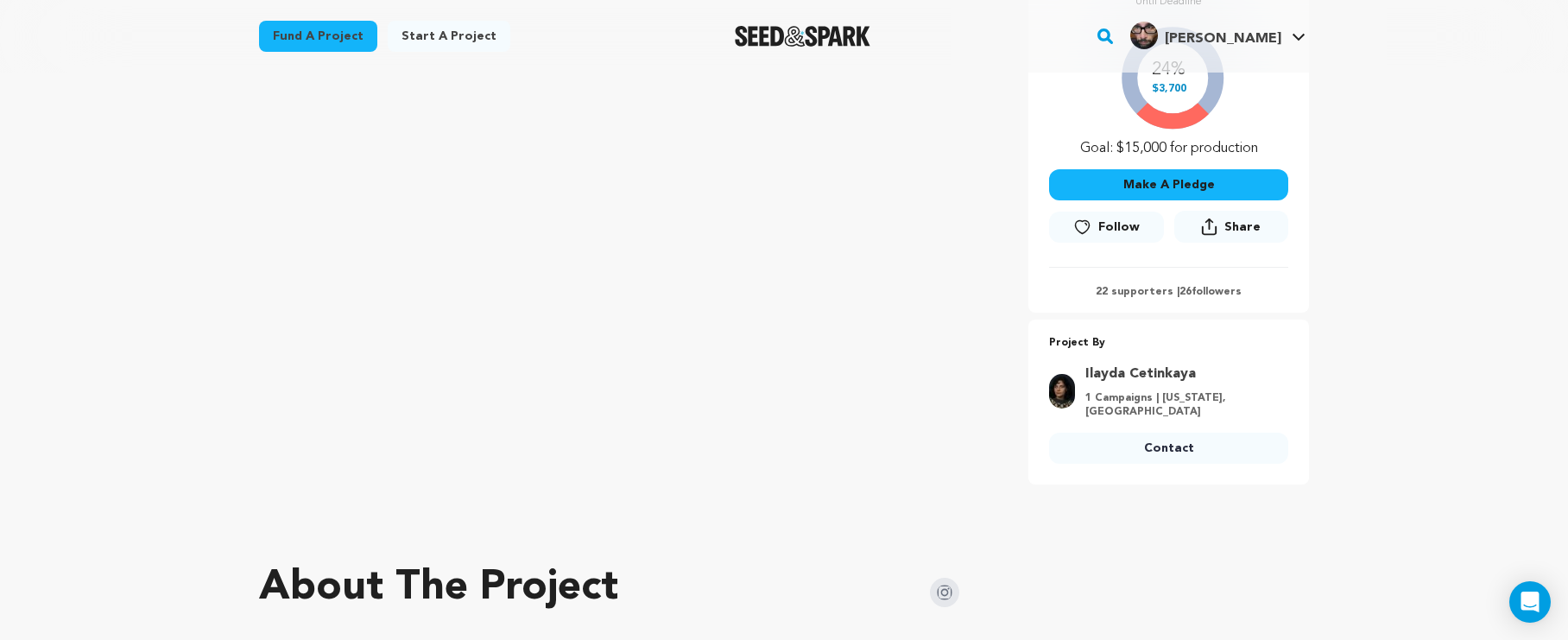
scroll to position [188, 0]
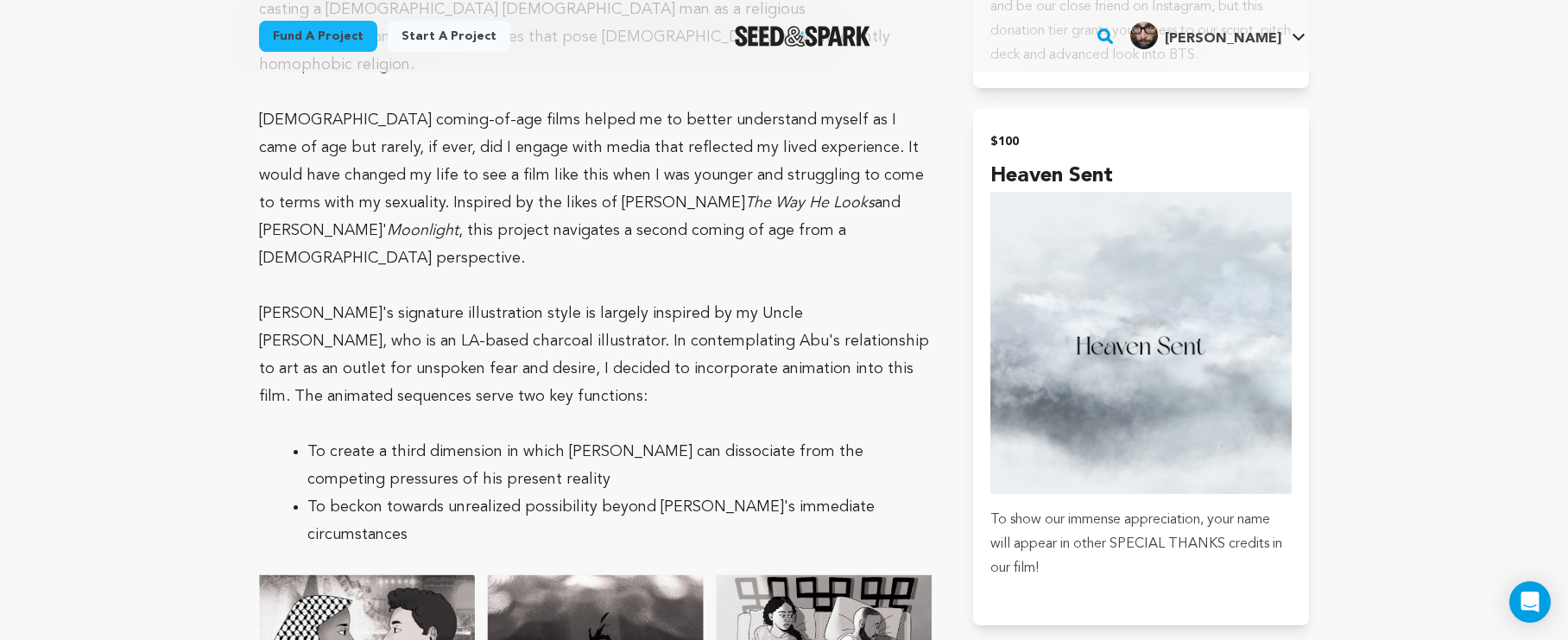
scroll to position [1857, 0]
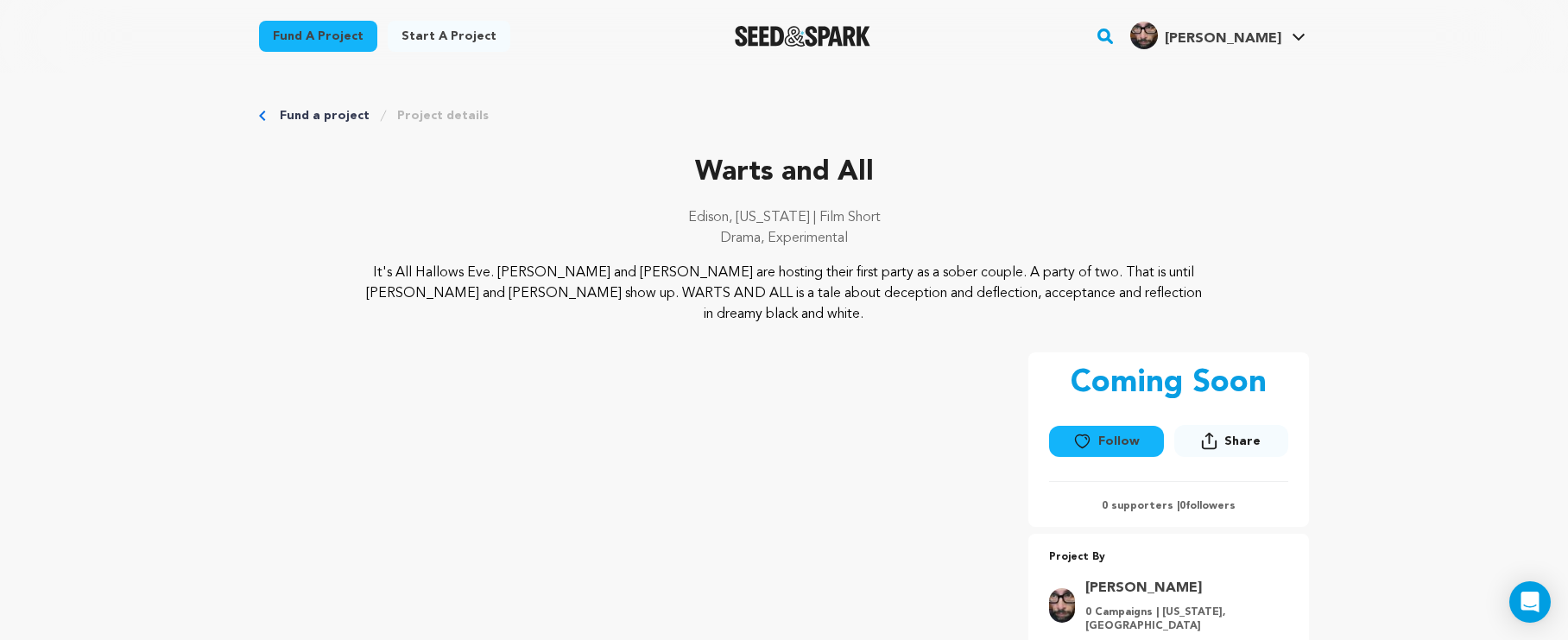
scroll to position [1419, 0]
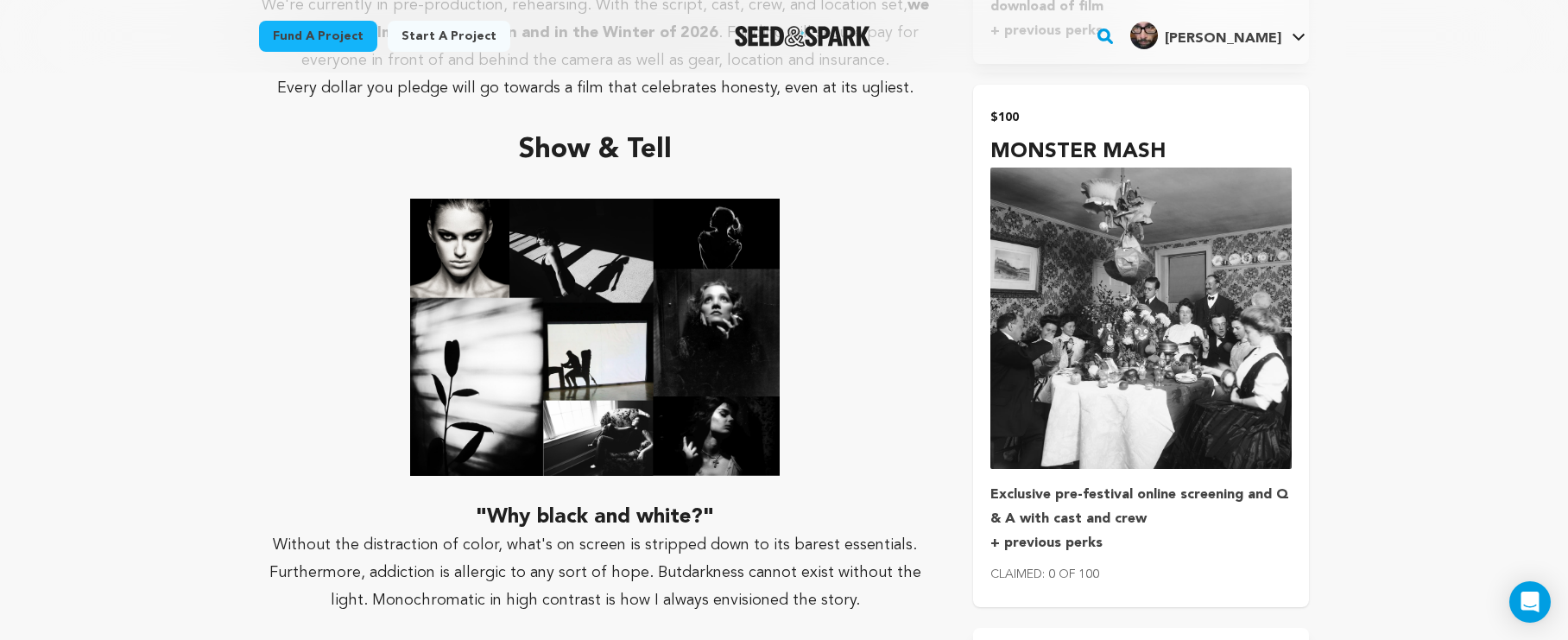
scroll to position [2262, 0]
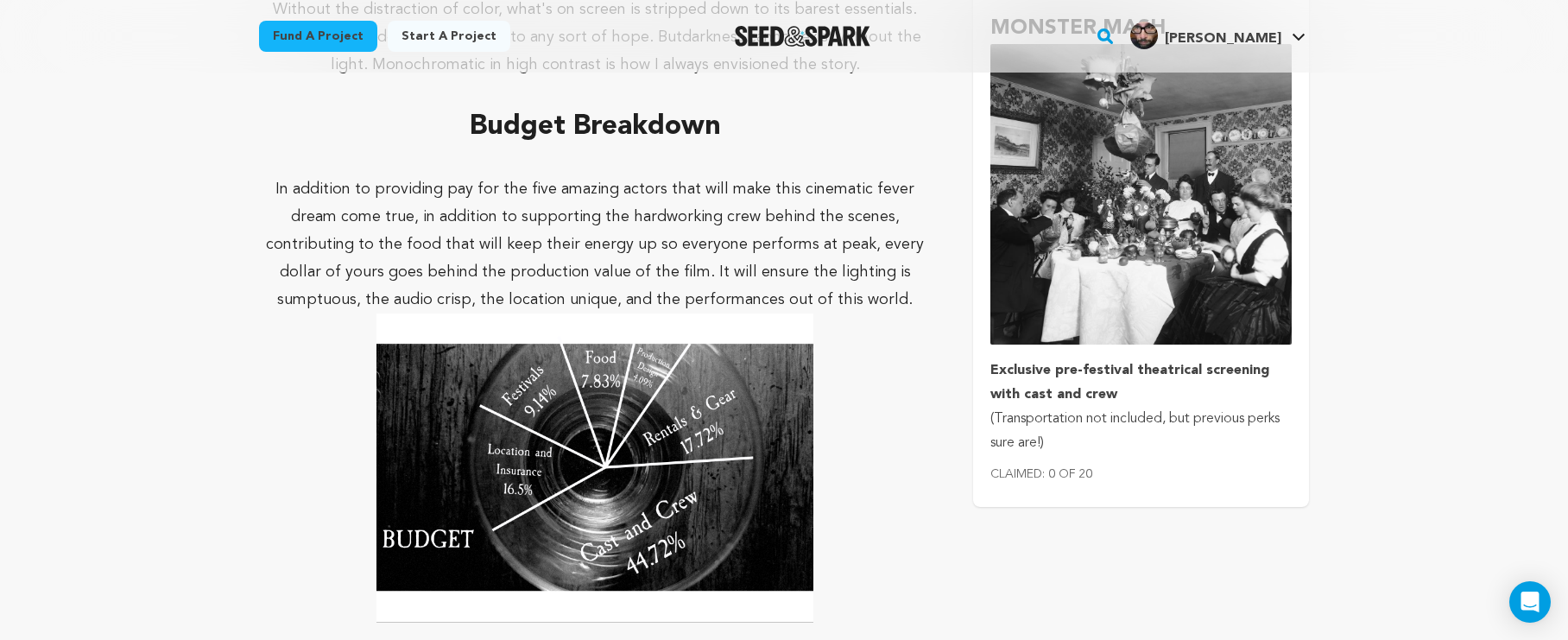
scroll to position [2862, 0]
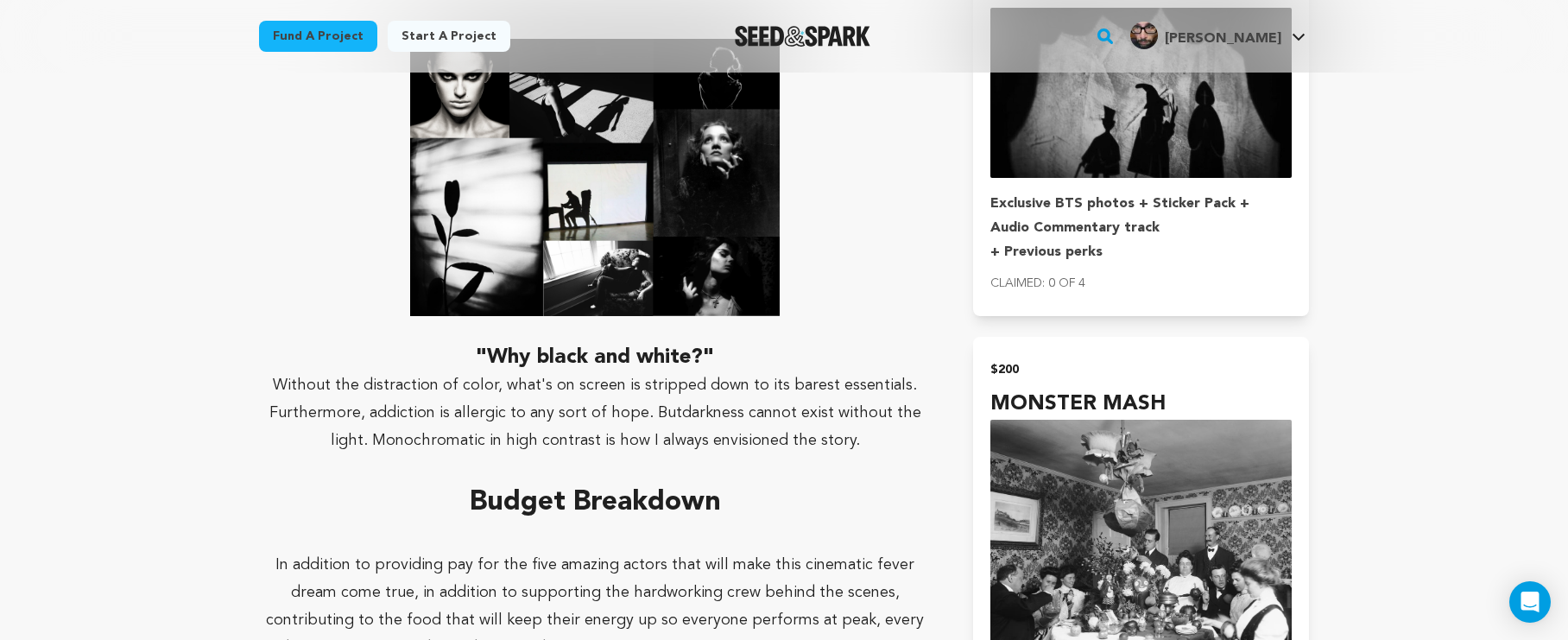
scroll to position [2269, 0]
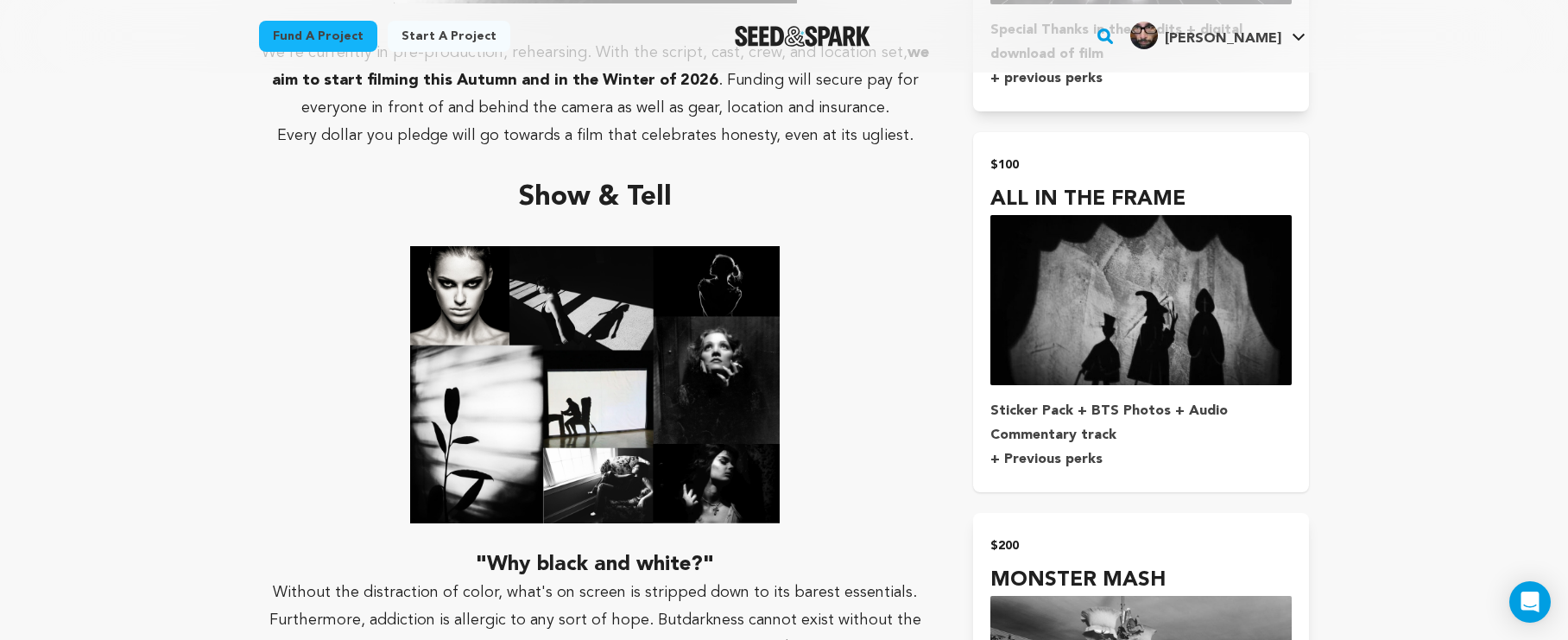
scroll to position [2269, 0]
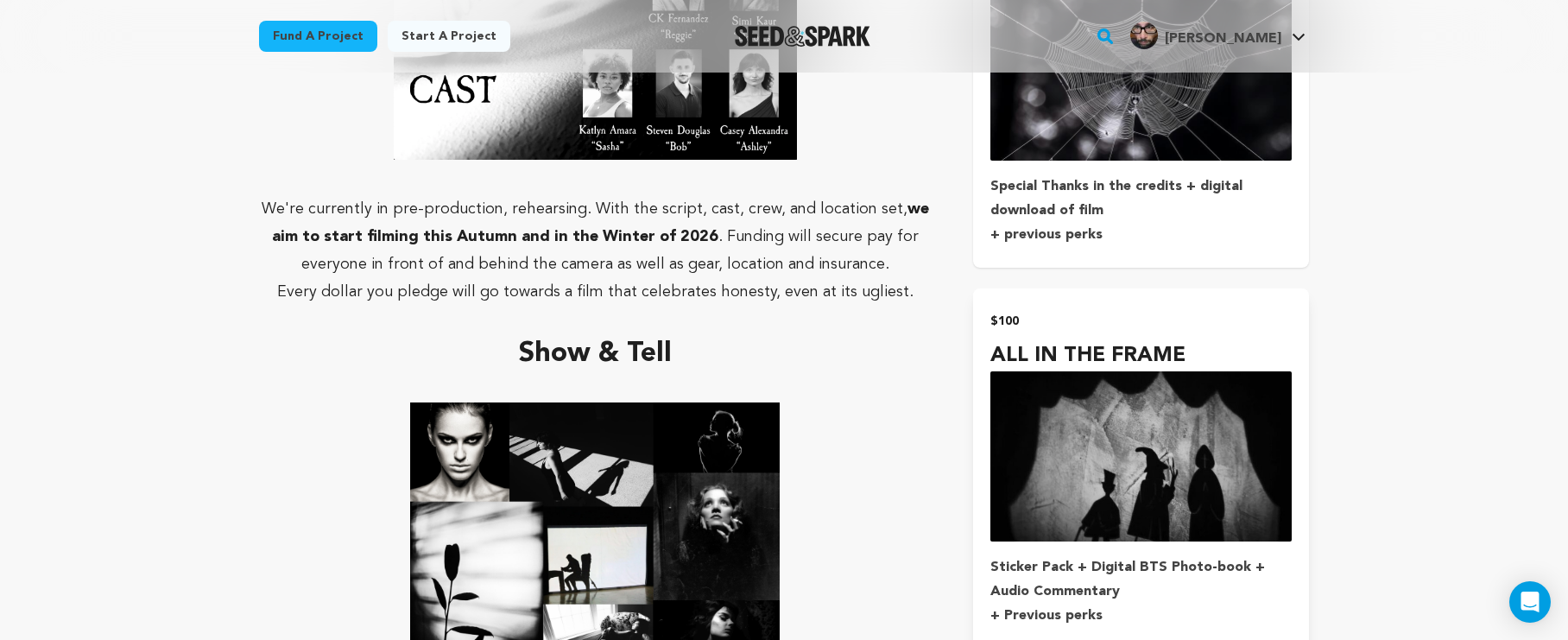
scroll to position [2204, 0]
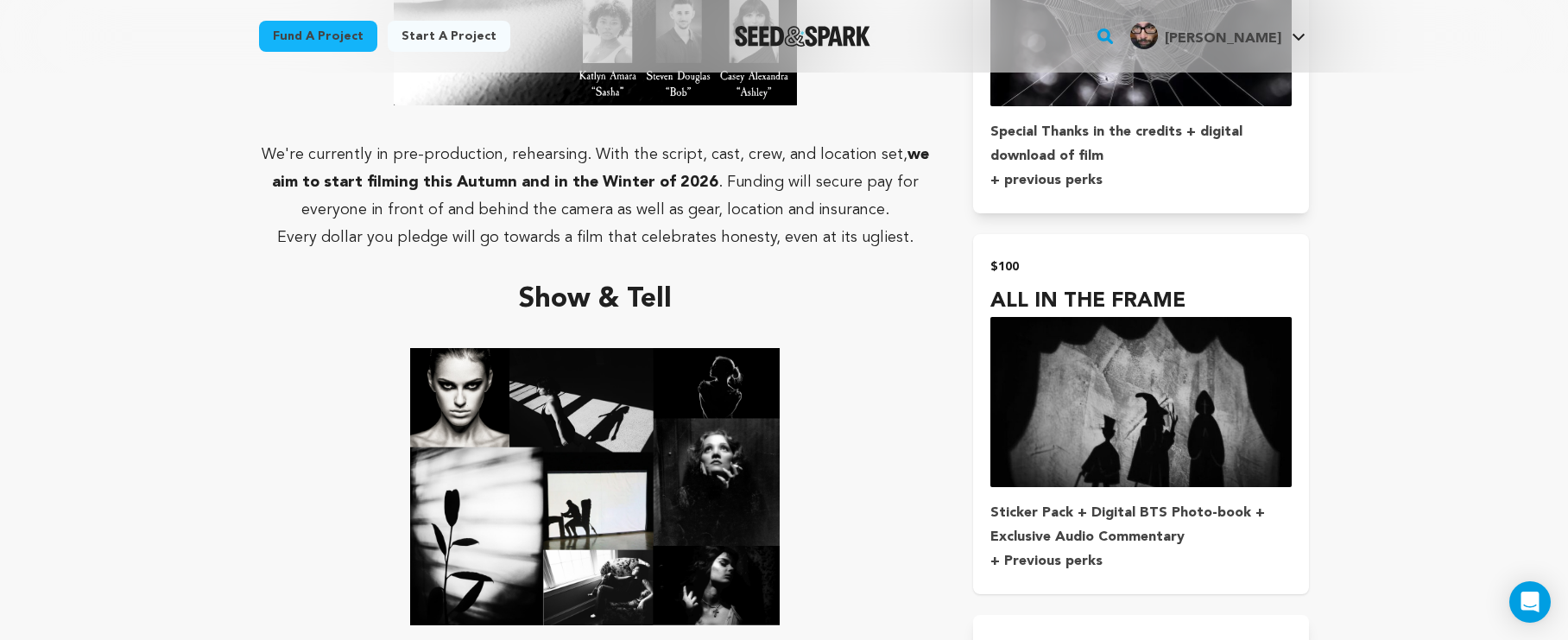
scroll to position [2077, 0]
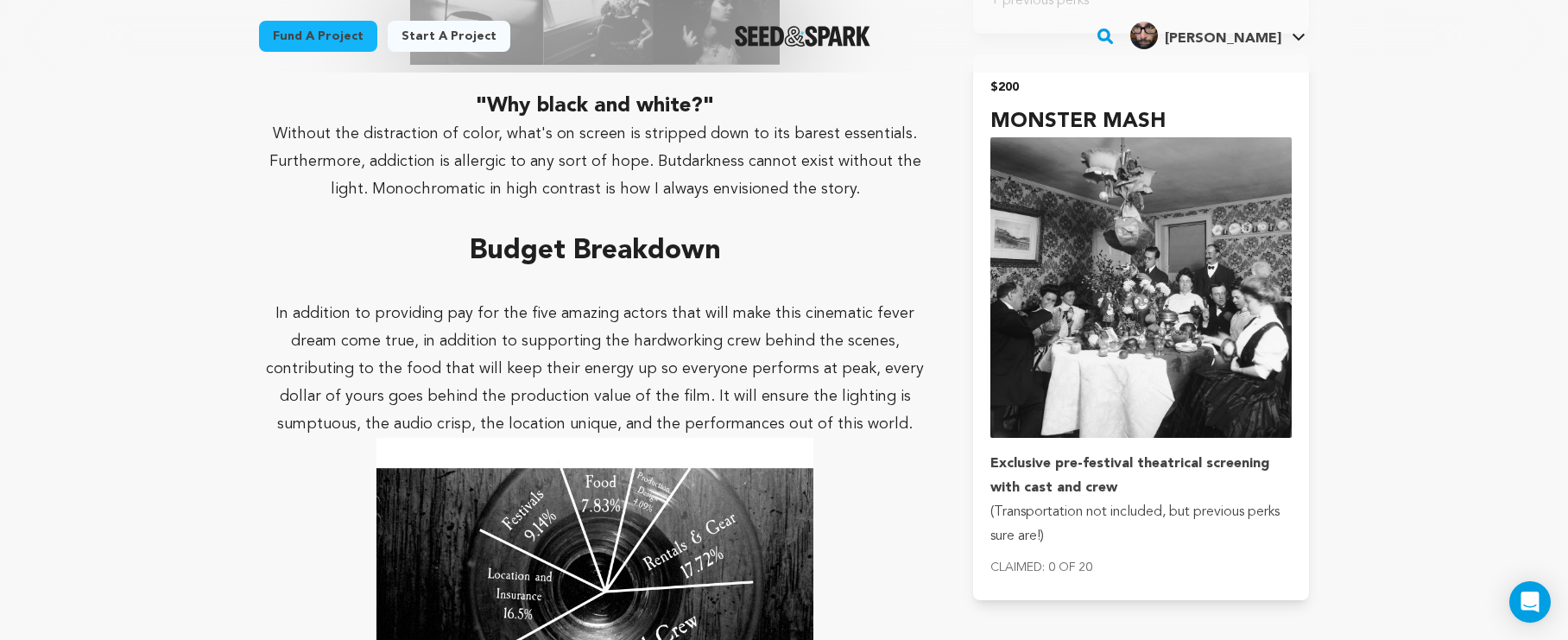
scroll to position [2776, 0]
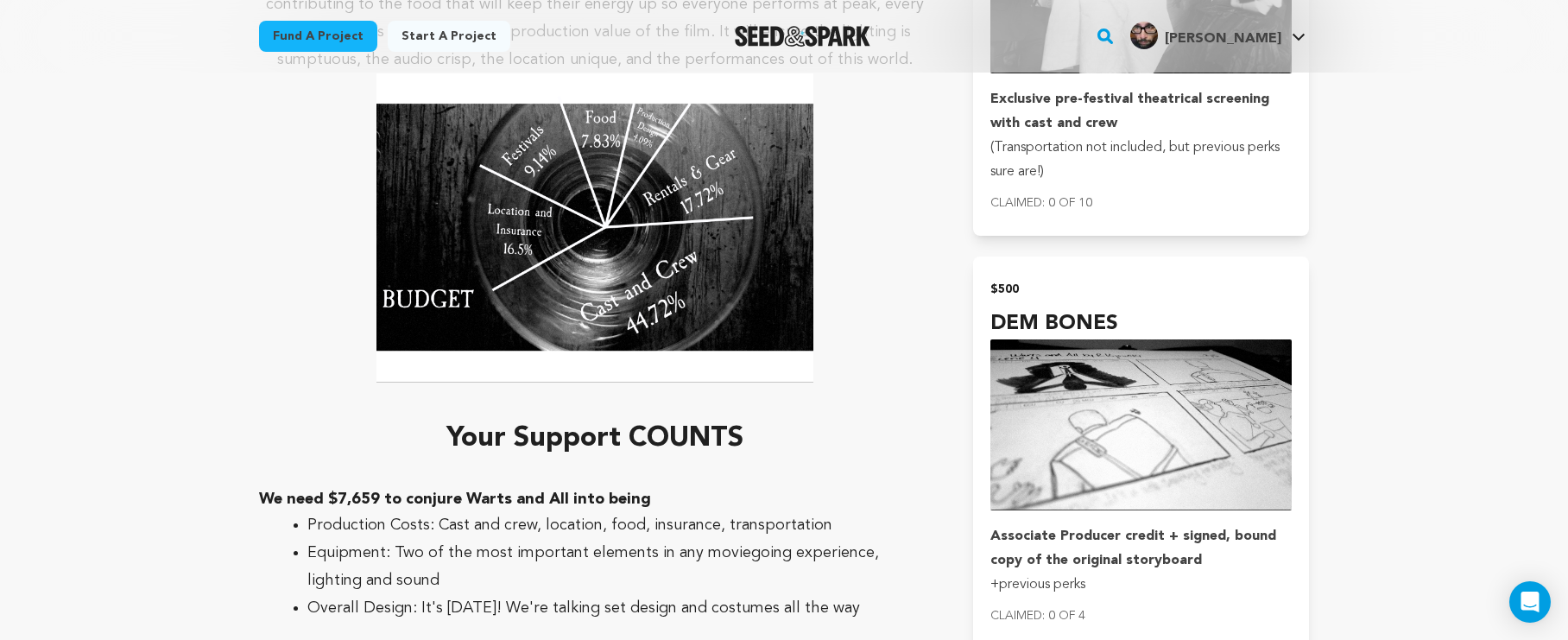
scroll to position [3251, 0]
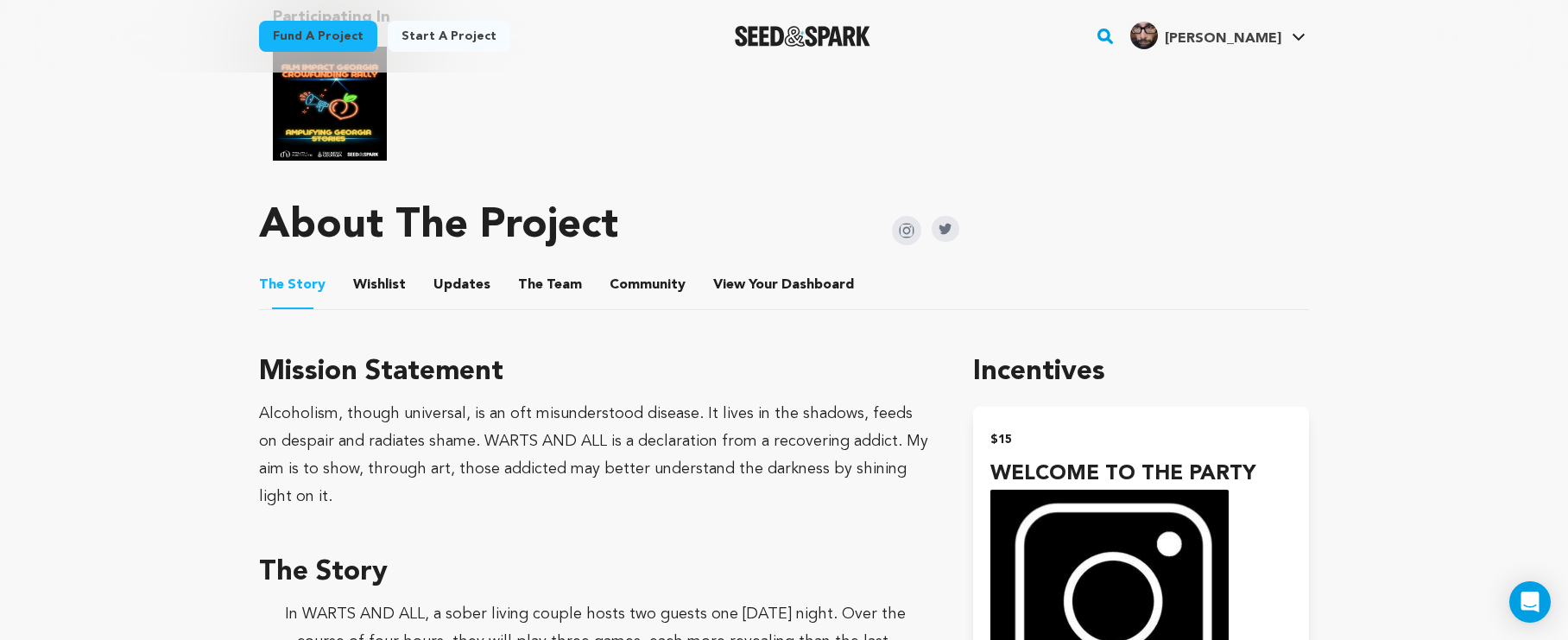
scroll to position [539, 0]
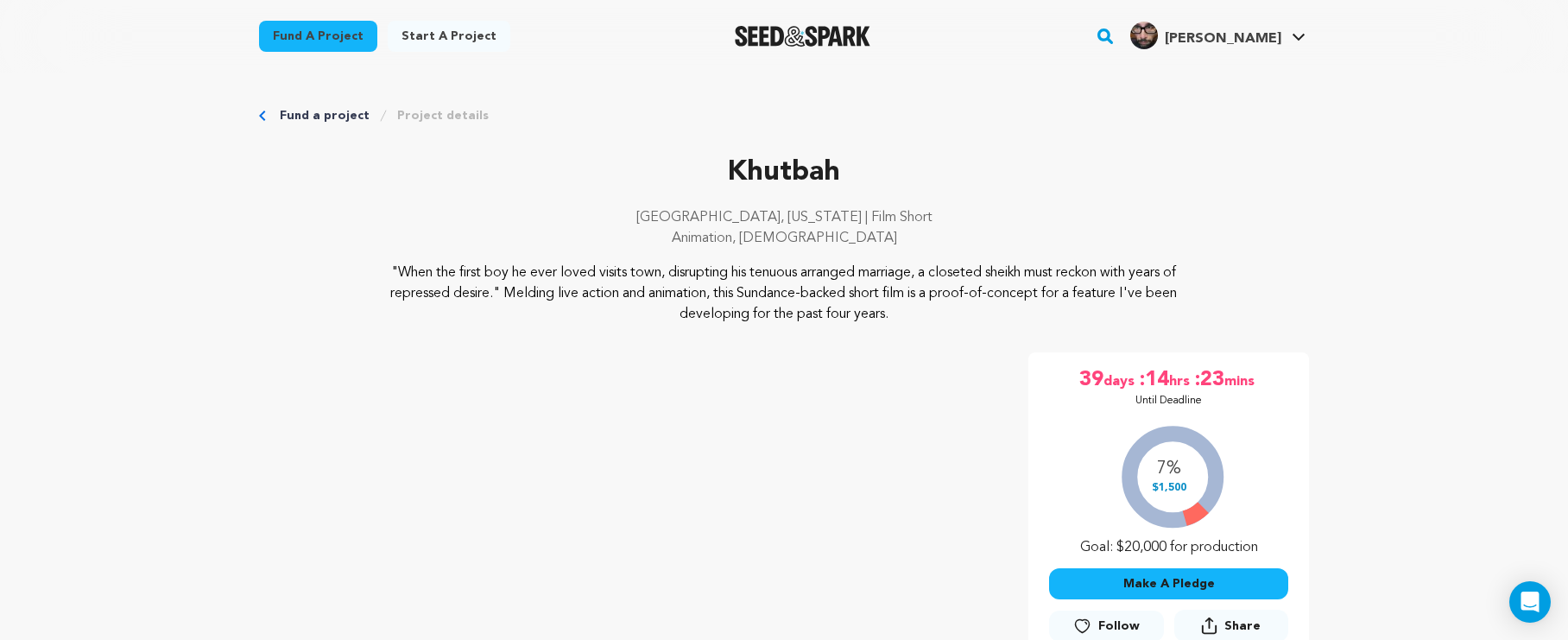
scroll to position [1857, 0]
